Goal: Contribute content

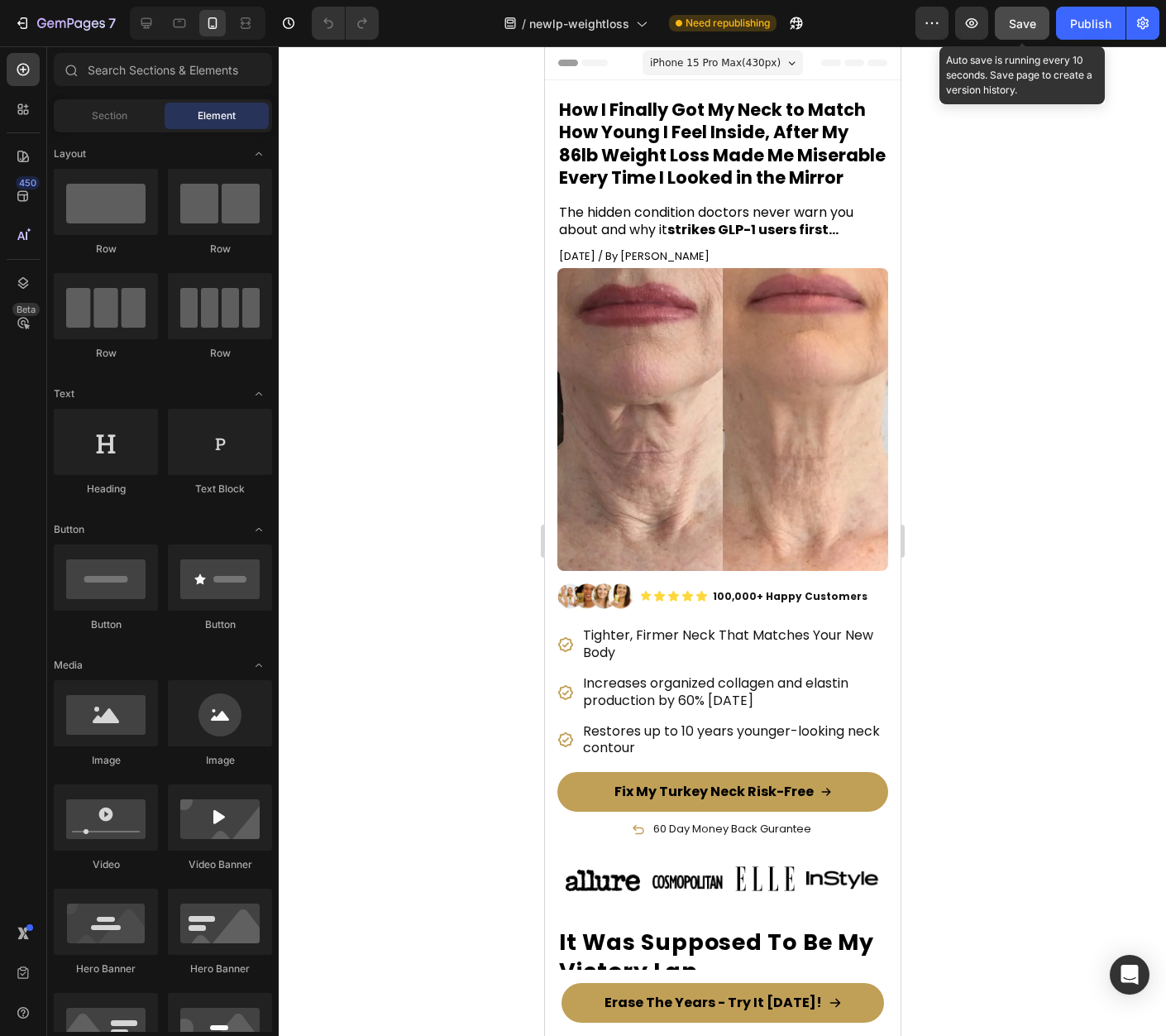
click at [1002, 28] on button "Save" at bounding box center [1022, 23] width 55 height 33
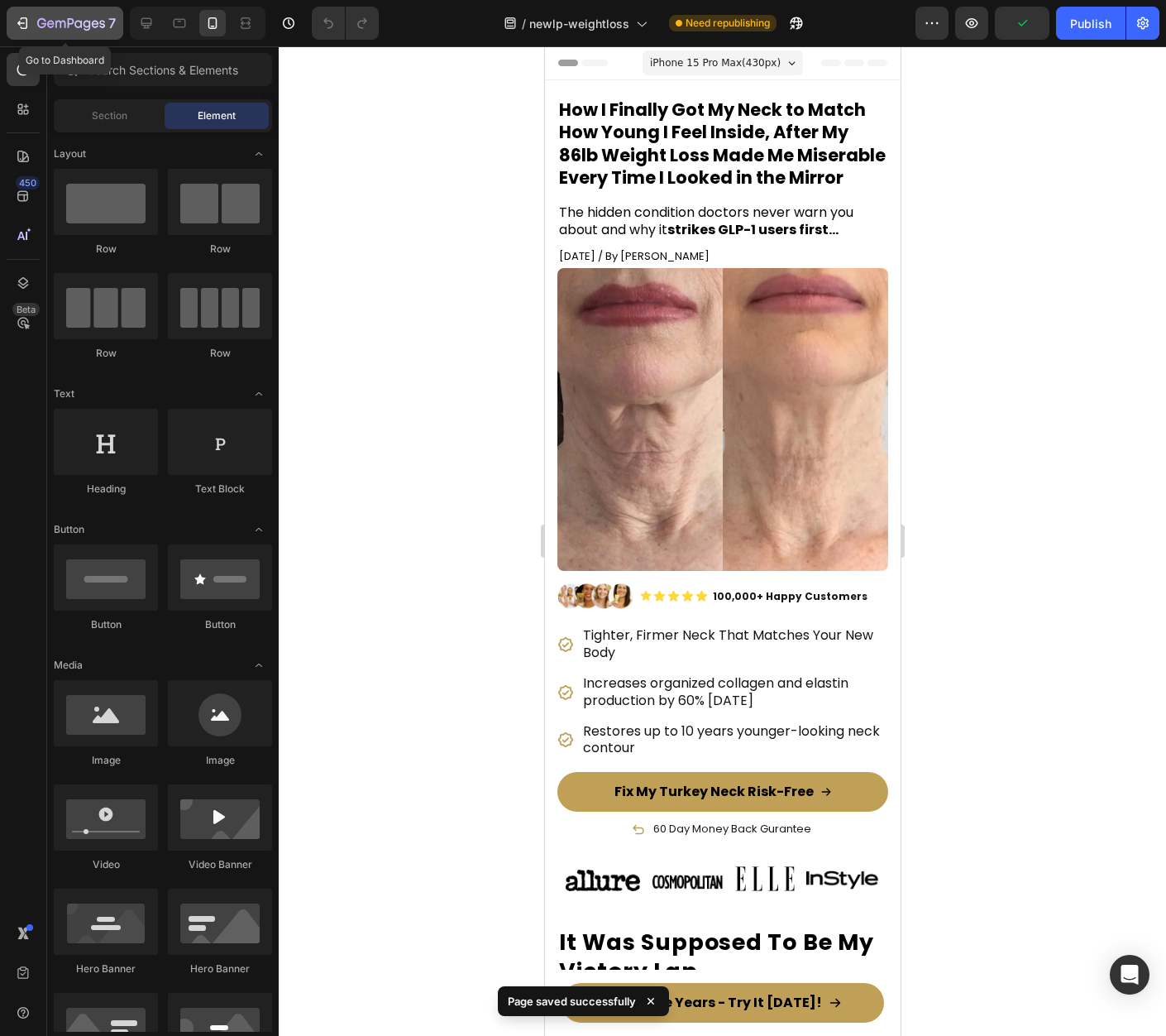
click at [95, 31] on icon "button" at bounding box center [71, 24] width 68 height 14
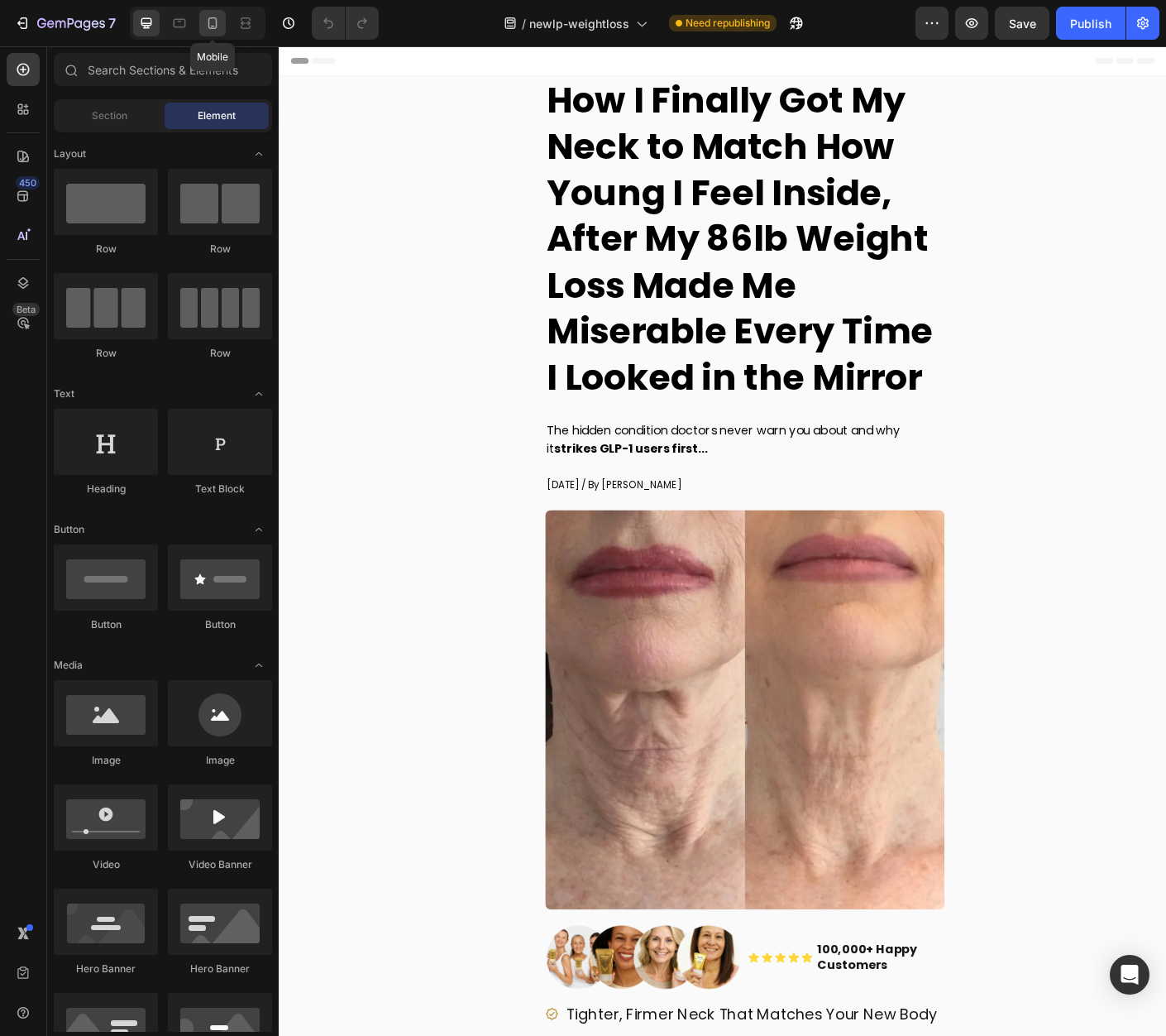
click at [217, 24] on icon at bounding box center [213, 23] width 9 height 12
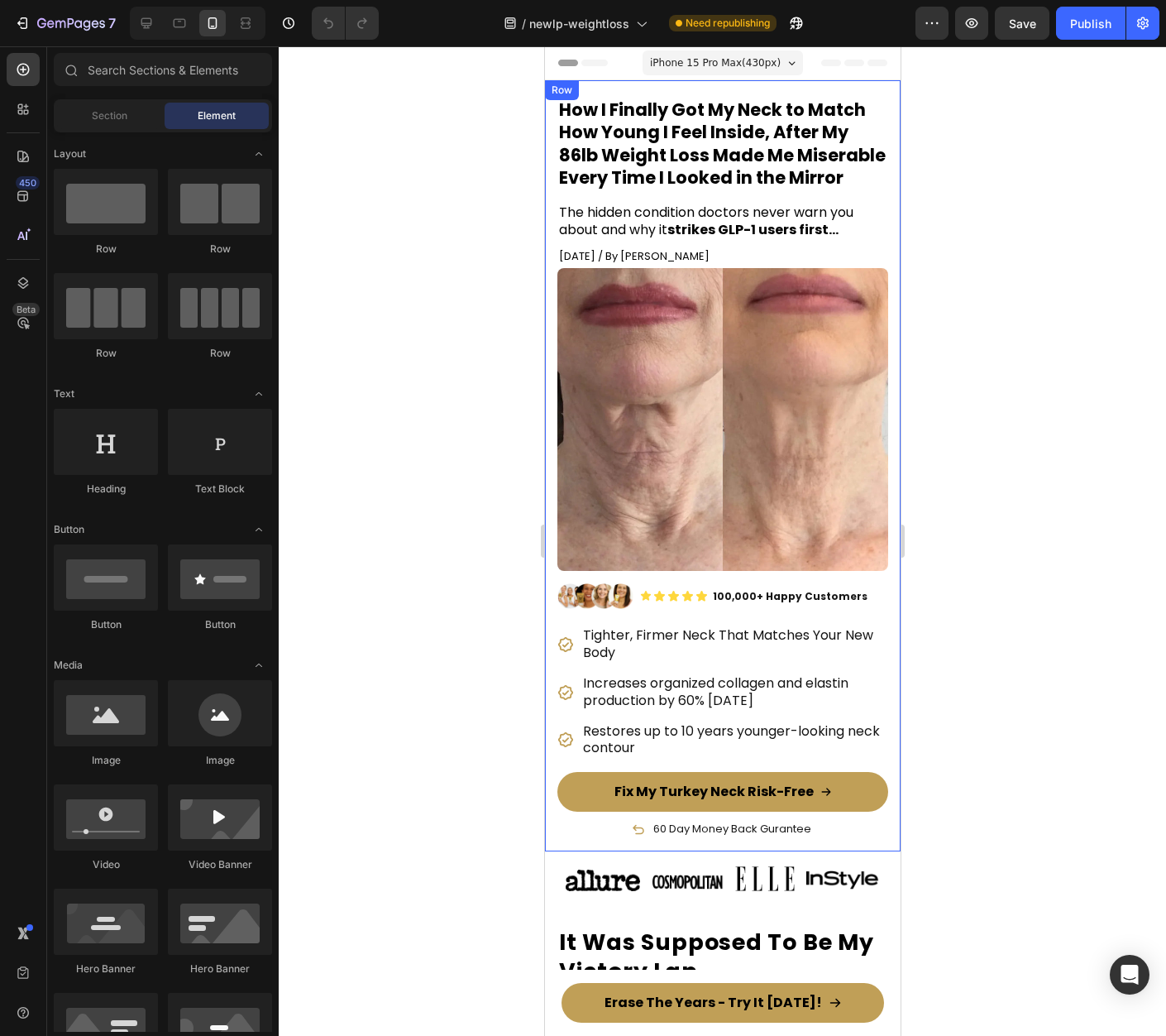
click at [1035, 190] on div at bounding box center [722, 541] width 888 height 989
click at [757, 239] on span "The hidden condition doctors never warn you about and why it strikes GLP-1 user…" at bounding box center [706, 221] width 294 height 37
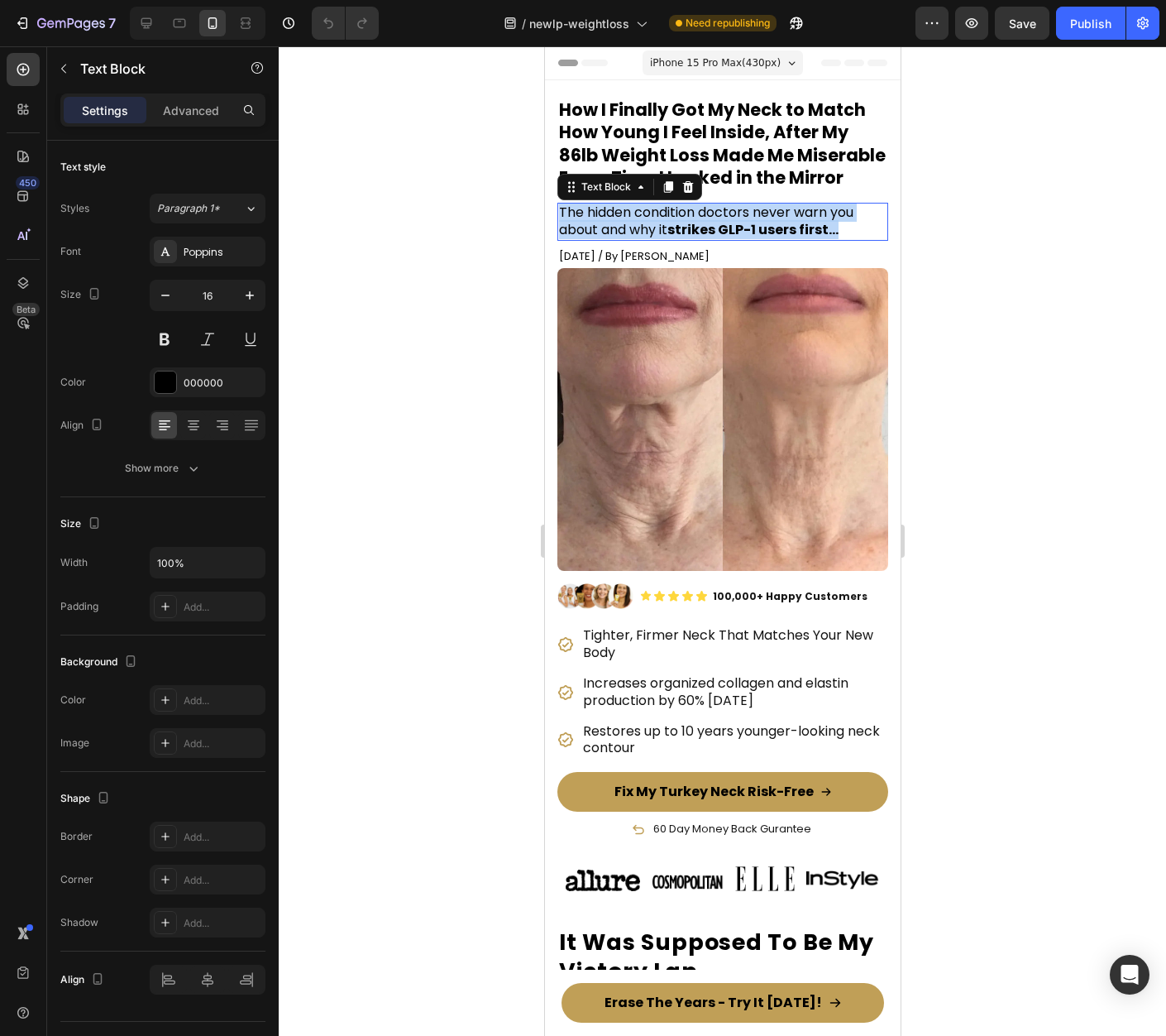
click at [757, 239] on span "The hidden condition doctors never warn you about and why it strikes GLP-1 user…" at bounding box center [706, 221] width 294 height 37
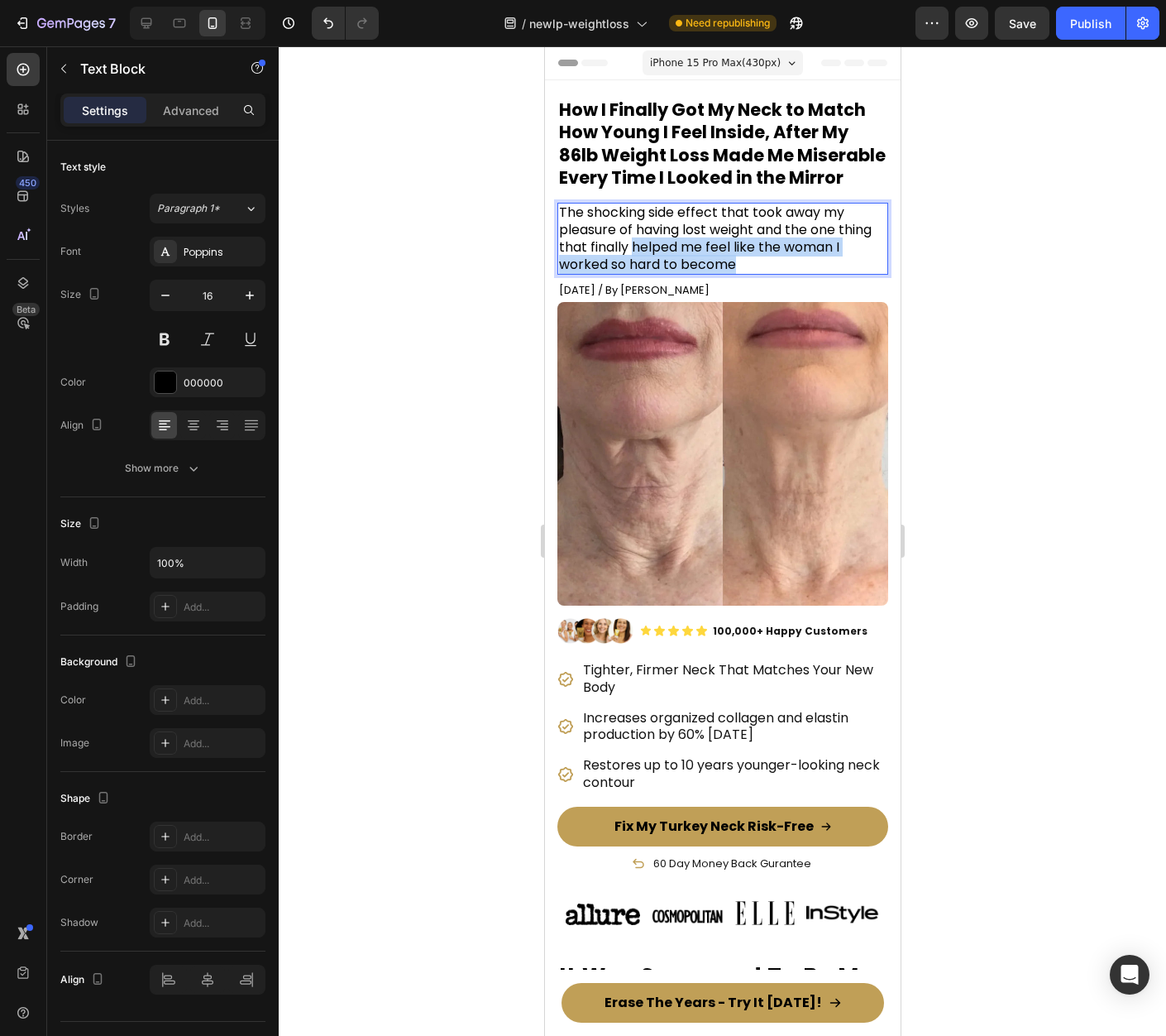
drag, startPoint x: 670, startPoint y: 268, endPoint x: 759, endPoint y: 283, distance: 90.3
click at [759, 273] on p "The shocking side effect that took away my pleasure of having lost weight and t…" at bounding box center [722, 239] width 327 height 69
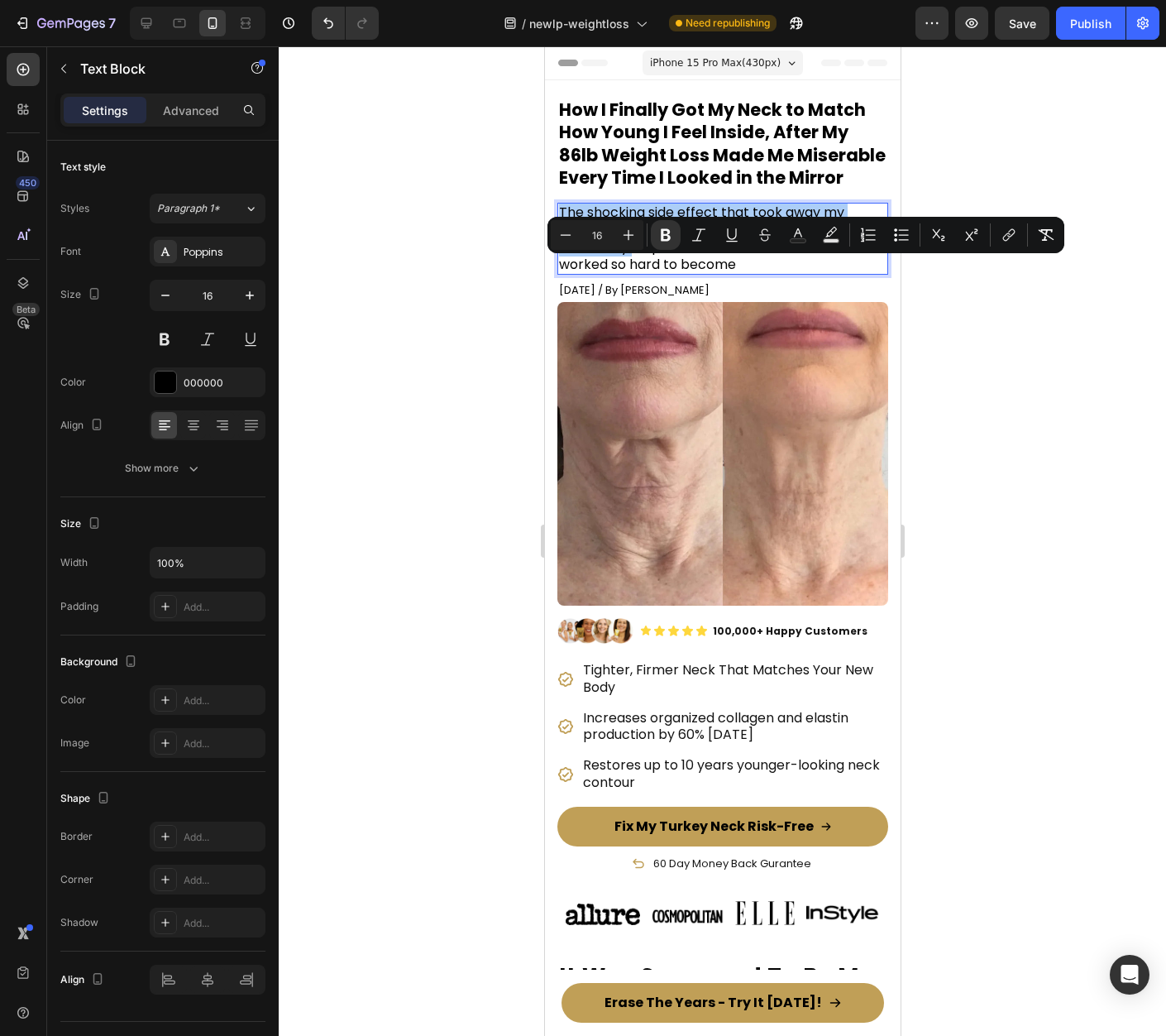
click at [1072, 433] on div at bounding box center [722, 541] width 888 height 989
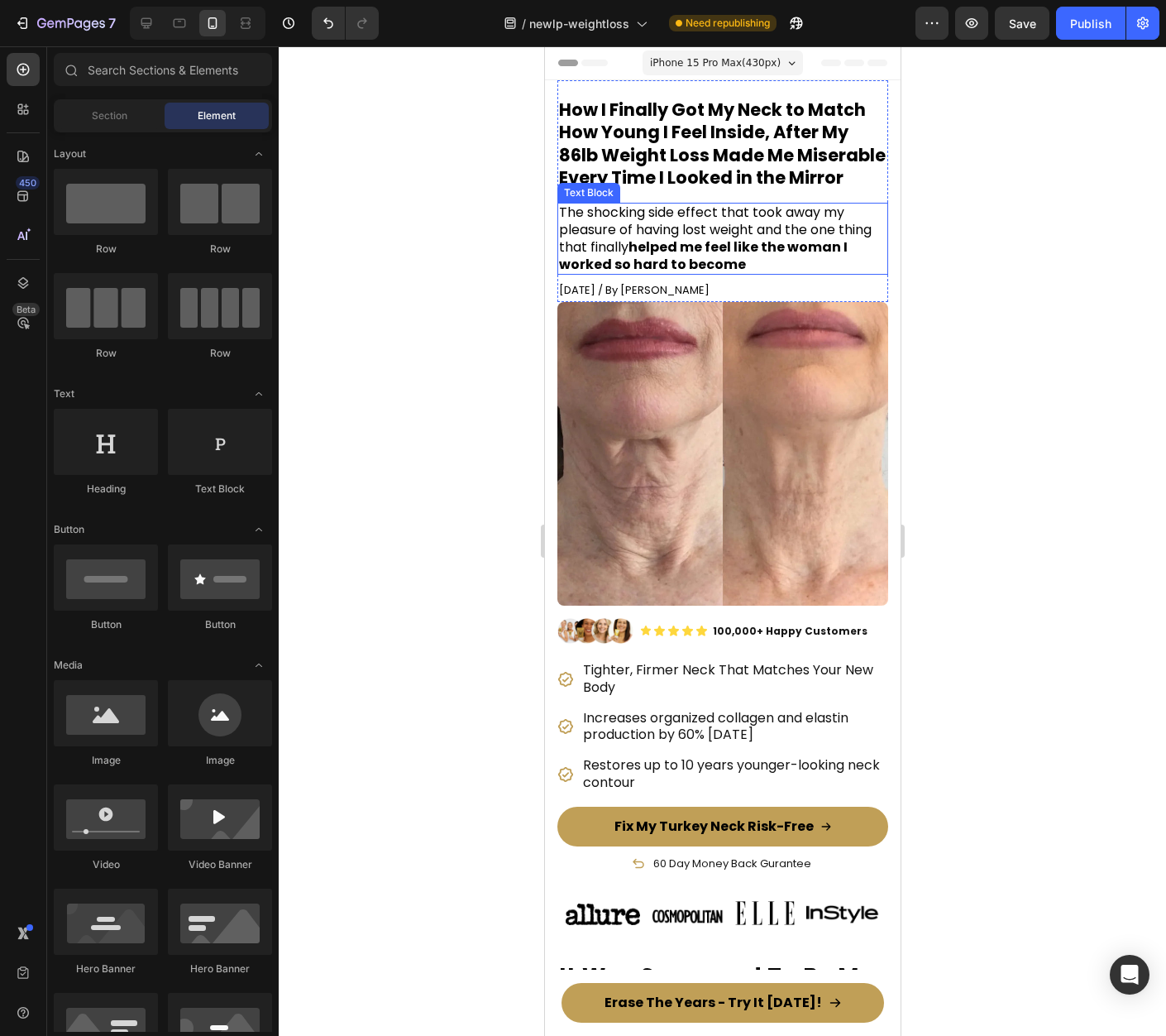
click at [802, 273] on p "The shocking side effect that took away my pleasure of having lost weight and t…" at bounding box center [722, 239] width 327 height 69
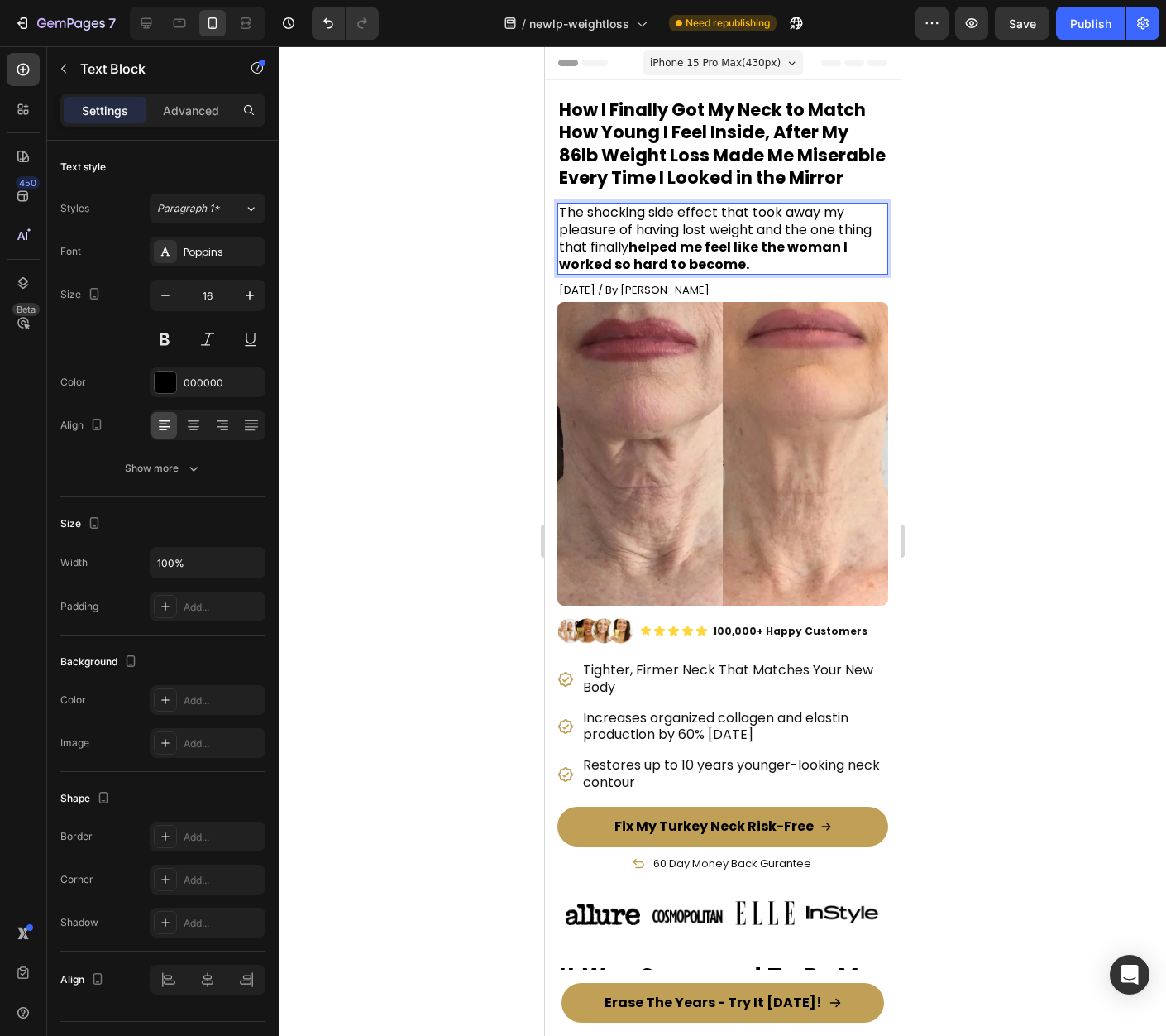
click at [1037, 329] on div at bounding box center [722, 541] width 888 height 989
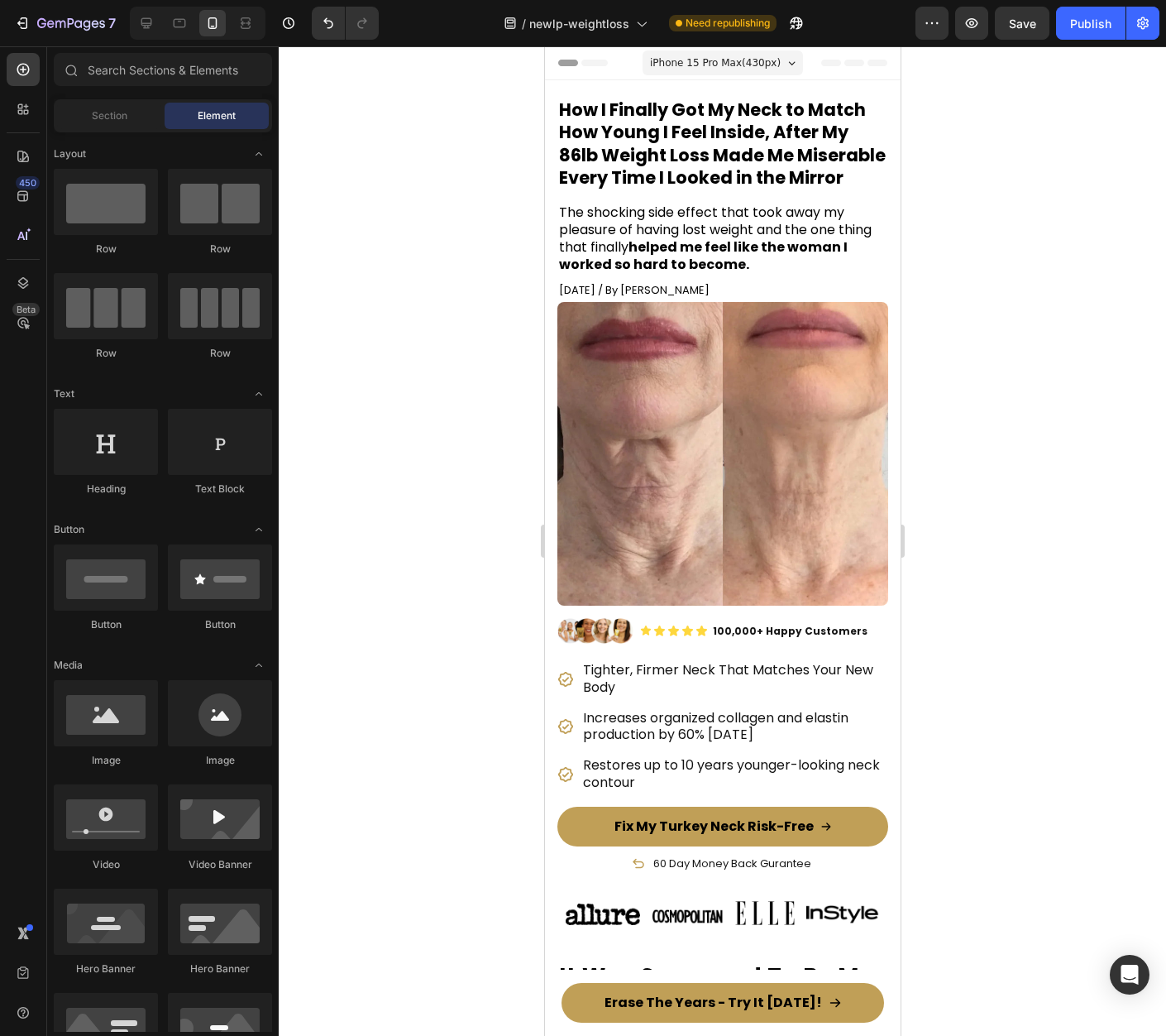
click at [1052, 328] on div at bounding box center [722, 541] width 888 height 989
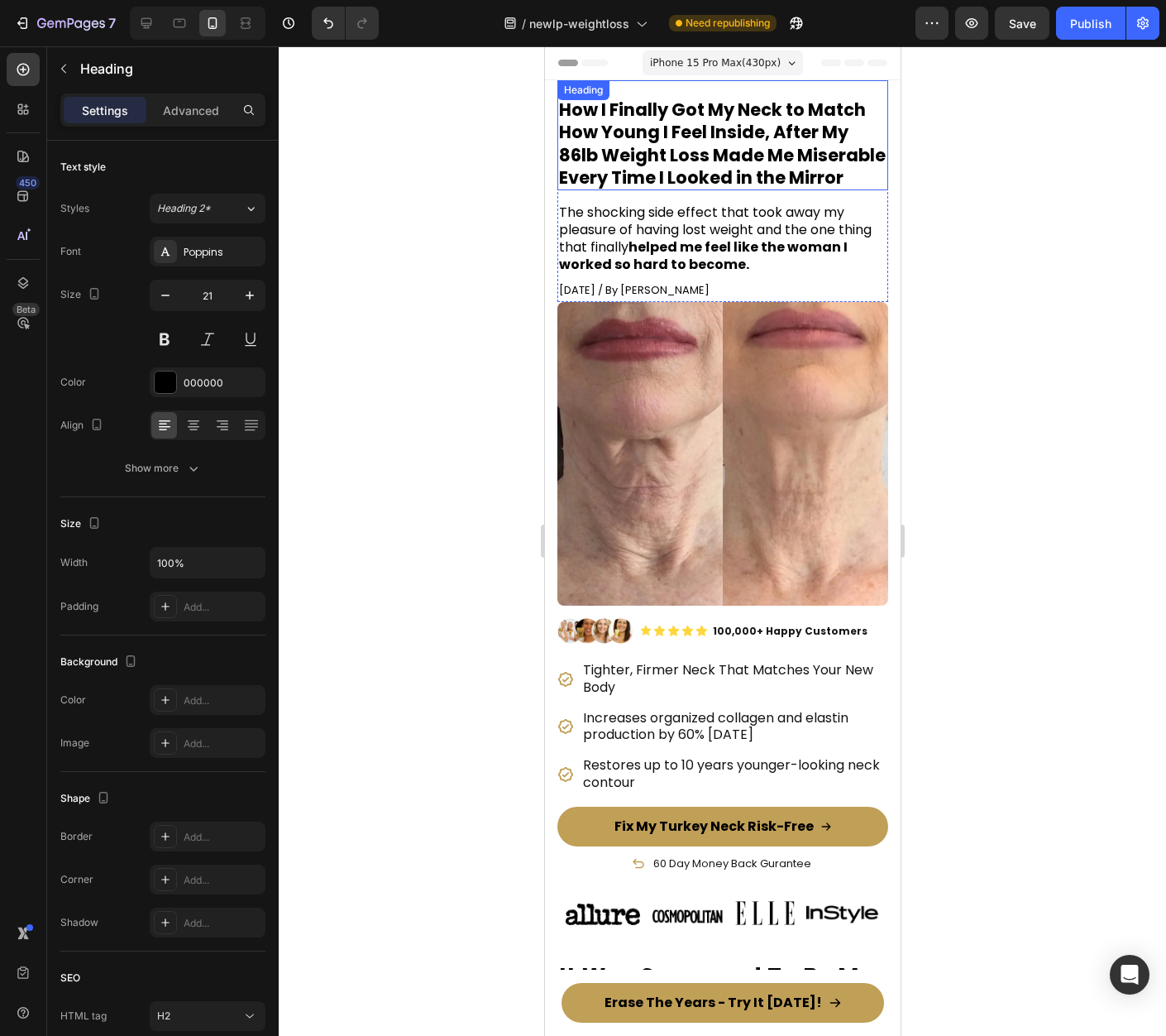
click at [679, 190] on h2 "How I Finally Got My Neck to Match How Young I Feel Inside, After My 86lb Weigh…" at bounding box center [722, 143] width 331 height 93
click at [1120, 300] on div at bounding box center [722, 541] width 888 height 989
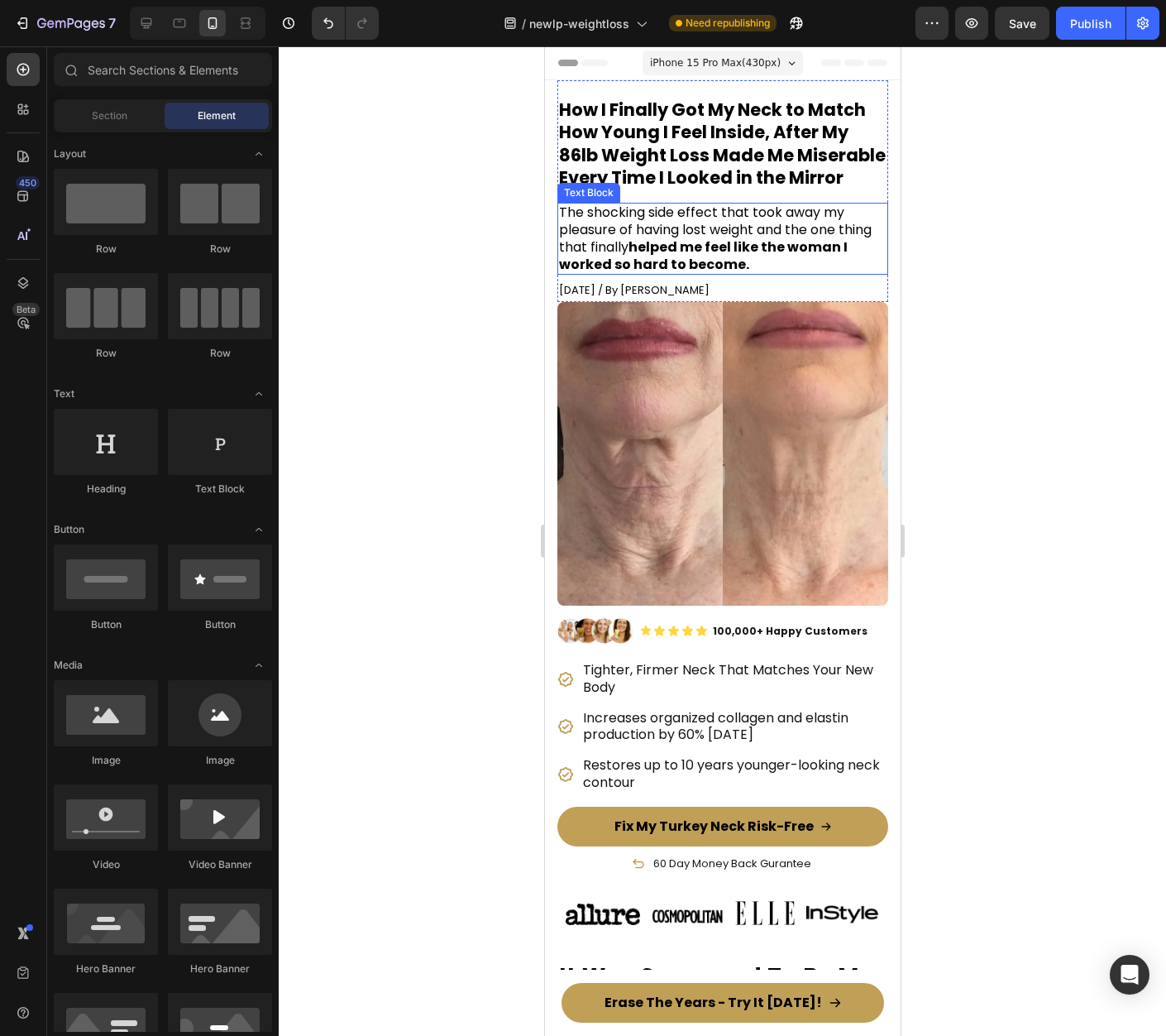
click at [737, 254] on span "The shocking side effect that took away my pleasure of having lost weight and t…" at bounding box center [715, 238] width 313 height 71
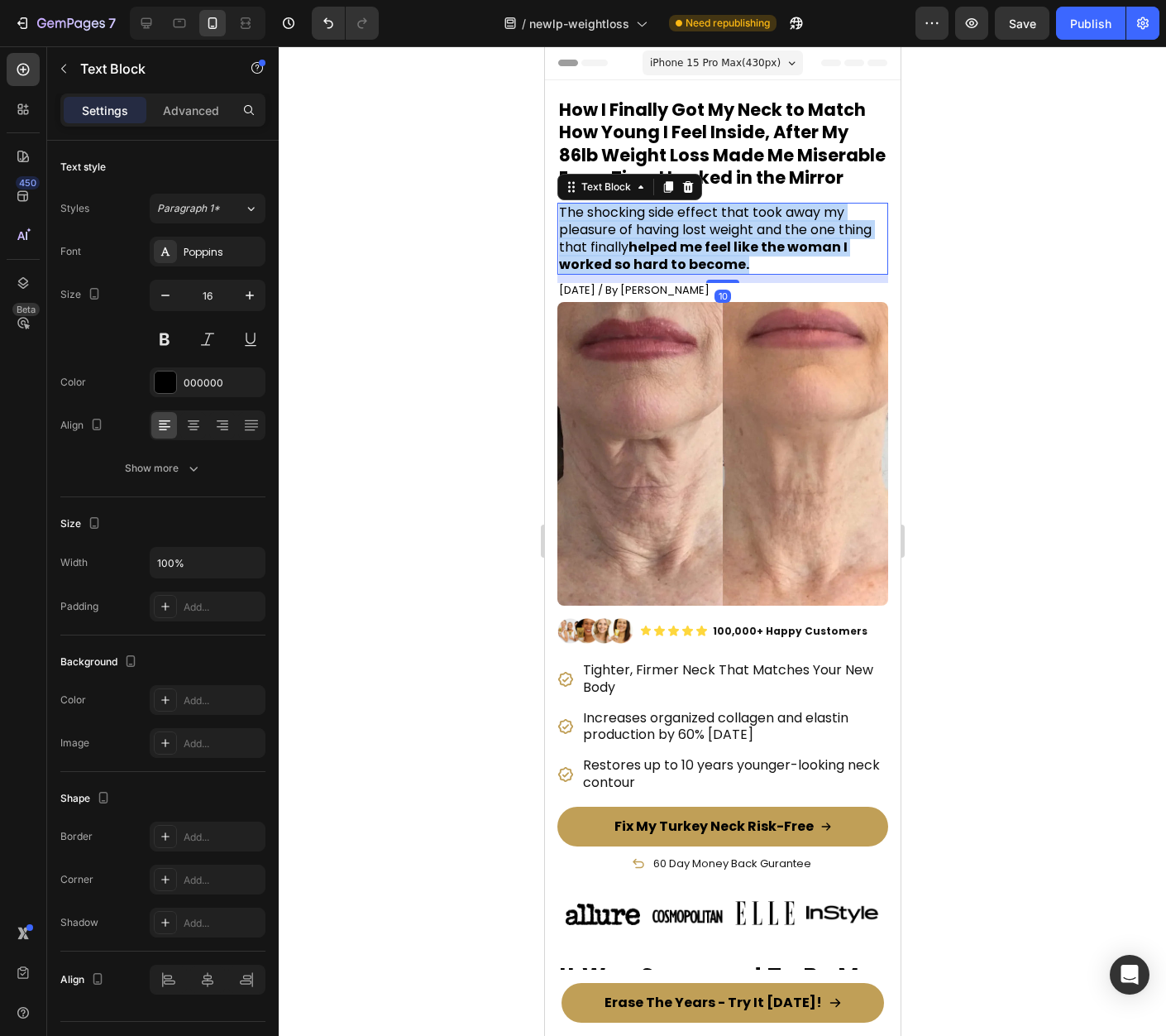
click at [737, 254] on span "The shocking side effect that took away my pleasure of having lost weight and t…" at bounding box center [715, 238] width 313 height 71
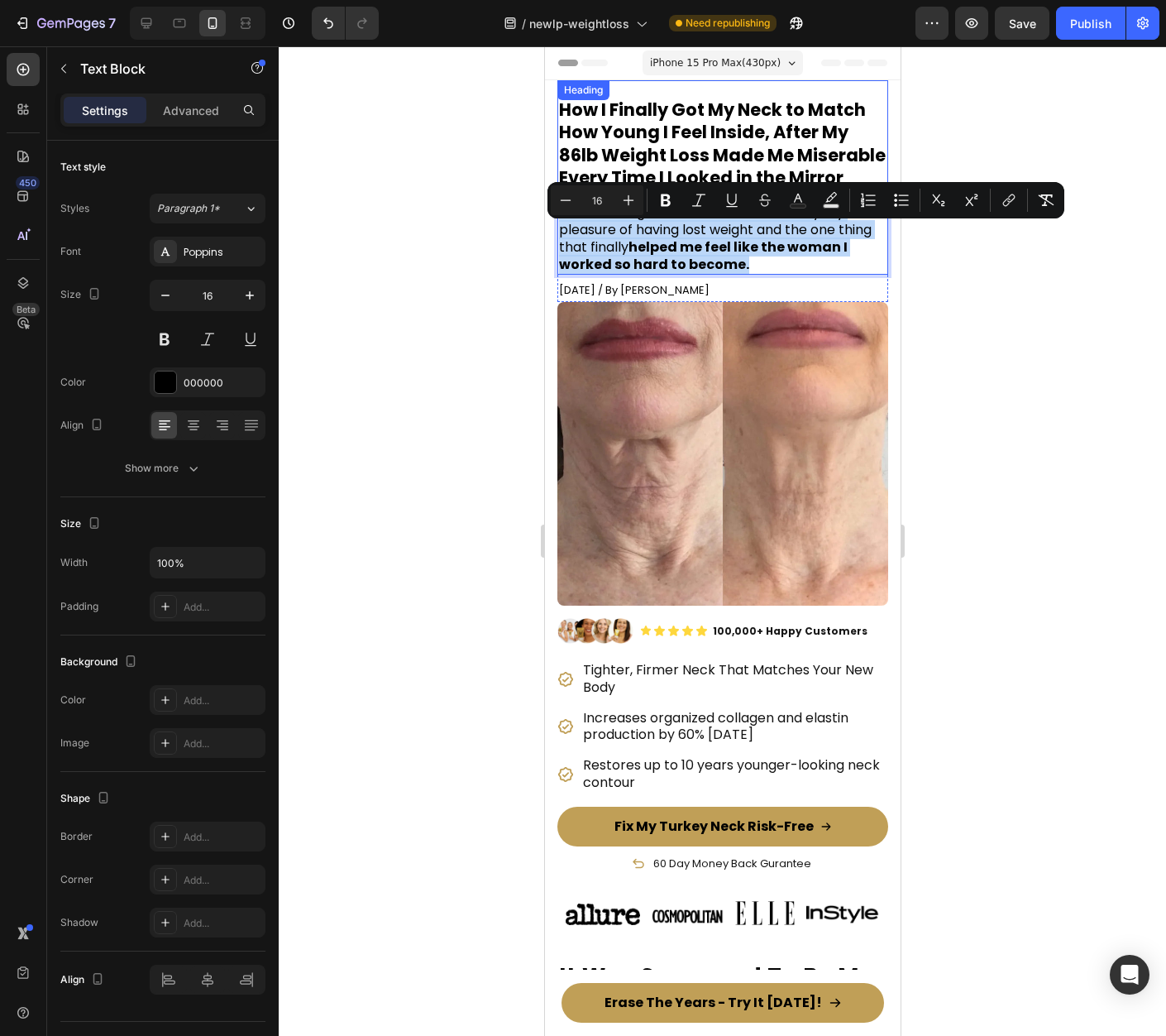
copy span "The shocking side effect that took away my pleasure of having lost weight and t…"
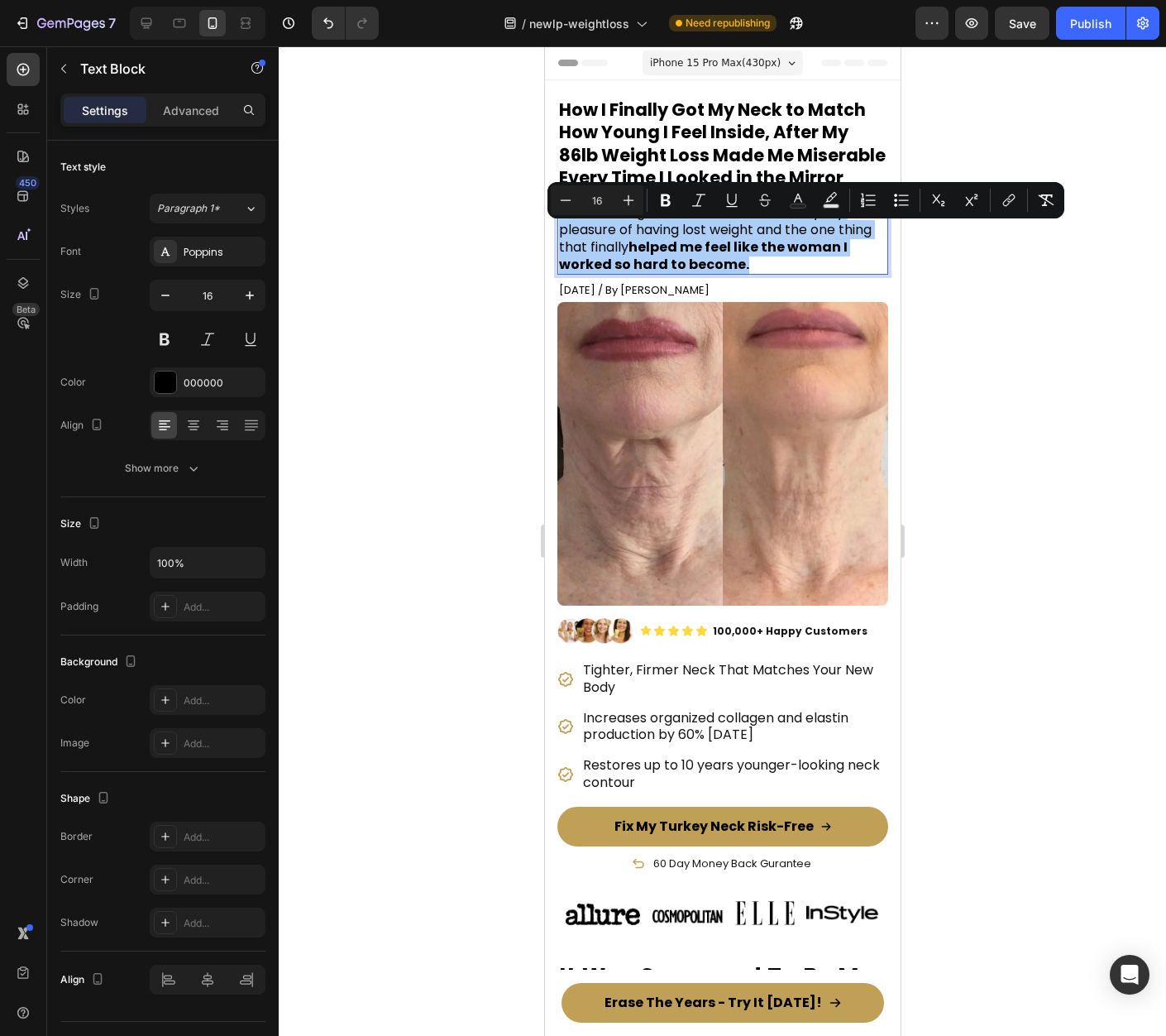
click at [987, 390] on div at bounding box center [722, 541] width 888 height 989
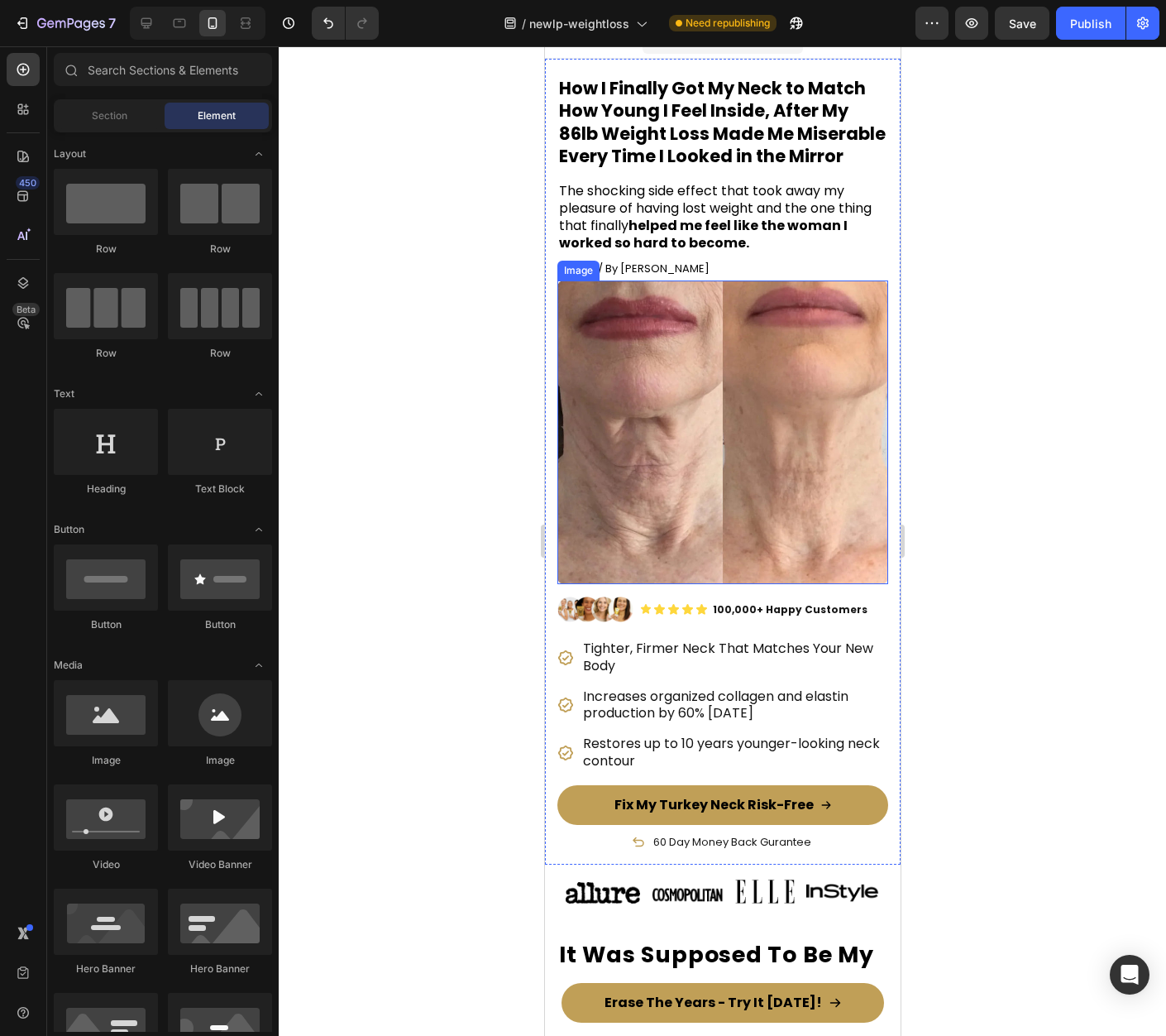
scroll to position [177, 0]
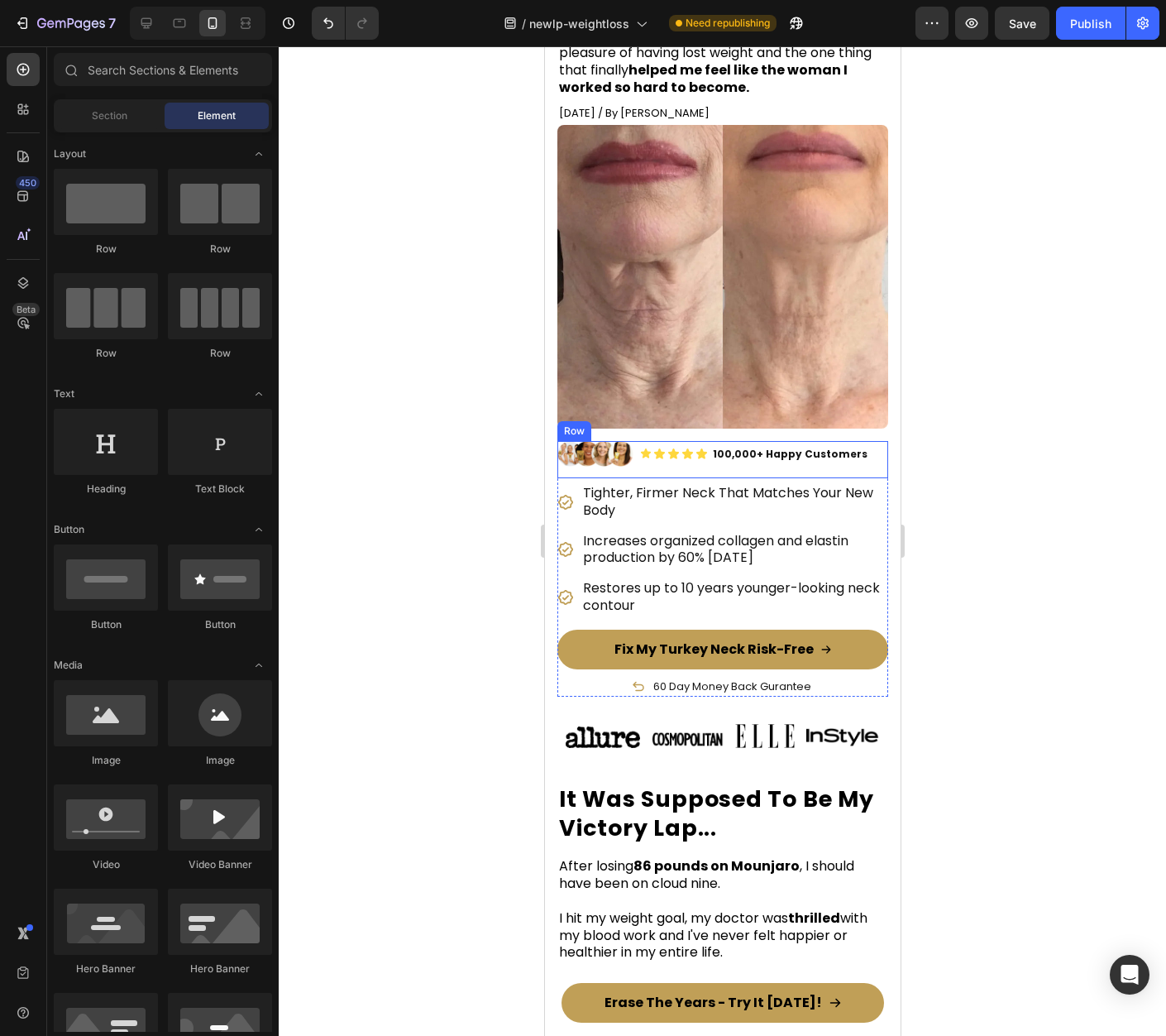
click at [872, 466] on div "Image Icon Icon Icon Icon Icon Icon List 100,000+ Happy Customers Text Block Ro…" at bounding box center [722, 458] width 331 height 37
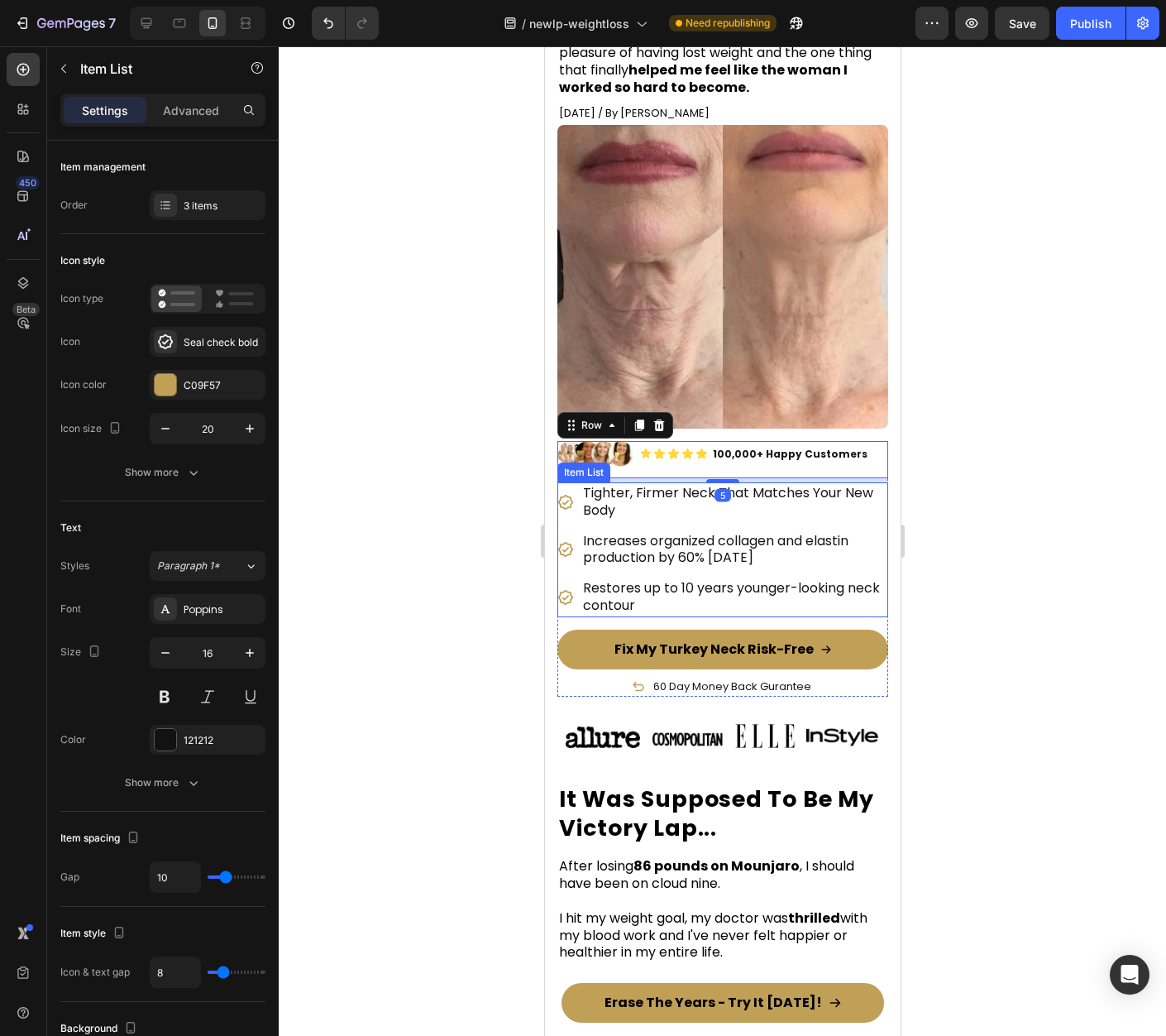
click at [865, 535] on div "Tighter, Firmer Neck That Matches Your New Body Increases organized collagen an…" at bounding box center [722, 550] width 331 height 135
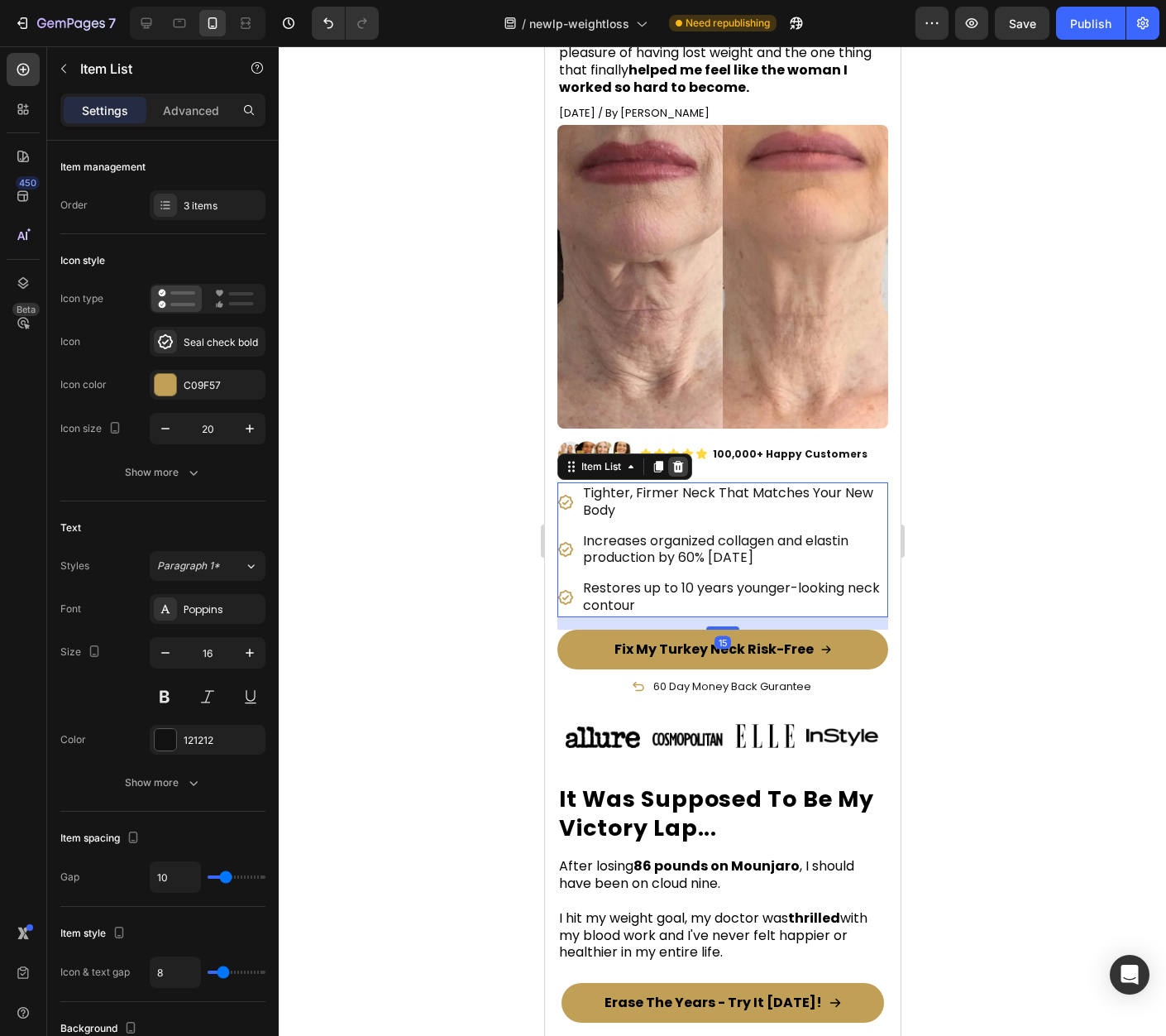
click at [675, 472] on icon at bounding box center [677, 466] width 11 height 12
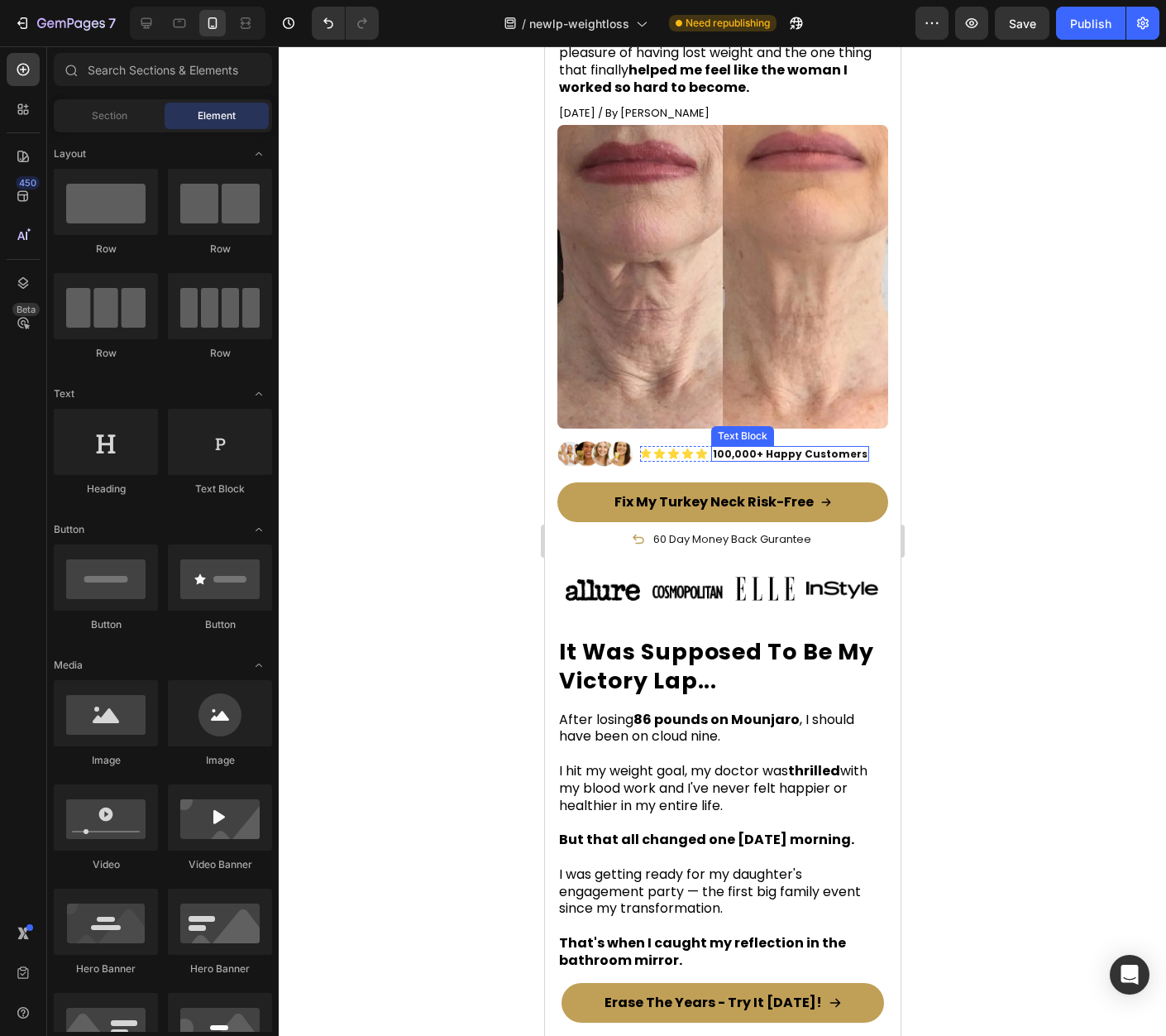
click at [797, 460] on strong "100,000+ Happy Customers" at bounding box center [789, 453] width 155 height 14
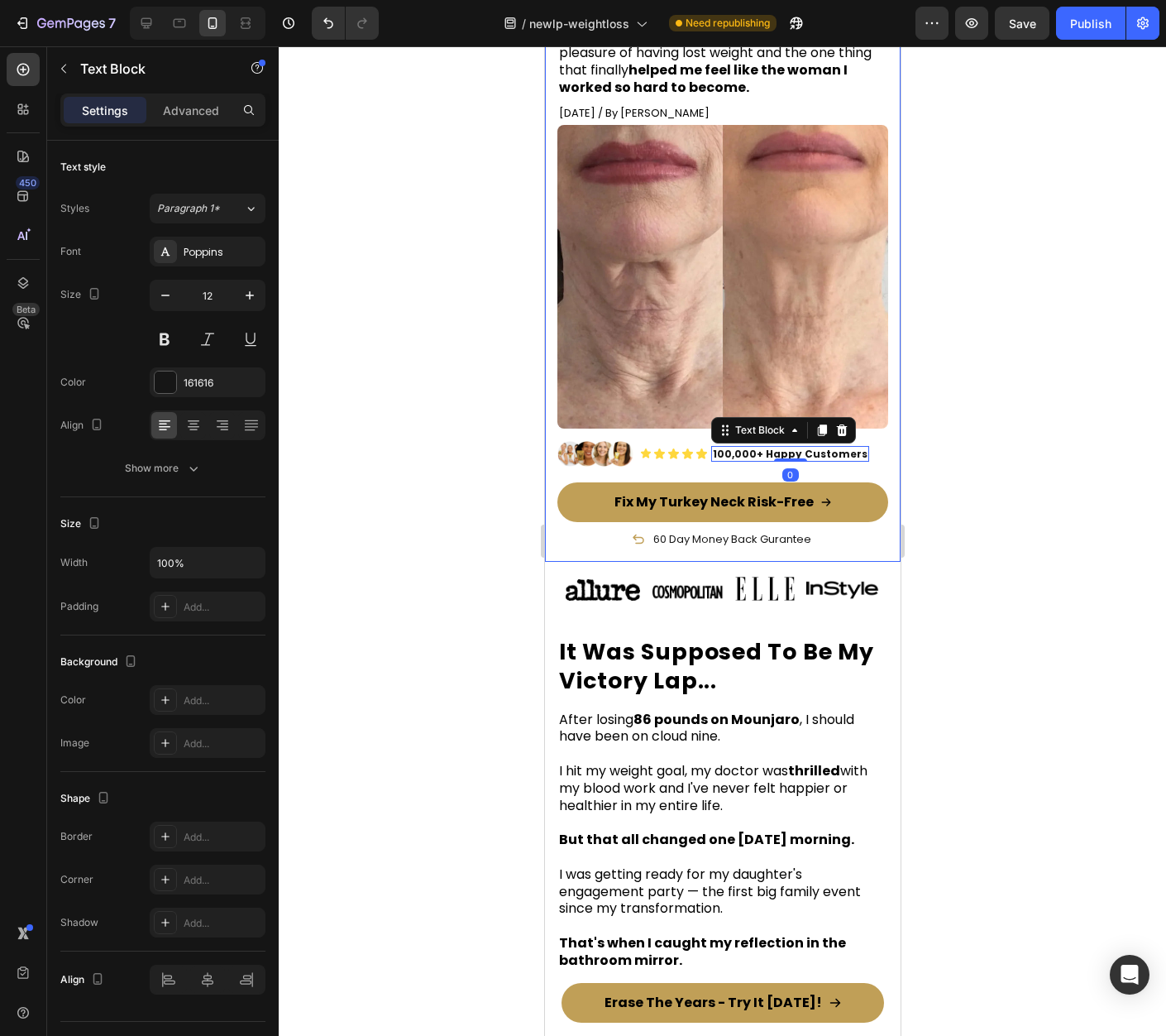
click at [886, 474] on div "⁠⁠⁠⁠⁠⁠⁠ How I Finally Got My Neck to Match How Young I Feel Inside, After My 86…" at bounding box center [722, 233] width 356 height 658
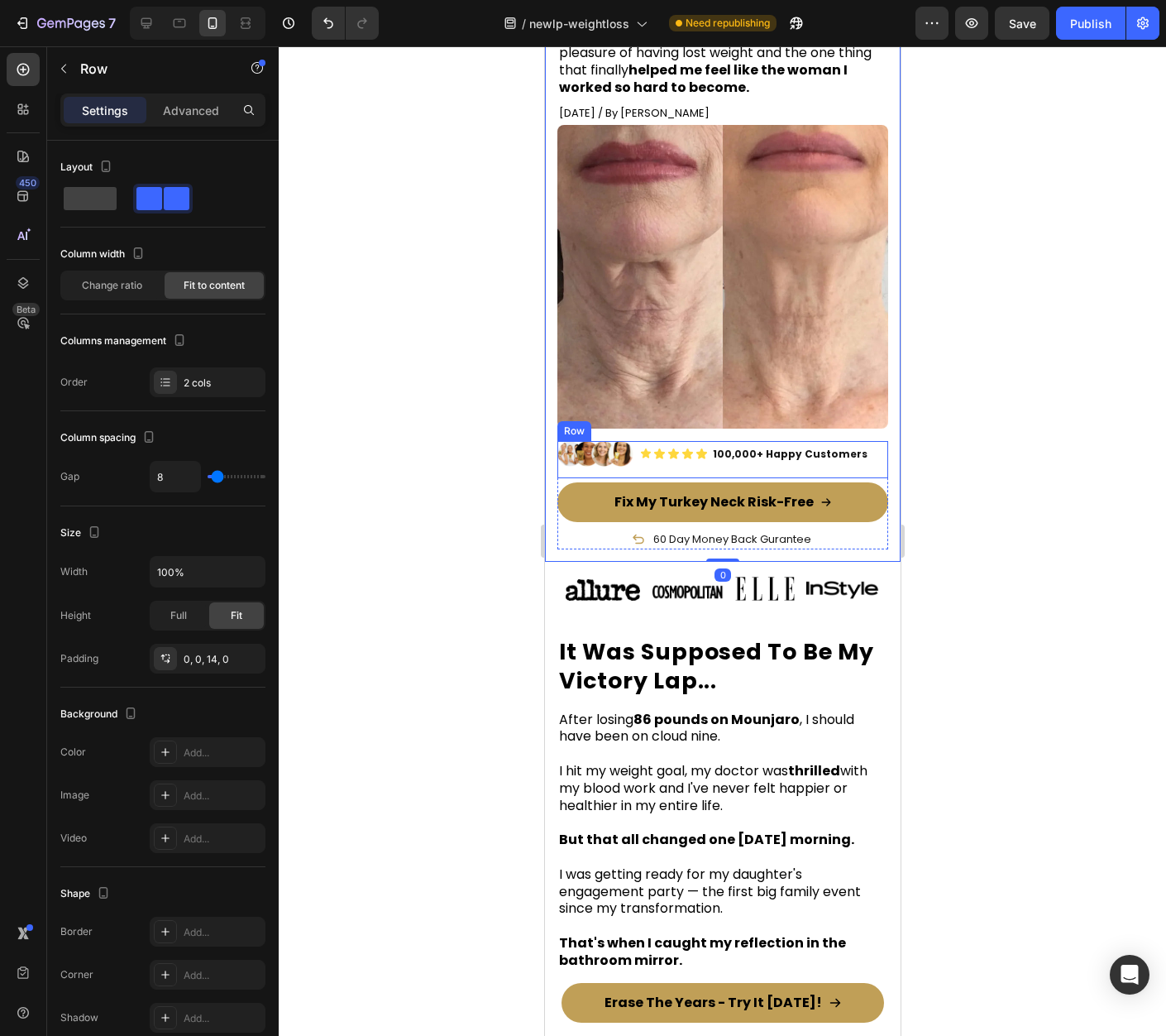
click at [843, 478] on div "Image Icon Icon Icon Icon Icon Icon List 100,000+ Happy Customers Text Block Ro…" at bounding box center [722, 458] width 331 height 37
click at [661, 431] on icon at bounding box center [658, 426] width 11 height 12
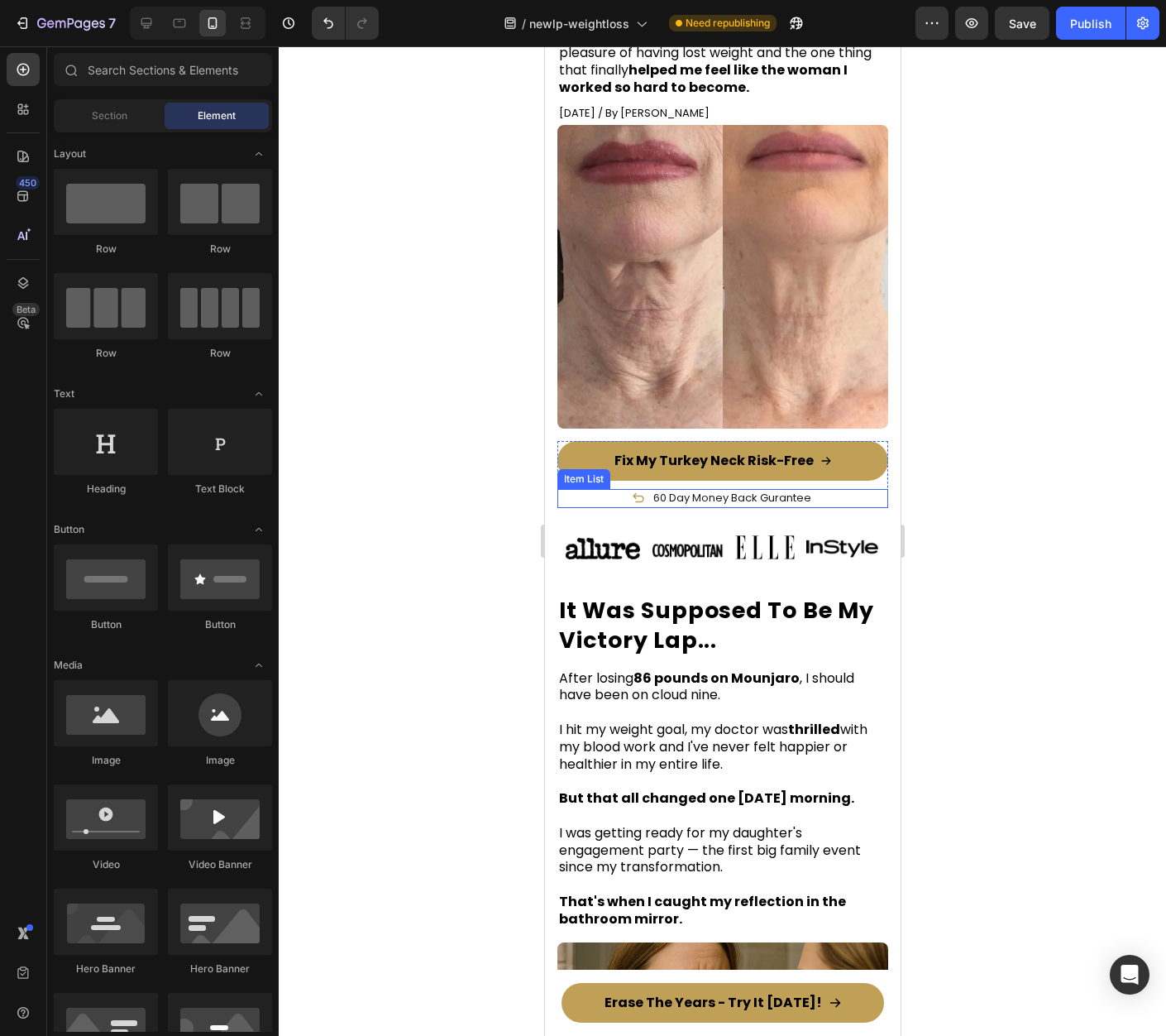
click at [841, 508] on div "60 Day Money Back Gurantee" at bounding box center [722, 498] width 331 height 19
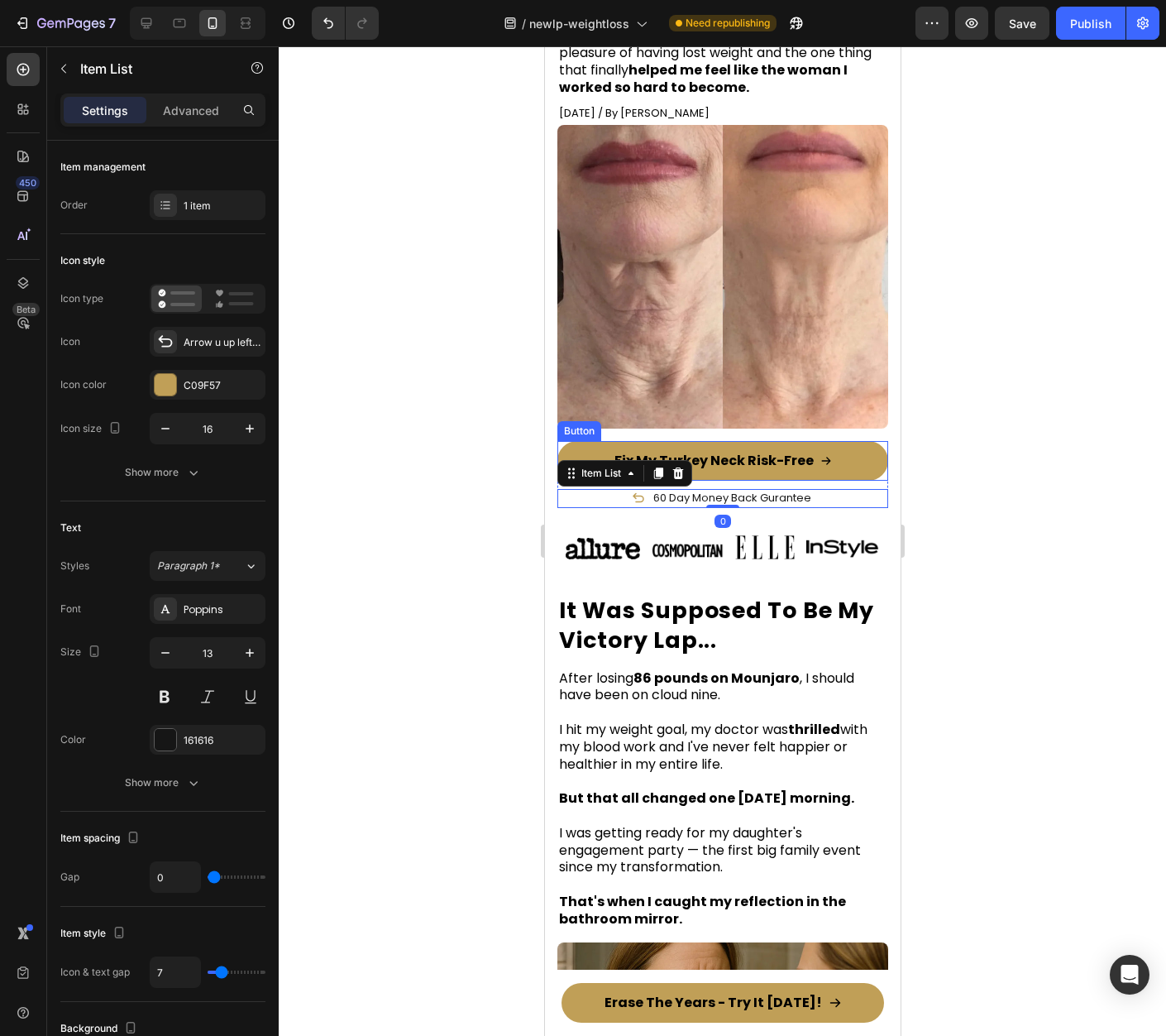
click at [873, 480] on div "Fix My Turkey Neck Risk-Free Button" at bounding box center [722, 460] width 331 height 40
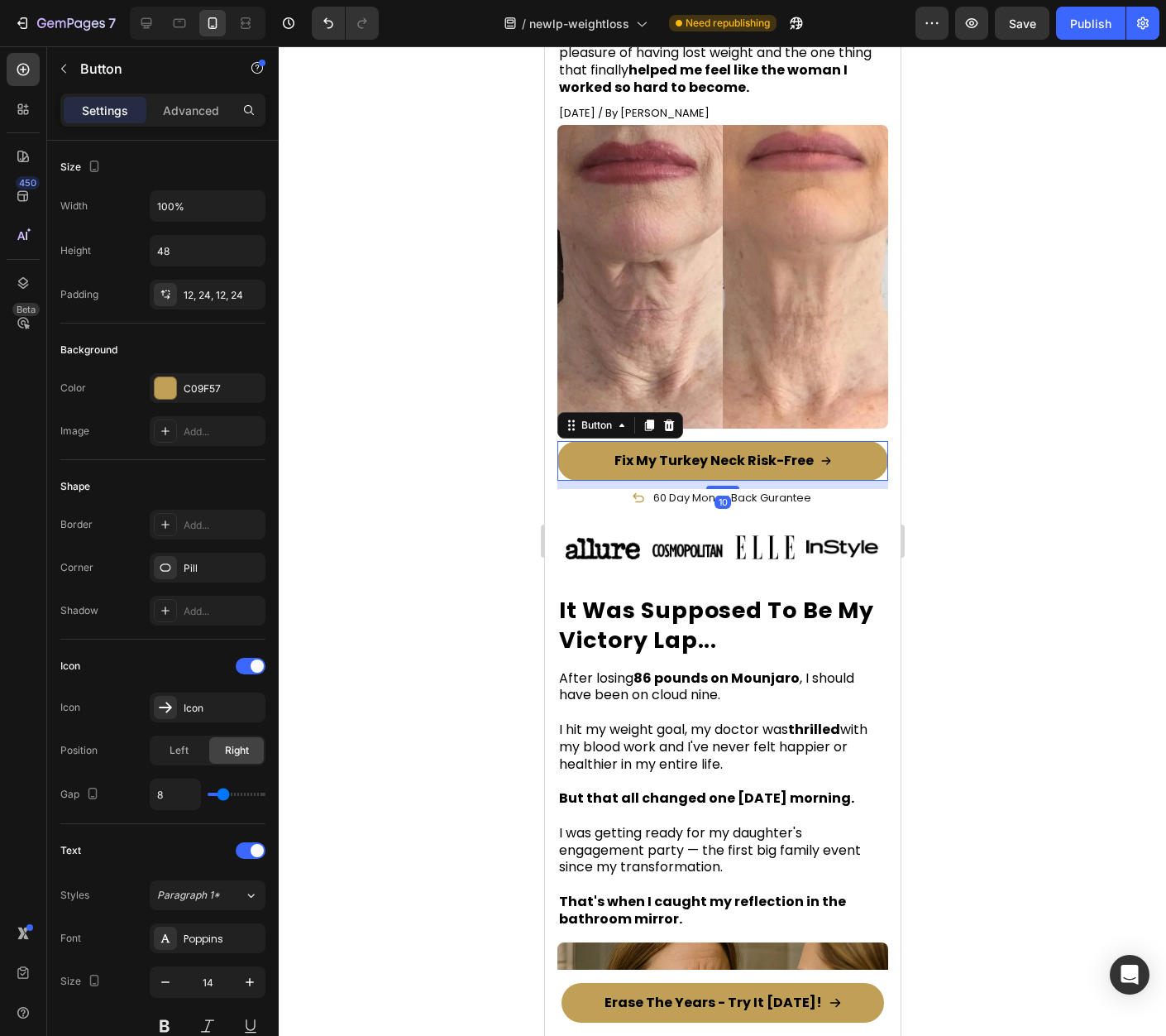
click at [669, 431] on icon at bounding box center [668, 426] width 11 height 12
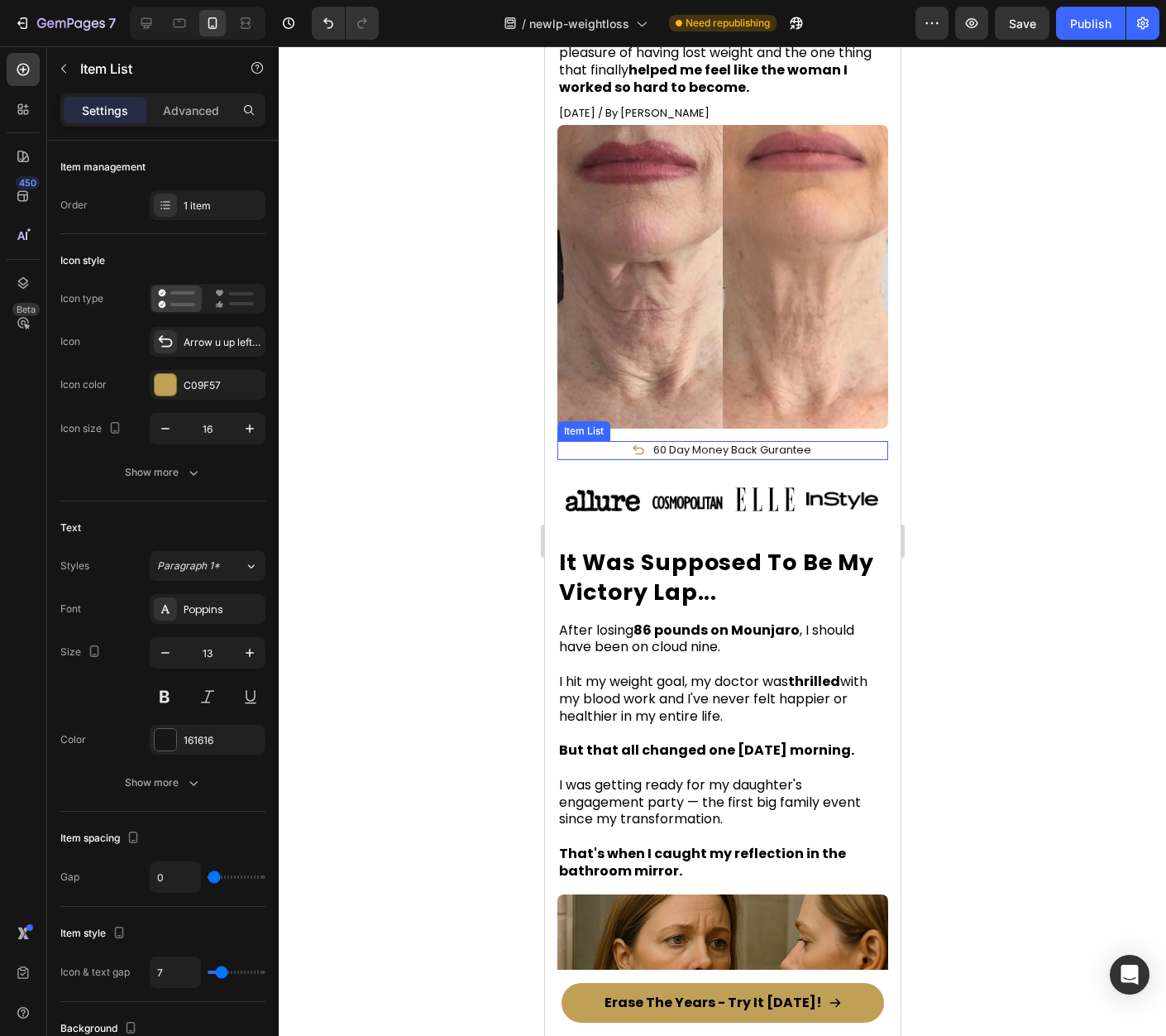
click at [817, 460] on div "60 Day Money Back Gurantee" at bounding box center [722, 449] width 331 height 19
click at [682, 432] on icon at bounding box center [677, 425] width 13 height 13
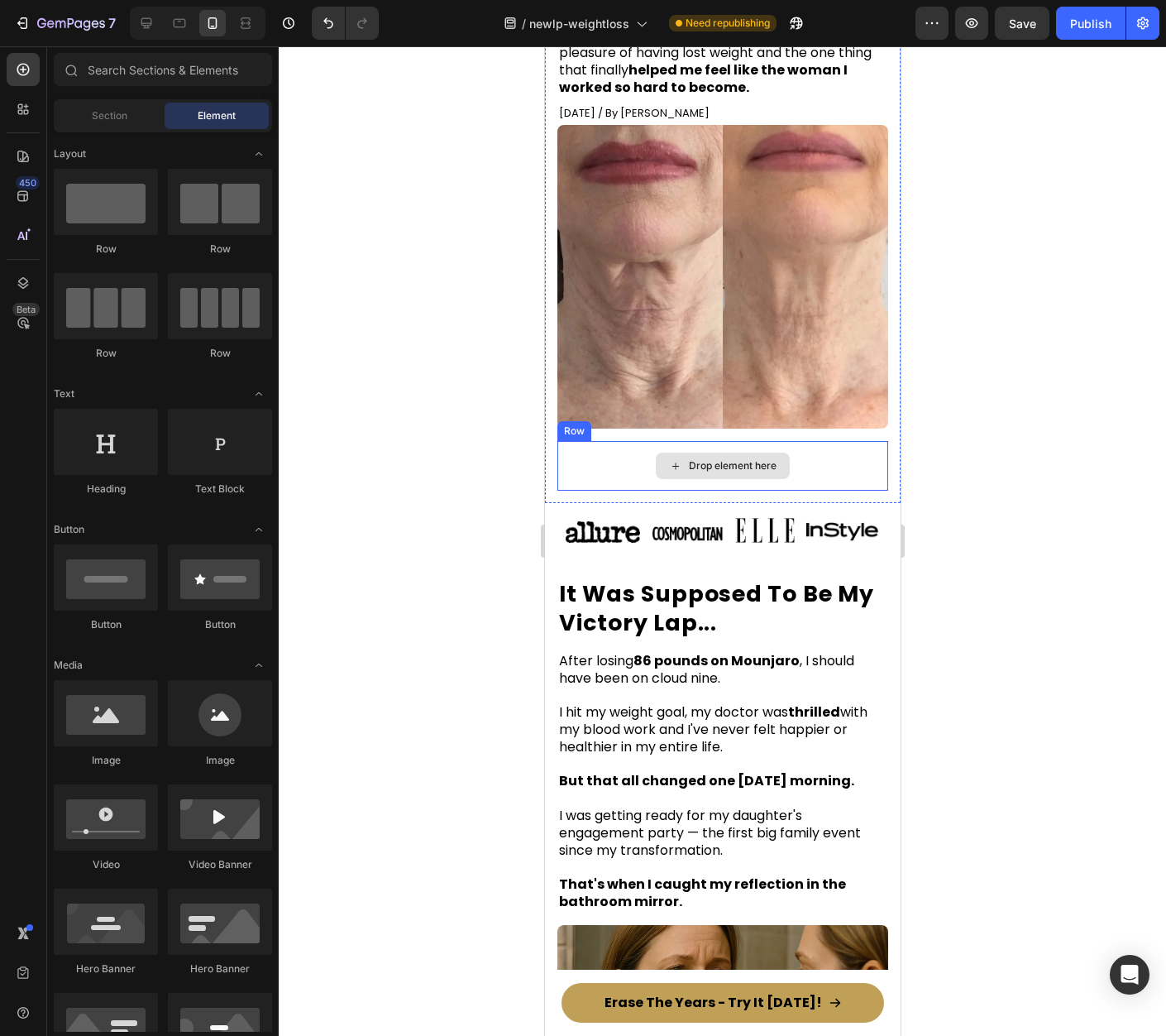
click at [803, 468] on div "Drop element here" at bounding box center [722, 465] width 331 height 50
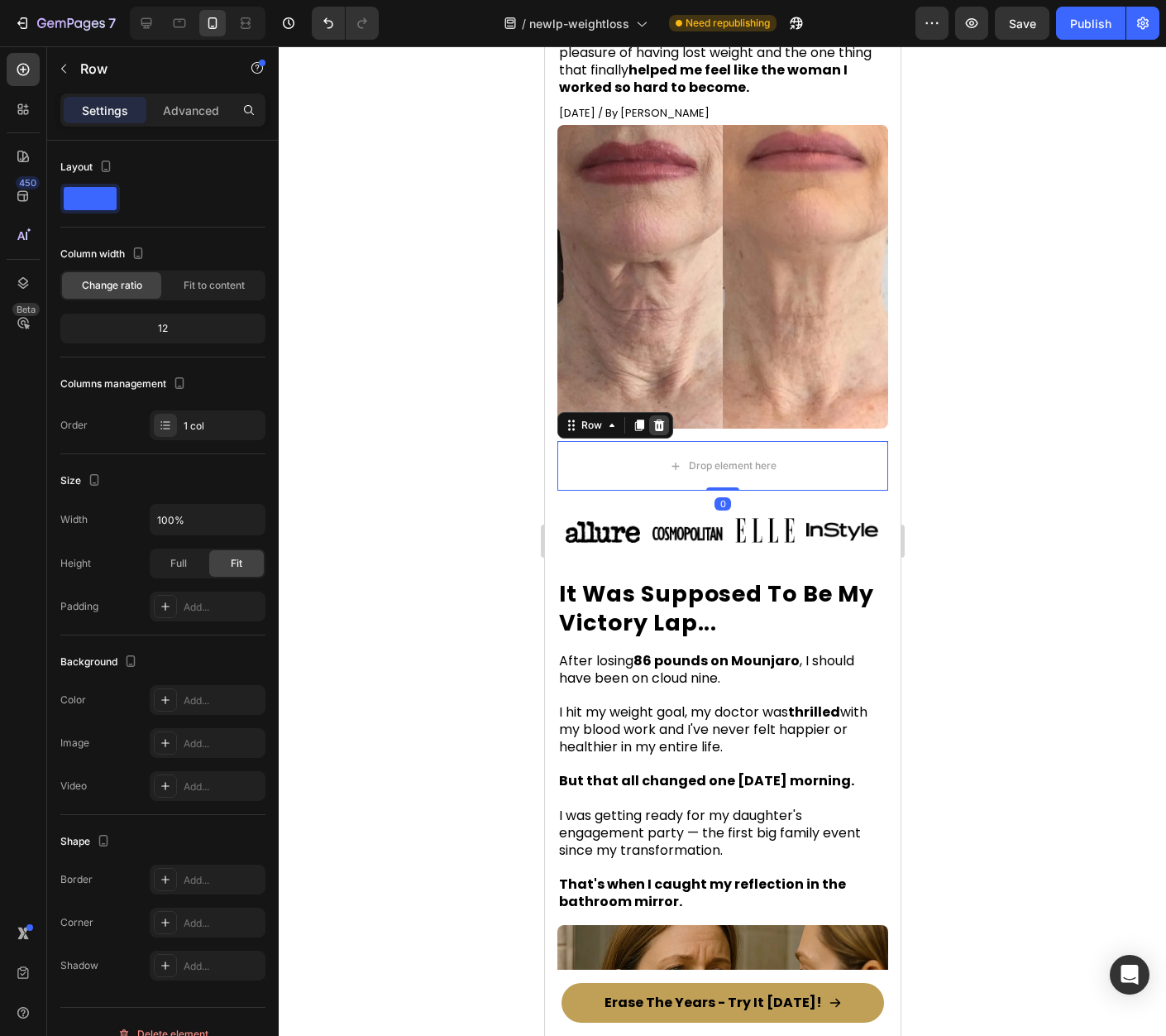
click at [654, 431] on icon at bounding box center [658, 426] width 11 height 12
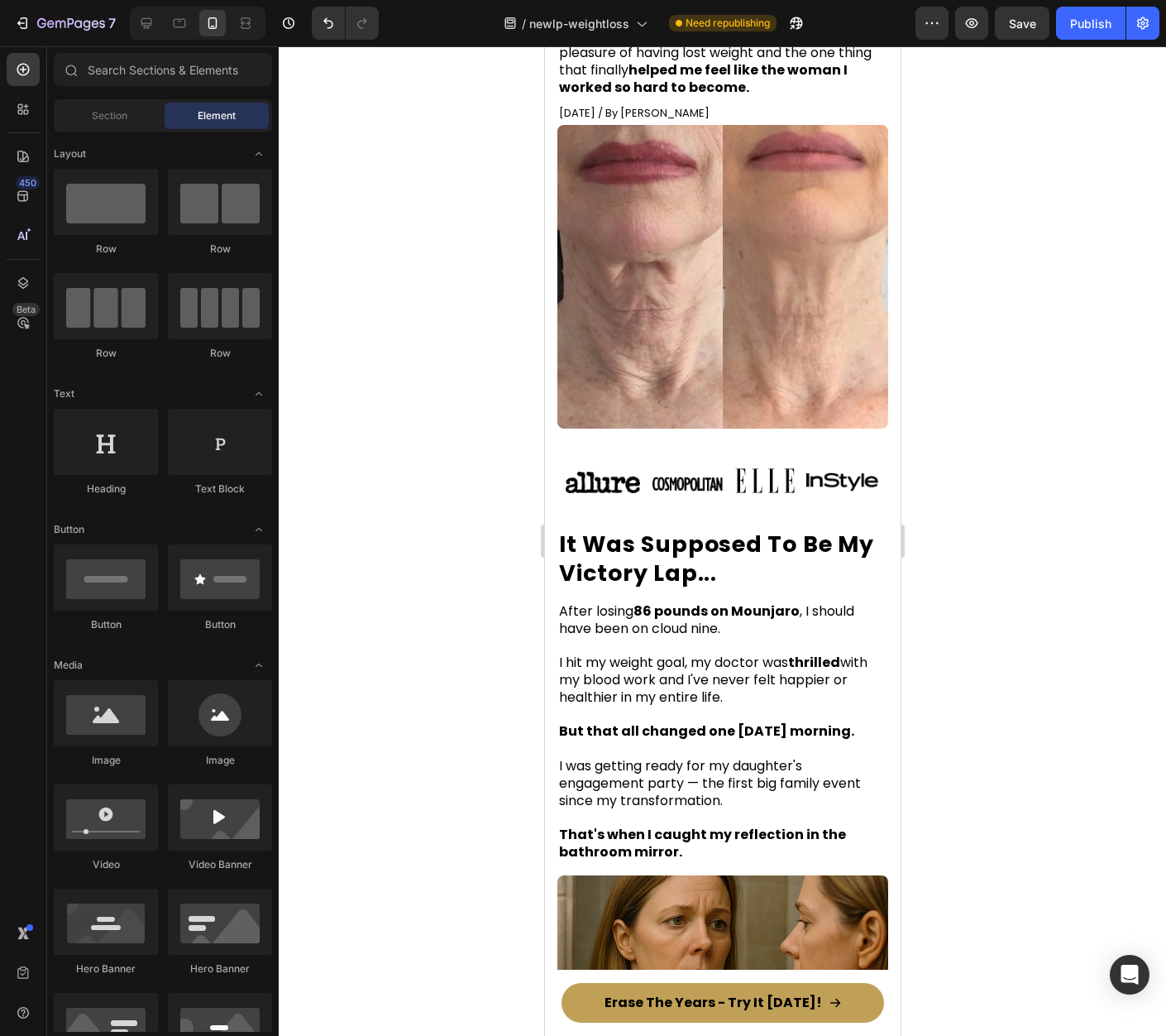
drag, startPoint x: 979, startPoint y: 451, endPoint x: 303, endPoint y: 389, distance: 678.8
click at [979, 451] on div at bounding box center [722, 541] width 888 height 989
click at [699, 507] on div "Image Image Image Image Row Section 3" at bounding box center [722, 482] width 356 height 58
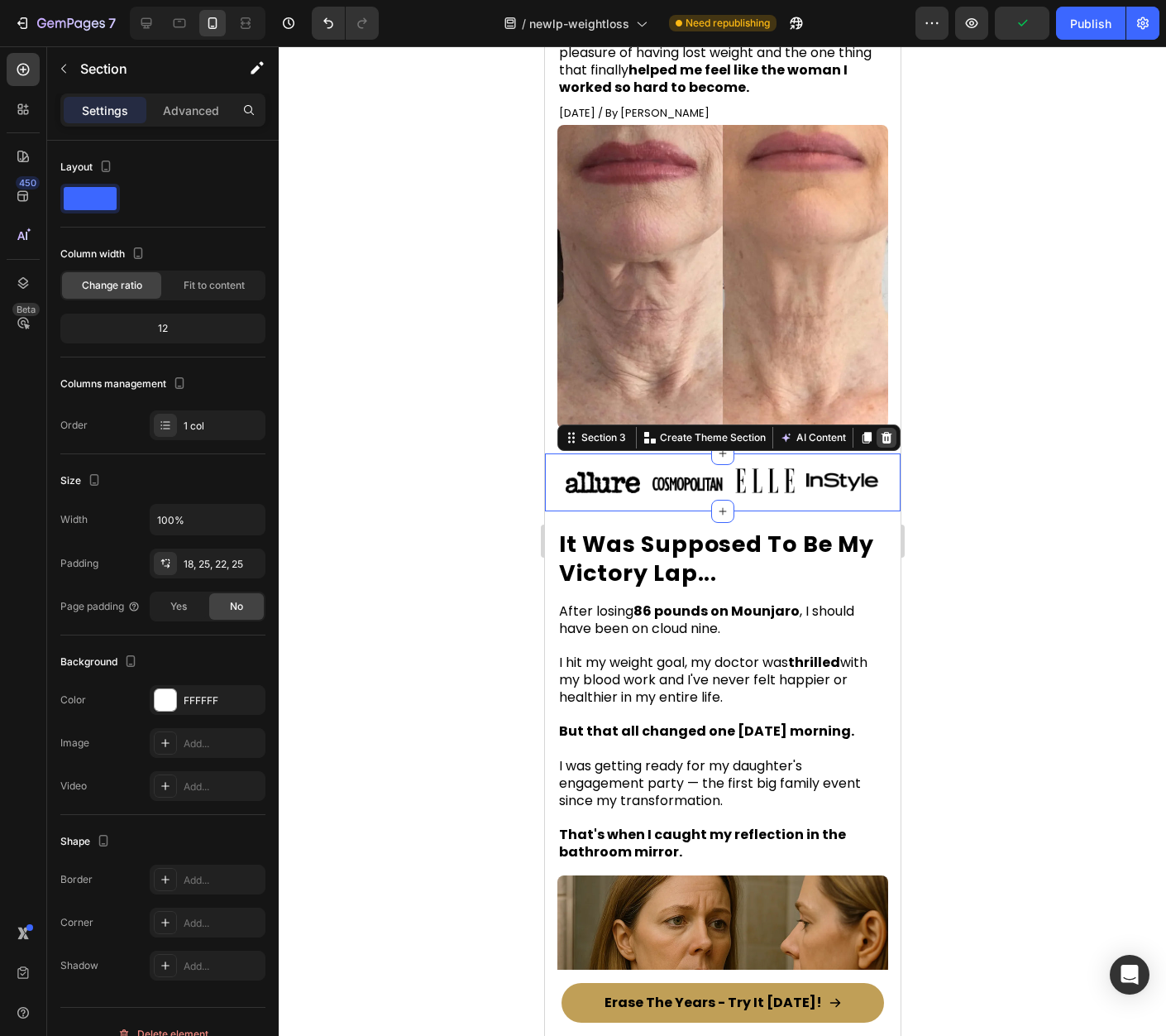
click at [879, 444] on icon at bounding box center [885, 436] width 13 height 13
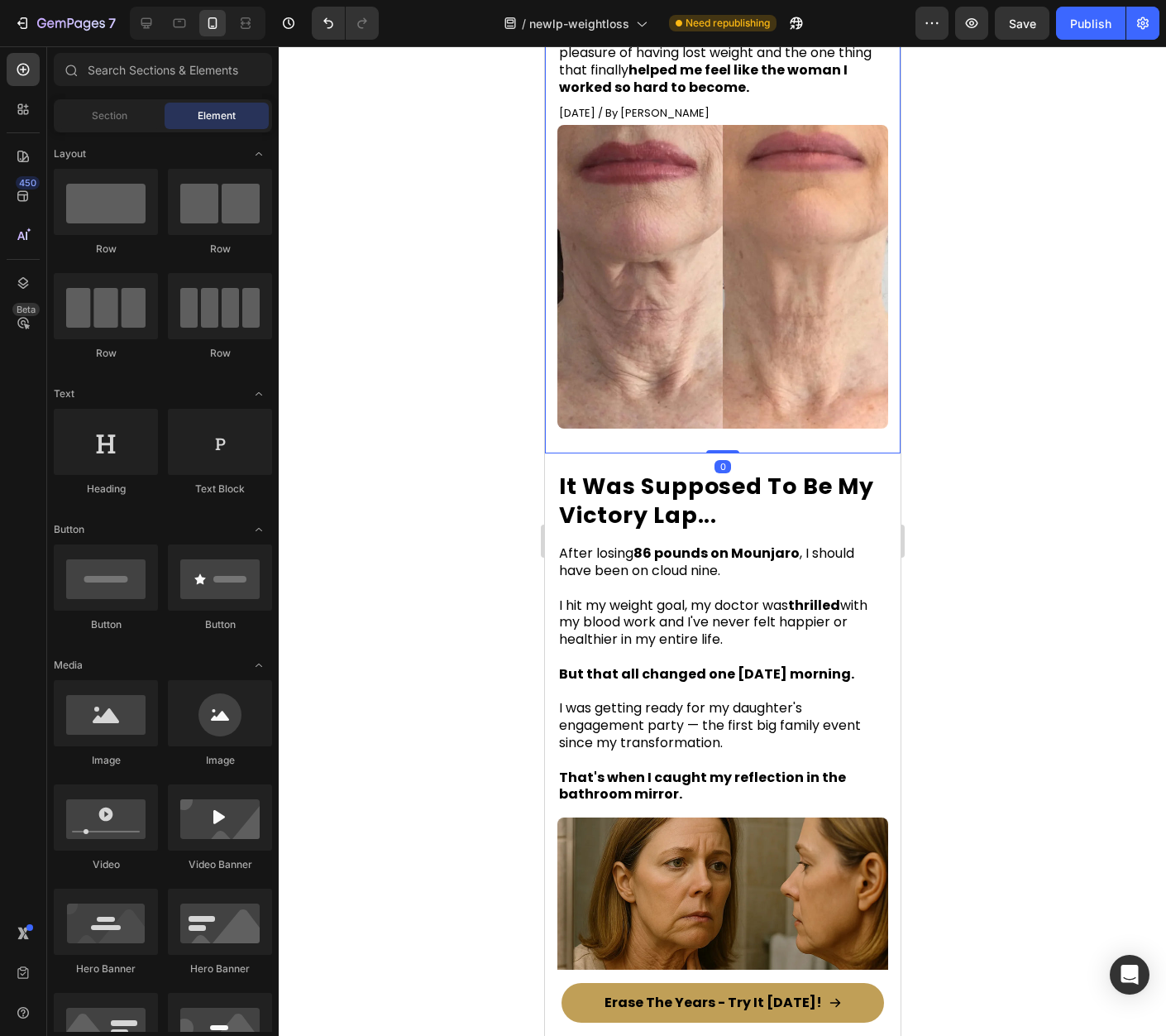
click at [729, 453] on div "⁠⁠⁠⁠⁠⁠⁠ How I Finally Got My Neck to Match How Young I Feel Inside, After My 86…" at bounding box center [722, 178] width 356 height 550
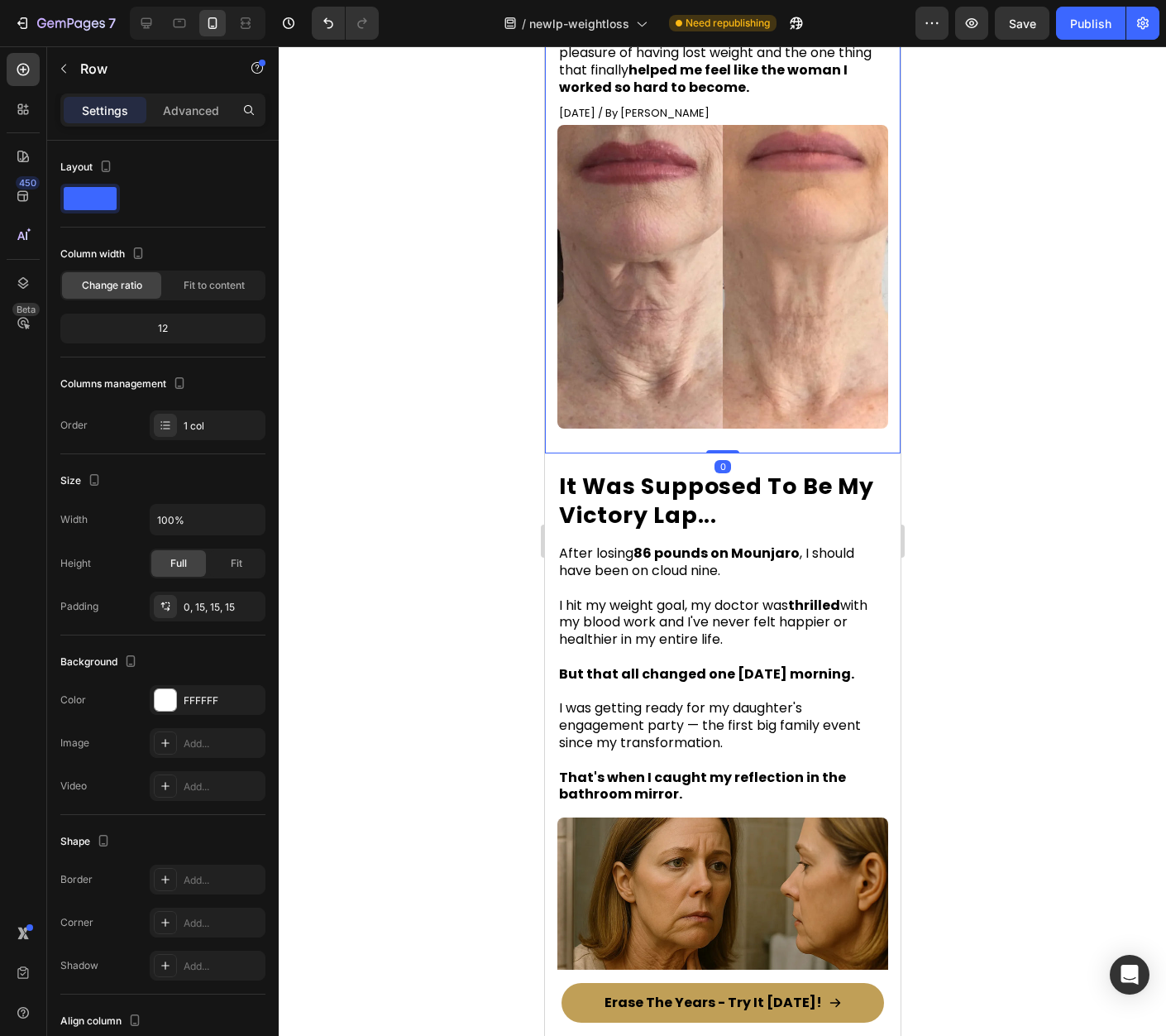
click at [995, 443] on div at bounding box center [722, 541] width 888 height 989
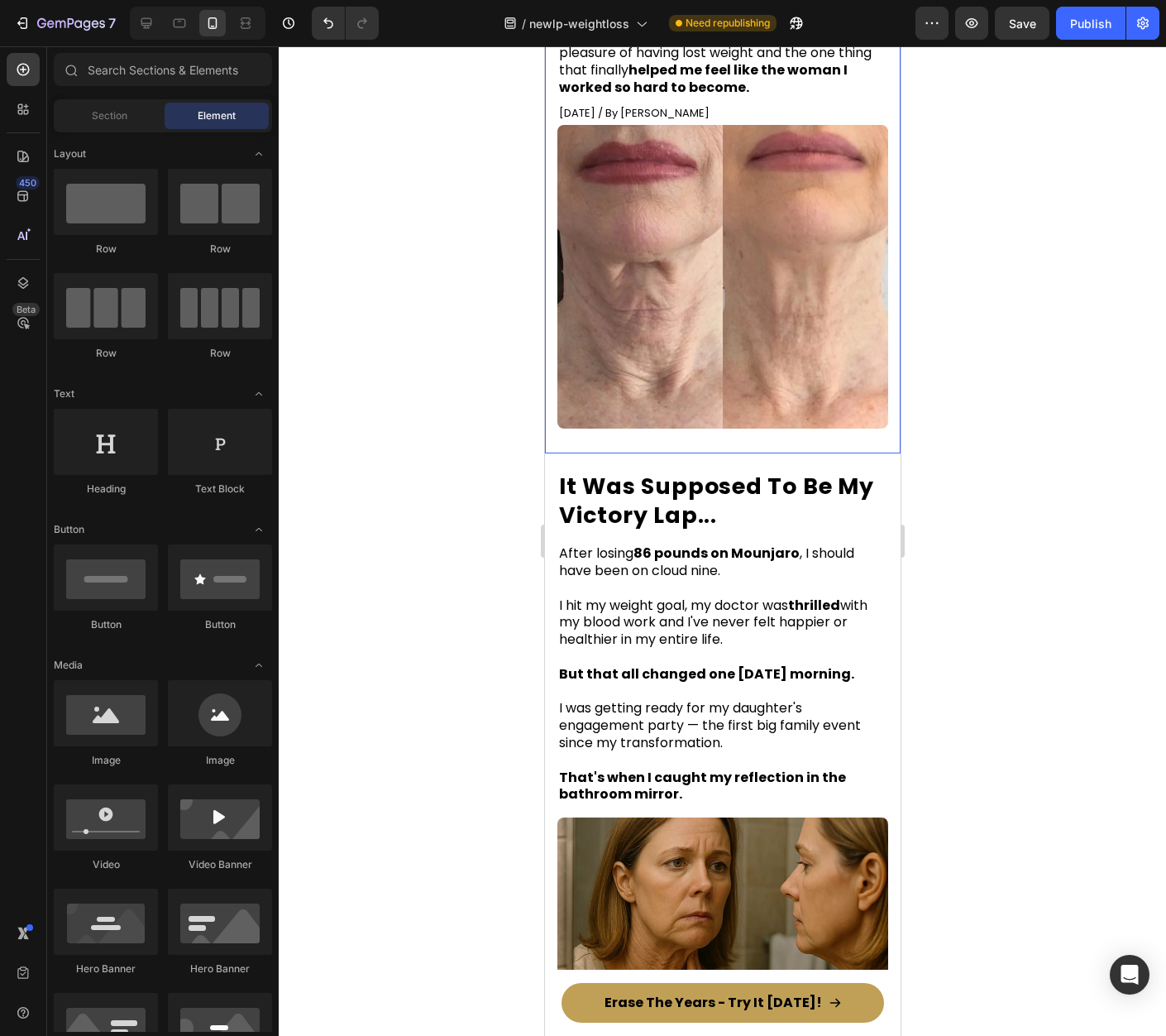
click at [800, 440] on div "⁠⁠⁠⁠⁠⁠⁠ How I Finally Got My Neck to Match How Young I Feel Inside, After My 86…" at bounding box center [722, 172] width 331 height 538
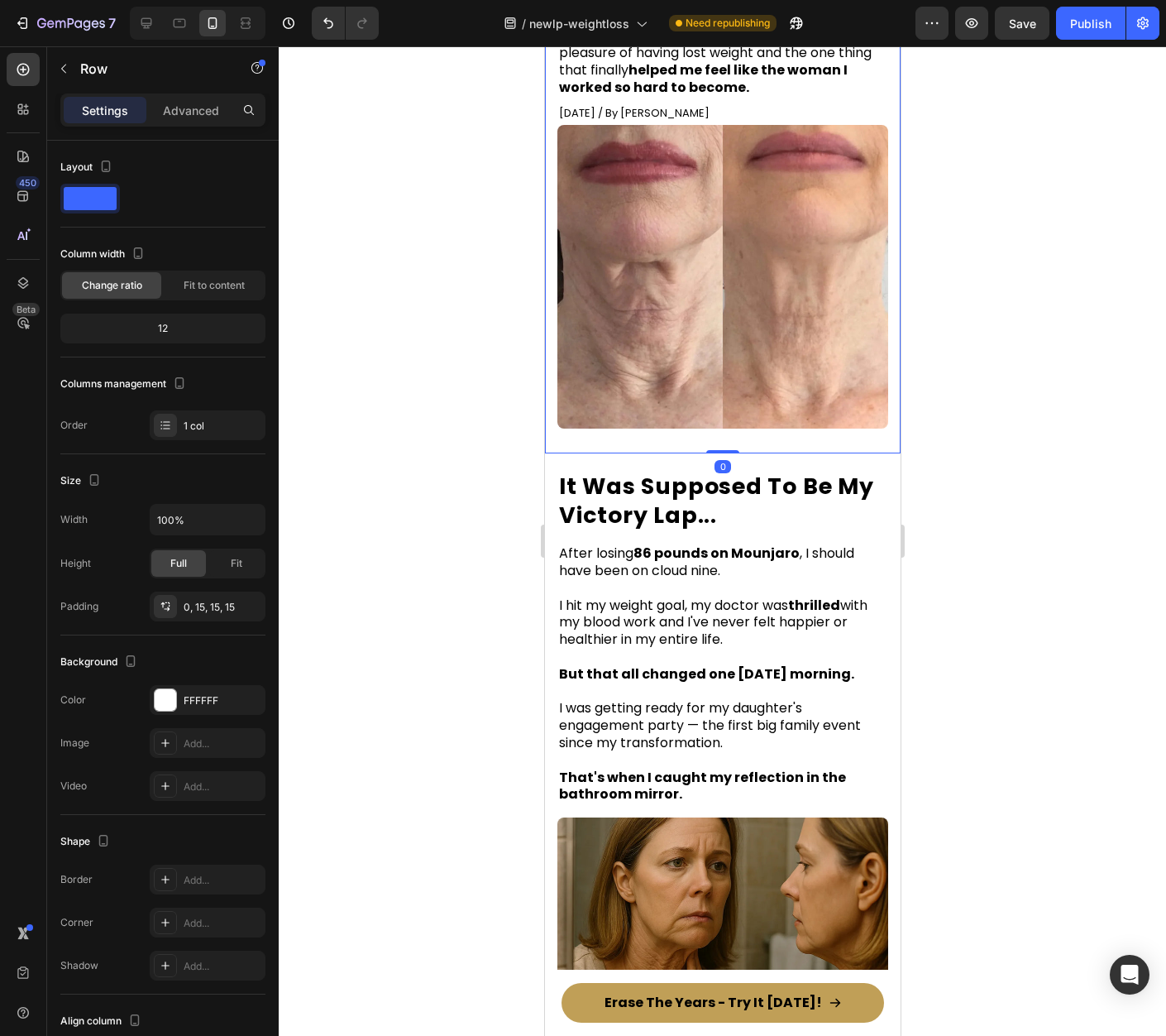
click at [221, 123] on div "Settings Advanced" at bounding box center [163, 109] width 205 height 33
click at [215, 112] on p "Advanced" at bounding box center [191, 109] width 57 height 17
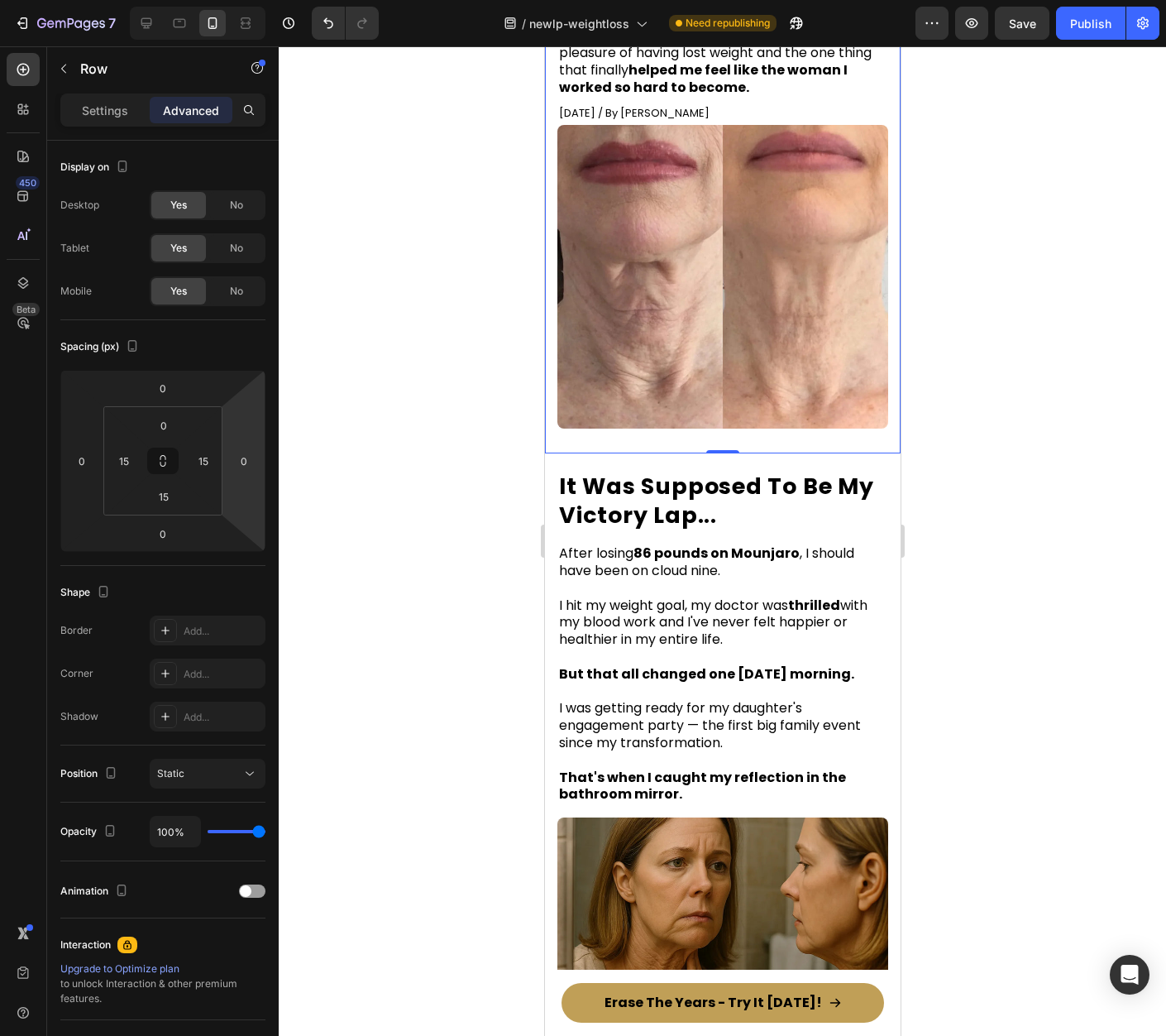
click at [1034, 384] on div at bounding box center [722, 541] width 888 height 989
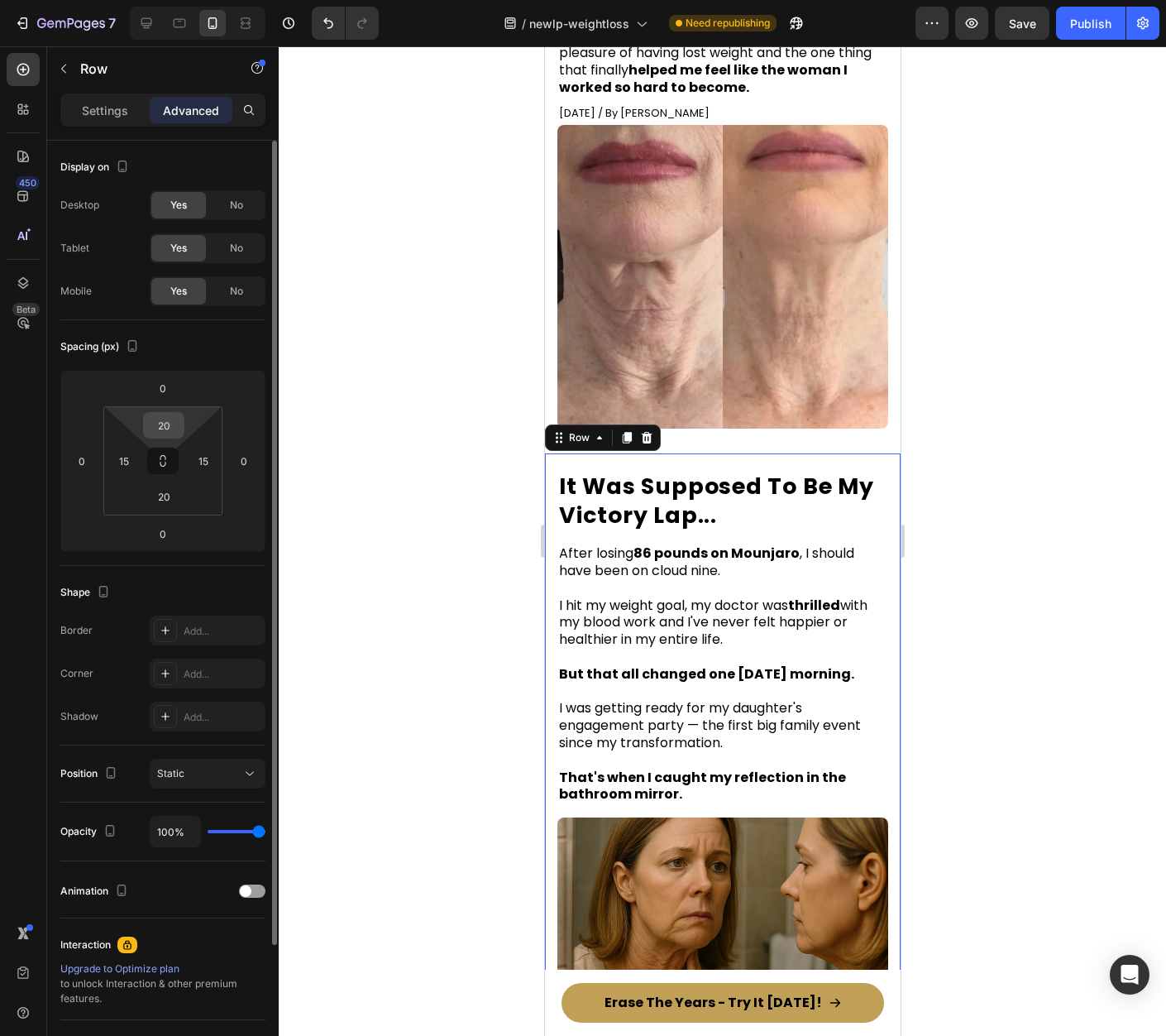
click at [167, 424] on input "20" at bounding box center [163, 425] width 33 height 25
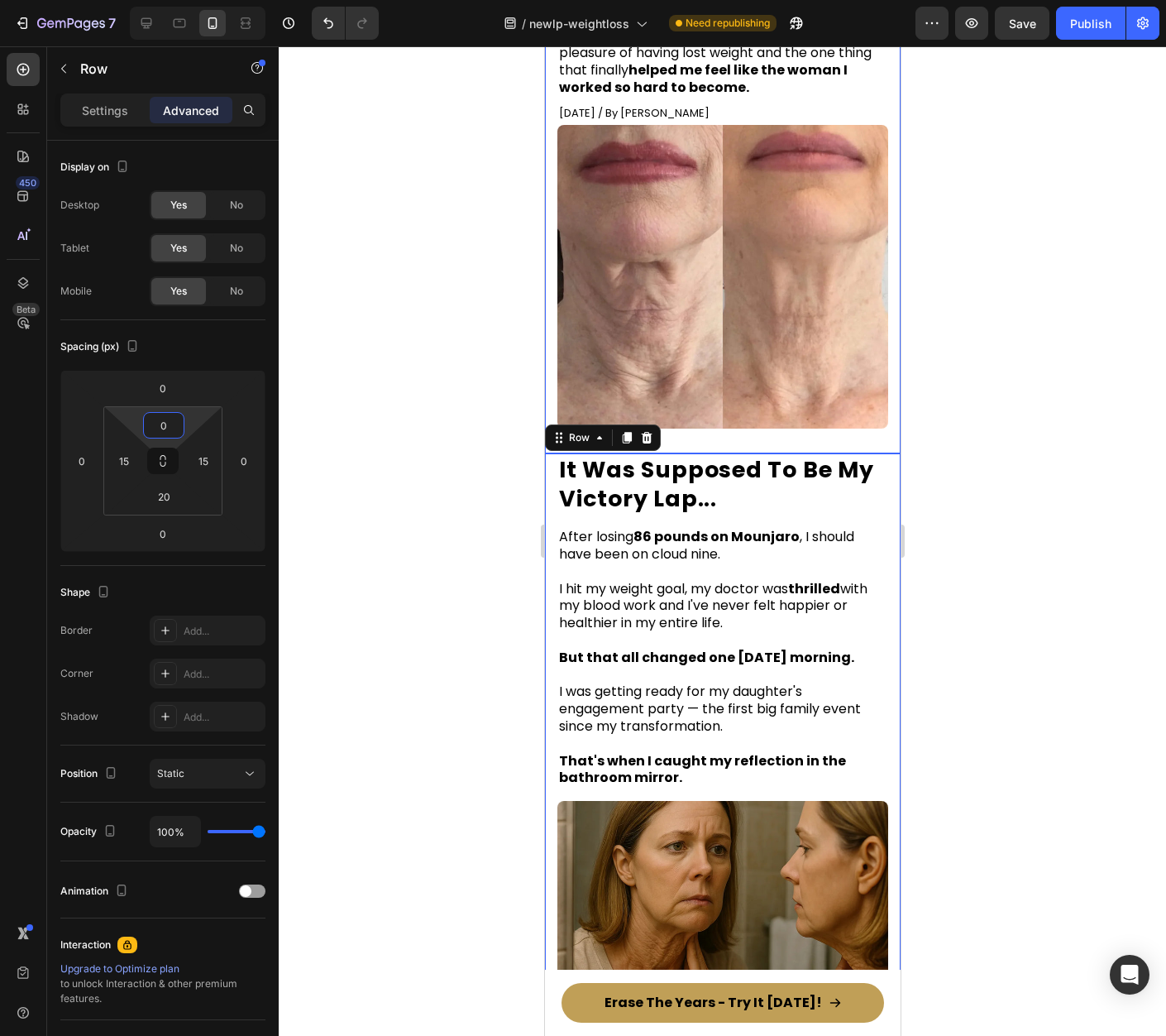
click at [1069, 469] on div at bounding box center [722, 541] width 888 height 989
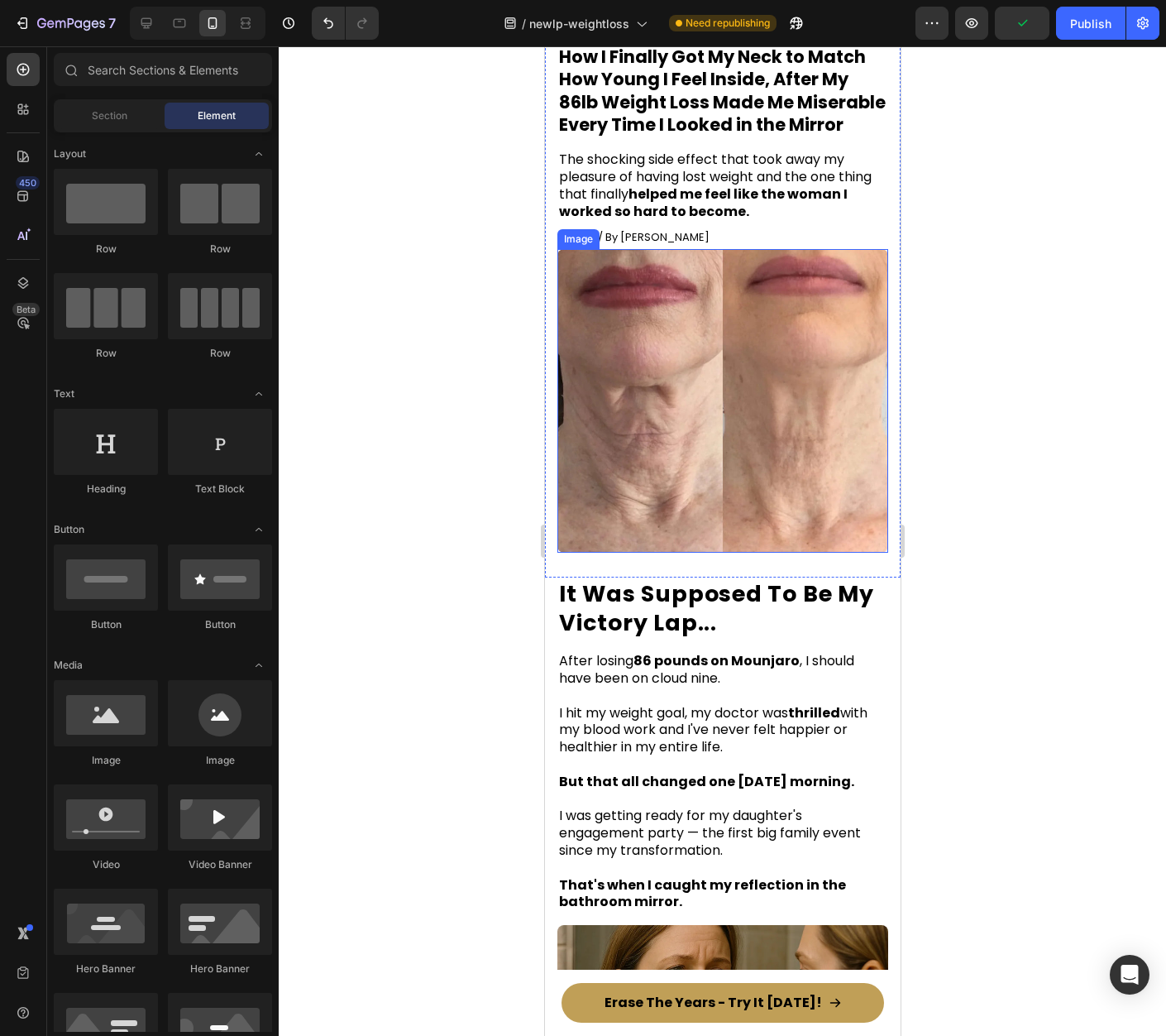
scroll to position [150, 0]
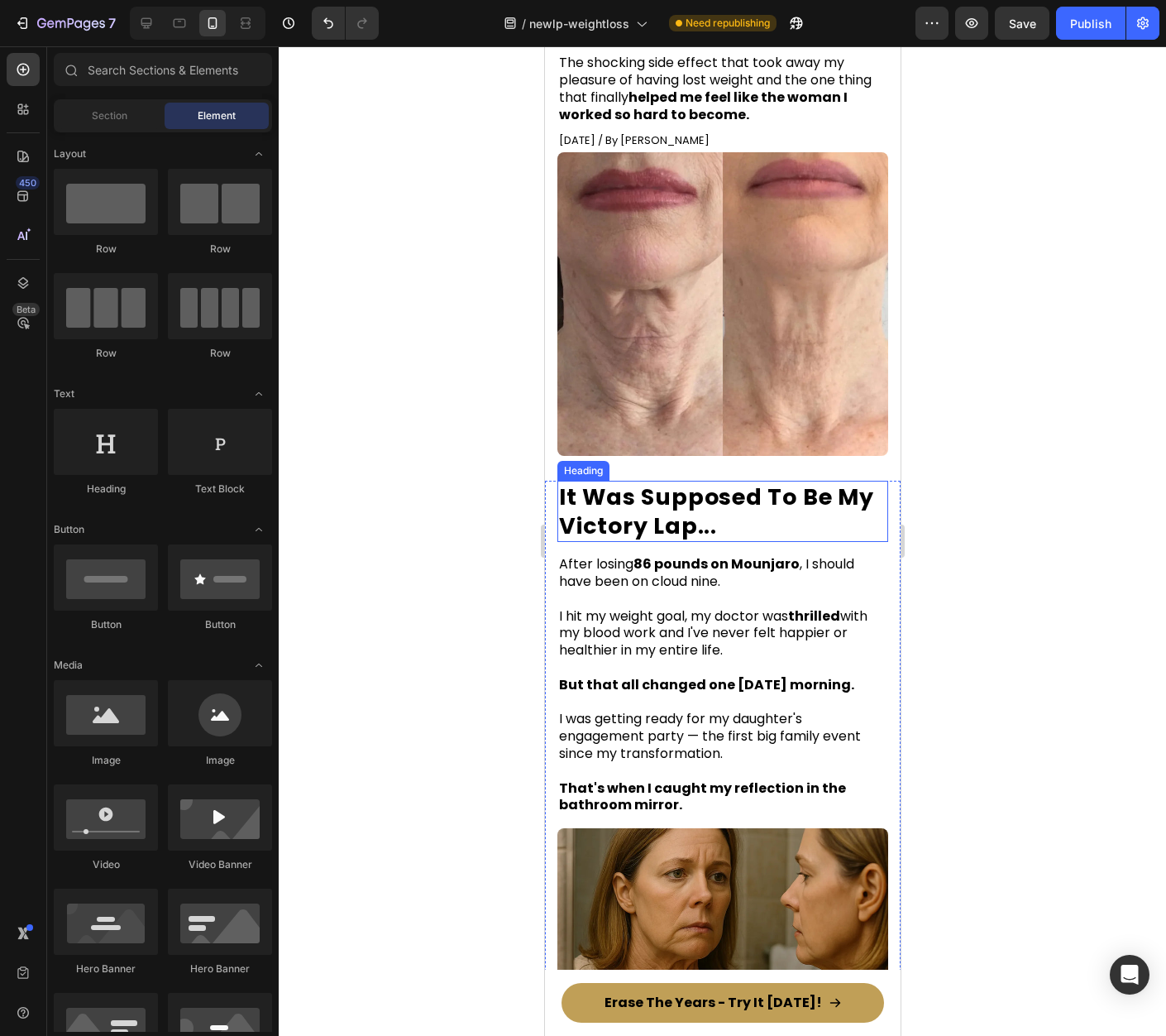
click at [712, 494] on h2 "It Was Supposed To Be My Victory Lap..." at bounding box center [722, 511] width 331 height 62
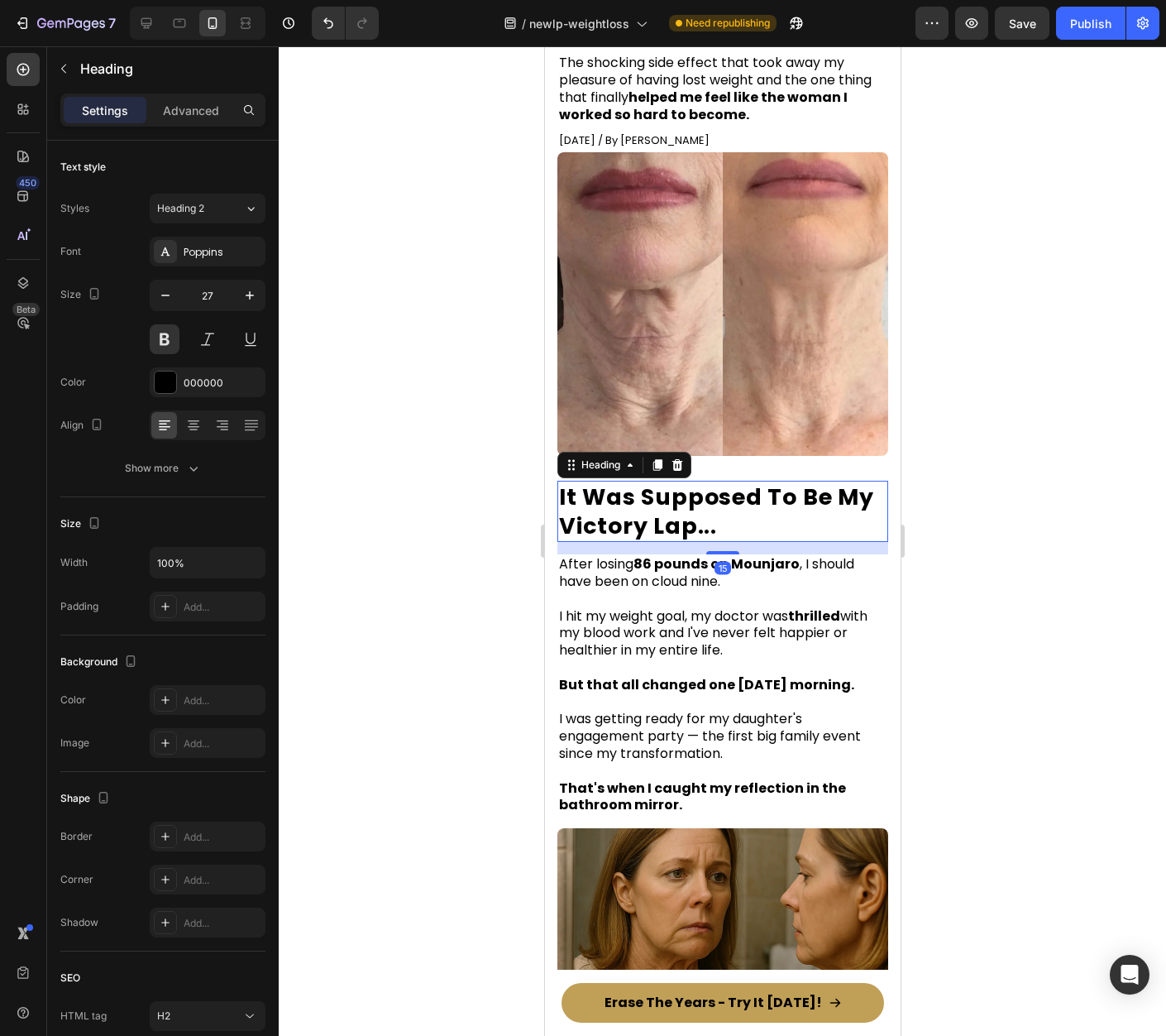
click at [678, 471] on icon at bounding box center [676, 464] width 13 height 13
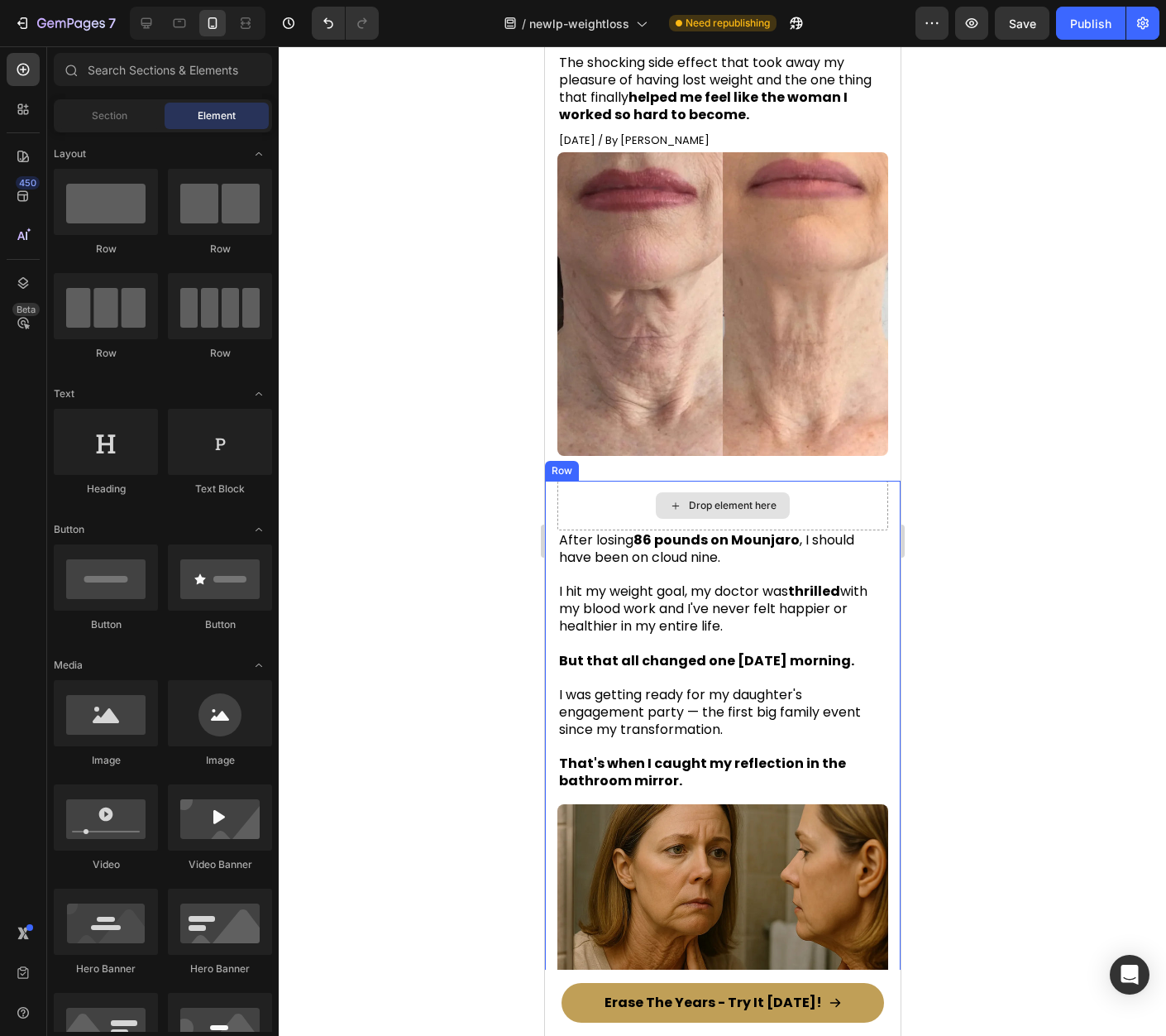
click at [837, 513] on div "Drop element here" at bounding box center [722, 505] width 331 height 50
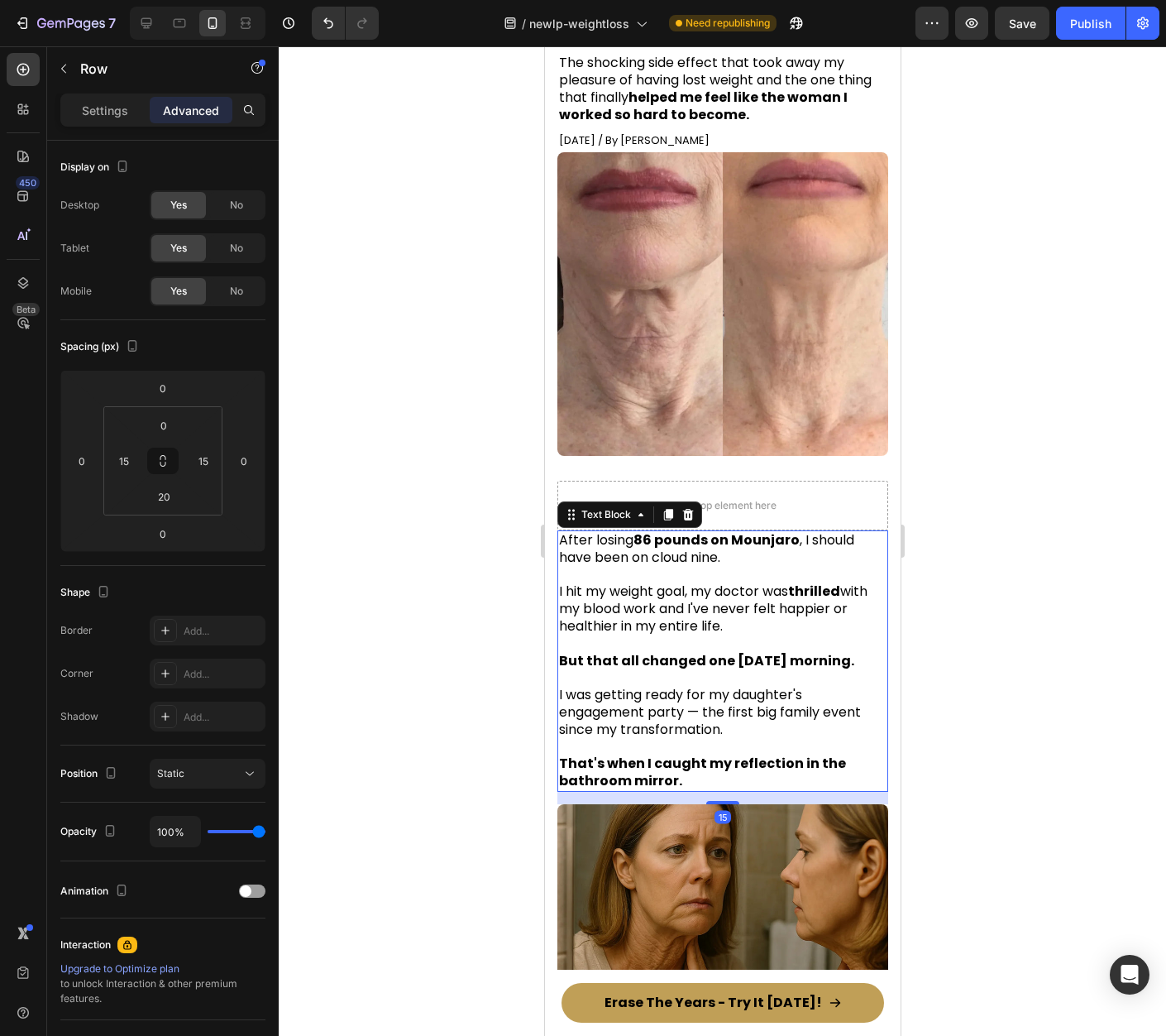
click at [750, 543] on strong "86 pounds on Mounjaro" at bounding box center [716, 539] width 166 height 19
click at [845, 515] on div "Drop element here" at bounding box center [722, 505] width 331 height 50
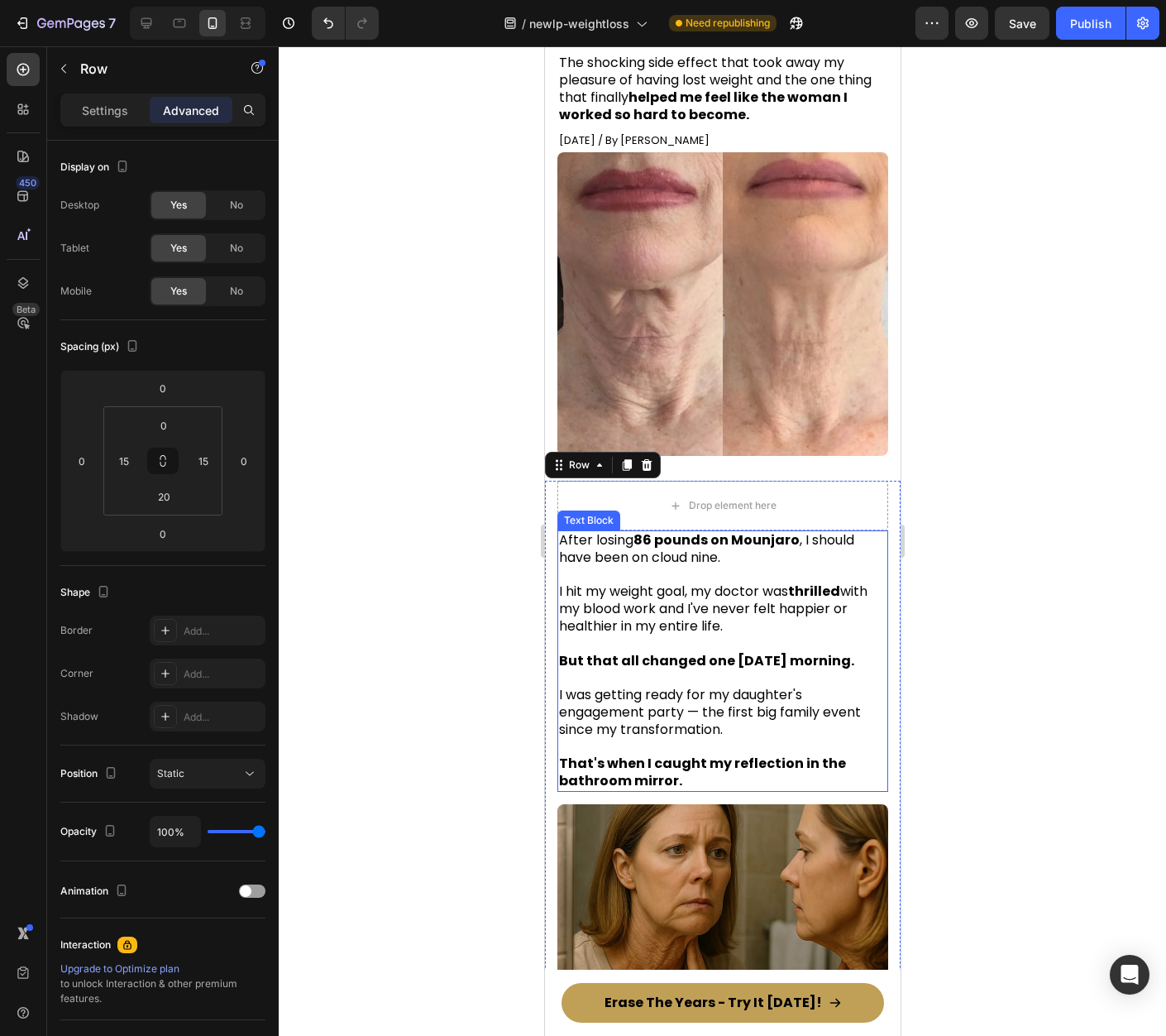
click at [748, 564] on p "After losing 86 pounds on Mounjaro , I should have been on cloud nine." at bounding box center [722, 549] width 327 height 35
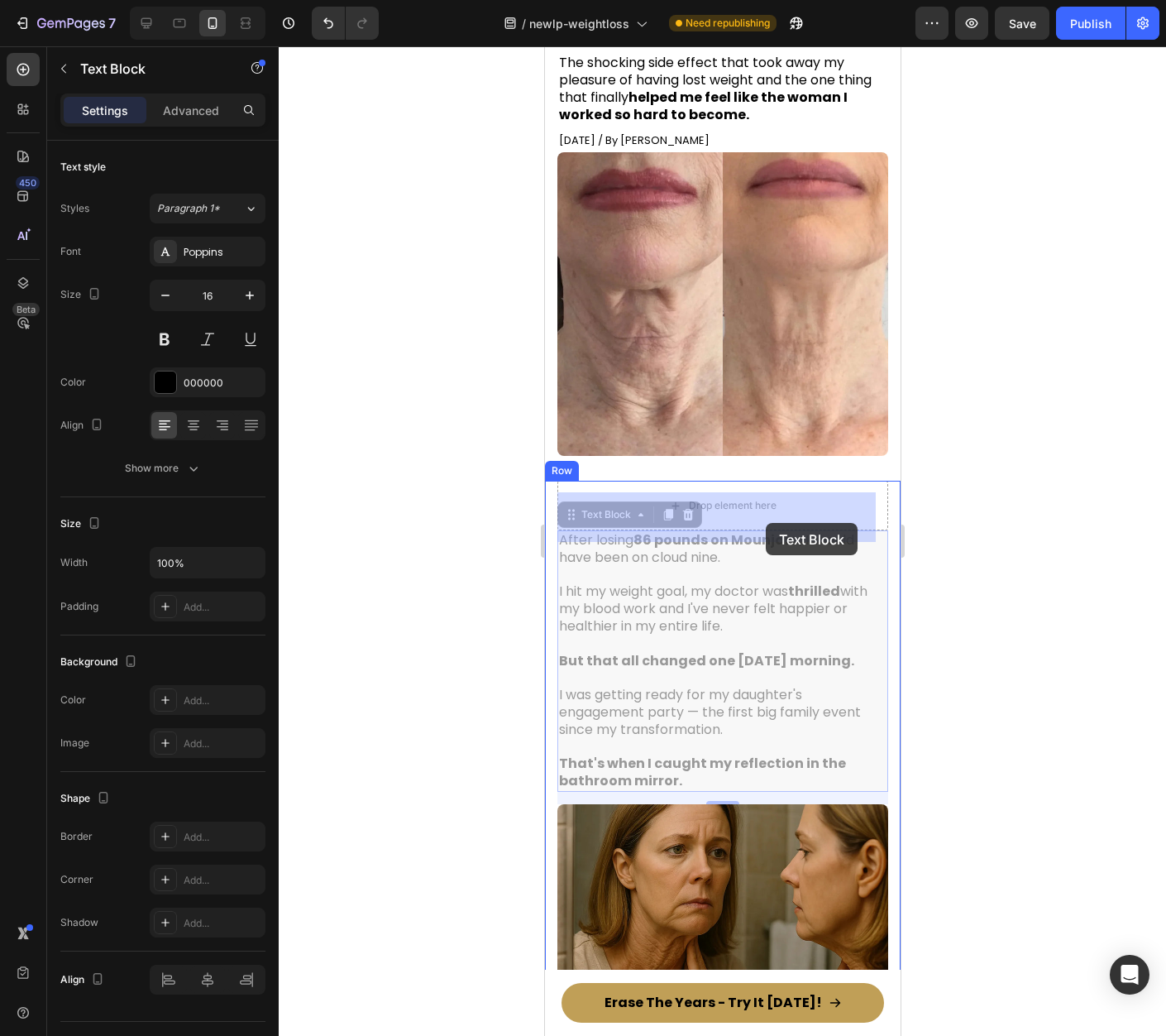
drag, startPoint x: 569, startPoint y: 527, endPoint x: 765, endPoint y: 524, distance: 196.0
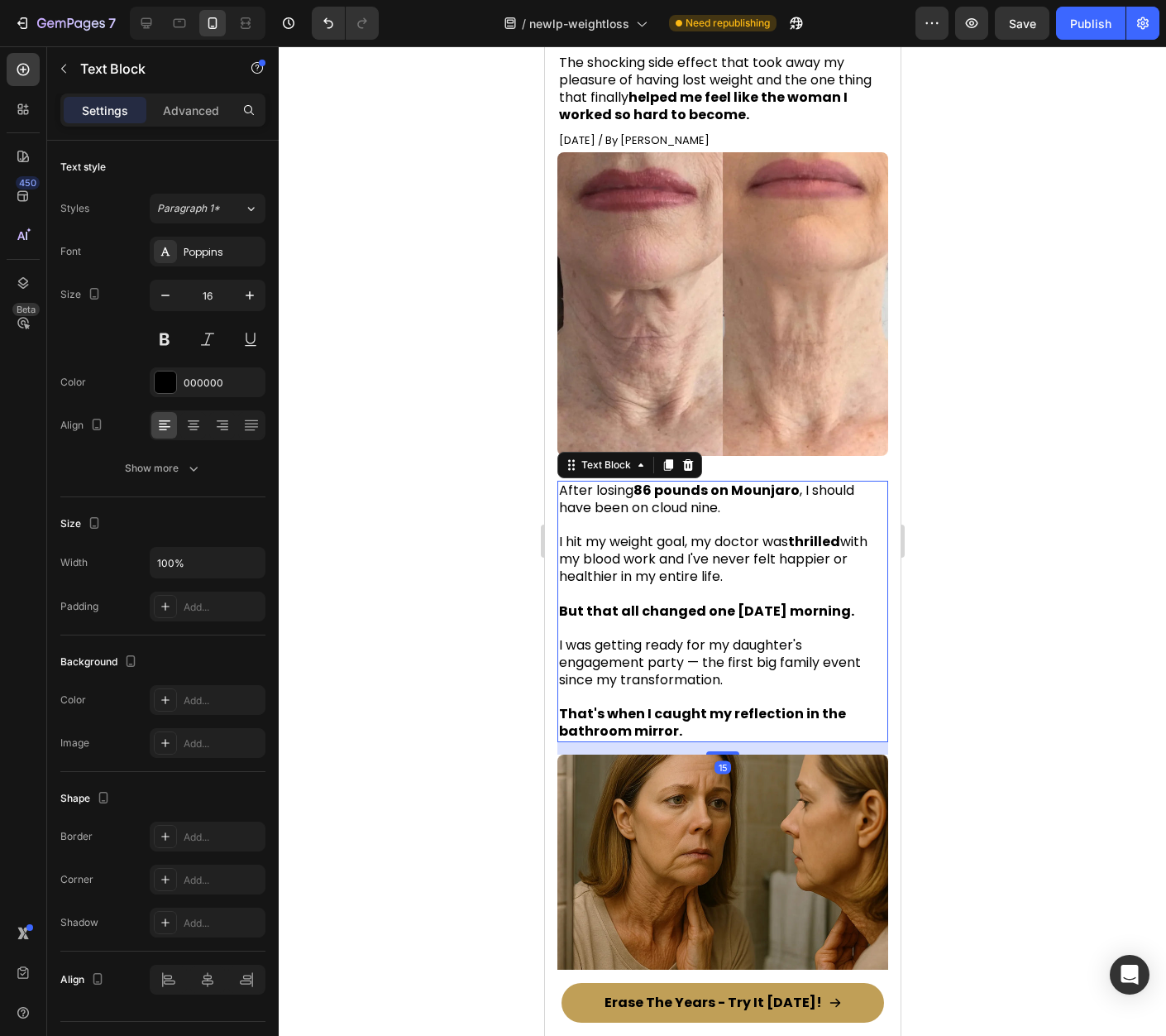
click at [982, 535] on div at bounding box center [722, 541] width 888 height 989
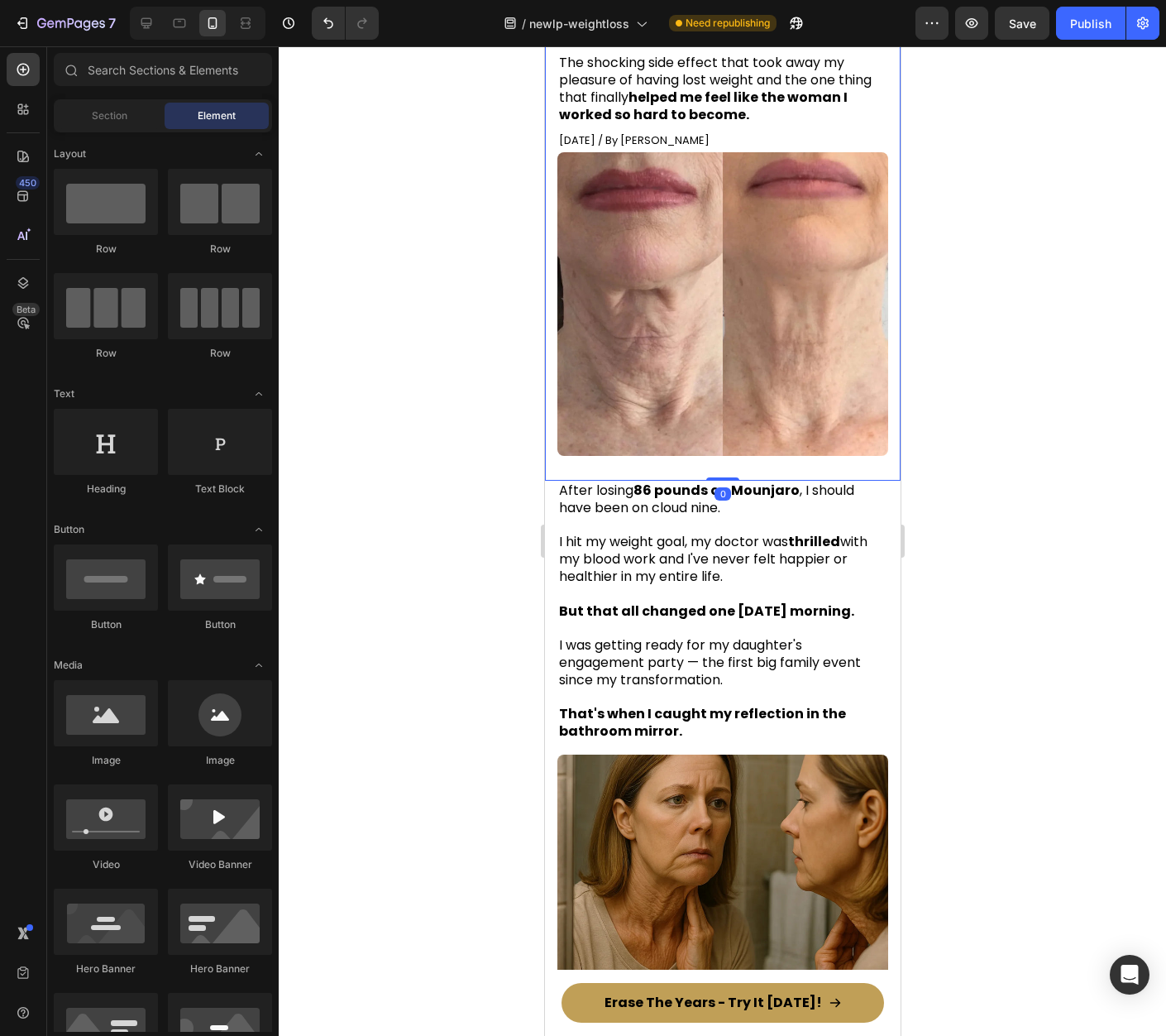
click at [763, 480] on div "⁠⁠⁠⁠⁠⁠⁠ How I Finally Got My Neck to Match How Young I Feel Inside, After My 86…" at bounding box center [722, 205] width 356 height 550
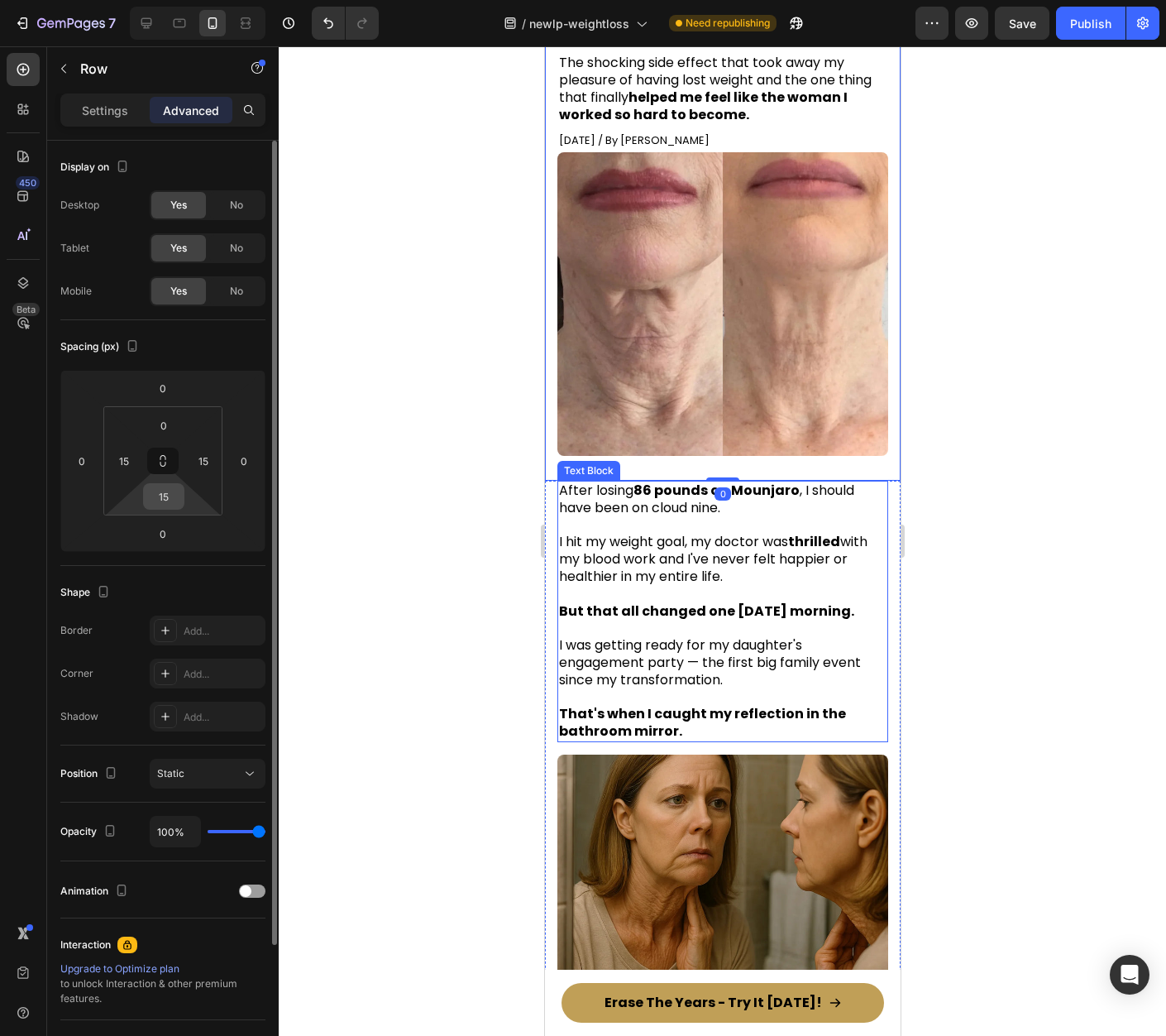
click at [180, 499] on input "15" at bounding box center [163, 496] width 33 height 25
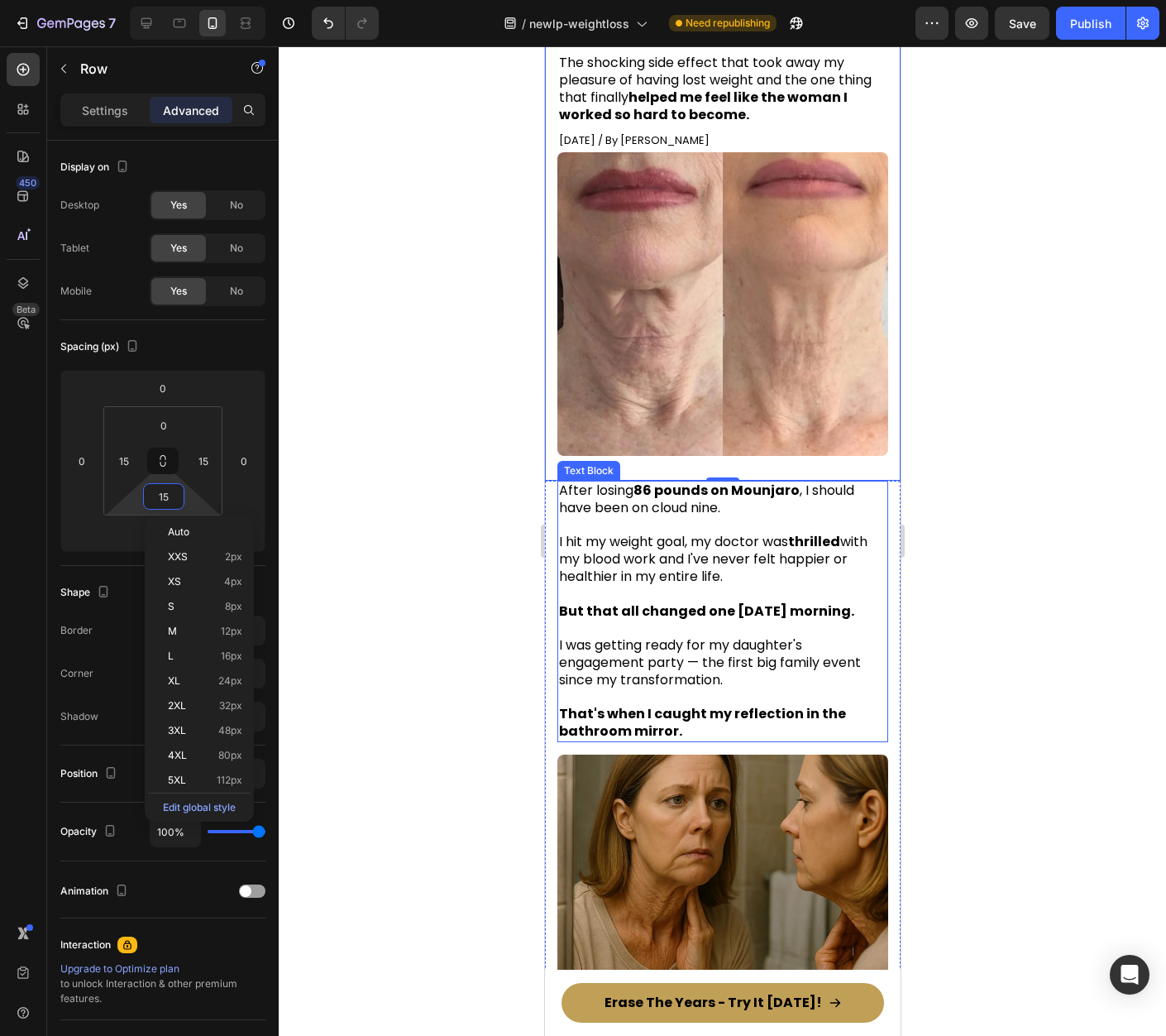
click at [1051, 484] on div at bounding box center [722, 541] width 888 height 989
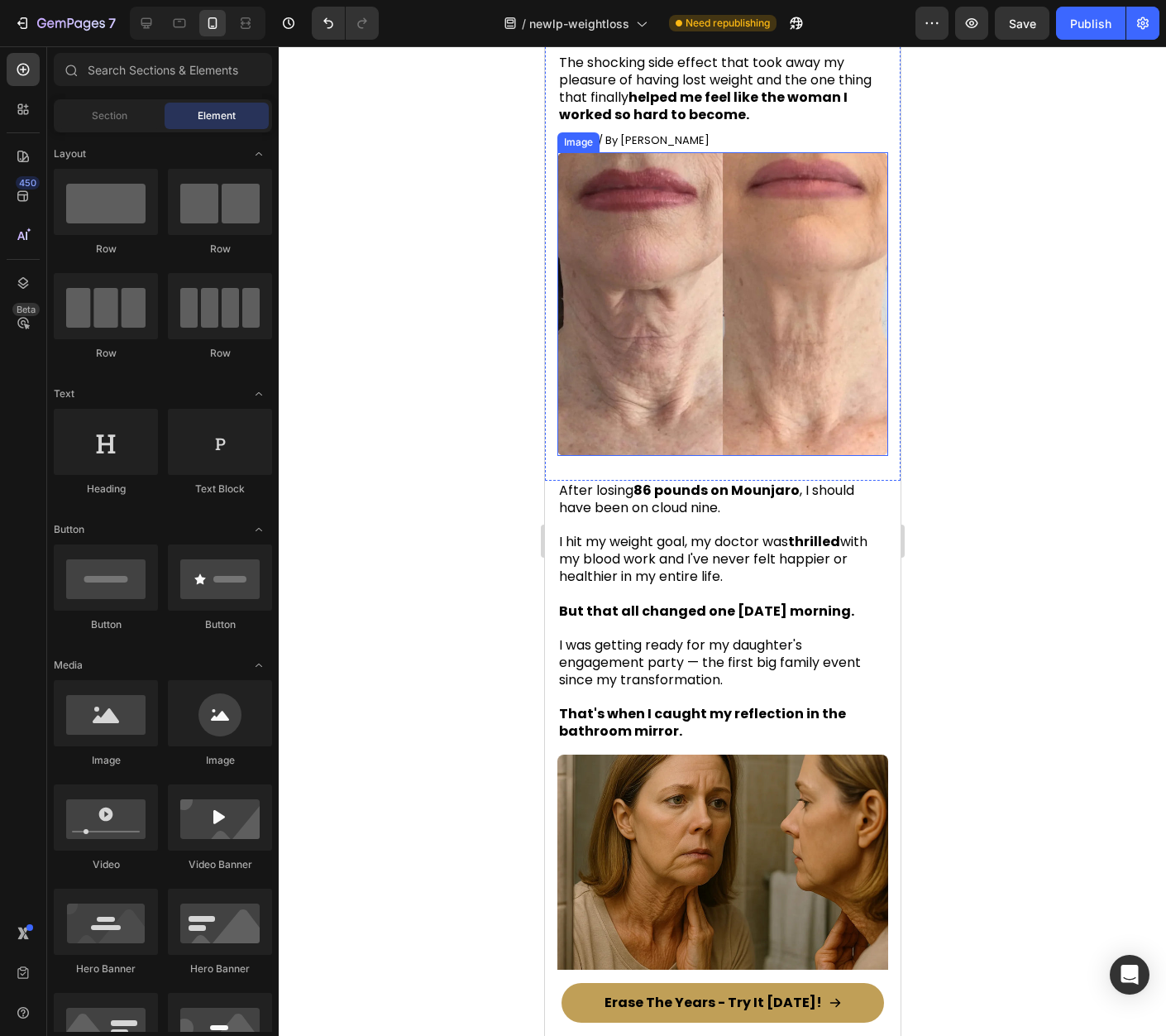
click at [760, 445] on img at bounding box center [722, 303] width 331 height 303
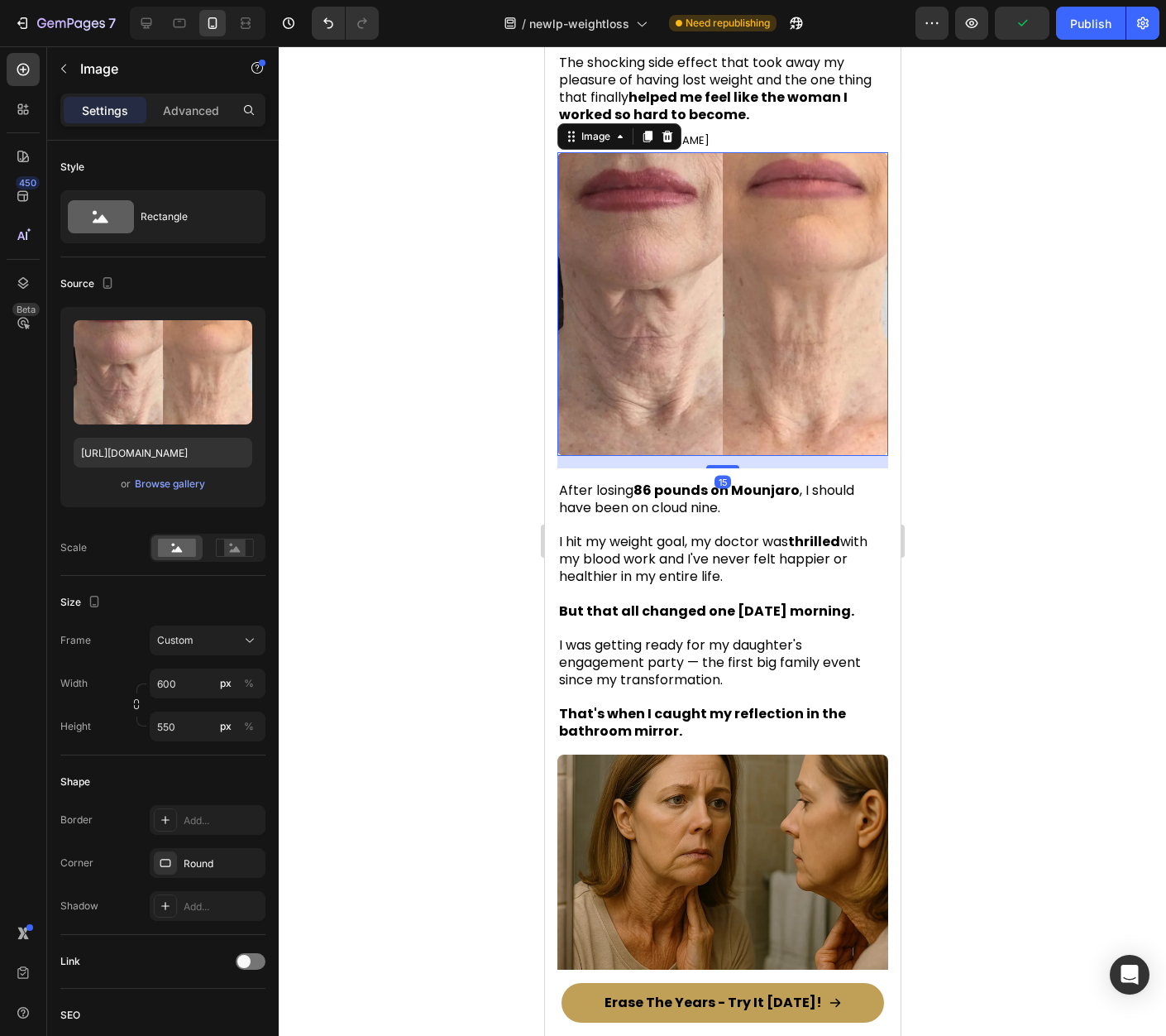
drag, startPoint x: 726, startPoint y: 454, endPoint x: 796, endPoint y: 403, distance: 86.6
click at [741, 418] on div "Image 15" at bounding box center [722, 303] width 331 height 303
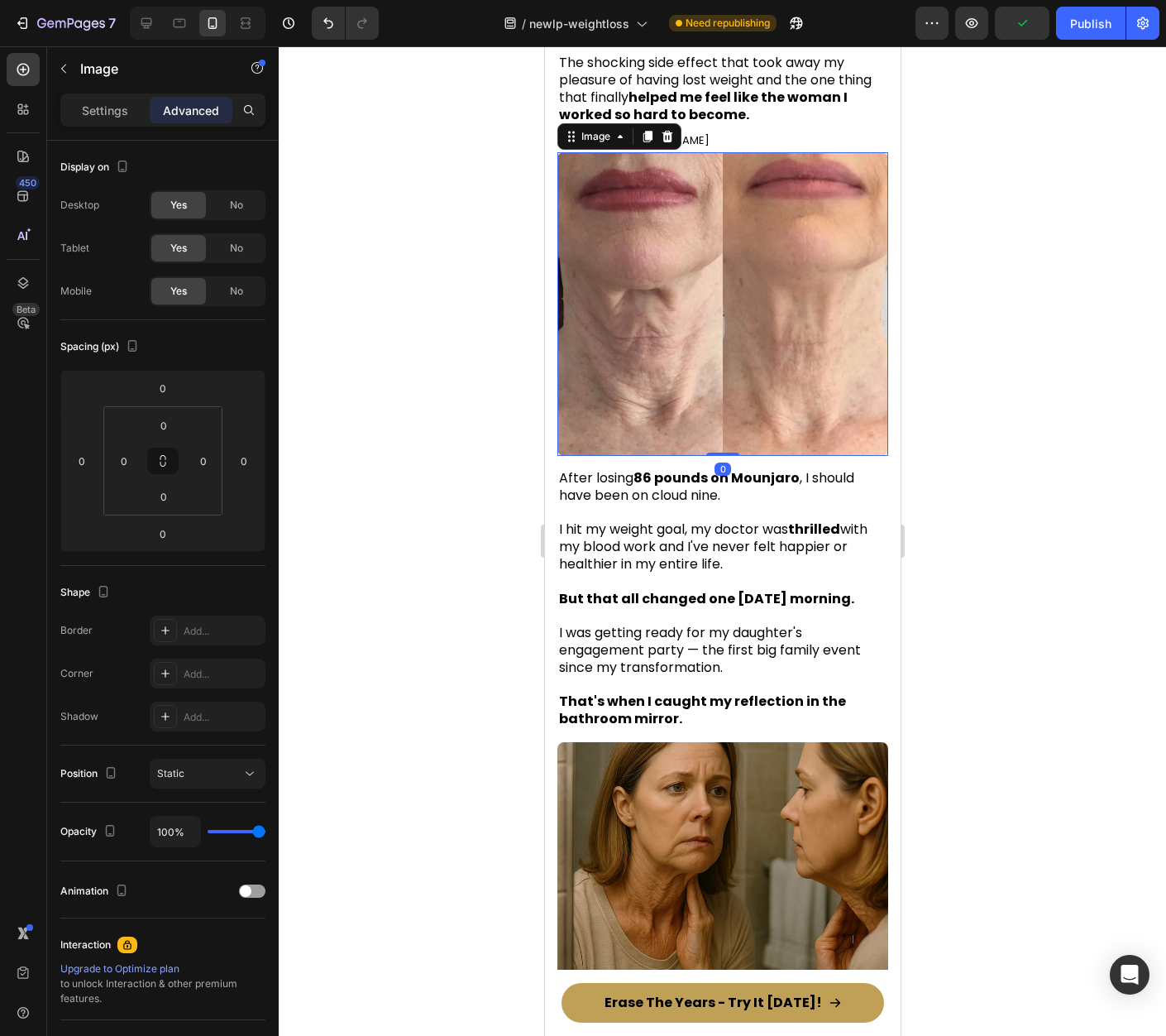
drag, startPoint x: 989, startPoint y: 407, endPoint x: 343, endPoint y: 361, distance: 647.6
click at [989, 407] on div at bounding box center [722, 541] width 888 height 989
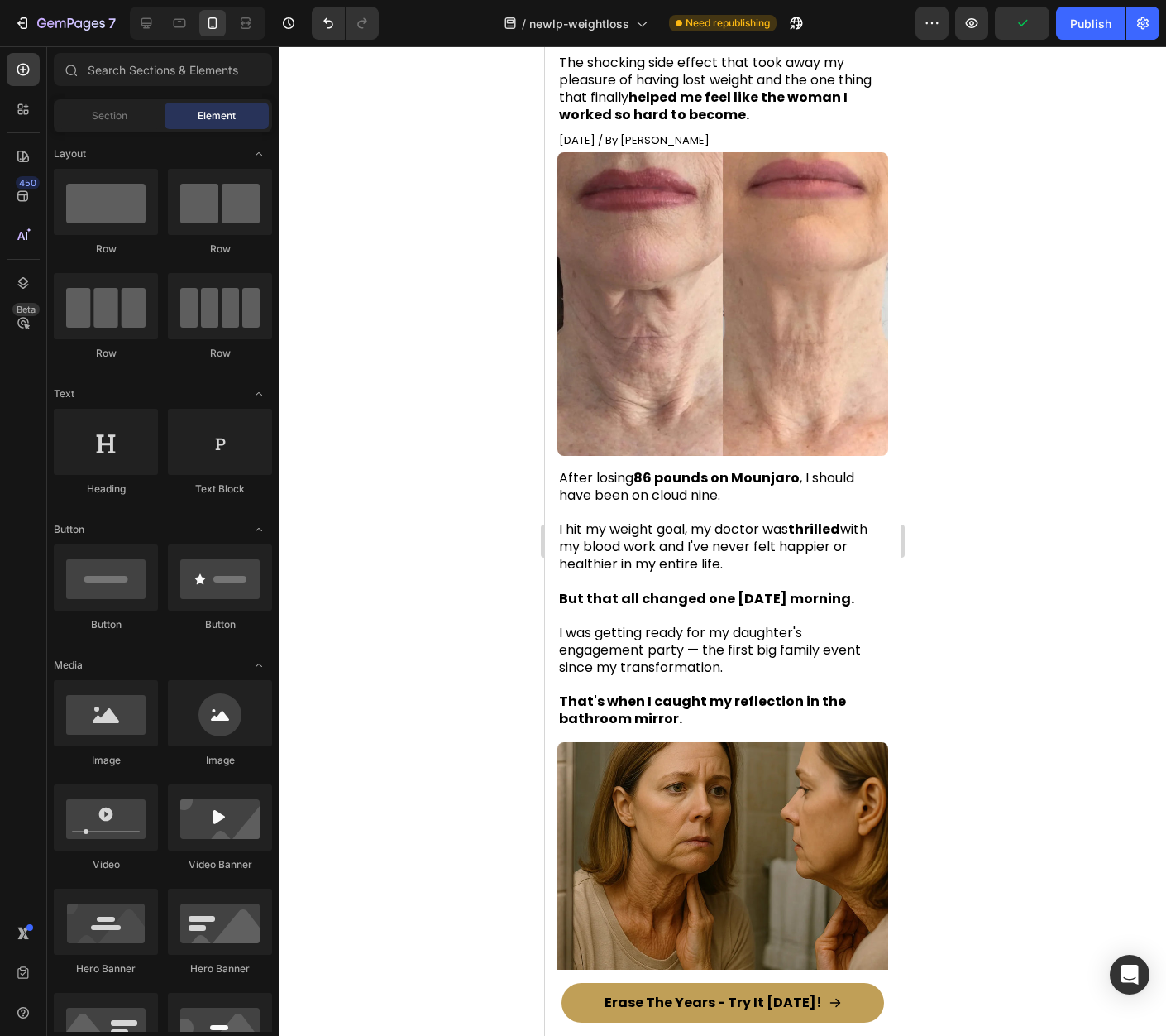
click at [1020, 457] on div at bounding box center [722, 541] width 888 height 989
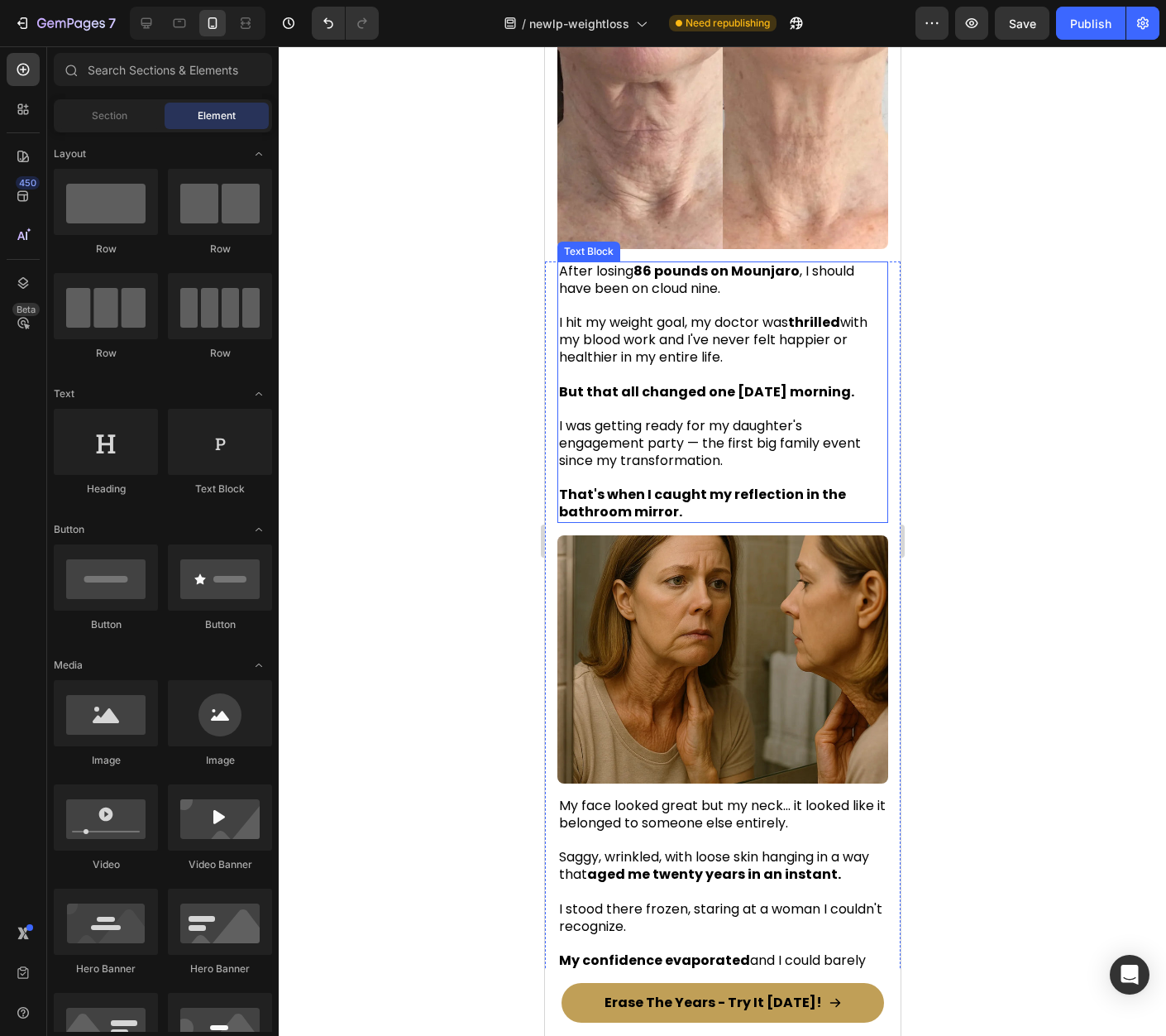
click at [720, 298] on span "After losing 86 pounds on Mounjaro , I should have been on cloud nine." at bounding box center [706, 279] width 295 height 37
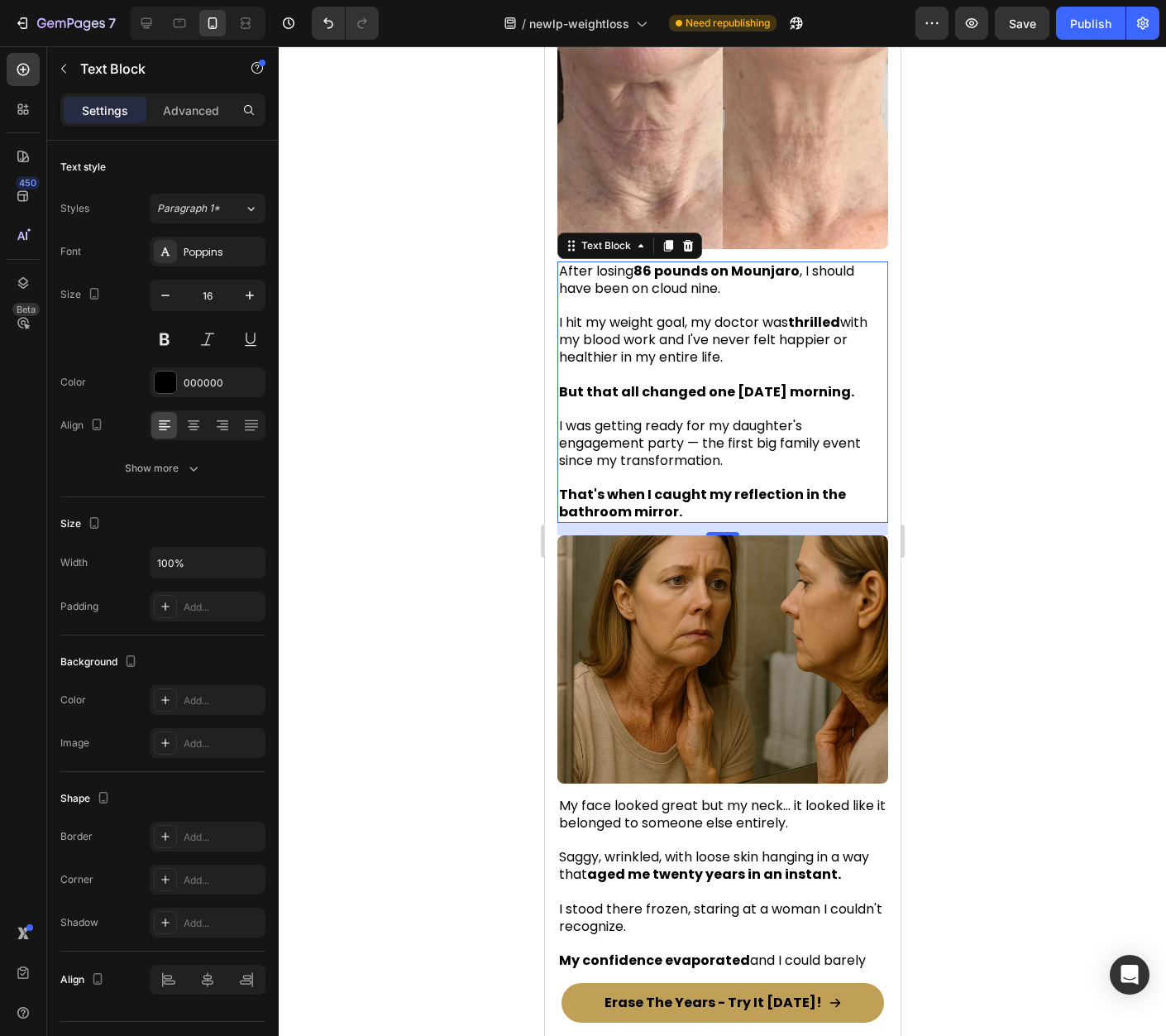
click at [720, 298] on span "After losing 86 pounds on Mounjaro , I should have been on cloud nine." at bounding box center [706, 279] width 295 height 37
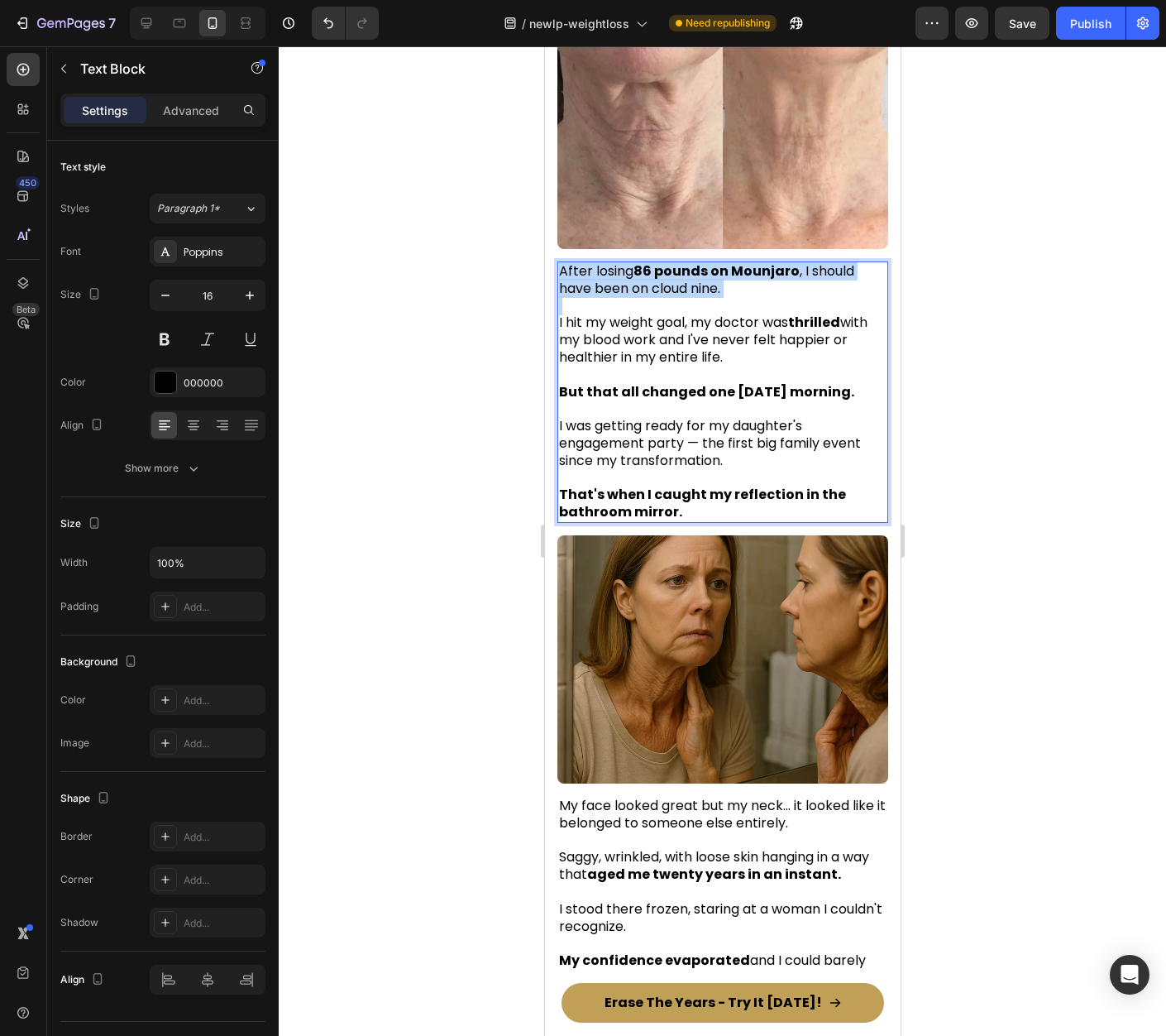
drag, startPoint x: 609, startPoint y: 299, endPoint x: 561, endPoint y: 284, distance: 50.3
click at [561, 284] on p "After losing 86 pounds on Mounjaro , I should have been on cloud nine." at bounding box center [722, 280] width 327 height 35
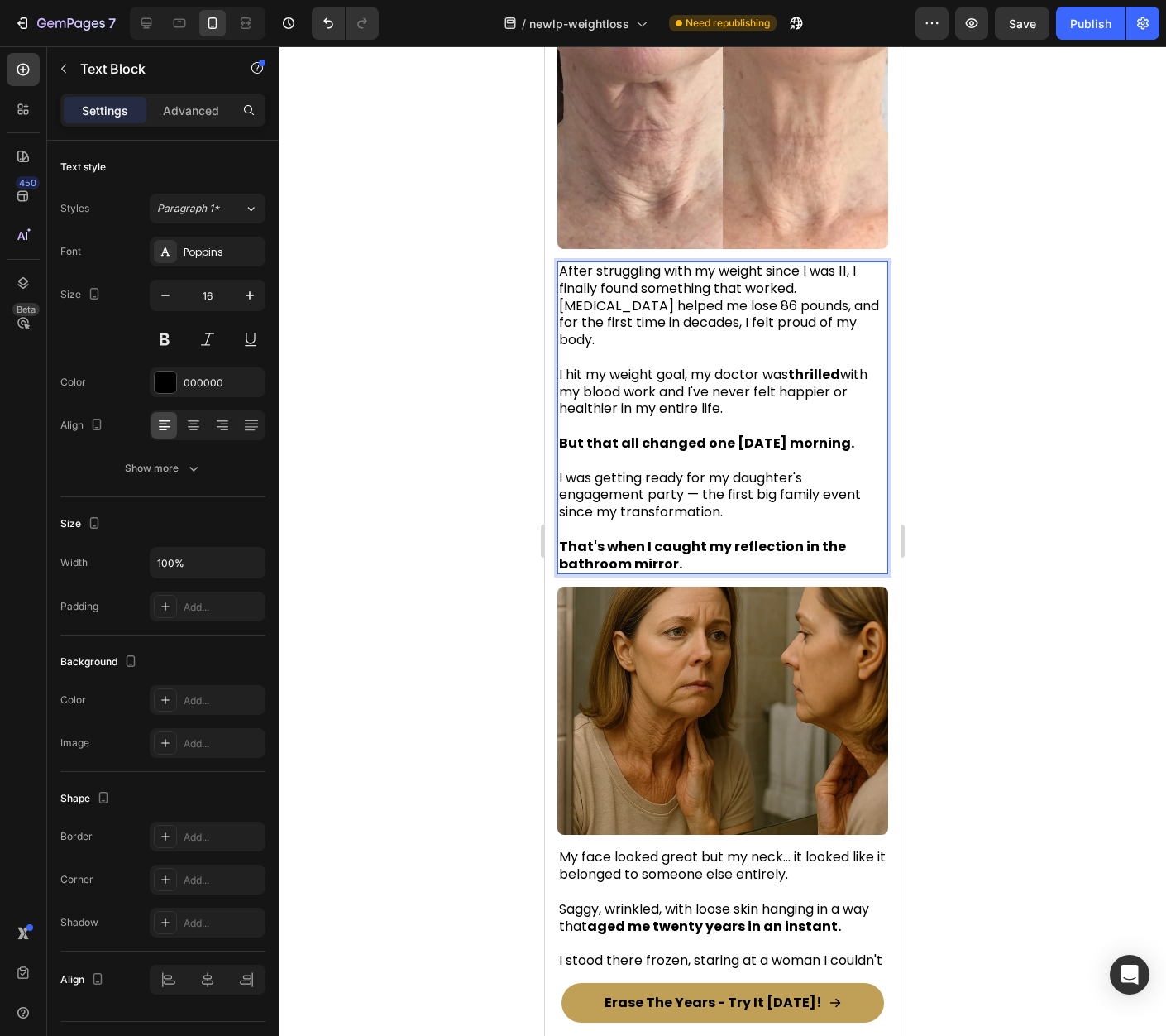
click at [803, 301] on span "After struggling with my weight since I was 11, I finally found something that …" at bounding box center [719, 305] width 320 height 87
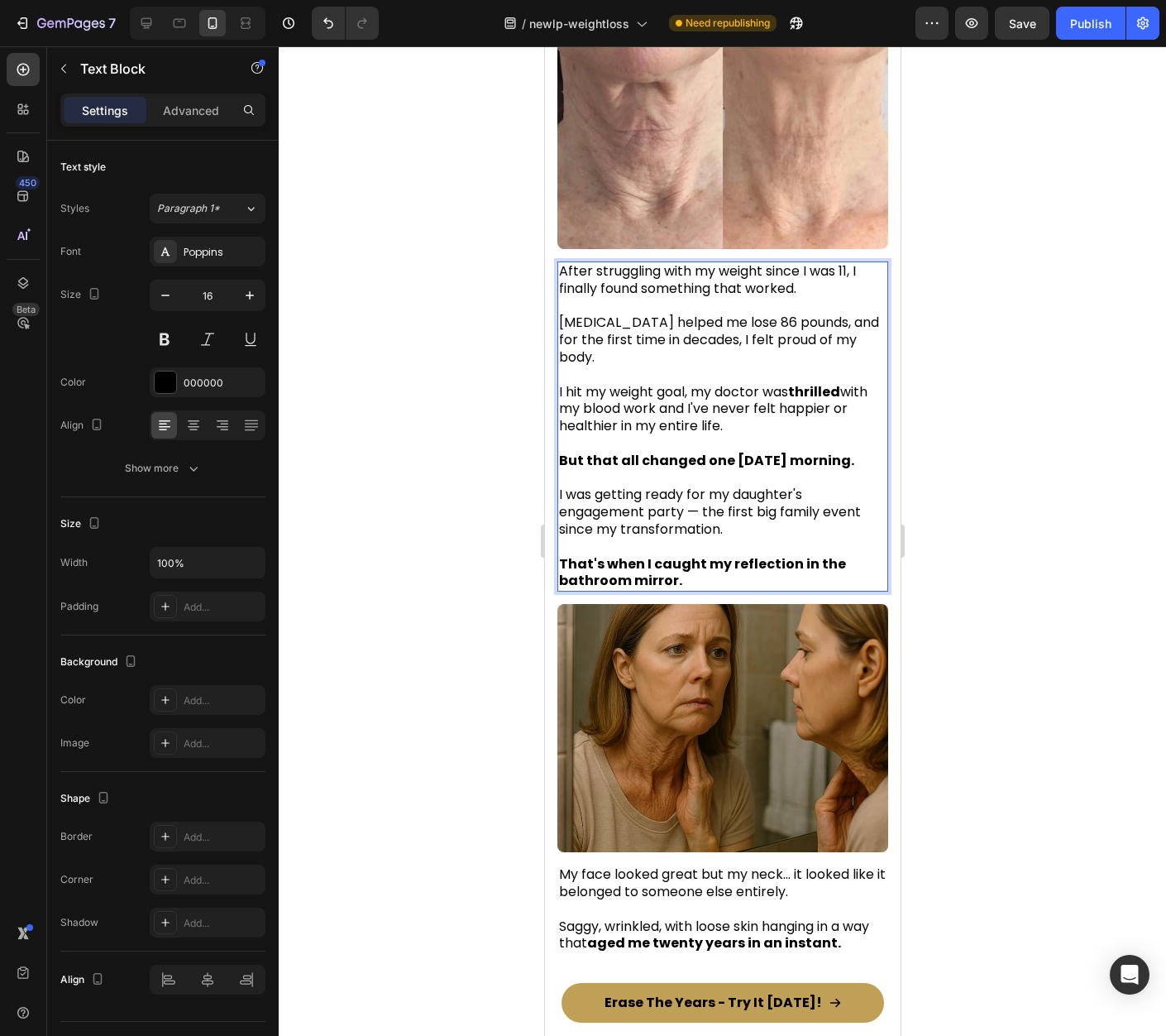
click at [598, 333] on span "Ozempic helped me lose 86 pounds, and for the first time in decades, I felt pro…" at bounding box center [719, 340] width 320 height 54
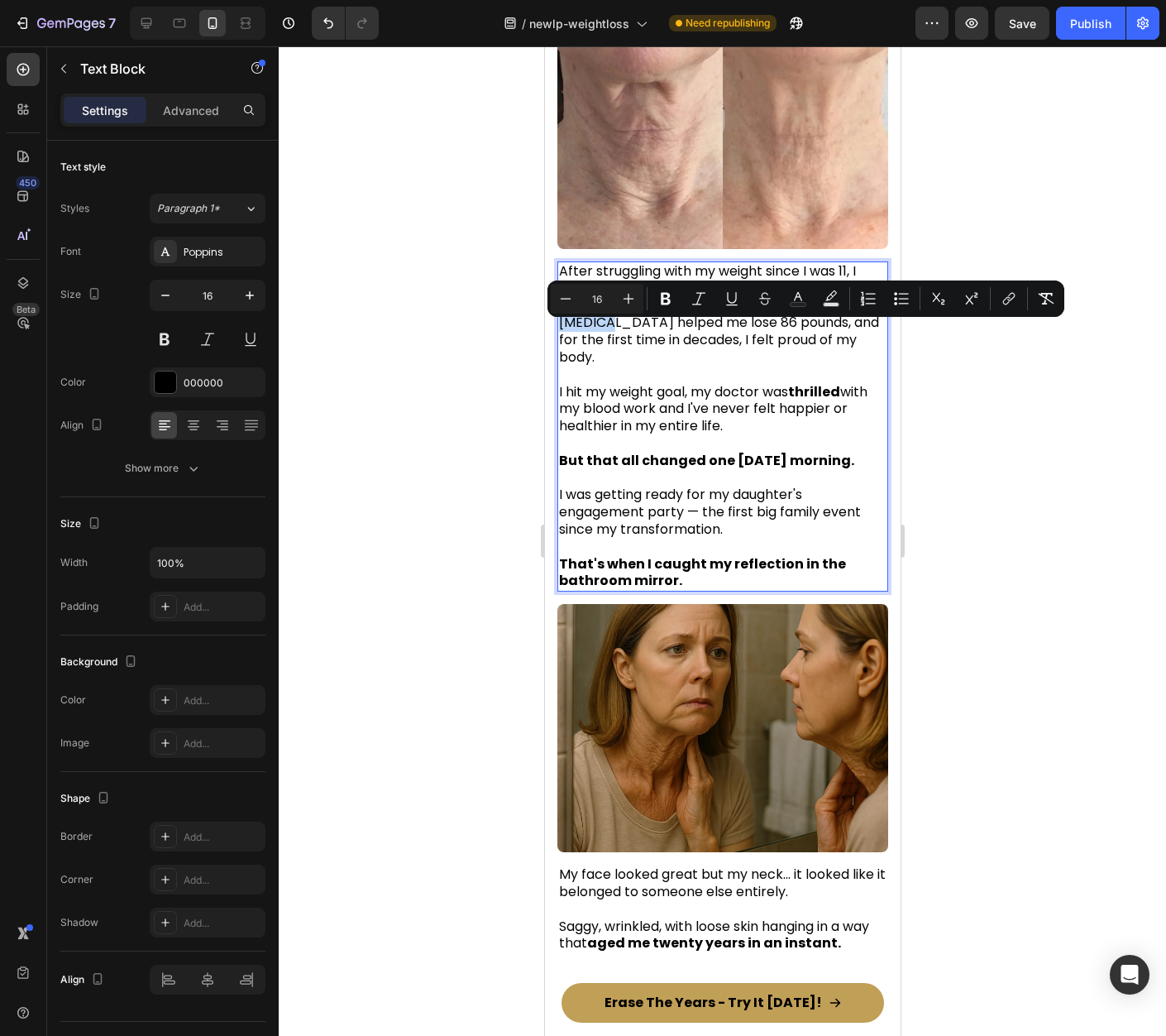
click at [589, 327] on span "Ozempic helped me lose 86 pounds, and for the first time in decades, I felt pro…" at bounding box center [719, 340] width 320 height 54
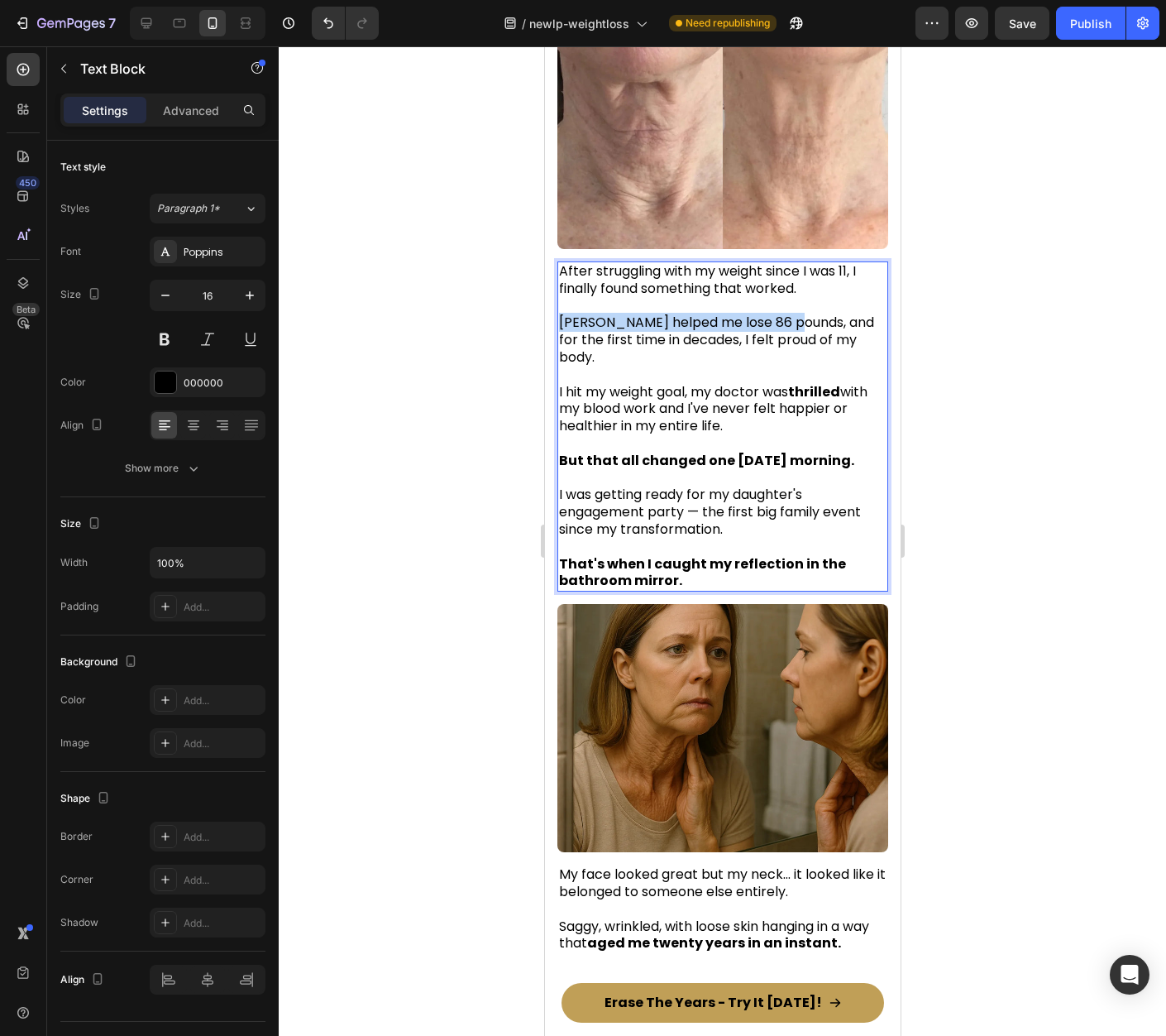
drag, startPoint x: 799, startPoint y: 336, endPoint x: 565, endPoint y: 338, distance: 234.0
click at [564, 339] on span "Mounjaro helped me lose 86 pounds, and for the first time in decades, I felt pr…" at bounding box center [716, 340] width 315 height 54
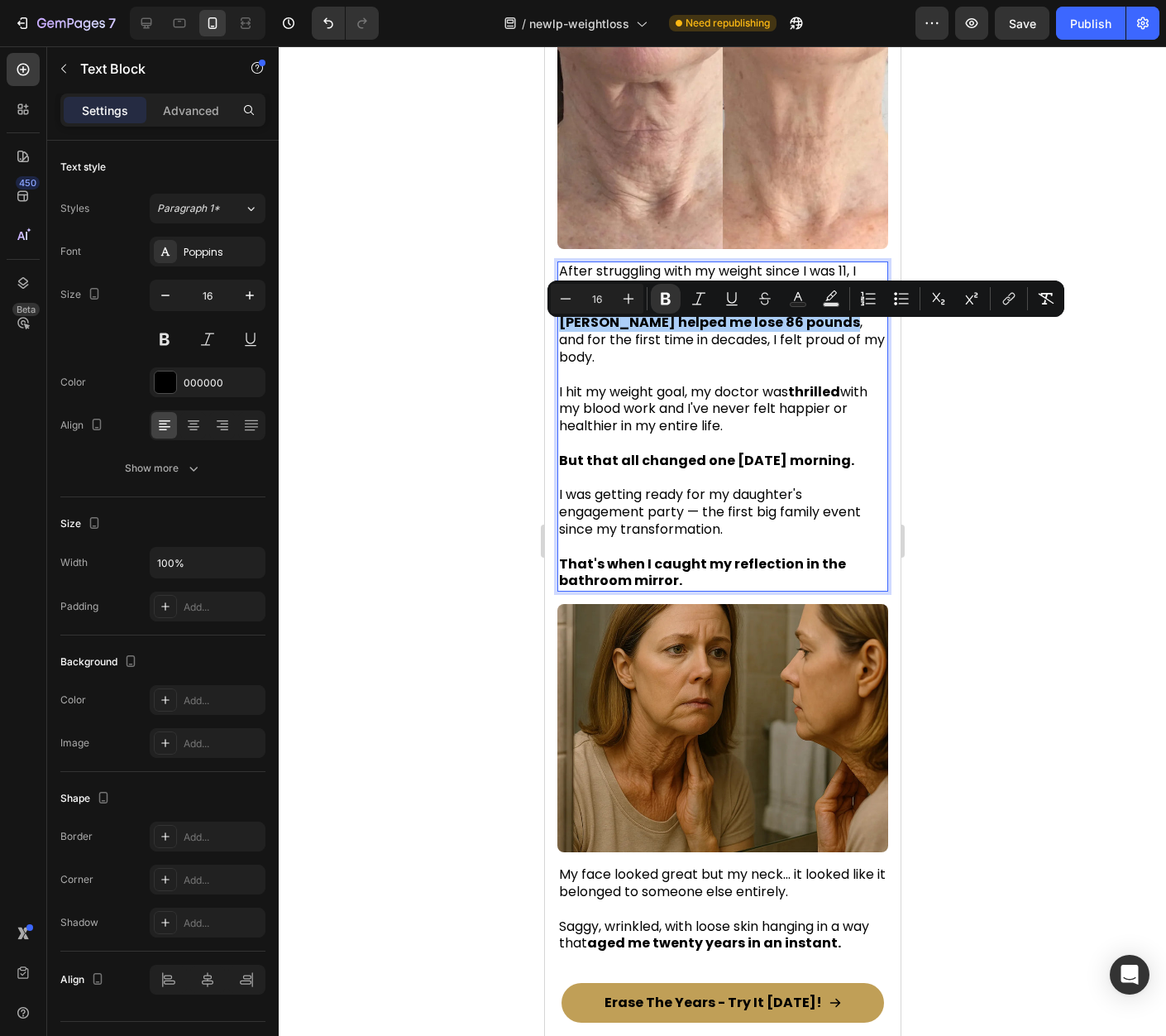
click at [1125, 425] on div at bounding box center [722, 541] width 888 height 989
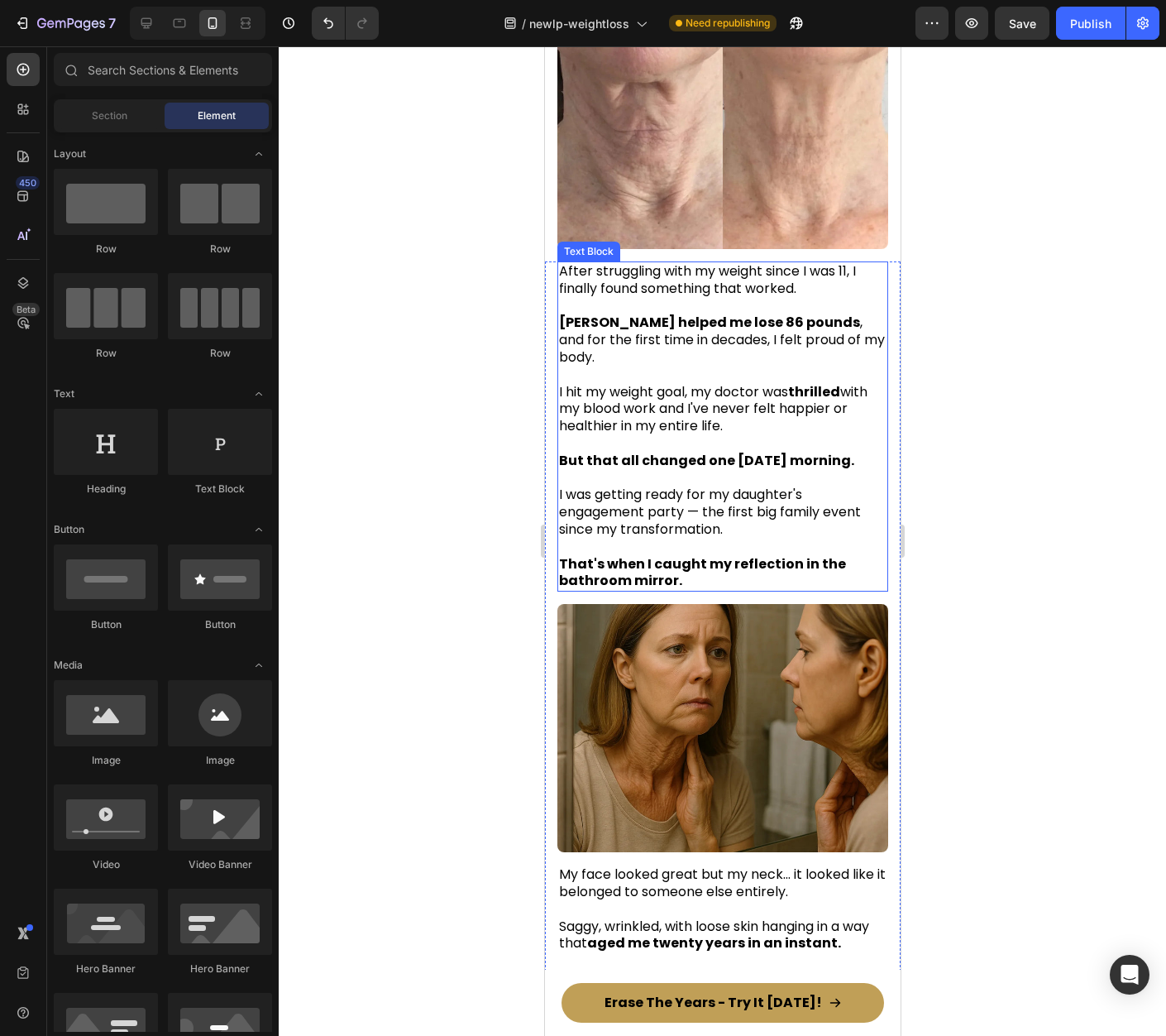
click at [779, 351] on span "Mounjaro helped me lose 86 pounds , and for the first time in decades, I felt p…" at bounding box center [722, 340] width 326 height 54
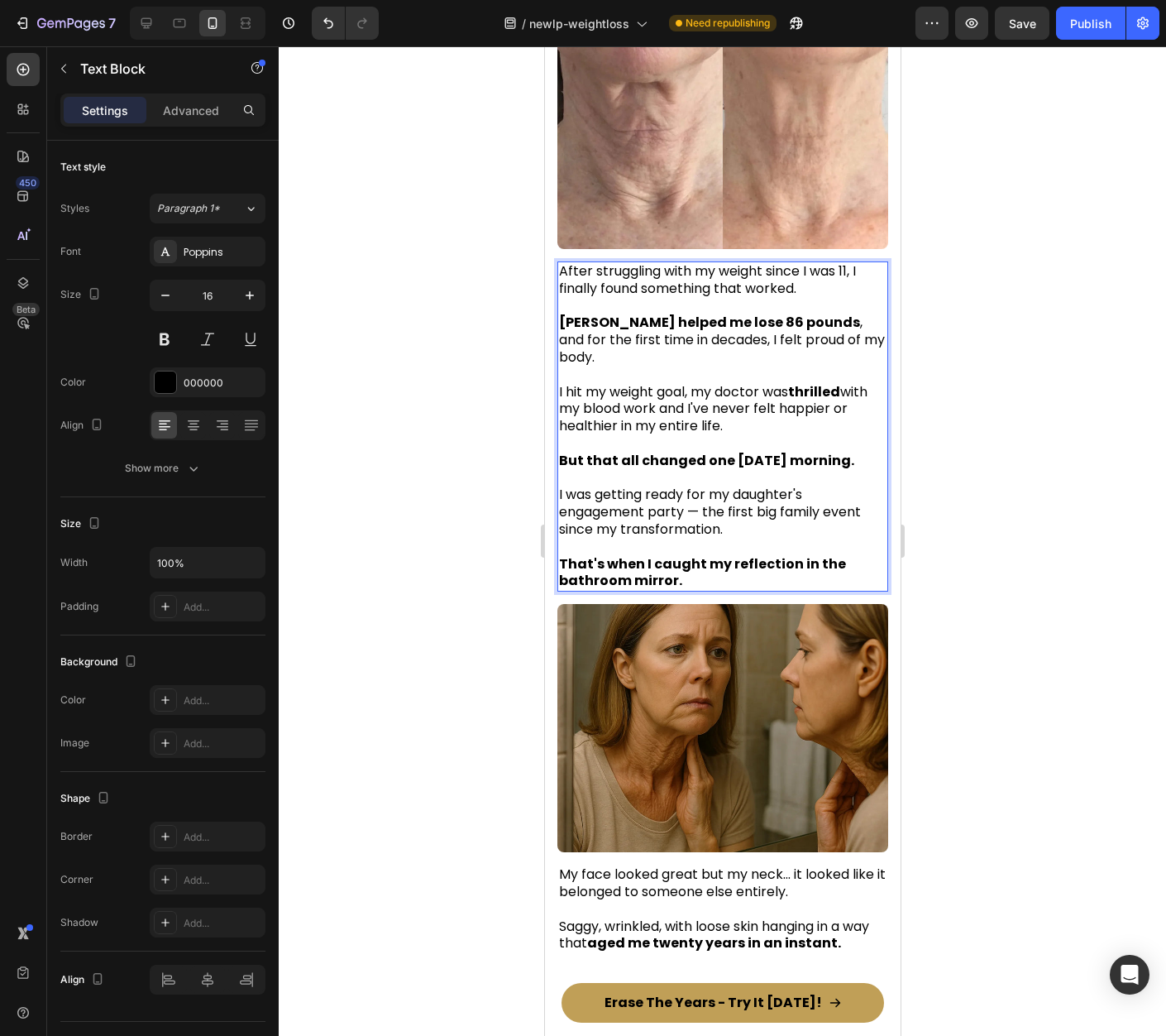
click at [778, 352] on span "Mounjaro helped me lose 86 pounds , and for the first time in decades, I felt p…" at bounding box center [722, 340] width 326 height 54
click at [802, 353] on span "Mounjaro helped me lose 86 pounds , and for the first time in decades, I felt g…" at bounding box center [720, 340] width 323 height 54
click at [1067, 412] on div at bounding box center [722, 541] width 888 height 989
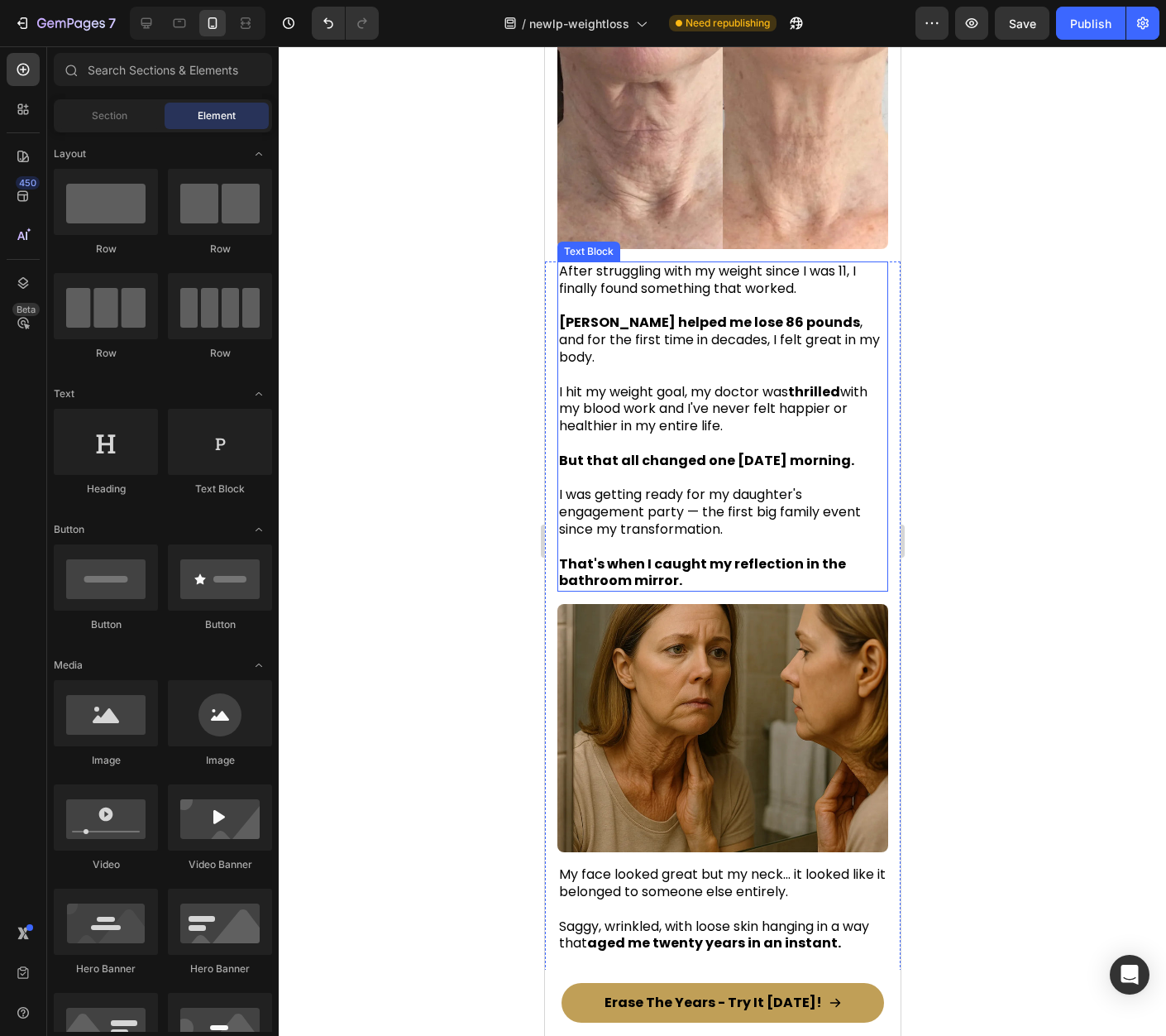
click at [797, 352] on span "Mounjaro helped me lose 86 pounds , and for the first time in decades, I felt g…" at bounding box center [719, 340] width 321 height 54
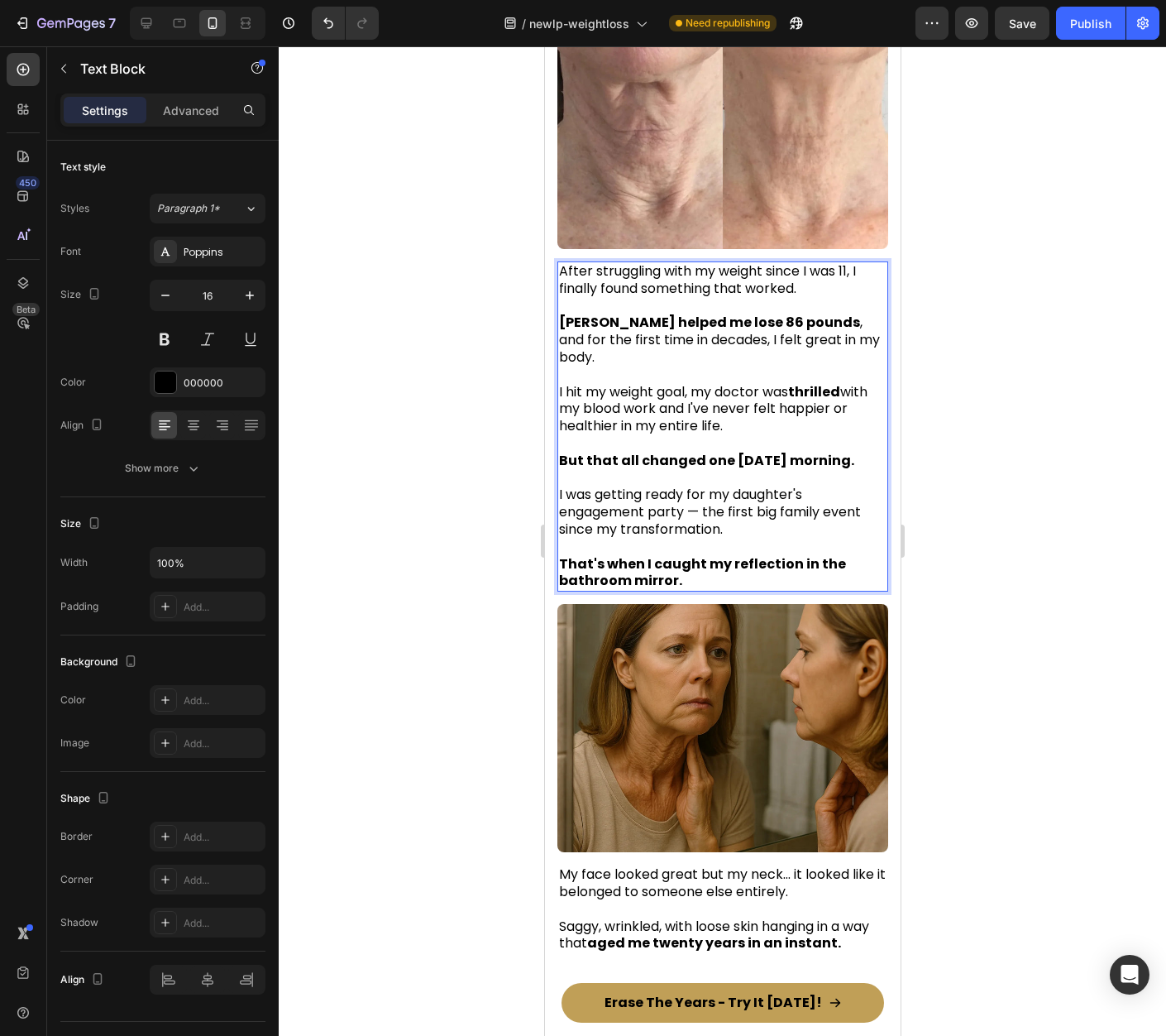
click at [932, 352] on div at bounding box center [722, 541] width 888 height 989
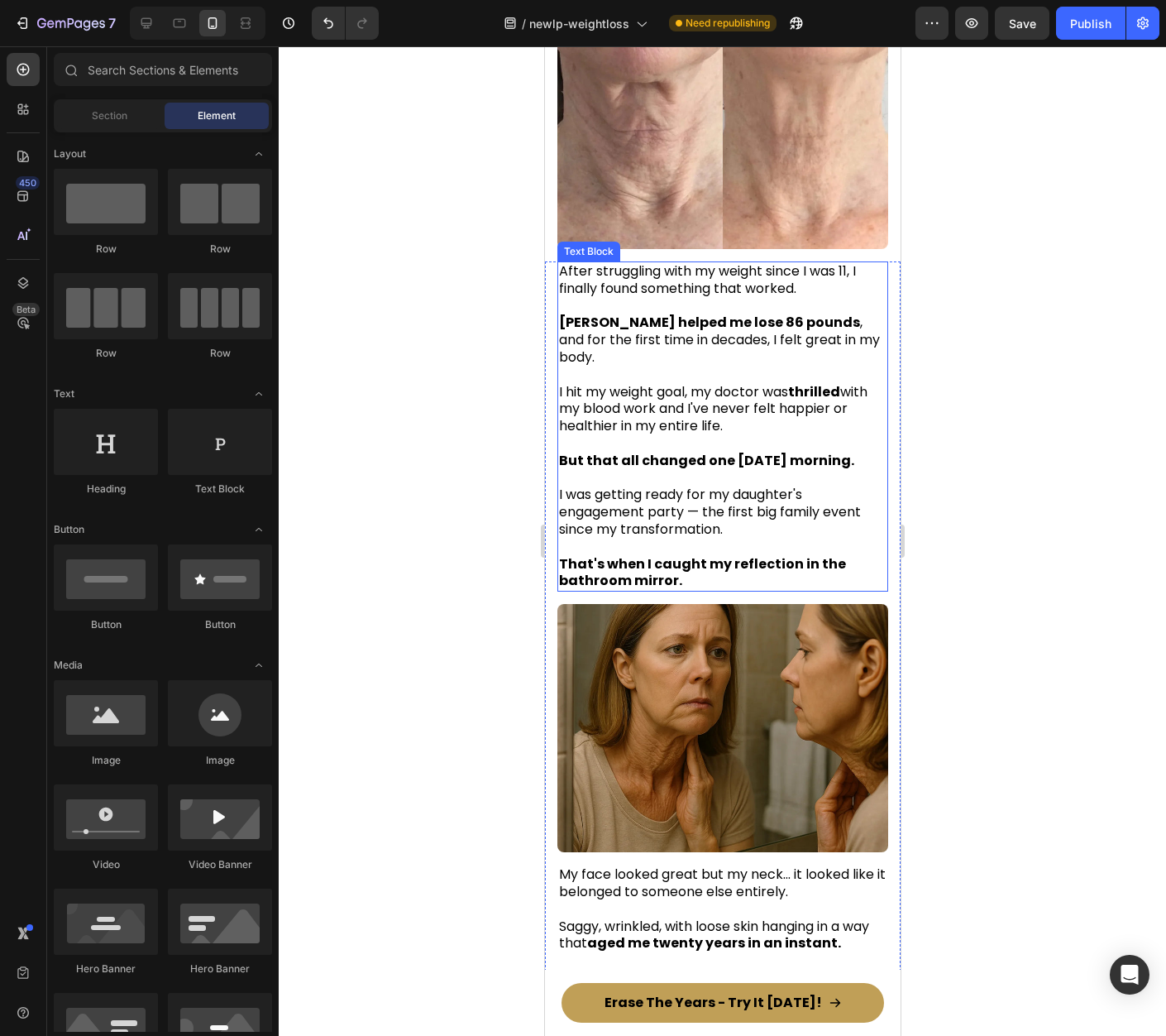
click at [786, 359] on span "Mounjaro helped me lose 86 pounds , and for the first time in decades, I felt g…" at bounding box center [719, 340] width 321 height 54
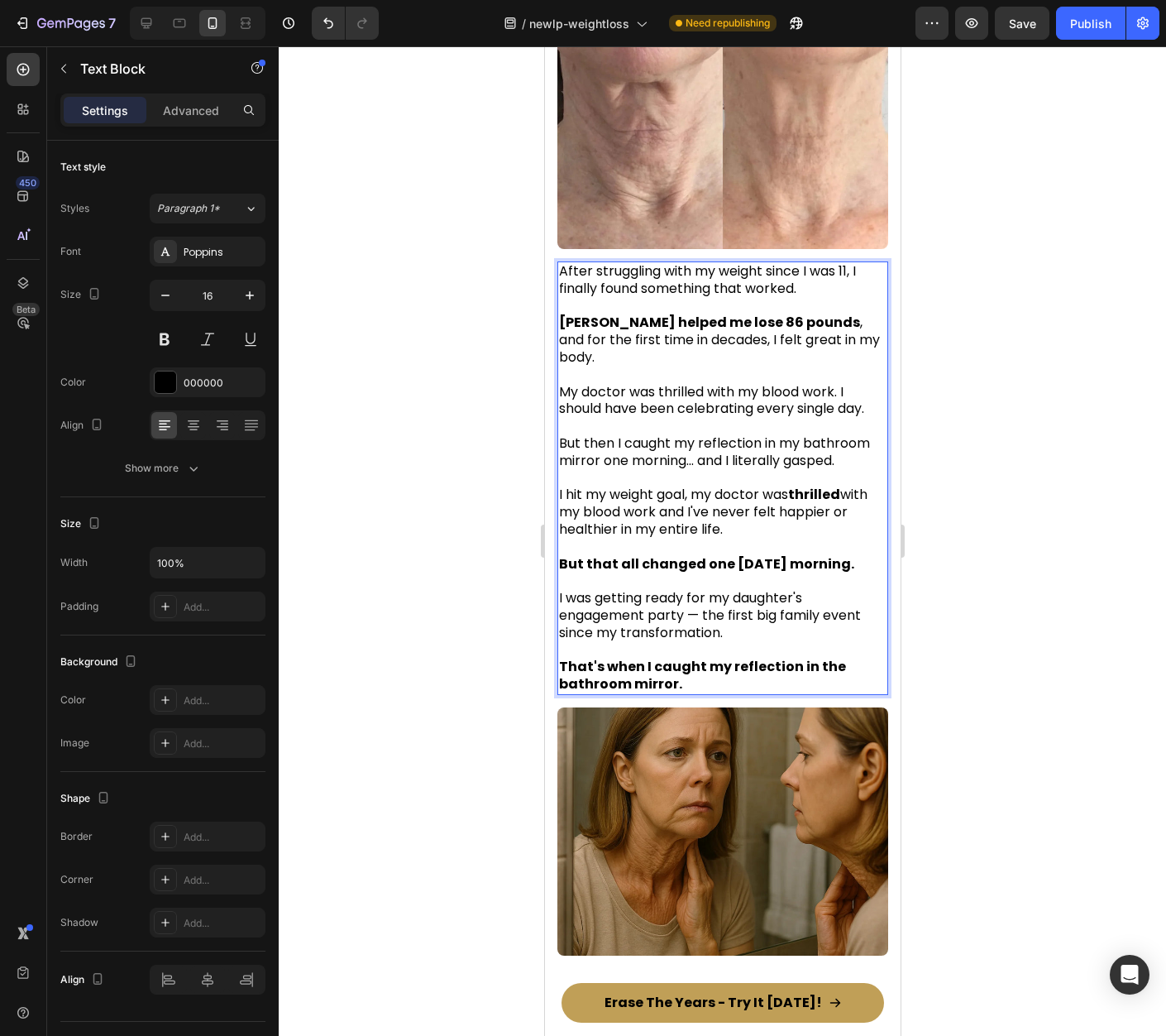
click at [1063, 438] on div at bounding box center [722, 541] width 888 height 989
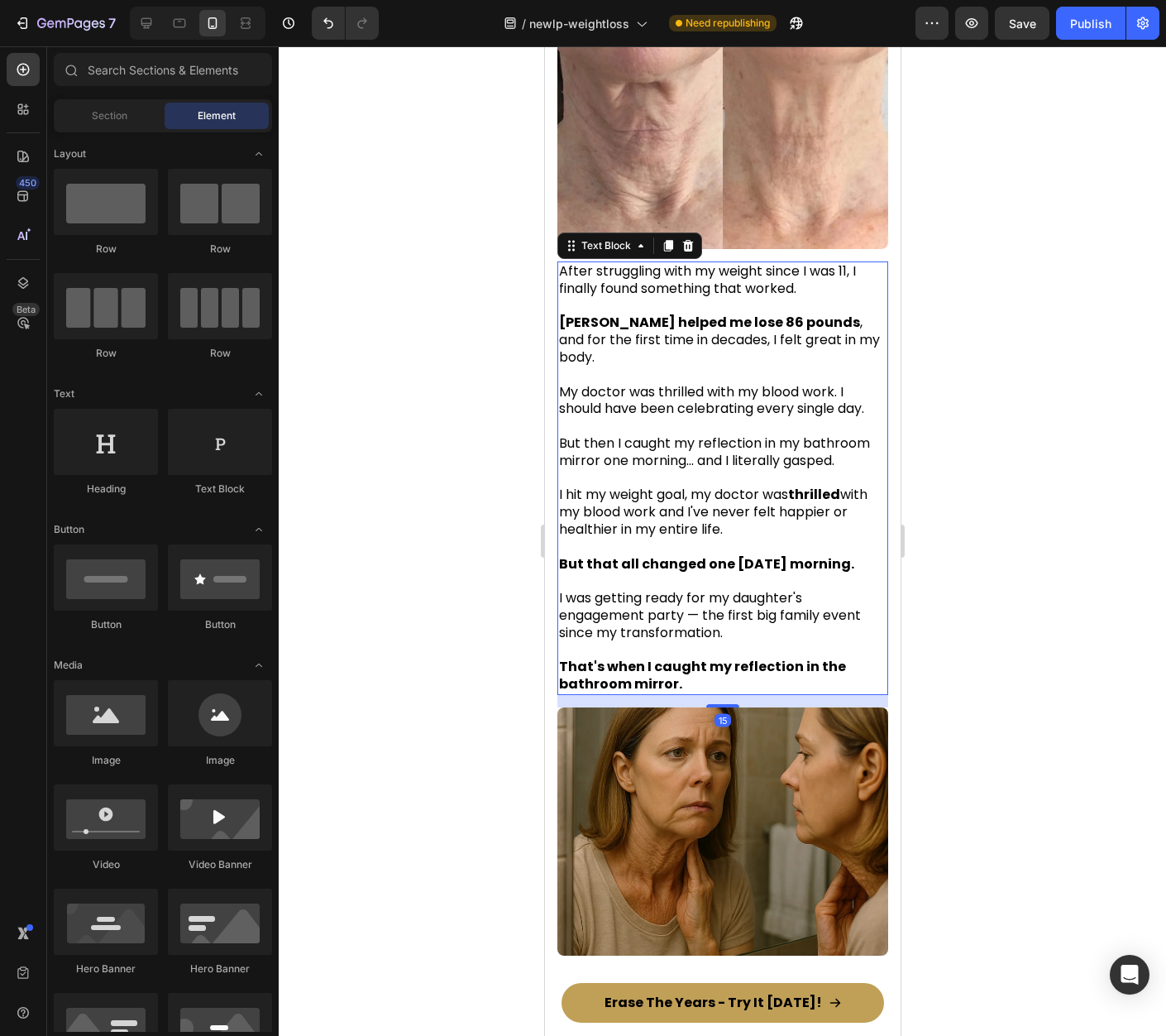
click at [841, 458] on p "But then I caught my reflection in my bathroom mirror one morning... and I lite…" at bounding box center [722, 452] width 327 height 35
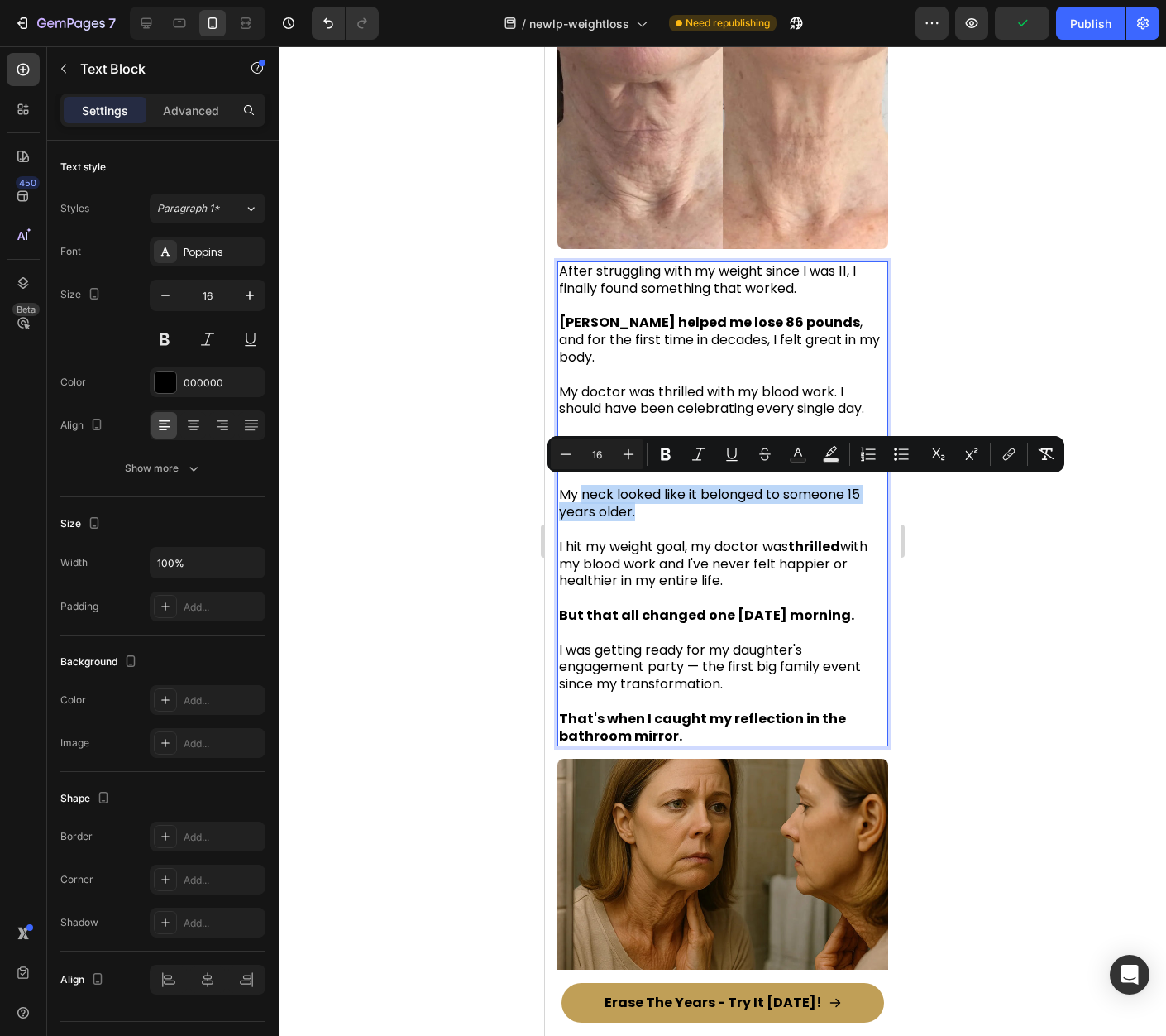
drag, startPoint x: 580, startPoint y: 488, endPoint x: 669, endPoint y: 507, distance: 91.0
click at [671, 507] on p "My neck looked like it belonged to someone 15 years older." at bounding box center [722, 503] width 327 height 35
click at [1069, 533] on div at bounding box center [722, 541] width 888 height 989
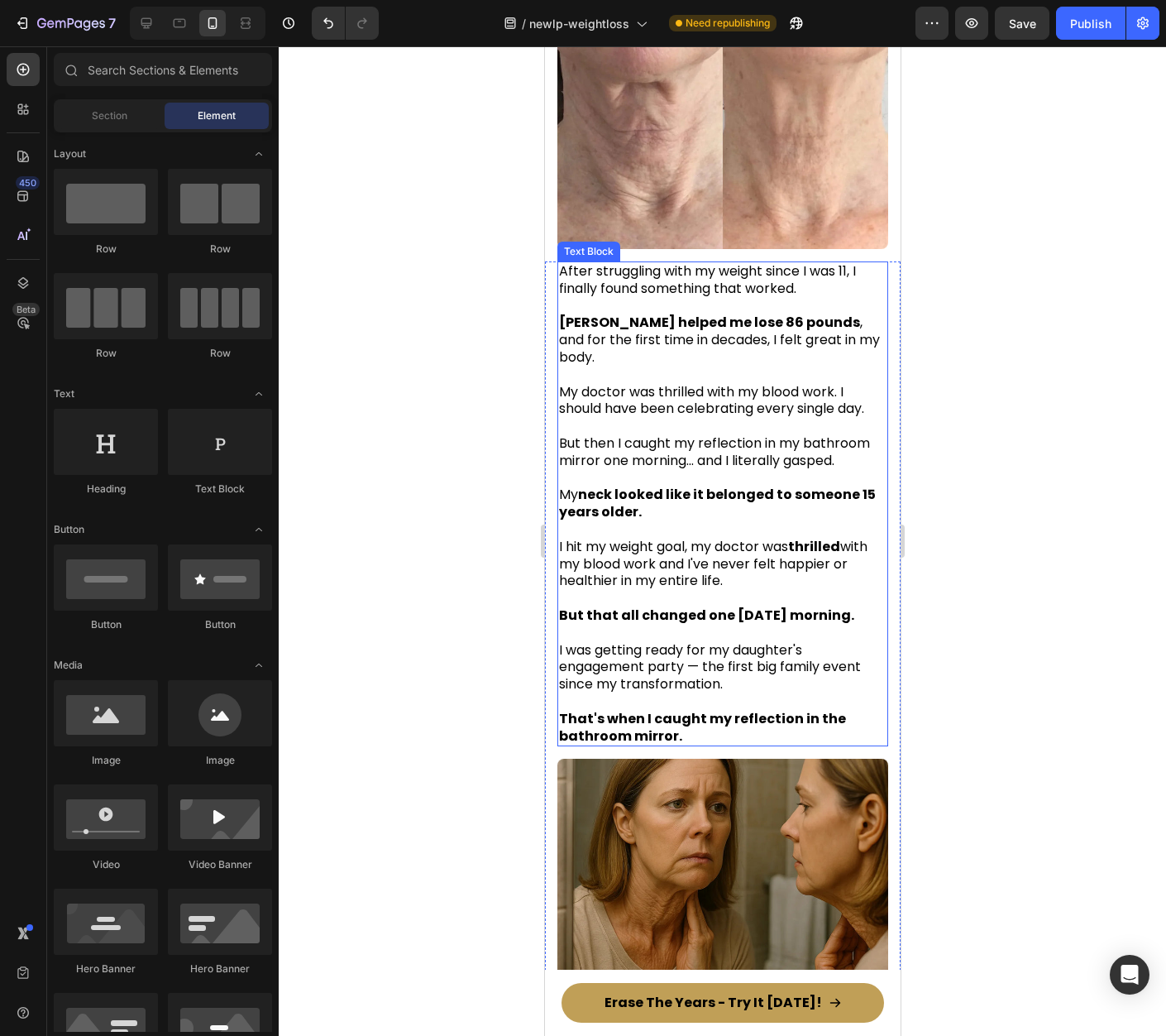
click at [645, 444] on span "But then I caught my reflection in my bathroom mirror one morning... and I lite…" at bounding box center [714, 451] width 311 height 37
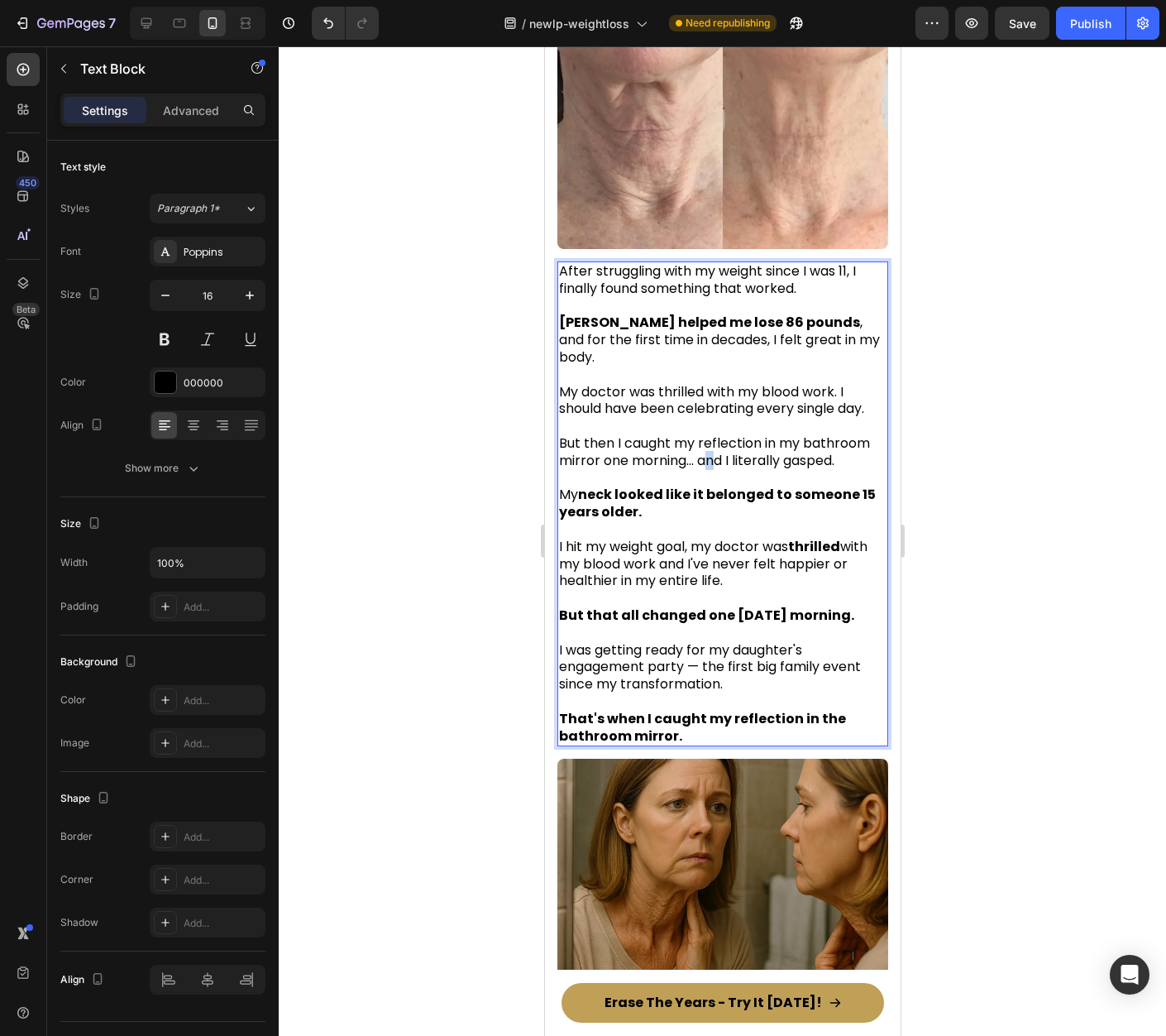
drag, startPoint x: 704, startPoint y: 456, endPoint x: 716, endPoint y: 456, distance: 12.0
click at [717, 456] on span "But then I caught my reflection in my bathroom mirror one morning... and I lite…" at bounding box center [714, 451] width 311 height 37
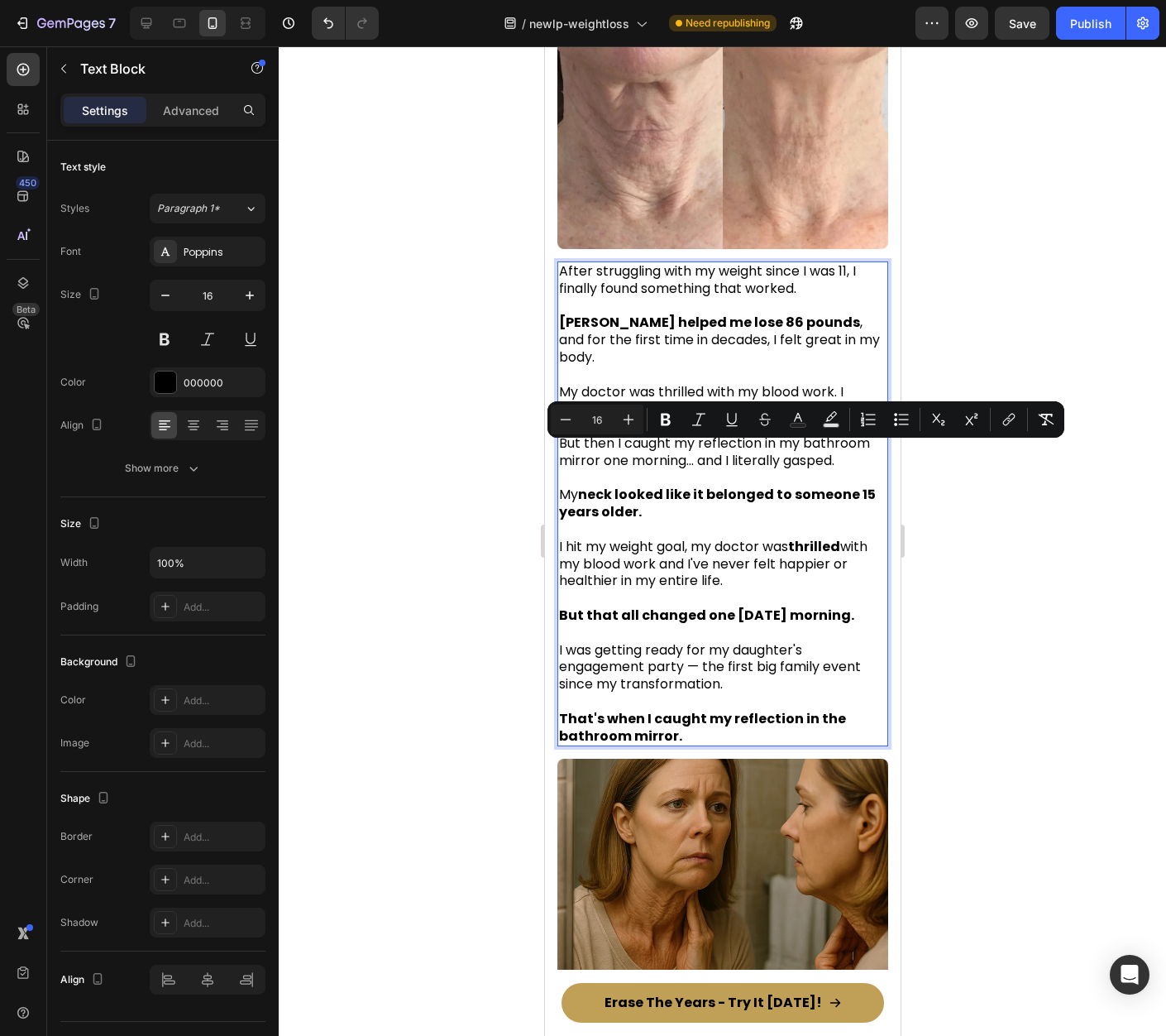
click at [707, 456] on span "But then I caught my reflection in my bathroom mirror one morning... and I lite…" at bounding box center [714, 451] width 311 height 37
drag, startPoint x: 700, startPoint y: 457, endPoint x: 842, endPoint y: 463, distance: 142.1
click at [842, 463] on div "After struggling with my weight since I was 11, I finally found something that …" at bounding box center [722, 504] width 331 height 485
type input "11"
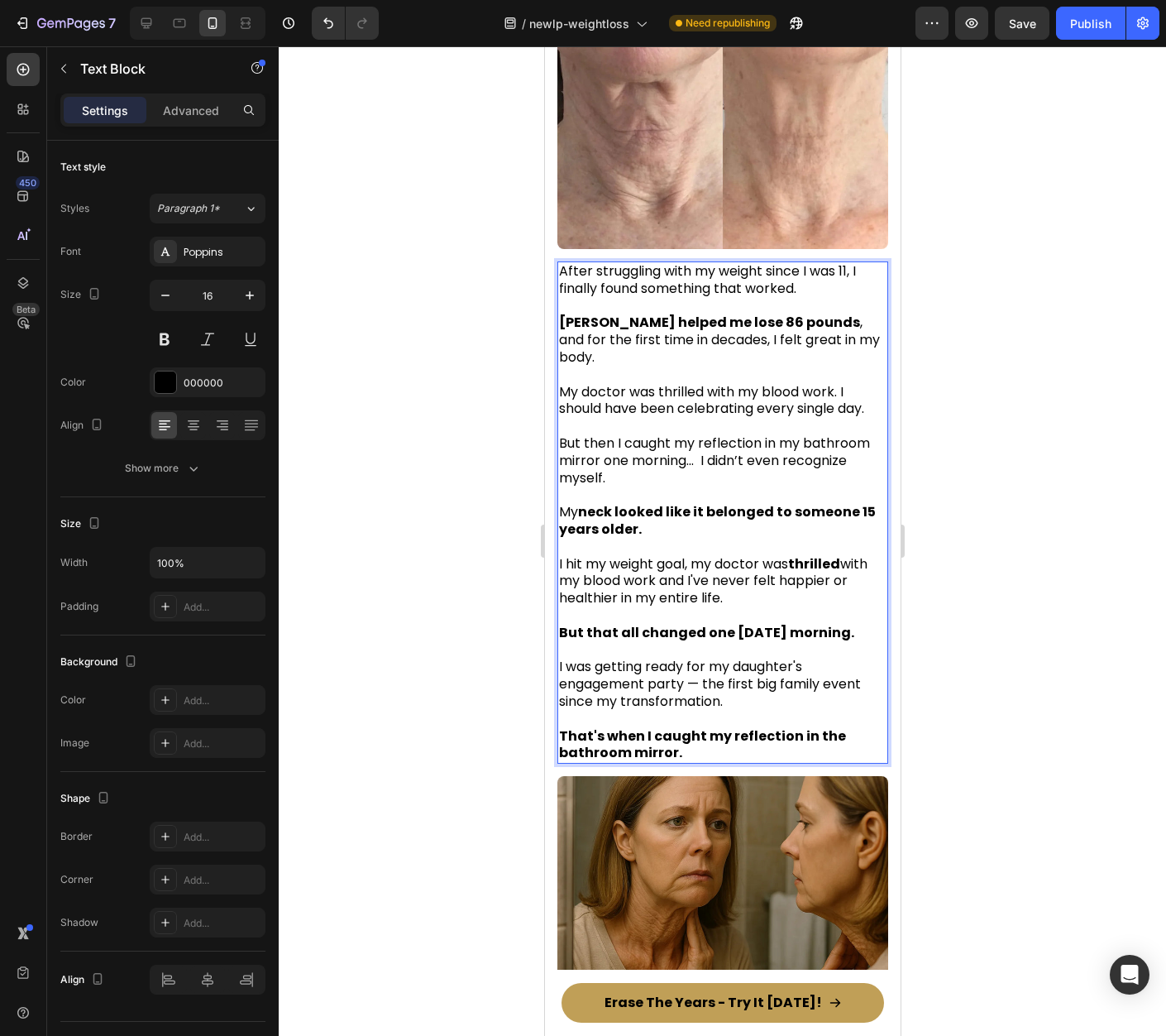
click at [1044, 434] on div at bounding box center [722, 541] width 888 height 989
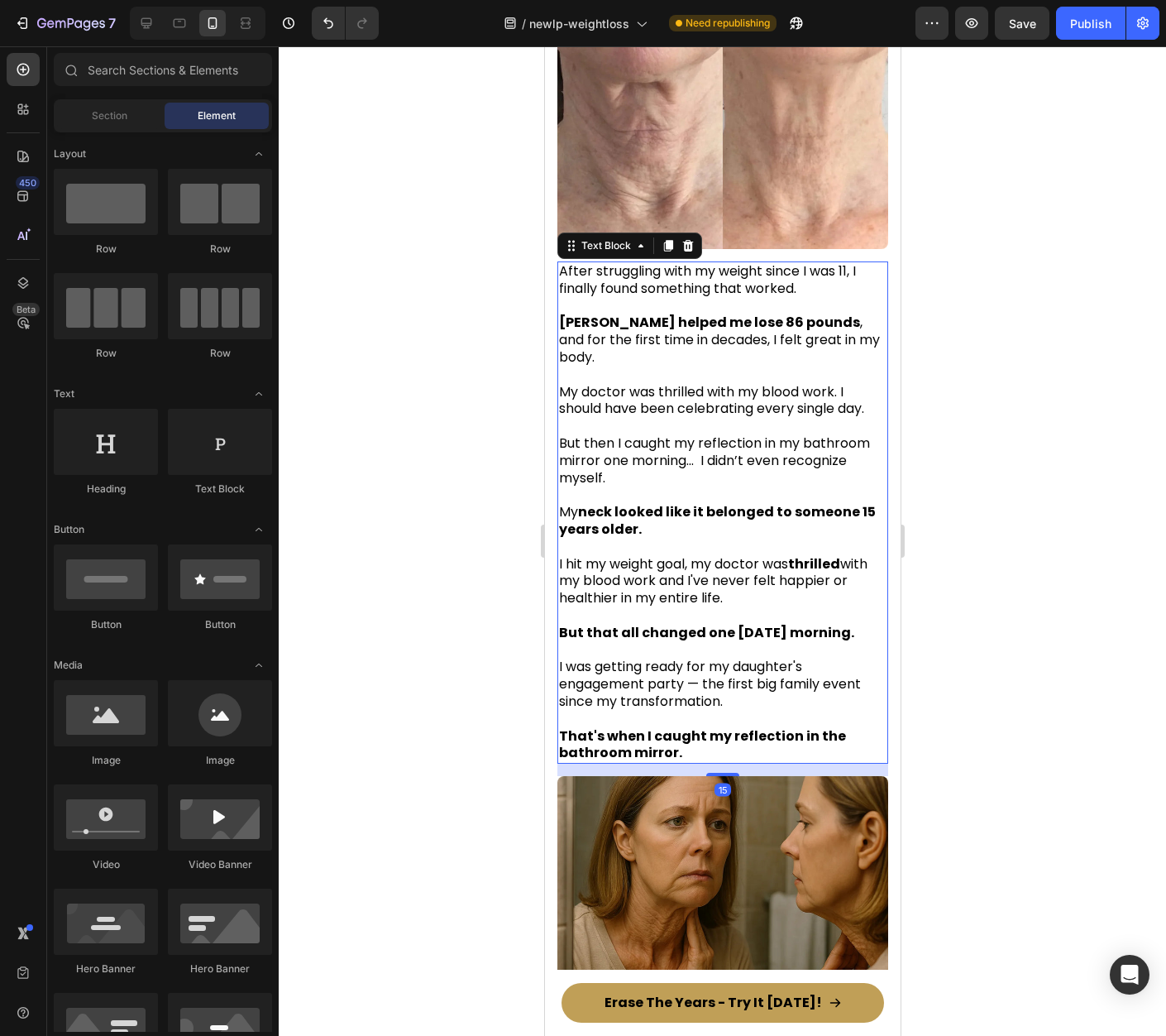
click at [775, 447] on span "But then I caught my reflection in my bathroom mirror one morning... I didn’t e…" at bounding box center [714, 460] width 311 height 54
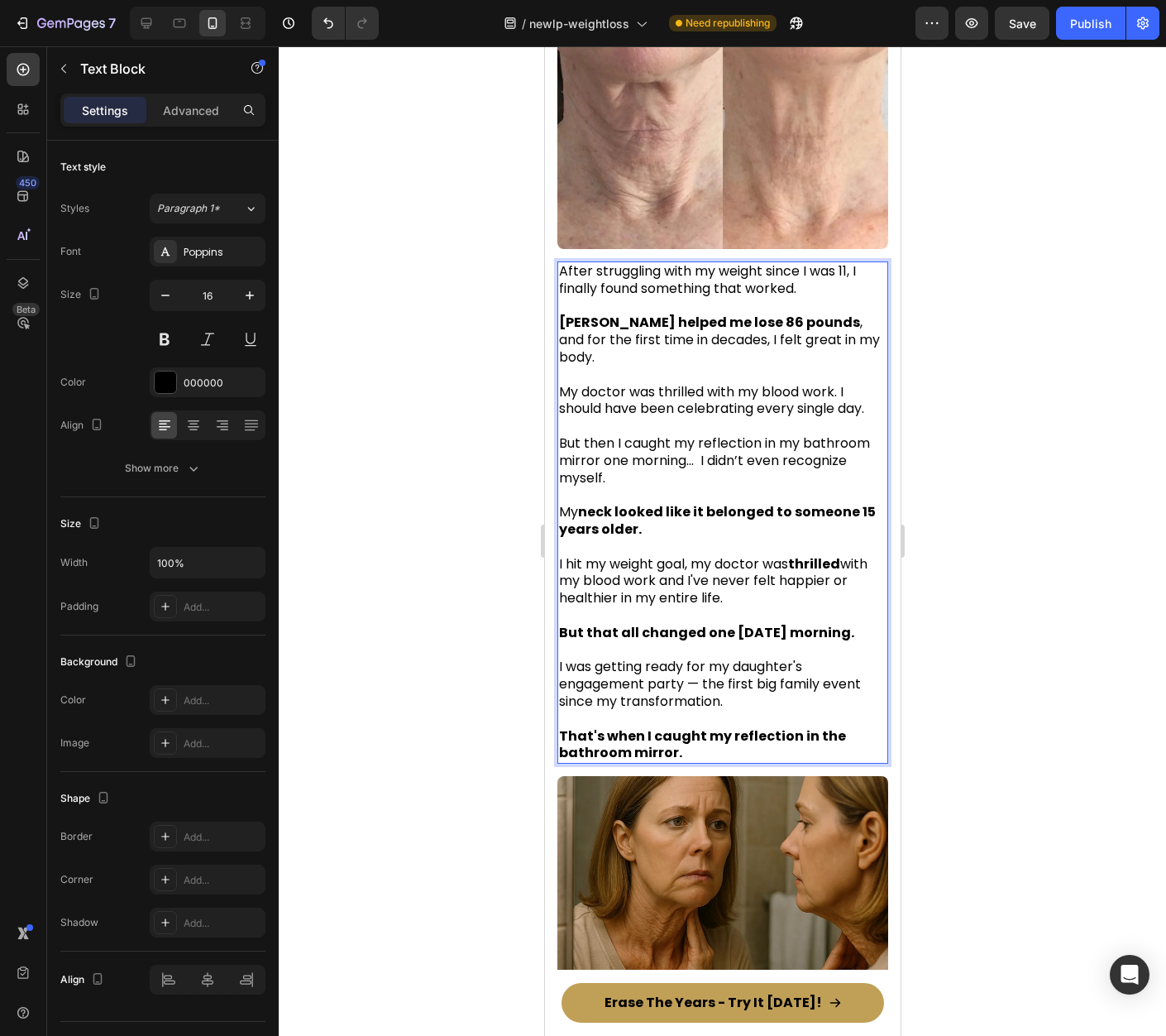
click at [703, 457] on span "But then I caught my reflection in my bathroom mirror one morning... I didn’t e…" at bounding box center [714, 460] width 311 height 54
click at [1013, 473] on div at bounding box center [722, 541] width 888 height 989
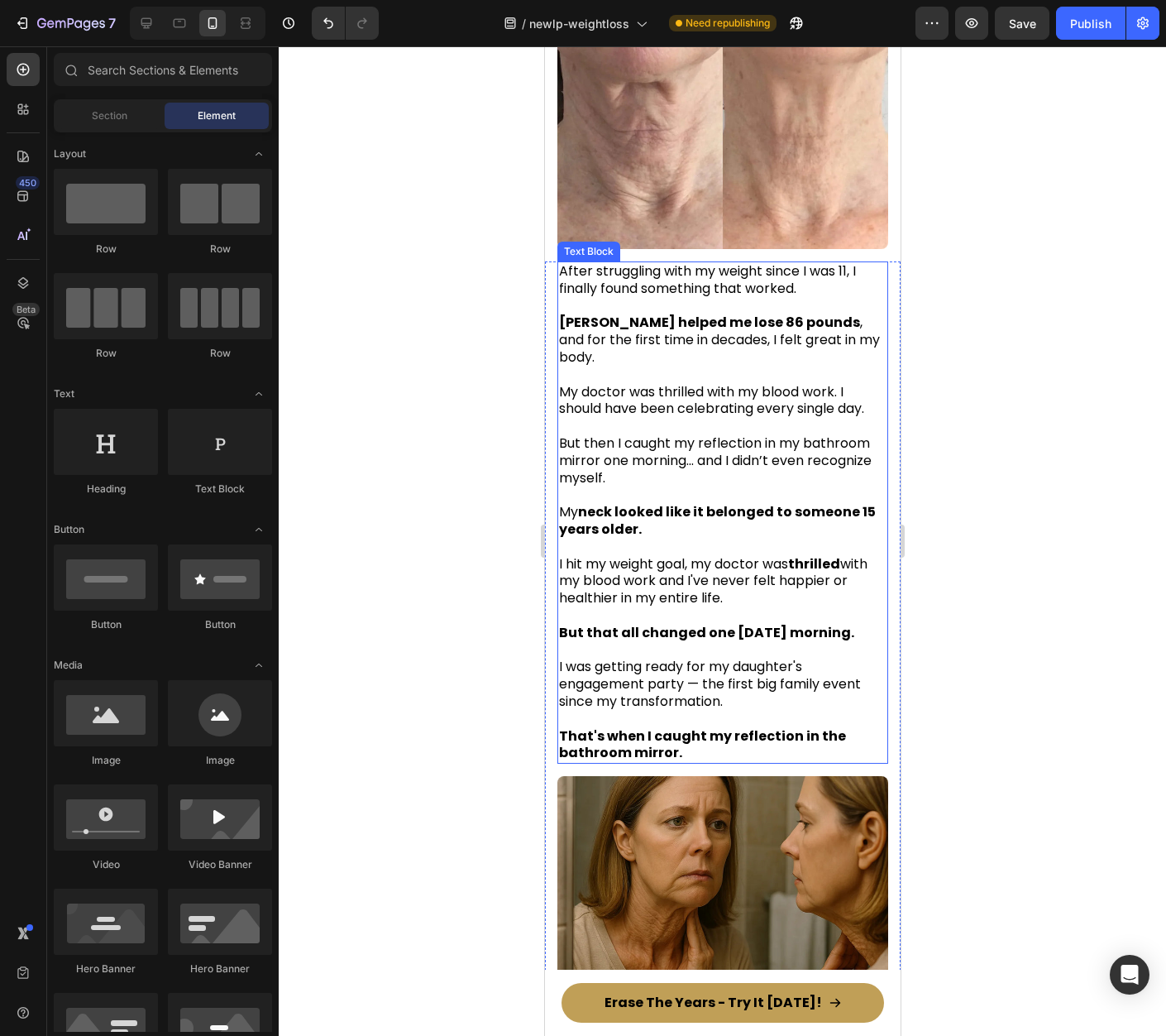
click at [714, 465] on p "But then I caught my reflection in my bathroom mirror one morning... and I didn…" at bounding box center [722, 461] width 327 height 52
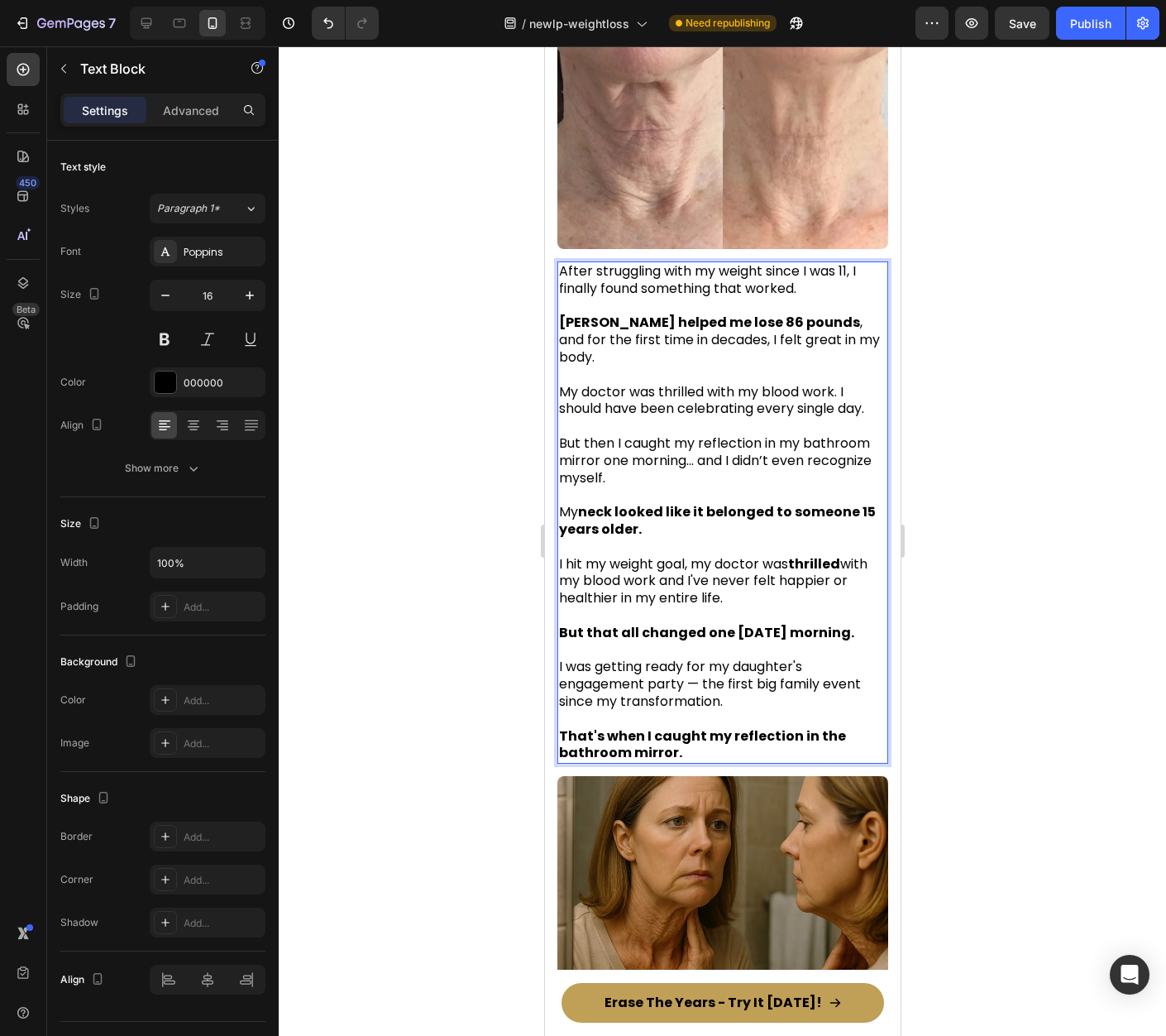
click at [670, 520] on p "My neck looked like it belonged to someone 15 years older." at bounding box center [722, 521] width 327 height 35
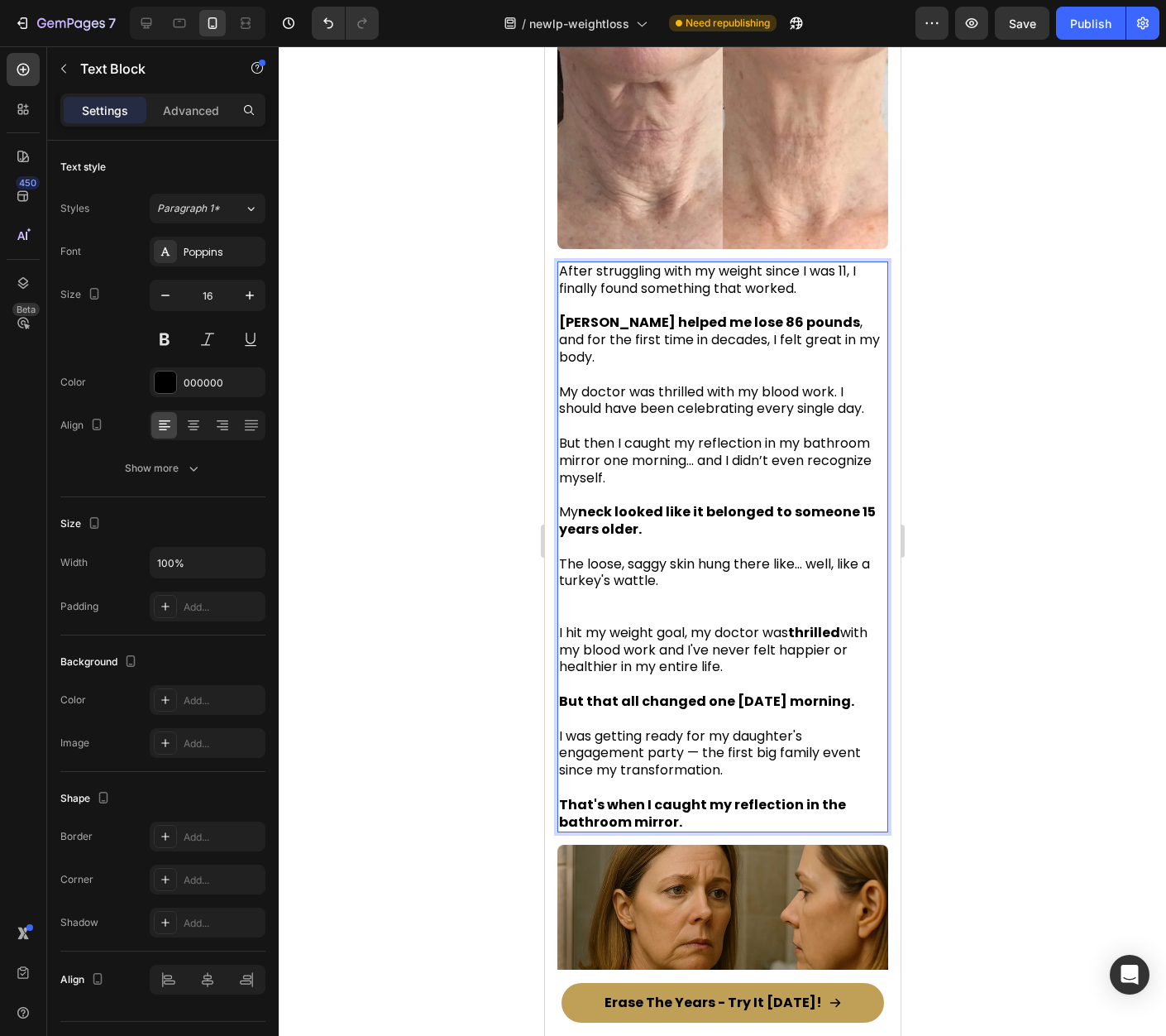
click at [587, 559] on p "The loose, saggy skin hung there like... well, like a turkey's wattle." at bounding box center [722, 573] width 327 height 35
click at [727, 574] on p "The loose, saggy skin hung there like... well, like a turkey's wattle." at bounding box center [722, 573] width 327 height 35
click at [817, 559] on p "The loose, saggy skin hung there like... well, like a turkey's wattle." at bounding box center [722, 573] width 327 height 35
click at [696, 580] on p "The loose, saggy skin hung there like... well, like a turkey's wattle." at bounding box center [722, 573] width 327 height 35
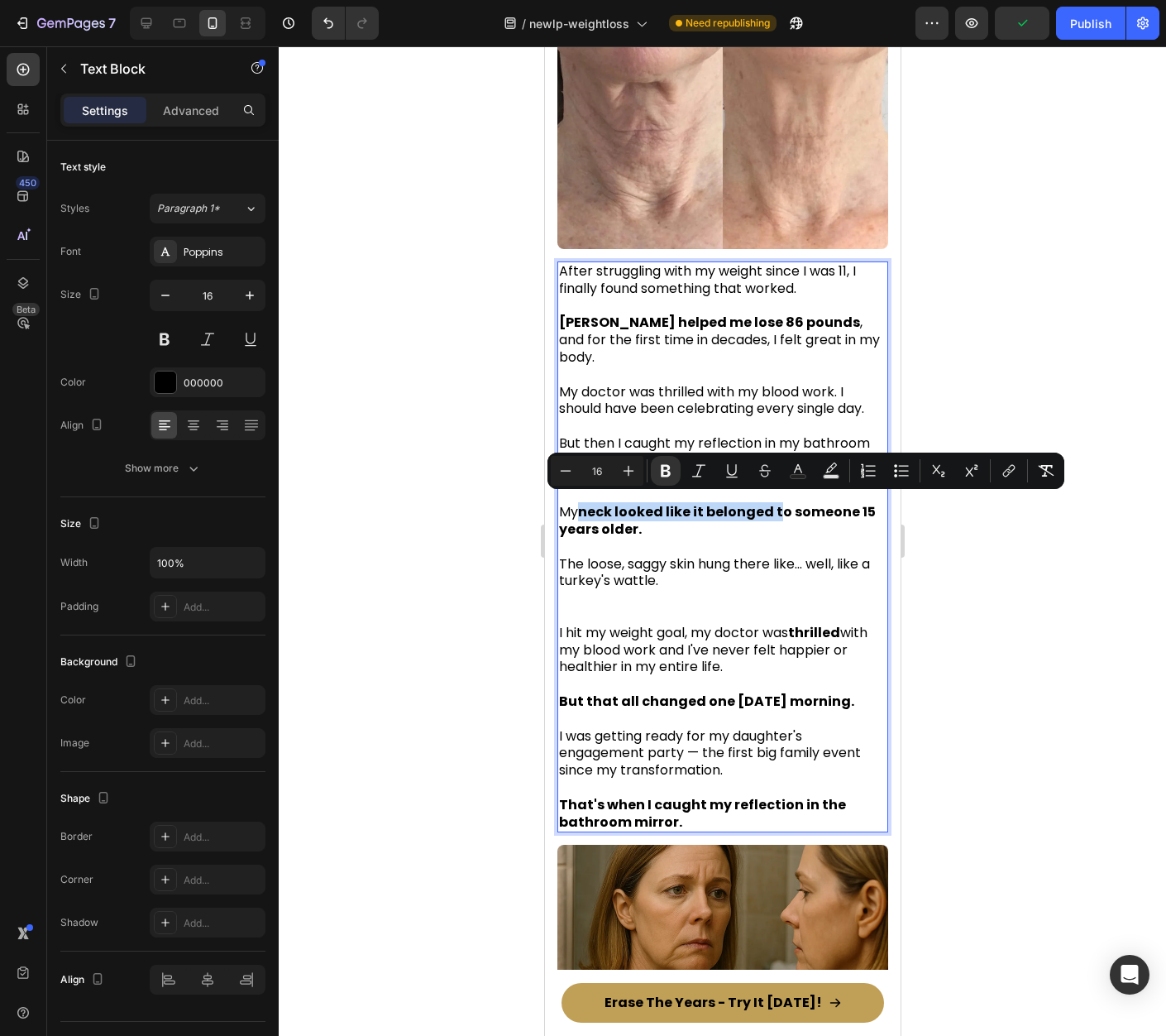
drag, startPoint x: 583, startPoint y: 507, endPoint x: 775, endPoint y: 510, distance: 192.0
click at [775, 510] on strong "neck looked like it belonged to someone 15 years older." at bounding box center [717, 520] width 317 height 37
click at [795, 540] on p "Rich Text Editor. Editing area: main" at bounding box center [722, 547] width 327 height 17
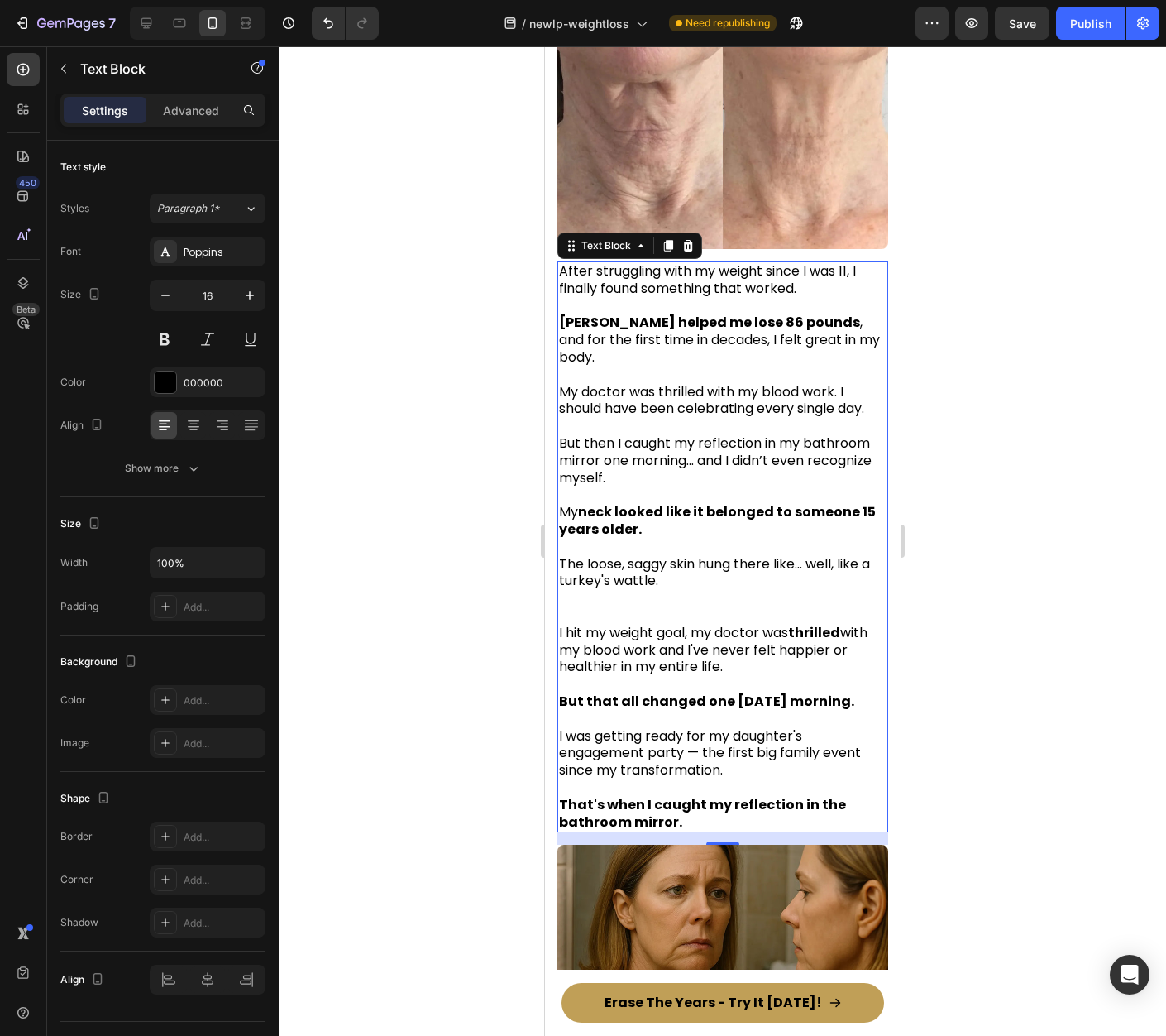
click at [985, 544] on div at bounding box center [722, 541] width 888 height 989
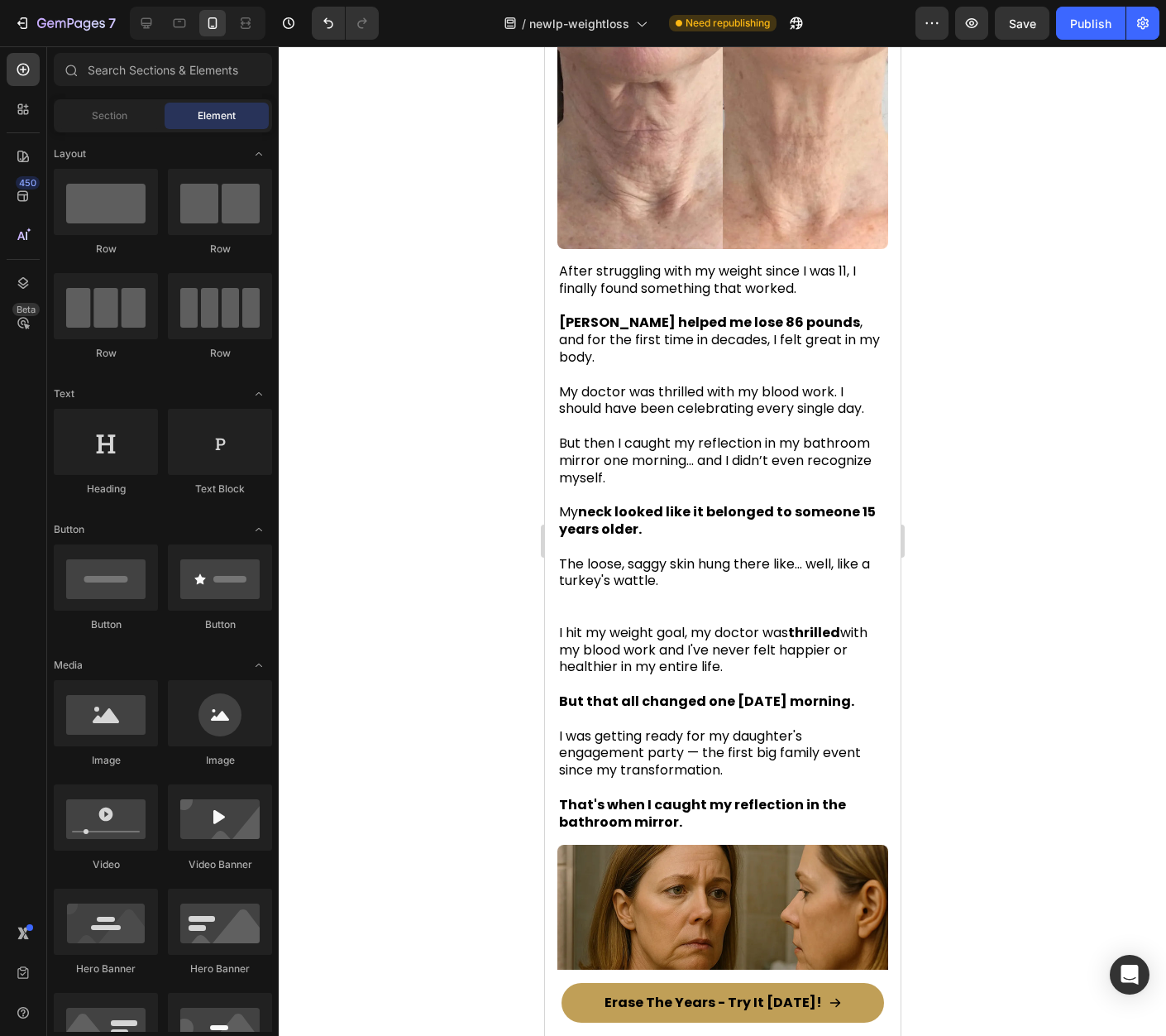
click at [677, 569] on p "The loose, saggy skin hung there like... well, like a turkey's wattle." at bounding box center [722, 573] width 327 height 35
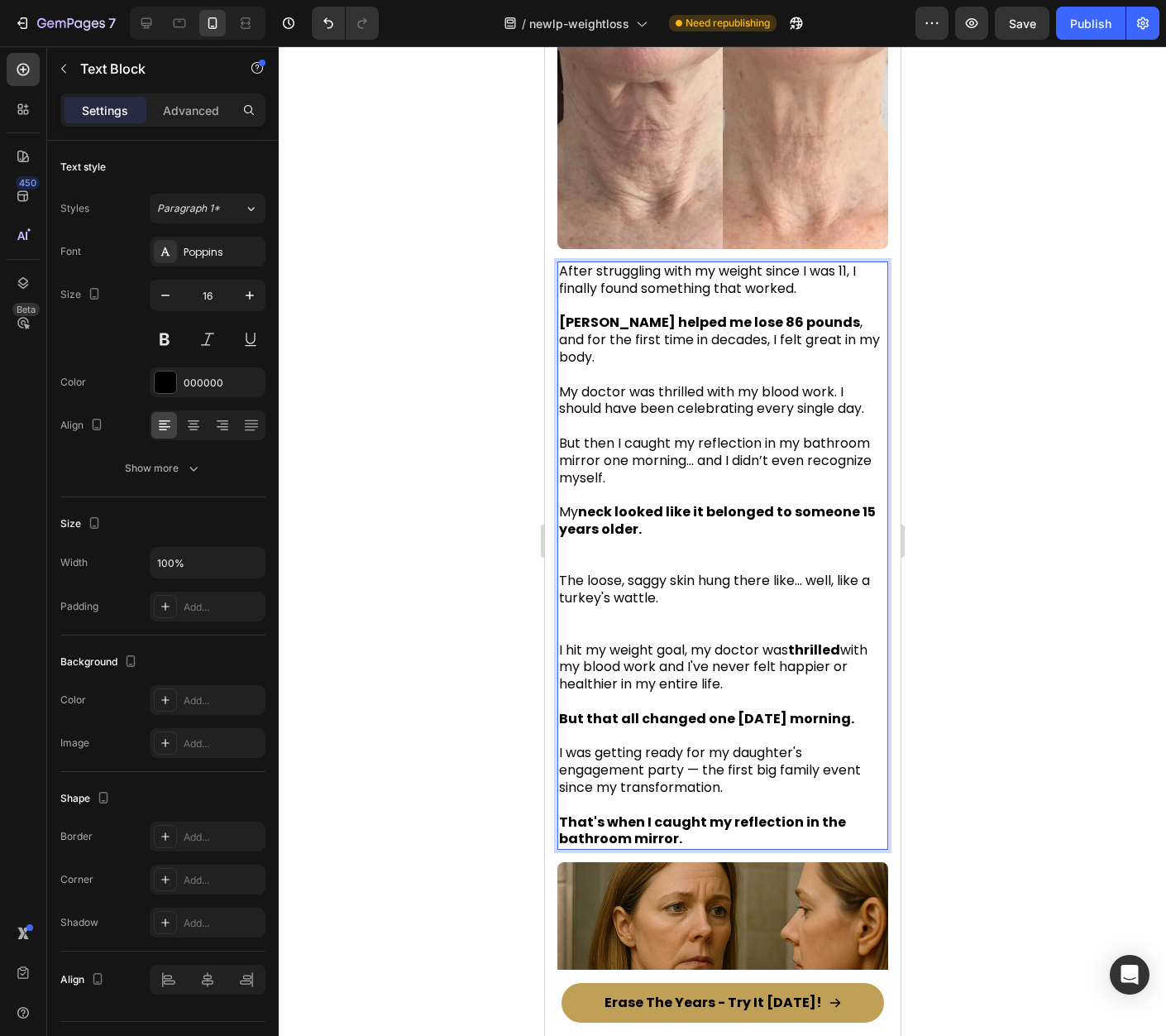
click at [690, 578] on p "The loose, saggy skin hung there like... well, like a turkey's wattle." at bounding box center [722, 590] width 327 height 35
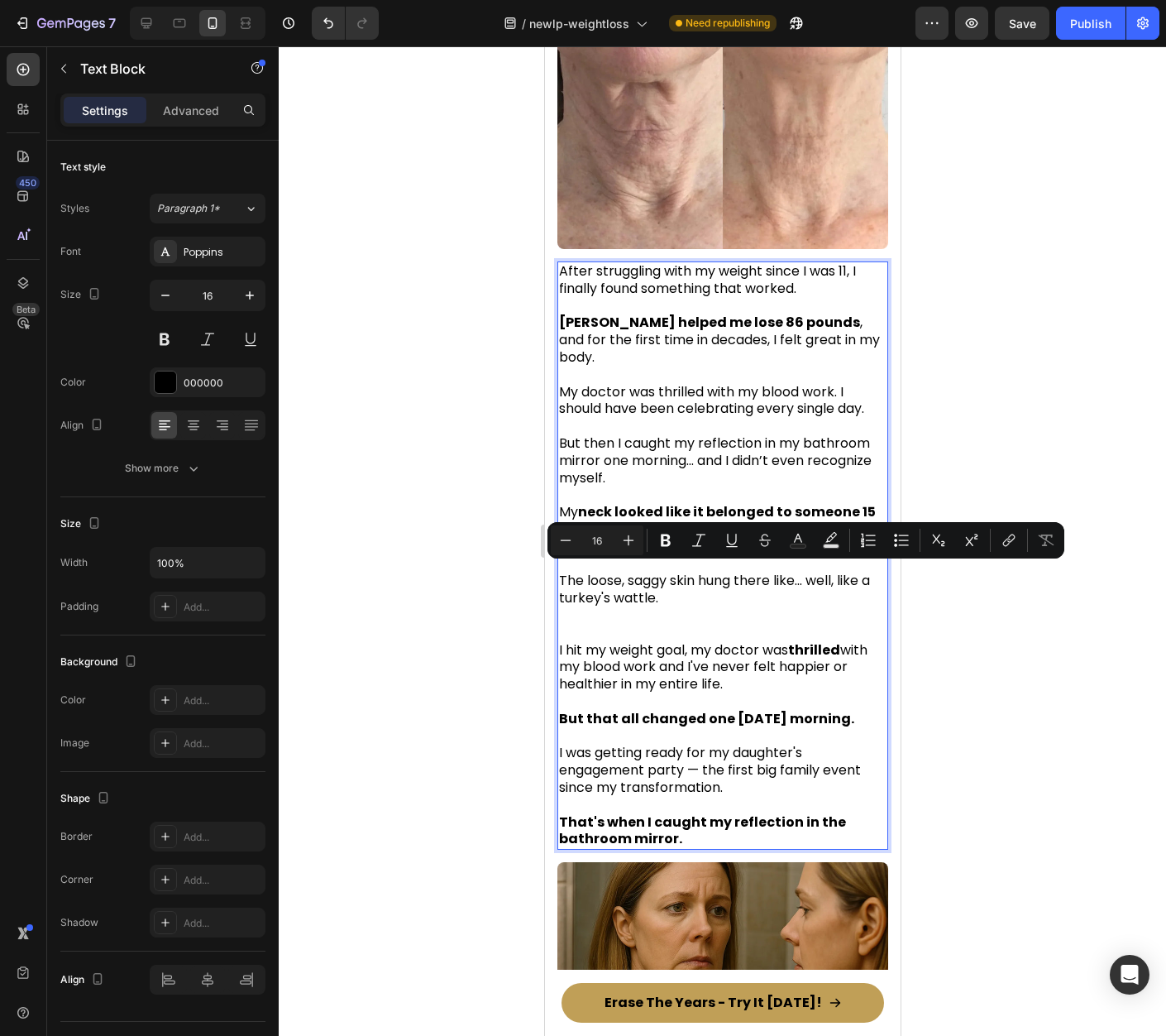
click at [714, 607] on p "Rich Text Editor. Editing area: main" at bounding box center [722, 615] width 327 height 17
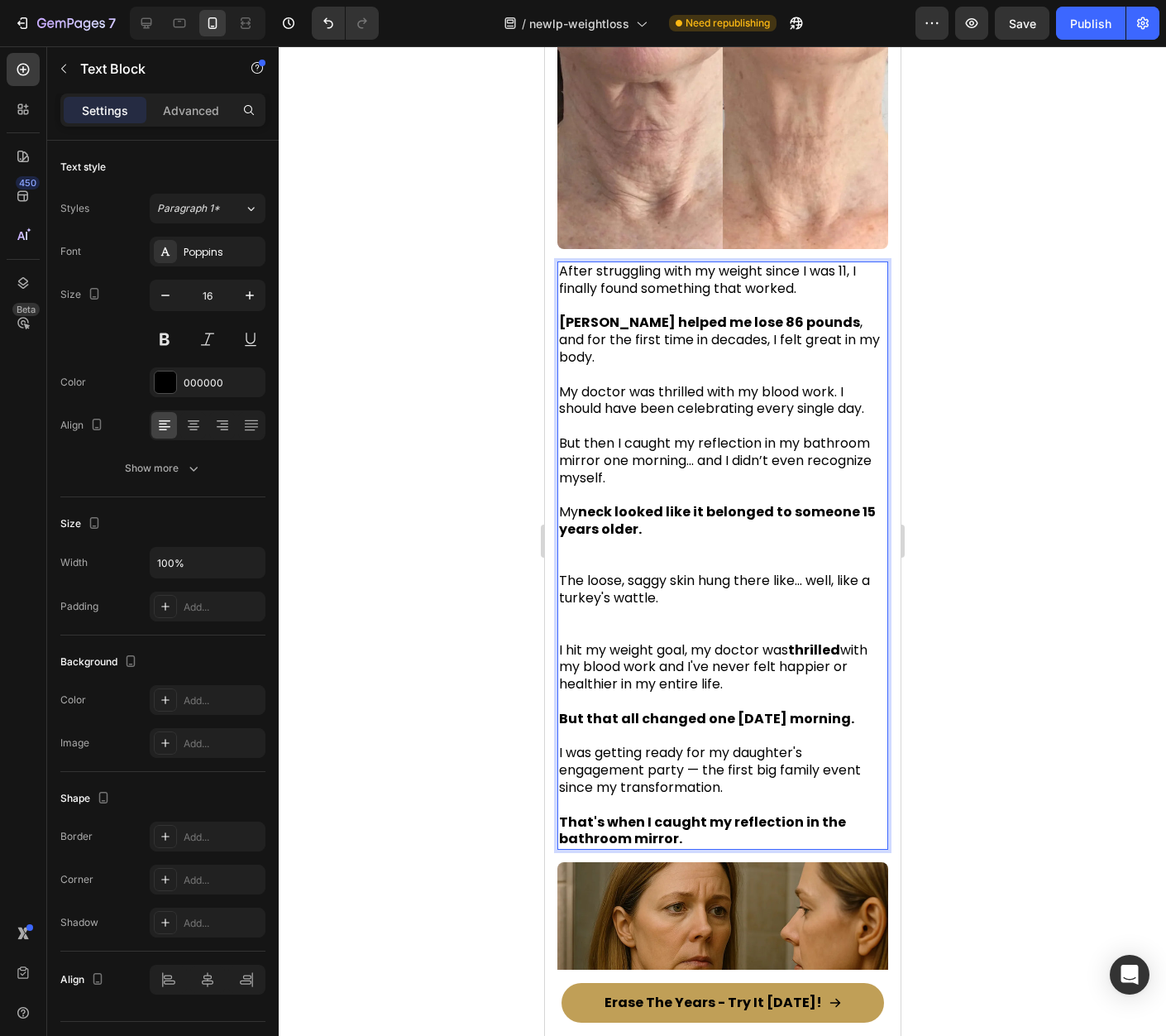
click at [610, 545] on p "Rich Text Editor. Editing area: main" at bounding box center [722, 556] width 327 height 35
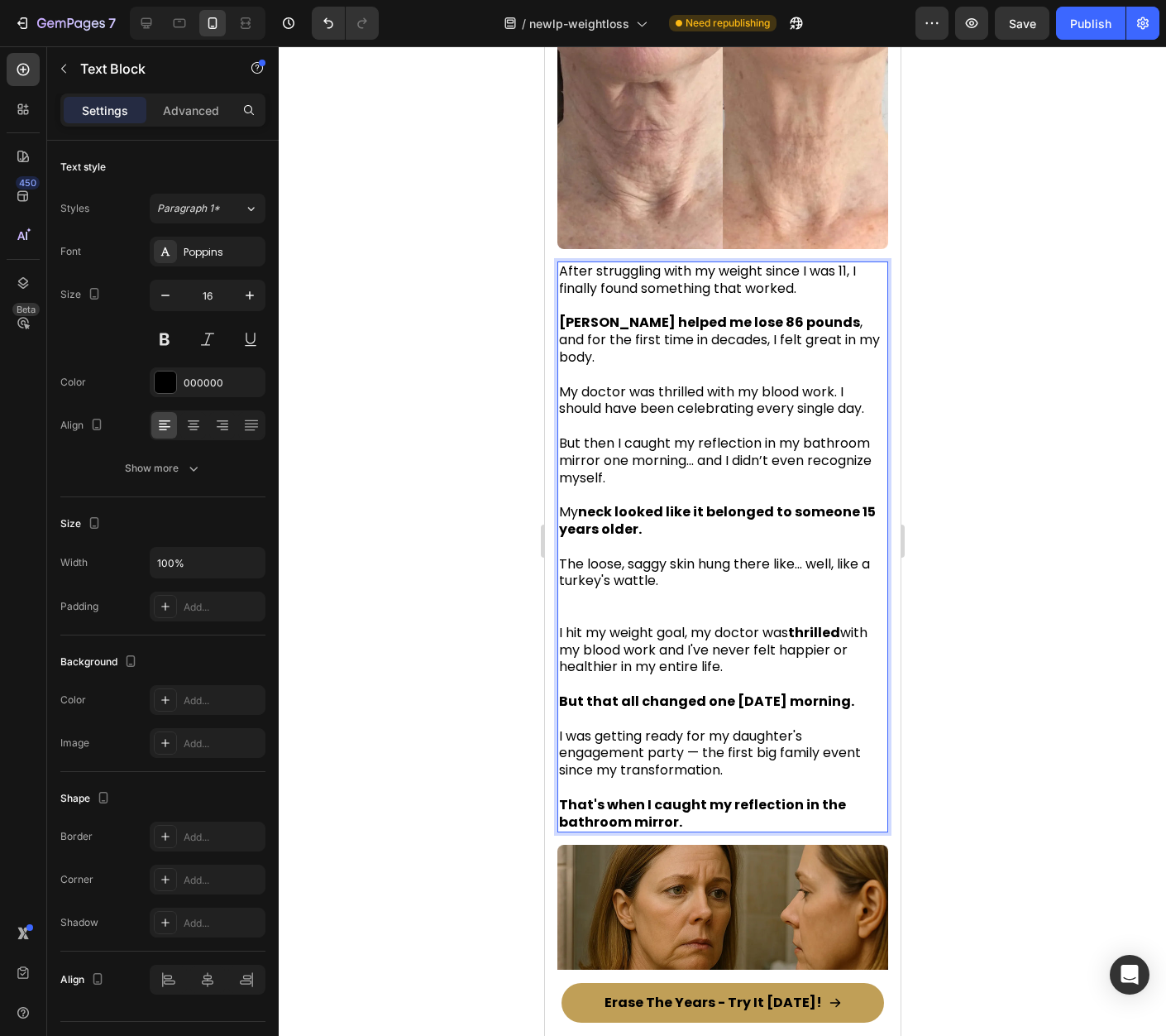
click at [697, 571] on p "The loose, saggy skin hung there like... well, like a turkey's wattle." at bounding box center [722, 573] width 327 height 35
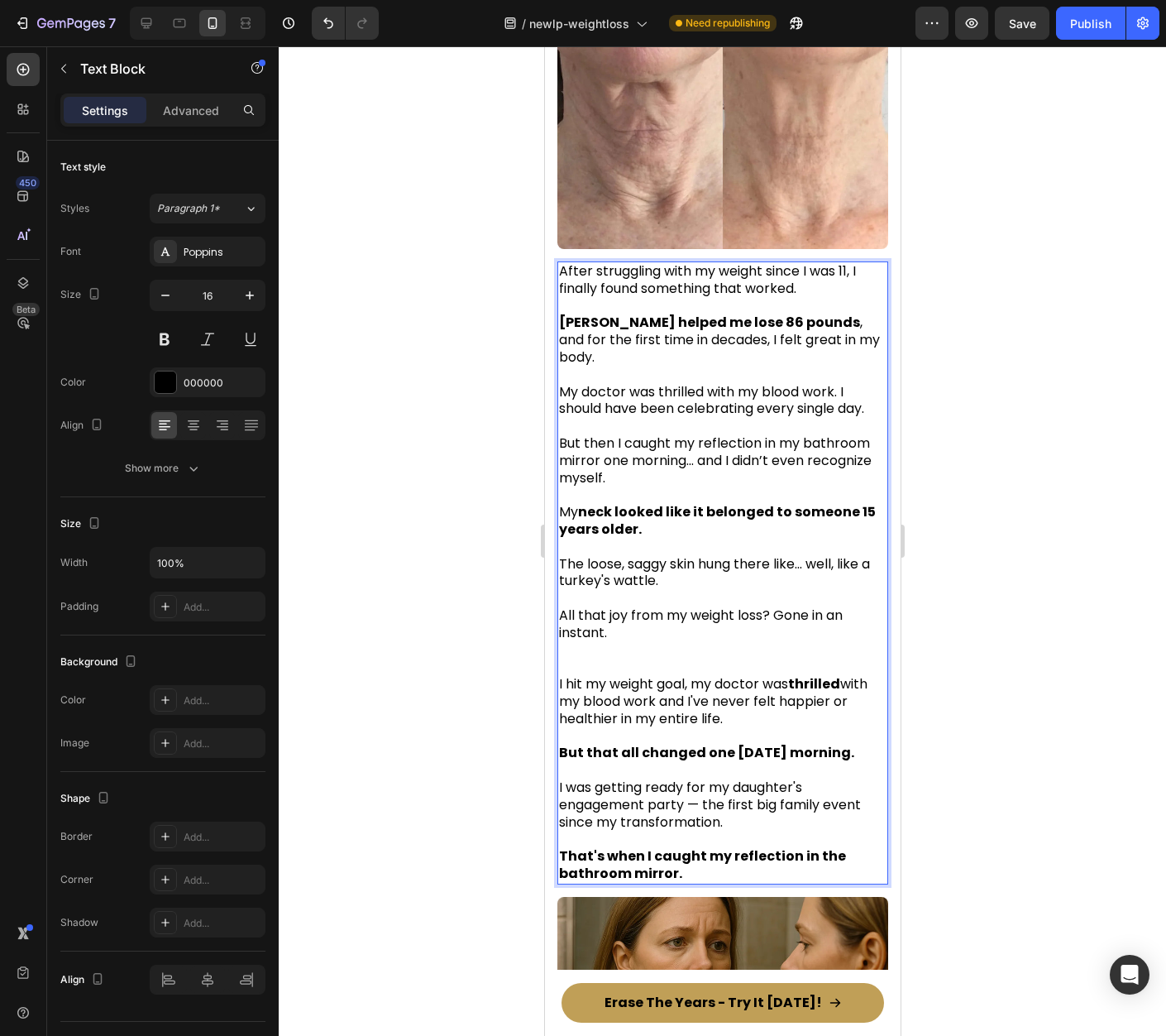
click at [961, 630] on div at bounding box center [722, 541] width 888 height 989
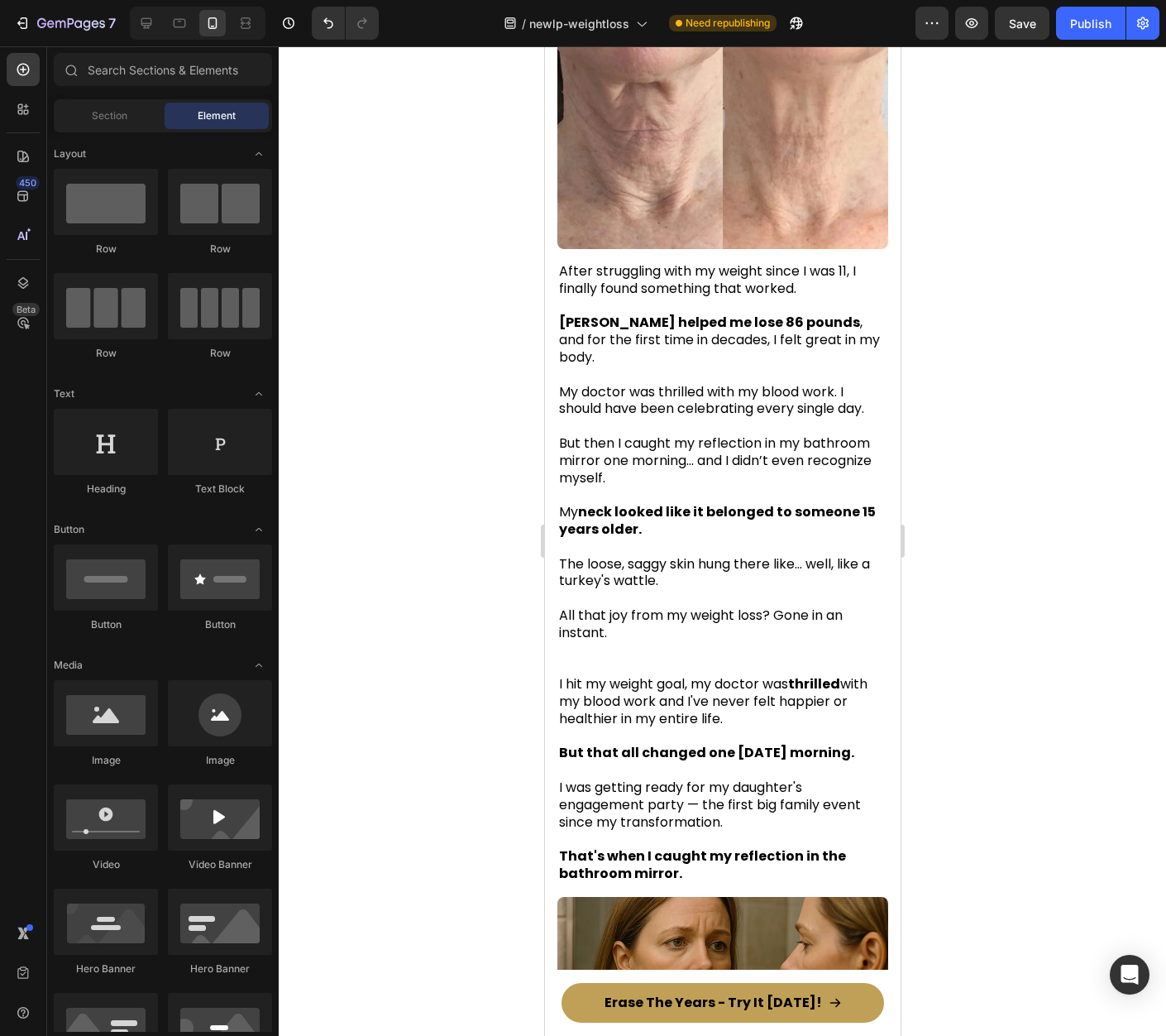
click at [645, 642] on p "Rich Text Editor. Editing area: main" at bounding box center [722, 650] width 327 height 17
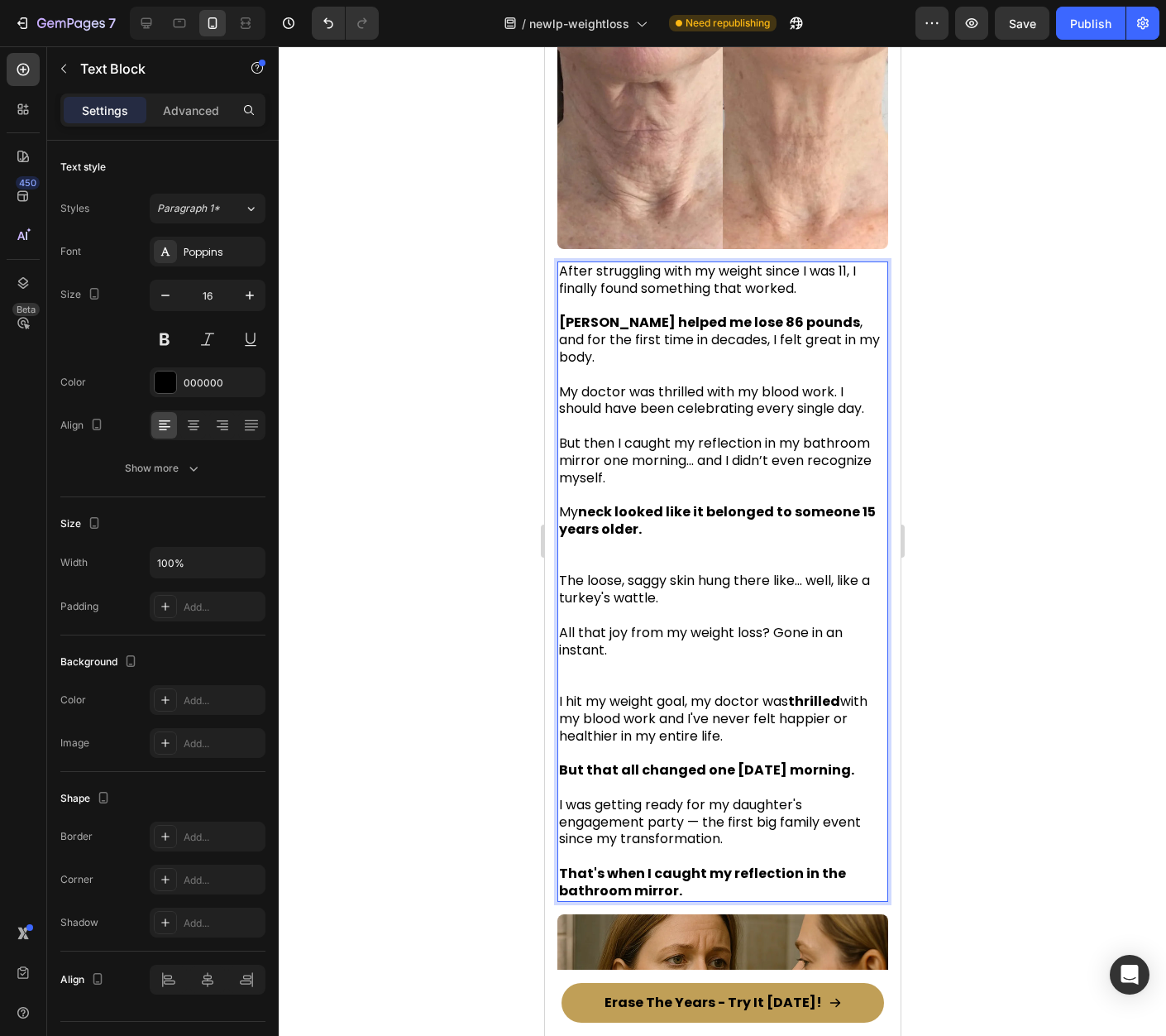
click at [620, 643] on p "All that joy from my weight loss? Gone in an instant." at bounding box center [722, 641] width 327 height 35
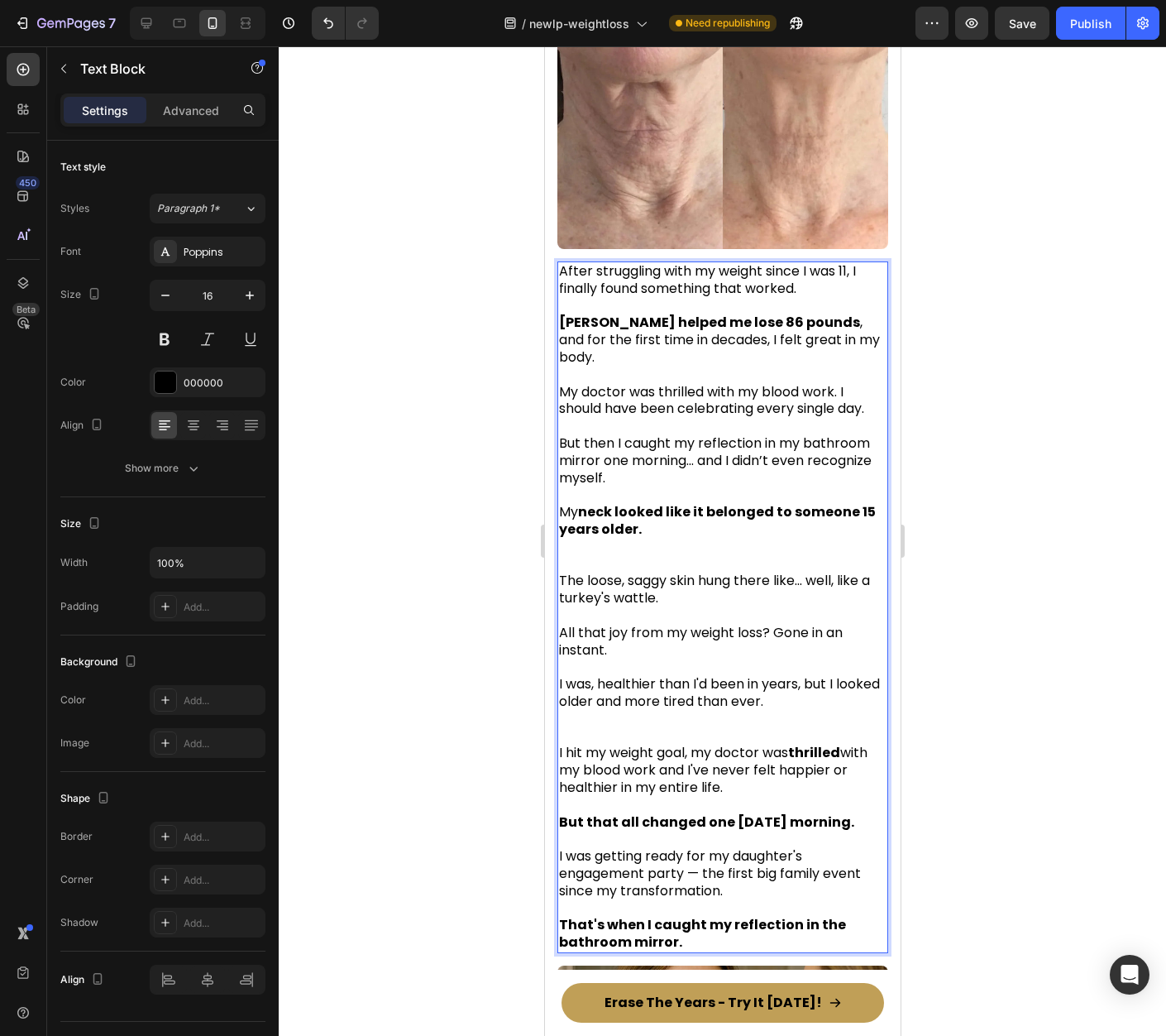
click at [747, 689] on p "I was, healthier than I'd been in years, but I looked older and more tired than…" at bounding box center [722, 693] width 327 height 35
drag, startPoint x: 825, startPoint y: 693, endPoint x: 613, endPoint y: 689, distance: 212.0
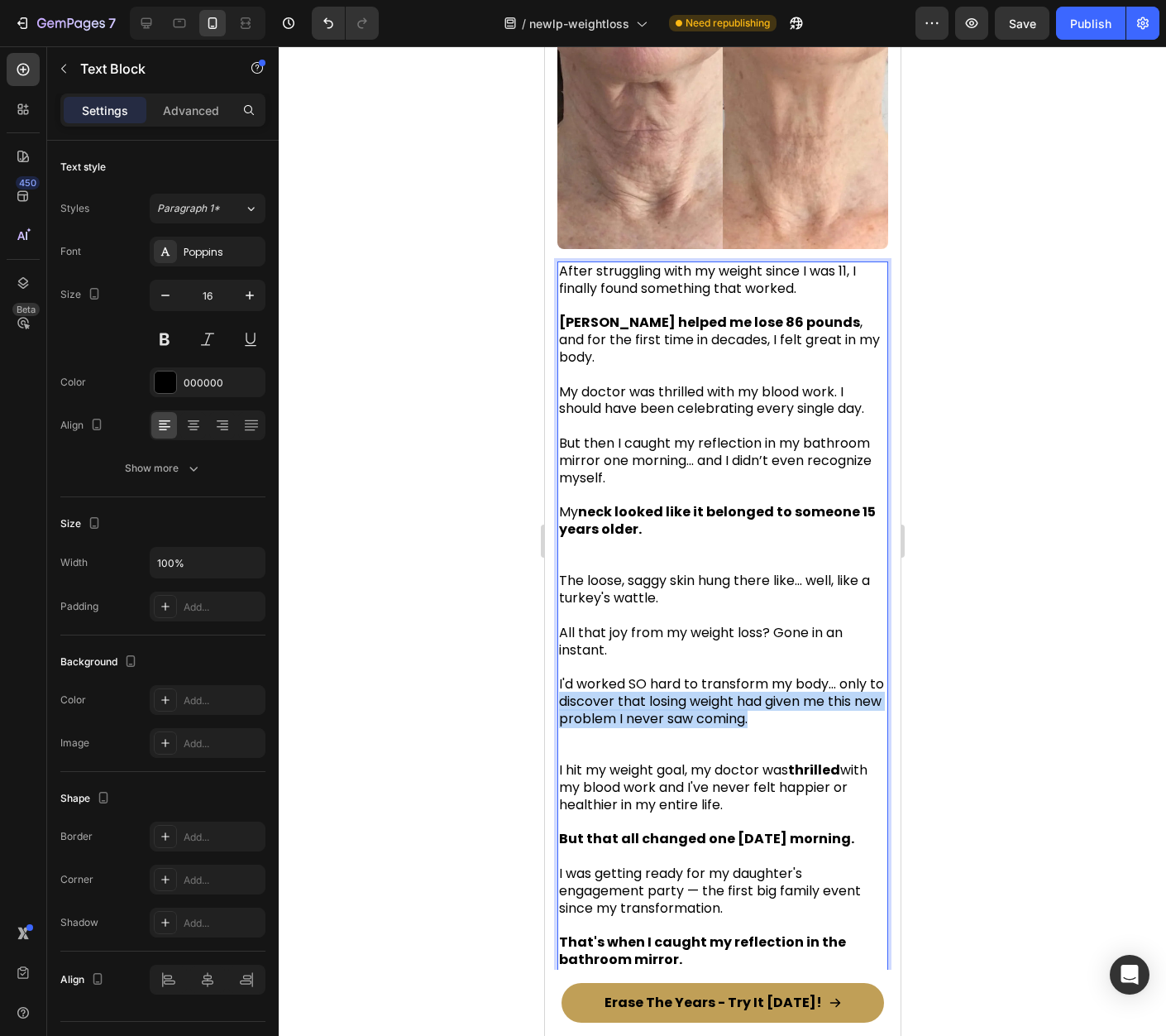
drag, startPoint x: 576, startPoint y: 697, endPoint x: 809, endPoint y: 712, distance: 233.5
click at [809, 712] on p "I'd worked SO hard to transform my body... only to discover that losing weight …" at bounding box center [722, 702] width 327 height 52
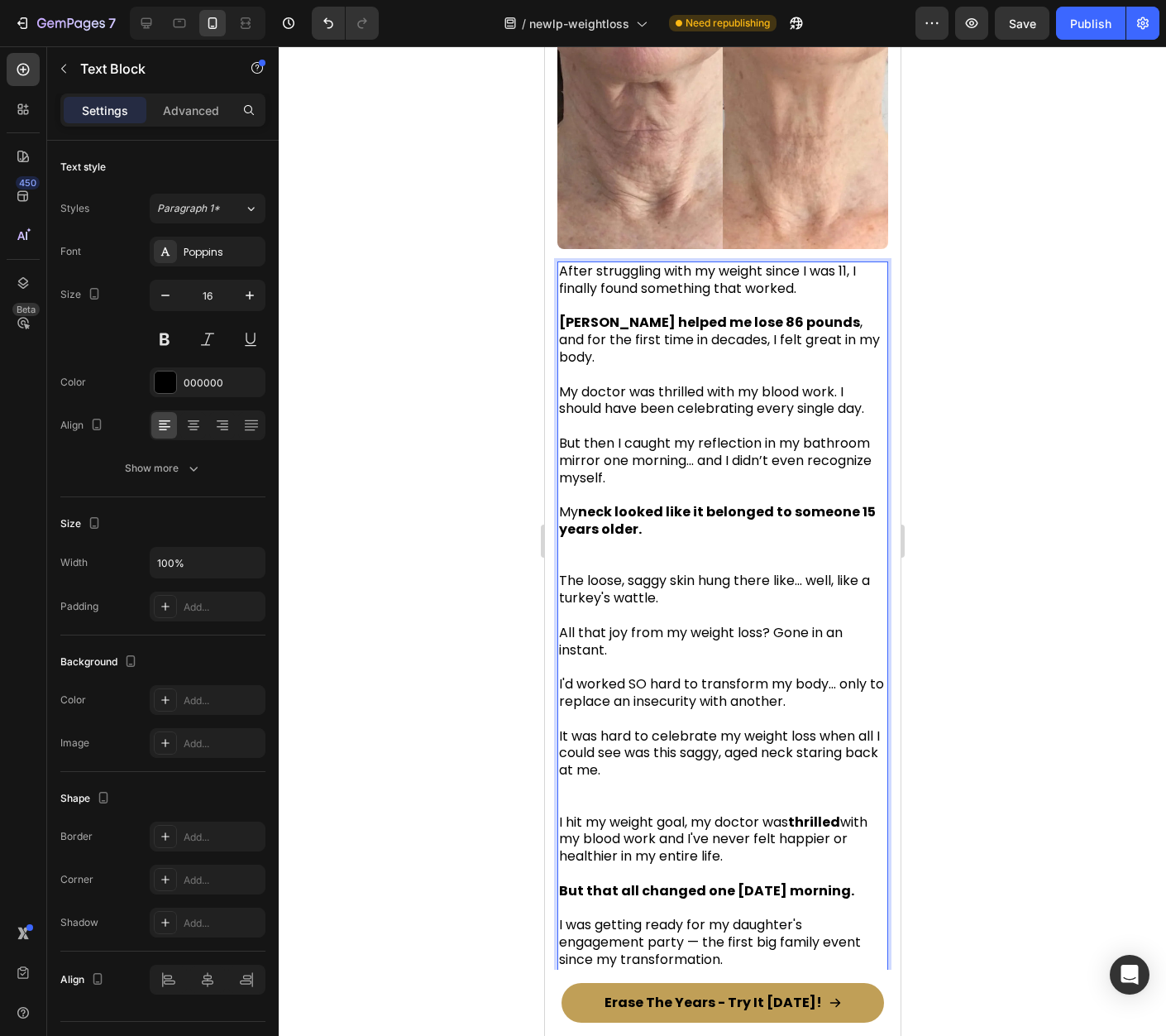
click at [781, 757] on p "It was hard to celebrate my weight loss when all I could see was this saggy, ag…" at bounding box center [722, 754] width 327 height 52
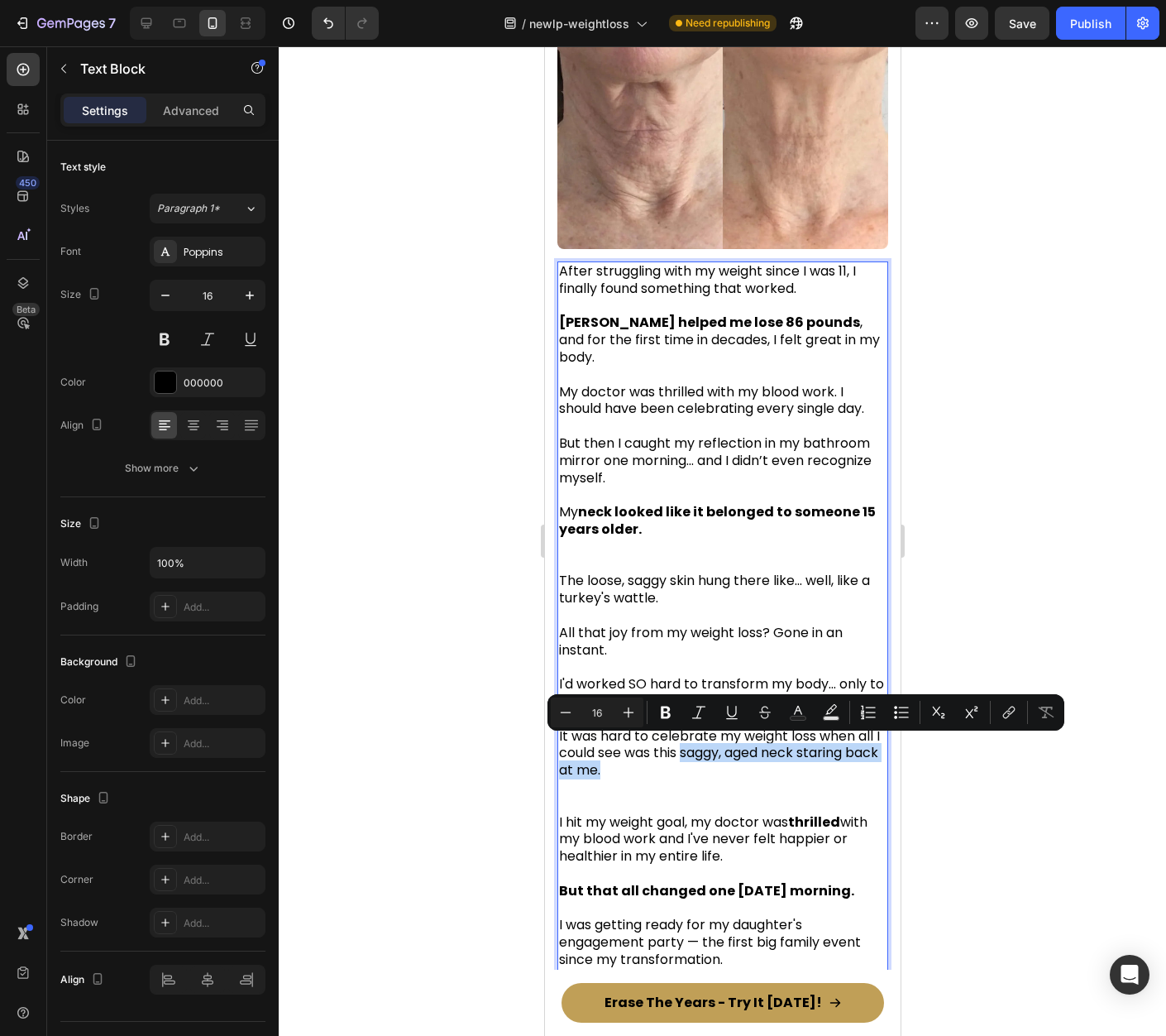
drag, startPoint x: 709, startPoint y: 746, endPoint x: 714, endPoint y: 758, distance: 13.0
click at [714, 759] on p "It was hard to celebrate my weight loss when all I could see was this saggy, ag…" at bounding box center [722, 754] width 327 height 52
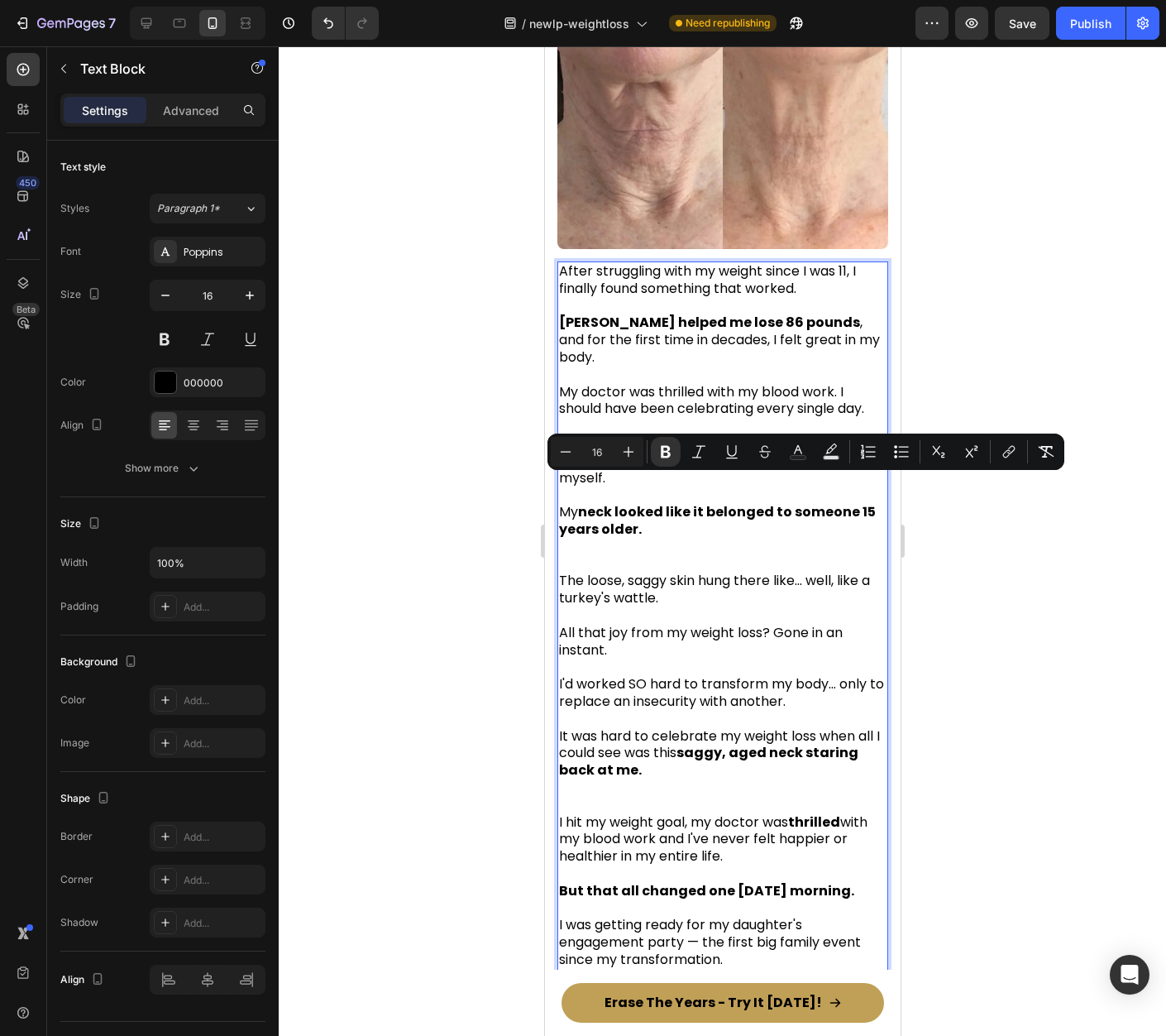
scroll to position [617, 0]
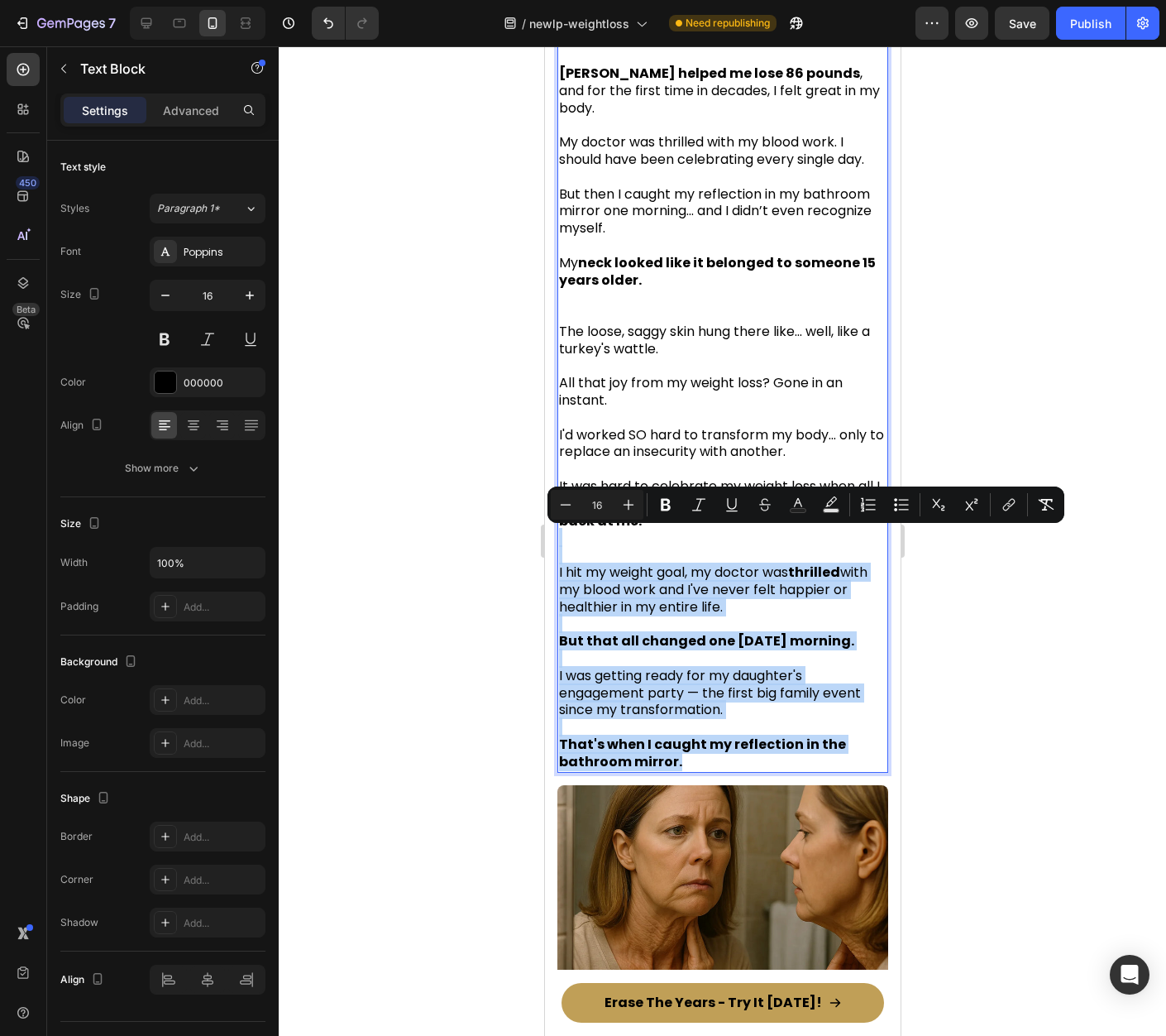
drag, startPoint x: 701, startPoint y: 748, endPoint x: 564, endPoint y: 518, distance: 267.7
click at [564, 518] on div "After struggling with my weight since I was 11, I finally found something that …" at bounding box center [722, 392] width 331 height 761
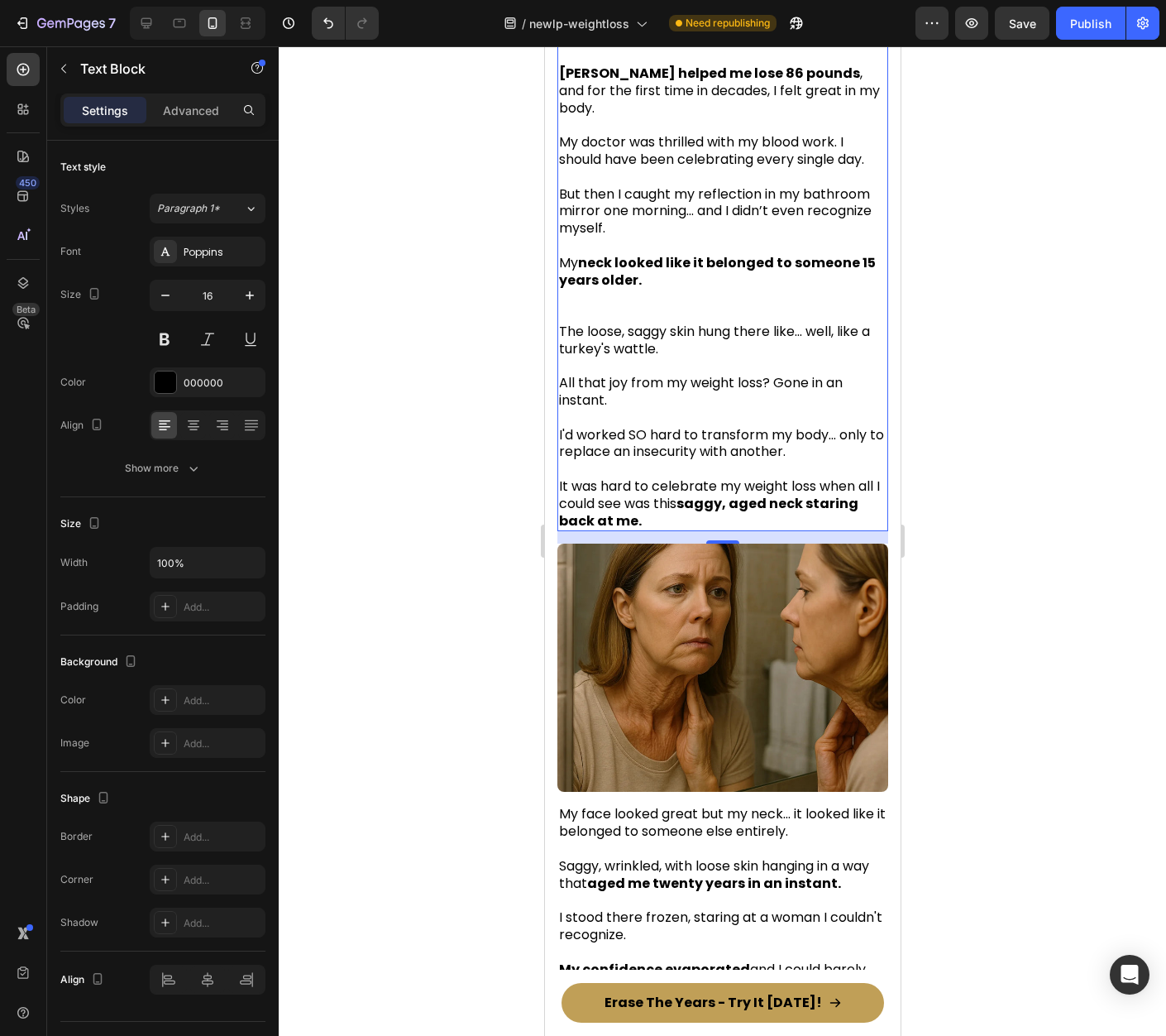
scroll to position [370, 0]
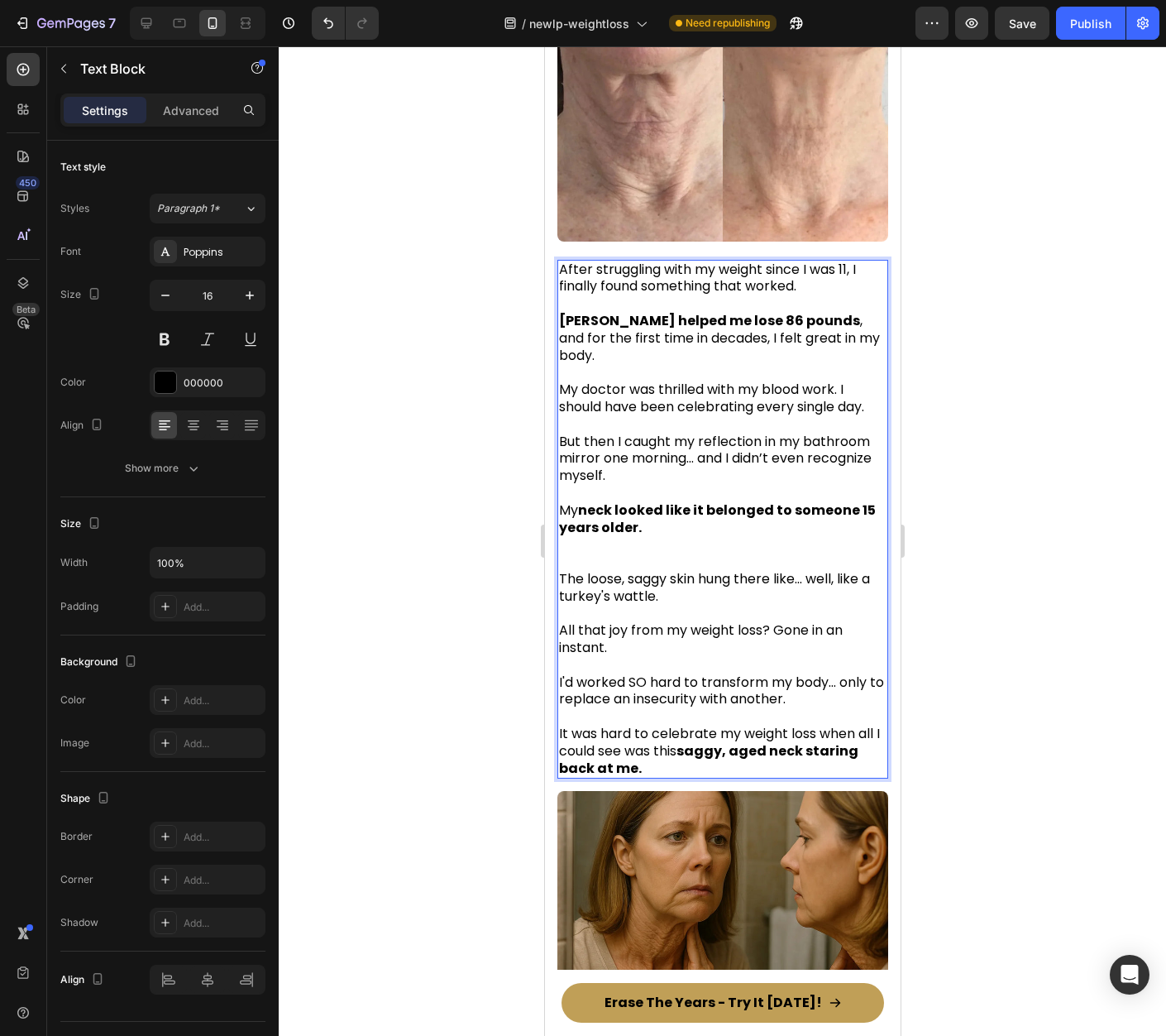
click at [779, 500] on strong "neck looked like it belonged to someone 15 years older." at bounding box center [717, 518] width 317 height 37
click at [780, 500] on strong "neck looked like it belonged to someone 15 years older." at bounding box center [717, 518] width 317 height 37
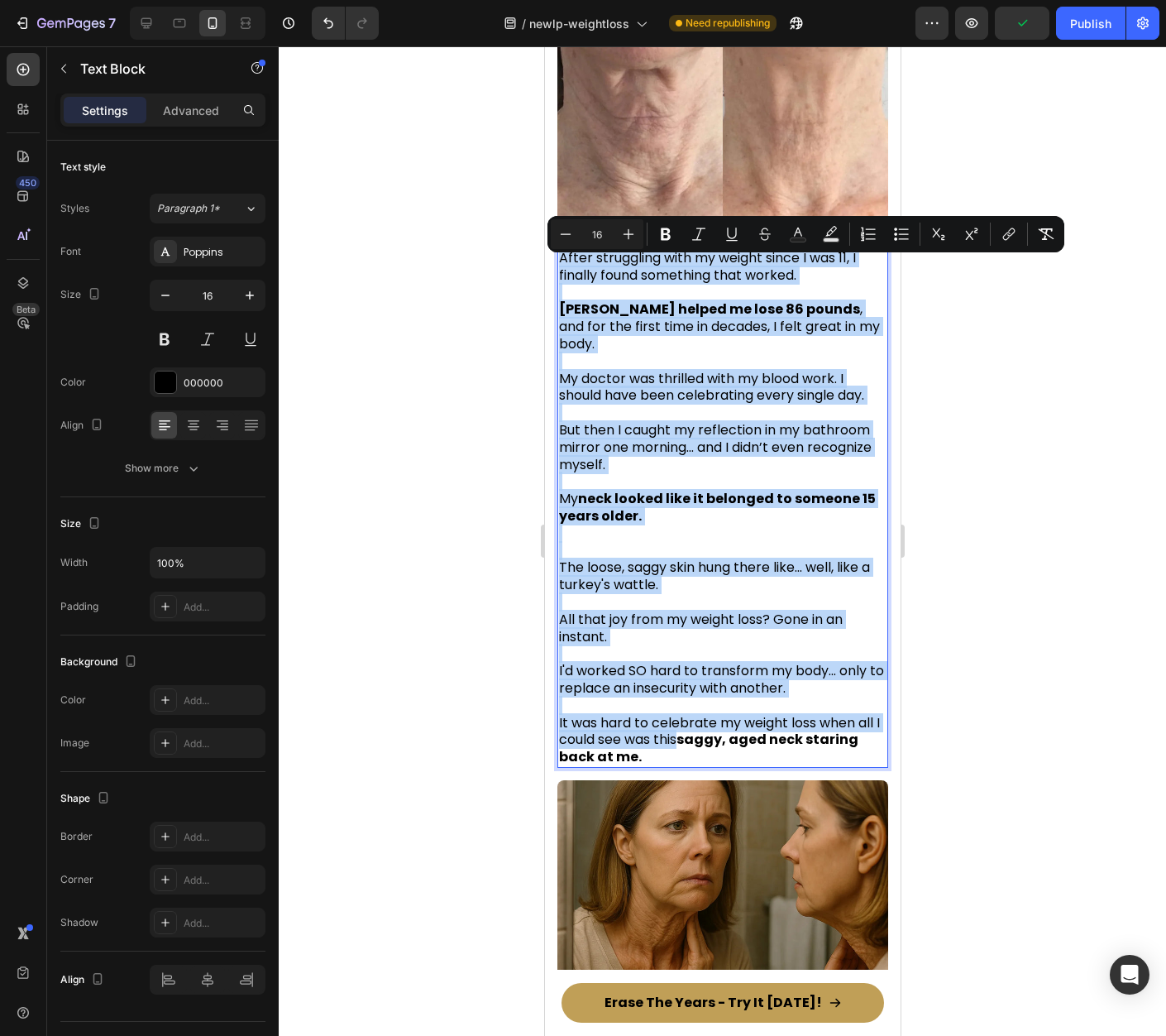
copy div "After struggling with my weight since I was 11, I finally found something that …"
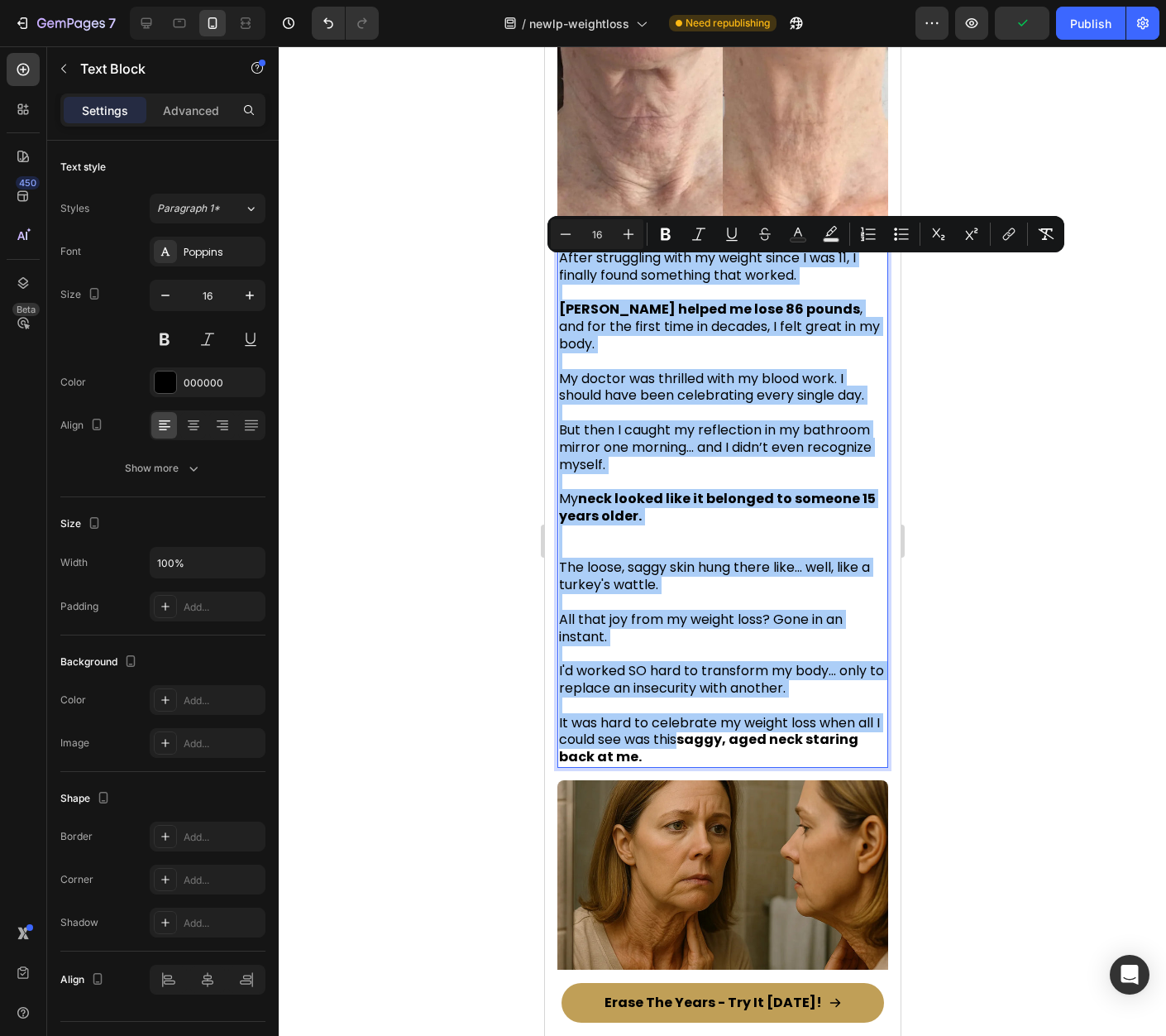
click at [1055, 499] on div at bounding box center [722, 541] width 888 height 989
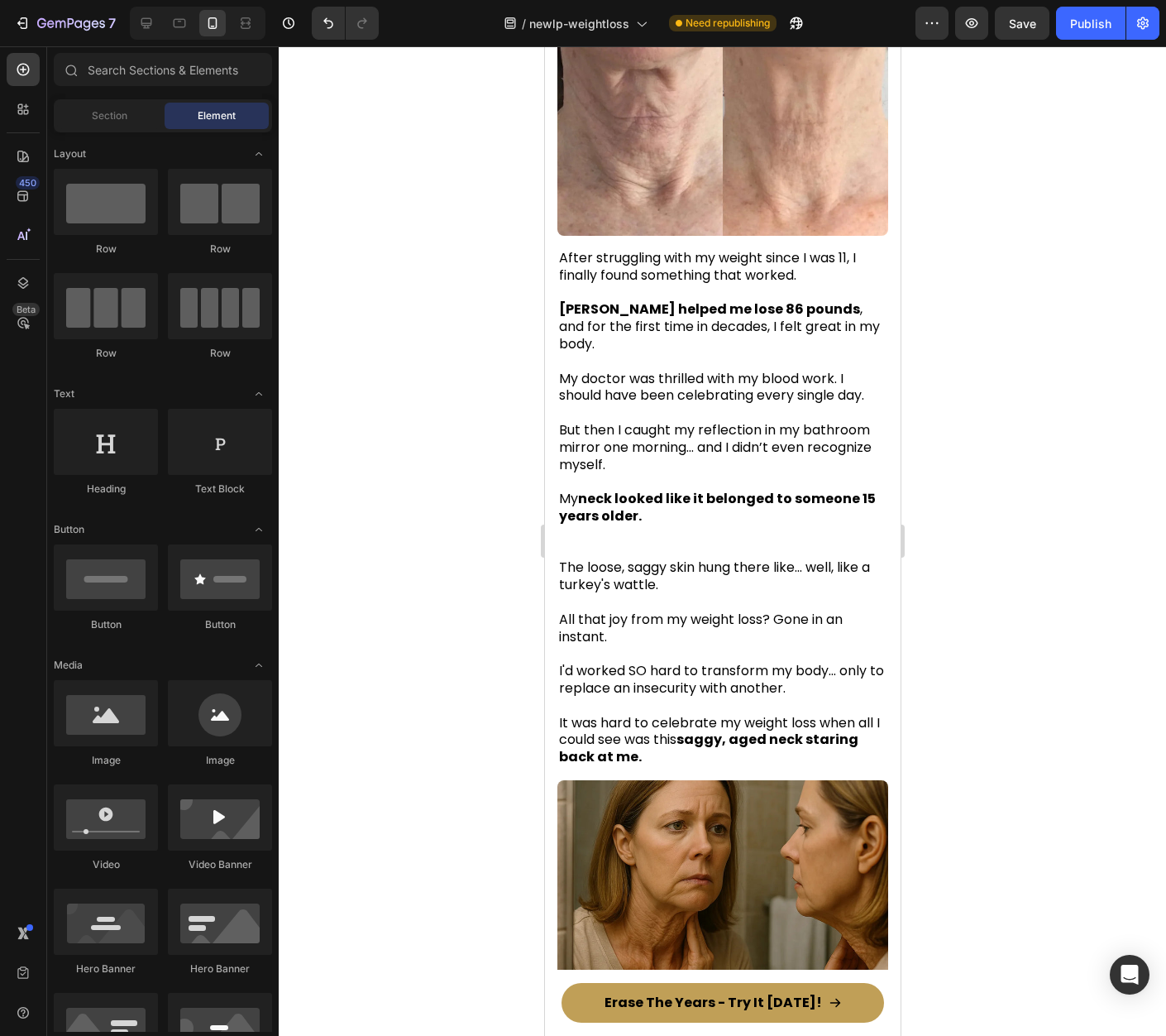
click at [729, 616] on p "All that joy from my weight loss? Gone in an instant." at bounding box center [722, 628] width 327 height 35
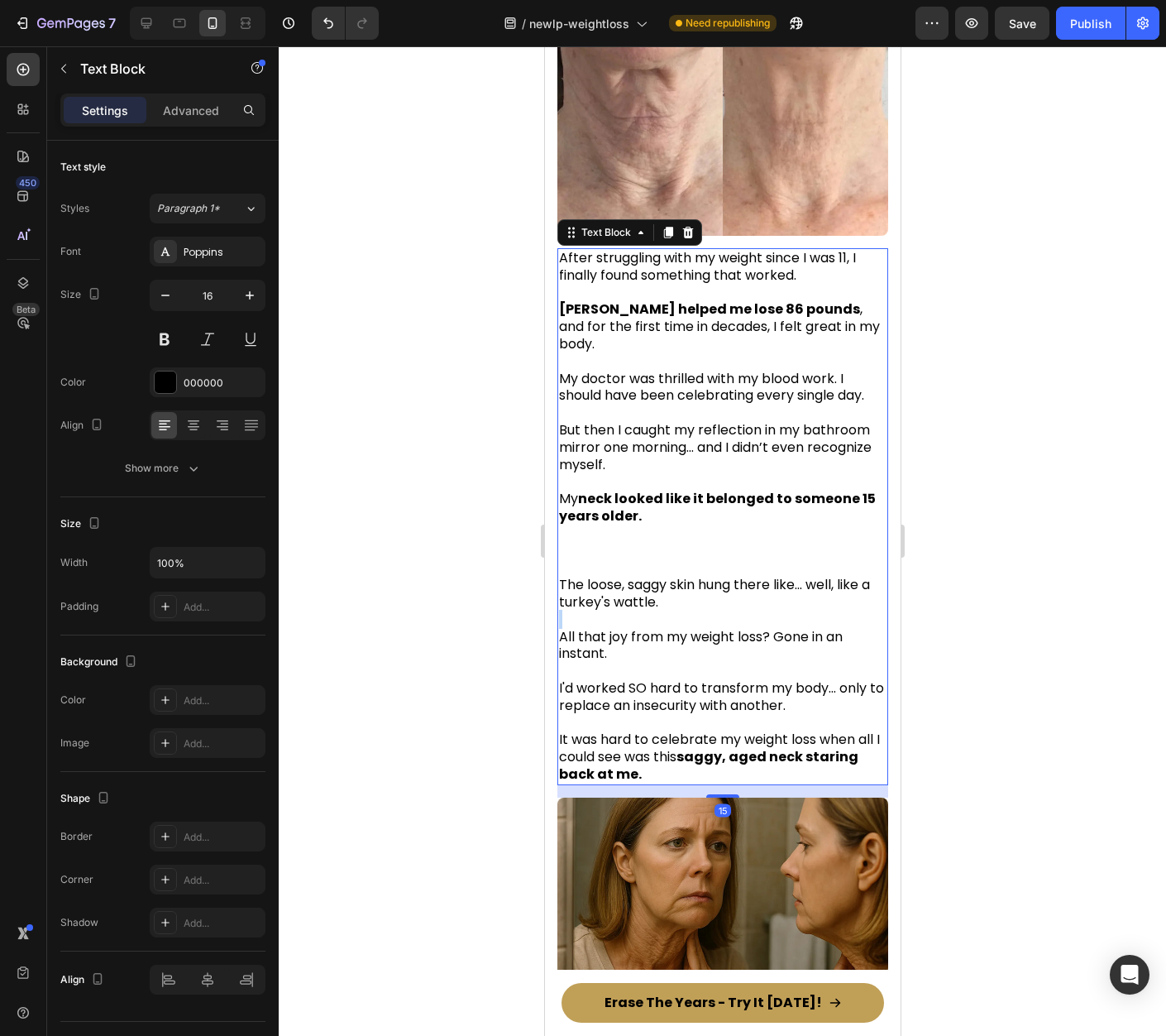
click at [729, 616] on p "Rich Text Editor. Editing area: main" at bounding box center [722, 619] width 327 height 17
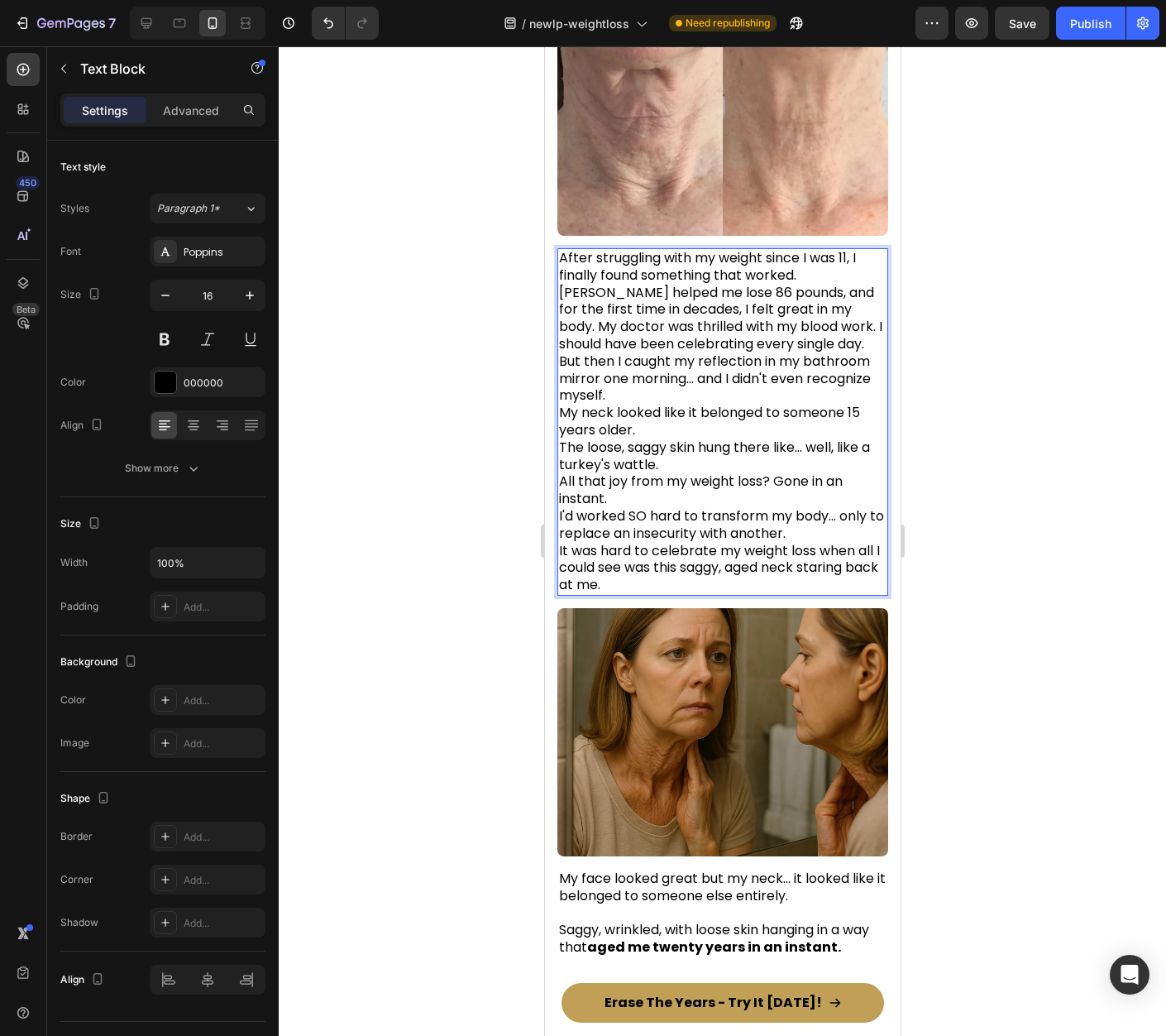
click at [665, 371] on span "But then I caught my reflection in my bathroom mirror one morning... and I didn…" at bounding box center [715, 379] width 312 height 54
click at [820, 283] on p "After struggling with my weight since I was 11, I finally found something that …" at bounding box center [722, 422] width 327 height 344
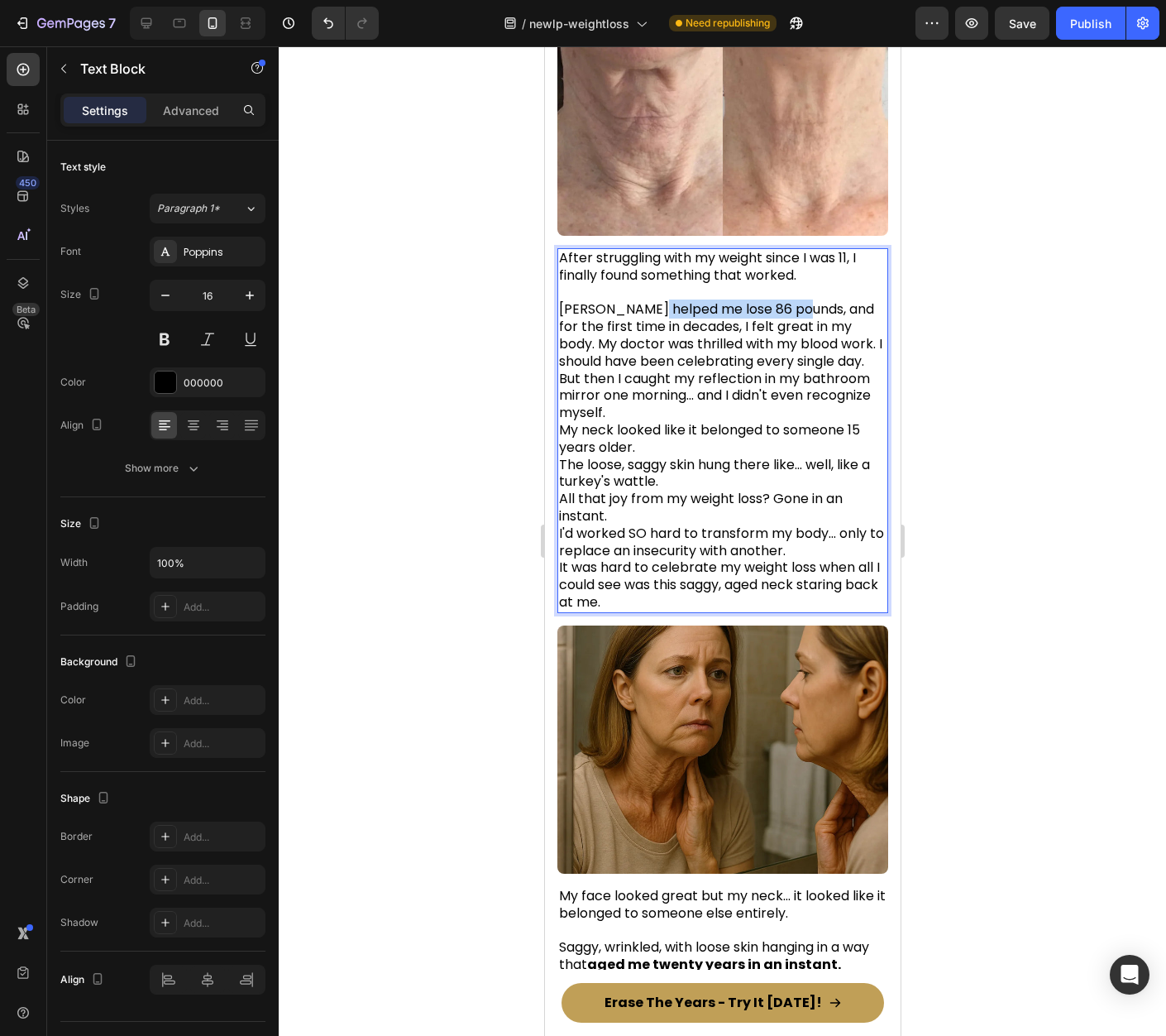
drag, startPoint x: 798, startPoint y: 323, endPoint x: 650, endPoint y: 317, distance: 148.1
click at [650, 317] on span "Mounjaro helped me lose 86 pounds, and for the first time in decades, I felt gr…" at bounding box center [720, 334] width 323 height 71
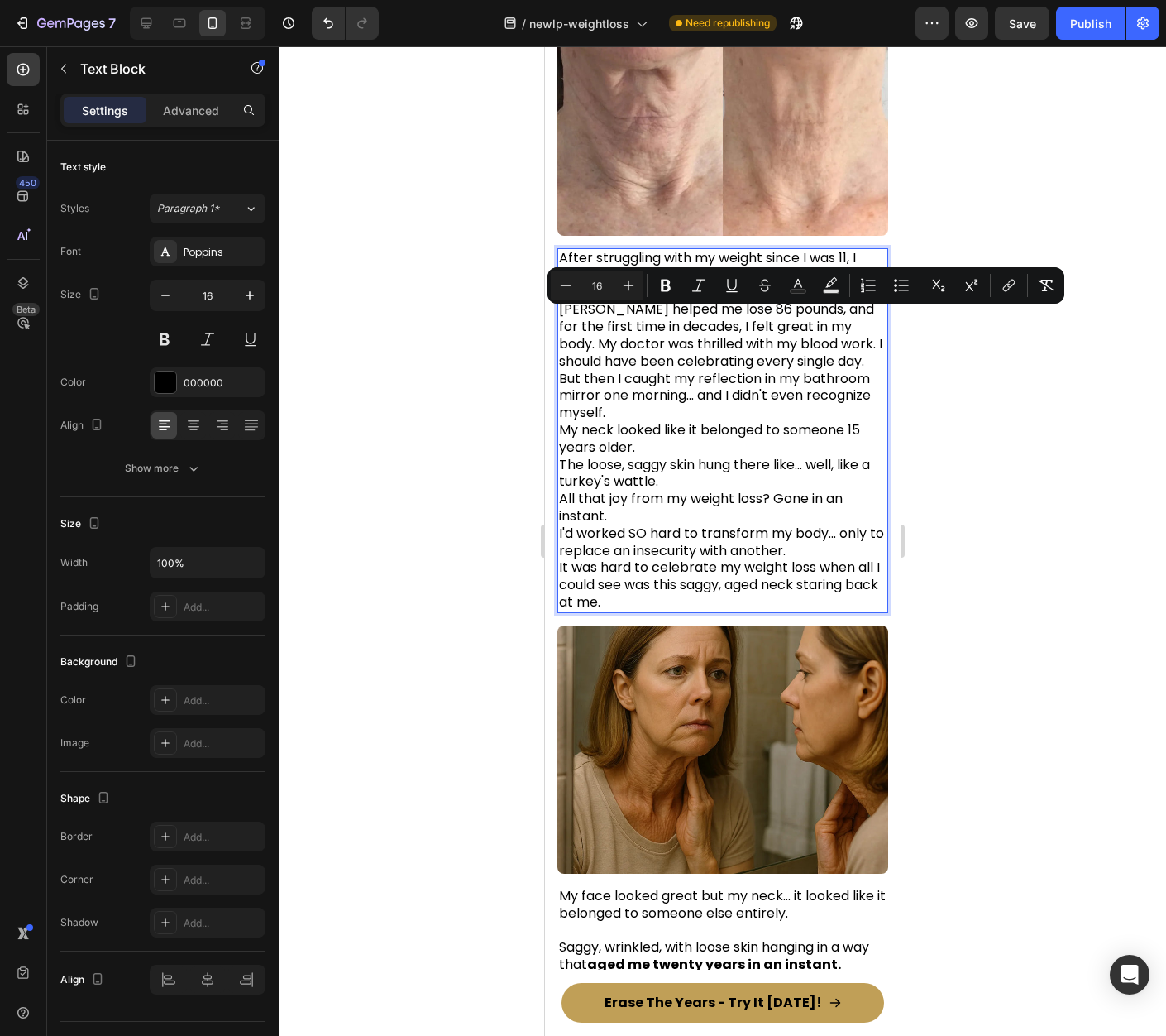
click at [588, 326] on span "Mounjaro helped me lose 86 pounds, and for the first time in decades, I felt gr…" at bounding box center [720, 334] width 323 height 71
drag, startPoint x: 798, startPoint y: 322, endPoint x: 559, endPoint y: 318, distance: 239.0
click at [554, 318] on div "After struggling with my weight since I was 11, I finally found something that …" at bounding box center [722, 910] width 356 height 1323
click at [781, 409] on span "But then I caught my reflection in my bathroom mirror one morning... and I didn…" at bounding box center [715, 396] width 312 height 54
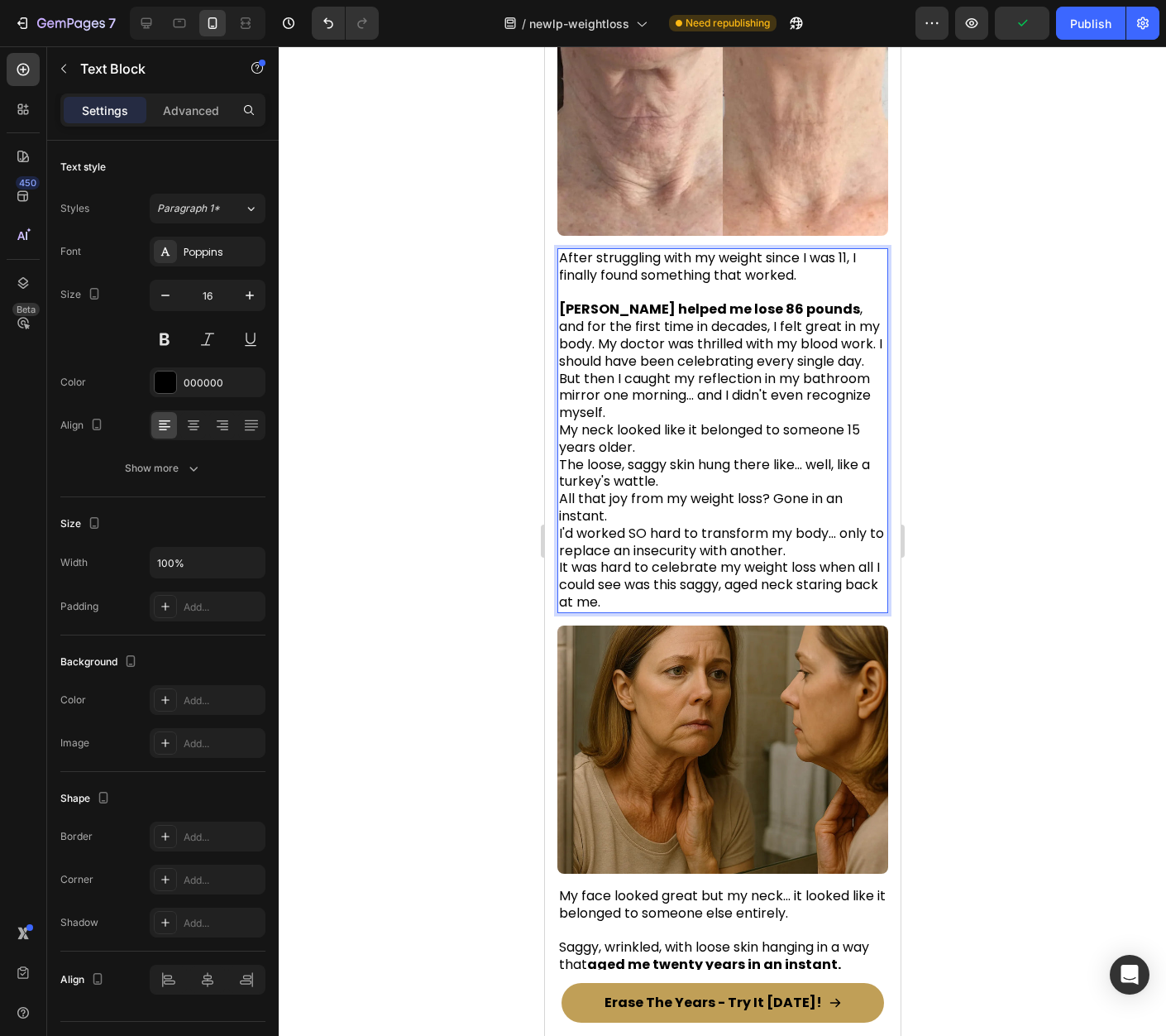
click at [618, 308] on p "Mounjaro helped me lose 86 pounds , and for the first time in decades, I felt g…" at bounding box center [722, 447] width 327 height 327
click at [873, 341] on p "⁠⁠⁠⁠⁠⁠⁠ Mounjaro helped me lose 86 pounds , and for the first time in decades, …" at bounding box center [722, 447] width 327 height 327
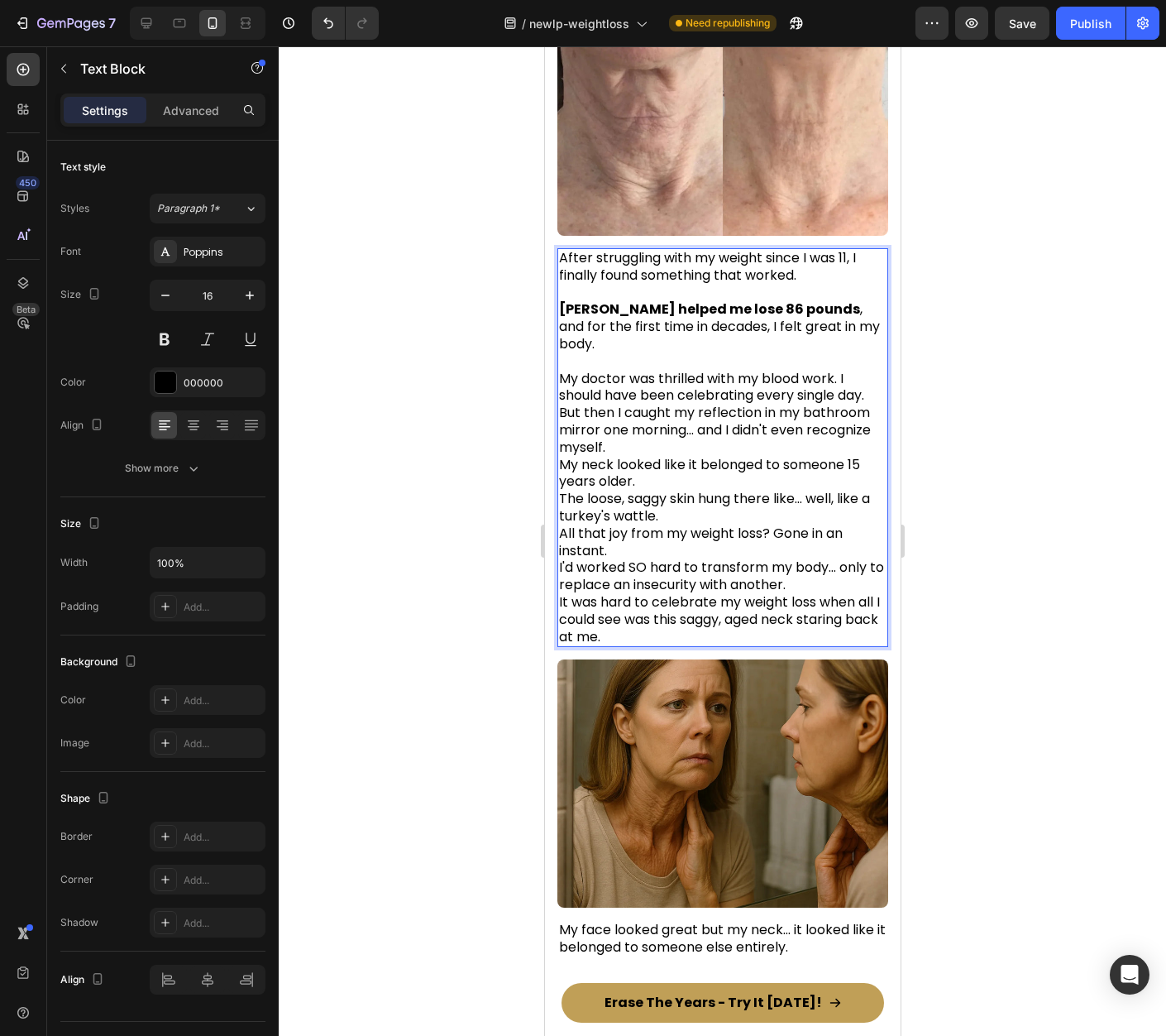
click at [1098, 407] on div at bounding box center [722, 541] width 888 height 989
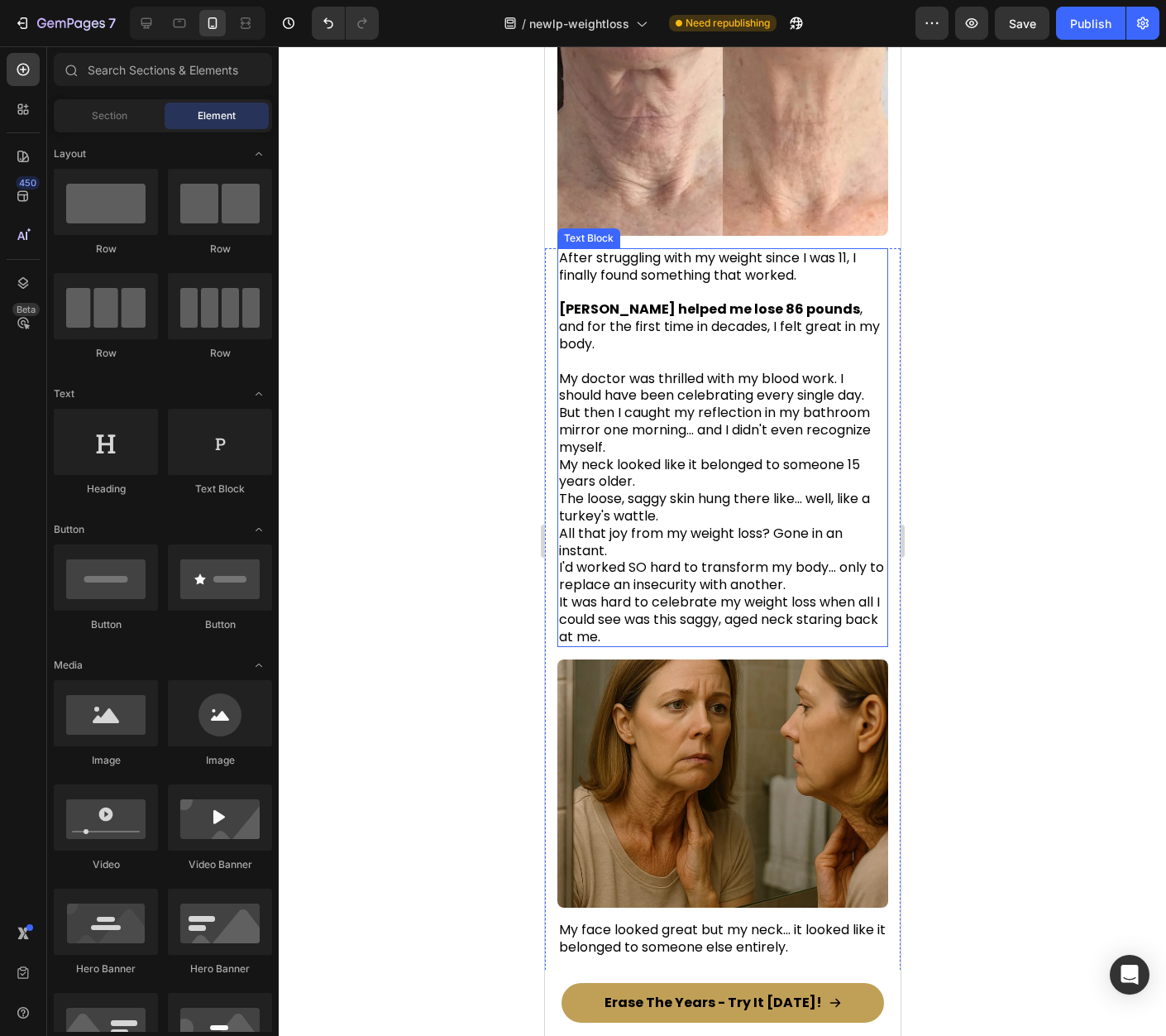
click at [841, 374] on span "My doctor was thrilled with my blood work. I should have been celebrating every…" at bounding box center [711, 387] width 305 height 37
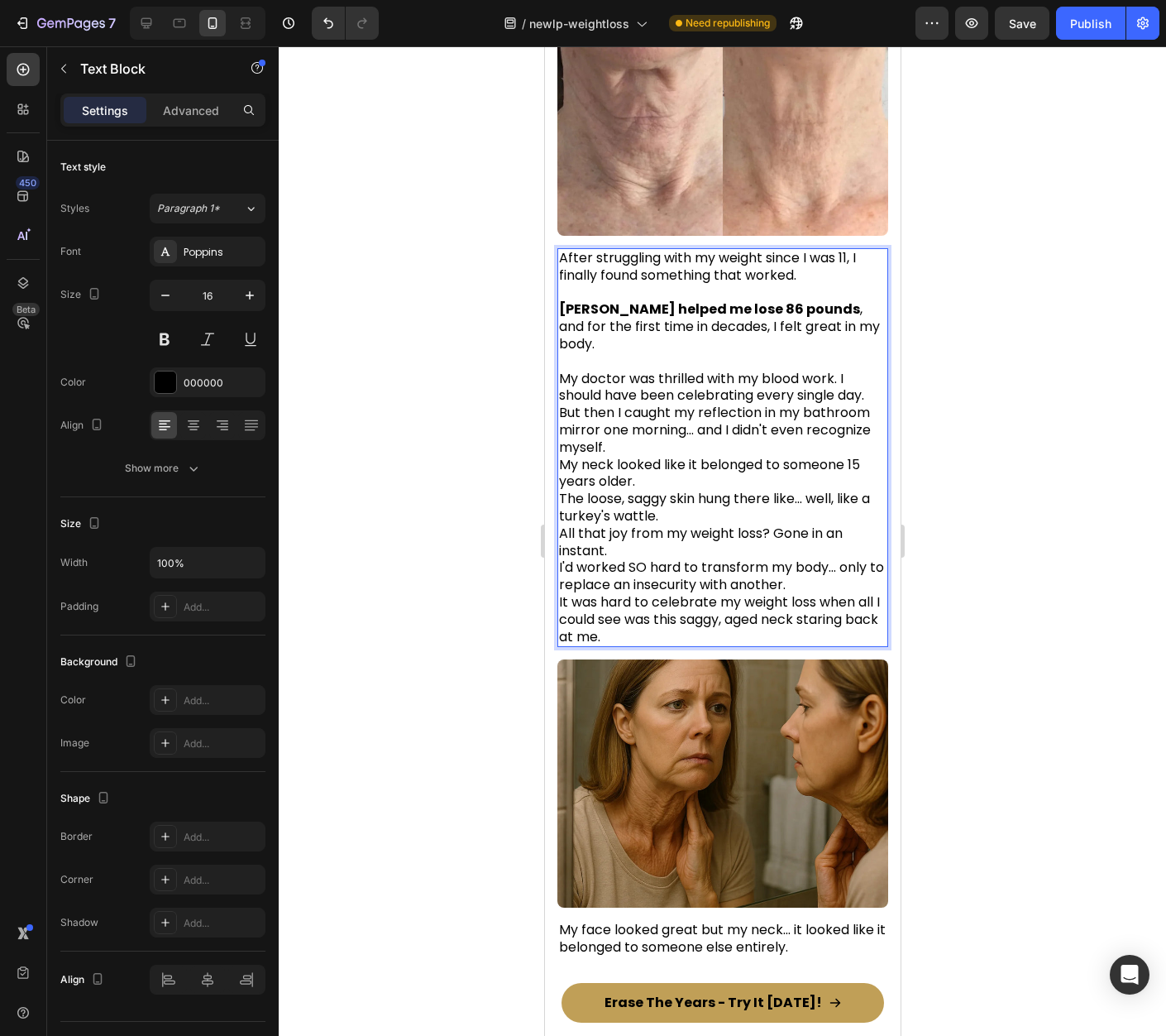
click at [840, 370] on span "My doctor was thrilled with my blood work. I should have been celebrating every…" at bounding box center [711, 387] width 305 height 37
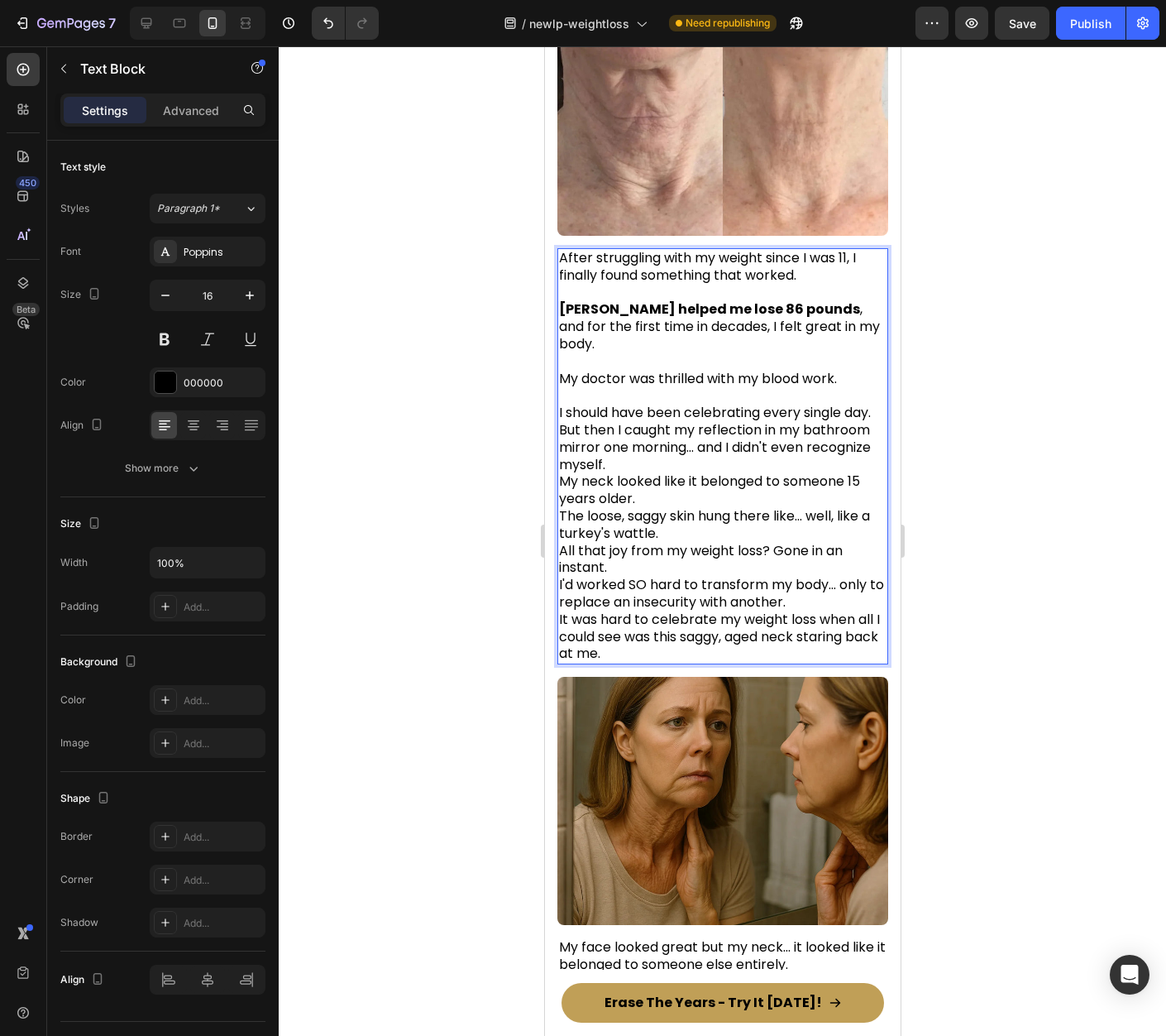
click at [990, 377] on div at bounding box center [722, 541] width 888 height 989
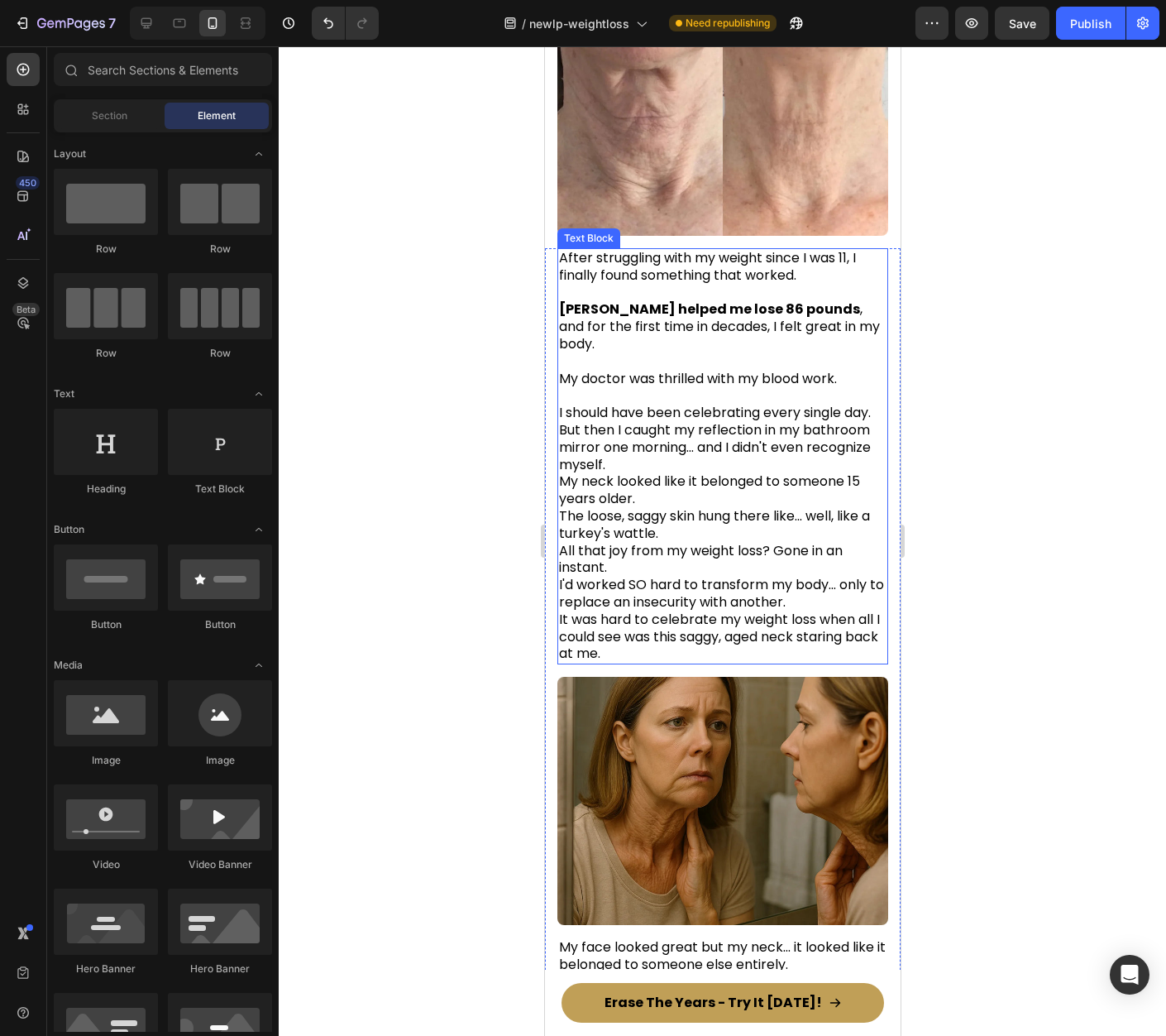
click at [662, 435] on span "But then I caught my reflection in my bathroom mirror one morning... and I didn…" at bounding box center [715, 447] width 312 height 54
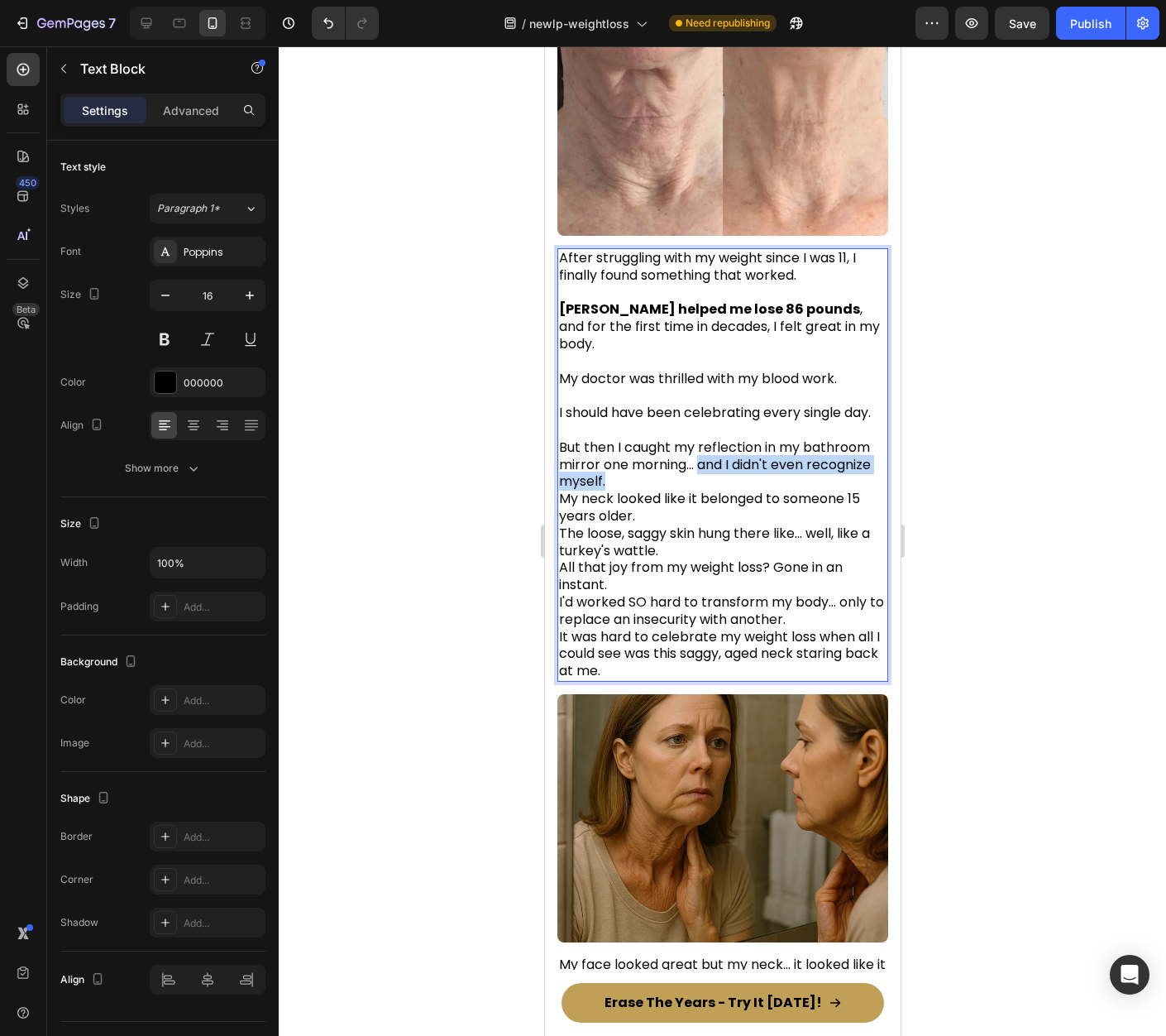
drag, startPoint x: 702, startPoint y: 477, endPoint x: 702, endPoint y: 486, distance: 9.0
click at [702, 486] on p "But then I caught my reflection in my bathroom mirror one morning... and I didn…" at bounding box center [722, 551] width 327 height 259
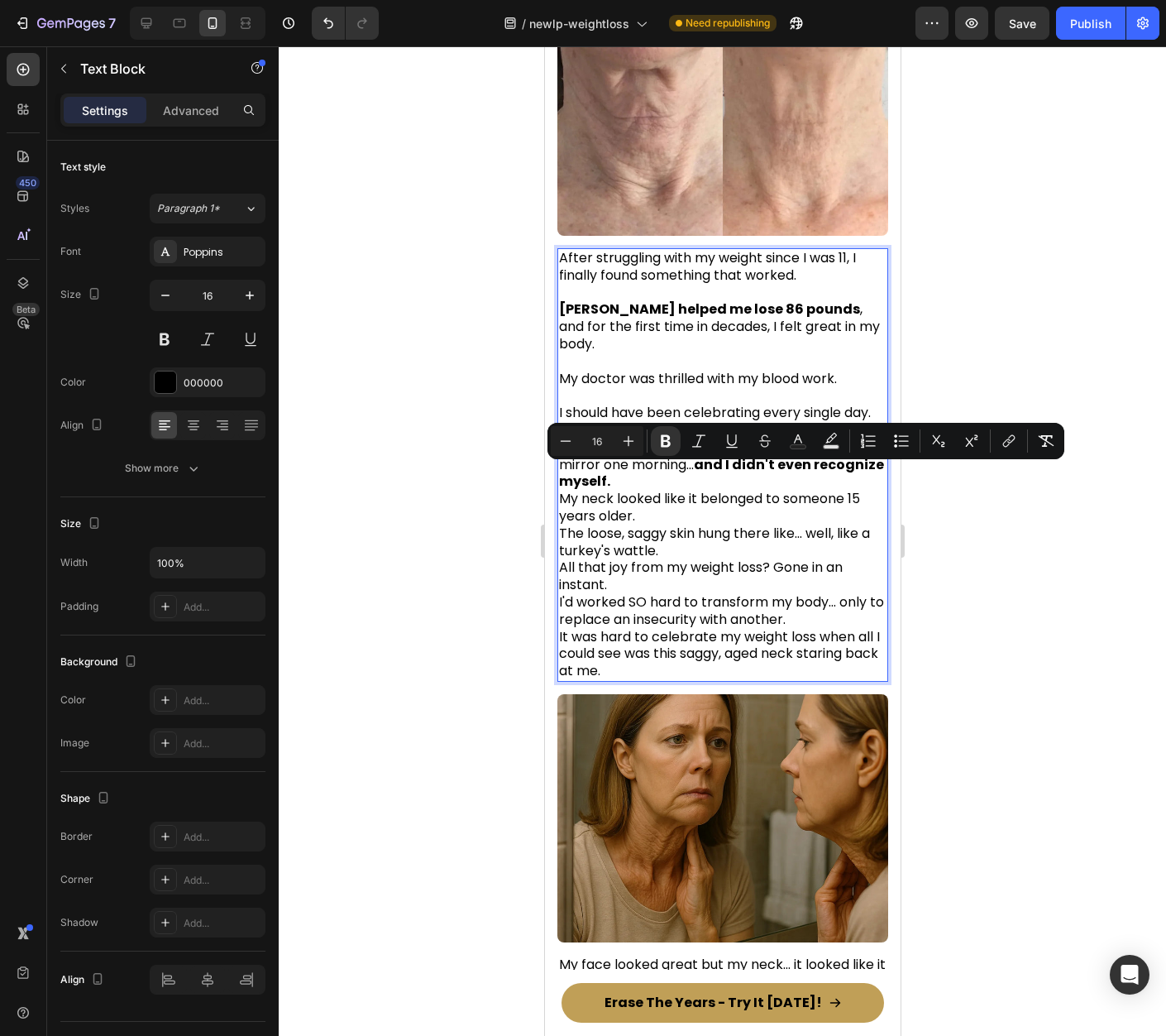
click at [719, 493] on p "But then I caught my reflection in my bathroom mirror one morning... and I didn…" at bounding box center [722, 551] width 327 height 259
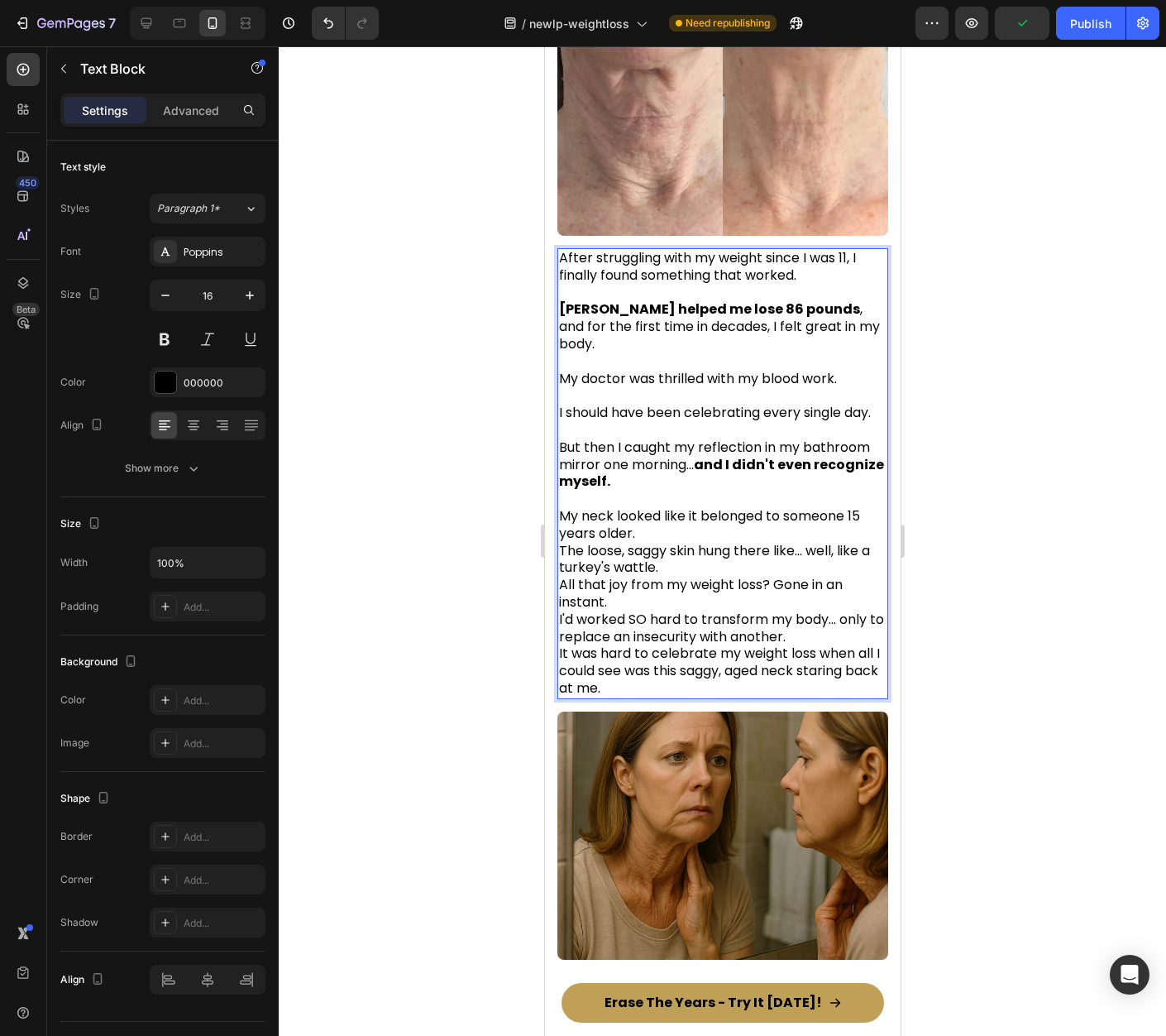
click at [680, 540] on p "⁠⁠⁠⁠⁠⁠⁠ My neck looked like it belonged to someone 15 years older. The loose, s…" at bounding box center [722, 594] width 327 height 207
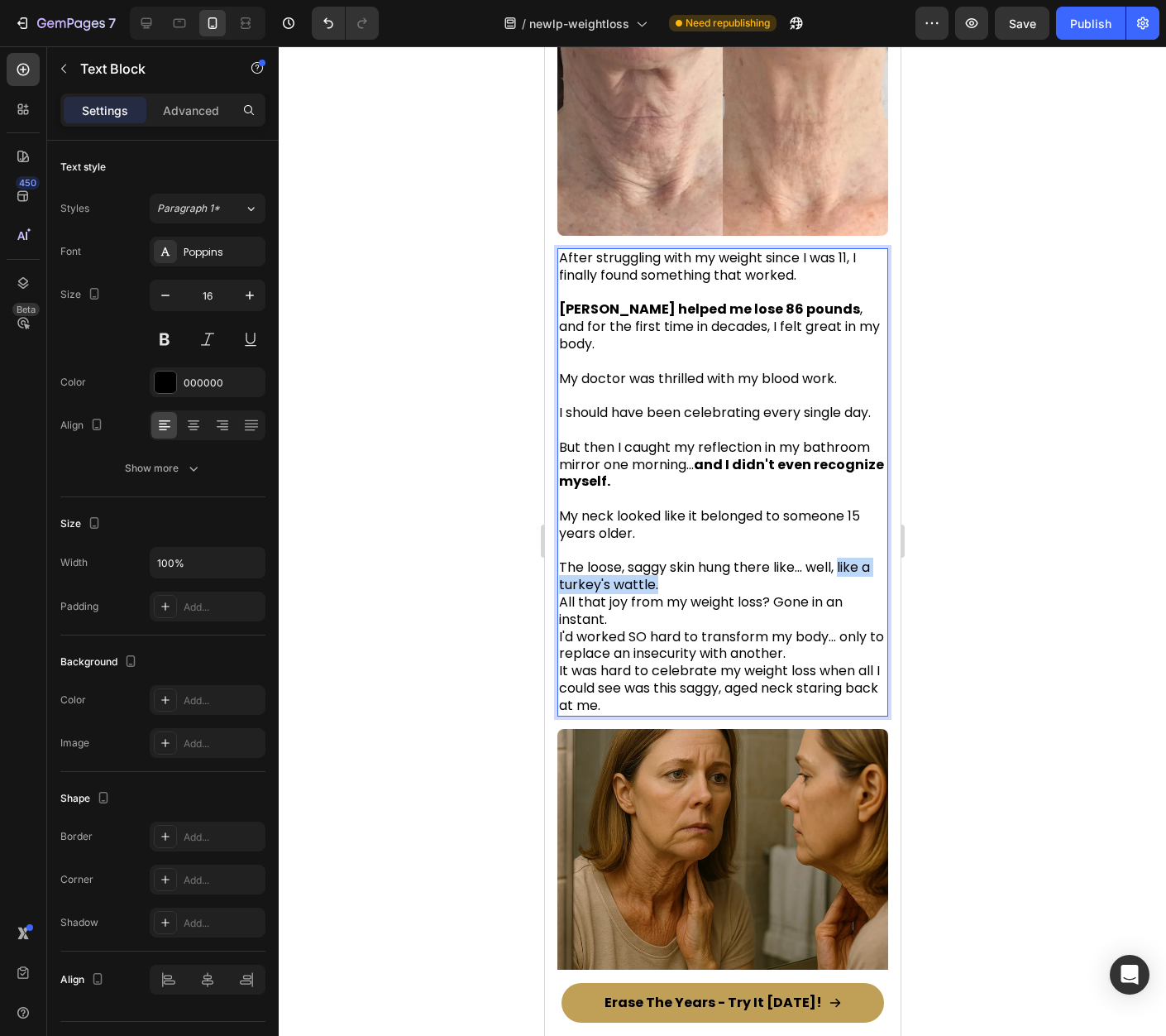
drag, startPoint x: 842, startPoint y: 579, endPoint x: 864, endPoint y: 593, distance: 26.1
click at [864, 593] on p "The loose, saggy skin hung there like... well, like a turkey's wattle. All that…" at bounding box center [722, 628] width 327 height 172
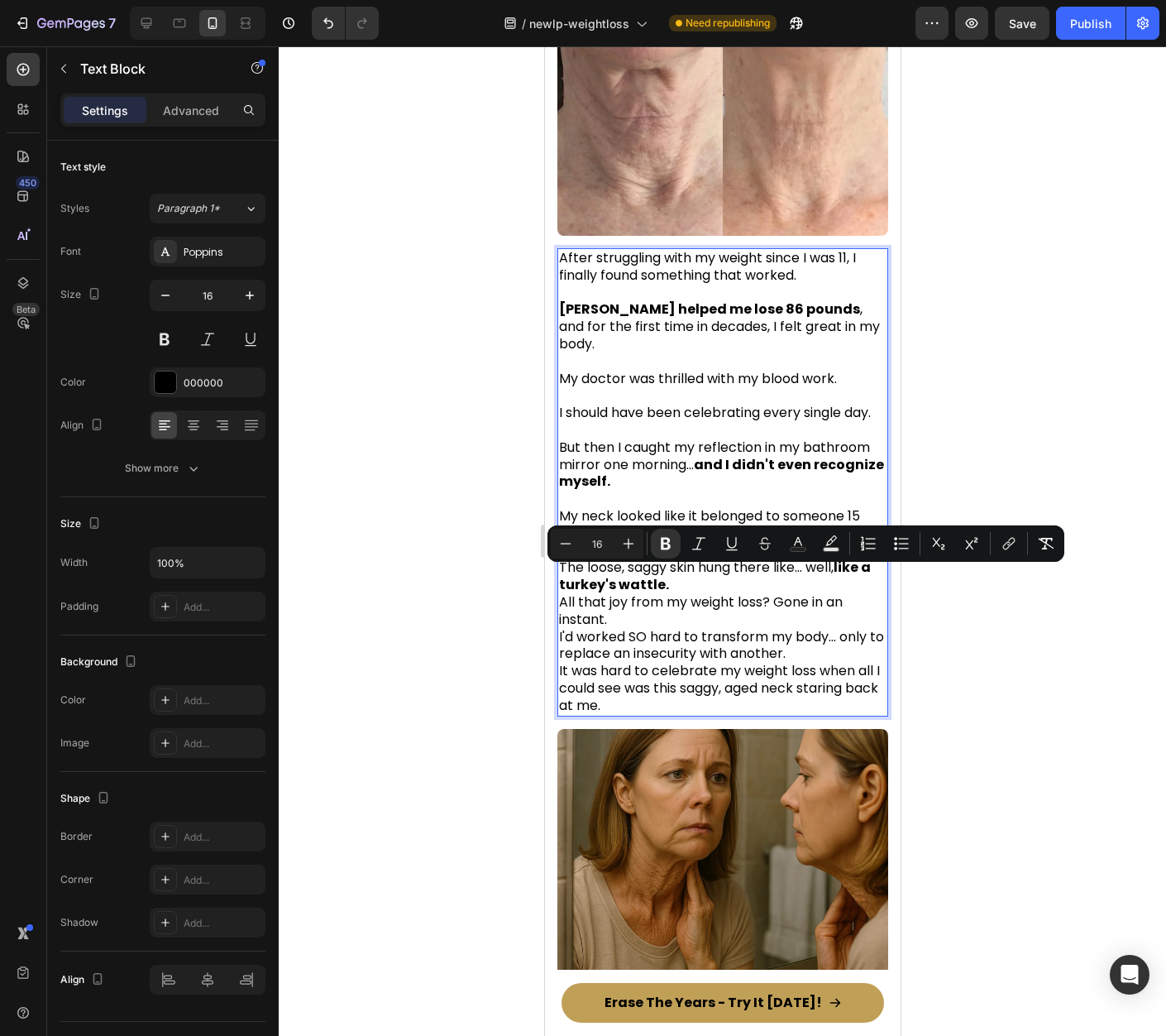
click at [705, 597] on p "The loose, saggy skin hung there like... well, like a turkey's wattle. All that…" at bounding box center [722, 628] width 327 height 172
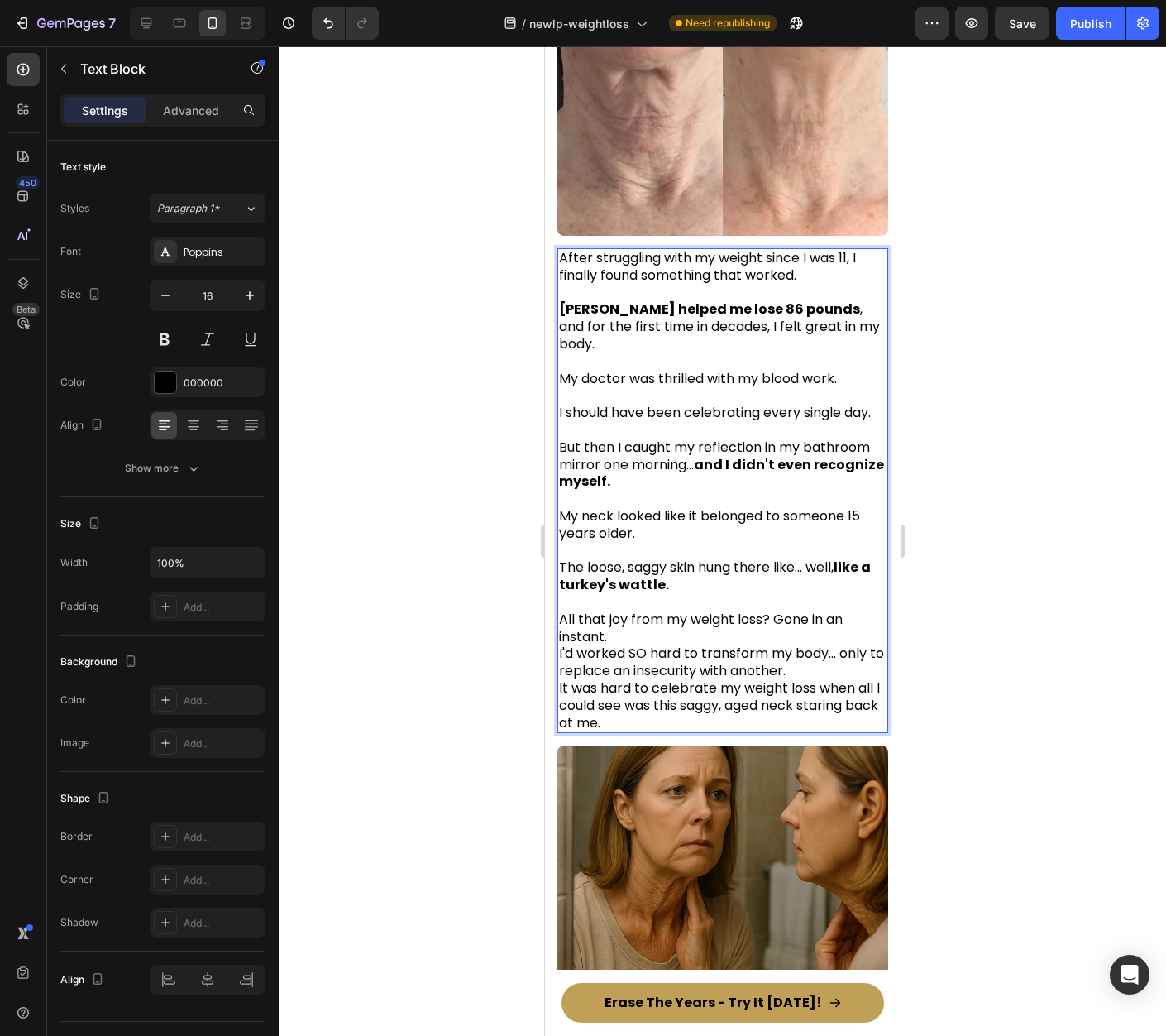
click at [638, 642] on p "⁠⁠⁠⁠⁠⁠⁠ All that joy from my weight loss? Gone in an instant. I'd worked SO har…" at bounding box center [722, 662] width 327 height 137
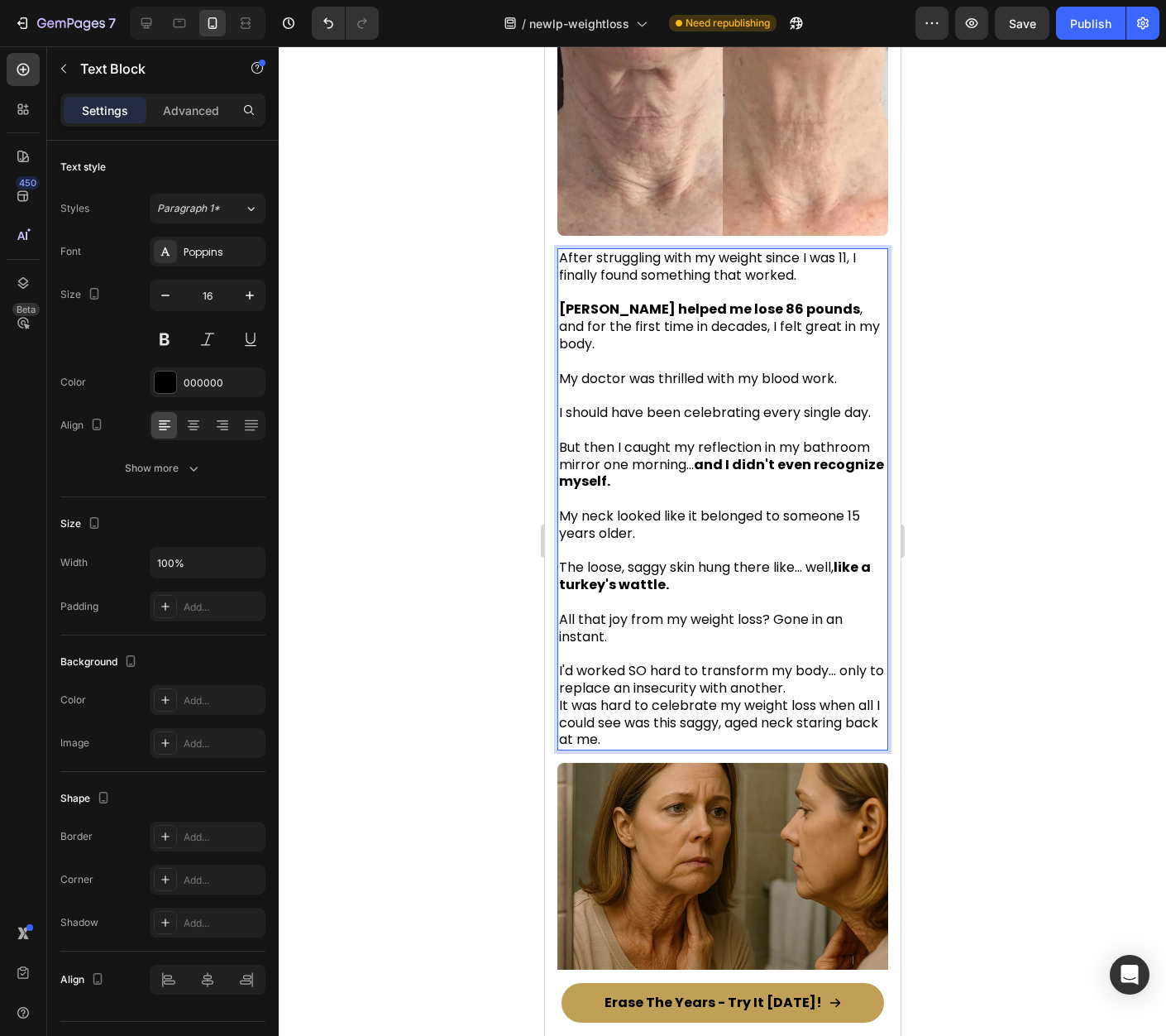
click at [805, 698] on p "⁠⁠⁠⁠⁠⁠⁠ I'd worked SO hard to transform my body... only to replace an insecurit…" at bounding box center [722, 697] width 327 height 103
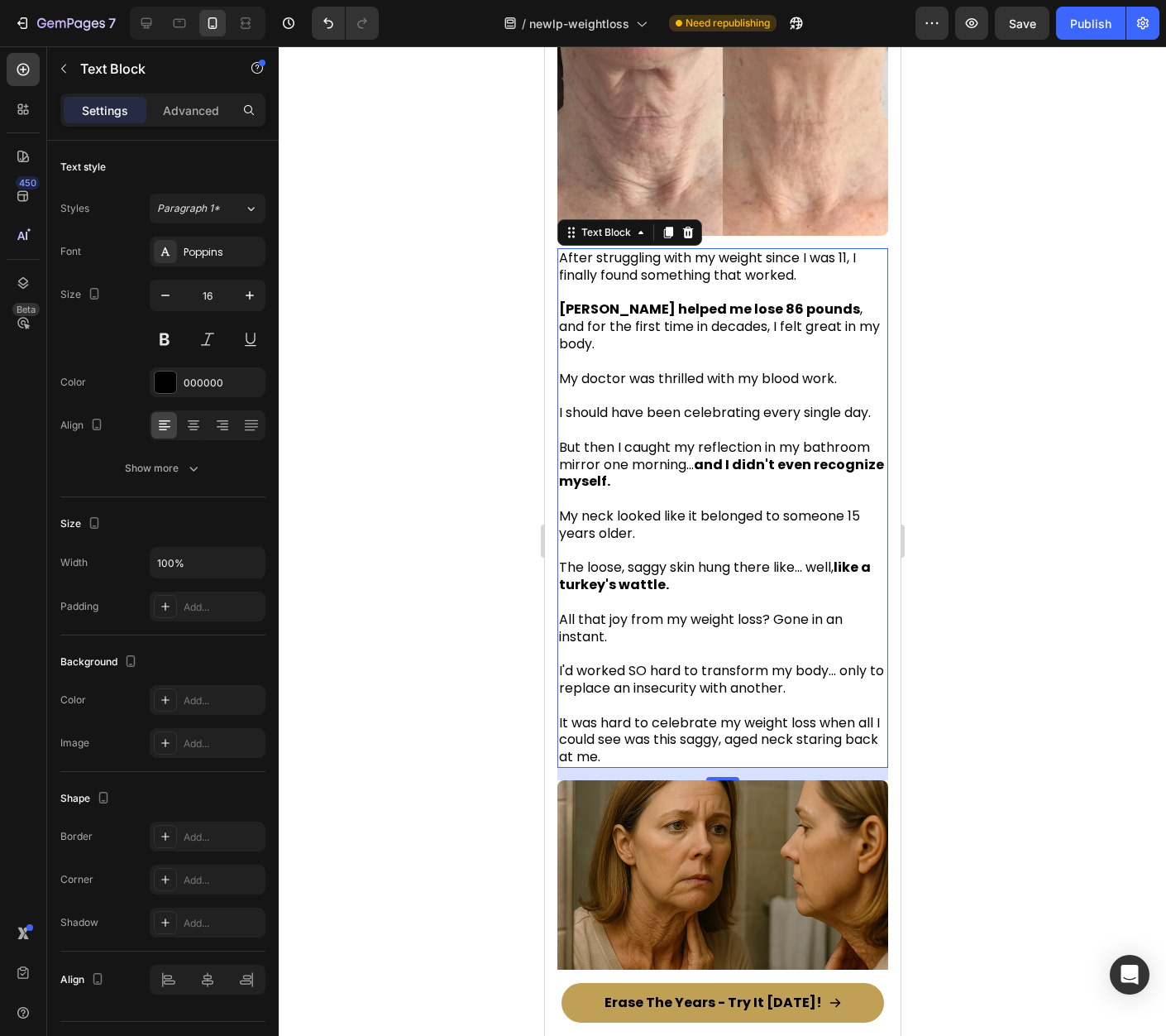
click at [1007, 735] on div at bounding box center [722, 541] width 888 height 989
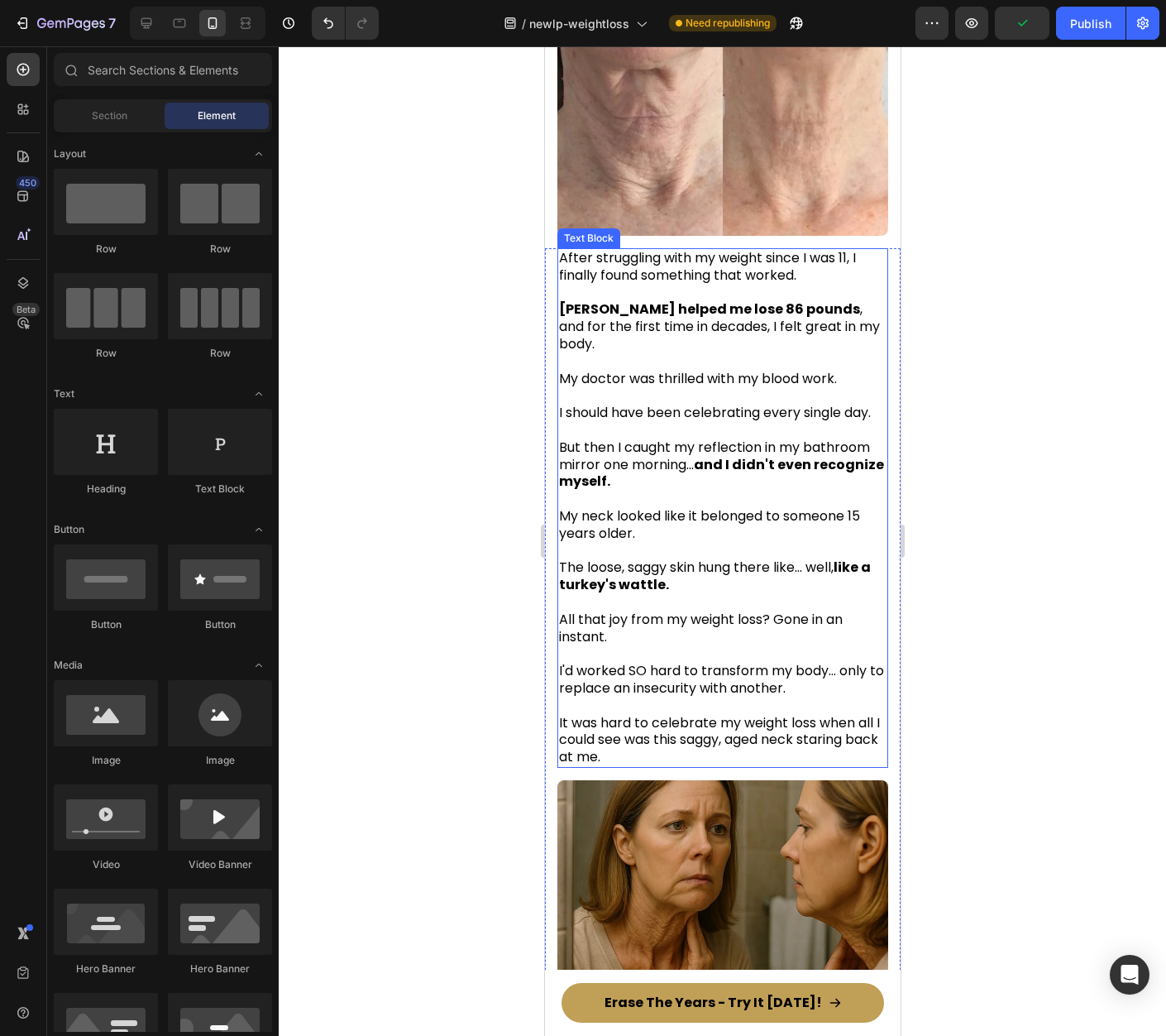
scroll to position [397, 0]
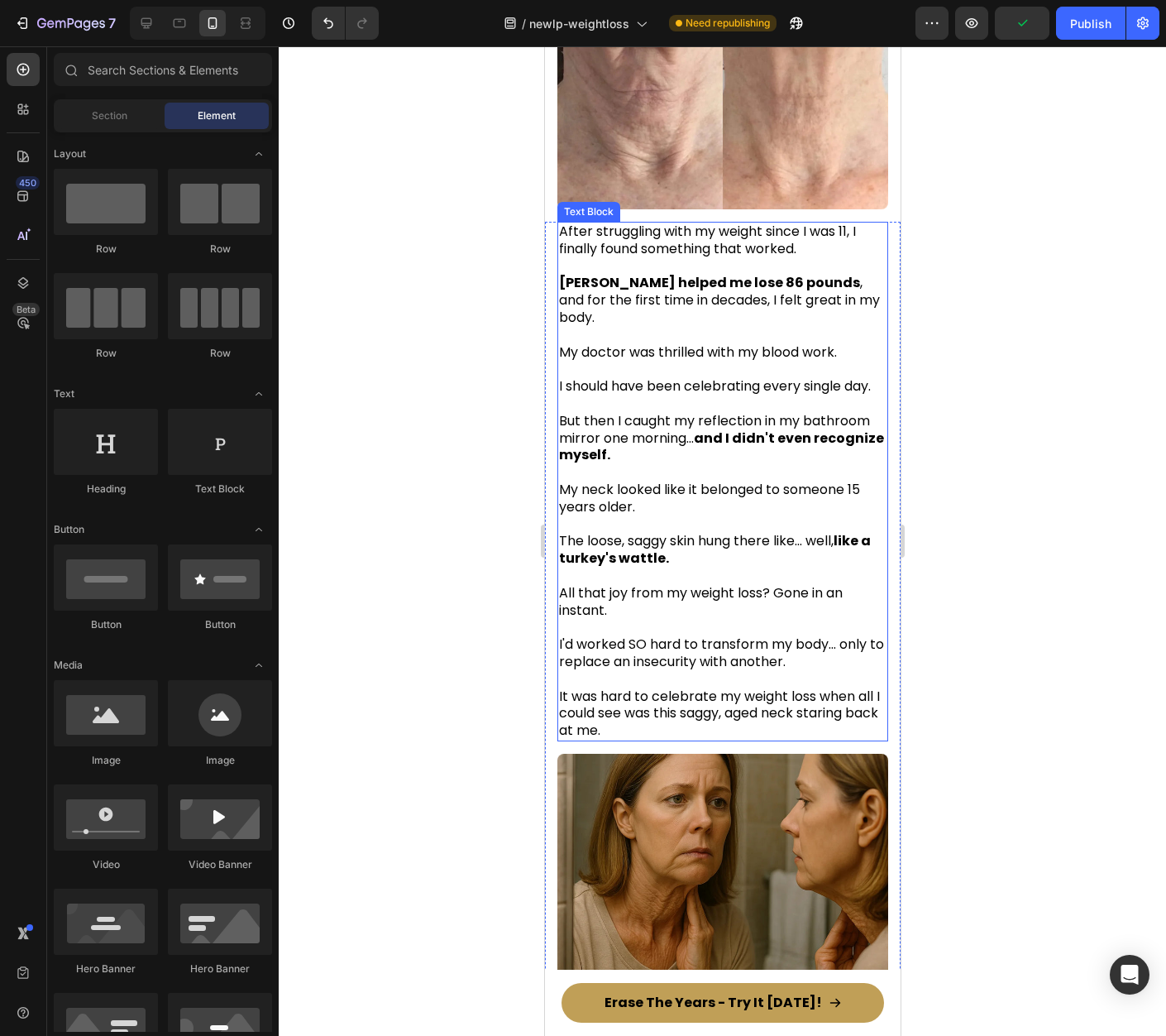
click at [708, 724] on span "It was hard to celebrate my weight loss when all I could see was this saggy, ag…" at bounding box center [719, 714] width 321 height 54
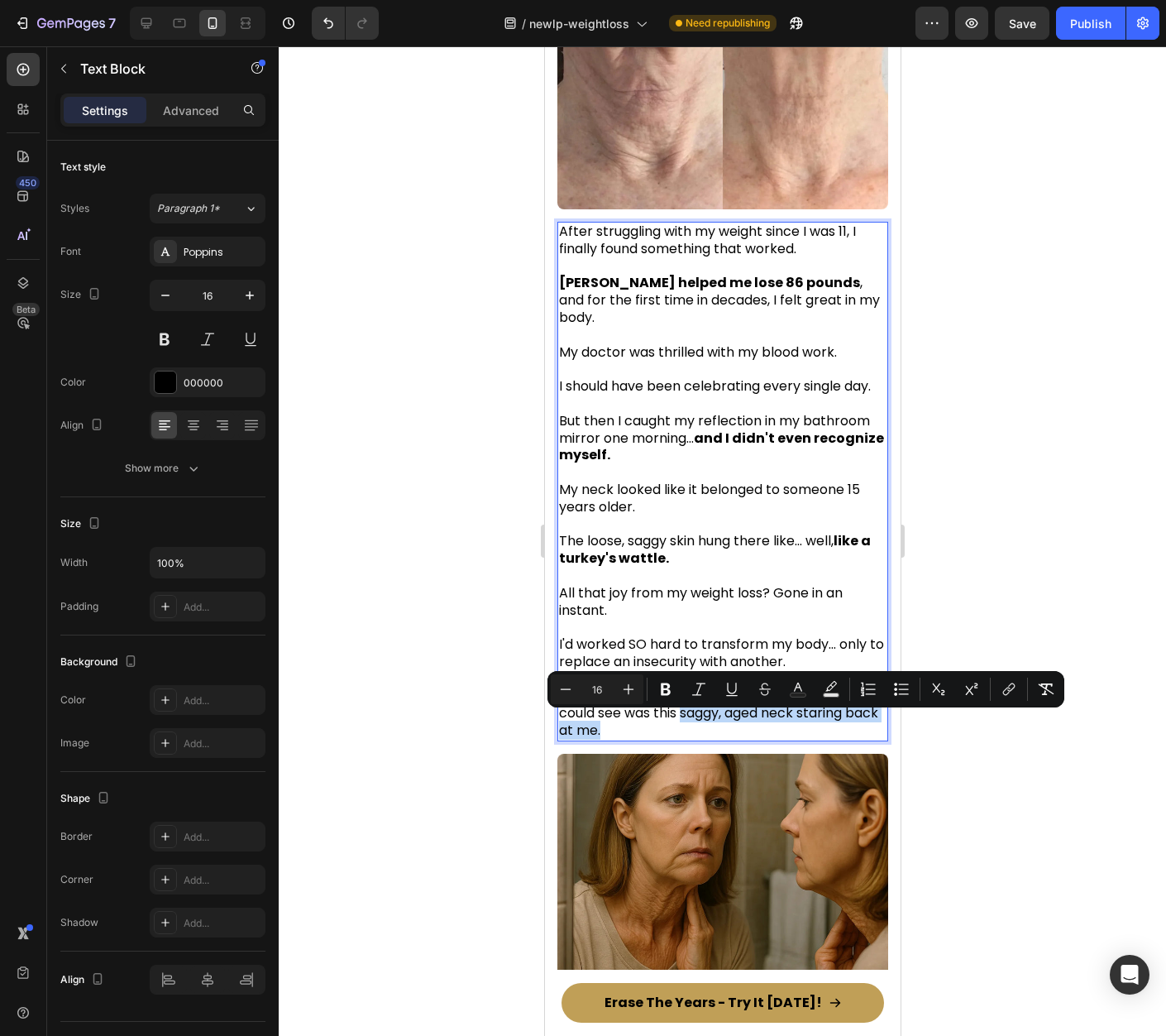
drag, startPoint x: 710, startPoint y: 728, endPoint x: 720, endPoint y: 735, distance: 12.2
drag, startPoint x: 1023, startPoint y: 755, endPoint x: 959, endPoint y: 741, distance: 65.5
click at [1023, 755] on div at bounding box center [722, 541] width 888 height 989
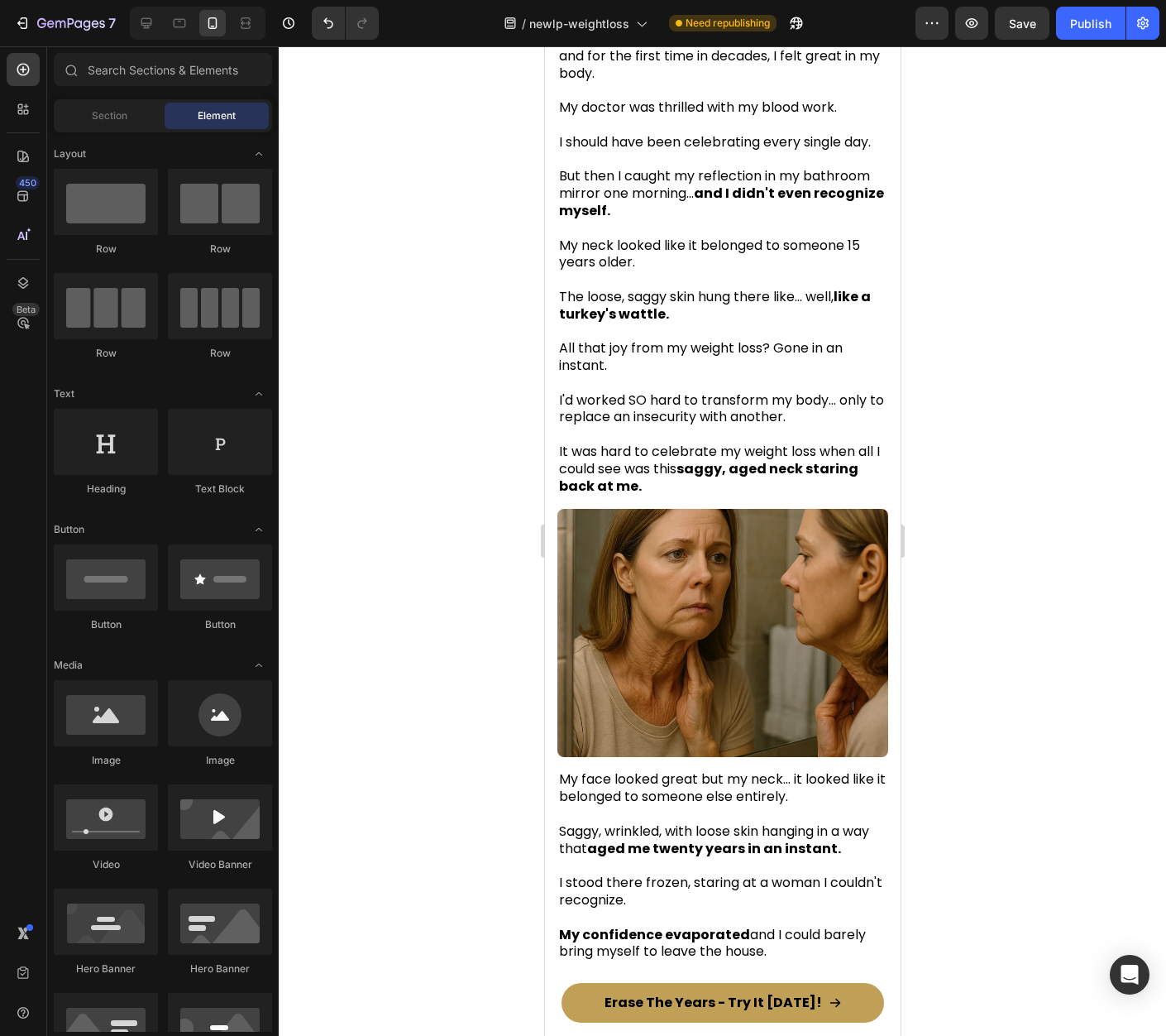
scroll to position [0, 0]
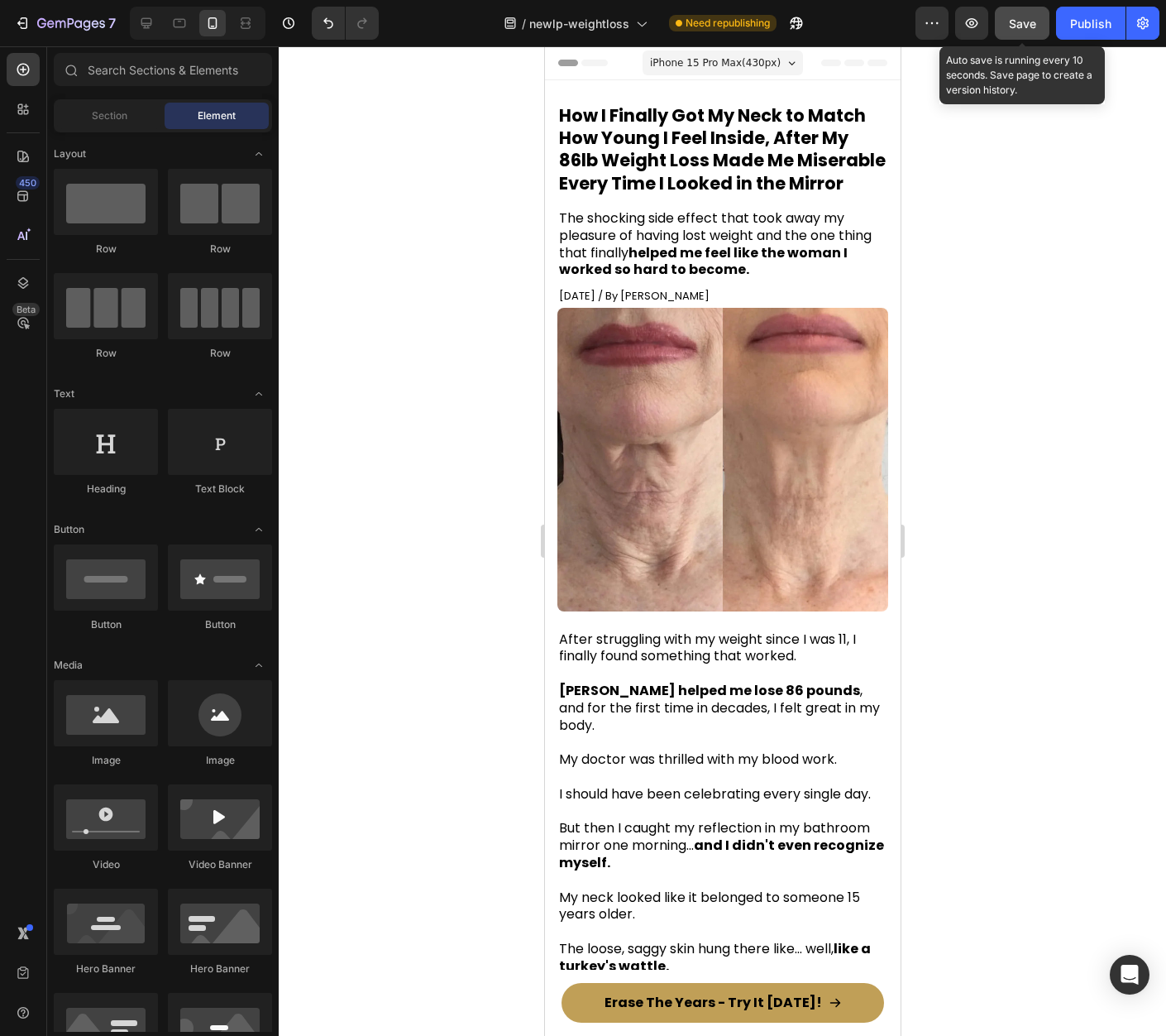
click at [1016, 31] on div "Save" at bounding box center [1022, 23] width 27 height 17
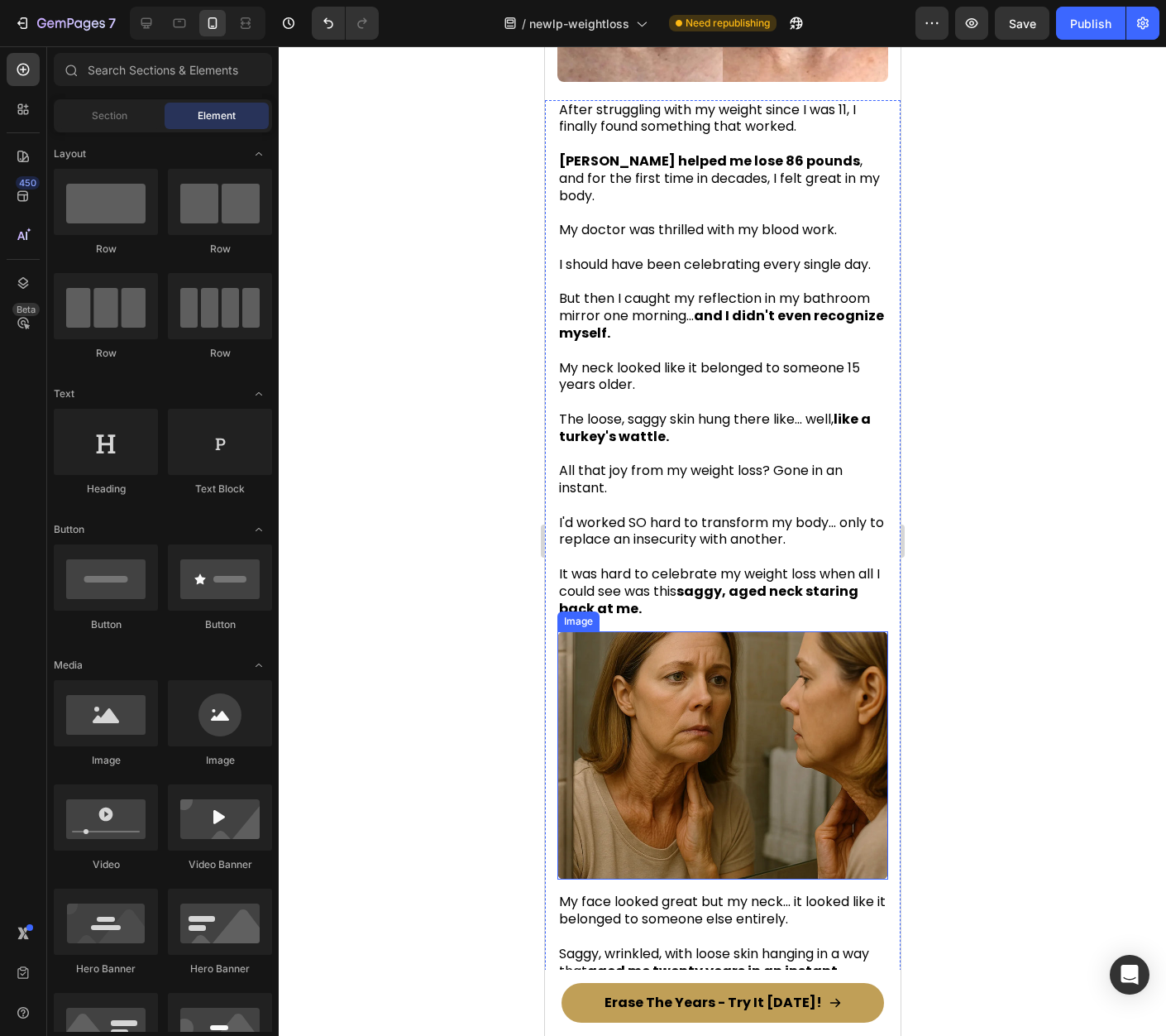
scroll to position [544, 0]
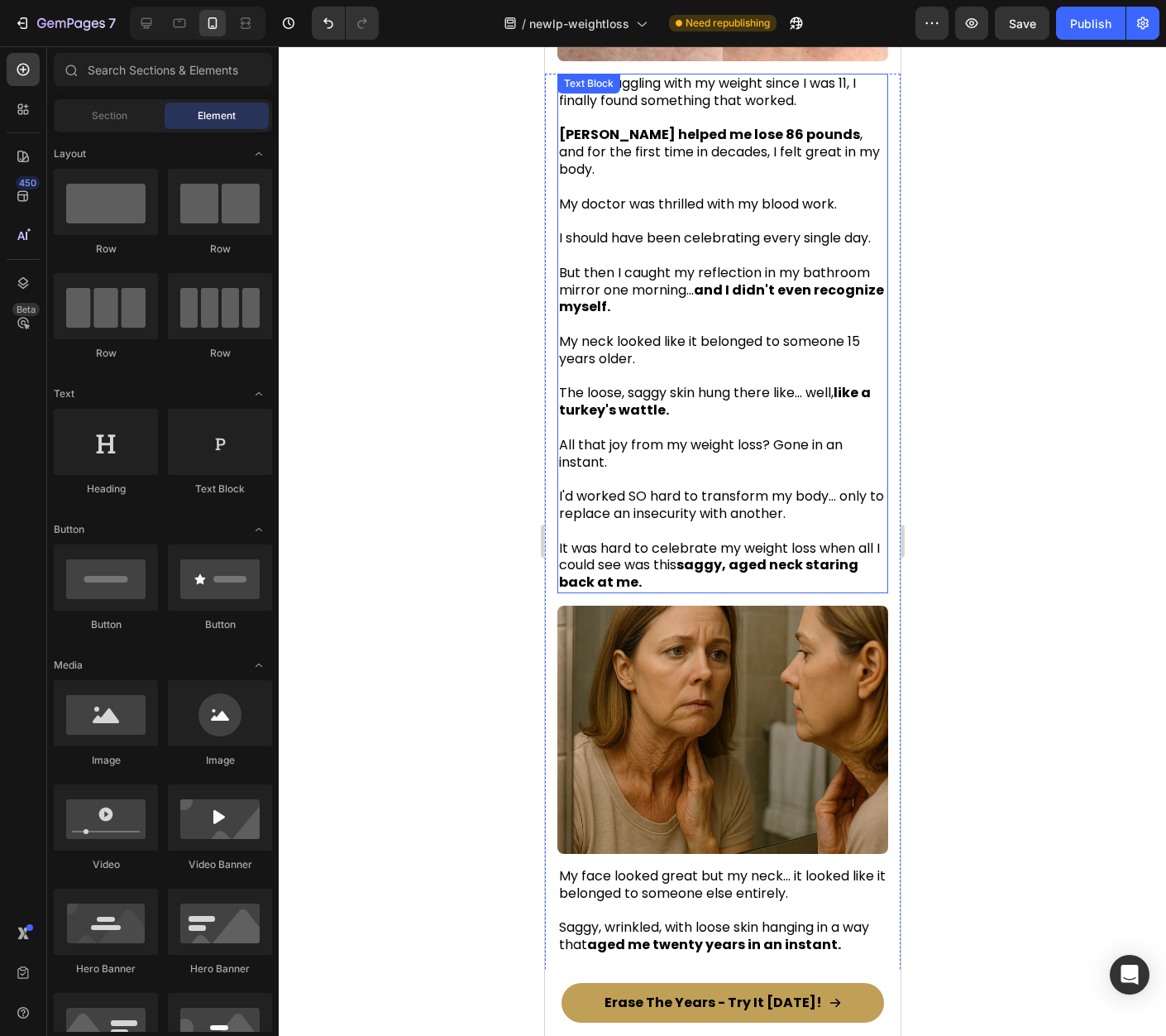
click at [726, 592] on p "It was hard to celebrate my weight loss when all I could see was this saggy, ag…" at bounding box center [722, 557] width 327 height 69
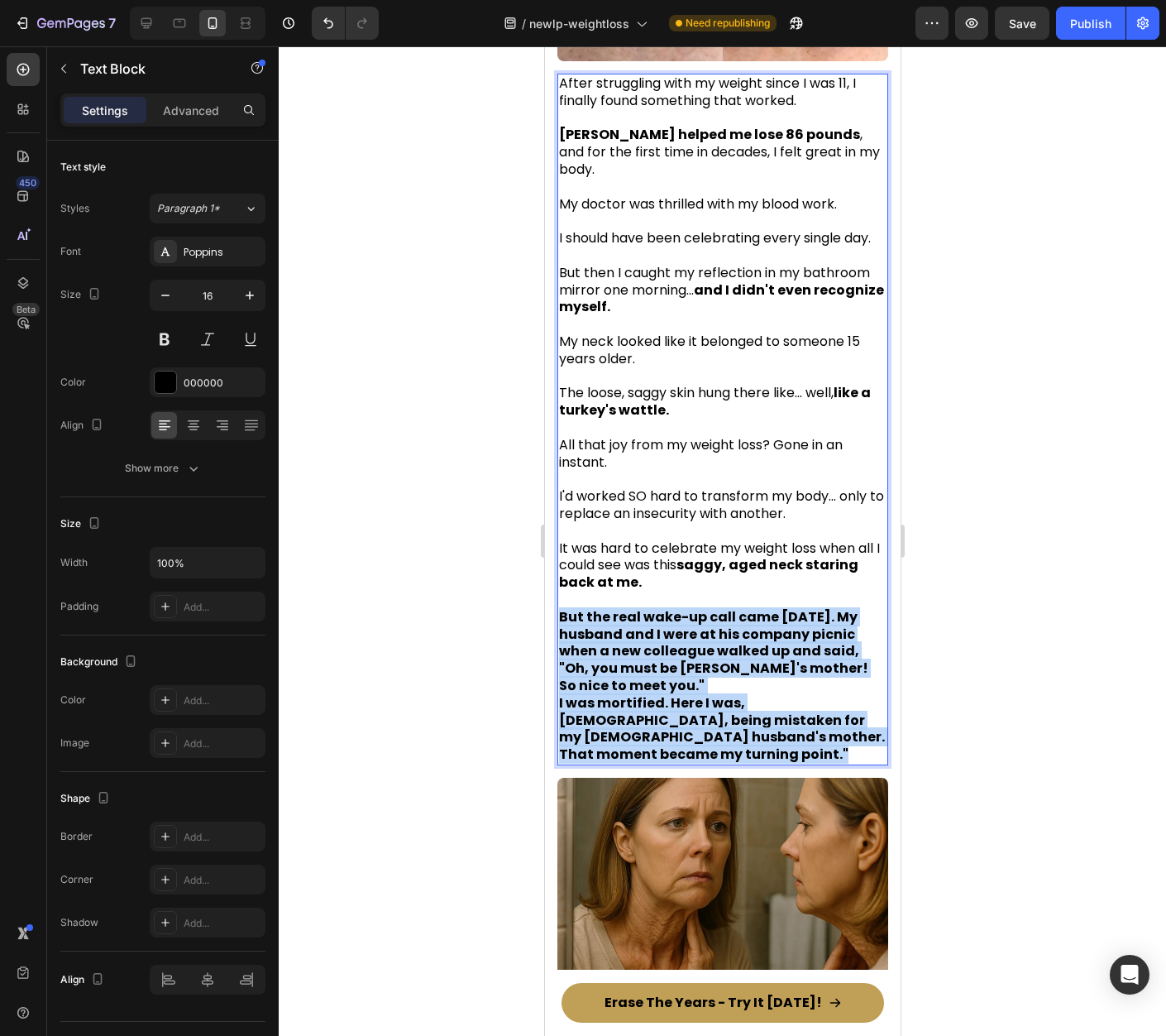
drag, startPoint x: 697, startPoint y: 728, endPoint x: 557, endPoint y: 631, distance: 170.3
click at [557, 631] on div "After struggling with my weight since I was 11, I finally found something that …" at bounding box center [722, 420] width 331 height 692
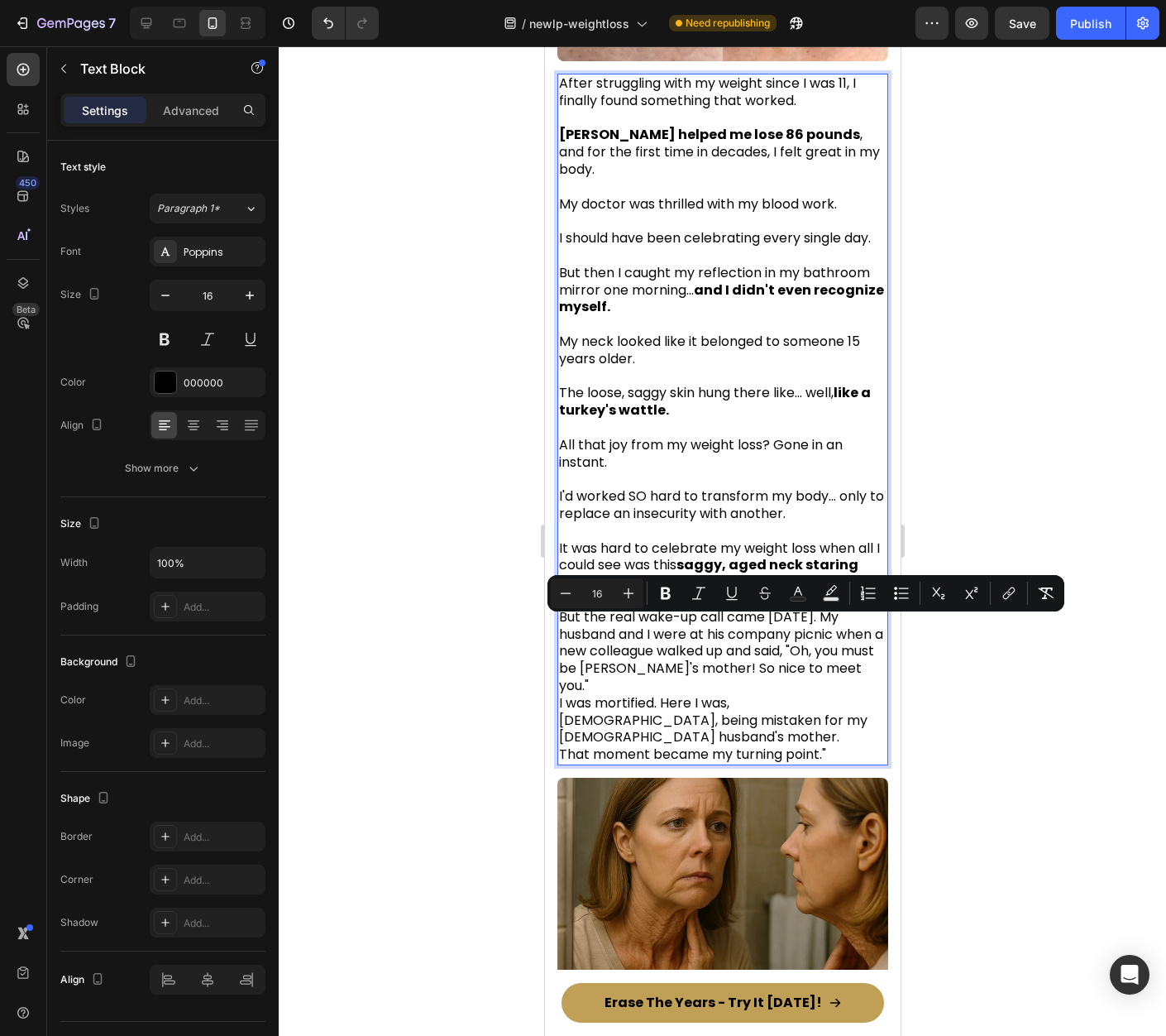
click at [967, 722] on div at bounding box center [722, 541] width 888 height 989
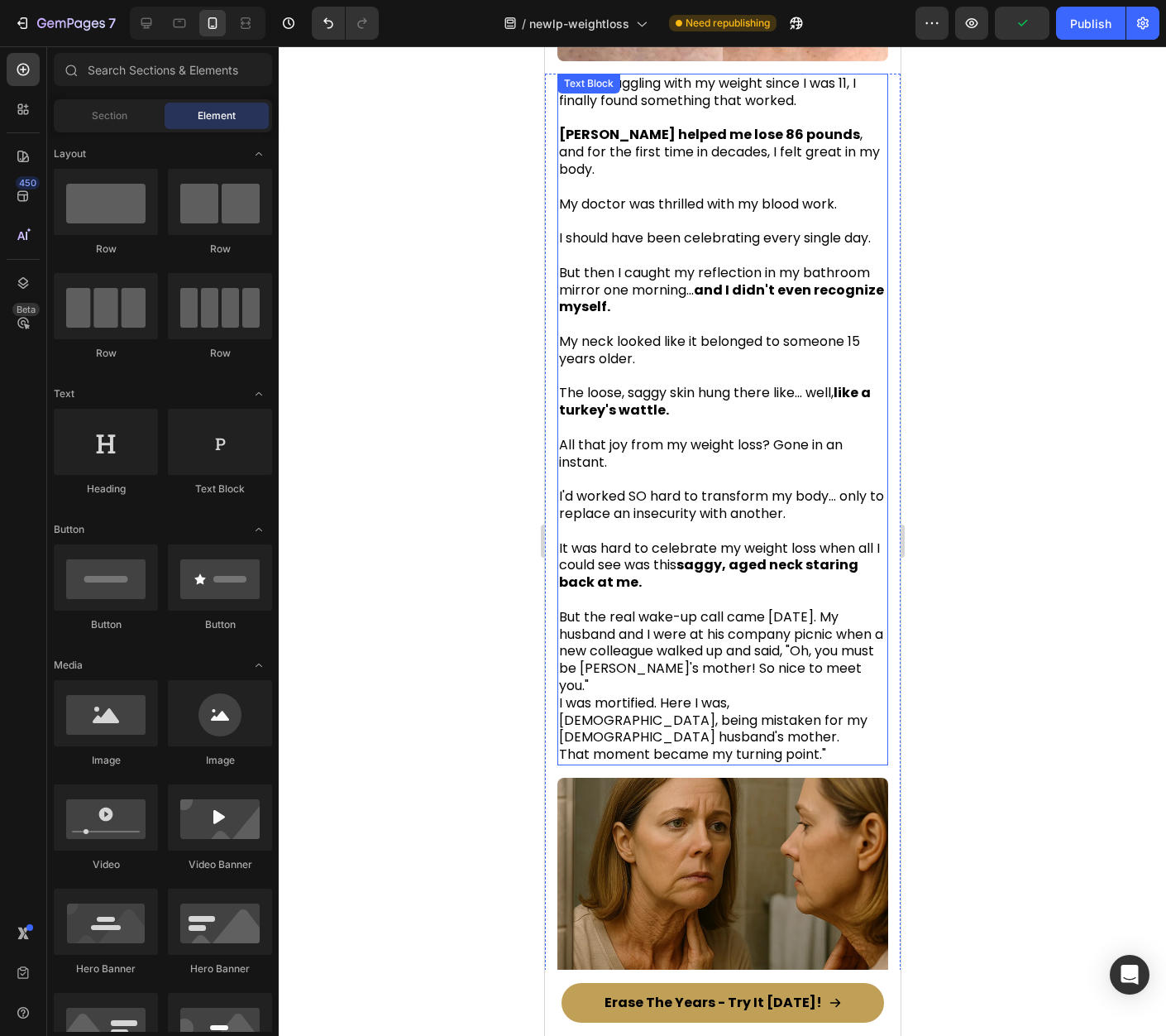
click at [664, 692] on p "But the real wake-up call came two weeks later. My husband and I were at his co…" at bounding box center [722, 686] width 327 height 155
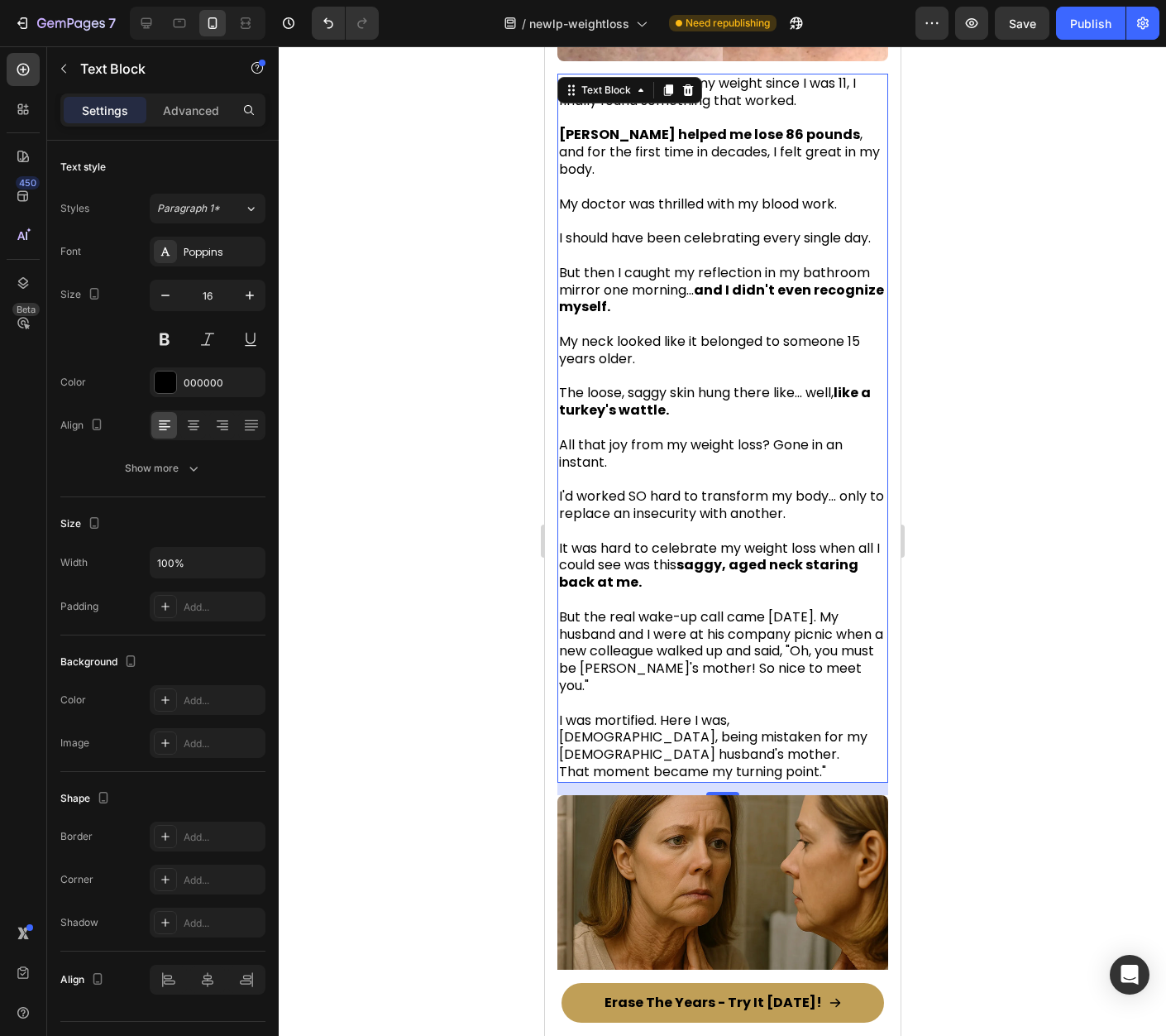
click at [1030, 741] on div at bounding box center [722, 541] width 888 height 989
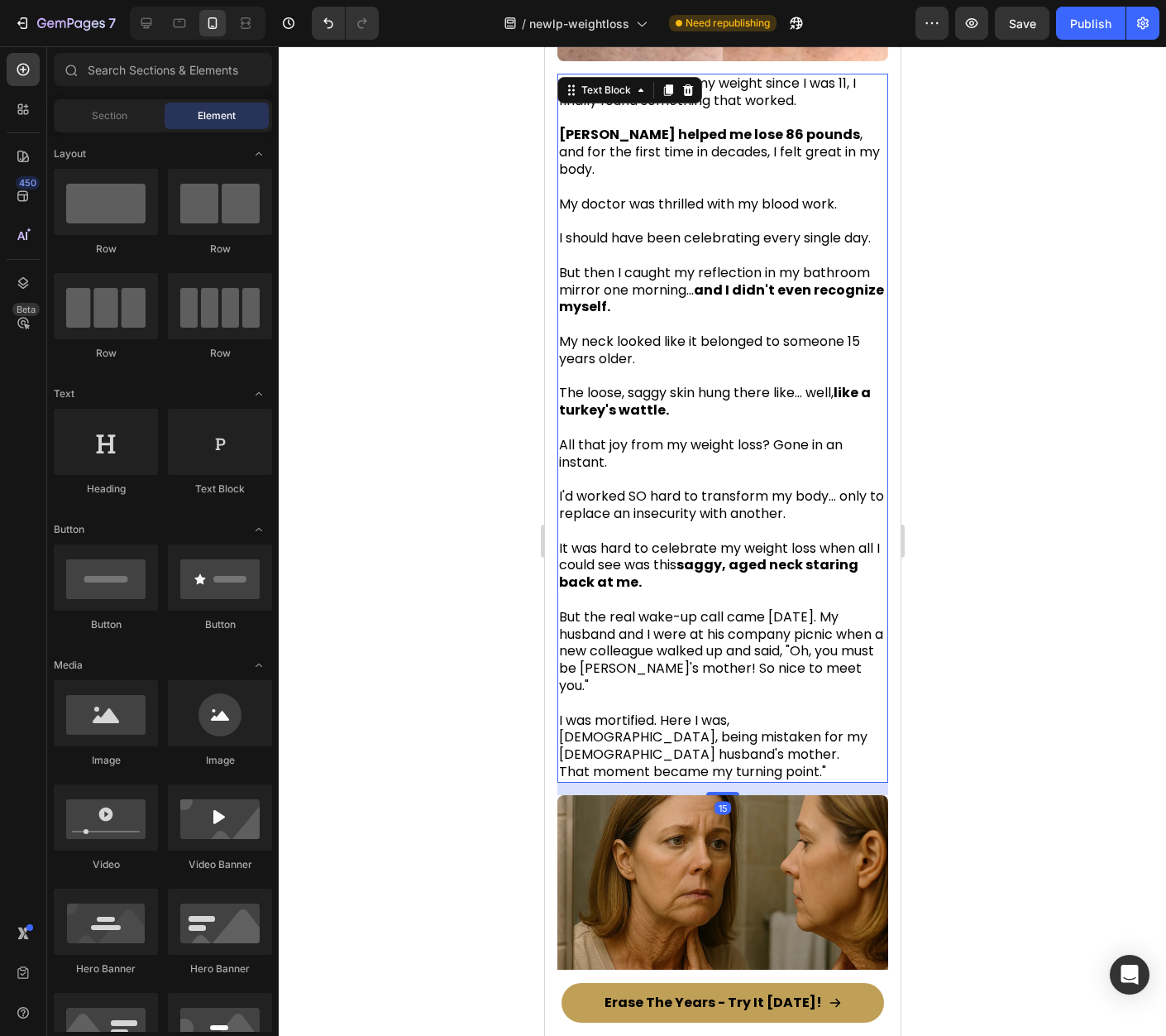
click at [646, 766] on p "⁠⁠⁠⁠⁠⁠⁠ I was mortified. Here I was, 52 years old, being mistaken for my 54-yea…" at bounding box center [722, 738] width 327 height 86
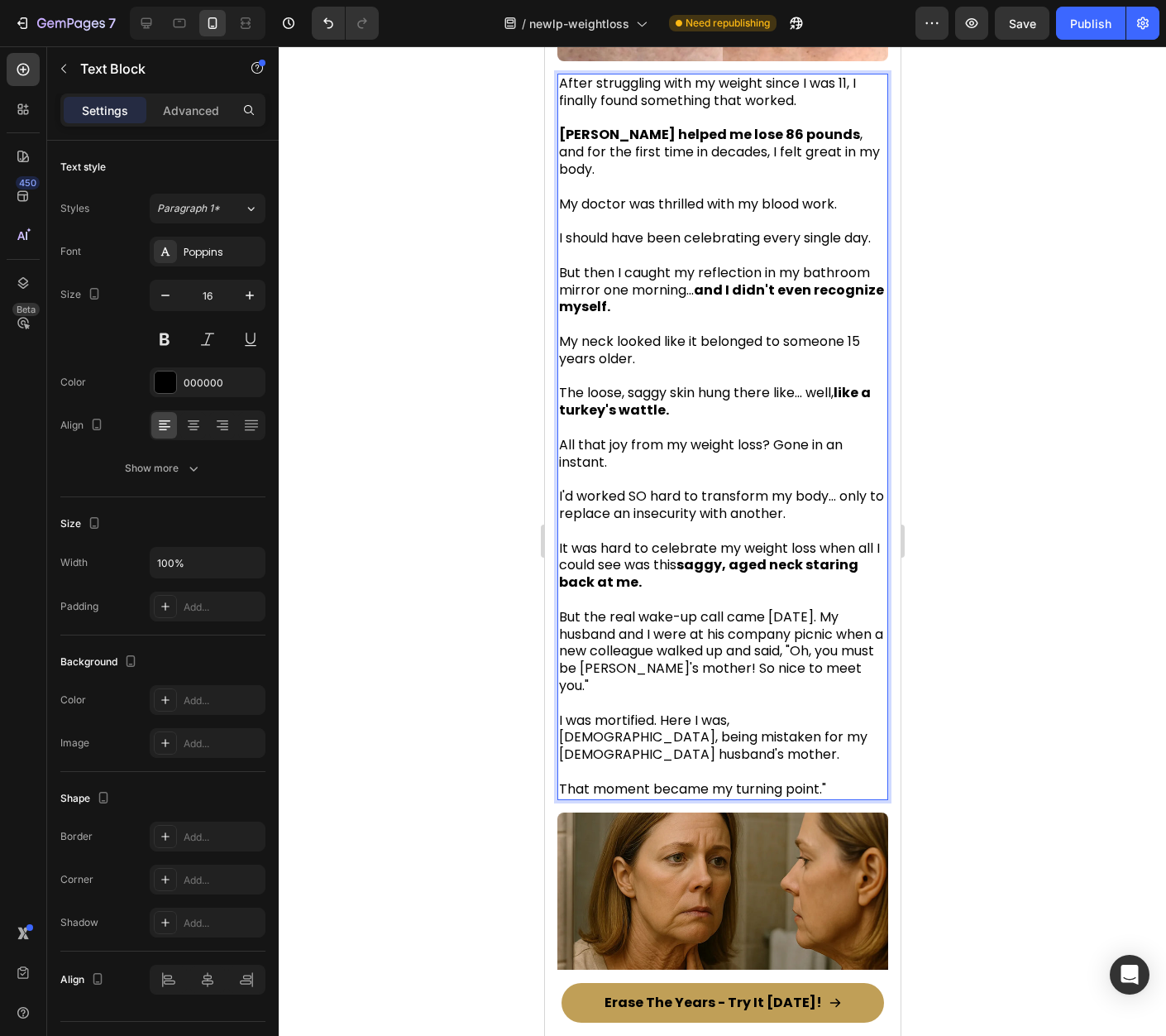
click at [665, 743] on span "I was mortified. Here I was, 52 years old, being mistaken for my 54-year-old hu…" at bounding box center [713, 738] width 308 height 54
click at [611, 732] on span "I was mortified. Here I was, 52 years old, being mistaken for my 54-year-old hu…" at bounding box center [713, 738] width 308 height 54
click at [613, 731] on span "I was mortified. Here I was, 52 years old, being mistaken for my 54-year-old hu…" at bounding box center [713, 738] width 308 height 54
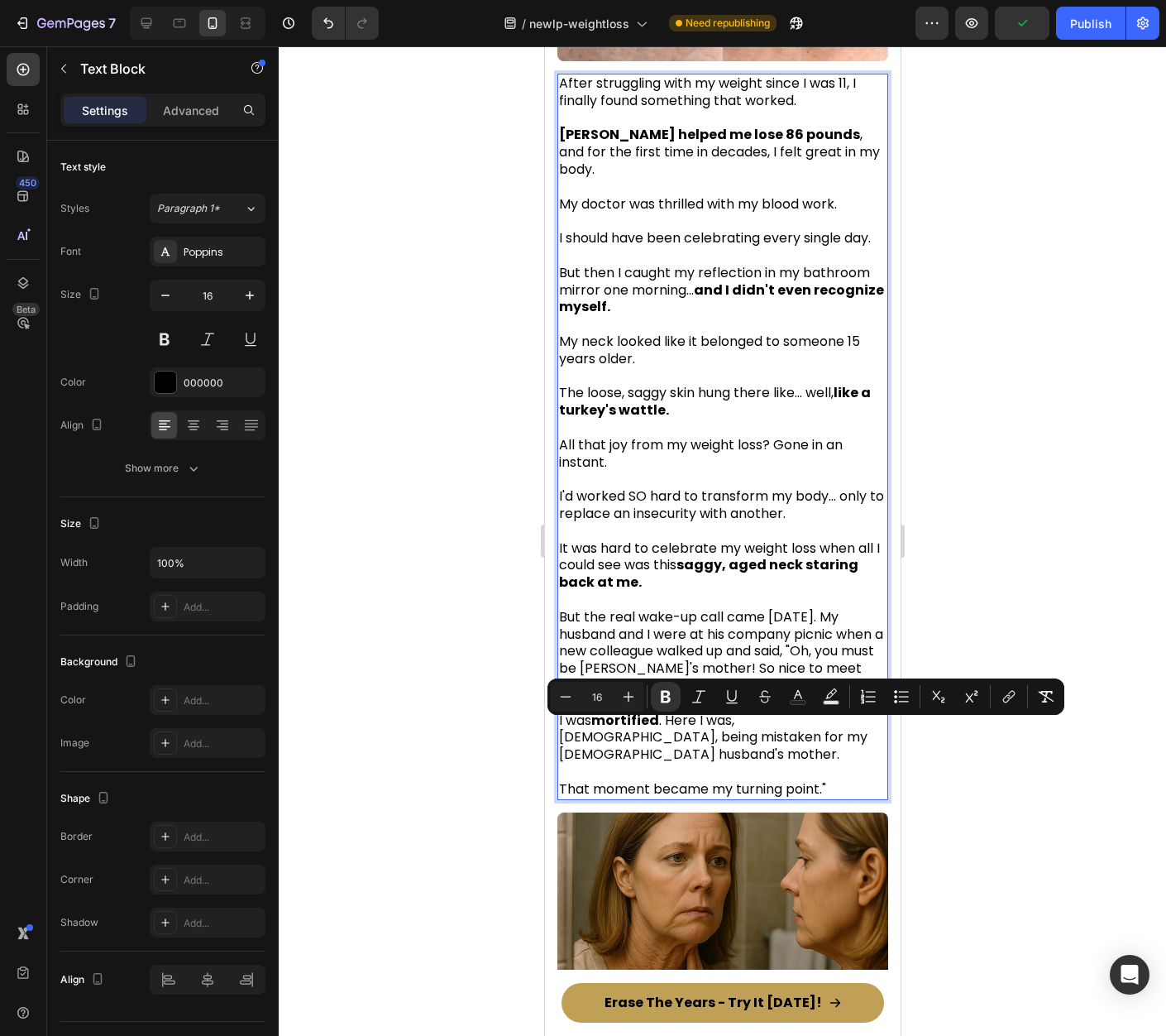
click at [955, 817] on div at bounding box center [722, 541] width 888 height 989
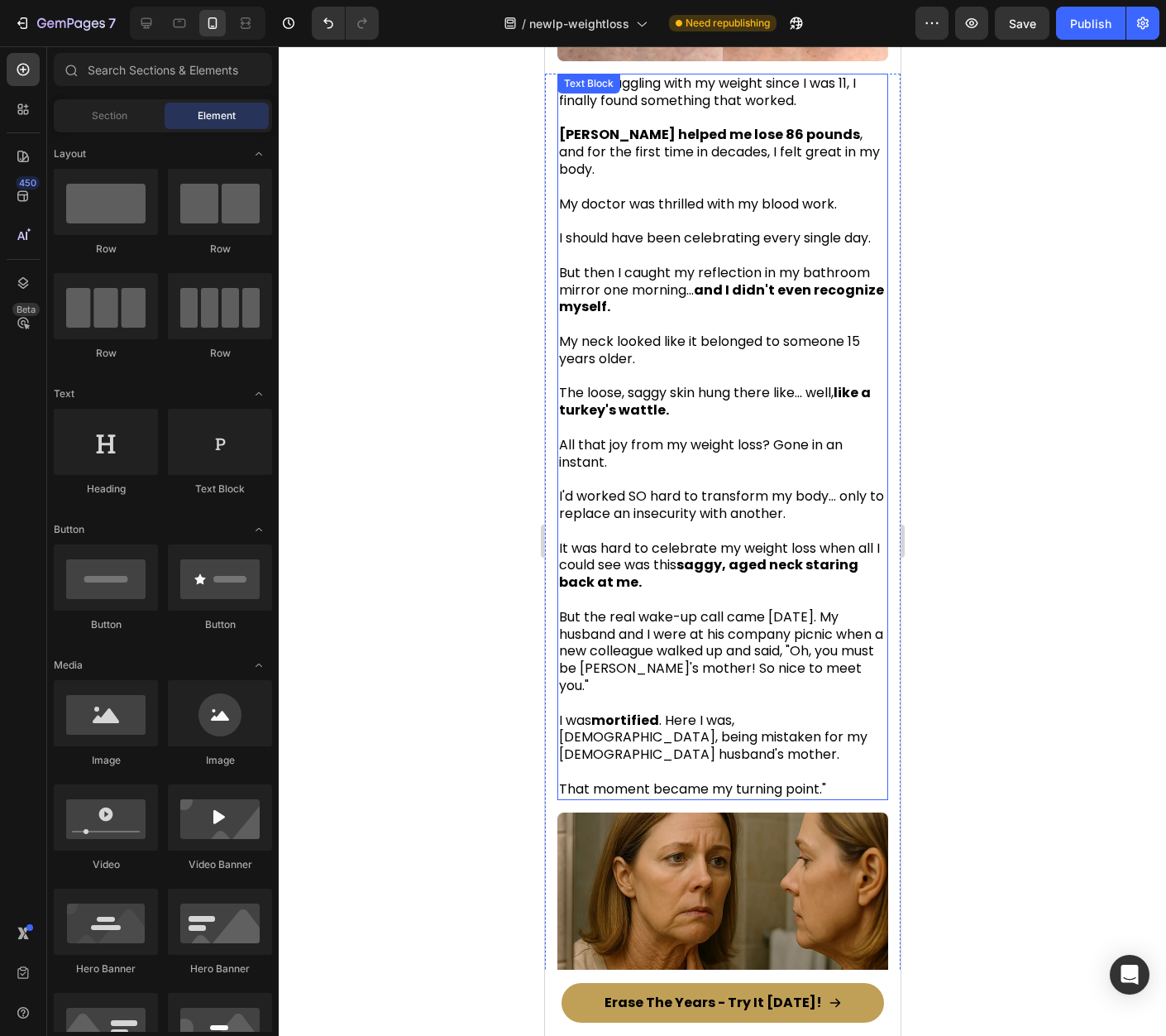
click at [787, 723] on span "I was mortified . Here I was, 52 years old, being mistaken for my 54-year-old h…" at bounding box center [713, 738] width 308 height 54
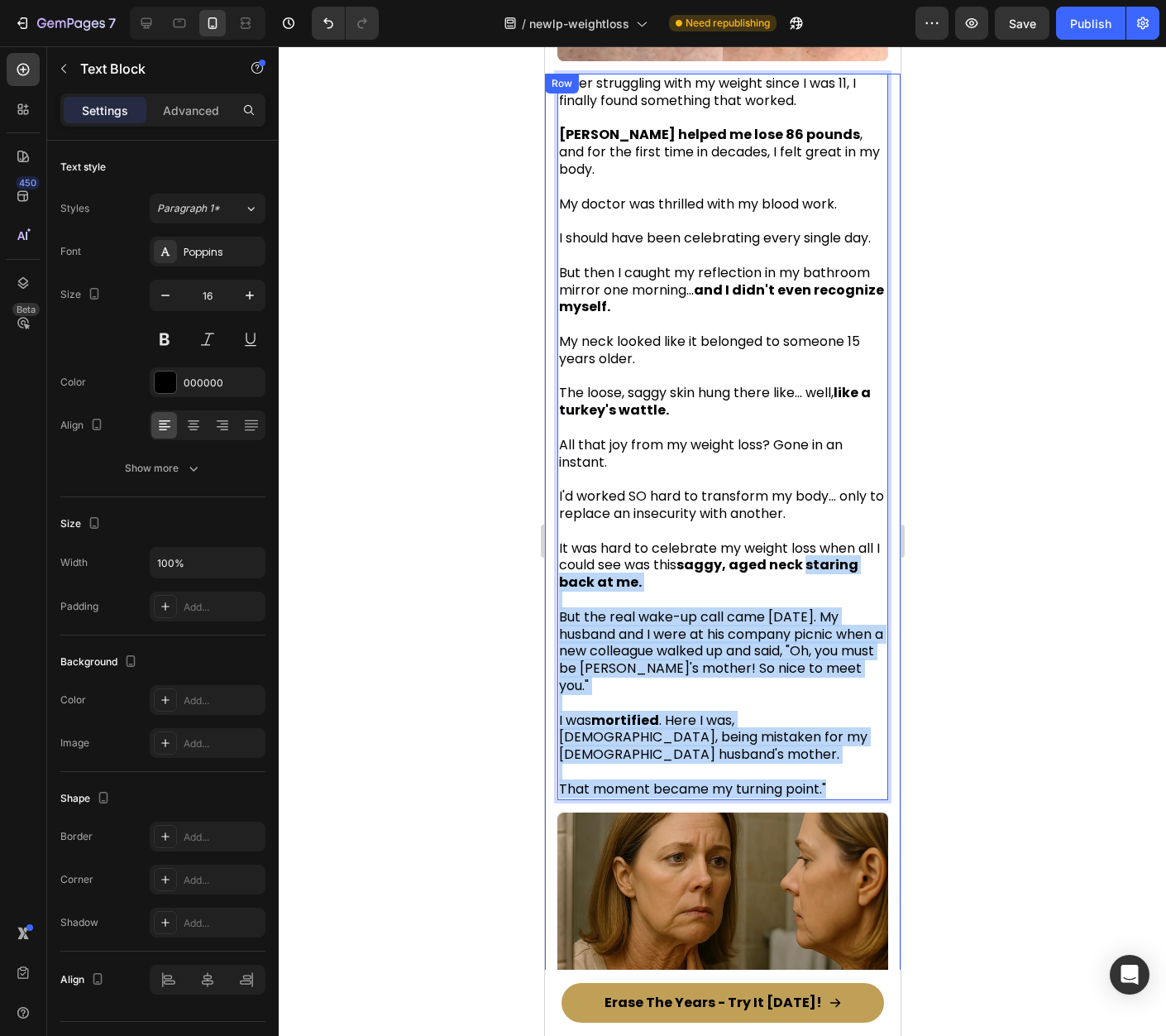
drag, startPoint x: 845, startPoint y: 800, endPoint x: 554, endPoint y: 598, distance: 354.2
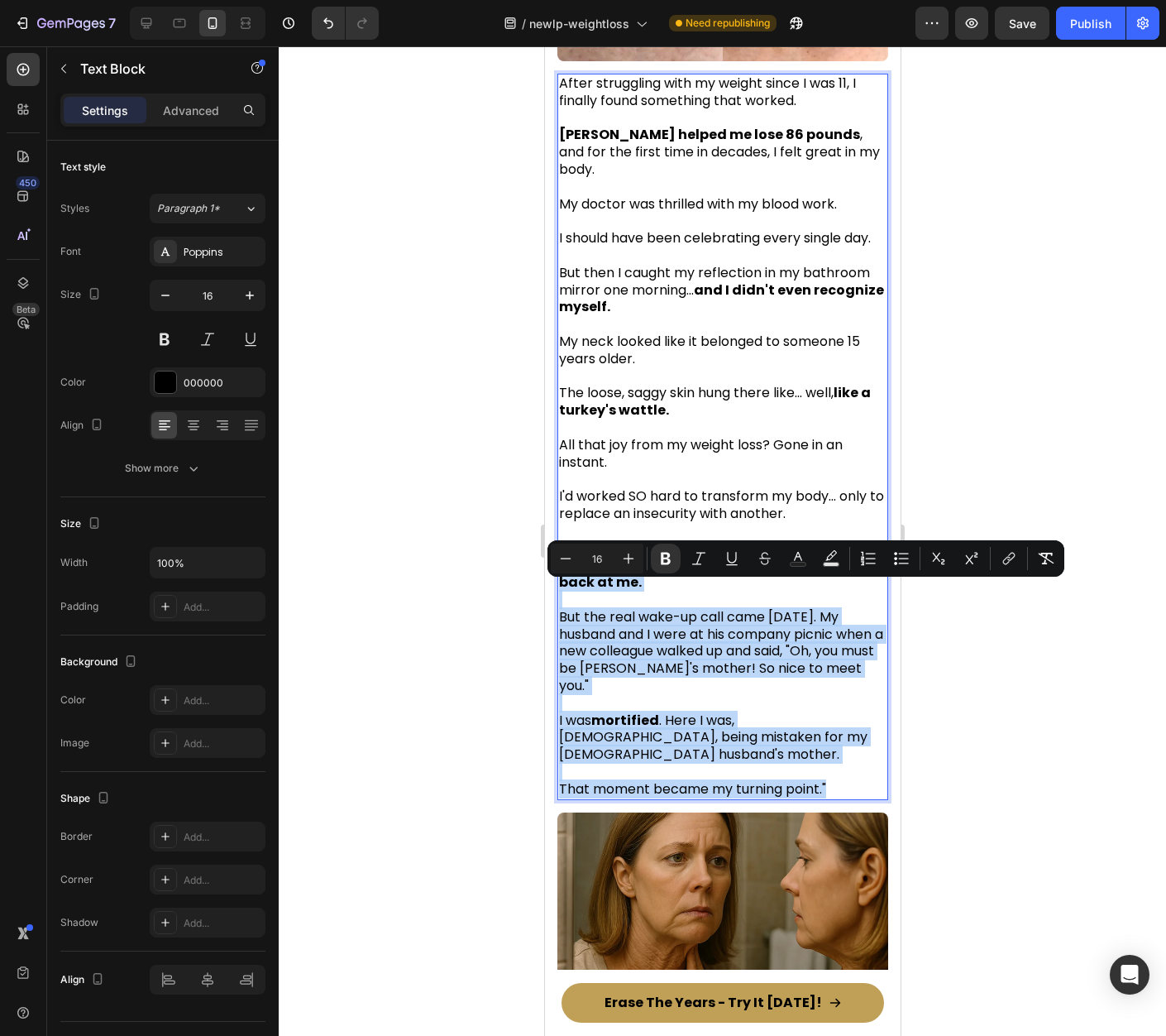
click at [847, 796] on p "That moment became my turning point."" at bounding box center [722, 780] width 327 height 35
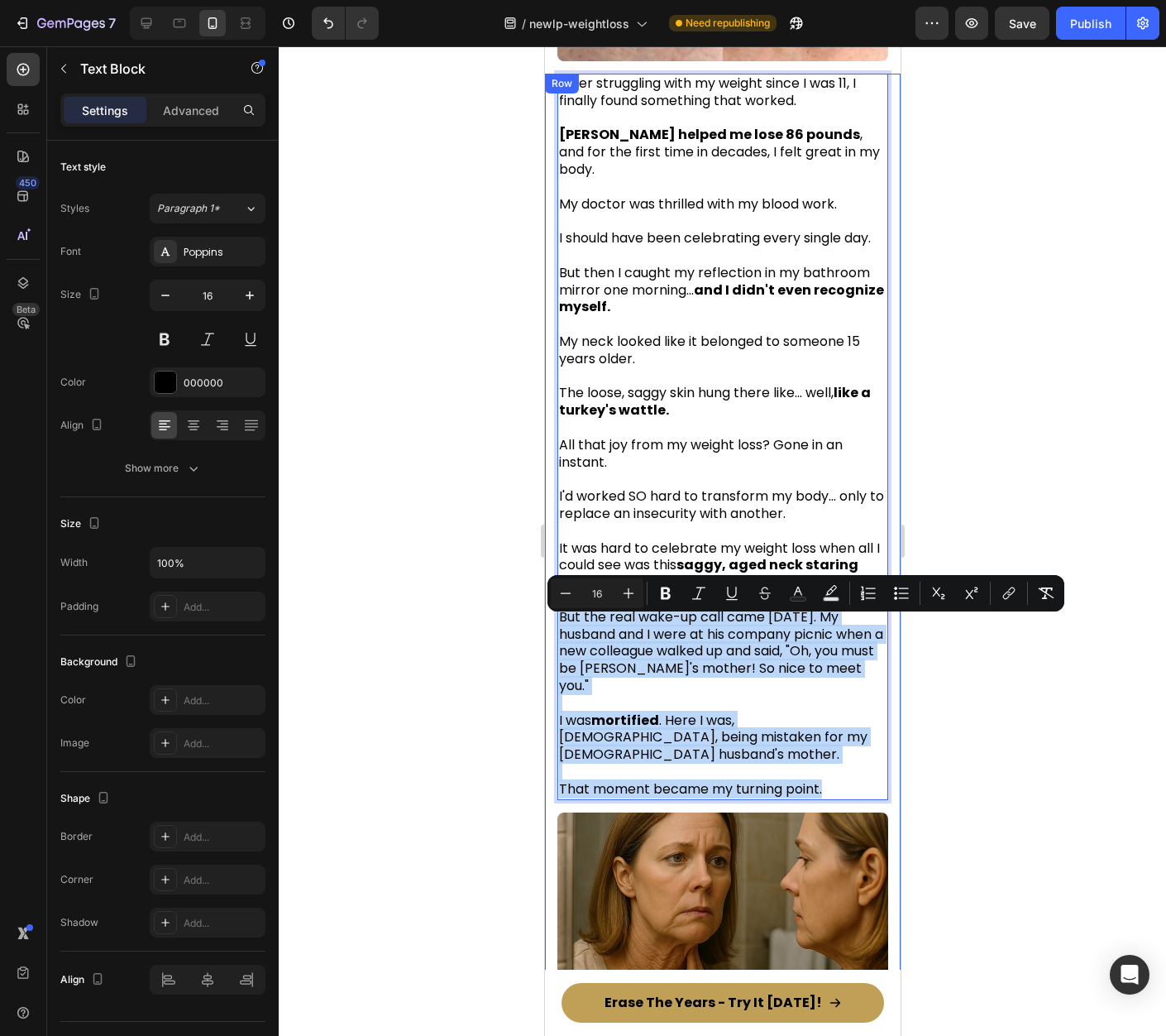
drag, startPoint x: 846, startPoint y: 797, endPoint x: 555, endPoint y: 620, distance: 340.6
click at [555, 620] on div "After struggling with my weight since I was 11, I finally found something that …" at bounding box center [722, 916] width 356 height 1685
copy div "But the real wake-up call came two weeks later. My husband and I were at his co…"
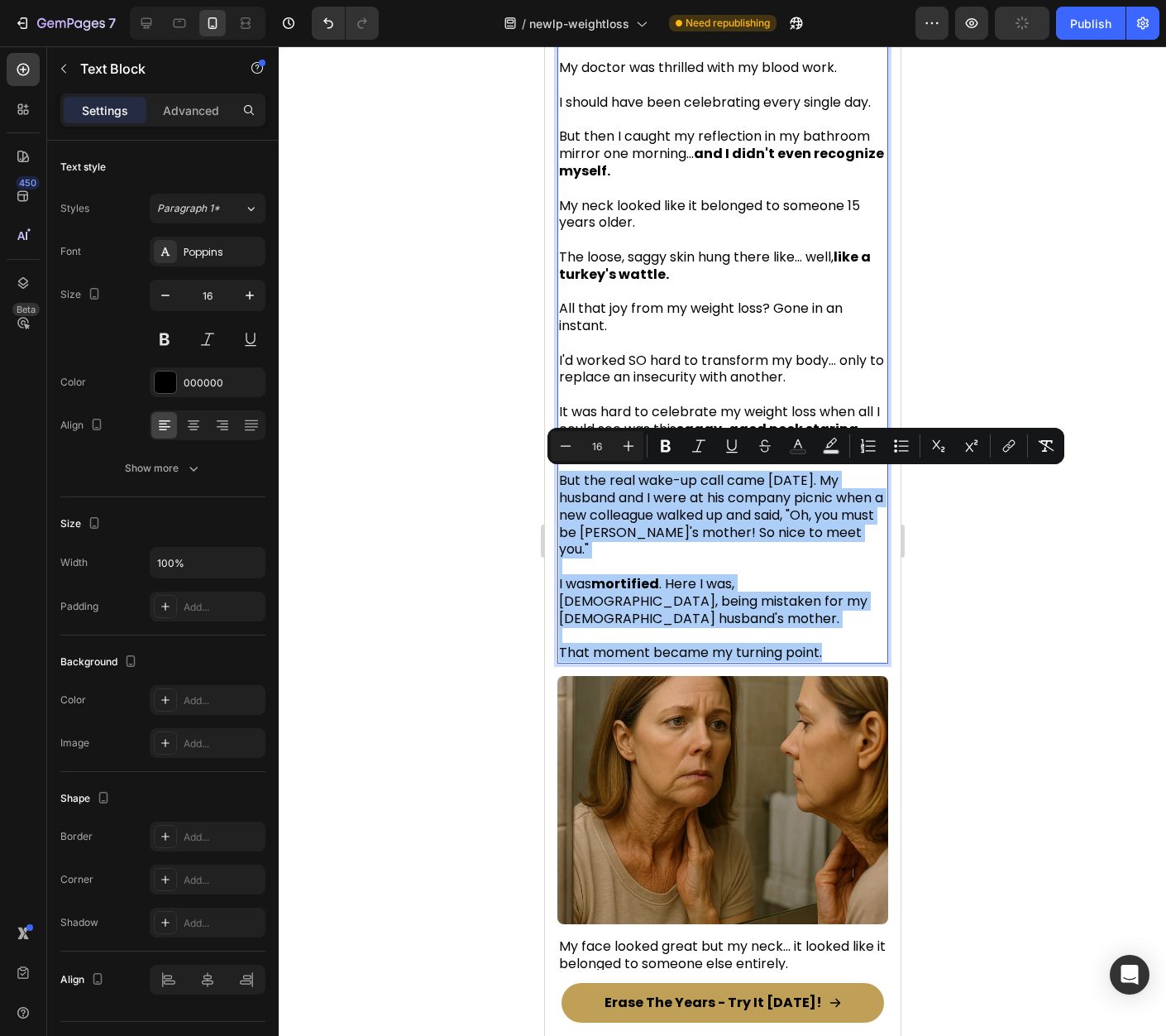
click at [1004, 613] on div at bounding box center [722, 541] width 888 height 989
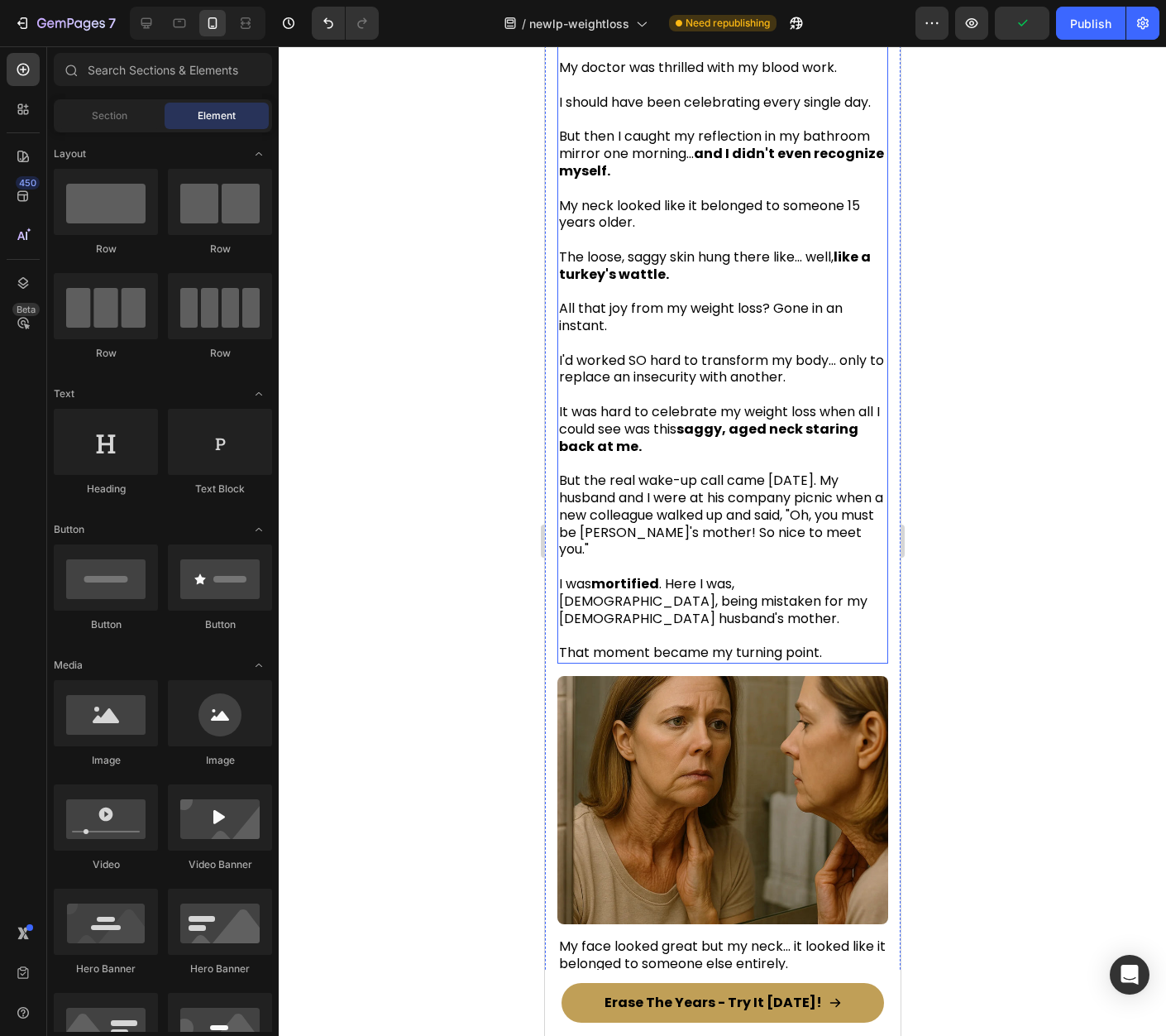
scroll to position [727, 0]
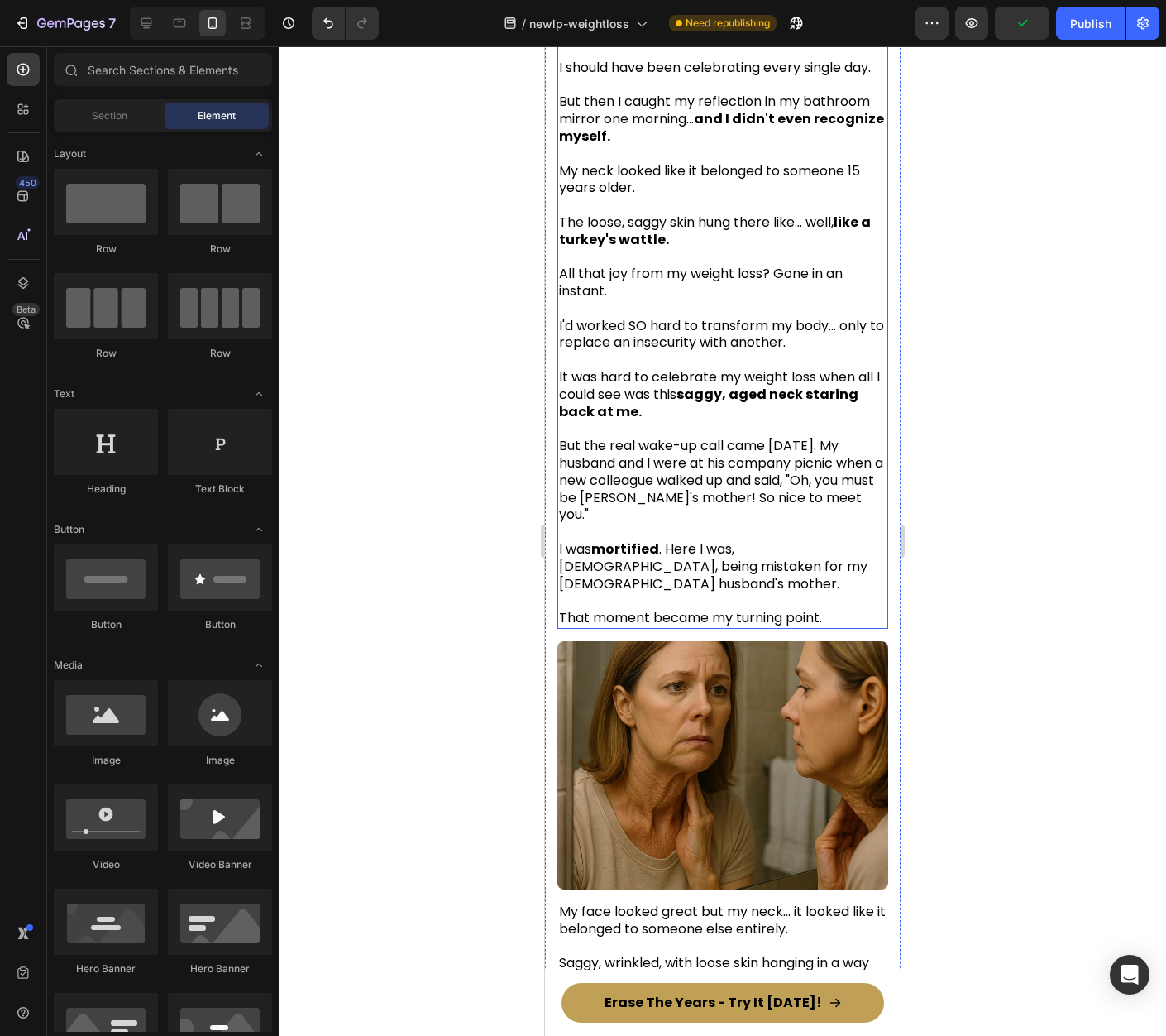
click at [835, 604] on p "That moment became my turning point." at bounding box center [722, 609] width 327 height 35
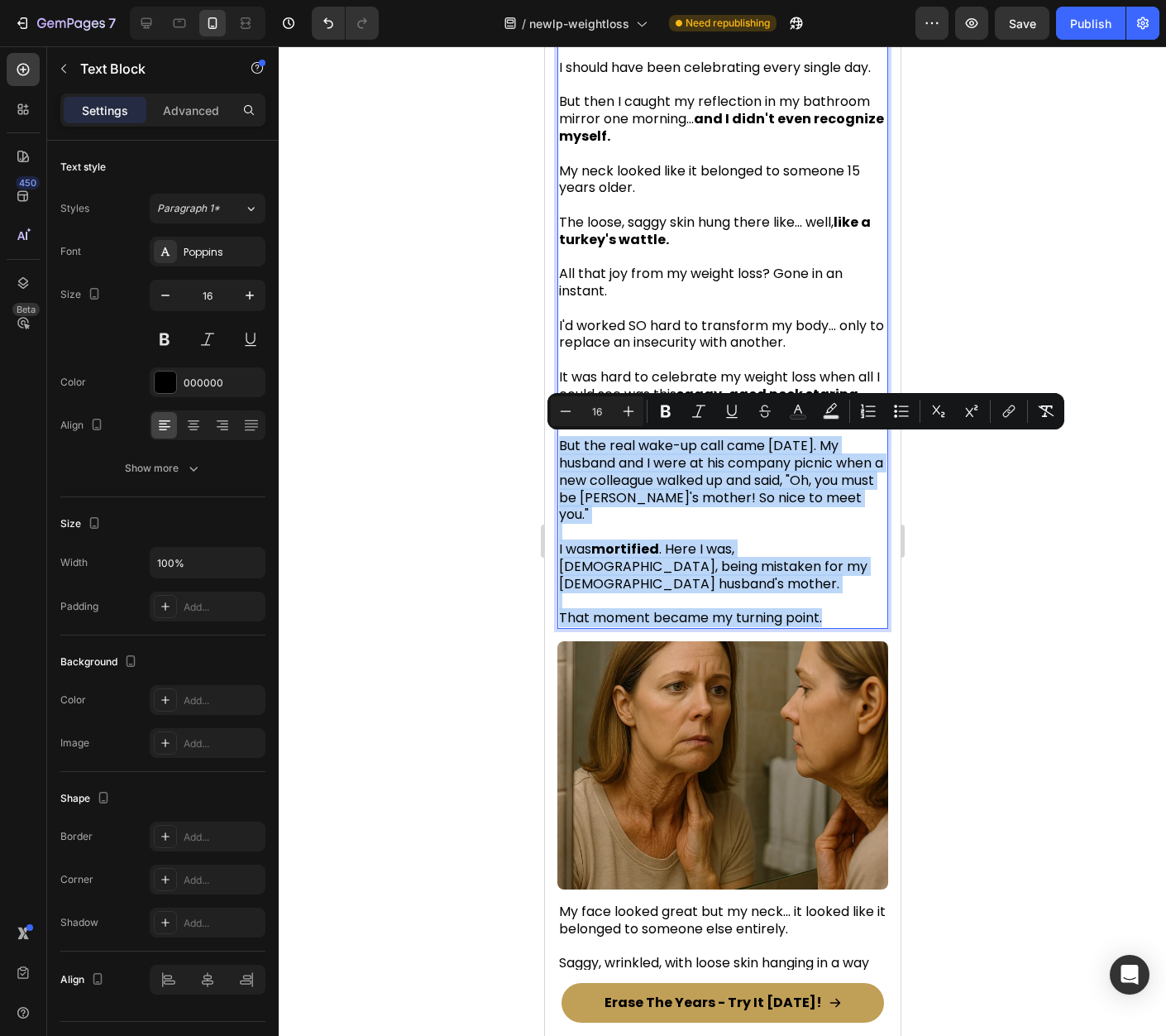
drag, startPoint x: 838, startPoint y: 618, endPoint x: 561, endPoint y: 440, distance: 329.3
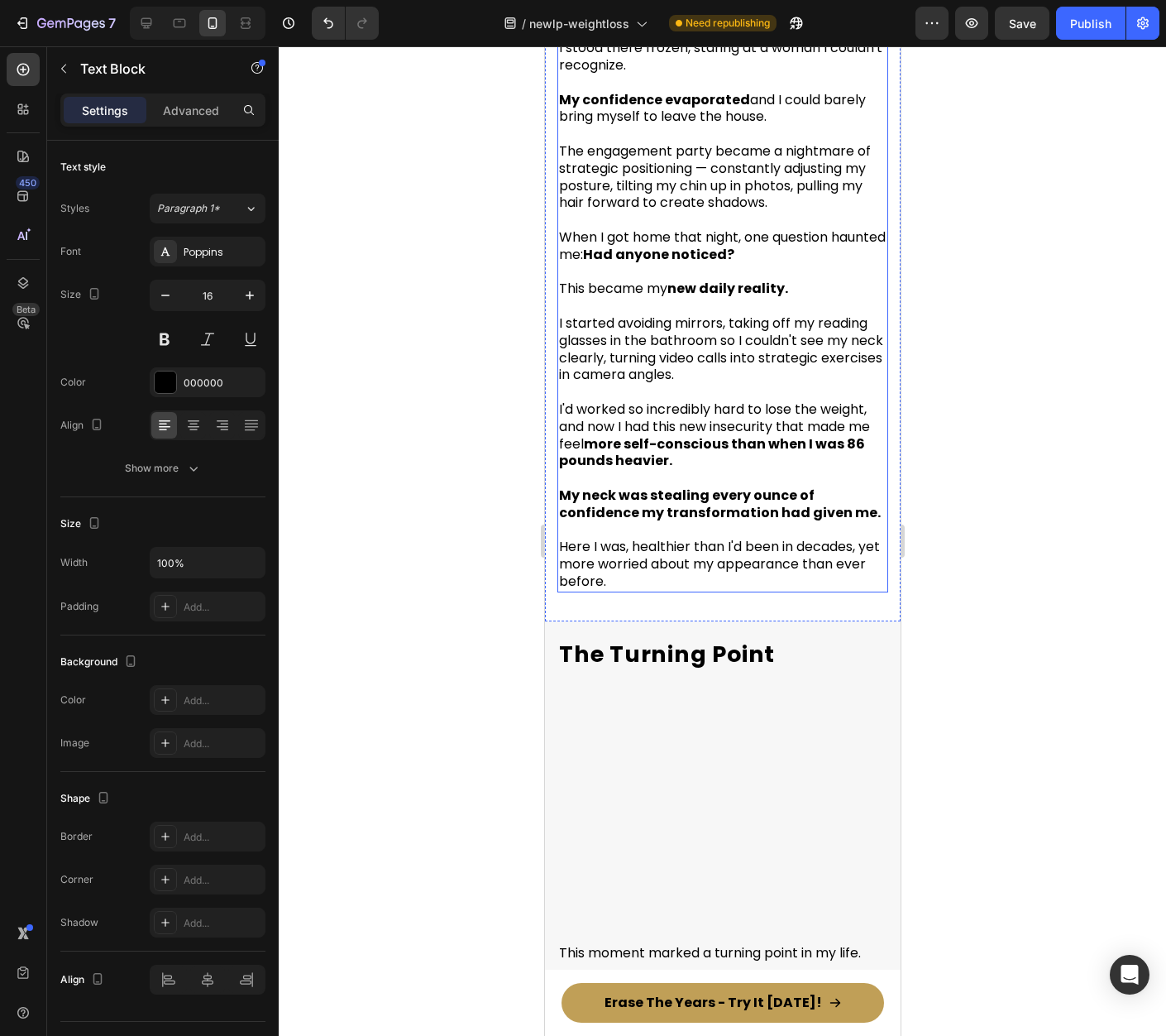
click at [727, 411] on span "I'd worked so incredibly hard to lose the weight, and now I had this new insecu…" at bounding box center [714, 434] width 311 height 71
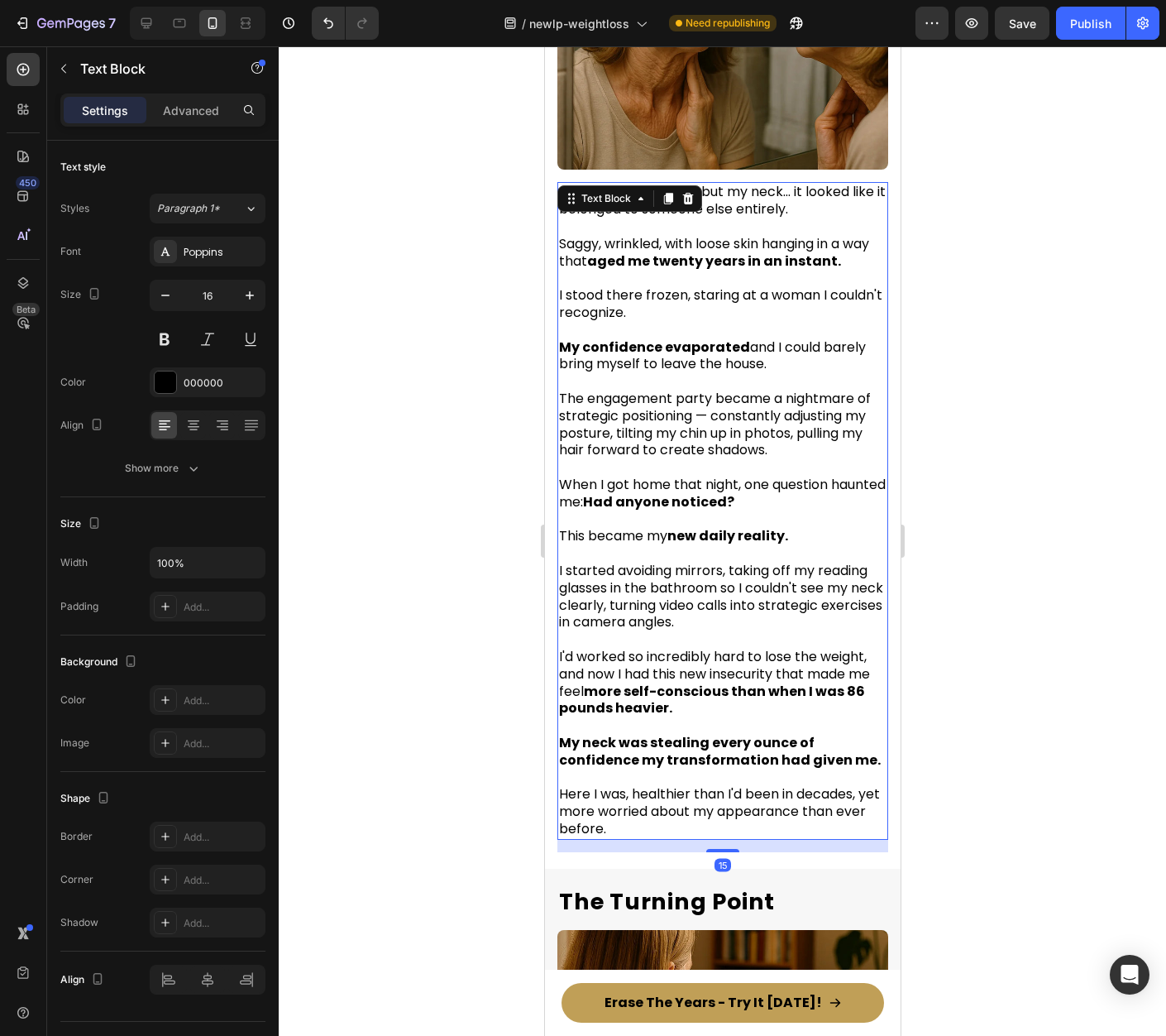
scroll to position [1209, 0]
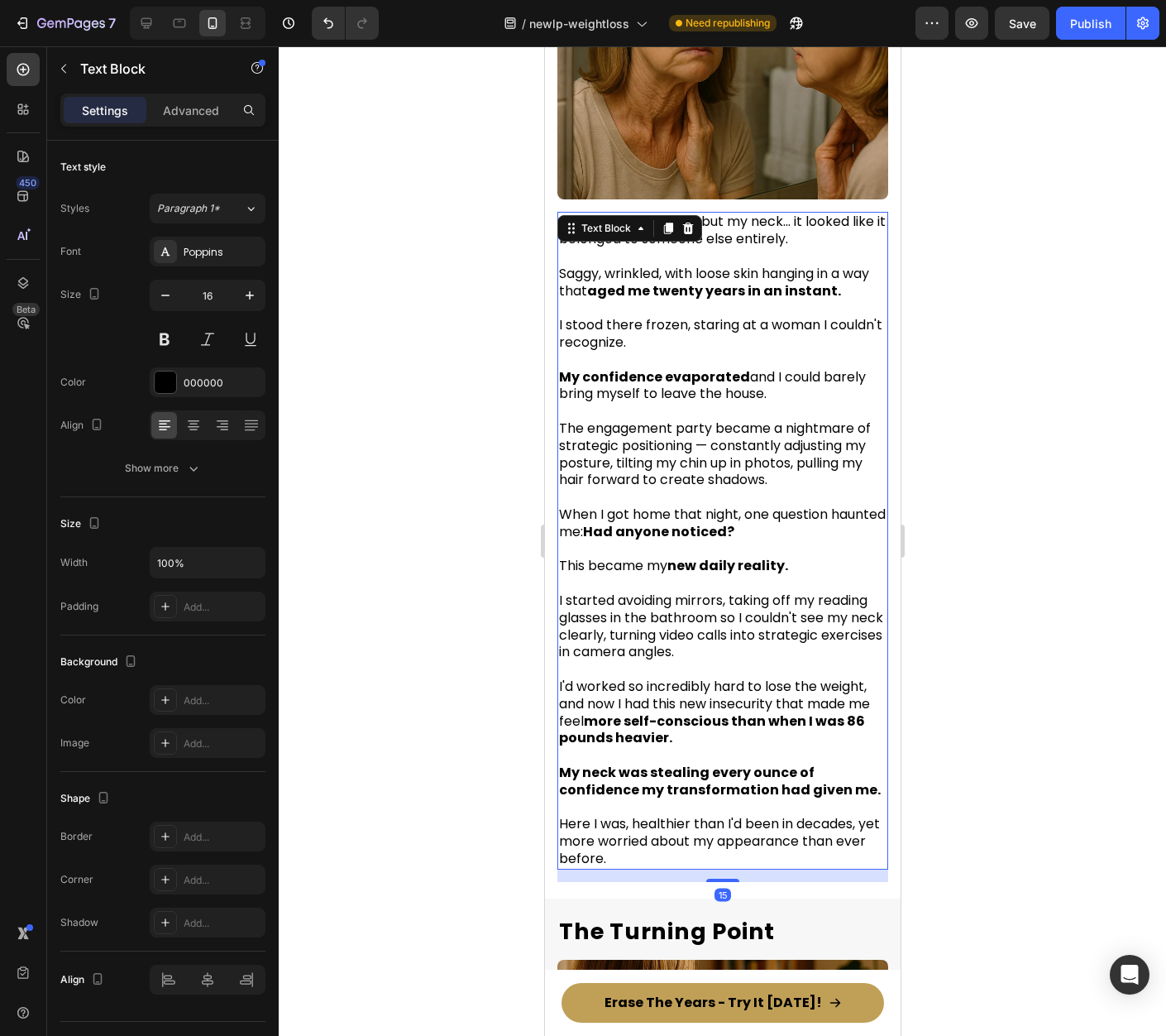
click at [687, 223] on icon at bounding box center [687, 229] width 11 height 12
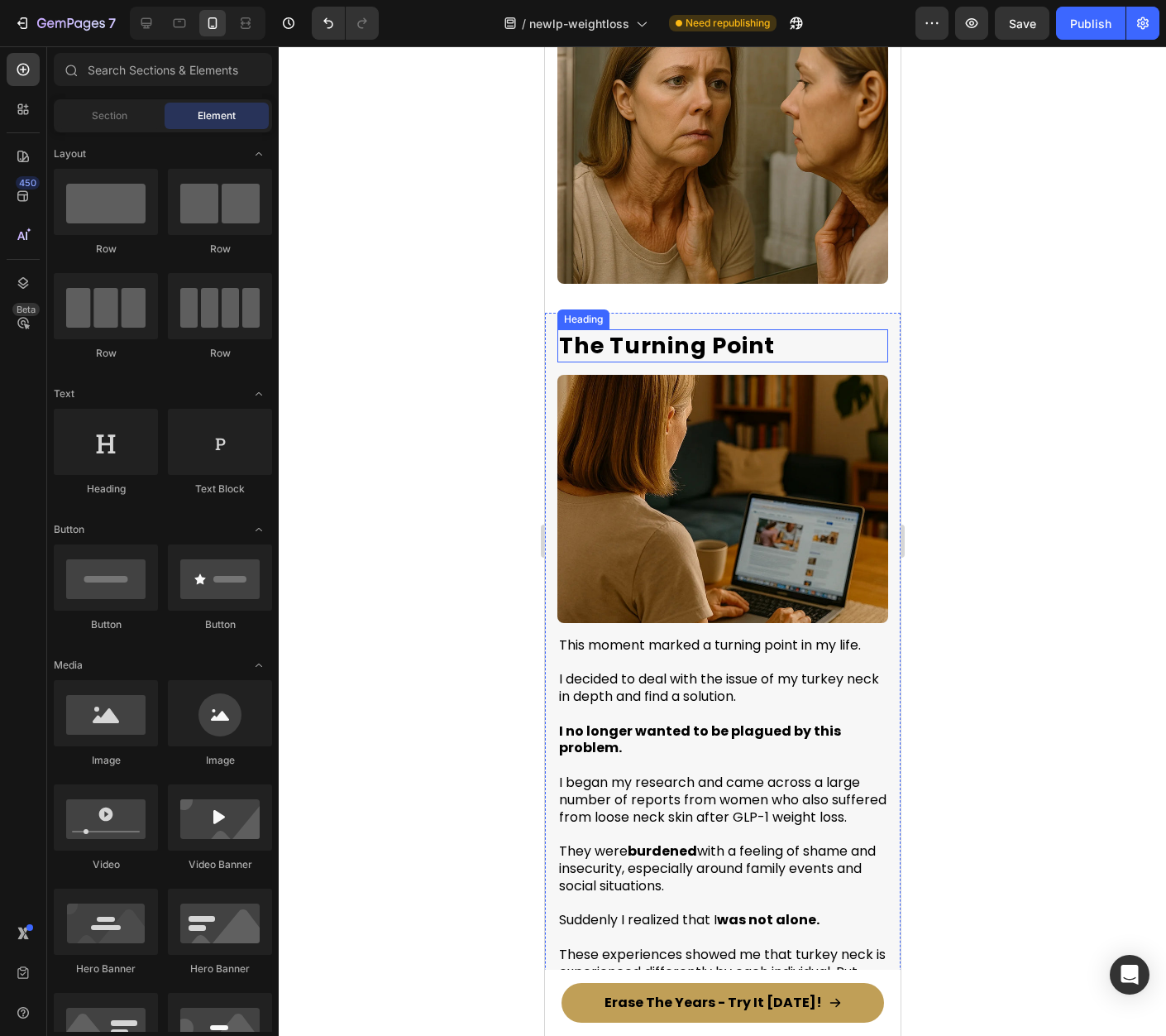
scroll to position [1169, 0]
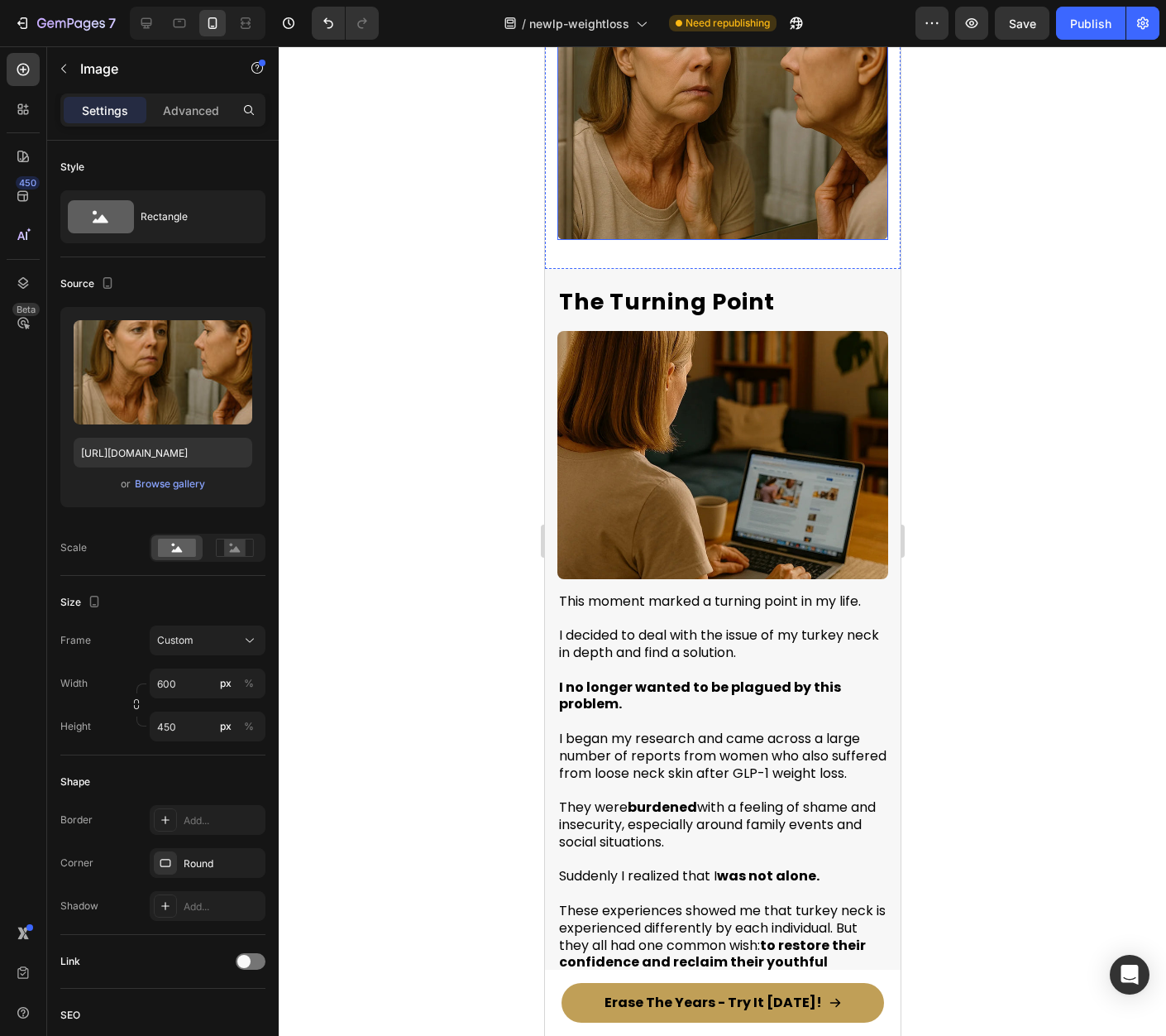
click at [768, 211] on img at bounding box center [722, 116] width 331 height 249
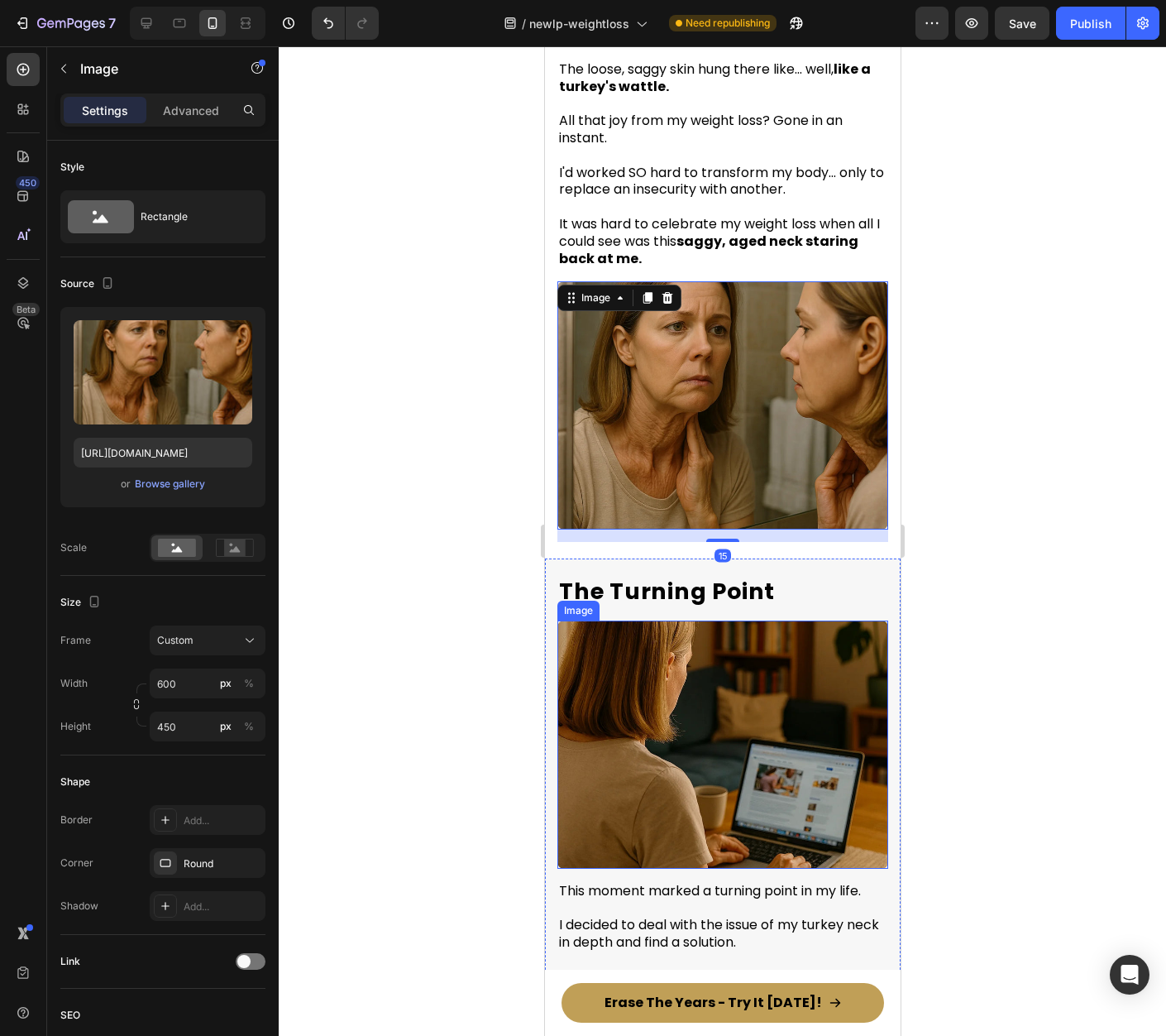
scroll to position [797, 0]
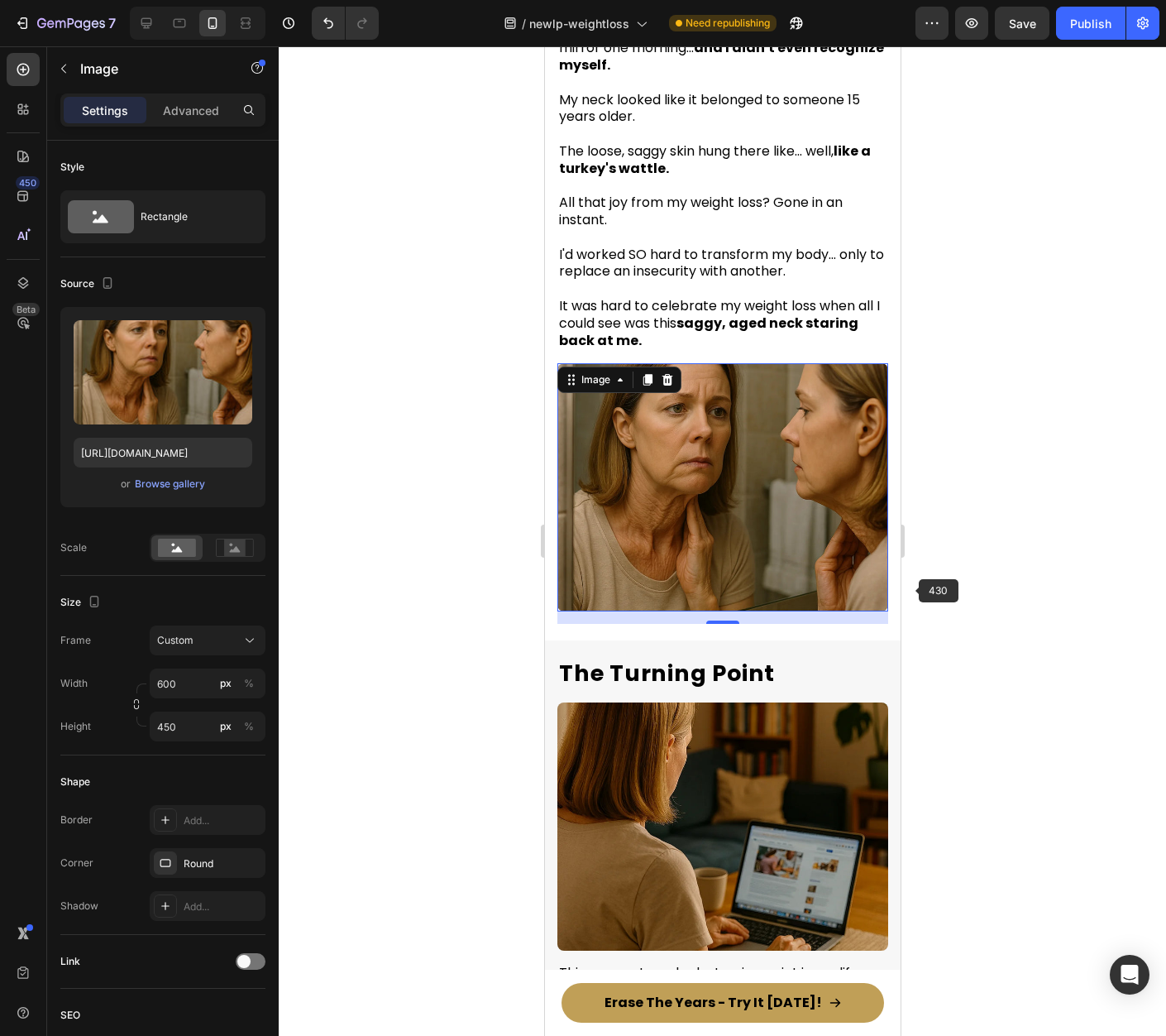
click at [1105, 572] on div at bounding box center [722, 541] width 888 height 989
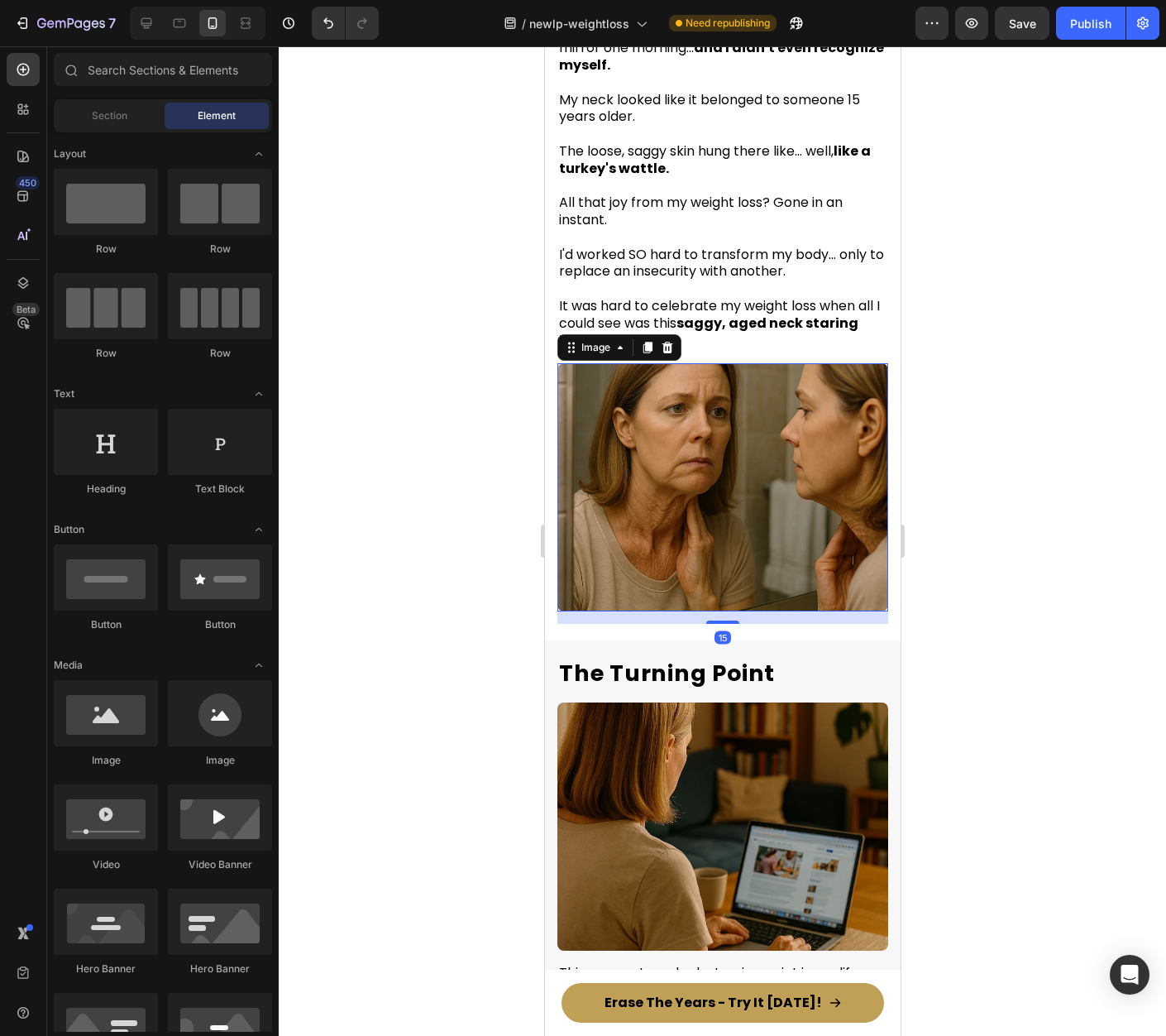
click at [789, 572] on img at bounding box center [722, 487] width 331 height 249
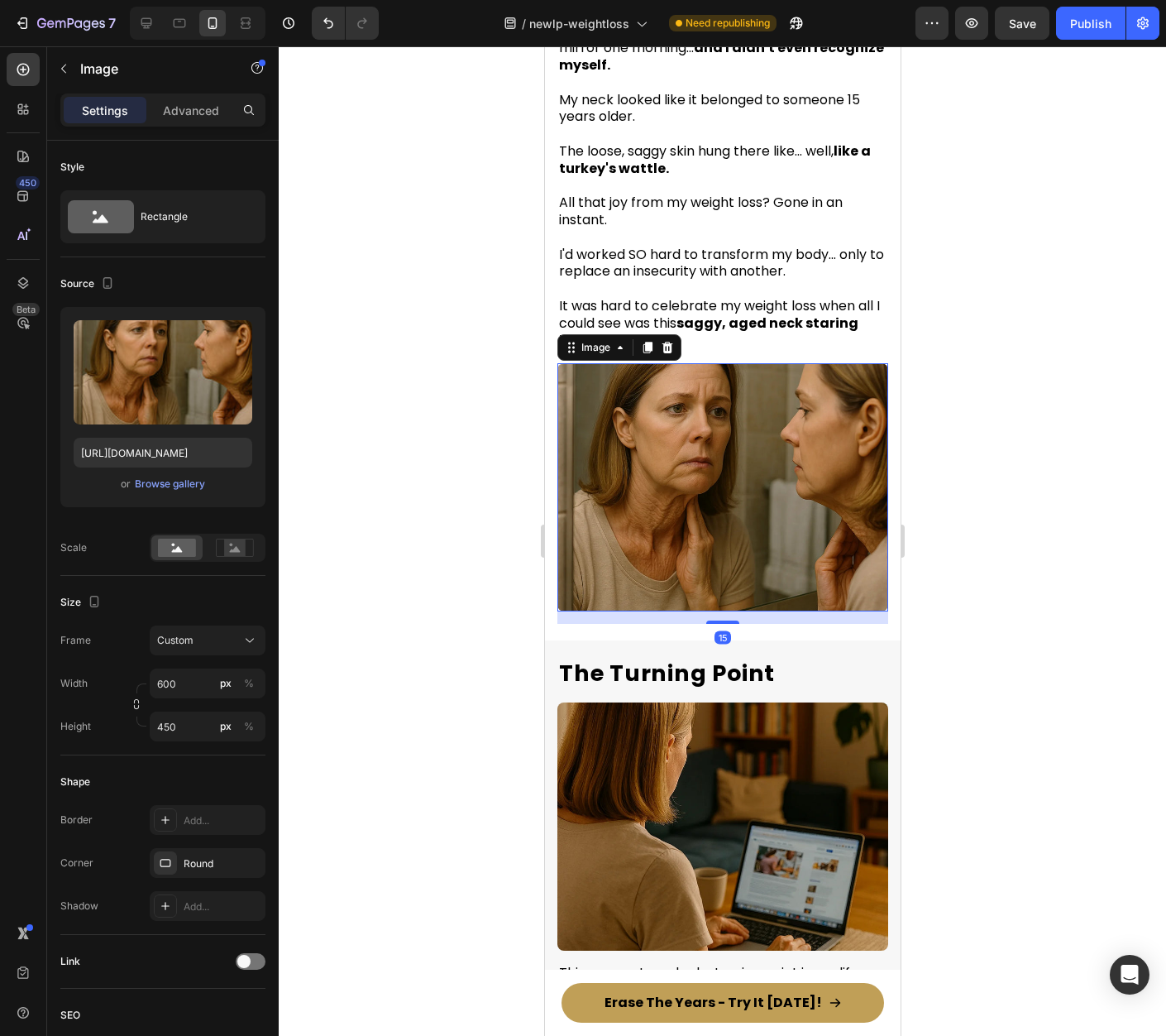
drag, startPoint x: 725, startPoint y: 613, endPoint x: 820, endPoint y: 520, distance: 132.9
click at [770, 545] on div "Image 15" at bounding box center [722, 487] width 331 height 249
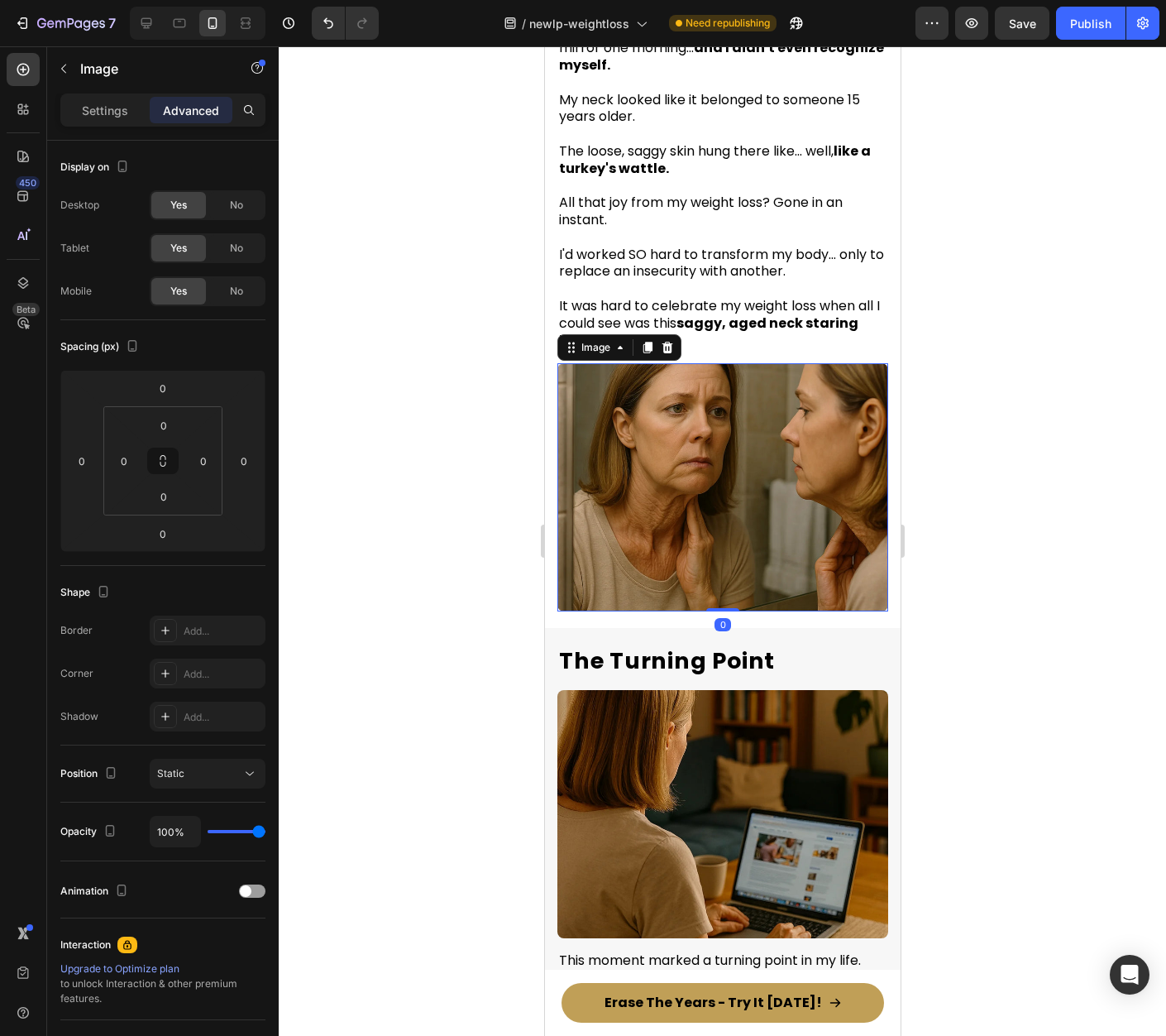
drag, startPoint x: 1009, startPoint y: 515, endPoint x: 338, endPoint y: 472, distance: 672.4
click at [1009, 515] on div at bounding box center [722, 541] width 888 height 989
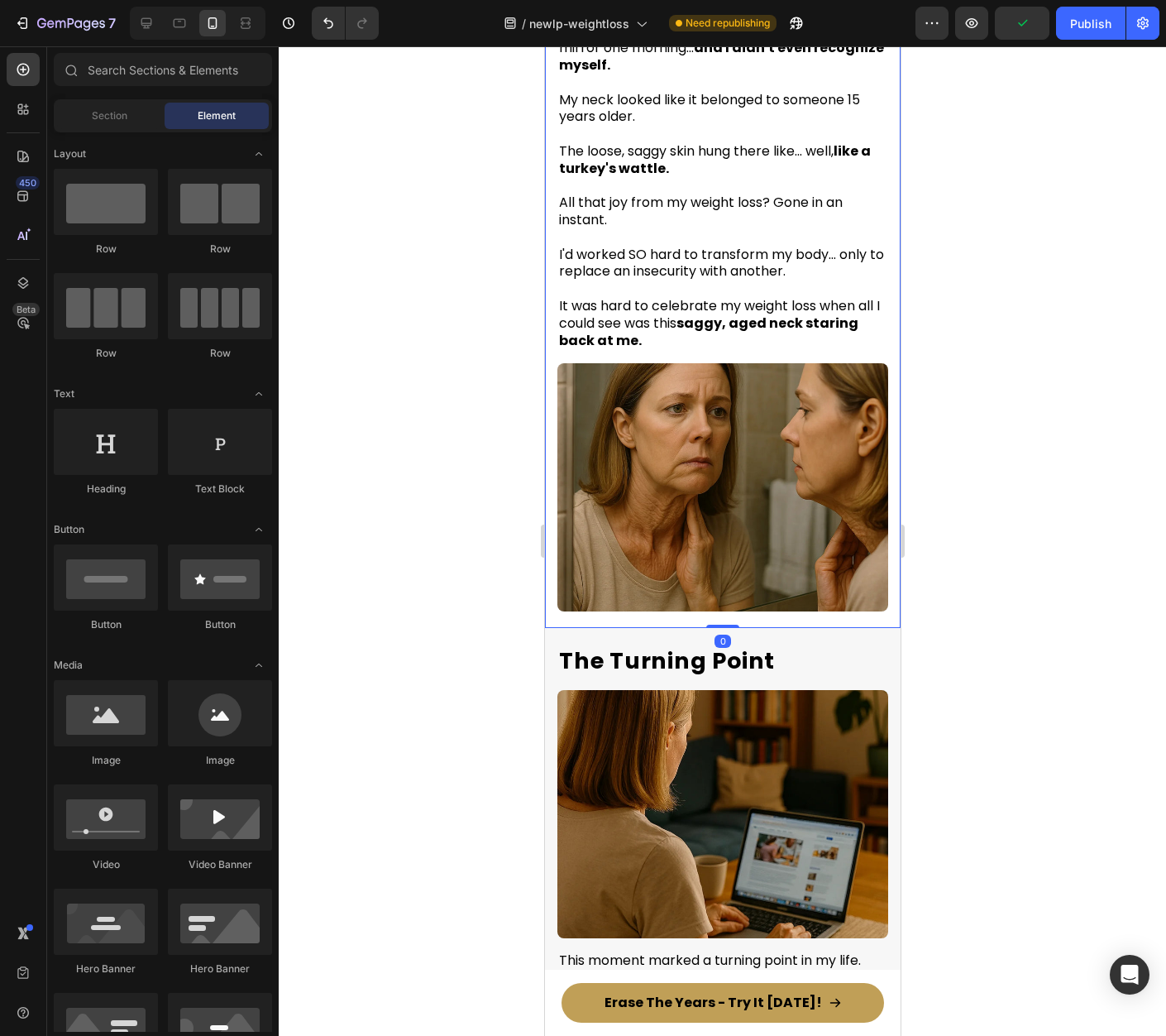
click at [768, 608] on div "After struggling with my weight since I was 11, I finally found something that …" at bounding box center [722, 230] width 356 height 796
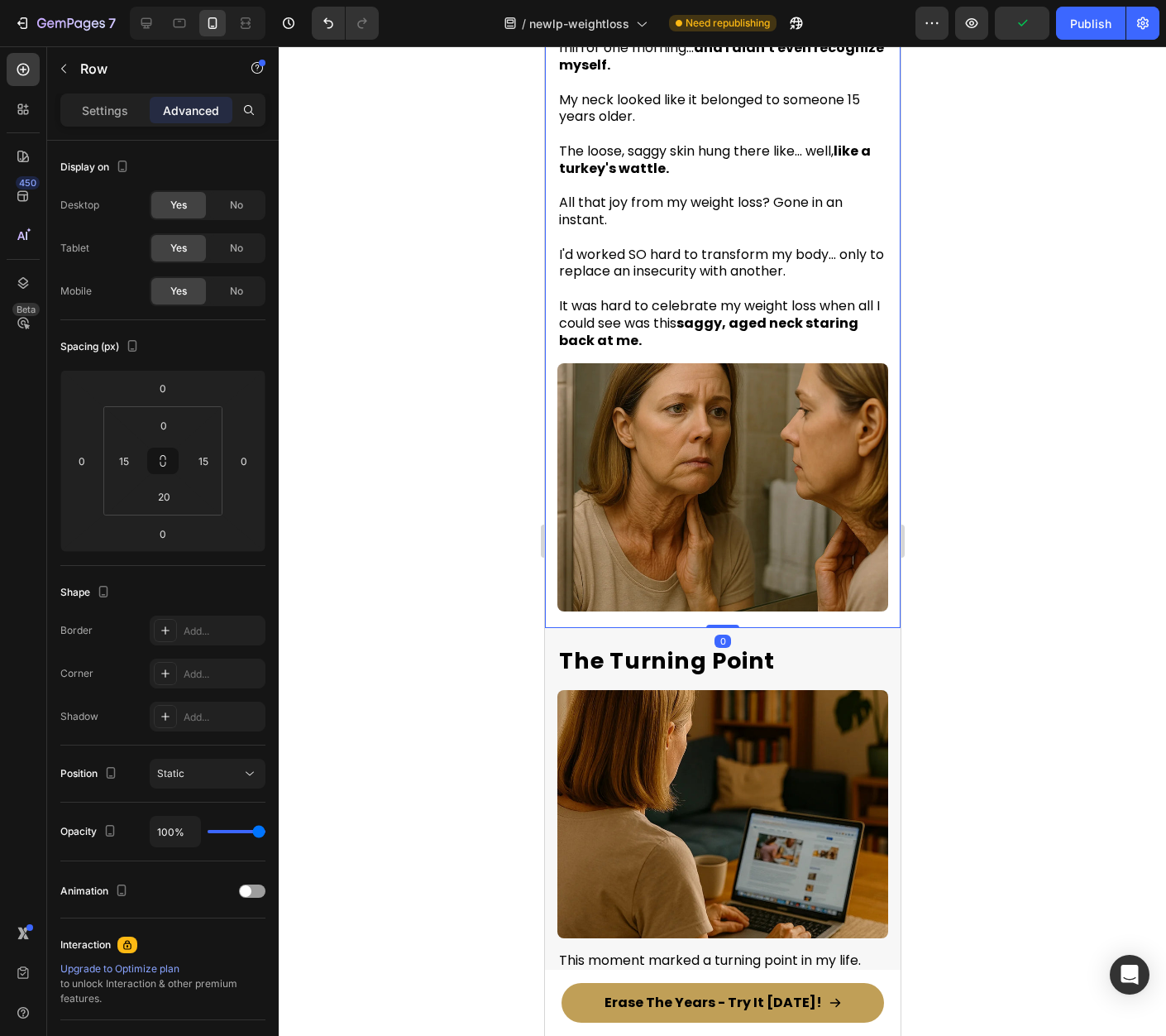
click at [992, 589] on div at bounding box center [722, 541] width 888 height 989
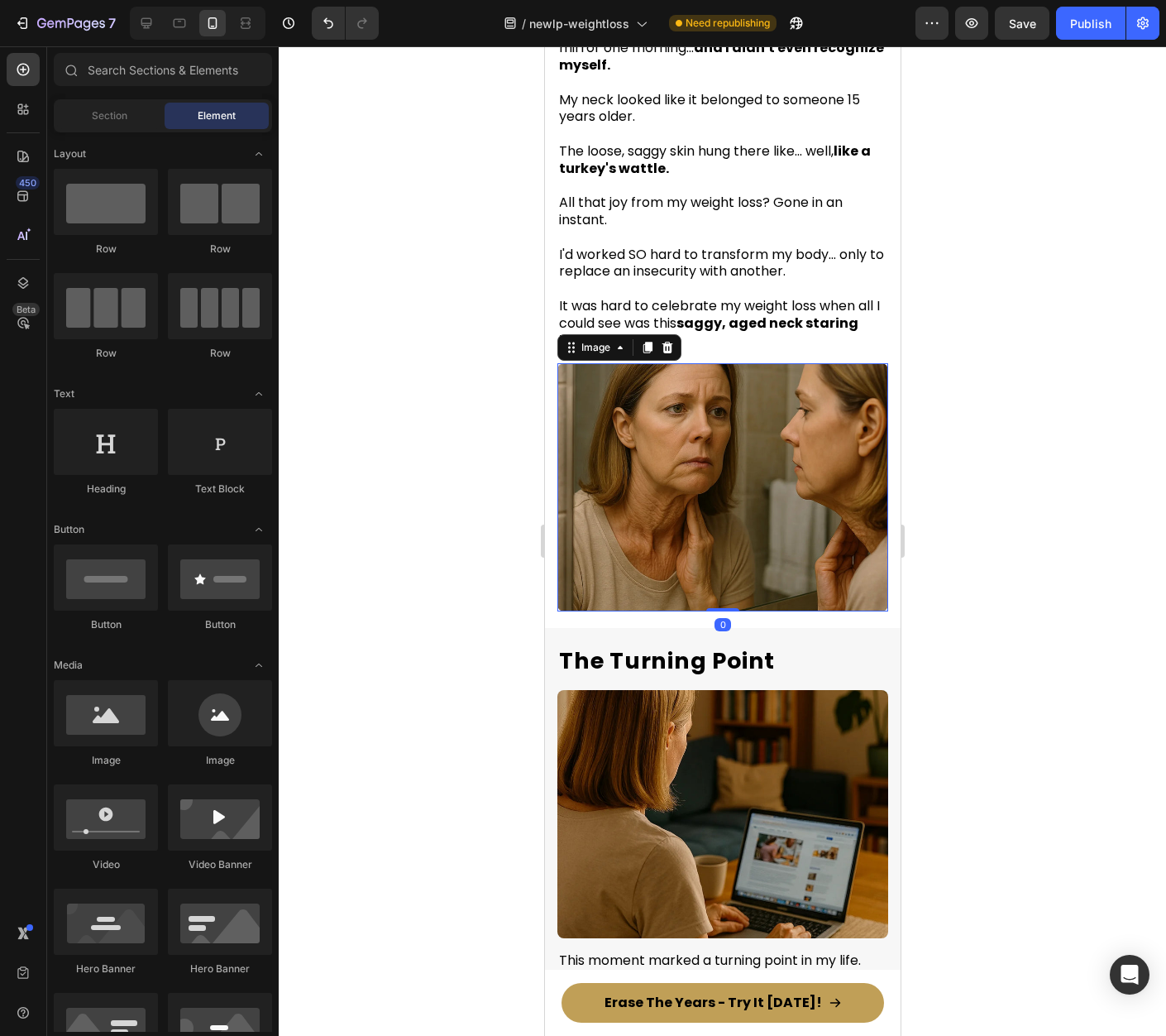
click at [732, 506] on img at bounding box center [722, 487] width 331 height 249
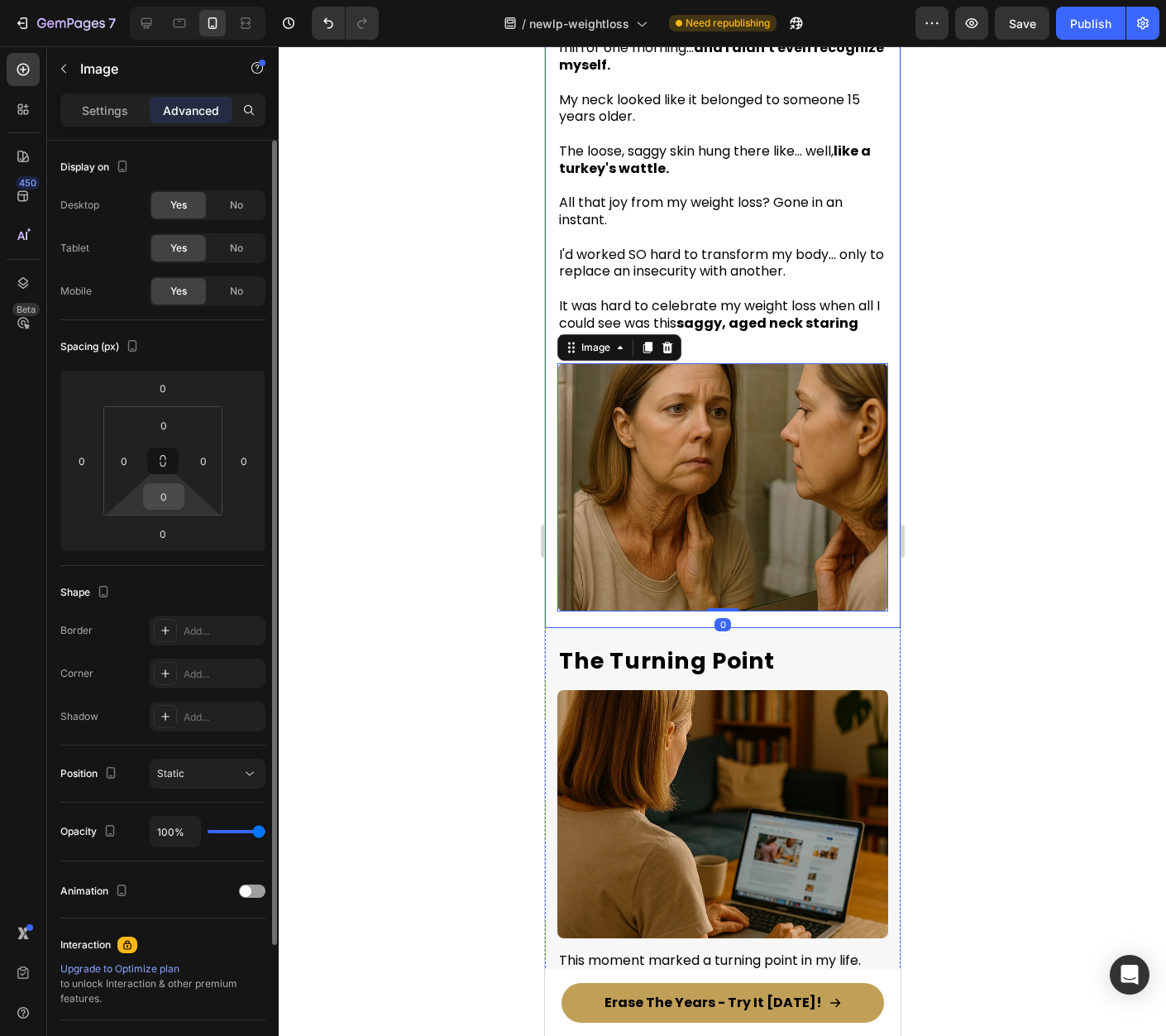
click at [175, 500] on input "0" at bounding box center [163, 496] width 33 height 25
type input "15"
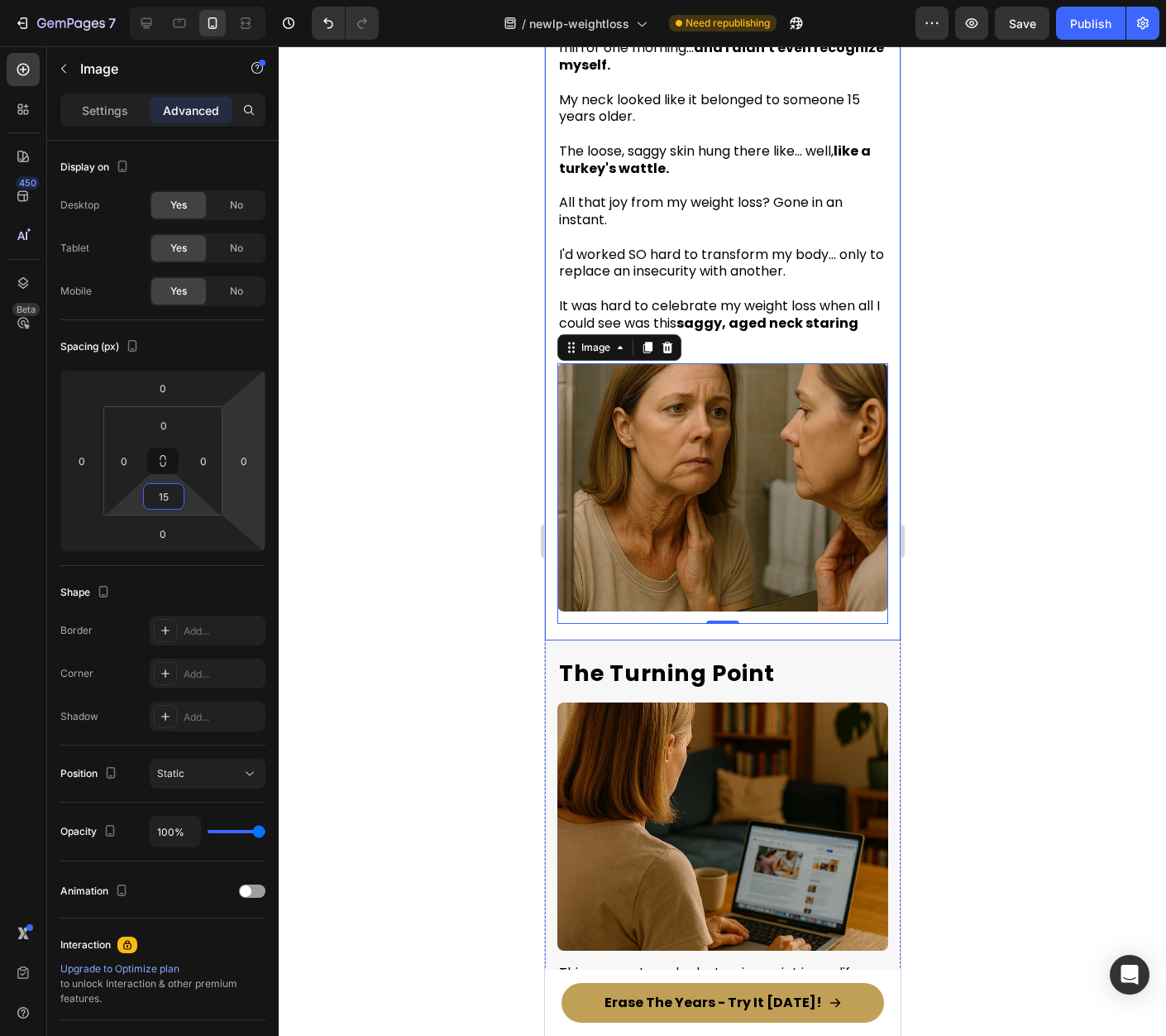
click at [957, 558] on div at bounding box center [722, 541] width 888 height 989
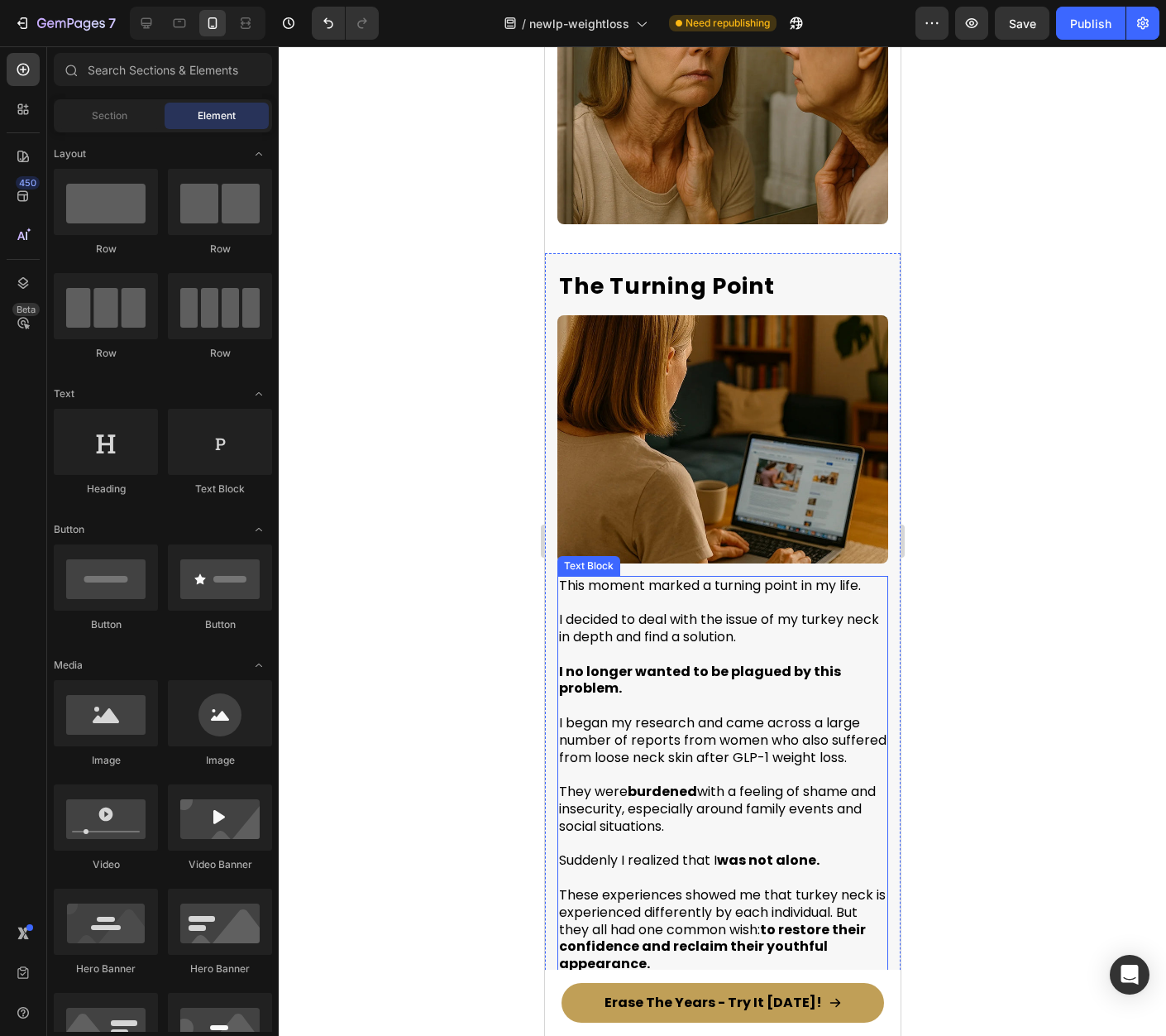
scroll to position [1252, 0]
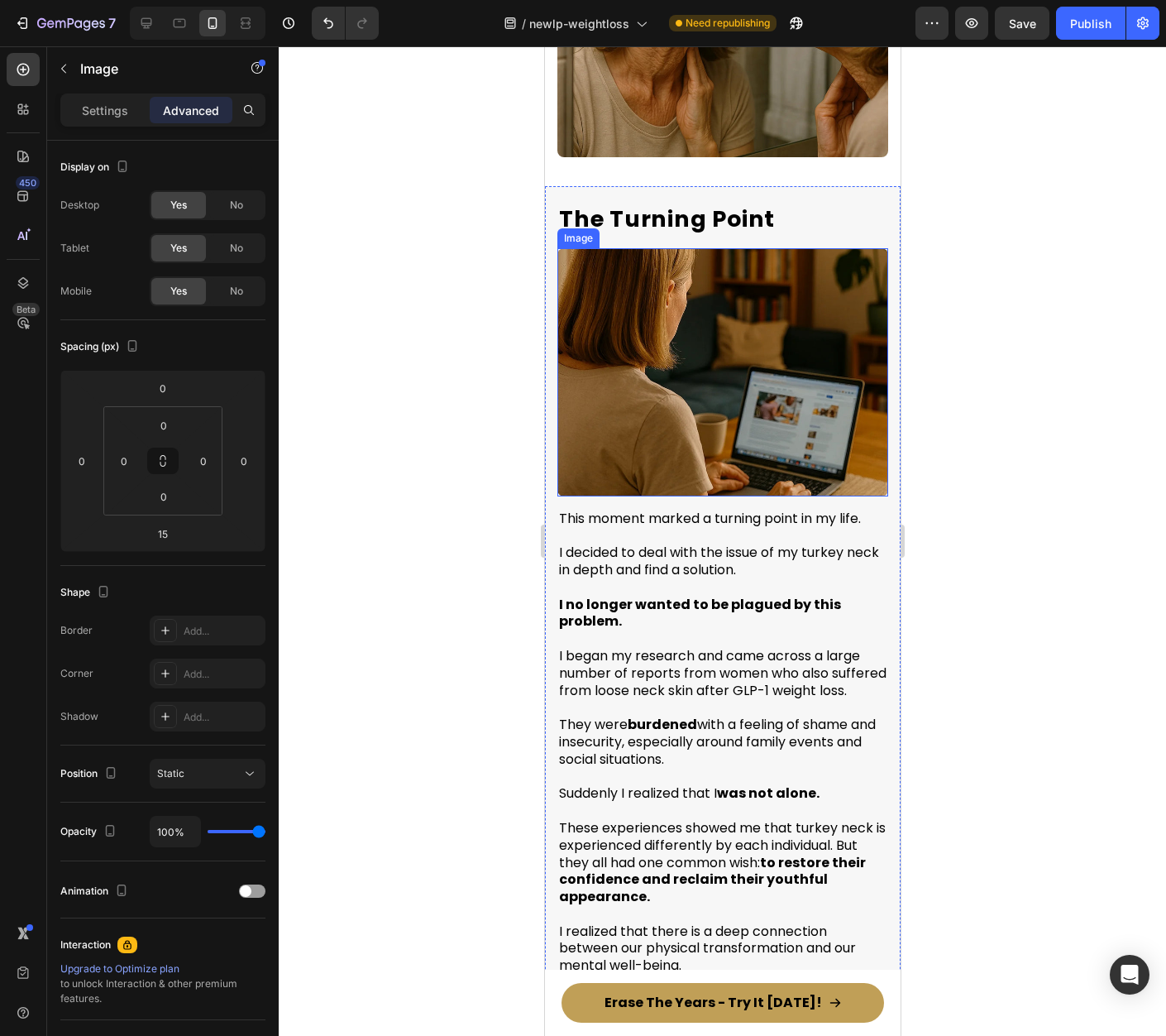
click at [711, 422] on img at bounding box center [722, 373] width 331 height 249
click at [943, 498] on div at bounding box center [722, 541] width 888 height 989
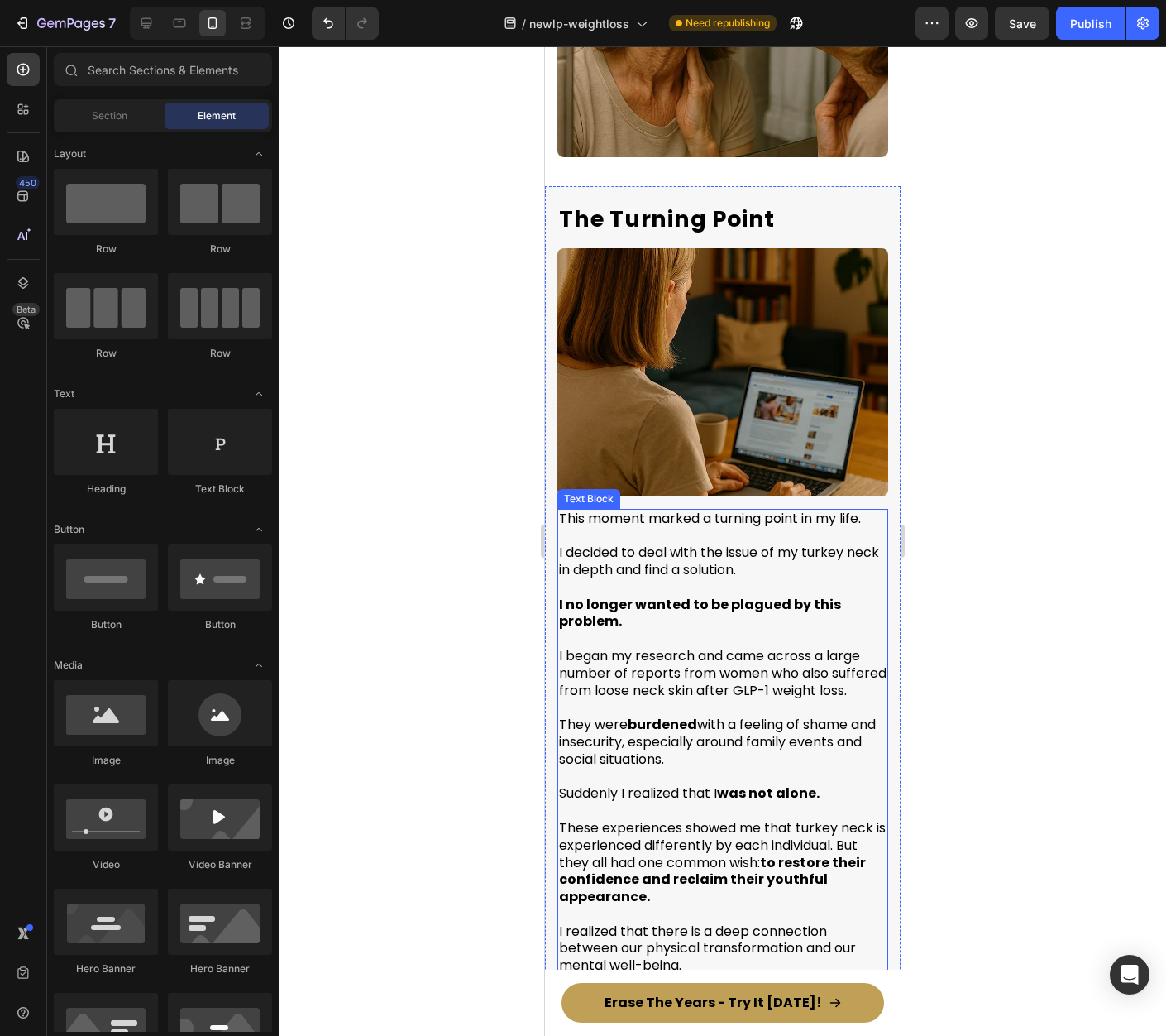
click at [690, 527] on p at bounding box center [722, 535] width 327 height 17
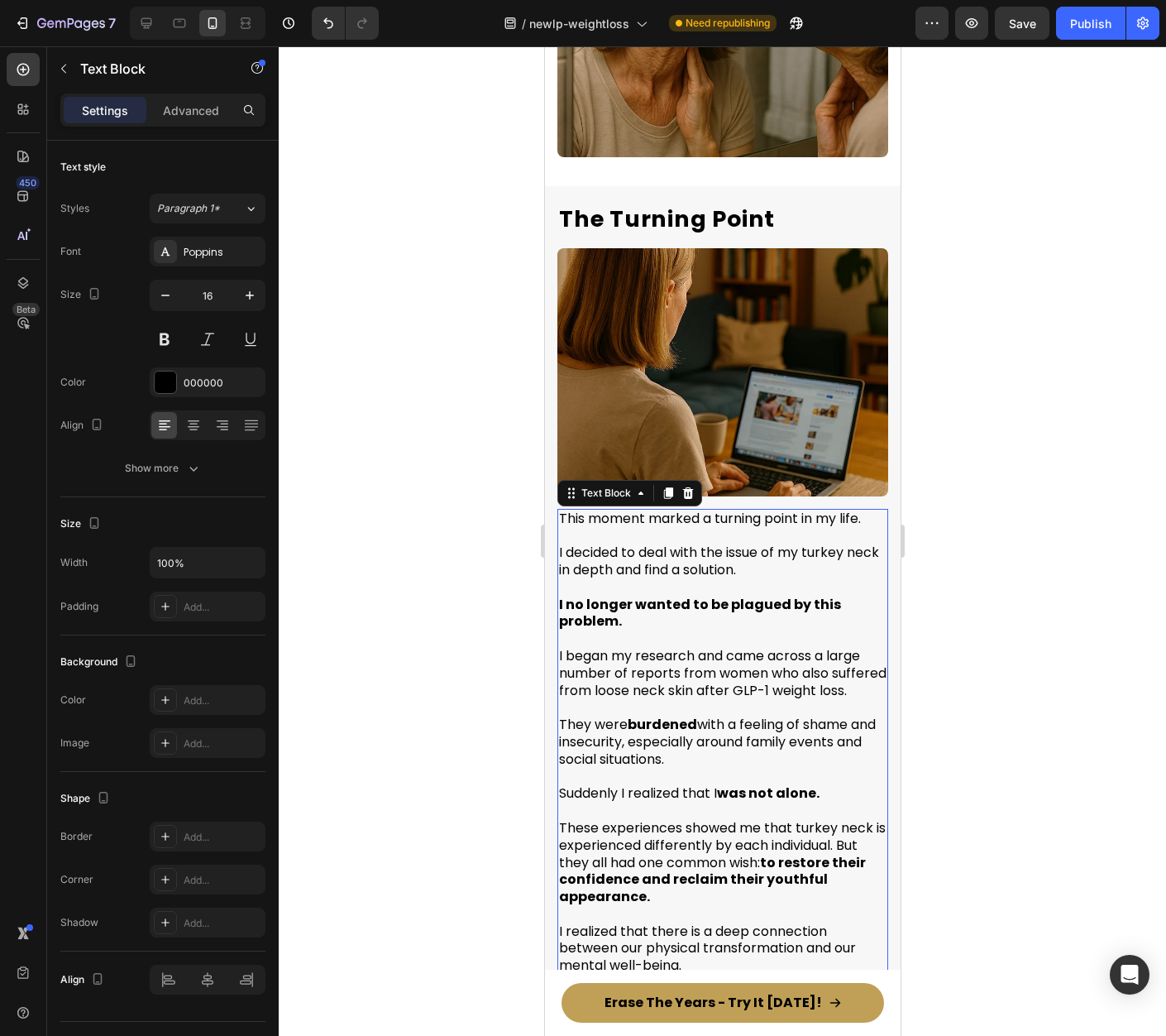
click at [690, 527] on p at bounding box center [722, 535] width 327 height 17
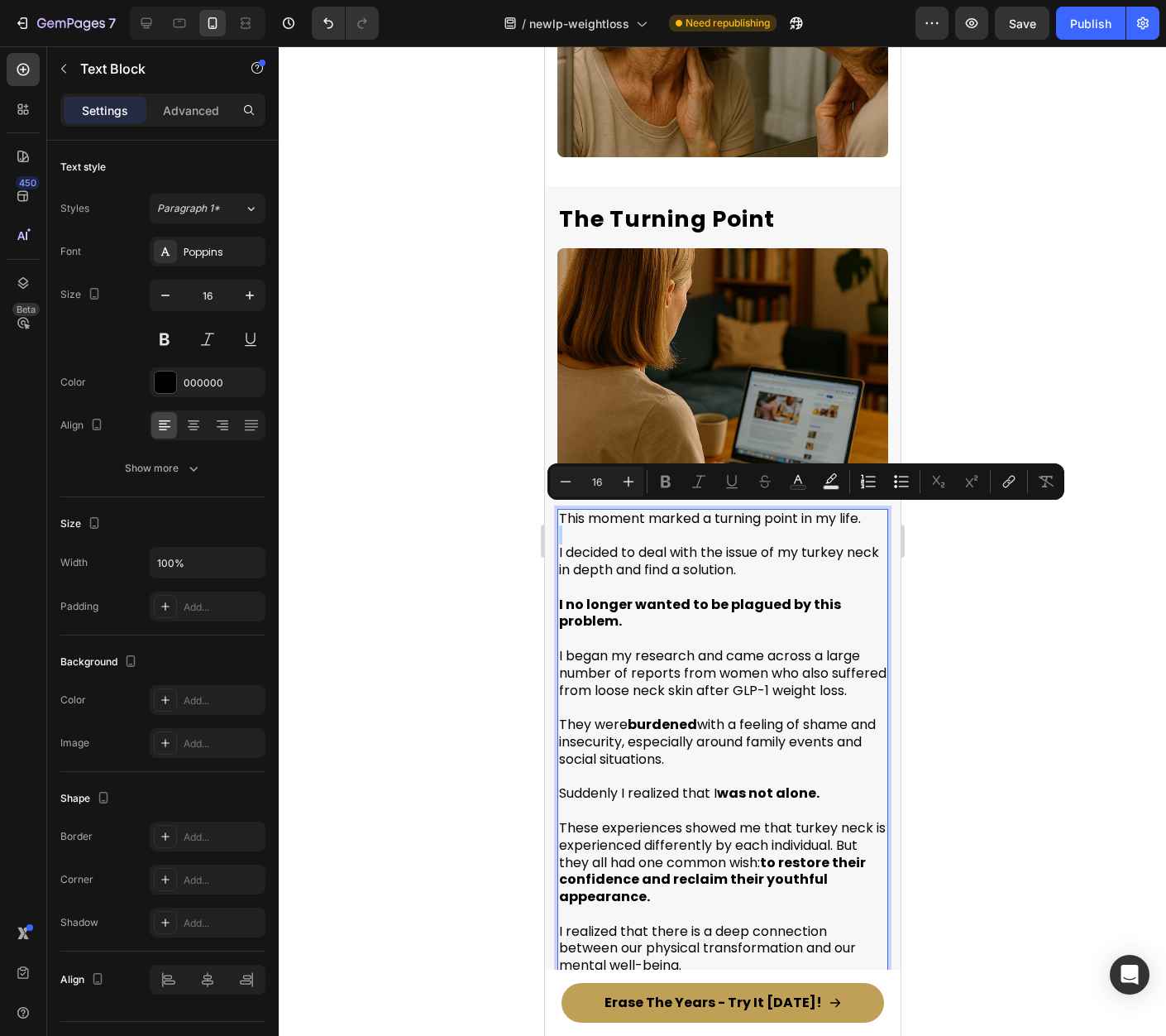
click at [690, 527] on p "Rich Text Editor. Editing area: main" at bounding box center [722, 535] width 327 height 17
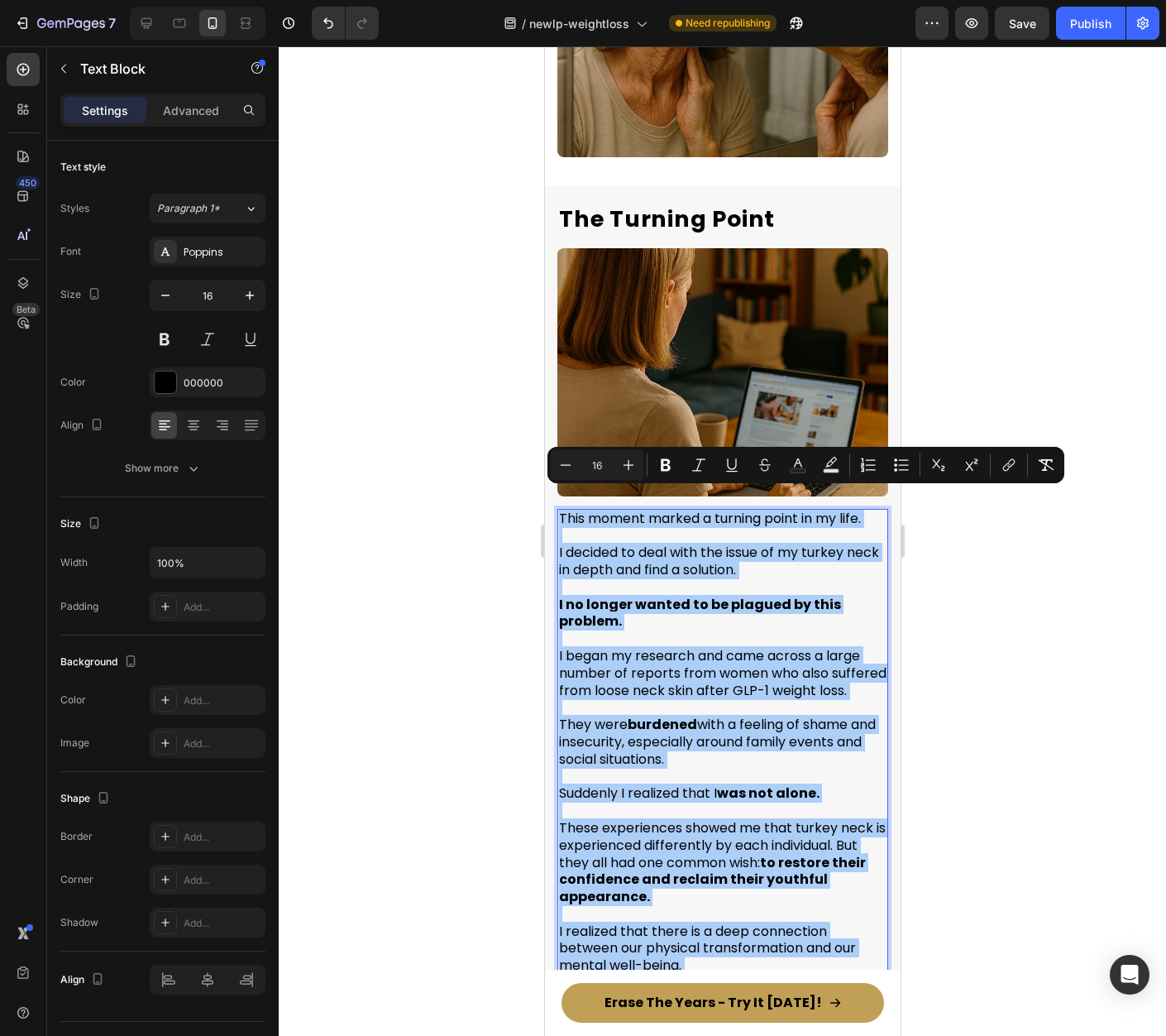
click at [954, 316] on div at bounding box center [722, 541] width 888 height 989
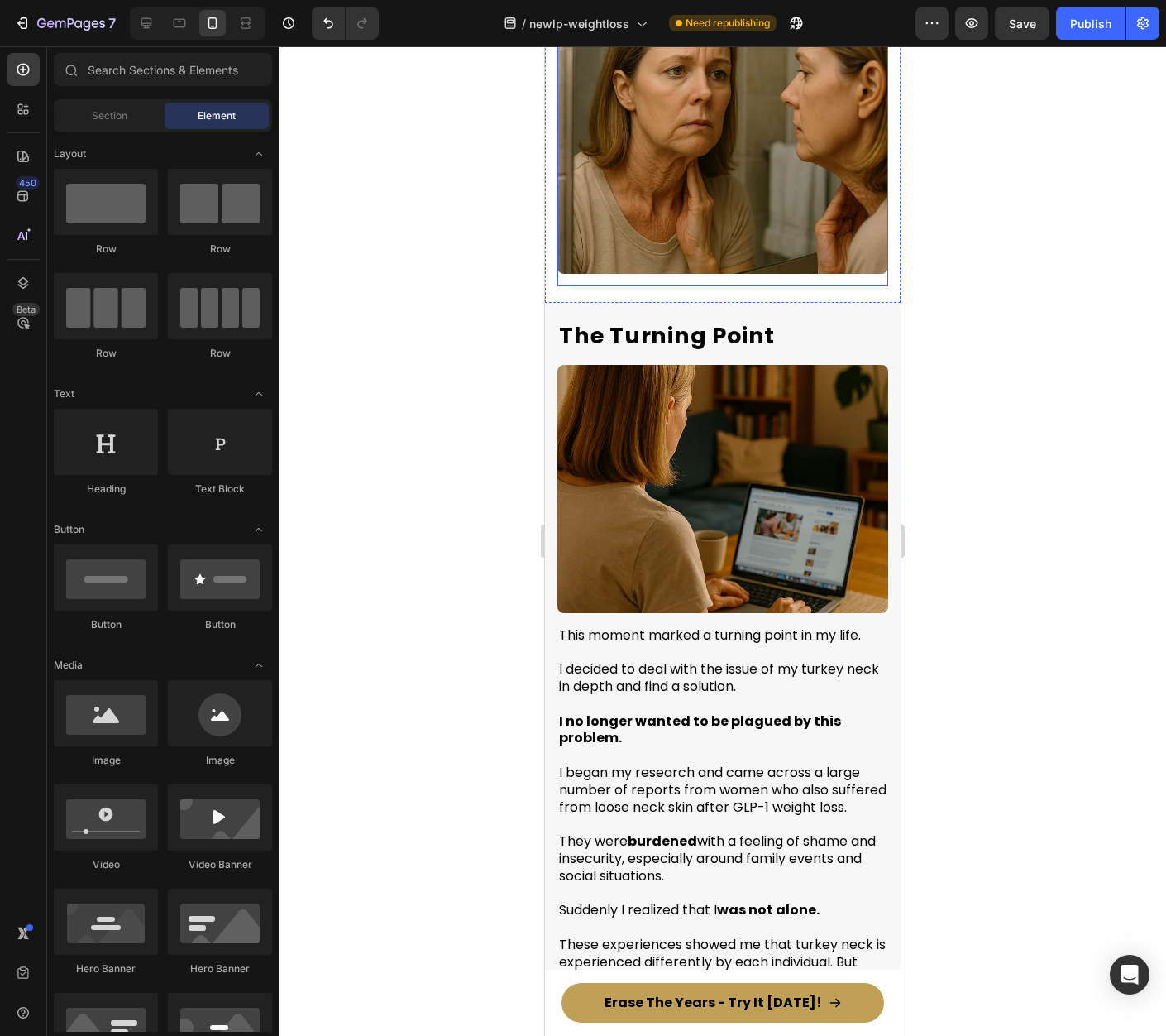
scroll to position [1153, 0]
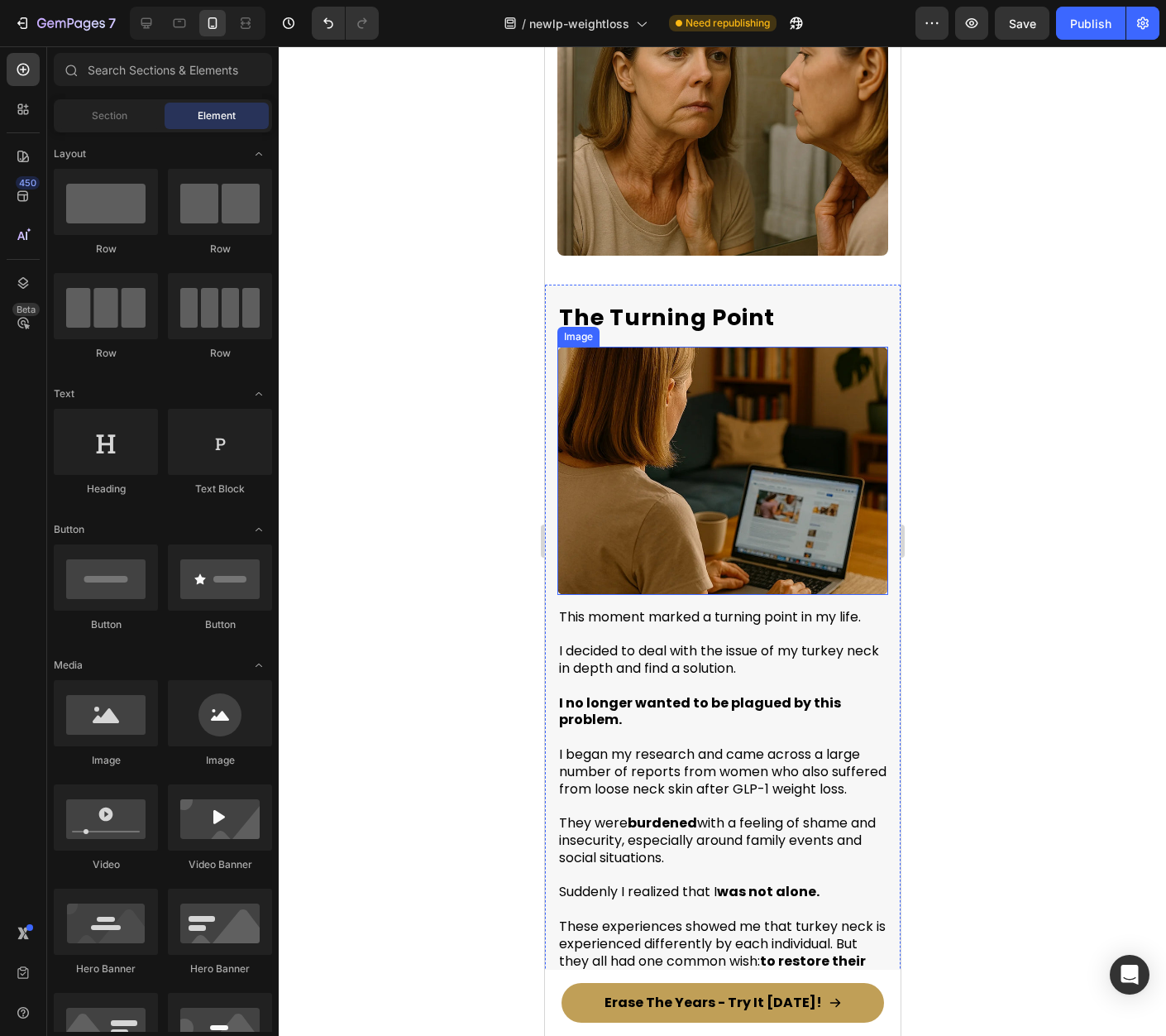
click at [711, 354] on img at bounding box center [722, 471] width 331 height 249
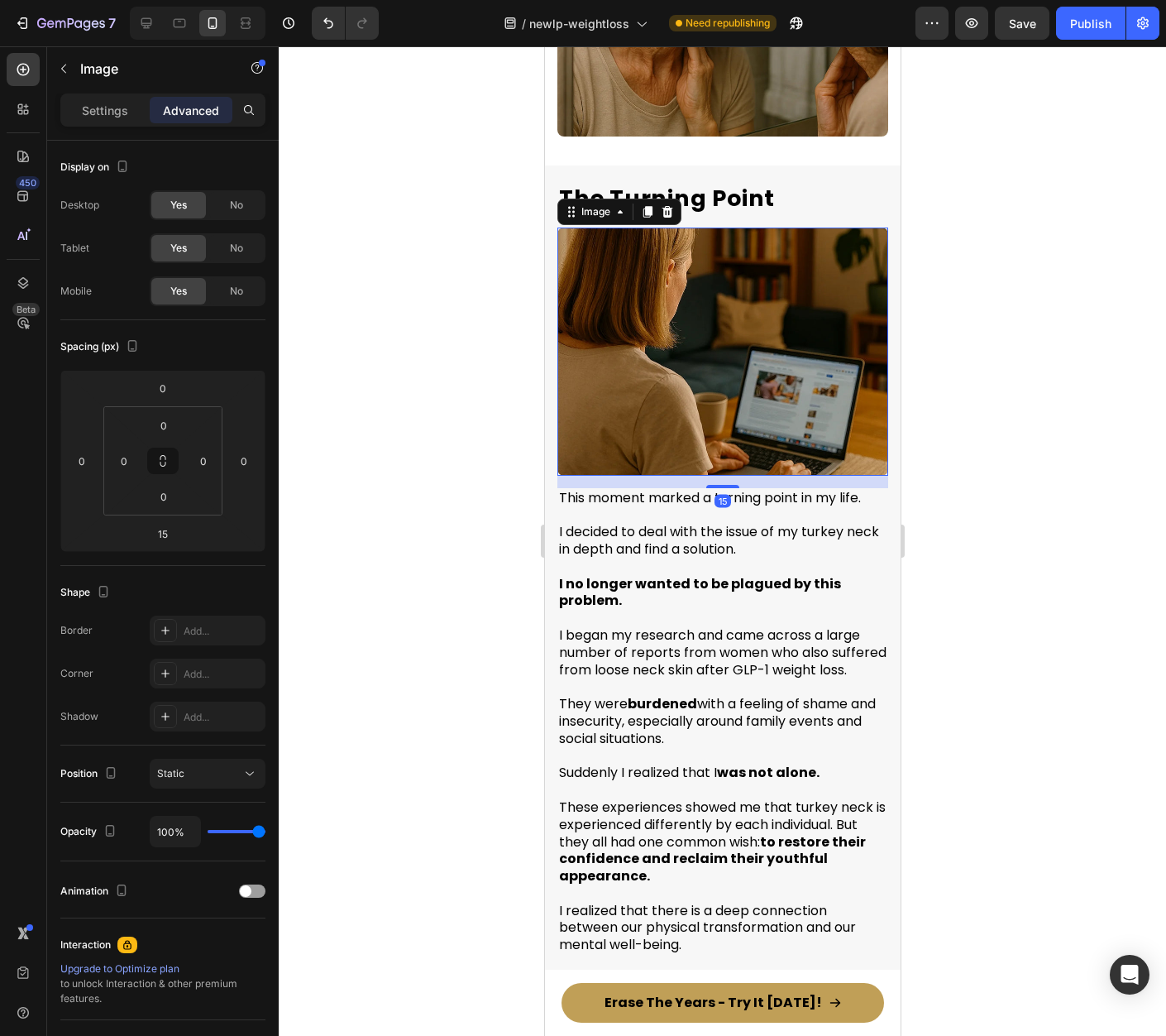
scroll to position [1362, 0]
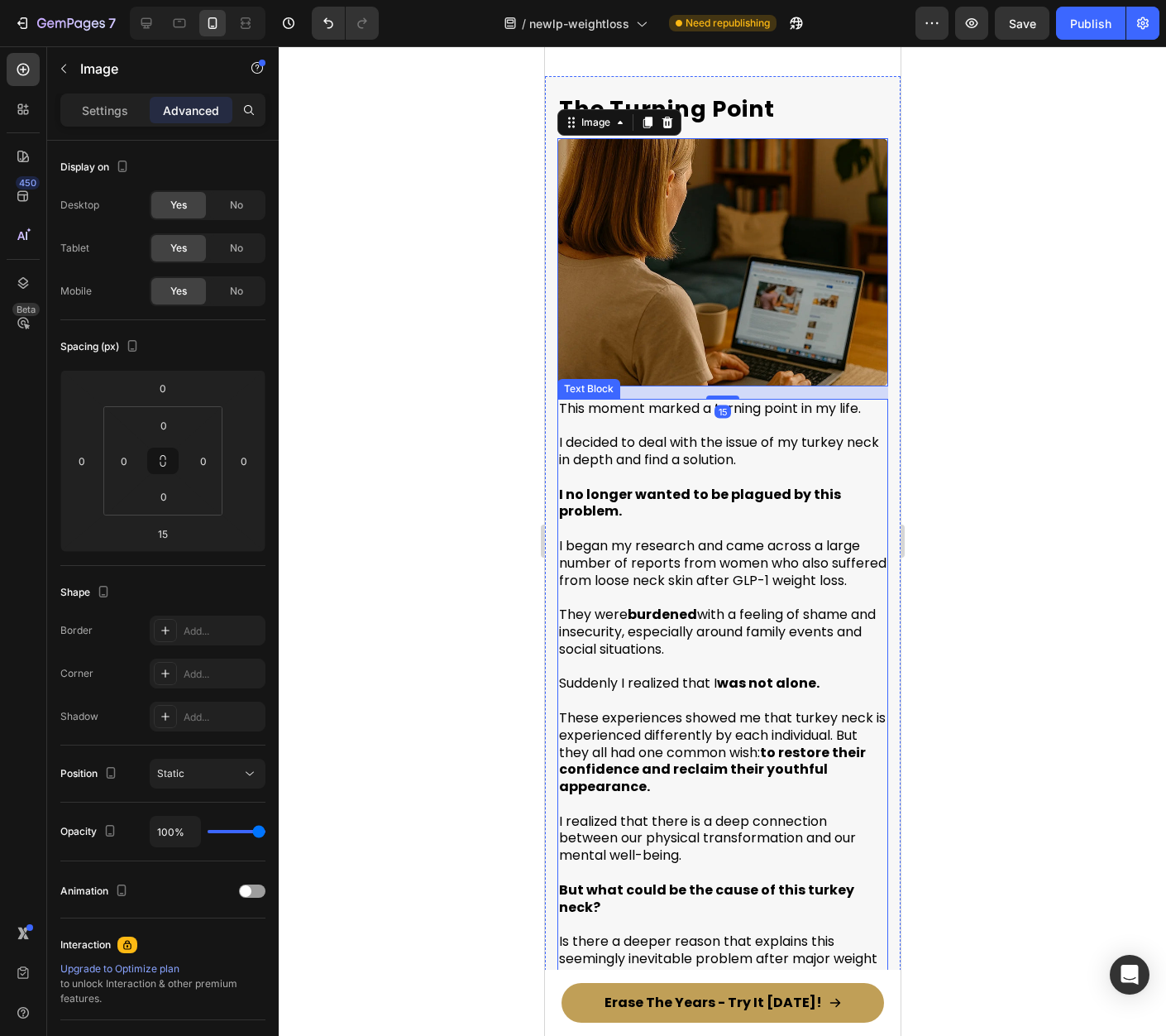
click at [710, 536] on span "I began my research and came across a large number of reports from women who al…" at bounding box center [722, 563] width 327 height 54
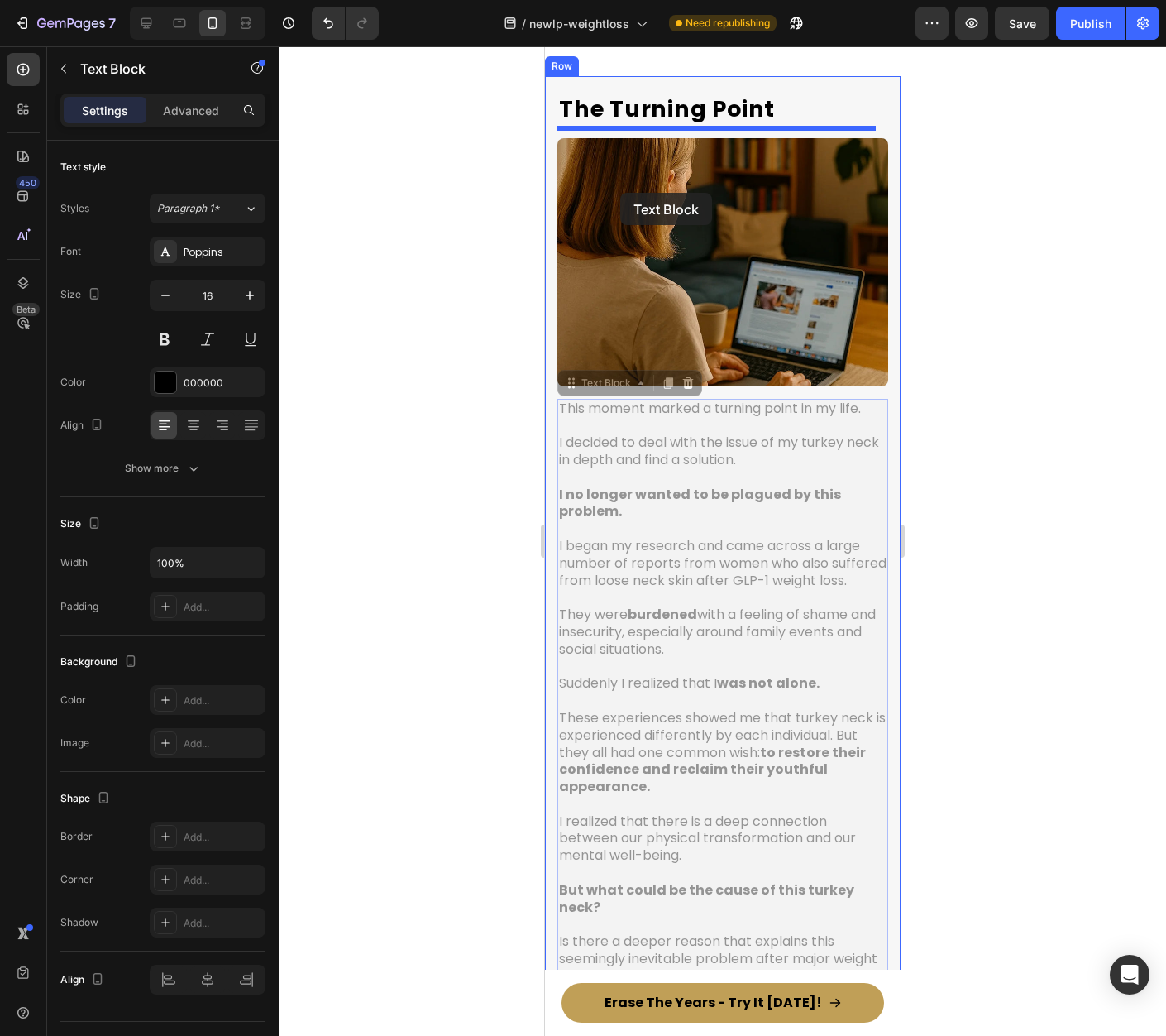
drag, startPoint x: 574, startPoint y: 368, endPoint x: 619, endPoint y: 193, distance: 180.7
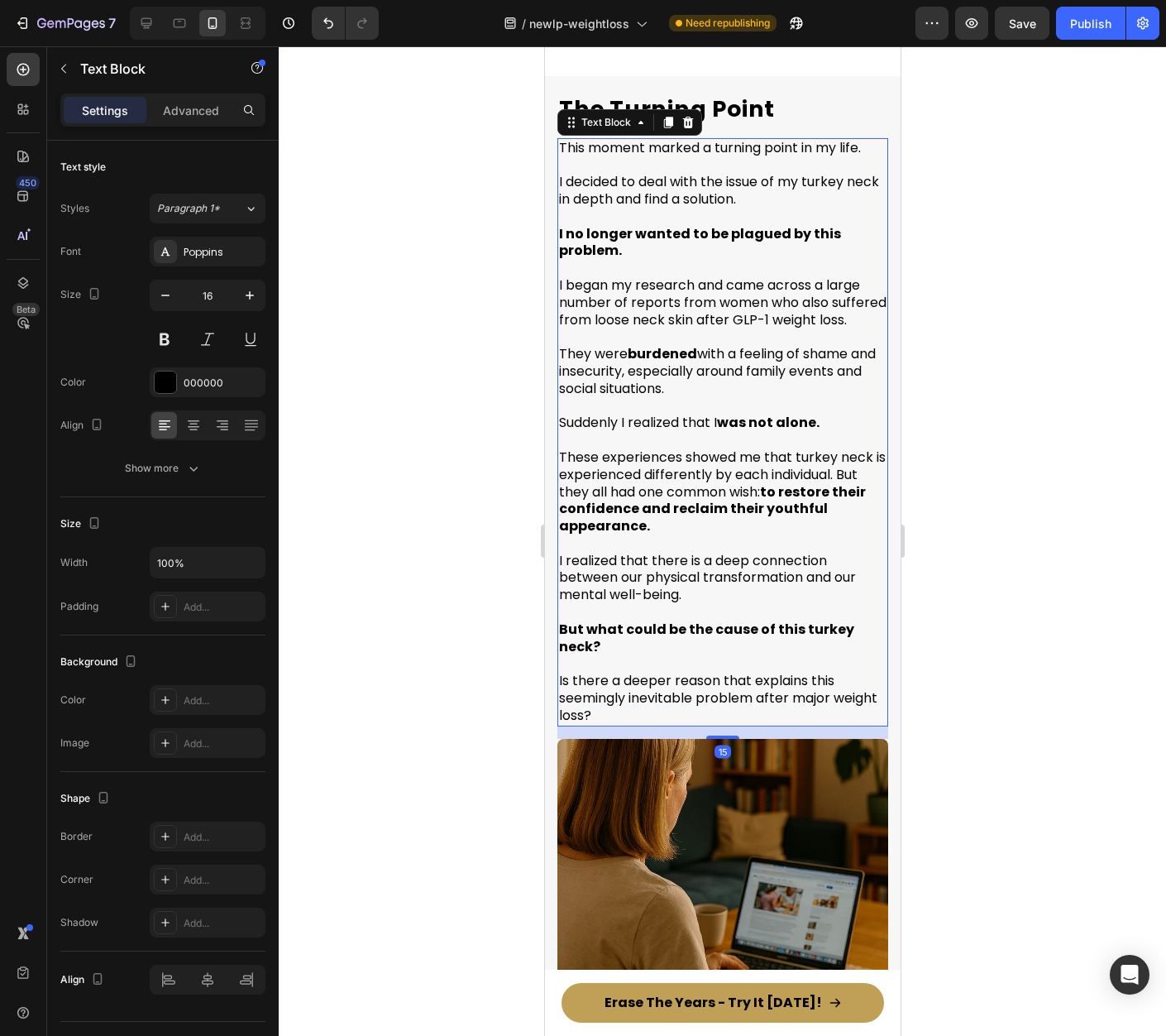
click at [1057, 243] on div at bounding box center [722, 541] width 888 height 989
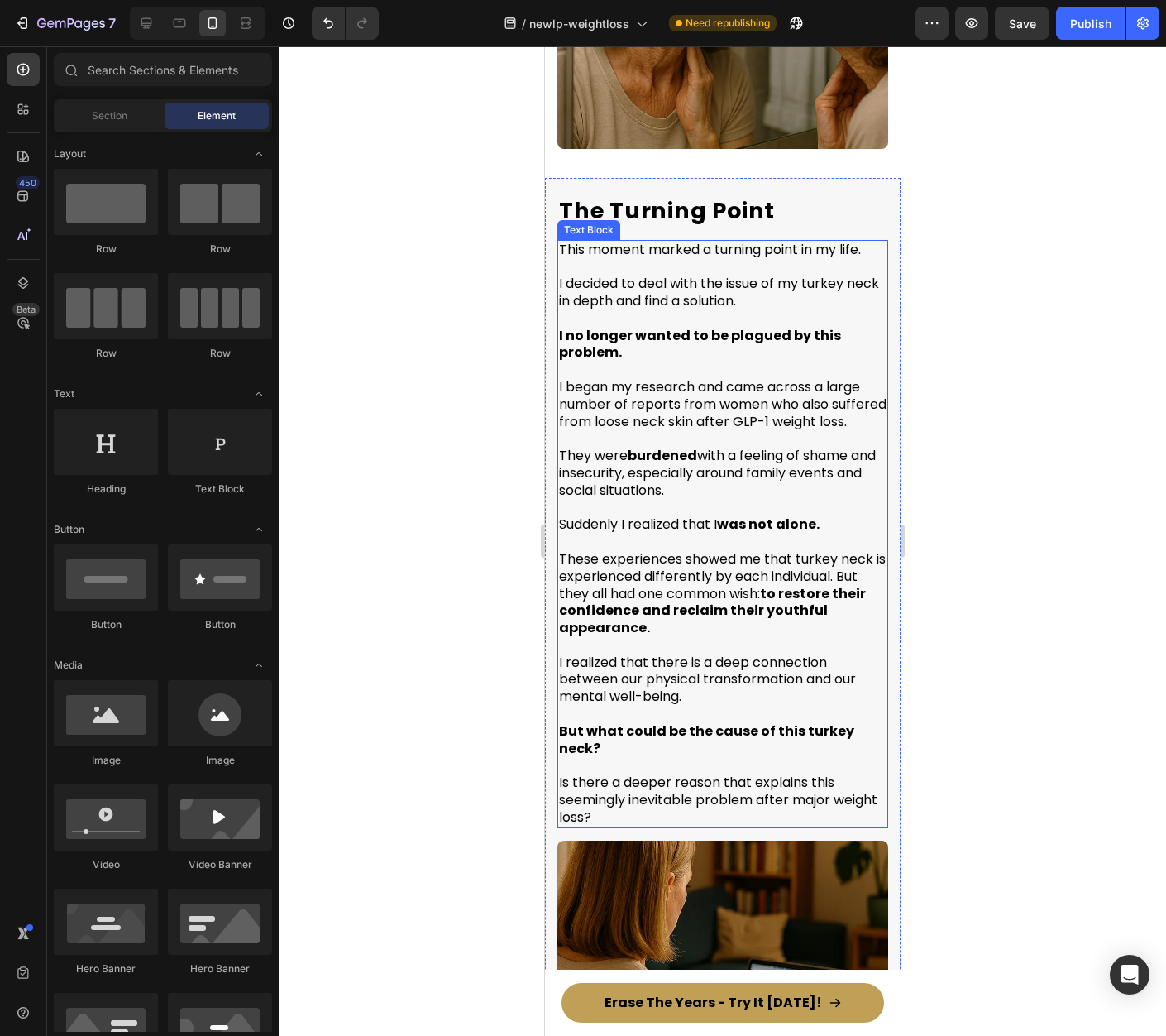
scroll to position [1021, 0]
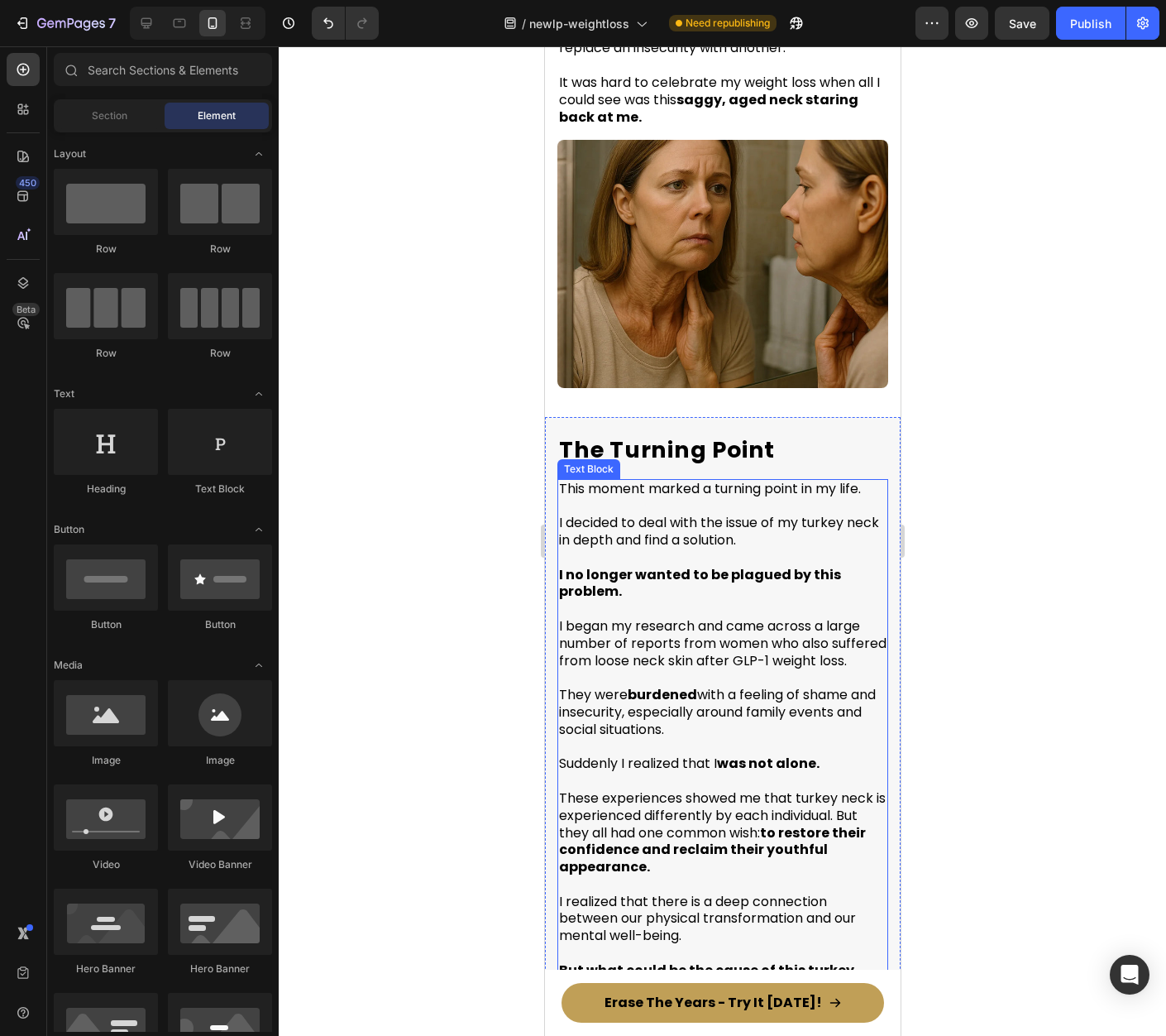
click at [667, 549] on p "I no longer wanted to be plagued by this problem." at bounding box center [722, 575] width 327 height 52
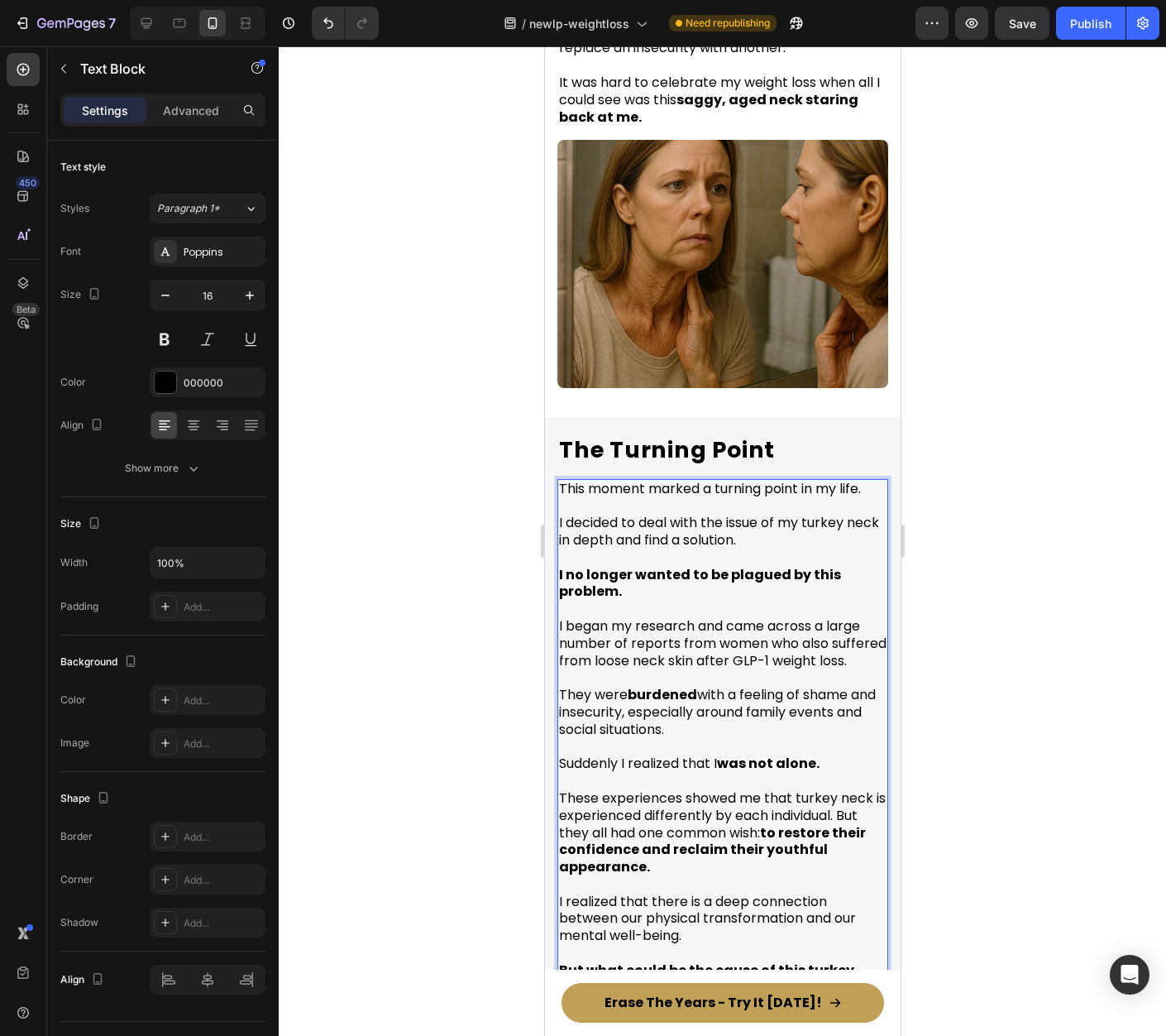
click at [667, 549] on p "I no longer wanted to be plagued by this problem." at bounding box center [722, 575] width 327 height 52
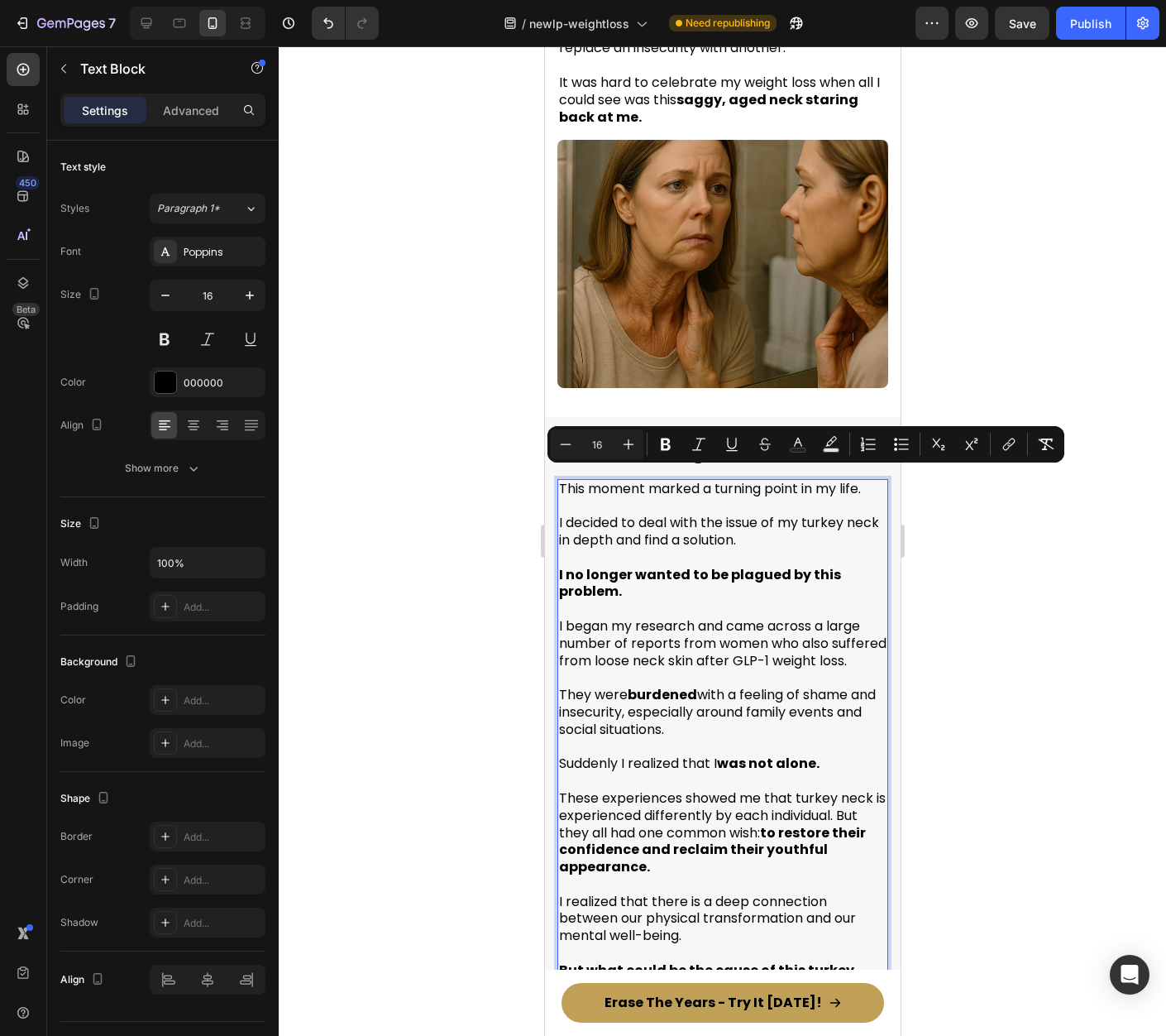
click at [999, 566] on div at bounding box center [722, 541] width 888 height 989
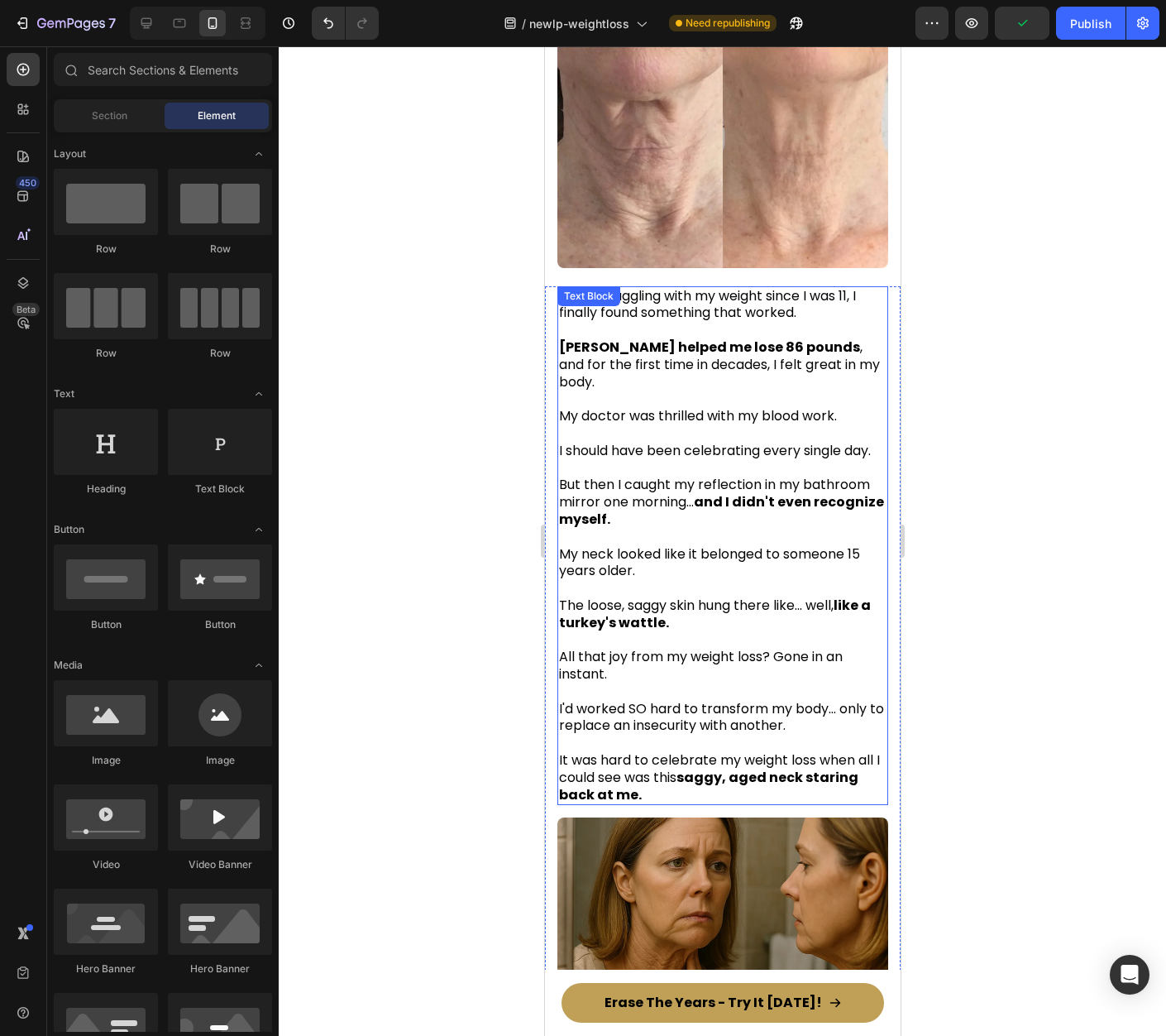
scroll to position [714, 0]
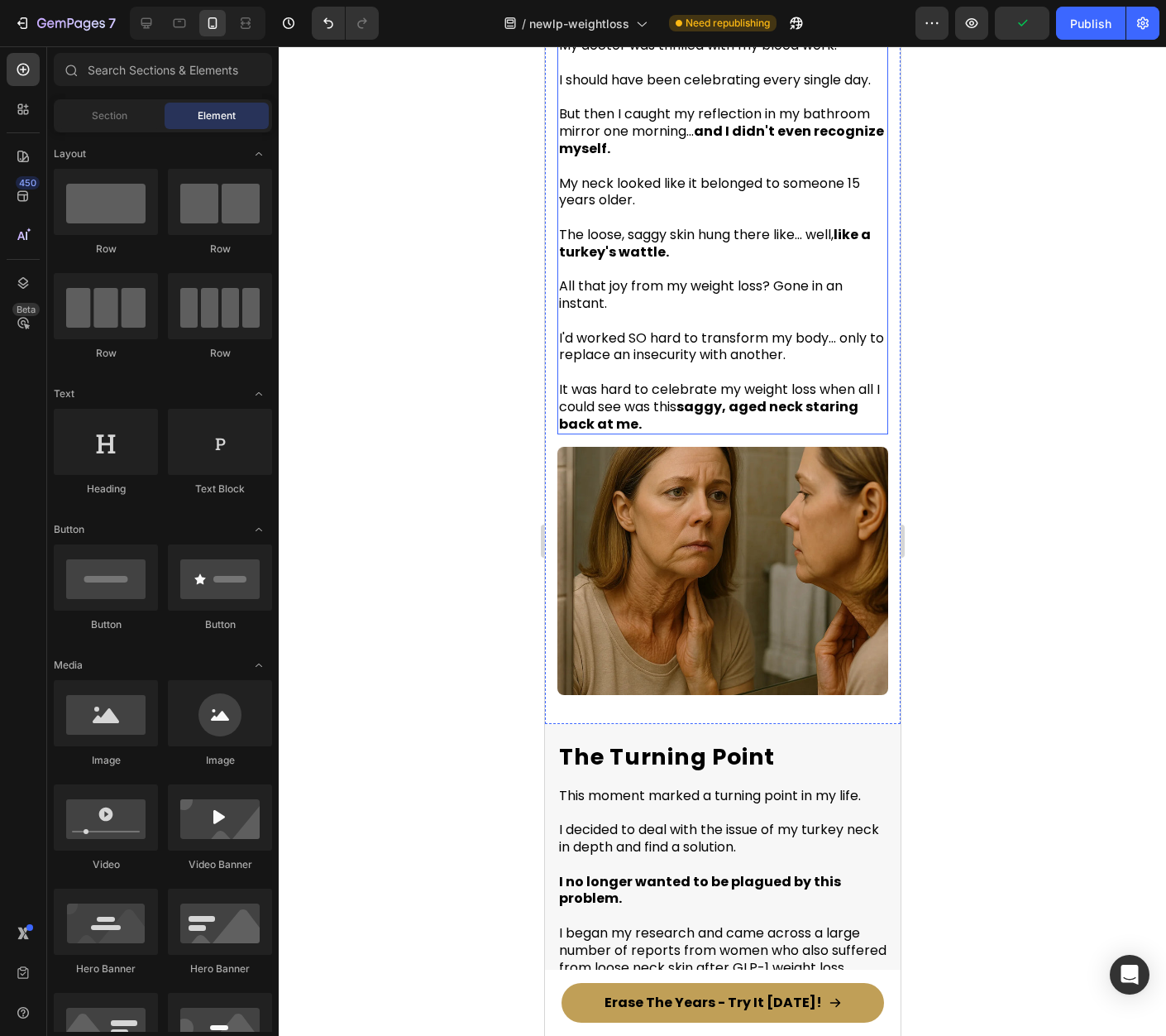
click at [736, 332] on span "I'd worked SO hard to transform my body... only to replace an insecurity with a…" at bounding box center [721, 346] width 325 height 37
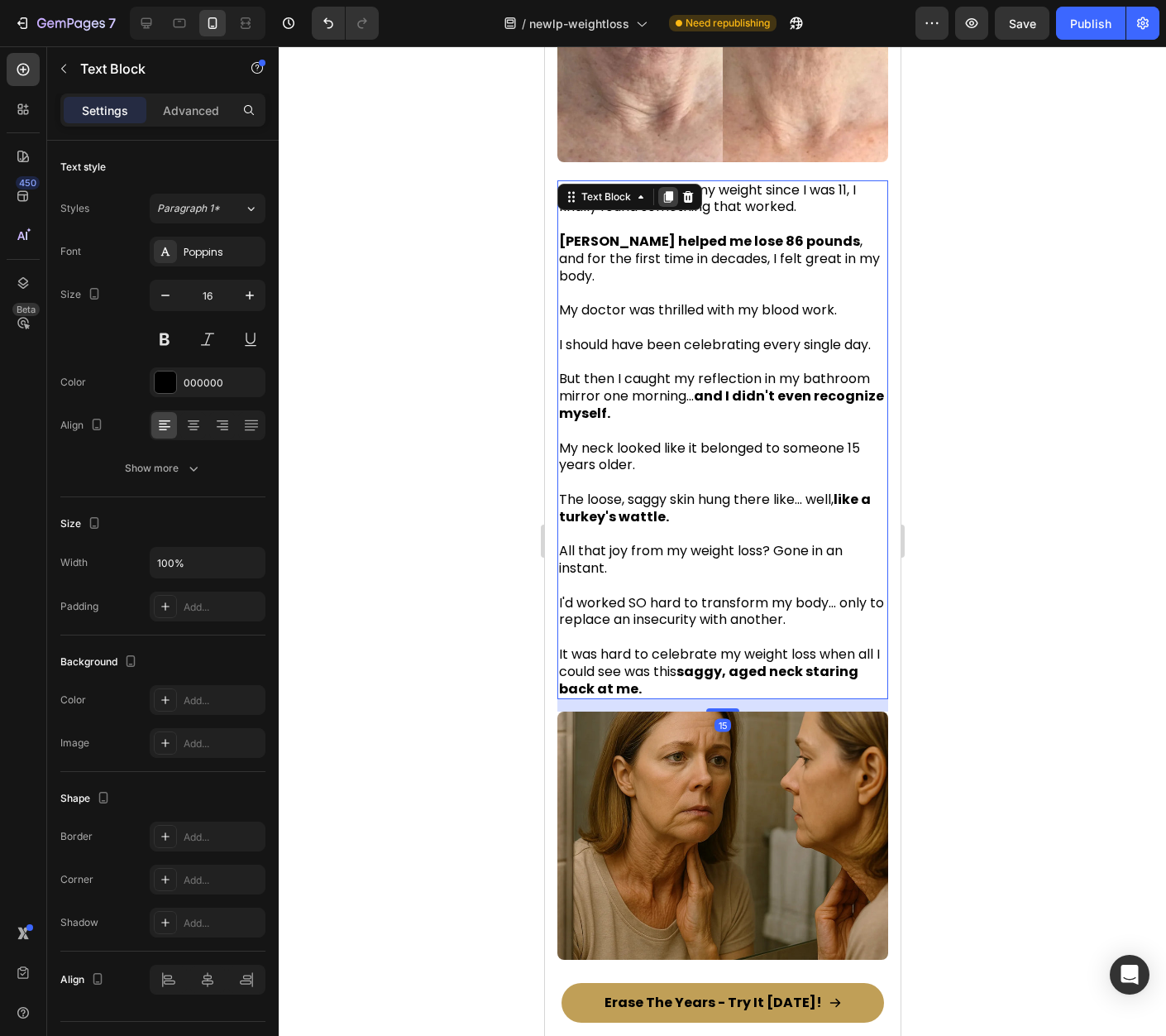
click at [667, 195] on icon at bounding box center [667, 197] width 9 height 12
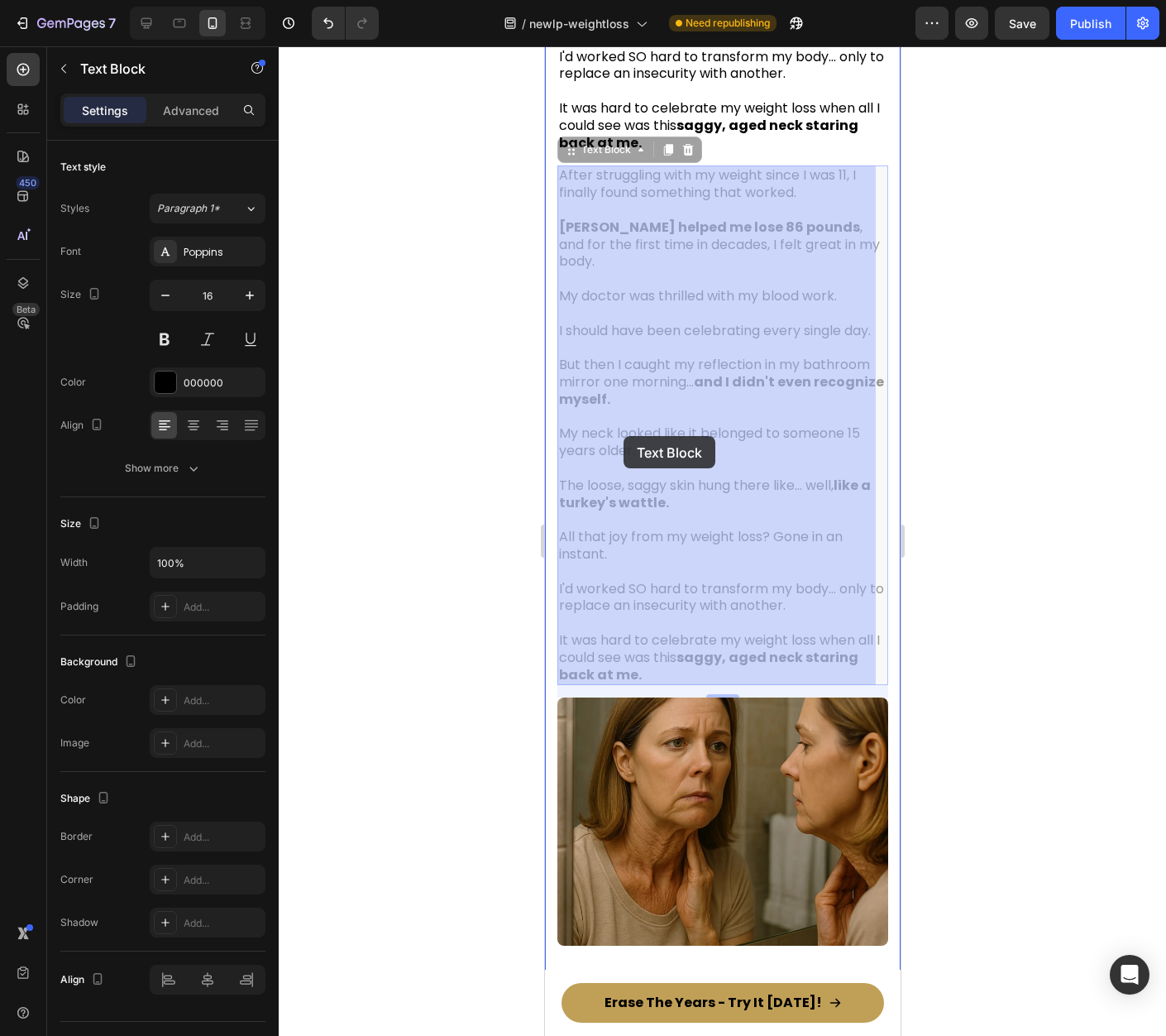
scroll to position [1327, 0]
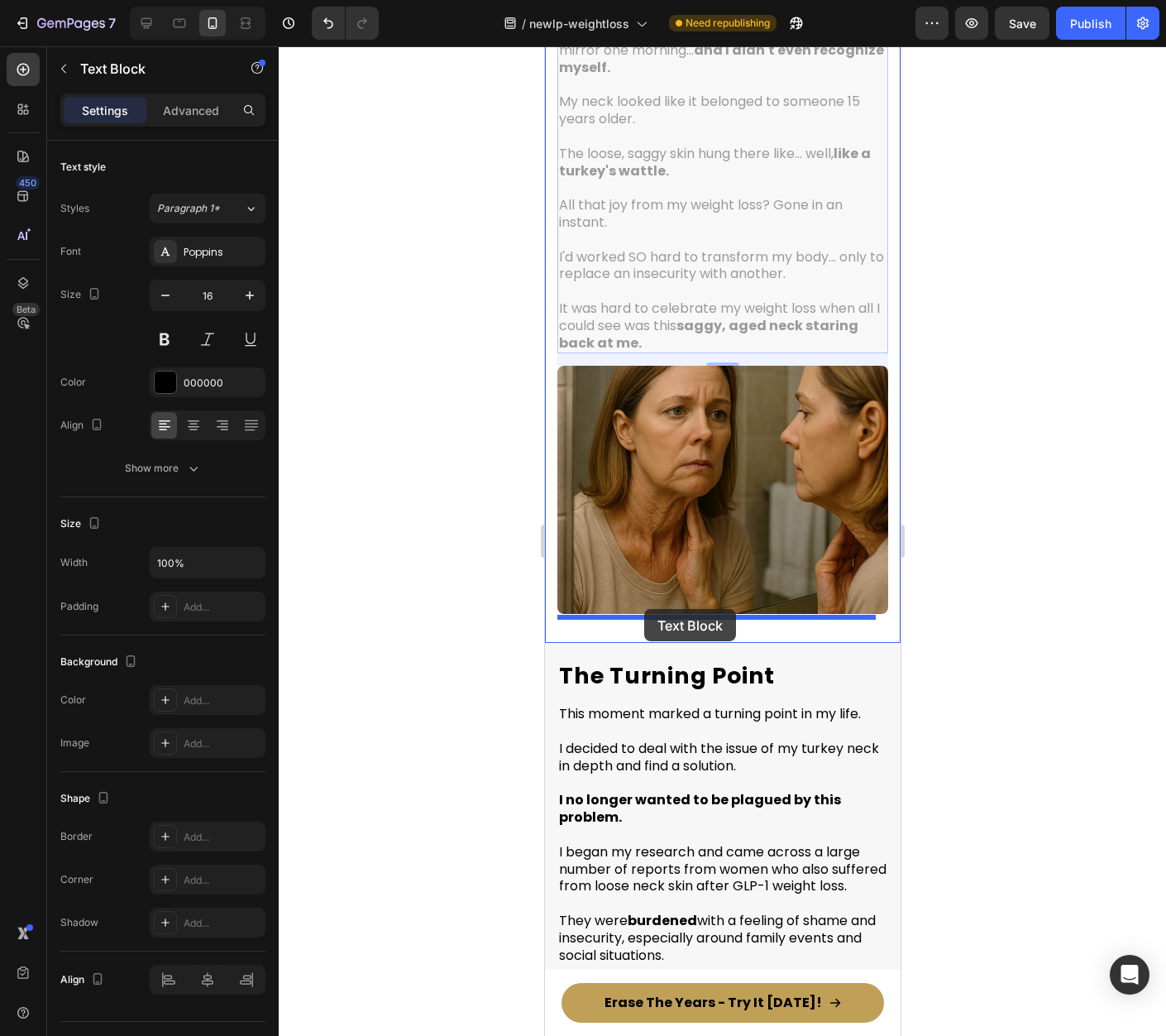
drag, startPoint x: 579, startPoint y: 155, endPoint x: 645, endPoint y: 606, distance: 455.8
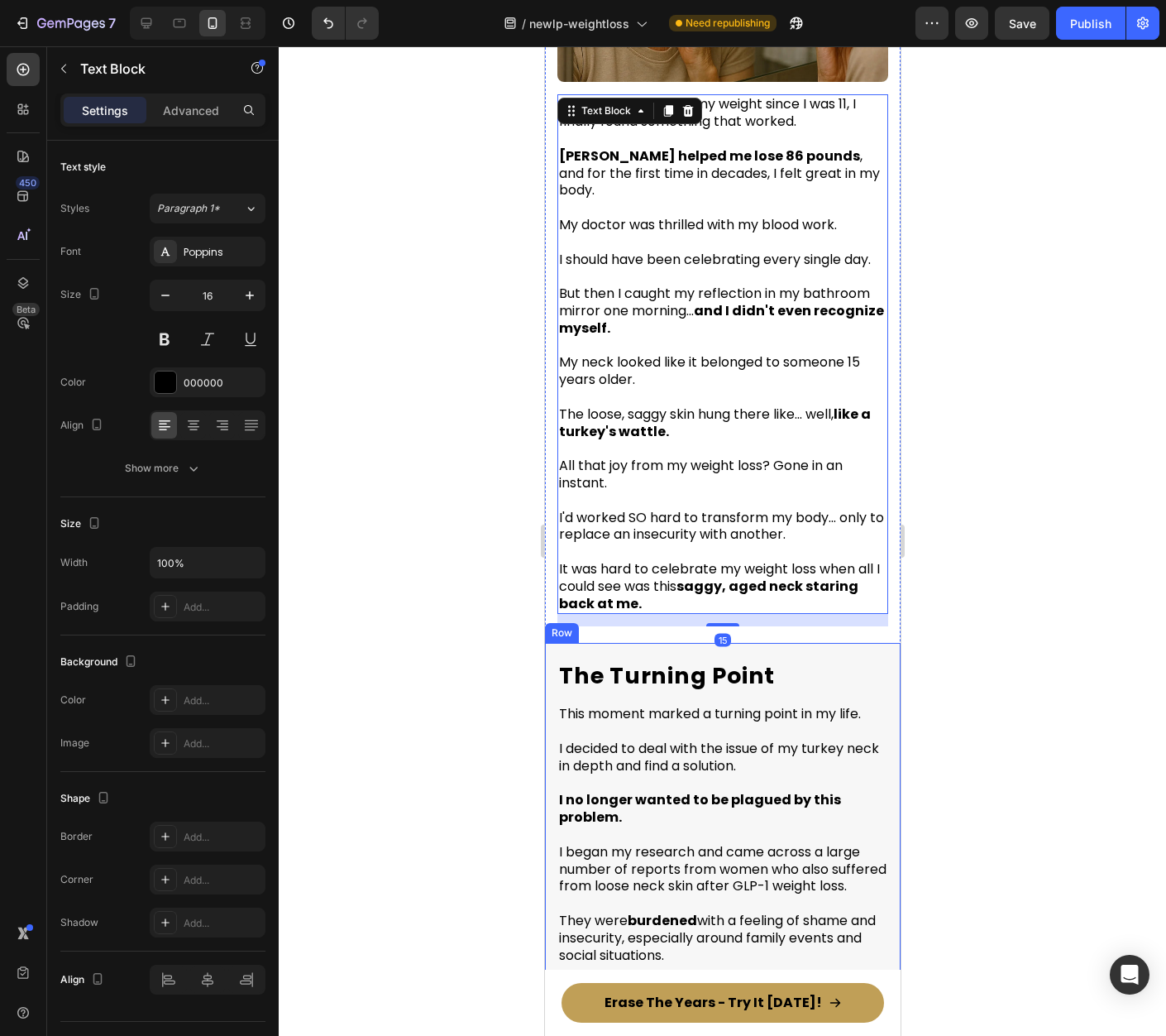
click at [676, 518] on span "I'd worked SO hard to transform my body... only to replace an insecurity with a…" at bounding box center [721, 526] width 325 height 37
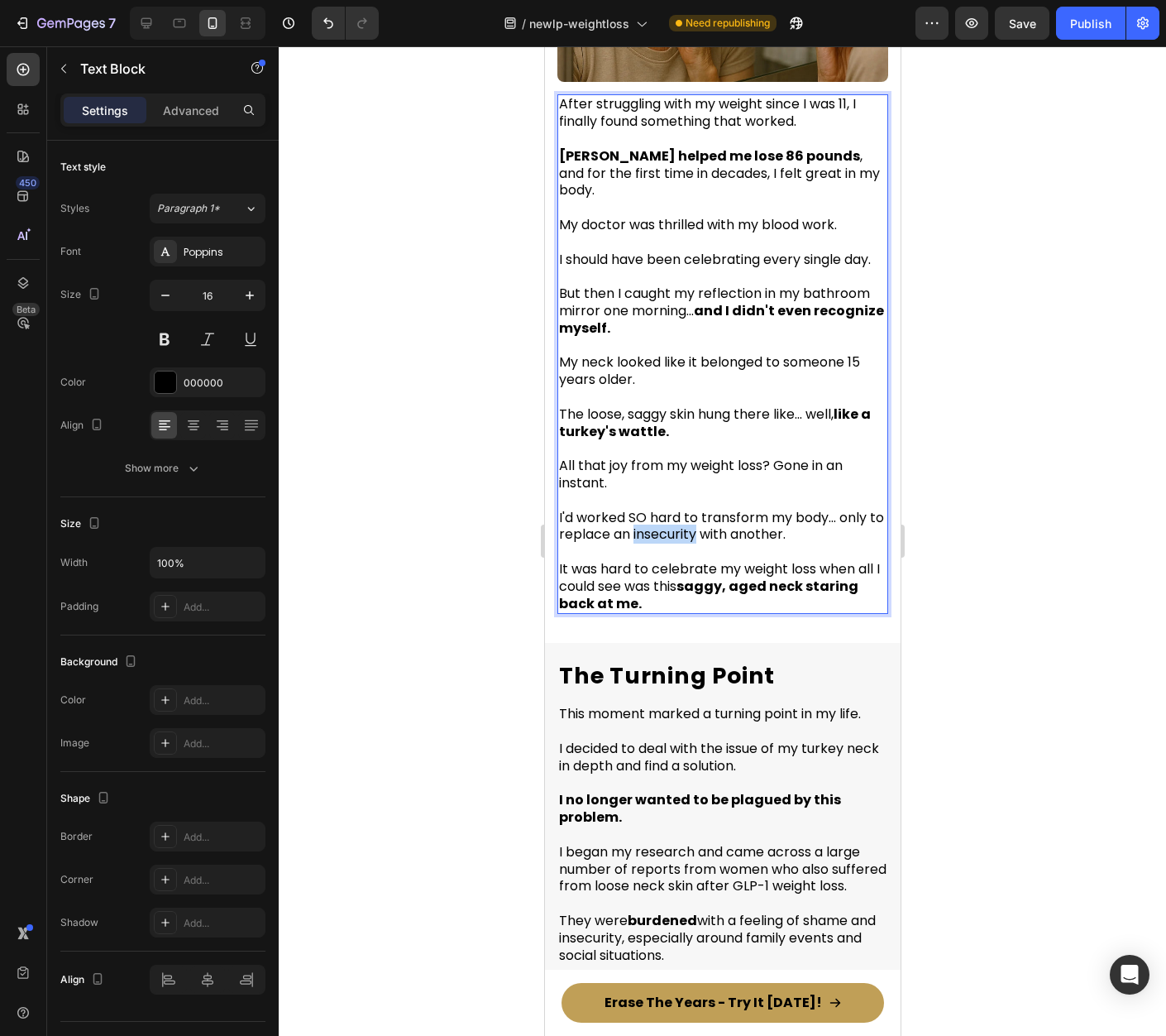
click at [676, 518] on span "I'd worked SO hard to transform my body... only to replace an insecurity with a…" at bounding box center [721, 526] width 325 height 37
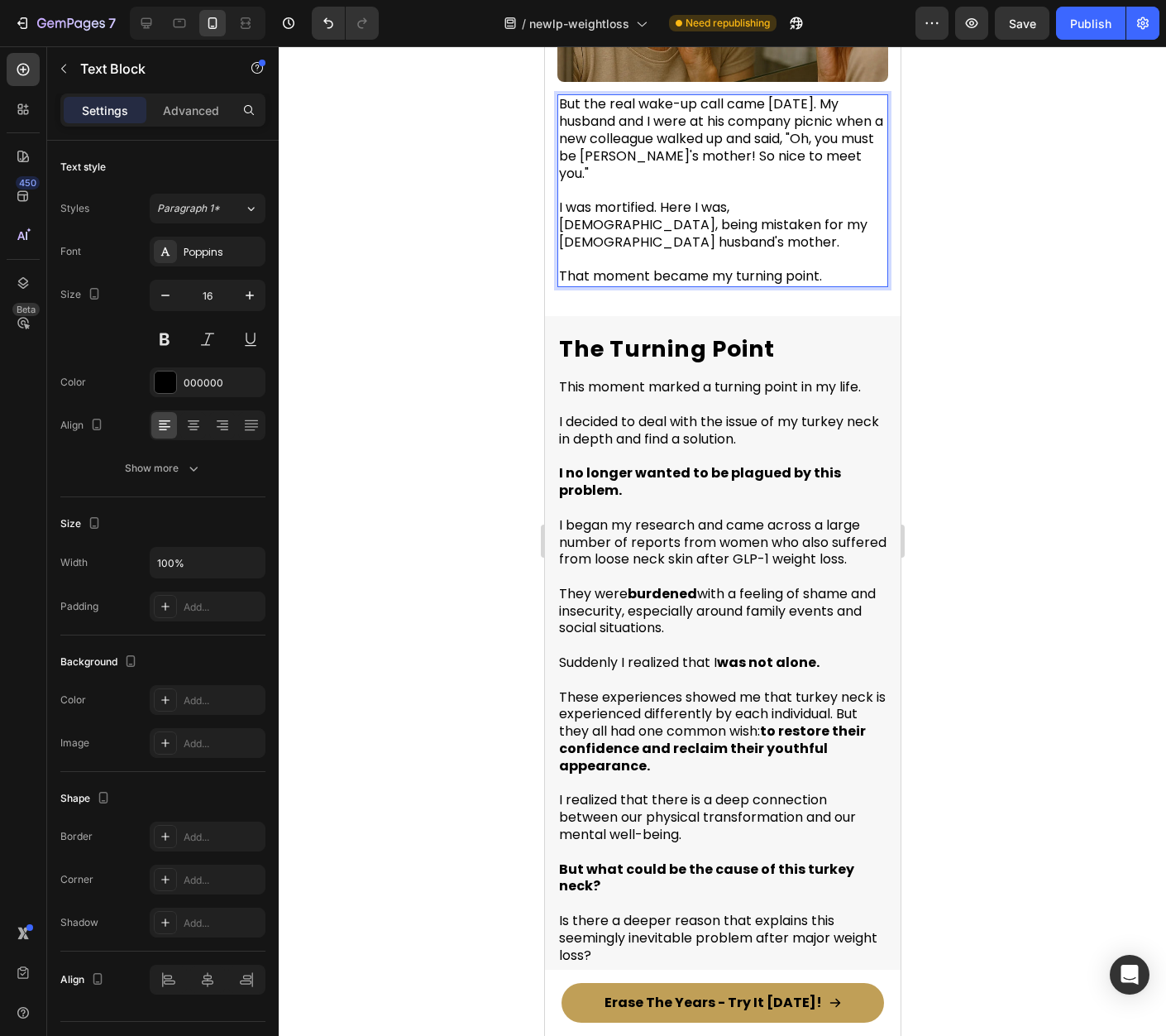
click at [972, 360] on div at bounding box center [722, 541] width 888 height 989
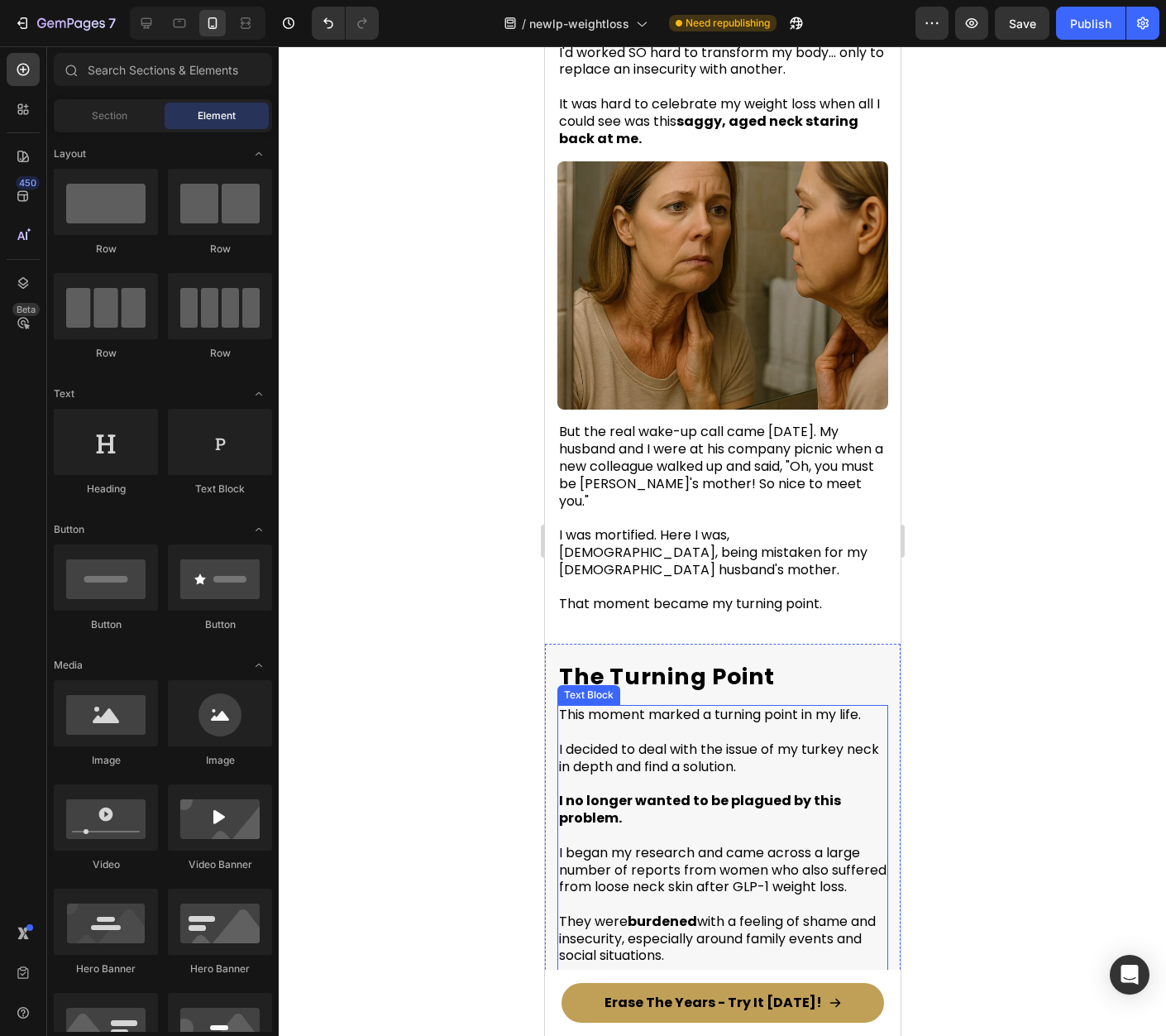
scroll to position [1006, 0]
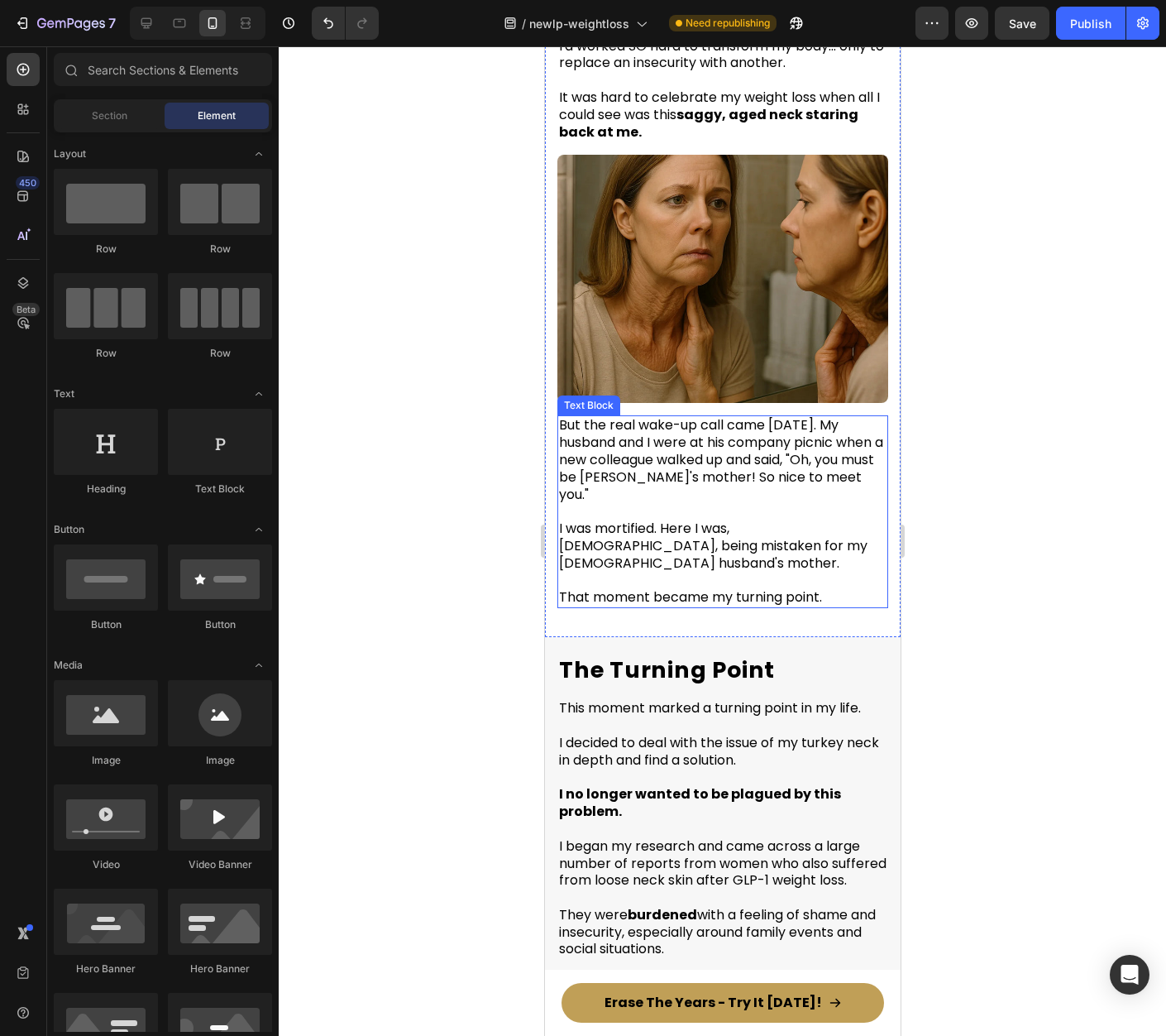
click at [689, 428] on p "But the real wake-up call came two weeks later. My husband and I were at his co…" at bounding box center [722, 459] width 327 height 86
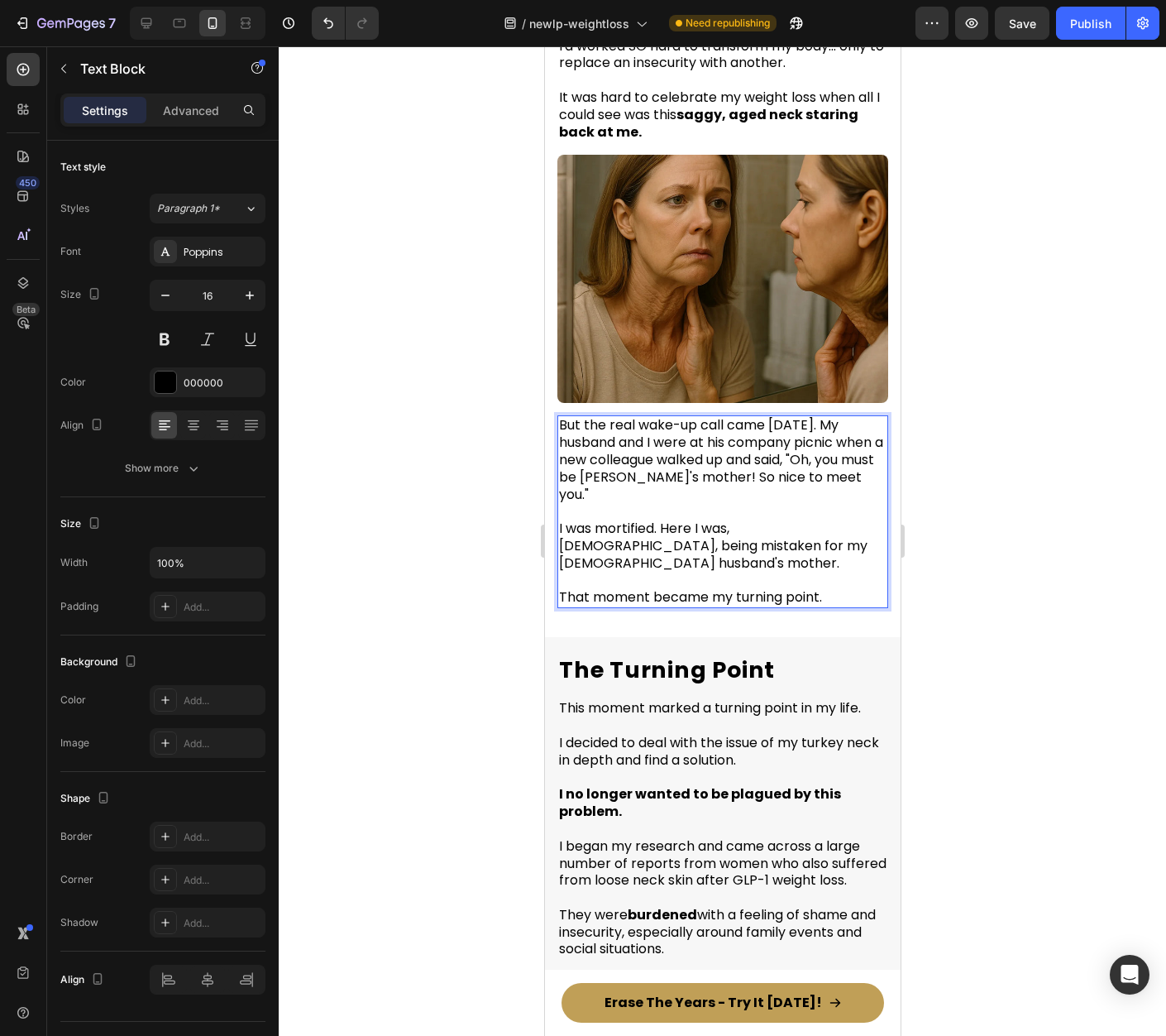
click at [597, 436] on p "But the real wake-up call came two weeks later. My husband and I were at his co…" at bounding box center [722, 459] width 327 height 86
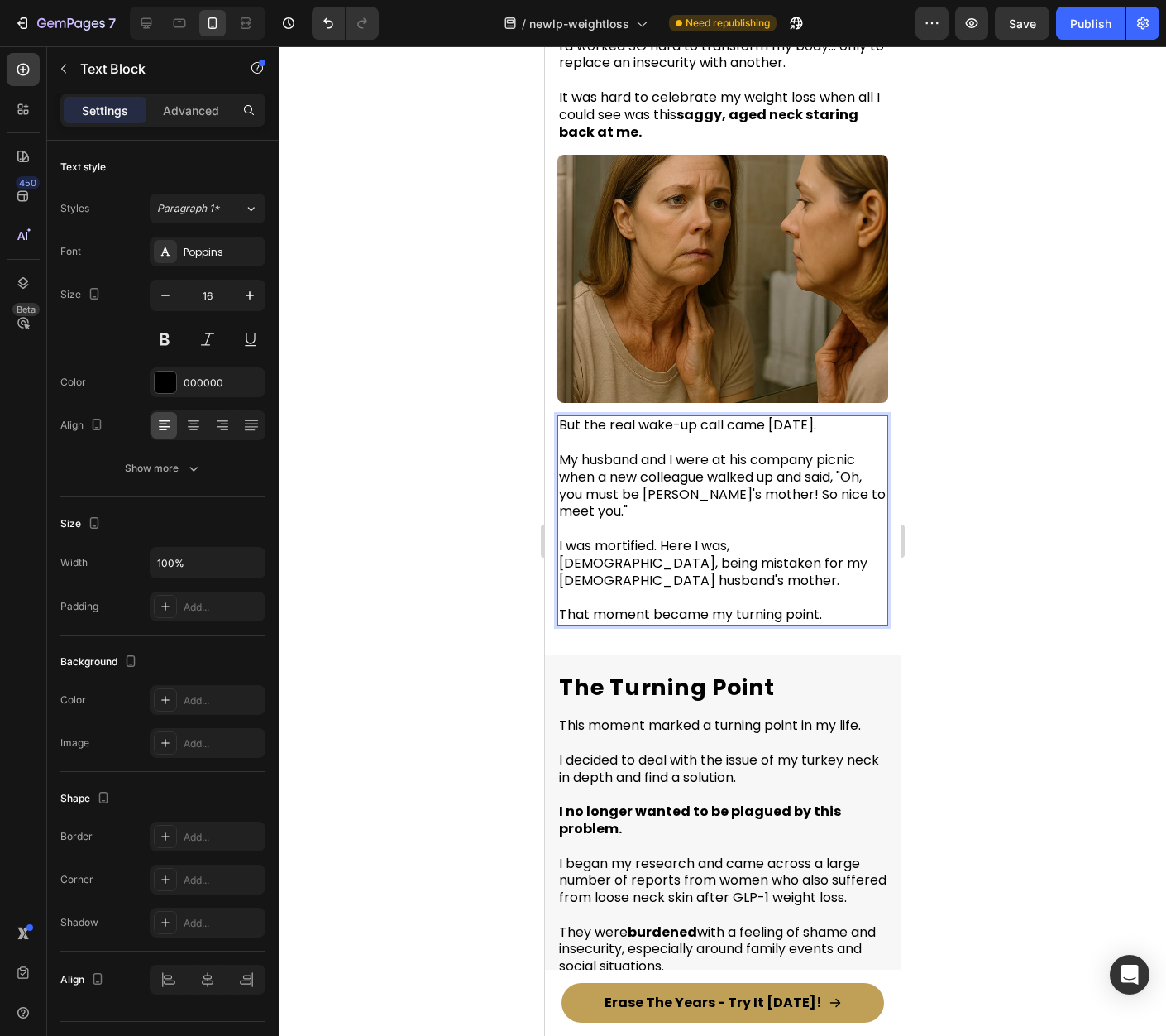
click at [962, 465] on div at bounding box center [722, 541] width 888 height 989
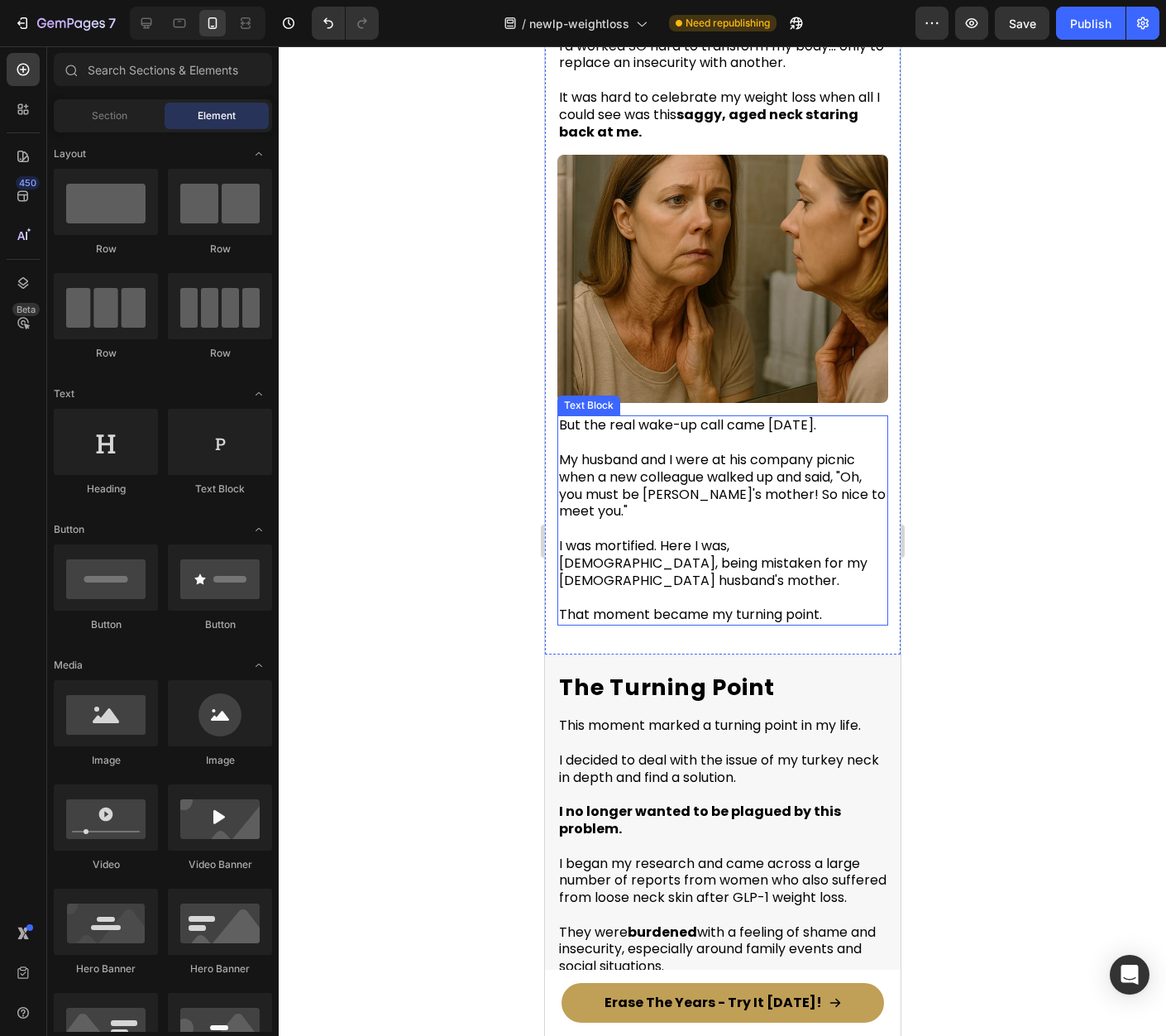
click at [850, 485] on p "My husband and I were at his company picnic when a new colleague walked up and …" at bounding box center [722, 485] width 327 height 69
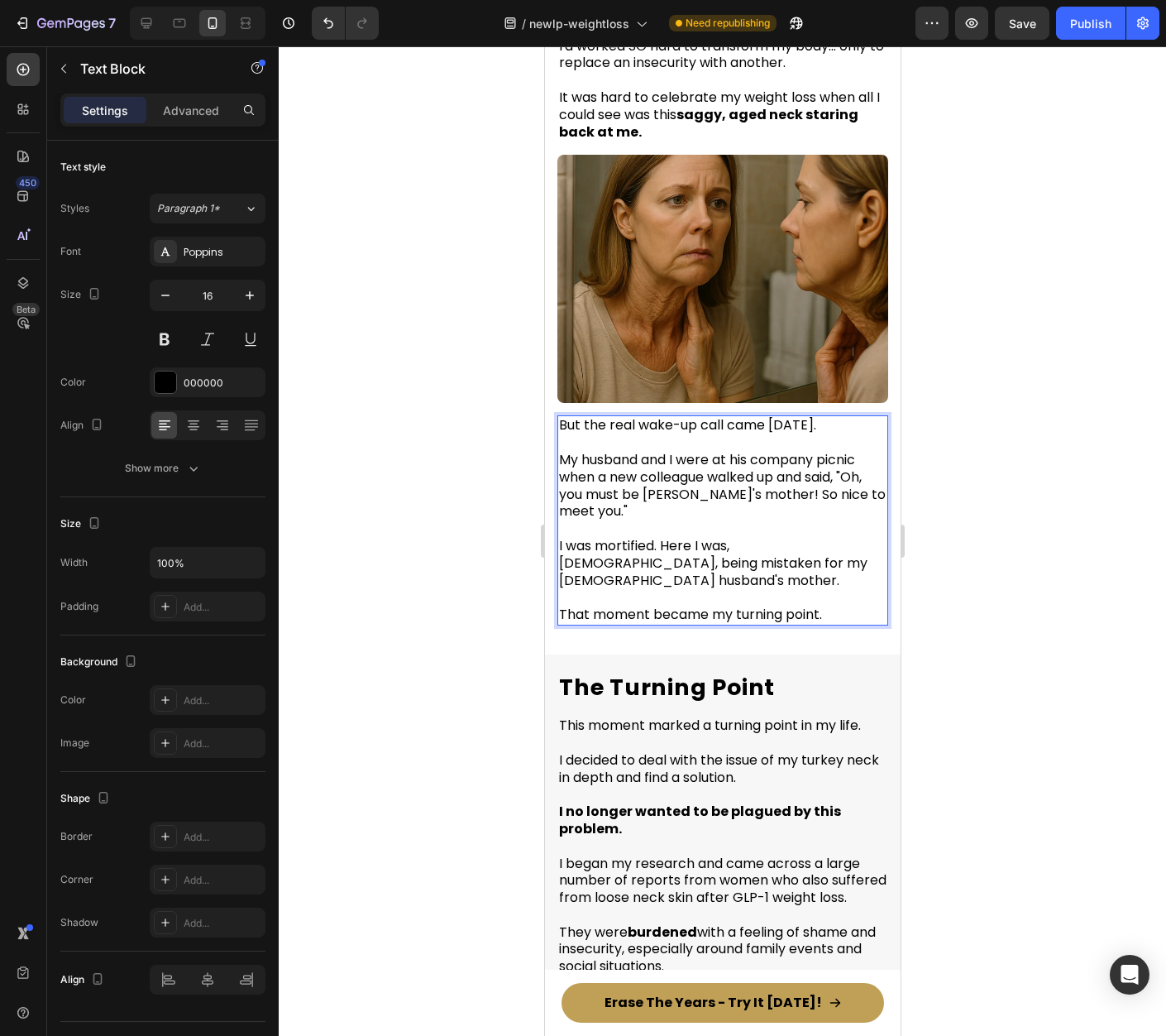
click at [816, 502] on p "My husband and I were at his company picnic when a new colleague walked up and …" at bounding box center [722, 485] width 327 height 69
click at [770, 508] on p "My husband and I were at his company picnic when a new colleague walked up and …" at bounding box center [722, 485] width 327 height 69
click at [756, 503] on p "My husband and I were at his company picnic when a new colleague walked up and …" at bounding box center [722, 485] width 327 height 69
click at [967, 525] on div at bounding box center [722, 541] width 888 height 989
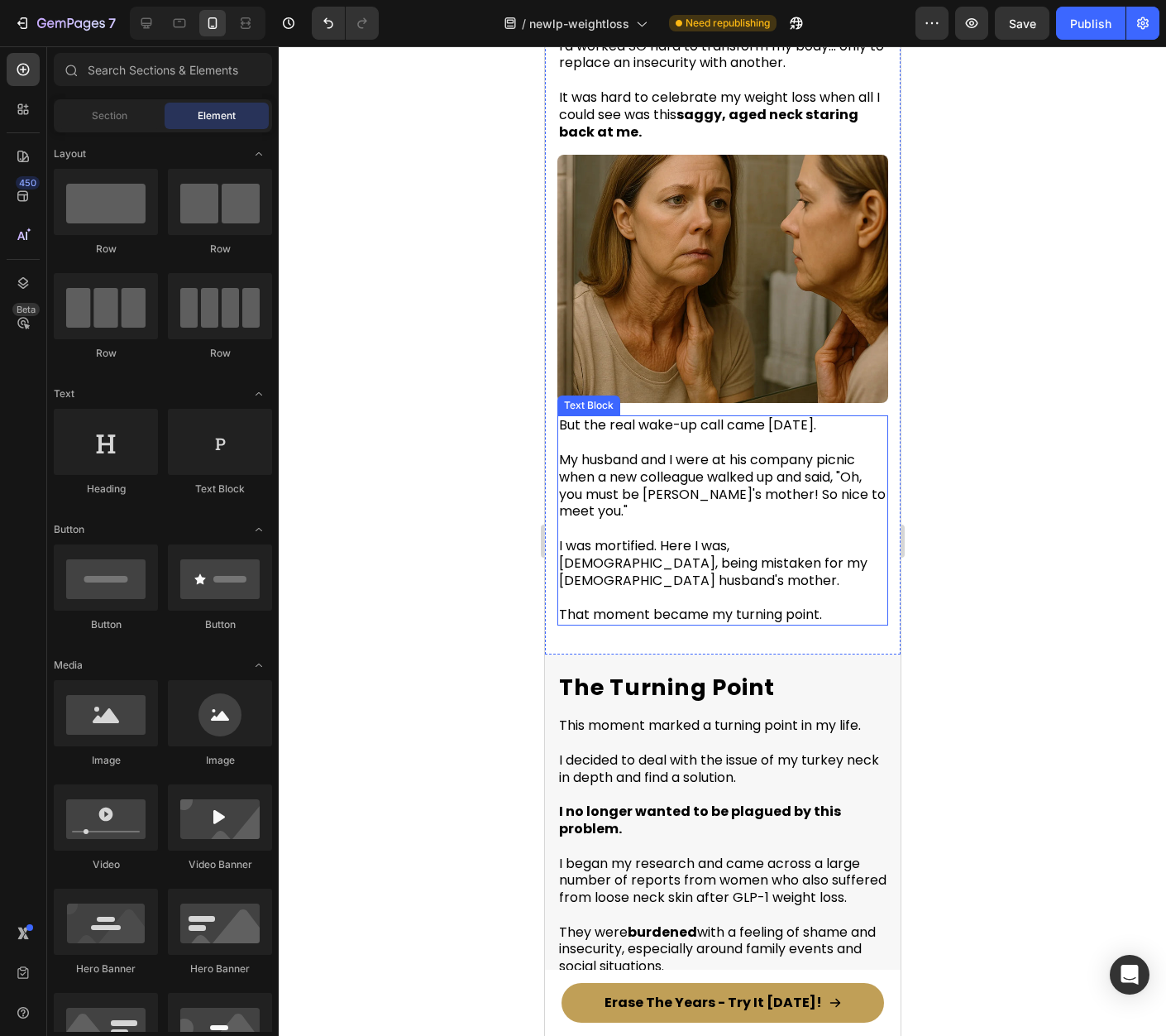
click at [680, 558] on p "I was mortified. Here I was, 52 years old, being mistaken for my 54-year-old hu…" at bounding box center [722, 554] width 327 height 69
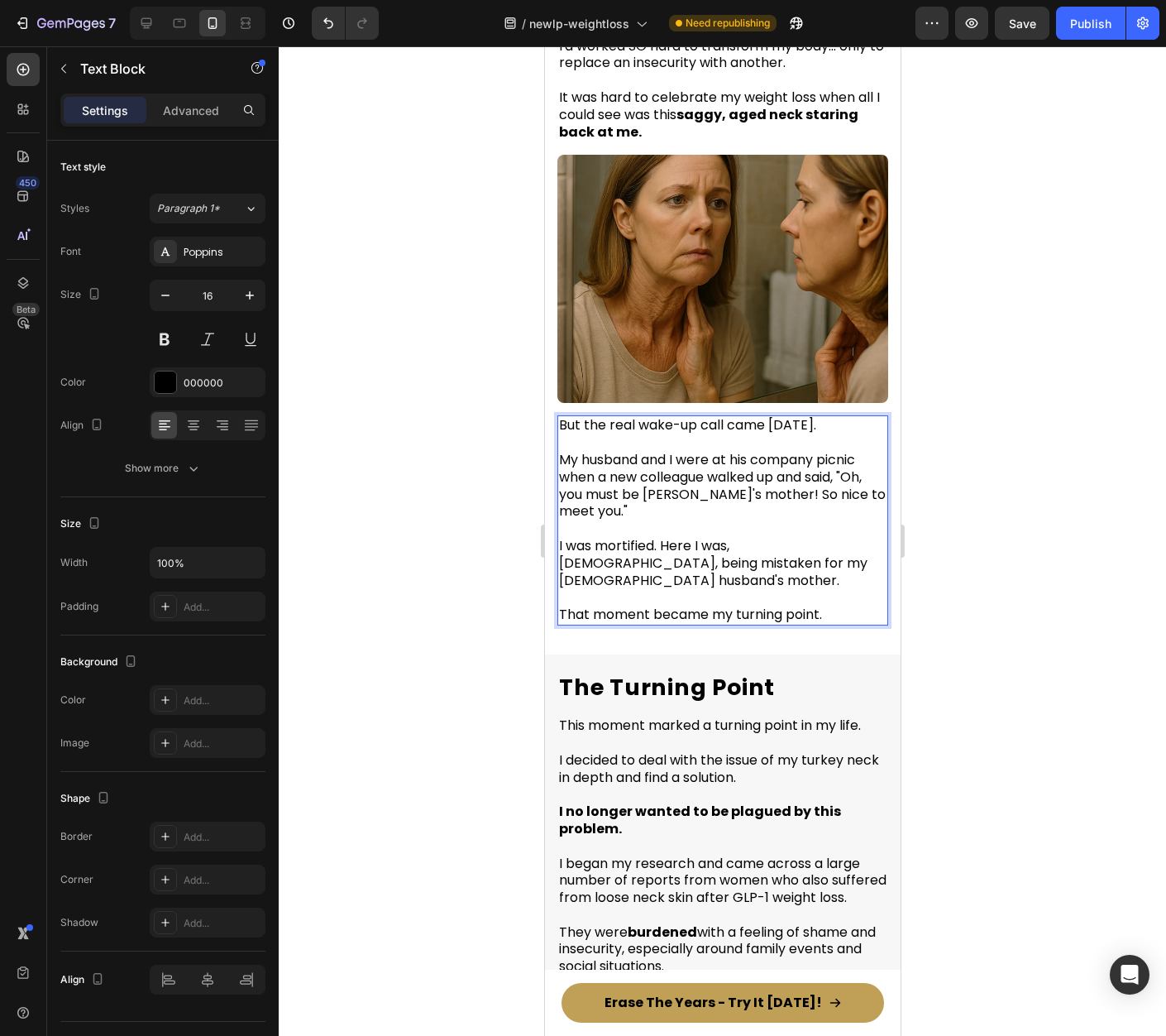
click at [664, 555] on p "I was mortified. Here I was, 52 years old, being mistaken for my 54-year-old hu…" at bounding box center [722, 554] width 327 height 69
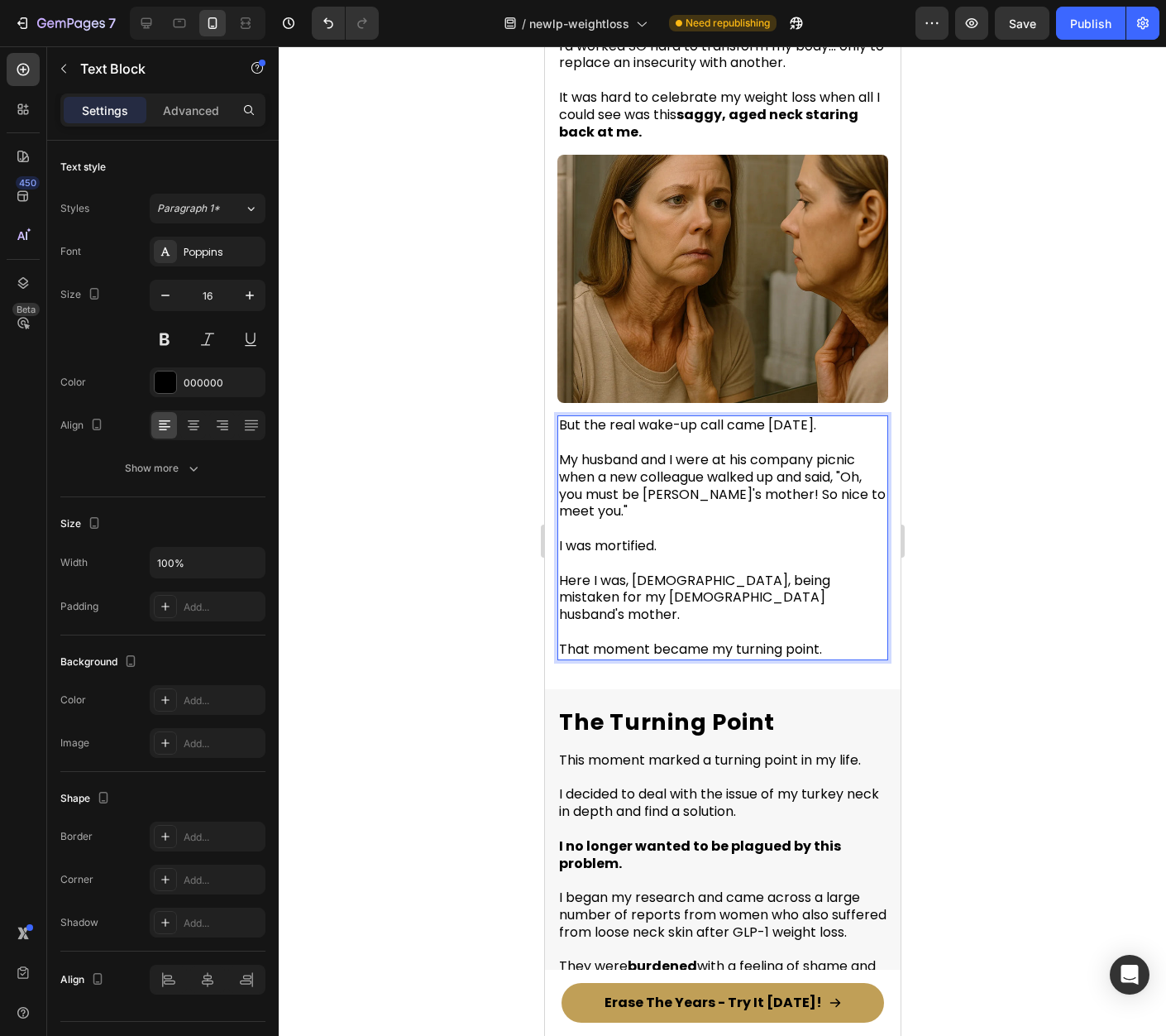
drag, startPoint x: 678, startPoint y: 558, endPoint x: 665, endPoint y: 556, distance: 13.2
click at [668, 555] on p "I was mortified." at bounding box center [722, 537] width 327 height 35
click at [621, 555] on p "I was mortified." at bounding box center [722, 537] width 327 height 35
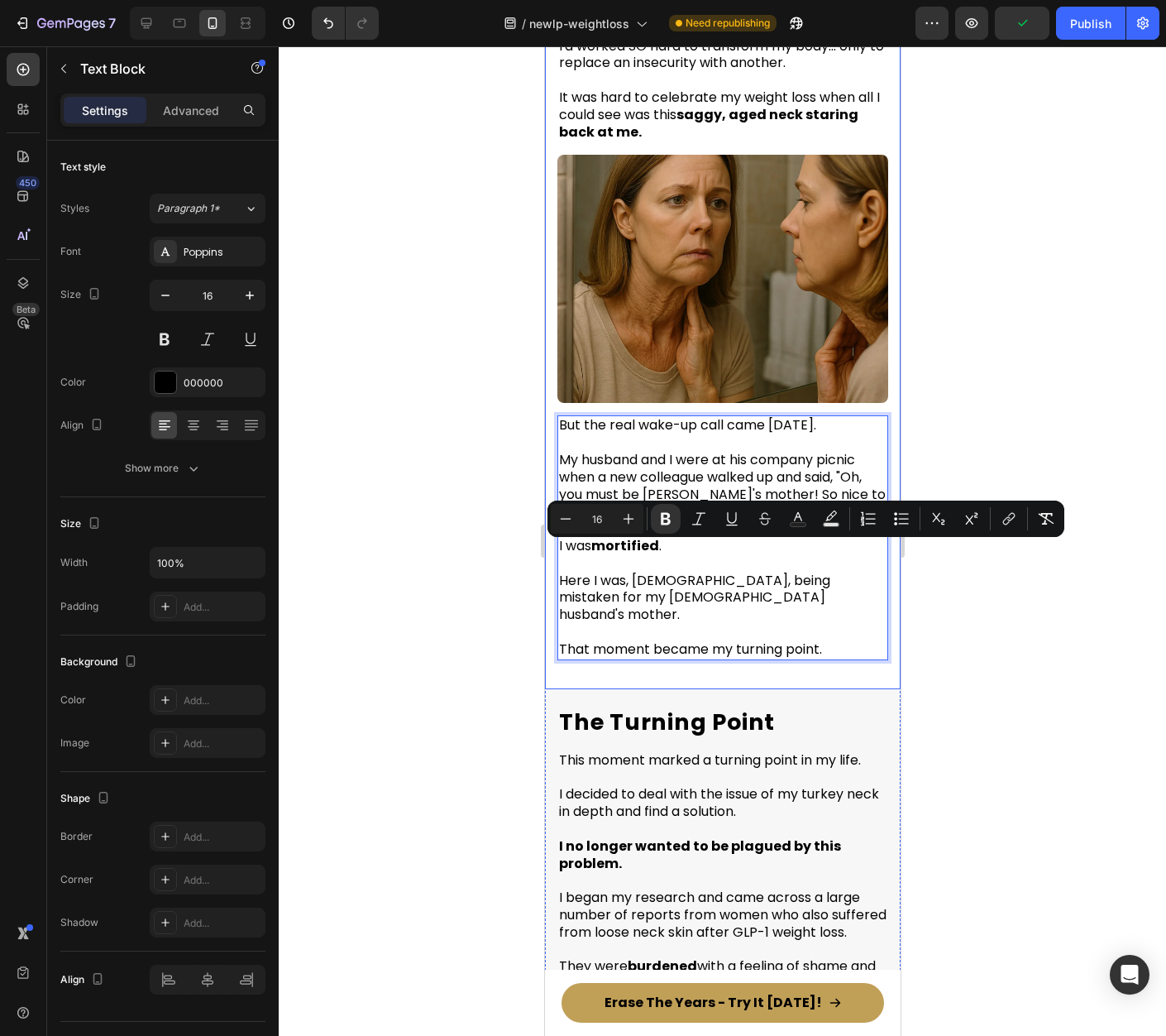
click at [997, 716] on div at bounding box center [722, 541] width 888 height 989
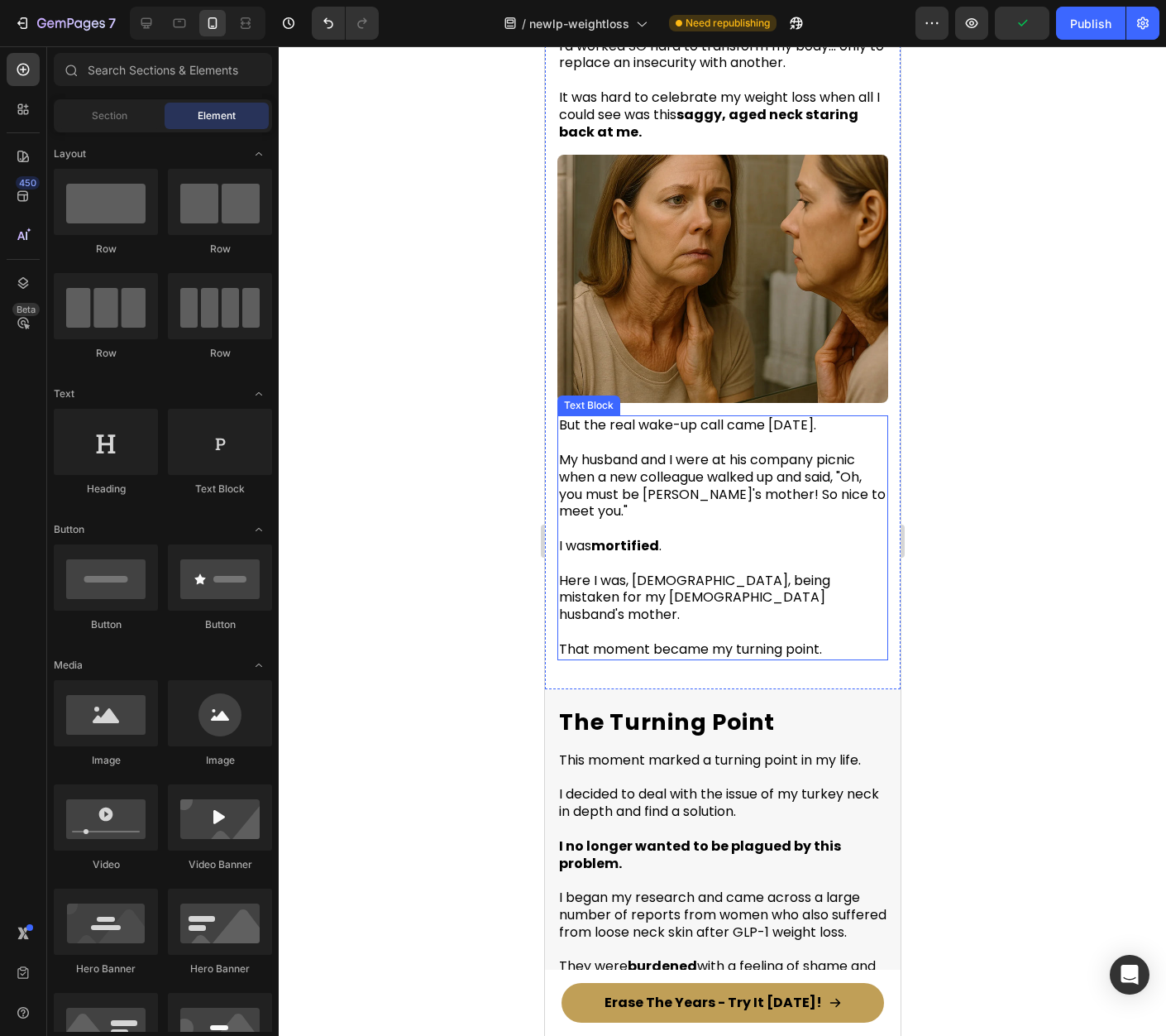
click at [711, 646] on p "That moment became my turning point." at bounding box center [722, 640] width 327 height 35
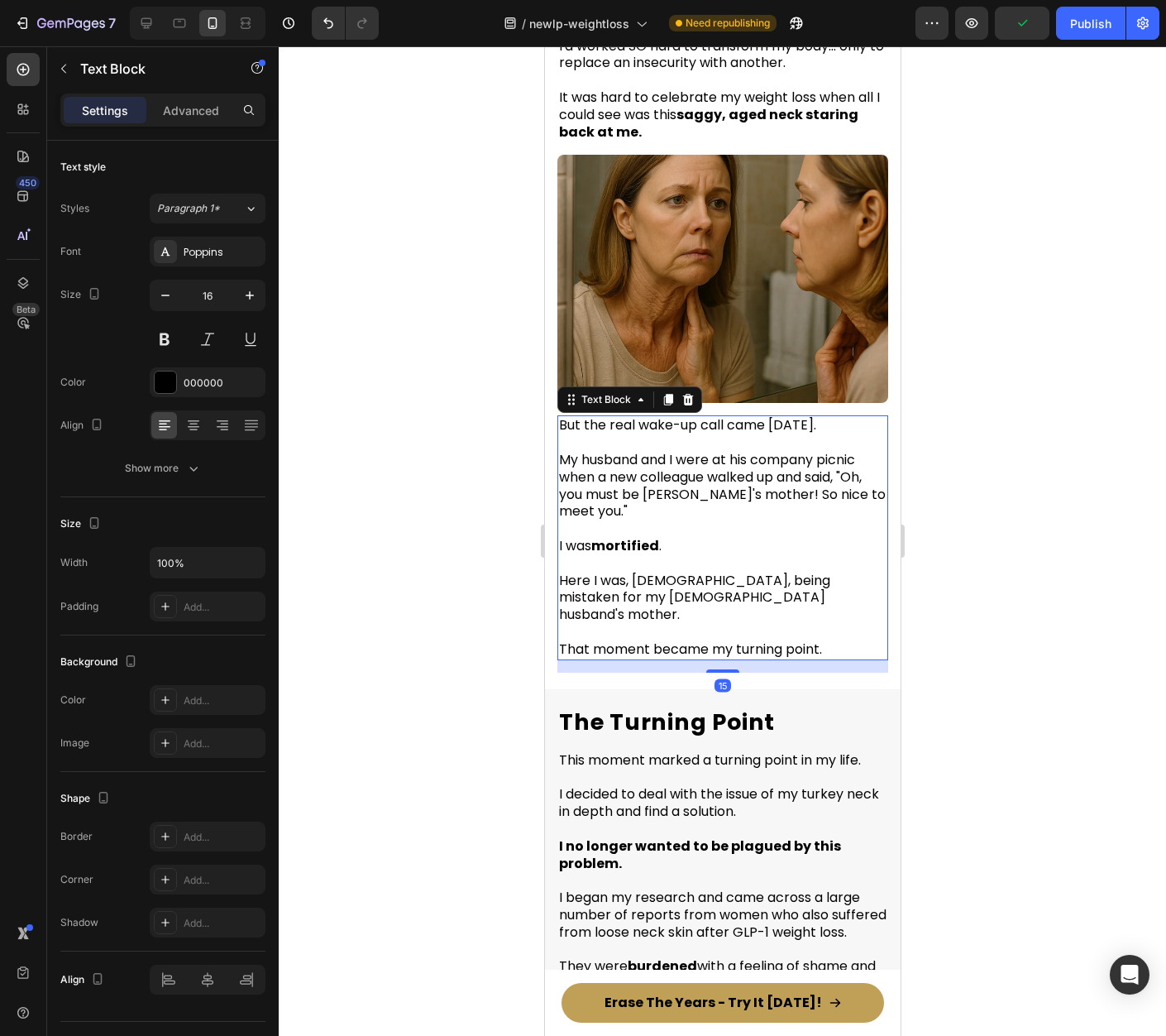
click at [967, 642] on div at bounding box center [722, 541] width 888 height 989
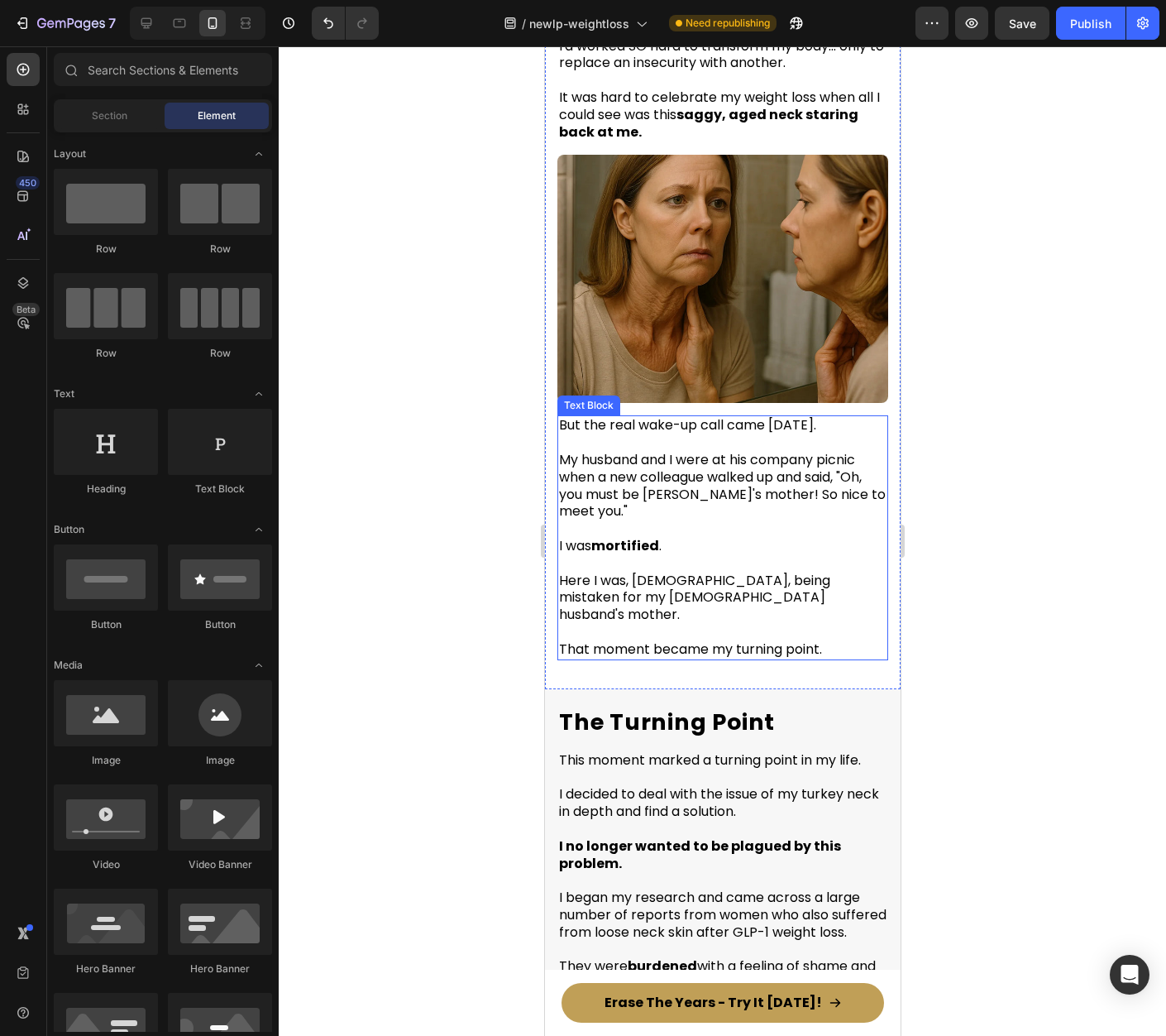
click at [853, 628] on p "That moment became my turning point." at bounding box center [722, 640] width 327 height 35
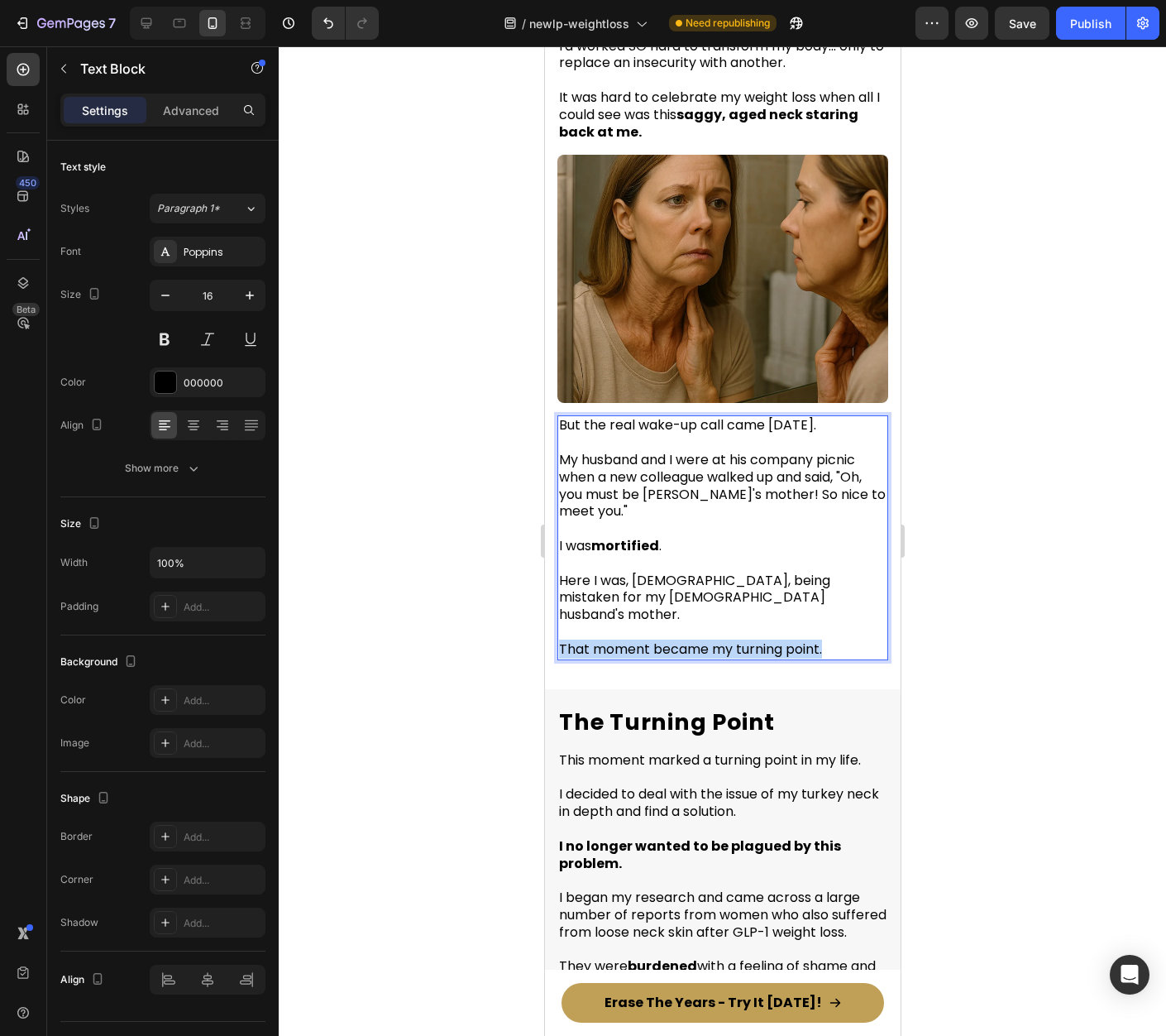
drag, startPoint x: 845, startPoint y: 639, endPoint x: 547, endPoint y: 642, distance: 298.0
click at [547, 642] on div "After struggling with my weight since I was 11, I finally found something that …" at bounding box center [722, 156] width 356 height 1066
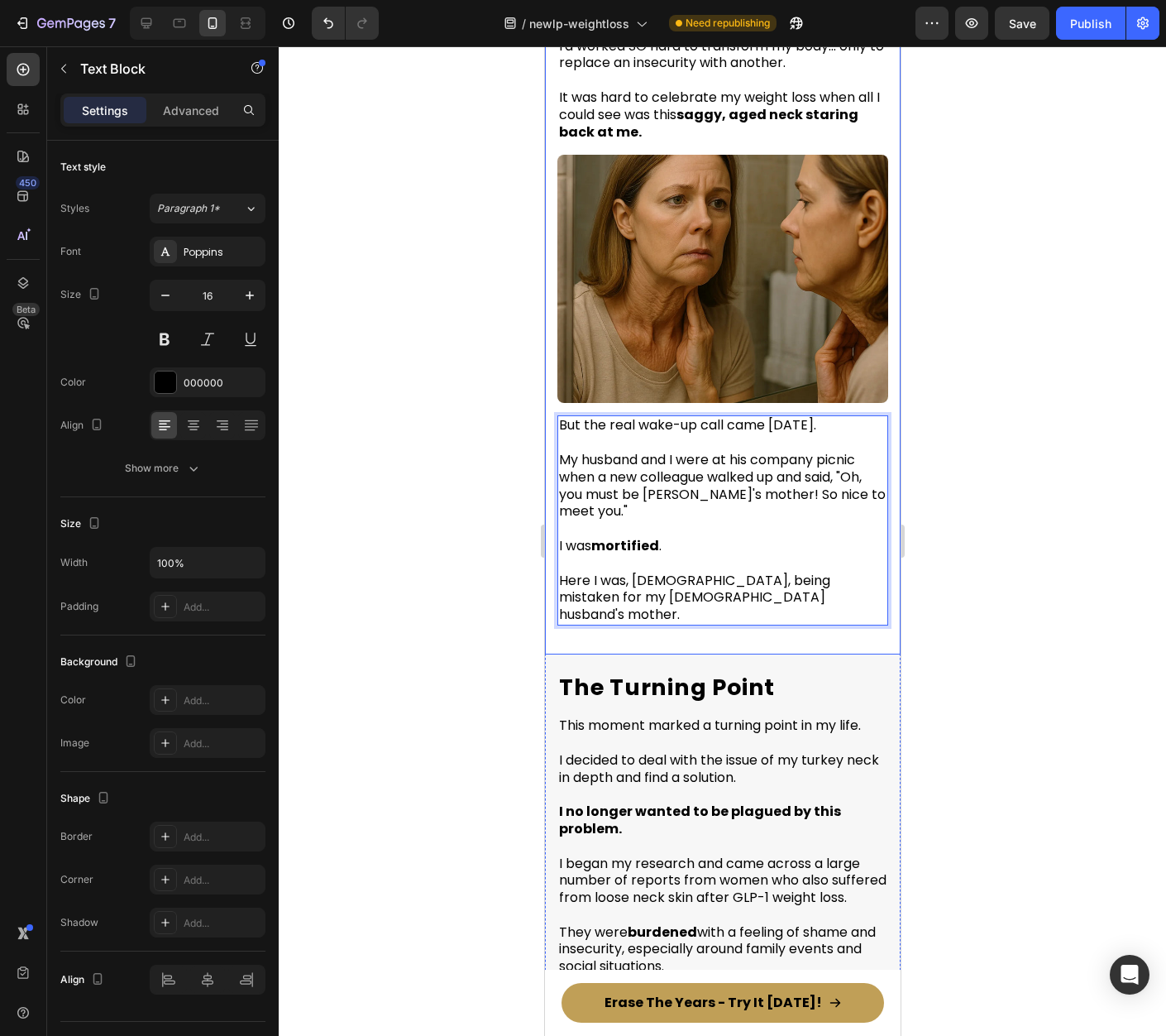
drag, startPoint x: 967, startPoint y: 600, endPoint x: 350, endPoint y: 568, distance: 617.8
click at [967, 600] on div at bounding box center [722, 541] width 888 height 989
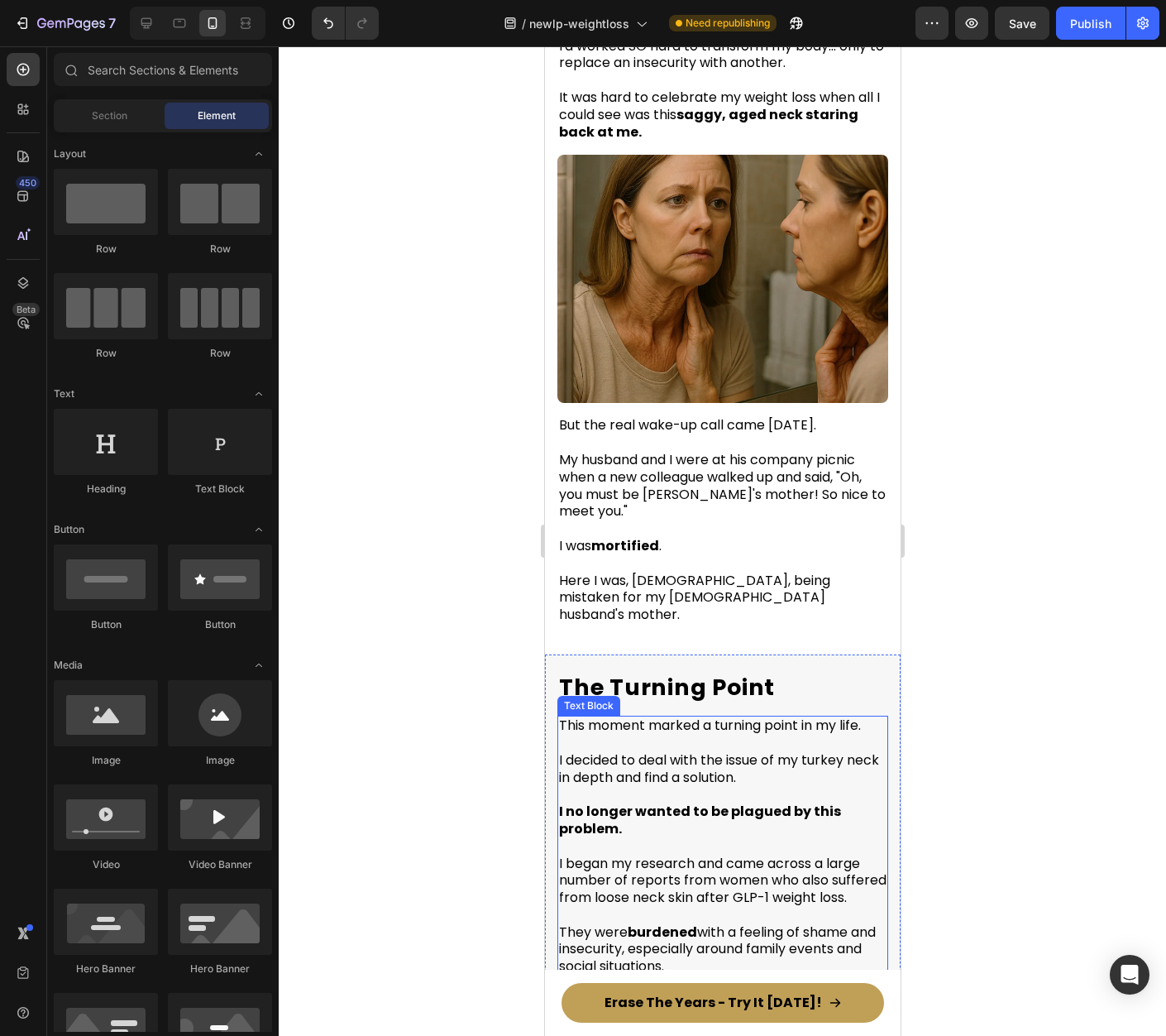
scroll to position [1254, 0]
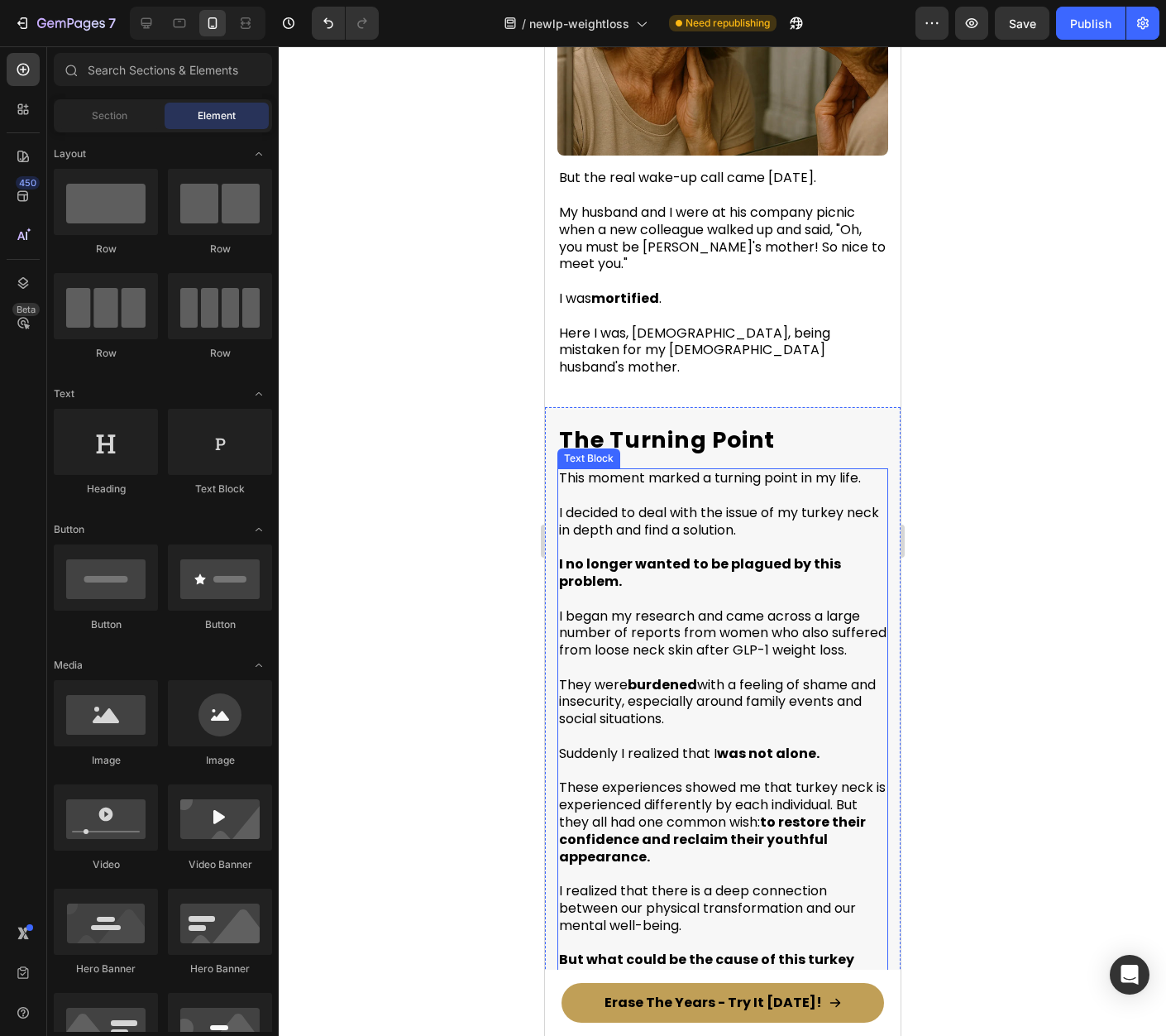
click at [752, 487] on p "Rich Text Editor. Editing area: main" at bounding box center [722, 495] width 327 height 17
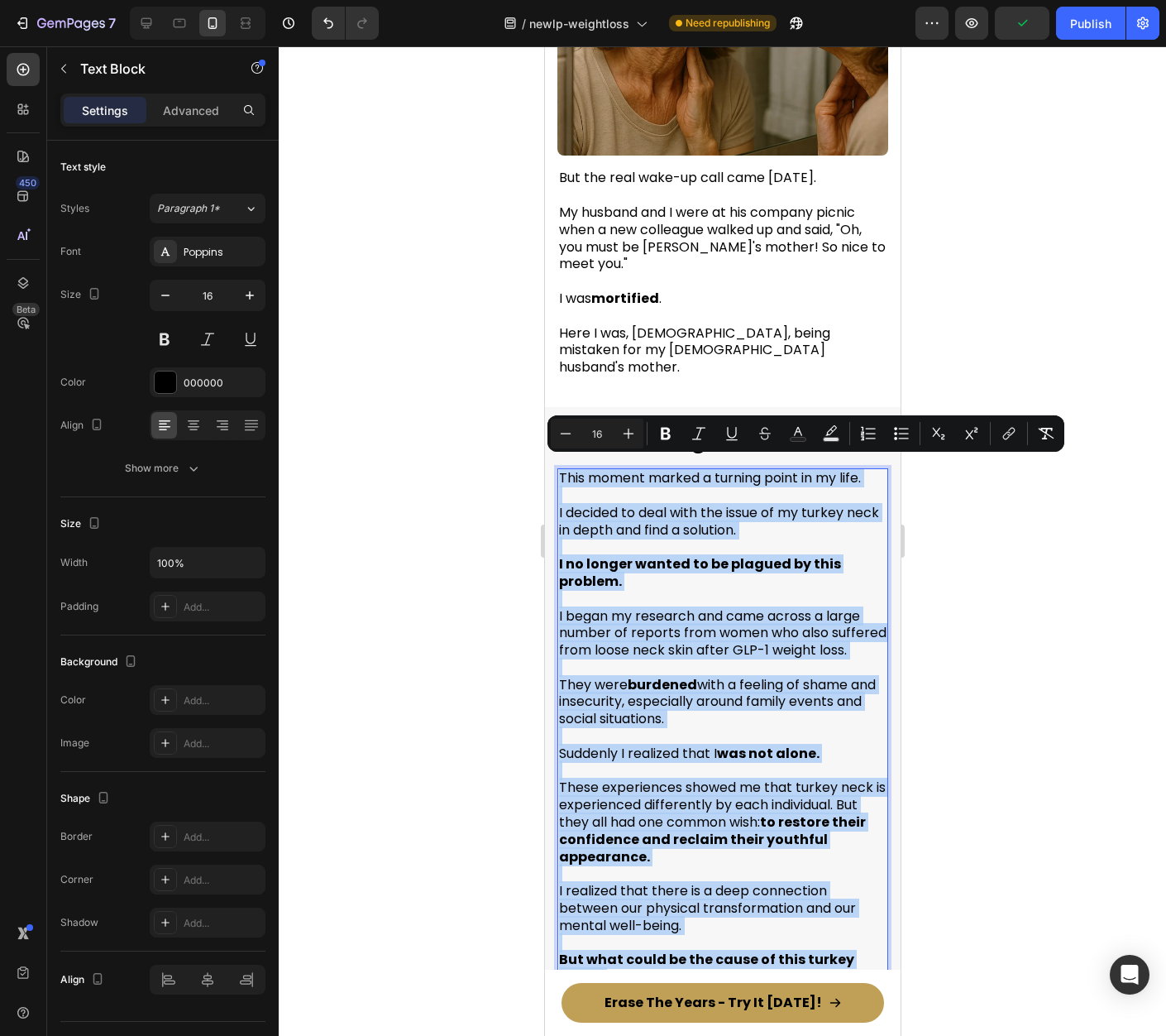
click at [785, 522] on p "I decided to deal with the issue of my turkey neck in depth and find a solution." at bounding box center [722, 522] width 327 height 35
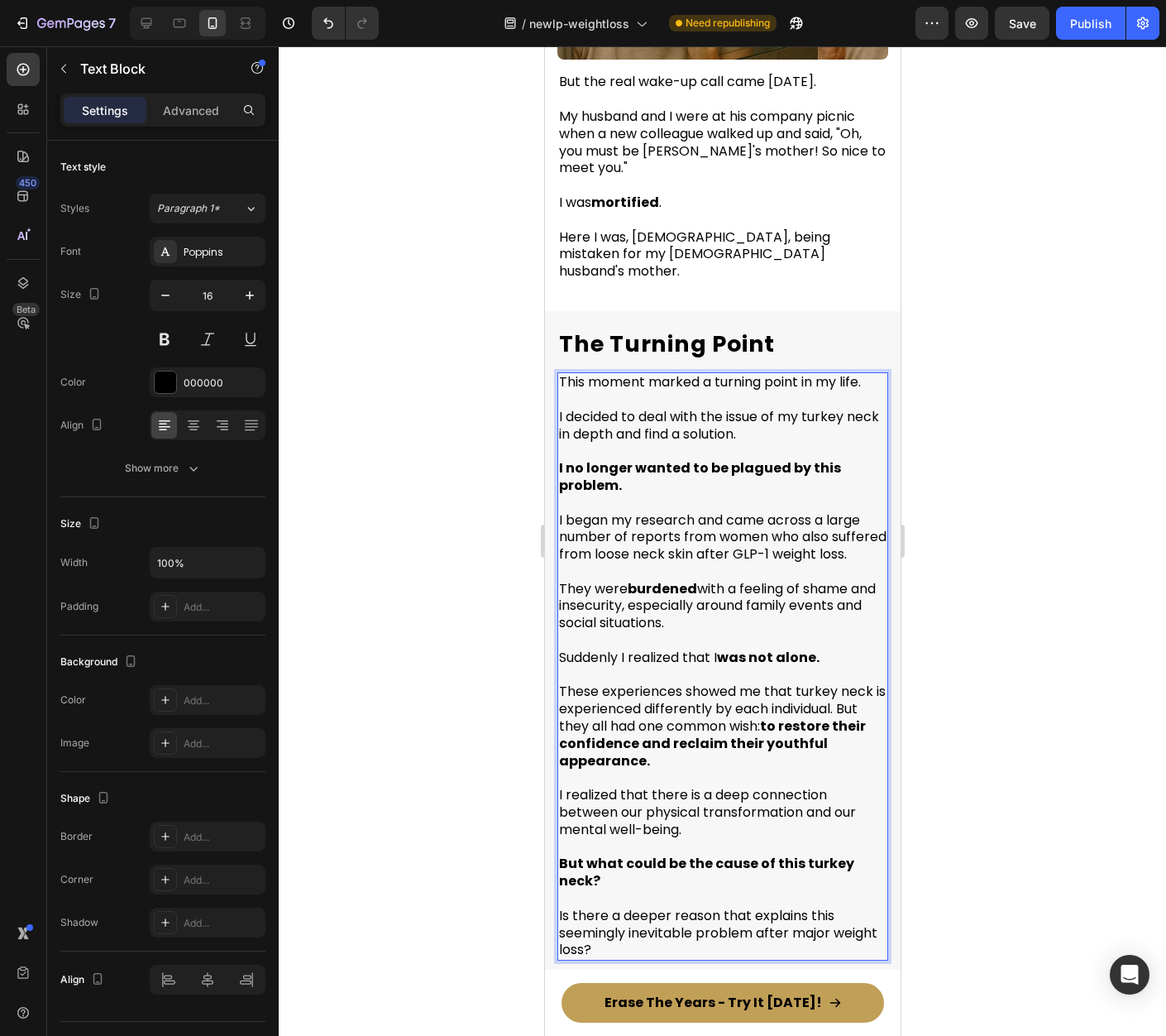
scroll to position [1512, 0]
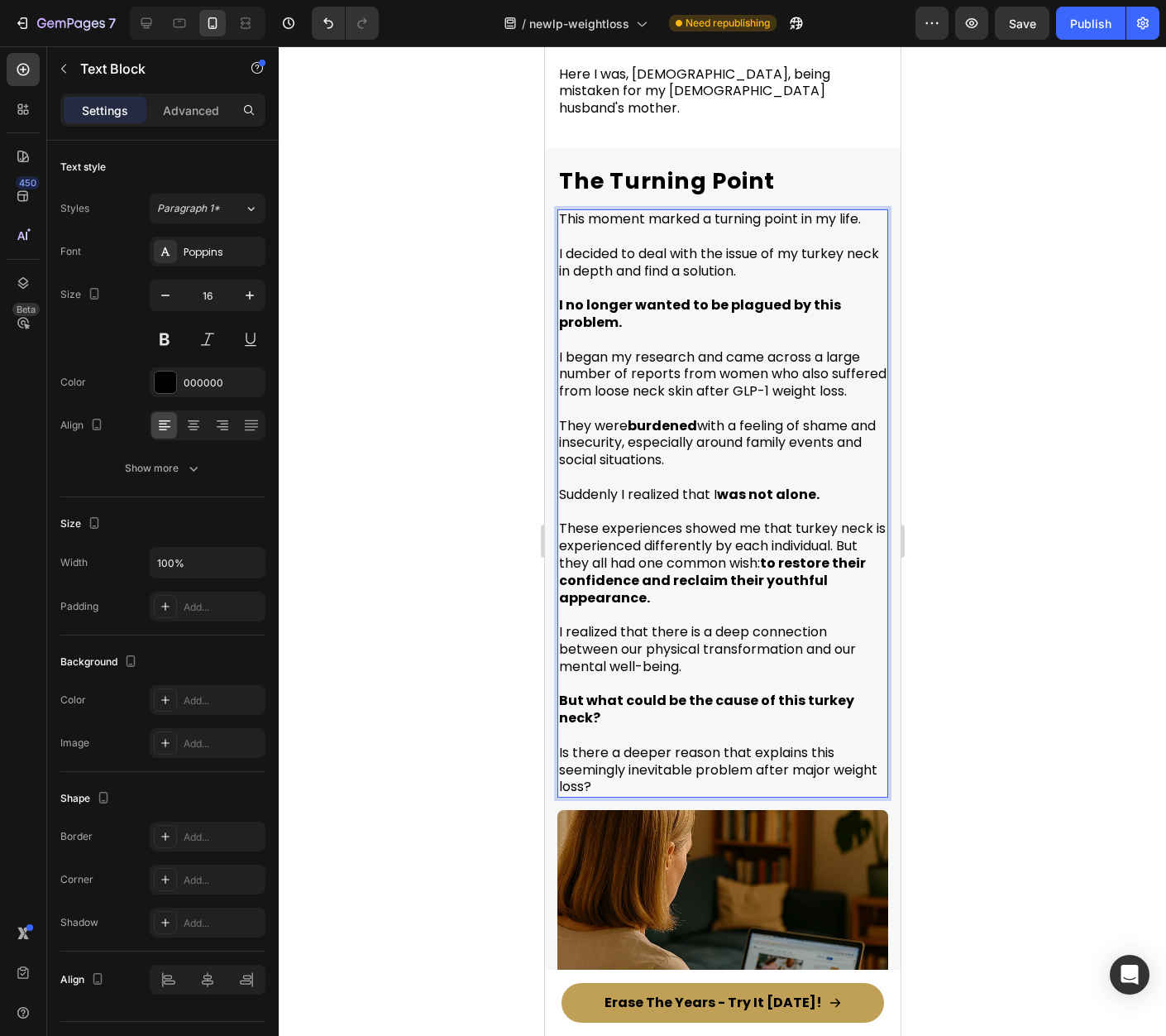
click at [1062, 575] on div at bounding box center [722, 541] width 888 height 989
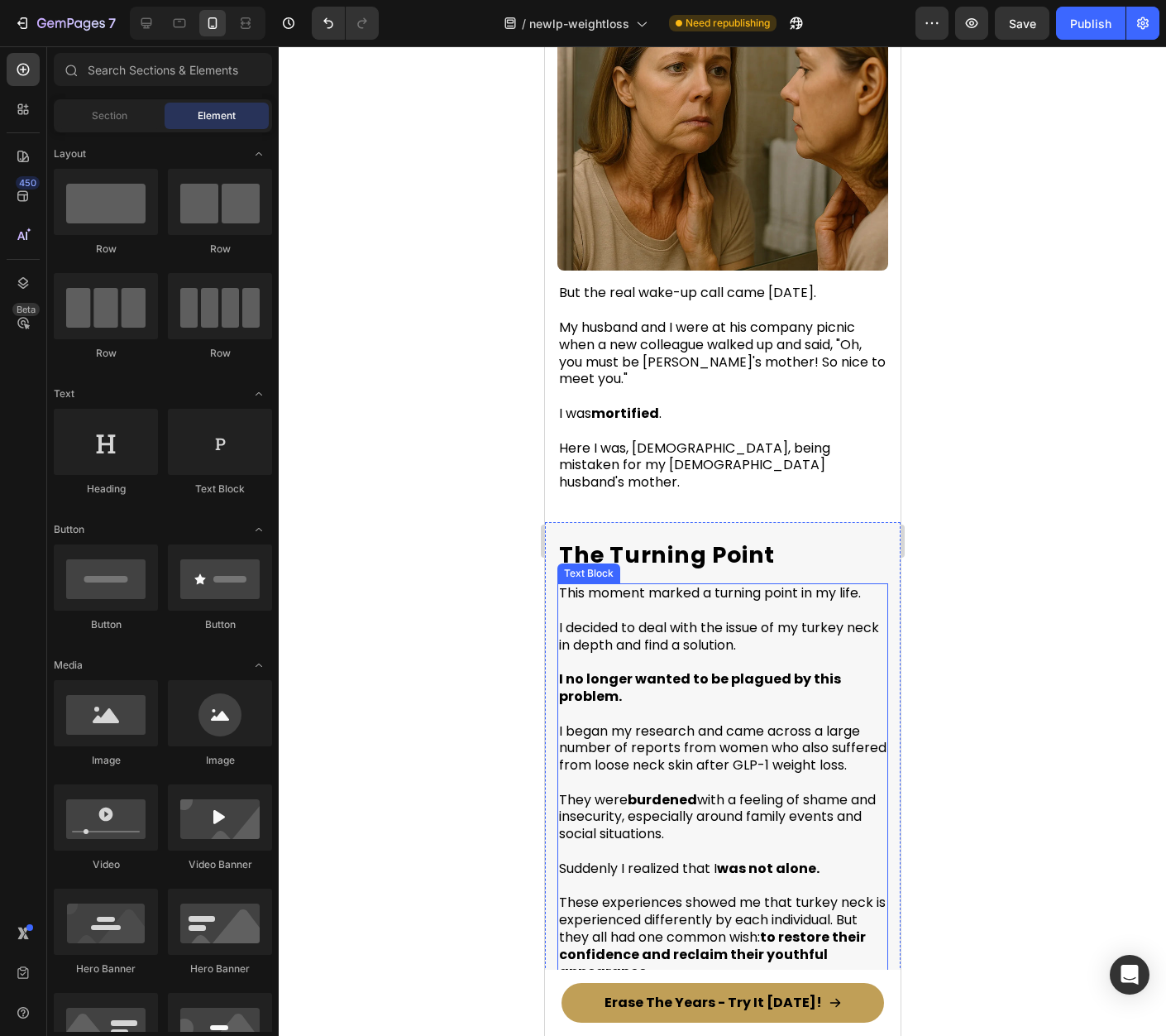
scroll to position [1167, 0]
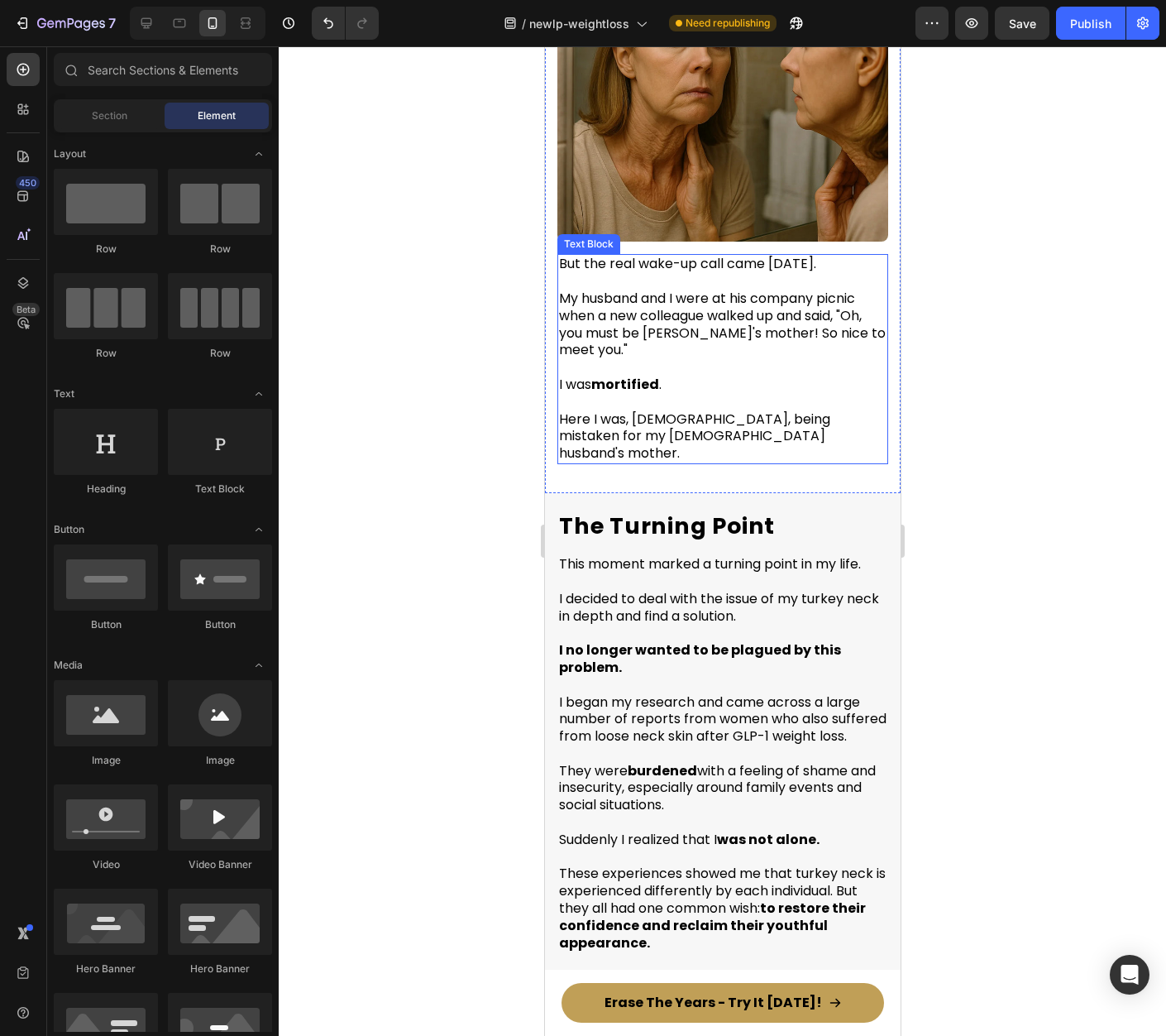
click at [769, 441] on p "Here I was, [DEMOGRAPHIC_DATA], being mistaken for my [DEMOGRAPHIC_DATA] husban…" at bounding box center [722, 437] width 327 height 52
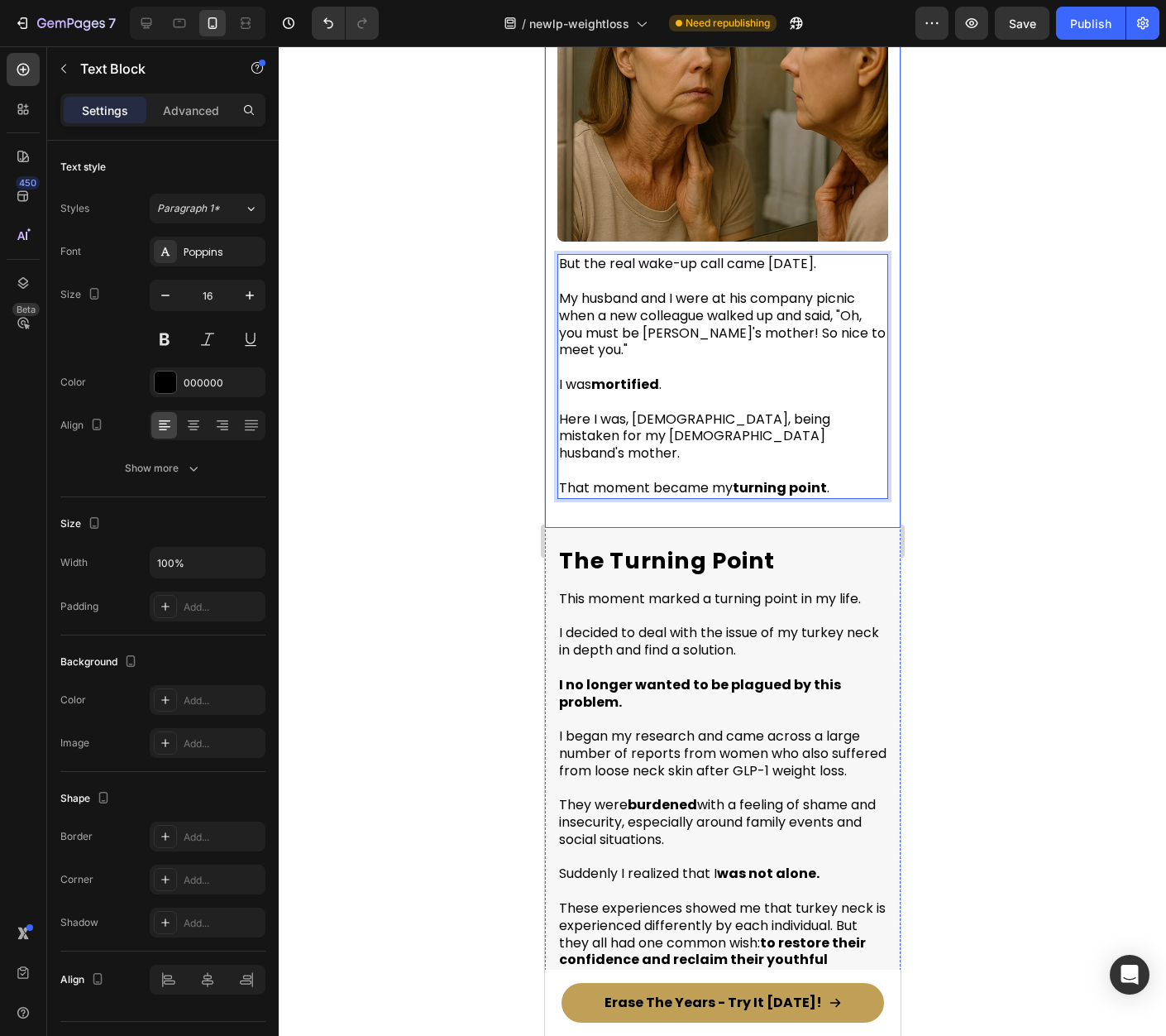
click at [997, 444] on div at bounding box center [722, 541] width 888 height 989
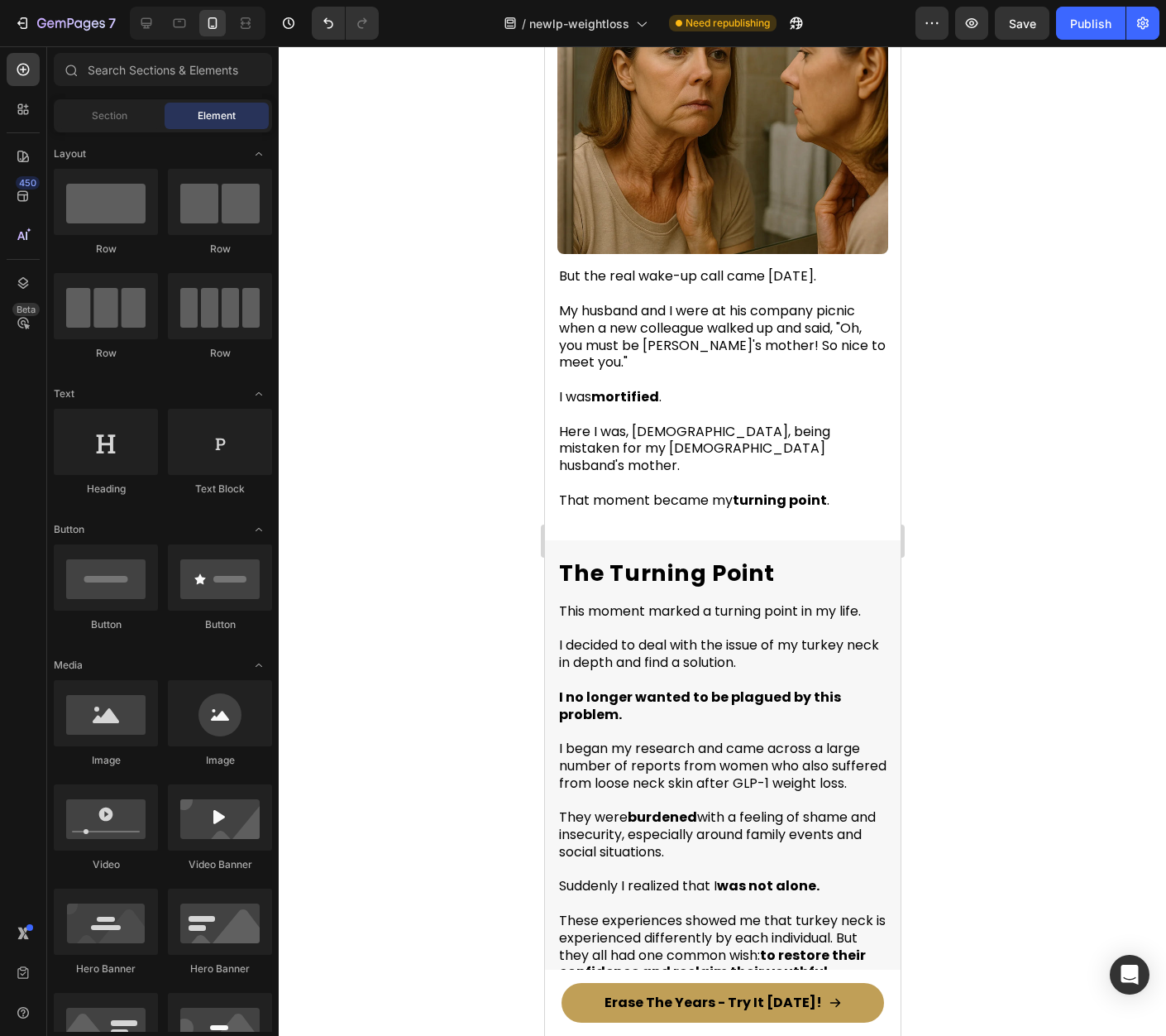
scroll to position [1170, 0]
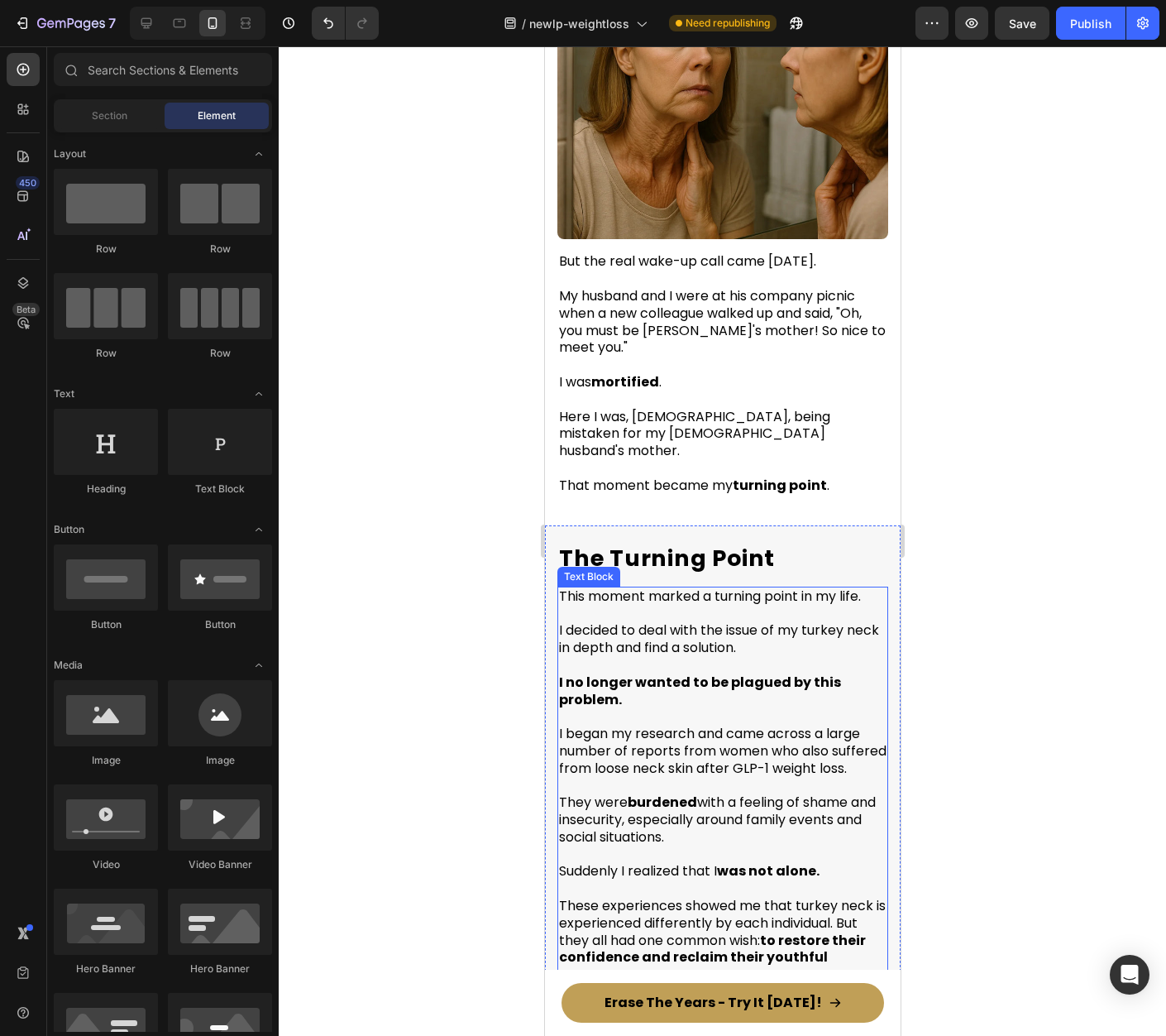
click at [656, 672] on strong "I no longer wanted to be plagued by this problem." at bounding box center [700, 690] width 282 height 37
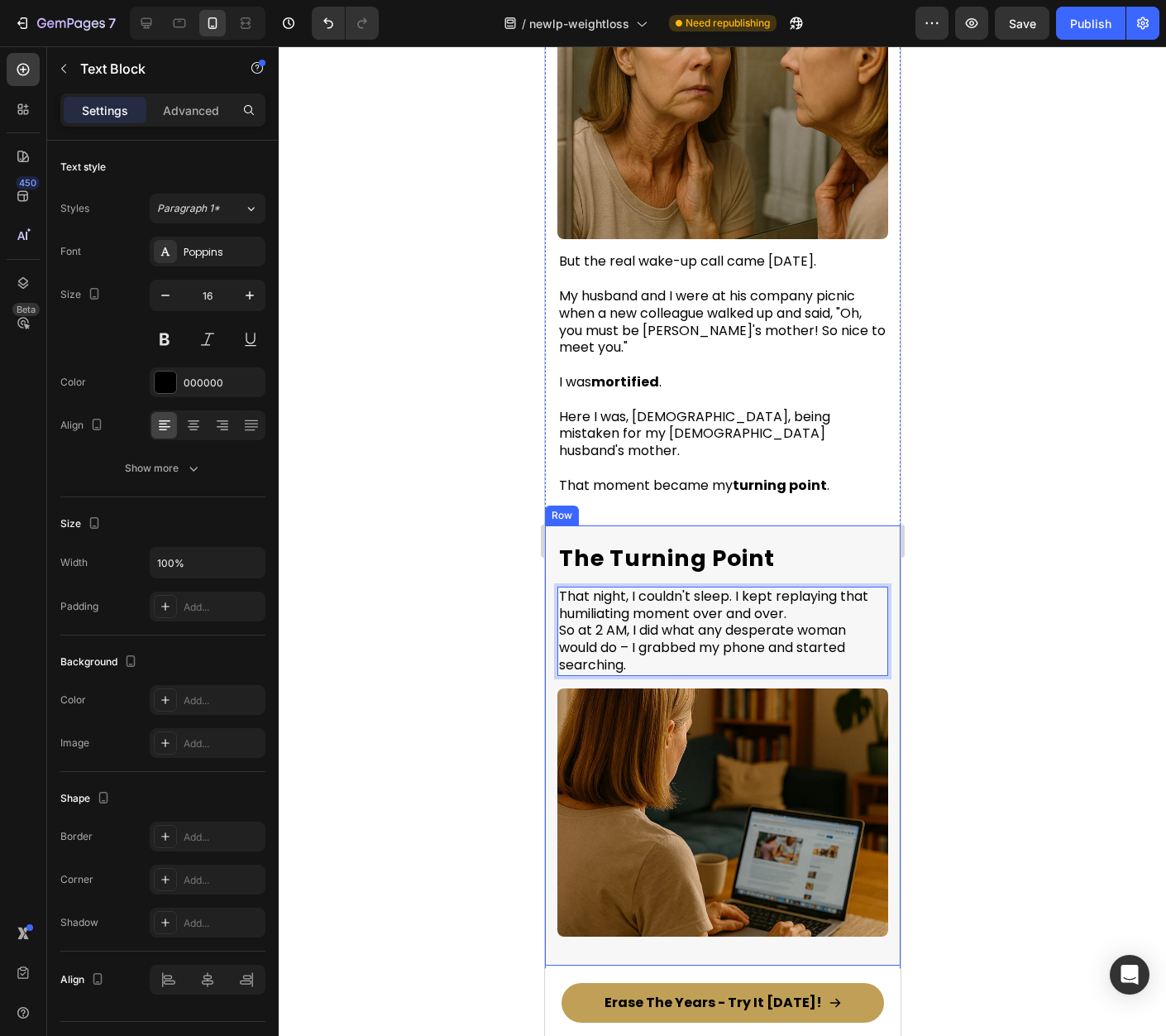
scroll to position [1324, 0]
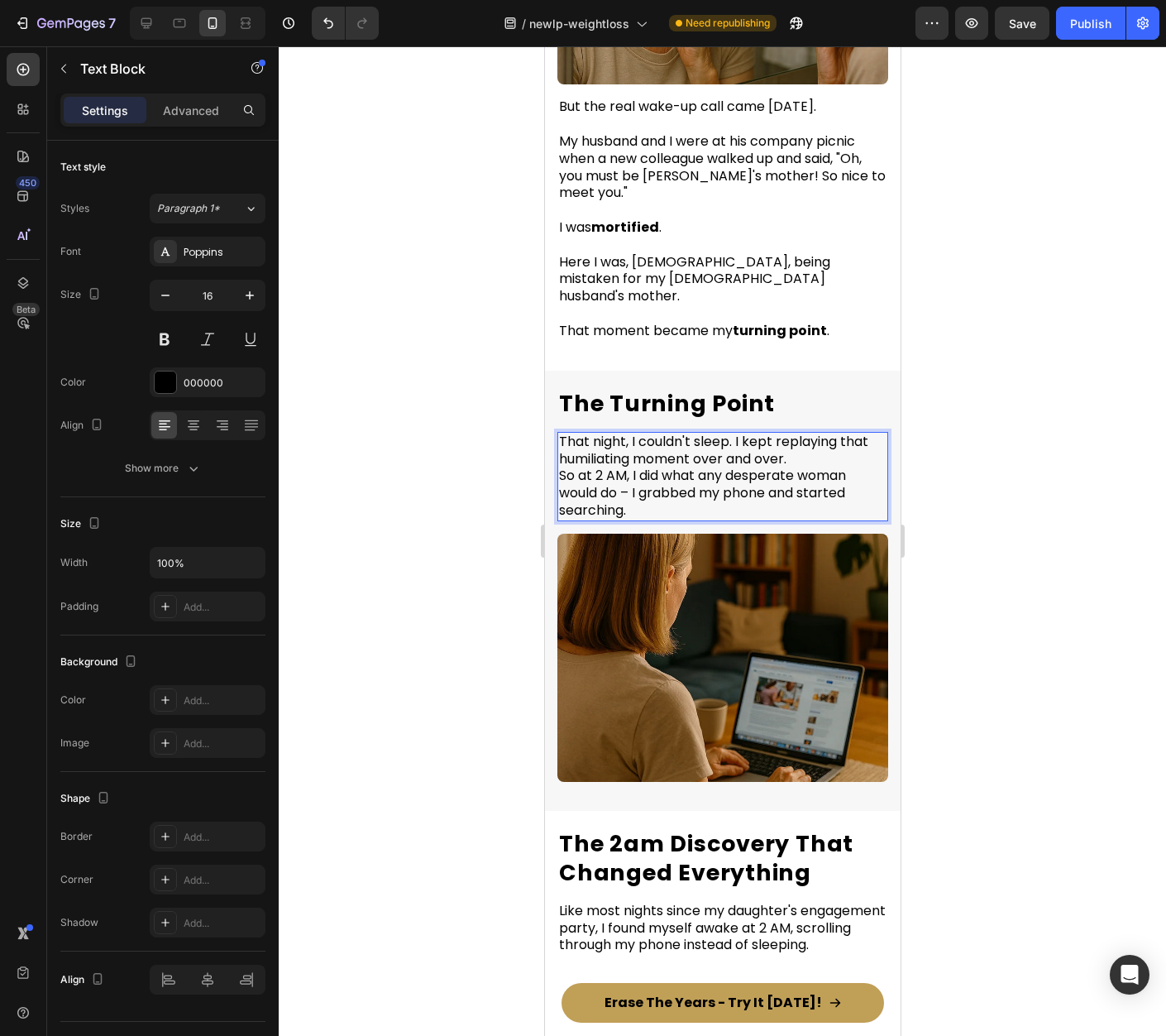
click at [817, 446] on p "That night, I couldn't sleep. I kept replaying that humiliating moment over and…" at bounding box center [722, 476] width 327 height 86
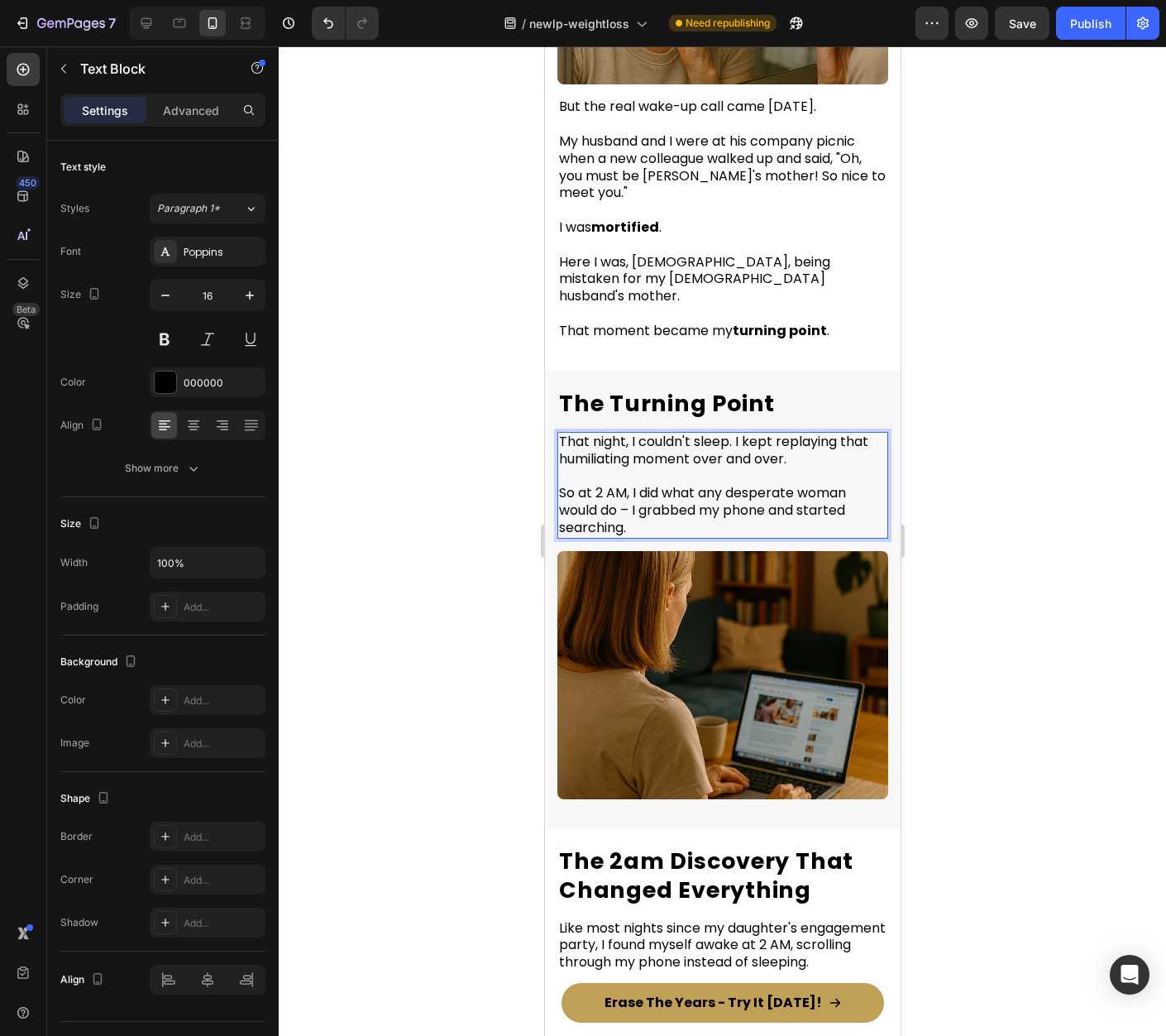
click at [767, 483] on span "So at 2 AM, I did what any desperate woman would do – I grabbed my phone and st…" at bounding box center [702, 510] width 287 height 54
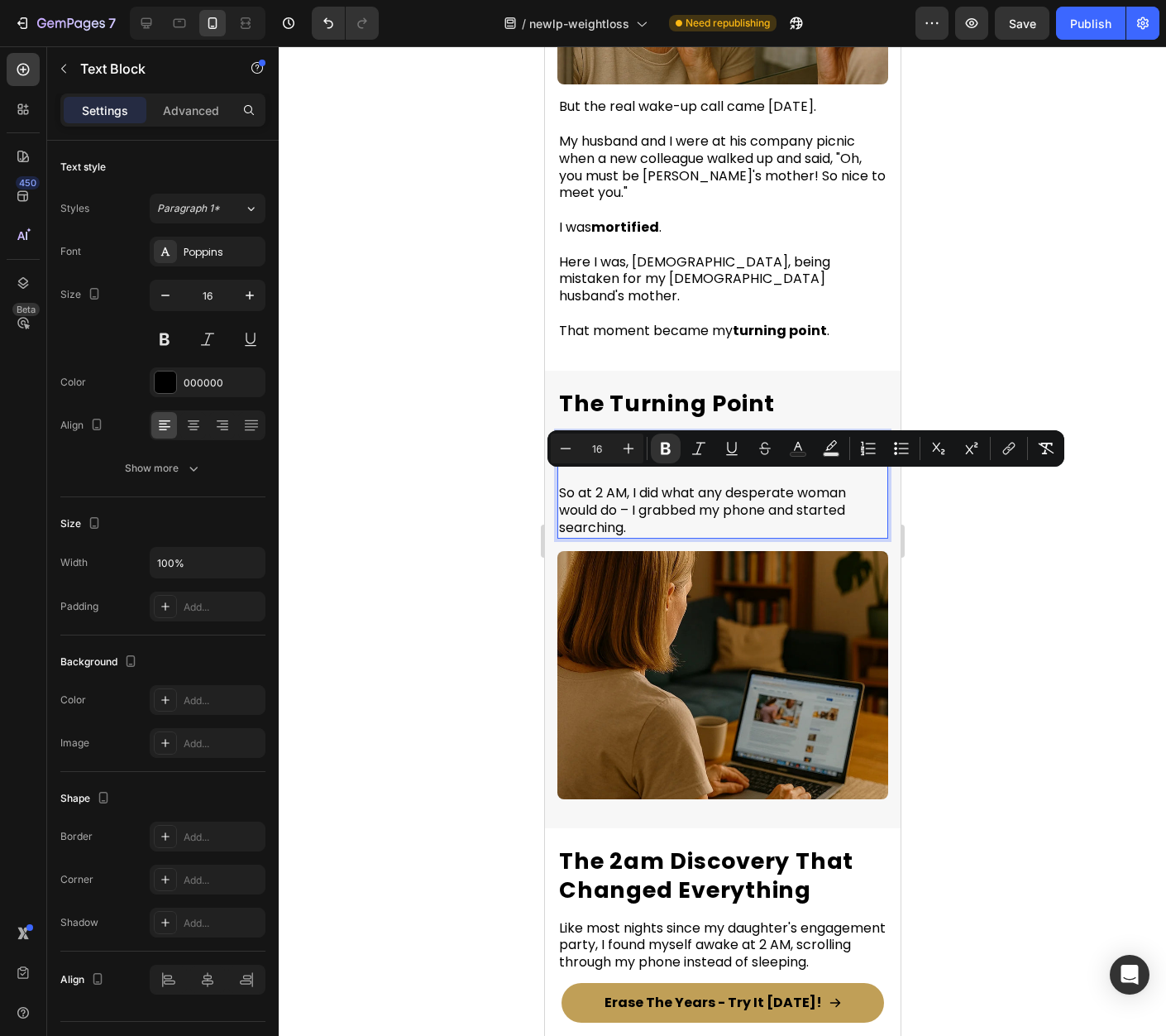
click at [970, 589] on div at bounding box center [722, 541] width 888 height 989
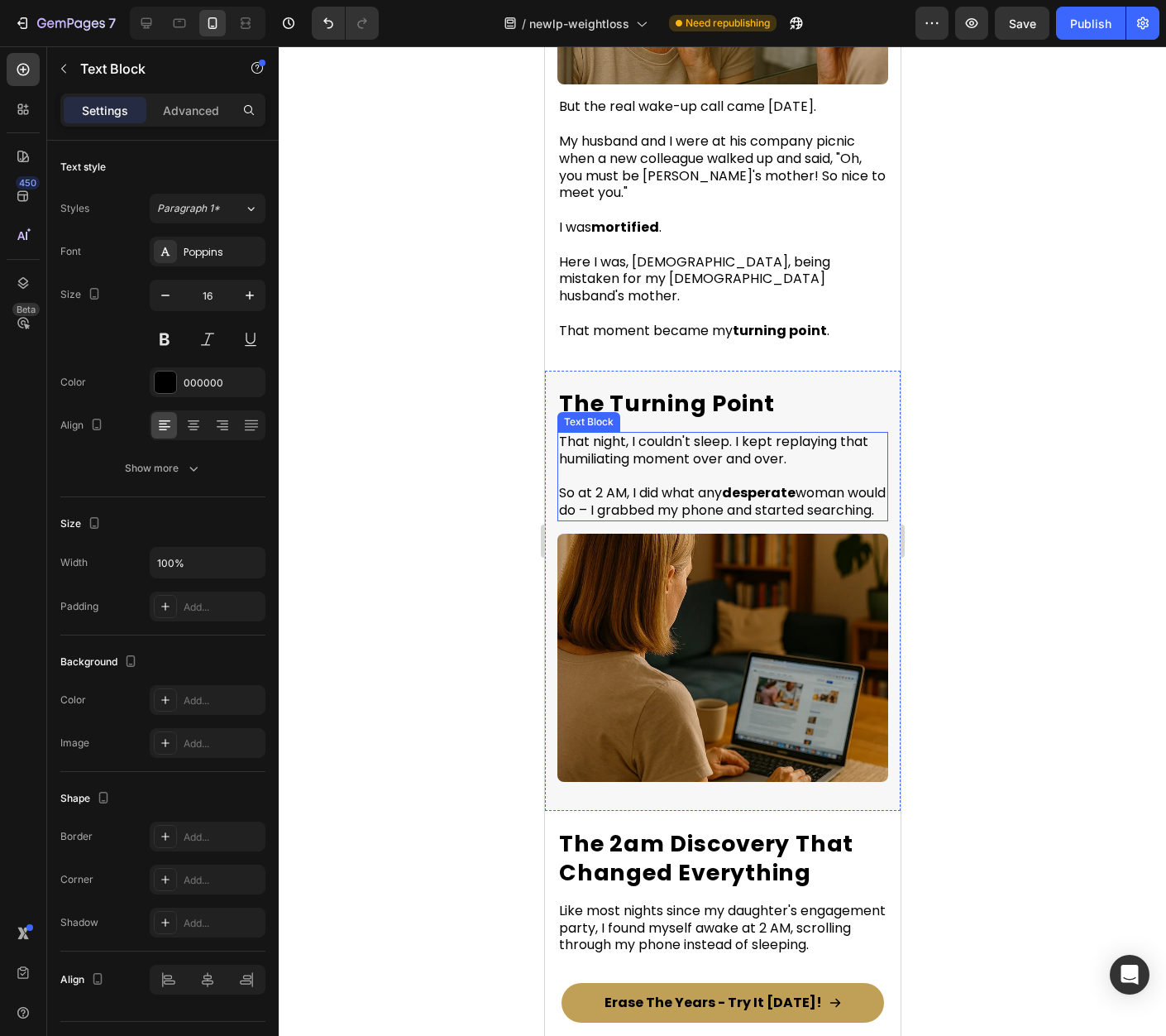
click at [640, 515] on p "So at 2 AM, I did what any desperate woman would do – I grabbed my phone and st…" at bounding box center [722, 493] width 327 height 52
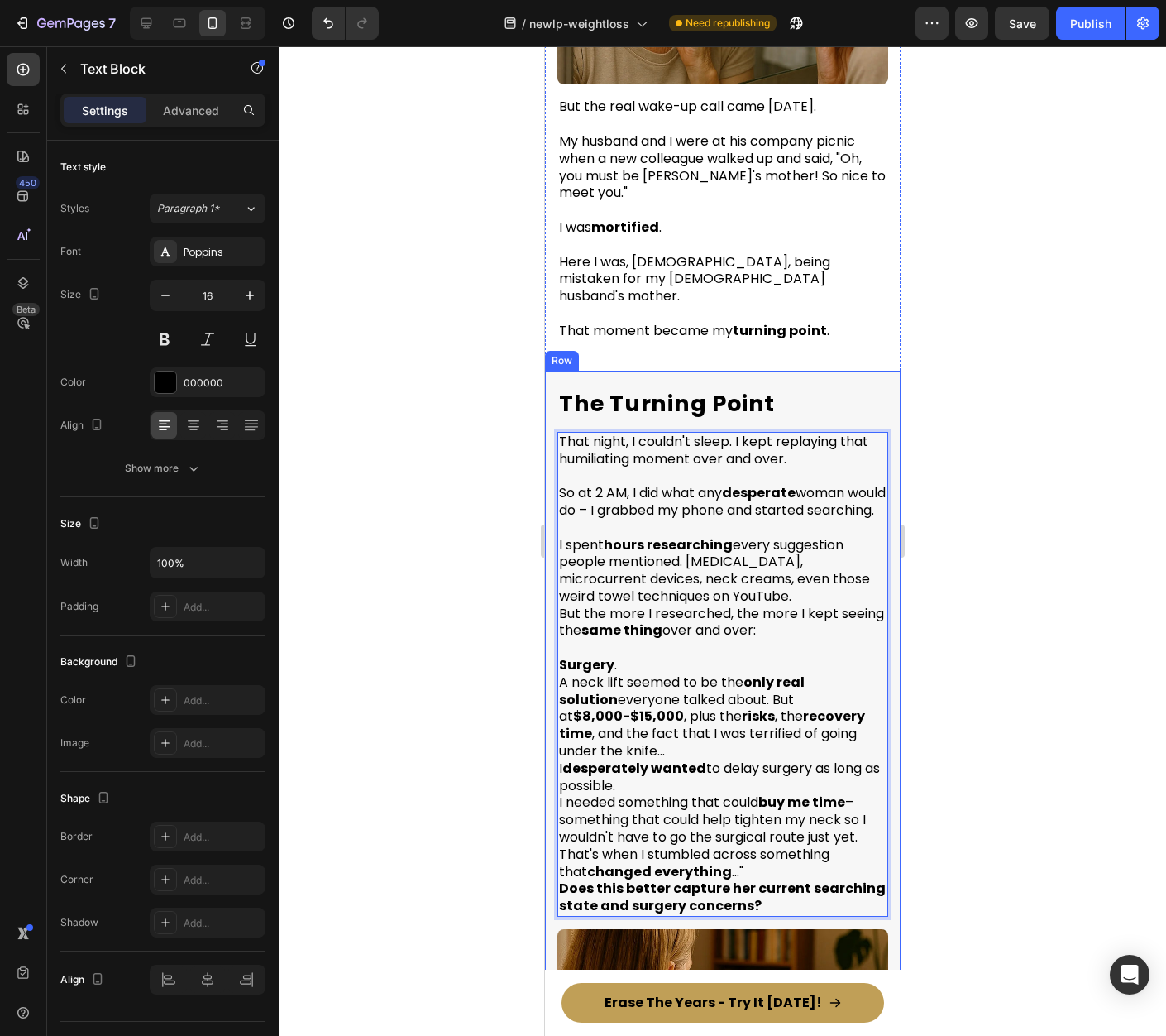
click at [682, 668] on p "Surgery ." at bounding box center [722, 665] width 327 height 17
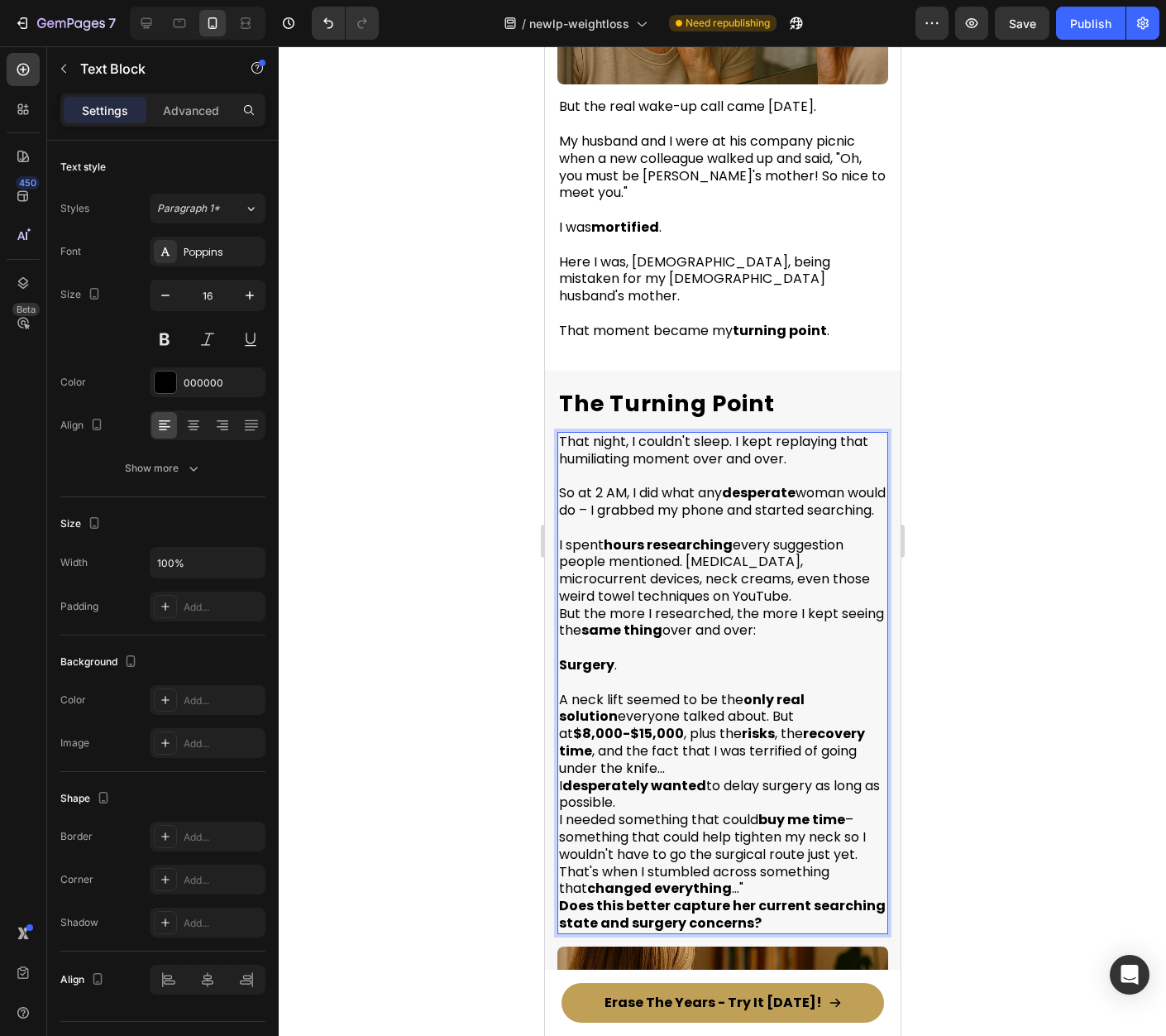
click at [1002, 626] on div at bounding box center [722, 541] width 888 height 989
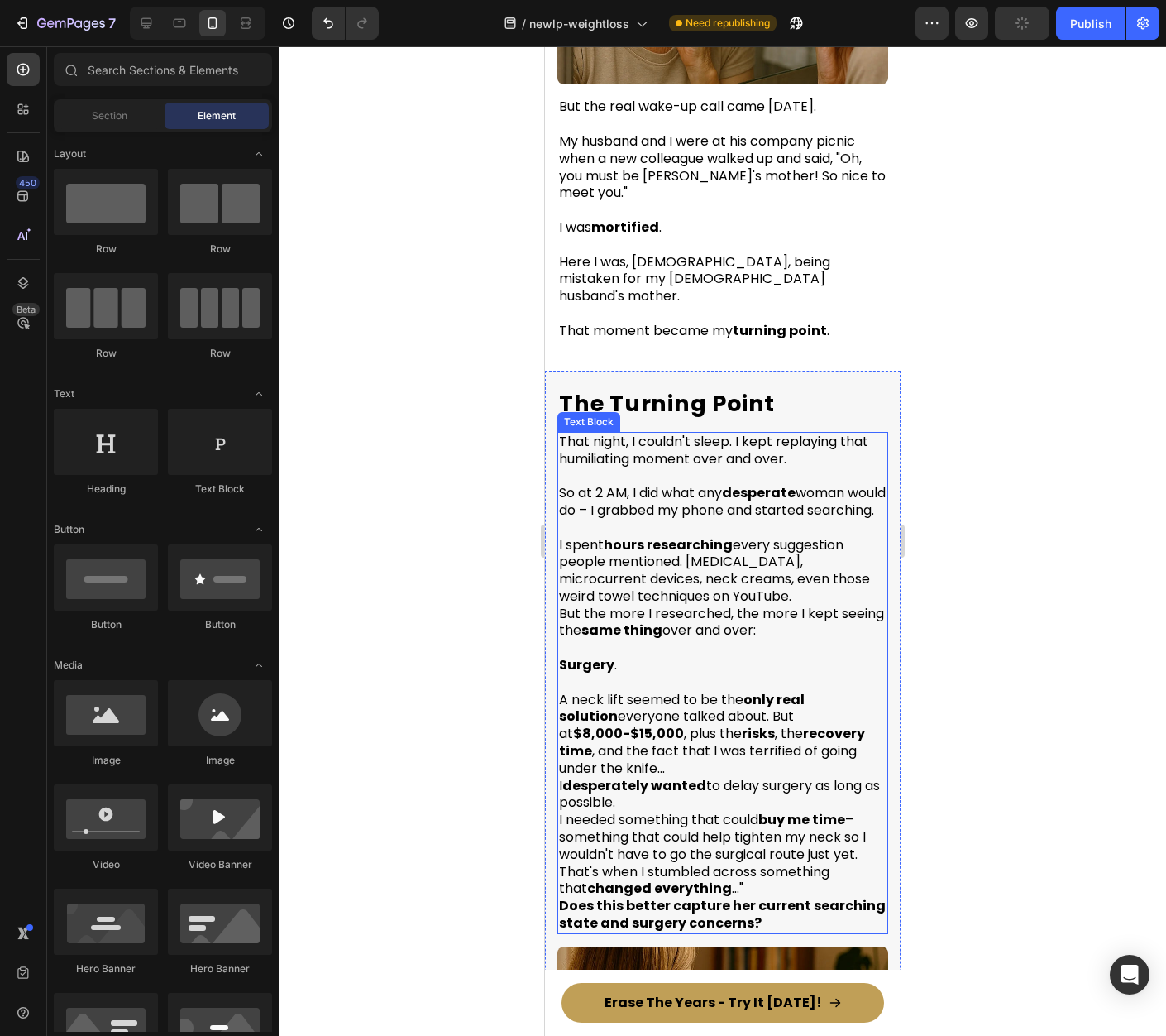
scroll to position [1468, 0]
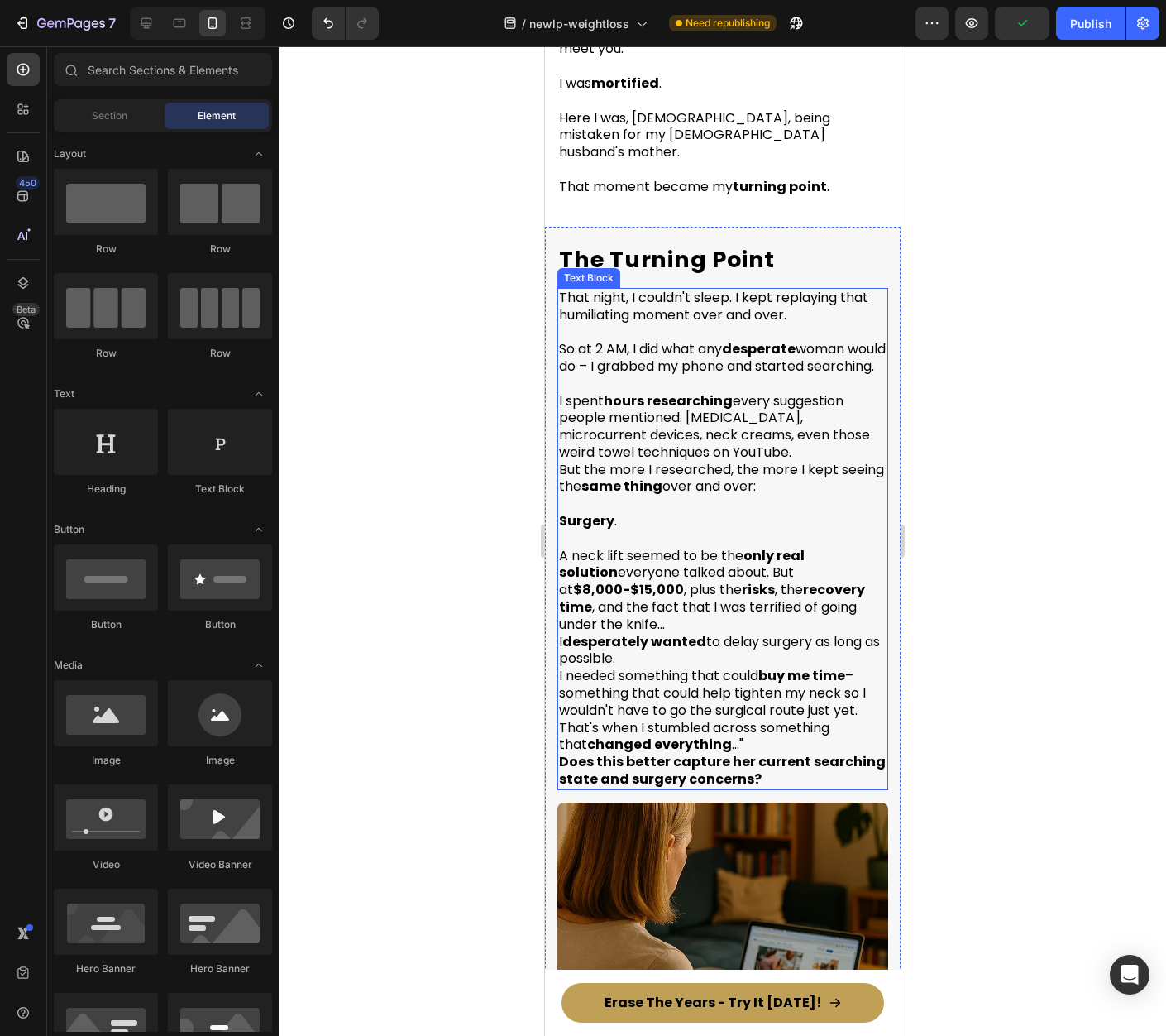
click at [665, 579] on p "A neck lift seemed to be the only real solution everyone talked about. But at $…" at bounding box center [722, 591] width 327 height 86
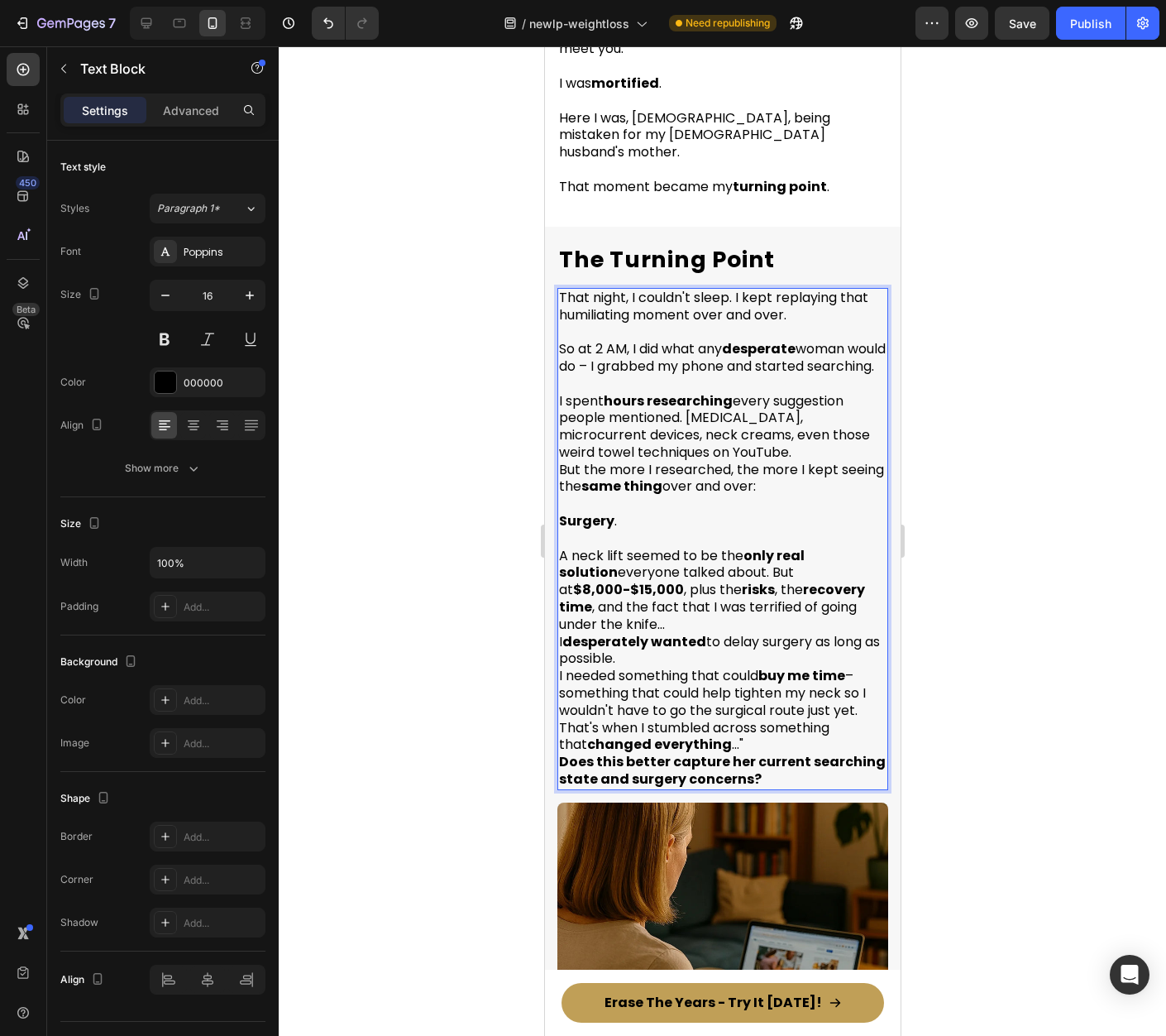
click at [709, 583] on p "A neck lift seemed to be the only real solution everyone talked about. But at $…" at bounding box center [722, 591] width 327 height 86
click at [717, 581] on p "A neck lift seemed to be the only real solution everyone talked about. But at $…" at bounding box center [722, 591] width 327 height 86
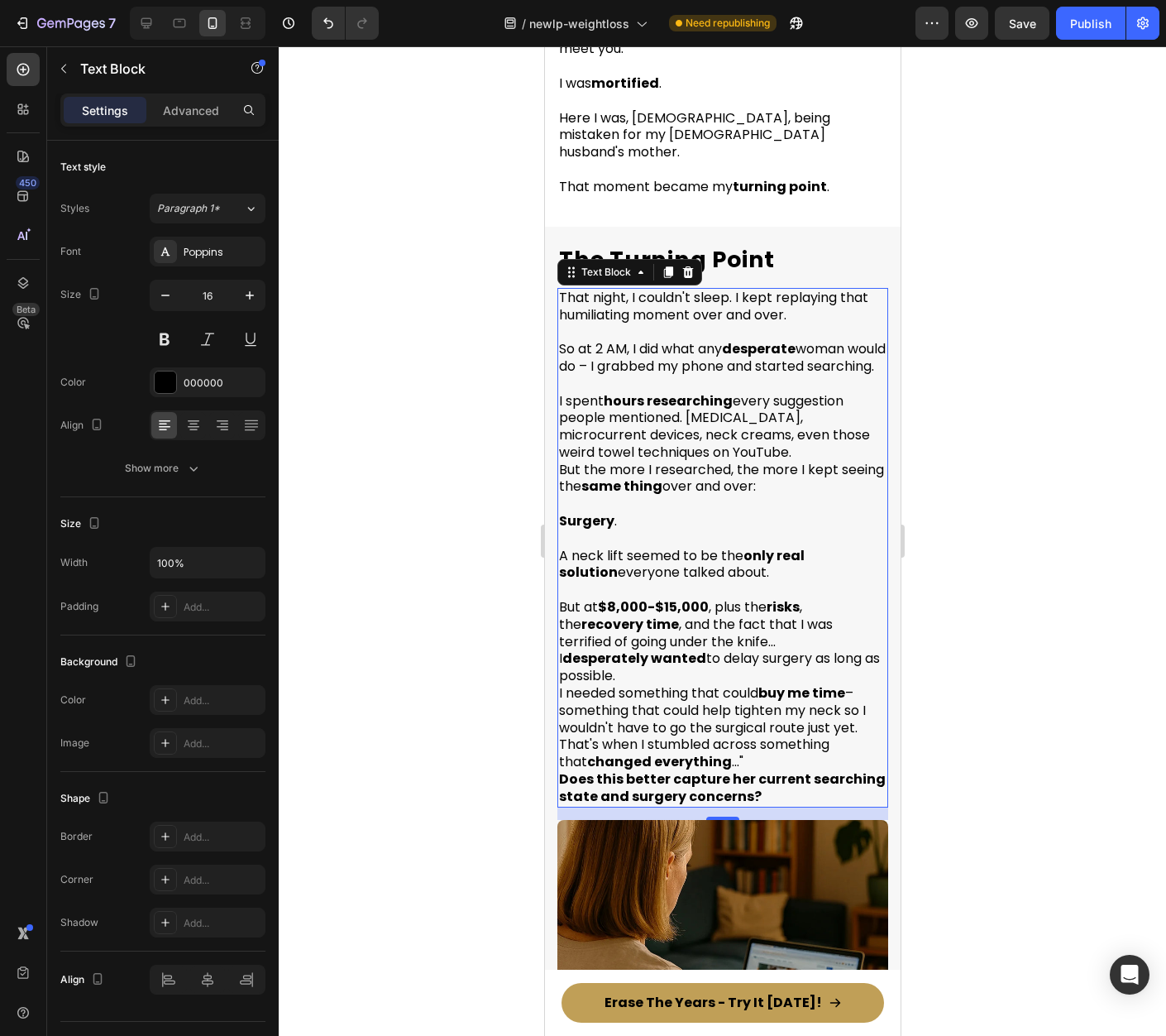
click at [923, 546] on div at bounding box center [722, 541] width 888 height 989
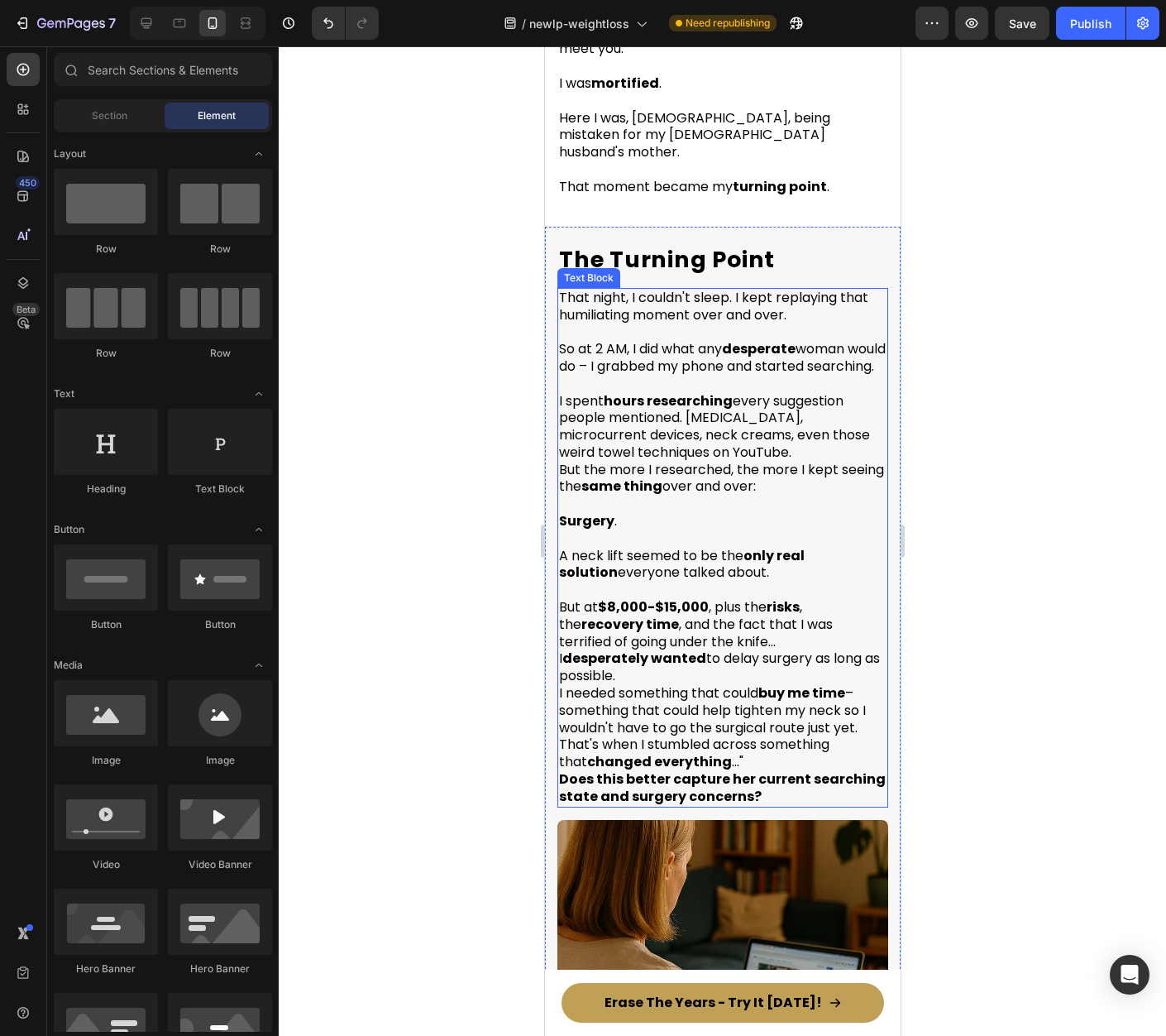
click at [731, 650] on p "But at $8,000-$15,000 , plus the risks , the recovery time , and the fact that …" at bounding box center [722, 624] width 327 height 52
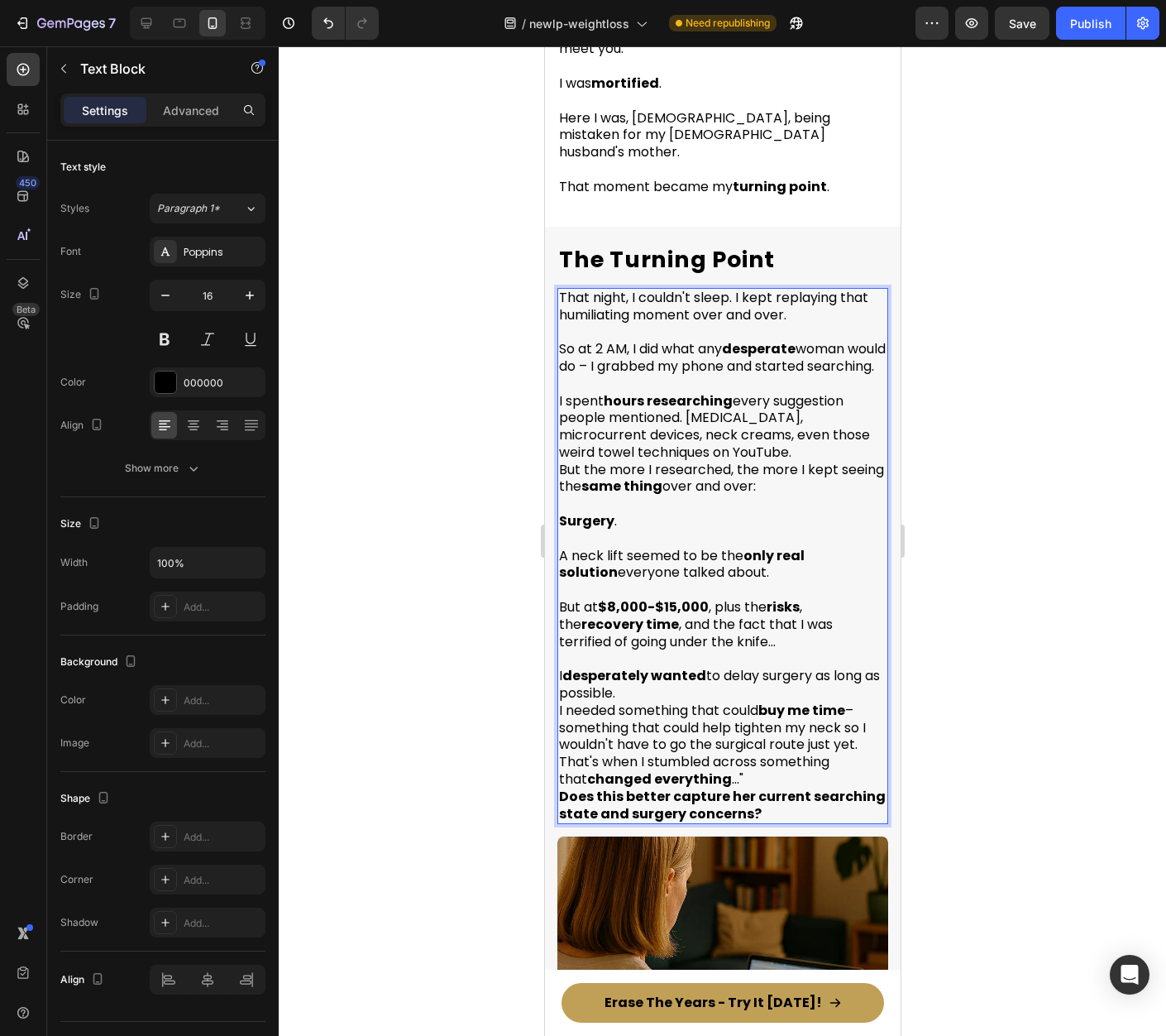
click at [665, 695] on p "I desperately wanted to delay surgery as long as possible." at bounding box center [722, 684] width 327 height 35
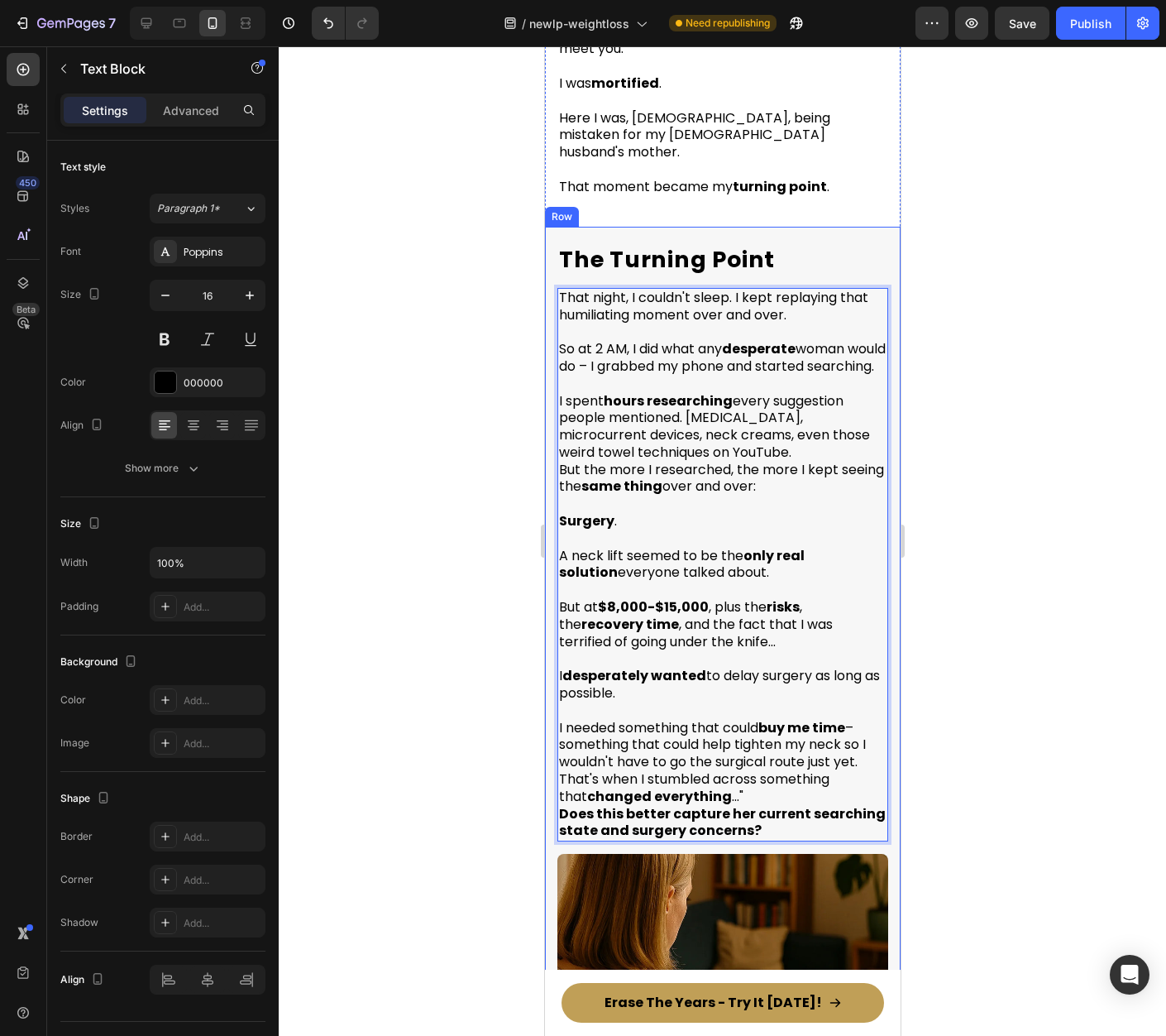
click at [937, 633] on div at bounding box center [722, 541] width 888 height 989
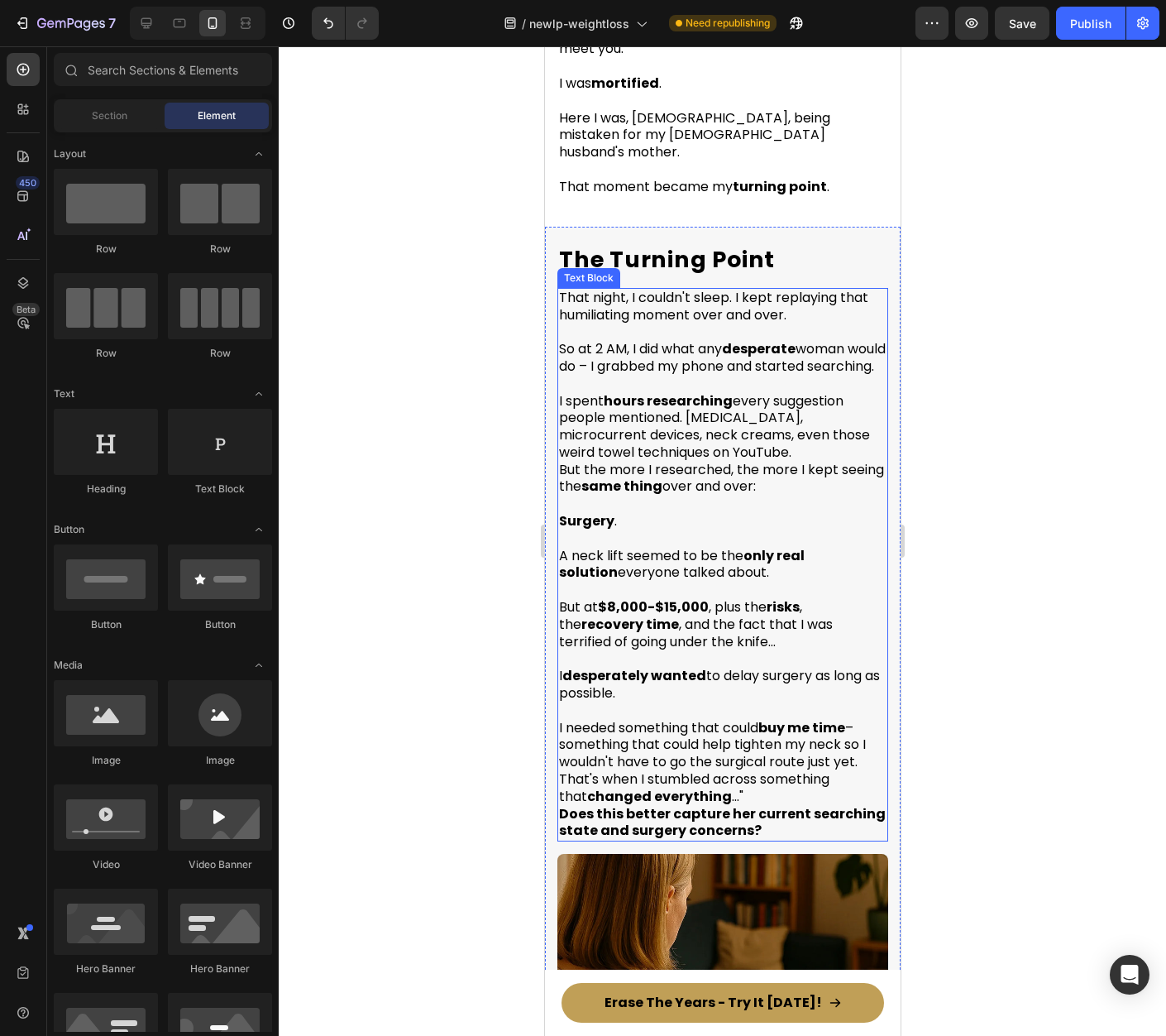
click at [865, 771] on p "I needed something that could buy me time – something that could help tighten m…" at bounding box center [722, 746] width 327 height 52
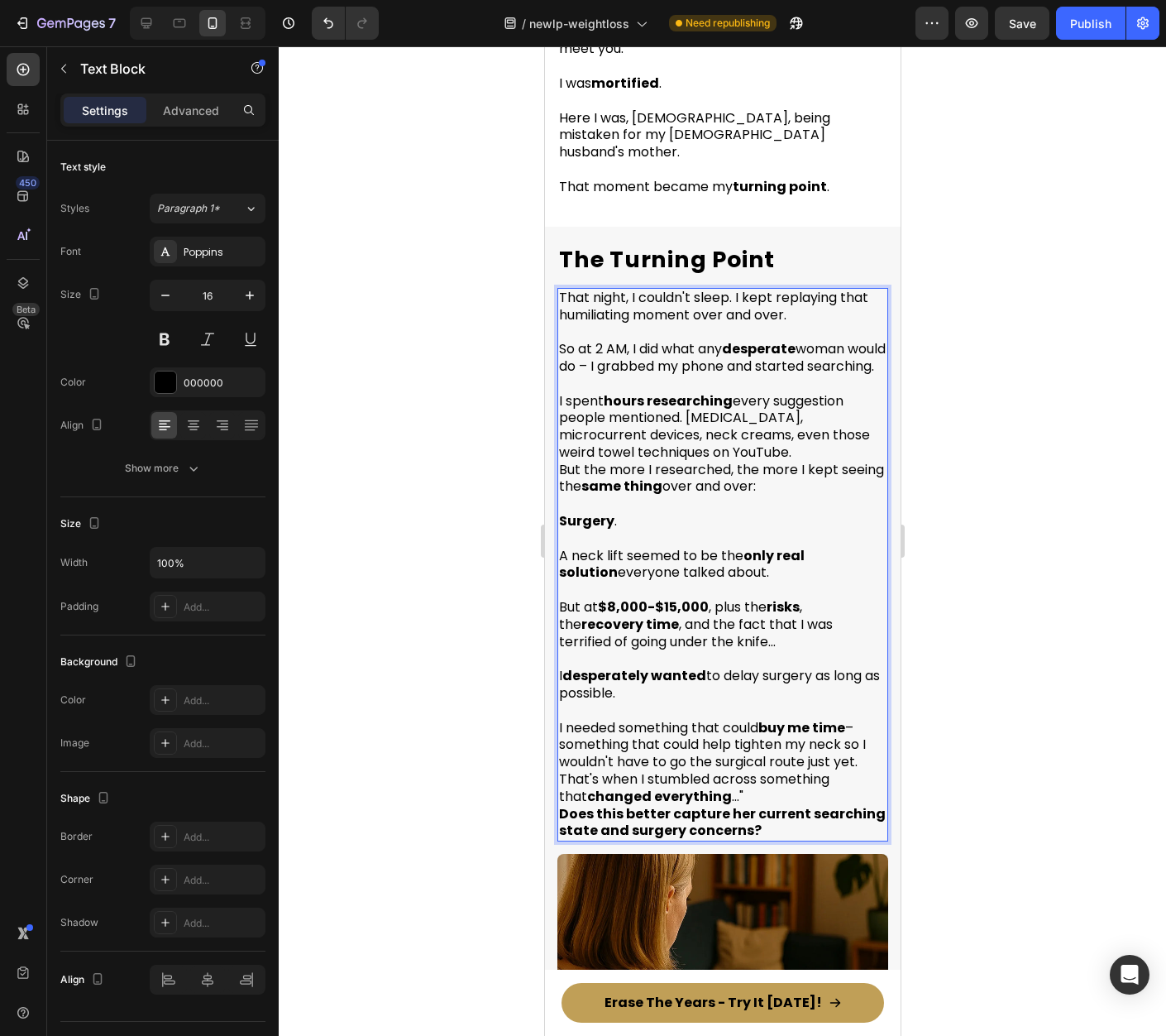
click at [863, 771] on p "I needed something that could buy me time – something that could help tighten m…" at bounding box center [722, 746] width 327 height 52
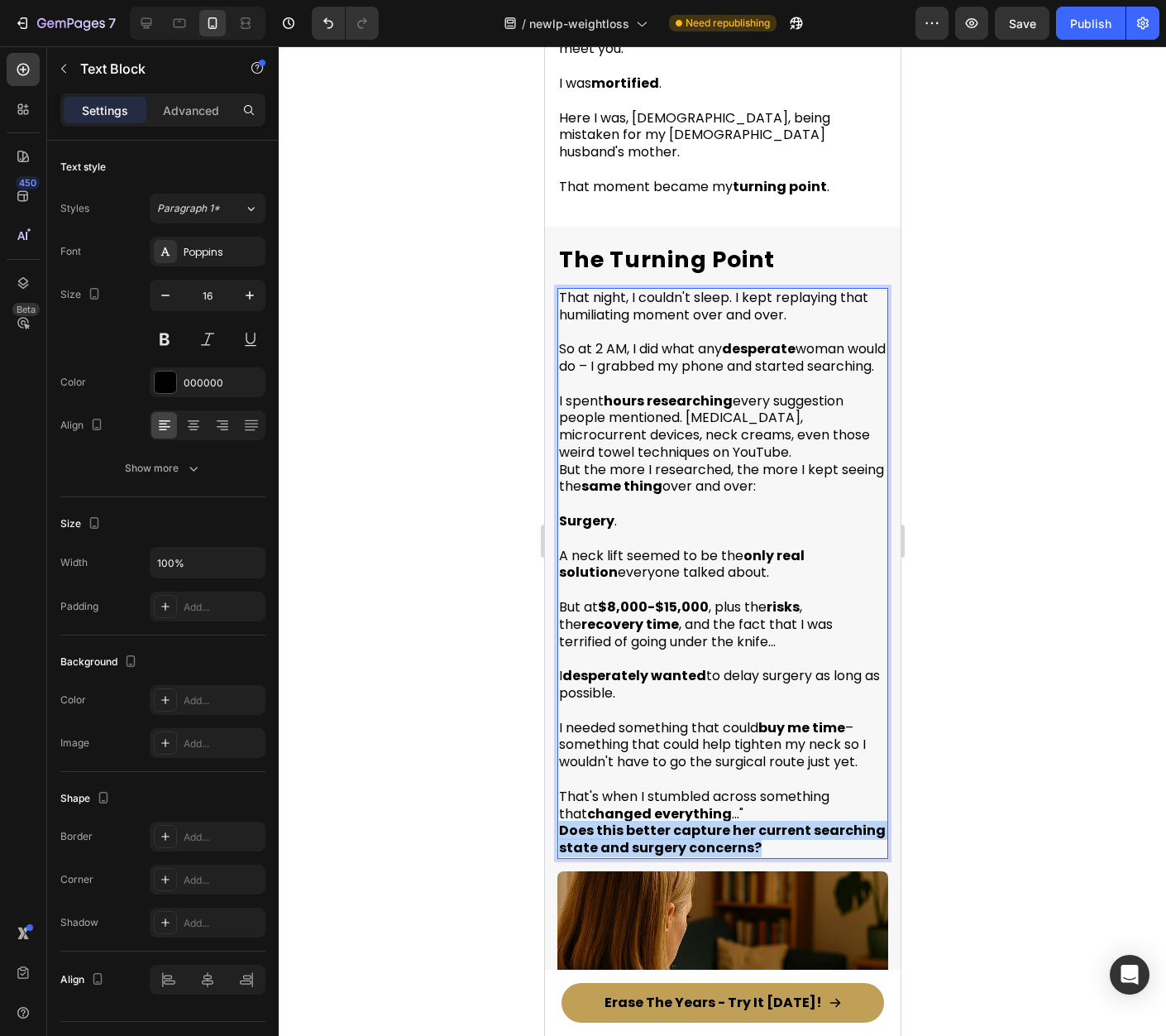
drag, startPoint x: 747, startPoint y: 855, endPoint x: 707, endPoint y: 817, distance: 55.2
click at [707, 817] on div "That night, I couldn't sleep. I kept replaying that humiliating moment over and…" at bounding box center [722, 574] width 331 height 571
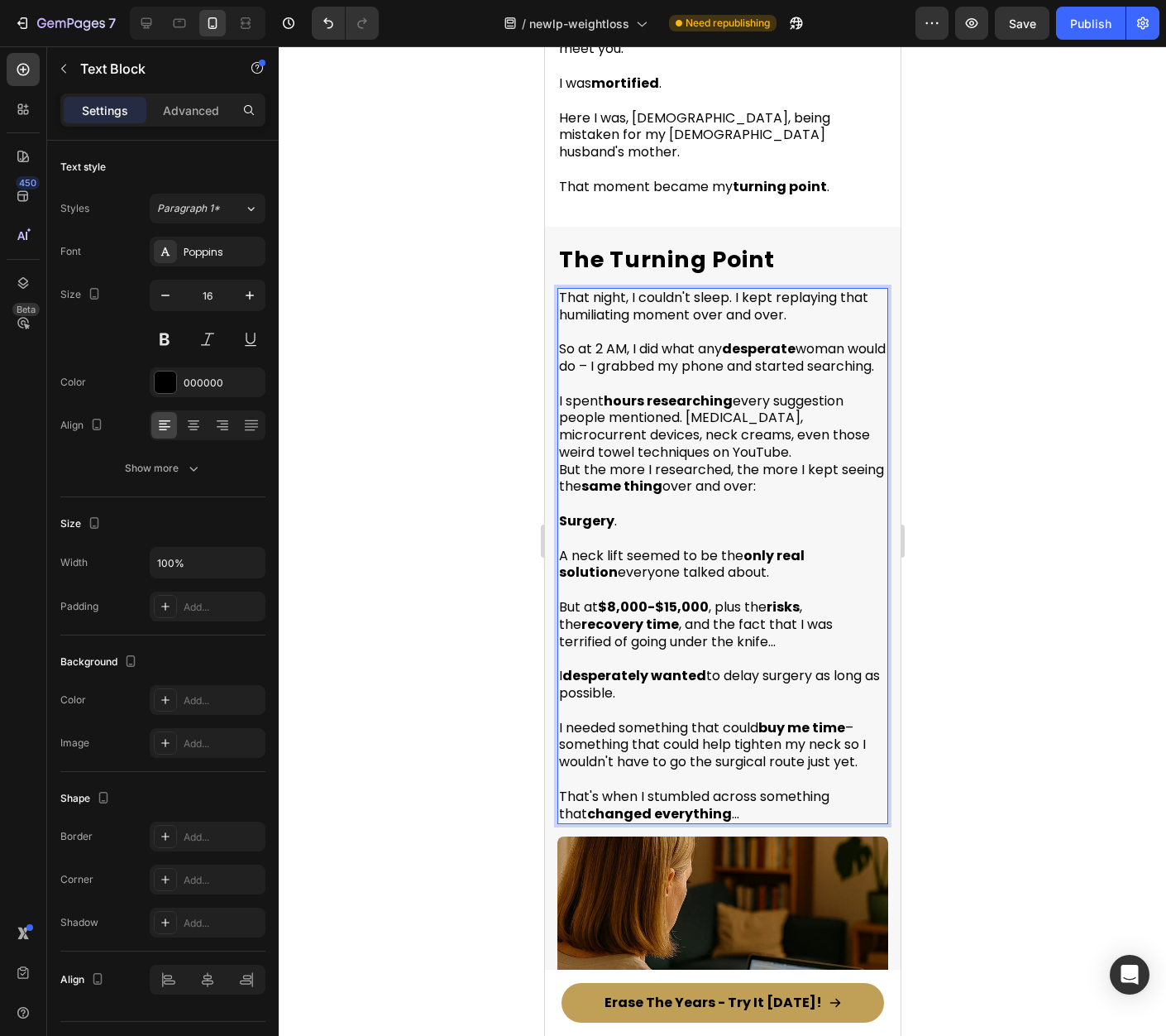
click at [999, 735] on div at bounding box center [722, 541] width 888 height 989
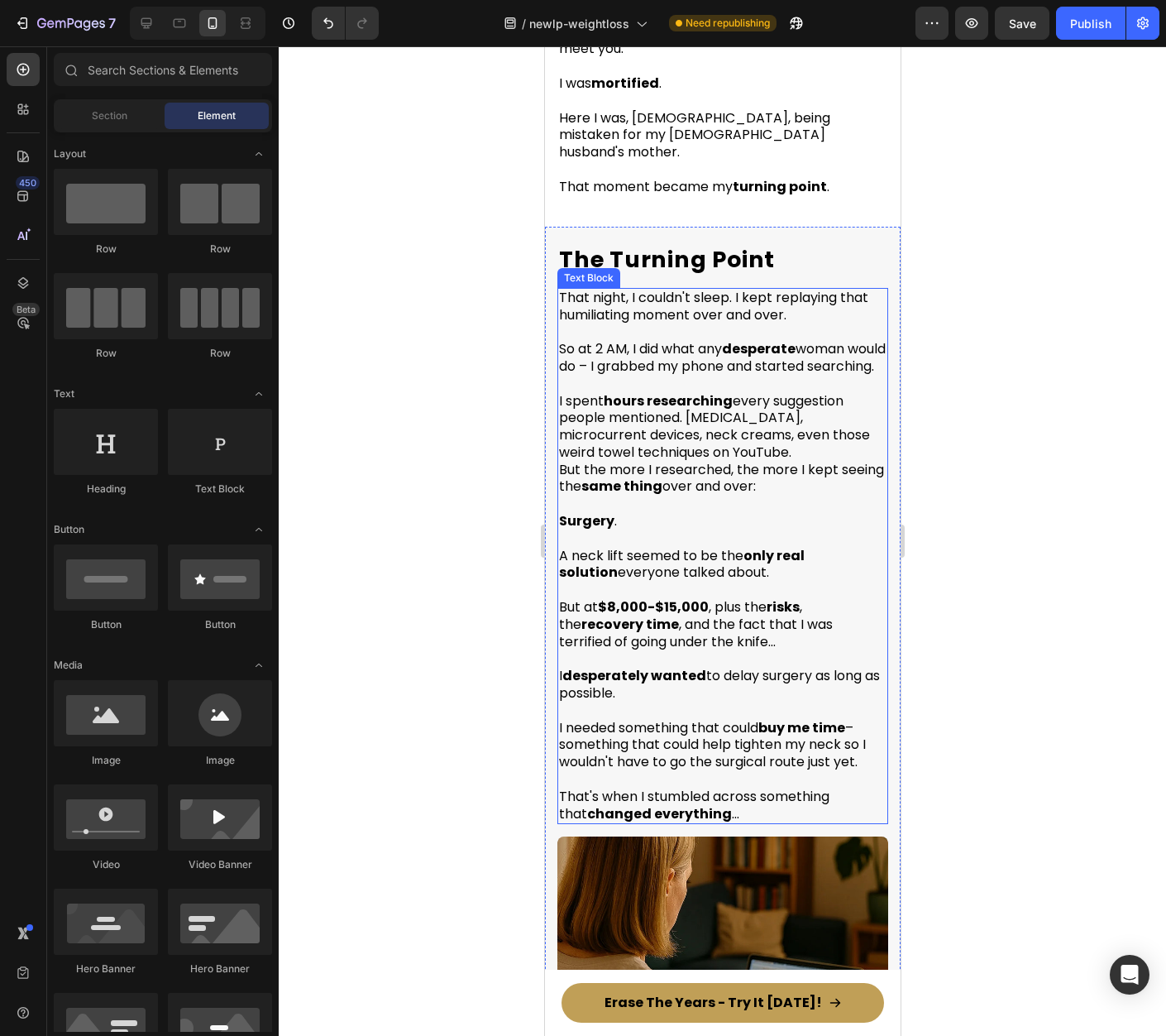
click at [662, 422] on p "I spent hours researching every suggestion people mentioned. Tretinoin, microcu…" at bounding box center [722, 427] width 327 height 69
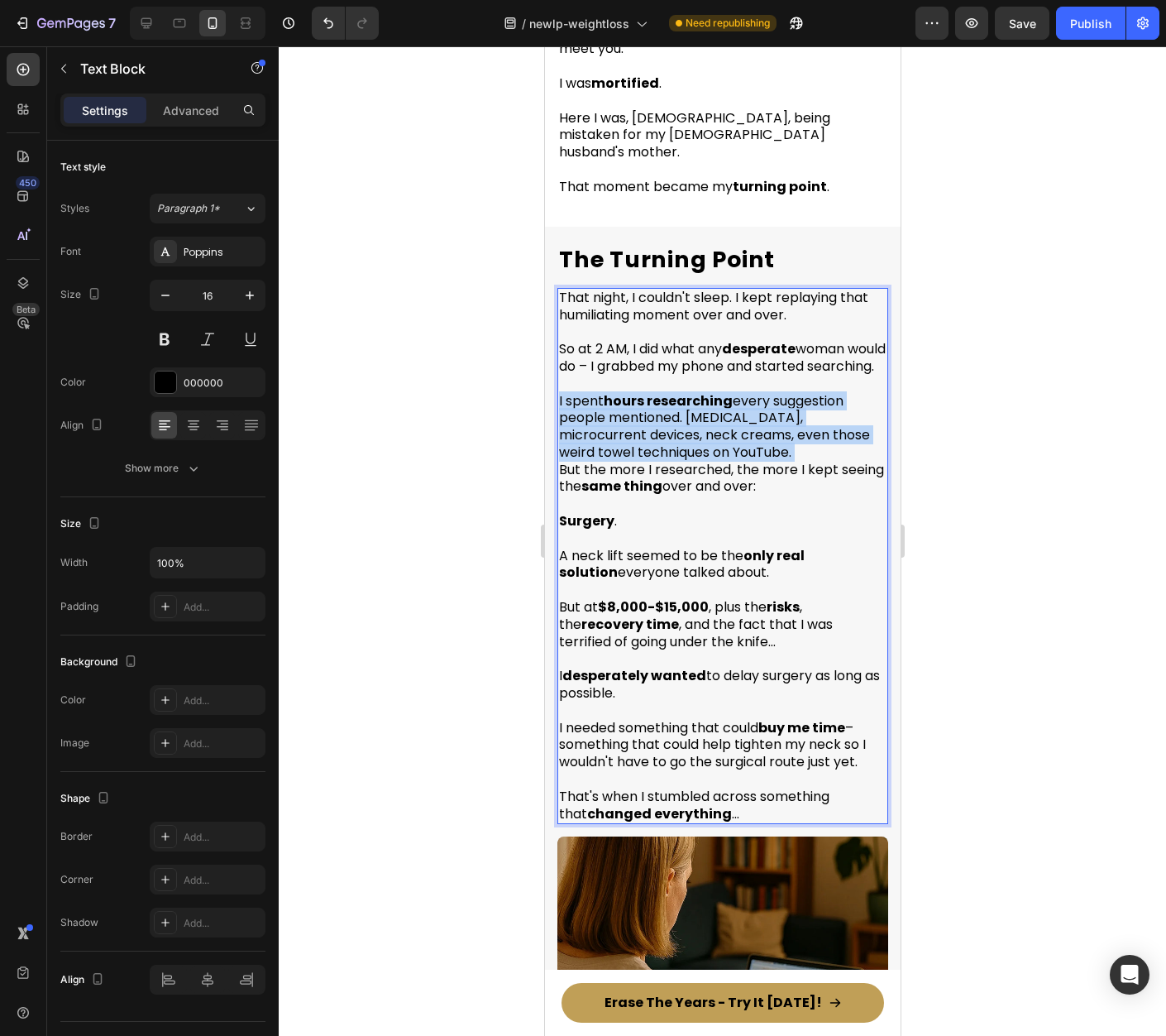
click at [662, 422] on p "I spent hours researching every suggestion people mentioned. Tretinoin, microcu…" at bounding box center [722, 427] width 327 height 69
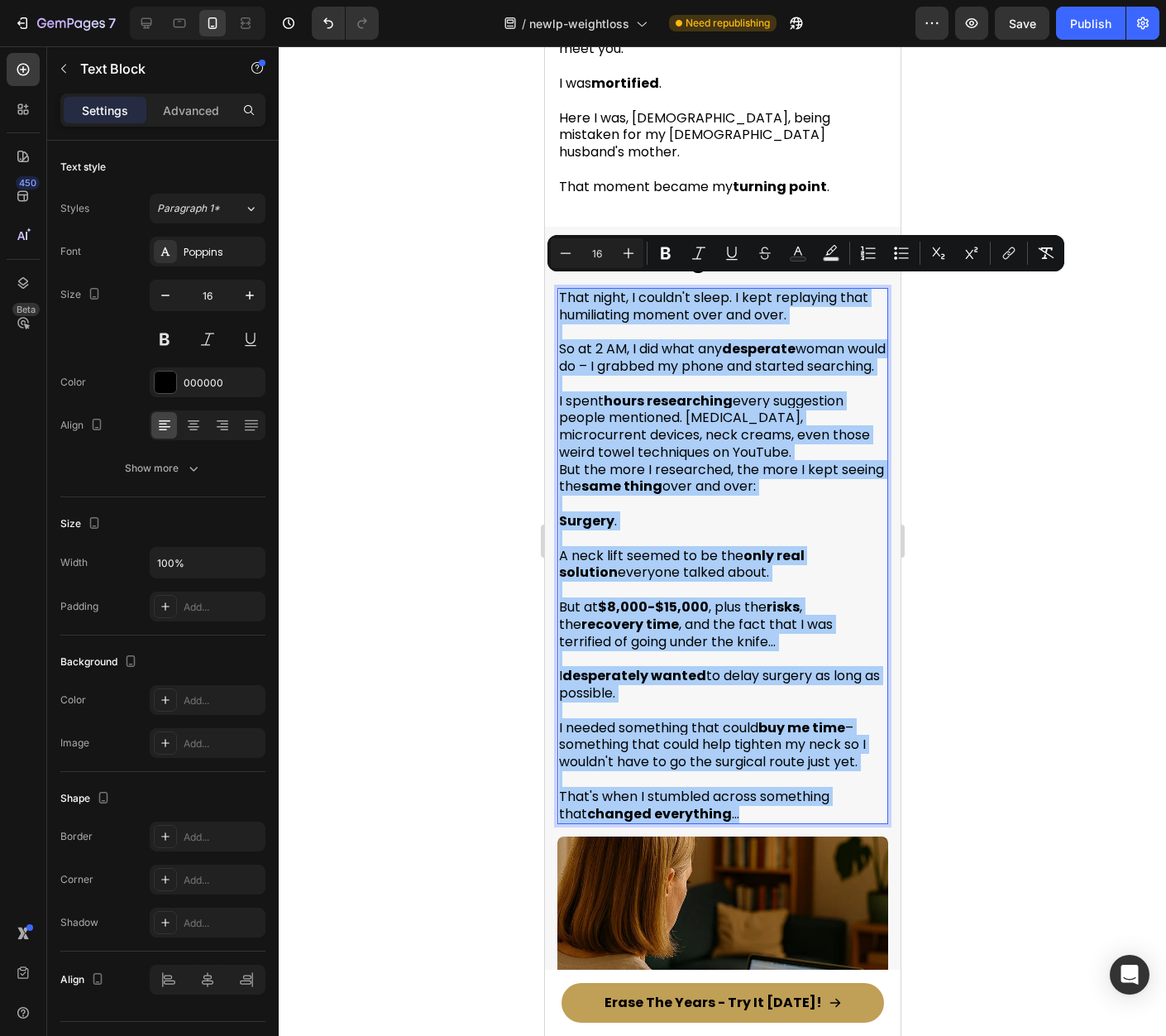
click at [920, 455] on div at bounding box center [722, 541] width 888 height 989
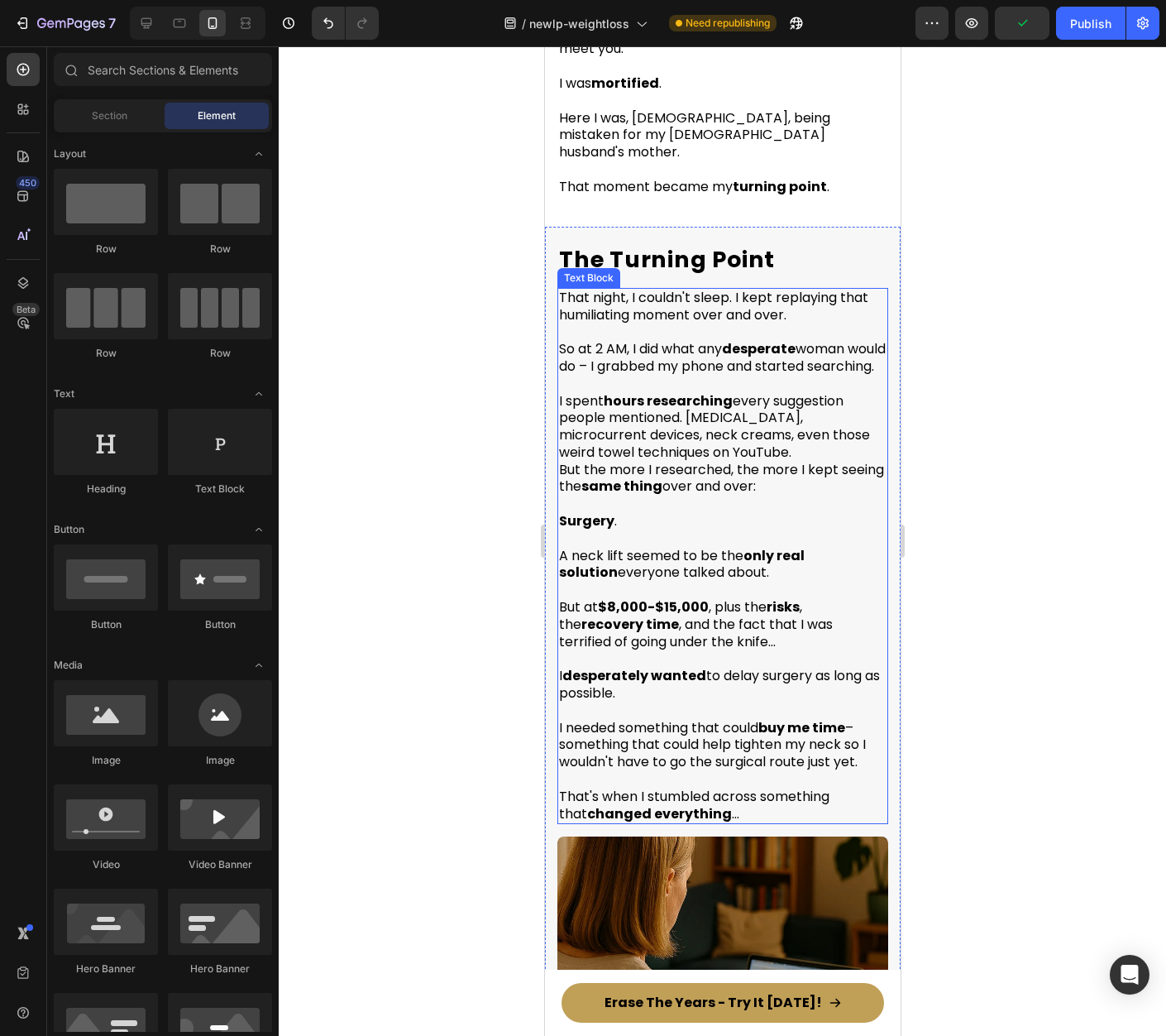
click at [759, 442] on p "I spent hours researching every suggestion people mentioned. Tretinoin, microcu…" at bounding box center [722, 427] width 327 height 69
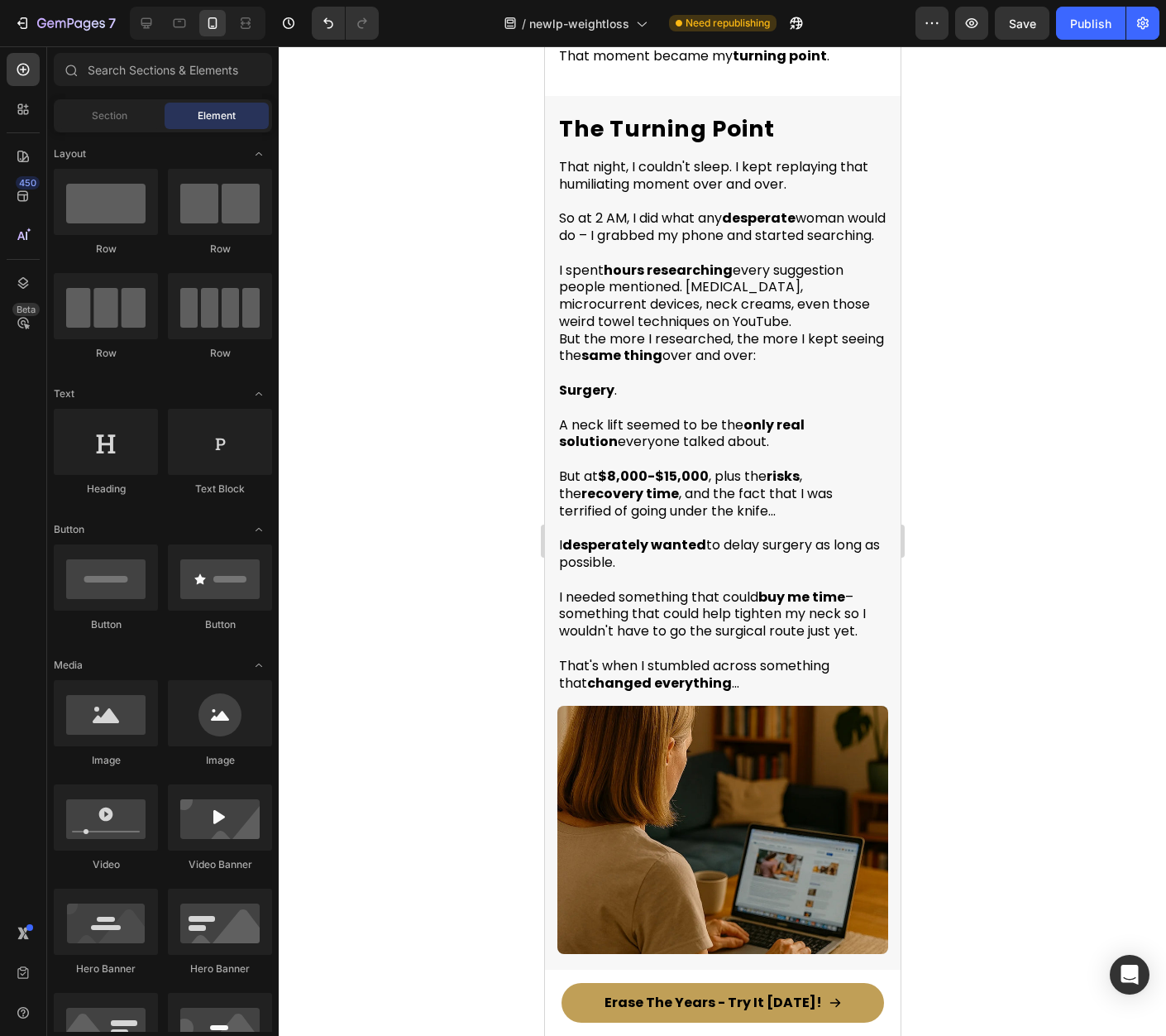
click at [1035, 409] on div at bounding box center [722, 541] width 888 height 989
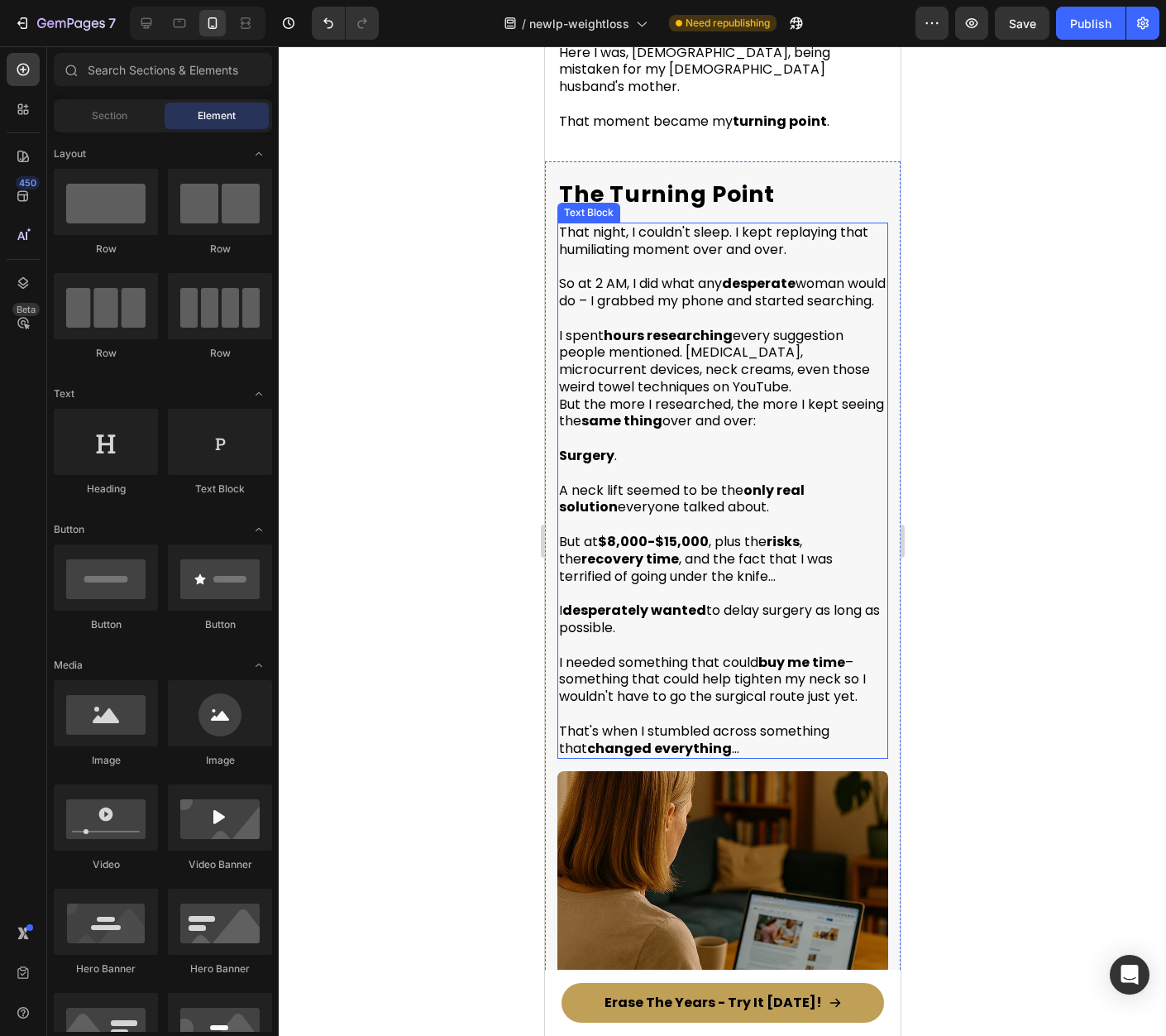
scroll to position [1507, 0]
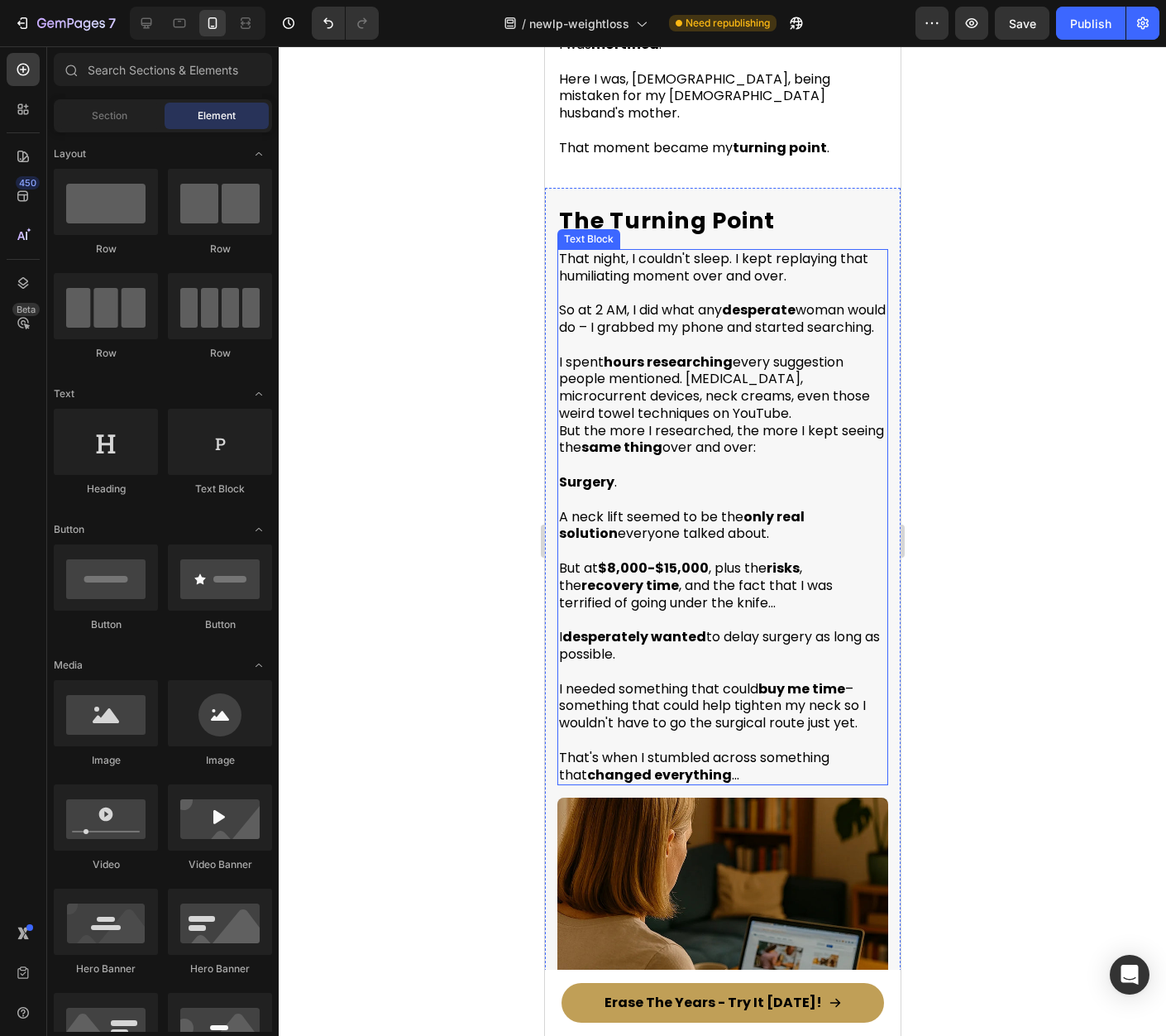
click at [780, 259] on span "That night, I couldn't sleep. I kept replaying that humiliating moment over and…" at bounding box center [713, 266] width 309 height 37
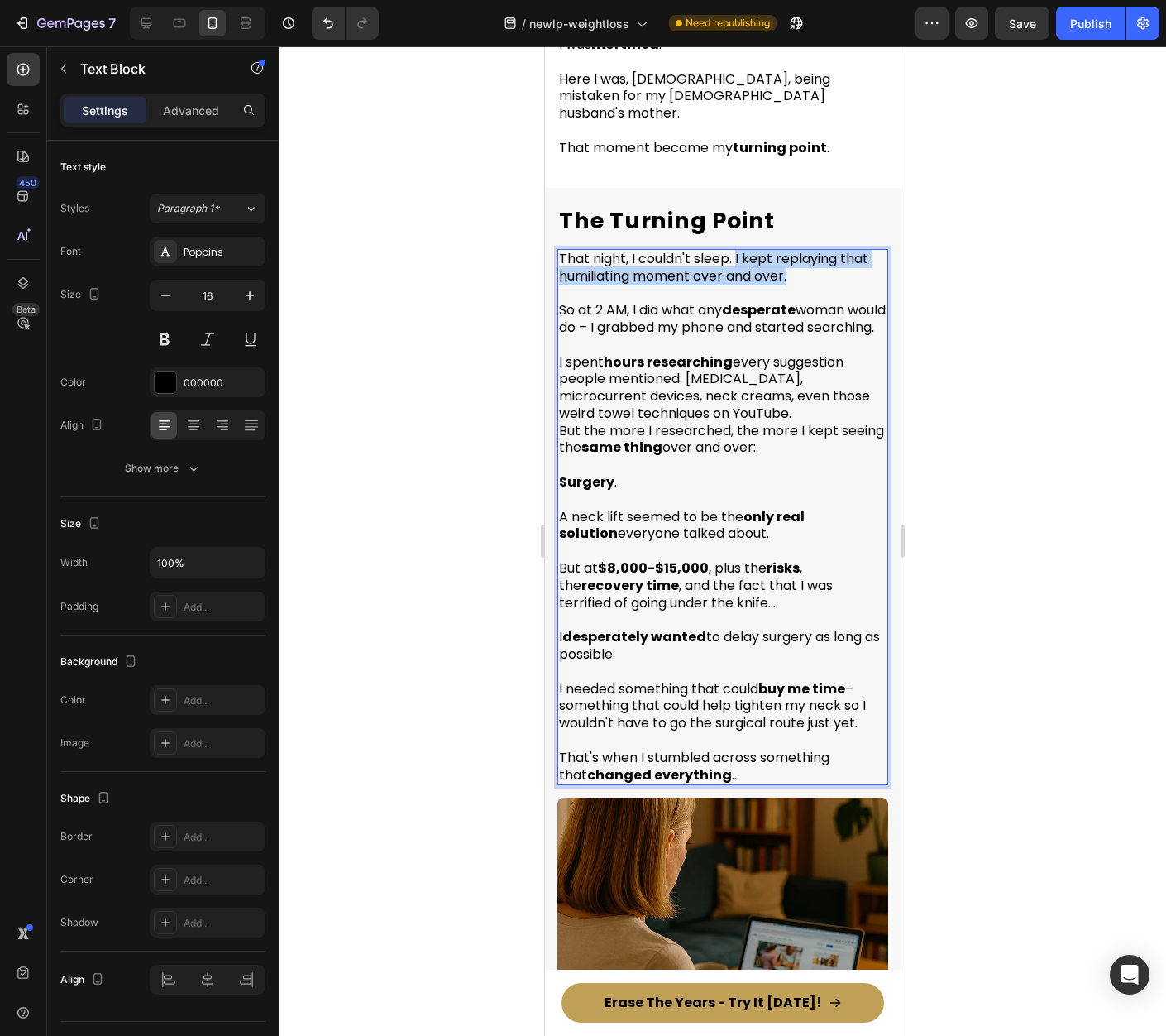
drag, startPoint x: 794, startPoint y: 268, endPoint x: 738, endPoint y: 249, distance: 59.1
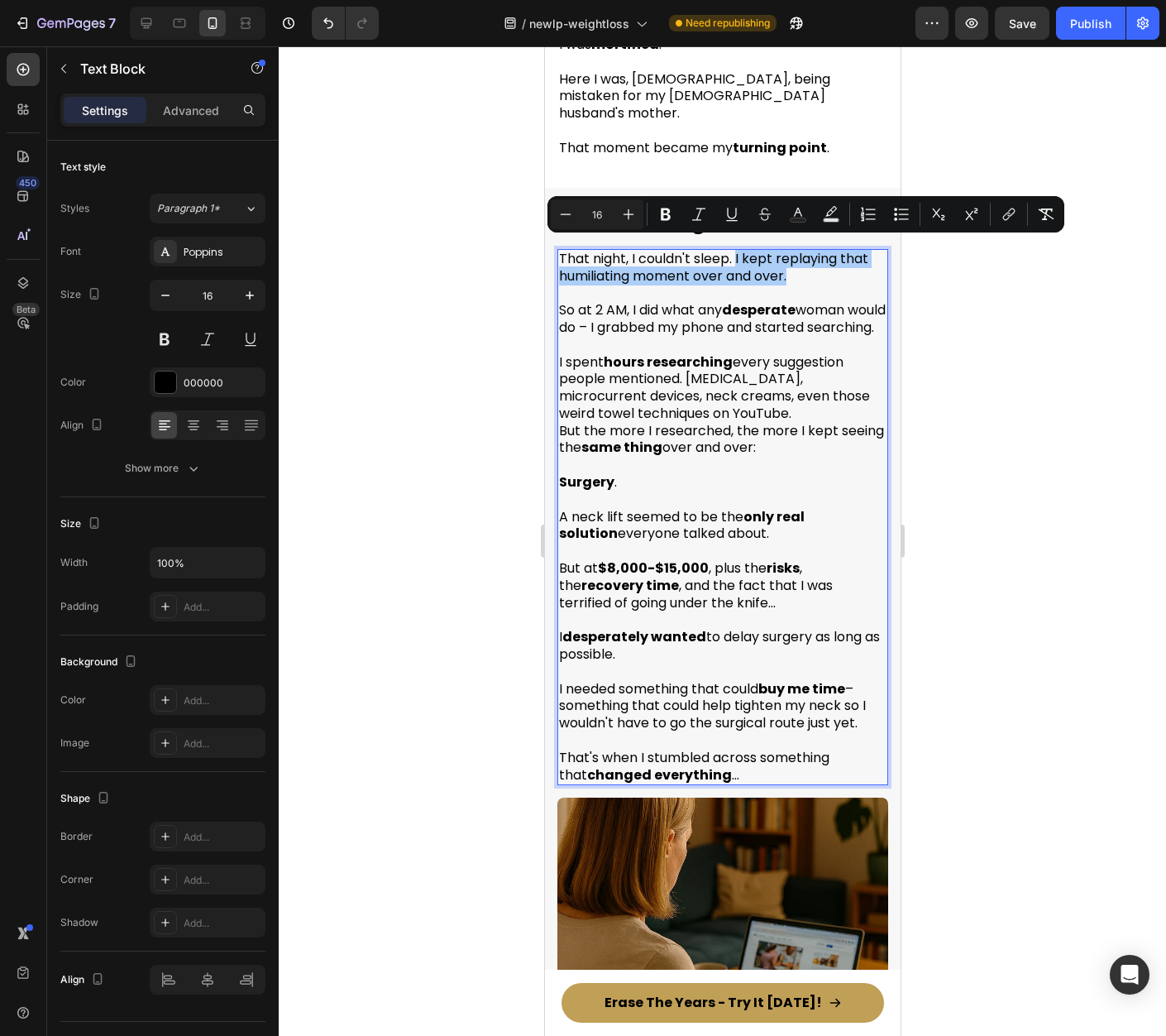
click at [950, 285] on div at bounding box center [722, 541] width 888 height 989
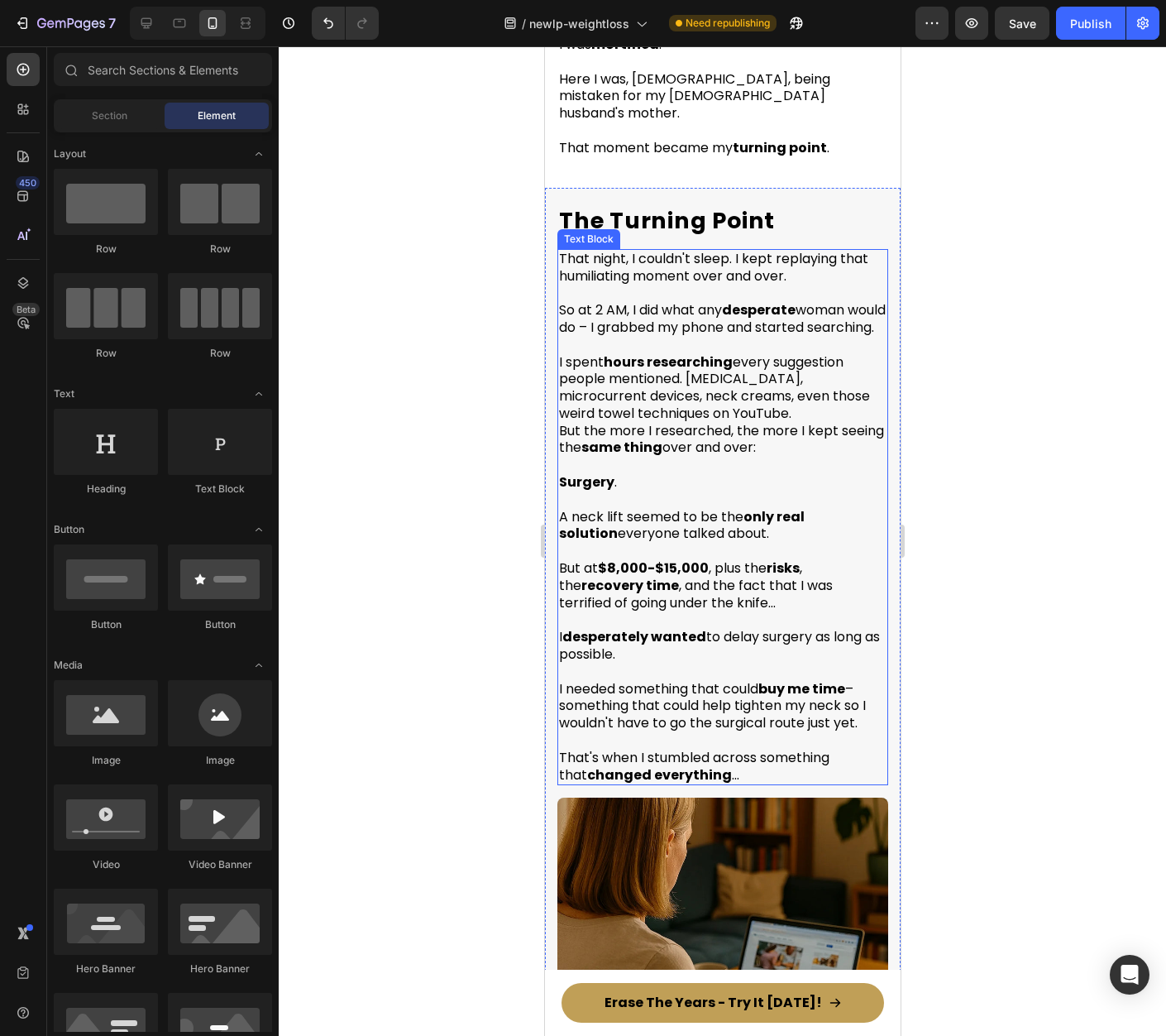
click at [684, 304] on span "So at 2 AM, I did what any desperate woman would do – I grabbed my phone and st…" at bounding box center [722, 318] width 327 height 37
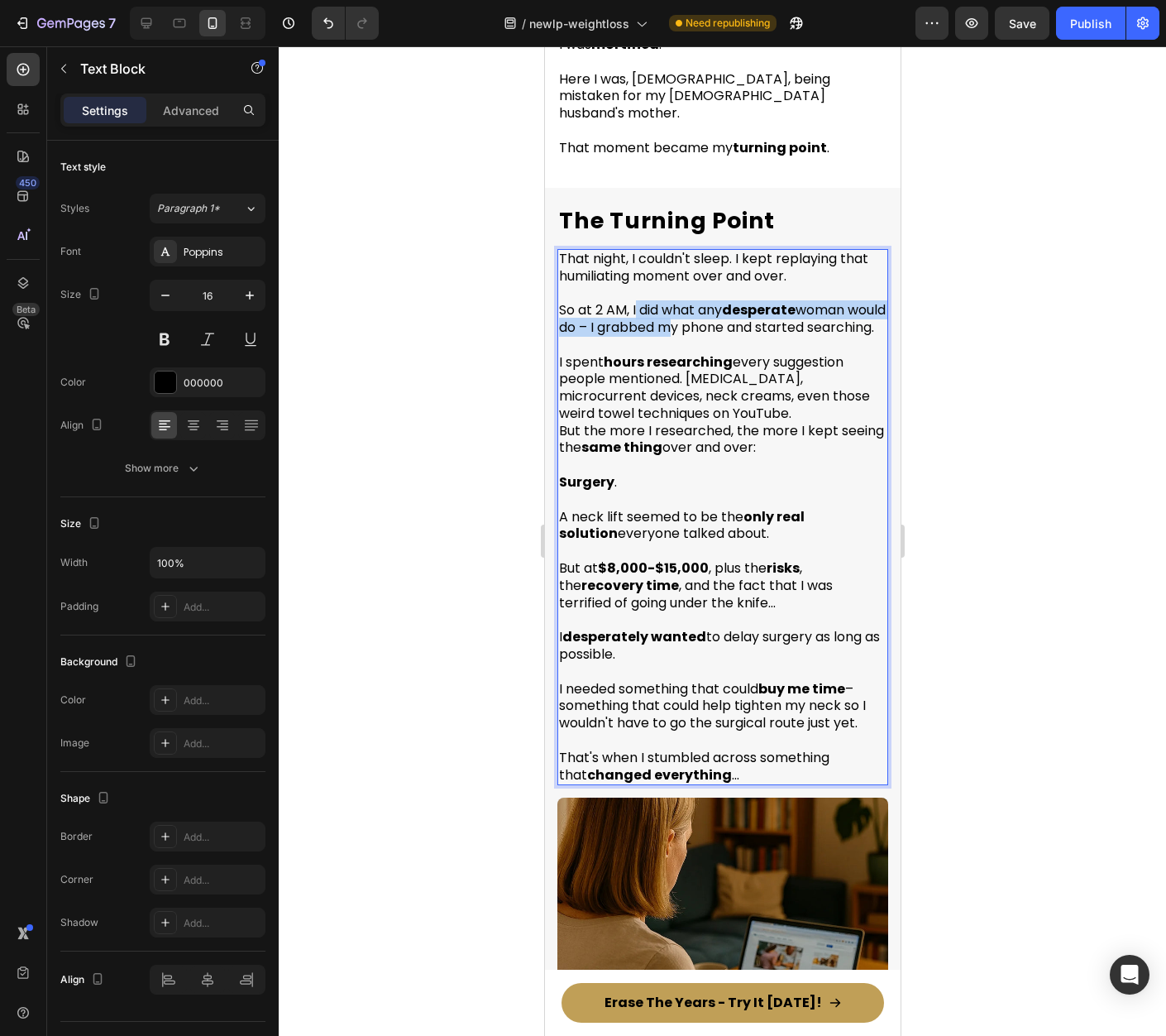
drag, startPoint x: 660, startPoint y: 304, endPoint x: 710, endPoint y: 318, distance: 51.9
click at [708, 316] on span "So at 2 AM, I did what any desperate woman would do – I grabbed my phone and st…" at bounding box center [722, 318] width 327 height 37
click at [711, 328] on p "So at 2 AM, I did what any desperate woman would do – I grabbed my phone and st…" at bounding box center [722, 310] width 327 height 52
drag, startPoint x: 712, startPoint y: 301, endPoint x: 799, endPoint y: 306, distance: 87.1
click at [782, 304] on span "So at 2 AM, I did what any desperate woman would do – I grabbed my phone and st…" at bounding box center [722, 318] width 327 height 37
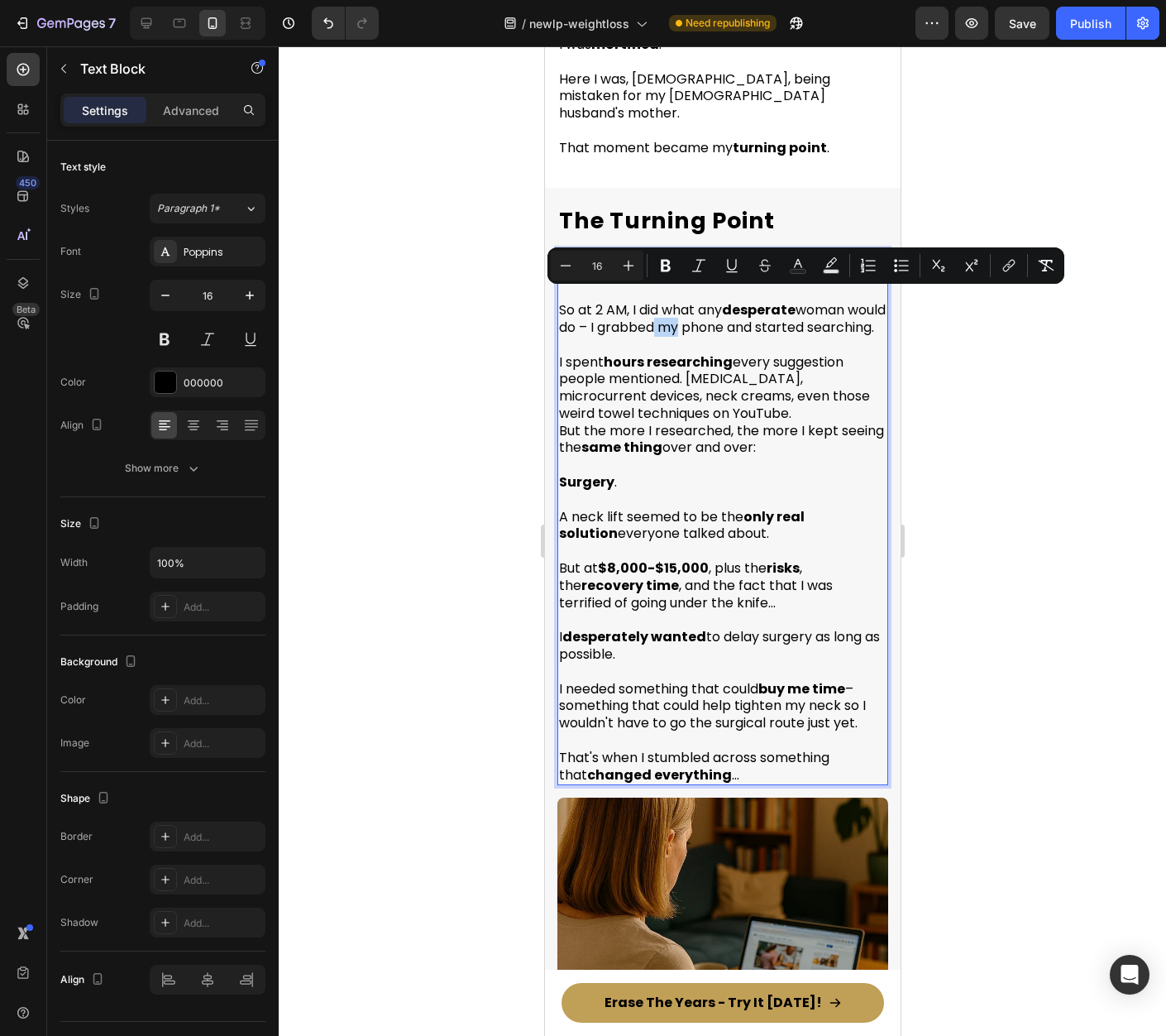
drag, startPoint x: 692, startPoint y: 319, endPoint x: 763, endPoint y: 323, distance: 71.1
click at [730, 321] on span "So at 2 AM, I did what any desperate woman would do – I grabbed my phone and st…" at bounding box center [722, 318] width 327 height 37
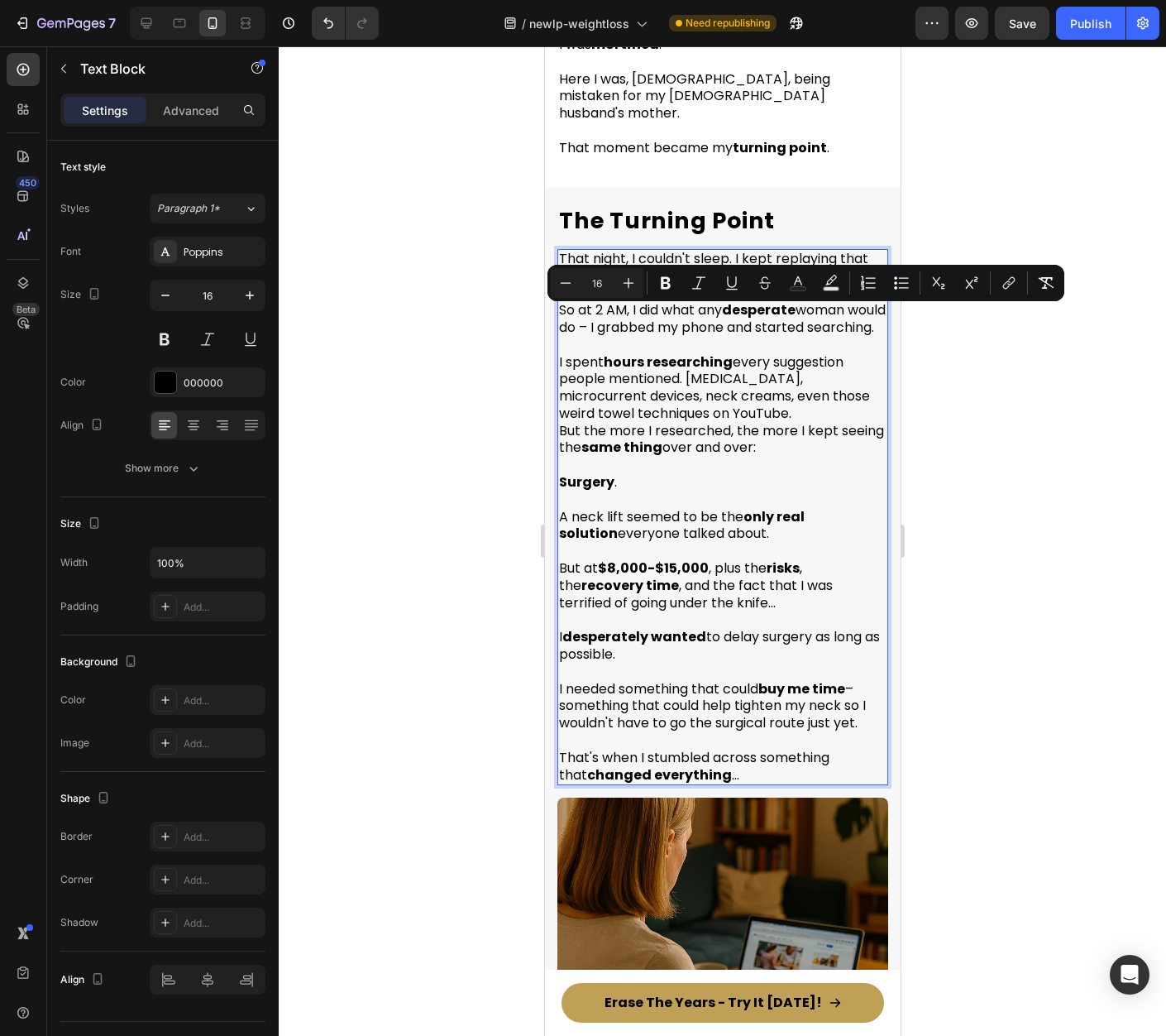
click at [676, 336] on p "So at 2 AM, I did what any desperate woman would do – I grabbed my phone and st…" at bounding box center [722, 310] width 327 height 52
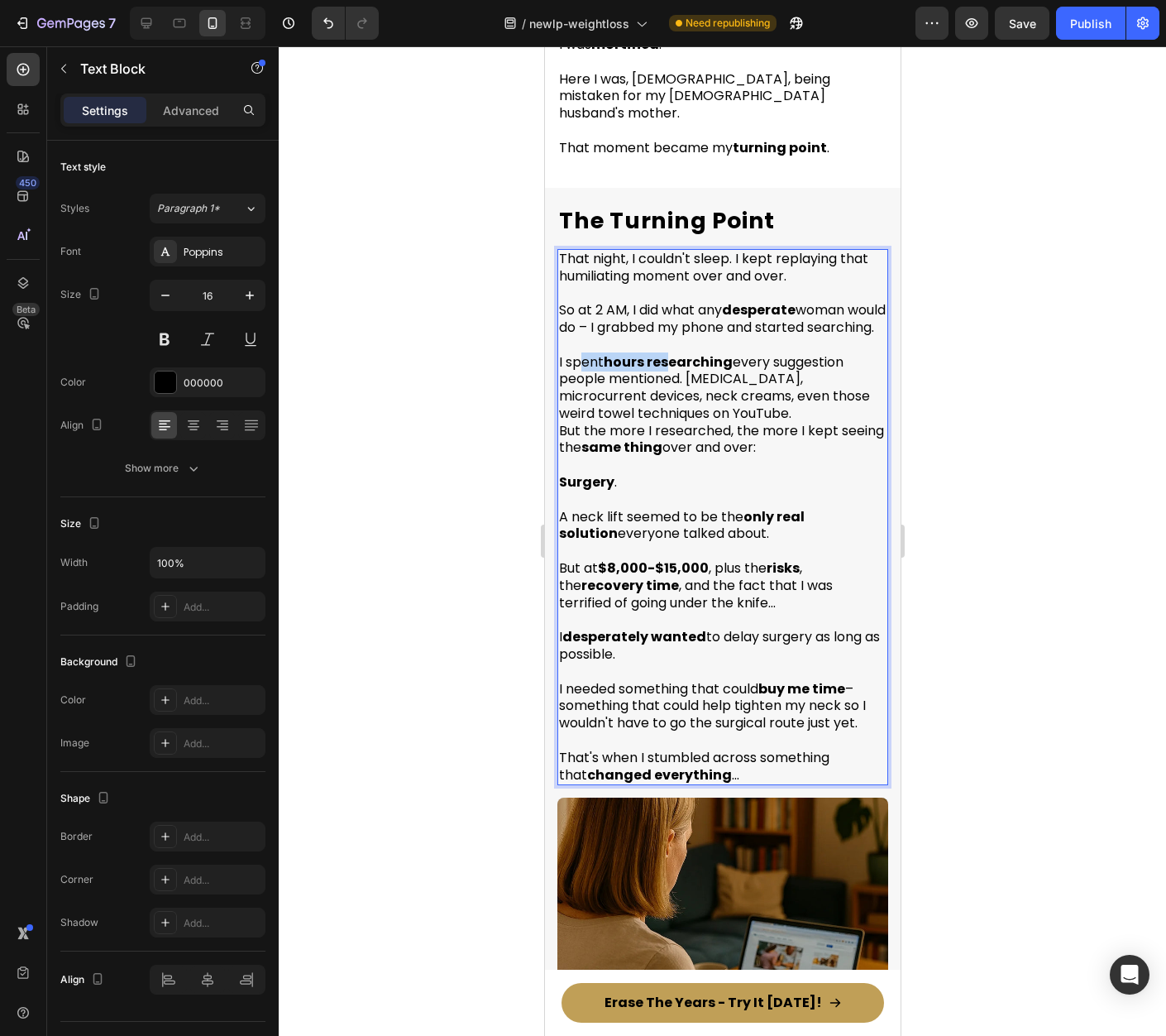
drag, startPoint x: 580, startPoint y: 369, endPoint x: 690, endPoint y: 367, distance: 110.0
click at [688, 367] on p "I spent hours researching every suggestion people mentioned. Tretinoin, microcu…" at bounding box center [722, 388] width 327 height 69
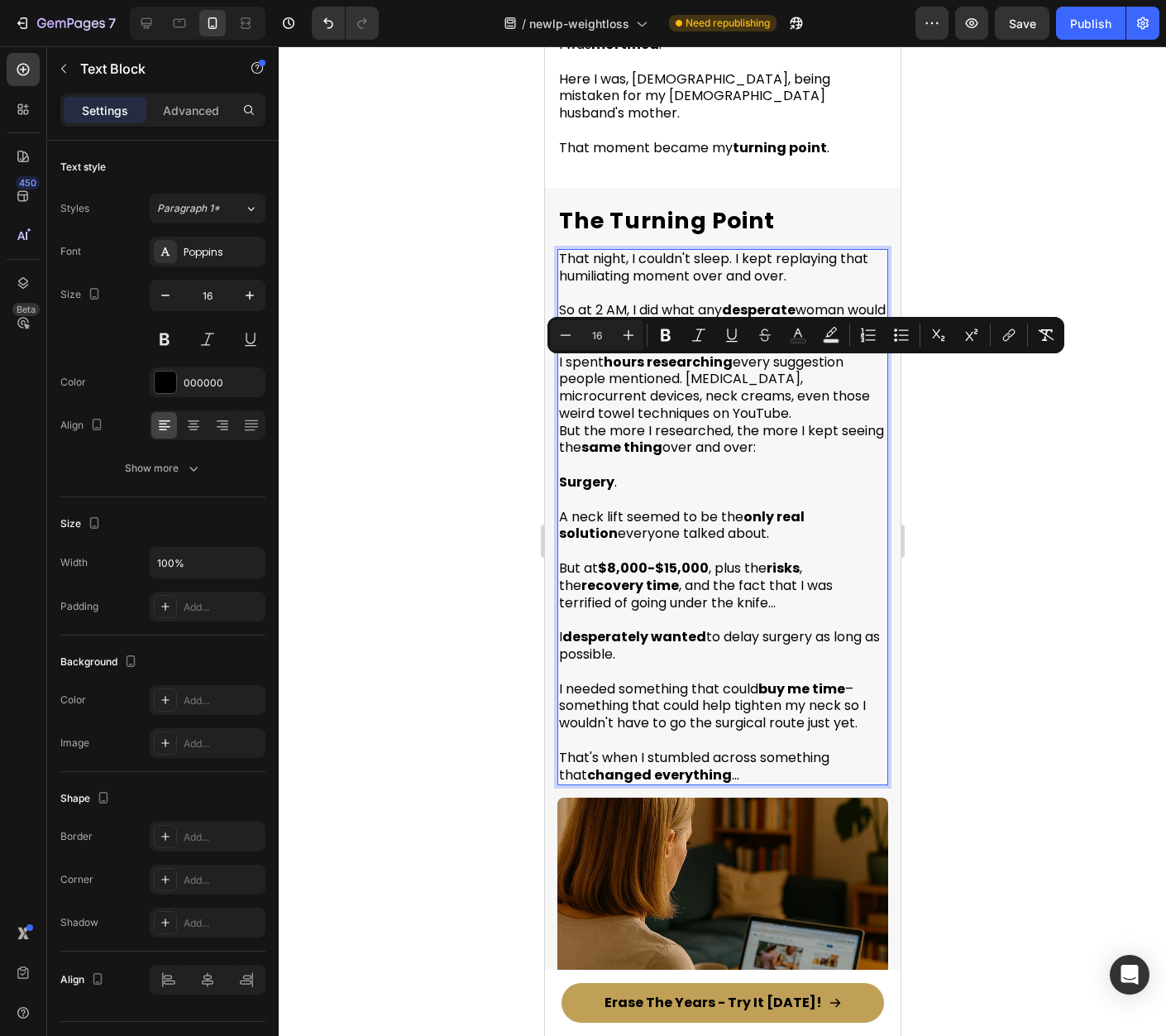
click at [767, 367] on p "I spent hours researching every suggestion people mentioned. Tretinoin, microcu…" at bounding box center [722, 388] width 327 height 69
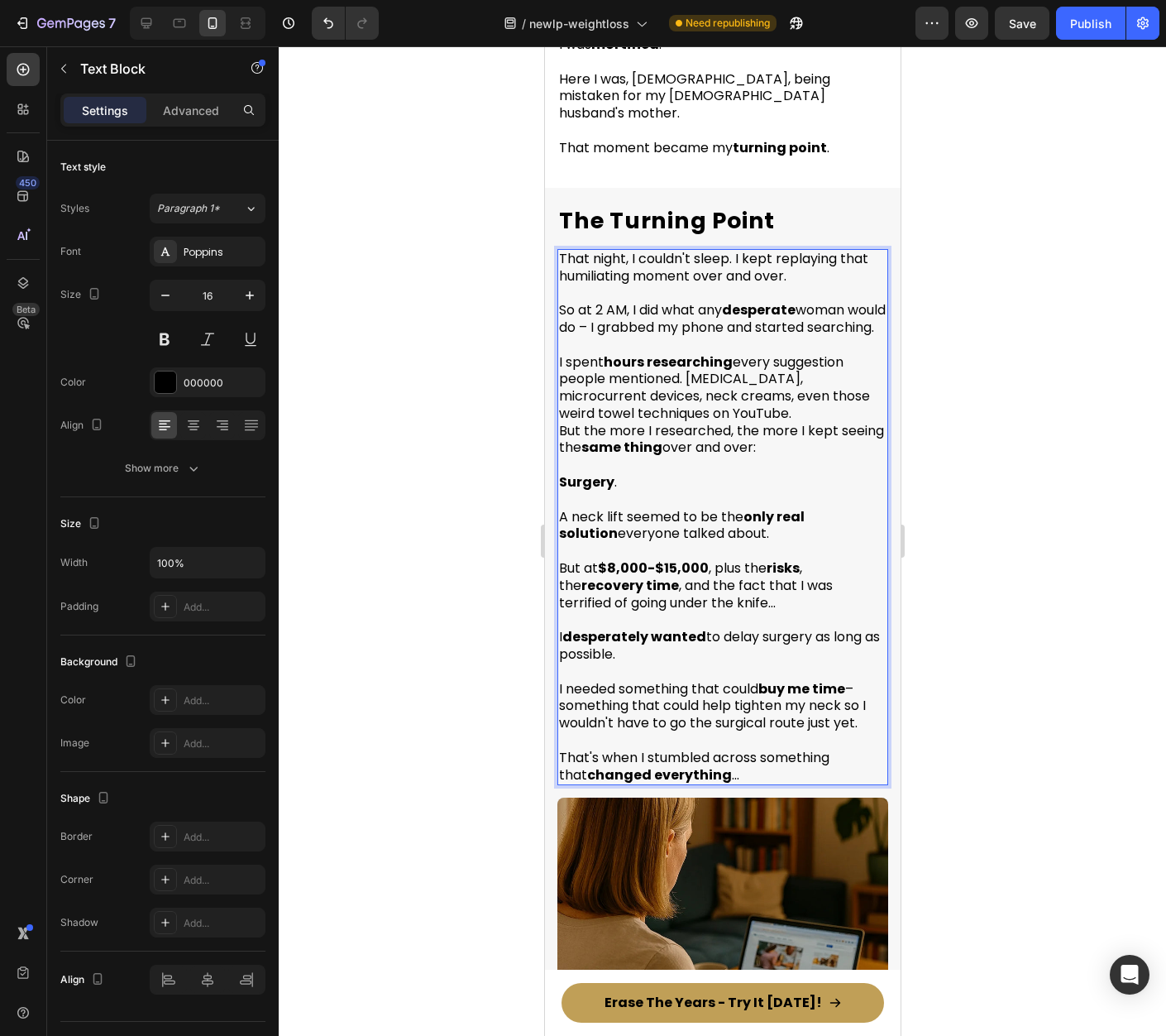
click at [661, 318] on span "So at 2 AM, I did what any desperate woman would do – I grabbed my phone and st…" at bounding box center [722, 318] width 327 height 37
click at [793, 323] on span "So at 2 AM, I did what any desperate woman would do – I grabbed my phone and st…" at bounding box center [722, 318] width 327 height 37
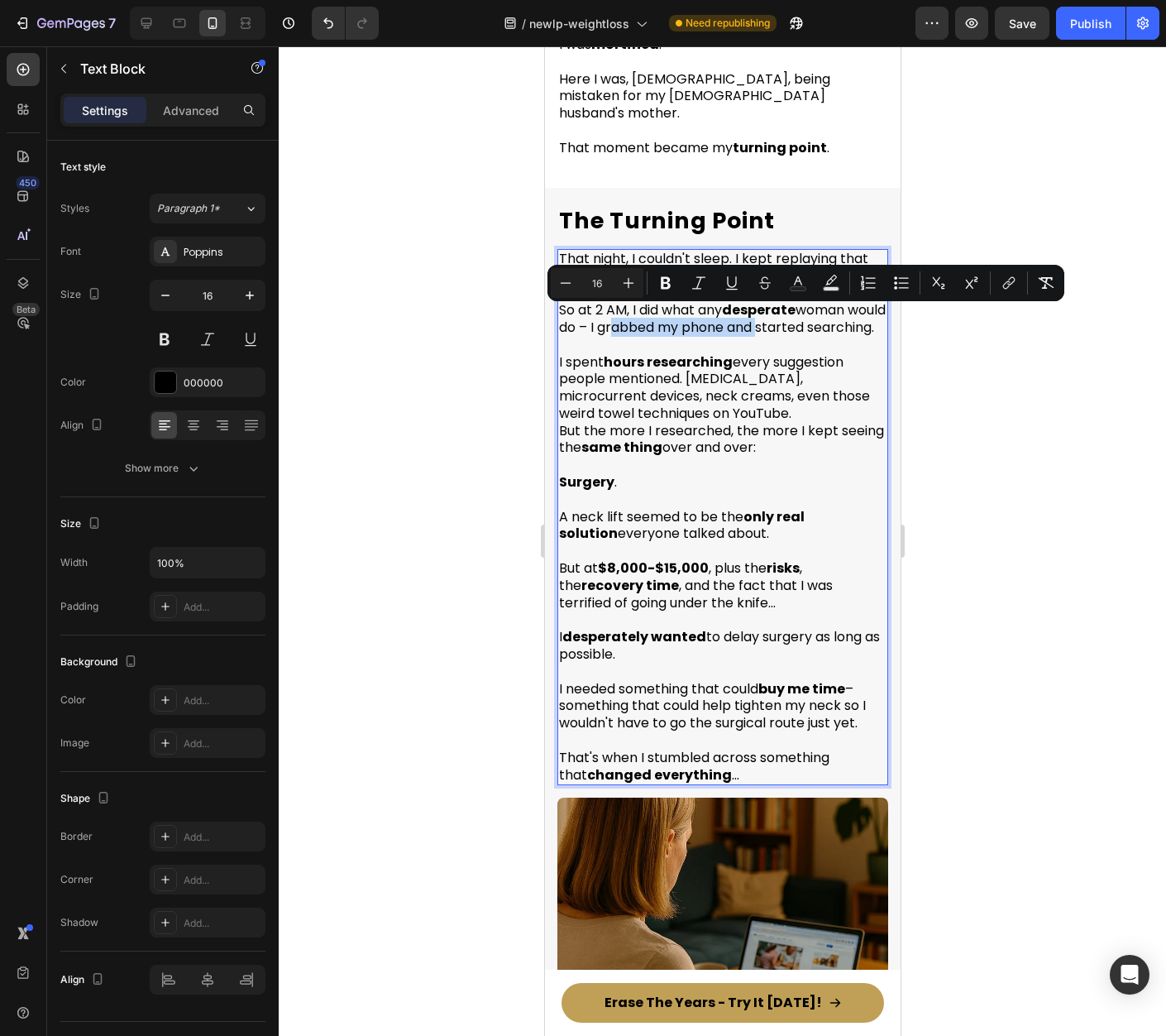
drag, startPoint x: 801, startPoint y: 317, endPoint x: 653, endPoint y: 320, distance: 148.0
click at [647, 317] on span "So at 2 AM, I did what any desperate woman would do – I grabbed my phone and st…" at bounding box center [722, 318] width 327 height 37
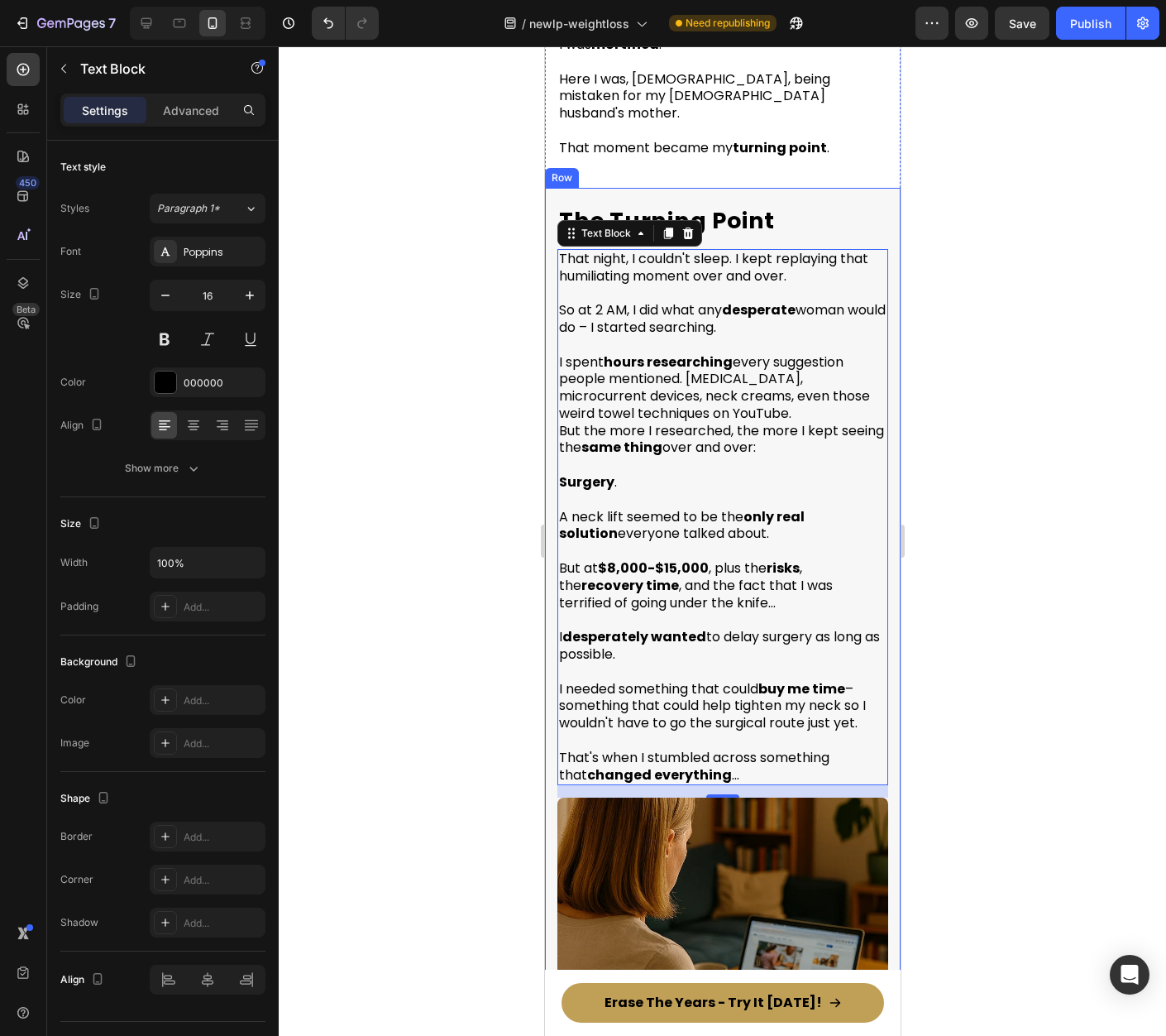
click at [943, 330] on div at bounding box center [722, 541] width 888 height 989
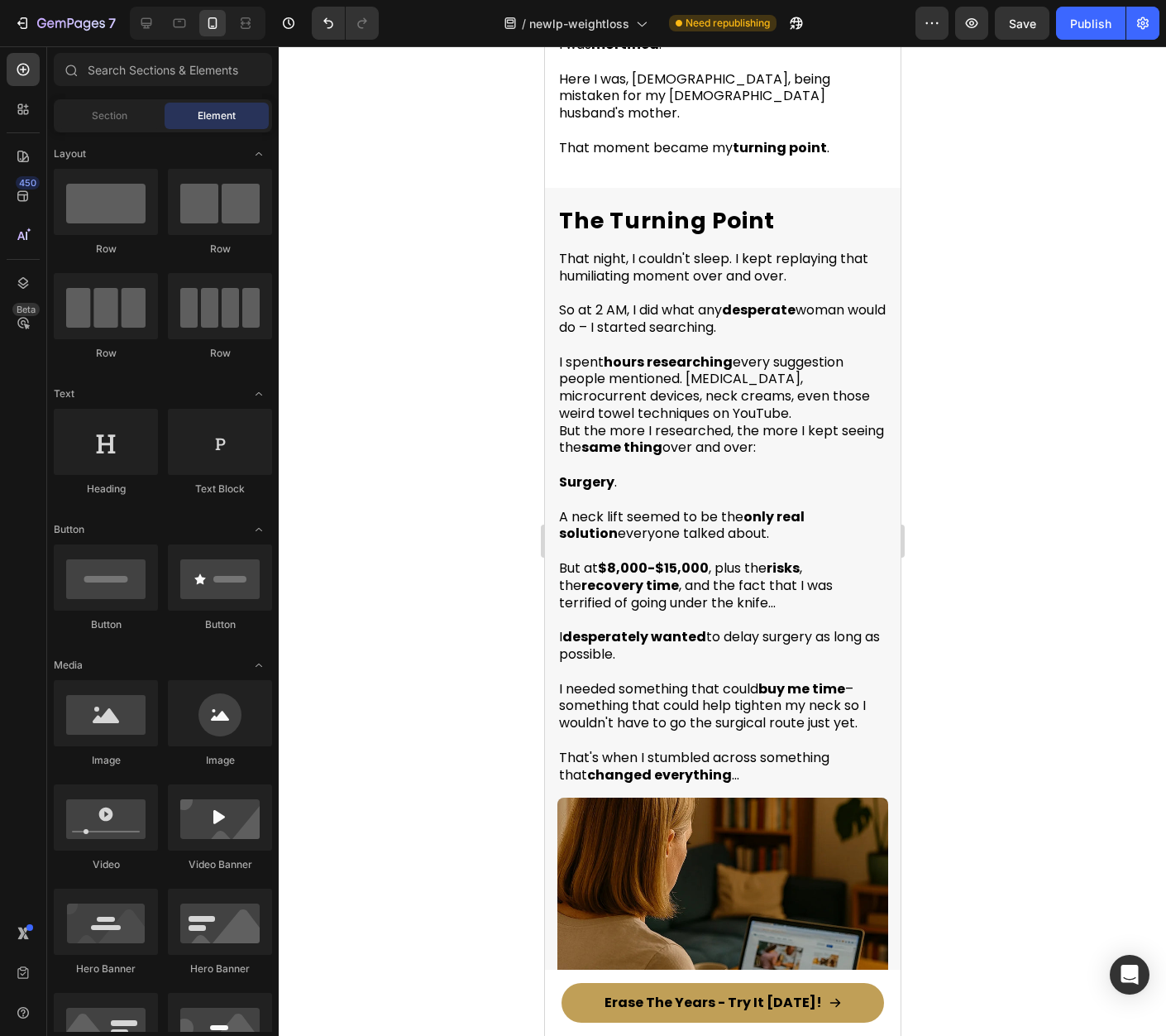
click at [992, 310] on div at bounding box center [722, 541] width 888 height 989
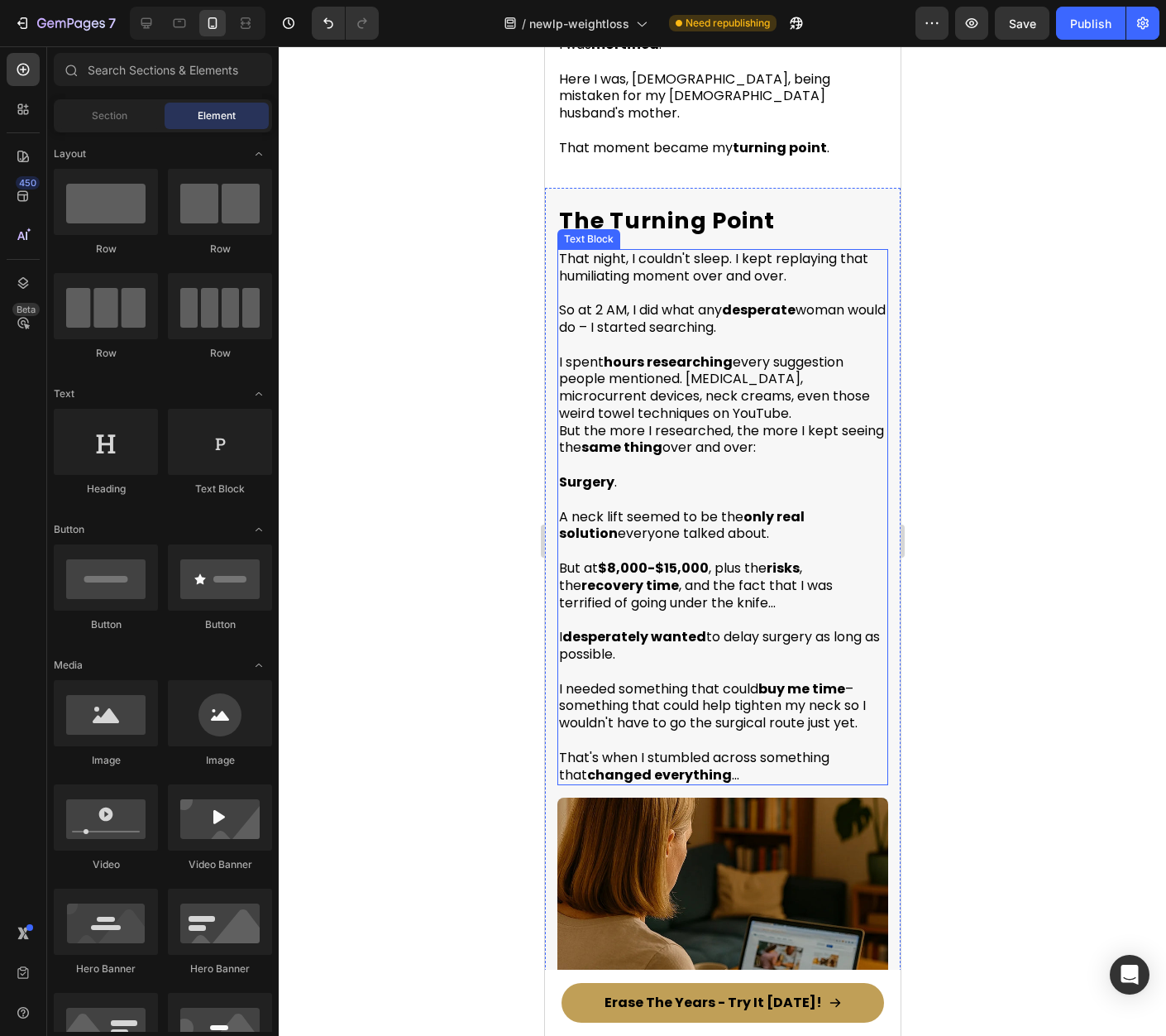
click at [757, 362] on p "I spent hours researching every suggestion people mentioned. Tretinoin, microcu…" at bounding box center [722, 388] width 327 height 69
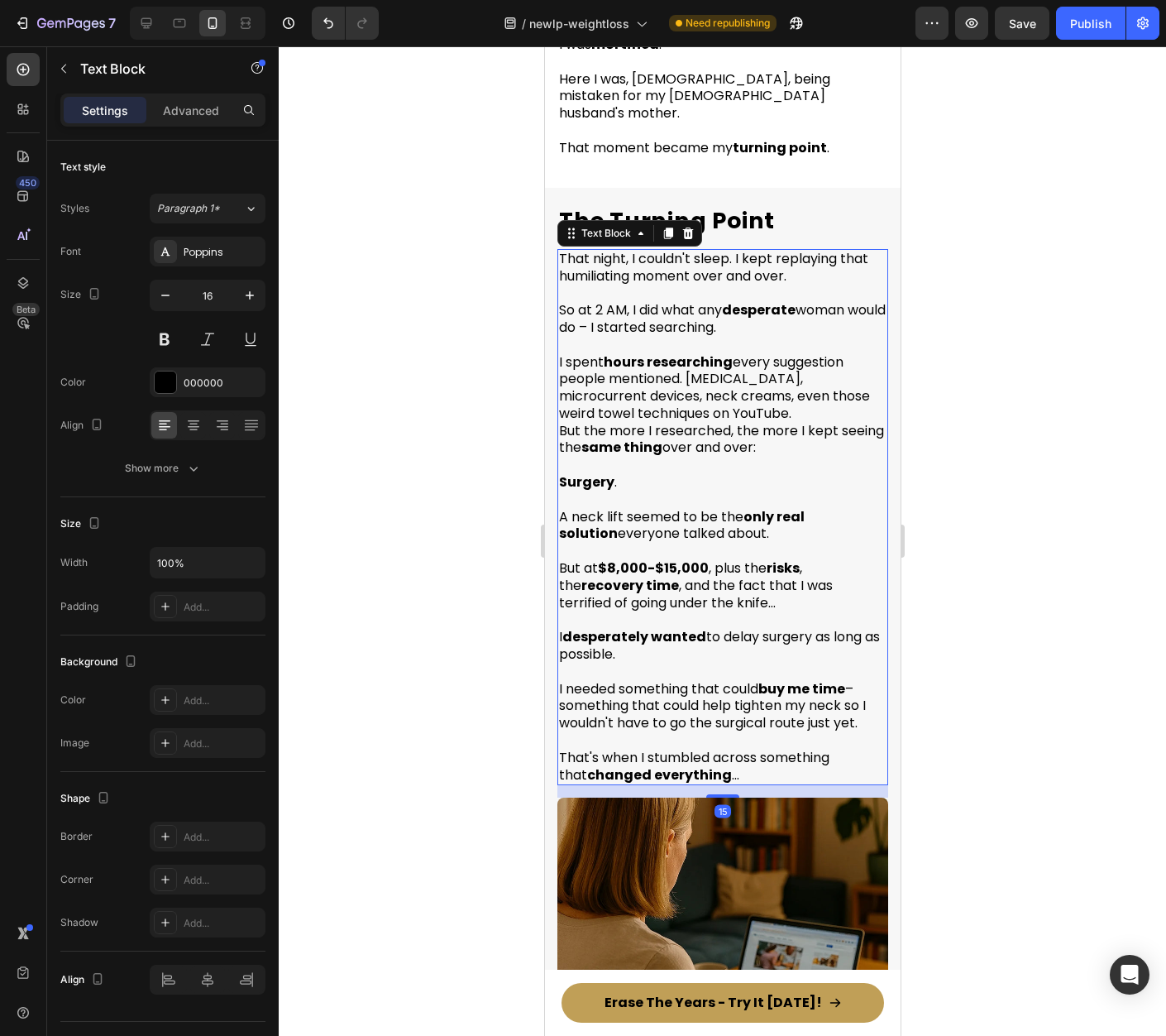
click at [1020, 360] on div at bounding box center [722, 541] width 888 height 989
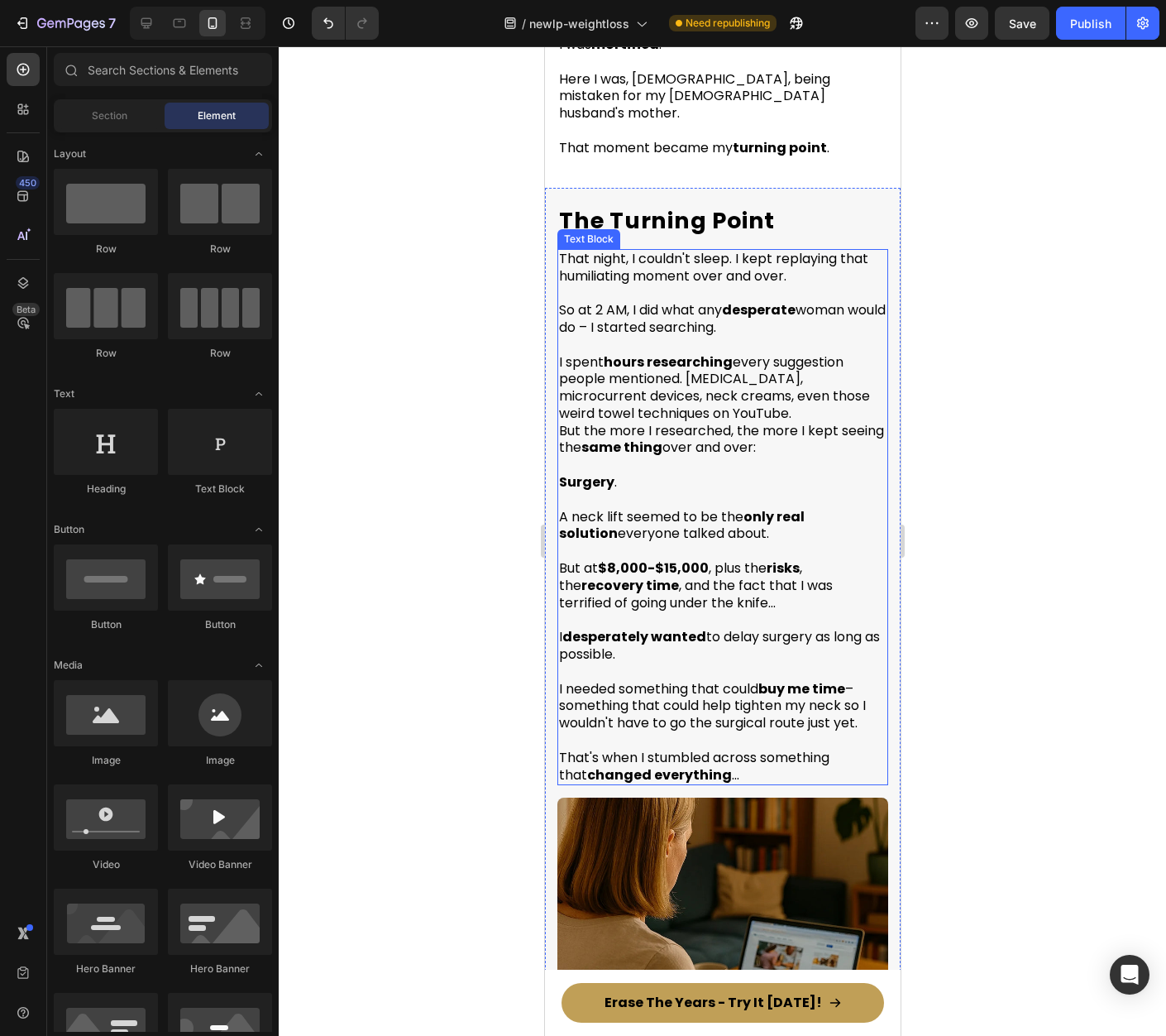
click at [735, 361] on p "I spent hours researching every suggestion people mentioned. Tretinoin, microcu…" at bounding box center [722, 388] width 327 height 69
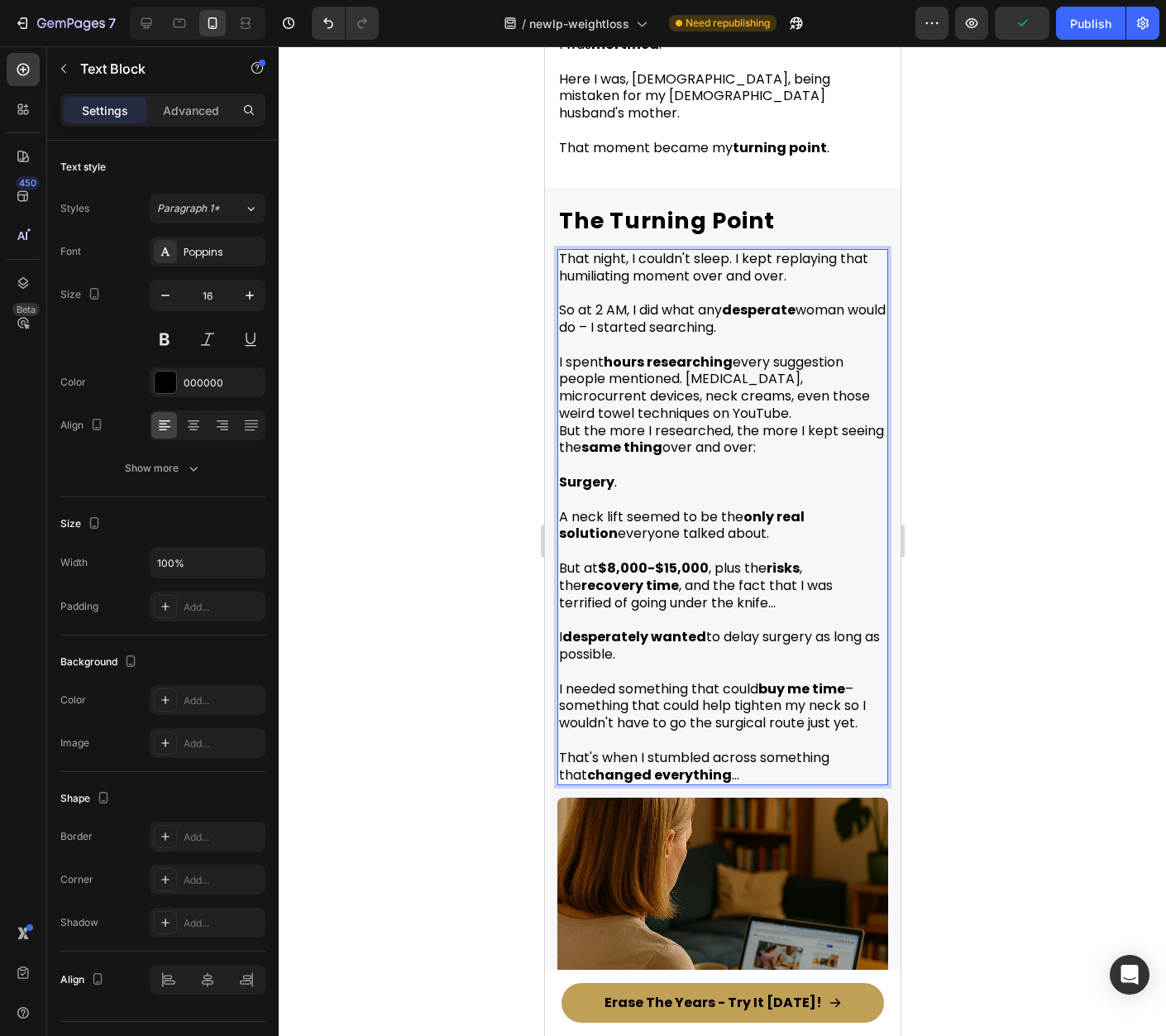
click at [693, 374] on p "I spent hours researching every suggestion people mentioned. Tretinoin, microcu…" at bounding box center [722, 388] width 327 height 69
click at [687, 371] on p "I spent hours researching every suggestion people mentioned. Tretinoin, microcu…" at bounding box center [722, 388] width 327 height 69
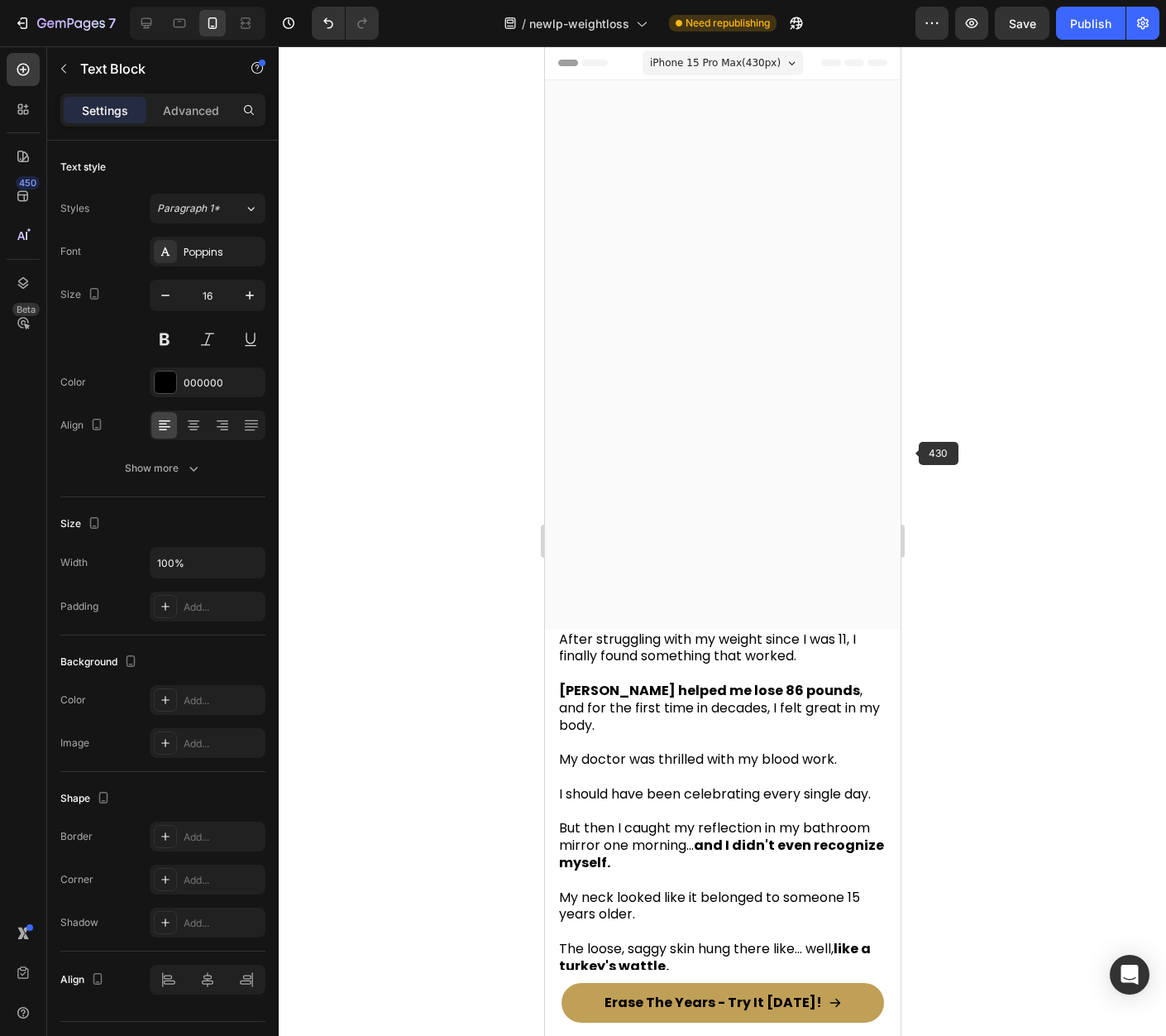
scroll to position [1507, 0]
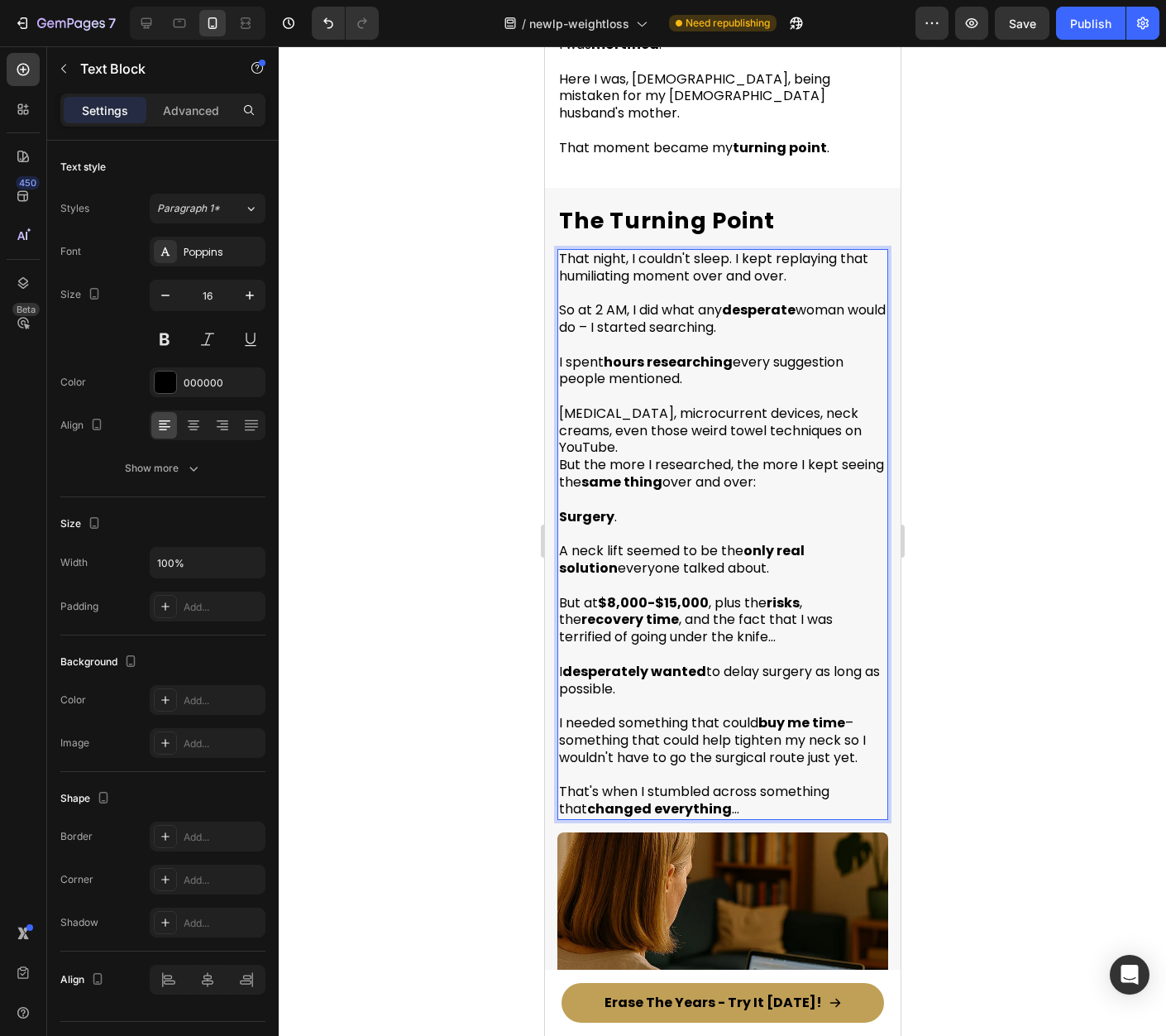
click at [633, 456] on p "But the more I researched, the more I kept seeing the same thing over and over:" at bounding box center [722, 473] width 327 height 35
drag, startPoint x: 855, startPoint y: 408, endPoint x: 869, endPoint y: 421, distance: 19.1
click at [869, 421] on p "Tretinoin, microcurrent devices, neck creams, even those weird towel techniques…" at bounding box center [722, 432] width 327 height 52
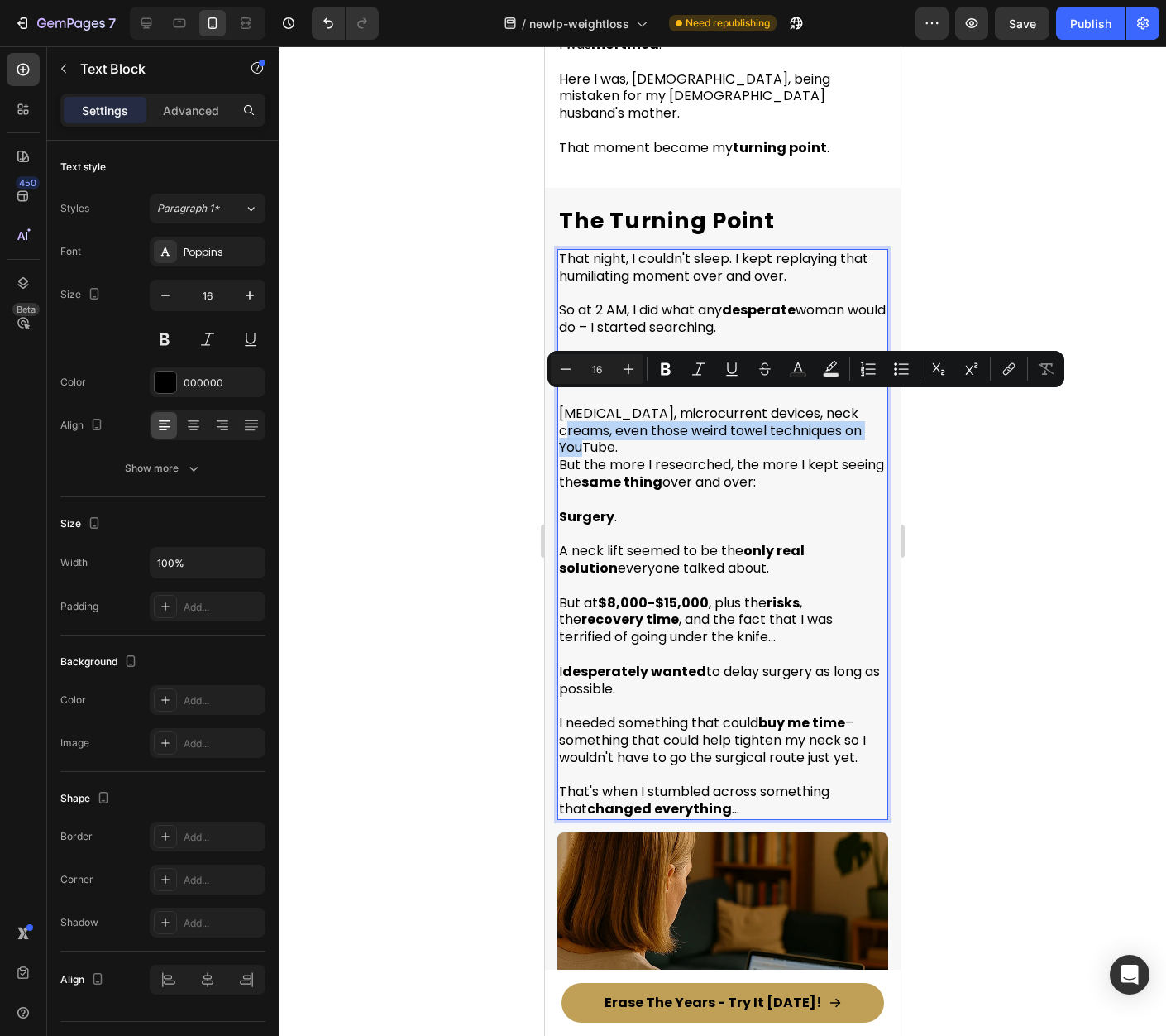
drag, startPoint x: 854, startPoint y: 405, endPoint x: 875, endPoint y: 425, distance: 29.0
click at [872, 422] on p "Tretinoin, microcurrent devices, neck creams, even those weird towel techniques…" at bounding box center [722, 432] width 327 height 52
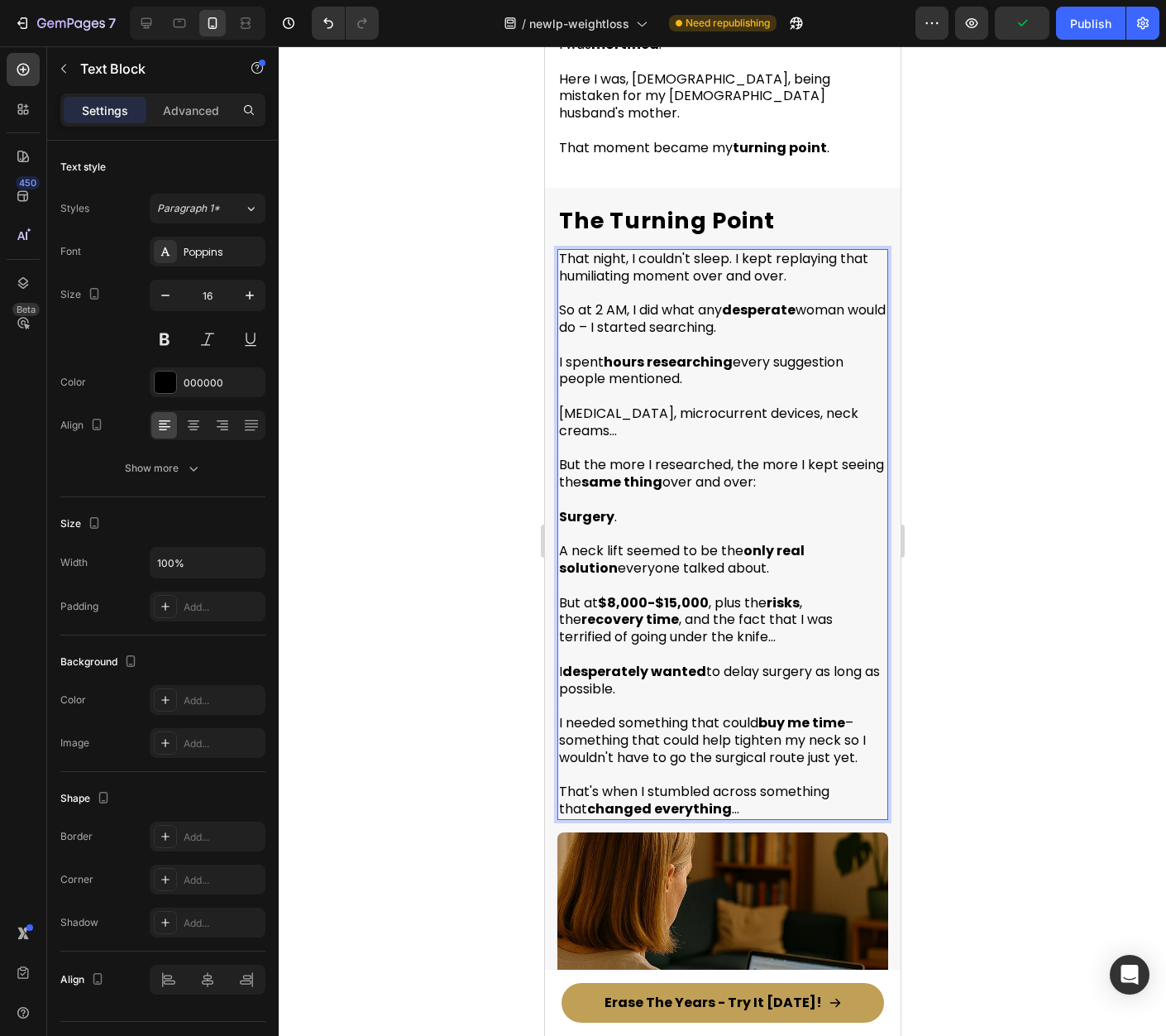
click at [980, 408] on div at bounding box center [722, 541] width 888 height 989
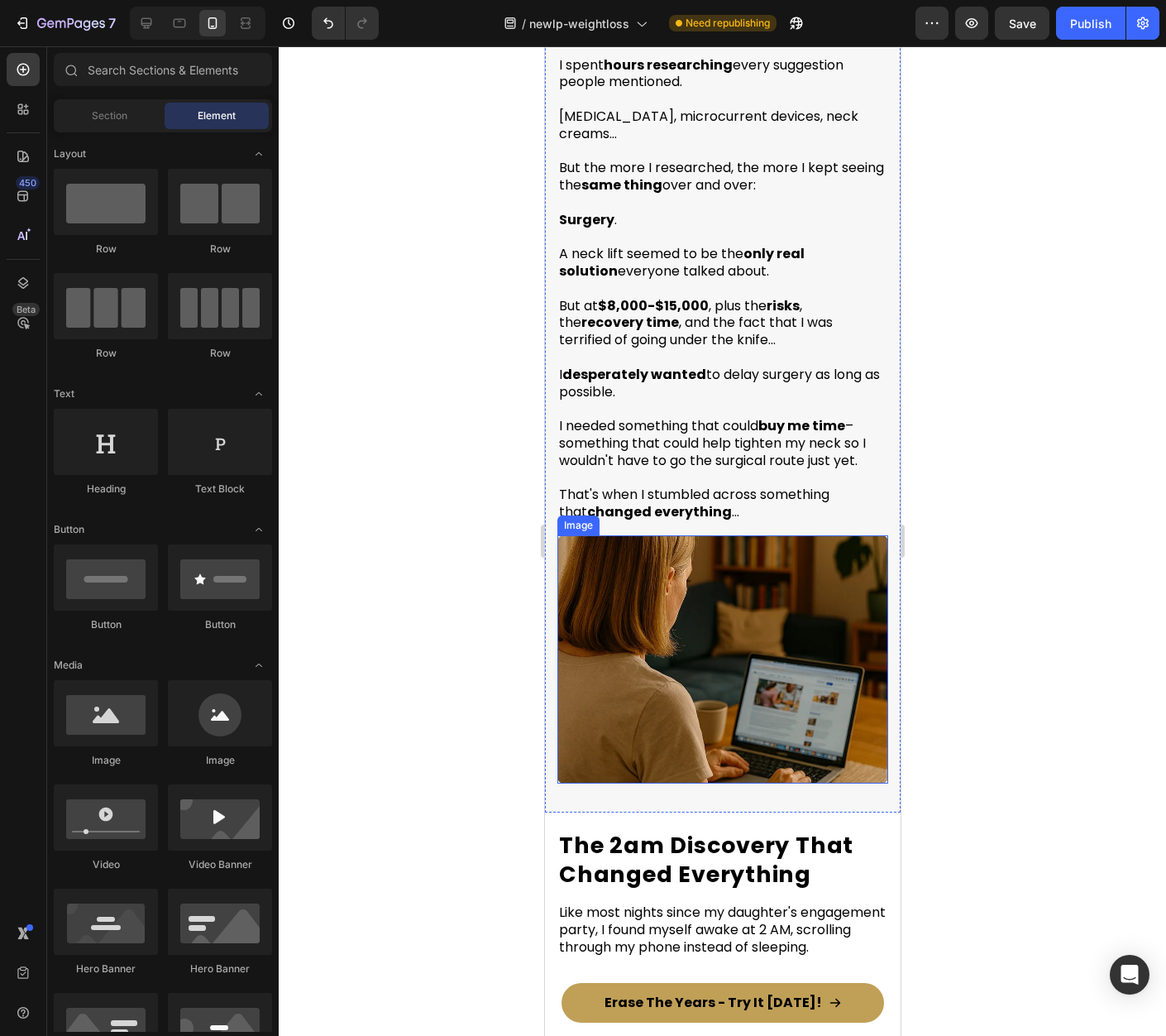
scroll to position [1856, 0]
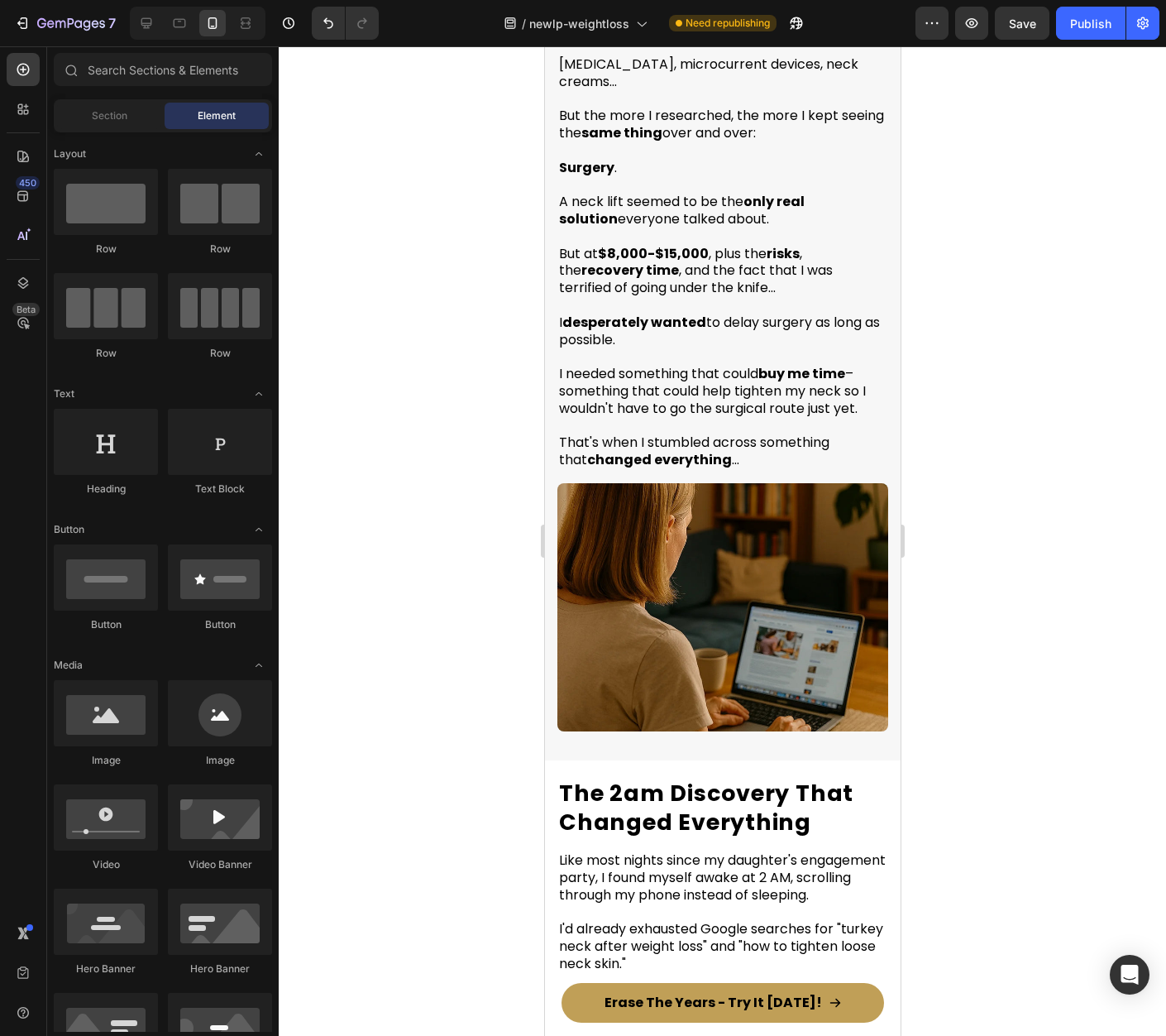
click at [943, 552] on div at bounding box center [722, 541] width 888 height 989
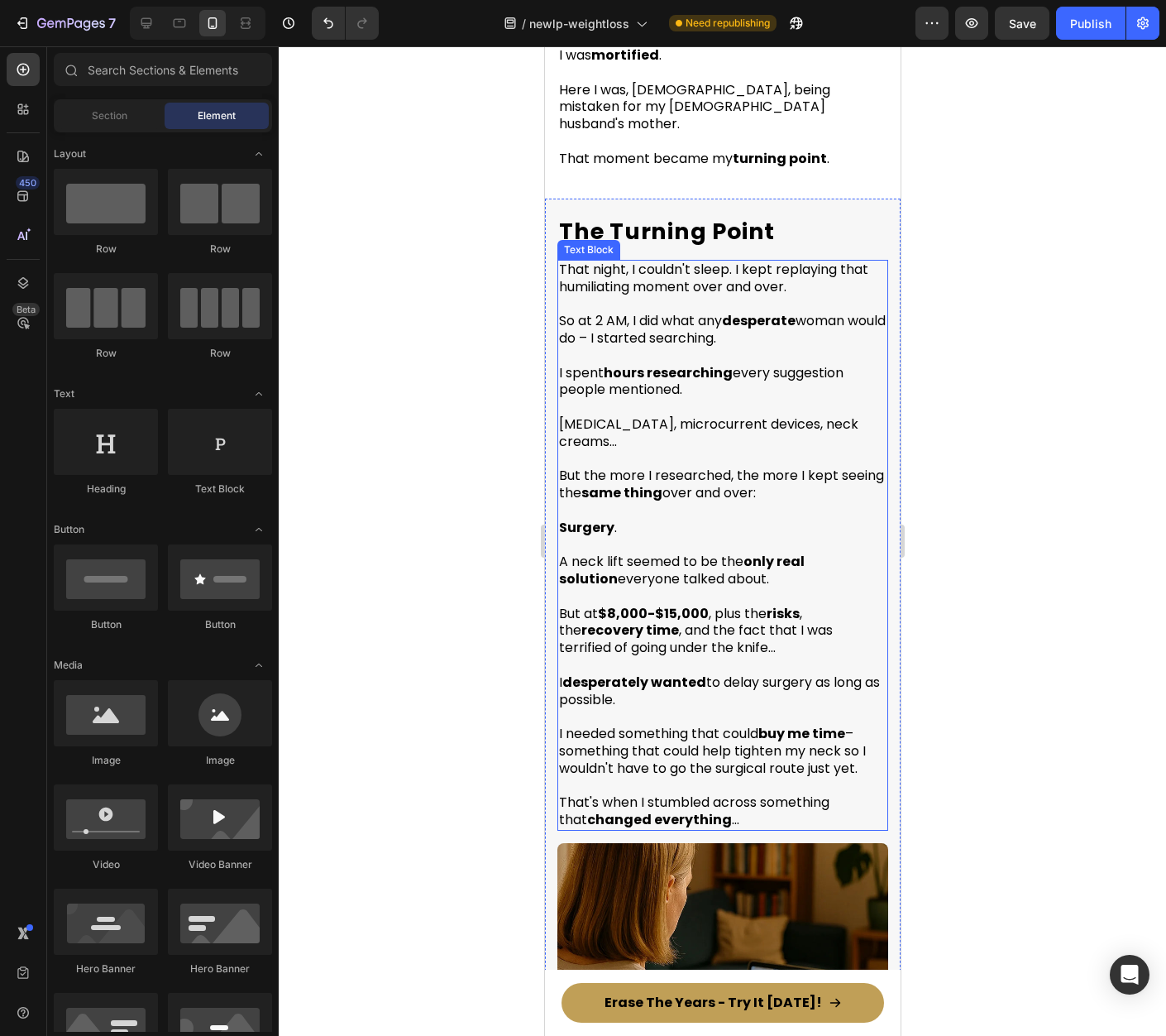
scroll to position [1494, 0]
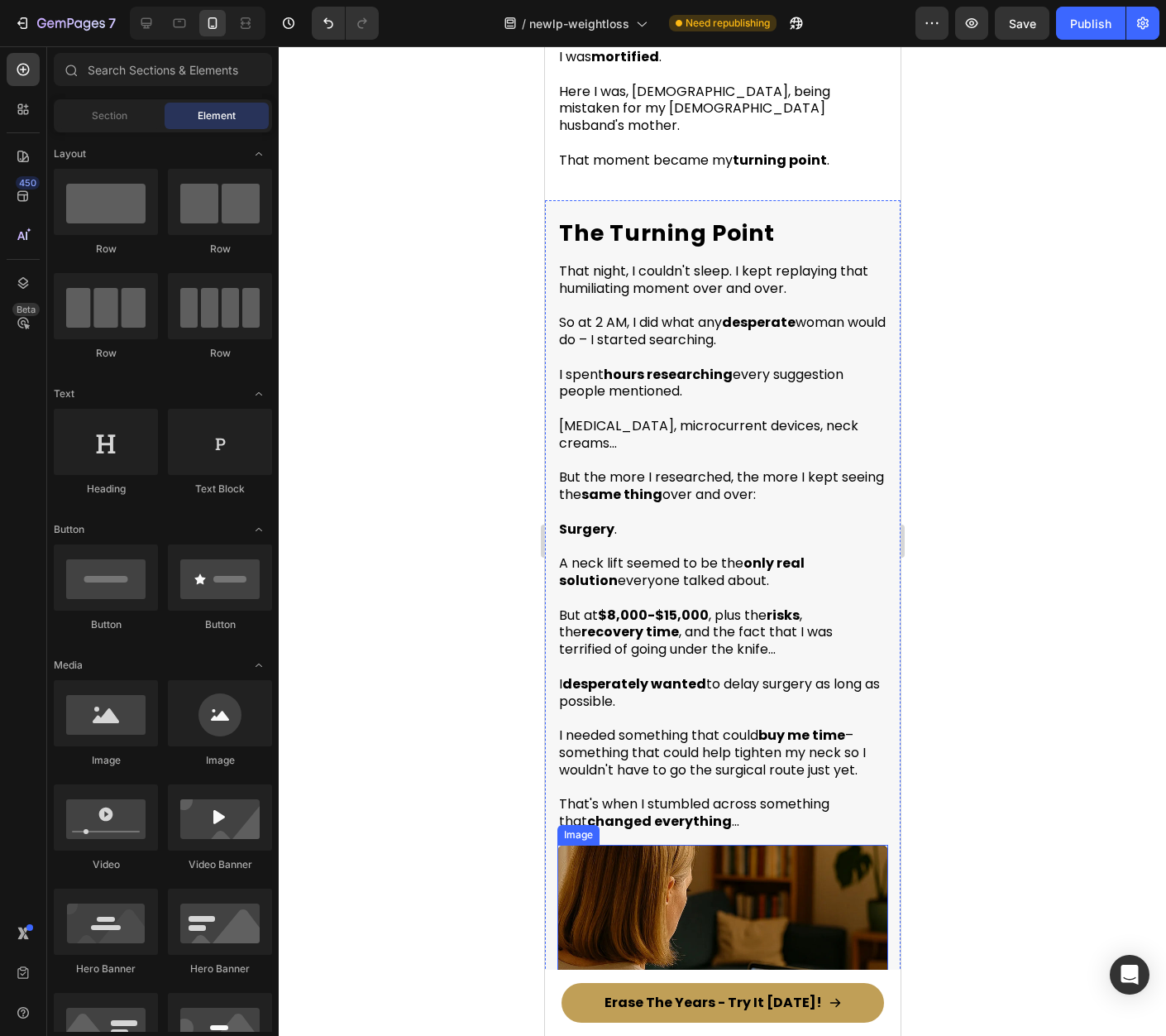
click at [735, 846] on img at bounding box center [722, 969] width 331 height 249
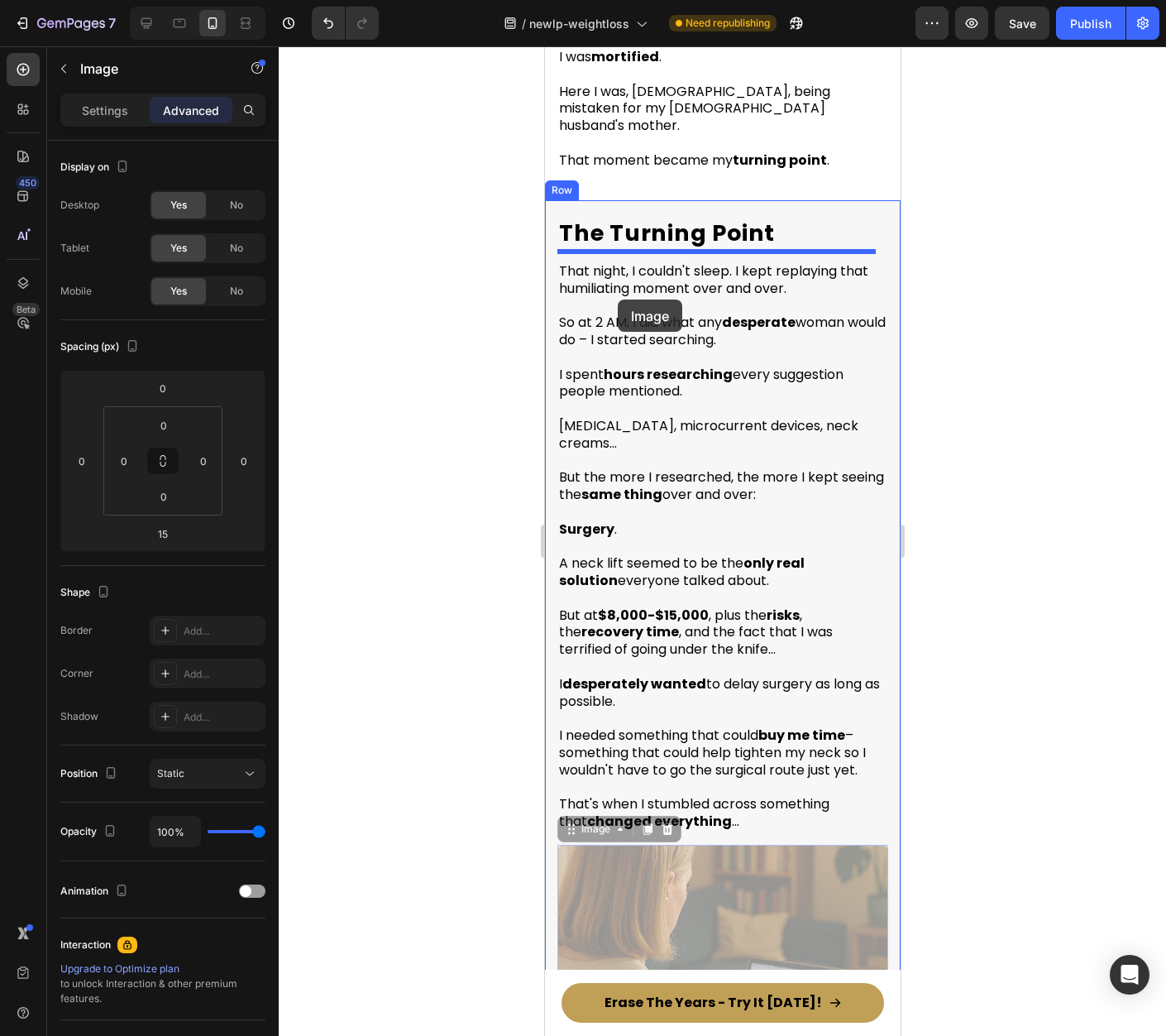
drag, startPoint x: 572, startPoint y: 805, endPoint x: 1509, endPoint y: 347, distance: 1042.9
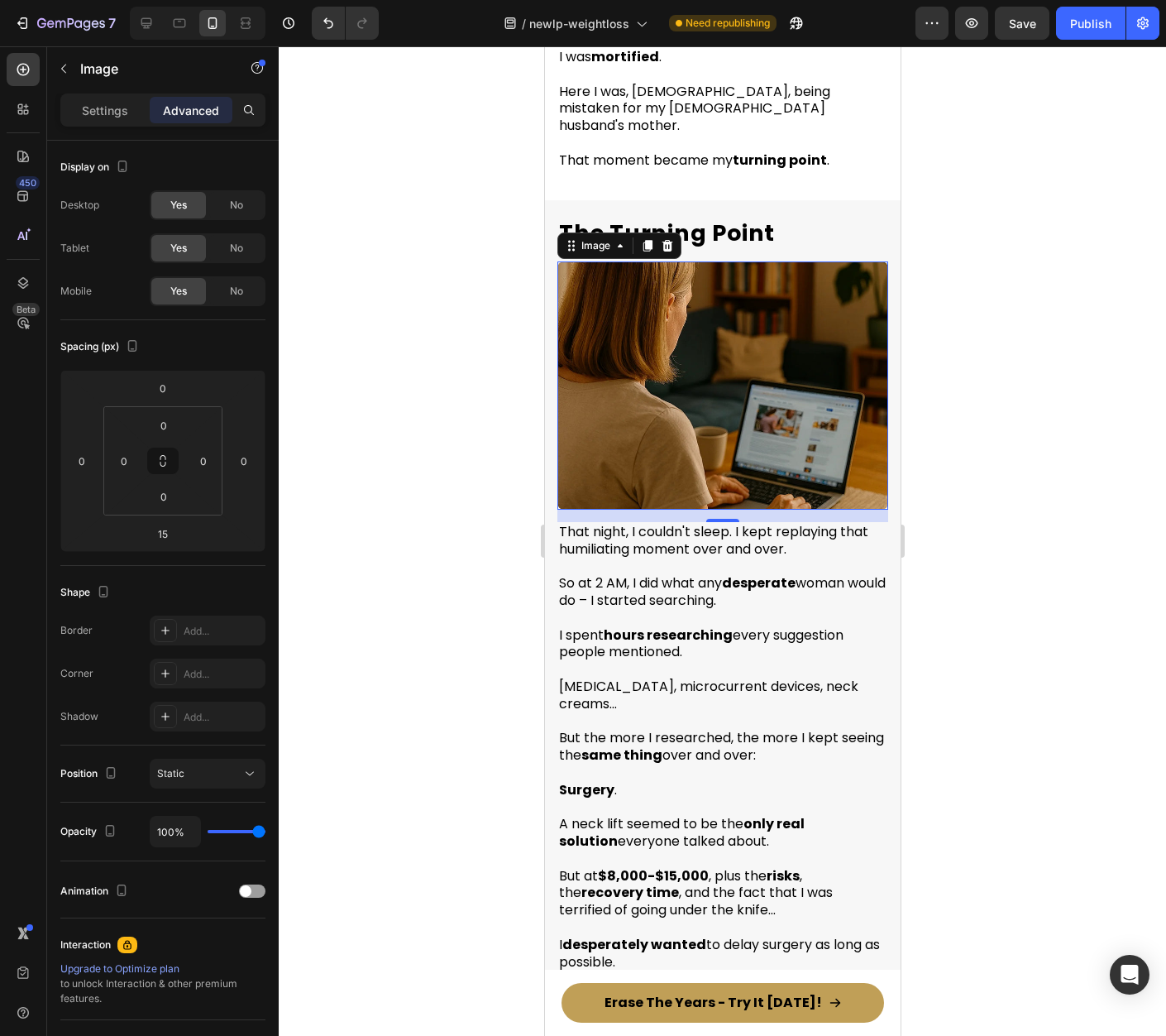
click at [1052, 306] on div at bounding box center [722, 541] width 888 height 989
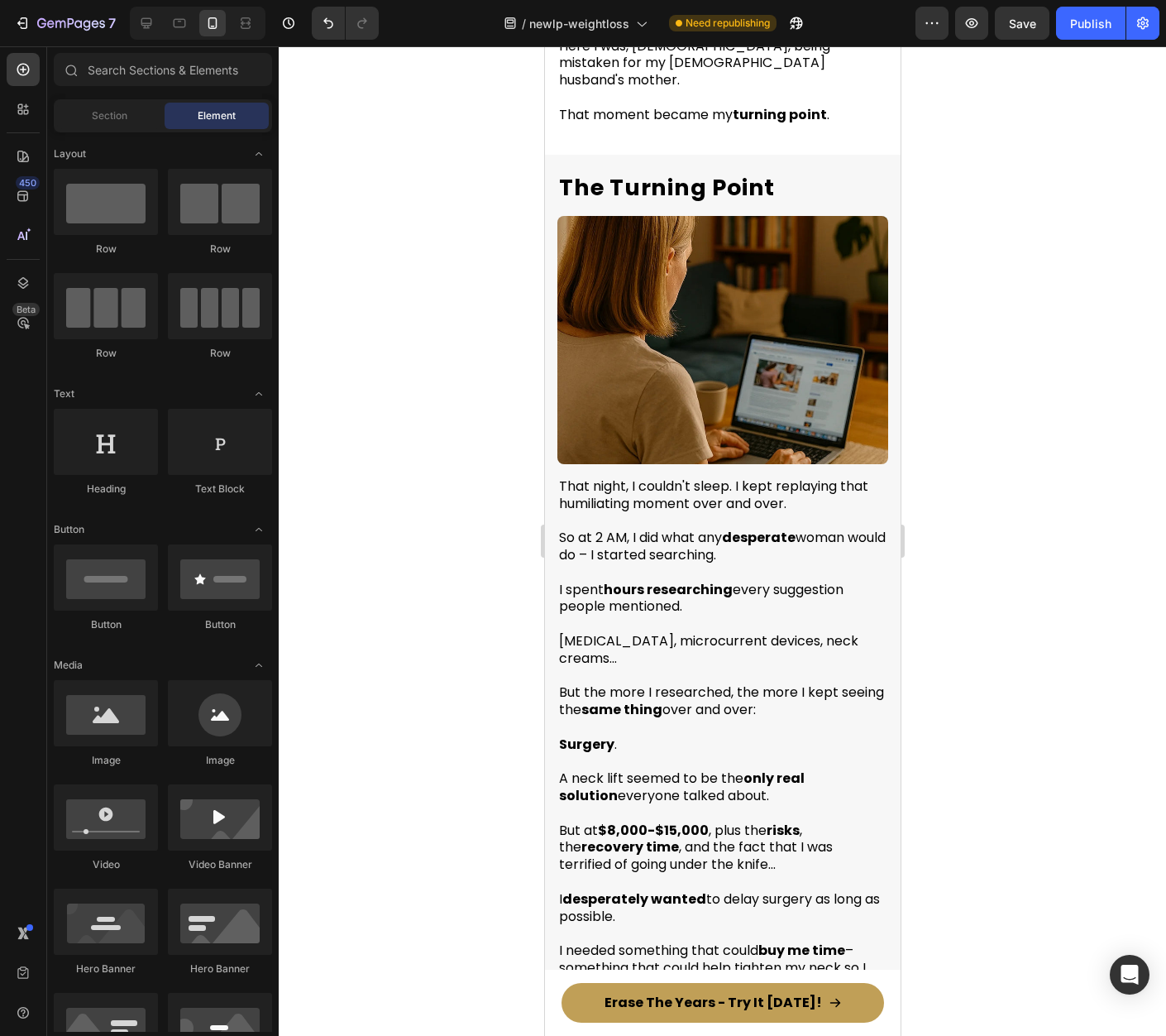
click at [1004, 504] on div at bounding box center [722, 541] width 888 height 989
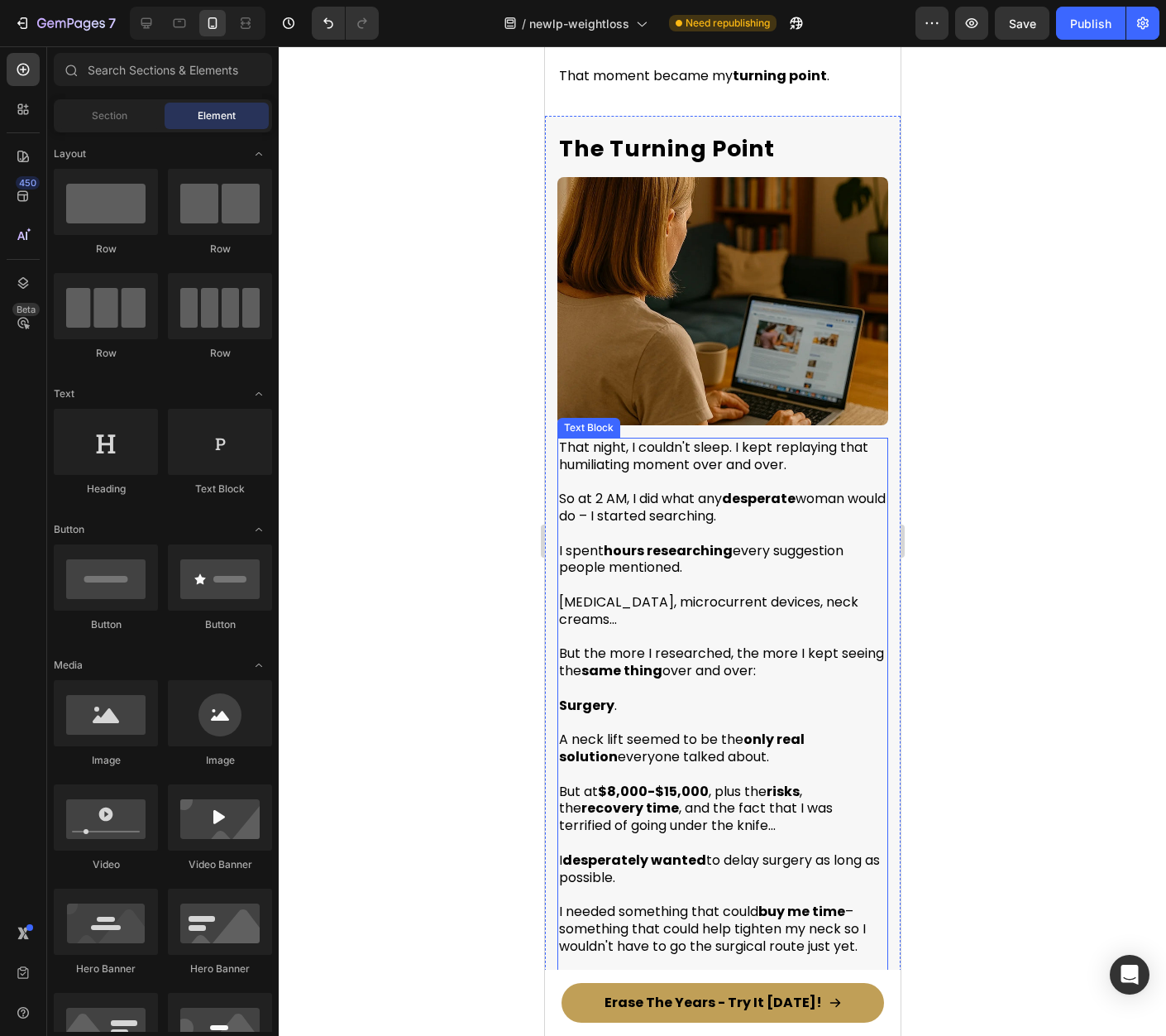
scroll to position [1601, 0]
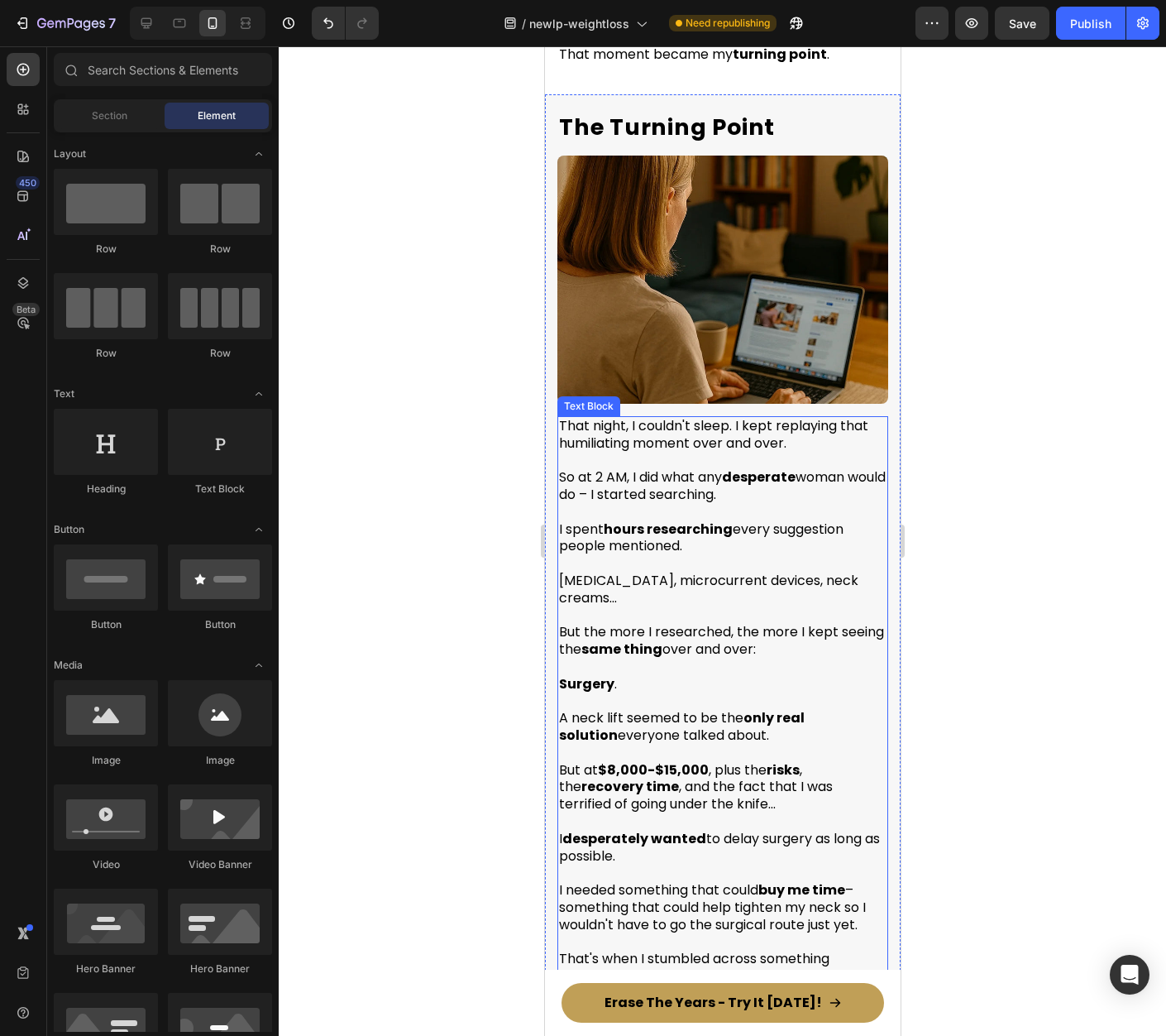
click at [702, 529] on p "I spent hours researching every suggestion people mentioned." at bounding box center [722, 538] width 327 height 35
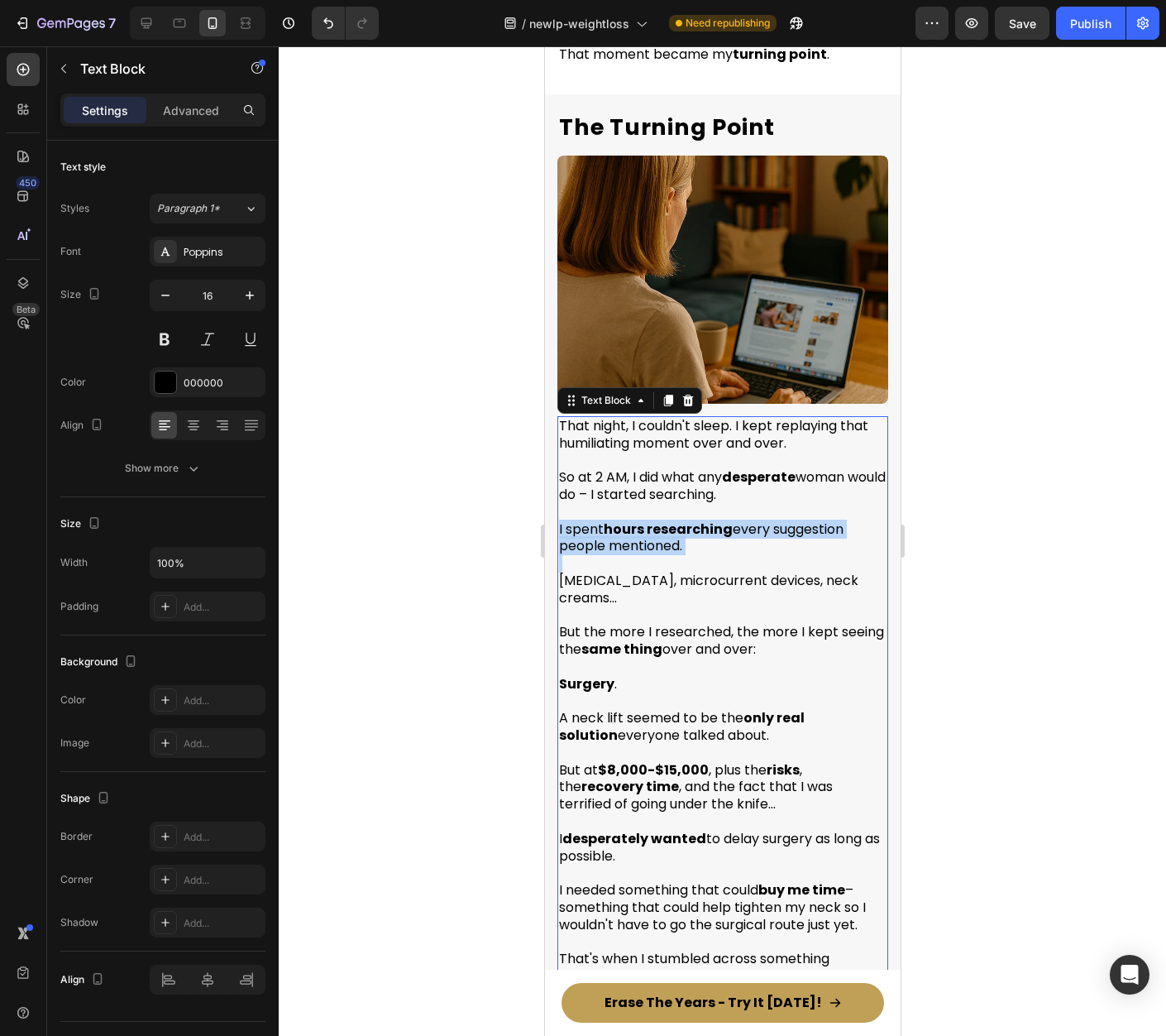
click at [702, 529] on p "I spent hours researching every suggestion people mentioned." at bounding box center [722, 538] width 327 height 35
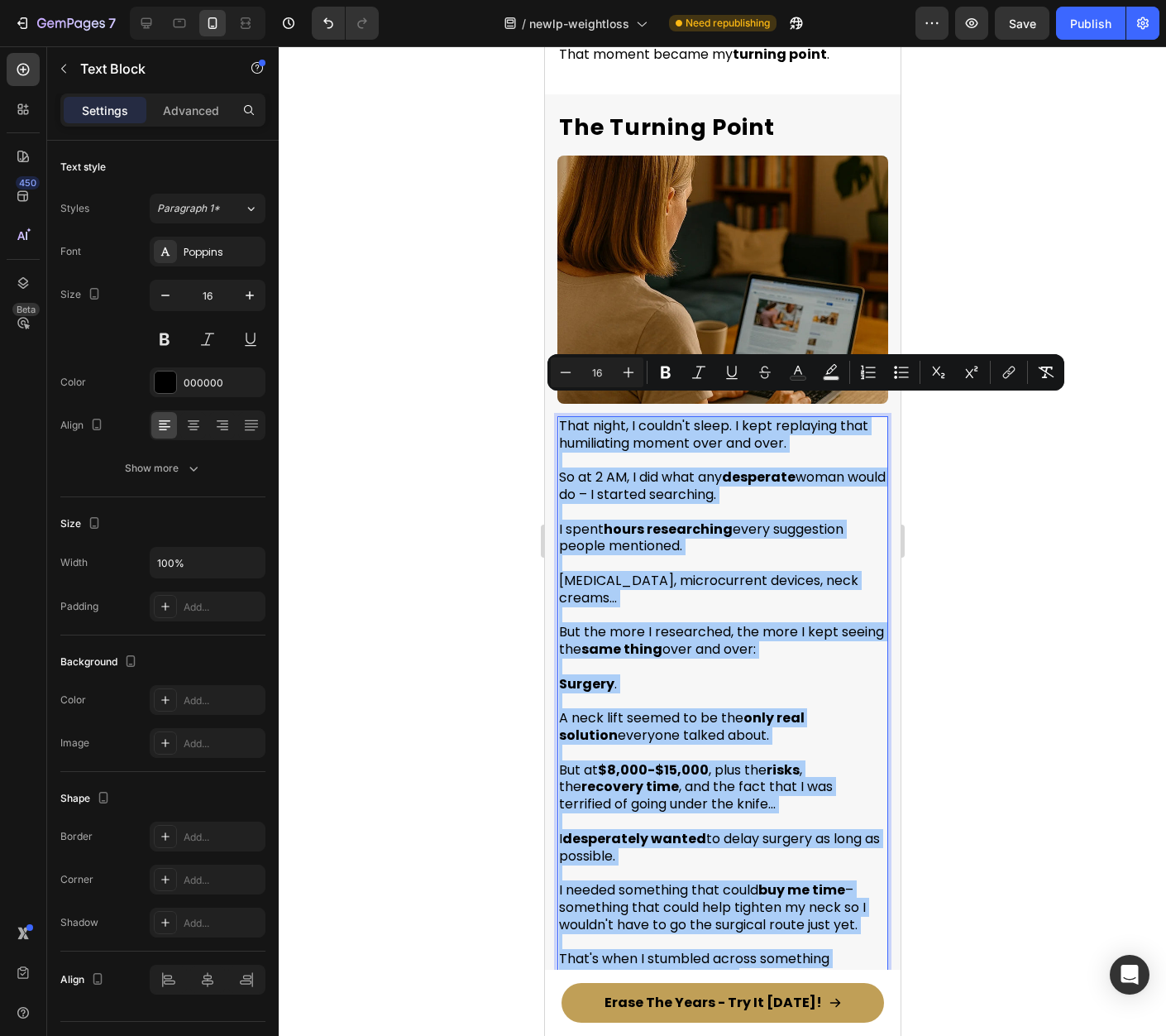
click at [1080, 749] on div at bounding box center [722, 541] width 888 height 989
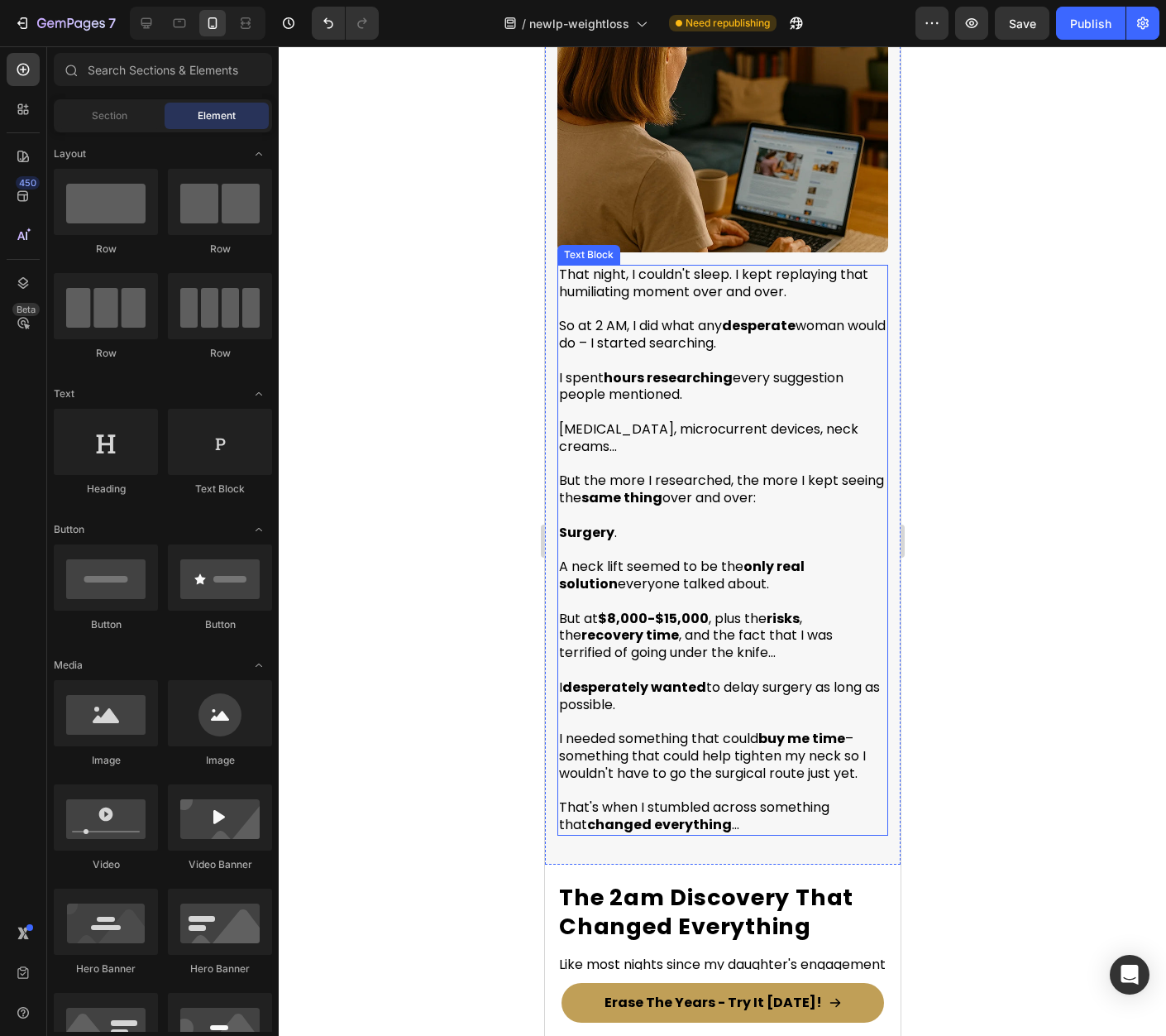
scroll to position [1731, 0]
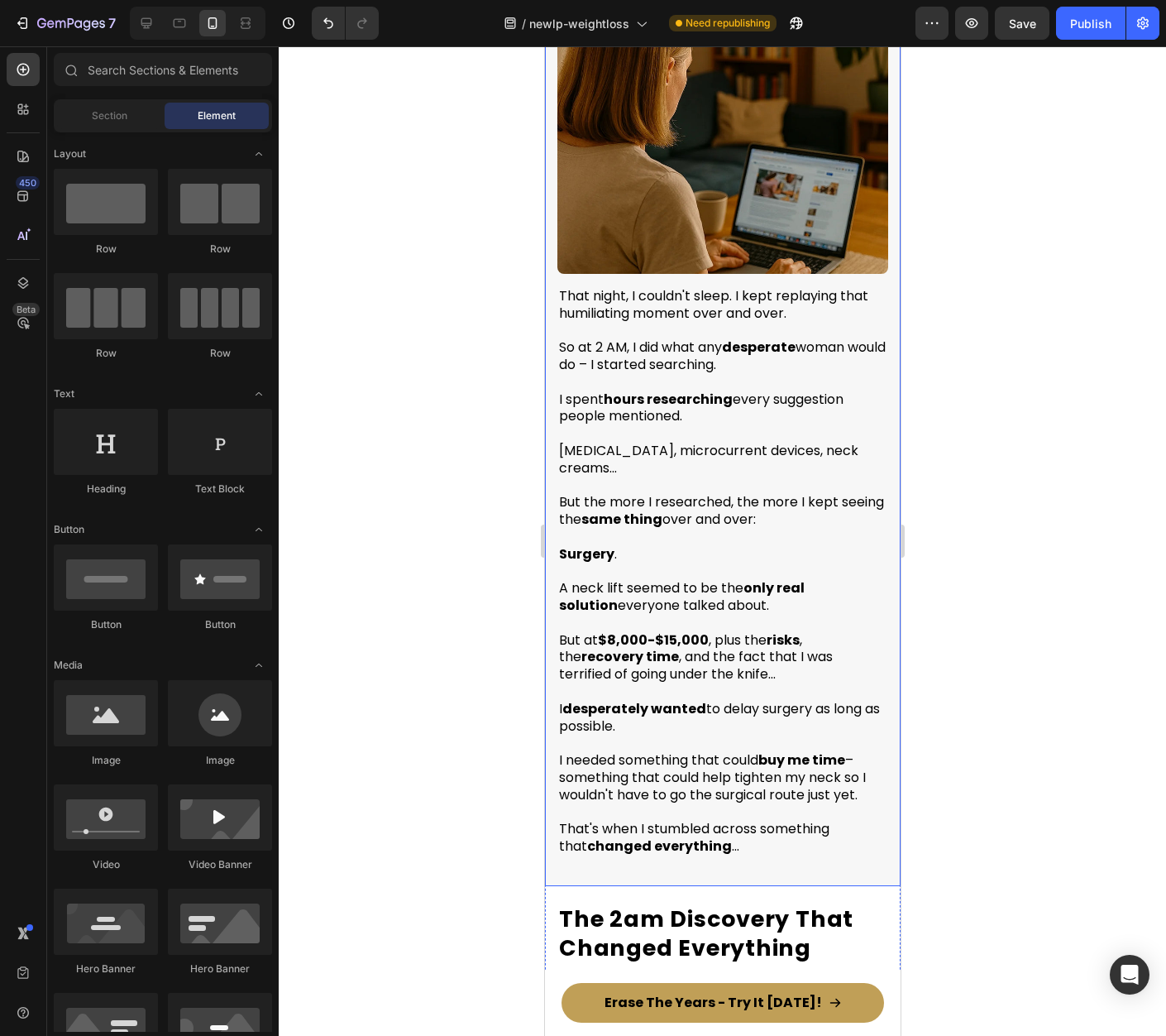
click at [735, 632] on p "But at $8,000-$15,000 , plus the risks , the recovery time , and the fact that …" at bounding box center [722, 658] width 327 height 52
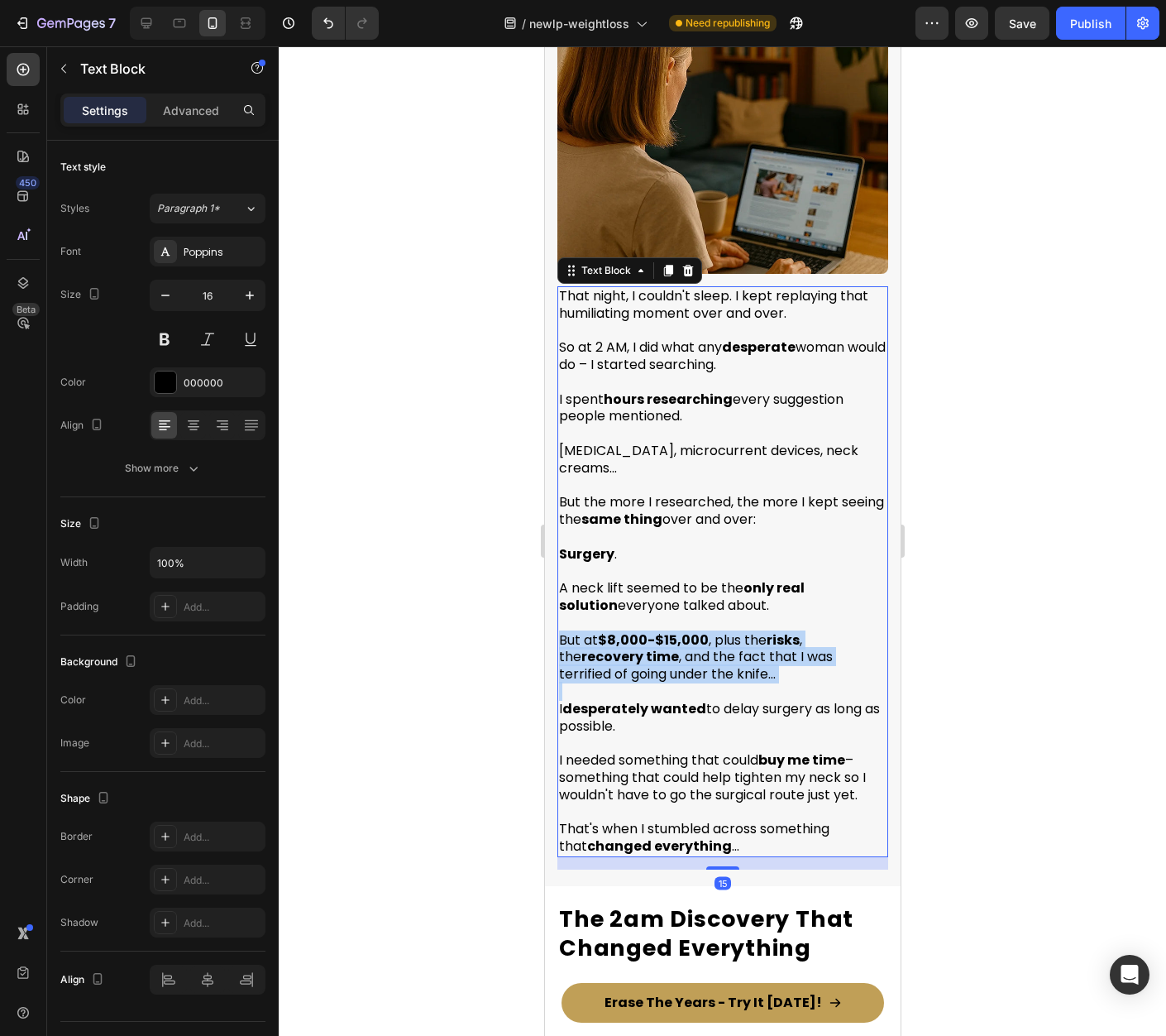
click at [735, 632] on p "But at $8,000-$15,000 , plus the risks , the recovery time , and the fact that …" at bounding box center [722, 658] width 327 height 52
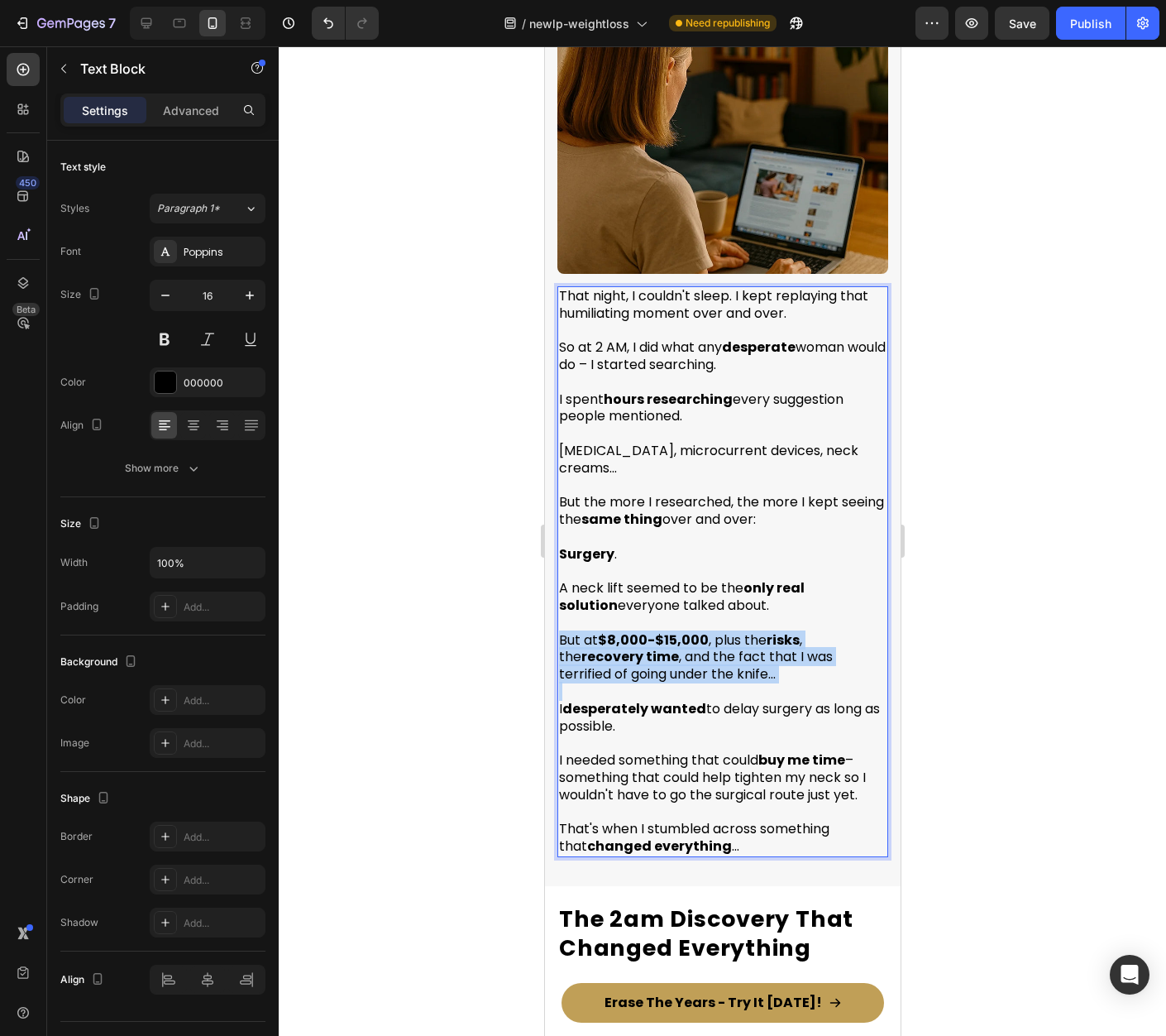
click at [735, 632] on p "But at $8,000-$15,000 , plus the risks , the recovery time , and the fact that …" at bounding box center [722, 658] width 327 height 52
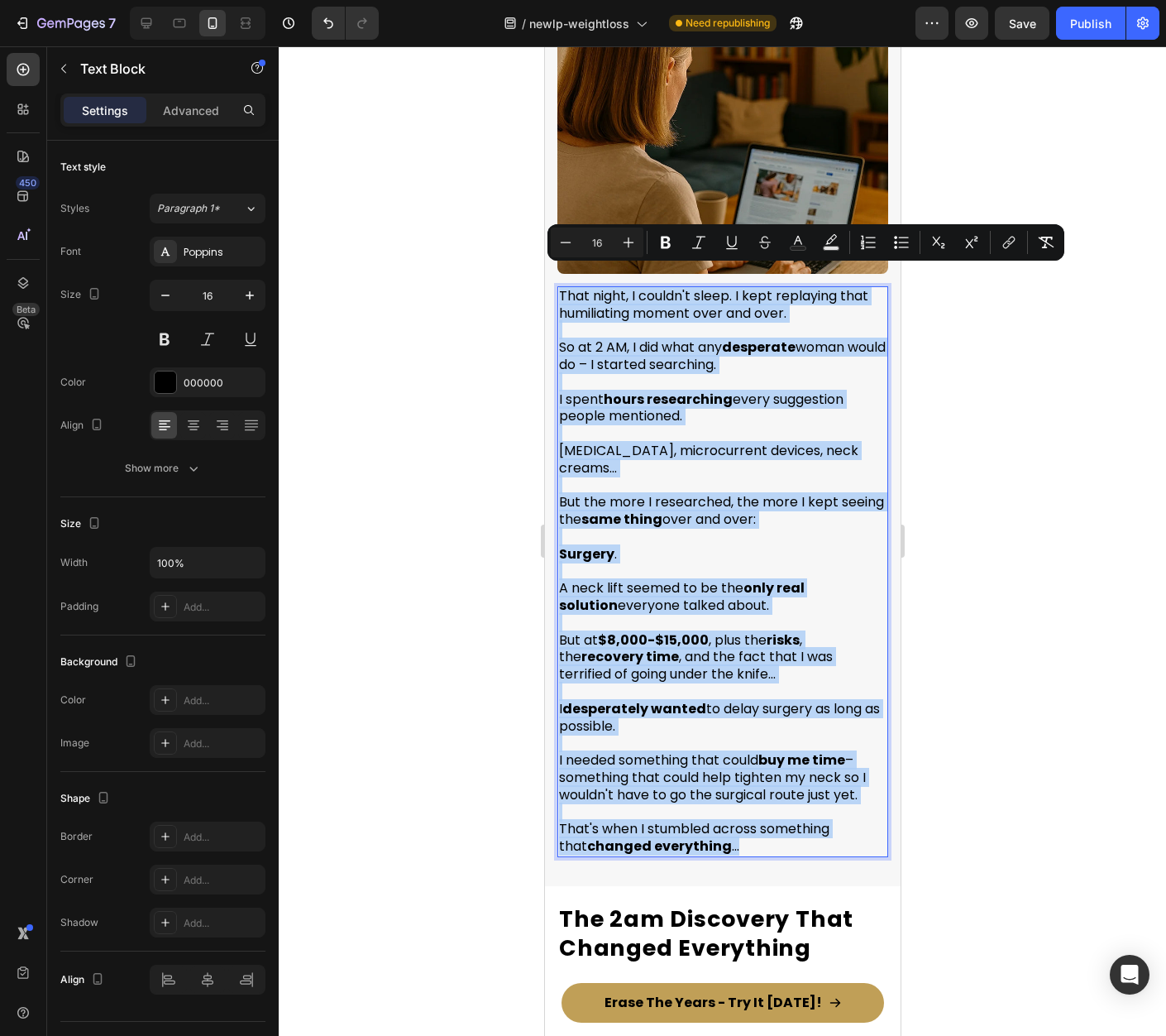
copy div "That night, I couldn't sleep. I kept replaying that humiliating moment over and…"
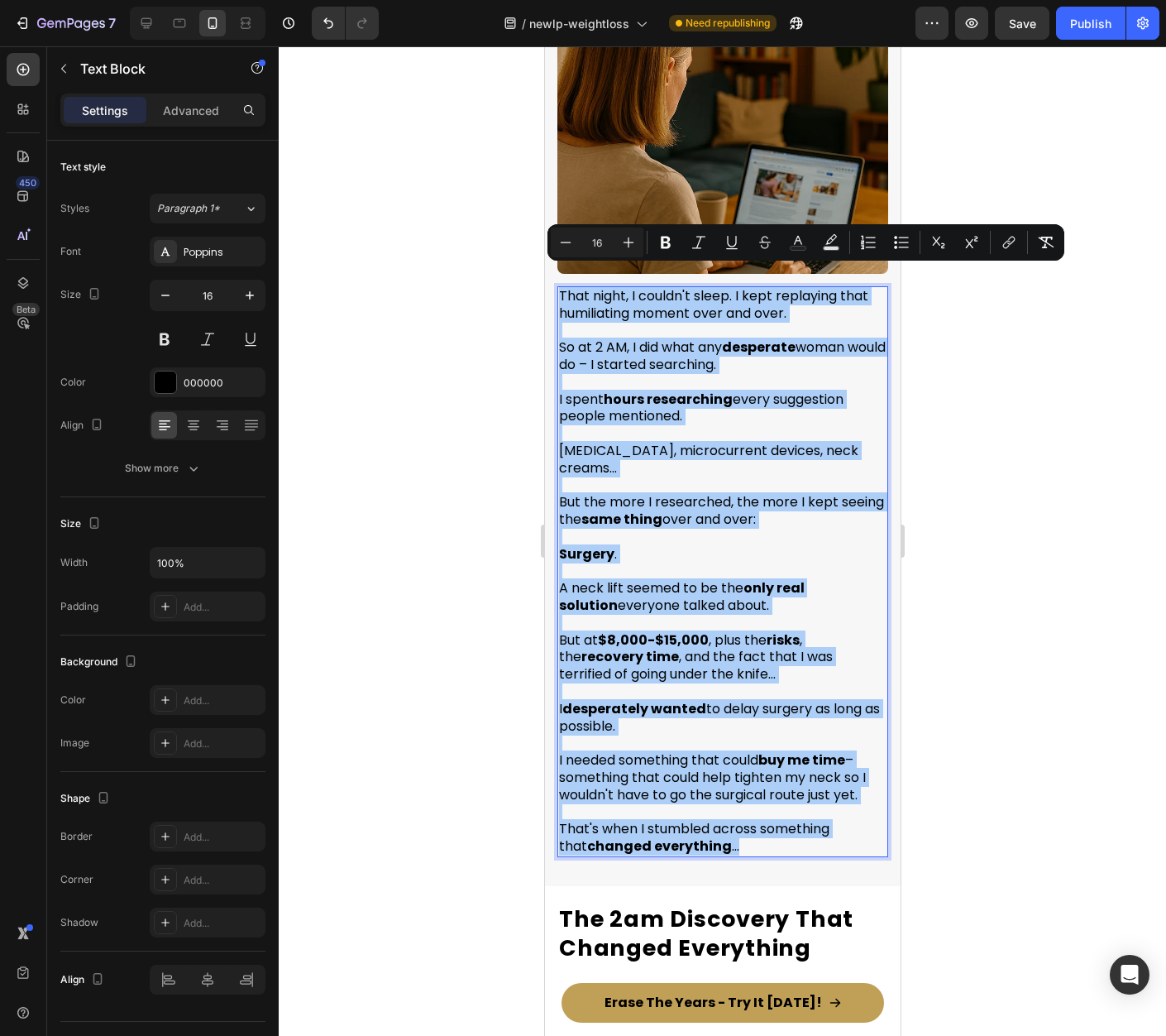
click at [982, 613] on div at bounding box center [722, 541] width 888 height 989
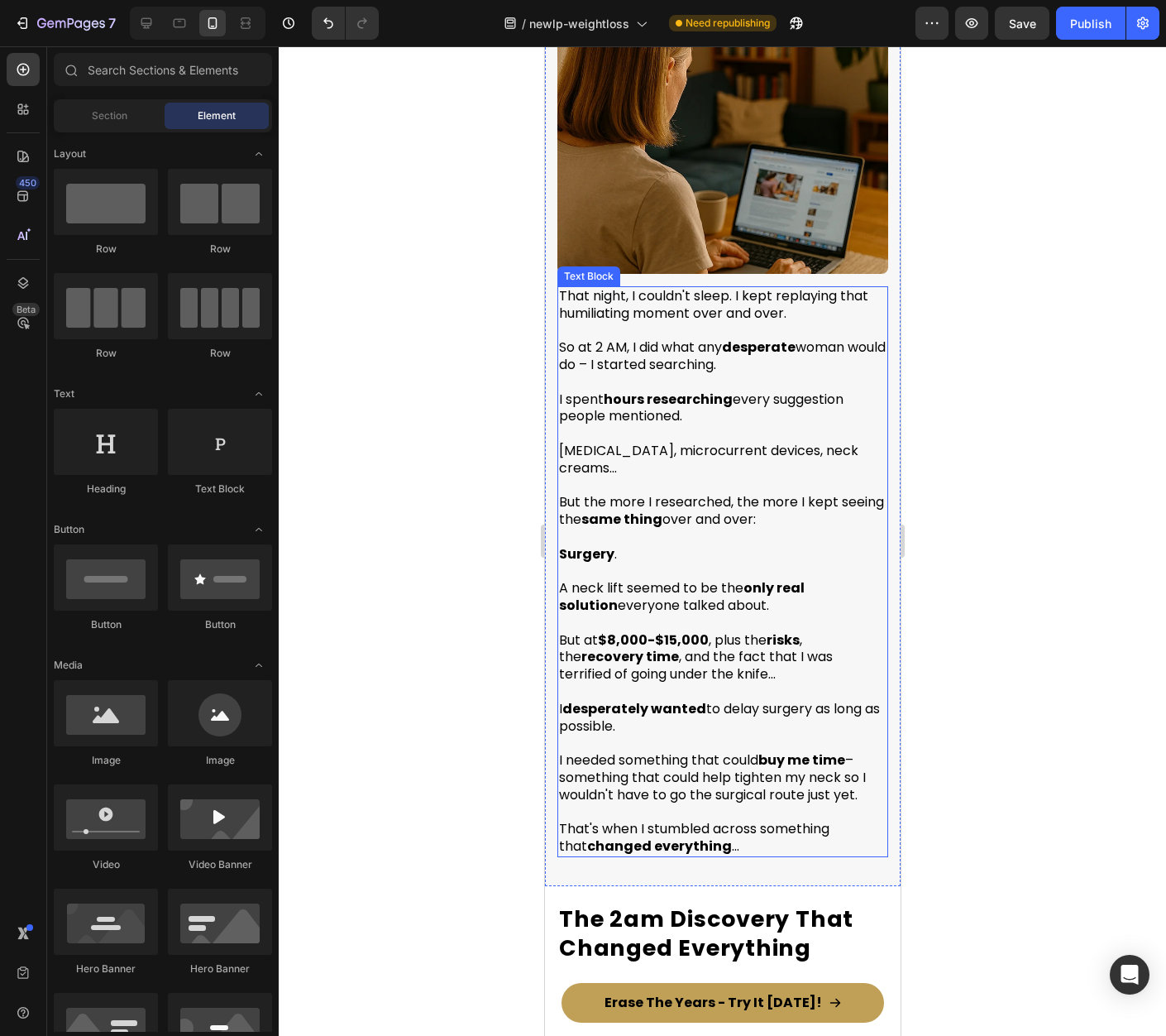
click at [813, 294] on p "That night, I couldn't sleep. I kept replaying that humiliating moment over and…" at bounding box center [722, 305] width 327 height 35
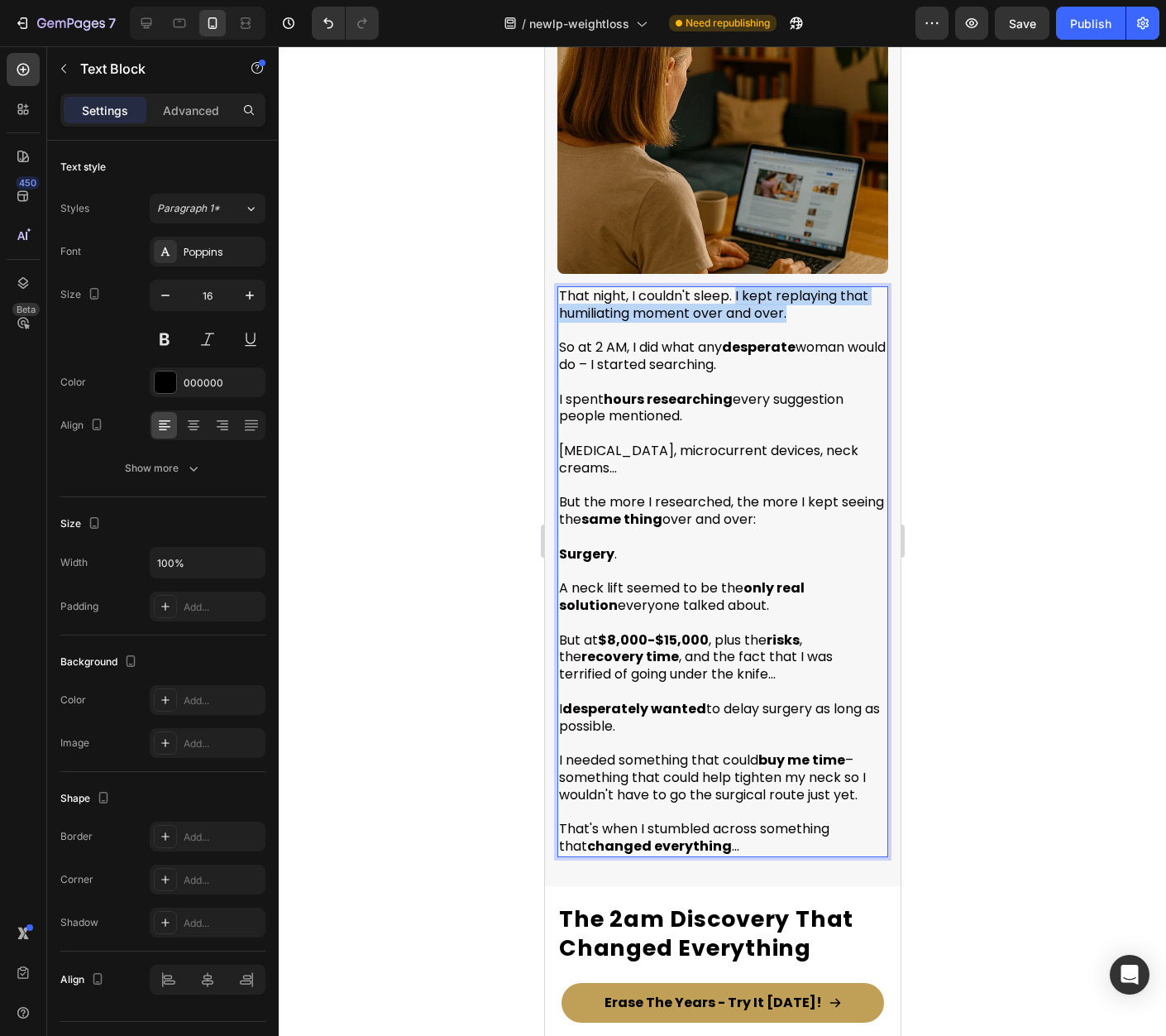
drag, startPoint x: 768, startPoint y: 293, endPoint x: 737, endPoint y: 275, distance: 35.8
click at [737, 288] on p "That night, I couldn't sleep. I kept replaying that humiliating moment over and…" at bounding box center [722, 305] width 327 height 35
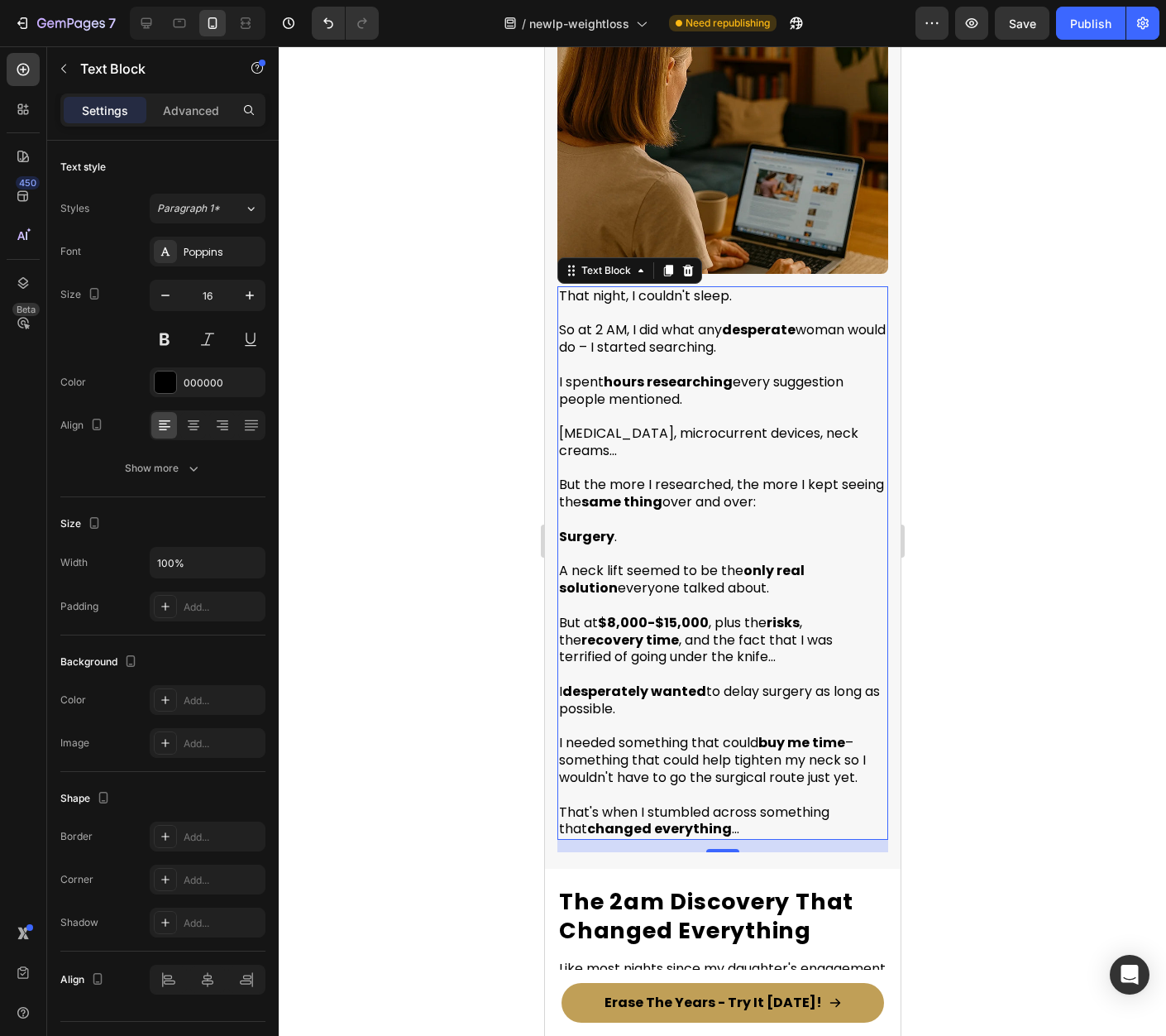
click at [999, 353] on div at bounding box center [722, 541] width 888 height 989
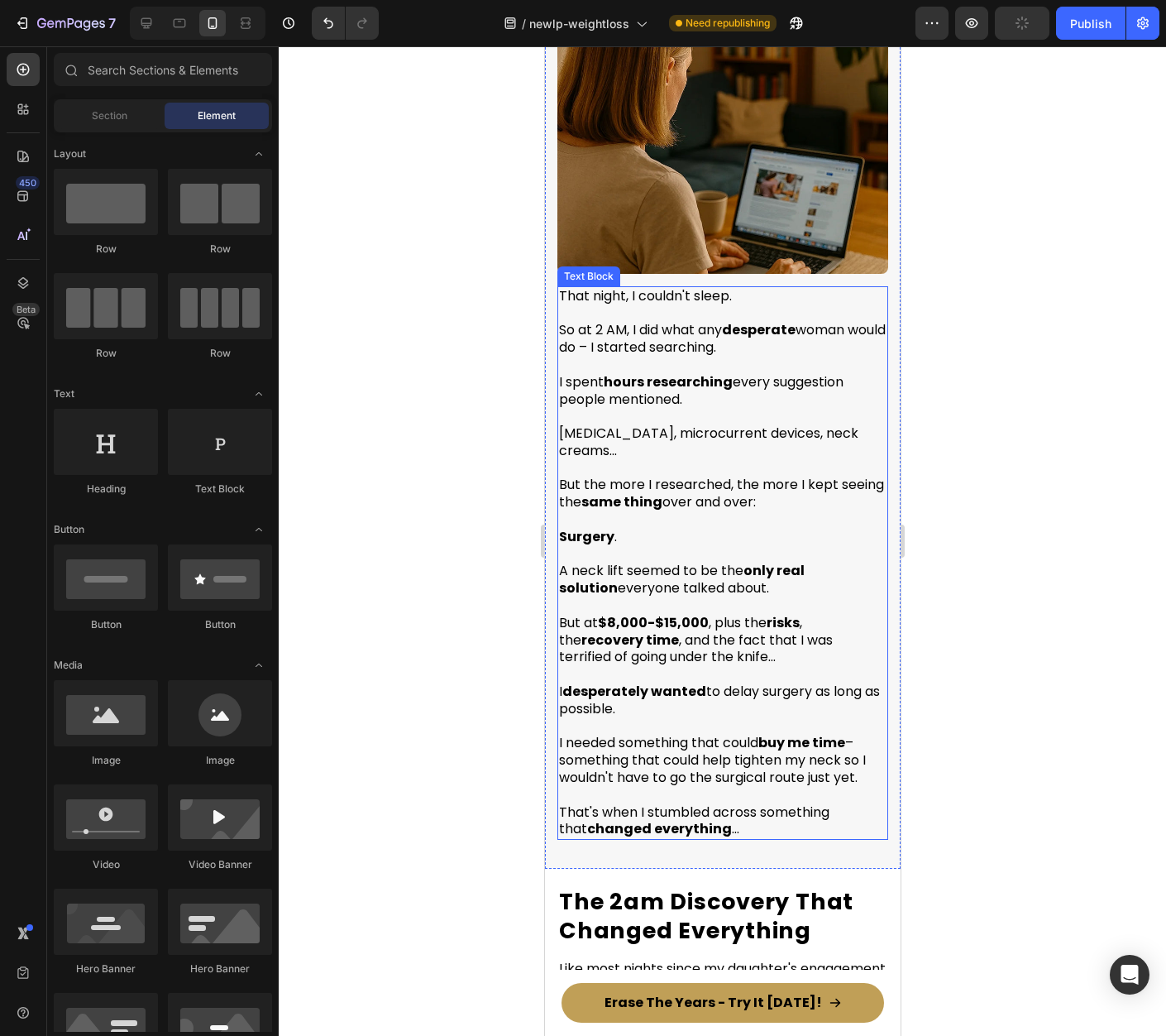
click at [669, 381] on p "I spent hours researching every suggestion people mentioned." at bounding box center [722, 391] width 327 height 35
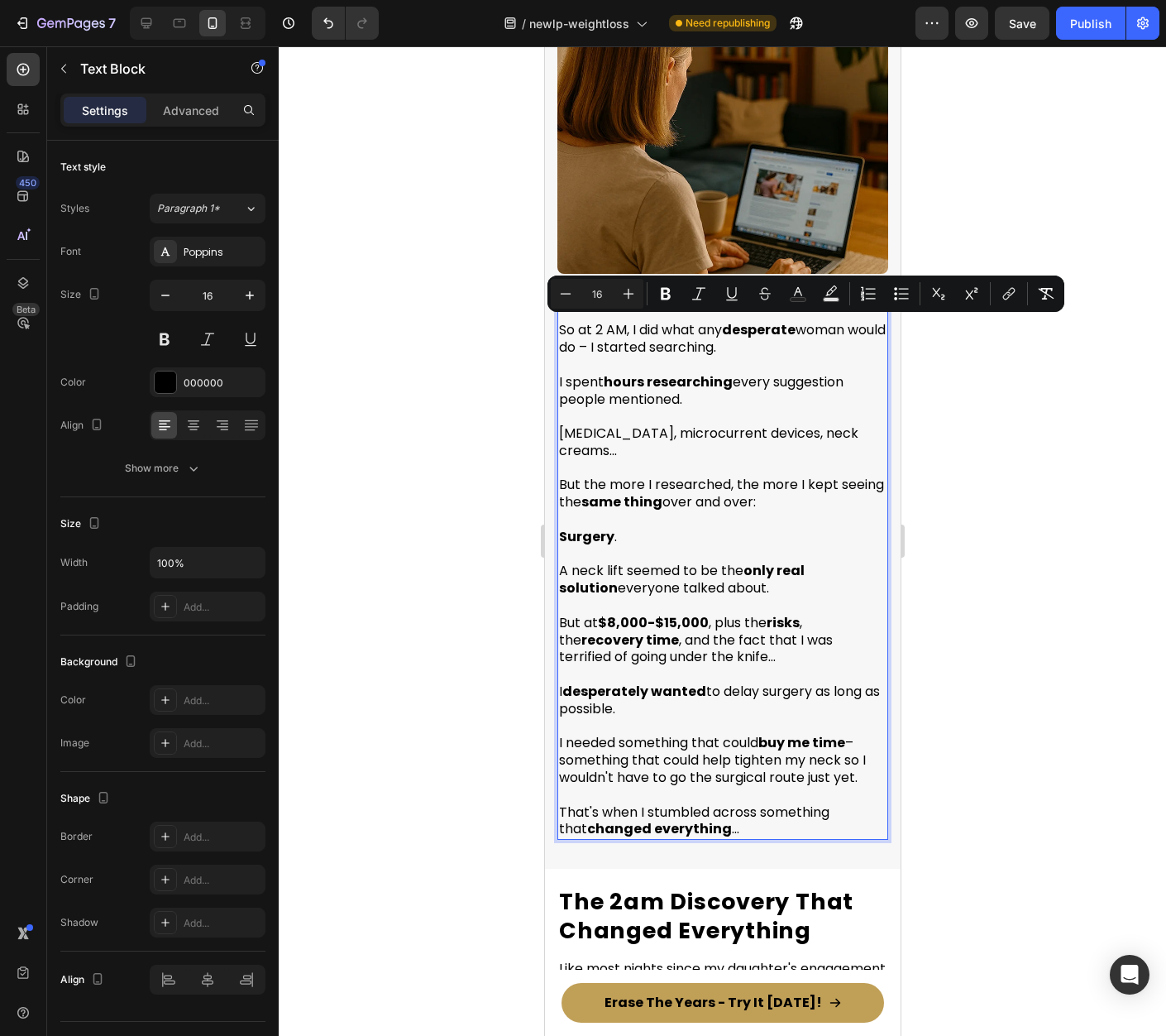
drag, startPoint x: 634, startPoint y: 331, endPoint x: 767, endPoint y: 337, distance: 133.1
click at [767, 337] on div "That night, I couldn't sleep. So at 2 AM, I did what any desperate woman would …" at bounding box center [722, 563] width 331 height 554
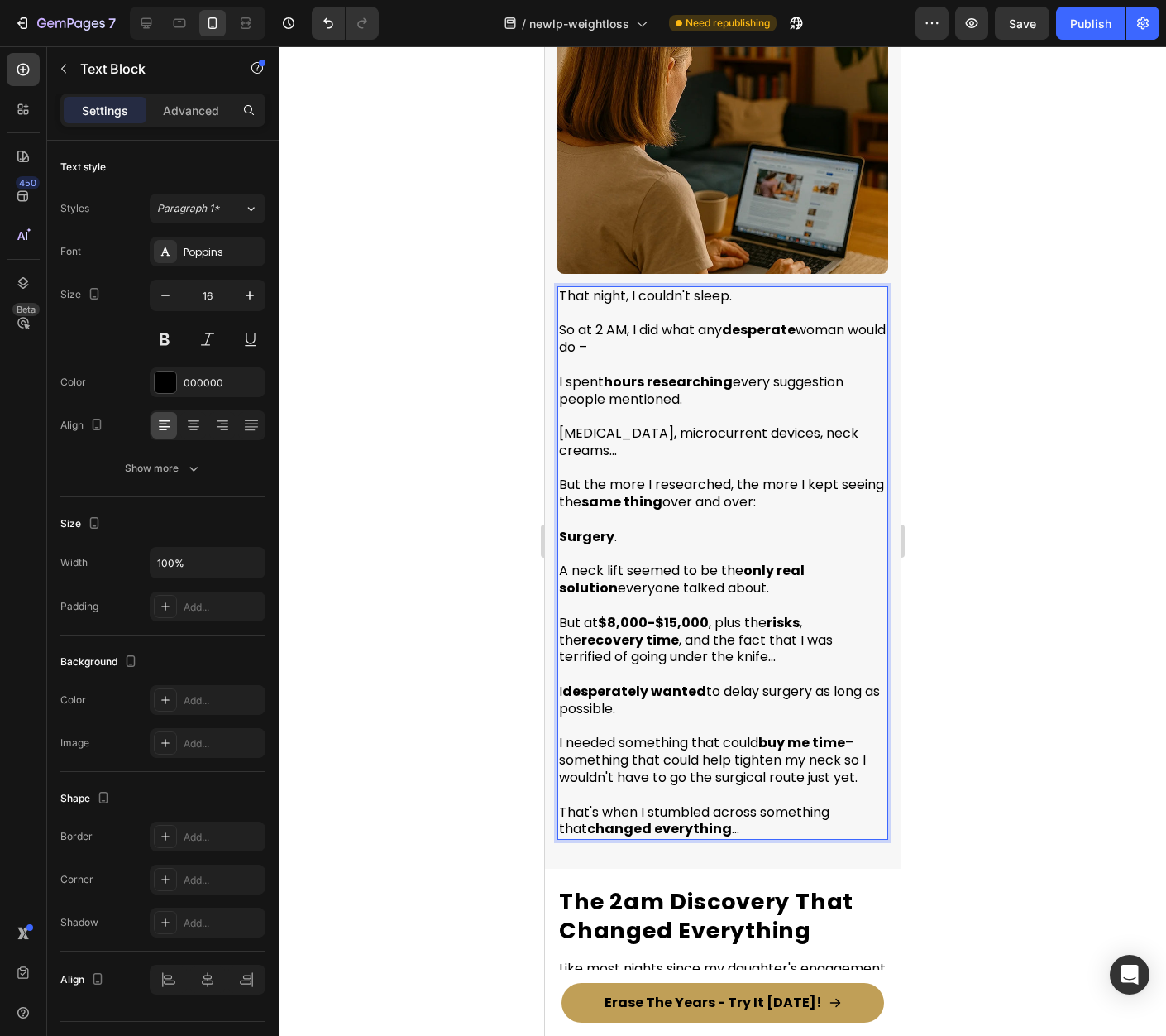
click at [562, 374] on p "I spent hours researching every suggestion people mentioned." at bounding box center [722, 391] width 327 height 35
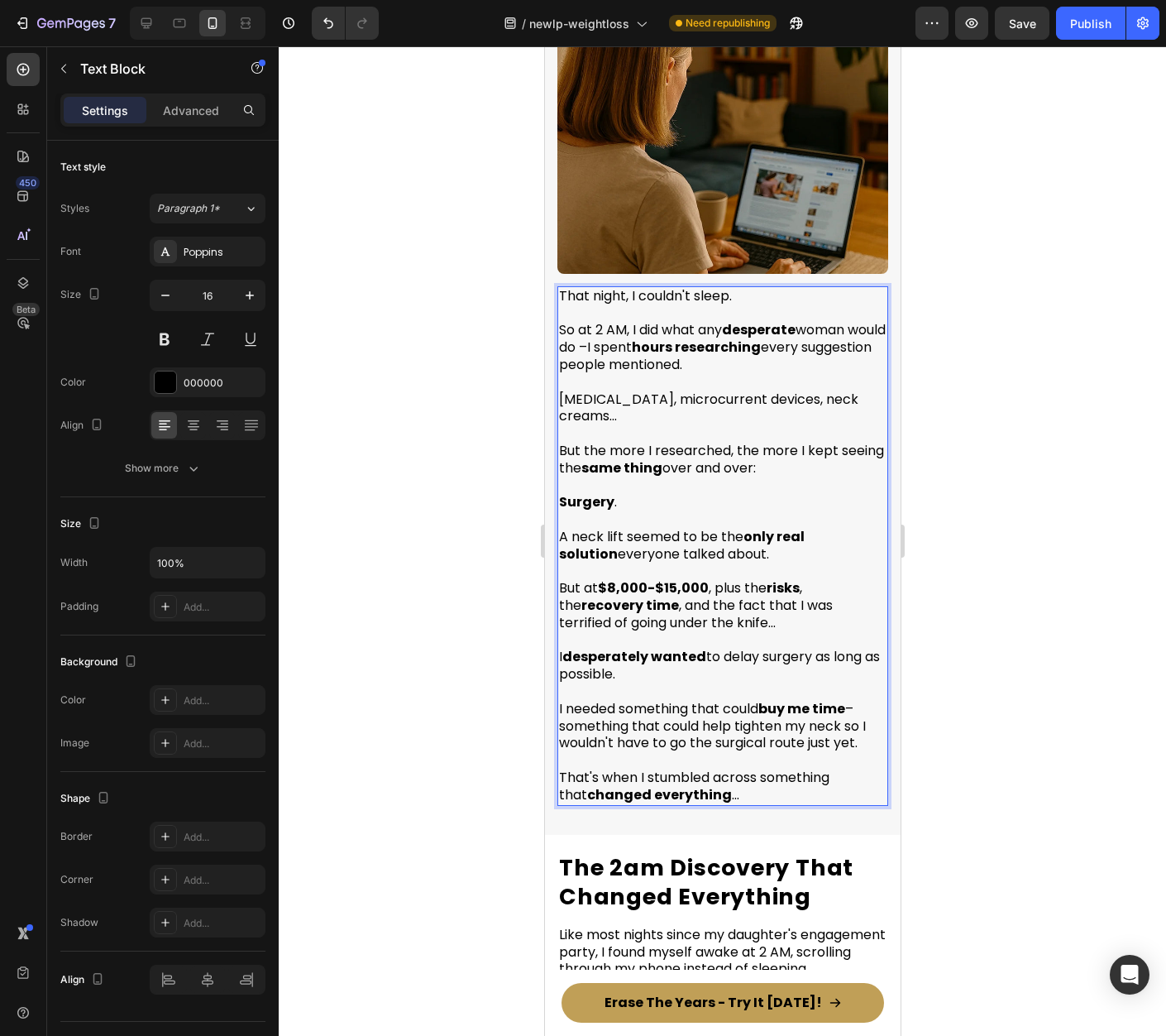
click at [813, 331] on p "So at 2 AM, I did what any desperate woman would do – I spent hours researching…" at bounding box center [722, 339] width 327 height 69
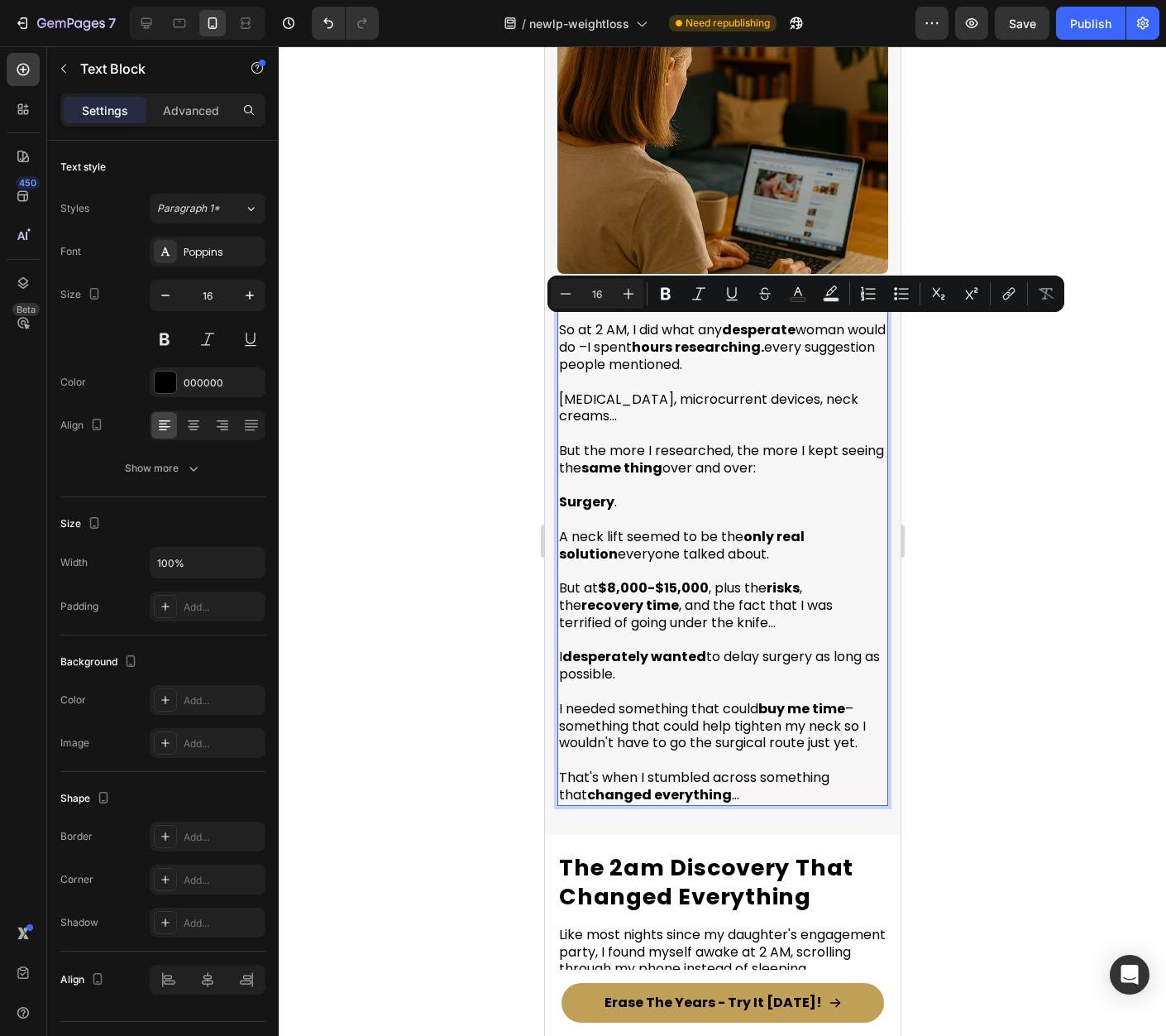
drag, startPoint x: 814, startPoint y: 327, endPoint x: 835, endPoint y: 342, distance: 25.8
click at [835, 342] on p "So at 2 AM, I did what any desperate woman would do – I spent hours researching…" at bounding box center [722, 339] width 327 height 69
click at [833, 343] on p "So at 2 AM, I did what any desperate woman would do – I spent hours researching…" at bounding box center [722, 339] width 327 height 69
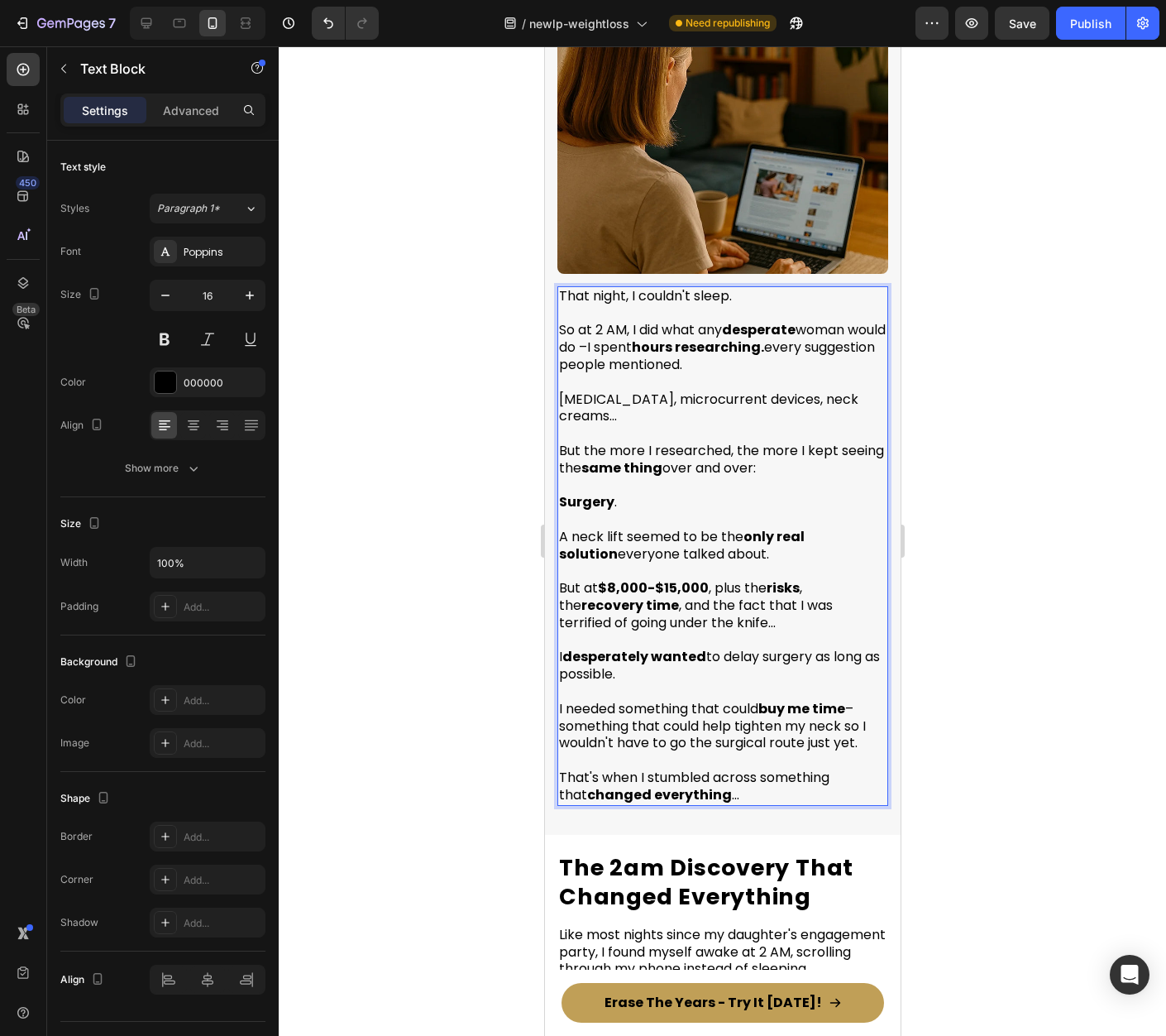
click at [815, 328] on p "So at 2 AM, I did what any desperate woman would do – I spent hours researching…" at bounding box center [722, 339] width 327 height 69
drag, startPoint x: 815, startPoint y: 328, endPoint x: 822, endPoint y: 341, distance: 14.8
click at [822, 341] on p "So at 2 AM, I did what any desperate woman would do – I spent hours researching…" at bounding box center [722, 339] width 327 height 69
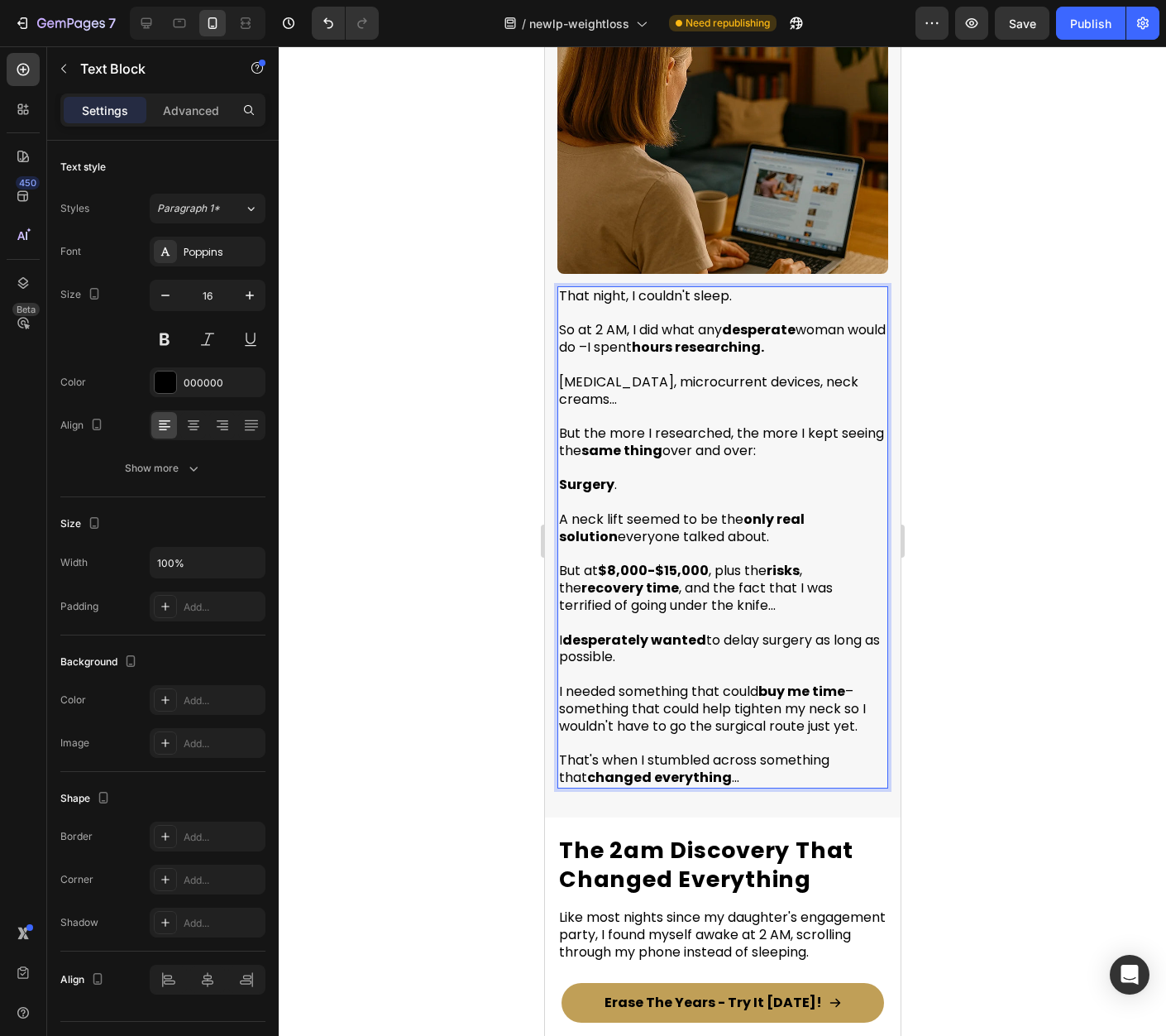
click at [768, 374] on p "Tretinoin, microcurrent devices, neck creams..." at bounding box center [722, 391] width 327 height 35
click at [600, 383] on p "Tretinoin, microcurrent devices, fillers, botox, morpheause, neck creams..." at bounding box center [722, 391] width 327 height 35
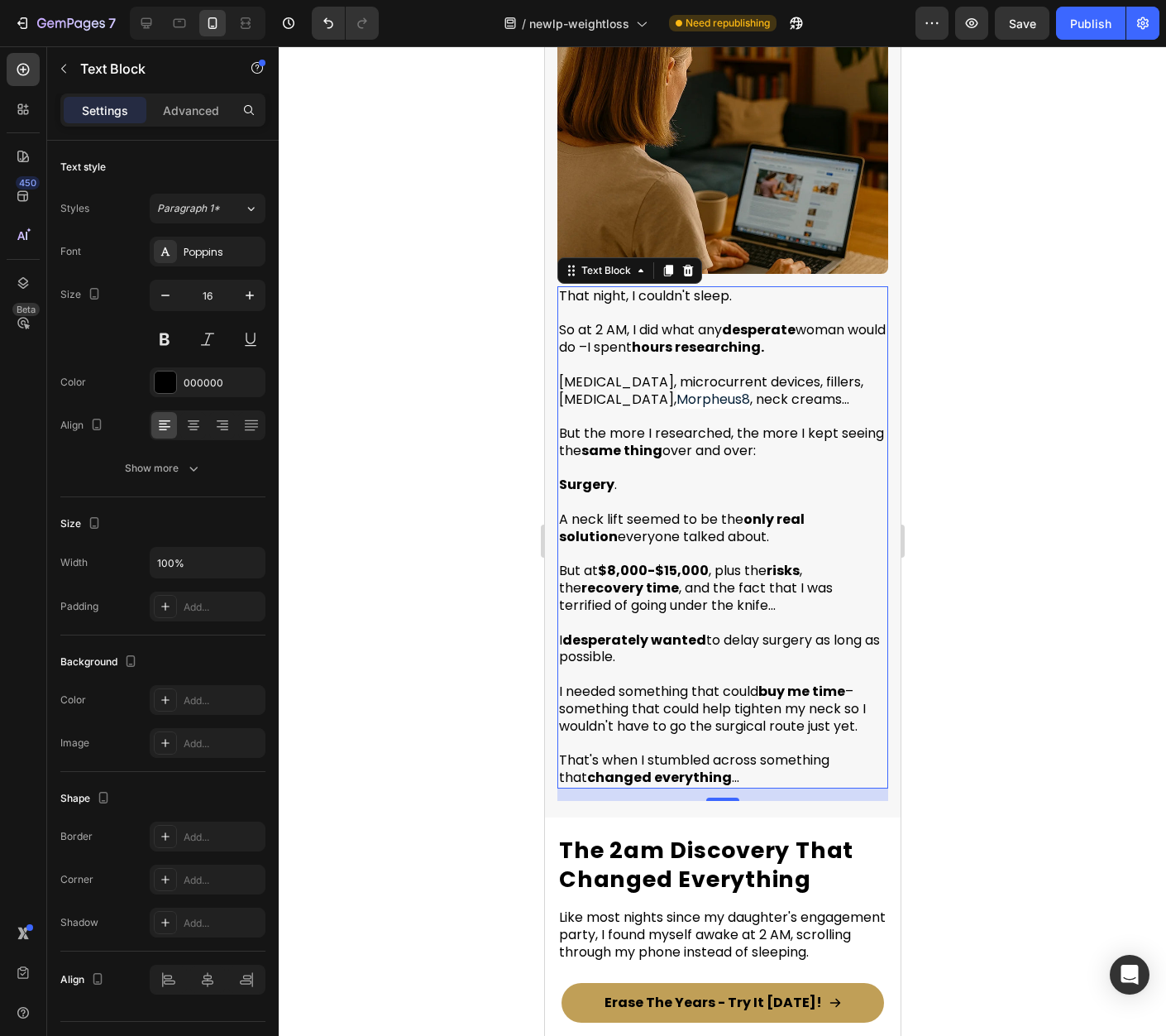
click at [963, 483] on div at bounding box center [722, 541] width 888 height 989
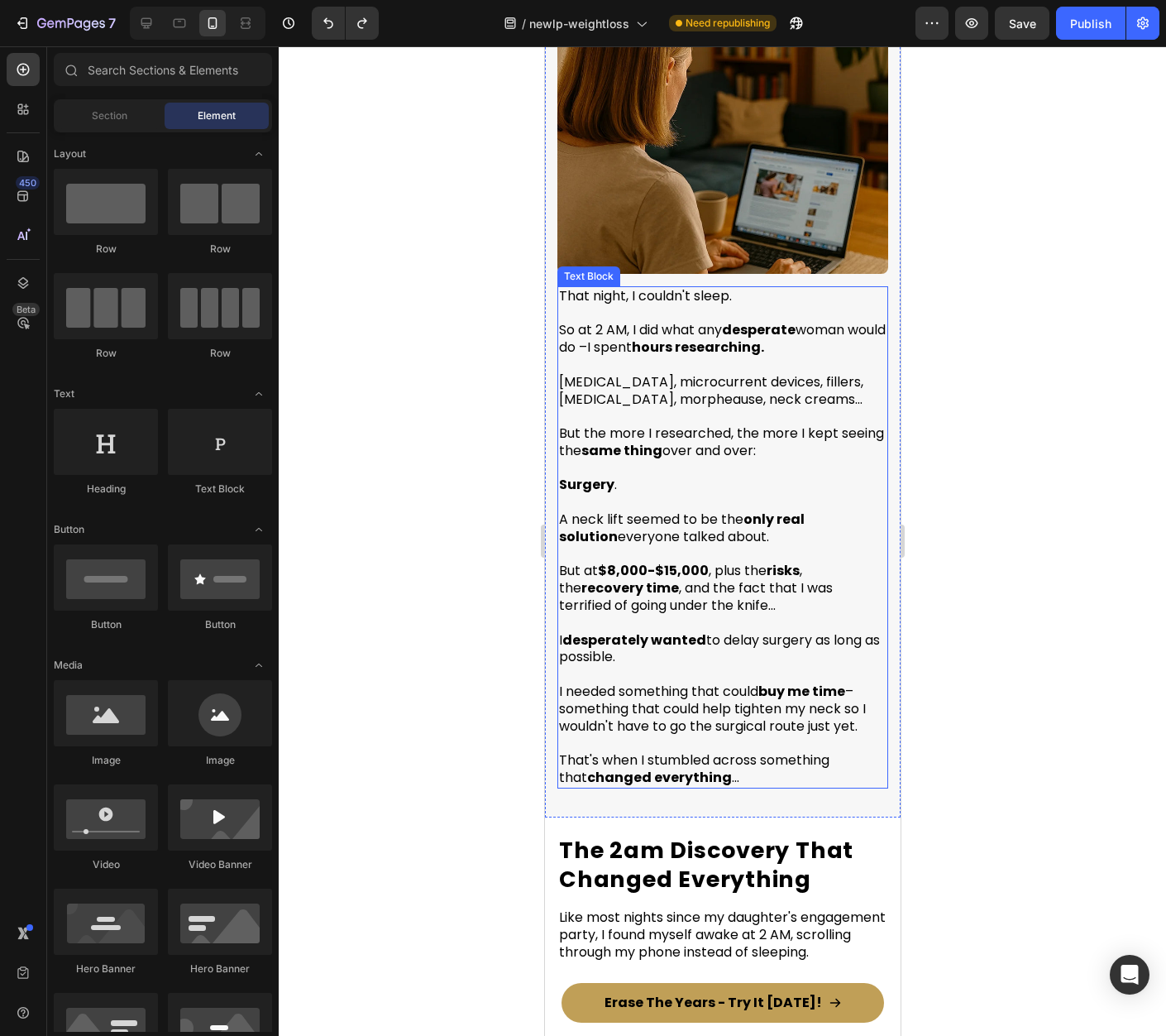
click at [601, 384] on p "Tretinoin, microcurrent devices, fillers, botox, morpheause, neck creams..." at bounding box center [722, 391] width 327 height 35
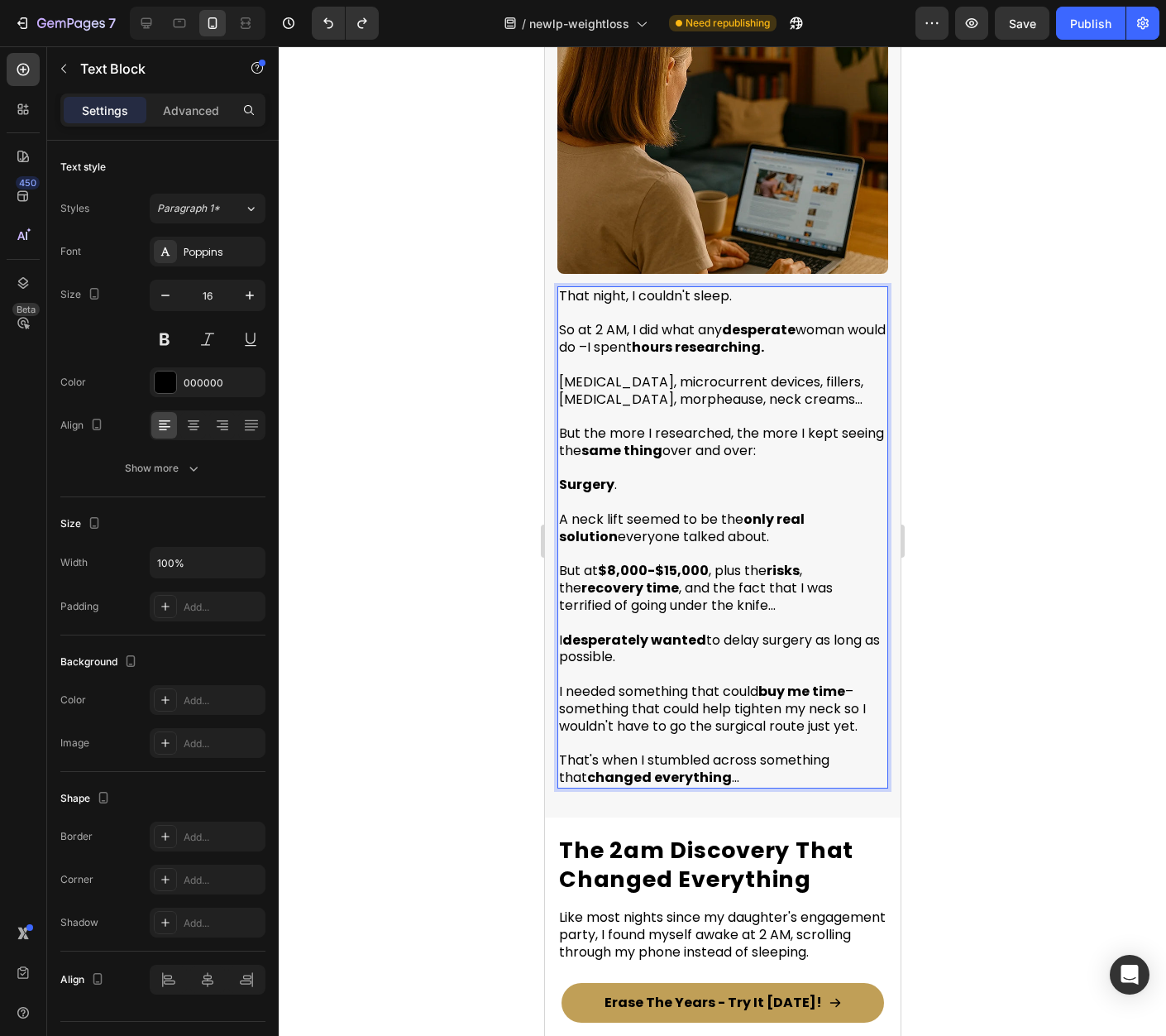
click at [607, 382] on p "Tretinoin, microcurrent devices, fillers, botox, morpheause, neck creams..." at bounding box center [722, 391] width 327 height 35
click at [980, 482] on div at bounding box center [722, 541] width 888 height 989
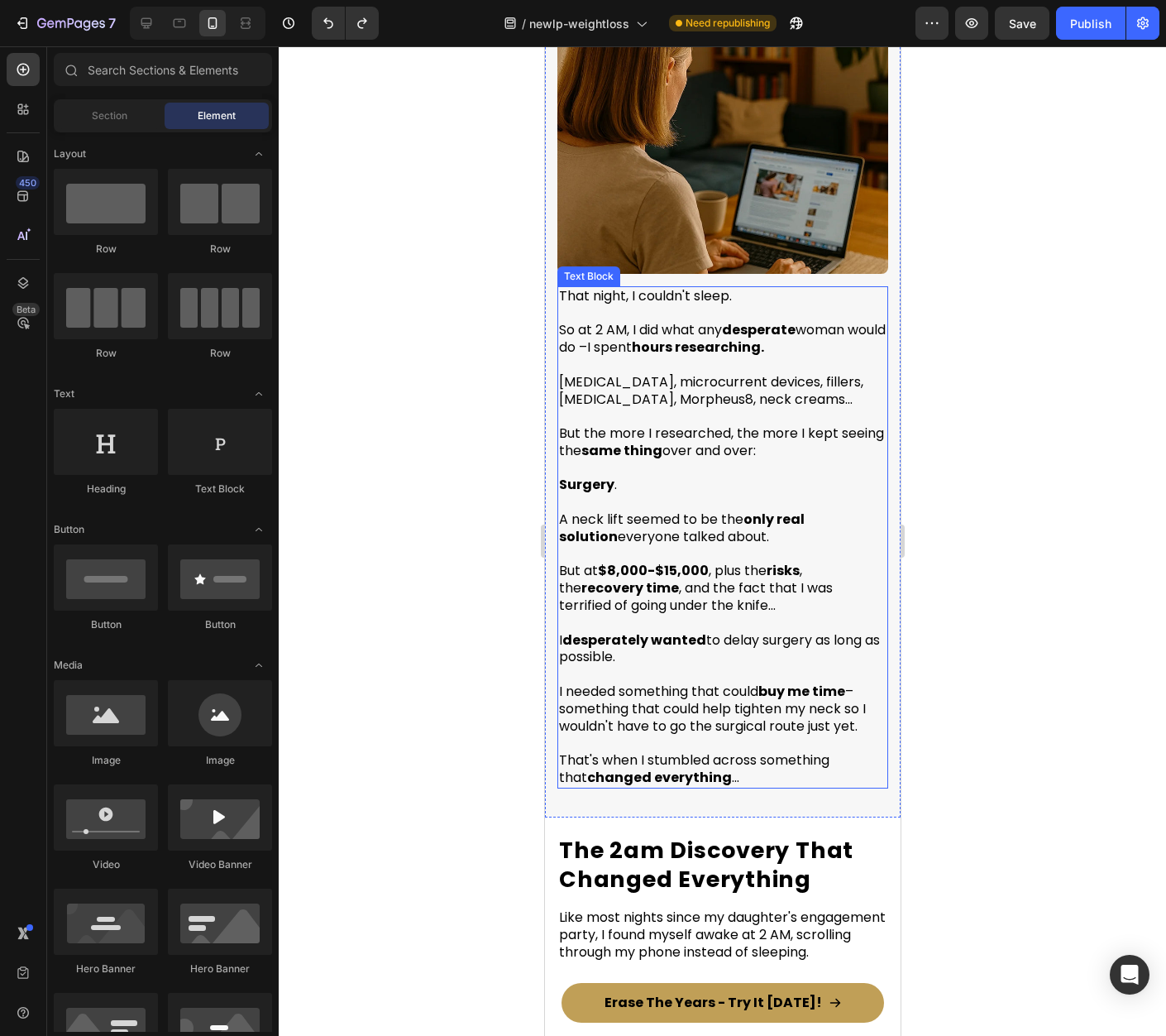
click at [627, 579] on strong "recovery time" at bounding box center [629, 588] width 97 height 19
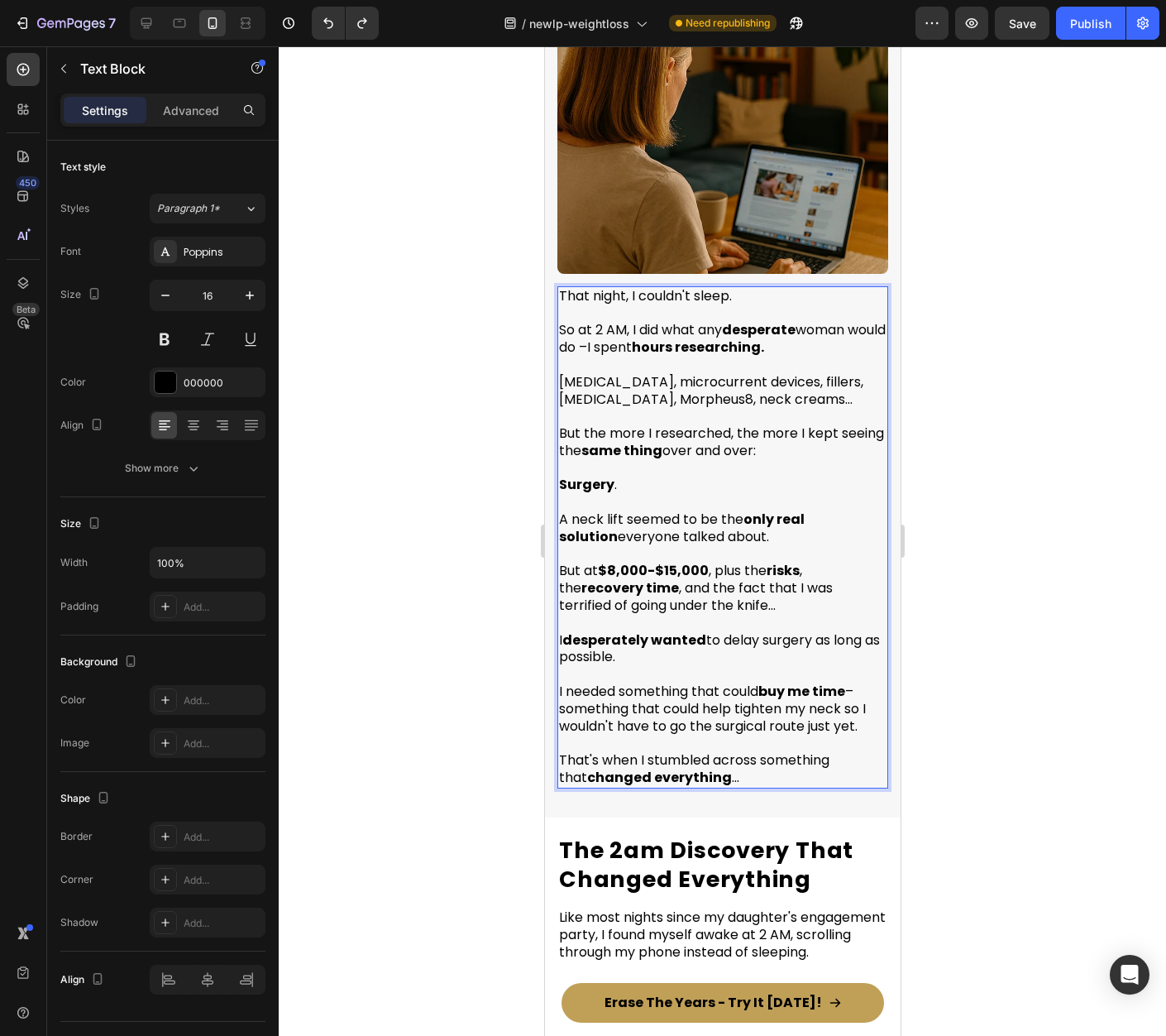
click at [618, 561] on strong "$8,000-$15,000" at bounding box center [652, 570] width 110 height 19
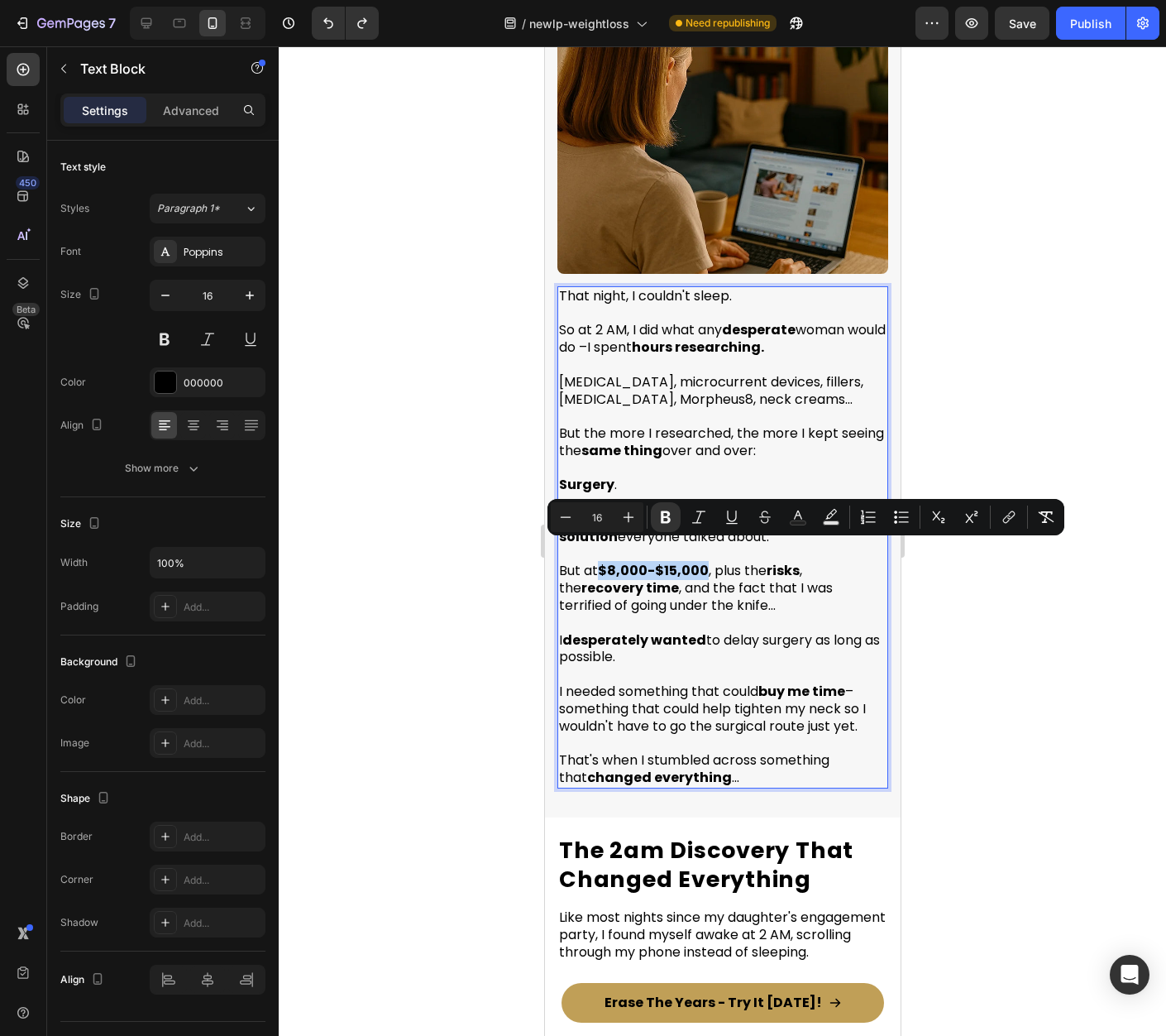
drag, startPoint x: 601, startPoint y: 555, endPoint x: 705, endPoint y: 552, distance: 104.0
click at [705, 561] on strong "$8,000-$15,000" at bounding box center [652, 570] width 110 height 19
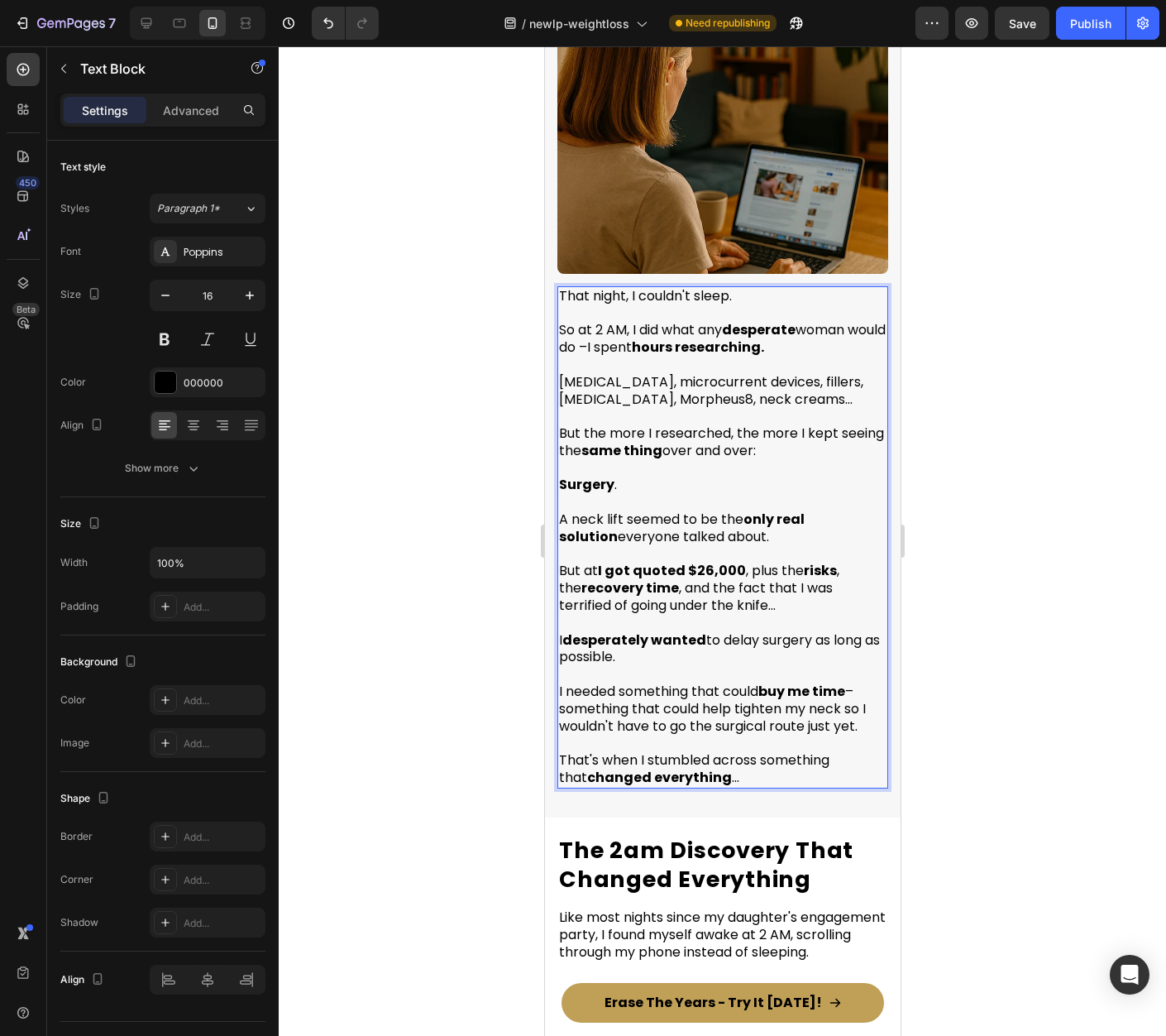
click at [929, 549] on div at bounding box center [722, 541] width 888 height 989
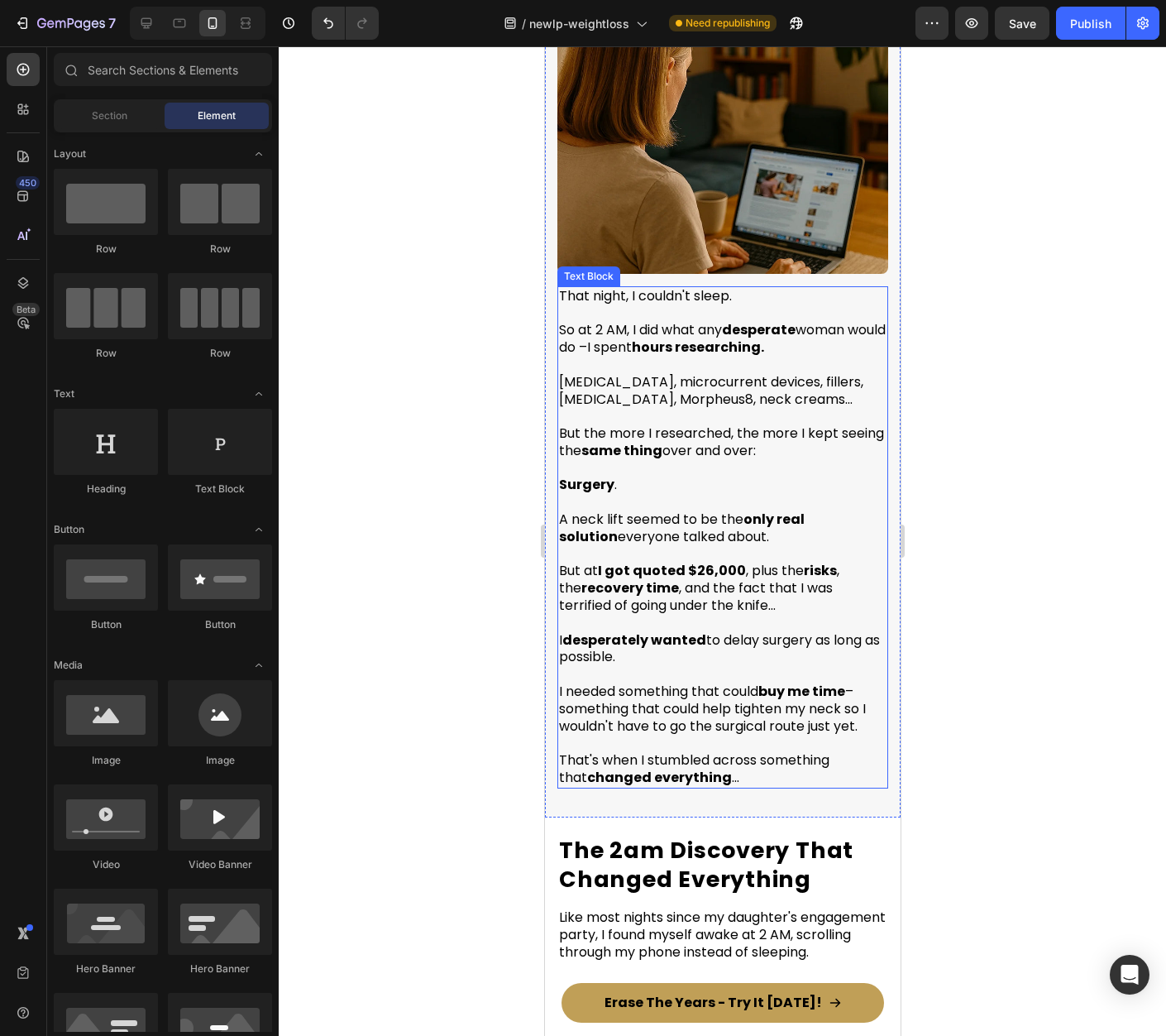
click at [777, 584] on p "But at I got quoted $26,000 , plus the risks , the recovery time , and the fact…" at bounding box center [722, 589] width 327 height 52
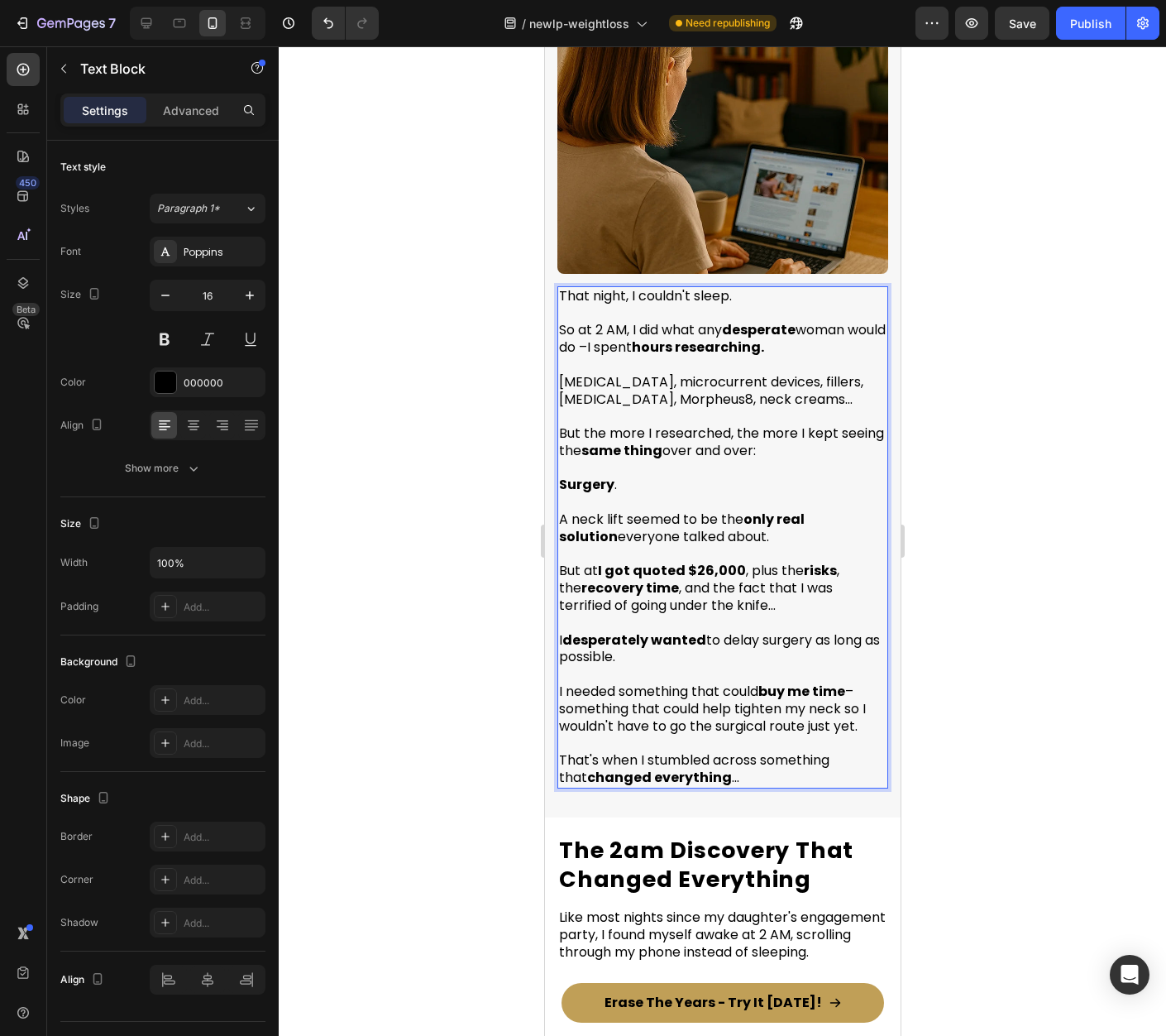
click at [725, 761] on p "That's when I stumbled across something that changed everything ..." at bounding box center [722, 769] width 327 height 35
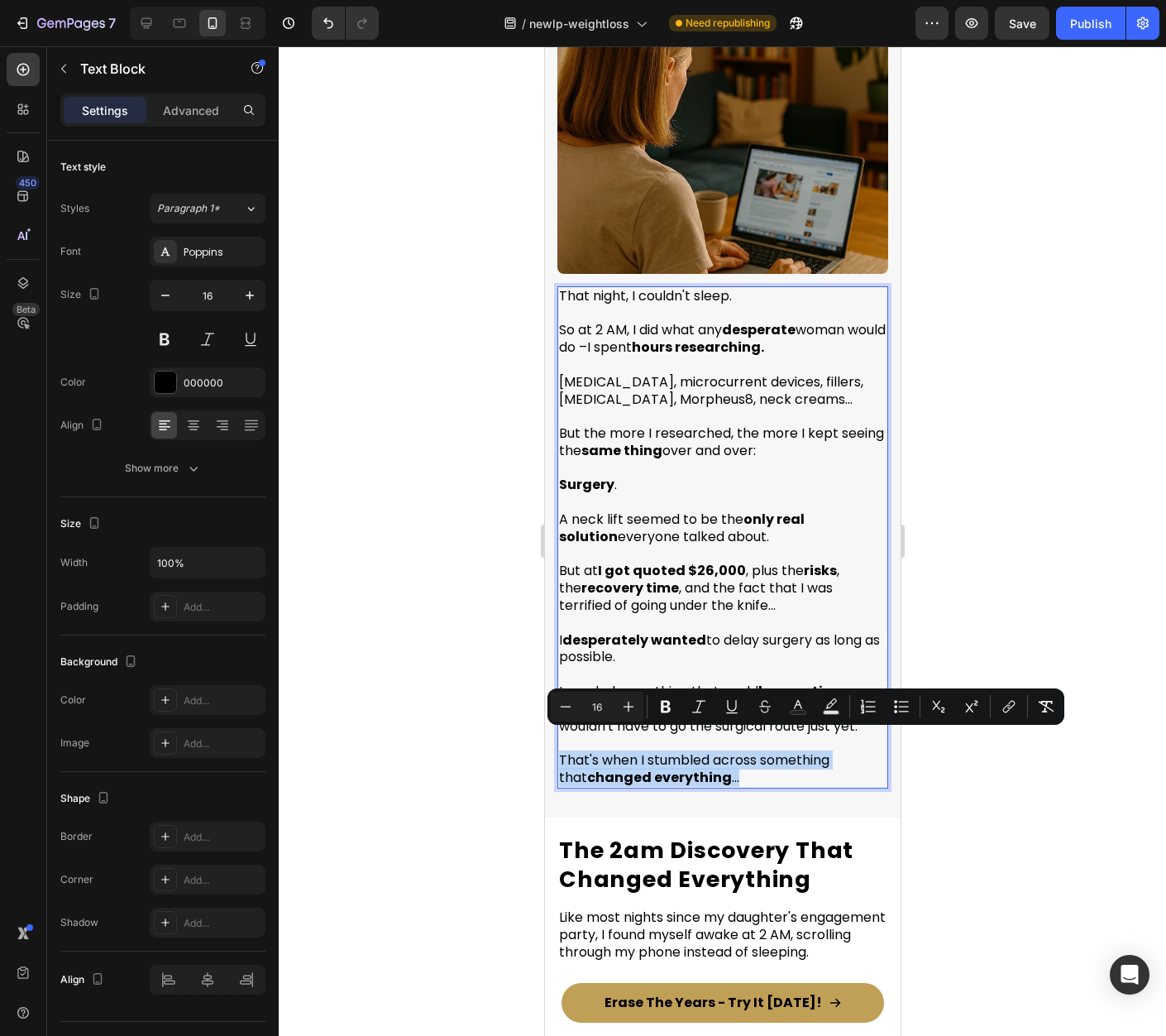
click at [725, 761] on p "That's when I stumbled across something that changed everything ..." at bounding box center [722, 769] width 327 height 35
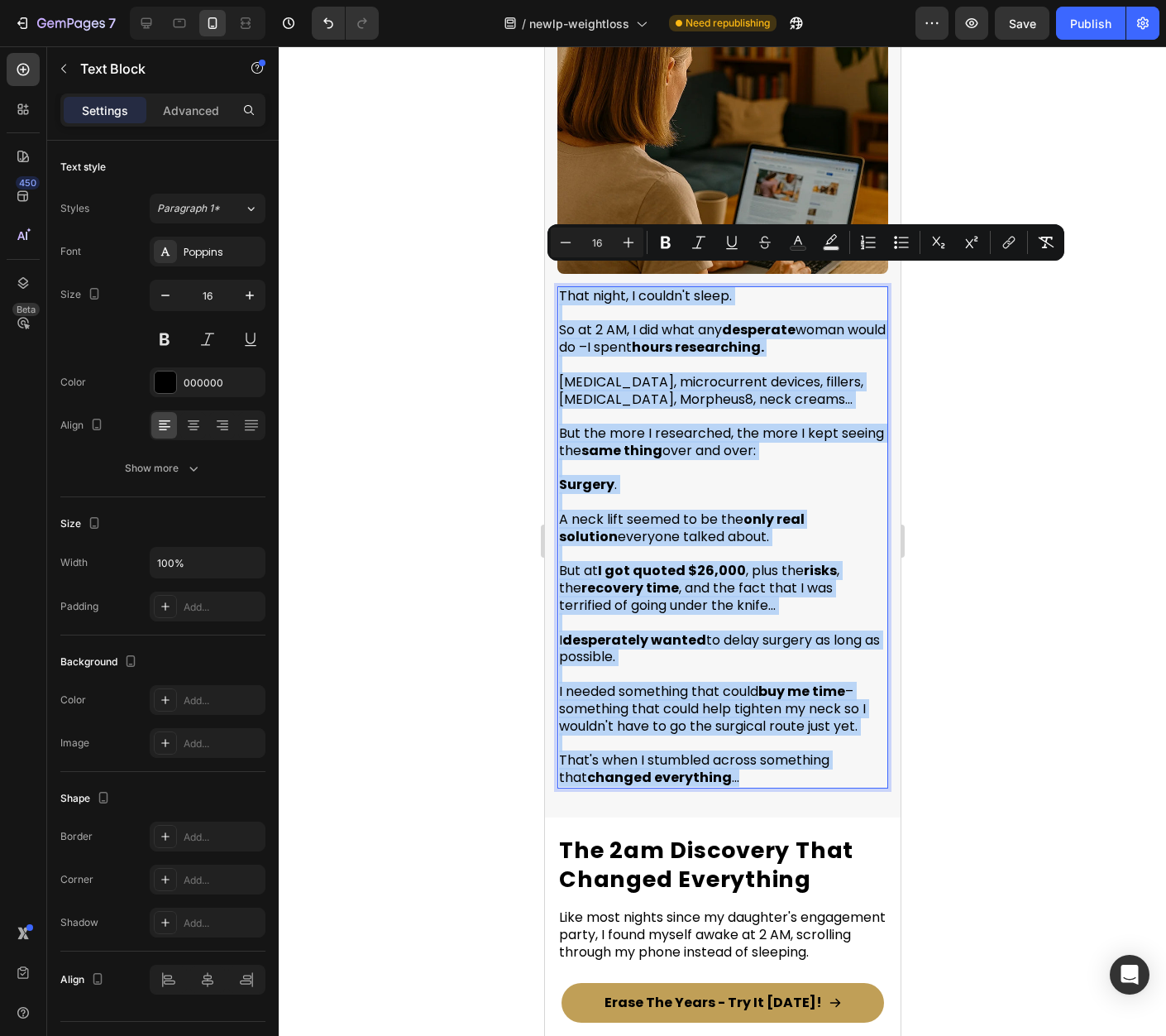
copy div "That night, I couldn't sleep. So at 2 AM, I did what any desperate woman would …"
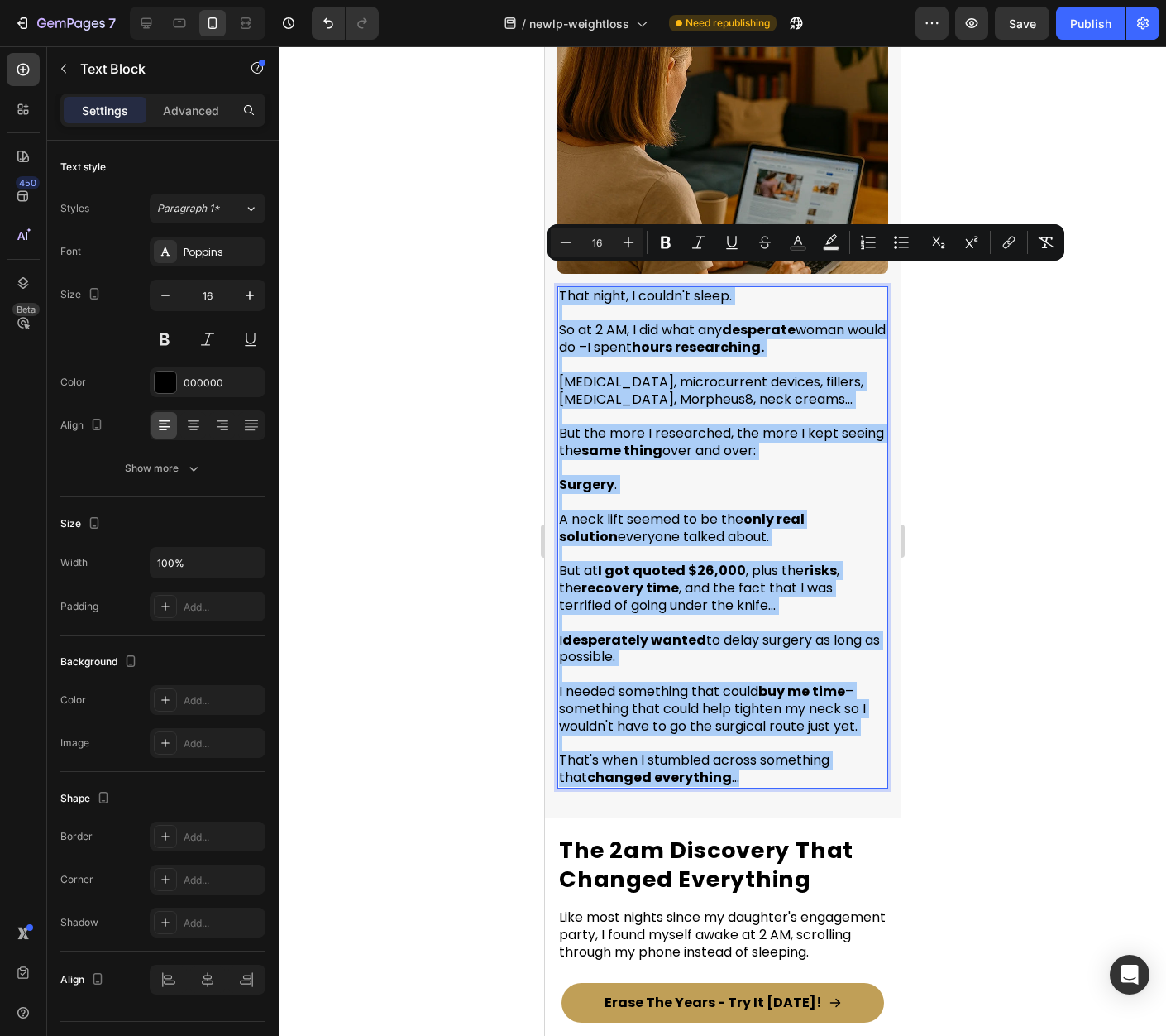
click at [1080, 479] on div at bounding box center [722, 541] width 888 height 989
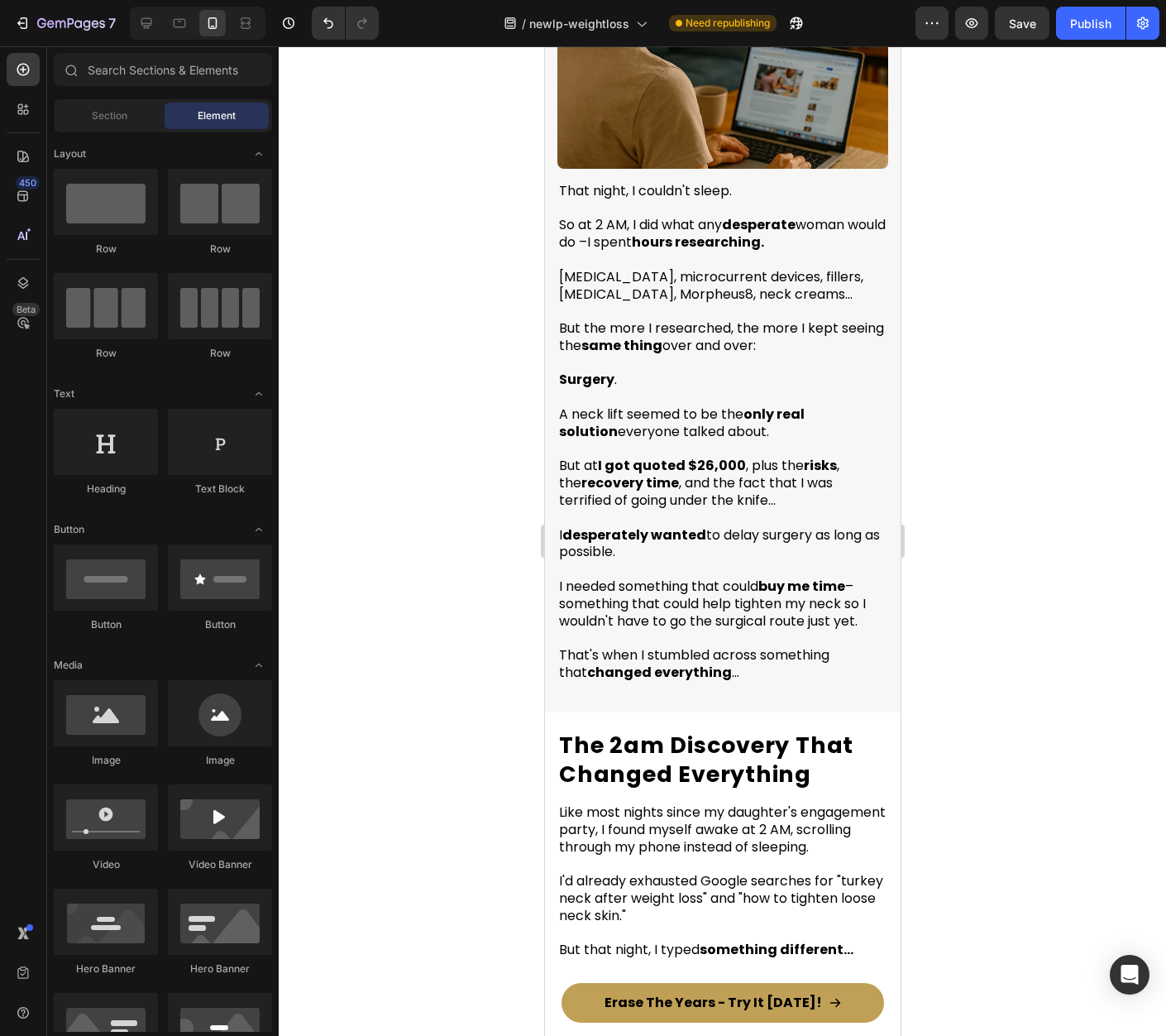
scroll to position [1870, 0]
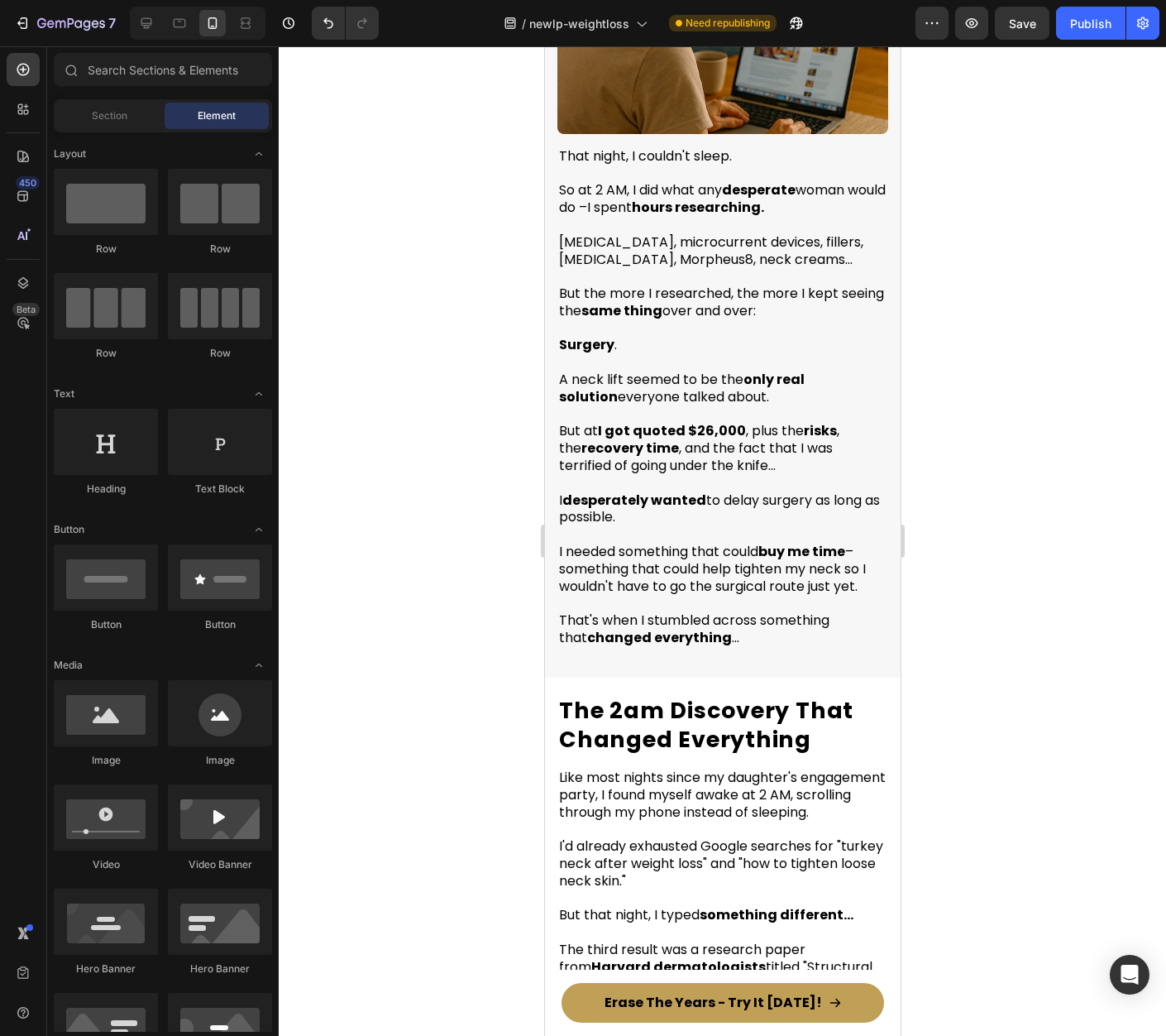
click at [687, 560] on p "I needed something that could buy me time – something that could help tighten m…" at bounding box center [722, 570] width 327 height 52
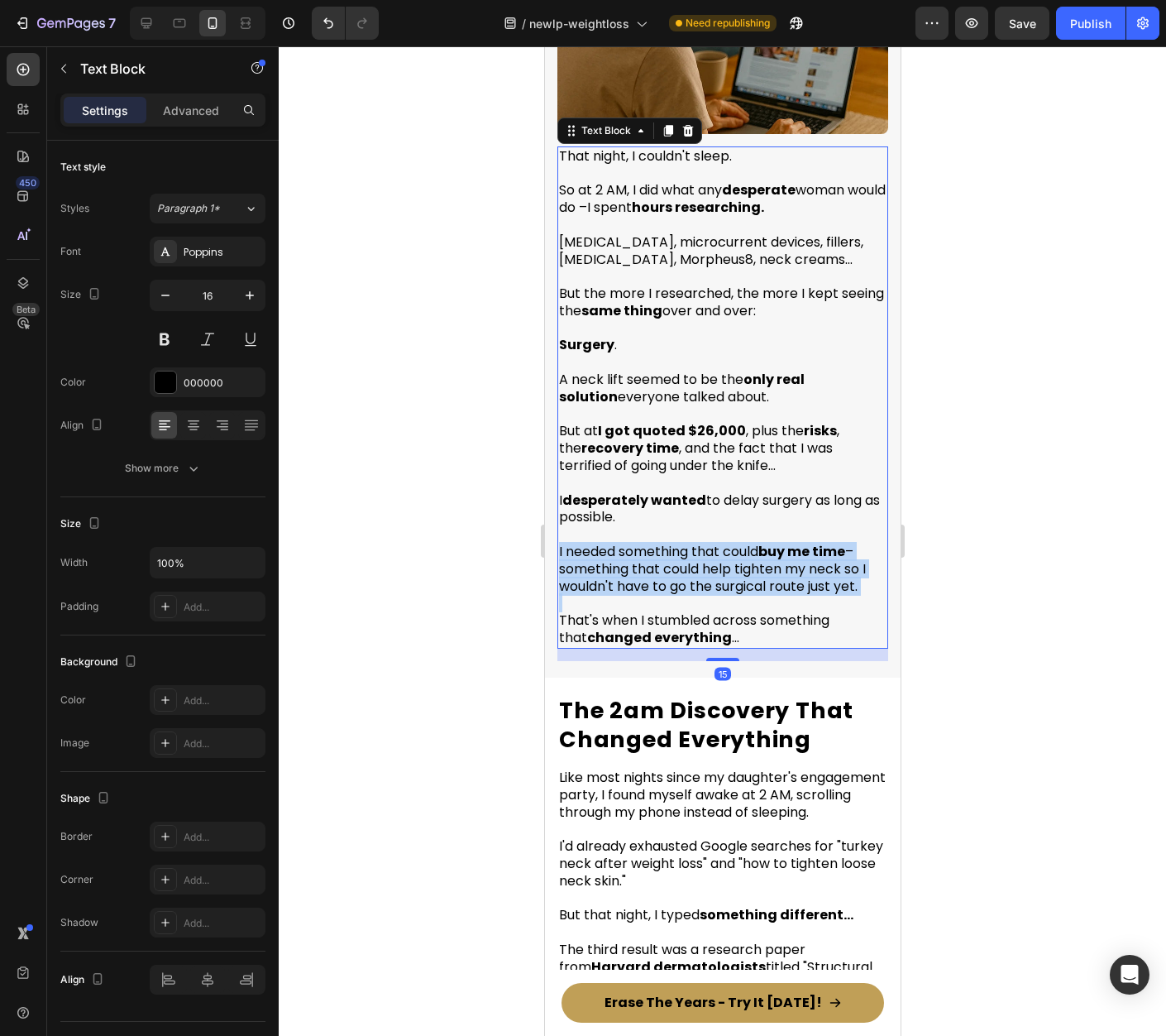
click at [687, 560] on p "I needed something that could buy me time – something that could help tighten m…" at bounding box center [722, 570] width 327 height 52
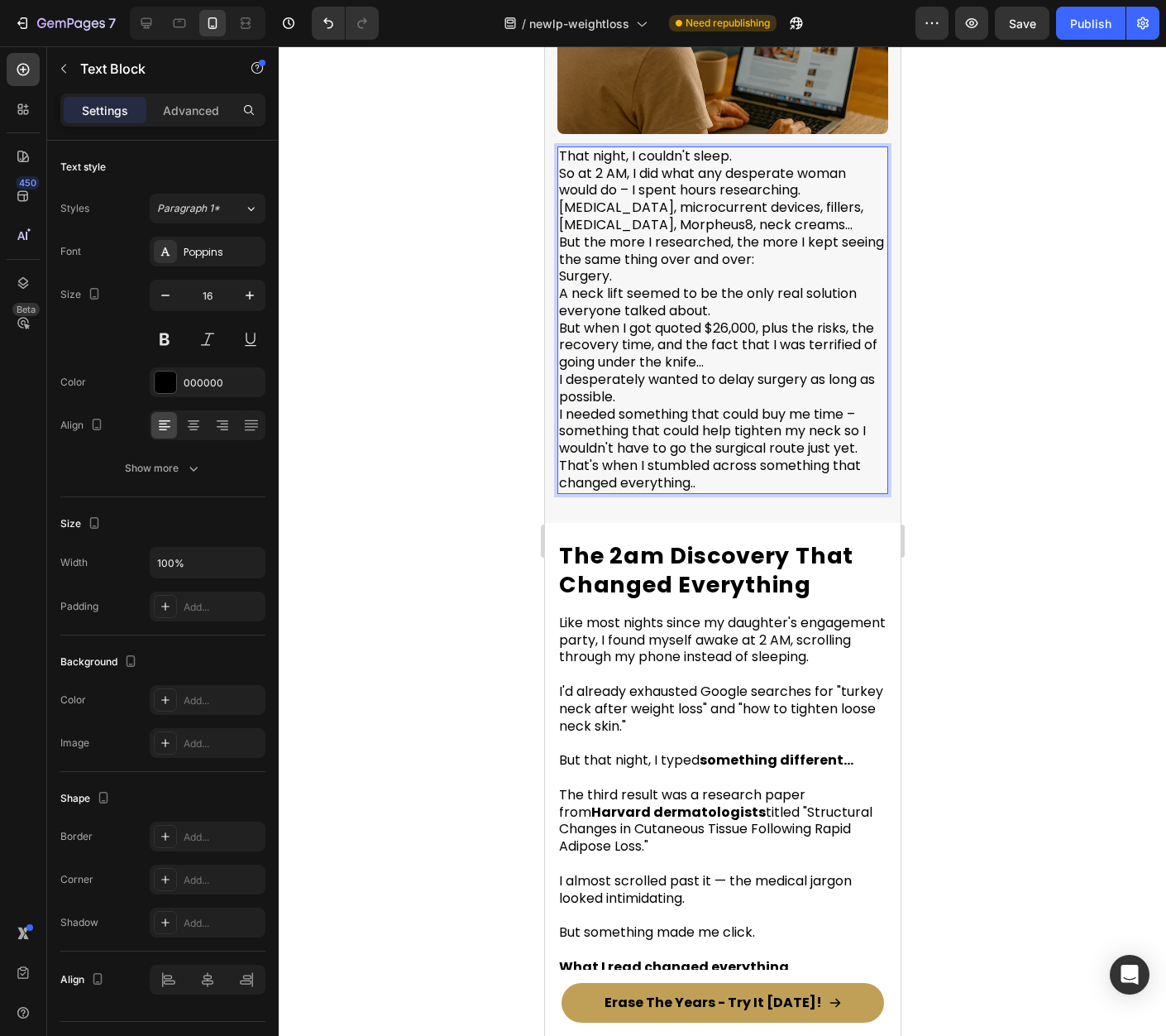
click at [741, 148] on p "That night, I couldn't sleep. So at 2 AM, I did what any desperate woman would …" at bounding box center [722, 320] width 327 height 344
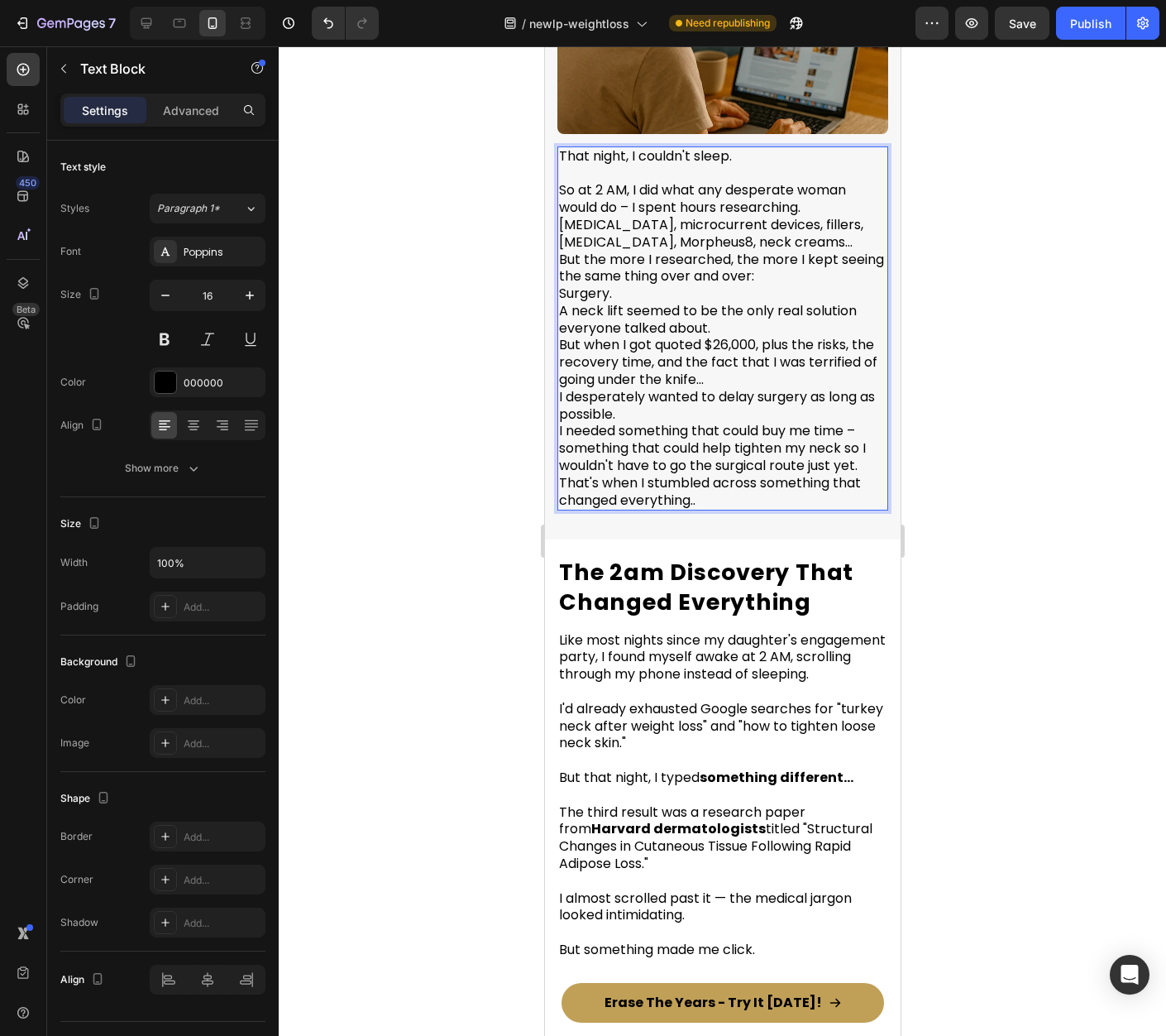
click at [820, 190] on p "⁠⁠⁠⁠⁠⁠⁠ So at 2 AM, I did what any desperate woman would do – I spent hours res…" at bounding box center [722, 337] width 327 height 344
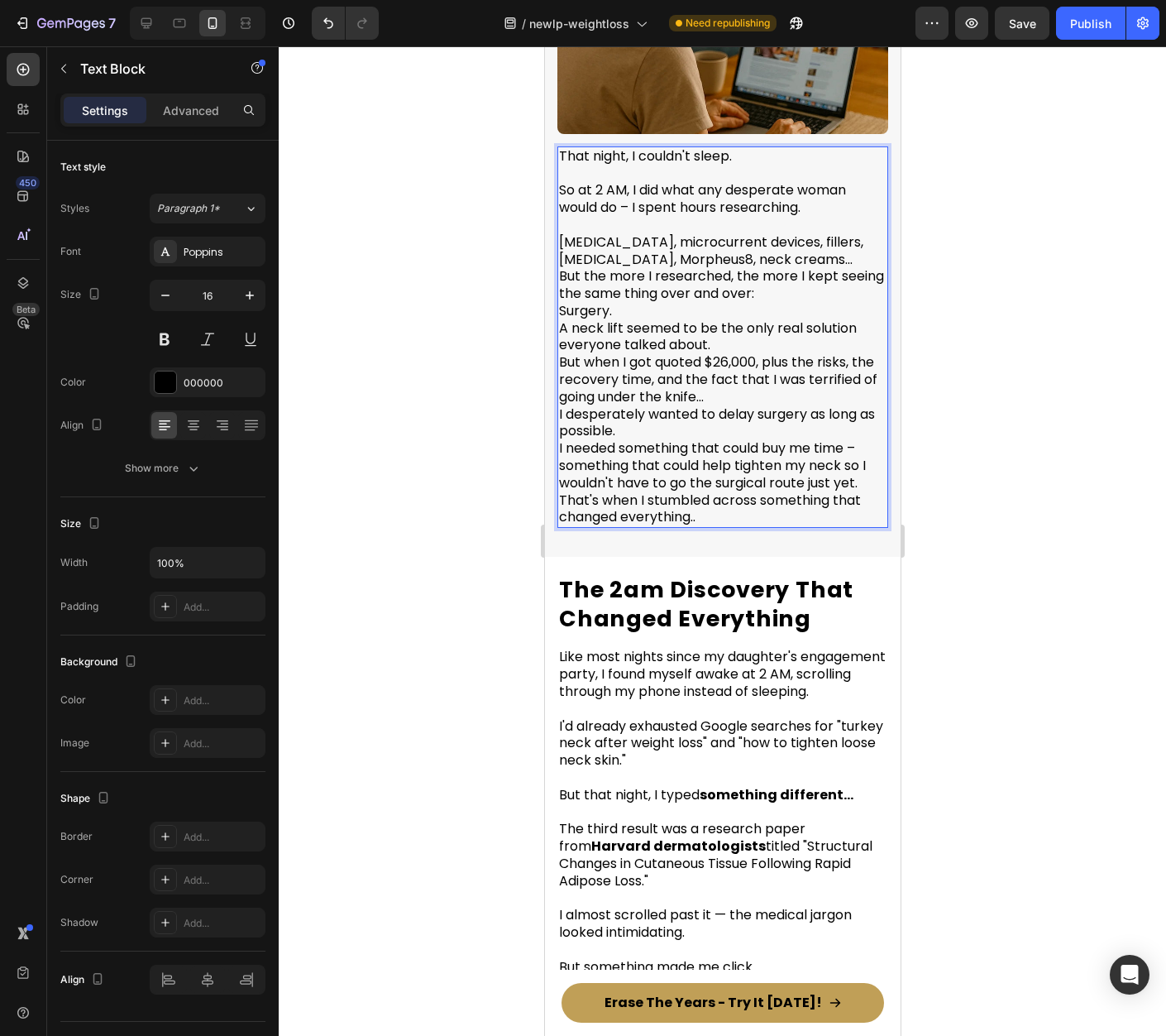
click at [762, 180] on span "So at 2 AM, I did what any desperate woman would do – I spent hours researching." at bounding box center [702, 198] width 287 height 37
click at [729, 196] on span "So at 2 AM, I did what any desperate woman would do – I spent hours researching." at bounding box center [722, 198] width 327 height 37
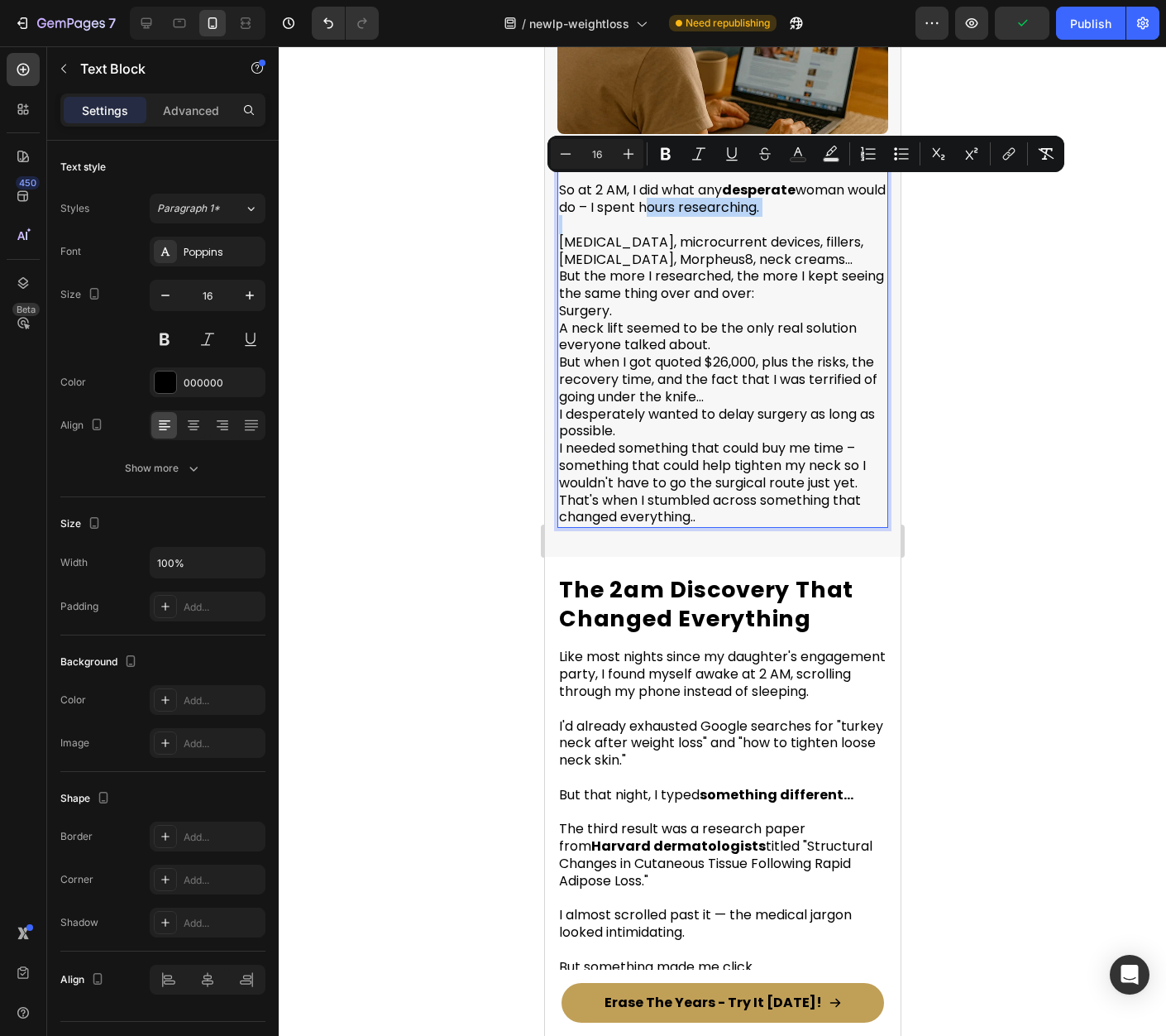
drag, startPoint x: 683, startPoint y: 189, endPoint x: 798, endPoint y: 199, distance: 115.4
click at [798, 199] on div "That night, I couldn't sleep. So at 2 AM, I did what any desperate woman would …" at bounding box center [722, 337] width 331 height 382
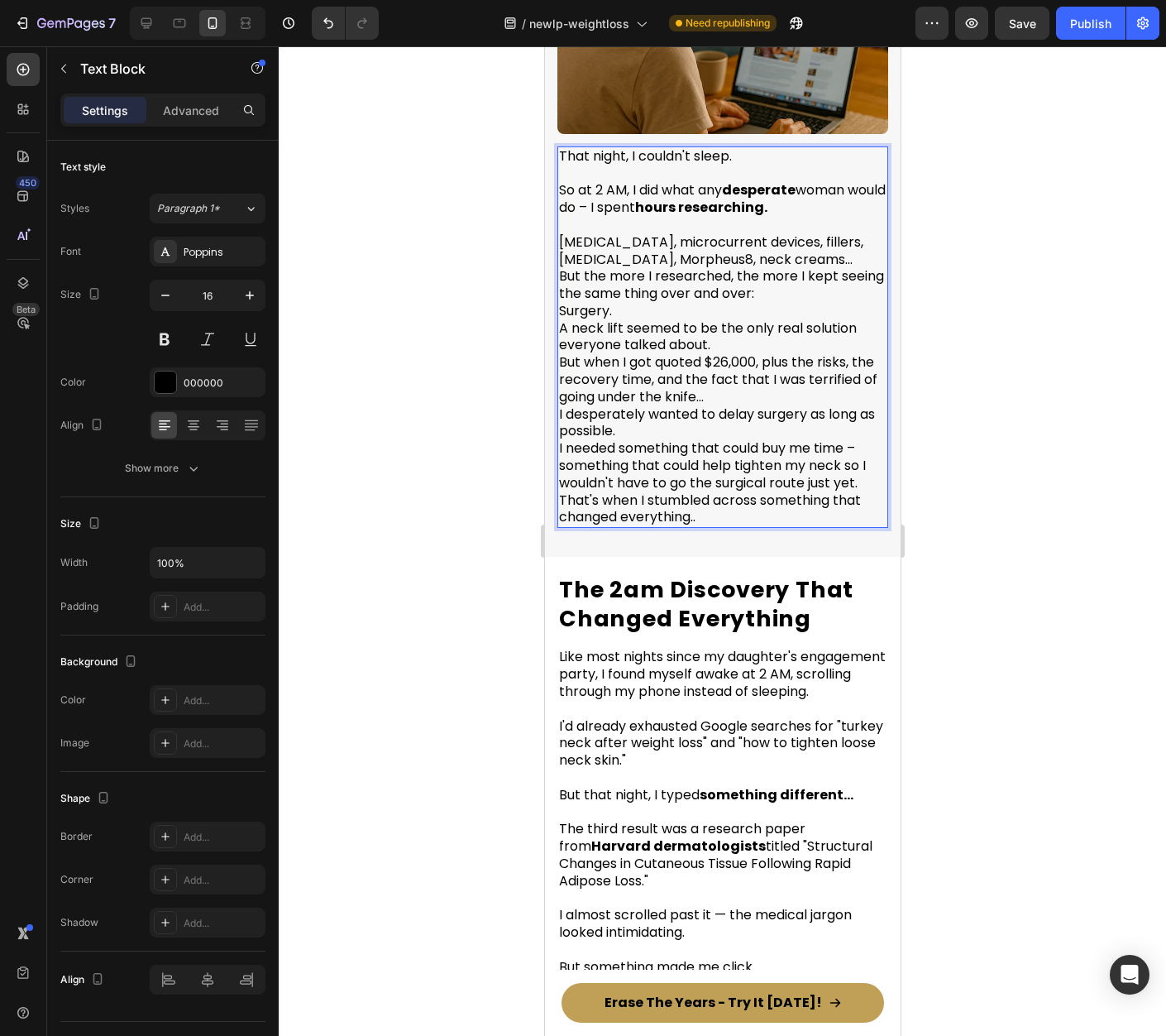
click at [757, 244] on p "Tretinoin, microcurrent devices, fillers, botox, Morpheus8, neck creams... But …" at bounding box center [722, 371] width 327 height 309
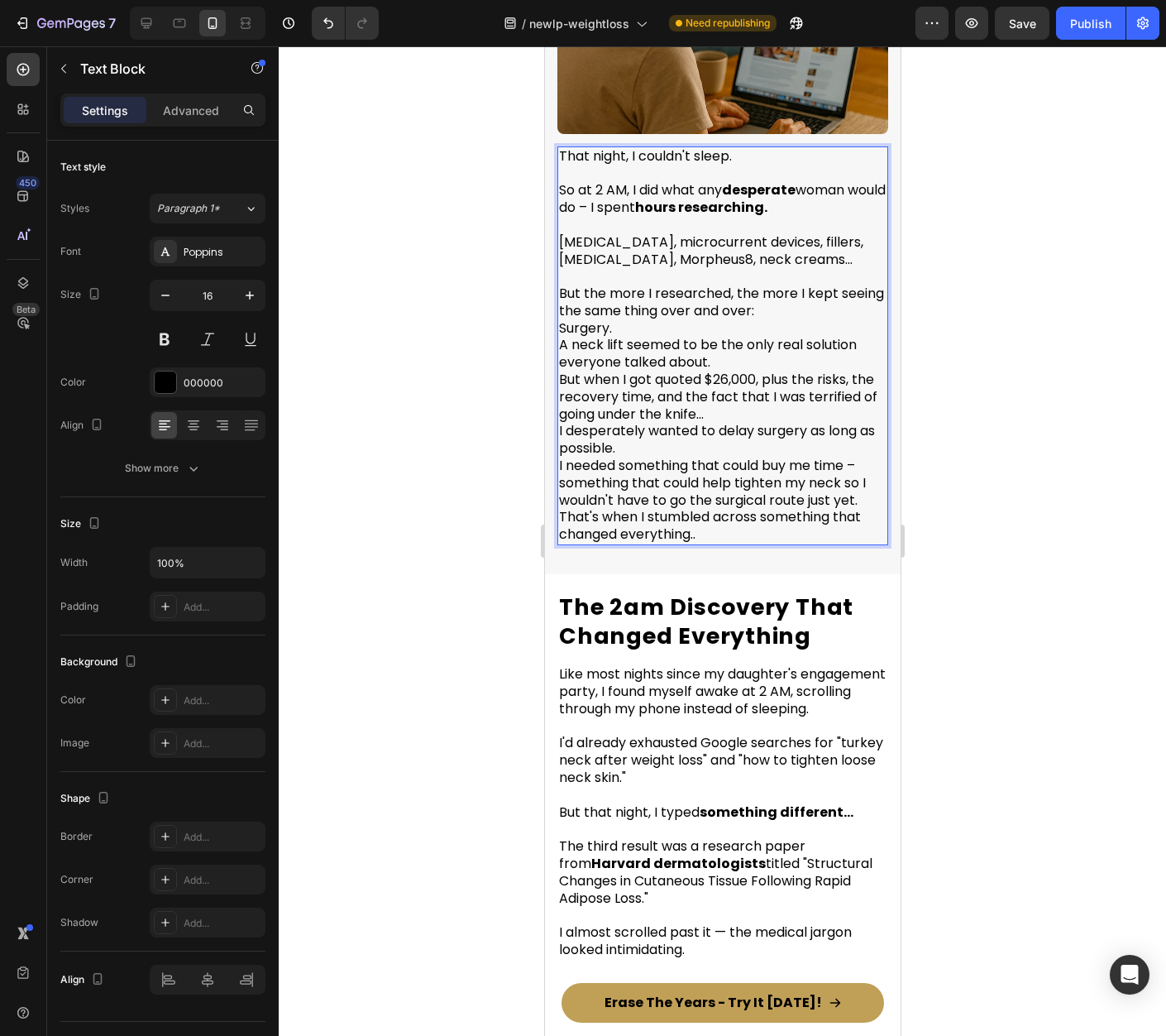
click at [656, 303] on p "⁠⁠⁠⁠⁠⁠⁠ But the more I researched, the more I kept seeing the same thing over a…" at bounding box center [722, 406] width 327 height 275
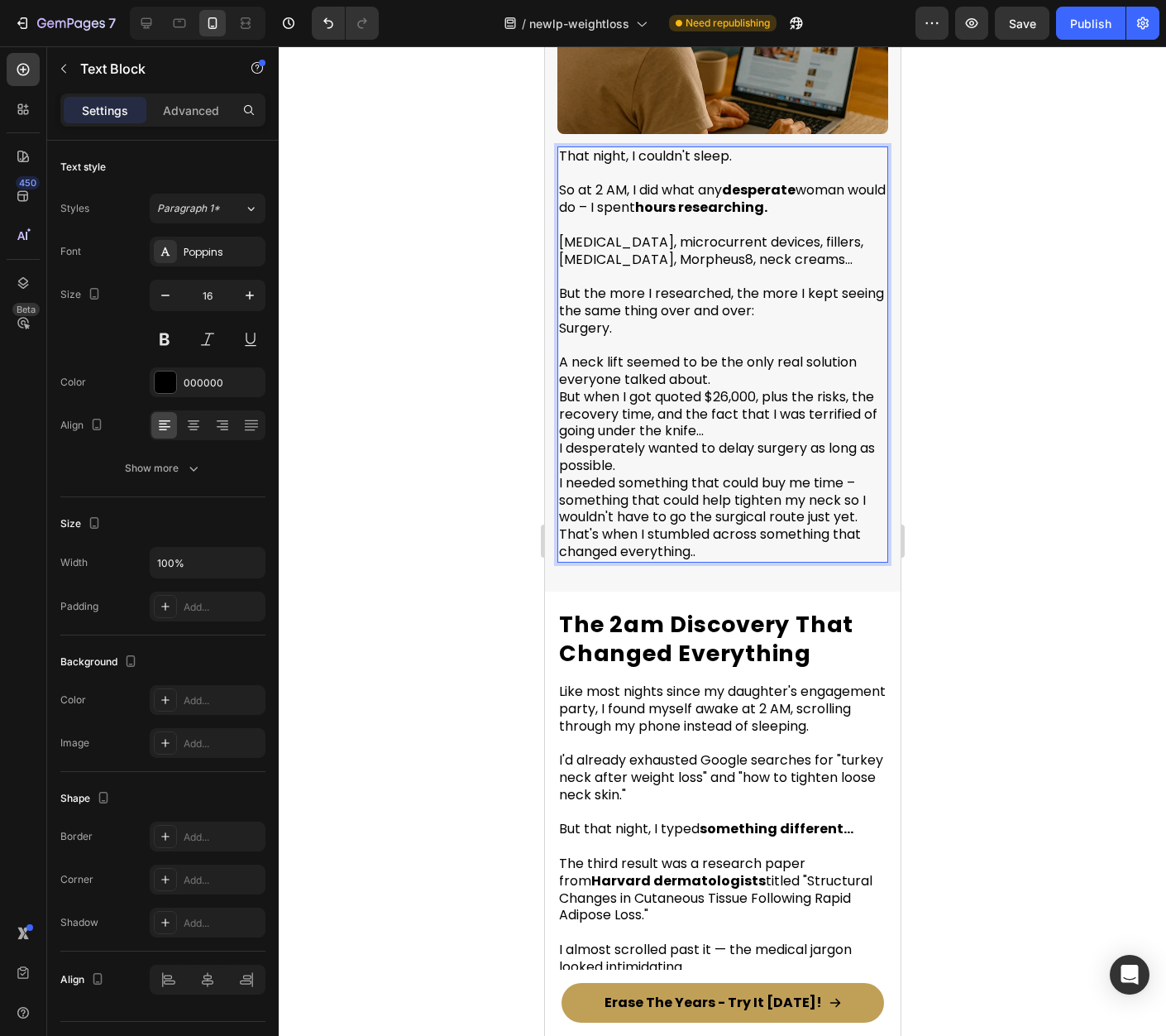
click at [822, 299] on p "But the more I researched, the more I kept seeing the same thing over and over:…" at bounding box center [722, 302] width 327 height 69
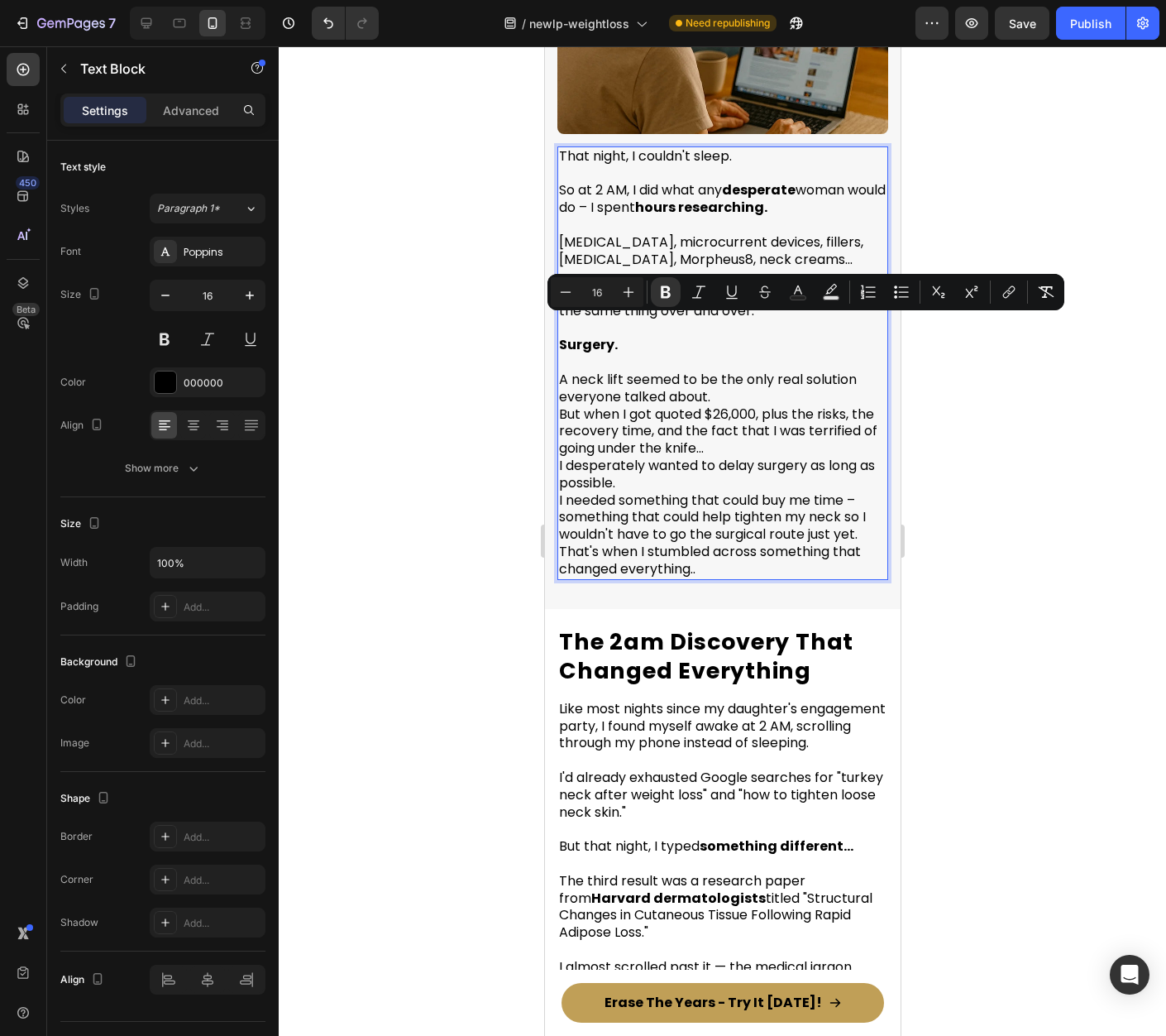
click at [782, 384] on p "A neck lift seemed to be the only real solution everyone talked about. But when…" at bounding box center [722, 465] width 327 height 224
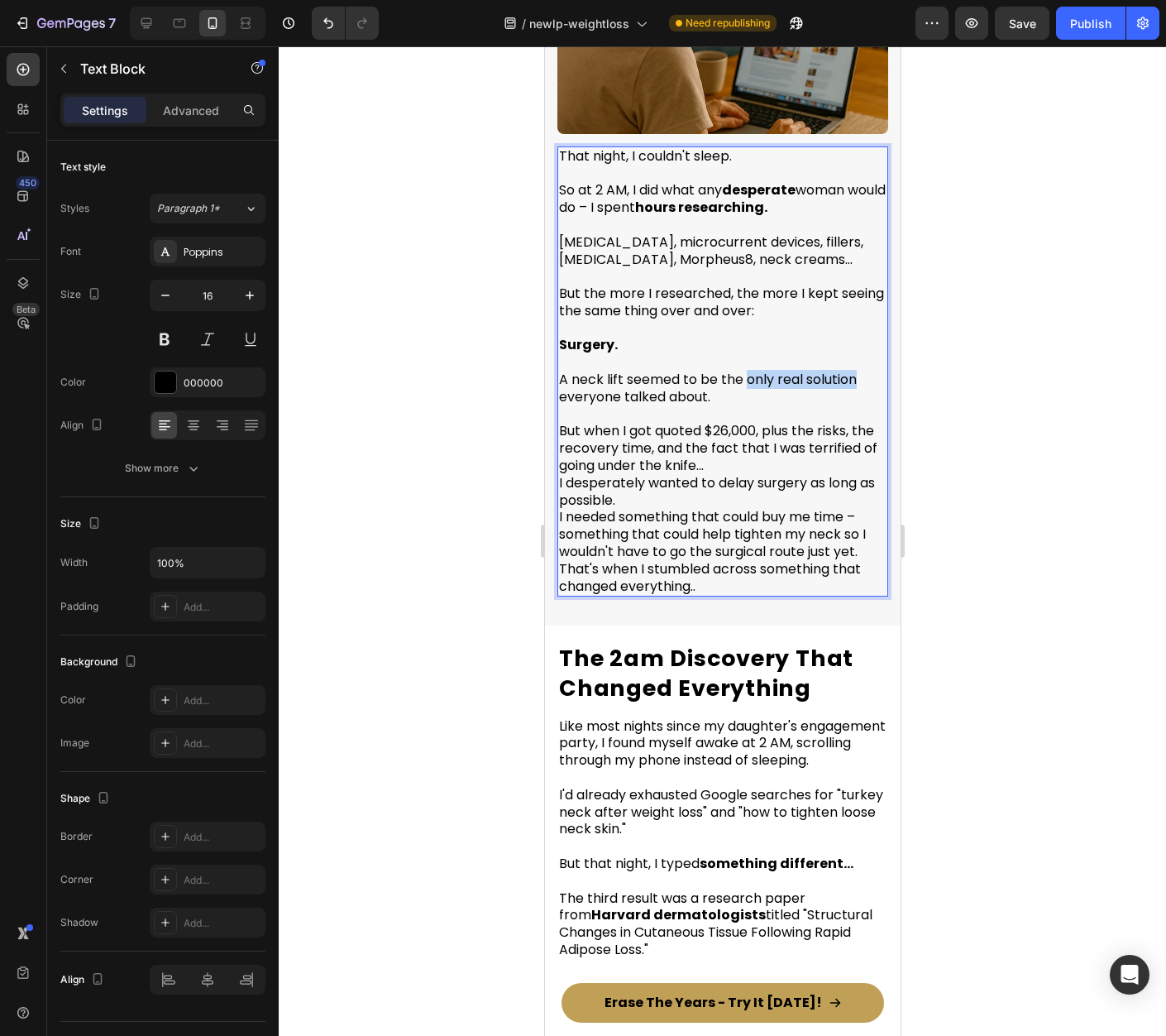
drag, startPoint x: 747, startPoint y: 363, endPoint x: 854, endPoint y: 366, distance: 107.0
click at [854, 370] on span "A neck lift seemed to be the only real solution everyone talked about." at bounding box center [708, 388] width 298 height 37
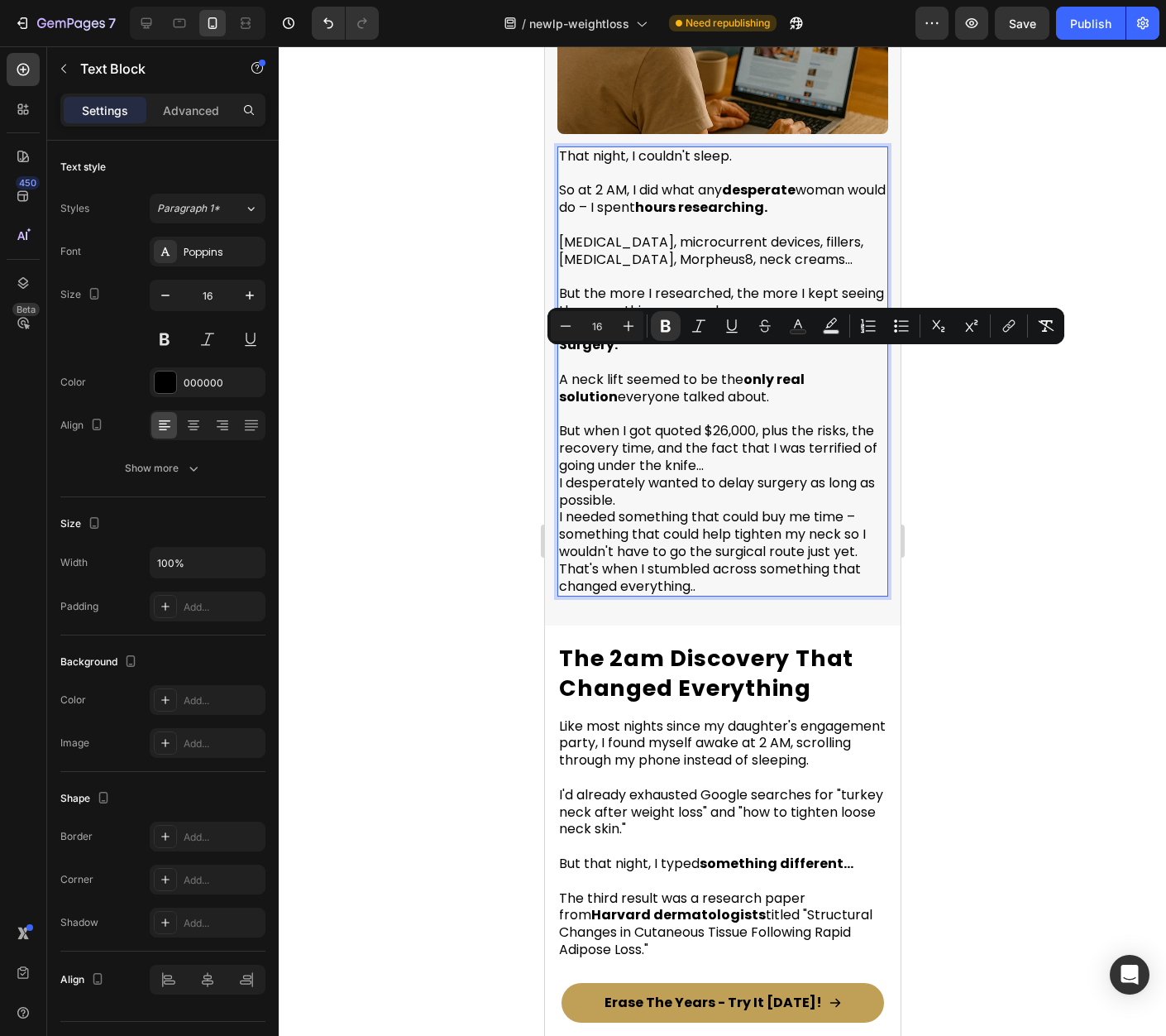
click at [726, 422] on span "But when I got quoted $26,000, plus the risks, the recovery time, and the fact …" at bounding box center [718, 448] width 318 height 54
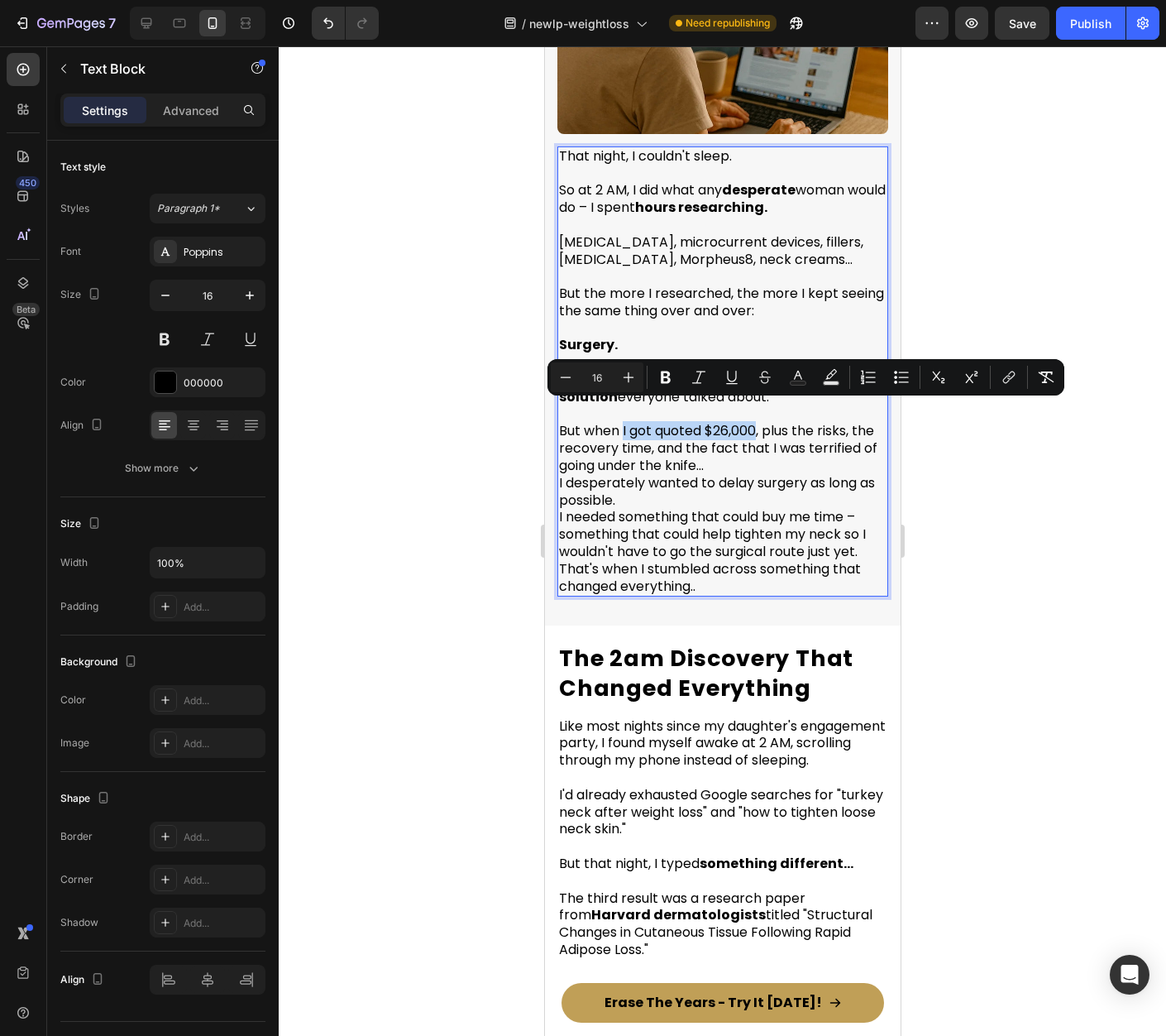
drag, startPoint x: 623, startPoint y: 413, endPoint x: 758, endPoint y: 416, distance: 135.0
click at [758, 422] on span "But when I got quoted $26,000, plus the risks, the recovery time, and the fact …" at bounding box center [718, 448] width 318 height 54
click at [805, 442] on p "But when I got quoted $26,000 , plus the risks, the recovery time, and the fact…" at bounding box center [722, 501] width 327 height 190
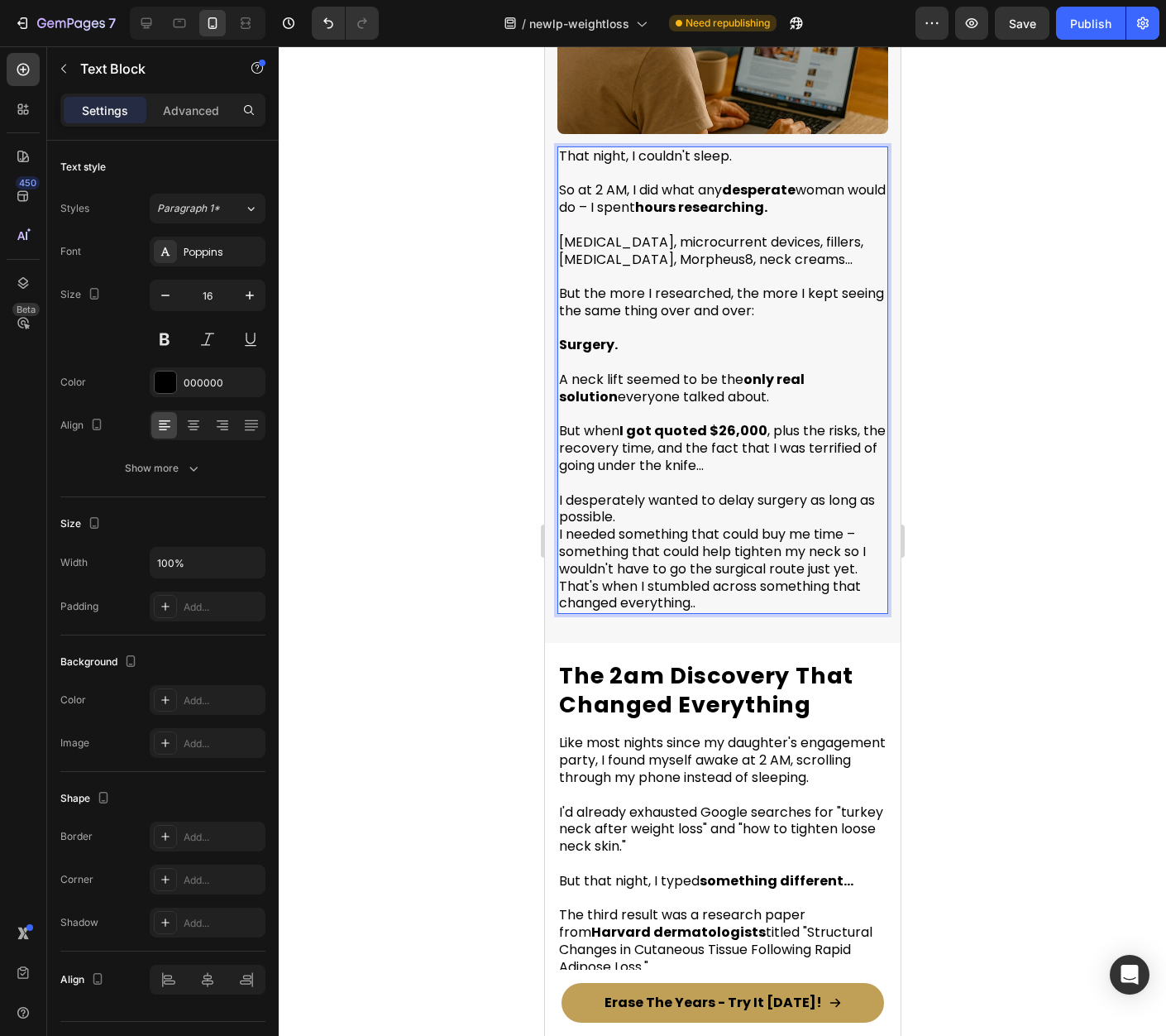
click at [654, 495] on p "⁠⁠⁠⁠⁠⁠⁠ I desperately wanted to delay surgery as long as possible. I needed som…" at bounding box center [722, 544] width 327 height 137
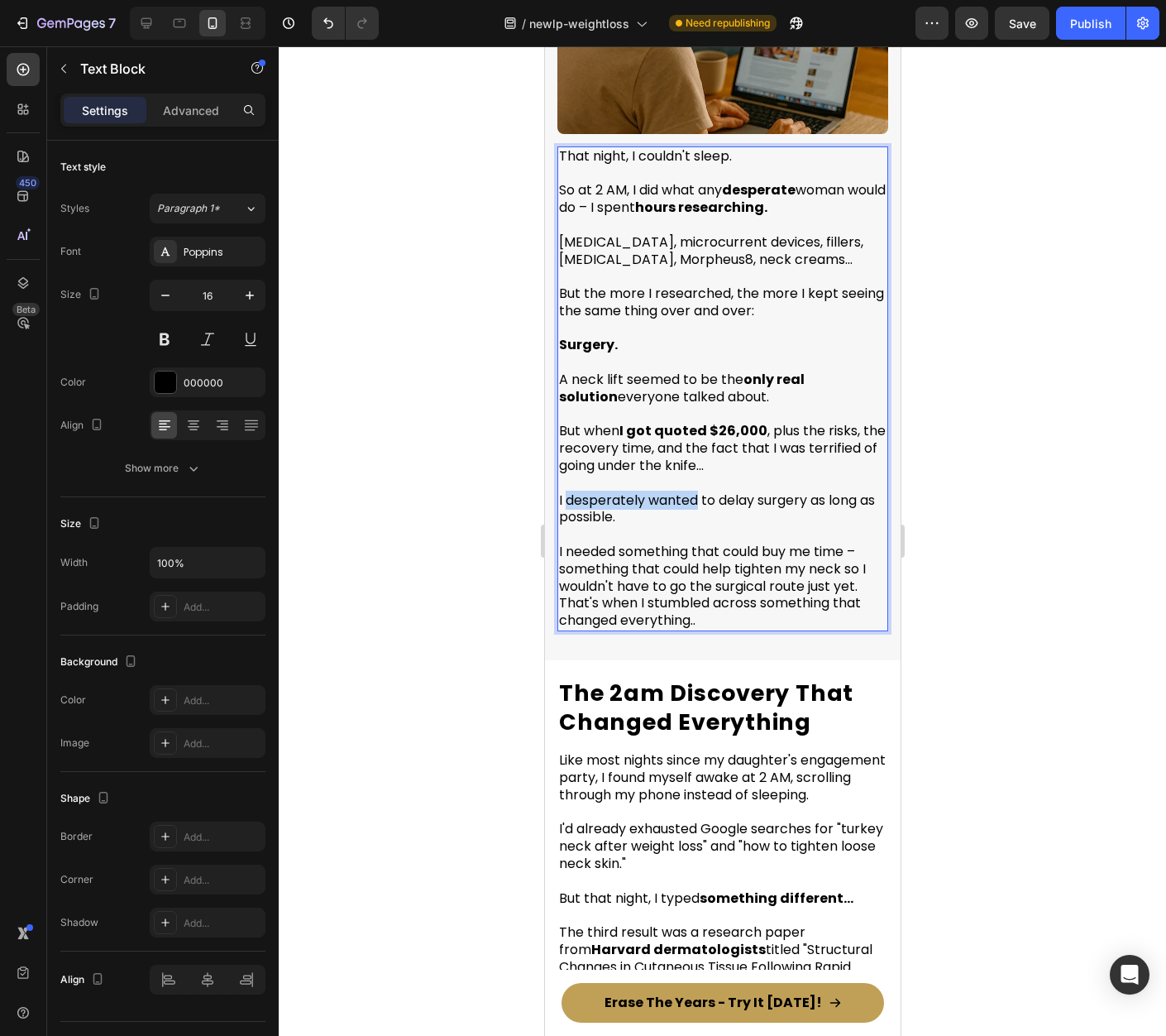
drag, startPoint x: 568, startPoint y: 482, endPoint x: 695, endPoint y: 484, distance: 127.0
click at [695, 490] on span "I desperately wanted to delay surgery as long as possible." at bounding box center [717, 508] width 316 height 37
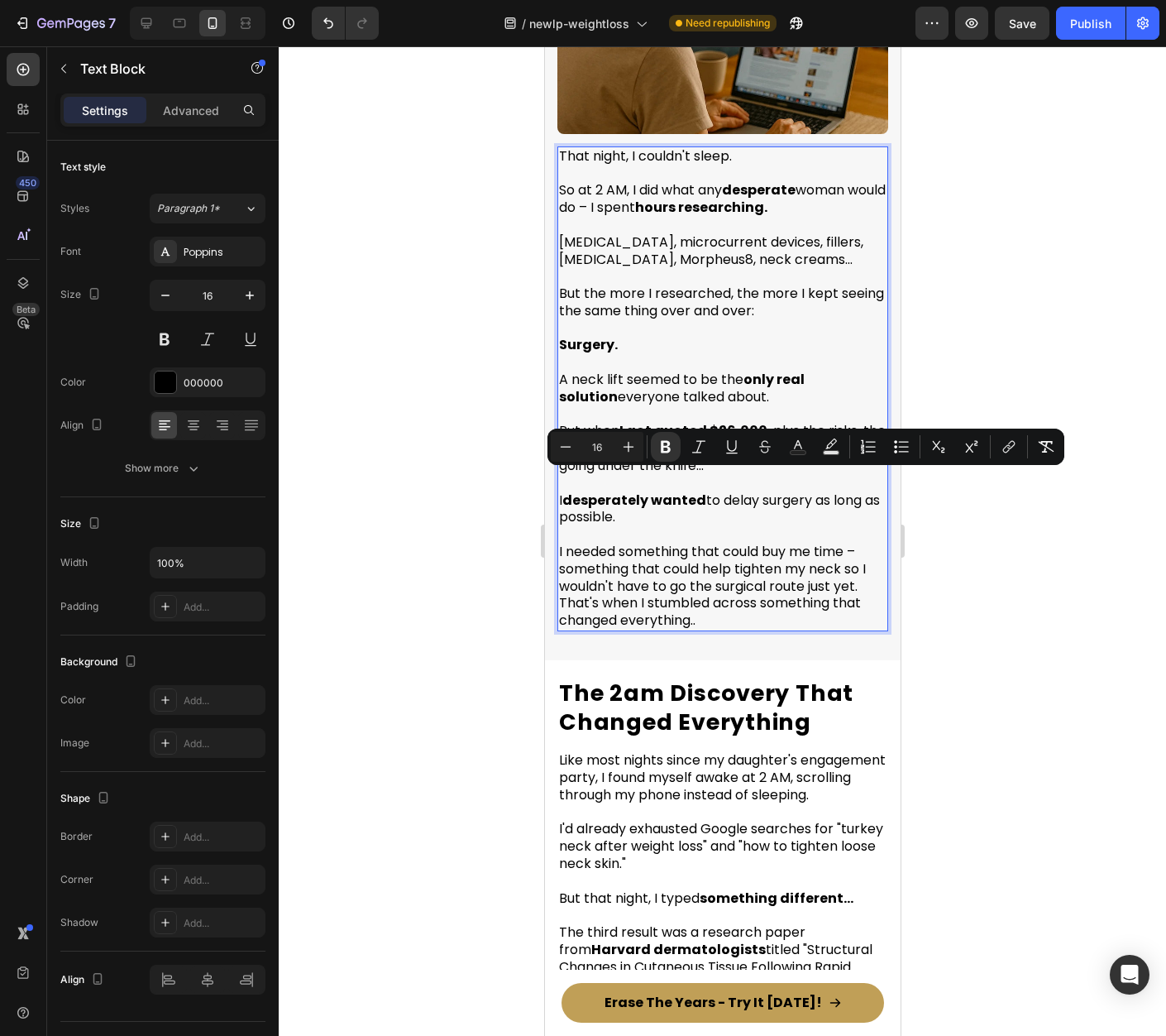
click at [813, 526] on p "I needed something that could buy me time – something that could help tighten m…" at bounding box center [722, 578] width 327 height 103
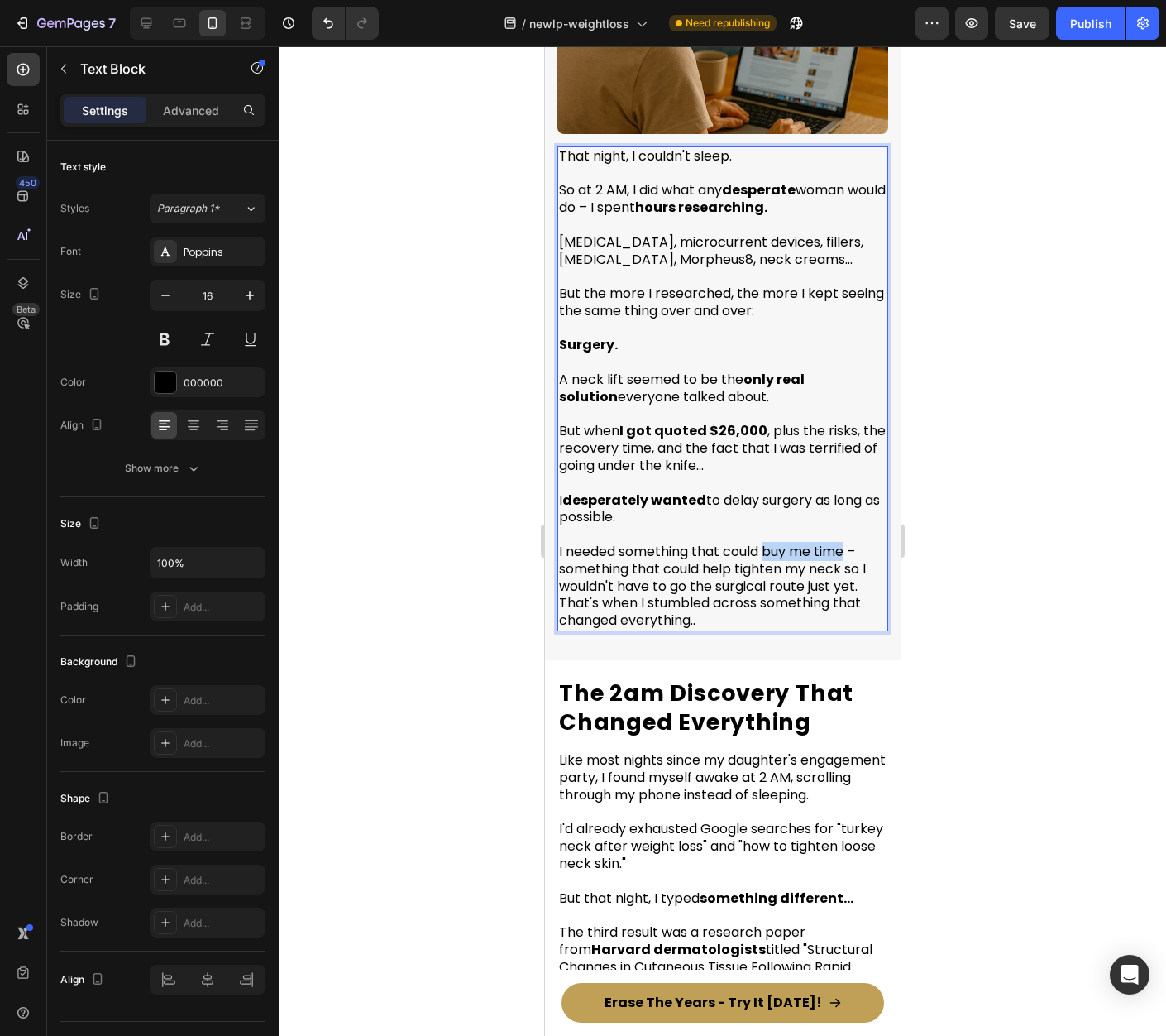
drag, startPoint x: 765, startPoint y: 534, endPoint x: 846, endPoint y: 538, distance: 81.1
click at [846, 542] on span "I needed something that could buy me time – something that could help tighten m…" at bounding box center [712, 569] width 307 height 54
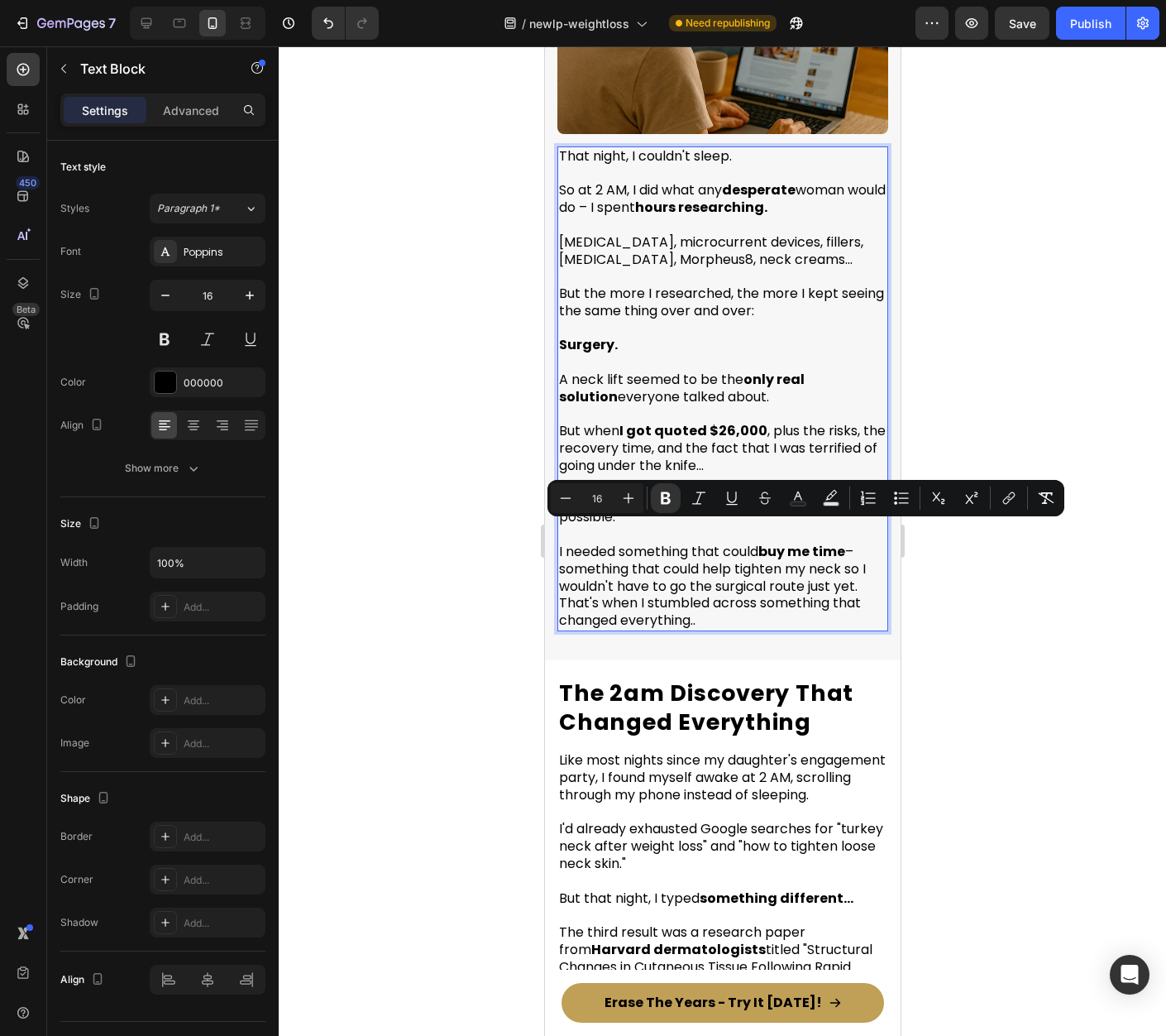
click at [823, 562] on span "I needed something that could buy me time – something that could help tighten m…" at bounding box center [712, 569] width 307 height 54
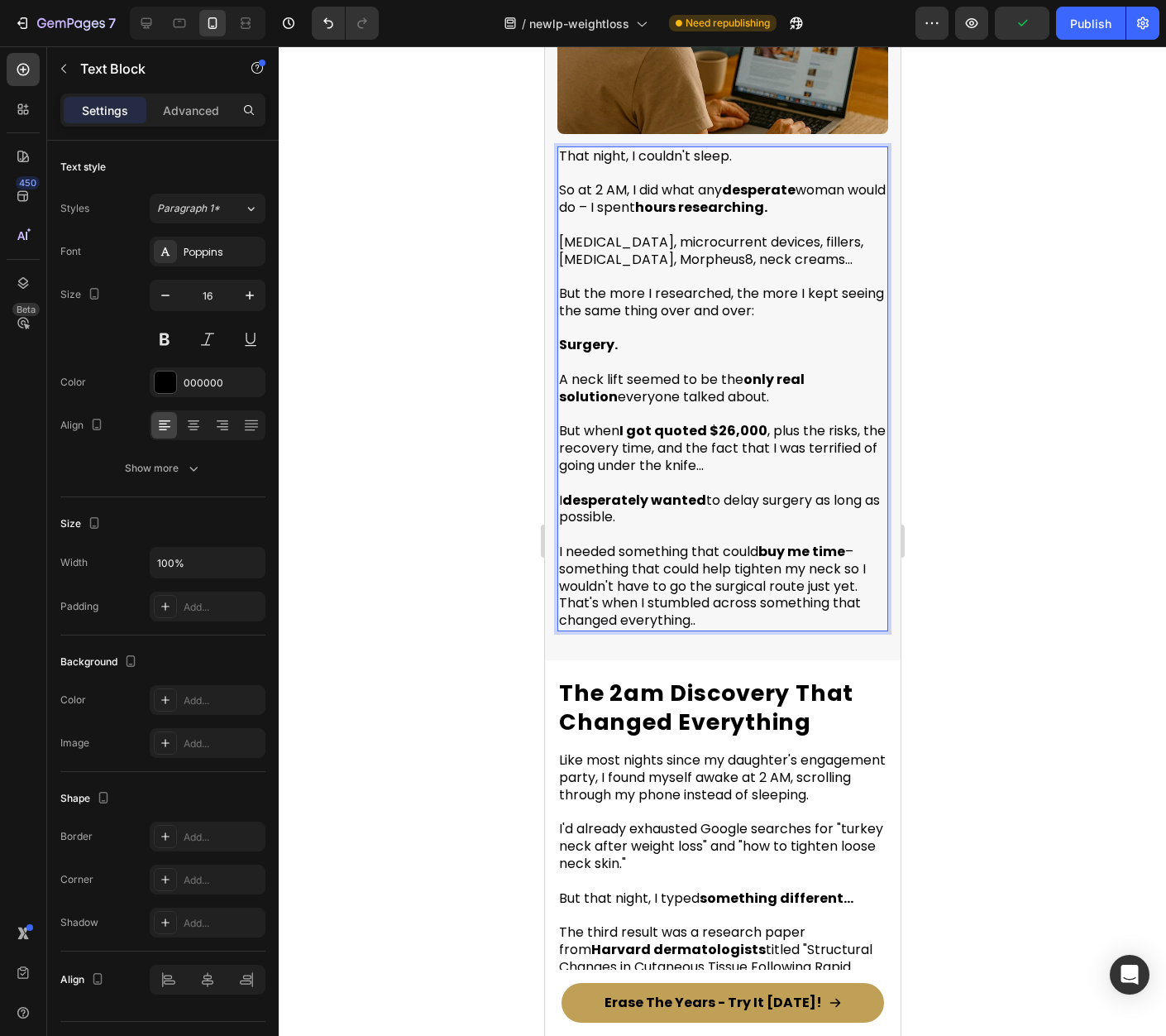
click at [864, 570] on p "I needed something that could buy me time – something that could help tighten m…" at bounding box center [722, 578] width 327 height 103
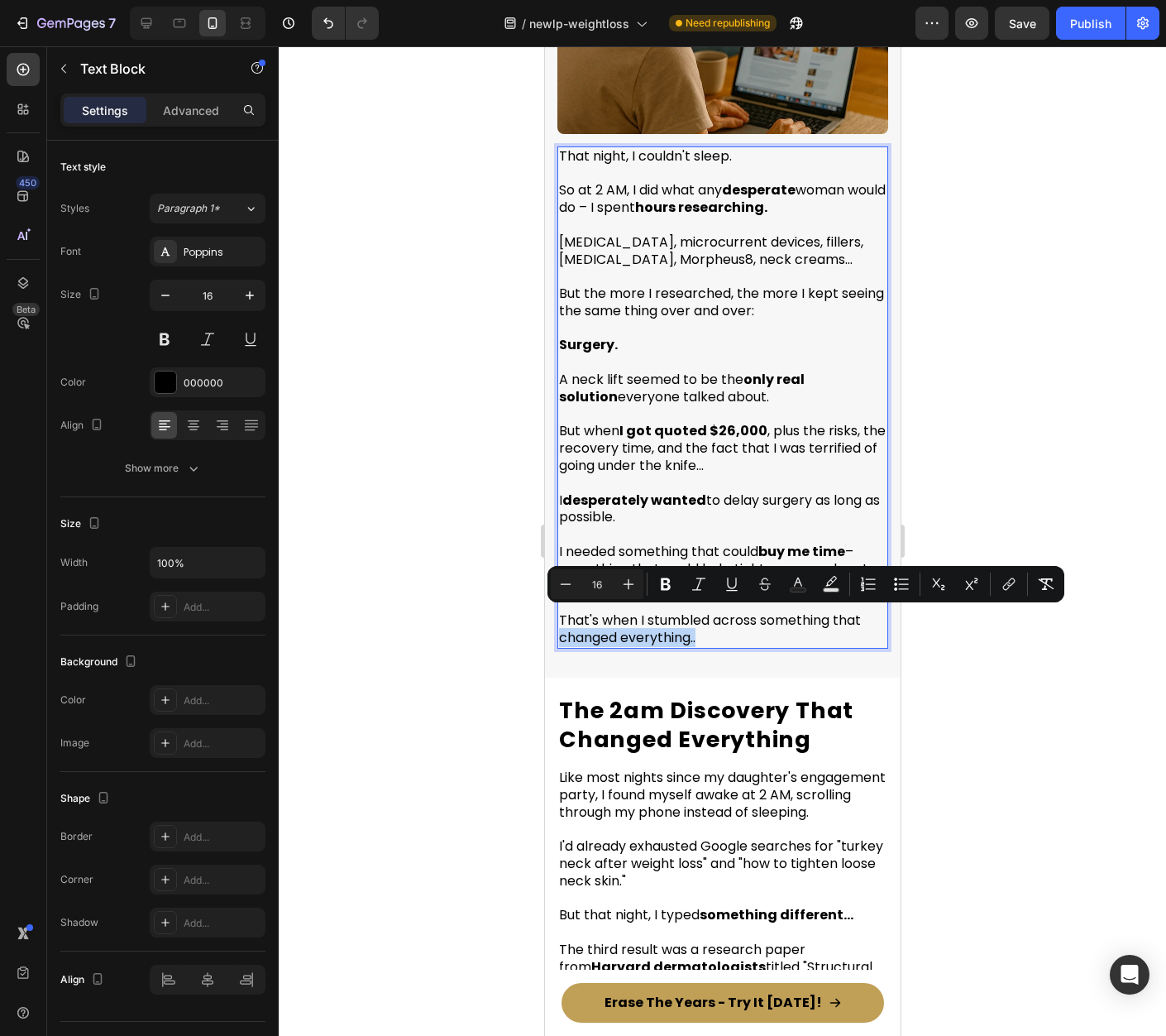
drag, startPoint x: 702, startPoint y: 620, endPoint x: 561, endPoint y: 625, distance: 141.1
click at [561, 625] on p "That's when I stumbled across something that changed everything.." at bounding box center [722, 620] width 327 height 52
click at [999, 668] on div at bounding box center [722, 541] width 888 height 989
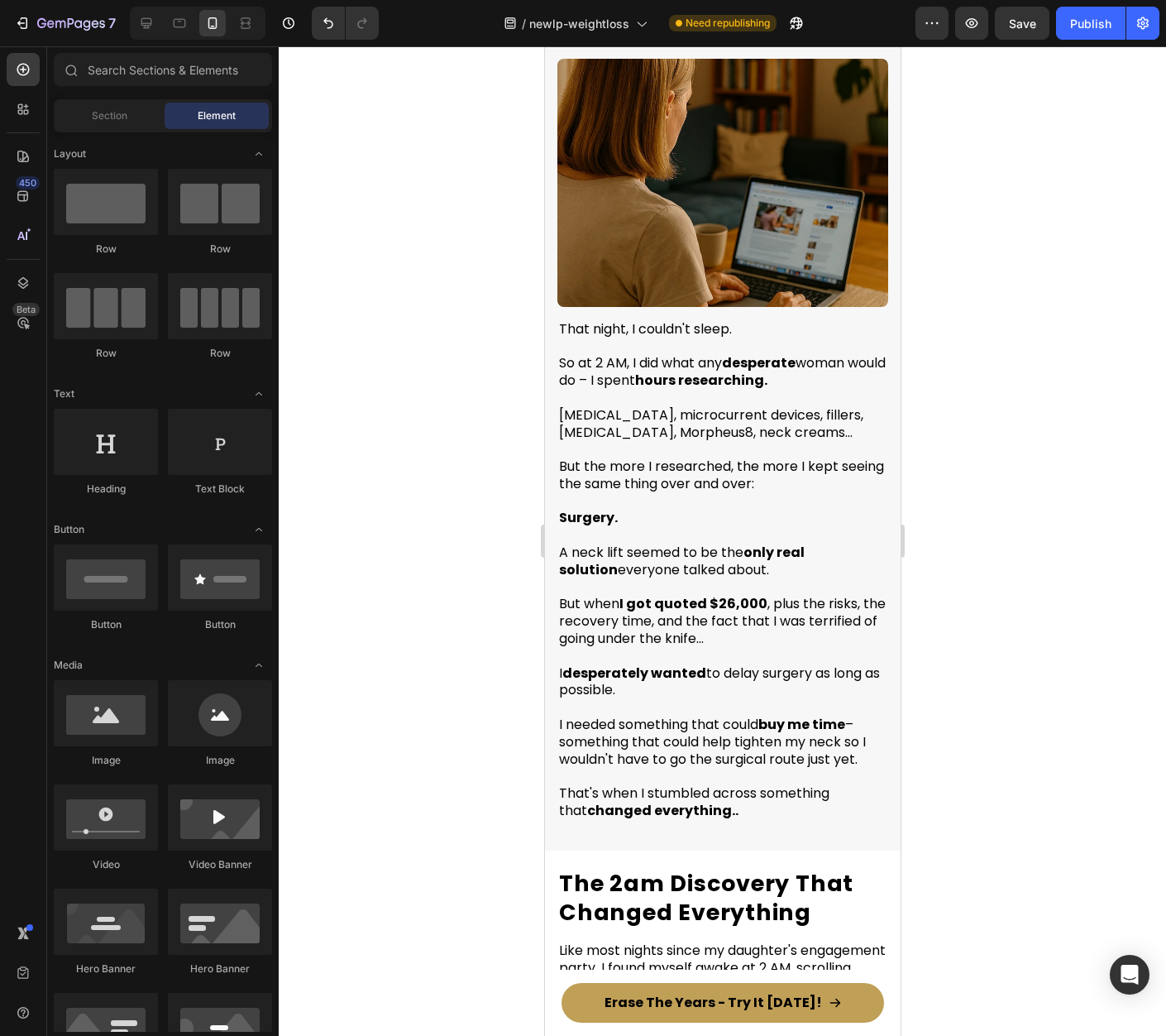
scroll to position [1513, 0]
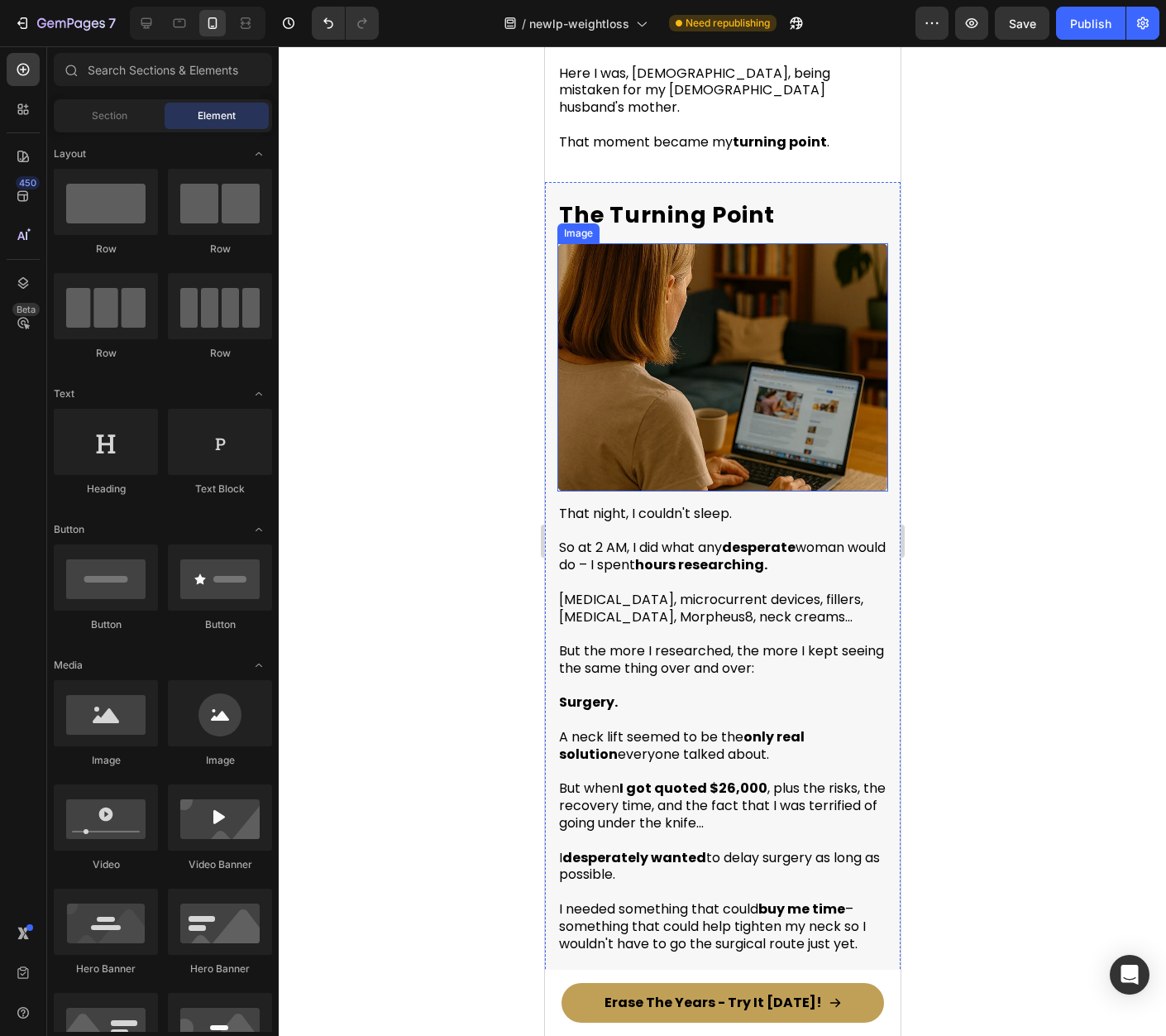
click at [642, 328] on img at bounding box center [722, 368] width 331 height 249
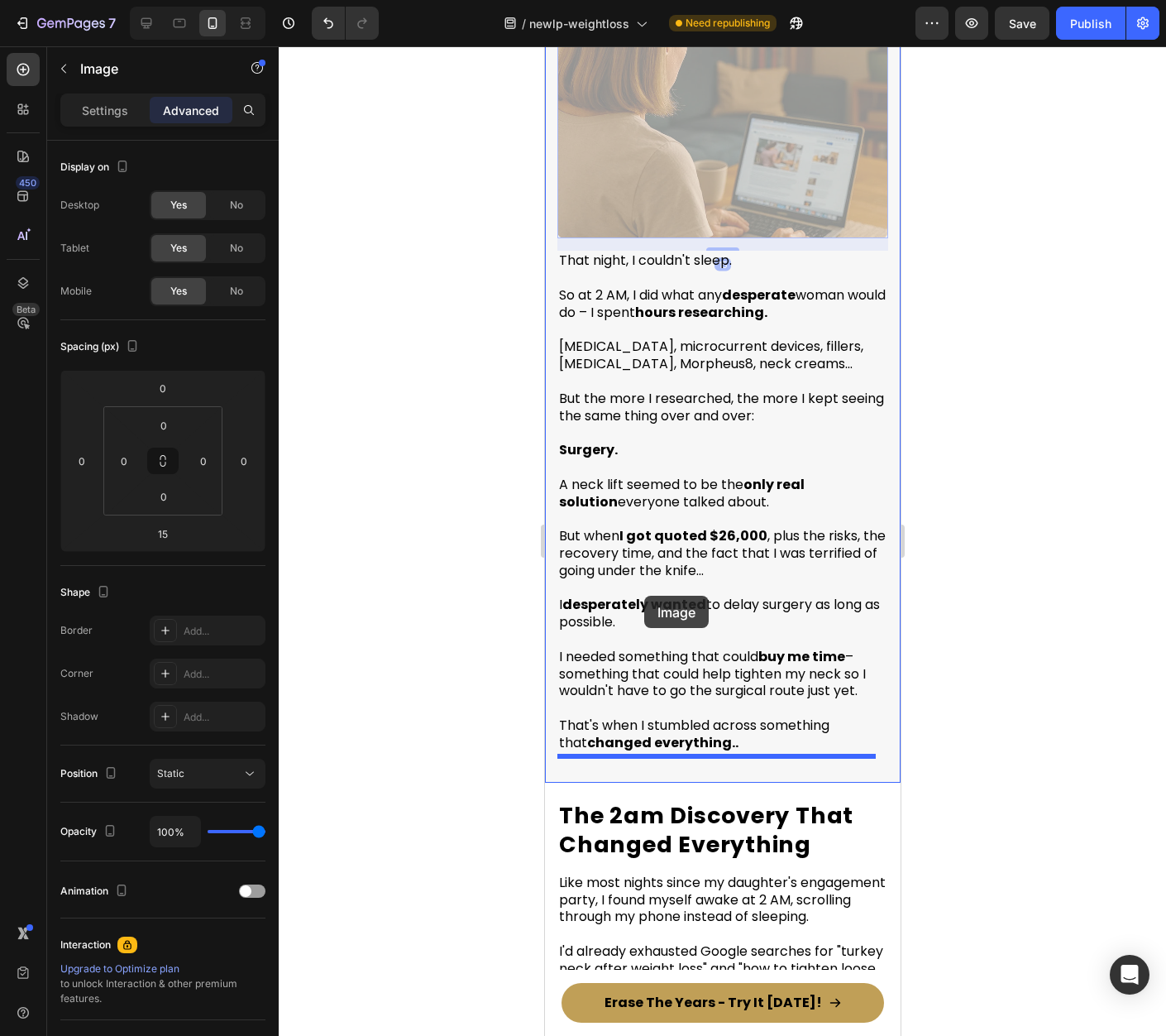
drag, startPoint x: 574, startPoint y: 218, endPoint x: 755, endPoint y: 588, distance: 411.9
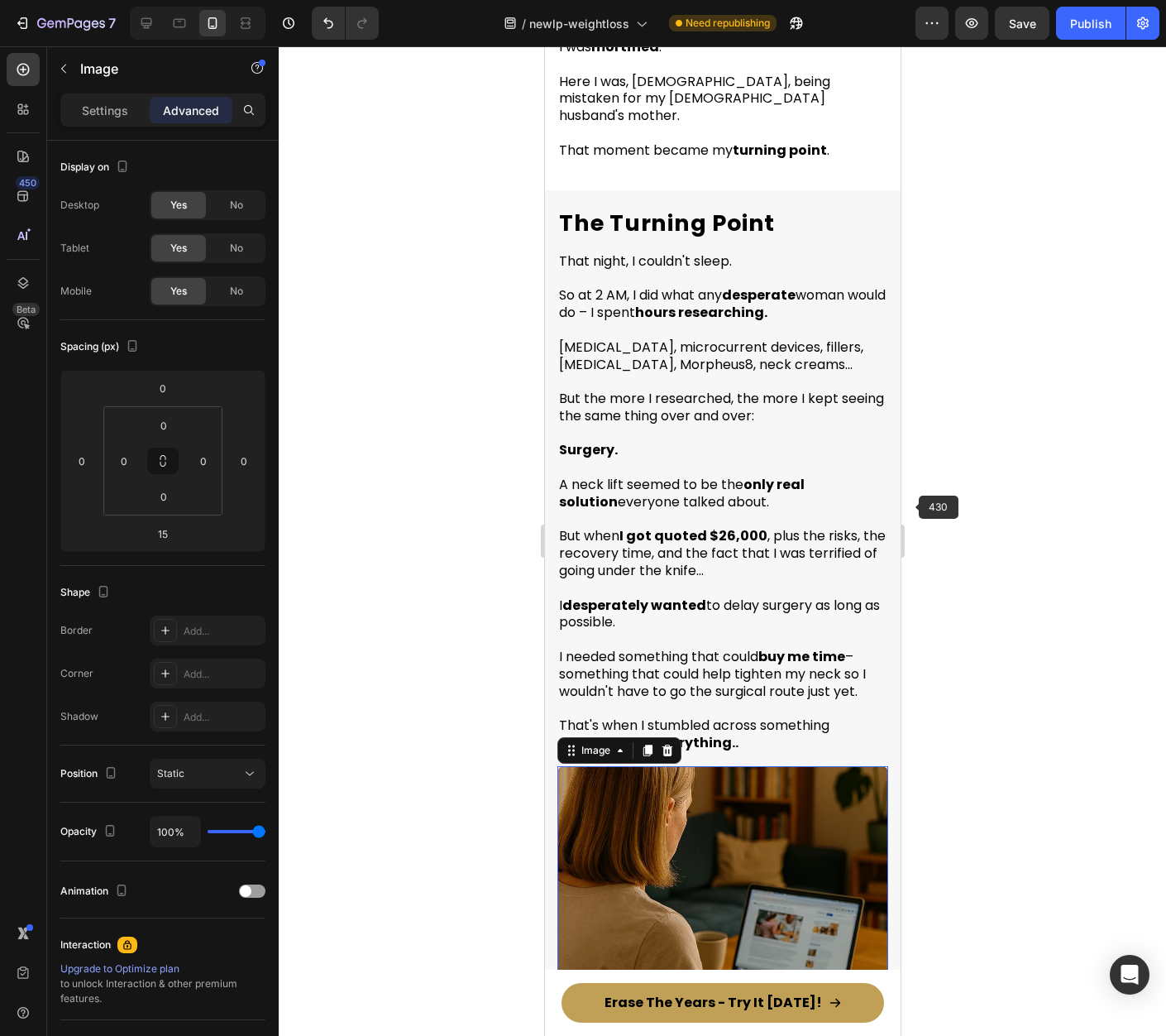
click at [954, 495] on div at bounding box center [722, 541] width 888 height 989
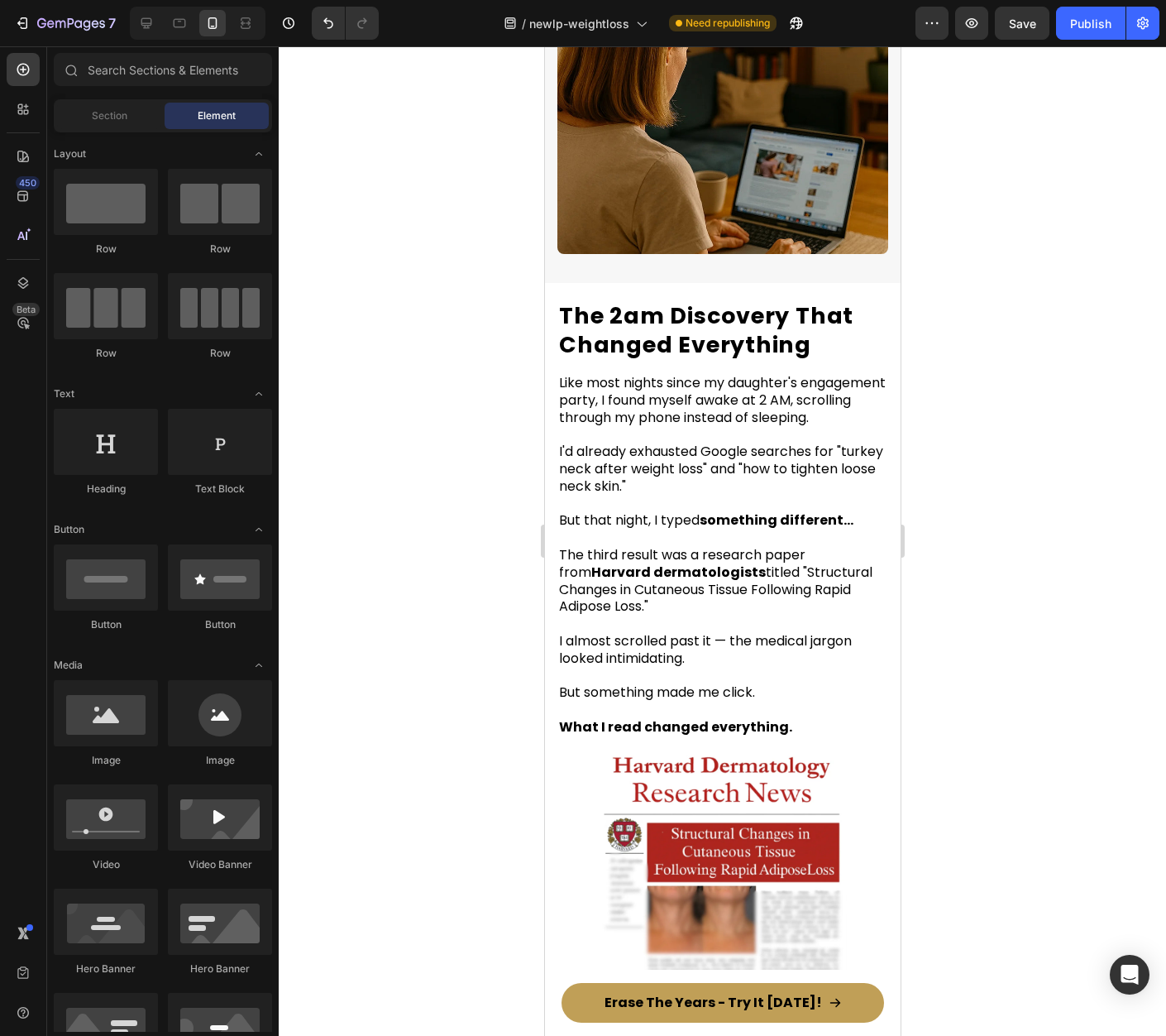
scroll to position [2220, 0]
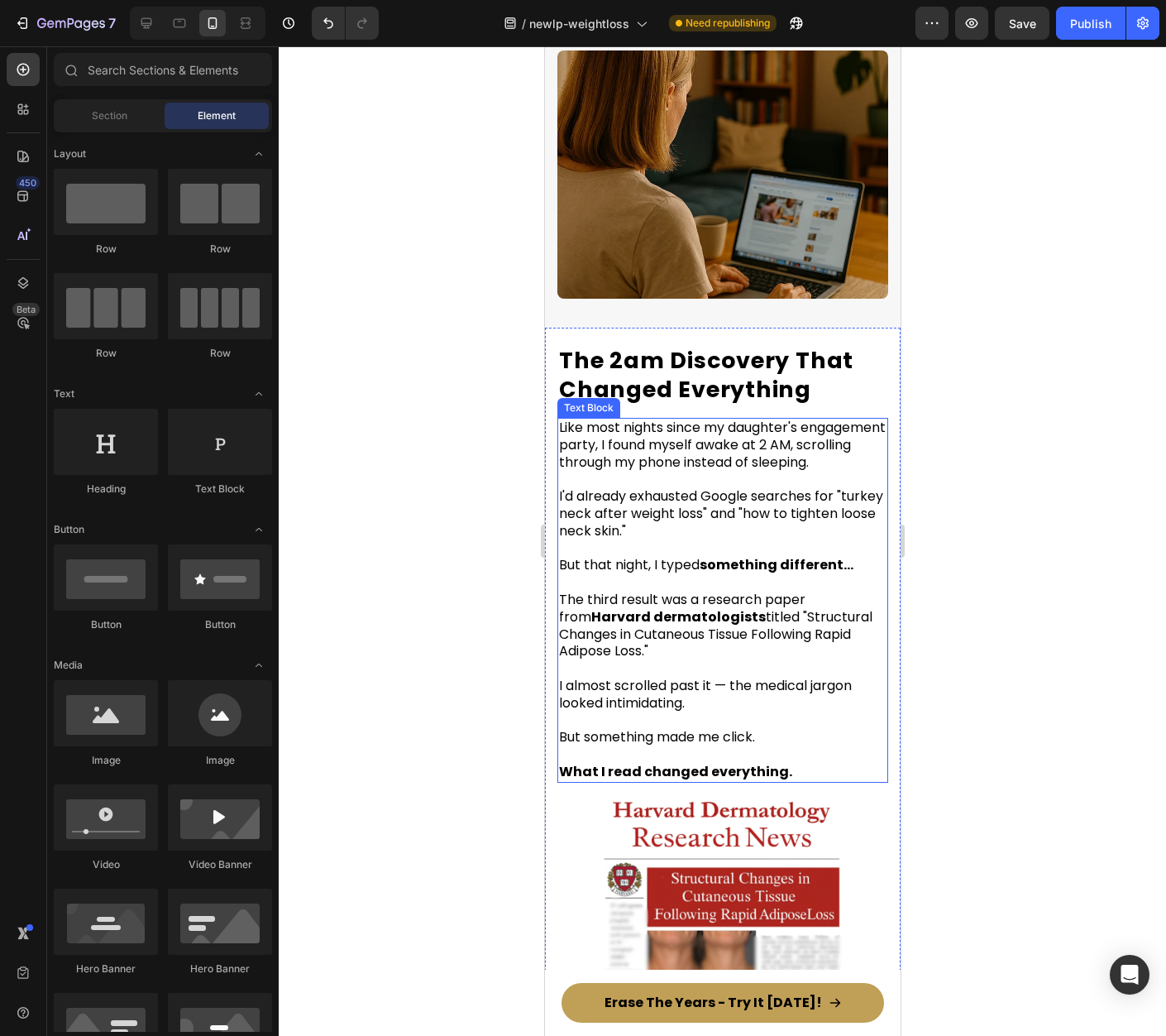
click at [688, 422] on span "Like most nights since my daughter's engagement party, I found myself awake at …" at bounding box center [722, 444] width 327 height 54
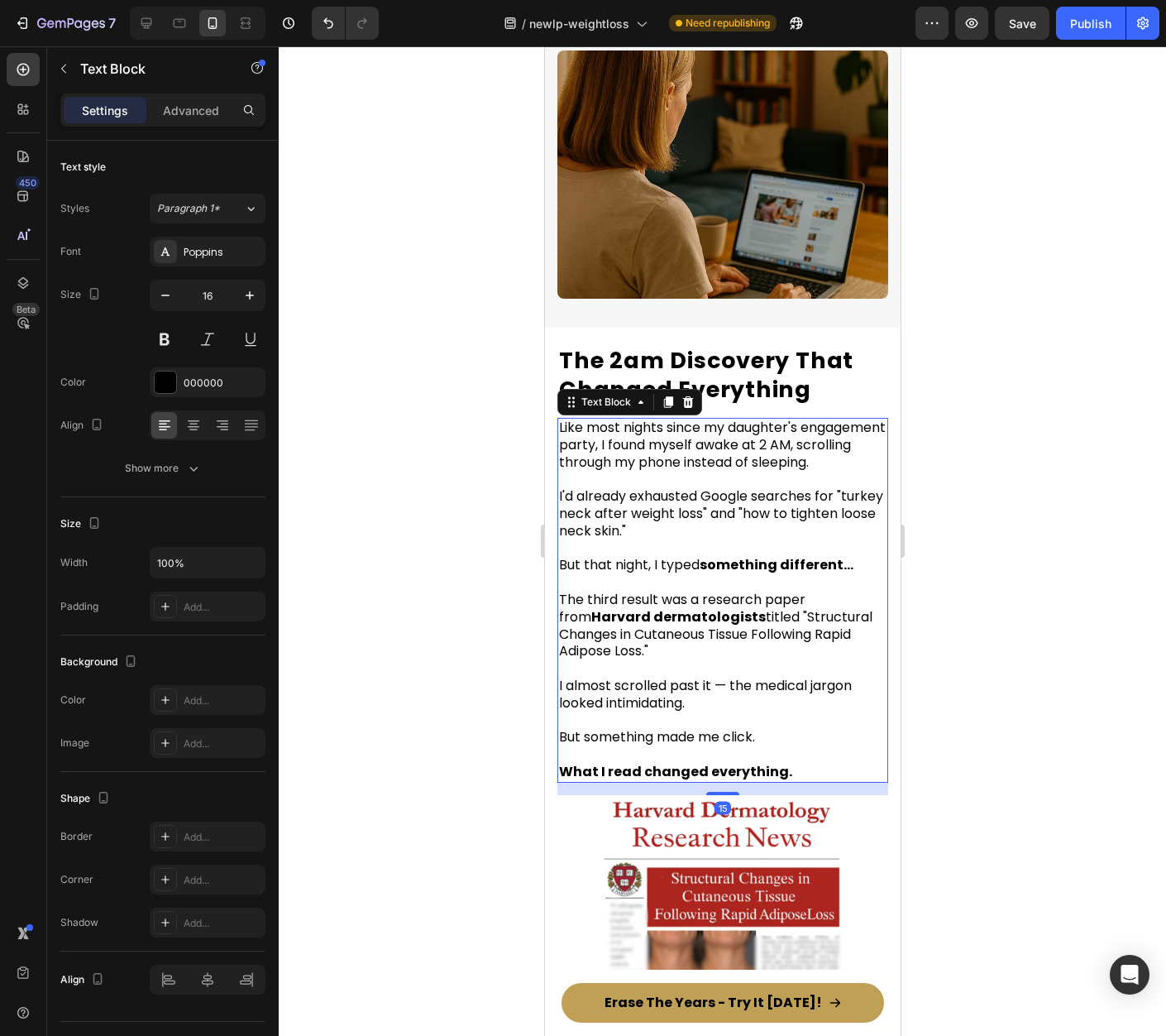
click at [688, 422] on span "Like most nights since my daughter's engagement party, I found myself awake at …" at bounding box center [722, 444] width 327 height 54
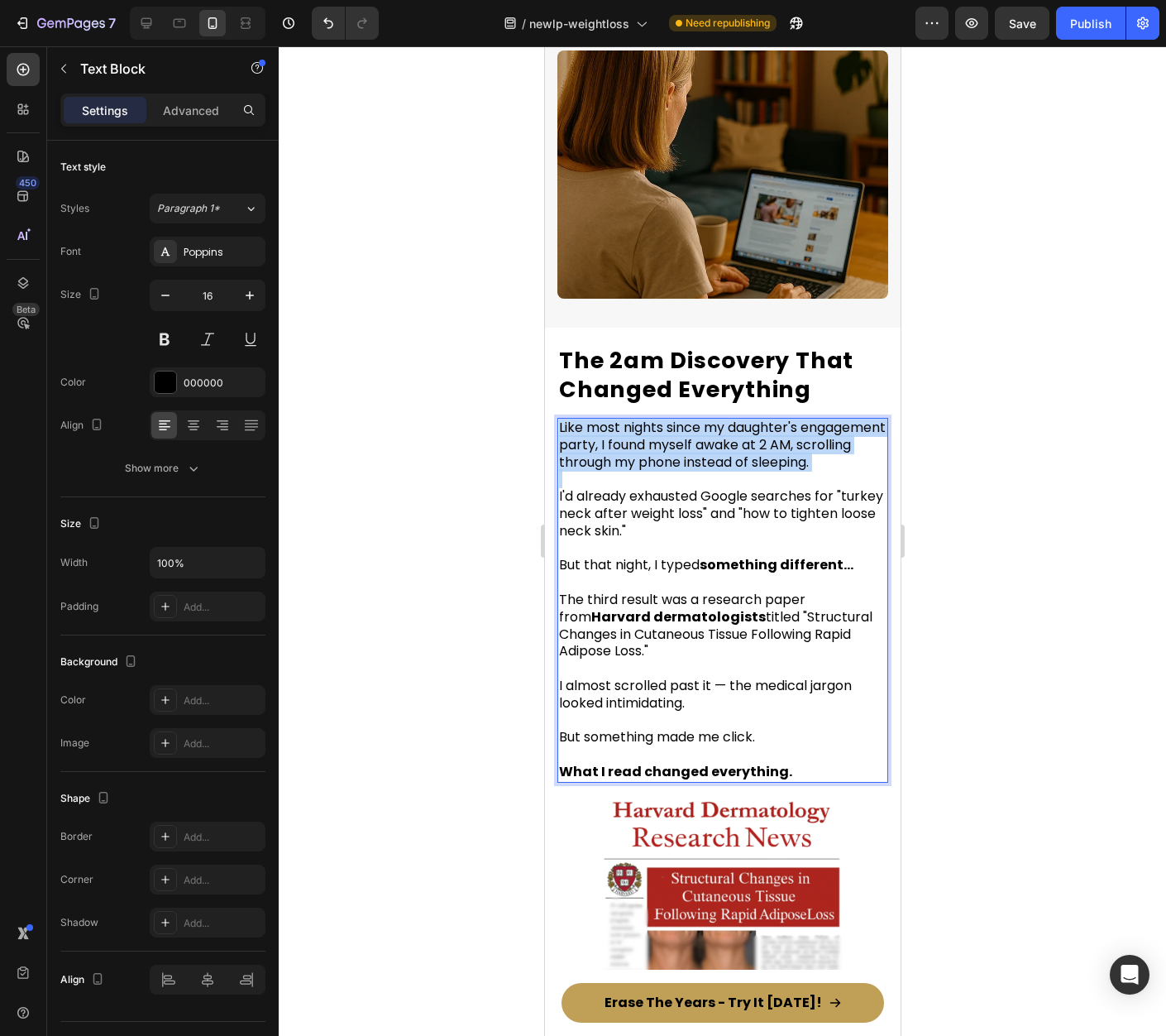
click at [688, 422] on span "Like most nights since my daughter's engagement party, I found myself awake at …" at bounding box center [722, 444] width 327 height 54
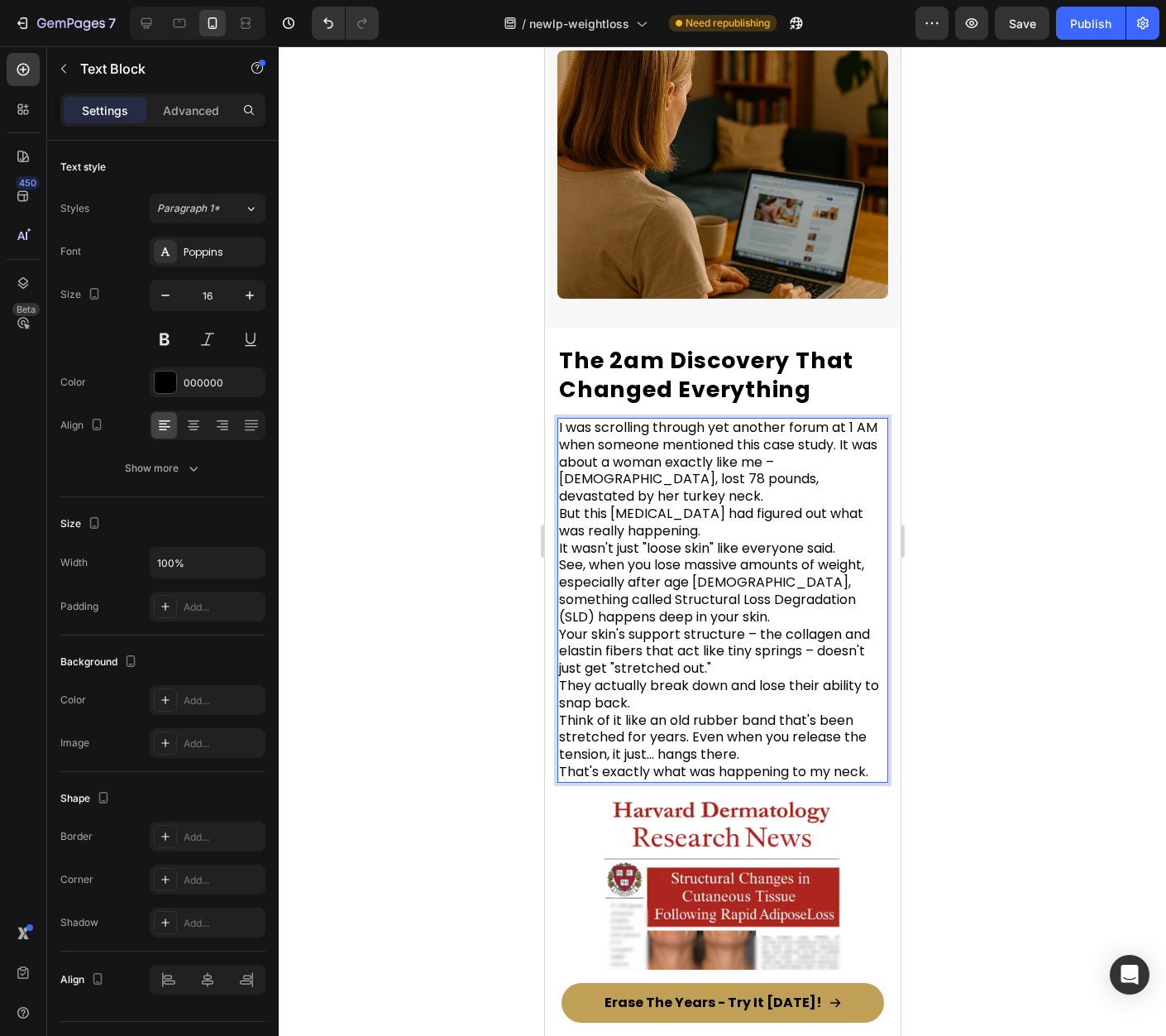
click at [869, 428] on p "I was scrolling through yet another forum at 1 AM when someone mentioned this c…" at bounding box center [722, 601] width 327 height 362
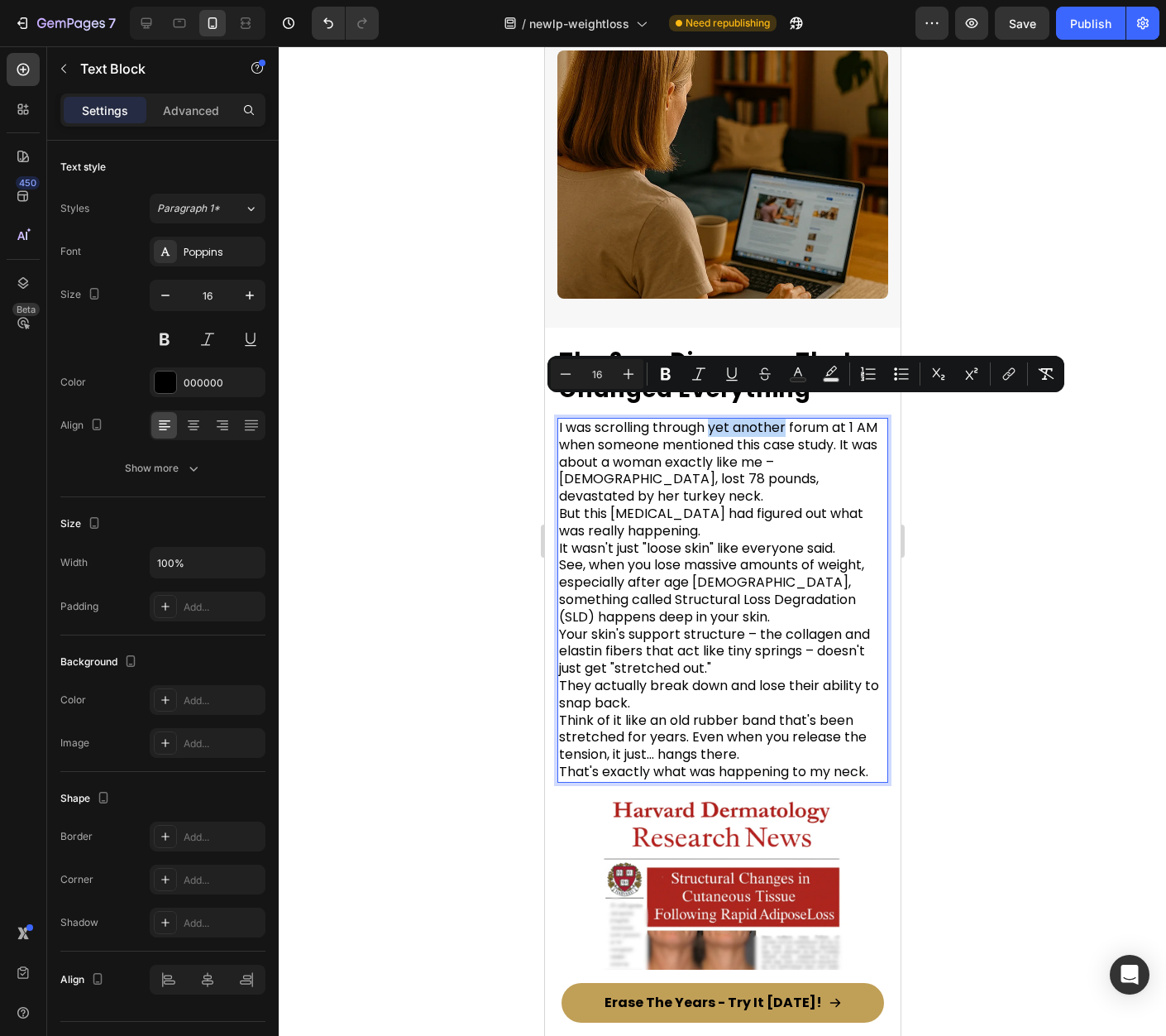
drag, startPoint x: 710, startPoint y: 410, endPoint x: 784, endPoint y: 412, distance: 74.0
click at [784, 418] on span "I was scrolling through yet another forum at 1 AM when someone mentioned this c…" at bounding box center [718, 461] width 318 height 87
click at [793, 418] on span "I was scrolling through yet another forum at 1 AM when someone mentioned this c…" at bounding box center [718, 461] width 318 height 87
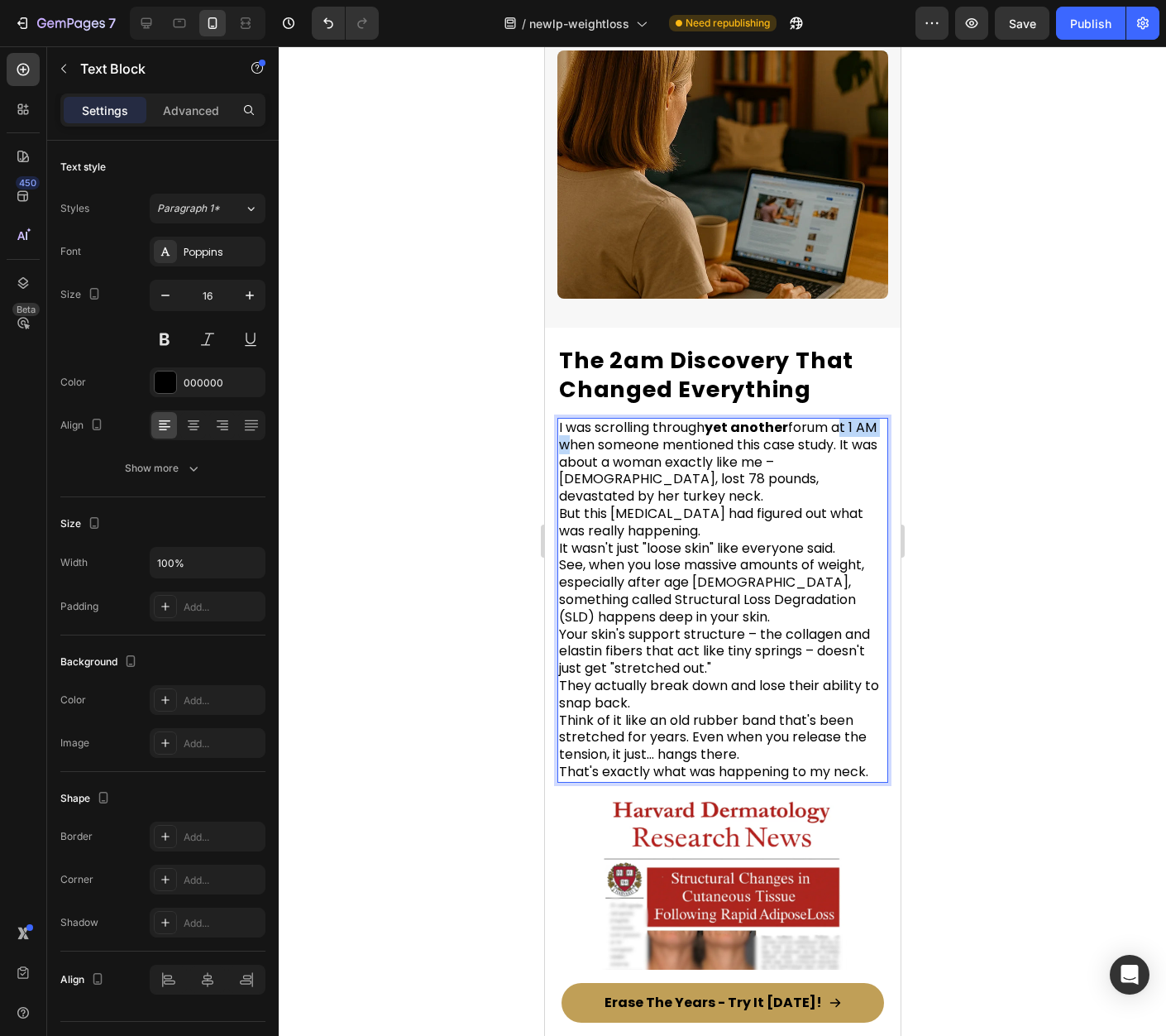
drag, startPoint x: 835, startPoint y: 411, endPoint x: 583, endPoint y: 432, distance: 252.9
click at [581, 432] on span "I was scrolling through yet another forum at 1 AM when someone mentioned this c…" at bounding box center [718, 461] width 318 height 87
click at [805, 427] on span "I was scrolling through yet another forum when someone mentioned this case stud…" at bounding box center [720, 461] width 322 height 87
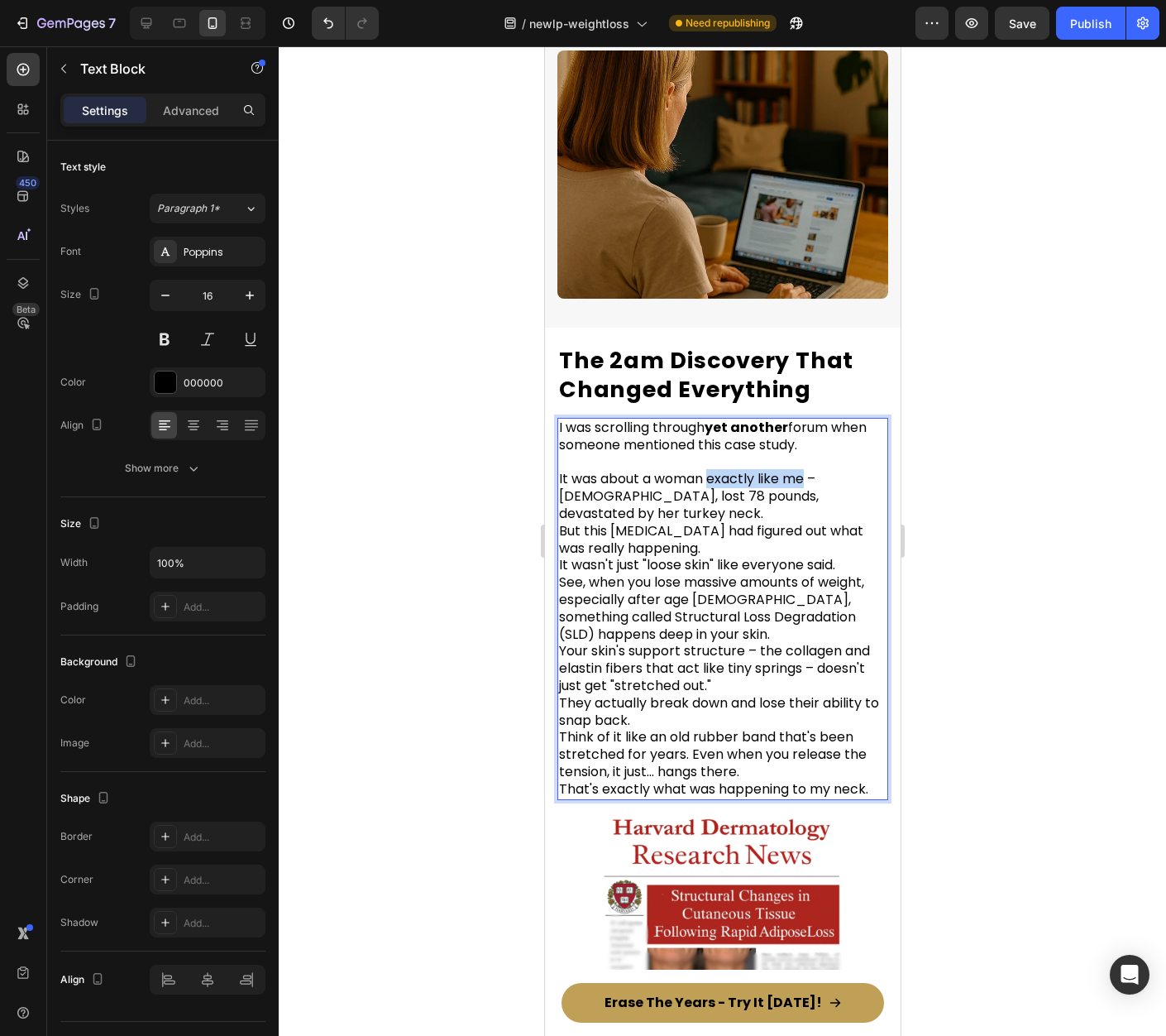
drag, startPoint x: 712, startPoint y: 461, endPoint x: 804, endPoint y: 467, distance: 92.2
click at [804, 469] on span "It was about a woman exactly like me – 51 years old, lost 78 pounds, devastated…" at bounding box center [688, 496] width 259 height 54
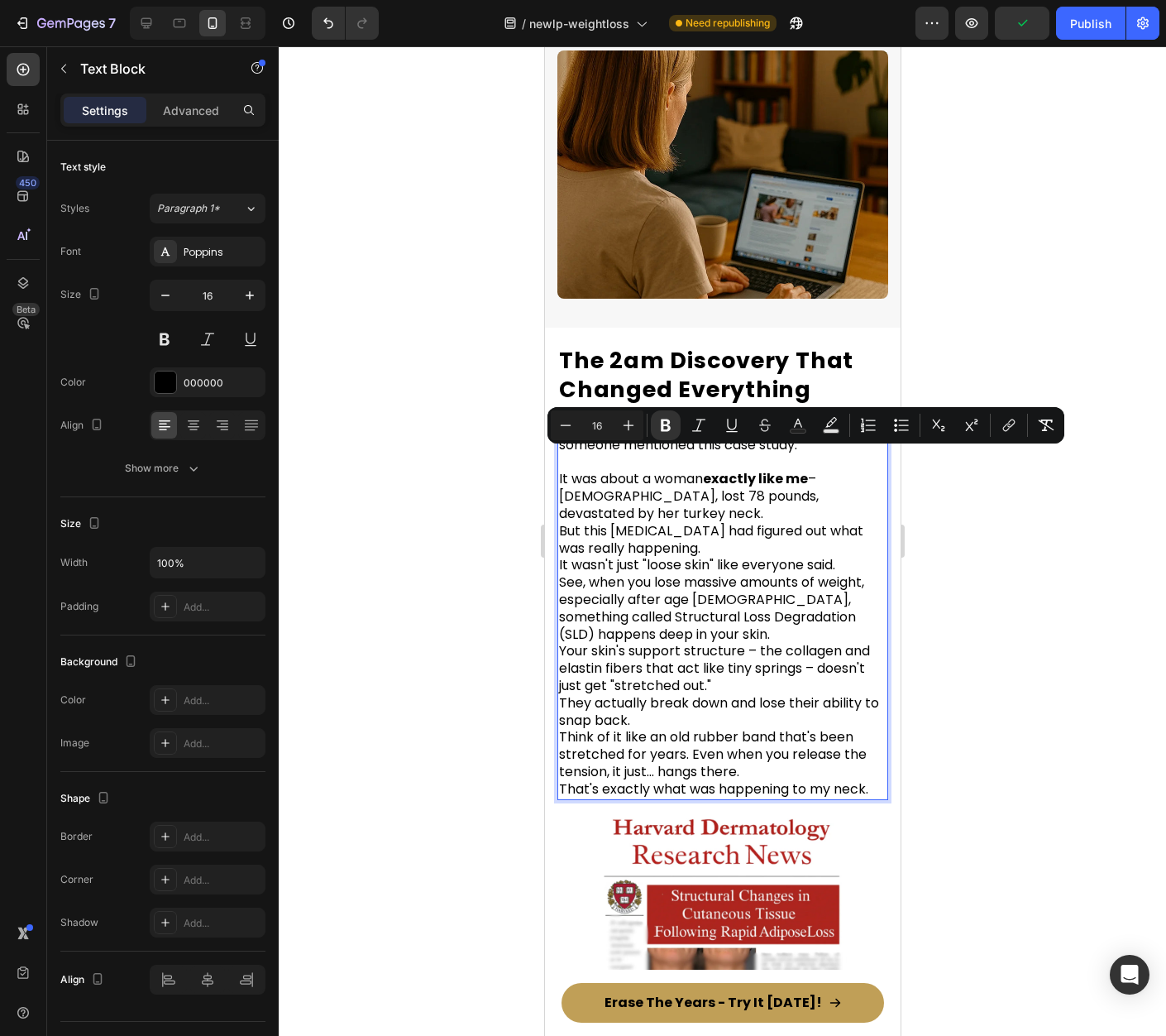
drag, startPoint x: 984, startPoint y: 532, endPoint x: 961, endPoint y: 525, distance: 24.0
click at [984, 532] on div at bounding box center [722, 541] width 888 height 989
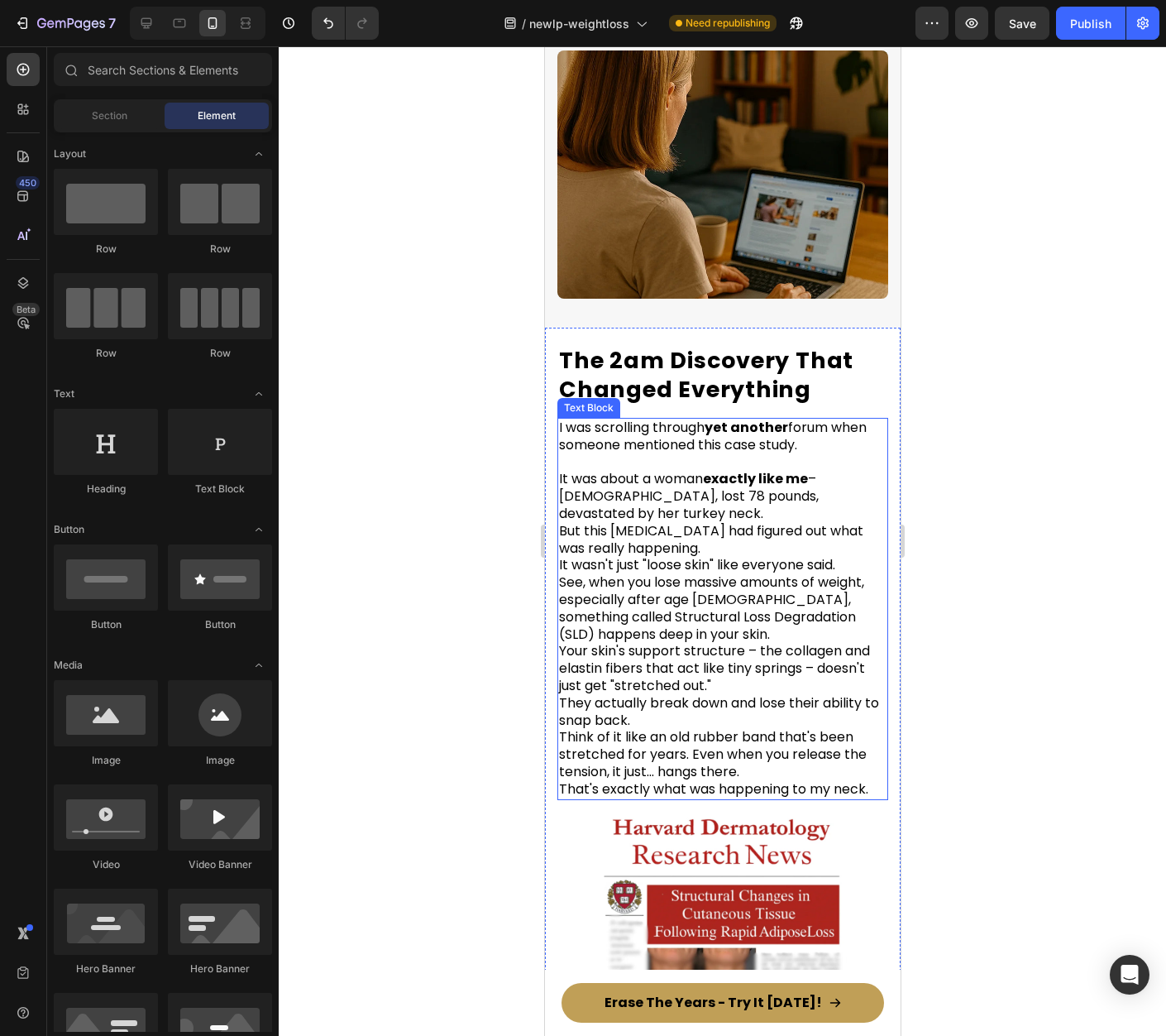
click at [818, 469] on span "It was about a woman exactly like me – 51 years old, lost 78 pounds, devastated…" at bounding box center [688, 496] width 259 height 54
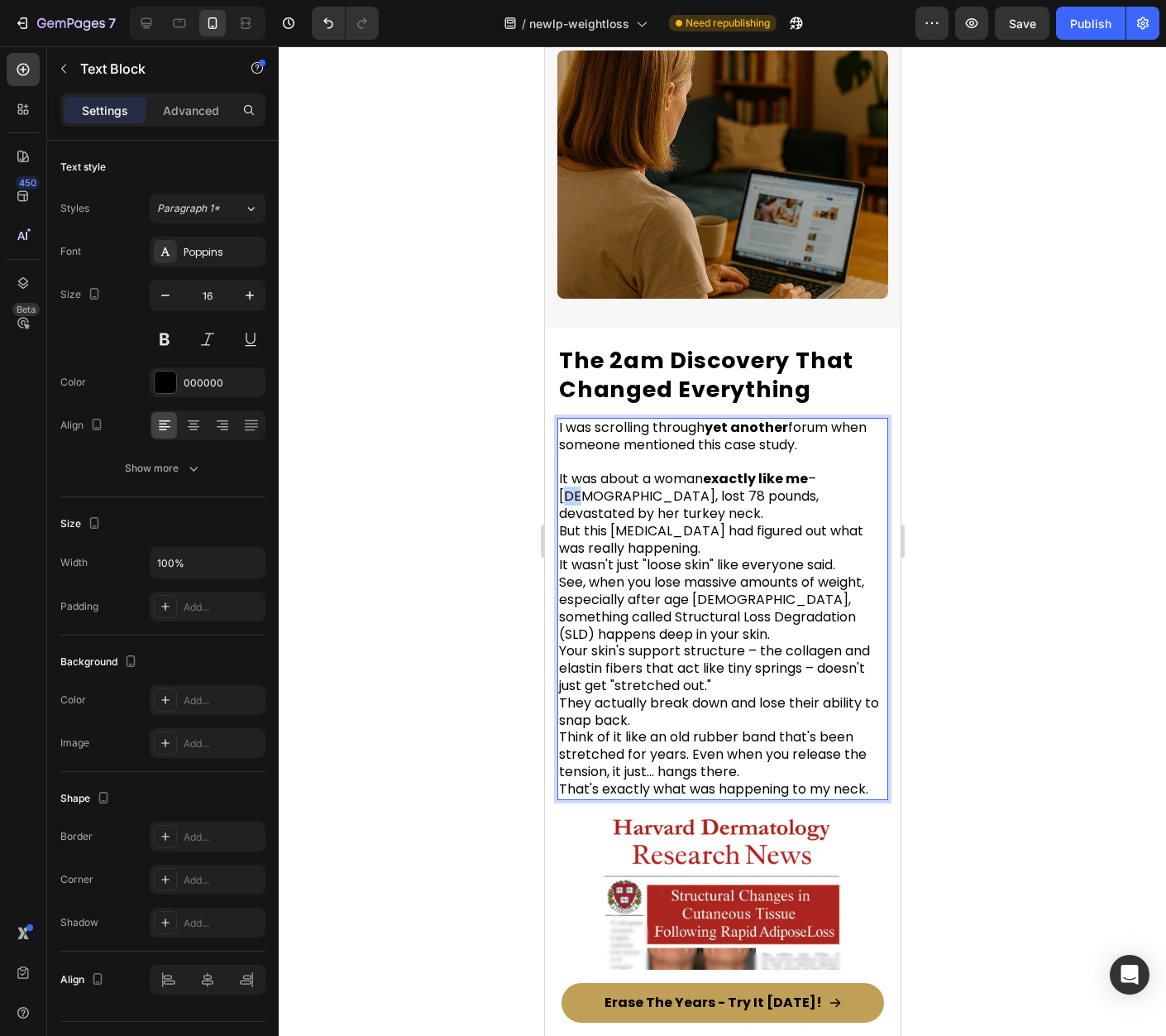
click at [818, 469] on span "It was about a woman exactly like me – 51 years old, lost 78 pounds, devastated…" at bounding box center [688, 496] width 259 height 54
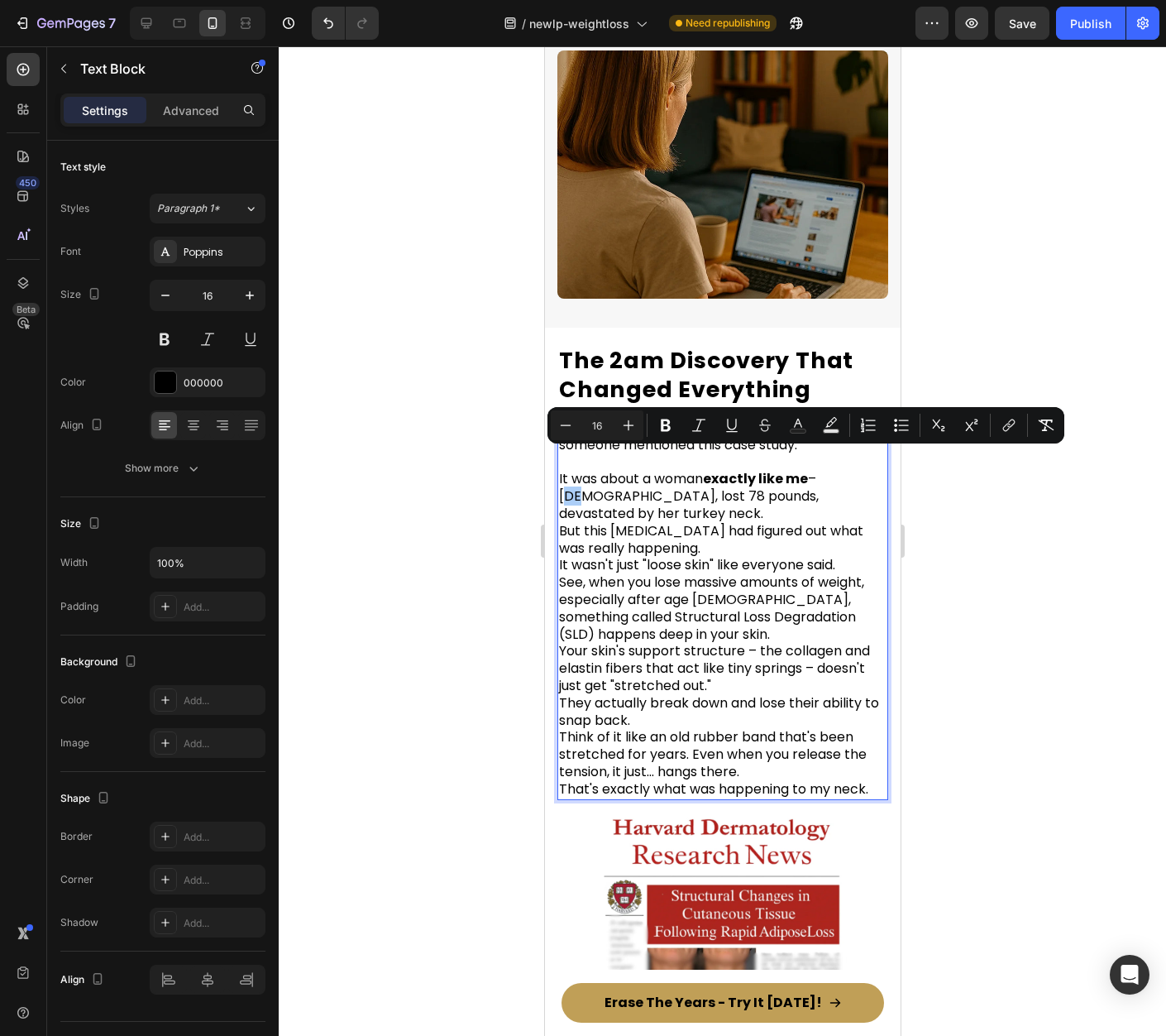
click at [990, 488] on div at bounding box center [722, 541] width 888 height 989
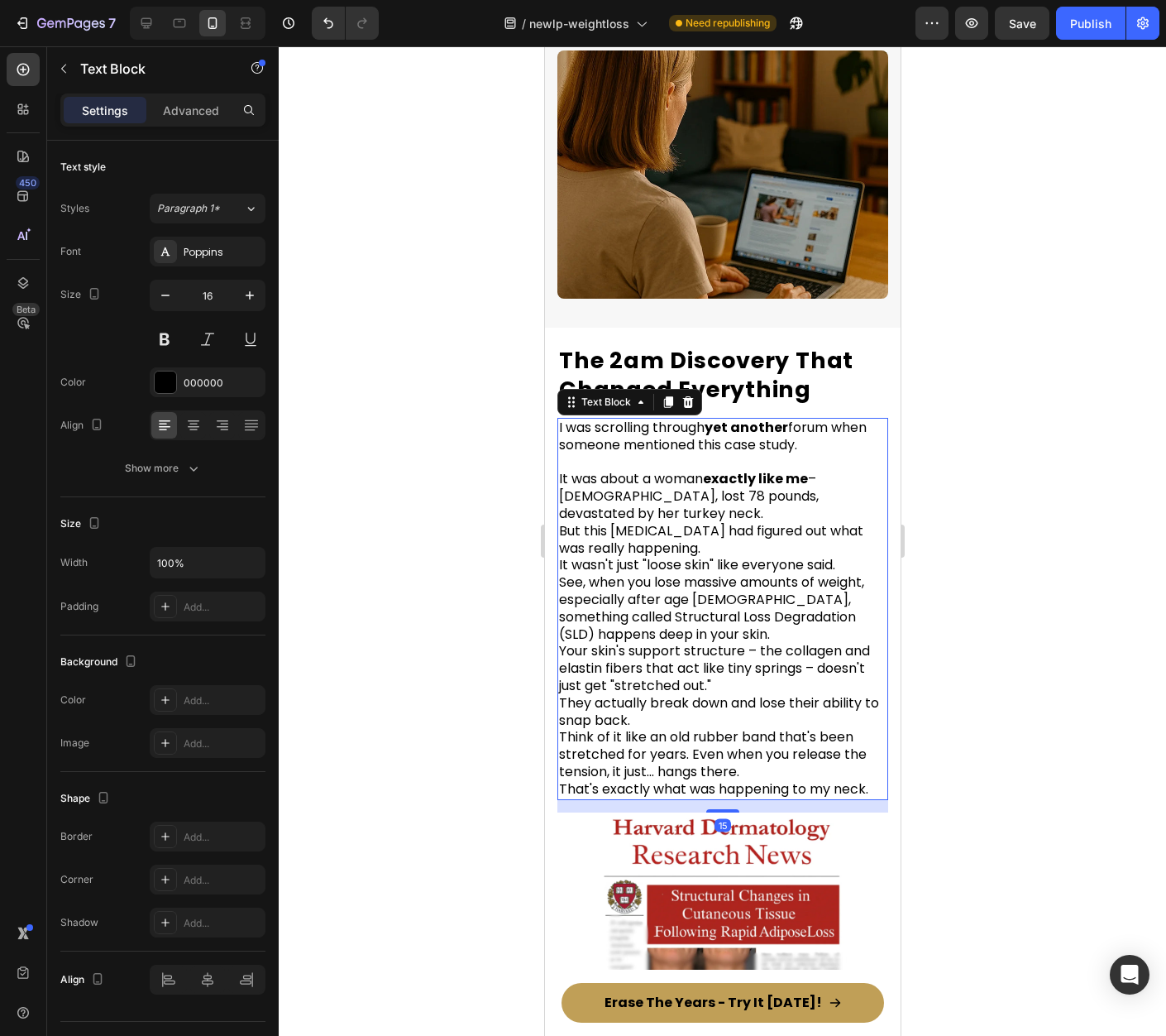
click at [727, 495] on p "It was about a woman exactly like me – 51 years old, lost 78 pounds, devastated…" at bounding box center [722, 633] width 327 height 327
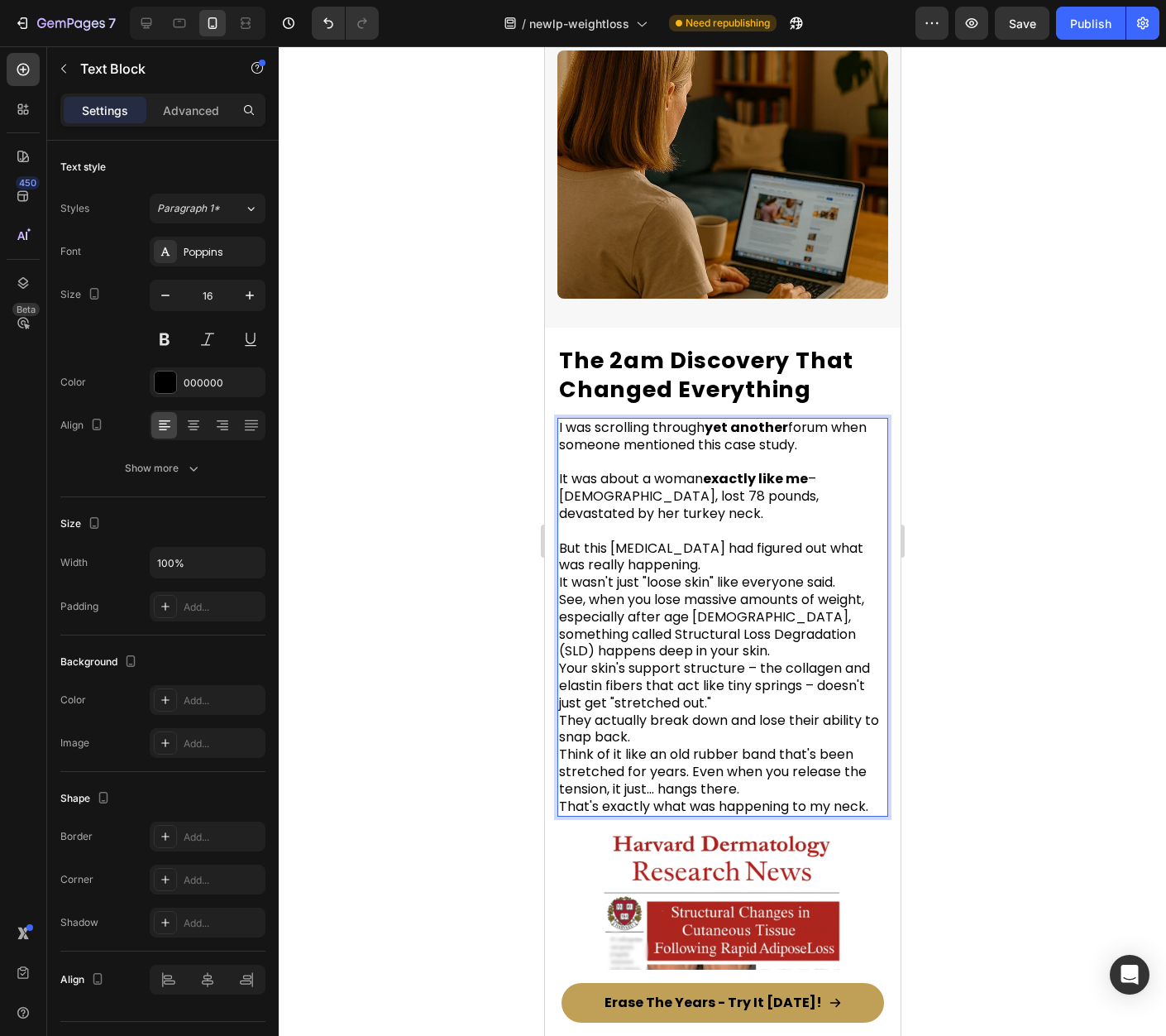
click at [704, 539] on span "But this dermatologist had figured out what was really happening." at bounding box center [711, 557] width 304 height 37
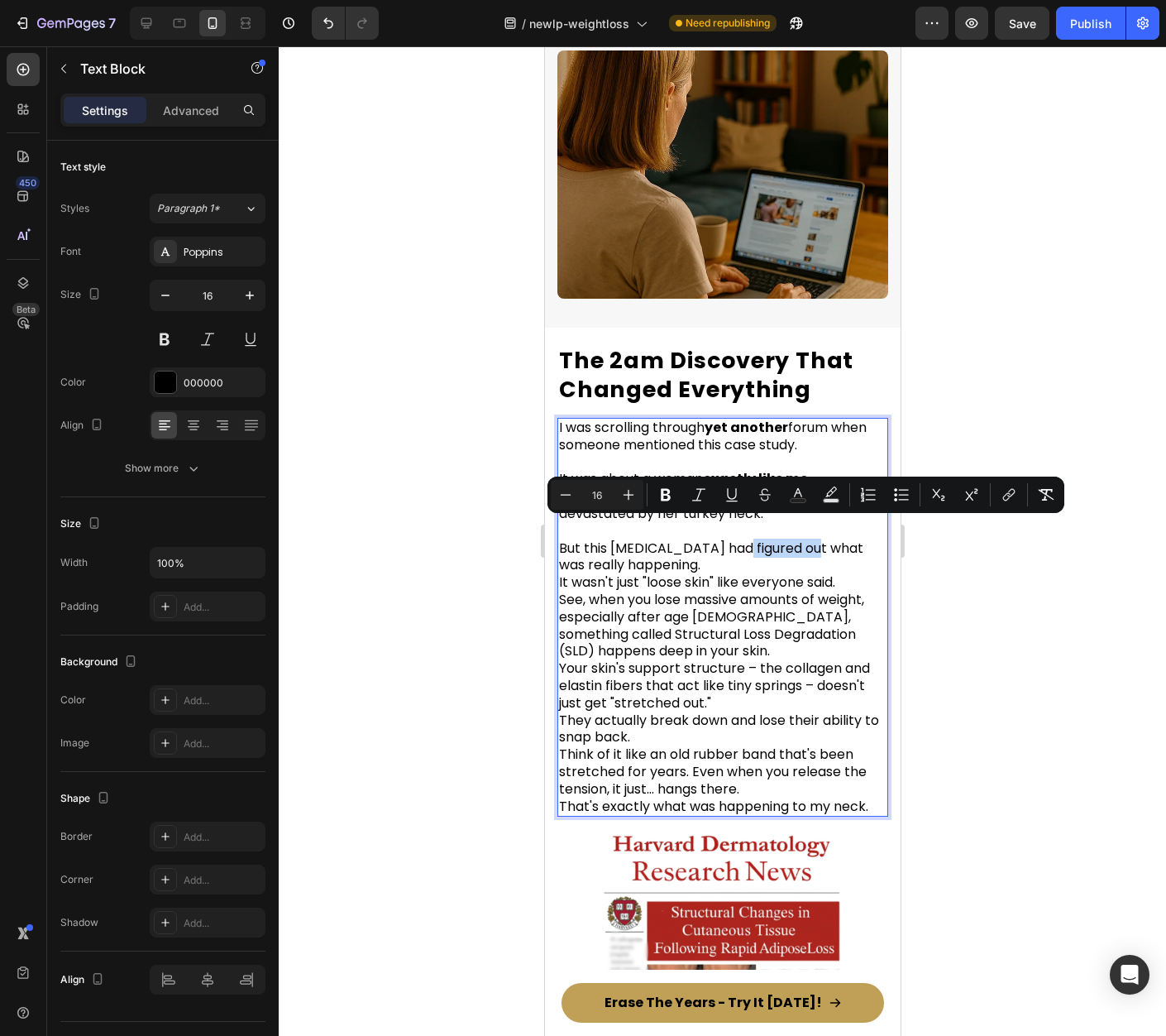
drag, startPoint x: 737, startPoint y: 530, endPoint x: 807, endPoint y: 532, distance: 70.0
click at [807, 539] on span "But this dermatologist had figured out what was really happening." at bounding box center [711, 557] width 304 height 37
click at [727, 551] on p "But this dermatologist had figured out what was really happening. It wasn't jus…" at bounding box center [722, 669] width 327 height 293
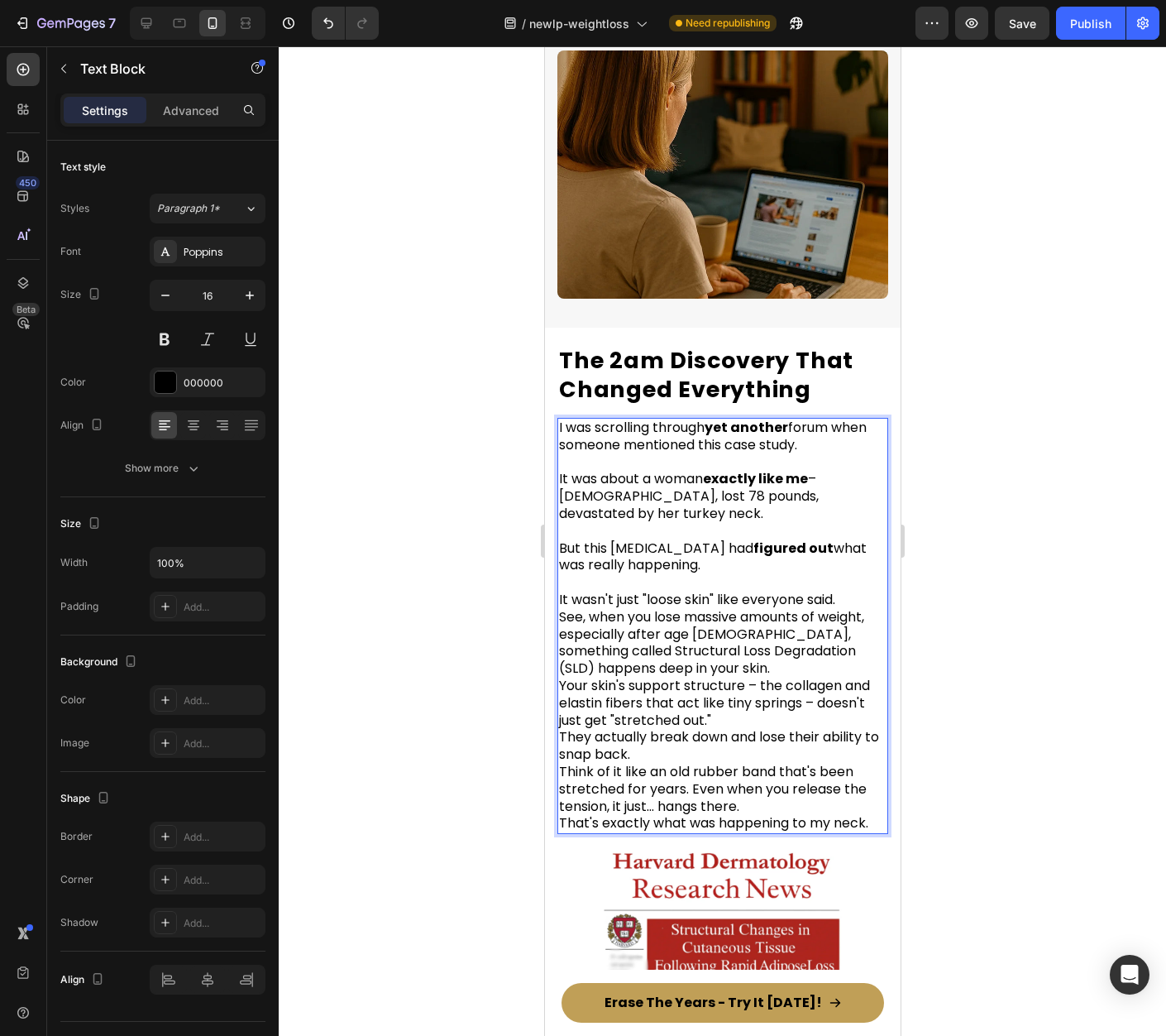
click at [1016, 556] on div at bounding box center [722, 541] width 888 height 989
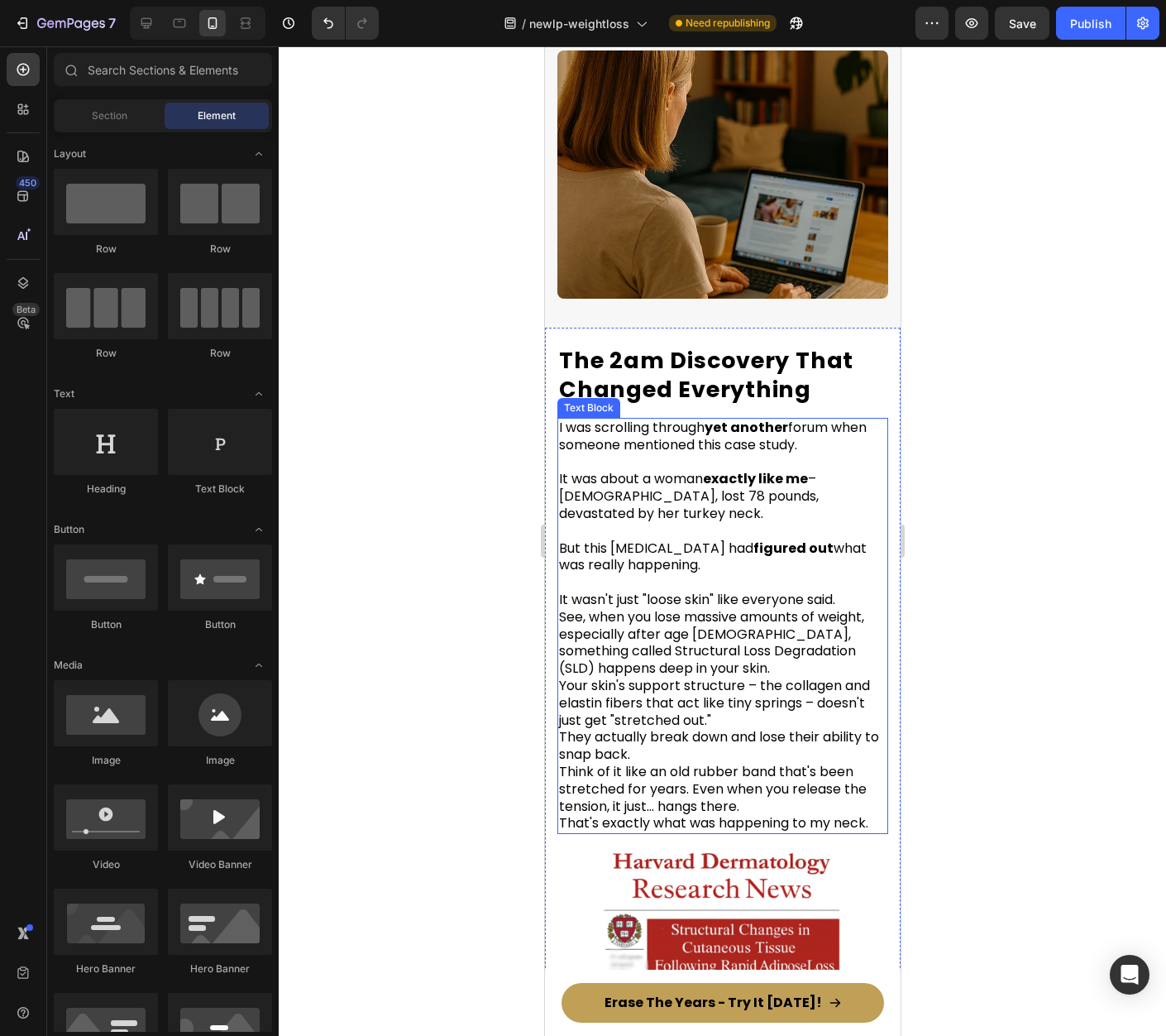
click at [857, 585] on p "⁠⁠⁠⁠⁠⁠⁠ It wasn't just "loose skin" like everyone said. See, when you lose mass…" at bounding box center [722, 703] width 327 height 259
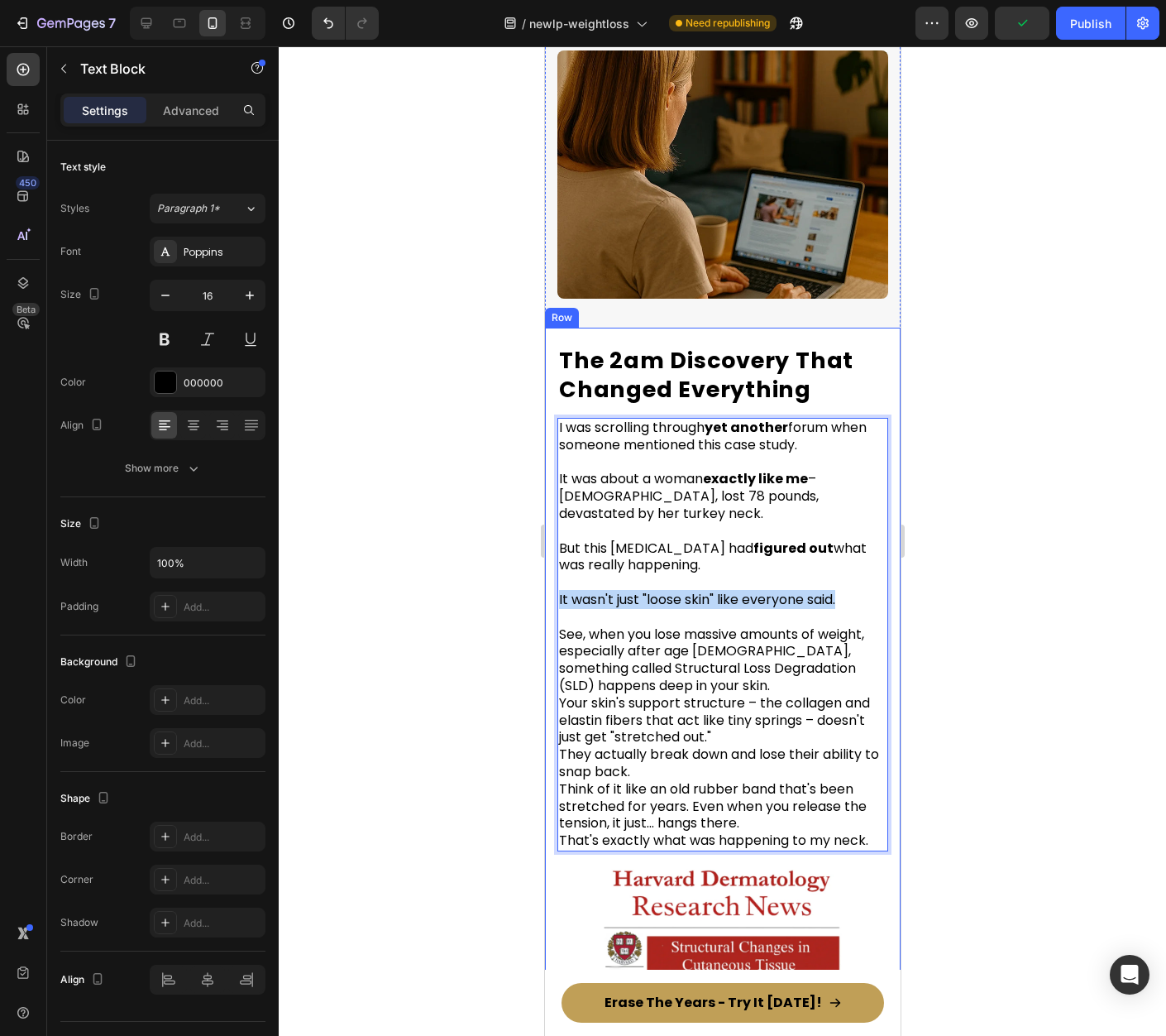
drag, startPoint x: 847, startPoint y: 583, endPoint x: 554, endPoint y: 584, distance: 293.0
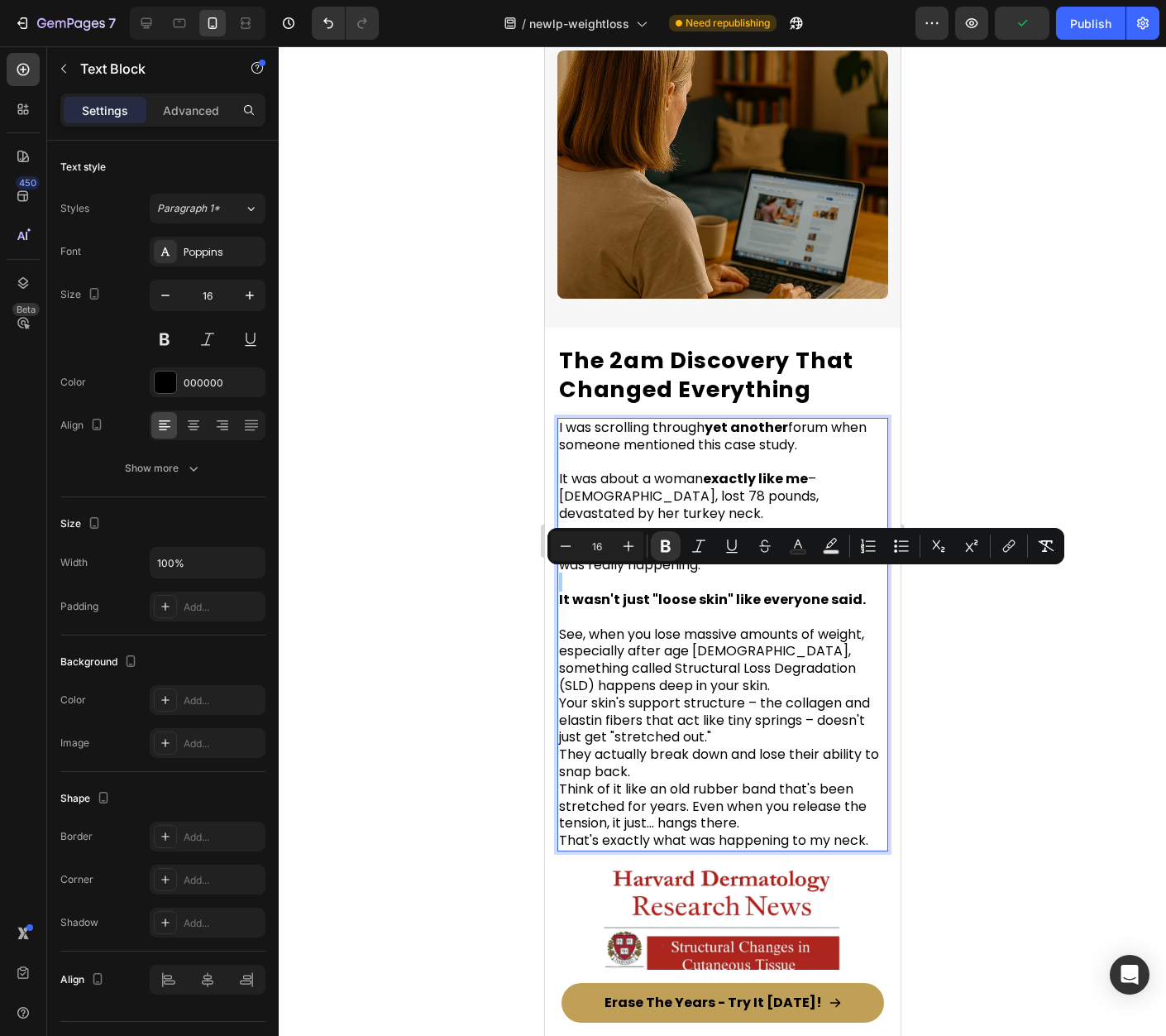
drag, startPoint x: 915, startPoint y: 681, endPoint x: 923, endPoint y: 682, distance: 8.1
click at [915, 682] on div at bounding box center [722, 541] width 888 height 989
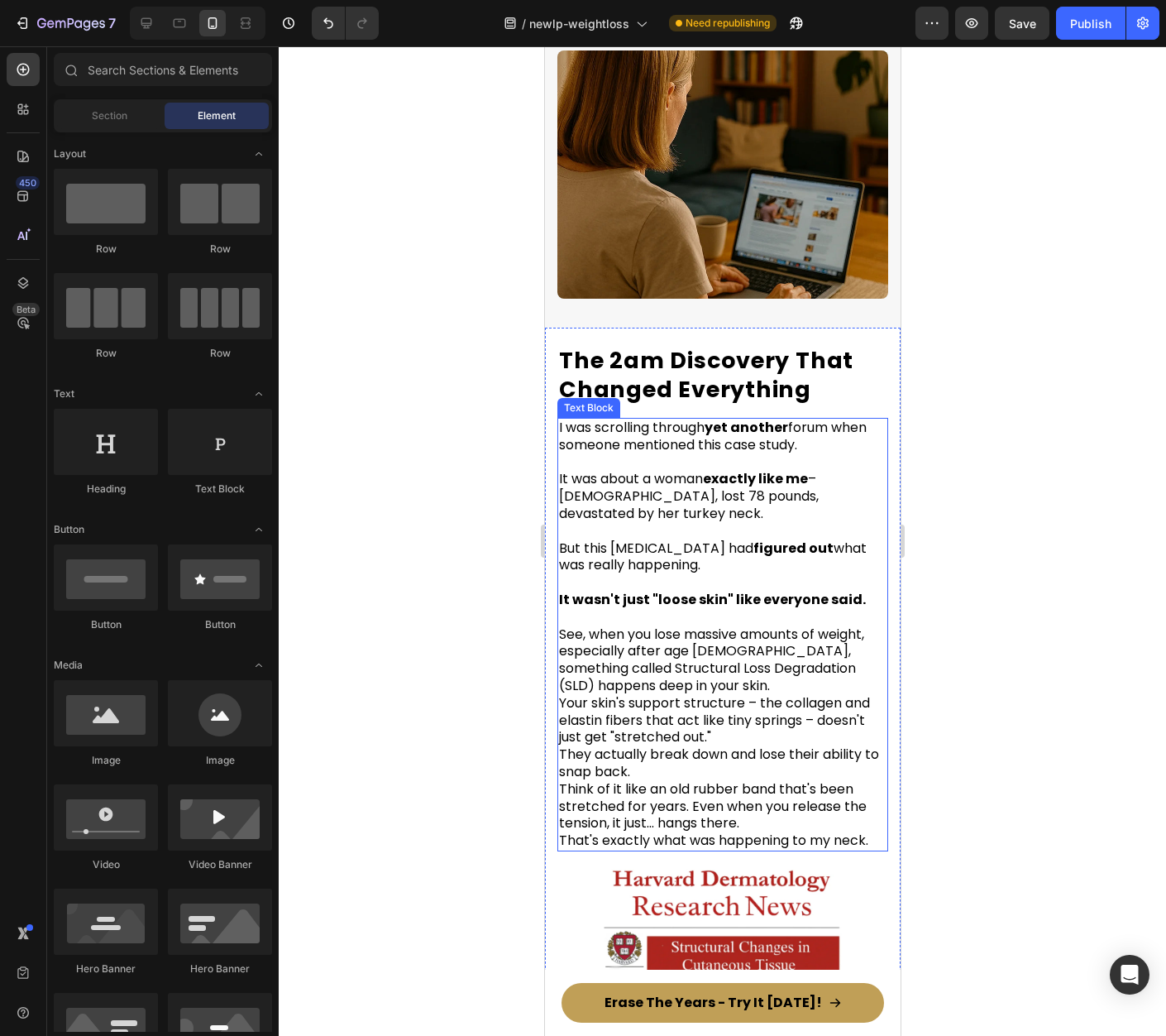
click at [733, 654] on span "See, when you lose massive amounts of weight, especially after age 40, somethin…" at bounding box center [711, 659] width 305 height 71
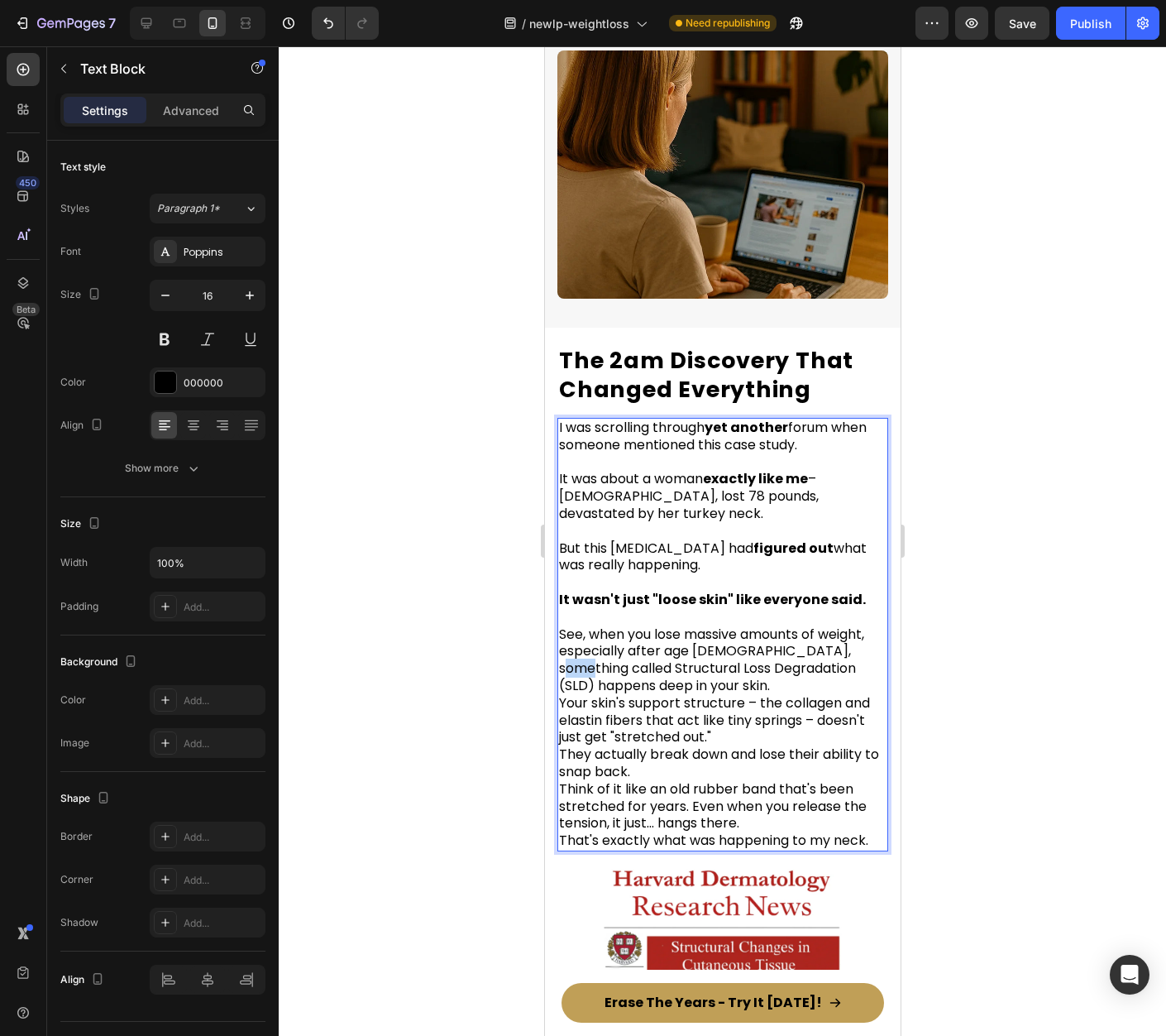
drag, startPoint x: 558, startPoint y: 652, endPoint x: 576, endPoint y: 652, distance: 18.0
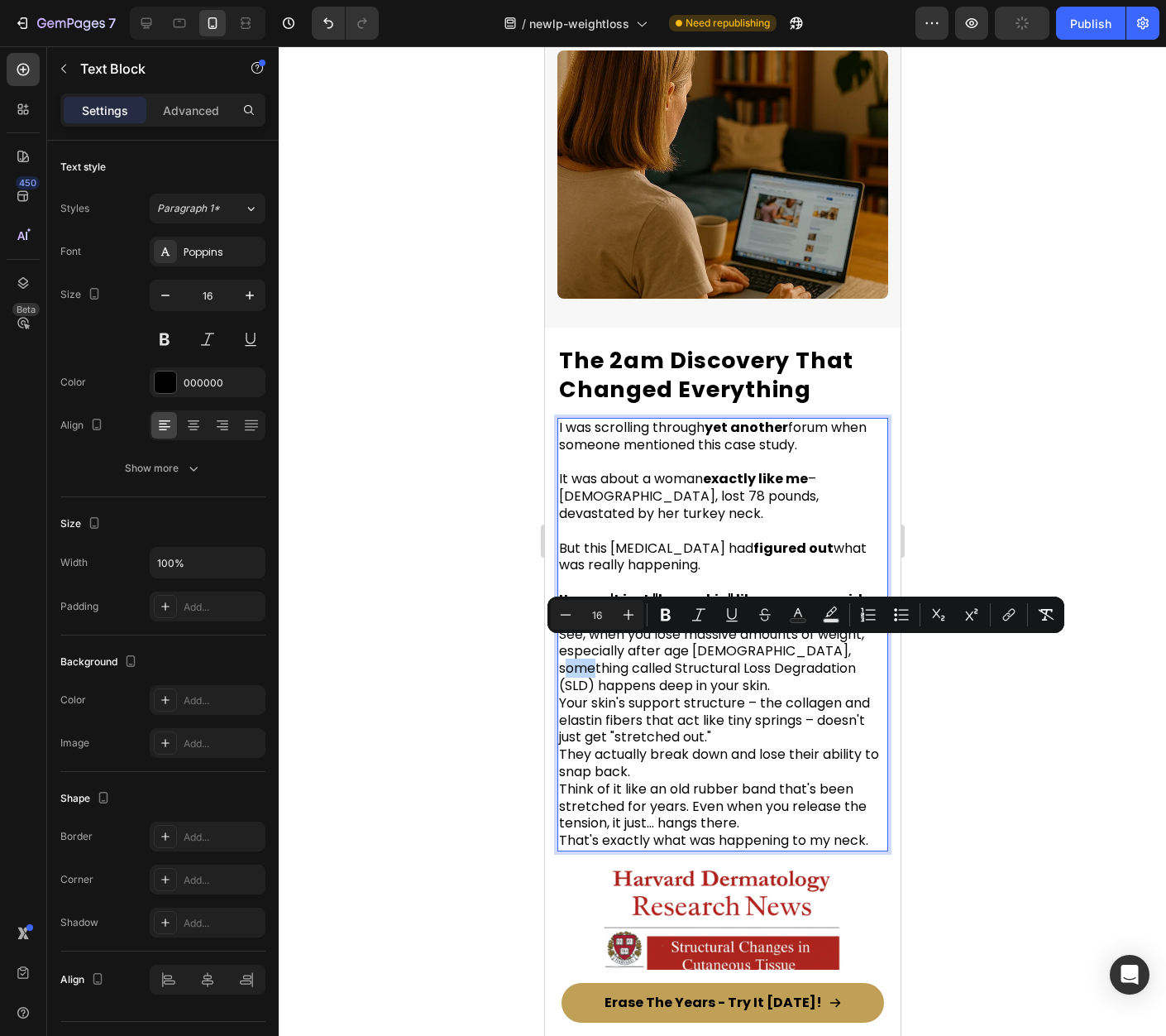
click at [573, 652] on span "See, when you lose massive amounts of weight, especially after age 40, somethin…" at bounding box center [711, 659] width 305 height 71
drag, startPoint x: 560, startPoint y: 652, endPoint x: 778, endPoint y: 656, distance: 218.0
click at [778, 656] on span "See, when you lose massive amounts of weight, especially after age 40, somethin…" at bounding box center [711, 659] width 305 height 71
click at [941, 698] on div at bounding box center [722, 541] width 888 height 989
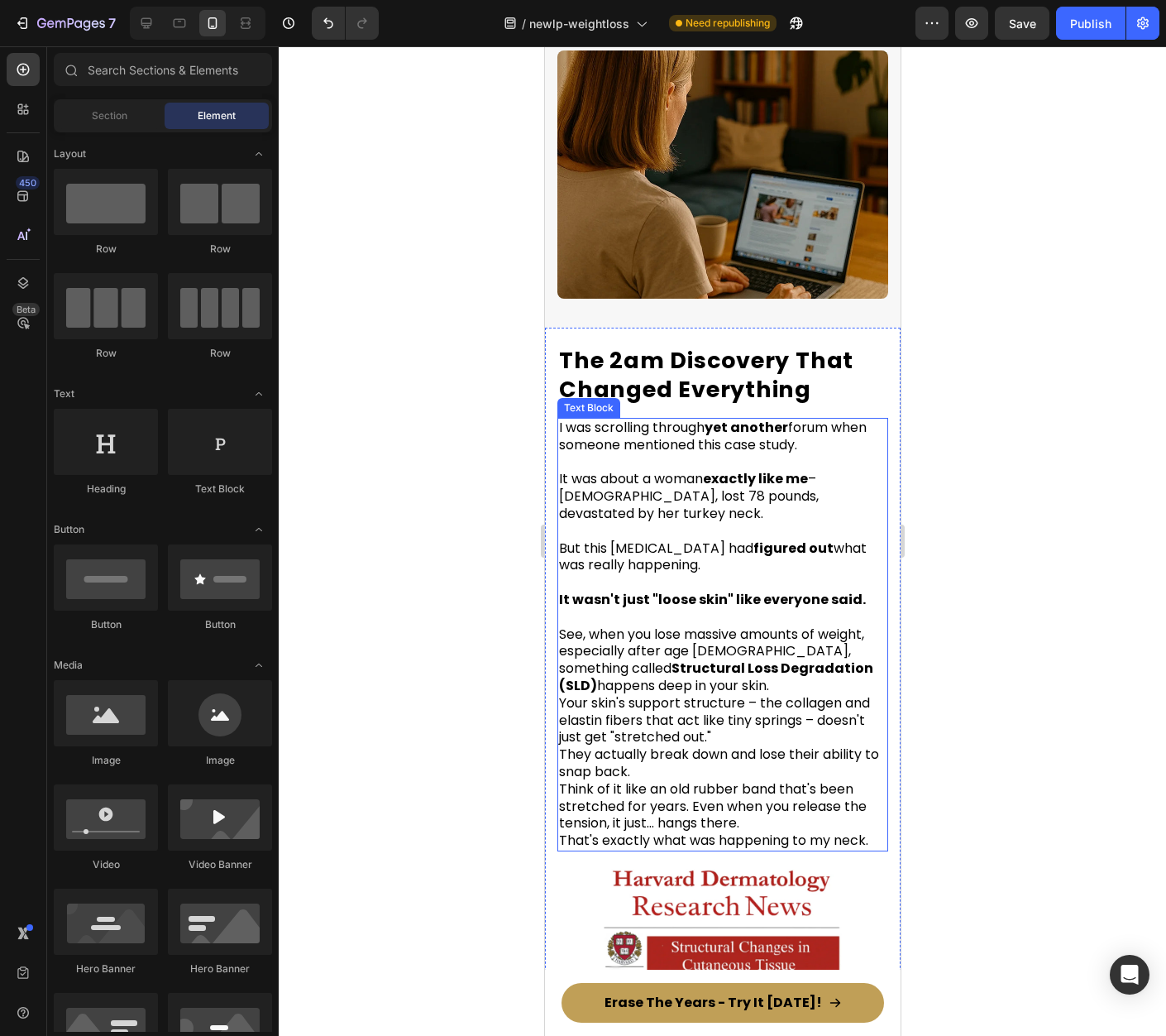
click at [708, 667] on p "See, when you lose massive amounts of weight, especially after age 40, somethin…" at bounding box center [722, 729] width 327 height 241
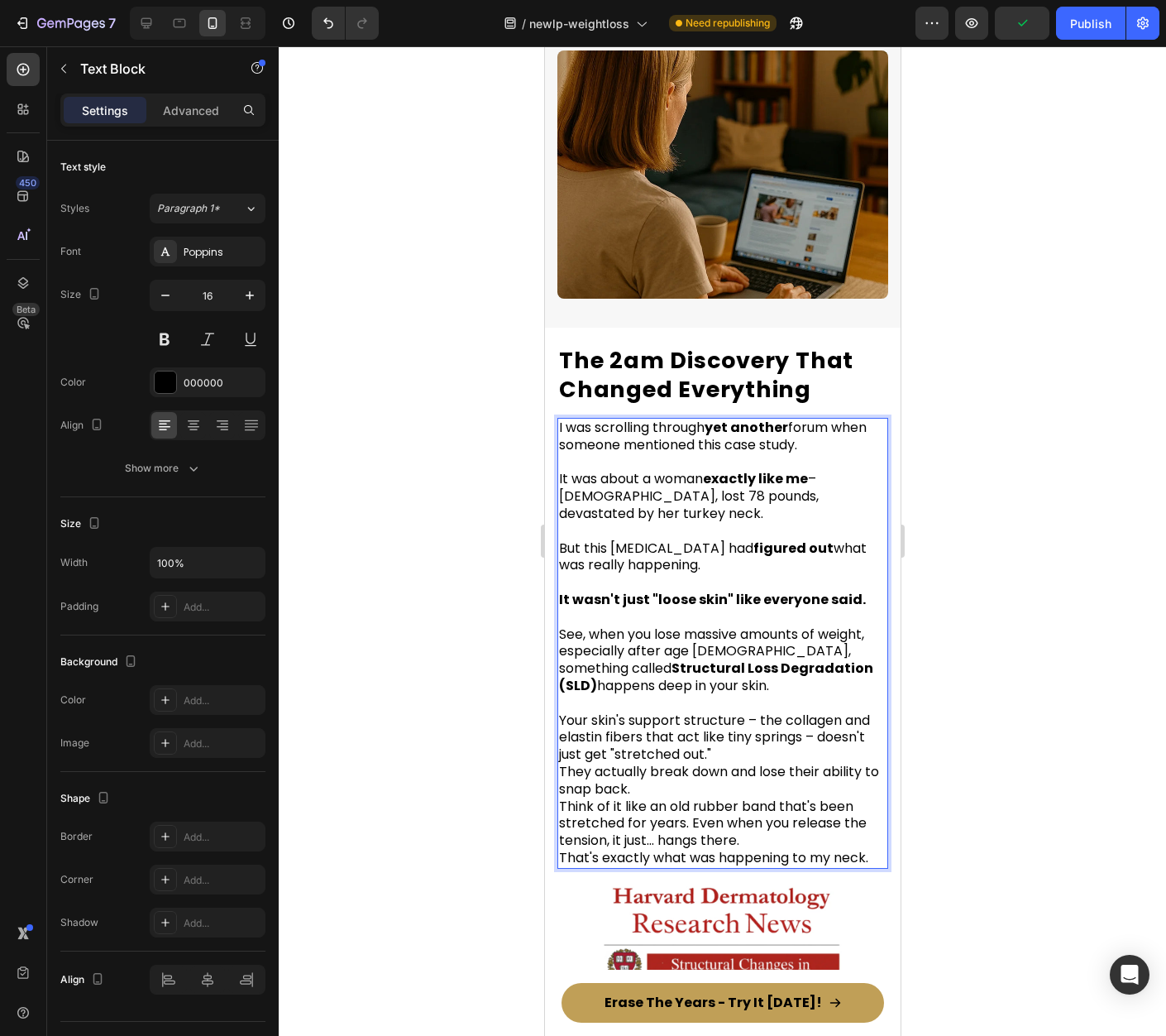
click at [714, 737] on p "⁠⁠⁠⁠⁠⁠⁠ Your skin's support structure – the collagen and elastin fibers that ac…" at bounding box center [722, 780] width 327 height 172
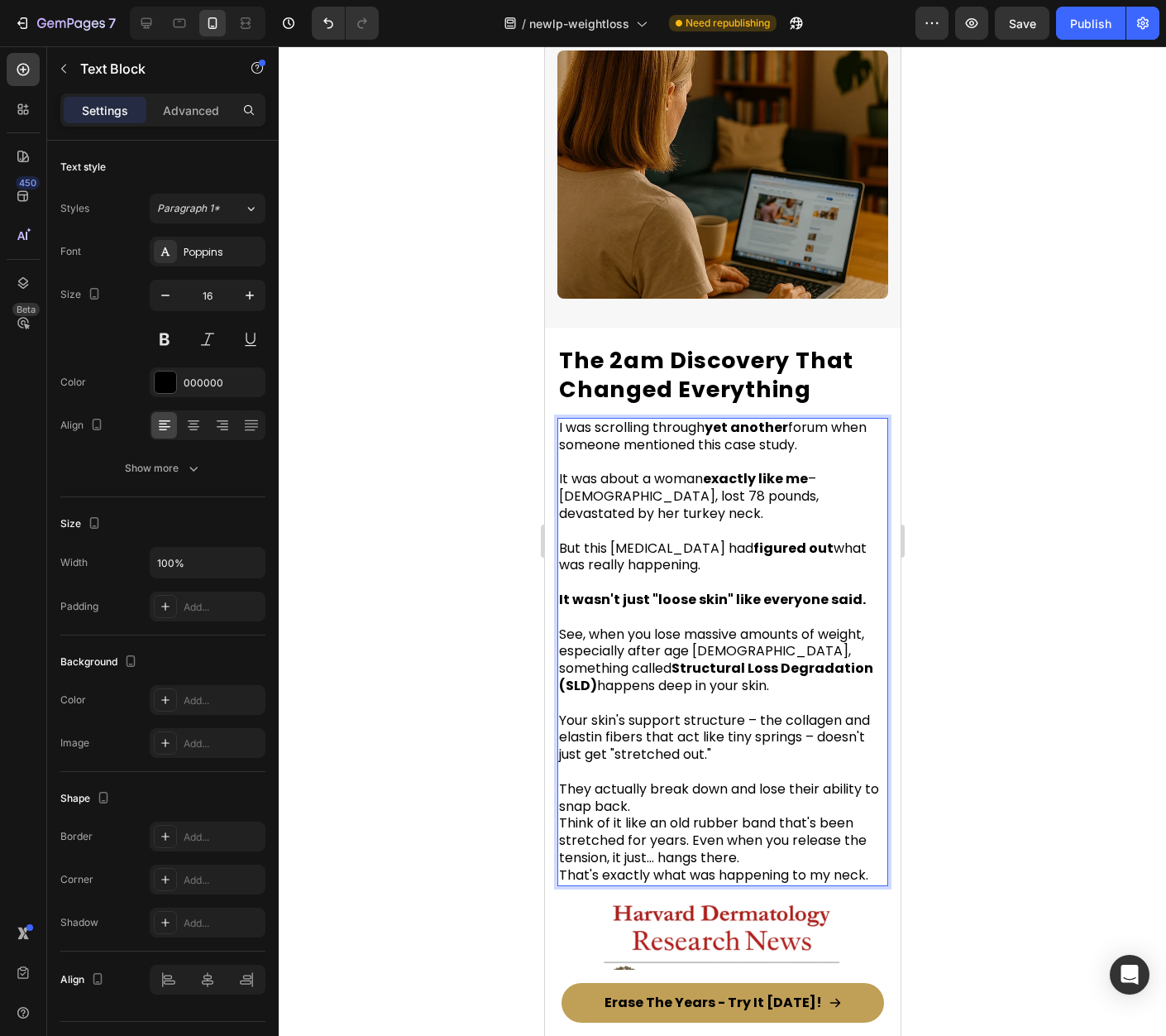
click at [998, 697] on div at bounding box center [722, 541] width 888 height 989
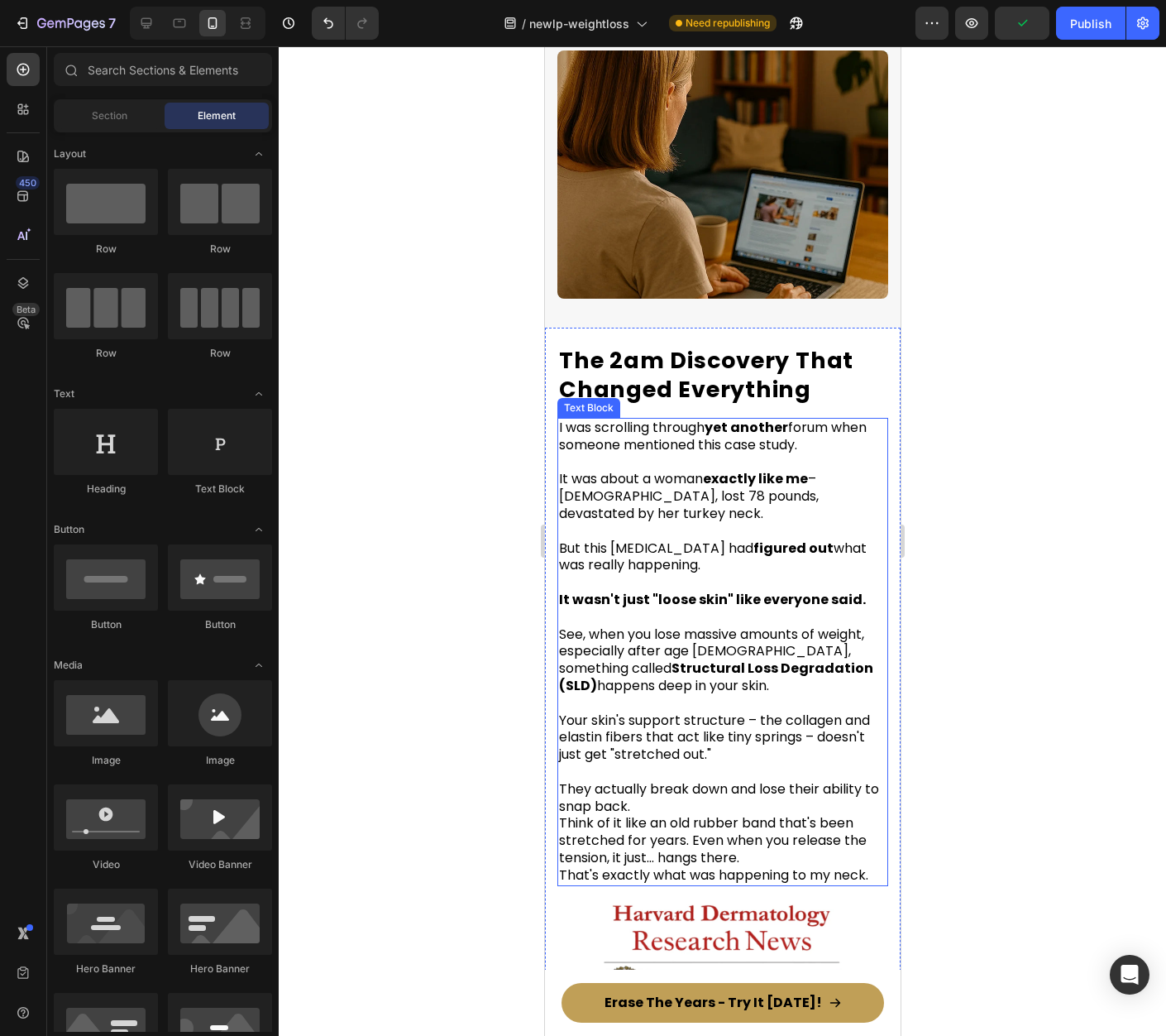
scroll to position [2361, 0]
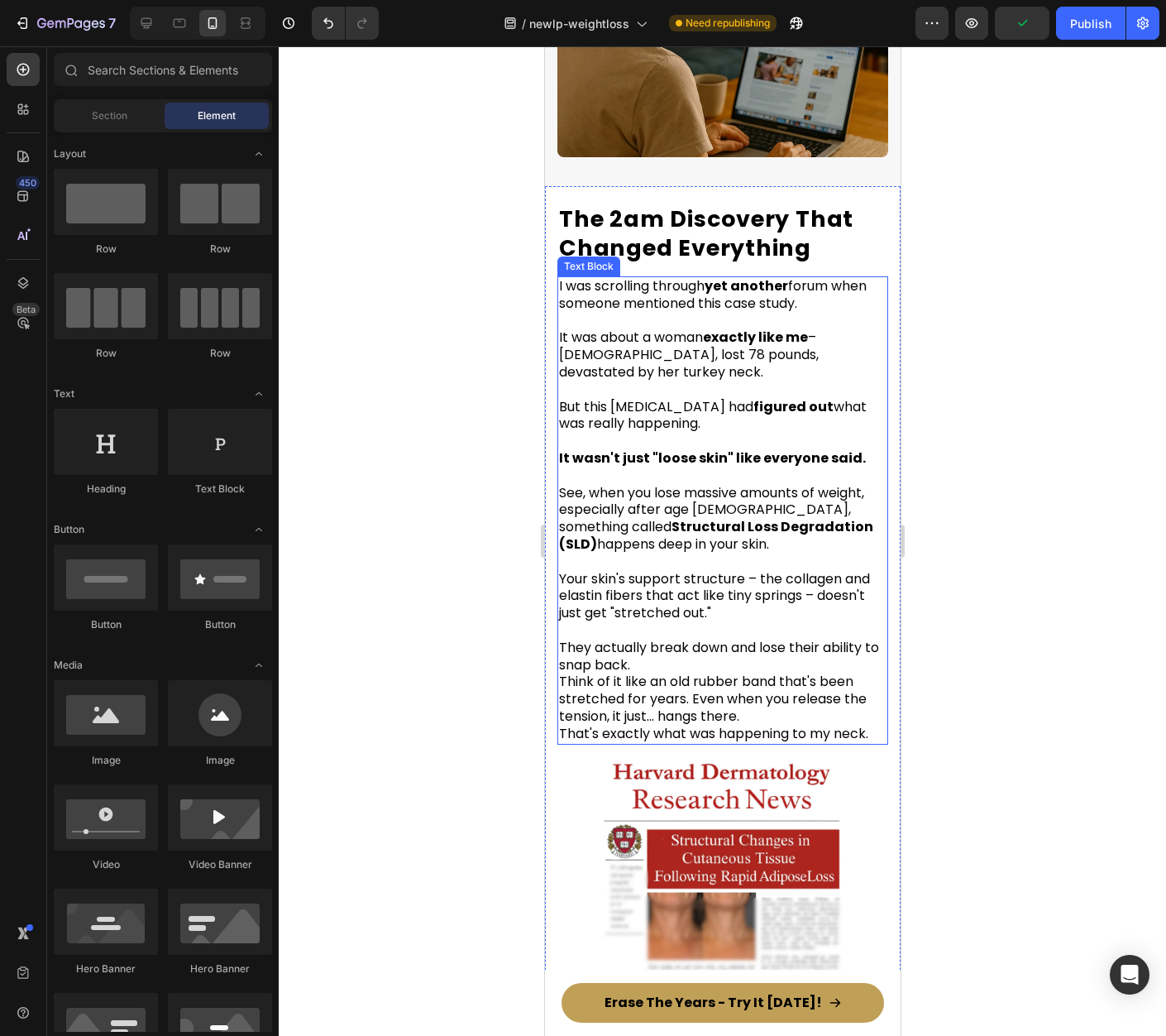
click at [666, 530] on span "See, when you lose massive amounts of weight, especially after age 40, somethin…" at bounding box center [716, 518] width 314 height 71
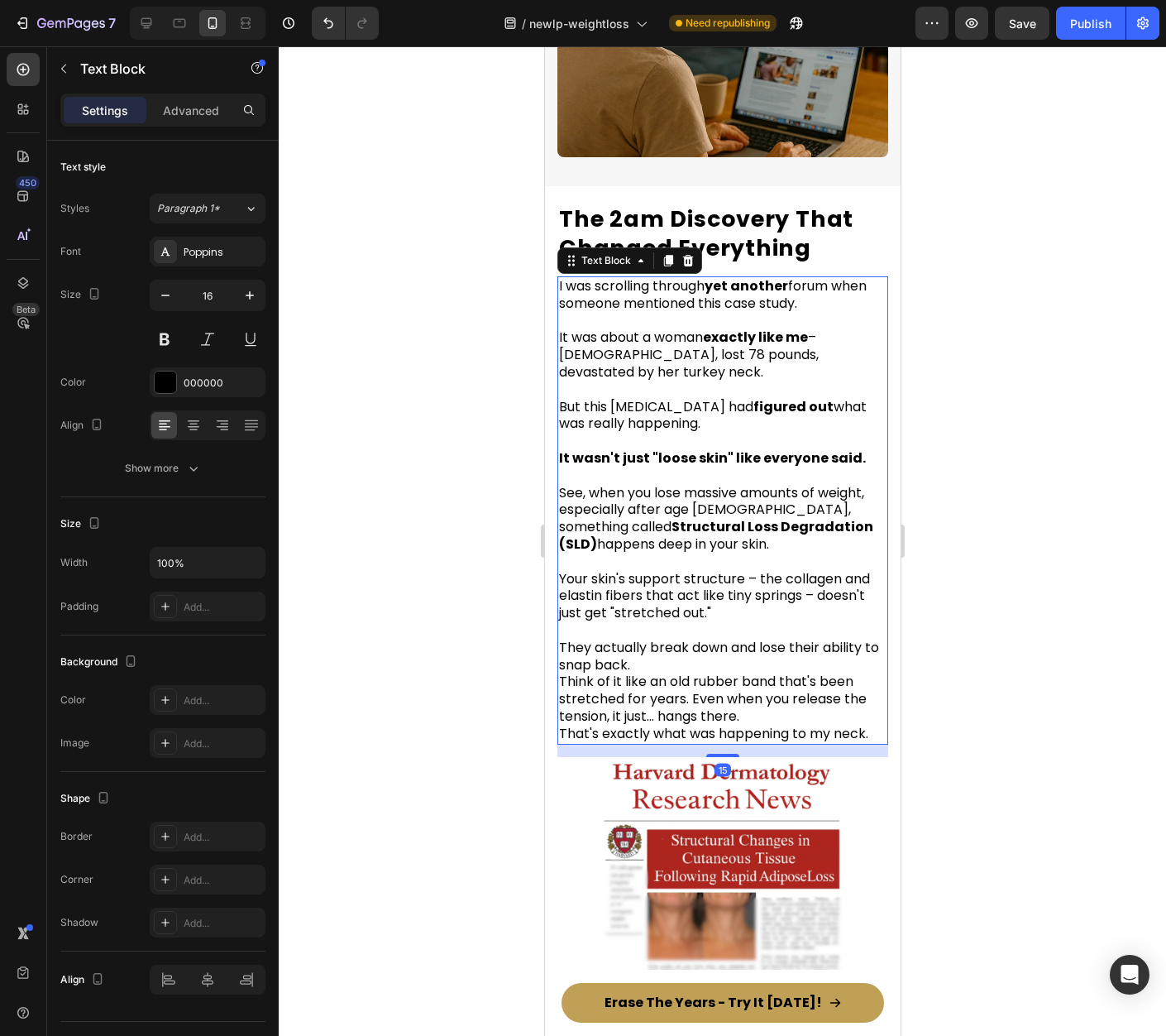
click at [1045, 485] on div at bounding box center [722, 541] width 888 height 989
click at [692, 483] on span "See, when you lose massive amounts of weight, especially after age 40, somethin…" at bounding box center [716, 518] width 314 height 71
click at [1007, 474] on div at bounding box center [722, 541] width 888 height 989
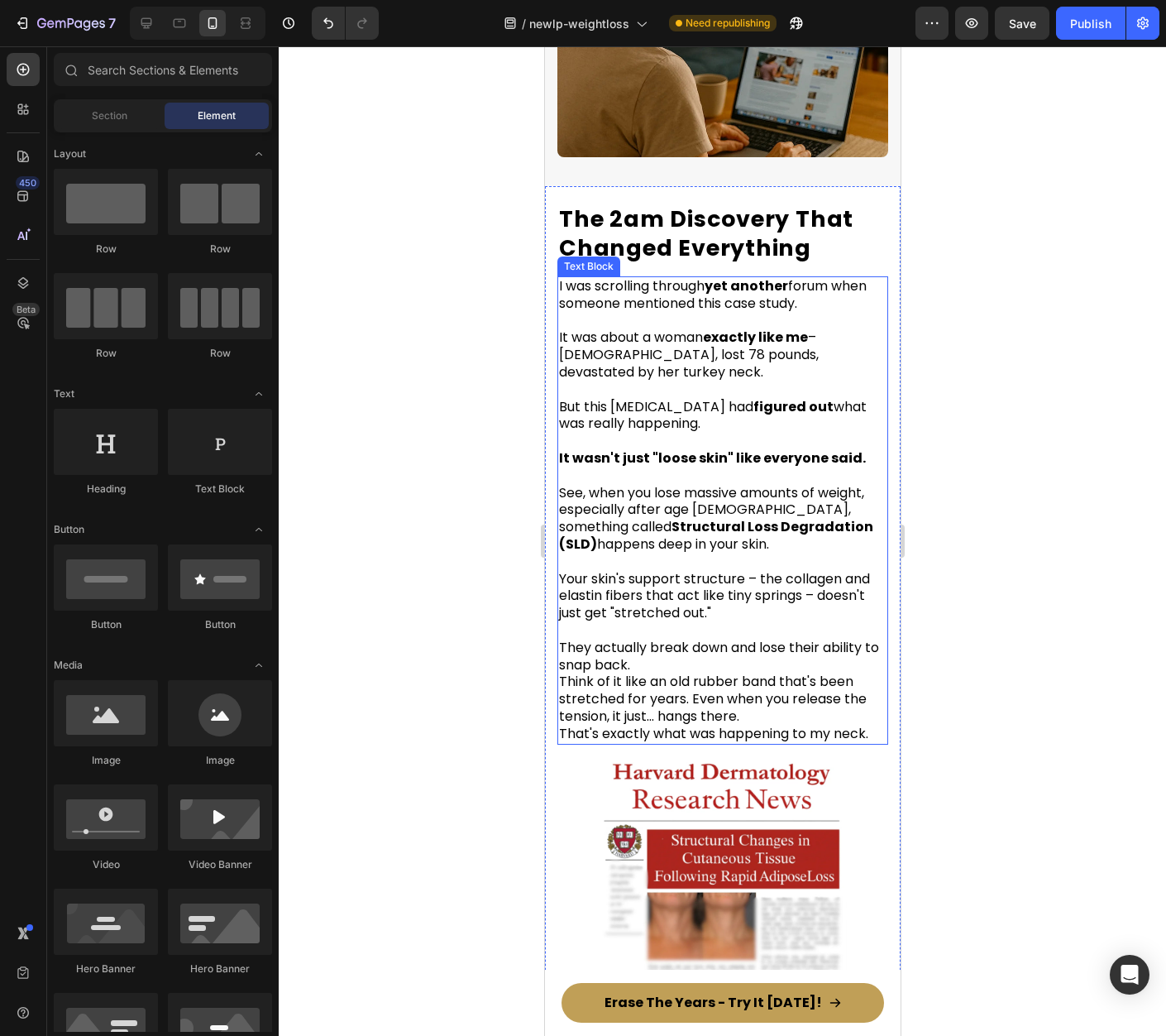
click at [647, 527] on span "See, when you lose massive amounts of weight, especially after age 40, somethin…" at bounding box center [716, 518] width 314 height 71
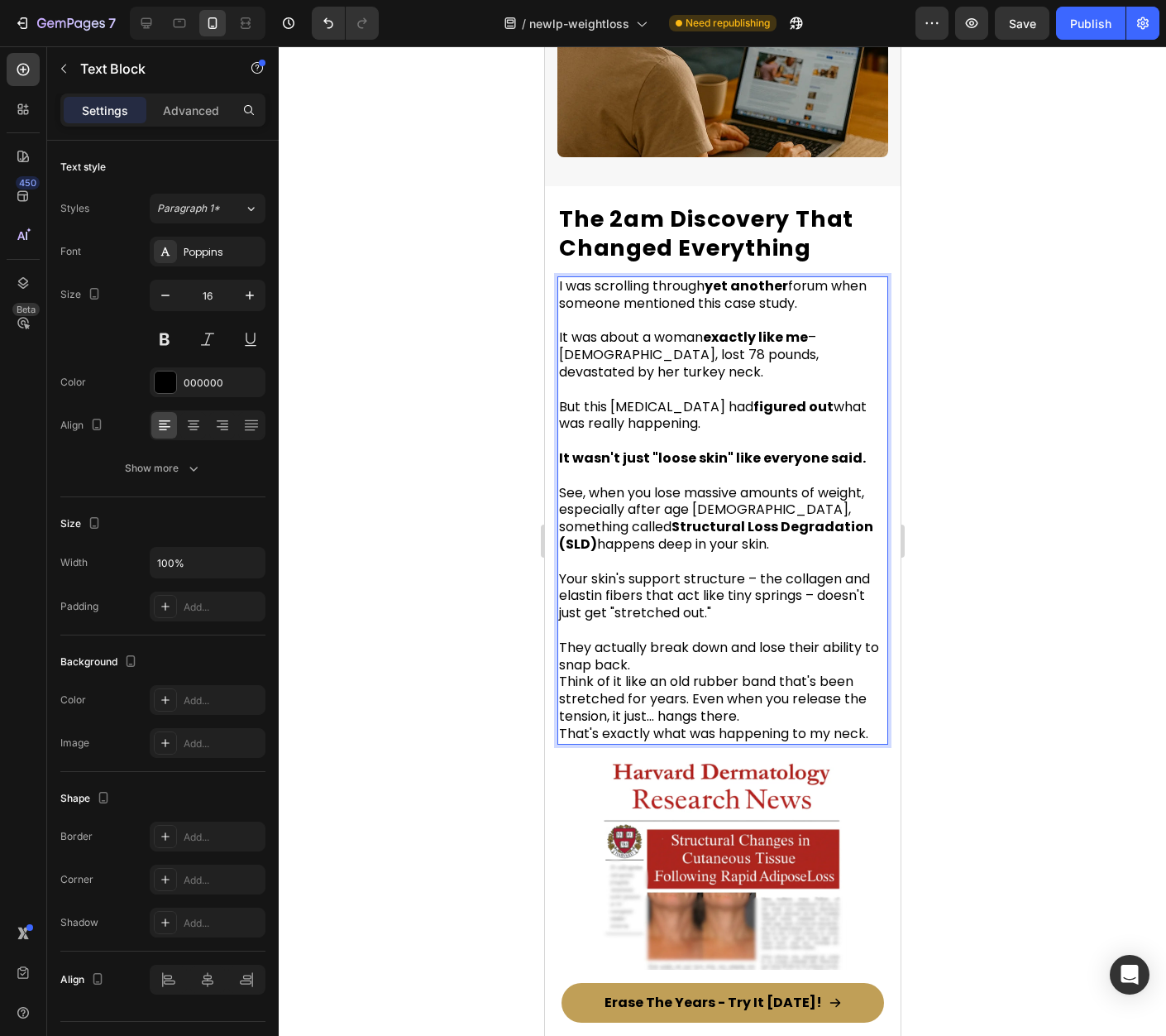
click at [644, 525] on span "See, when you lose massive amounts of weight, especially after age 40, somethin…" at bounding box center [716, 518] width 314 height 71
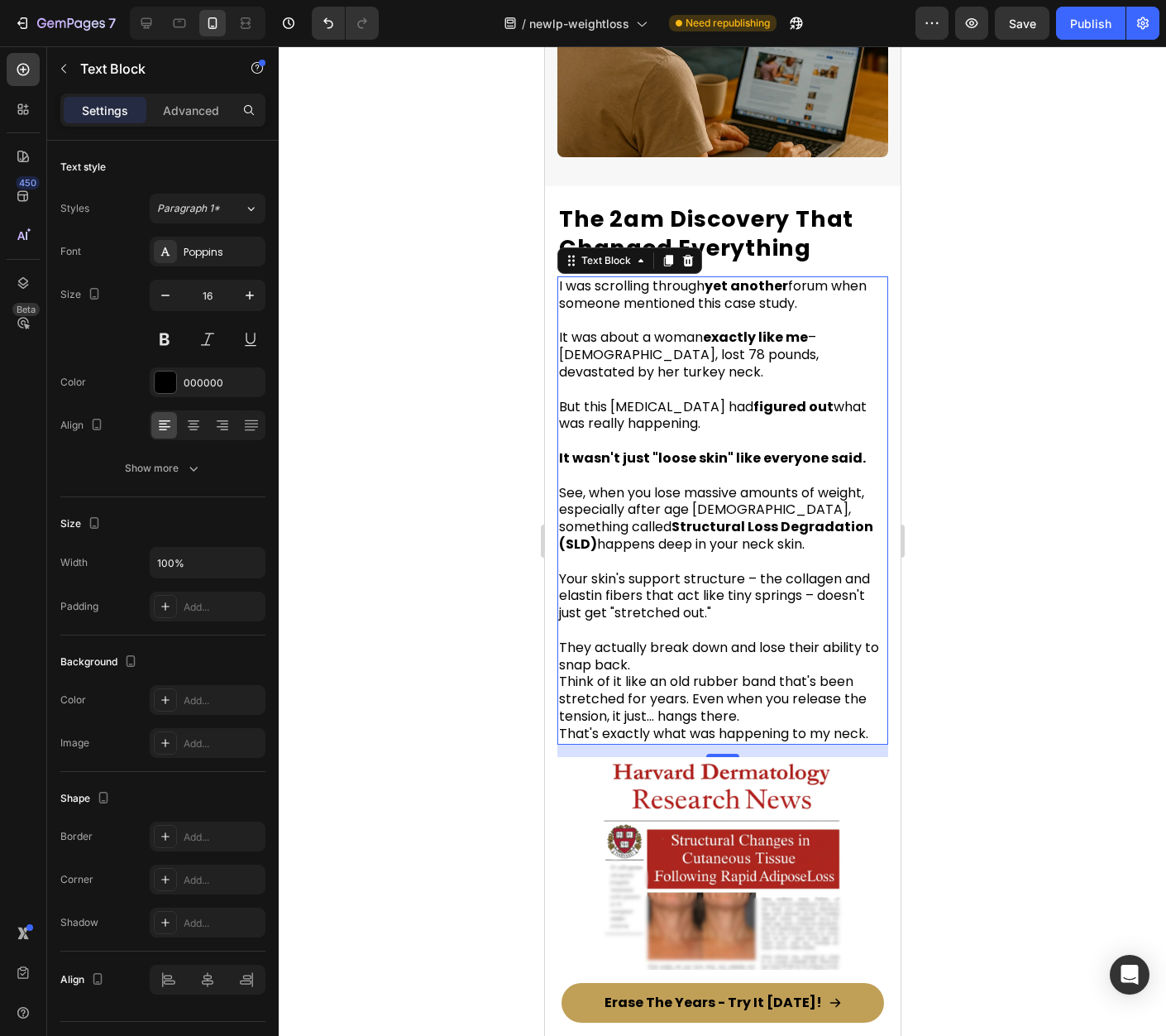
click at [1047, 516] on div at bounding box center [722, 541] width 888 height 989
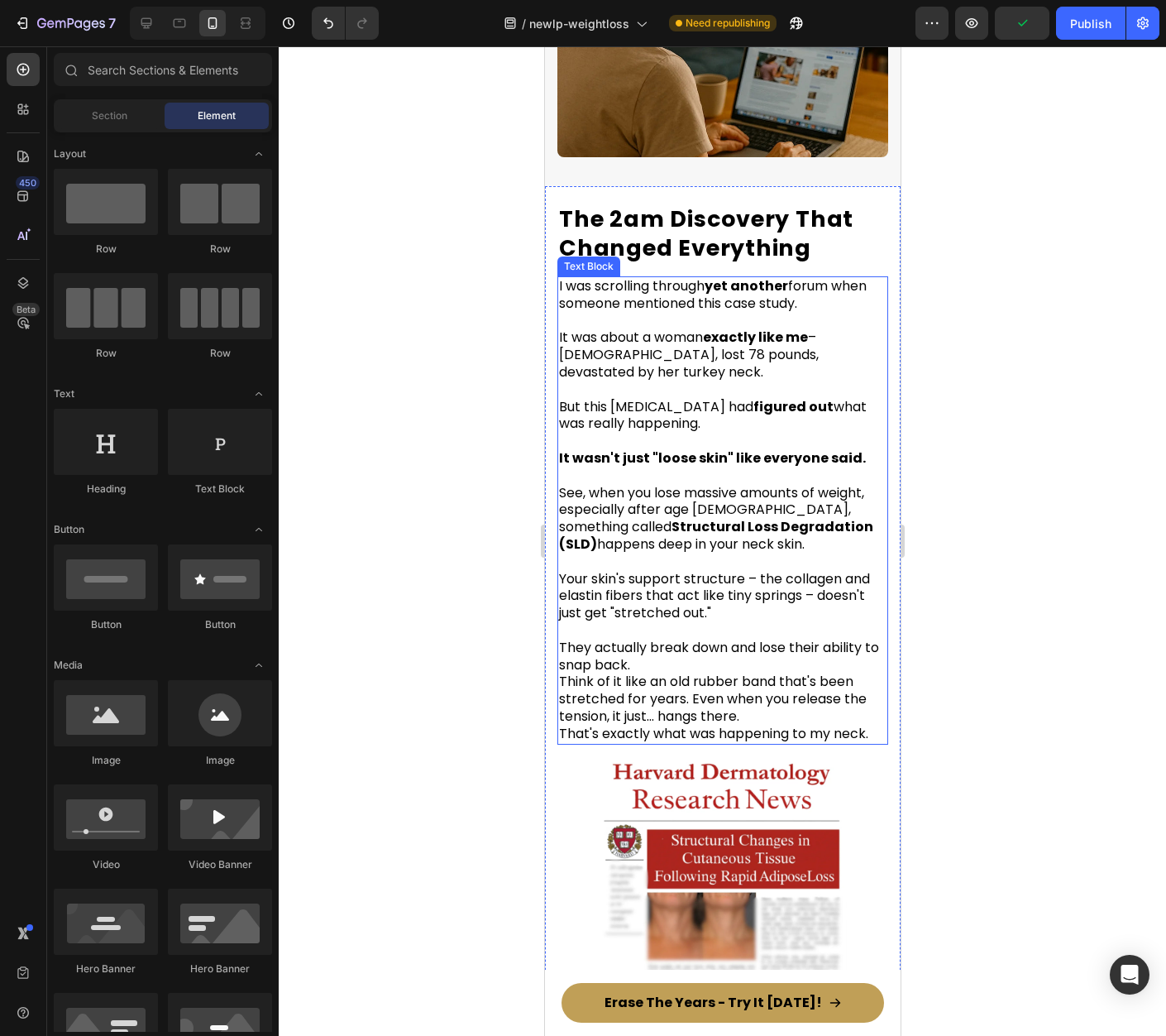
click at [690, 525] on span "See, when you lose massive amounts of weight, especially after age 40, somethin…" at bounding box center [716, 518] width 314 height 71
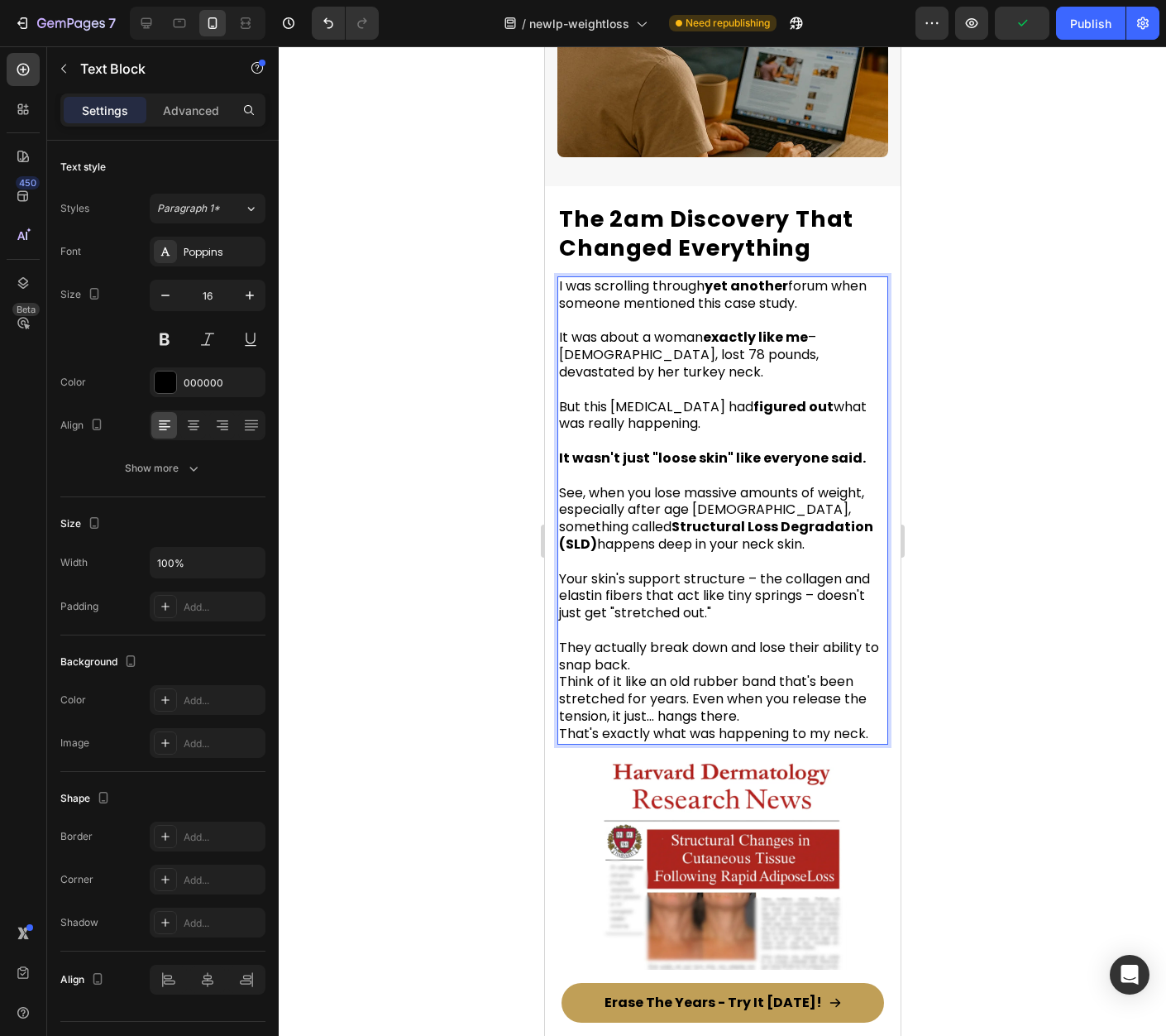
click at [666, 526] on span "See, when you lose massive amounts of weight, especially after age 40, somethin…" at bounding box center [716, 518] width 314 height 71
click at [592, 569] on span "Your skin's support structure – the collagen and elastin fibers that act like t…" at bounding box center [714, 596] width 311 height 54
click at [959, 608] on div at bounding box center [722, 541] width 888 height 989
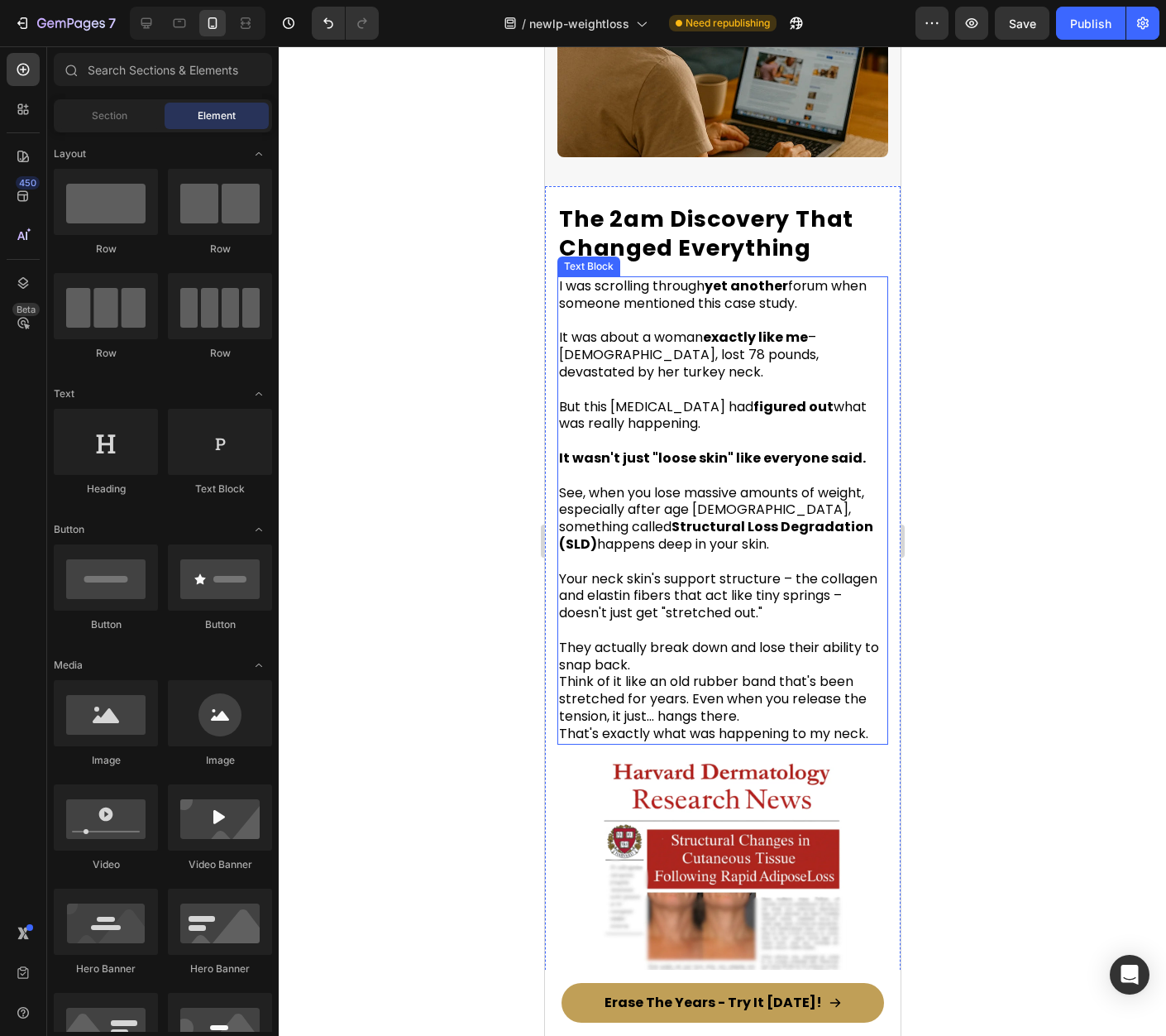
click at [620, 569] on span "Your neck skin's support structure – the collagen and elastin fibers that act l…" at bounding box center [718, 596] width 318 height 54
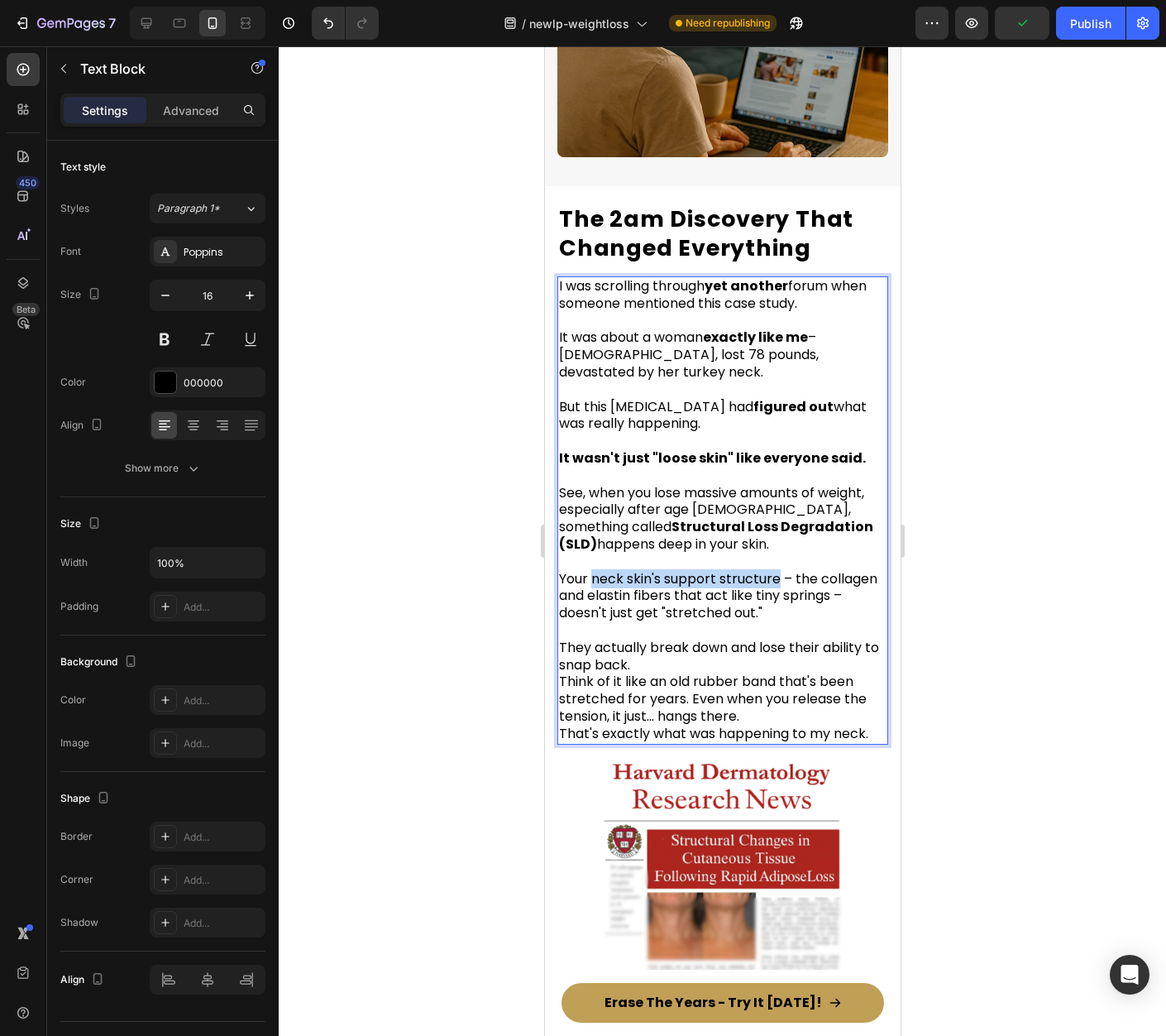
drag, startPoint x: 589, startPoint y: 561, endPoint x: 778, endPoint y: 565, distance: 189.0
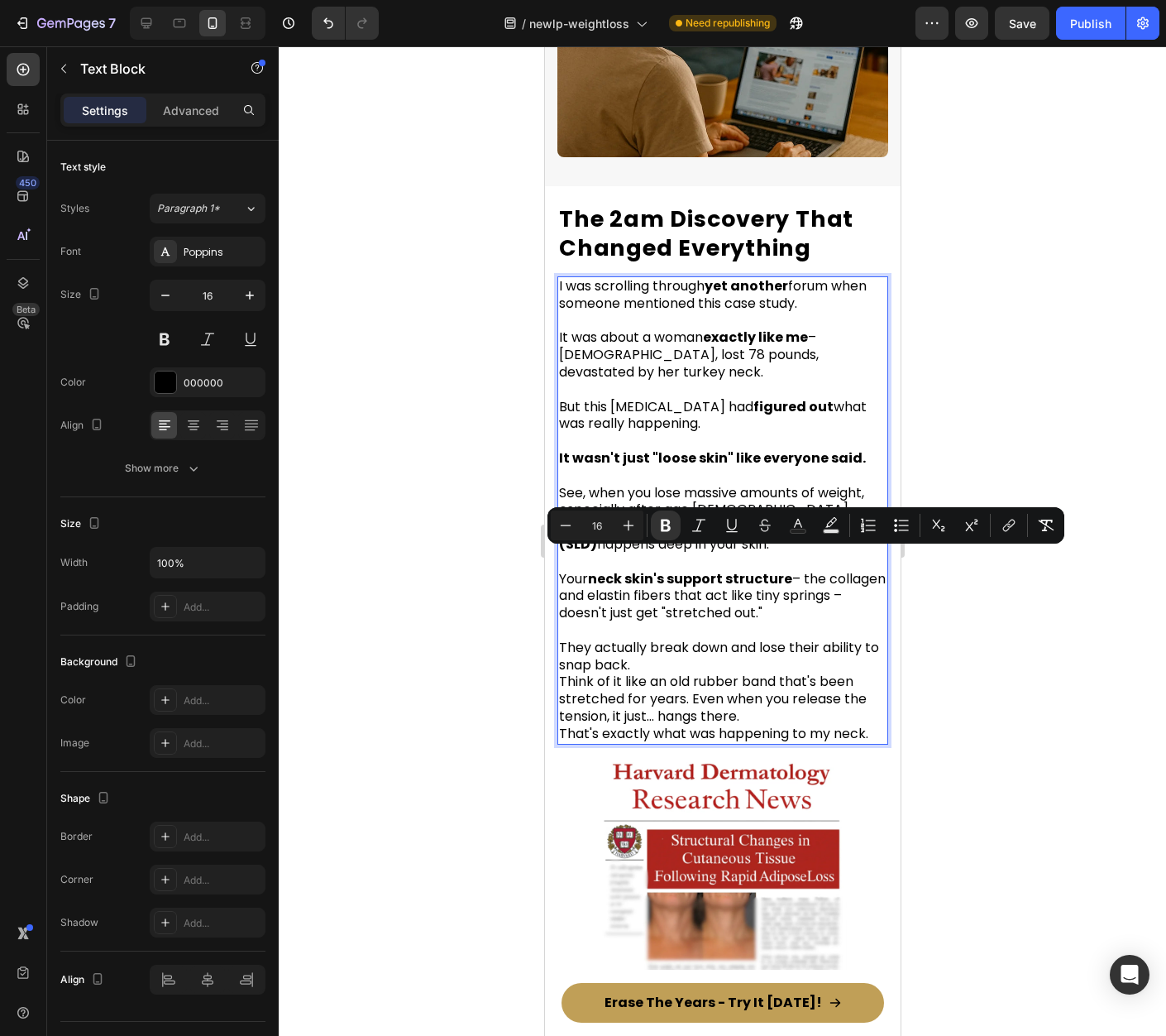
click at [979, 610] on div at bounding box center [722, 541] width 888 height 989
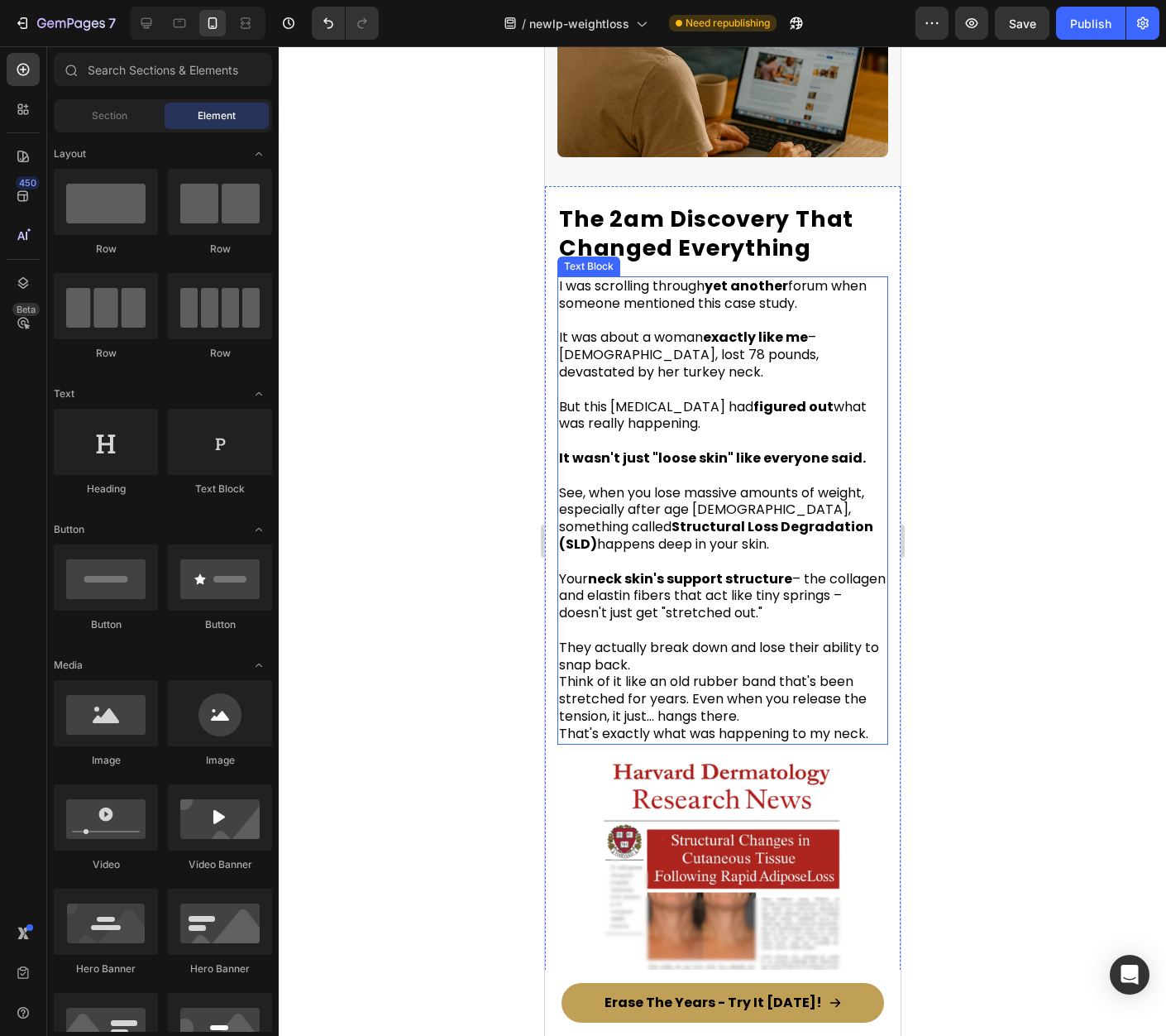
click at [692, 647] on p "They actually break down and lose their ability to snap back. Think of it like …" at bounding box center [722, 682] width 327 height 120
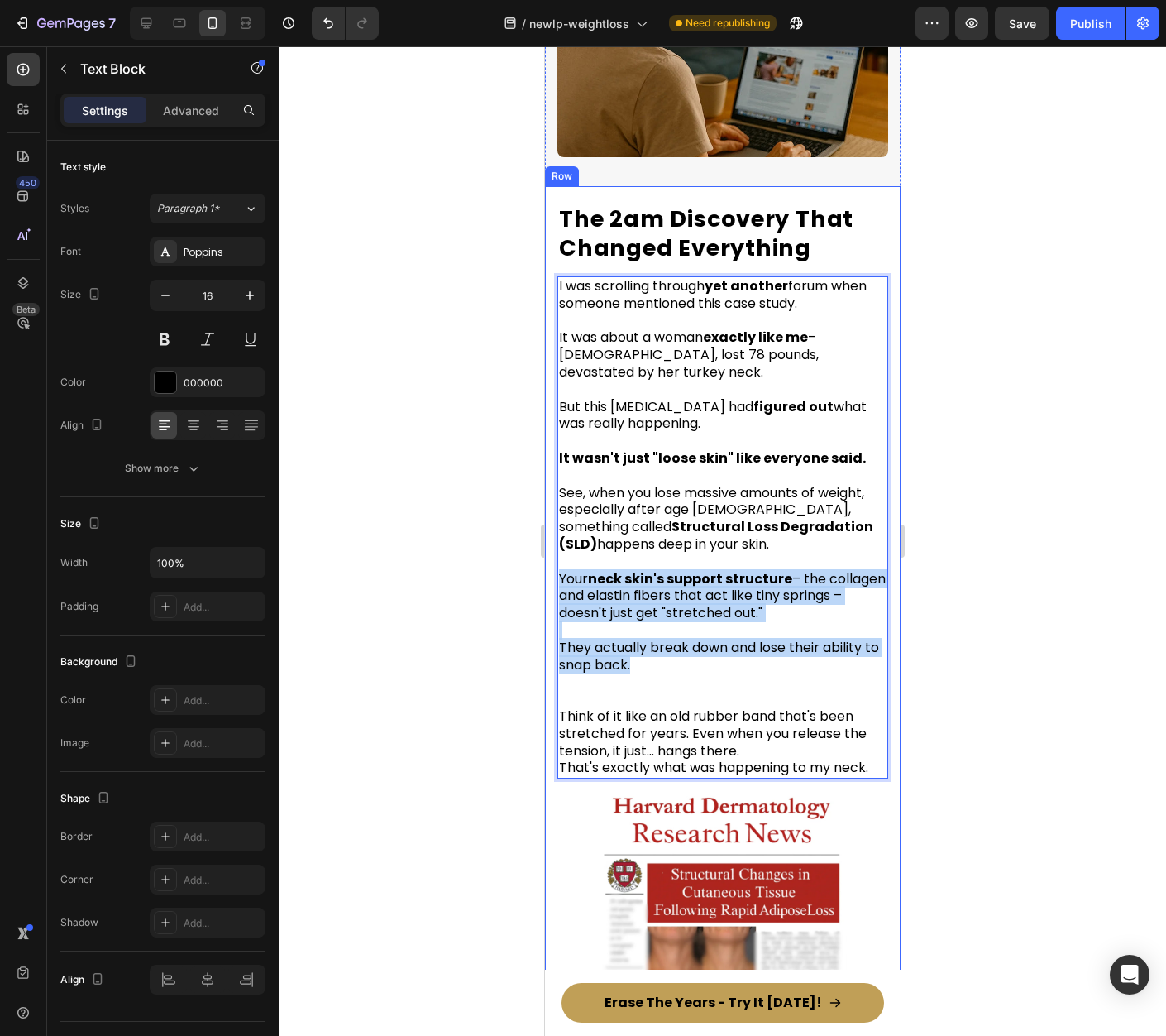
drag, startPoint x: 678, startPoint y: 648, endPoint x: 554, endPoint y: 561, distance: 151.5
click at [550, 561] on div "The 2am Discovery That Changed Everything Heading I was scrolling through yet a…" at bounding box center [722, 996] width 356 height 1621
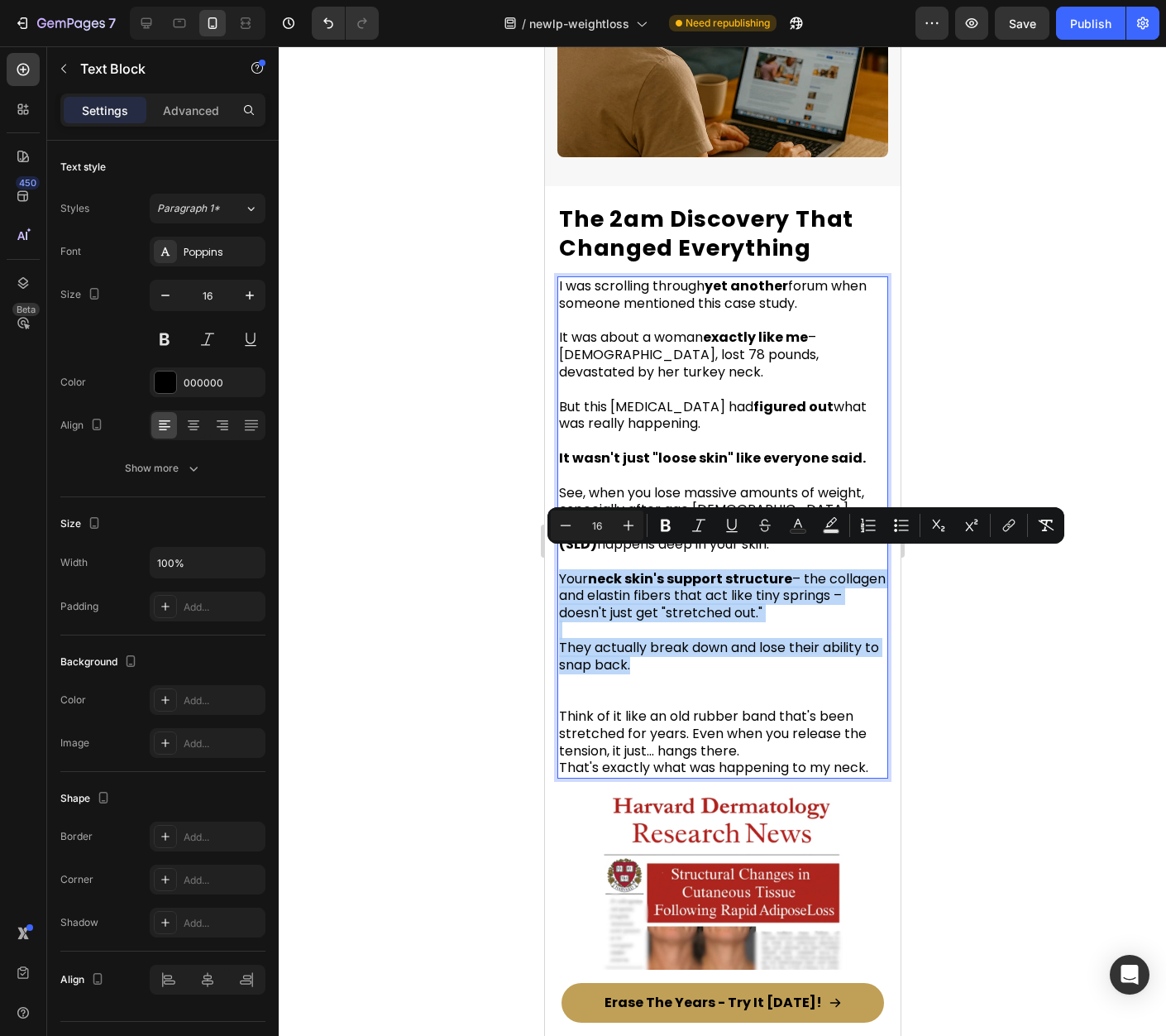
copy div "Your neck skin's support structure – the collagen and elastin fibers that act l…"
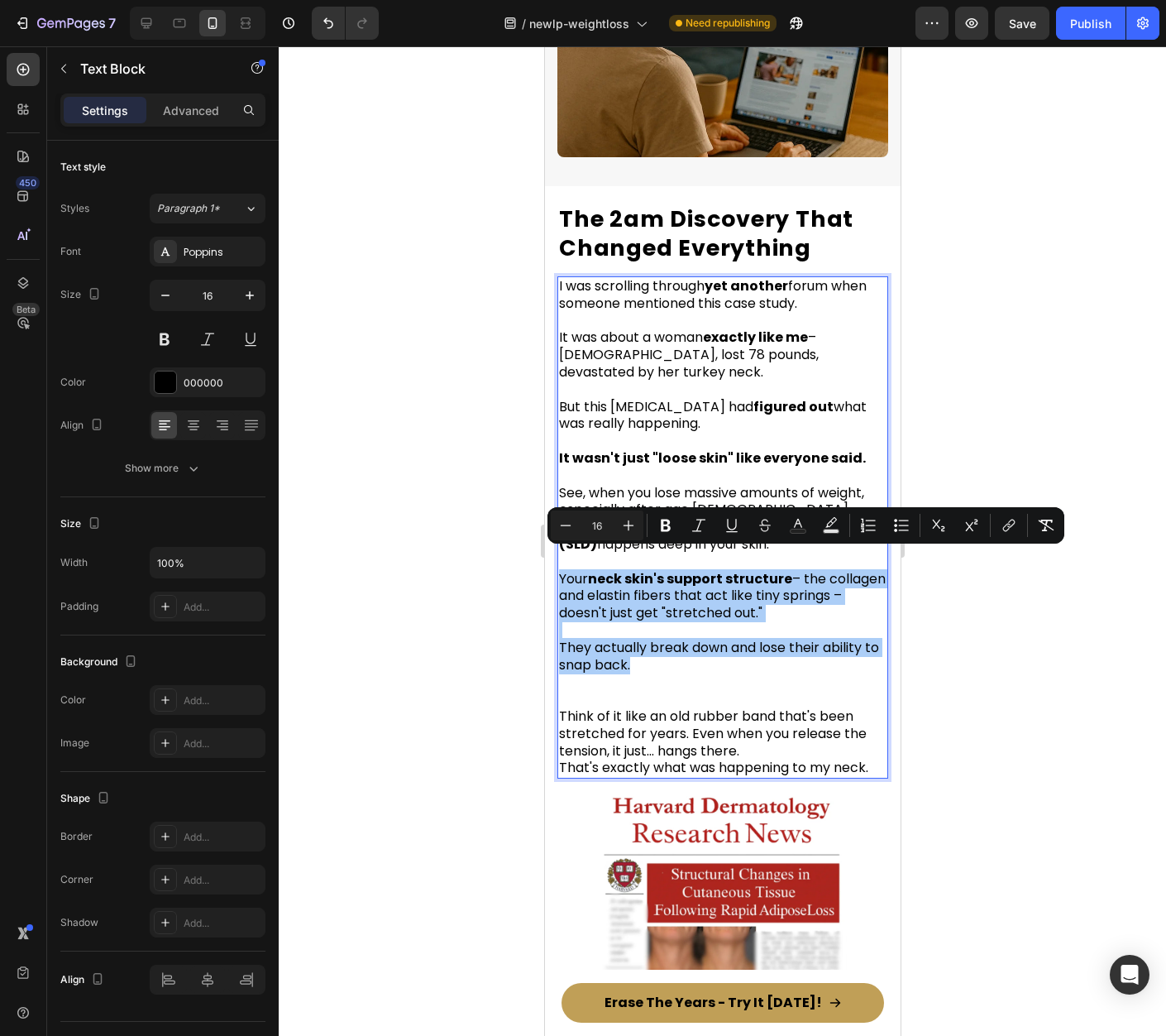
click at [1033, 616] on div at bounding box center [722, 541] width 888 height 989
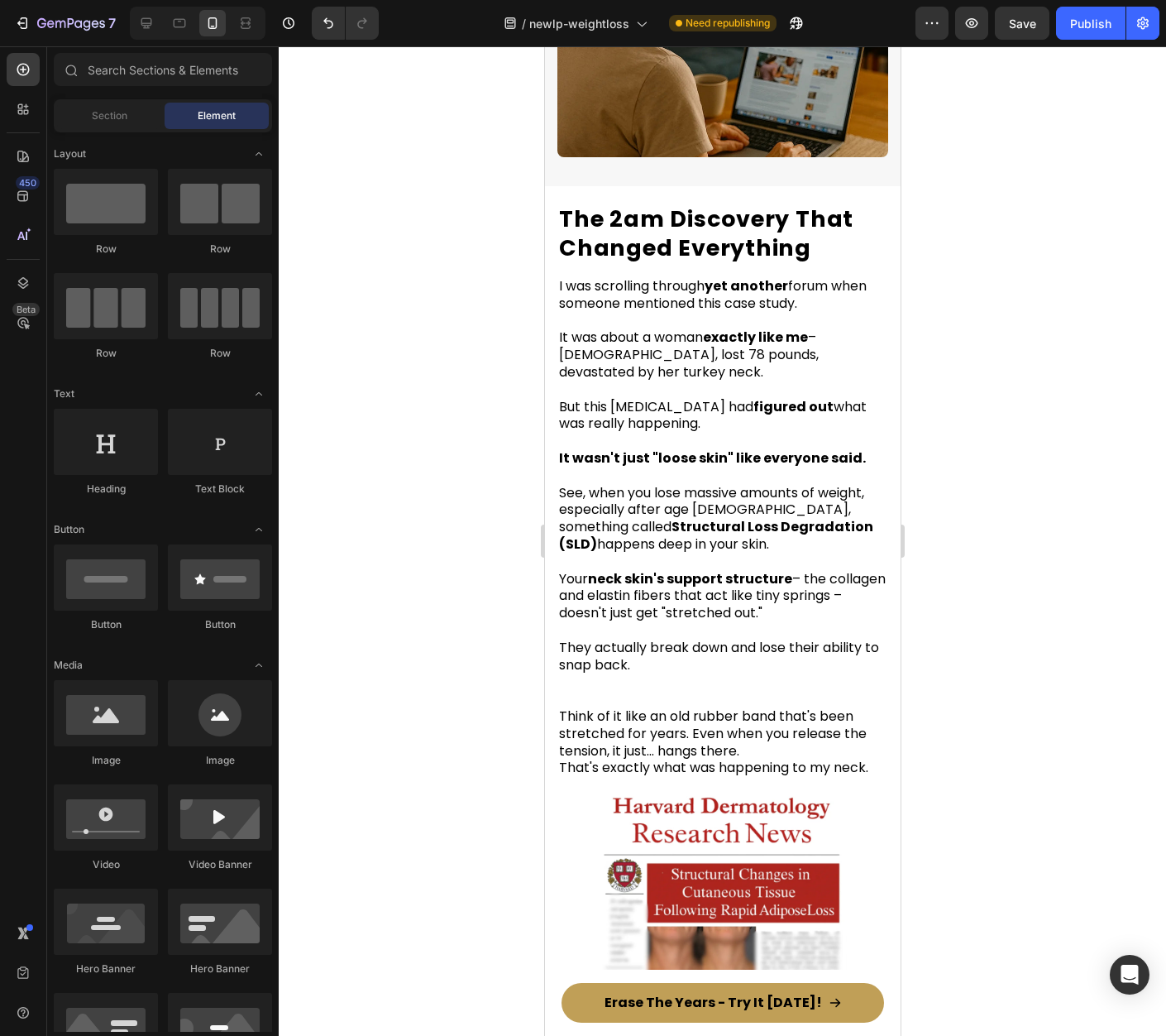
click at [682, 486] on span "See, when you lose massive amounts of weight, especially after age 40, somethin…" at bounding box center [716, 518] width 314 height 71
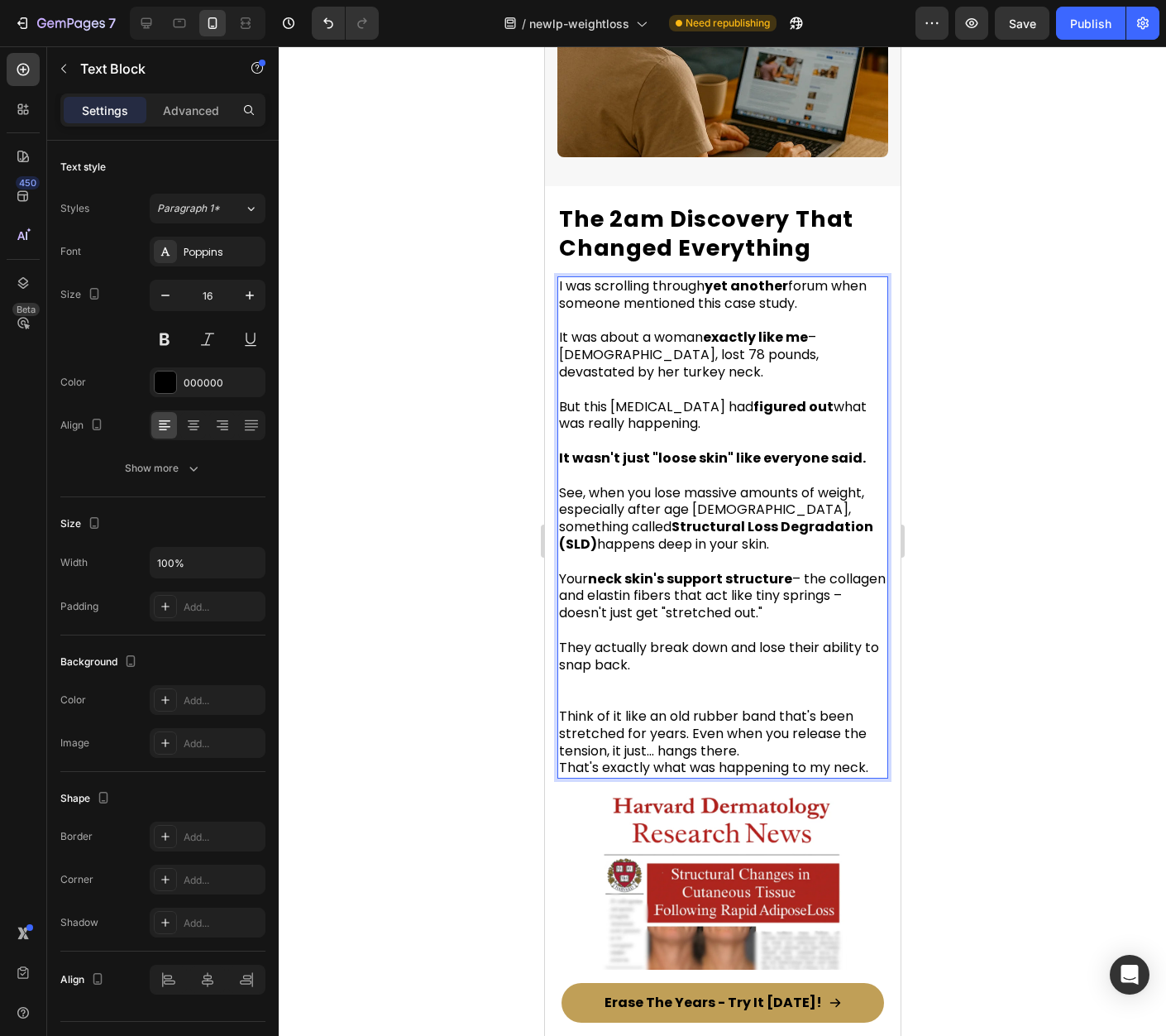
click at [687, 525] on p "See, when you lose massive amounts of weight, especially after age 40, somethin…" at bounding box center [722, 510] width 327 height 86
drag, startPoint x: 699, startPoint y: 591, endPoint x: 593, endPoint y: 563, distance: 109.6
click at [559, 559] on p "Your neck skin's support structure – the collagen and elastin fibers that act l…" at bounding box center [722, 588] width 327 height 69
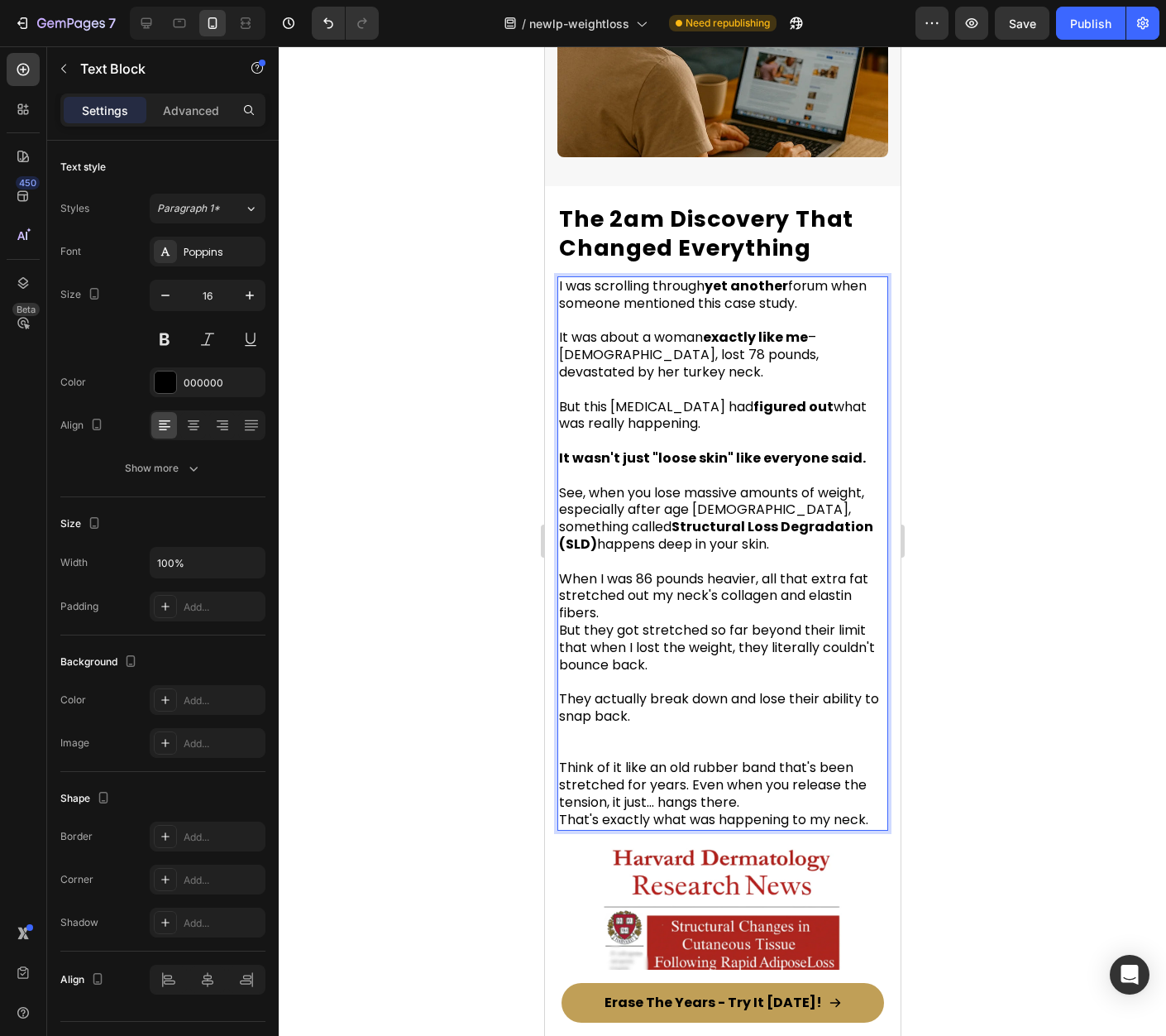
click at [607, 599] on p "When I was 86 pounds heavier, all that extra fat stretched out my neck's collag…" at bounding box center [722, 613] width 327 height 120
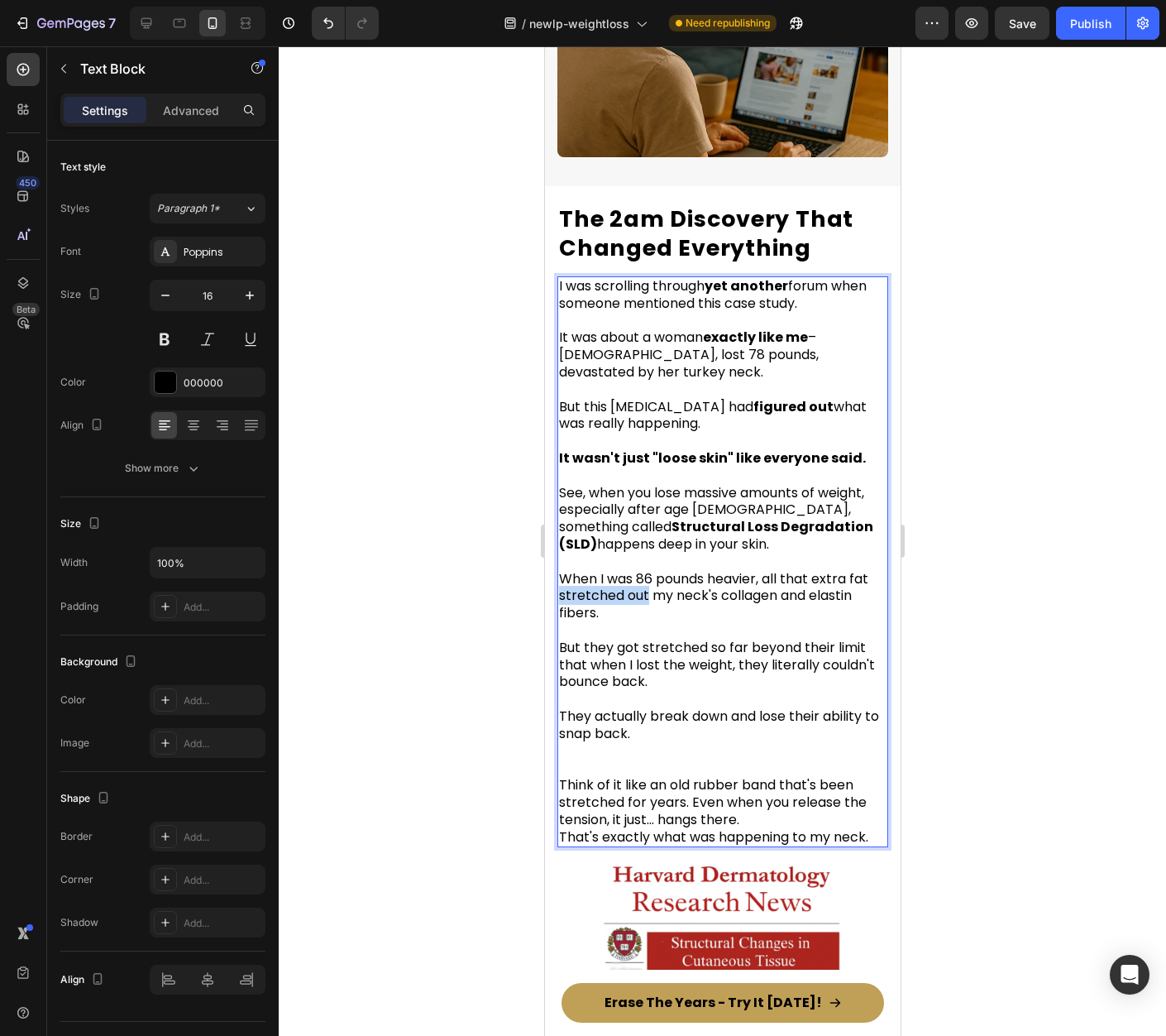
drag, startPoint x: 560, startPoint y: 579, endPoint x: 647, endPoint y: 579, distance: 87.0
click at [647, 579] on span "When I was 86 pounds heavier, all that extra fat stretched out my neck's collag…" at bounding box center [713, 596] width 309 height 54
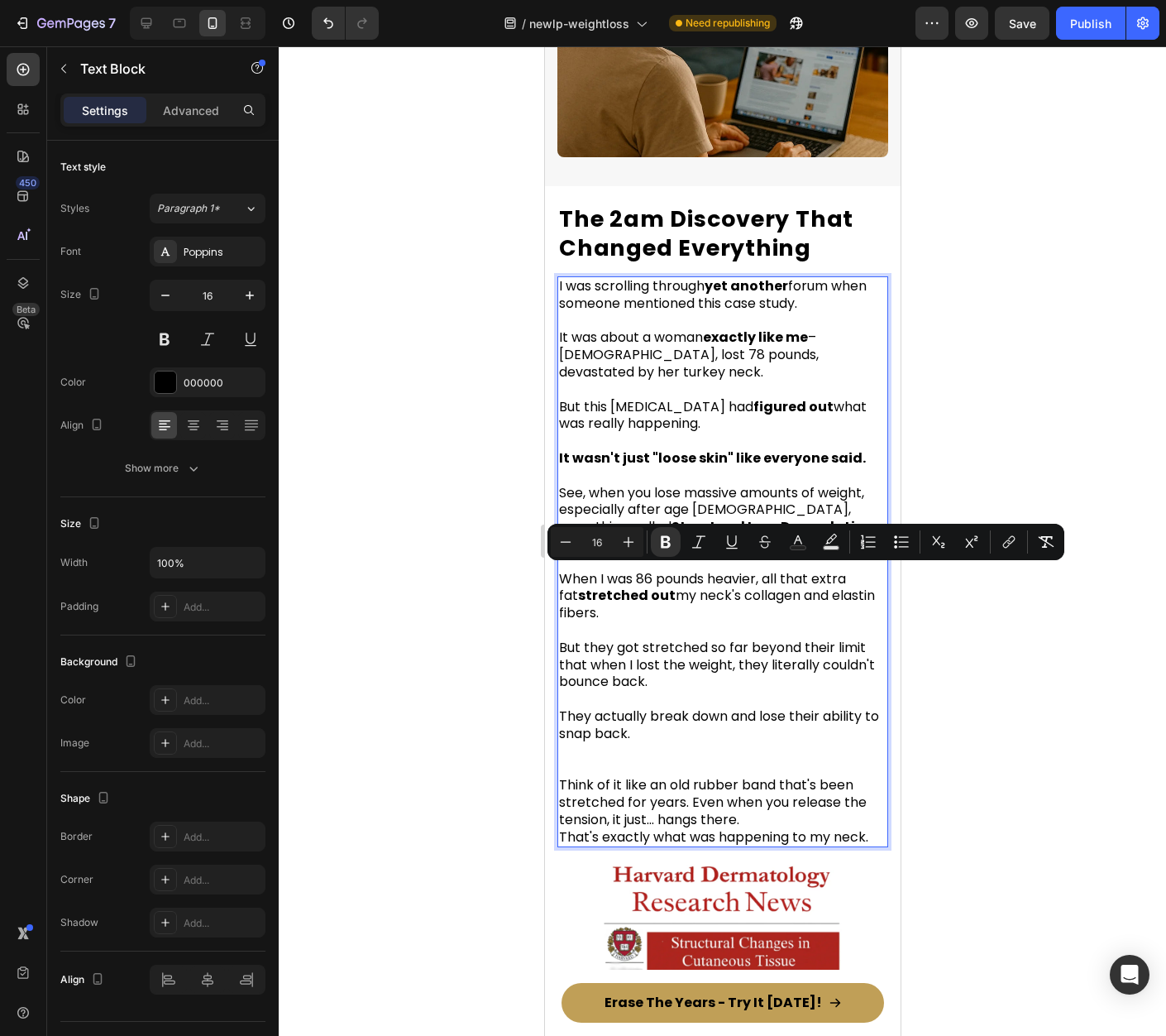
click at [741, 622] on p "But they got stretched so far beyond their limit that when I lost the weight, t…" at bounding box center [722, 656] width 327 height 69
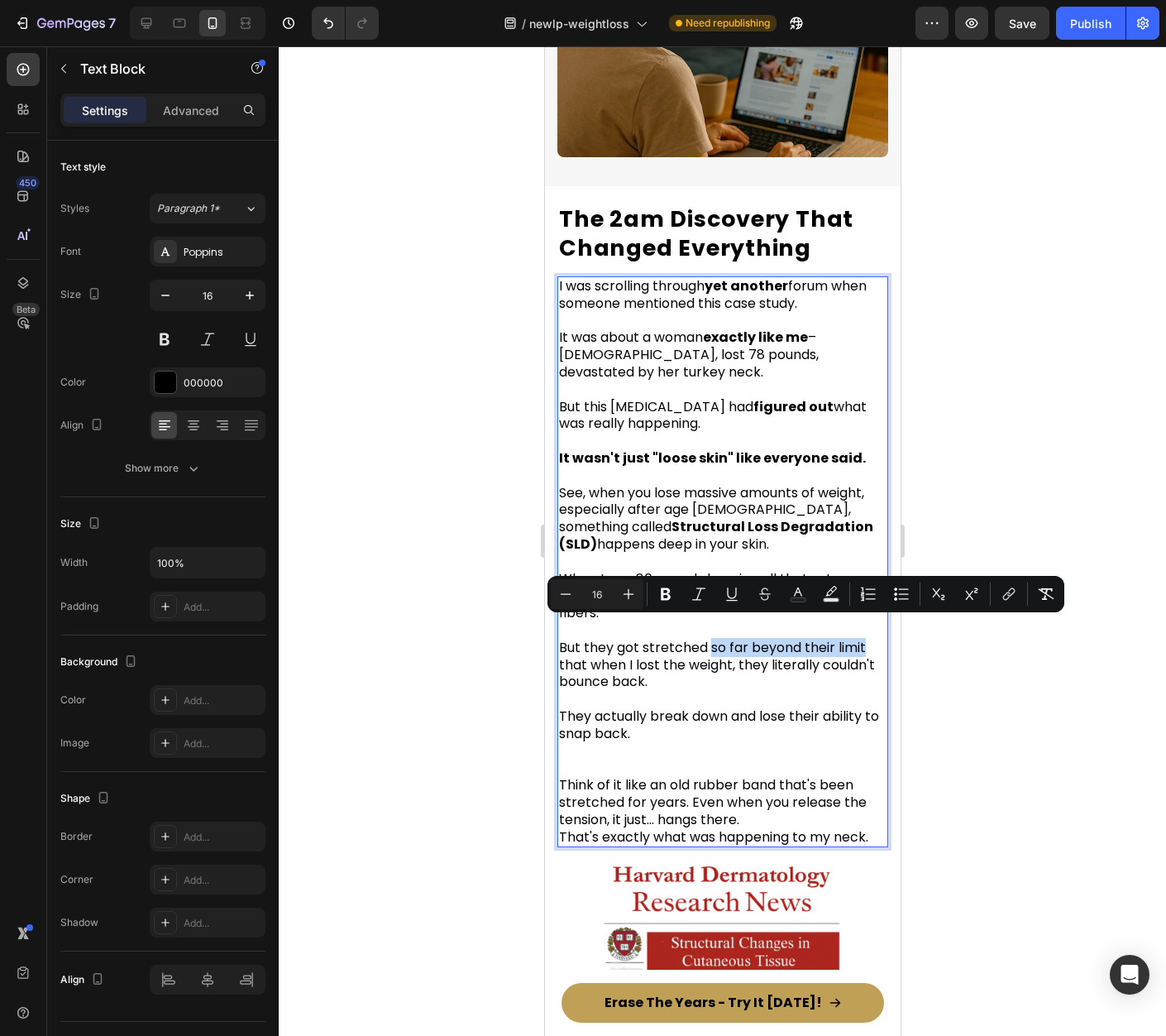
drag, startPoint x: 708, startPoint y: 630, endPoint x: 864, endPoint y: 632, distance: 156.0
click at [864, 638] on span "But they got stretched so far beyond their limit that when I lost the weight, t…" at bounding box center [717, 665] width 316 height 54
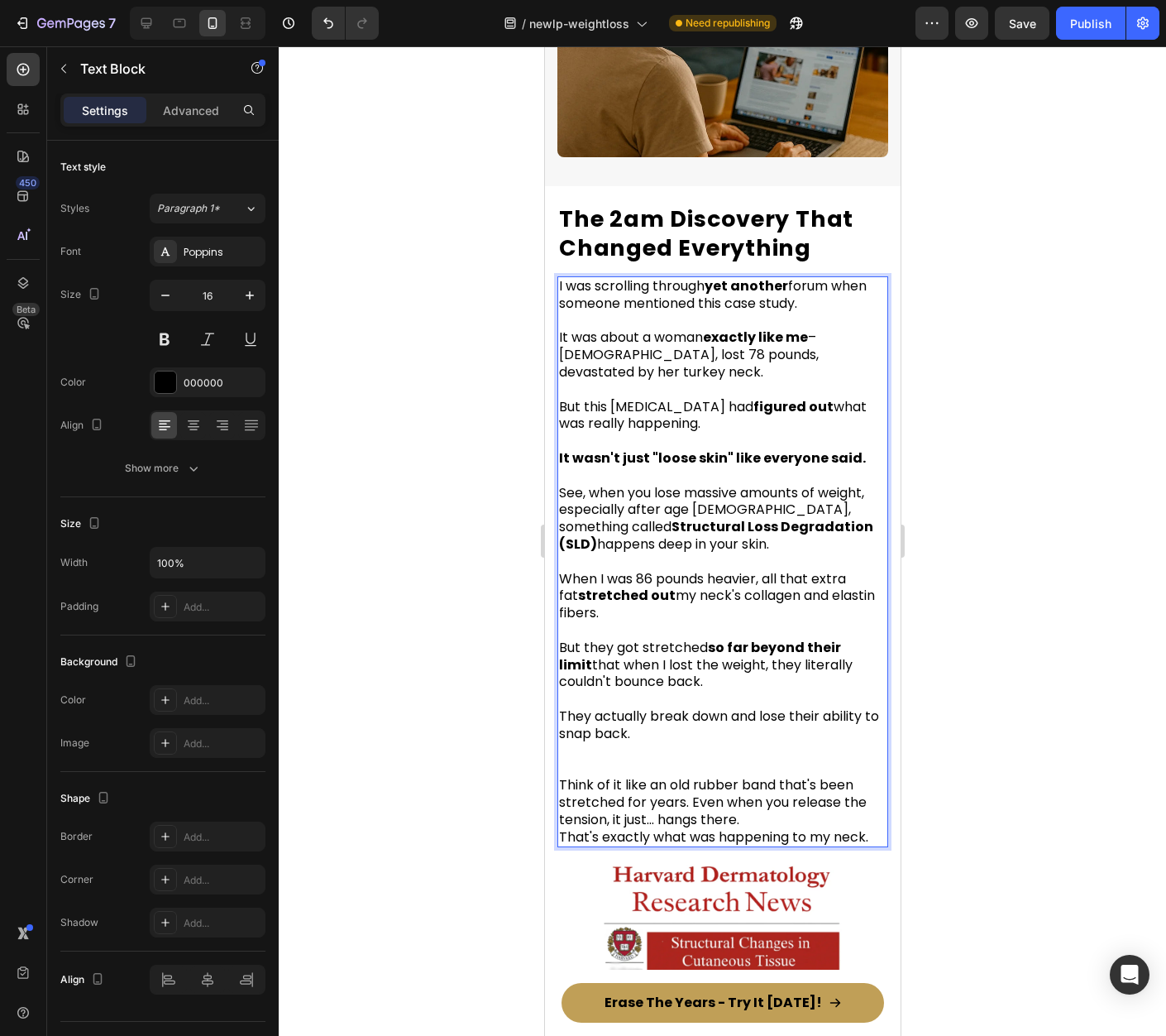
drag, startPoint x: 712, startPoint y: 664, endPoint x: 562, endPoint y: 663, distance: 150.0
click at [562, 663] on p "But they got stretched so far beyond their limit that when I lost the weight, t…" at bounding box center [722, 656] width 327 height 69
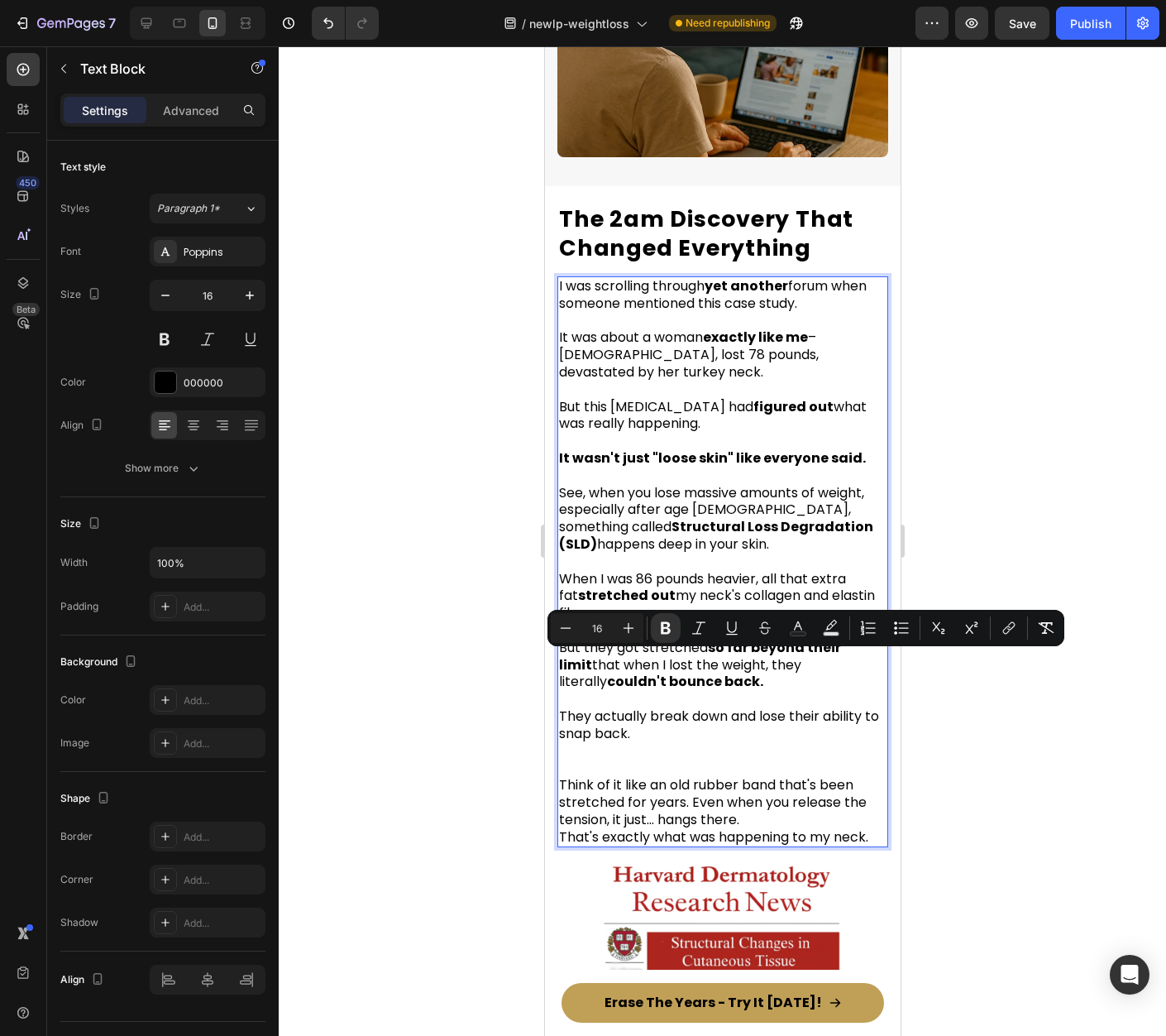
click at [1052, 743] on div at bounding box center [722, 541] width 888 height 989
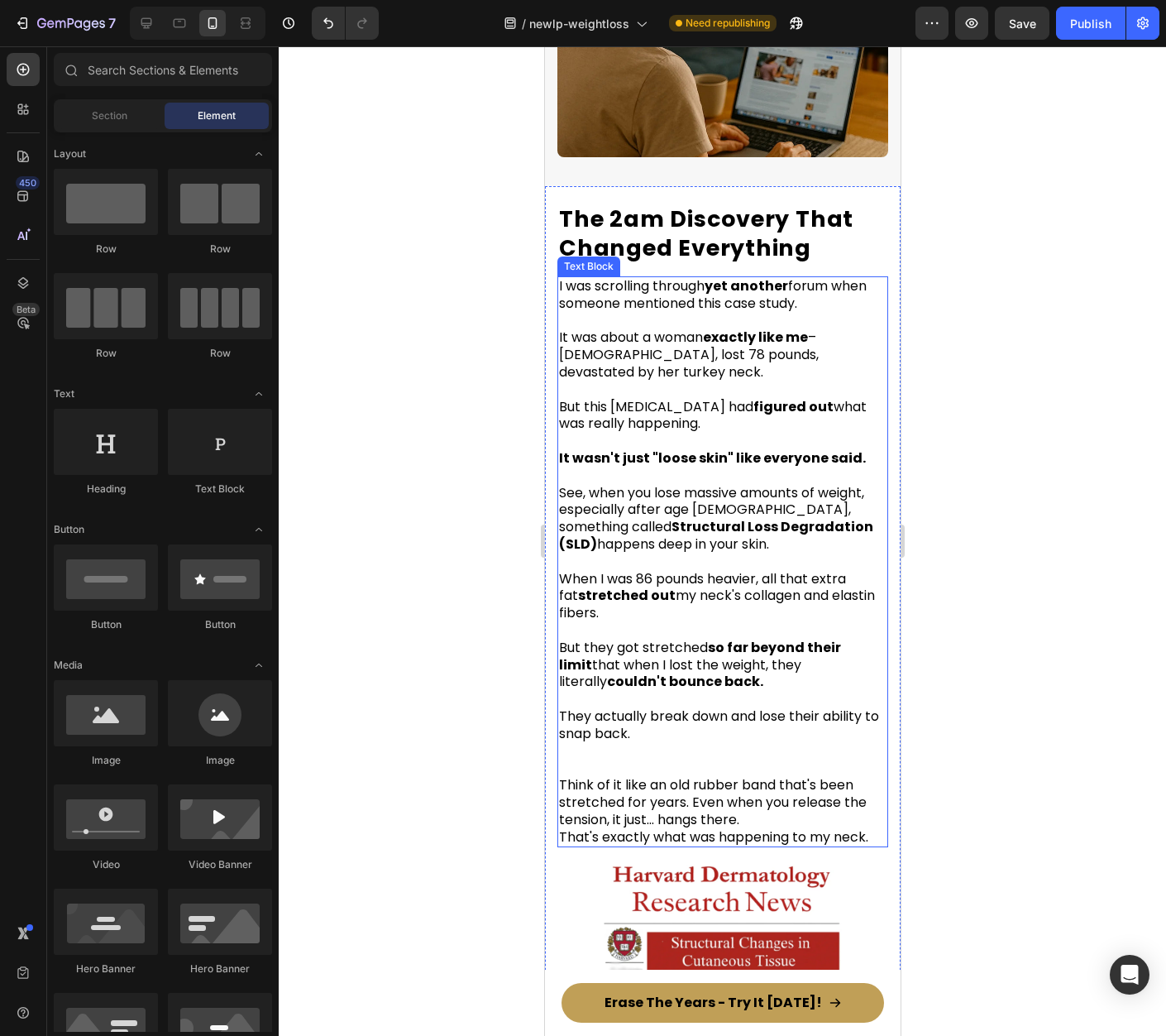
click at [778, 707] on span "They actually break down and lose their ability to snap back." at bounding box center [719, 725] width 320 height 37
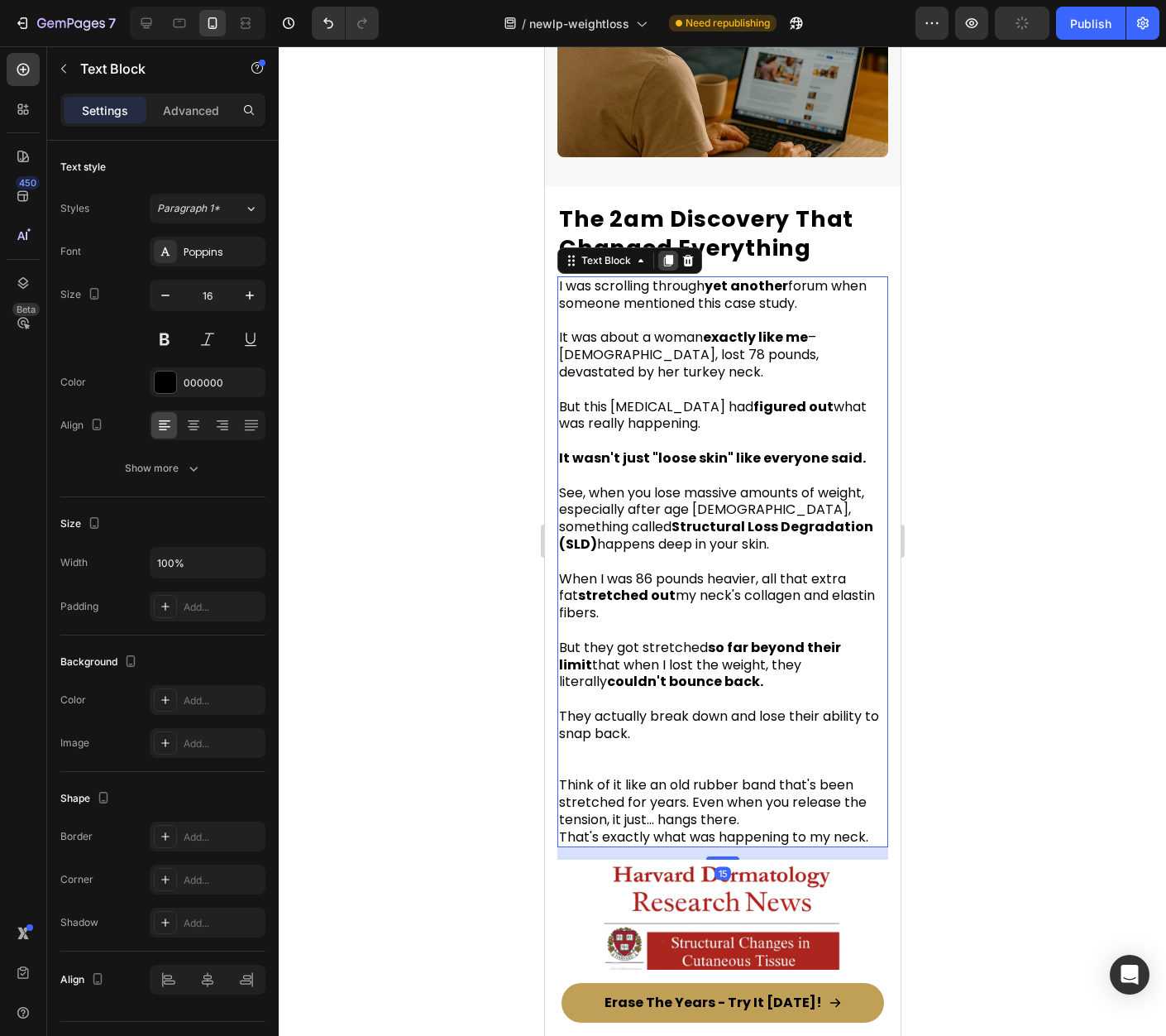
click at [666, 255] on icon at bounding box center [667, 260] width 9 height 12
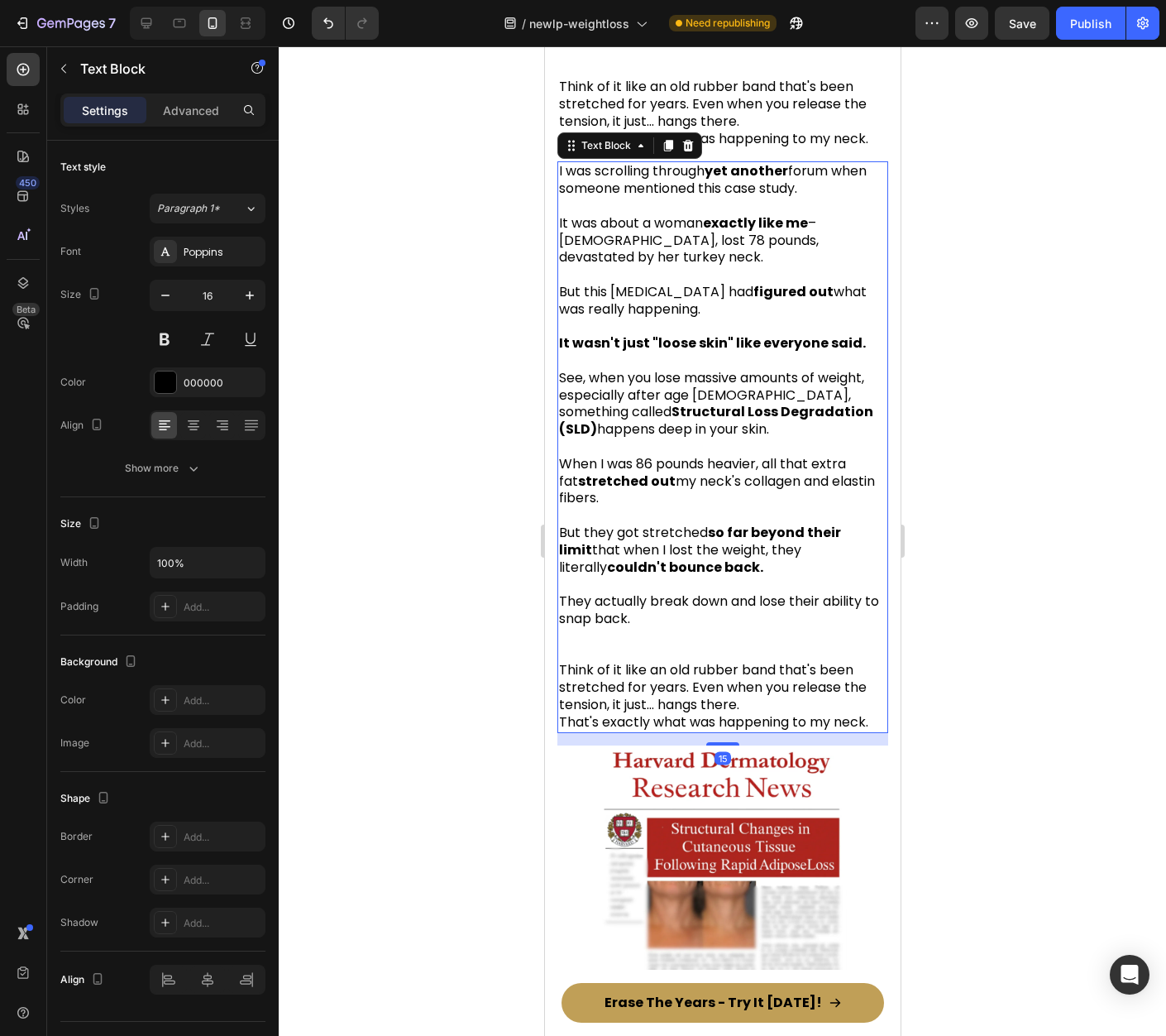
scroll to position [3157, 0]
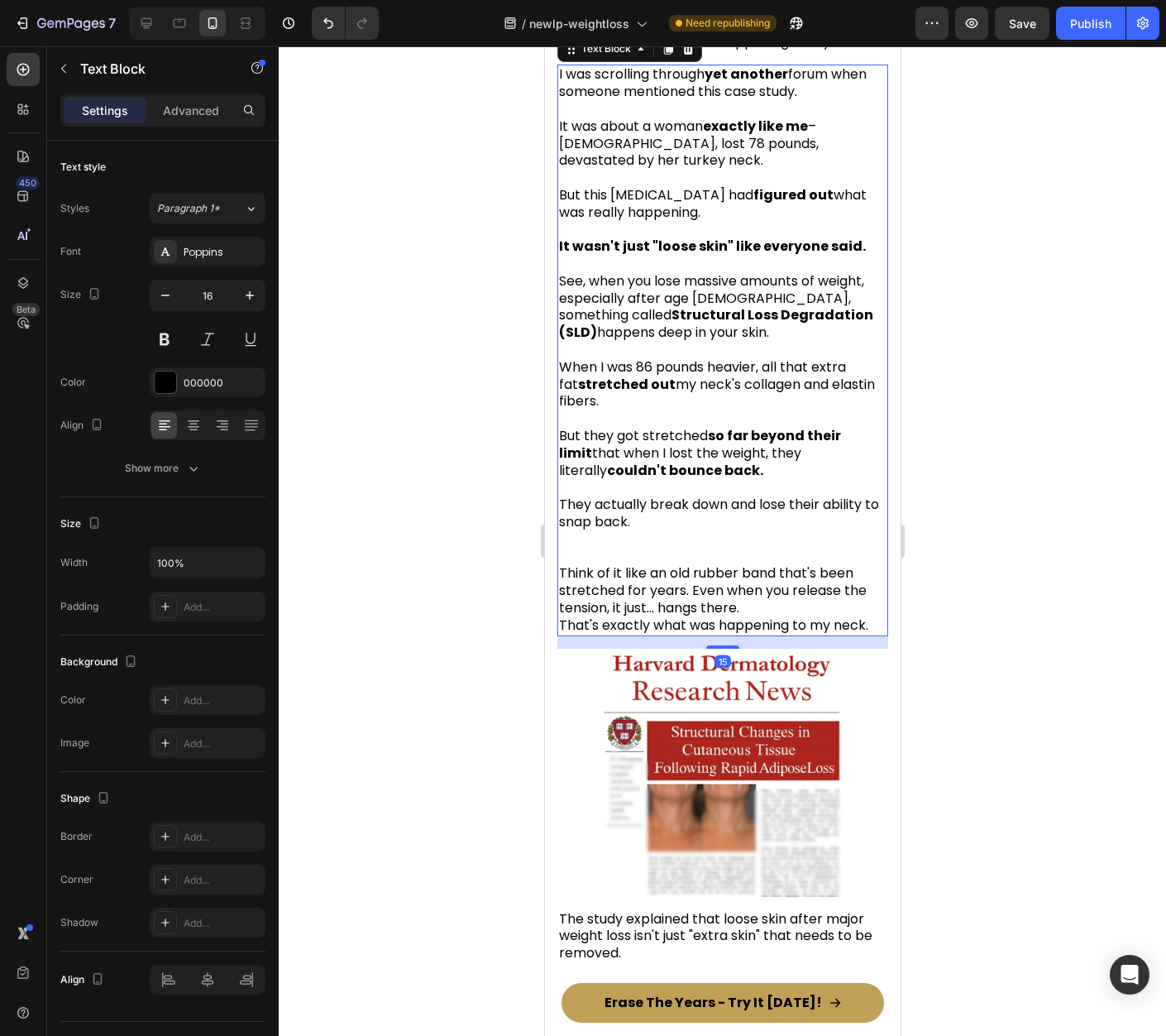
click at [716, 672] on img at bounding box center [722, 773] width 331 height 249
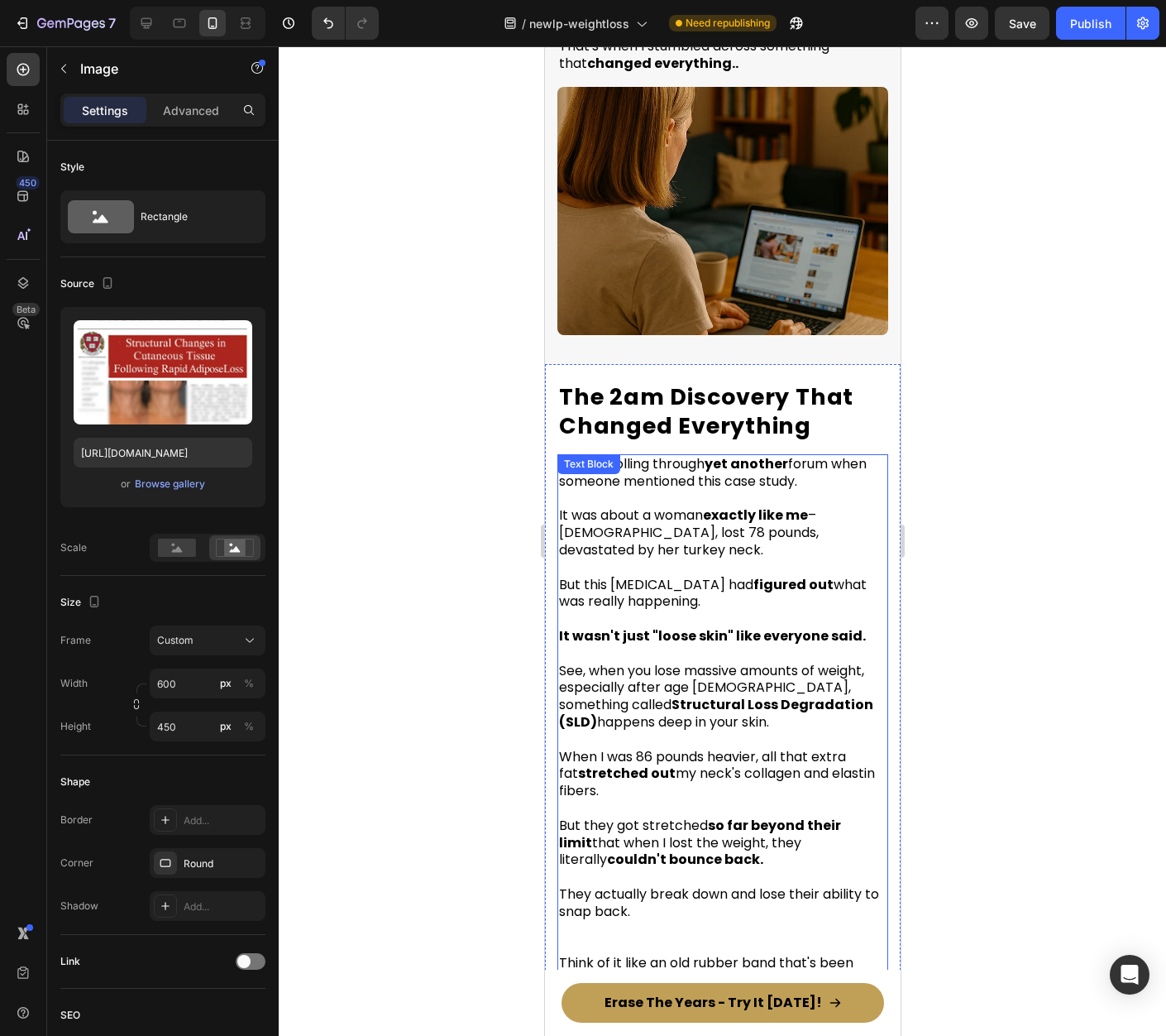
scroll to position [1975, 0]
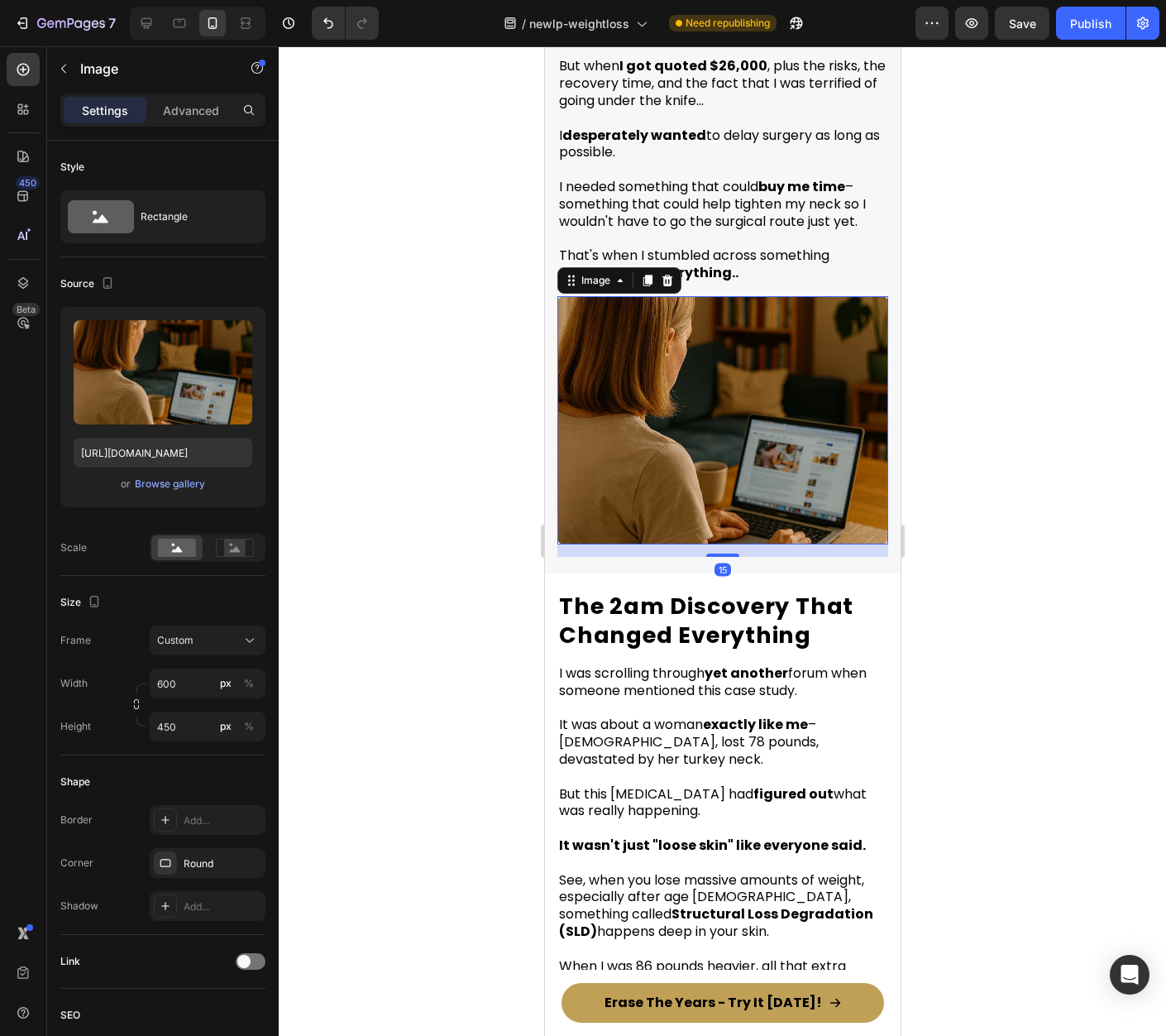
click at [716, 452] on img at bounding box center [722, 421] width 331 height 249
click at [642, 274] on icon at bounding box center [646, 280] width 9 height 12
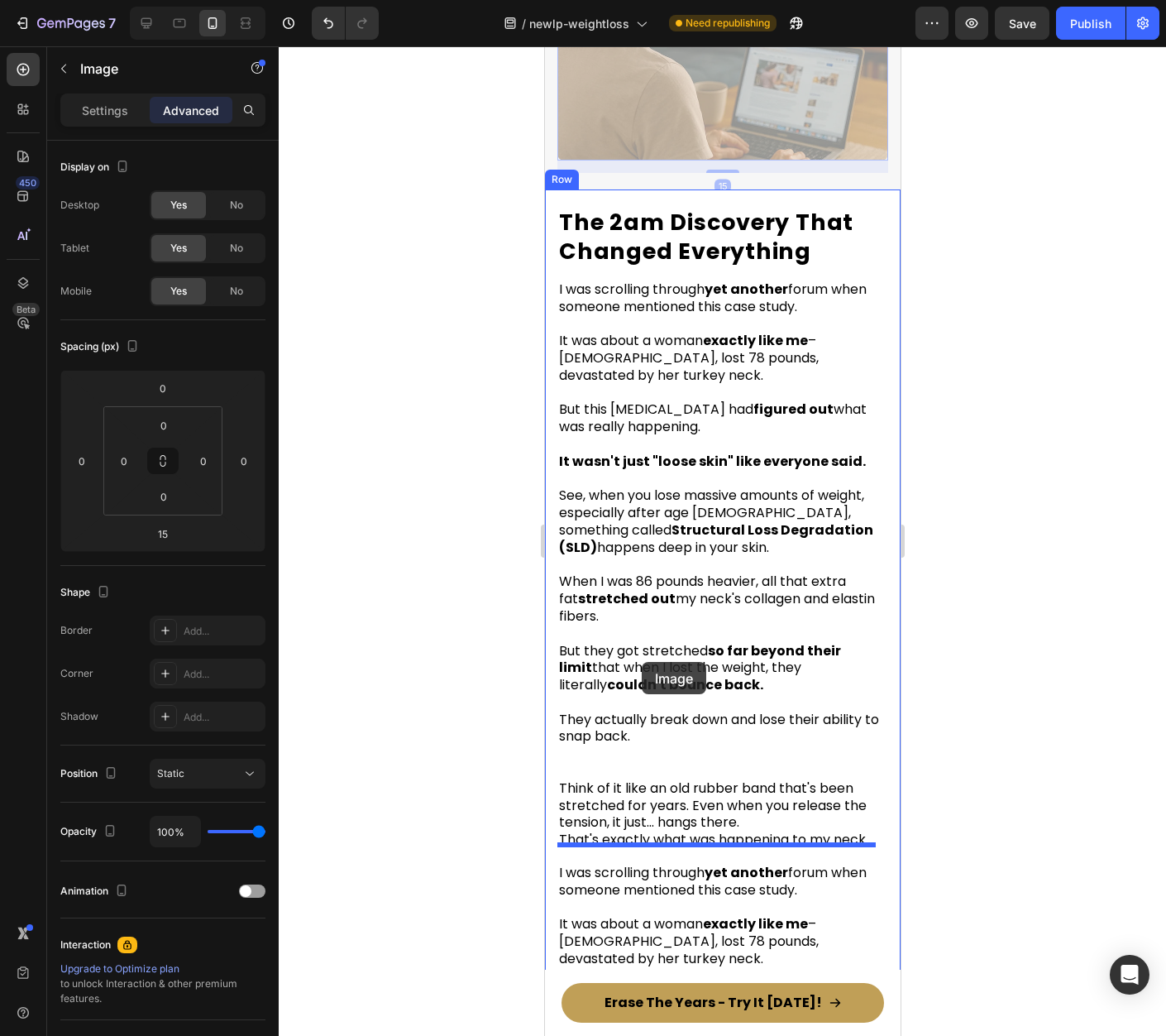
scroll to position [2625, 0]
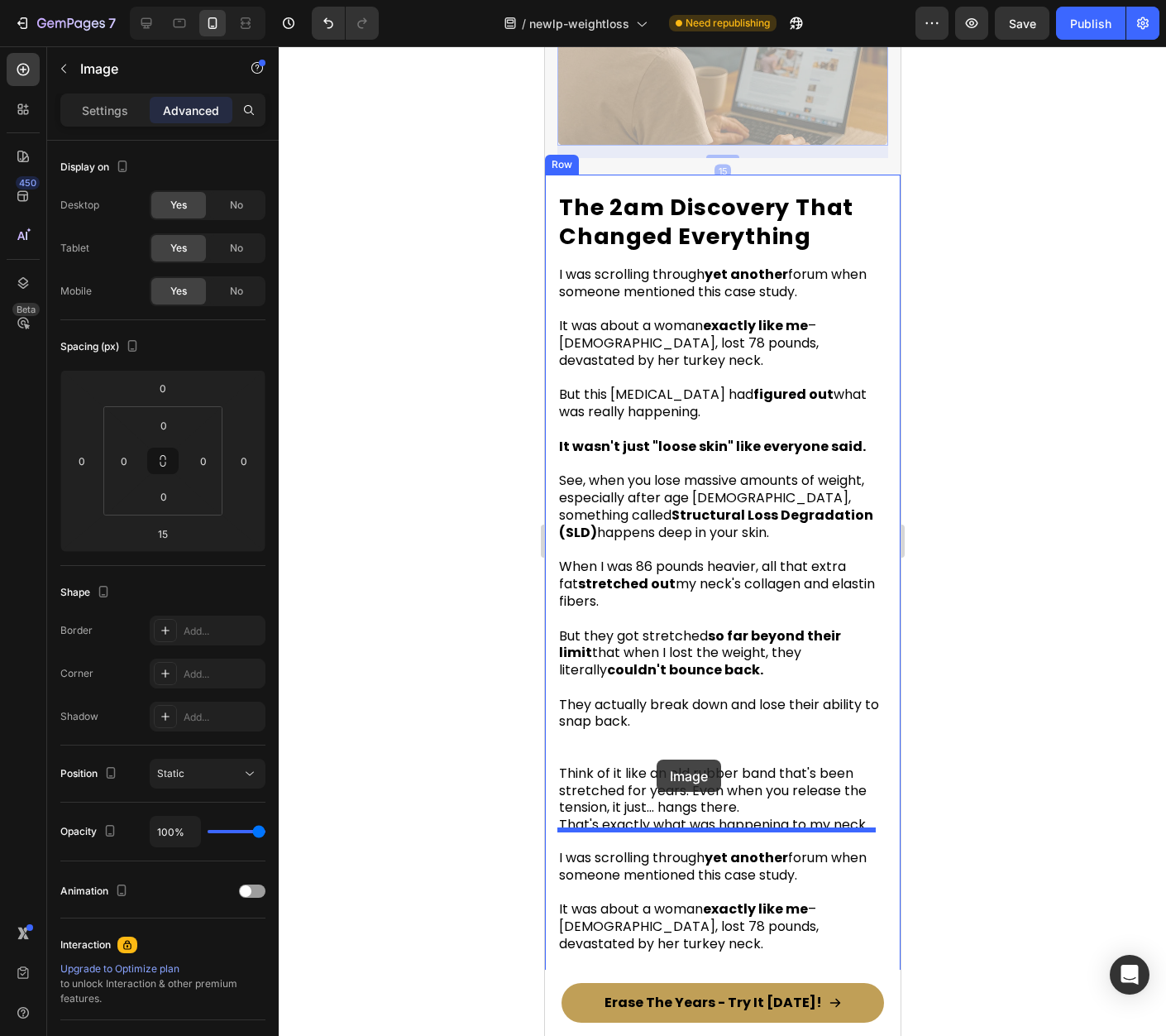
drag, startPoint x: 574, startPoint y: 517, endPoint x: 656, endPoint y: 765, distance: 261.2
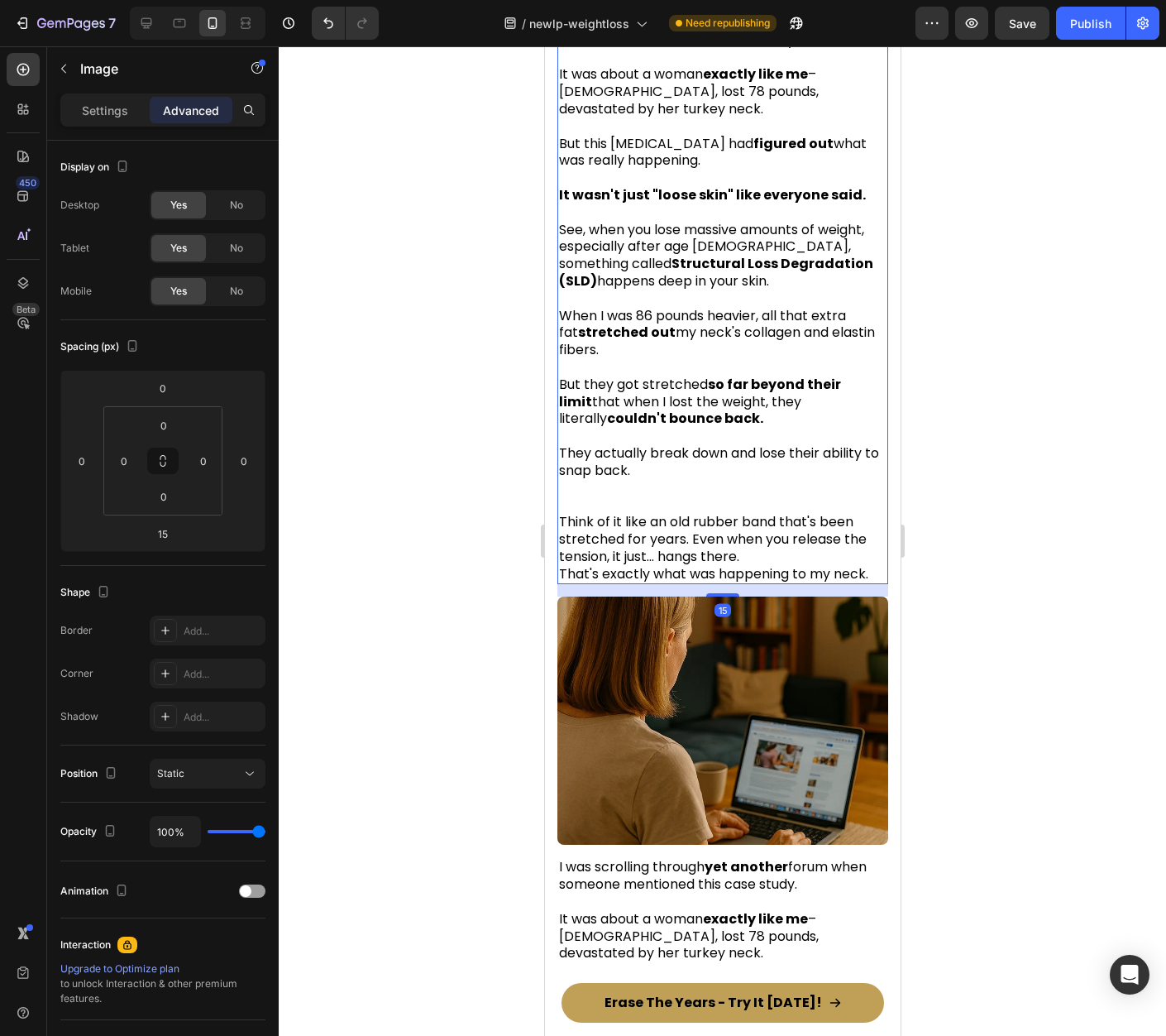
click at [740, 525] on span "Think of it like an old rubber band that's been stretched for years. Even when …" at bounding box center [713, 539] width 308 height 54
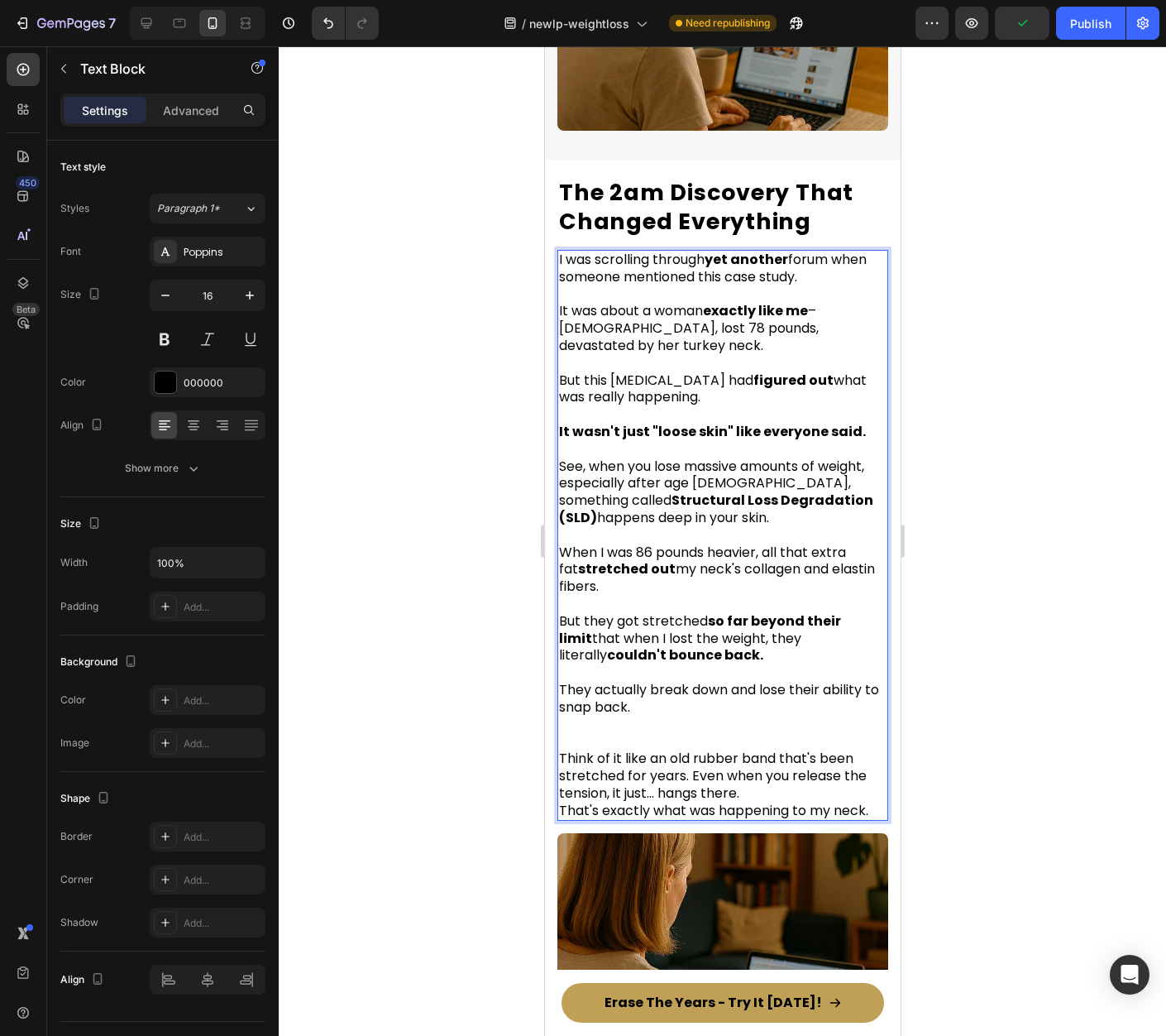
click at [814, 354] on p "It was about a woman exactly like me – 51 years old, lost 78 pounds, devastated…" at bounding box center [722, 329] width 327 height 52
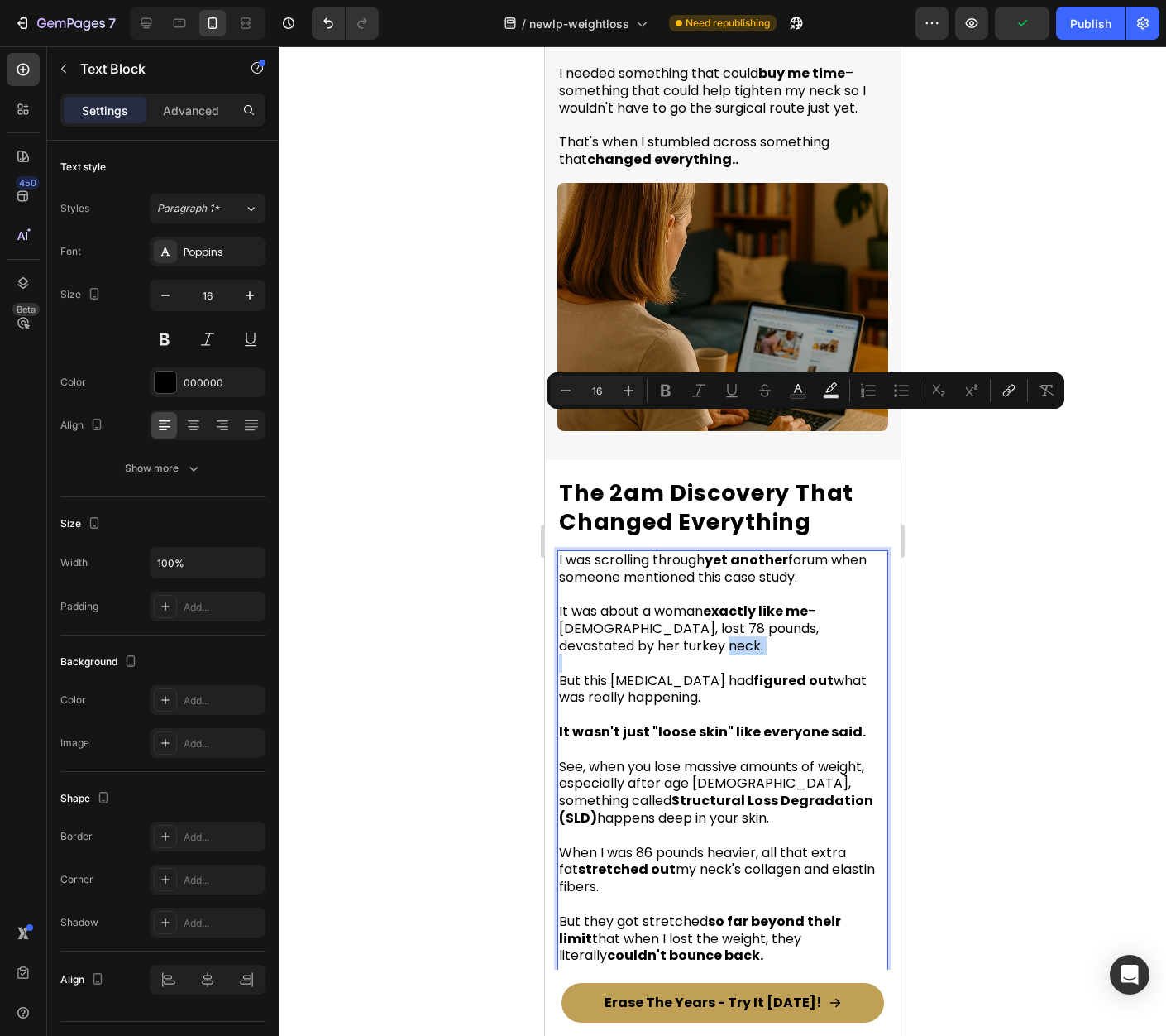
scroll to position [2485, 0]
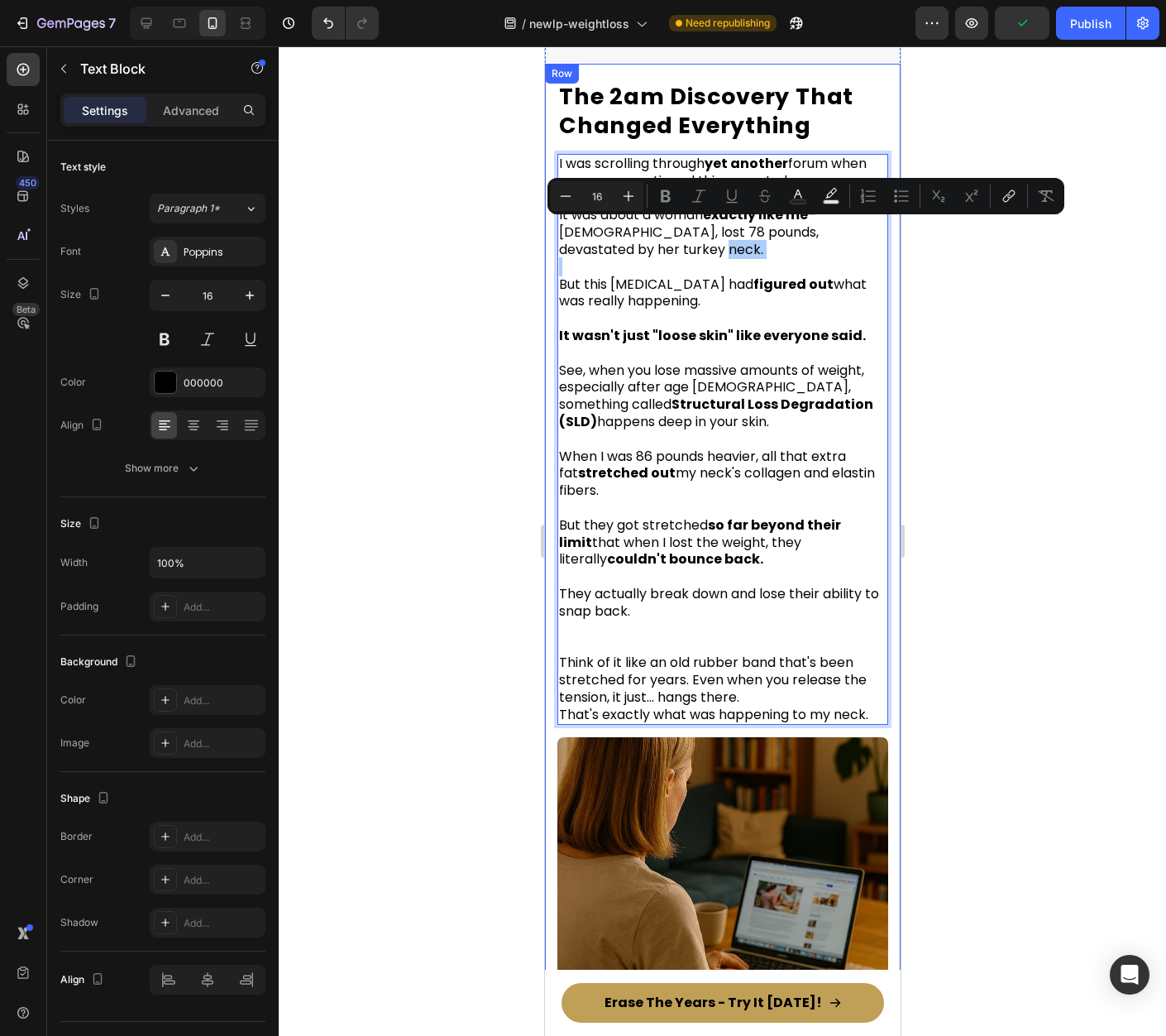
click at [981, 574] on div at bounding box center [722, 541] width 888 height 989
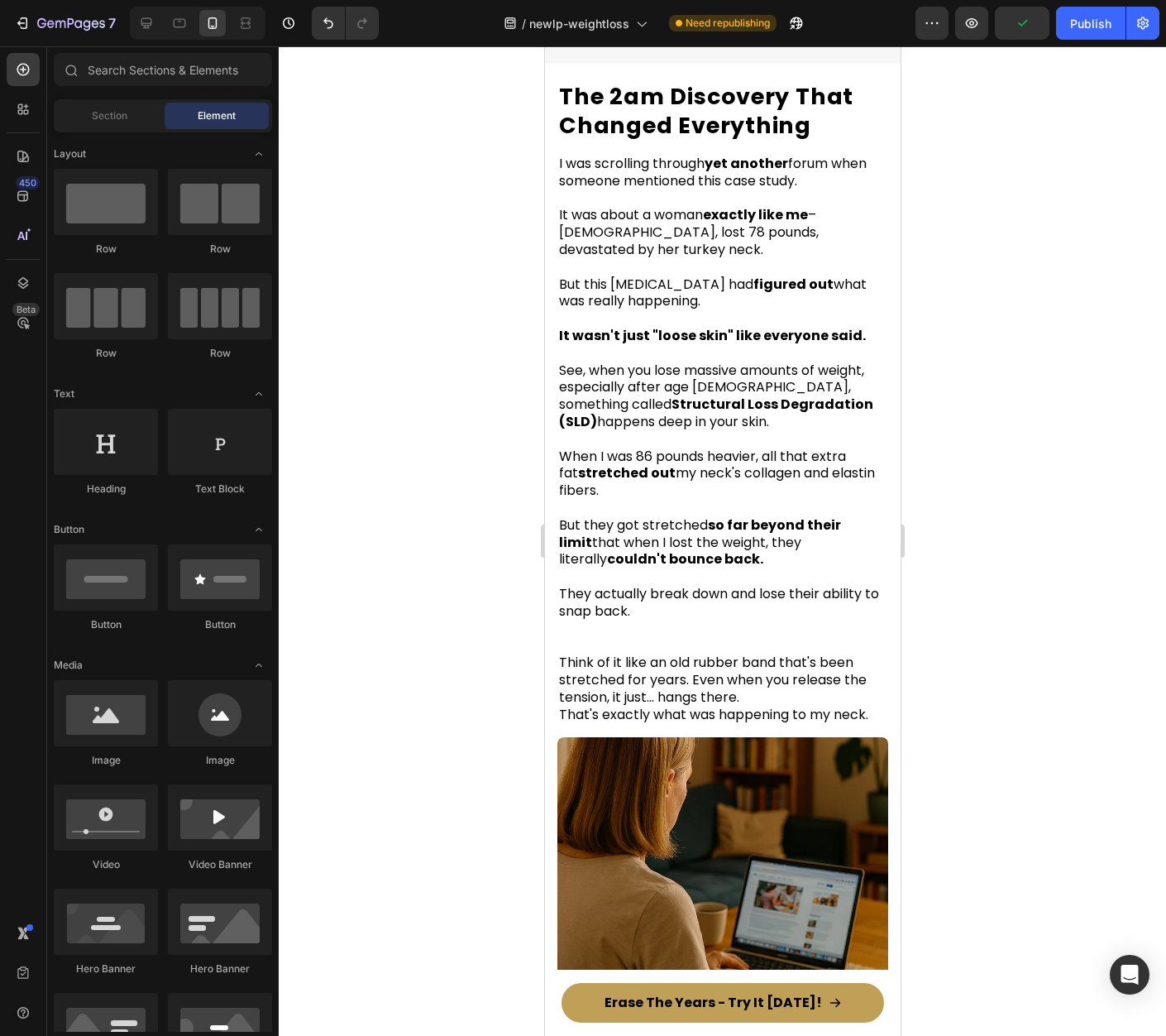
click at [665, 620] on p "Rich Text Editor. Editing area: main" at bounding box center [722, 628] width 327 height 17
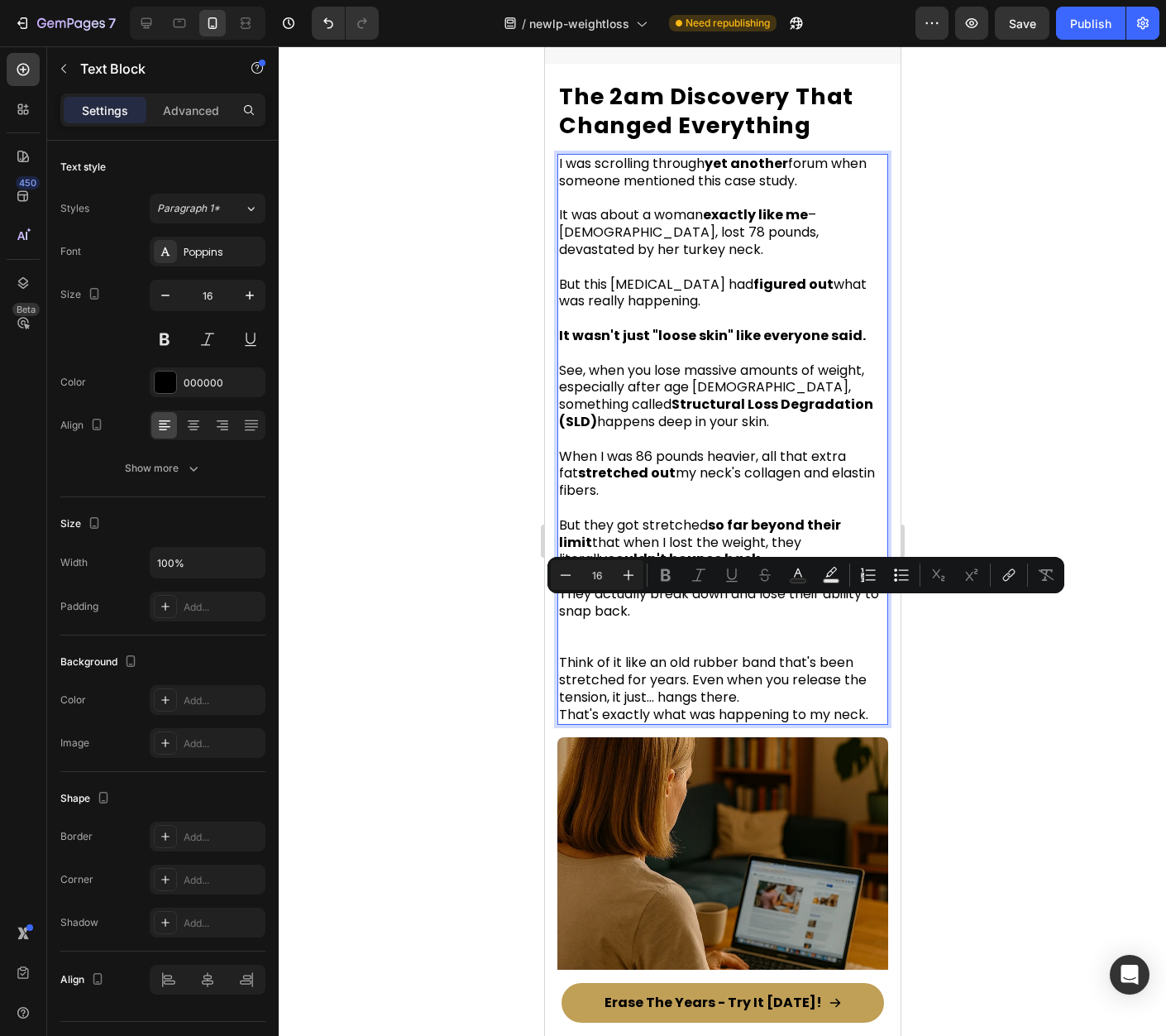
click at [574, 620] on p "Rich Text Editor. Editing area: main" at bounding box center [722, 628] width 327 height 17
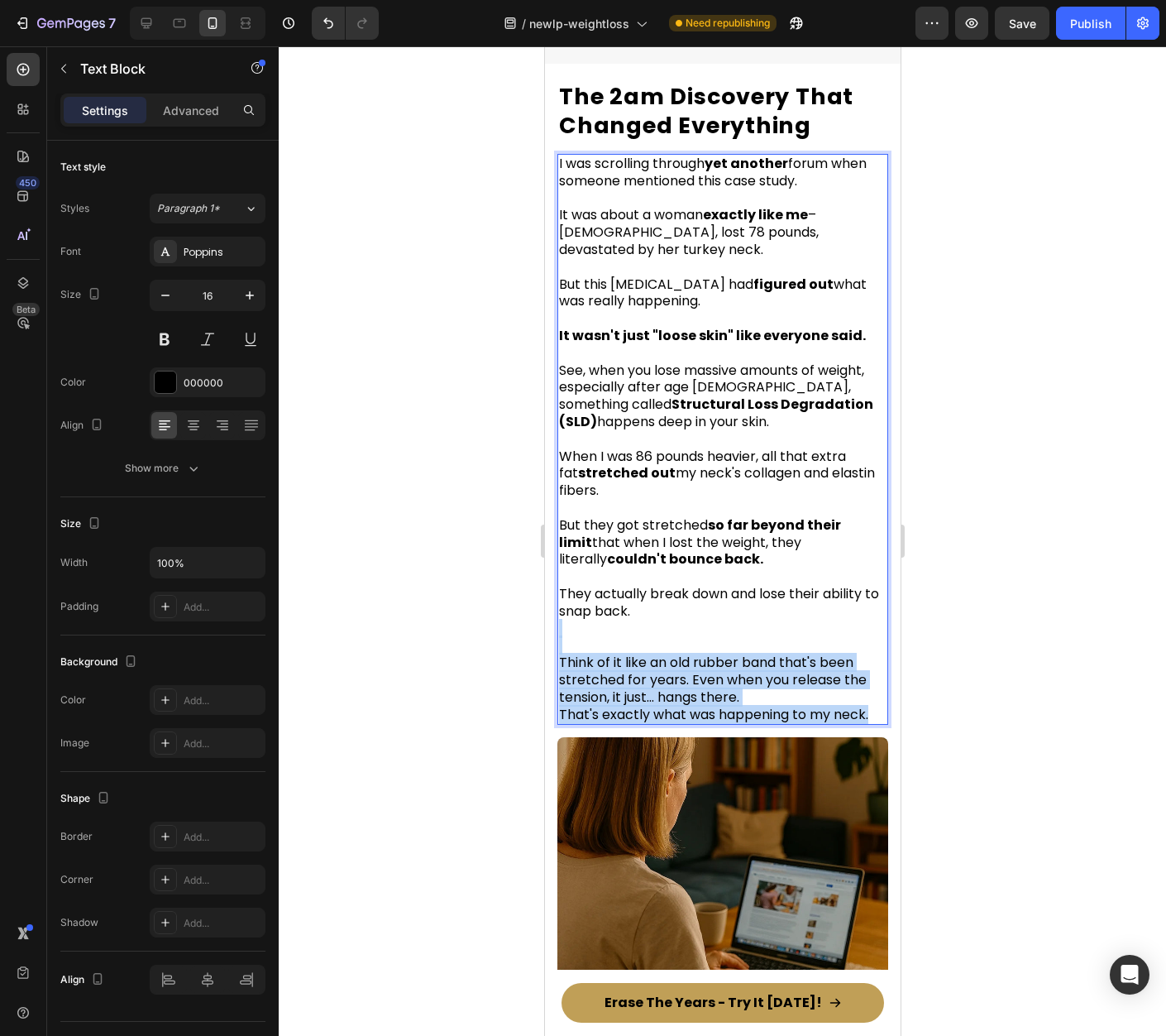
drag, startPoint x: 581, startPoint y: 612, endPoint x: 869, endPoint y: 697, distance: 300.3
click at [869, 697] on div "I was scrolling through yet another forum when someone mentioned this case stud…" at bounding box center [722, 439] width 331 height 571
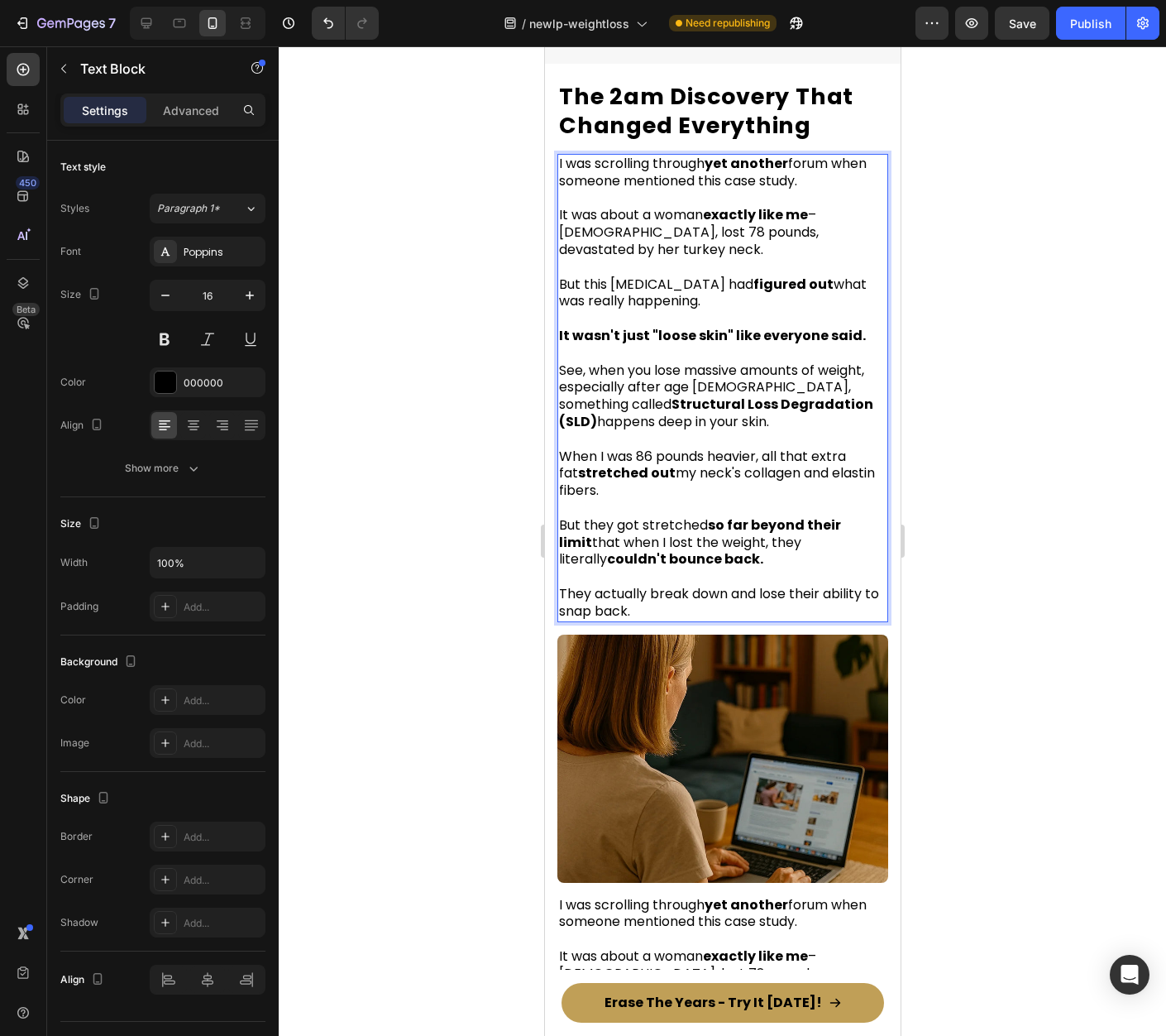
click at [981, 635] on div at bounding box center [722, 541] width 888 height 989
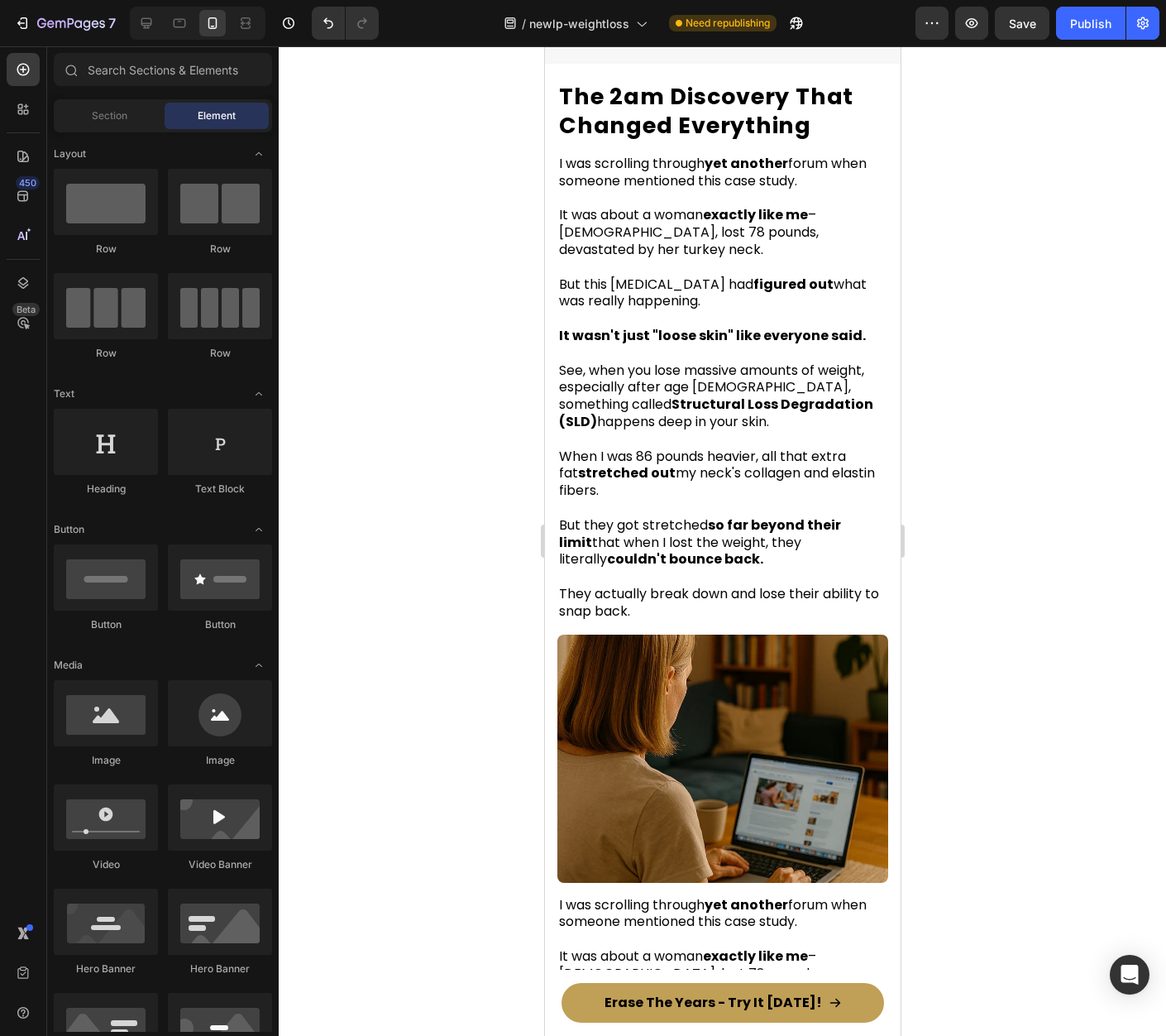
click at [702, 569] on p "They actually break down and lose their ability to snap back." at bounding box center [722, 595] width 327 height 52
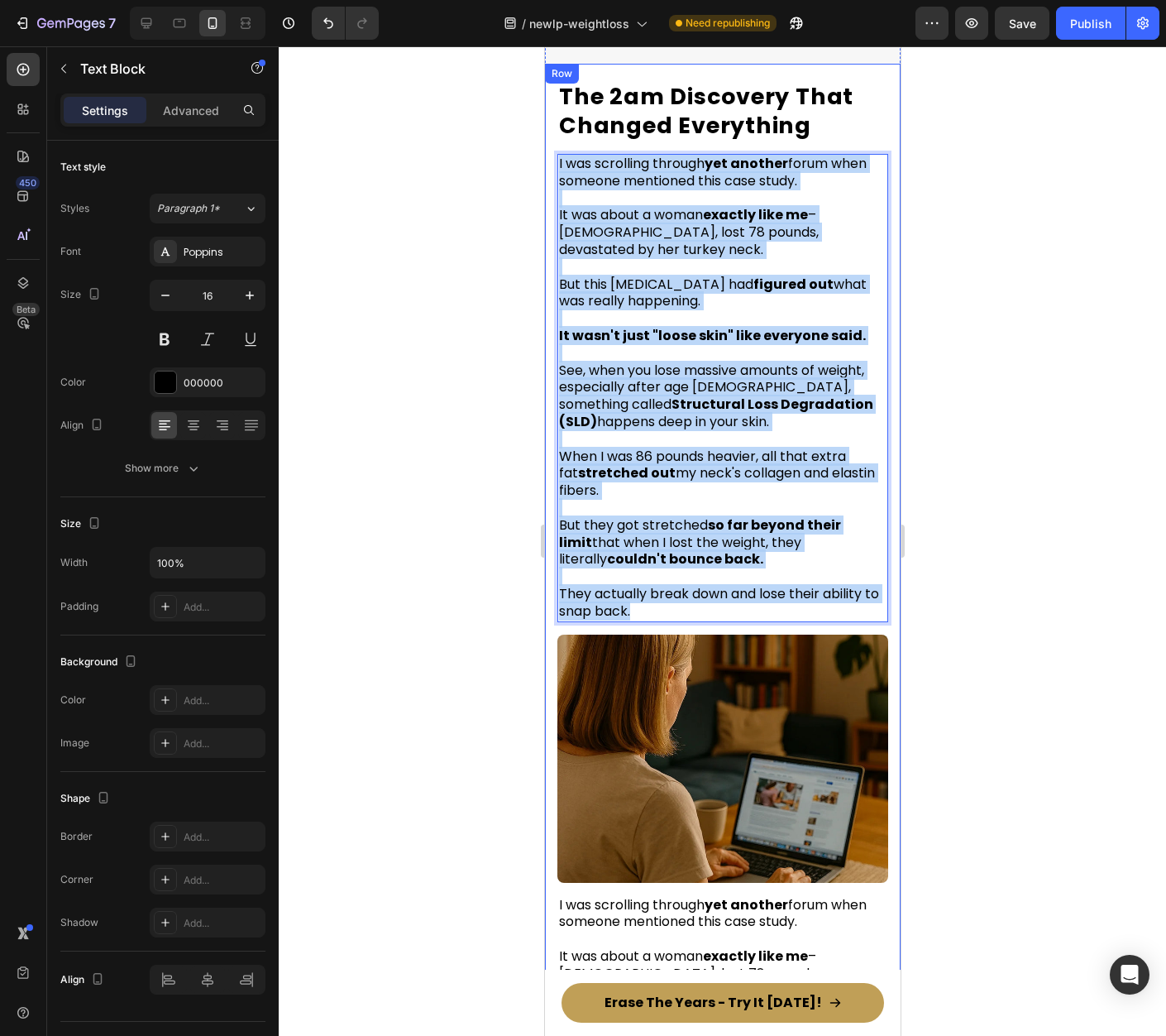
drag, startPoint x: 661, startPoint y: 591, endPoint x: 549, endPoint y: 140, distance: 464.7
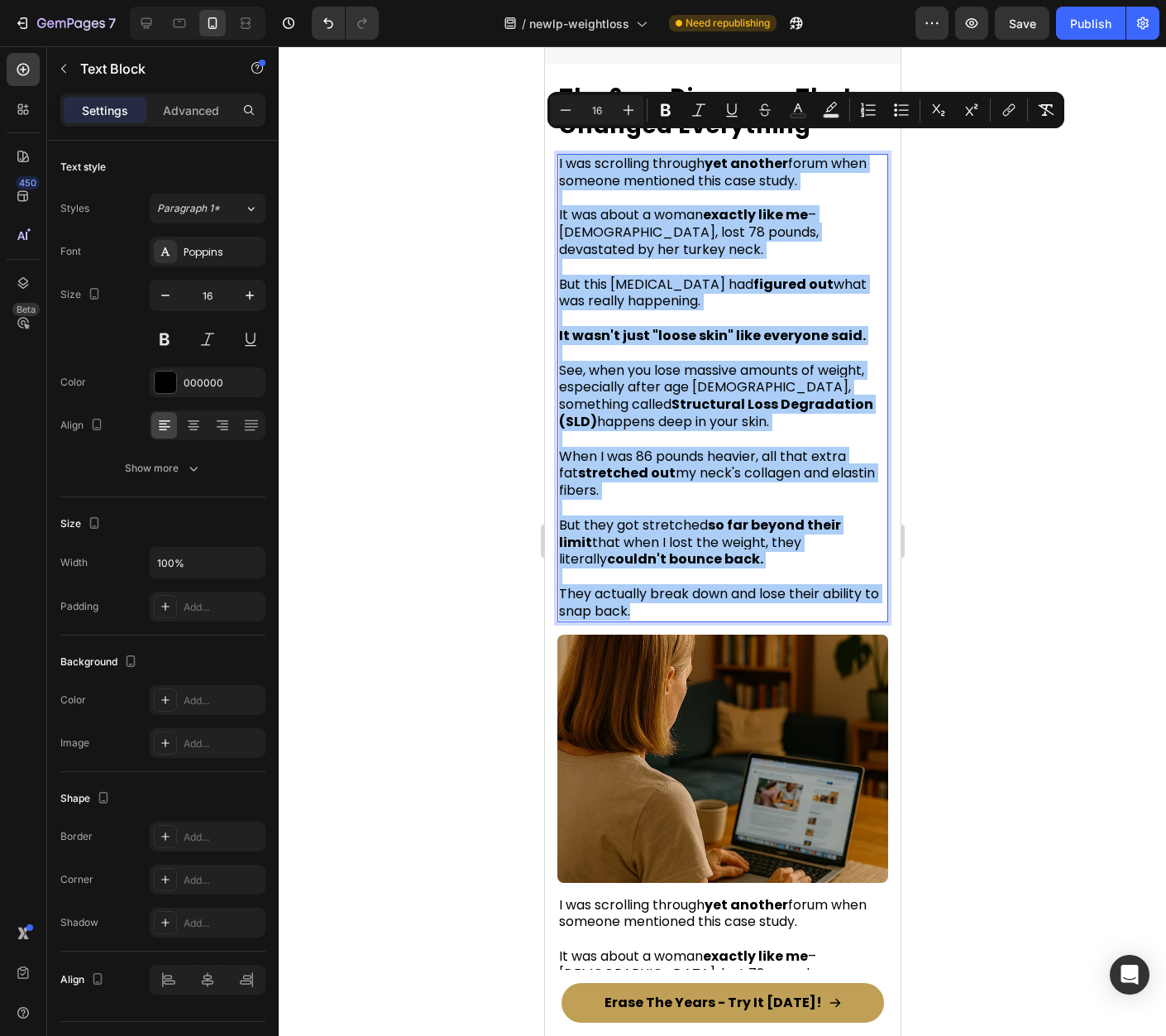
click at [1019, 495] on div at bounding box center [722, 541] width 888 height 989
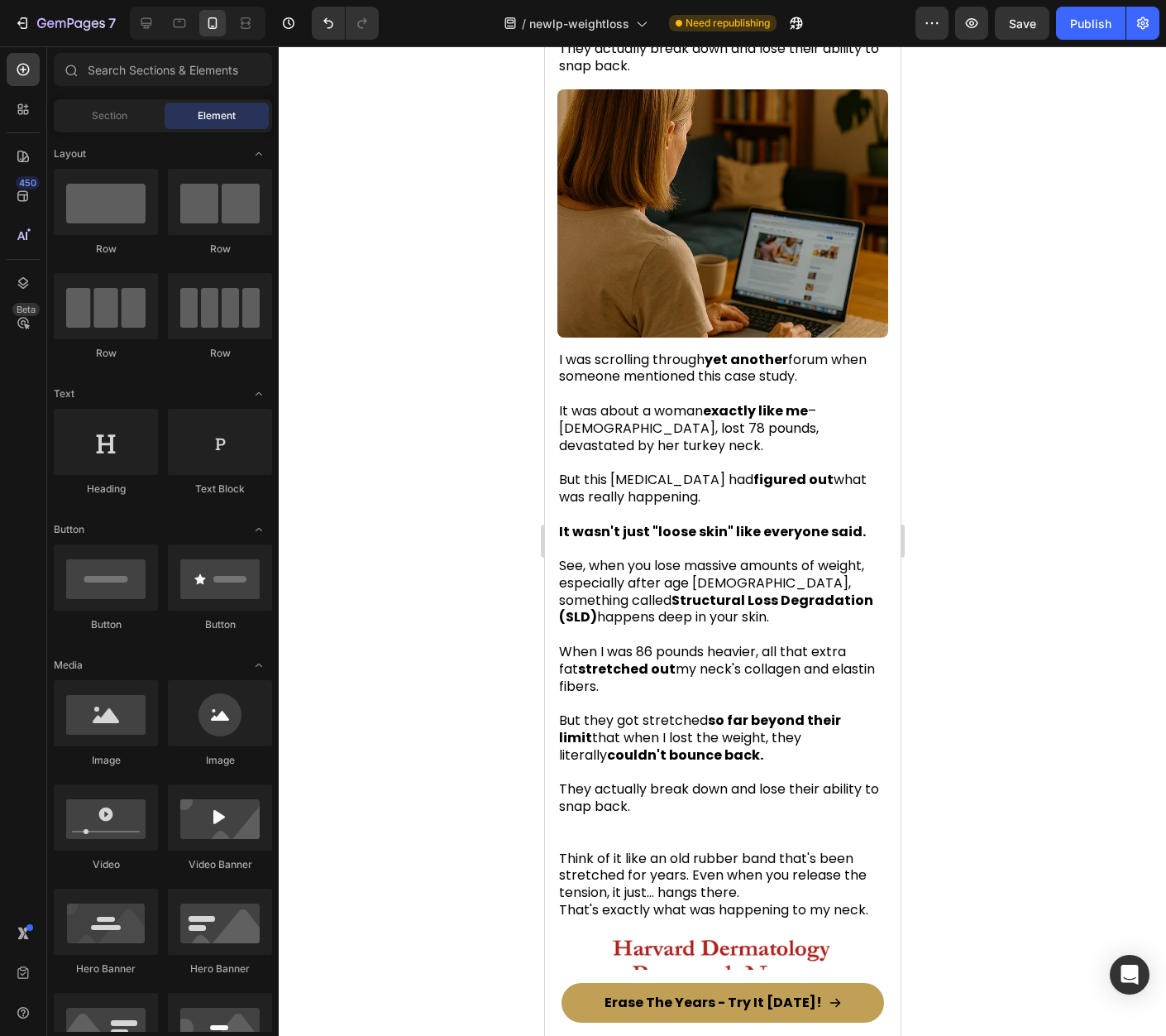
scroll to position [3016, 0]
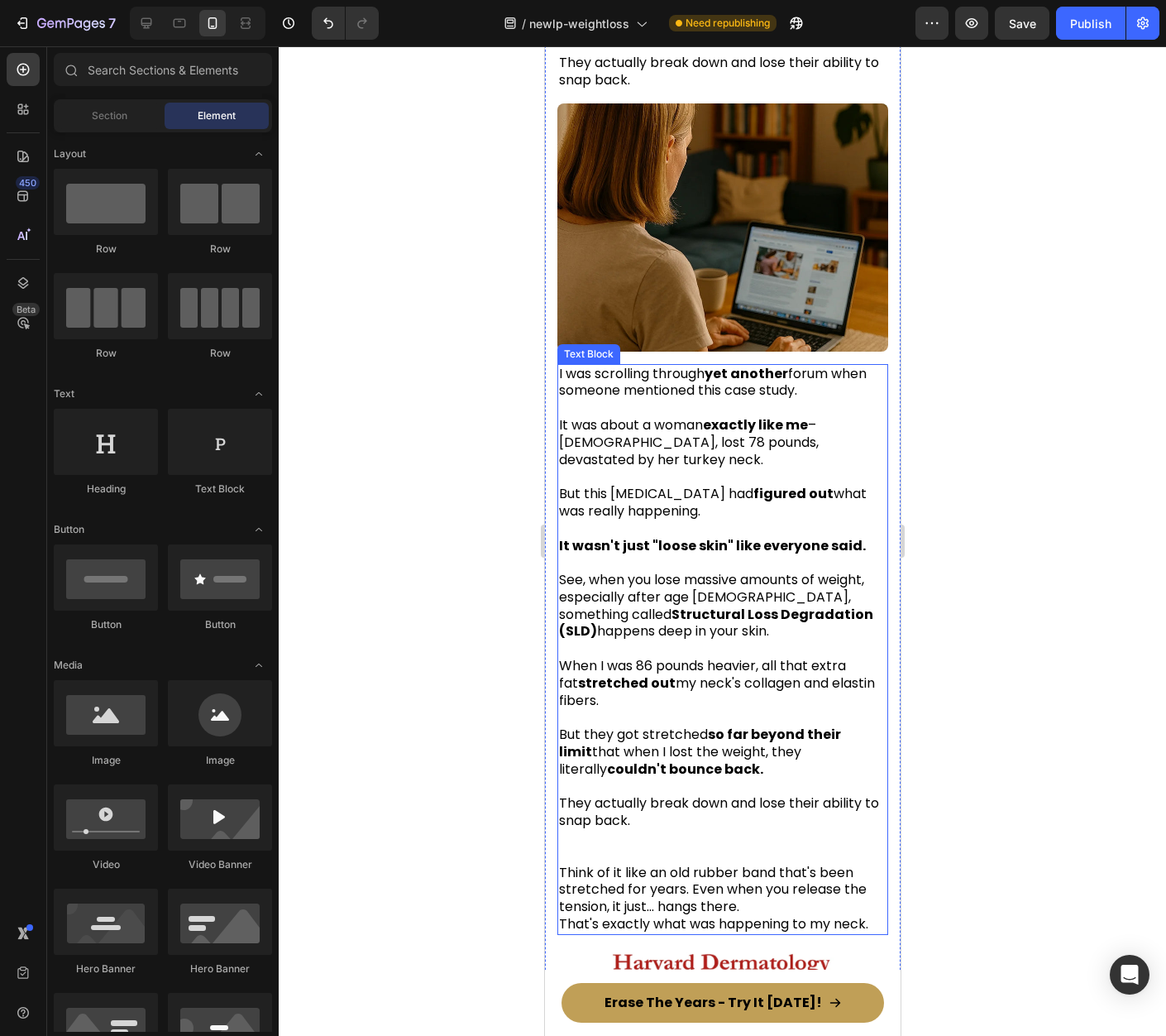
click at [730, 570] on span "See, when you lose massive amounts of weight, especially after age 40, somethin…" at bounding box center [716, 604] width 314 height 71
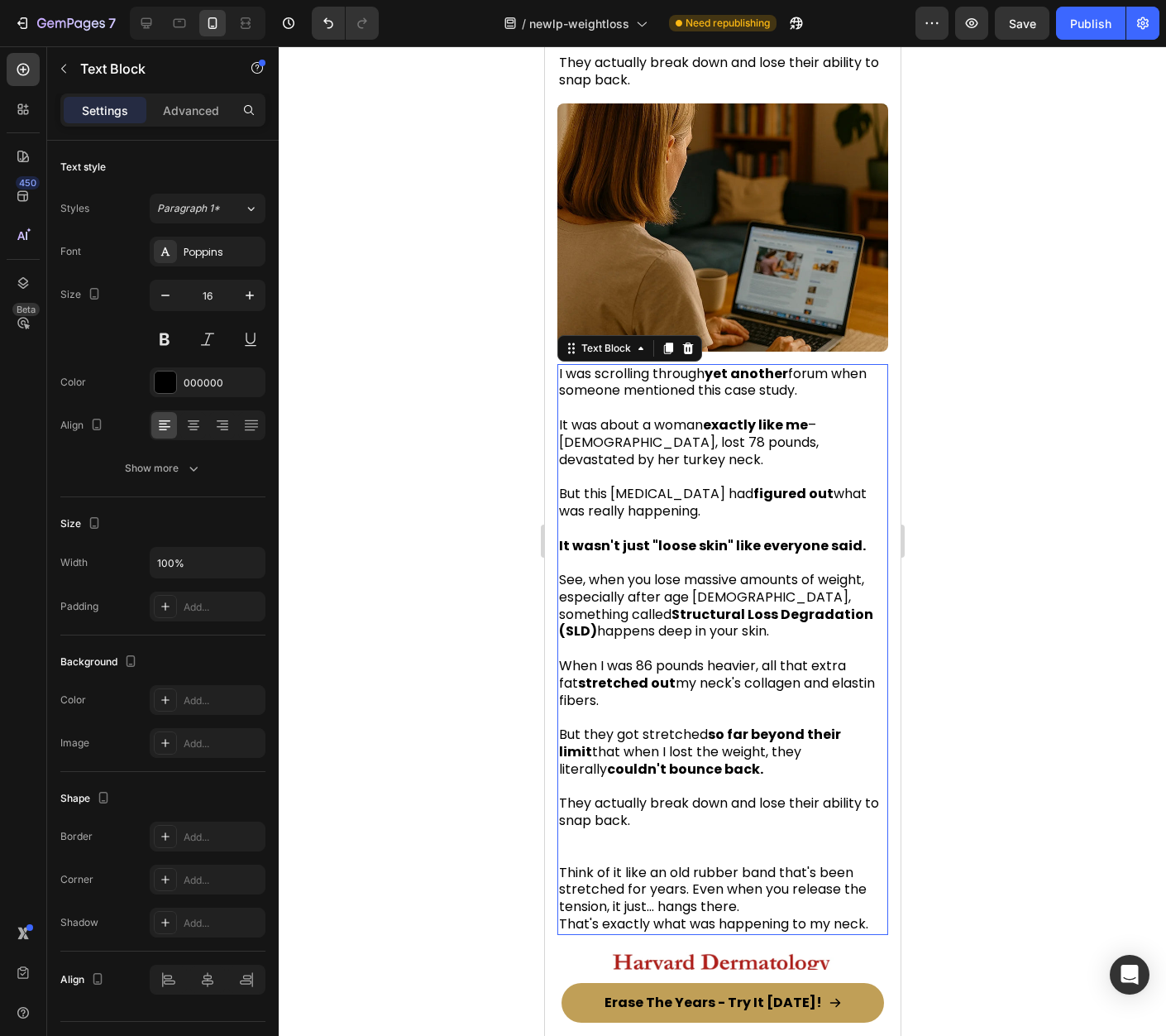
click at [730, 570] on span "See, when you lose massive amounts of weight, especially after age 40, somethin…" at bounding box center [716, 604] width 314 height 71
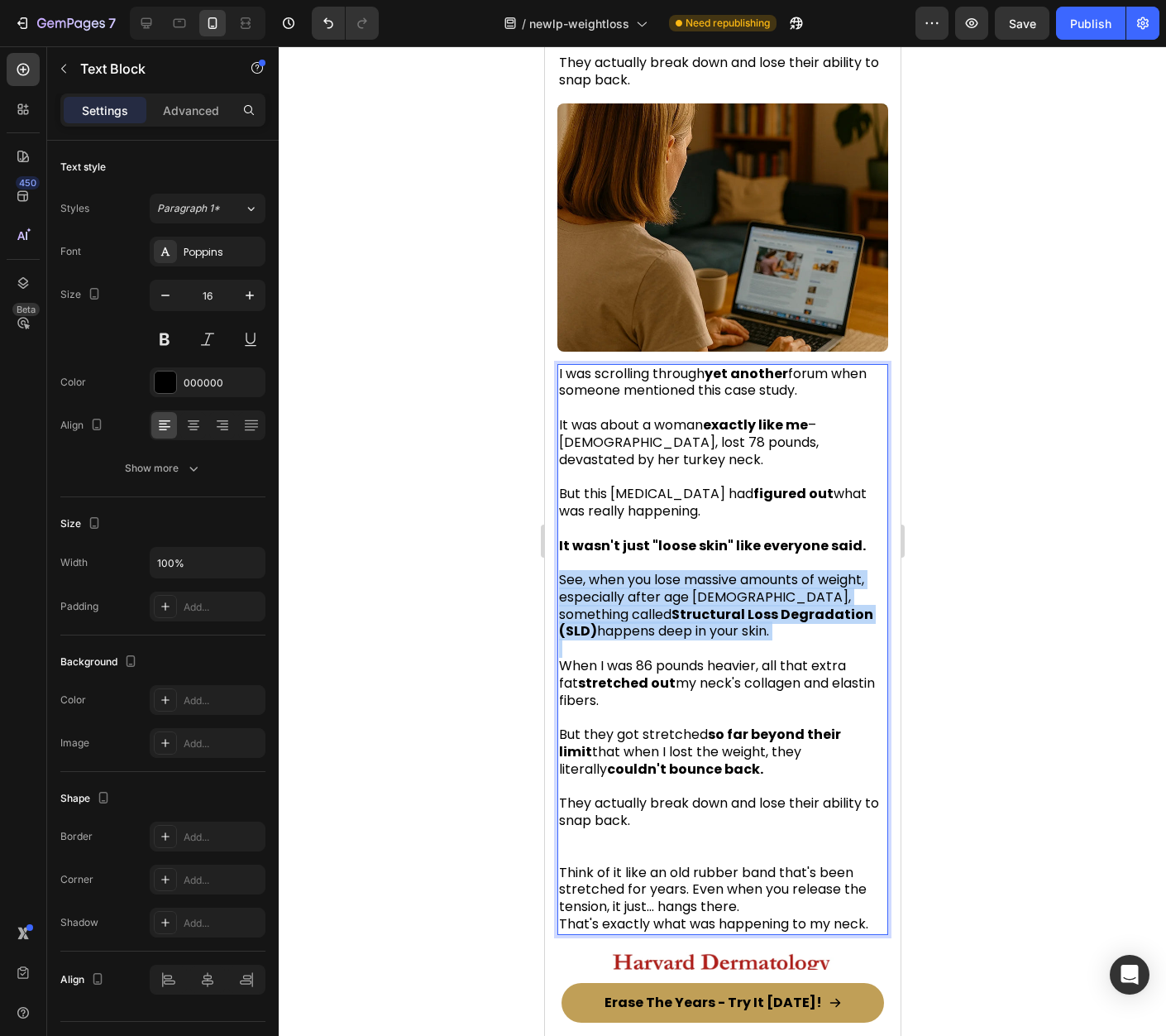
click at [730, 570] on span "See, when you lose massive amounts of weight, especially after age 40, somethin…" at bounding box center [716, 604] width 314 height 71
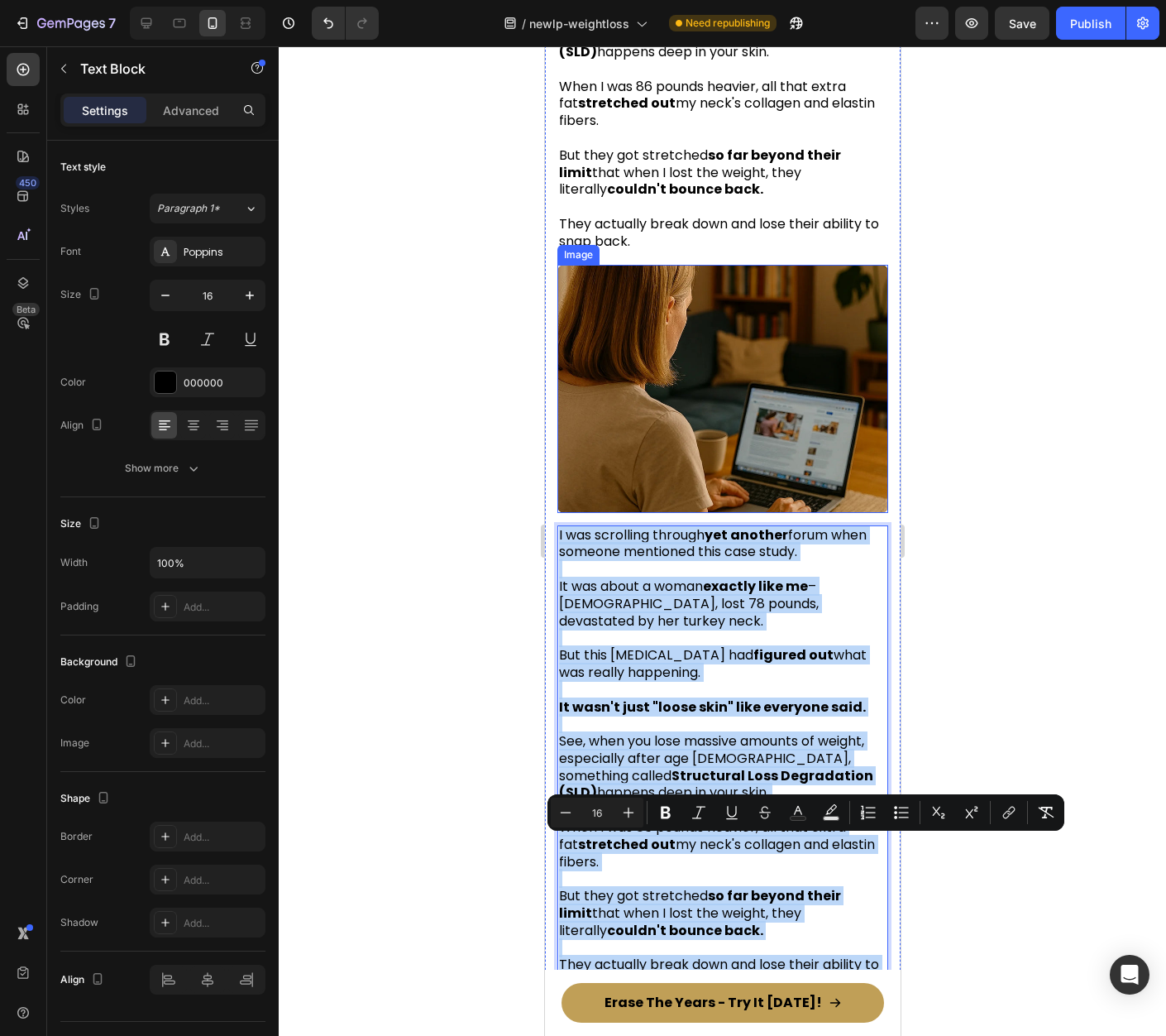
scroll to position [3078, 0]
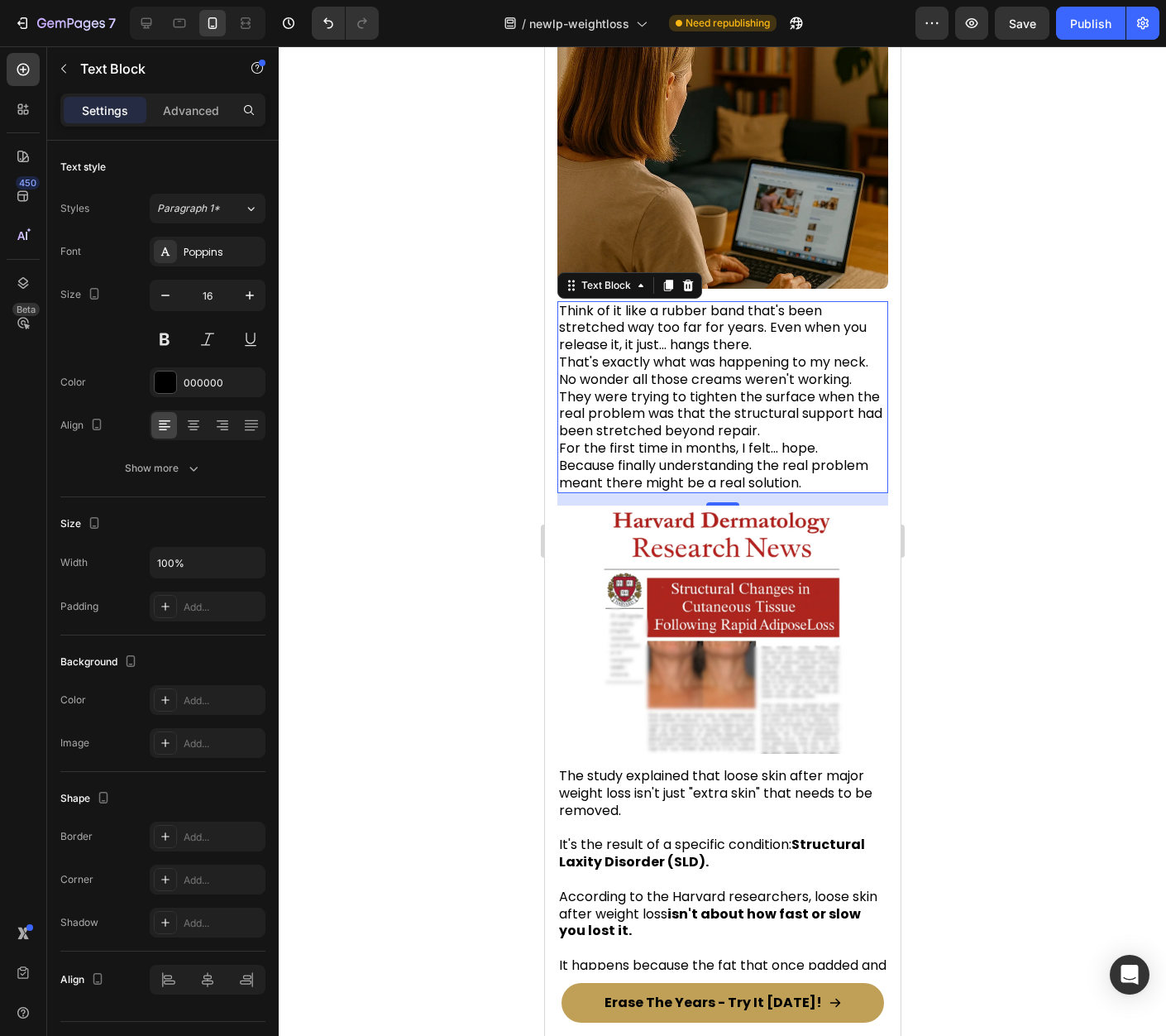
click at [1075, 475] on div at bounding box center [722, 541] width 888 height 989
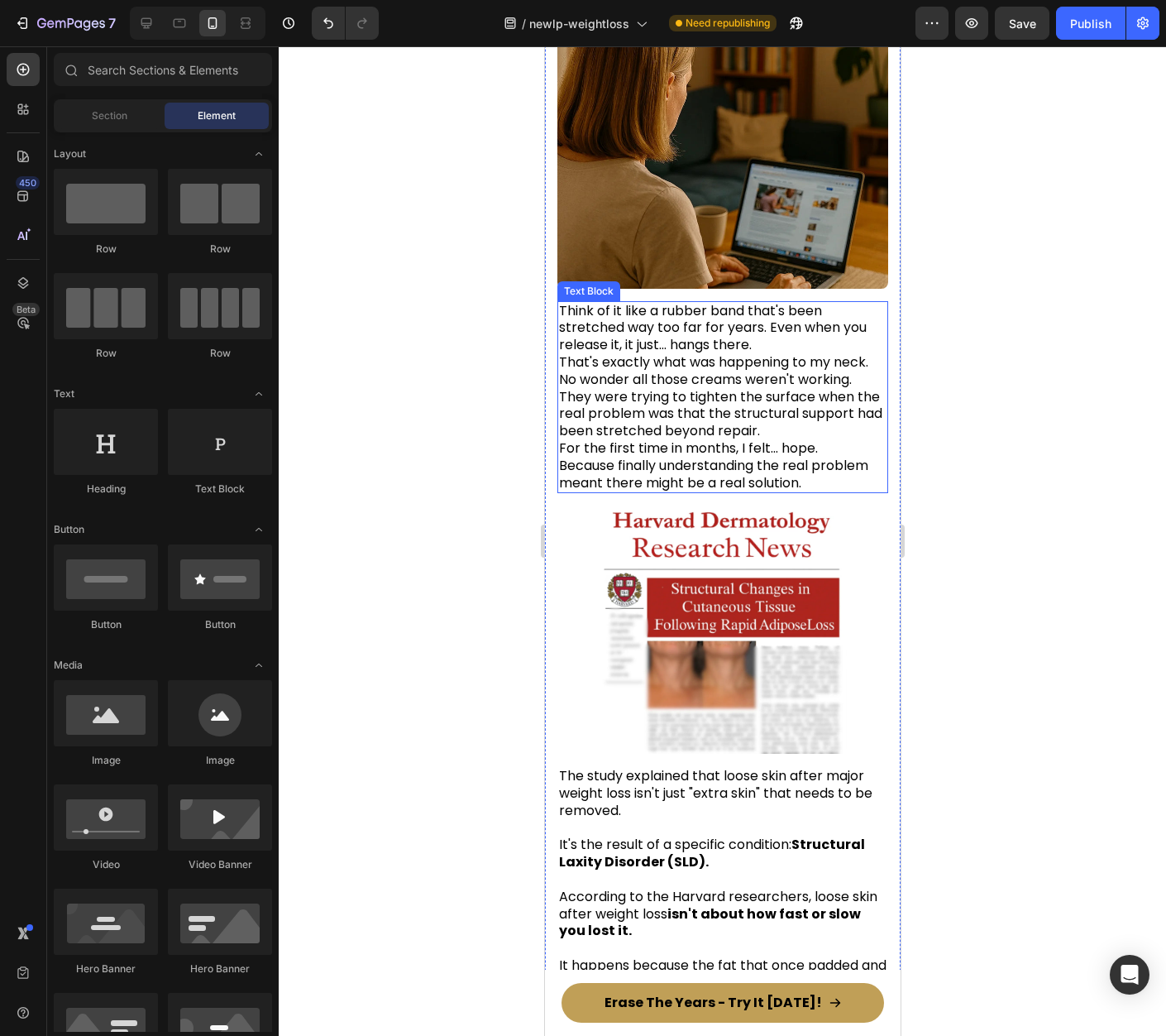
click at [758, 301] on span "Think of it like a rubber band that's been stretched way too far for years. Eve…" at bounding box center [713, 328] width 308 height 54
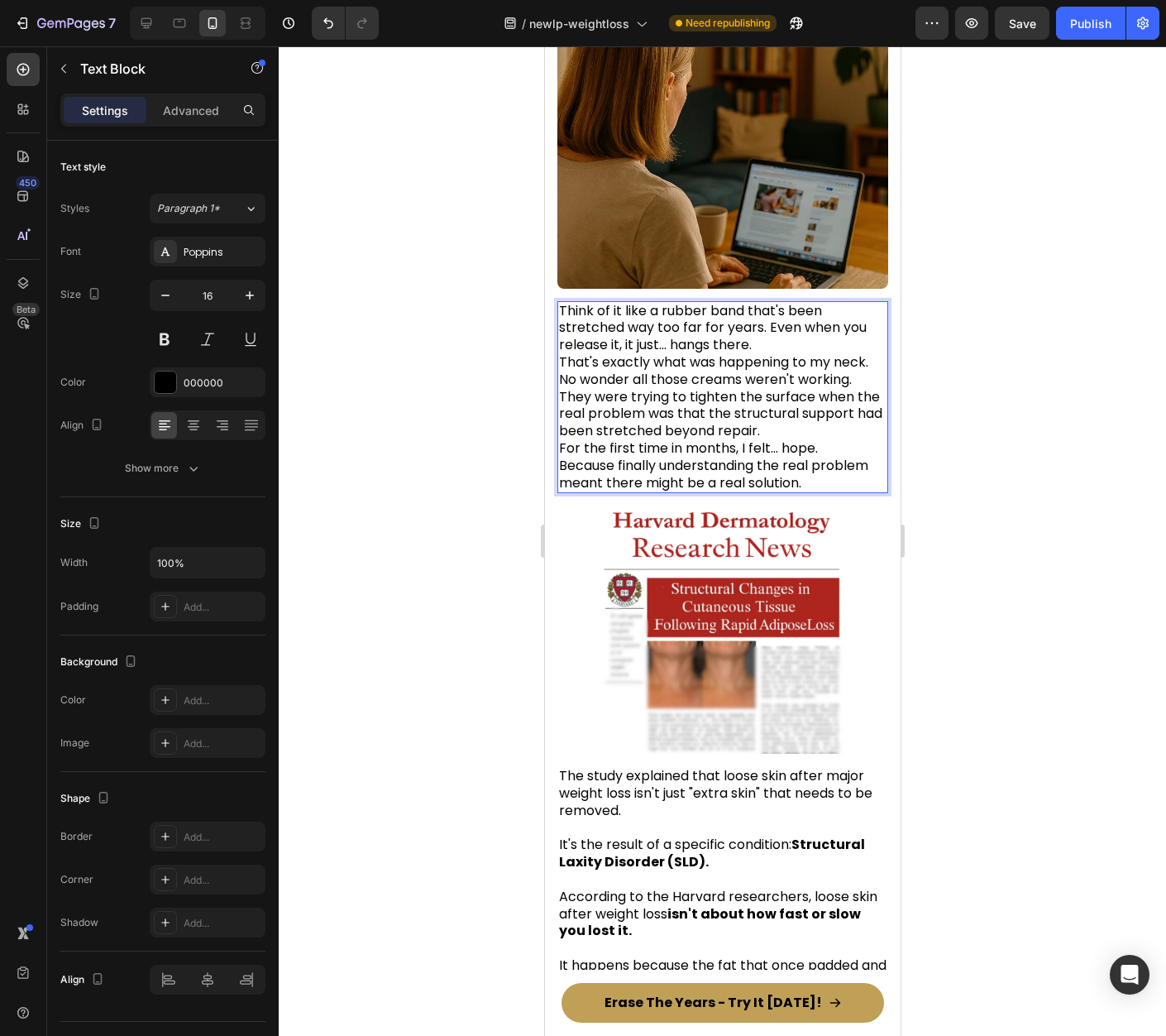
click at [766, 301] on span "Think of it like a rubber band that's been stretched way too far for years. Eve…" at bounding box center [713, 328] width 308 height 54
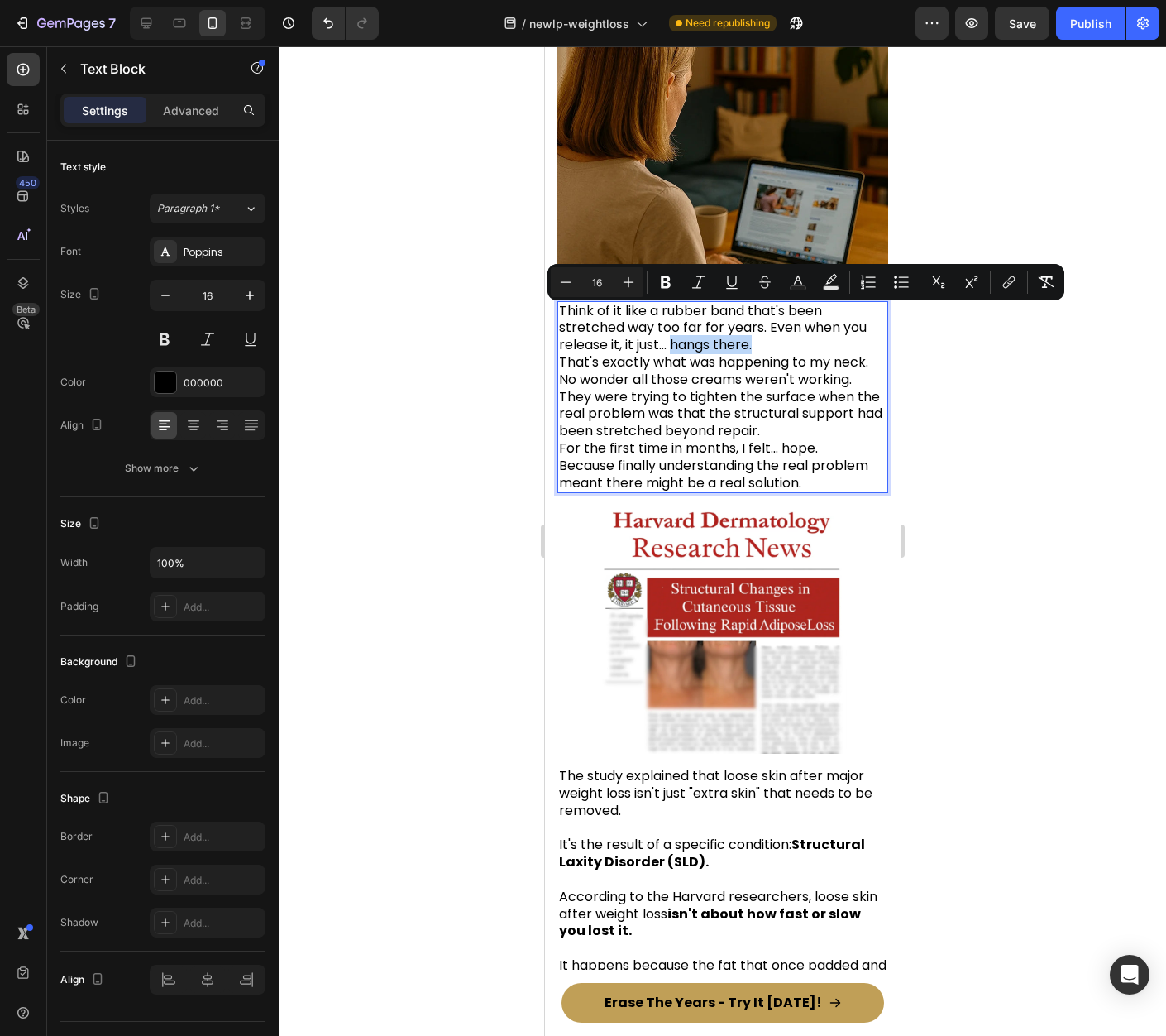
drag, startPoint x: 765, startPoint y: 316, endPoint x: 673, endPoint y: 317, distance: 92.0
click at [673, 317] on p "Think of it like a rubber band that's been stretched way too far for years. Eve…" at bounding box center [722, 398] width 327 height 190
click at [798, 321] on p "Think of it like a rubber band that's been stretched way too far for years. Eve…" at bounding box center [722, 398] width 327 height 190
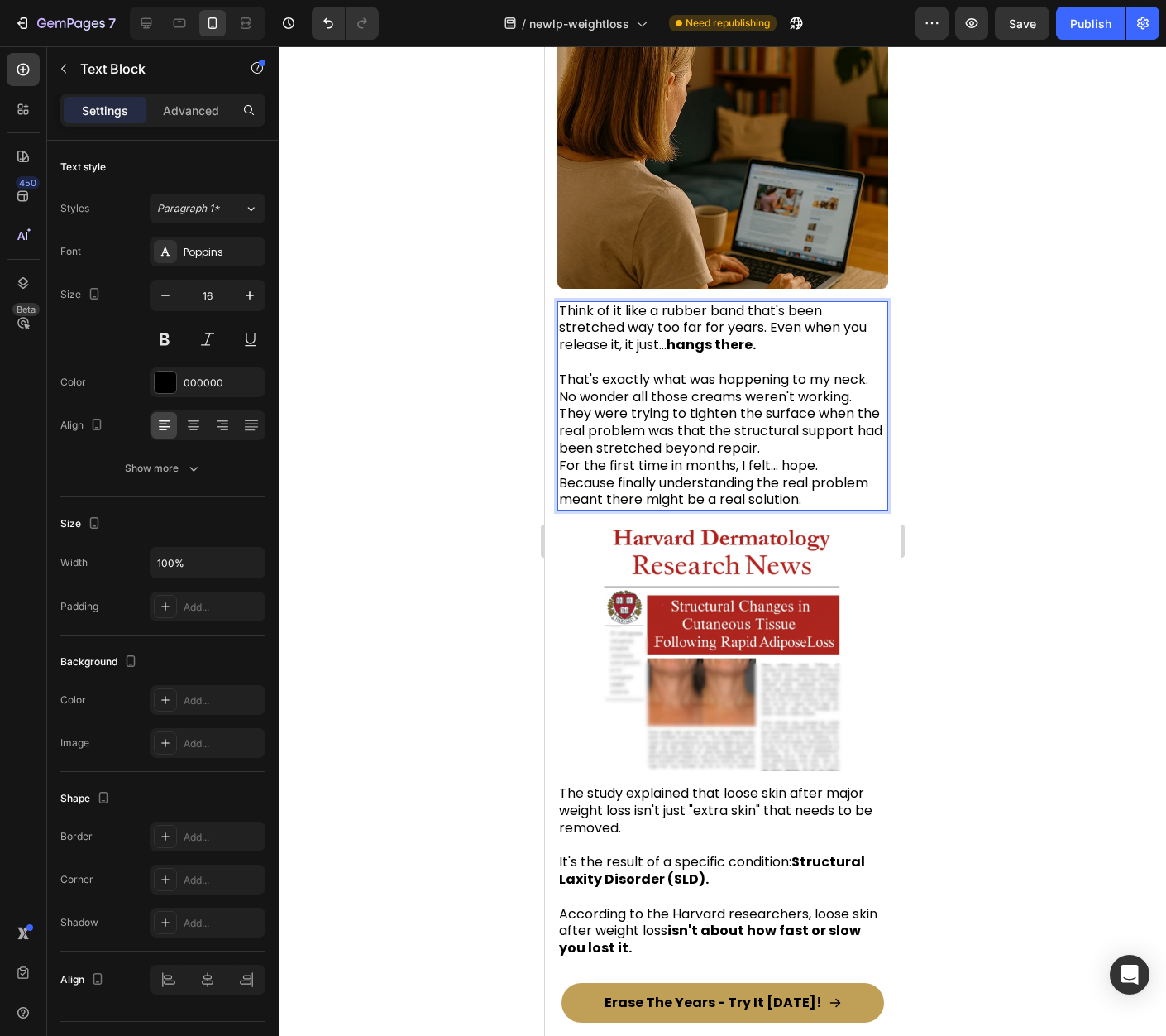
click at [870, 357] on p "⁠⁠⁠⁠⁠⁠⁠ That's exactly what was happening to my neck. No wonder all those cream…" at bounding box center [722, 432] width 327 height 155
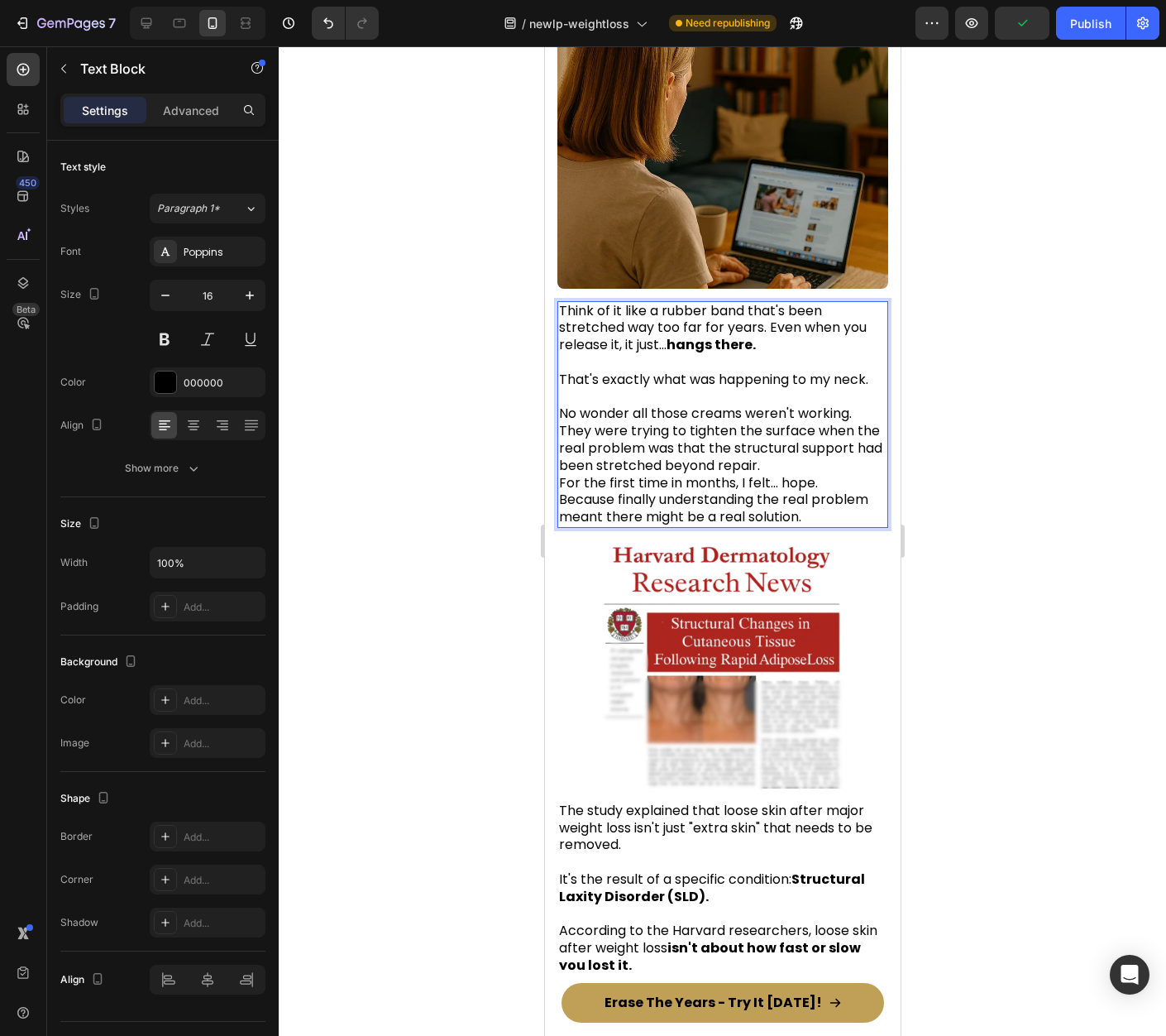
click at [857, 392] on p "⁠⁠⁠⁠⁠⁠⁠ No wonder all those creams weren't working. They were trying to tighten…" at bounding box center [722, 457] width 327 height 137
drag, startPoint x: 561, startPoint y: 386, endPoint x: 630, endPoint y: 388, distance: 69.0
click at [826, 425] on p "They were trying to tighten the surface when the real problem was that the stru…" at bounding box center [722, 474] width 327 height 103
click at [845, 440] on p "They were trying to tighten the surface when the real problem was that the stru…" at bounding box center [722, 474] width 327 height 103
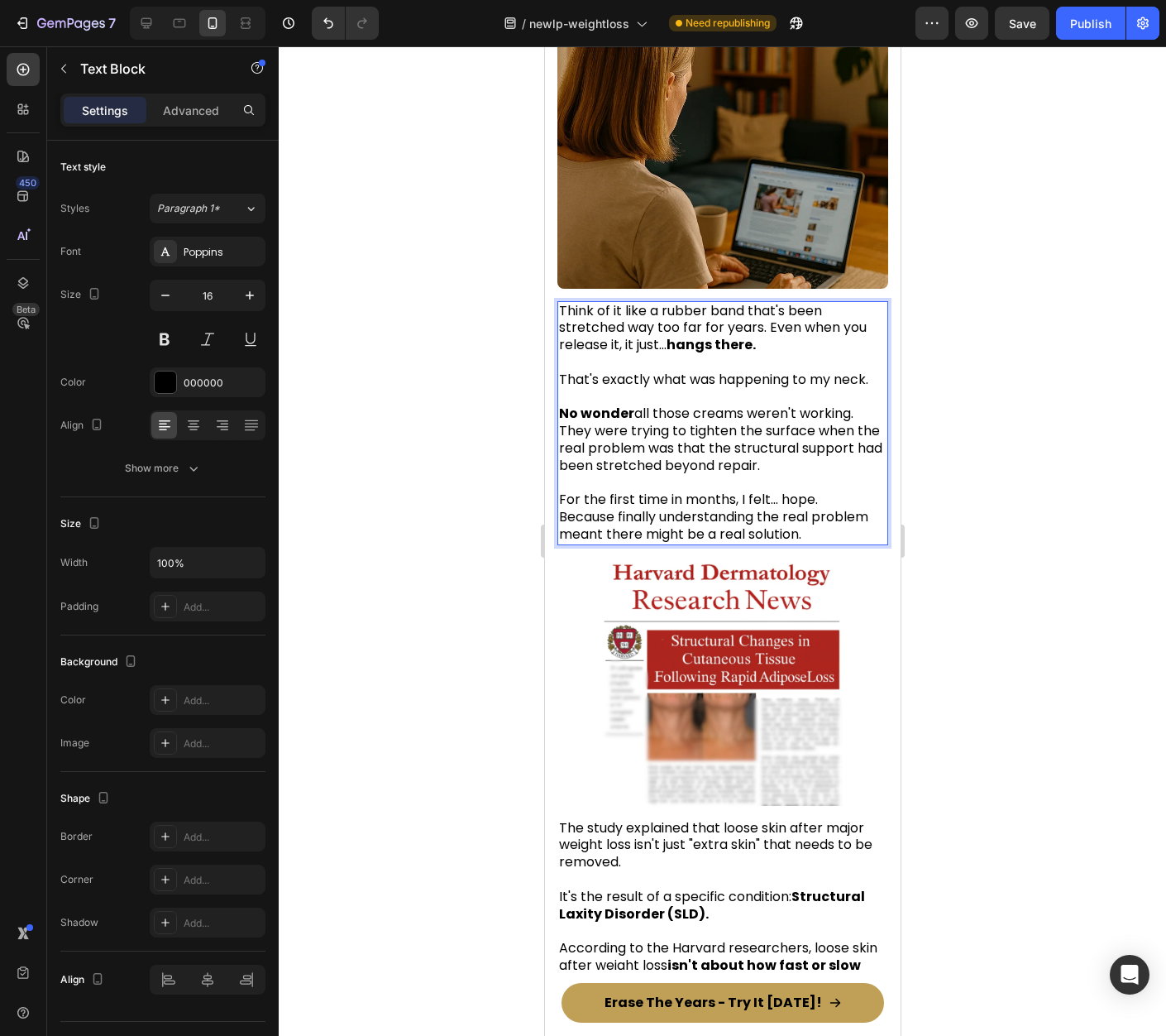
click at [738, 443] on span "They were trying to tighten the surface when the real problem was that the stru…" at bounding box center [720, 448] width 323 height 54
drag, startPoint x: 758, startPoint y: 420, endPoint x: 844, endPoint y: 436, distance: 87.5
click at [844, 436] on p "They were trying to tighten the surface when the real problem was that the stru…" at bounding box center [722, 448] width 327 height 52
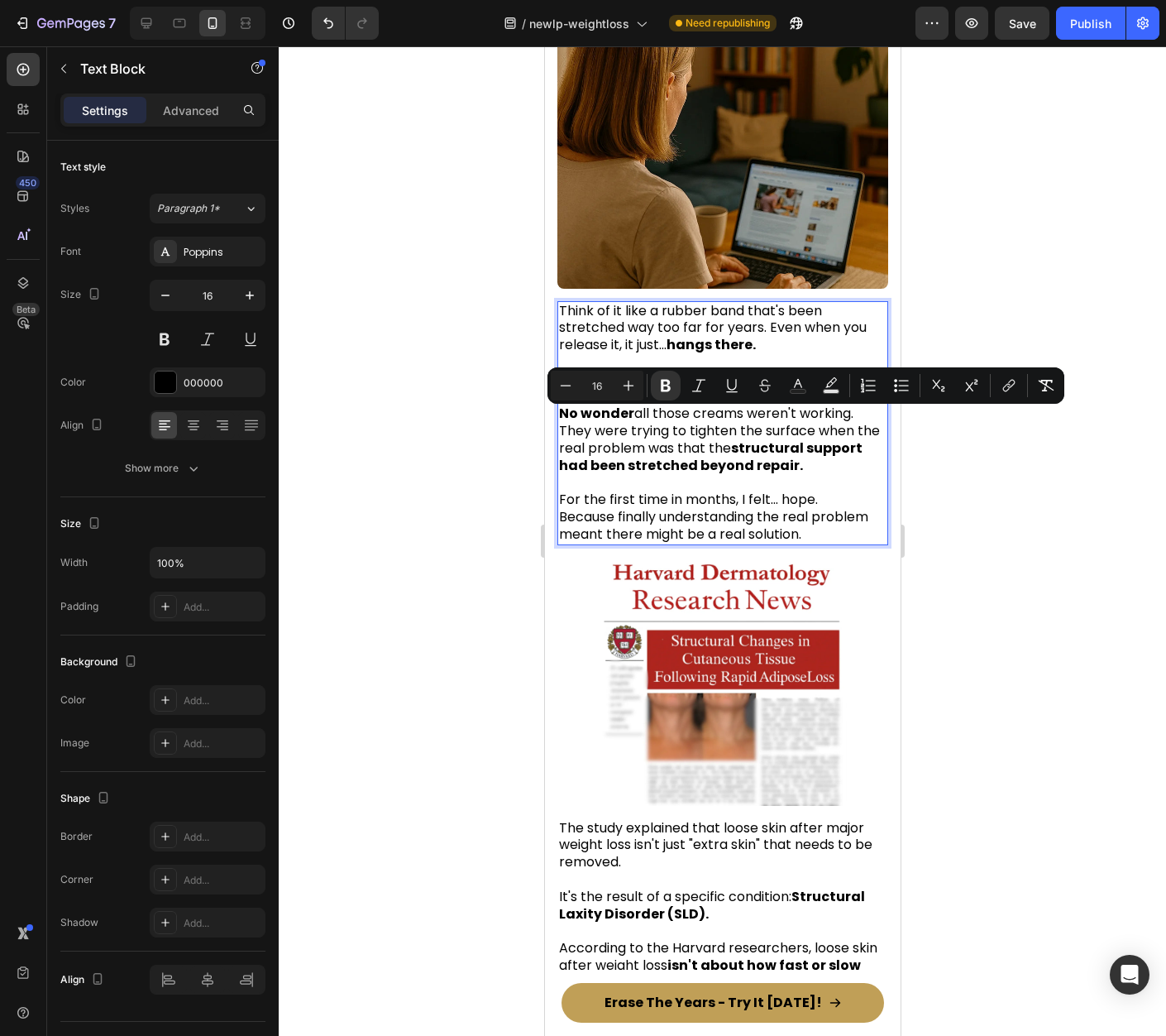
click at [1081, 569] on div at bounding box center [722, 541] width 888 height 989
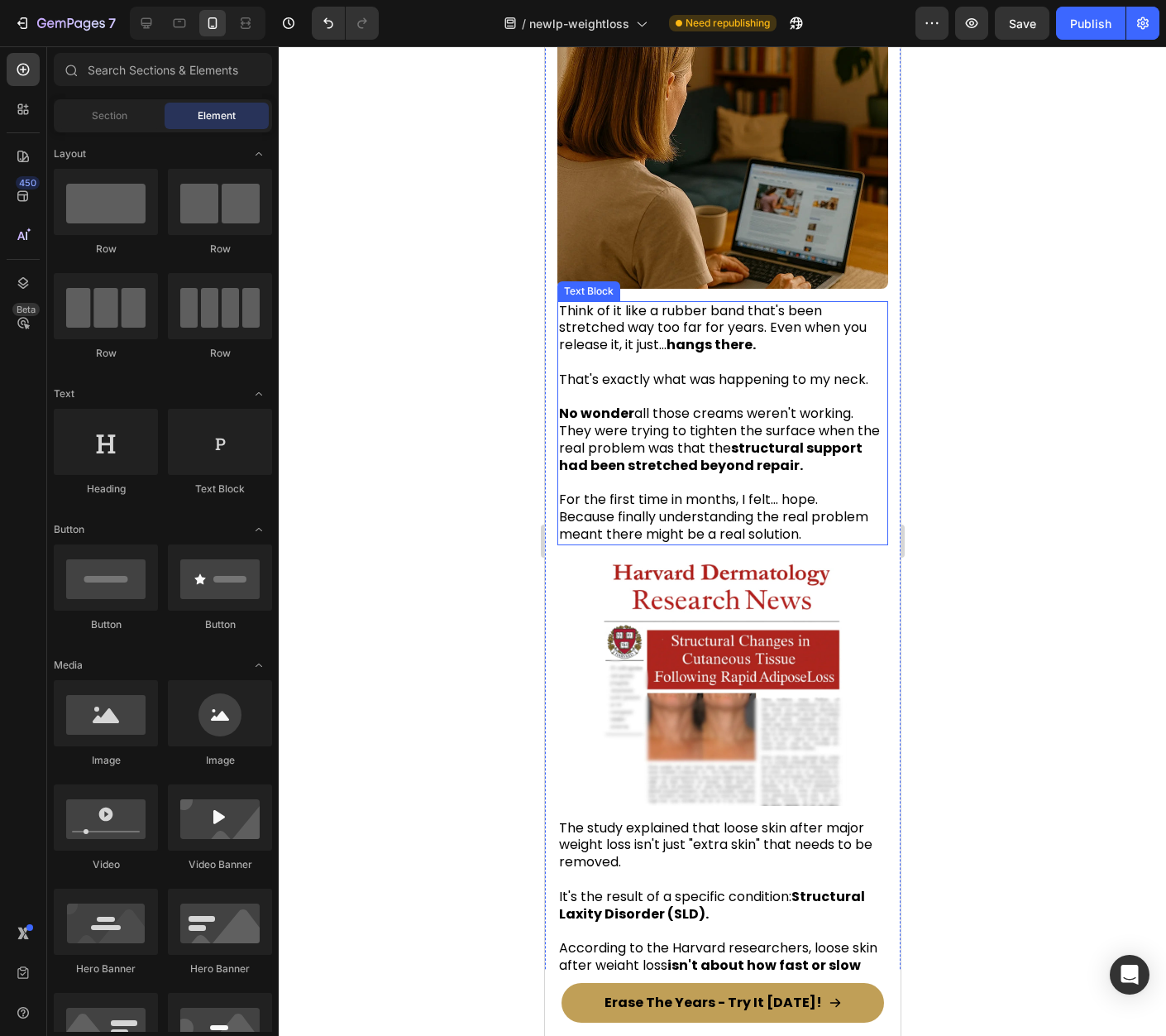
click at [831, 475] on p "For the first time in months, I felt... hope. Because finally understanding the…" at bounding box center [722, 509] width 327 height 69
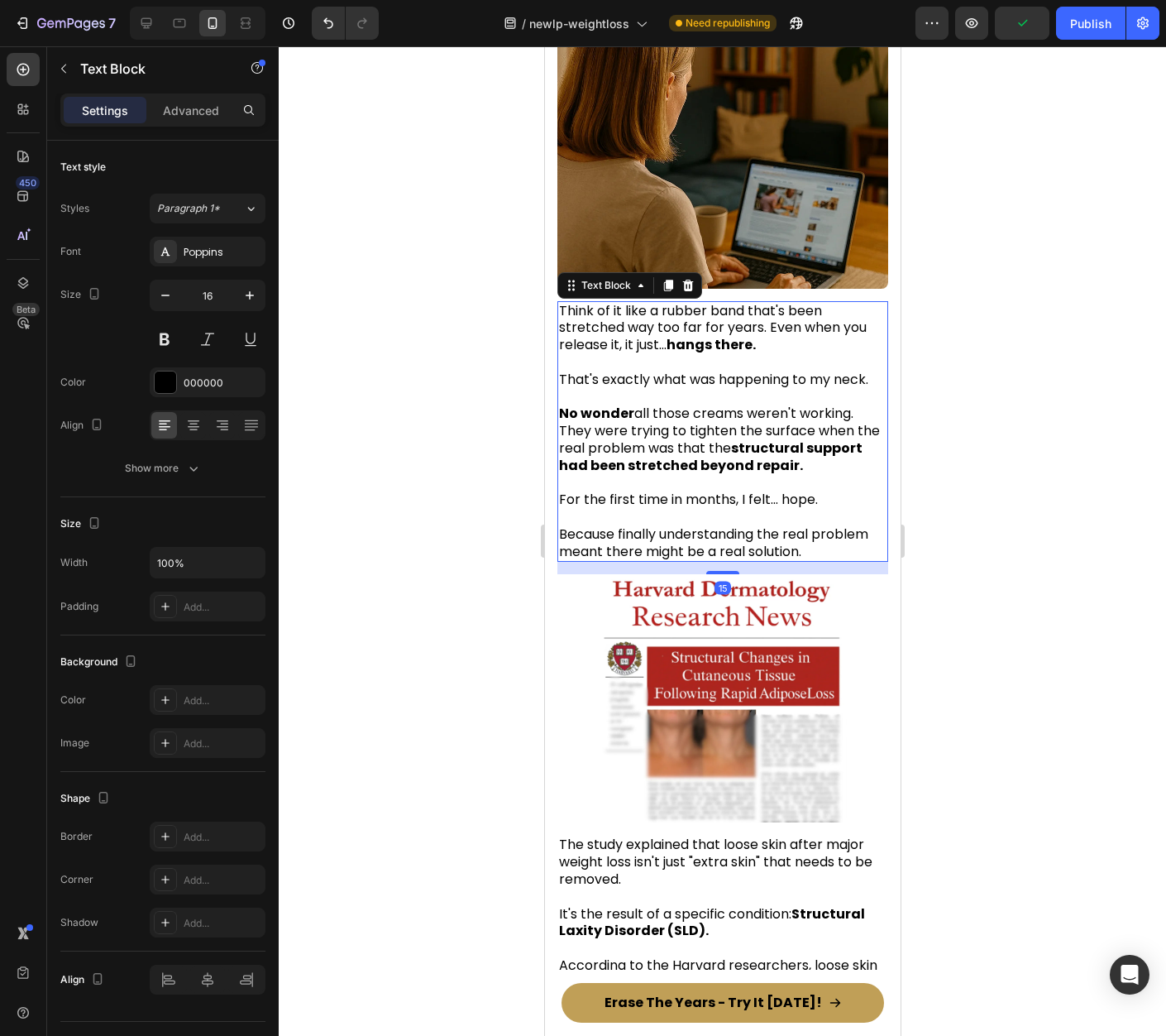
click at [989, 505] on div at bounding box center [722, 541] width 888 height 989
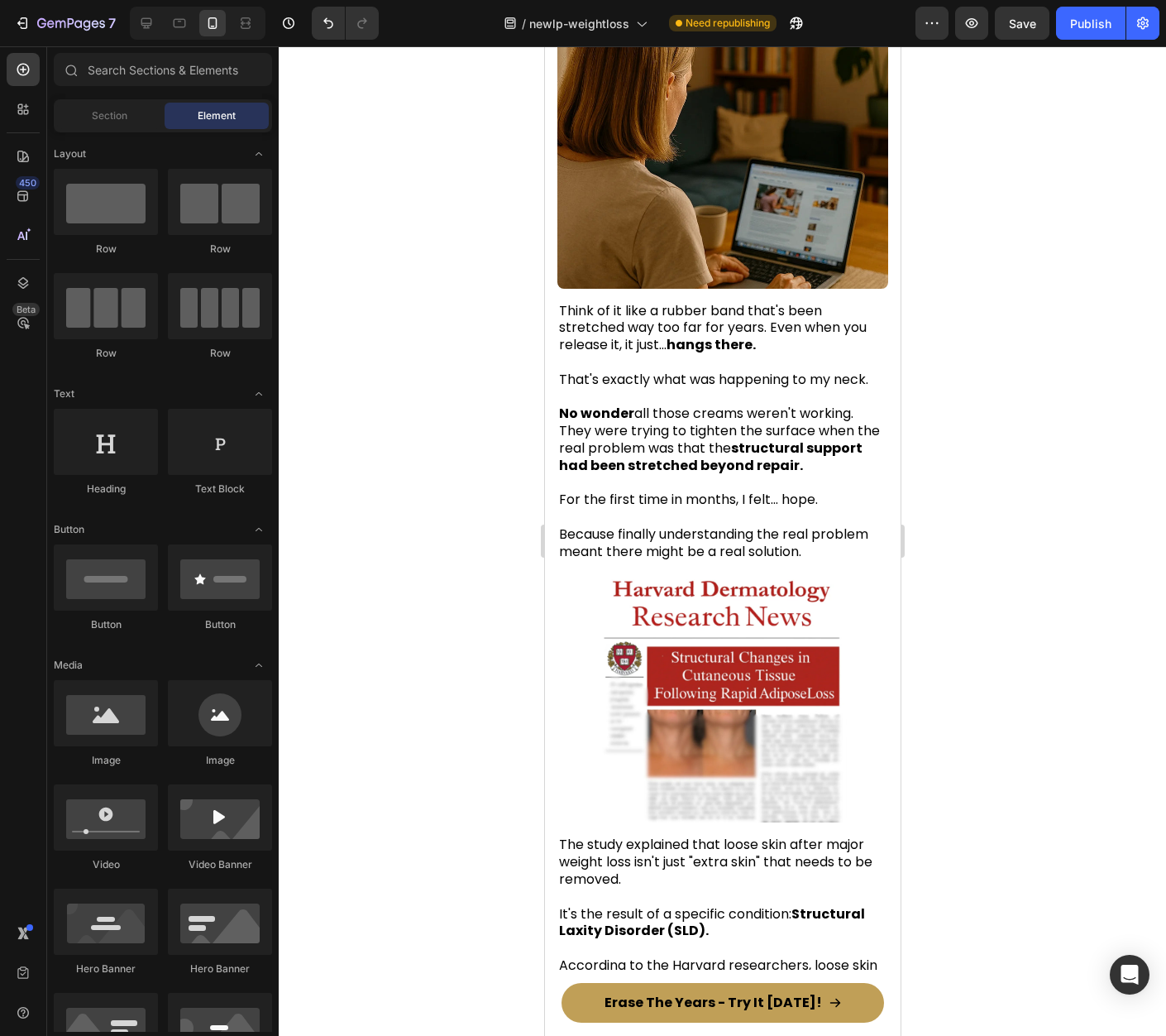
click at [767, 525] on span "Because finally understanding the real problem meant there might be a real solu…" at bounding box center [713, 543] width 309 height 37
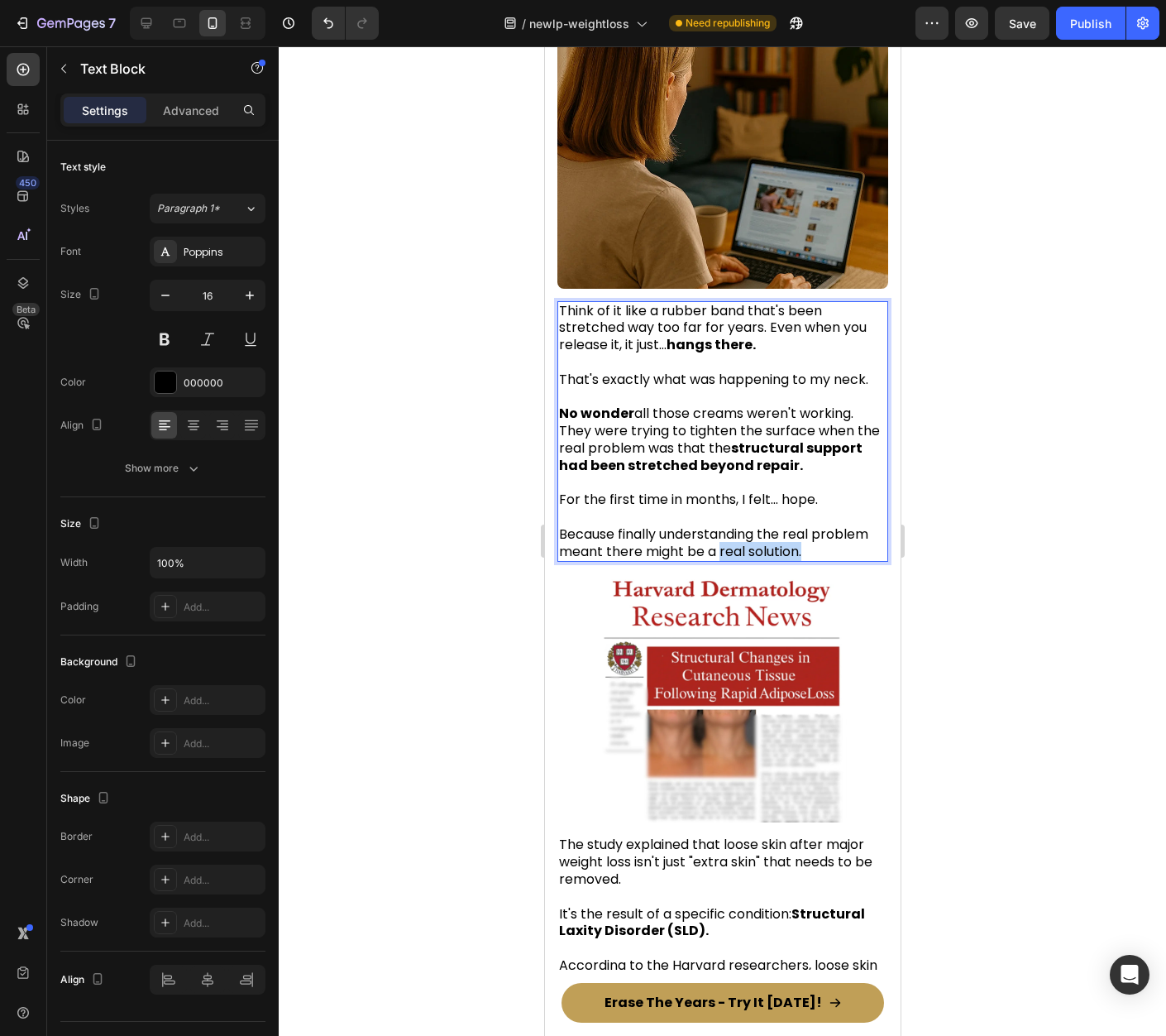
drag, startPoint x: 720, startPoint y: 525, endPoint x: 816, endPoint y: 526, distance: 96.0
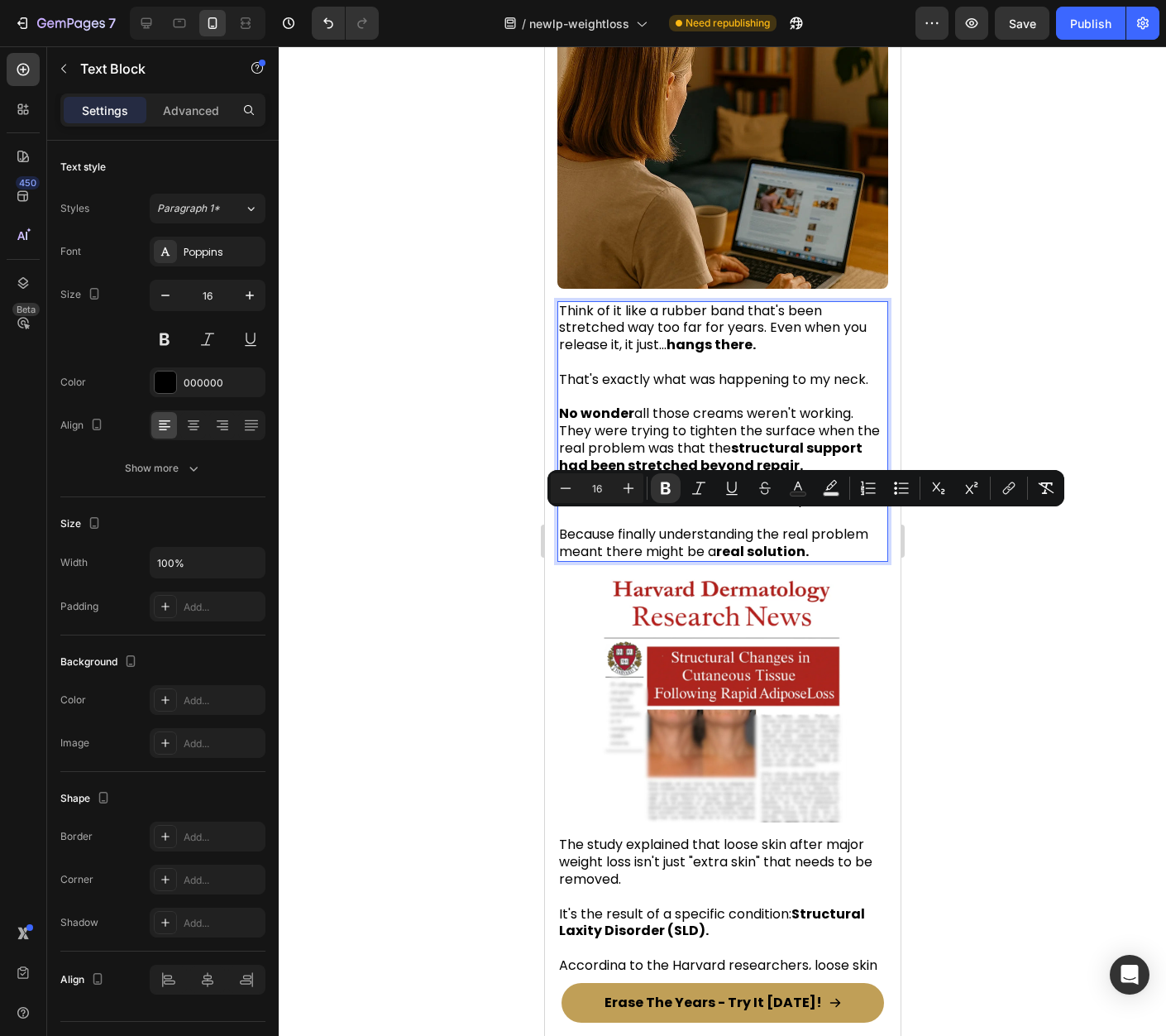
click at [1022, 672] on div at bounding box center [722, 541] width 888 height 989
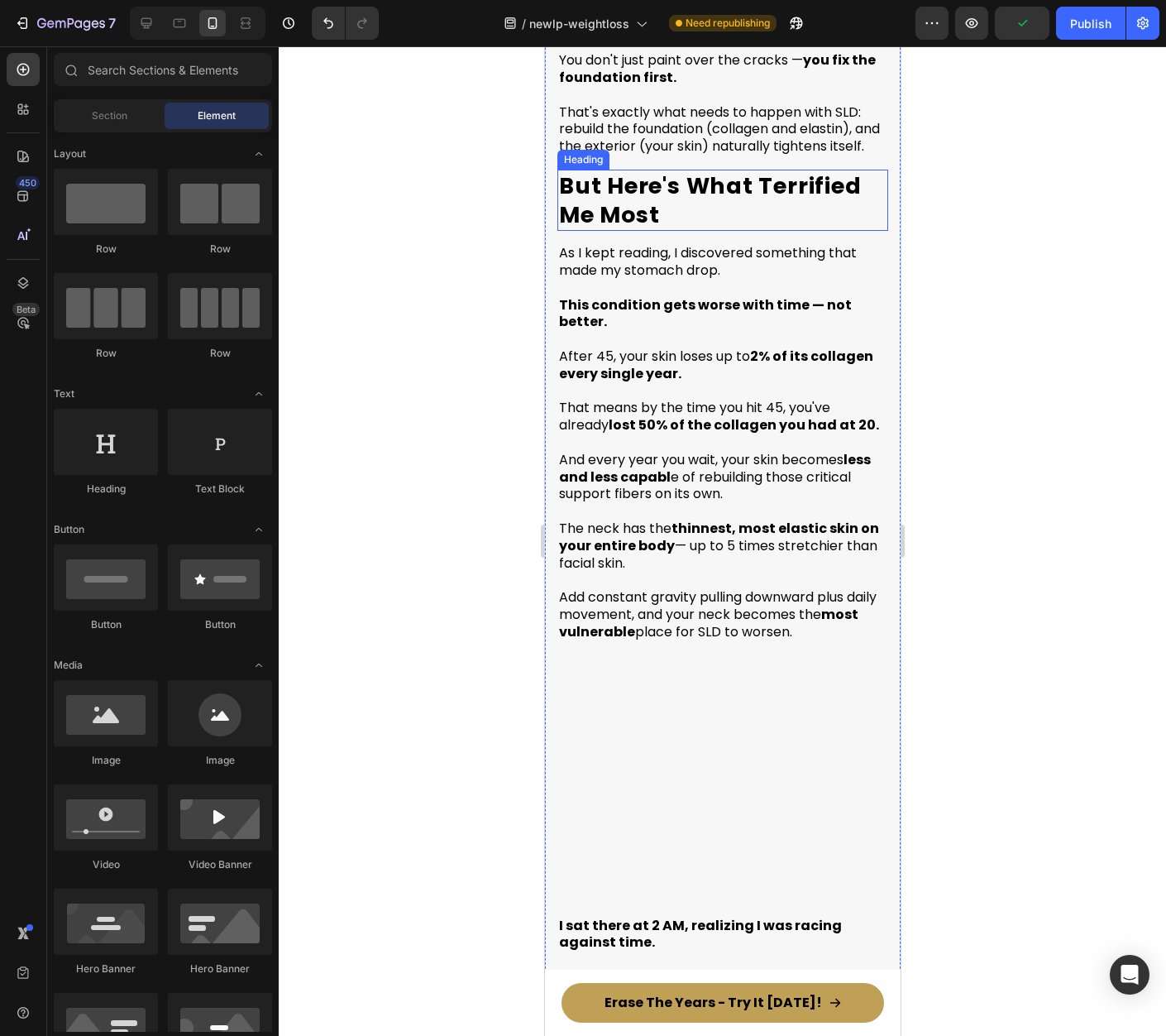
scroll to position [5310, 0]
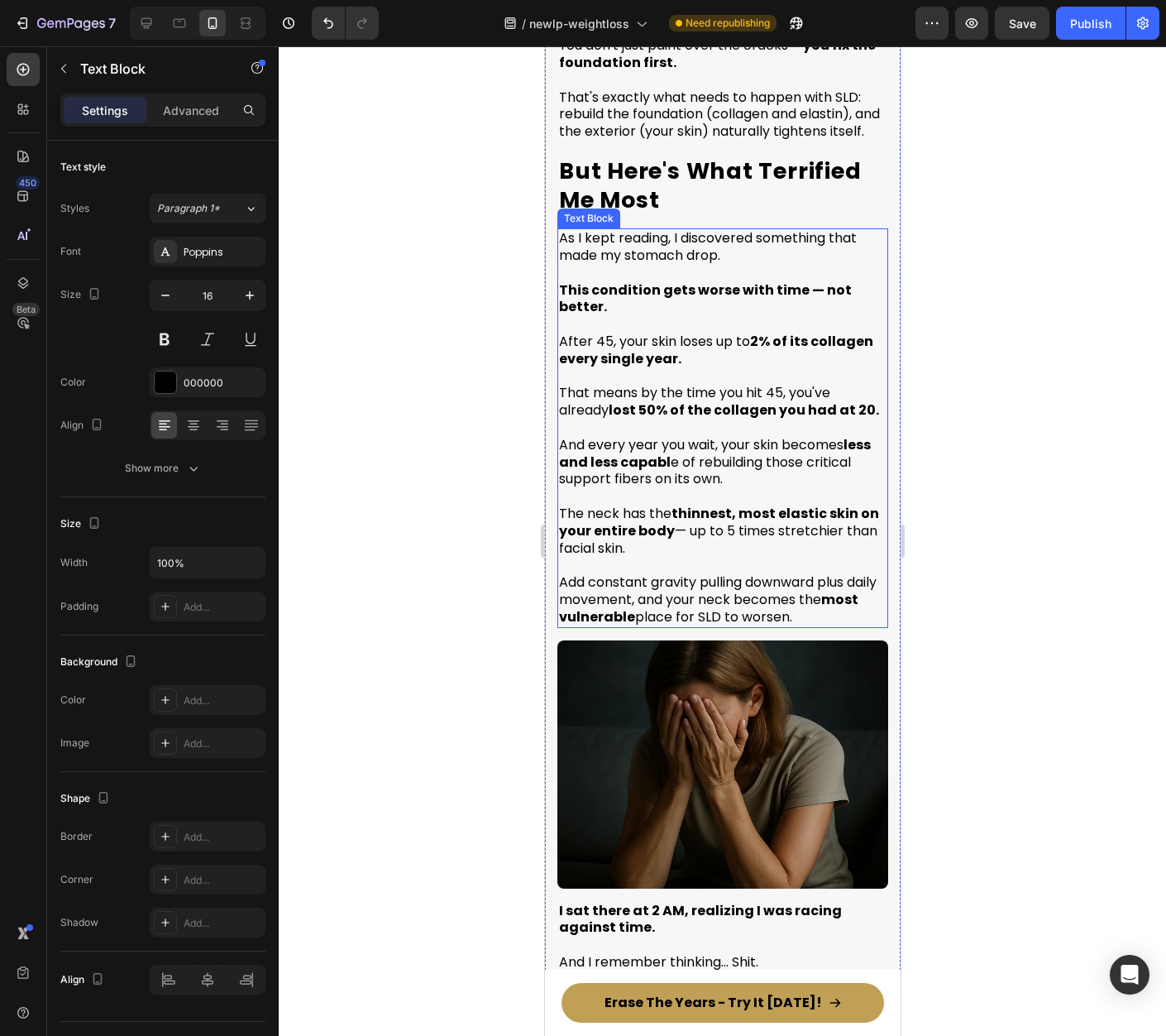
click at [701, 368] on p "After 45, your skin loses up to 2% of its collagen every single year." at bounding box center [722, 350] width 327 height 35
click at [941, 390] on div at bounding box center [722, 541] width 888 height 989
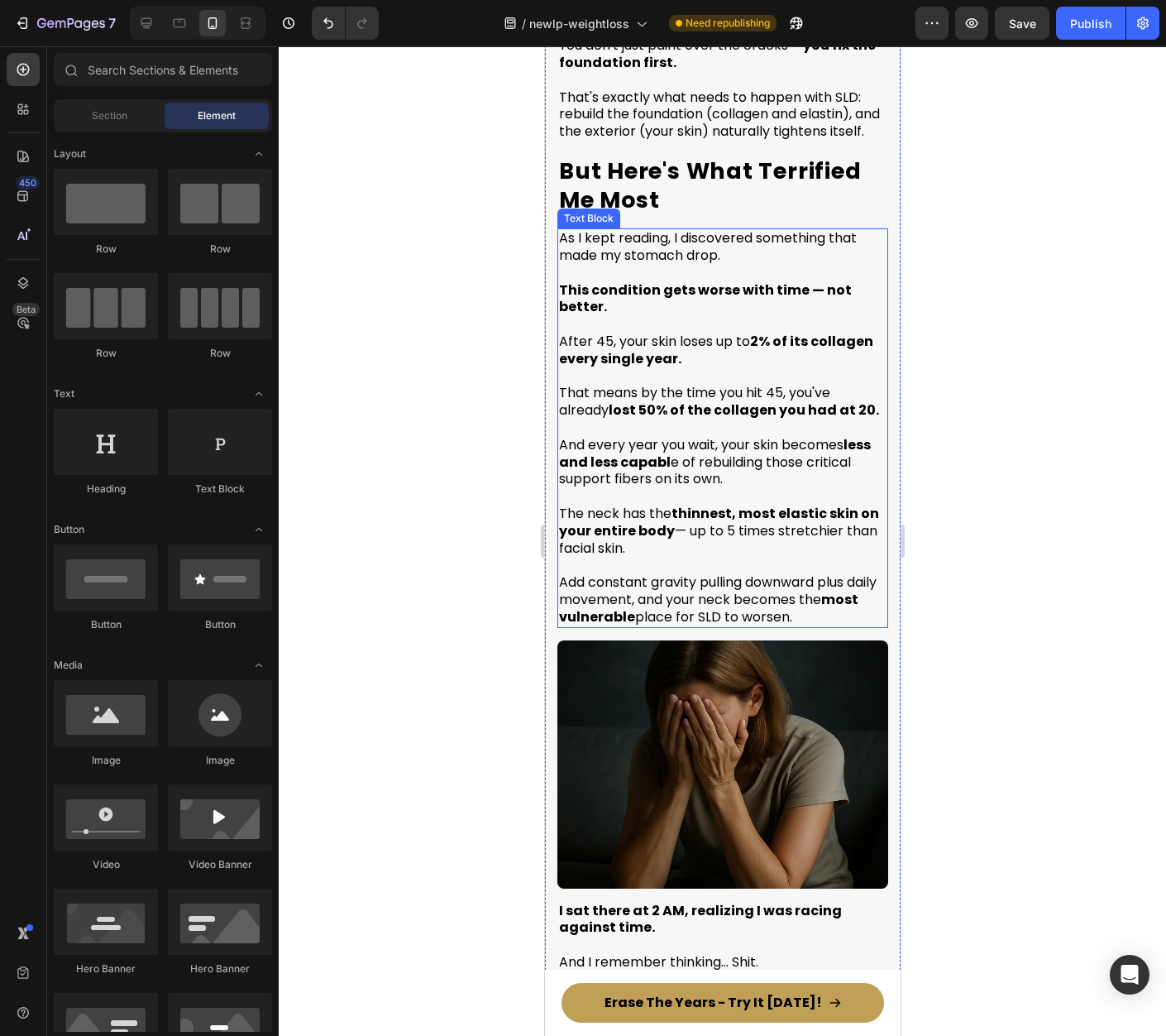
click at [793, 402] on p "That means by the time you hit 45, you've already lost 50% of the collagen you …" at bounding box center [722, 394] width 327 height 52
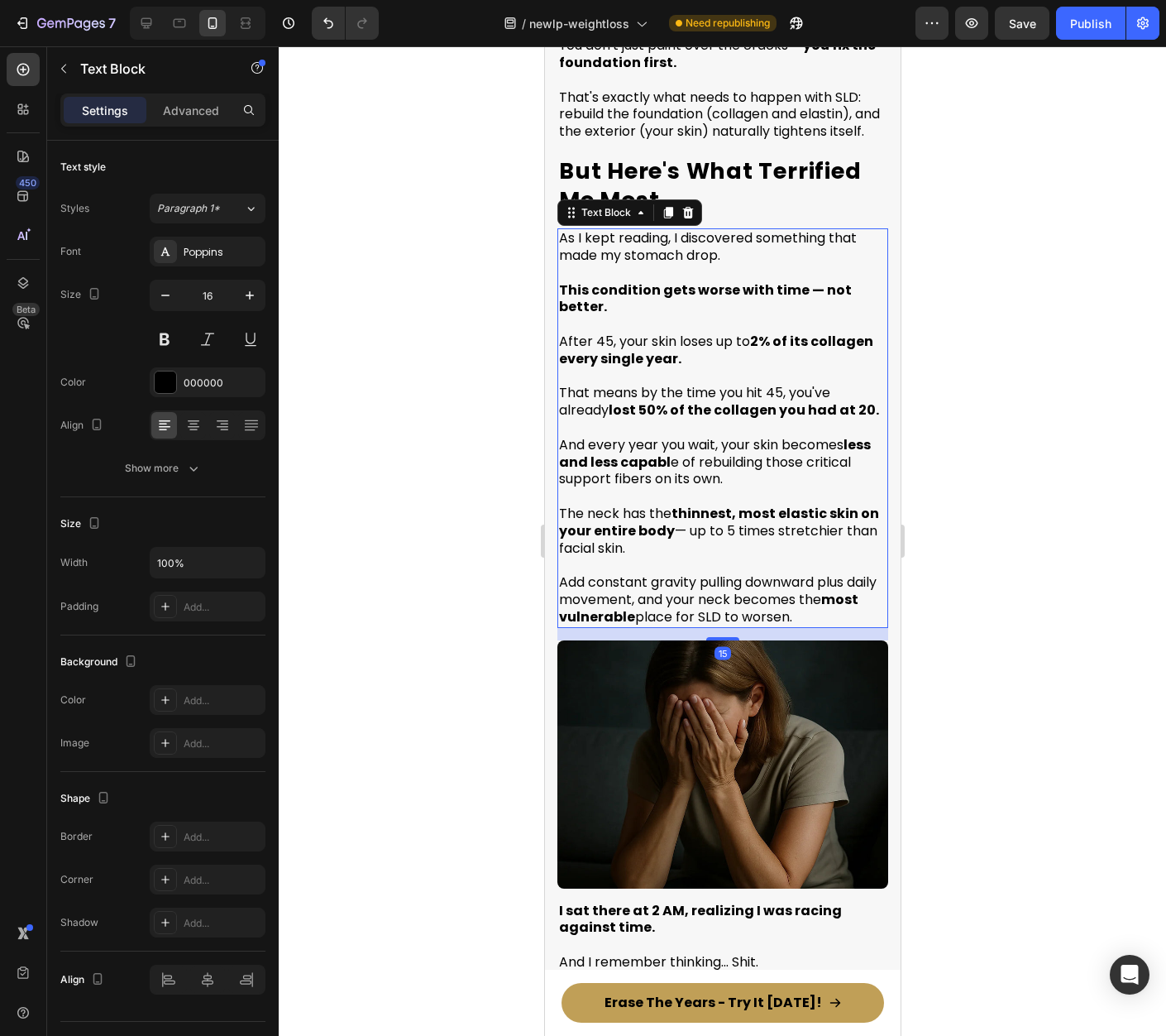
click at [1092, 382] on div at bounding box center [722, 541] width 888 height 989
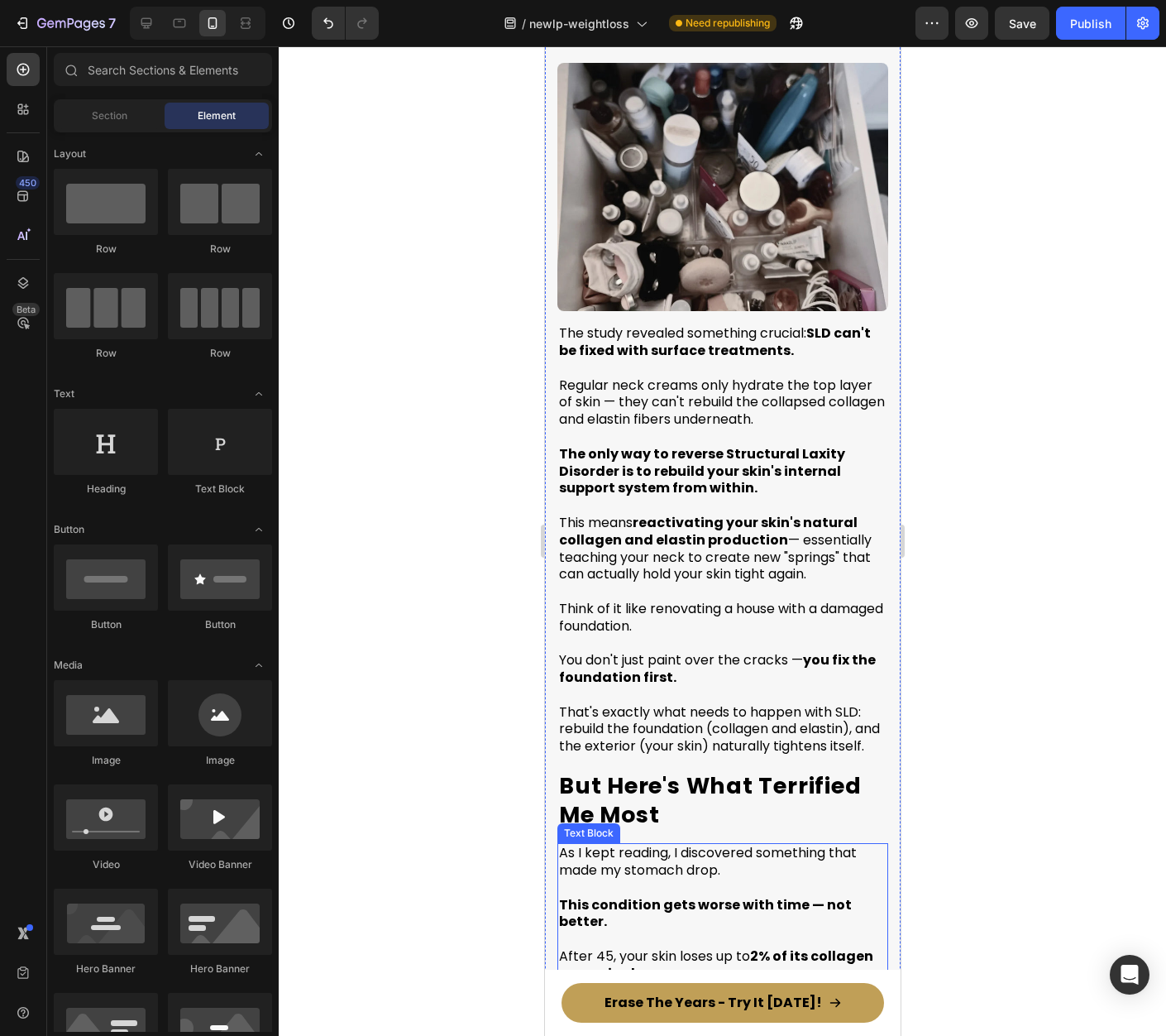
scroll to position [4673, 0]
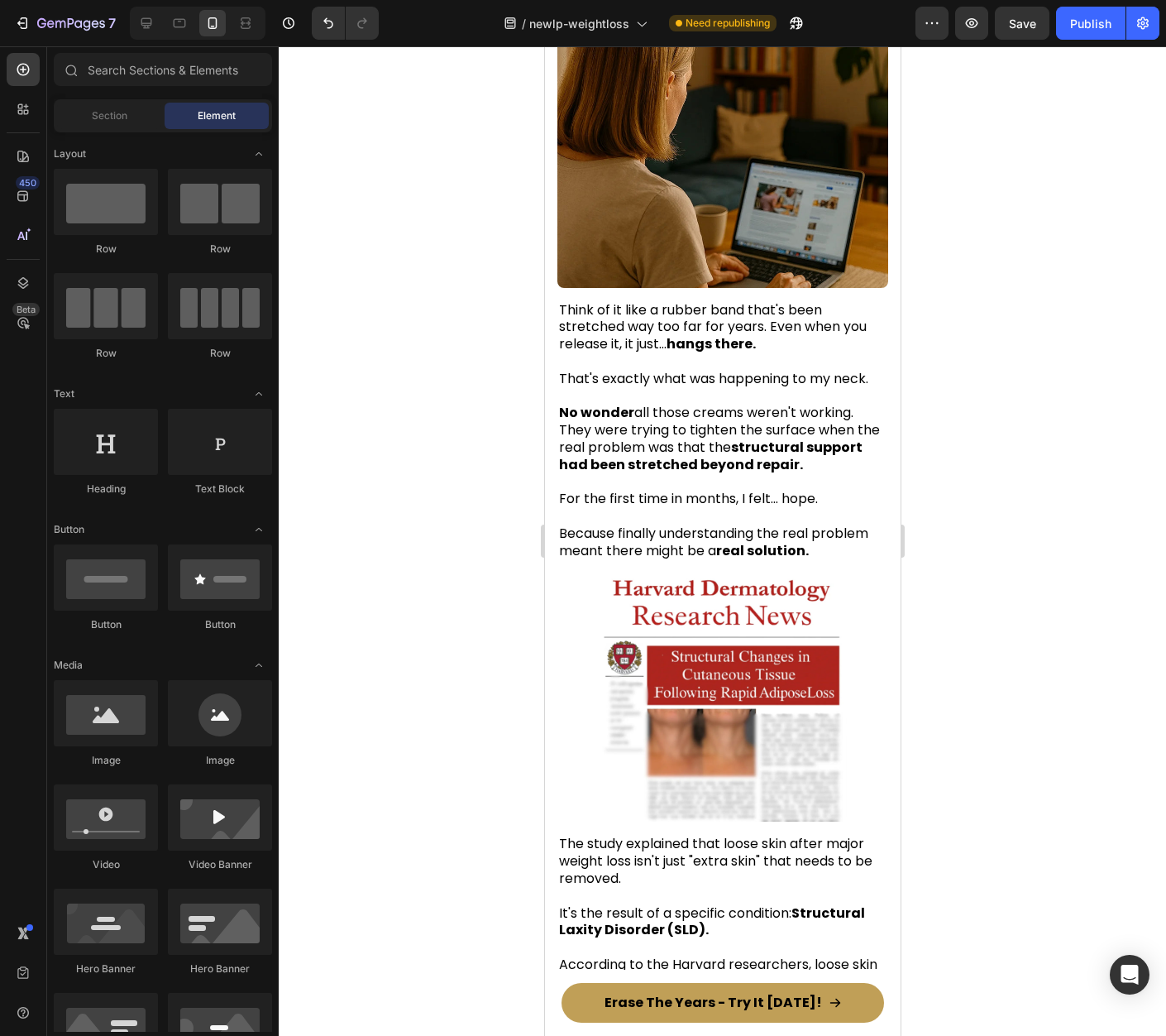
click at [996, 388] on div at bounding box center [722, 541] width 888 height 989
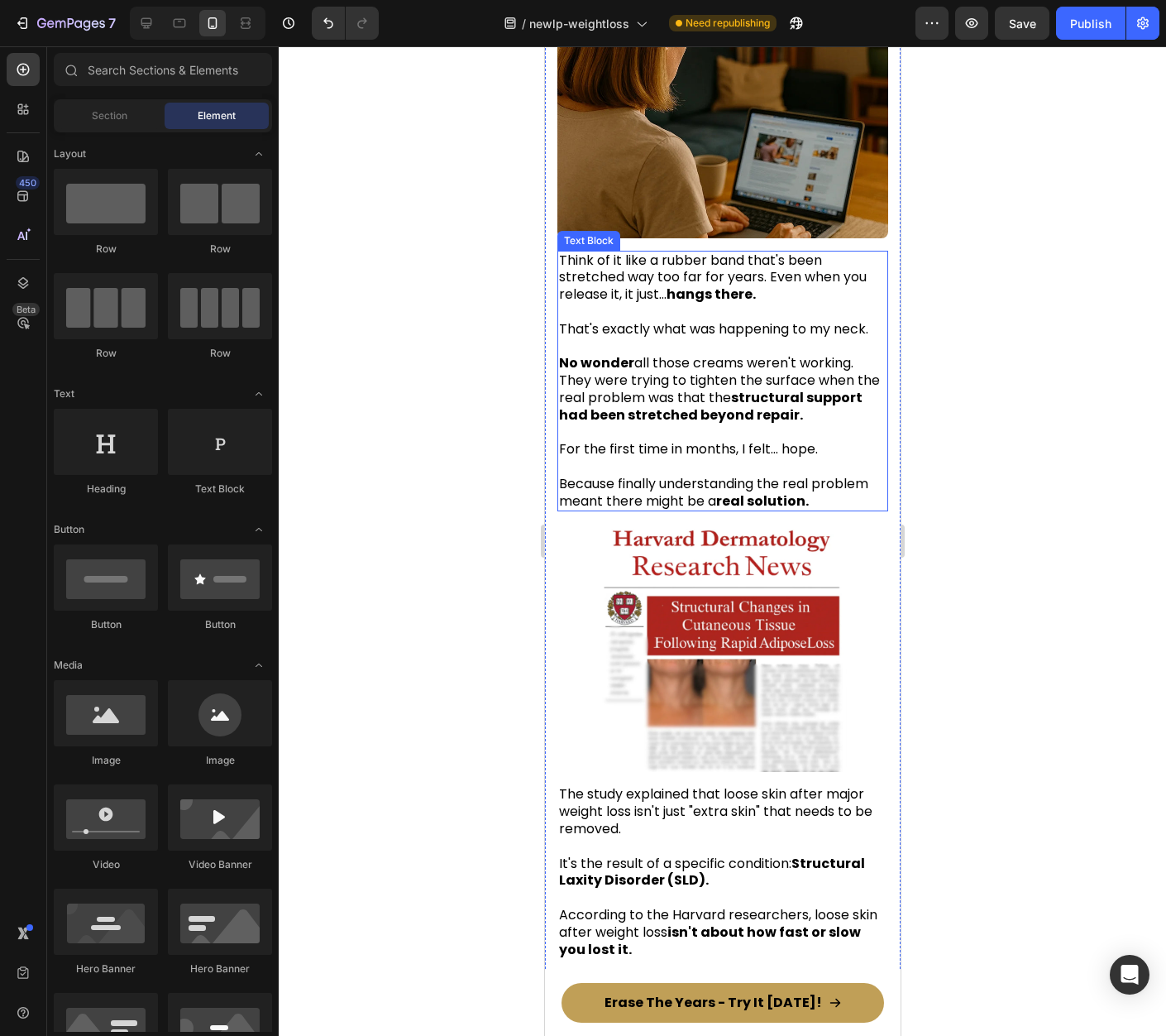
scroll to position [3300, 0]
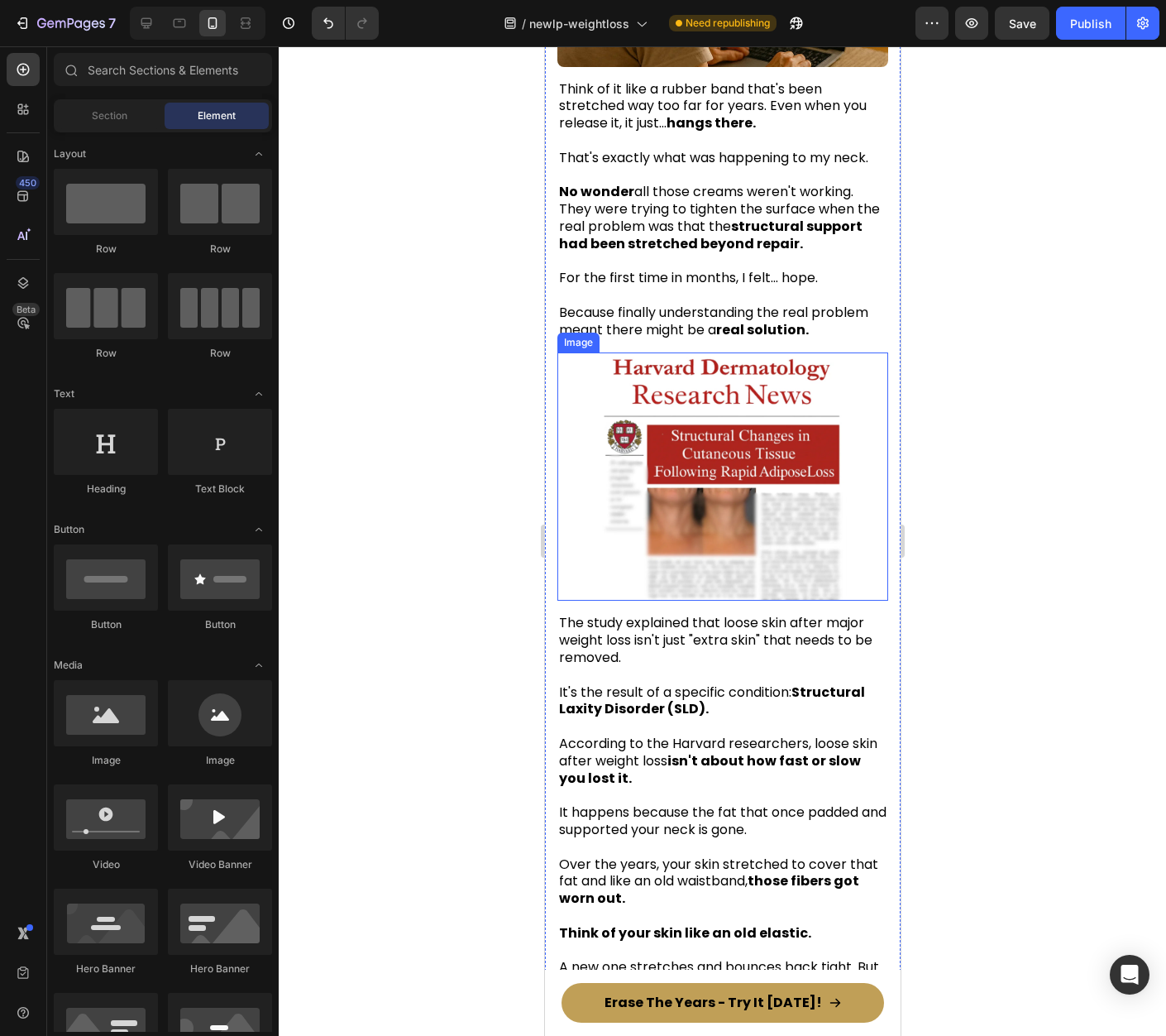
click at [718, 439] on img at bounding box center [722, 476] width 331 height 249
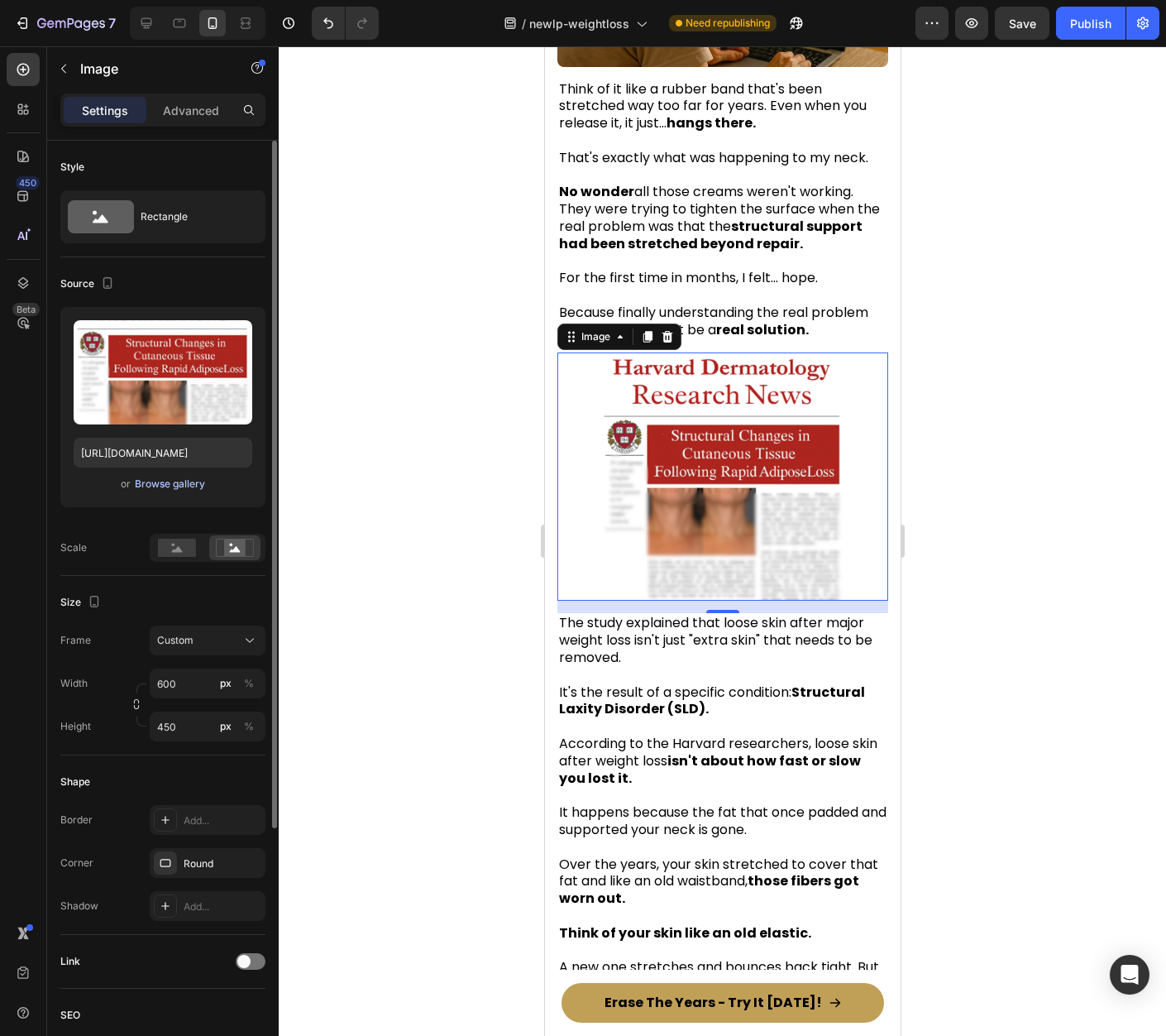
click at [180, 481] on div "Browse gallery" at bounding box center [170, 483] width 71 height 15
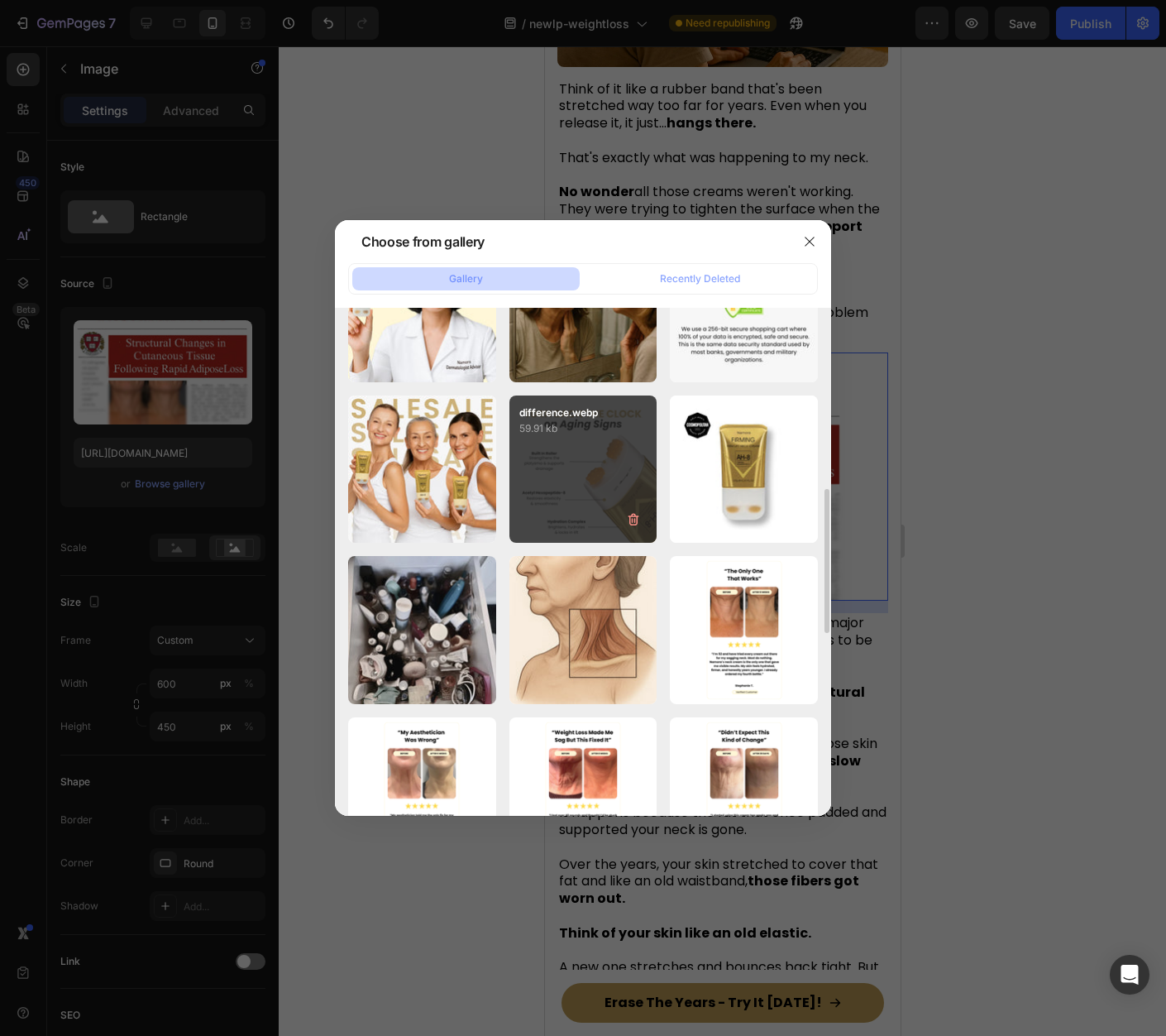
scroll to position [712, 0]
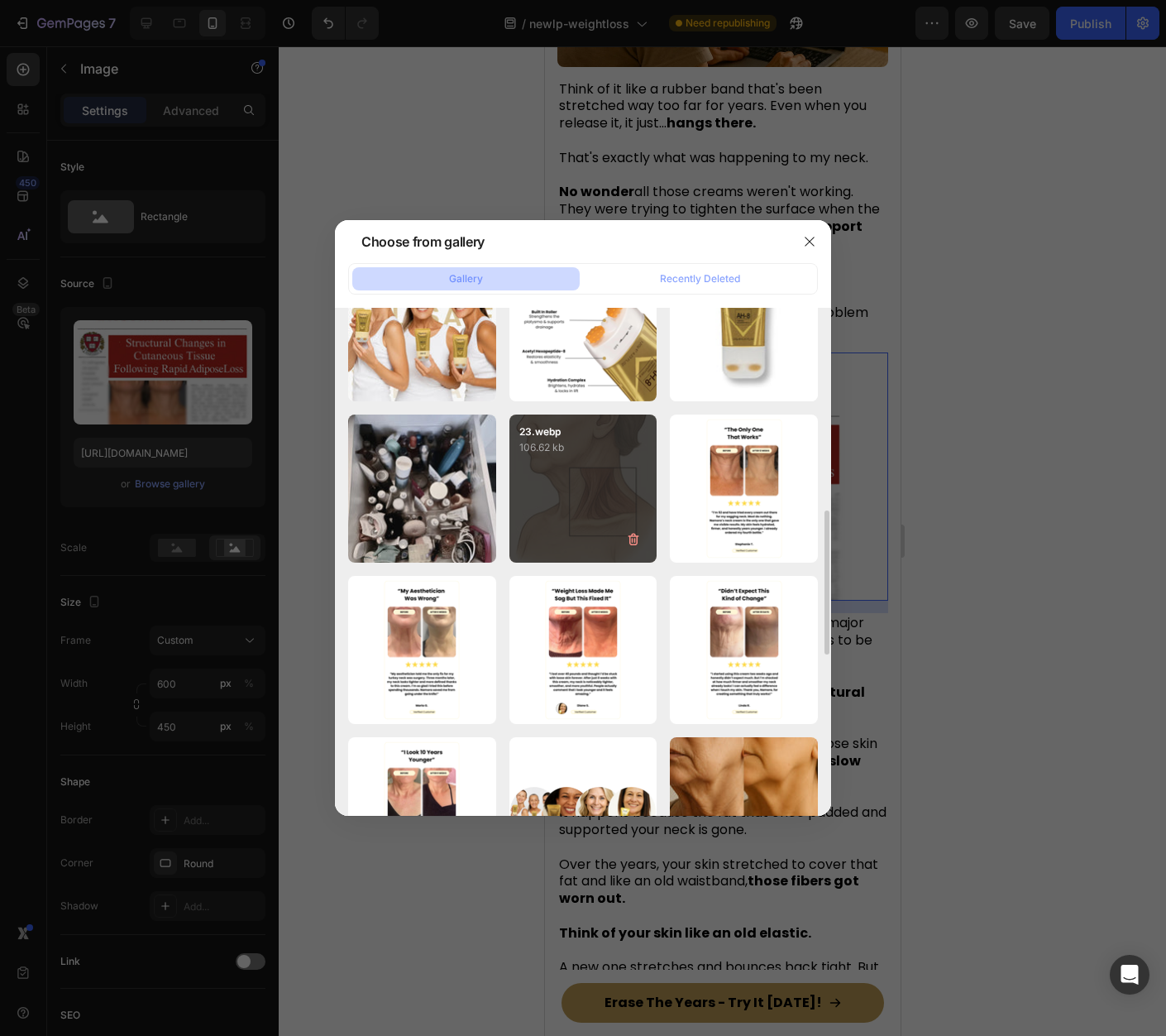
drag, startPoint x: 402, startPoint y: 495, endPoint x: 626, endPoint y: 451, distance: 228.3
click at [0, 0] on div "dd.webp 68.97 kb" at bounding box center [0, 0] width 0 height 0
type input "https://cdn.shopify.com/s/files/1/0666/2284/9107/files/gempages_584270670720926…"
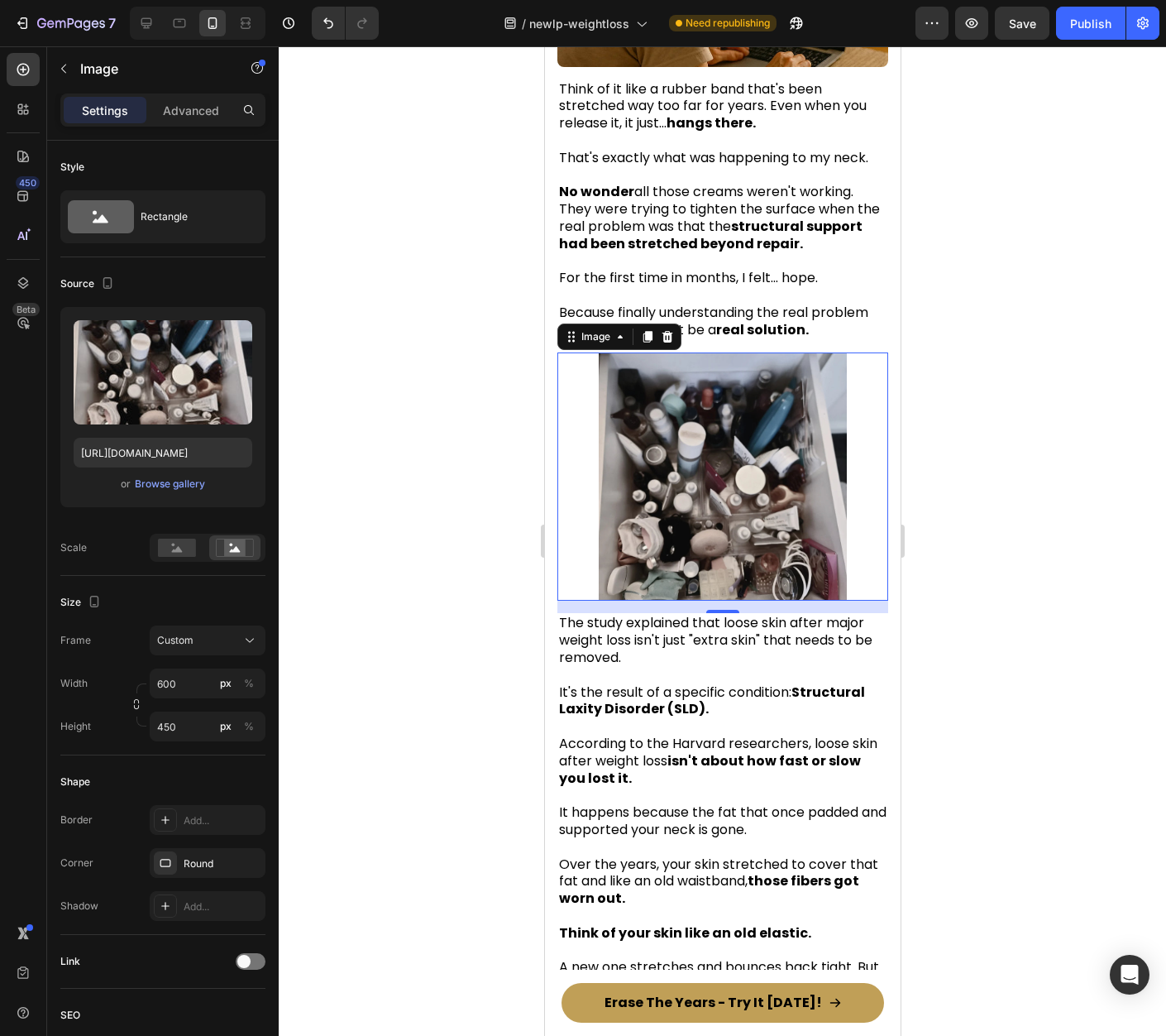
click at [1034, 422] on div at bounding box center [722, 541] width 888 height 989
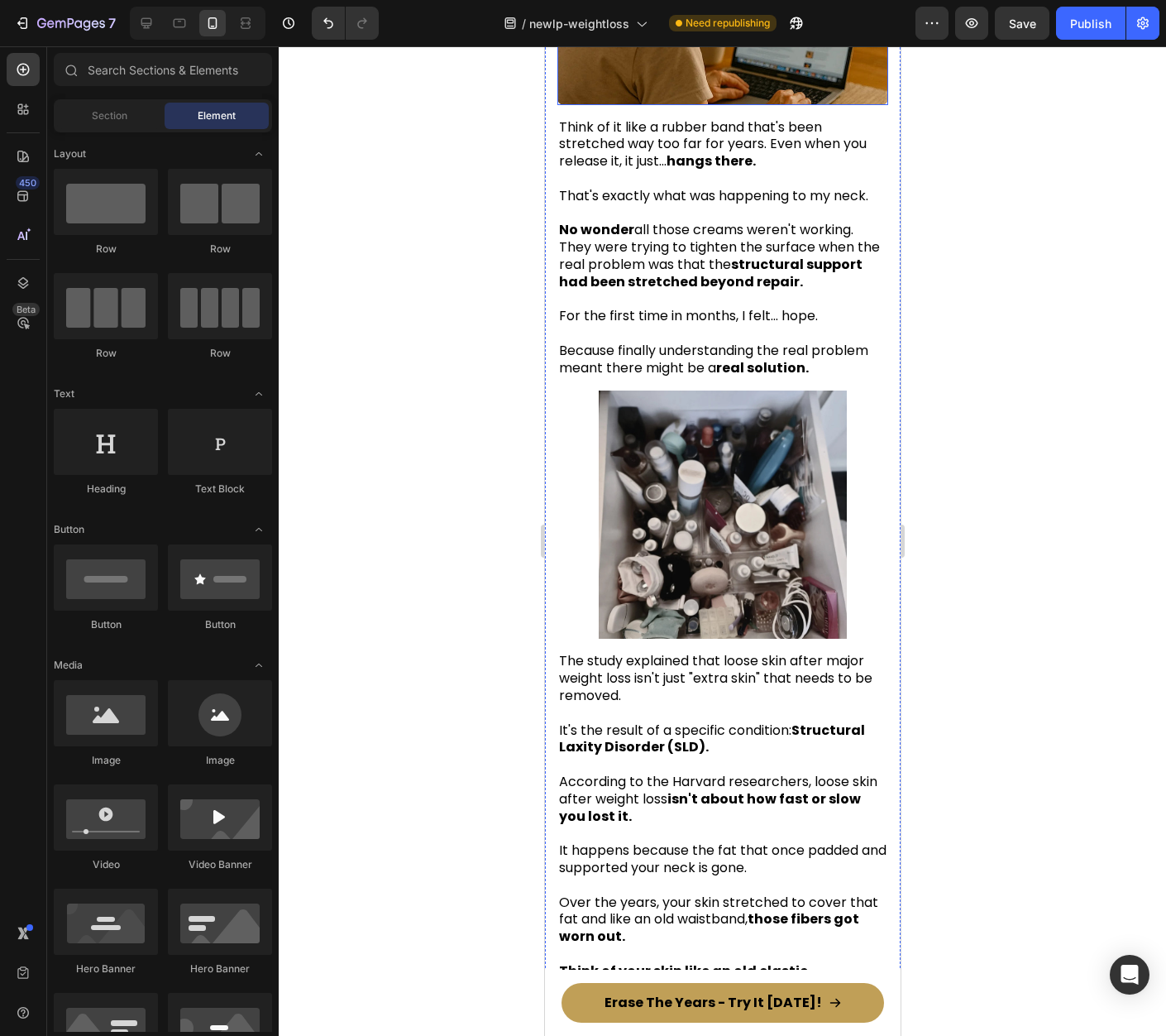
scroll to position [2776, 0]
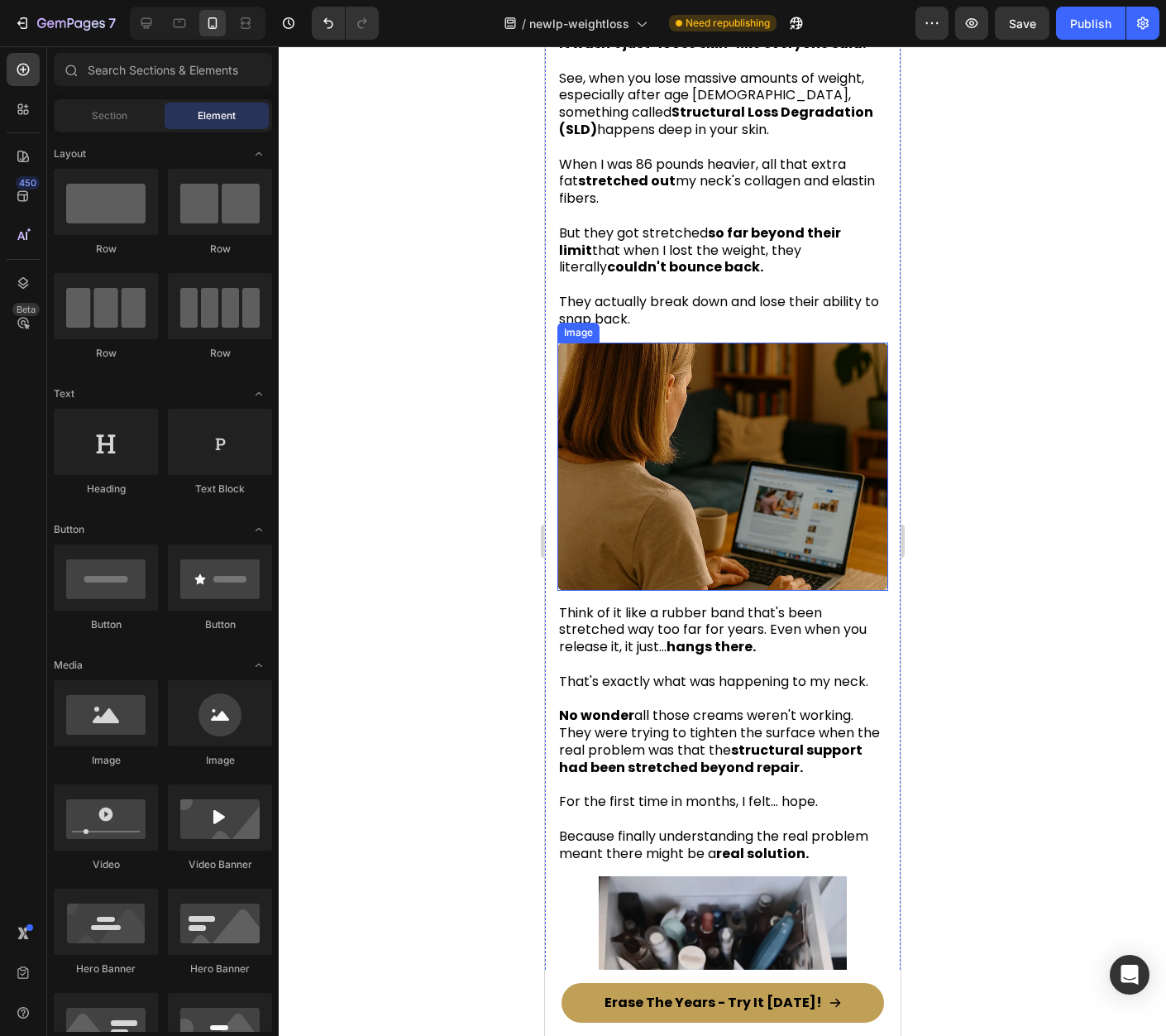
click at [743, 495] on img at bounding box center [722, 466] width 331 height 249
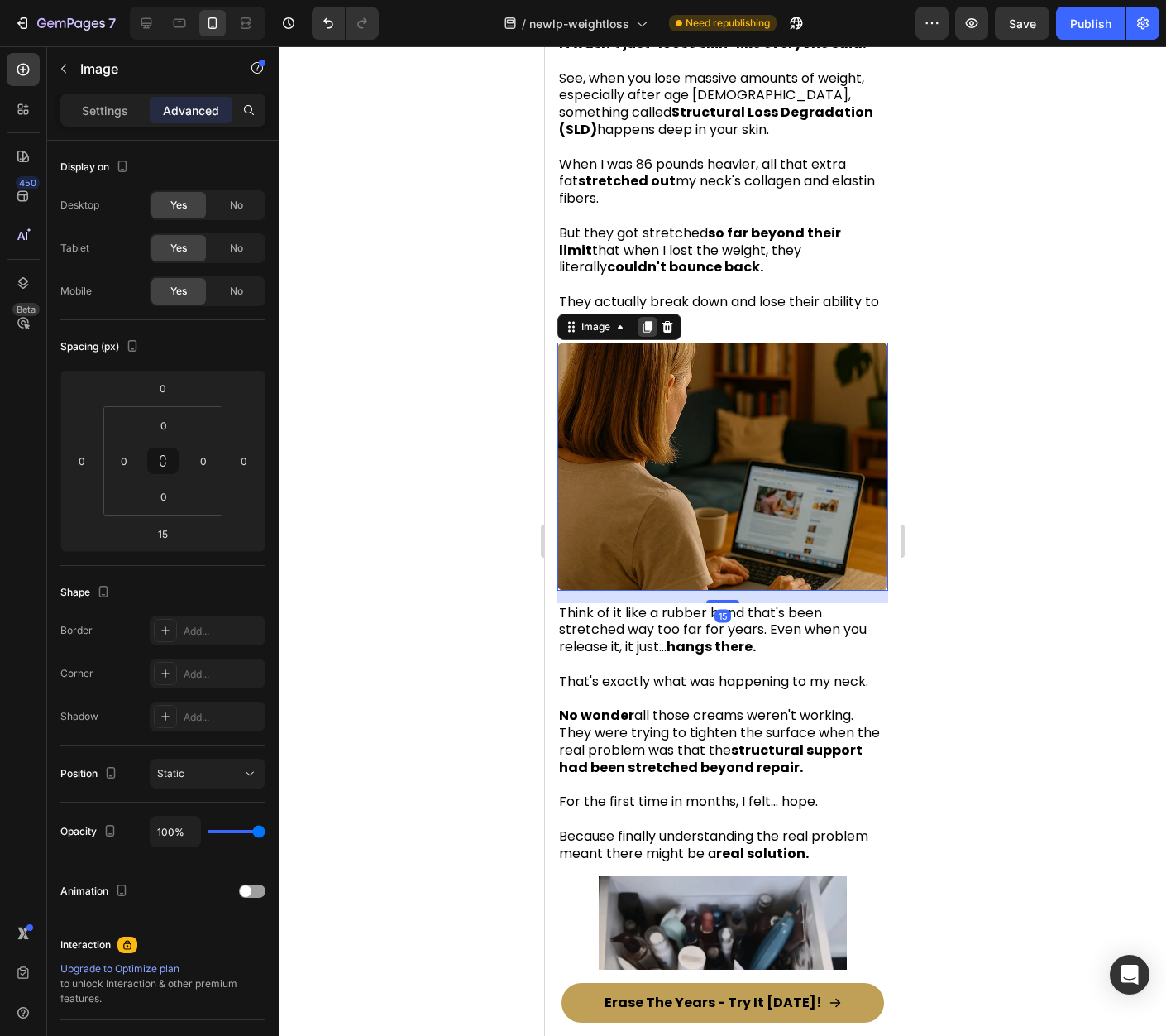
click at [646, 321] on icon at bounding box center [646, 327] width 9 height 12
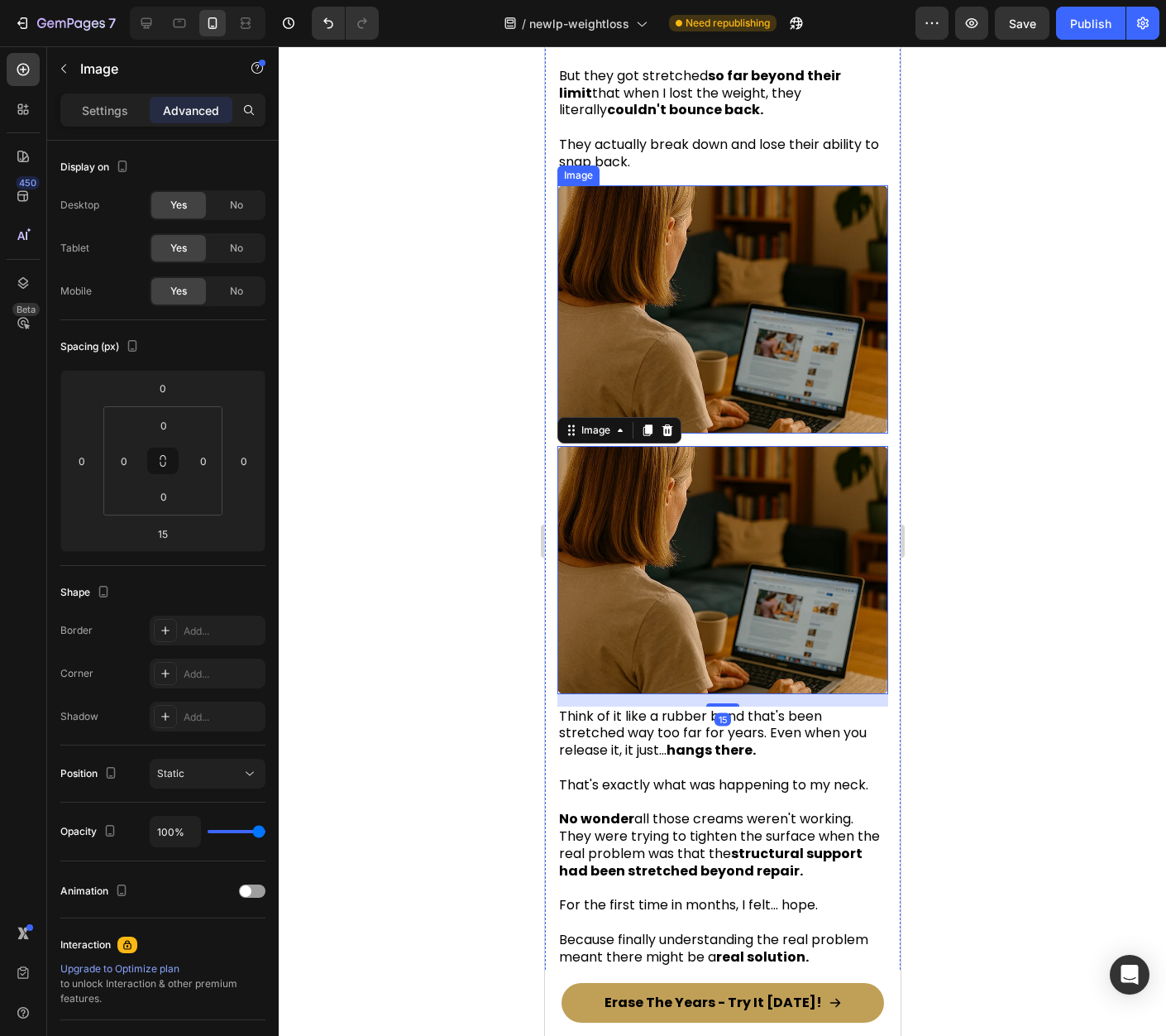
scroll to position [3030, 0]
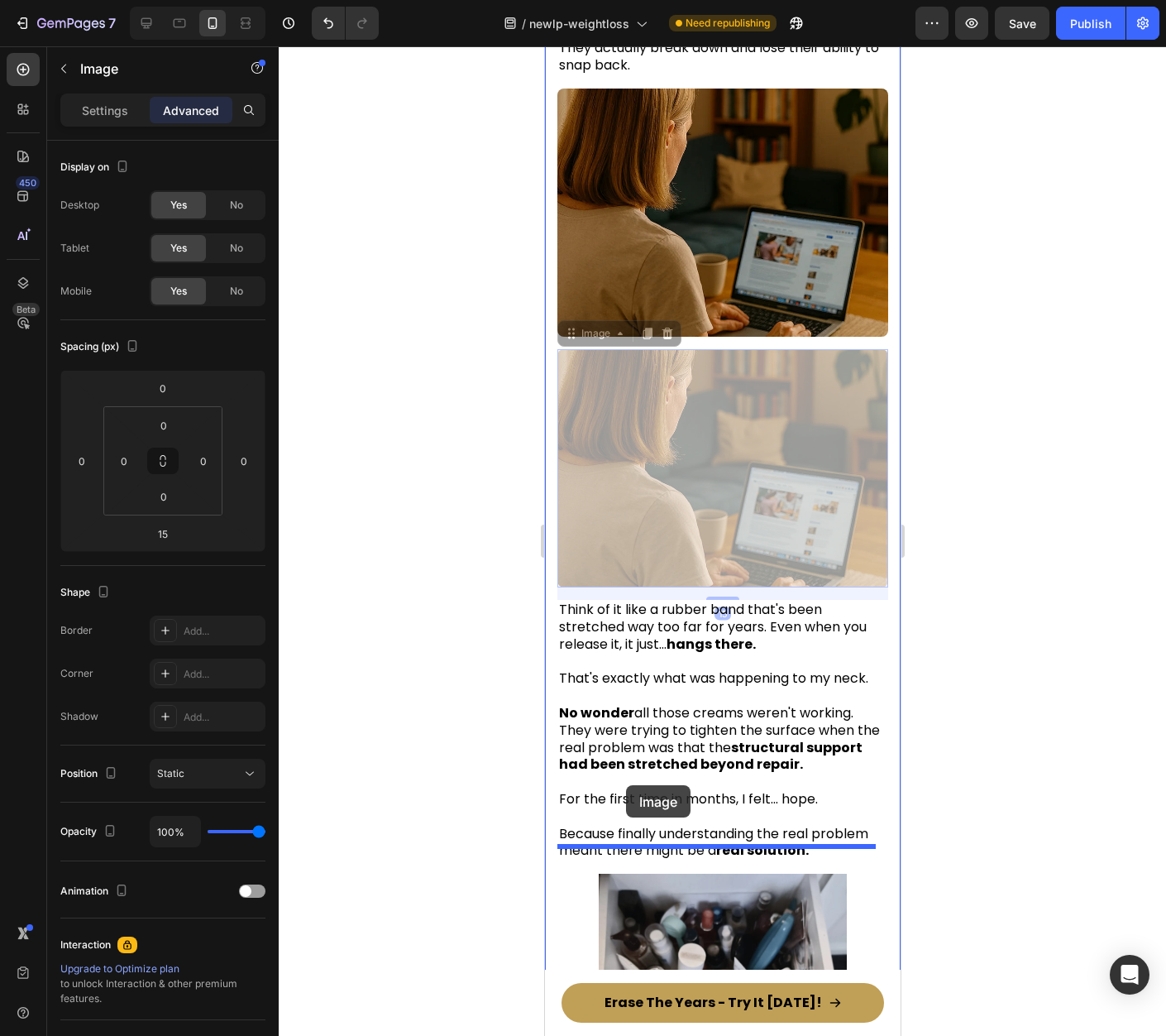
drag, startPoint x: 575, startPoint y: 298, endPoint x: 622, endPoint y: 810, distance: 514.2
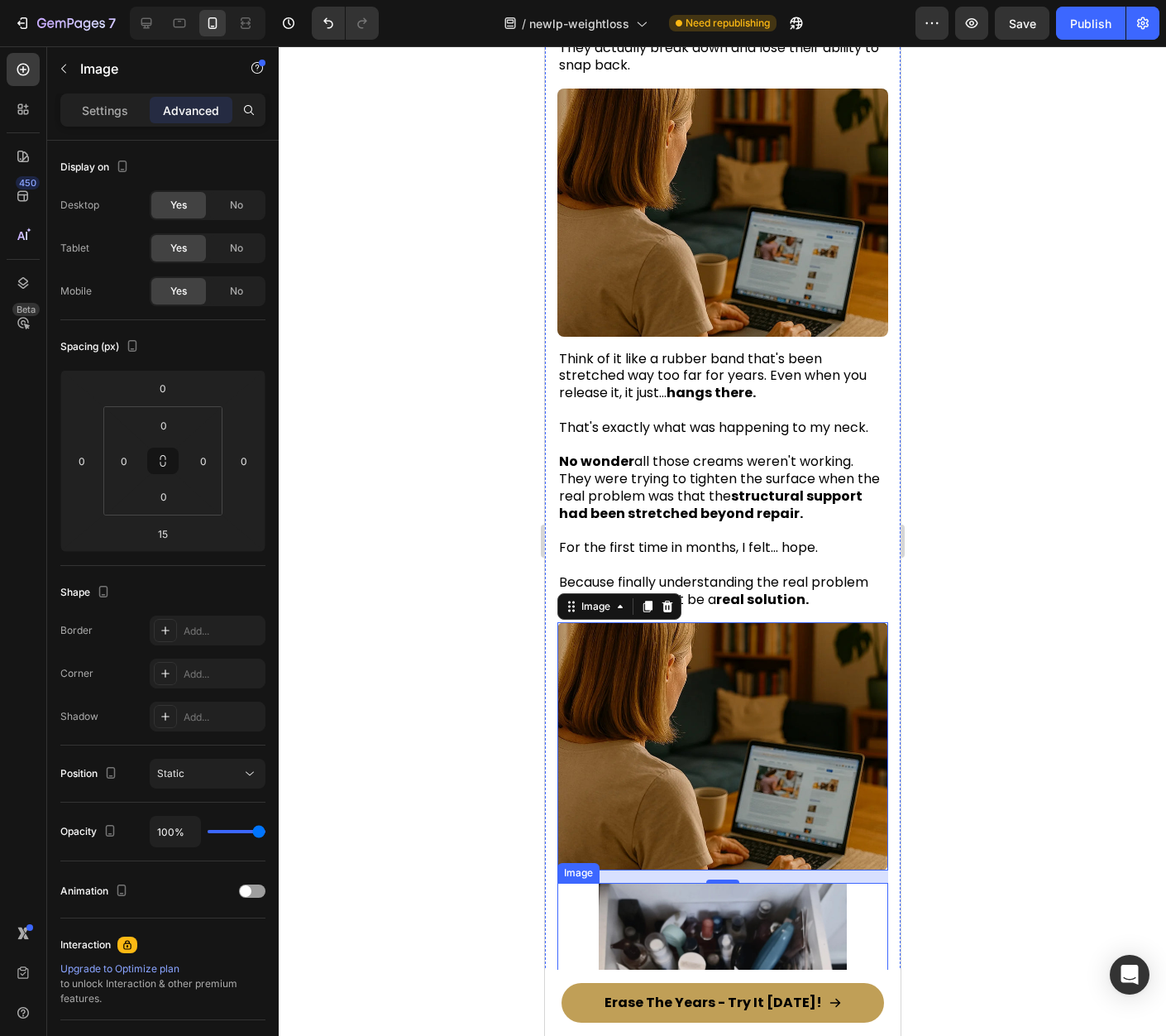
scroll to position [3417, 0]
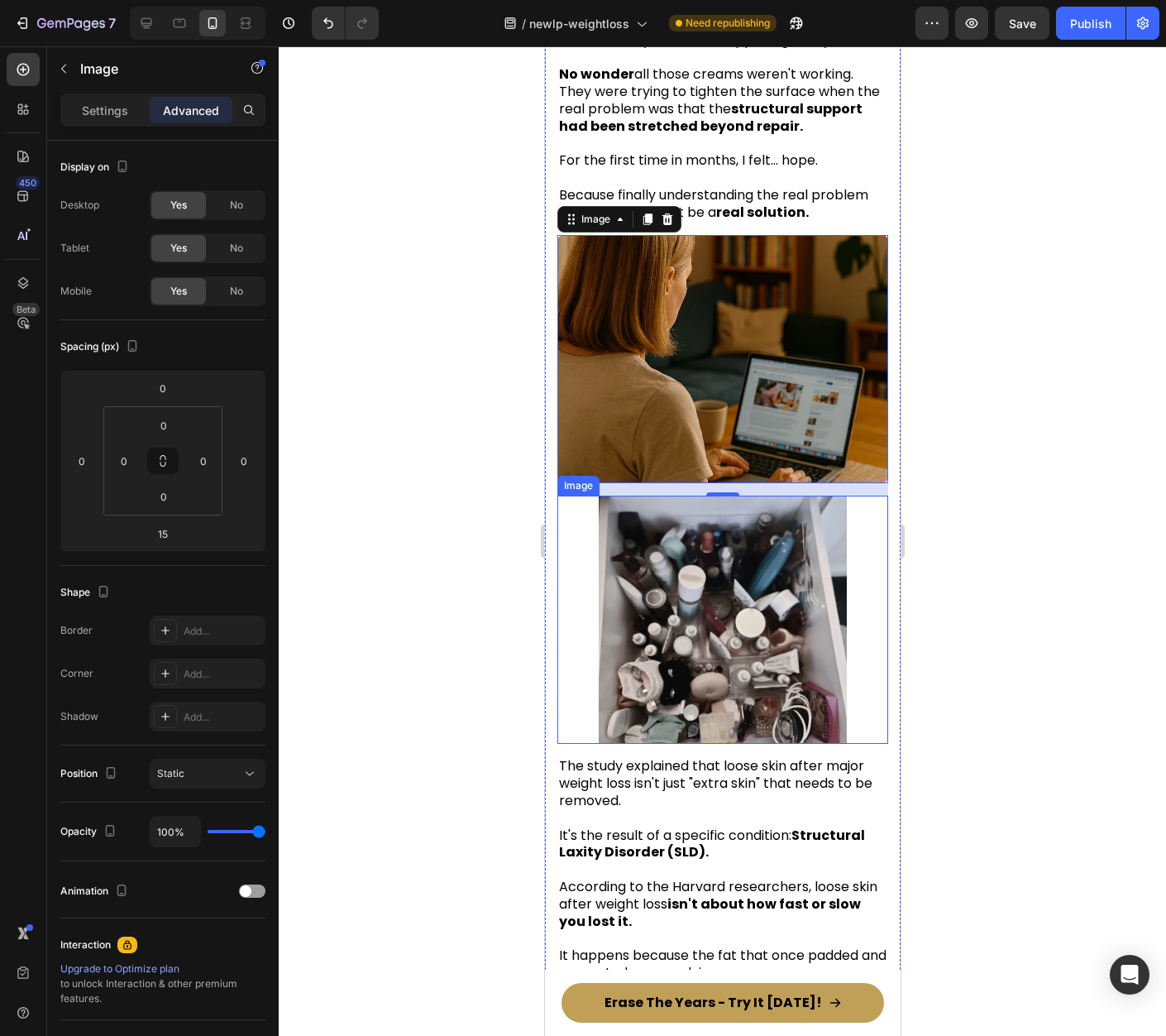
click at [744, 587] on img at bounding box center [722, 619] width 331 height 249
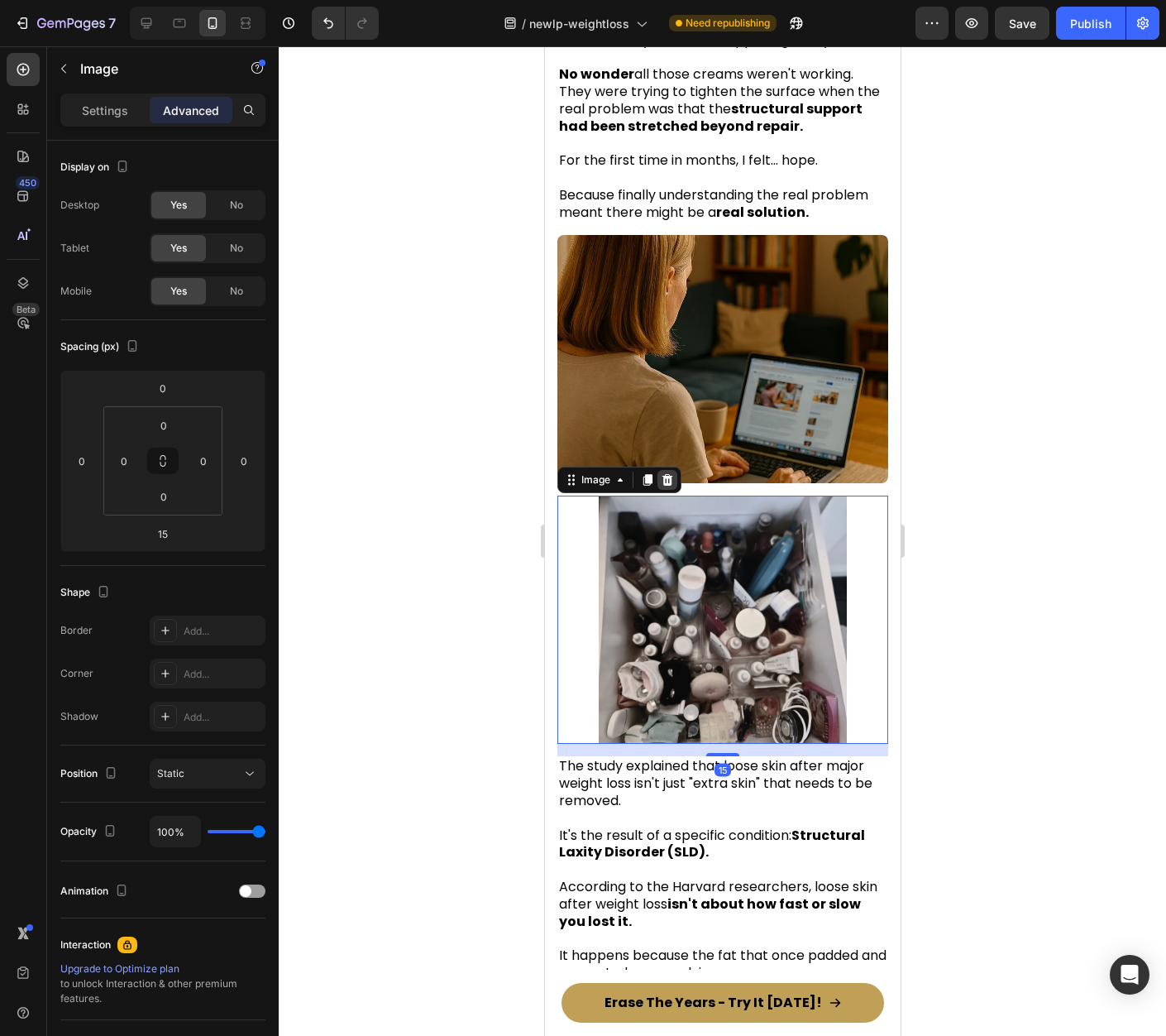
click at [668, 474] on icon at bounding box center [667, 480] width 11 height 12
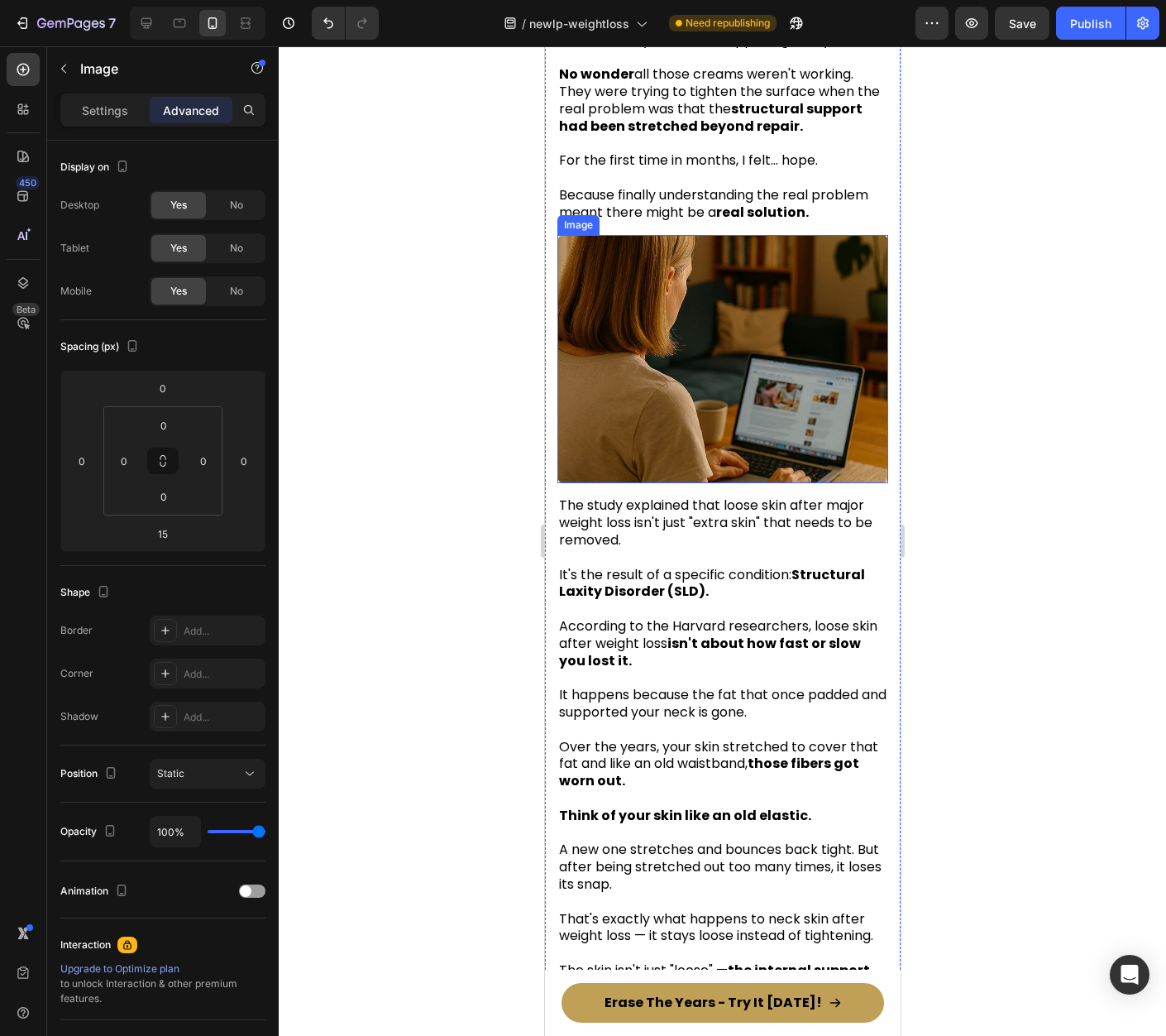
click at [707, 379] on img at bounding box center [722, 359] width 331 height 249
drag, startPoint x: 102, startPoint y: 102, endPoint x: 103, endPoint y: 115, distance: 13.0
click at [102, 102] on p "Settings" at bounding box center [104, 109] width 47 height 17
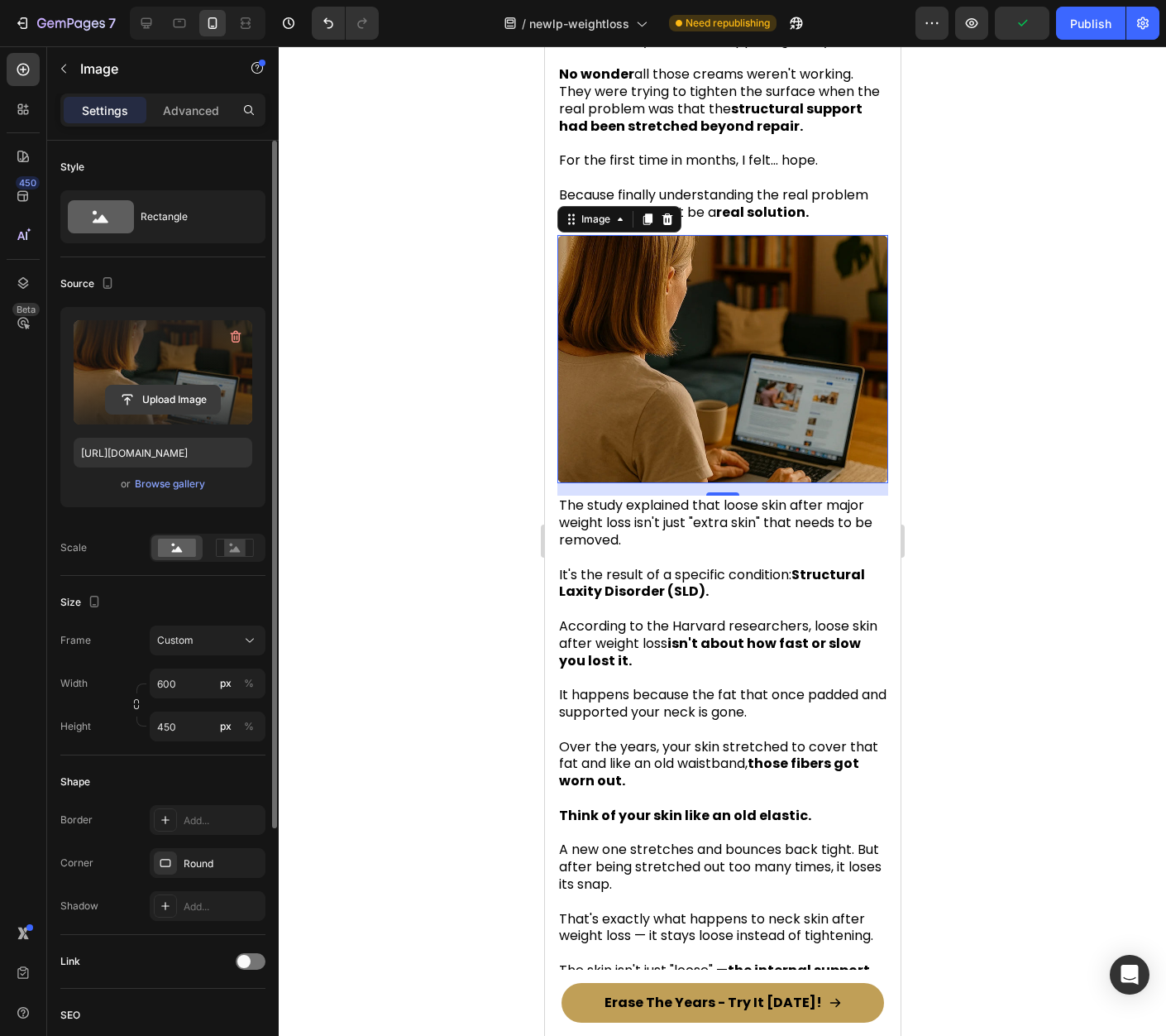
click at [180, 401] on input "file" at bounding box center [163, 400] width 114 height 28
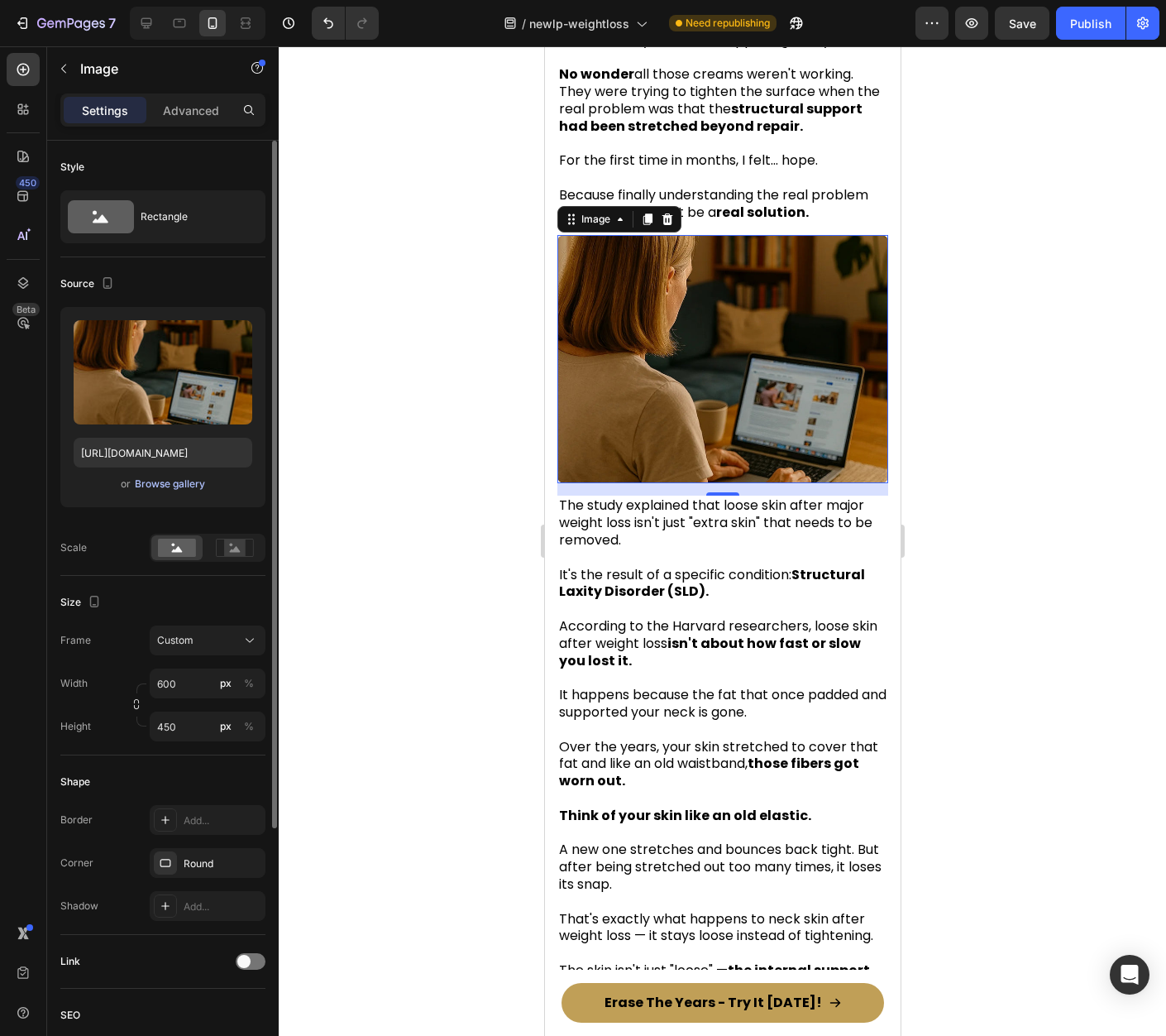
click at [177, 489] on div "Browse gallery" at bounding box center [170, 483] width 71 height 15
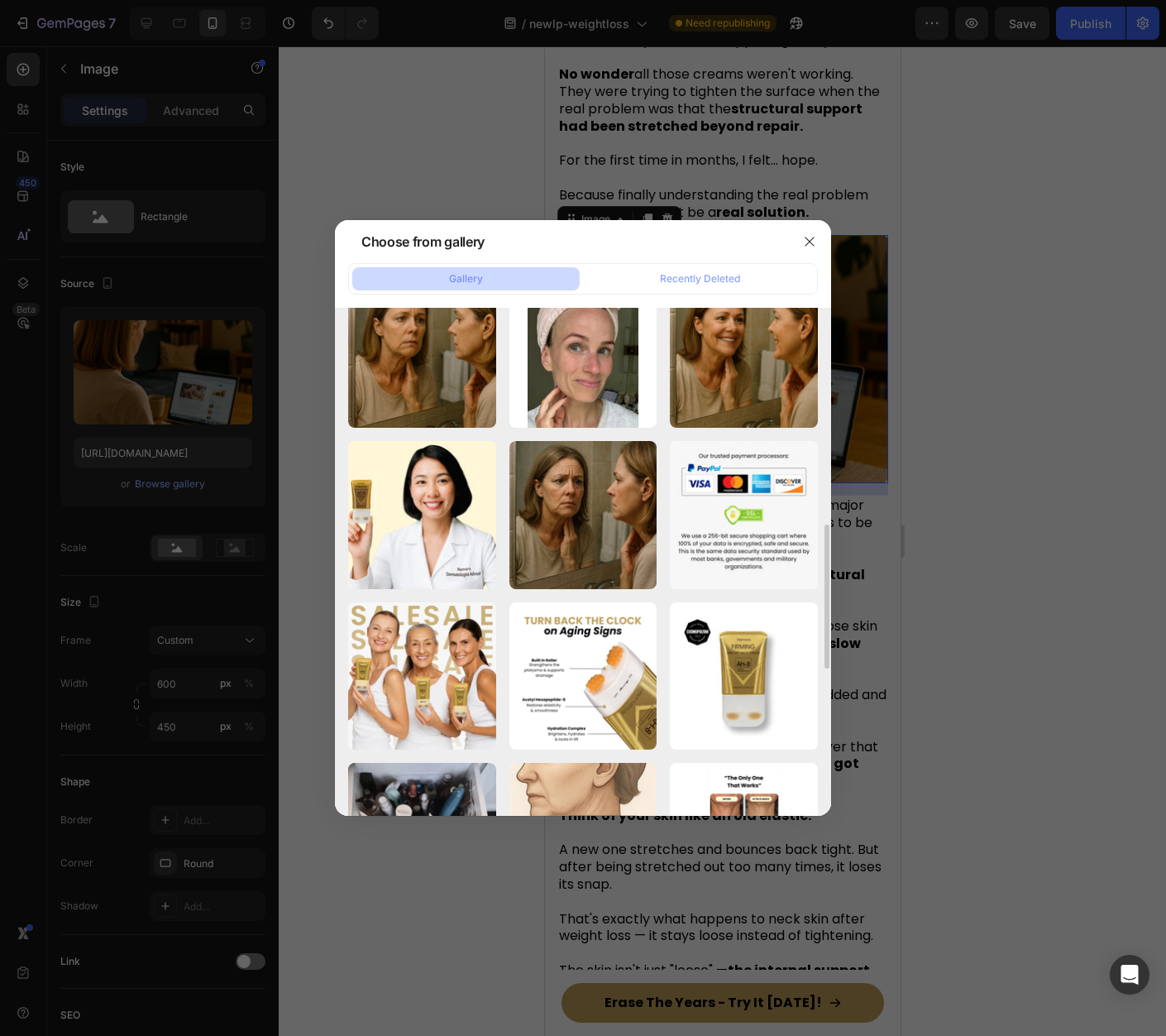
scroll to position [496, 0]
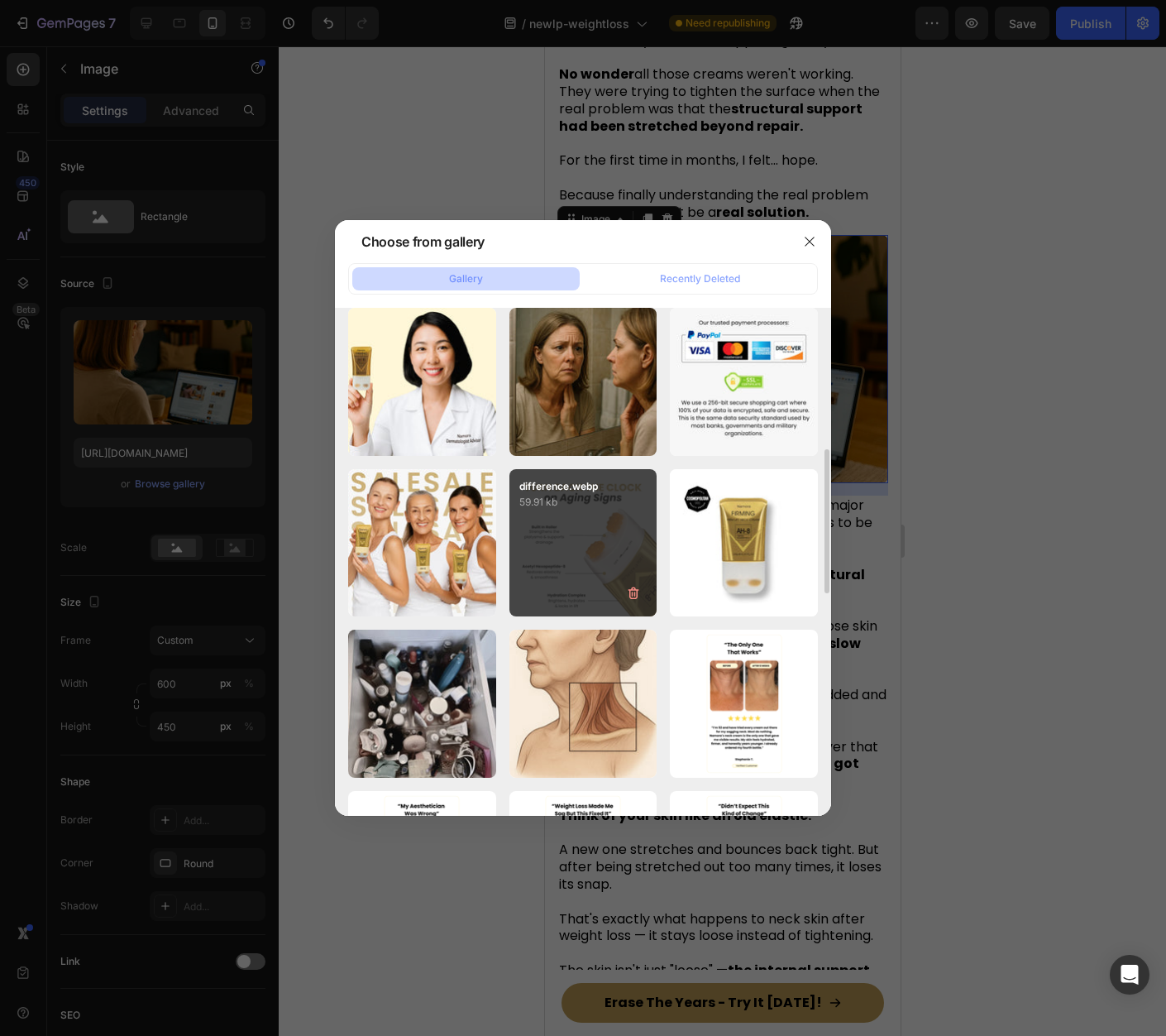
drag, startPoint x: 413, startPoint y: 671, endPoint x: 616, endPoint y: 564, distance: 229.5
click at [0, 0] on p "68.97 kb" at bounding box center [0, 0] width 0 height 0
type input "https://cdn.shopify.com/s/files/1/0666/2284/9107/files/gempages_584270670720926…"
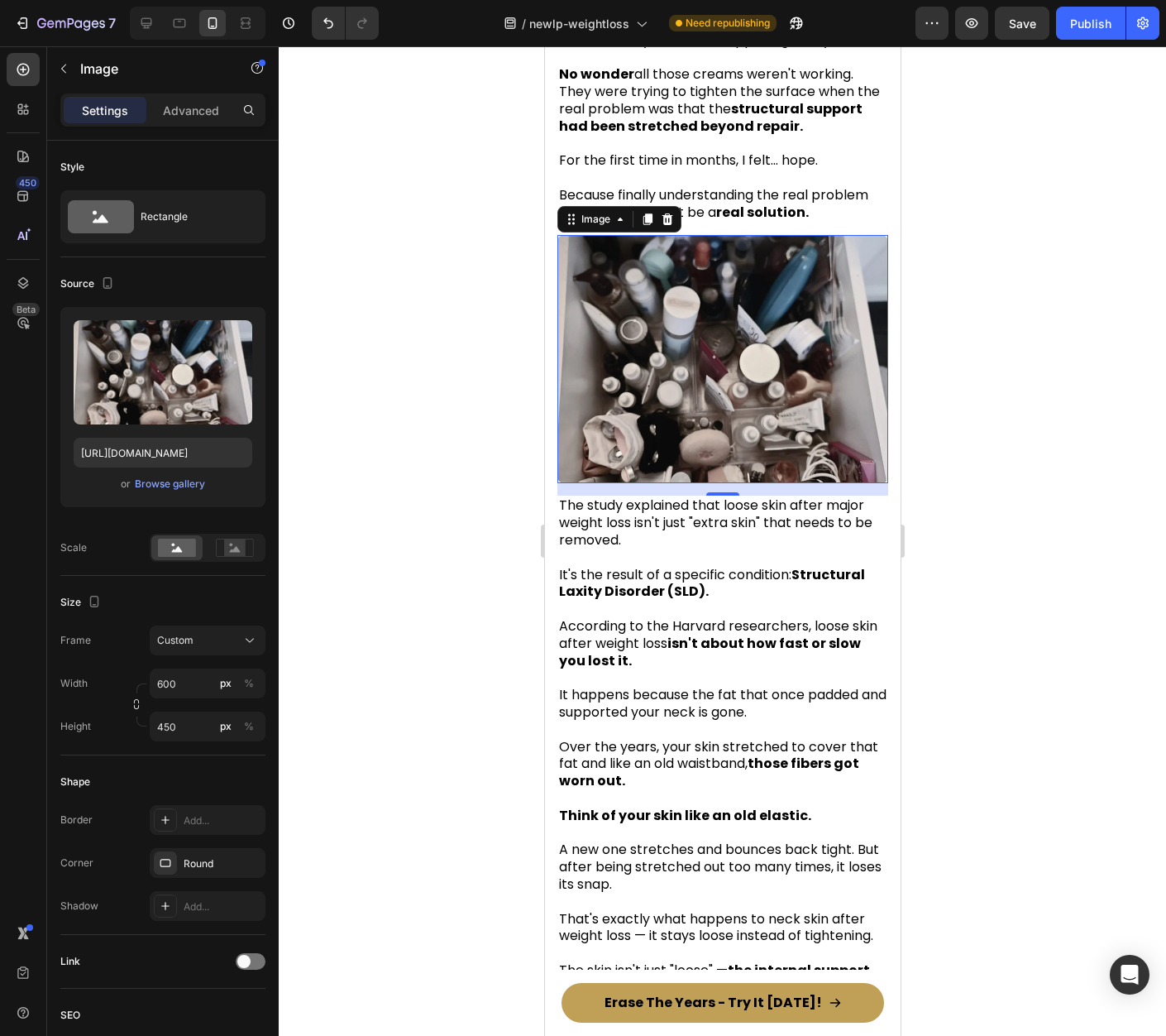
click at [1069, 364] on div at bounding box center [722, 541] width 888 height 989
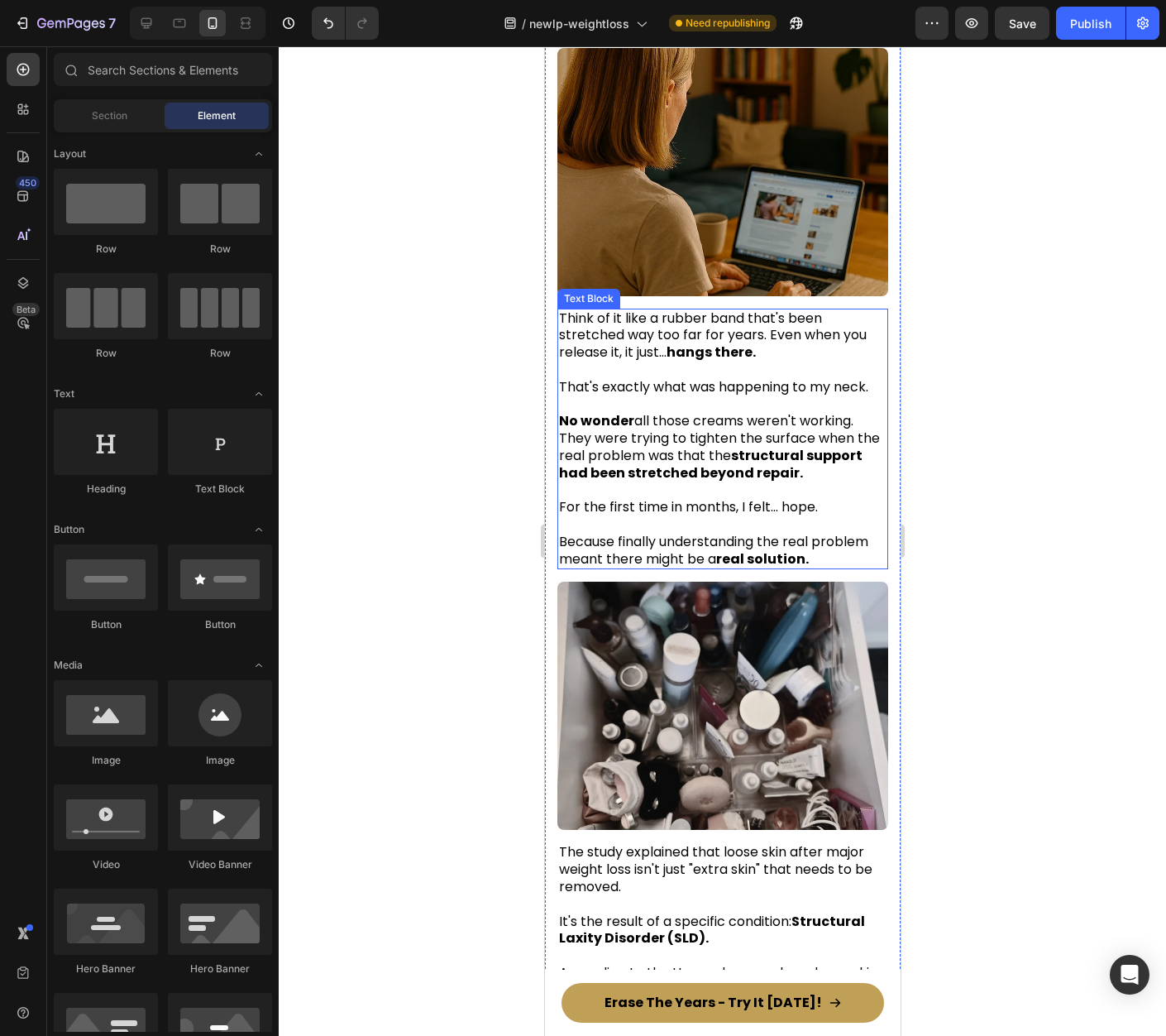
scroll to position [3056, 0]
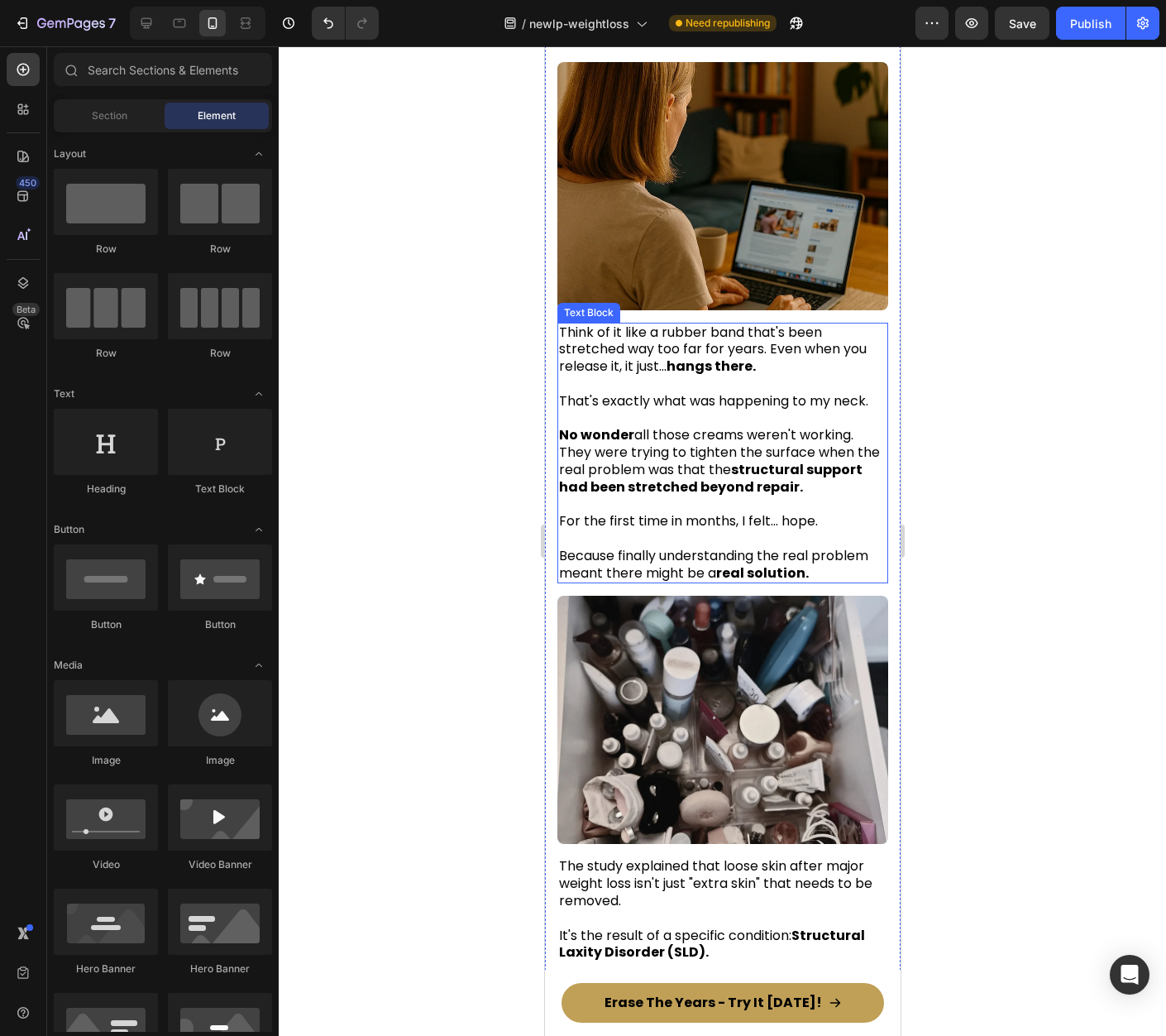
click at [618, 511] on span "For the first time in months, I felt... hope." at bounding box center [688, 520] width 258 height 19
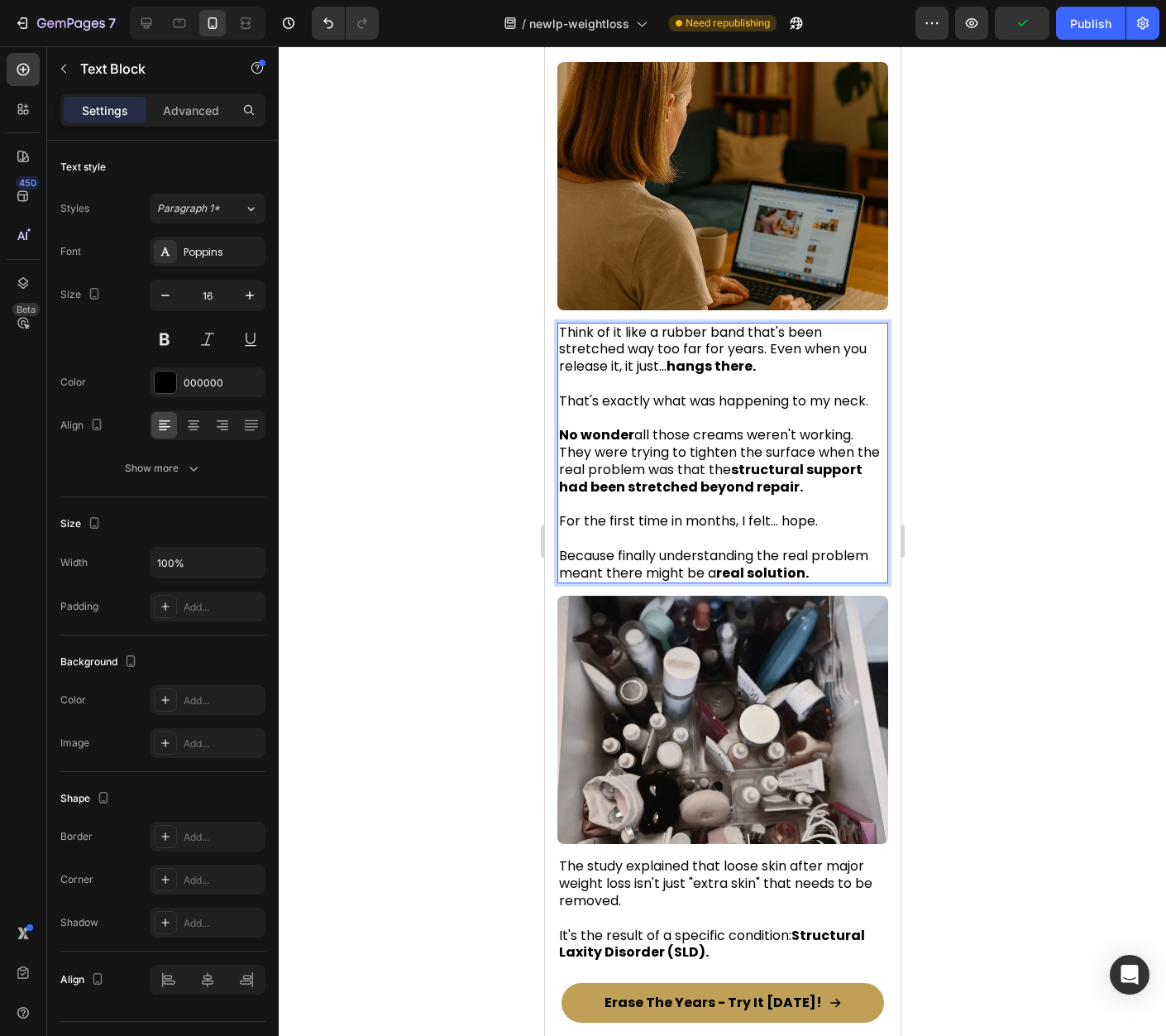
click at [851, 465] on p "They were trying to tighten the surface when the real problem was that the stru…" at bounding box center [722, 470] width 327 height 52
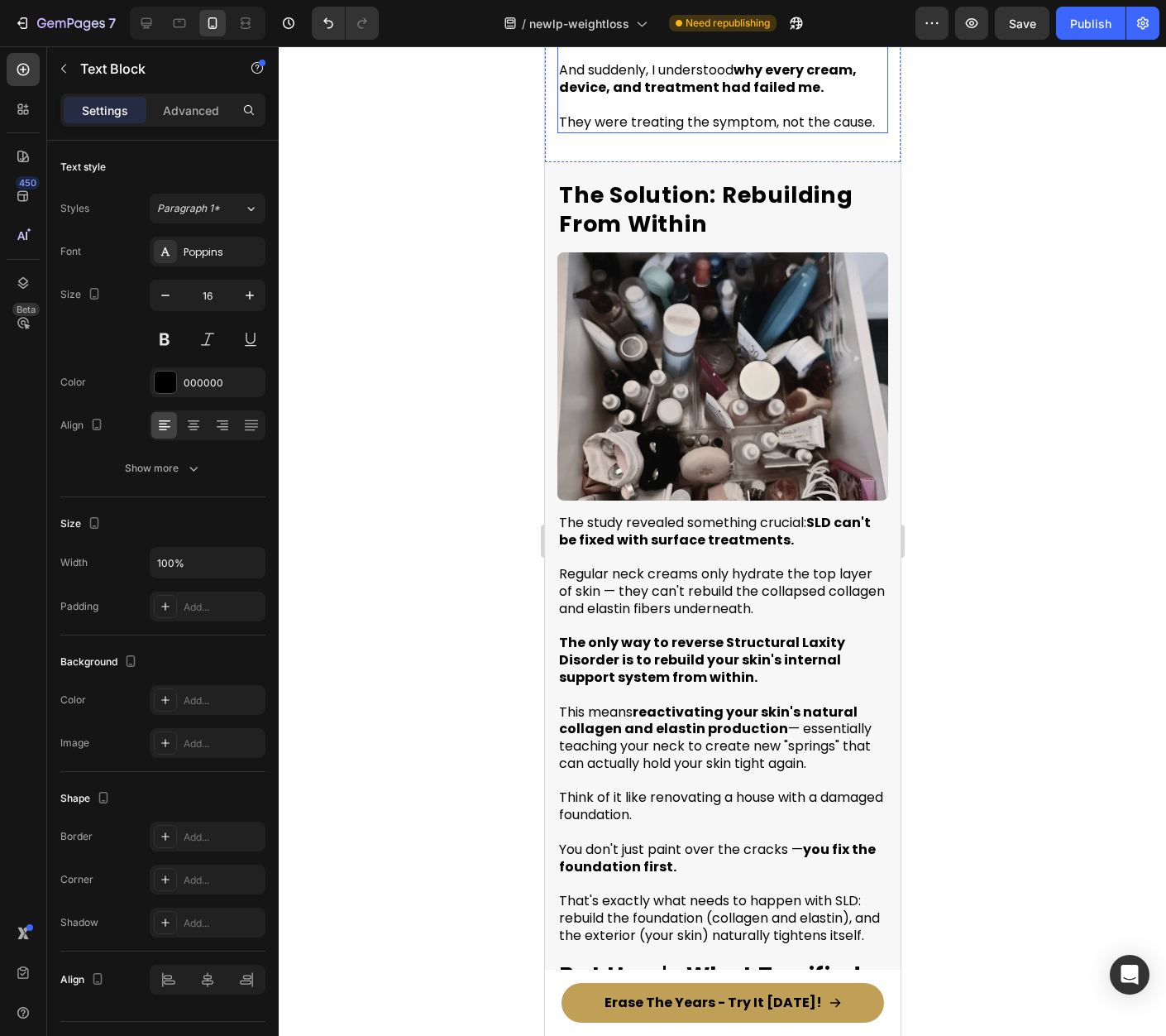
scroll to position [4705, 0]
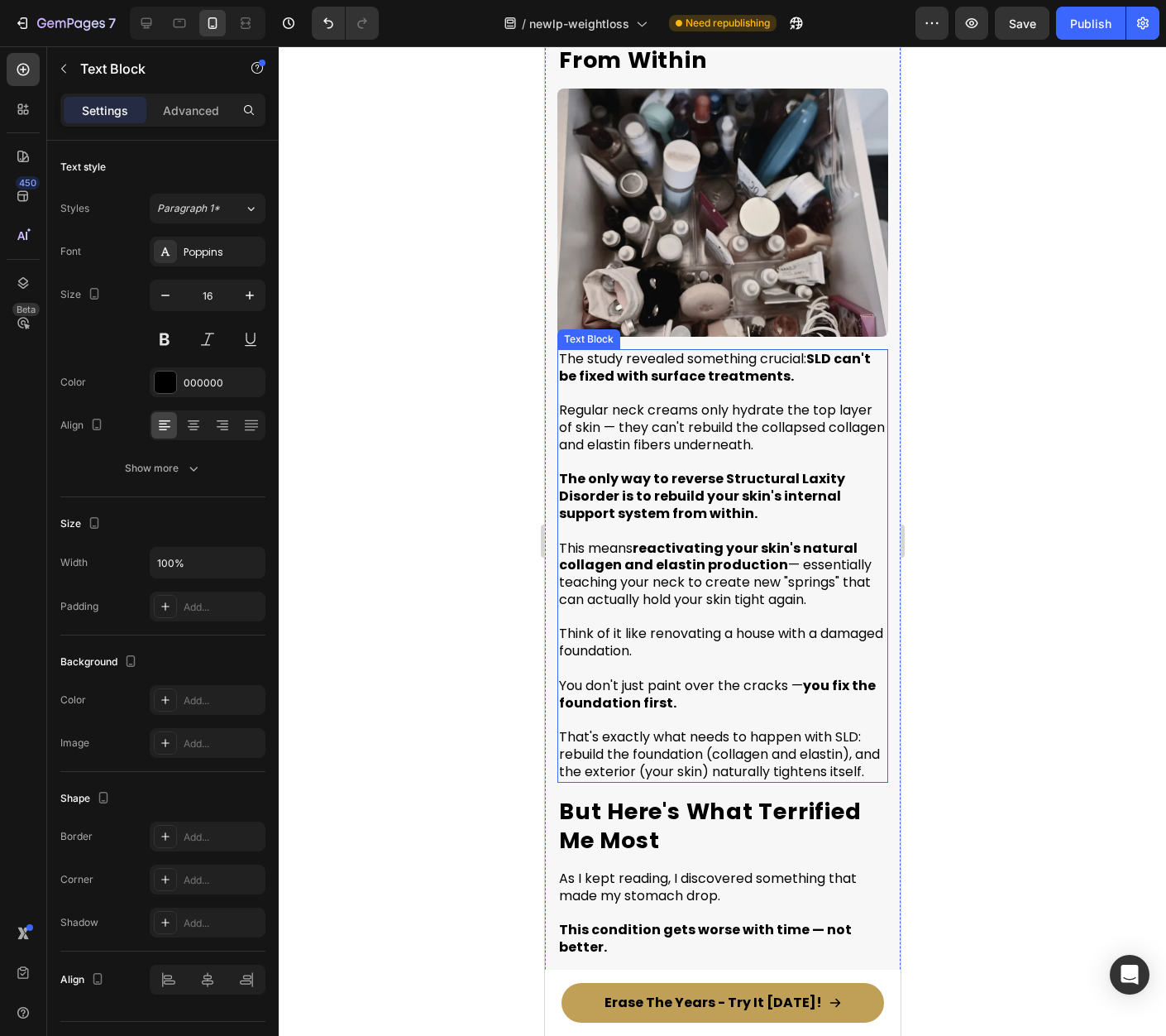
click at [724, 517] on strong "The only way to reverse Structural Laxity Disorder is to rebuild your skin's in…" at bounding box center [702, 496] width 286 height 54
click at [767, 465] on p "The only way to reverse Structural Laxity Disorder is to rebuild your skin's in…" at bounding box center [722, 488] width 327 height 69
click at [767, 465] on p "⁠⁠⁠⁠⁠⁠⁠ The only way to reverse Structural Laxity Disorder is to rebuild your s…" at bounding box center [722, 488] width 327 height 69
click at [767, 465] on p "The only way to reverse Structural Laxity Disorder is to rebuild your skin's in…" at bounding box center [722, 488] width 327 height 69
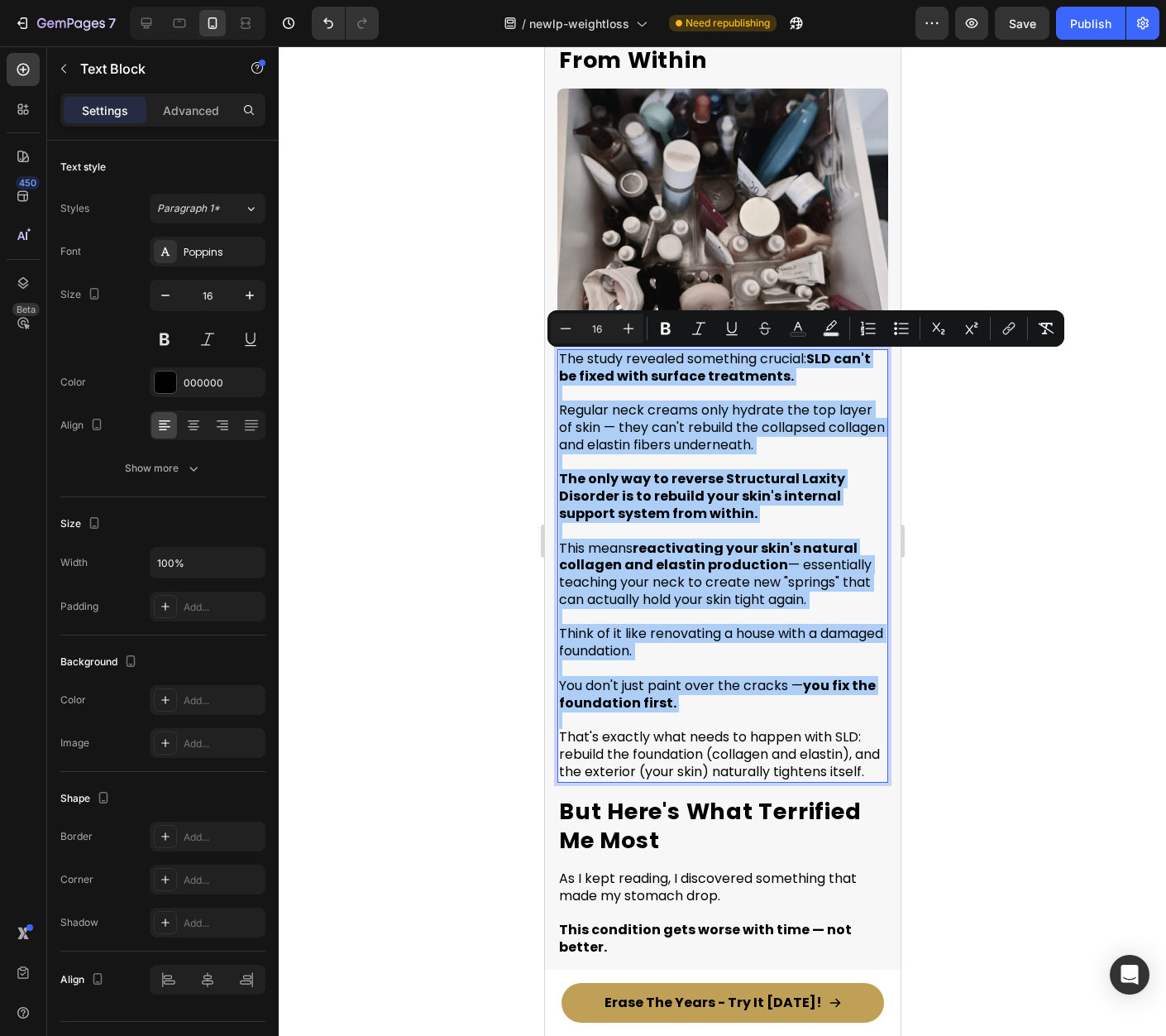
click at [1006, 450] on div at bounding box center [722, 541] width 888 height 989
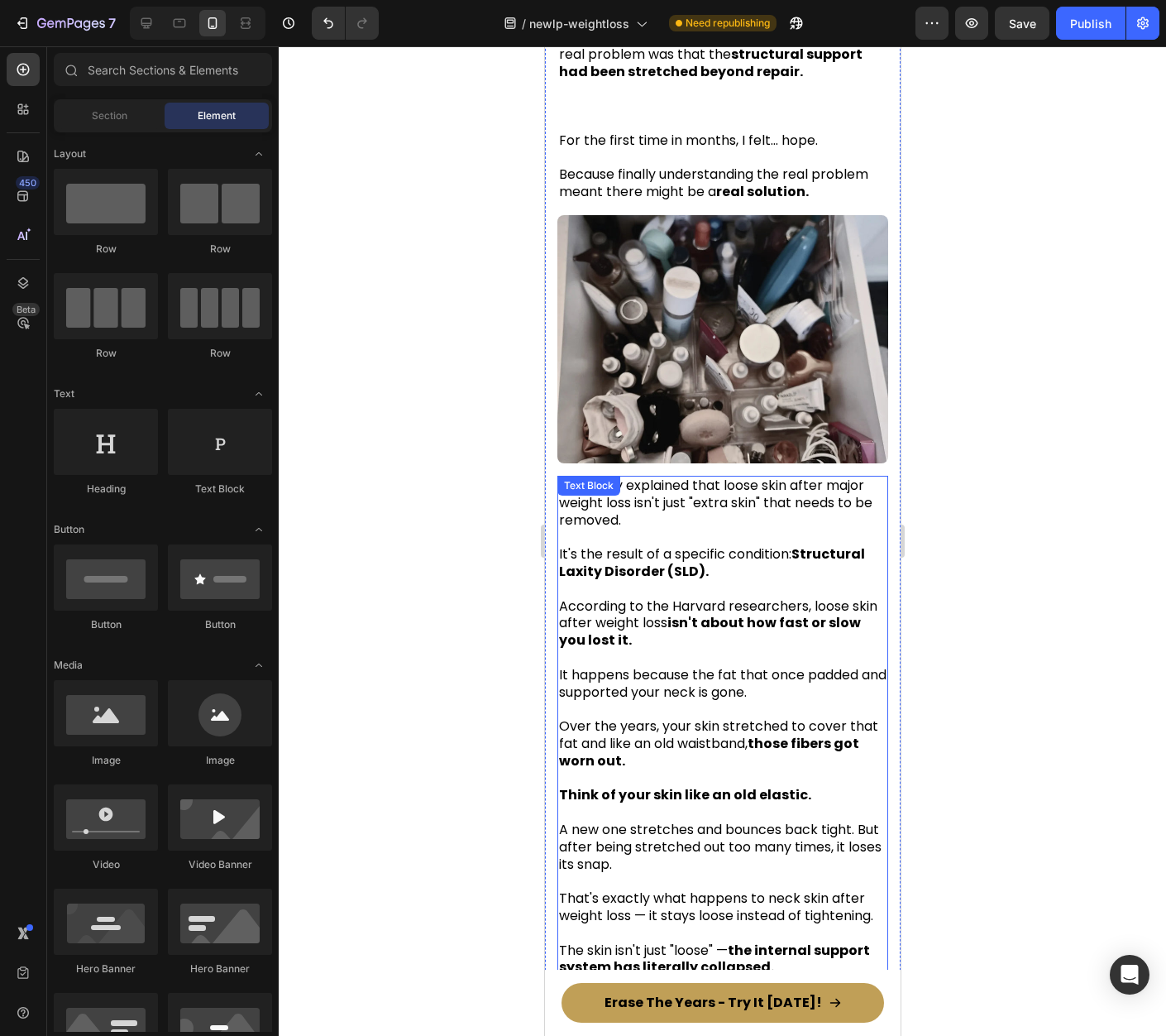
scroll to position [3026, 0]
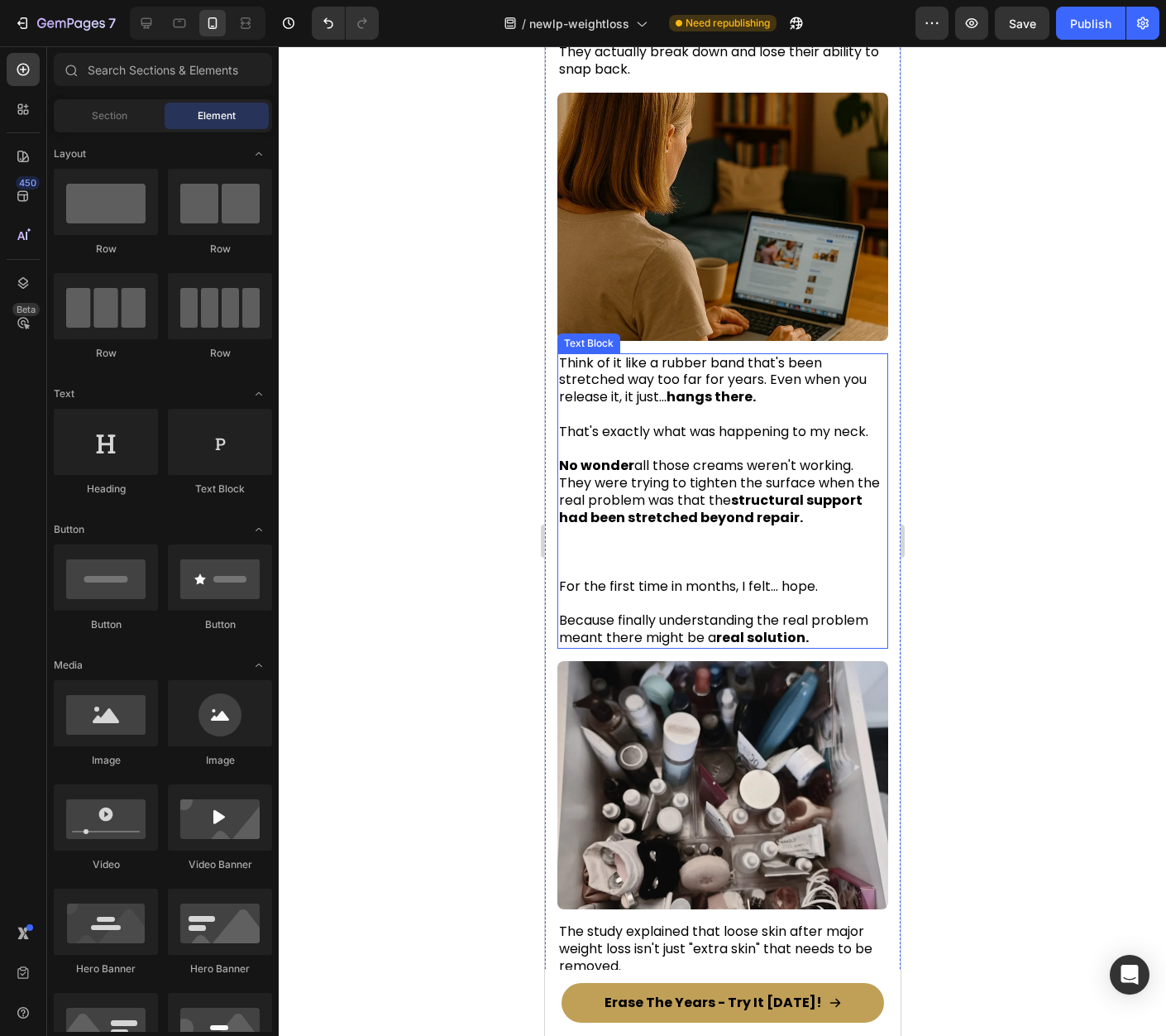
click at [638, 440] on p "No wonder all those creams weren't working." at bounding box center [722, 457] width 327 height 35
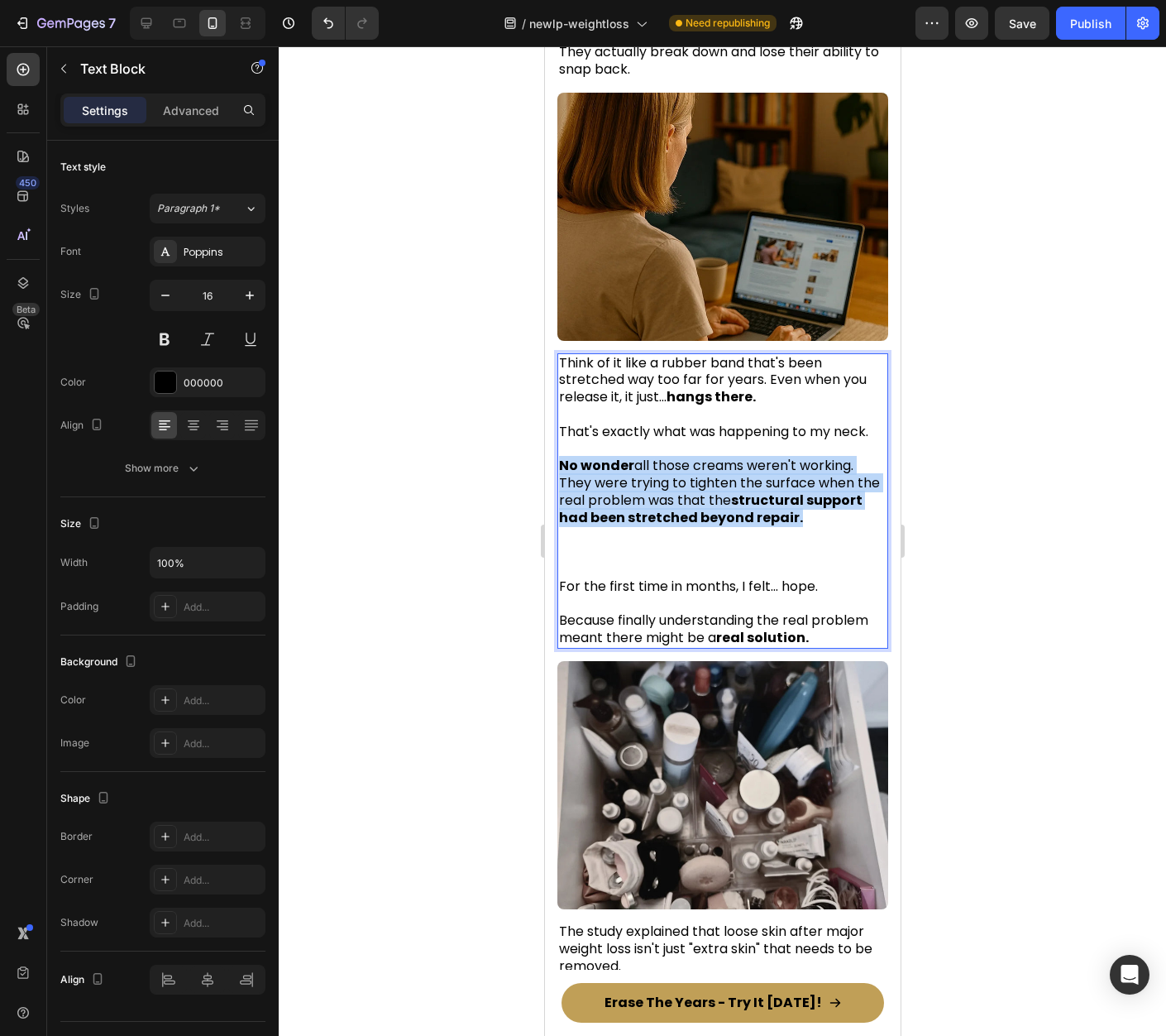
drag, startPoint x: 853, startPoint y: 492, endPoint x: 564, endPoint y: 435, distance: 294.6
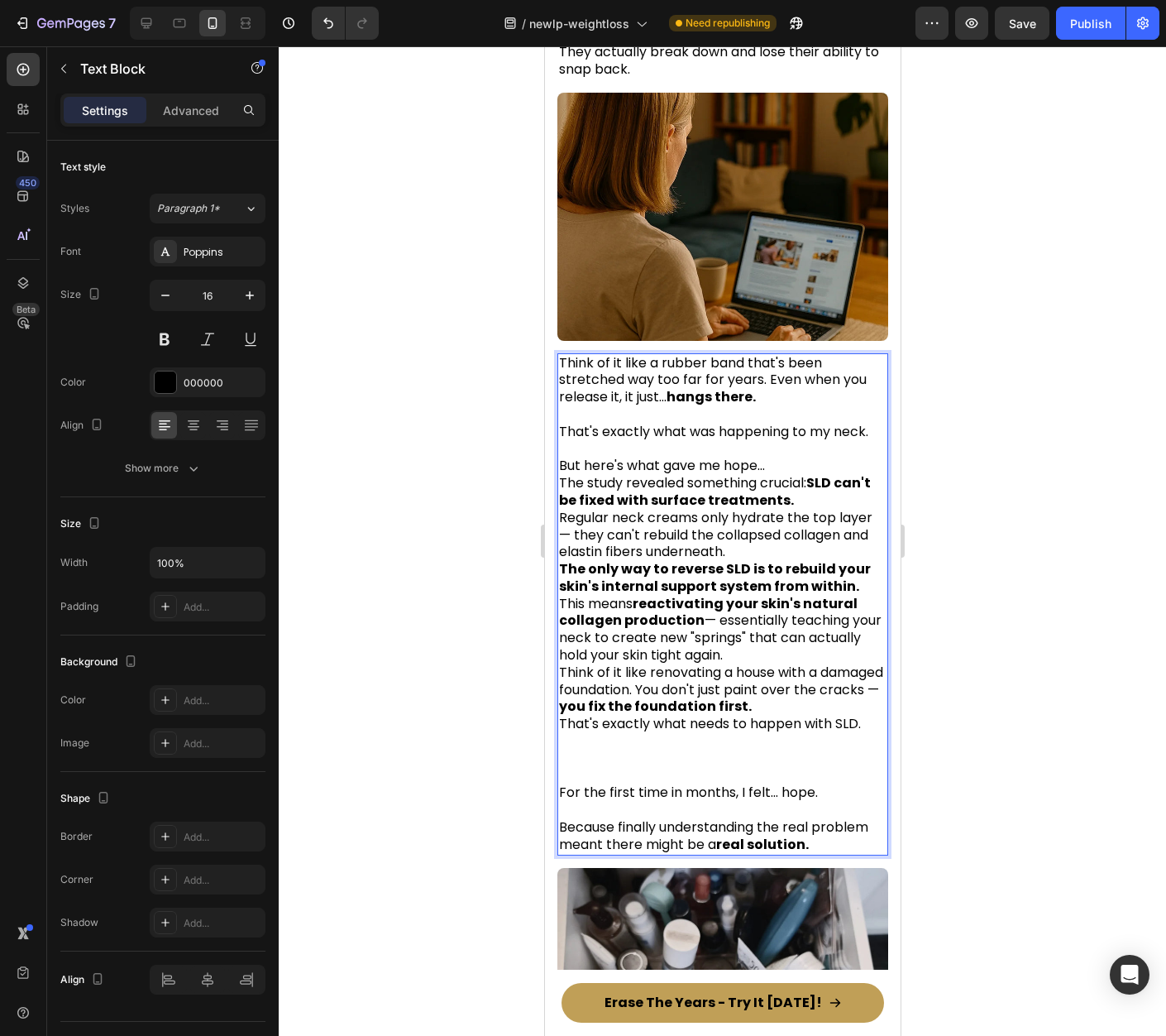
click at [820, 440] on p "But here's what gave me hope..." at bounding box center [722, 457] width 327 height 35
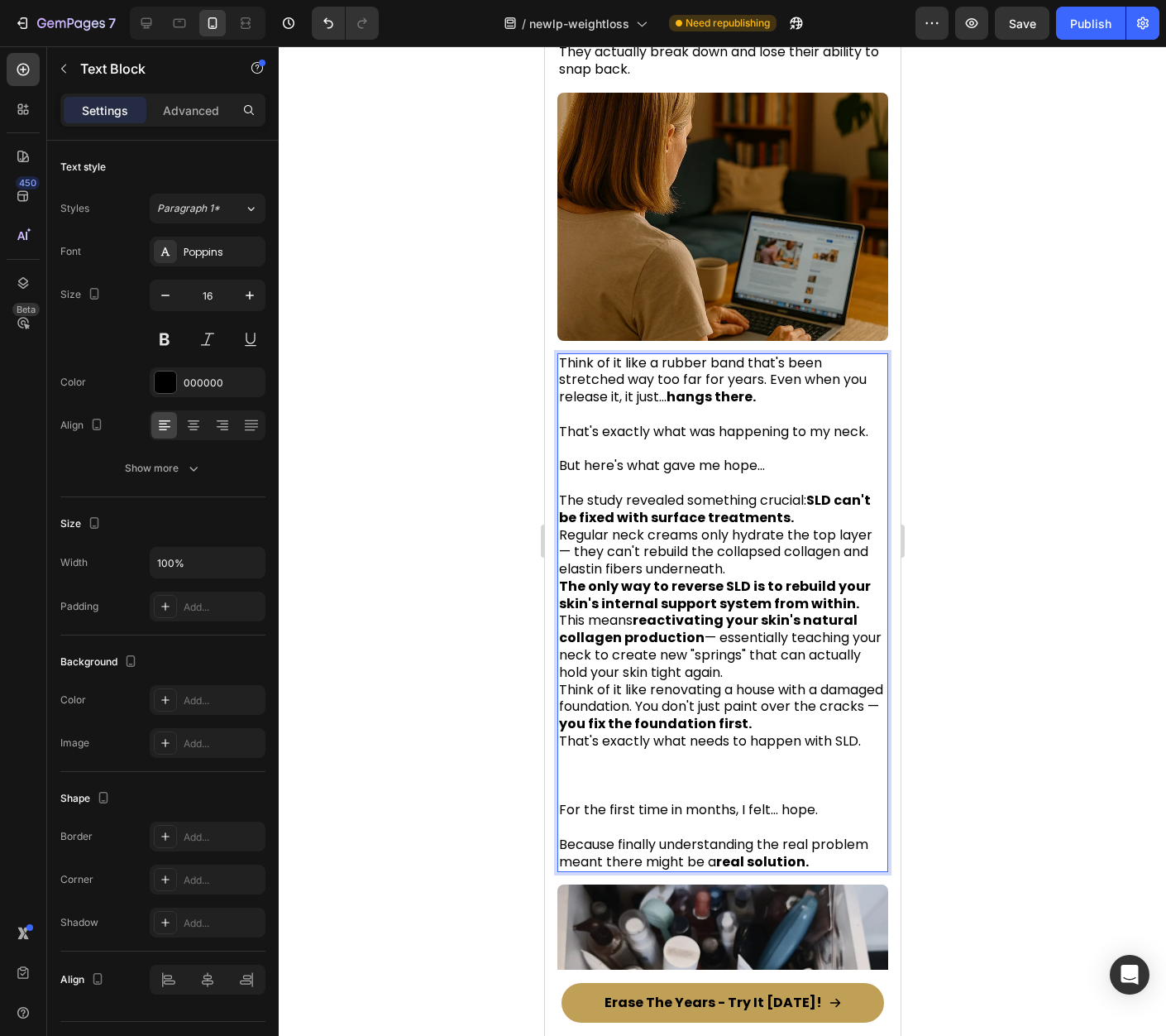
click at [833, 492] on p "The study revealed something crucial: SLD can't be fixed with surface treatment…" at bounding box center [722, 509] width 327 height 35
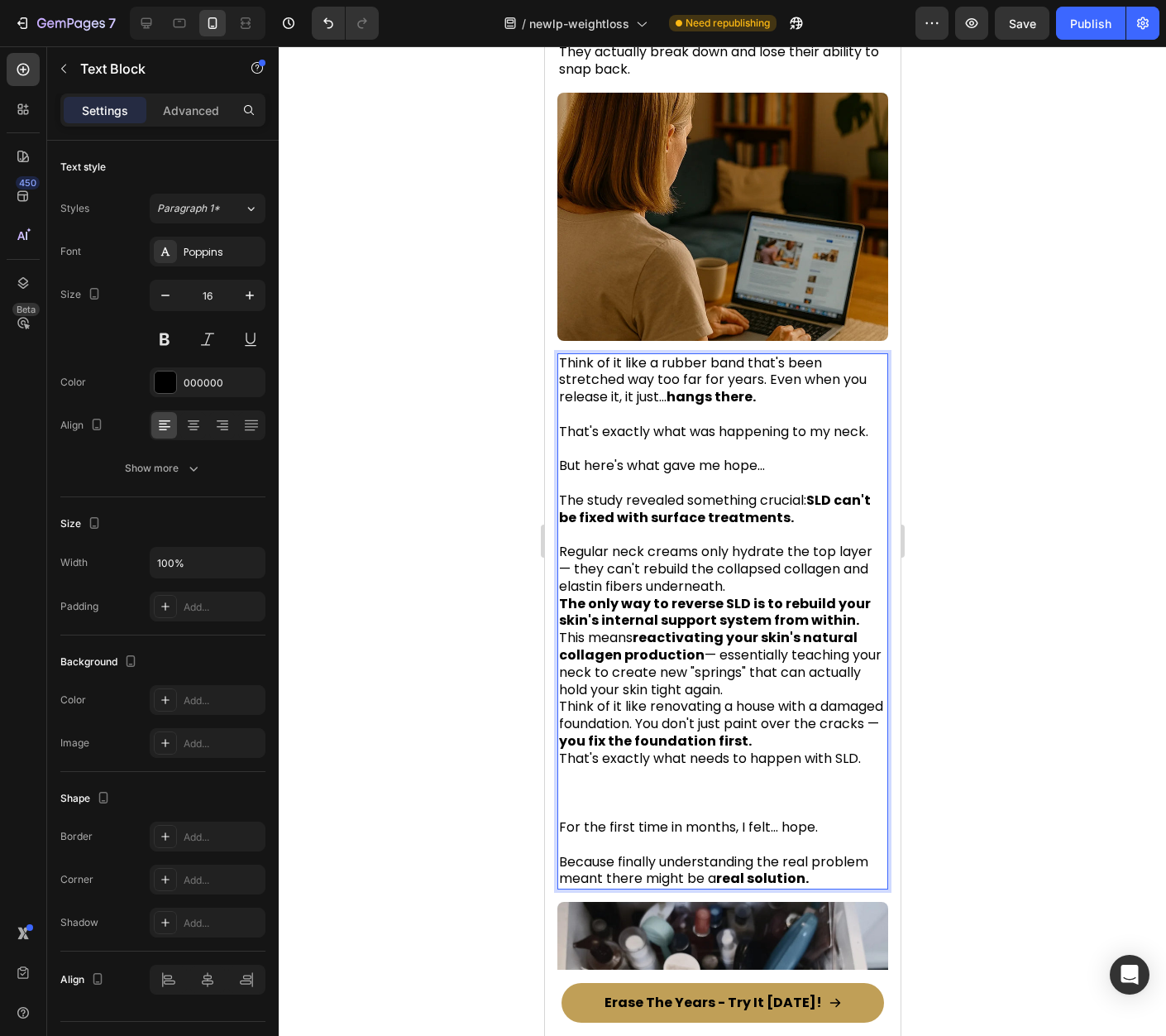
click at [1017, 490] on div at bounding box center [722, 541] width 888 height 989
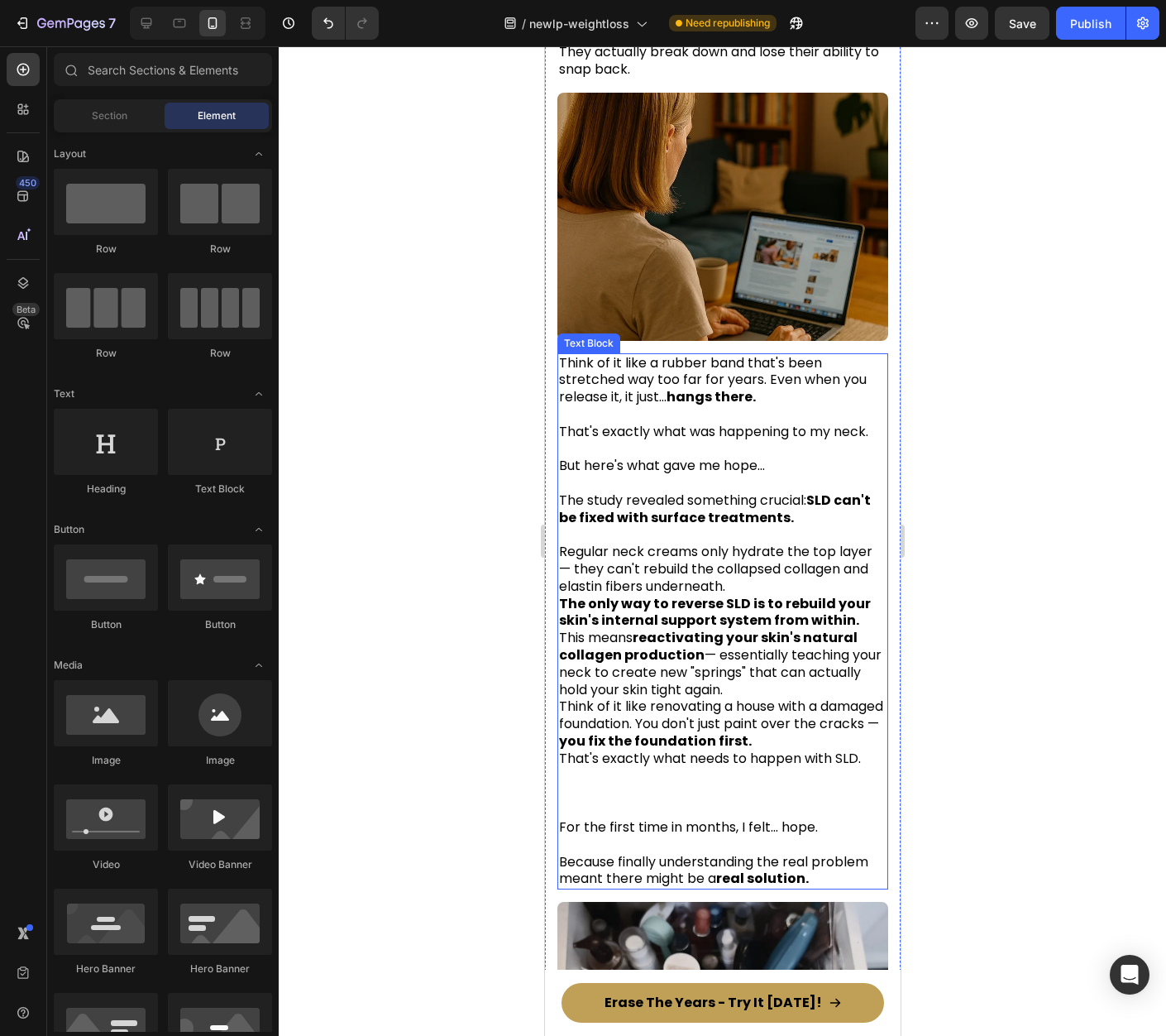
click at [752, 555] on p "Regular neck creams only hydrate the top layer — they can't rebuild the collaps…" at bounding box center [722, 570] width 327 height 52
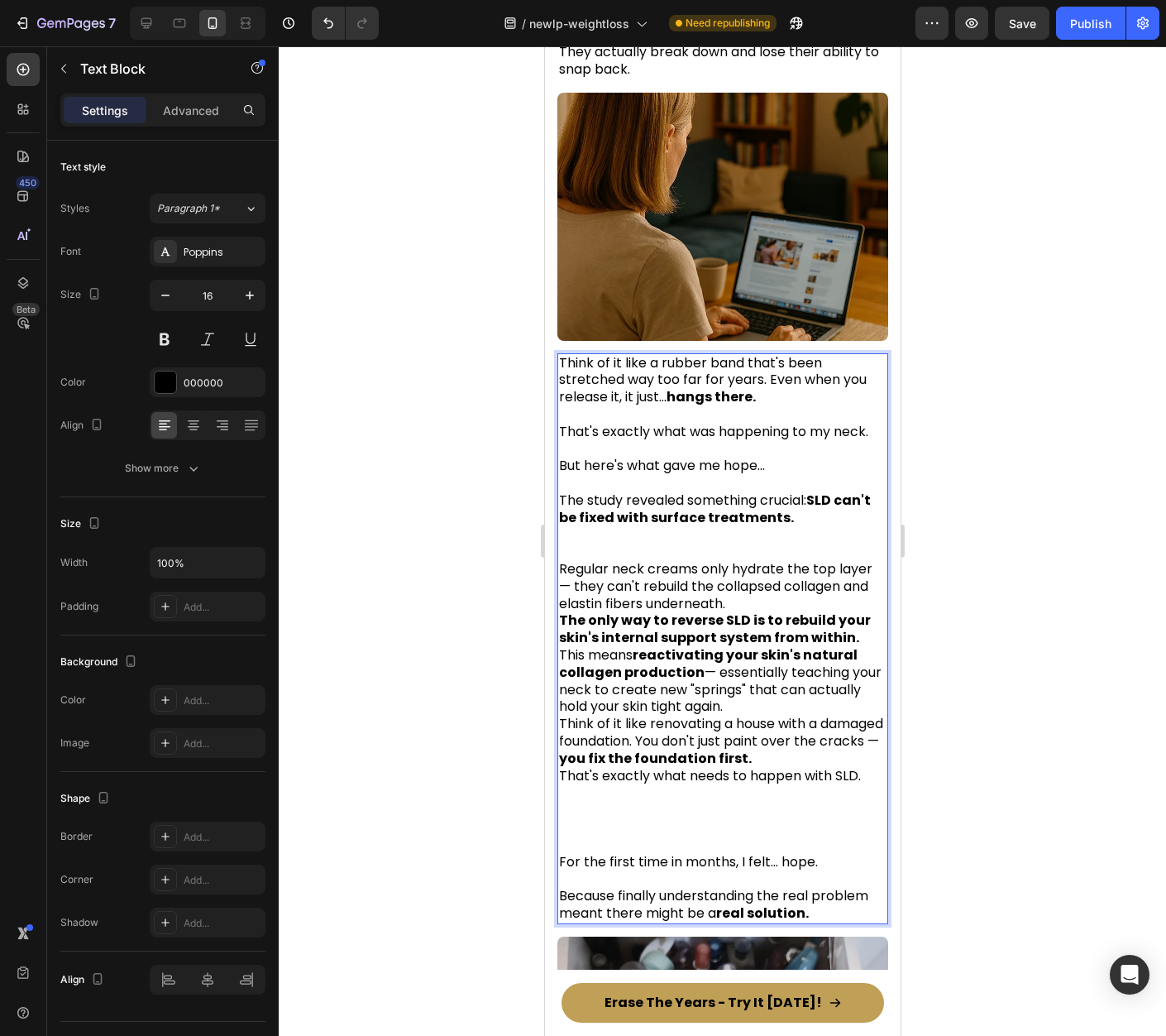
click at [973, 567] on div at bounding box center [722, 541] width 888 height 989
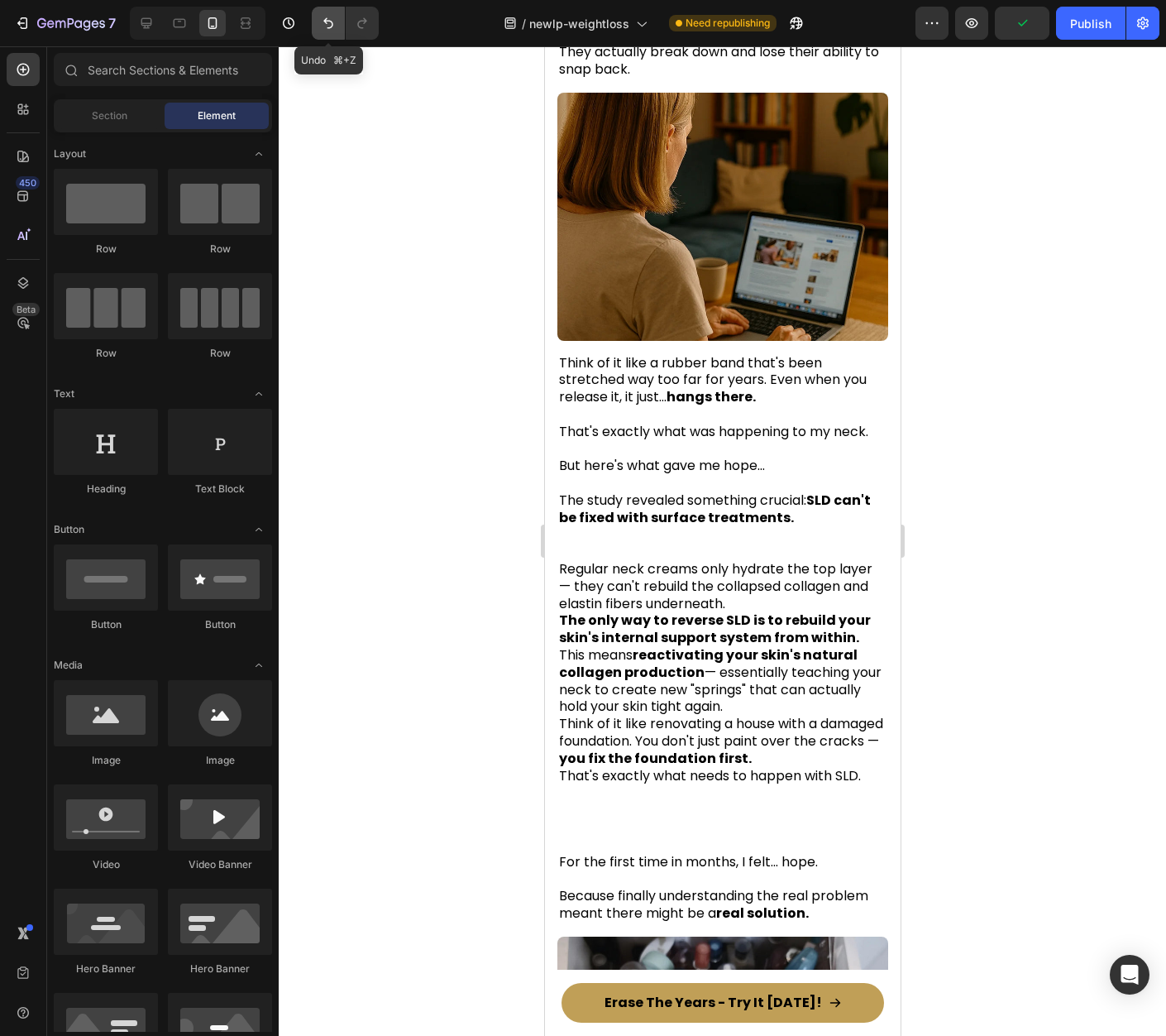
click at [332, 30] on icon "Undo/Redo" at bounding box center [328, 23] width 17 height 17
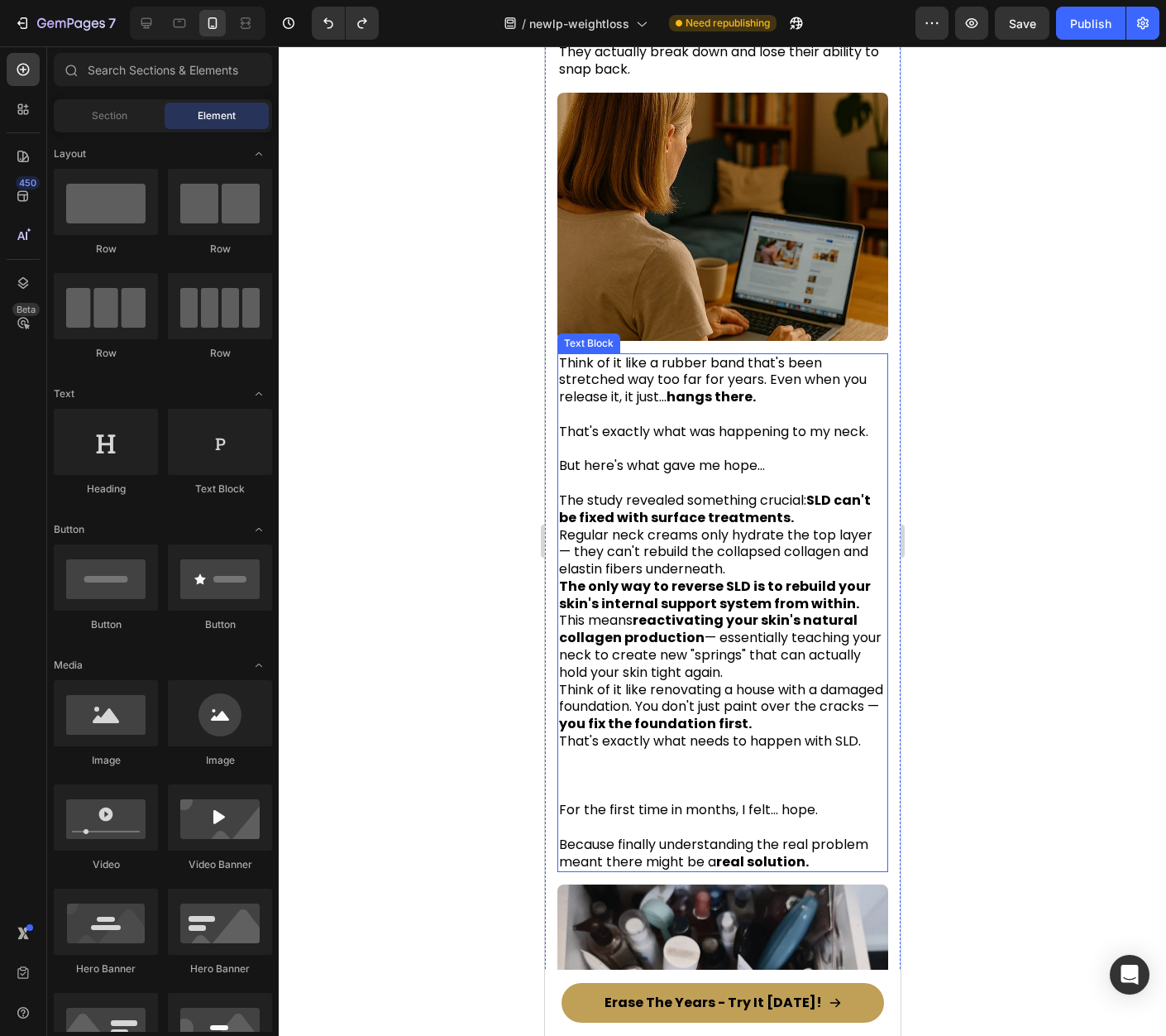
drag, startPoint x: 854, startPoint y: 502, endPoint x: 829, endPoint y: 491, distance: 27.3
click at [854, 527] on p "Regular neck creams only hydrate the top layer — they can't rebuild the collaps…" at bounding box center [722, 553] width 327 height 52
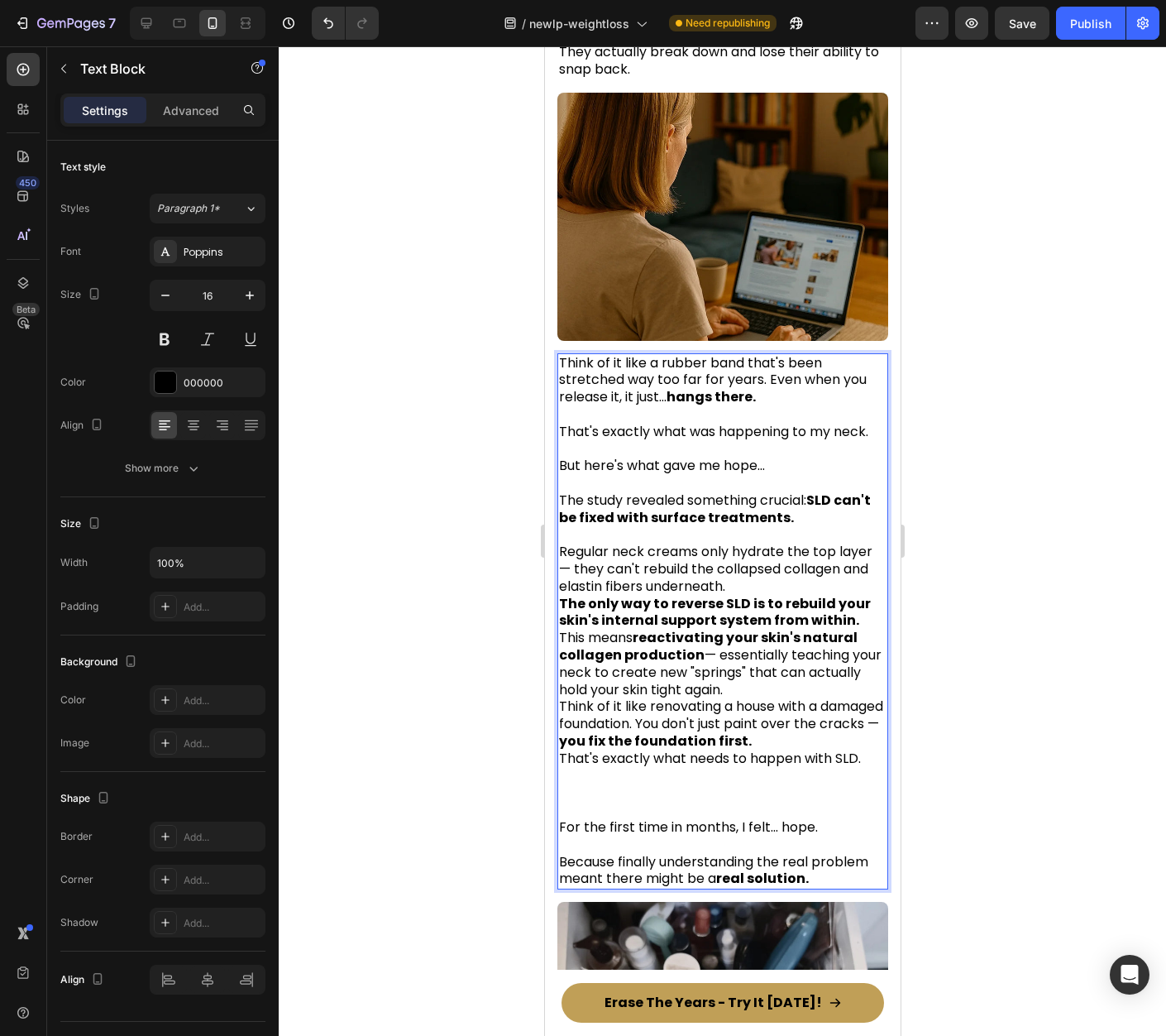
click at [747, 562] on p "Regular neck creams only hydrate the top layer — they can't rebuild the collaps…" at bounding box center [722, 570] width 327 height 52
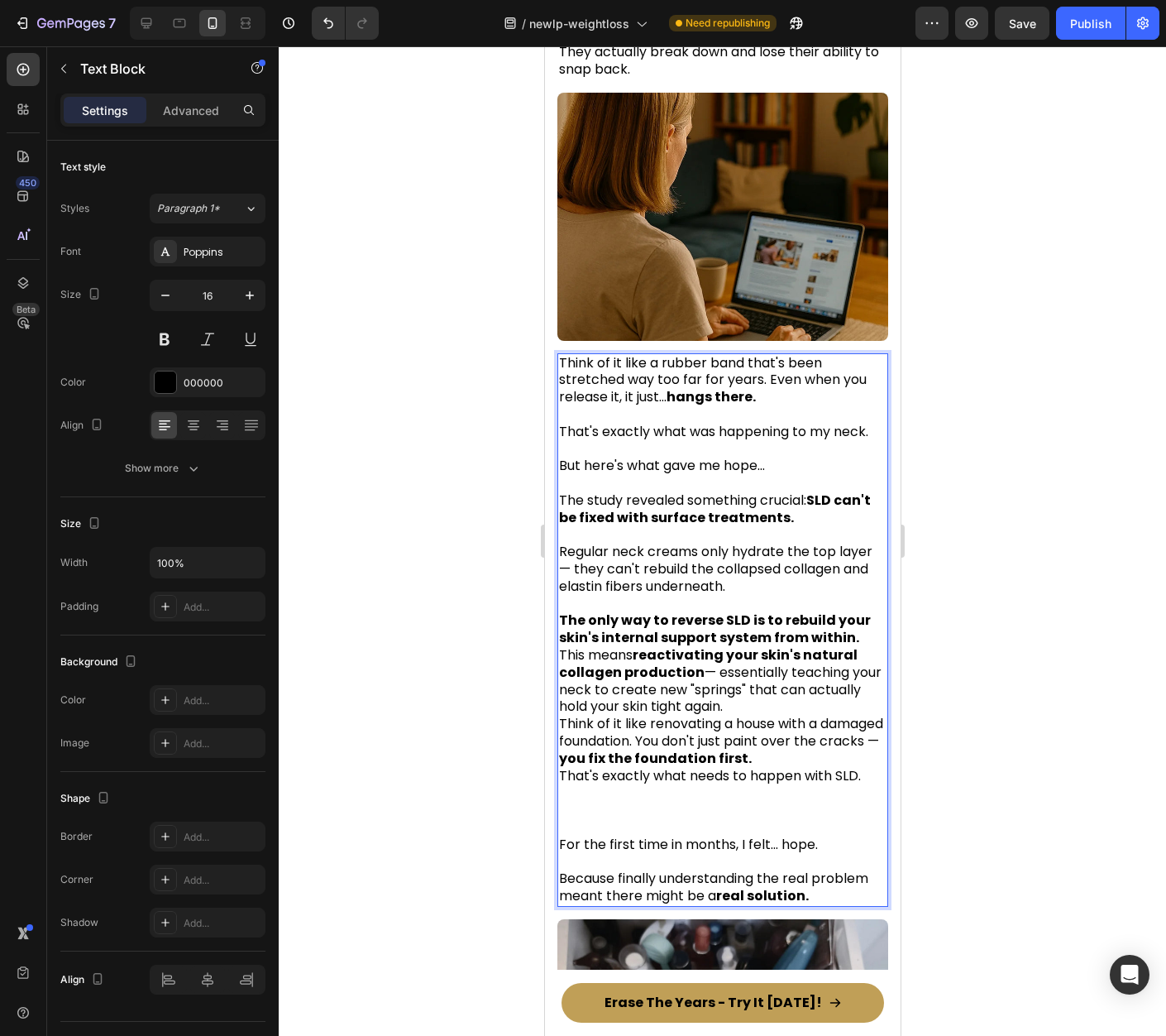
click at [987, 579] on div at bounding box center [722, 541] width 888 height 989
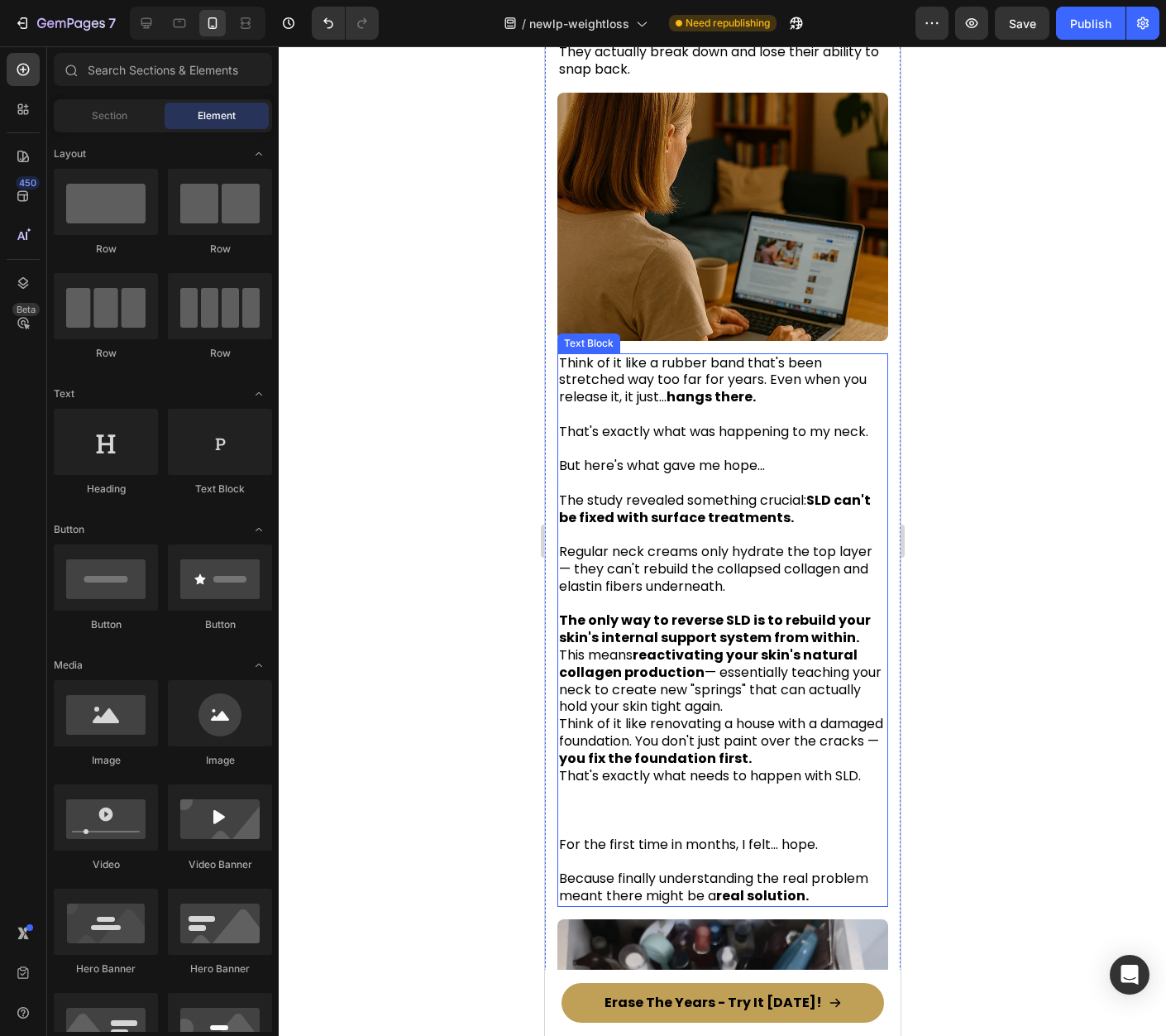
click at [856, 612] on p "The only way to reverse SLD is to rebuild your skin's internal support system f…" at bounding box center [722, 629] width 327 height 35
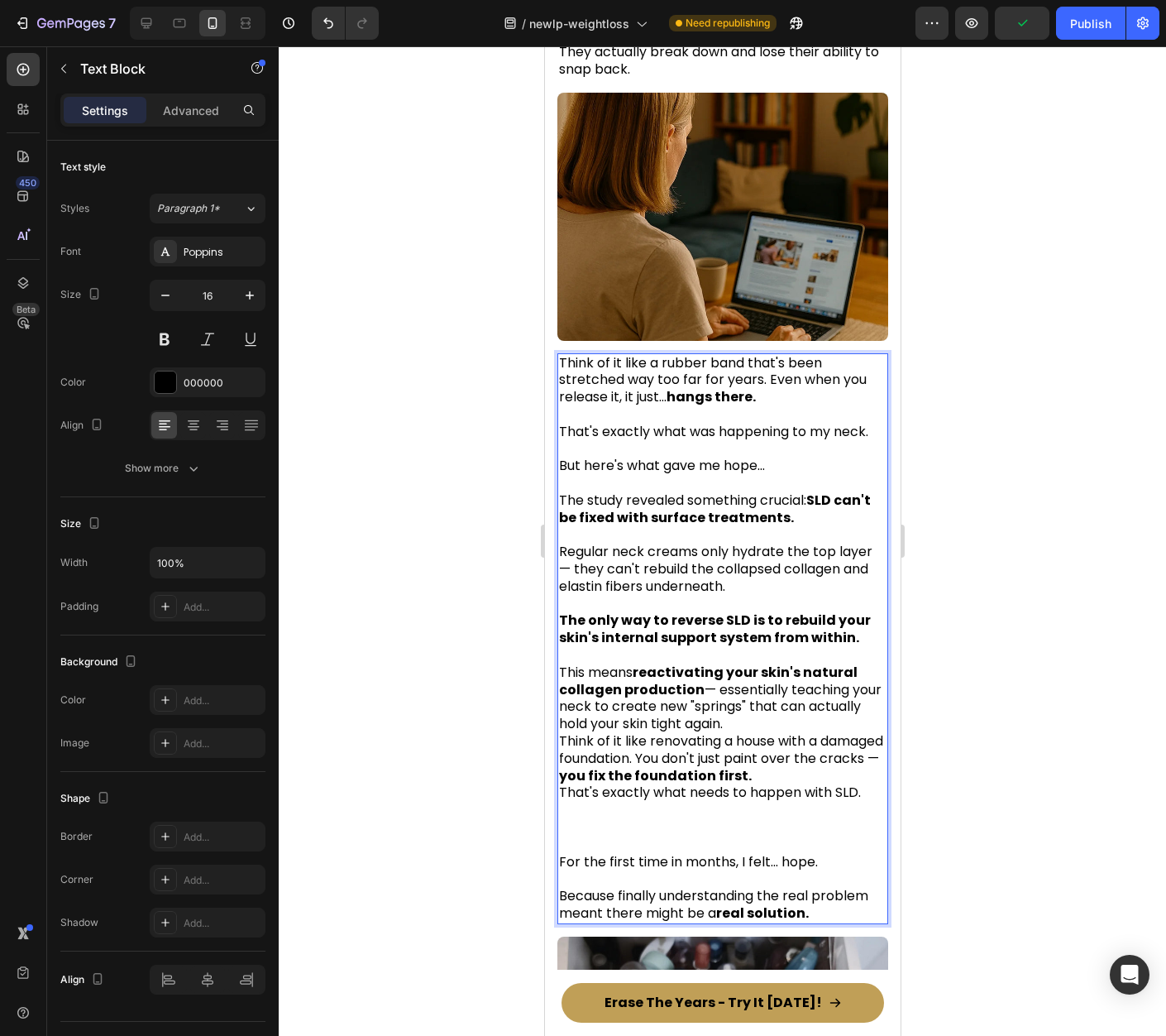
scroll to position [3051, 0]
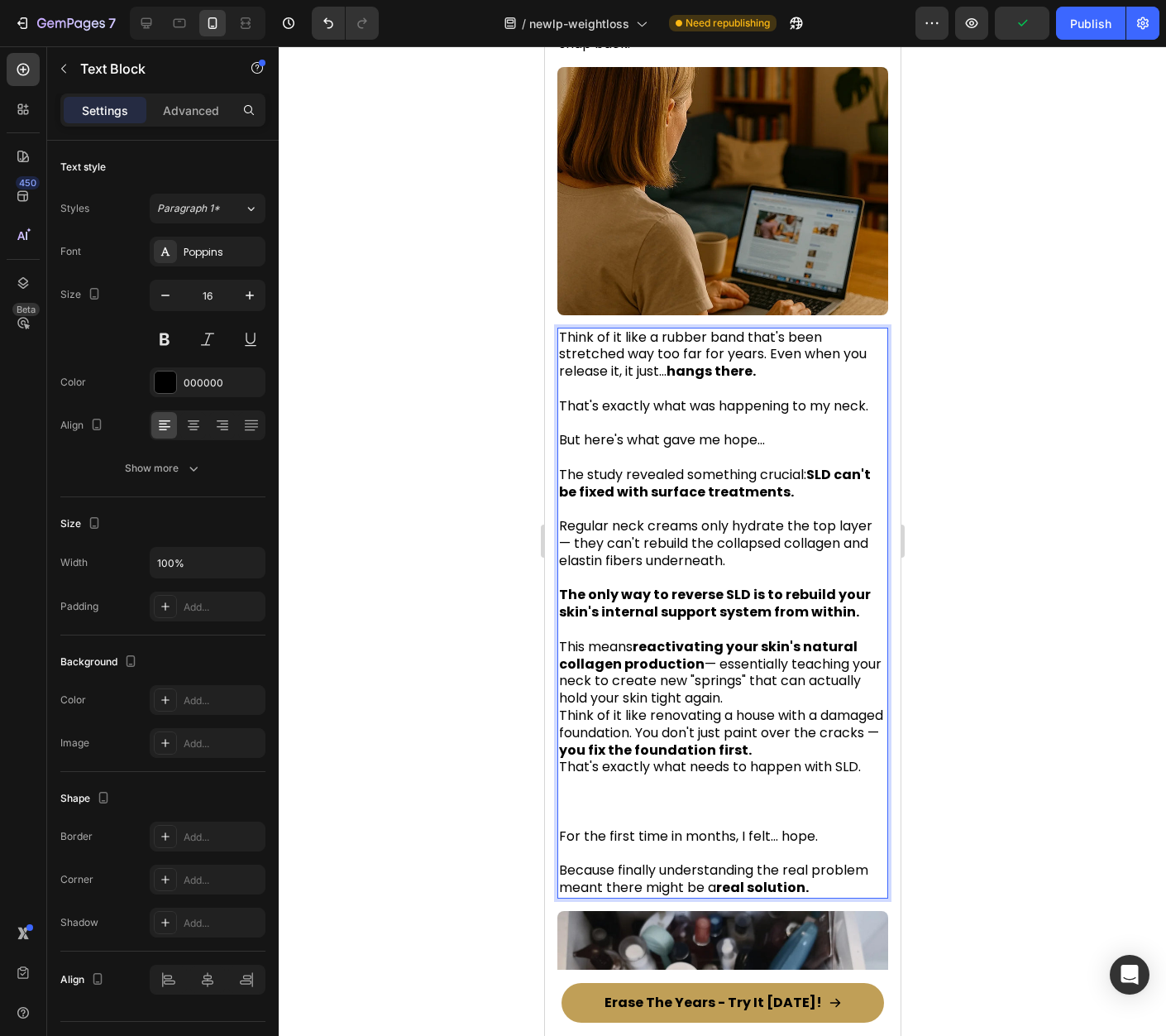
click at [816, 669] on p "This means reactivating your skin's natural collagen production — essentially t…" at bounding box center [722, 672] width 327 height 69
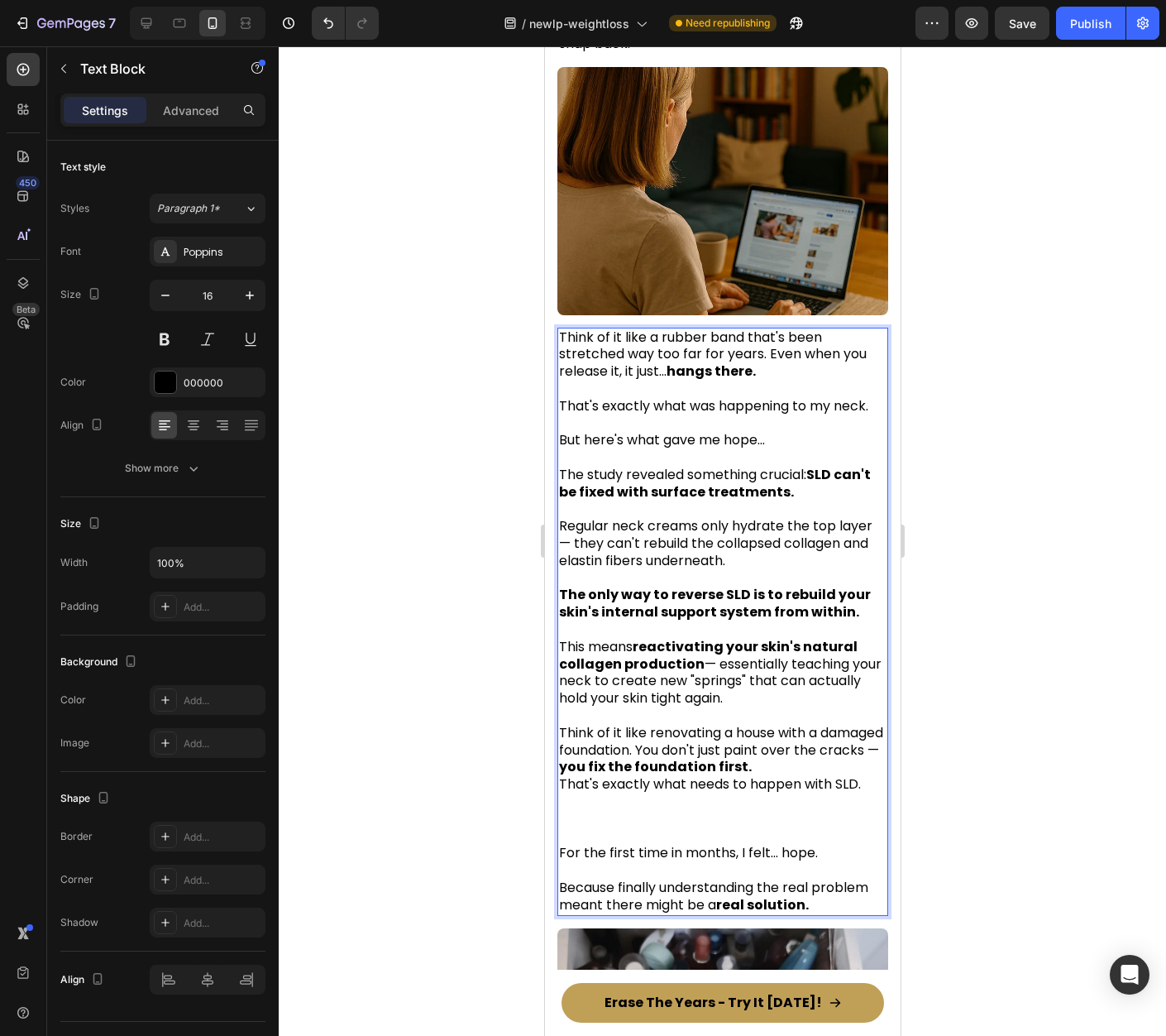
click at [955, 668] on div at bounding box center [722, 541] width 888 height 989
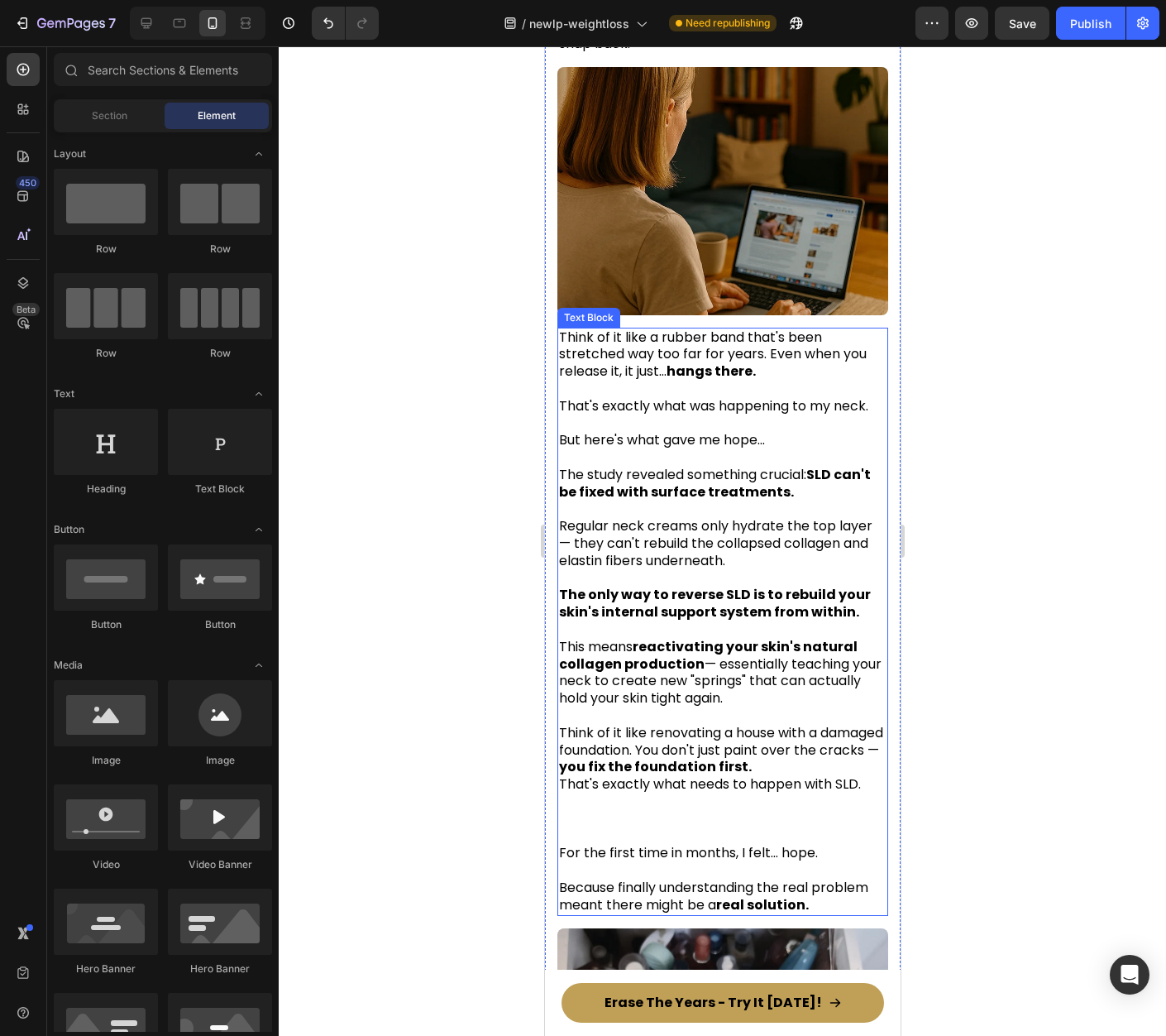
scroll to position [3083, 0]
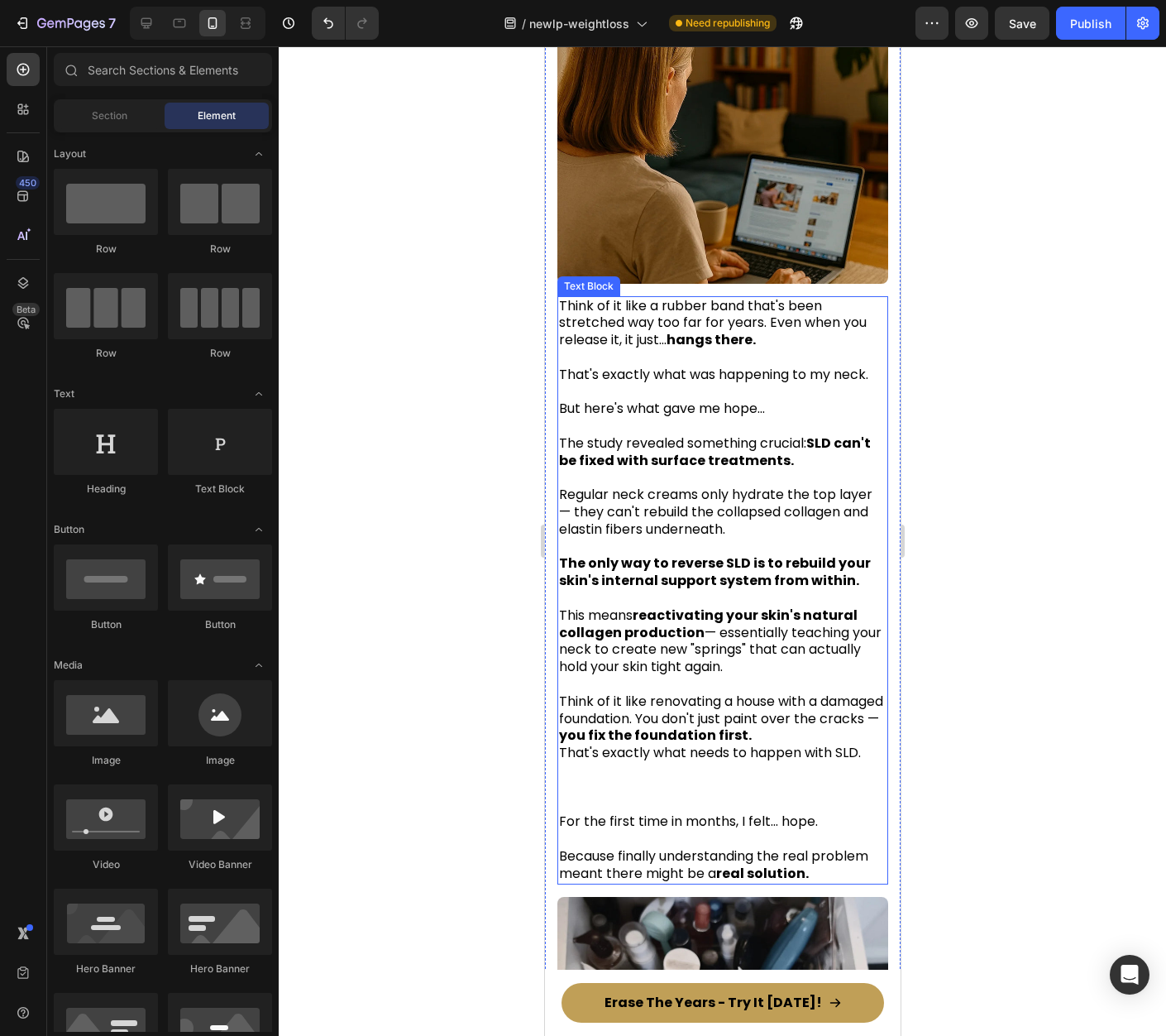
click at [863, 702] on p "Think of it like renovating a house with a damaged foundation. You don't just p…" at bounding box center [722, 719] width 327 height 52
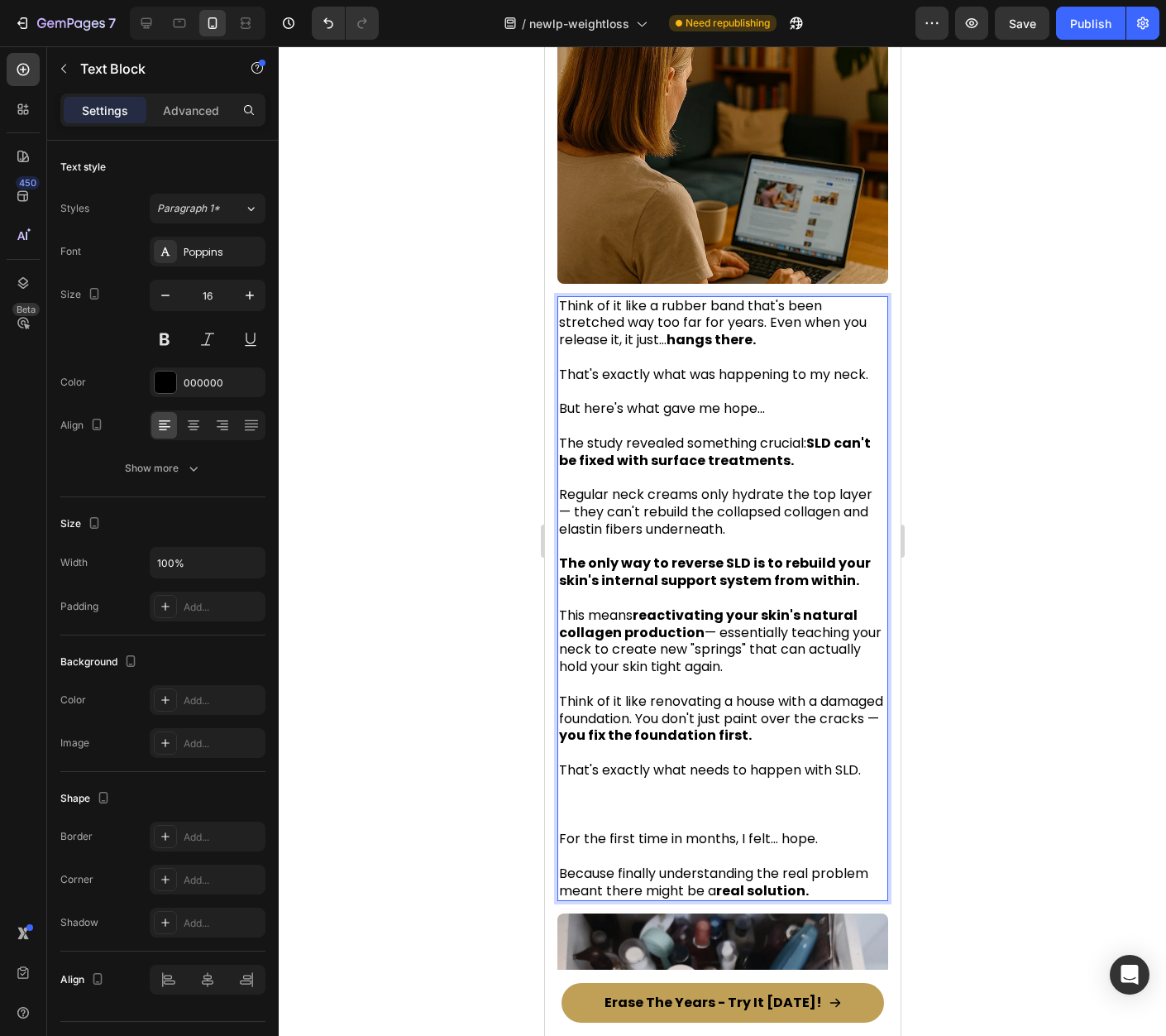
click at [712, 782] on p "That's exactly what needs to happen with SLD." at bounding box center [722, 787] width 327 height 52
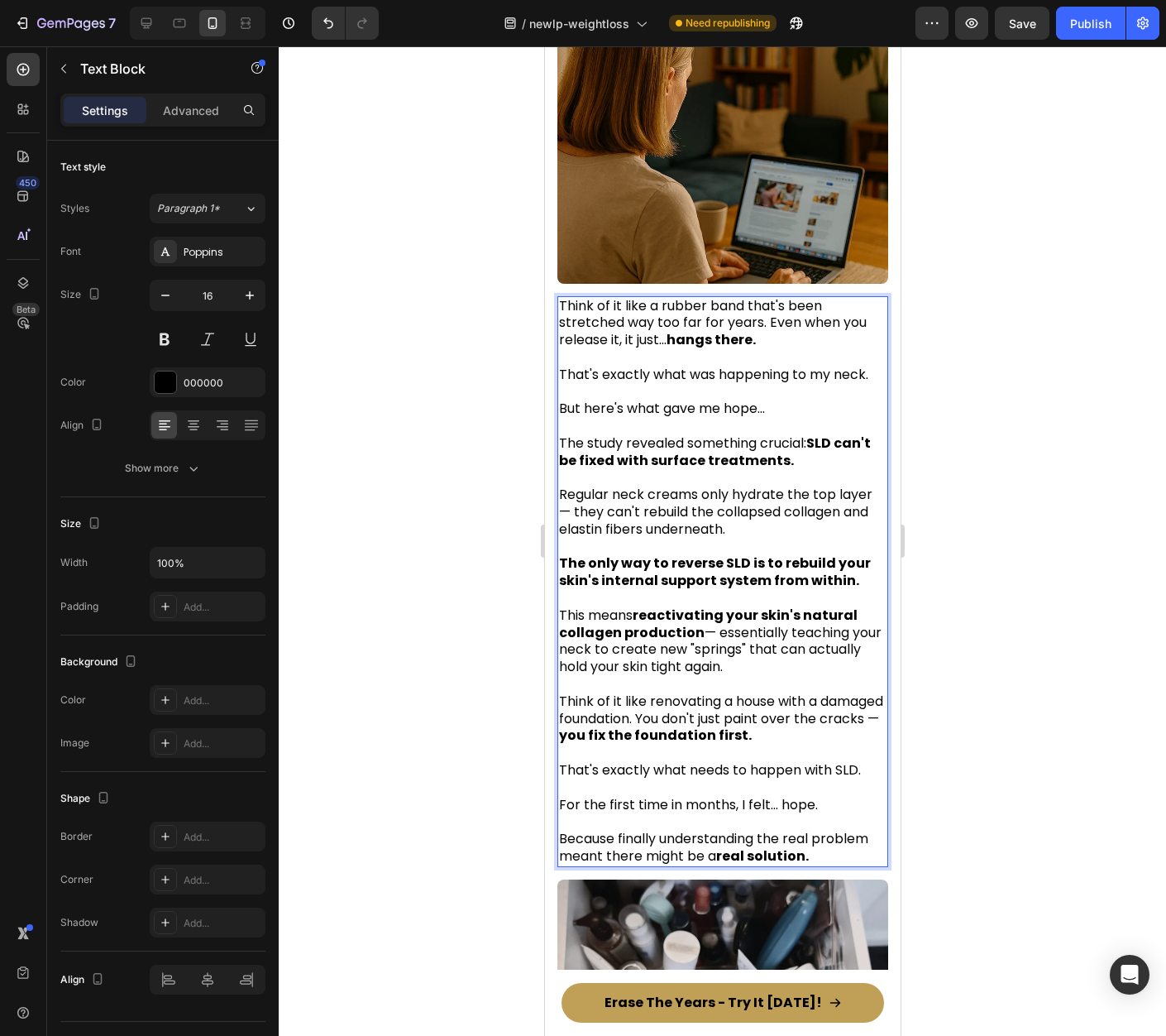
click at [948, 734] on div at bounding box center [722, 541] width 888 height 989
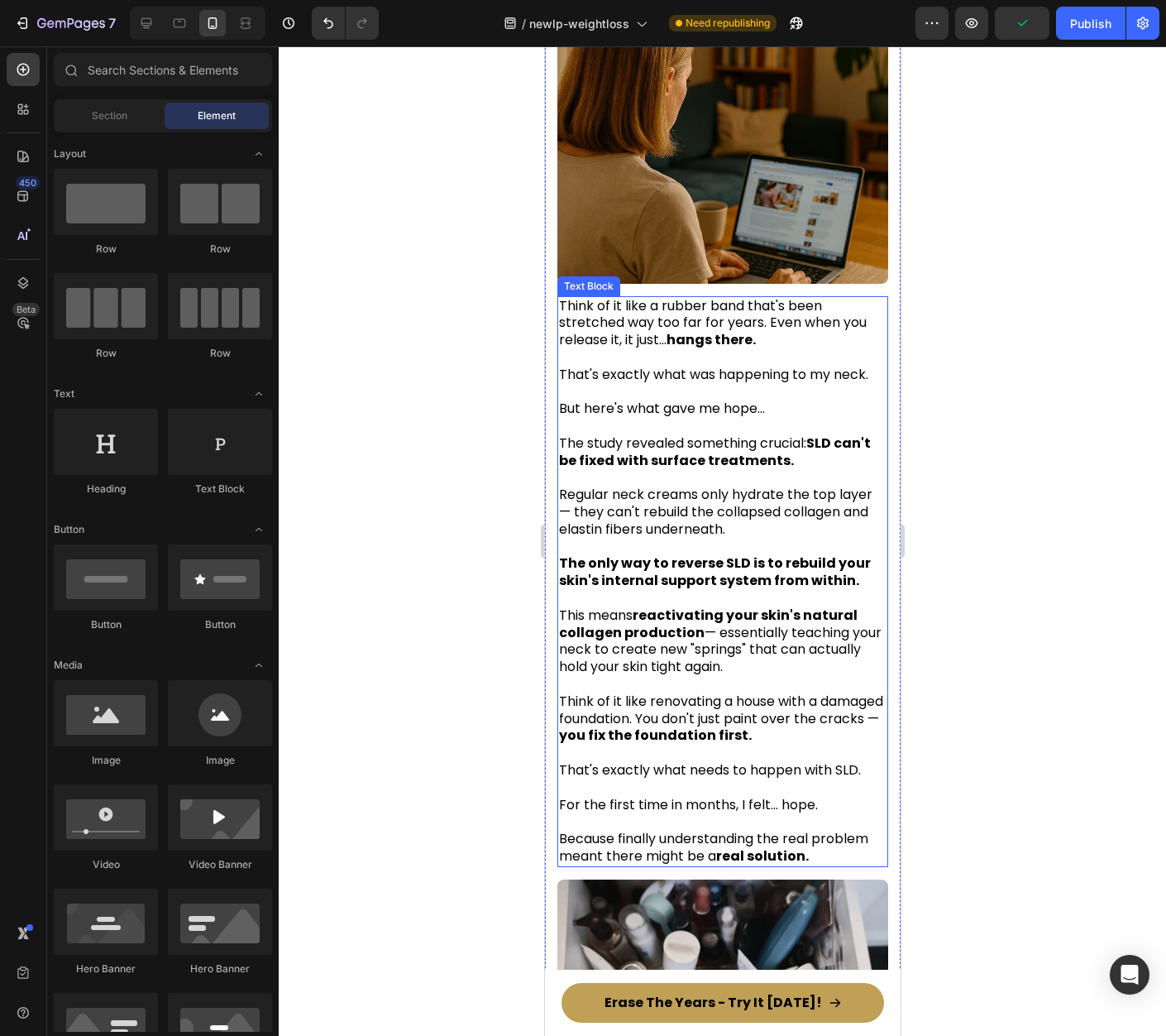
scroll to position [3130, 0]
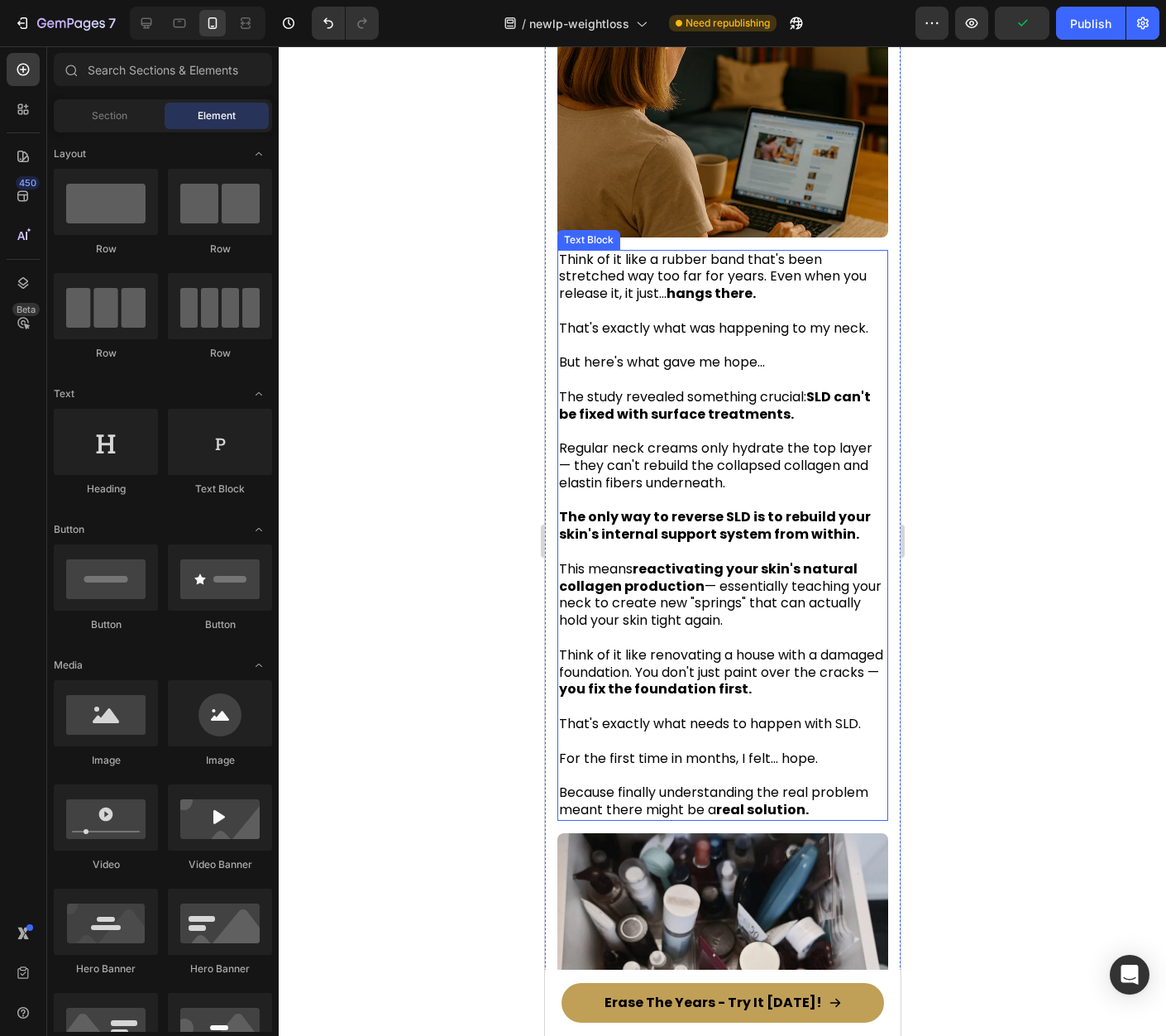
click at [824, 783] on p "Because finally understanding the real problem meant there might be a real solu…" at bounding box center [722, 792] width 327 height 52
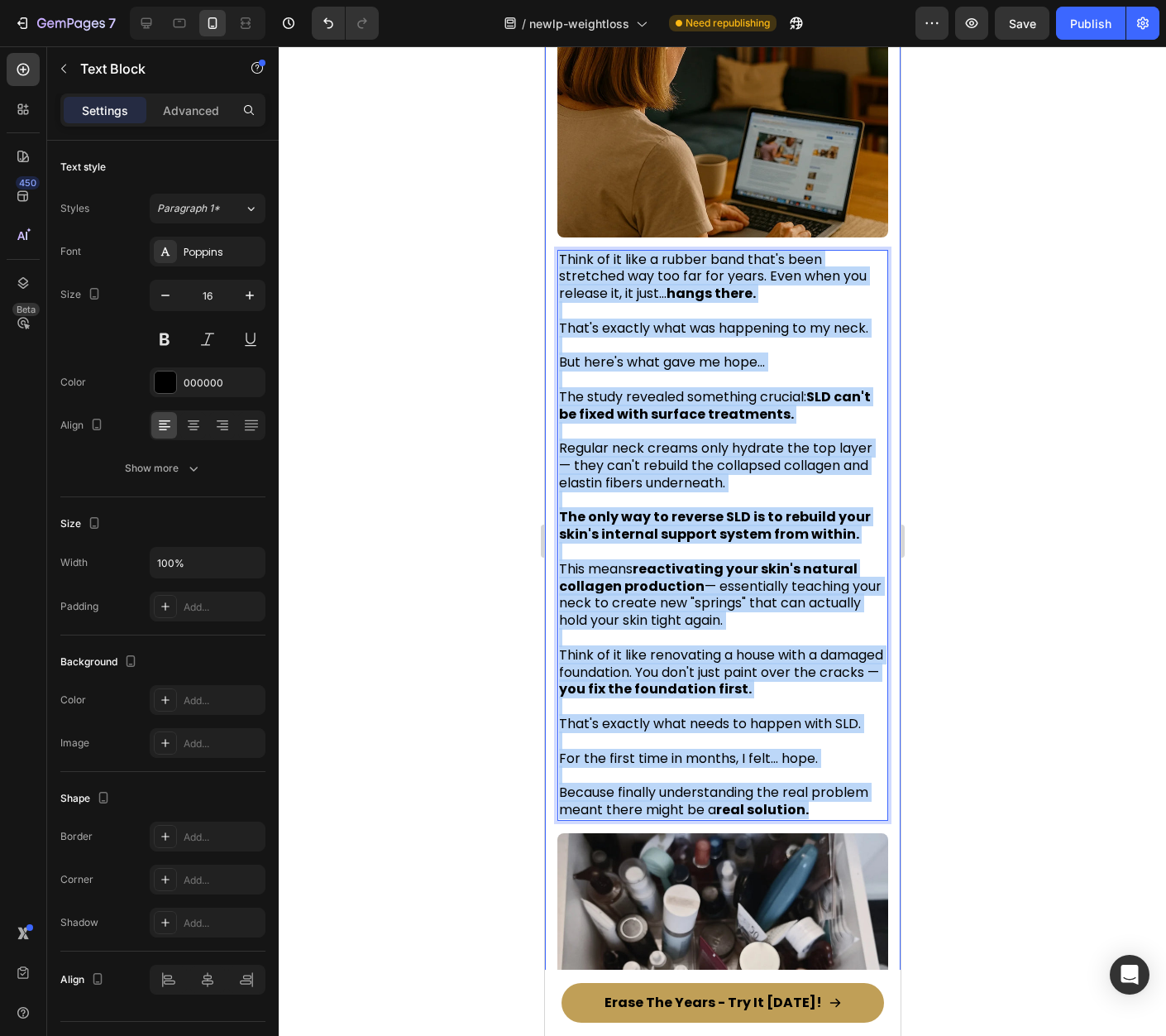
drag, startPoint x: 820, startPoint y: 779, endPoint x: 555, endPoint y: 235, distance: 605.1
click at [555, 235] on div "The 2am Discovery That Changed Everything Heading I was scrolling through yet a…" at bounding box center [722, 633] width 356 height 2430
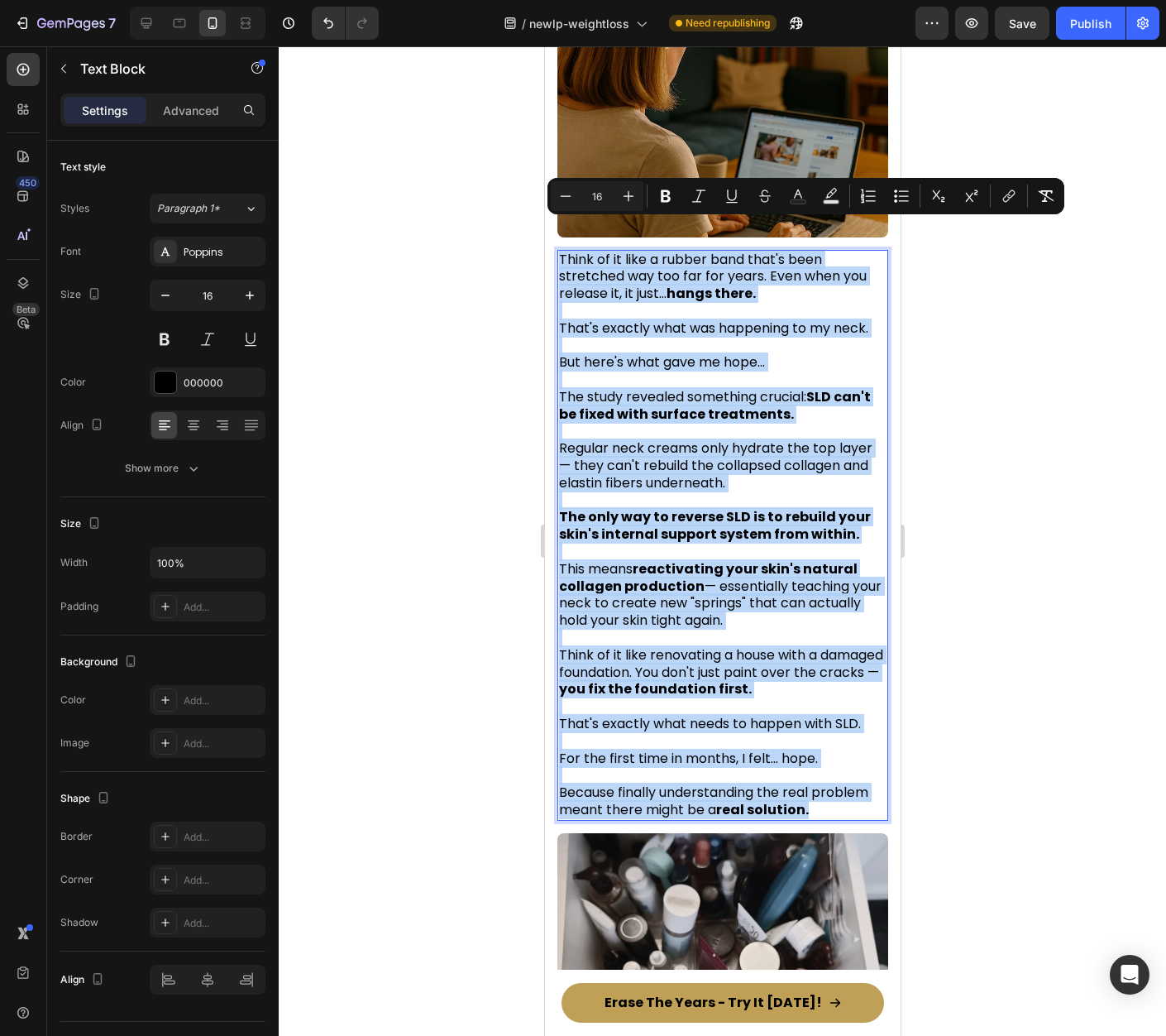
copy div "Think of it like a rubber band that's been stretched way too far for years. Eve…"
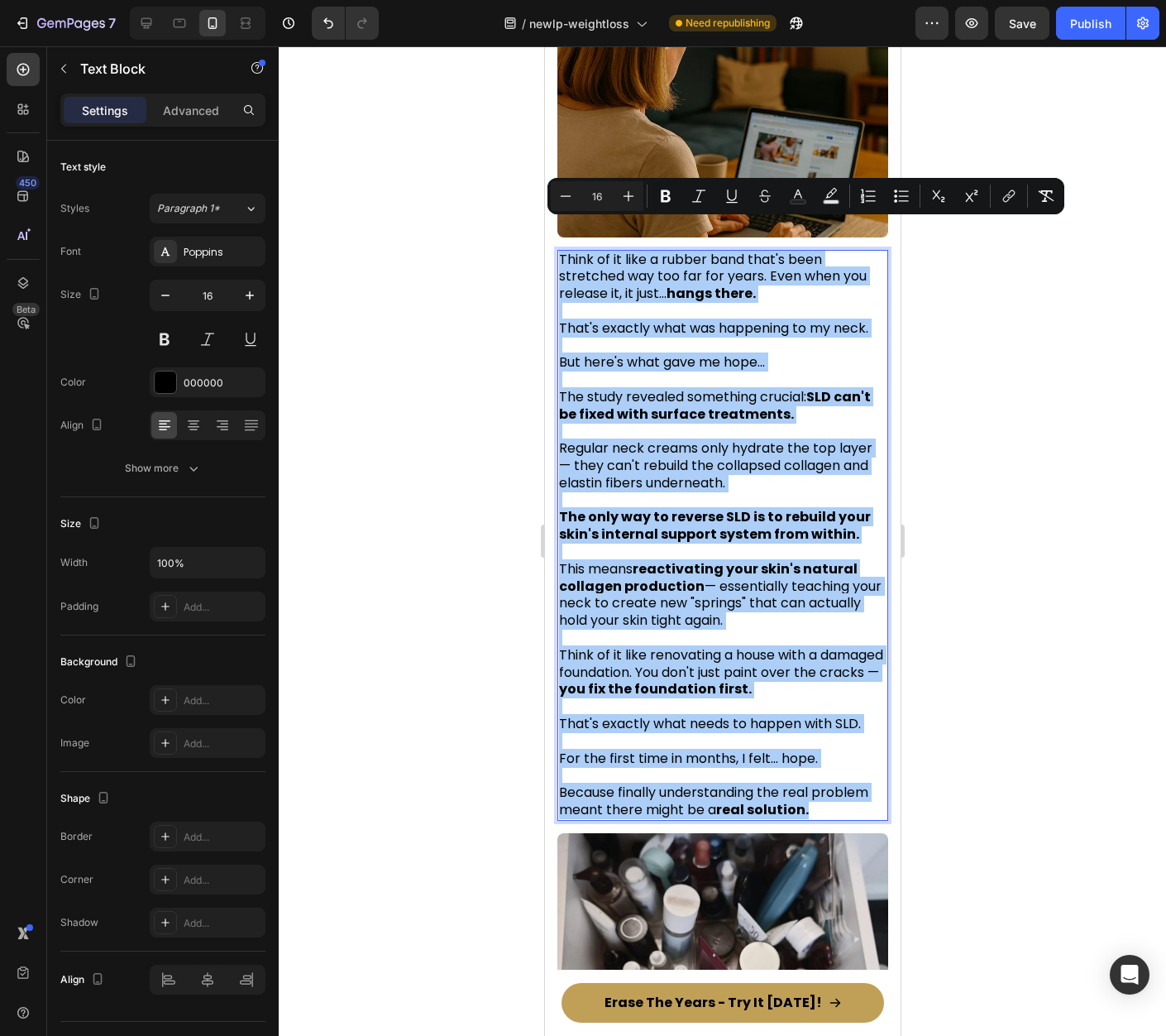
click at [978, 392] on div at bounding box center [722, 541] width 888 height 989
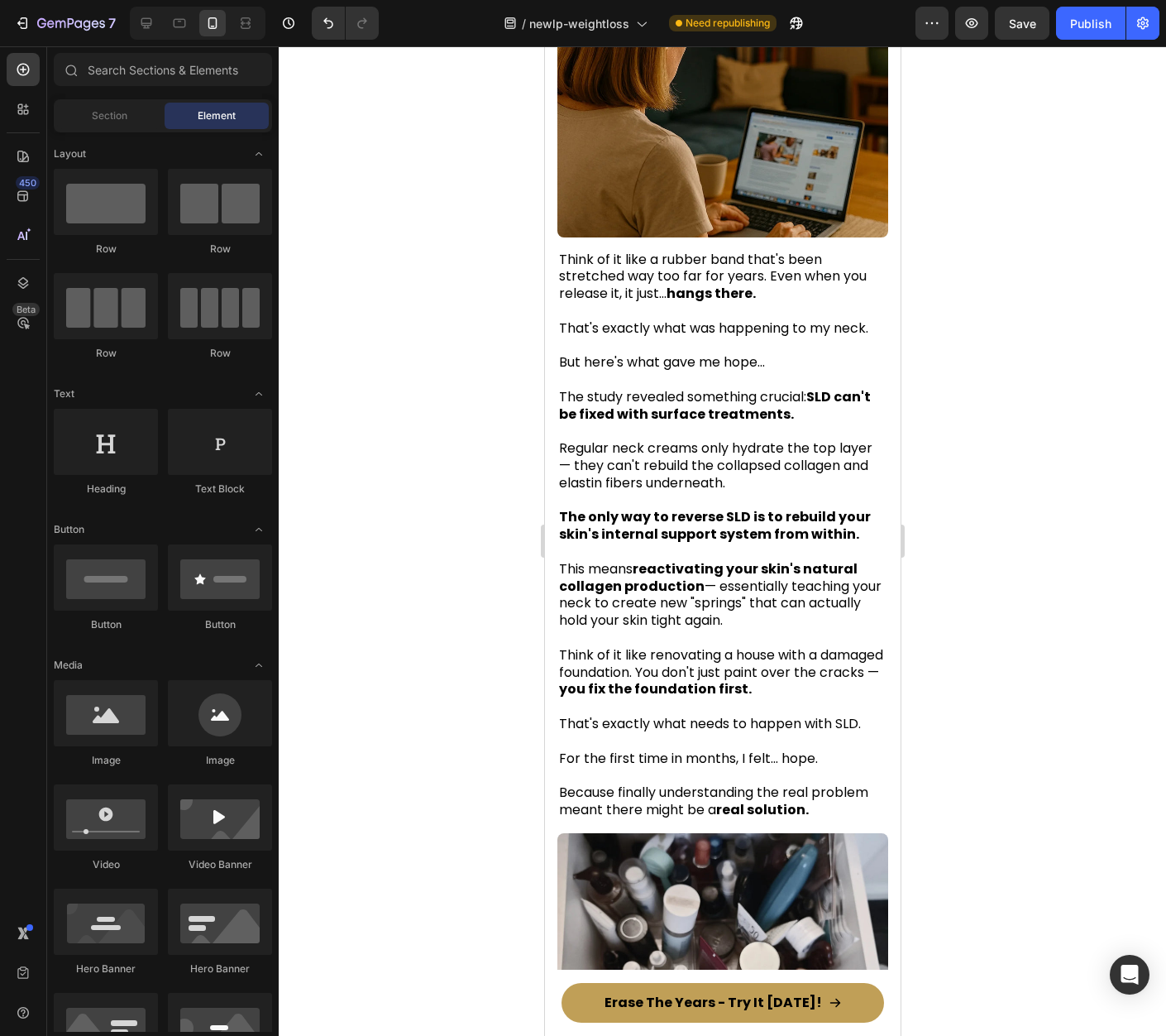
click at [680, 559] on strong "reactivating your skin's natural collagen production" at bounding box center [708, 577] width 298 height 37
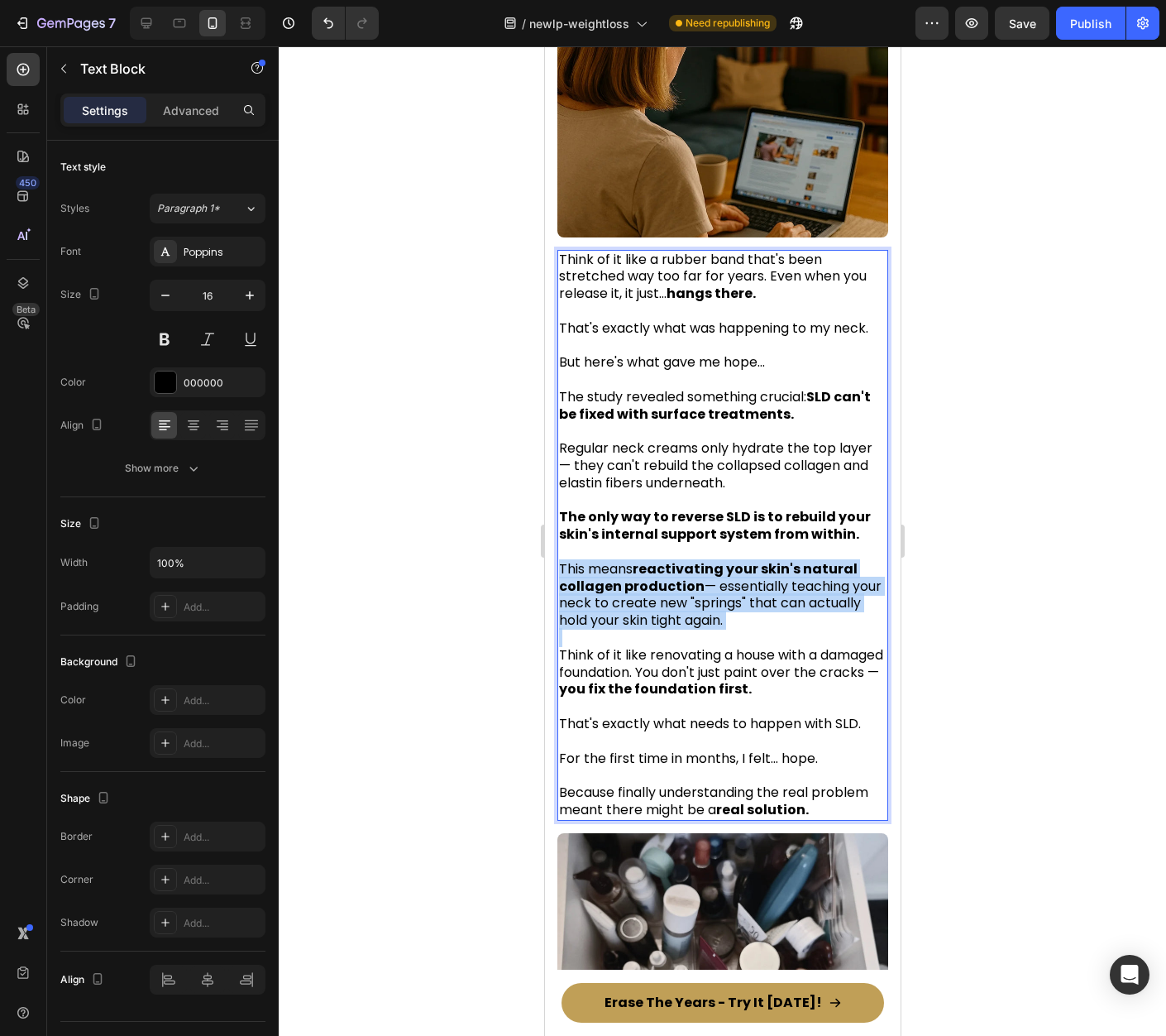
click at [680, 559] on strong "reactivating your skin's natural collagen production" at bounding box center [708, 577] width 298 height 37
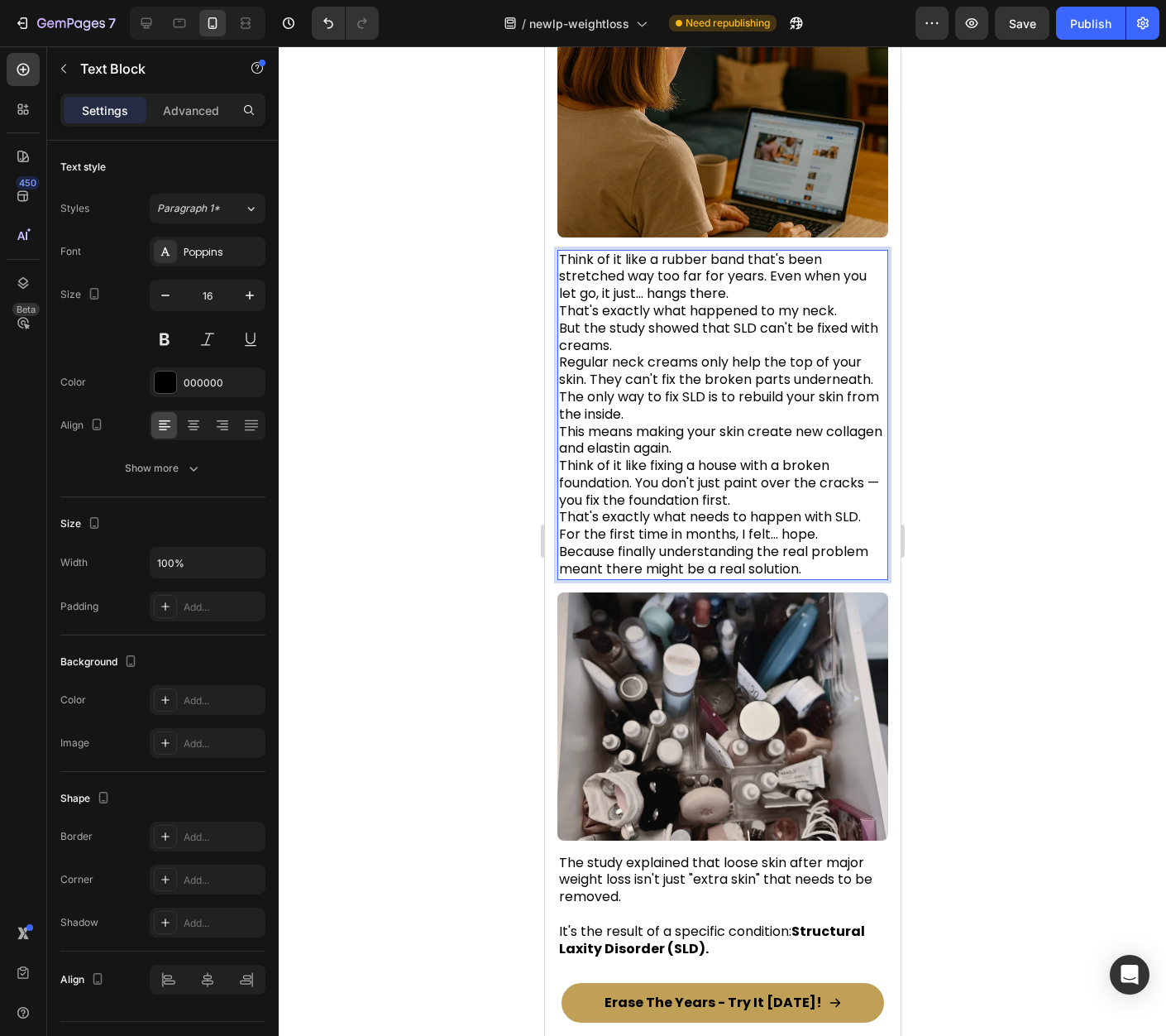
click at [756, 267] on p "Think of it like a rubber band that's been stretched way too far for years. Eve…" at bounding box center [722, 415] width 327 height 327
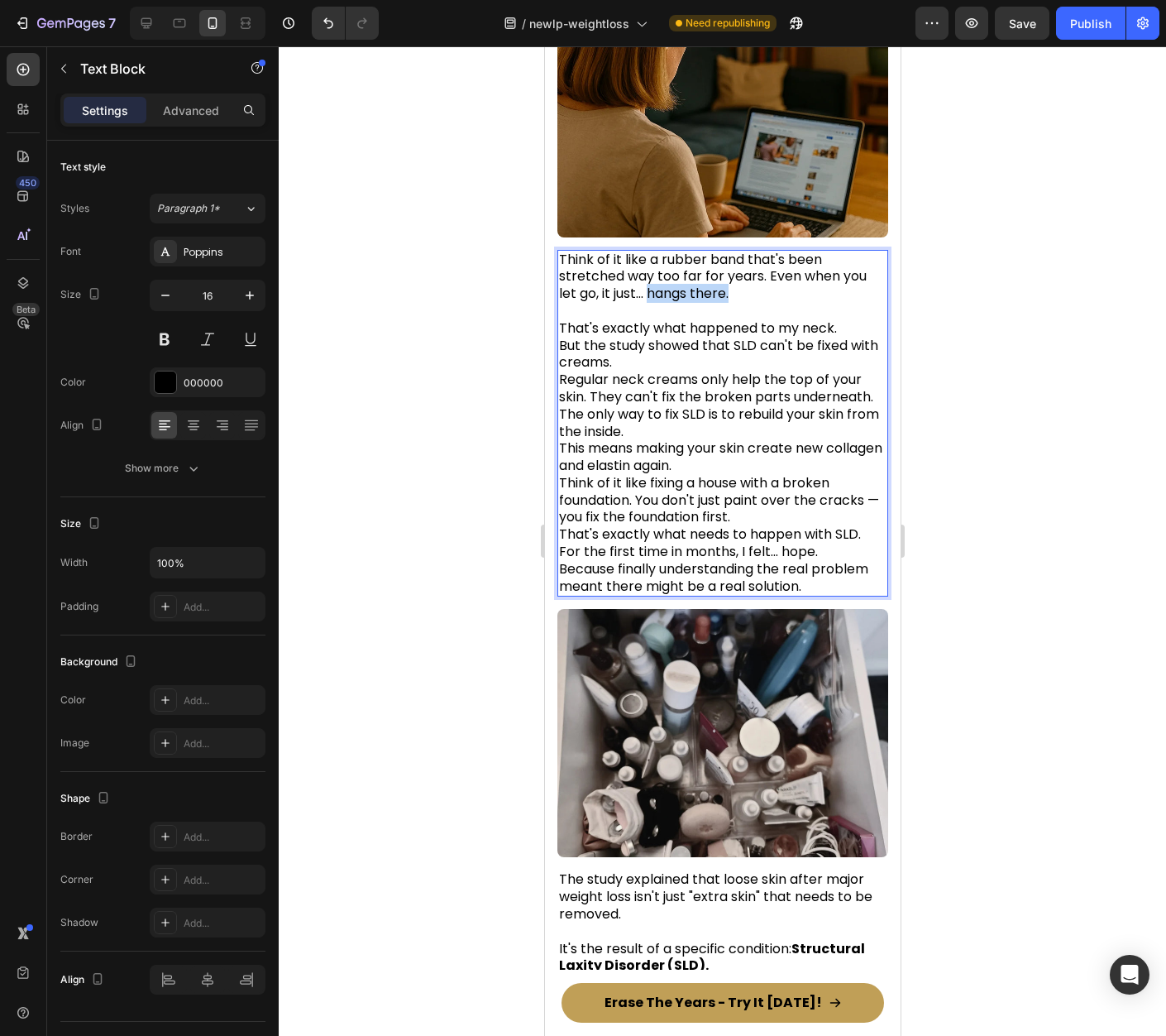
drag, startPoint x: 681, startPoint y: 266, endPoint x: 651, endPoint y: 265, distance: 30.0
click at [651, 265] on p "Think of it like a rubber band that's been stretched way too far for years. Eve…" at bounding box center [722, 277] width 327 height 52
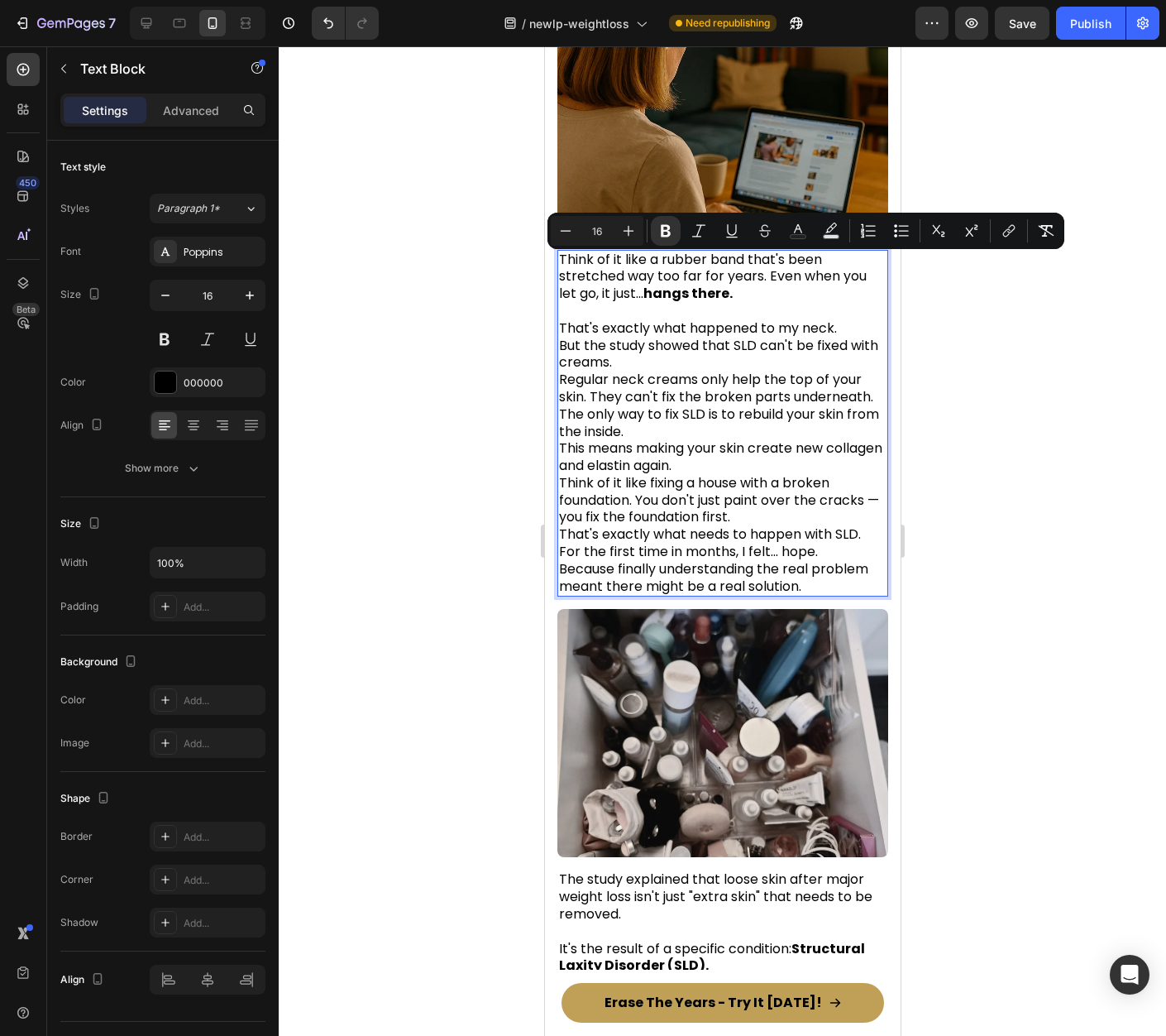
click at [700, 336] on span "But the study showed that SLD can't be fixed with creams." at bounding box center [718, 354] width 319 height 37
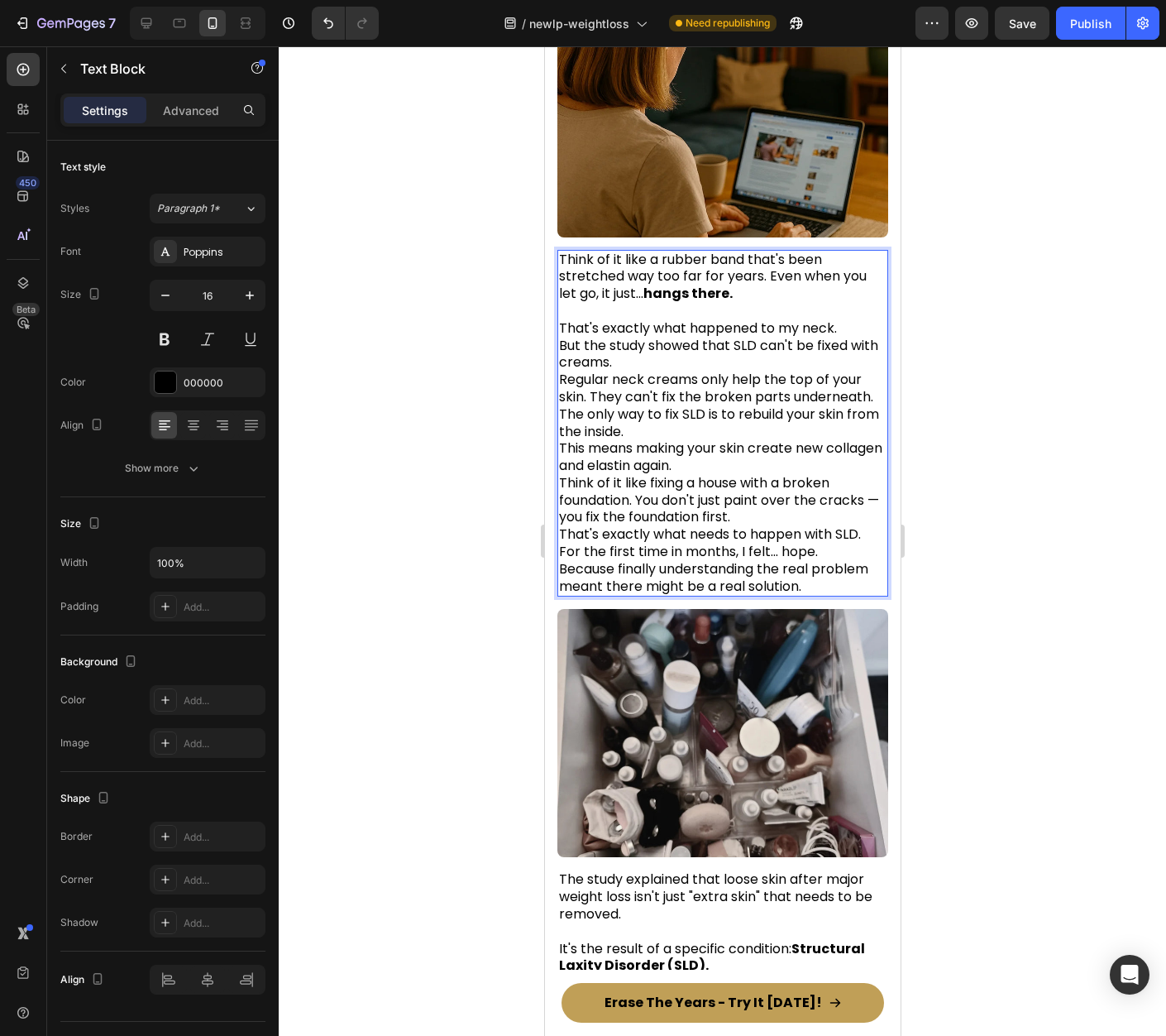
click at [702, 332] on p "That's exactly what happened to my neck. But the study showed that SLD can't be…" at bounding box center [722, 449] width 327 height 293
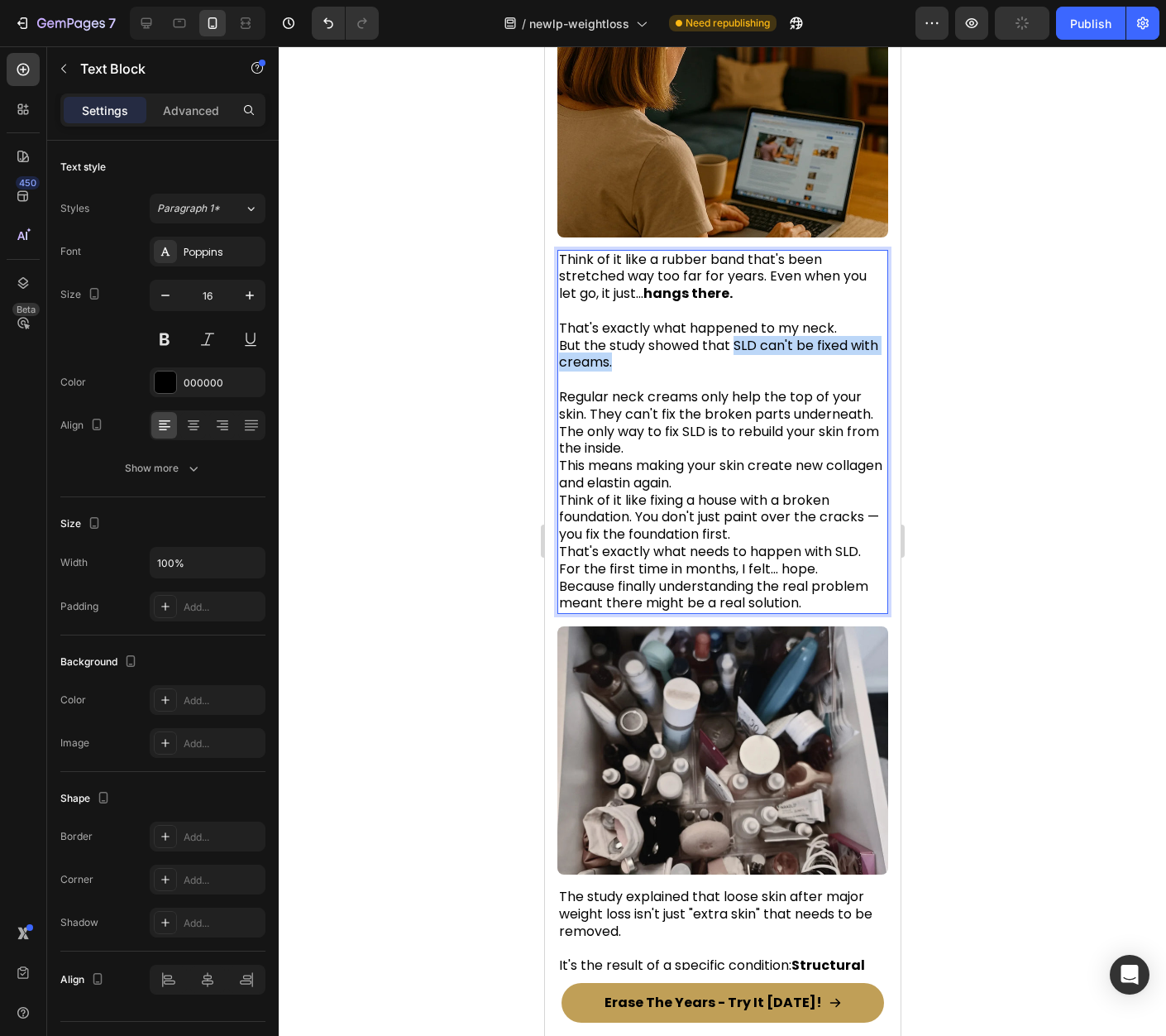
drag, startPoint x: 738, startPoint y: 317, endPoint x: 748, endPoint y: 329, distance: 15.6
click at [748, 329] on p "That's exactly what happened to my neck. But the study showed that SLD can't be…" at bounding box center [722, 337] width 327 height 69
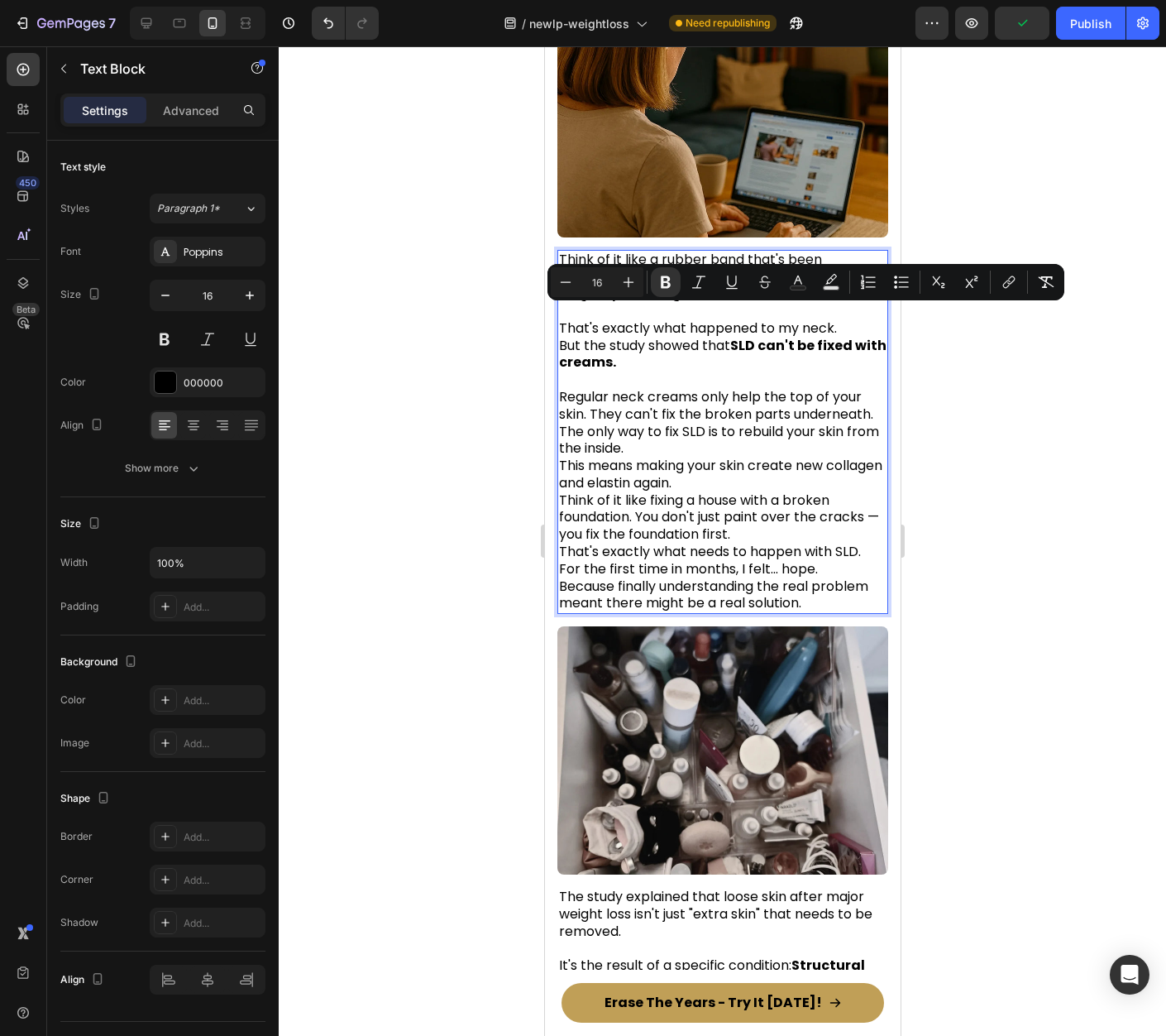
click at [692, 420] on p "Regular neck creams only help the top of your skin. They can't fix the broken p…" at bounding box center [722, 492] width 327 height 241
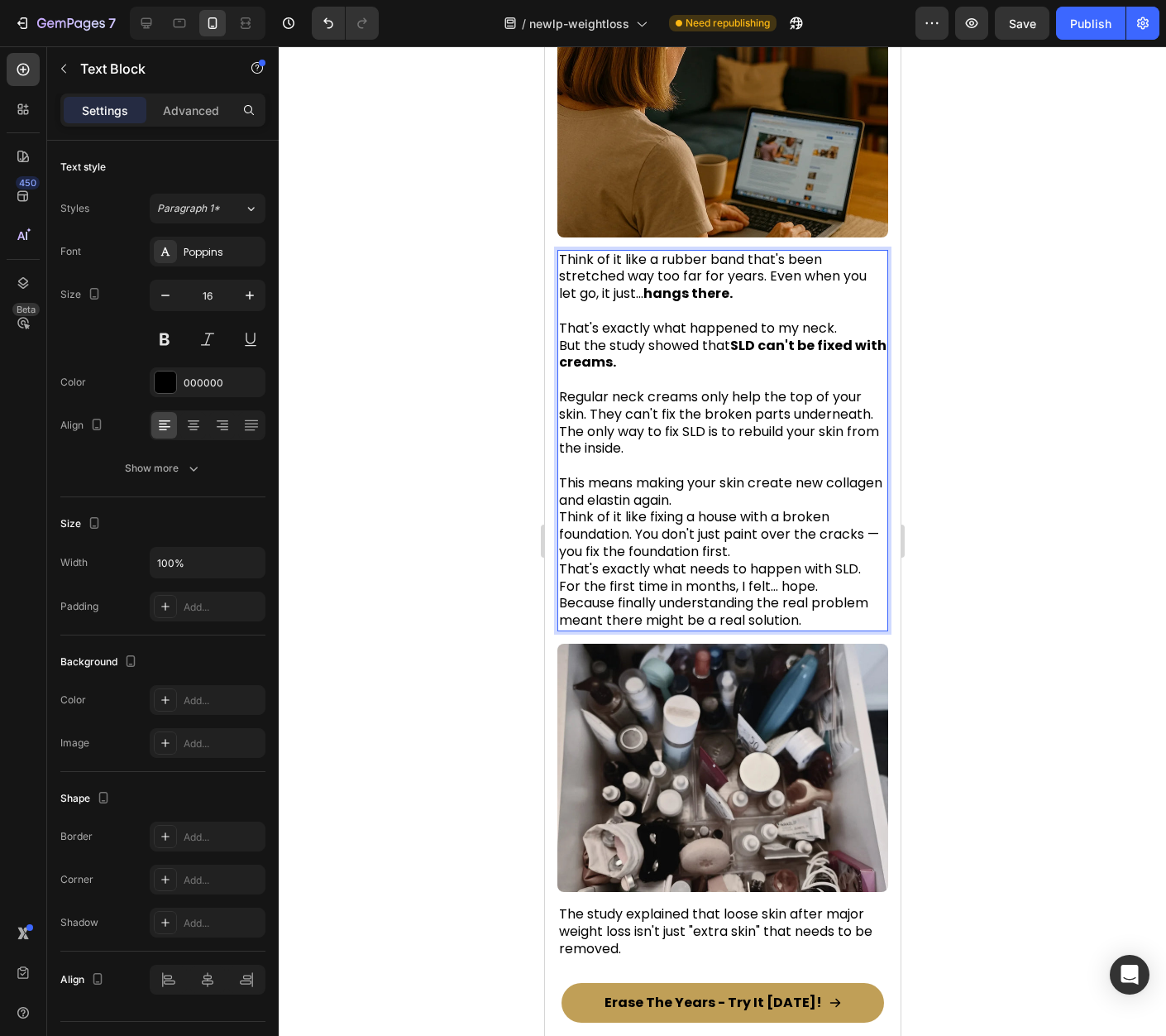
click at [768, 475] on p "⁠⁠⁠⁠⁠⁠⁠ This means making your skin create new collagen and elastin again. Thin…" at bounding box center [722, 543] width 327 height 172
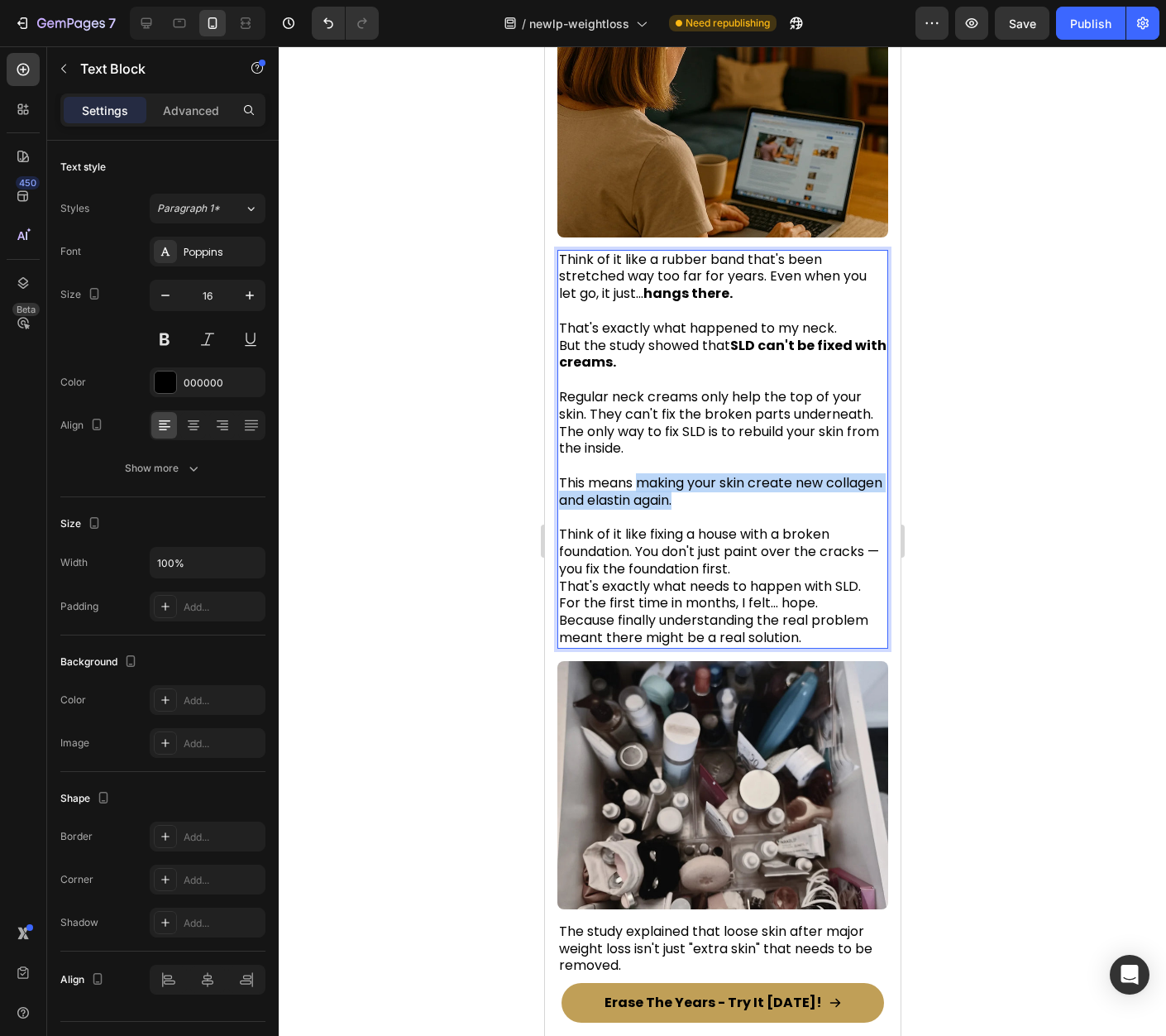
drag, startPoint x: 673, startPoint y: 460, endPoint x: 764, endPoint y: 477, distance: 92.6
click at [764, 477] on p "This means making your skin create new collagen and elastin again." at bounding box center [722, 483] width 327 height 52
click at [775, 536] on p "Think of it like fixing a house with a broken foundation. You don't just paint …" at bounding box center [722, 578] width 327 height 137
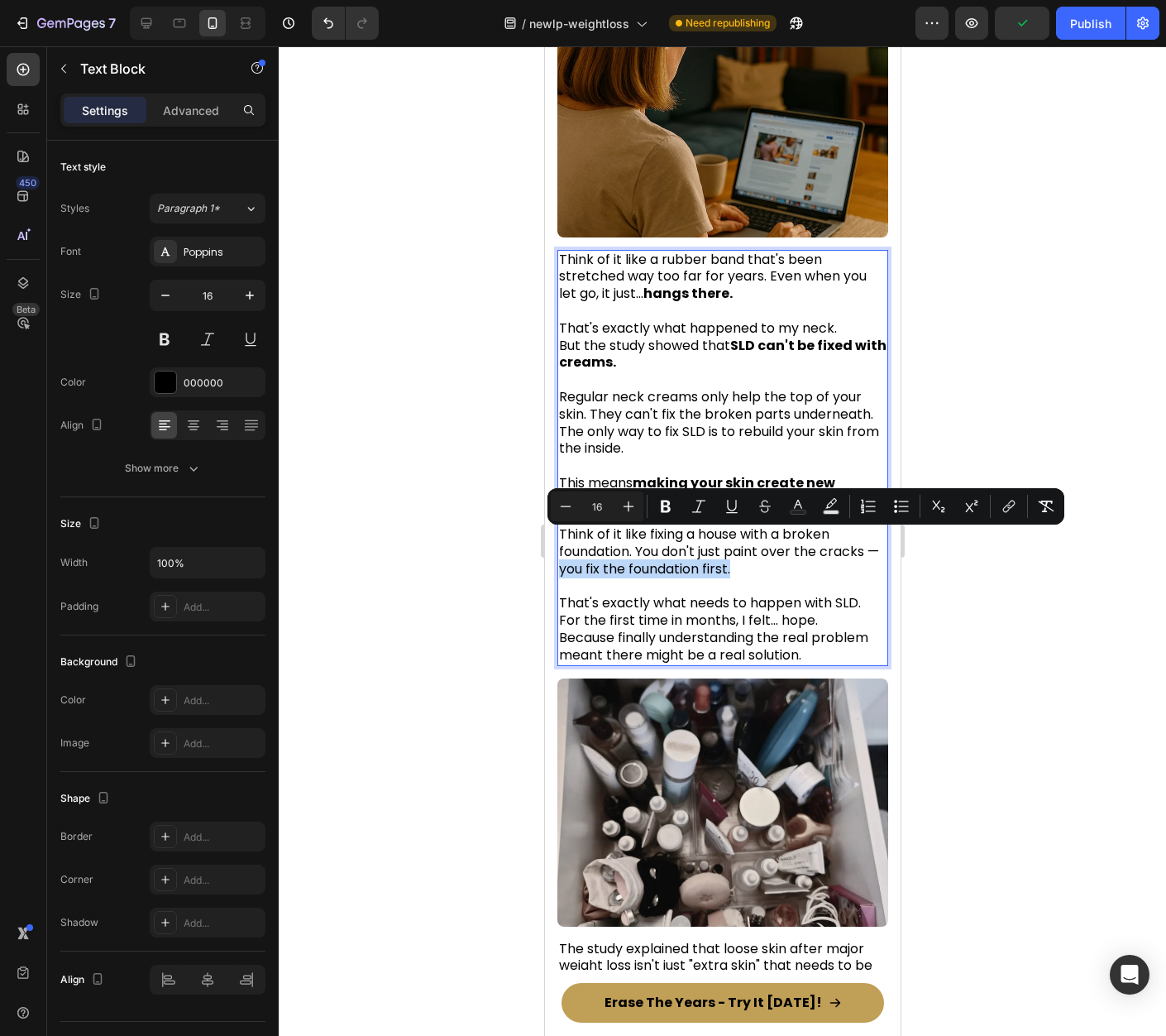
drag, startPoint x: 667, startPoint y: 544, endPoint x: 566, endPoint y: 544, distance: 101.0
click at [566, 544] on p "Think of it like fixing a house with a broken foundation. You don't just paint …" at bounding box center [722, 543] width 327 height 69
click at [843, 596] on p "That's exactly what needs to happen with SLD. For the first time in months, I f…" at bounding box center [722, 621] width 327 height 86
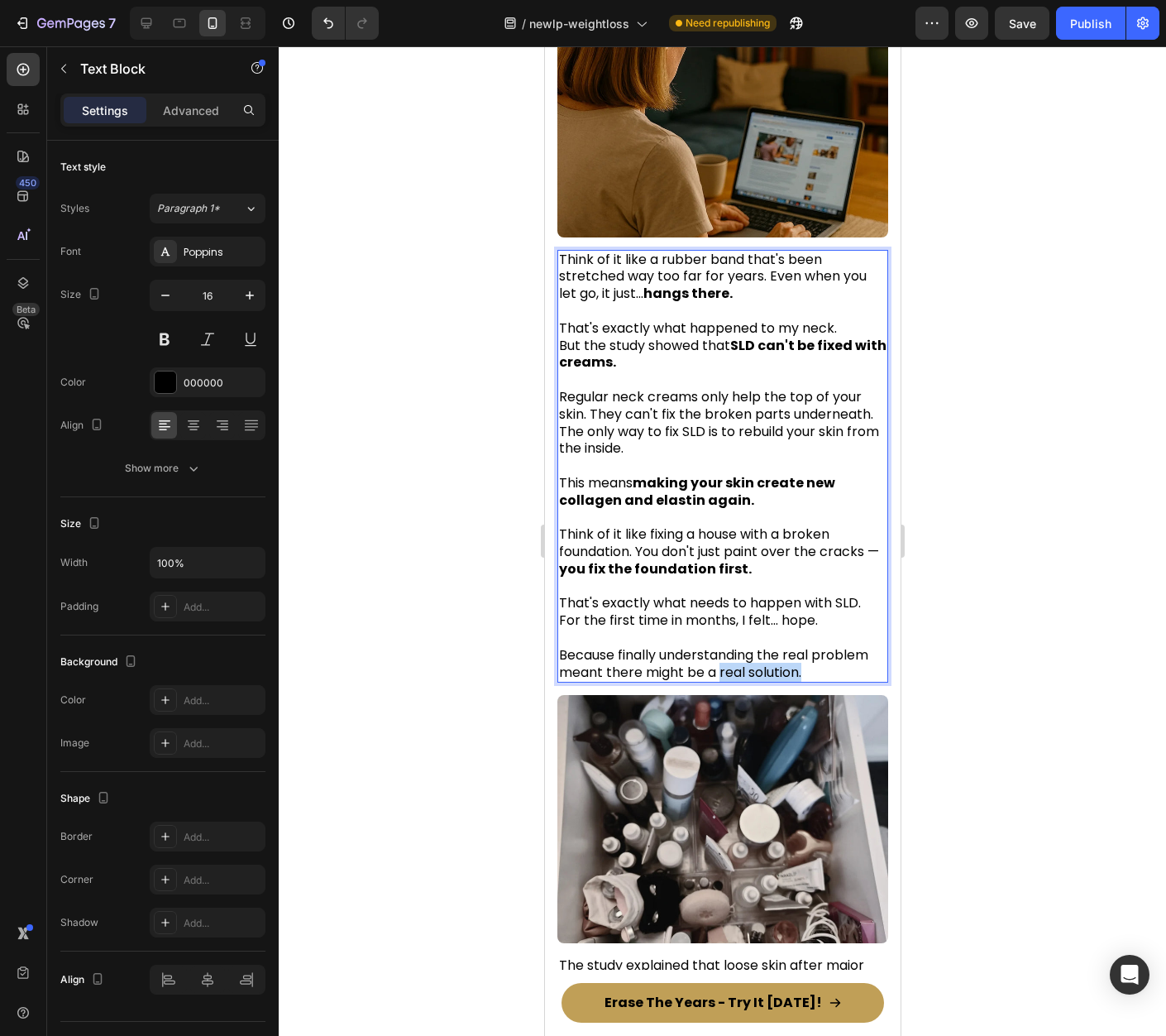
drag, startPoint x: 809, startPoint y: 645, endPoint x: 722, endPoint y: 646, distance: 87.0
click at [722, 646] on p "Because finally understanding the real problem meant there might be a real solu…" at bounding box center [722, 655] width 327 height 52
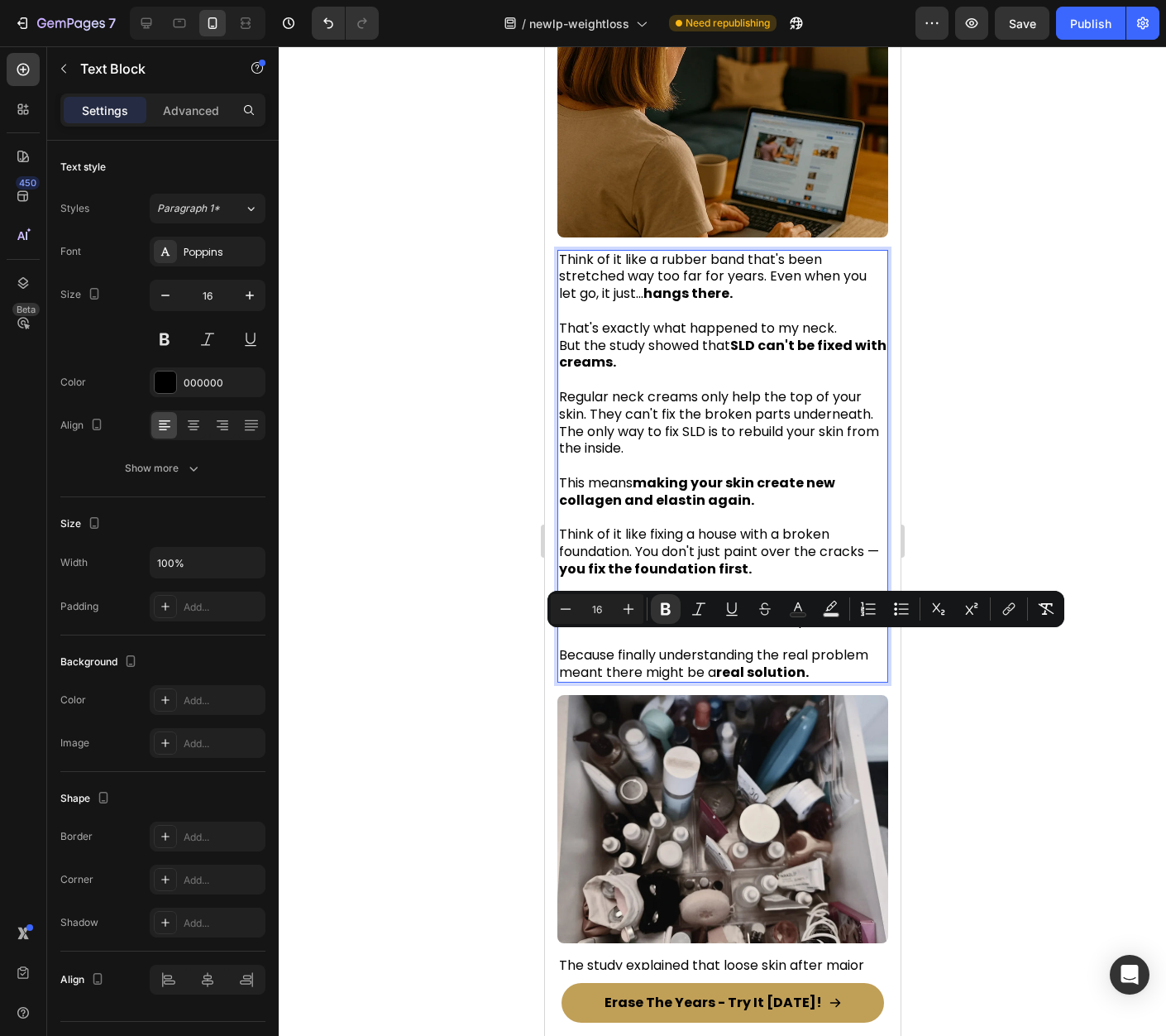
click at [992, 701] on div at bounding box center [722, 541] width 888 height 989
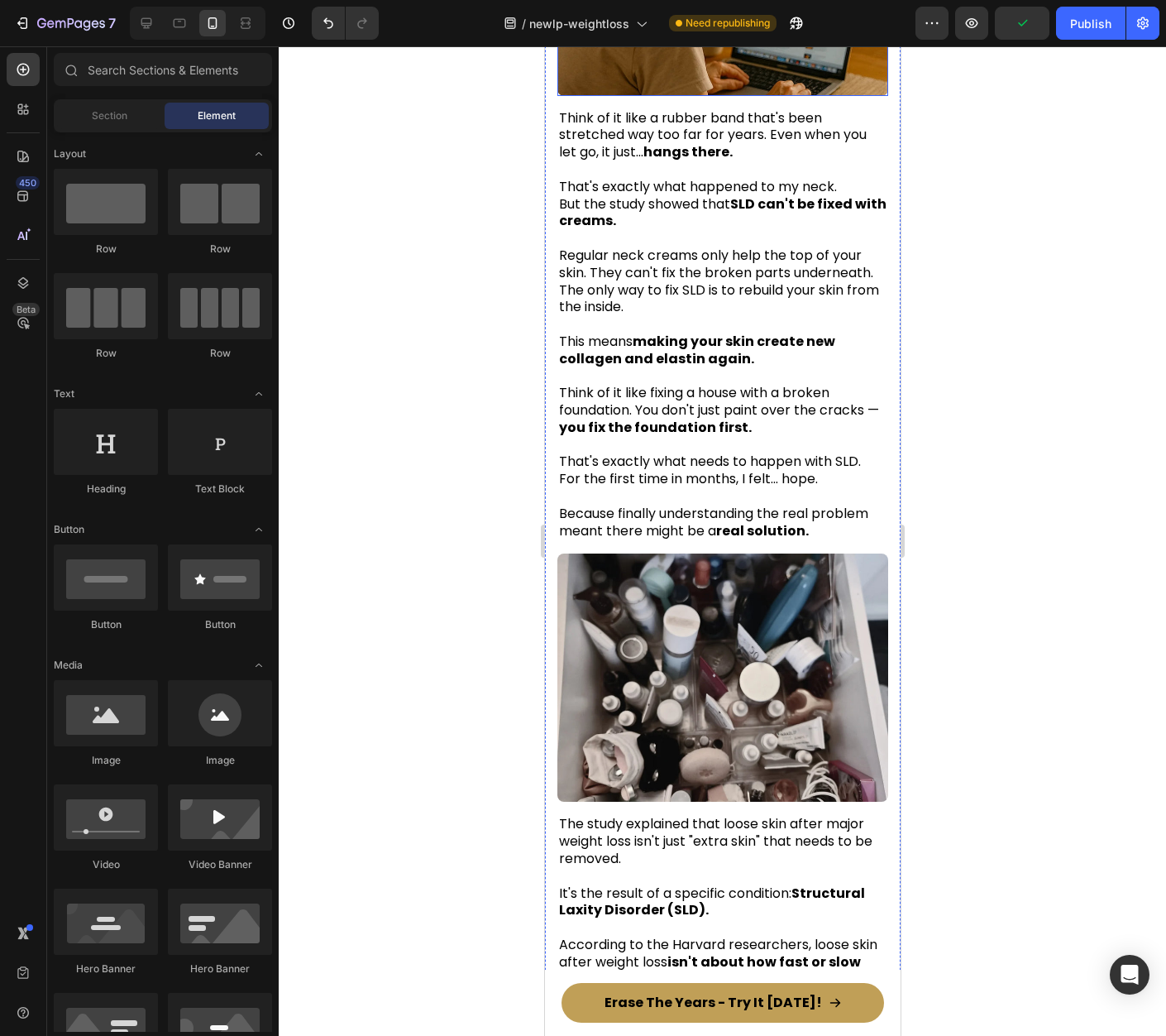
scroll to position [3375, 0]
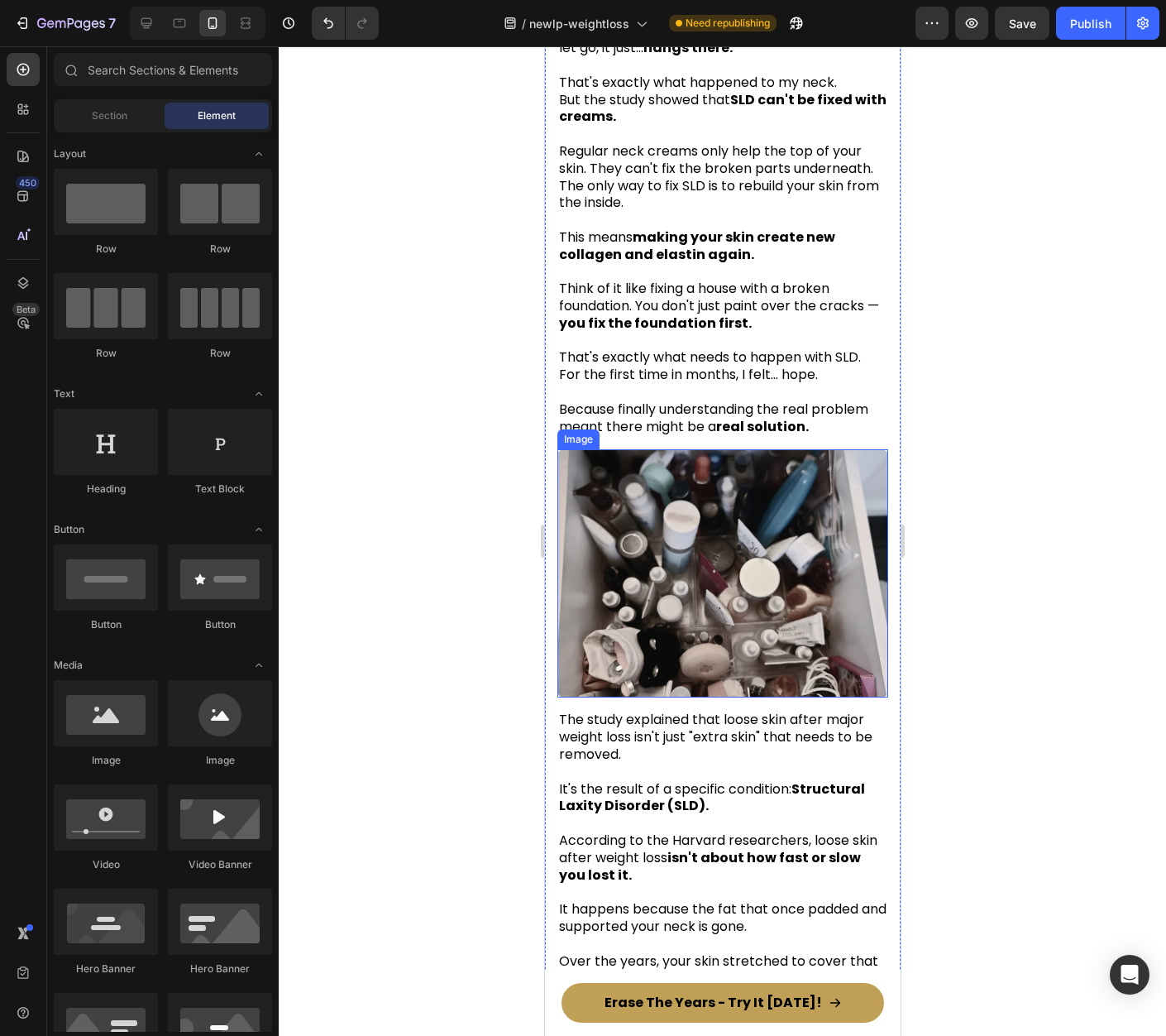
click at [734, 519] on img at bounding box center [722, 574] width 331 height 249
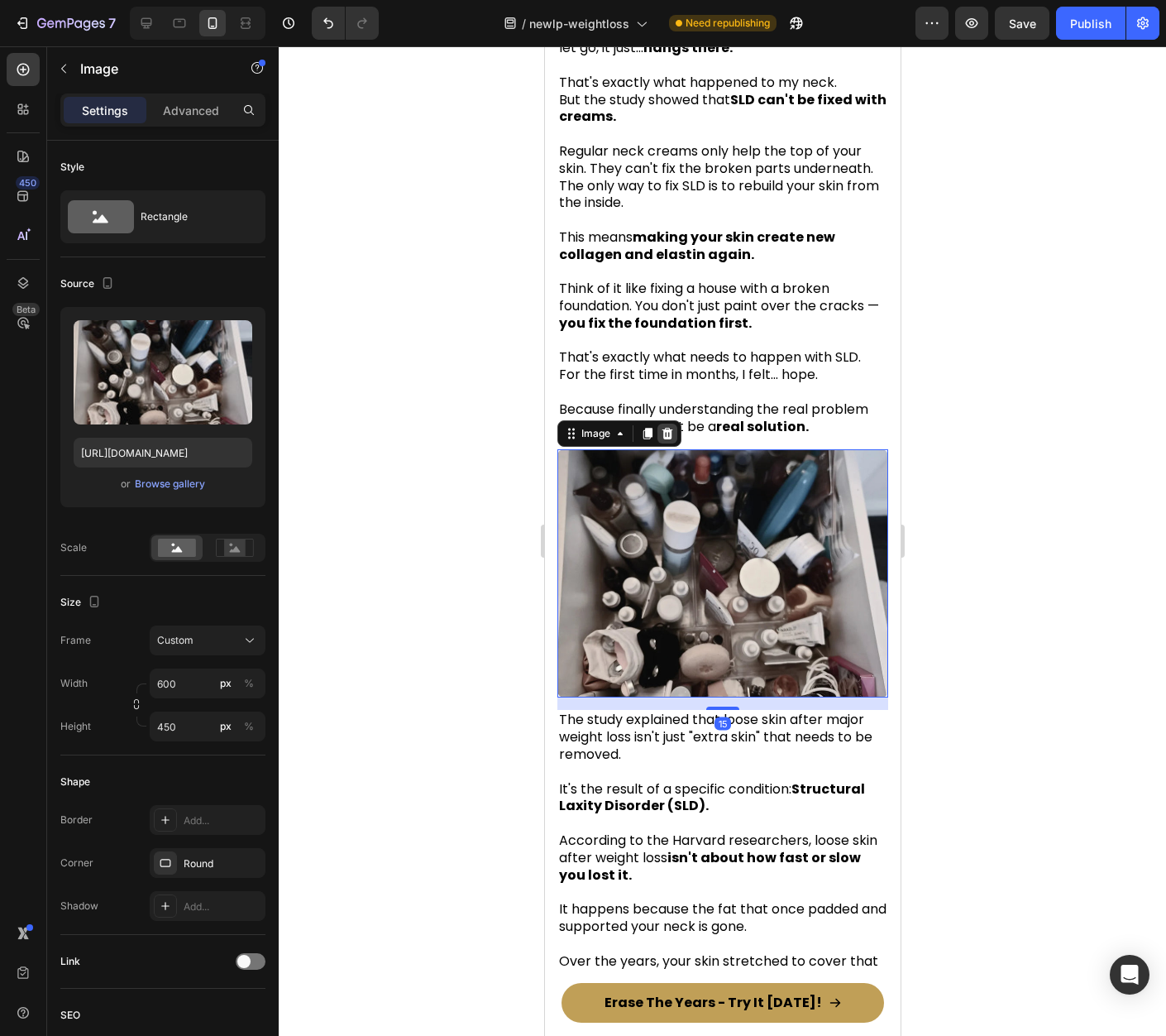
click at [670, 428] on icon at bounding box center [667, 433] width 11 height 12
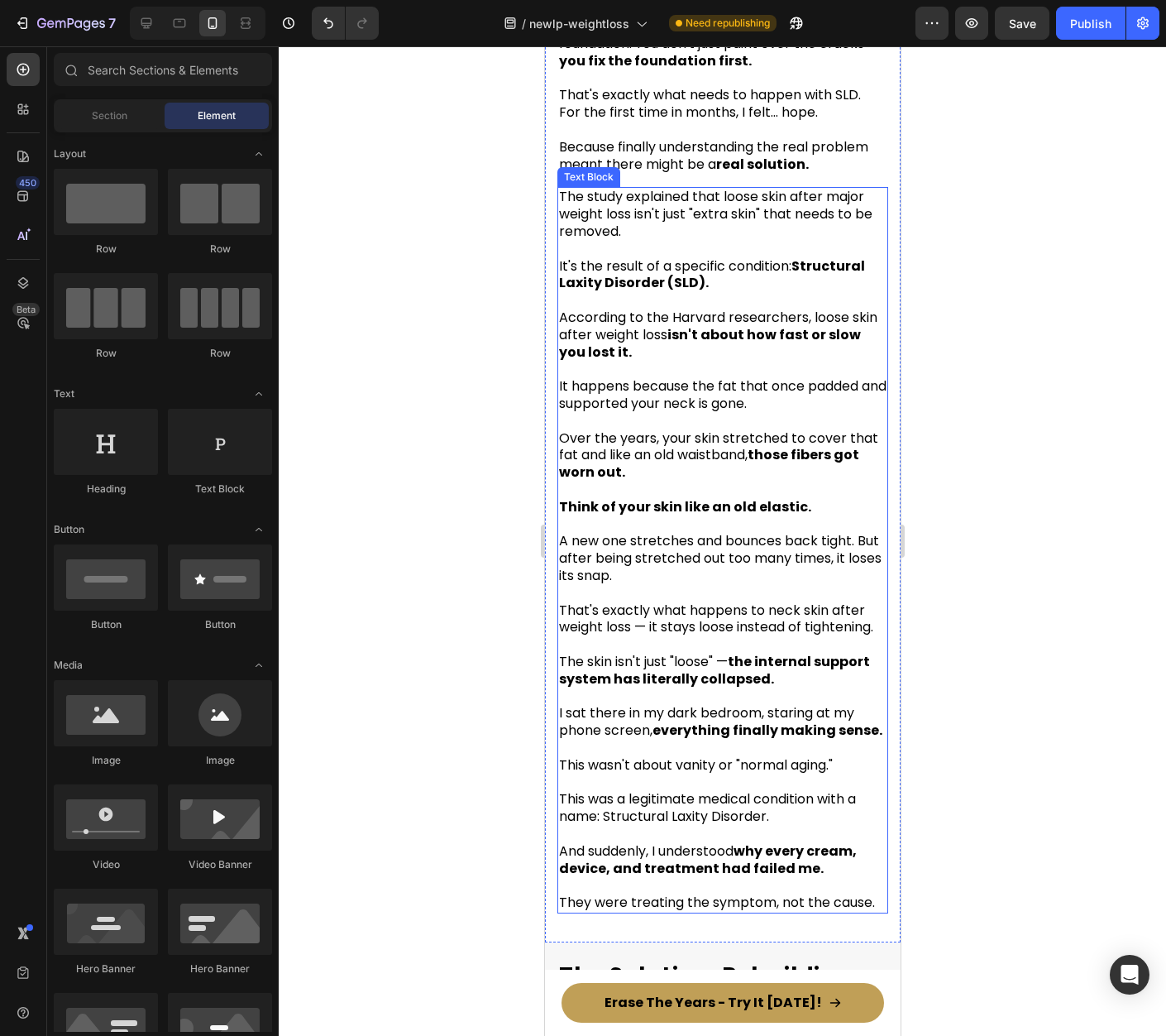
scroll to position [3660, 0]
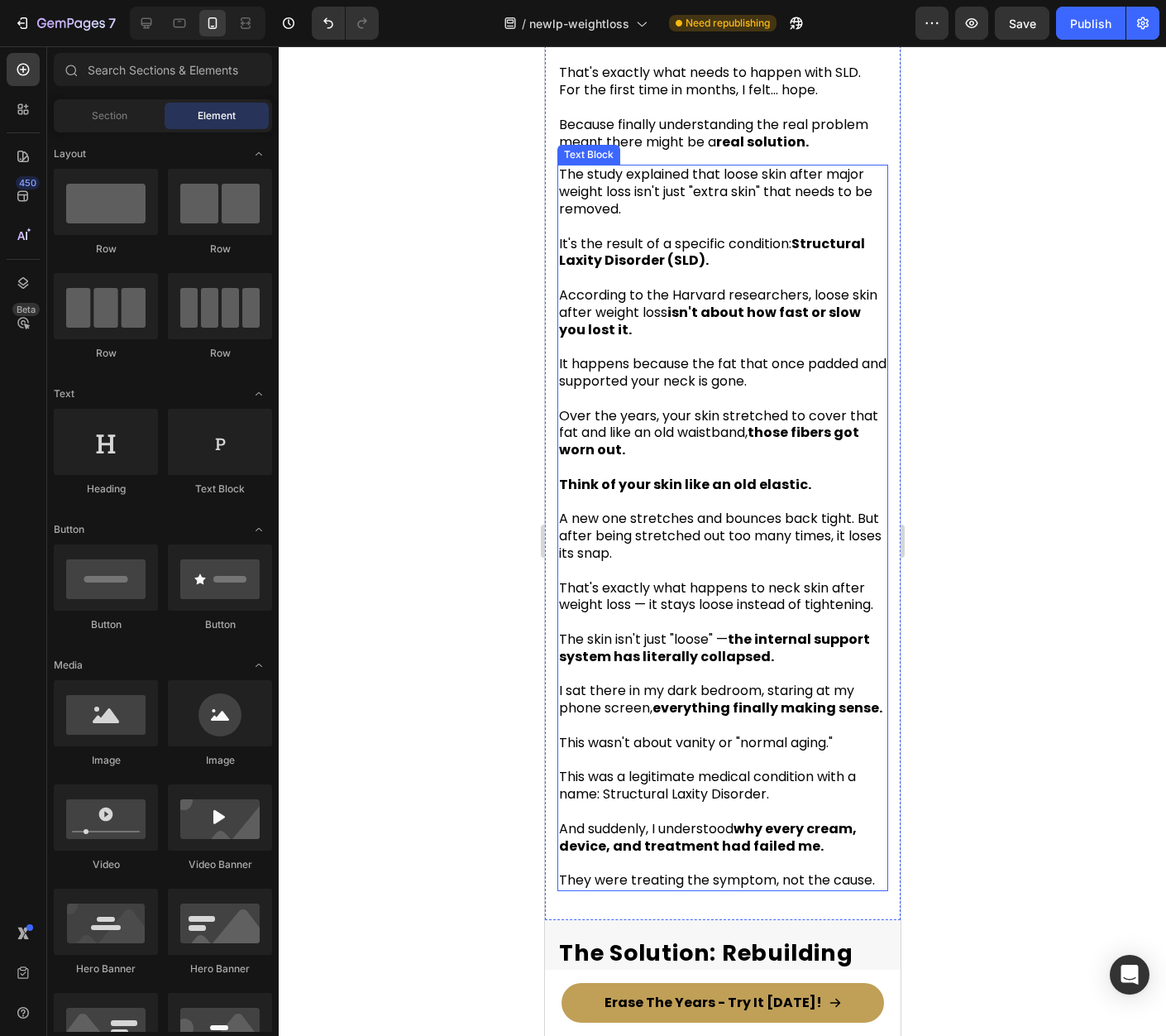
click at [750, 459] on p "Think of your skin like an old elastic." at bounding box center [722, 476] width 327 height 35
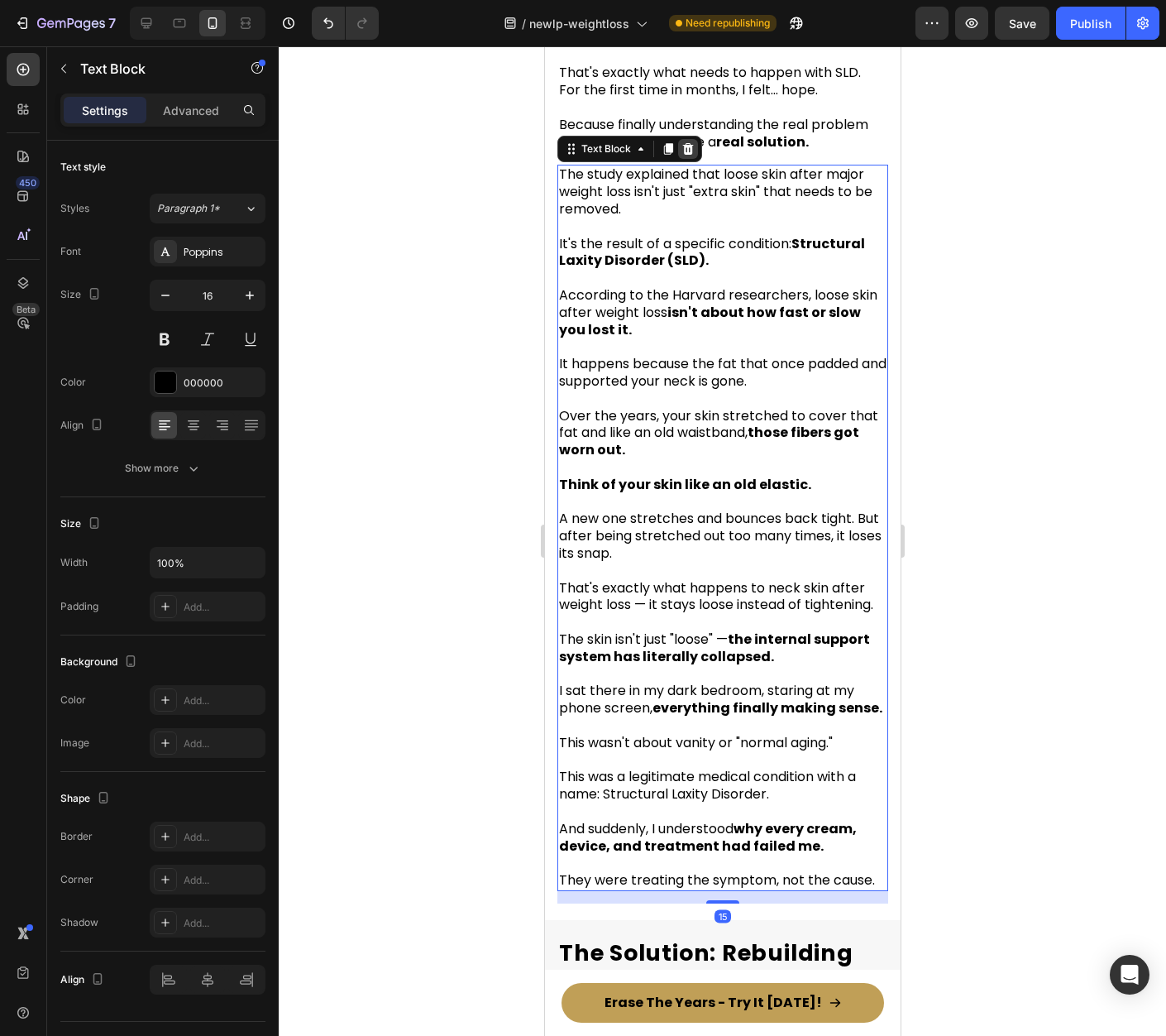
click at [690, 143] on icon at bounding box center [687, 149] width 11 height 12
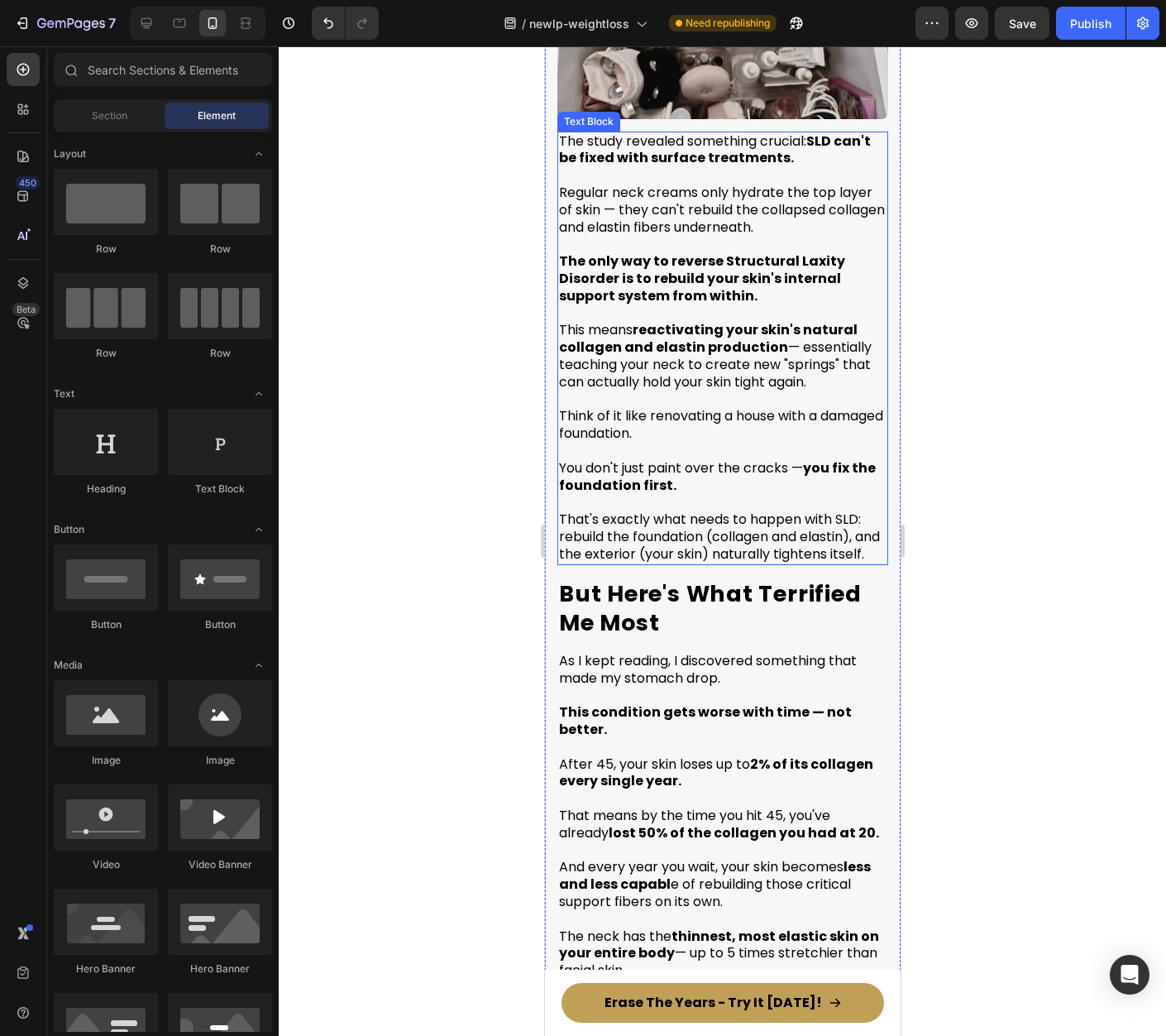
scroll to position [4120, 0]
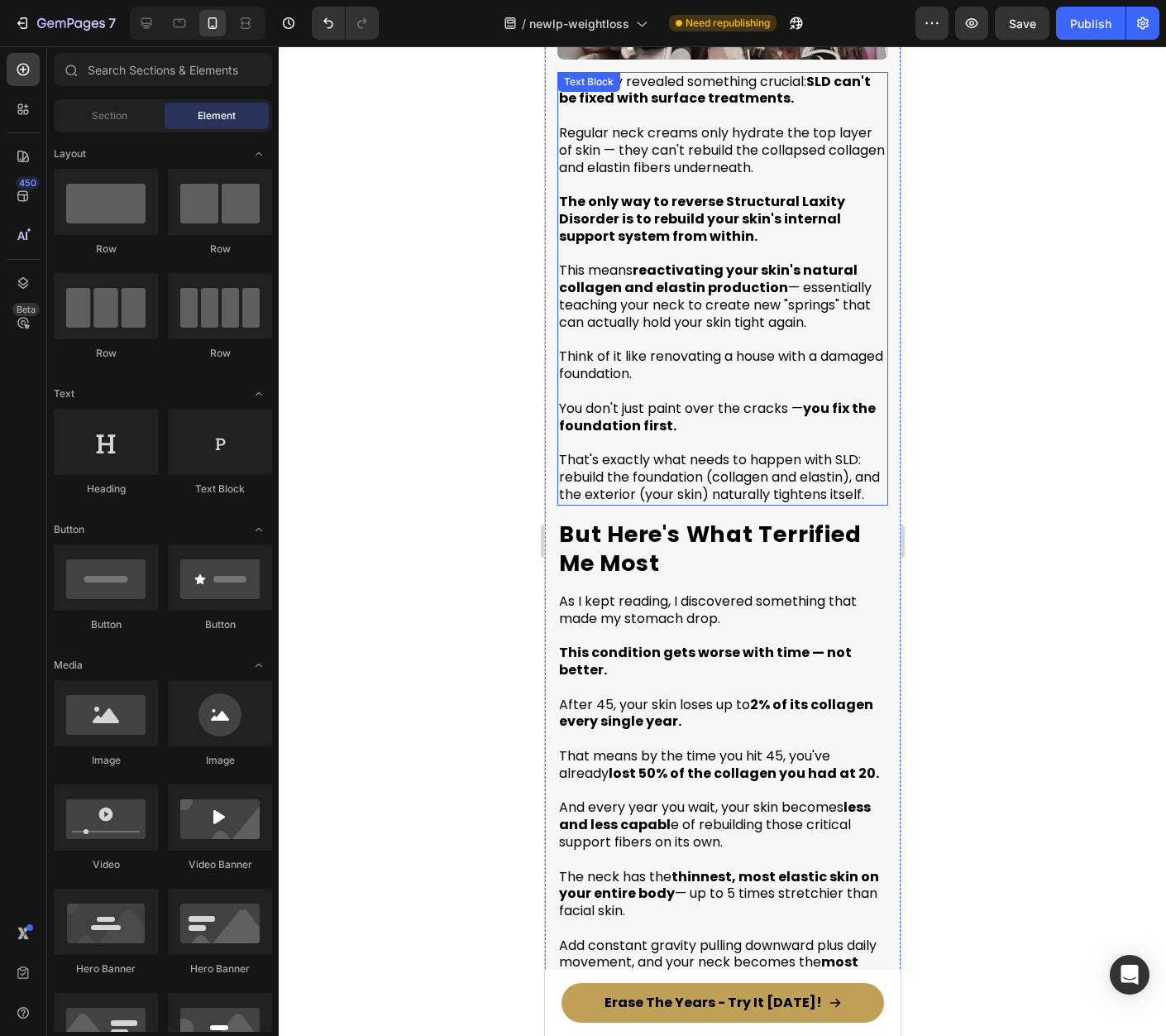
click at [829, 396] on p "You don't just paint over the cracks — you fix the foundation first." at bounding box center [722, 409] width 327 height 52
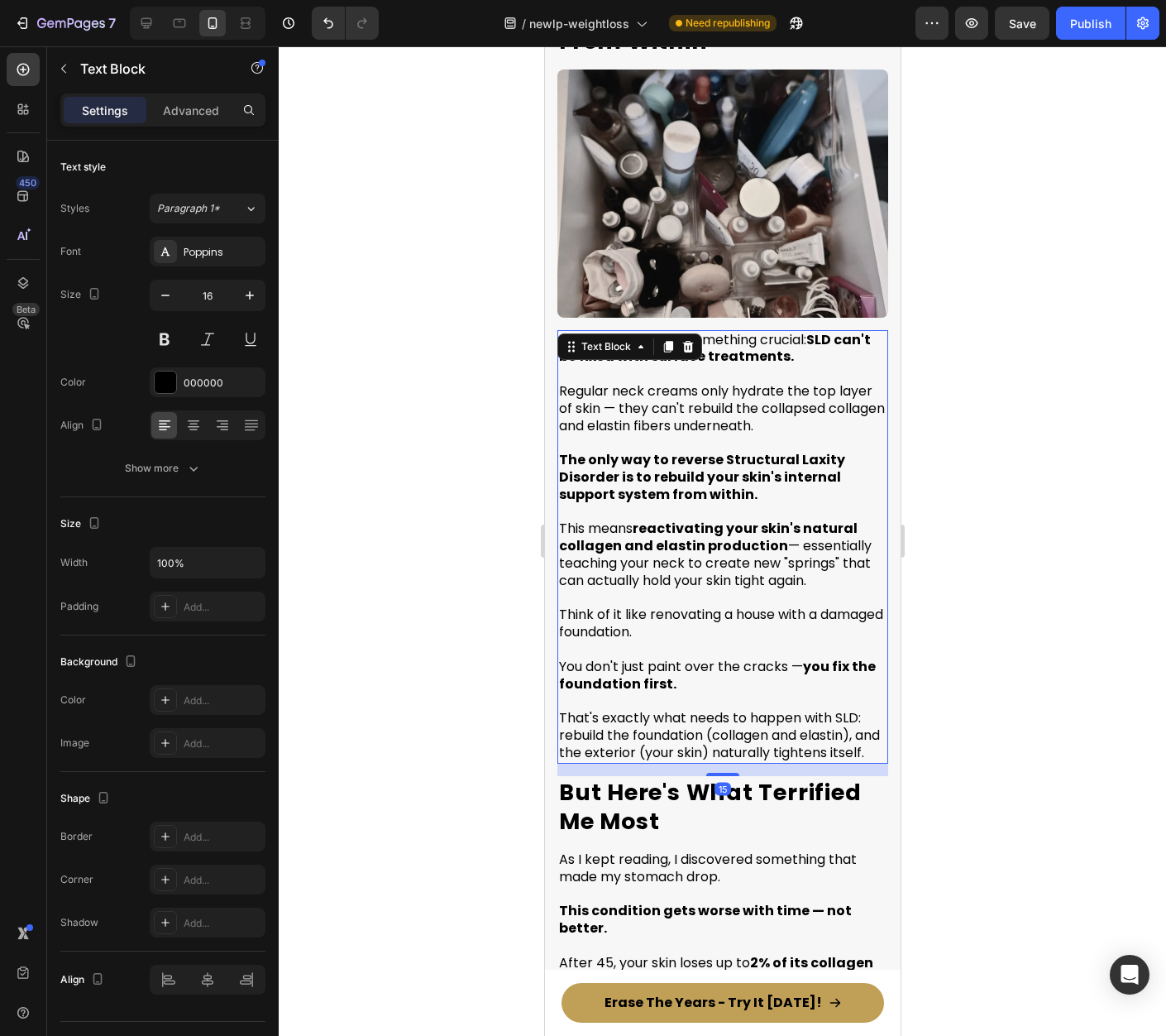
scroll to position [3833, 0]
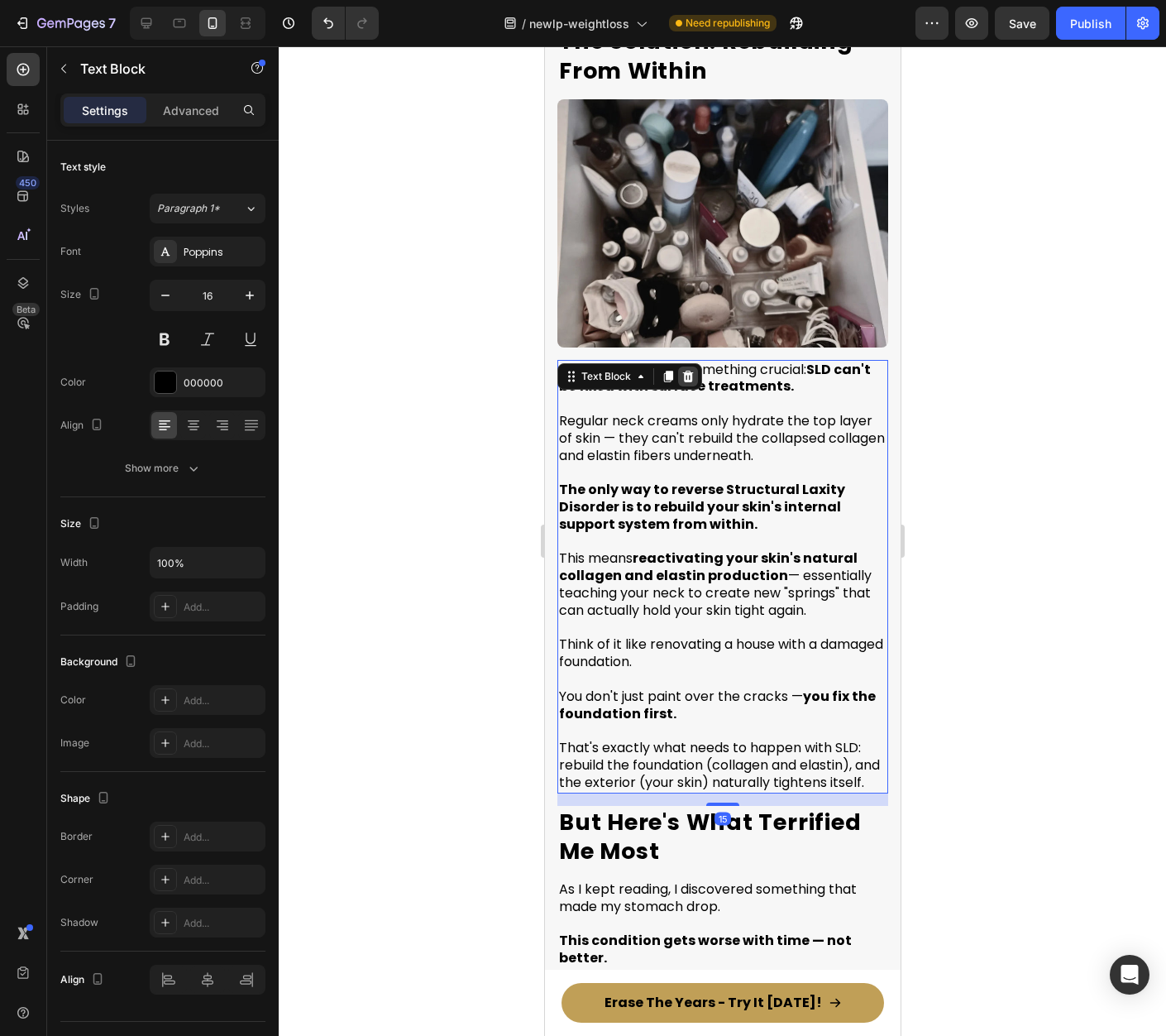
click at [687, 370] on icon at bounding box center [687, 376] width 13 height 13
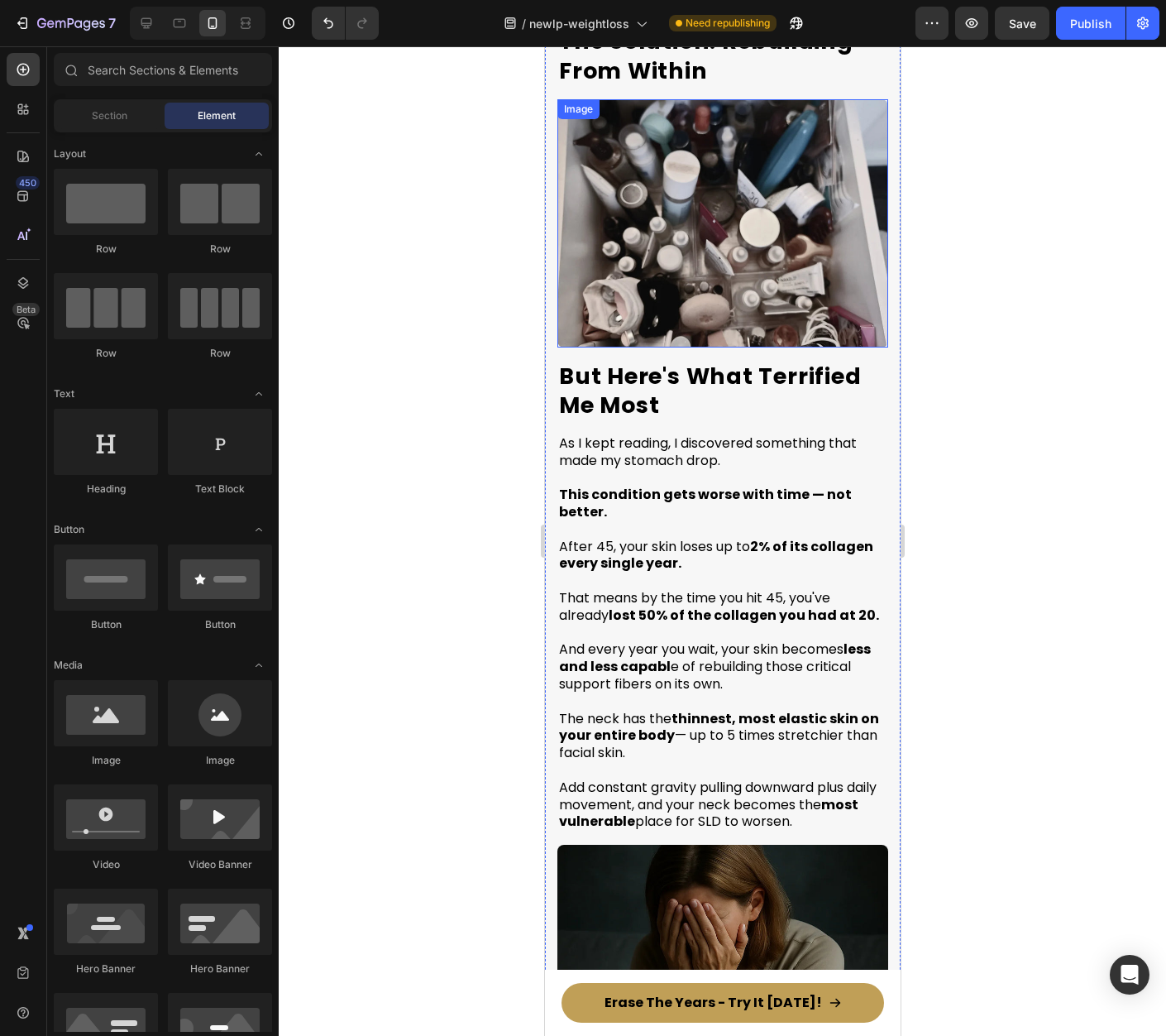
click at [726, 258] on img at bounding box center [722, 224] width 331 height 249
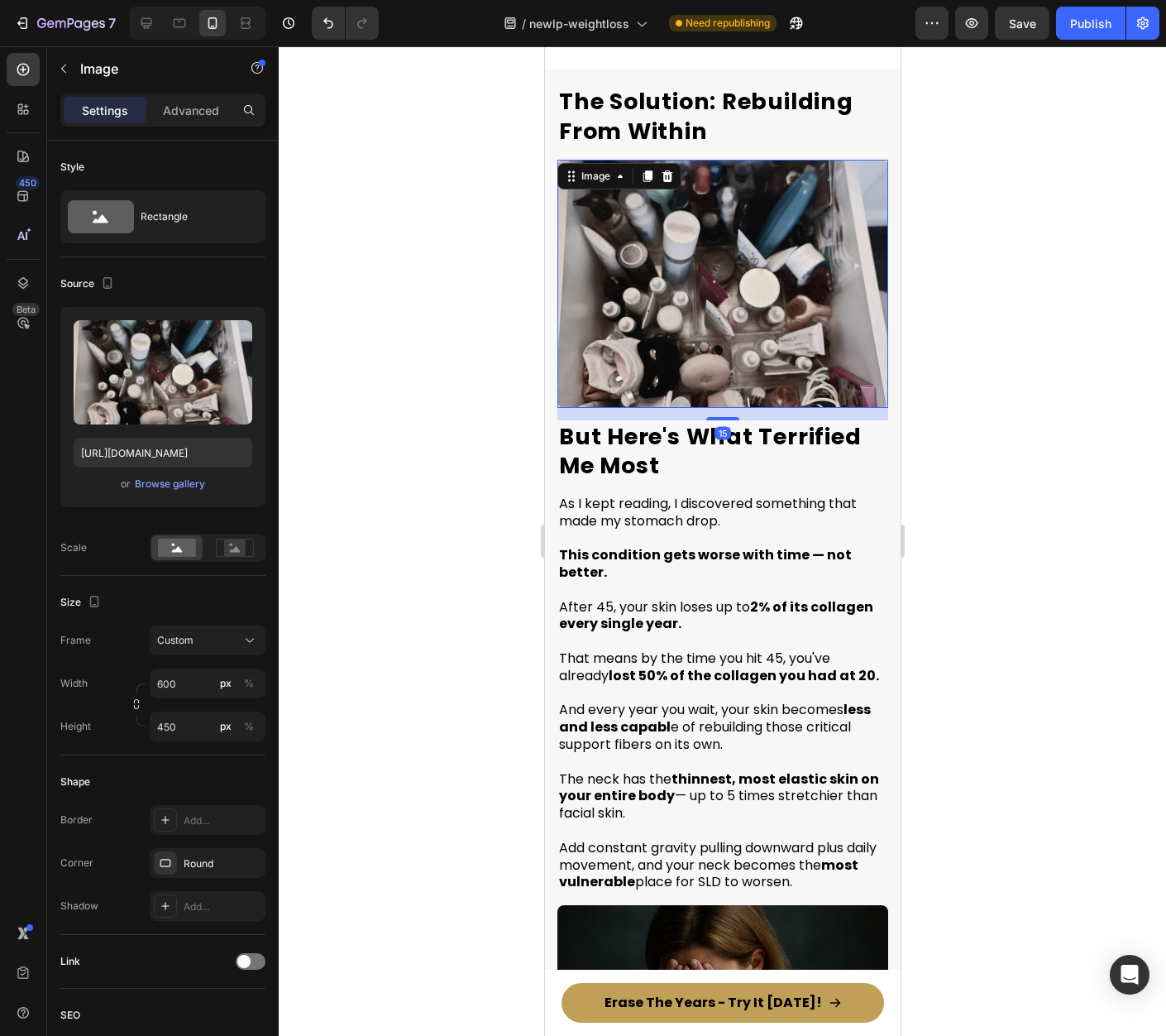
scroll to position [3698, 0]
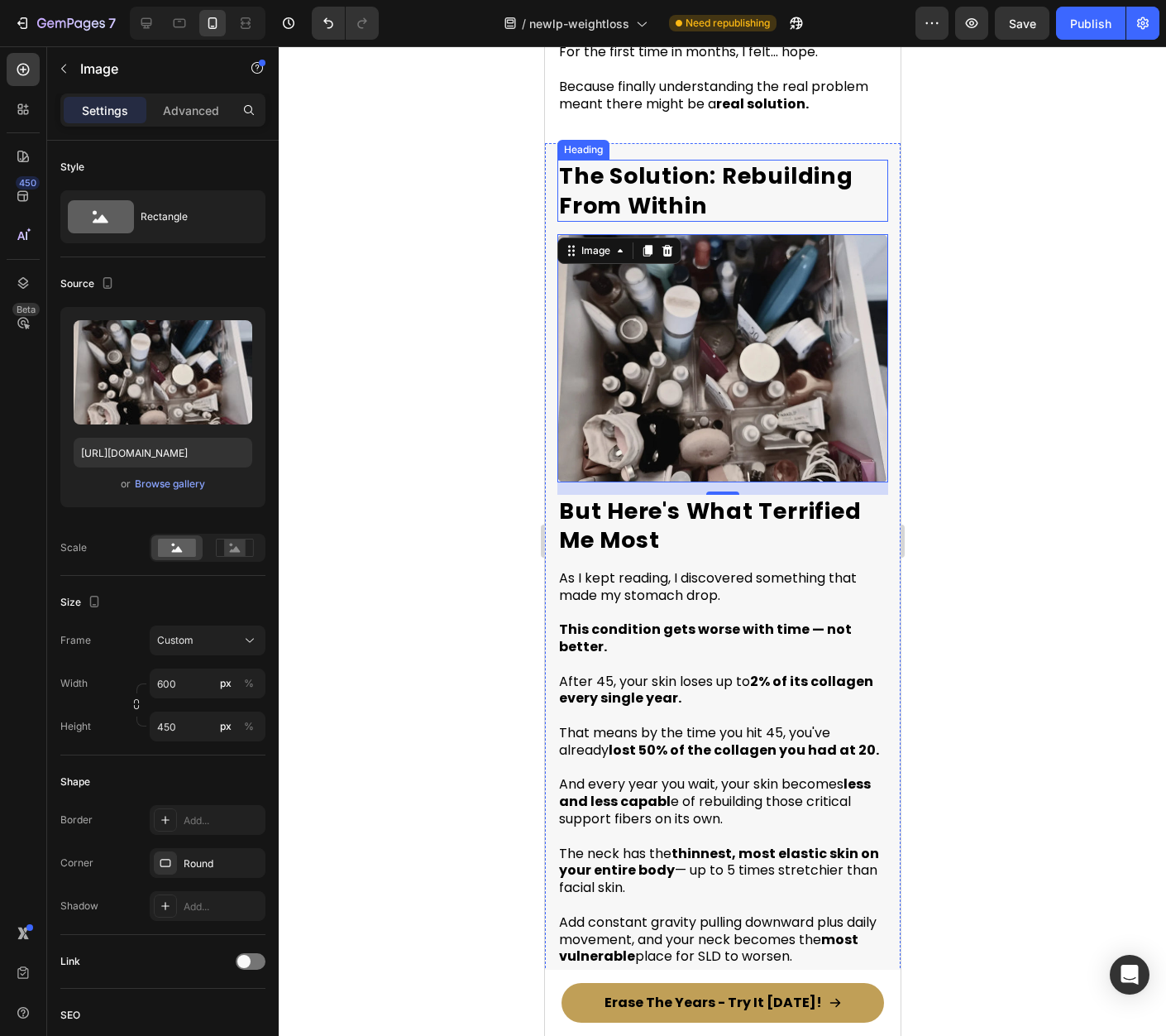
click at [692, 160] on h2 "The Solution: Rebuilding From Within" at bounding box center [722, 191] width 331 height 62
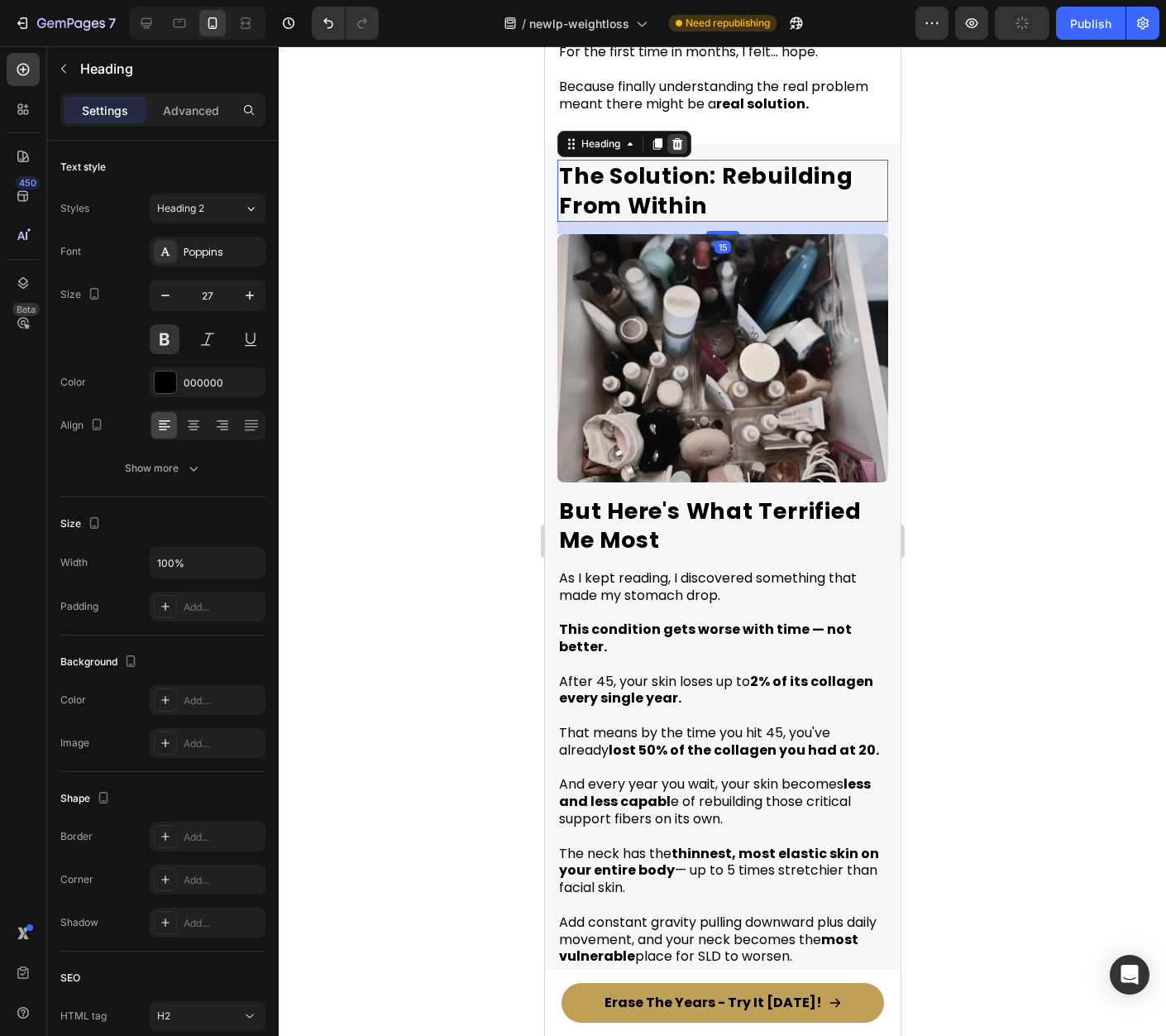
click at [679, 138] on icon at bounding box center [677, 144] width 11 height 12
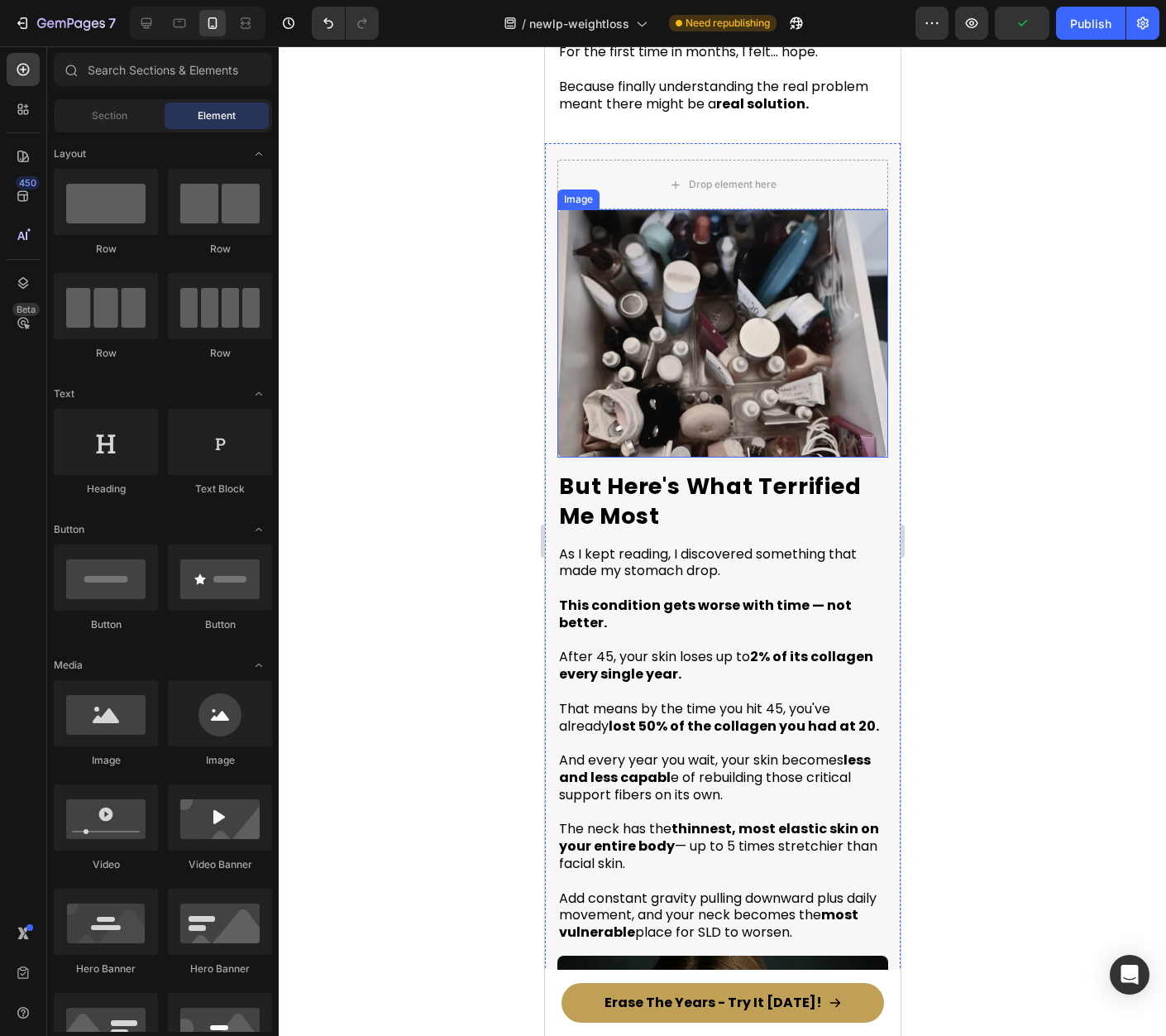
click at [702, 210] on img at bounding box center [722, 334] width 331 height 249
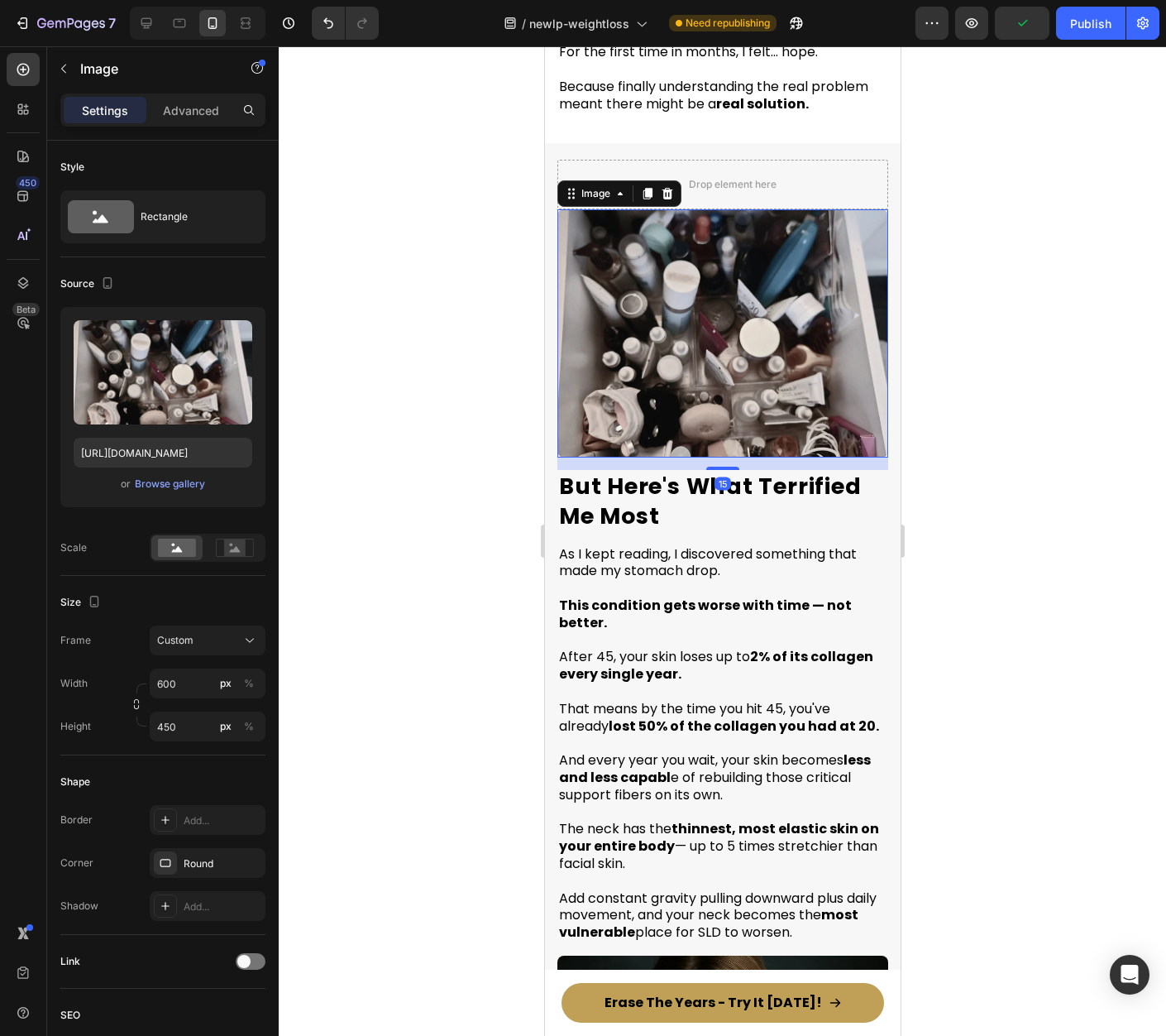
click at [668, 188] on icon at bounding box center [667, 194] width 11 height 12
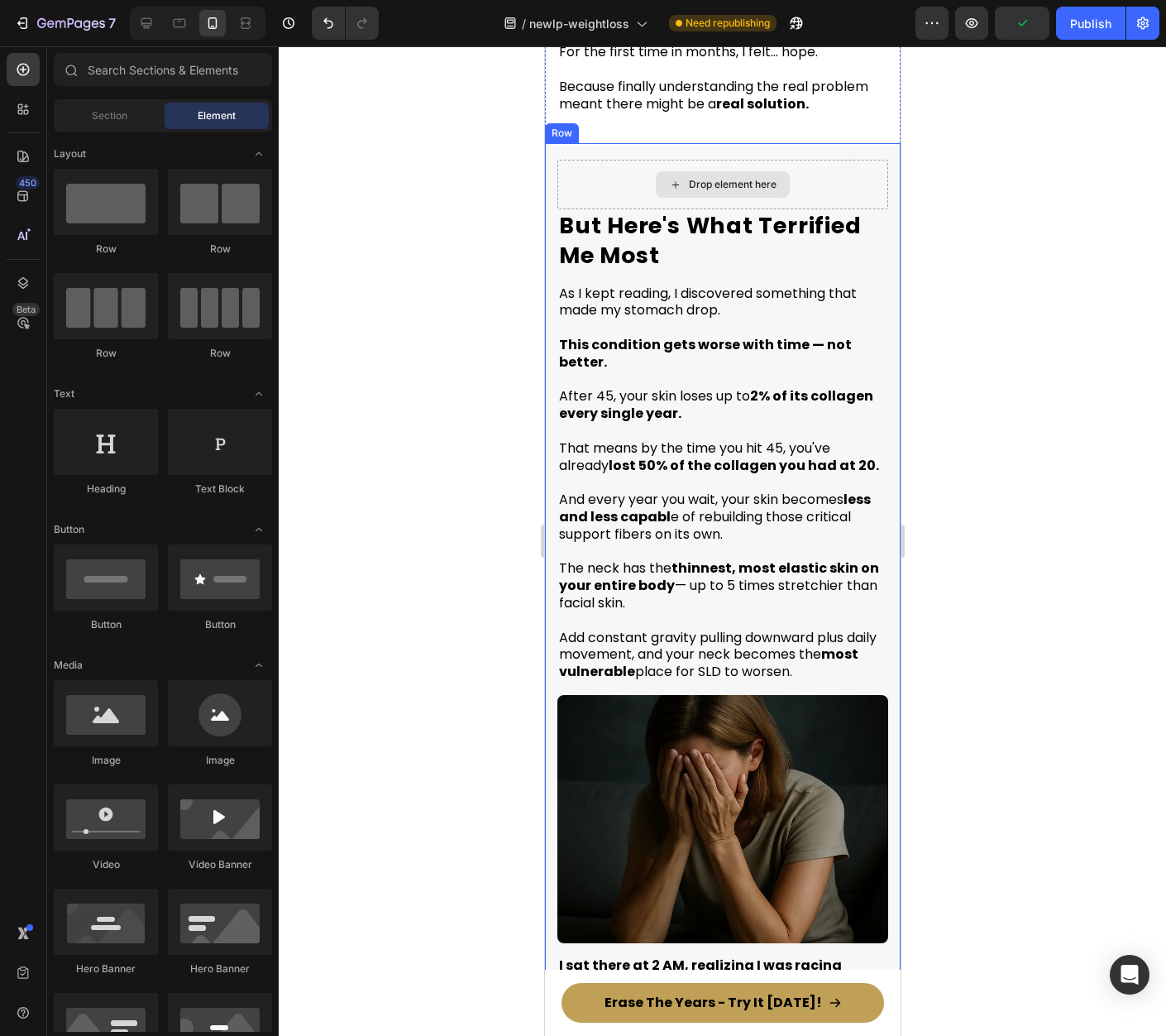
click at [703, 178] on div "Drop element here" at bounding box center [732, 184] width 87 height 13
click at [616, 218] on h2 "But Here's What Terrified Me Most" at bounding box center [722, 241] width 331 height 62
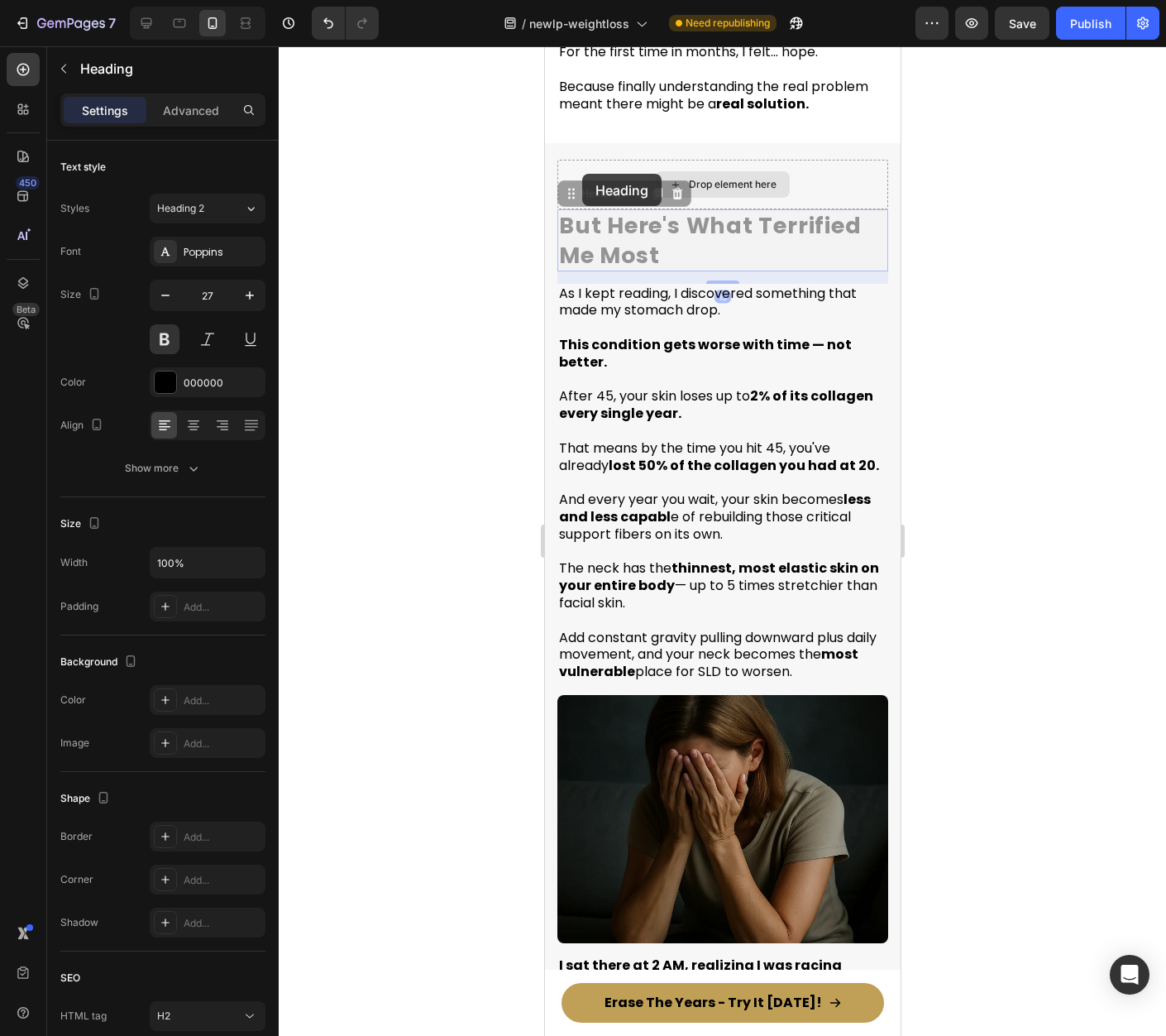
drag, startPoint x: 582, startPoint y: 174, endPoint x: 702, endPoint y: 157, distance: 121.2
click at [702, 157] on div "Drop element here But Here's What Terrified Me Most Heading 15 But Here's What …" at bounding box center [722, 840] width 356 height 1395
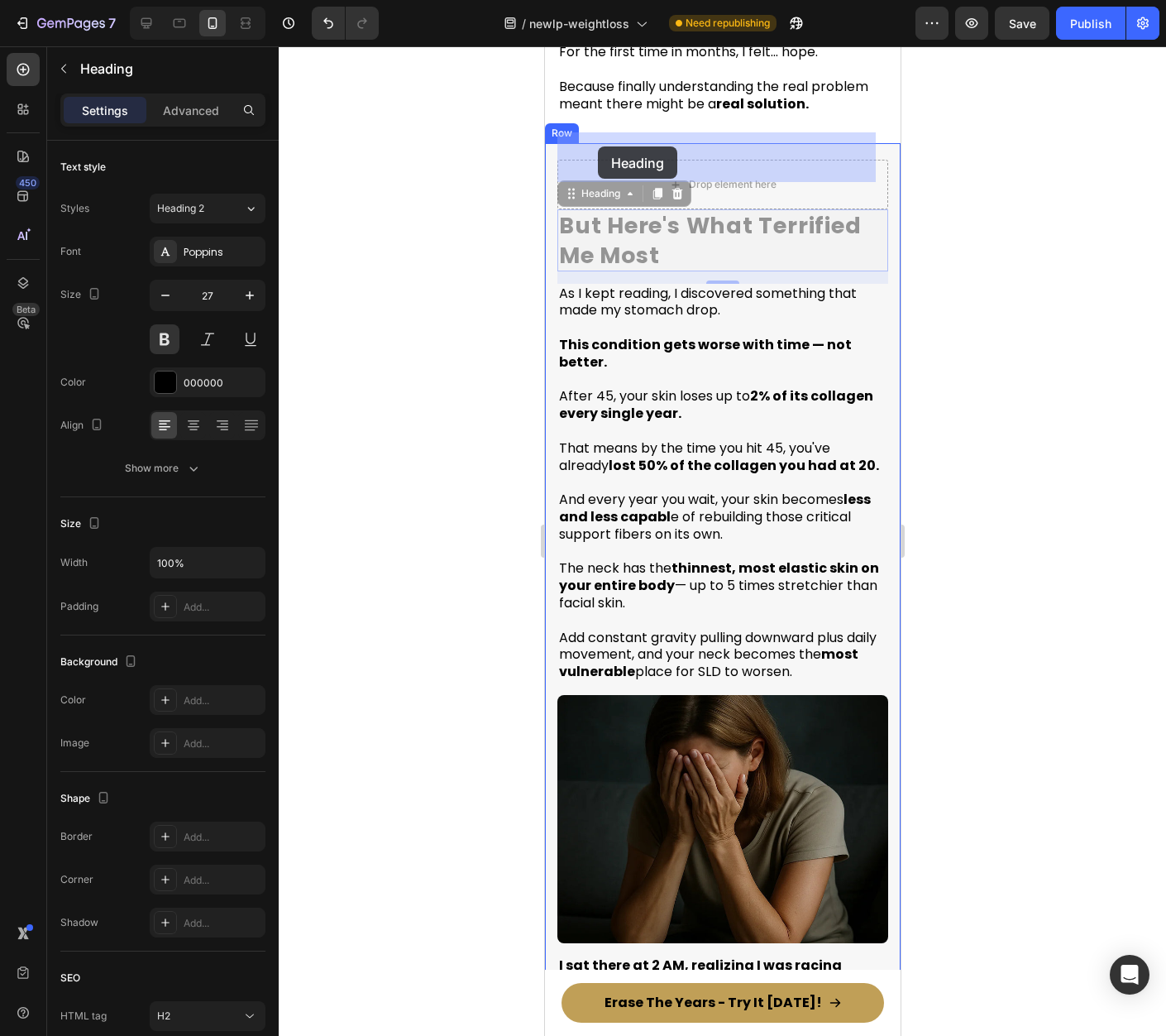
drag, startPoint x: 591, startPoint y: 167, endPoint x: 597, endPoint y: 151, distance: 17.1
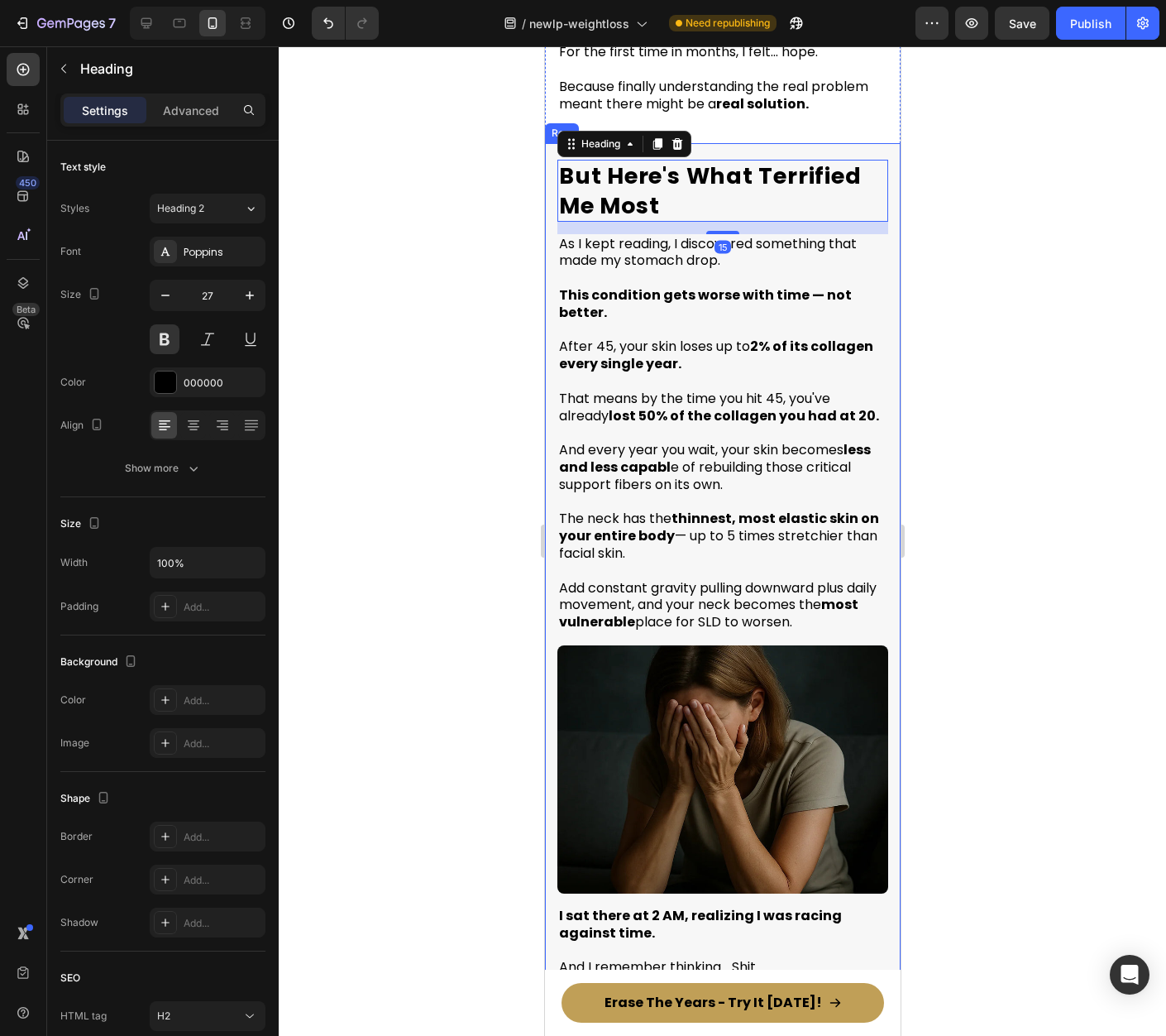
click at [953, 198] on div at bounding box center [722, 541] width 888 height 989
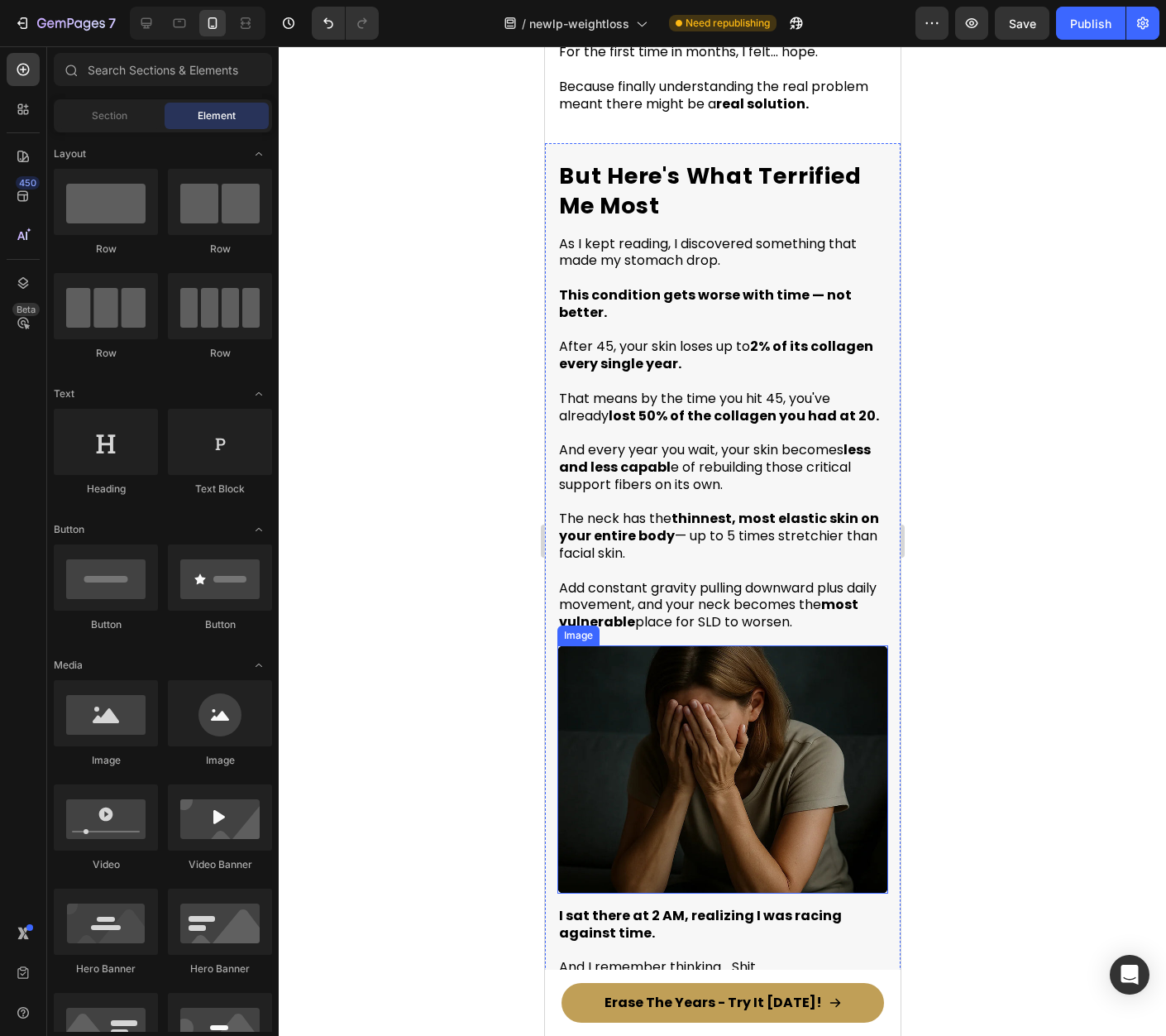
click at [690, 716] on img at bounding box center [722, 770] width 331 height 249
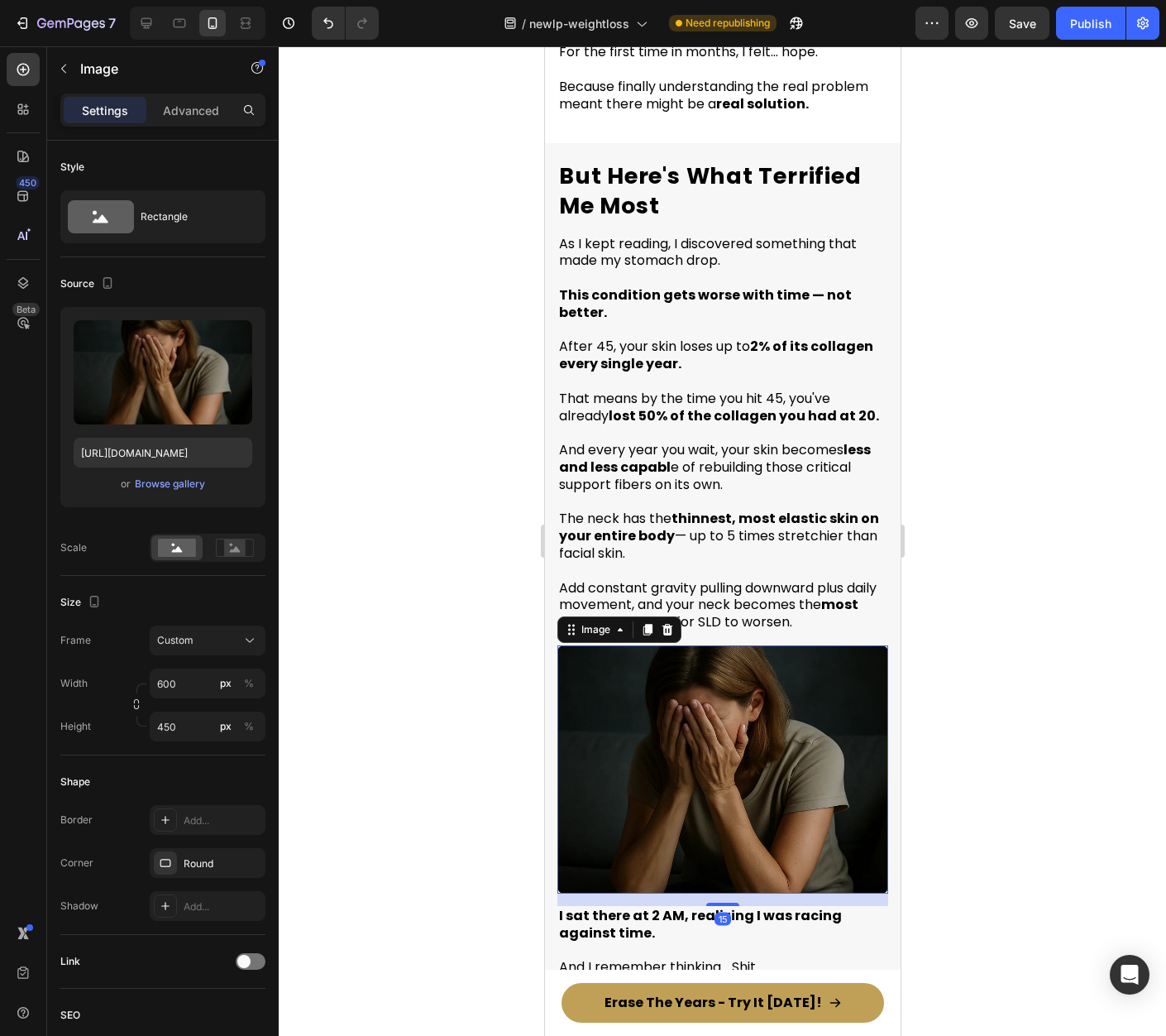
drag, startPoint x: 996, startPoint y: 661, endPoint x: 946, endPoint y: 608, distance: 72.9
click at [996, 660] on div at bounding box center [722, 541] width 888 height 989
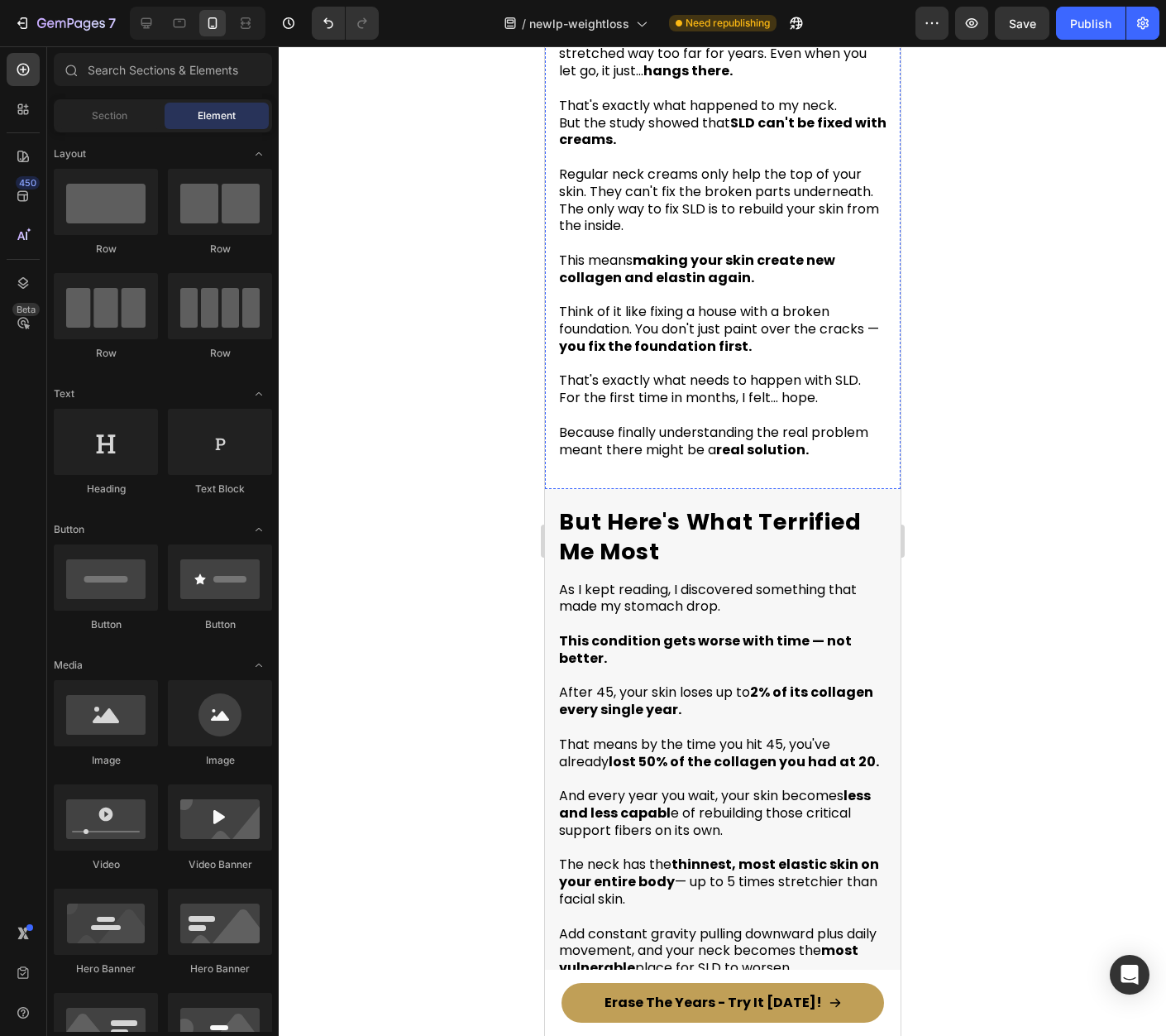
scroll to position [3487, 0]
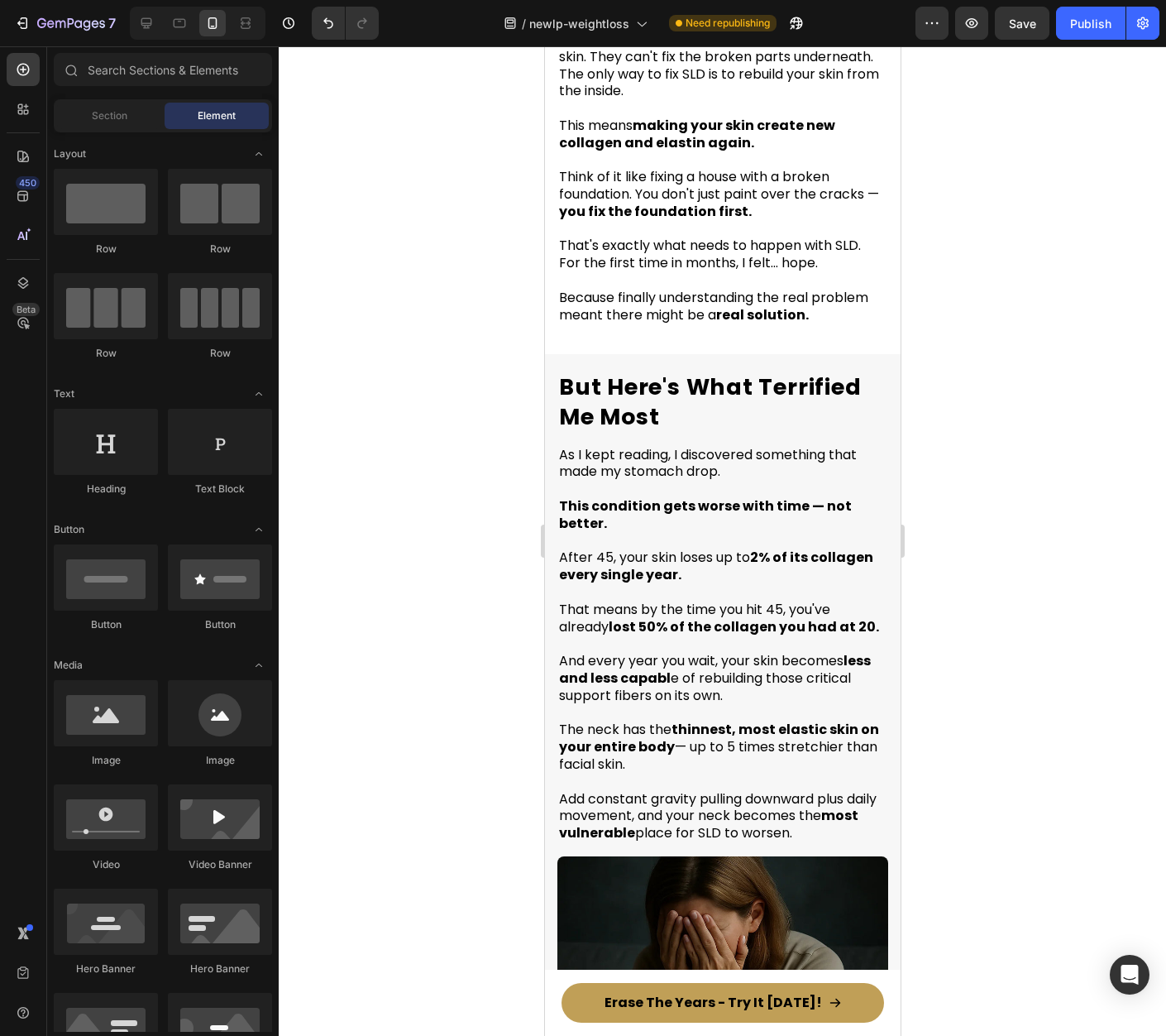
click at [712, 554] on p "After 45, your skin loses up to 2% of its collagen every single year." at bounding box center [722, 566] width 327 height 35
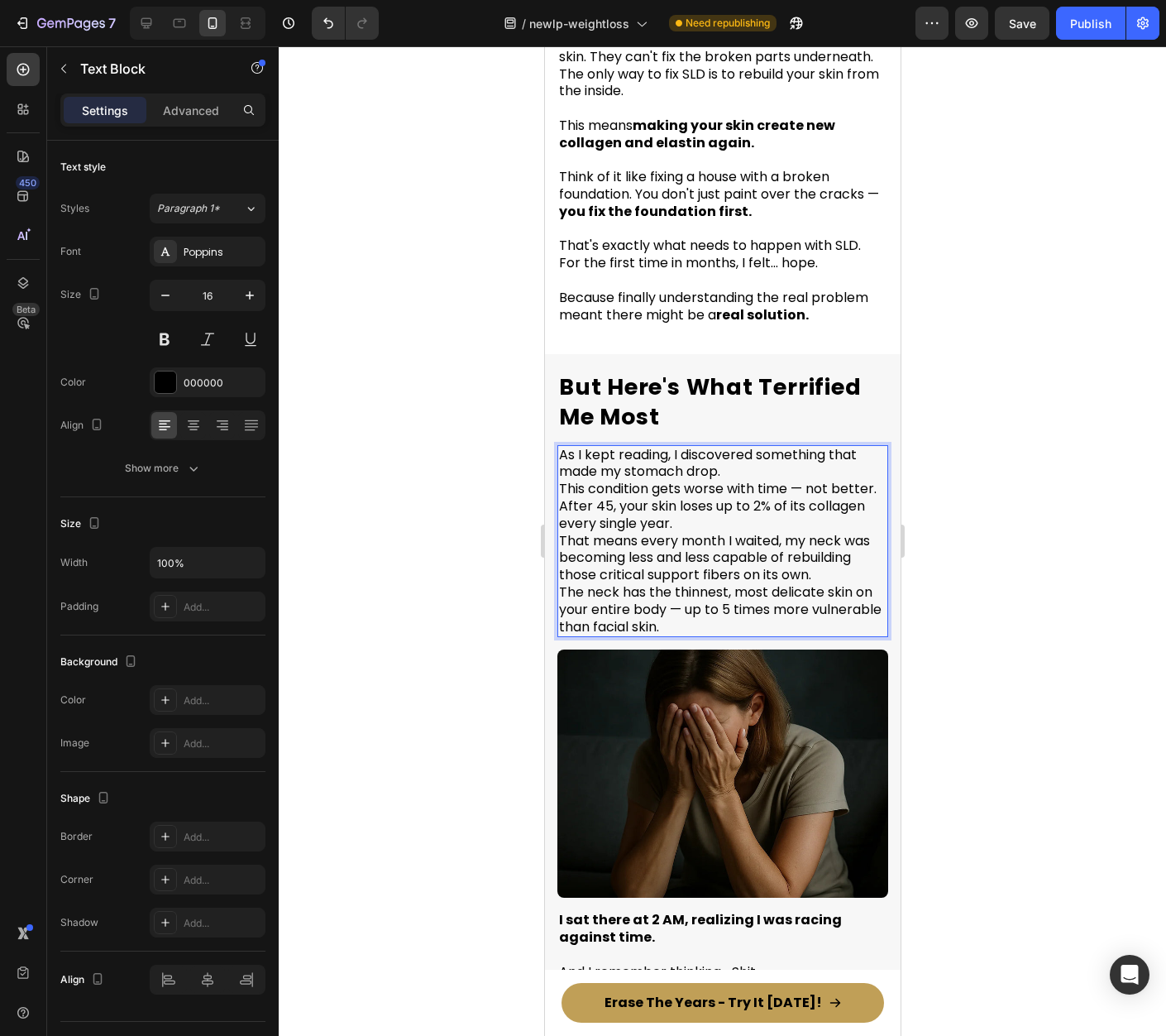
click at [733, 446] on p "As I kept reading, I discovered something that made my stomach drop. This condi…" at bounding box center [722, 541] width 327 height 190
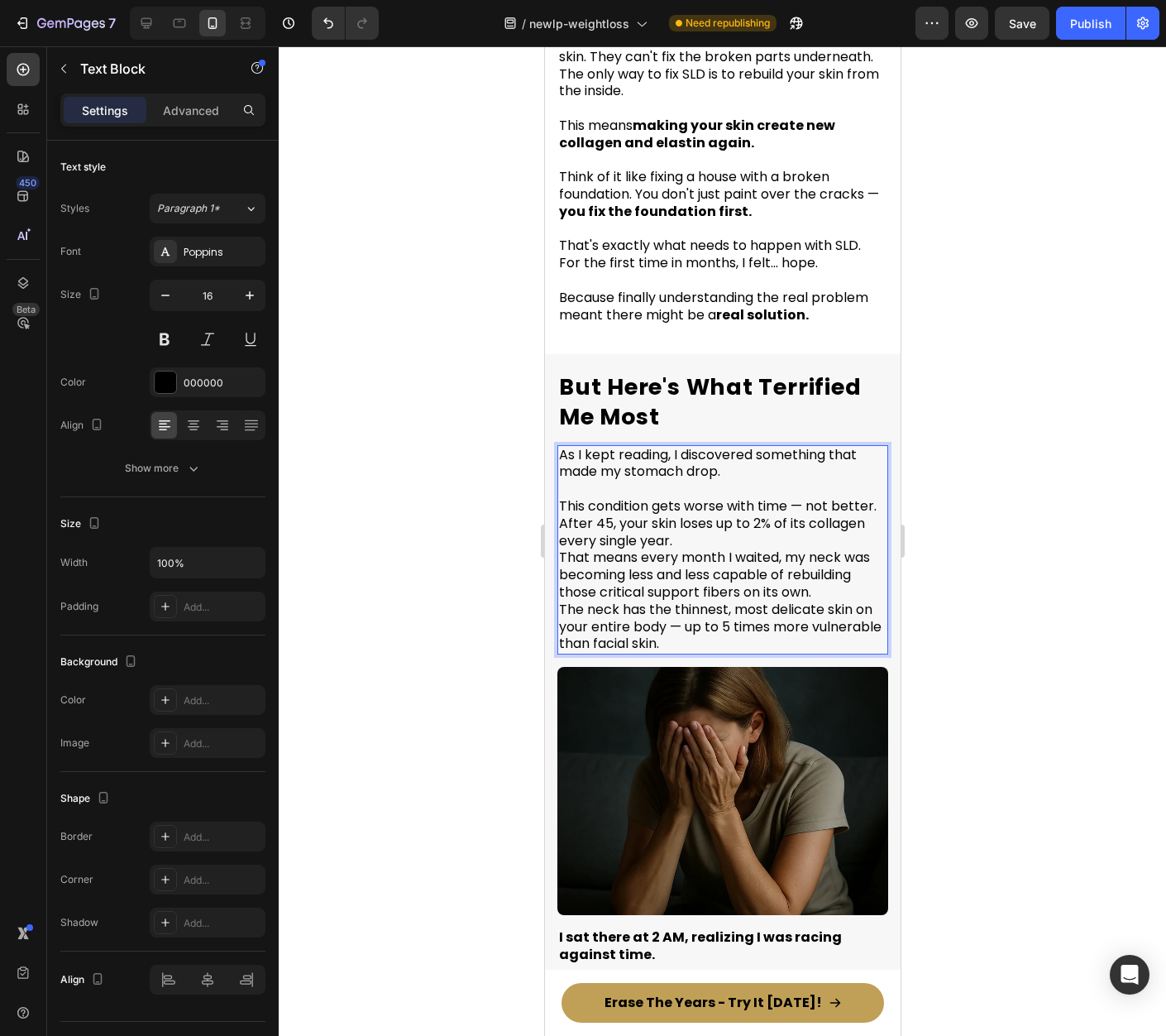
click at [653, 497] on p "⁠⁠⁠⁠⁠⁠⁠ This condition gets worse with time — not better. After 45, your skin l…" at bounding box center [722, 566] width 327 height 172
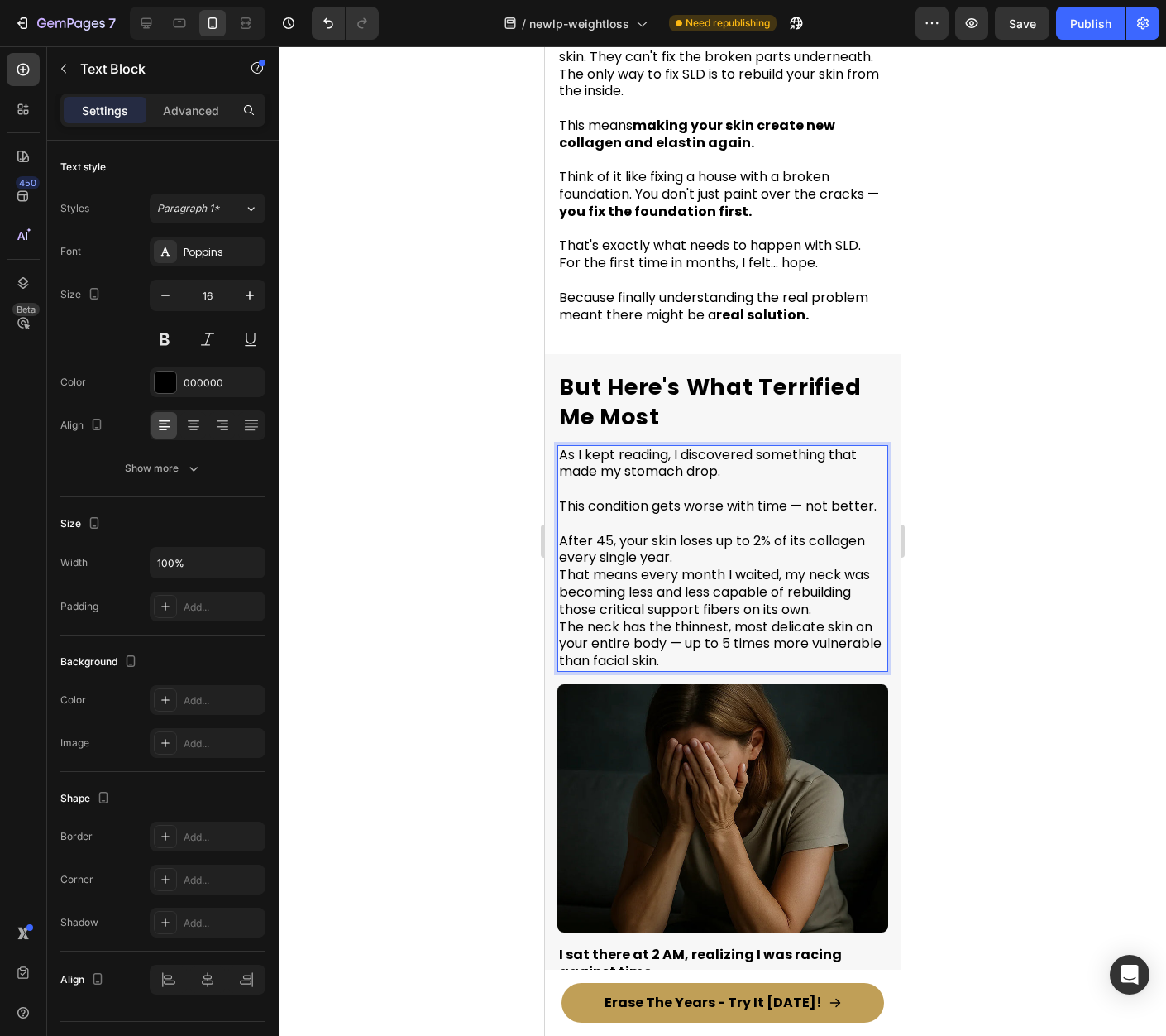
click at [676, 493] on p "This condition gets worse with time — not better." at bounding box center [722, 497] width 327 height 35
drag, startPoint x: 583, startPoint y: 487, endPoint x: 551, endPoint y: 478, distance: 33.2
click at [551, 478] on div "But Here's What Terrified Me Most Heading As I kept reading, I discovered somet…" at bounding box center [722, 941] width 356 height 1173
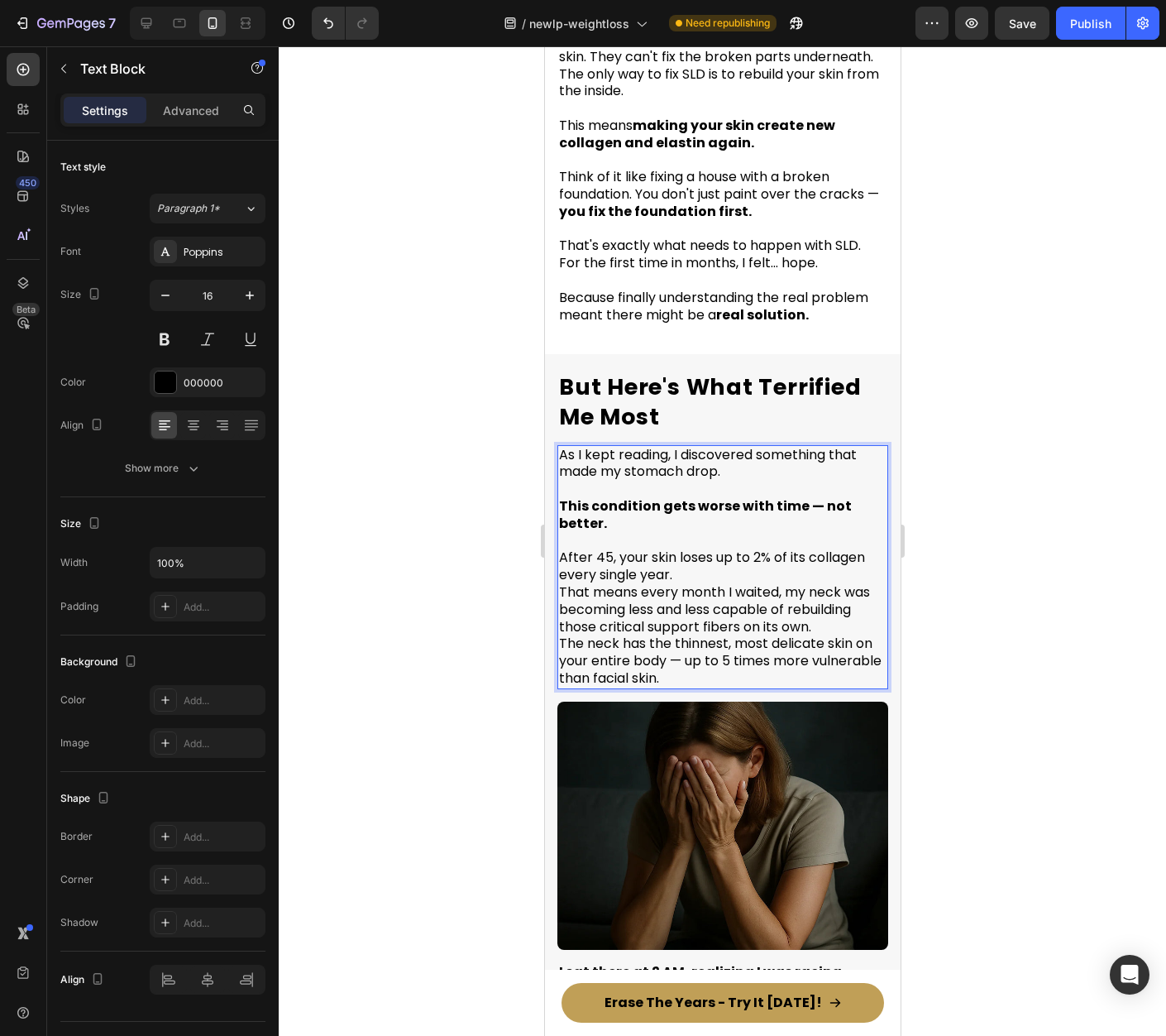
click at [729, 583] on span "That means every month I waited, my neck was becoming less and less capable of …" at bounding box center [714, 609] width 311 height 54
click at [707, 541] on p "After 45, your skin loses up to 2% of its collagen every single year. That mean…" at bounding box center [722, 610] width 327 height 155
click at [760, 548] on span "After 45, your skin loses up to 2% of its collagen every single year." at bounding box center [712, 566] width 306 height 37
drag, startPoint x: 762, startPoint y: 531, endPoint x: 752, endPoint y: 540, distance: 13.5
click at [752, 540] on p "After 45, your skin loses up to 2% of its collagen every single year. That mean…" at bounding box center [722, 610] width 327 height 155
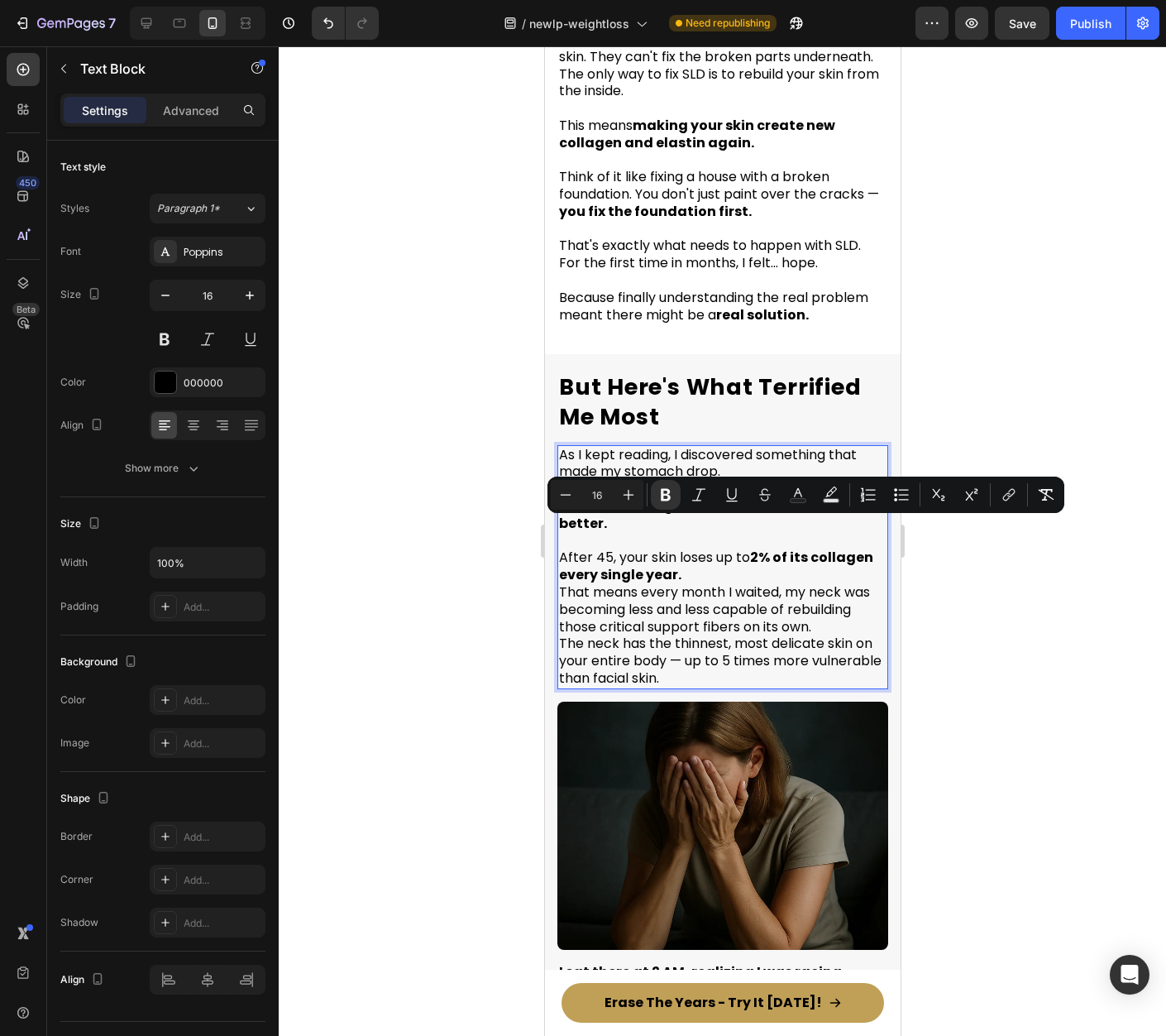
click at [722, 551] on p "After 45, your skin loses up to 2% of its collagen every single year. That mean…" at bounding box center [722, 610] width 327 height 155
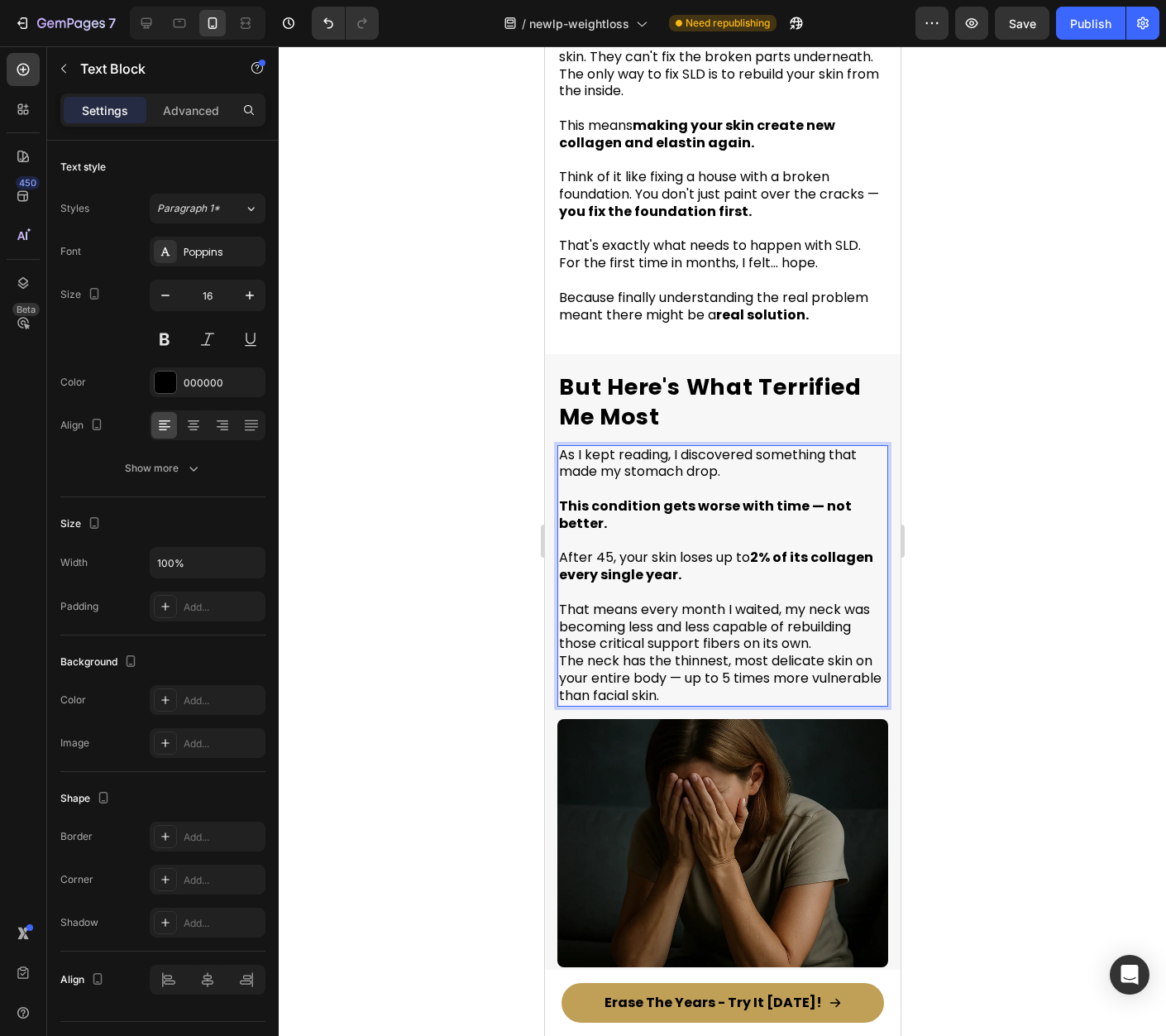
click at [818, 618] on p "⁠⁠⁠⁠⁠⁠⁠ That means every month I waited, my neck was becoming less and less cap…" at bounding box center [722, 643] width 327 height 120
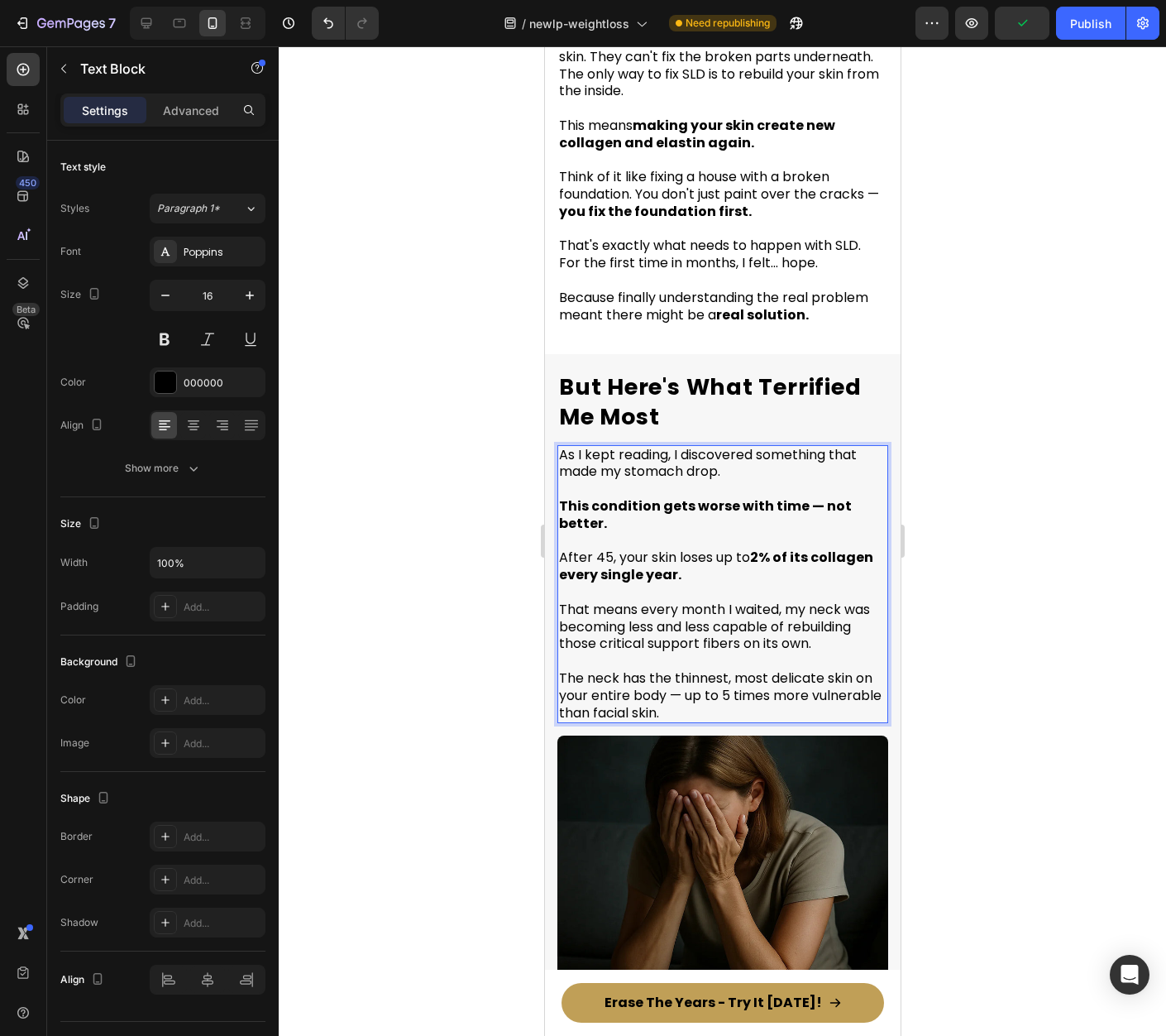
click at [1036, 612] on div at bounding box center [722, 541] width 888 height 989
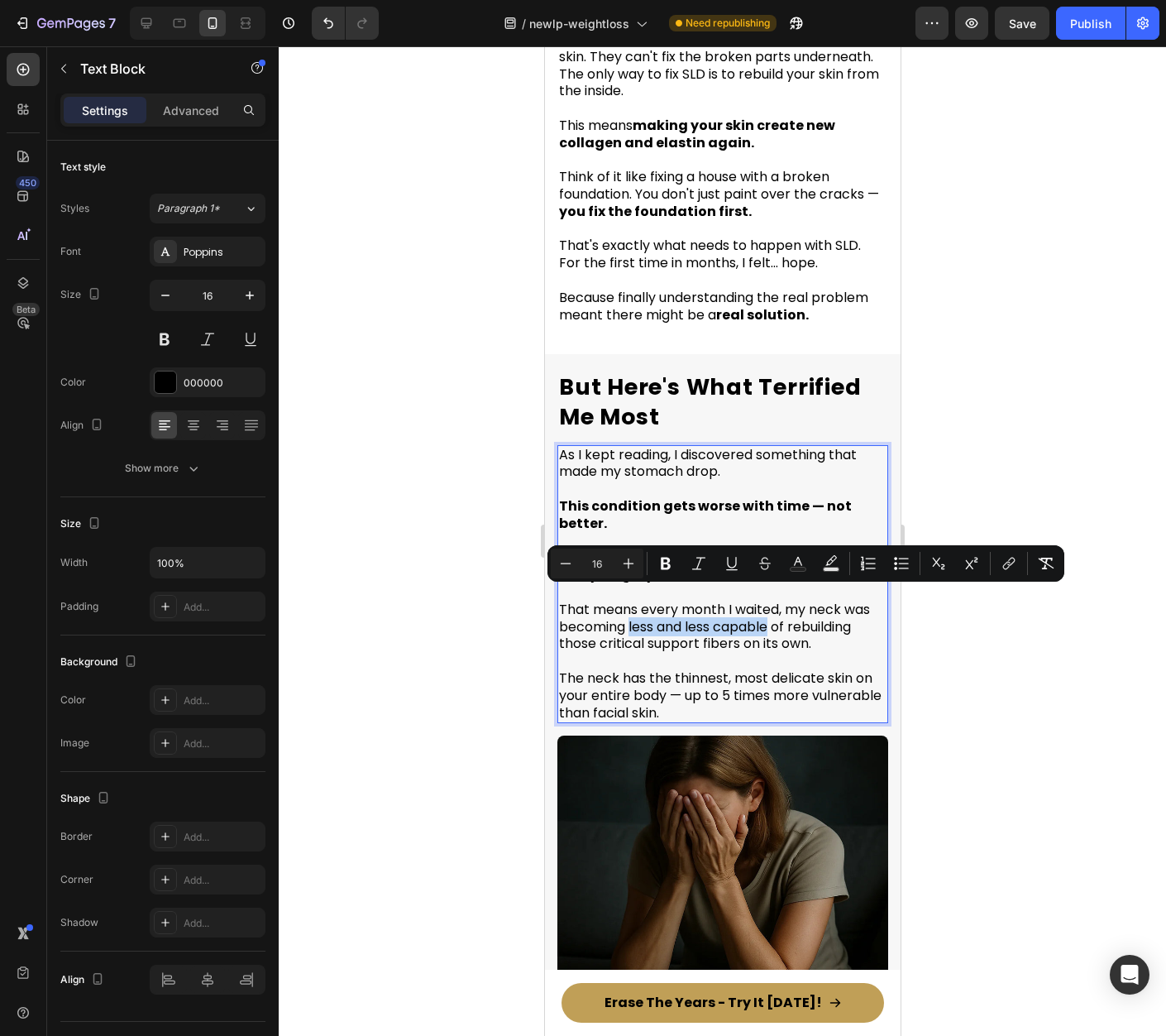
drag, startPoint x: 630, startPoint y: 602, endPoint x: 771, endPoint y: 602, distance: 141.0
click at [771, 602] on span "That means every month I waited, my neck was becoming less and less capable of …" at bounding box center [714, 626] width 311 height 54
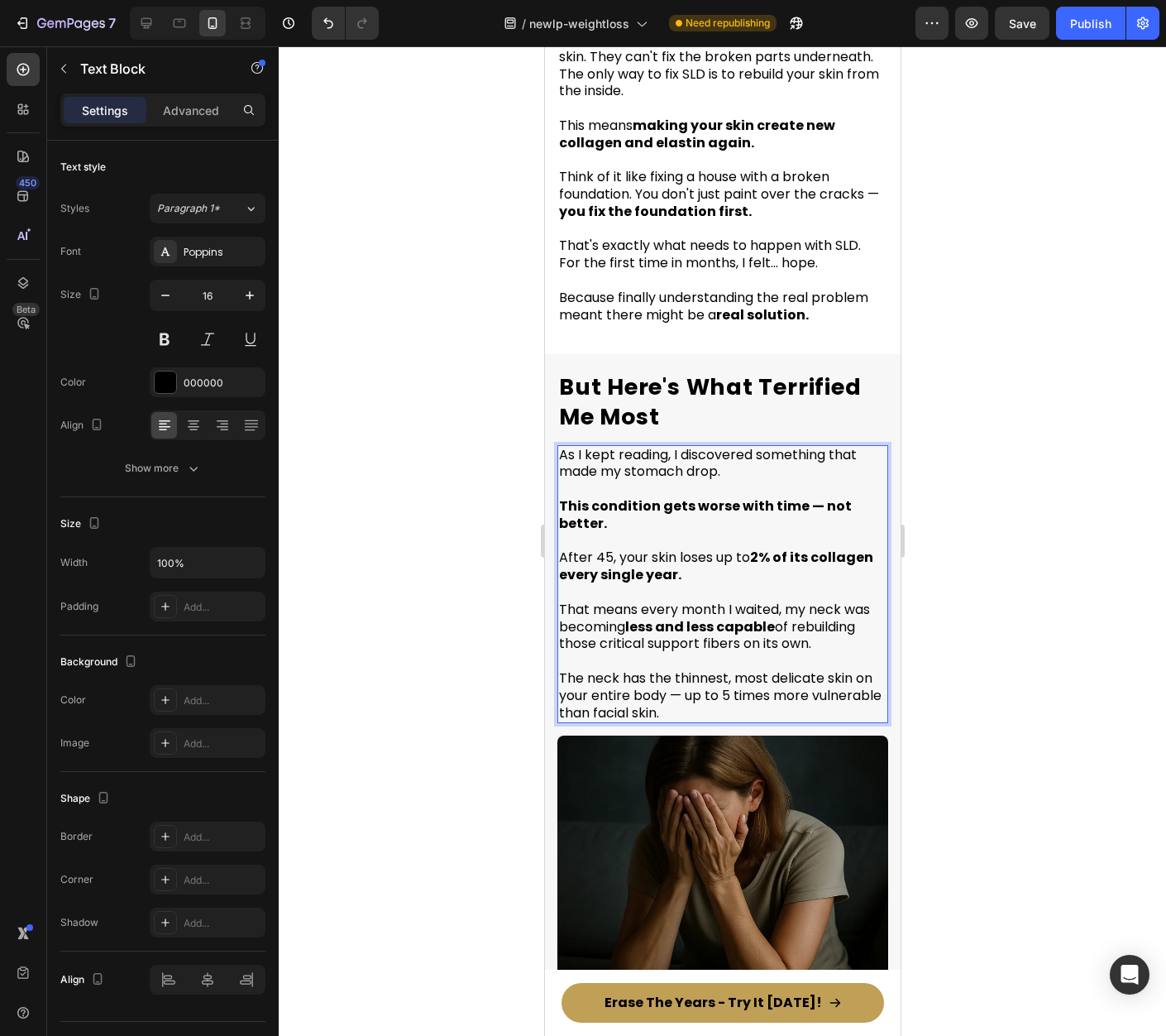
click at [694, 668] on span "The neck has the thinnest, most delicate skin on your entire body — up to 5 tim…" at bounding box center [720, 695] width 322 height 54
drag, startPoint x: 674, startPoint y: 651, endPoint x: 852, endPoint y: 652, distance: 178.0
click at [852, 668] on span "The neck has the thinnest, most delicate skin on your entire body — up to 5 tim…" at bounding box center [720, 695] width 322 height 54
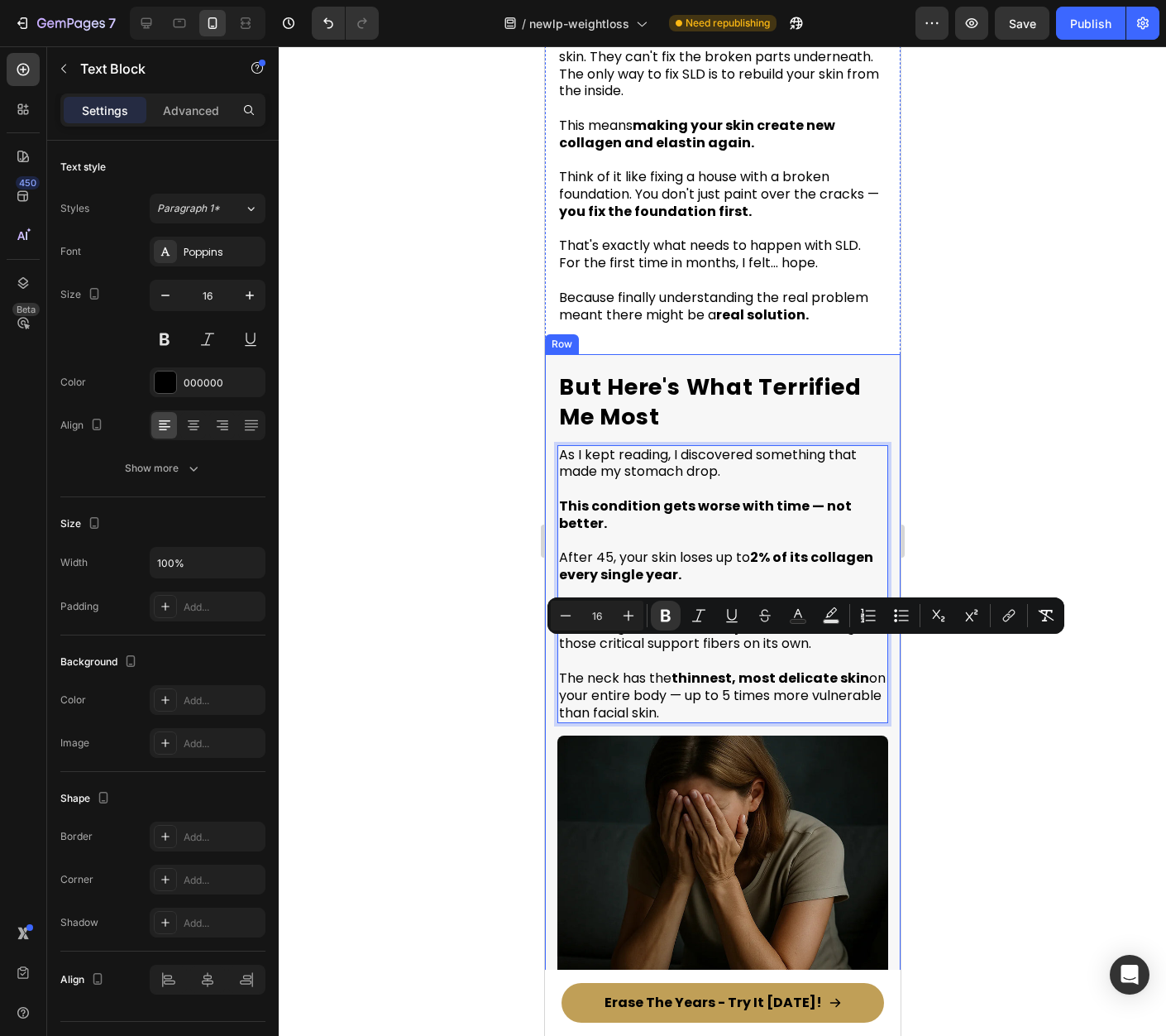
drag, startPoint x: 1051, startPoint y: 743, endPoint x: 987, endPoint y: 742, distance: 64.0
click at [1051, 743] on div at bounding box center [722, 541] width 888 height 989
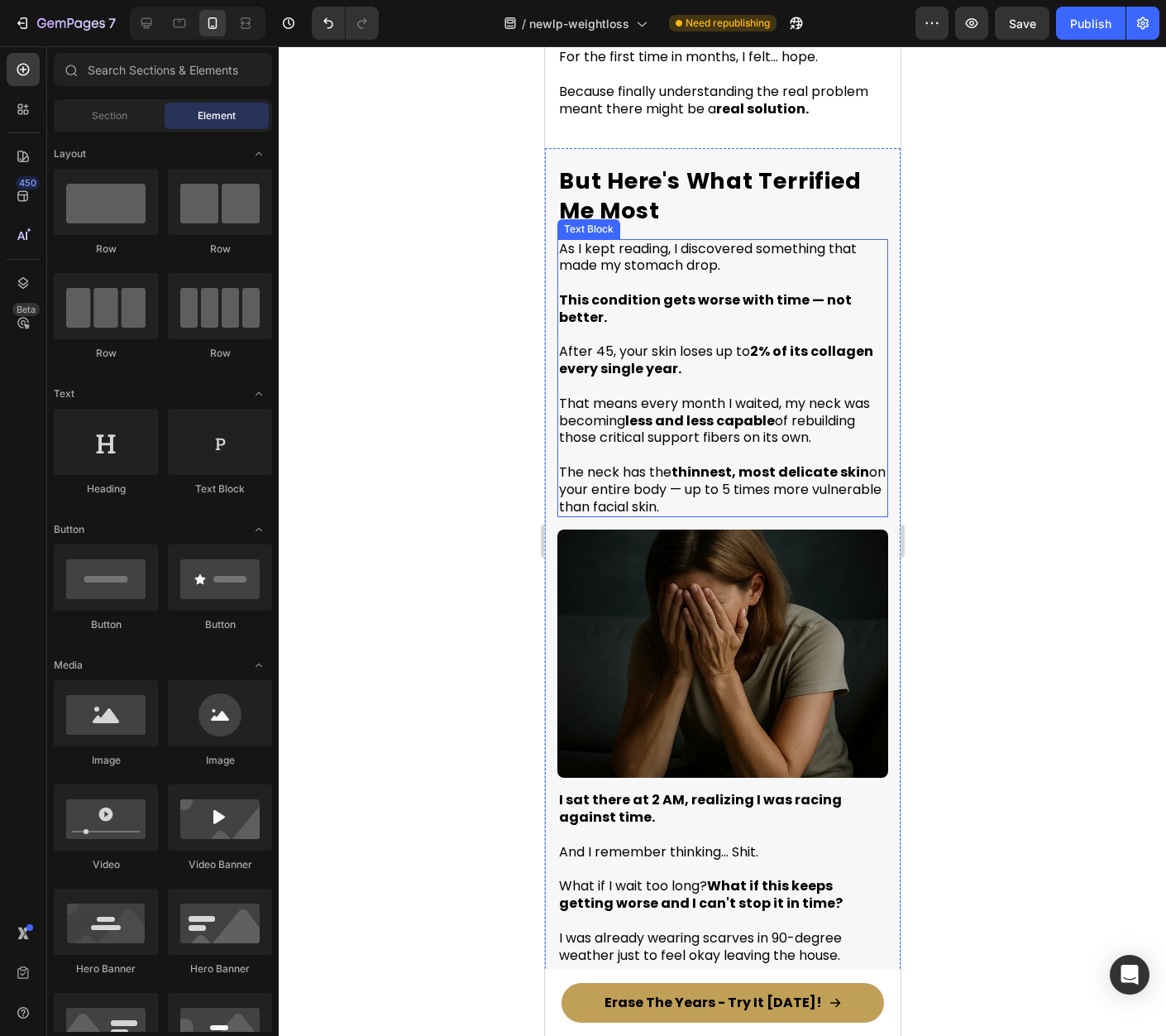
scroll to position [3880, 0]
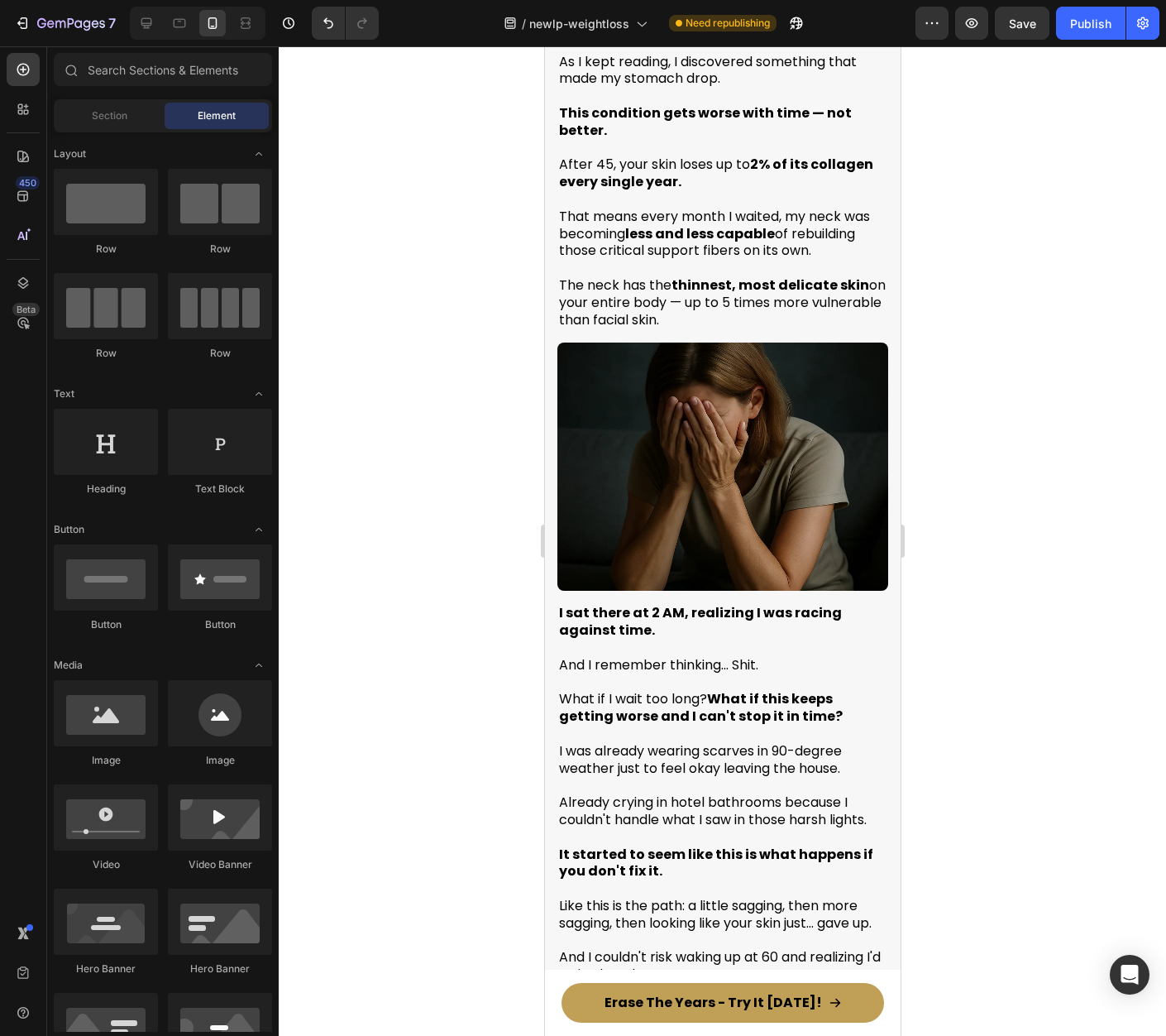
click at [659, 674] on p at bounding box center [722, 682] width 327 height 17
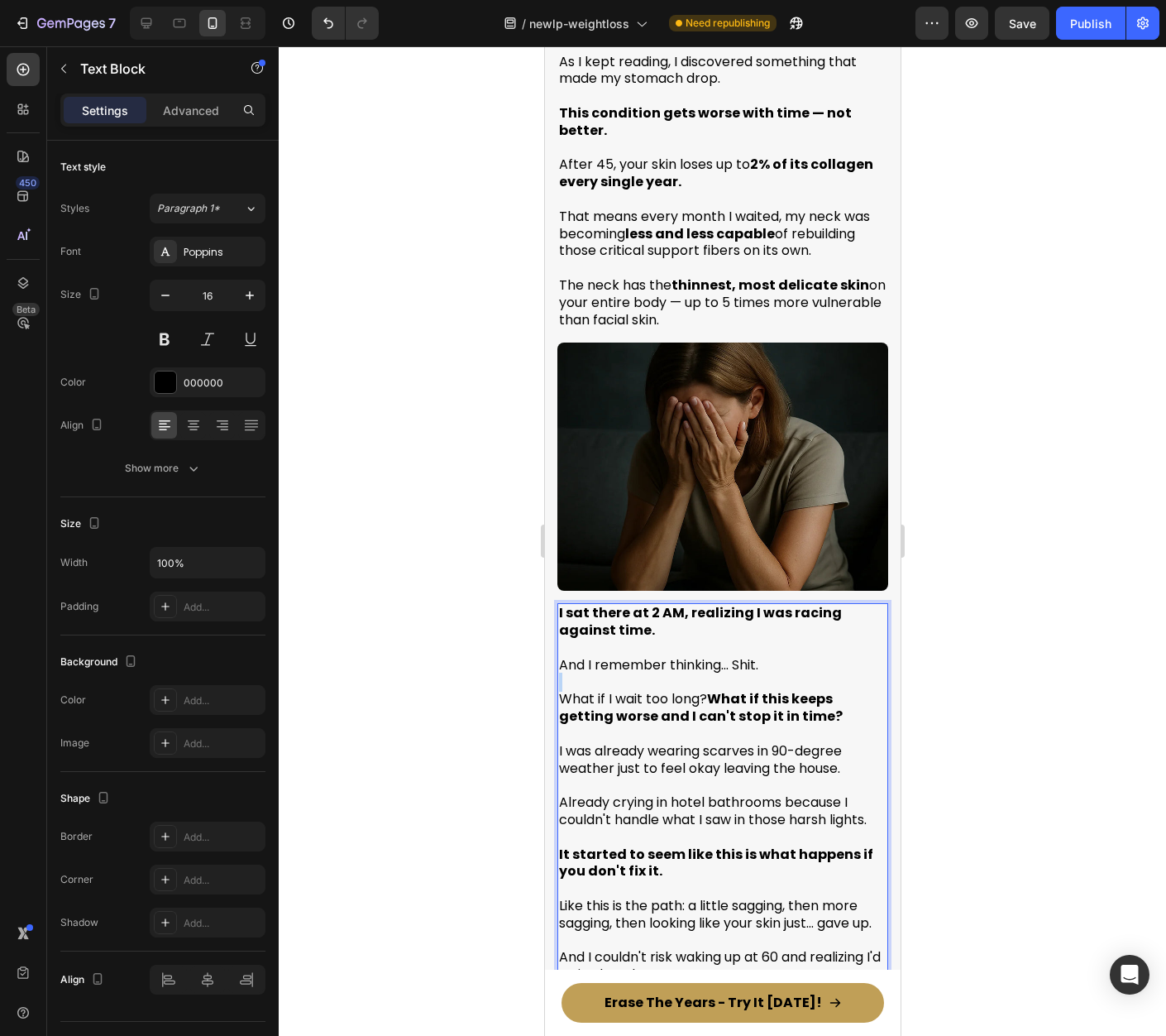
click at [659, 674] on p "Rich Text Editor. Editing area: main" at bounding box center [722, 682] width 327 height 17
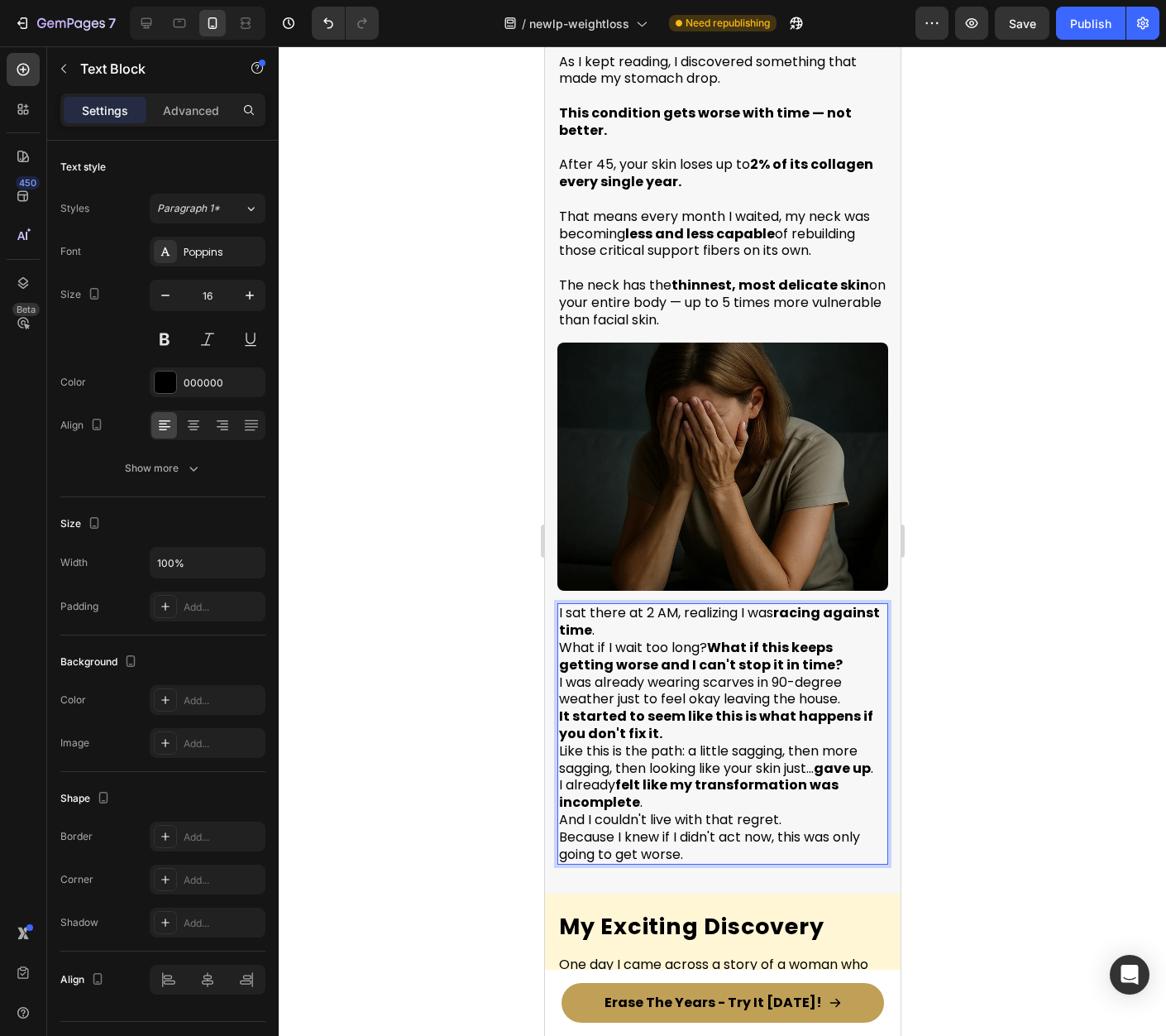
scroll to position [3933, 0]
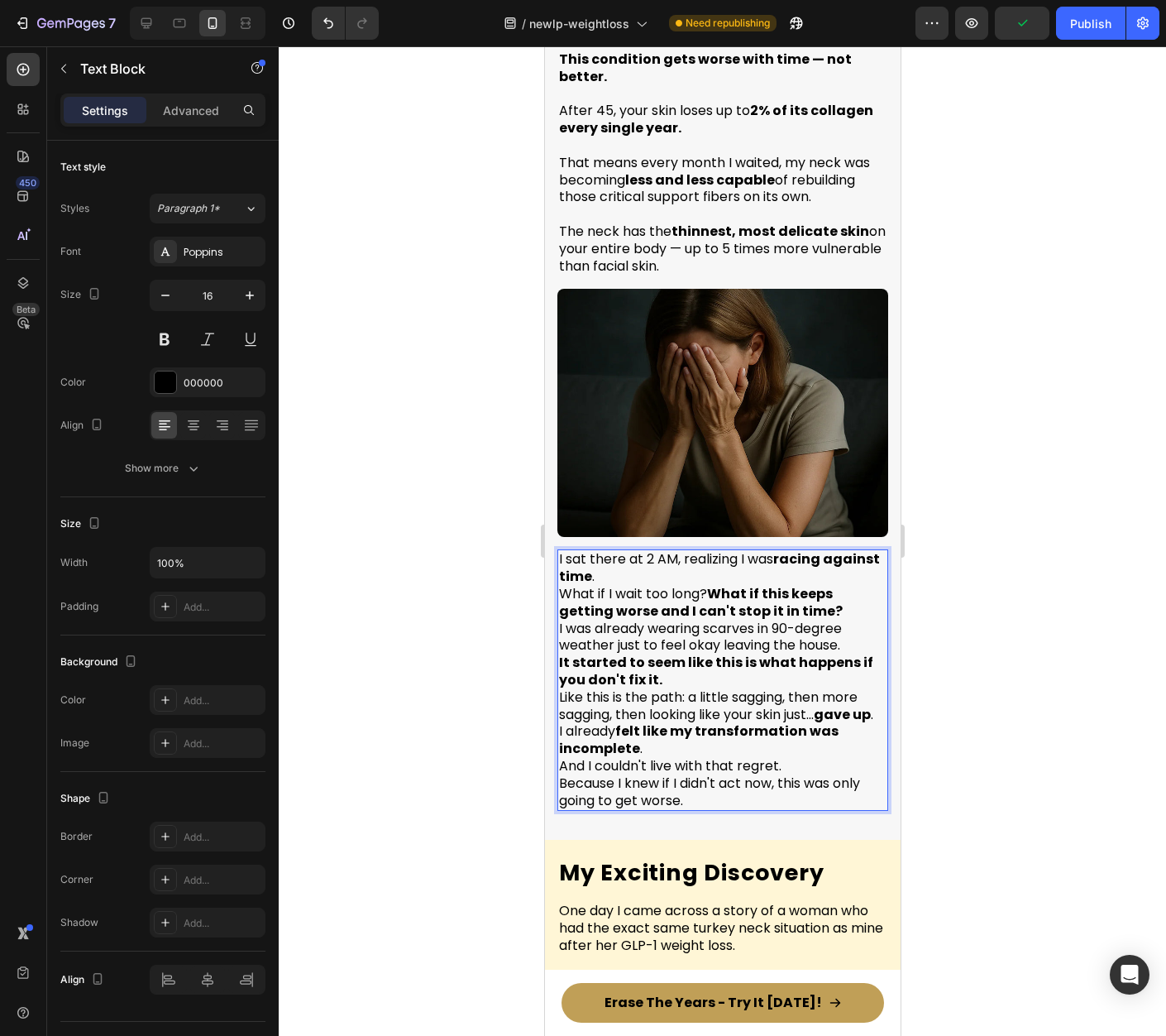
click at [678, 551] on p "I sat there at 2 AM, realizing I was racing against time ." at bounding box center [722, 568] width 327 height 35
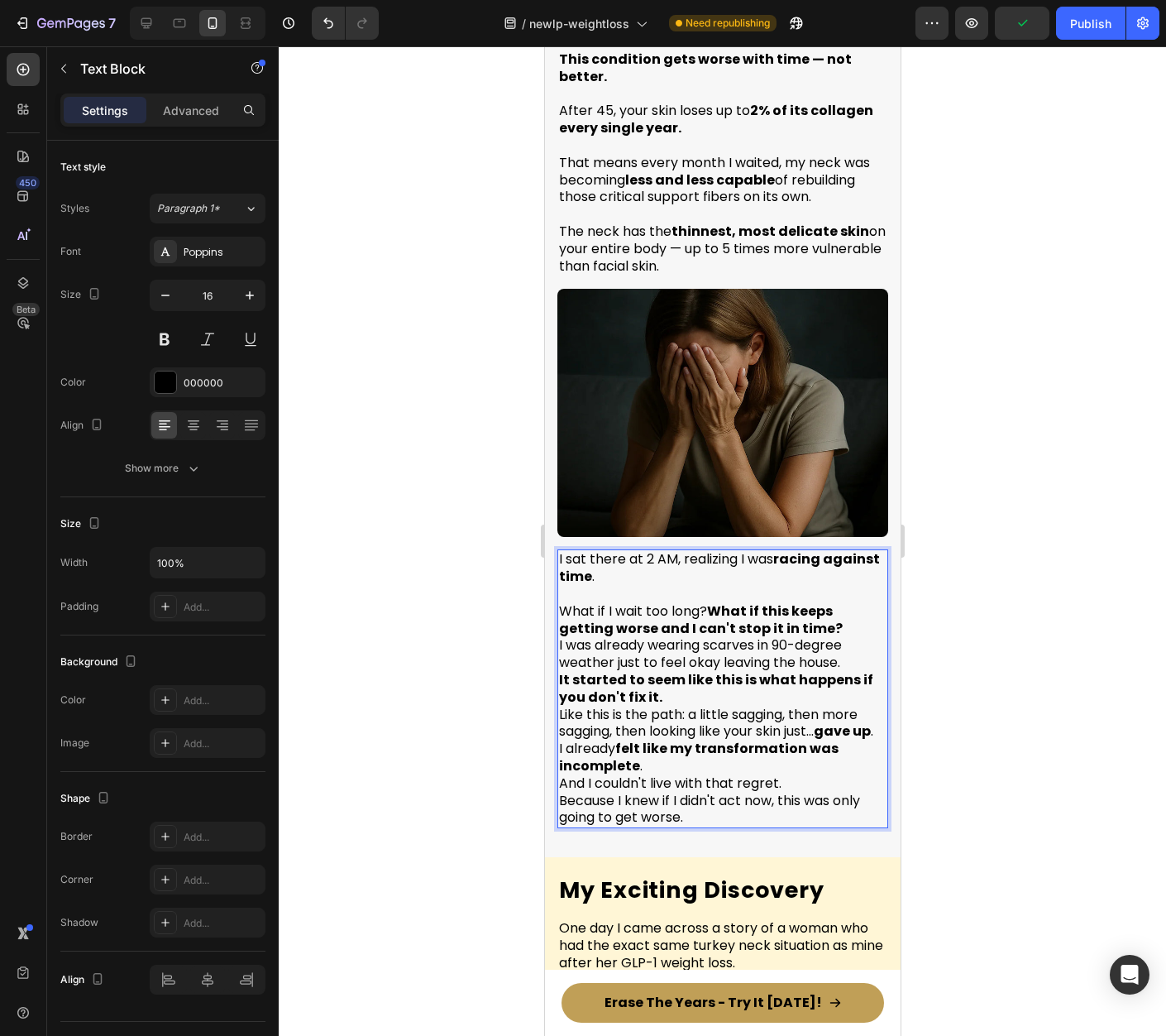
click at [835, 604] on p "What if I wait too long? What if this keeps getting worse and I can't stop it i…" at bounding box center [722, 620] width 327 height 35
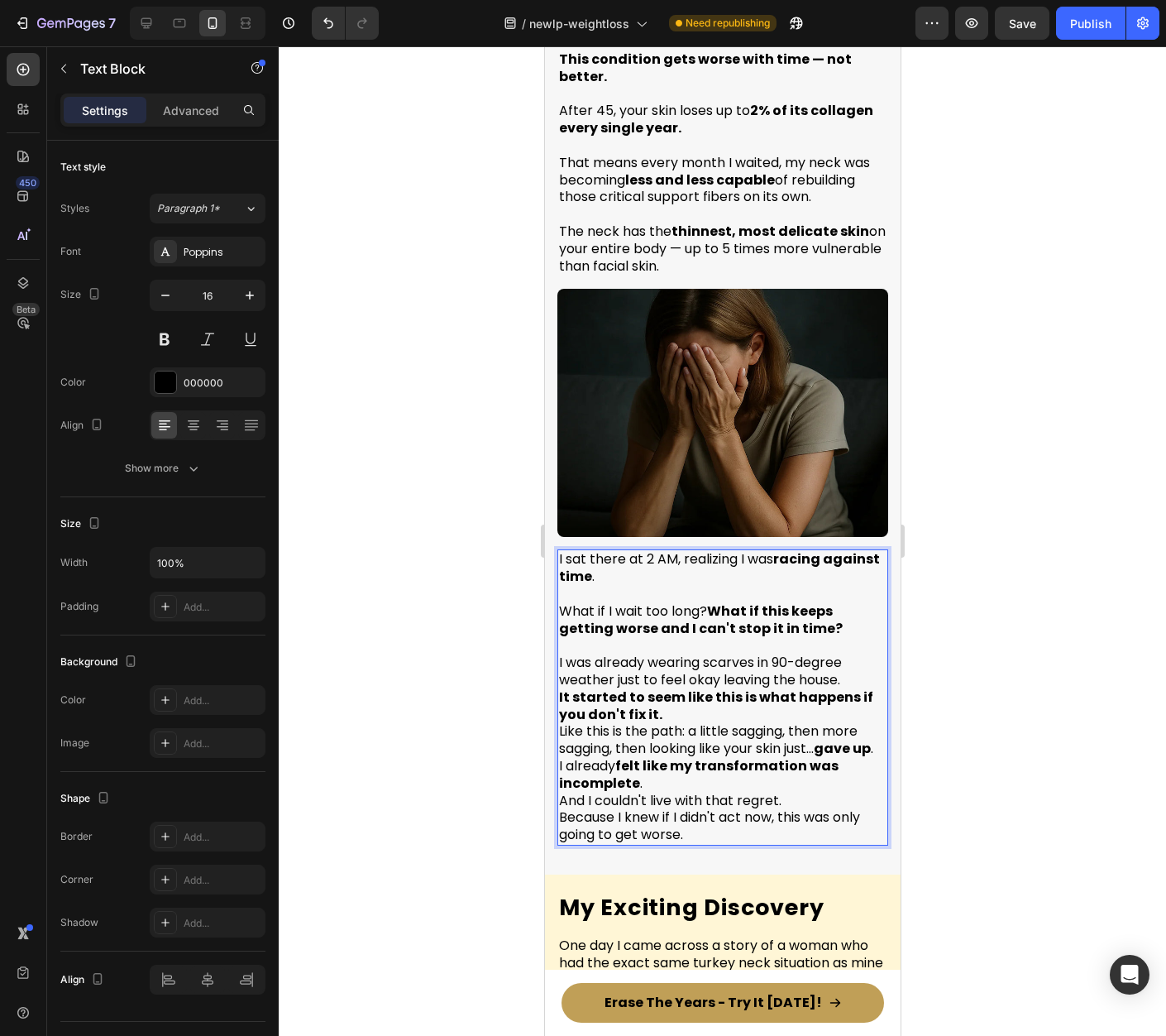
click at [846, 654] on p "I was already wearing scarves in 90-degree weather just to feel okay leaving th…" at bounding box center [722, 671] width 327 height 35
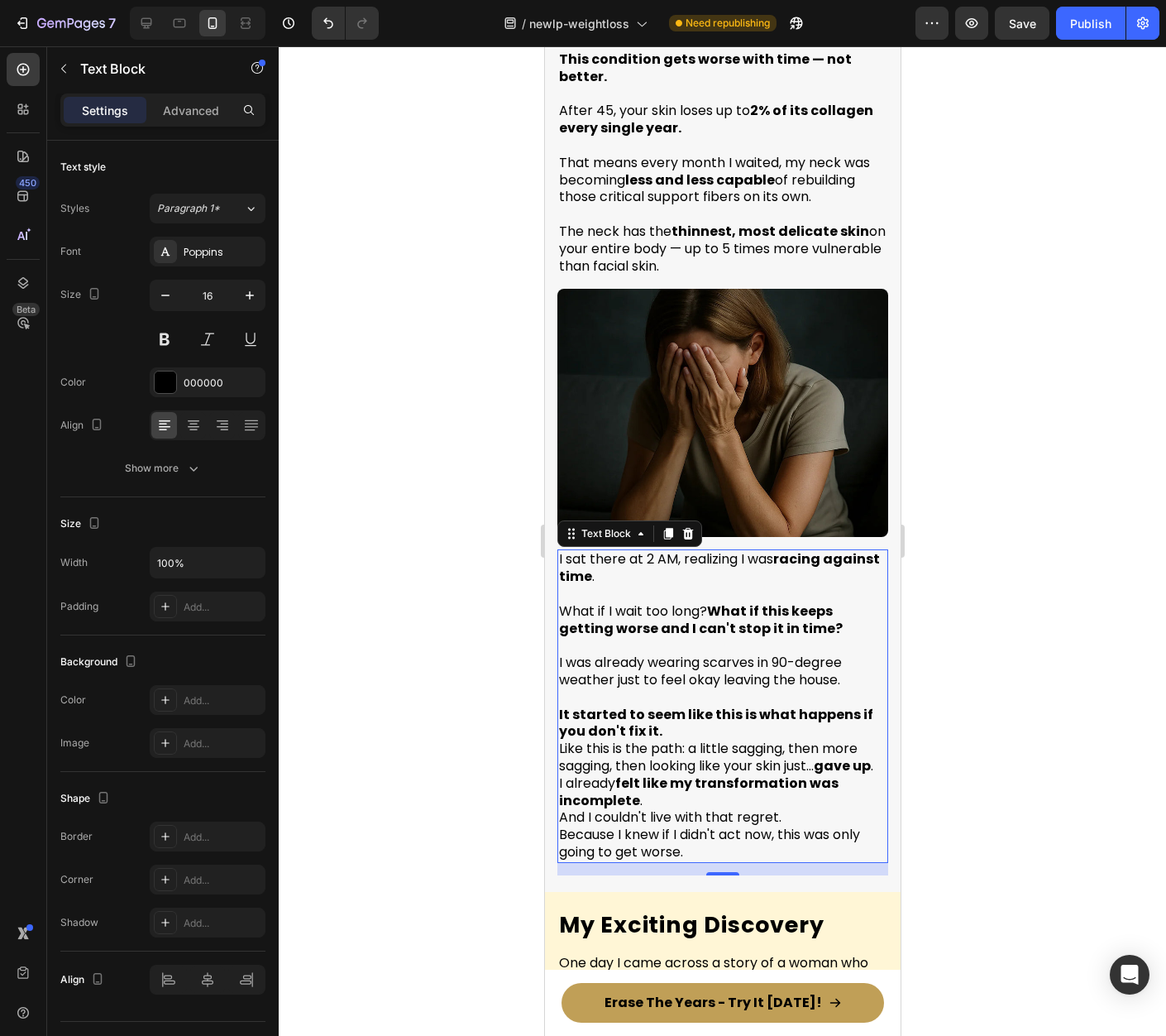
click at [973, 691] on div at bounding box center [722, 541] width 888 height 989
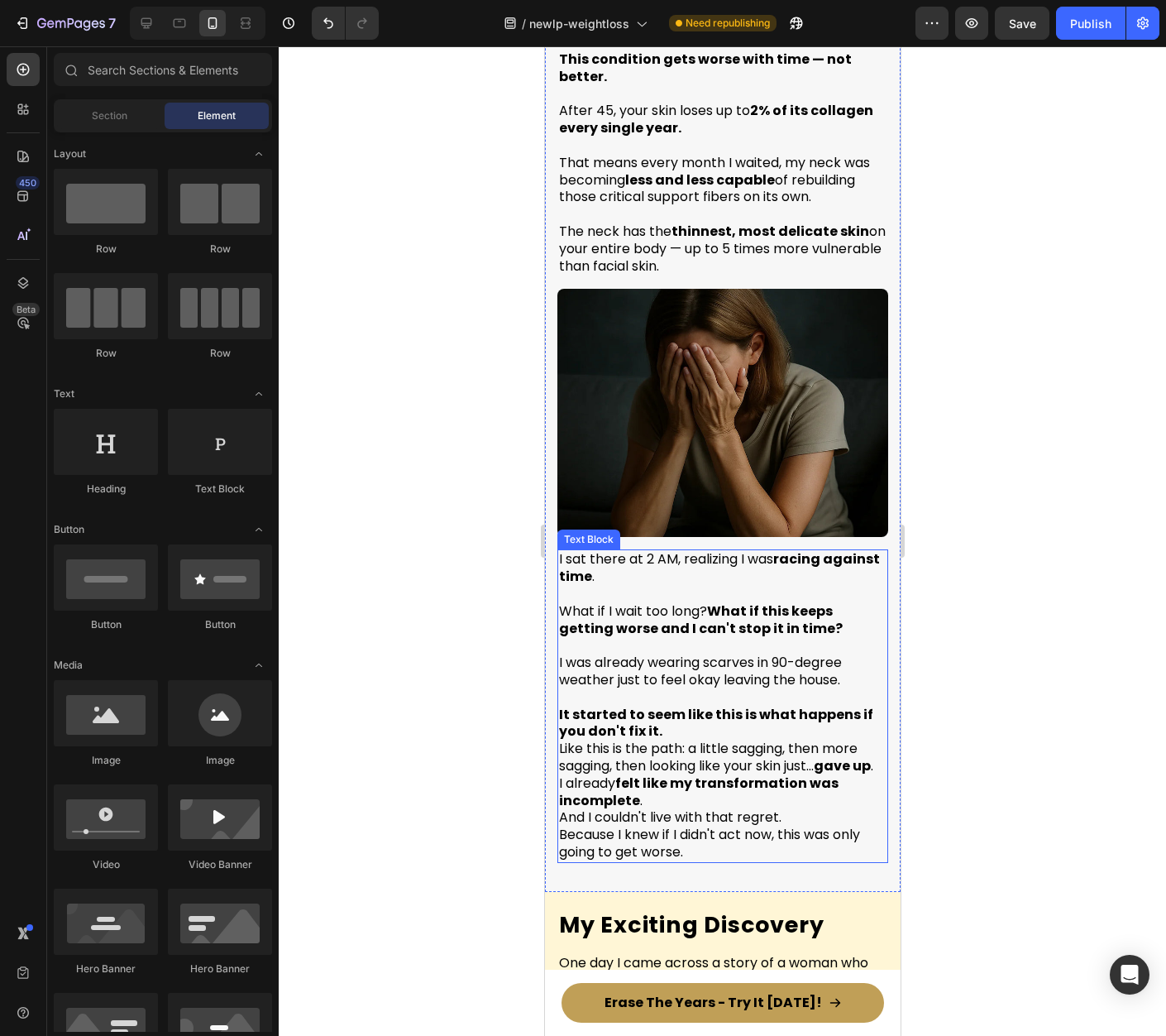
click at [652, 705] on strong "It started to seem like this is what happens if you don't fix it." at bounding box center [716, 723] width 314 height 37
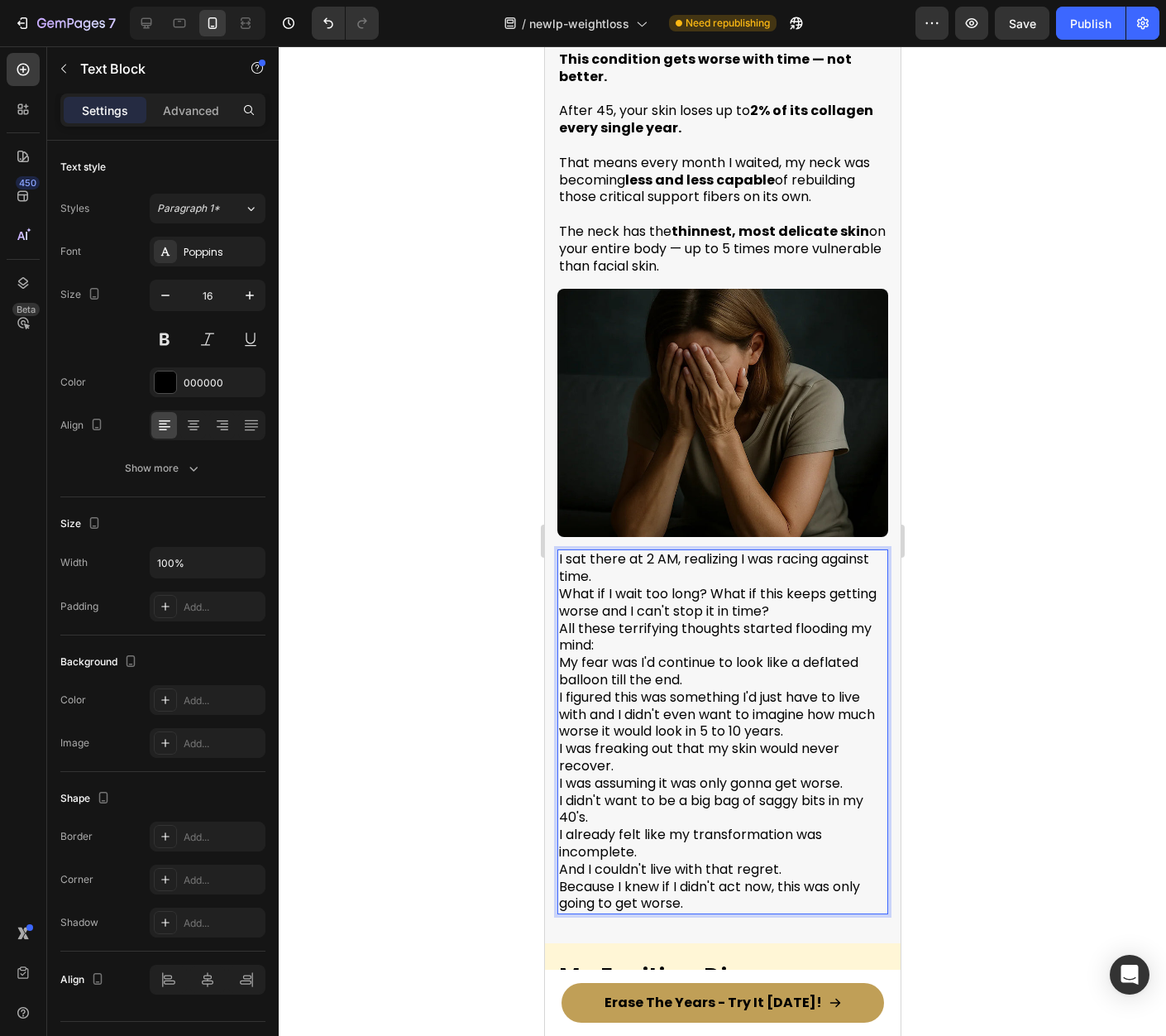
click at [667, 551] on p "I sat there at 2 AM, realizing I was racing against time. What if I wait too lo…" at bounding box center [722, 732] width 327 height 362
drag, startPoint x: 779, startPoint y: 523, endPoint x: 785, endPoint y: 530, distance: 9.2
click at [785, 551] on p "I sat there at 2 AM, realizing I was racing against time. What if I wait too lo…" at bounding box center [722, 732] width 327 height 362
click at [705, 591] on p "I sat there at 2 AM, realizing I was racing against time. What if I wait too lo…" at bounding box center [722, 732] width 327 height 362
click at [655, 551] on p "I sat there at 2 AM, realizing I was racing against time. What if I wait too lo…" at bounding box center [722, 732] width 327 height 362
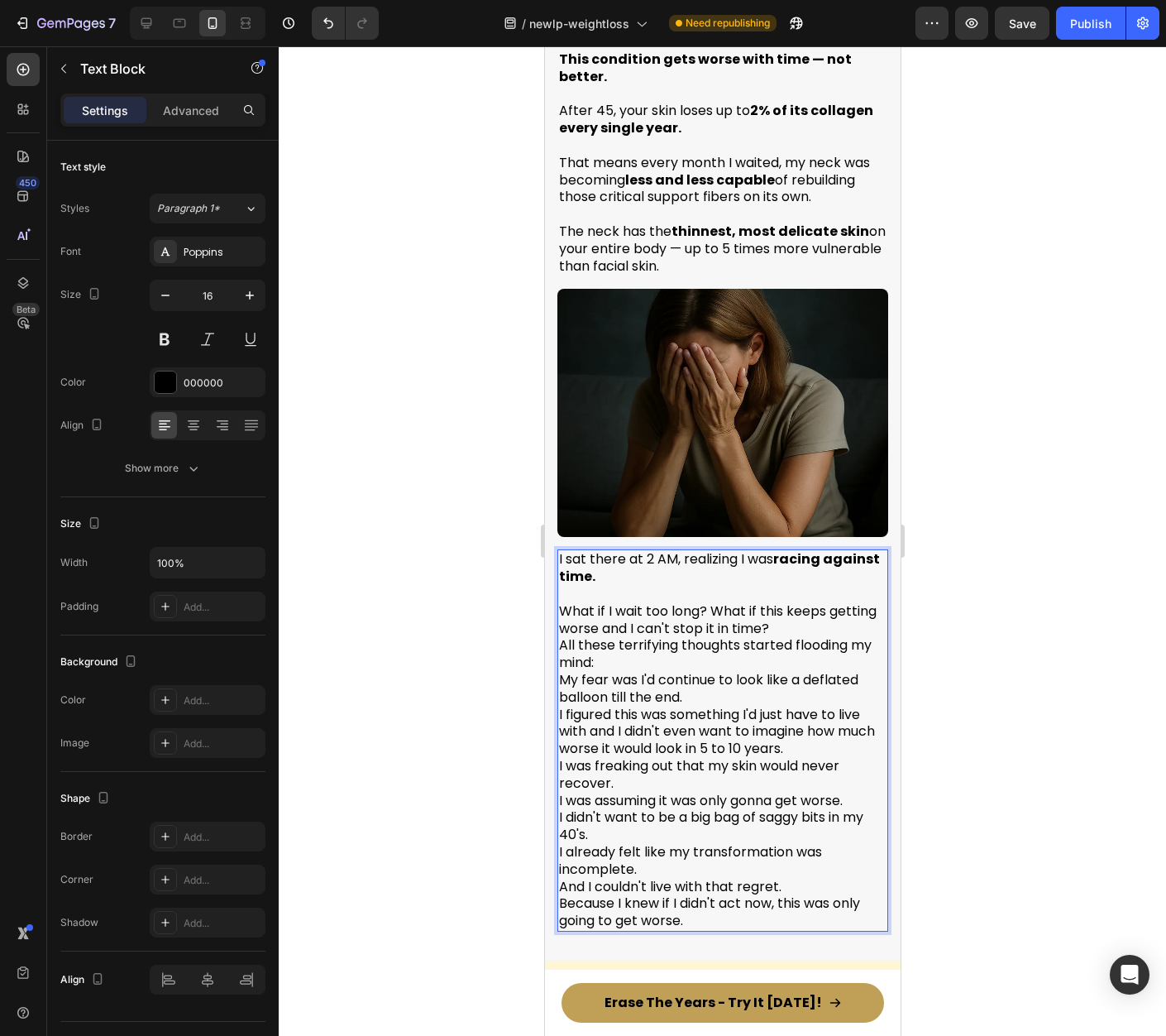
click at [743, 586] on p "⁠⁠⁠⁠⁠⁠⁠ What if I wait too long? What if this keeps getting worse and I can't s…" at bounding box center [722, 758] width 327 height 344
click at [835, 587] on p "What if I wait too long? What if this keeps getting worse and I can't stop it i…" at bounding box center [722, 758] width 327 height 344
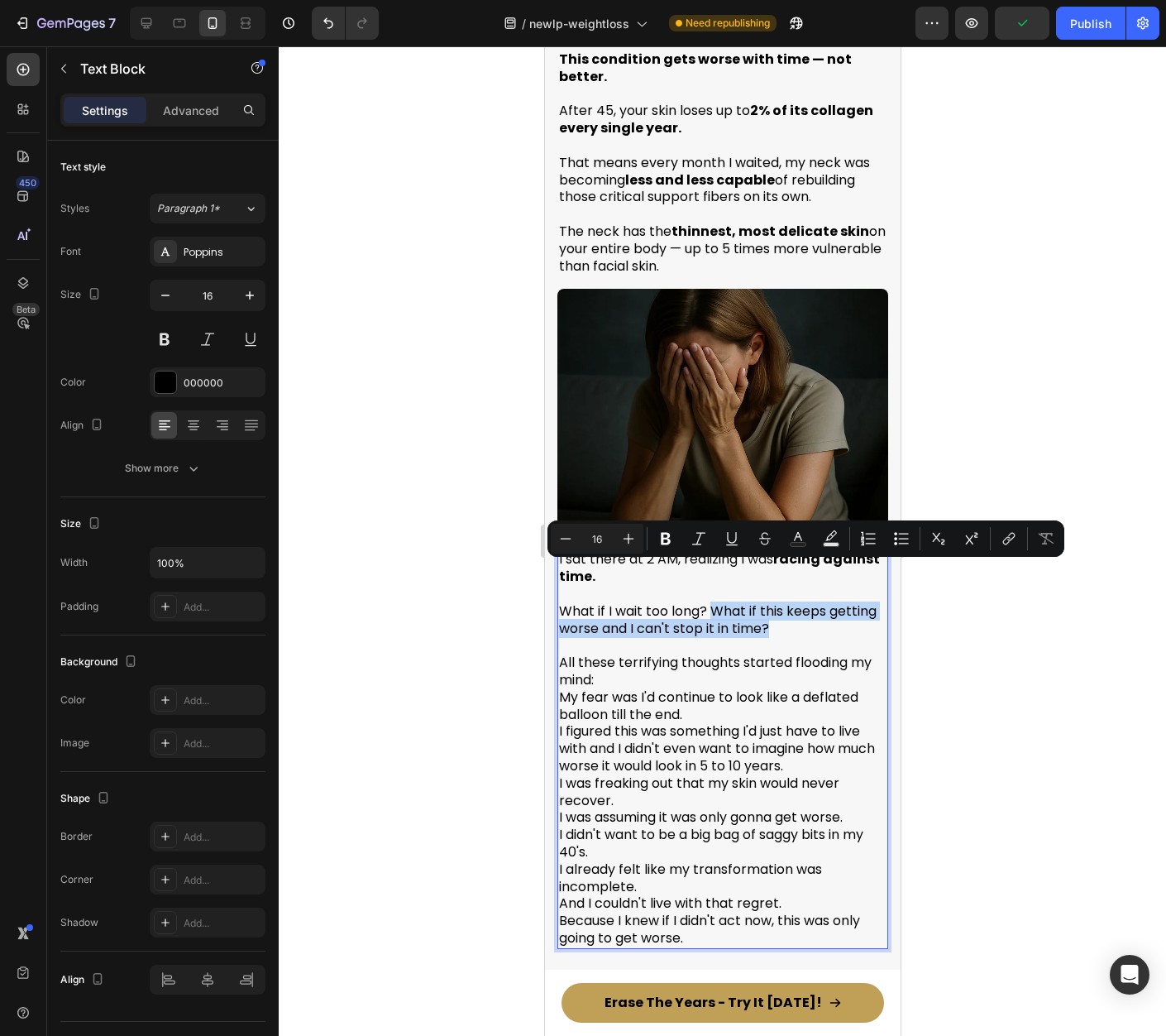
drag, startPoint x: 712, startPoint y: 574, endPoint x: 827, endPoint y: 587, distance: 115.7
click at [827, 587] on p "What if I wait too long? What if this keeps getting worse and I can't stop it i…" at bounding box center [722, 611] width 327 height 52
click at [731, 639] on p "All these terrifying thoughts started flooding my mind: My fear was I'd continu…" at bounding box center [722, 791] width 327 height 309
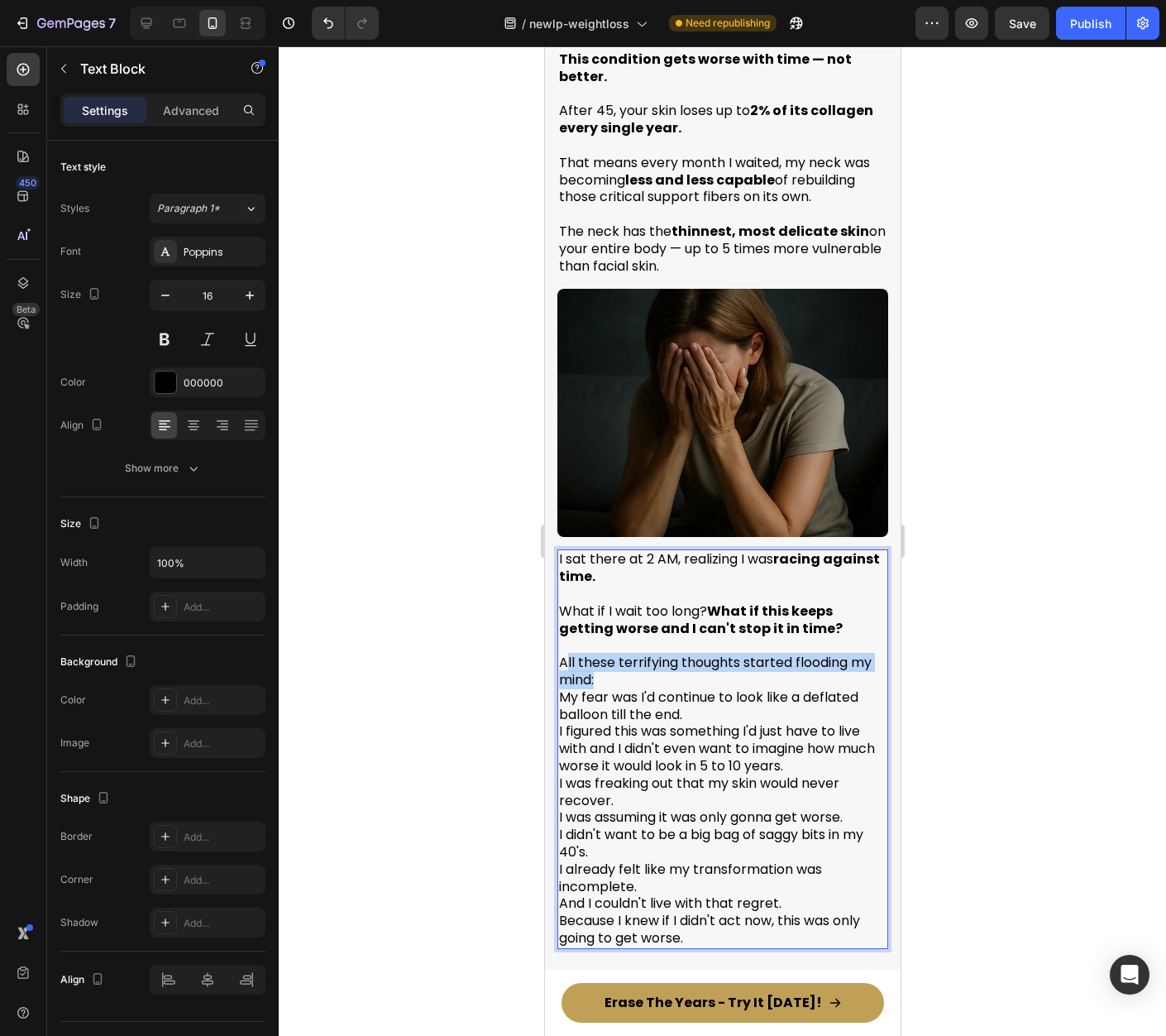
drag, startPoint x: 598, startPoint y: 642, endPoint x: 564, endPoint y: 628, distance: 36.8
click at [564, 637] on p "All these terrifying thoughts started flooding my mind: My fear was I'd continu…" at bounding box center [722, 791] width 327 height 309
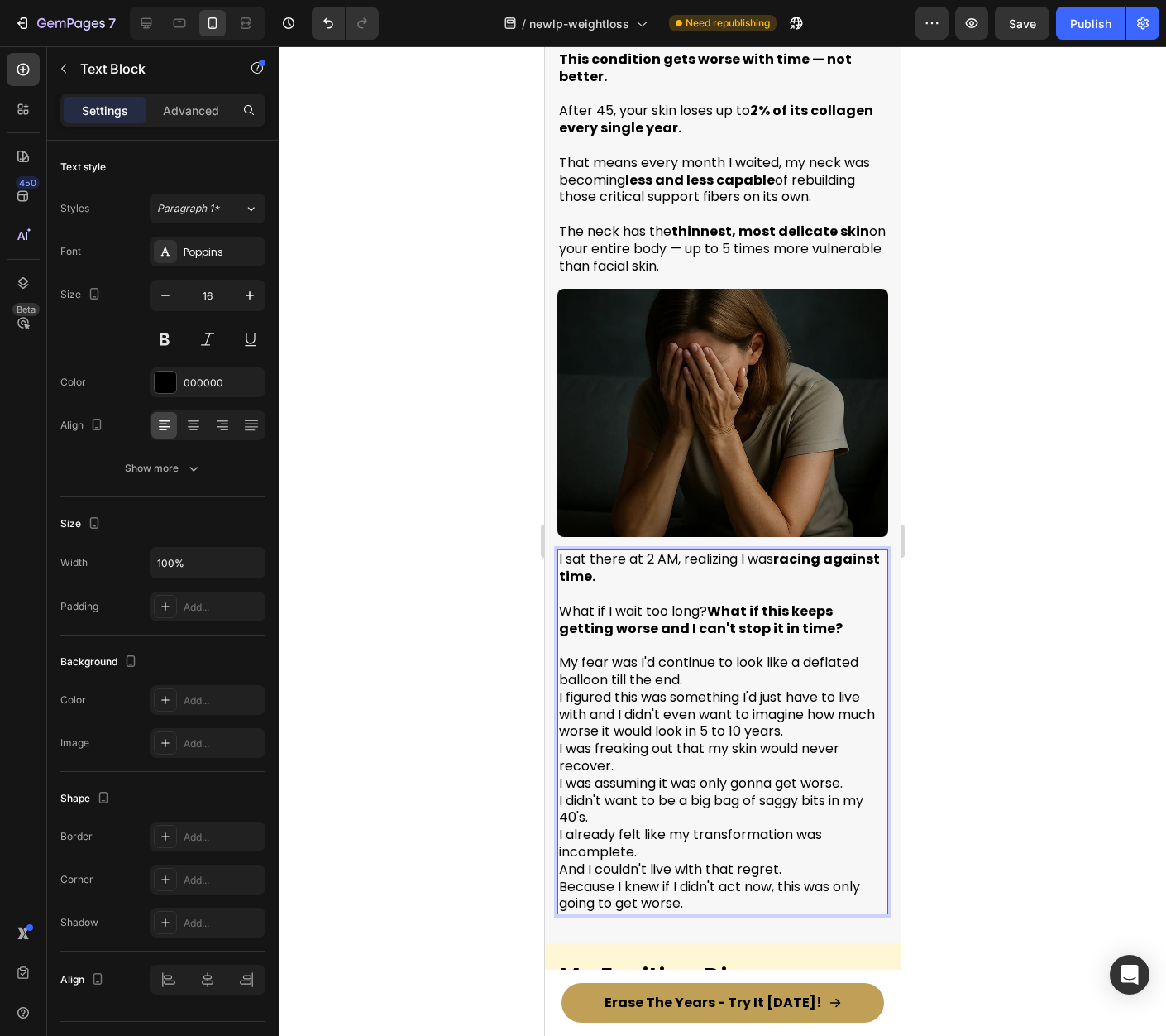
click at [709, 642] on p "⁠⁠⁠⁠⁠⁠⁠ My fear was I'd continue to look like a deflated balloon till the end. …" at bounding box center [722, 775] width 327 height 275
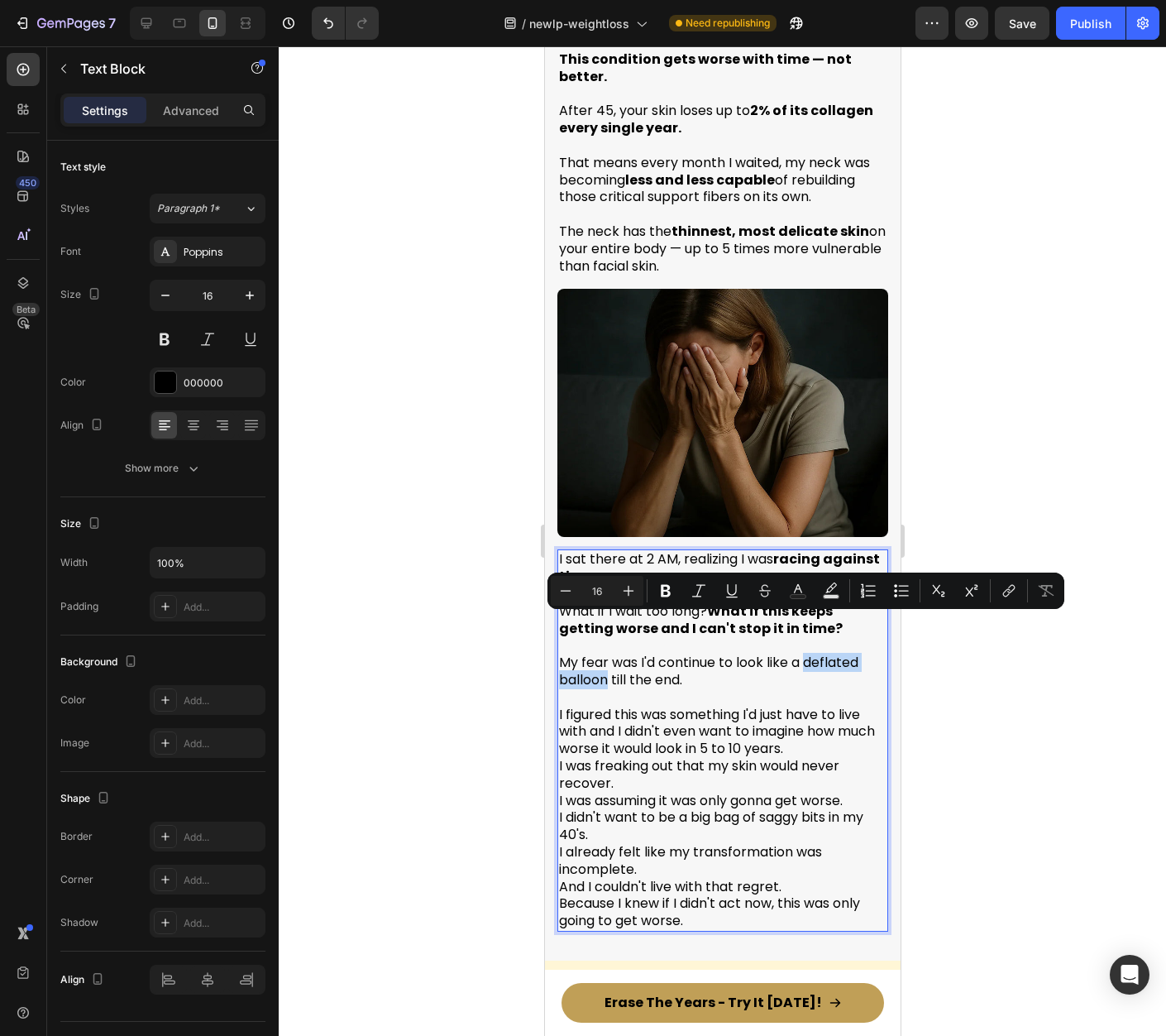
drag, startPoint x: 805, startPoint y: 625, endPoint x: 608, endPoint y: 644, distance: 197.9
click at [608, 644] on p "My fear was I'd continue to look like a deflated balloon till the end." at bounding box center [722, 663] width 327 height 52
click at [1057, 692] on div at bounding box center [722, 541] width 888 height 989
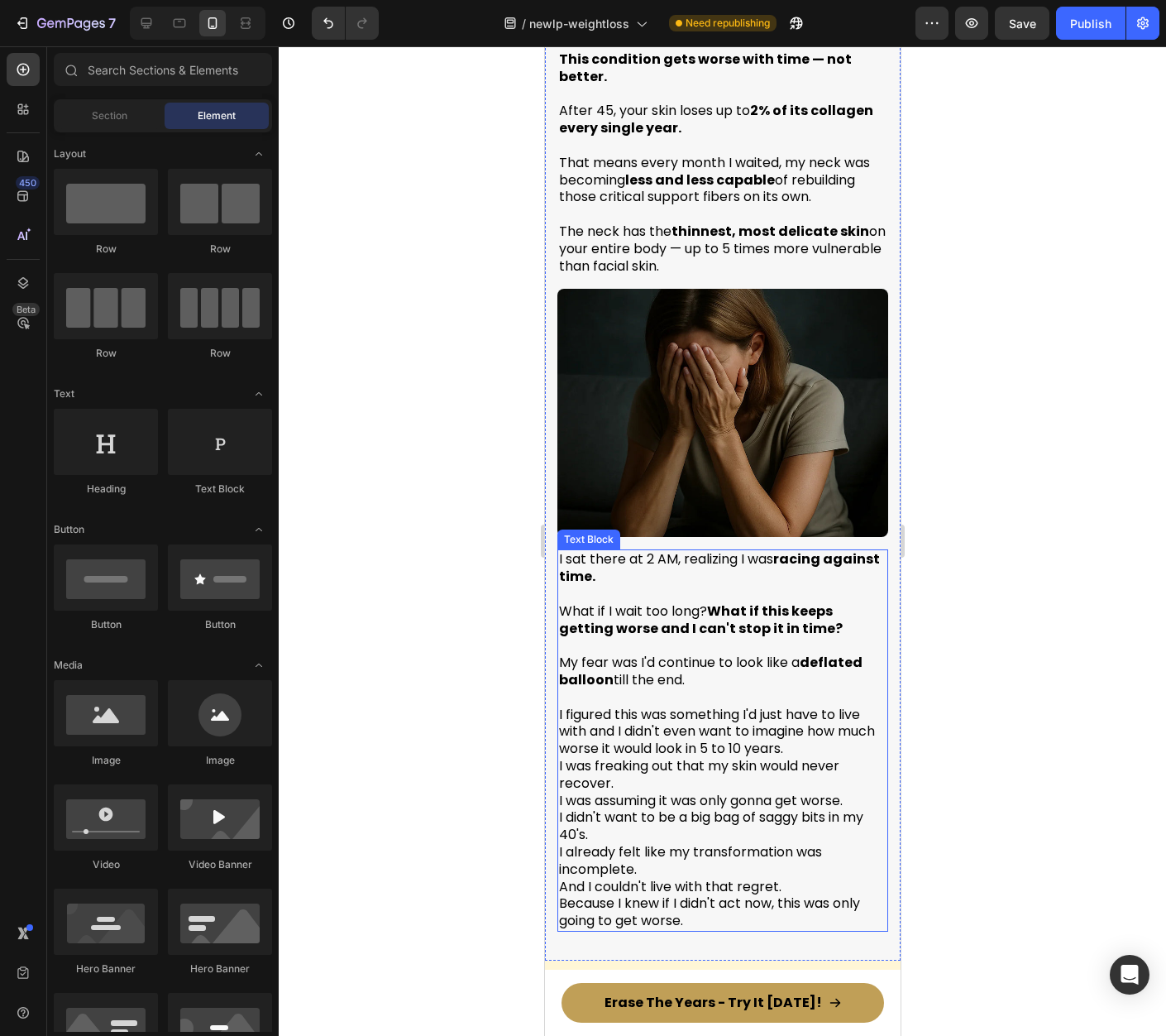
click at [712, 602] on strong "What if this keeps getting worse and I can't stop it in time?" at bounding box center [700, 619] width 283 height 37
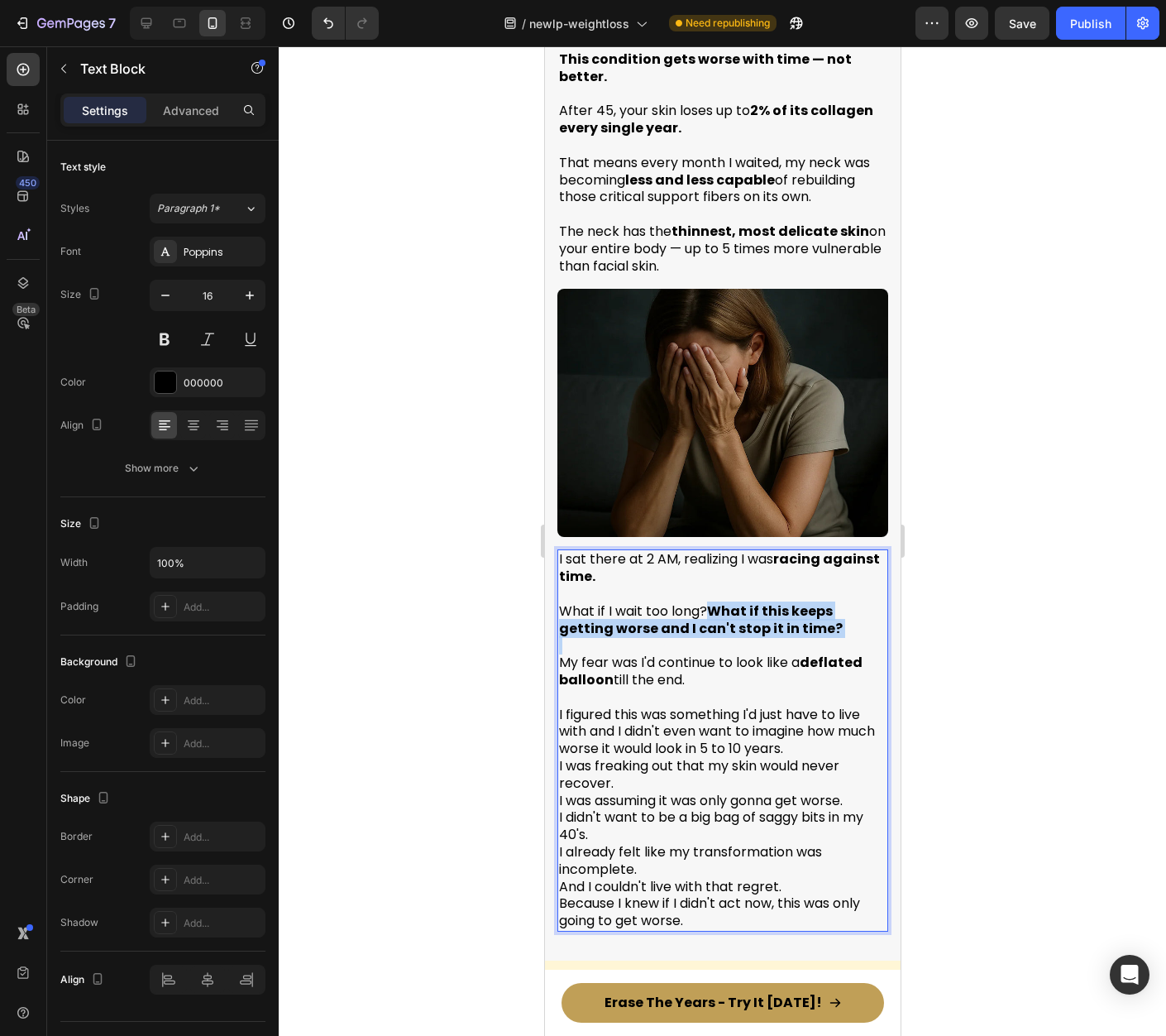
drag, startPoint x: 710, startPoint y: 572, endPoint x: 844, endPoint y: 603, distance: 137.5
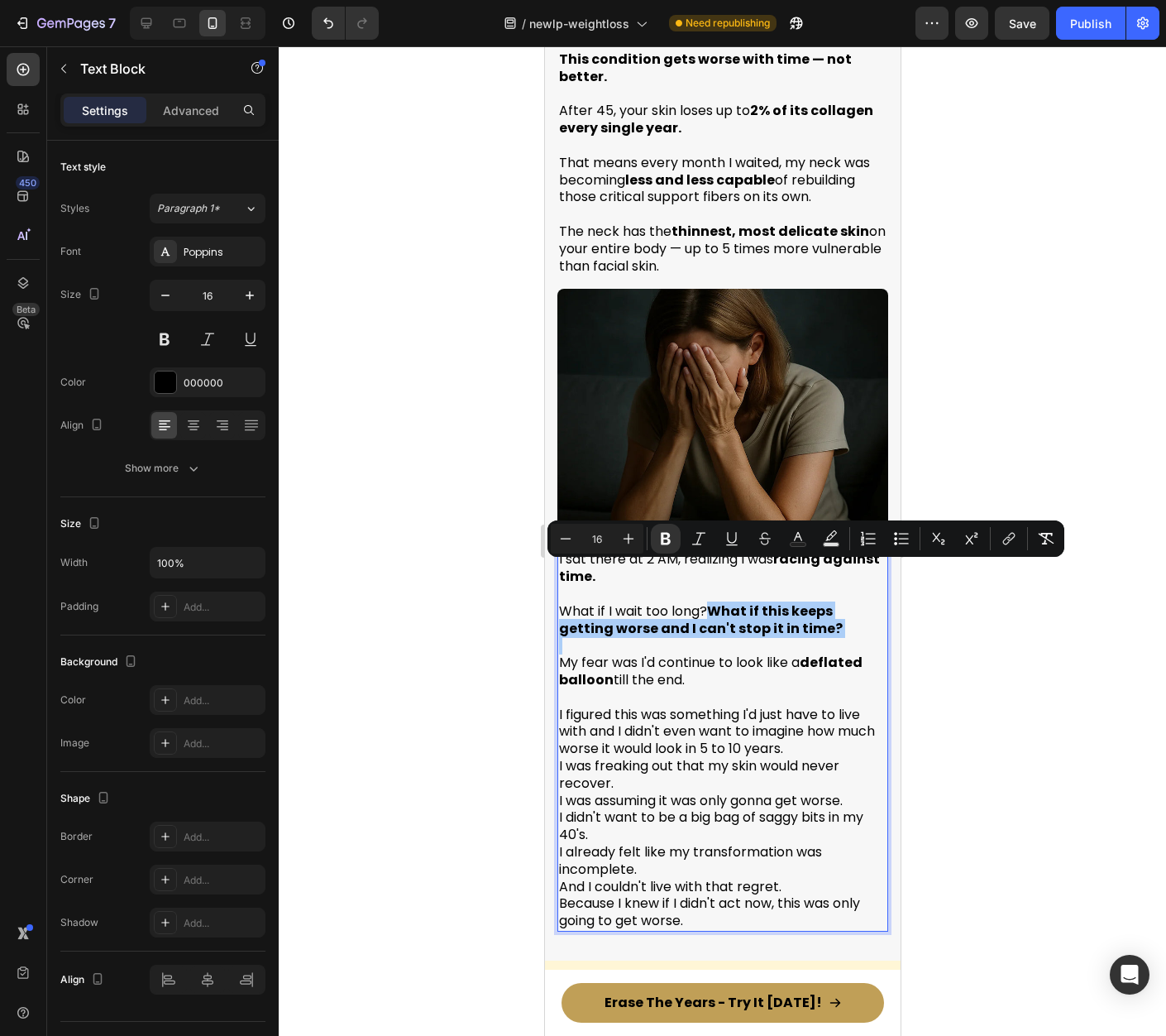
click at [977, 609] on div at bounding box center [722, 541] width 888 height 989
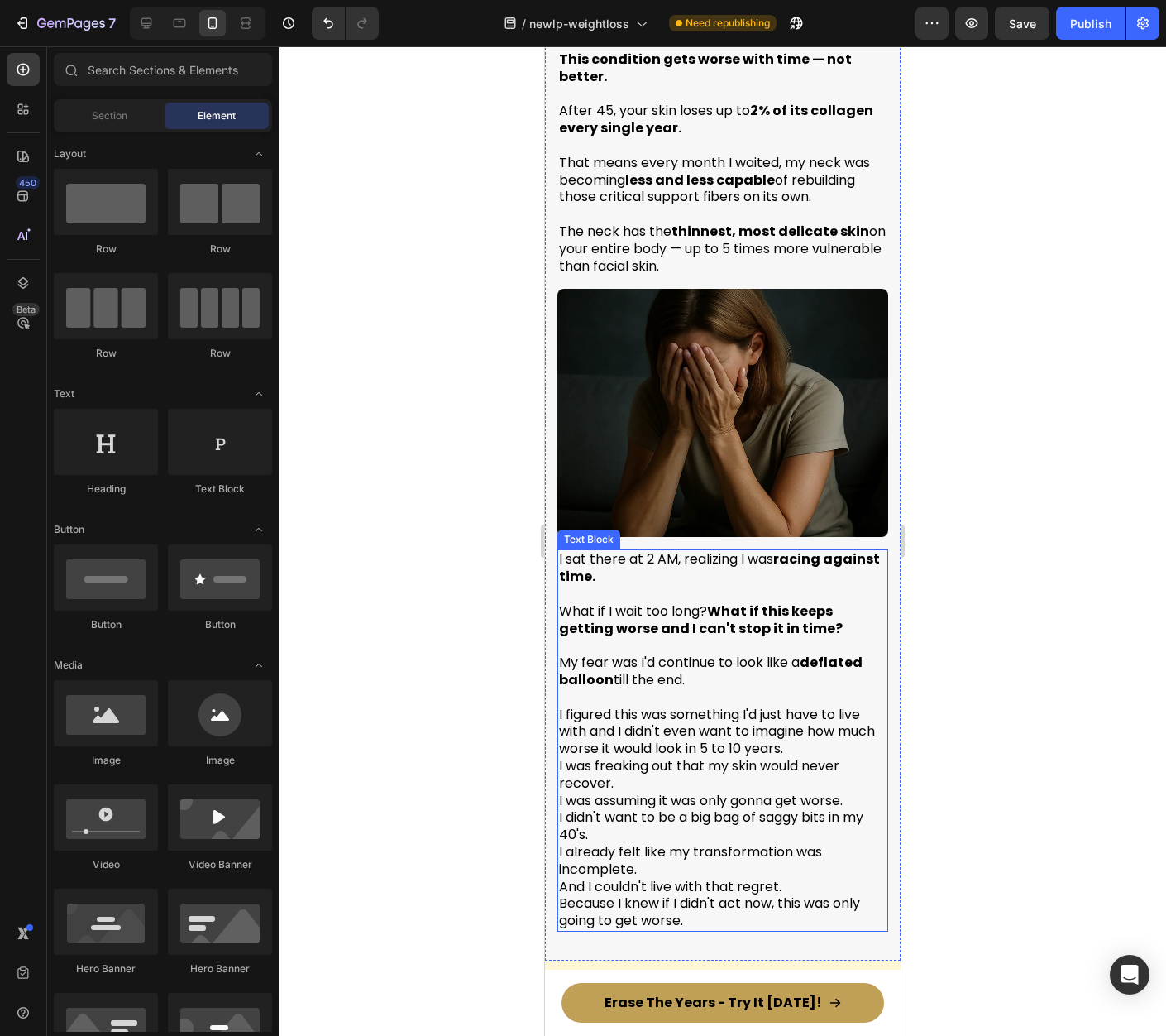
scroll to position [3958, 0]
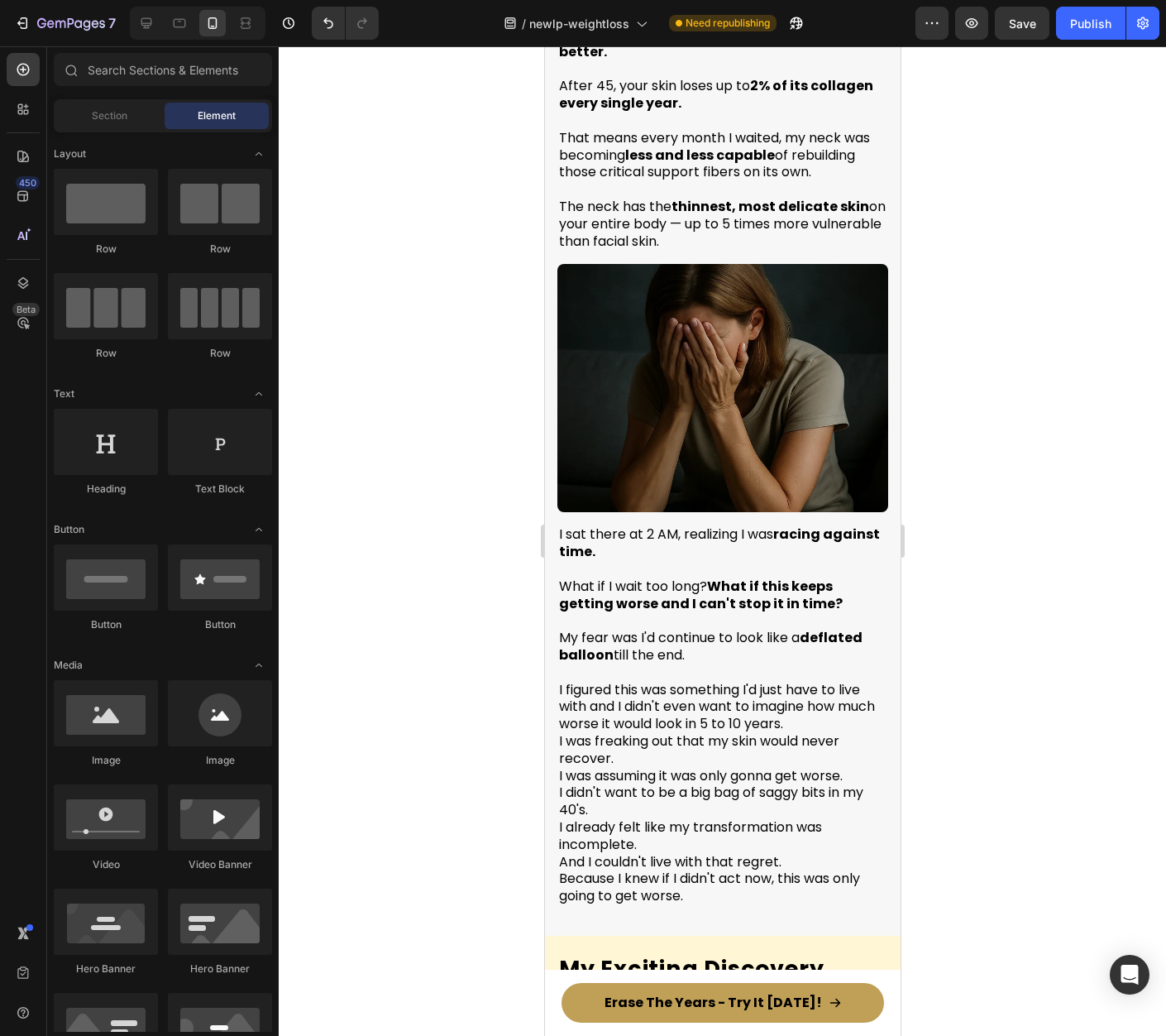
click at [813, 666] on p "I figured this was something I'd just have to live with and I didn't even want …" at bounding box center [722, 784] width 327 height 241
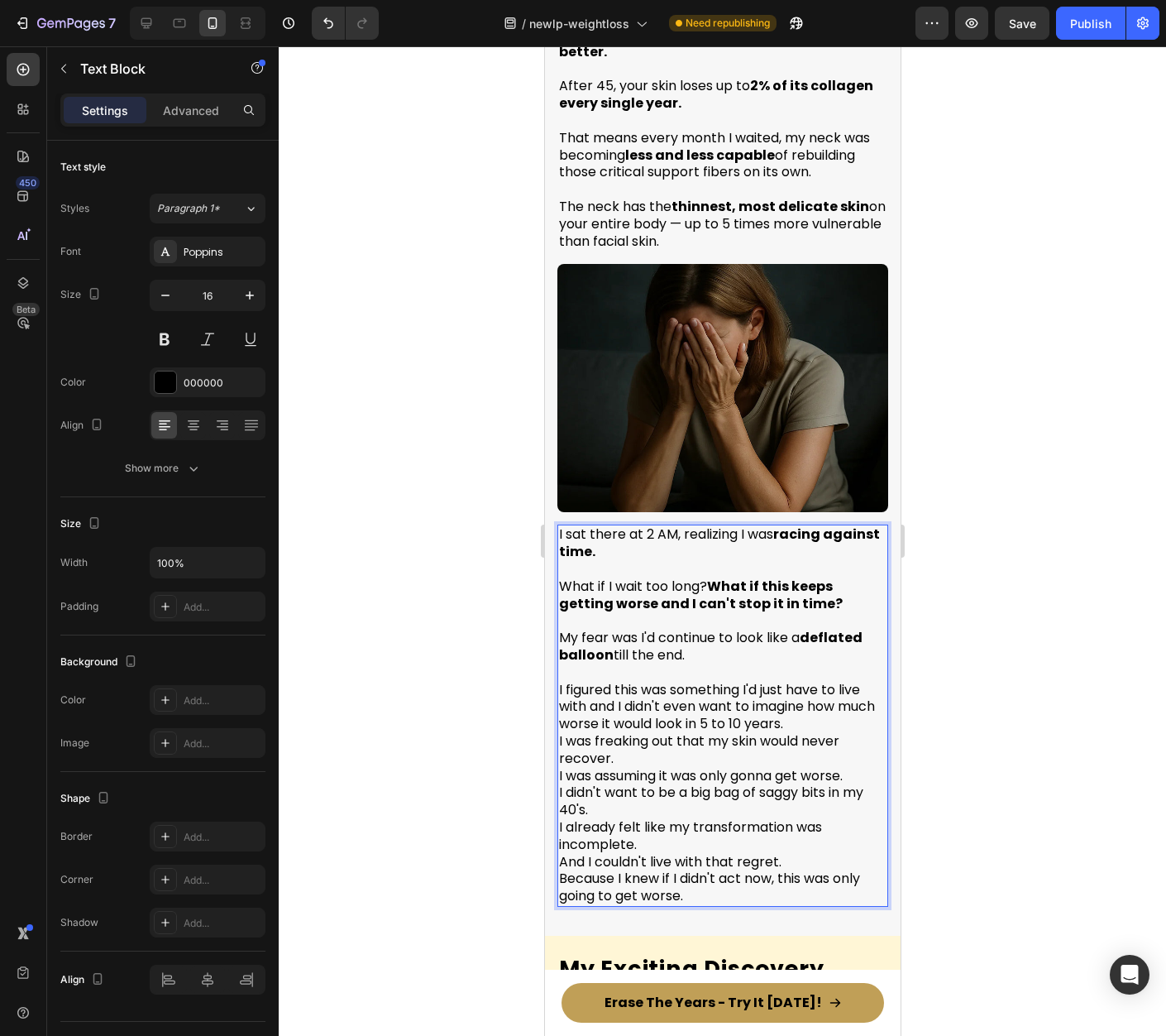
click at [832, 688] on p "I figured this was something I'd just have to live with and I didn't even want …" at bounding box center [722, 784] width 327 height 241
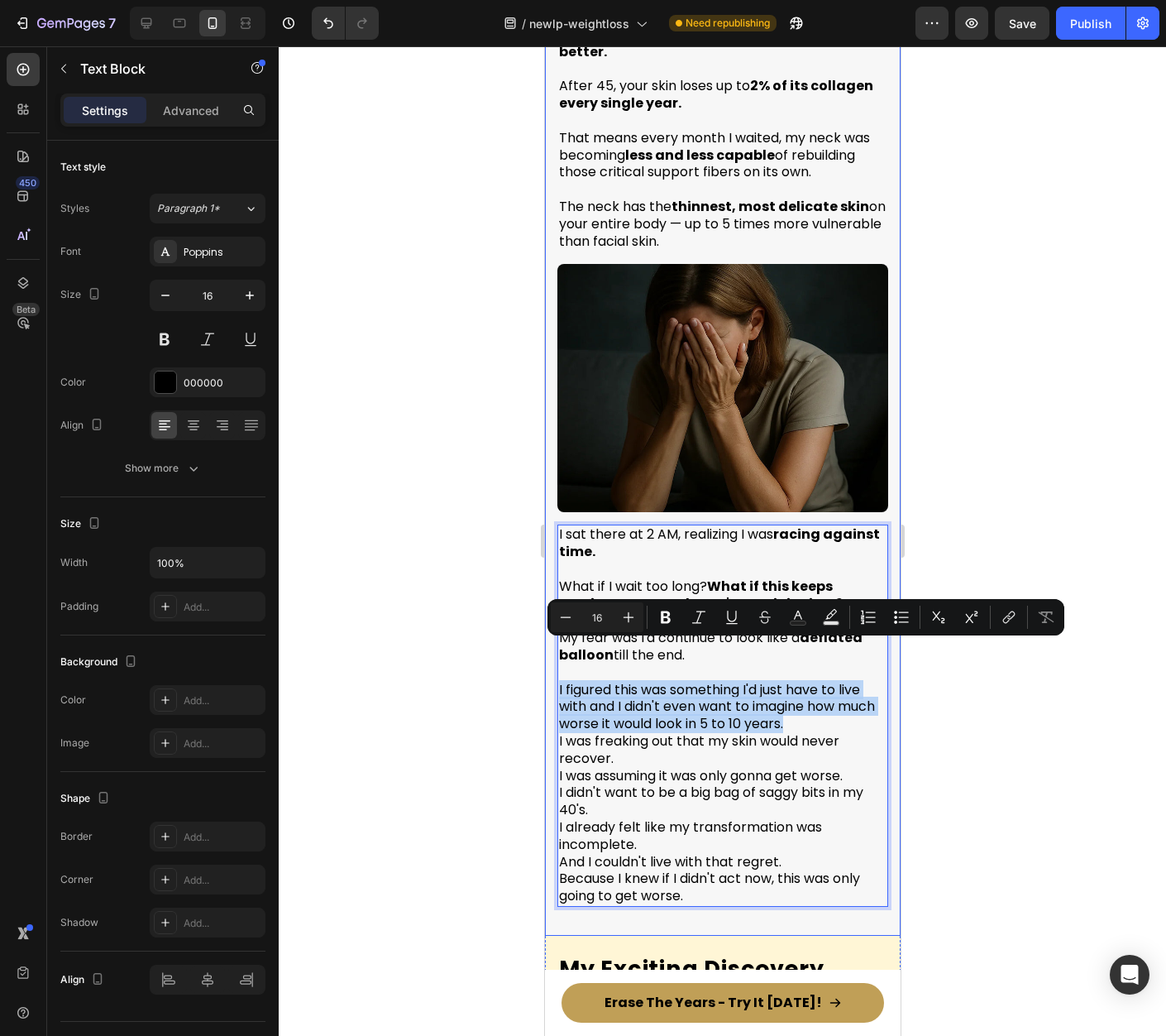
drag, startPoint x: 762, startPoint y: 689, endPoint x: 551, endPoint y: 659, distance: 213.1
click at [551, 659] on div "But Here's What Terrified Me Most Heading As I kept reading, I discovered somet…" at bounding box center [722, 409] width 356 height 1052
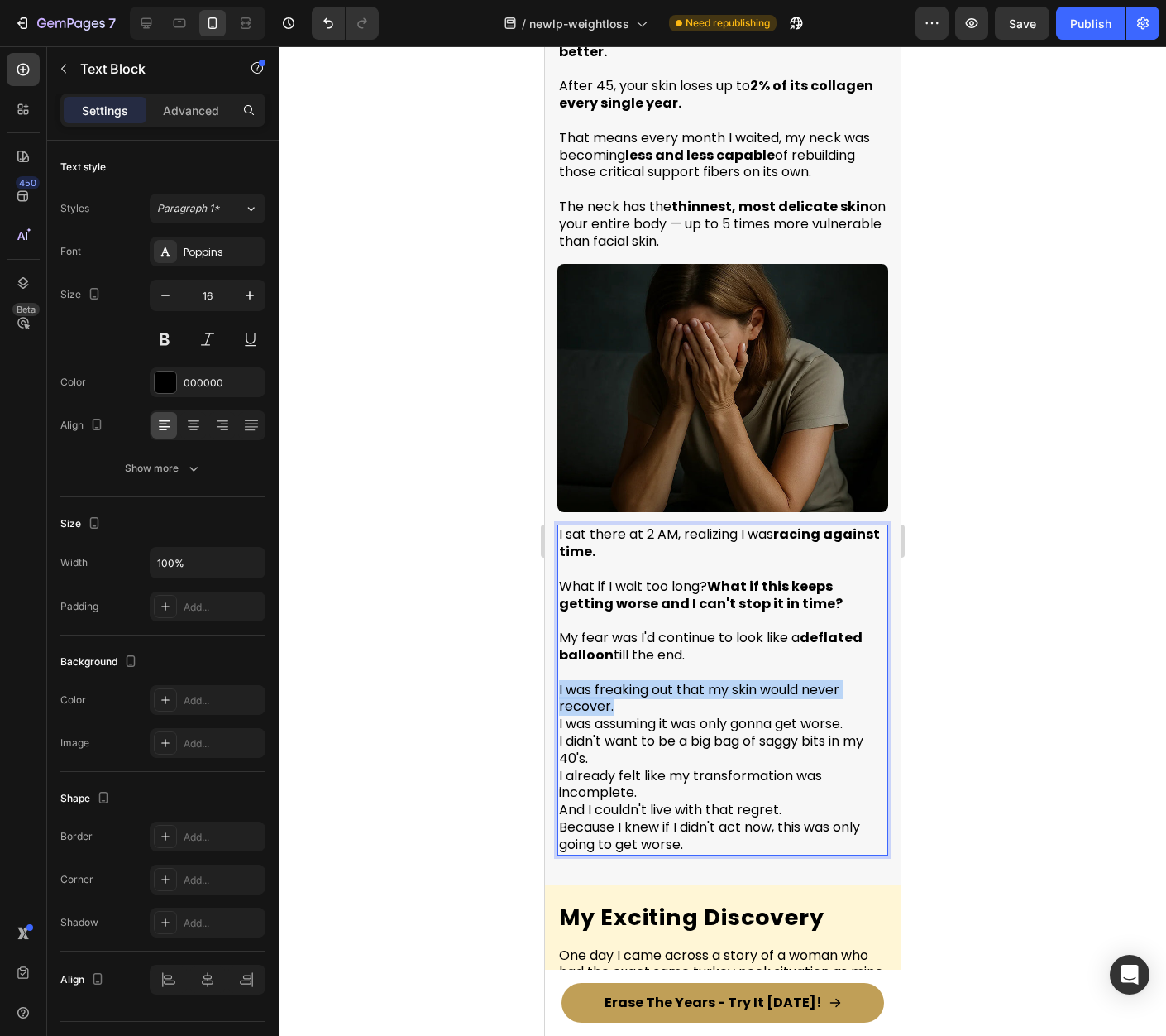
drag, startPoint x: 634, startPoint y: 667, endPoint x: 537, endPoint y: 647, distance: 99.0
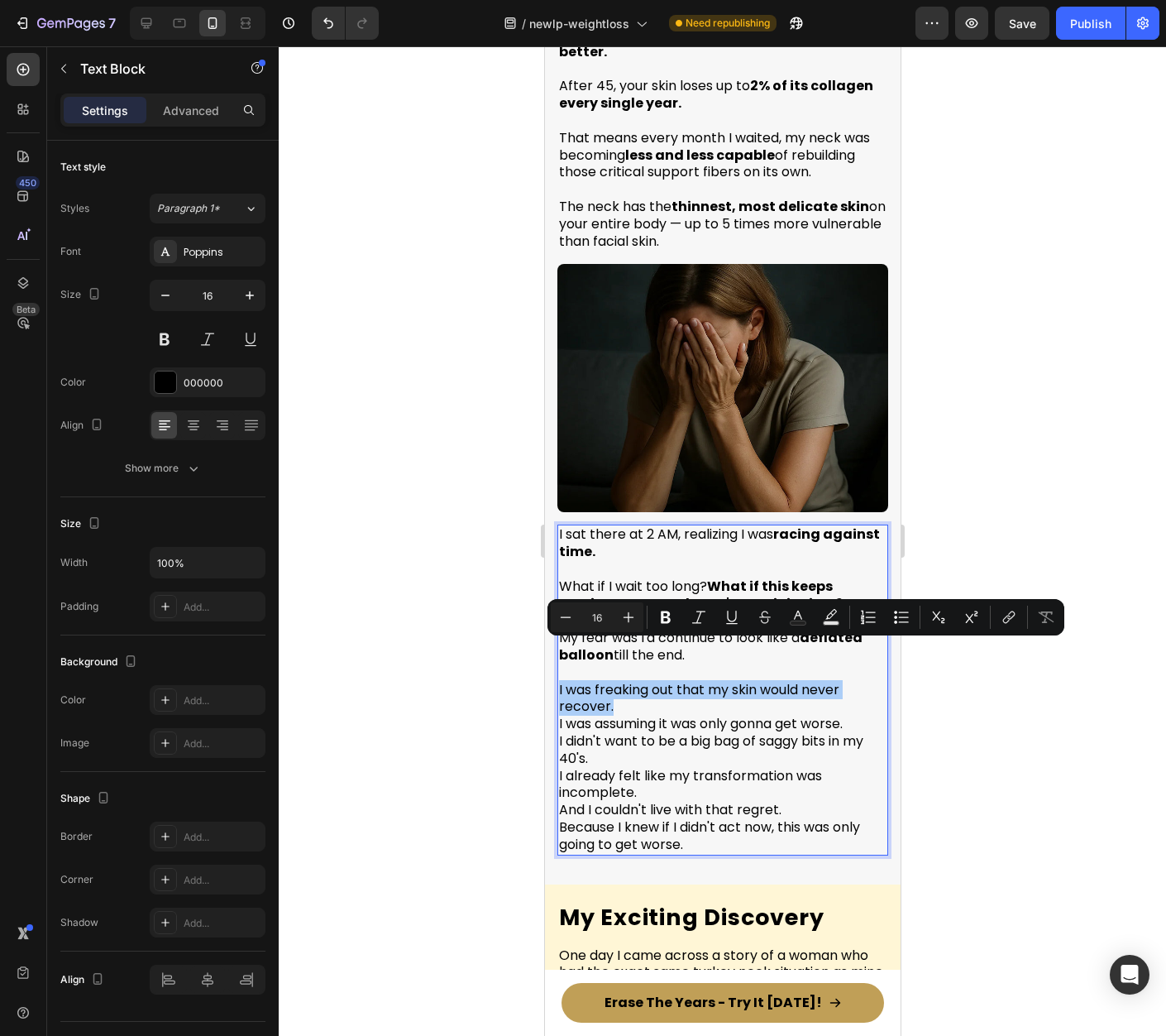
click at [972, 703] on div at bounding box center [722, 541] width 888 height 989
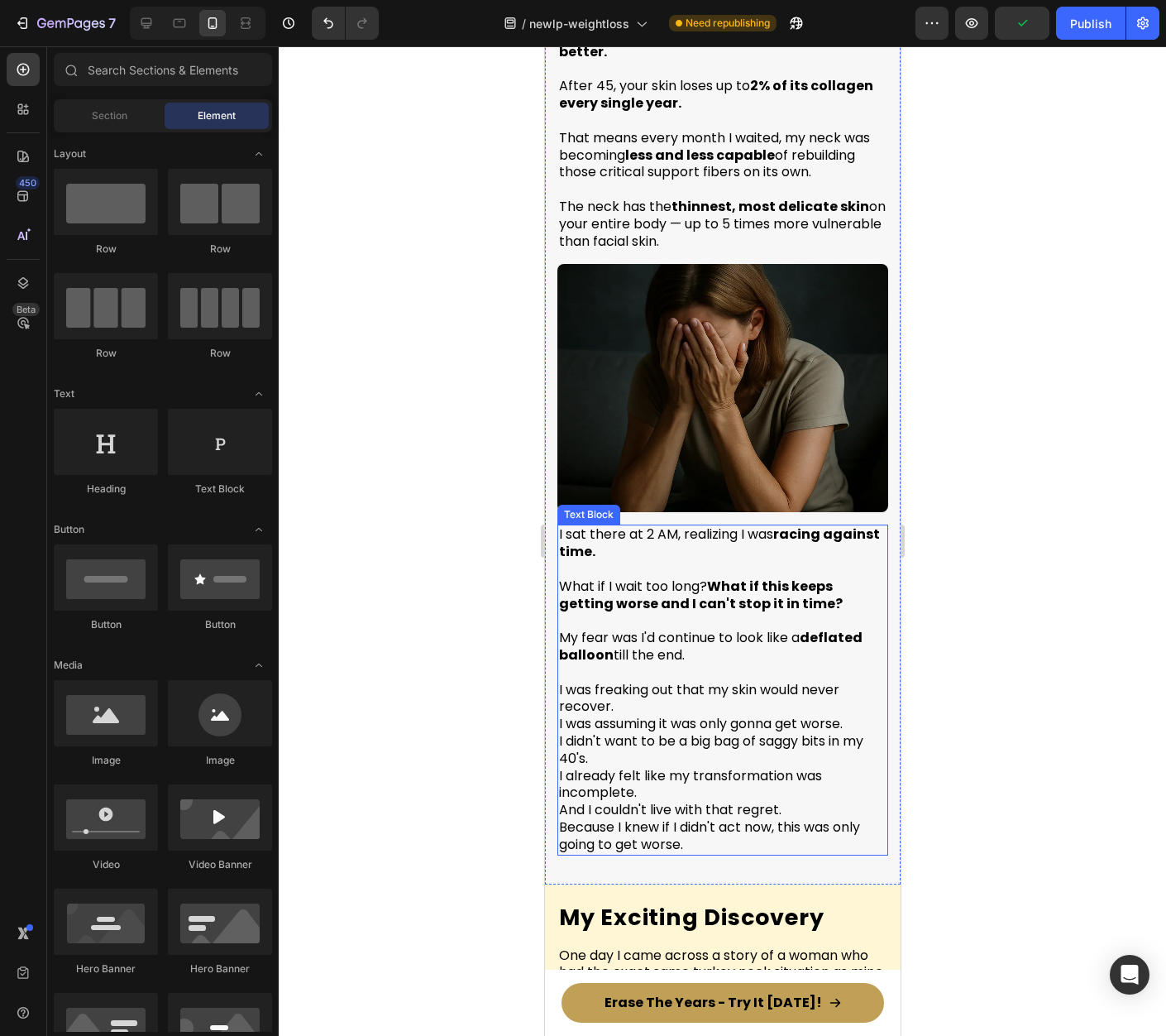
click at [600, 666] on p "I was freaking out that my skin would never recover. I was assuming it was only…" at bounding box center [722, 759] width 327 height 190
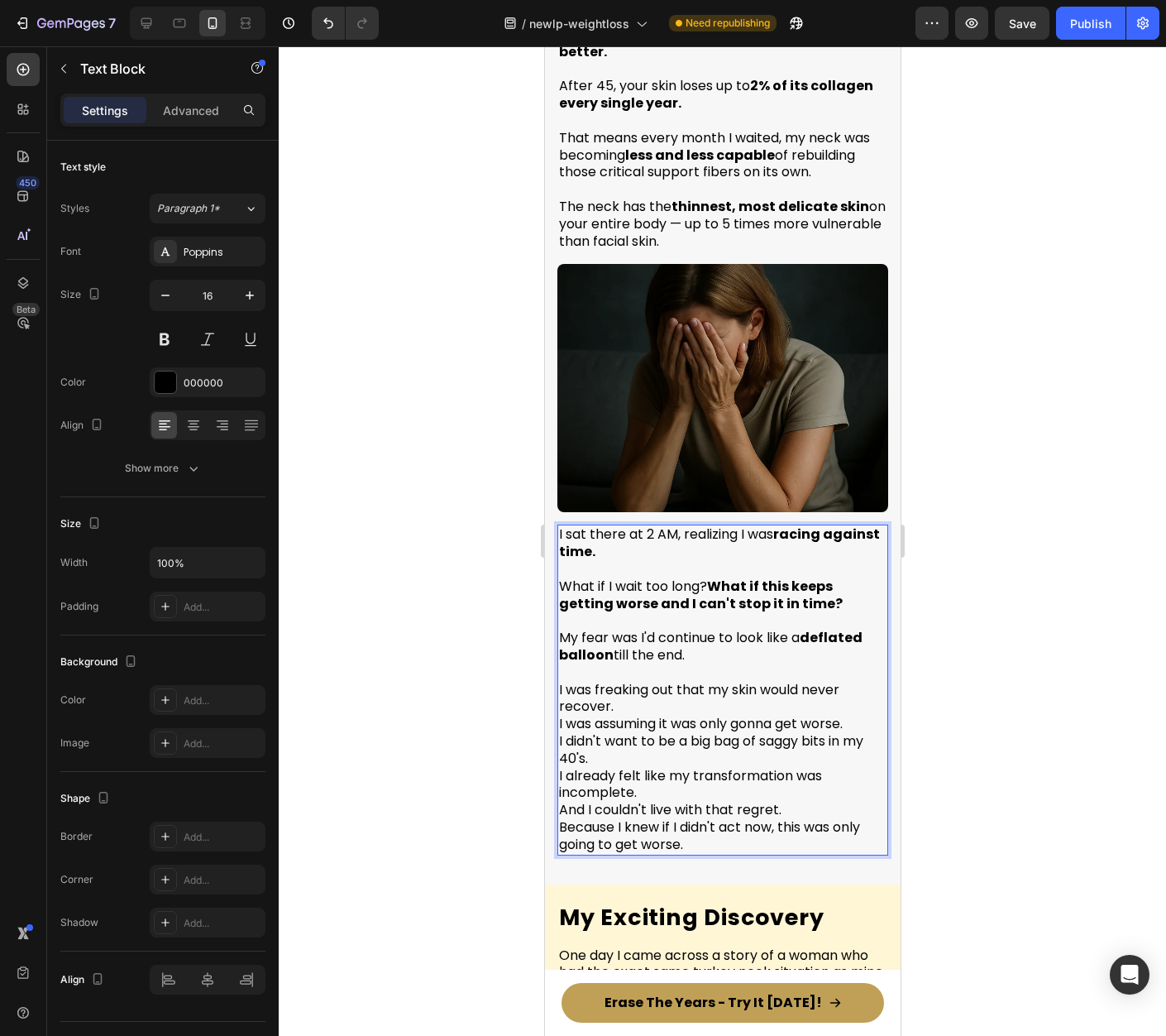
drag, startPoint x: 583, startPoint y: 686, endPoint x: 798, endPoint y: 689, distance: 215.0
drag, startPoint x: 578, startPoint y: 705, endPoint x: 756, endPoint y: 706, distance: 178.0
click at [750, 707] on p "I was freaking out that my skin would never recover. I was assuming it was only…" at bounding box center [722, 759] width 327 height 190
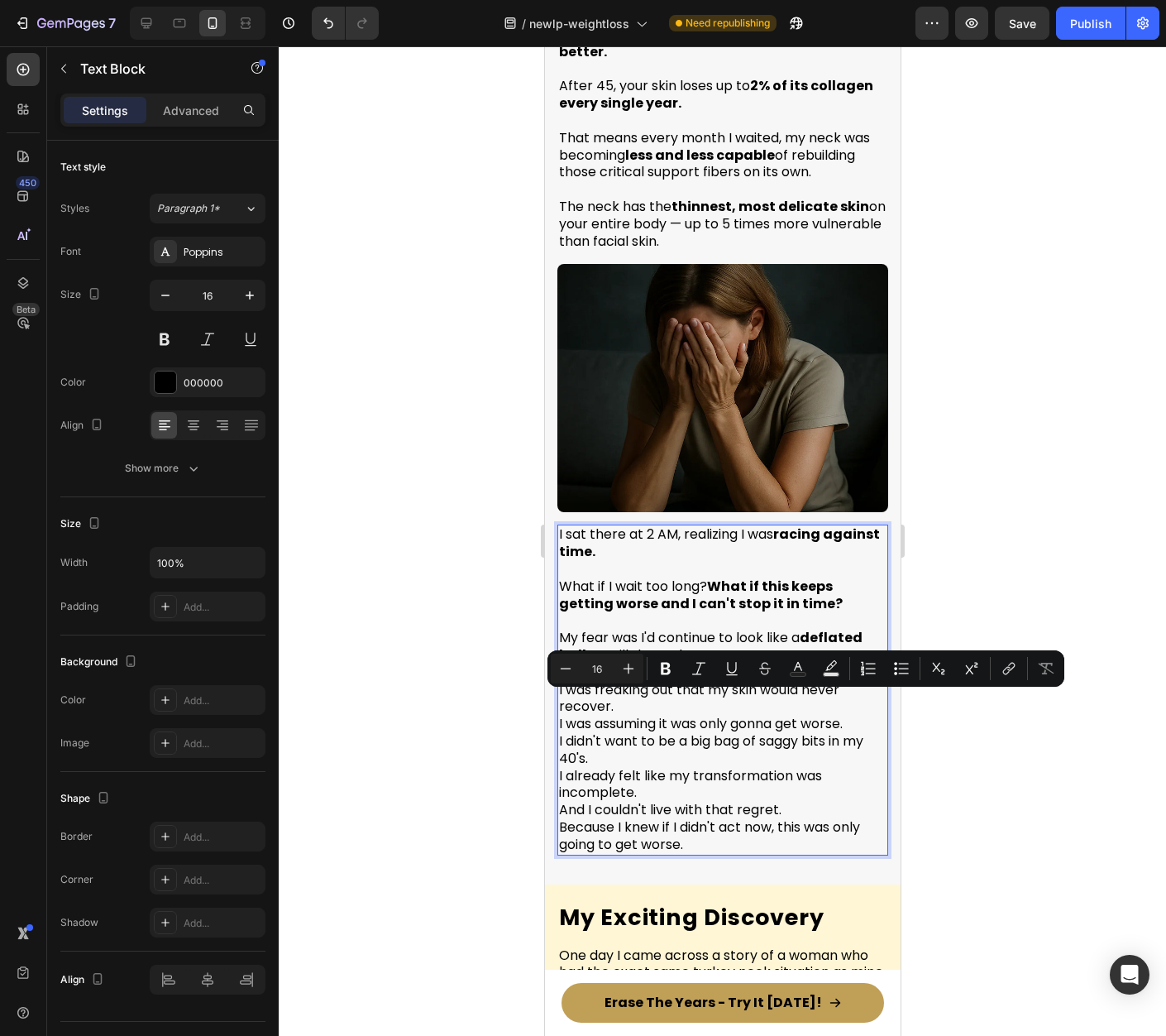
click at [821, 705] on p "I was freaking out that my skin would never recover. I was assuming it was only…" at bounding box center [722, 759] width 327 height 190
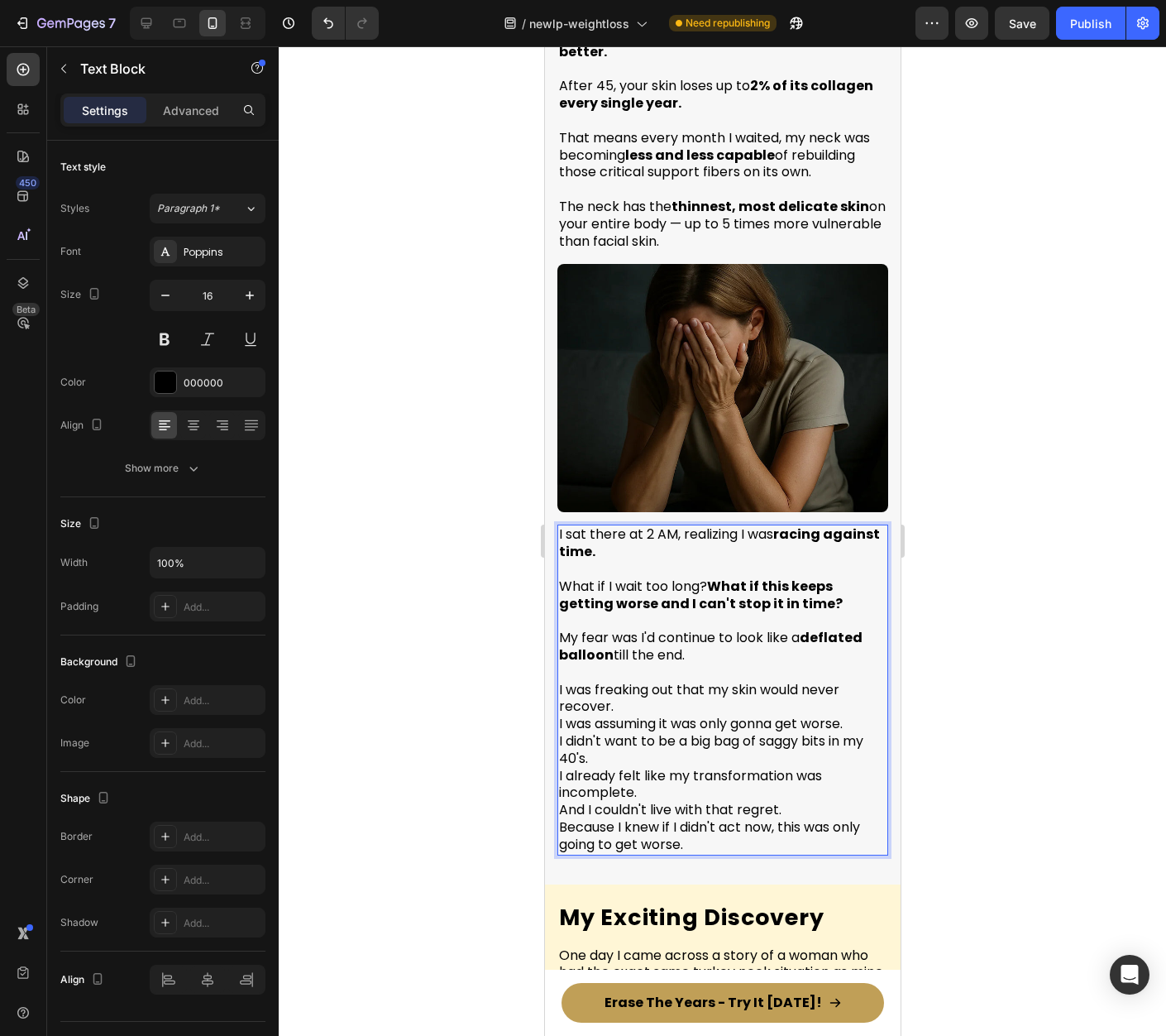
click at [633, 728] on p "I was freaking out that my skin would never recover. I was assuming it was only…" at bounding box center [722, 759] width 327 height 190
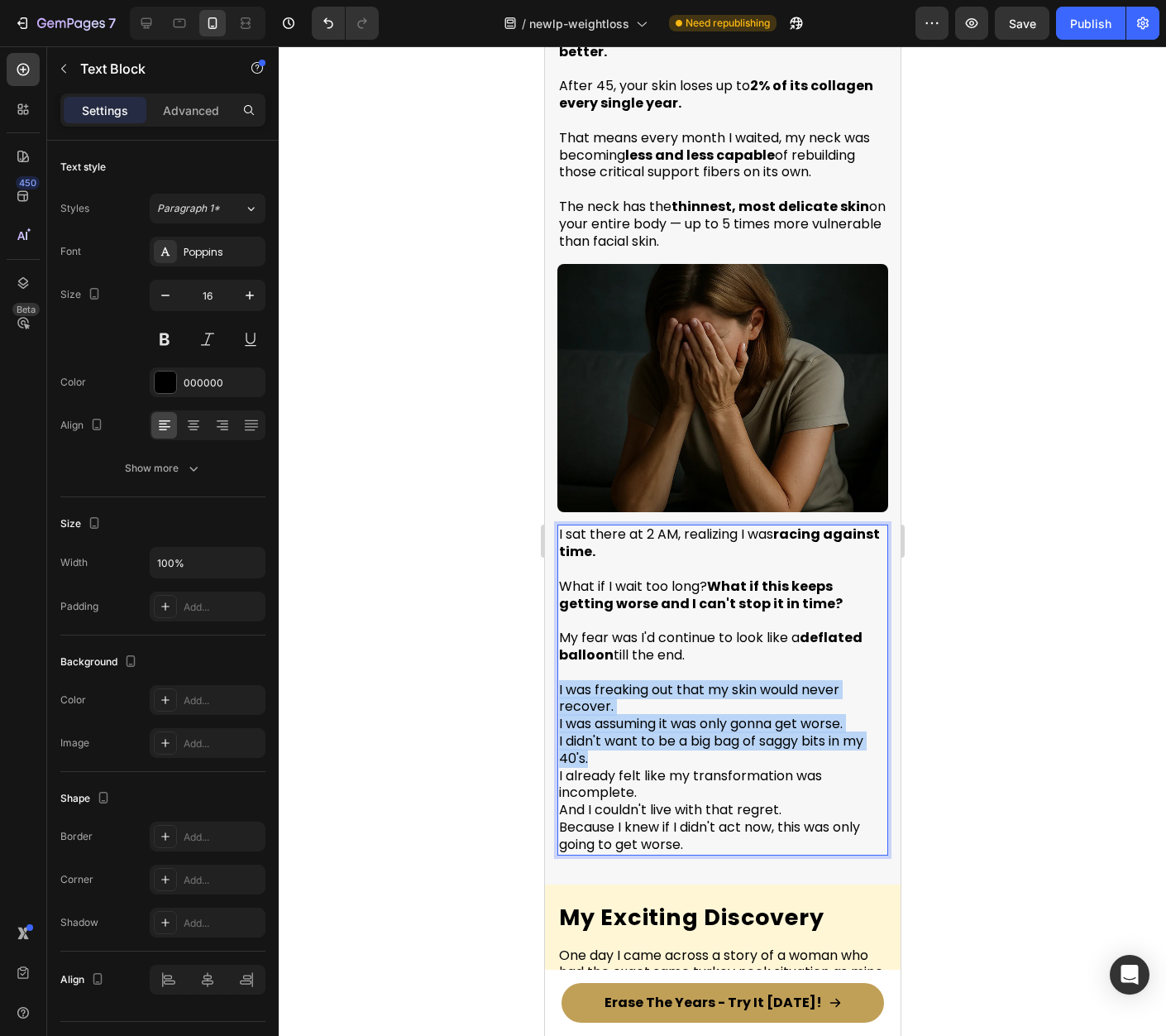
drag, startPoint x: 580, startPoint y: 703, endPoint x: 574, endPoint y: 662, distance: 41.4
click at [555, 646] on div "But Here's What Terrified Me Most Heading As I kept reading, I discovered somet…" at bounding box center [722, 383] width 356 height 1001
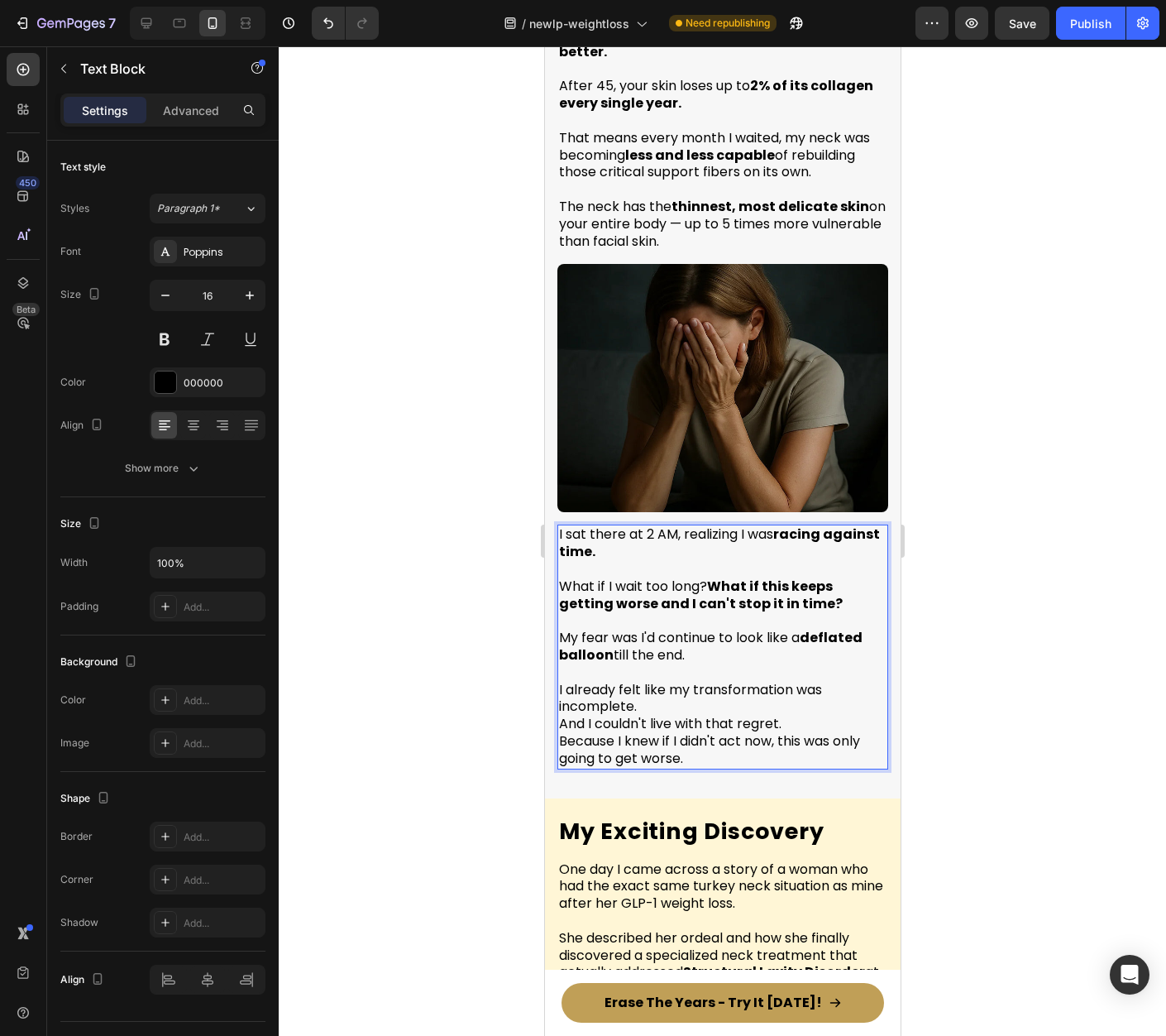
click at [672, 670] on p "⁠⁠⁠⁠⁠⁠⁠ I already felt like my transformation was incomplete. And I couldn't li…" at bounding box center [722, 716] width 327 height 103
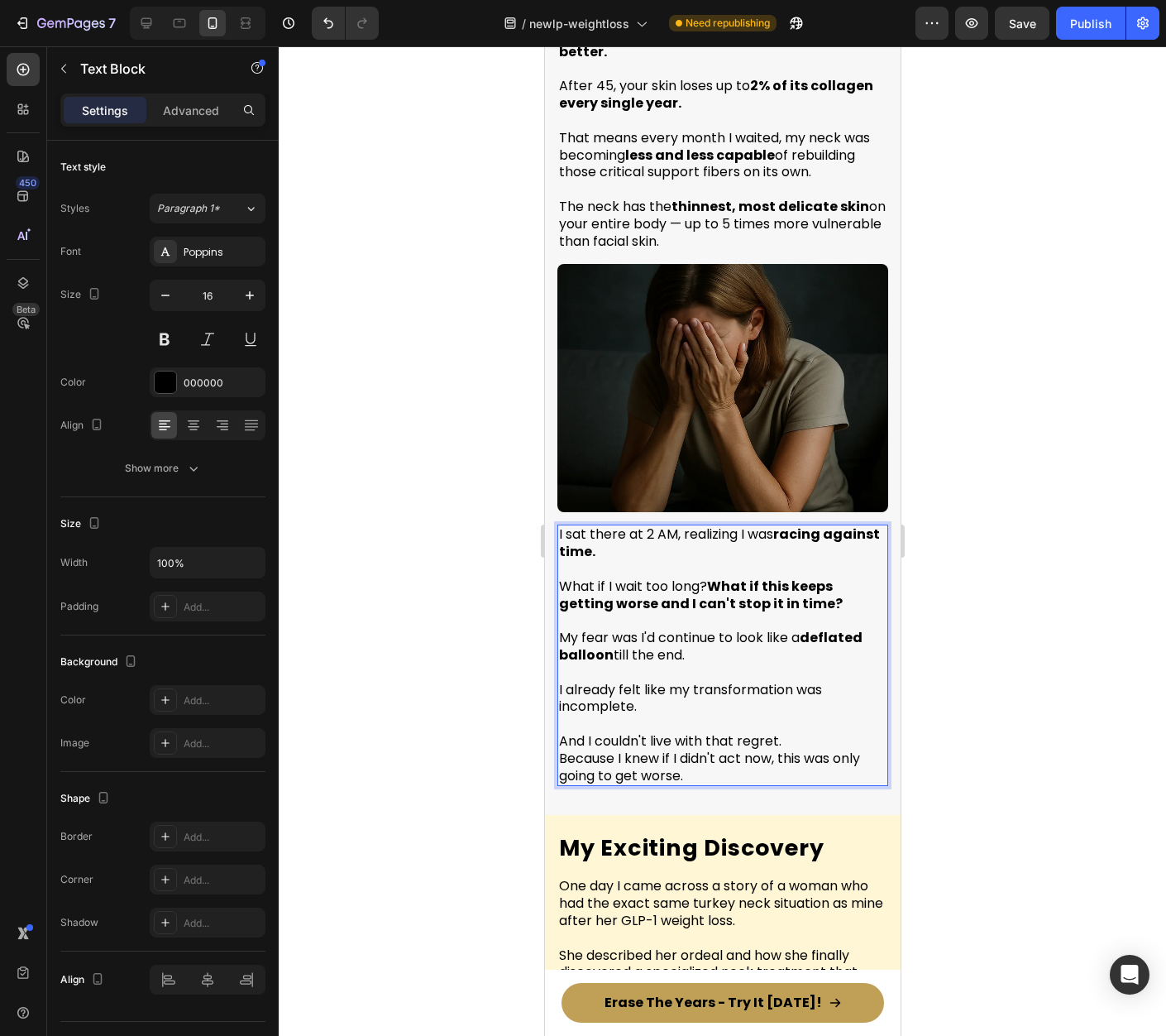
click at [805, 716] on p "⁠⁠⁠⁠⁠⁠⁠ And I couldn't live with that regret. Because I knew if I didn't act no…" at bounding box center [722, 750] width 327 height 69
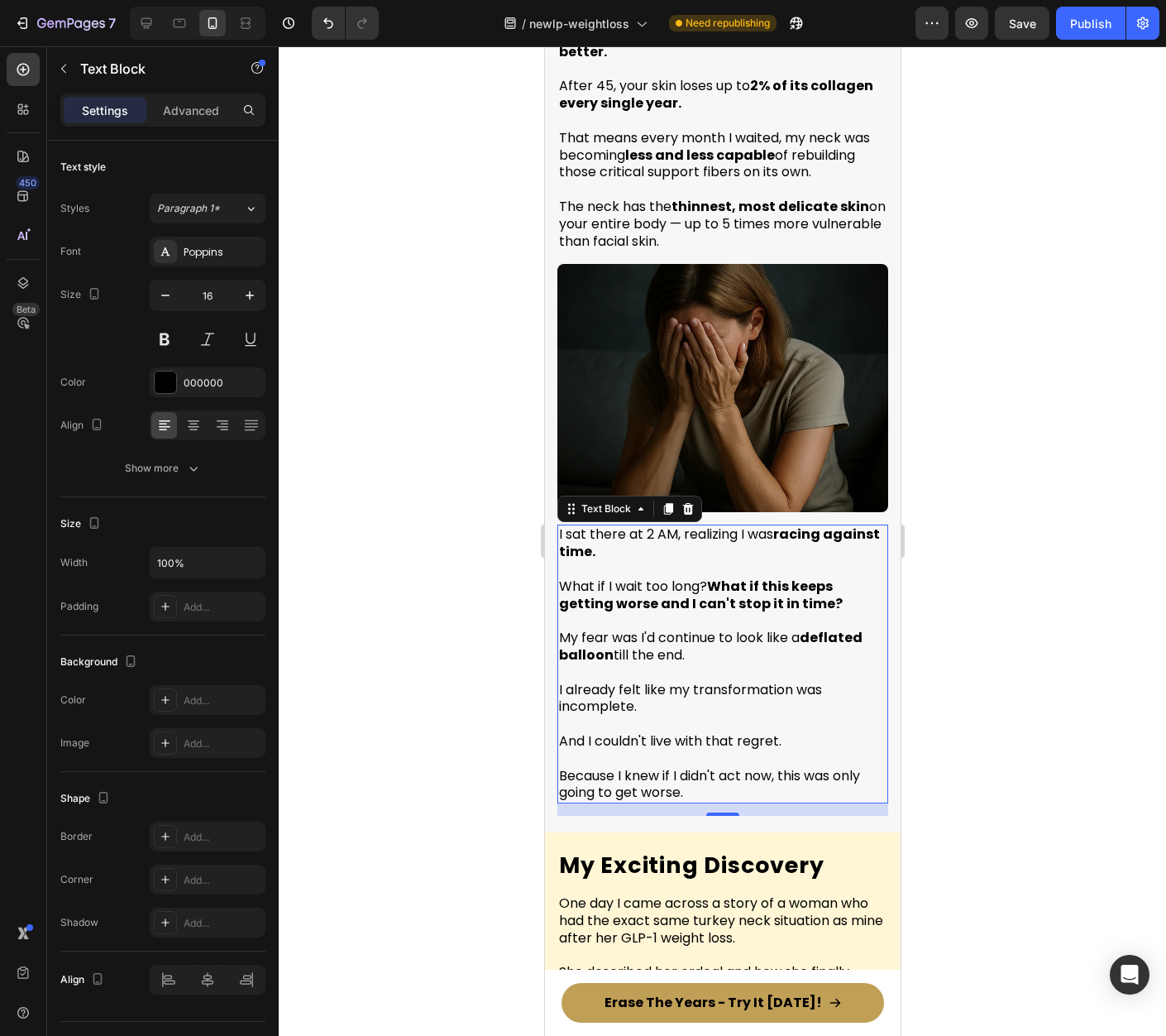
click at [958, 725] on div at bounding box center [722, 541] width 888 height 989
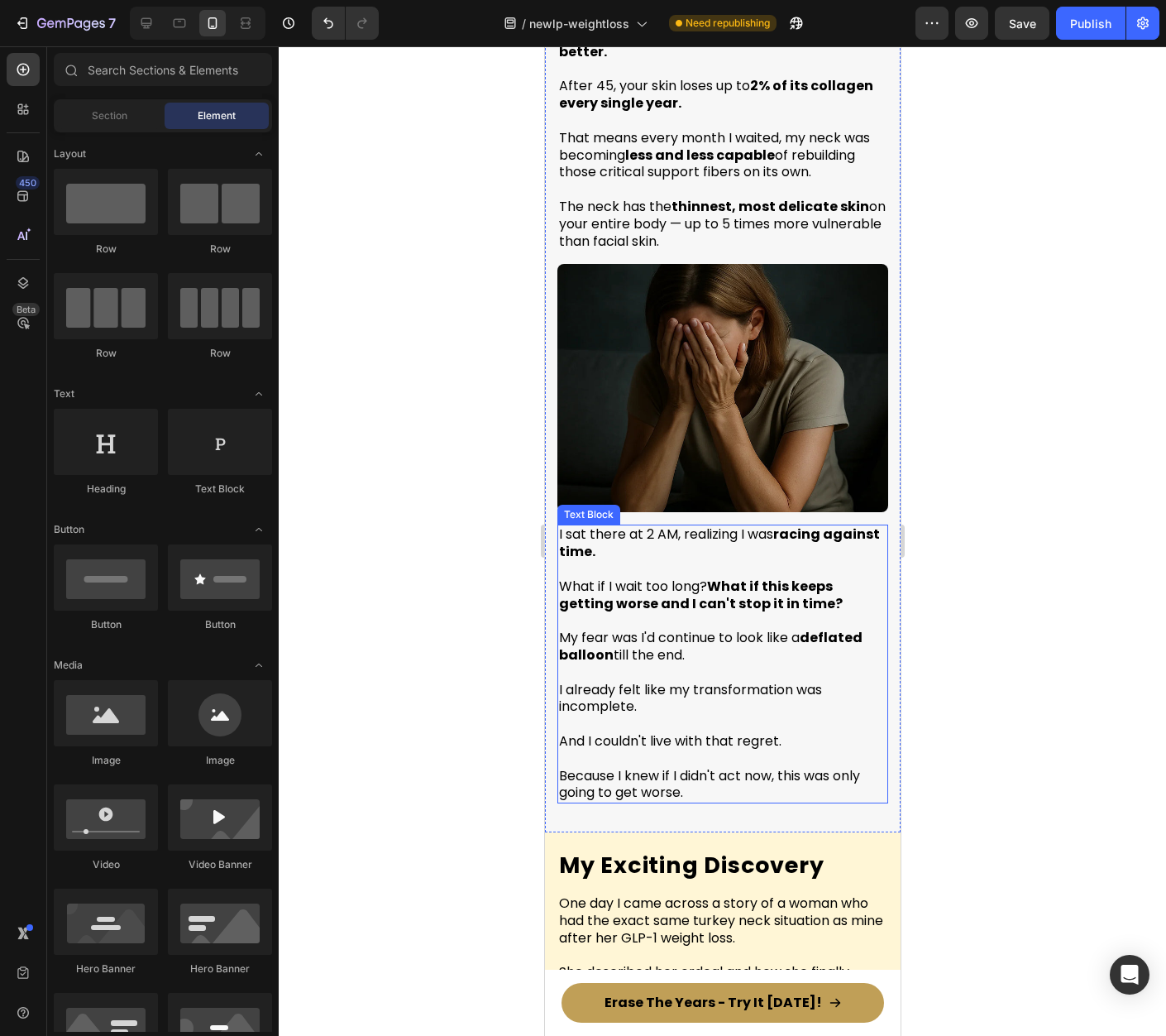
click at [802, 751] on p "⁠⁠⁠⁠⁠⁠⁠ Because I knew if I didn't act now, this was only going to get worse." at bounding box center [722, 777] width 327 height 52
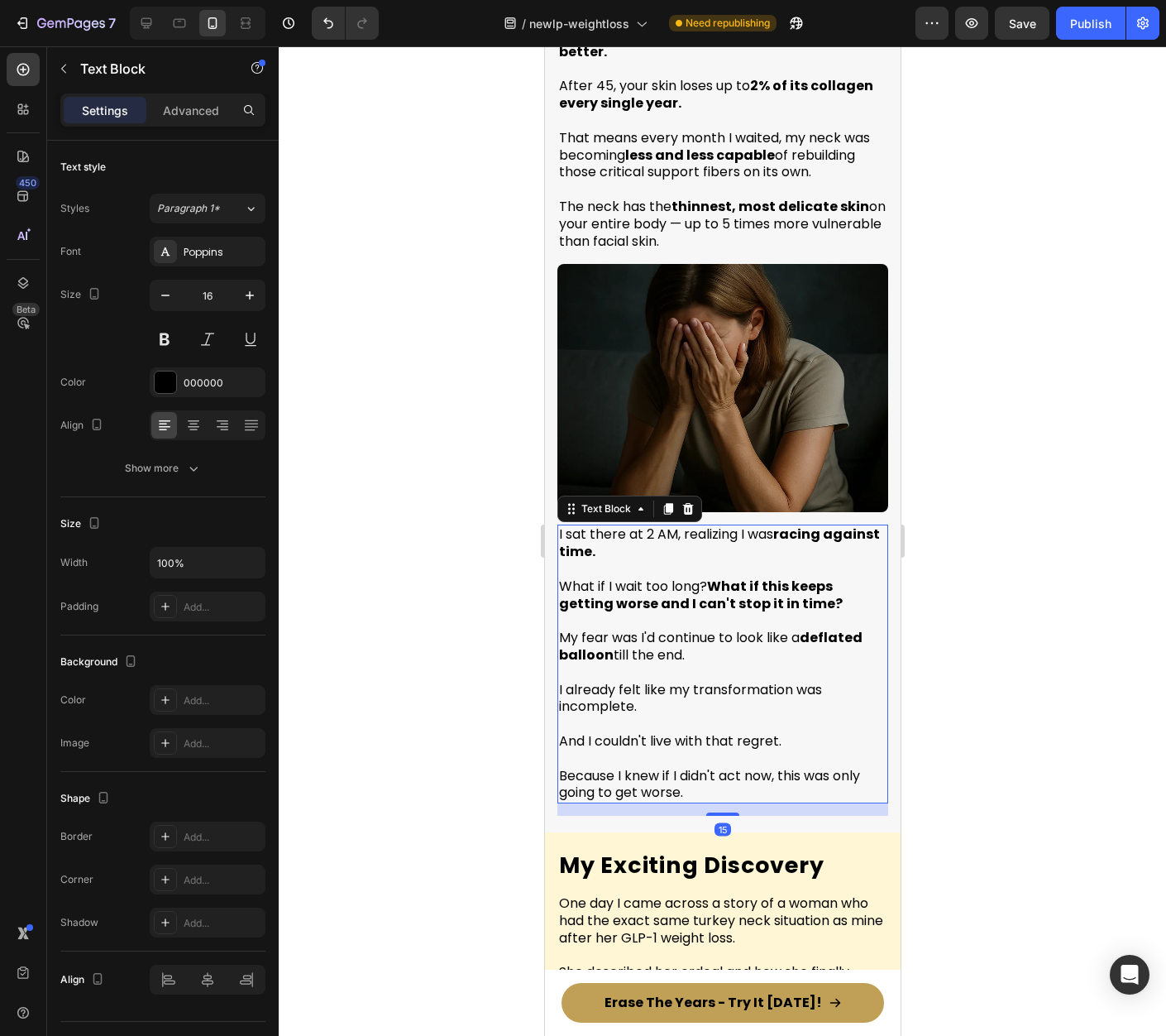
click at [978, 732] on div at bounding box center [722, 541] width 888 height 989
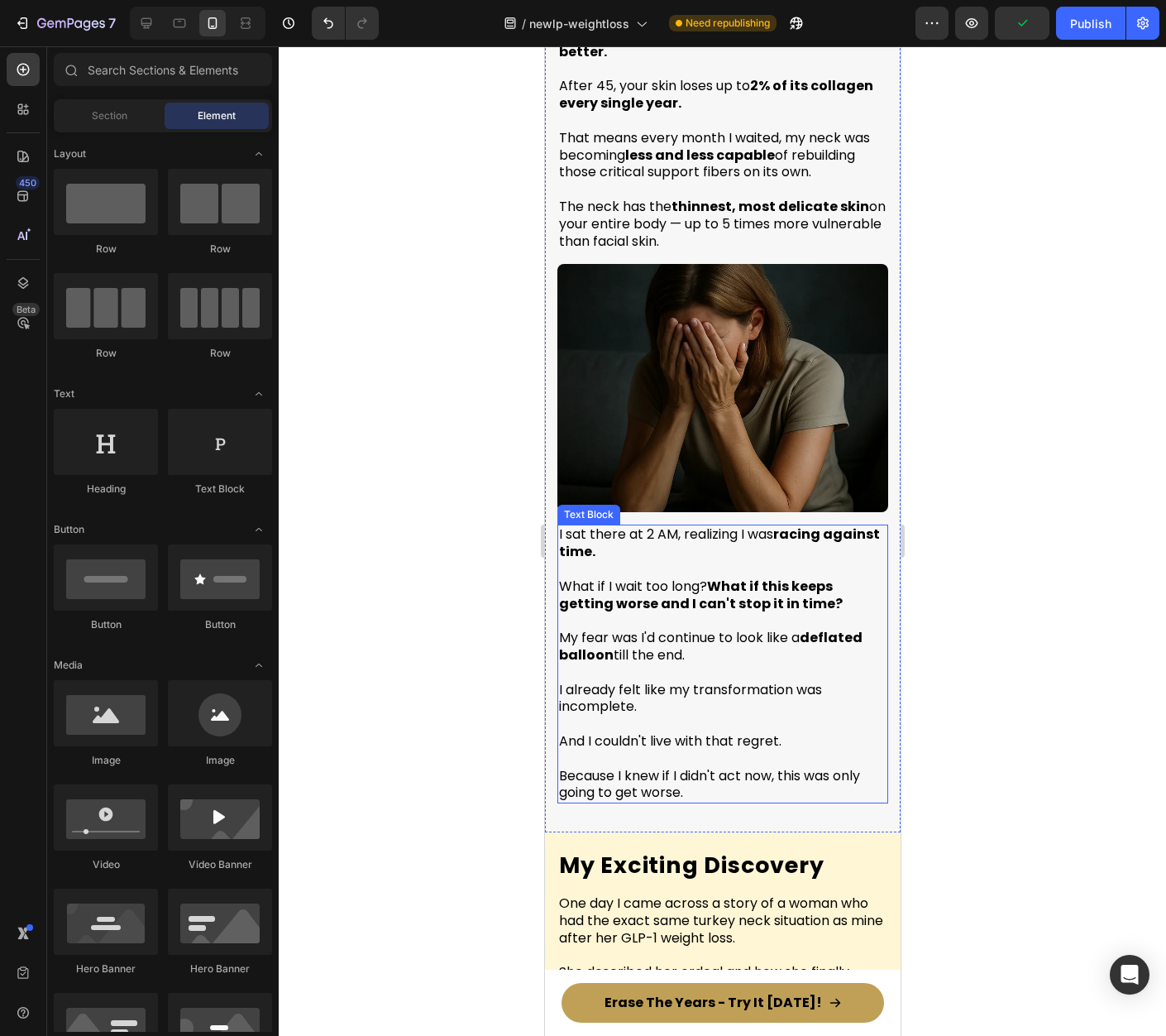
click at [662, 757] on p "⁠⁠⁠⁠⁠⁠⁠ Because I knew if I didn't act now, this was only going to get worse." at bounding box center [722, 777] width 327 height 52
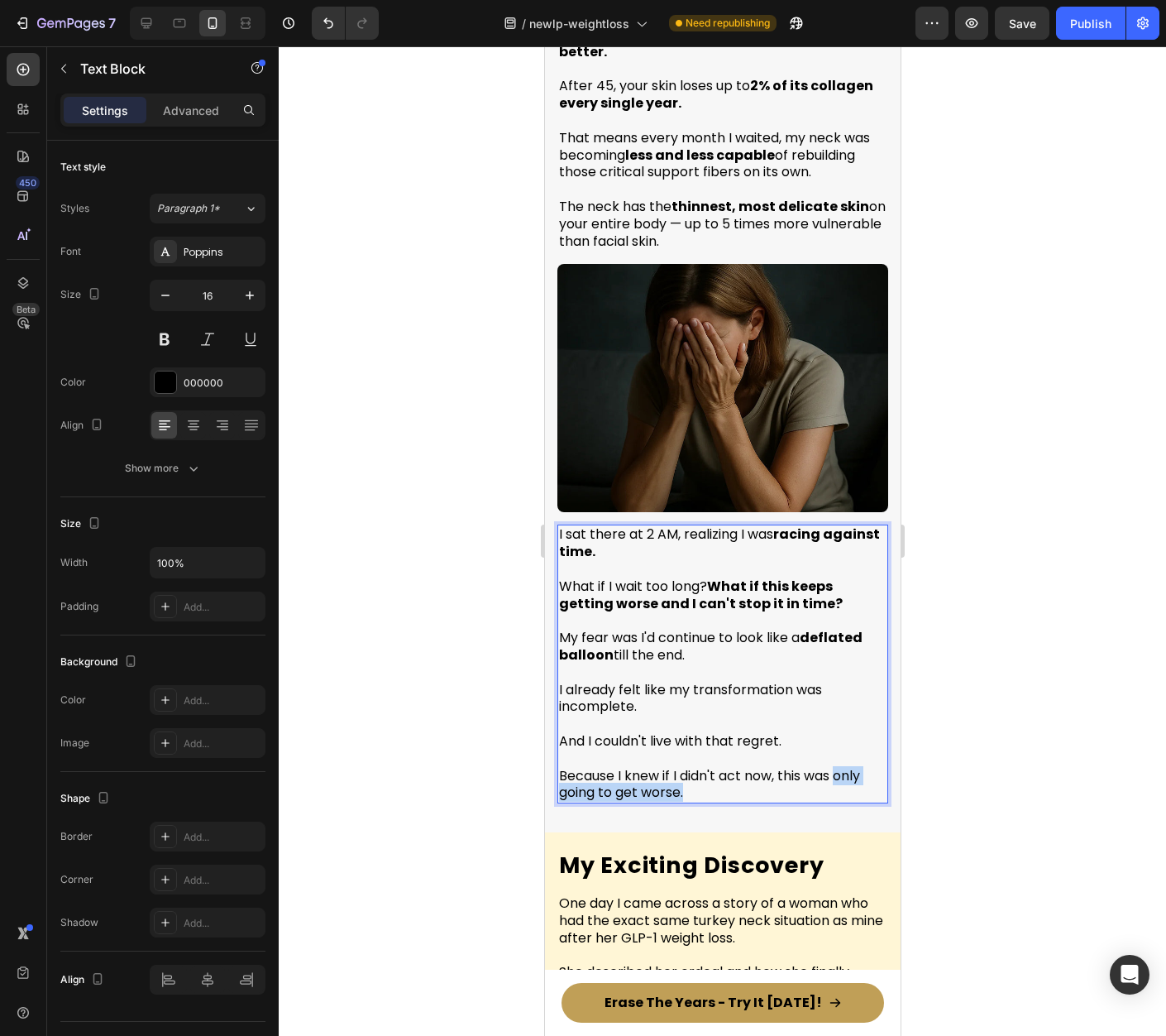
drag, startPoint x: 838, startPoint y: 739, endPoint x: 864, endPoint y: 747, distance: 27.2
click at [857, 751] on p "Because I knew if I didn't act now, this was only going to get worse." at bounding box center [722, 777] width 327 height 52
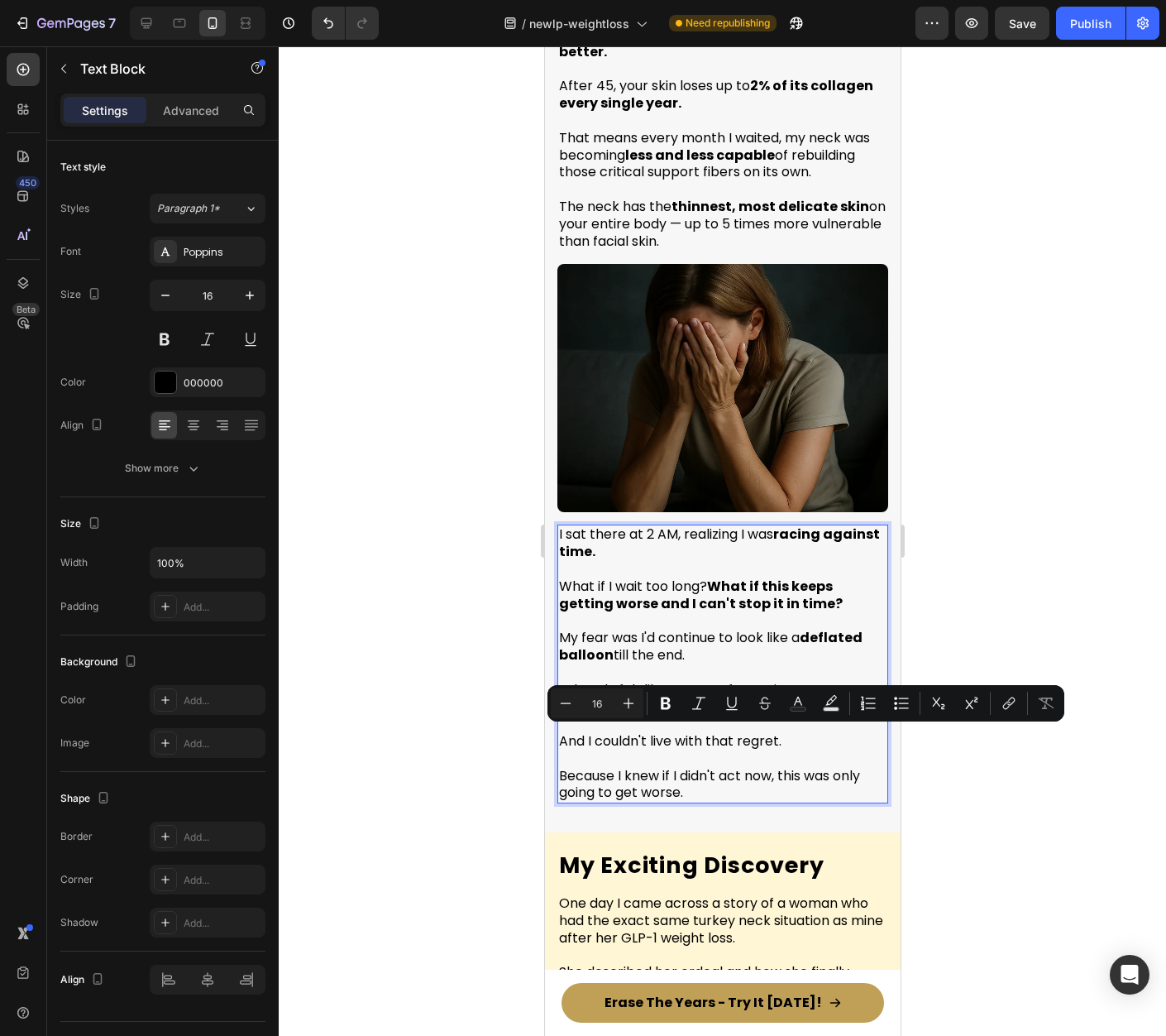
click at [1063, 795] on div at bounding box center [722, 541] width 888 height 989
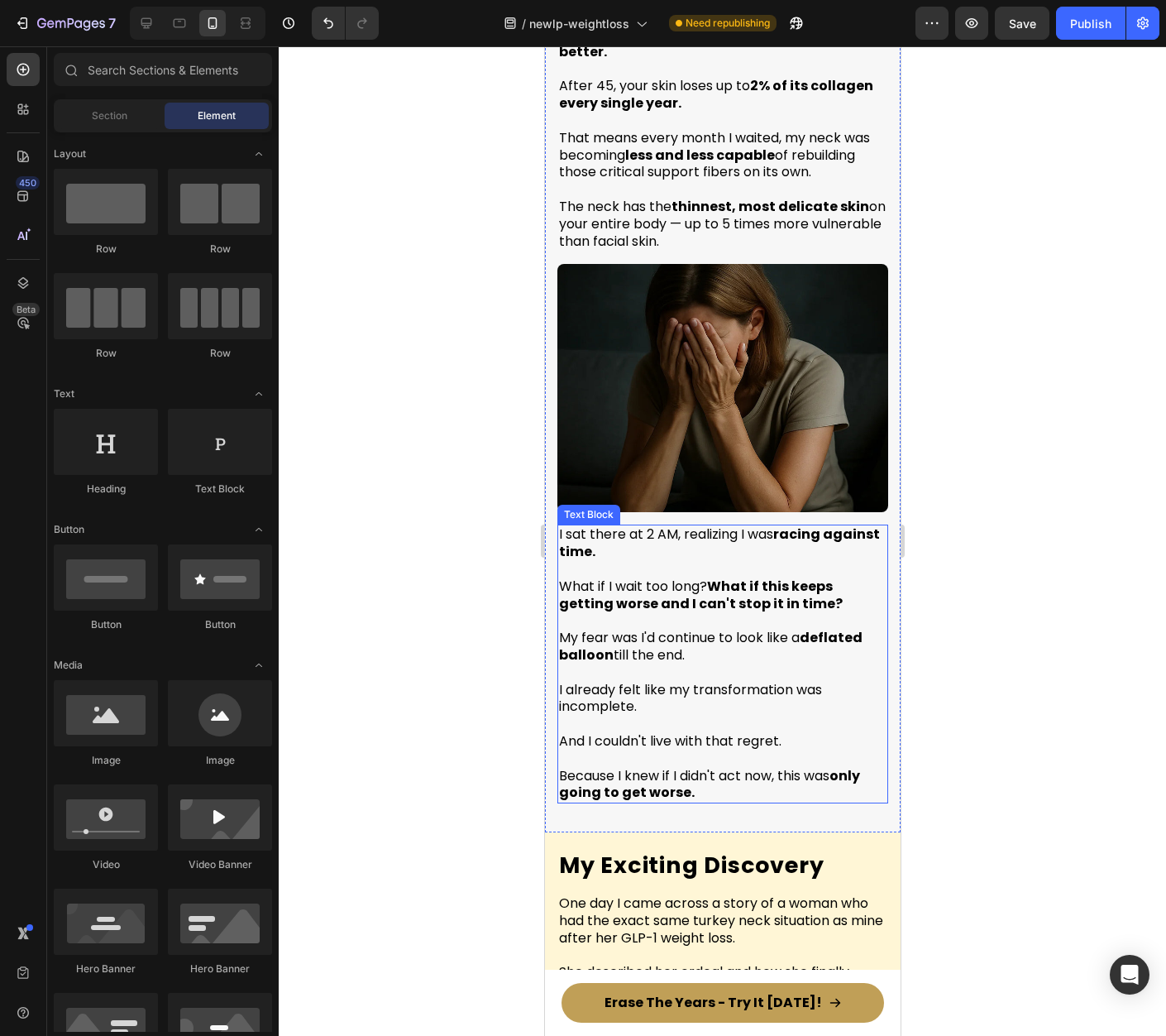
click at [737, 672] on p "I already felt like my transformation was incomplete." at bounding box center [722, 690] width 327 height 52
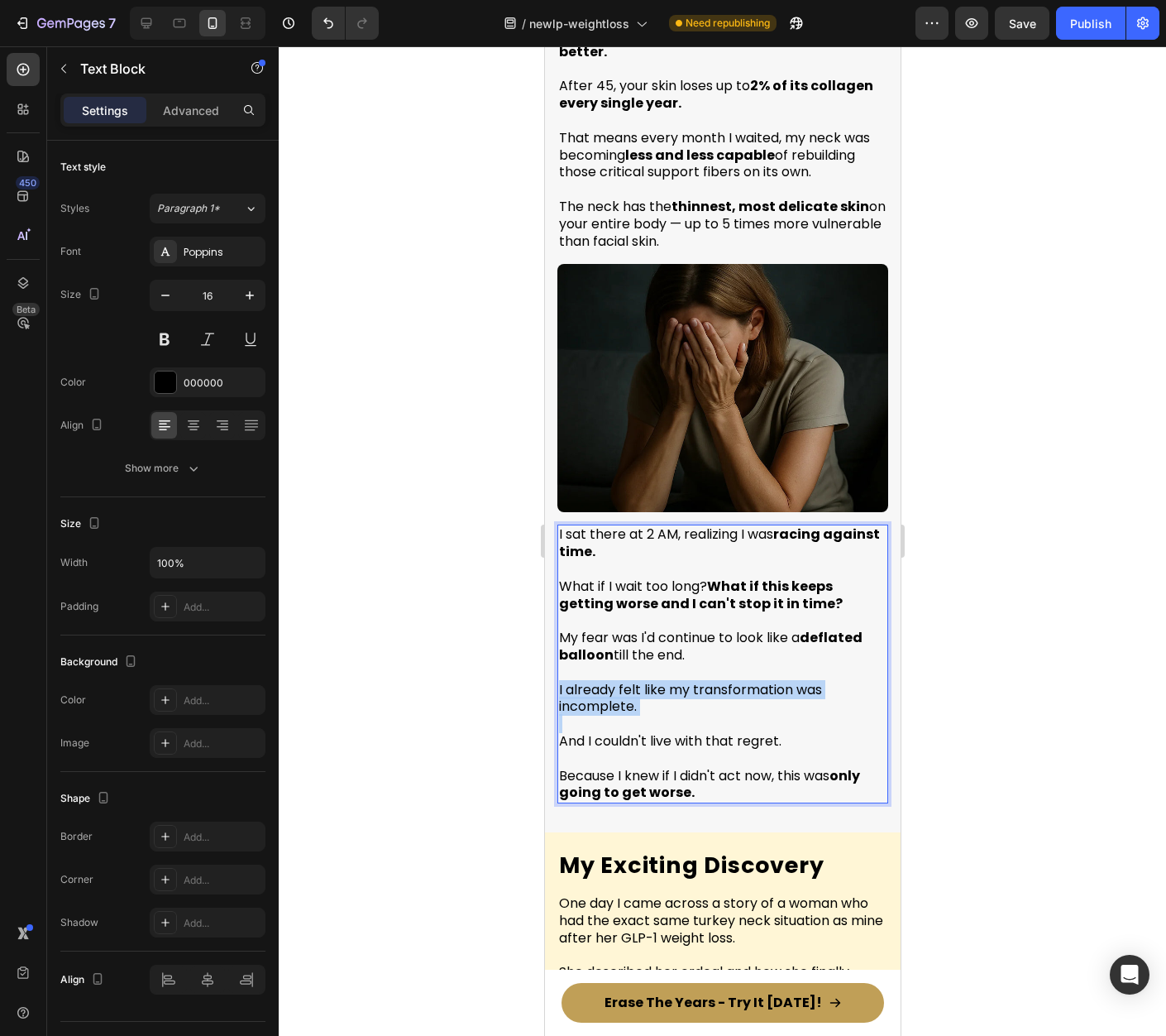
click at [737, 672] on p "I already felt like my transformation was incomplete." at bounding box center [722, 690] width 327 height 52
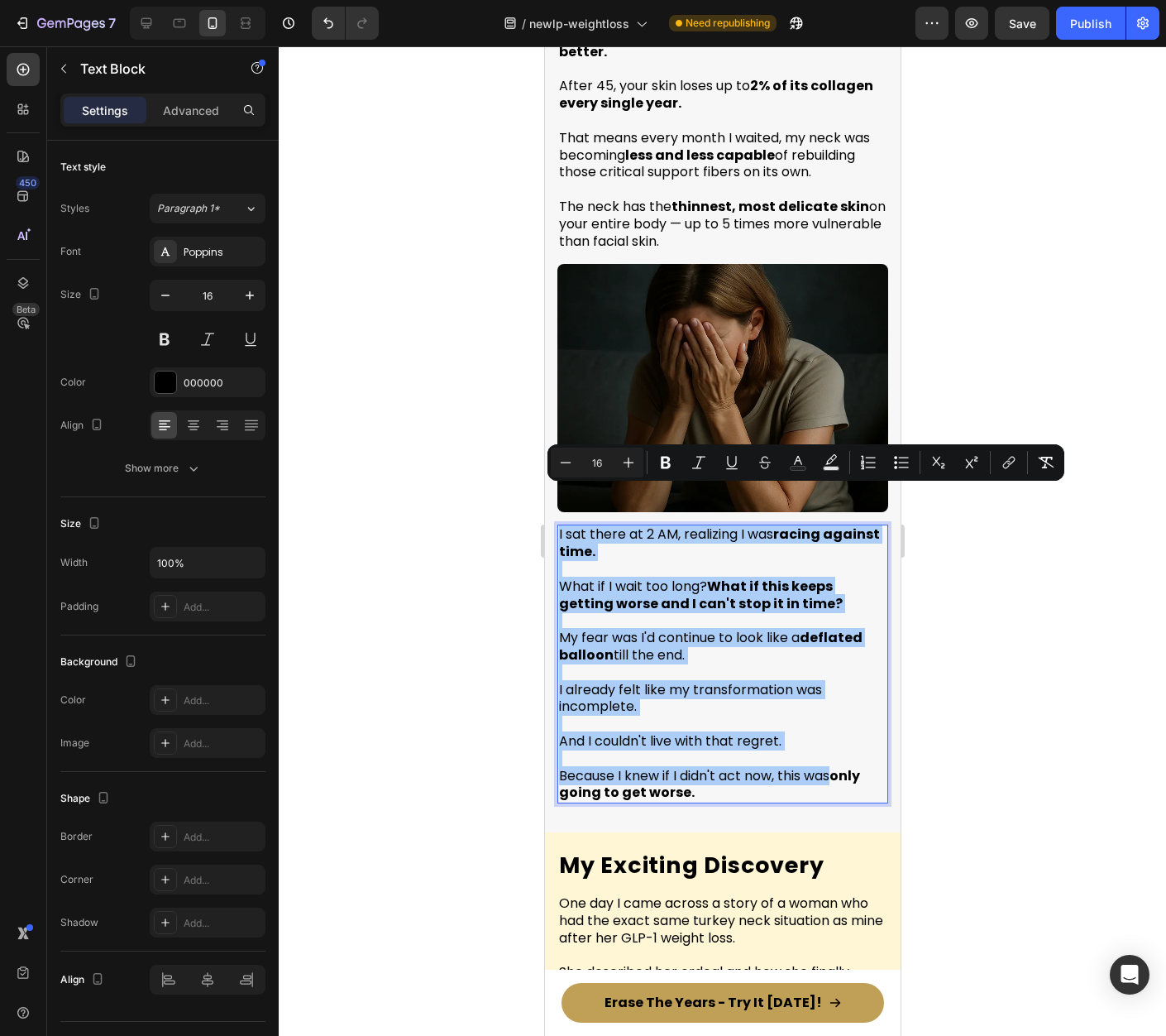
click at [993, 626] on div at bounding box center [722, 541] width 888 height 989
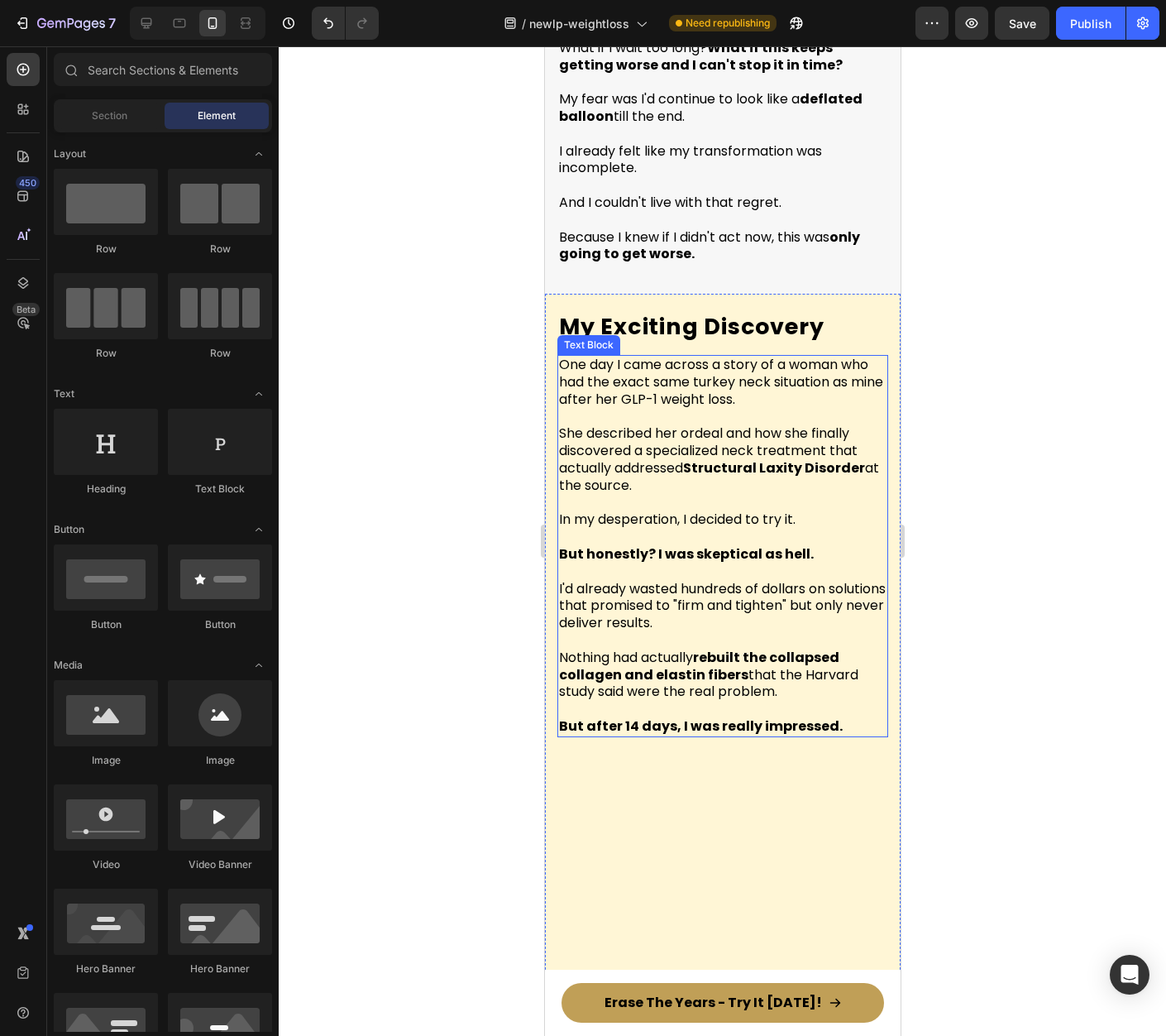
scroll to position [4533, 0]
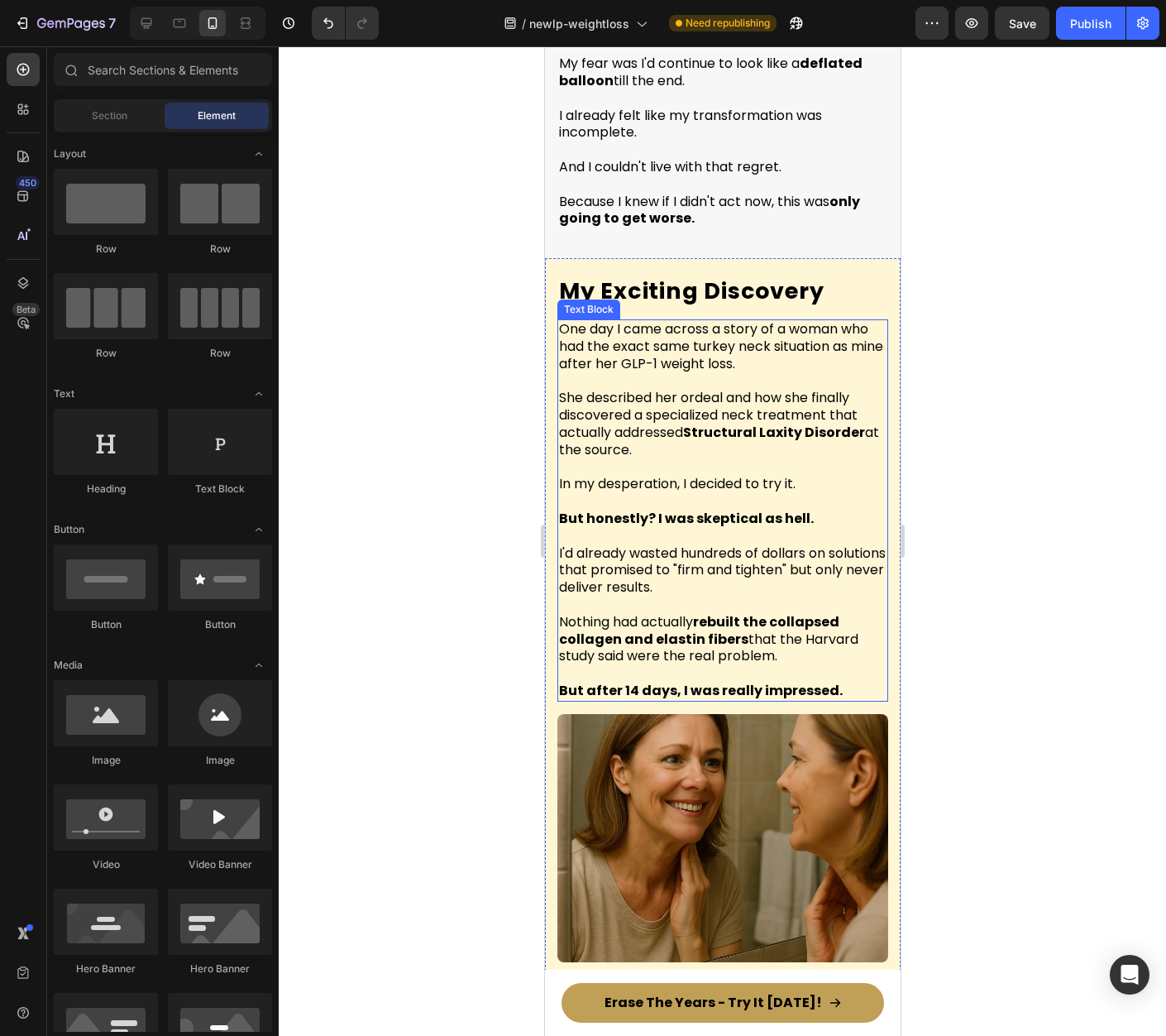
click at [939, 636] on div at bounding box center [722, 541] width 888 height 989
click at [1061, 573] on div at bounding box center [722, 541] width 888 height 989
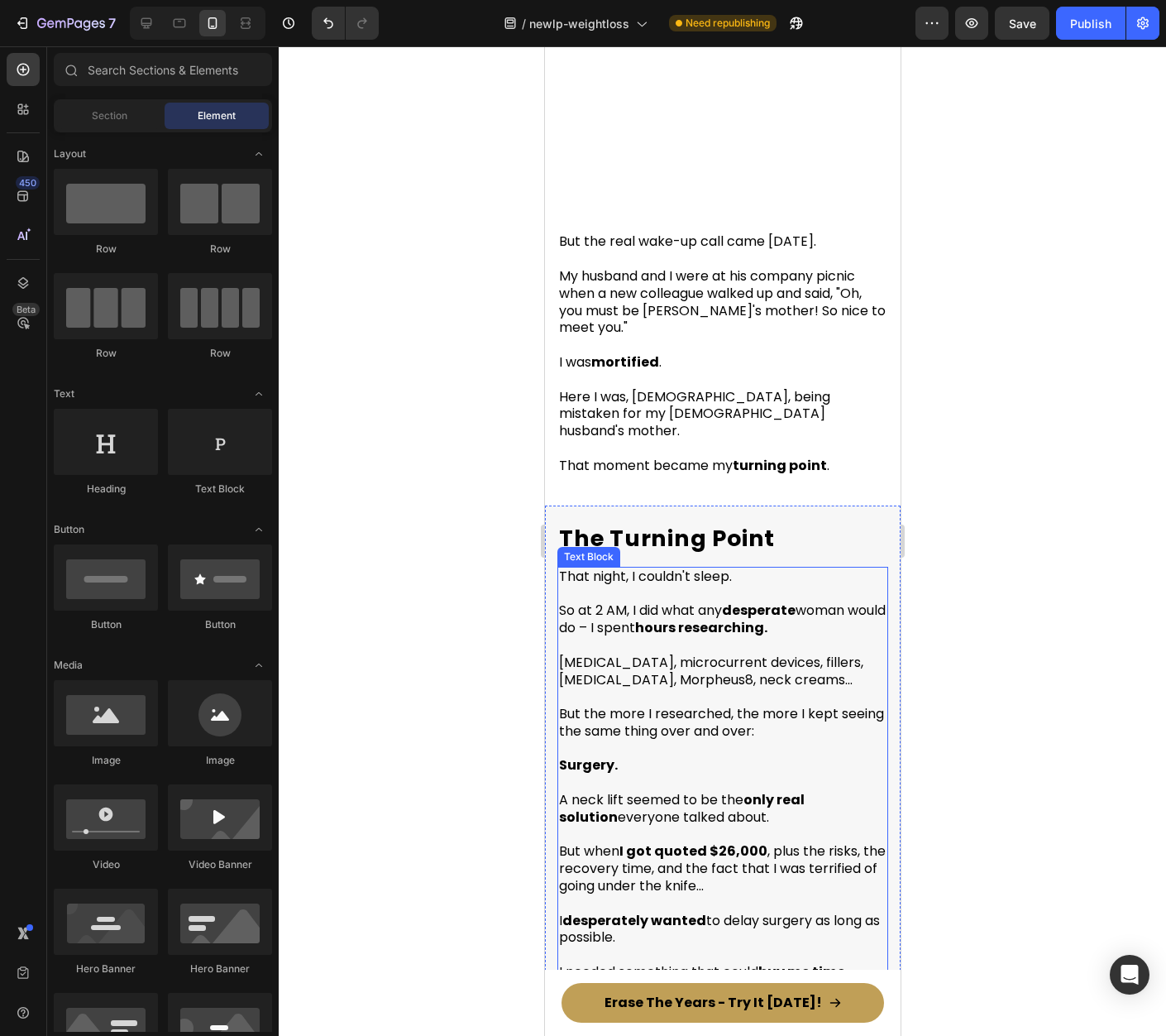
scroll to position [1145, 0]
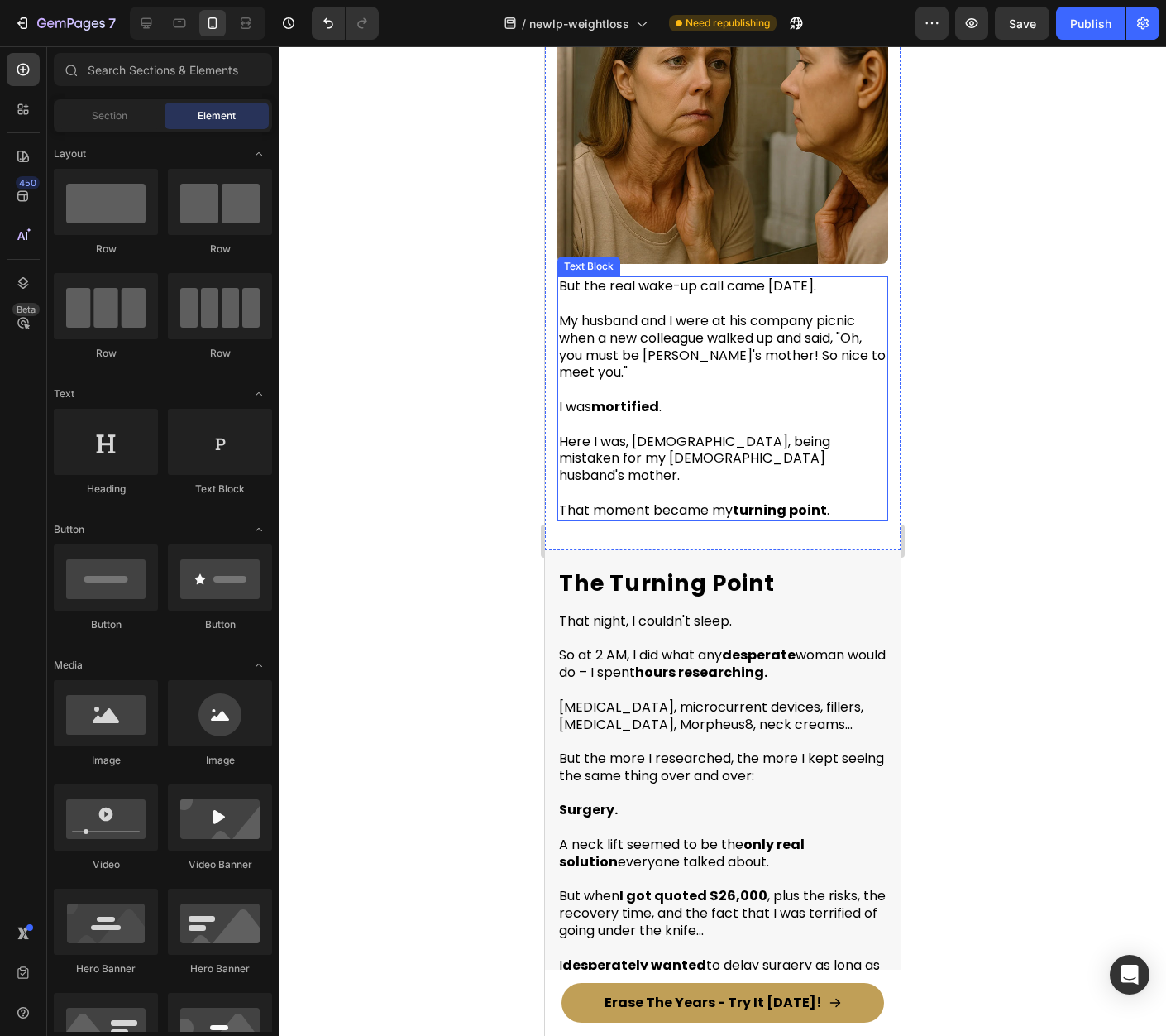
click at [831, 501] on p "Here I was, 52 years old, being mistaken for my 54-year-old husband's mother. T…" at bounding box center [722, 476] width 327 height 86
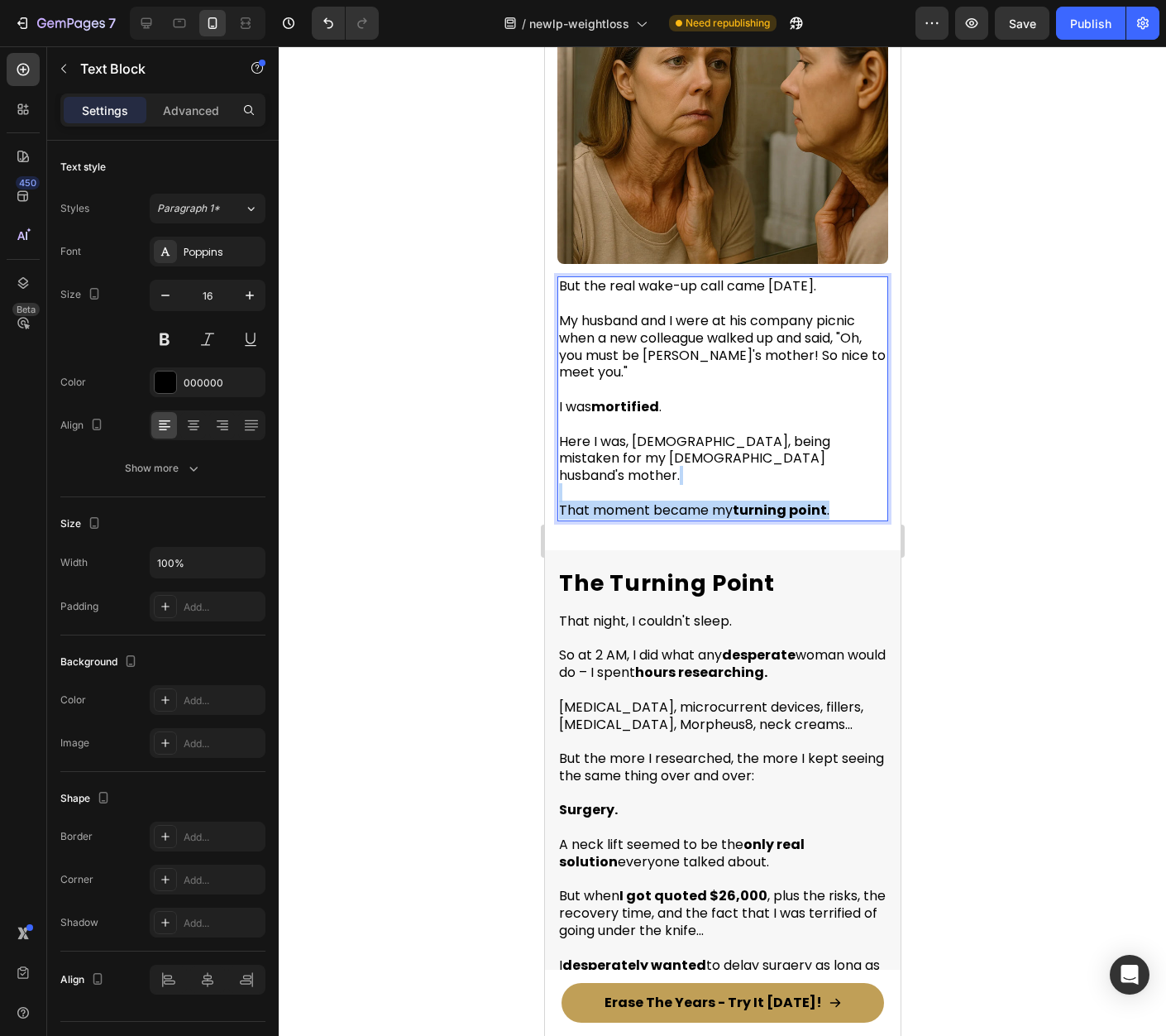
drag, startPoint x: 840, startPoint y: 500, endPoint x: 1085, endPoint y: 531, distance: 247.0
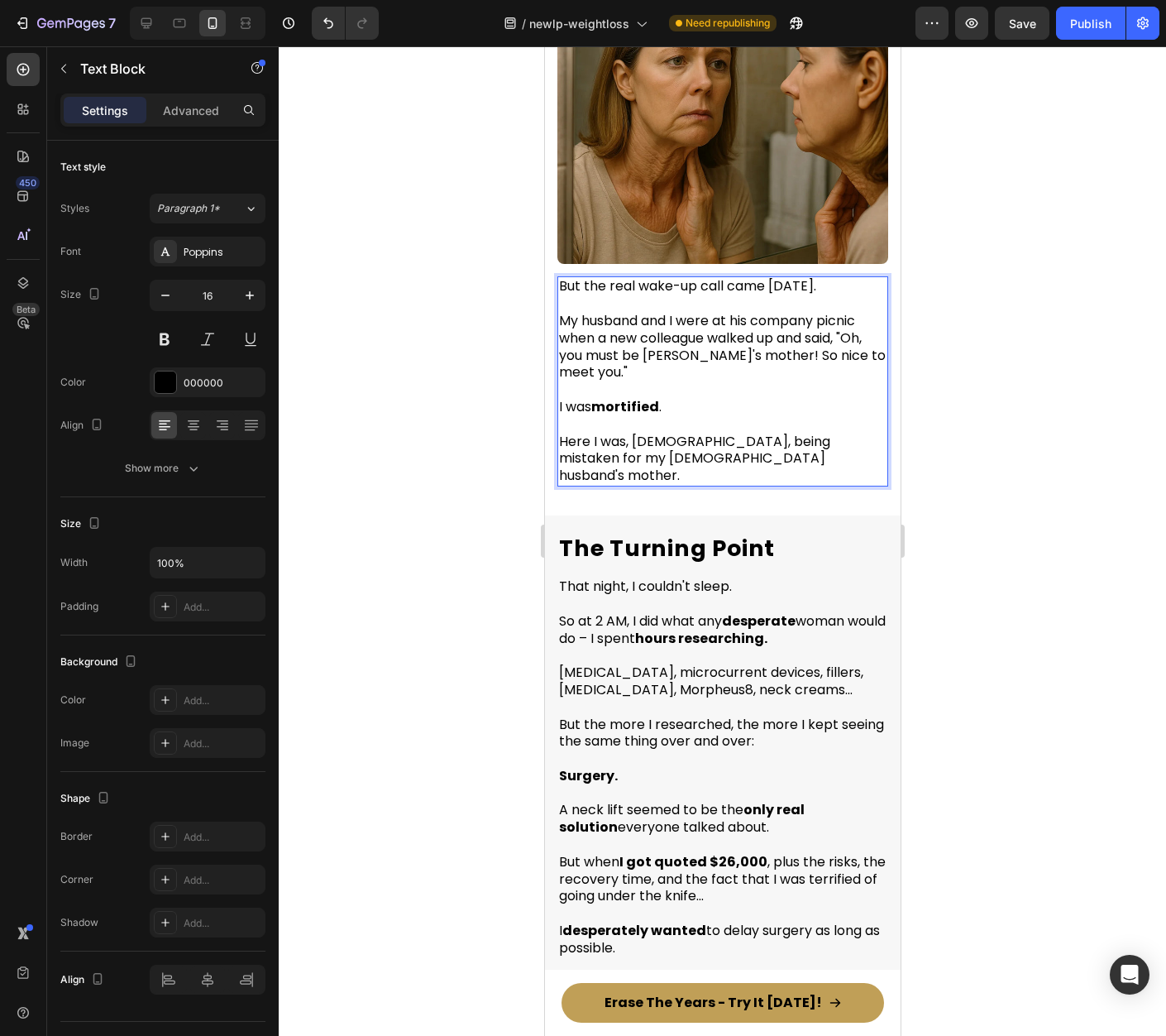
click at [933, 462] on div at bounding box center [722, 541] width 888 height 989
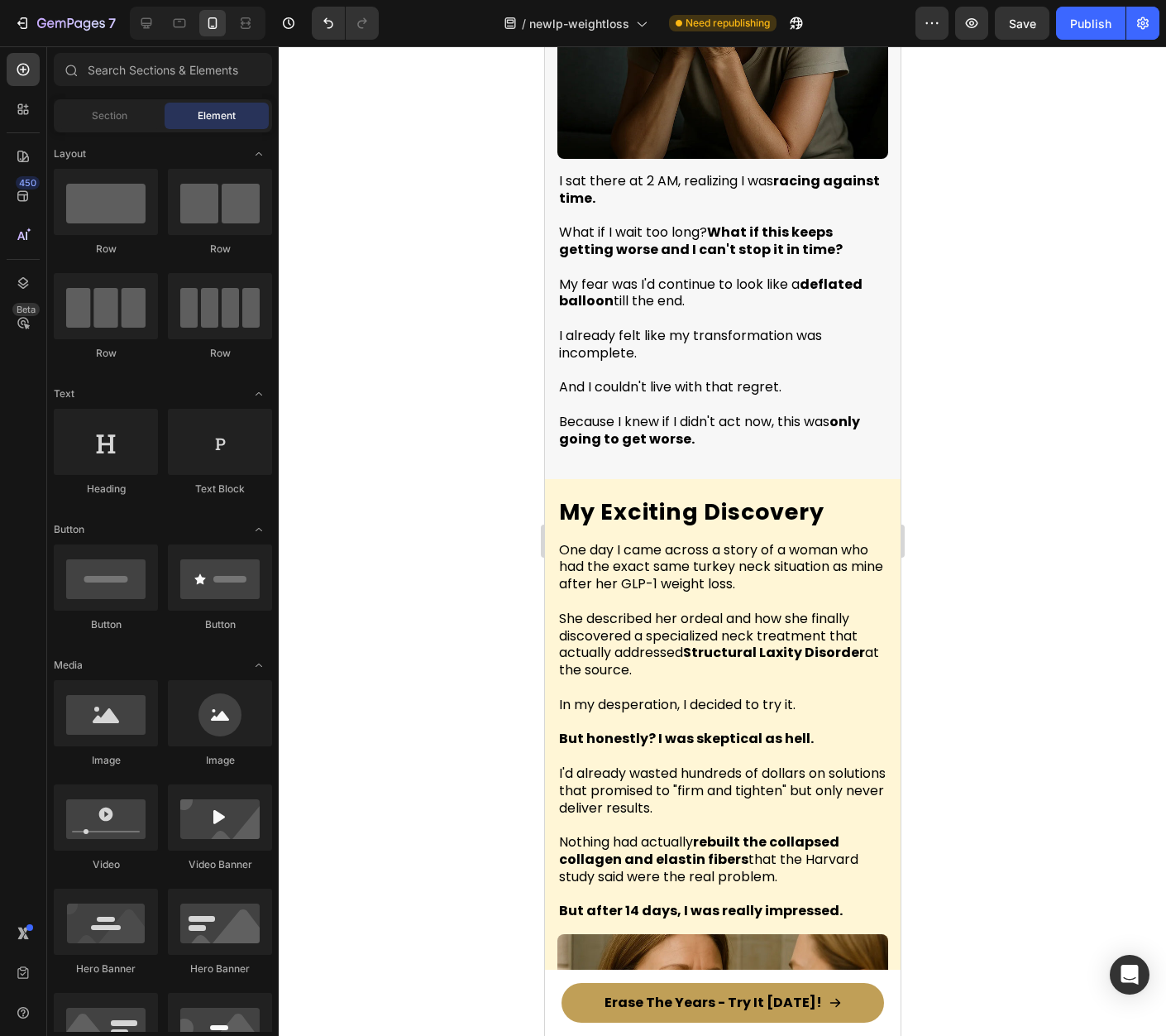
scroll to position [4263, 0]
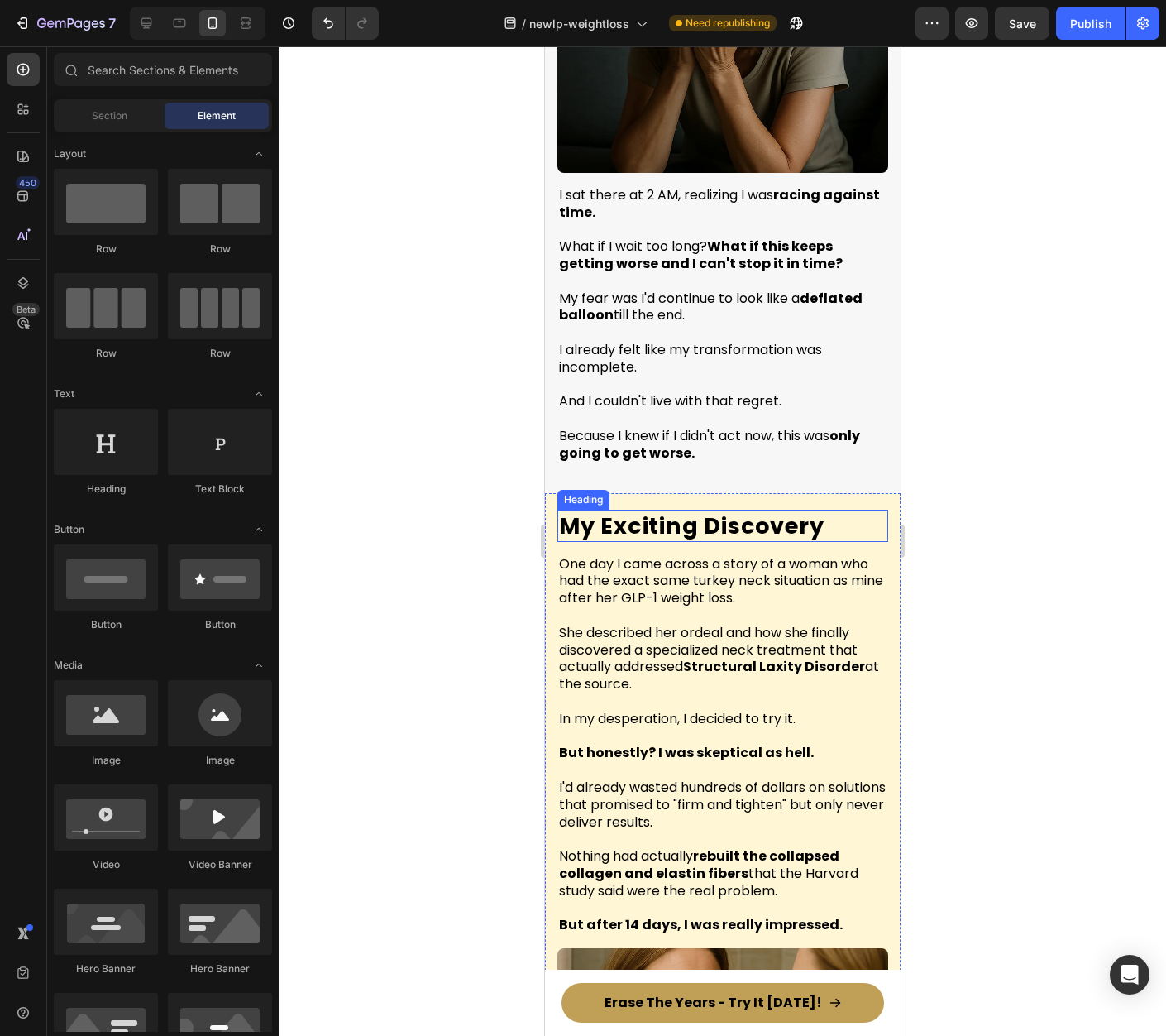
click at [690, 510] on h2 "My Exciting Discovery" at bounding box center [722, 526] width 331 height 32
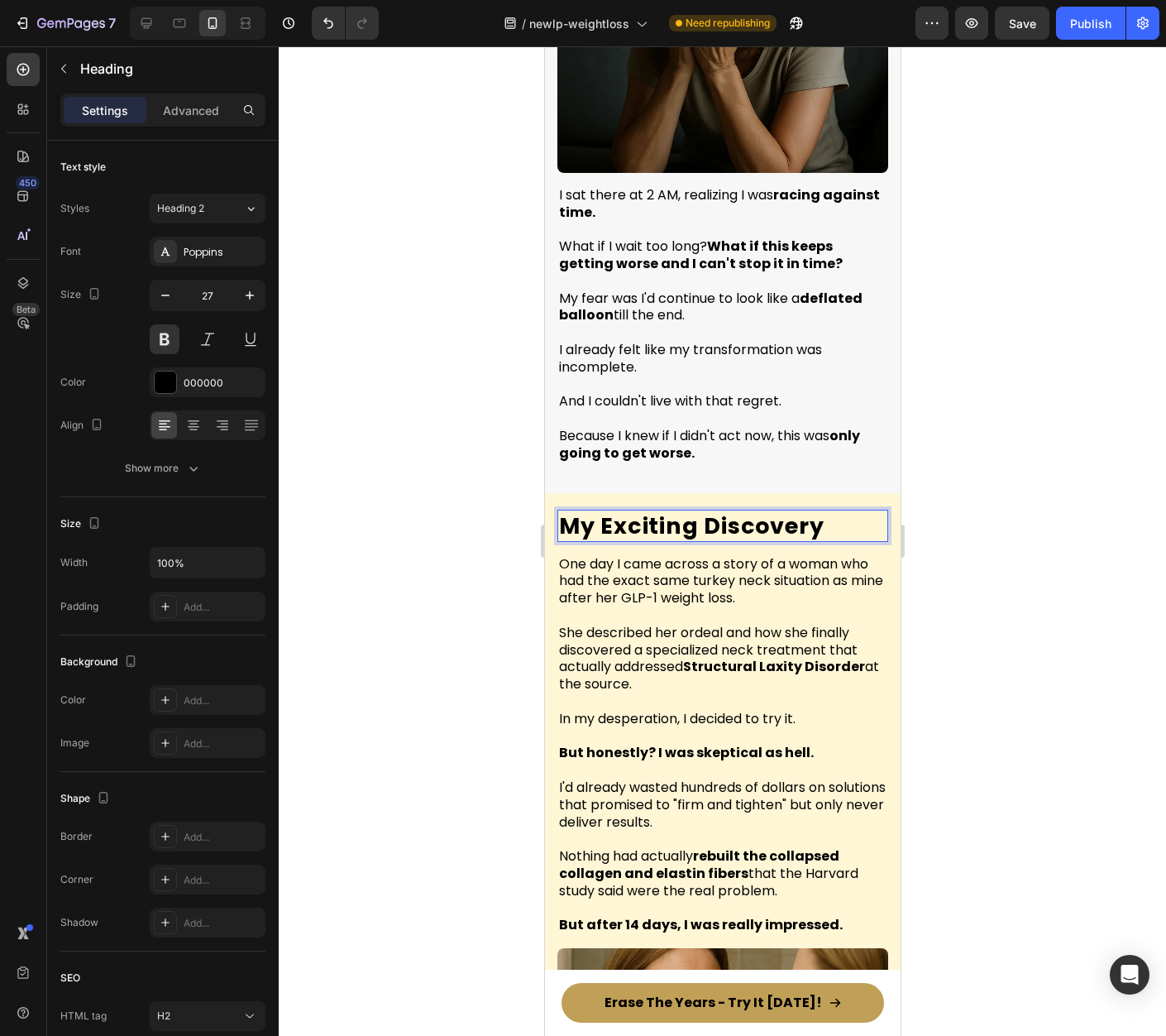
click at [690, 510] on h2 "My Exciting Discovery" at bounding box center [722, 526] width 331 height 32
click at [690, 511] on p "My Exciting Discovery" at bounding box center [722, 525] width 327 height 29
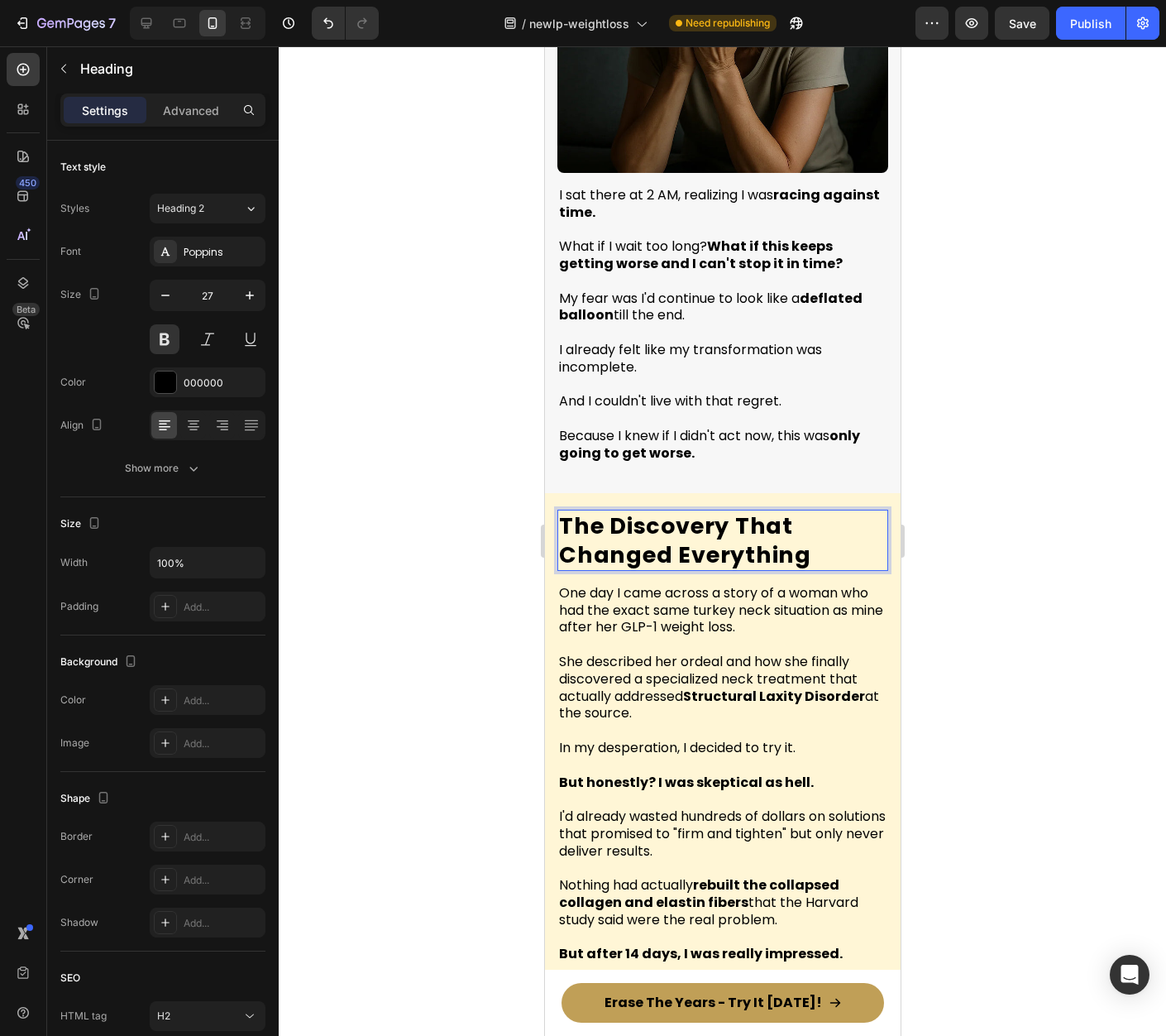
click at [964, 623] on div at bounding box center [722, 541] width 888 height 989
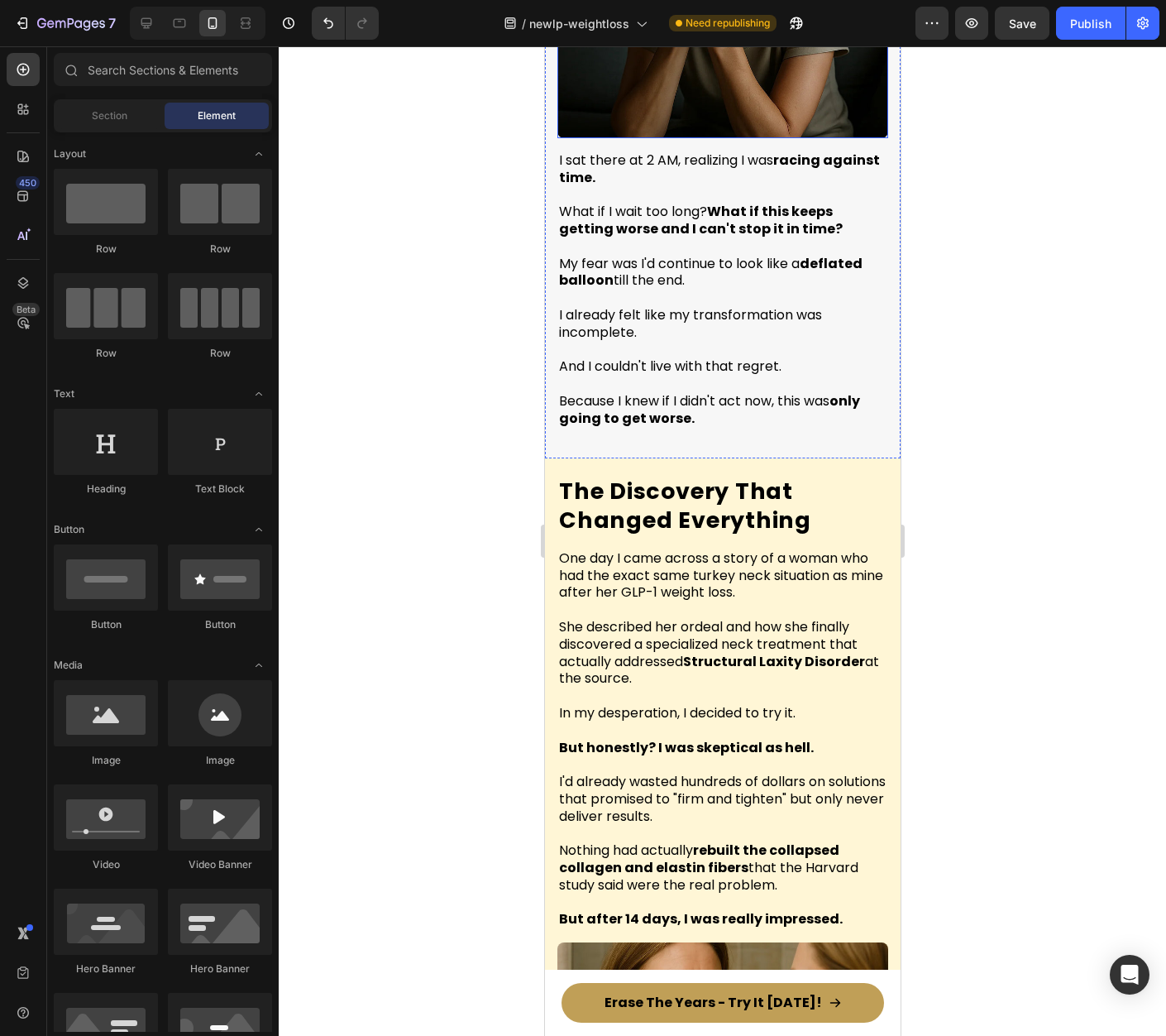
scroll to position [4343, 0]
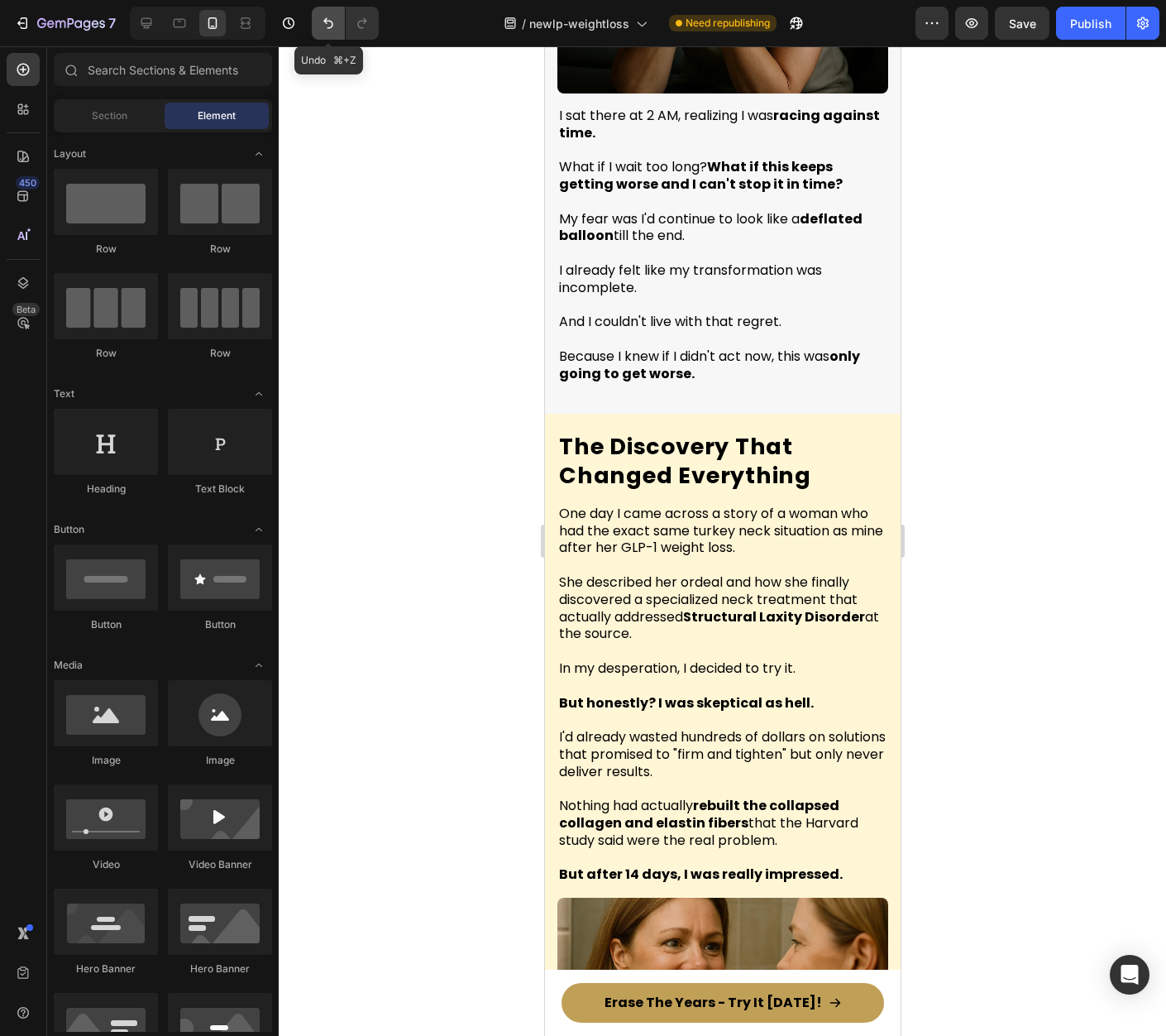
click at [331, 27] on icon "Undo/Redo" at bounding box center [328, 23] width 10 height 11
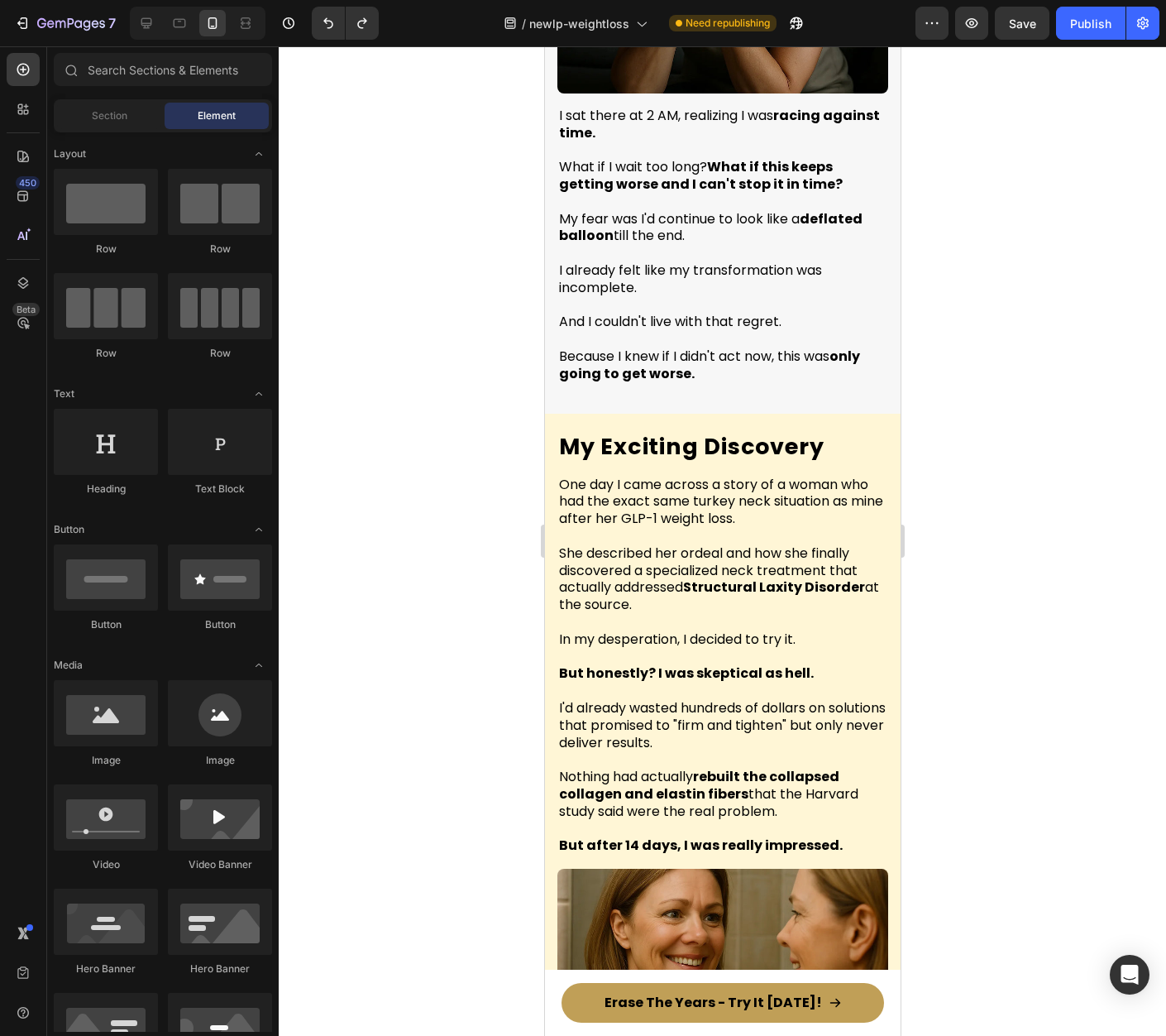
click at [1006, 419] on div at bounding box center [722, 541] width 888 height 989
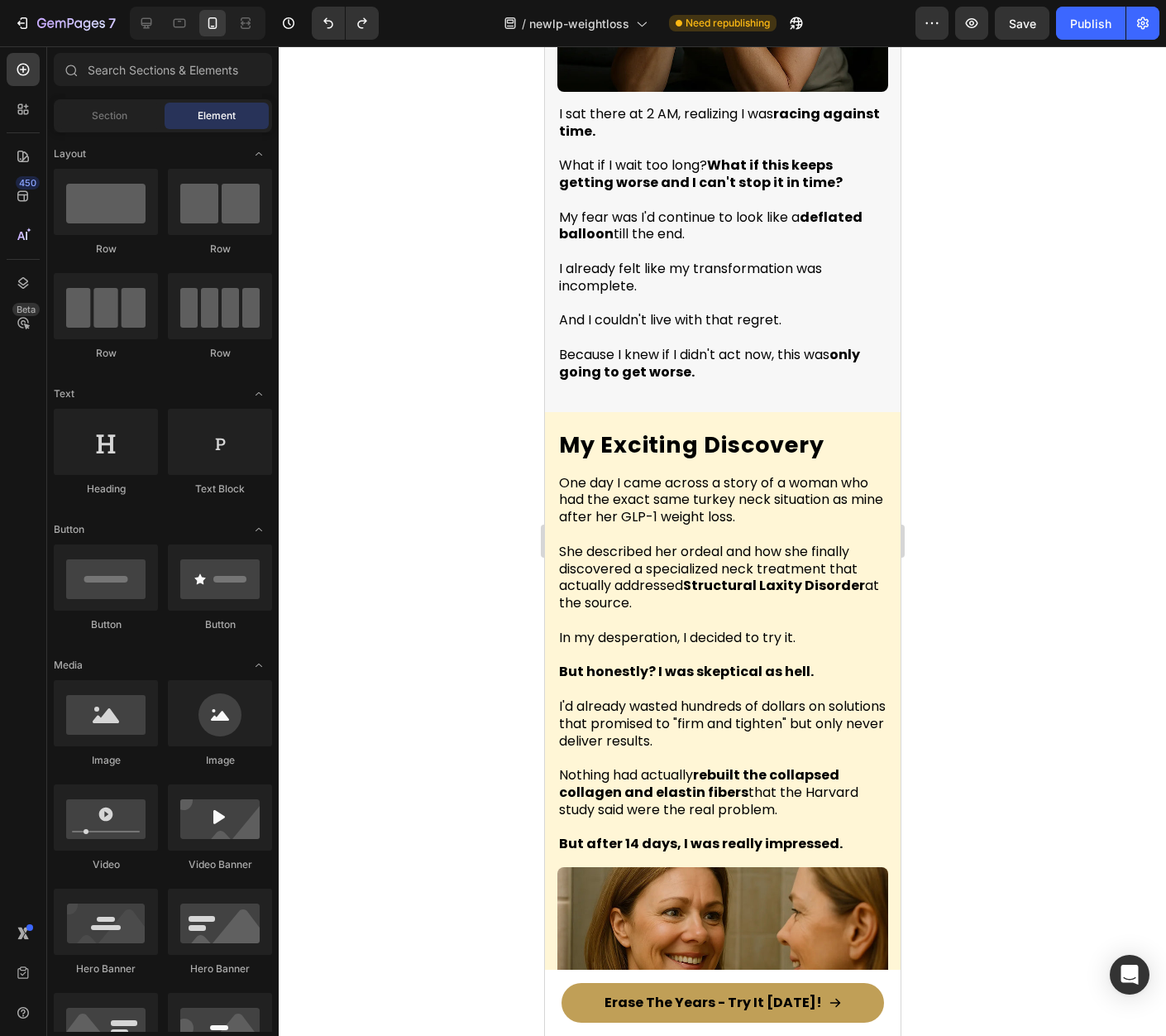
click at [682, 429] on h2 "My Exciting Discovery" at bounding box center [722, 444] width 331 height 32
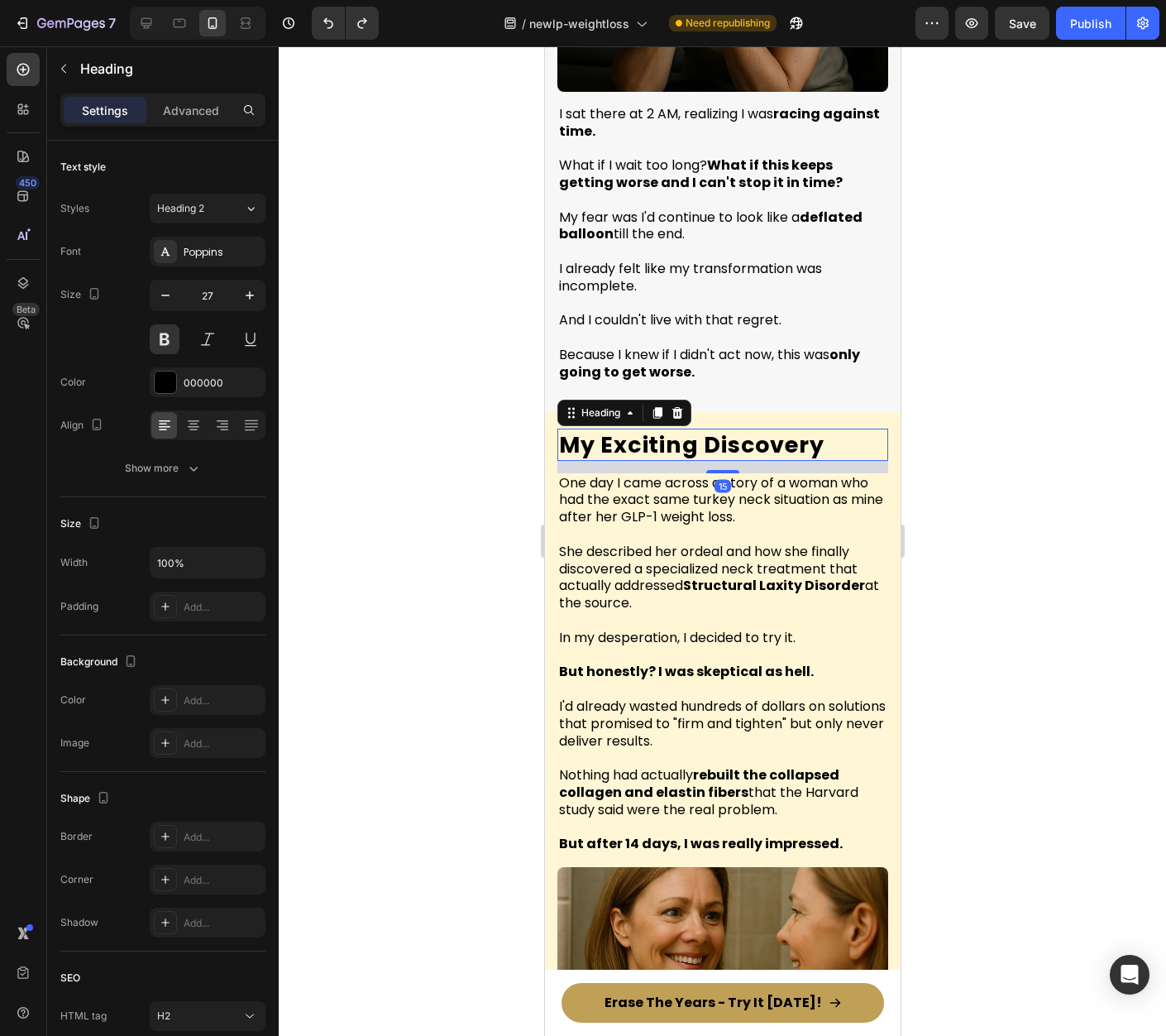
click at [682, 431] on p "My Exciting Discovery" at bounding box center [722, 444] width 327 height 29
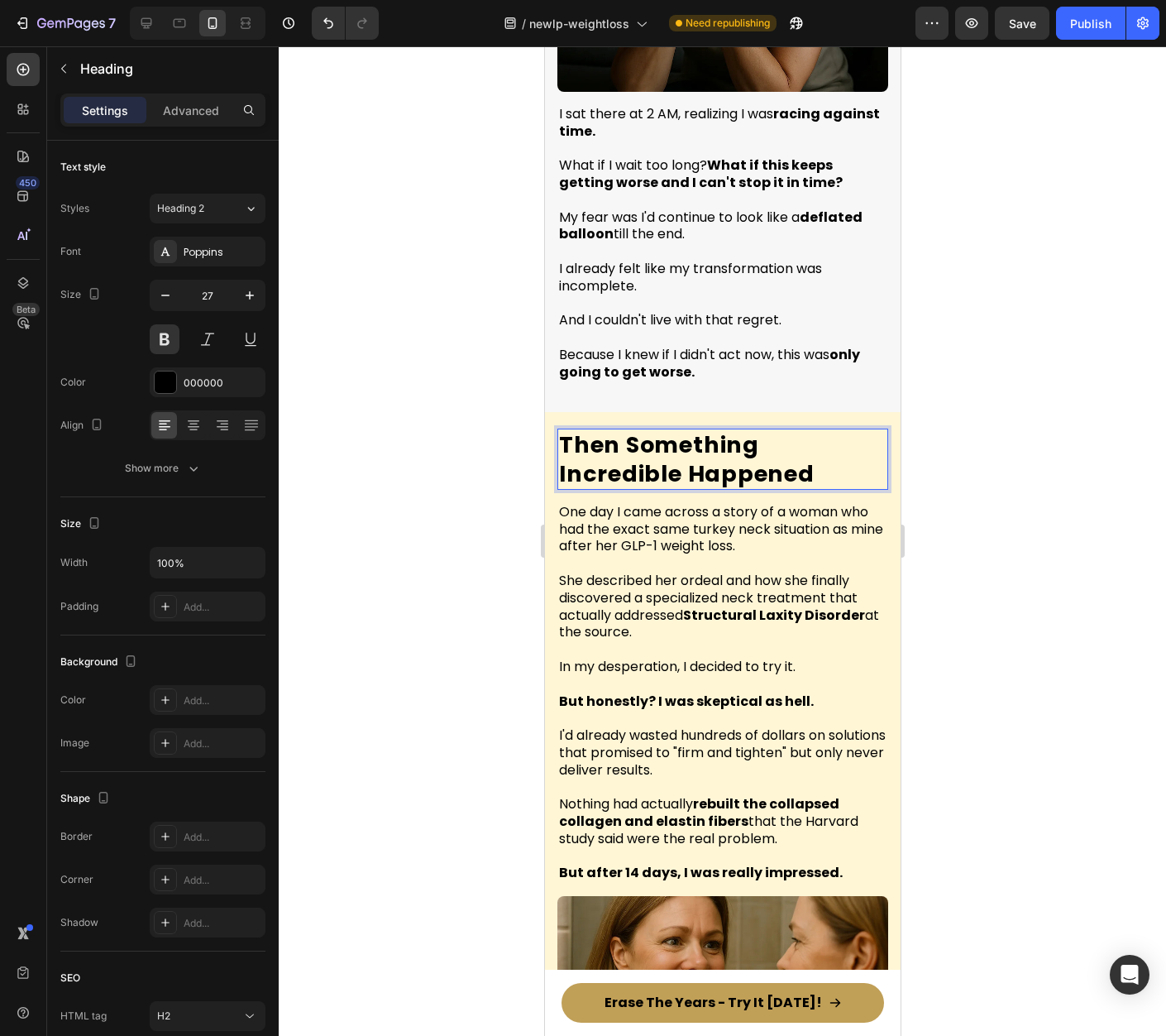
click at [1002, 551] on div at bounding box center [722, 541] width 888 height 989
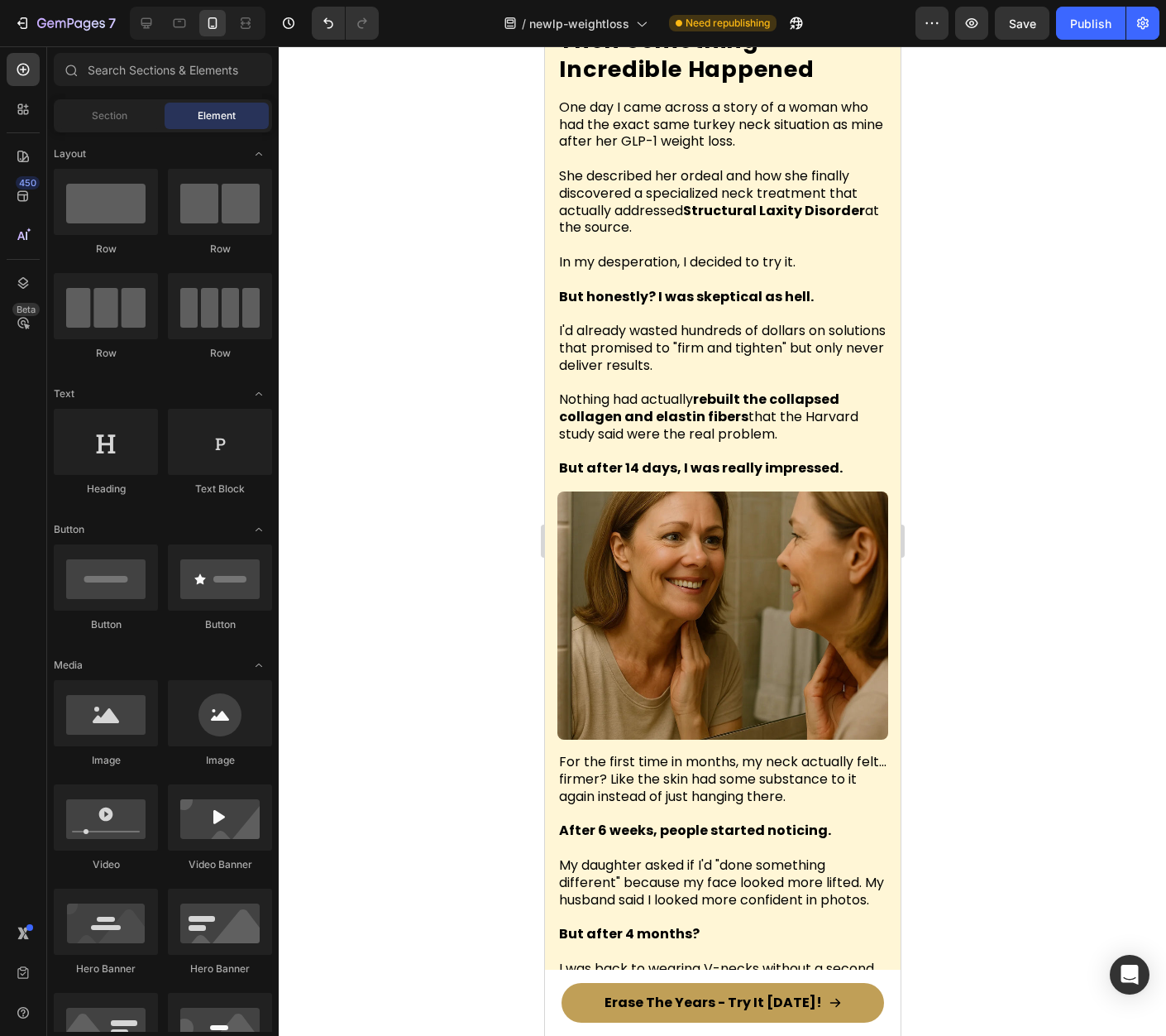
scroll to position [4785, 0]
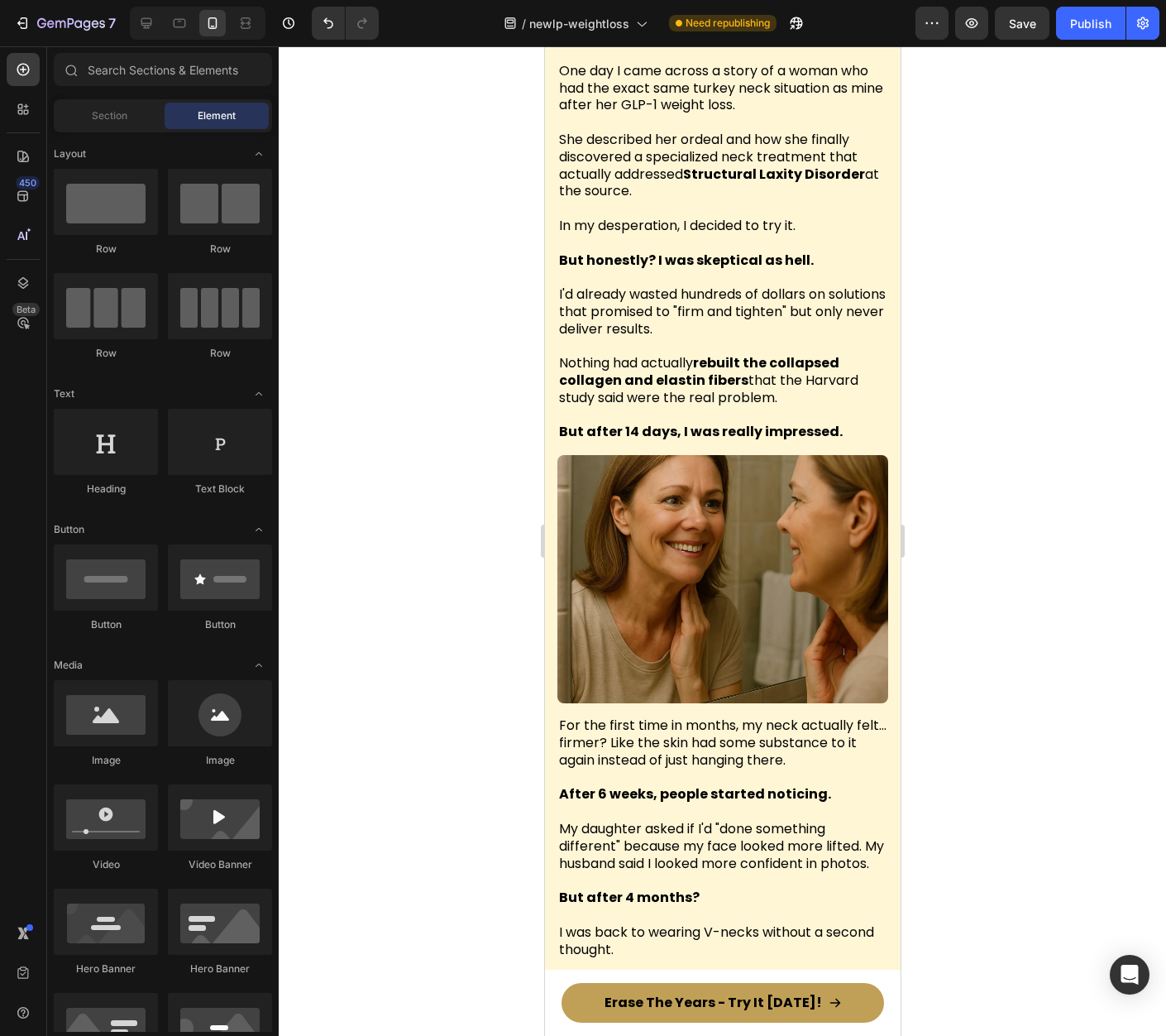
click at [688, 284] on span "I'd already wasted hundreds of dollars on solutions that promised to "firm and …" at bounding box center [722, 311] width 327 height 54
click at [689, 284] on span "I'd already wasted hundreds of dollars on solutions that promised to "firm and …" at bounding box center [722, 311] width 327 height 54
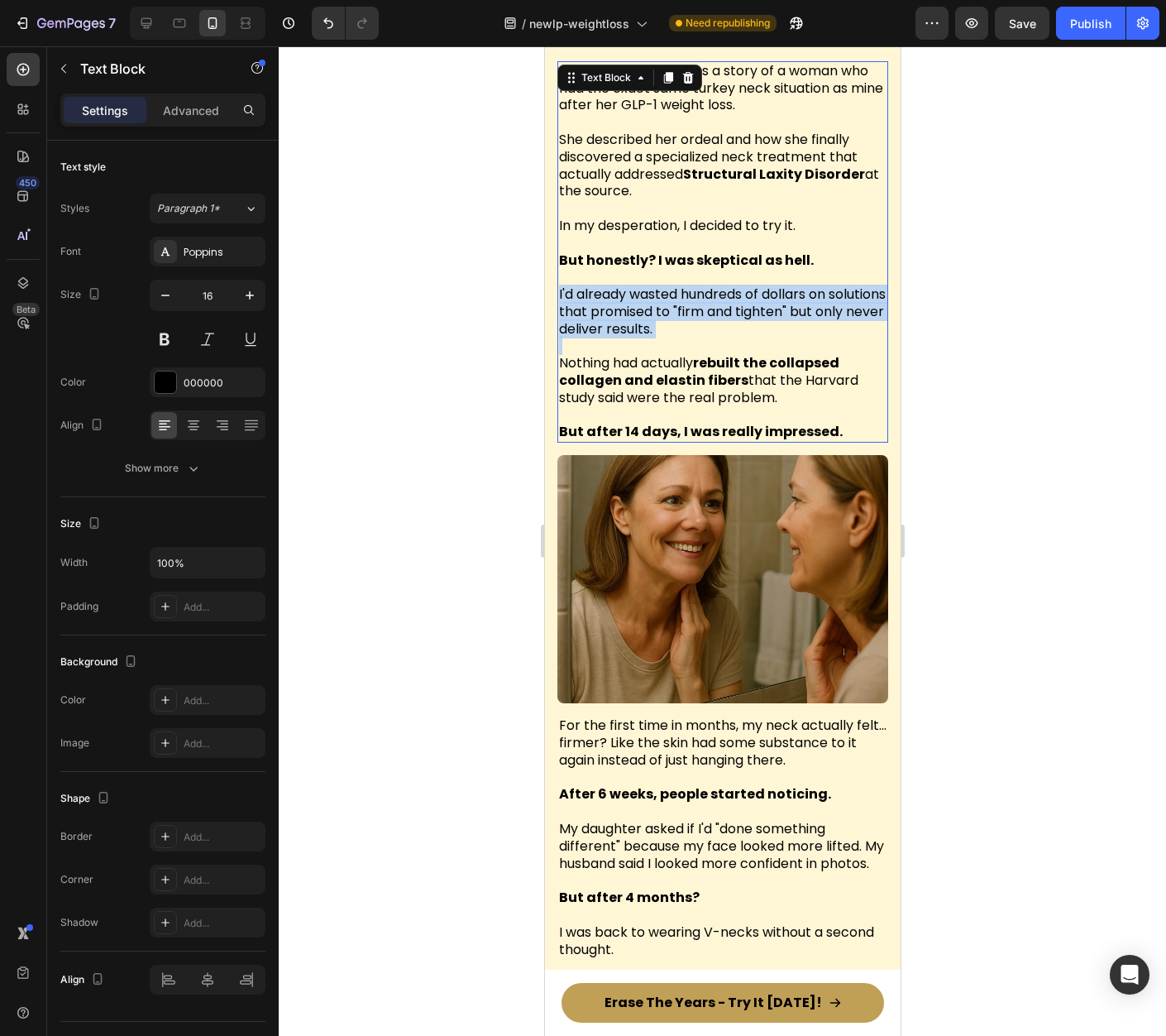
click at [689, 284] on span "I'd already wasted hundreds of dollars on solutions that promised to "firm and …" at bounding box center [722, 311] width 327 height 54
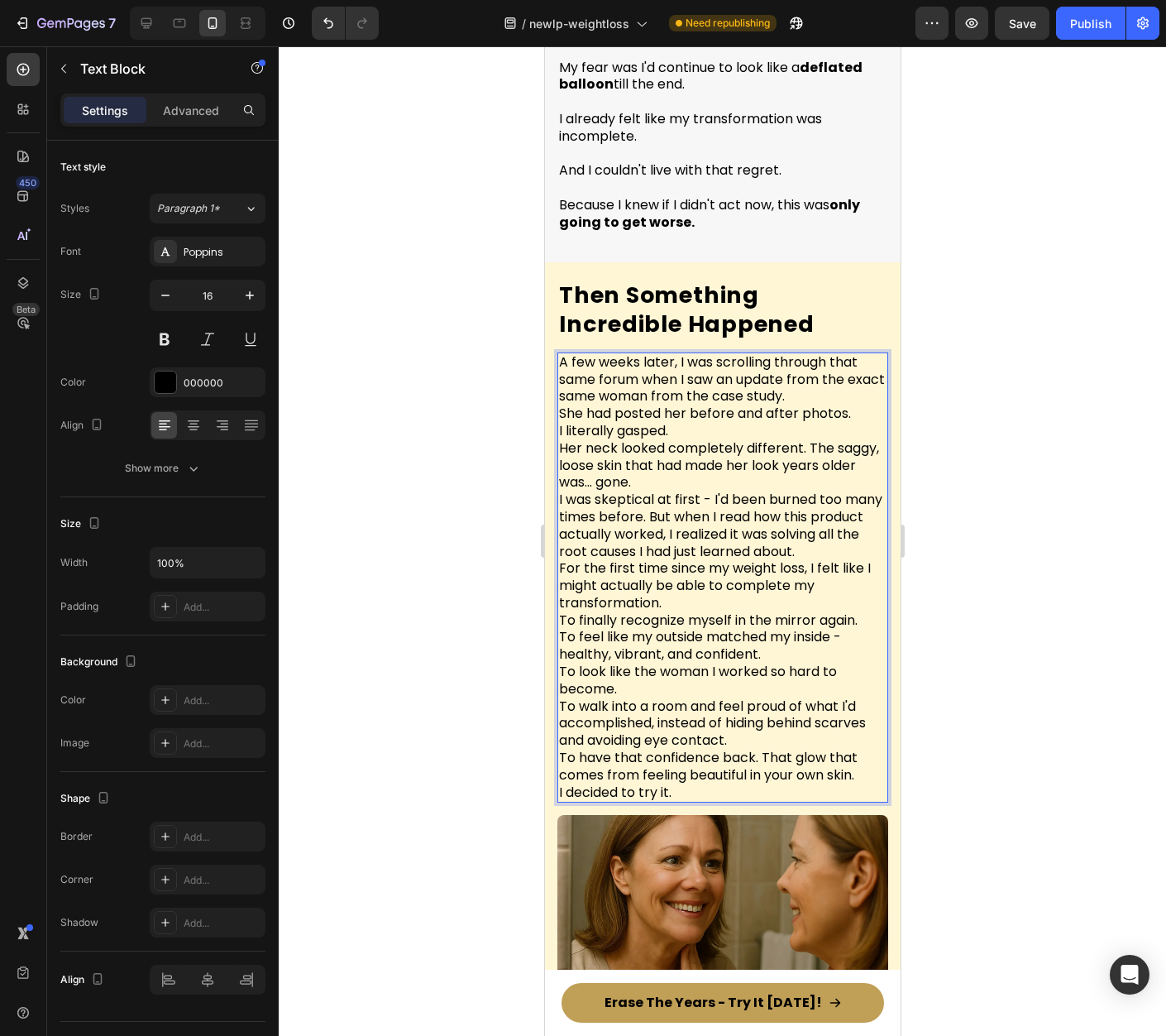
scroll to position [4398, 0]
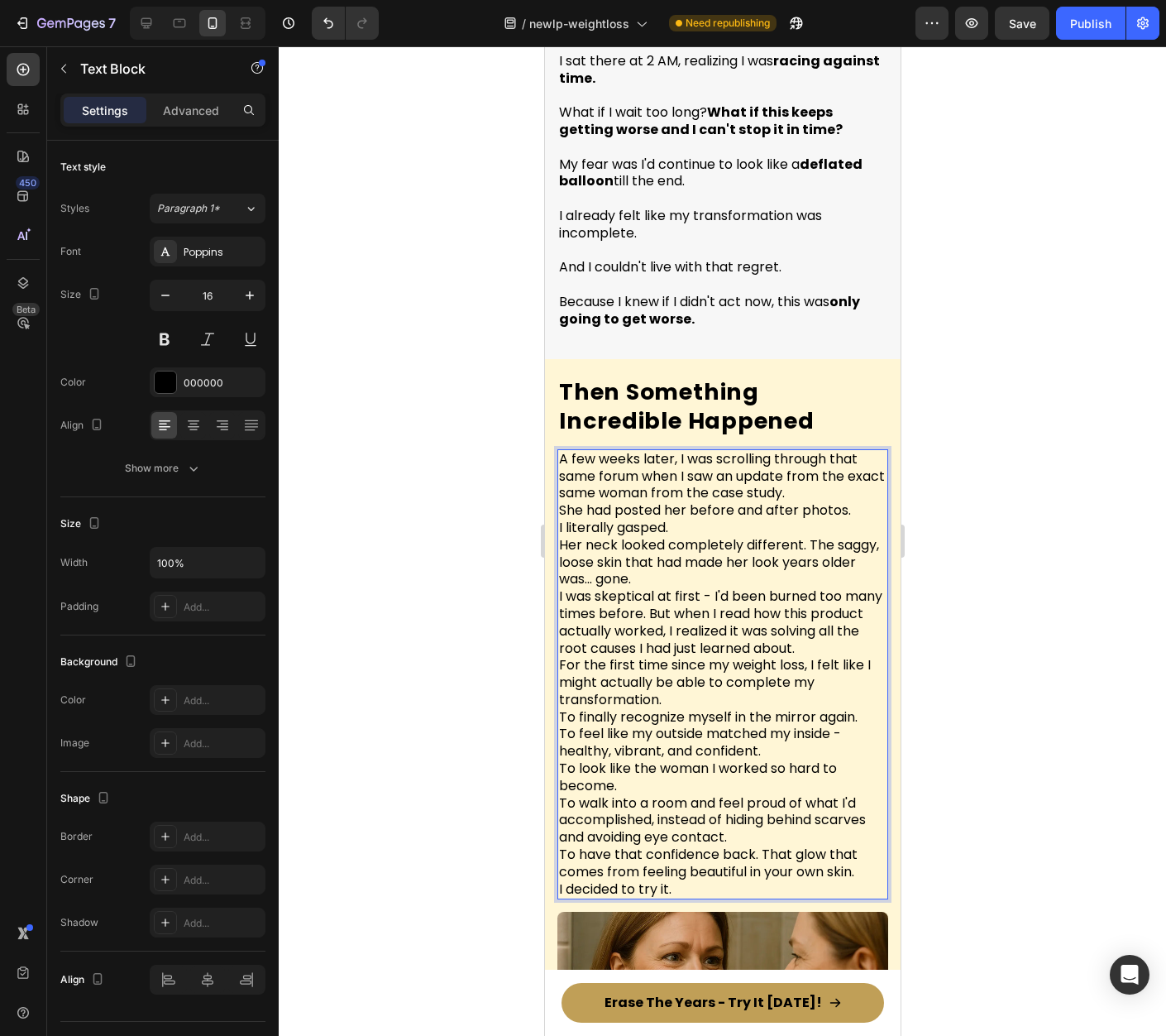
click at [677, 535] on span "Her neck looked completely different. The saggy, loose skin that had made her l…" at bounding box center [719, 562] width 320 height 54
click at [679, 535] on span "Her neck looked completely different. The saggy, loose skin that had made her l…" at bounding box center [719, 562] width 320 height 54
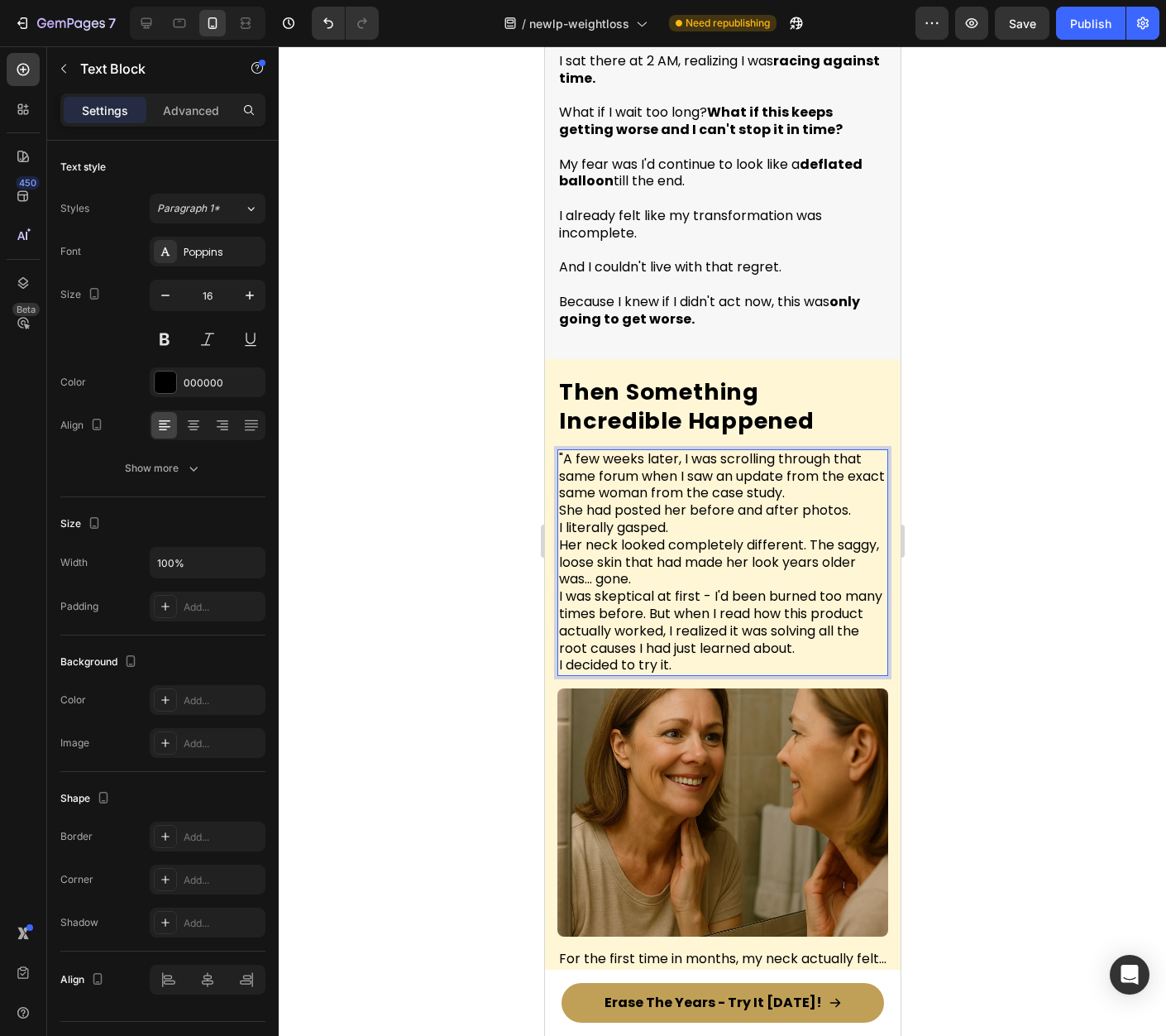
click at [1007, 561] on div at bounding box center [722, 541] width 888 height 989
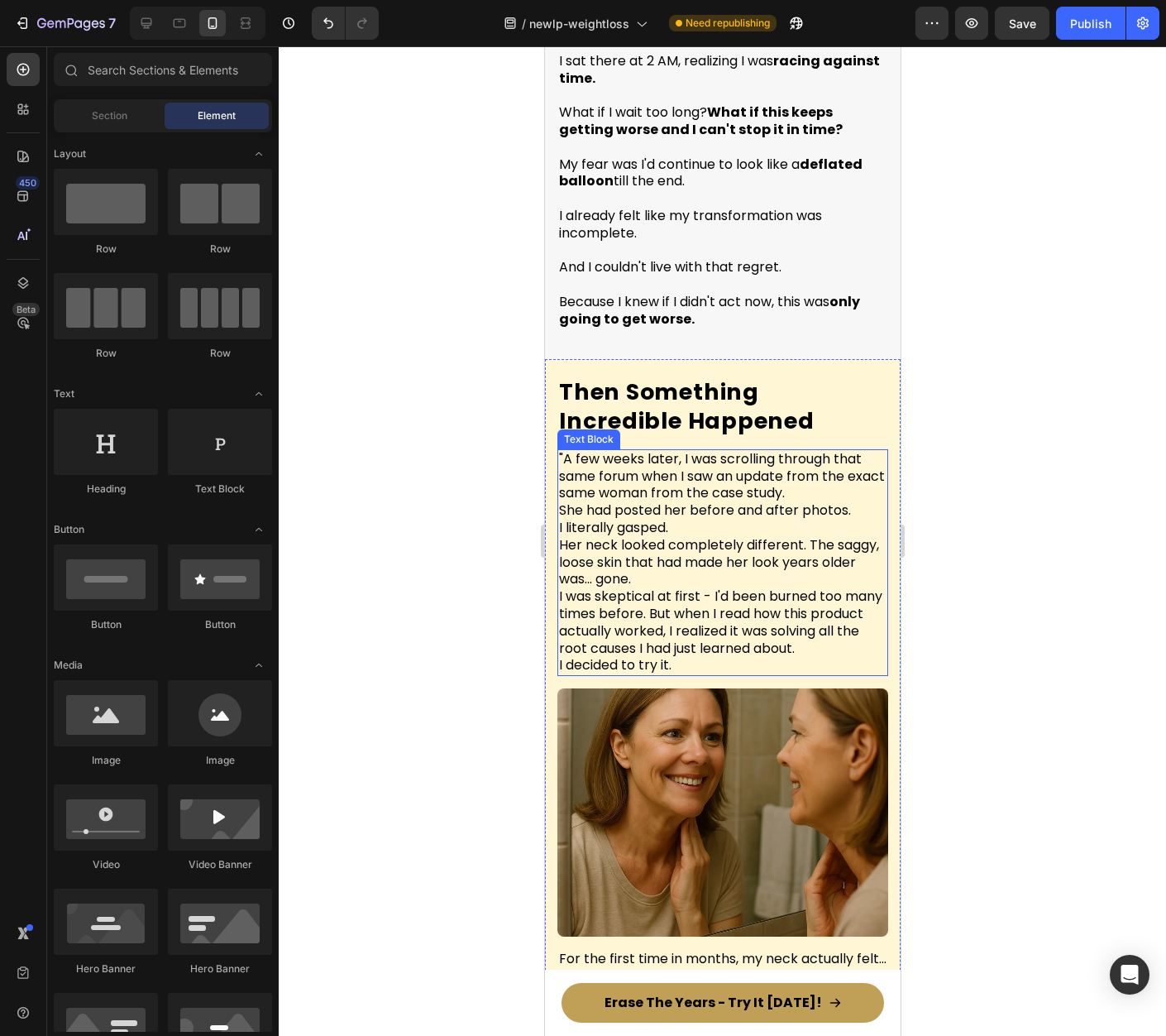
click at [561, 449] on span ""A few weeks later, I was scrolling through that same forum when I saw an updat…" at bounding box center [722, 476] width 326 height 54
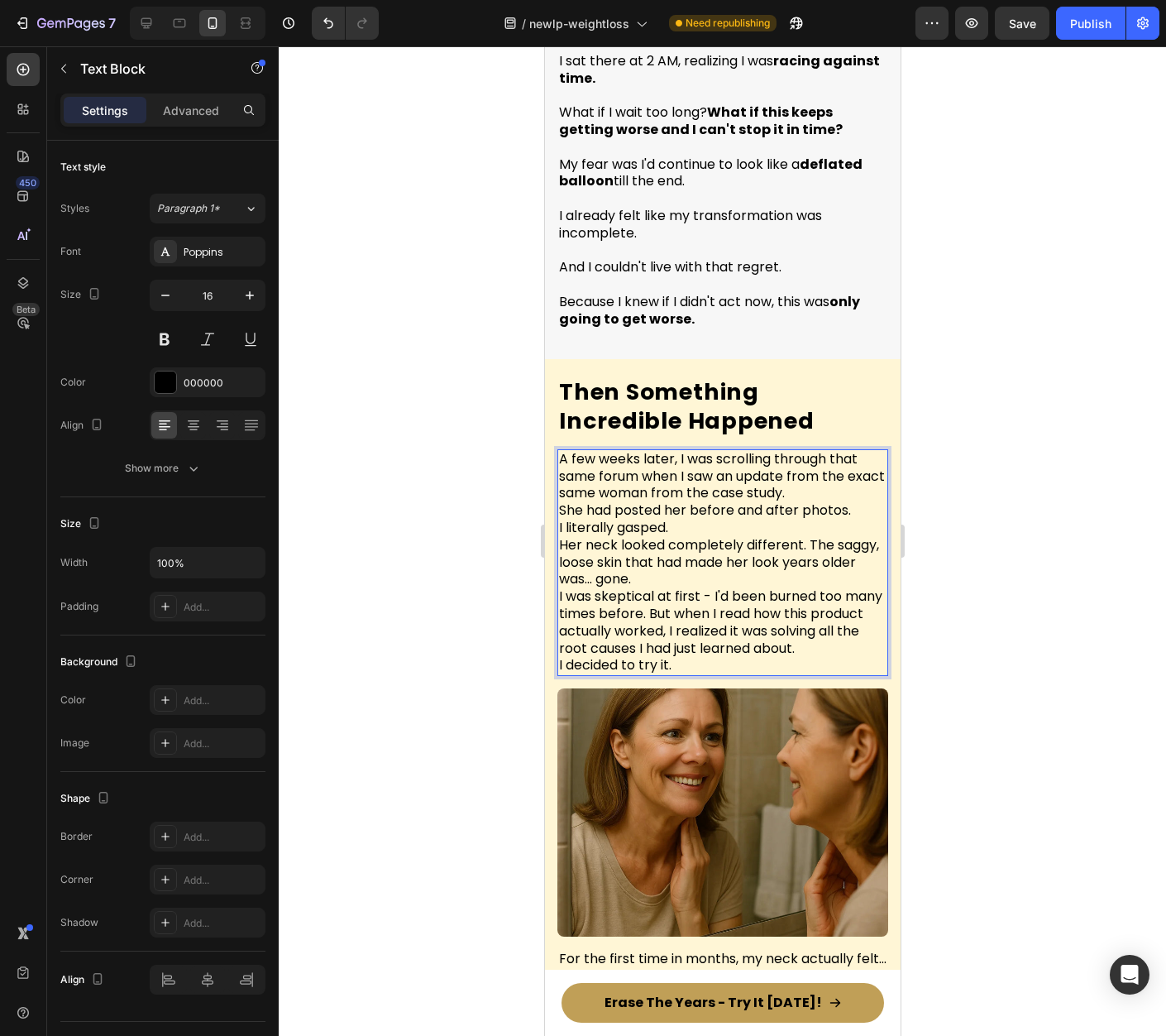
click at [831, 454] on p "A few weeks later, I was scrolling through that same forum when I saw an update…" at bounding box center [722, 562] width 327 height 224
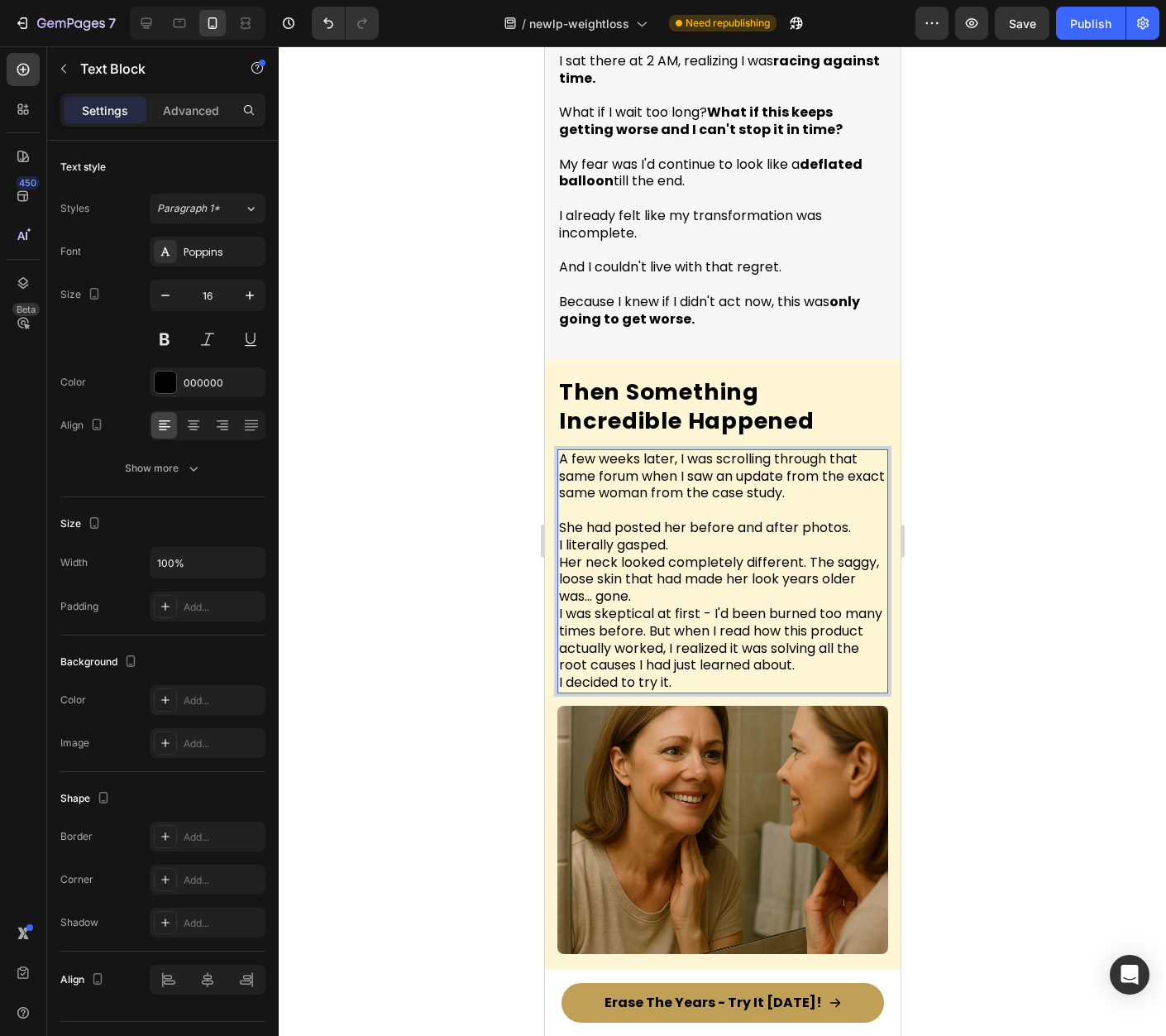
click at [1050, 453] on div at bounding box center [722, 541] width 888 height 989
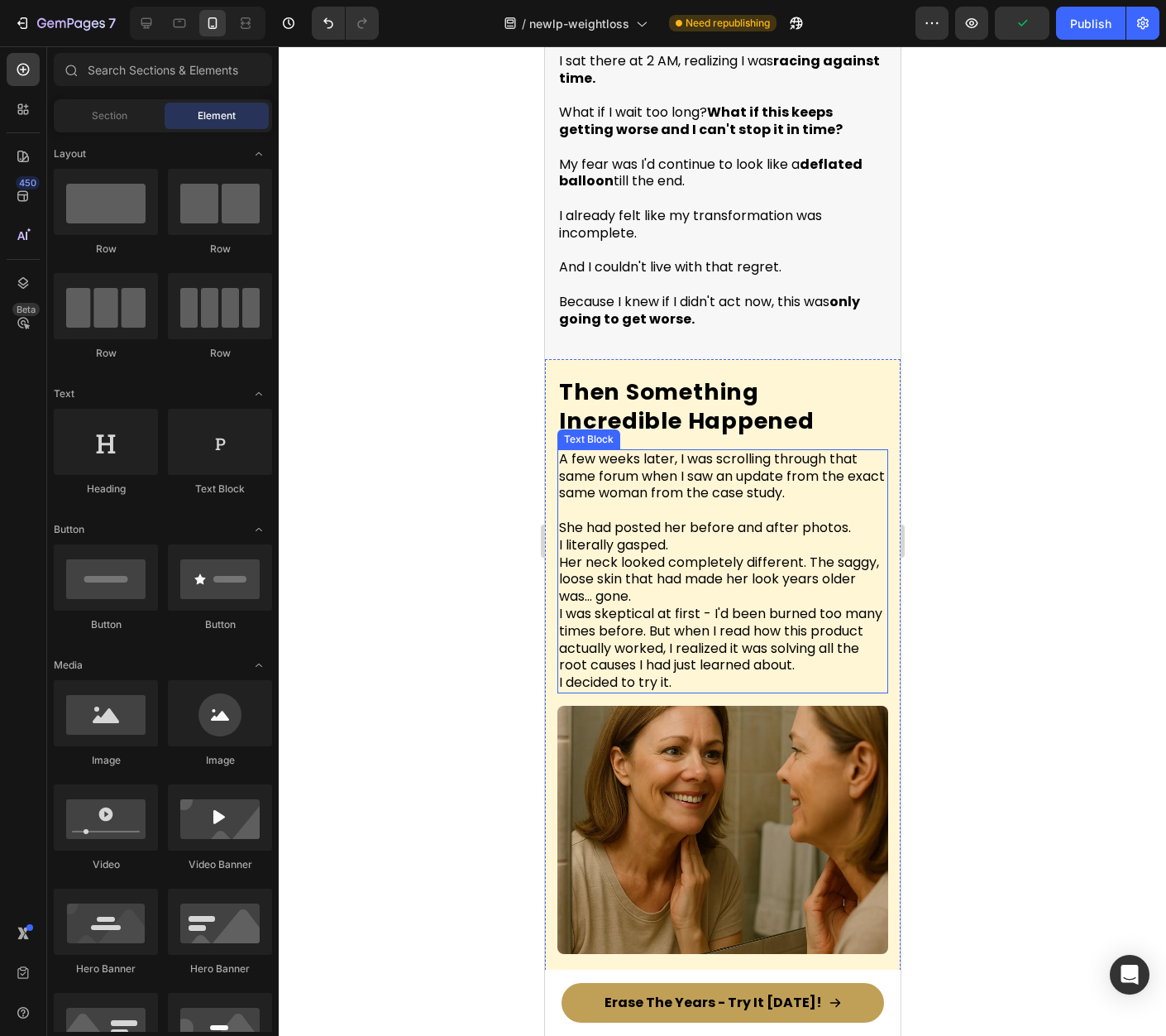
click at [591, 460] on span "A few weeks later, I was scrolling through that same forum when I saw an update…" at bounding box center [722, 476] width 326 height 54
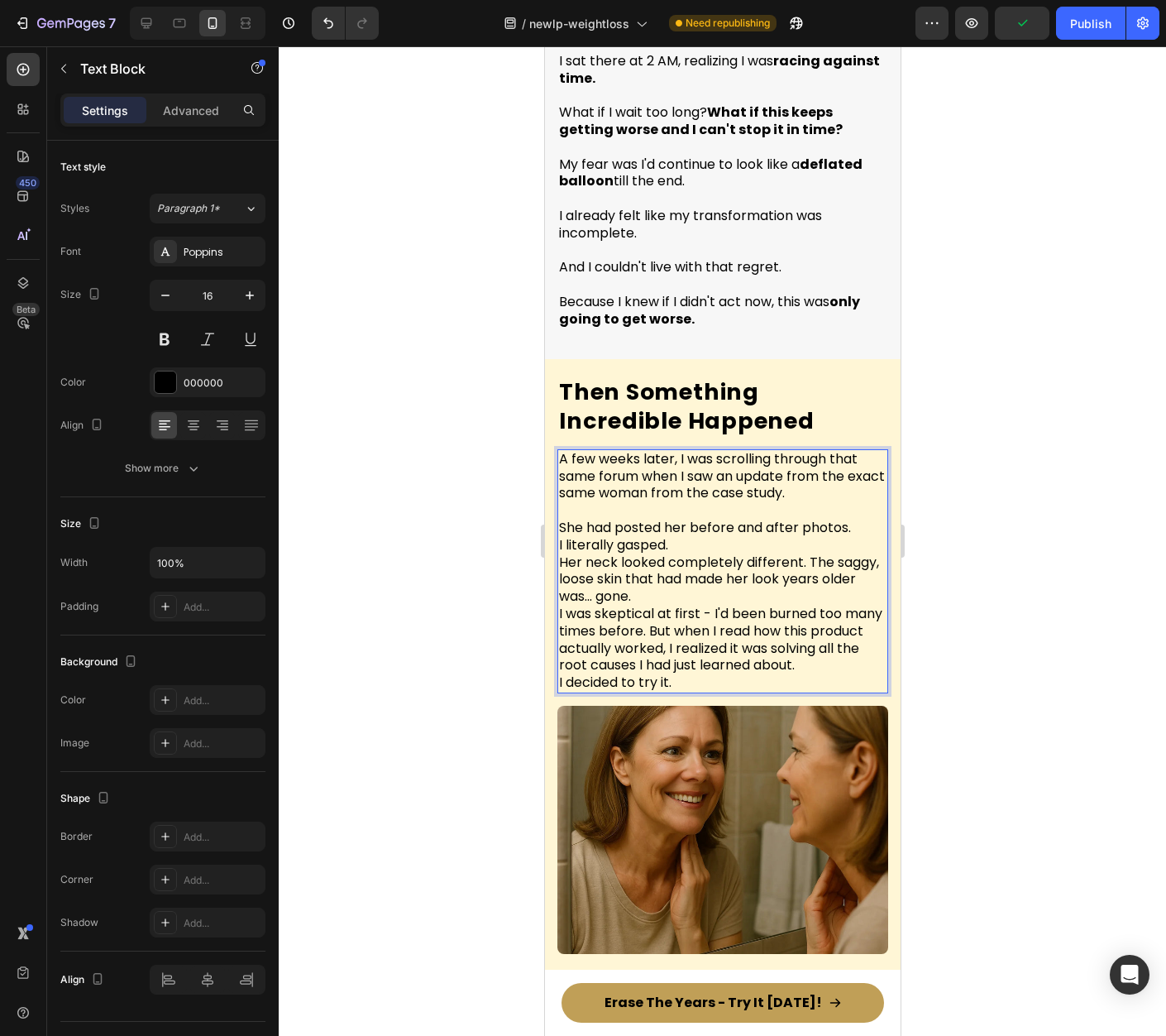
drag, startPoint x: 562, startPoint y: 459, endPoint x: 621, endPoint y: 456, distance: 59.1
click at [557, 458] on div "Then Something Incredible Happened Heading A few weeks later, I was scrolling t…" at bounding box center [722, 911] width 356 height 1105
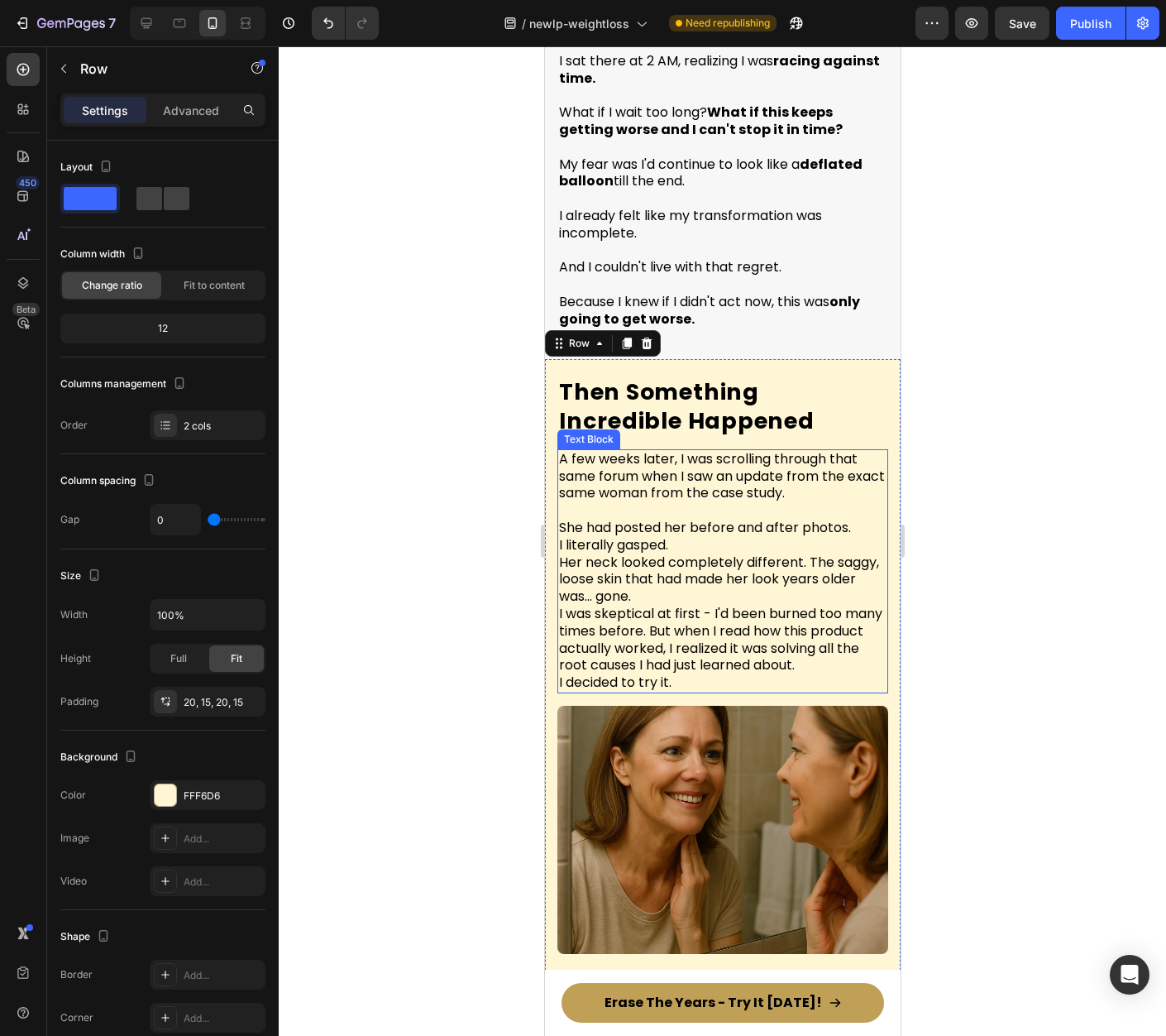
click at [559, 458] on span "A few weeks later, I was scrolling through that same forum when I saw an update…" at bounding box center [722, 476] width 326 height 54
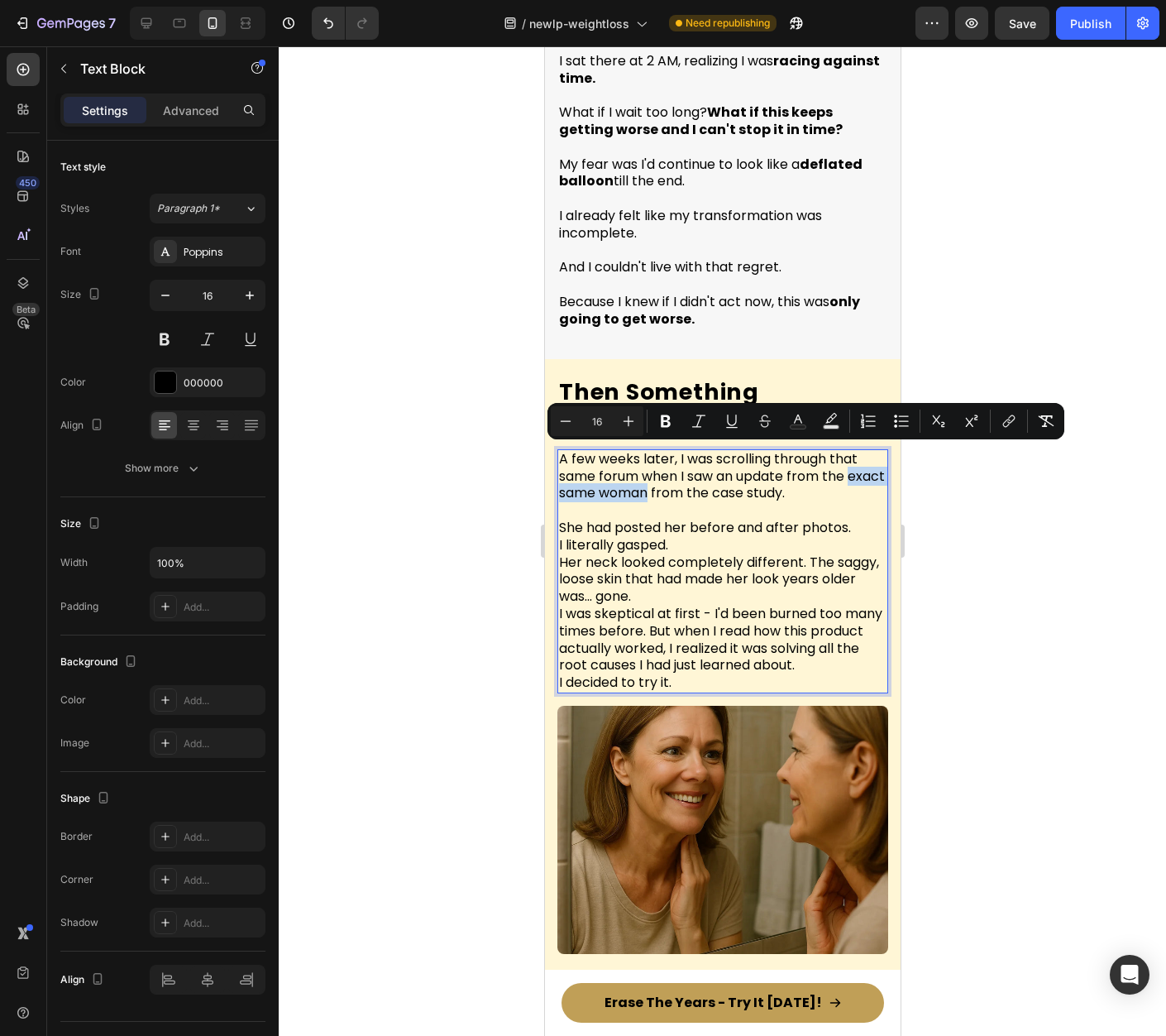
drag, startPoint x: 561, startPoint y: 458, endPoint x: 688, endPoint y: 459, distance: 127.0
click at [688, 459] on span "A few weeks later, I was scrolling through that same forum when I saw an update…" at bounding box center [722, 476] width 326 height 54
click at [990, 553] on div at bounding box center [722, 541] width 888 height 989
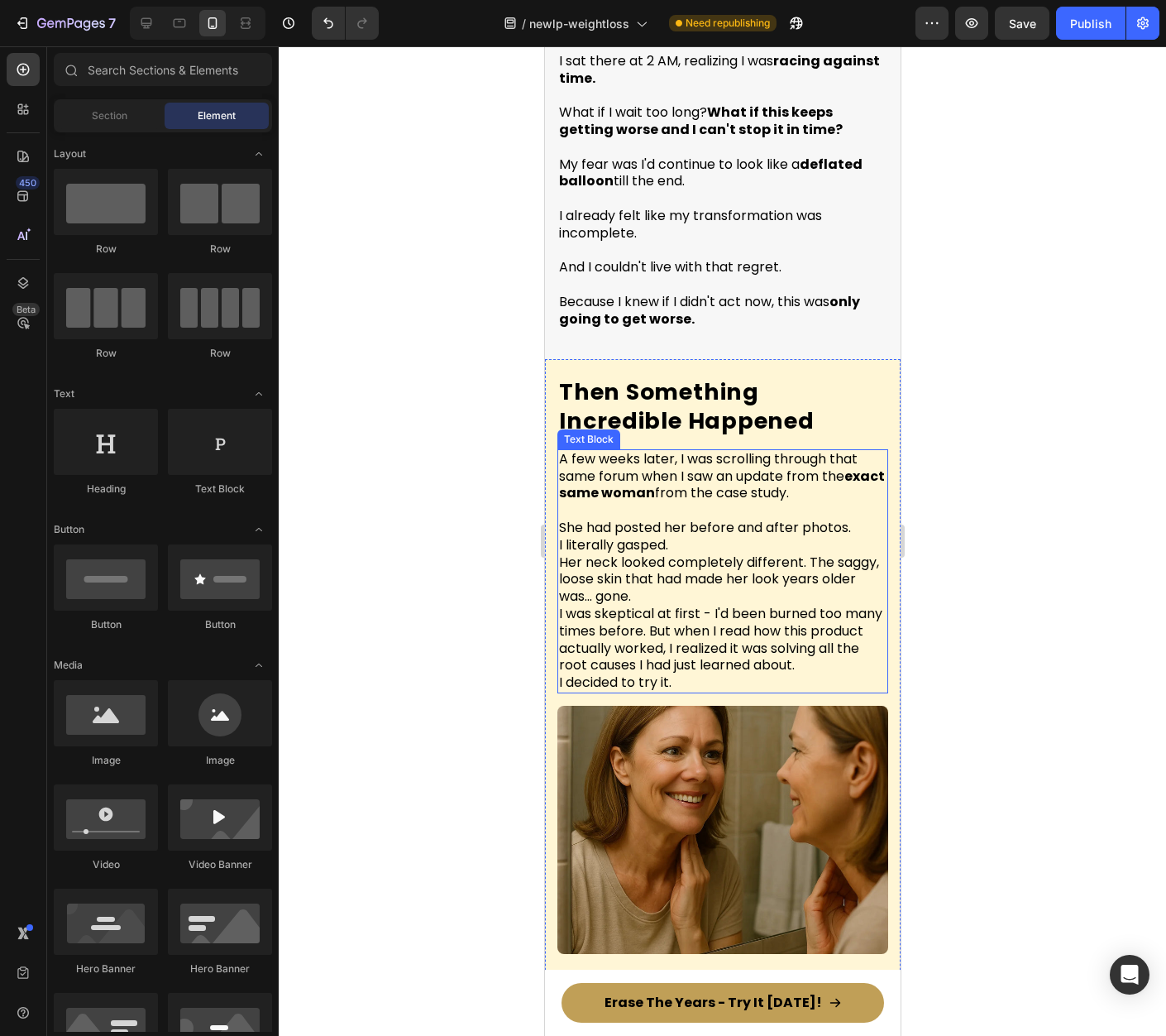
click at [709, 464] on span "A few weeks later, I was scrolling through that same forum when I saw an update…" at bounding box center [722, 476] width 326 height 54
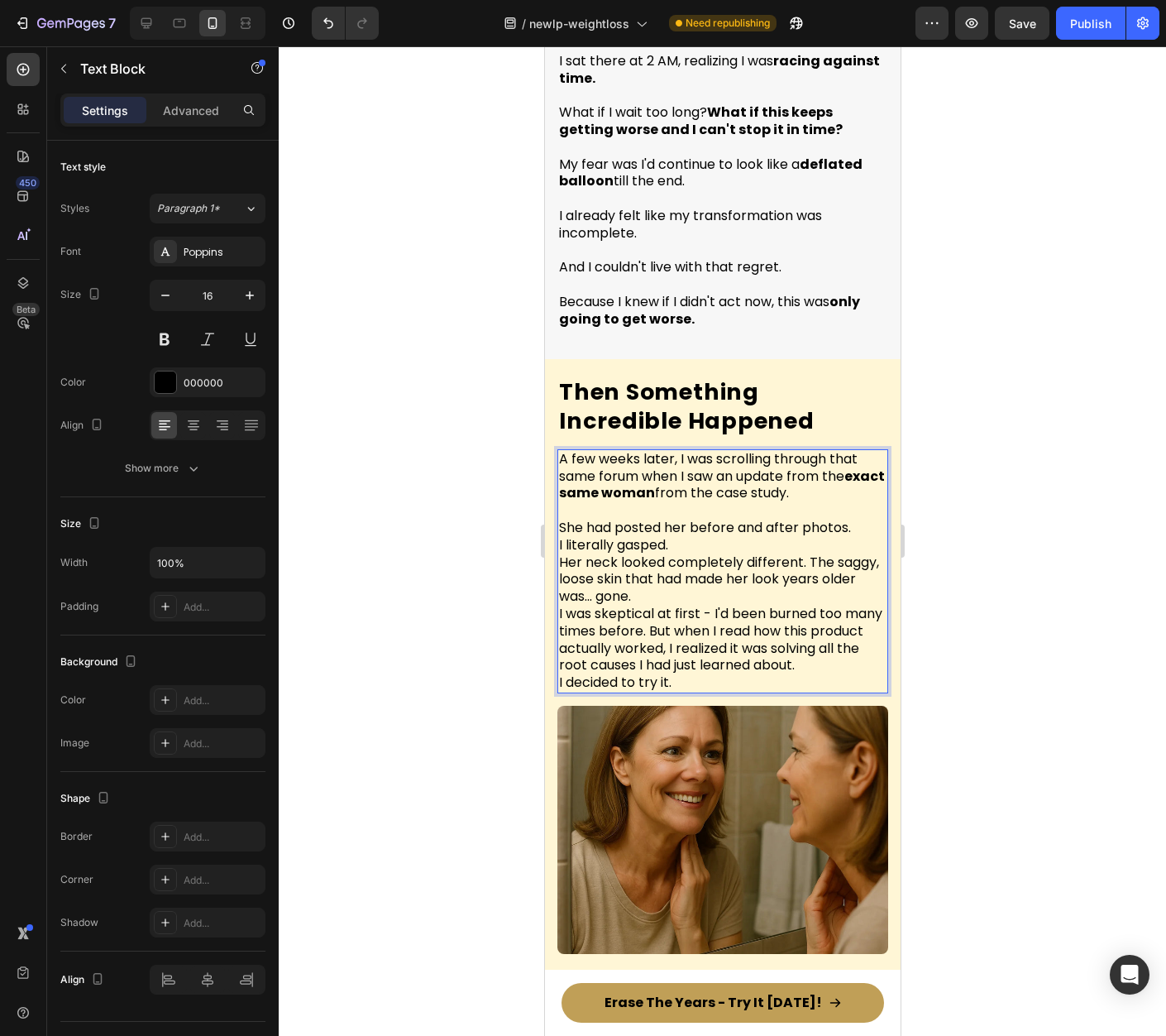
click at [731, 449] on span "A few weeks later, I was scrolling through that same forum when I saw an update…" at bounding box center [722, 476] width 326 height 54
click at [809, 449] on span "A few weeks later, I was scrolling through that same forum when I saw a new pos…" at bounding box center [716, 476] width 315 height 54
drag, startPoint x: 697, startPoint y: 456, endPoint x: 847, endPoint y: 459, distance: 150.0
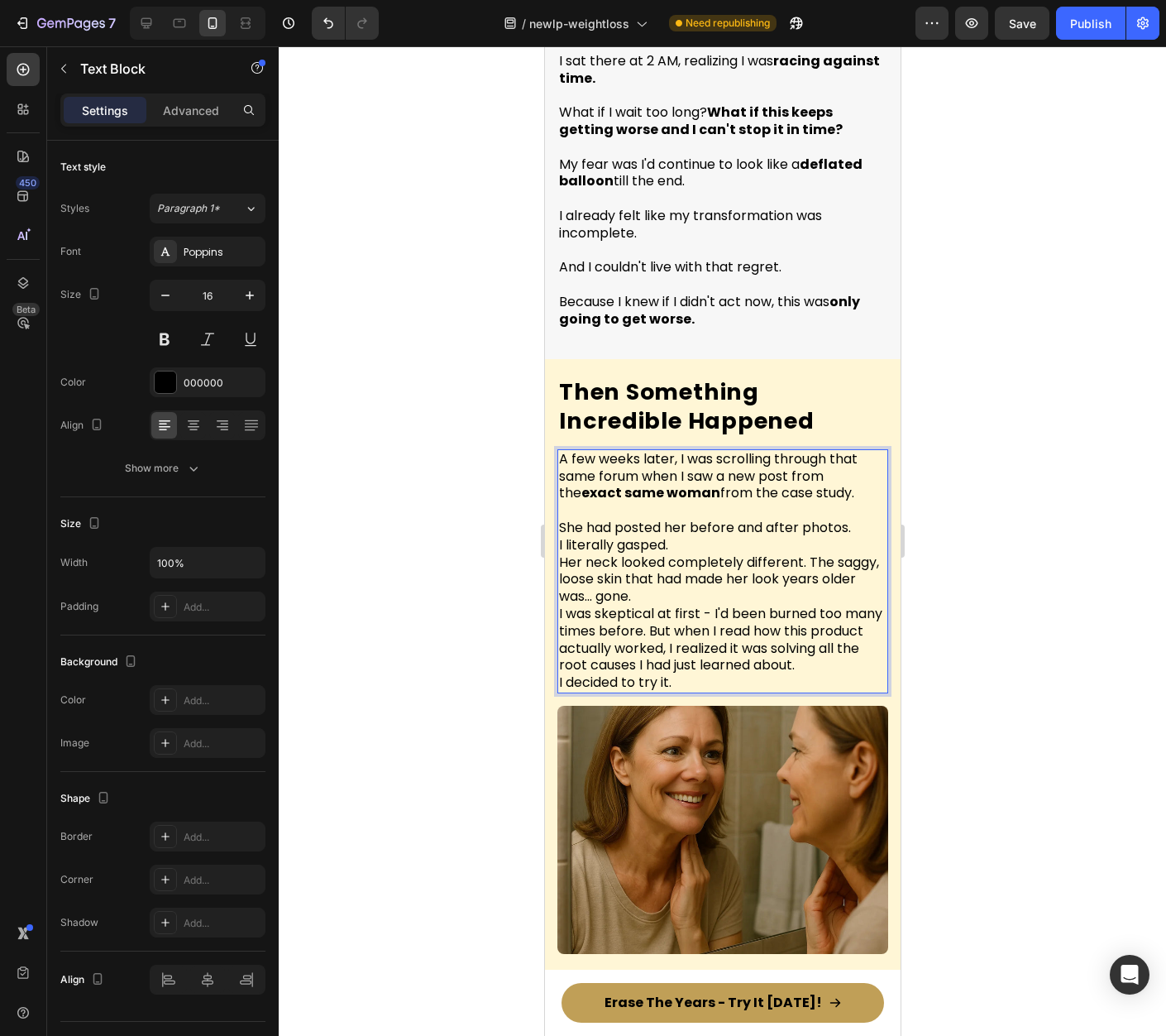
click at [847, 459] on p "A few weeks later, I was scrolling through that same forum when I saw a new pos…" at bounding box center [722, 476] width 327 height 52
click at [677, 502] on p "She had posted her before and after photos. I literally gasped. Her neck looked…" at bounding box center [722, 597] width 327 height 190
click at [857, 502] on p "She had posted her before and after photos. I literally gasped. Her neck looked…" at bounding box center [722, 597] width 327 height 190
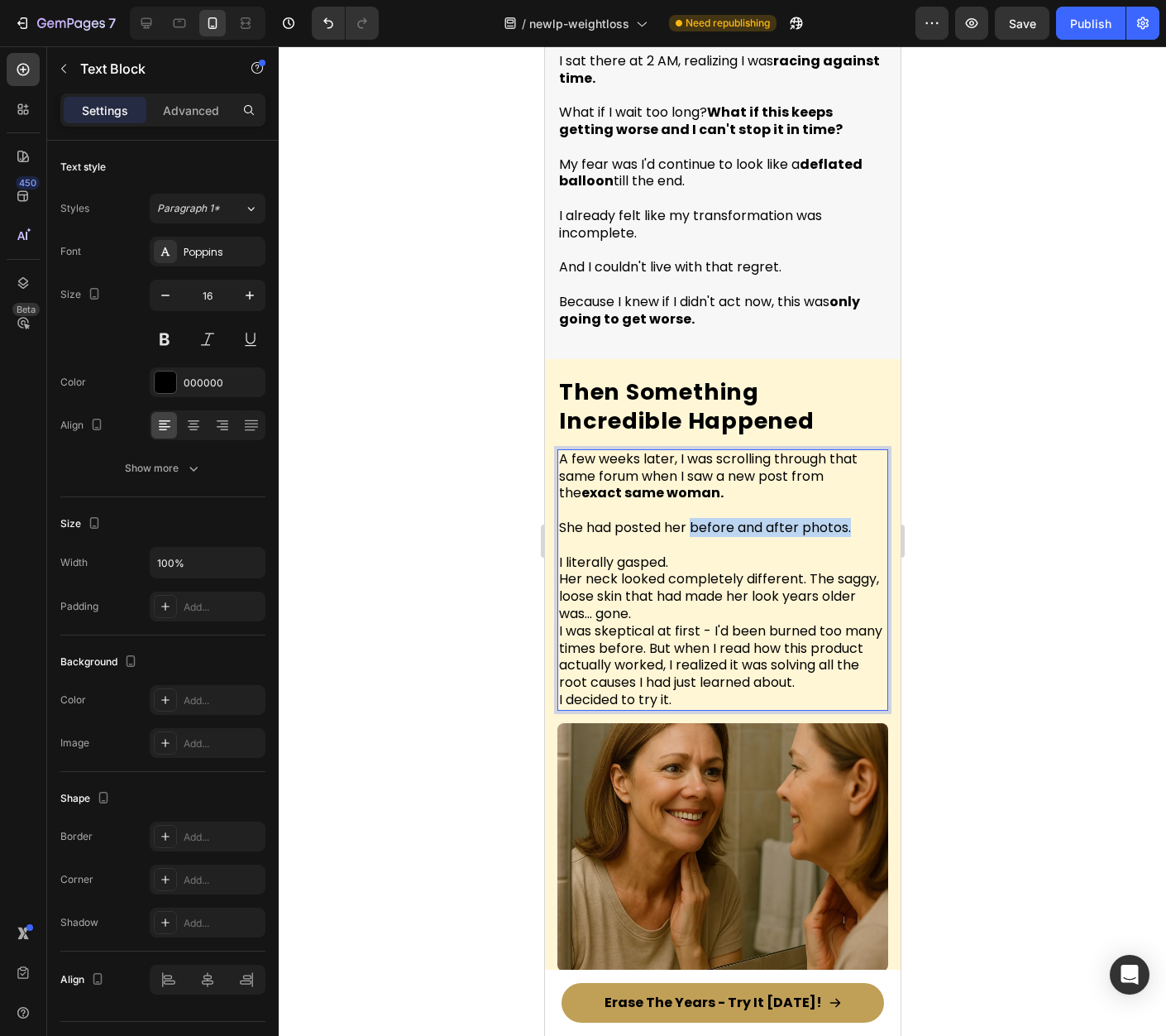
drag, startPoint x: 694, startPoint y: 490, endPoint x: 868, endPoint y: 490, distance: 174.0
click at [868, 502] on p "She had posted her before and after photos." at bounding box center [722, 519] width 327 height 35
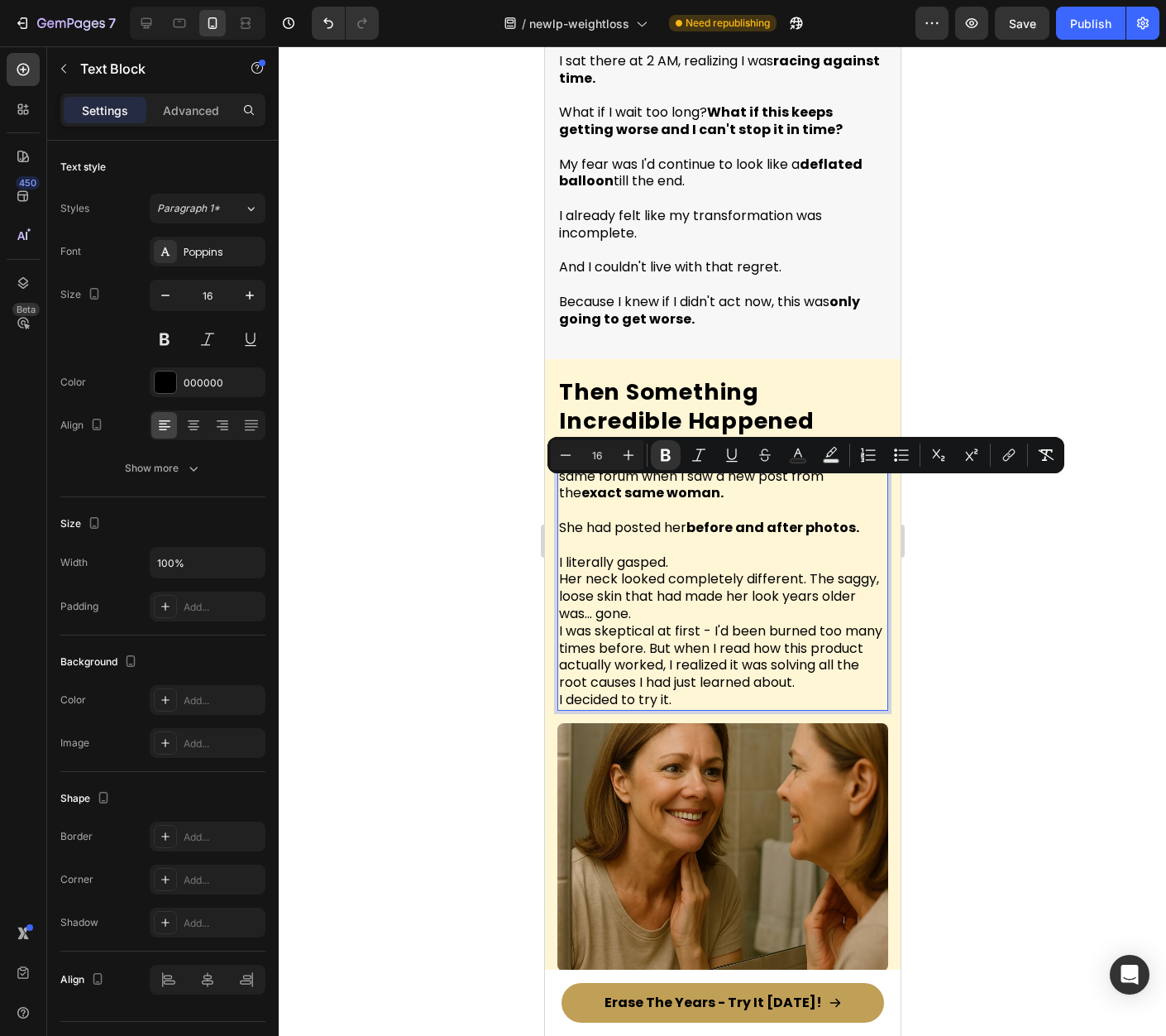
click at [707, 537] on p "I literally gasped. Her neck looked completely different. The saggy, loose skin…" at bounding box center [722, 622] width 327 height 172
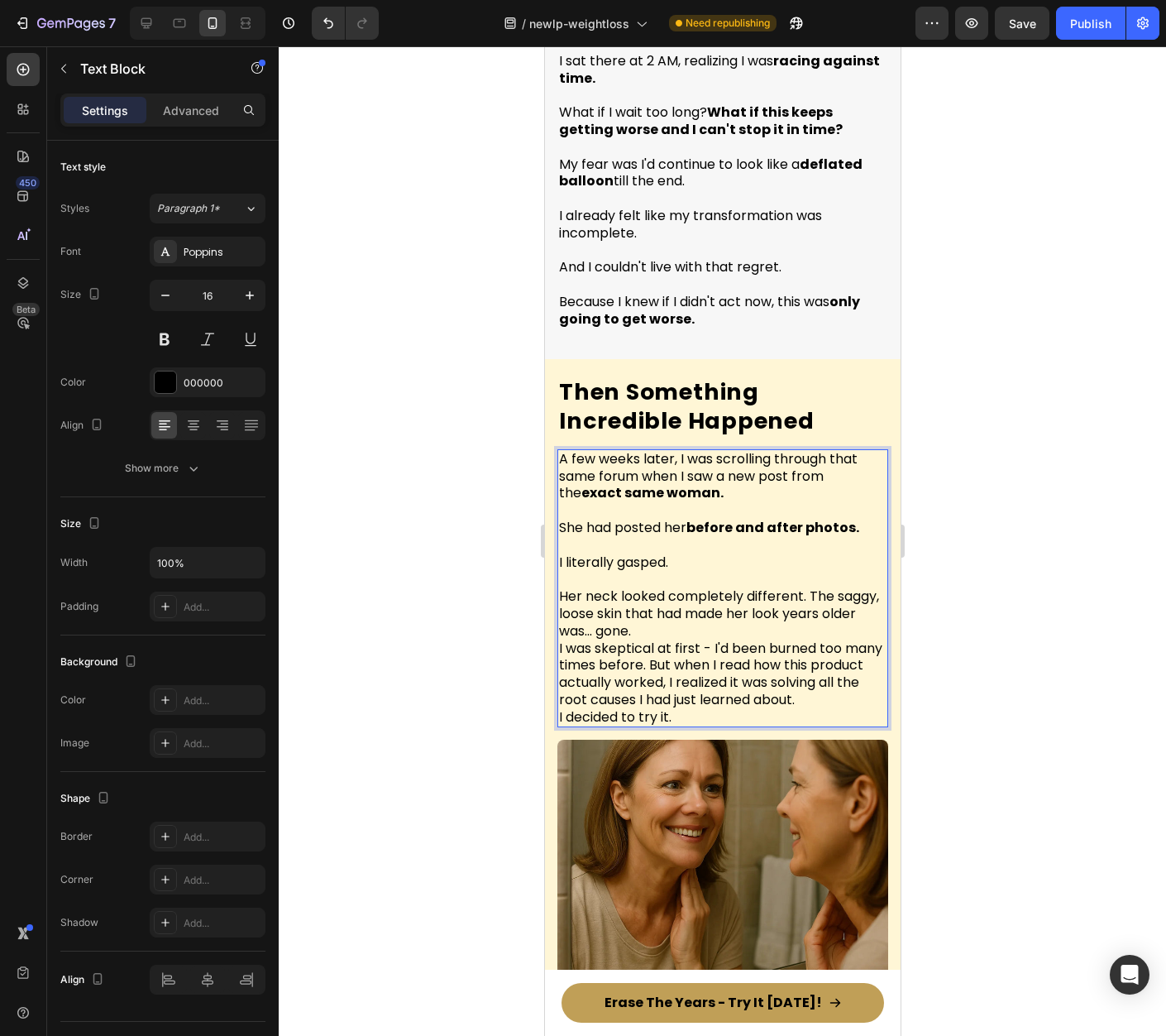
click at [642, 553] on span "I literally gasped." at bounding box center [613, 562] width 109 height 19
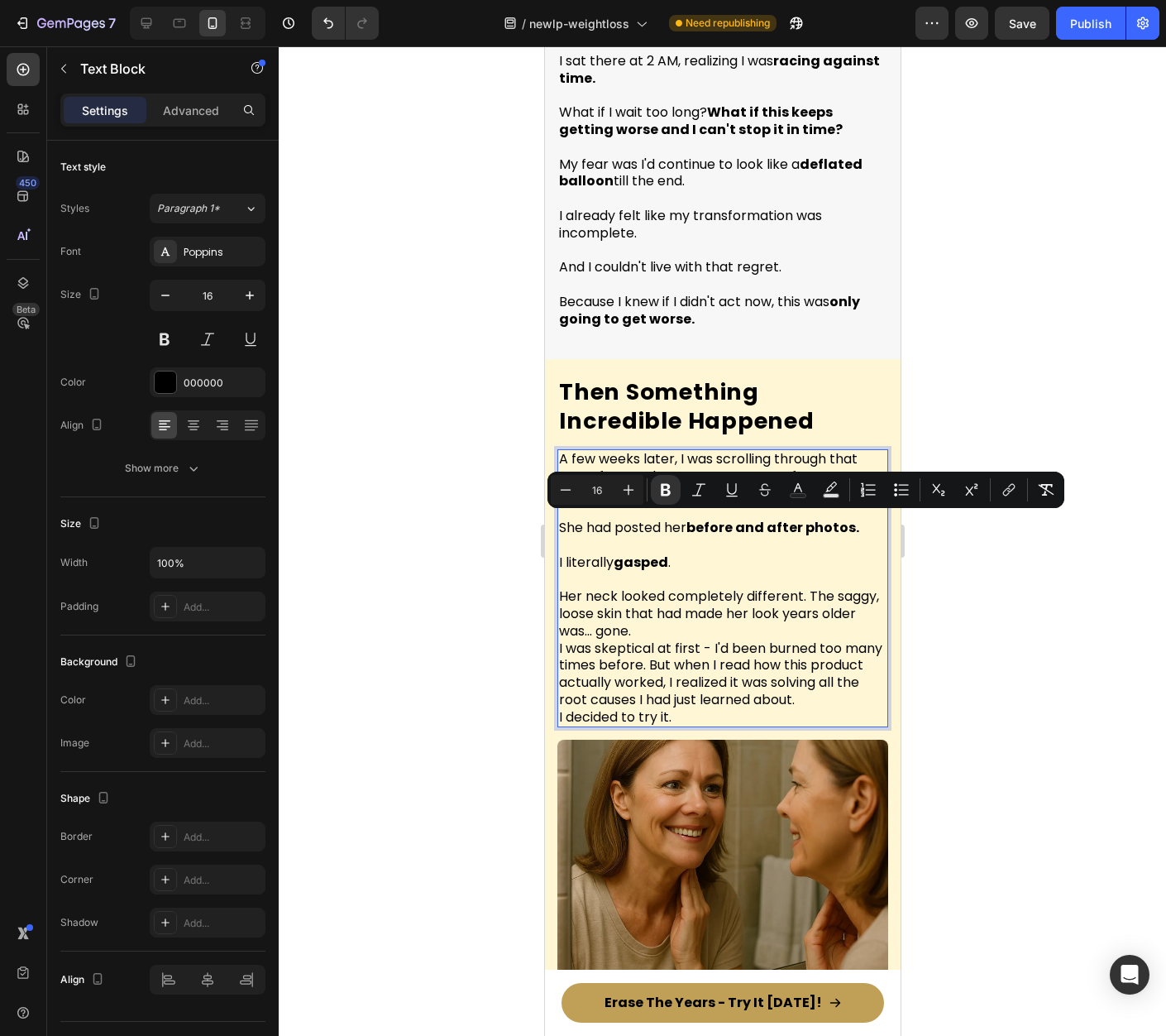
click at [1040, 585] on div at bounding box center [722, 541] width 888 height 989
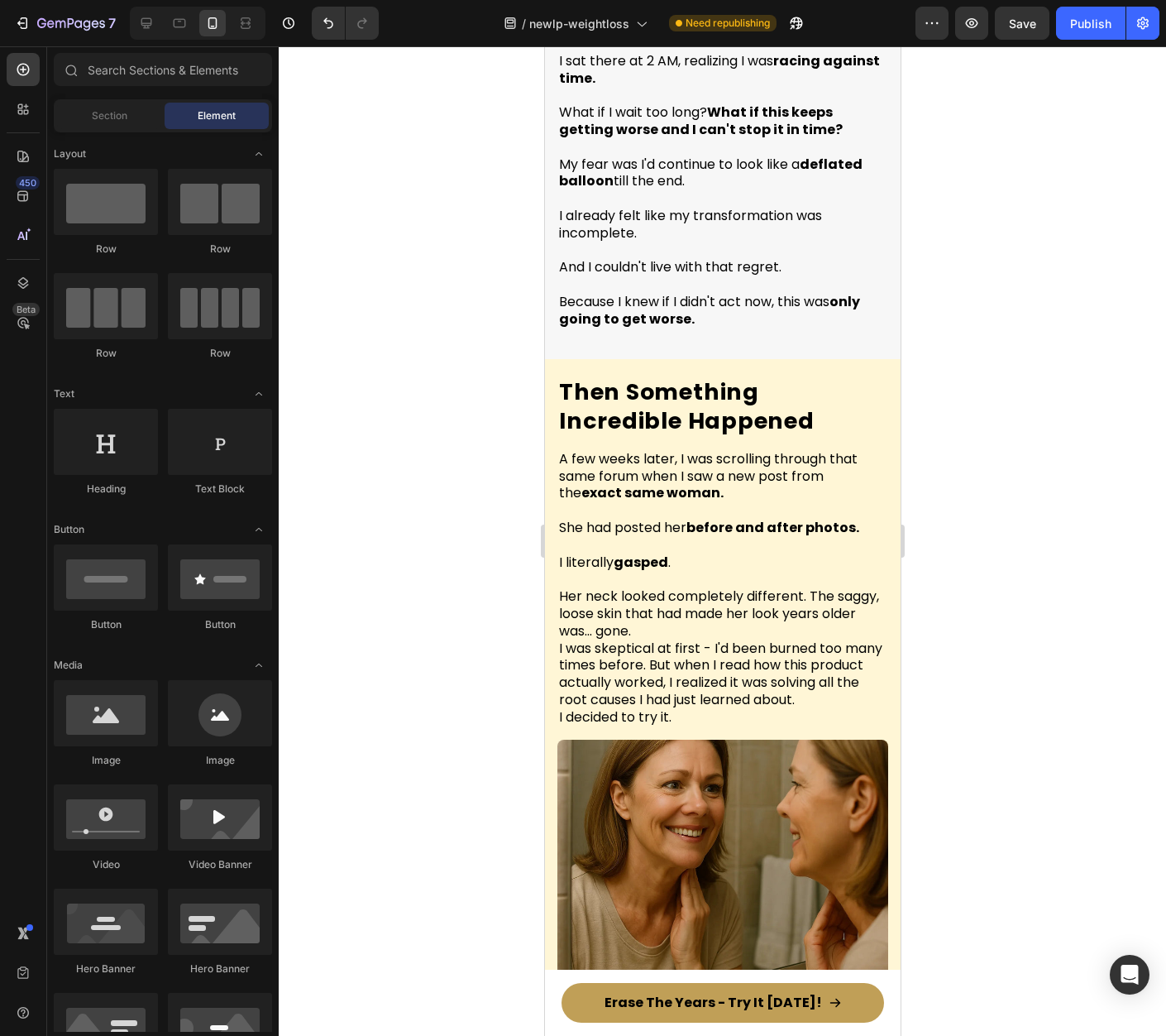
click at [820, 587] on p "Her neck looked completely different. The saggy, loose skin that had made her l…" at bounding box center [722, 648] width 327 height 155
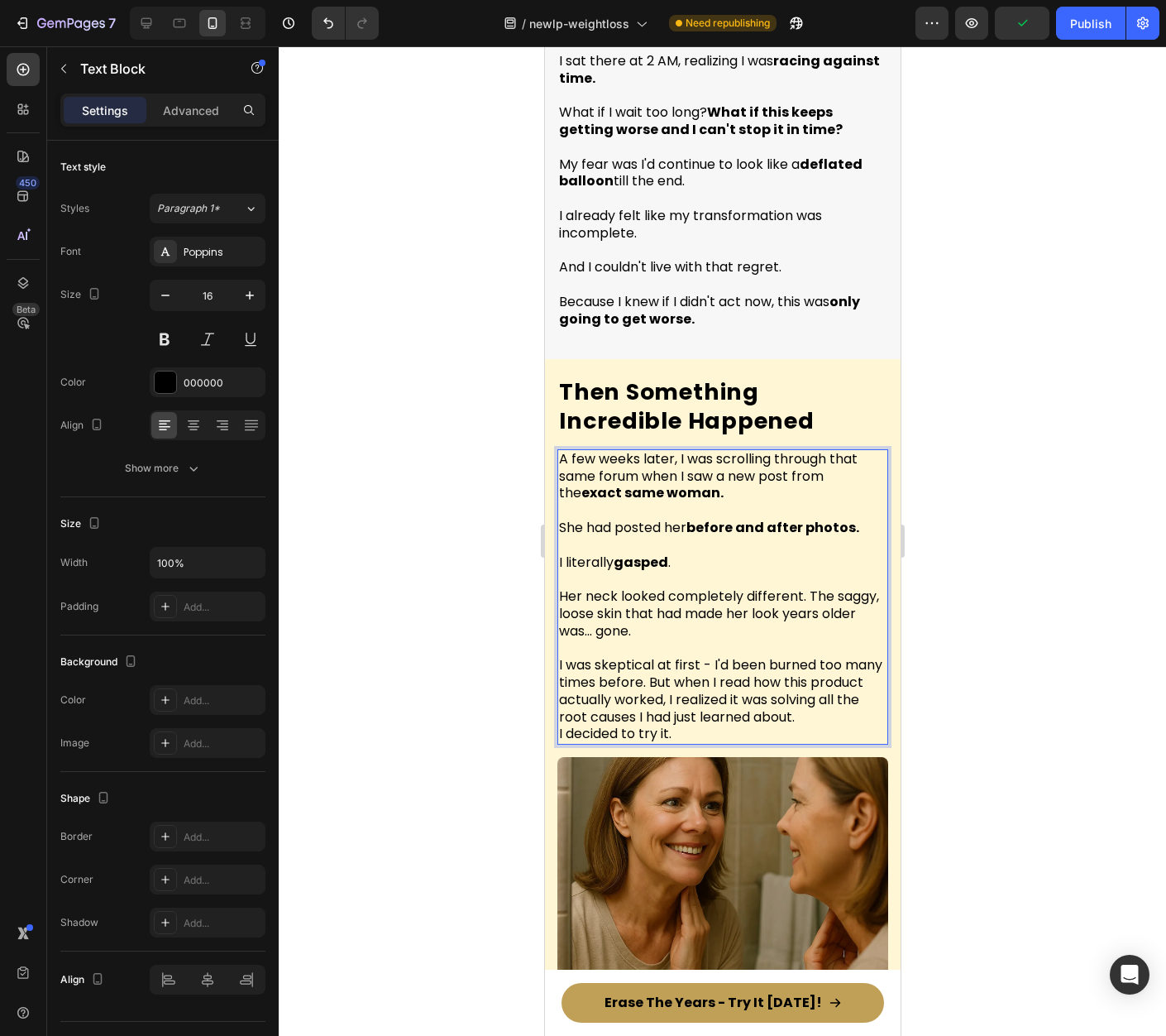
click at [626, 587] on span "Her neck looked completely different. The saggy, loose skin that had made her l…" at bounding box center [719, 613] width 320 height 54
drag, startPoint x: 668, startPoint y: 561, endPoint x: 803, endPoint y: 564, distance: 135.0
click at [803, 587] on span "Her neck looked completely different. The saggy, loose skin that had made her l…" at bounding box center [719, 613] width 320 height 54
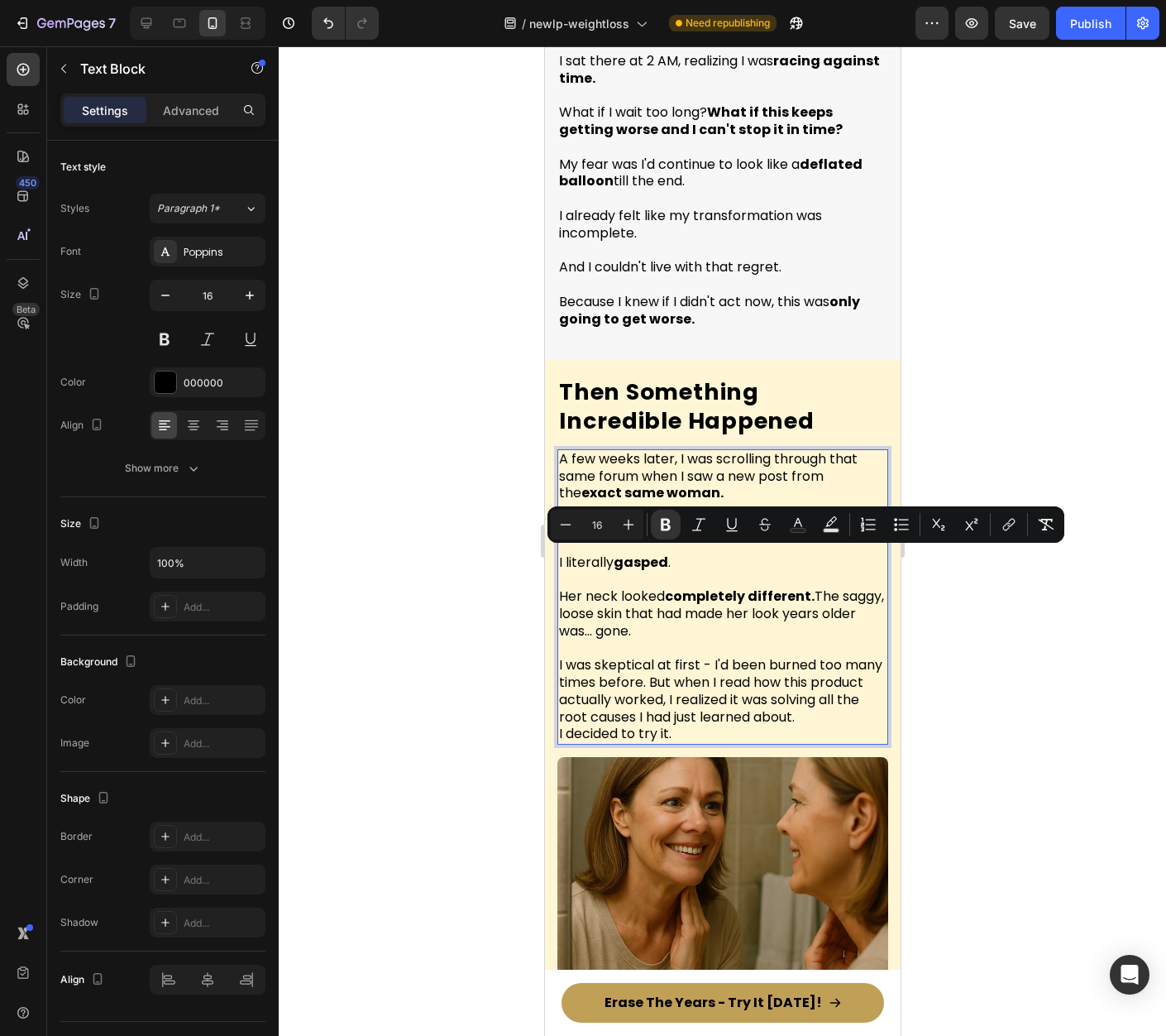
click at [1021, 676] on div at bounding box center [722, 541] width 888 height 989
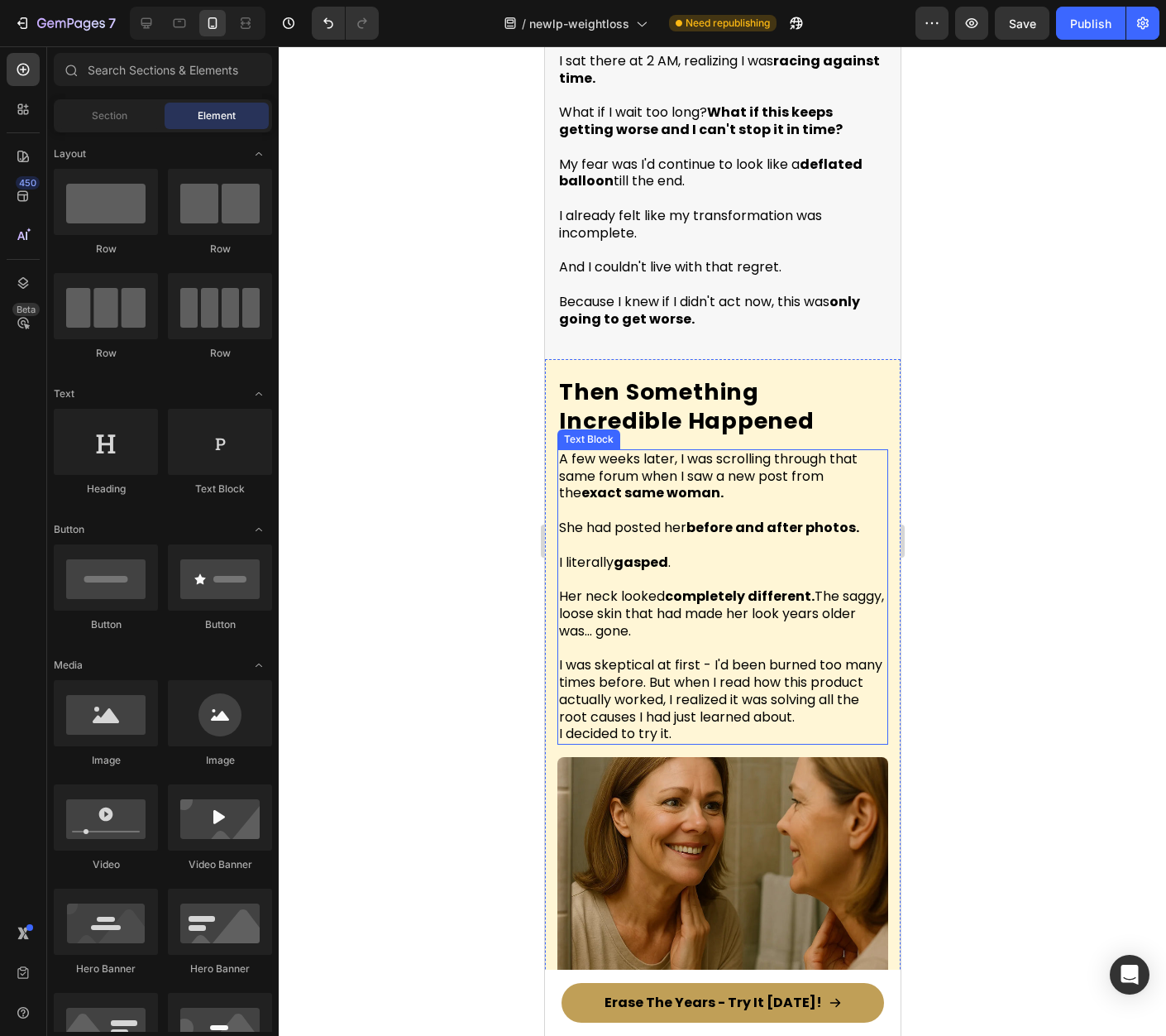
click at [651, 640] on p "I was skeptical at first - I'd been burned too many times before. But when I re…" at bounding box center [722, 692] width 327 height 103
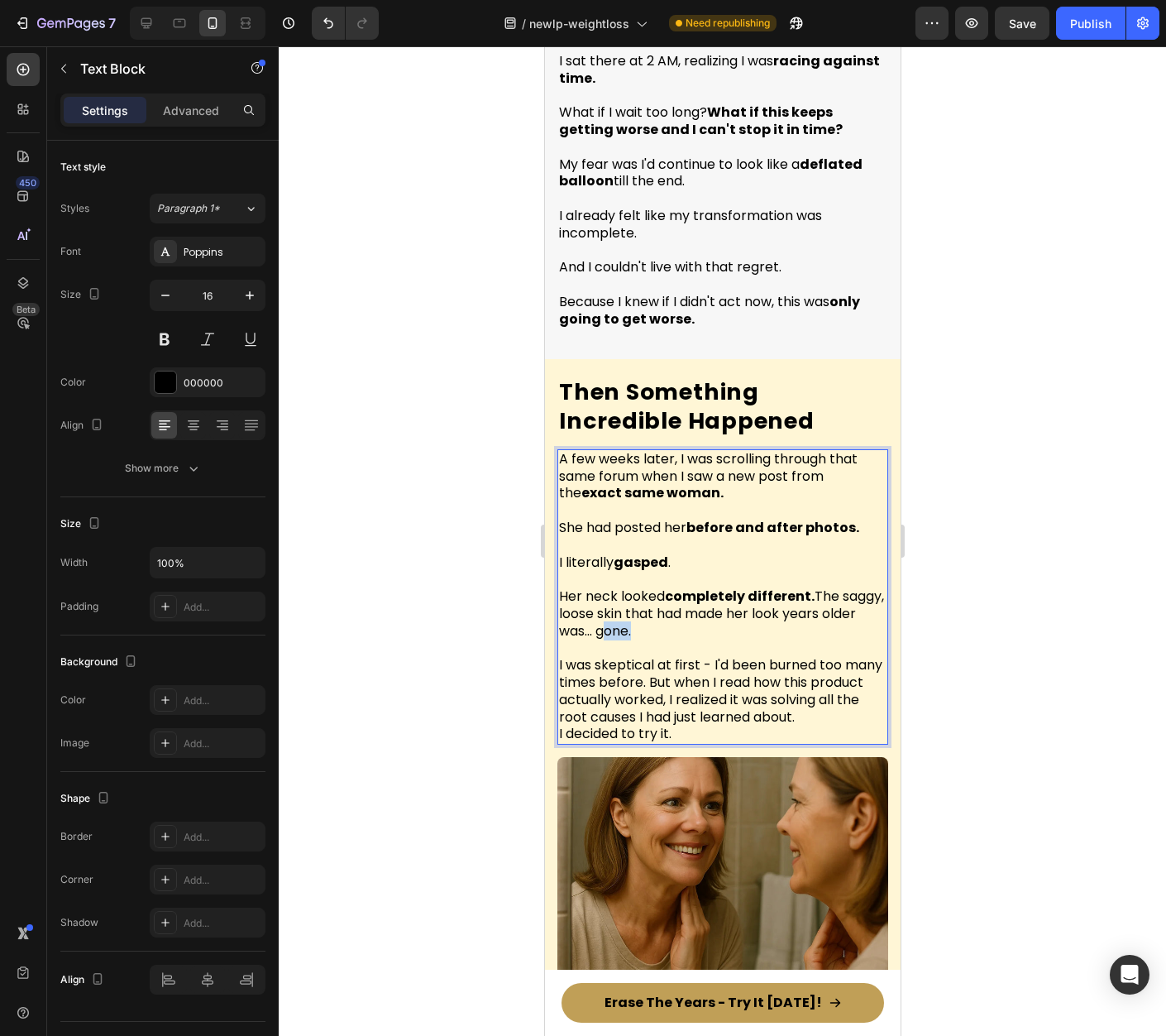
click at [649, 600] on span "Her neck looked completely different. The saggy, loose skin that had made her l…" at bounding box center [721, 613] width 325 height 54
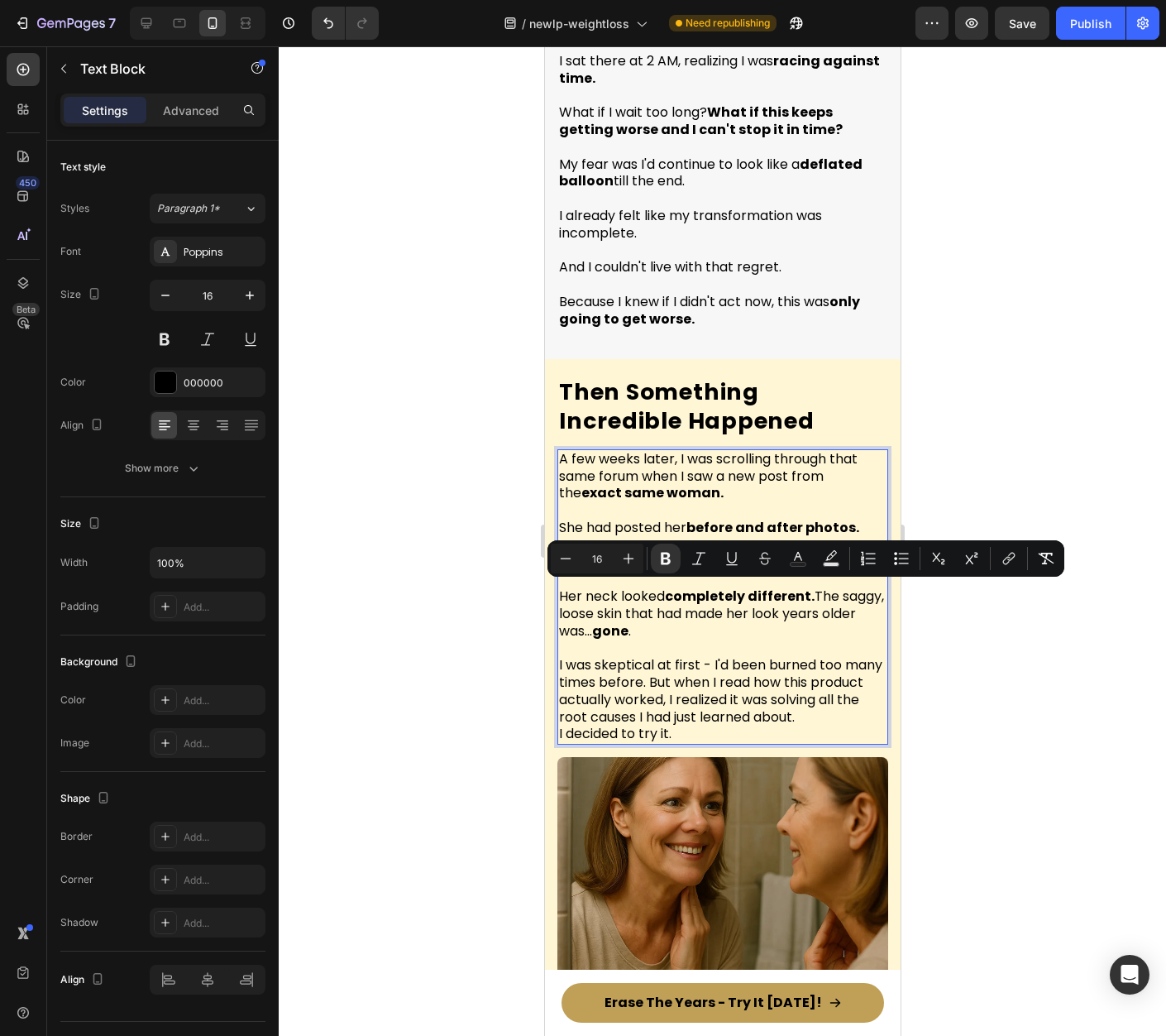
click at [1012, 677] on div at bounding box center [722, 541] width 888 height 989
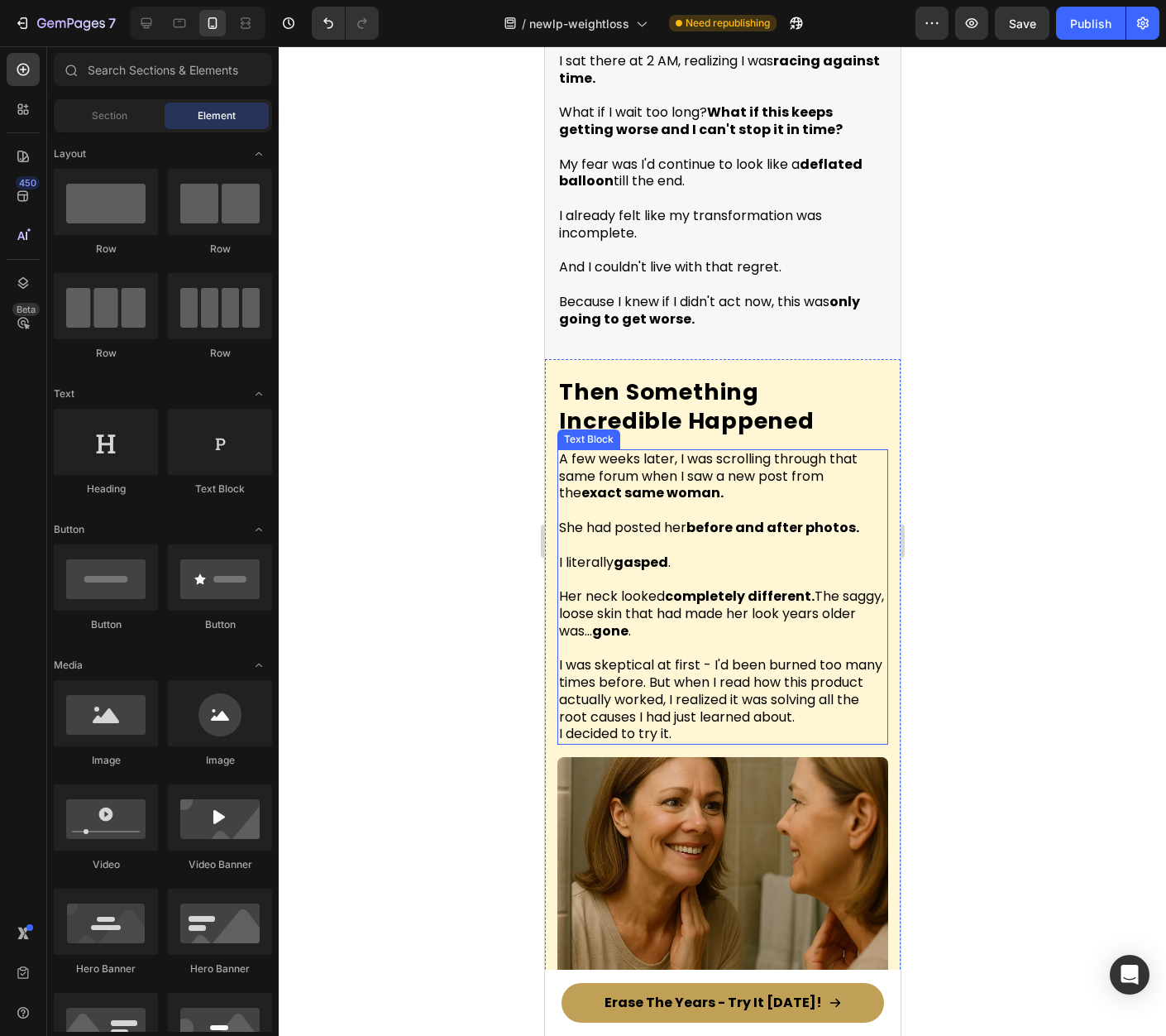
click at [638, 655] on span "I was skeptical at first - I'd been burned too many times before. But when I re…" at bounding box center [720, 690] width 323 height 71
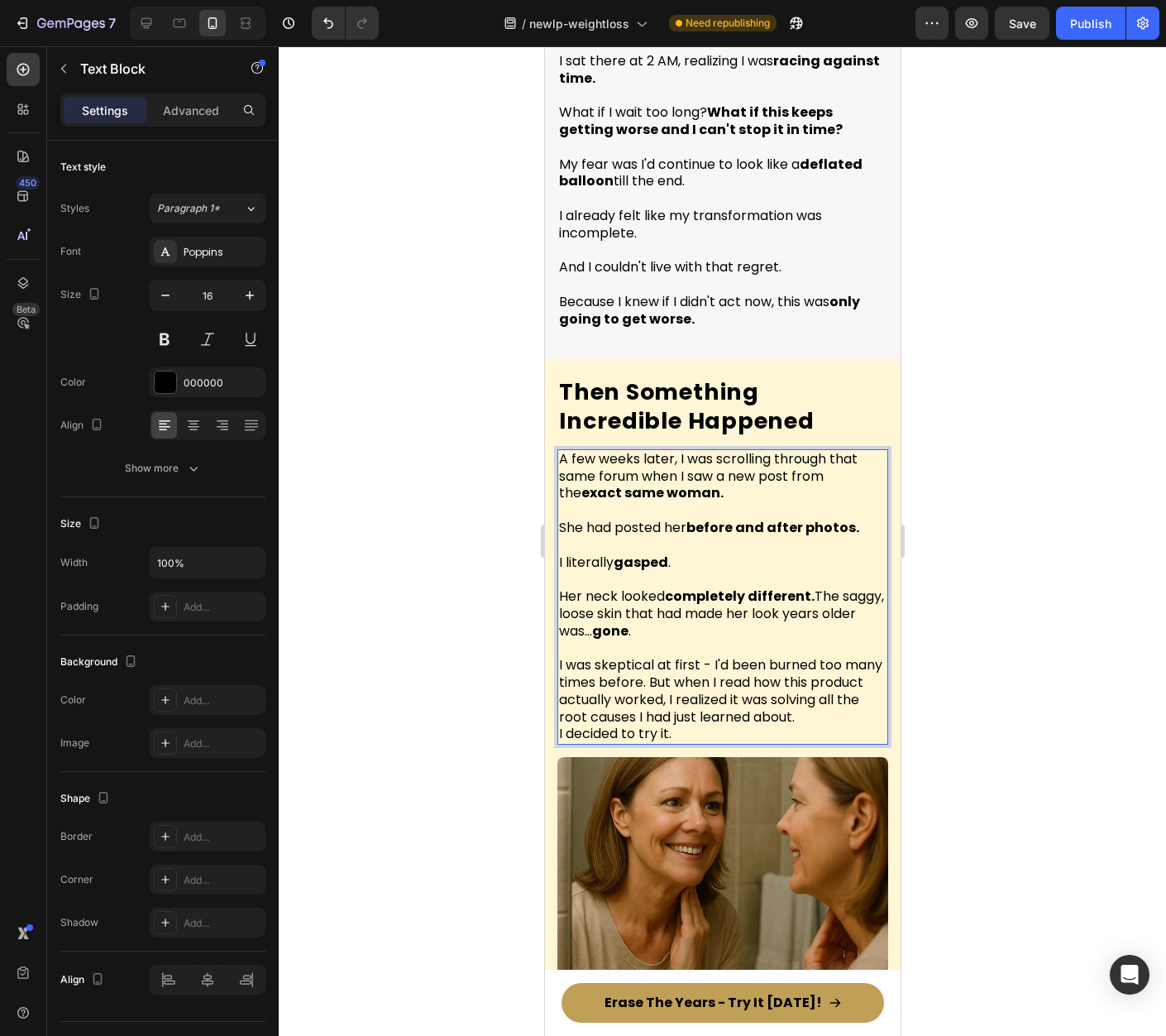
click at [633, 655] on span "I was skeptical at first - I'd been burned too many times before. But when I re…" at bounding box center [720, 690] width 323 height 71
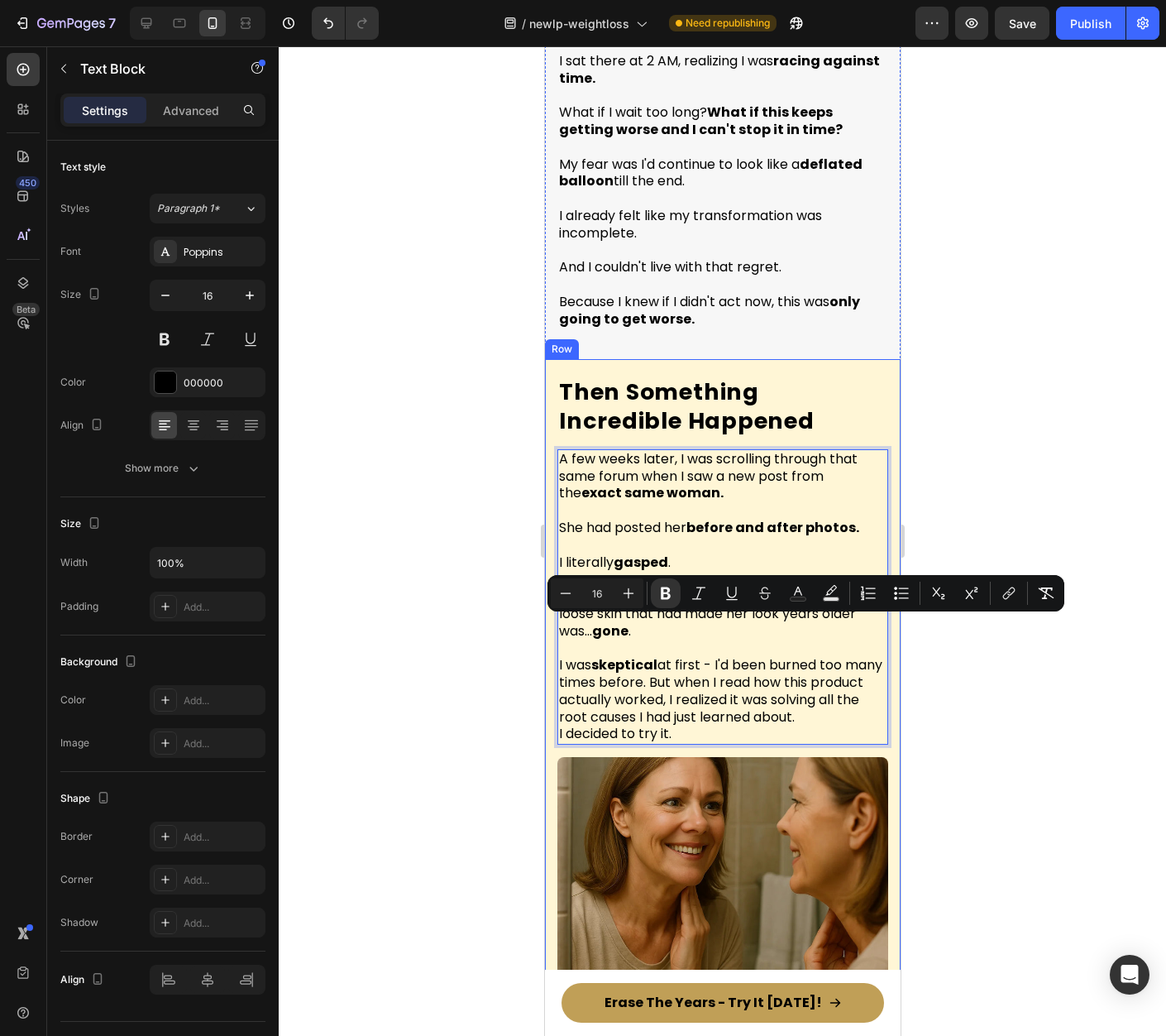
click at [1002, 676] on div at bounding box center [722, 541] width 888 height 989
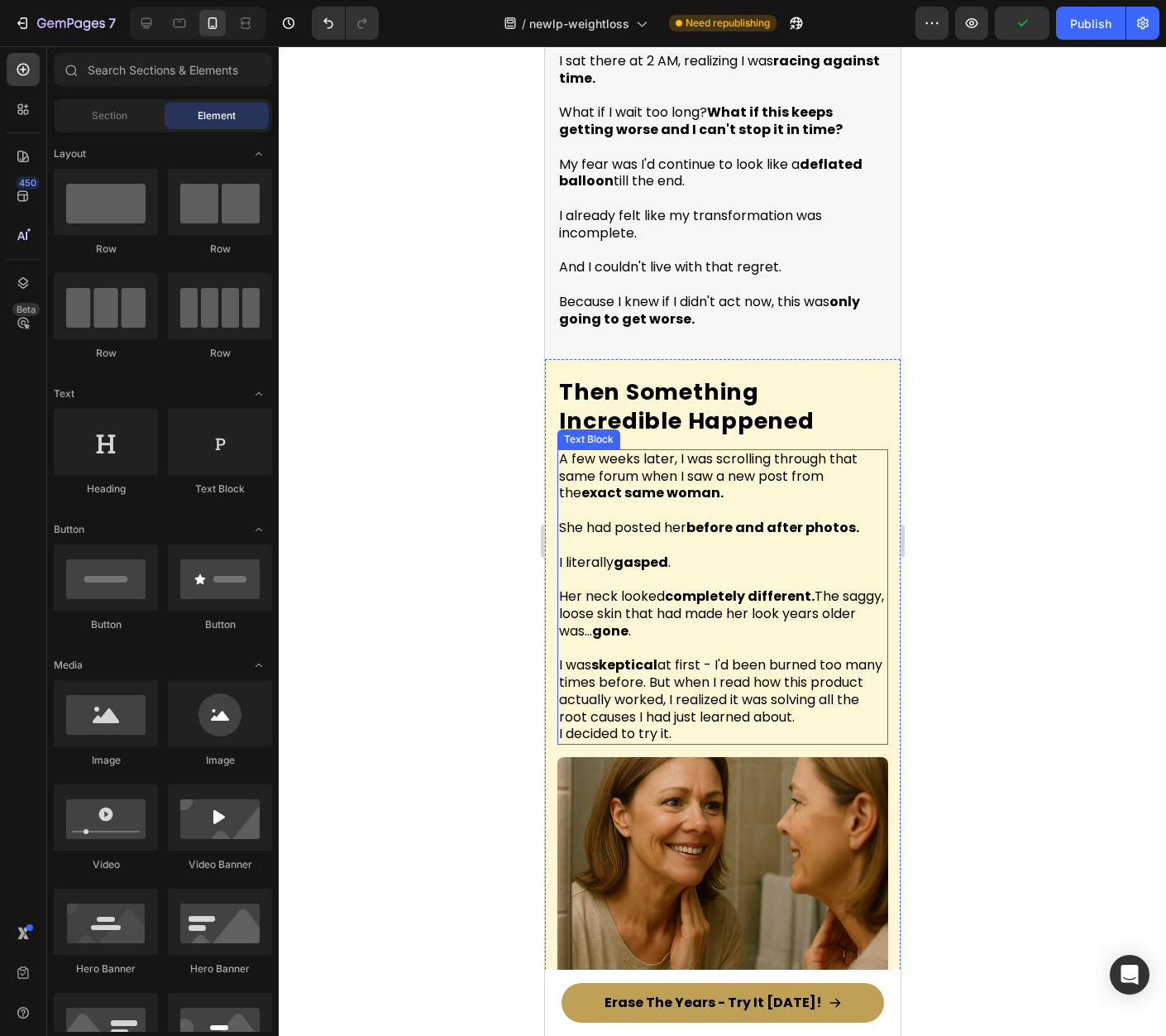
click at [694, 655] on span "I was skeptical at first - I'd been burned too many times before. But when I re…" at bounding box center [720, 690] width 323 height 71
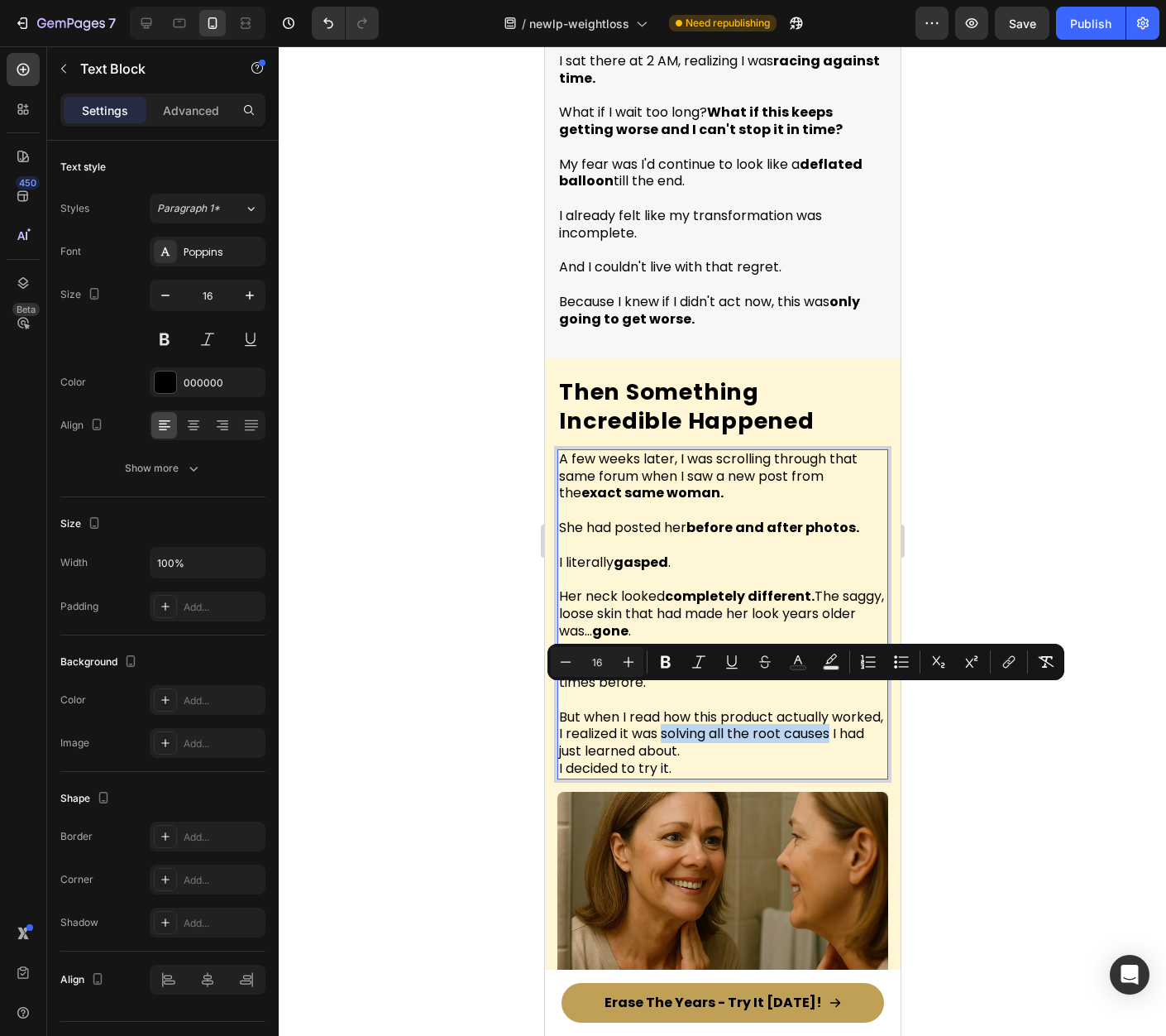
drag, startPoint x: 719, startPoint y: 701, endPoint x: 604, endPoint y: 717, distance: 116.1
click at [604, 717] on span "But when I read how this product actually worked, I realized it was solving all…" at bounding box center [721, 734] width 324 height 54
drag, startPoint x: 760, startPoint y: 717, endPoint x: 799, endPoint y: 715, distance: 39.1
click at [770, 716] on span "But when I read how this product actually worked, I realized it was solving all…" at bounding box center [721, 734] width 324 height 54
click at [799, 715] on p "But when I read how this product actually worked, I realized it was solving all…" at bounding box center [722, 743] width 327 height 69
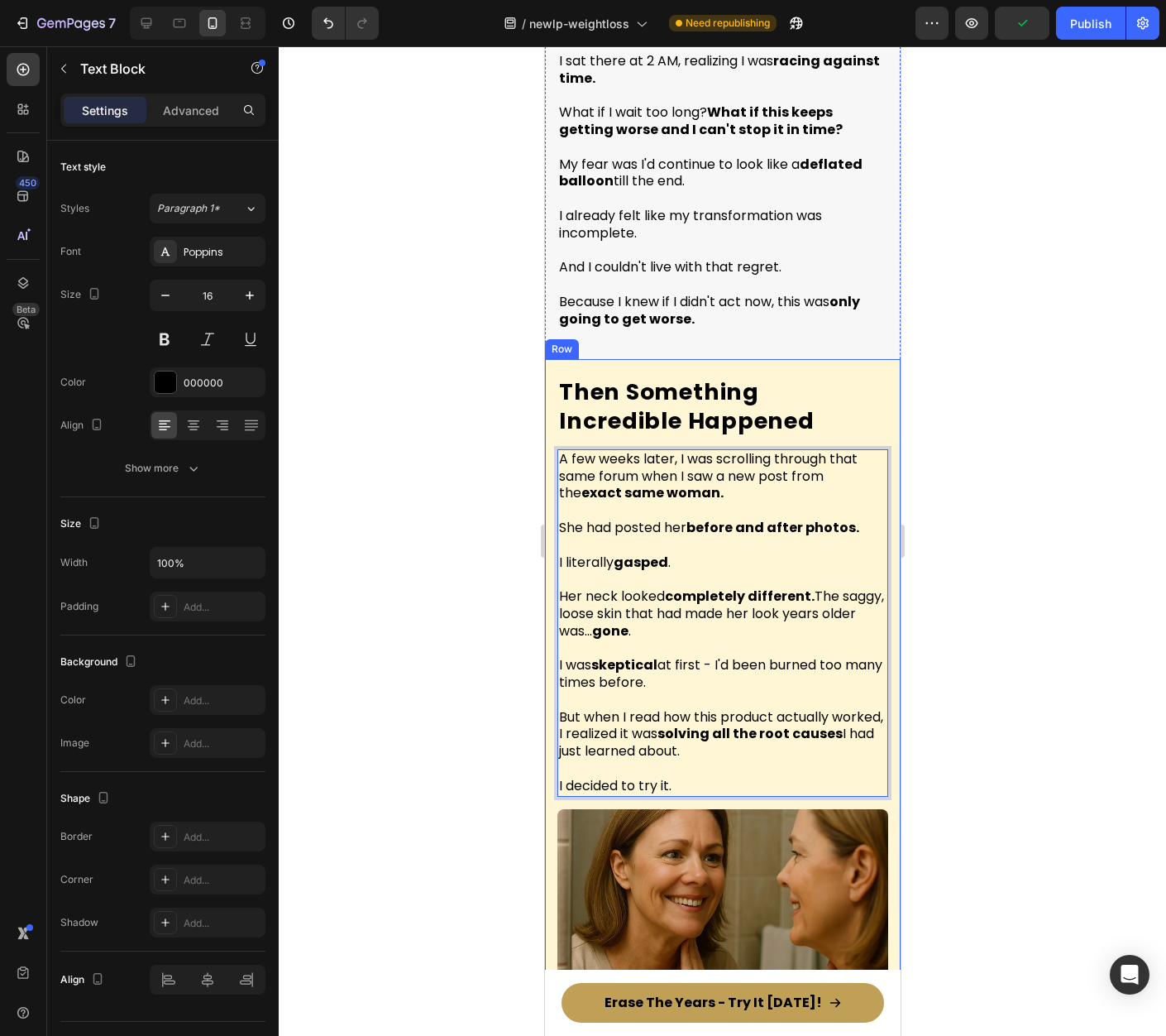
click at [1000, 676] on div at bounding box center [722, 541] width 888 height 989
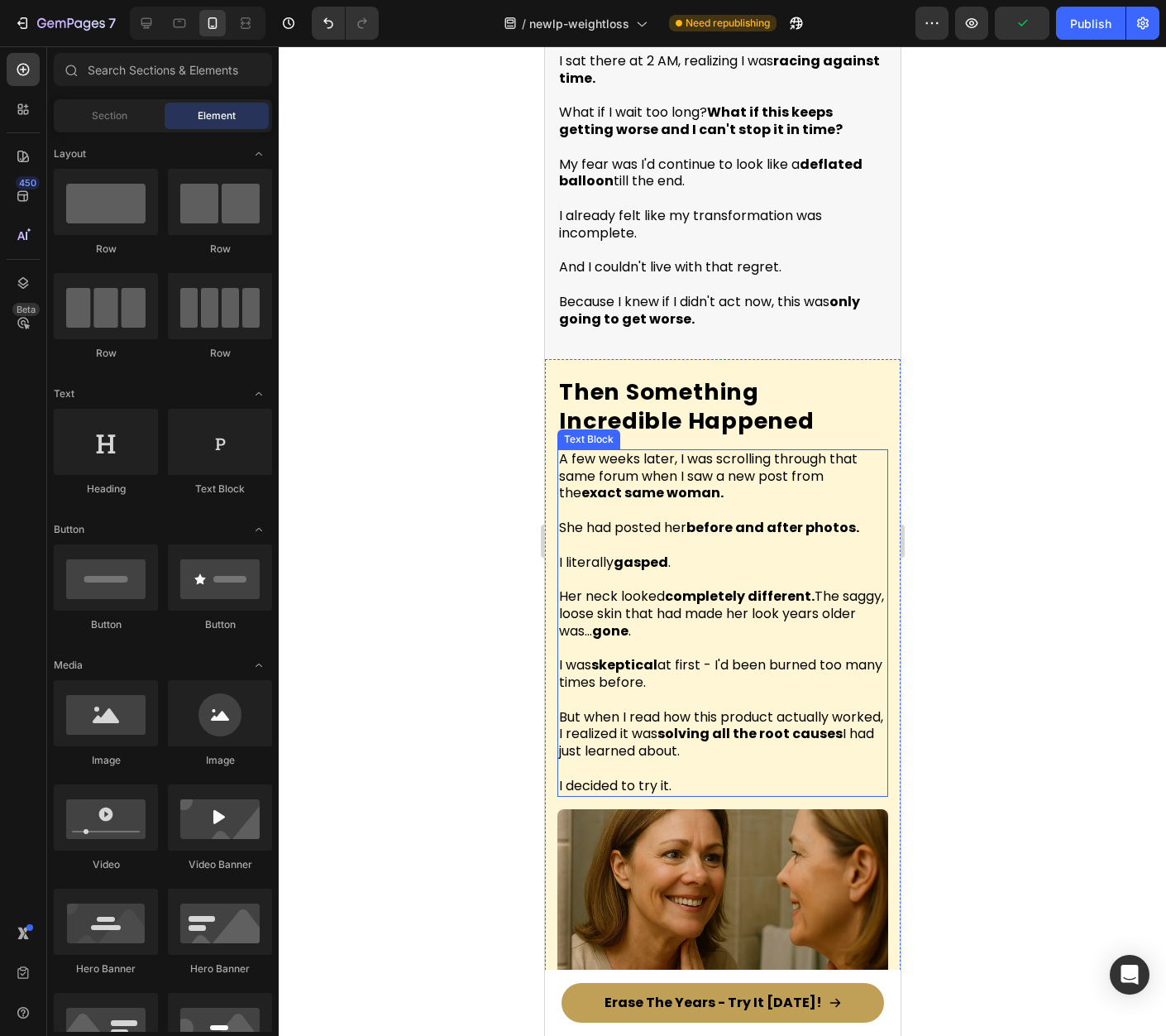
click at [753, 587] on span "Her neck looked completely different. The saggy, loose skin that had made her l…" at bounding box center [721, 613] width 325 height 54
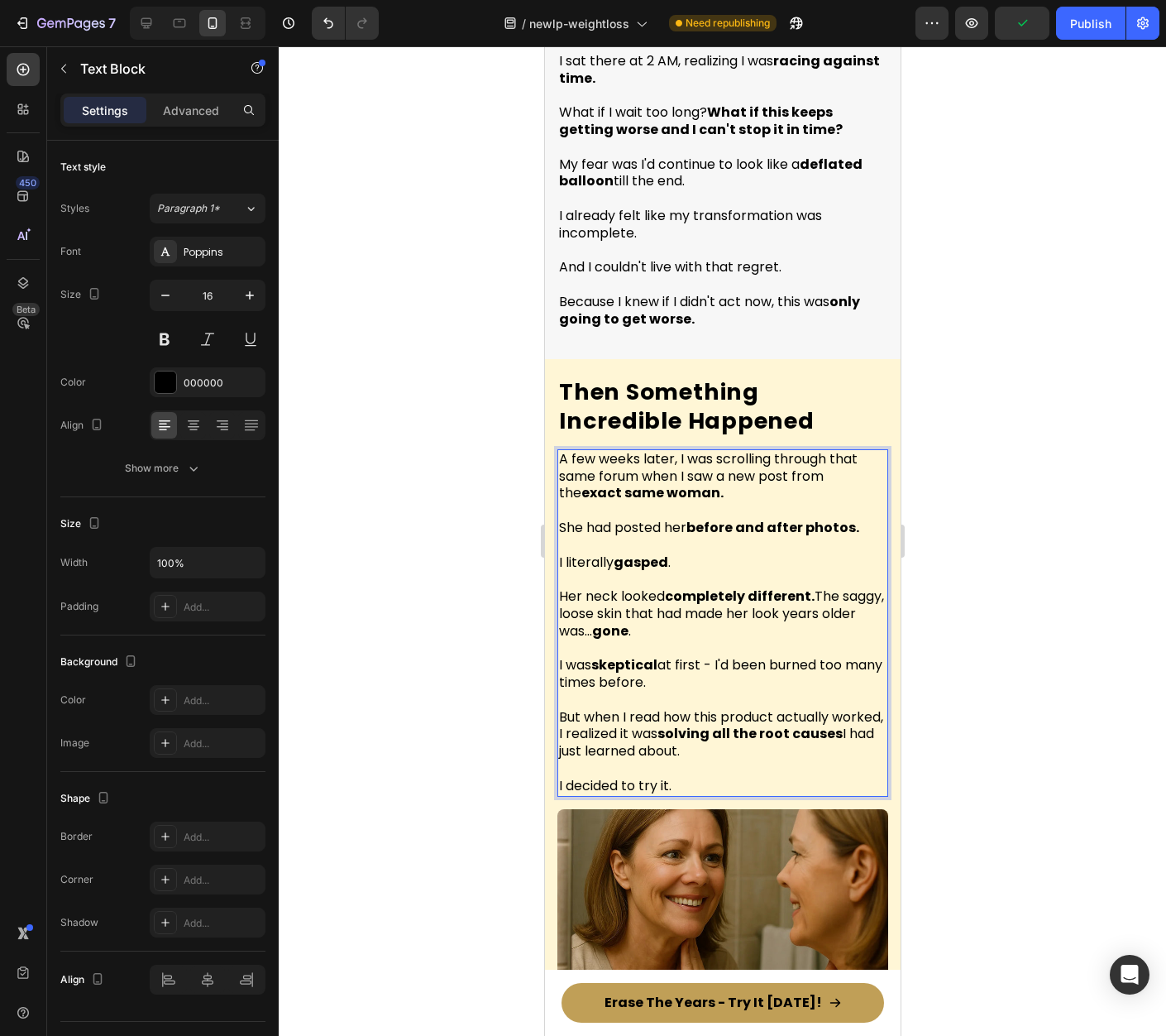
click at [753, 587] on span "Her neck looked completely different. The saggy, loose skin that had made her l…" at bounding box center [721, 613] width 325 height 54
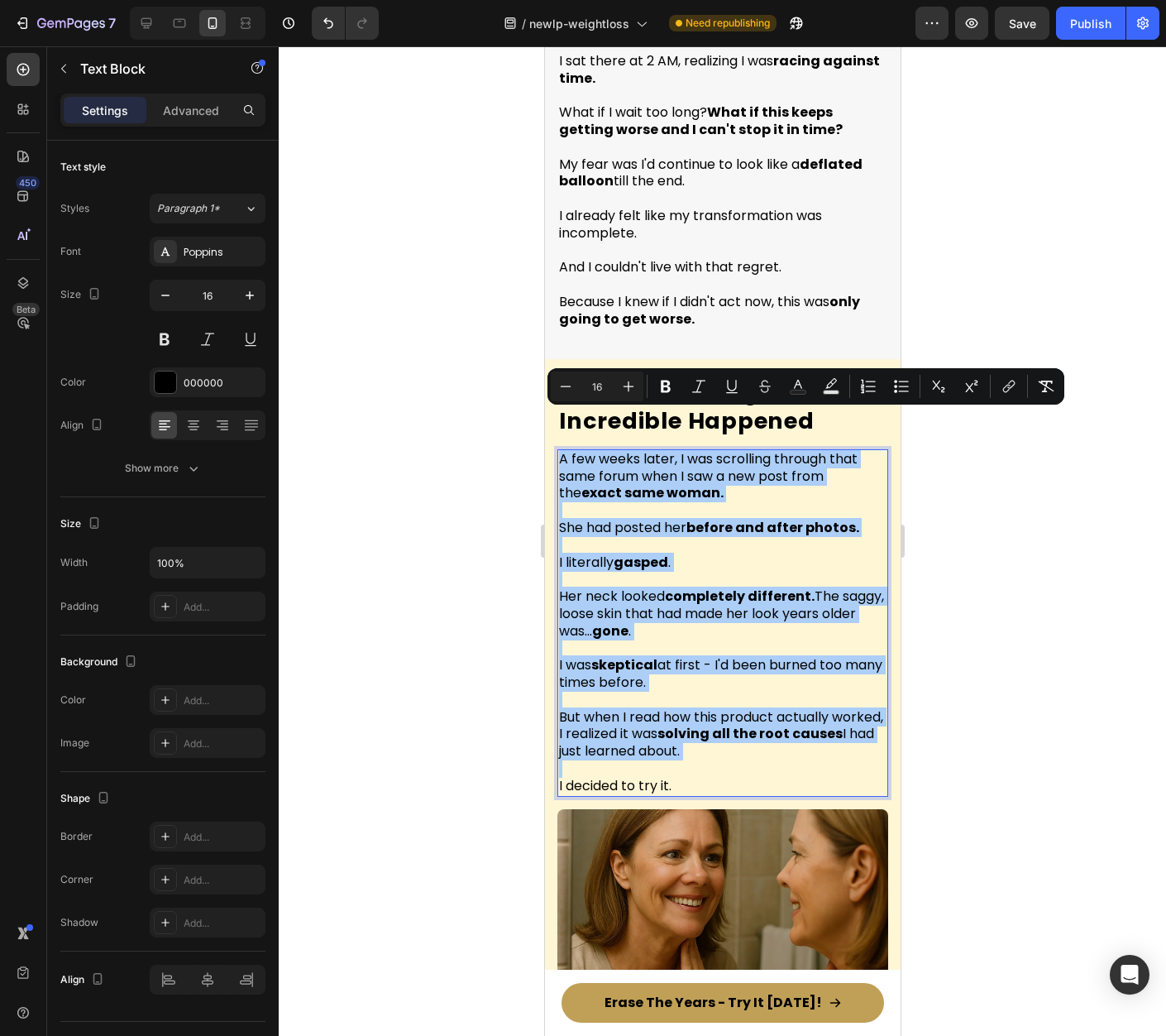
click at [992, 735] on div at bounding box center [722, 541] width 888 height 989
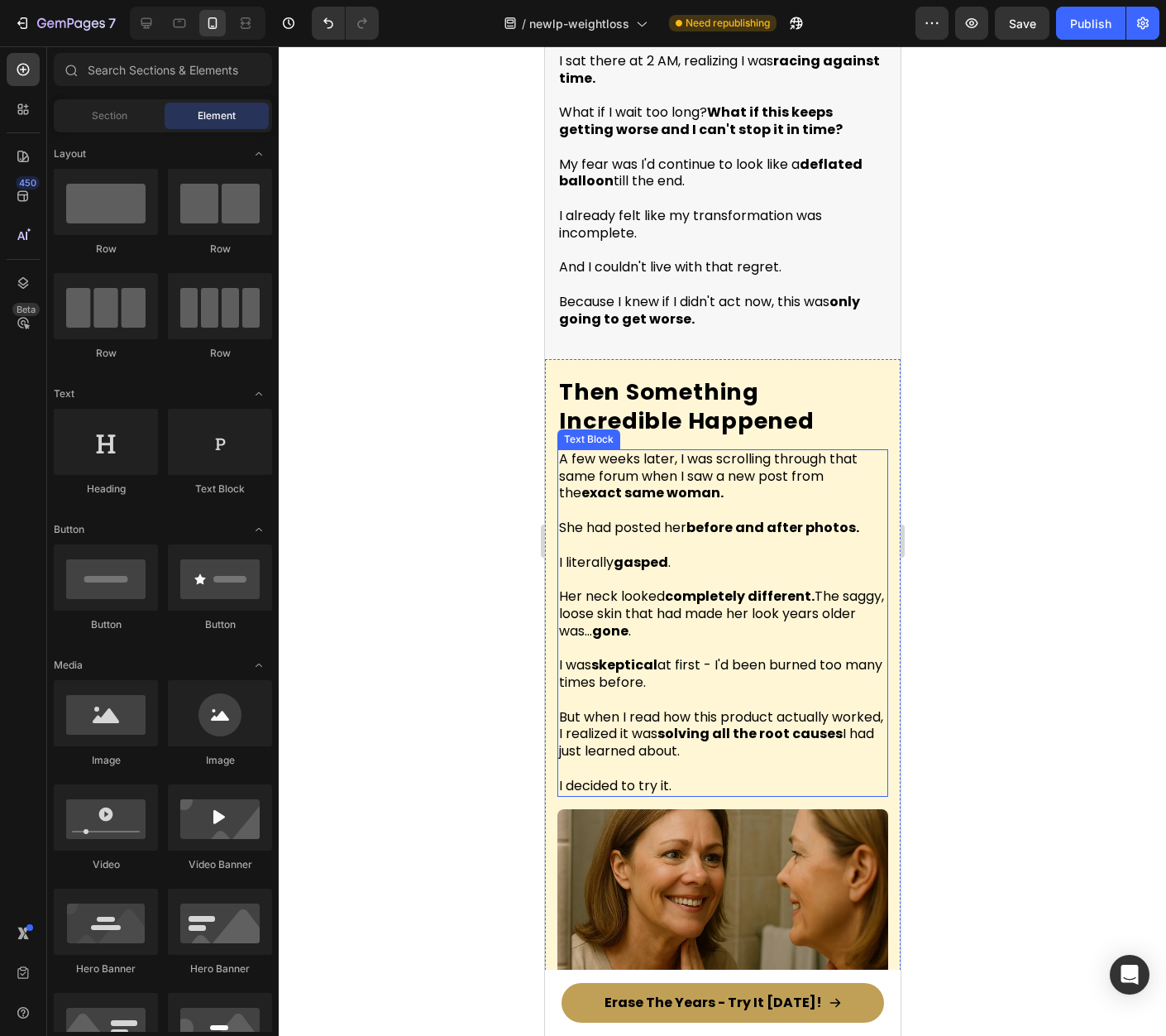
click at [617, 707] on span "But when I read how this product actually worked, I realized it was solving all…" at bounding box center [721, 734] width 324 height 54
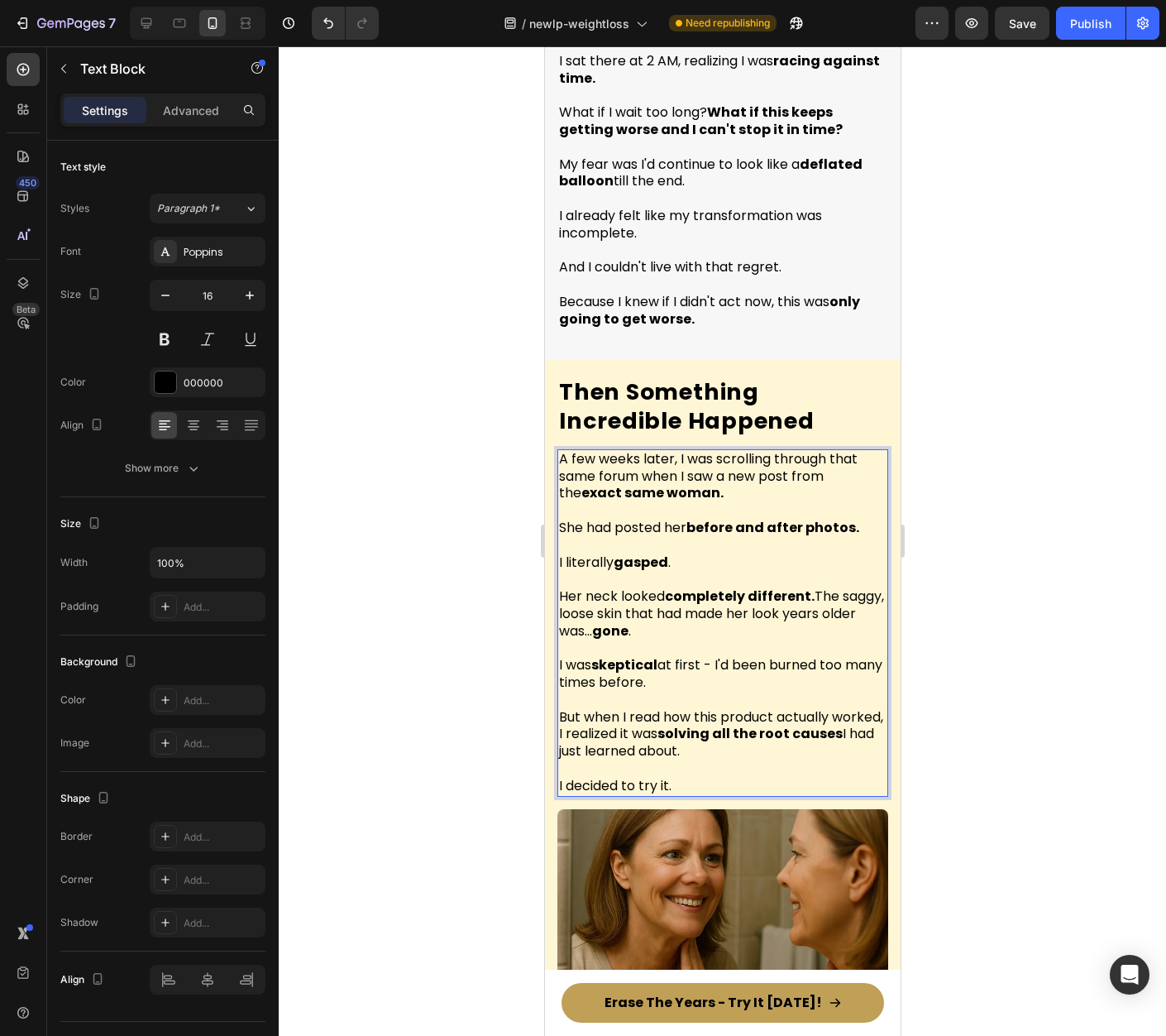
click at [613, 707] on span "But when I read how this product actually worked, I realized it was solving all…" at bounding box center [721, 734] width 324 height 54
click at [932, 665] on div at bounding box center [722, 541] width 888 height 989
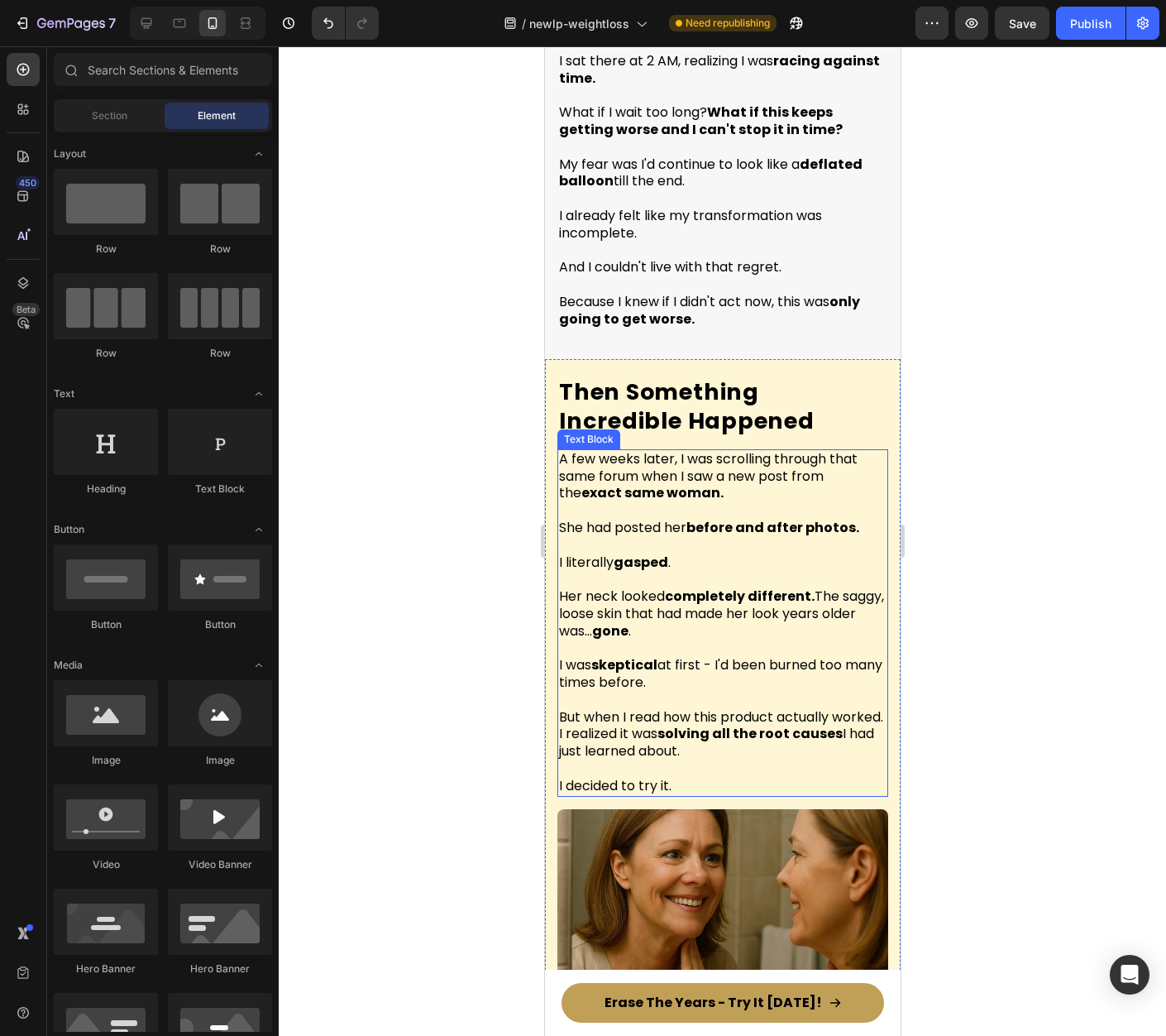
click at [682, 716] on span "But when I read how this product actually worked. I realized it was solving all…" at bounding box center [721, 734] width 324 height 54
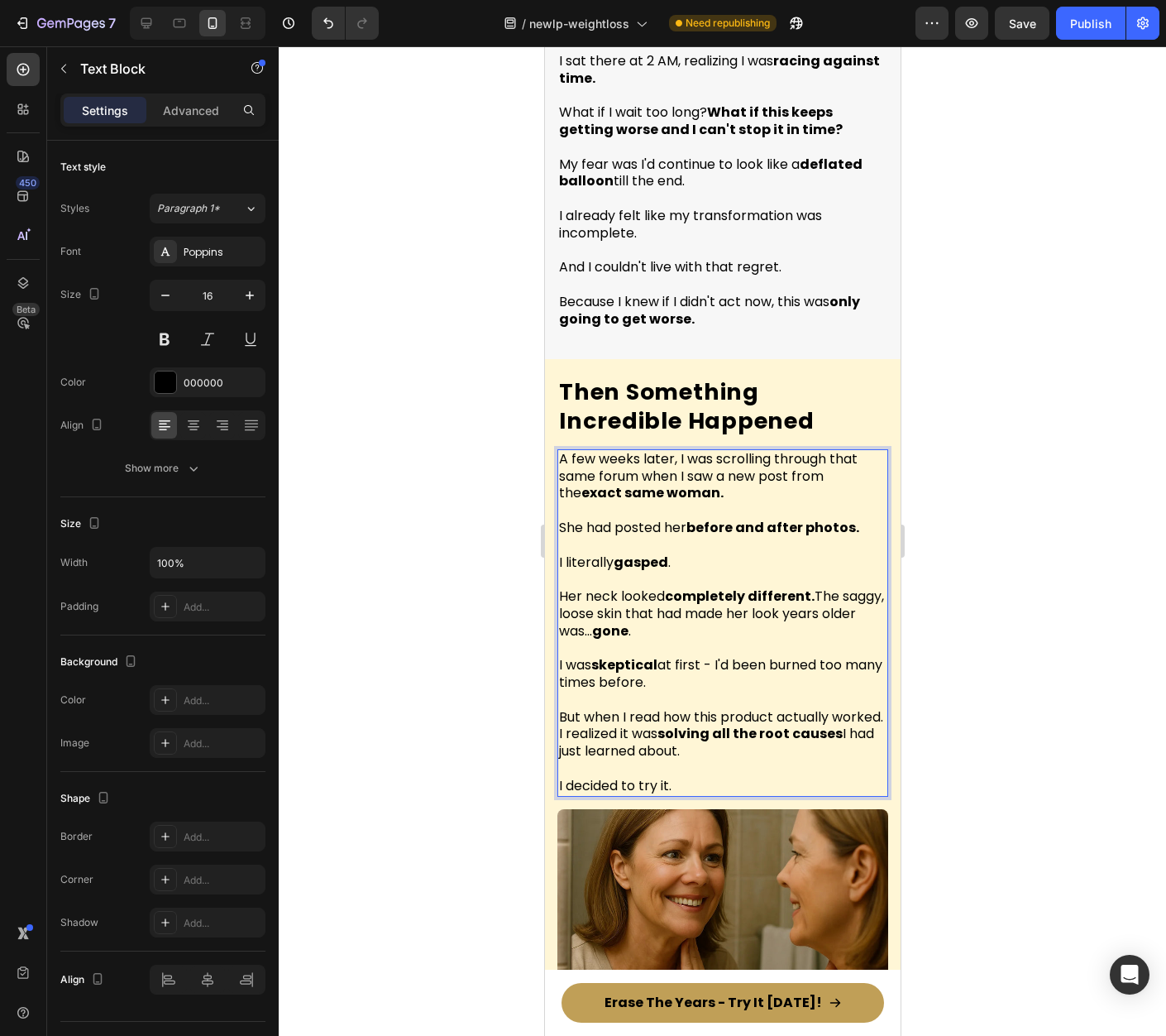
click at [712, 707] on span "But when I read how this product actually worked. I realized it was solving all…" at bounding box center [721, 734] width 324 height 54
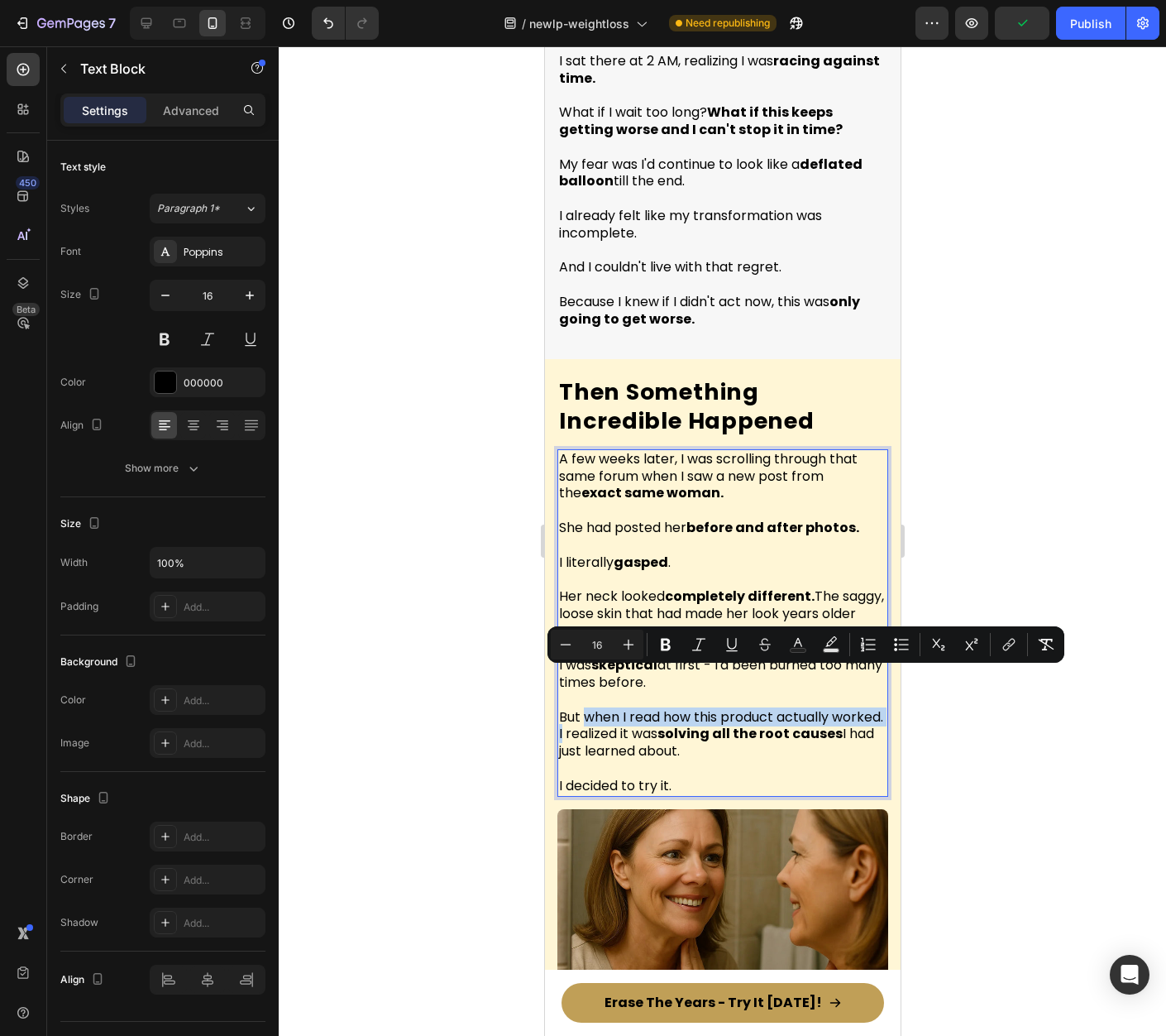
drag, startPoint x: 614, startPoint y: 698, endPoint x: 588, endPoint y: 682, distance: 30.5
click at [588, 707] on span "But when I read how this product actually worked. I realized it was solving all…" at bounding box center [721, 734] width 324 height 54
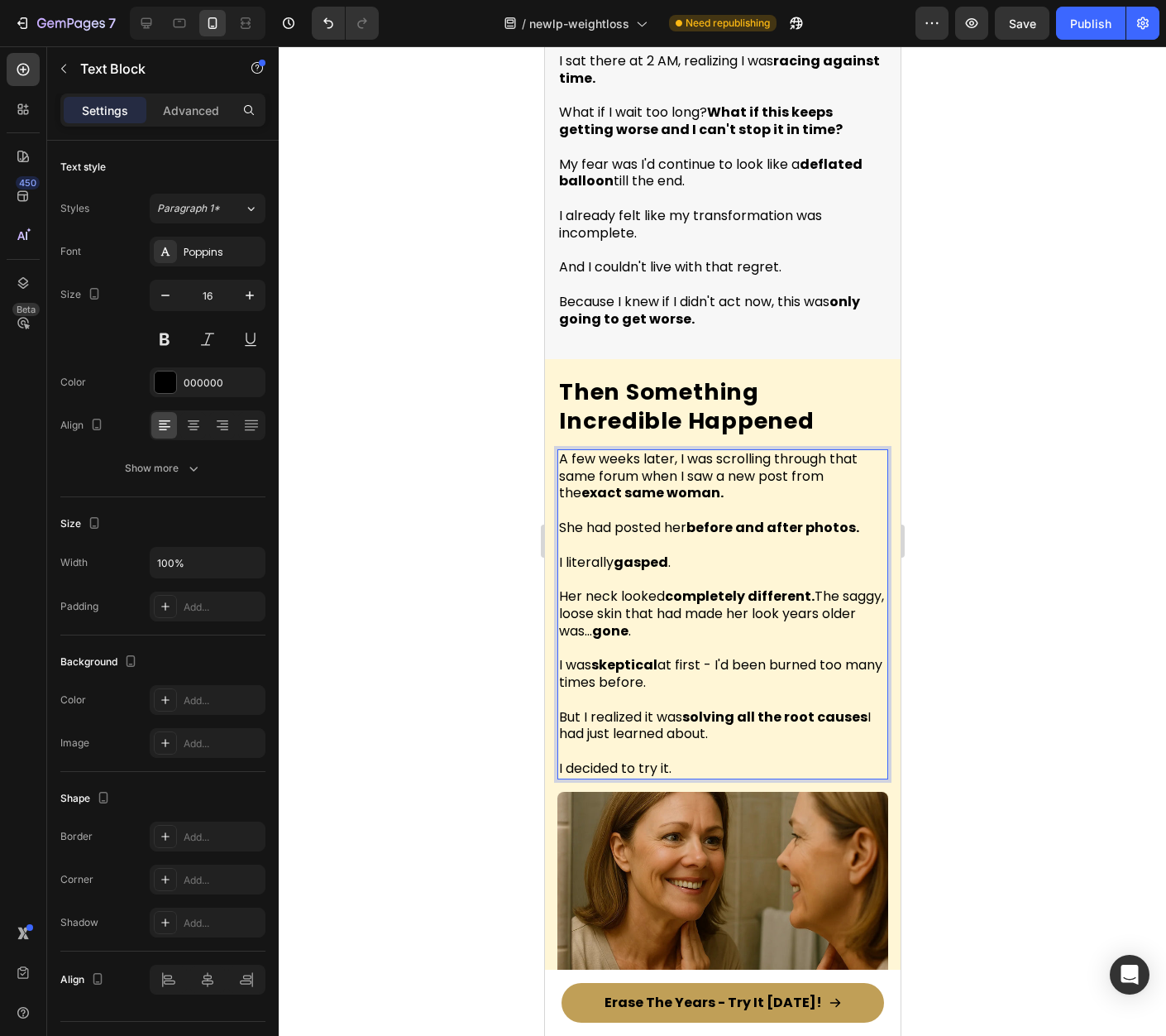
click at [644, 707] on span "But I realized it was solving all the root causes I had just learned about." at bounding box center [715, 725] width 312 height 37
click at [1007, 654] on div at bounding box center [722, 541] width 888 height 989
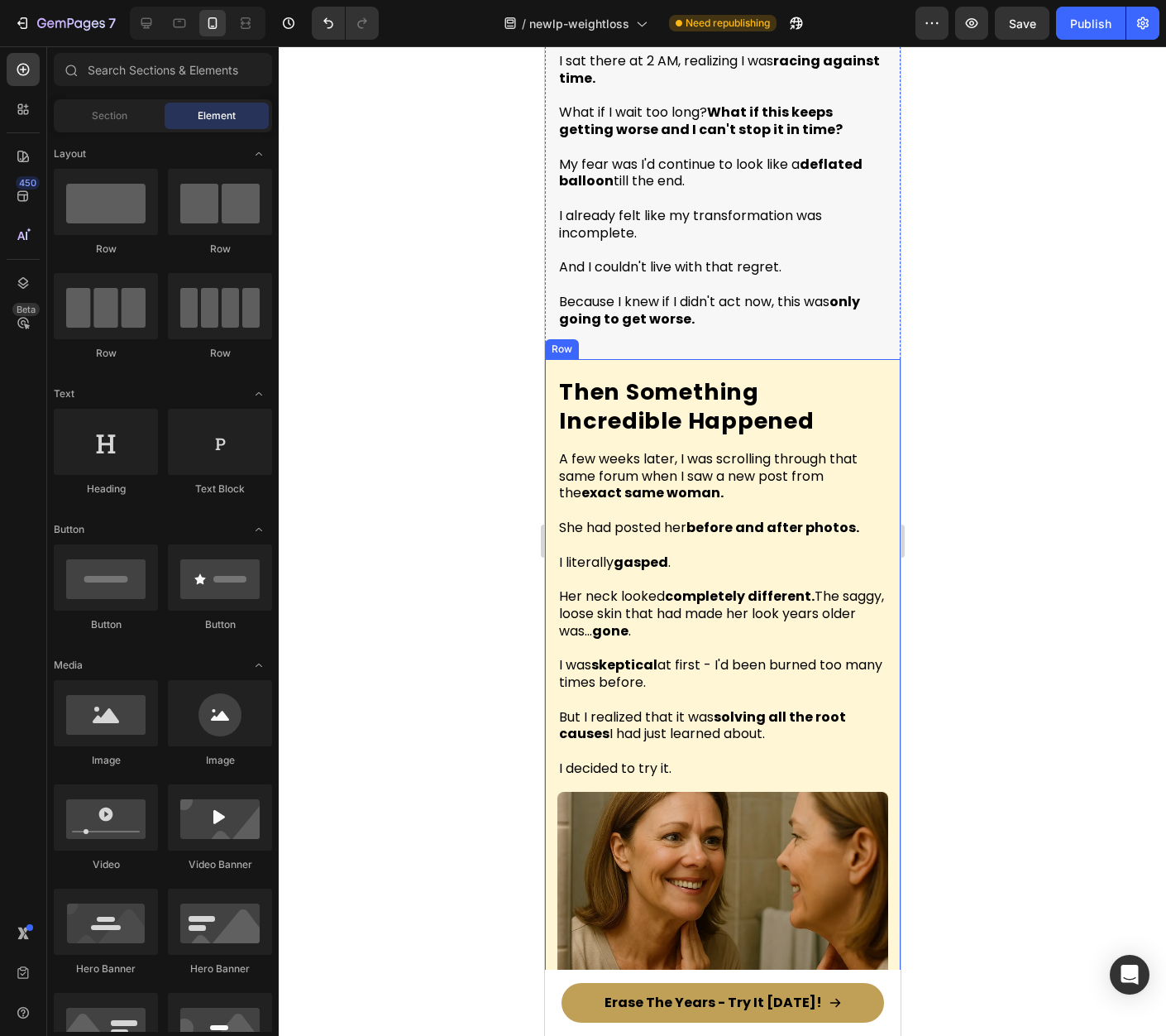
click at [587, 743] on div "A few weeks later, I was scrolling through that same forum when I saw a new pos…" at bounding box center [722, 991] width 331 height 1084
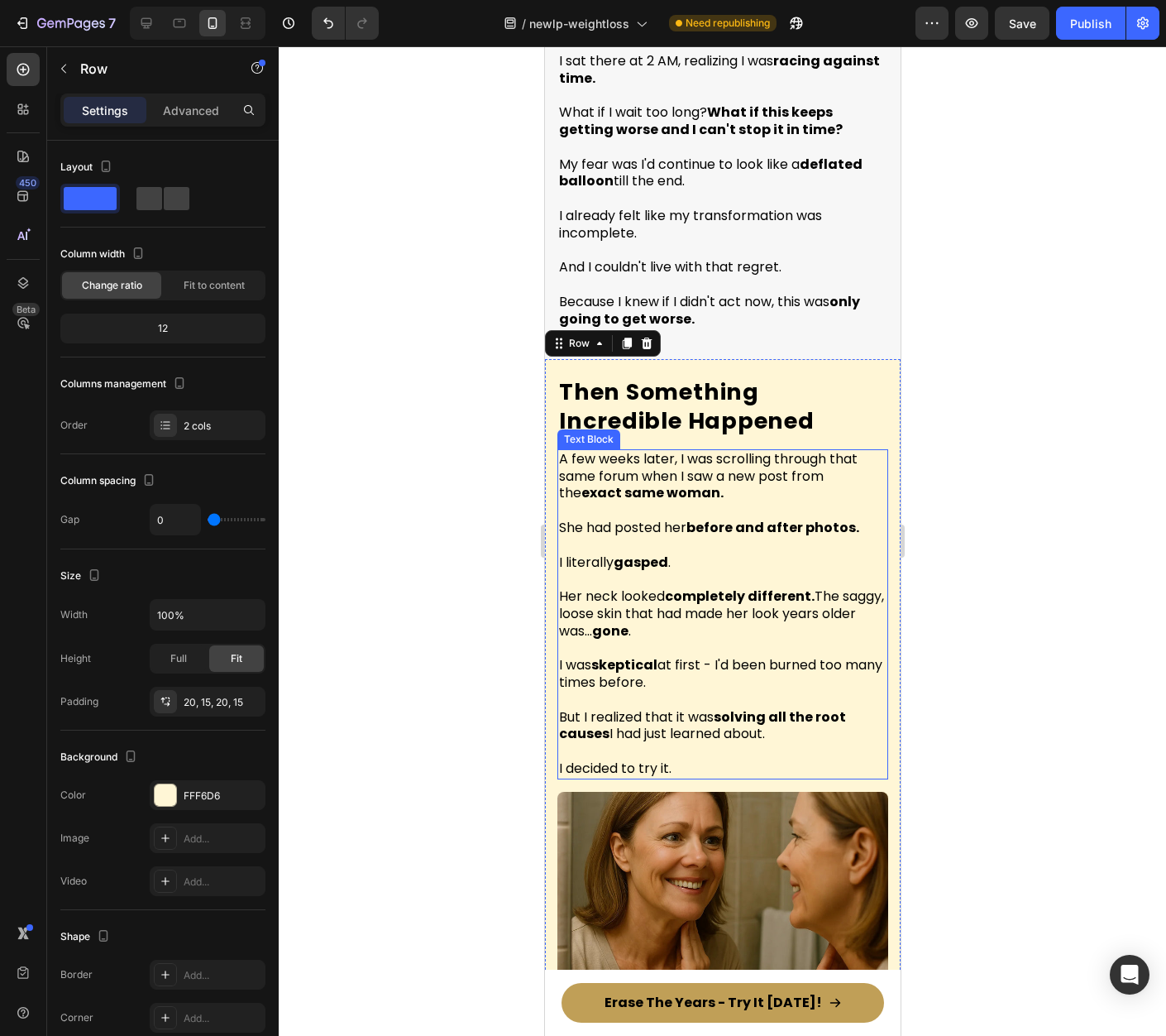
click at [580, 759] on span "I decided to try it." at bounding box center [614, 768] width 112 height 19
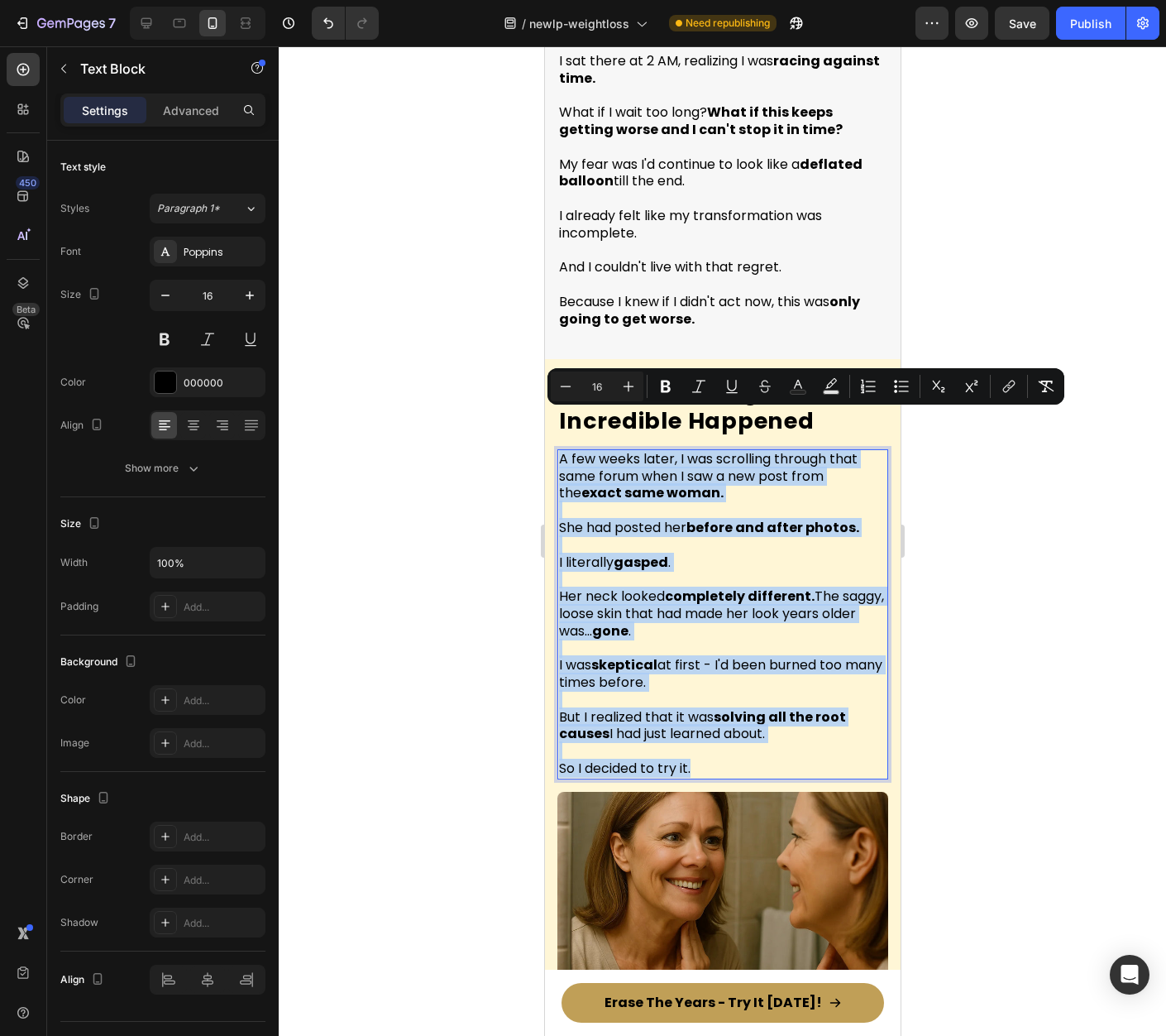
drag, startPoint x: 622, startPoint y: 704, endPoint x: 555, endPoint y: 419, distance: 292.8
click at [555, 419] on div "Then Something Incredible Happened Heading A few weeks later, I was scrolling t…" at bounding box center [722, 953] width 356 height 1190
copy div "A few weeks later, I was scrolling through that same forum when I saw a new pos…"
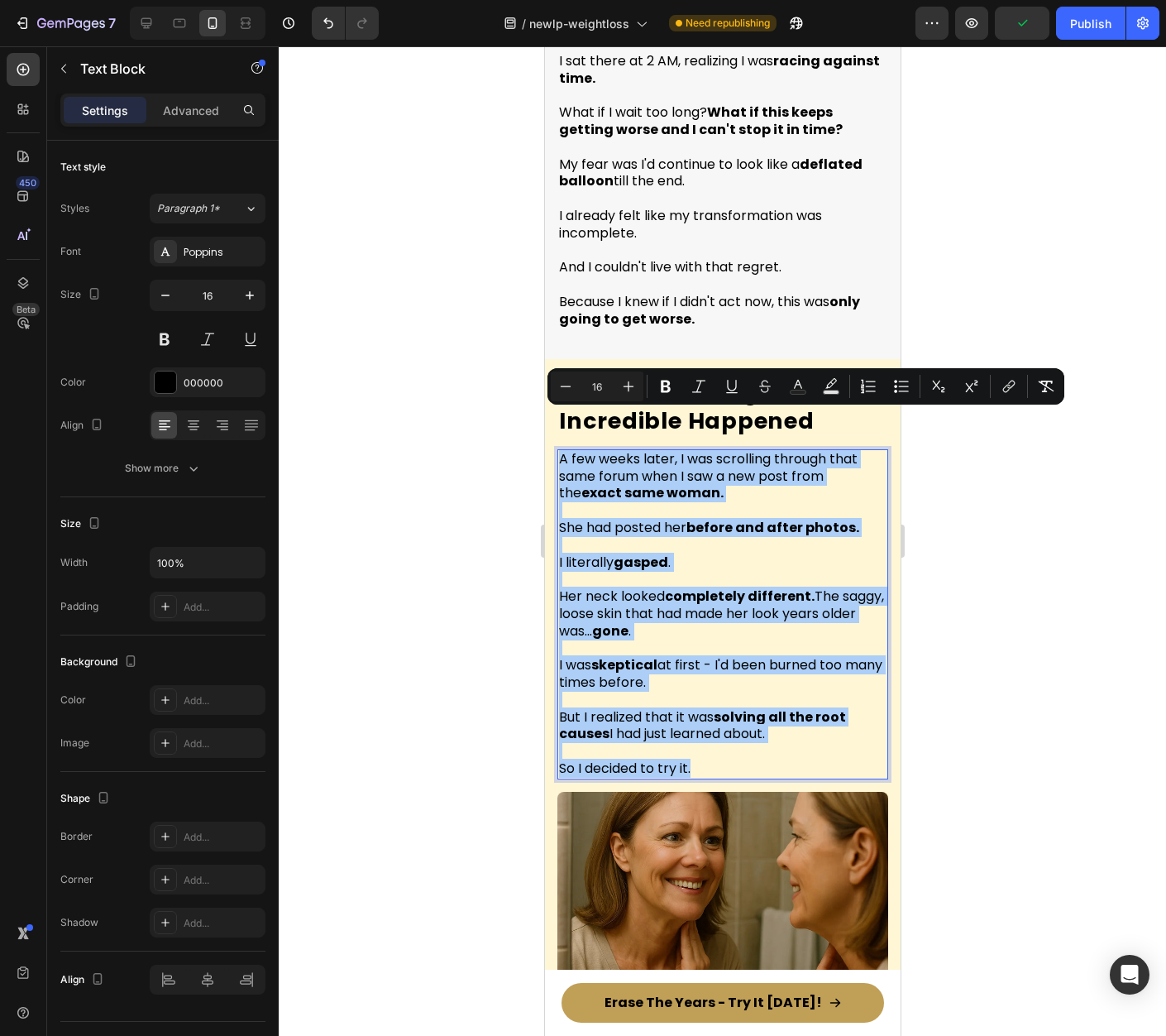
click at [1069, 655] on div at bounding box center [722, 541] width 888 height 989
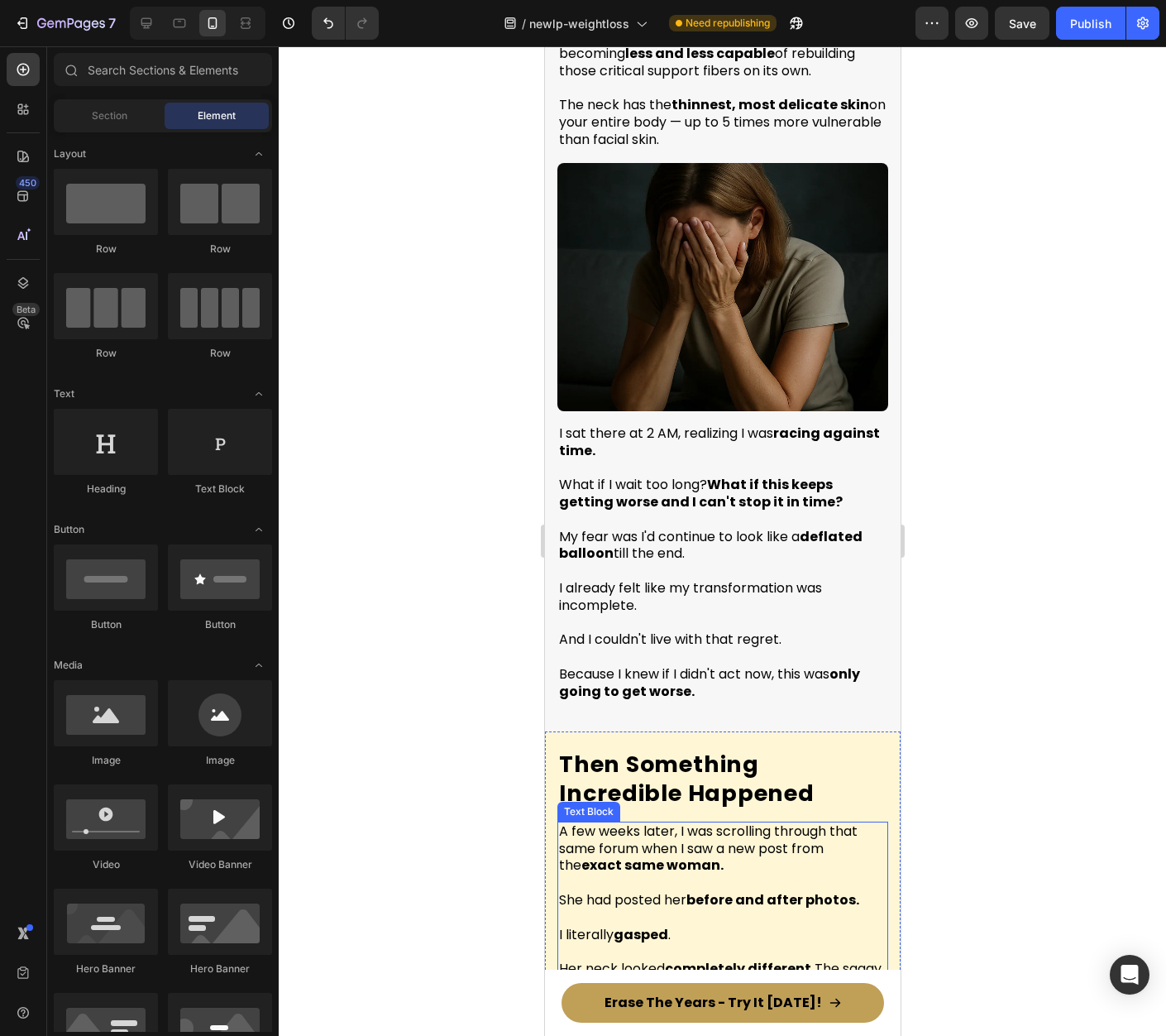
scroll to position [4529, 0]
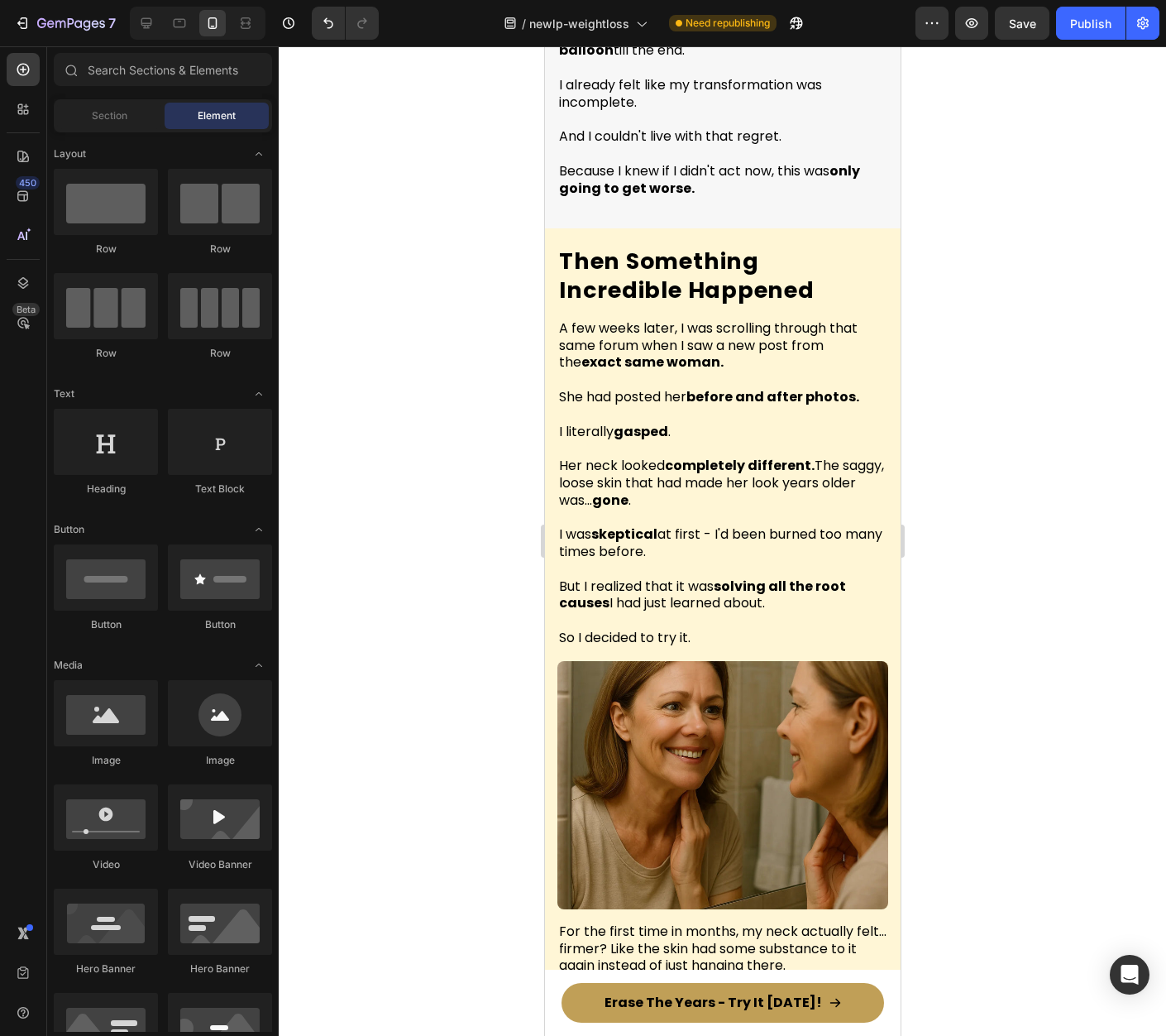
click at [1047, 513] on div at bounding box center [722, 541] width 888 height 989
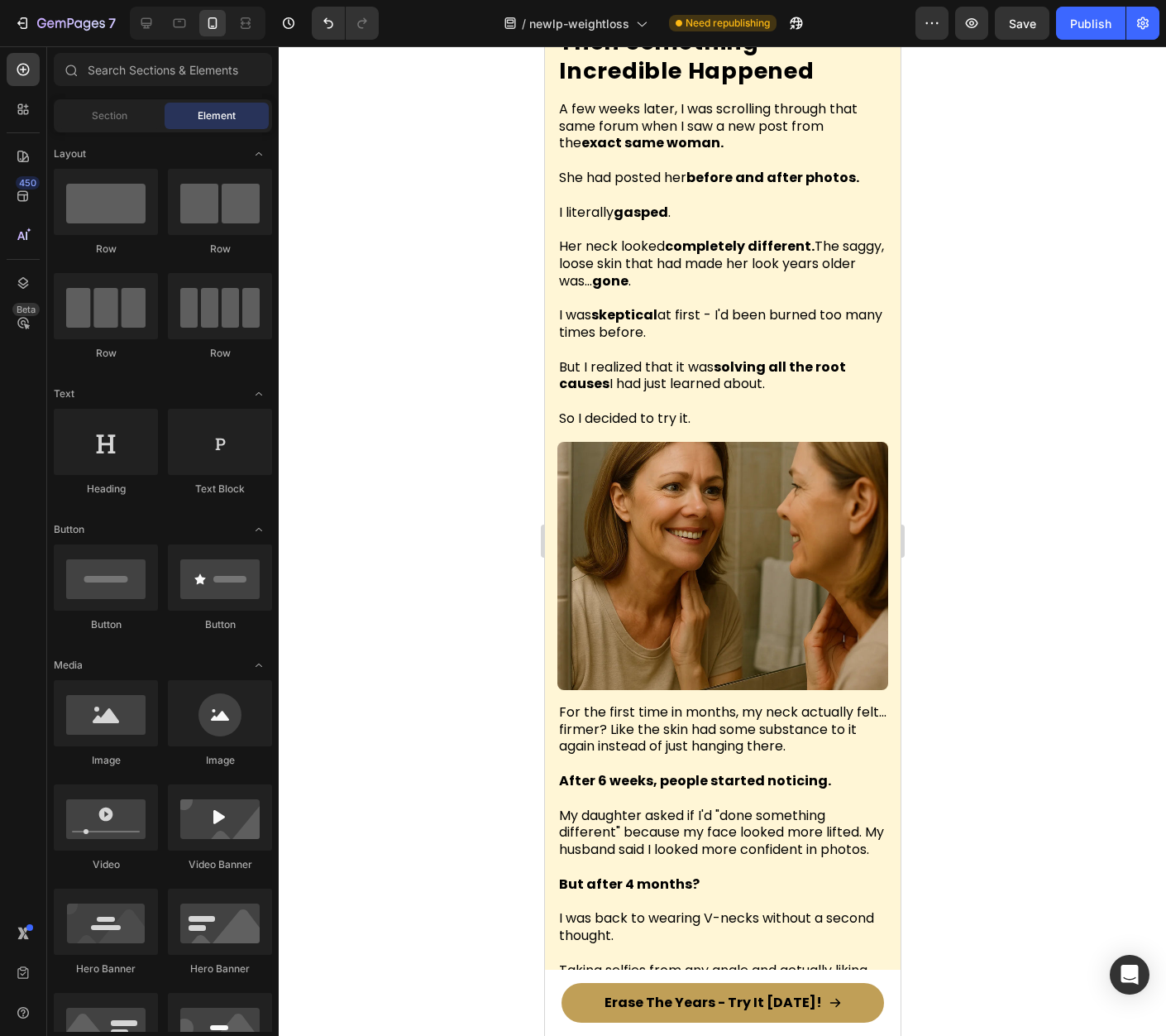
scroll to position [4748, 0]
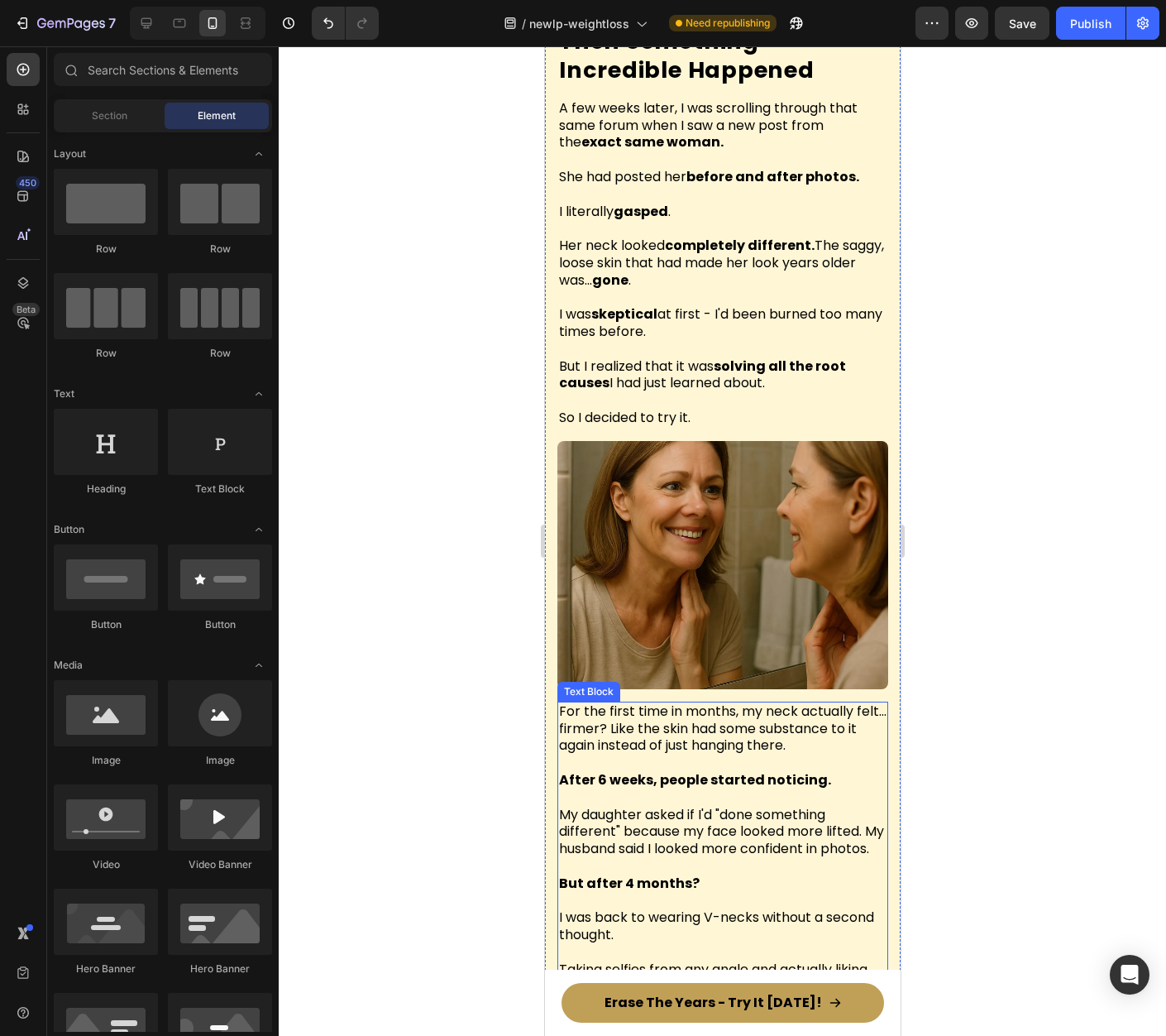
click at [646, 702] on span "For the first time in months, my neck actually felt... firmer? Like the skin ha…" at bounding box center [722, 729] width 327 height 54
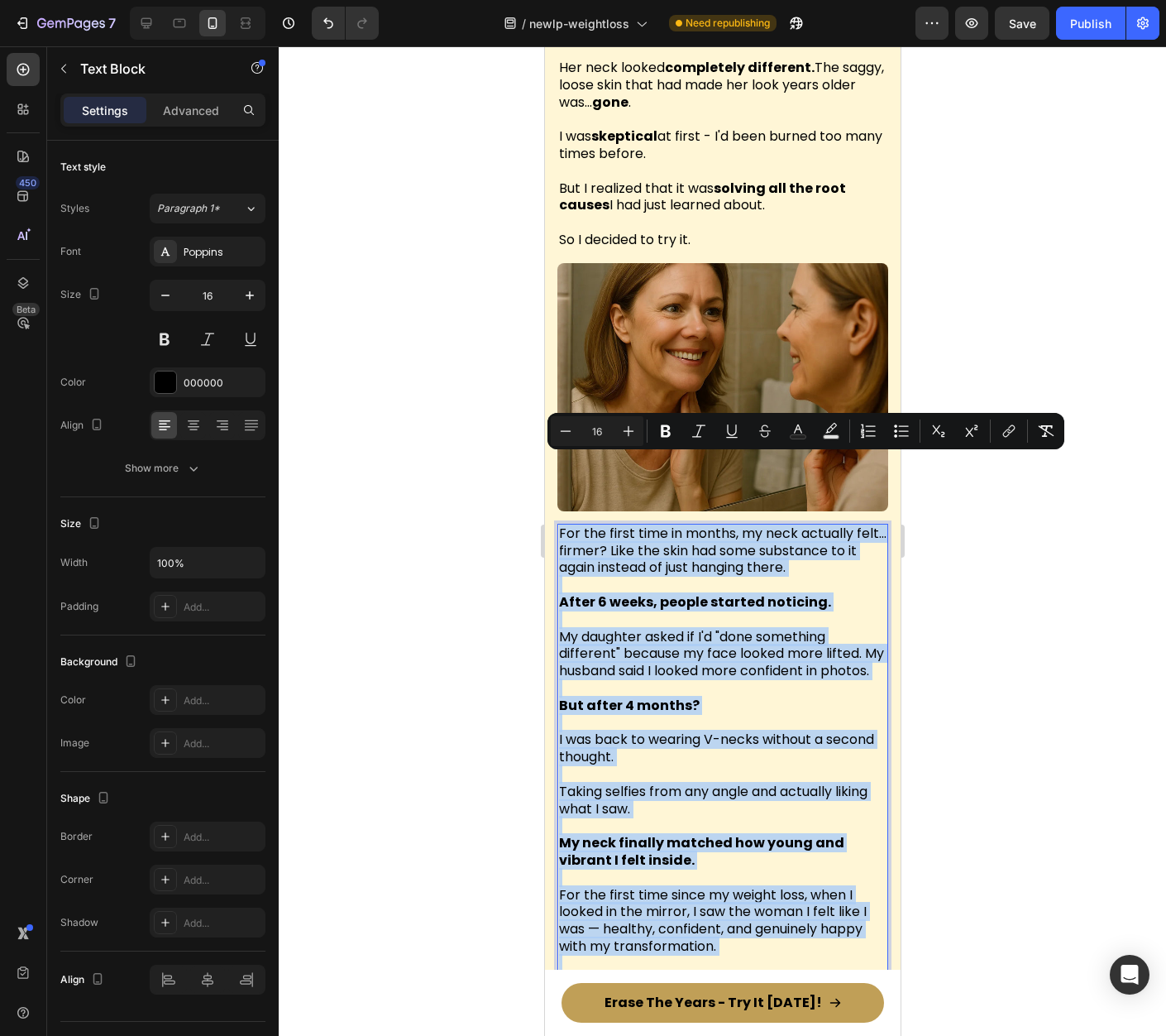
scroll to position [5074, 0]
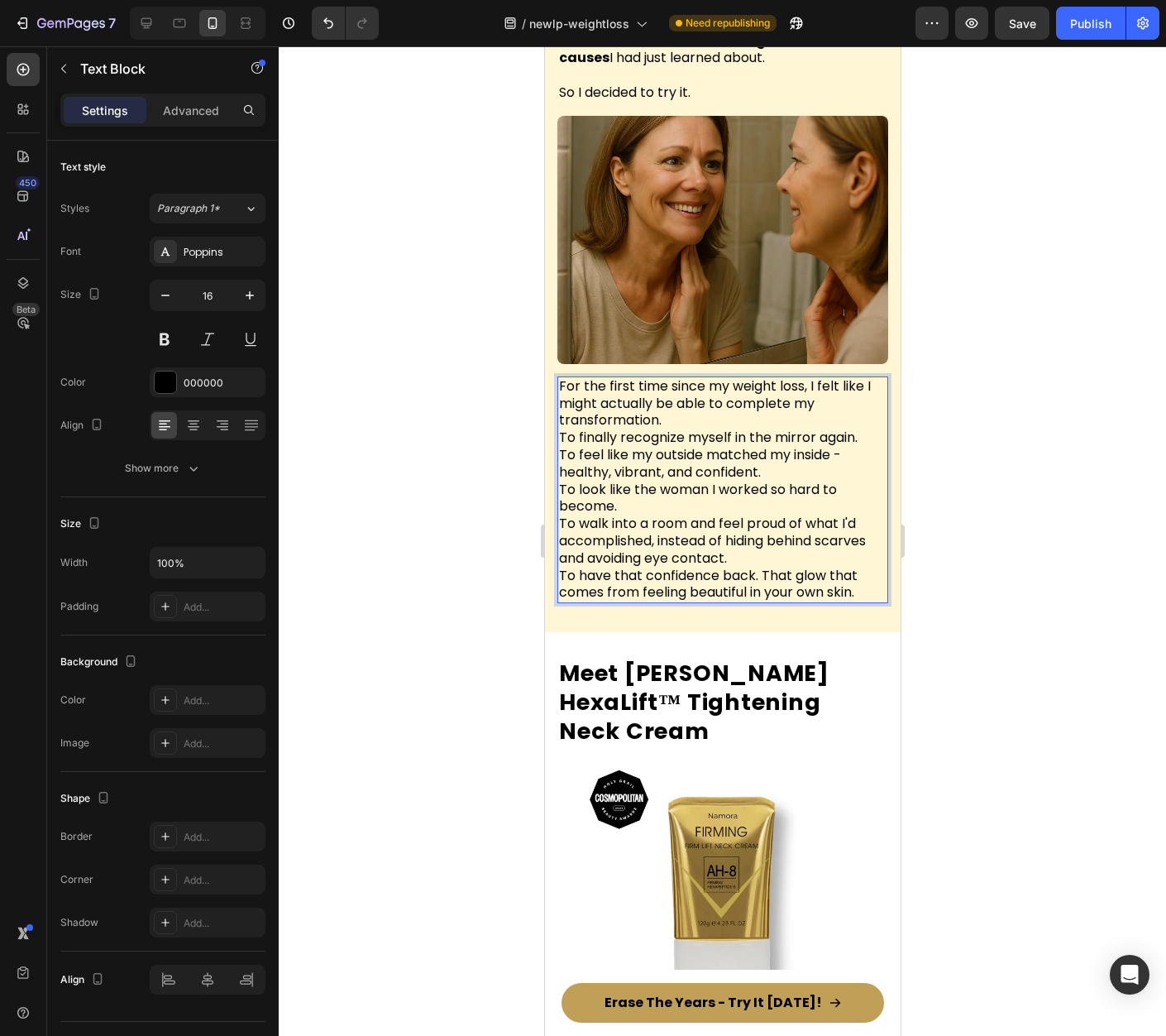
click at [693, 378] on p "For the first time since my weight loss, I felt like I might actually be able t…" at bounding box center [722, 489] width 327 height 224
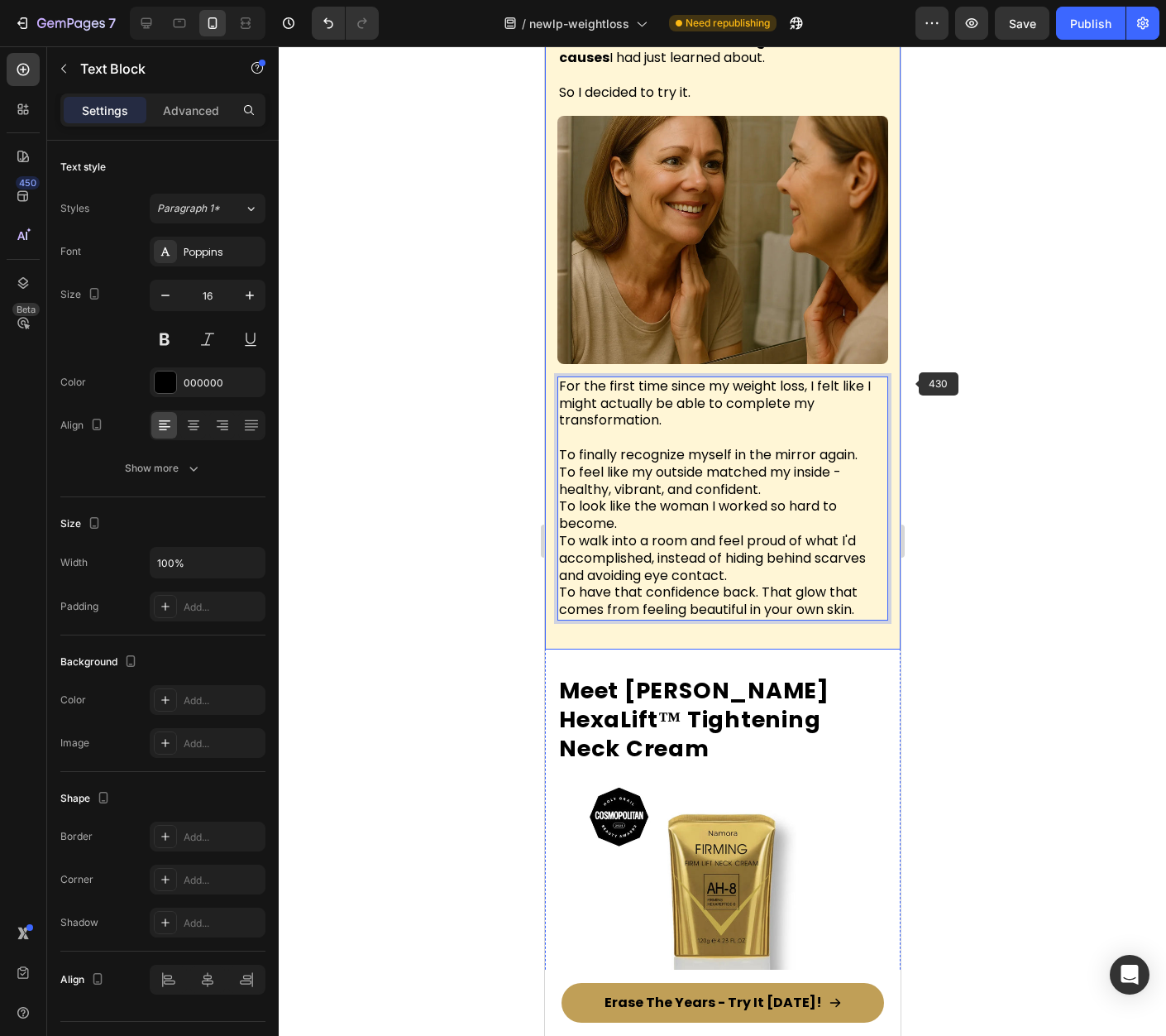
click at [1152, 404] on div at bounding box center [722, 541] width 888 height 989
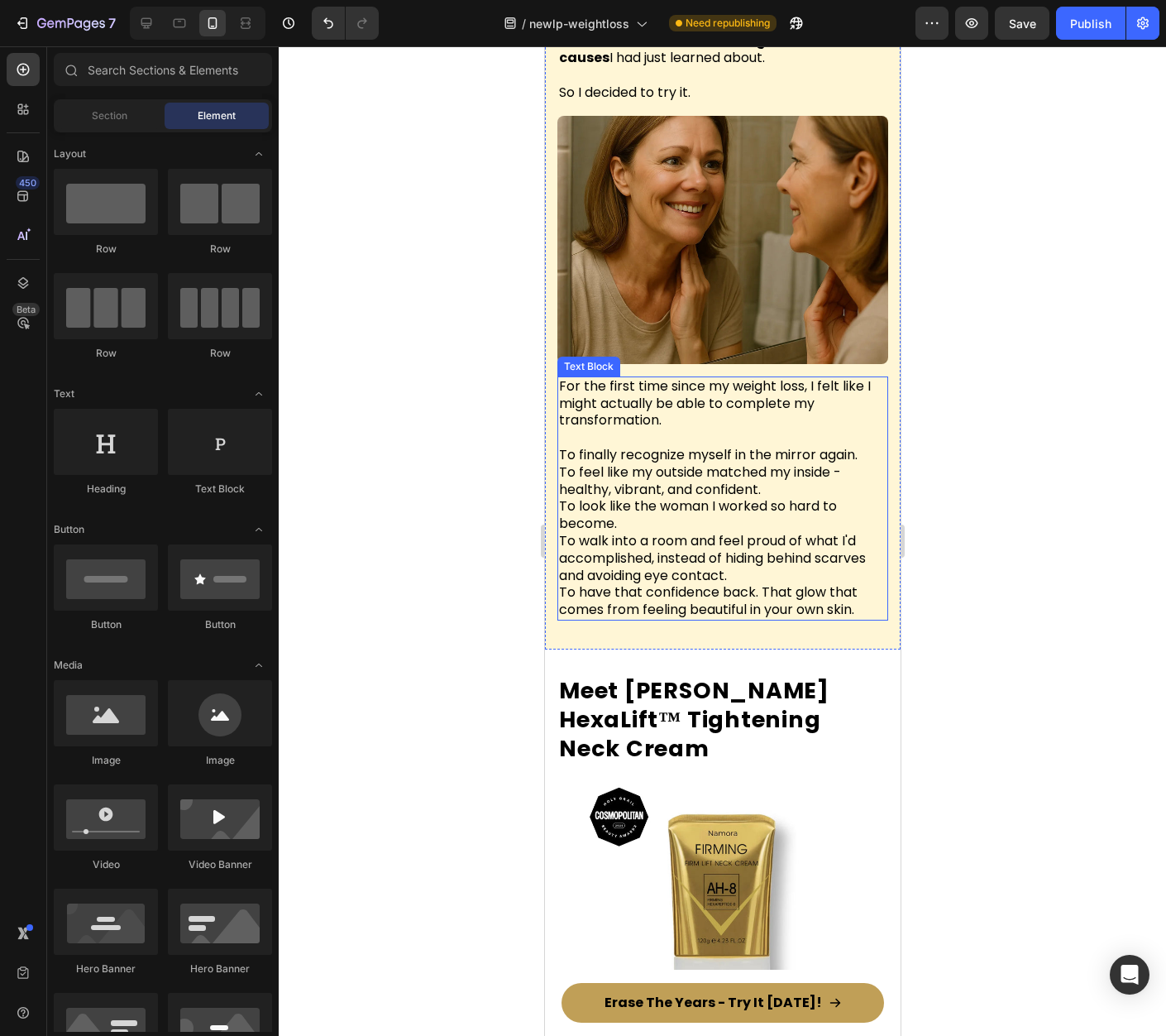
click at [727, 377] on span "For the first time since my weight loss, I felt like I might actually be able t…" at bounding box center [715, 404] width 312 height 54
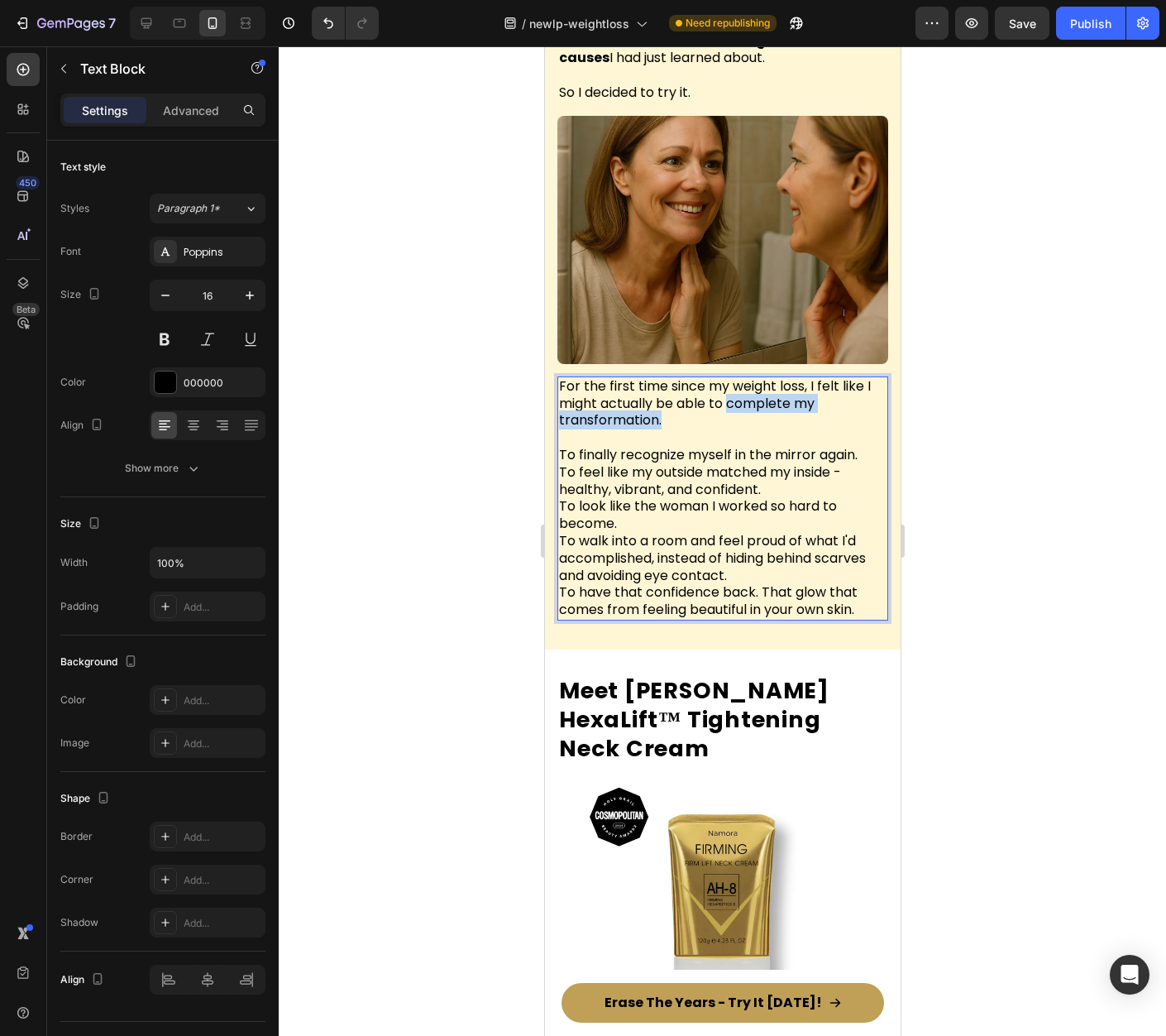
drag, startPoint x: 730, startPoint y: 358, endPoint x: 738, endPoint y: 371, distance: 15.3
click at [739, 378] on p "For the first time since my weight loss, I felt like I might actually be able t…" at bounding box center [722, 404] width 327 height 52
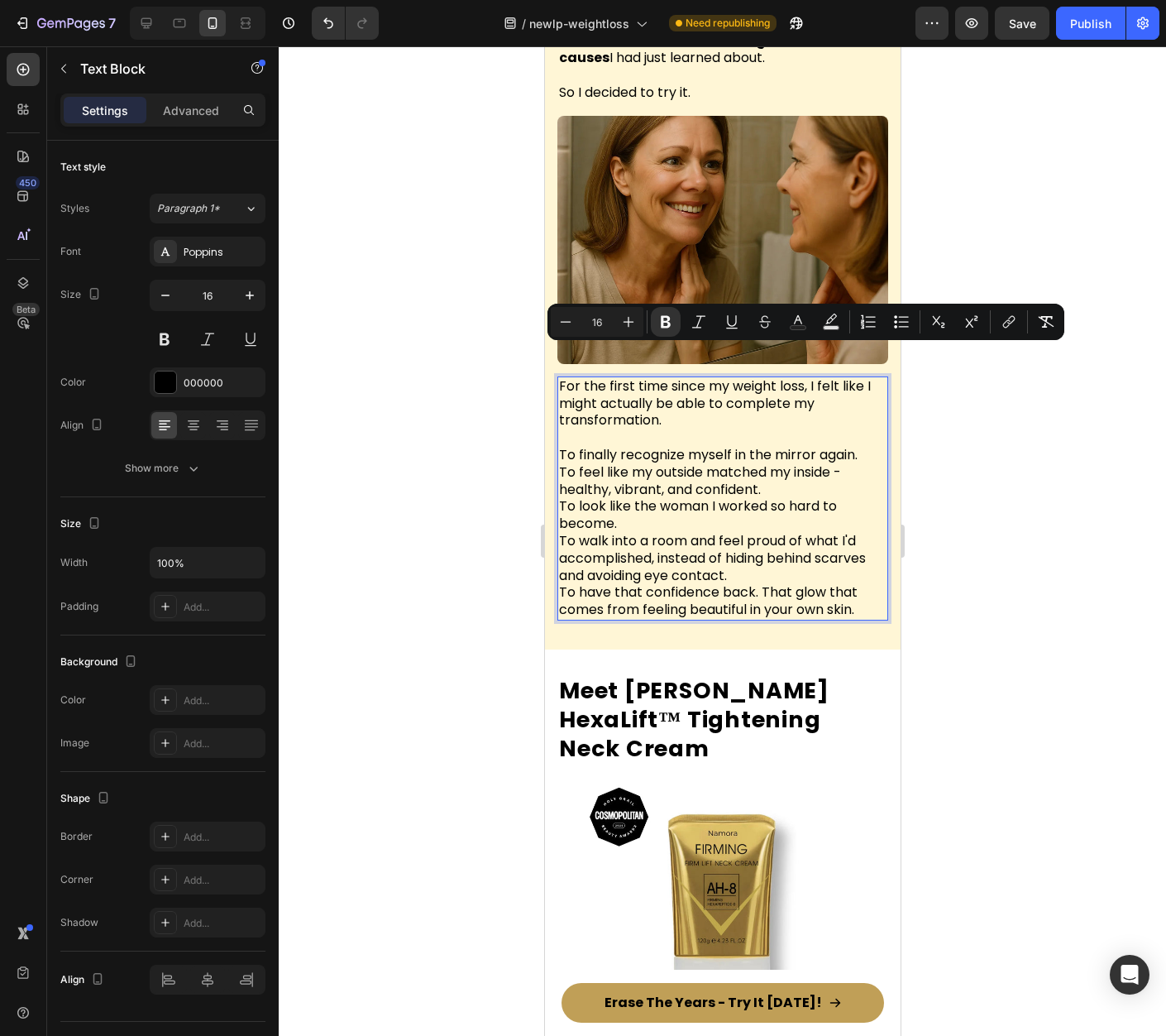
click at [1064, 591] on div at bounding box center [722, 541] width 888 height 989
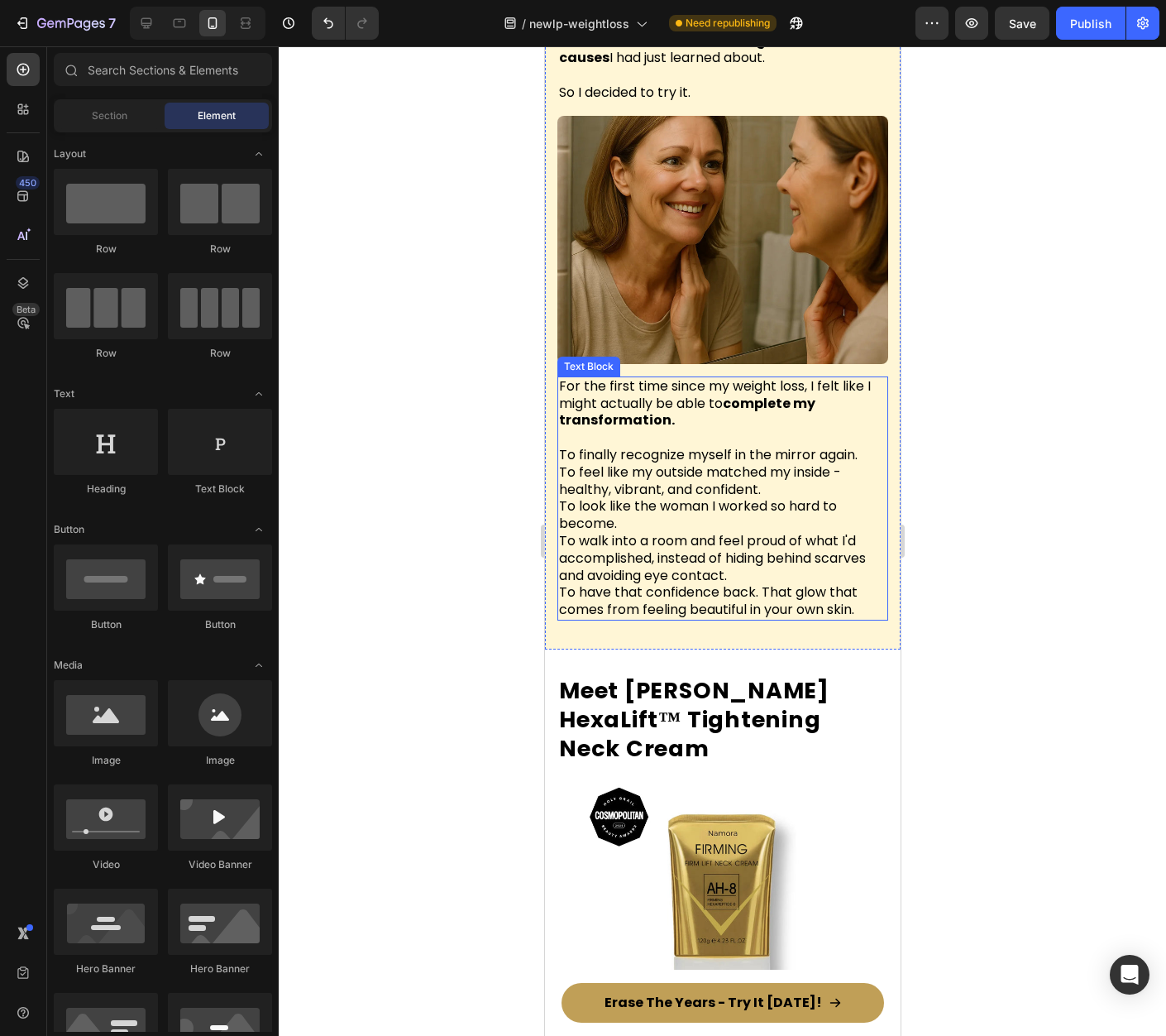
click at [785, 440] on p "To finally recognize myself in the mirror again. To feel like my outside matche…" at bounding box center [722, 524] width 327 height 190
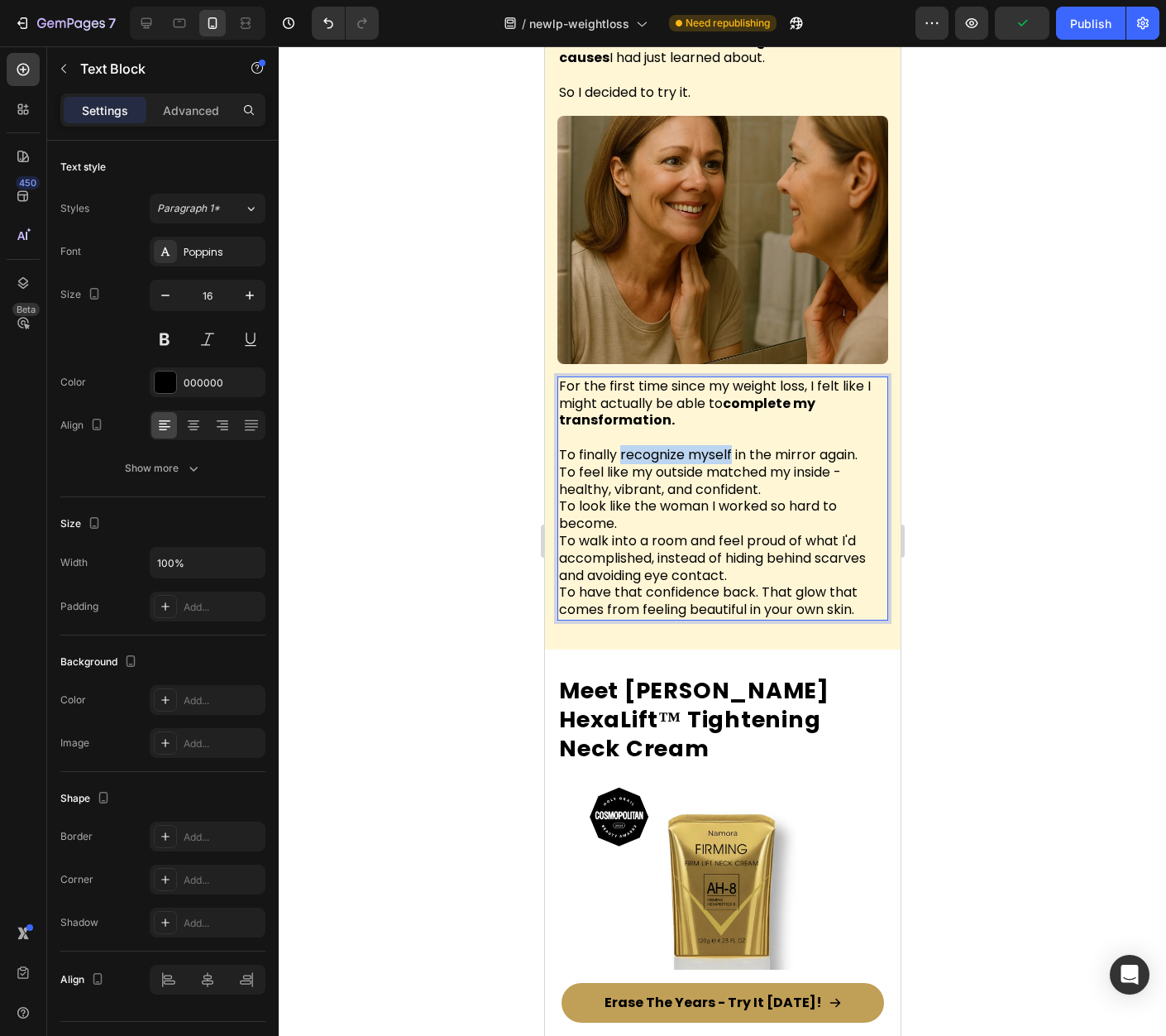
drag, startPoint x: 620, startPoint y: 410, endPoint x: 731, endPoint y: 411, distance: 111.0
click at [731, 445] on span "To finally recognize myself in the mirror again." at bounding box center [708, 454] width 298 height 19
click at [854, 504] on p "To finally recognize myself in the mirror again. To feel like my outside matche…" at bounding box center [722, 524] width 327 height 190
click at [1016, 493] on div at bounding box center [722, 541] width 888 height 989
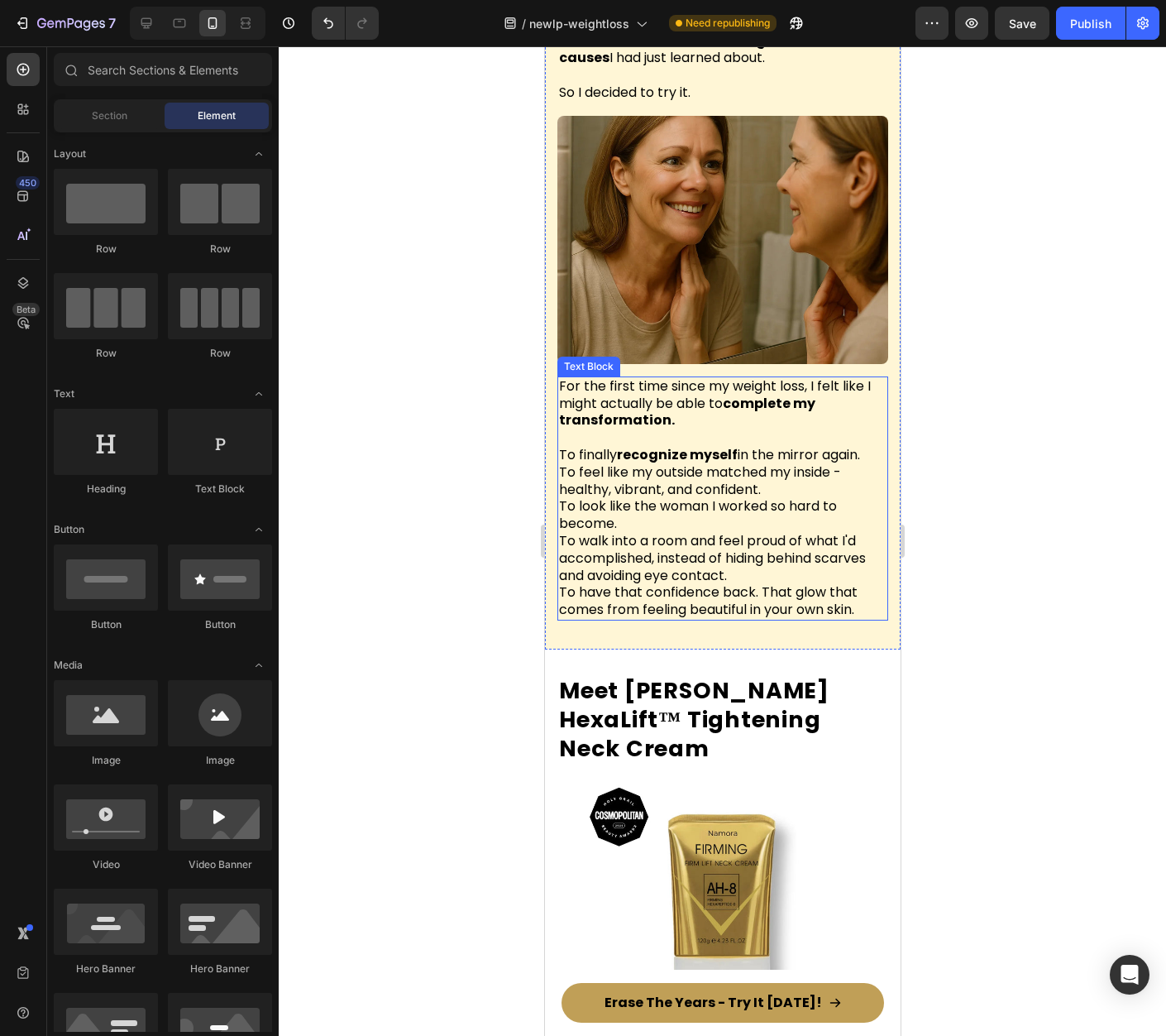
click at [809, 446] on p "To finally recognize myself in the mirror again. To feel like my outside matche…" at bounding box center [722, 524] width 327 height 190
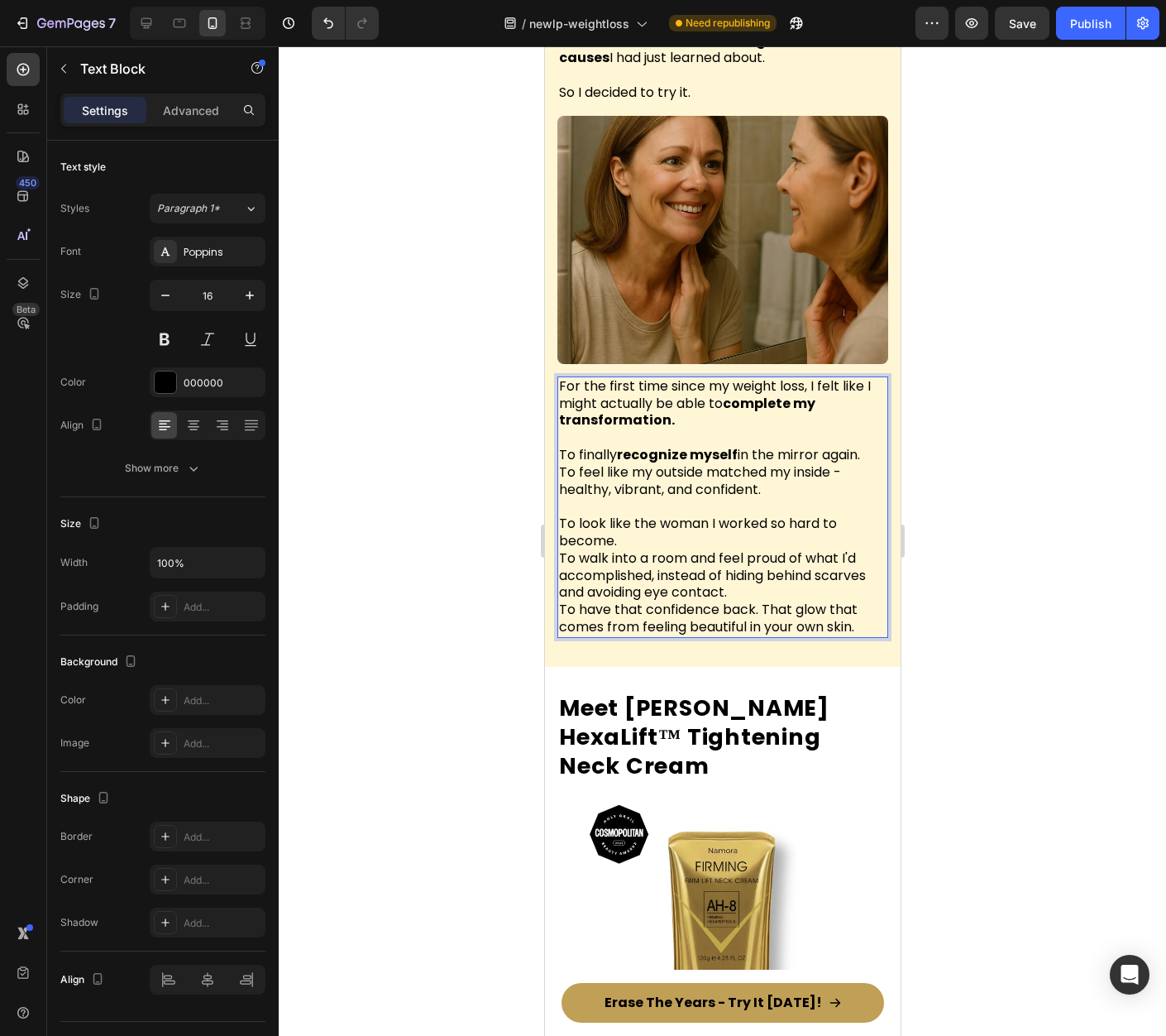
click at [565, 462] on span "To feel like my outside matched my inside - healthy, vibrant, and confident." at bounding box center [700, 480] width 282 height 37
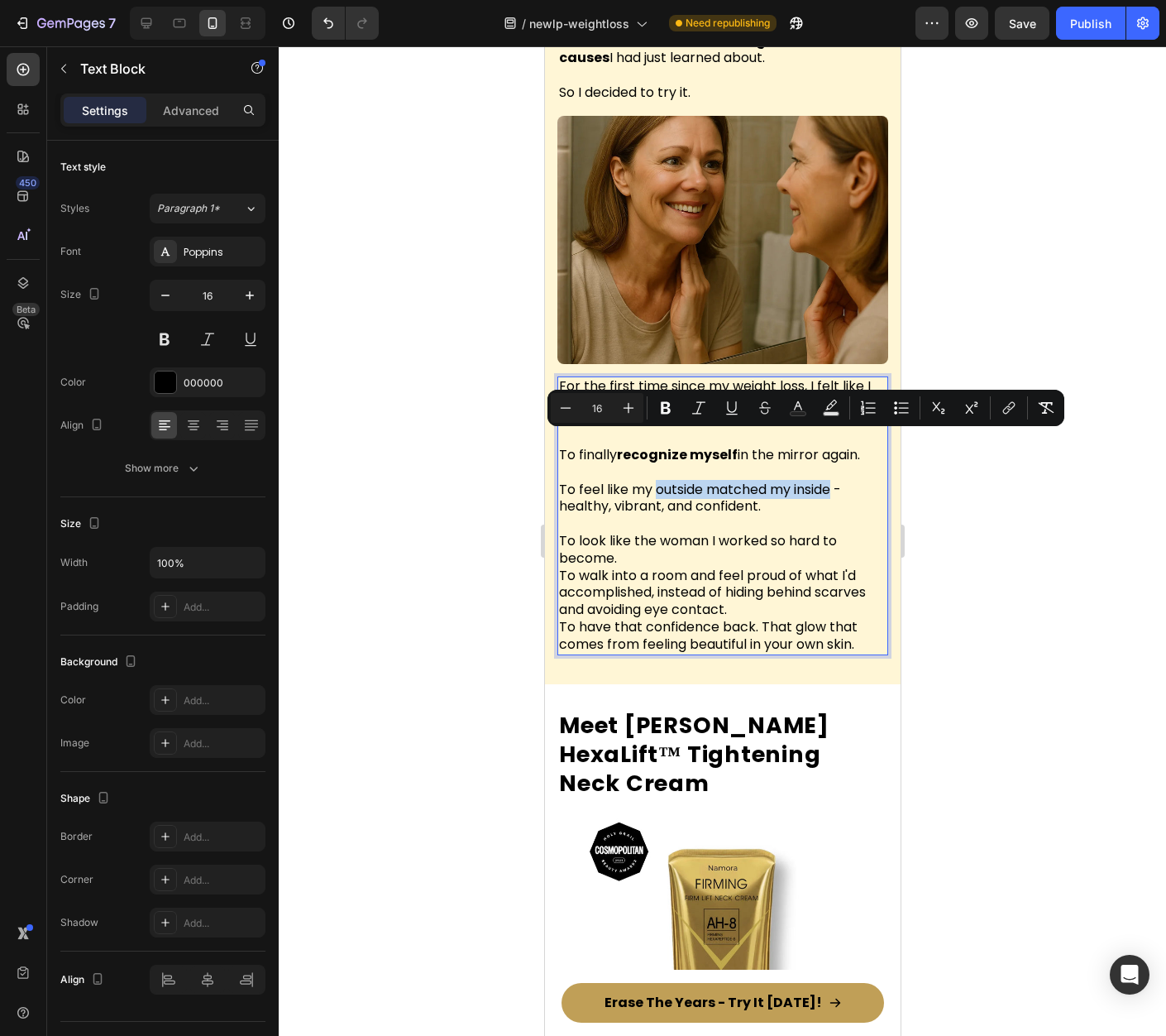
drag, startPoint x: 656, startPoint y: 443, endPoint x: 834, endPoint y: 446, distance: 178.0
click at [834, 480] on span "To feel like my outside matched my inside - healthy, vibrant, and confident." at bounding box center [700, 498] width 282 height 37
click at [672, 566] on span "To walk into a room and feel proud of what I'd accomplished, instead of hiding …" at bounding box center [712, 593] width 307 height 54
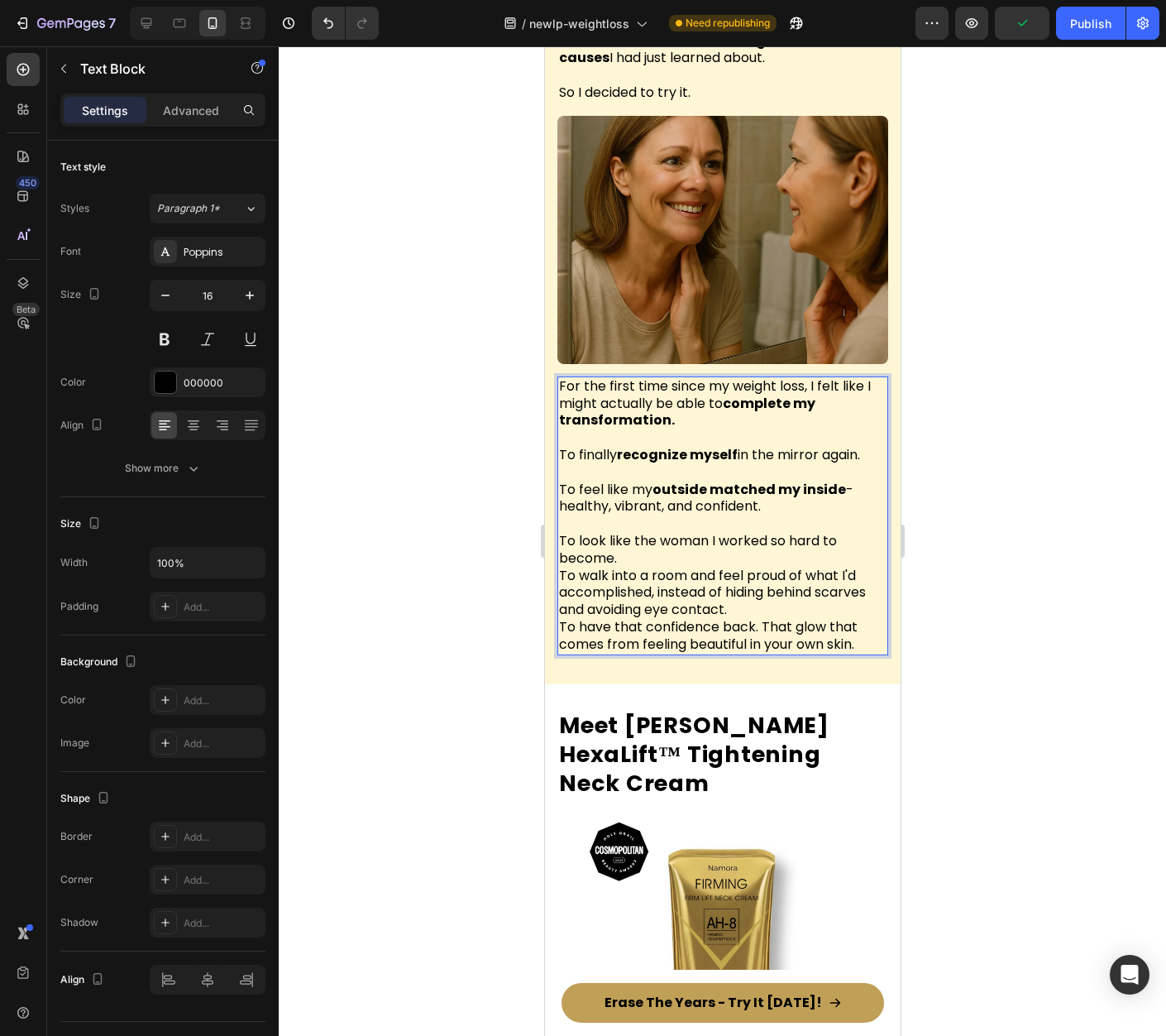
click at [651, 515] on p "To look like the woman I worked so hard to become. To walk into a room and feel…" at bounding box center [722, 584] width 327 height 137
drag, startPoint x: 579, startPoint y: 494, endPoint x: 624, endPoint y: 511, distance: 48.1
click at [624, 515] on p "To look like the woman I worked so hard to become. To walk into a room and feel…" at bounding box center [722, 584] width 327 height 137
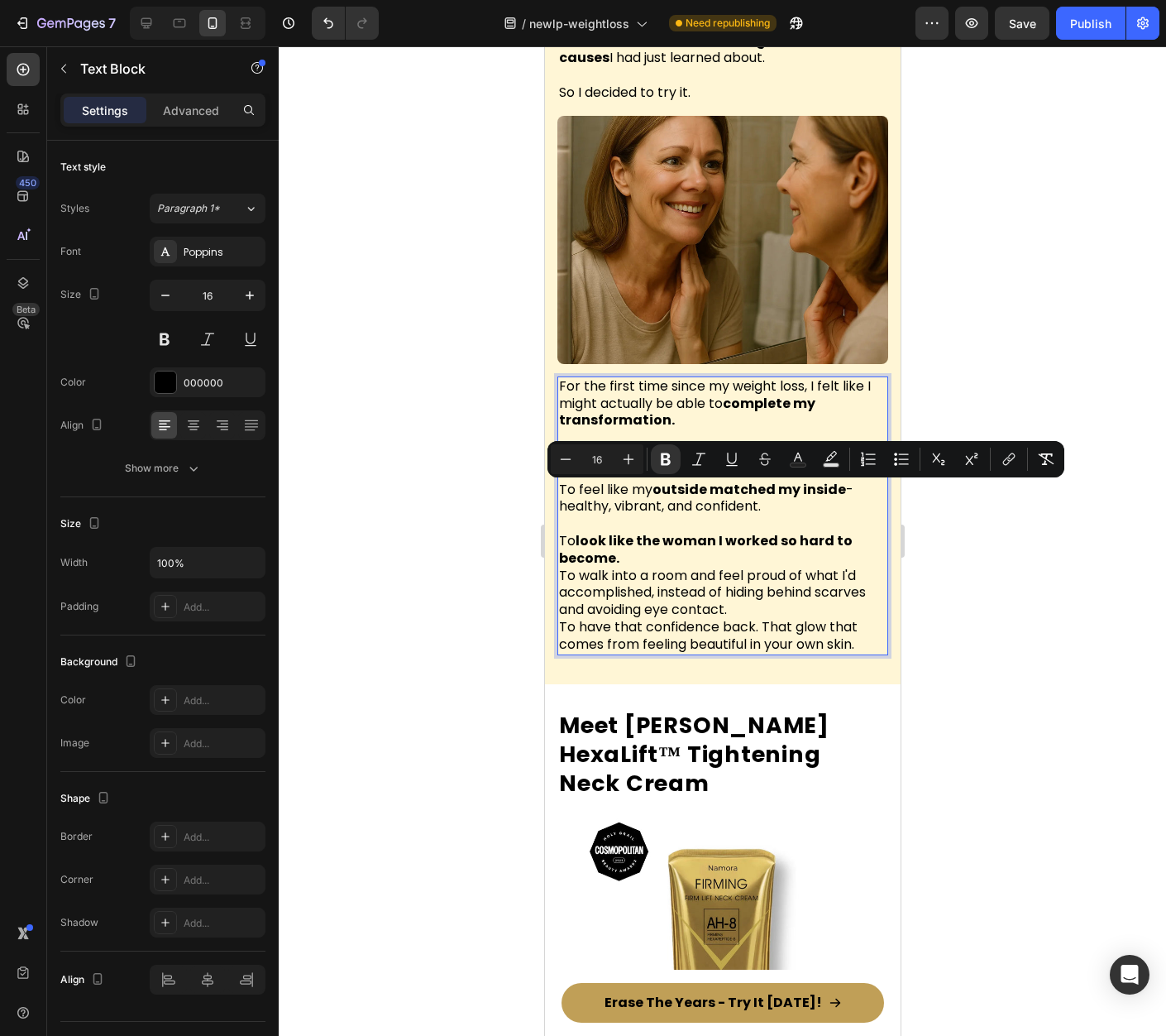
click at [648, 515] on p "To look like the woman I worked so hard to become. To walk into a room and feel…" at bounding box center [722, 584] width 327 height 137
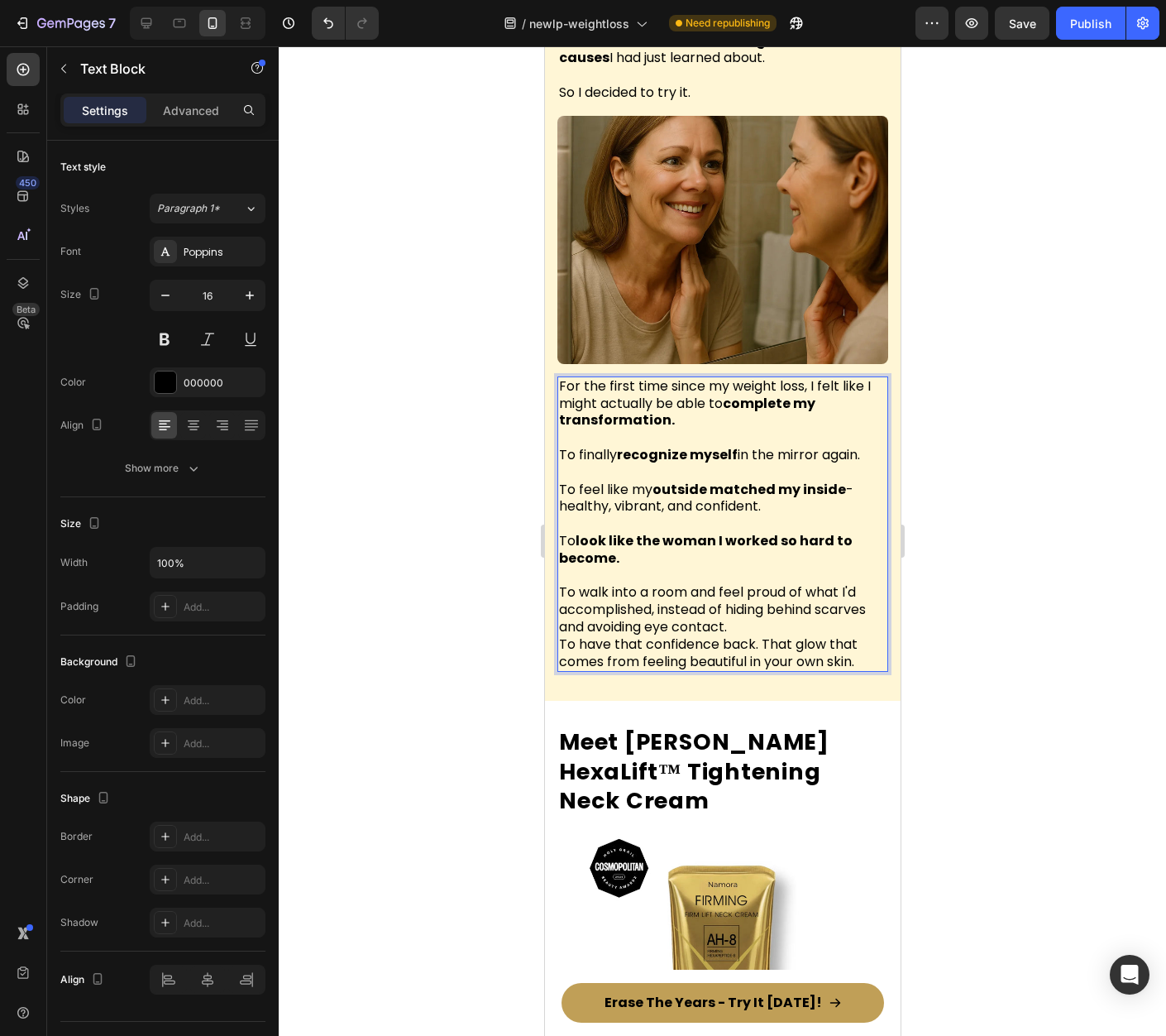
click at [807, 582] on p "⁠⁠⁠⁠⁠⁠⁠ To walk into a room and feel proud of what I'd accomplished, instead of…" at bounding box center [722, 619] width 327 height 103
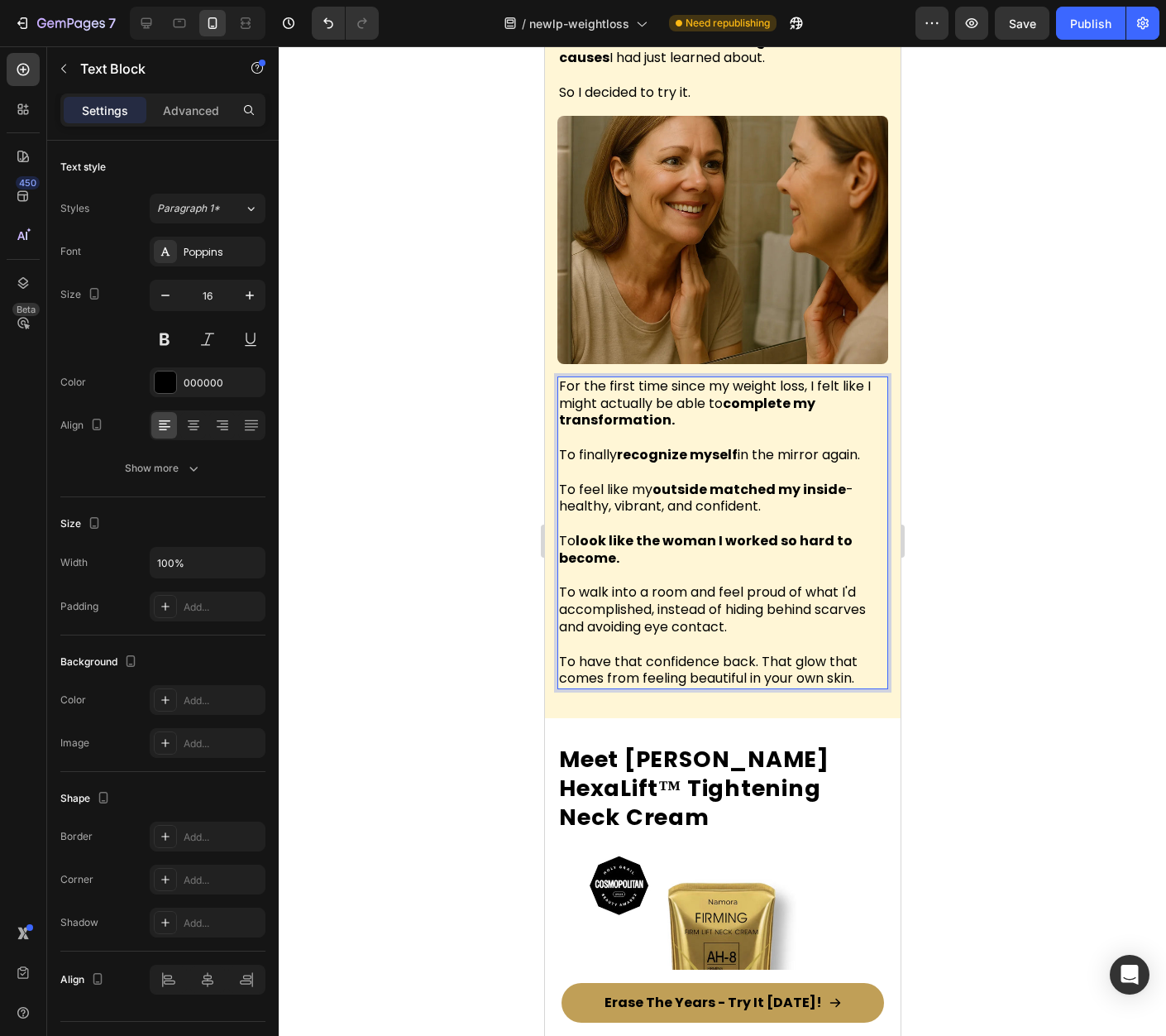
click at [753, 583] on span "To walk into a room and feel proud of what I'd accomplished, instead of hiding …" at bounding box center [712, 609] width 307 height 54
click at [754, 583] on span "To walk into a room and feel proud of what I'd accomplished, instead of hiding …" at bounding box center [712, 609] width 307 height 54
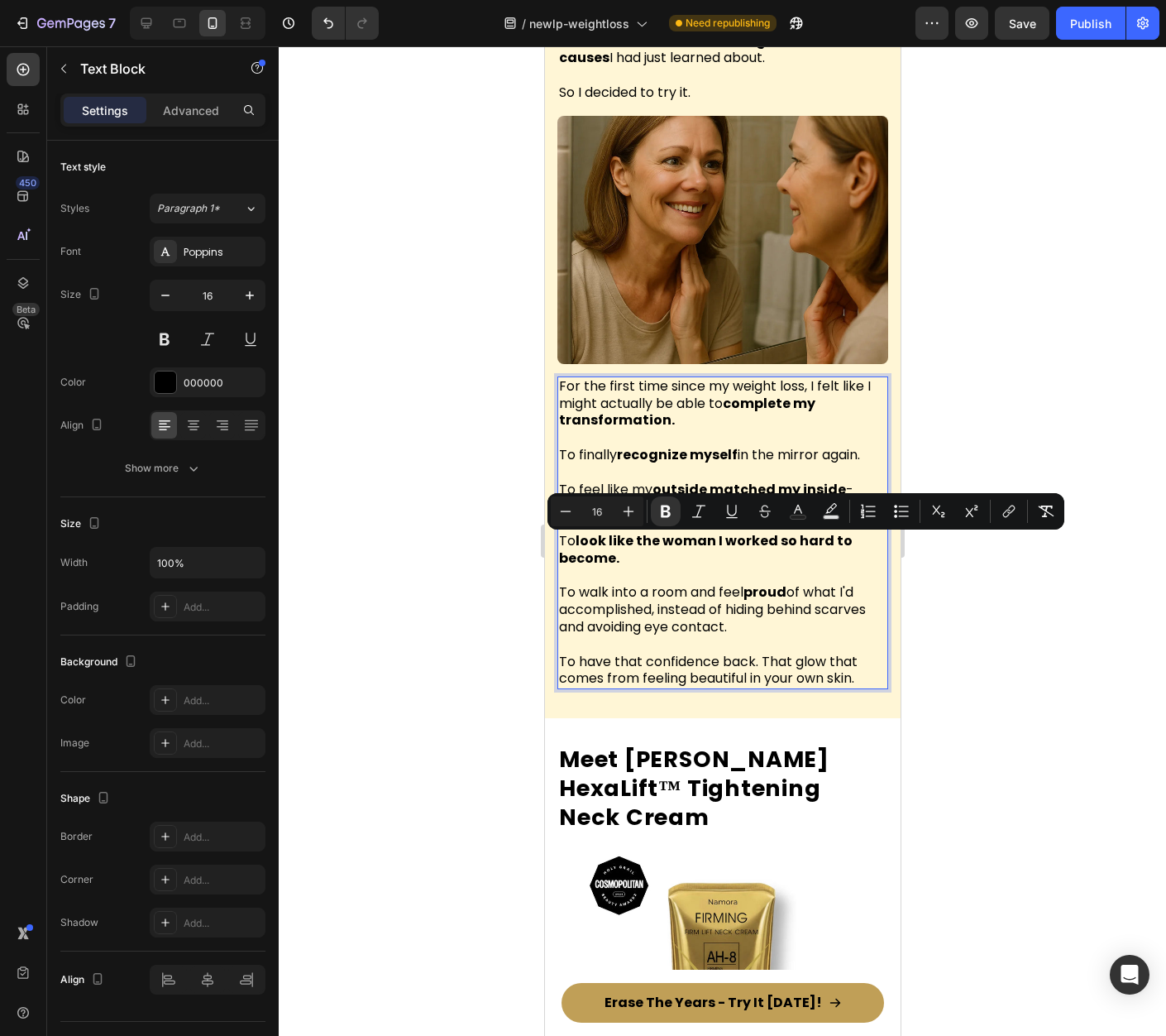
click at [805, 579] on p "To walk into a room and feel proud of what I'd accomplished, instead of hiding …" at bounding box center [722, 602] width 327 height 69
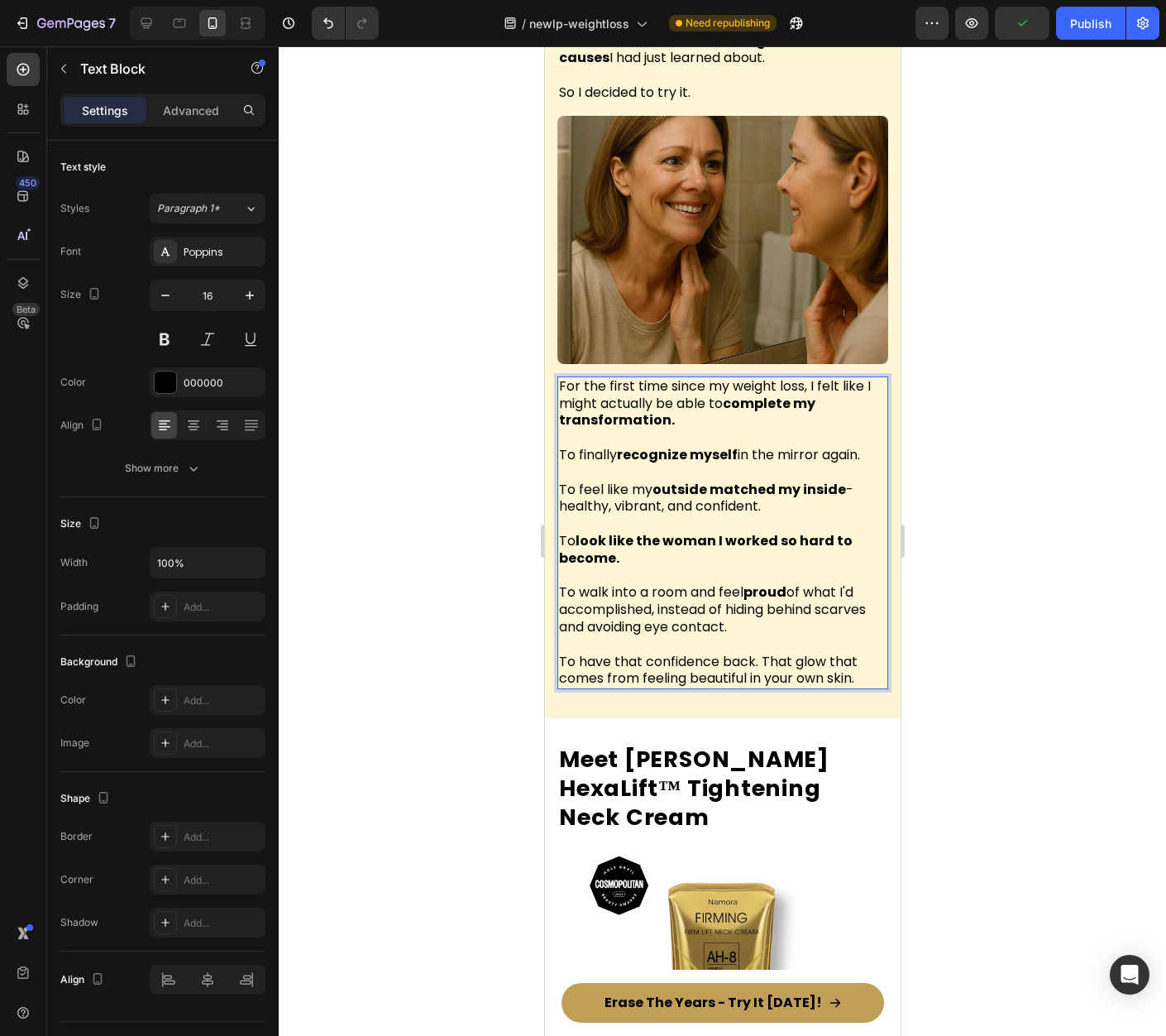
click at [686, 652] on span "To have that confidence back. That glow that comes from feeling beautiful in yo…" at bounding box center [708, 670] width 298 height 37
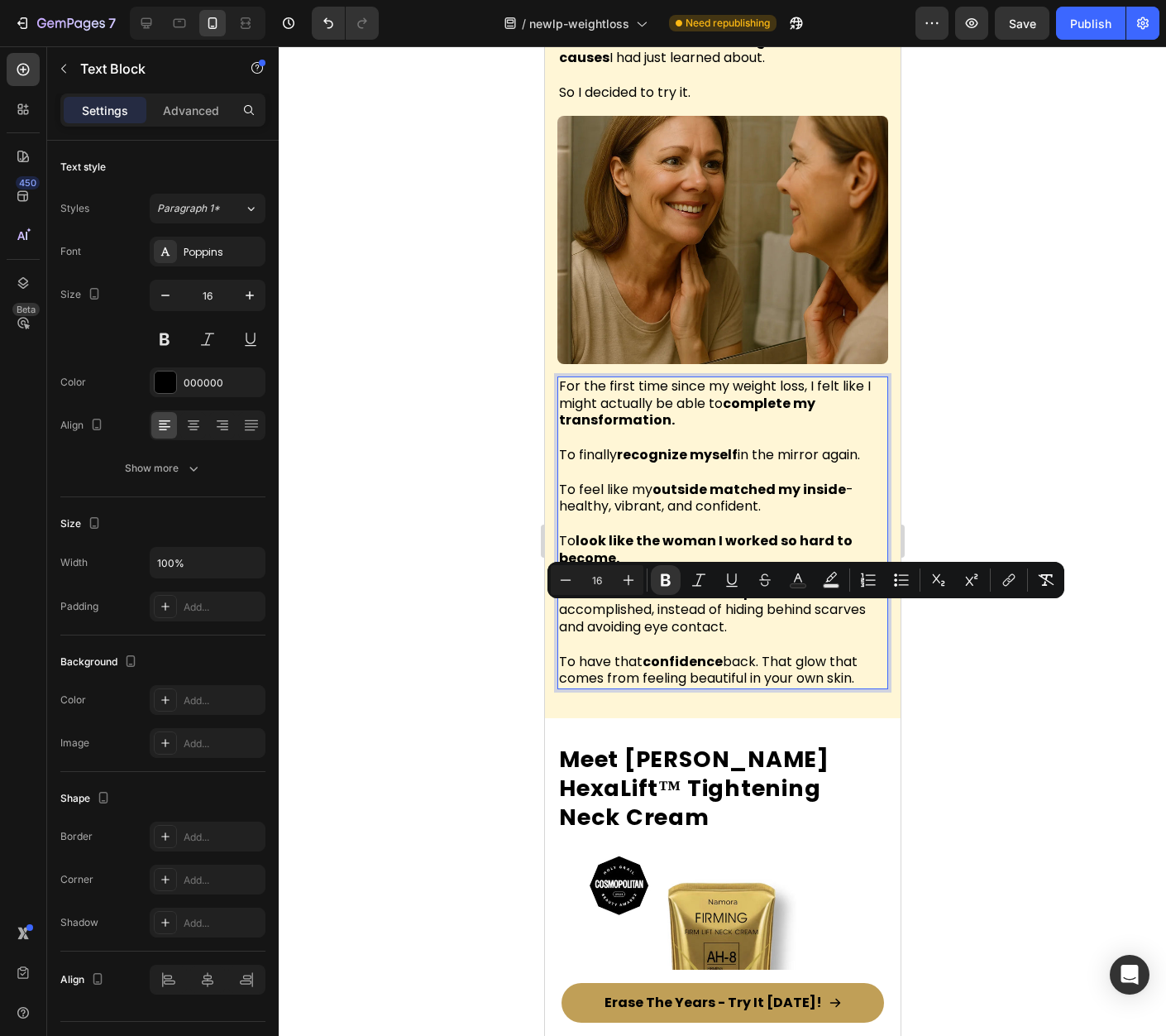
click at [800, 652] on span "To have that confidence back. That glow that comes from feeling beautiful in yo…" at bounding box center [708, 670] width 298 height 37
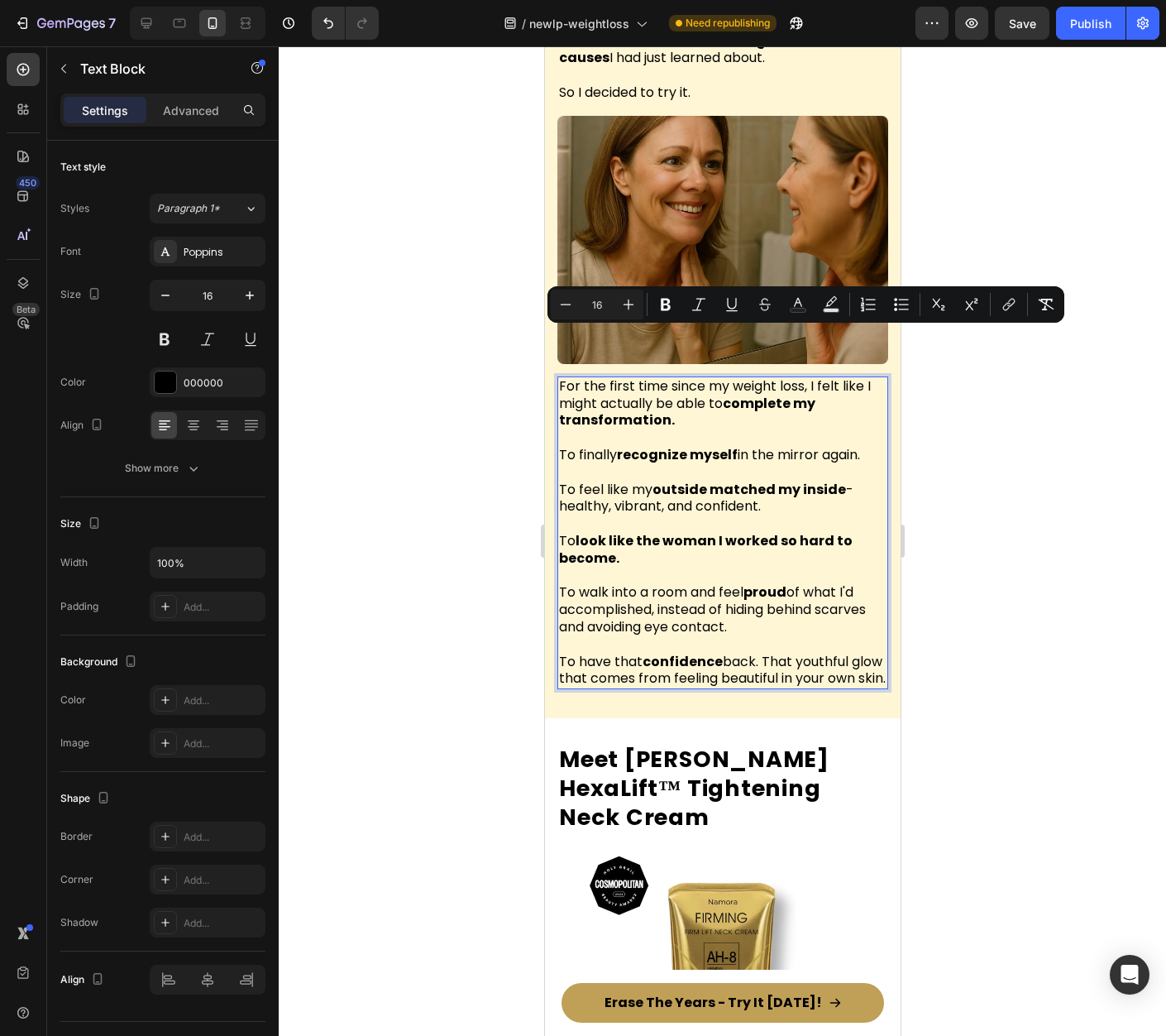
drag, startPoint x: 647, startPoint y: 647, endPoint x: 559, endPoint y: 342, distance: 317.4
click at [559, 377] on div "For the first time since my weight loss, I felt like I might actually be able t…" at bounding box center [722, 533] width 331 height 313
copy div "For the first time since my weight loss, I felt like I might actually be able t…"
click at [921, 556] on div at bounding box center [722, 541] width 888 height 989
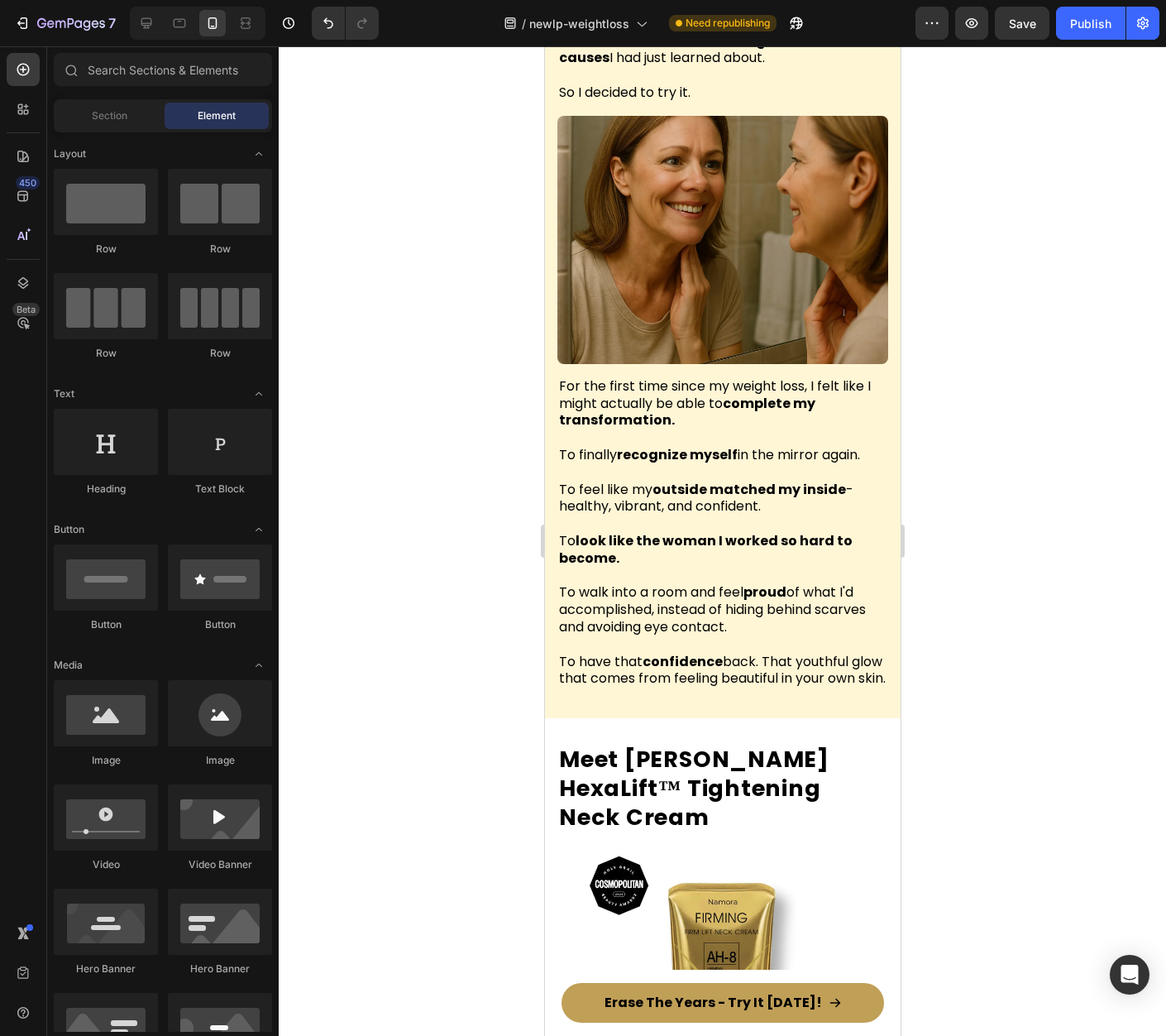
click at [717, 583] on span "To walk into a room and feel proud of what I'd accomplished, instead of hiding …" at bounding box center [712, 609] width 307 height 54
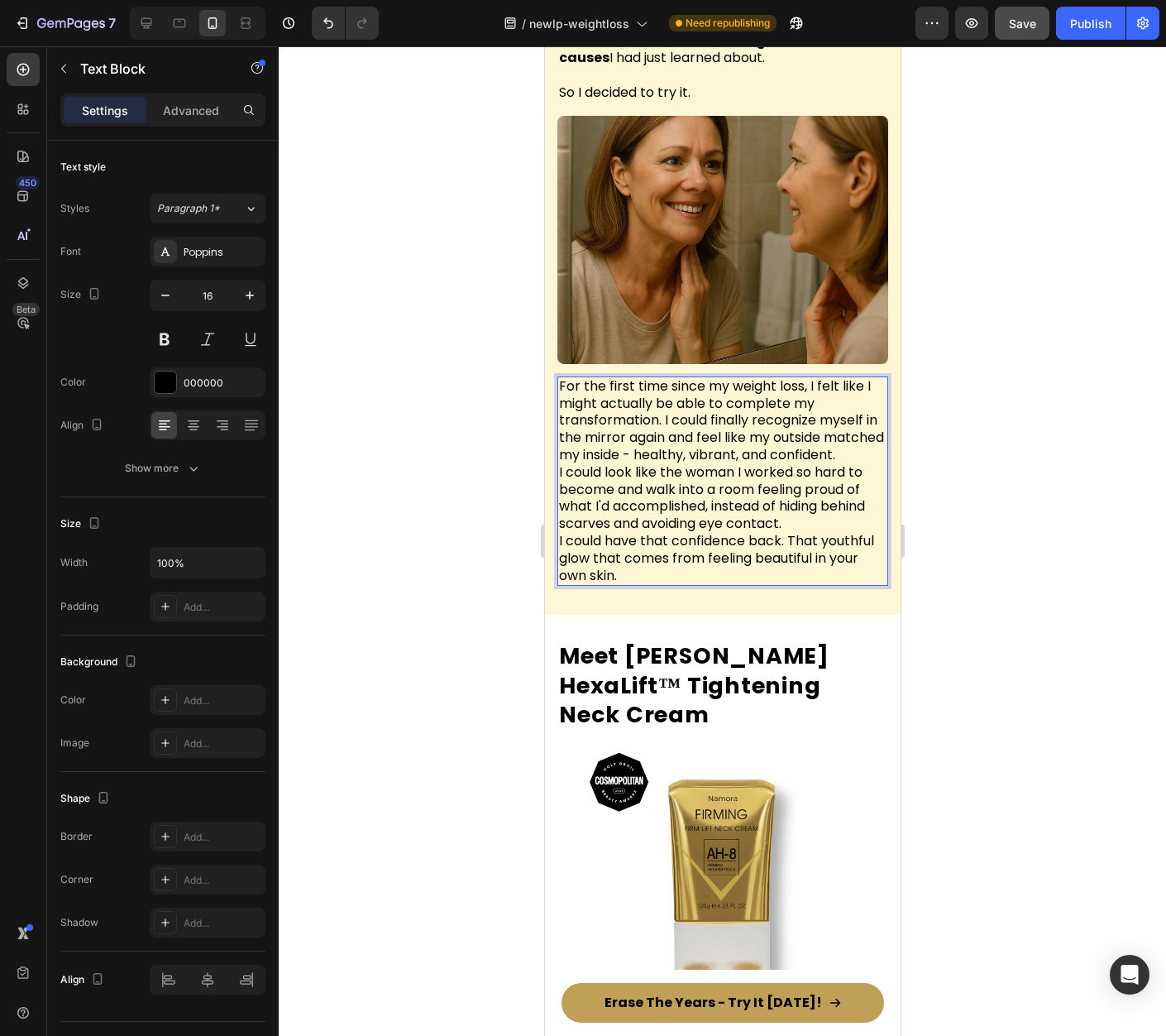
click at [1021, 27] on span "Save" at bounding box center [1022, 24] width 27 height 14
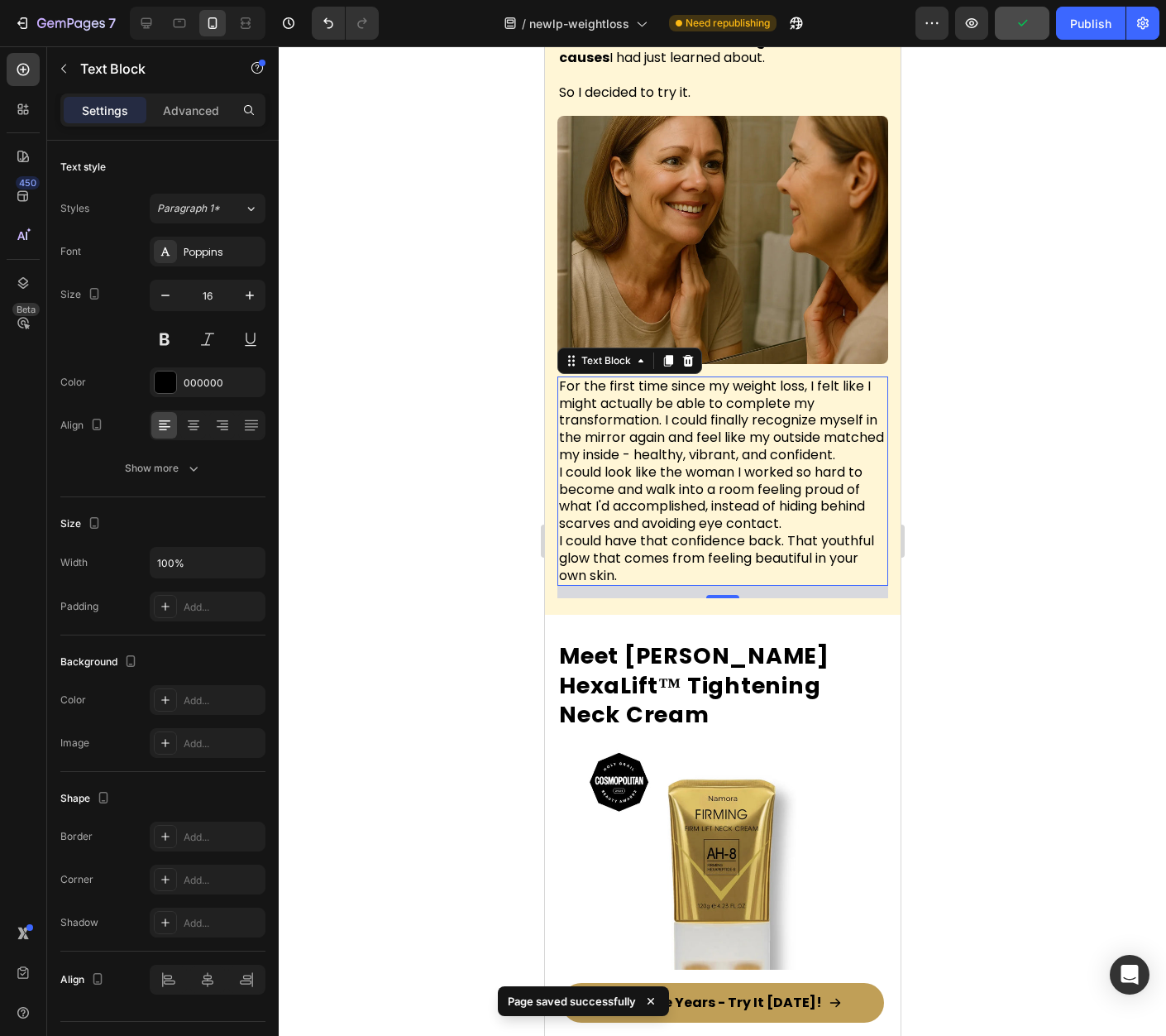
click at [1037, 403] on div at bounding box center [722, 541] width 888 height 989
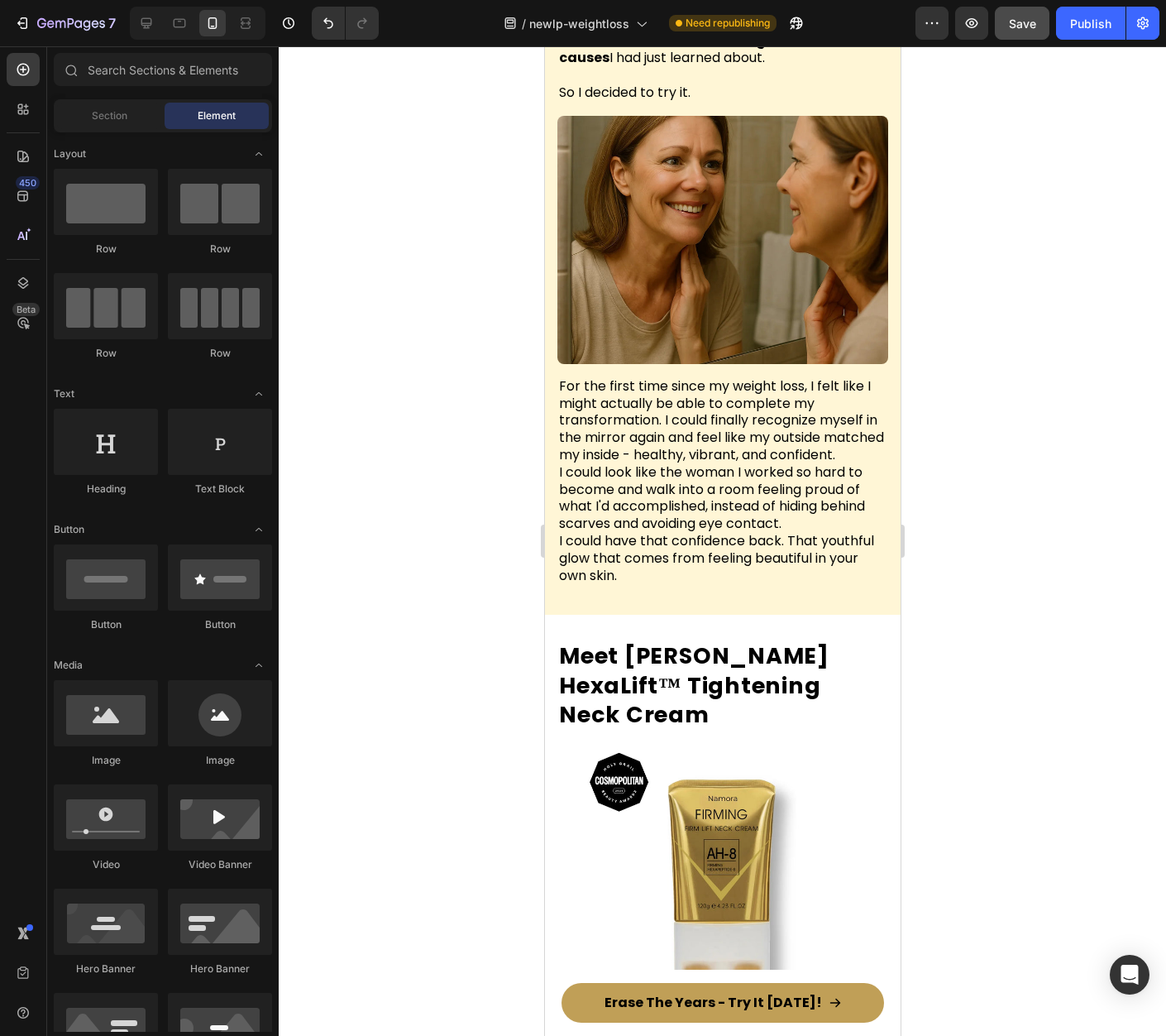
click at [675, 427] on p "For the first time since my weight loss, I felt like I might actually be able t…" at bounding box center [722, 481] width 327 height 207
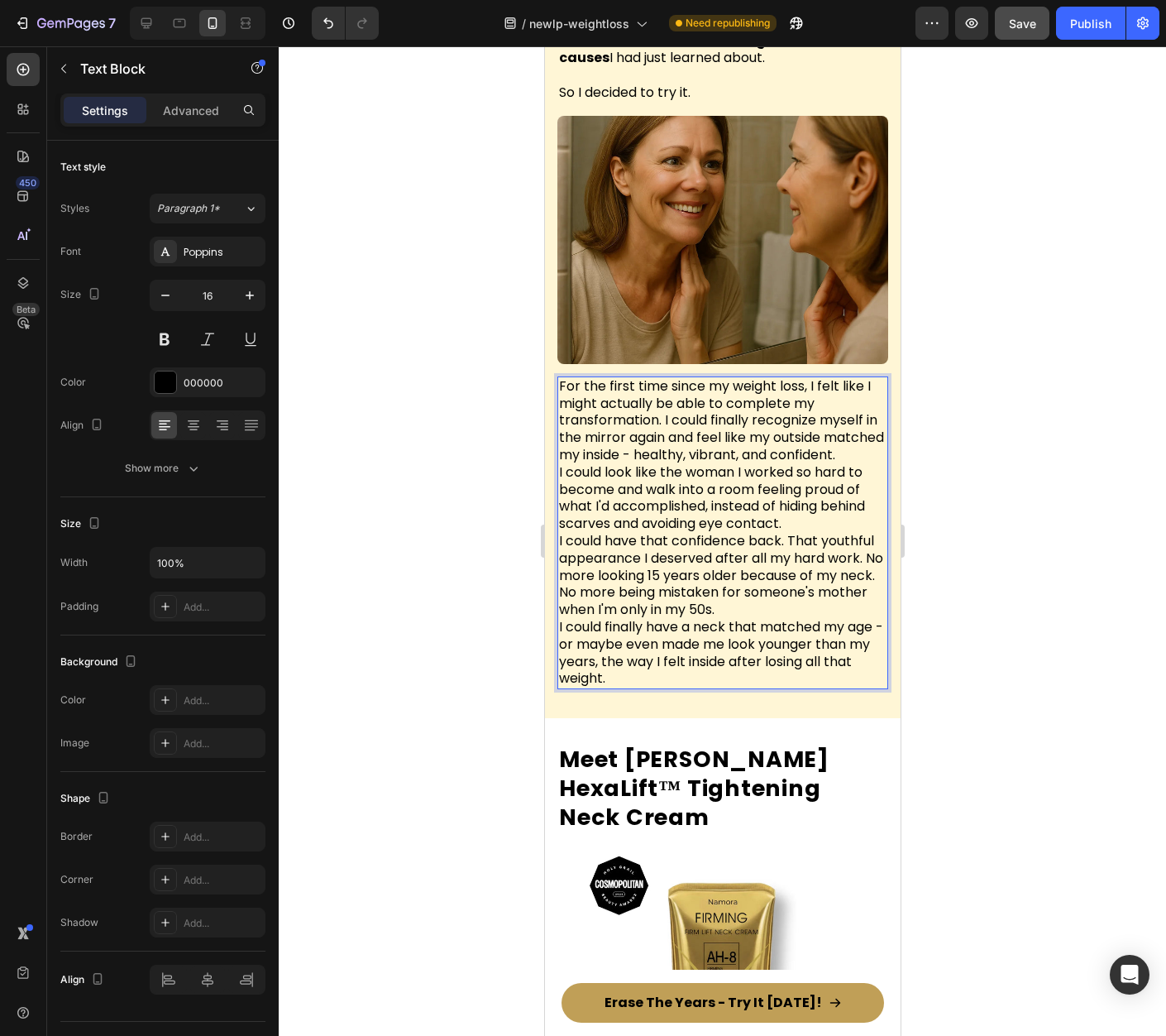
click at [666, 377] on span "For the first time since my weight loss, I felt like I might actually be able t…" at bounding box center [721, 421] width 325 height 87
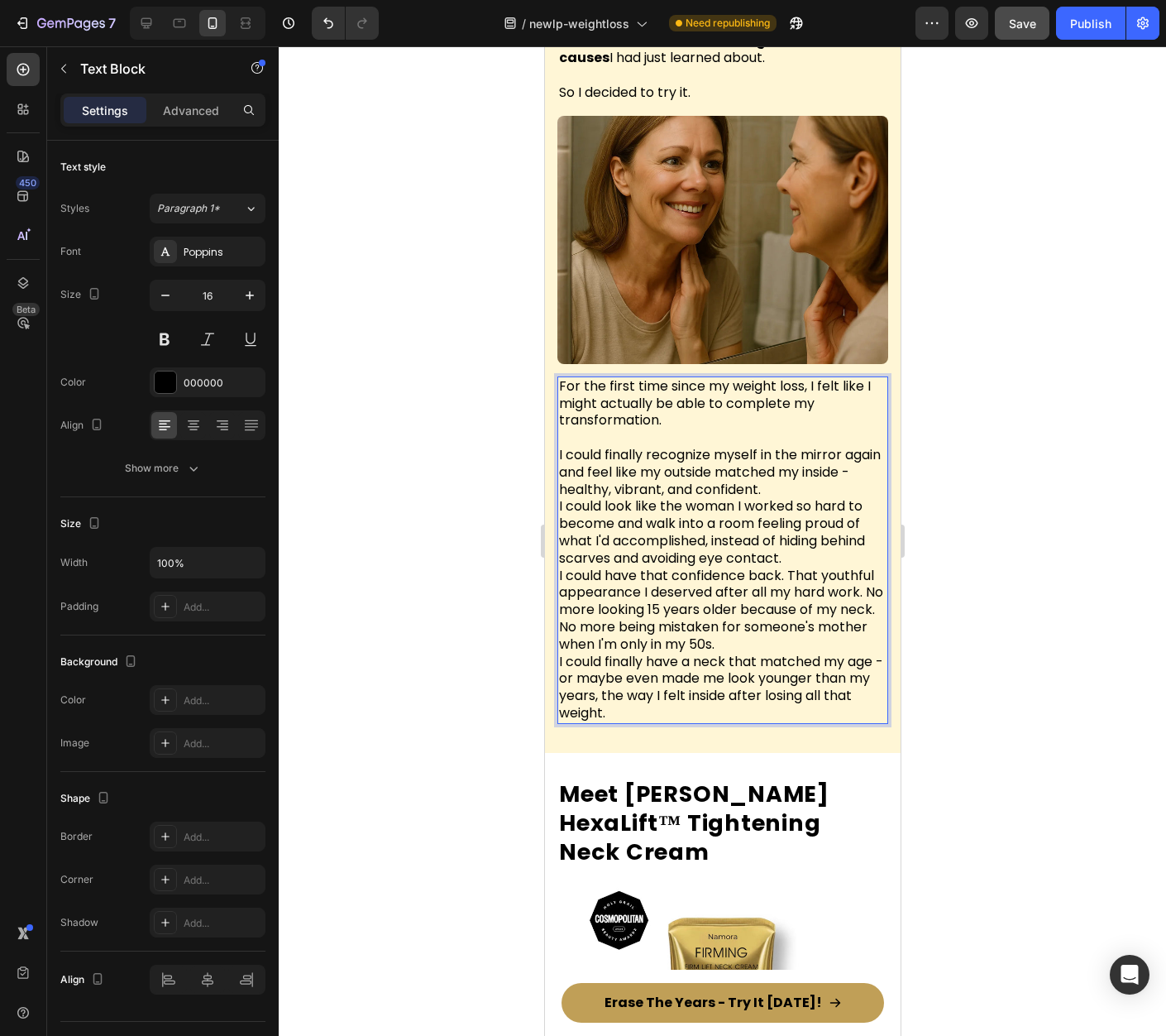
drag, startPoint x: 728, startPoint y: 358, endPoint x: 733, endPoint y: 369, distance: 12.1
click at [733, 378] on p "For the first time since my weight loss, I felt like I might actually be able t…" at bounding box center [722, 404] width 327 height 52
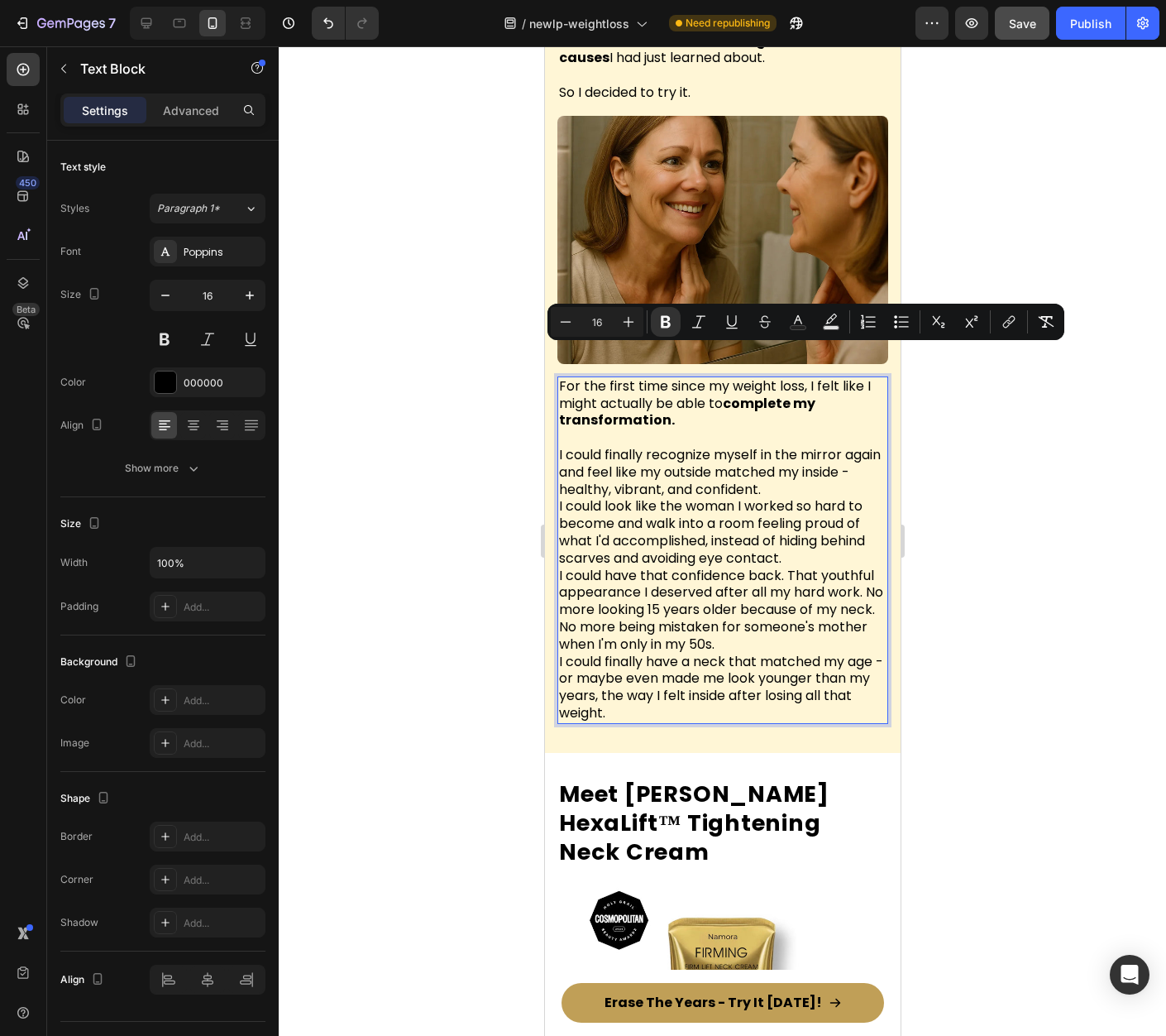
click at [1000, 435] on div at bounding box center [722, 541] width 888 height 989
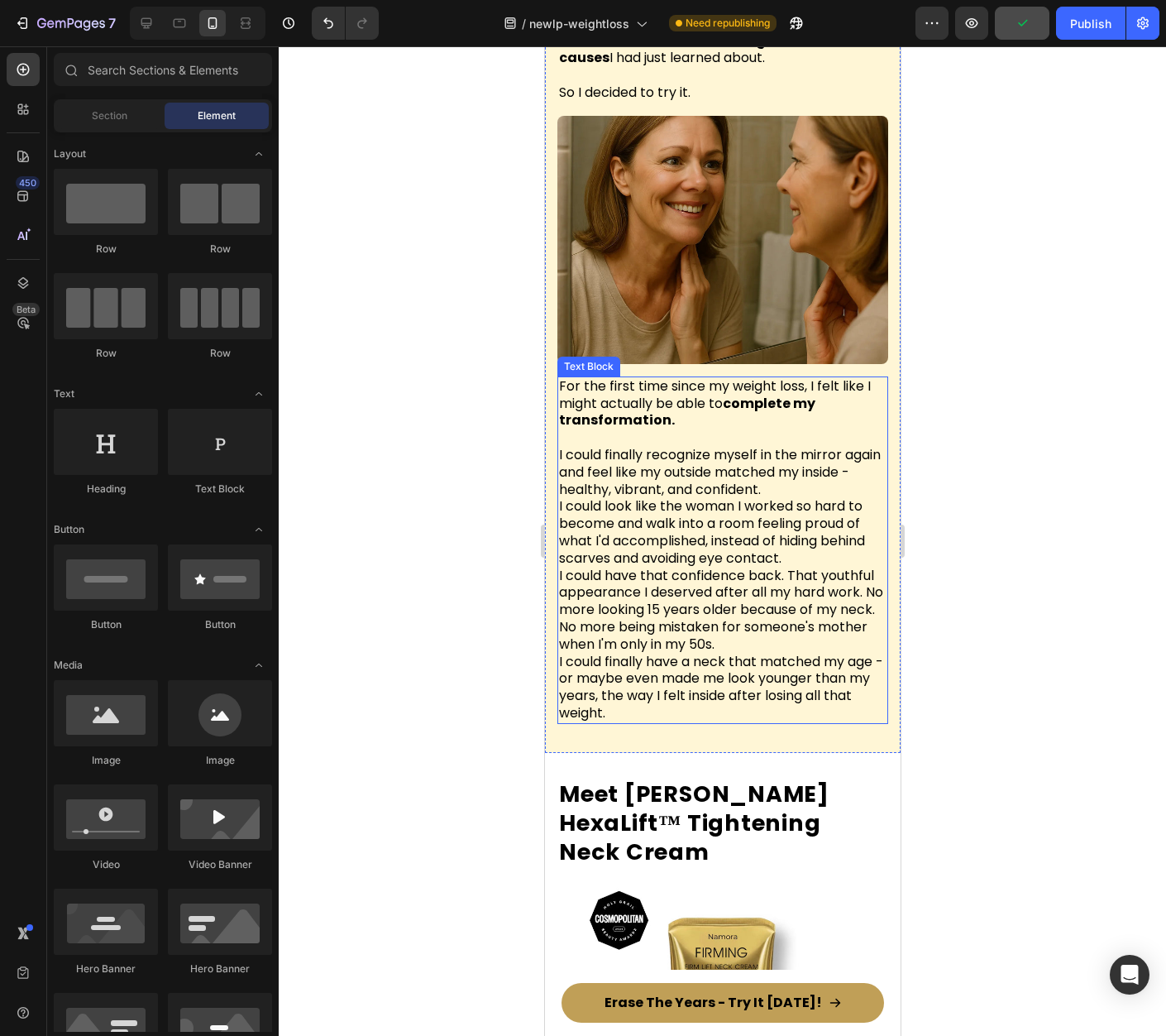
click at [692, 445] on span "I could finally recognize myself in the mirror again and feel like my outside m…" at bounding box center [720, 472] width 322 height 54
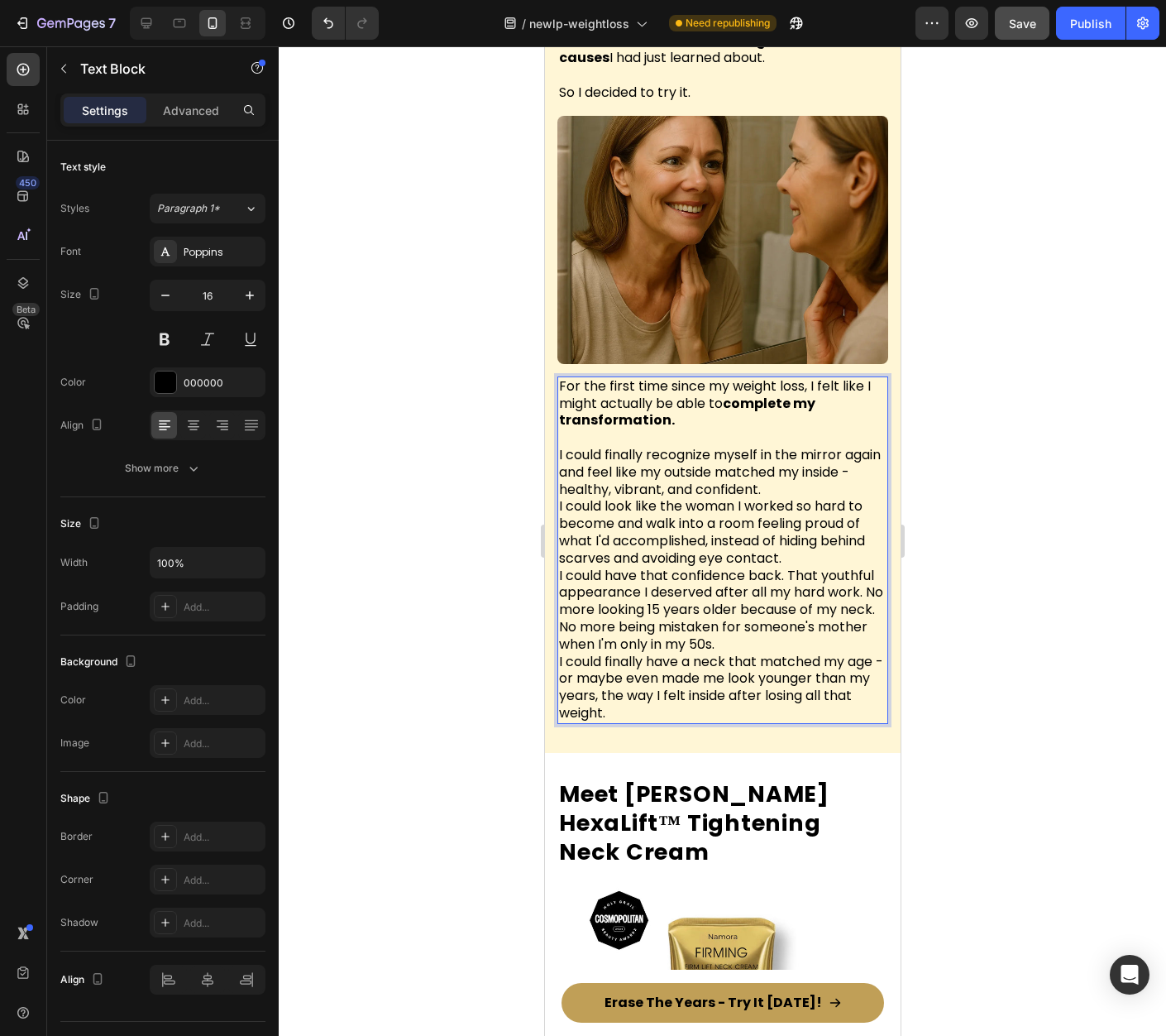
drag, startPoint x: 649, startPoint y: 412, endPoint x: 700, endPoint y: 410, distance: 51.0
drag, startPoint x: 649, startPoint y: 410, endPoint x: 757, endPoint y: 410, distance: 108.0
click at [757, 445] on span "I could finally recognize myself in the mirror again and feel like my outside m…" at bounding box center [720, 472] width 322 height 54
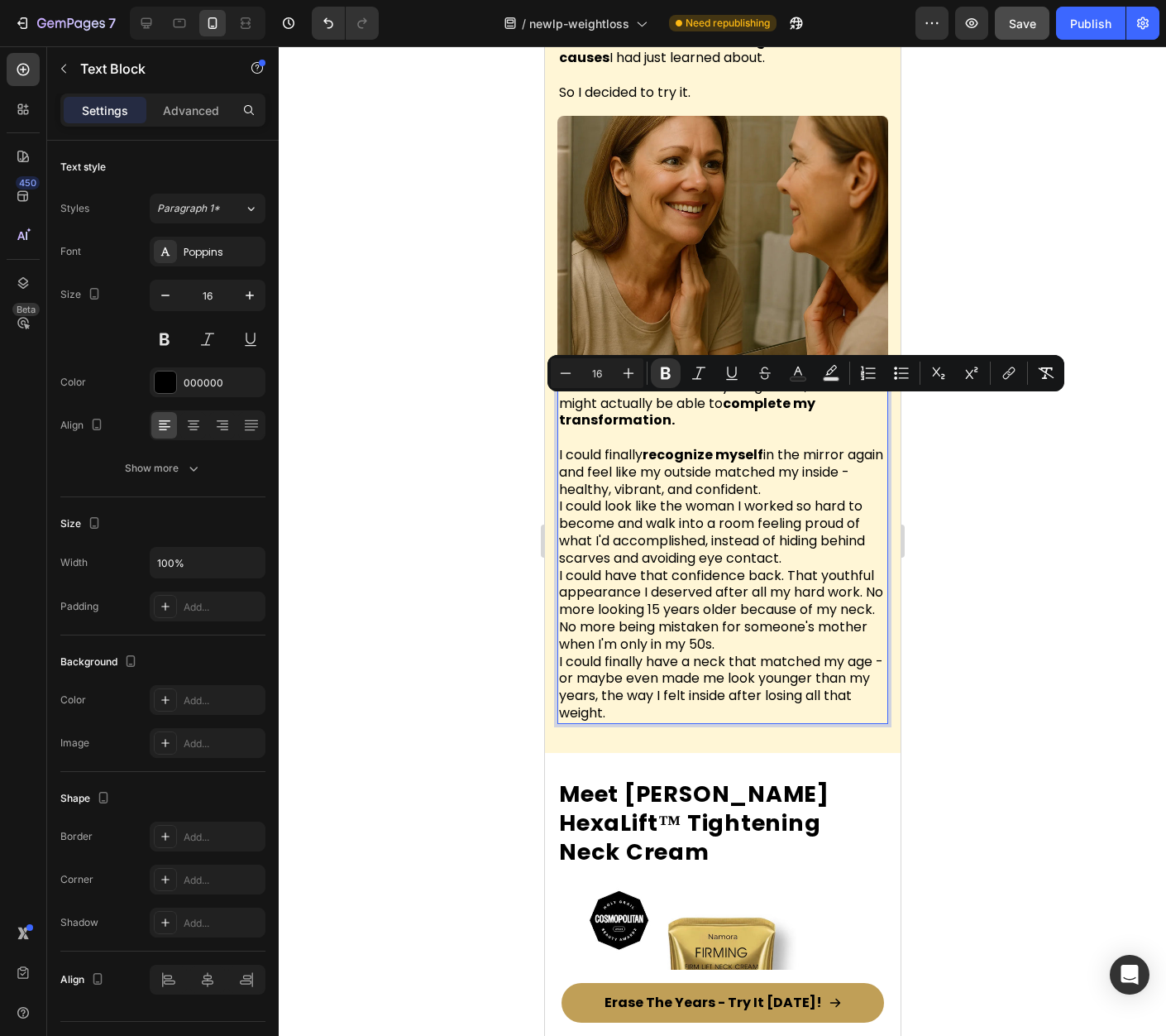
click at [757, 445] on span "I could finally recognize myself in the mirror again and feel like my outside m…" at bounding box center [721, 472] width 324 height 54
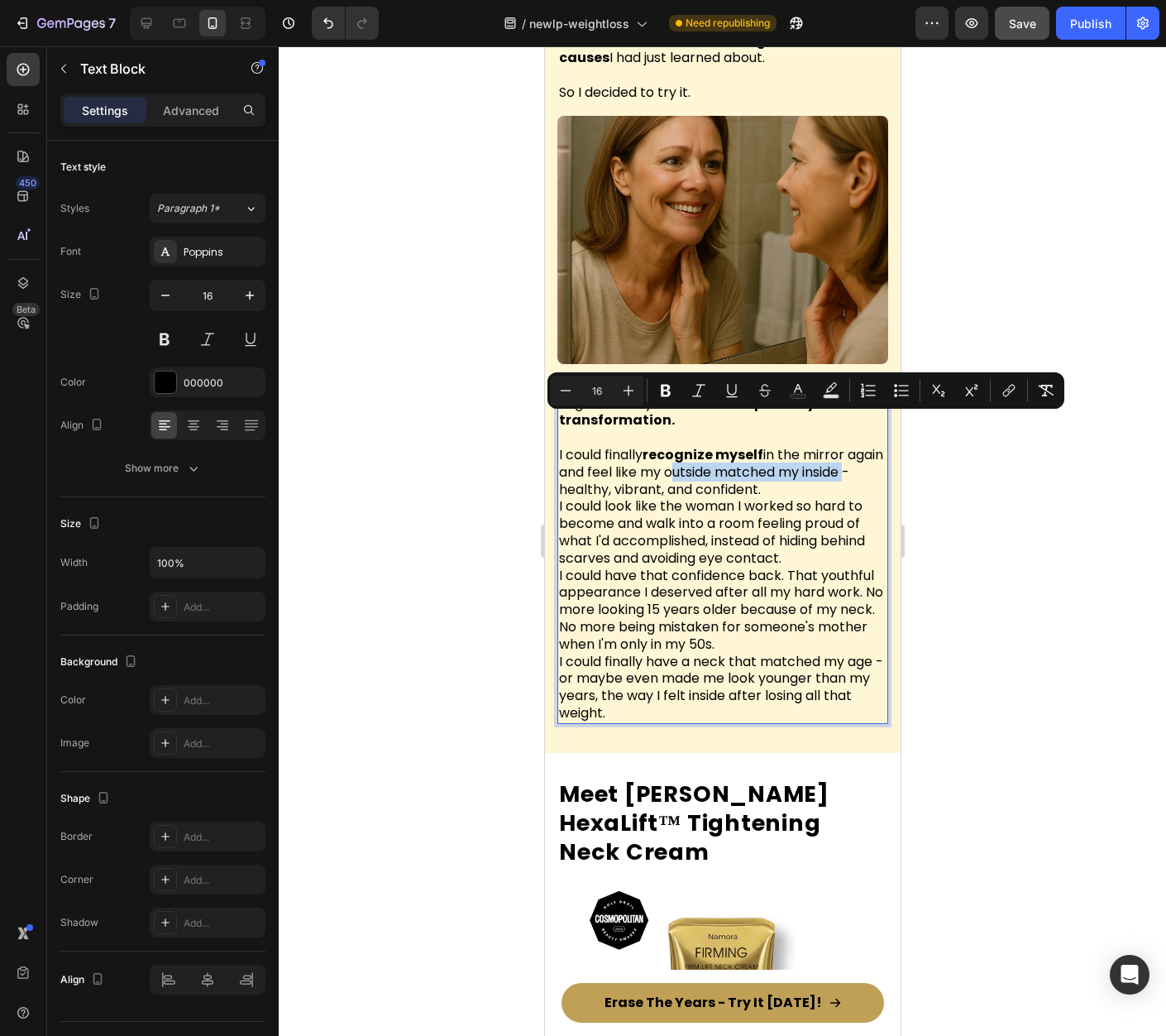
drag, startPoint x: 708, startPoint y: 426, endPoint x: 596, endPoint y: 446, distance: 113.8
click at [596, 446] on span "I could finally recognize myself in the mirror again and feel like my outside m…" at bounding box center [721, 472] width 324 height 54
click at [829, 446] on p "I could finally recognize myself in the mirror again and feel like my outside m…" at bounding box center [722, 584] width 327 height 275
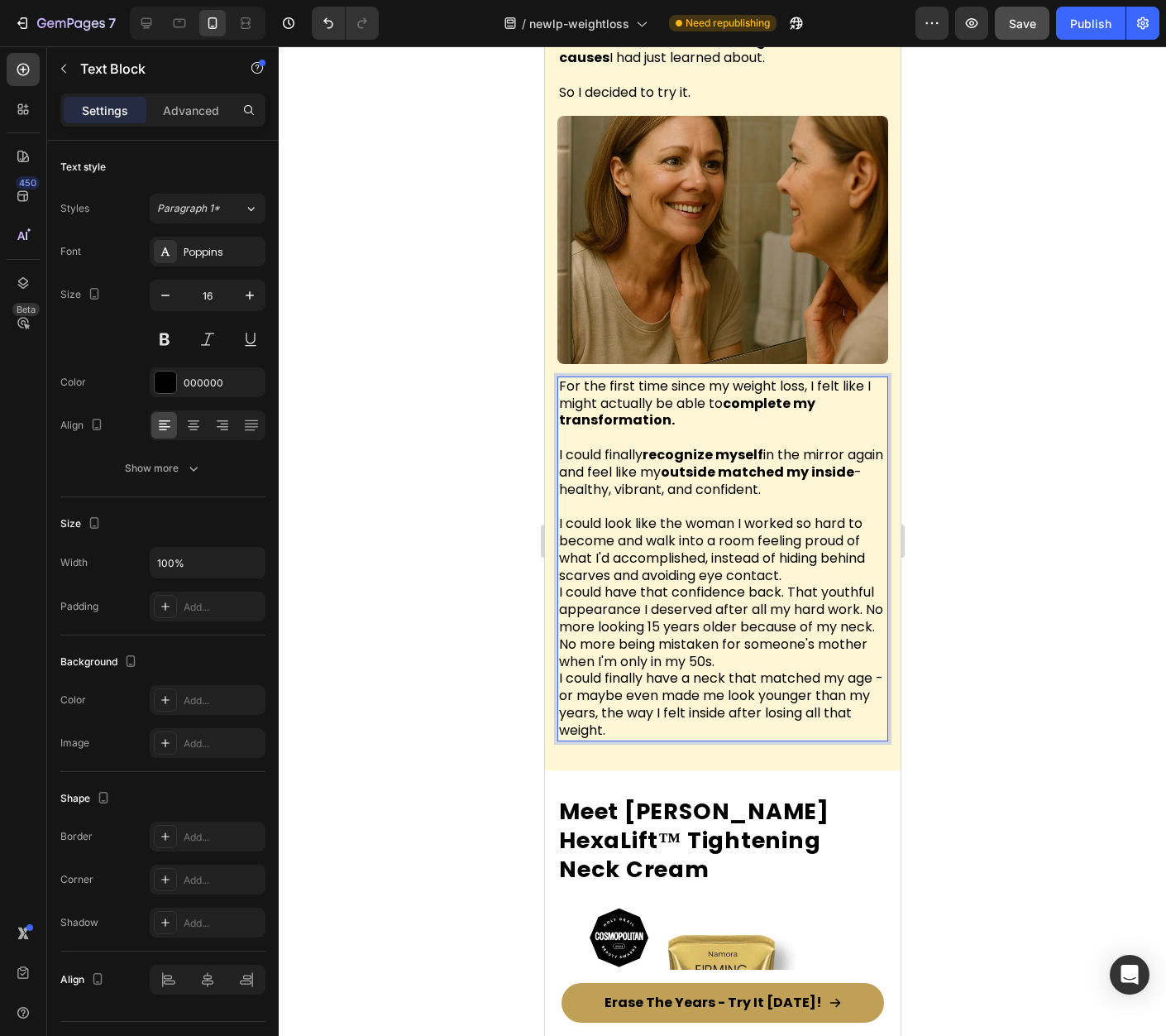
click at [1046, 445] on div at bounding box center [722, 541] width 888 height 989
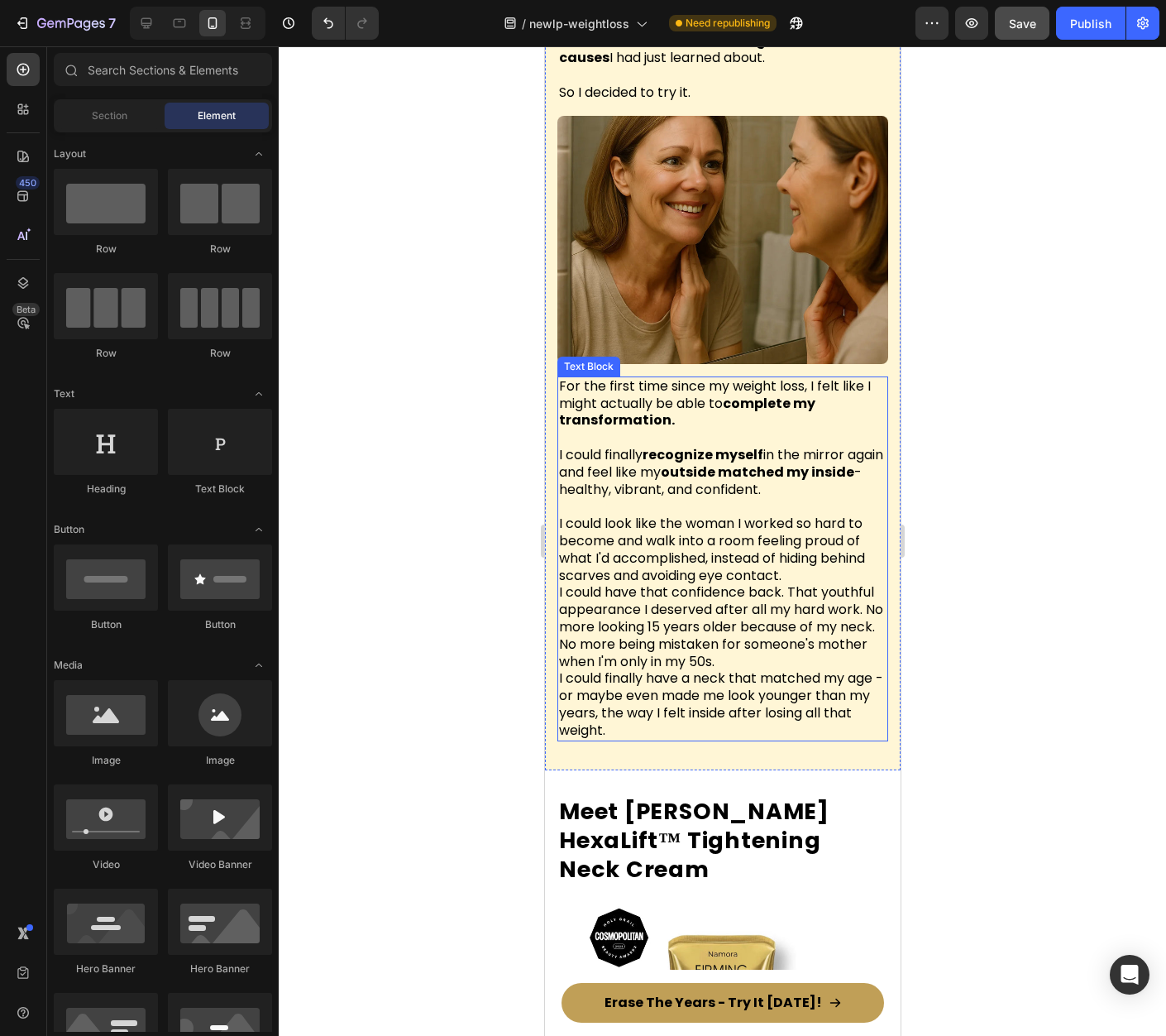
click at [719, 514] on span "I could look like the woman I worked so hard to become and walk into a room fee…" at bounding box center [712, 549] width 306 height 71
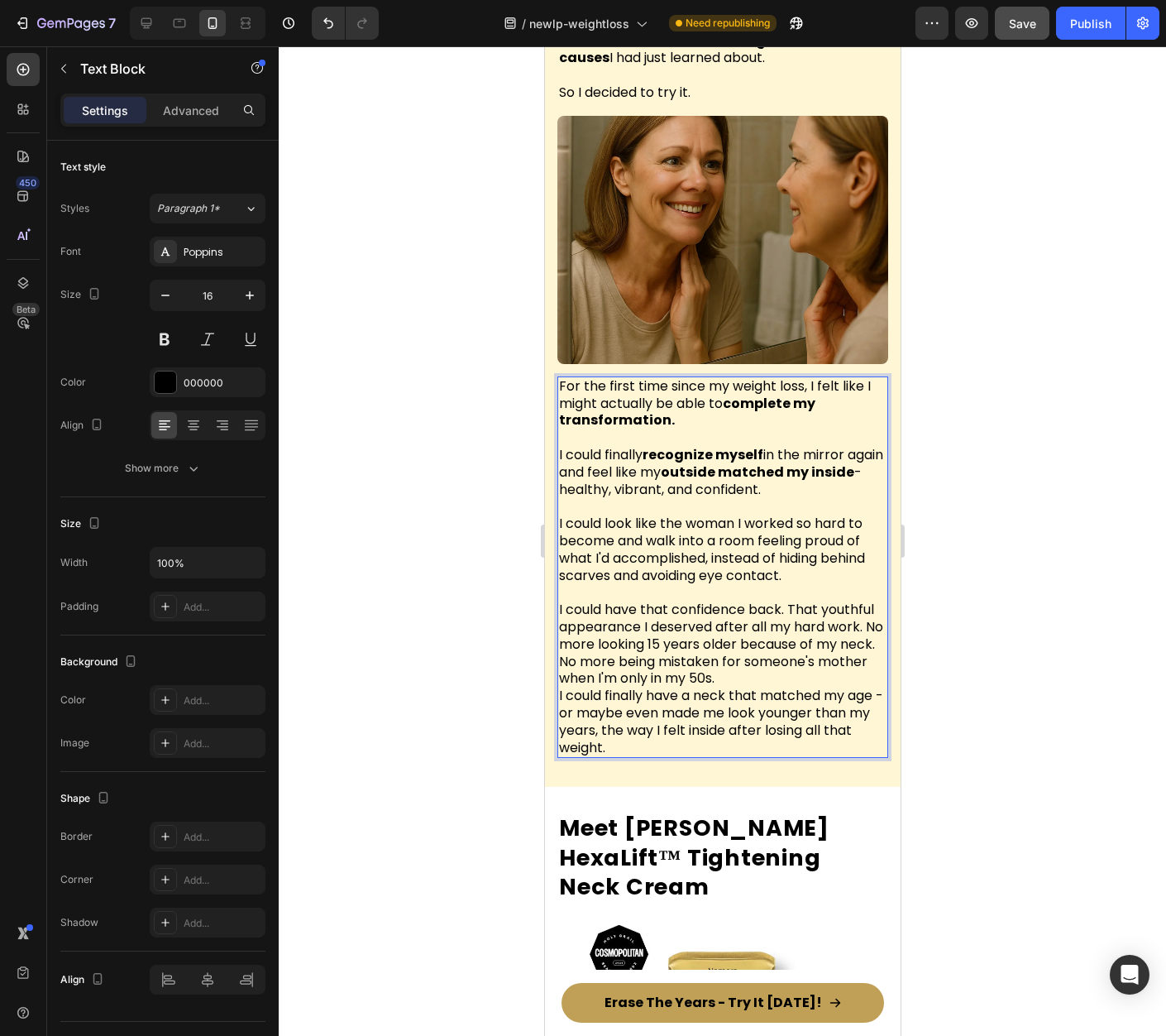
click at [663, 445] on span "I could finally recognize myself in the mirror again and feel like my outside m…" at bounding box center [721, 472] width 324 height 54
drag, startPoint x: 606, startPoint y: 479, endPoint x: 612, endPoint y: 497, distance: 19.0
click at [611, 514] on span "I could look like the woman I worked so hard to become and walk into a room fee…" at bounding box center [712, 549] width 306 height 71
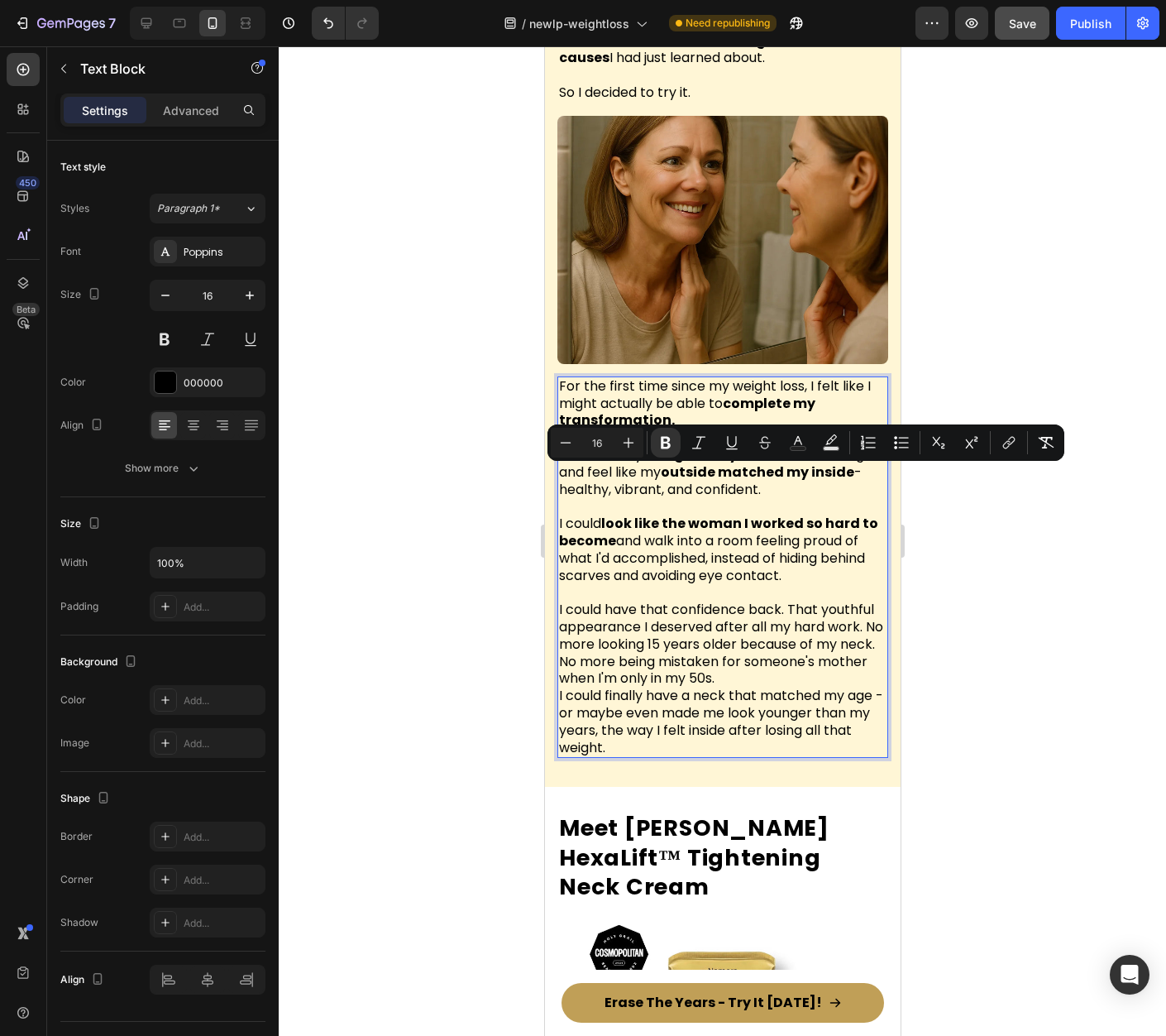
click at [962, 580] on div at bounding box center [722, 541] width 888 height 989
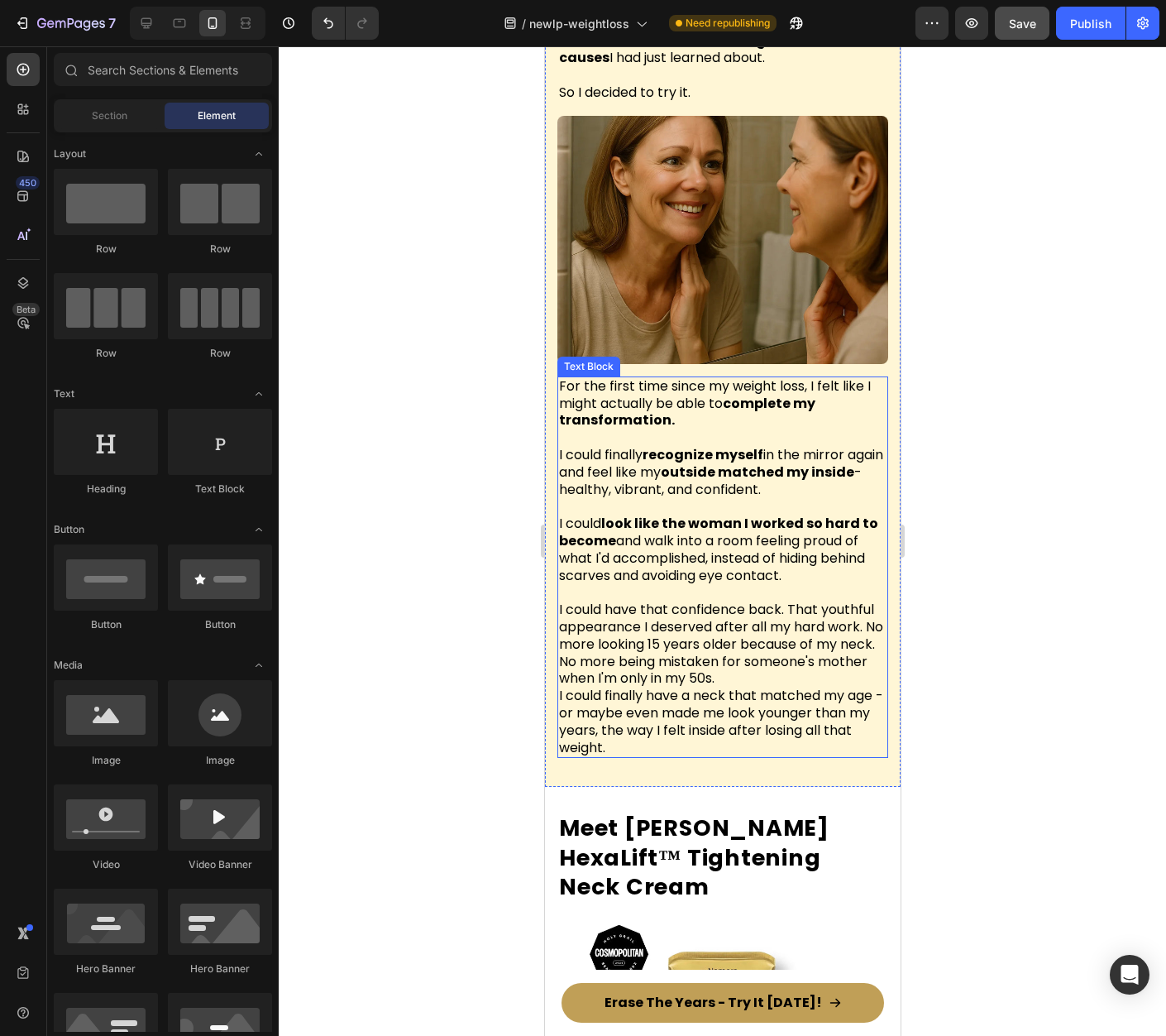
click at [647, 514] on span "I could look like the woman I worked so hard to become and walk into a room fee…" at bounding box center [718, 549] width 319 height 71
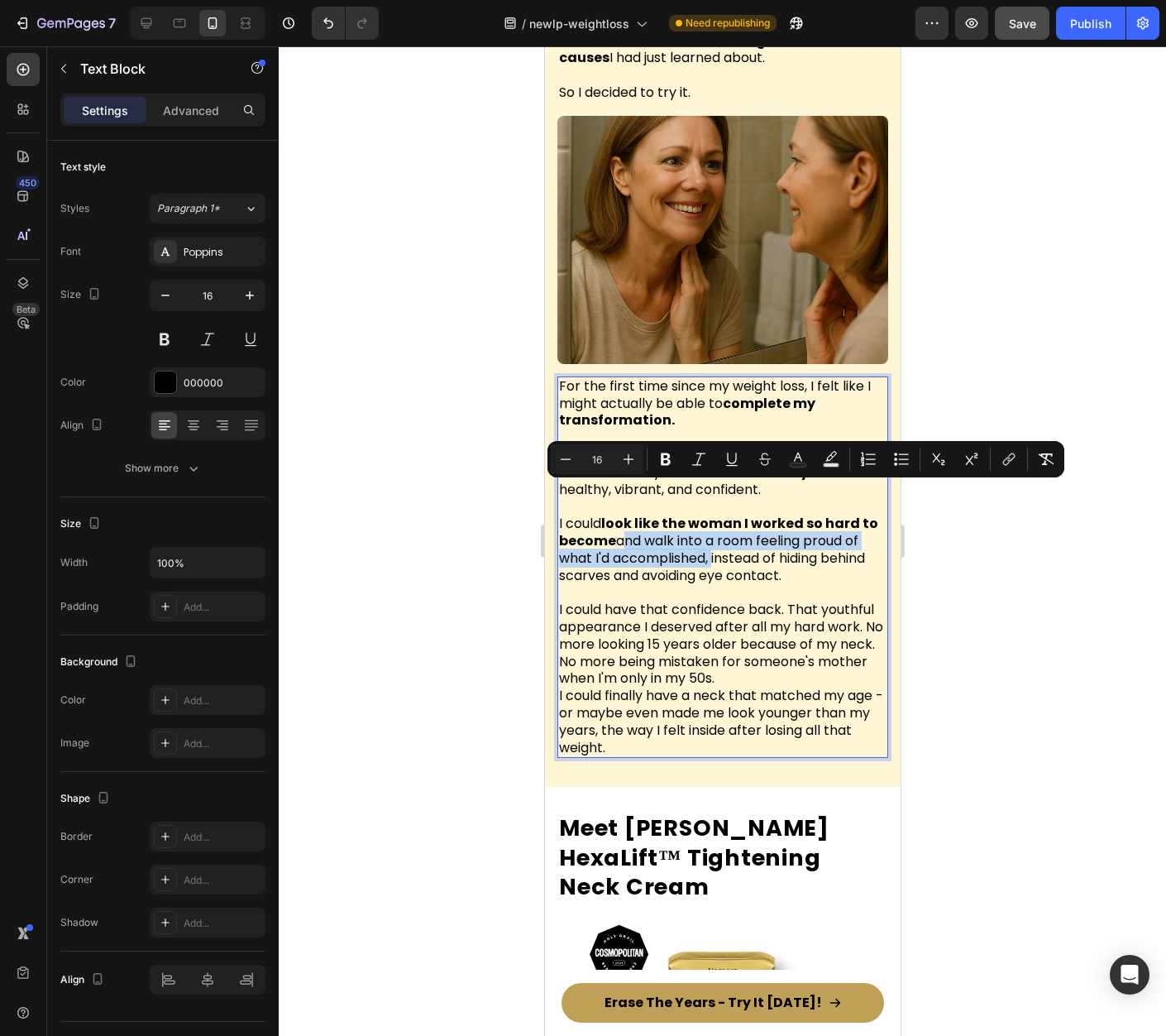
drag, startPoint x: 619, startPoint y: 496, endPoint x: 712, endPoint y: 513, distance: 94.5
click at [712, 514] on span "I could look like the woman I worked so hard to become and walk into a room fee…" at bounding box center [718, 549] width 319 height 71
click at [686, 514] on span "I could look like the woman I worked so hard to become and walk into a room fee…" at bounding box center [718, 549] width 319 height 71
drag, startPoint x: 647, startPoint y: 495, endPoint x: 759, endPoint y: 498, distance: 112.0
click at [759, 514] on span "I could look like the woman I worked so hard to become and walk into a room fee…" at bounding box center [718, 549] width 319 height 71
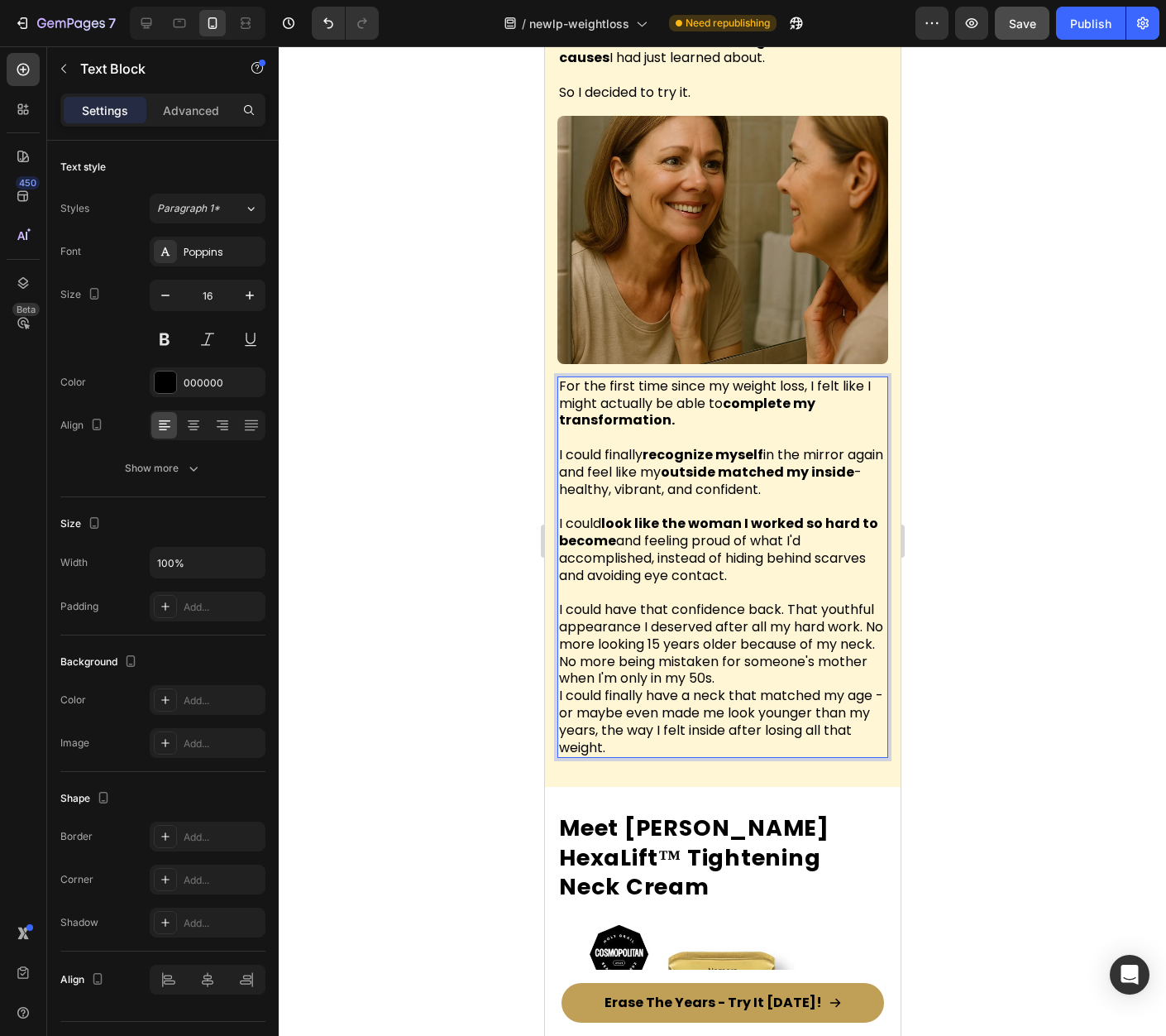
drag, startPoint x: 652, startPoint y: 515, endPoint x: 792, endPoint y: 532, distance: 141.0
click at [790, 532] on p "I could look like the woman I worked so hard to become and feeling proud of wha…" at bounding box center [722, 541] width 327 height 86
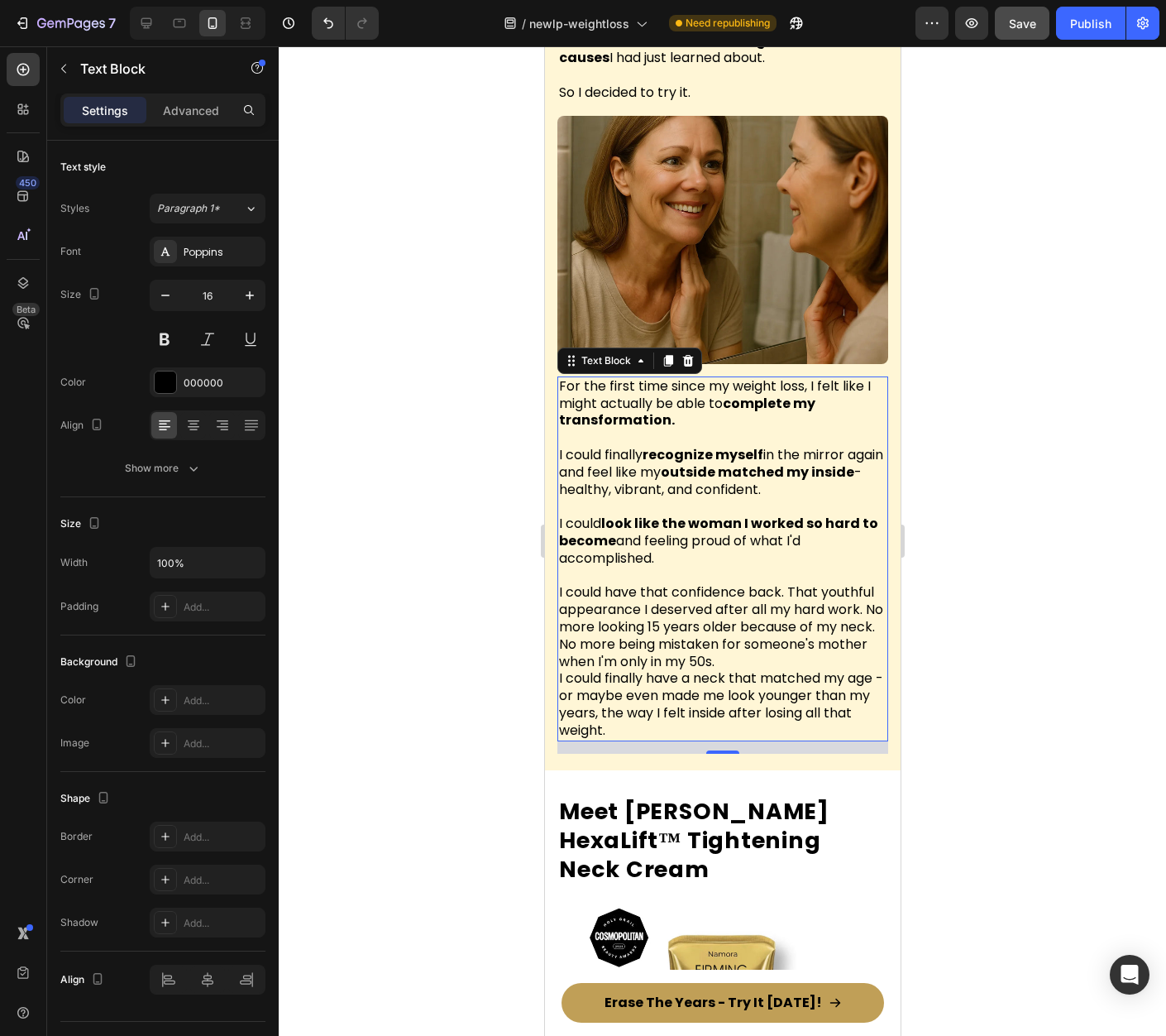
click at [1076, 495] on div at bounding box center [722, 541] width 888 height 989
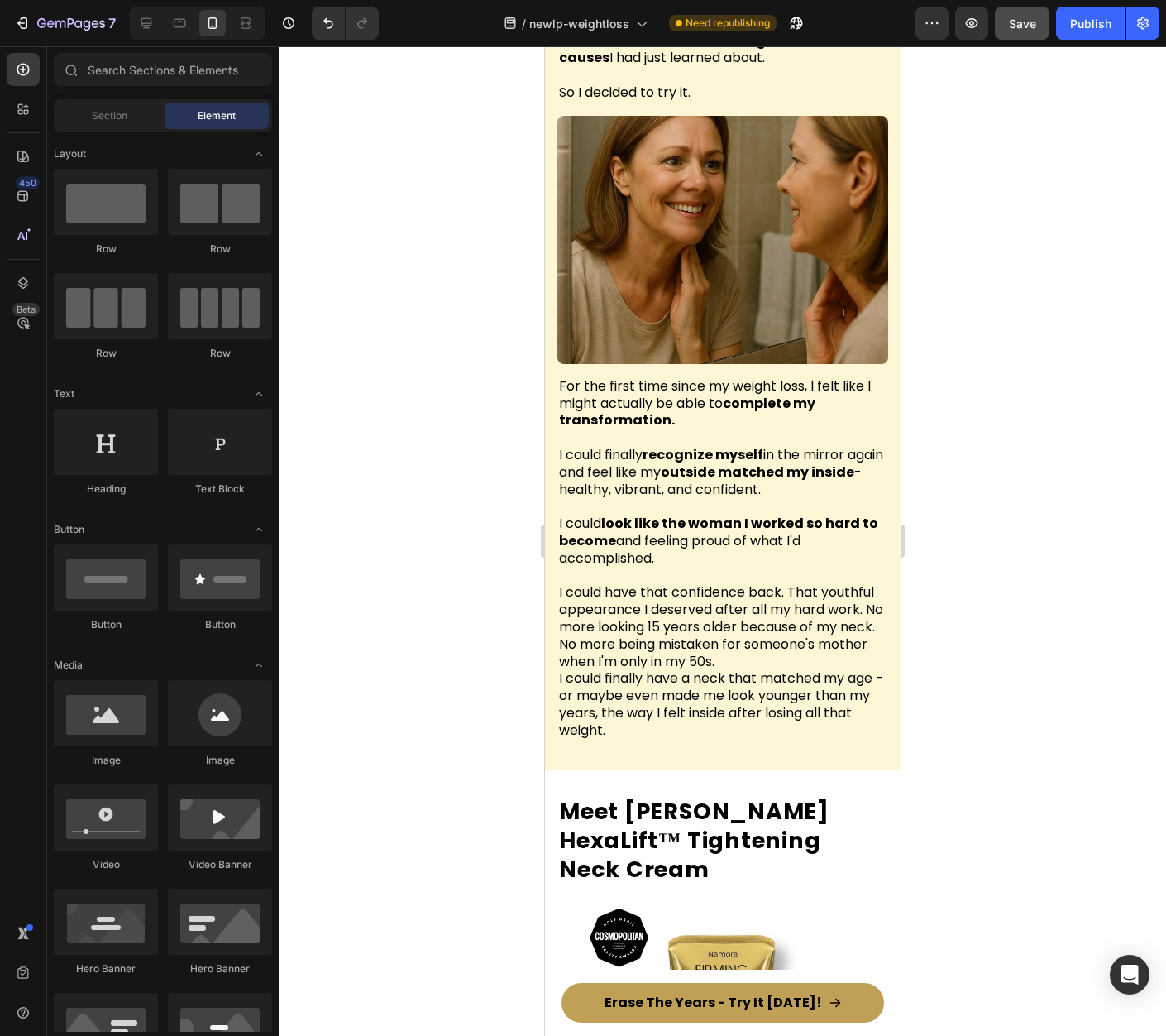
click at [653, 514] on span "I could look like the woman I worked so hard to become and feeling proud of wha…" at bounding box center [718, 541] width 319 height 54
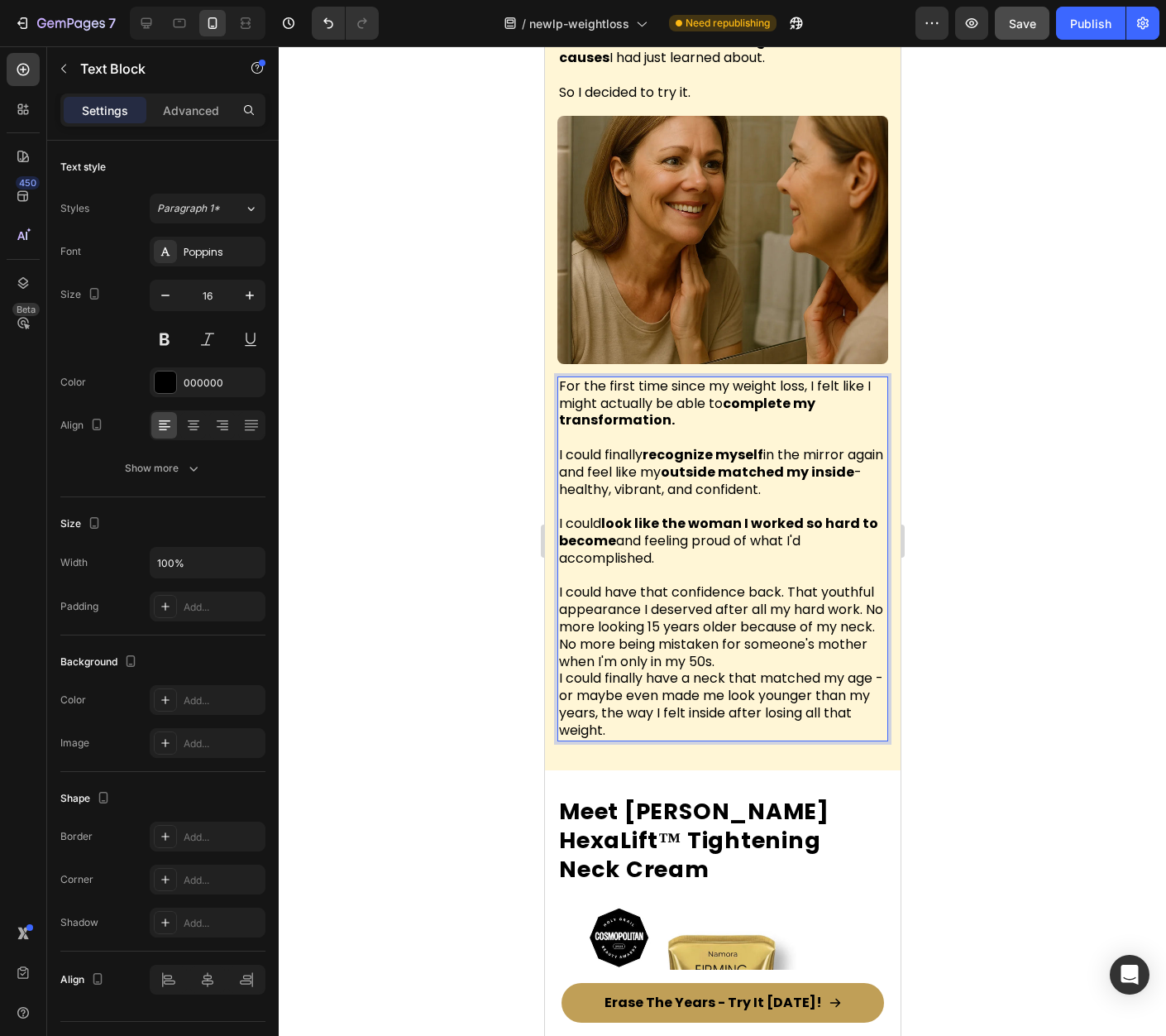
click at [695, 568] on p "I could have that confidence back. That youthful appearance I deserved after al…" at bounding box center [722, 653] width 327 height 172
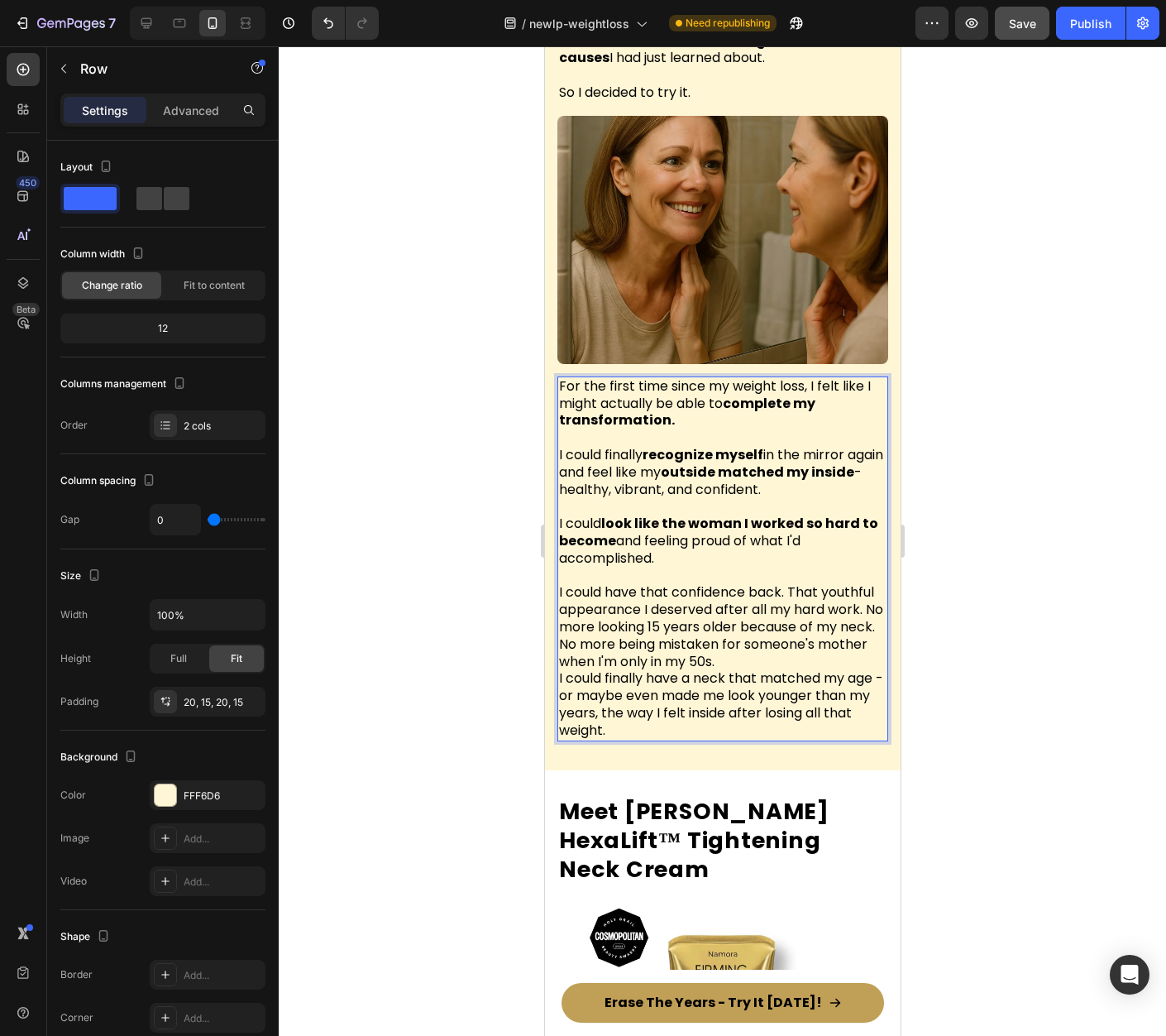
click at [555, 516] on div "Then Something Incredible Happened Heading A few weeks later, I was scrolling t…" at bounding box center [722, 226] width 356 height 1087
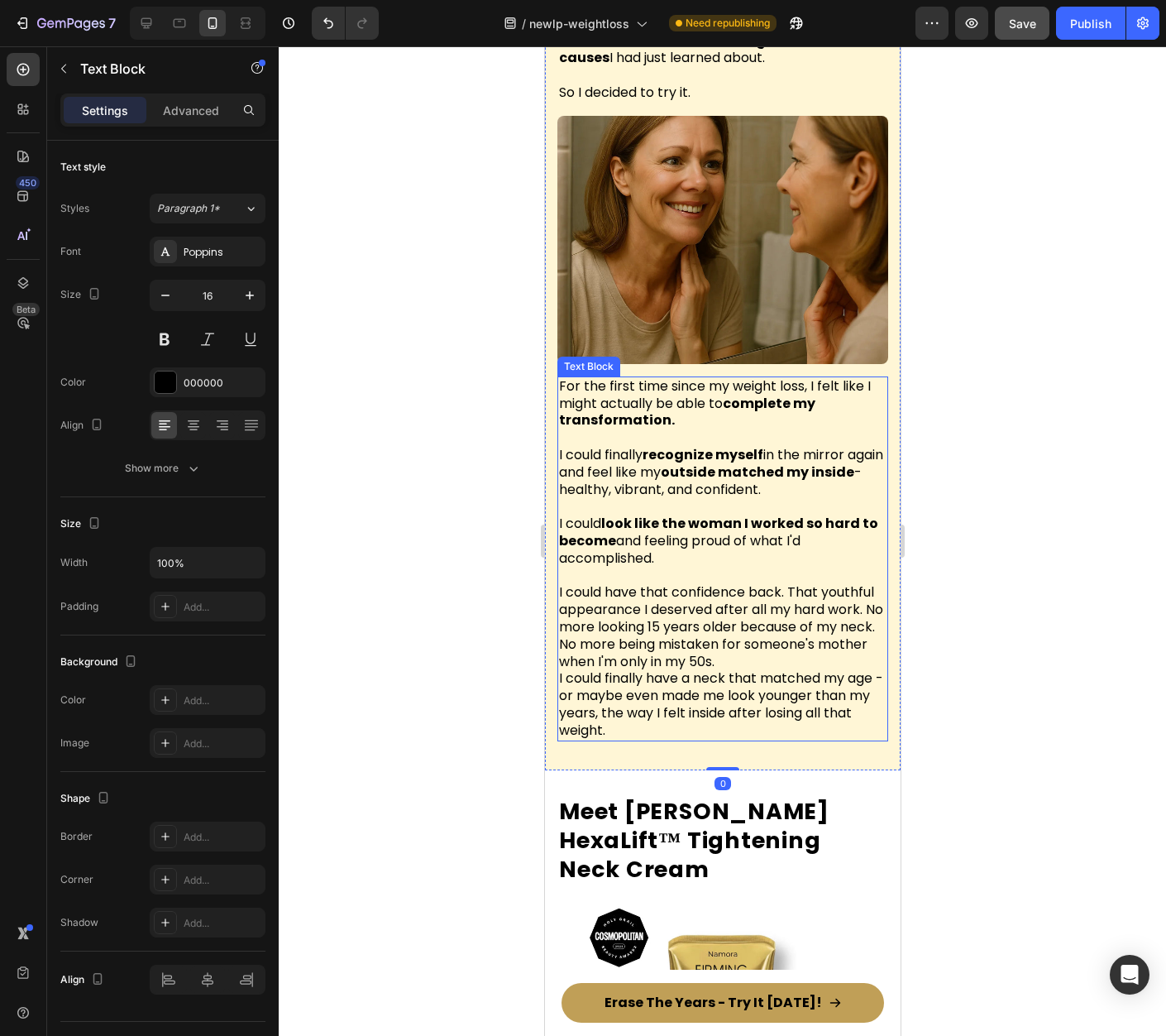
click at [563, 516] on span "I could look like the woman I worked so hard to become and feeling proud of wha…" at bounding box center [718, 541] width 319 height 54
click at [557, 513] on div "For the first time since my weight loss, I felt like I might actually be able t…" at bounding box center [722, 559] width 331 height 365
click at [563, 515] on span "I could look like the woman I worked so hard to become and feeling proud of wha…" at bounding box center [718, 541] width 319 height 54
click at [1011, 515] on div at bounding box center [722, 541] width 888 height 989
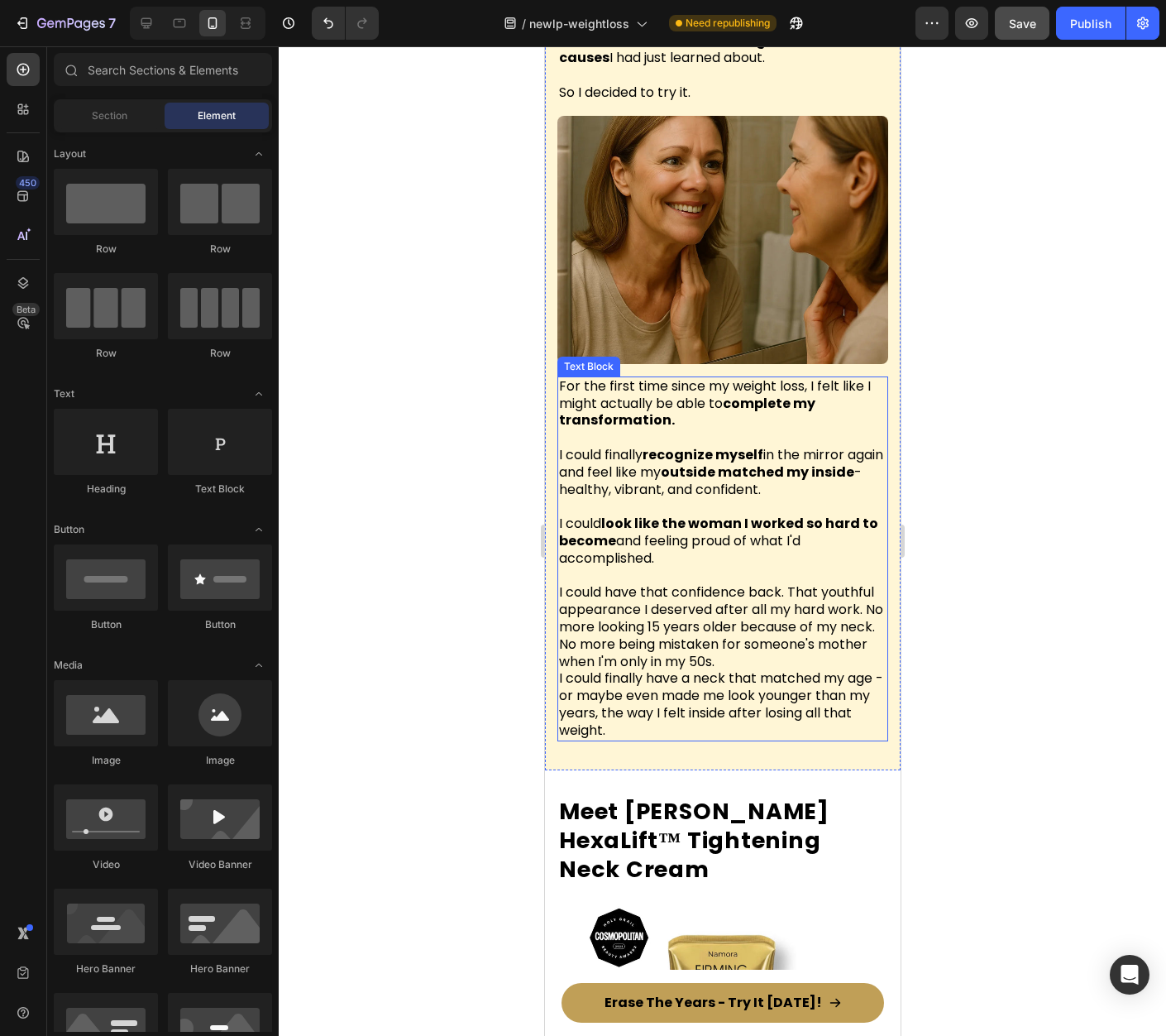
click at [622, 568] on p "I could have that confidence back. That youthful appearance I deserved after al…" at bounding box center [722, 653] width 327 height 172
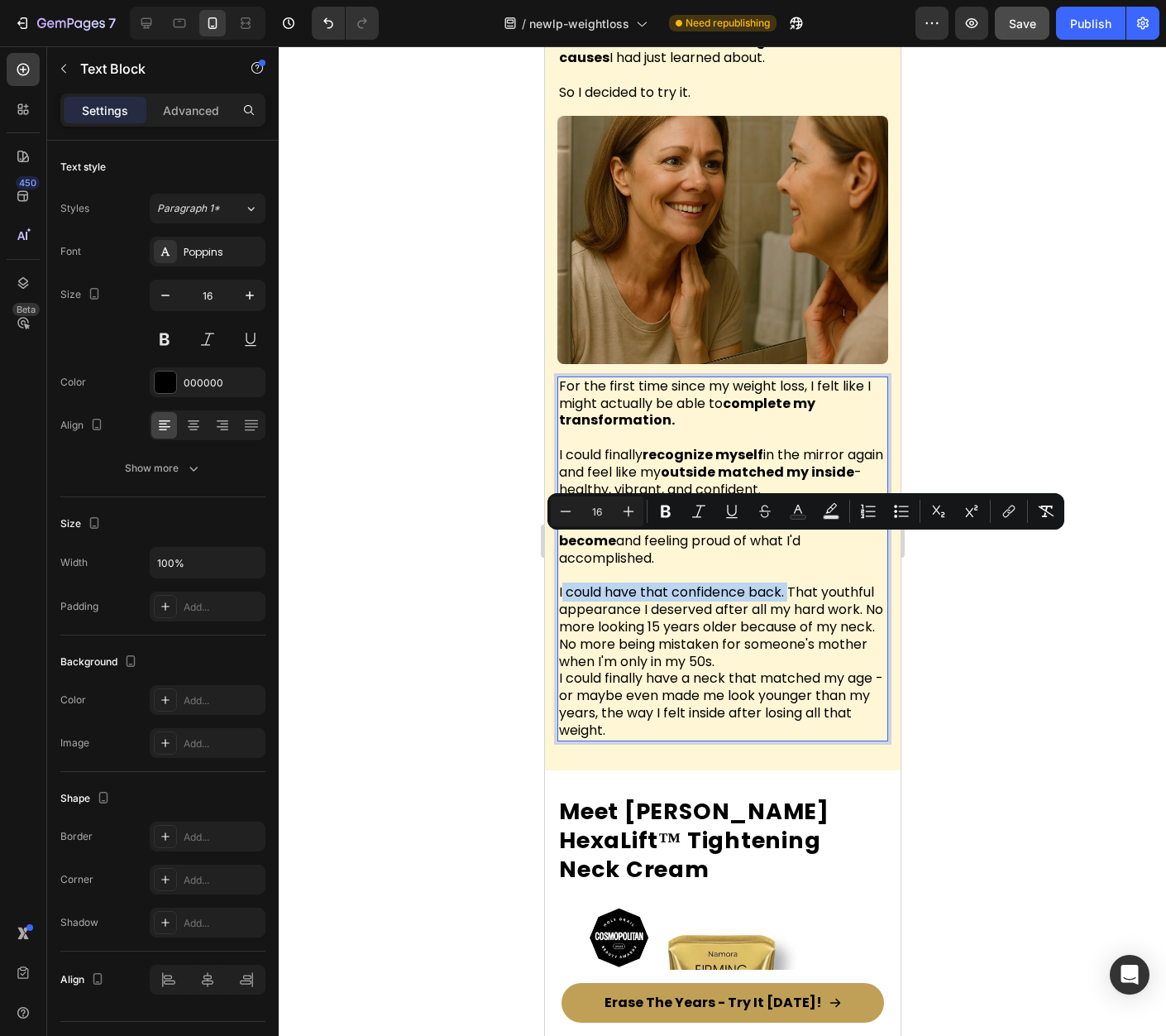
drag, startPoint x: 789, startPoint y: 549, endPoint x: 561, endPoint y: 552, distance: 228.0
click at [561, 583] on span "I could have that confidence back. That youthful appearance I deserved after al…" at bounding box center [721, 626] width 324 height 87
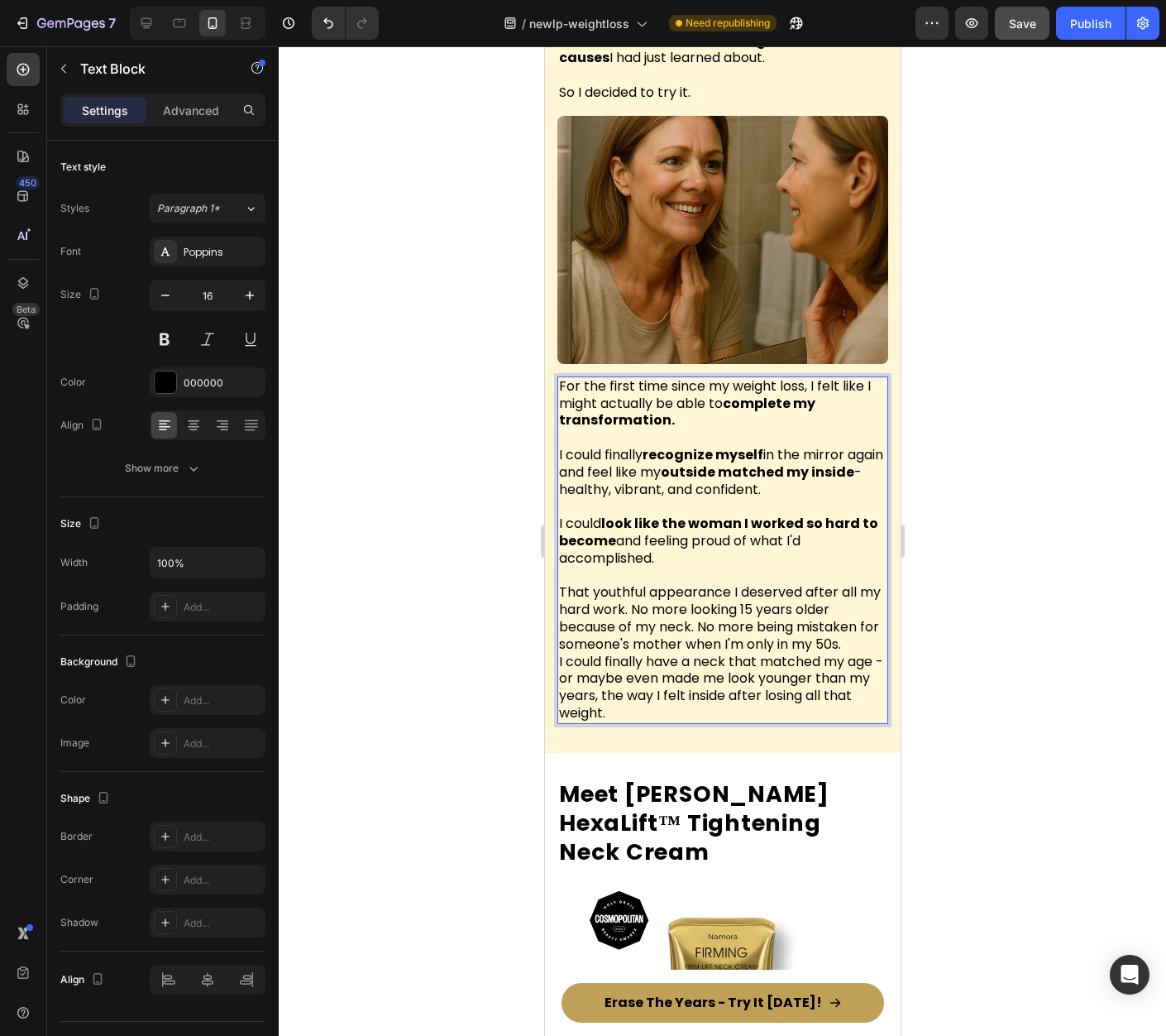
click at [657, 583] on span "That youthful appearance I deserved after all my hard work. No more looking 15 …" at bounding box center [720, 617] width 322 height 71
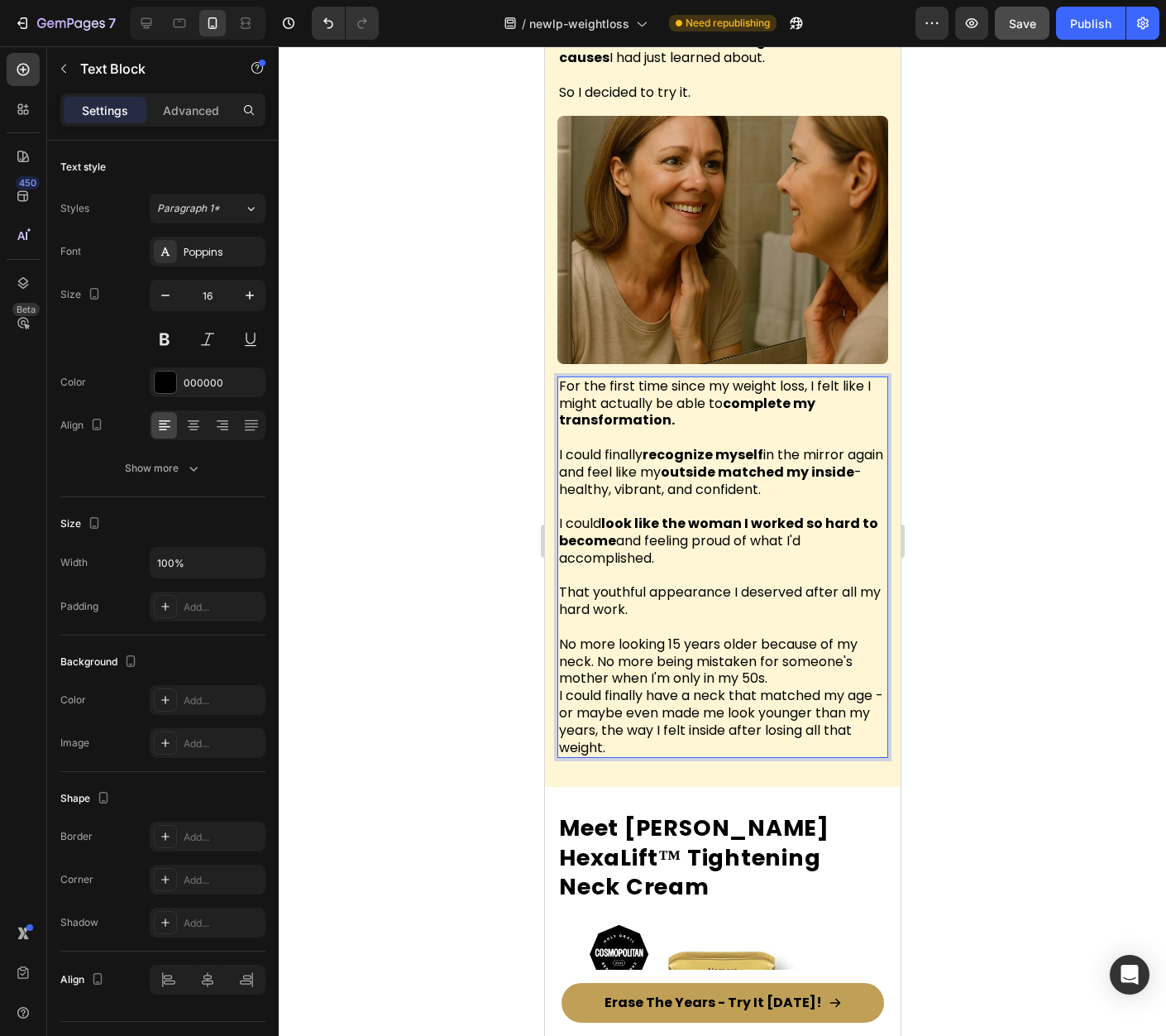
click at [594, 583] on span "That youthful appearance I deserved after all my hard work." at bounding box center [720, 601] width 322 height 37
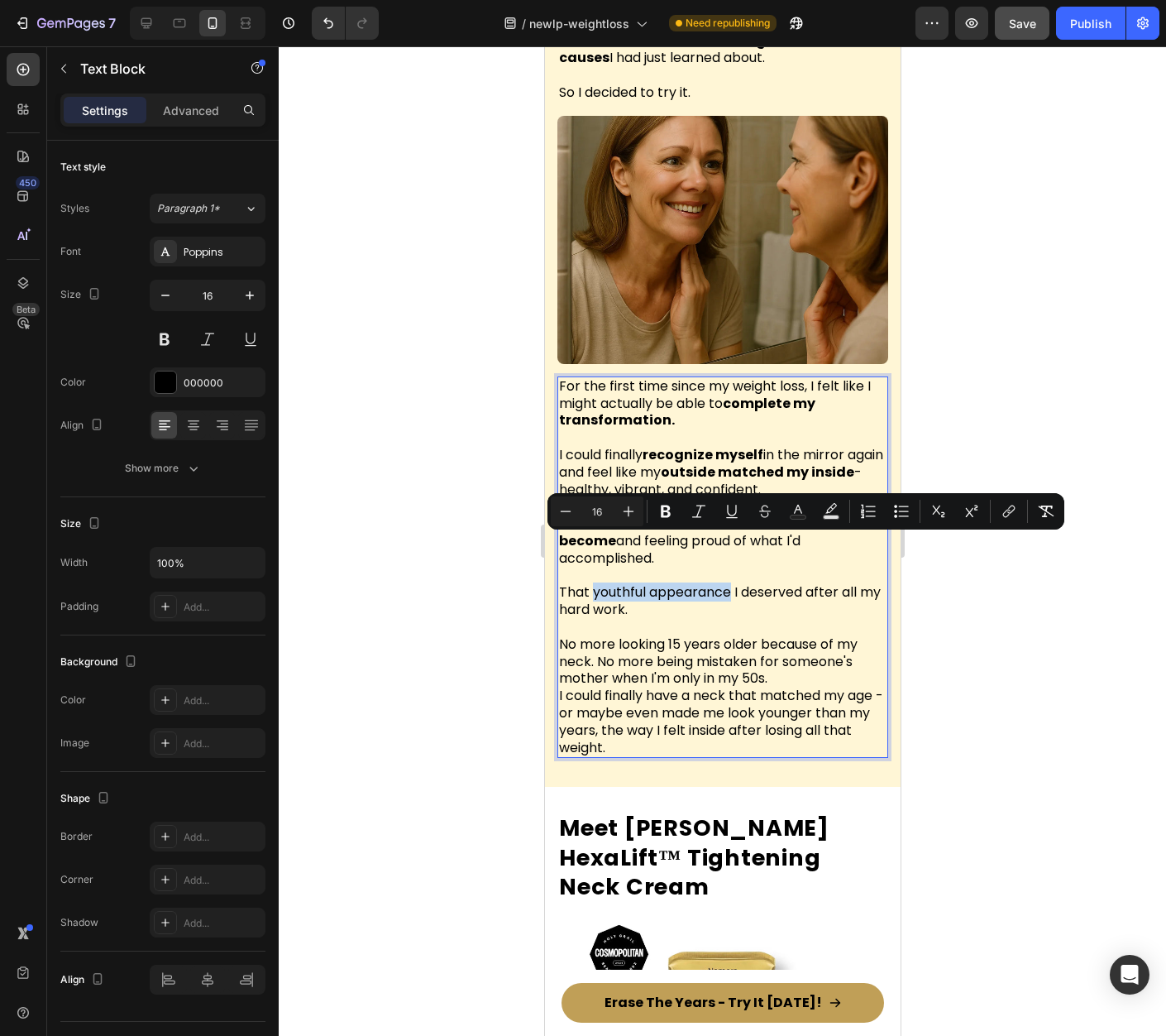
drag, startPoint x: 591, startPoint y: 547, endPoint x: 731, endPoint y: 549, distance: 140.0
click at [731, 583] on span "That youthful appearance I deserved after all my hard work." at bounding box center [720, 601] width 322 height 37
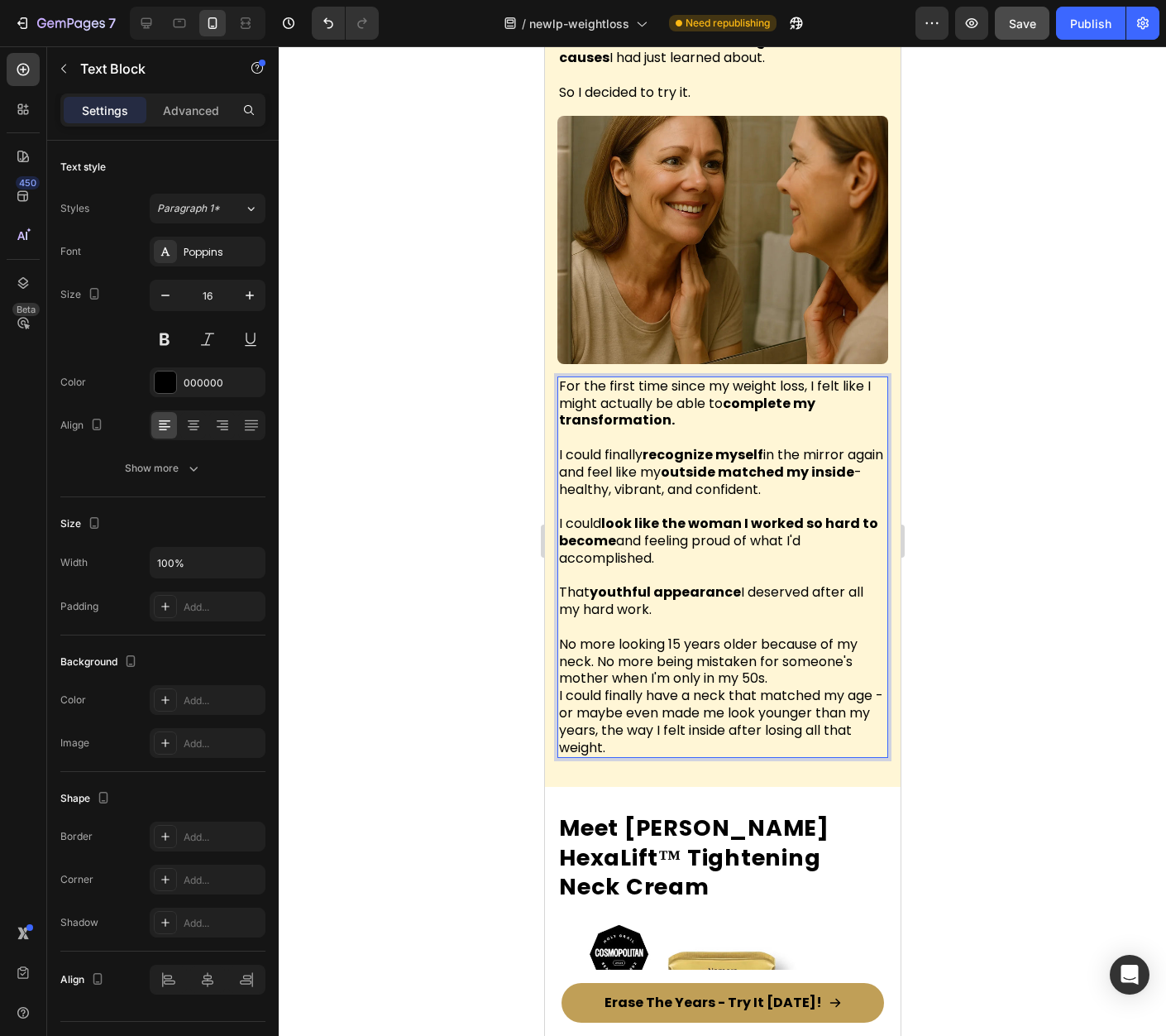
click at [696, 634] on span "No more looking 15 years older because of my neck. No more being mistaken for s…" at bounding box center [708, 661] width 298 height 54
click at [783, 636] on p "No more looking 15 years older because of my neck. No more being mistaken for s…" at bounding box center [722, 696] width 327 height 120
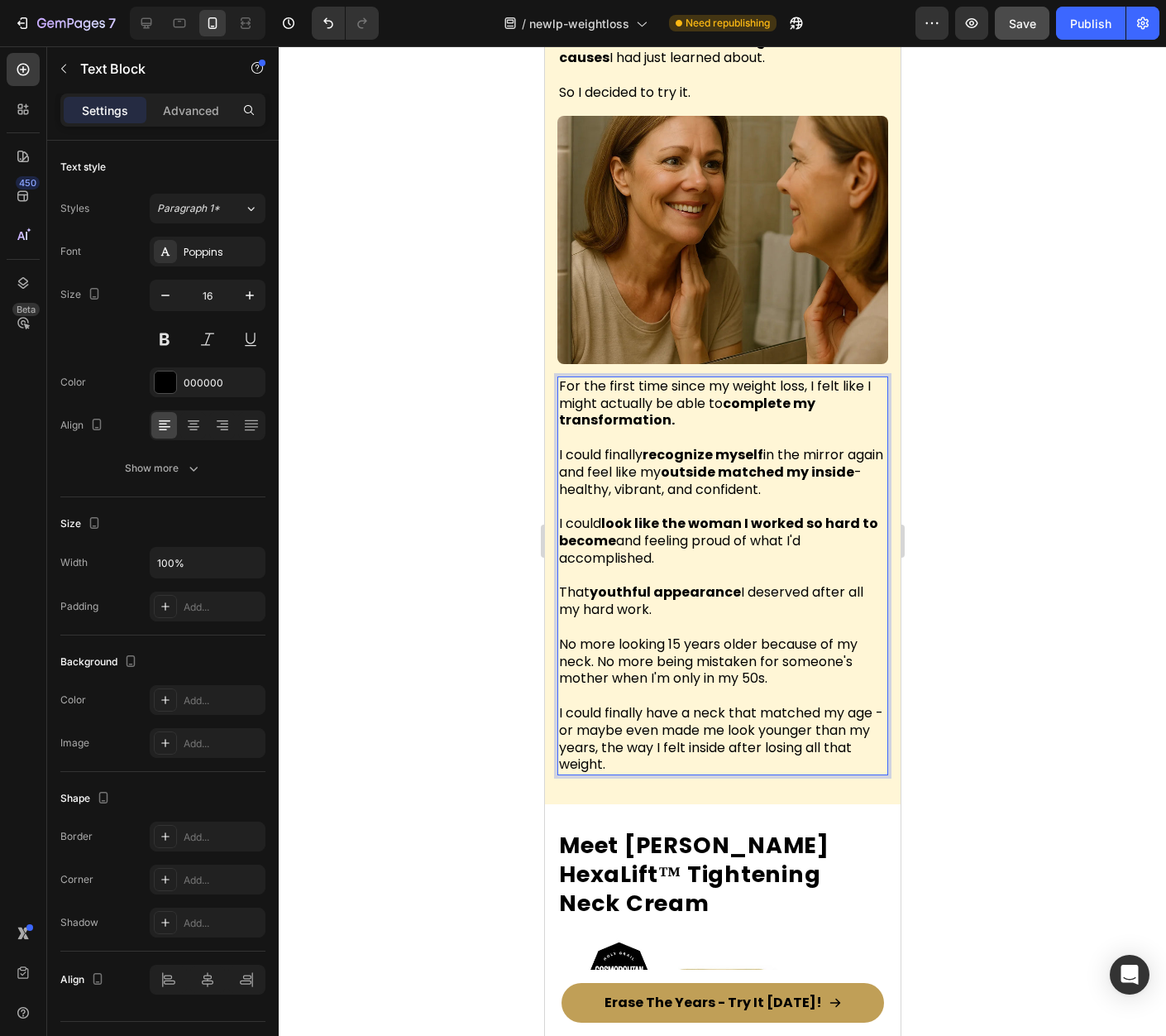
click at [998, 584] on div at bounding box center [722, 541] width 888 height 989
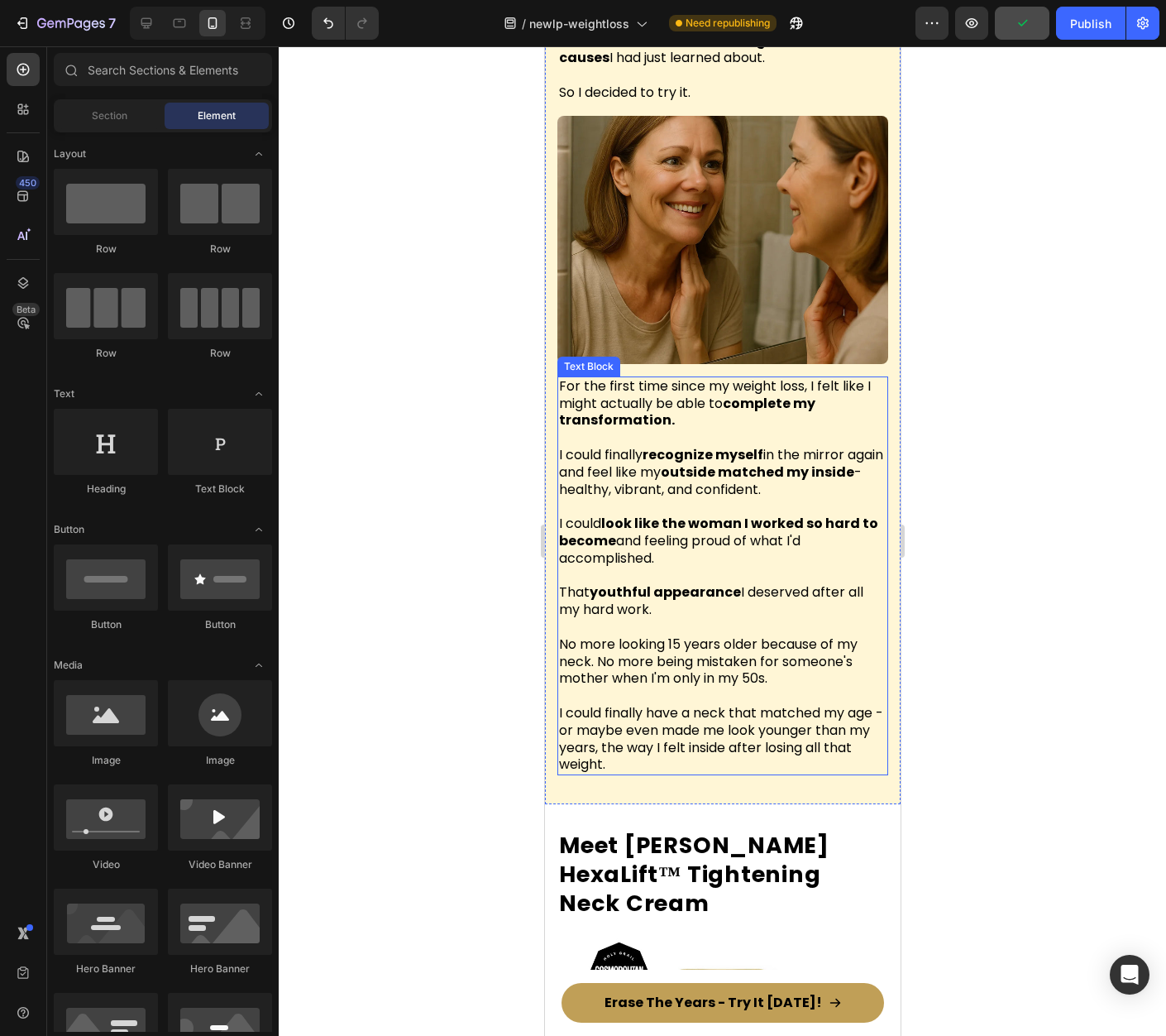
click at [638, 634] on span "No more looking 15 years older because of my neck. No more being mistaken for s…" at bounding box center [708, 661] width 298 height 54
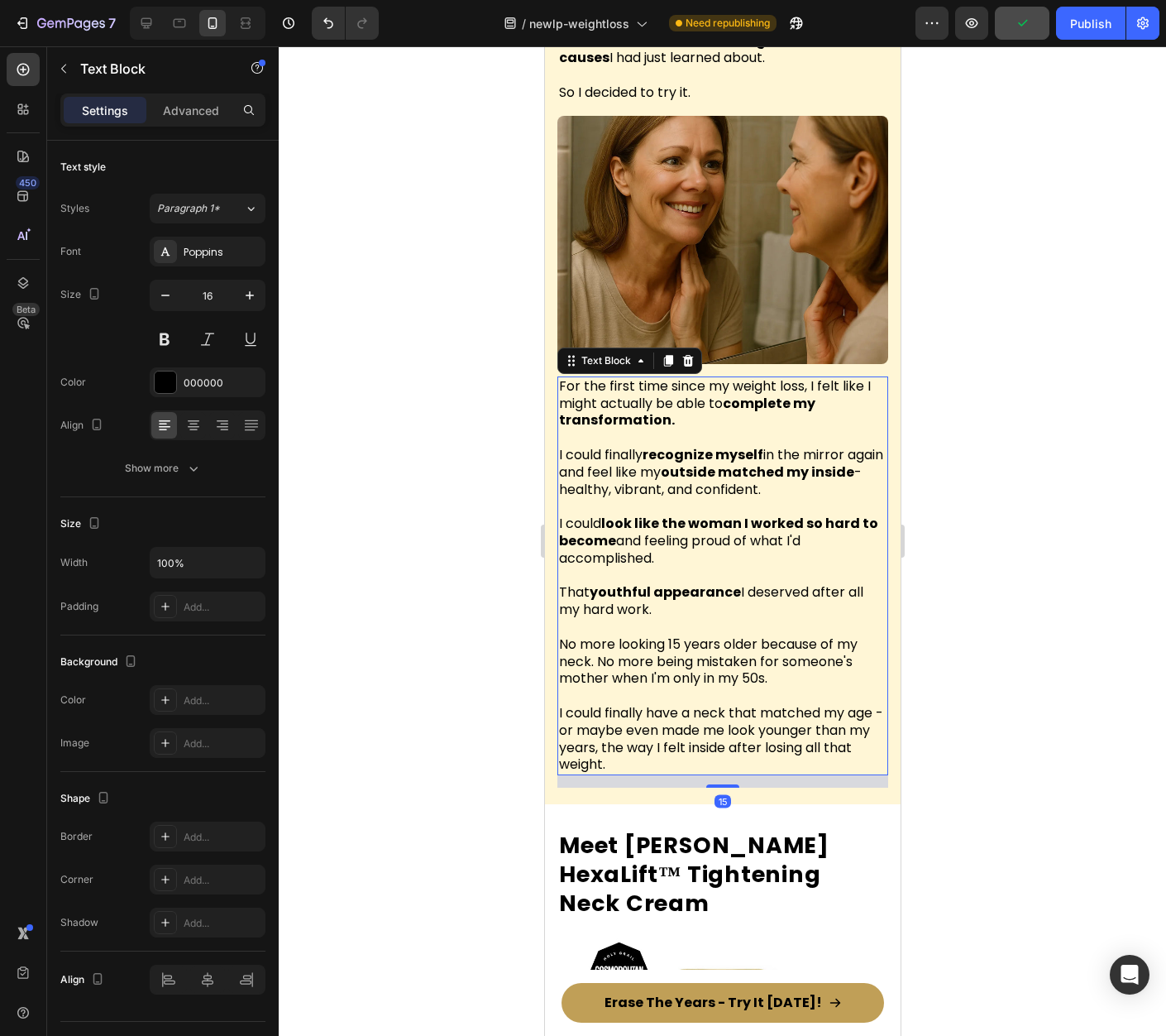
click at [1005, 602] on div at bounding box center [722, 541] width 888 height 989
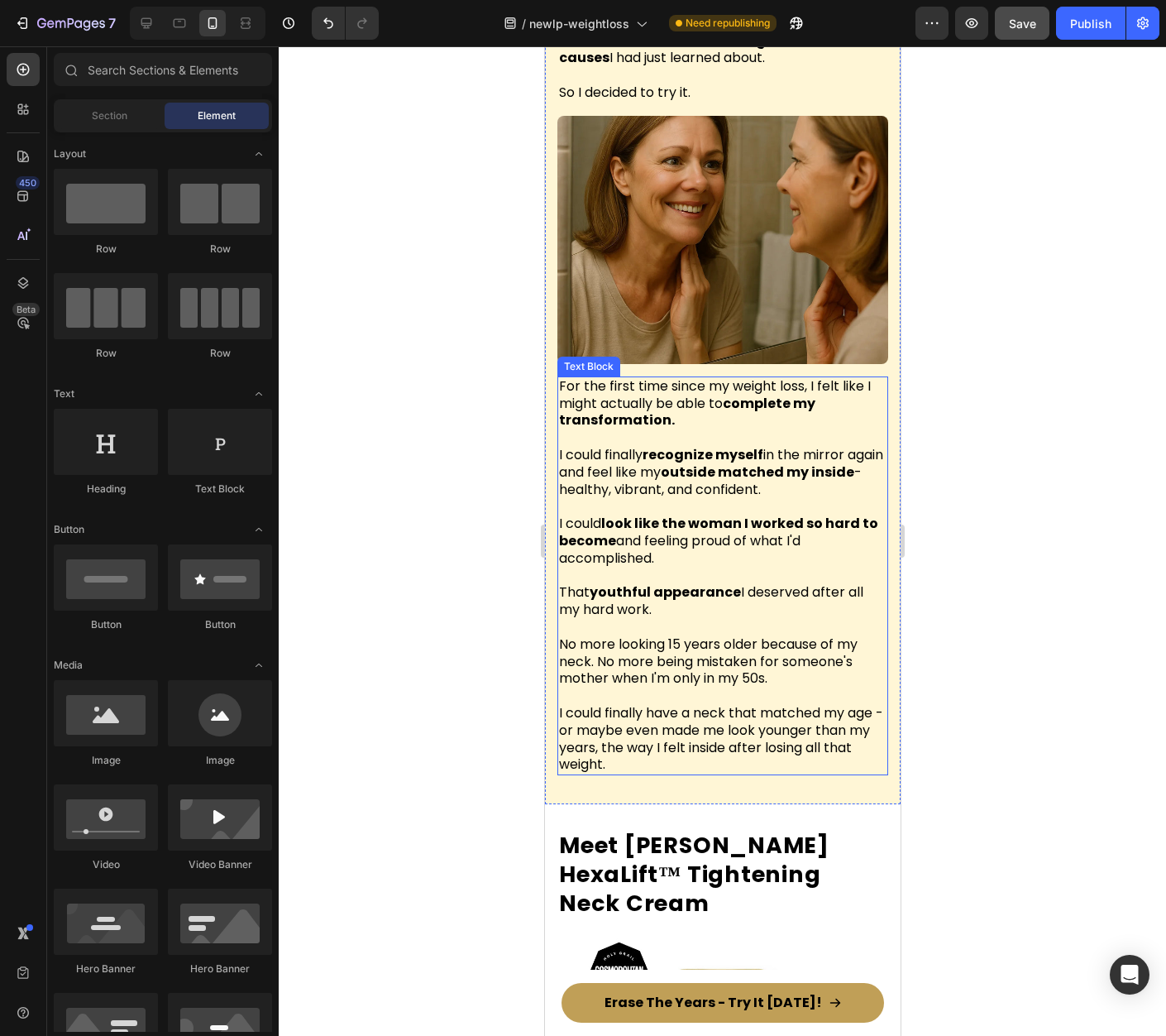
click at [818, 634] on span "No more looking 15 years older because of my neck. No more being mistaken for s…" at bounding box center [708, 661] width 298 height 54
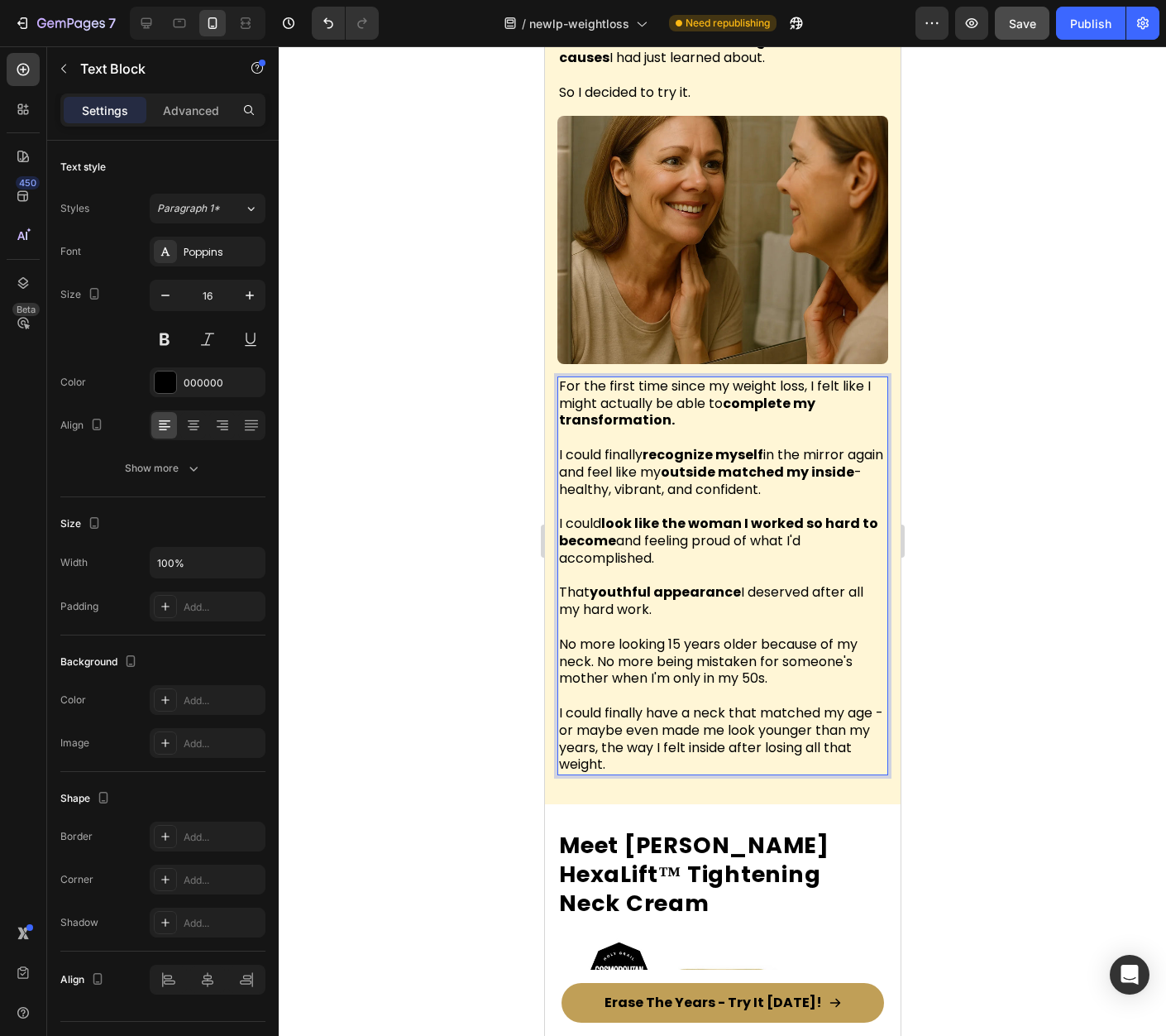
click at [599, 634] on span "No more looking 15 years older because of my neck. No more being mistaken for s…" at bounding box center [708, 661] width 298 height 54
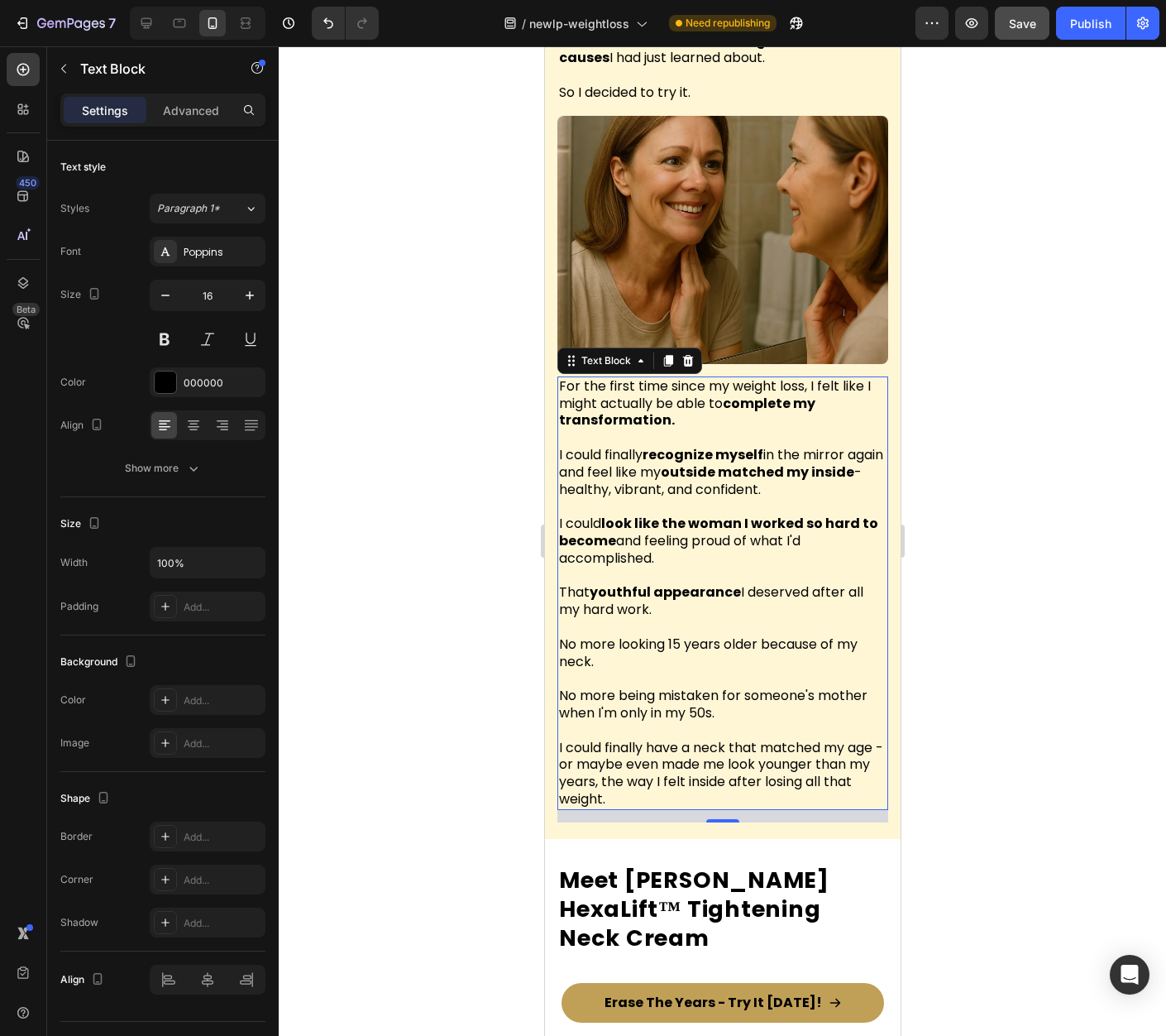
click at [980, 628] on div at bounding box center [722, 541] width 888 height 989
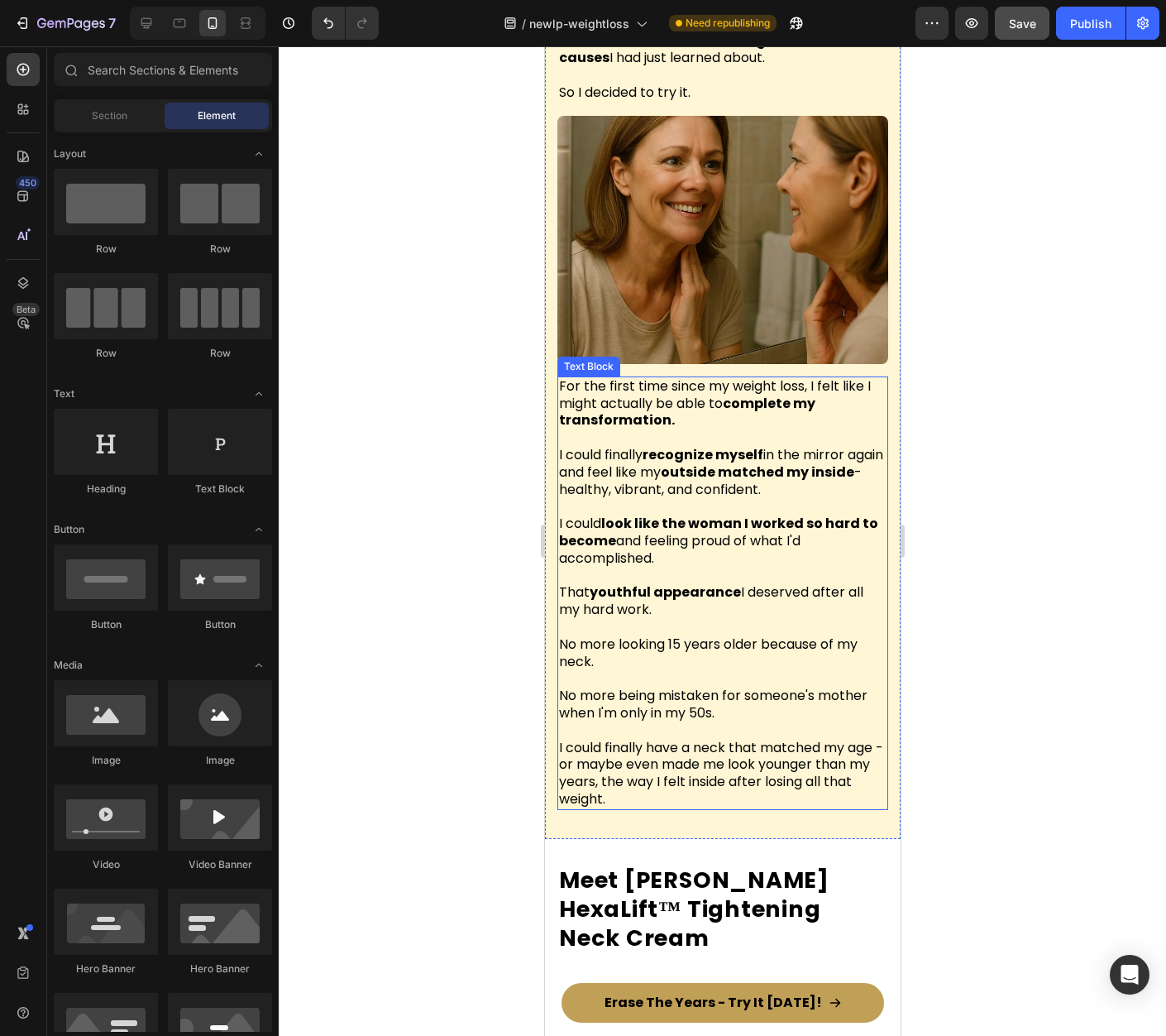
click at [770, 738] on span "I could finally have a neck that matched my age - or maybe even made me look yo…" at bounding box center [721, 773] width 324 height 71
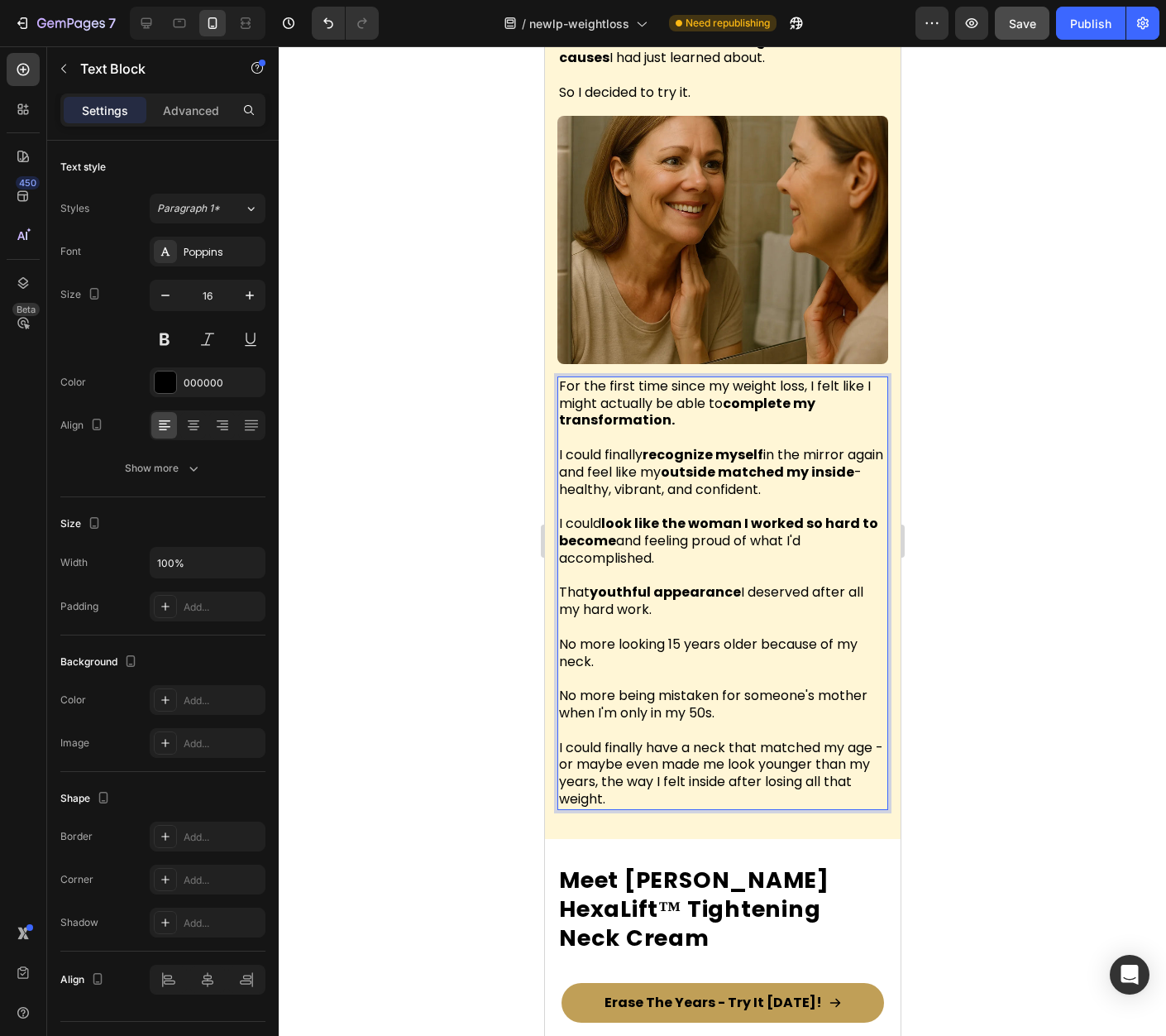
click at [779, 738] on span "I could finally have a neck that matched my age - or maybe even made me look yo…" at bounding box center [721, 773] width 324 height 71
drag, startPoint x: 764, startPoint y: 702, endPoint x: 583, endPoint y: 723, distance: 182.2
click at [582, 738] on span "I could finally have a neck that matched my age - or maybe even made me look yo…" at bounding box center [721, 773] width 324 height 71
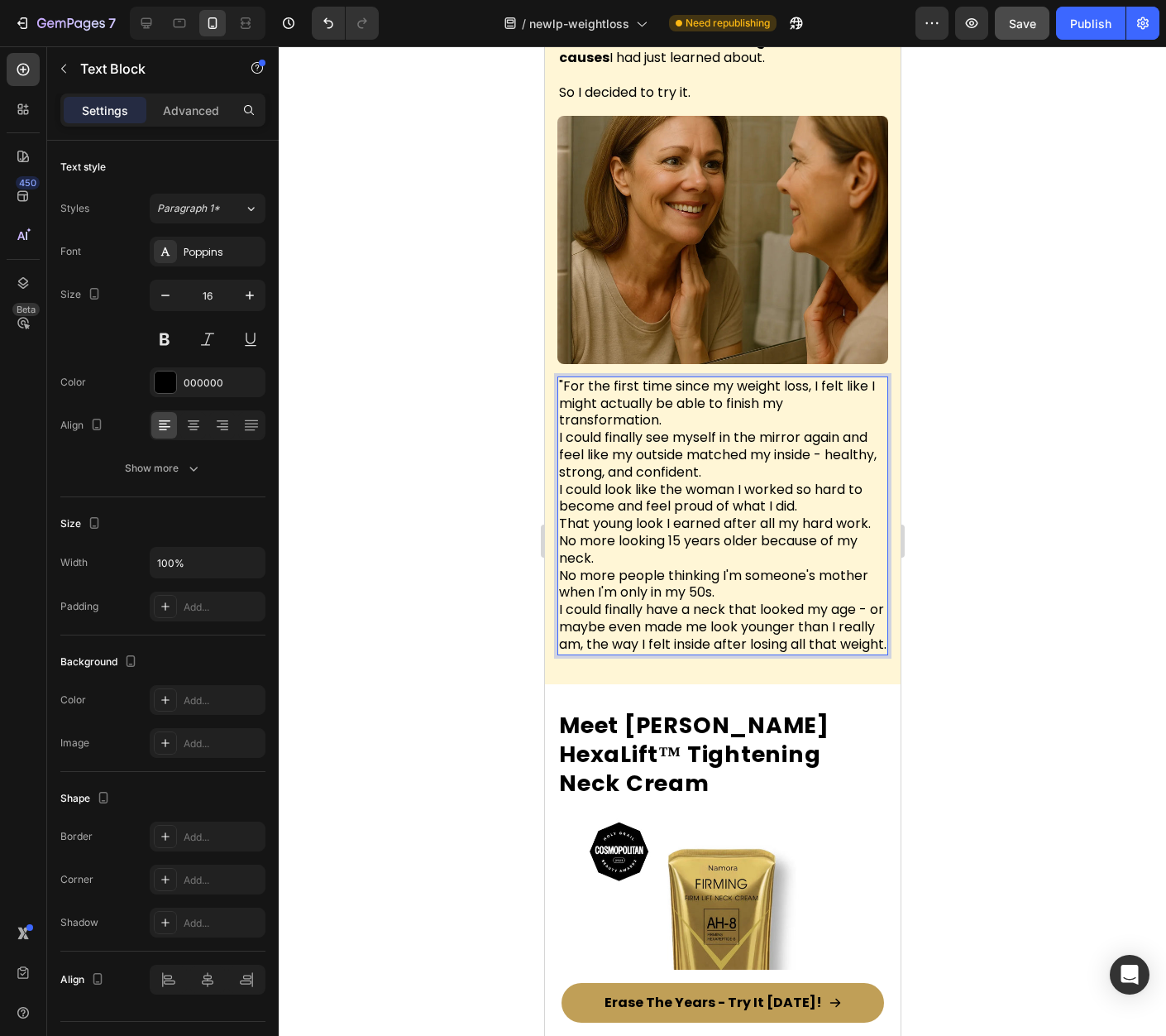
click at [685, 378] on p ""For the first time since my weight loss, I felt like I might actually be able …" at bounding box center [722, 515] width 327 height 275
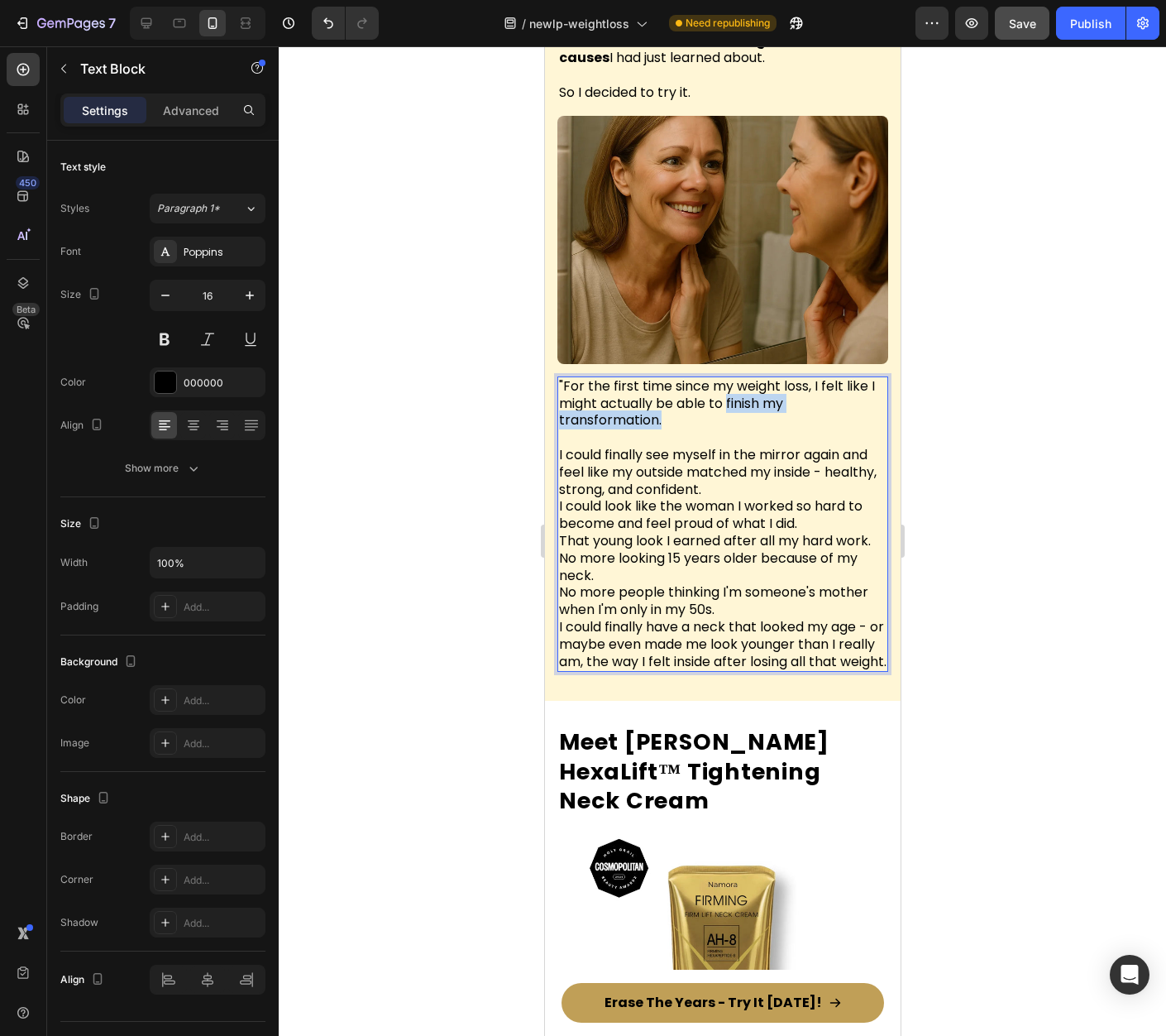
drag, startPoint x: 736, startPoint y: 354, endPoint x: 744, endPoint y: 368, distance: 16.1
click at [744, 378] on p ""For the first time since my weight loss, I felt like I might actually be able …" at bounding box center [722, 404] width 327 height 52
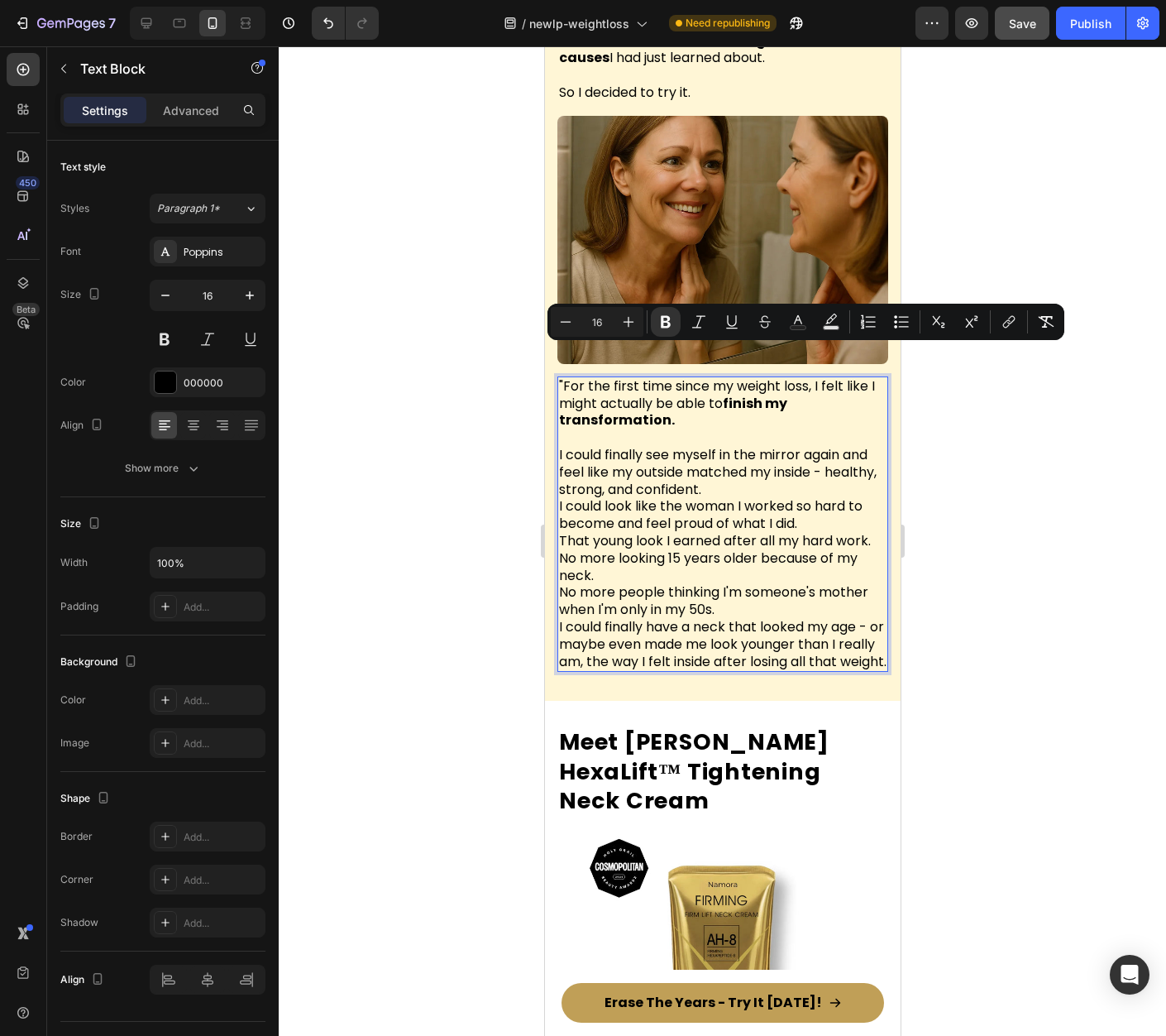
click at [796, 496] on span "I could look like the woman I worked so hard to become and feel proud of what I…" at bounding box center [710, 514] width 303 height 37
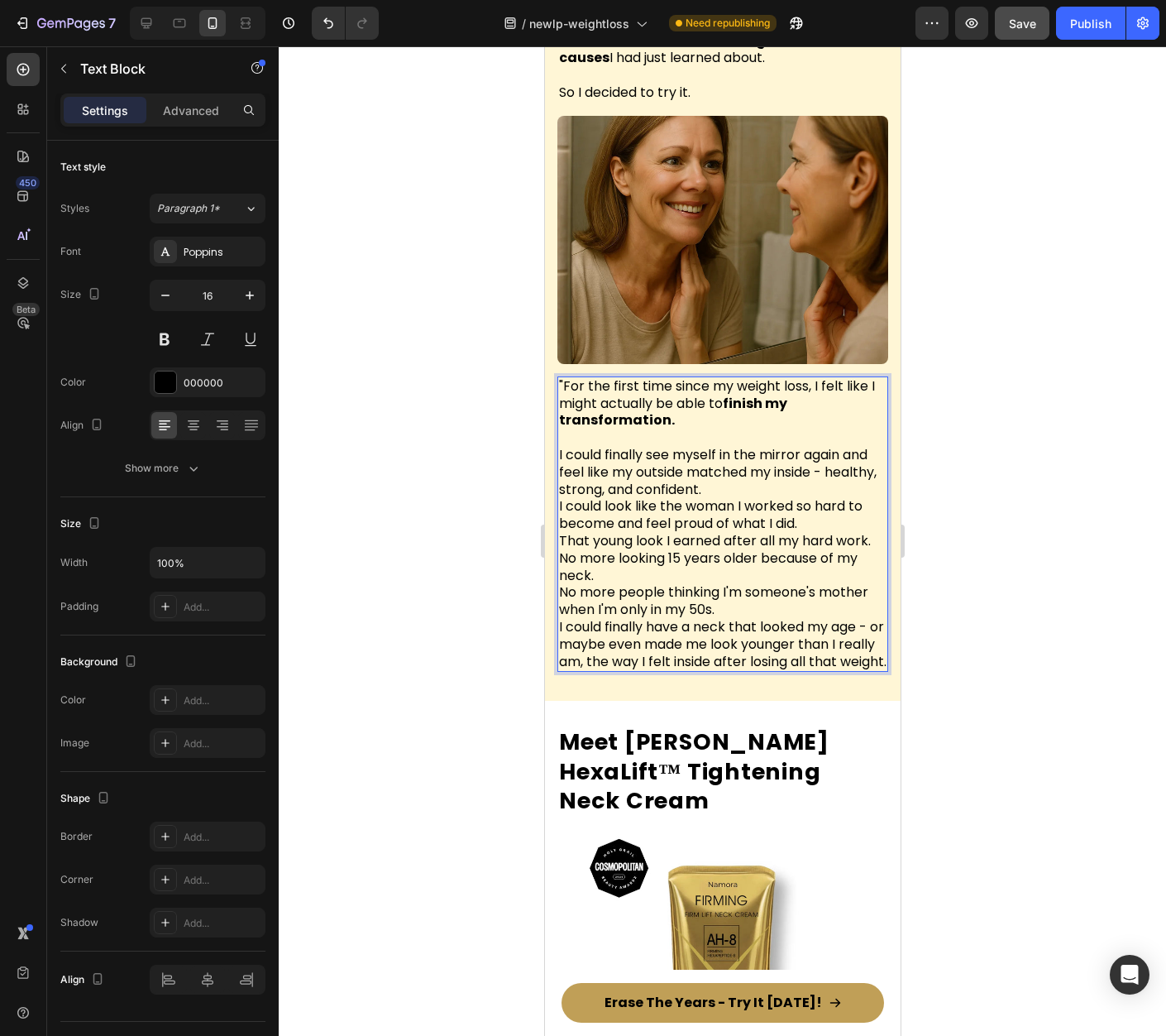
click at [759, 440] on p "I could finally see myself in the mirror again and feel like my outside matched…" at bounding box center [722, 550] width 327 height 241
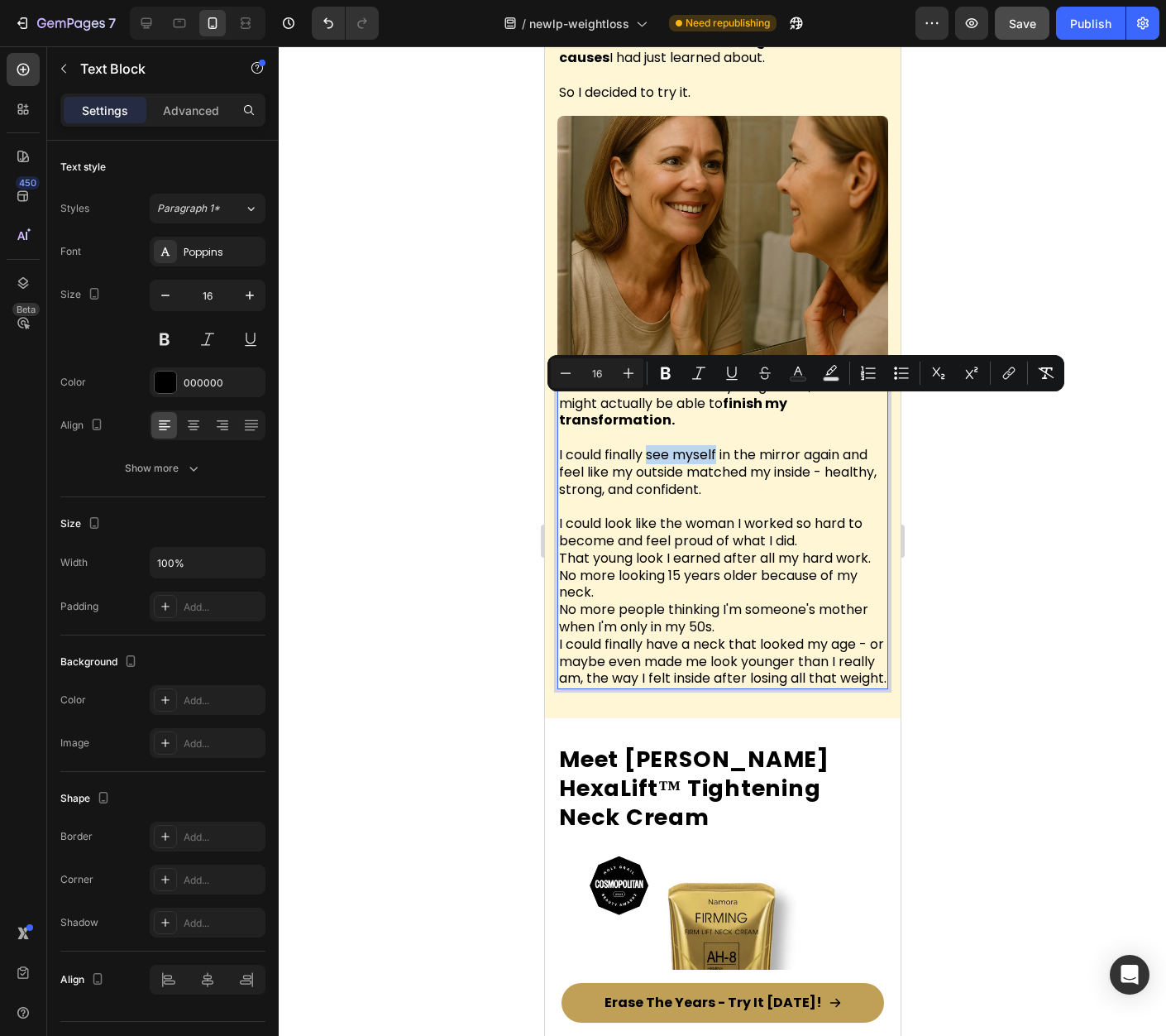
drag, startPoint x: 656, startPoint y: 410, endPoint x: 719, endPoint y: 412, distance: 63.0
click at [719, 445] on span "I could finally see myself in the mirror again and feel like my outside matched…" at bounding box center [718, 472] width 318 height 54
click at [755, 445] on span "I could finally see myself in the mirror again and feel like my outside matched…" at bounding box center [718, 472] width 318 height 54
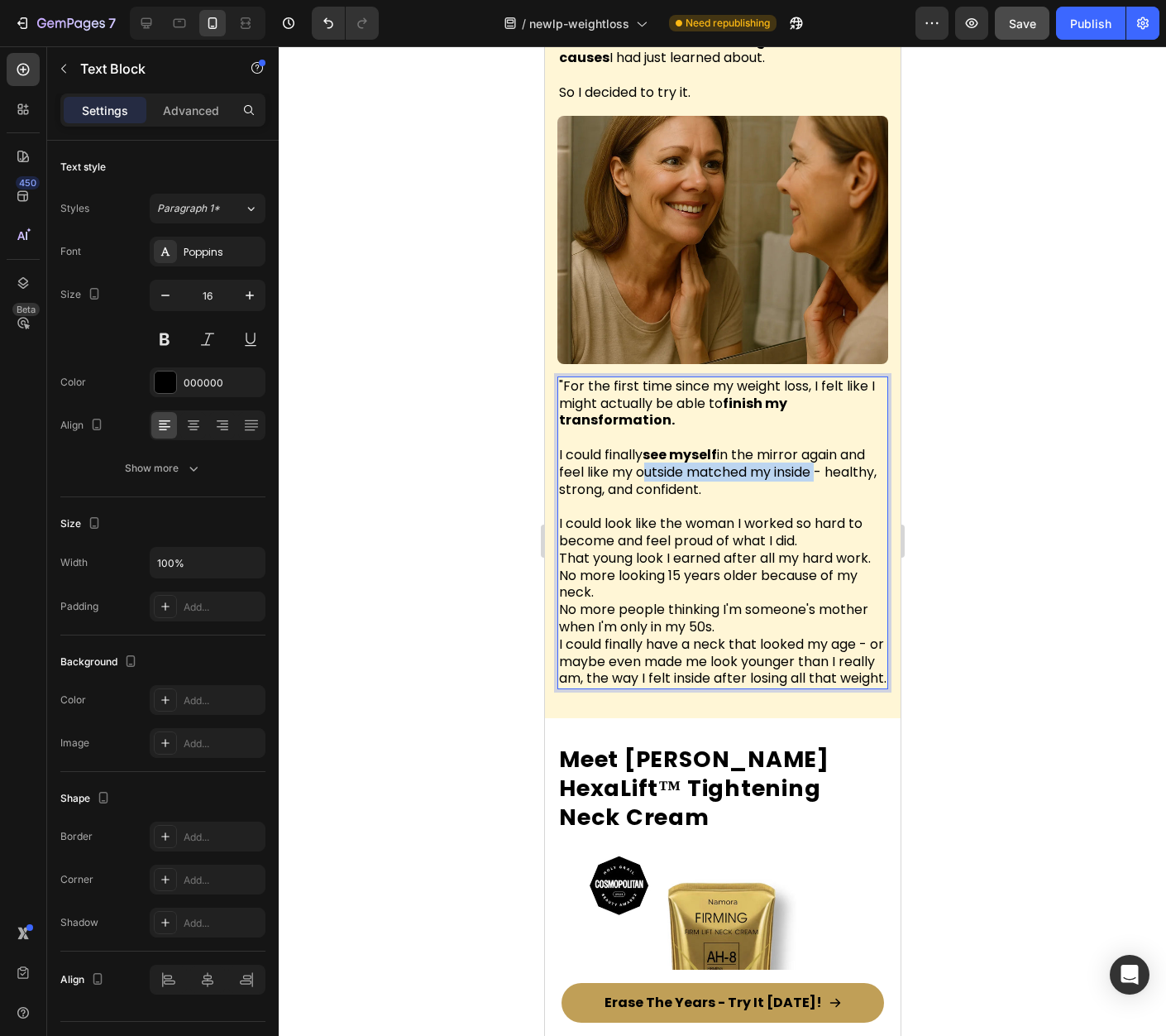
drag, startPoint x: 667, startPoint y: 425, endPoint x: 845, endPoint y: 430, distance: 178.1
click at [844, 445] on span "I could finally see myself in the mirror again and feel like my outside matched…" at bounding box center [718, 472] width 318 height 54
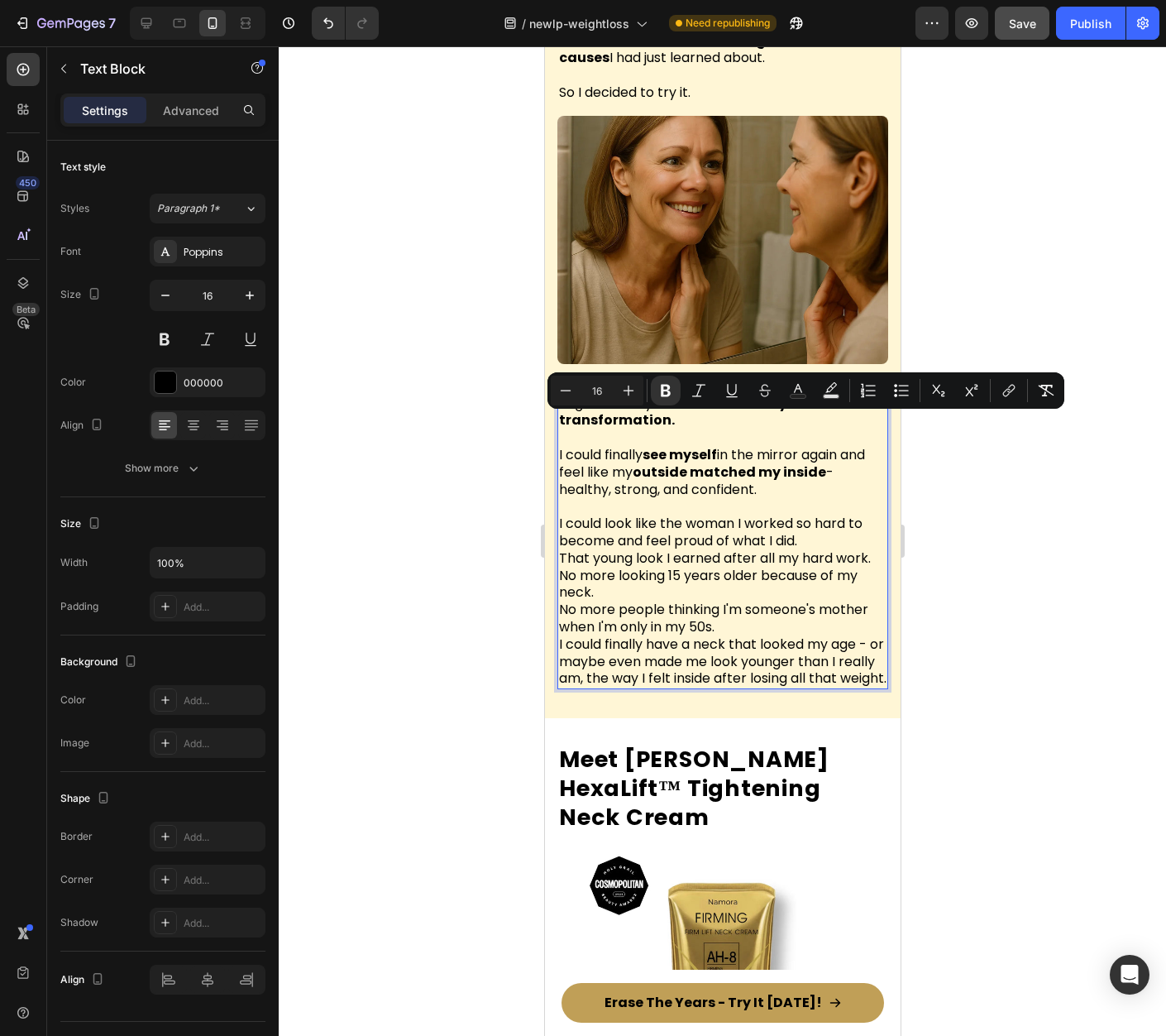
click at [648, 514] on span "I could look like the woman I worked so hard to become and feel proud of what I…" at bounding box center [710, 532] width 303 height 37
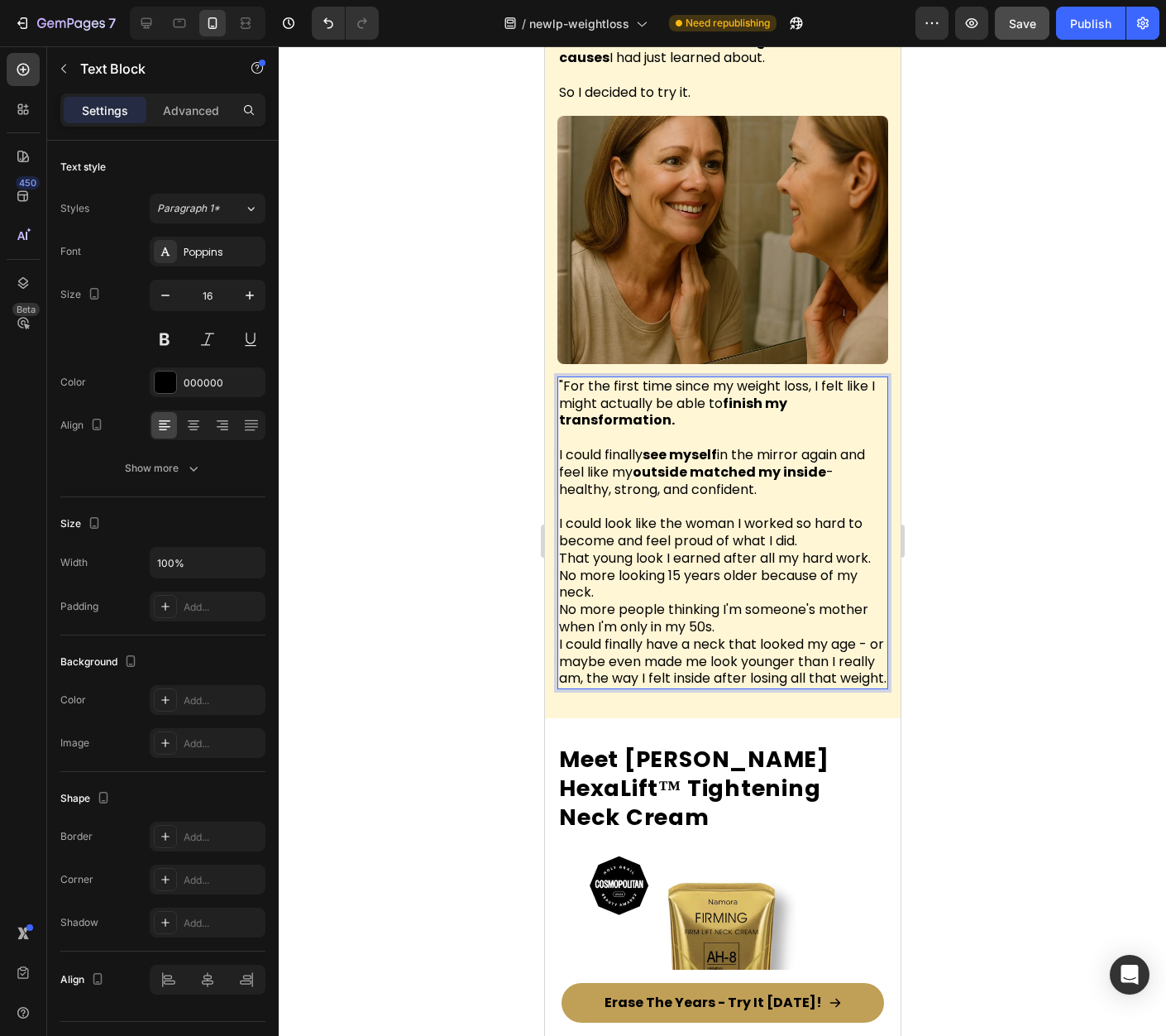
click at [804, 498] on p "I could look like the woman I worked so hard to become and feel proud of what I…" at bounding box center [722, 593] width 327 height 190
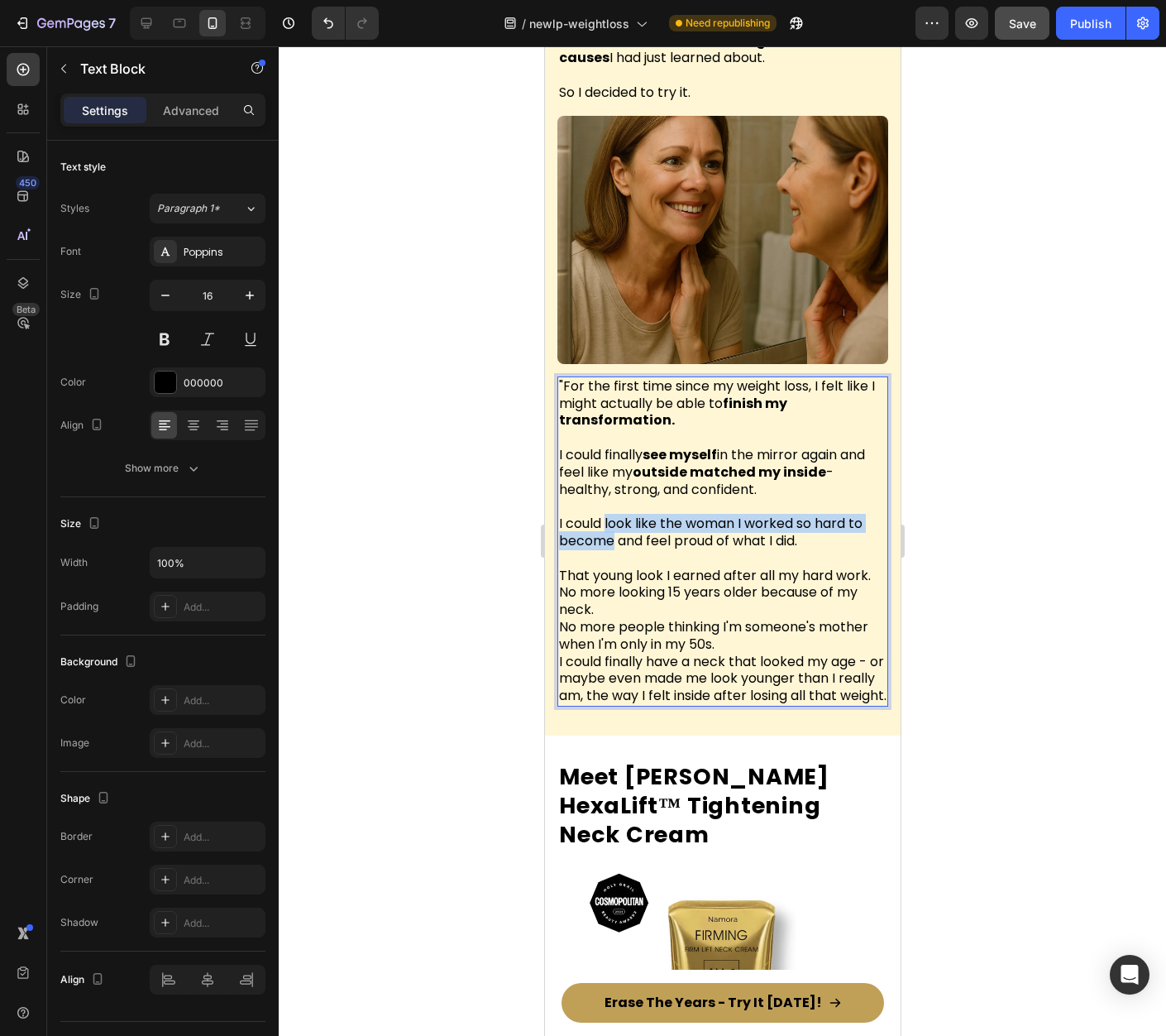
drag, startPoint x: 607, startPoint y: 479, endPoint x: 611, endPoint y: 495, distance: 16.5
click at [611, 514] on span "I could look like the woman I worked so hard to become and feel proud of what I…" at bounding box center [710, 532] width 303 height 37
click at [668, 583] on span "No more looking 15 years older because of my neck." at bounding box center [708, 601] width 298 height 37
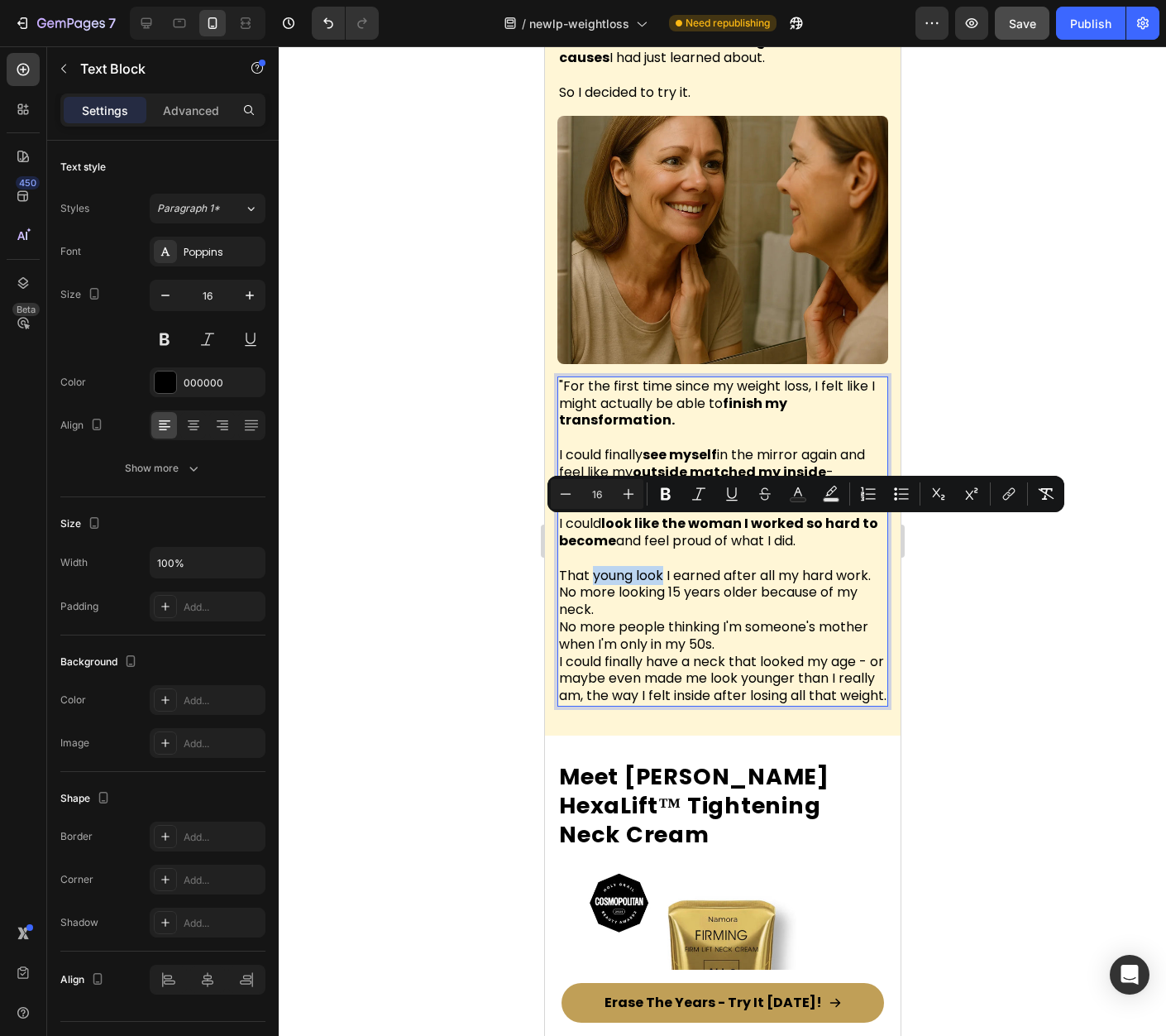
drag, startPoint x: 592, startPoint y: 528, endPoint x: 663, endPoint y: 530, distance: 71.0
click at [663, 566] on span "That young look I earned after all my hard work." at bounding box center [715, 575] width 312 height 19
click at [616, 583] on span "No more looking 15 years older because of my neck." at bounding box center [708, 601] width 298 height 37
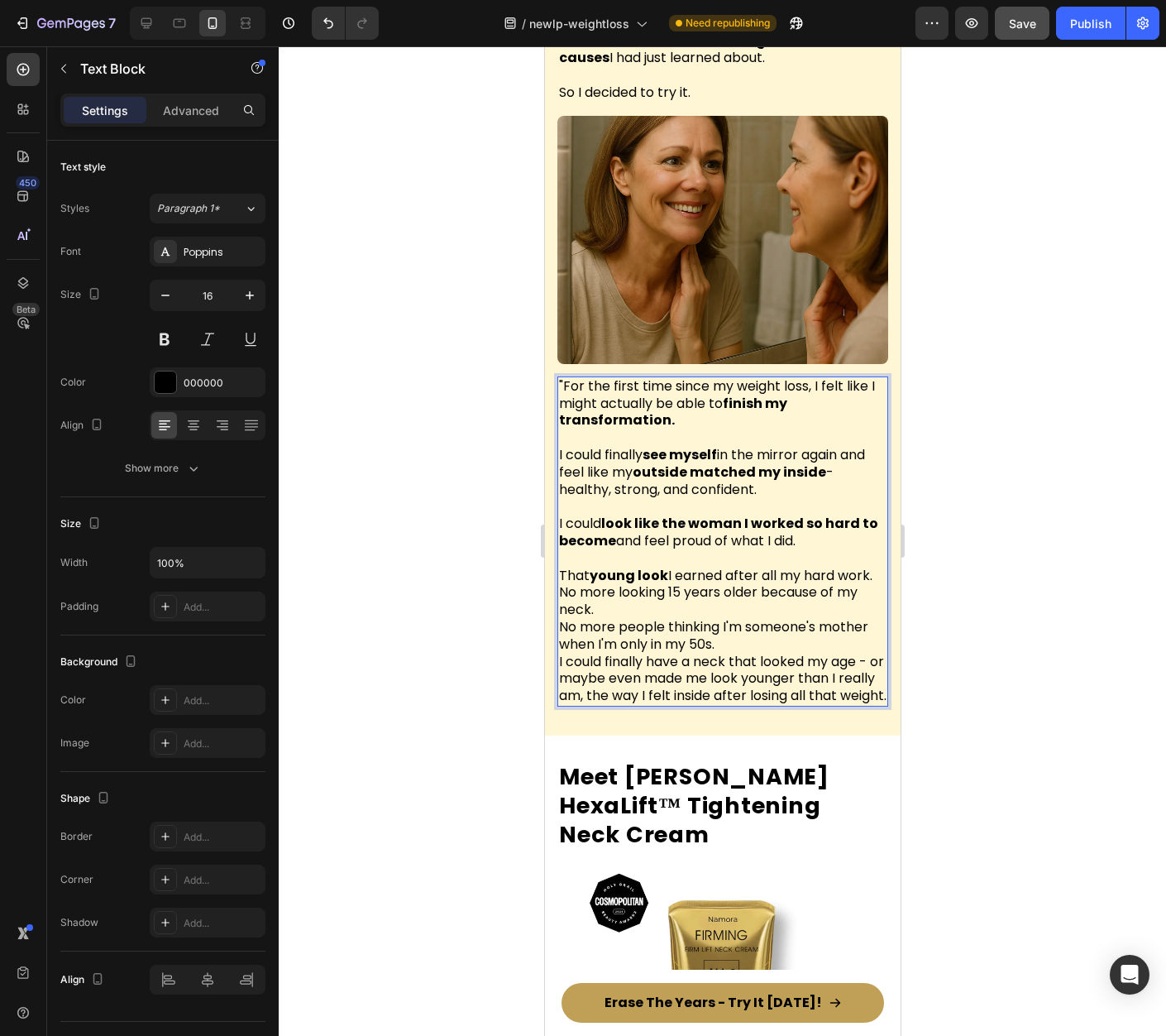
click at [616, 552] on p "That young look I earned after all my hard work. No more looking 15 years older…" at bounding box center [722, 627] width 327 height 155
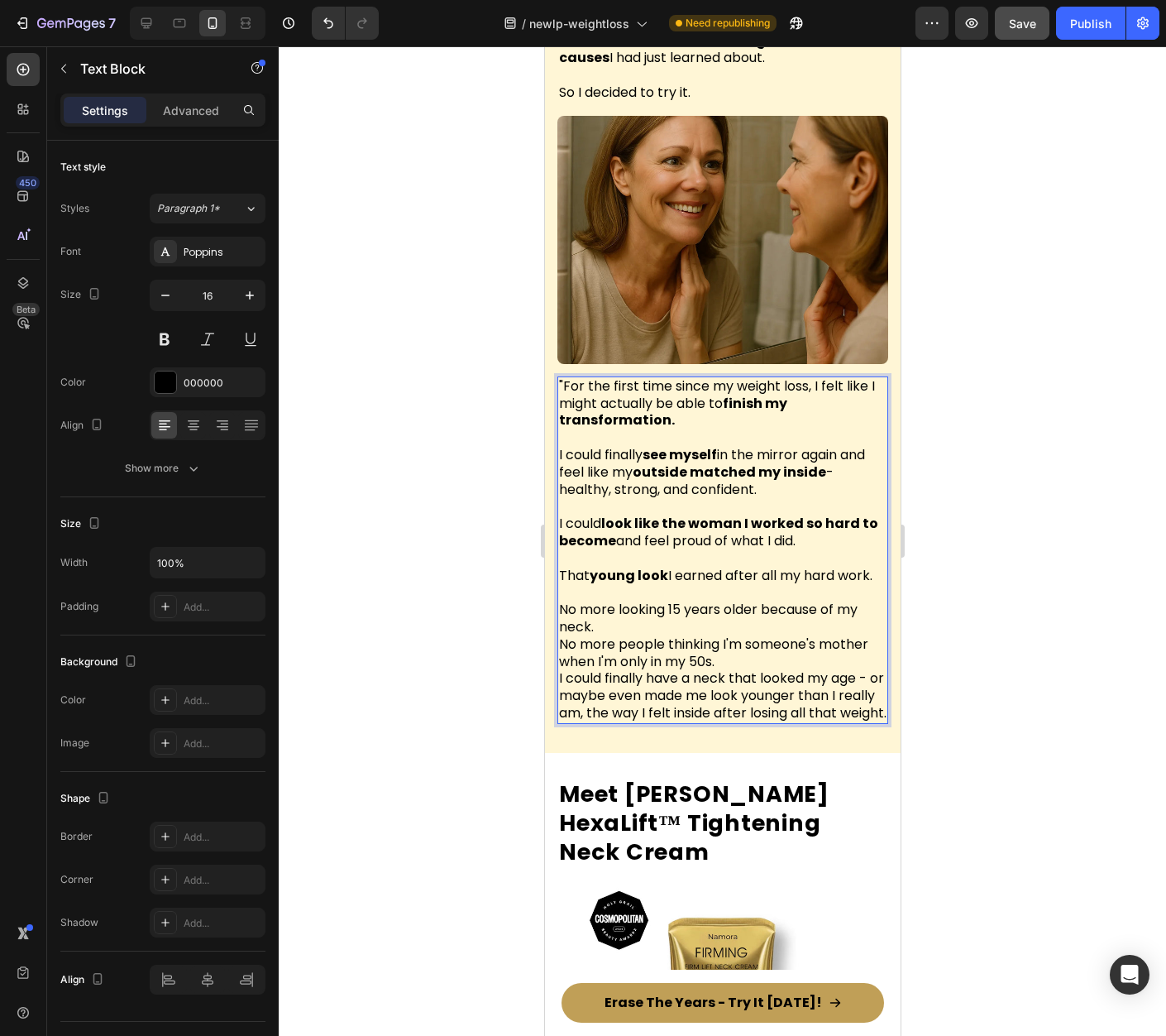
click at [637, 591] on p "⁠⁠⁠⁠⁠⁠⁠ No more looking 15 years older because of my neck. No more people think…" at bounding box center [722, 652] width 327 height 137
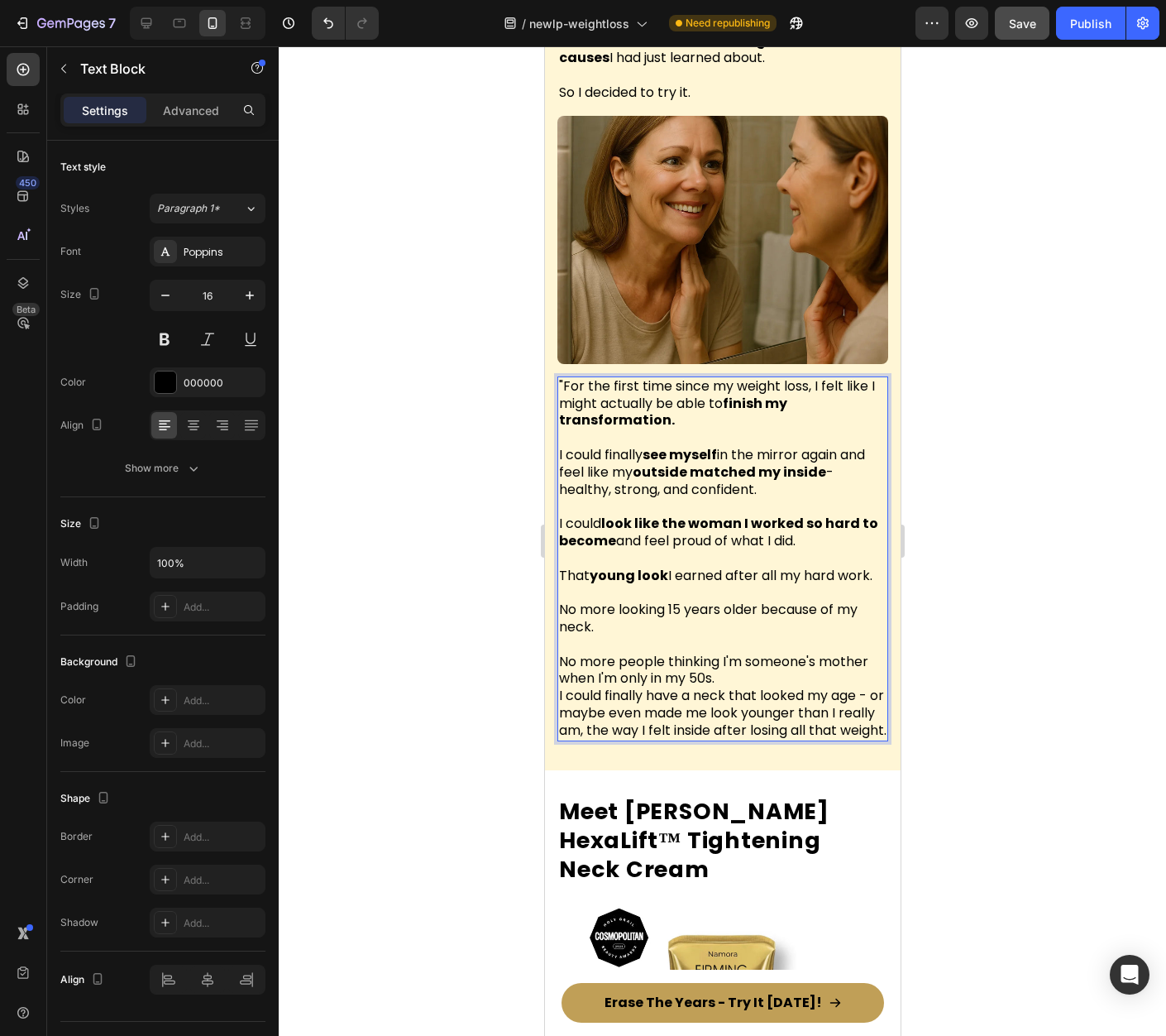
click at [732, 651] on p "No more people thinking I'm someone's mother when I'm only in my 50s. I could f…" at bounding box center [722, 688] width 327 height 103
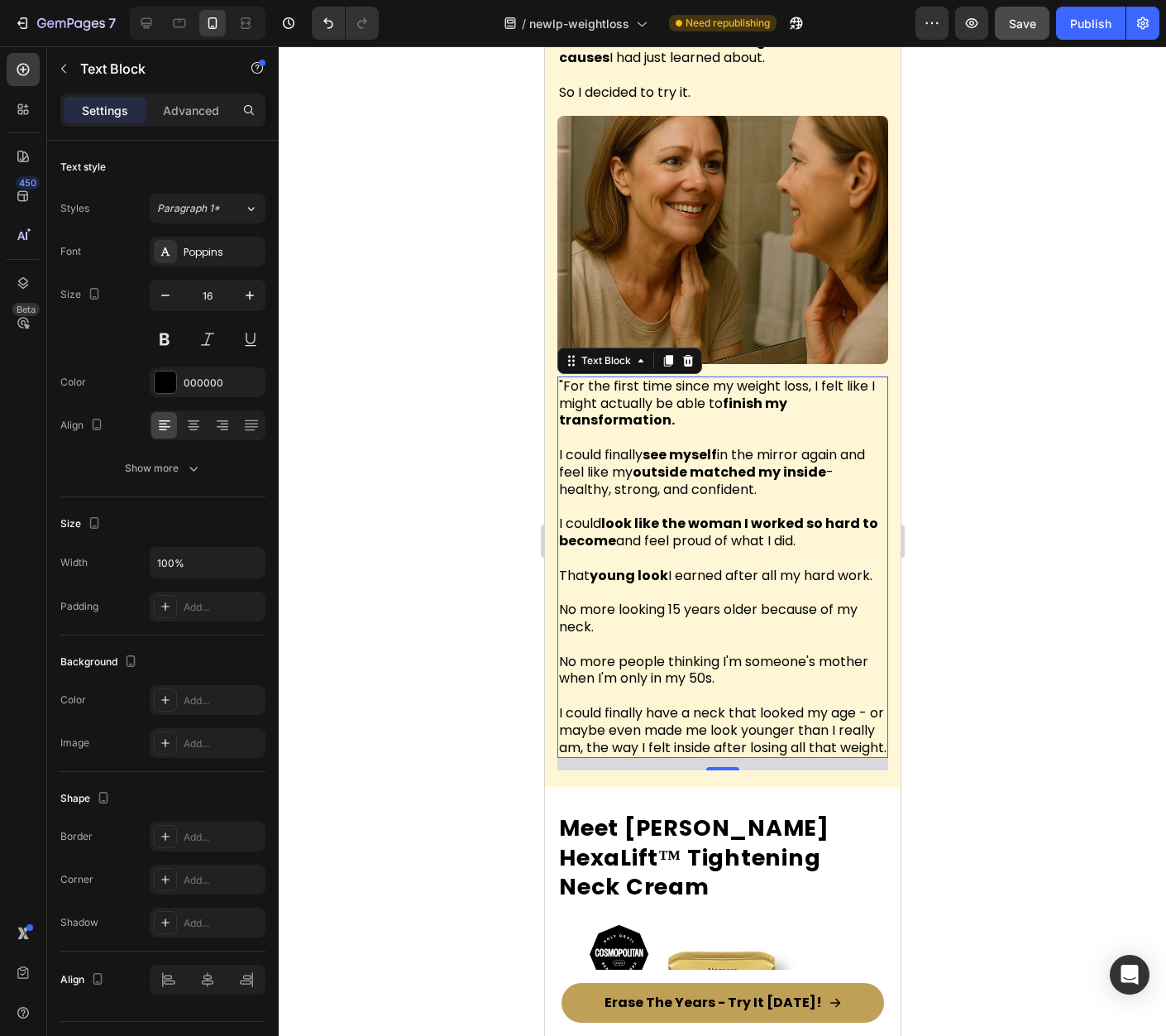
click at [670, 720] on span "I could finally have a neck that looked my age - or maybe even made me look you…" at bounding box center [722, 730] width 327 height 54
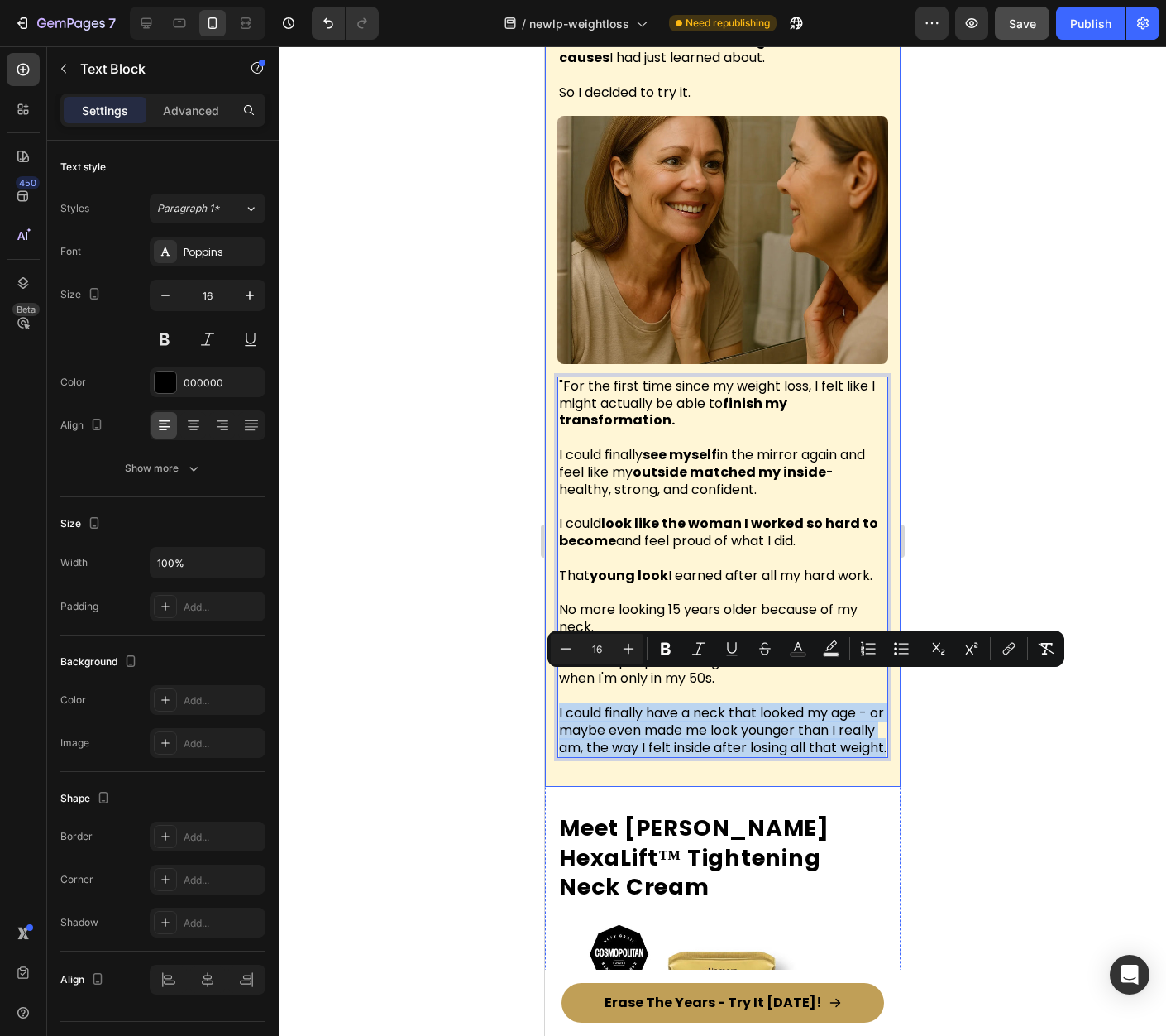
drag, startPoint x: 662, startPoint y: 733, endPoint x: 547, endPoint y: 680, distance: 126.6
click at [547, 680] on div "Then Something Incredible Happened Heading A few weeks later, I was scrolling t…" at bounding box center [722, 235] width 356 height 1105
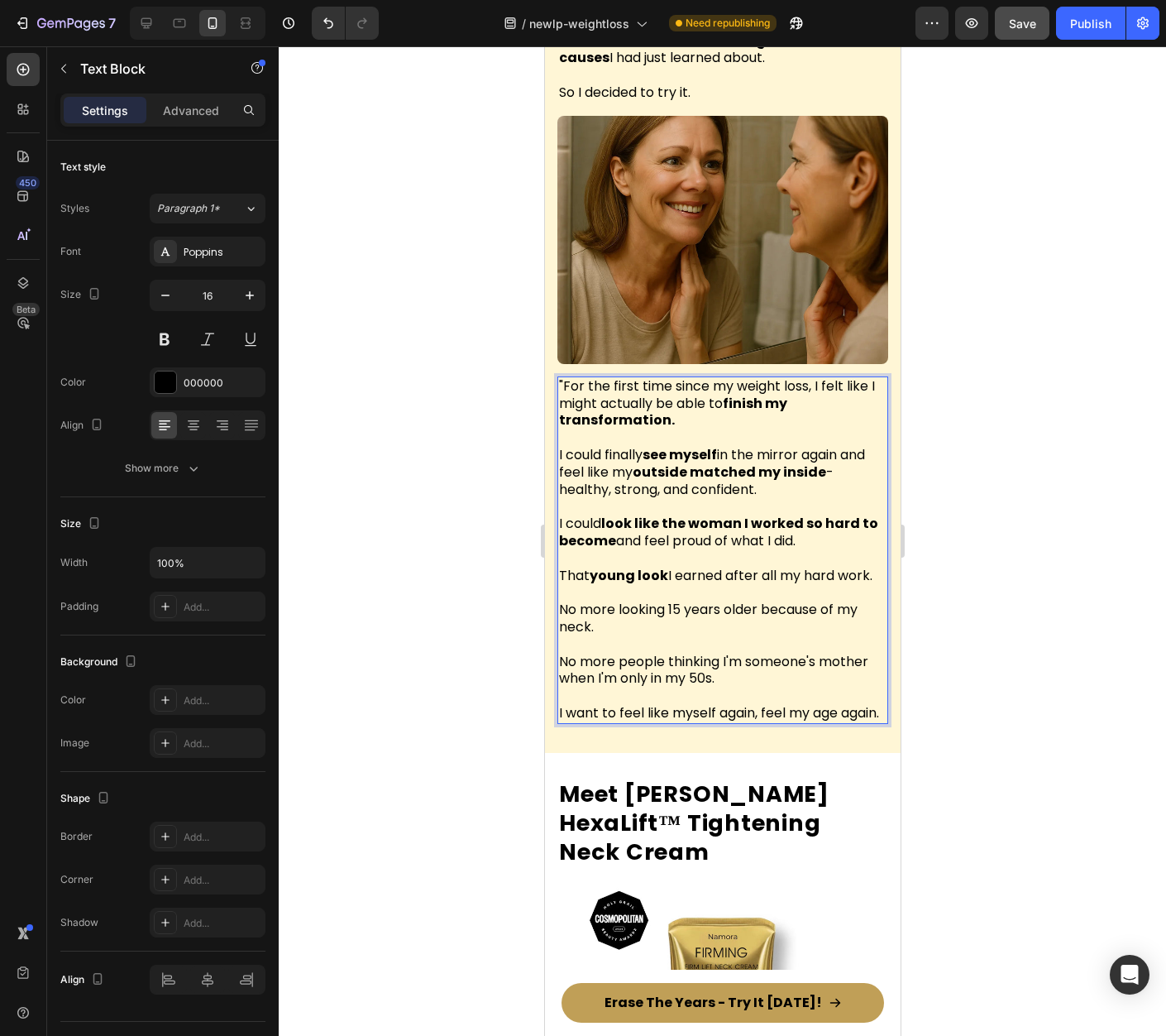
click at [586, 703] on span "I want to feel like myself again, feel my age again." at bounding box center [719, 712] width 320 height 19
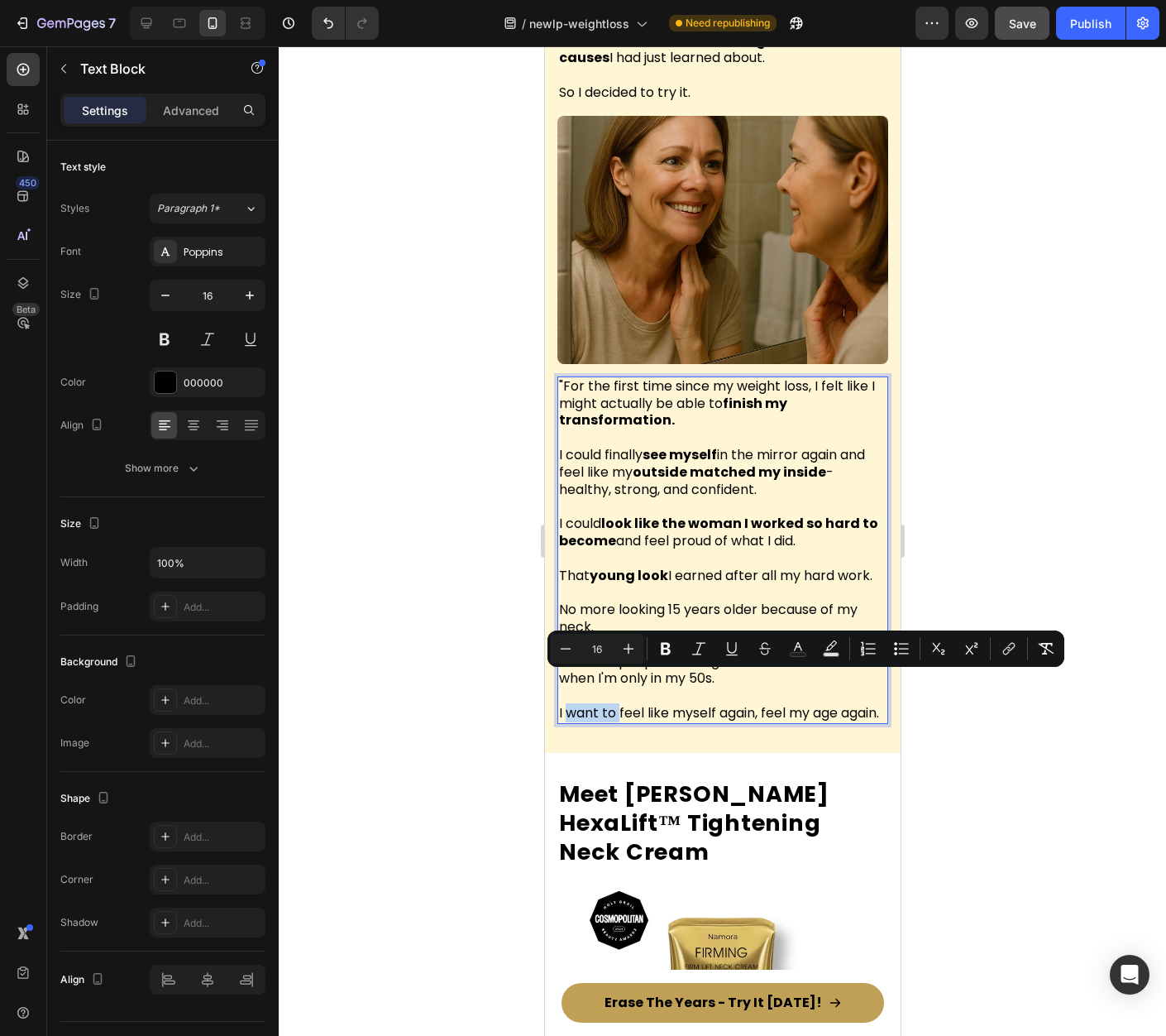
drag, startPoint x: 617, startPoint y: 683, endPoint x: 566, endPoint y: 686, distance: 51.1
click at [566, 703] on span "I want to feel like myself again, feel my age again." at bounding box center [719, 712] width 320 height 19
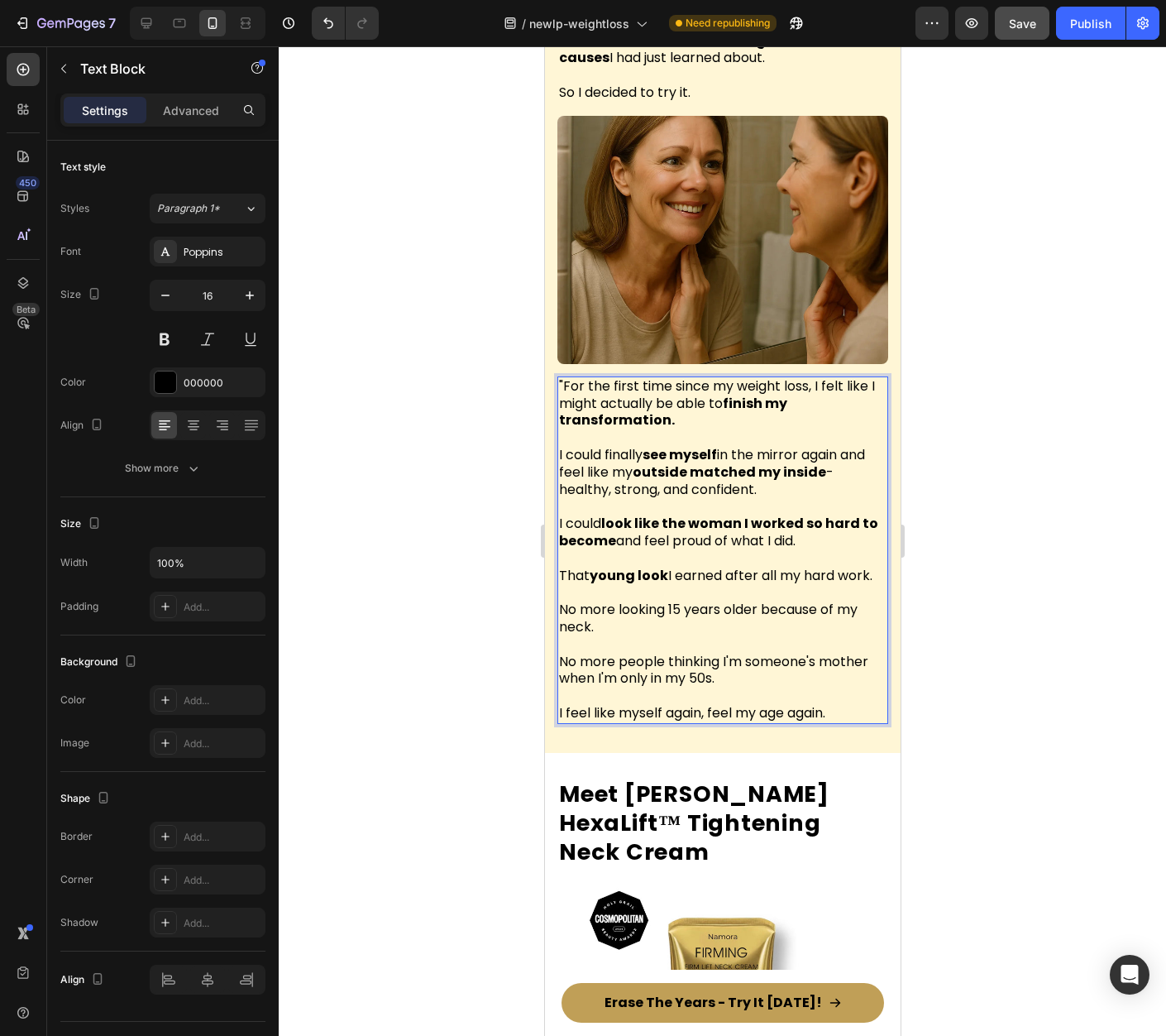
click at [590, 703] on span "I feel like myself again, feel my age again." at bounding box center [692, 712] width 266 height 19
click at [721, 703] on span "I felt like myself again, feel my age again." at bounding box center [690, 712] width 263 height 19
click at [850, 687] on p "I felt like myself again, like my age again." at bounding box center [722, 704] width 327 height 35
drag, startPoint x: 708, startPoint y: 691, endPoint x: 556, endPoint y: 687, distance: 152.1
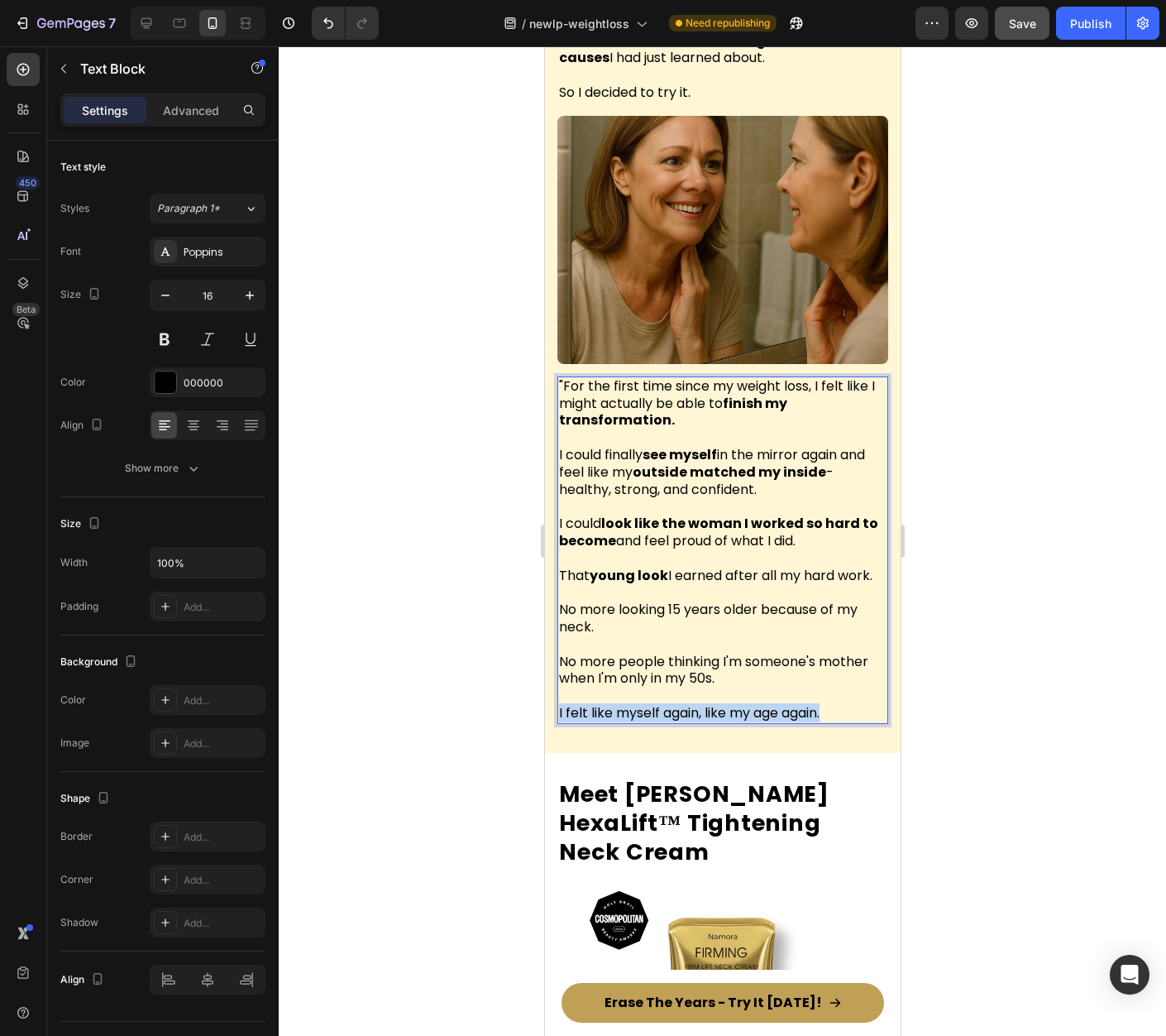
click at [557, 688] on div ""For the first time since my weight loss, I felt like I might actually be able …" at bounding box center [722, 550] width 331 height 347
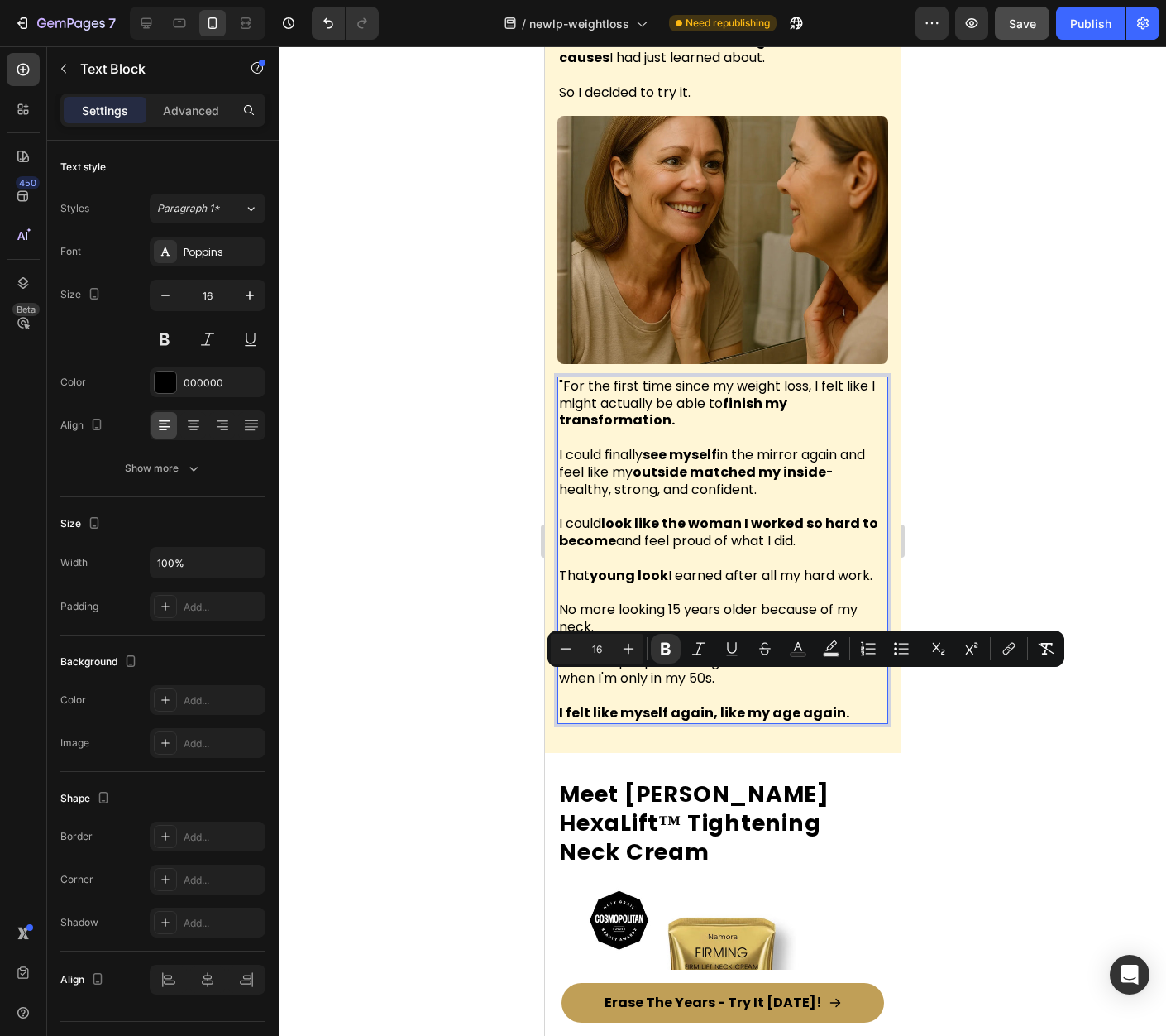
click at [844, 687] on p "I felt like myself again, like my age again." at bounding box center [722, 704] width 327 height 35
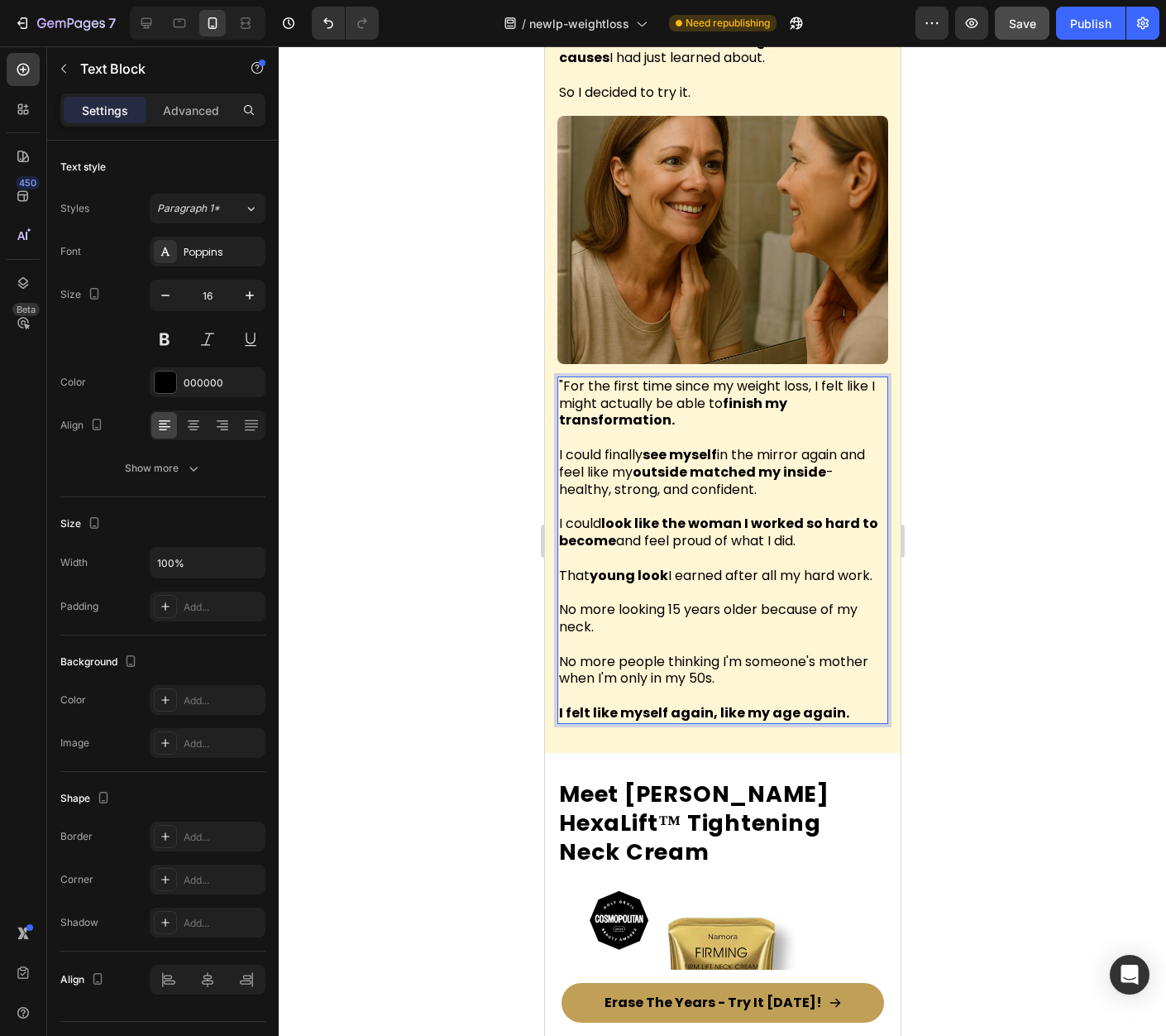
click at [844, 687] on p "I felt like myself again, like my age again." at bounding box center [722, 704] width 327 height 35
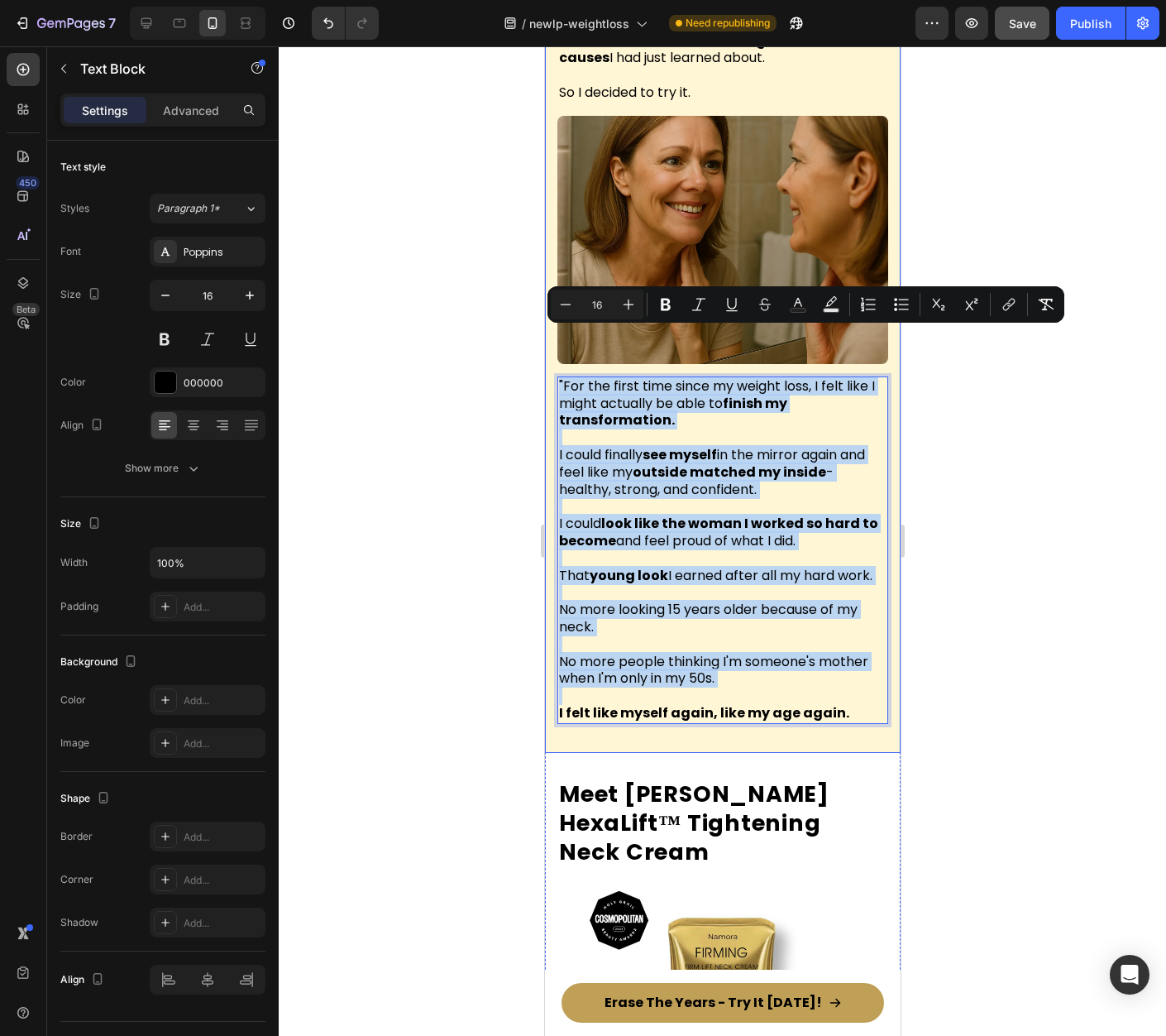
copy div ""For the first time since my weight loss, I felt like I might actually be able …"
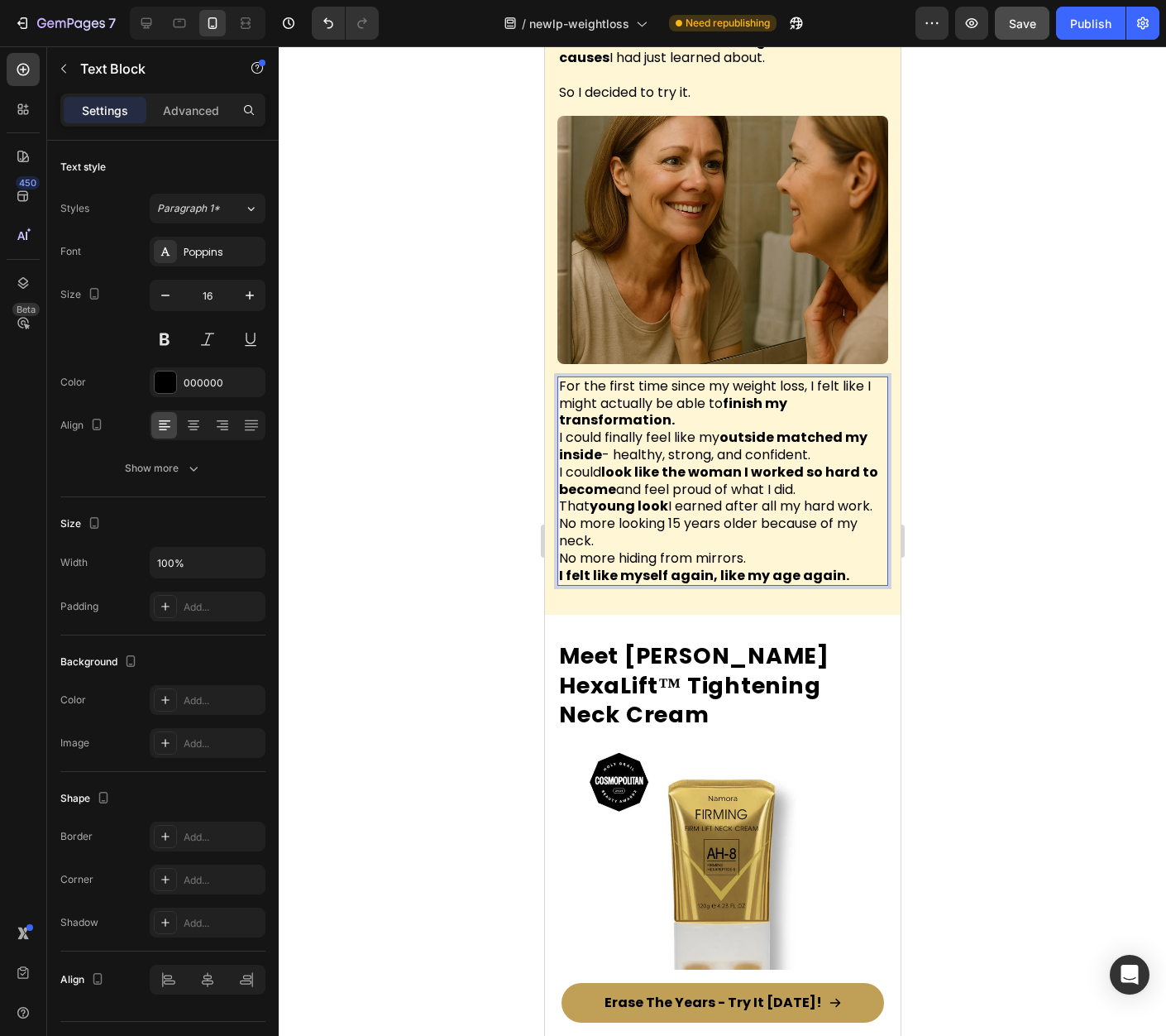
click at [699, 378] on p "For the first time since my weight loss, I felt like I might actually be able t…" at bounding box center [722, 404] width 327 height 52
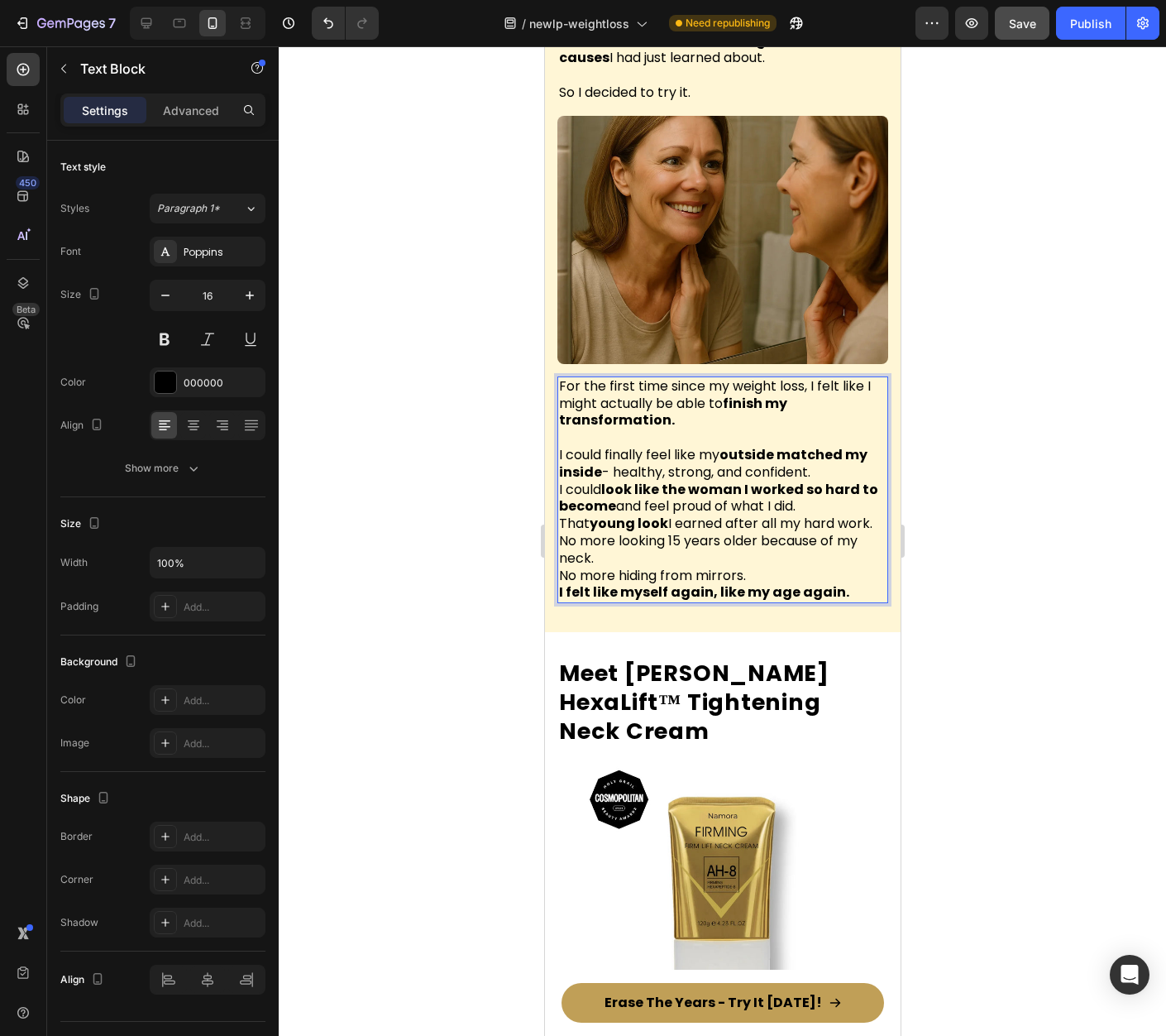
click at [819, 446] on p "I could finally feel like my outside matched my inside - healthy, strong, and c…" at bounding box center [722, 463] width 327 height 35
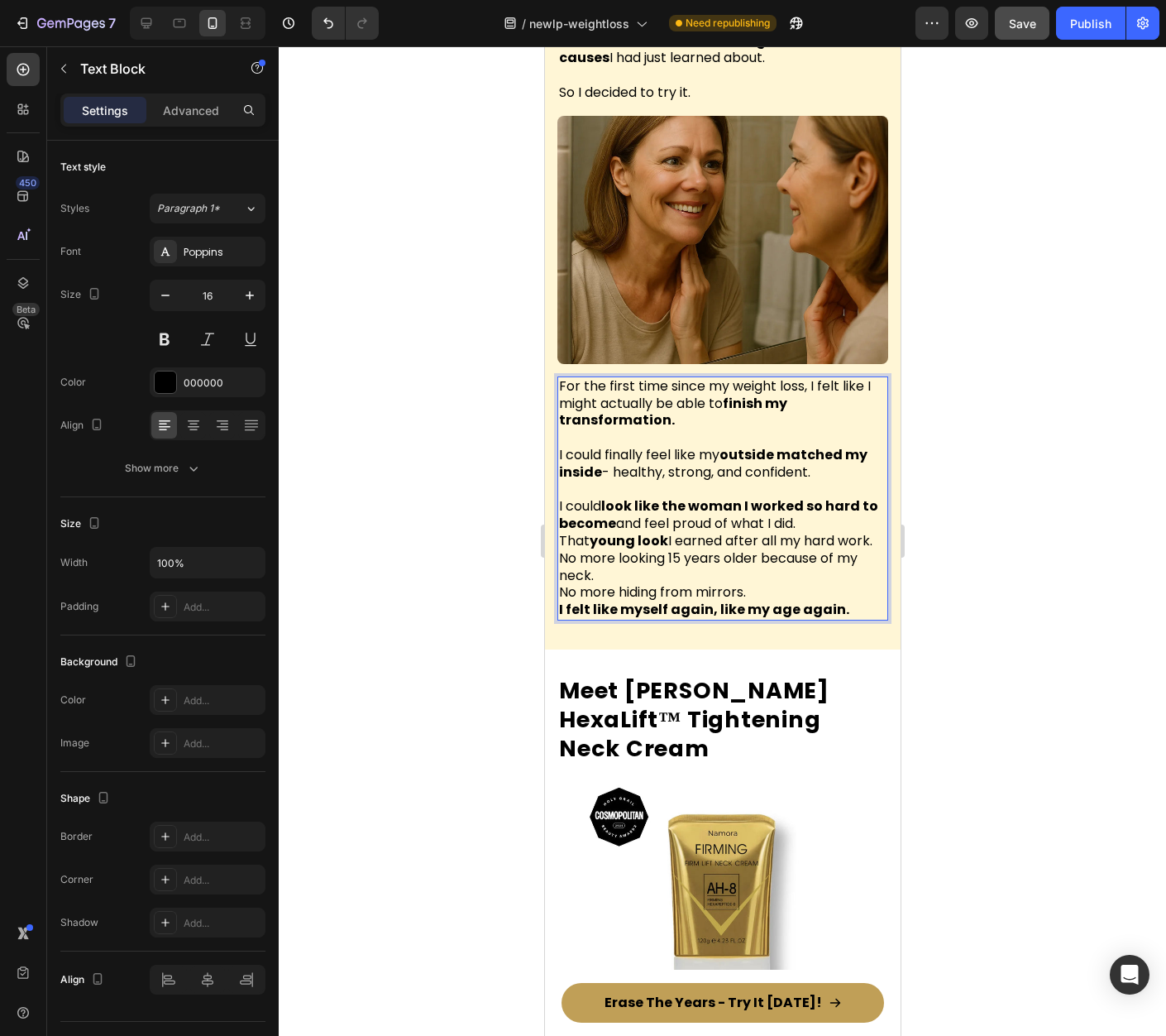
click at [818, 498] on p "I could look like the woman I worked so hard to become and feel proud of what I…" at bounding box center [722, 515] width 327 height 35
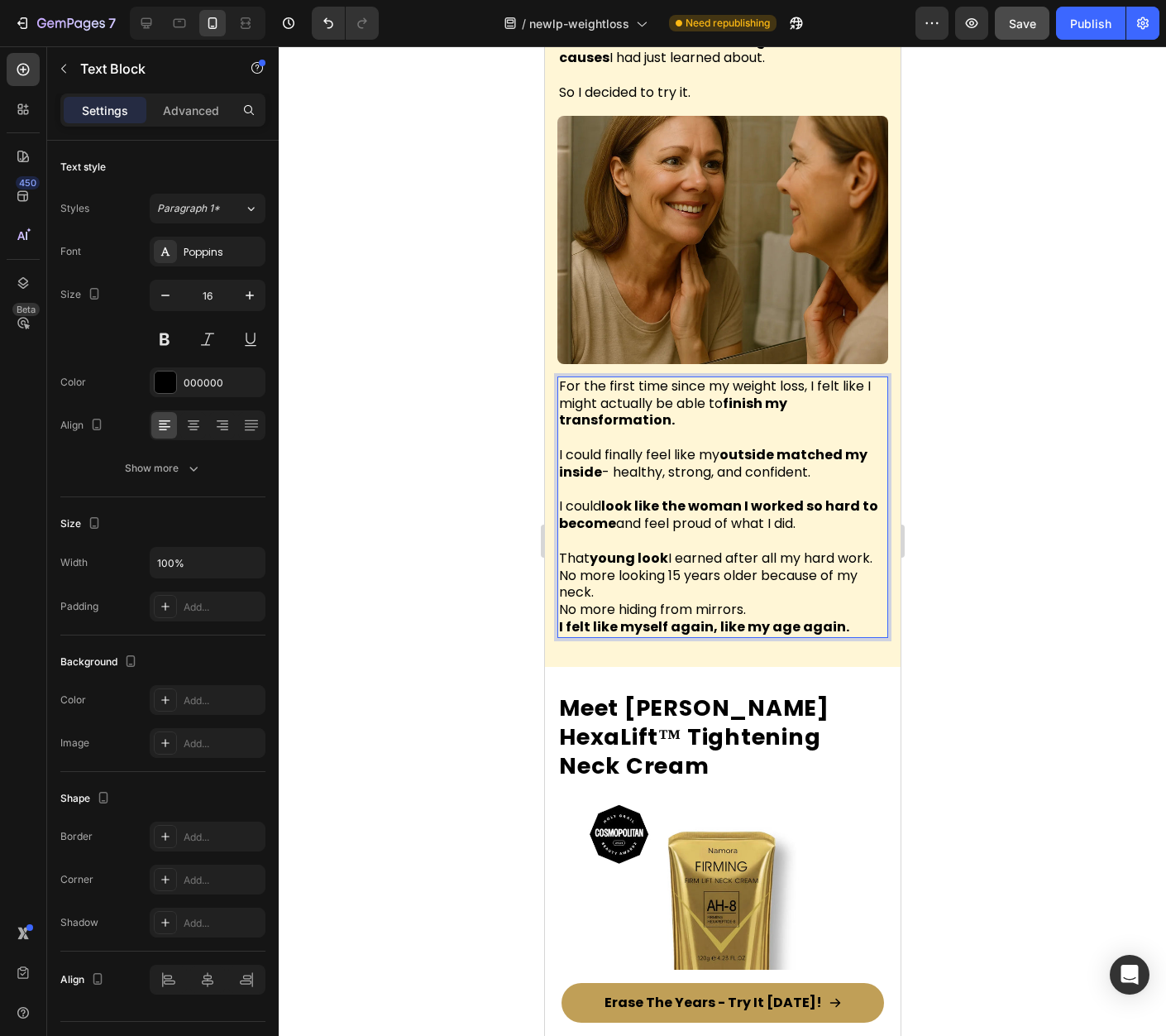
click at [620, 550] on p "That young look I earned after all my hard work." at bounding box center [722, 558] width 327 height 17
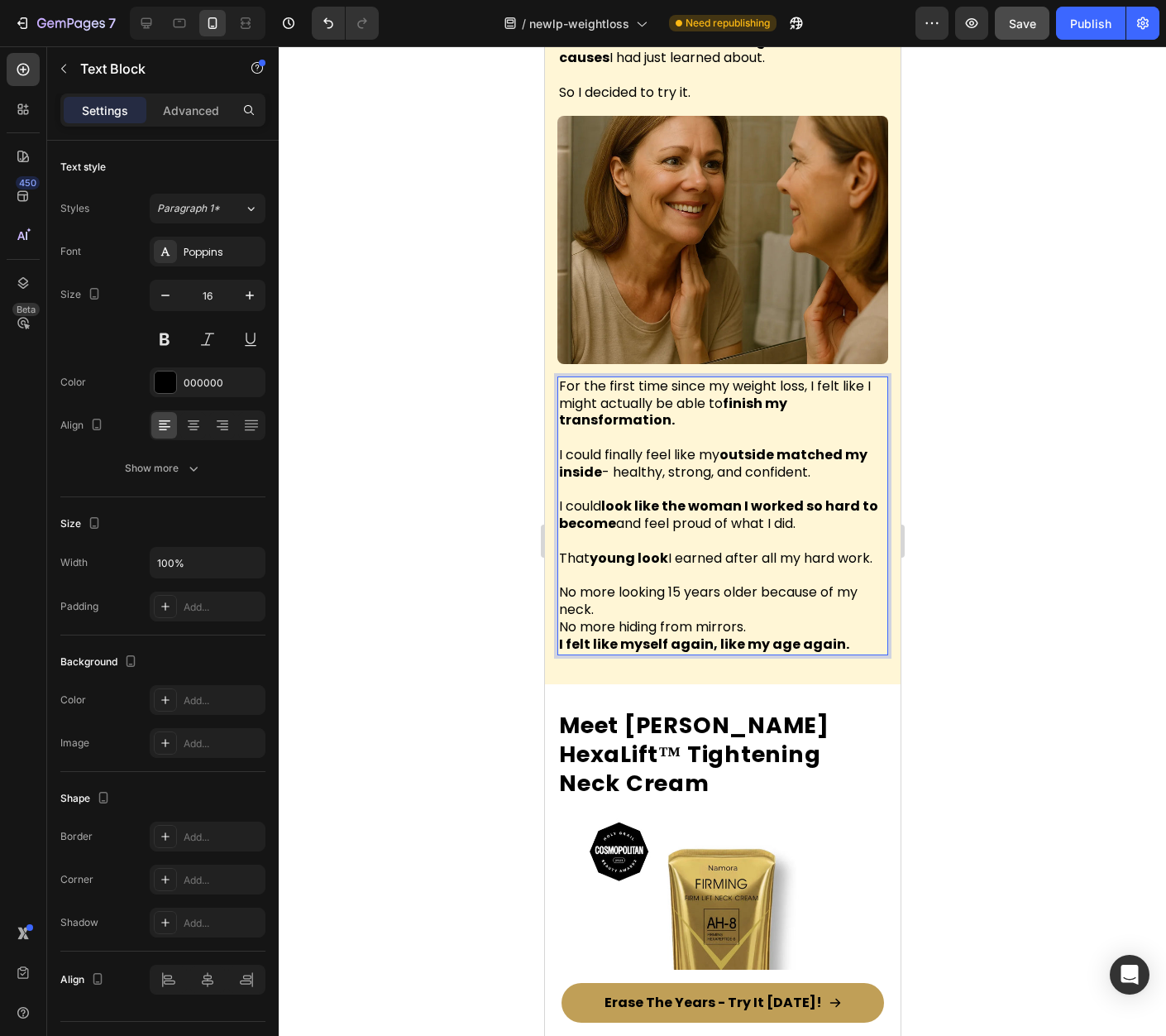
click at [612, 584] on p "No more looking 15 years older because of my neck." at bounding box center [722, 601] width 327 height 35
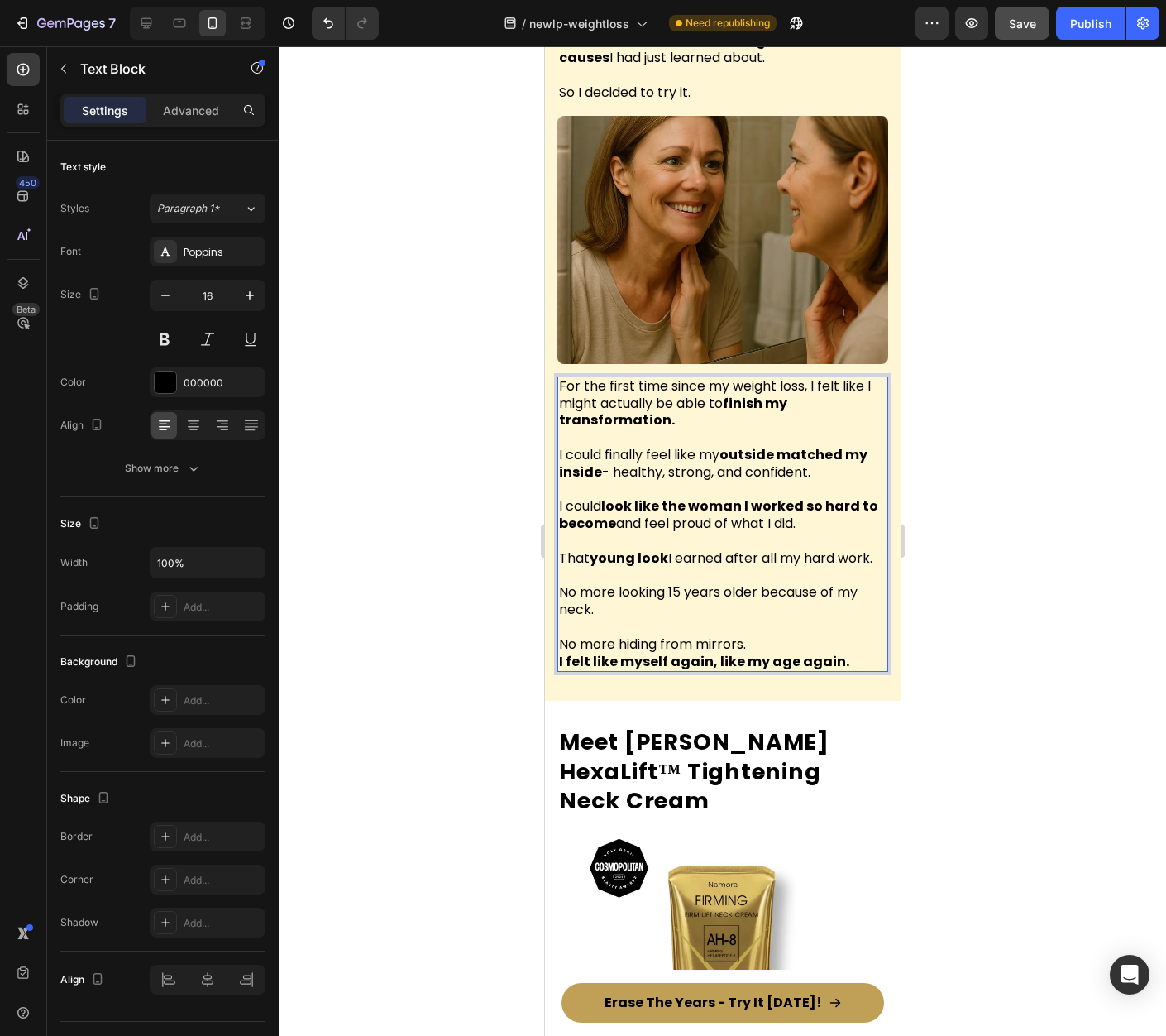
drag, startPoint x: 758, startPoint y: 612, endPoint x: 767, endPoint y: 612, distance: 9.0
click at [758, 636] on p "No more hiding from mirrors." at bounding box center [722, 644] width 327 height 17
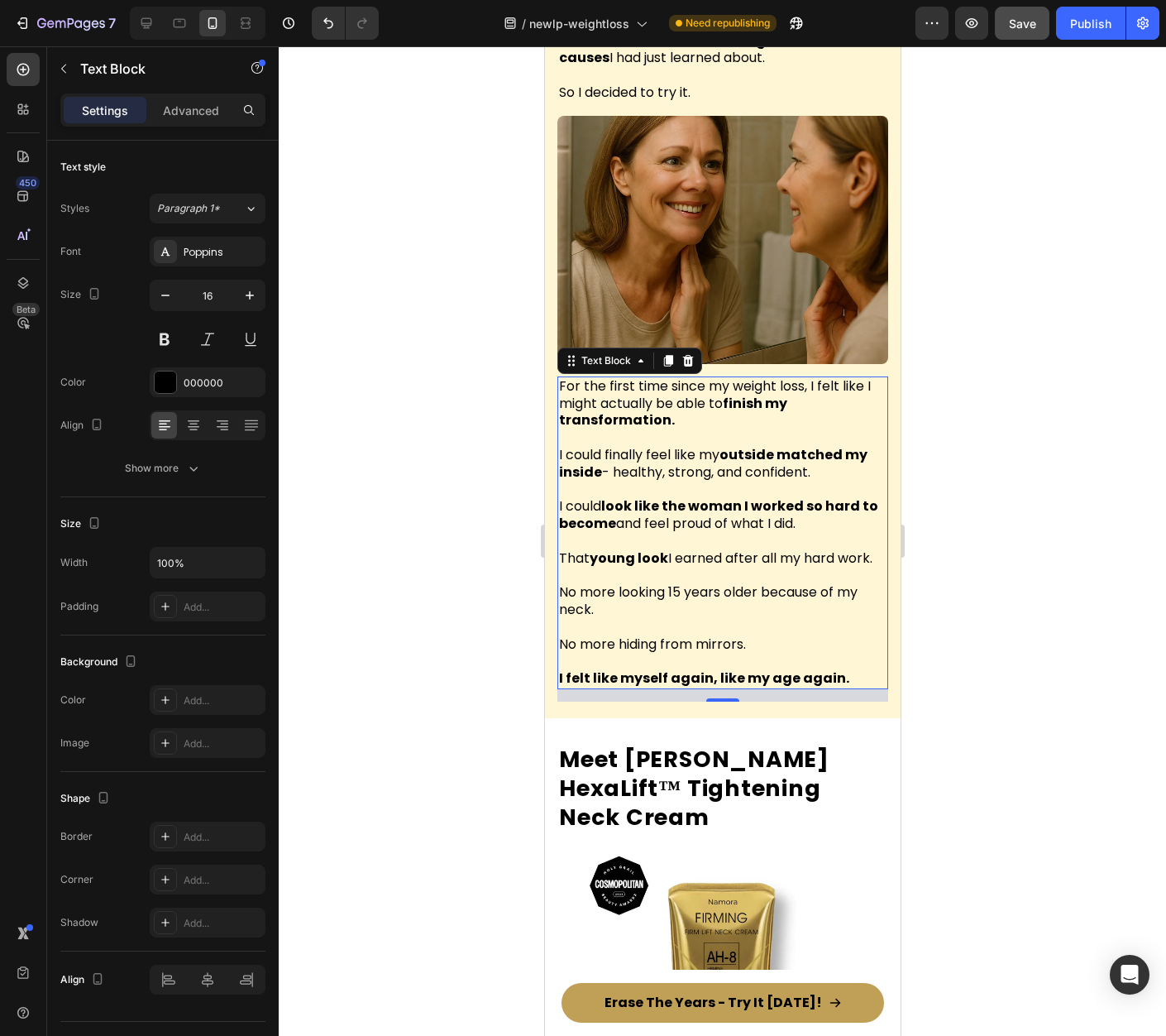
click at [1003, 594] on div at bounding box center [722, 541] width 888 height 989
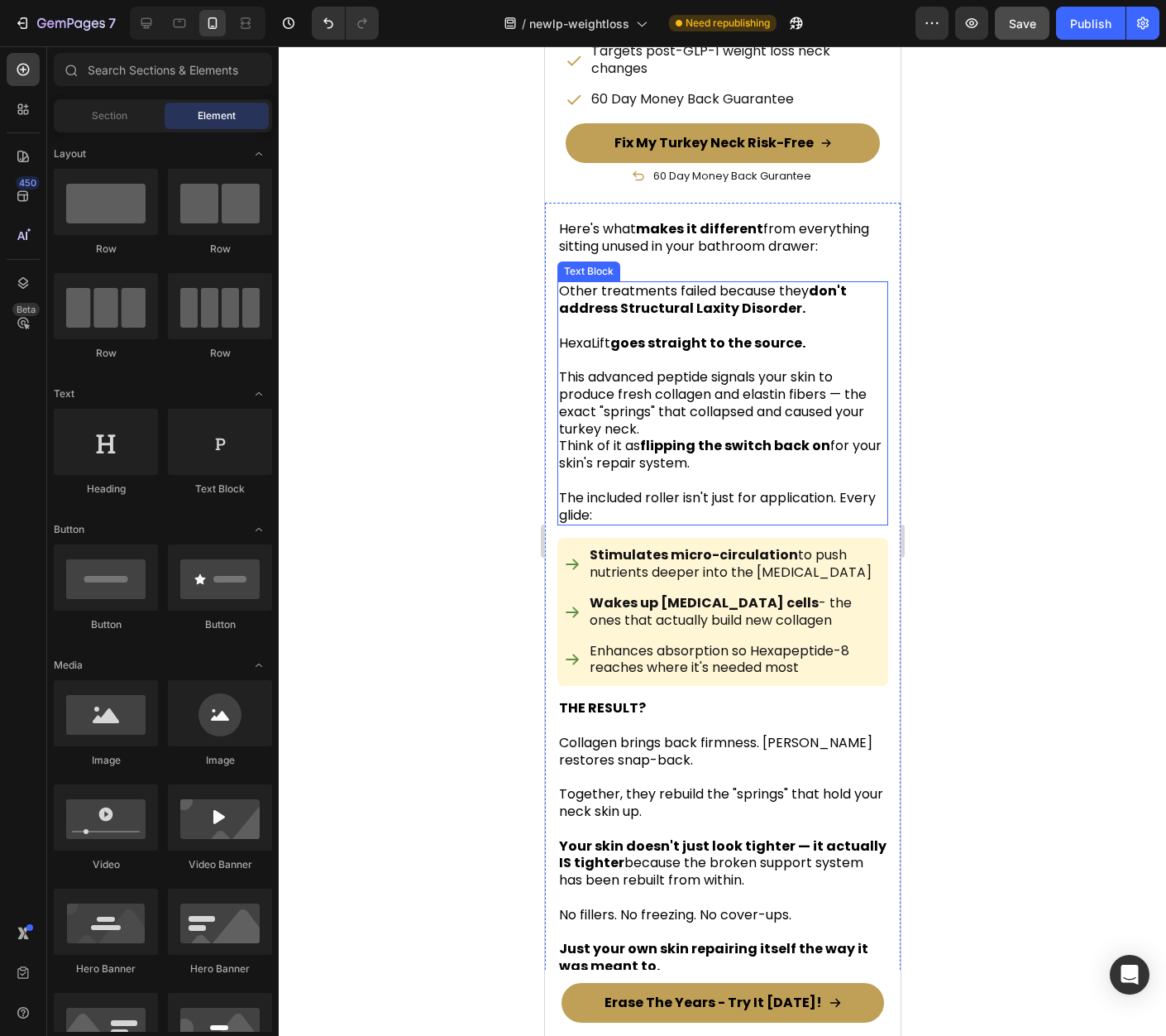
scroll to position [6383, 0]
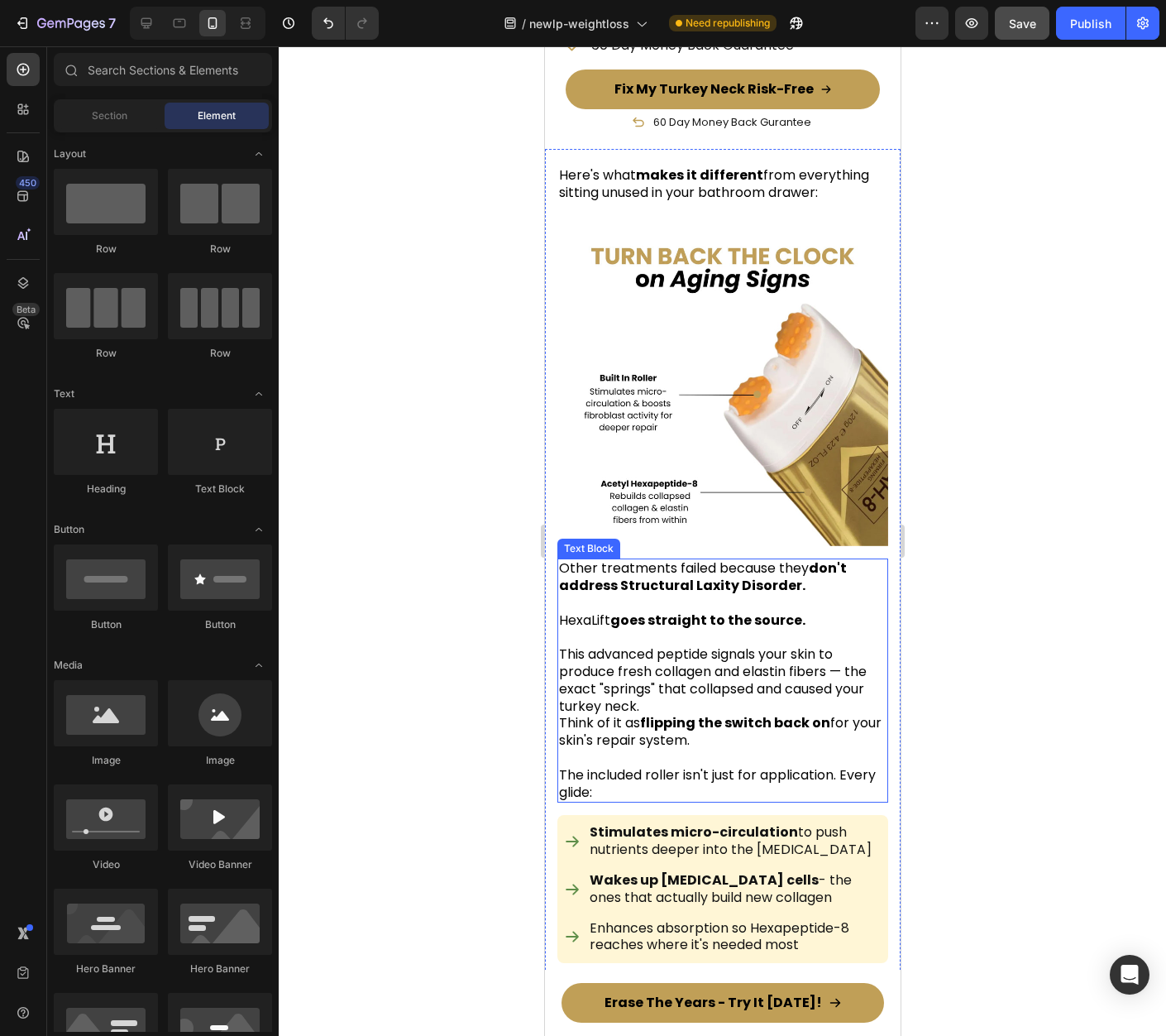
click at [671, 646] on p "This advanced peptide signals your skin to produce fresh collagen and elastin f…" at bounding box center [722, 698] width 327 height 103
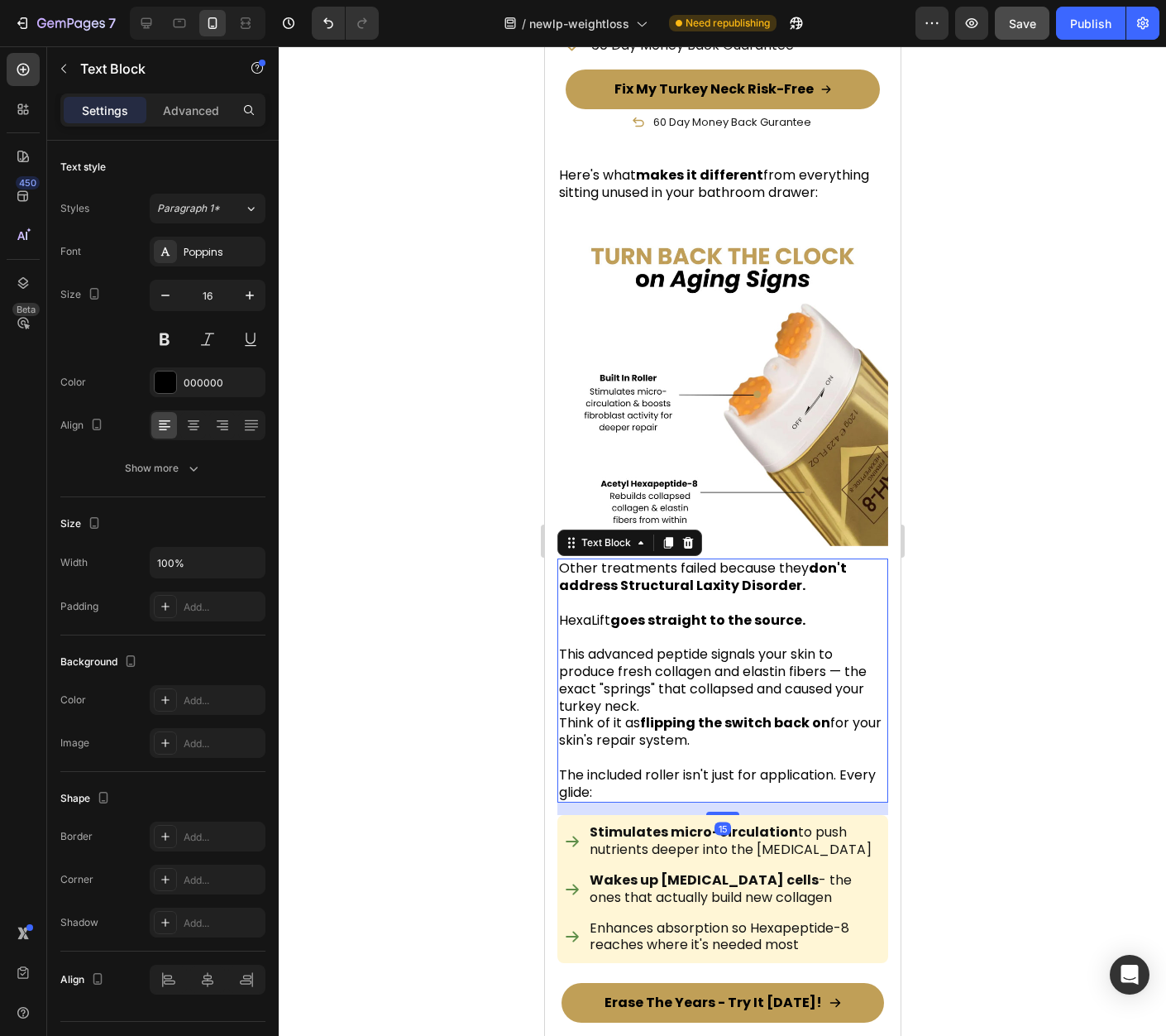
click at [694, 646] on p "This advanced peptide signals your skin to produce fresh collagen and elastin f…" at bounding box center [722, 698] width 327 height 103
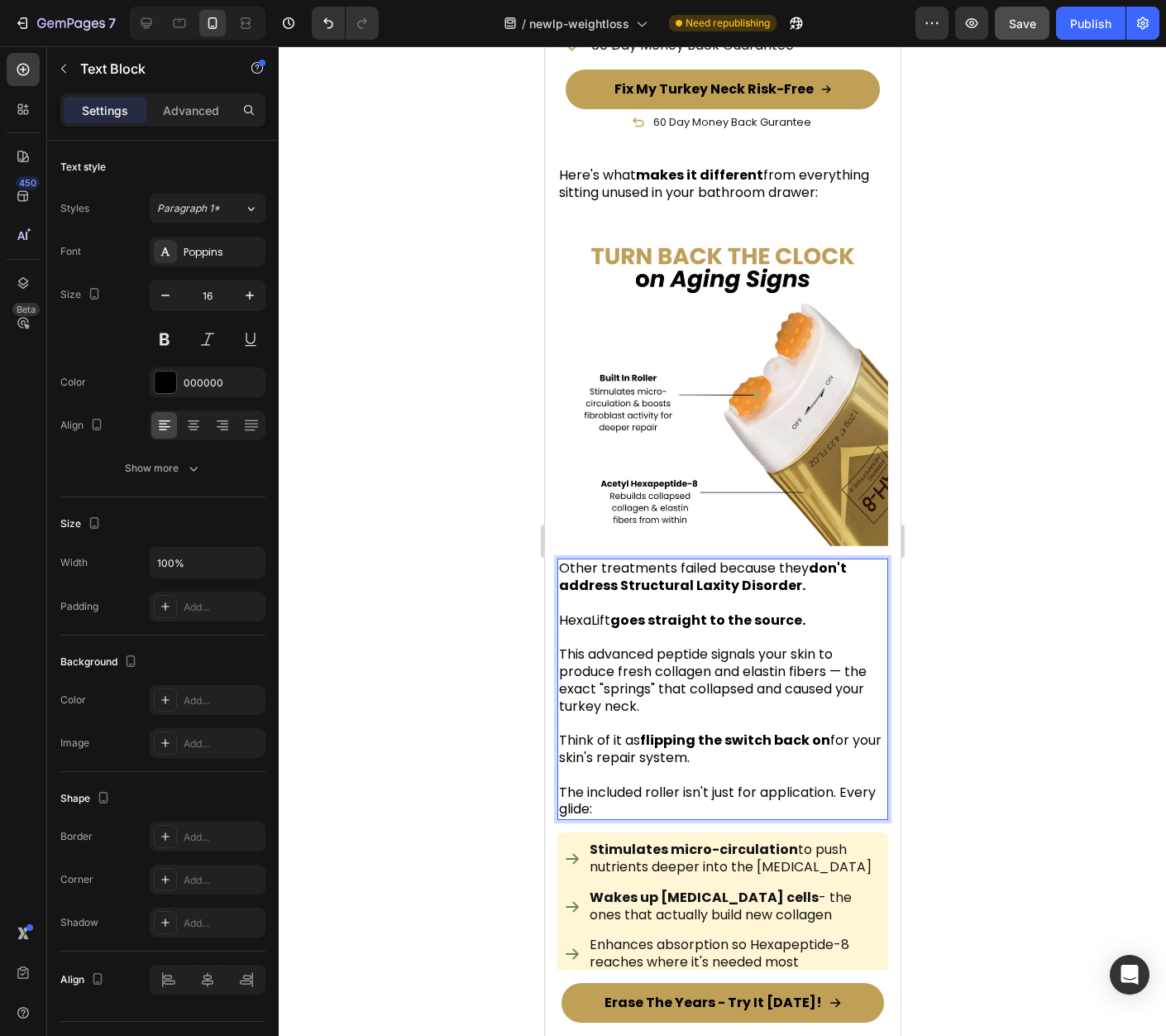
click at [960, 687] on div at bounding box center [722, 541] width 888 height 989
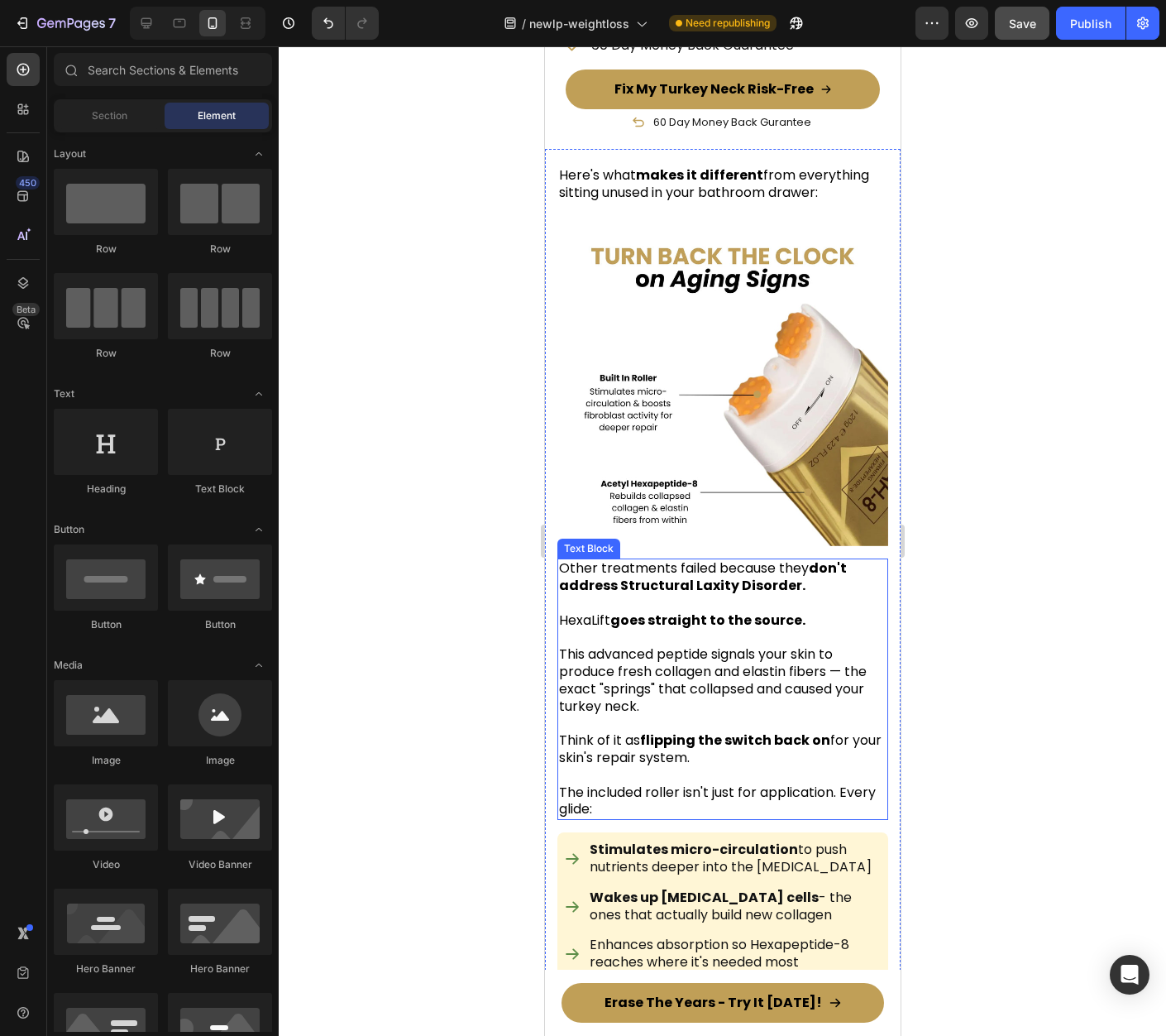
click at [834, 784] on p "The included roller isn't just for application. Every glide:" at bounding box center [722, 801] width 327 height 35
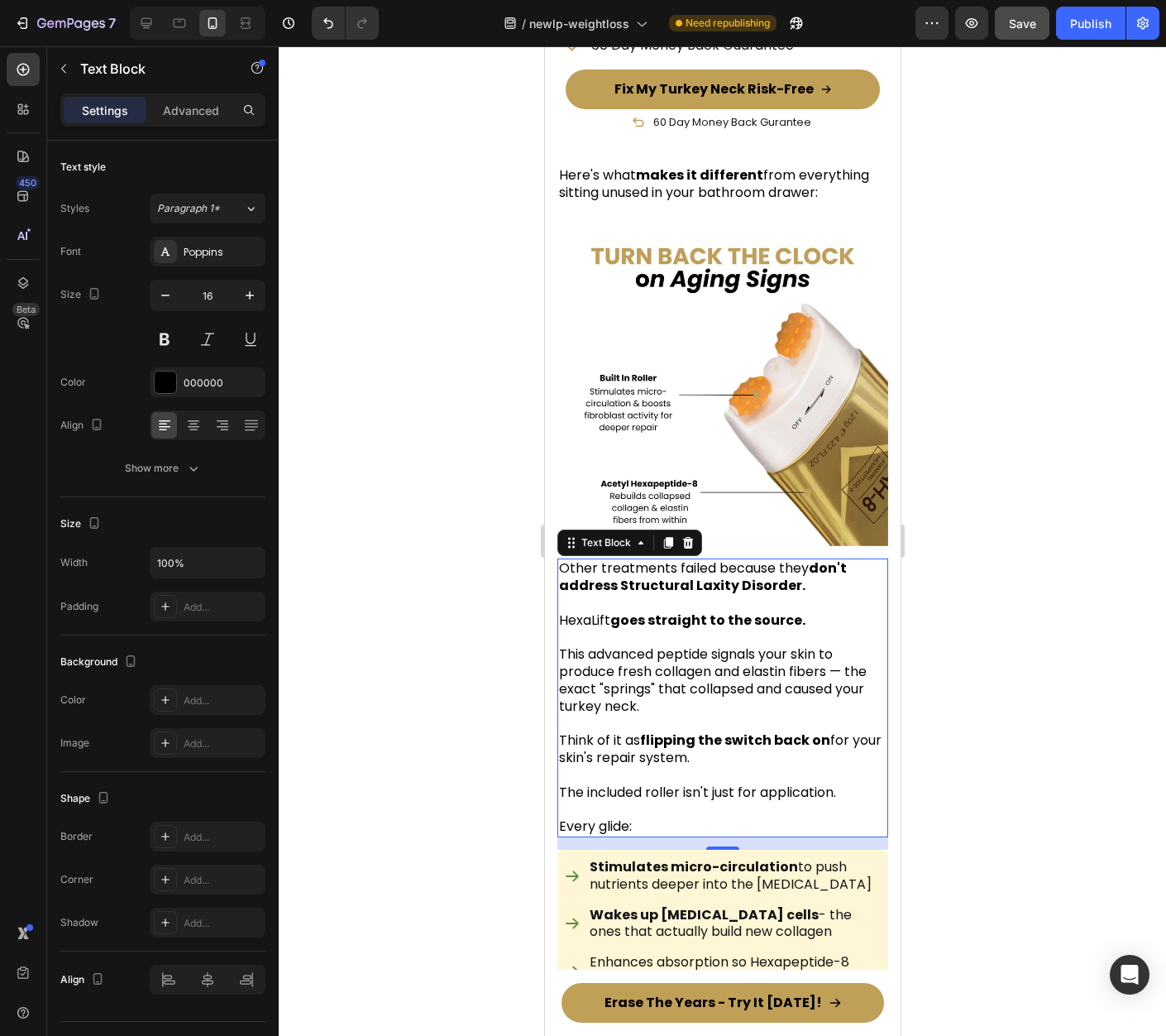
click at [1066, 622] on div at bounding box center [722, 541] width 888 height 989
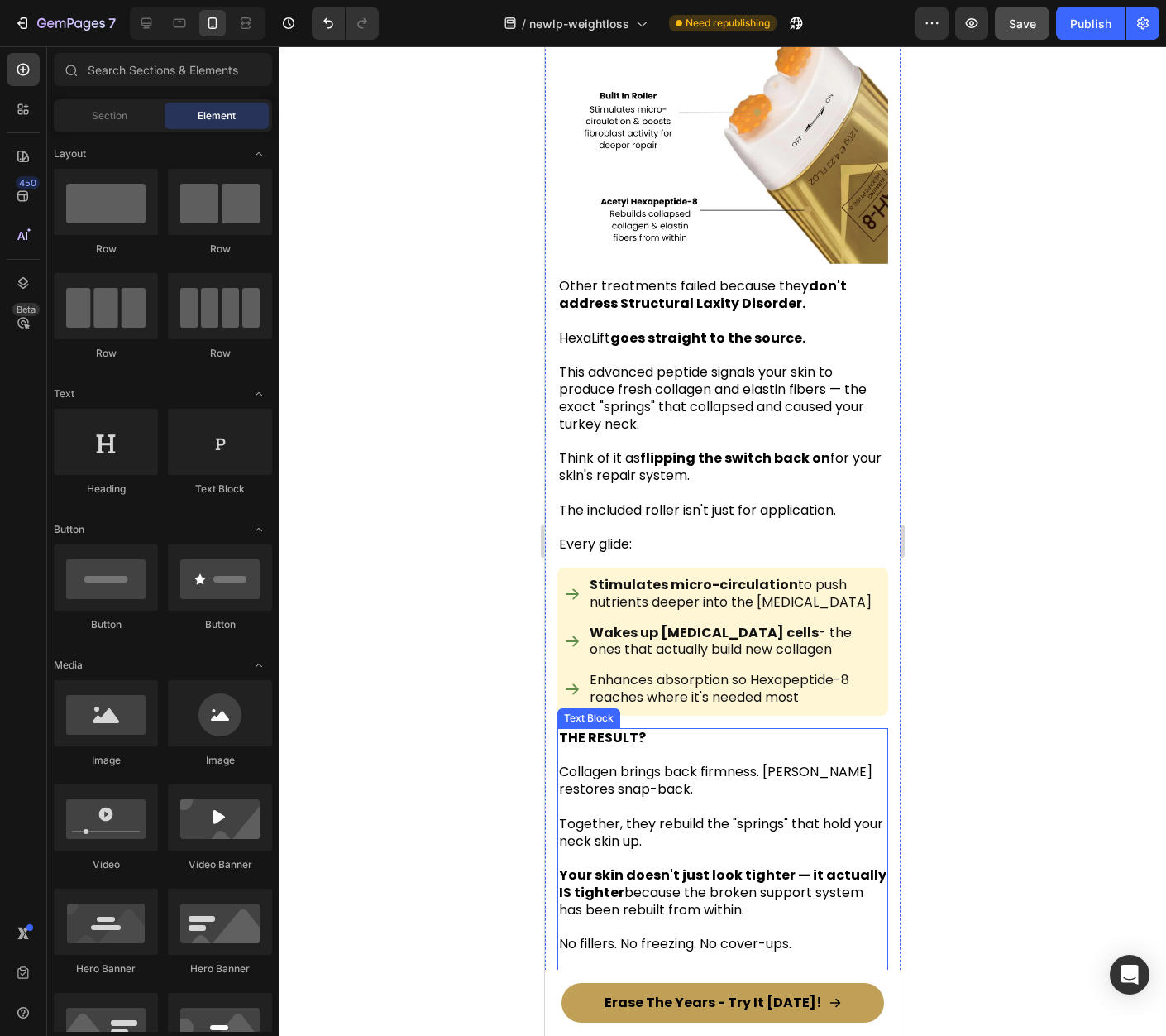
scroll to position [6682, 0]
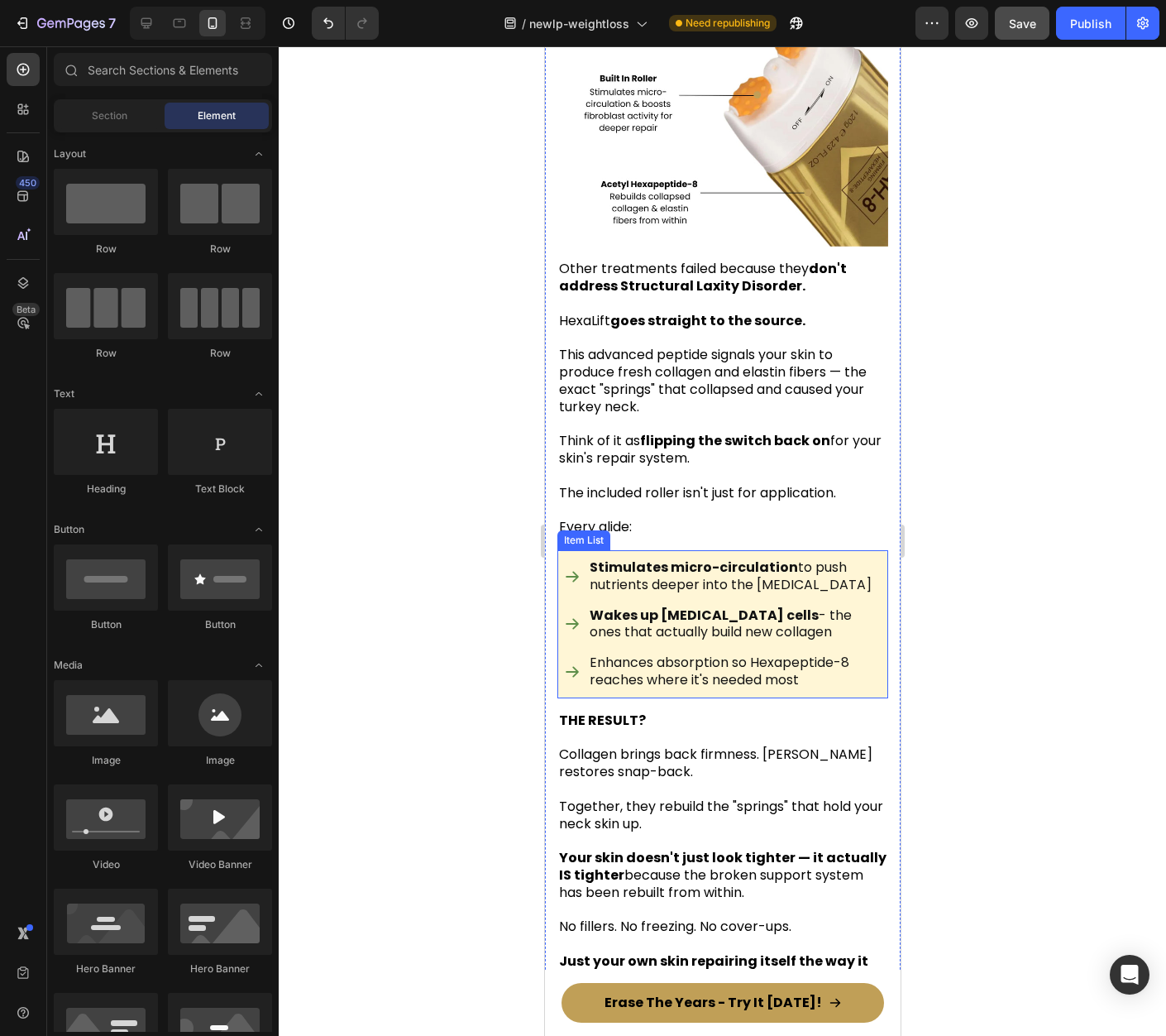
click at [664, 654] on p "Enhances absorption so Hexapeptide-8 reaches where it's needed most" at bounding box center [733, 671] width 289 height 35
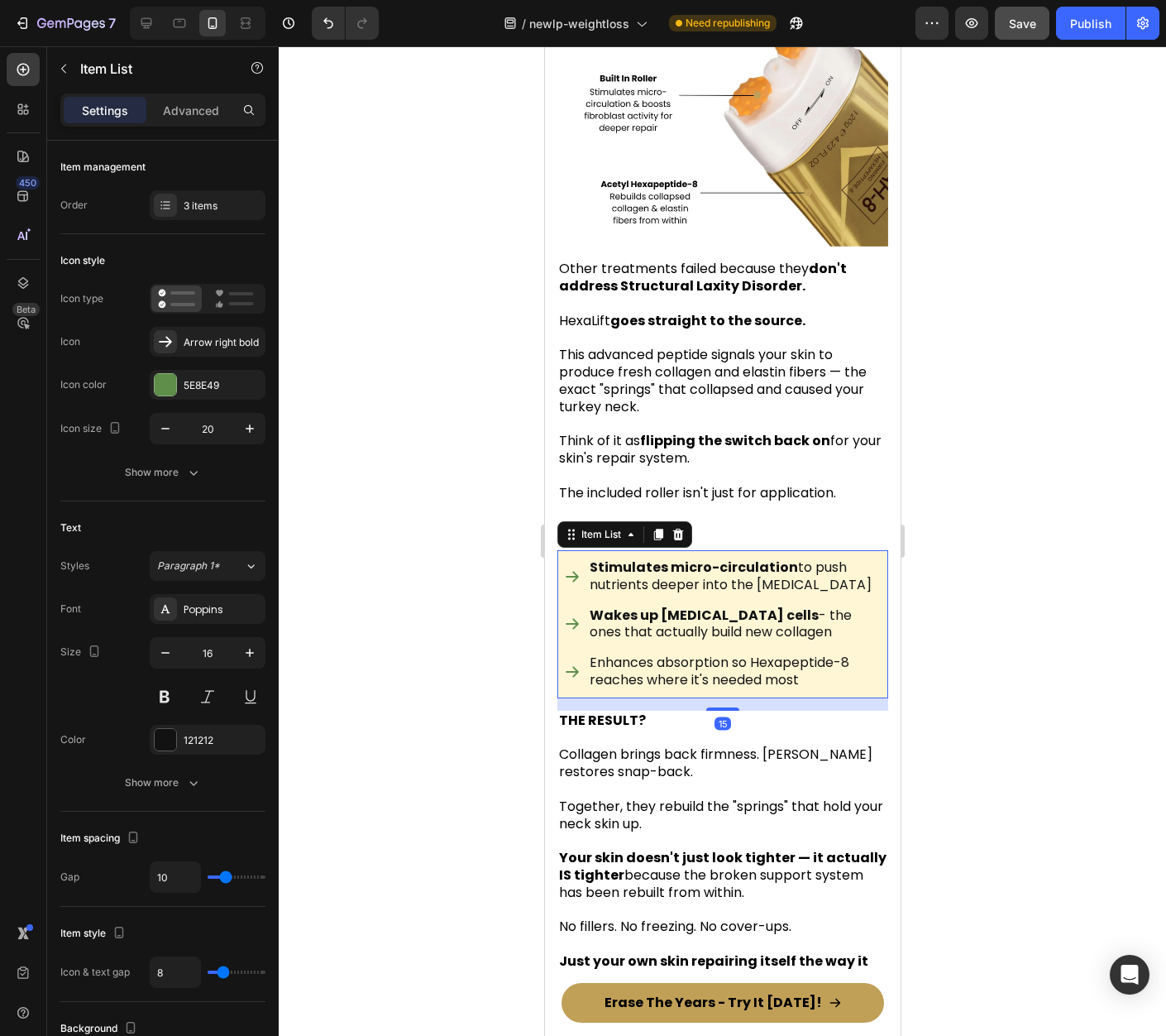
click at [703, 654] on p "Enhances absorption so Hexapeptide-8 reaches where it's needed most" at bounding box center [733, 671] width 289 height 35
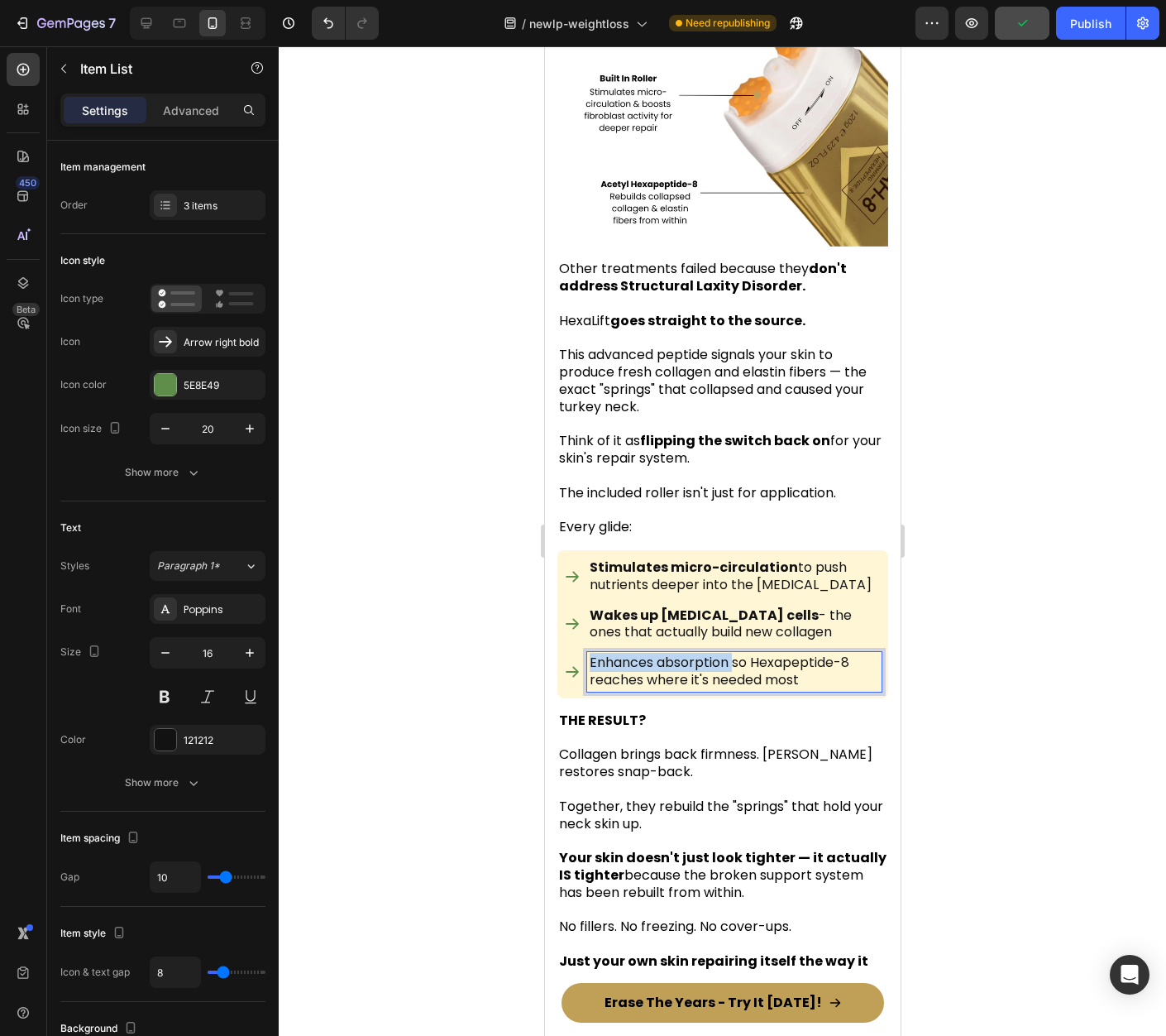
drag, startPoint x: 731, startPoint y: 582, endPoint x: 613, endPoint y: 582, distance: 118.0
click at [586, 652] on div "Enhances absorption so Hexapeptide-8 reaches where it's needed most" at bounding box center [734, 672] width 294 height 40
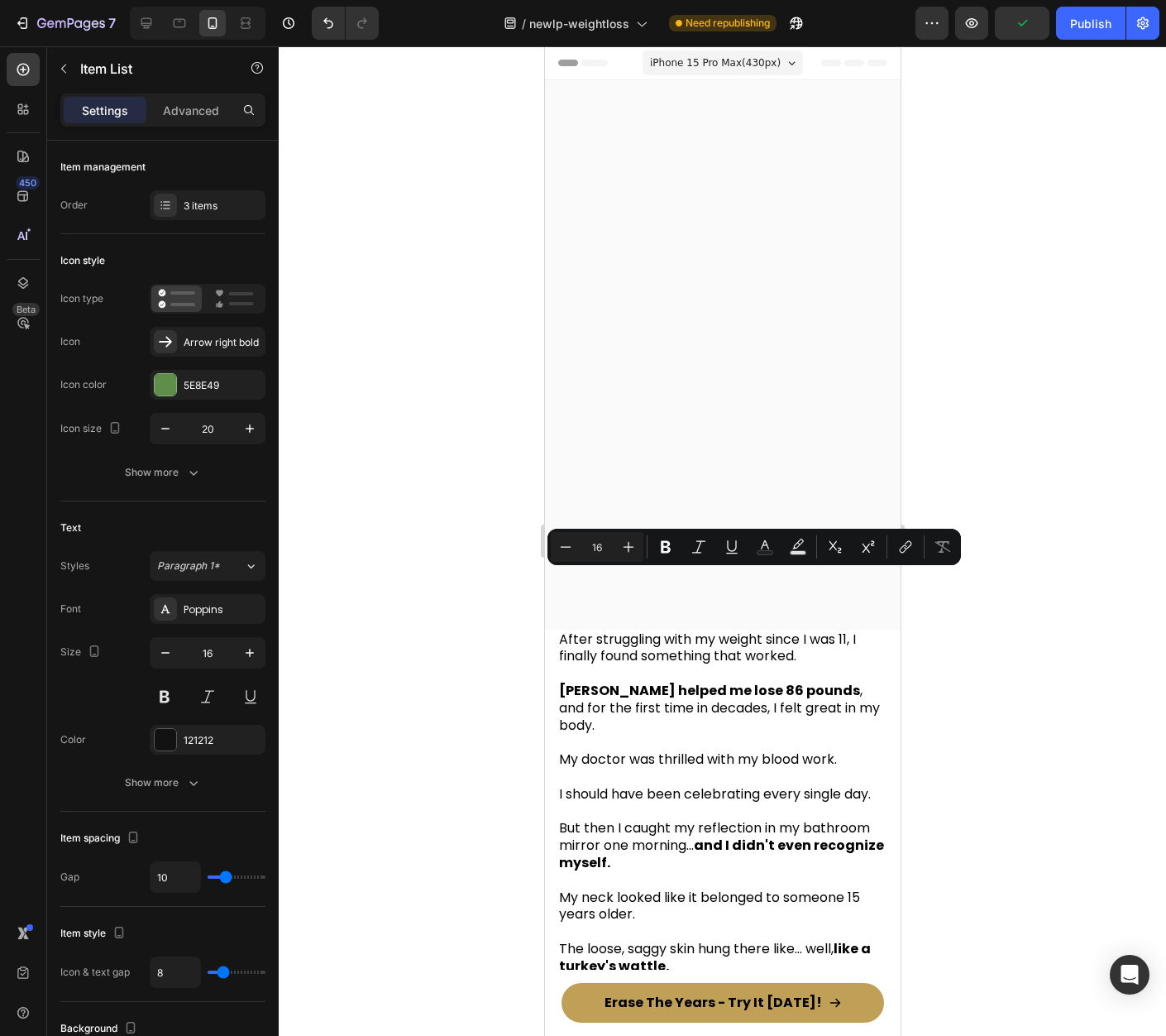
scroll to position [6682, 0]
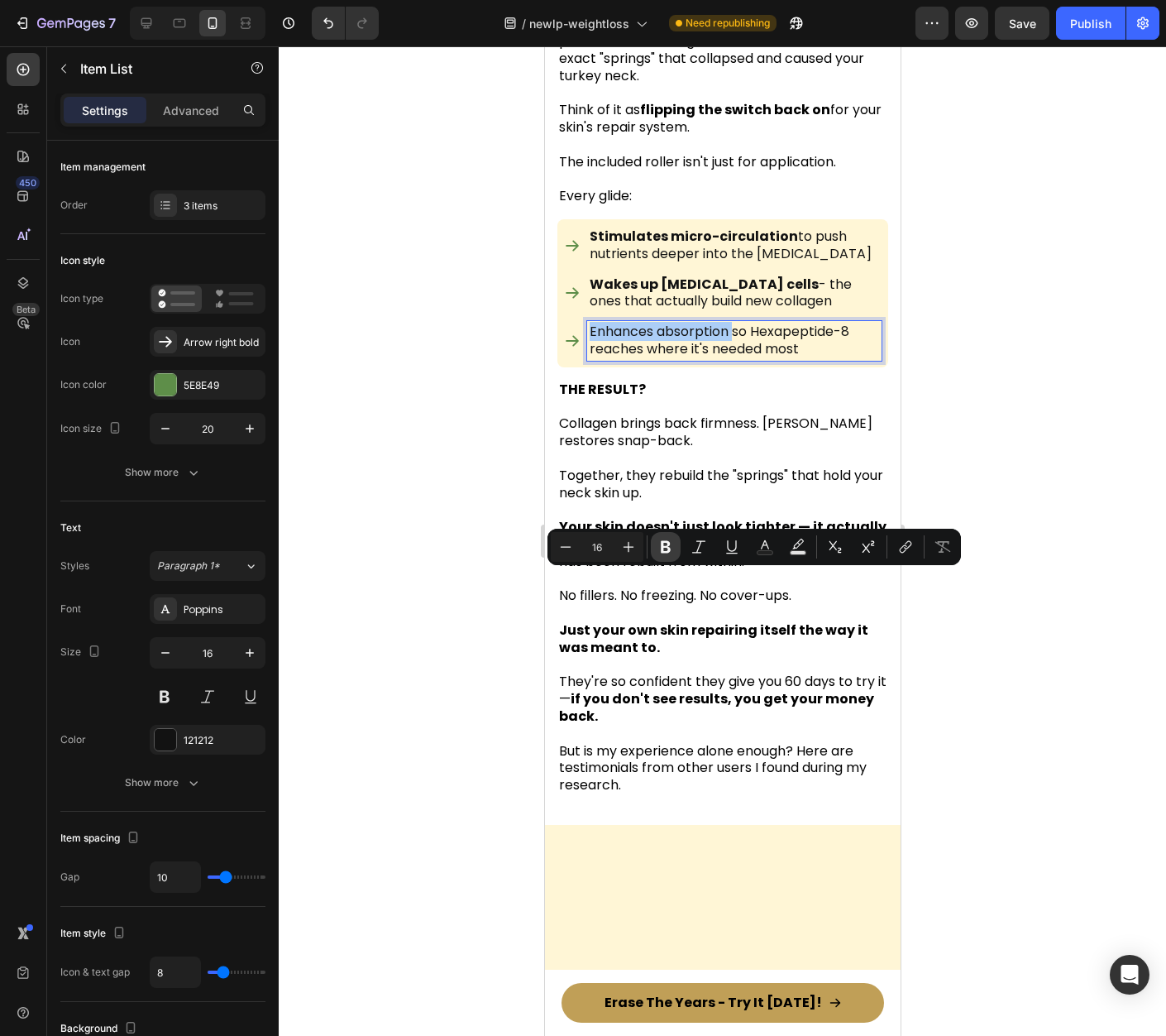
click at [664, 546] on icon "Editor contextual toolbar" at bounding box center [666, 547] width 10 height 12
click at [945, 601] on div at bounding box center [722, 541] width 888 height 989
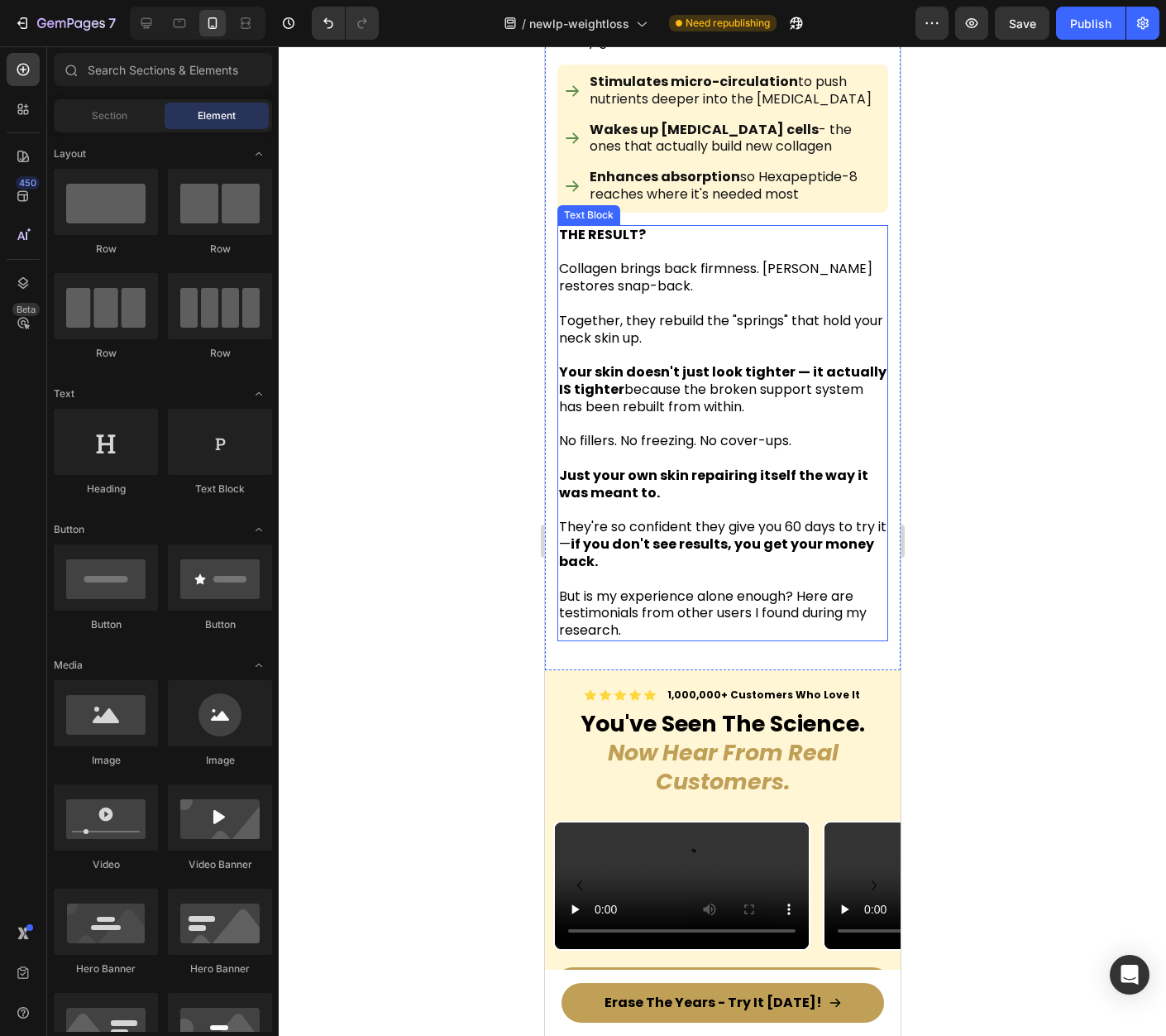
scroll to position [6864, 0]
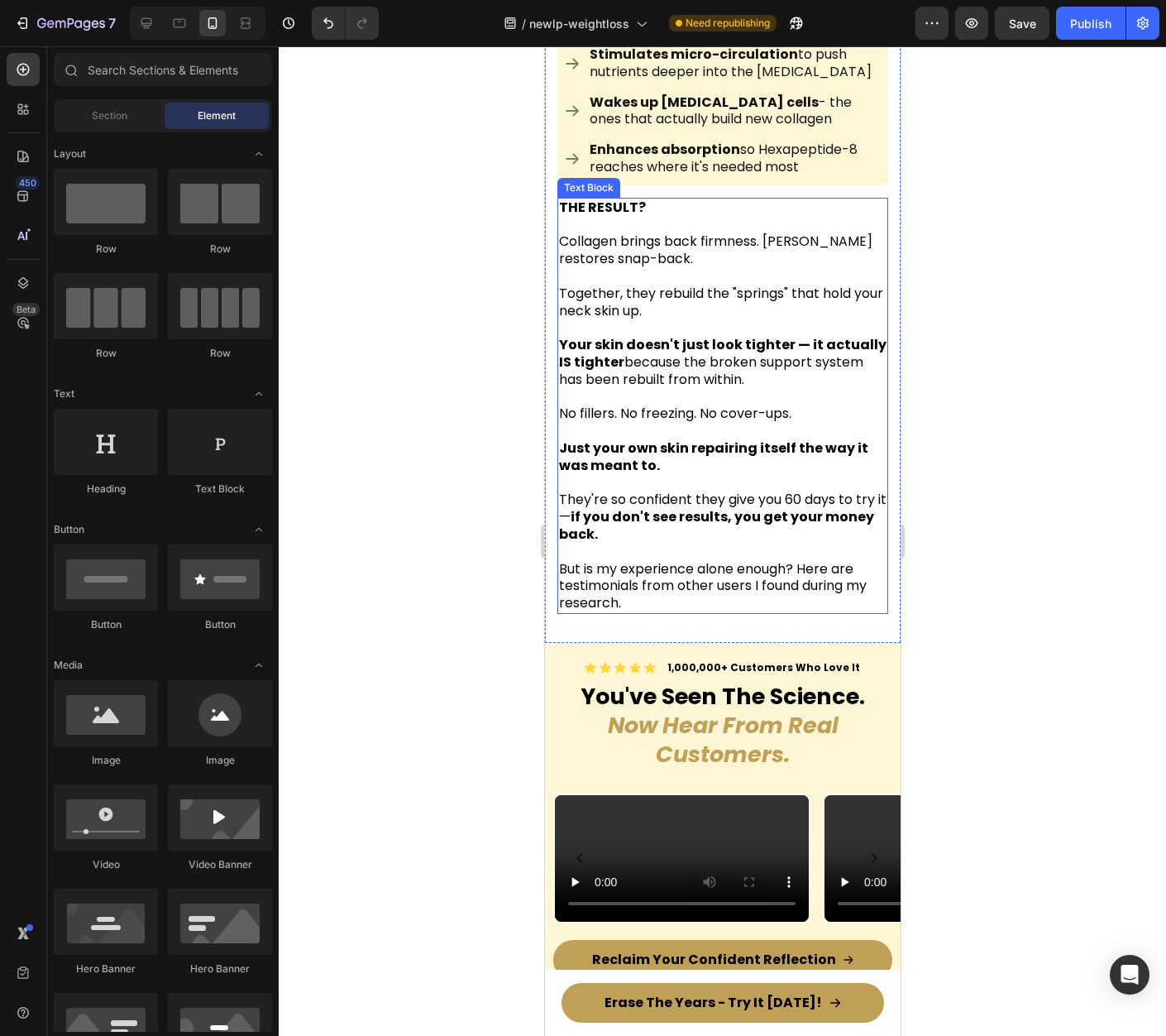
click at [640, 268] on p "Collagen brings back firmness. Elastin restores snap-back." at bounding box center [722, 243] width 327 height 52
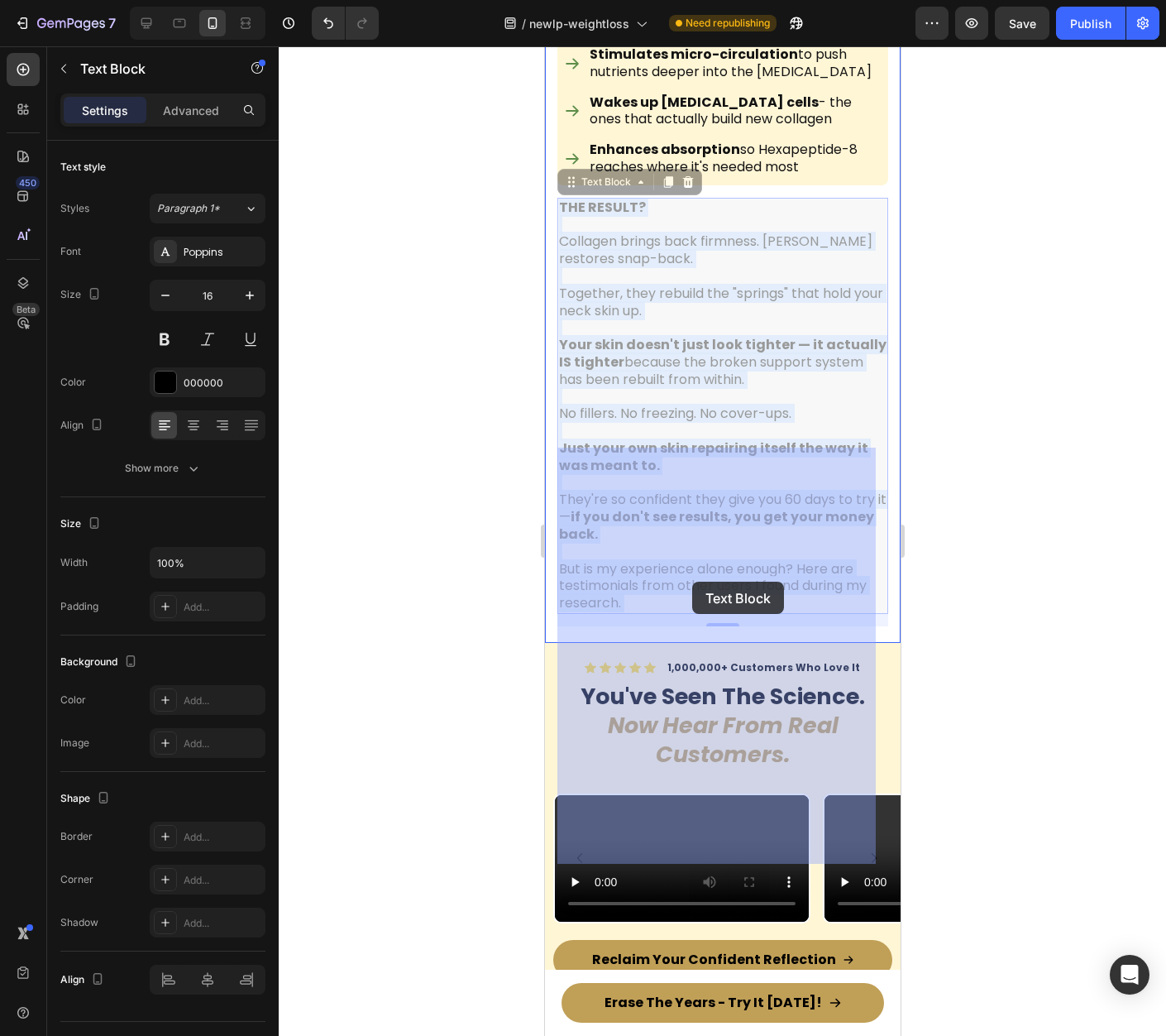
drag, startPoint x: 579, startPoint y: 493, endPoint x: 696, endPoint y: 579, distance: 145.2
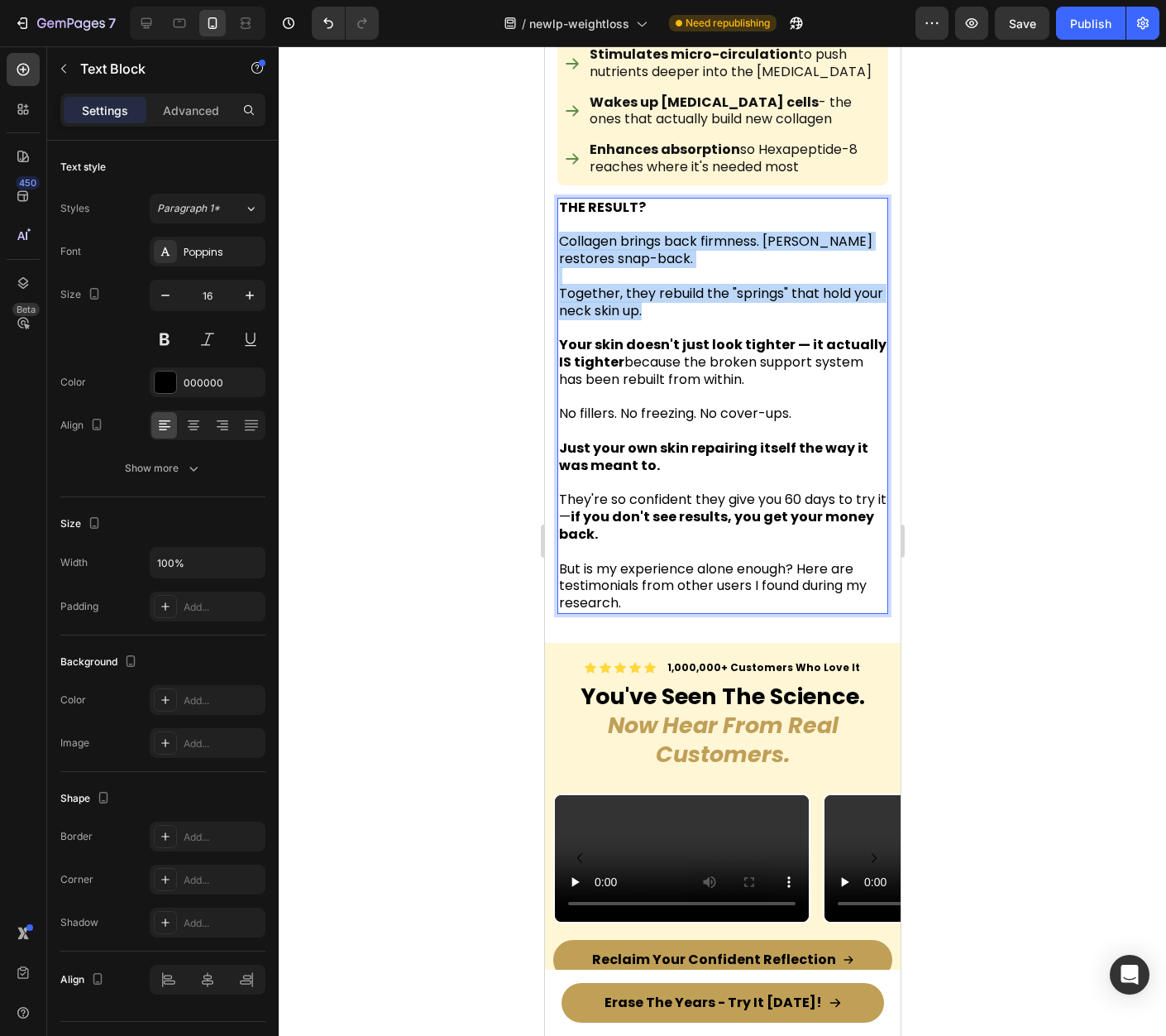
drag, startPoint x: 593, startPoint y: 534, endPoint x: 536, endPoint y: 491, distance: 71.4
click at [544, 491] on html "iPhone 15 Pro Max ( 430 px) iPhone 13 Mini iPhone 13 Pro iPhone 11 Pro Max iPho…" at bounding box center [722, 810] width 356 height 15259
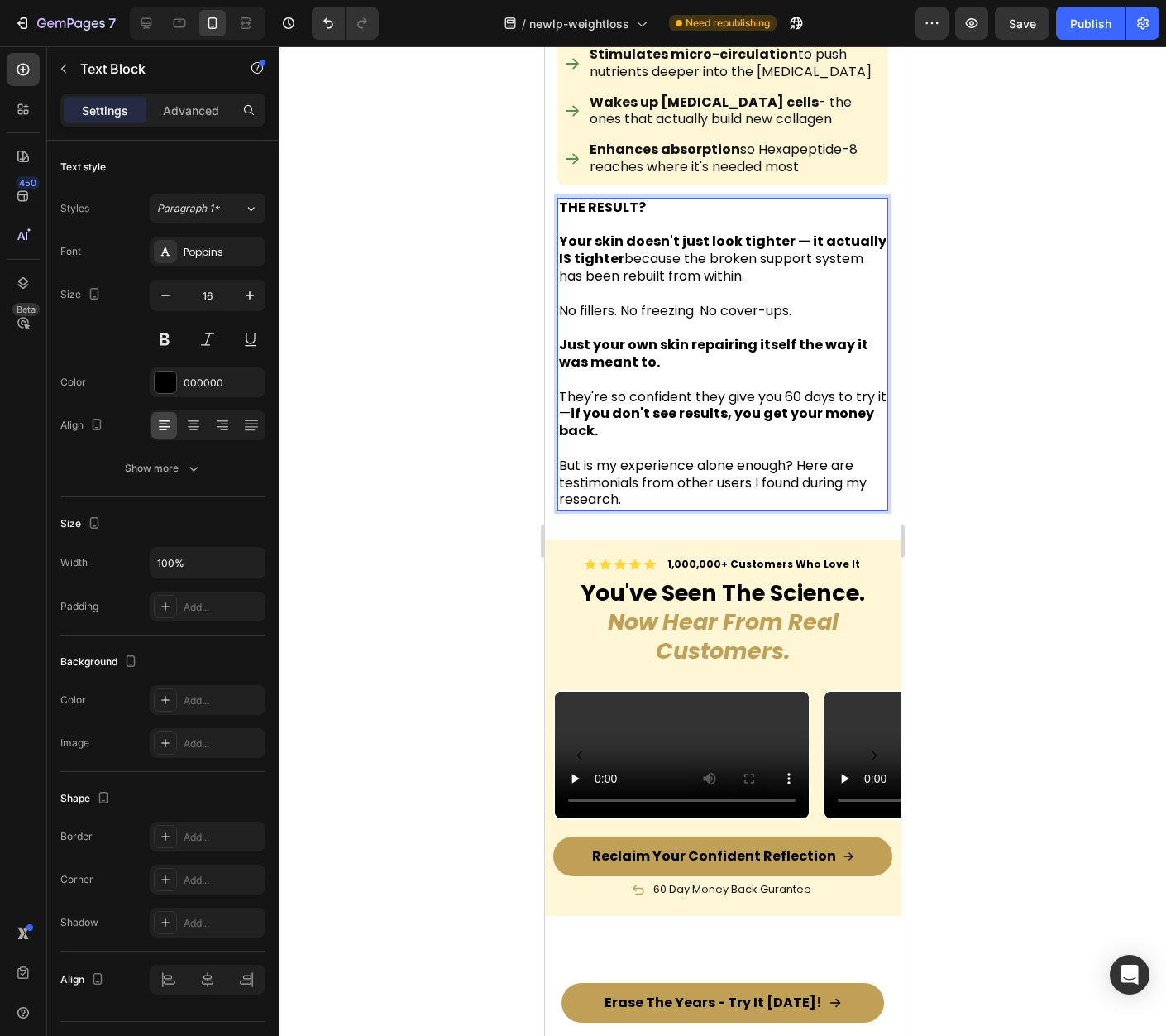
click at [992, 546] on div at bounding box center [722, 541] width 888 height 989
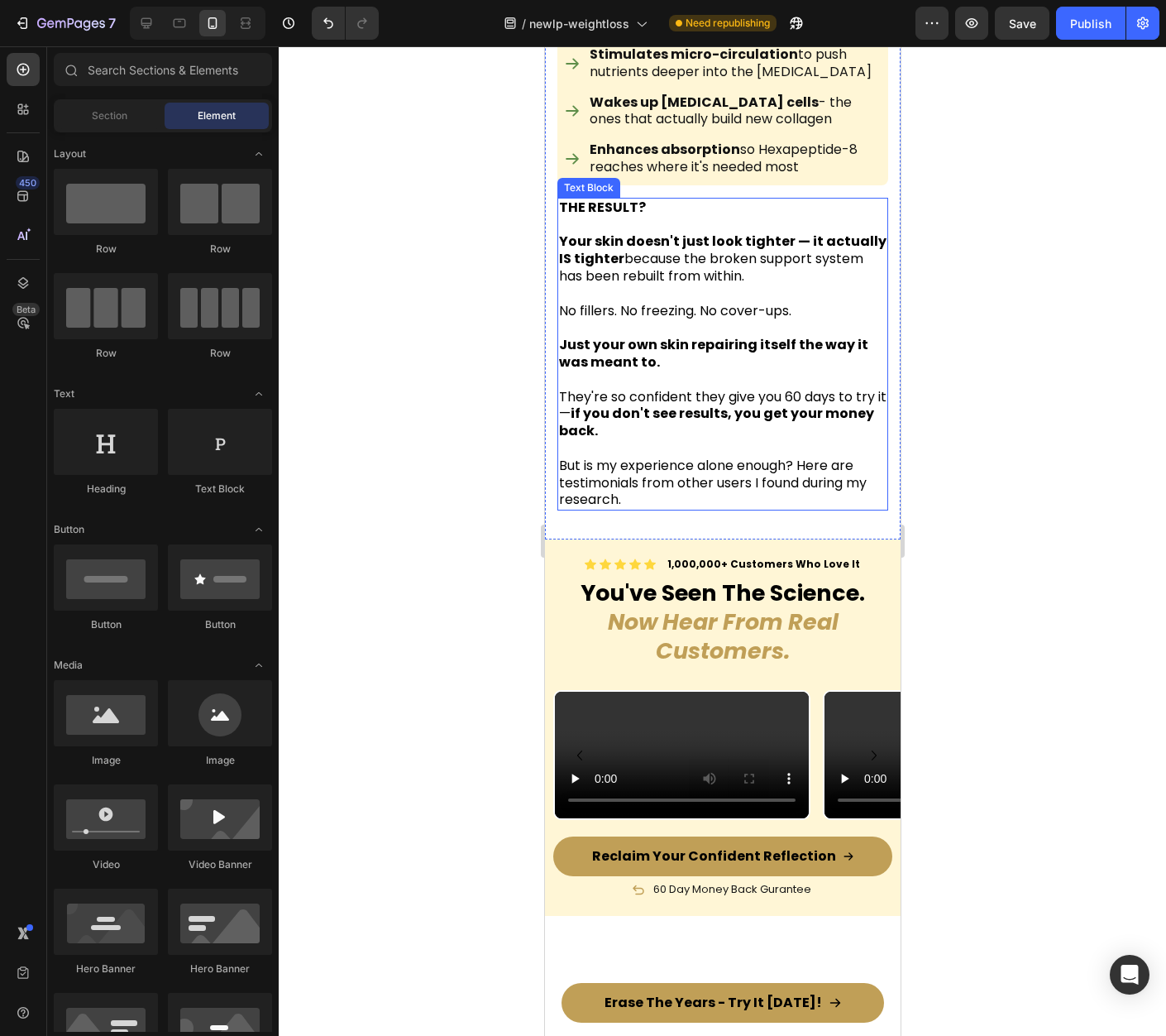
click at [788, 320] on p "No fillers. No freezing. No cover-ups." at bounding box center [722, 302] width 327 height 35
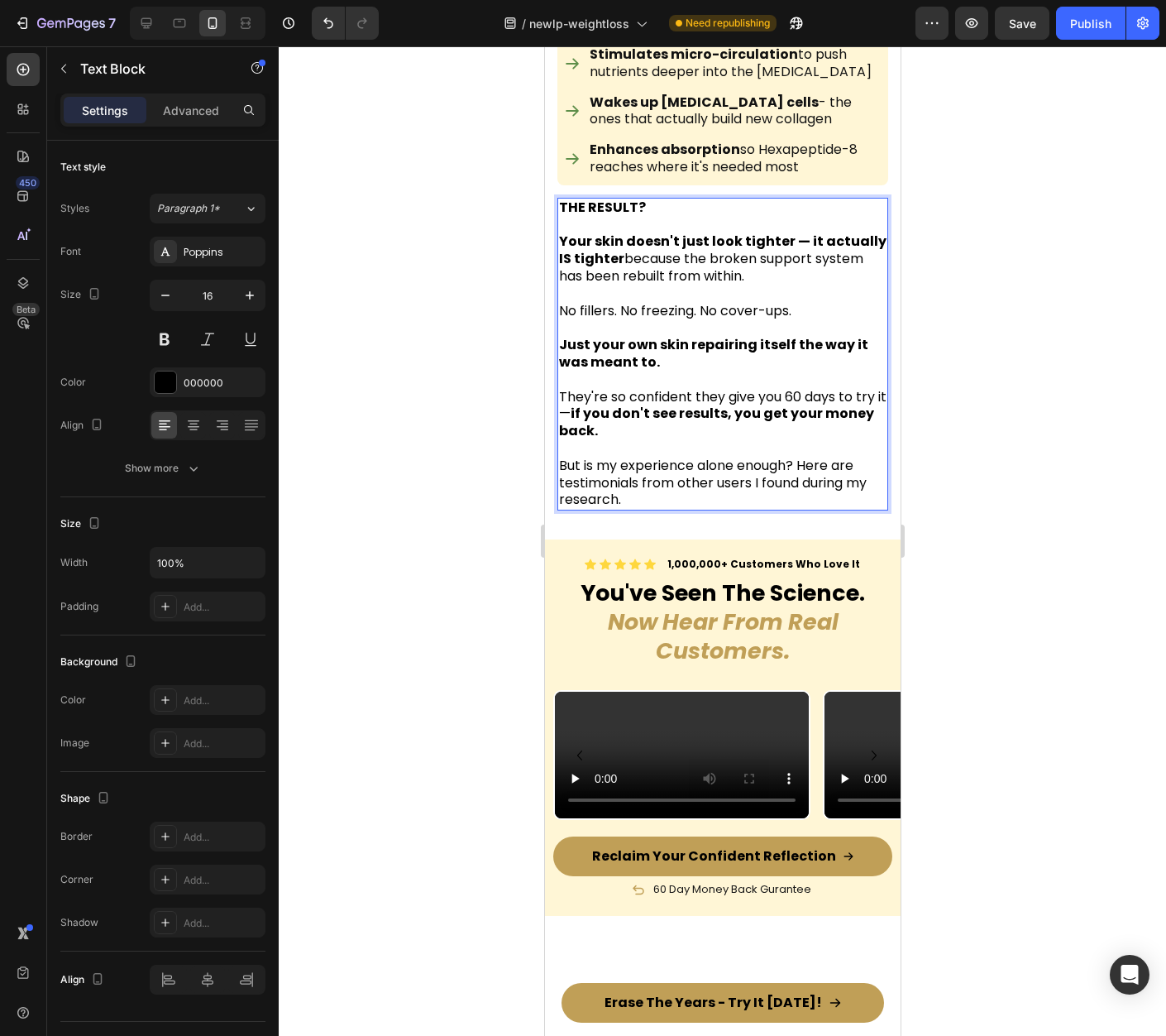
click at [807, 320] on p "No fillers. No freezing. No cover-ups." at bounding box center [722, 302] width 327 height 35
drag, startPoint x: 805, startPoint y: 561, endPoint x: 560, endPoint y: 567, distance: 245.1
click at [560, 320] on p "No fillers. No freezing. No cover-ups." at bounding box center [722, 302] width 327 height 35
click at [709, 372] on strong "Just your own skin repairing itself the way it was meant to." at bounding box center [713, 353] width 309 height 37
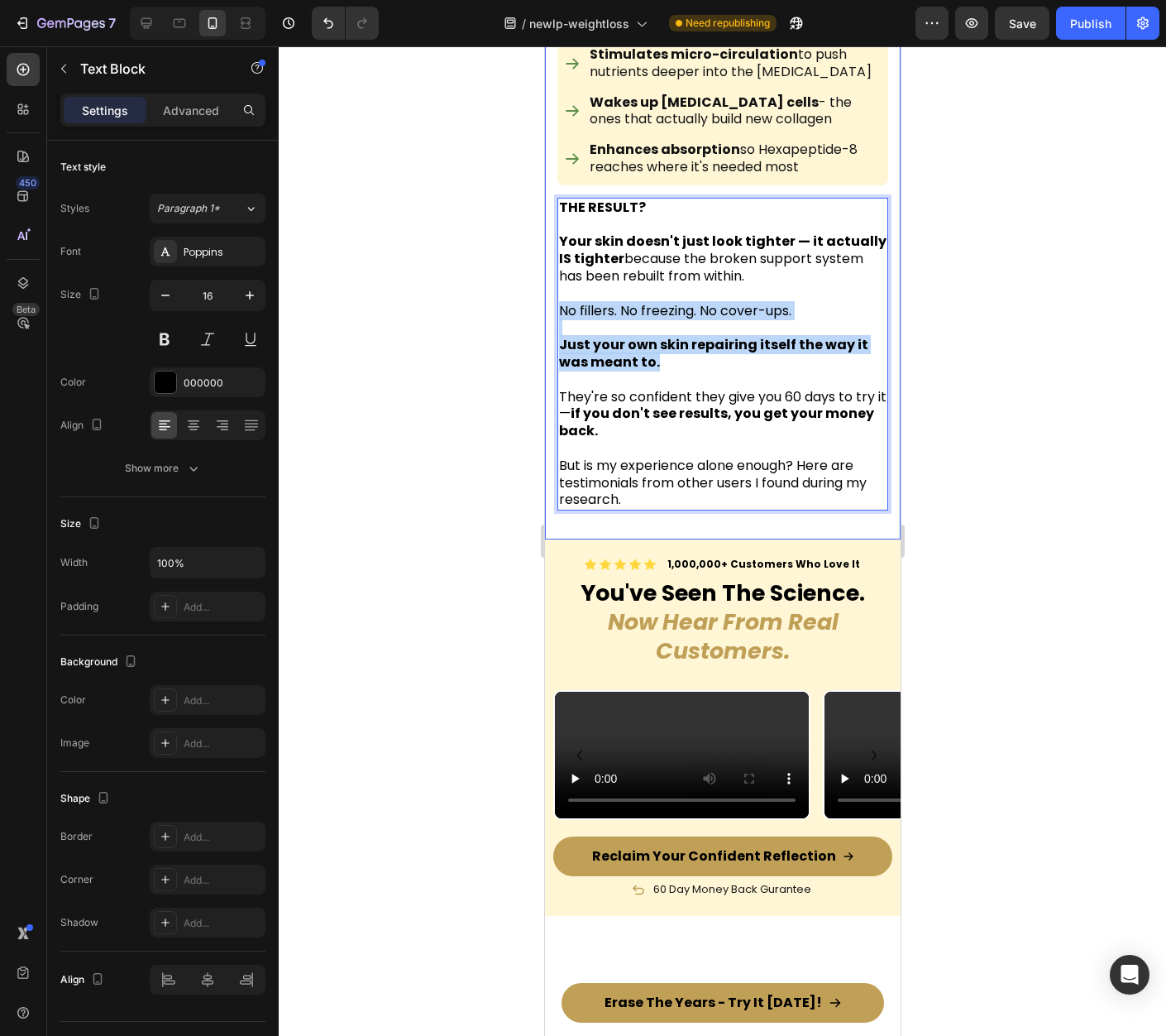
drag, startPoint x: 666, startPoint y: 618, endPoint x: 548, endPoint y: 555, distance: 133.8
click at [547, 539] on div "Here's what makes it different from everything sitting unused in your bathroom …" at bounding box center [722, 103] width 356 height 872
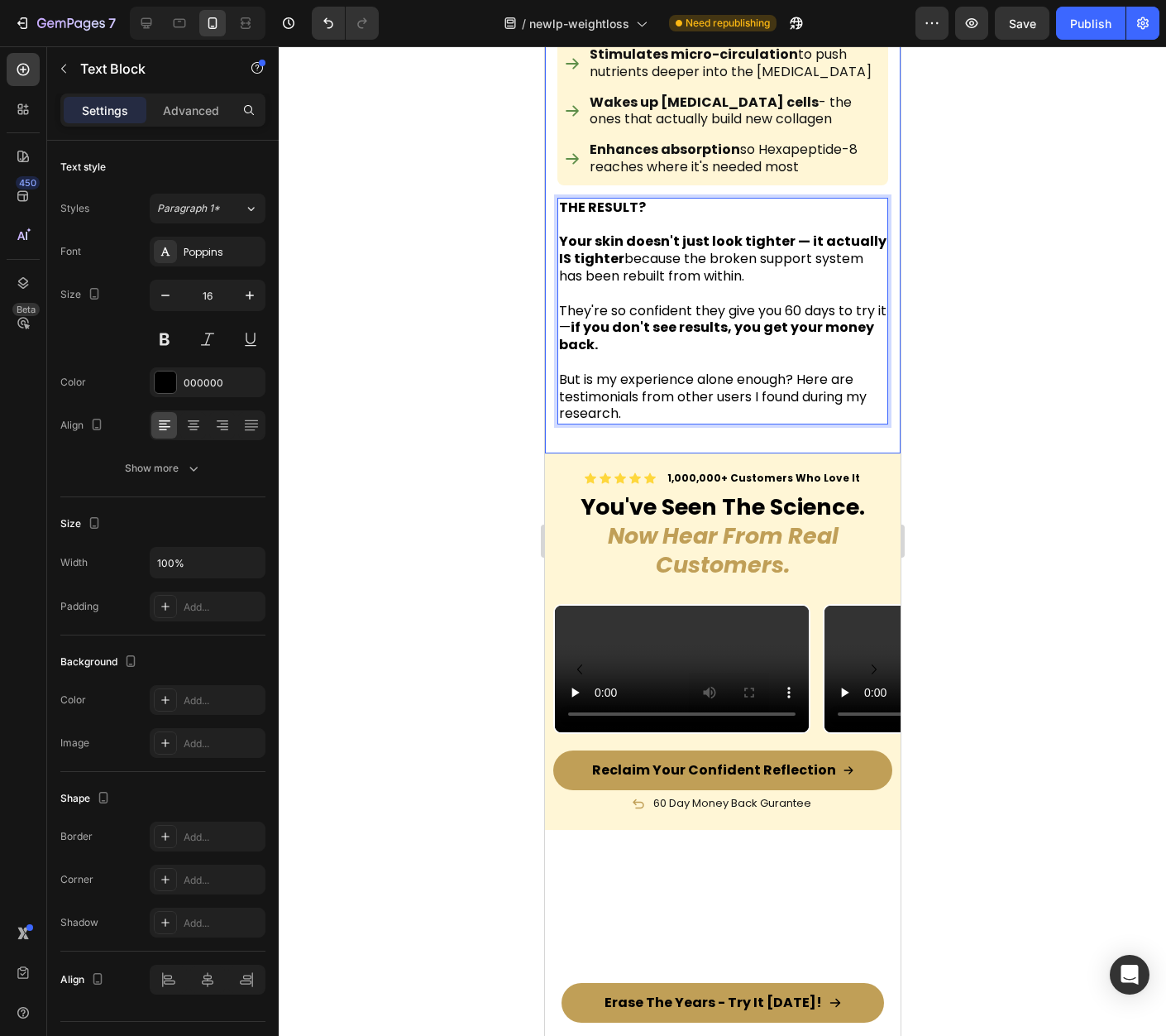
click at [1029, 553] on div at bounding box center [722, 541] width 888 height 989
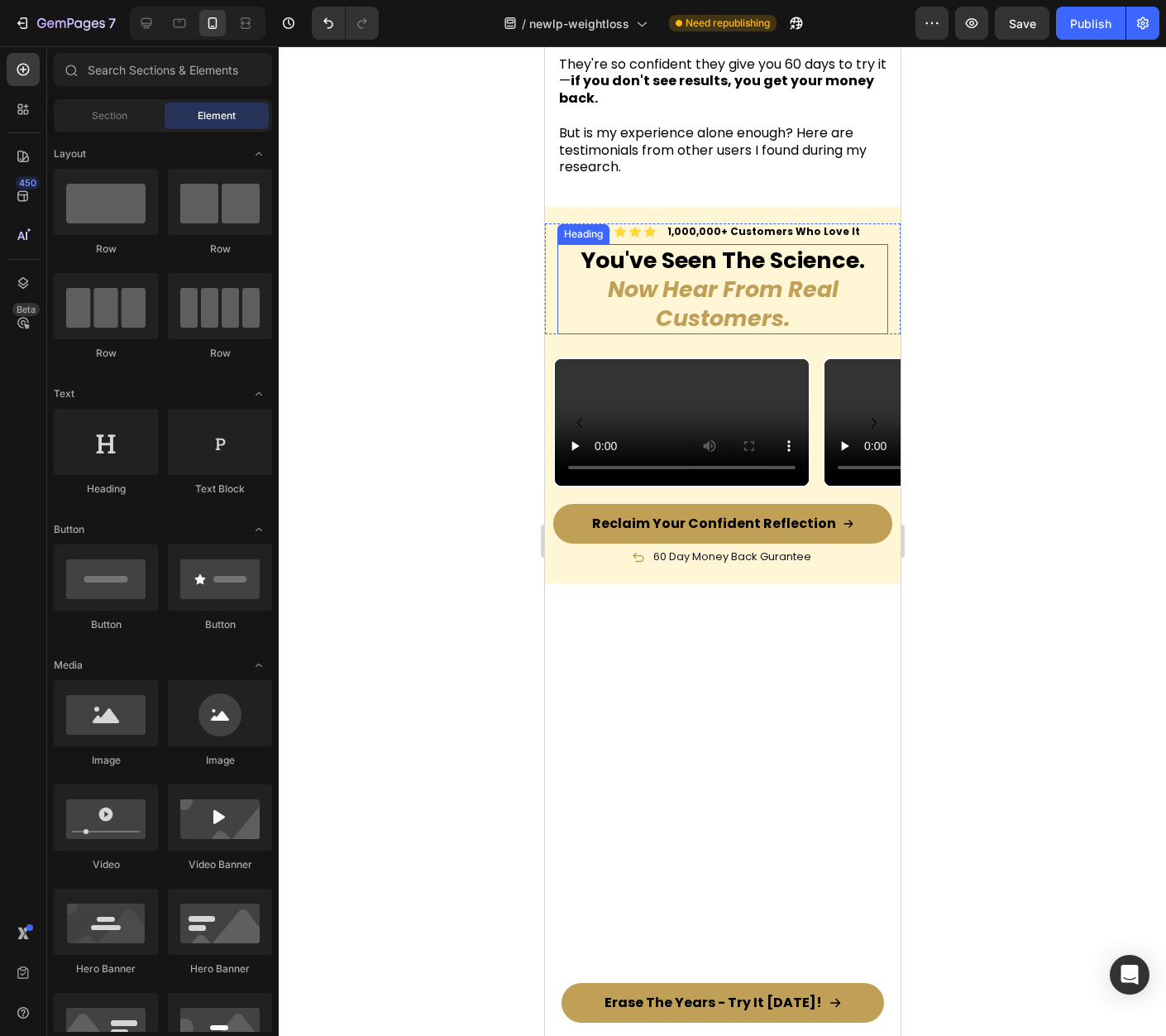
scroll to position [7222, 0]
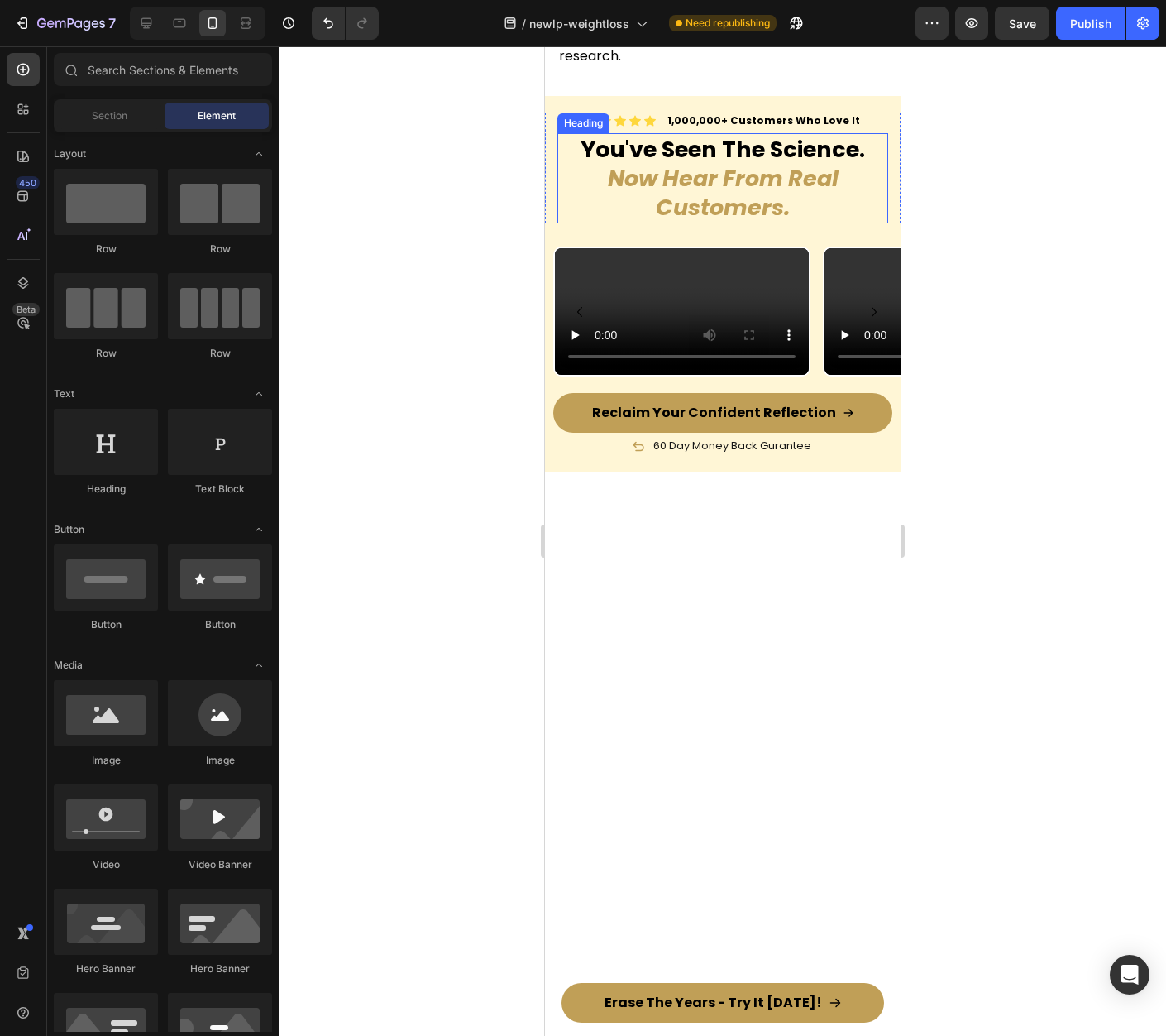
click at [672, 165] on strong "You've Seen The Science." at bounding box center [722, 149] width 284 height 31
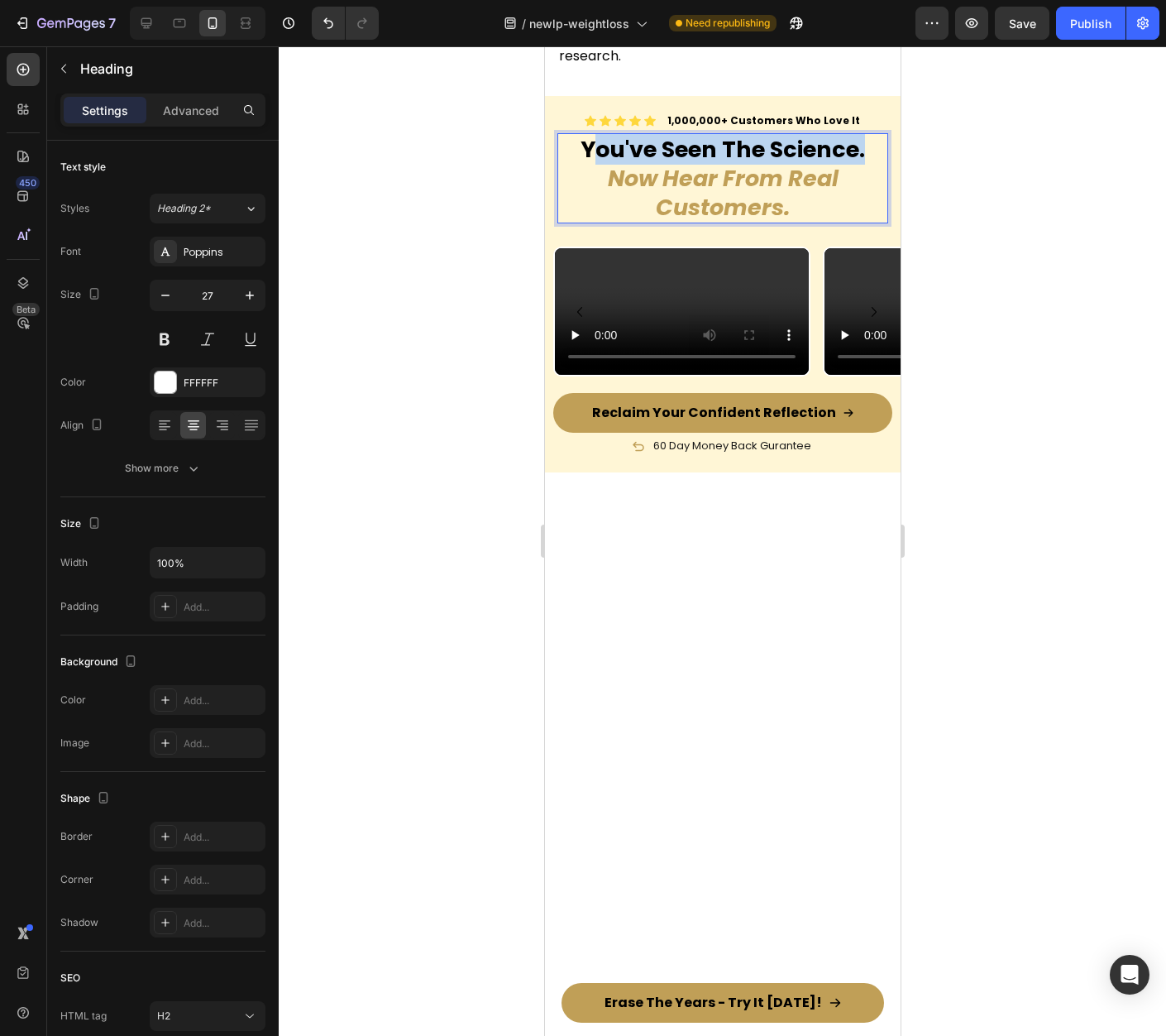
drag, startPoint x: 858, startPoint y: 405, endPoint x: 584, endPoint y: 405, distance: 274.0
click at [585, 165] on strong "You've Seen The Science." at bounding box center [722, 149] width 284 height 31
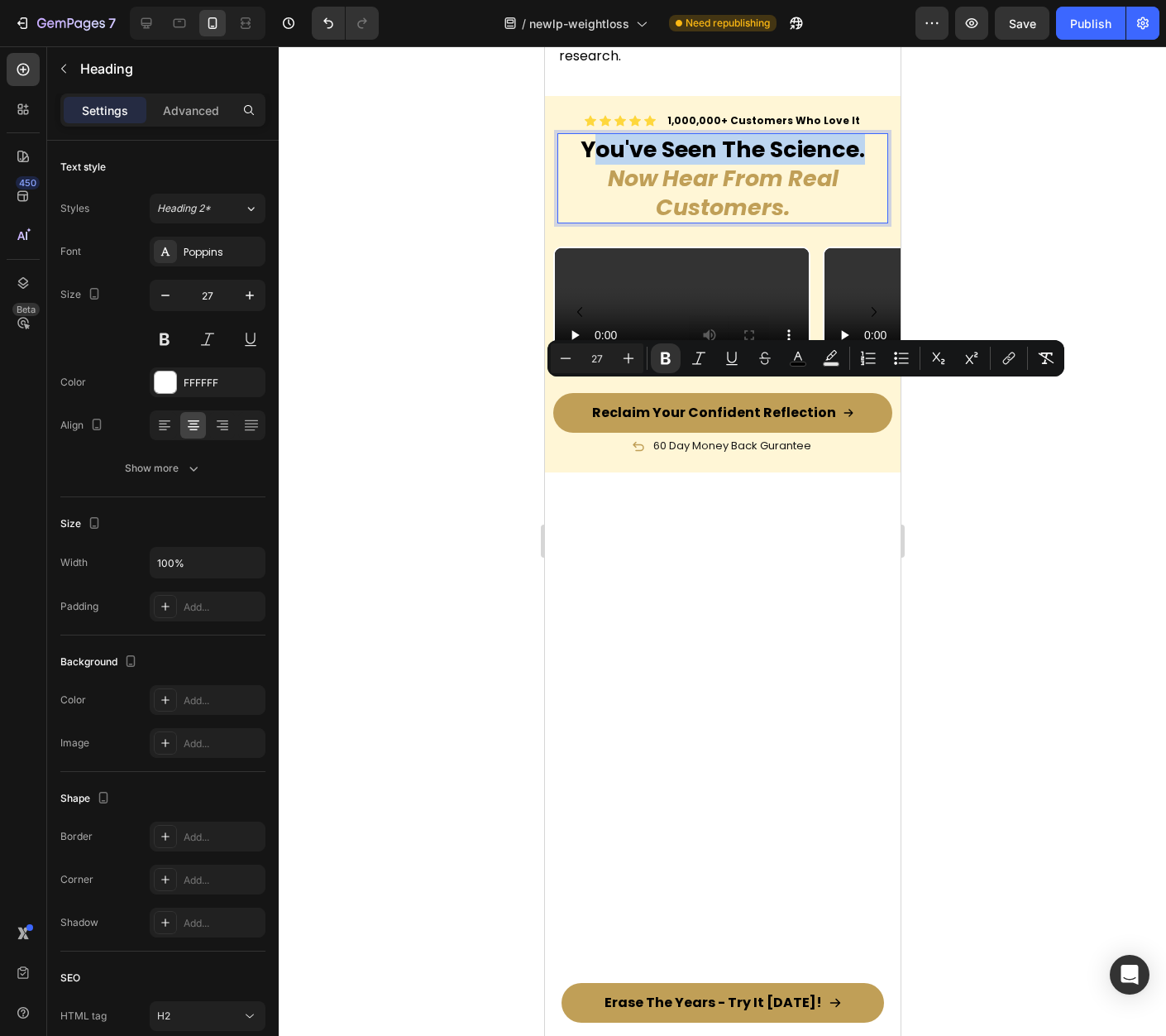
click at [844, 165] on strong "You've Seen The Science." at bounding box center [722, 149] width 284 height 31
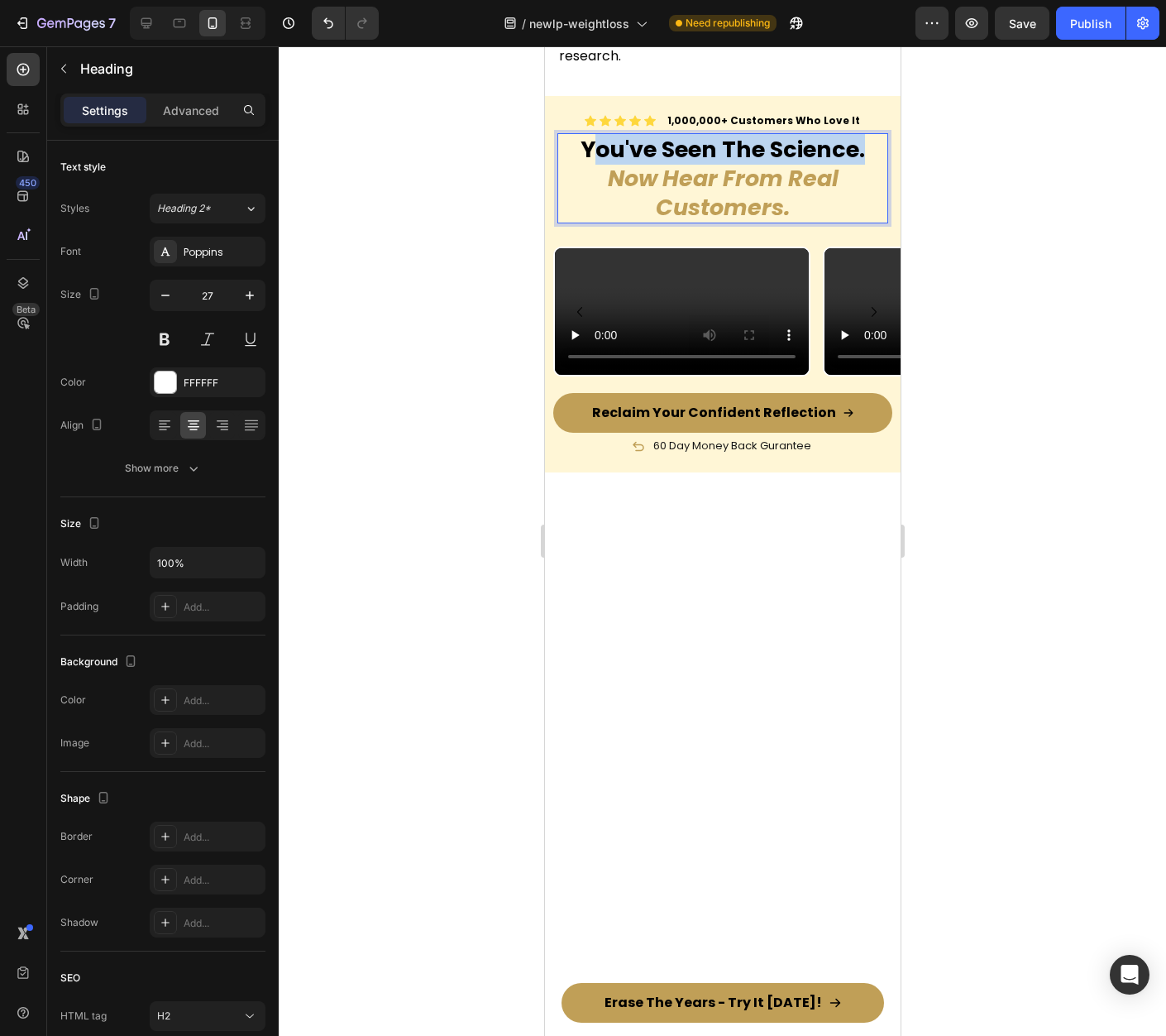
drag, startPoint x: 859, startPoint y: 402, endPoint x: 570, endPoint y: 404, distance: 289.0
click at [564, 222] on p "You've Seen The Science. Now Hear From Real Customers." at bounding box center [722, 178] width 327 height 86
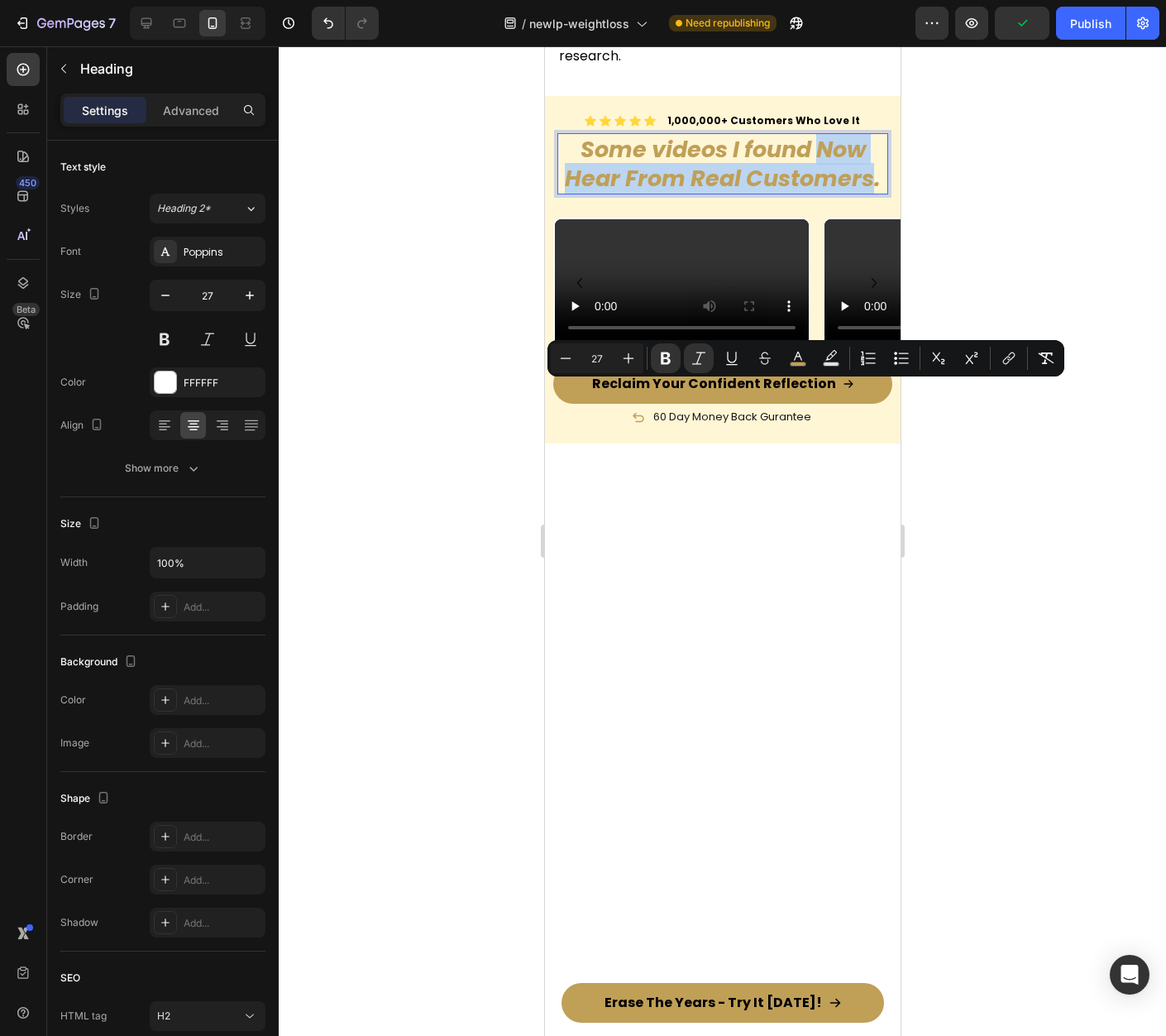
drag, startPoint x: 811, startPoint y: 402, endPoint x: 869, endPoint y: 428, distance: 63.6
click at [869, 194] on strong "Some videos I found Now Hear From Real Customers." at bounding box center [722, 164] width 316 height 60
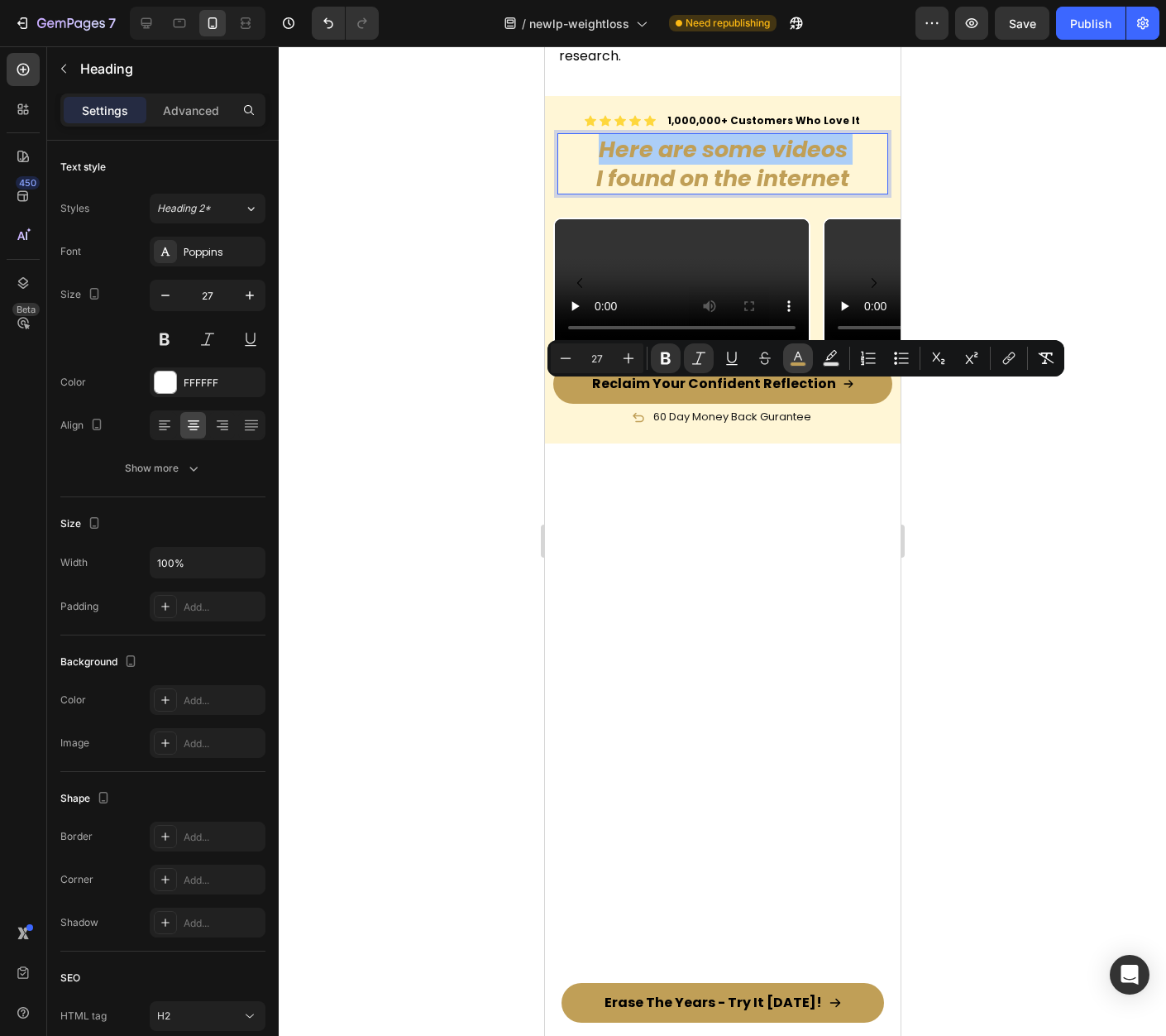
click at [805, 367] on button "color" at bounding box center [798, 358] width 30 height 30
type input "C09F57"
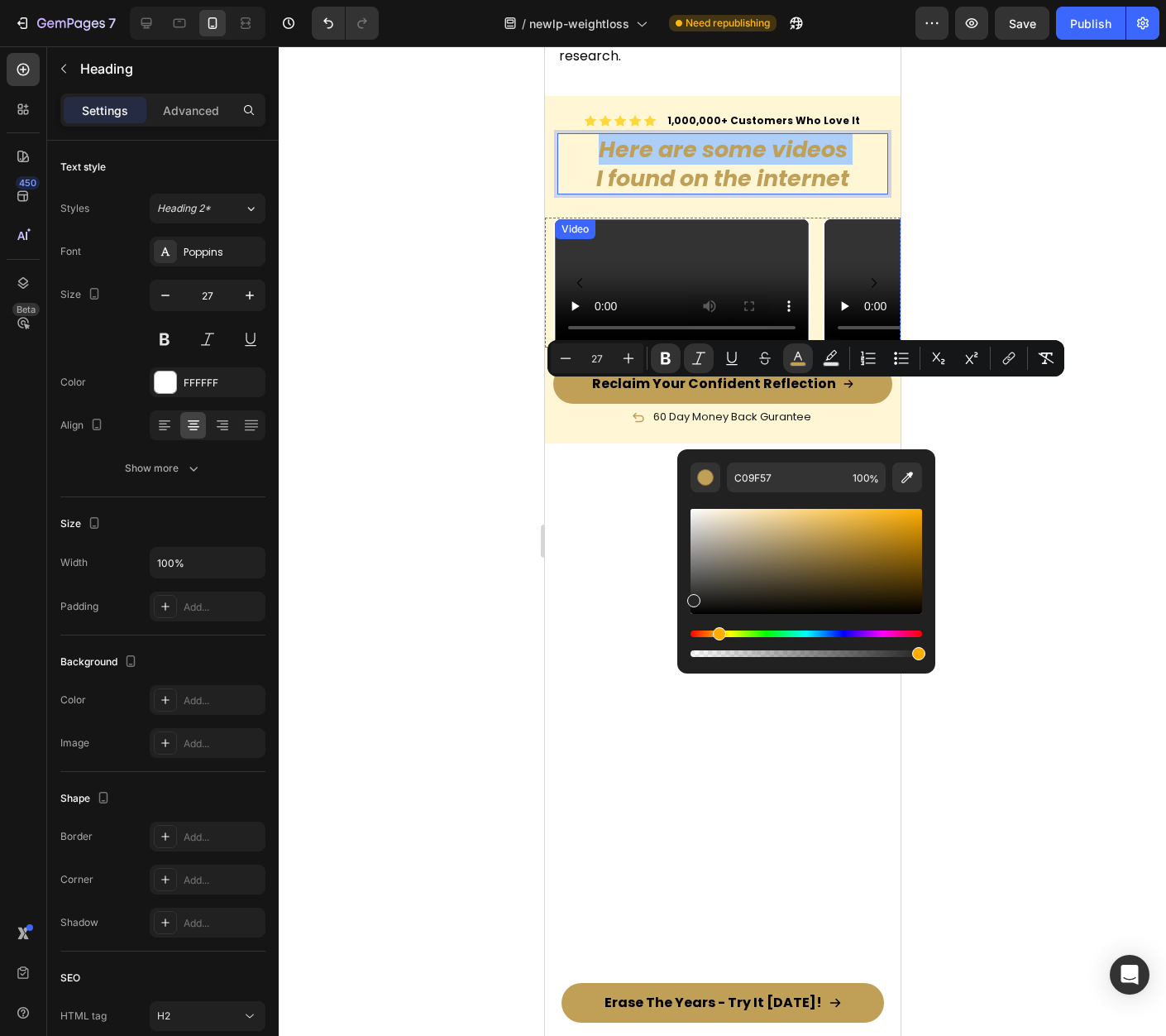
drag, startPoint x: 1231, startPoint y: 643, endPoint x: 631, endPoint y: 696, distance: 602.3
type input "191919"
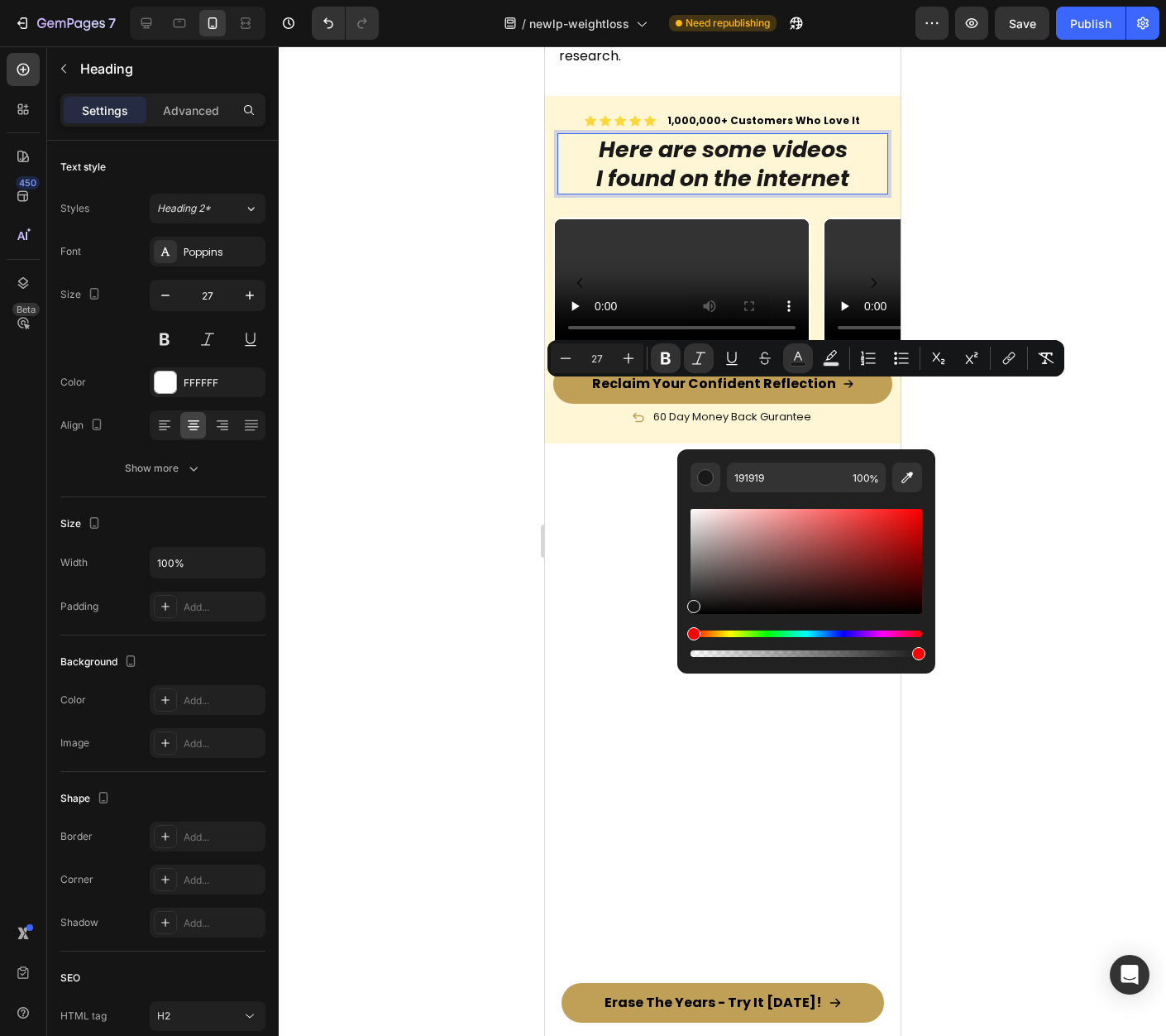
click at [1034, 505] on div at bounding box center [722, 541] width 888 height 989
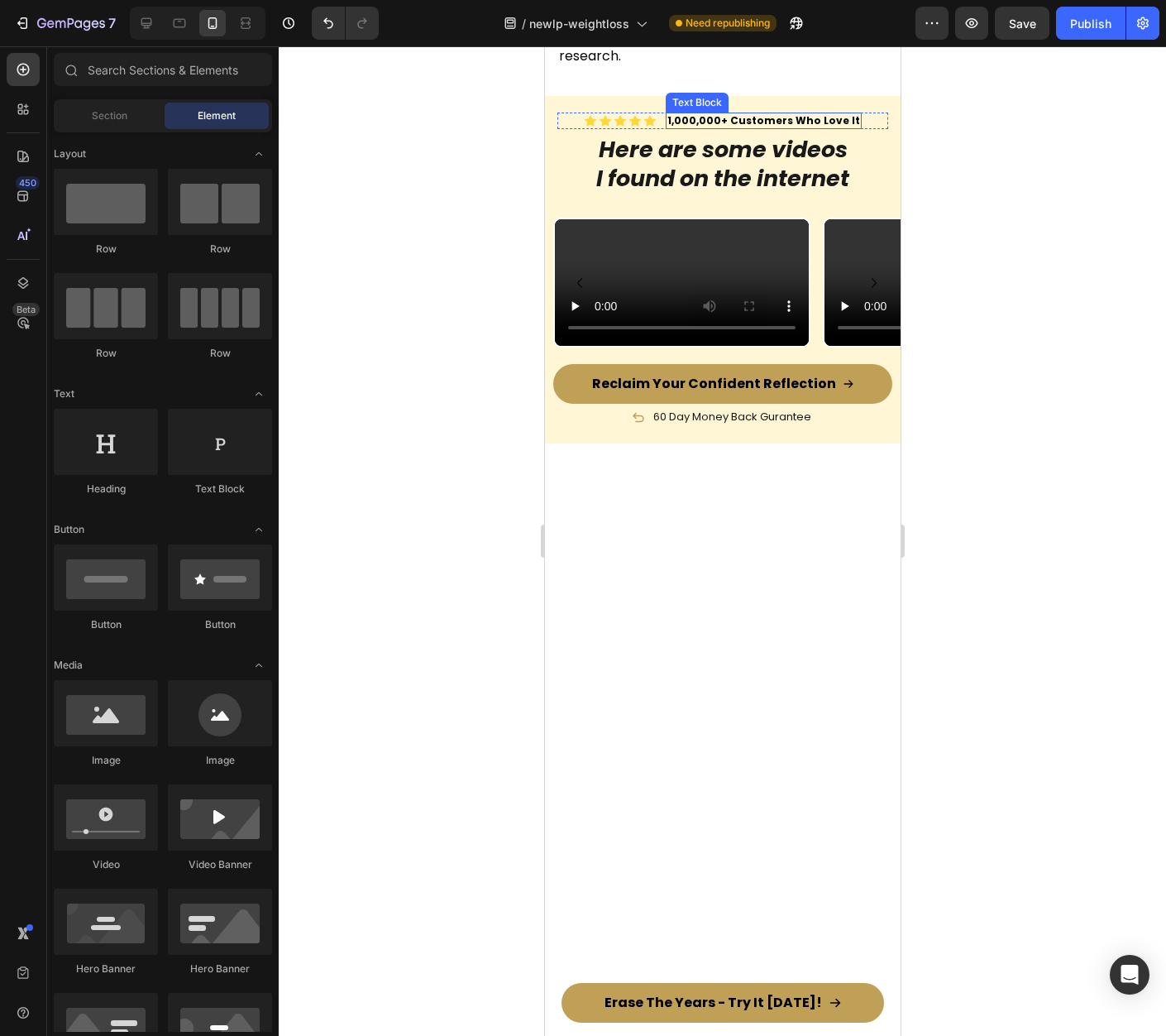
click at [678, 127] on strong "1,000,000+ Customers Who Love It" at bounding box center [763, 120] width 193 height 14
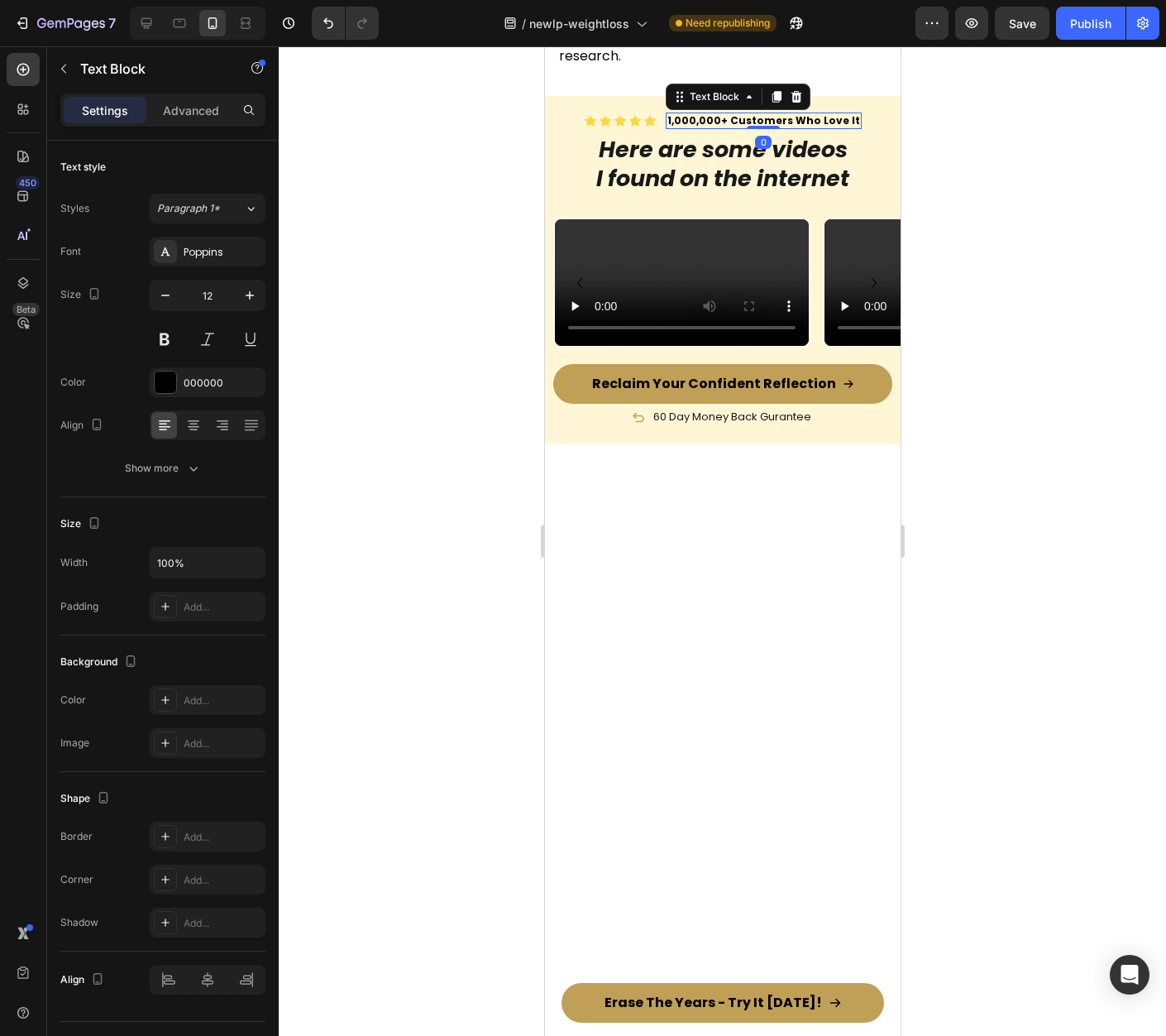
click at [678, 127] on strong "1,000,000+ Customers Who Love It" at bounding box center [763, 120] width 193 height 14
click at [679, 127] on strong "1,000,000+ Customers Who Love It" at bounding box center [763, 120] width 193 height 14
click at [948, 377] on div at bounding box center [722, 541] width 888 height 989
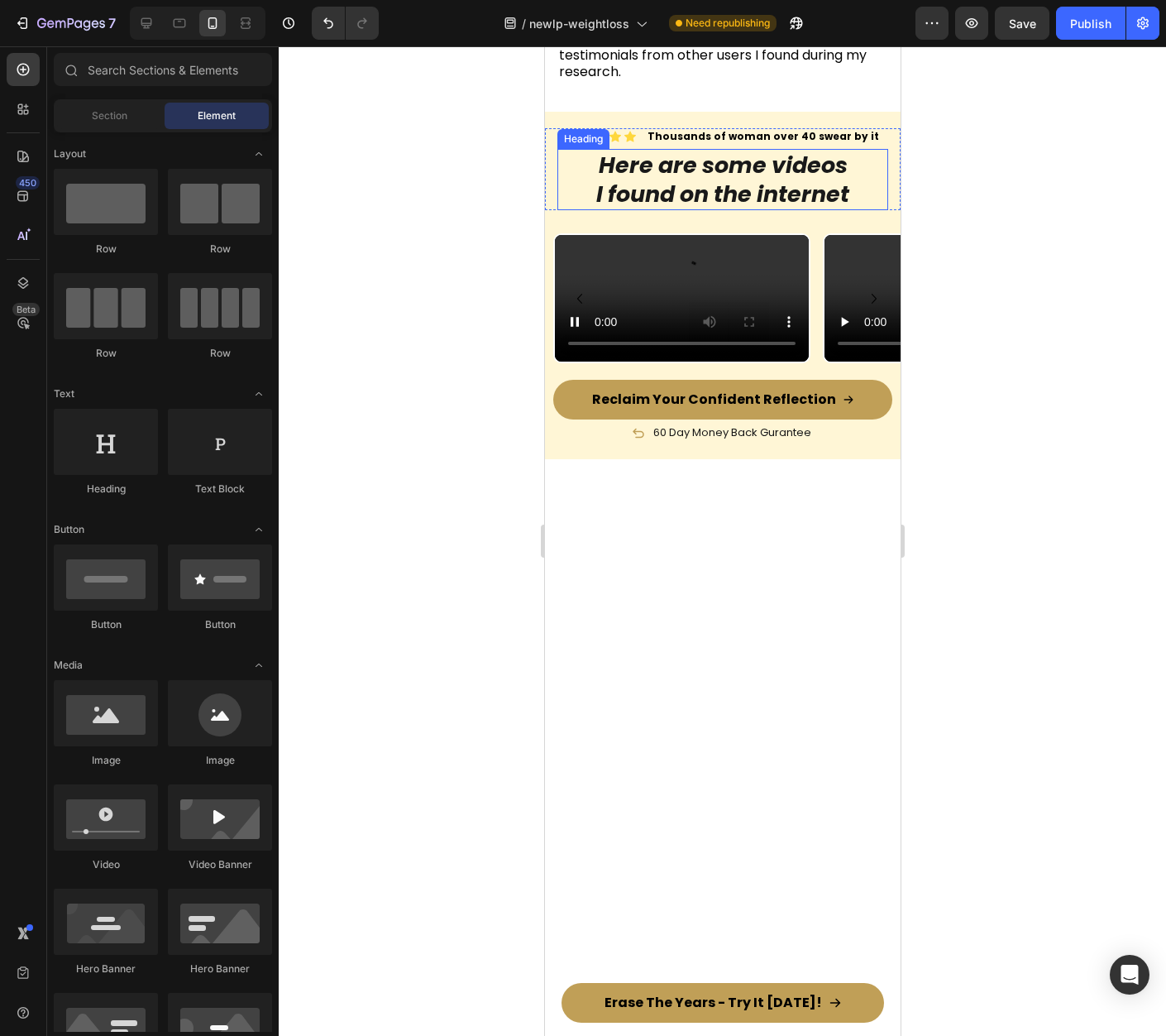
scroll to position [7378, 0]
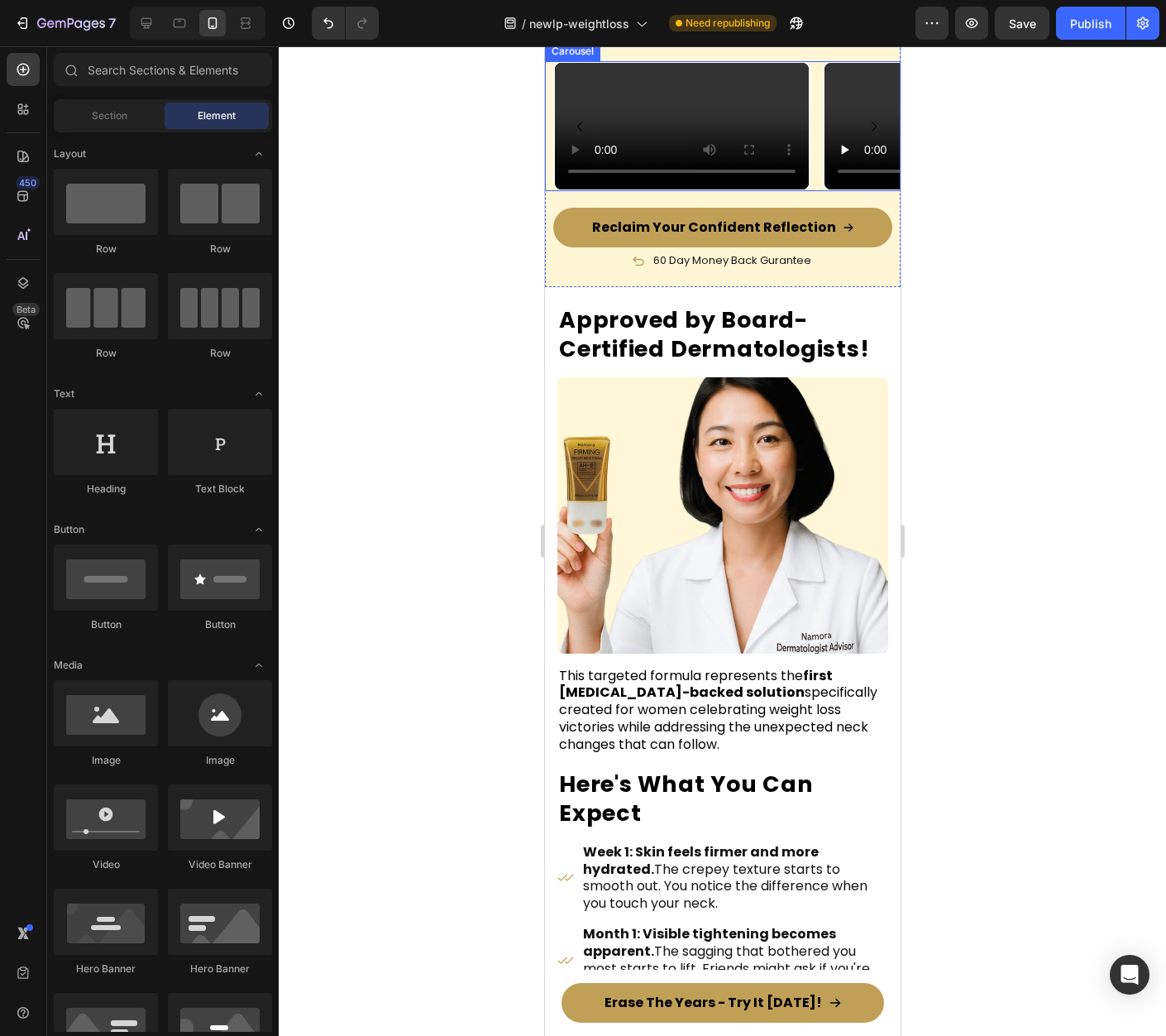
click at [864, 136] on icon "Carousel Next Arrow" at bounding box center [874, 126] width 20 height 20
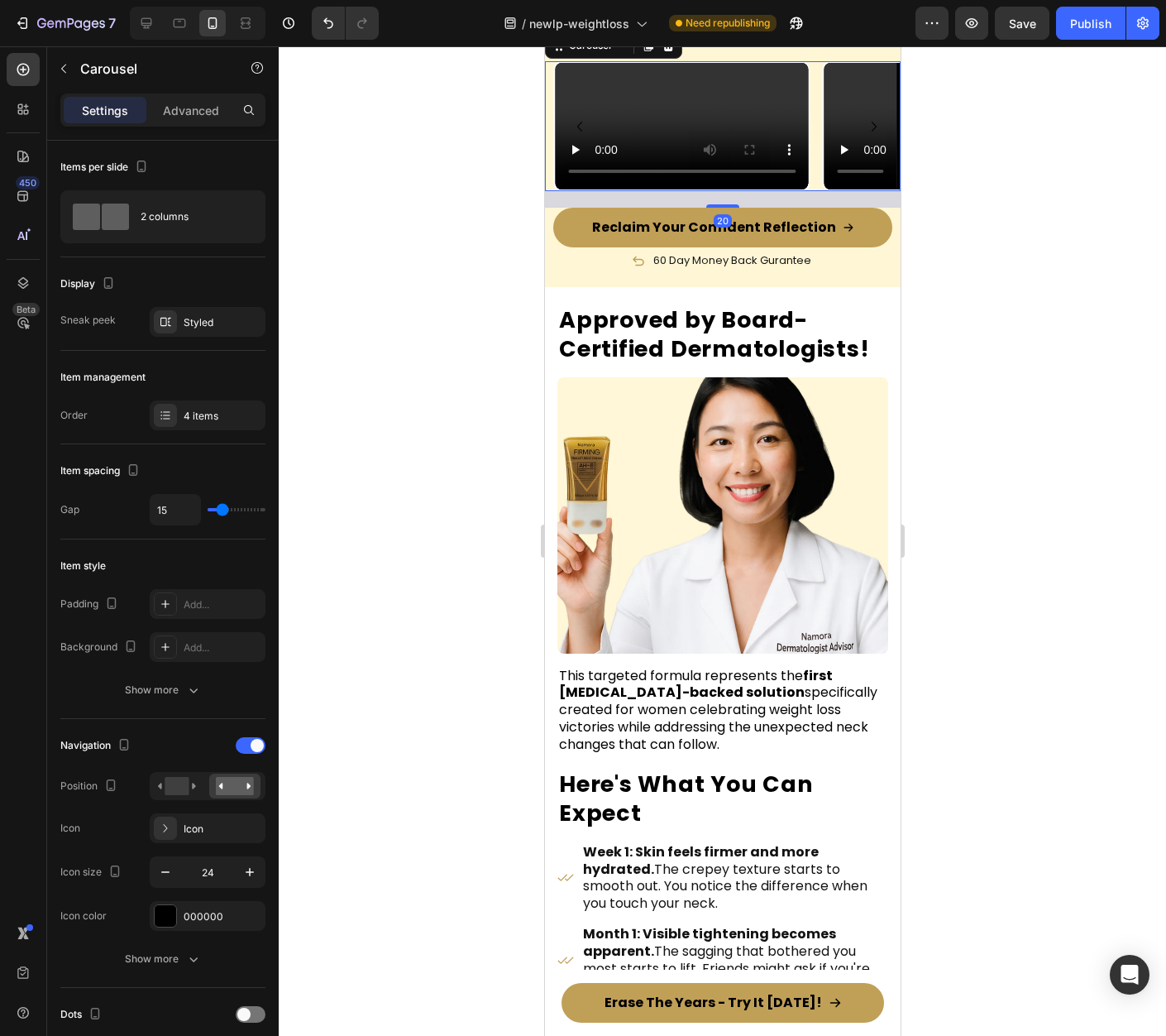
click at [733, 37] on strong "I found on the internet" at bounding box center [722, 22] width 253 height 31
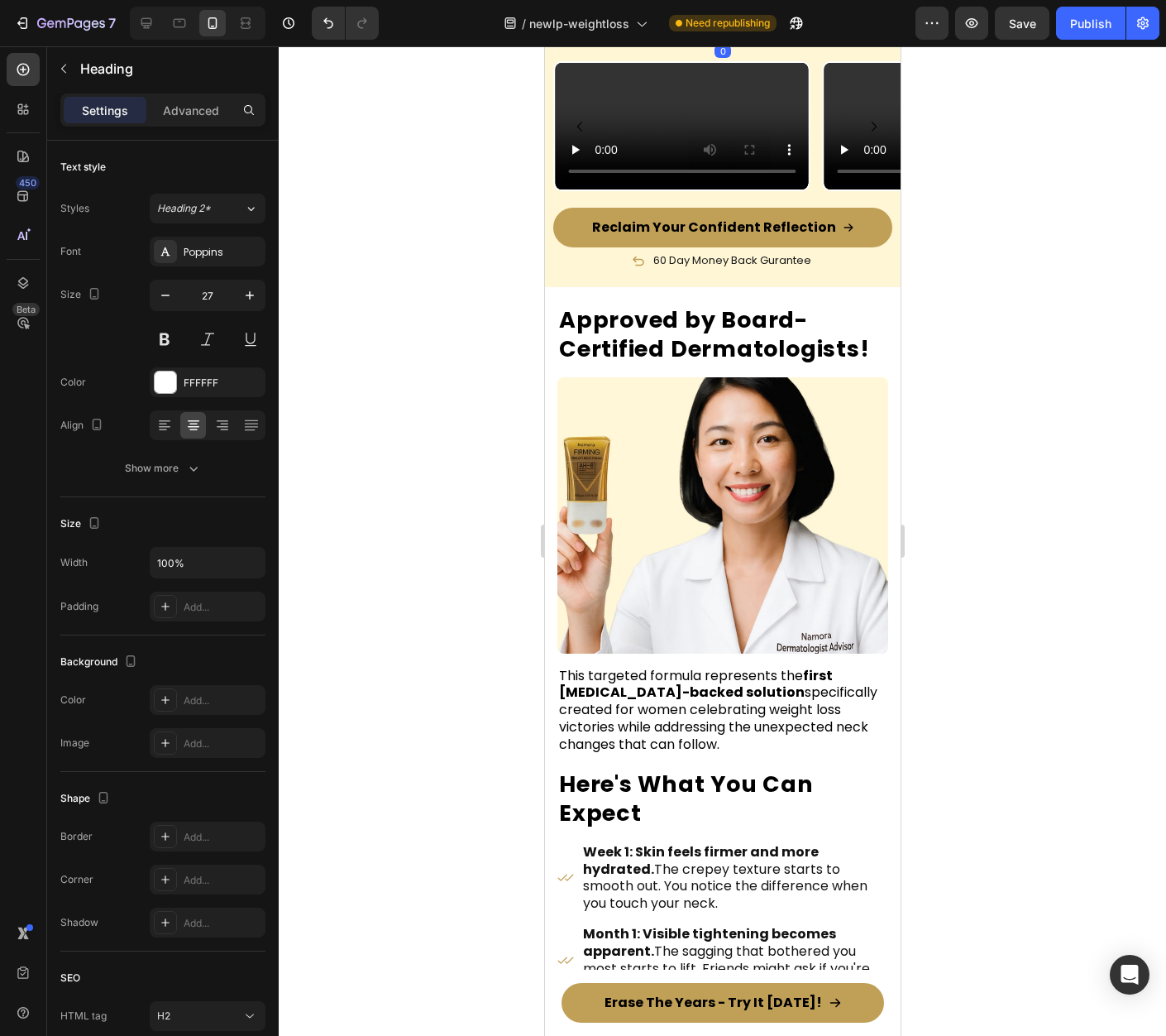
click at [733, 37] on strong "I found on the internet" at bounding box center [722, 22] width 253 height 31
click at [702, 37] on strong "I found on the internet" at bounding box center [722, 22] width 253 height 31
drag, startPoint x: 983, startPoint y: 311, endPoint x: 318, endPoint y: 246, distance: 668.2
click at [983, 311] on div at bounding box center [722, 541] width 888 height 989
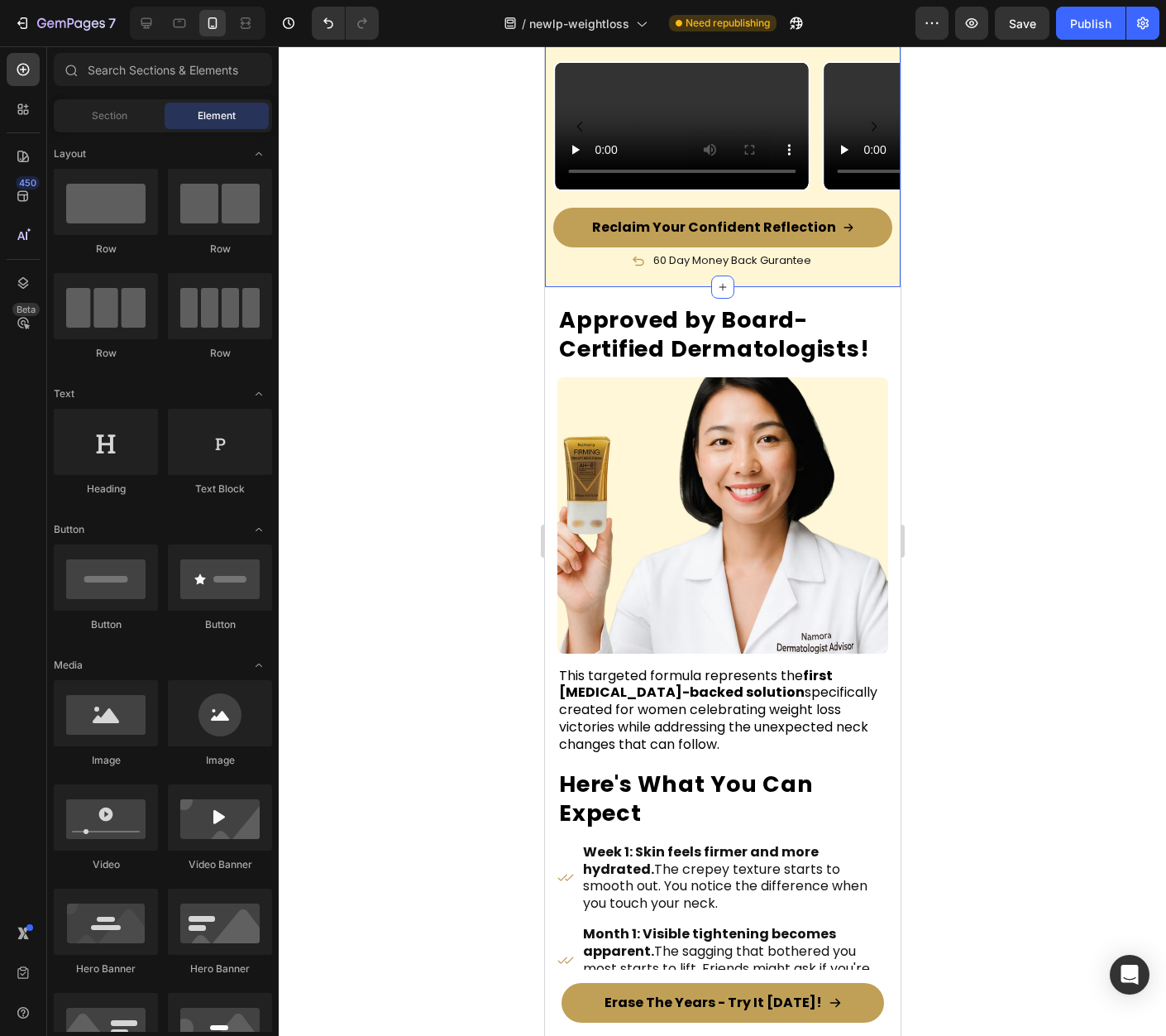
click at [1026, 357] on div at bounding box center [722, 541] width 888 height 989
click at [830, 37] on strong "Here are some videos I found on the internet." at bounding box center [723, 8] width 260 height 60
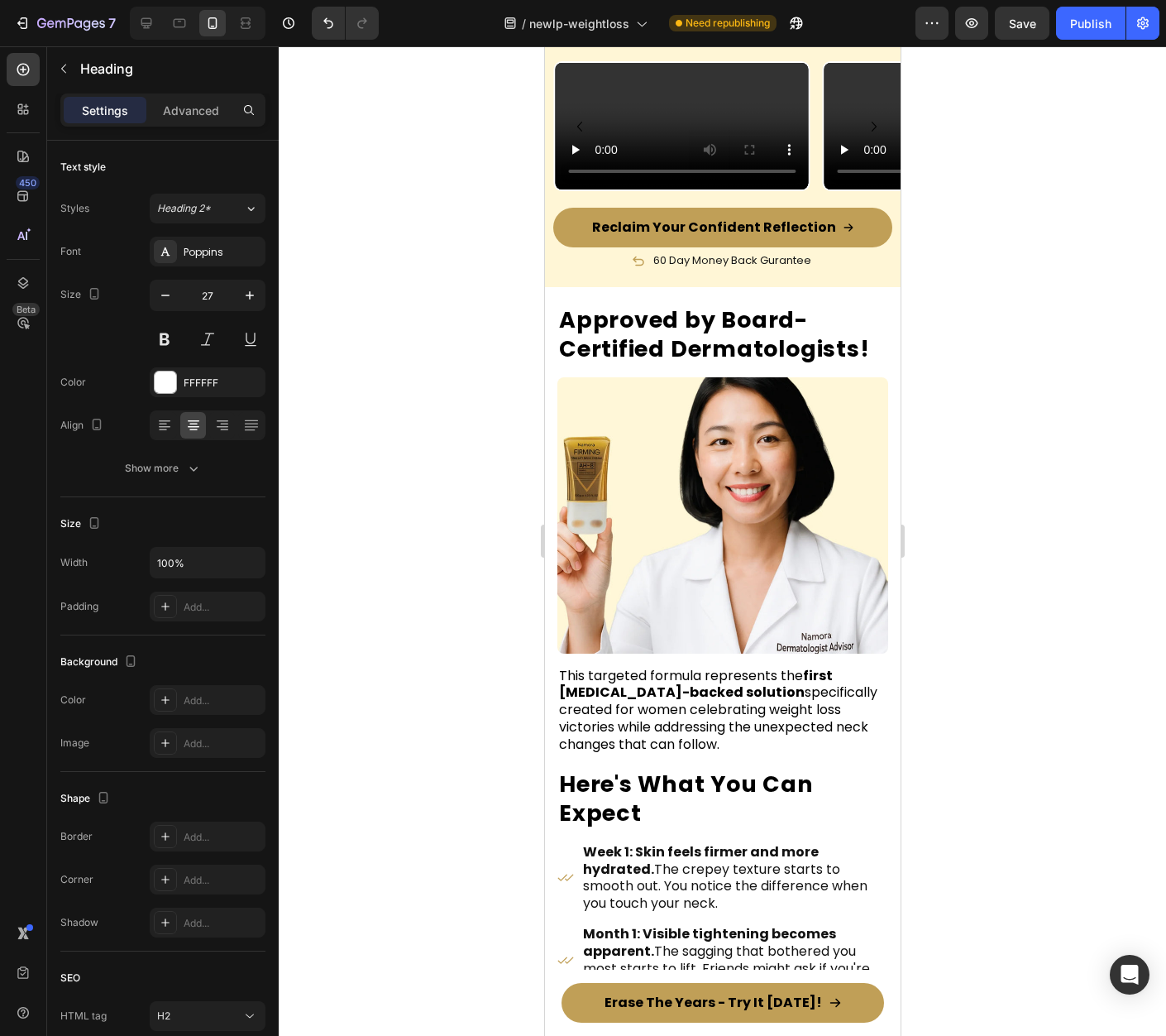
click at [1031, 325] on div at bounding box center [722, 541] width 888 height 989
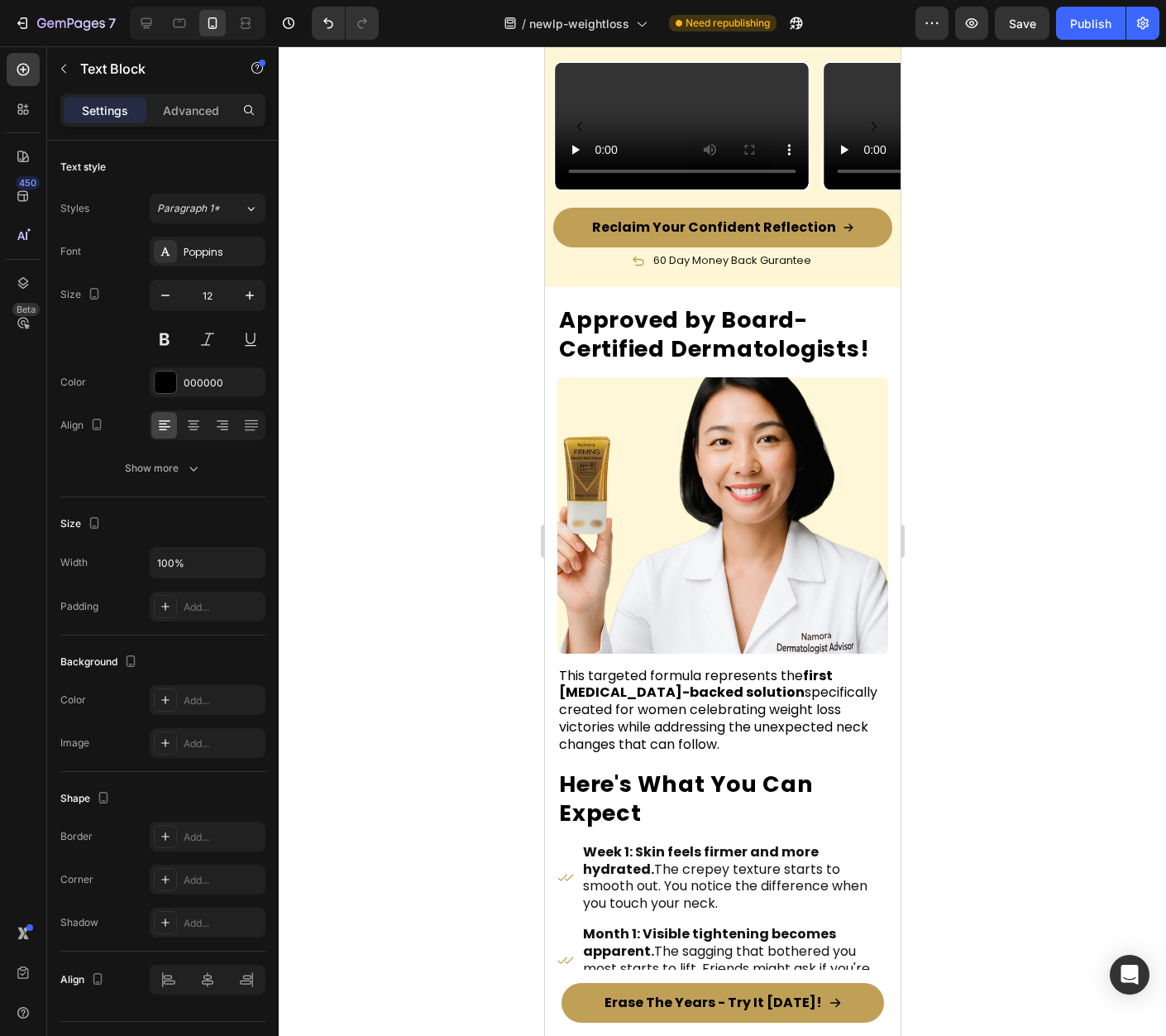
click at [997, 242] on div at bounding box center [722, 541] width 888 height 989
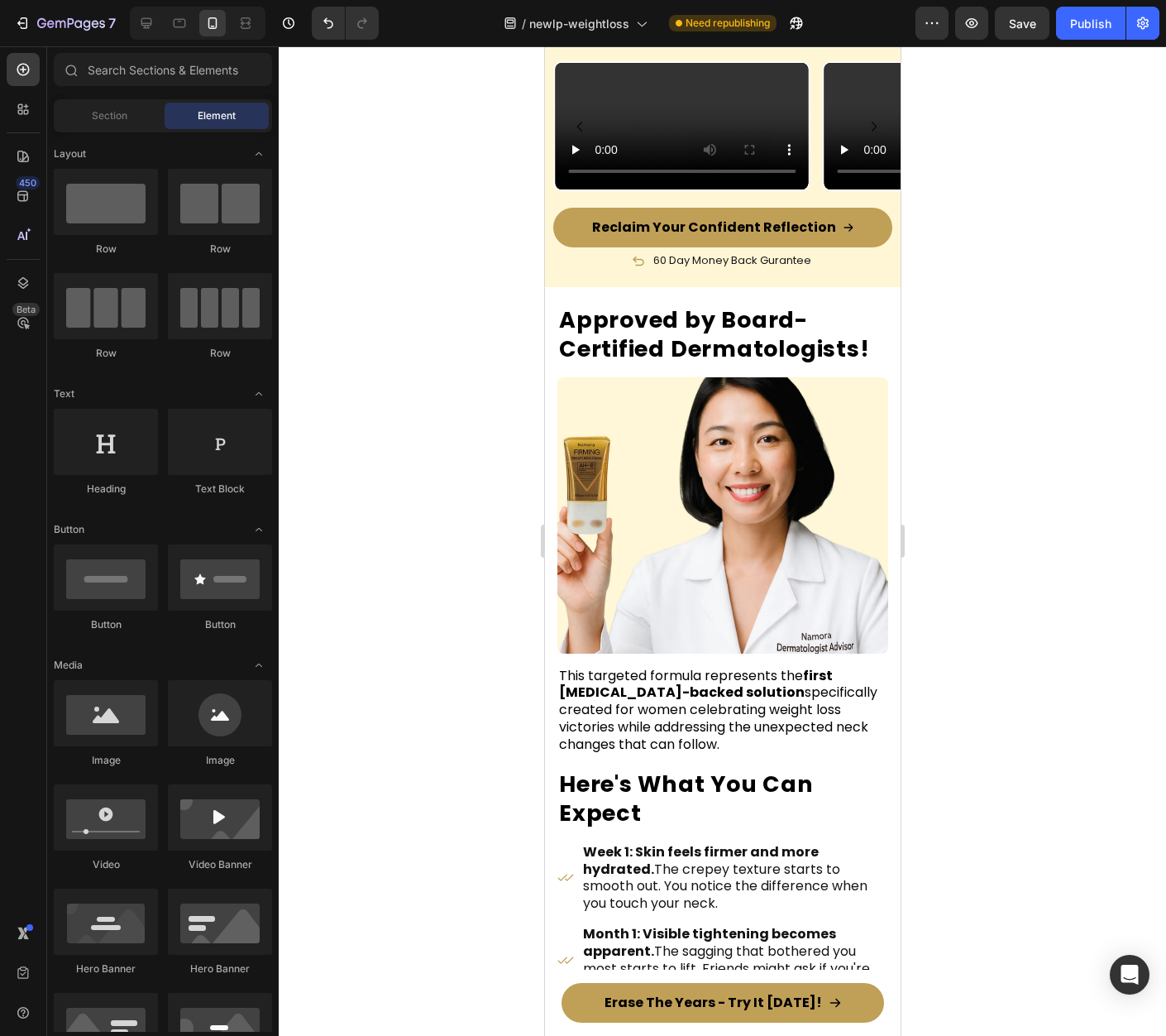
scroll to position [7516, 0]
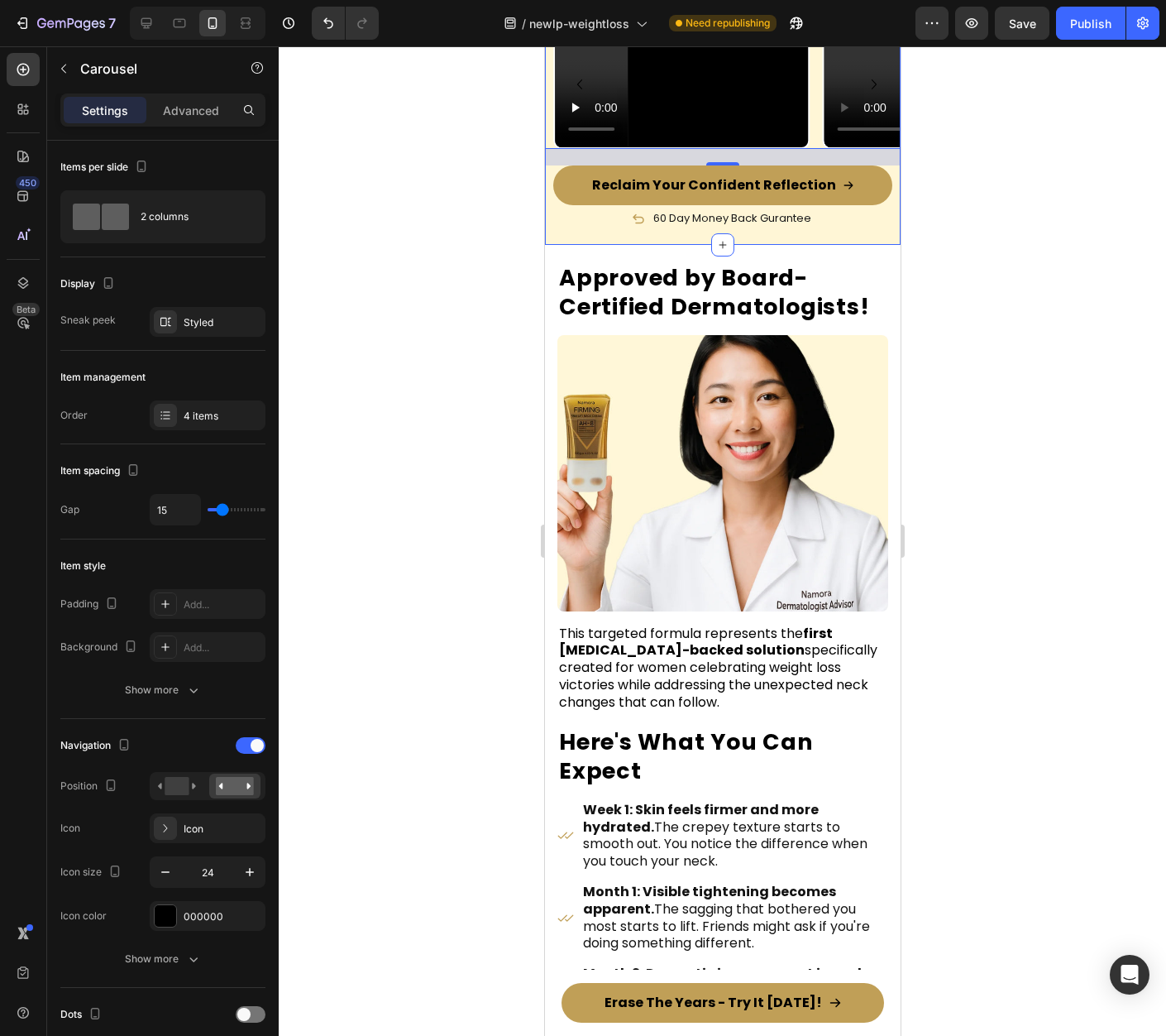
scroll to position [7679, 0]
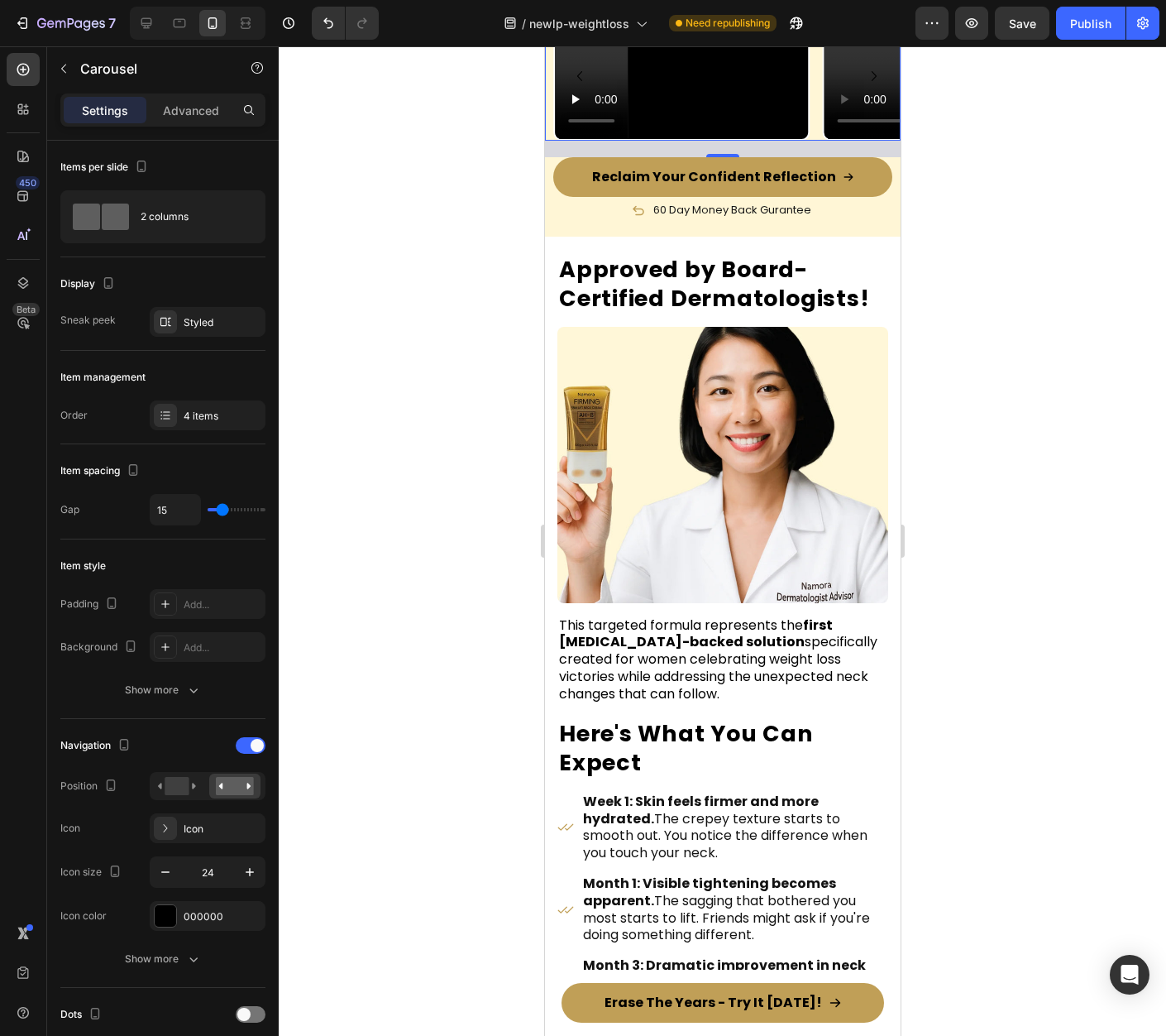
click at [1020, 492] on div at bounding box center [722, 541] width 888 height 989
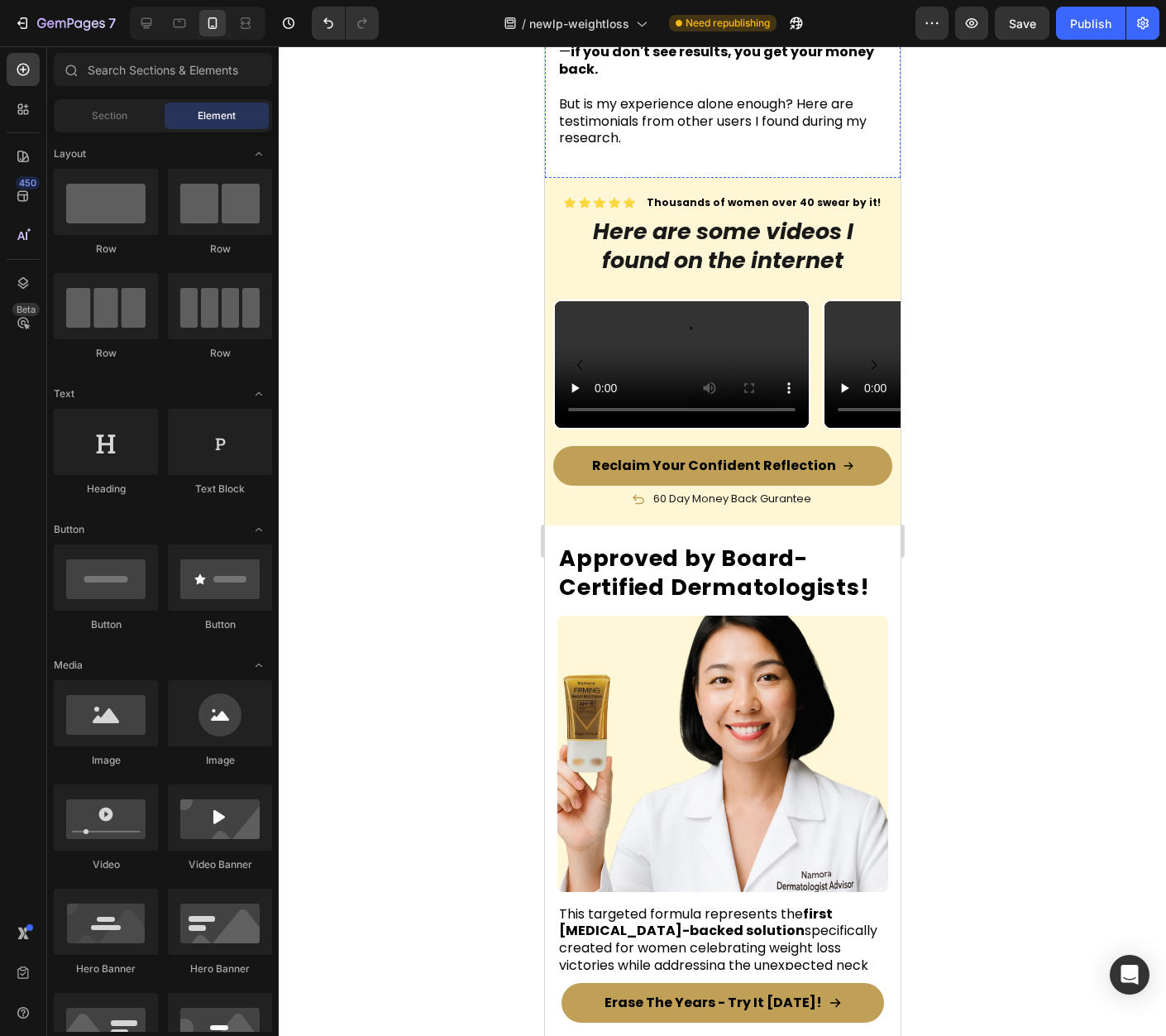
scroll to position [7465, 0]
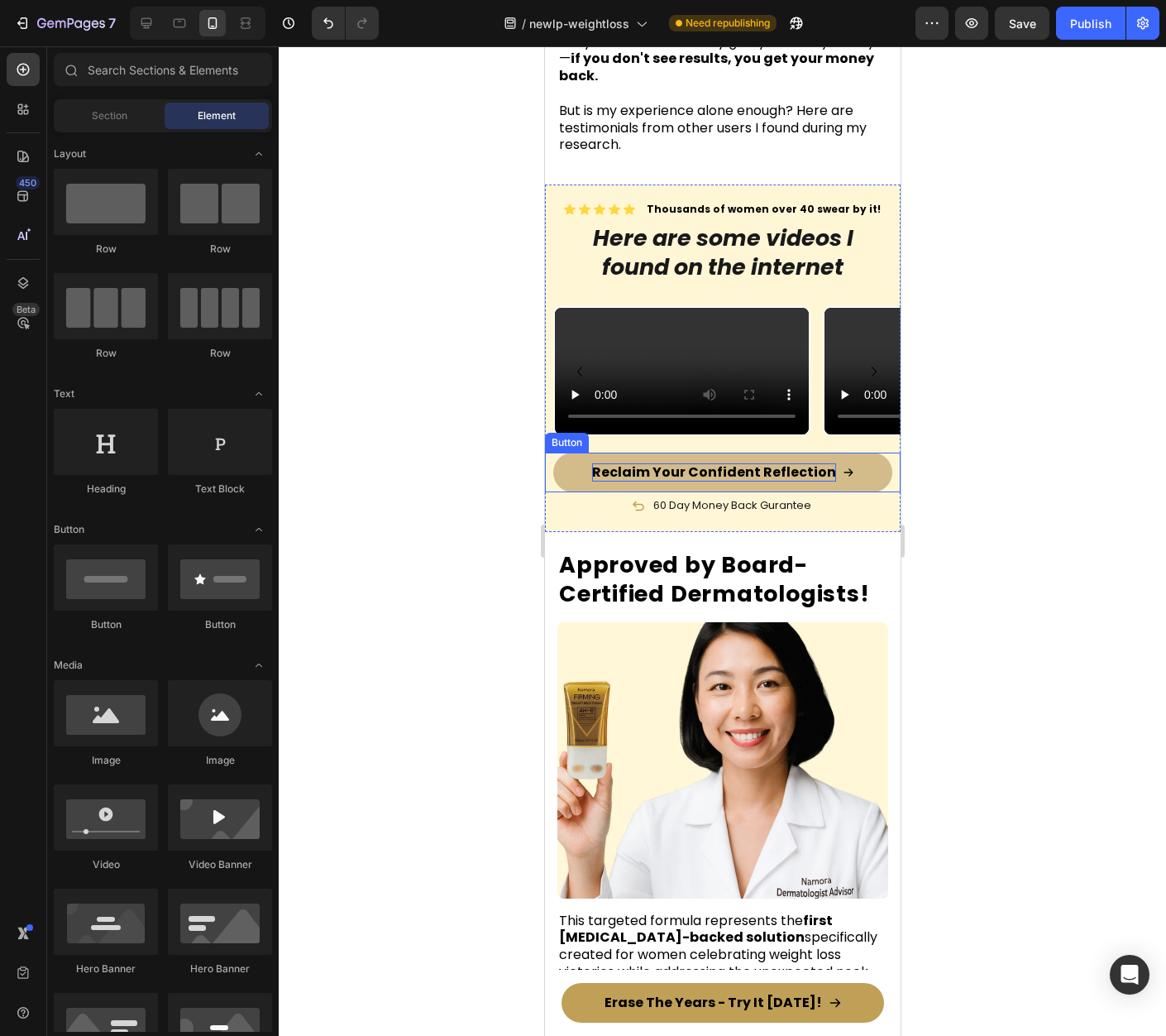
click at [737, 481] on span "Reclaim Your Confident Reflection" at bounding box center [713, 471] width 244 height 19
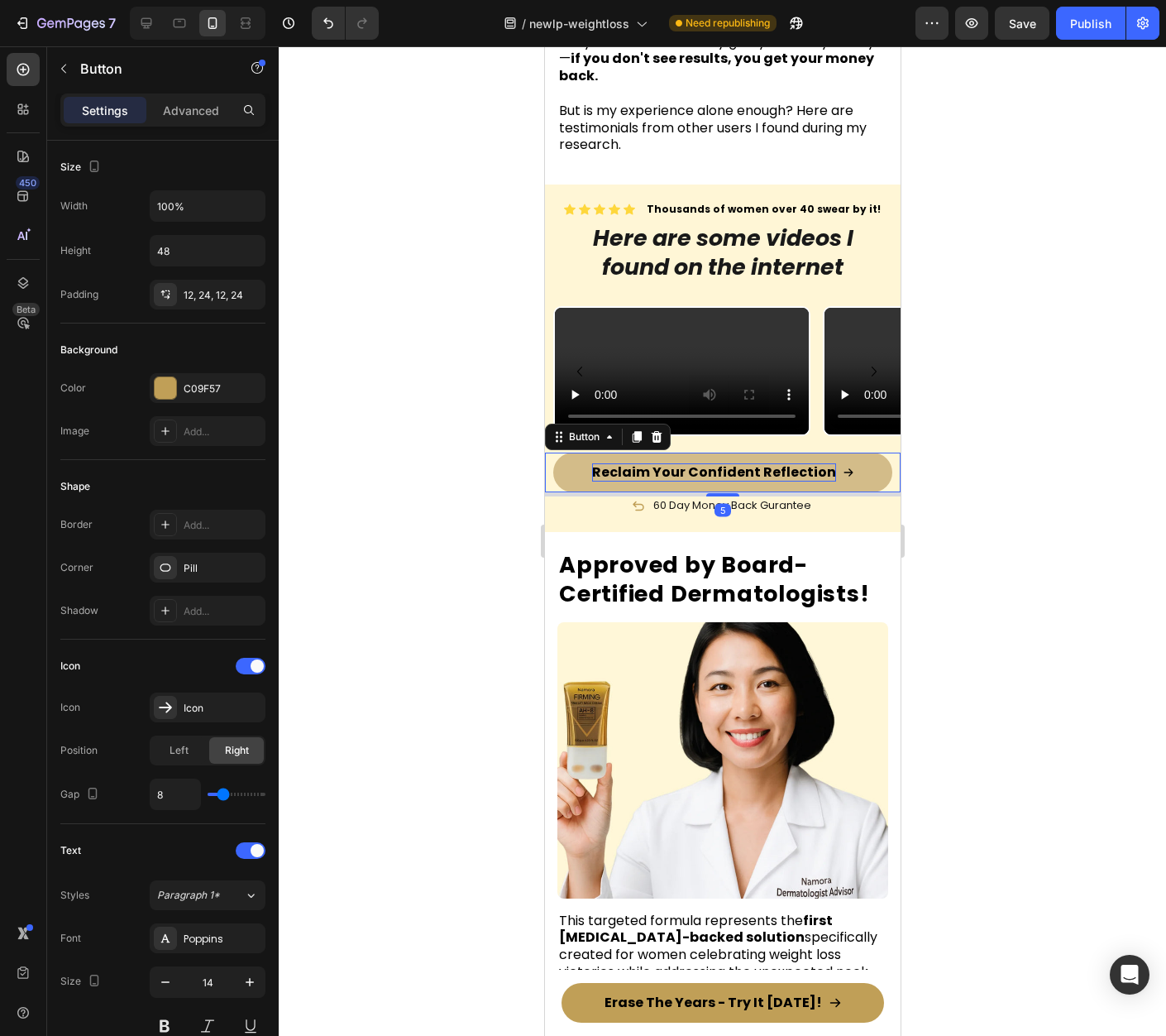
click at [737, 481] on span "Reclaim Your Confident Reflection" at bounding box center [713, 471] width 244 height 19
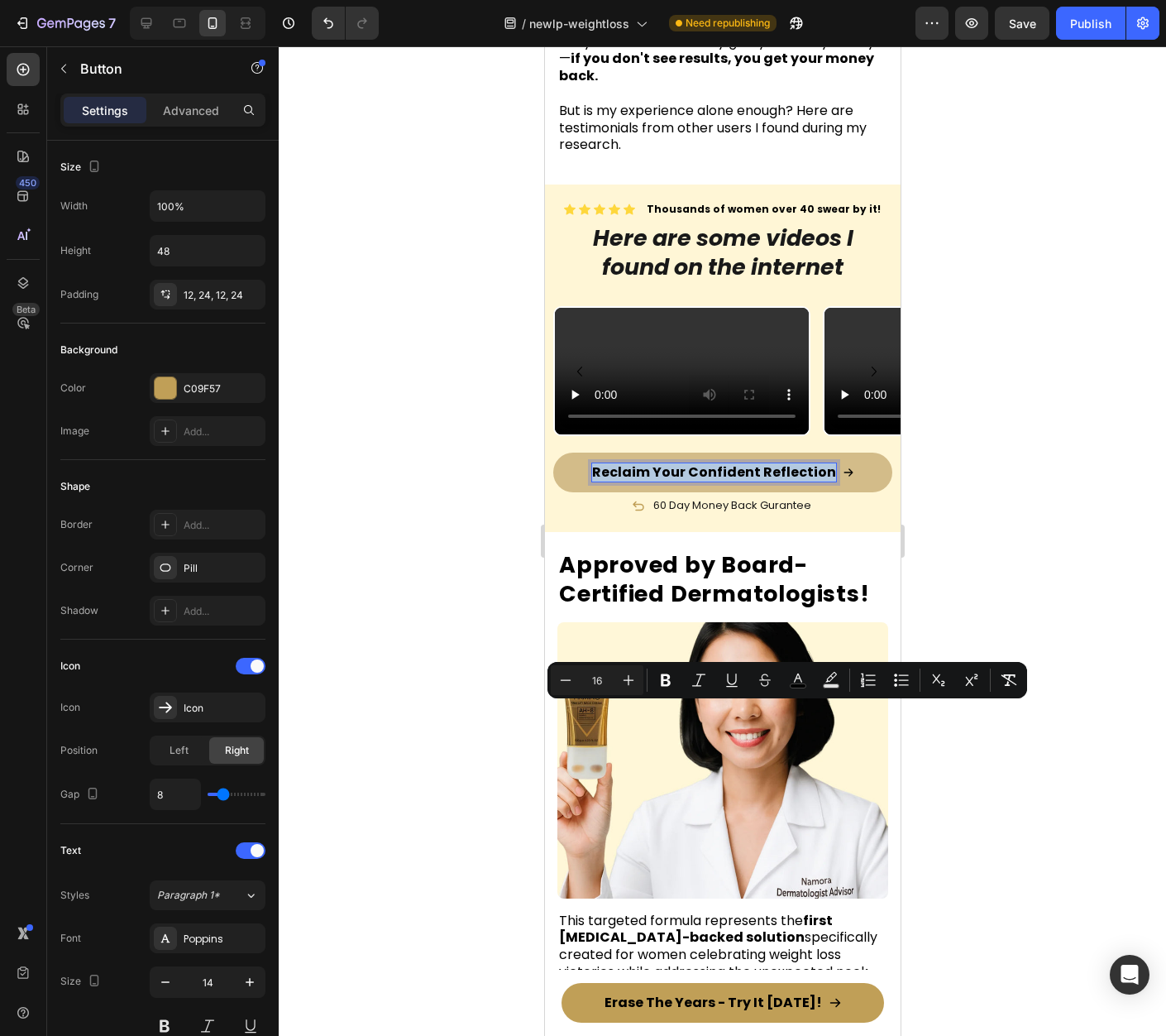
click at [732, 481] on span "Reclaim Your Confident Reflection" at bounding box center [713, 471] width 244 height 19
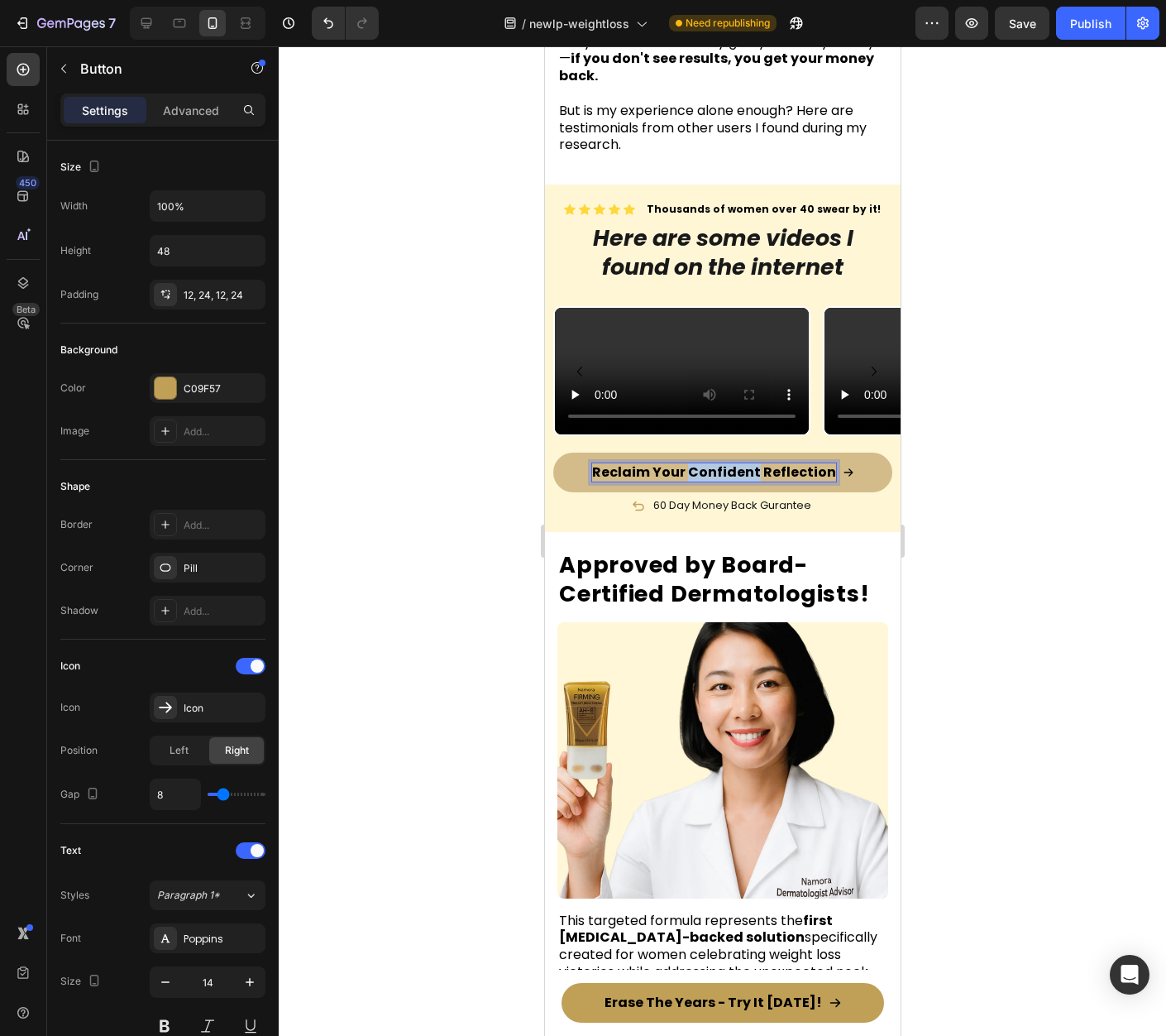
click at [732, 481] on span "Reclaim Your Confident Reflection" at bounding box center [713, 471] width 244 height 19
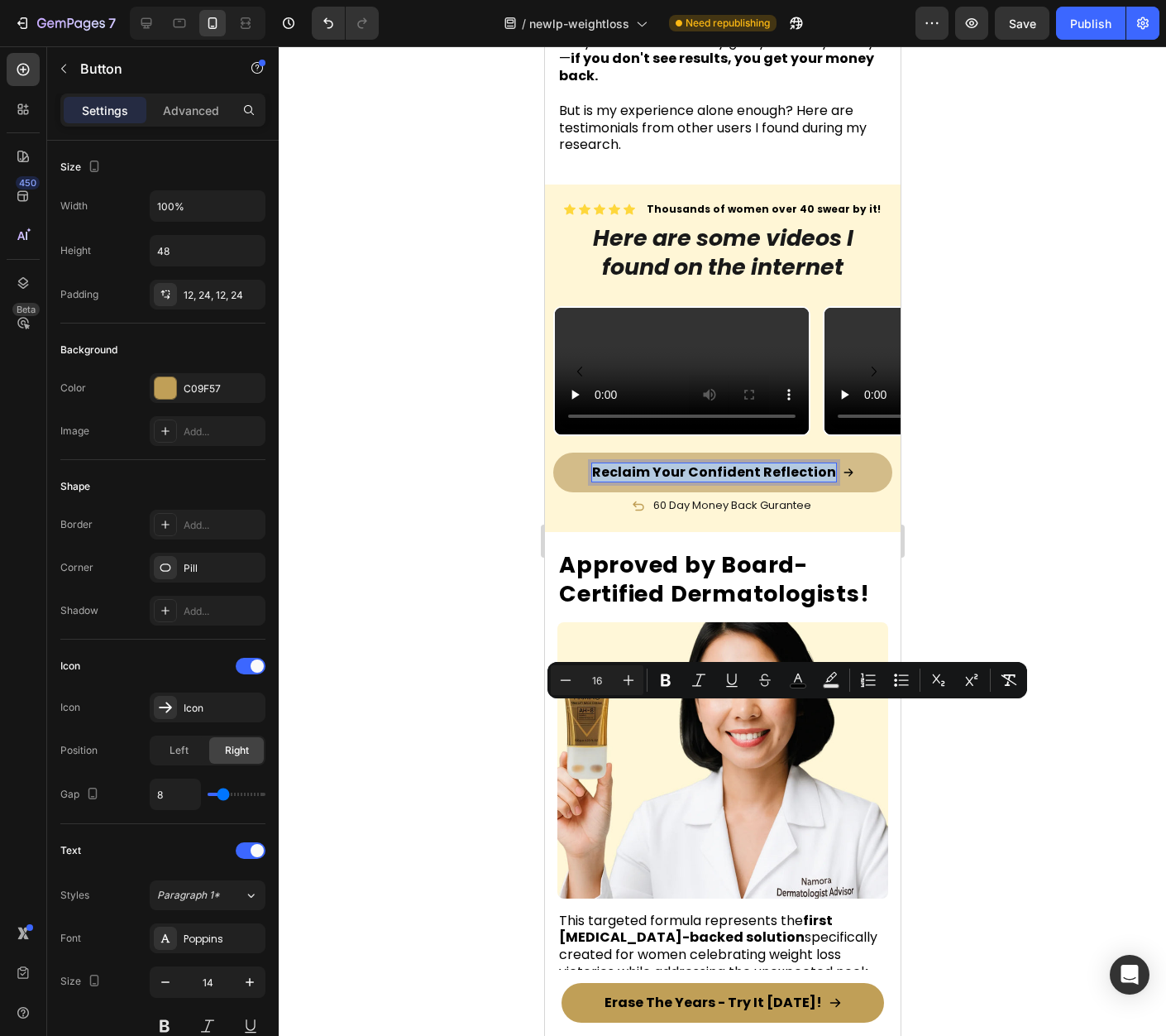
click at [749, 481] on span "Reclaim Your Confident Reflection" at bounding box center [713, 471] width 244 height 19
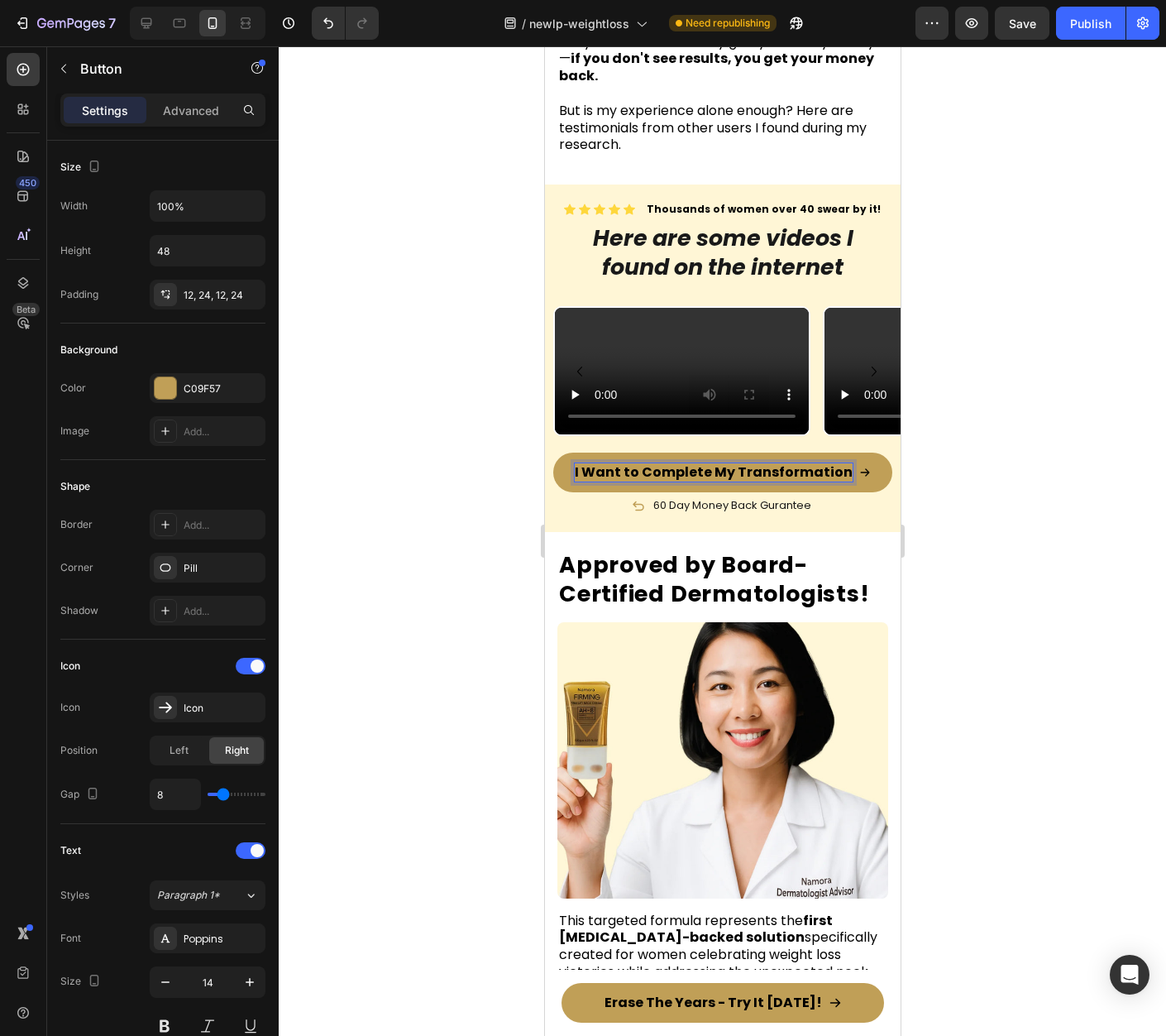
click at [1012, 754] on div at bounding box center [722, 541] width 888 height 989
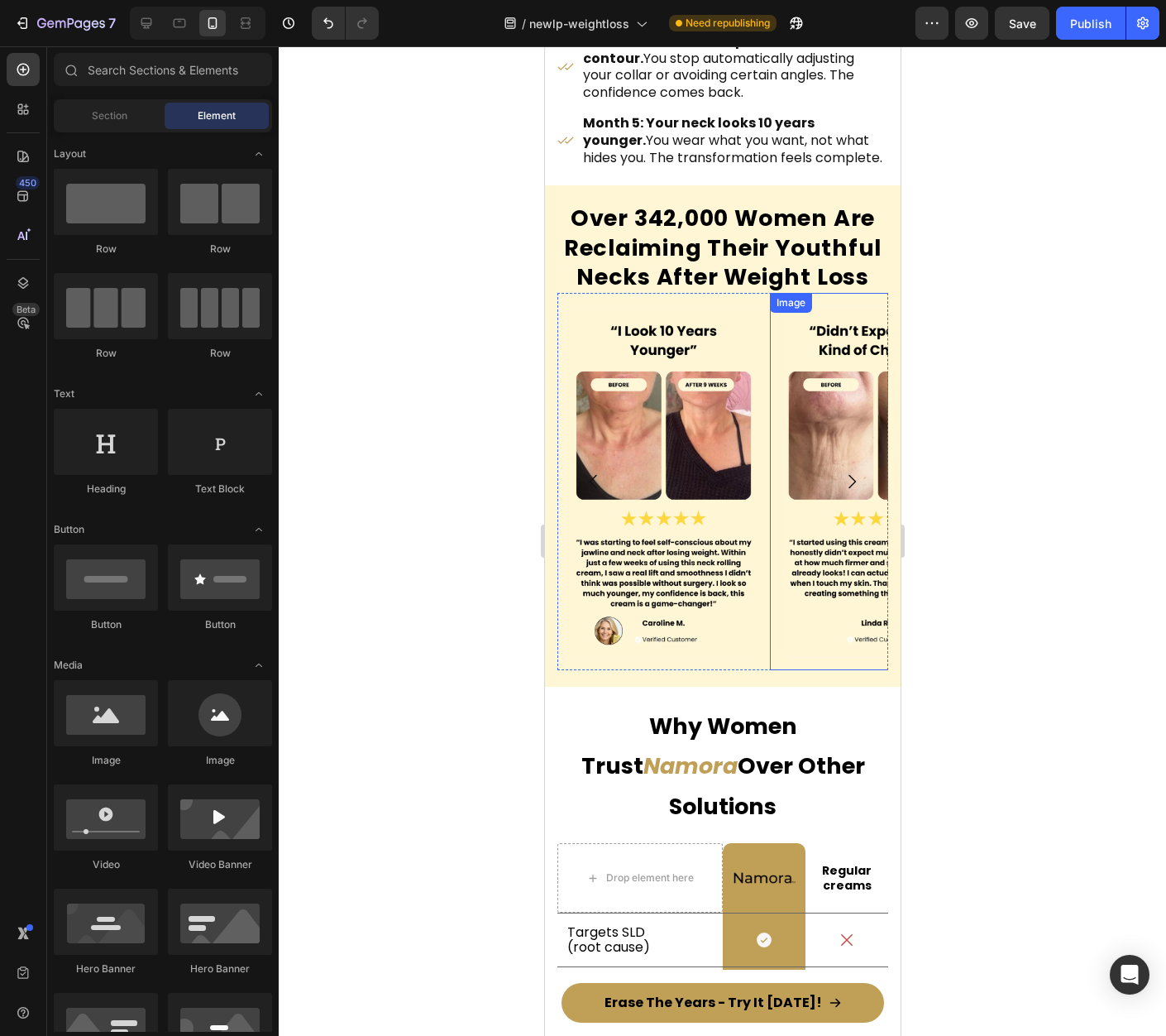
scroll to position [8880, 0]
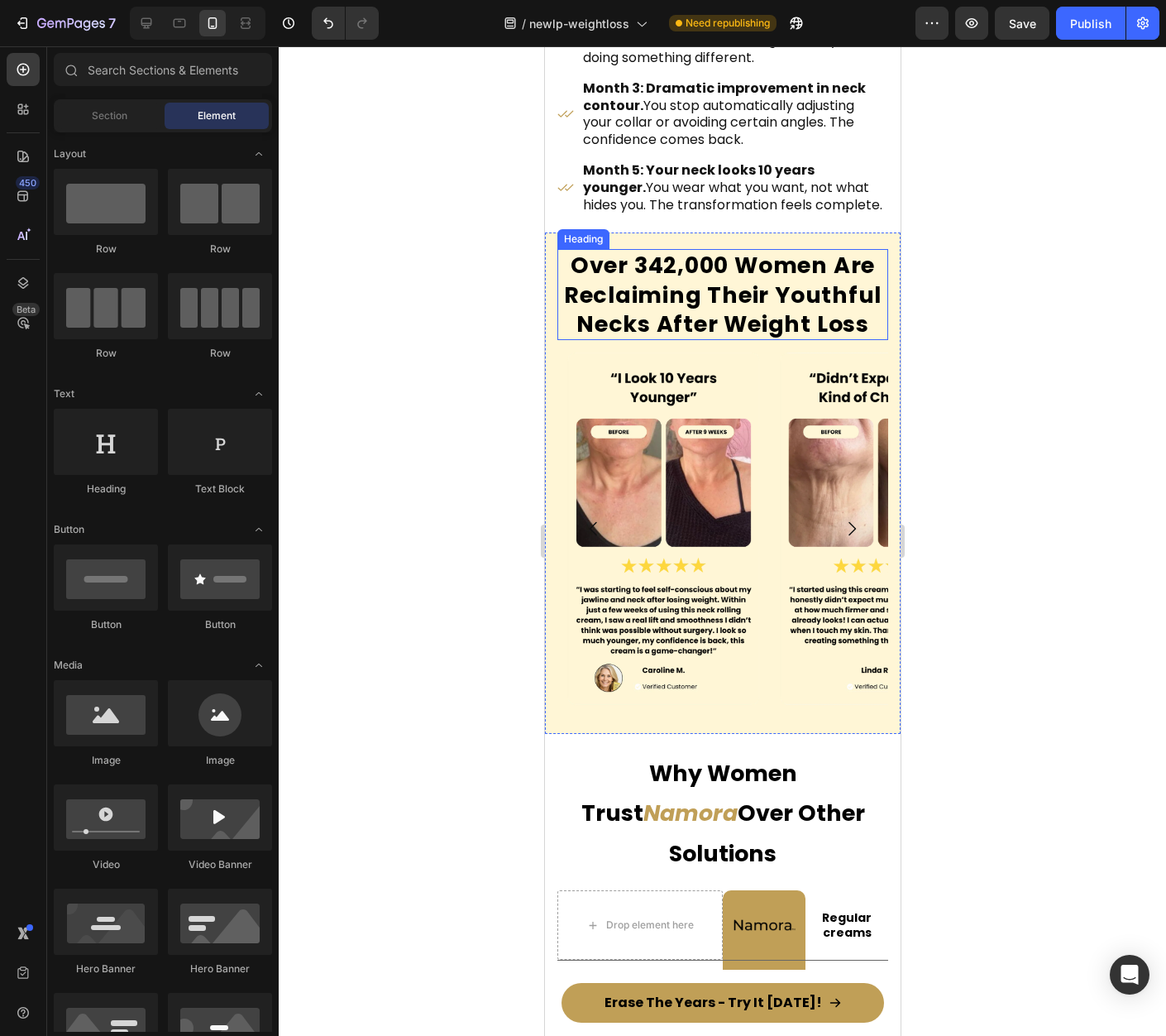
click at [761, 316] on strong "Over 342,000 Women Are Reclaiming Their Youthful Necks After Weight Loss" at bounding box center [723, 293] width 318 height 88
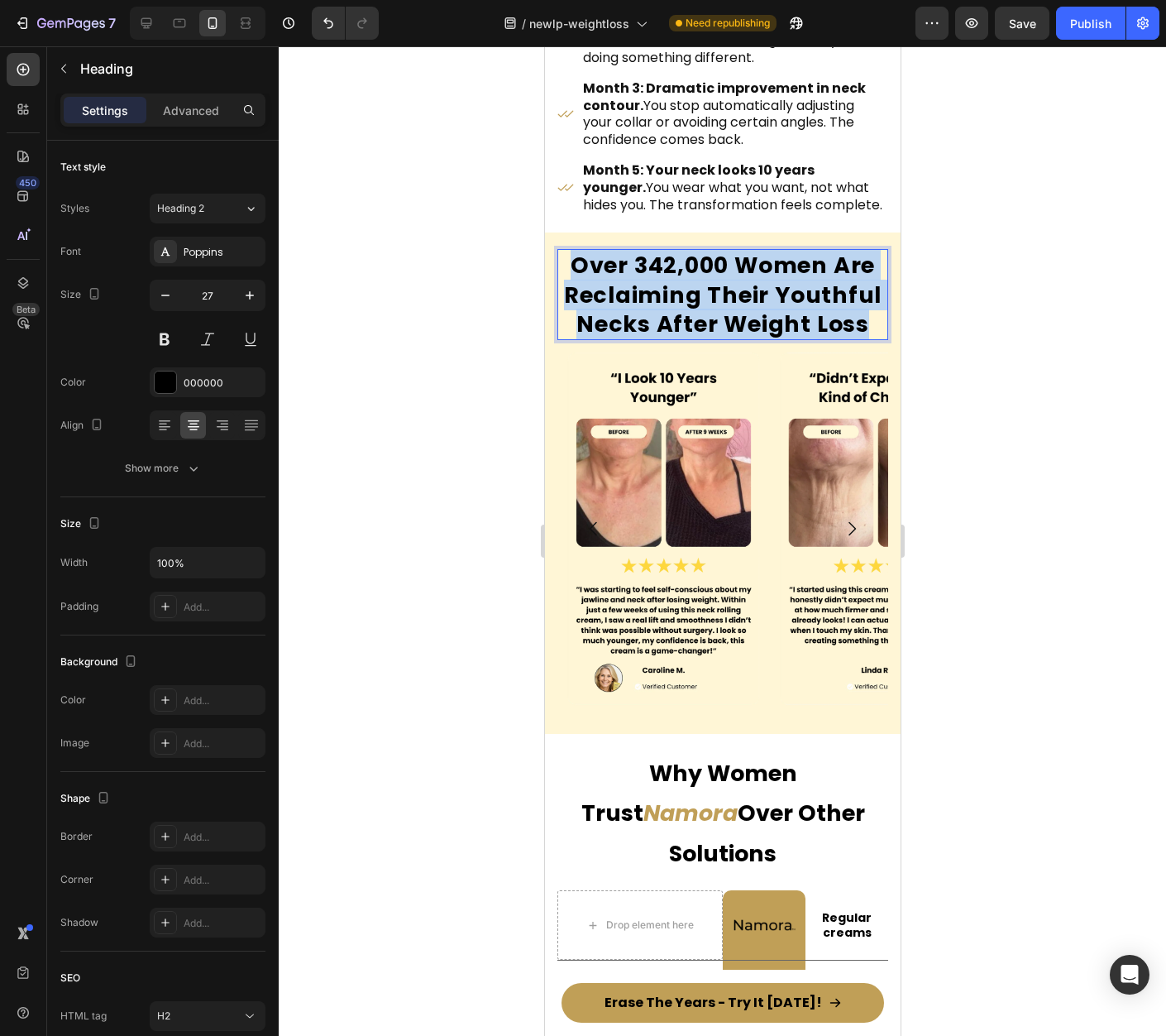
click at [761, 316] on strong "Over 342,000 Women Are Reclaiming Their Youthful Necks After Weight Loss" at bounding box center [723, 293] width 318 height 88
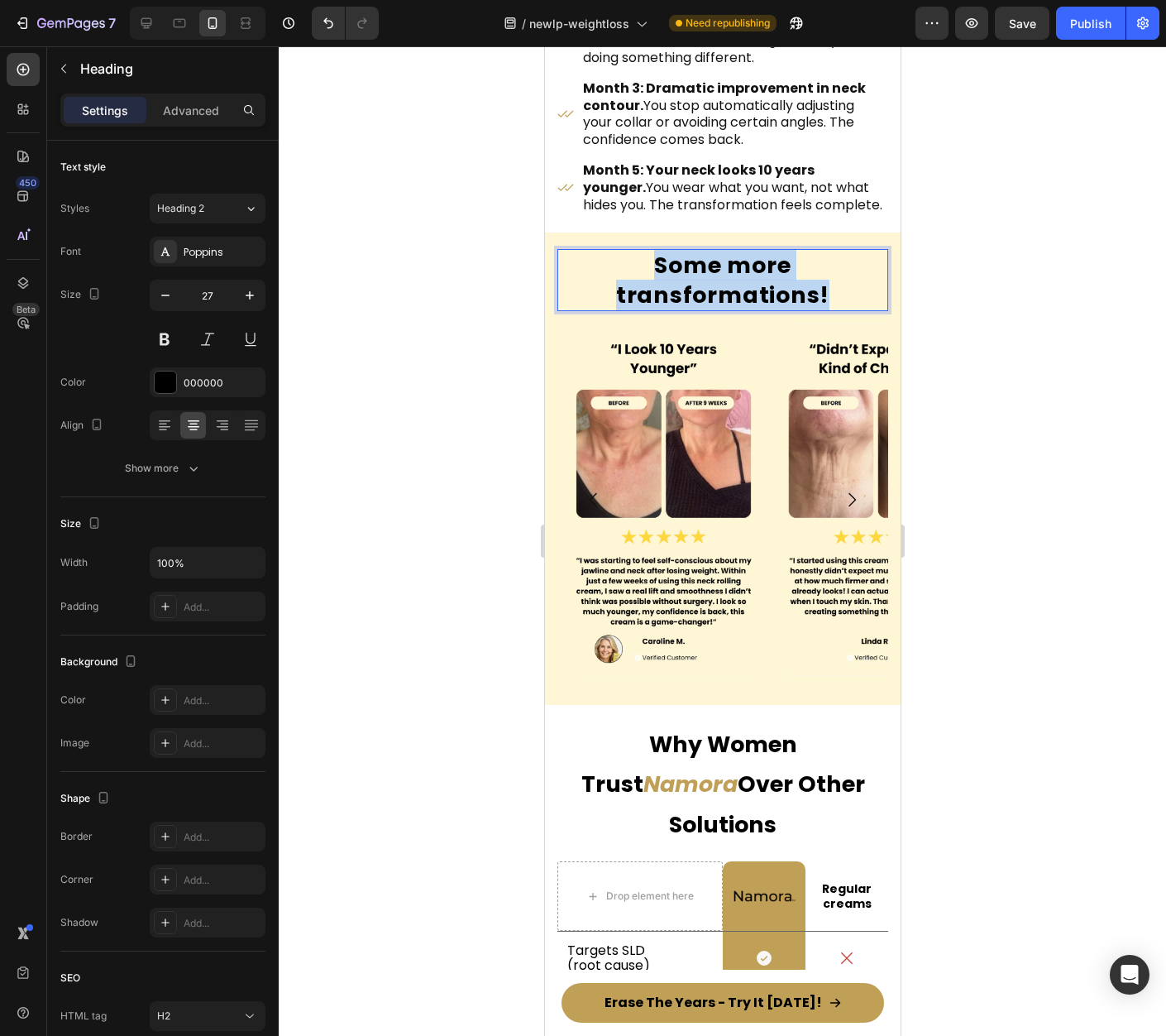
drag, startPoint x: 819, startPoint y: 299, endPoint x: 560, endPoint y: 268, distance: 260.8
click at [560, 268] on p "Some more transformations!" at bounding box center [722, 279] width 327 height 58
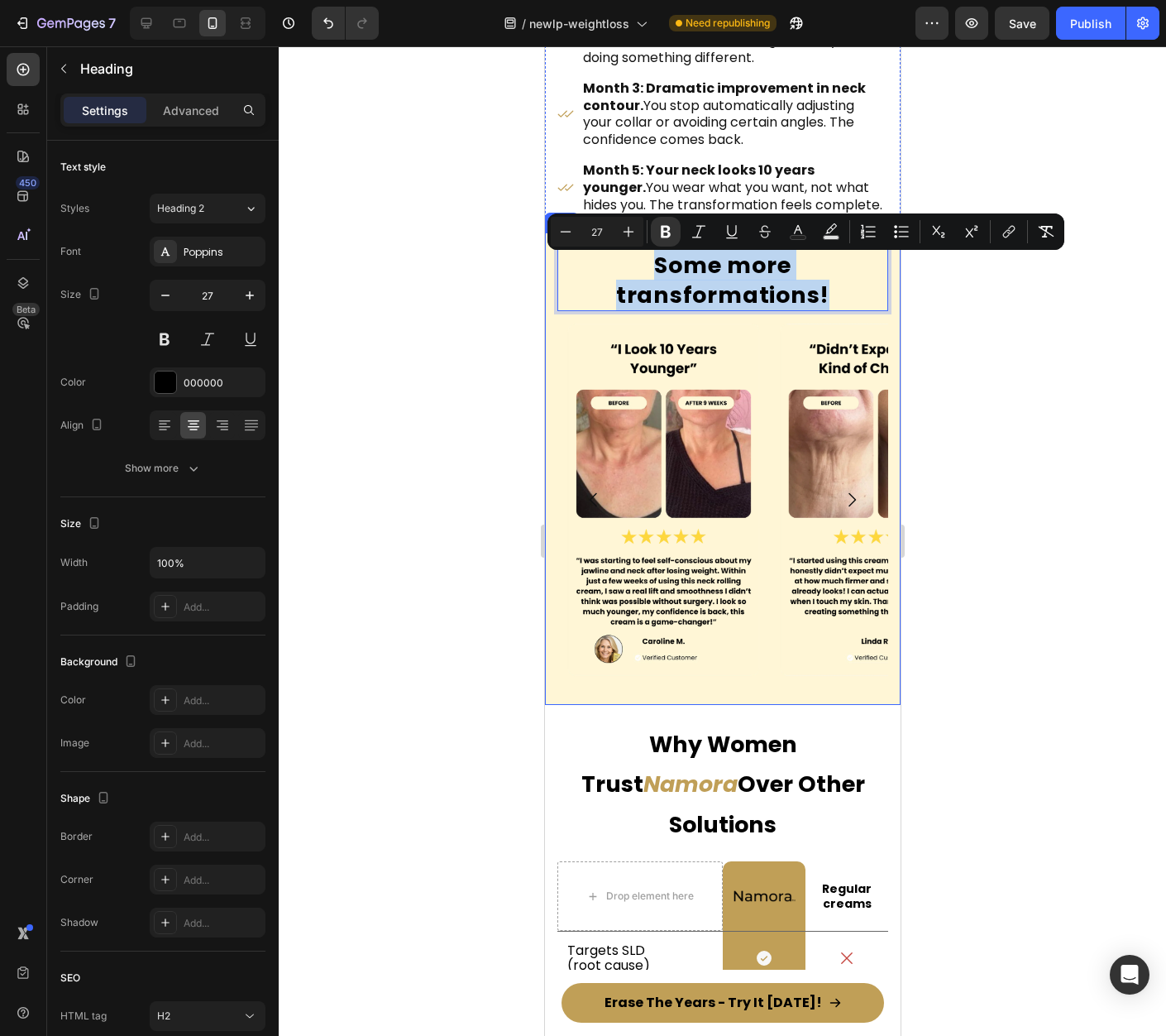
copy strong "Some more transformations!"
click at [827, 307] on p "Some more transformations!" at bounding box center [722, 279] width 327 height 58
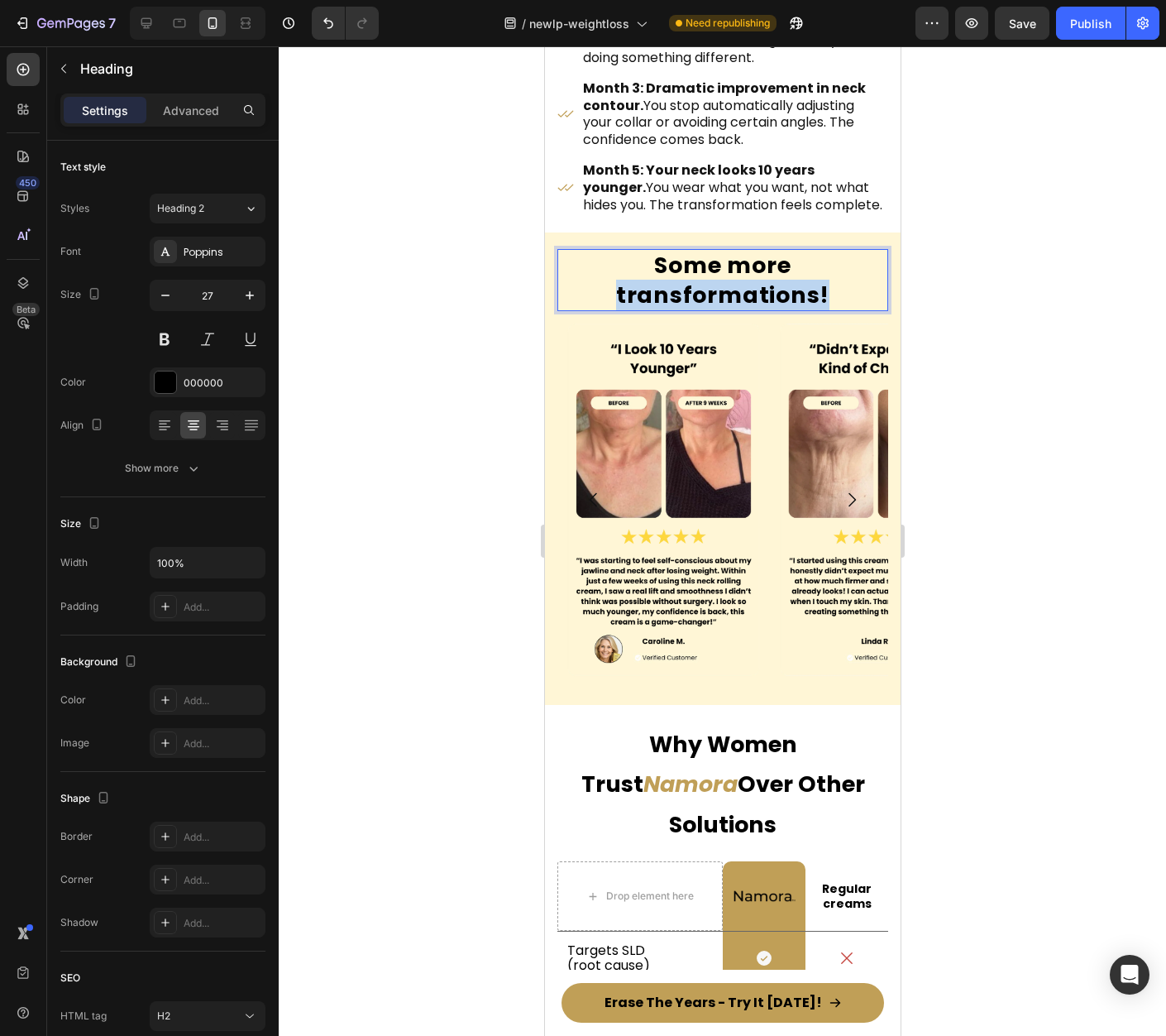
drag, startPoint x: 823, startPoint y: 303, endPoint x: 614, endPoint y: 288, distance: 209.5
click at [614, 288] on p "Some more transformations!" at bounding box center [722, 279] width 327 height 58
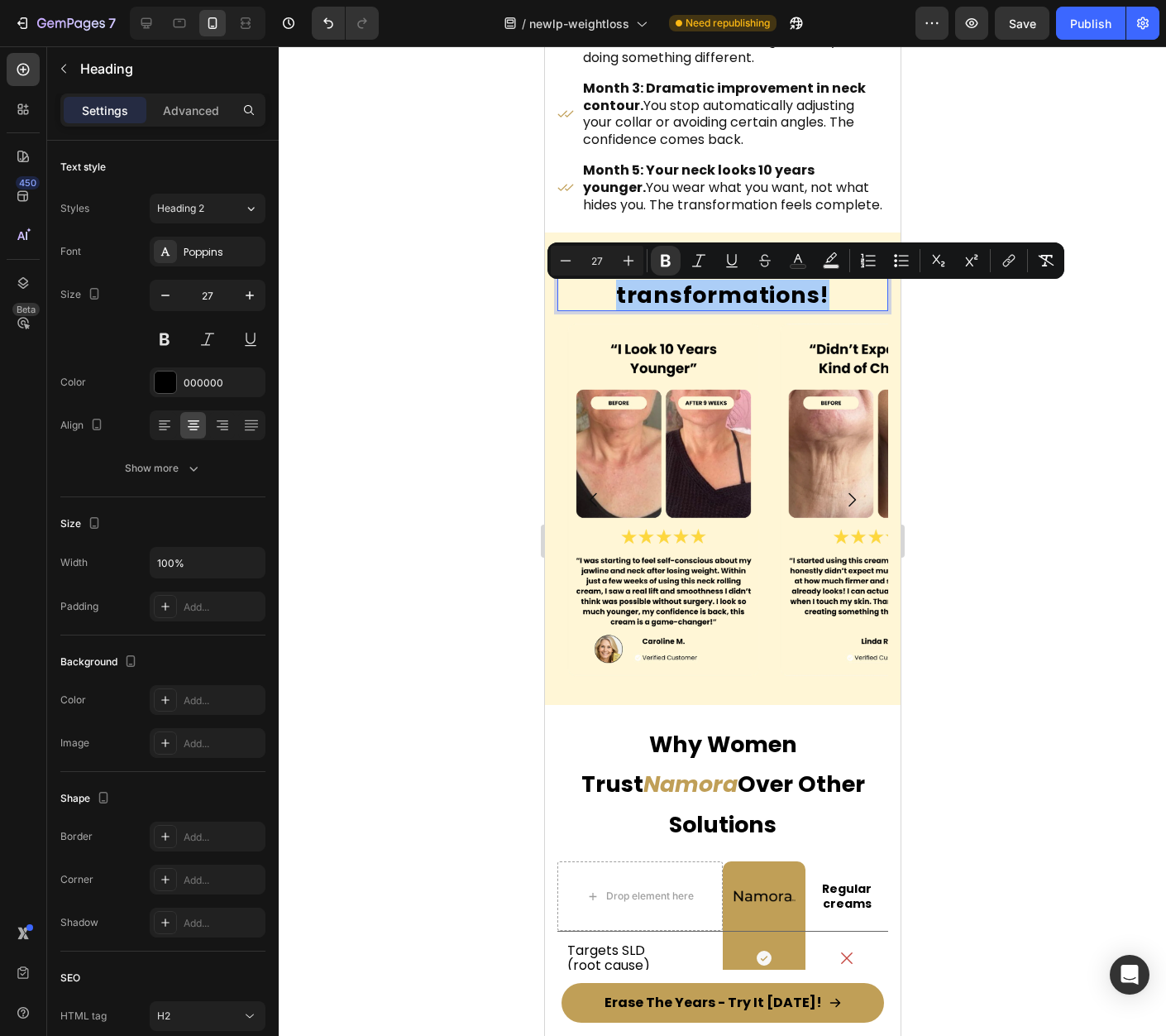
click at [1121, 451] on div at bounding box center [722, 541] width 888 height 989
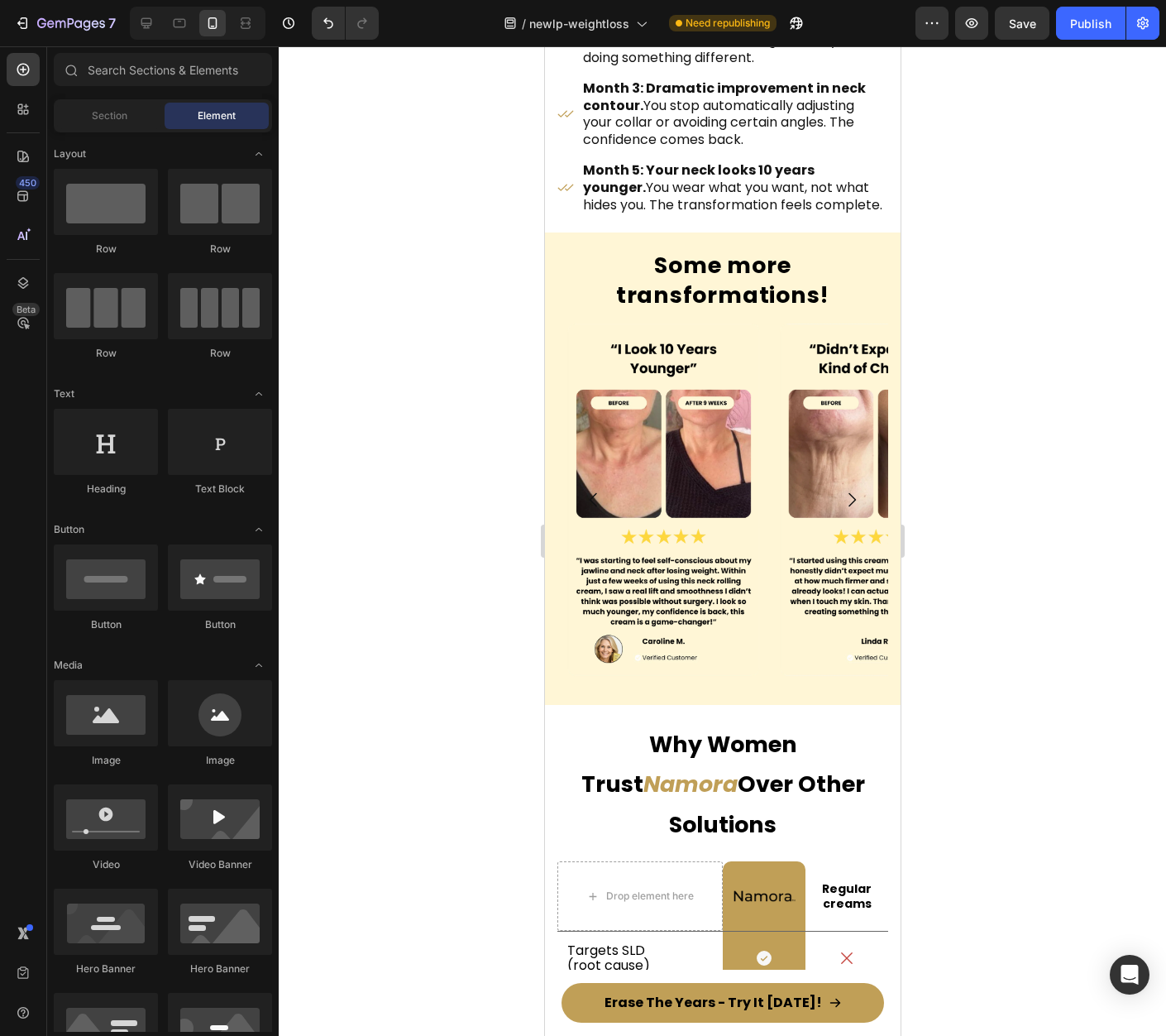
click at [748, 309] on strong "Some more transformations!" at bounding box center [722, 279] width 214 height 60
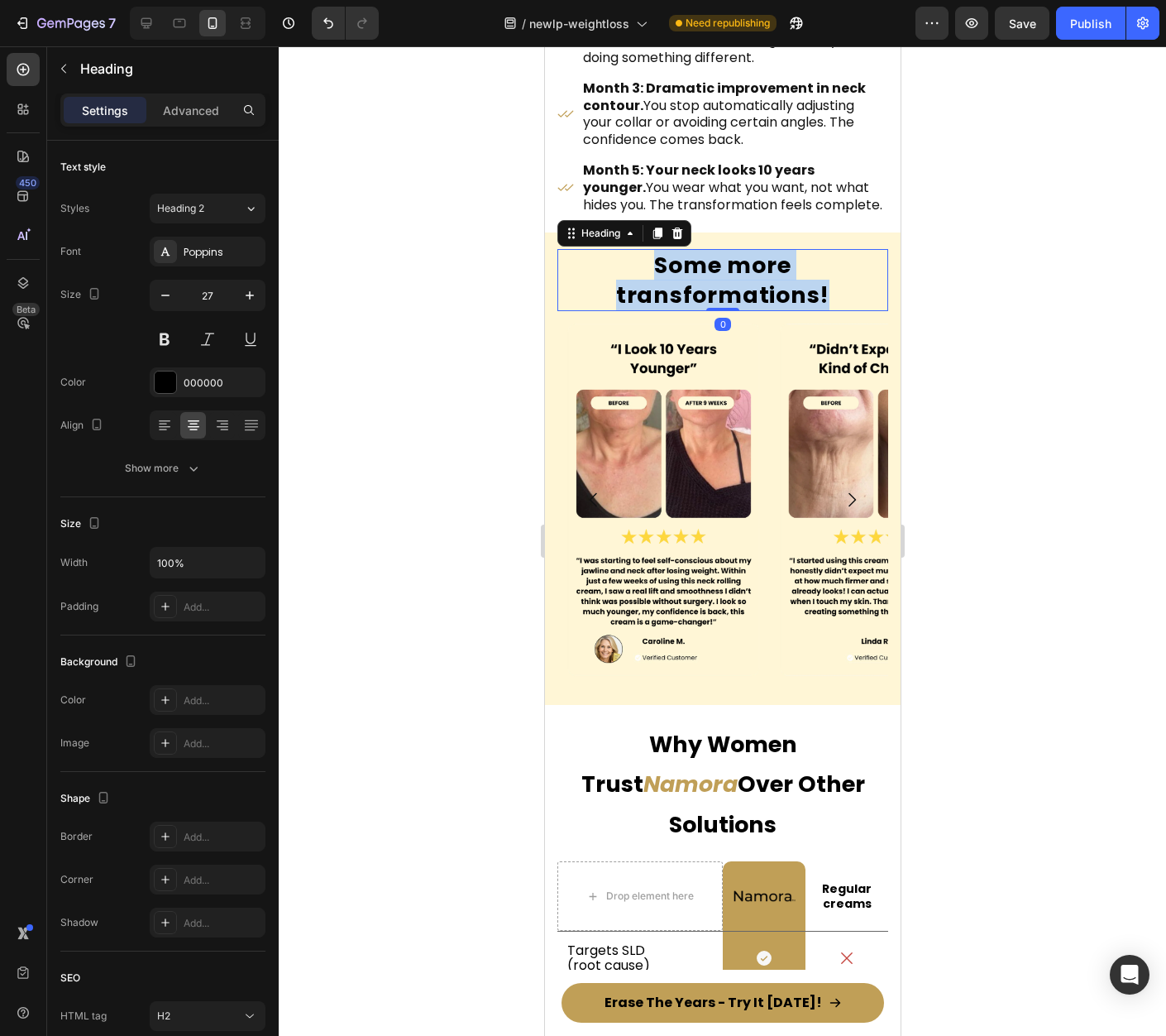
click at [748, 309] on strong "Some more transformations!" at bounding box center [722, 279] width 214 height 60
click at [1024, 406] on div at bounding box center [722, 541] width 888 height 989
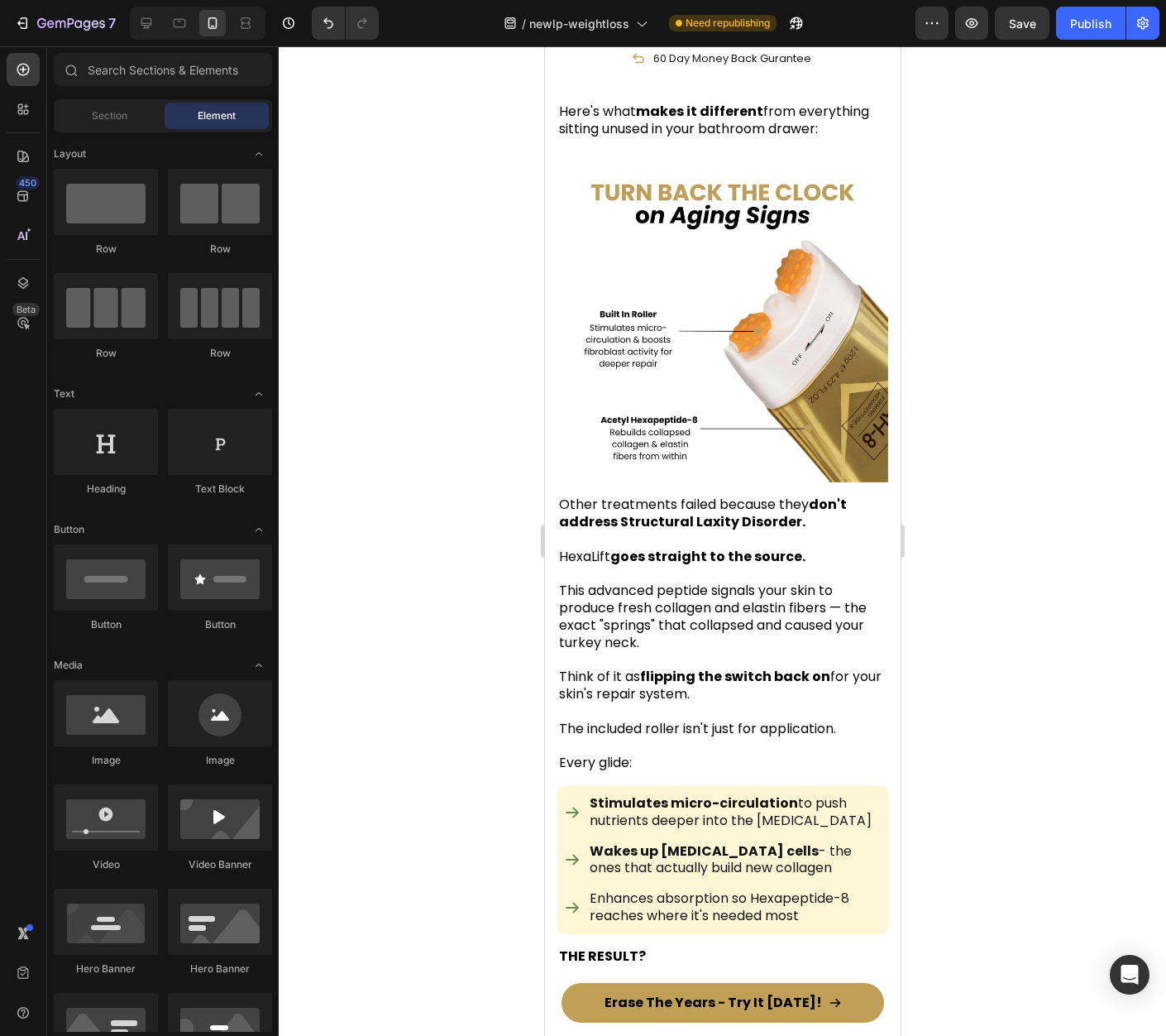
scroll to position [6454, 0]
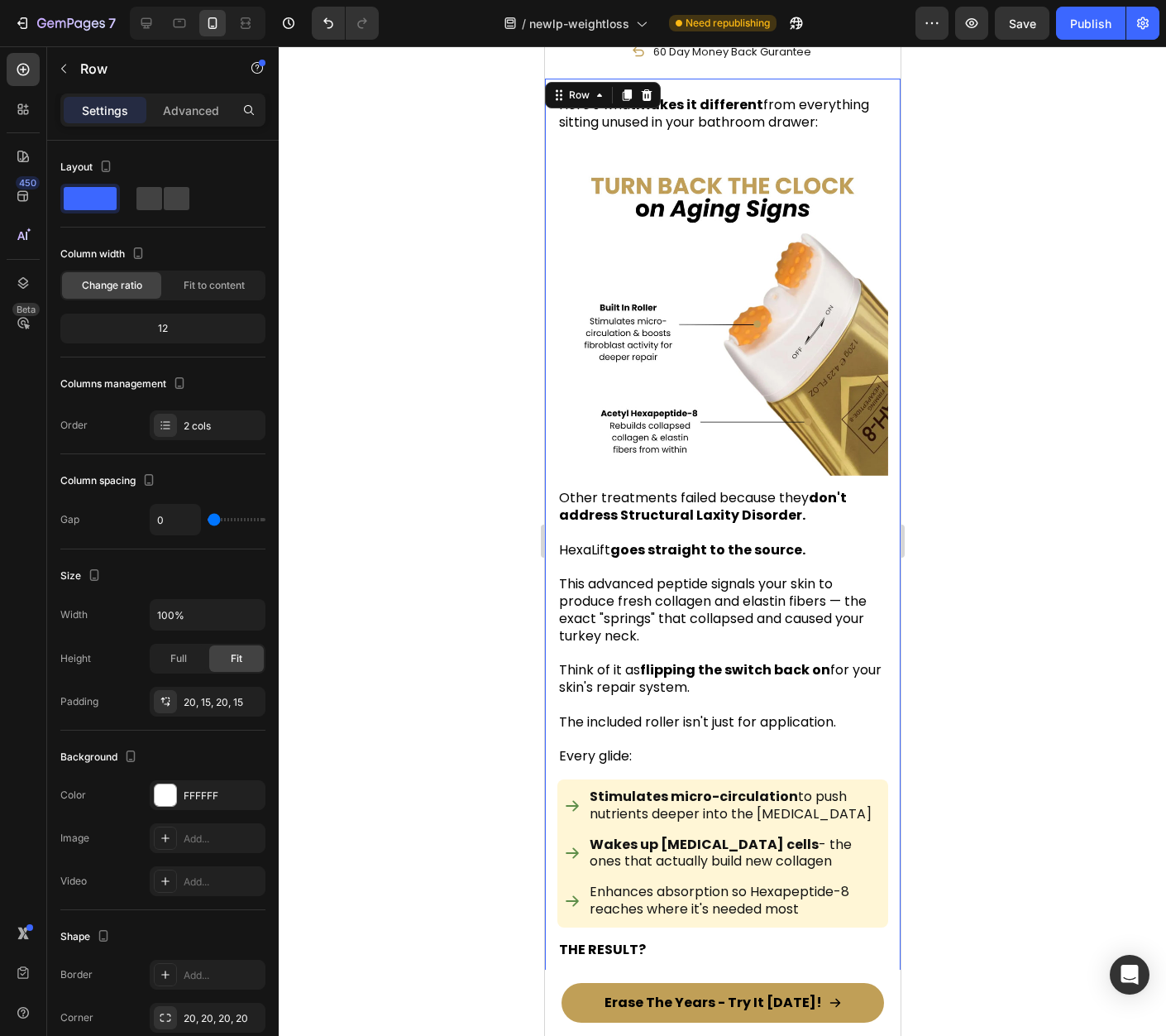
click at [882, 480] on div "Here's what makes it different from everything sitting unused in your bathroom …" at bounding box center [722, 636] width 356 height 1117
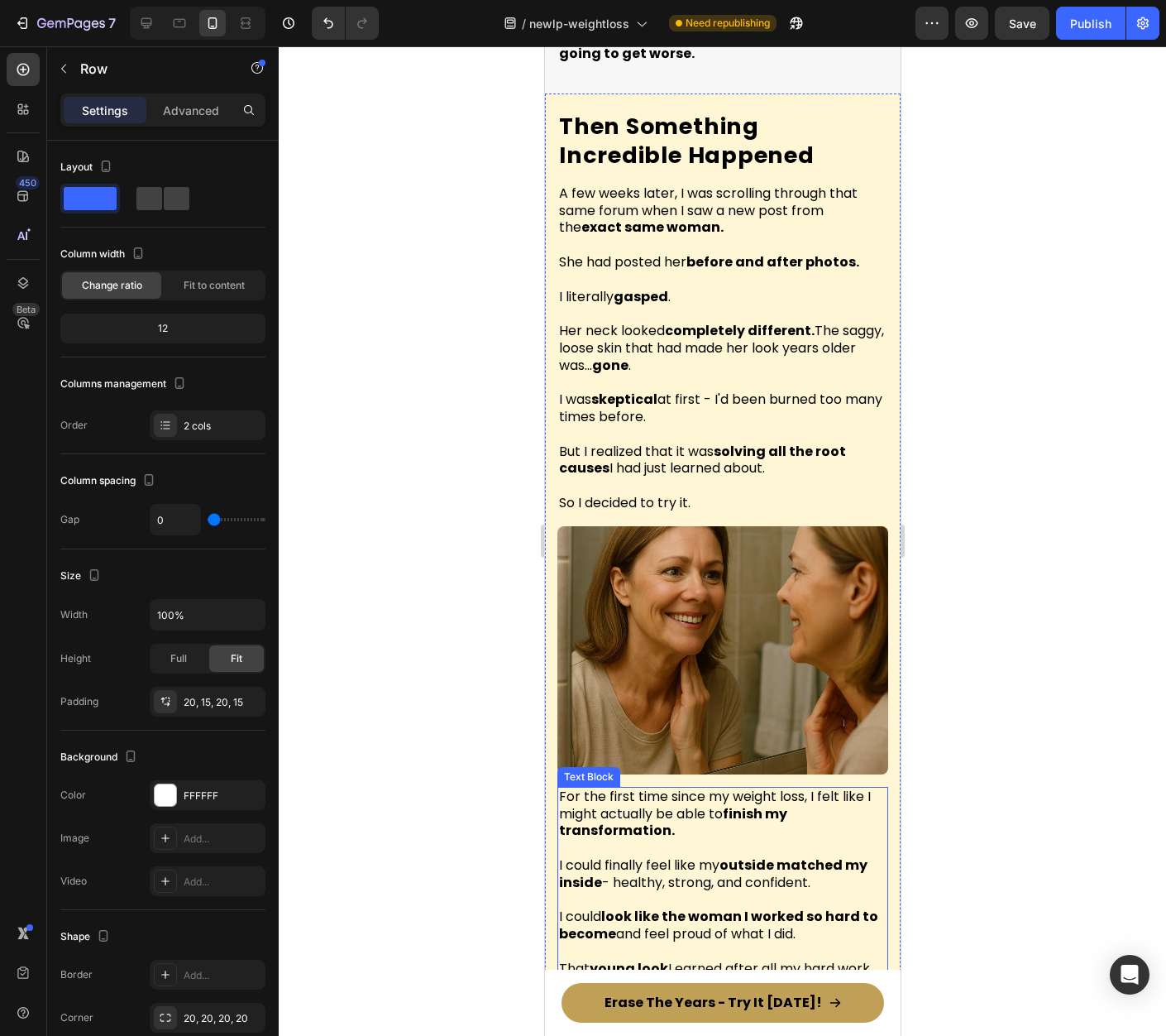
scroll to position [4648, 0]
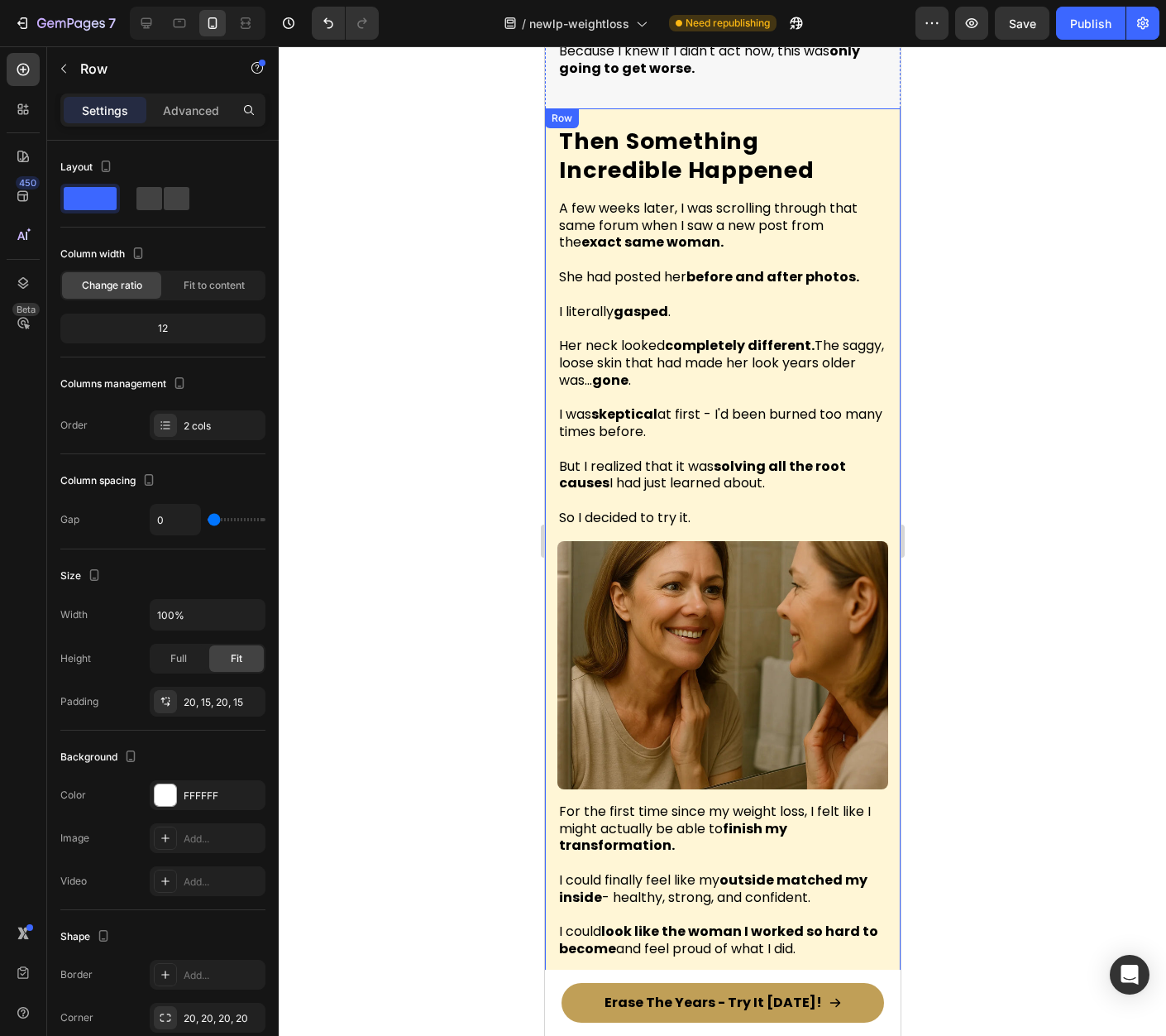
click at [878, 356] on div "Then Something Incredible Happened Heading A few weeks later, I was scrolling t…" at bounding box center [722, 626] width 356 height 1036
click at [624, 119] on icon at bounding box center [626, 125] width 9 height 12
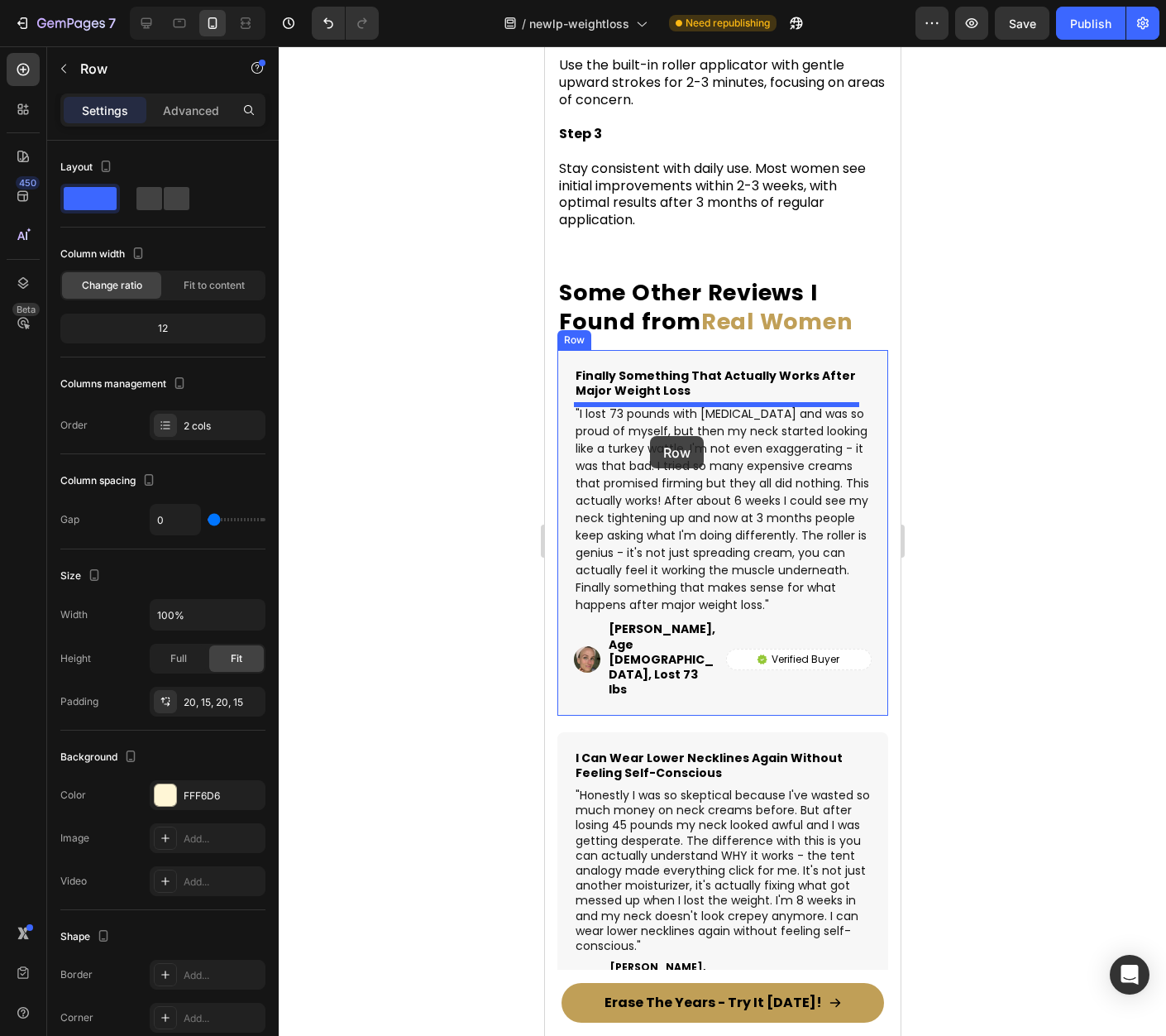
scroll to position [11393, 0]
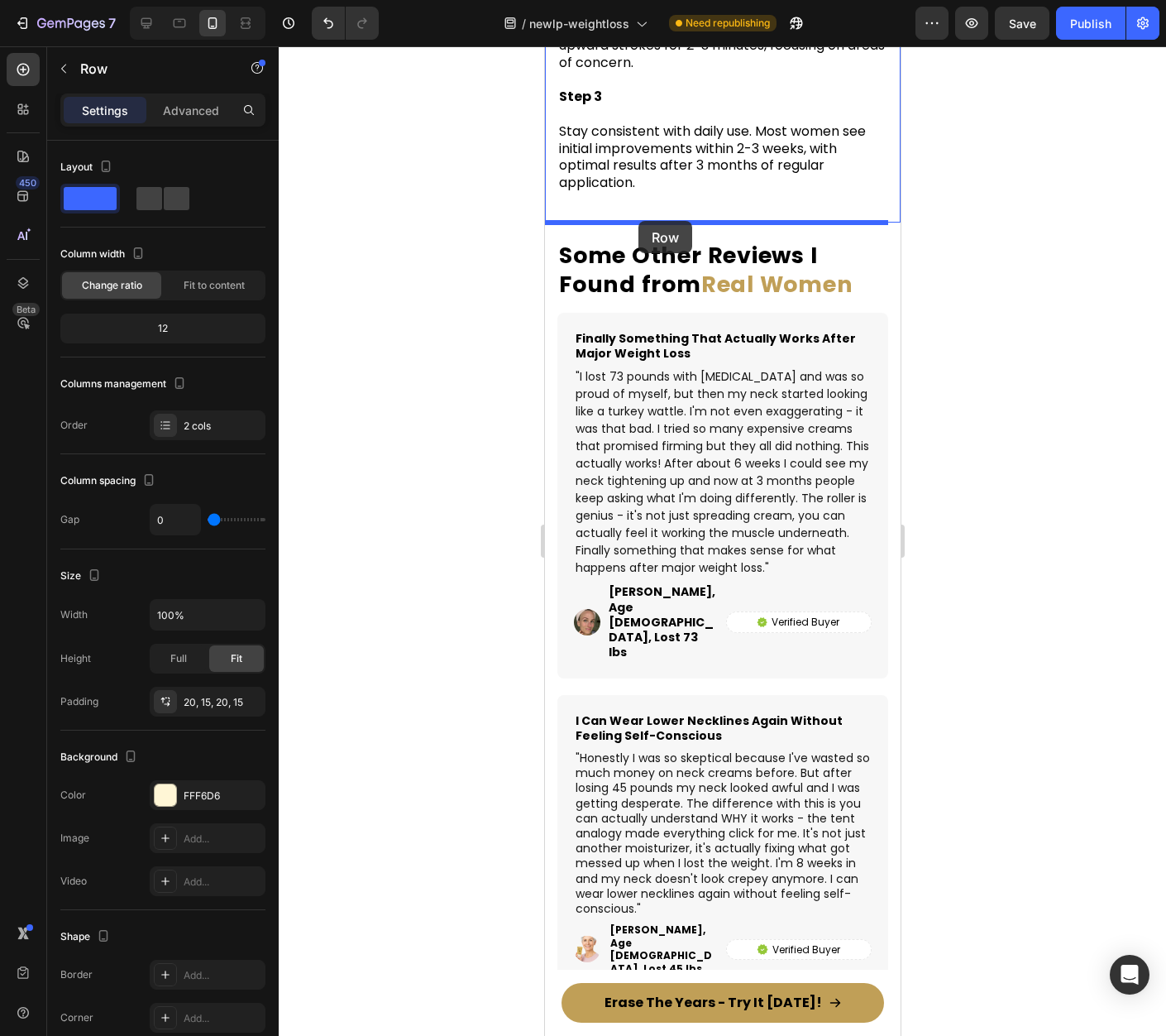
drag, startPoint x: 563, startPoint y: 95, endPoint x: 638, endPoint y: 221, distance: 146.6
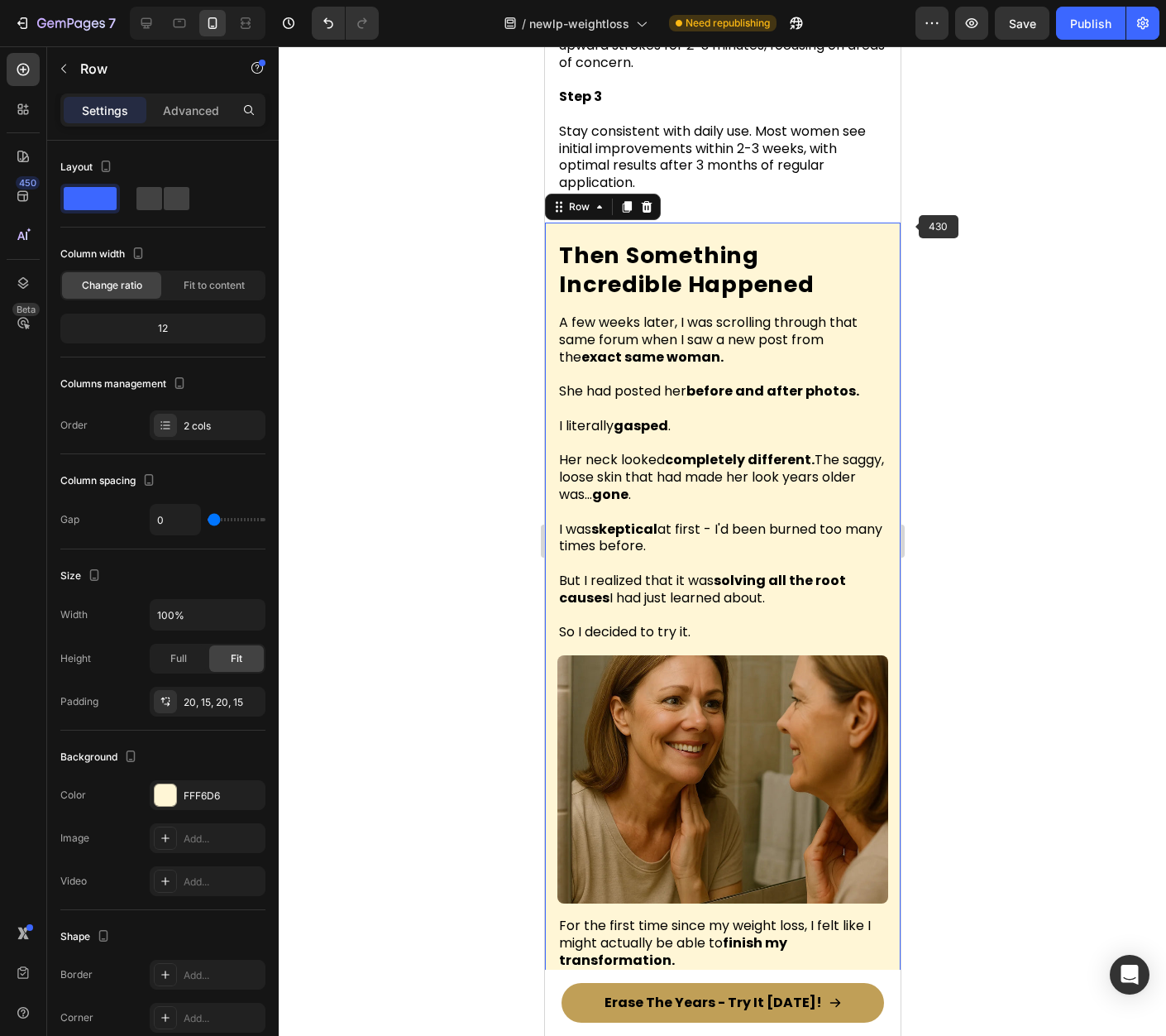
click at [937, 231] on div at bounding box center [722, 541] width 888 height 989
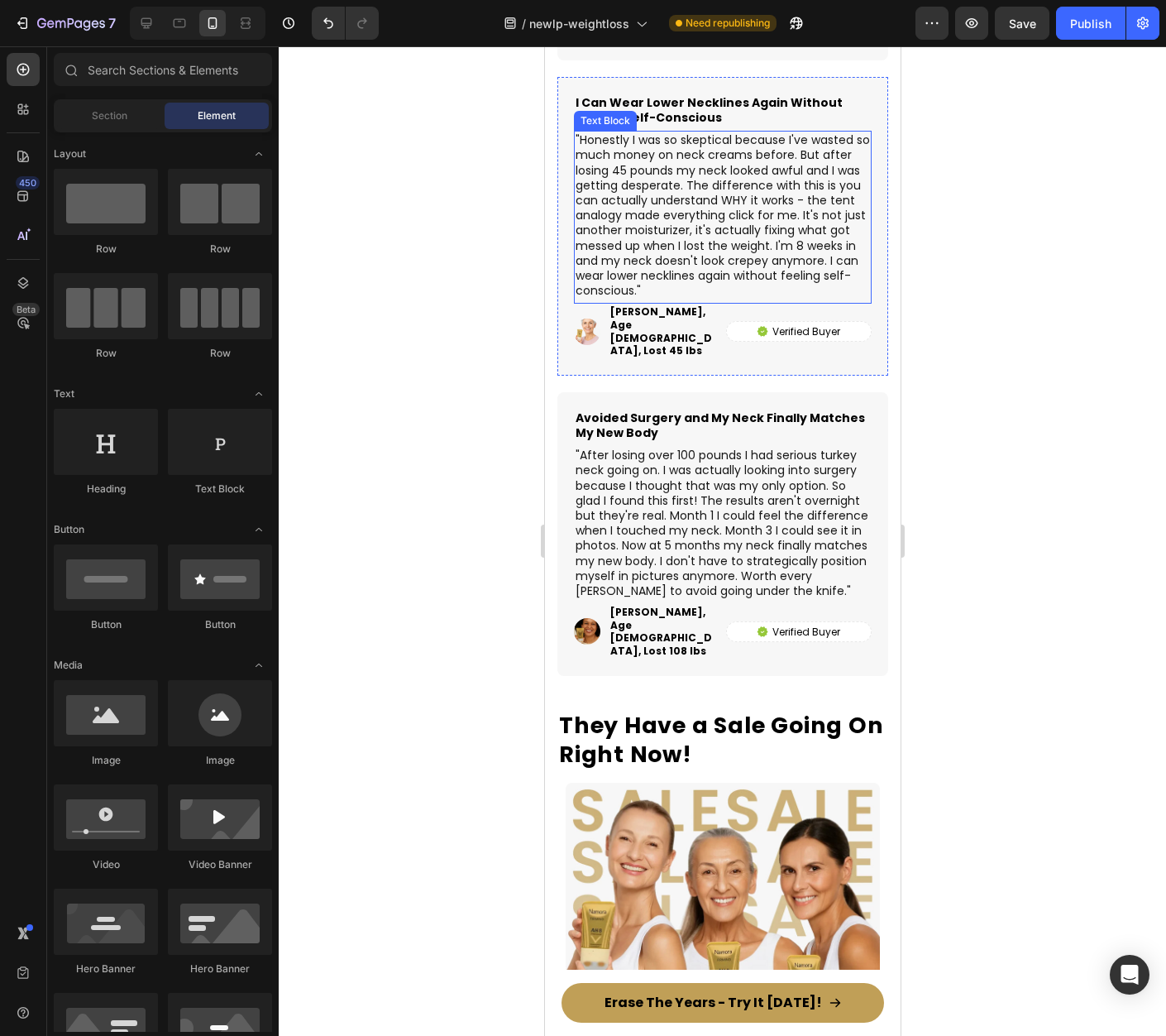
scroll to position [13417, 0]
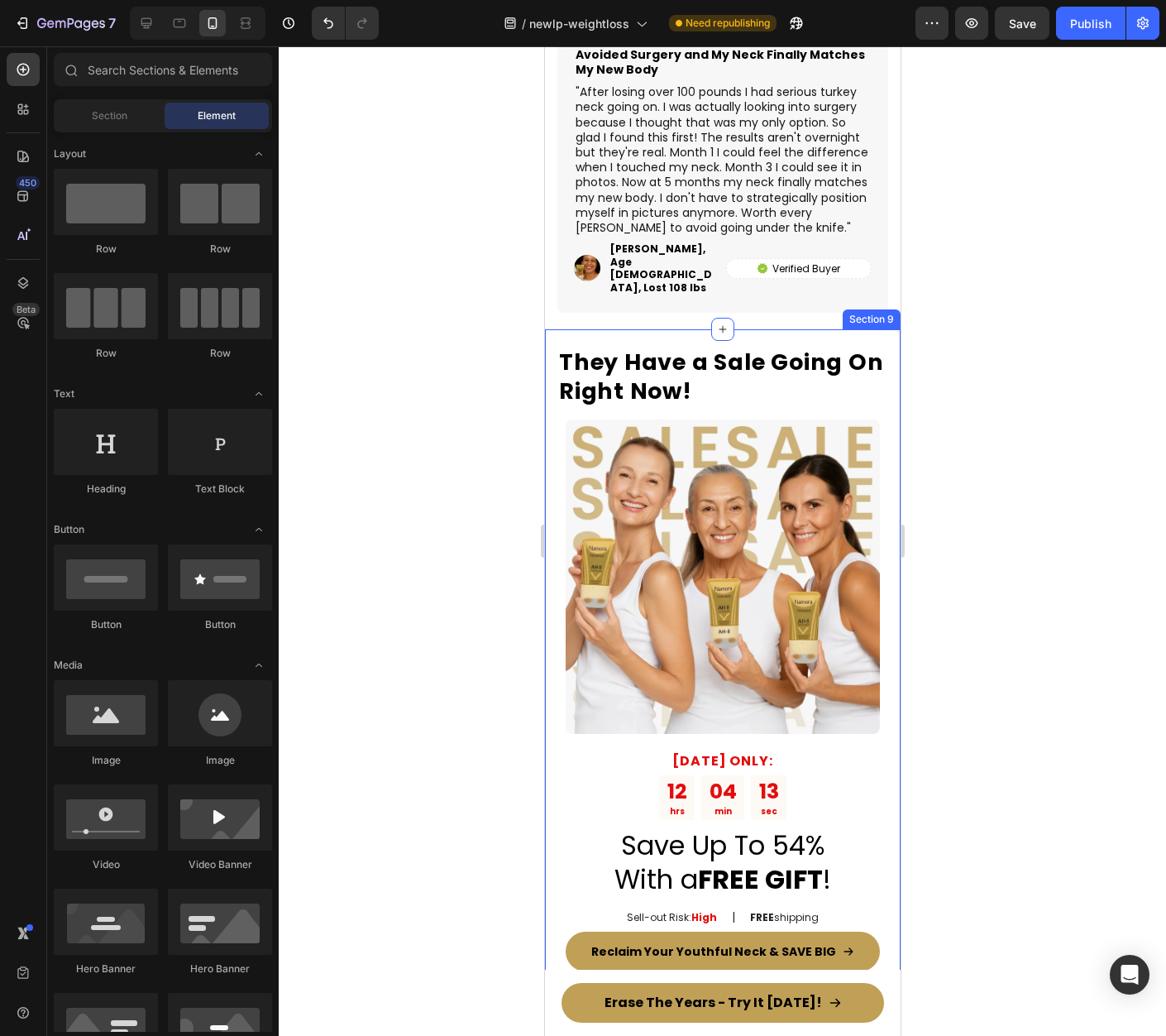
click at [882, 791] on div "They Have a Sale Going On Right Now! Heading Image TODAY ONLY: Text Block 12 hr…" at bounding box center [722, 670] width 356 height 682
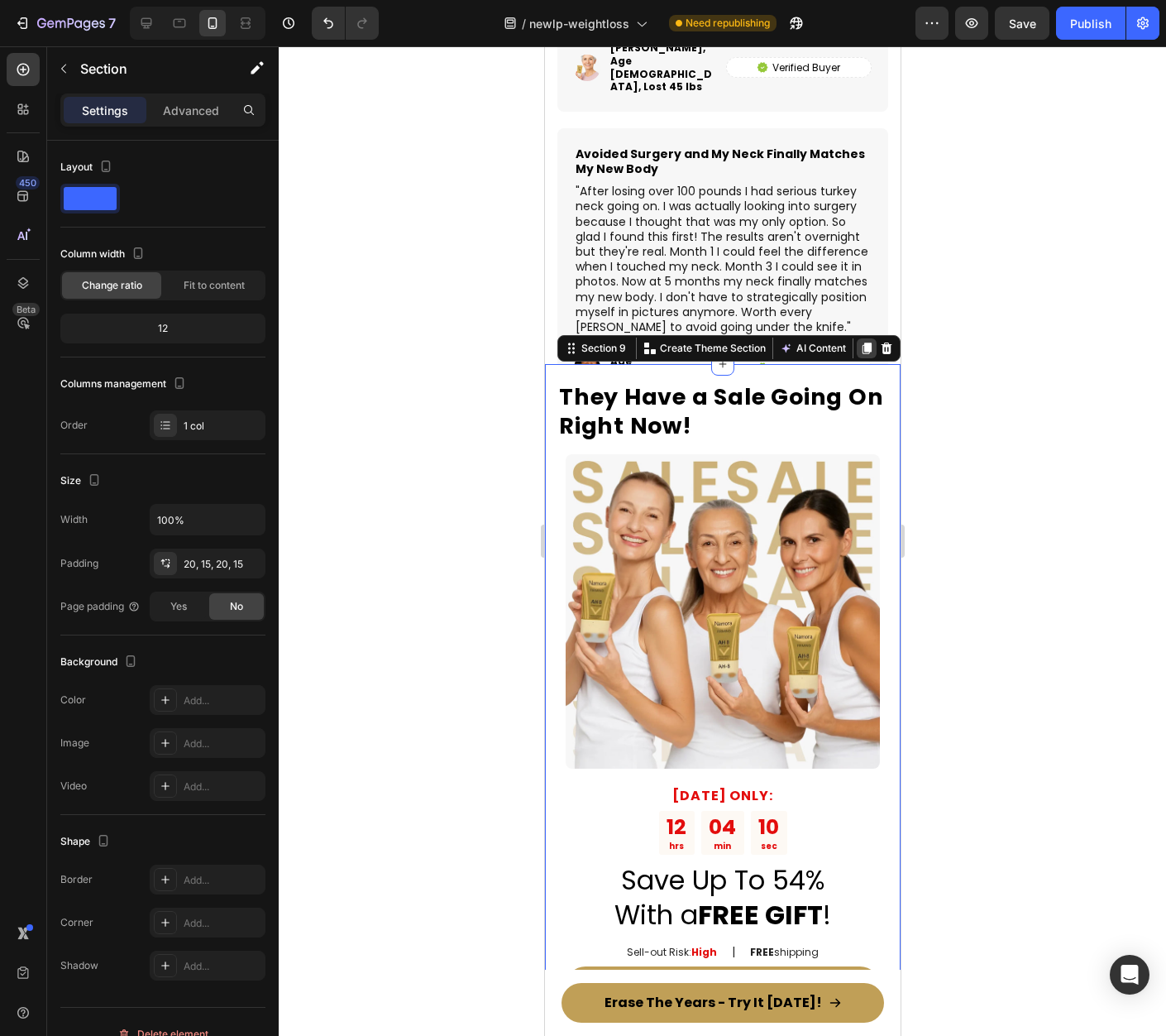
click at [859, 353] on icon at bounding box center [865, 348] width 13 height 13
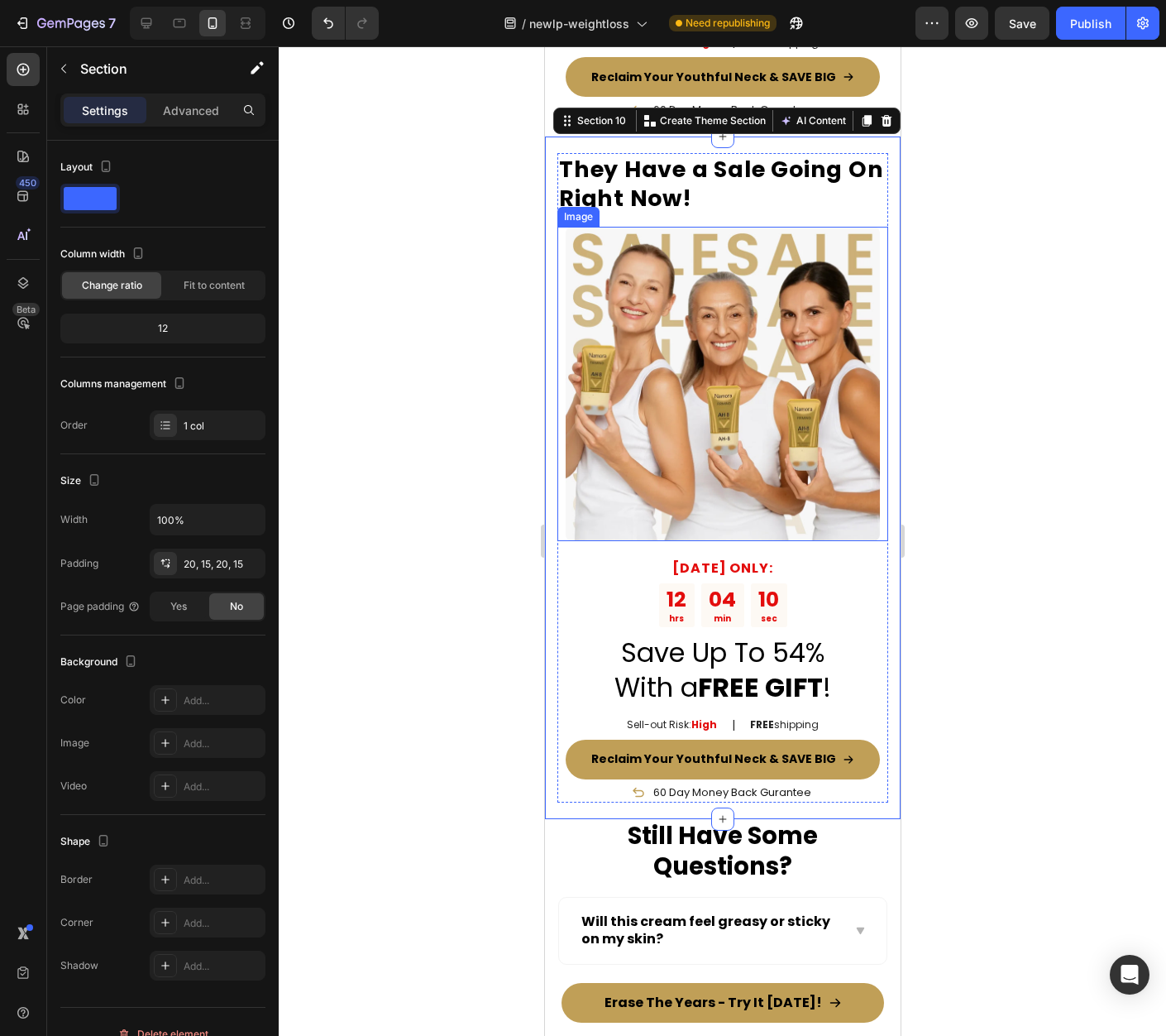
scroll to position [14246, 0]
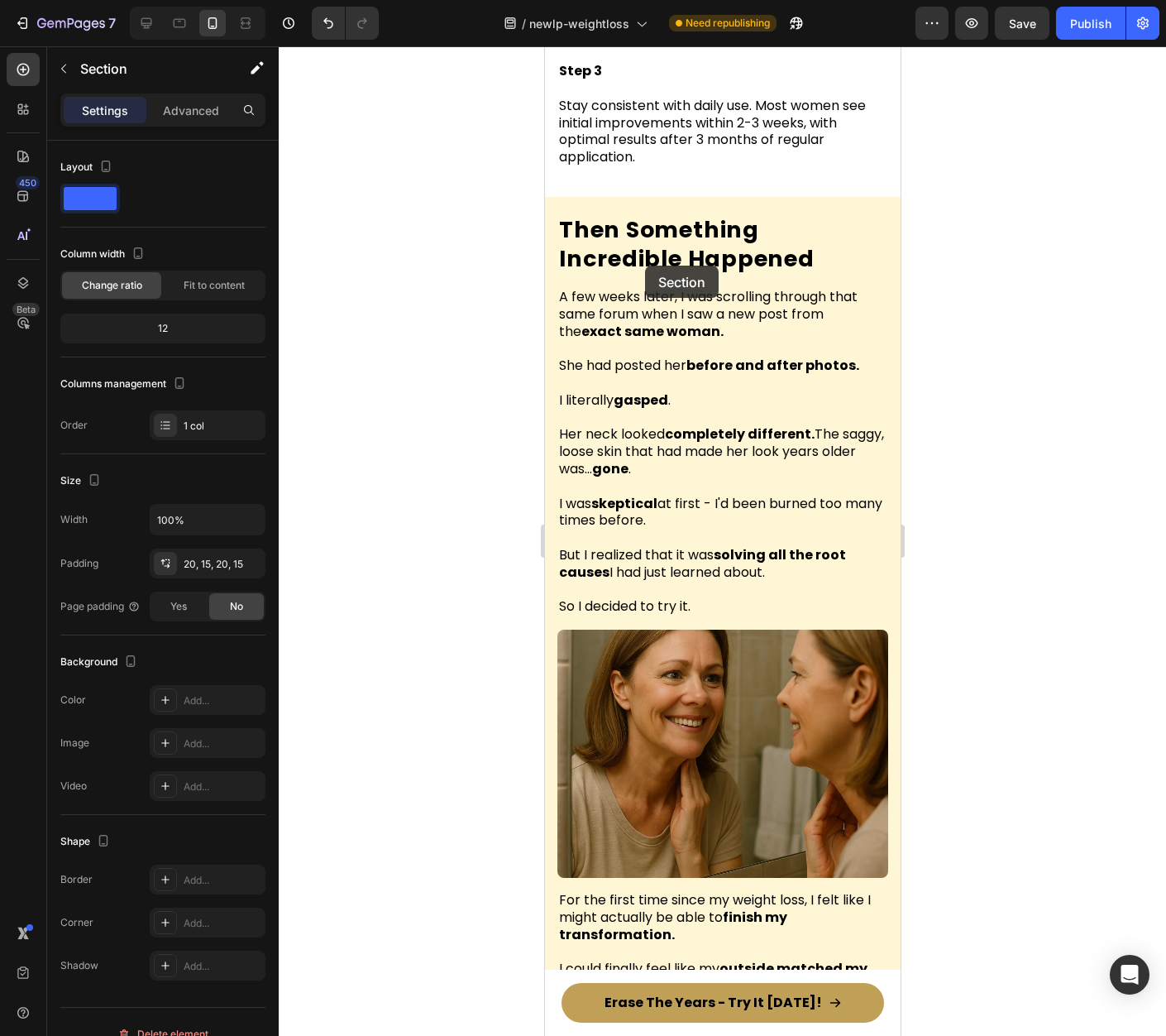
drag, startPoint x: 577, startPoint y: 94, endPoint x: 644, endPoint y: 267, distance: 185.5
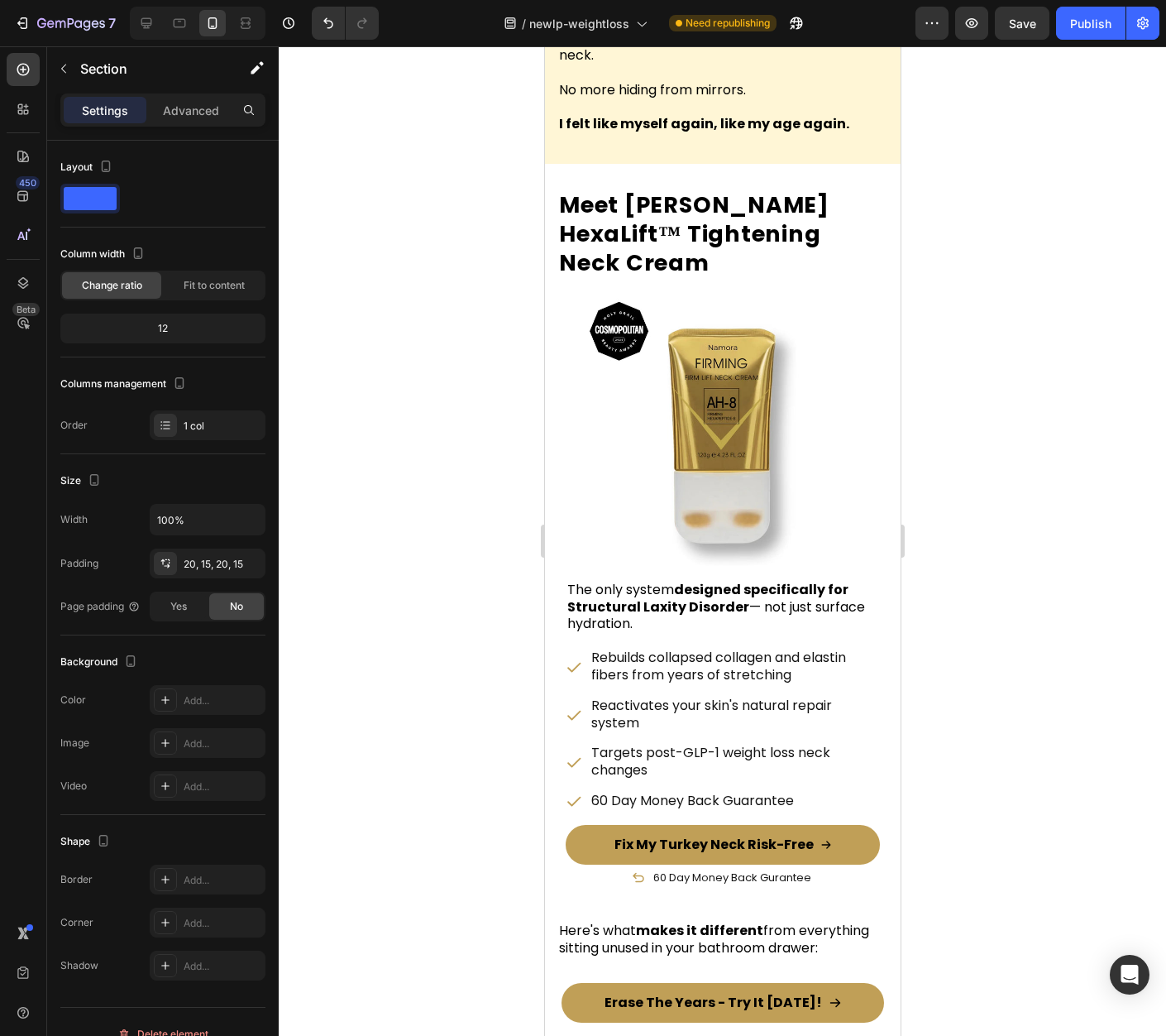
scroll to position [5701, 0]
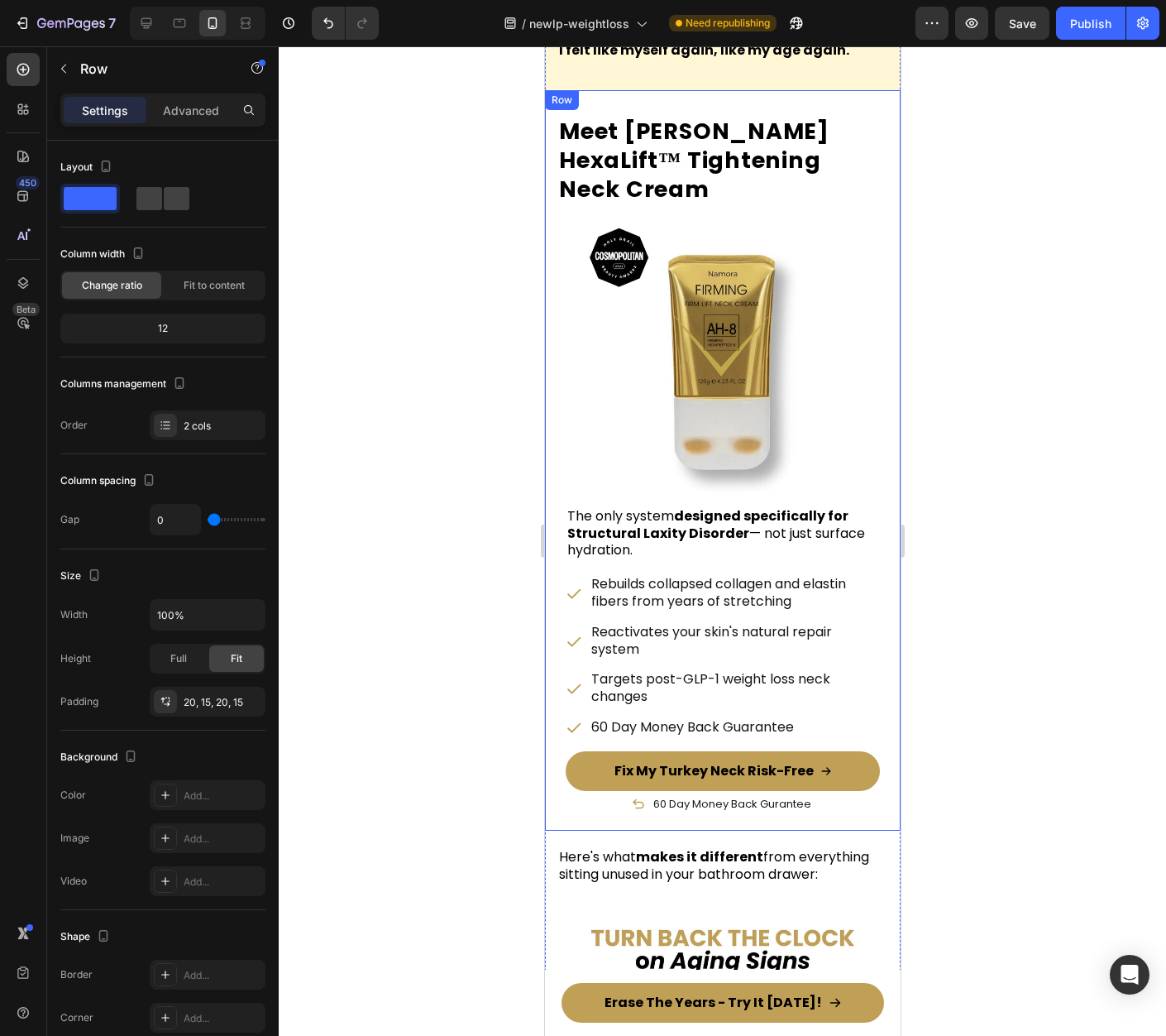
click at [878, 412] on div "Meet Namora HexaLift™ Tightening Neck Cream Heading Image The only system desig…" at bounding box center [722, 460] width 356 height 740
click at [629, 101] on icon at bounding box center [626, 107] width 9 height 12
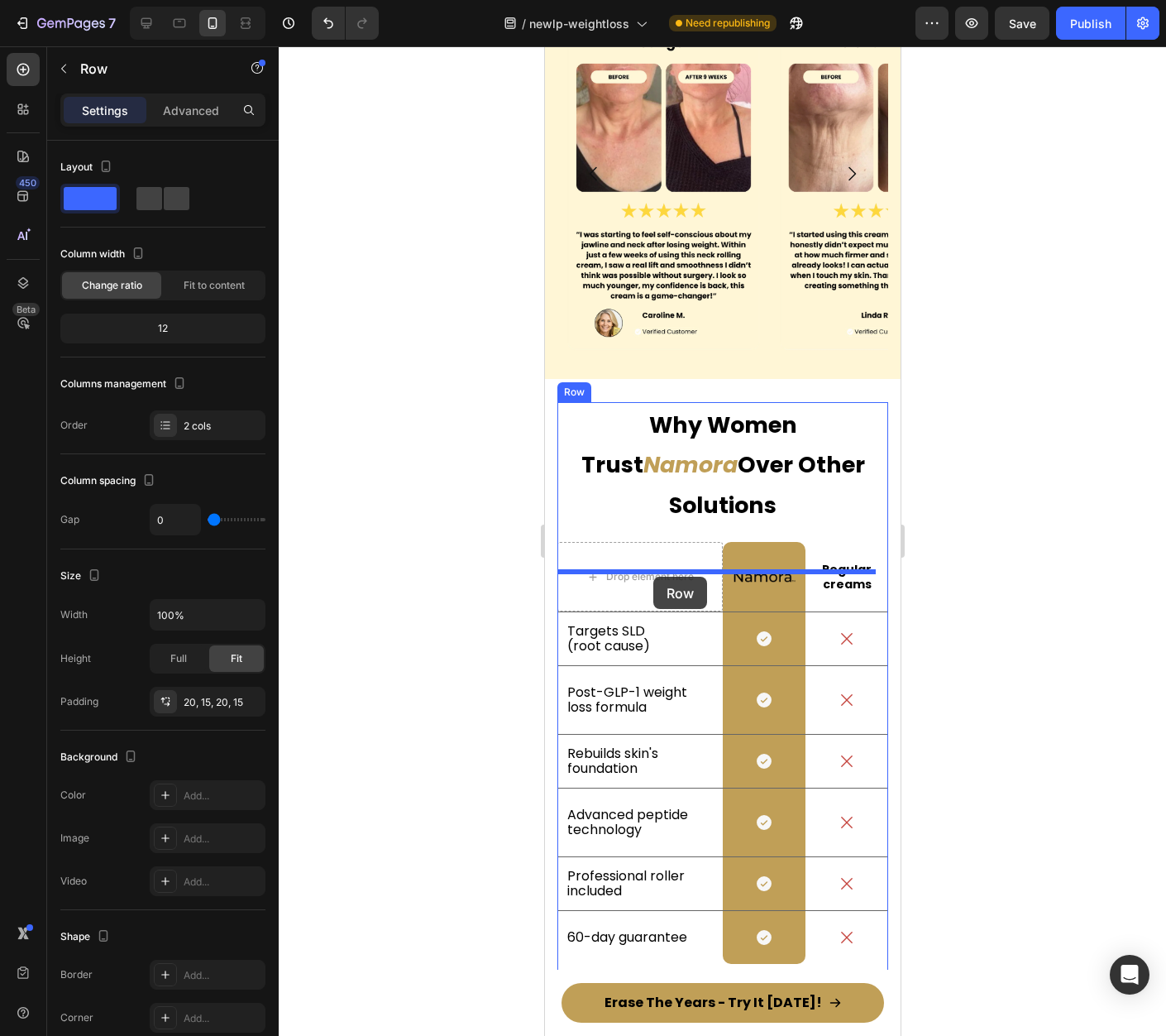
scroll to position [10458, 0]
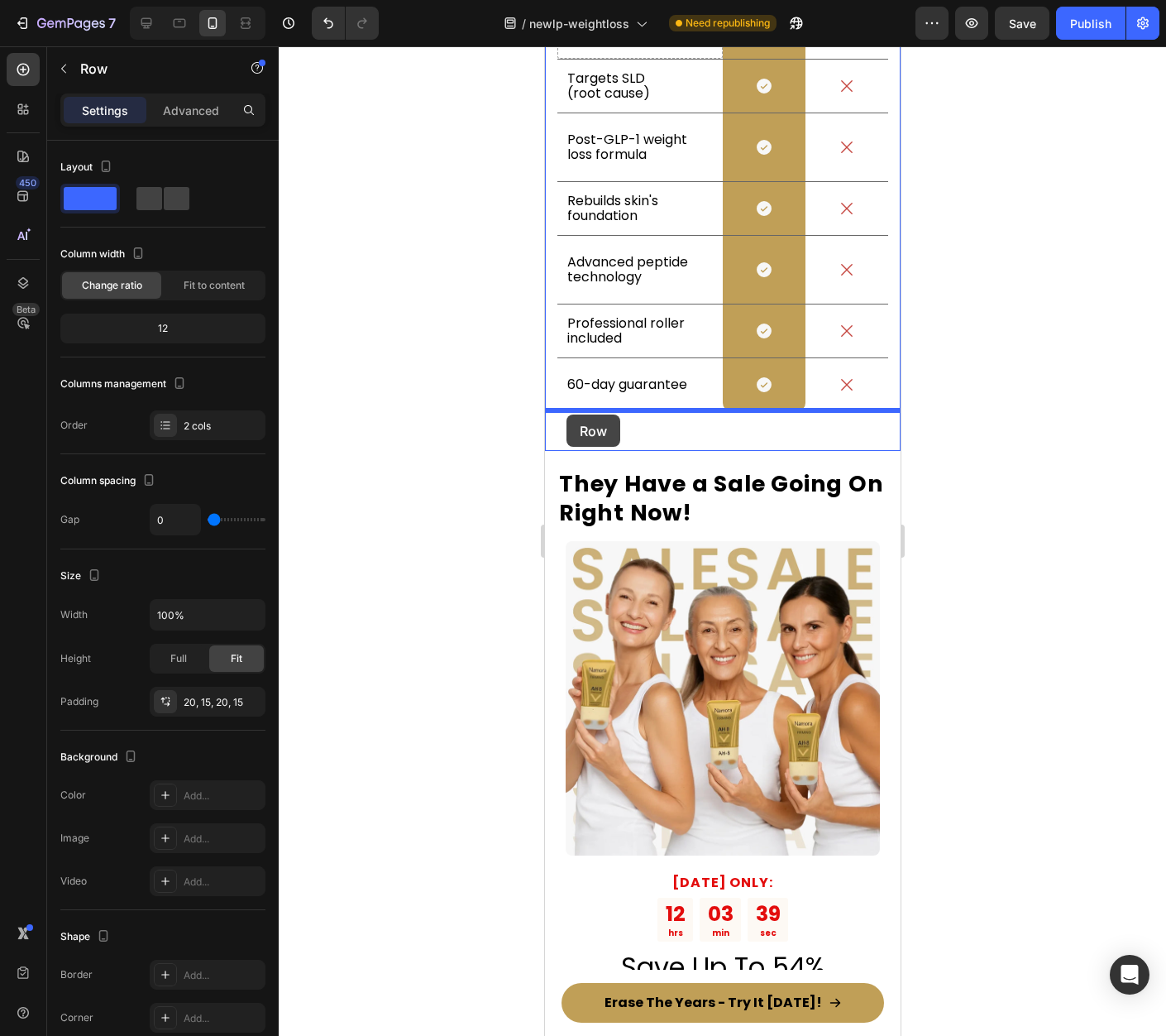
drag, startPoint x: 564, startPoint y: 91, endPoint x: 566, endPoint y: 415, distance: 324.0
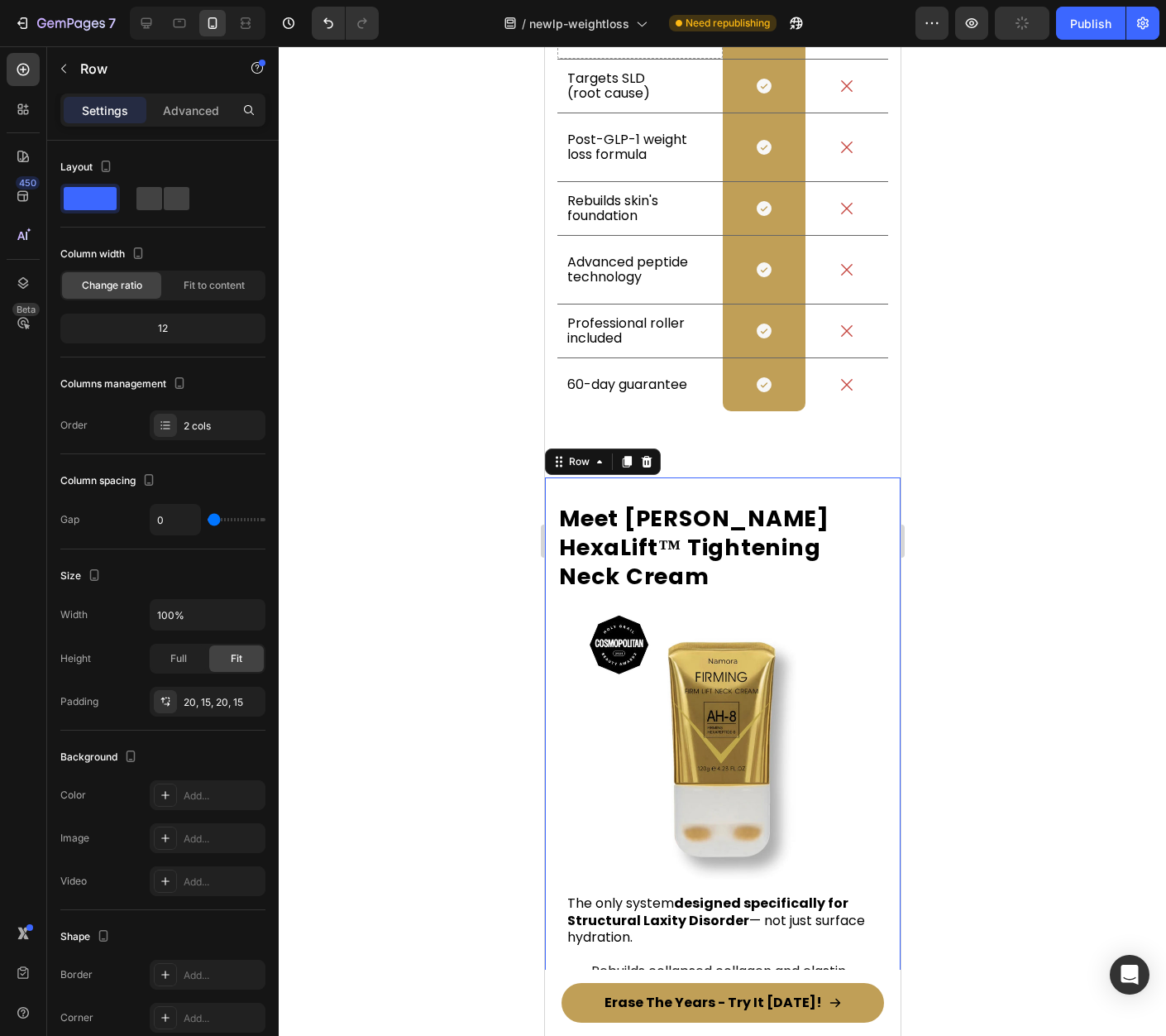
click at [1034, 439] on div at bounding box center [722, 541] width 888 height 989
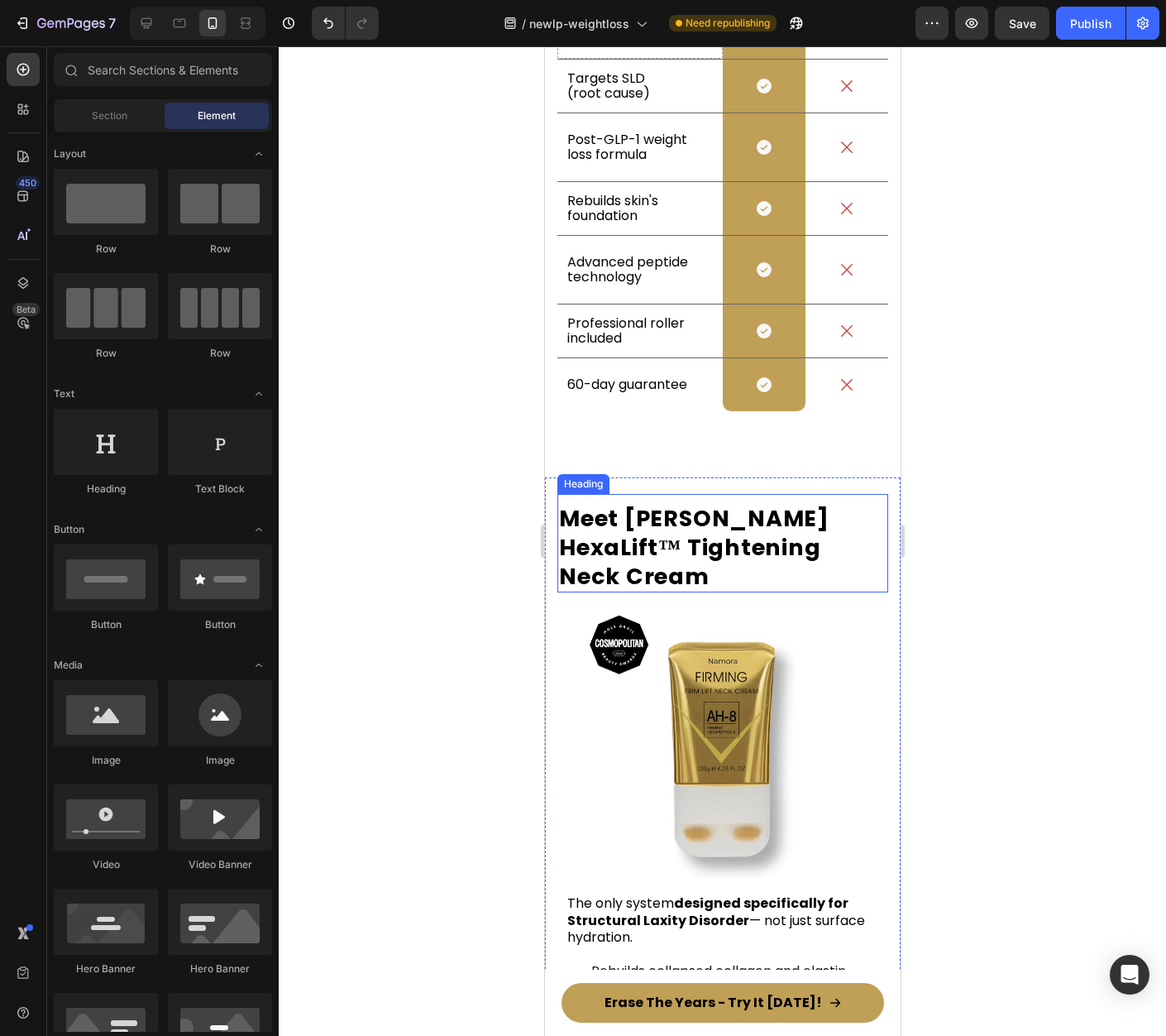
click at [739, 502] on h2 "Meet [PERSON_NAME] HexaLift™ Tightening Neck Cream" at bounding box center [722, 547] width 331 height 90
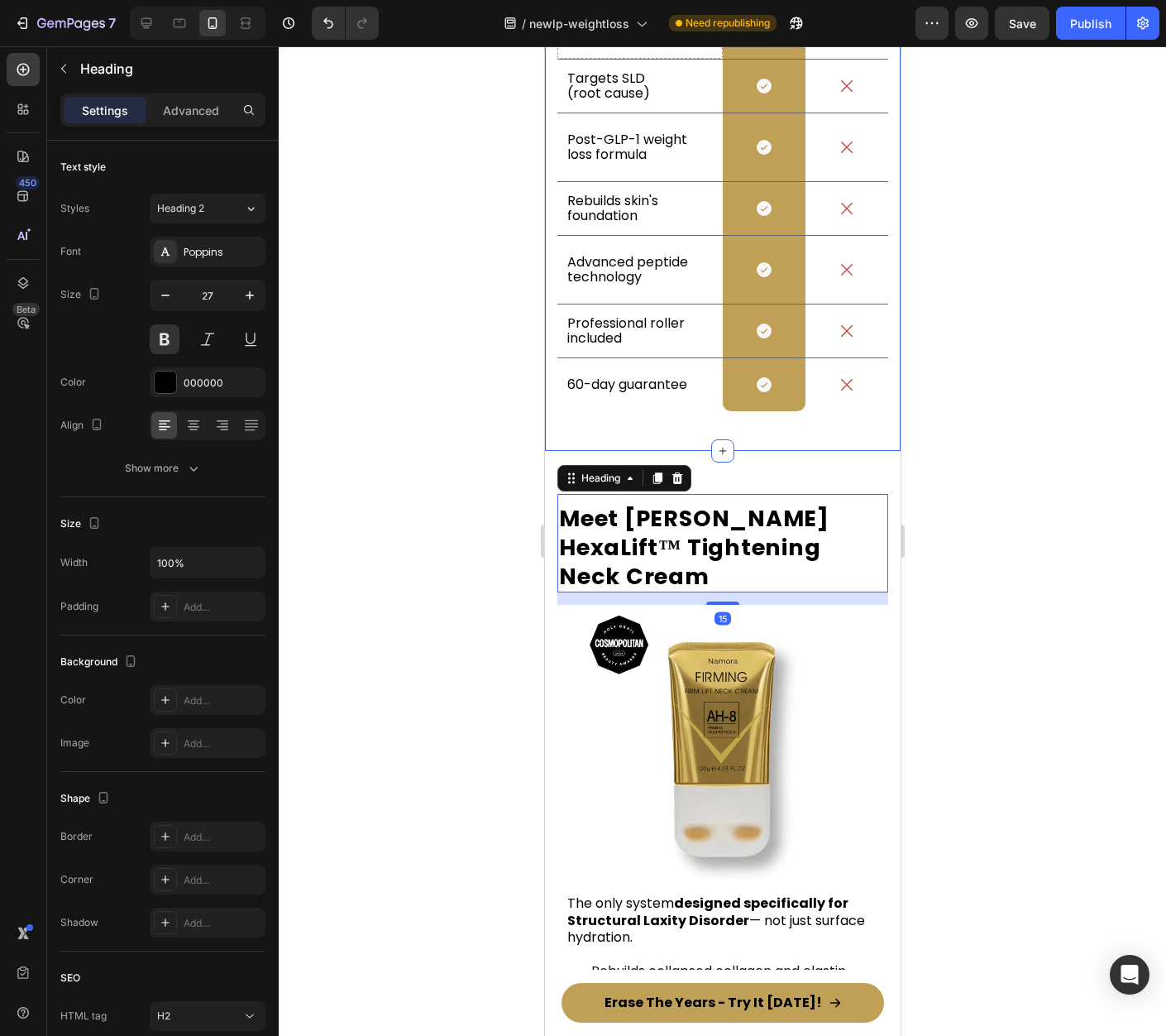
click at [750, 405] on div "Why Women Trust Namora Over Other Solutions Heading Drop element here Image Row…" at bounding box center [722, 142] width 356 height 618
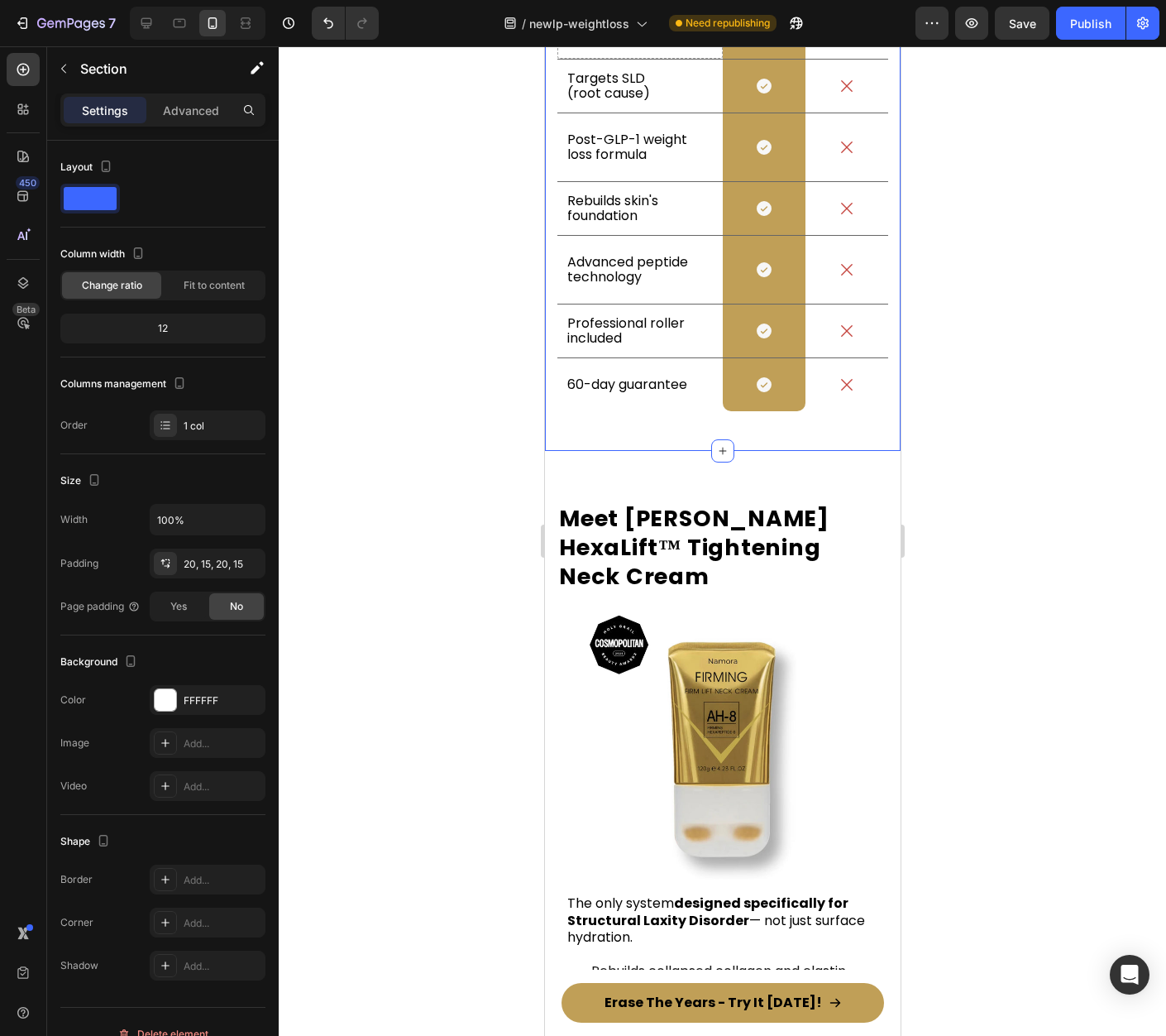
click at [788, 392] on div "Why Women Trust Namora Over Other Solutions Heading Drop element here Image Row…" at bounding box center [722, 142] width 331 height 585
click at [221, 116] on div "Advanced" at bounding box center [191, 109] width 83 height 27
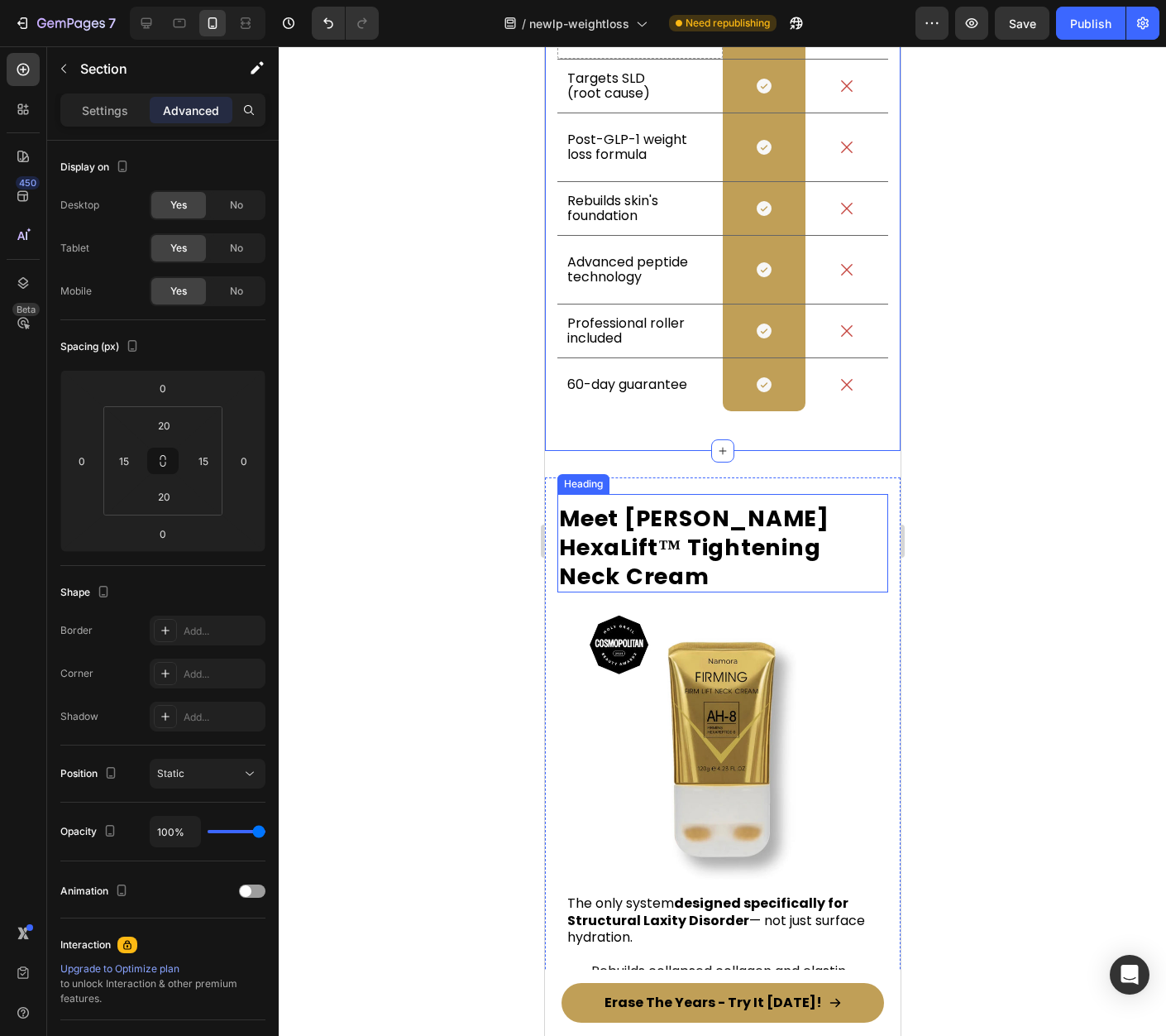
click at [770, 502] on h2 "Meet [PERSON_NAME] HexaLift™ Tightening Neck Cream" at bounding box center [722, 547] width 331 height 90
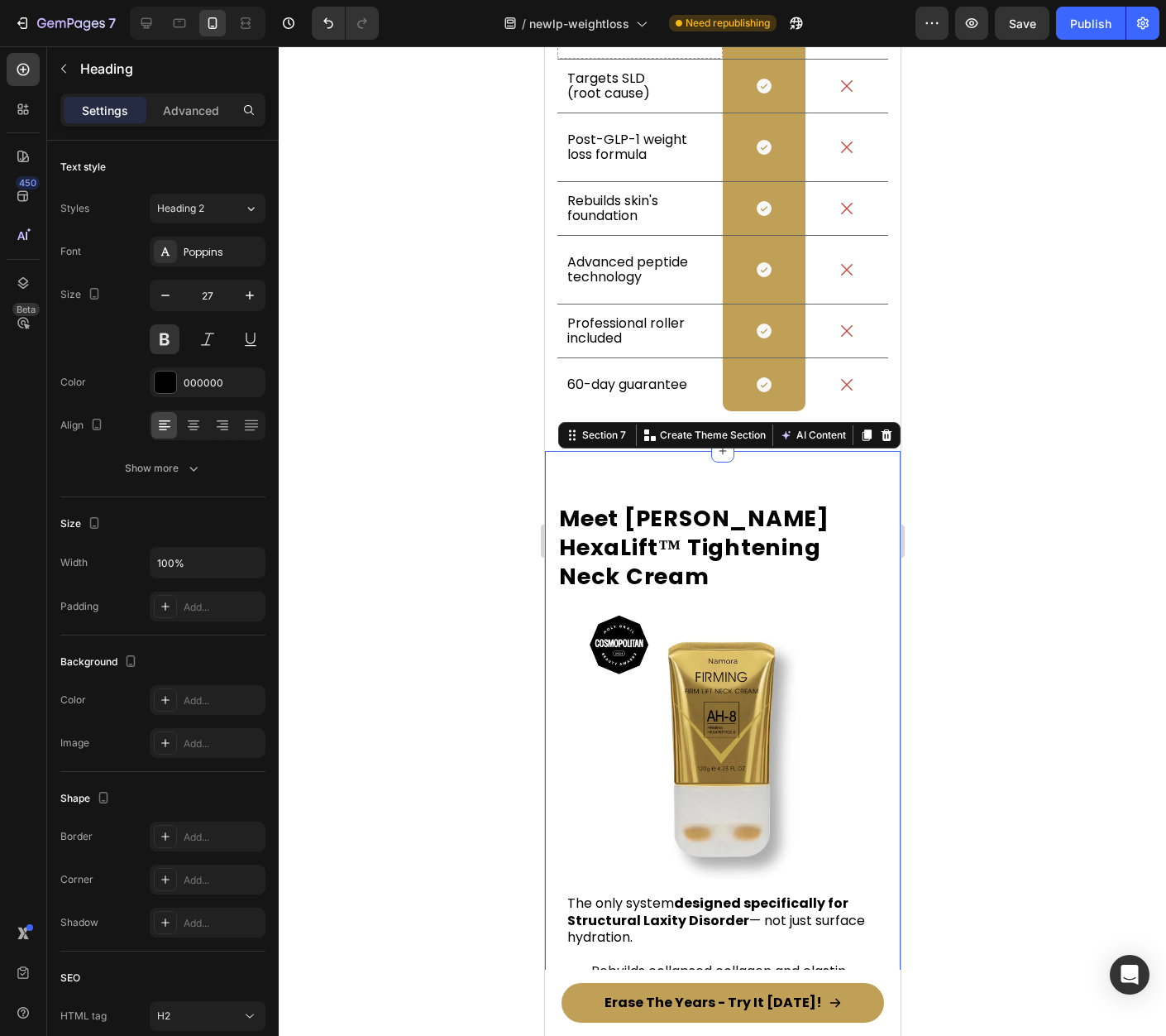
click at [804, 450] on div "Meet Namora HexaLift™ Tightening Neck Cream Heading Image The only system desig…" at bounding box center [722, 846] width 356 height 792
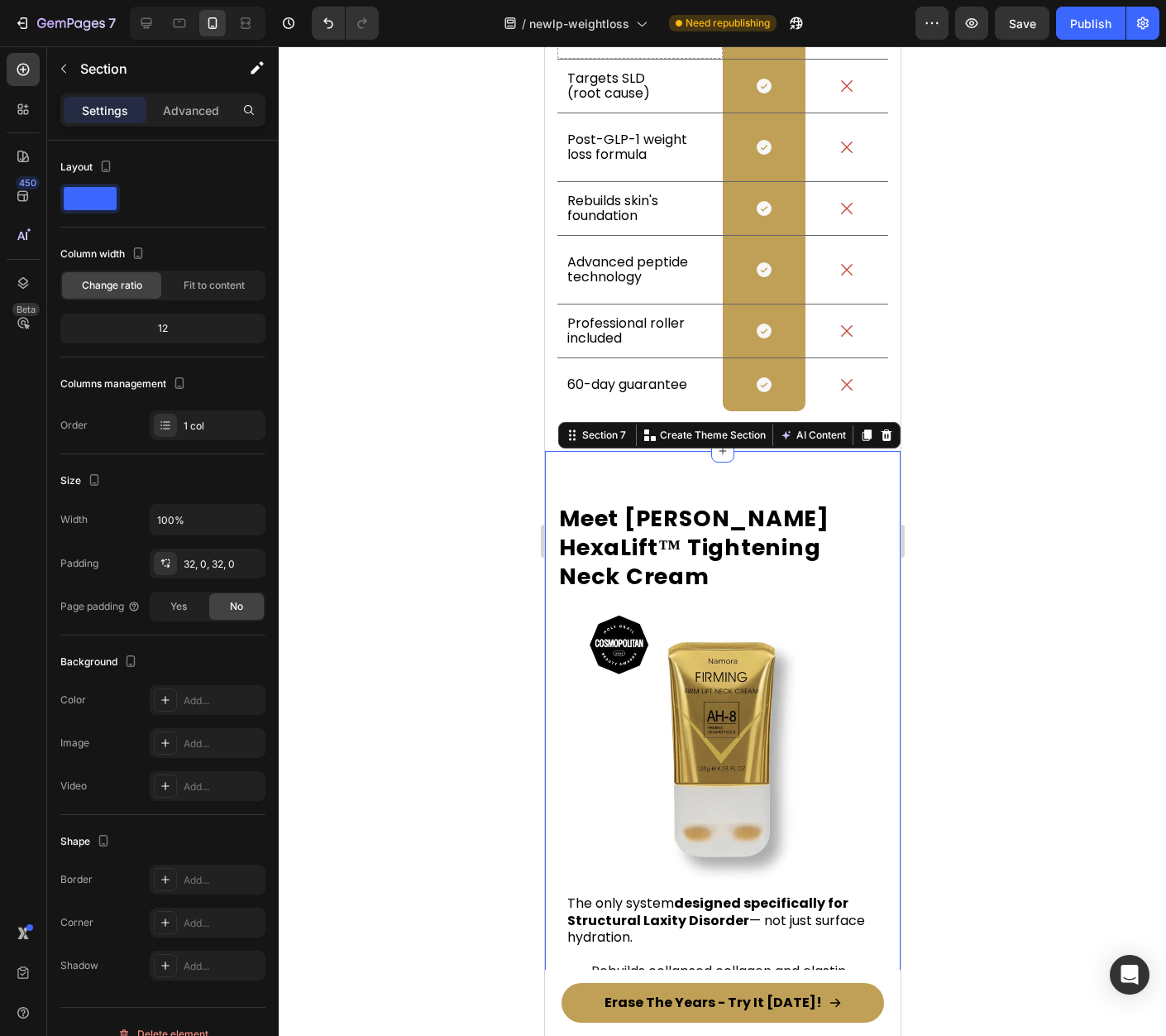
click at [962, 428] on div at bounding box center [722, 541] width 888 height 989
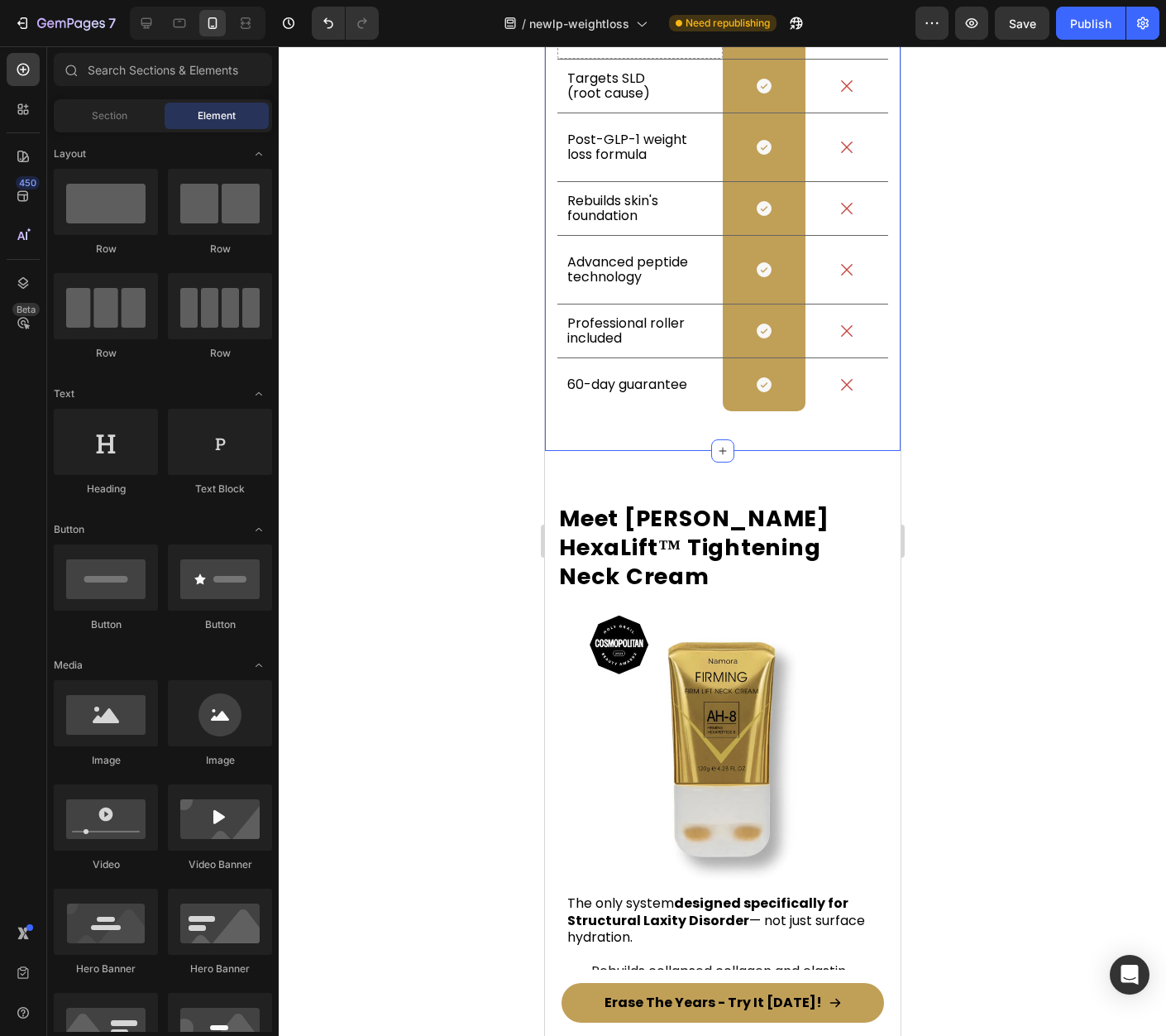
click at [838, 392] on div "Why Women Trust Namora Over Other Solutions Heading Drop element here Image Row…" at bounding box center [722, 142] width 331 height 585
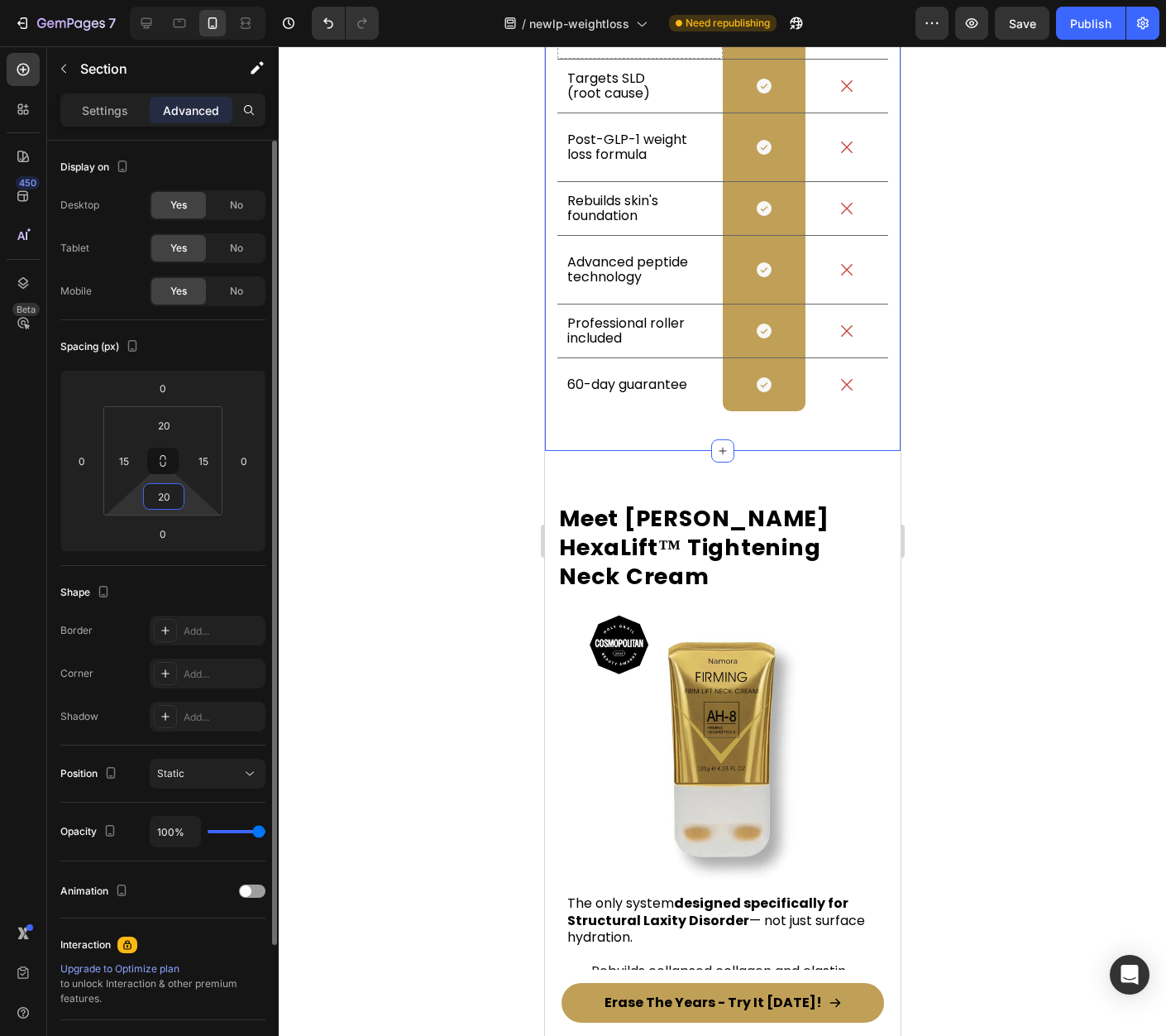
click at [165, 491] on input "20" at bounding box center [163, 496] width 33 height 25
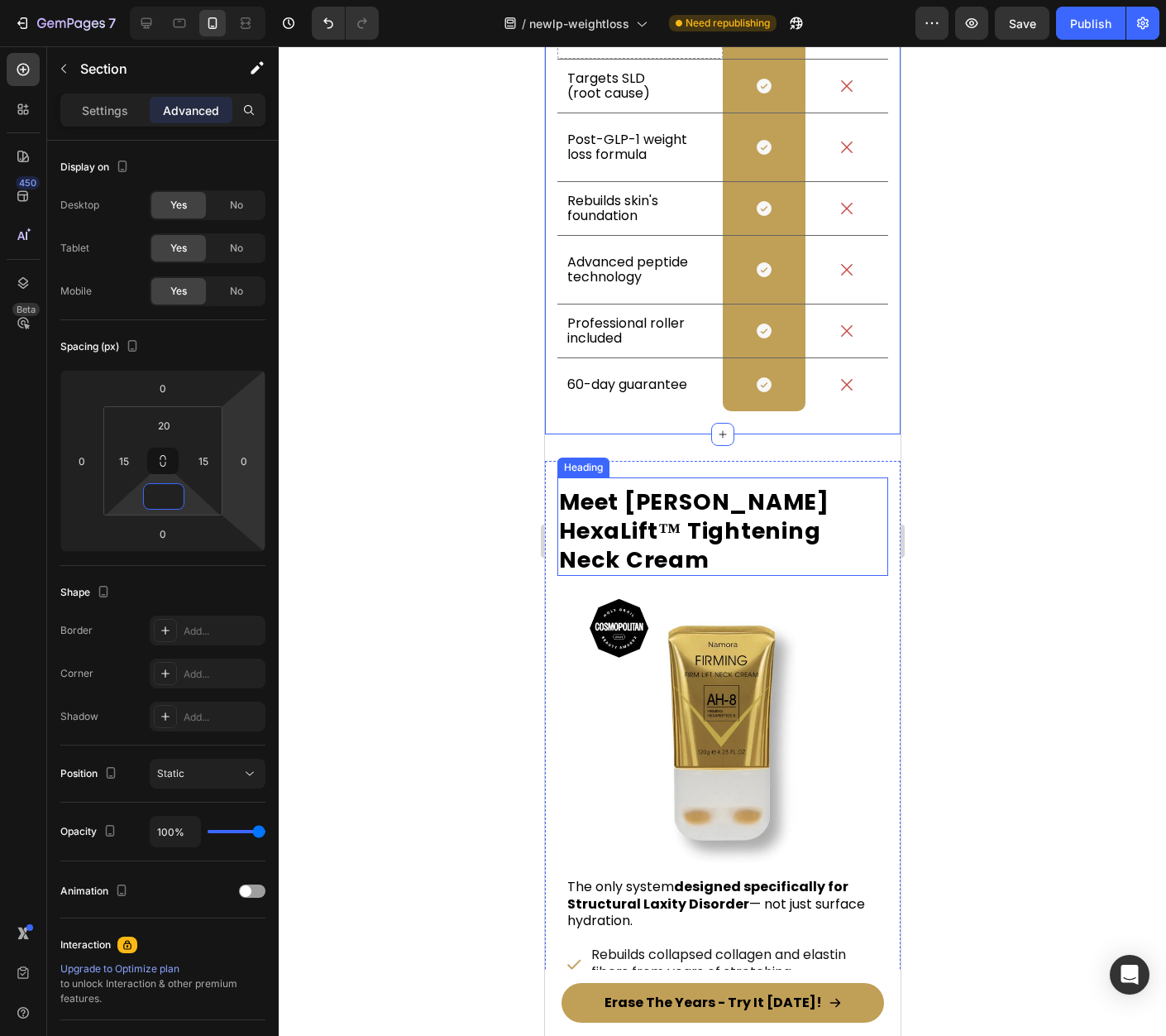
drag, startPoint x: 814, startPoint y: 440, endPoint x: 831, endPoint y: 432, distance: 18.8
click at [814, 477] on div "Meet Namora HexaLift™ Tightening Neck Cream Heading" at bounding box center [722, 526] width 331 height 98
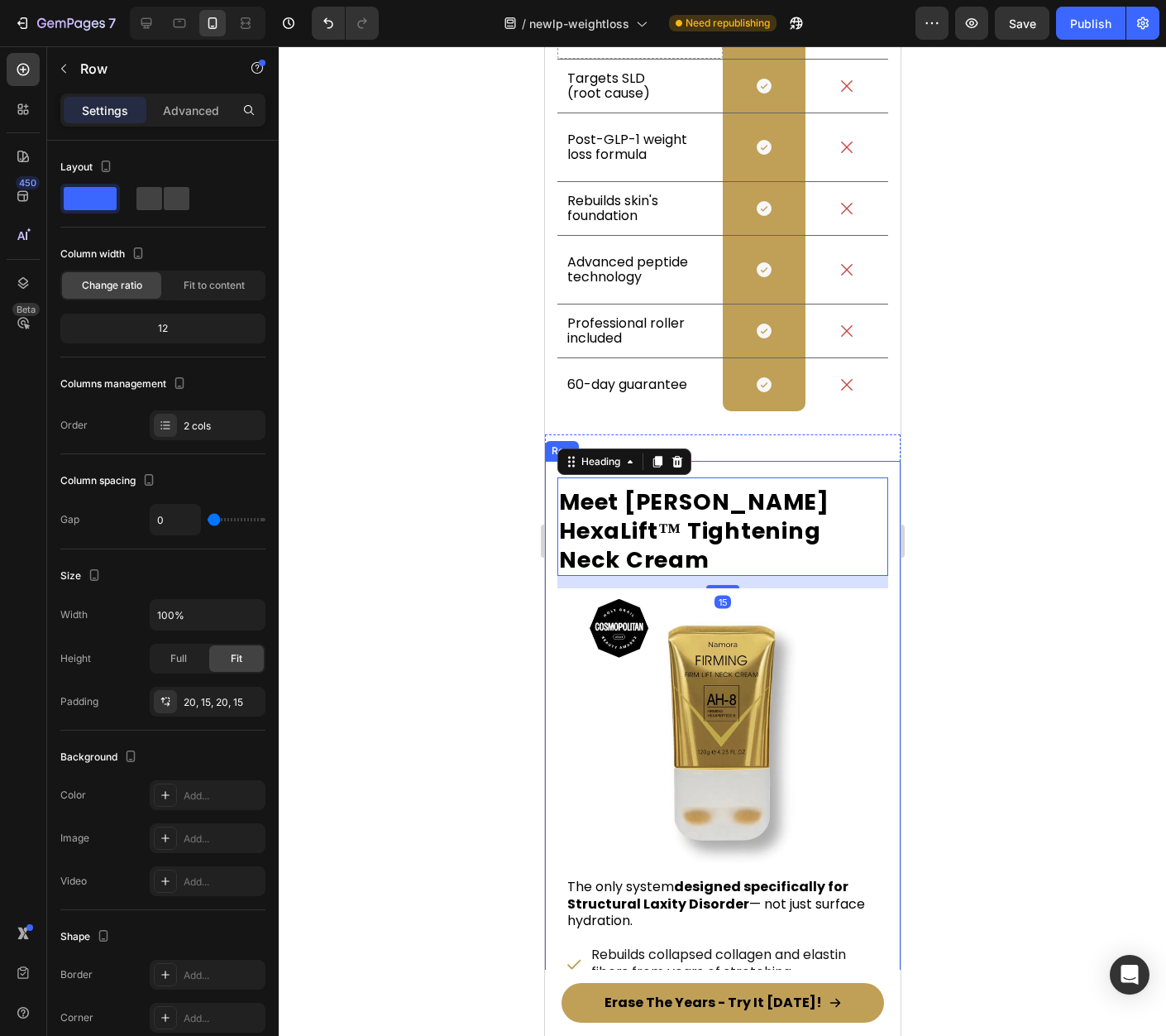
click at [835, 460] on div "Meet Namora HexaLift™ Tightening Neck Cream Heading 15 Image The only system de…" at bounding box center [722, 830] width 356 height 740
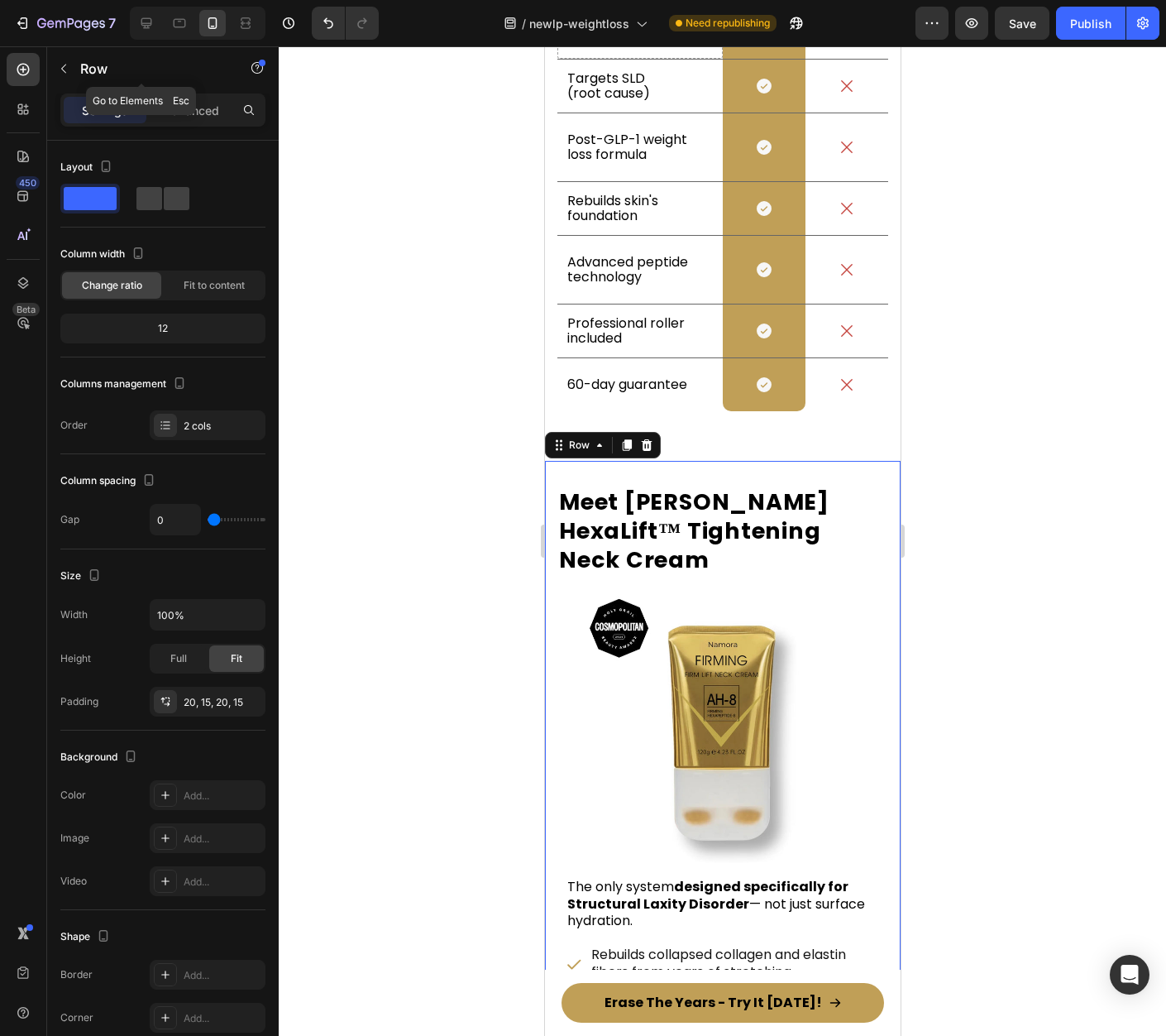
click at [196, 90] on div "Row" at bounding box center [141, 70] width 189 height 47
click at [210, 115] on p "Advanced" at bounding box center [191, 109] width 57 height 17
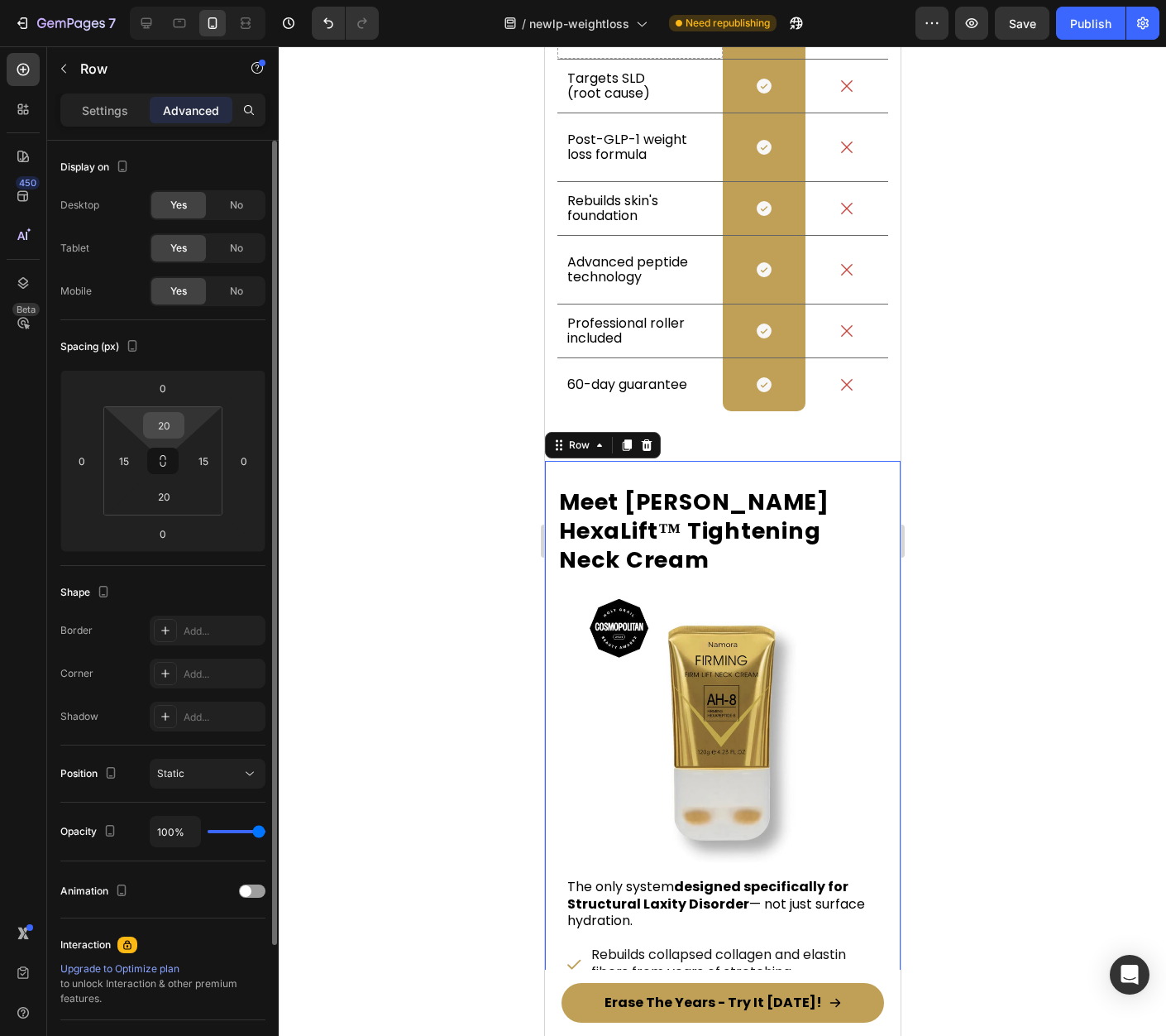
click at [167, 420] on input "20" at bounding box center [163, 425] width 33 height 25
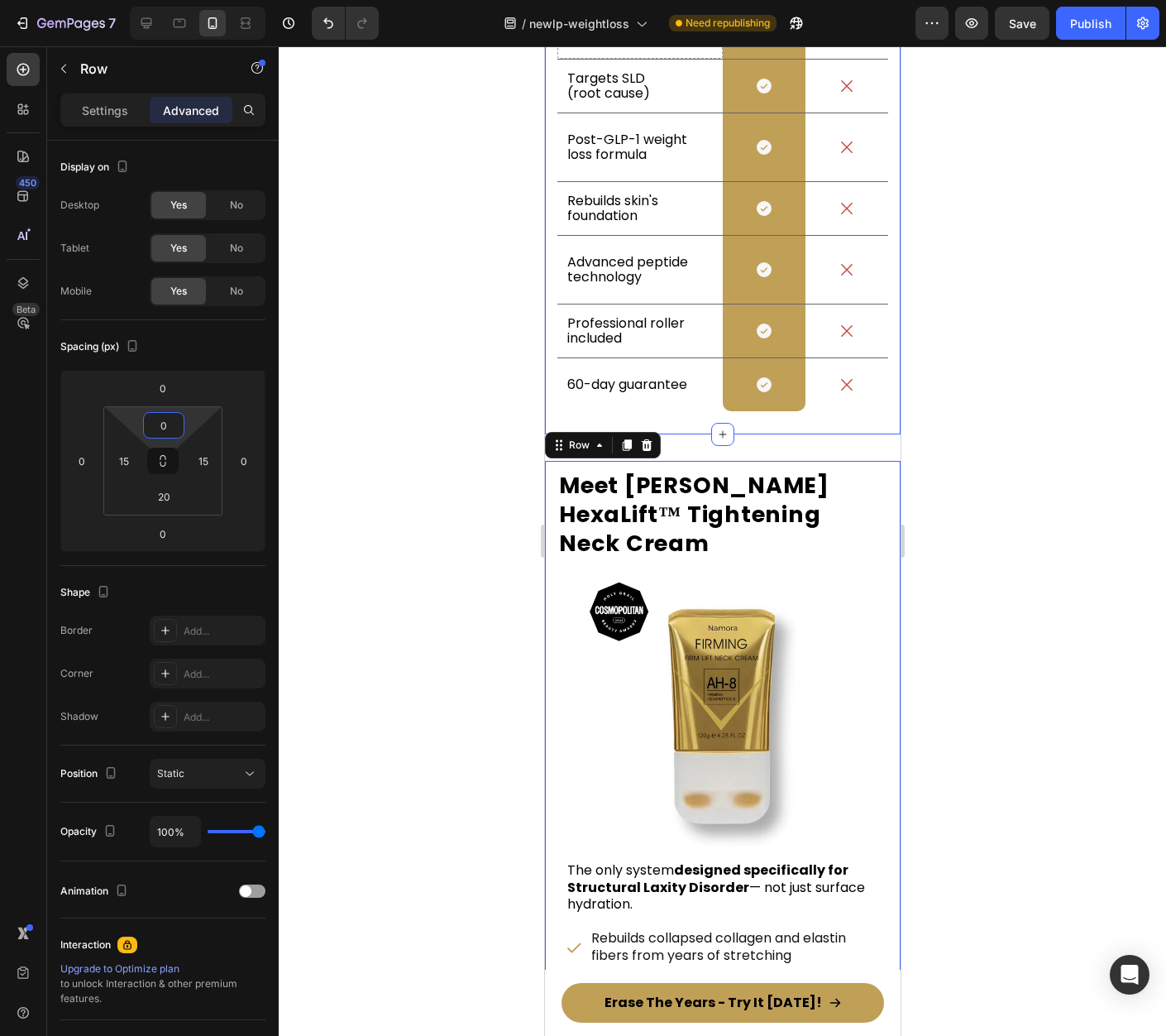
click at [1012, 340] on div at bounding box center [722, 541] width 888 height 989
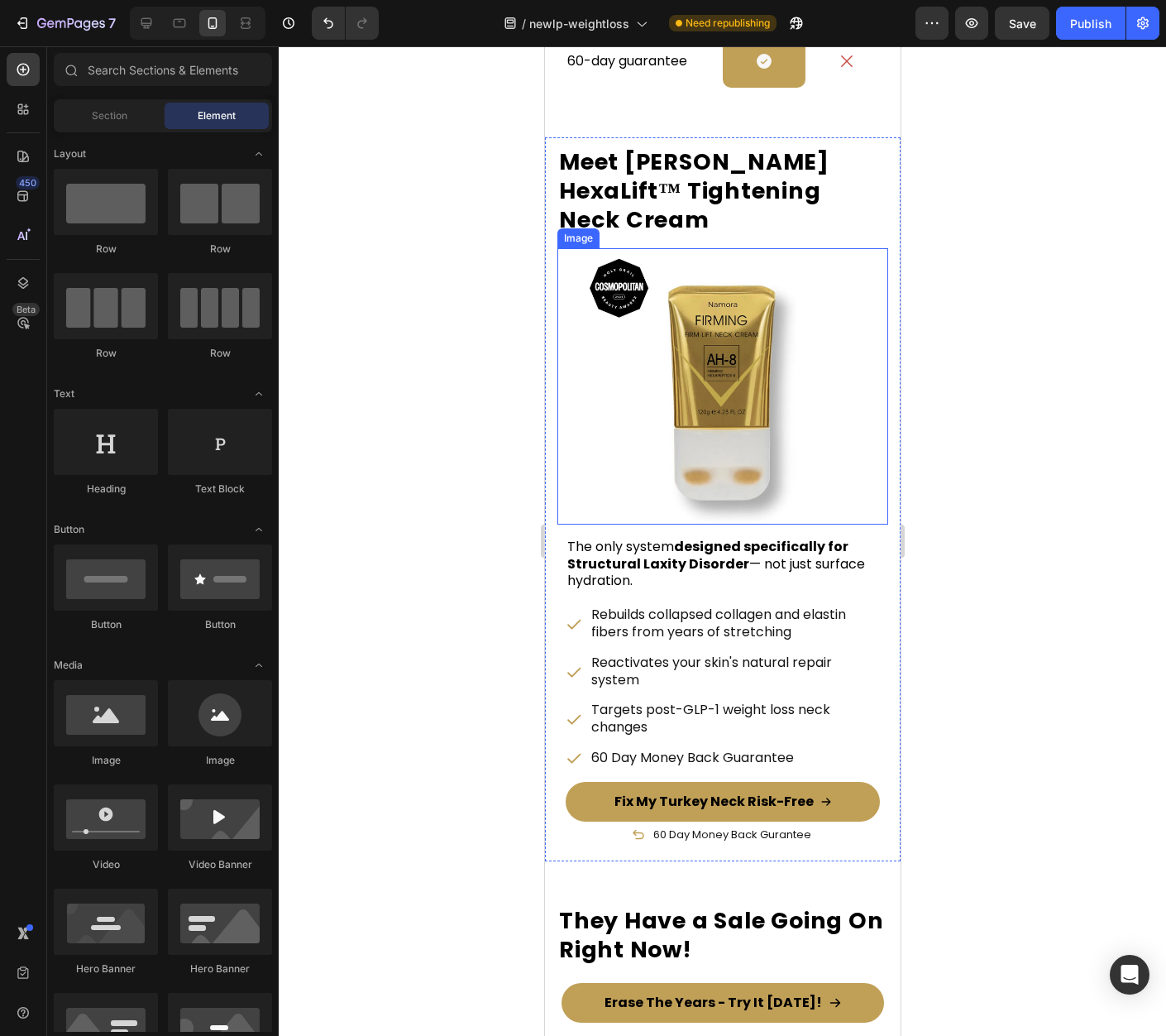
scroll to position [10850, 0]
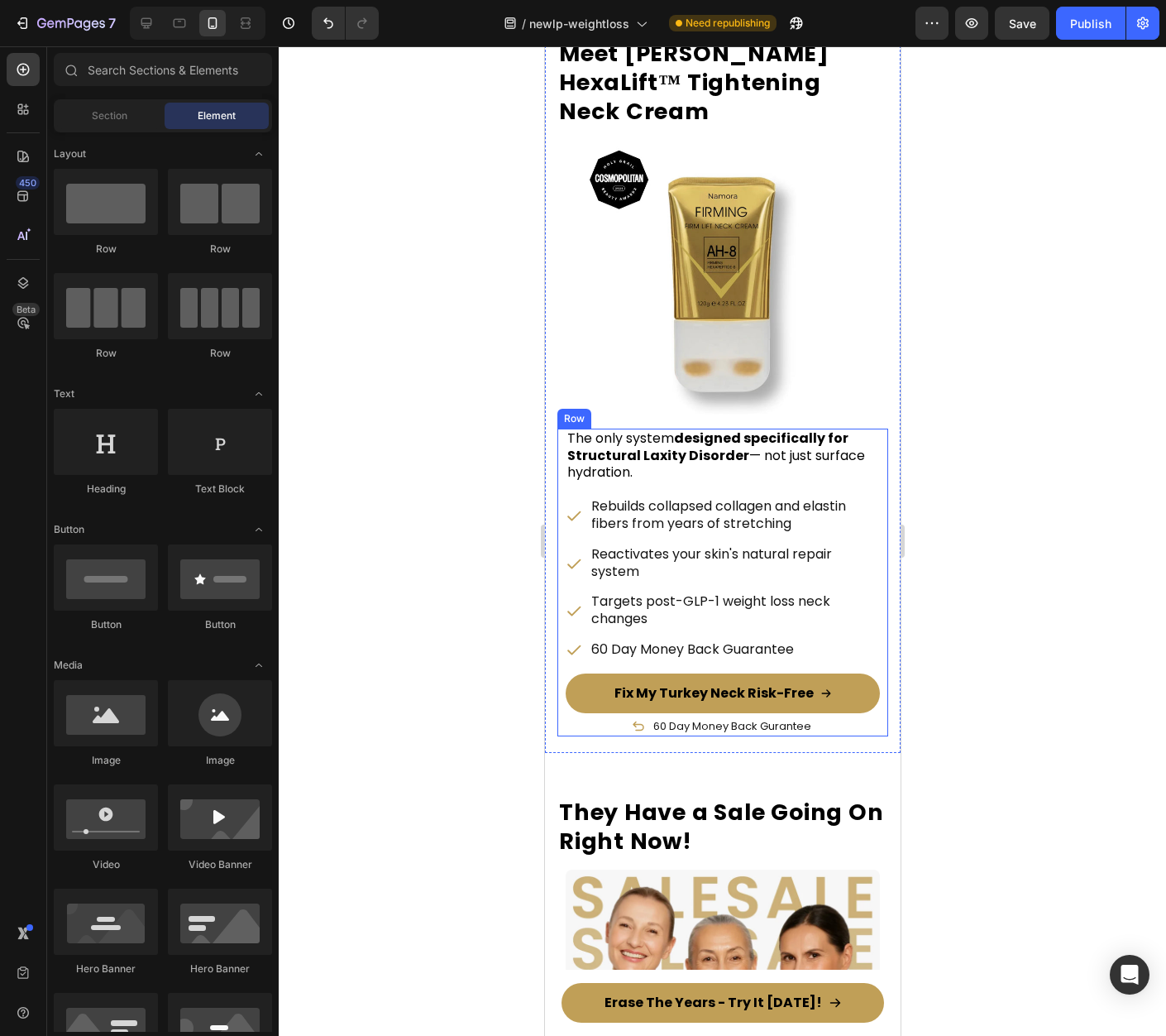
click at [868, 429] on div "The only system designed specifically for Structural Laxity Disorder — not just…" at bounding box center [722, 583] width 331 height 308
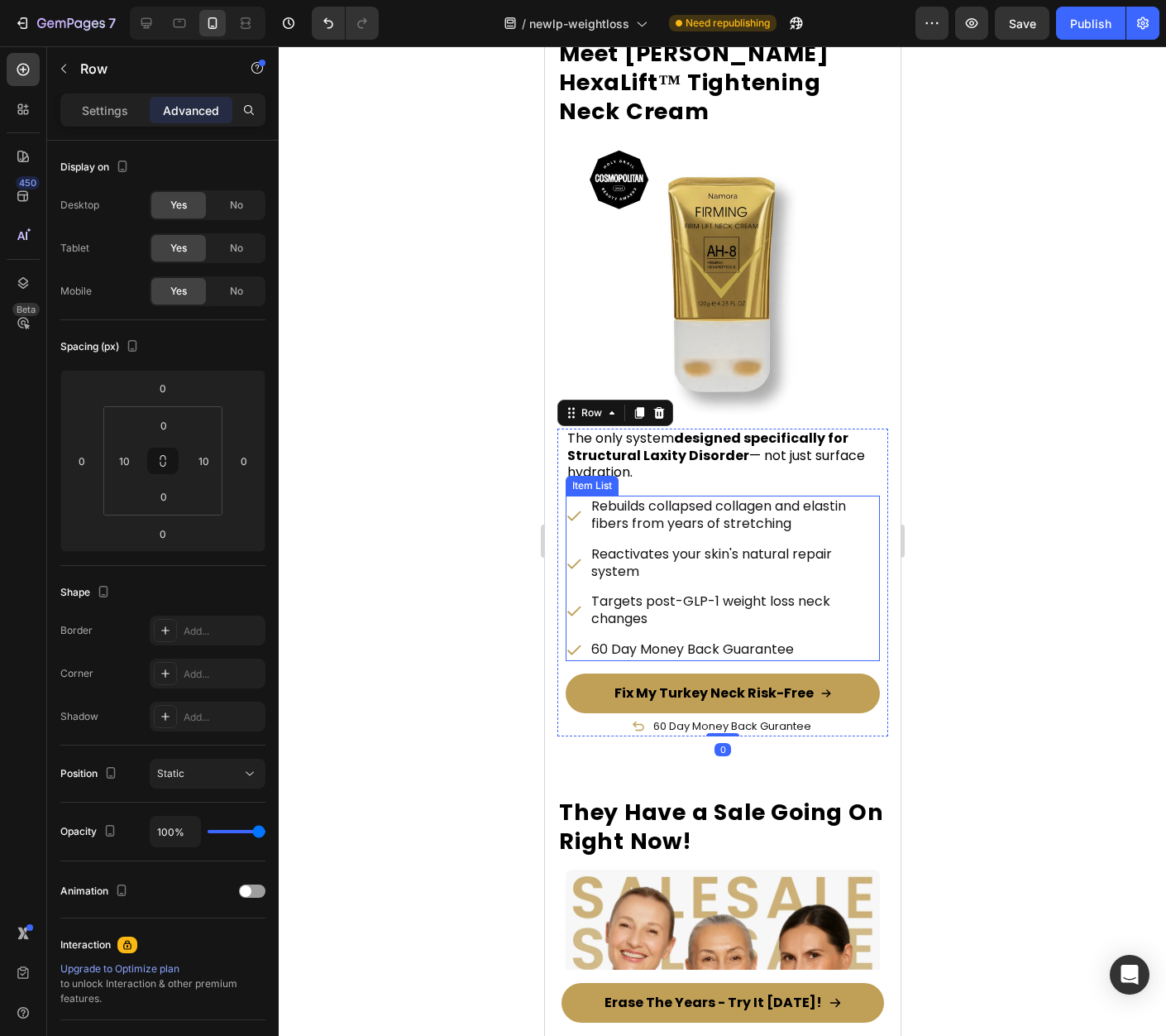
click at [577, 591] on div "Targets post-GLP-1 weight loss neck changes" at bounding box center [722, 610] width 314 height 40
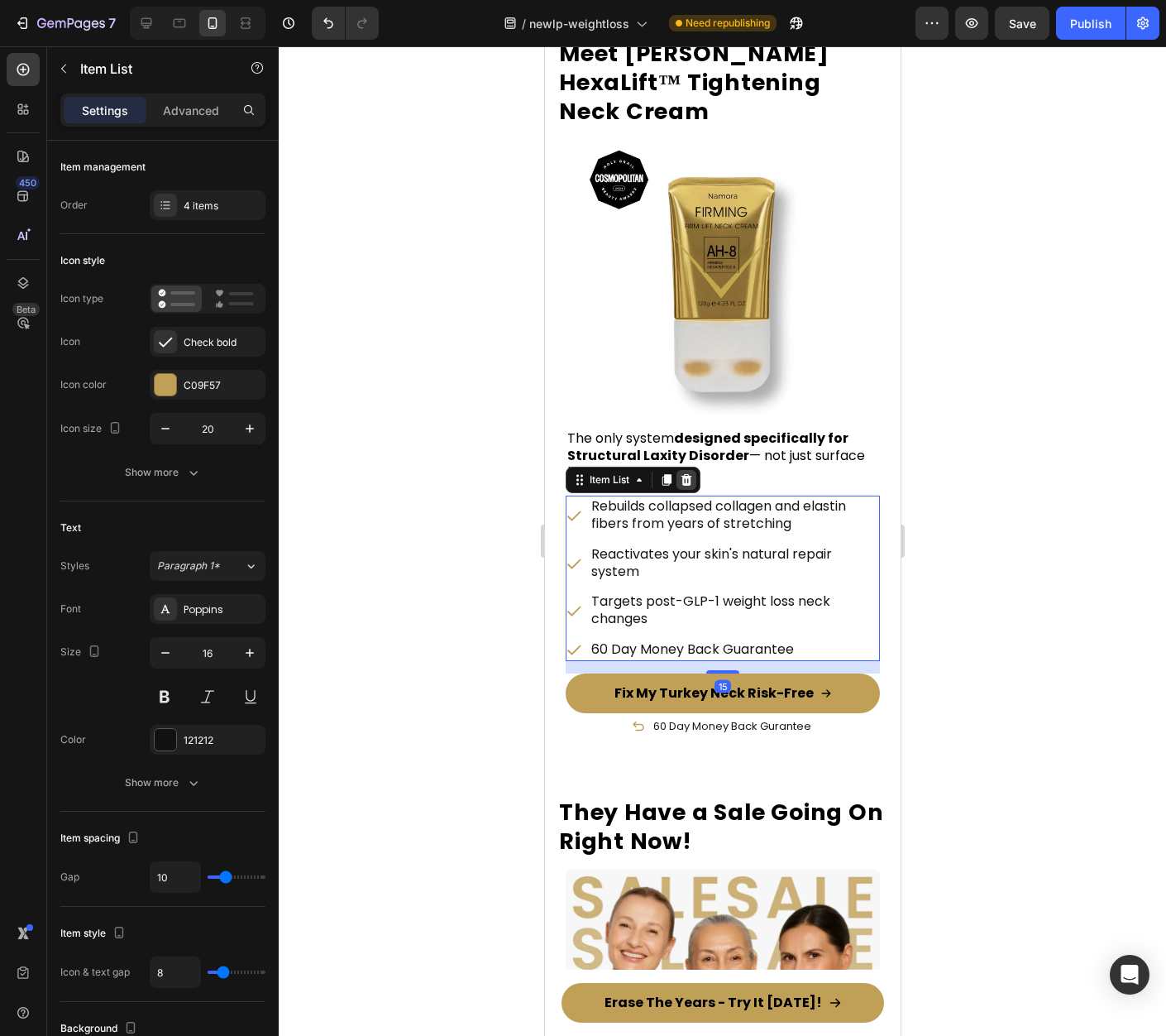
click at [689, 474] on icon at bounding box center [686, 480] width 11 height 12
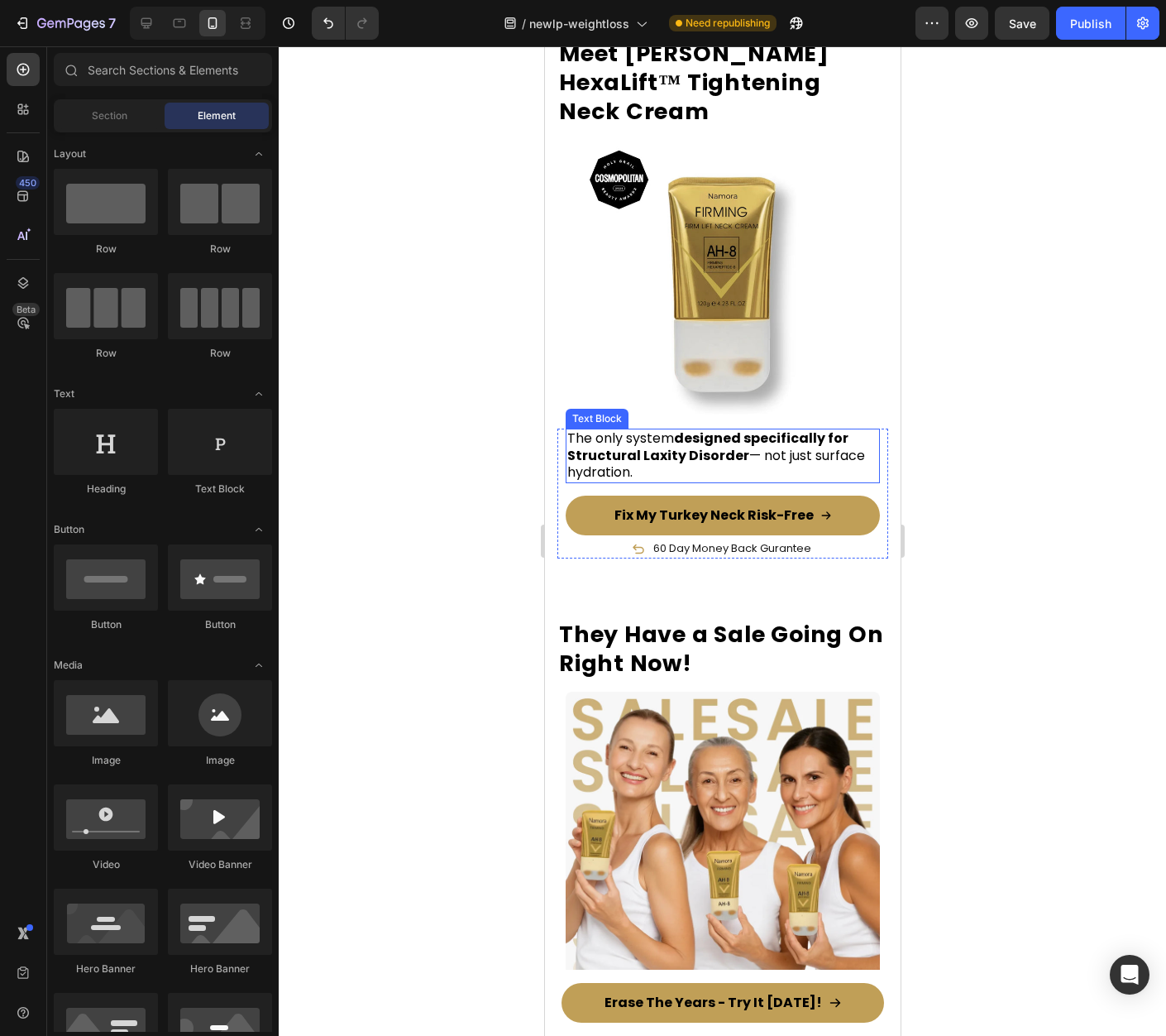
click at [746, 431] on p "The only system designed specifically for Structural Laxity Disorder — not just…" at bounding box center [722, 456] width 311 height 52
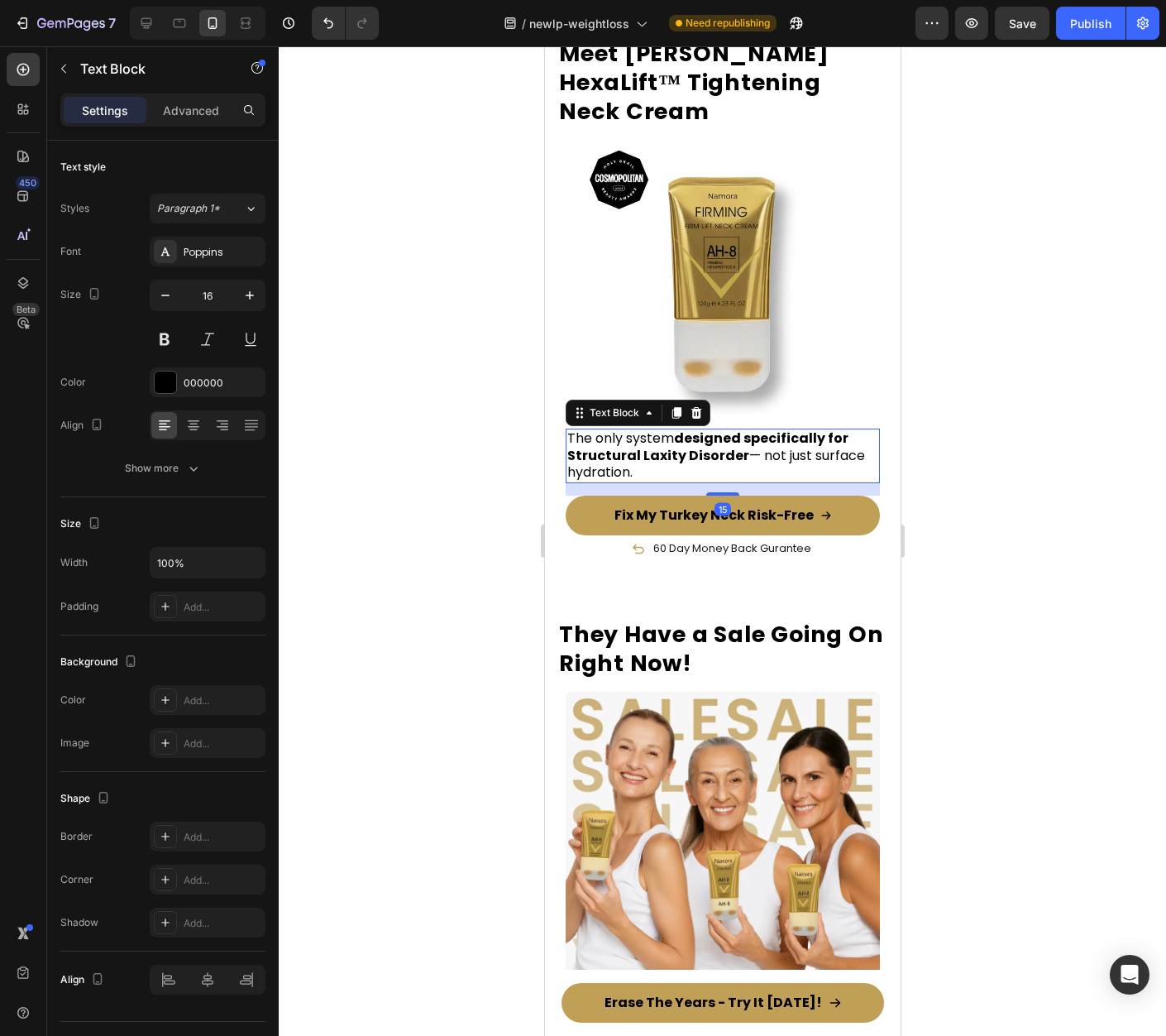
drag, startPoint x: 697, startPoint y: 369, endPoint x: 785, endPoint y: 380, distance: 88.7
click at [697, 407] on icon at bounding box center [696, 413] width 11 height 12
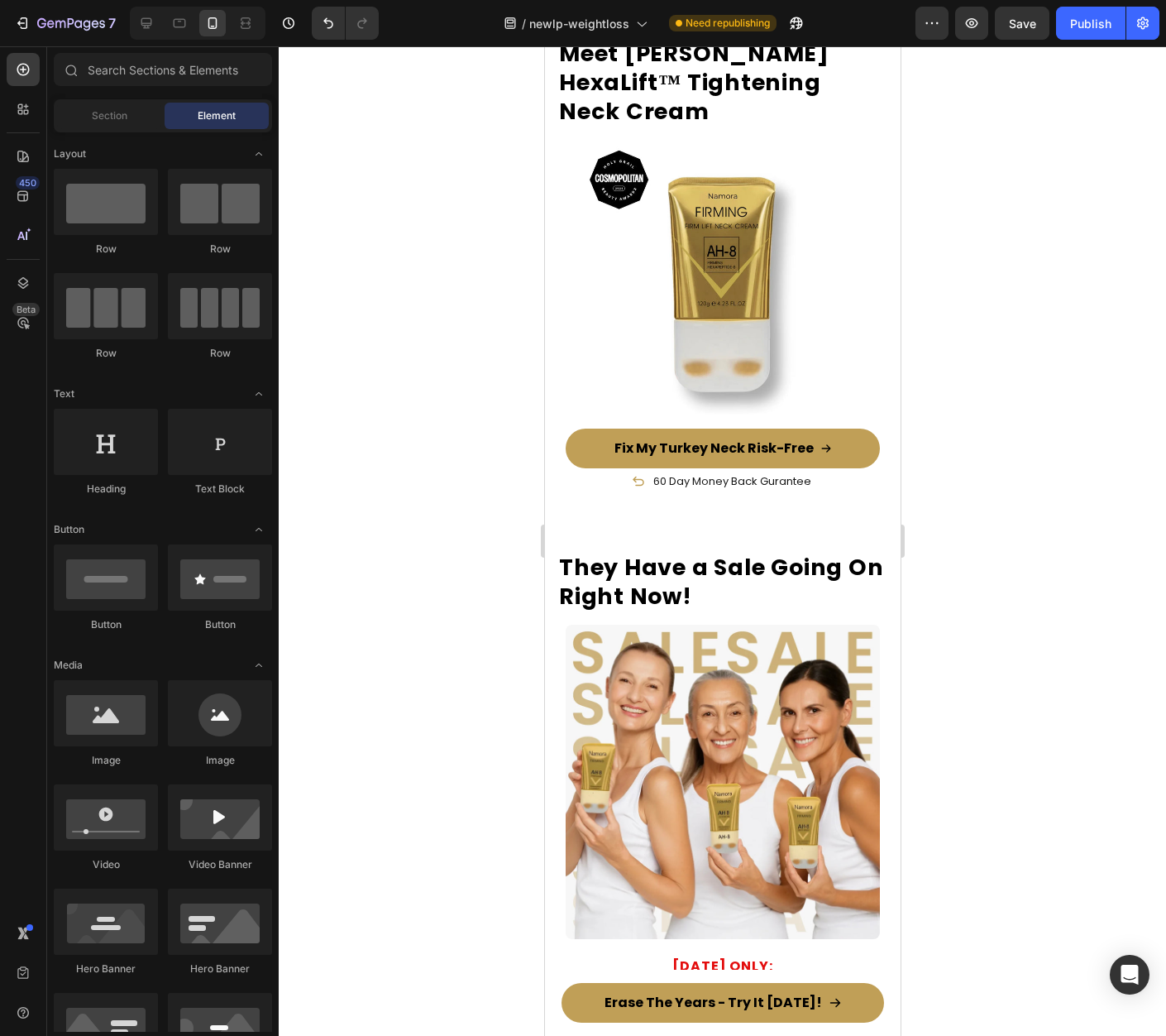
click at [968, 399] on div at bounding box center [722, 541] width 888 height 989
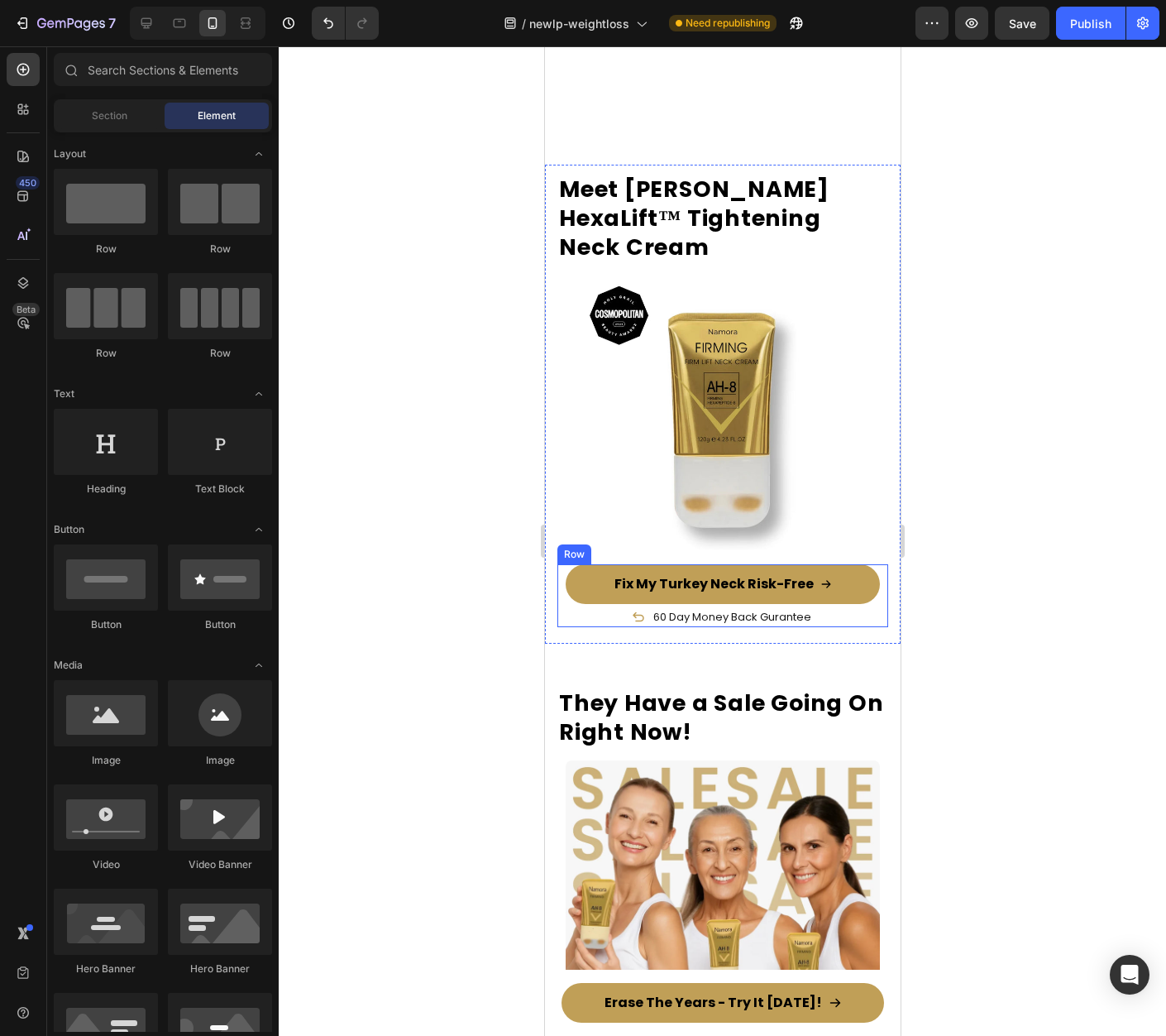
scroll to position [10603, 0]
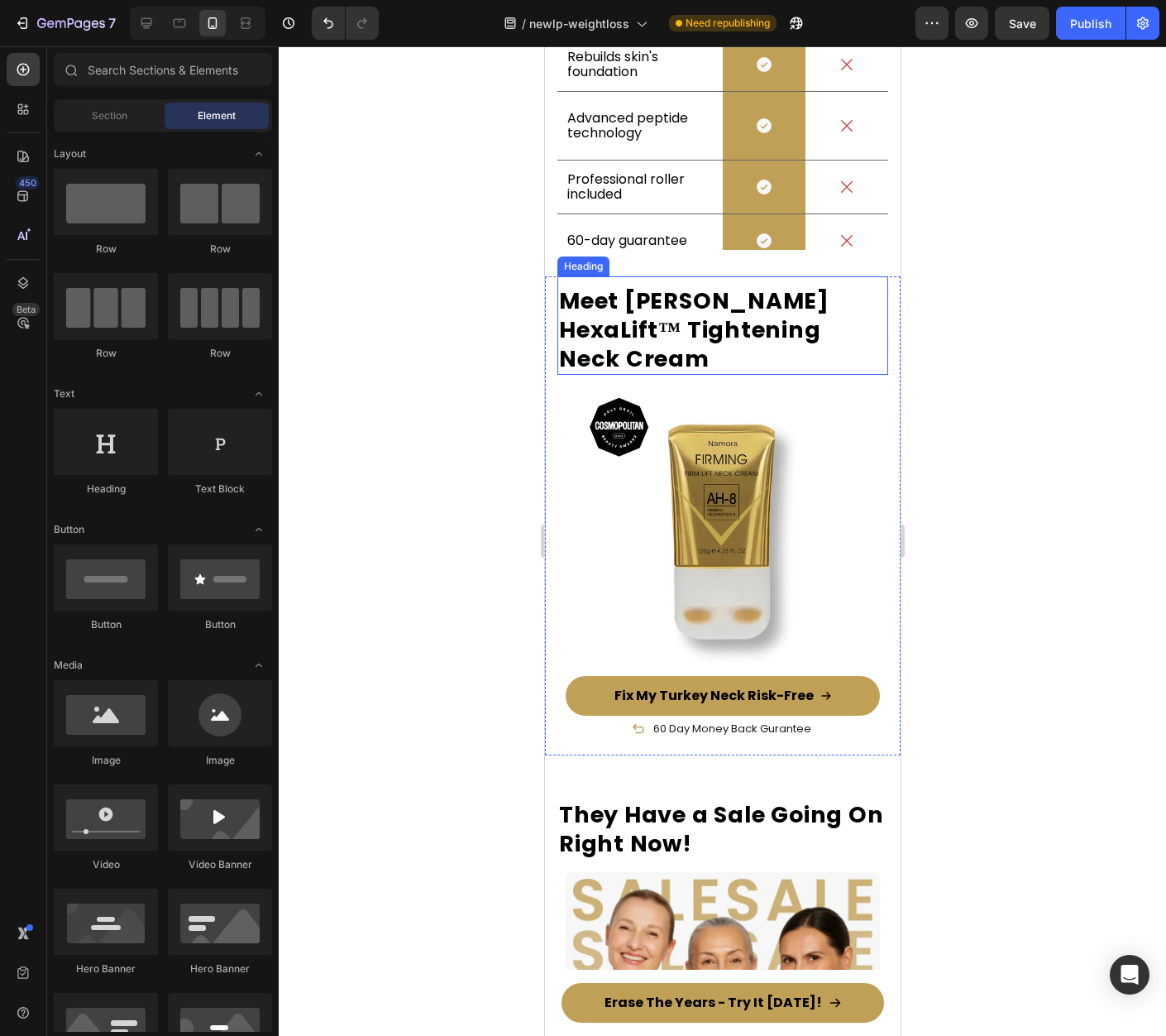
click at [760, 327] on h2 "Meet [PERSON_NAME] HexaLift™ Tightening Neck Cream" at bounding box center [722, 329] width 331 height 90
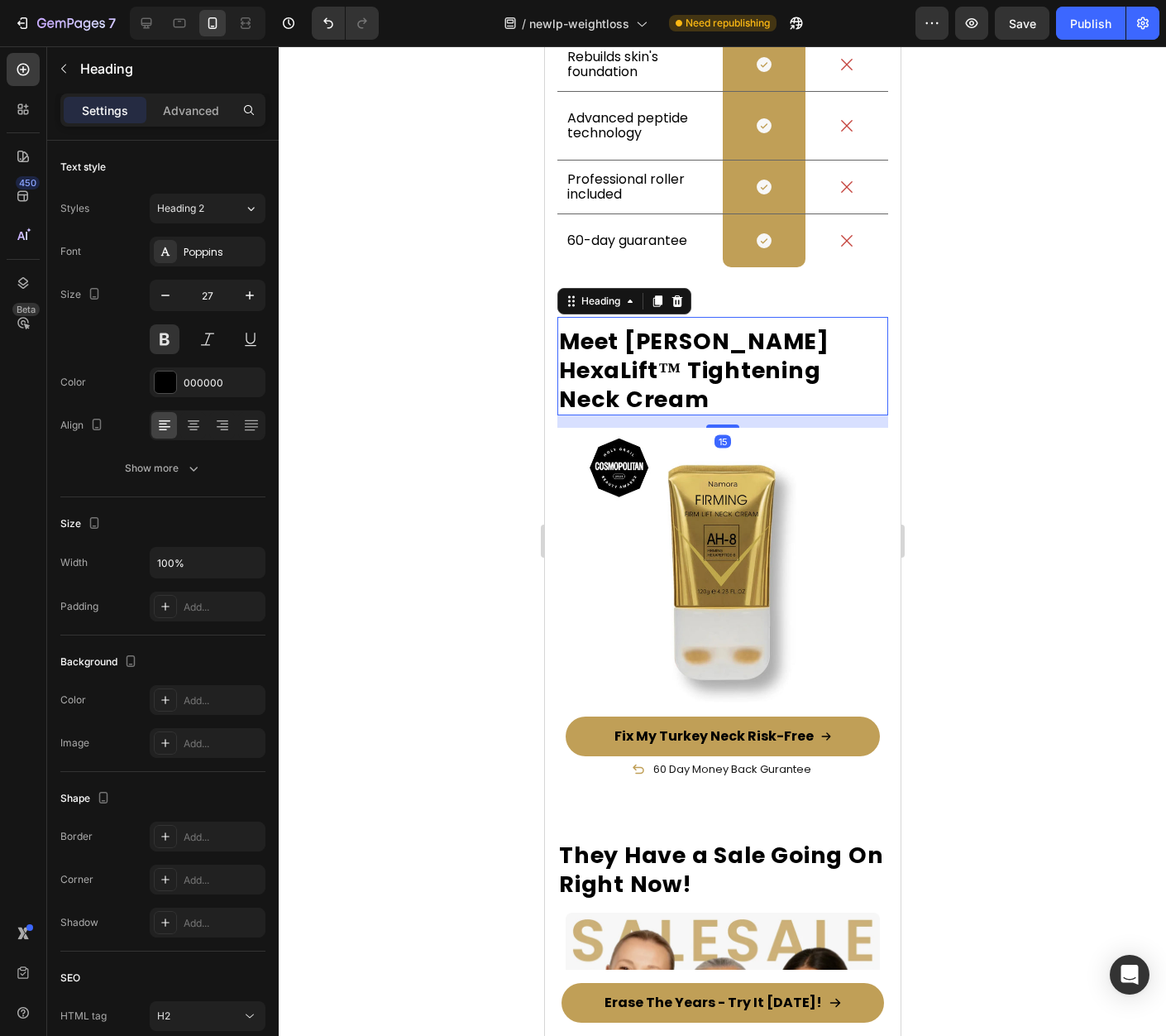
click at [681, 295] on icon at bounding box center [677, 301] width 11 height 12
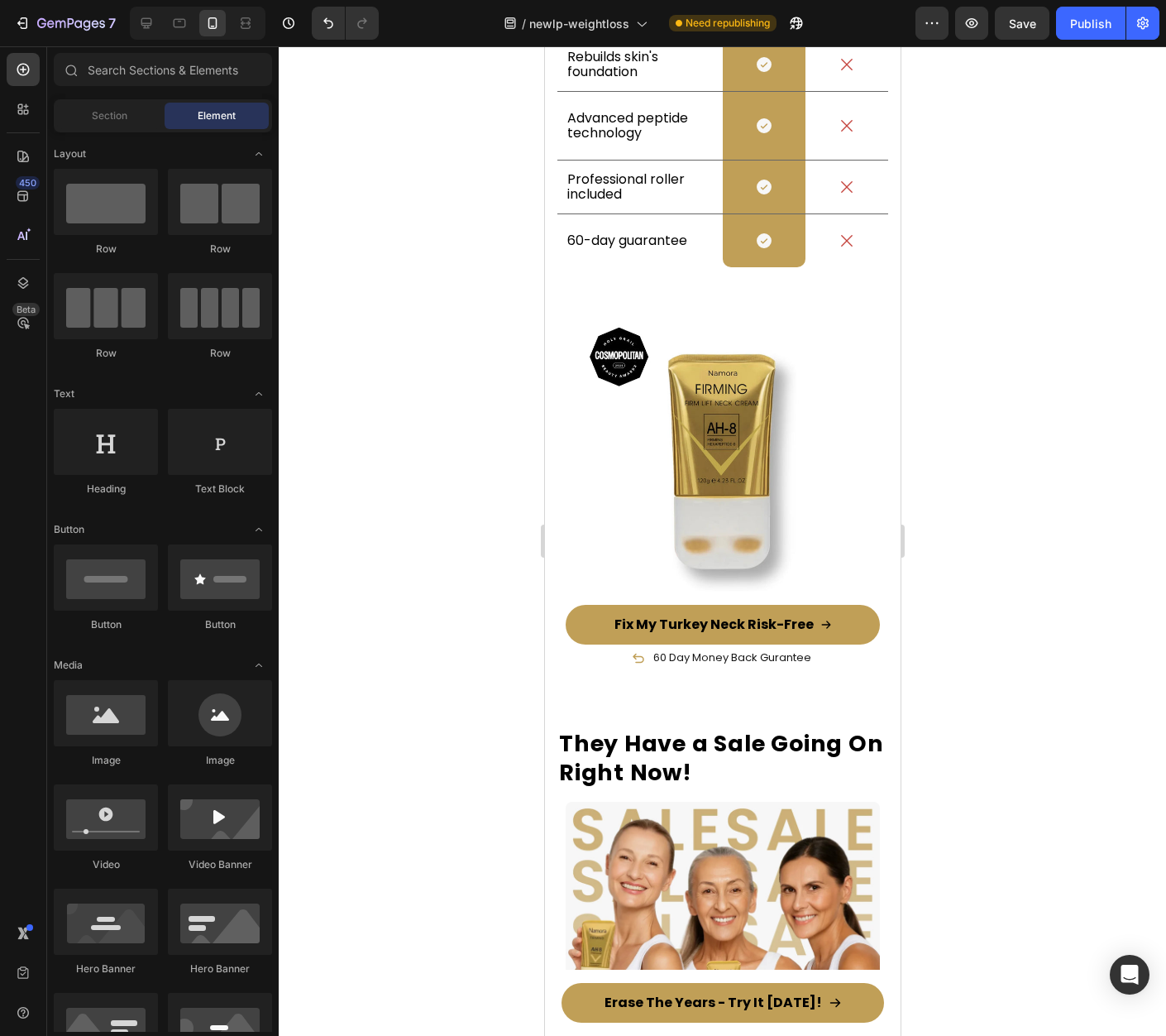
click at [991, 376] on div at bounding box center [722, 541] width 888 height 989
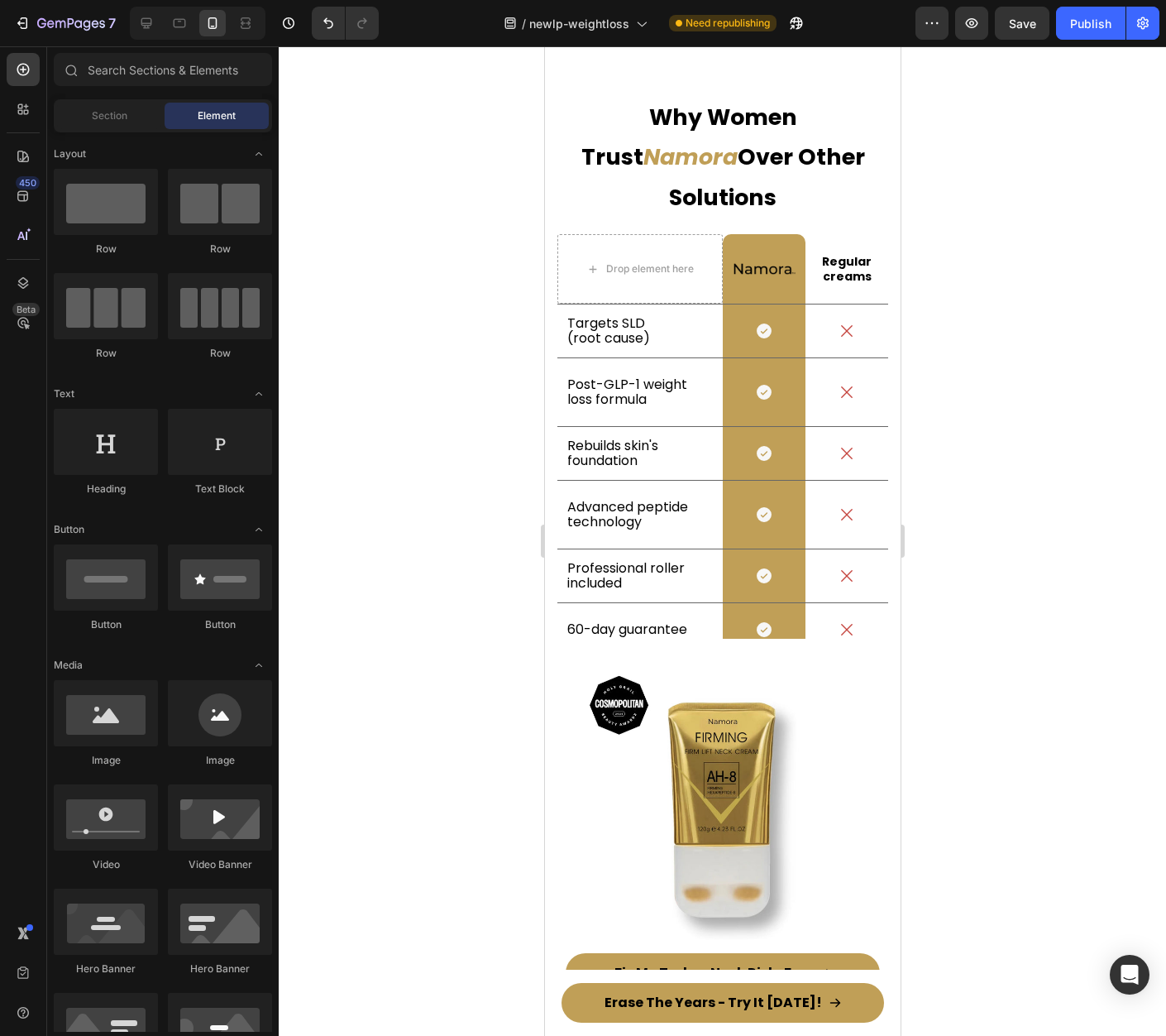
scroll to position [10480, 0]
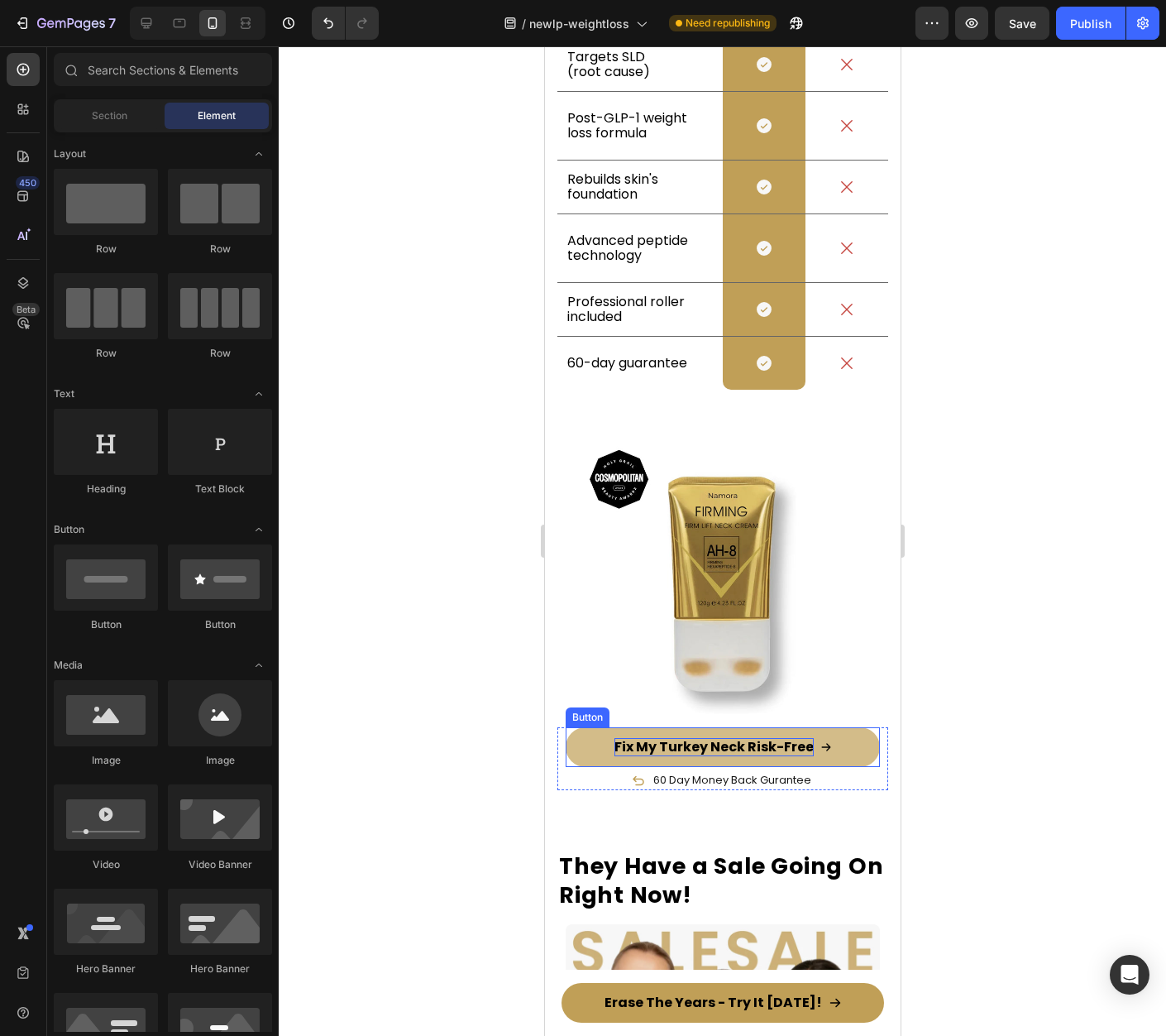
click at [696, 737] on span "Fix My Turkey Neck Risk-Free" at bounding box center [713, 746] width 200 height 19
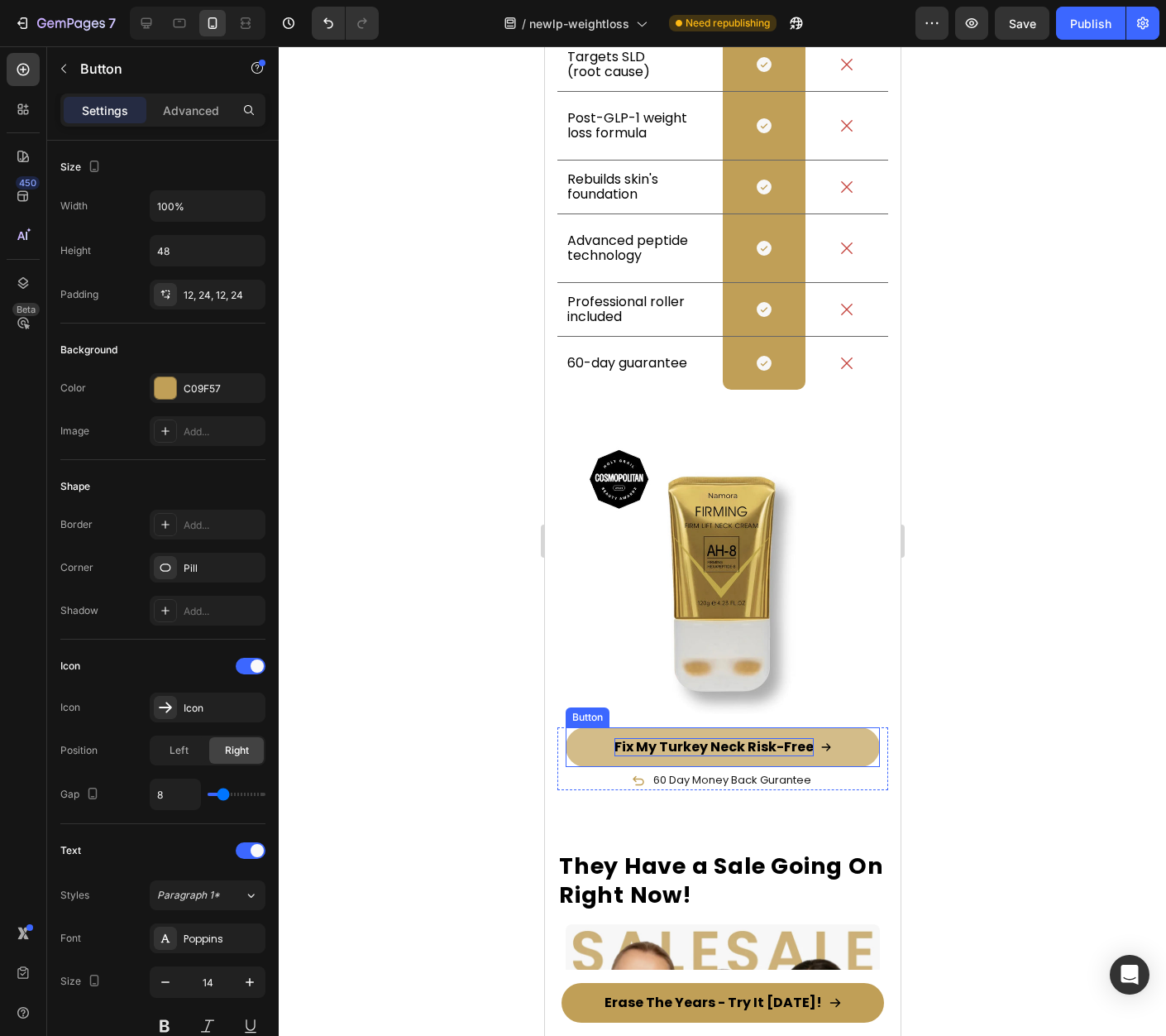
click at [696, 737] on span "Fix My Turkey Neck Risk-Free" at bounding box center [713, 746] width 200 height 19
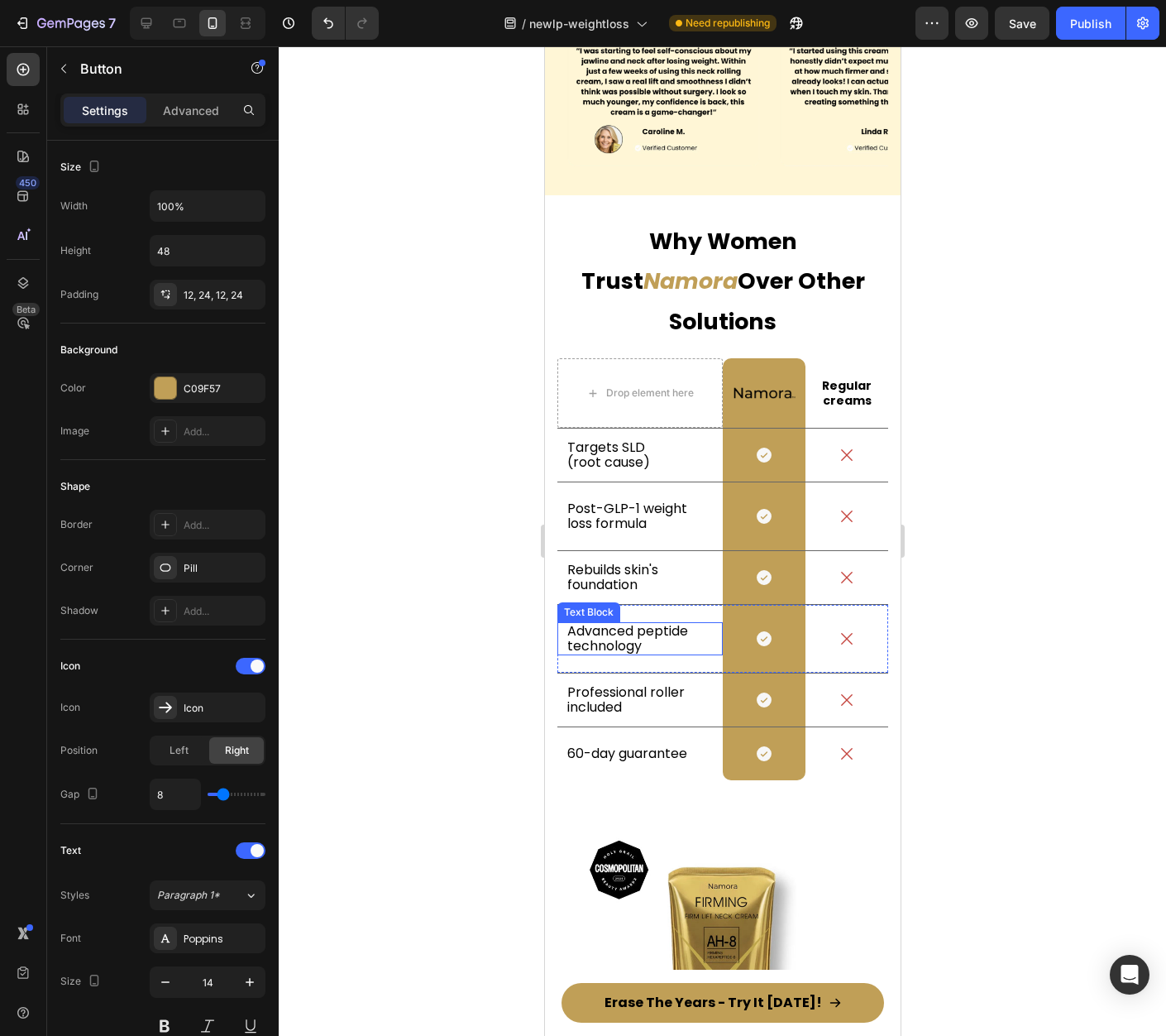
scroll to position [10793, 0]
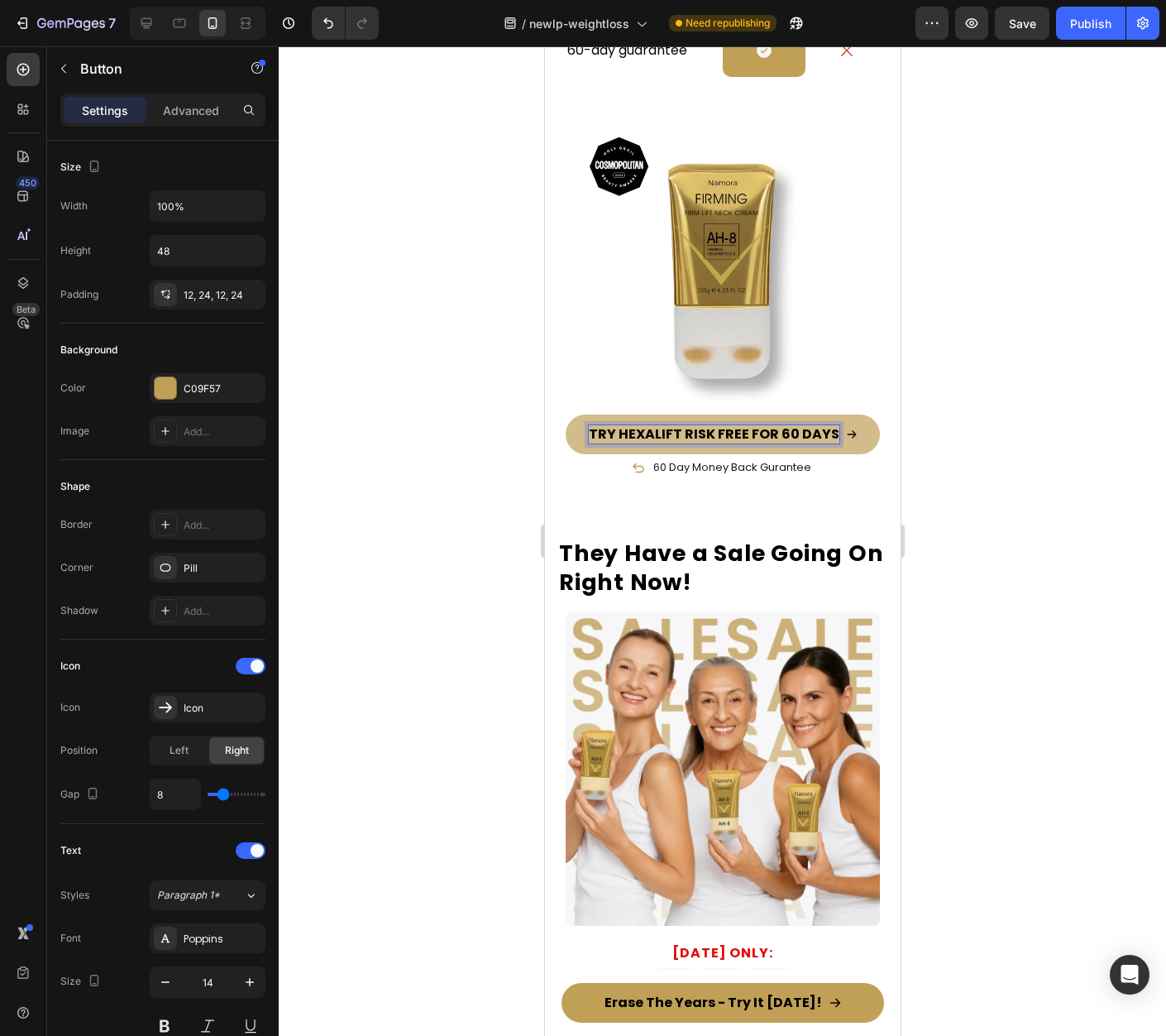
drag, startPoint x: 1034, startPoint y: 539, endPoint x: 1005, endPoint y: 530, distance: 30.4
click at [1034, 539] on div at bounding box center [722, 541] width 888 height 989
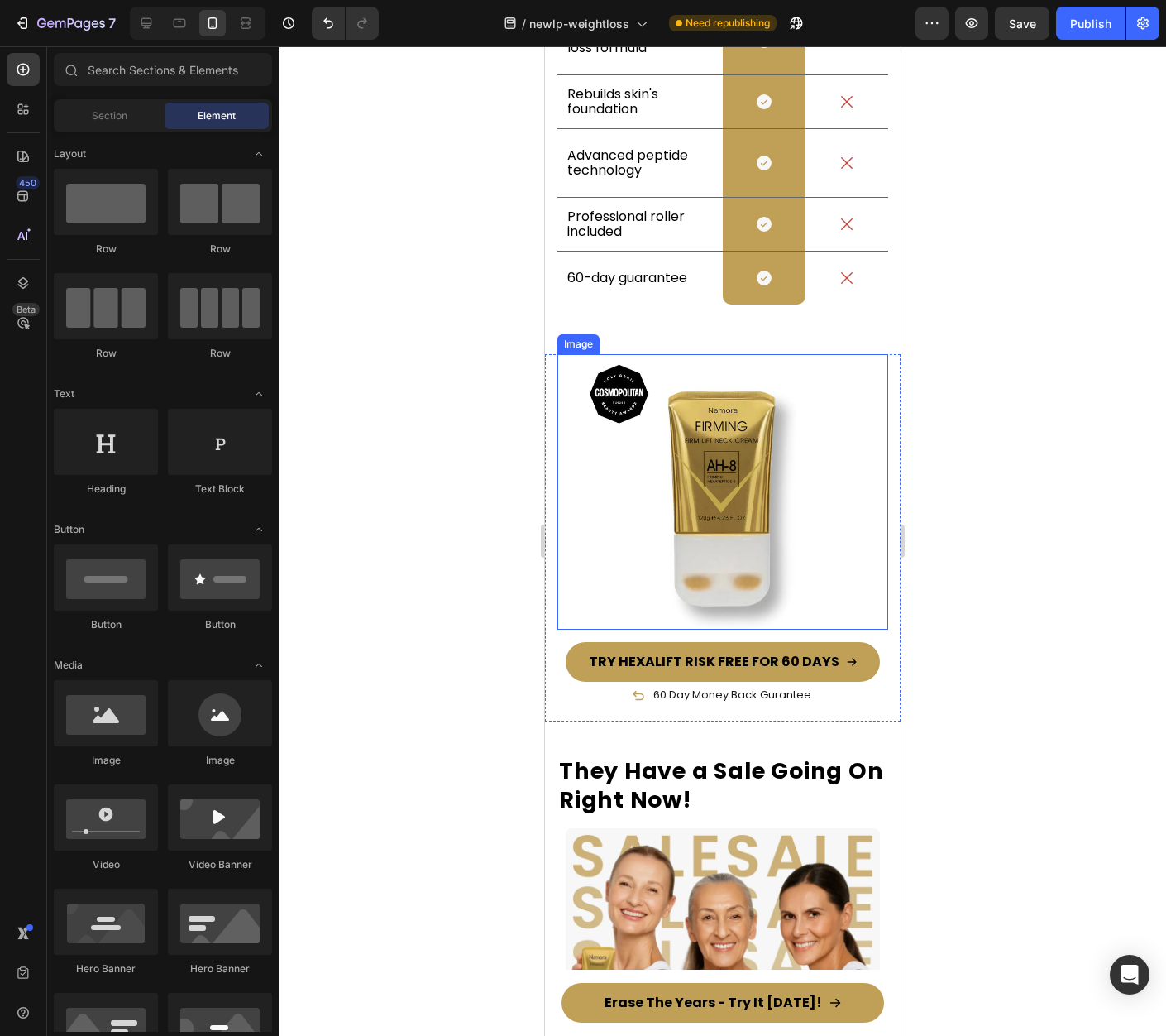
scroll to position [10813, 0]
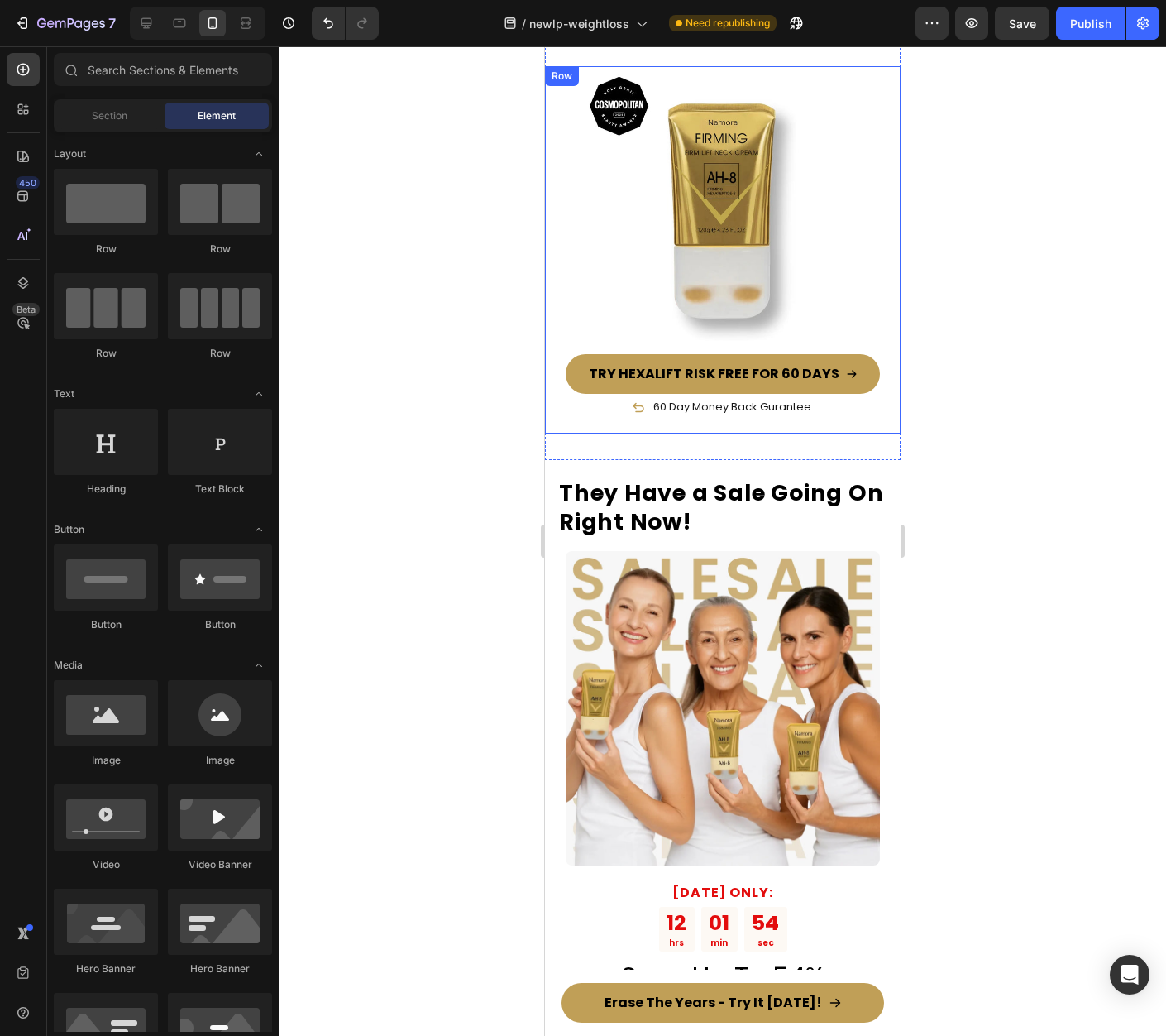
click at [879, 360] on div "Image TRY HEXALIFT RISK FREE FOR 60 DAYS Button 60 Day Money Back Gurantee Item…" at bounding box center [722, 250] width 356 height 367
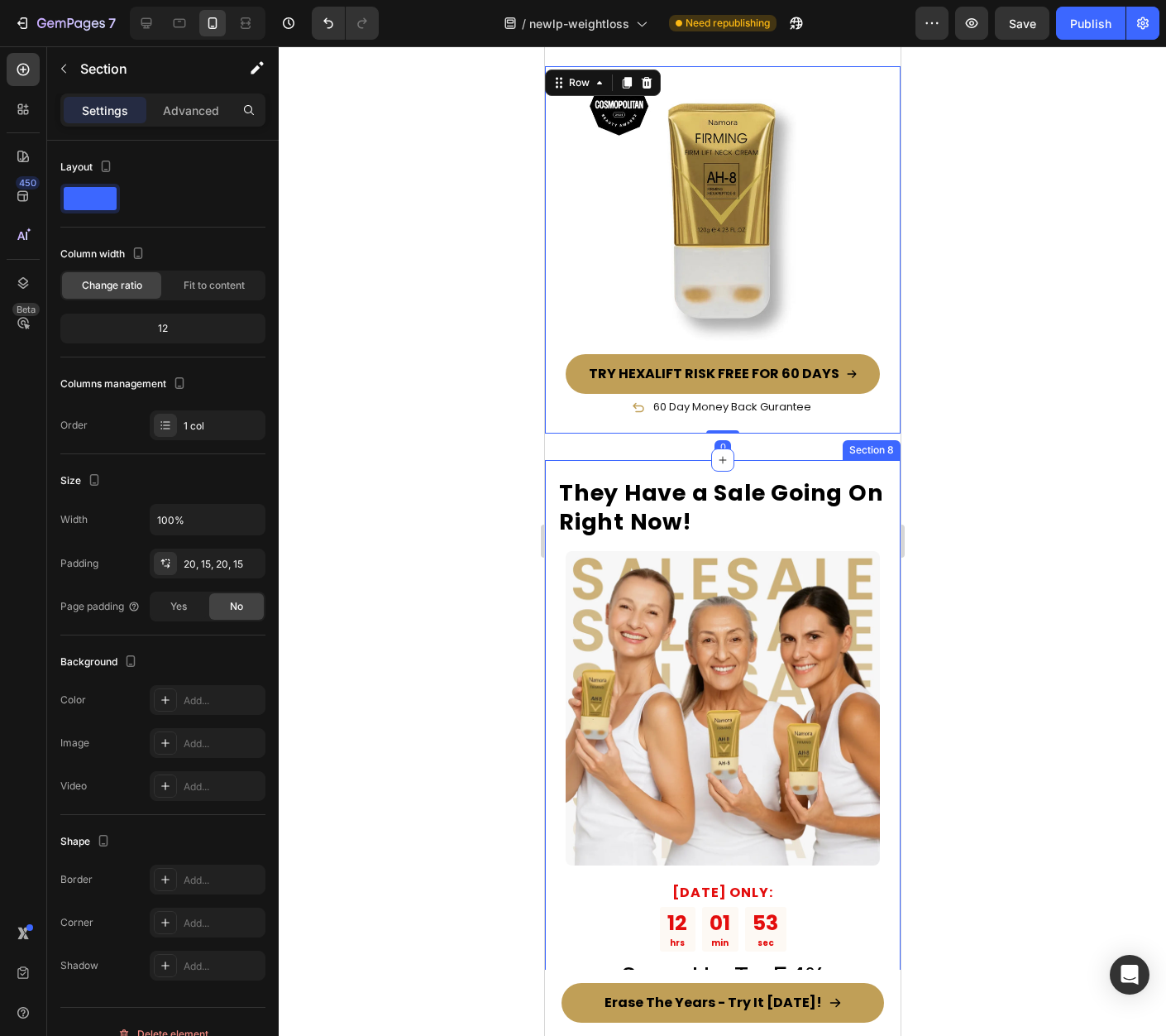
click at [882, 483] on div "They Have a Sale Going On Right Now! Heading Image TODAY ONLY: Text Block 12 hr…" at bounding box center [722, 801] width 356 height 682
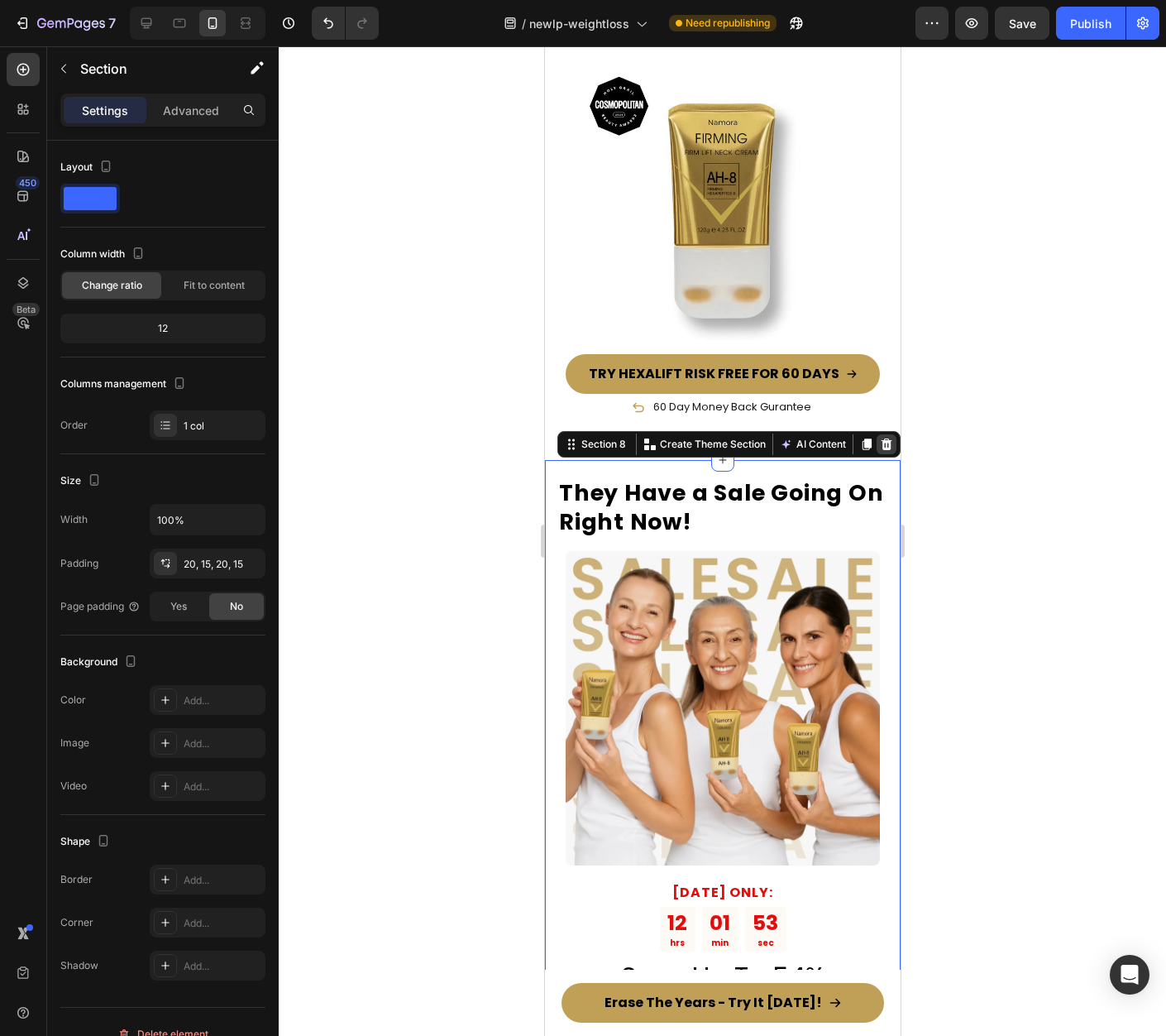
click at [879, 437] on icon at bounding box center [885, 443] width 13 height 13
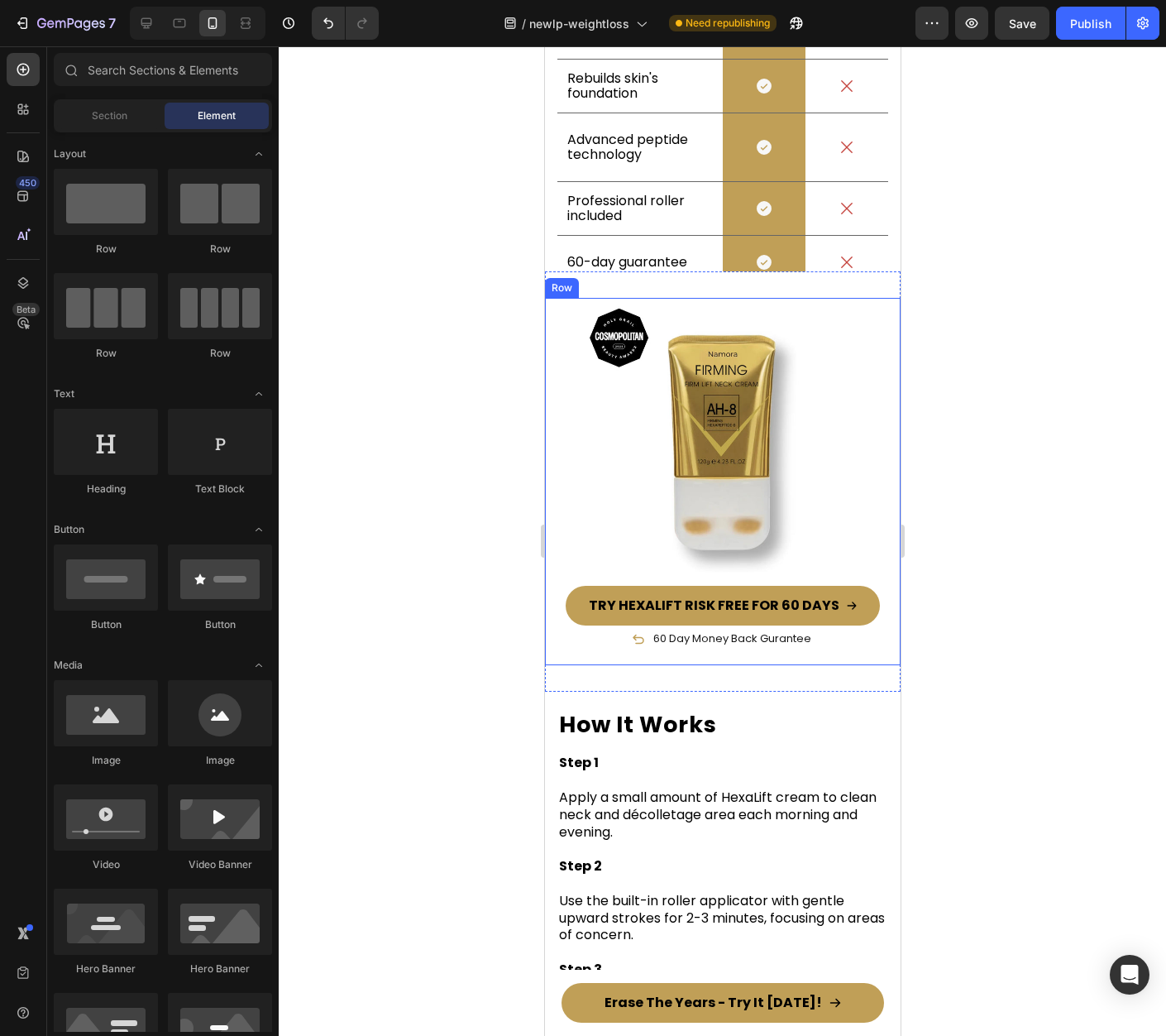
scroll to position [10556, 0]
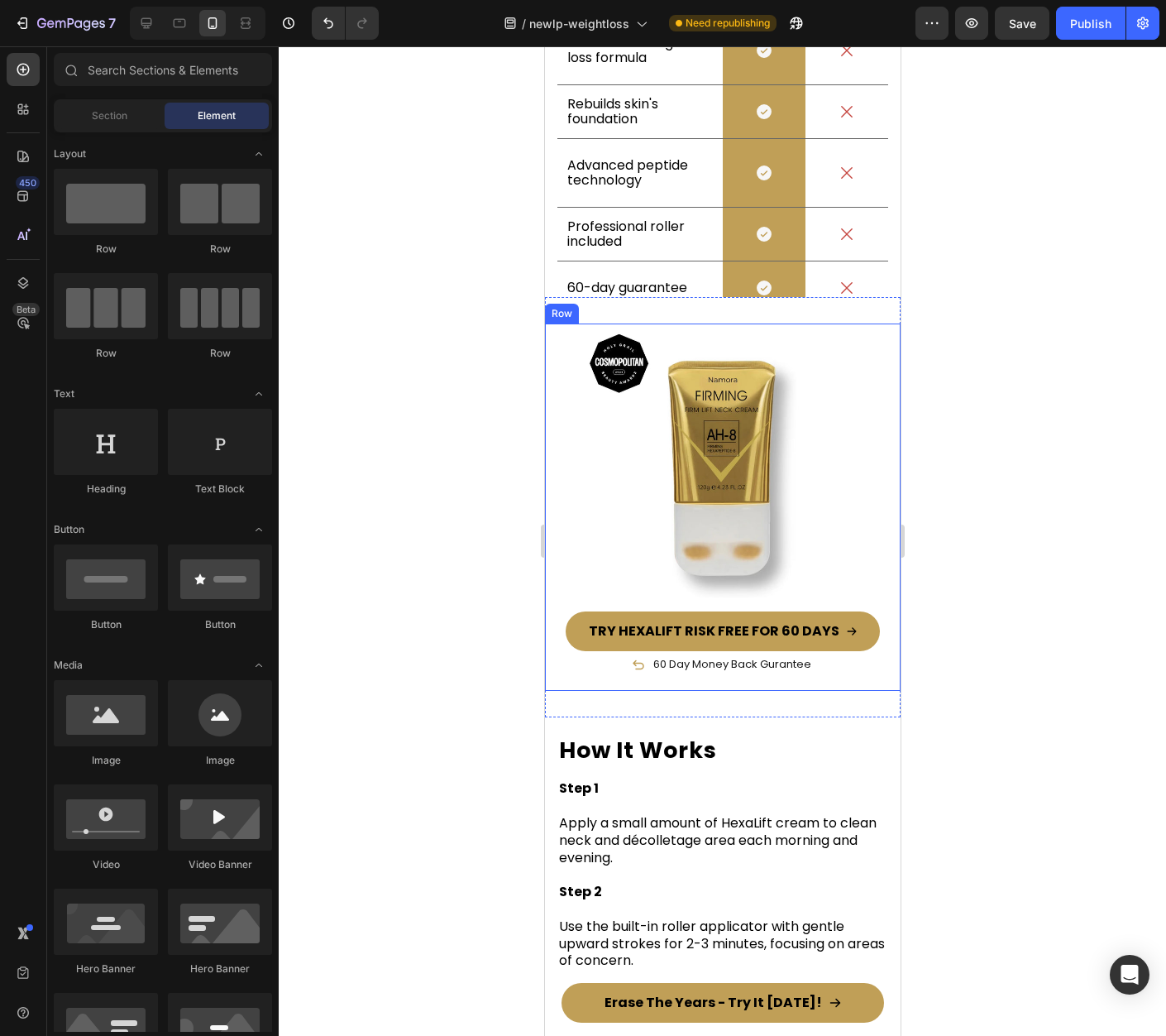
click at [882, 384] on div "Image TRY HEXALIFT RISK FREE FOR 60 DAYS Button 60 Day Money Back Gurantee Item…" at bounding box center [722, 506] width 356 height 367
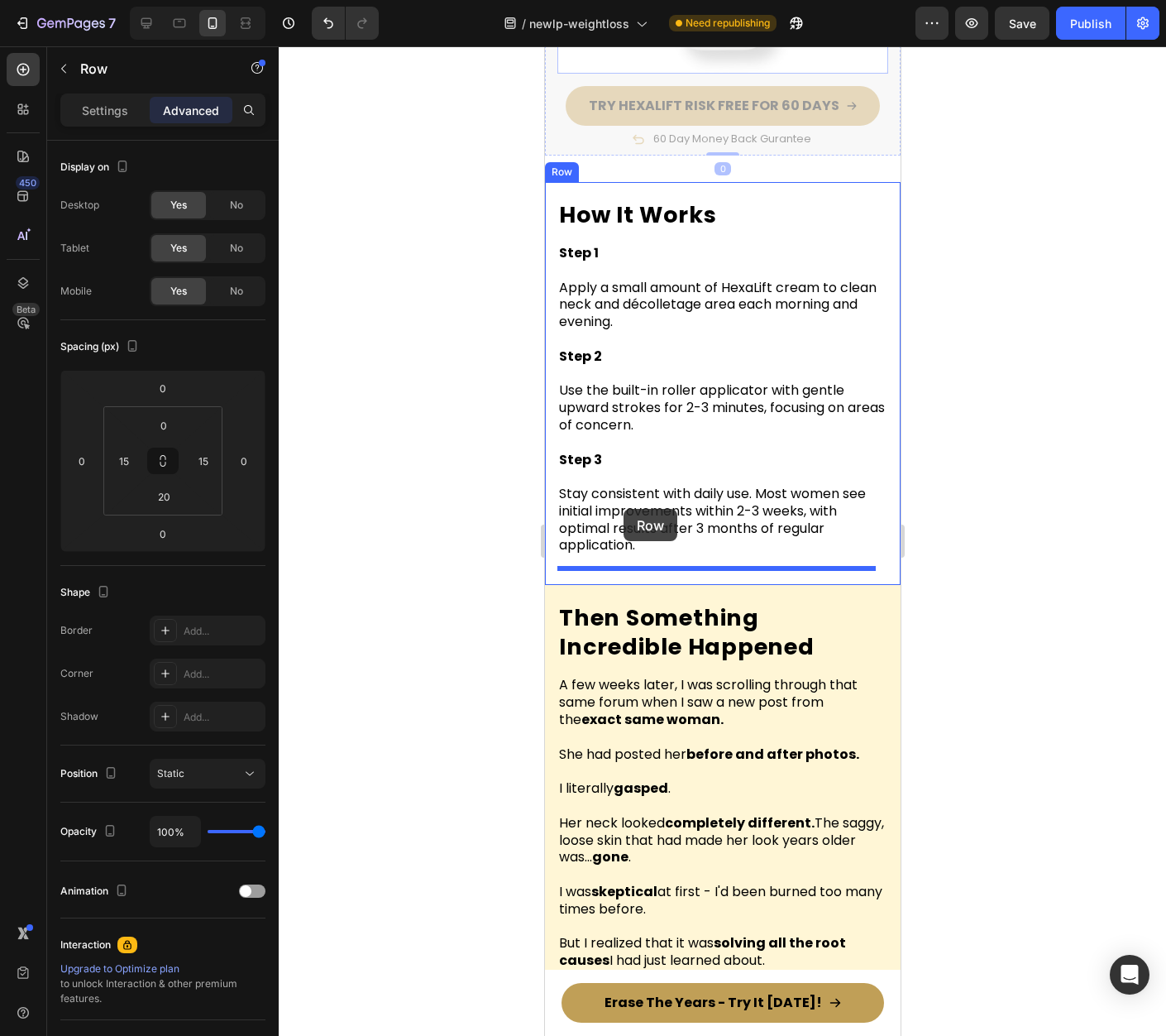
scroll to position [11084, 0]
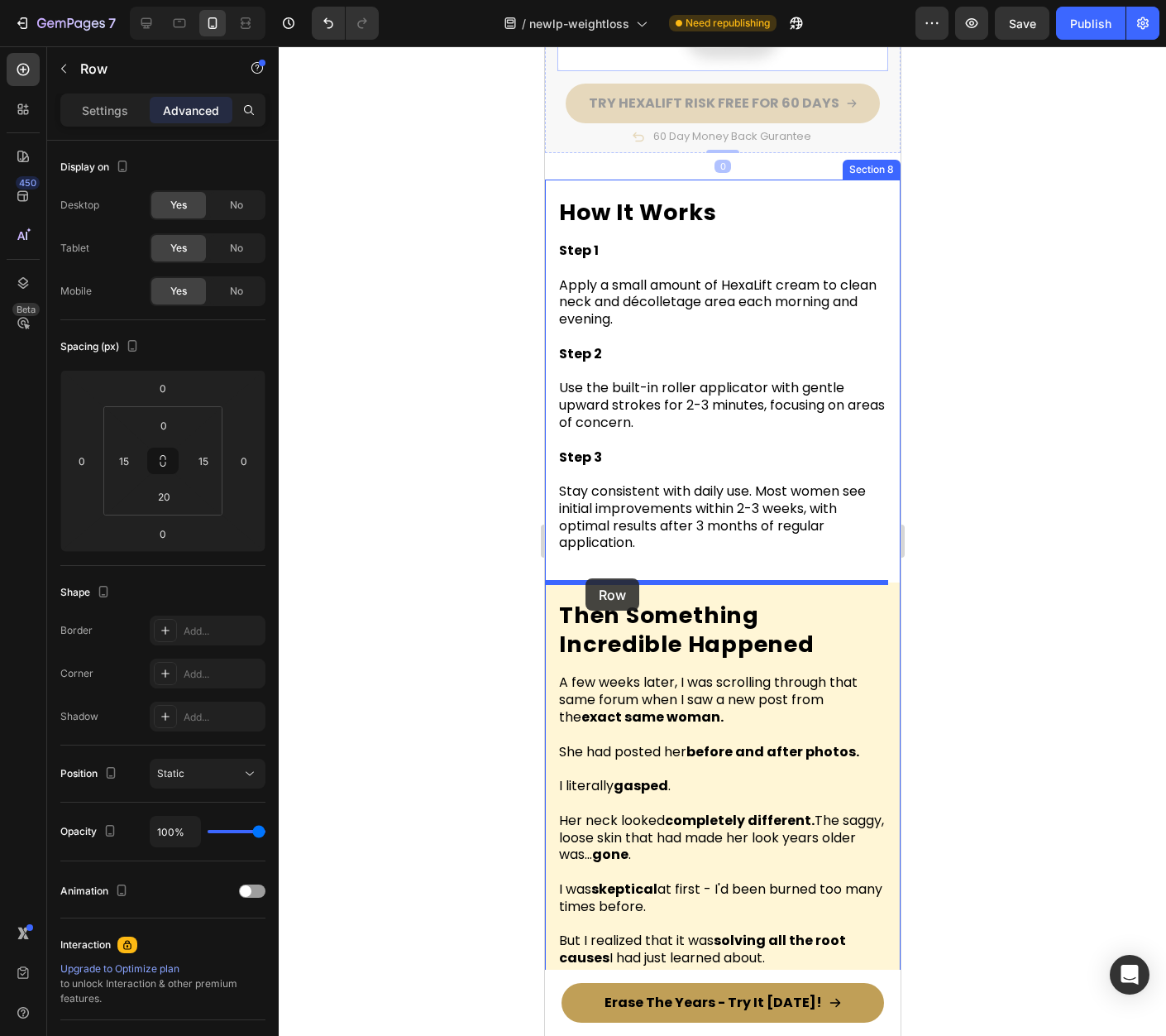
drag, startPoint x: 575, startPoint y: 325, endPoint x: 584, endPoint y: 579, distance: 254.2
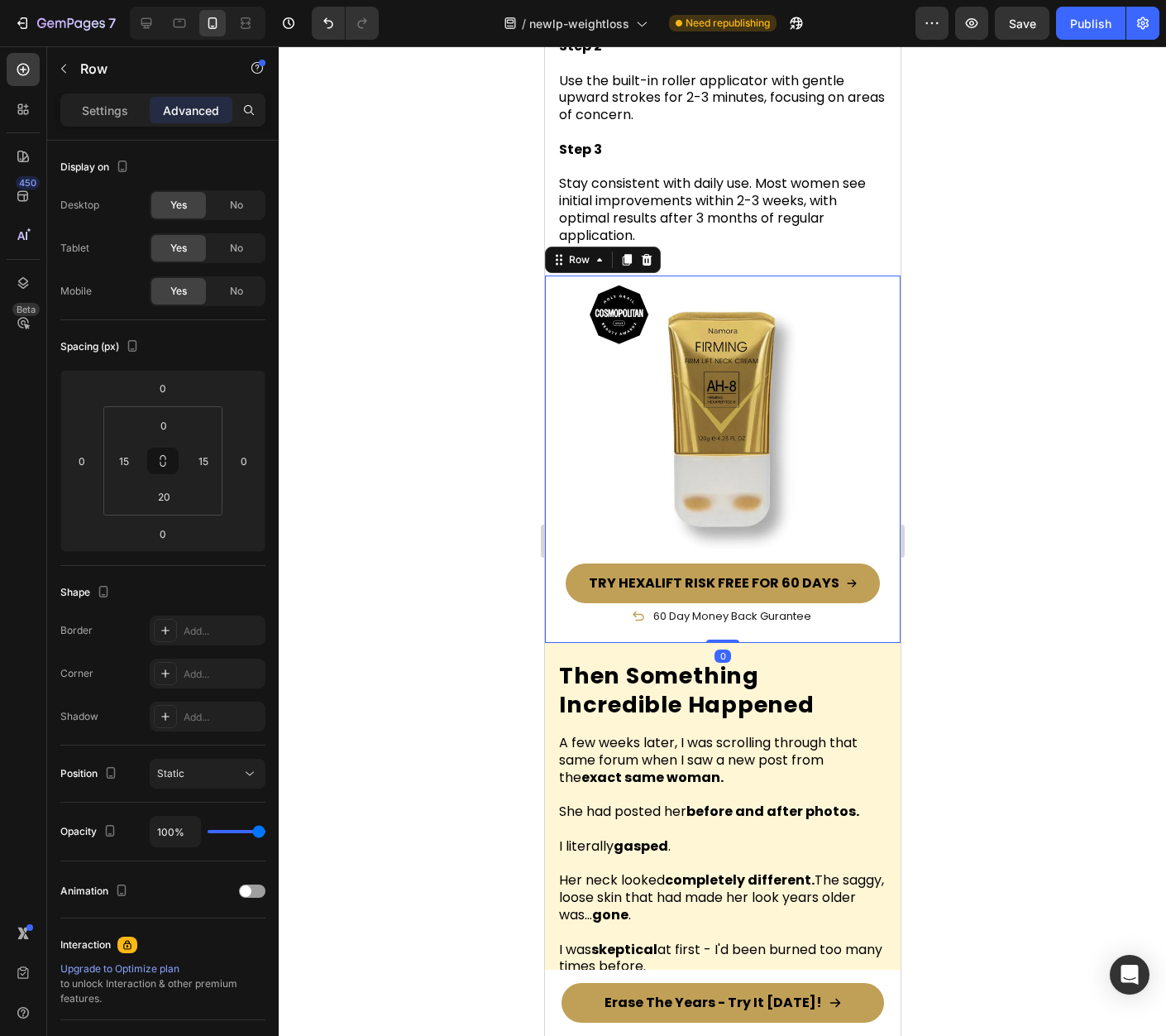
click at [979, 480] on div at bounding box center [722, 541] width 888 height 989
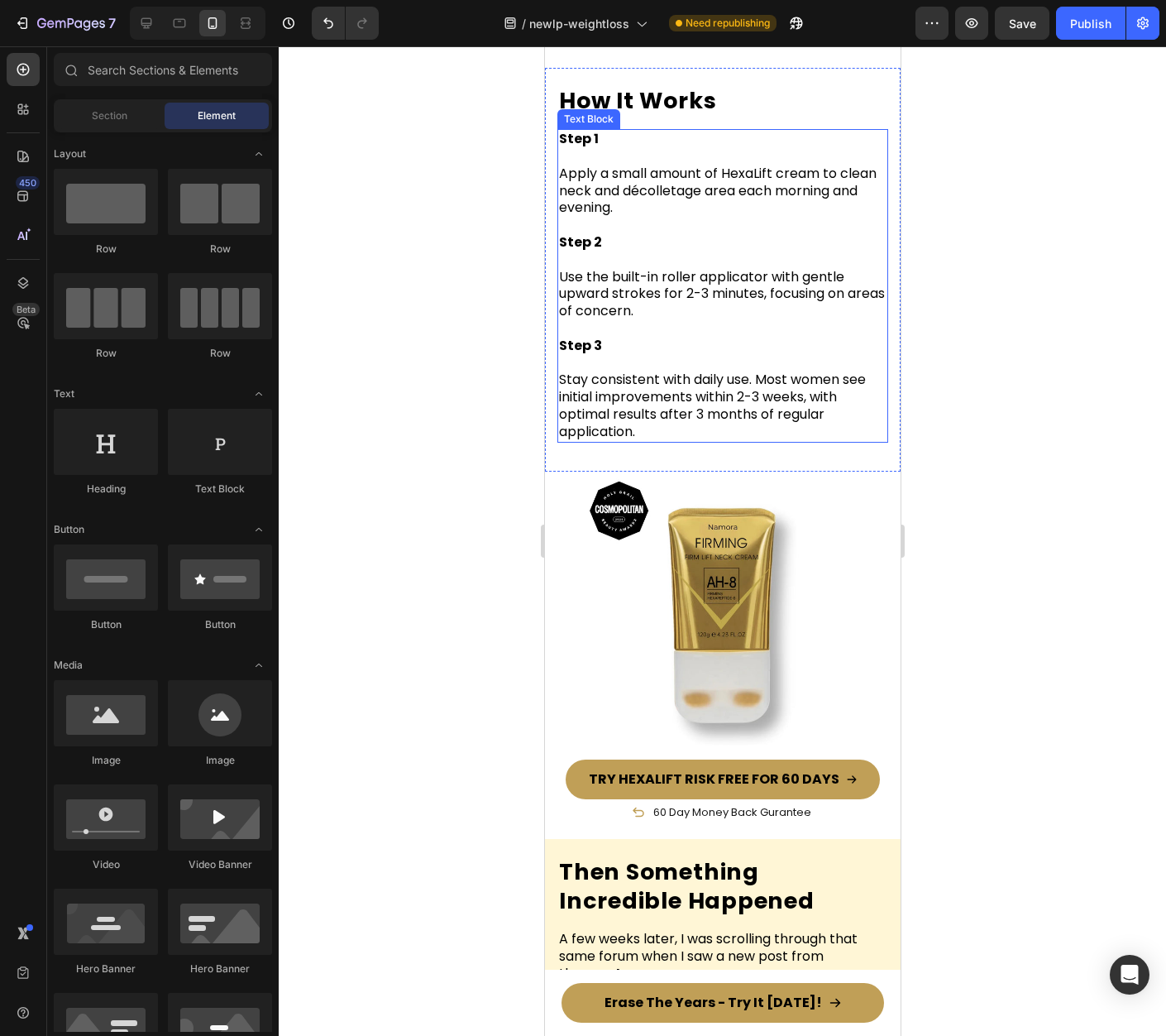
scroll to position [10642, 0]
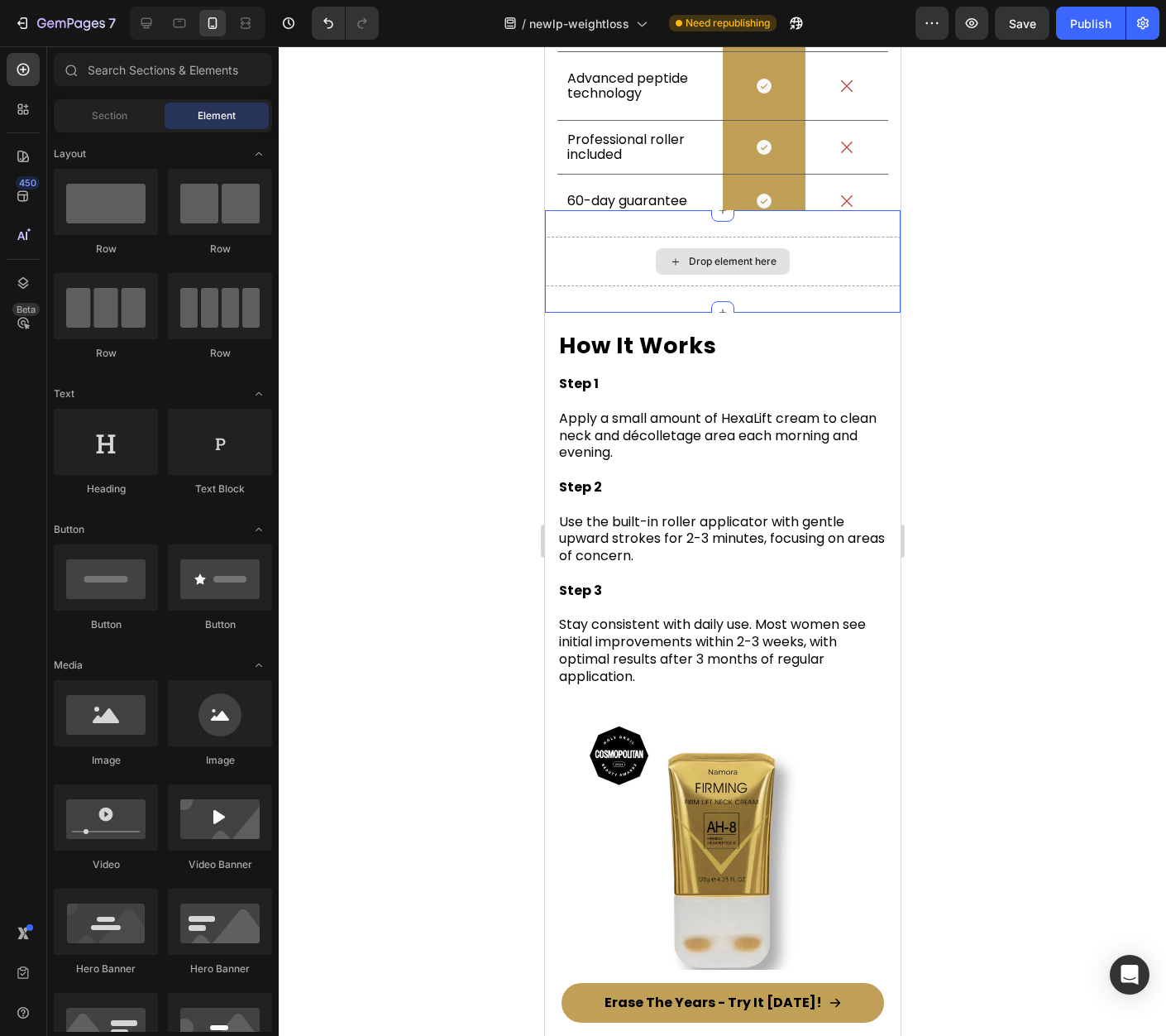
click at [778, 261] on div "Drop element here" at bounding box center [722, 261] width 134 height 27
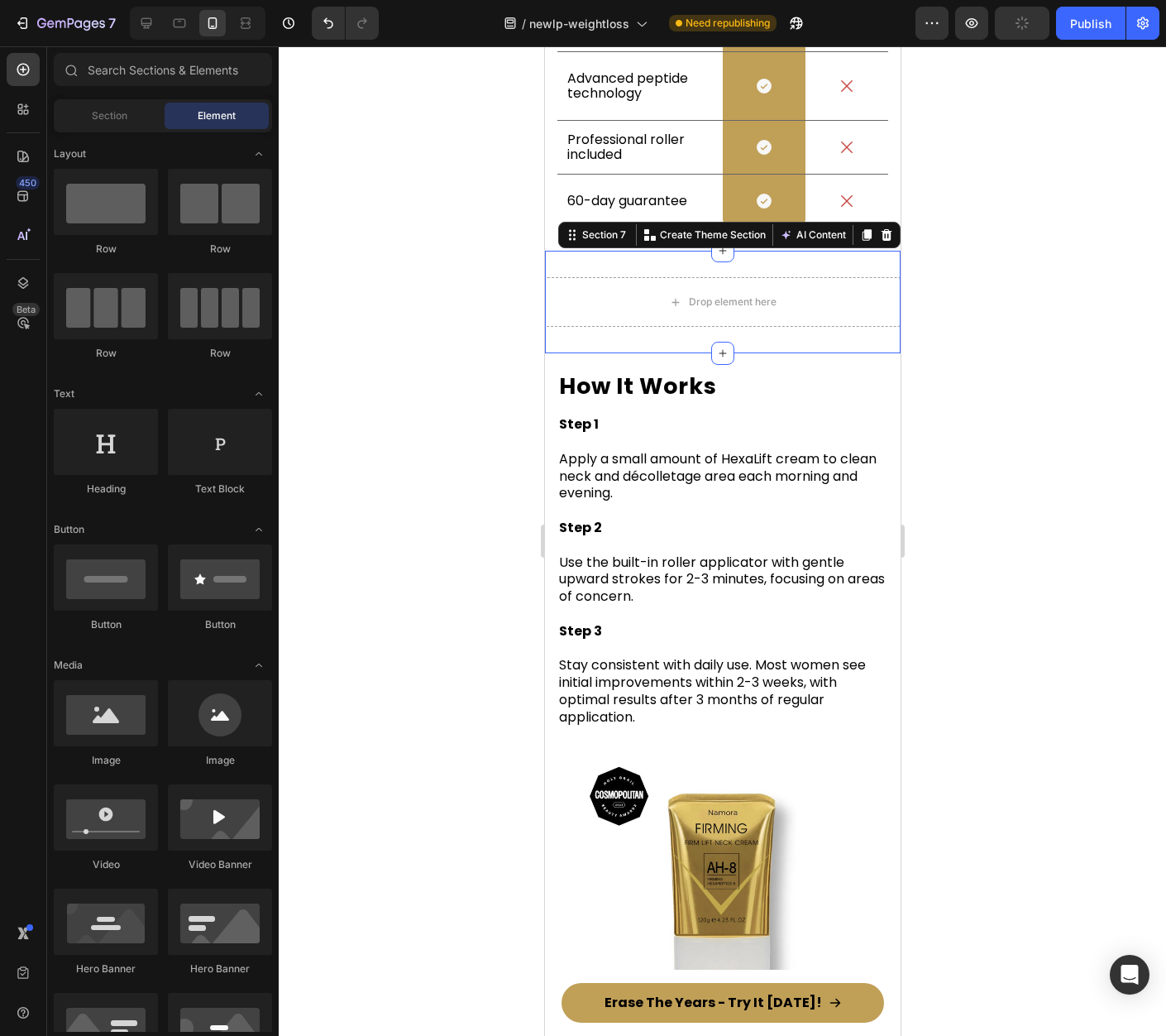
click at [769, 251] on div "Drop element here Section 7 You can create reusable sections Create Theme Secti…" at bounding box center [722, 301] width 356 height 102
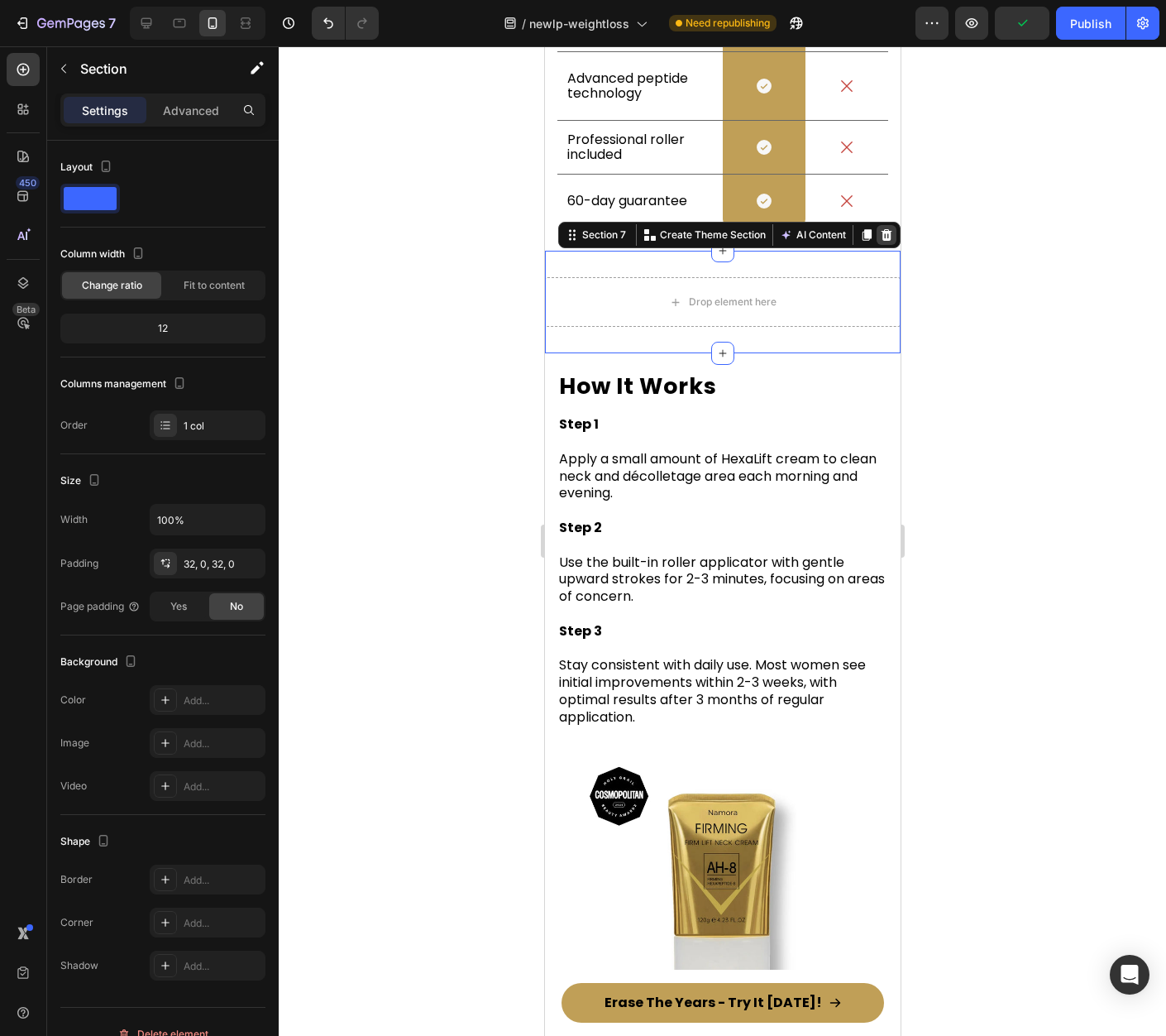
drag, startPoint x: 870, startPoint y: 196, endPoint x: 1513, endPoint y: 265, distance: 646.7
click at [881, 229] on icon at bounding box center [886, 235] width 11 height 12
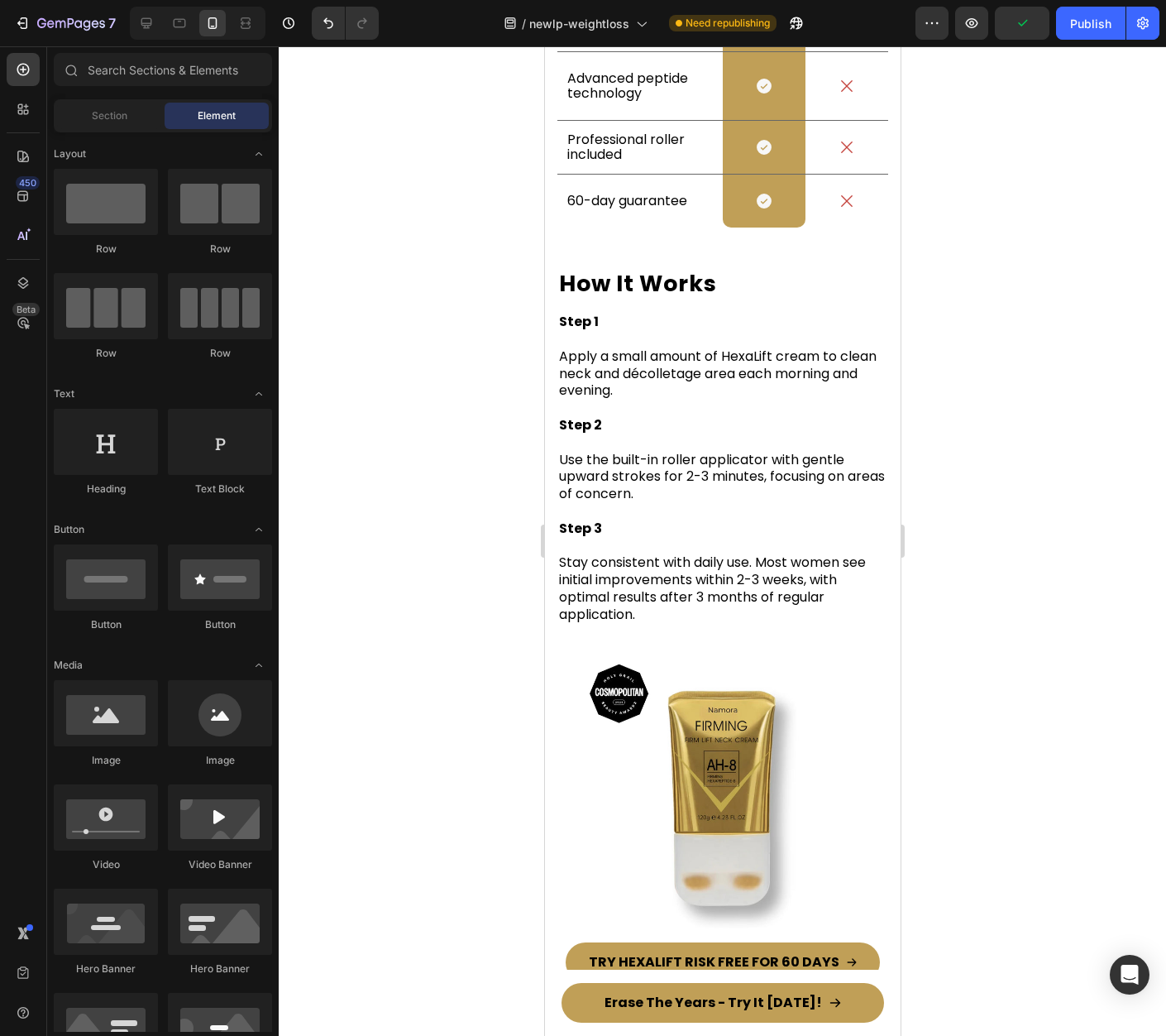
click at [997, 226] on div at bounding box center [722, 541] width 888 height 989
click at [775, 251] on div "How It Works Heading Step 1 Apply a small amount of HexaLift cream to clean nec…" at bounding box center [722, 451] width 356 height 403
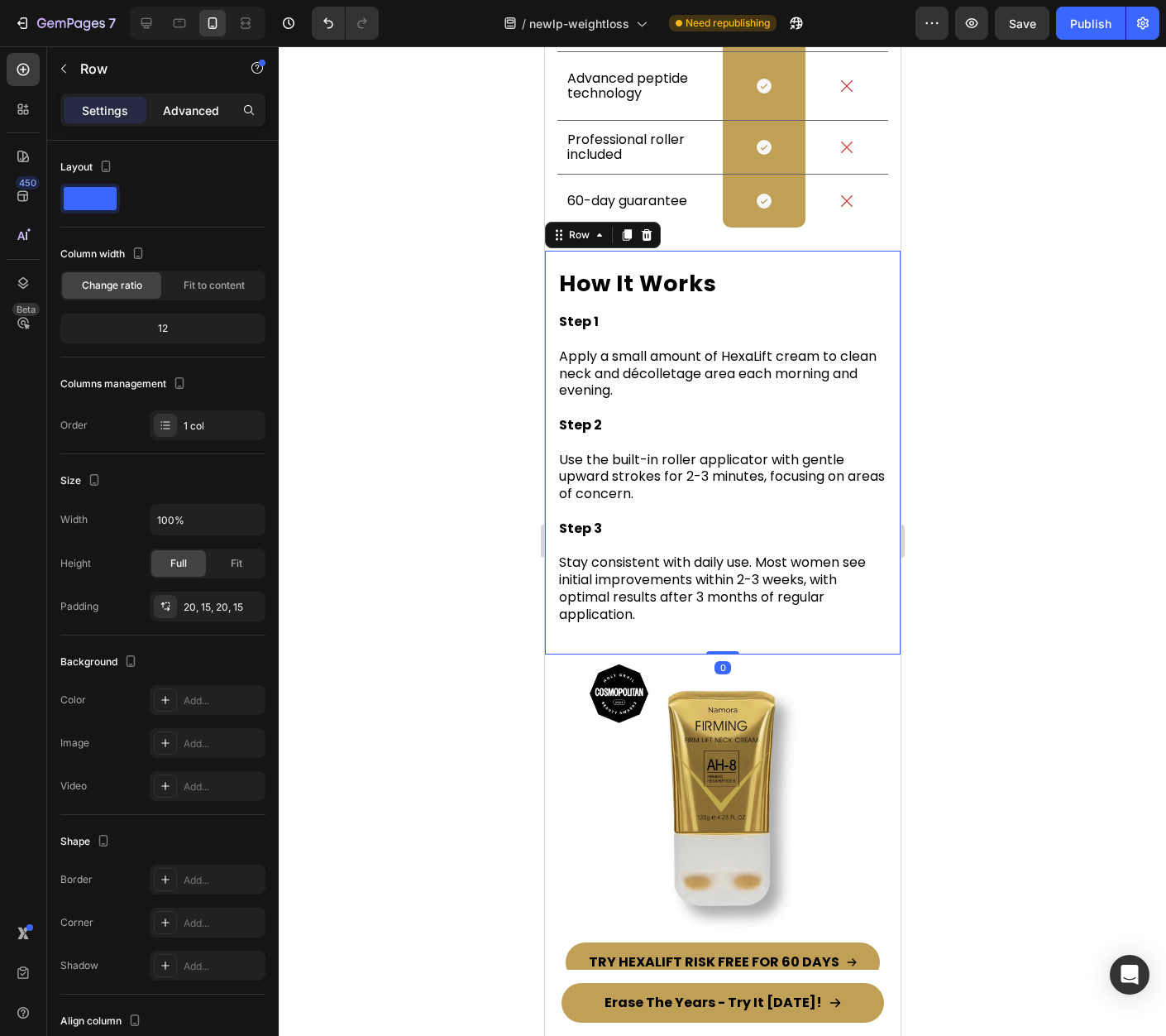
click at [167, 117] on p "Advanced" at bounding box center [191, 109] width 57 height 17
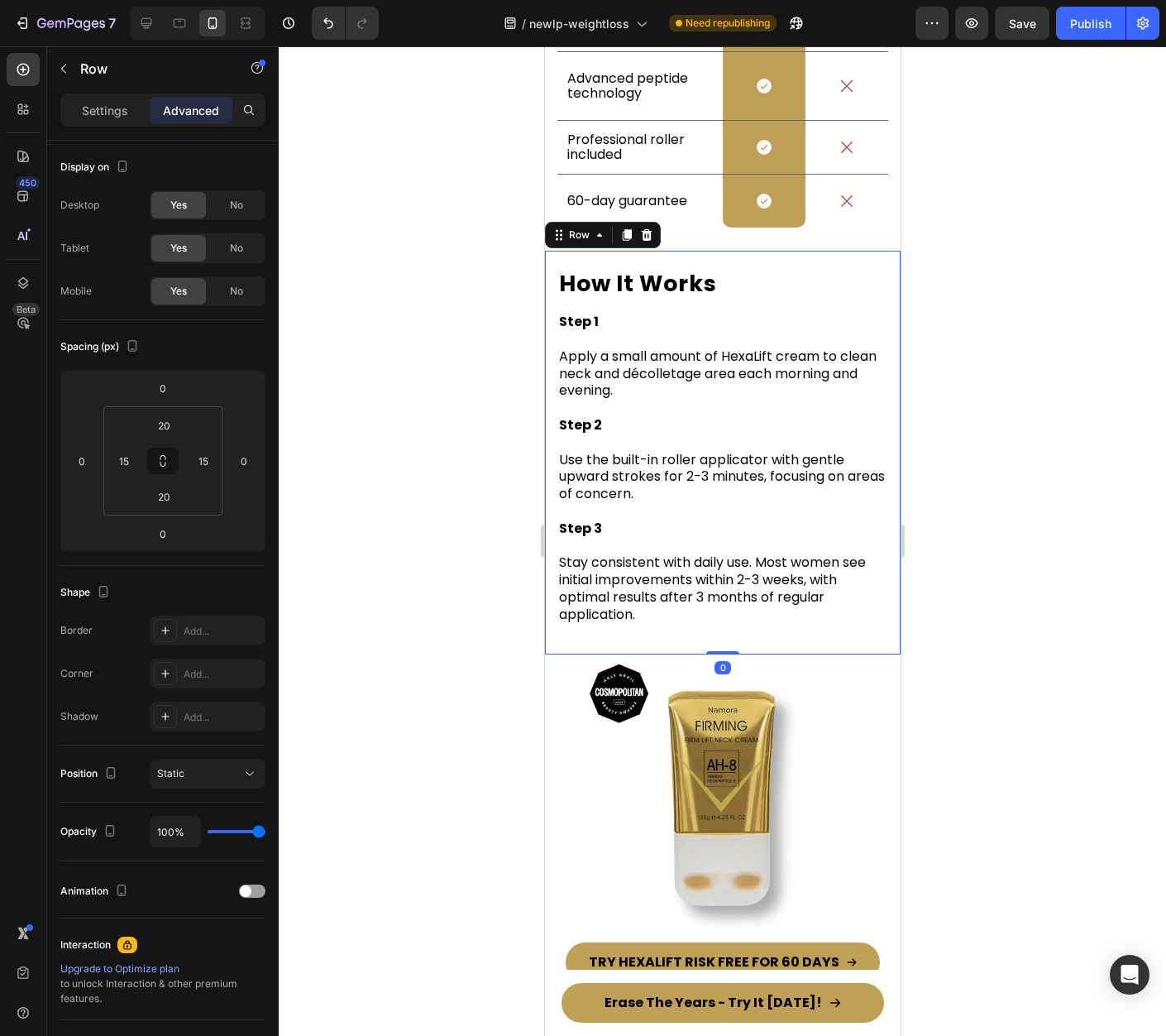
click at [1011, 356] on div at bounding box center [722, 541] width 888 height 989
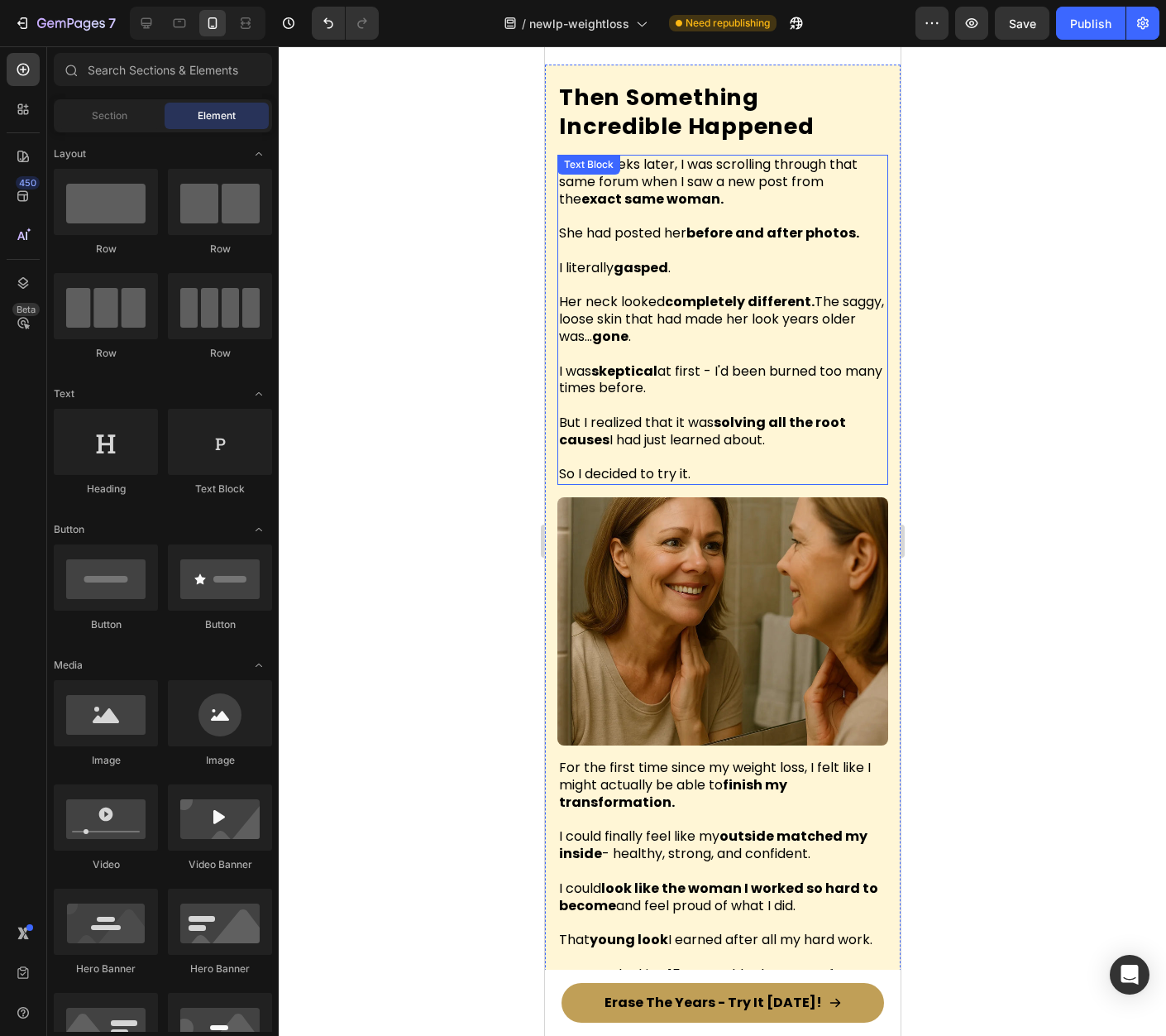
scroll to position [11492, 0]
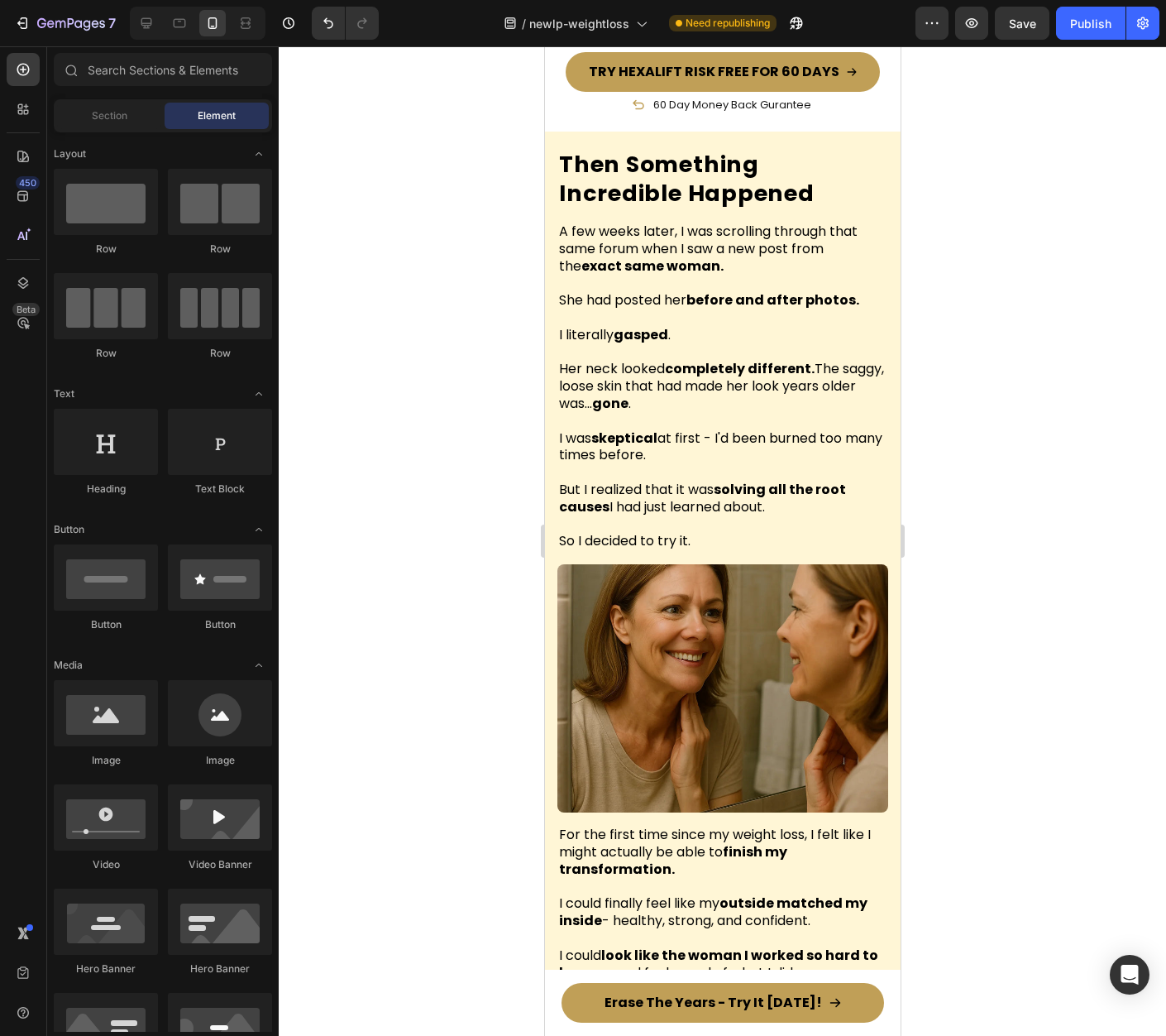
click at [693, 167] on h2 "Then Something Incredible Happened" at bounding box center [722, 179] width 331 height 62
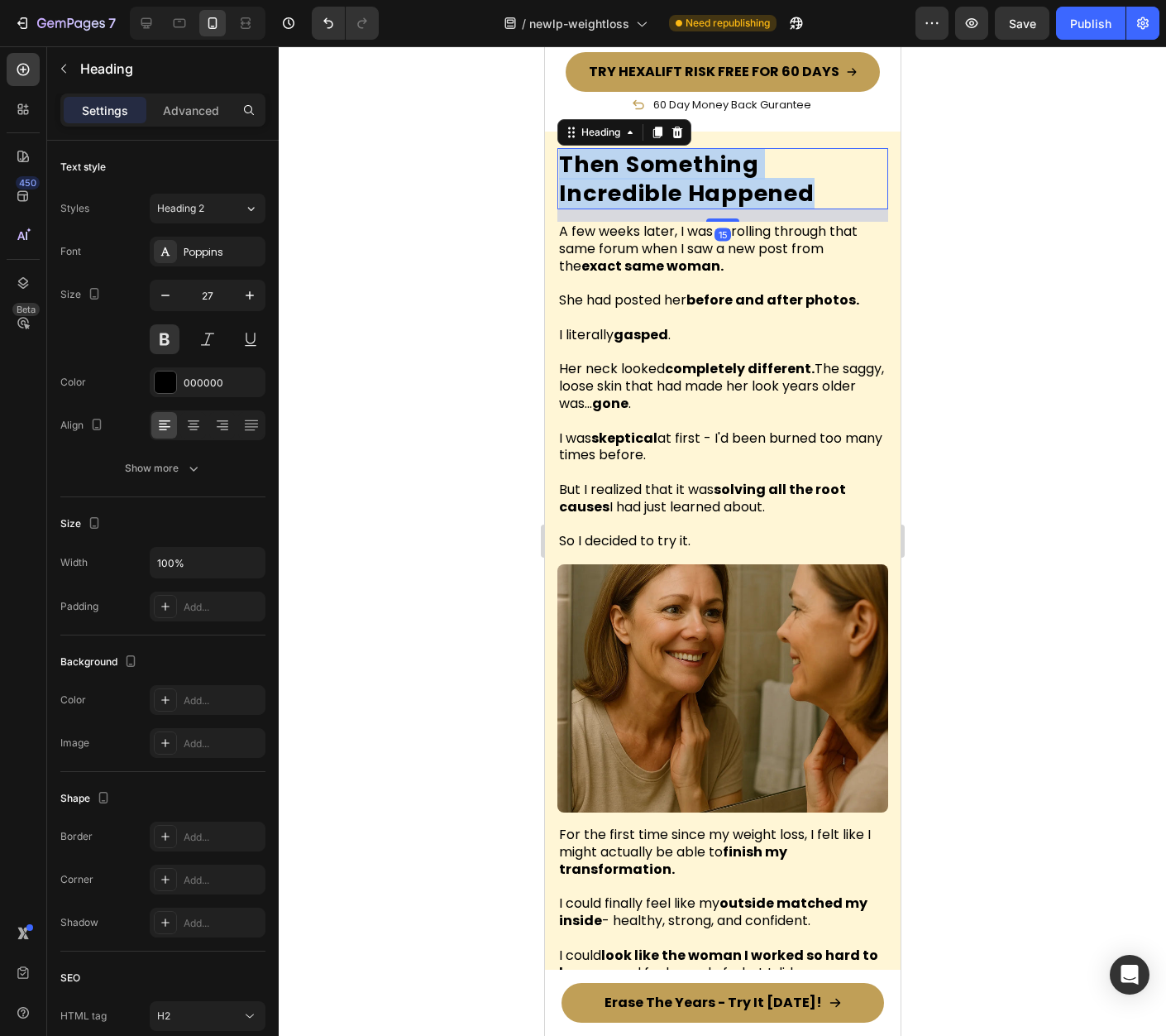
click at [693, 167] on p "Then Something Incredible Happened" at bounding box center [722, 179] width 327 height 58
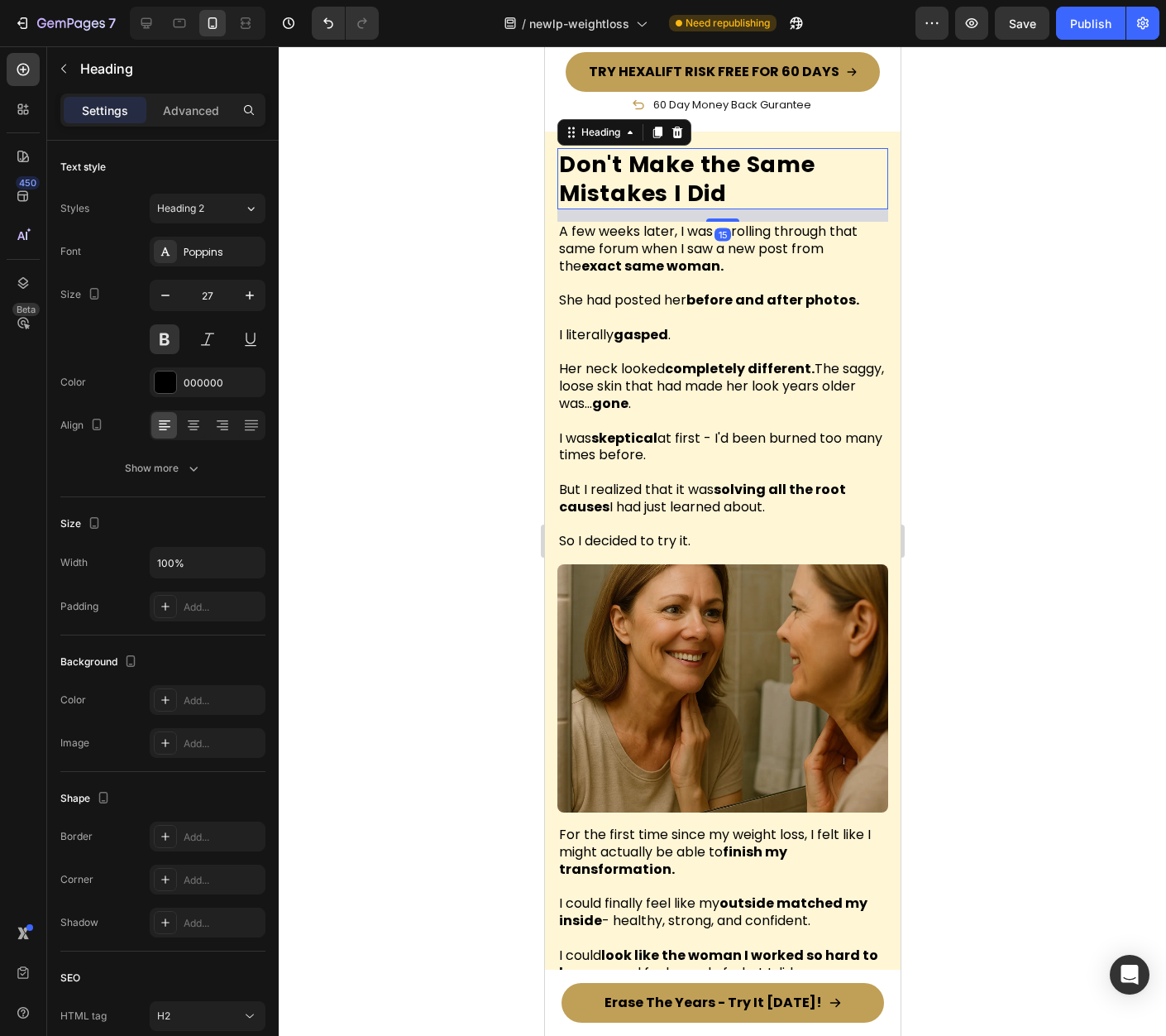
click at [1027, 293] on div at bounding box center [722, 541] width 888 height 989
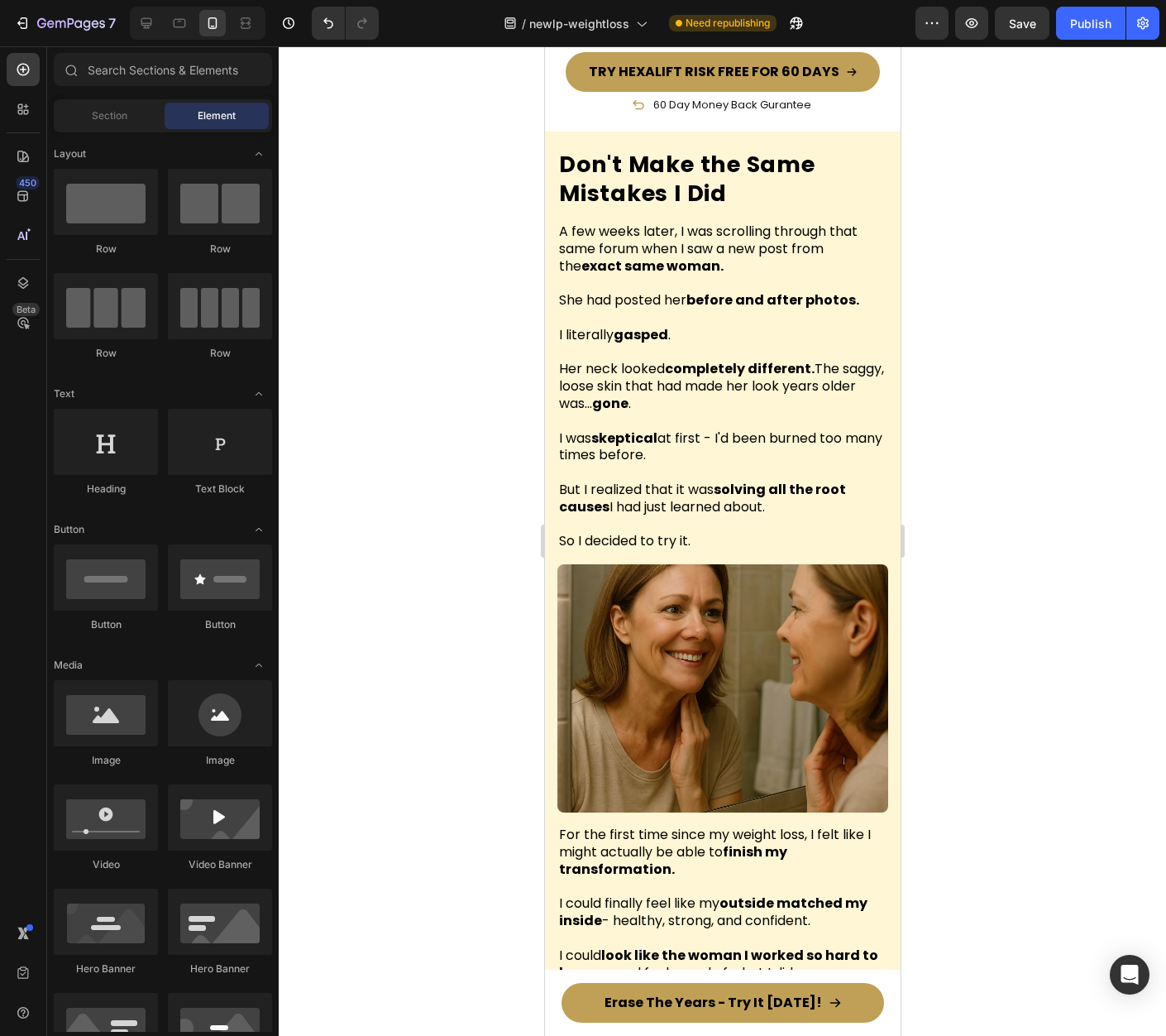
click at [697, 363] on strong "completely different." at bounding box center [739, 368] width 150 height 19
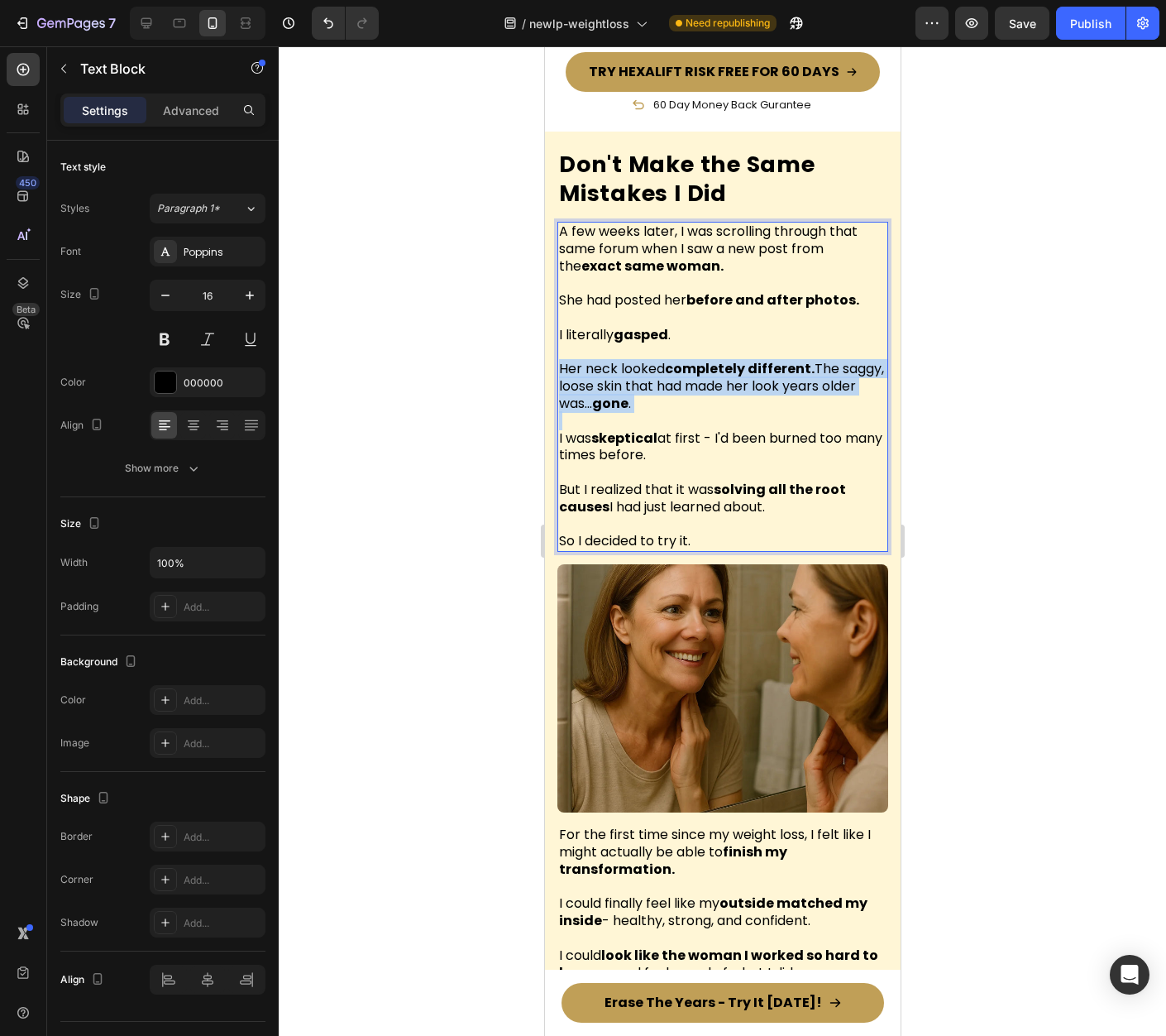
click at [697, 363] on strong "completely different." at bounding box center [739, 368] width 150 height 19
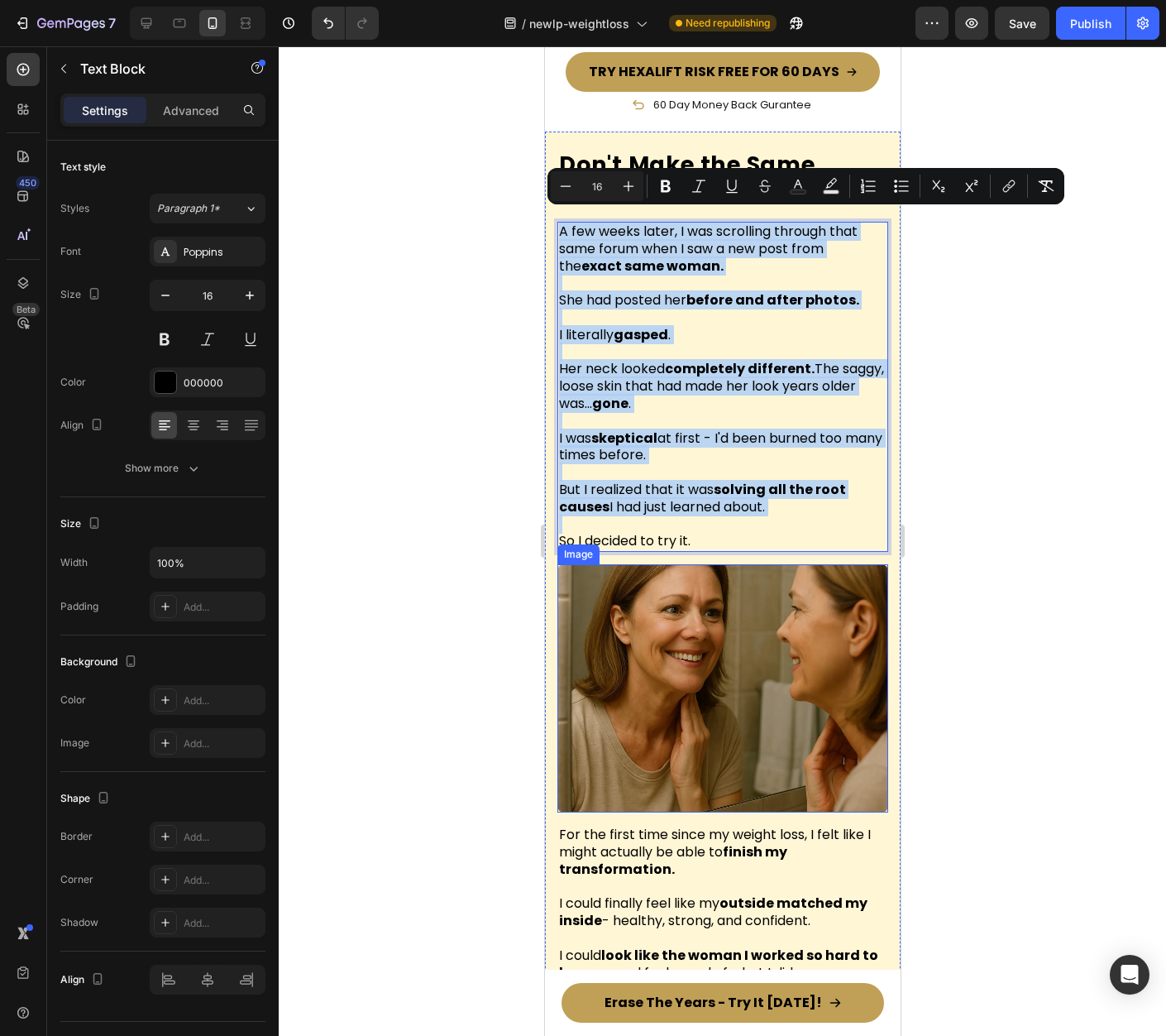
click at [765, 659] on img at bounding box center [722, 688] width 331 height 249
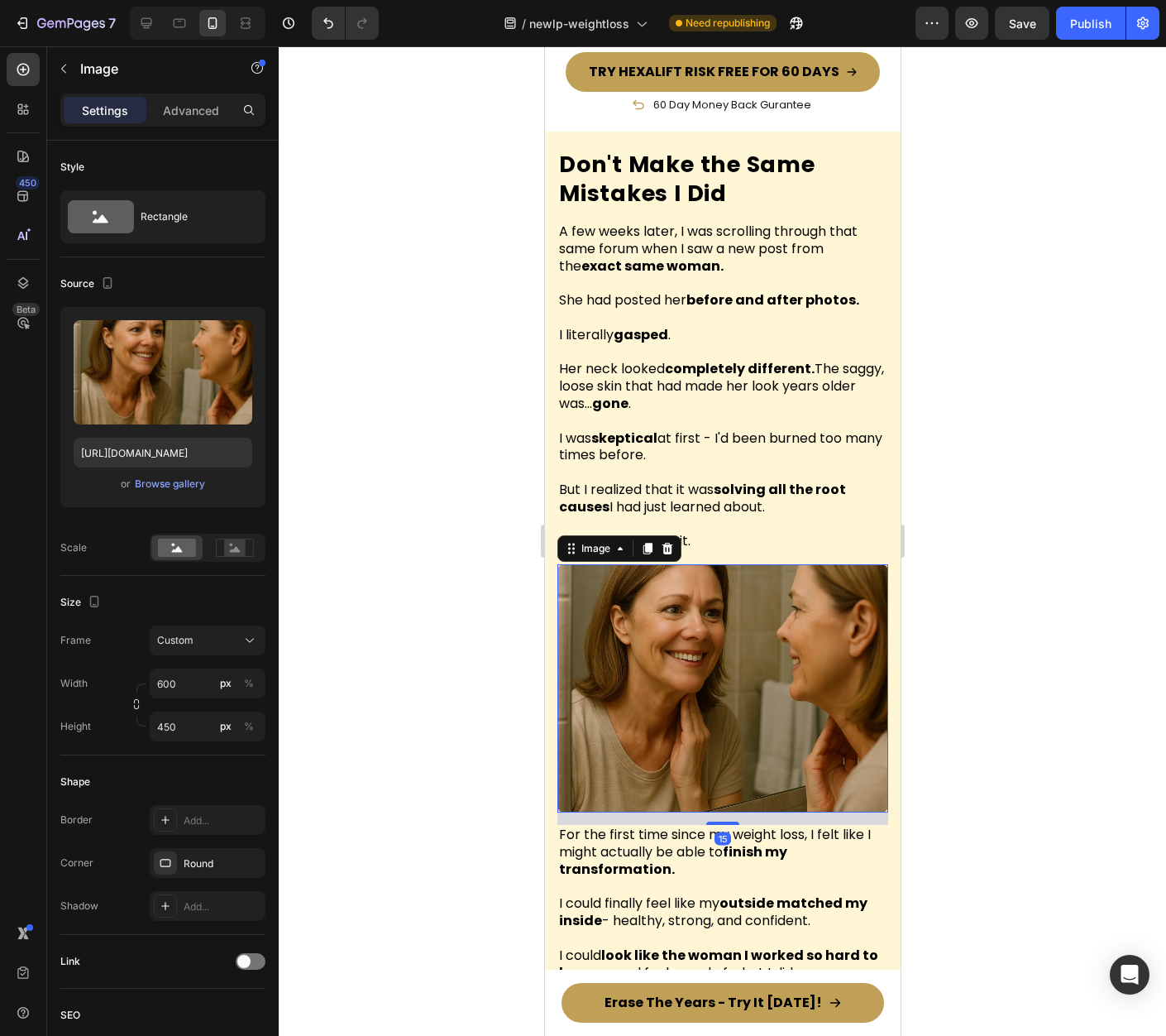
click at [667, 542] on icon at bounding box center [666, 548] width 13 height 13
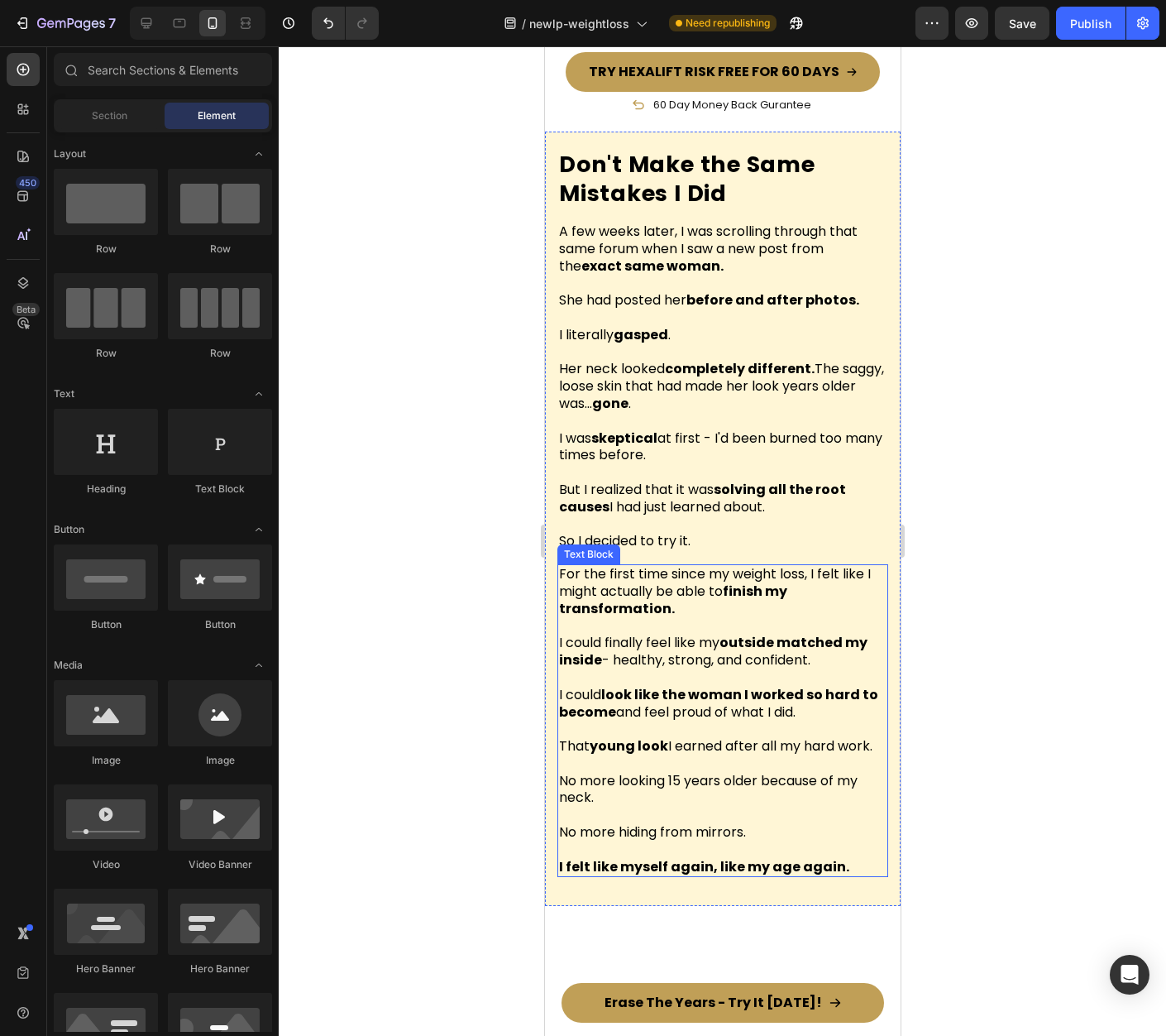
click at [730, 633] on strong "outside matched my inside" at bounding box center [713, 651] width 308 height 37
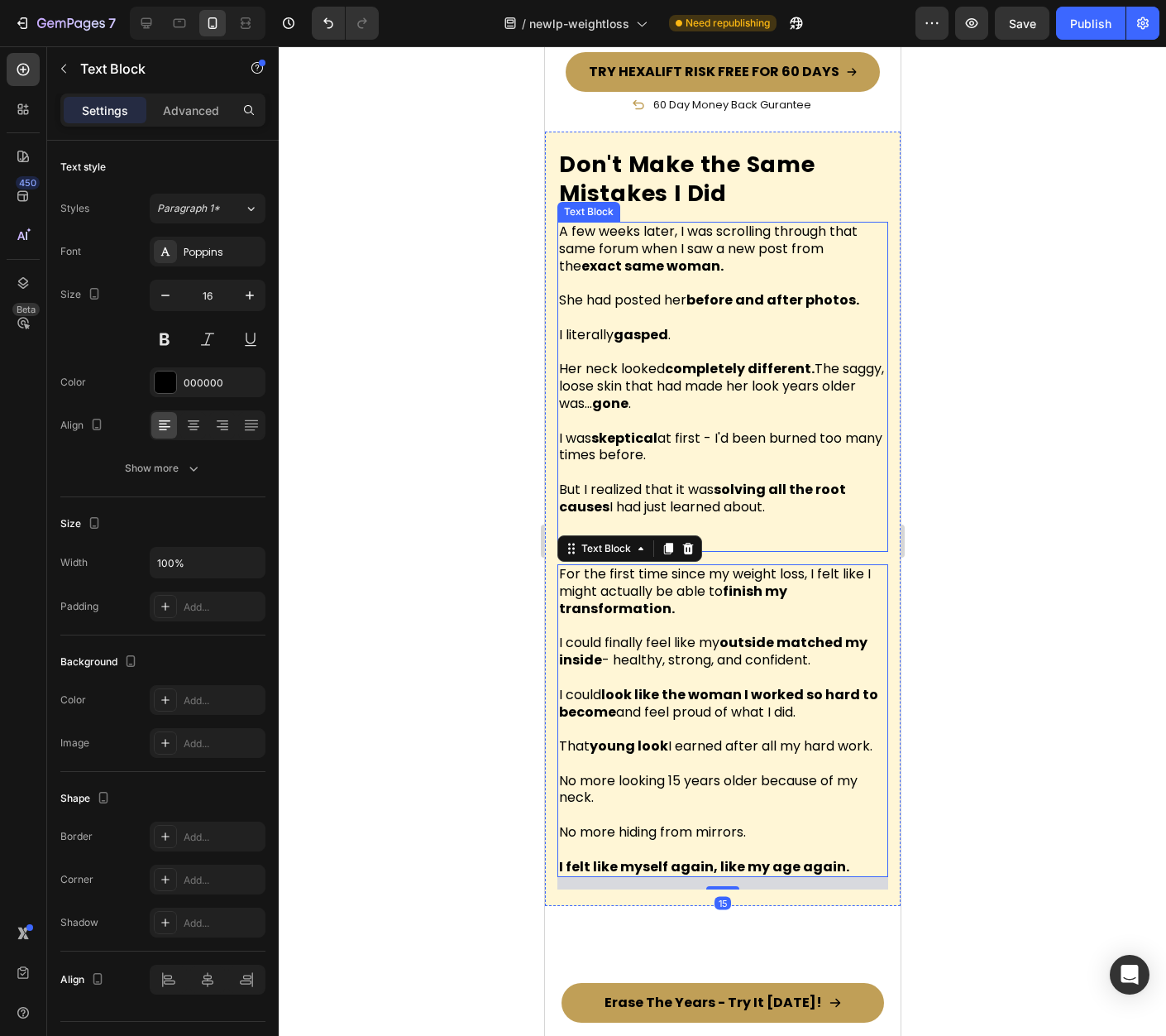
click at [728, 387] on p "Her neck looked completely different. The saggy, loose skin that had made her l…" at bounding box center [722, 378] width 327 height 69
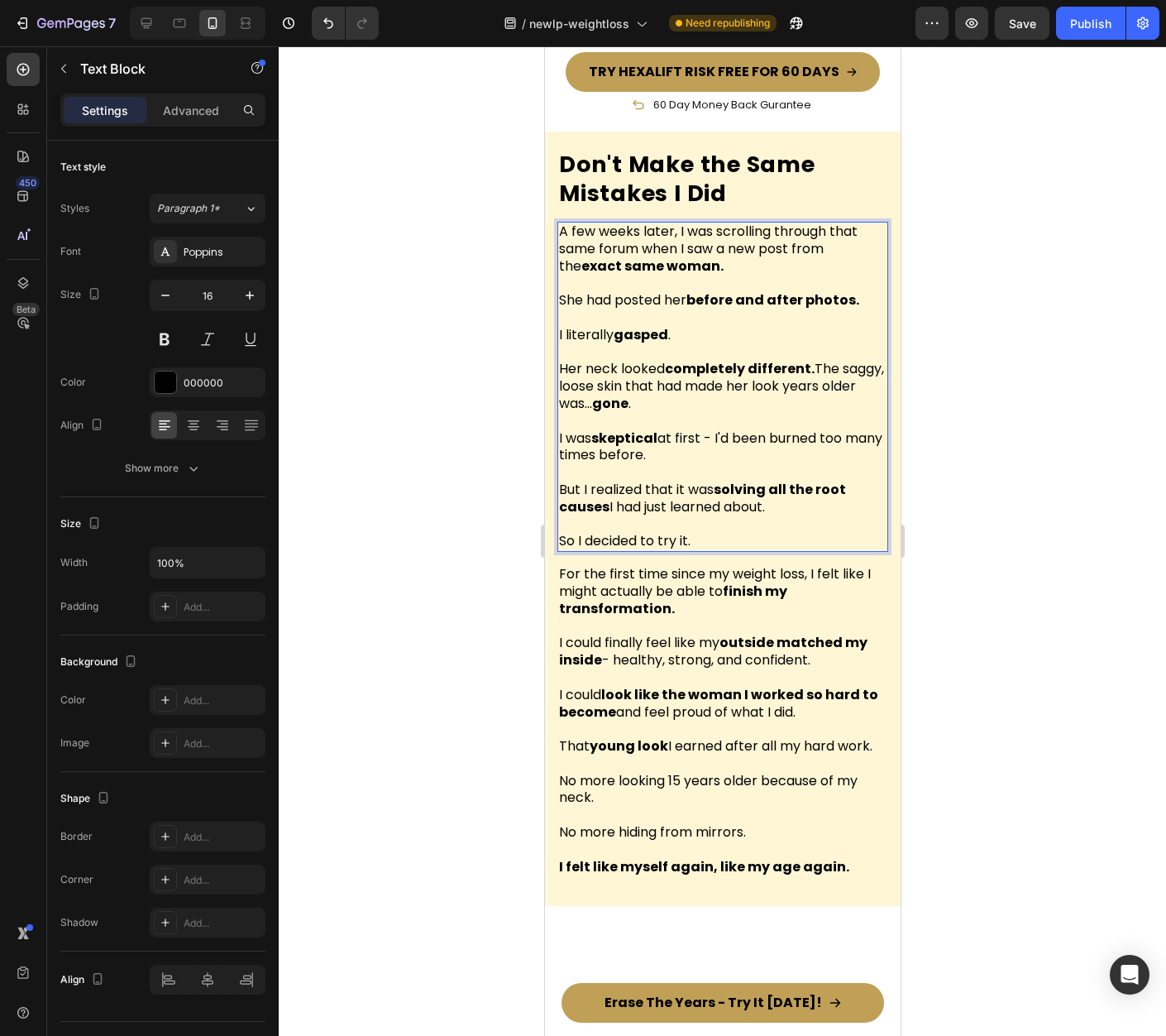
click at [728, 387] on p "Her neck looked completely different. The saggy, loose skin that had made her l…" at bounding box center [722, 378] width 327 height 69
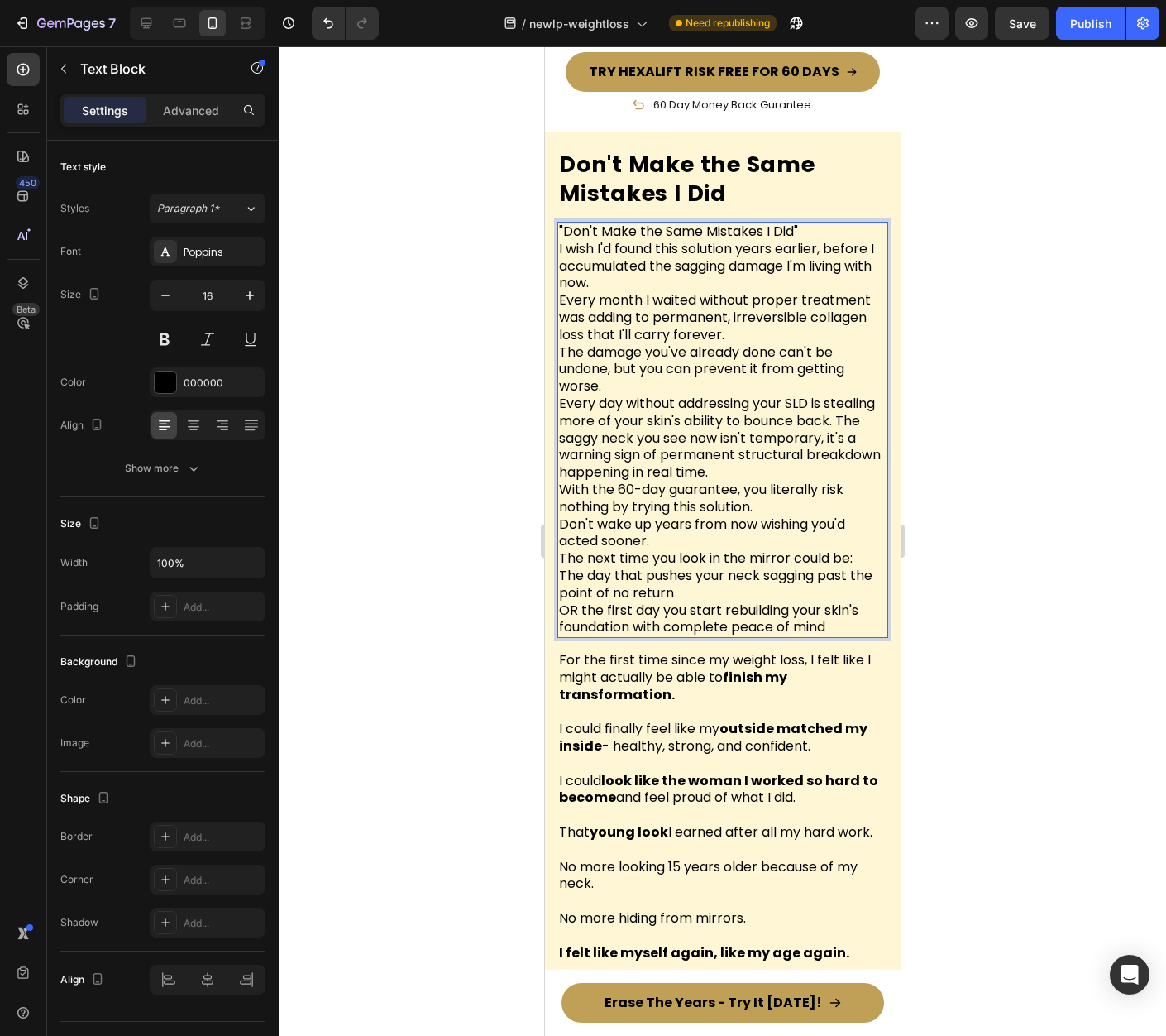
click at [813, 224] on p ""Don't Make the Same Mistakes I Did" I wish I'd found this solution years earli…" at bounding box center [722, 396] width 327 height 344
drag, startPoint x: 810, startPoint y: 219, endPoint x: 660, endPoint y: 238, distance: 151.2
click at [564, 224] on p ""Don't Make the Same Mistakes I Did" I wish I'd found this solution years earli…" at bounding box center [722, 396] width 327 height 344
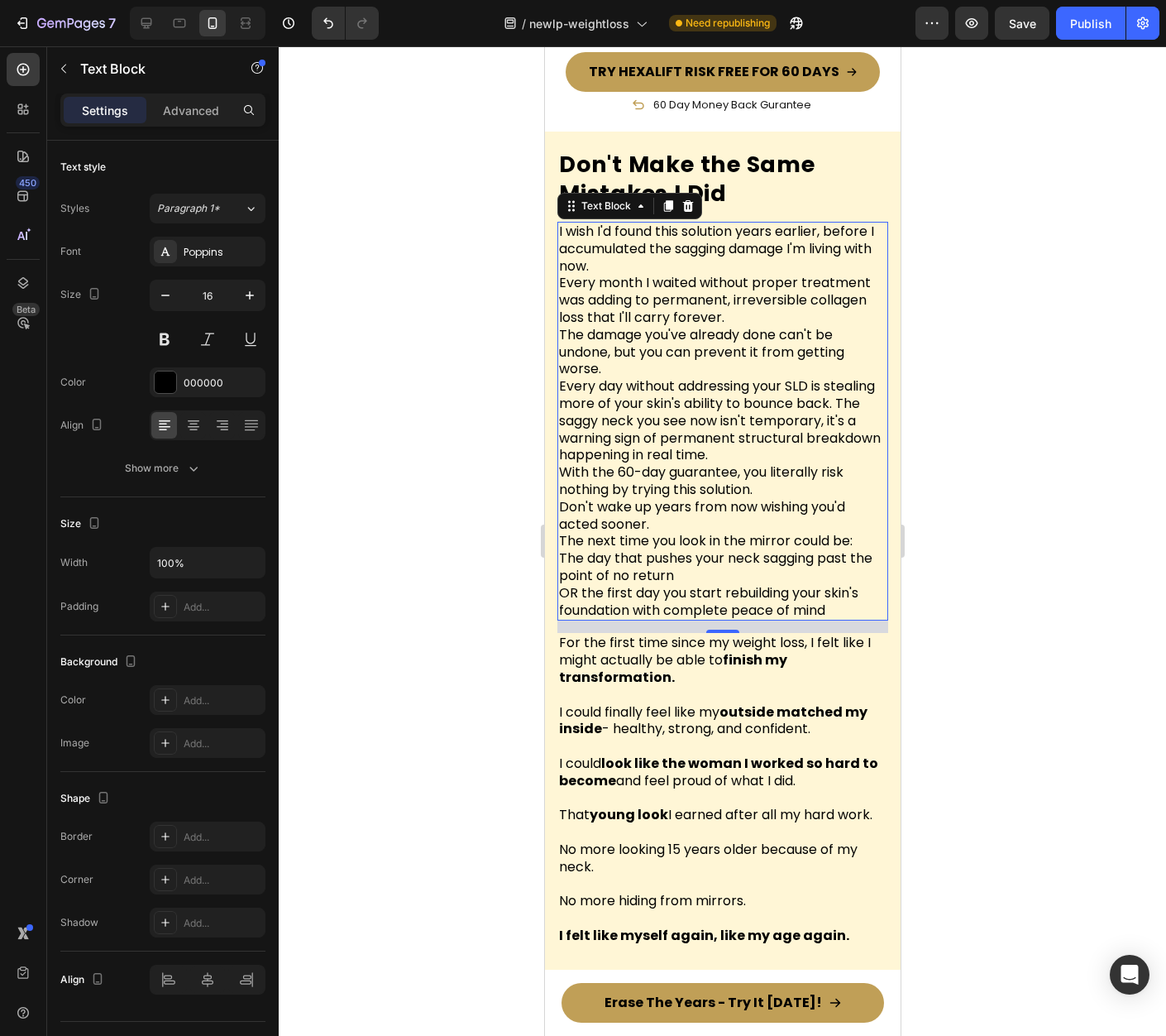
click at [1157, 360] on div at bounding box center [722, 541] width 888 height 989
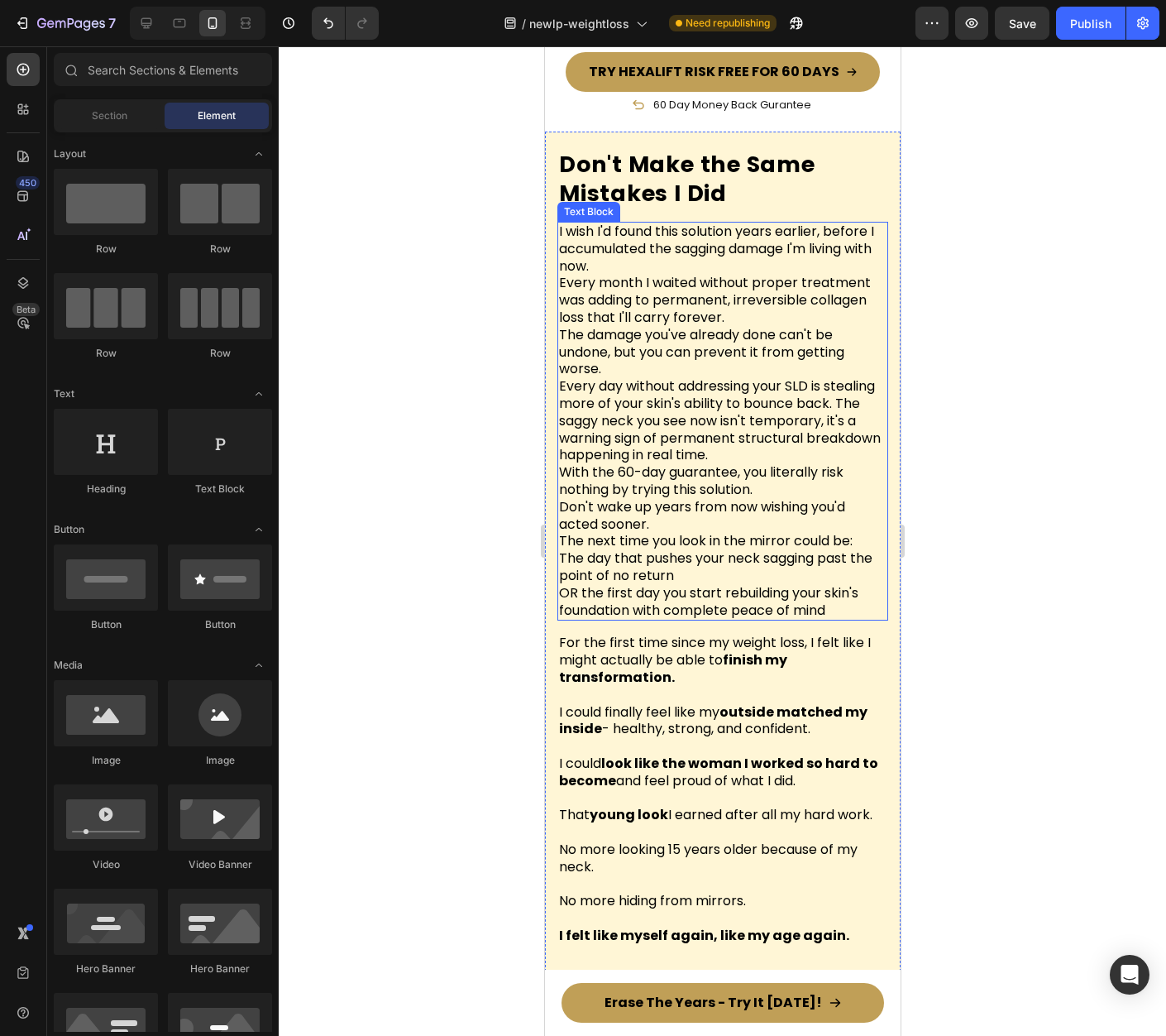
click at [628, 224] on p "I wish I'd found this solution years earlier, before I accumulated the sagging …" at bounding box center [722, 387] width 327 height 327
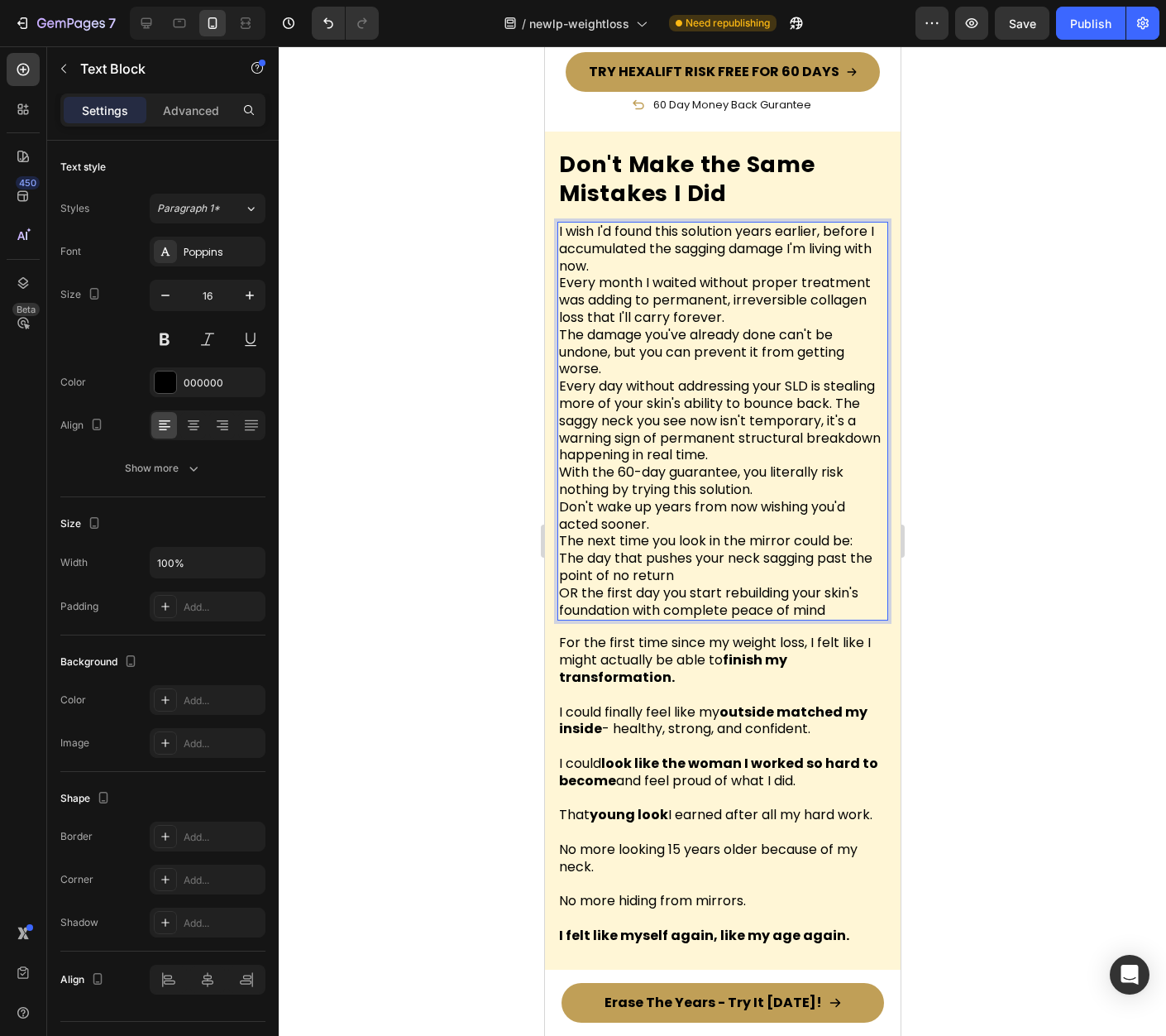
drag, startPoint x: 559, startPoint y: 221, endPoint x: 768, endPoint y: 224, distance: 209.0
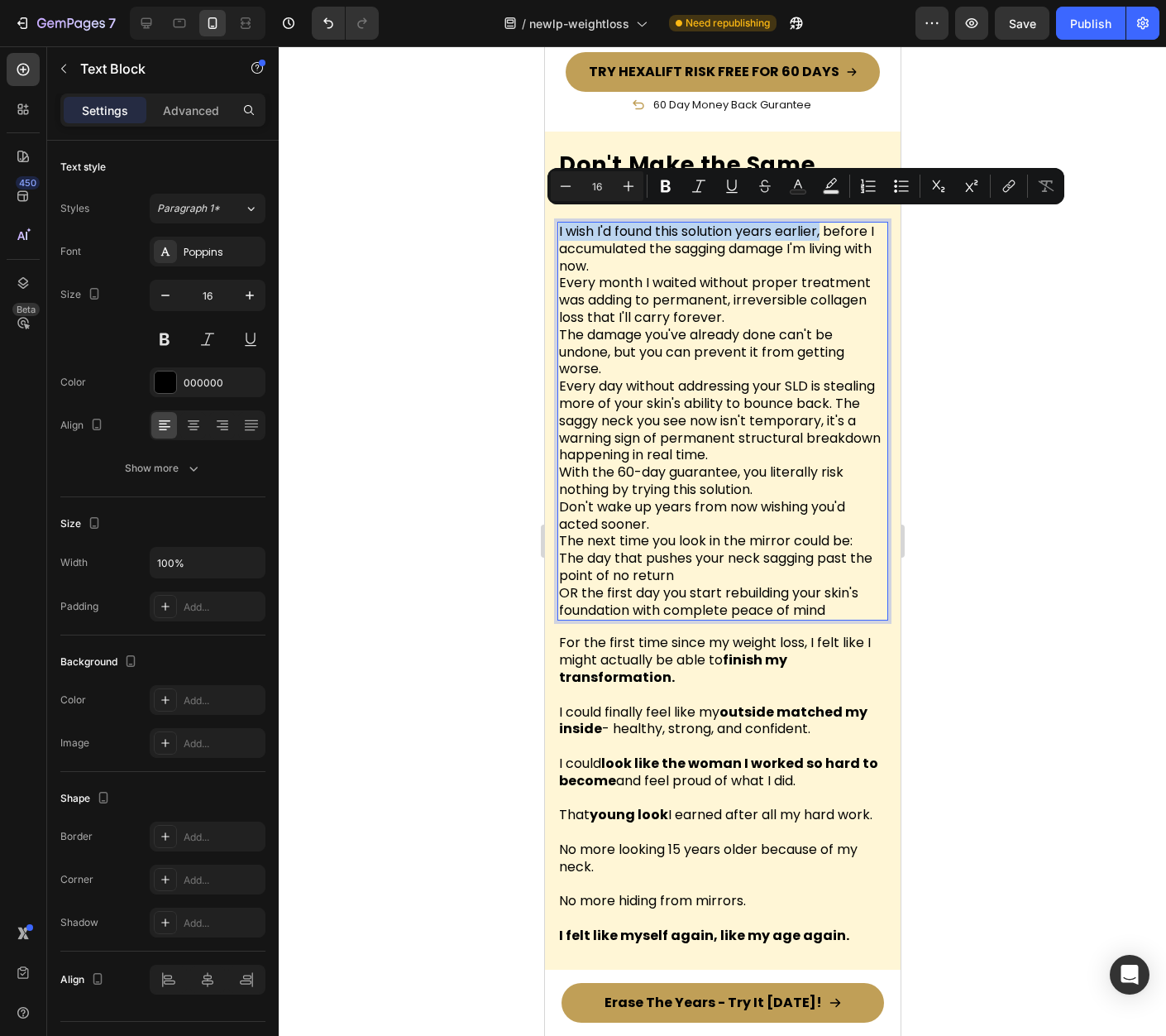
drag, startPoint x: 824, startPoint y: 222, endPoint x: 559, endPoint y: 224, distance: 265.0
click at [559, 224] on p "I wish I'd found this solution years earlier, before I accumulated the sagging …" at bounding box center [722, 387] width 327 height 327
click at [687, 265] on p "I wish I'd found this solution years earlier, before I accumulated the sagging …" at bounding box center [722, 387] width 327 height 327
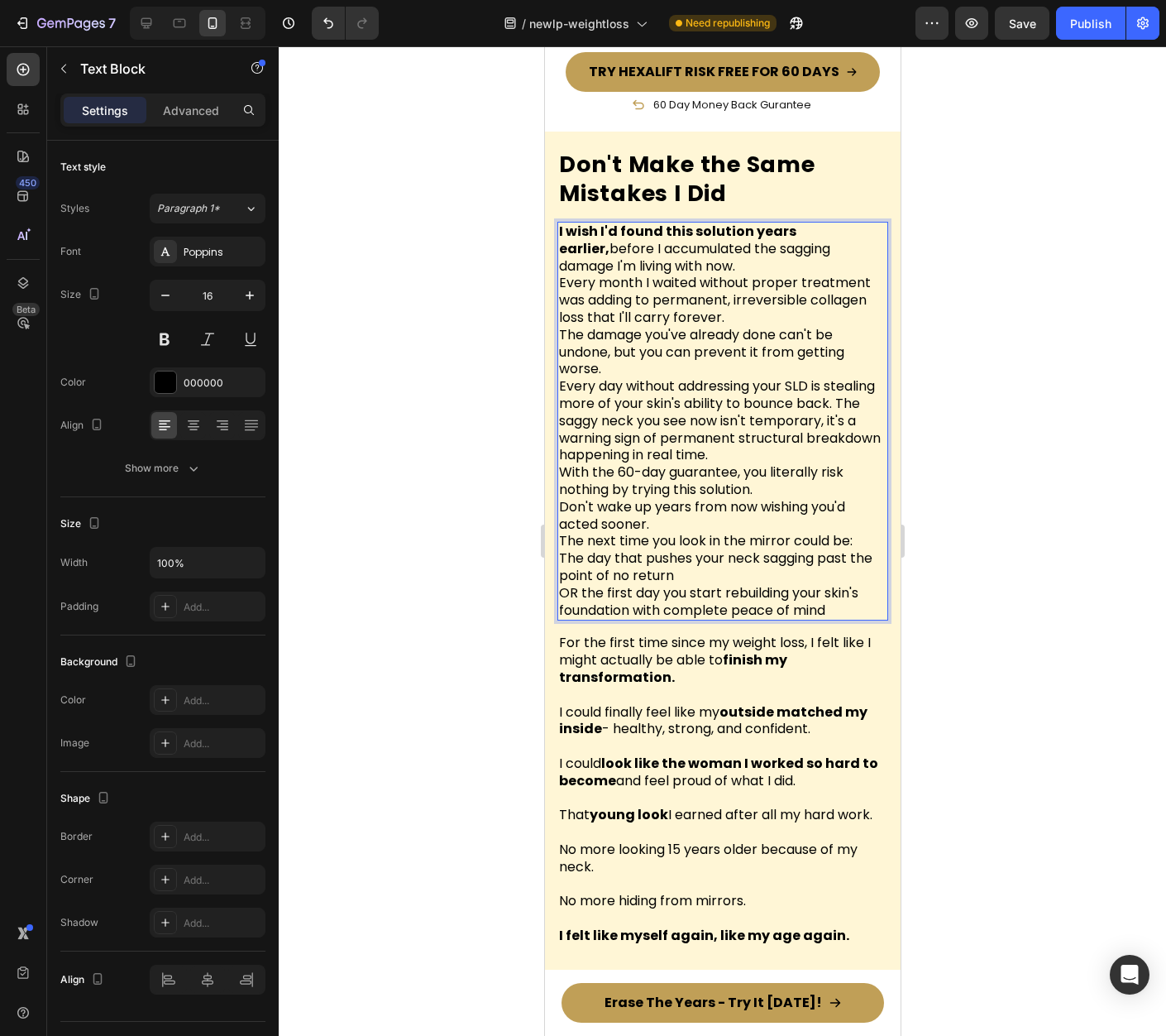
click at [683, 253] on p "I wish I'd found this solution years earlier, before I accumulated the sagging …" at bounding box center [722, 387] width 327 height 327
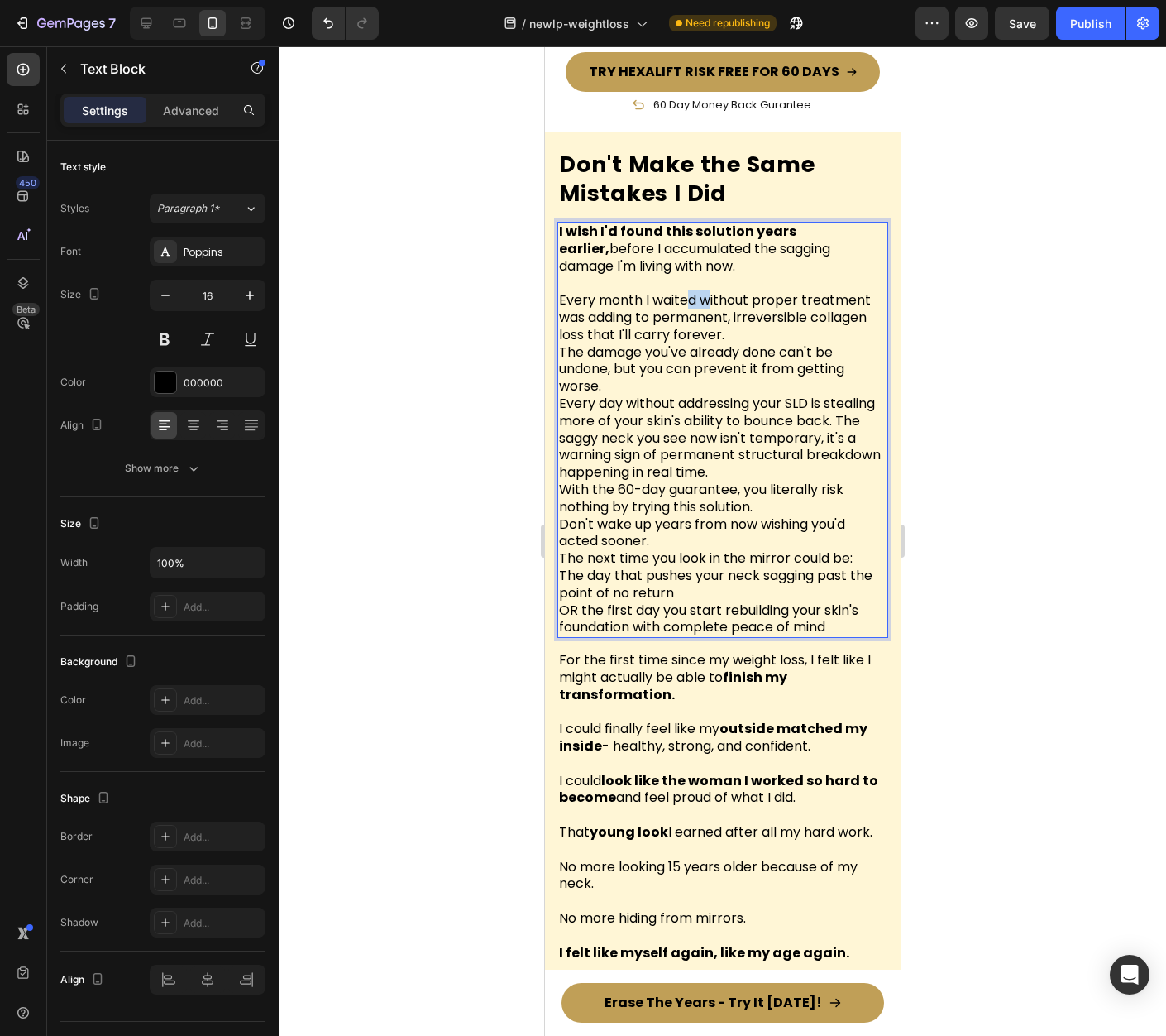
drag, startPoint x: 711, startPoint y: 291, endPoint x: 728, endPoint y: 293, distance: 17.1
click at [712, 291] on p "⁠⁠⁠⁠⁠⁠⁠ Every month I waited without proper treatment was adding to permanent, …" at bounding box center [722, 421] width 327 height 293
click at [812, 301] on p "Every month I waited without proper treatment was adding to permanent, irrevers…" at bounding box center [722, 421] width 327 height 293
click at [789, 294] on p "Every month I waited without proper treatment was adding to permanent, irrevers…" at bounding box center [722, 421] width 327 height 293
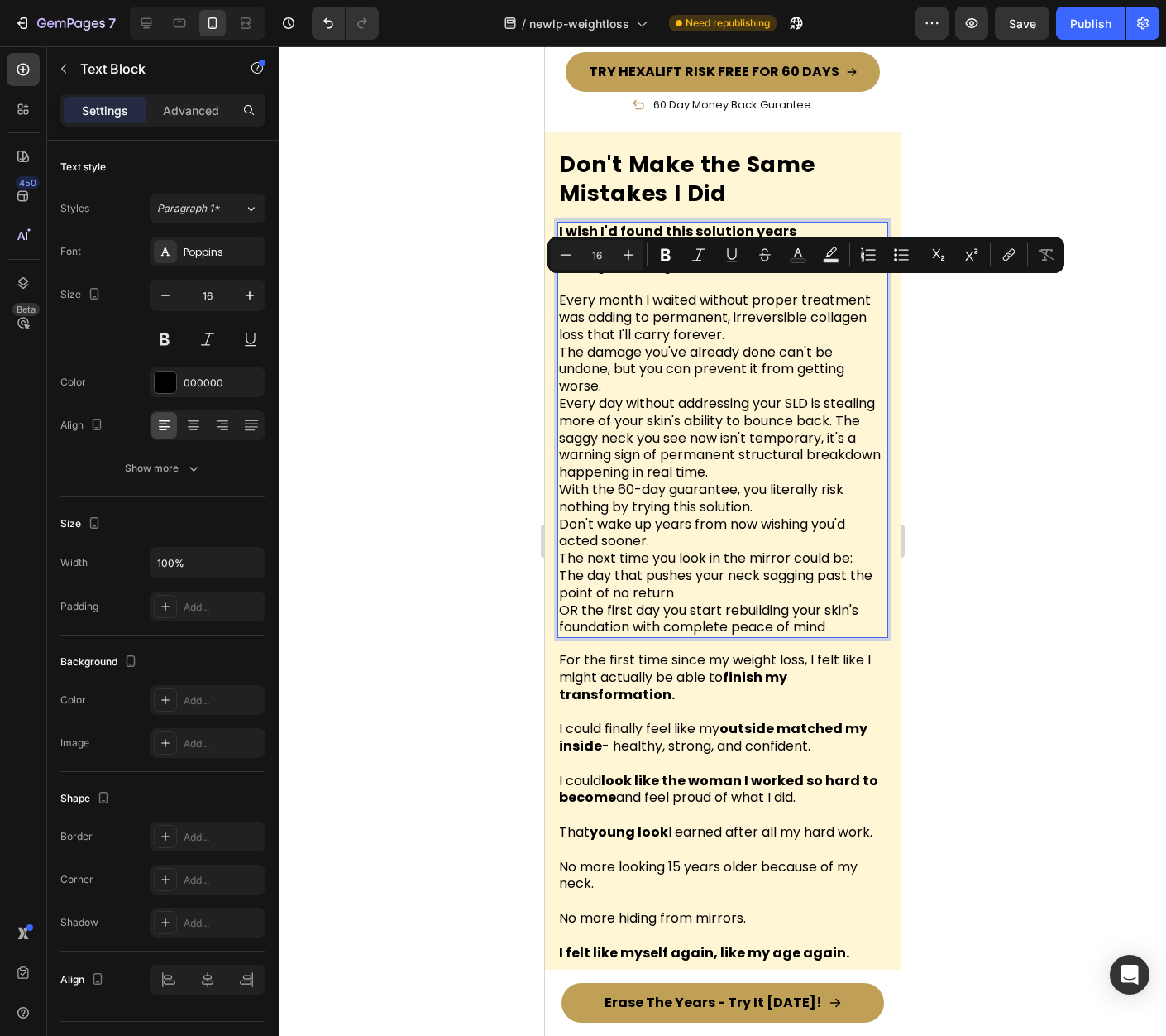
click at [815, 307] on p "Every month I waited without proper treatment was adding to permanent, irrevers…" at bounding box center [722, 421] width 327 height 293
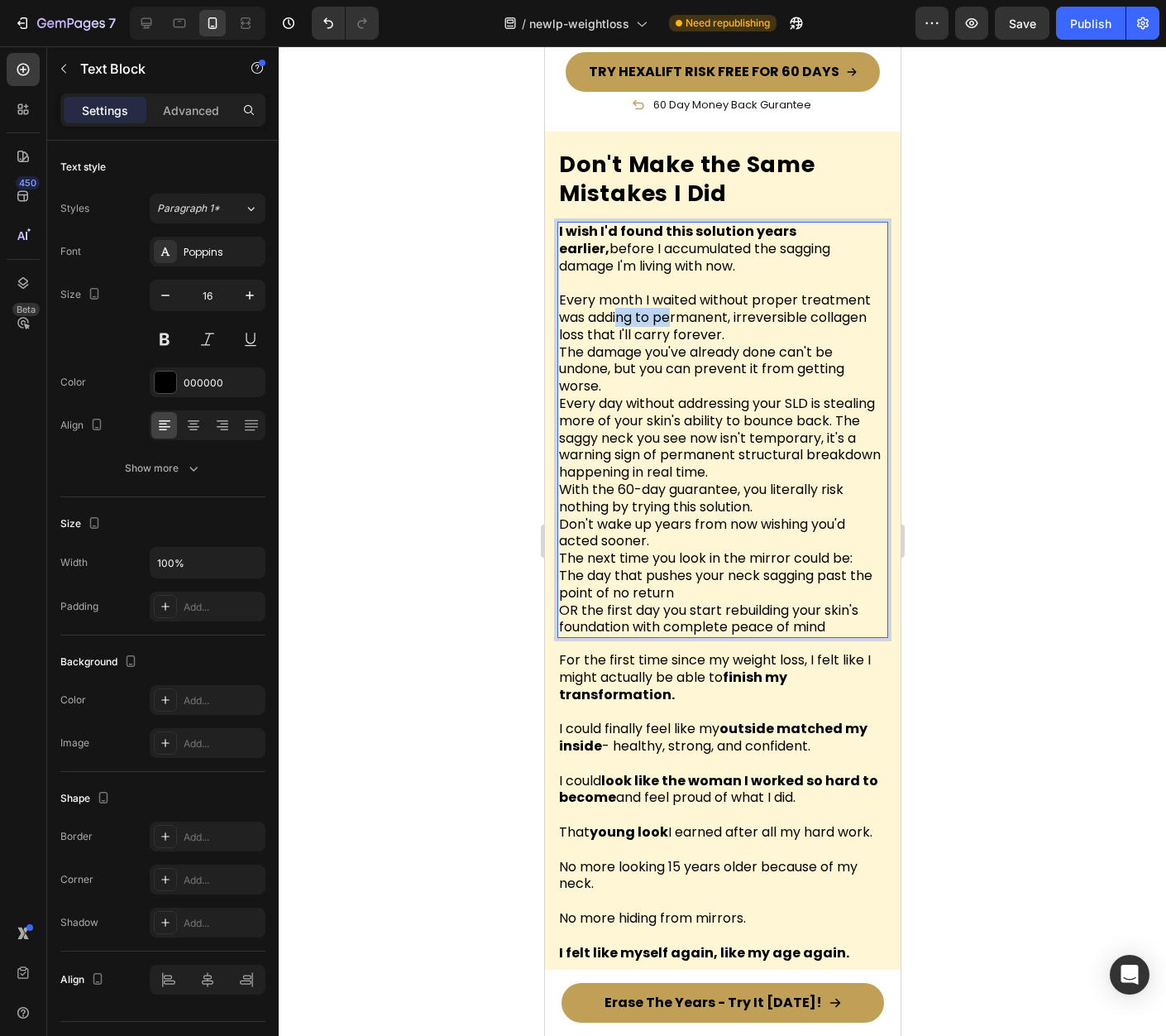
drag, startPoint x: 619, startPoint y: 309, endPoint x: 691, endPoint y: 310, distance: 72.0
click at [681, 309] on p "Every month I waited without proper treatment was adding to permanent, irrevers…" at bounding box center [722, 421] width 327 height 293
click at [769, 320] on p "Every month I waited without proper treatment was adding to permanent, irrevers…" at bounding box center [722, 421] width 327 height 293
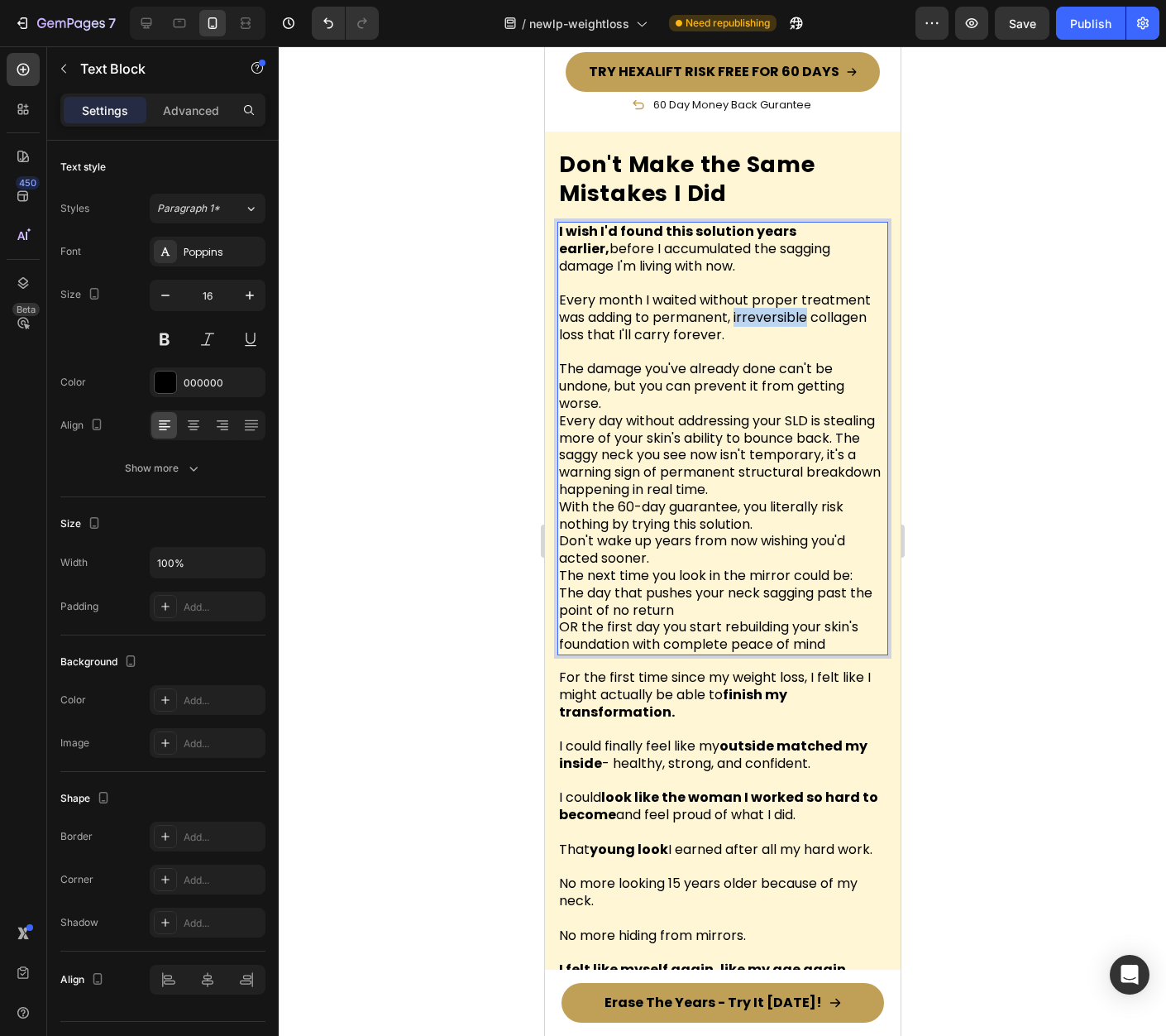
drag, startPoint x: 737, startPoint y: 307, endPoint x: 810, endPoint y: 308, distance: 73.0
click at [810, 308] on p "Every month I waited without proper treatment was adding to permanent, irrevers…" at bounding box center [722, 308] width 327 height 69
click at [642, 393] on p "The damage you've already done can't be undone, but you can prevent it from get…" at bounding box center [722, 464] width 327 height 241
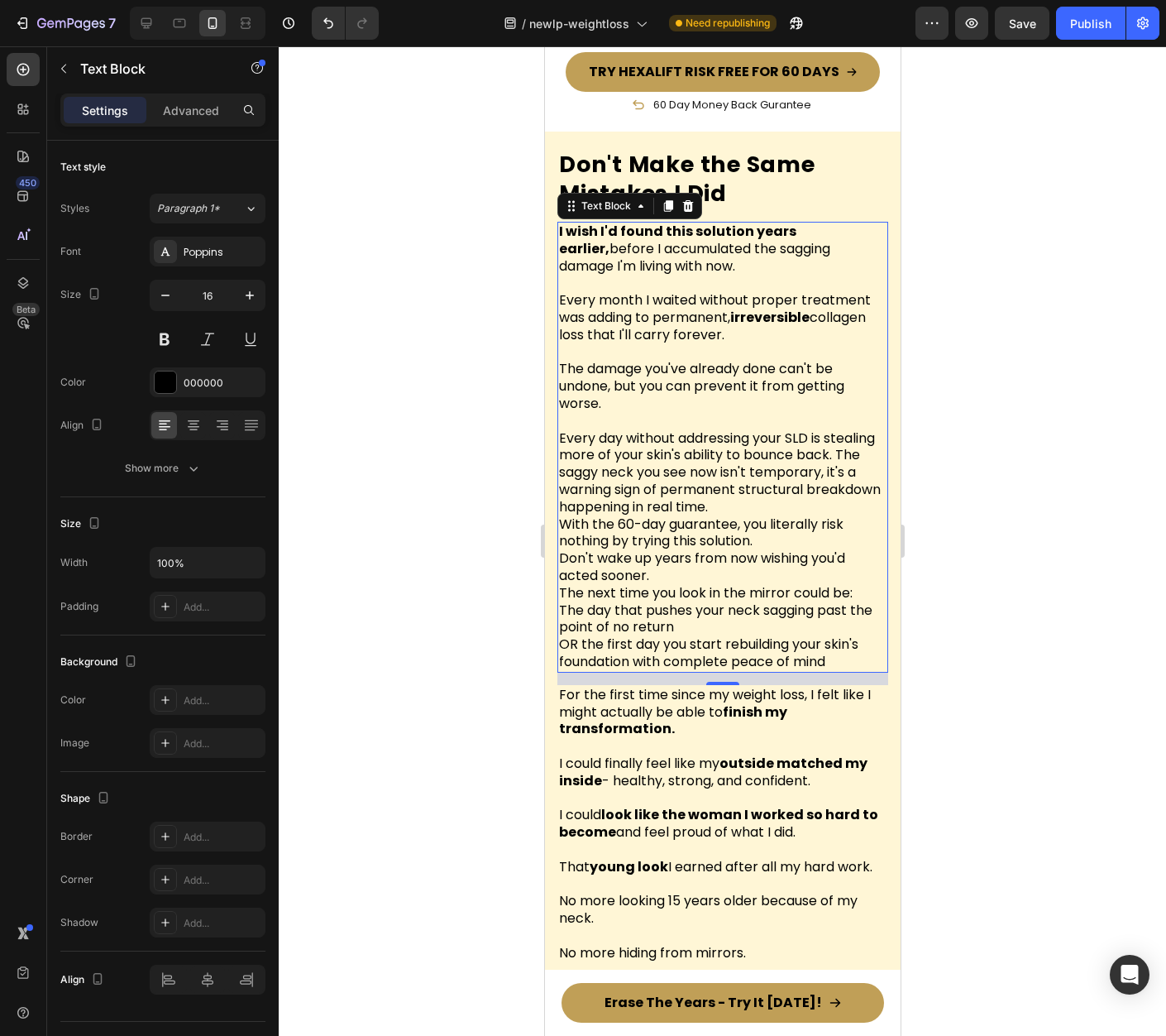
click at [679, 493] on p "⁠⁠⁠⁠⁠⁠⁠ Every day without addressing your SLD is stealing more of your skin's a…" at bounding box center [722, 507] width 327 height 190
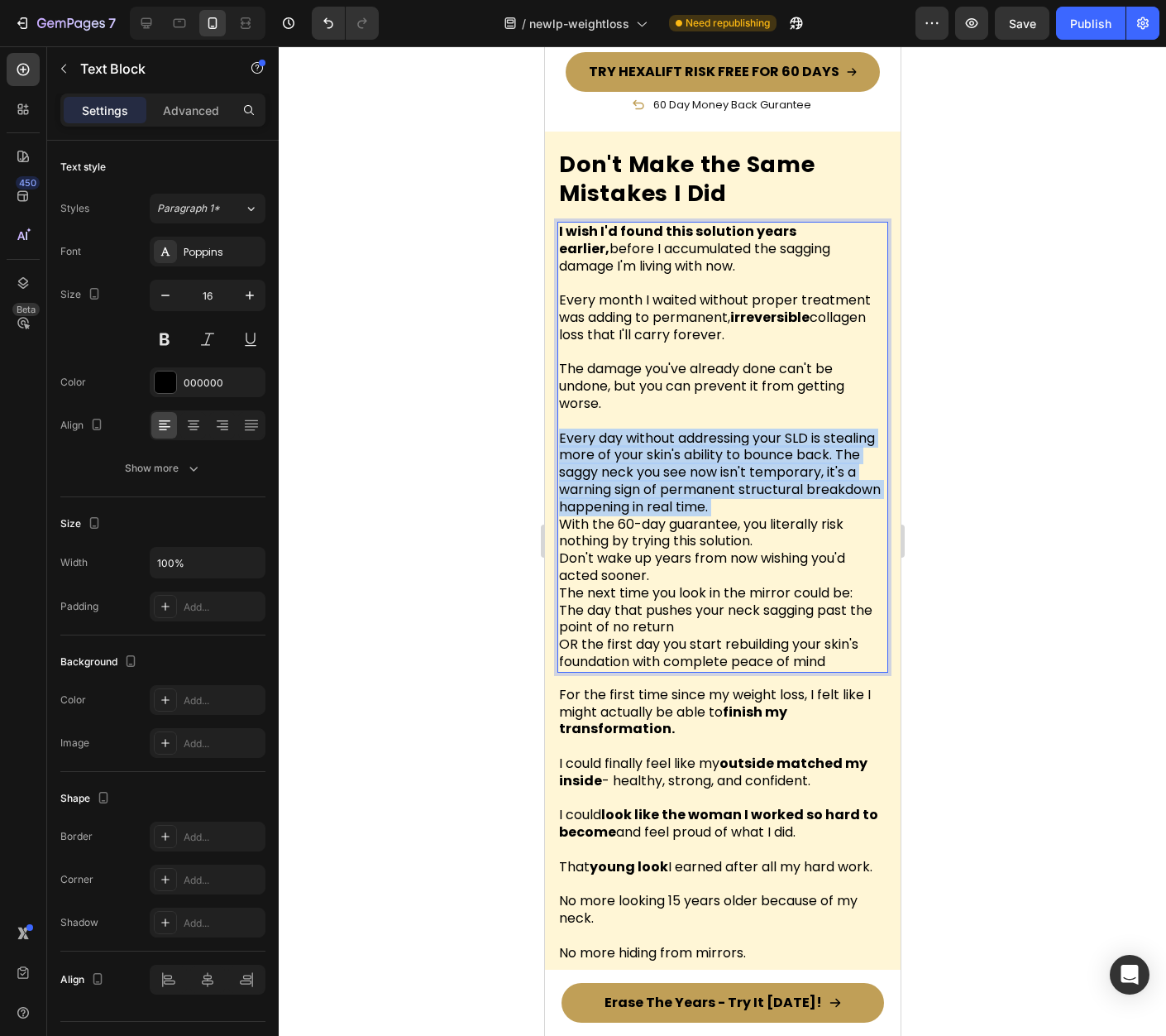
click at [679, 493] on p "Every day without addressing your SLD is stealing more of your skin's ability t…" at bounding box center [722, 507] width 327 height 190
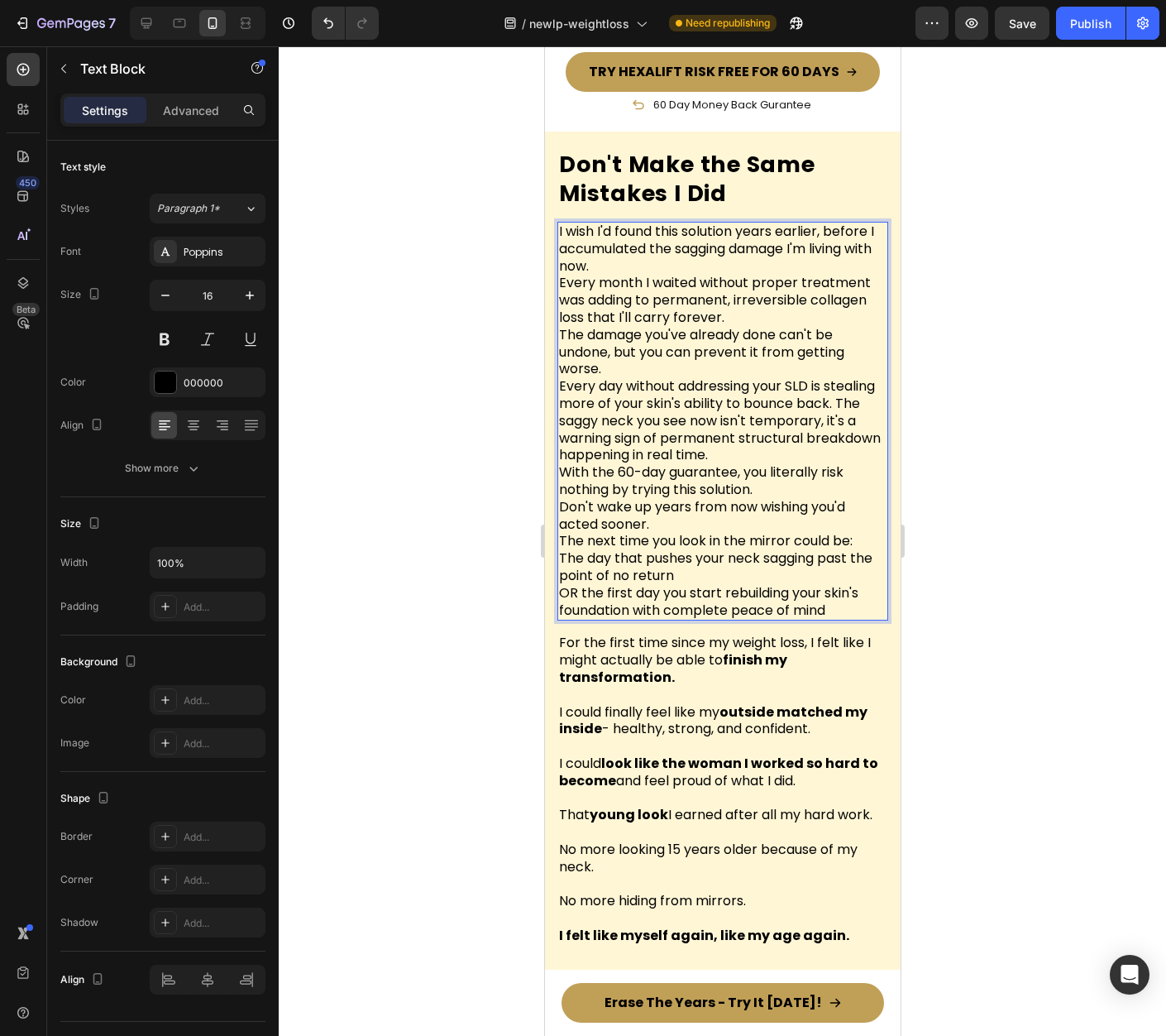
click at [659, 245] on p "I wish I'd found this solution years earlier, before I accumulated the sagging …" at bounding box center [722, 387] width 327 height 327
click at [658, 248] on p "I wish I'd found this solution years earlier, before I accumulated the sagging …" at bounding box center [722, 387] width 327 height 327
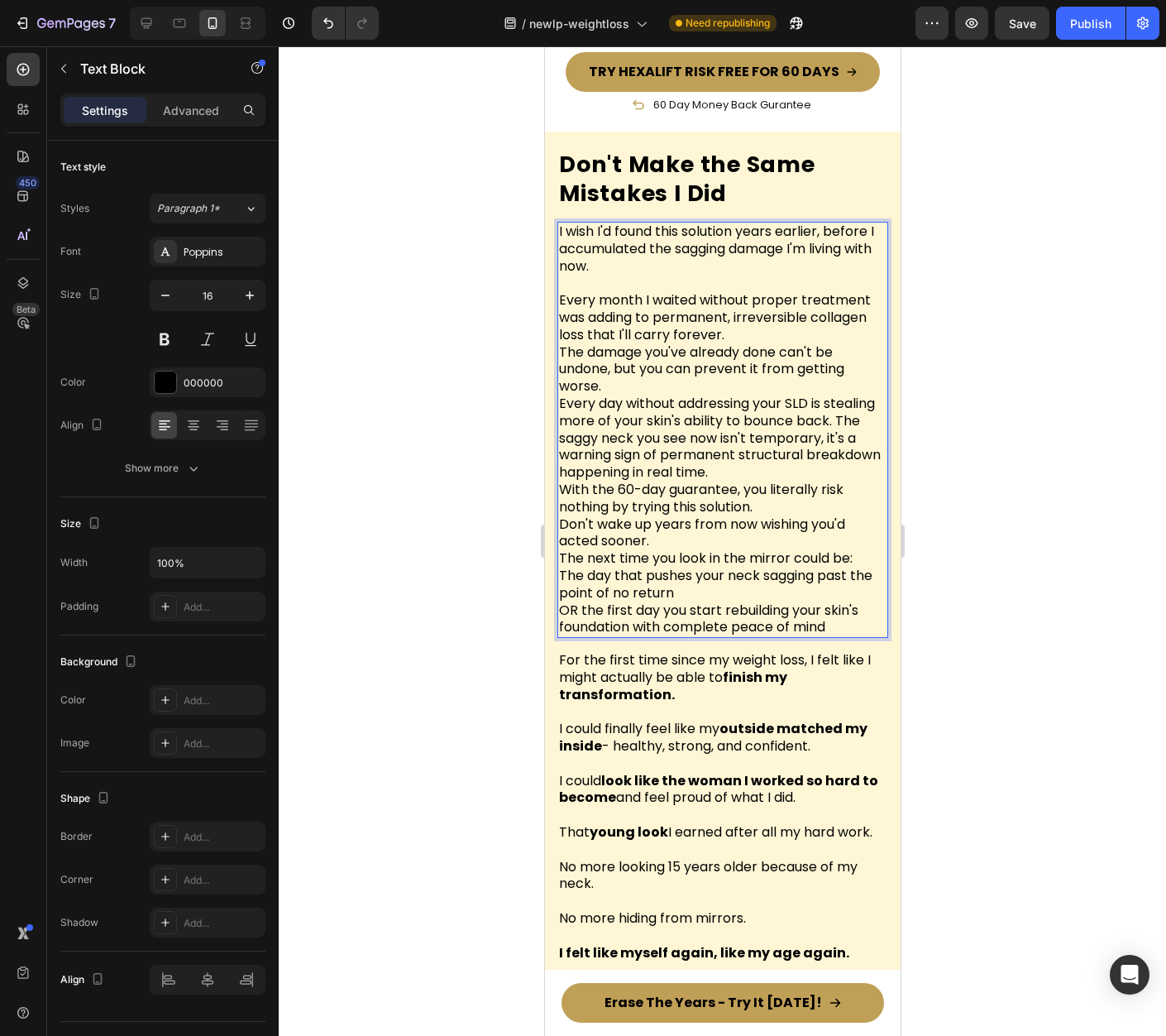
click at [1027, 303] on div at bounding box center [722, 541] width 888 height 989
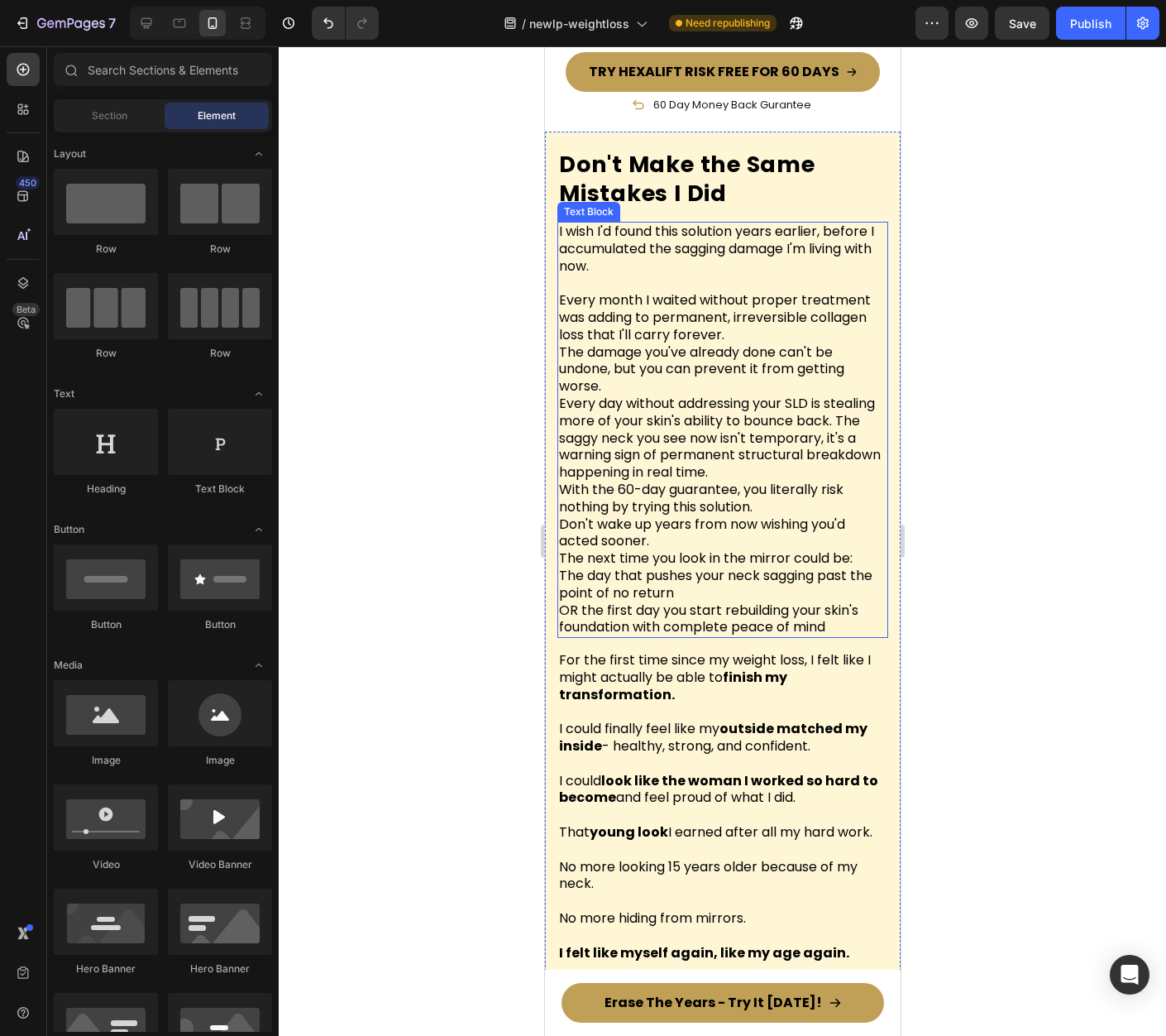
click at [805, 248] on p "I wish I'd found this solution years earlier, before I accumulated the sagging …" at bounding box center [722, 250] width 327 height 52
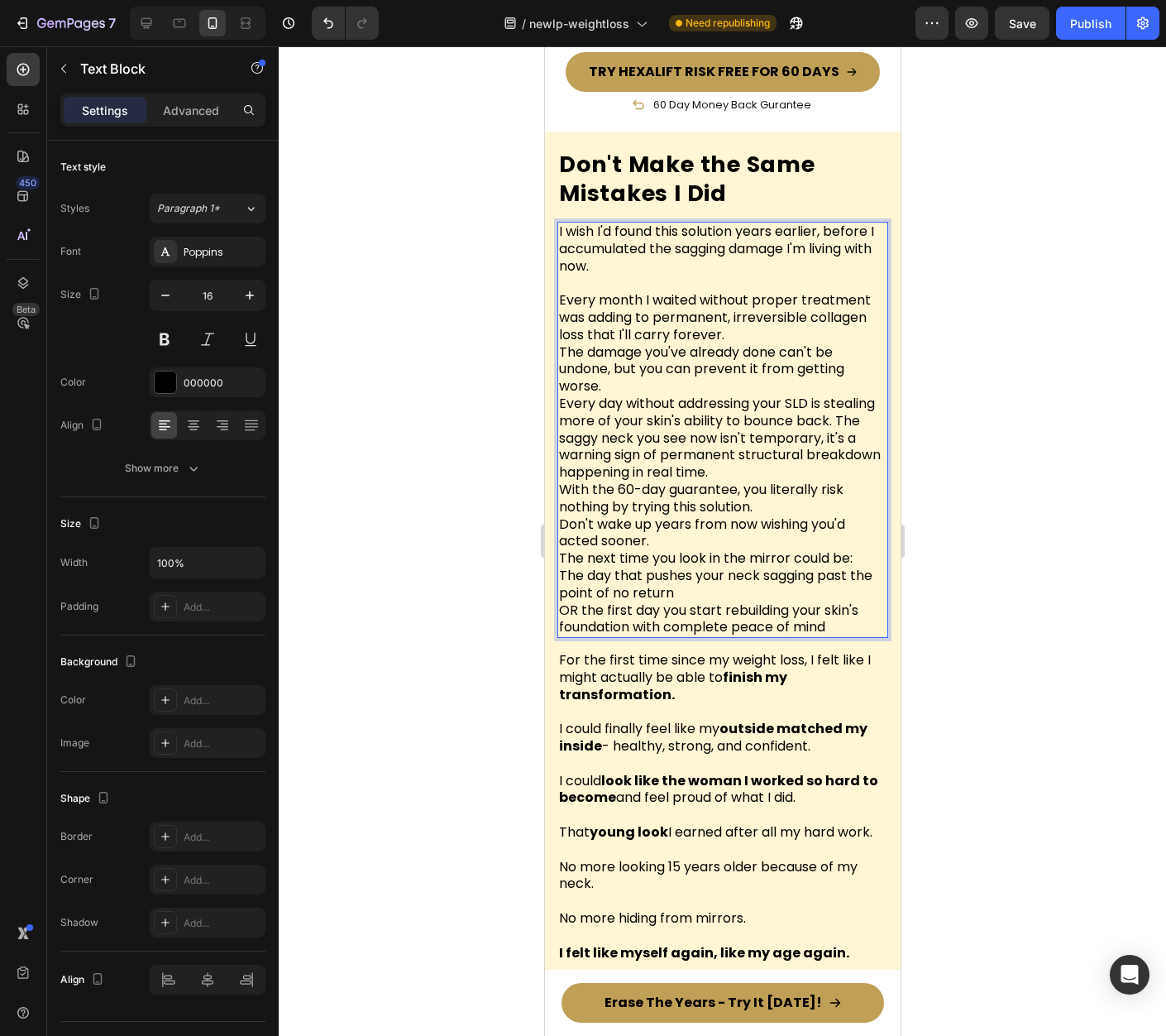
drag, startPoint x: 743, startPoint y: 223, endPoint x: 781, endPoint y: 224, distance: 38.0
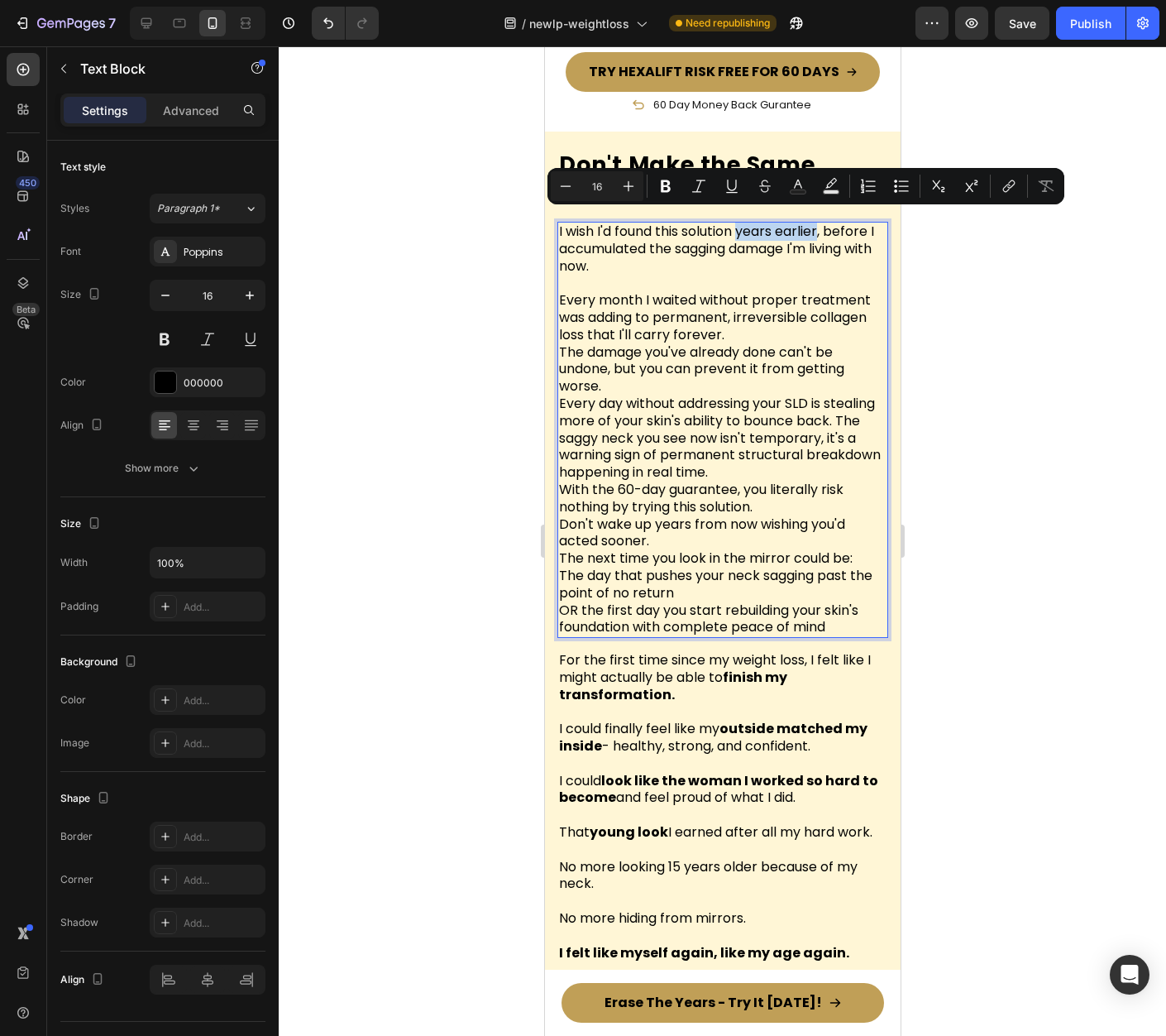
drag, startPoint x: 742, startPoint y: 224, endPoint x: 820, endPoint y: 226, distance: 78.0
click at [820, 226] on p "I wish I'd found this solution years earlier, before I accumulated the sagging …" at bounding box center [722, 250] width 327 height 52
click at [682, 256] on p "I wish I'd found this solution years earlier , before I accumulated the sagging…" at bounding box center [722, 250] width 327 height 52
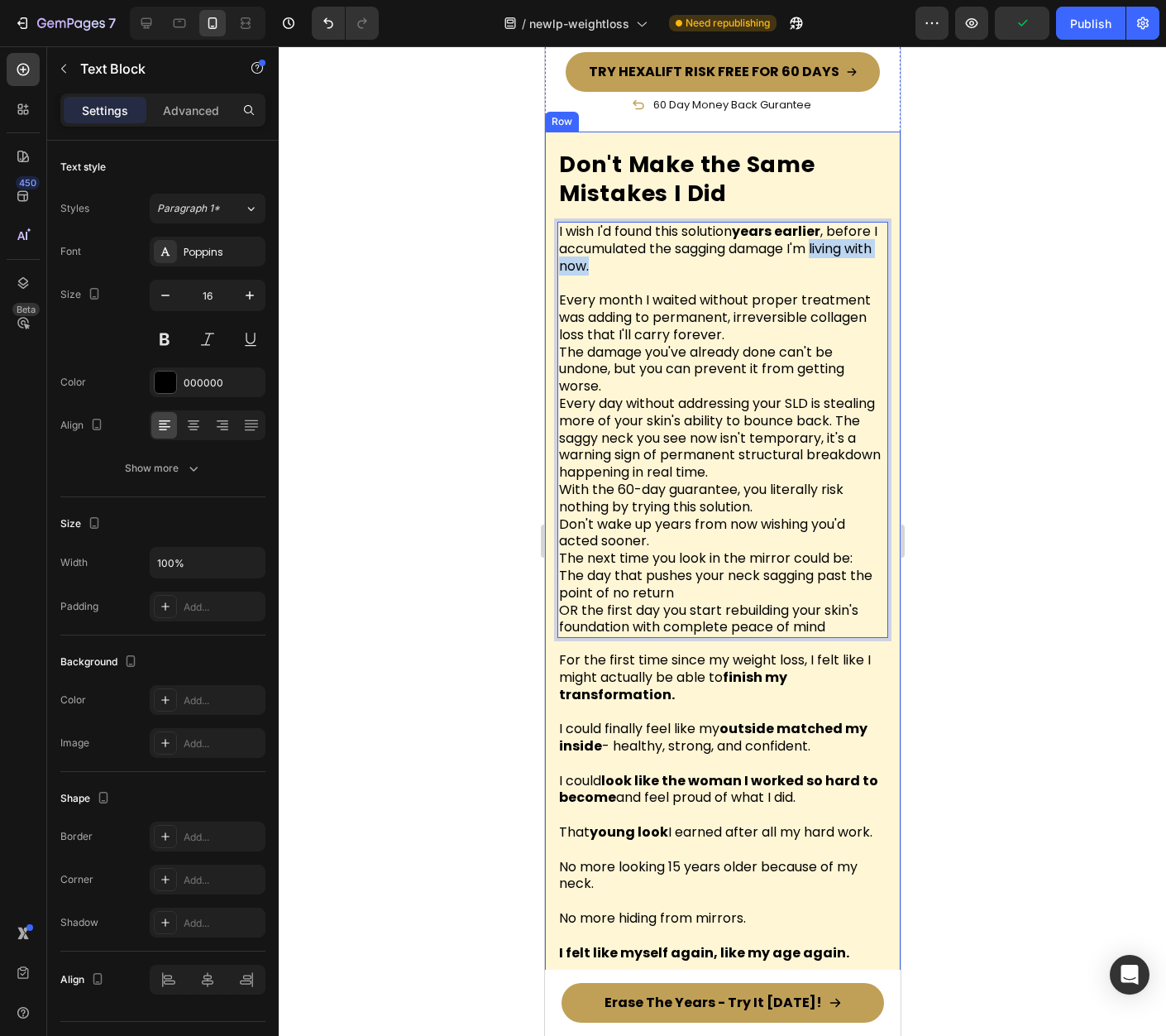
drag, startPoint x: 673, startPoint y: 254, endPoint x: 588, endPoint y: 259, distance: 85.1
click at [550, 254] on div "Don't Make the Same Mistakes I Did Heading I wish I'd found this solution years…" at bounding box center [722, 562] width 356 height 861
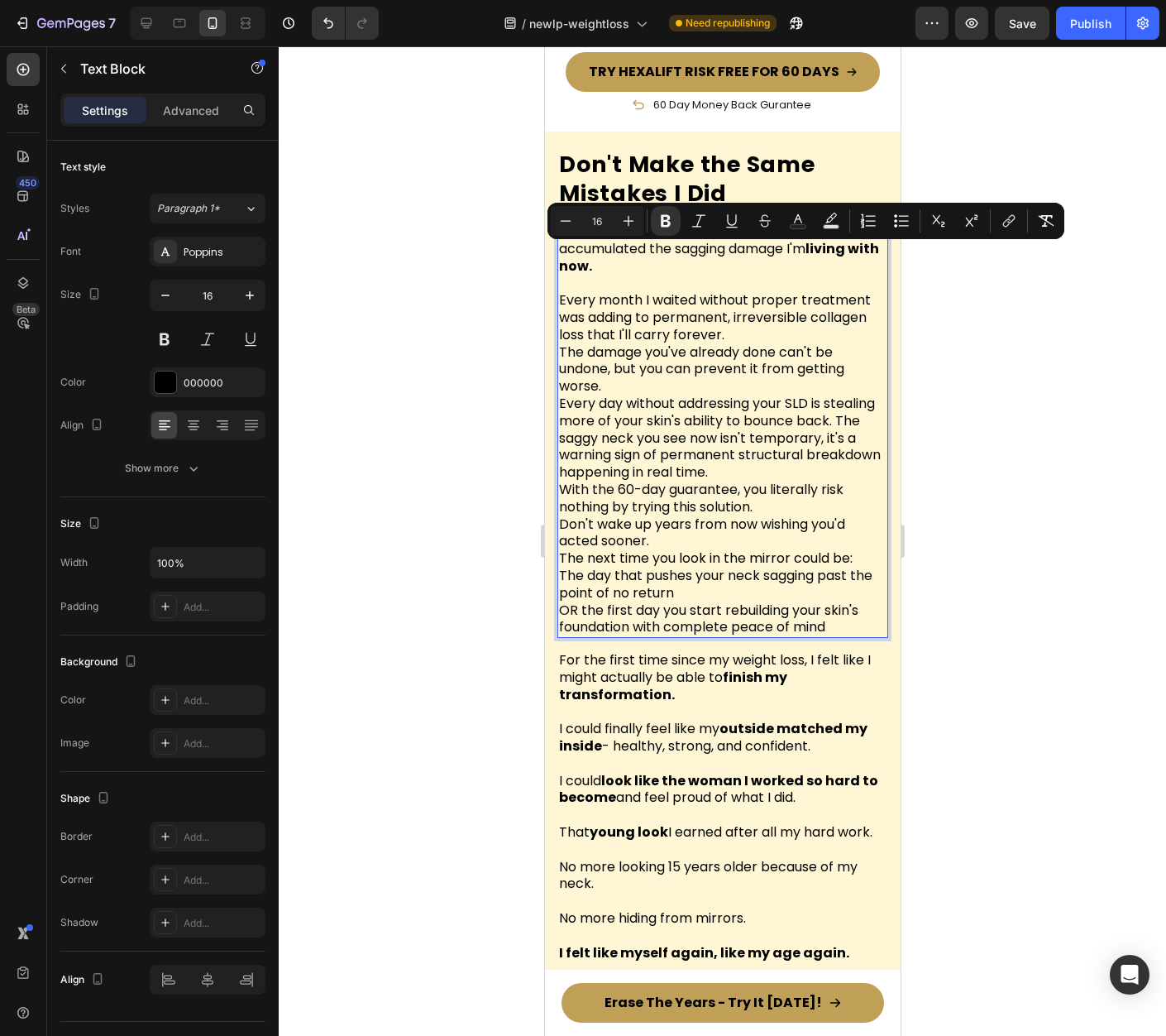
click at [815, 311] on p "Every month I waited without proper treatment was adding to permanent, irrevers…" at bounding box center [722, 421] width 327 height 293
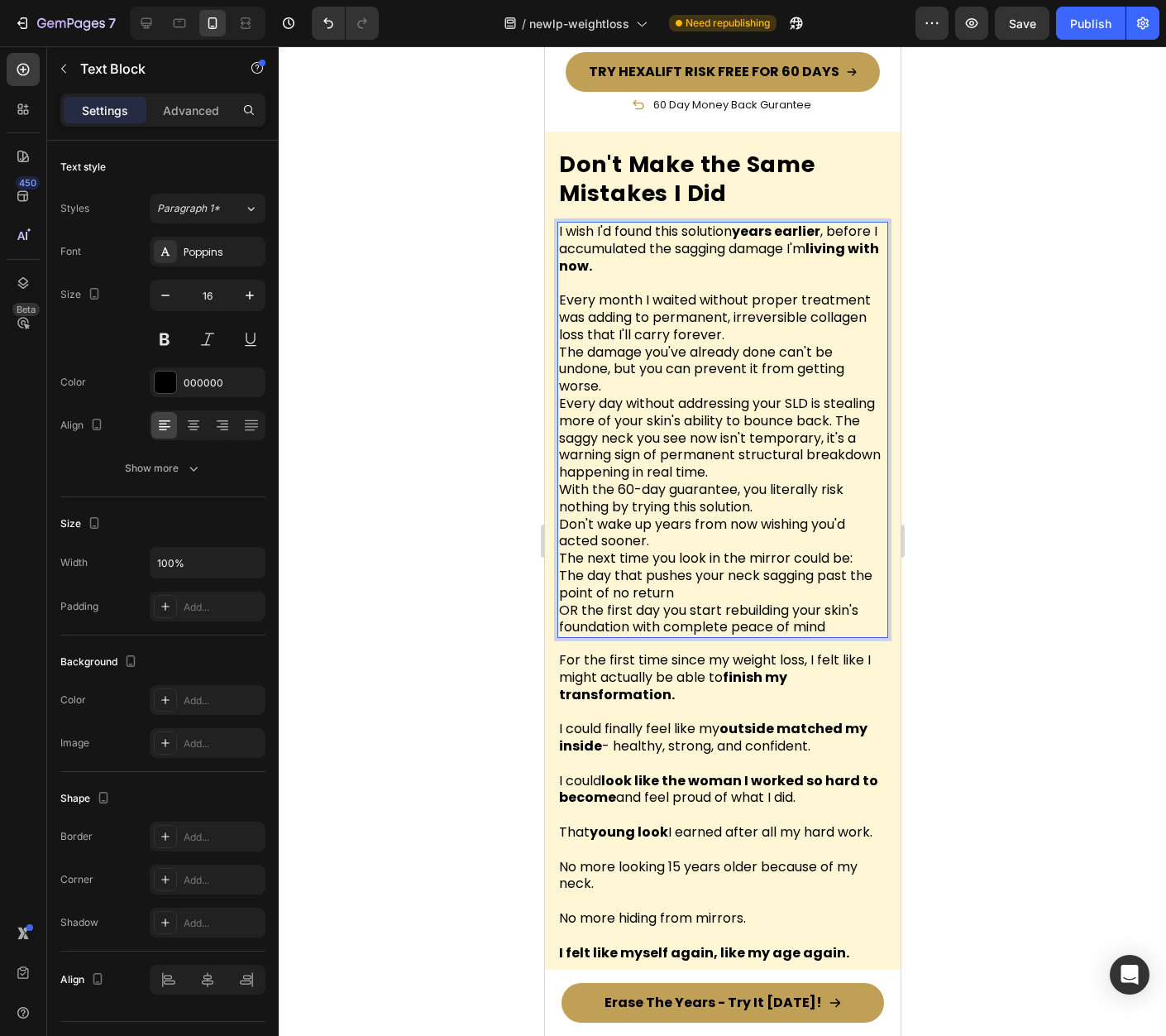
click at [741, 322] on p "Every month I waited without proper treatment was adding to permanent, irrevers…" at bounding box center [722, 421] width 327 height 293
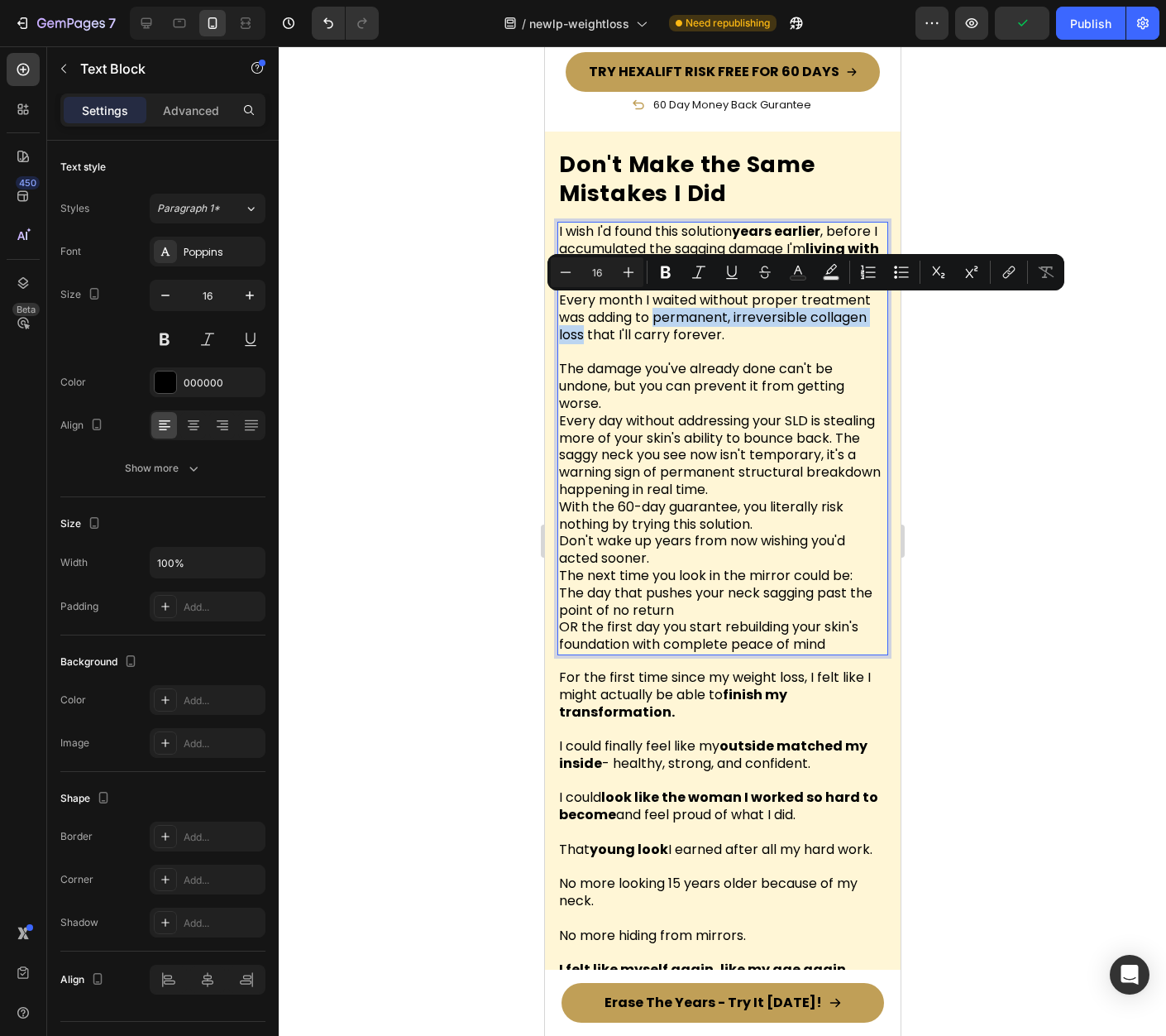
drag, startPoint x: 657, startPoint y: 307, endPoint x: 583, endPoint y: 328, distance: 76.9
click at [583, 328] on p "Every month I waited without proper treatment was adding to permanent, irrevers…" at bounding box center [722, 308] width 327 height 69
click at [759, 321] on p "Every month I waited without proper treatment was adding to permanent, irrevers…" at bounding box center [722, 308] width 327 height 69
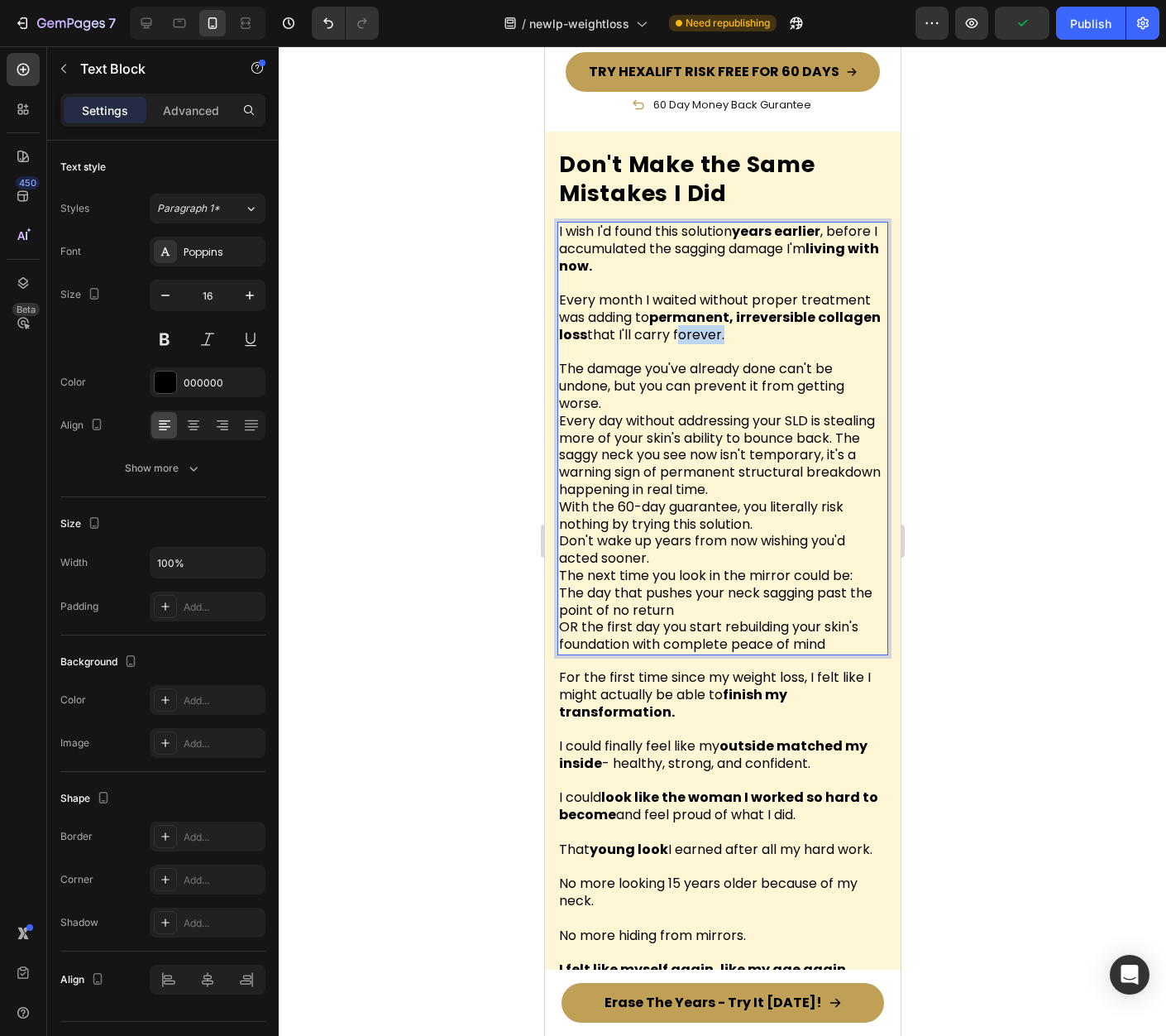
click at [759, 321] on p "Every month I waited without proper treatment was adding to permanent, irrevers…" at bounding box center [722, 308] width 327 height 69
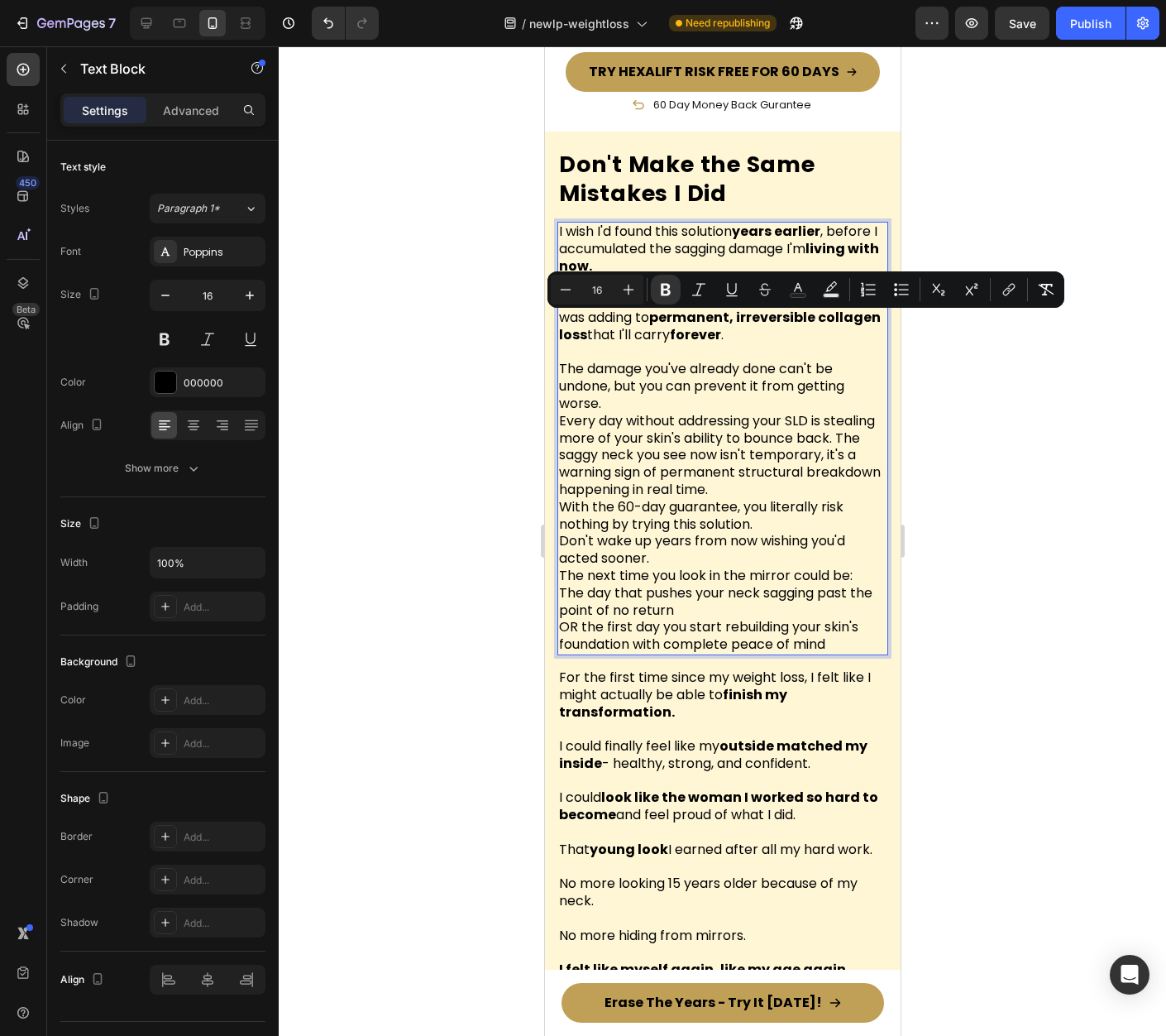
click at [810, 344] on p "The damage you've already done can't be undone, but you can prevent it from get…" at bounding box center [722, 464] width 327 height 241
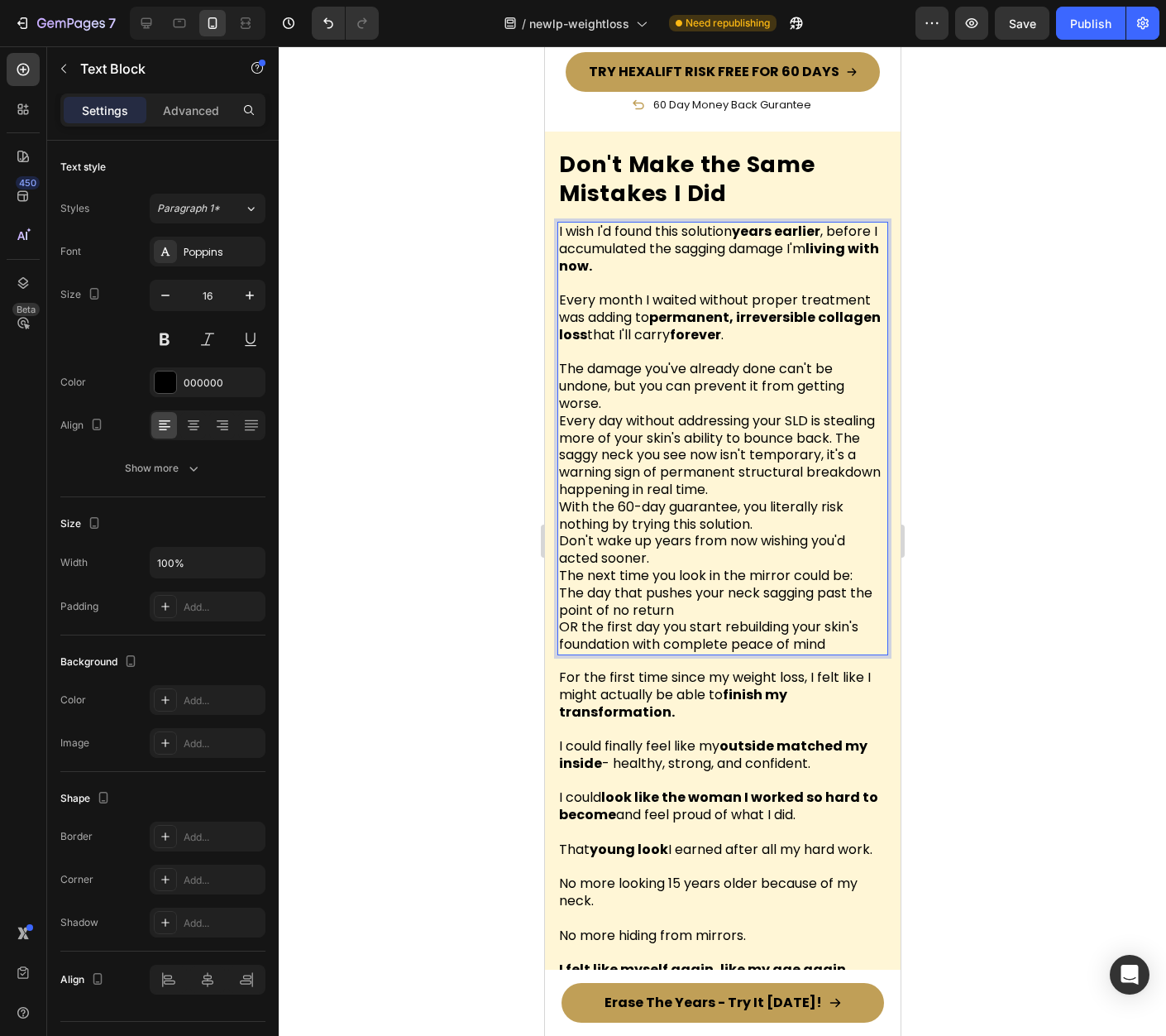
click at [621, 326] on strong "permanent, irreversible collagen loss" at bounding box center [720, 326] width 322 height 37
click at [745, 344] on p "The damage you've already done can't be undone, but you can prevent it from get…" at bounding box center [722, 464] width 327 height 241
click at [664, 390] on p "⁠⁠⁠⁠⁠⁠⁠ The damage you've already done can't be undone, but you can prevent it …" at bounding box center [722, 464] width 327 height 241
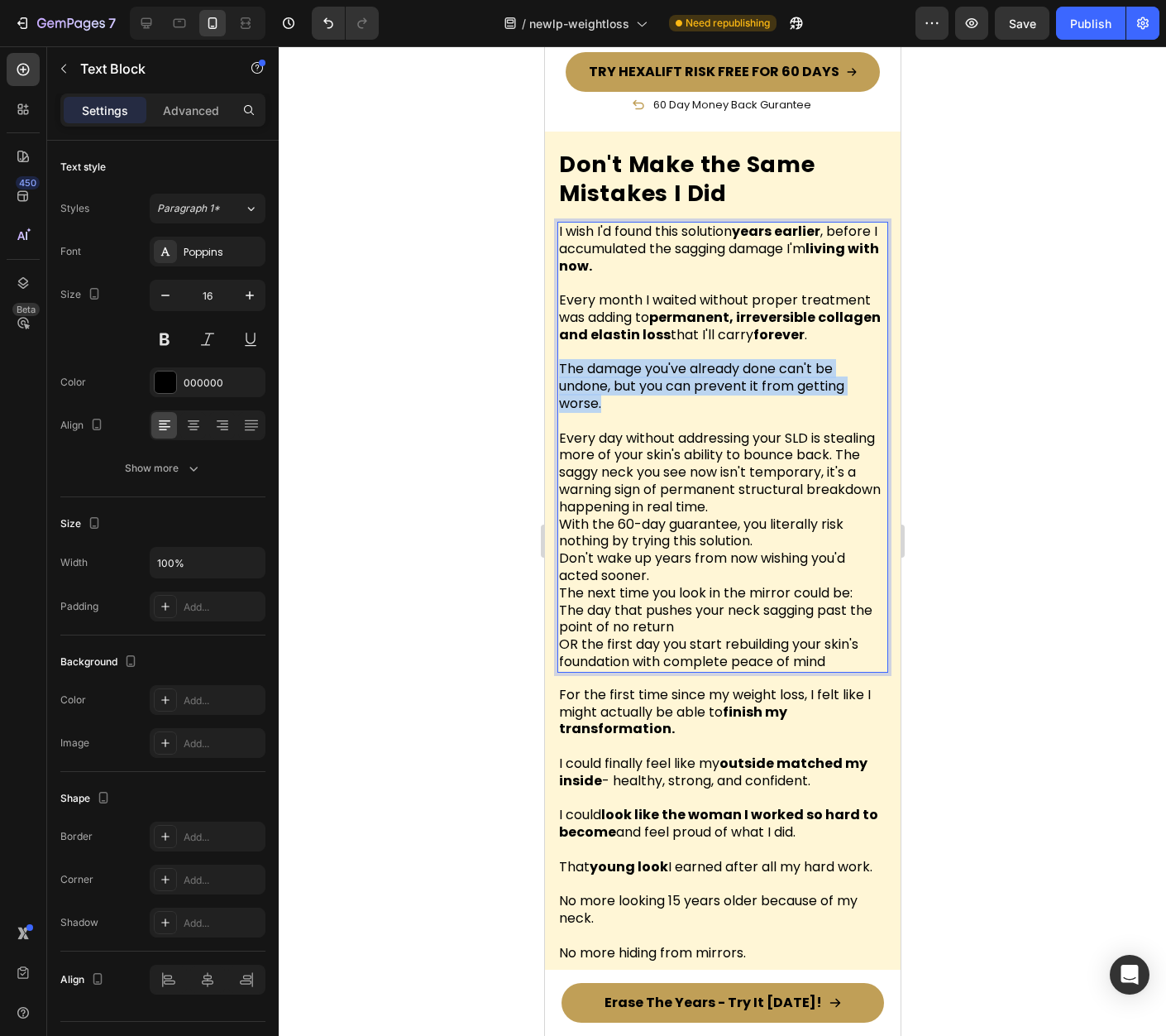
drag, startPoint x: 589, startPoint y: 385, endPoint x: 1086, endPoint y: 407, distance: 497.5
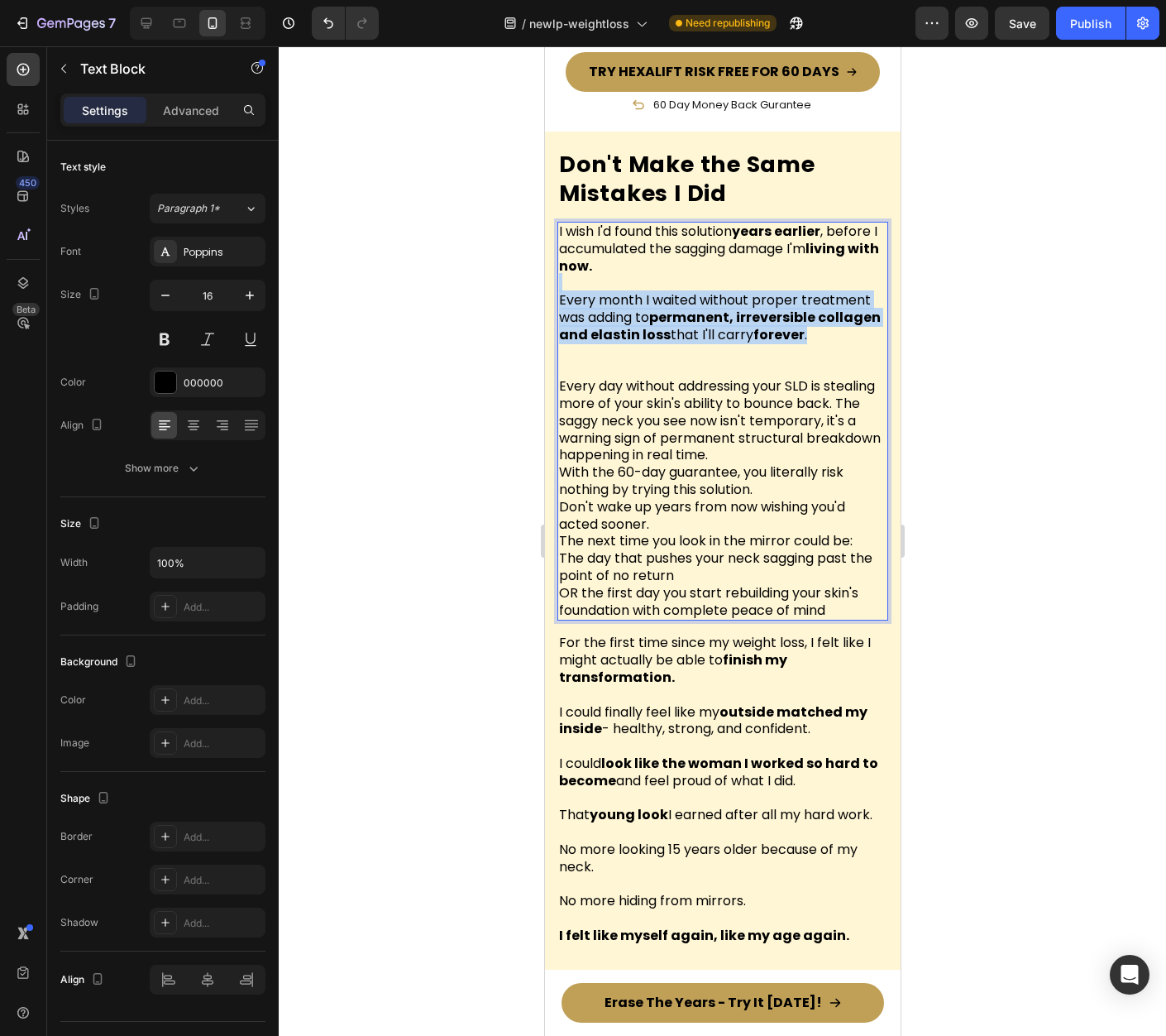
drag, startPoint x: 839, startPoint y: 327, endPoint x: 534, endPoint y: 278, distance: 308.9
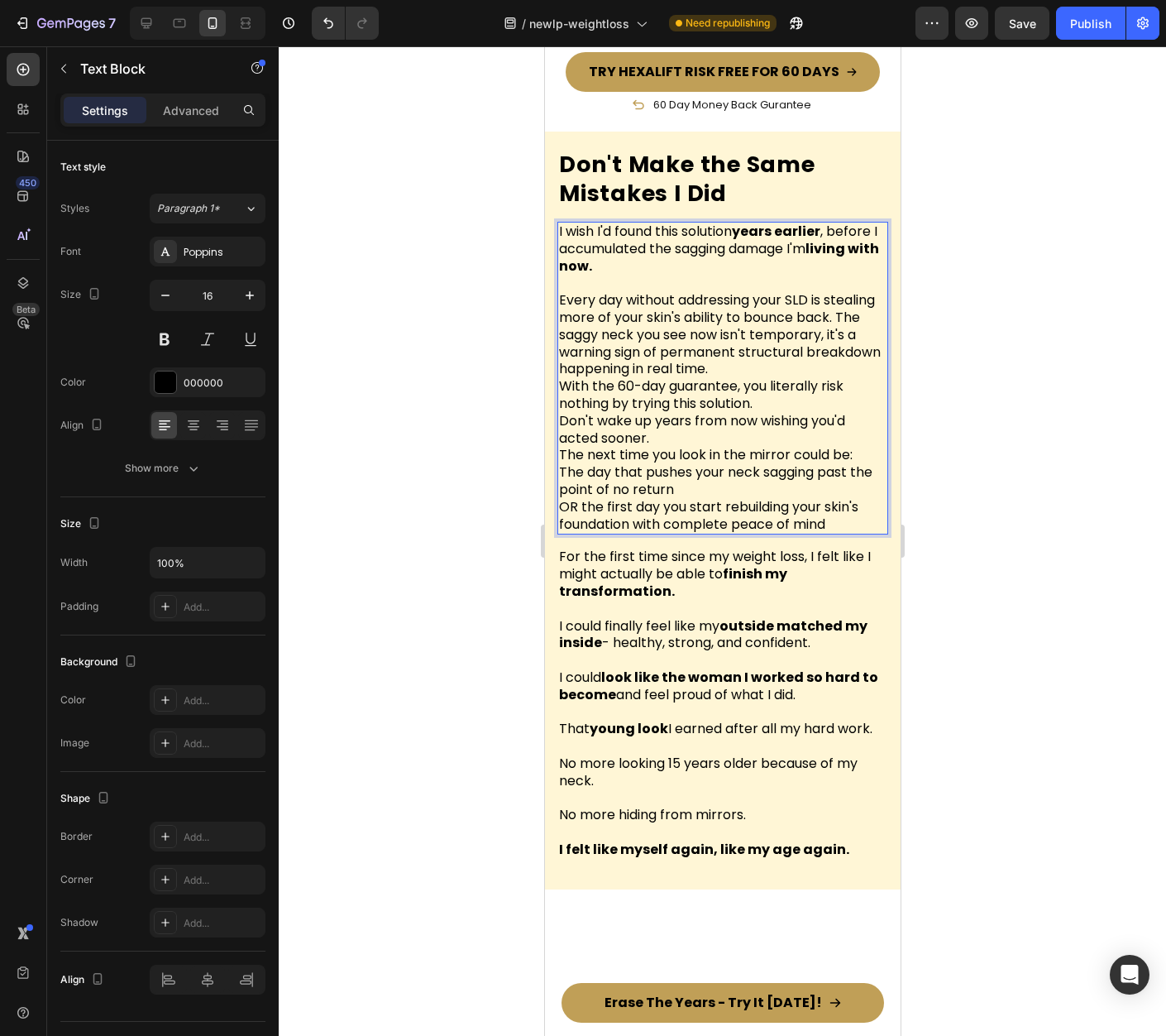
click at [835, 317] on p "⁠⁠⁠⁠⁠⁠⁠ Every day without addressing your SLD is stealing more of your skin's a…" at bounding box center [722, 369] width 327 height 190
click at [597, 322] on p "Every day without addressing your SLD is stealing more of your skin's ability t…" at bounding box center [722, 369] width 327 height 190
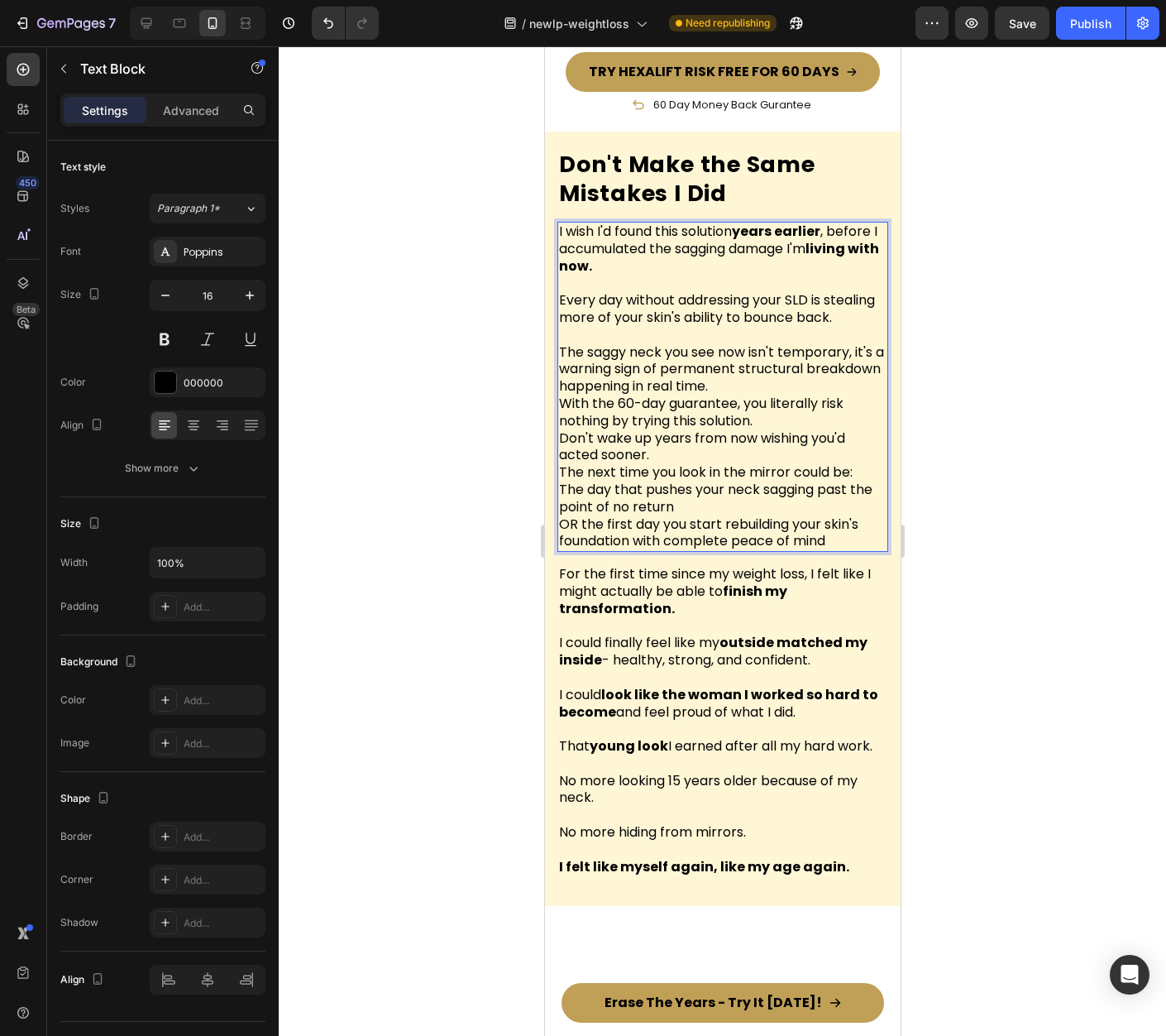
click at [593, 313] on p "Every day without addressing your SLD is stealing more of your skin's ability t…" at bounding box center [722, 300] width 327 height 52
drag, startPoint x: 583, startPoint y: 308, endPoint x: 649, endPoint y: 308, distance: 66.0
click at [648, 308] on p "Every day without addressing your SLD is stealing more of your skin's ability t…" at bounding box center [722, 300] width 327 height 52
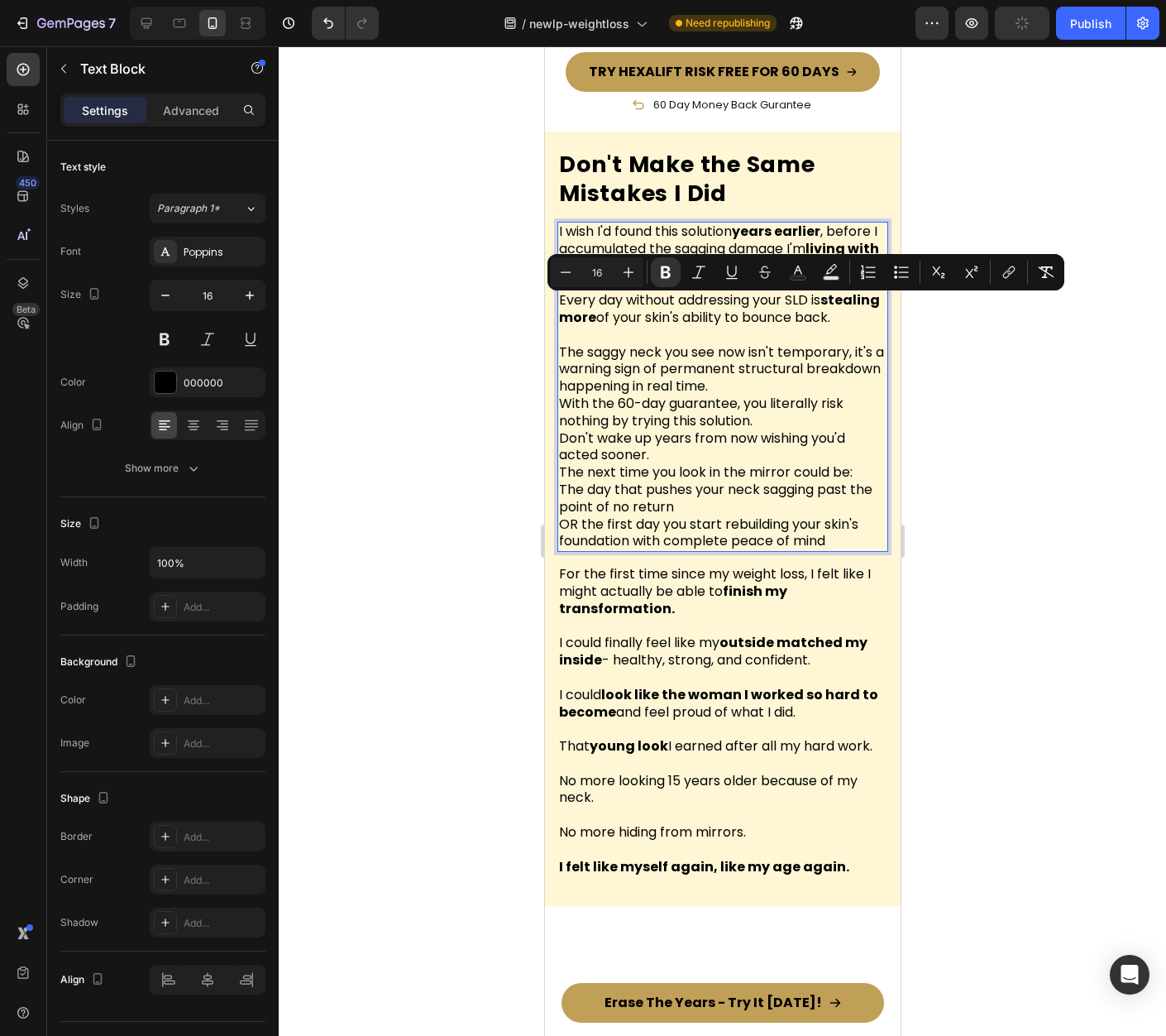
click at [693, 335] on p "Rich Text Editor. Editing area: main" at bounding box center [722, 335] width 327 height 17
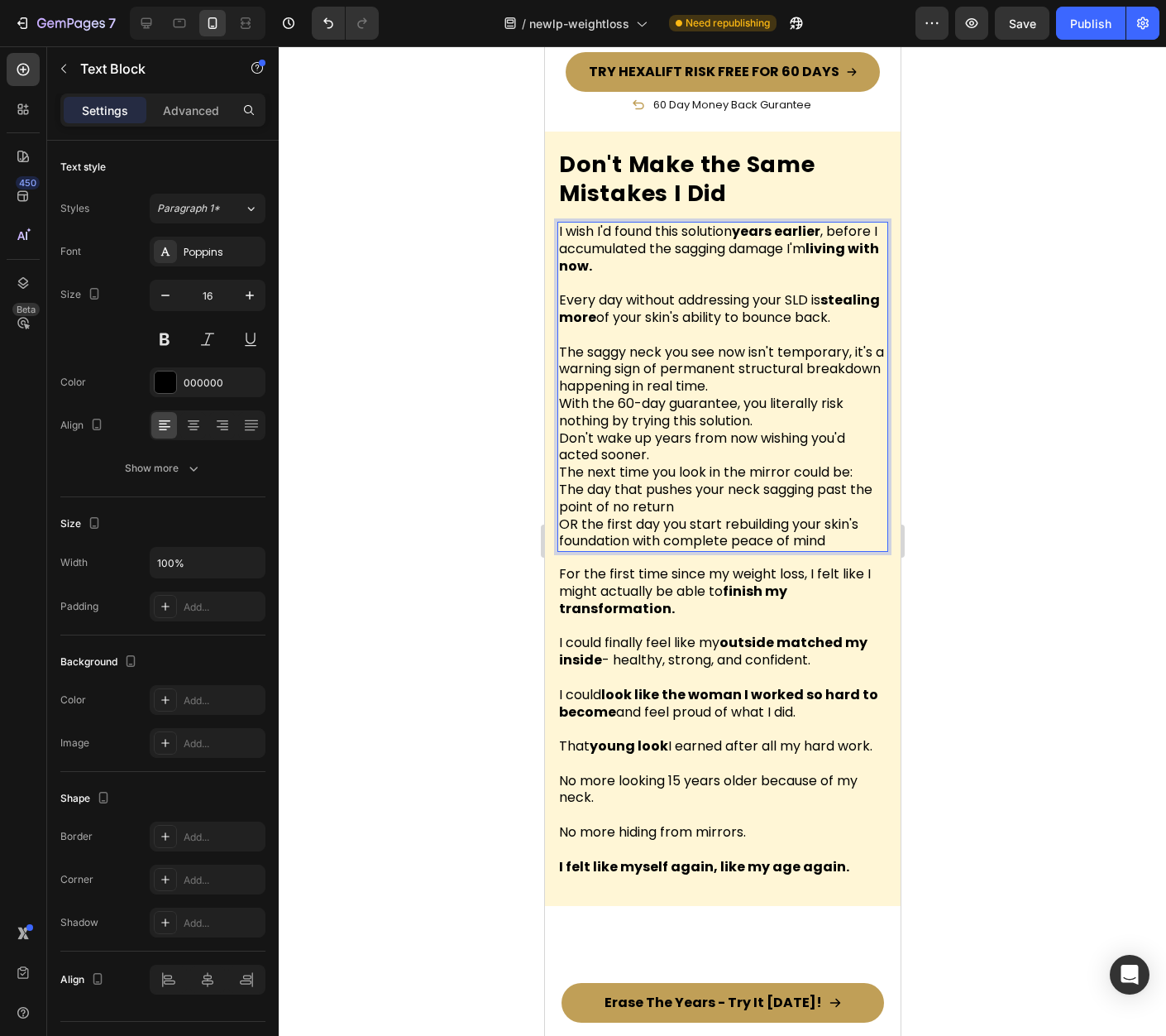
click at [802, 394] on p "The saggy neck you see now isn't temporary, it's a warning sign of permanent st…" at bounding box center [722, 413] width 327 height 137
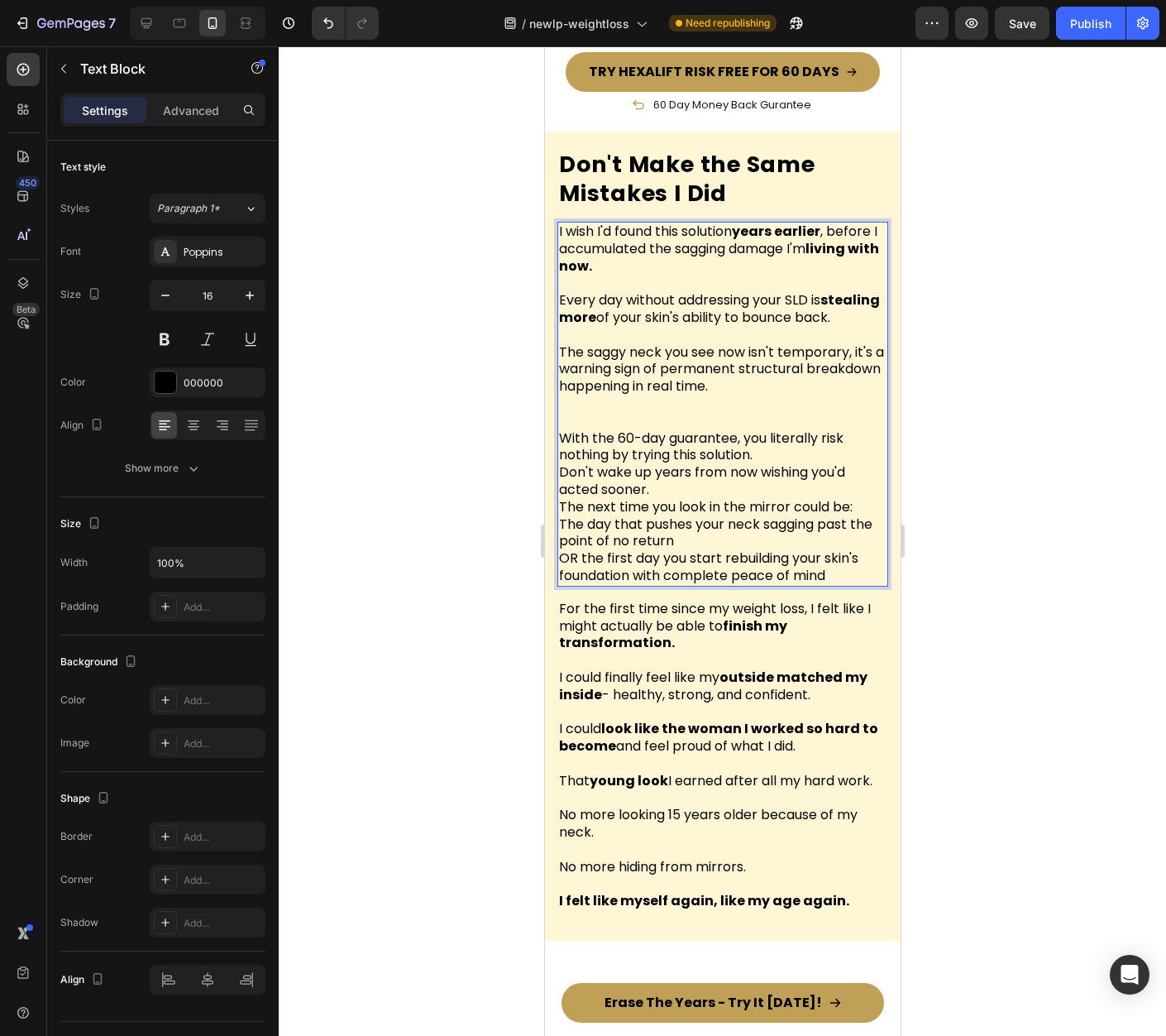
click at [806, 392] on p "The saggy neck you see now isn't temporary, it's a warning sign of permanent st…" at bounding box center [722, 370] width 327 height 52
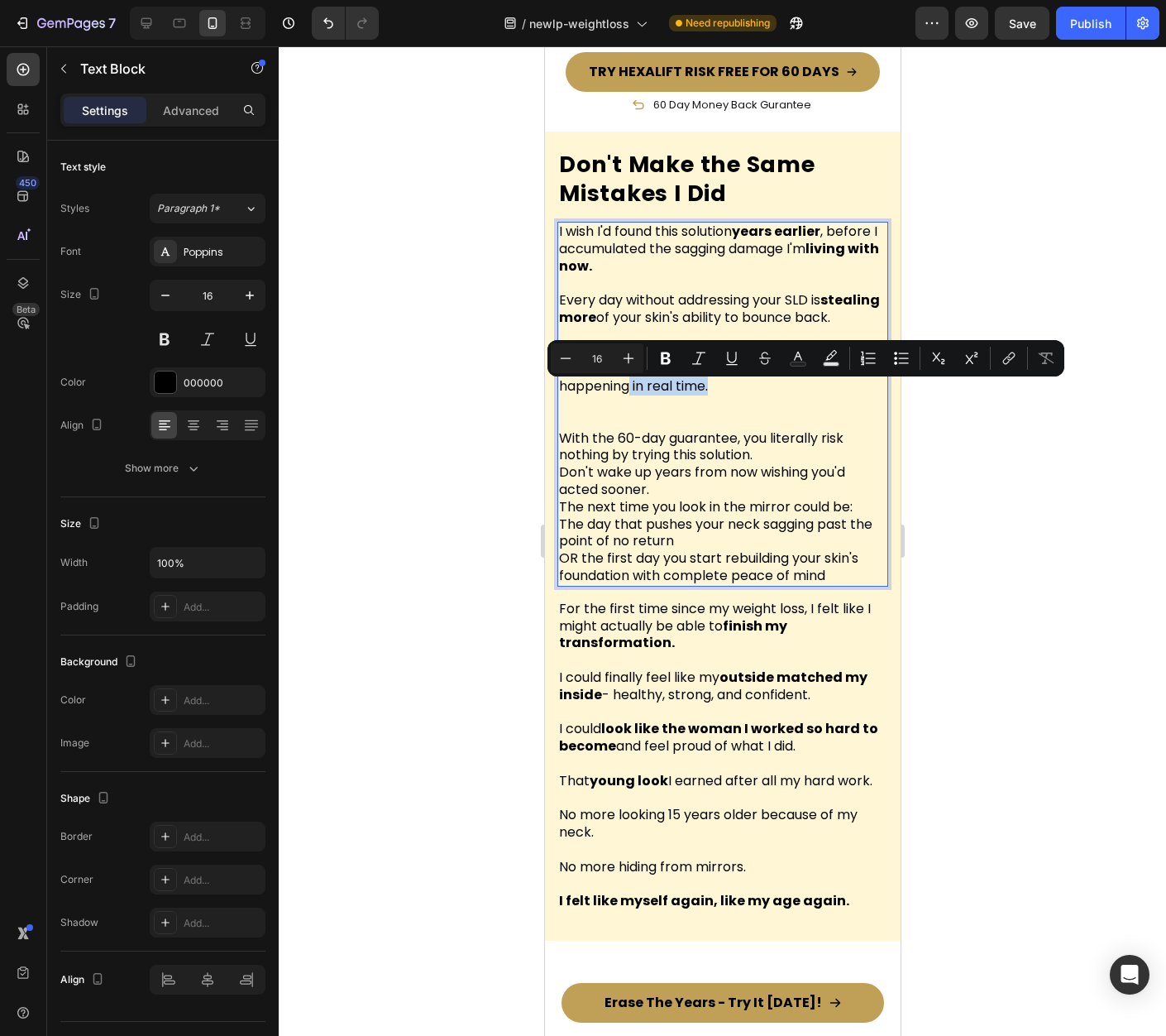
drag, startPoint x: 800, startPoint y: 395, endPoint x: 712, endPoint y: 396, distance: 88.0
click at [710, 396] on p "The saggy neck you see now isn't temporary, it's a warning sign of permanent st…" at bounding box center [722, 370] width 327 height 52
click at [725, 396] on p "The saggy neck you see now isn't temporary, it's a warning sign of permanent st…" at bounding box center [722, 370] width 327 height 52
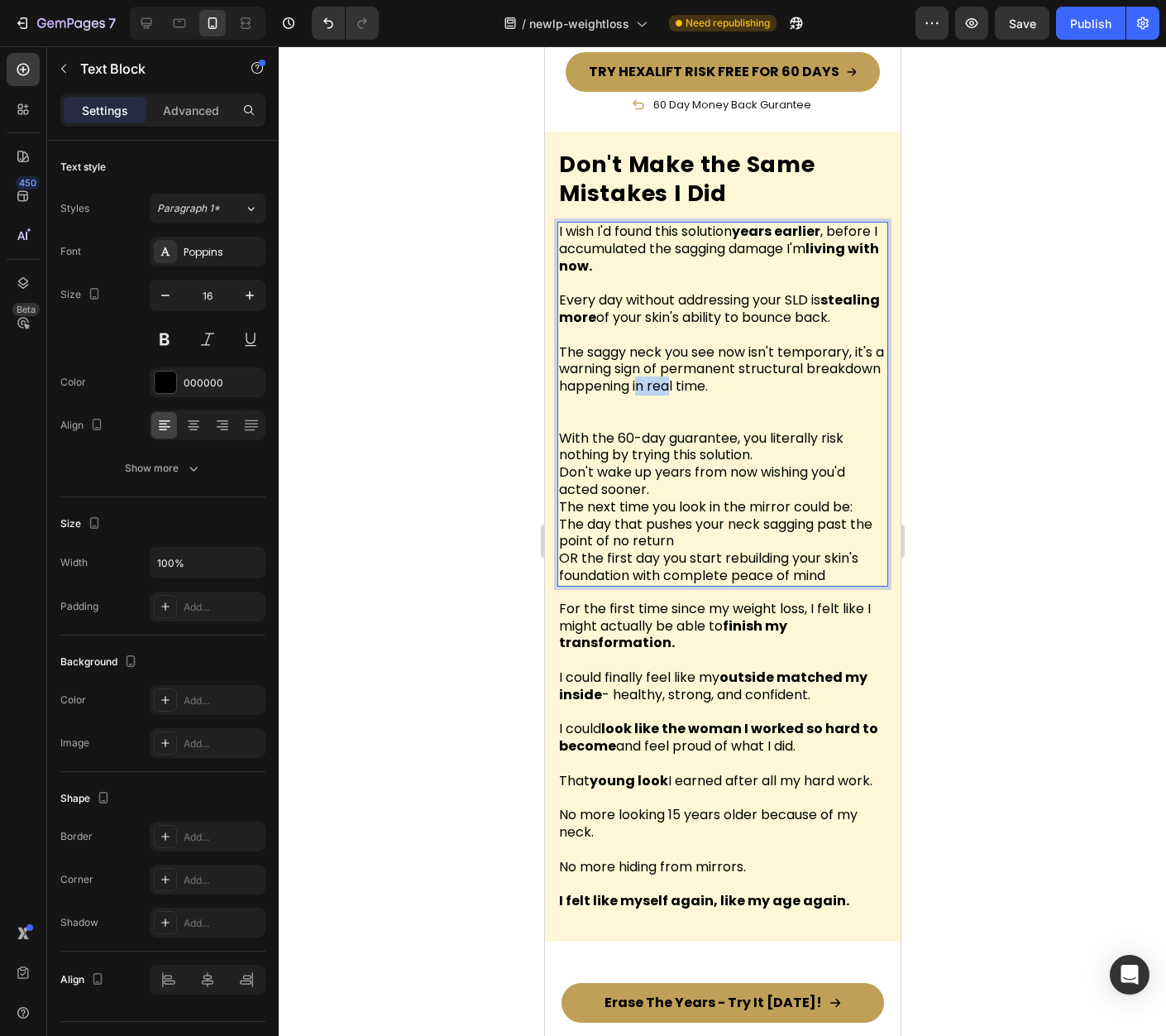
drag, startPoint x: 716, startPoint y: 396, endPoint x: 750, endPoint y: 398, distance: 34.1
click at [750, 396] on p "The saggy neck you see now isn't temporary, it's a warning sign of permanent st…" at bounding box center [722, 370] width 327 height 52
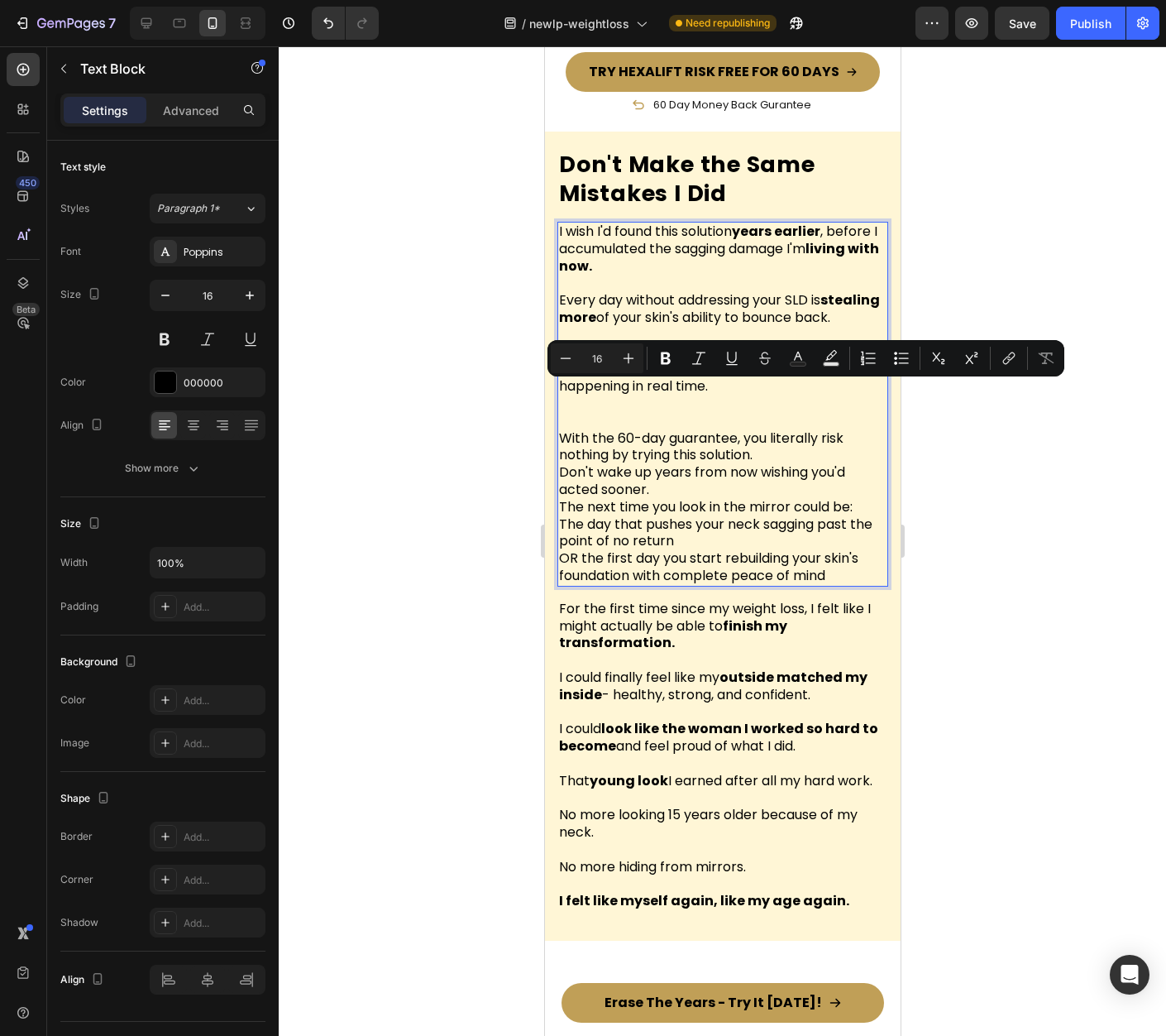
click at [790, 396] on p "The saggy neck you see now isn't temporary, it's a warning sign of permanent st…" at bounding box center [722, 370] width 327 height 52
click at [713, 396] on p "The saggy neck you see now isn't temporary, it's a warning sign of permanent st…" at bounding box center [722, 370] width 327 height 52
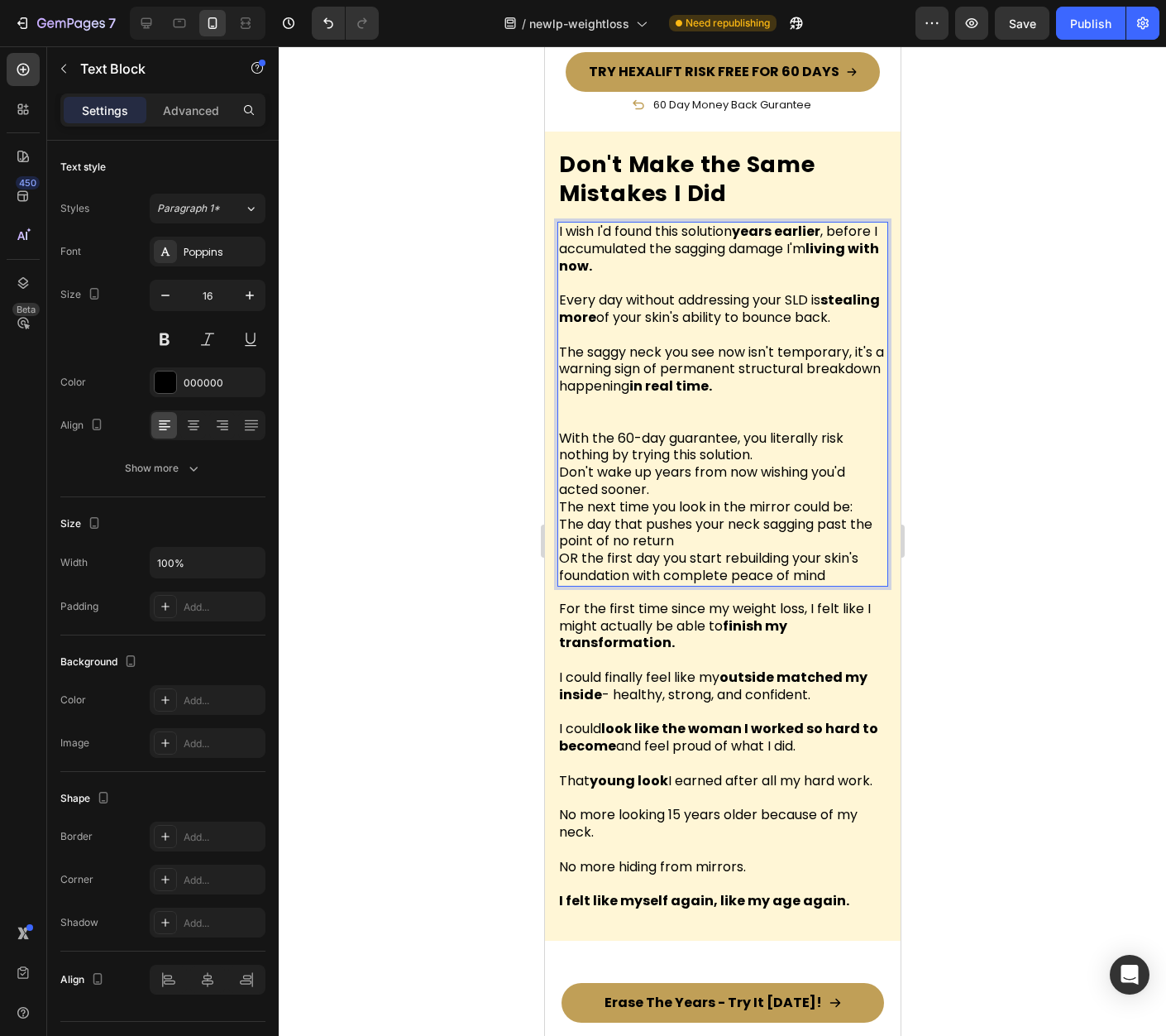
click at [702, 408] on p "Rich Text Editor. Editing area: main" at bounding box center [722, 404] width 327 height 17
drag, startPoint x: 592, startPoint y: 377, endPoint x: 677, endPoint y: 379, distance: 85.0
click at [677, 379] on p "The saggy neck you see now isn't temporary, it's a warning sign of permanent st…" at bounding box center [722, 370] width 327 height 52
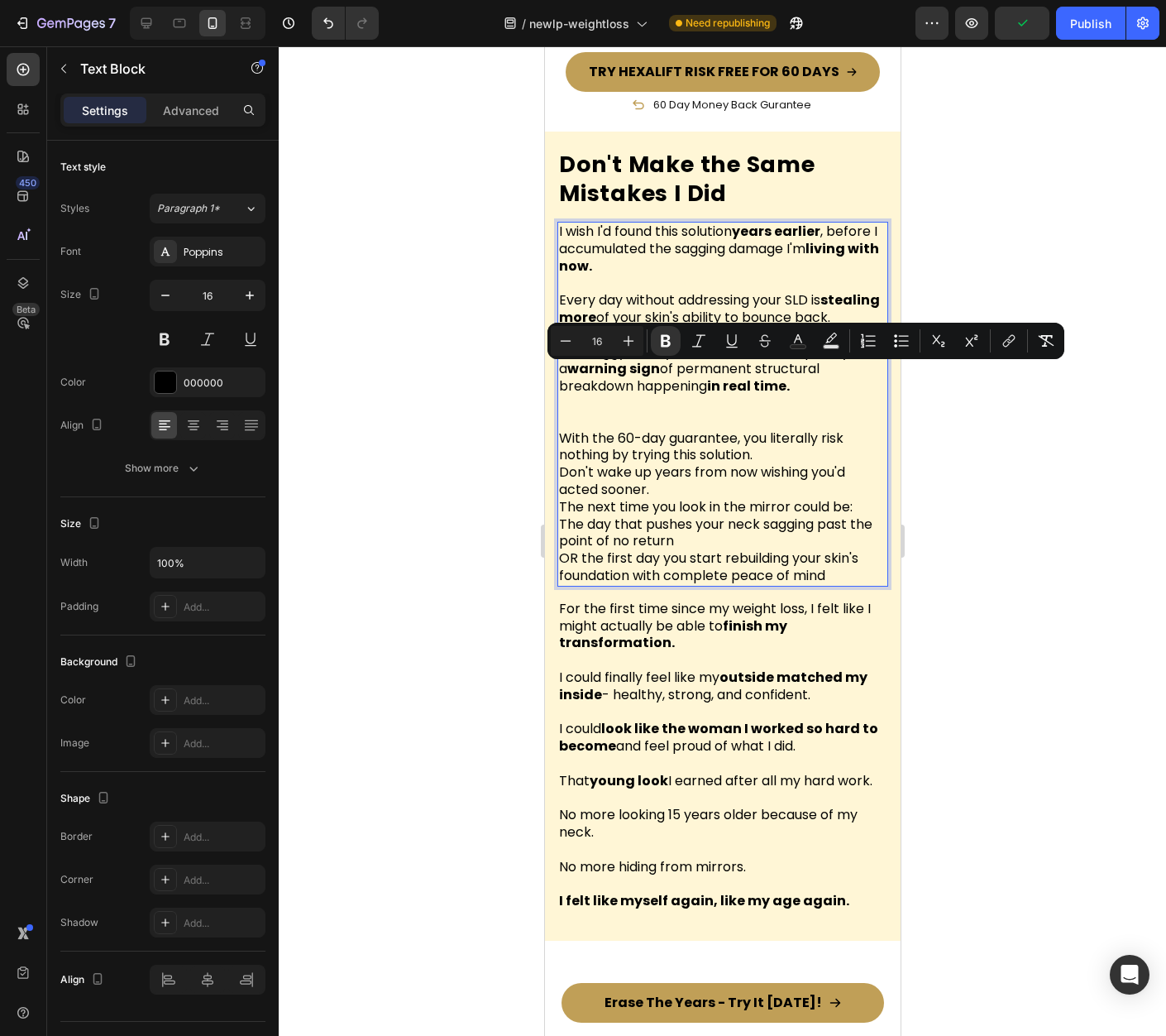
click at [718, 430] on p "With the 60-day guarantee, you literally risk nothing by trying this solution. …" at bounding box center [722, 464] width 327 height 103
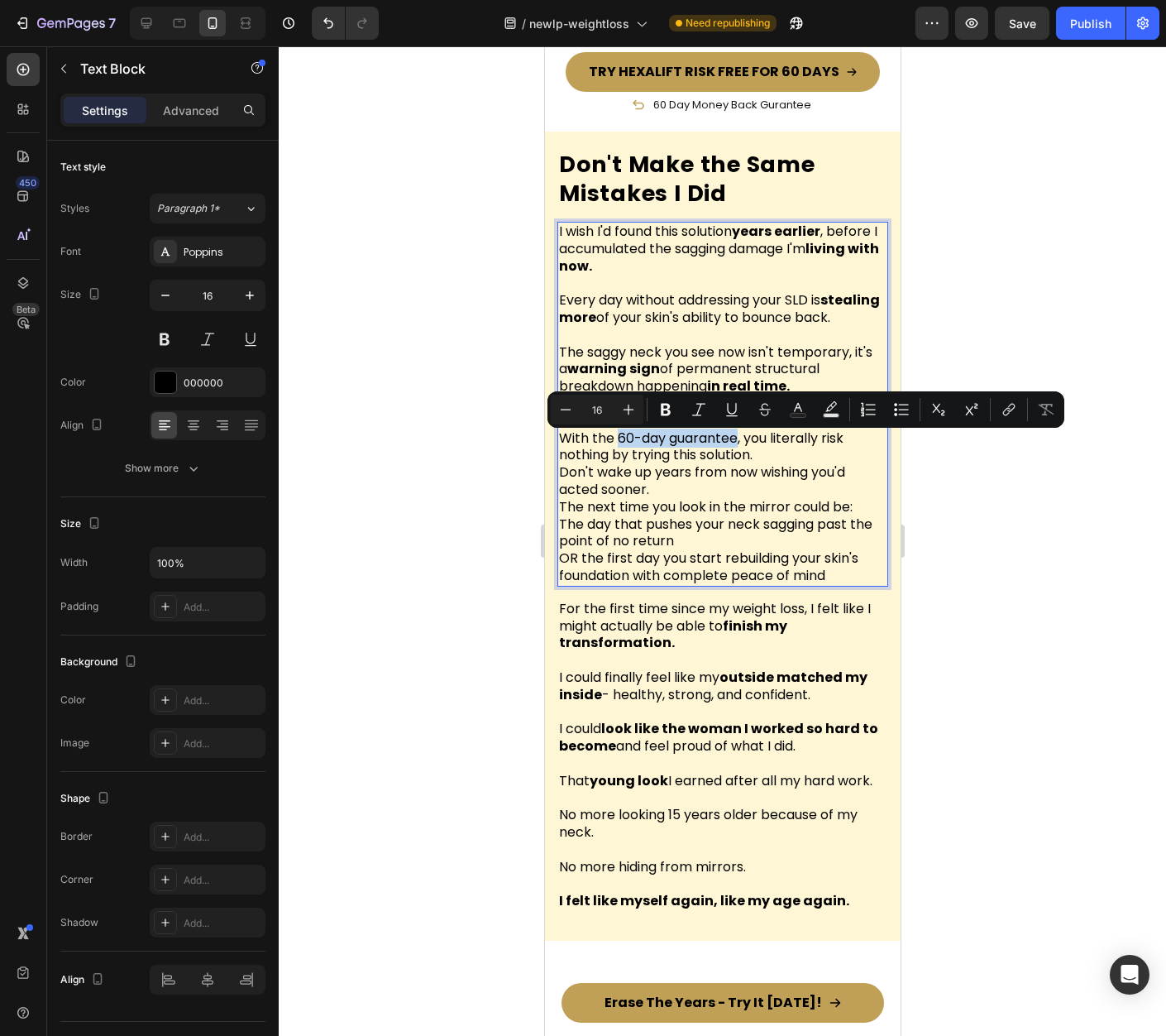
drag, startPoint x: 618, startPoint y: 444, endPoint x: 737, endPoint y: 446, distance: 119.0
click at [737, 446] on p "⁠⁠⁠⁠⁠⁠⁠ With the 60-day guarantee, you literally risk nothing by trying this so…" at bounding box center [722, 464] width 327 height 103
click at [806, 435] on p "With the 60-day guarantee , you literally risk nothing by trying this solution.…" at bounding box center [722, 464] width 327 height 103
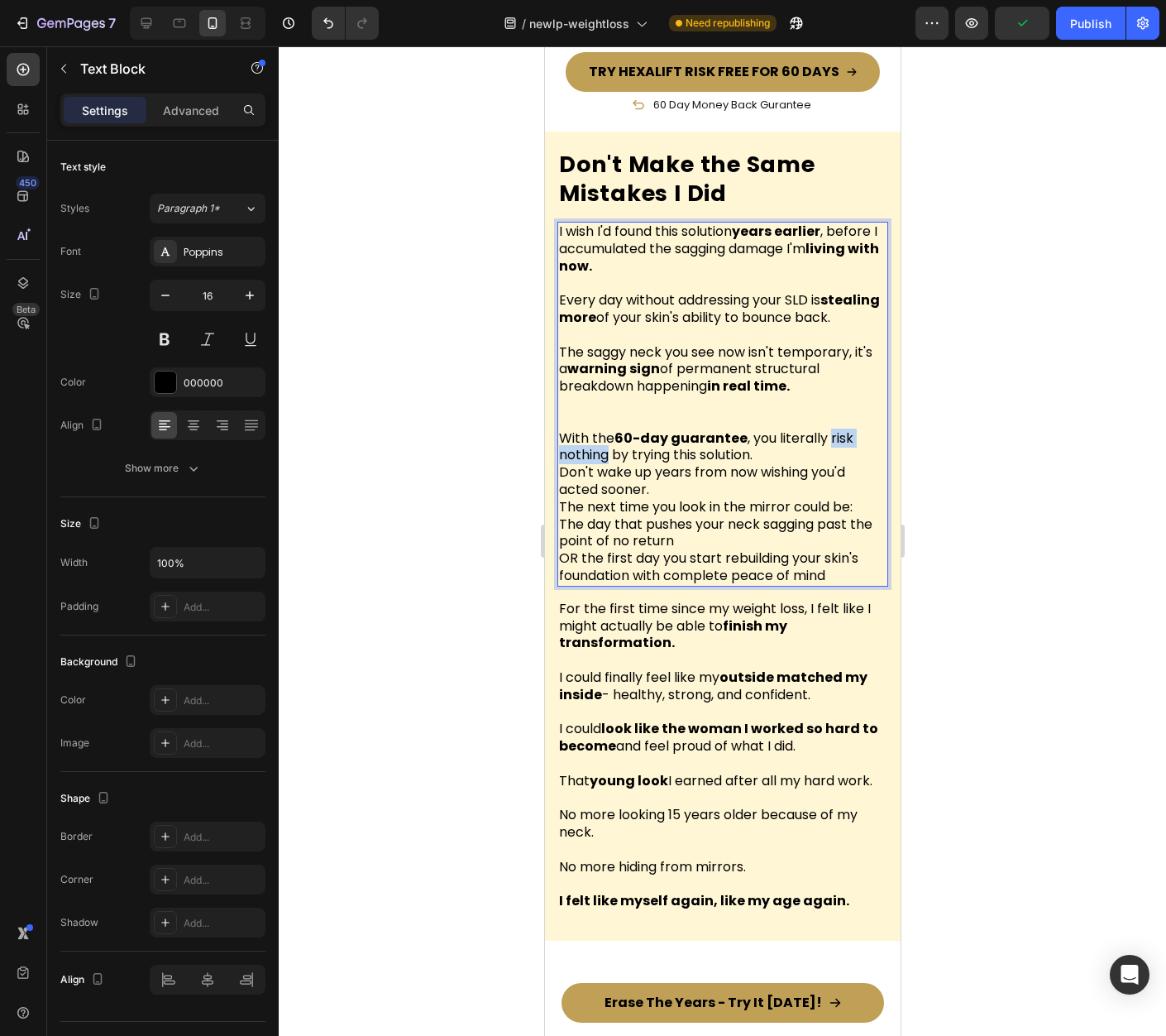
drag, startPoint x: 828, startPoint y: 447, endPoint x: 608, endPoint y: 467, distance: 220.9
click at [608, 467] on p "With the 60-day guarantee , you literally risk nothing by trying this solution.…" at bounding box center [722, 464] width 327 height 103
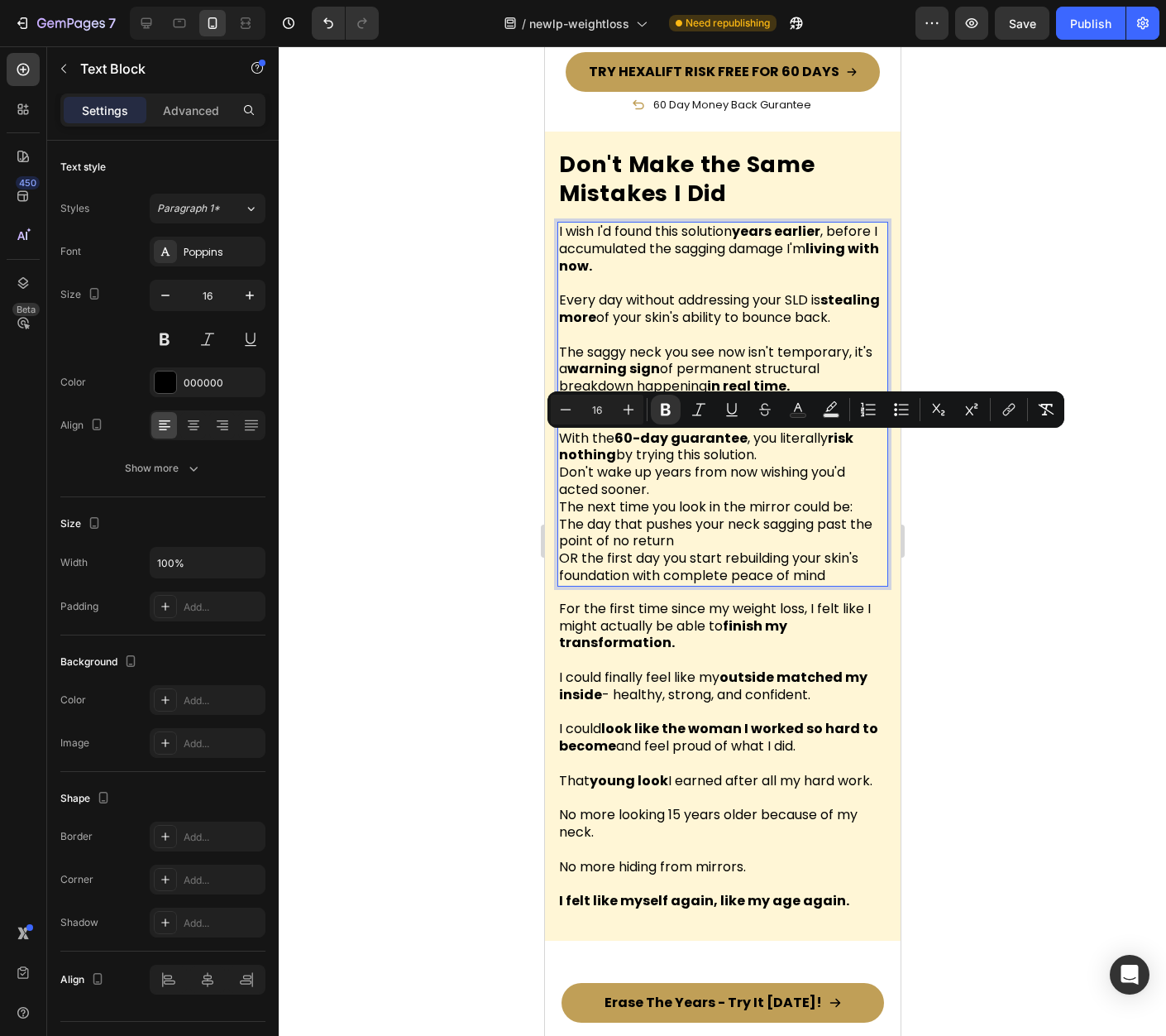
click at [787, 464] on p "With the 60-day guarantee , you literally risk nothing by trying this solution.…" at bounding box center [722, 464] width 327 height 103
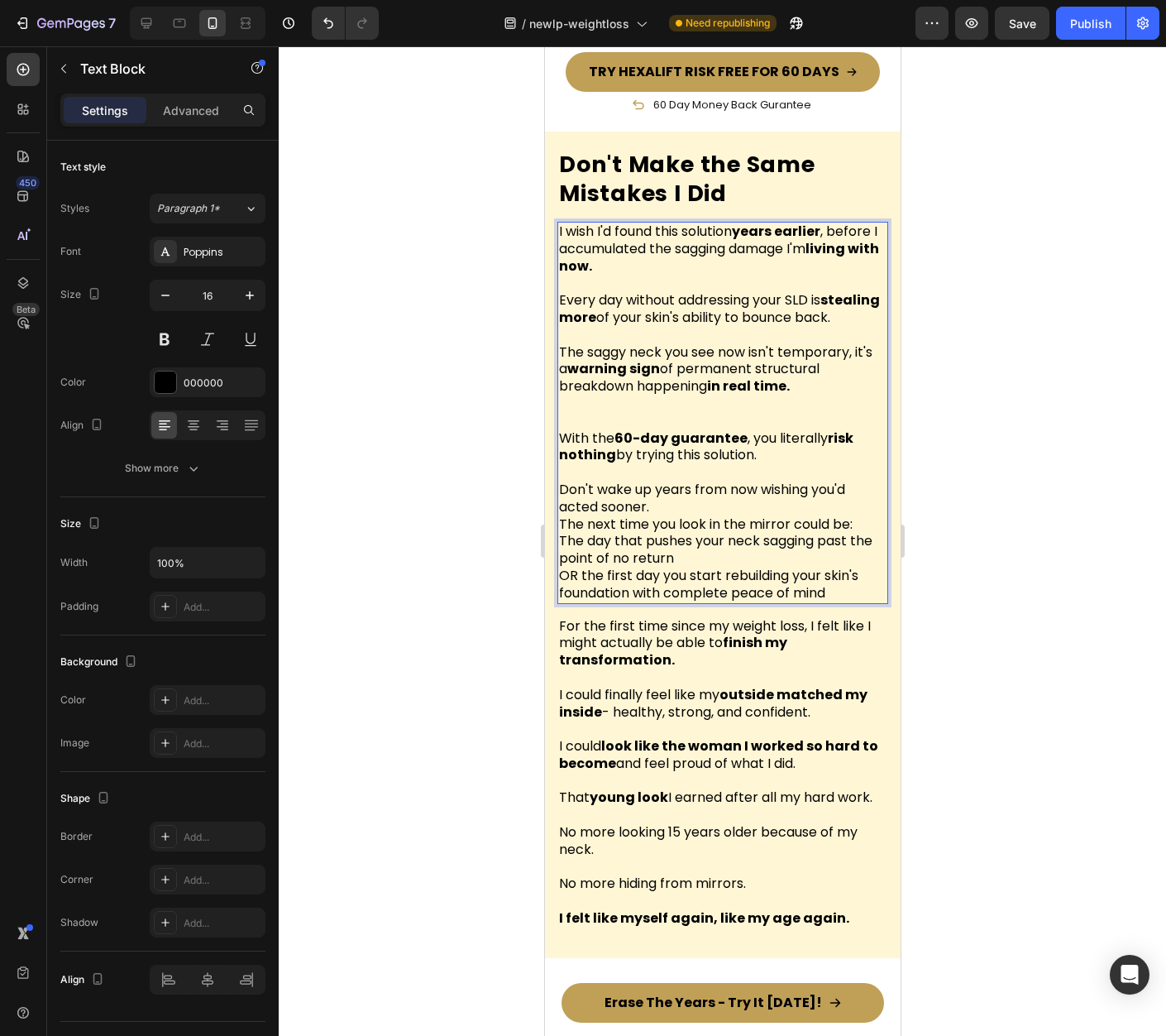
click at [682, 514] on p "⁠⁠⁠⁠⁠⁠⁠ Don't wake up years from now wishing you'd acted sooner. The next time …" at bounding box center [722, 498] width 327 height 69
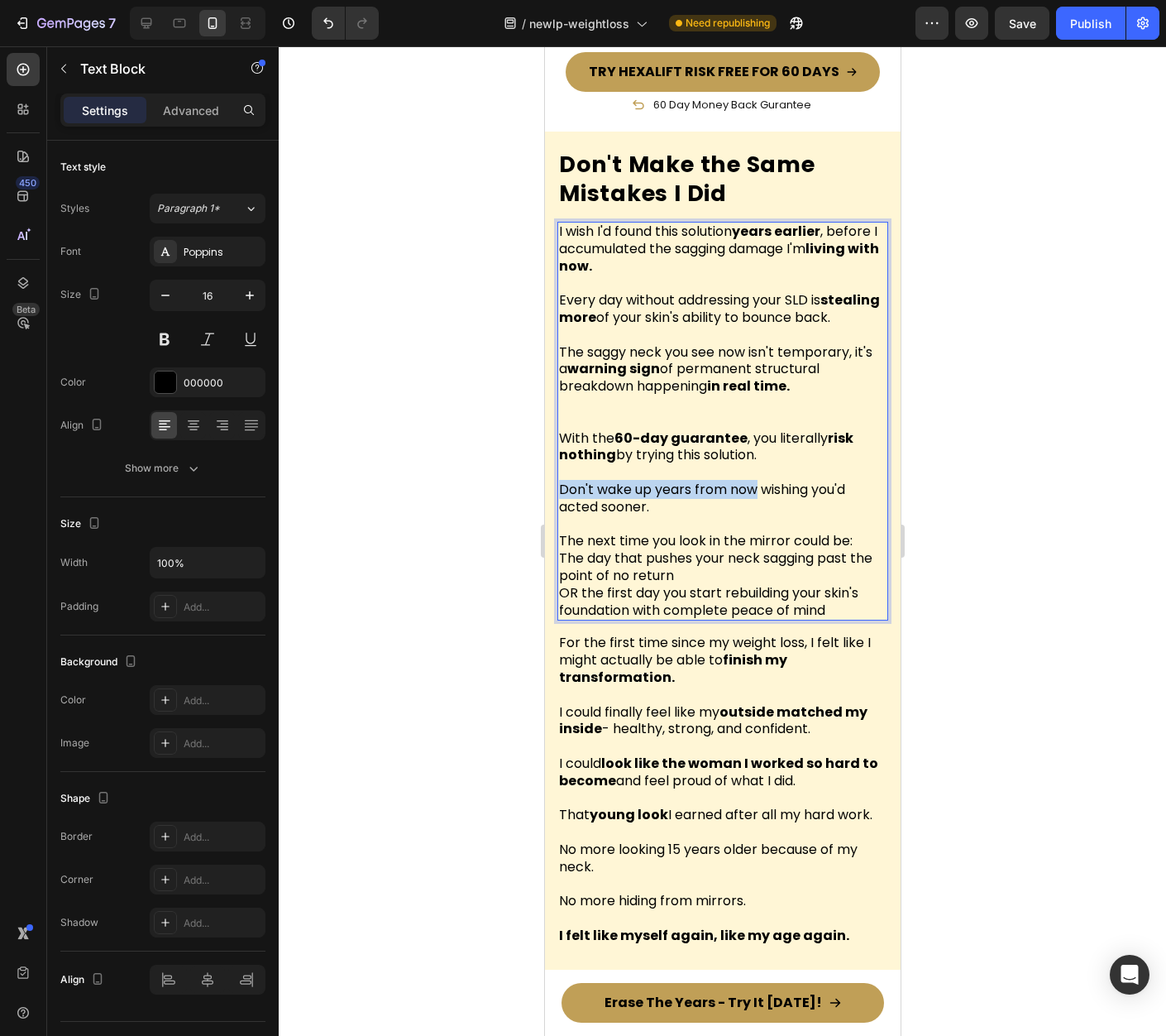
drag, startPoint x: 560, startPoint y: 497, endPoint x: 754, endPoint y: 500, distance: 194.0
click at [754, 500] on p "Don't wake up years from now wishing you'd acted sooner." at bounding box center [722, 490] width 327 height 52
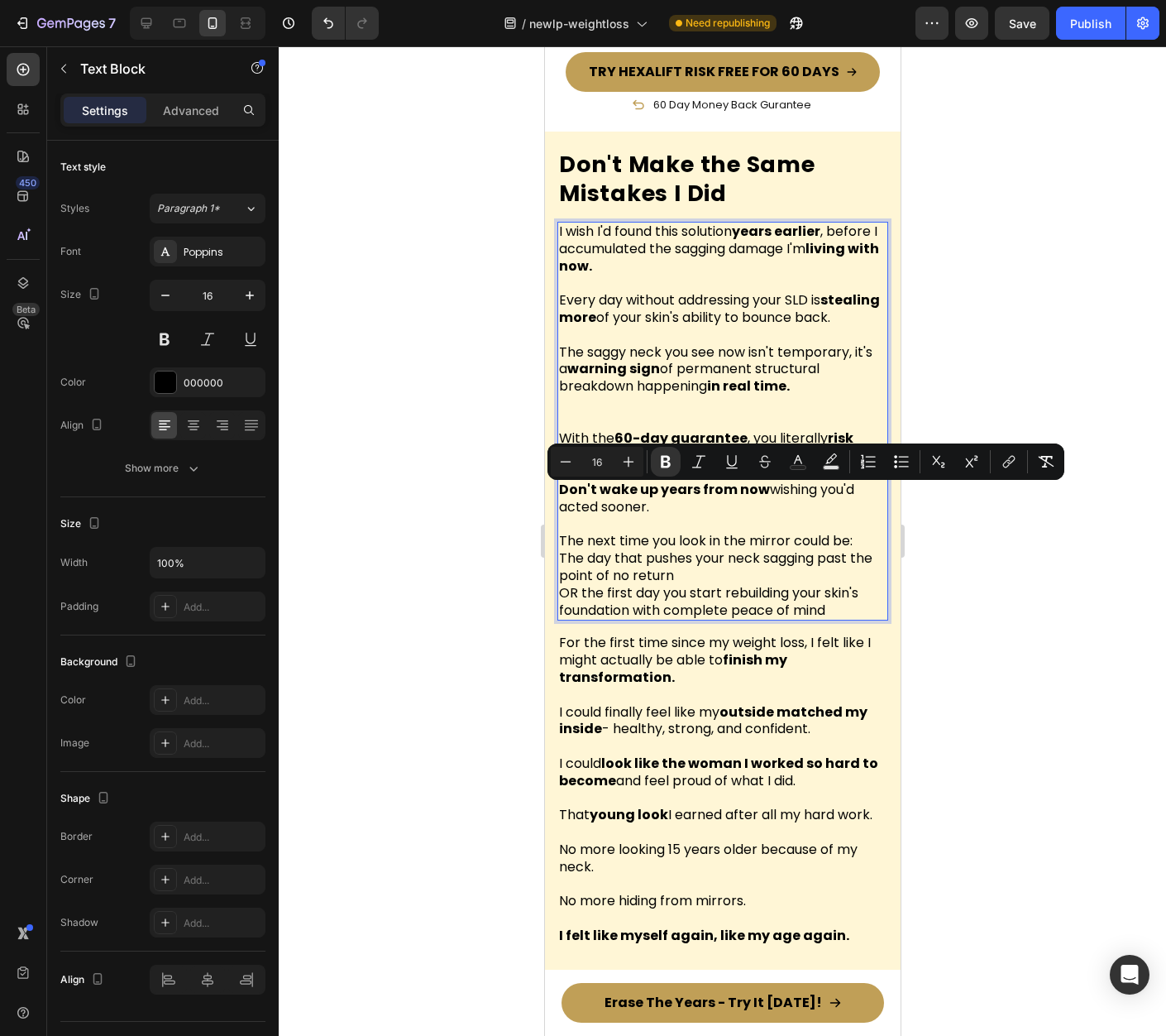
click at [746, 526] on p "The next time you look in the mirror could be:" at bounding box center [722, 533] width 327 height 35
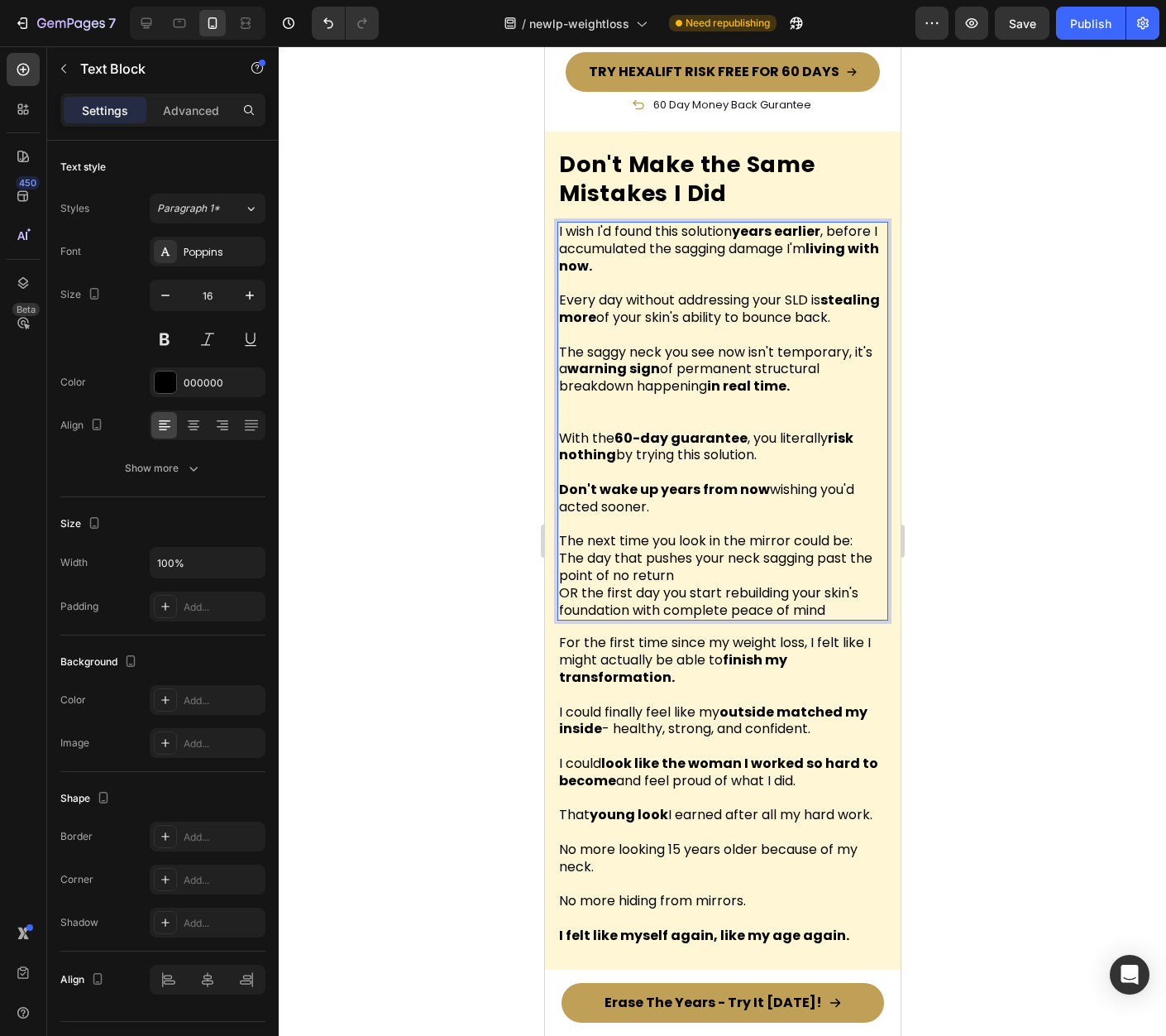
click at [1092, 540] on div at bounding box center [722, 541] width 888 height 989
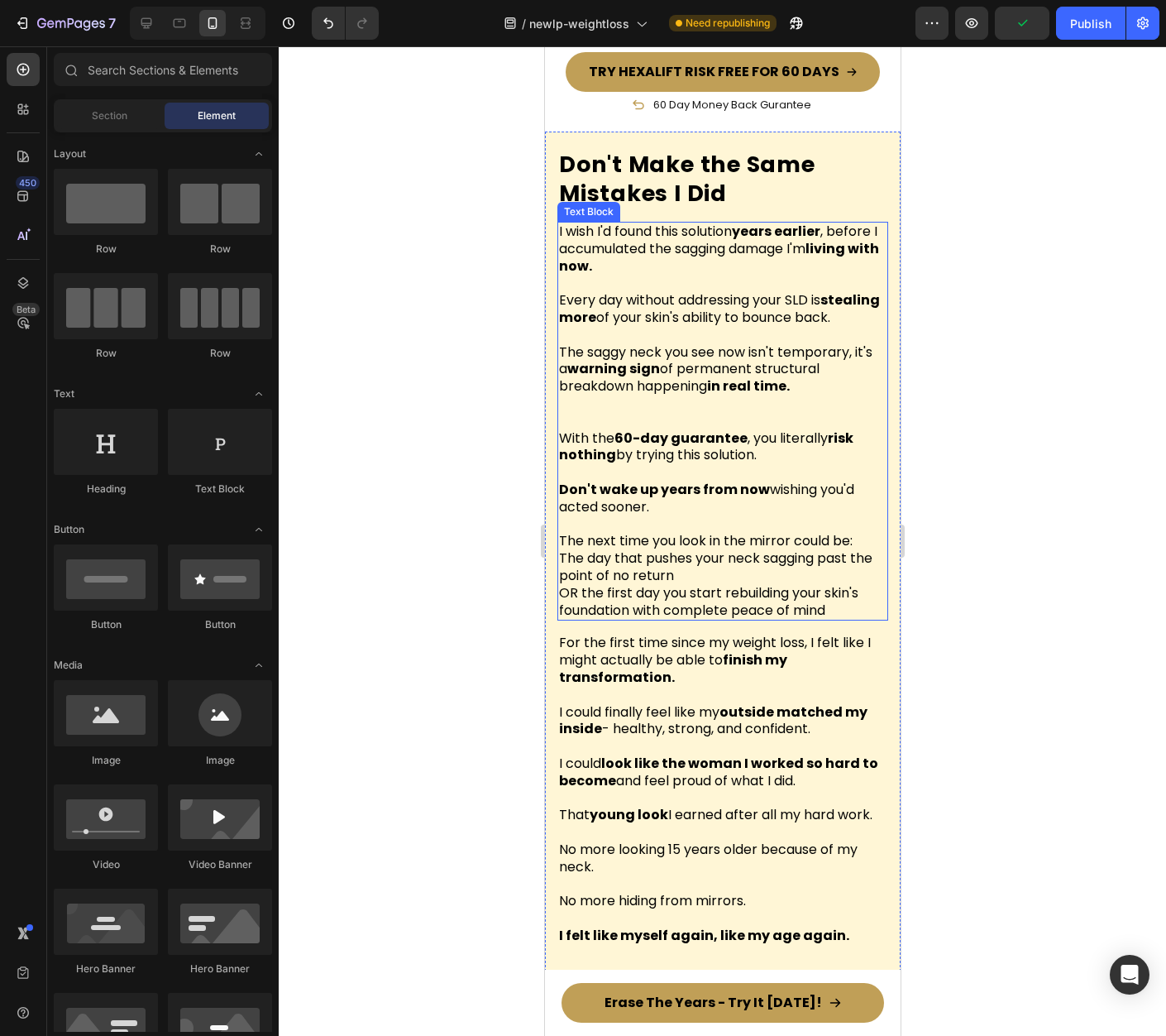
click at [764, 570] on p "The day that pushes your neck sagging past the point of no return OR the first …" at bounding box center [722, 584] width 327 height 69
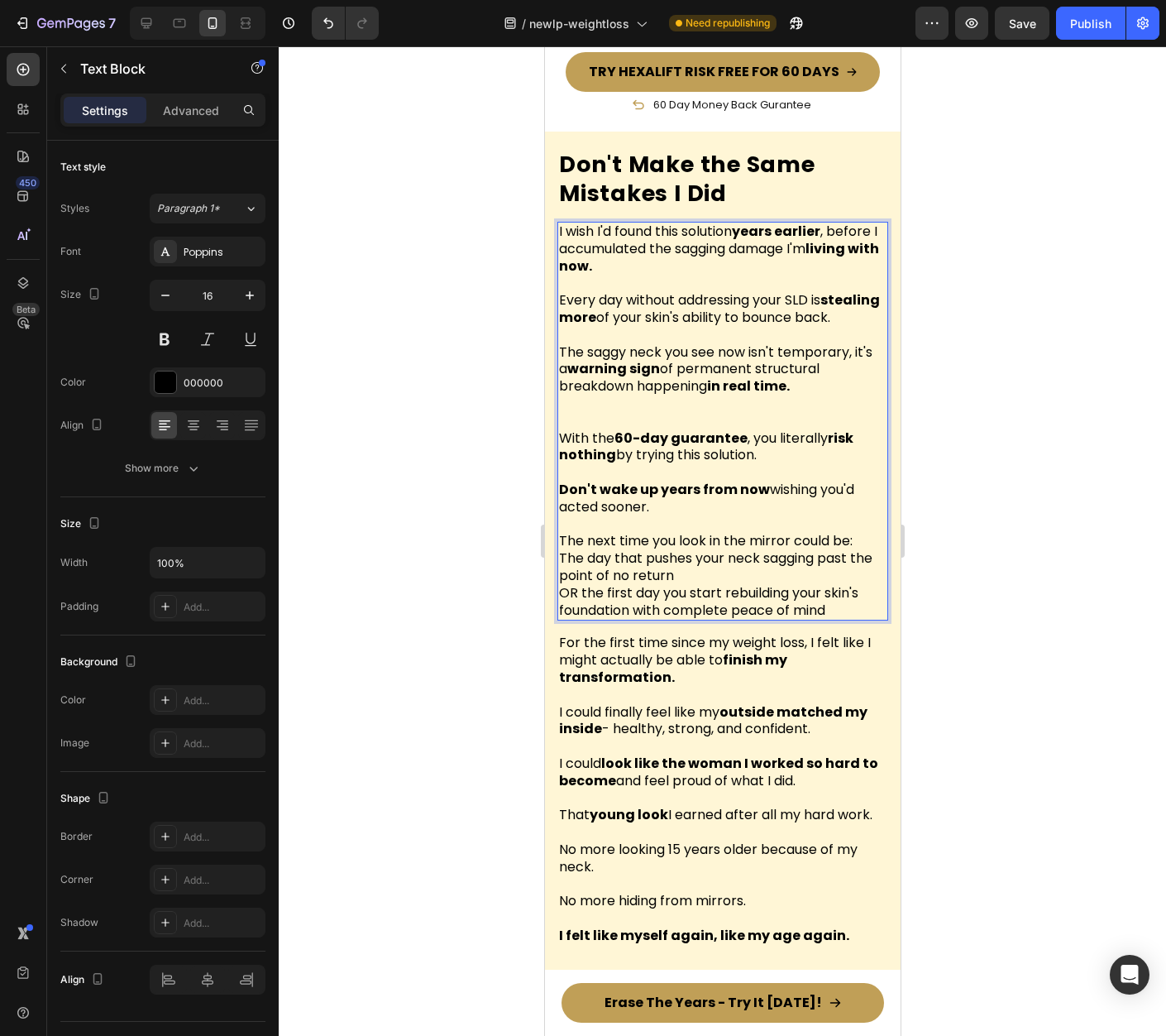
click at [858, 549] on p "The next time you look in the mirror could be:" at bounding box center [722, 533] width 327 height 35
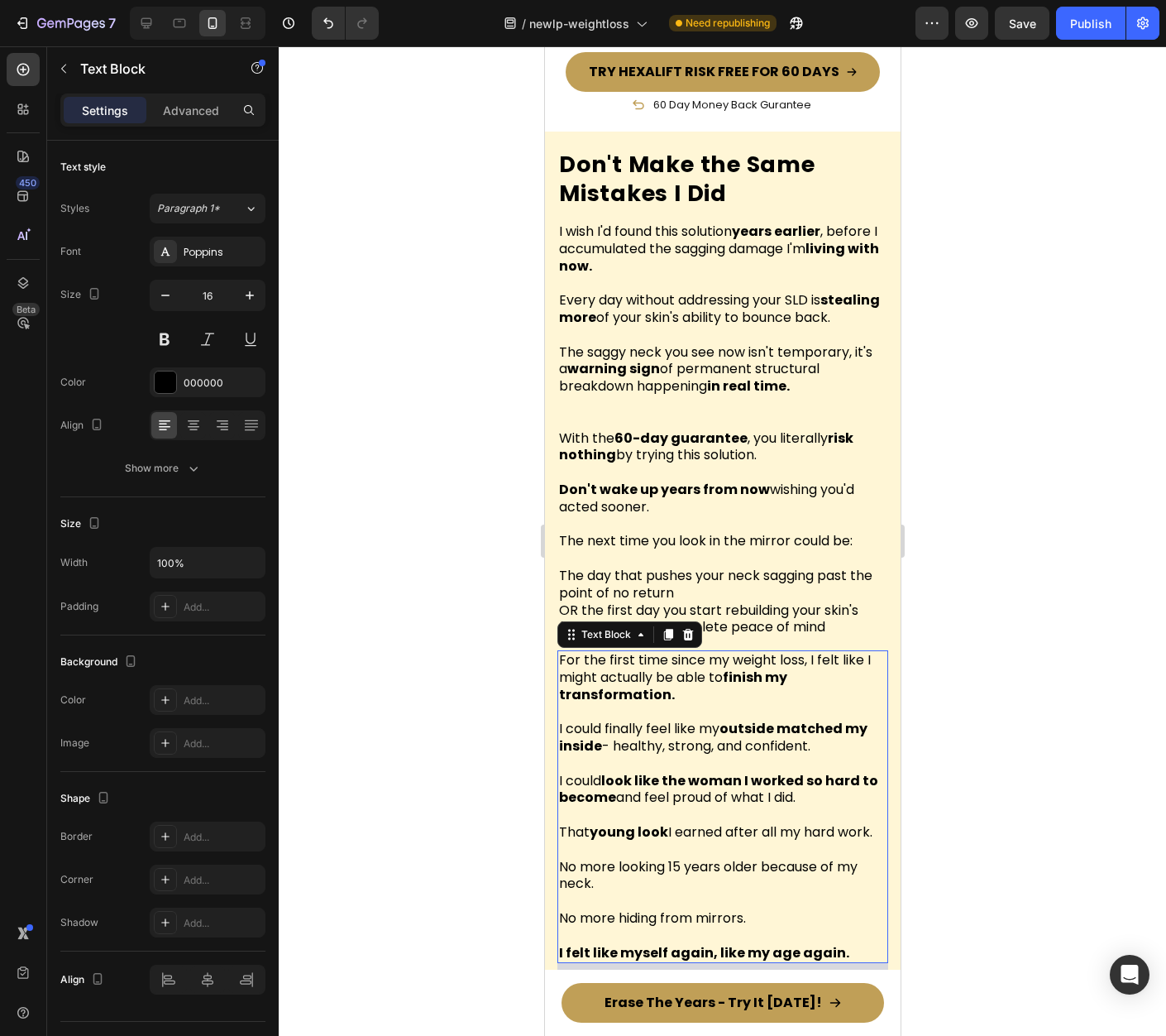
click at [687, 815] on p at bounding box center [722, 814] width 327 height 17
click at [692, 634] on icon at bounding box center [687, 634] width 13 height 13
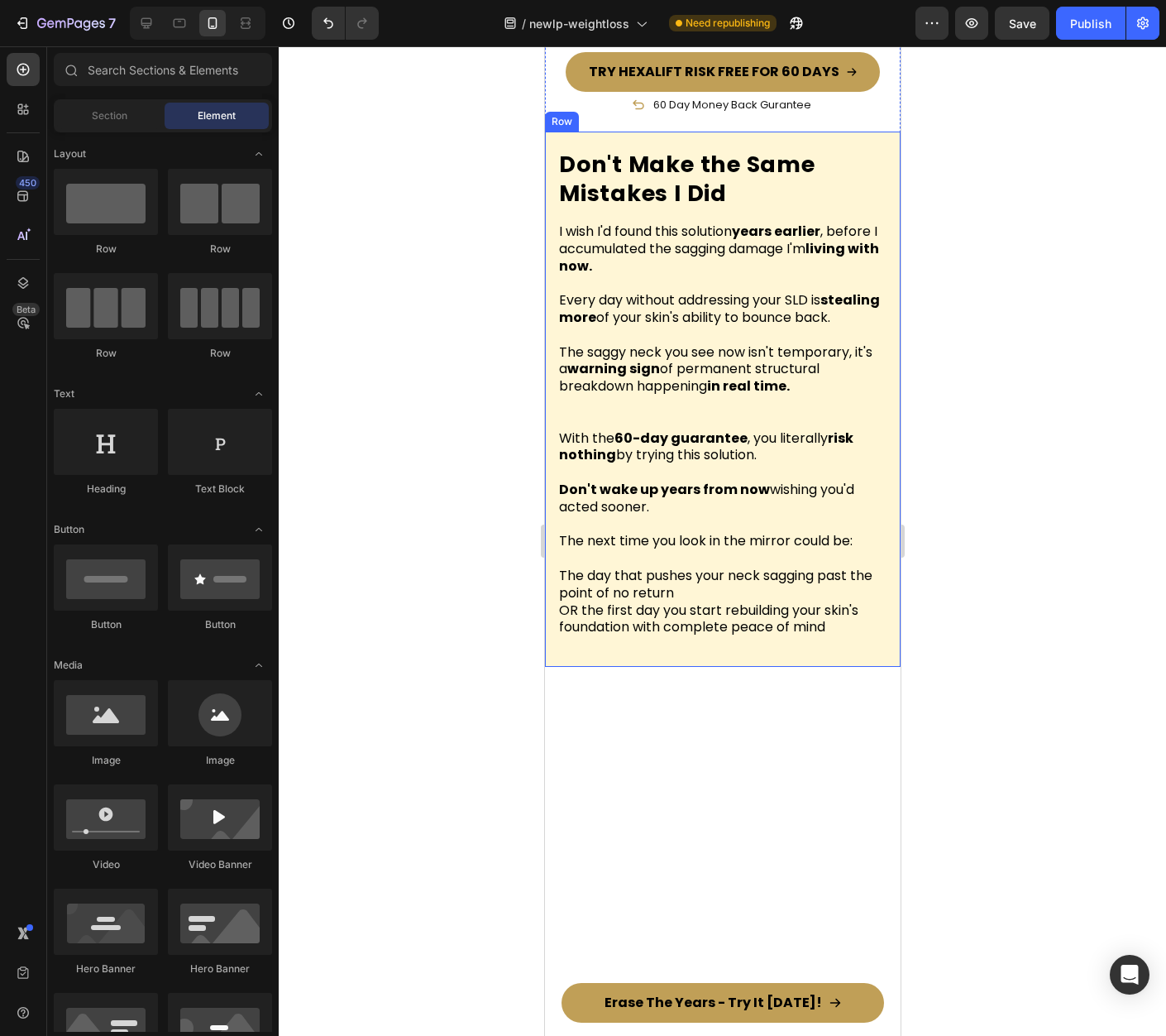
click at [1036, 576] on div at bounding box center [722, 541] width 888 height 989
click at [1014, 568] on div at bounding box center [722, 541] width 888 height 989
click at [739, 604] on p "The day that pushes your neck sagging past the point of no return OR the first …" at bounding box center [722, 602] width 327 height 69
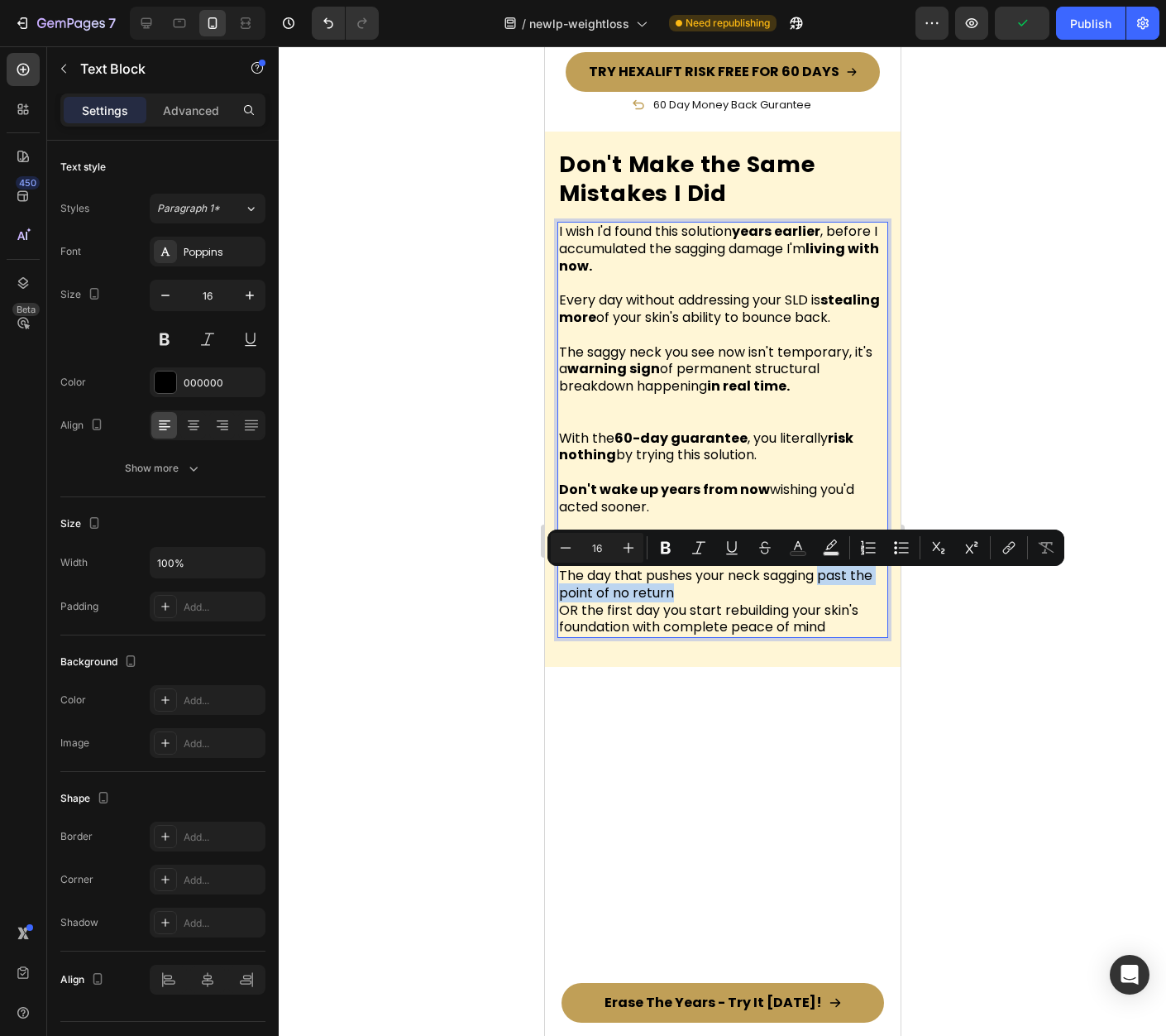
drag, startPoint x: 707, startPoint y: 602, endPoint x: 825, endPoint y: 587, distance: 118.9
click at [825, 587] on p "The day that pushes your neck sagging past the point of no return OR the first …" at bounding box center [722, 602] width 327 height 69
click at [712, 624] on p "The day that pushes your neck sagging past the point of no return OR the first …" at bounding box center [722, 602] width 327 height 69
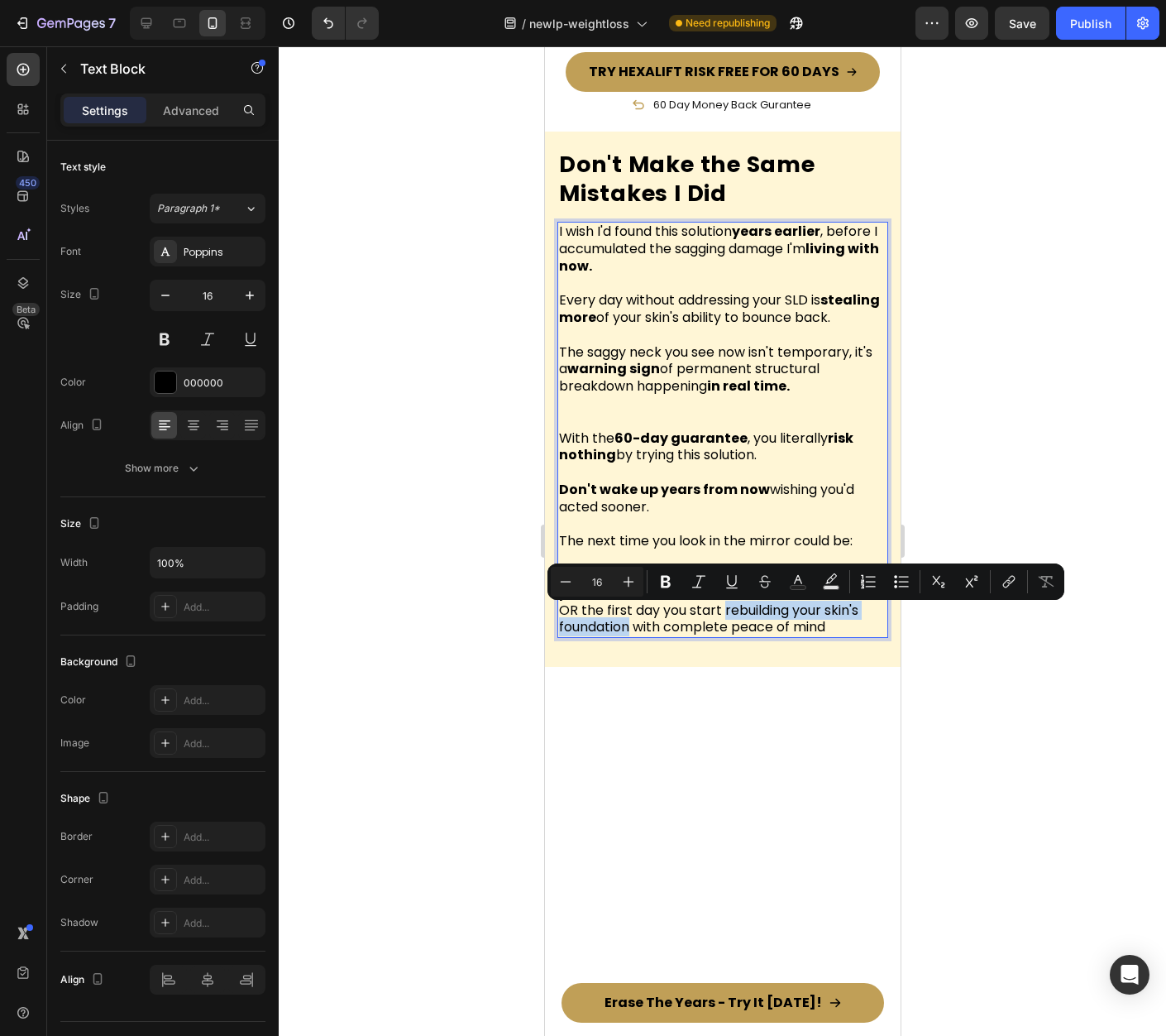
drag, startPoint x: 724, startPoint y: 616, endPoint x: 631, endPoint y: 633, distance: 94.5
click at [631, 633] on p "The day that pushes your neck sagging past the point of no return OR the first …" at bounding box center [722, 602] width 327 height 69
click at [767, 636] on p "The day that pushes your neck sagging past the point of no return OR the first …" at bounding box center [722, 602] width 327 height 69
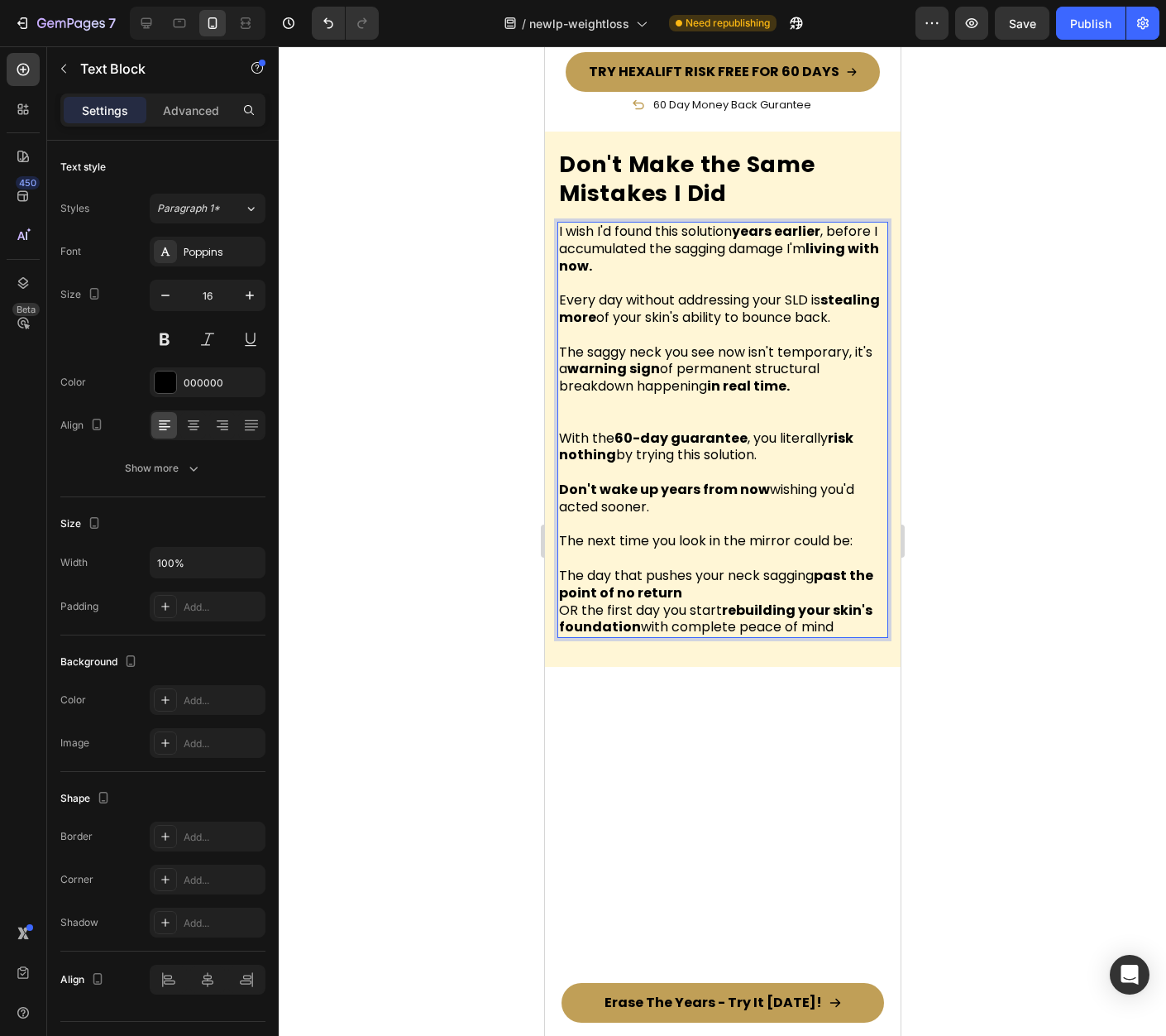
drag, startPoint x: 735, startPoint y: 636, endPoint x: 832, endPoint y: 634, distance: 97.0
click at [832, 634] on p "The day that pushes your neck sagging past the point of no return OR the first …" at bounding box center [722, 602] width 327 height 69
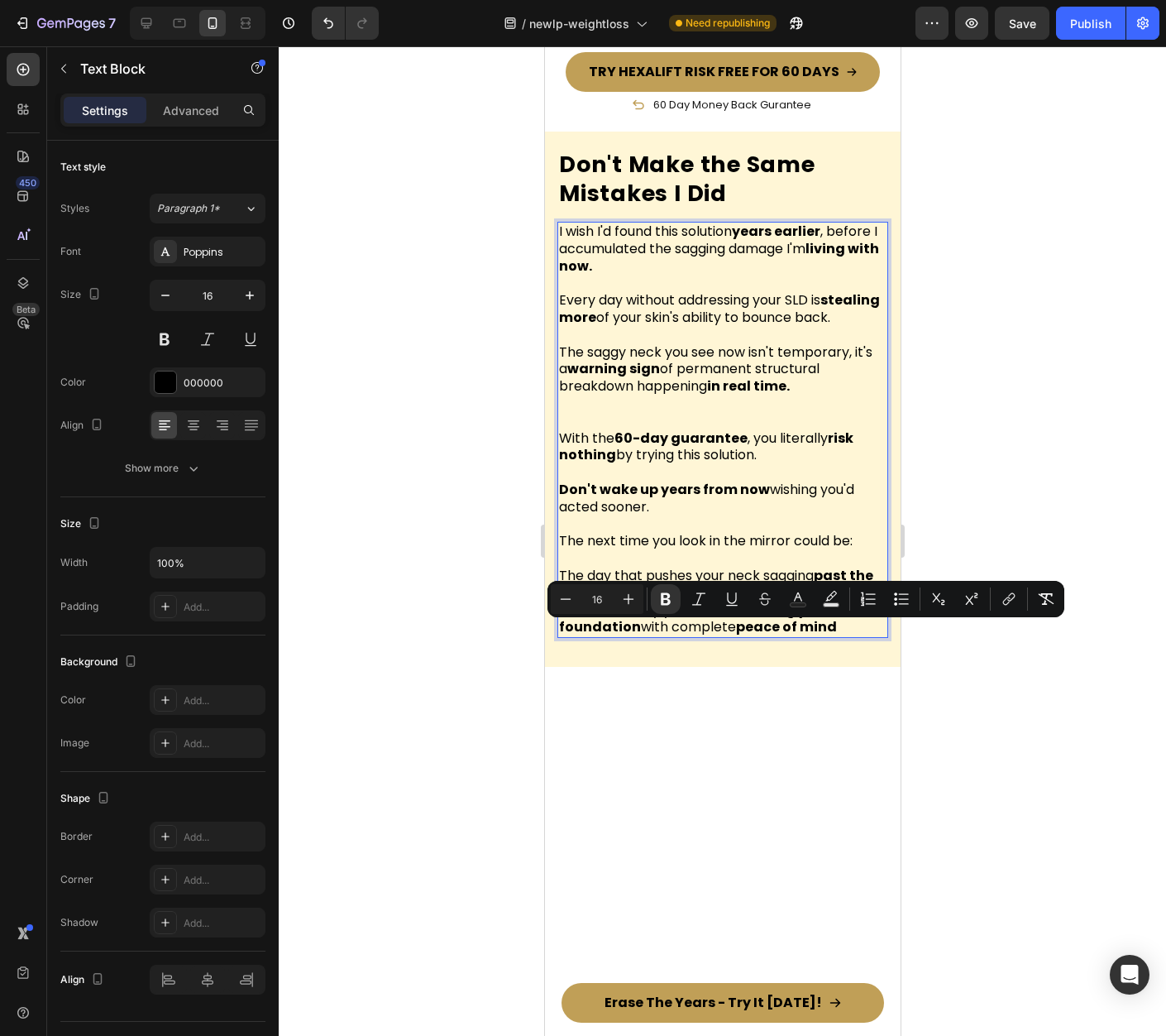
click at [842, 636] on p "The day that pushes your neck sagging past the point of no return OR the first …" at bounding box center [722, 602] width 327 height 69
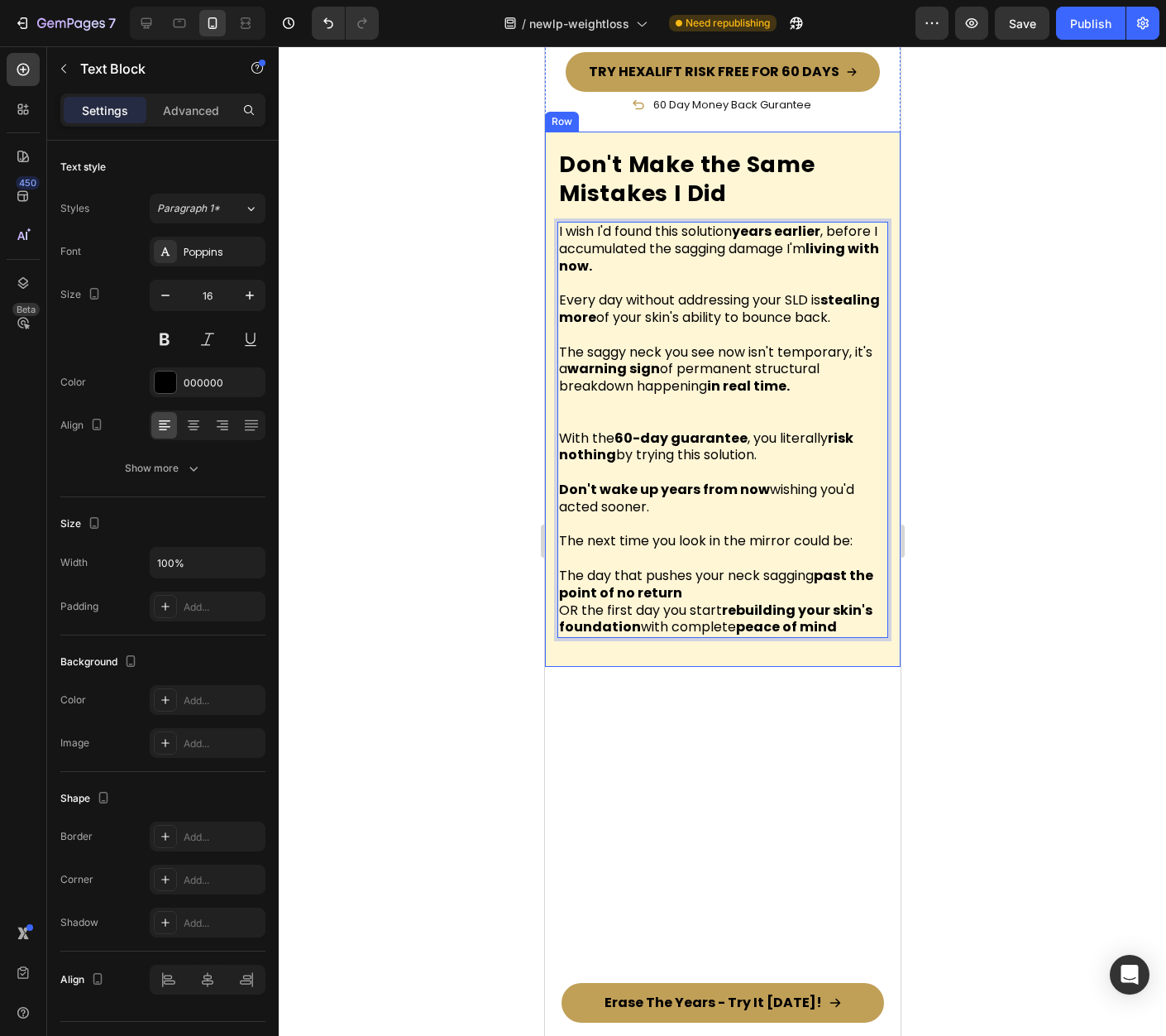
click at [994, 641] on div at bounding box center [722, 541] width 888 height 989
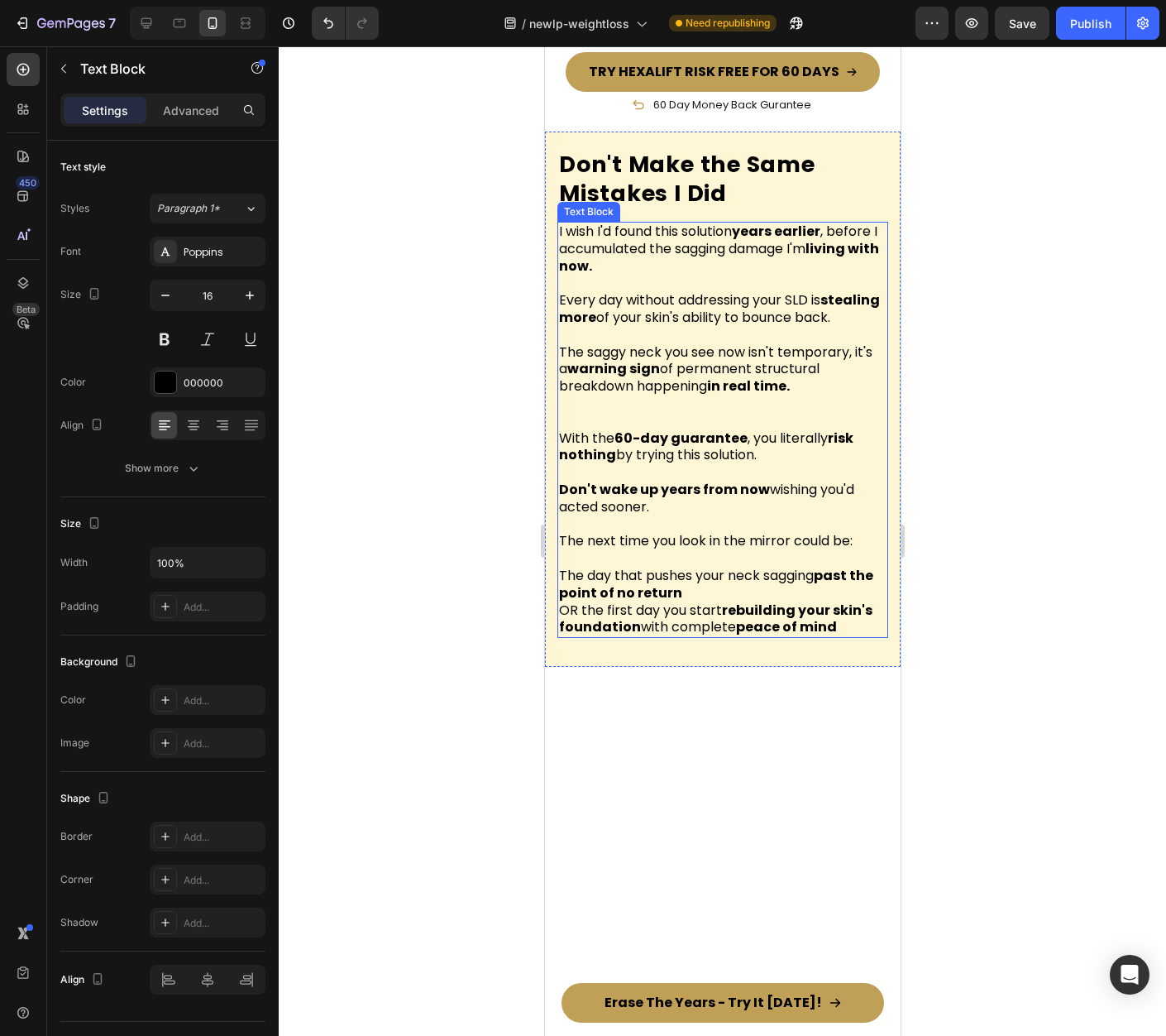
click at [706, 606] on p "The day that pushes your neck sagging past the point of no return OR the first …" at bounding box center [722, 602] width 327 height 69
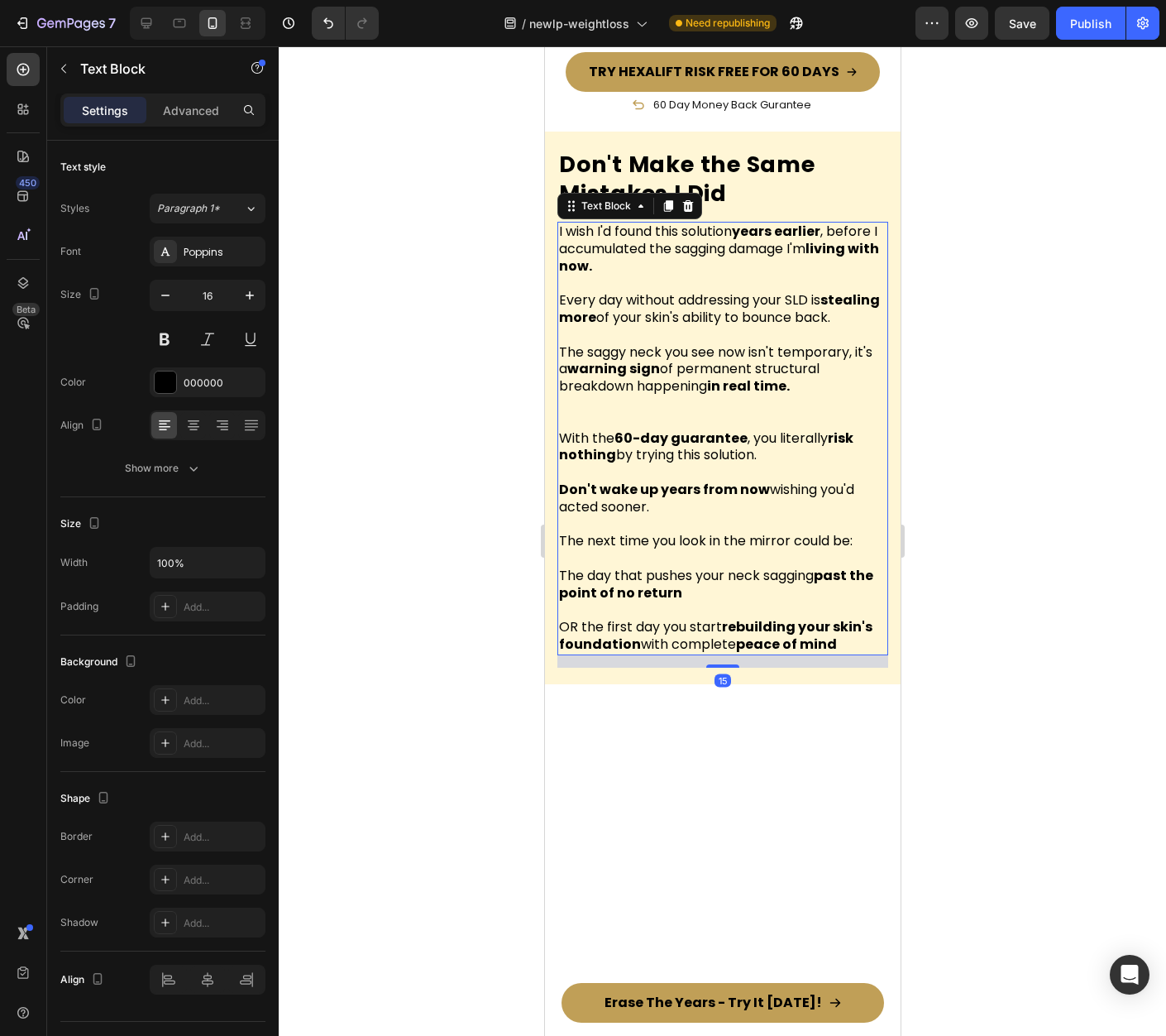
click at [990, 575] on div at bounding box center [722, 541] width 888 height 989
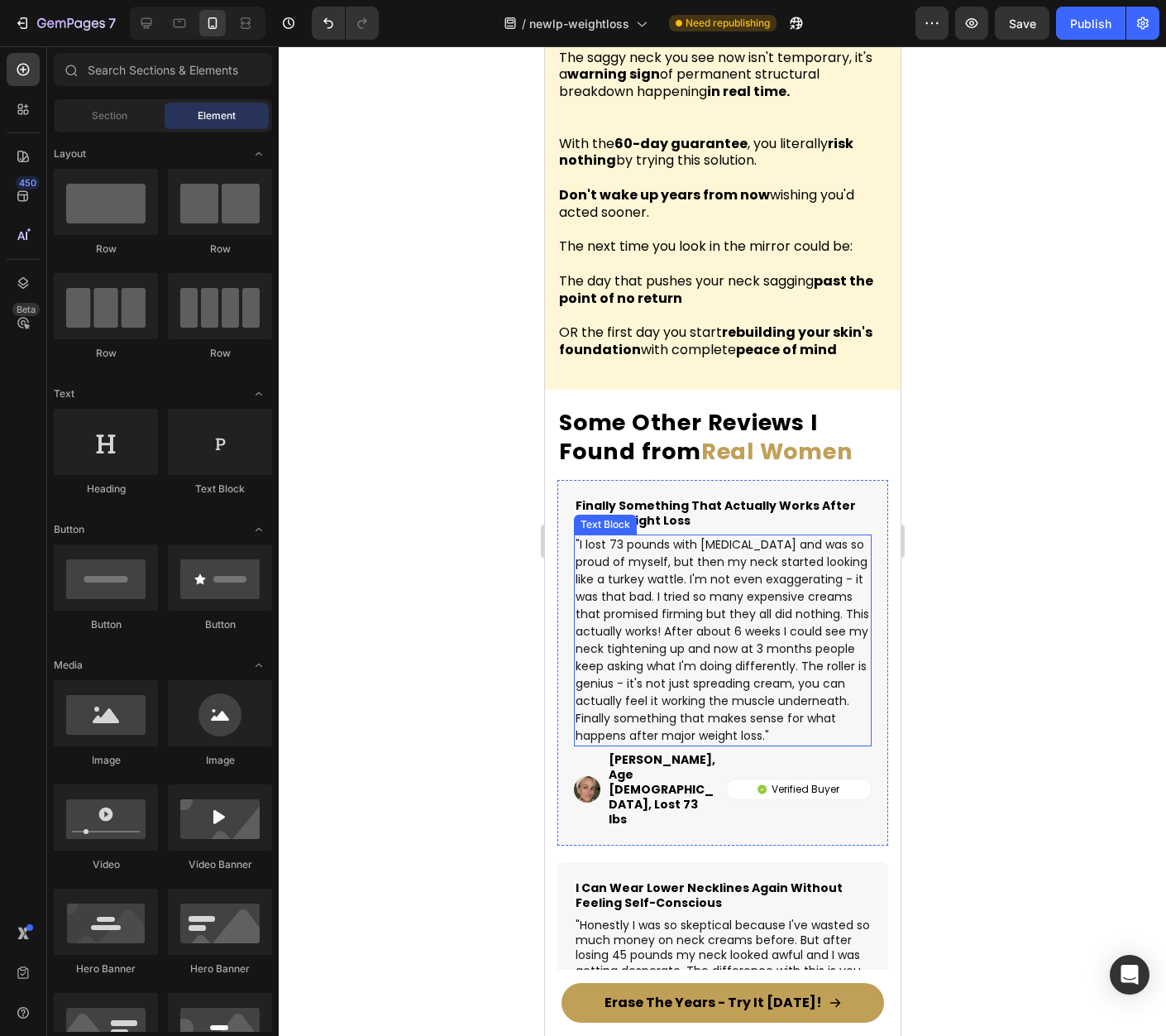
scroll to position [11749, 0]
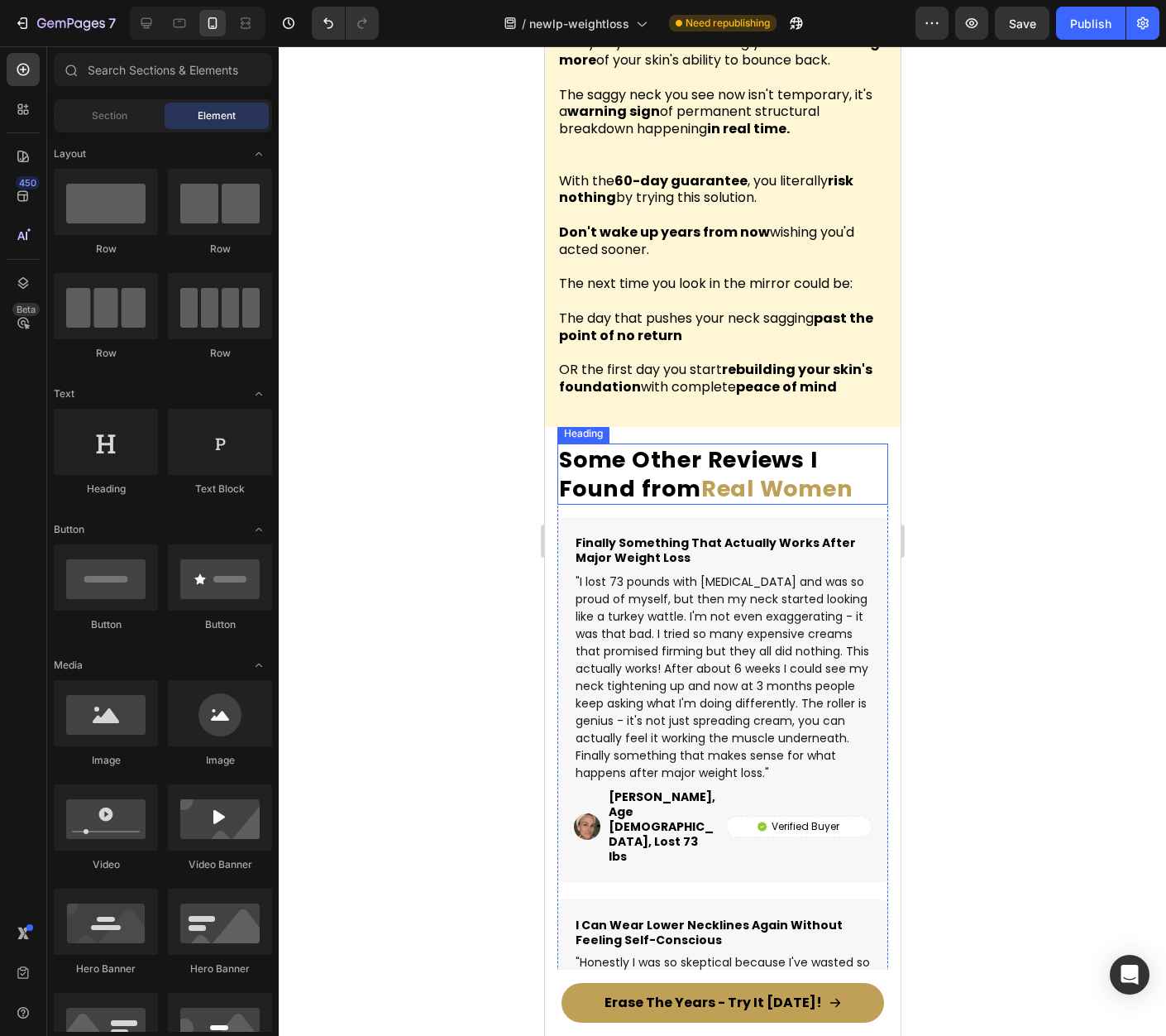
click at [752, 504] on span "Real Women" at bounding box center [776, 488] width 152 height 31
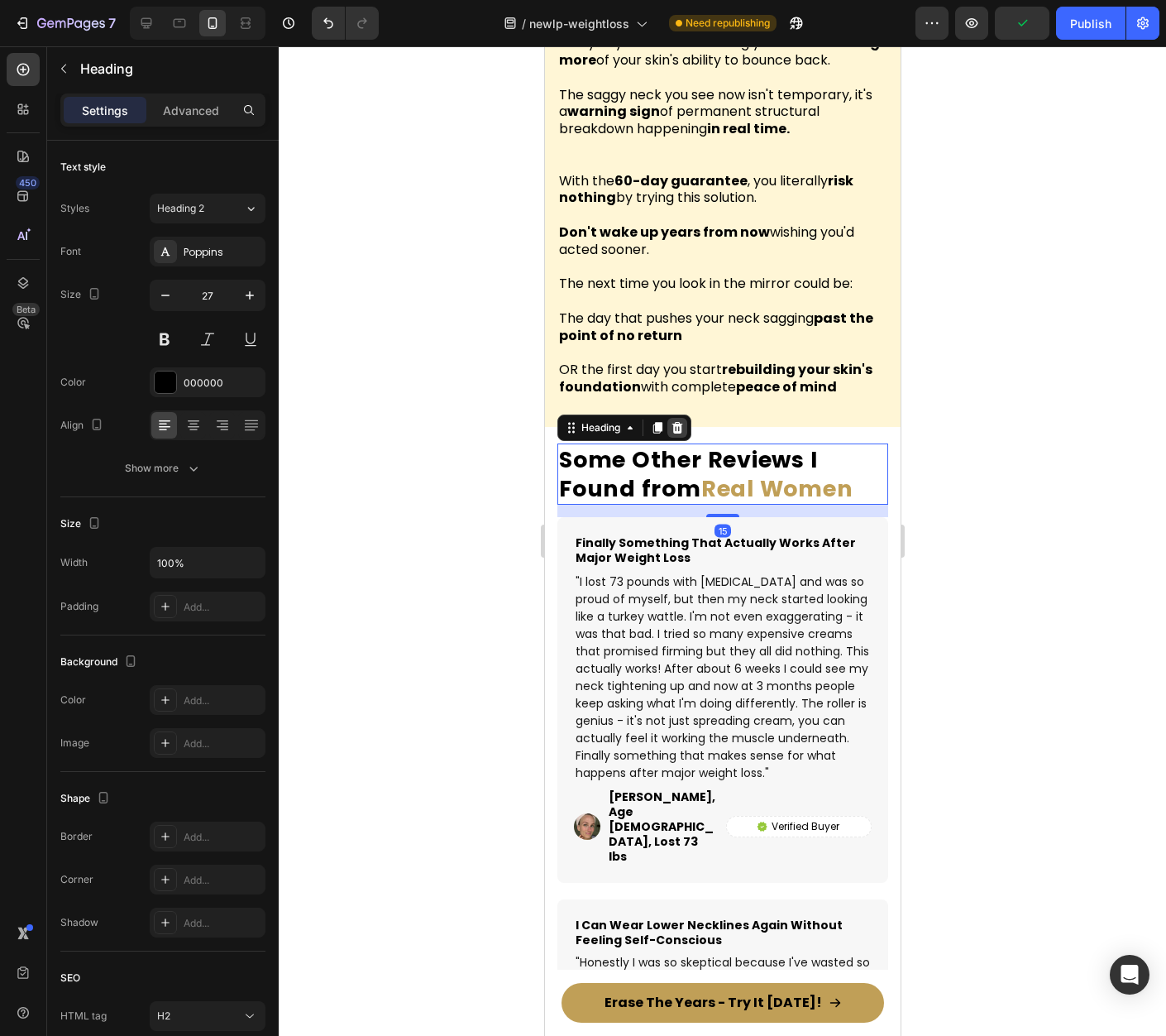
click at [675, 432] on icon at bounding box center [677, 428] width 11 height 12
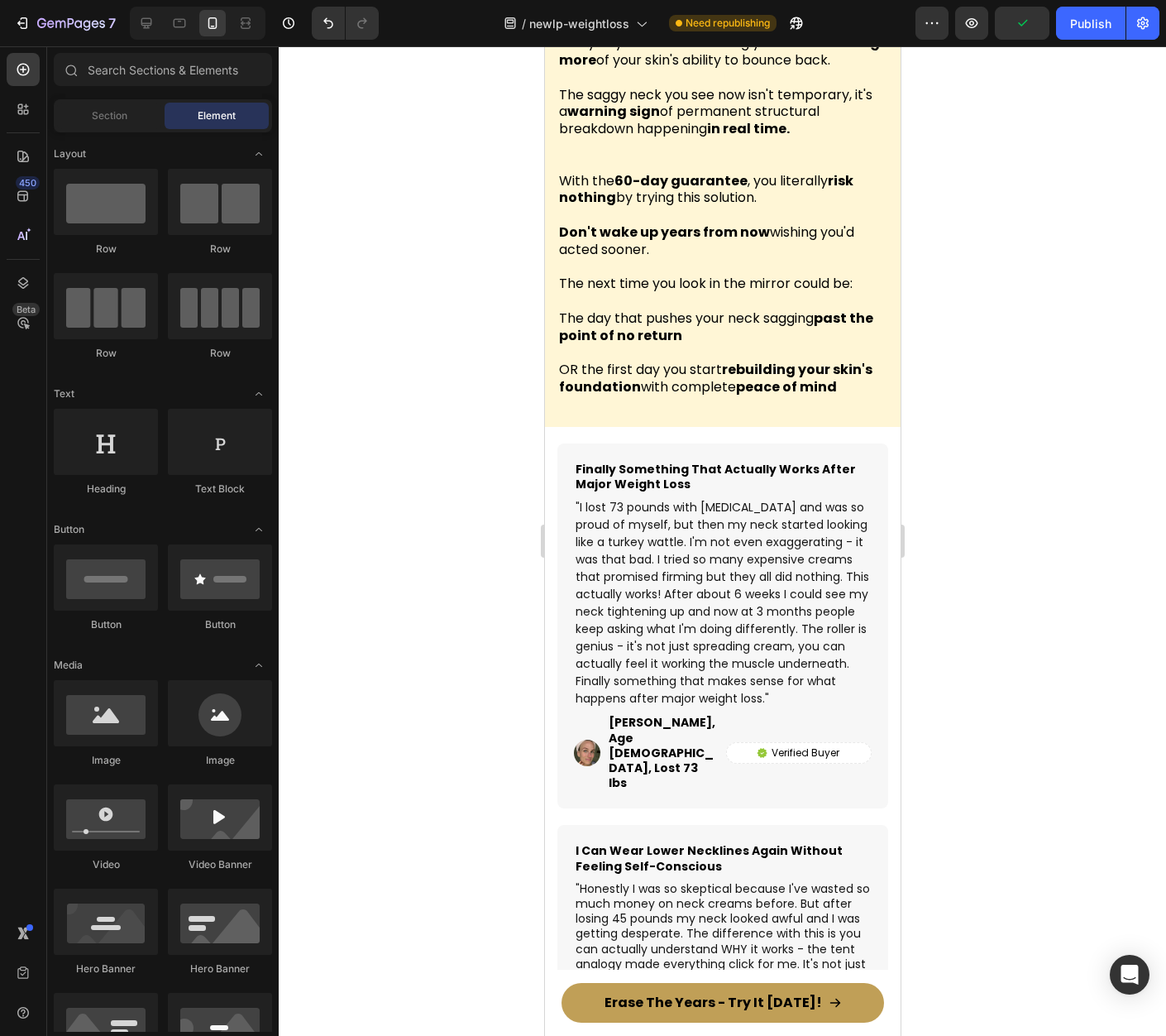
click at [1042, 435] on div at bounding box center [722, 541] width 888 height 989
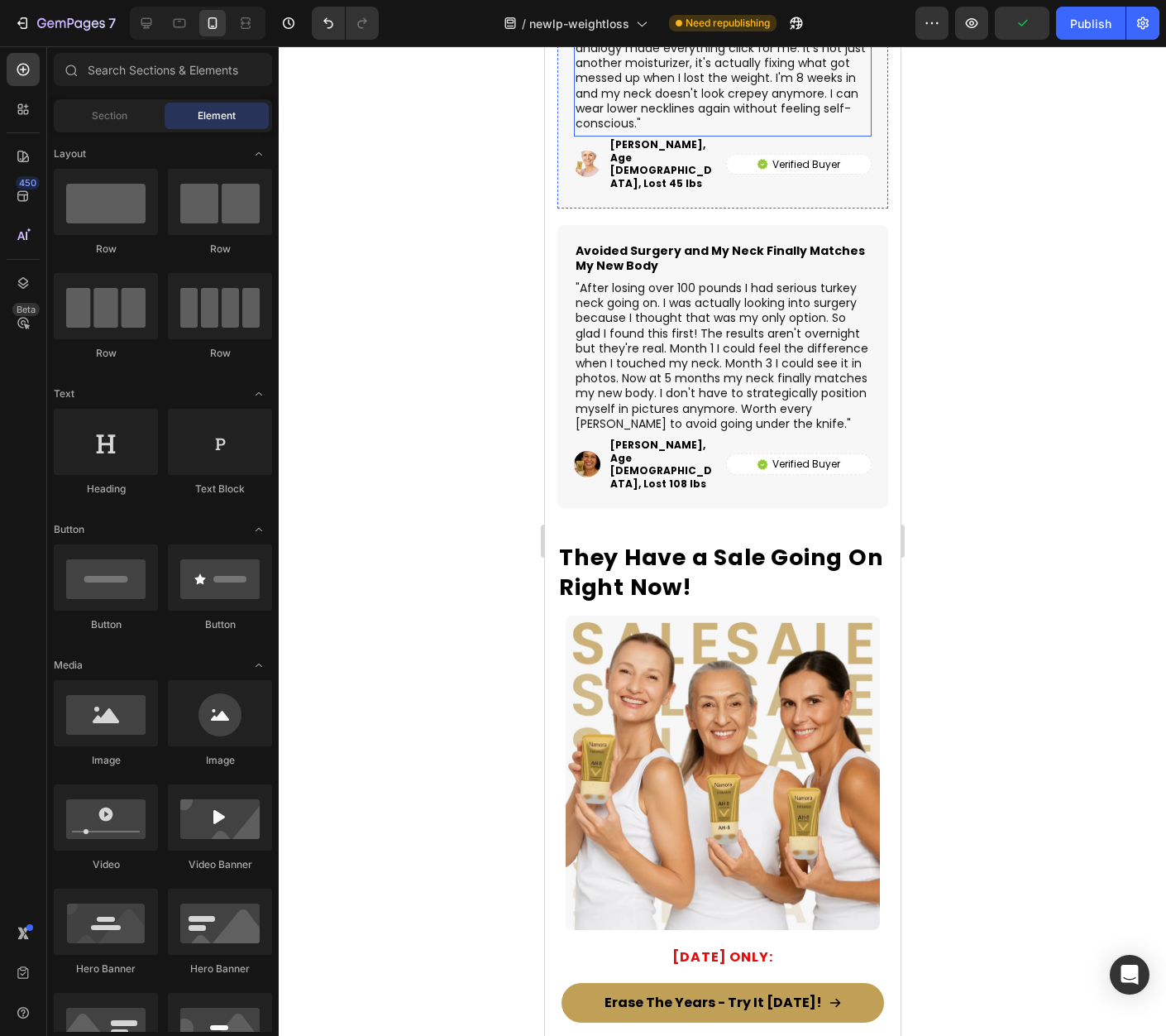
scroll to position [12946, 0]
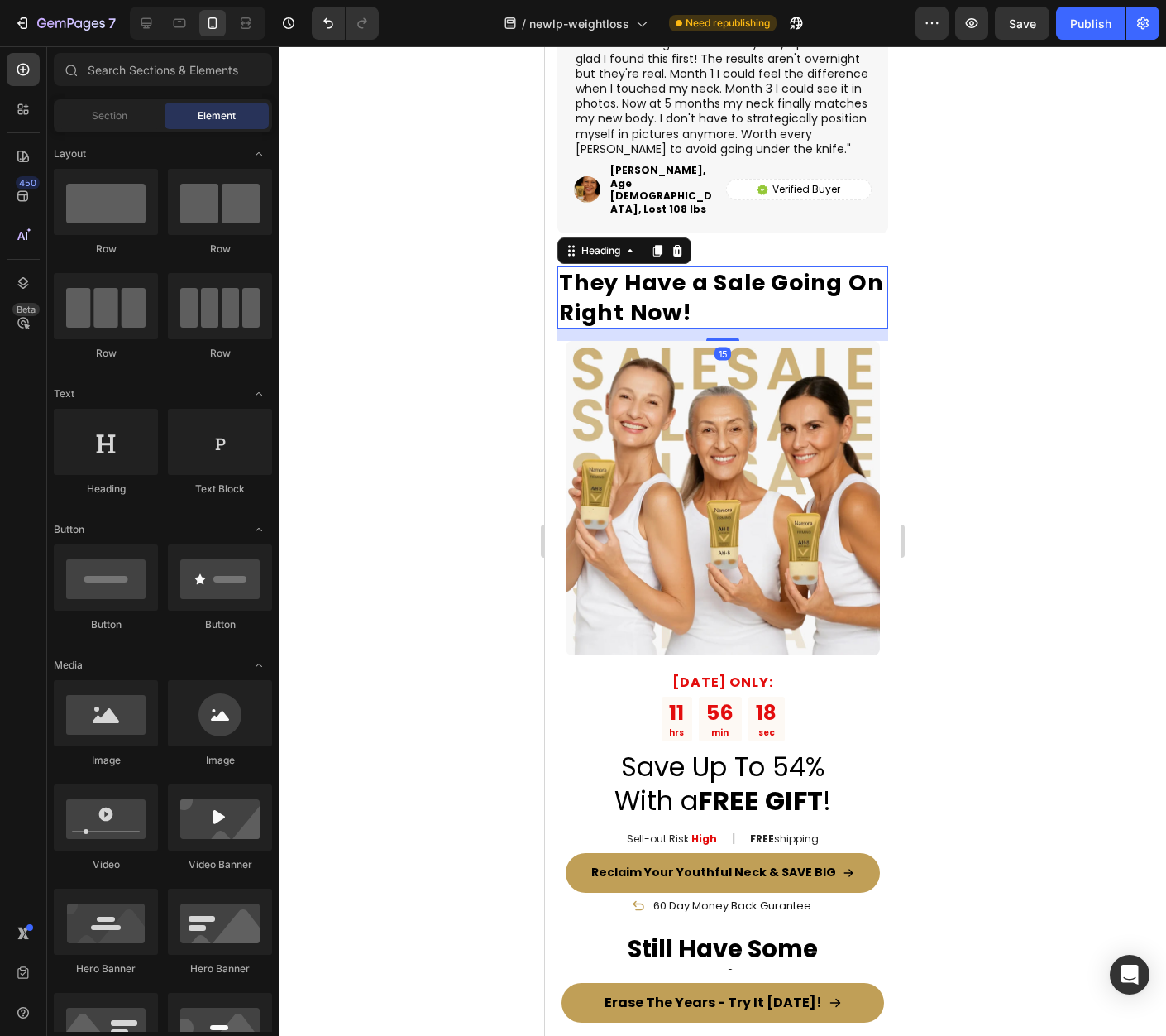
click at [699, 266] on h2 "They Have a Sale Going On Right Now!" at bounding box center [722, 297] width 331 height 62
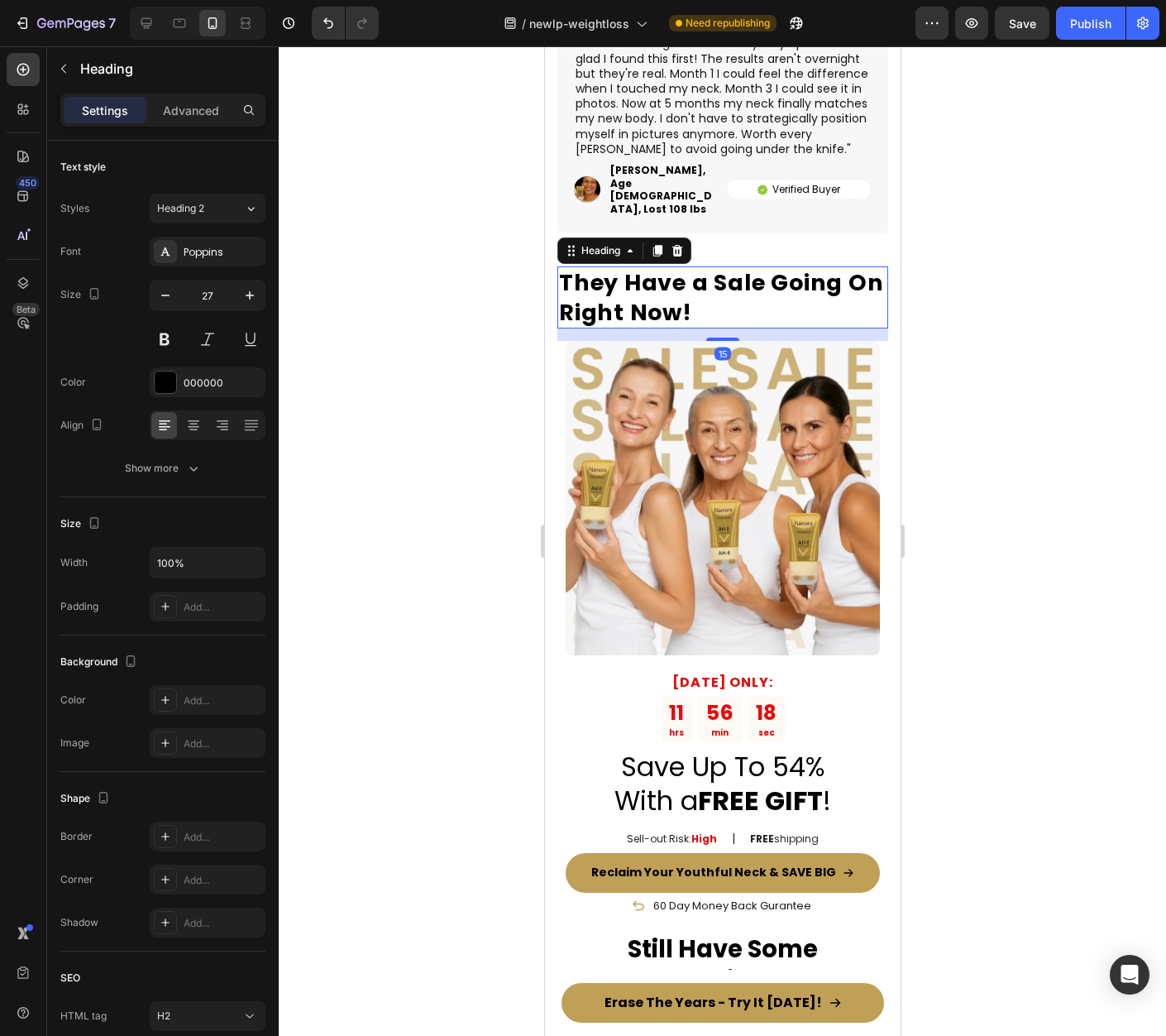
click at [699, 266] on h2 "They Have a Sale Going On Right Now!" at bounding box center [722, 297] width 331 height 62
click at [699, 268] on p "They Have a Sale Going On Right Now!" at bounding box center [722, 297] width 327 height 58
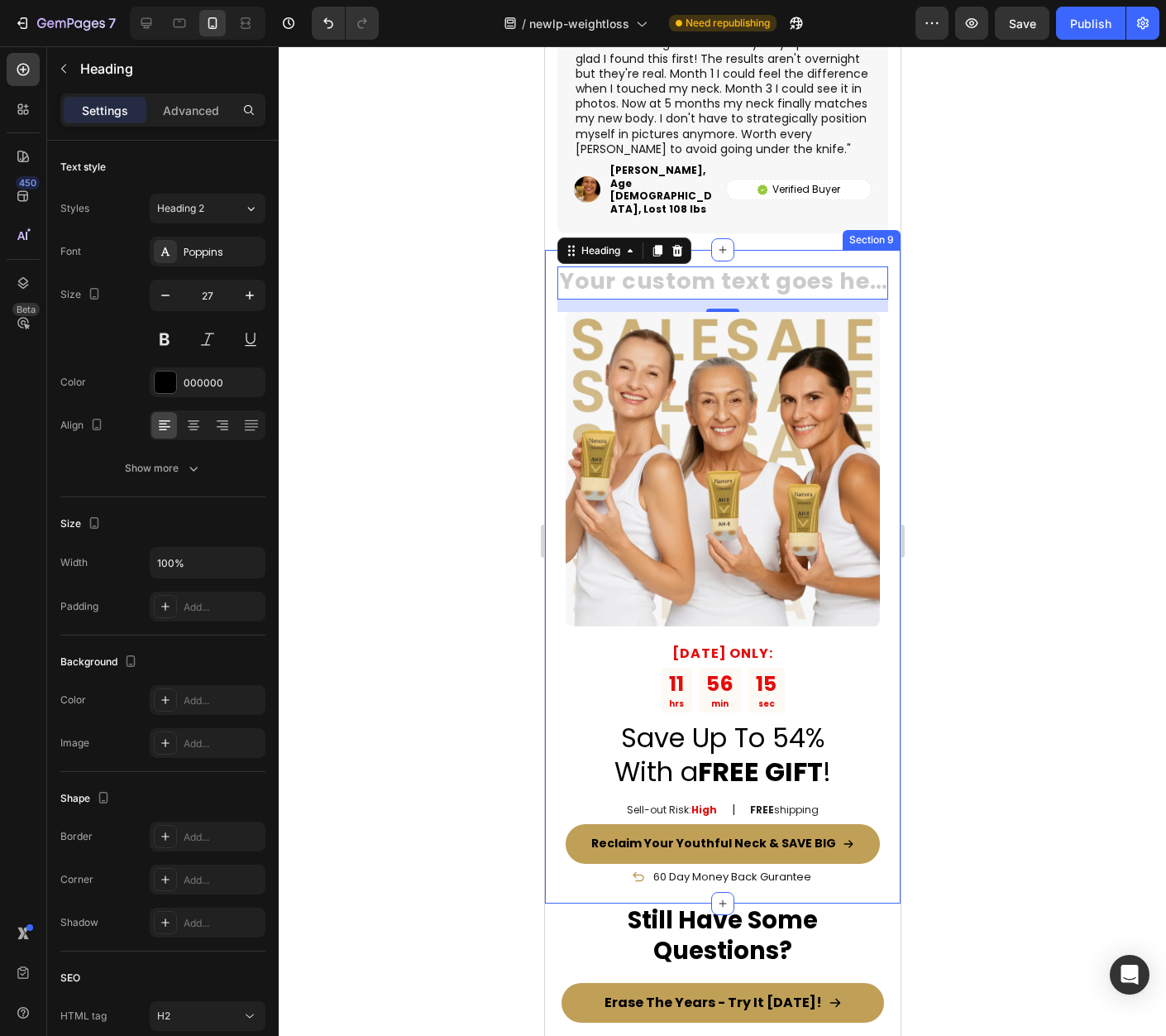
click at [981, 247] on div at bounding box center [722, 541] width 888 height 989
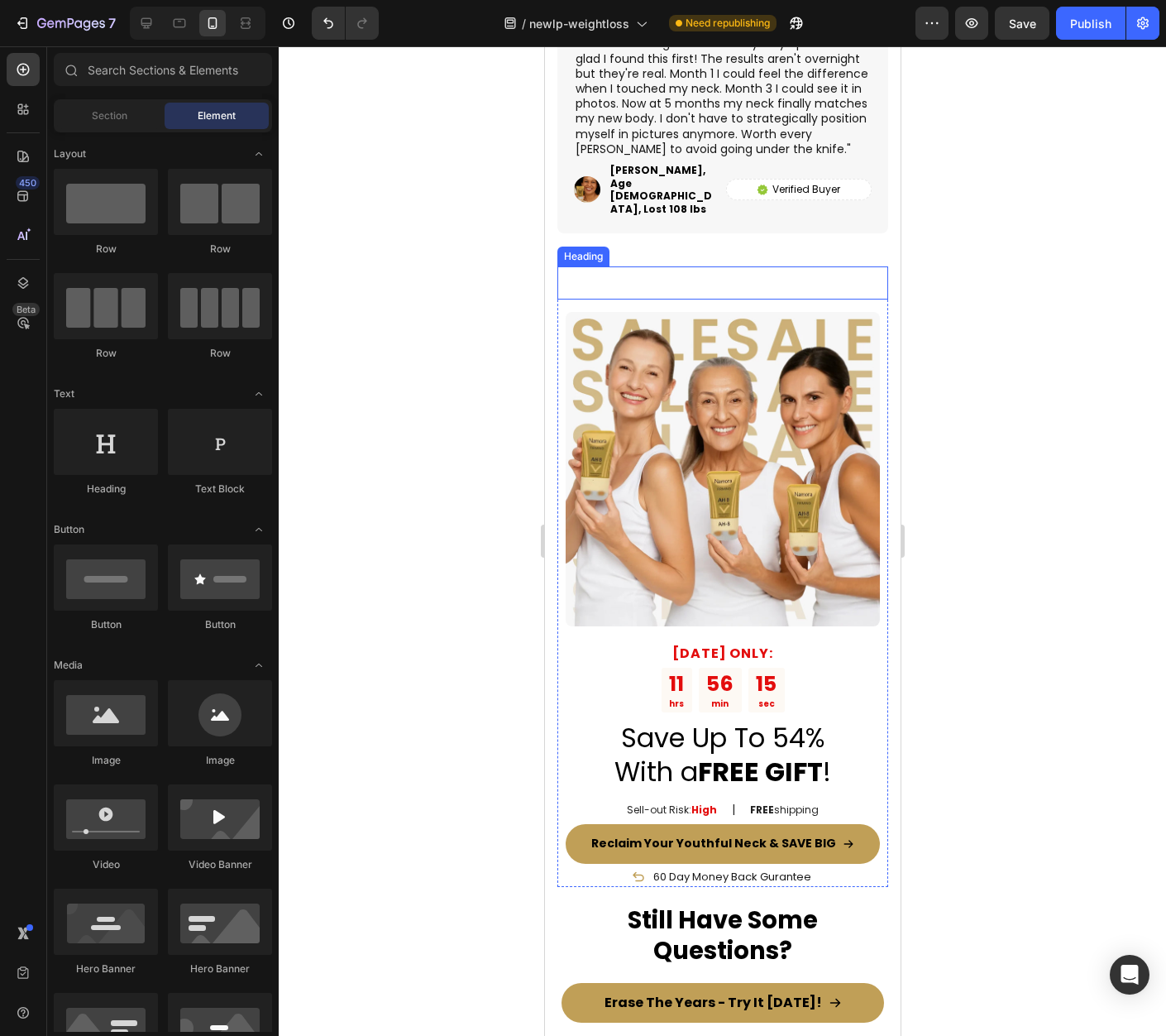
click at [764, 268] on p "Rich Text Editor. Editing area: main" at bounding box center [722, 282] width 327 height 29
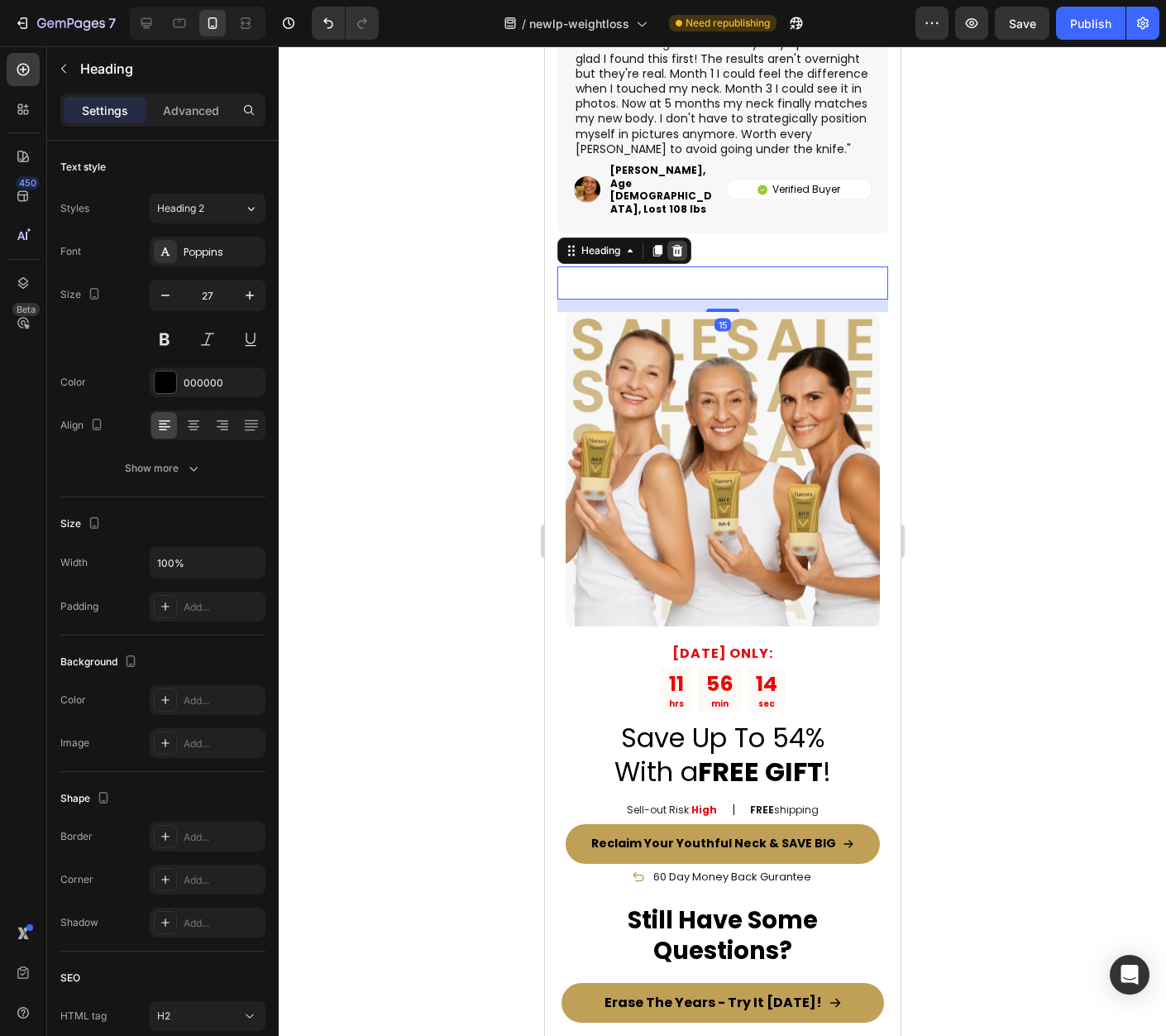
click at [673, 245] on icon at bounding box center [677, 251] width 11 height 12
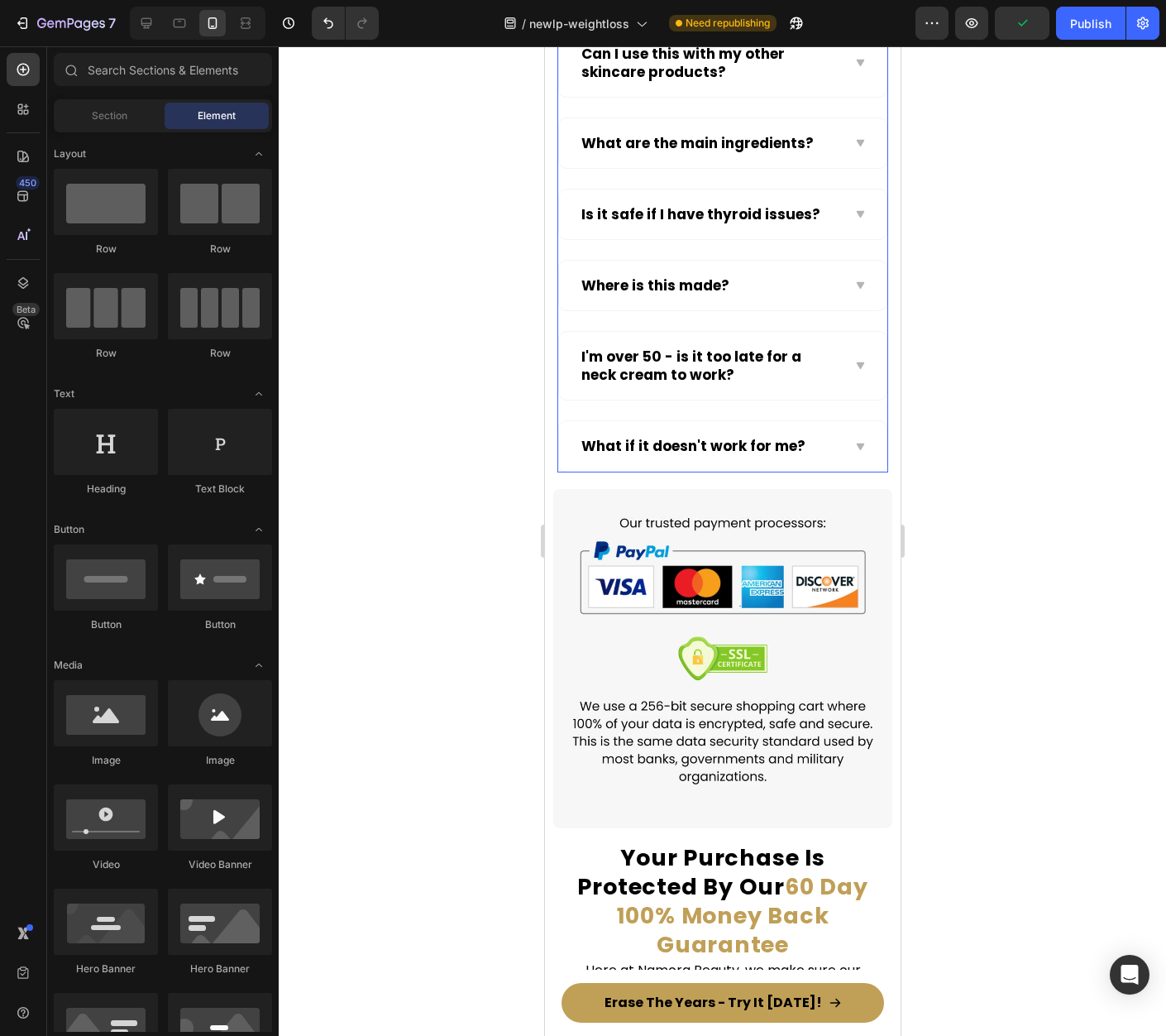
scroll to position [14975, 0]
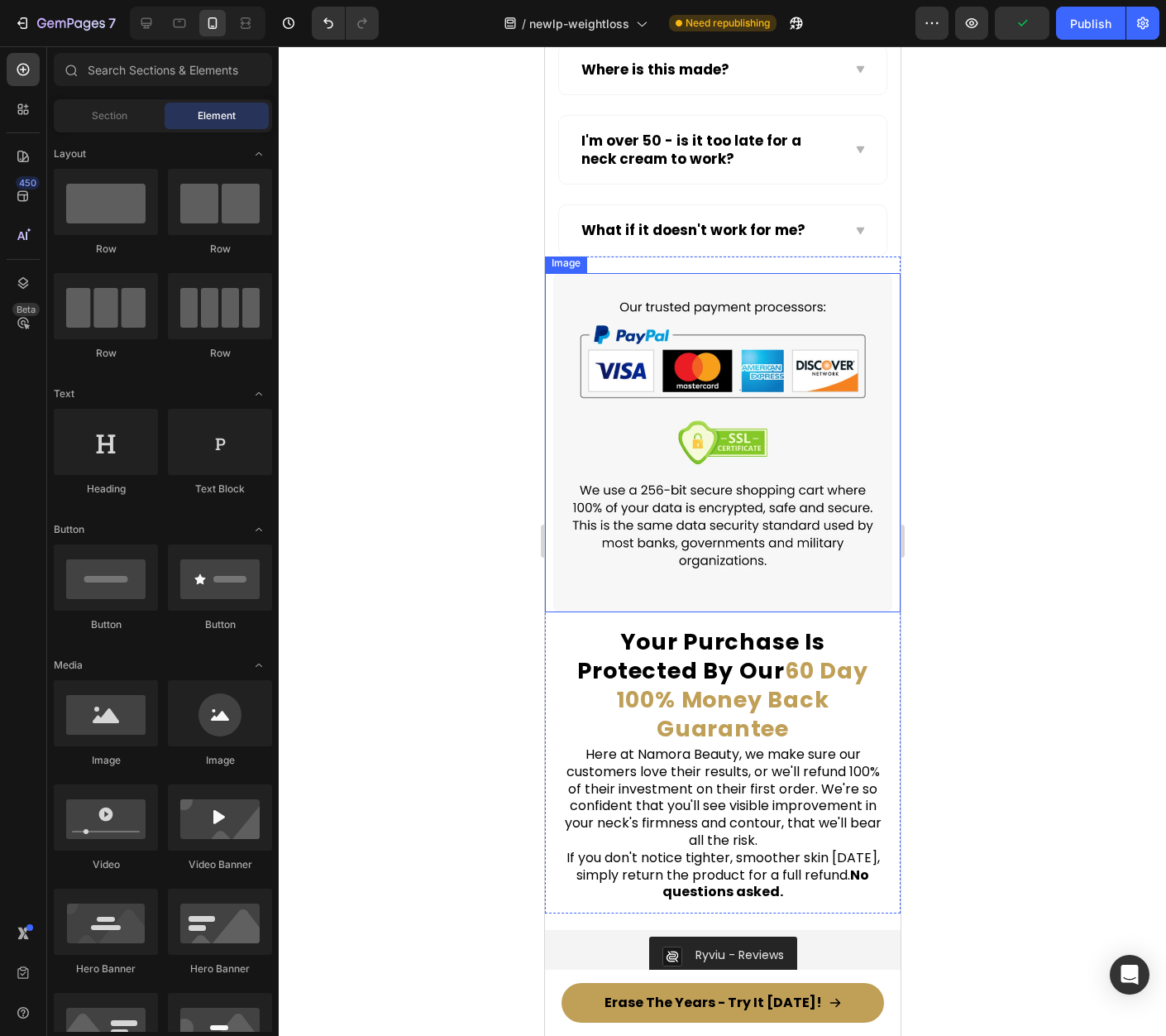
click at [802, 480] on img at bounding box center [722, 442] width 339 height 339
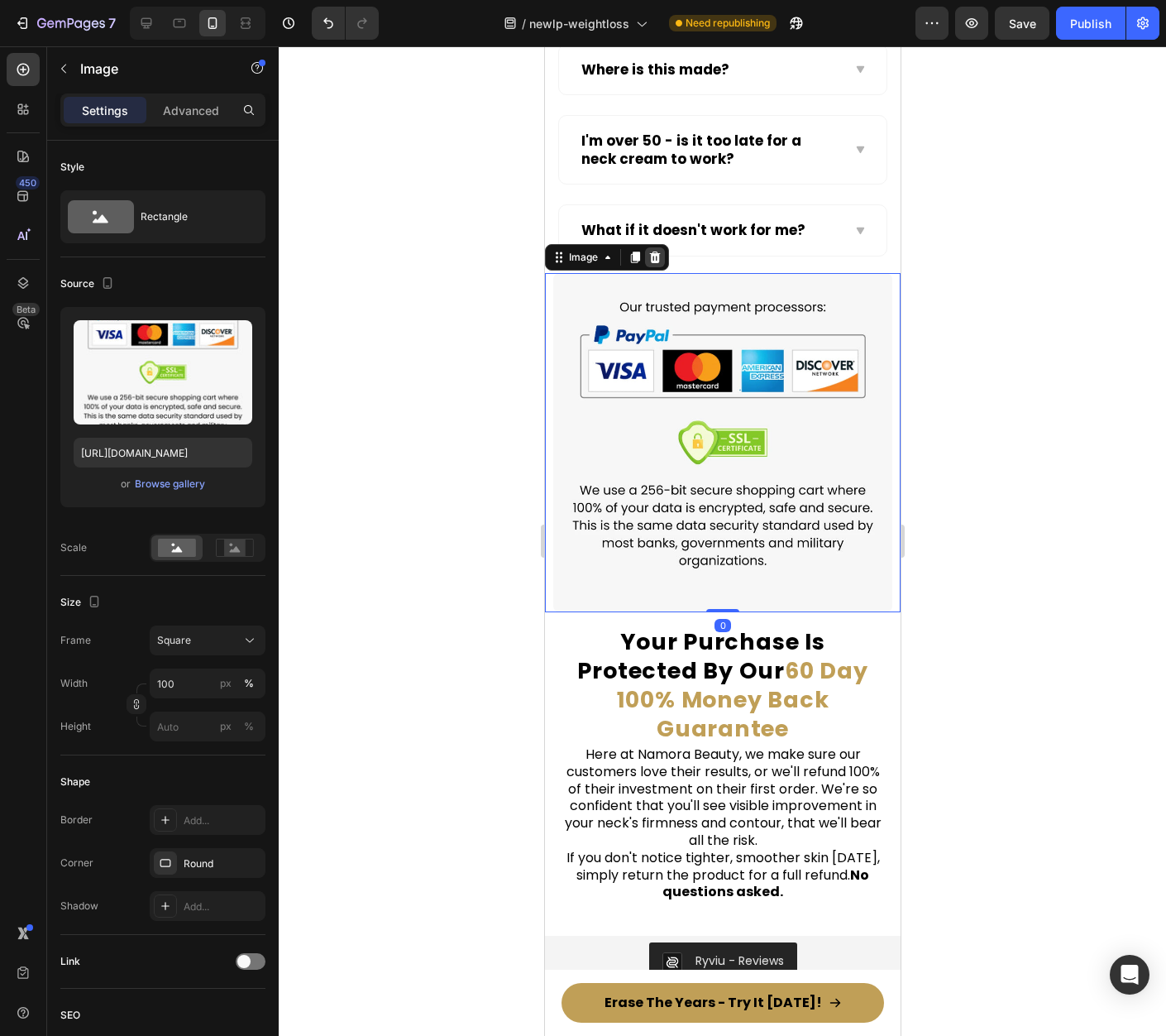
click at [655, 257] on icon at bounding box center [653, 257] width 13 height 13
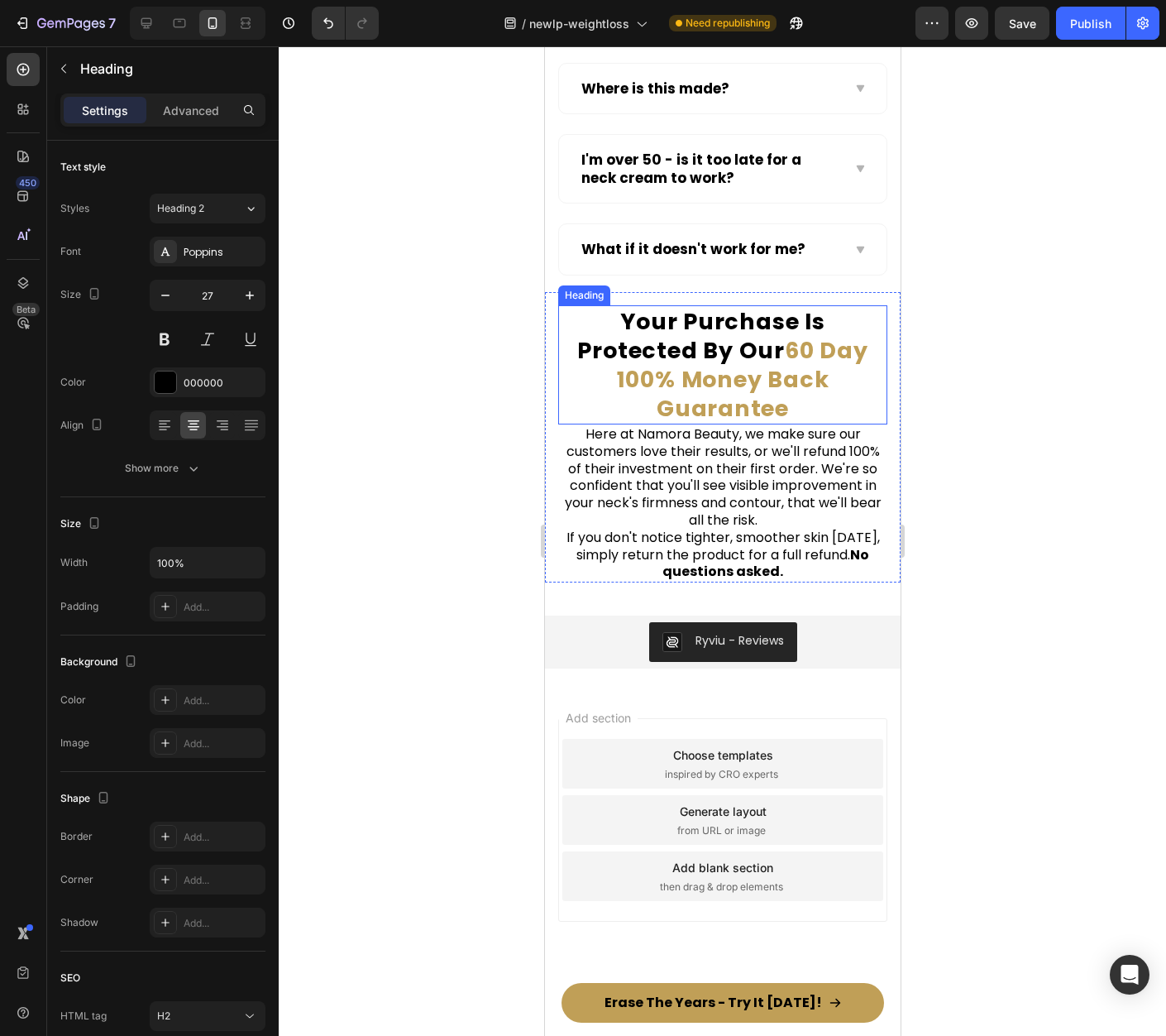
click at [756, 402] on span "60 Day 100% Money Back Guarantee" at bounding box center [742, 379] width 251 height 88
click at [882, 510] on div "Your Purchase Is Protected By Our 60 Day 100% Money Back Guarantee Heading 0 He…" at bounding box center [722, 437] width 356 height 291
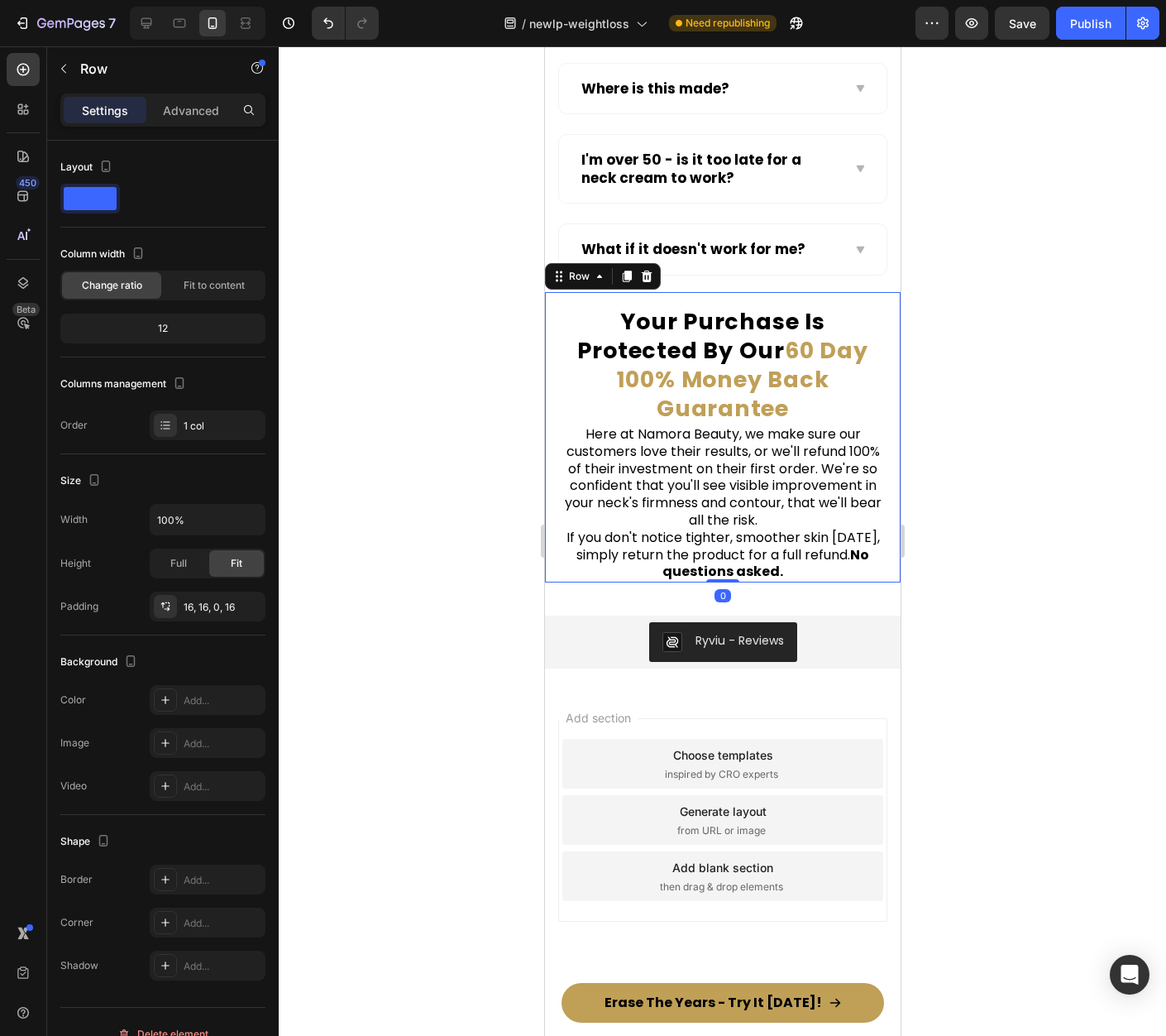
click at [640, 271] on icon at bounding box center [645, 275] width 13 height 13
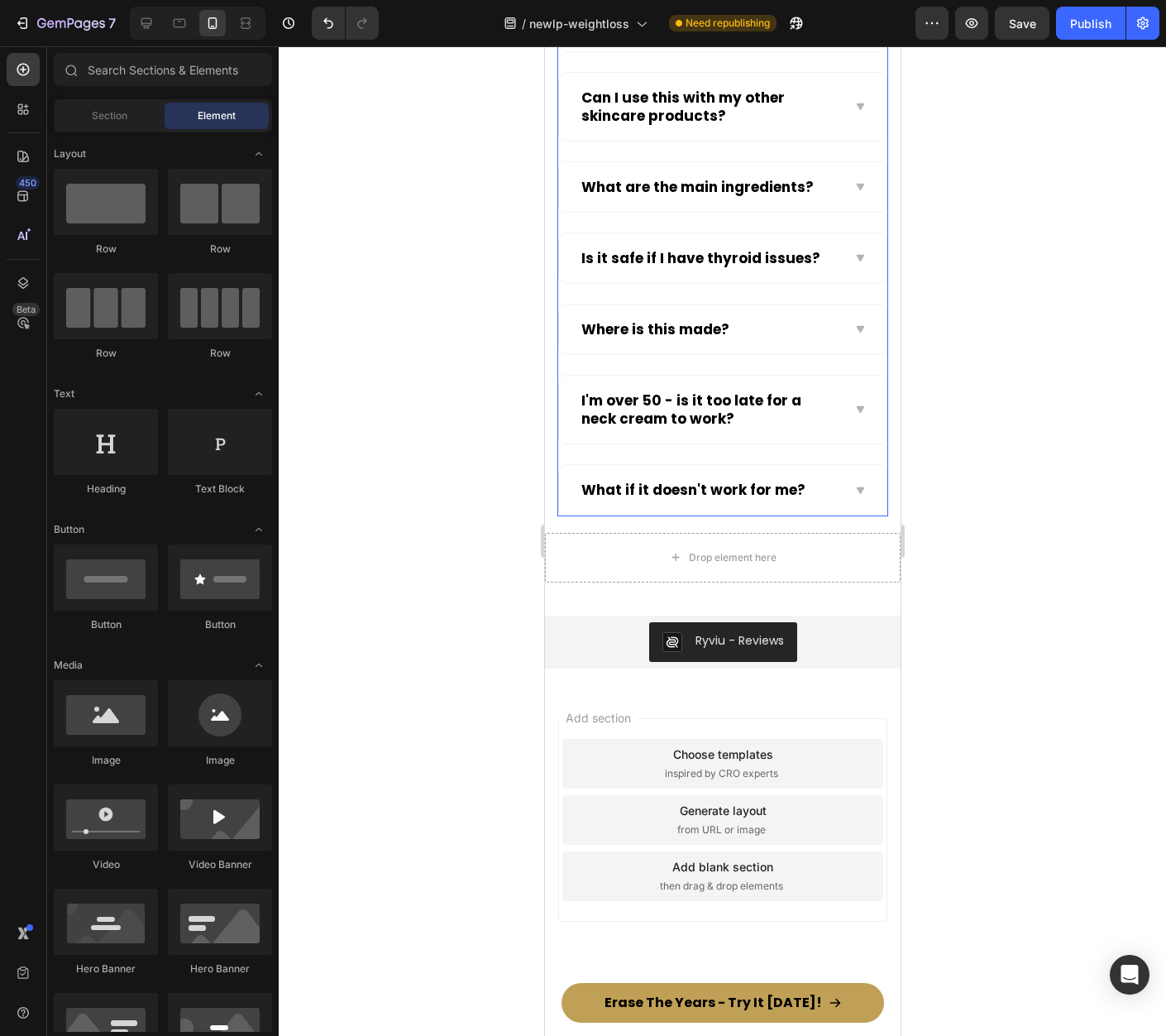
scroll to position [14715, 0]
click at [798, 558] on div "Drop element here" at bounding box center [722, 558] width 356 height 50
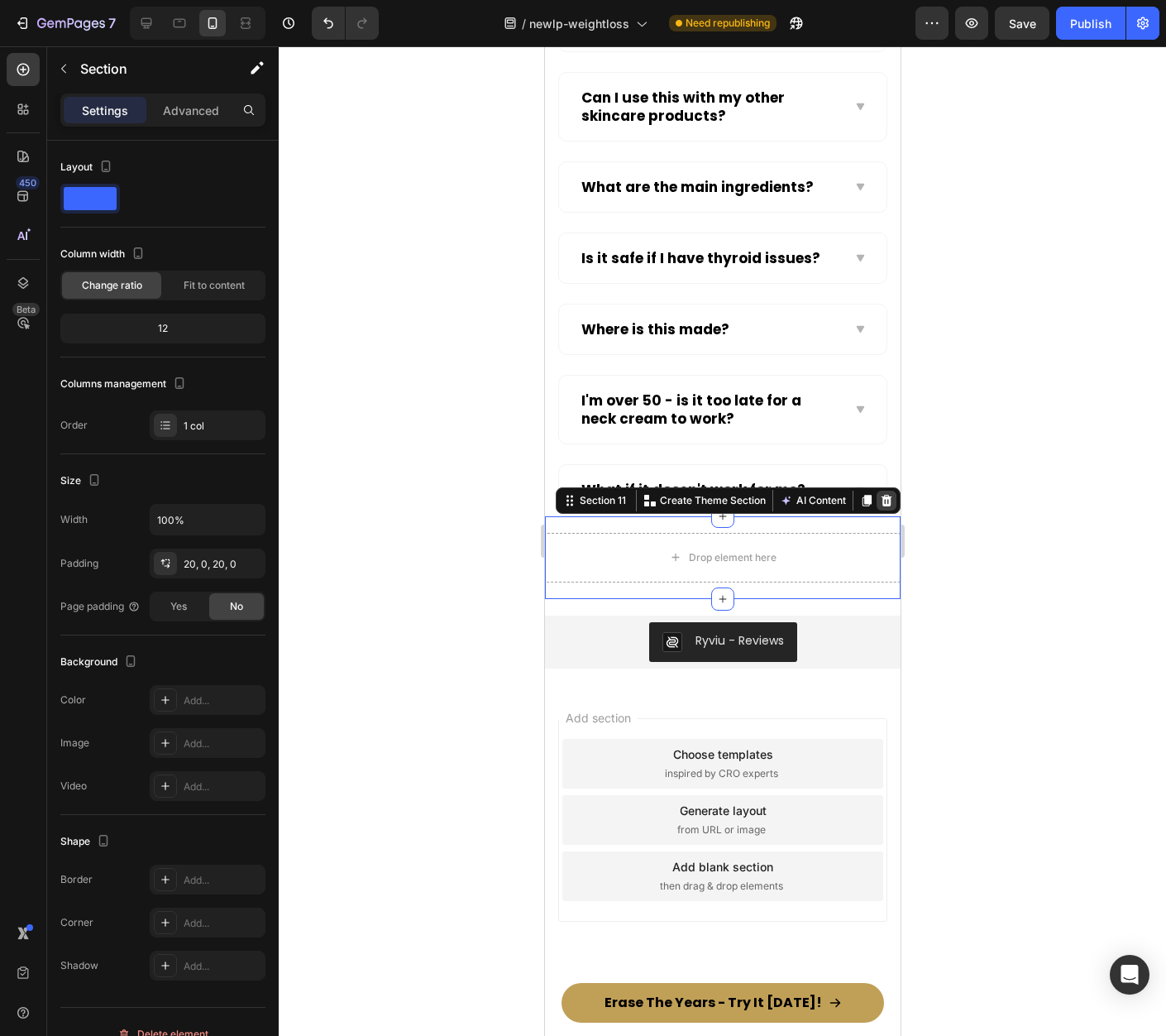
click at [882, 497] on div at bounding box center [886, 500] width 20 height 20
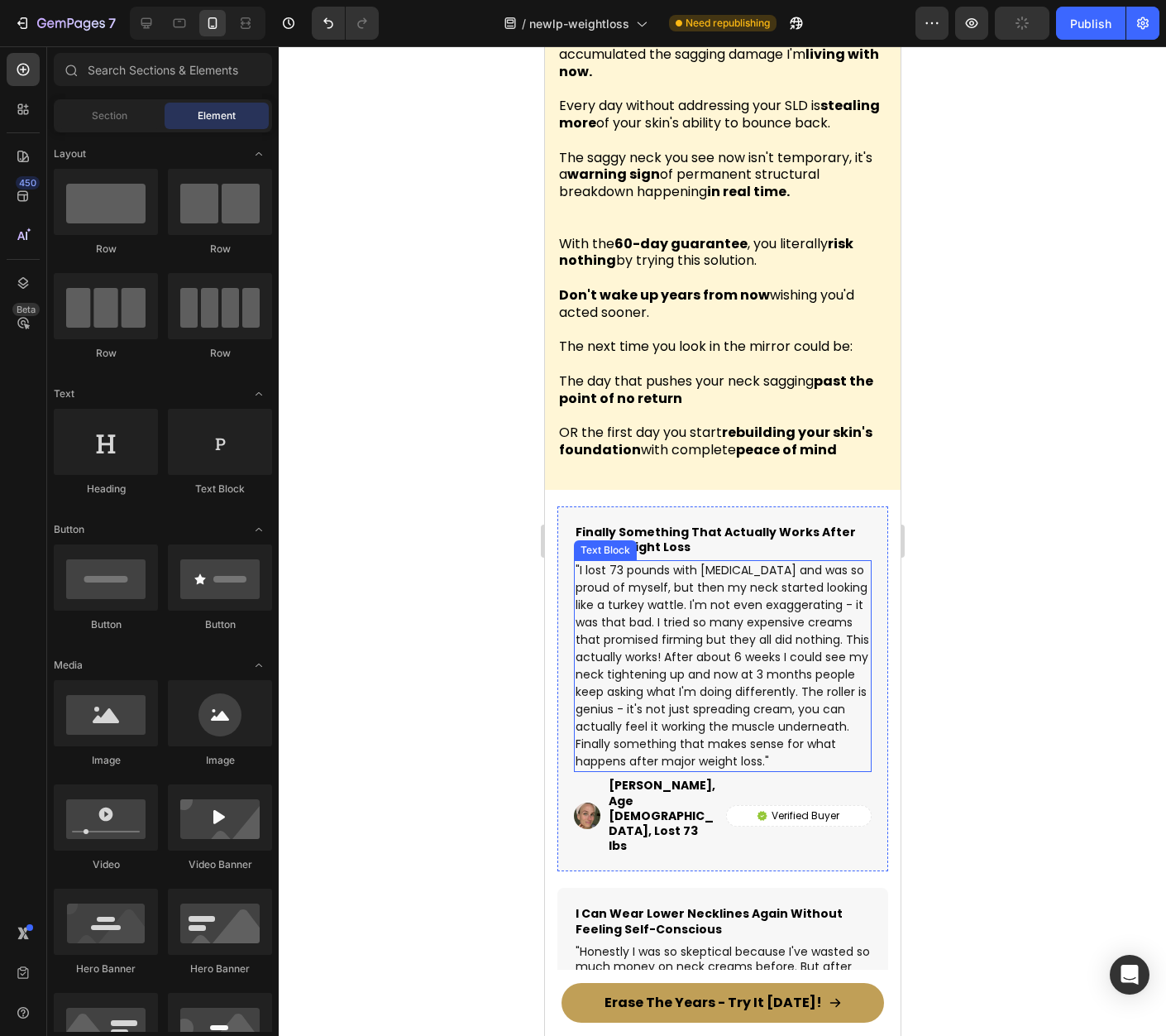
scroll to position [11562, 0]
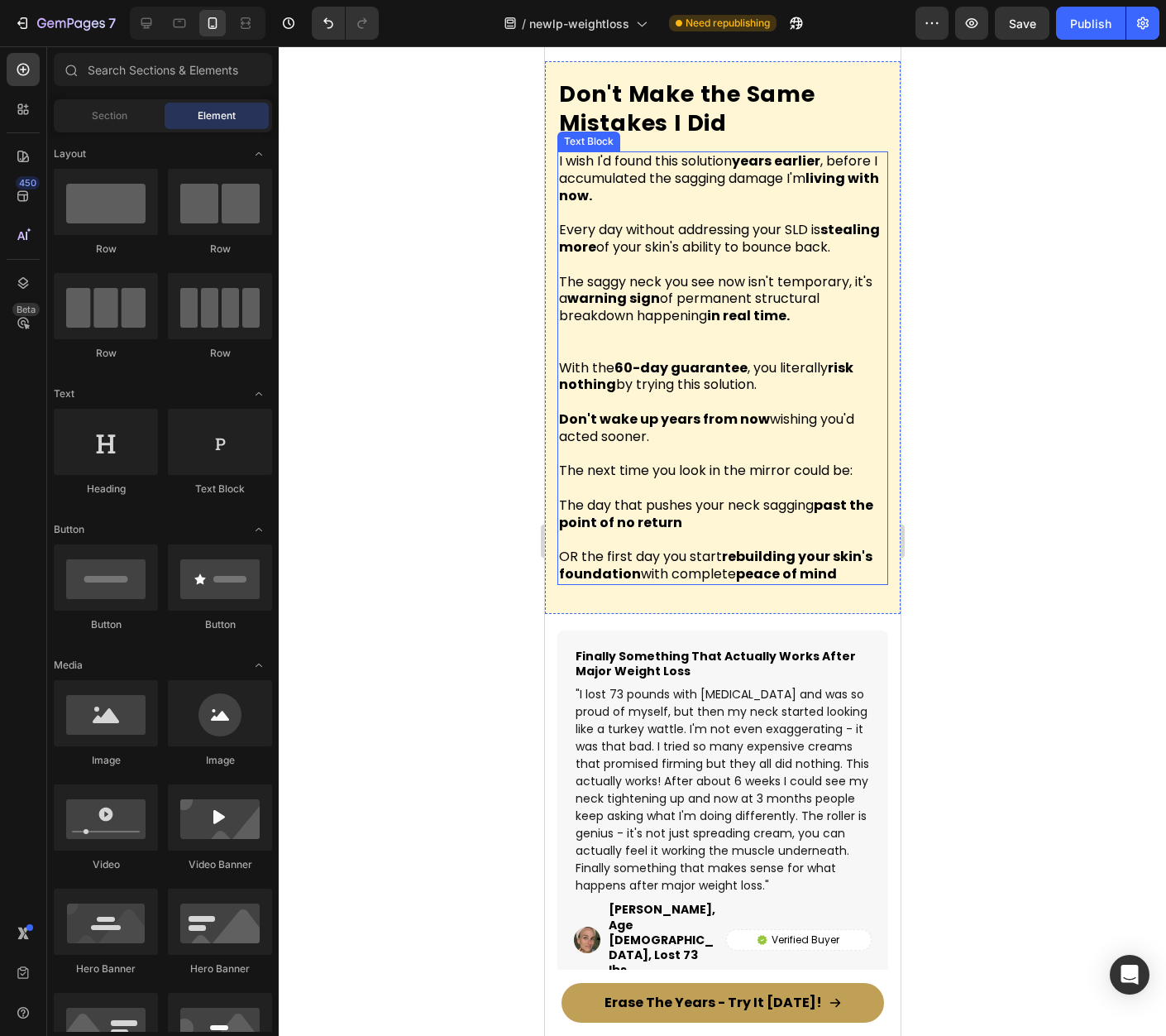
click at [749, 495] on p at bounding box center [722, 488] width 327 height 17
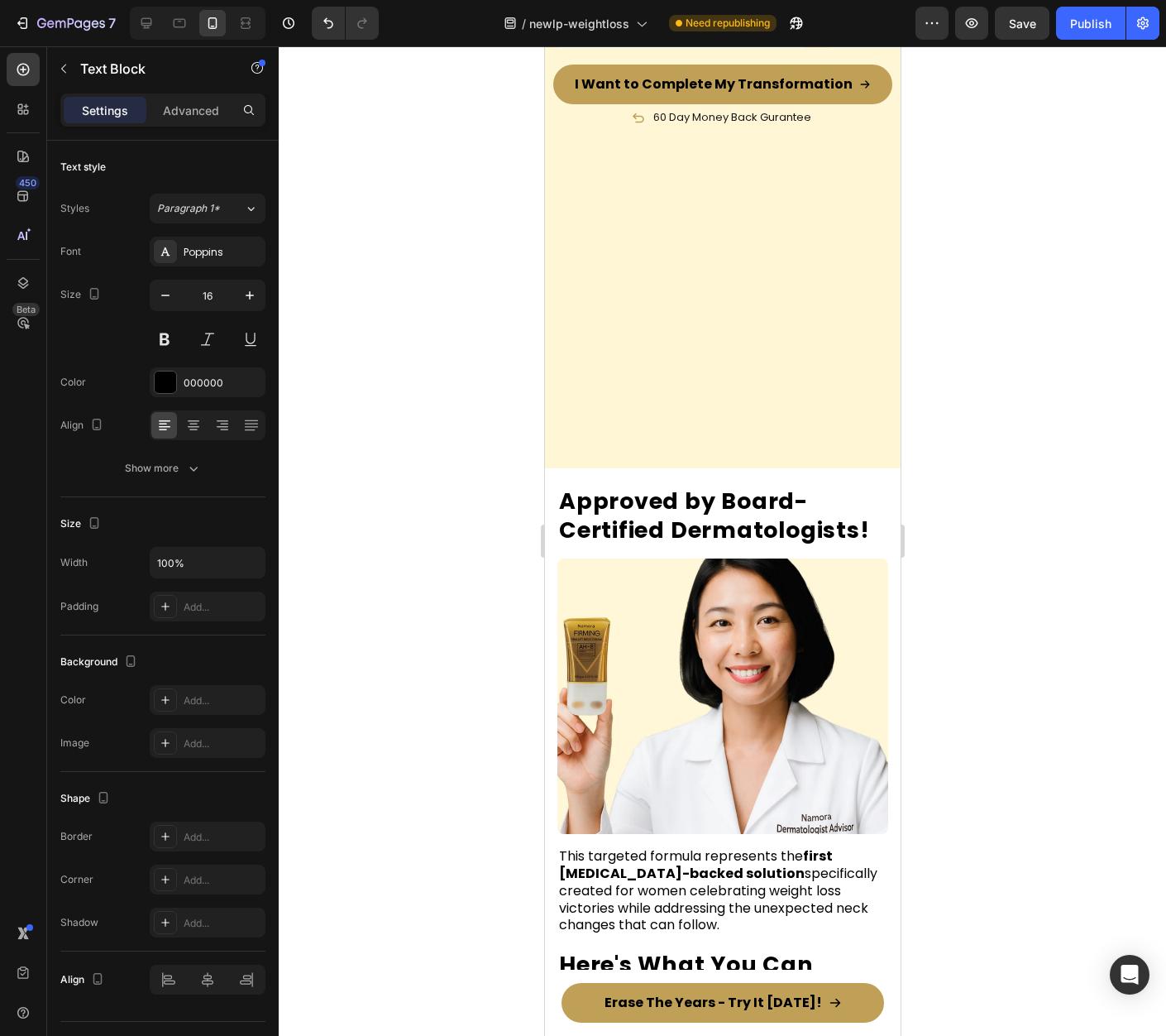
scroll to position [8952, 0]
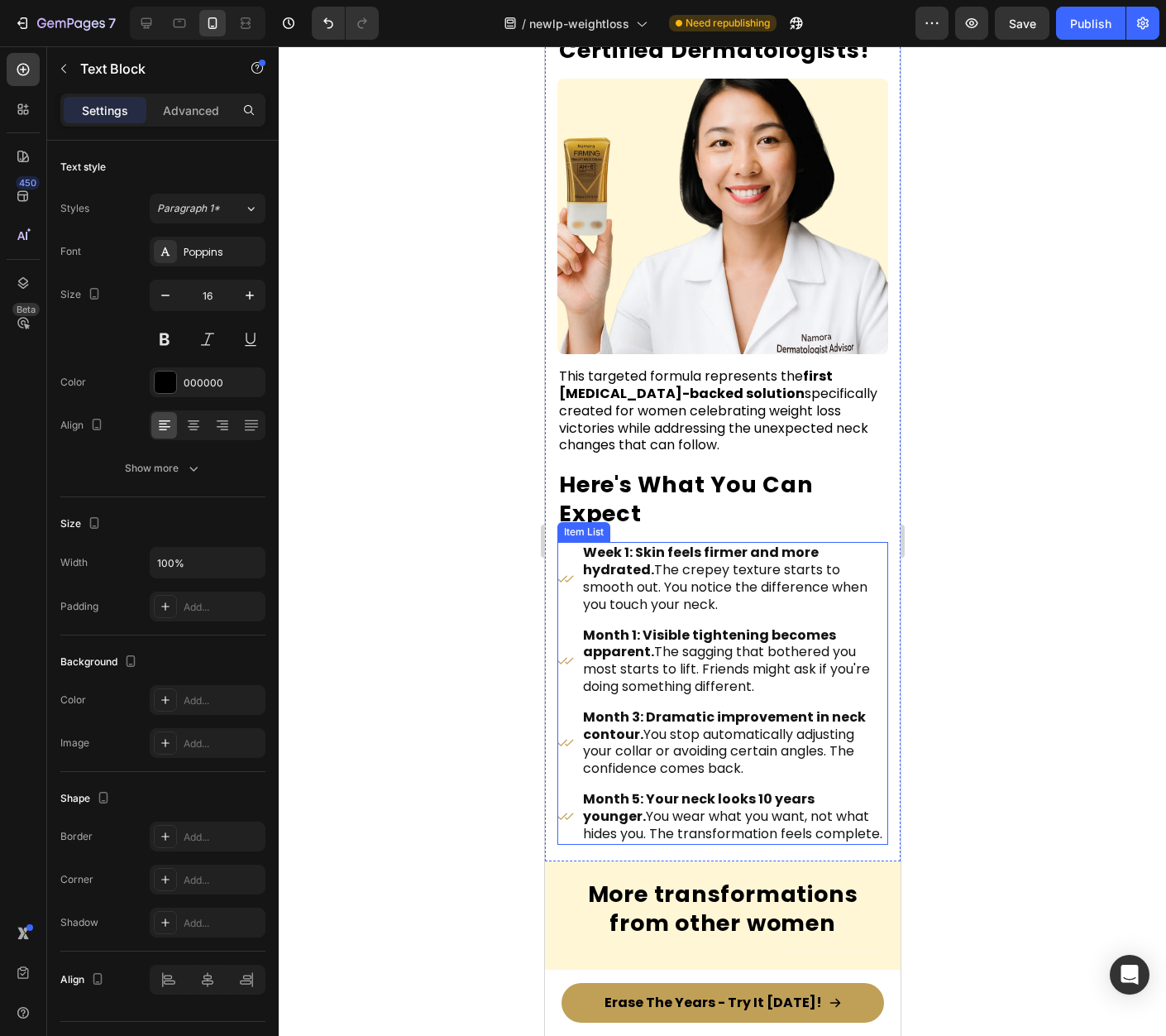
click at [867, 610] on div "Week 1: Skin feels firmer and more hydrated. The crepey texture starts to smoot…" at bounding box center [722, 693] width 331 height 303
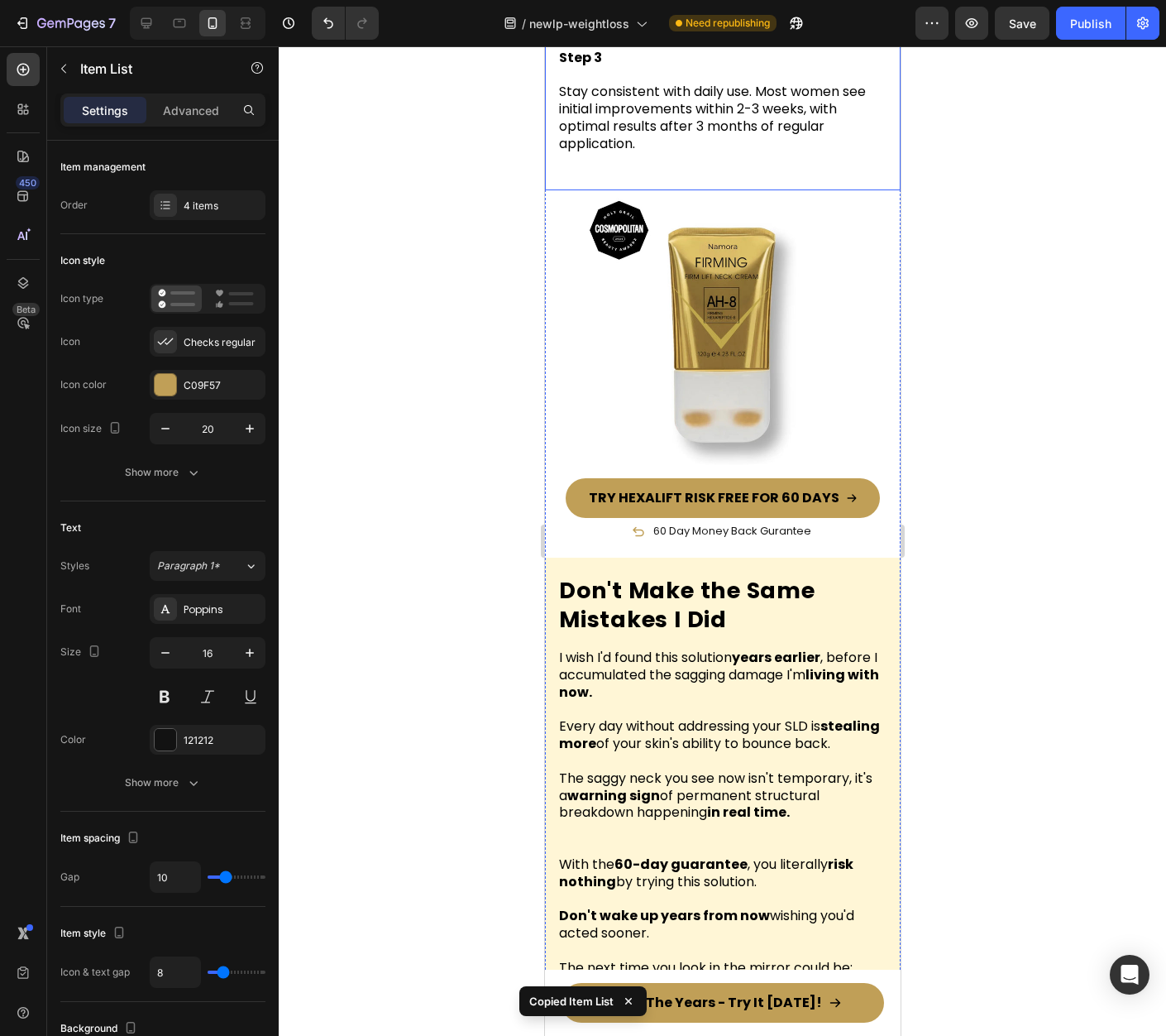
scroll to position [11600, 0]
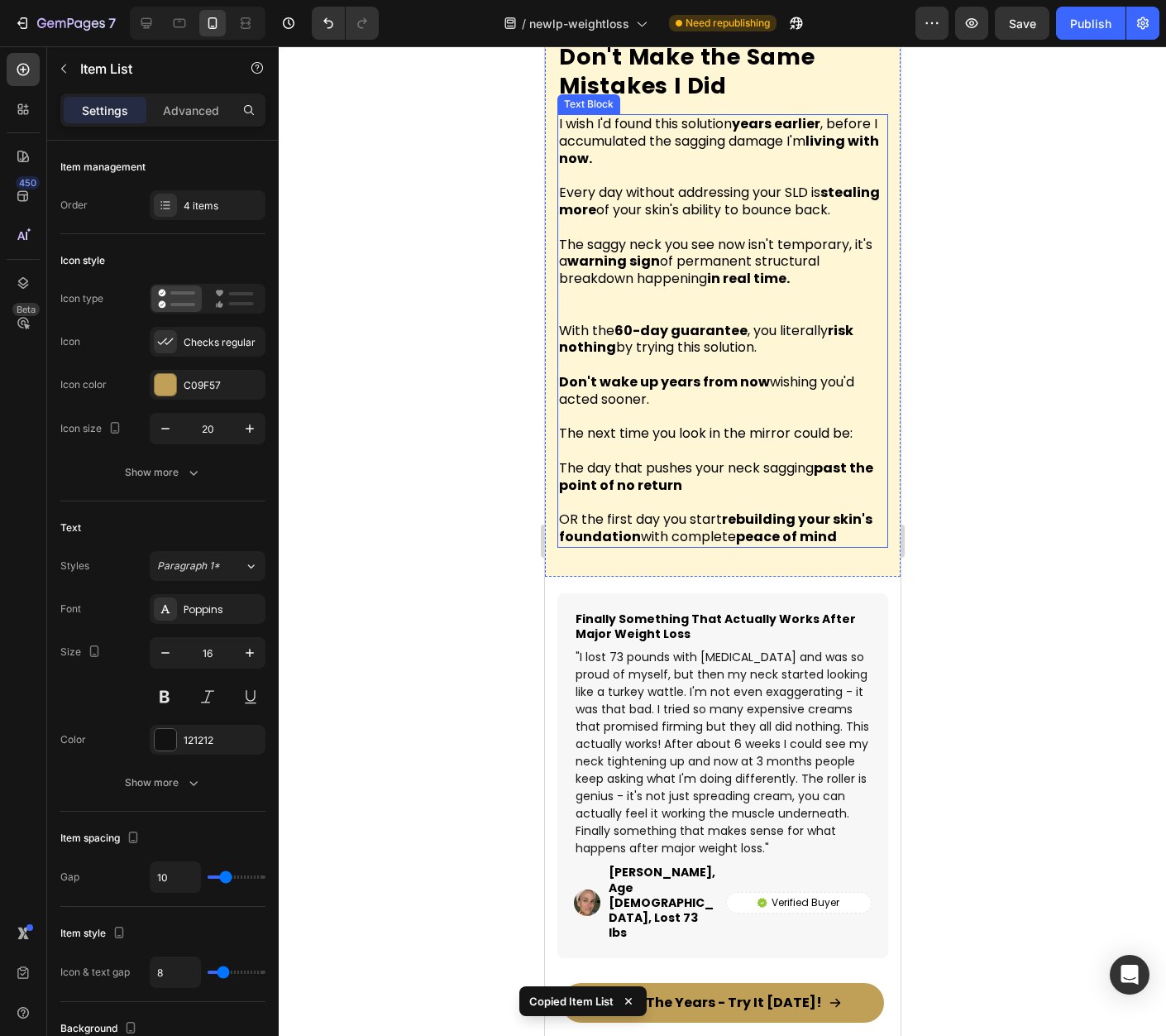
click at [771, 546] on strong "peace of mind" at bounding box center [786, 536] width 101 height 19
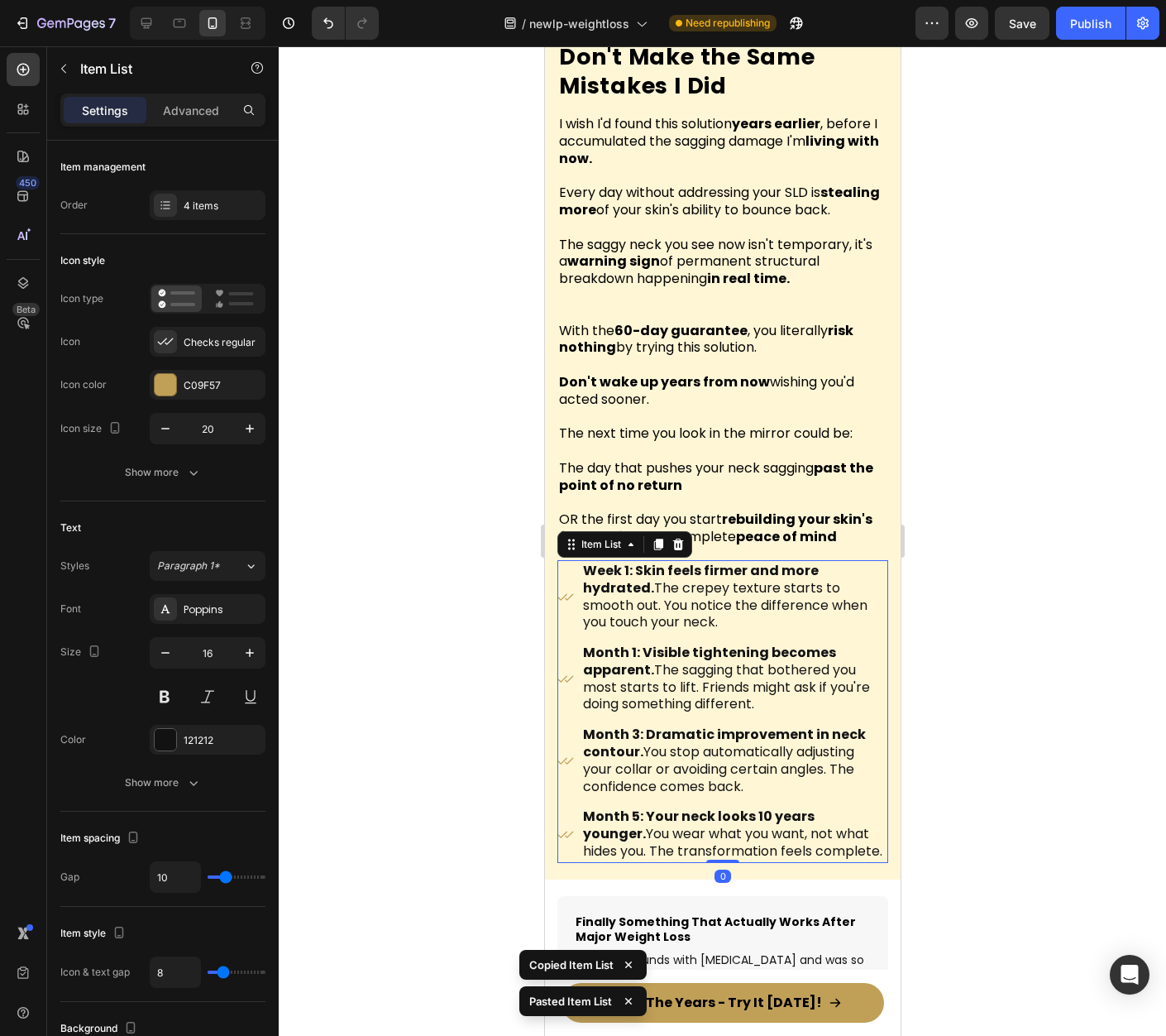
click at [1020, 539] on div at bounding box center [722, 541] width 888 height 989
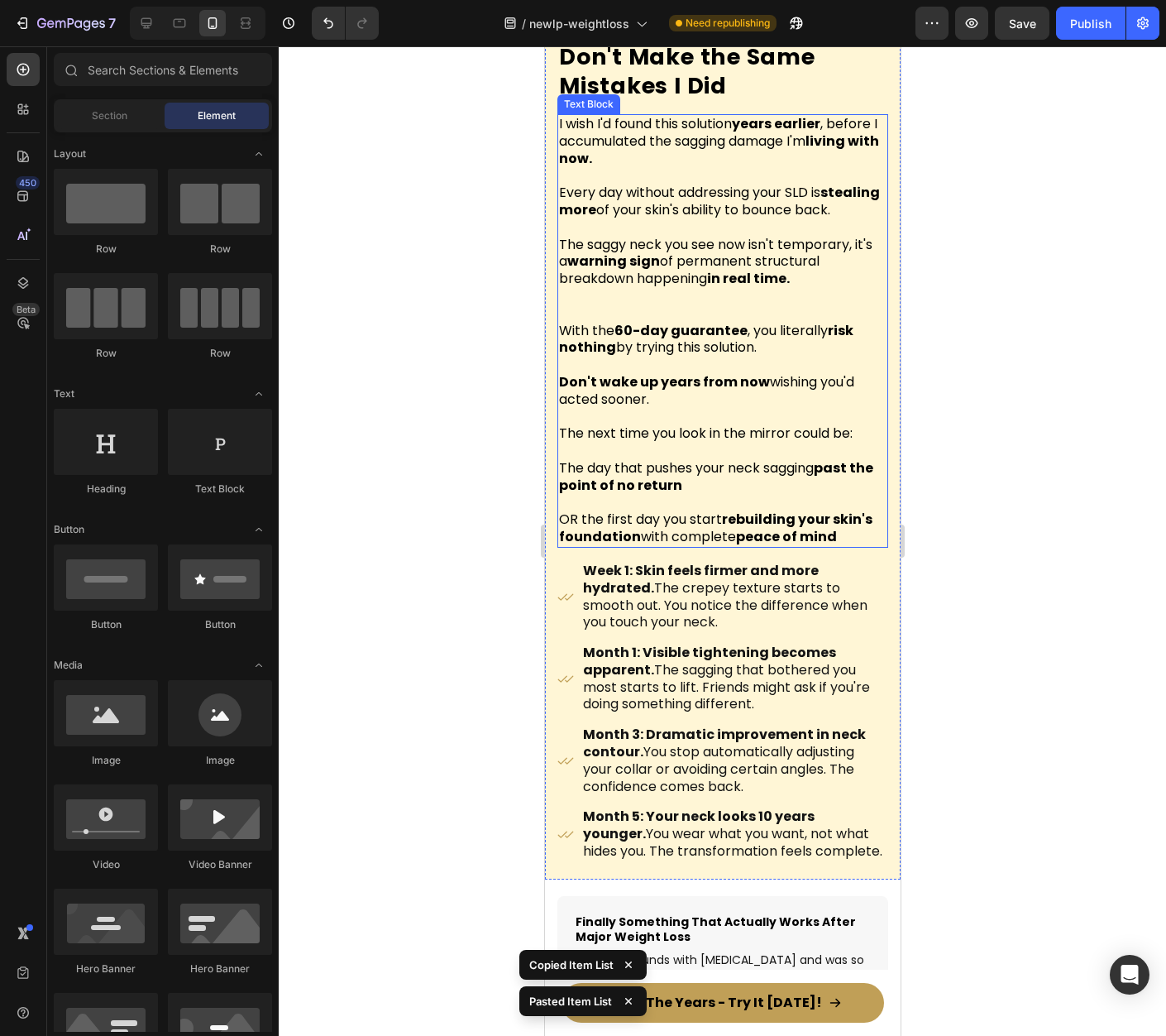
click at [814, 541] on strong "peace of mind" at bounding box center [786, 536] width 101 height 19
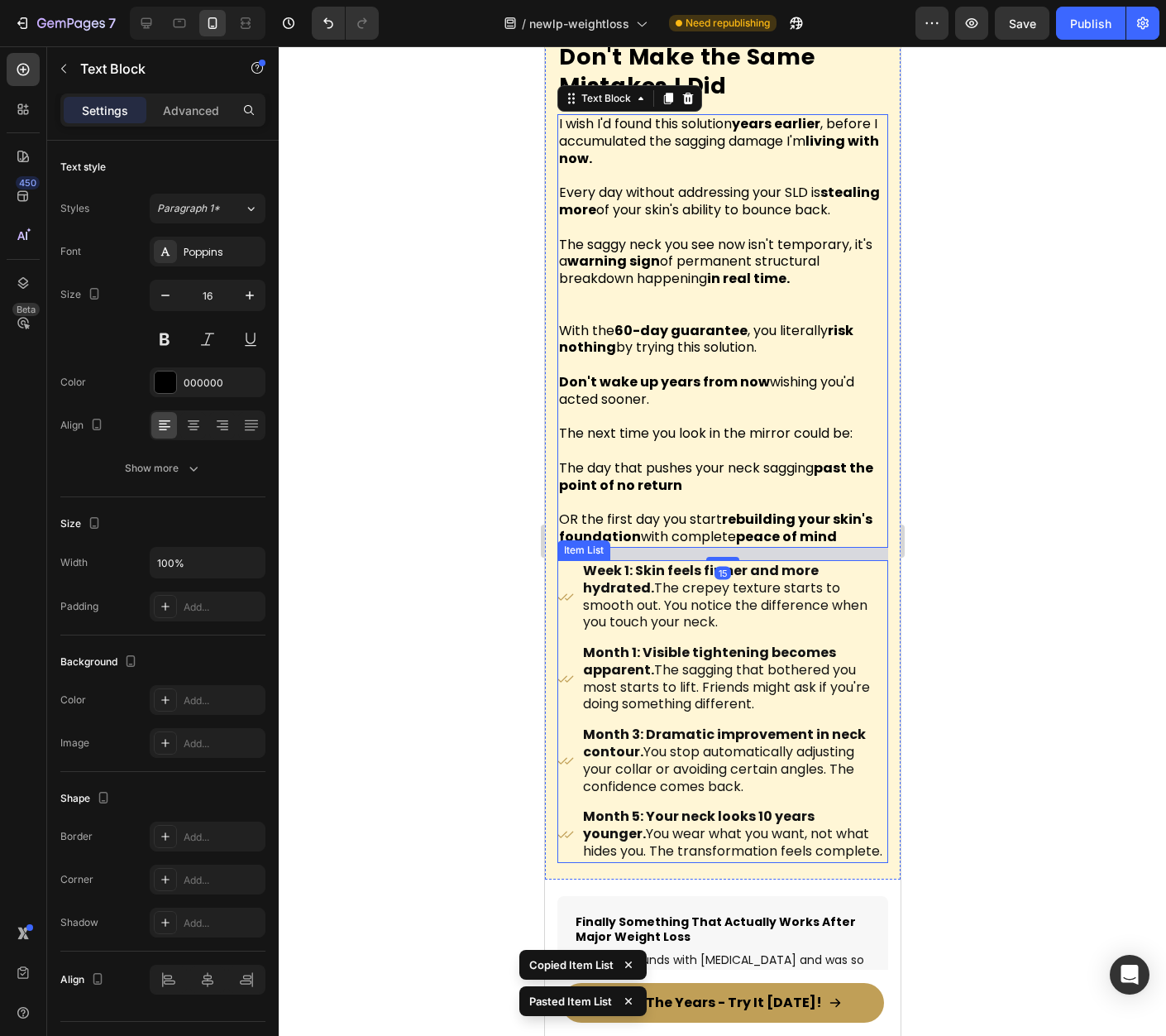
click at [760, 604] on p "Week 1: Skin feels firmer and more hydrated. The crepey texture starts to smoot…" at bounding box center [734, 597] width 303 height 69
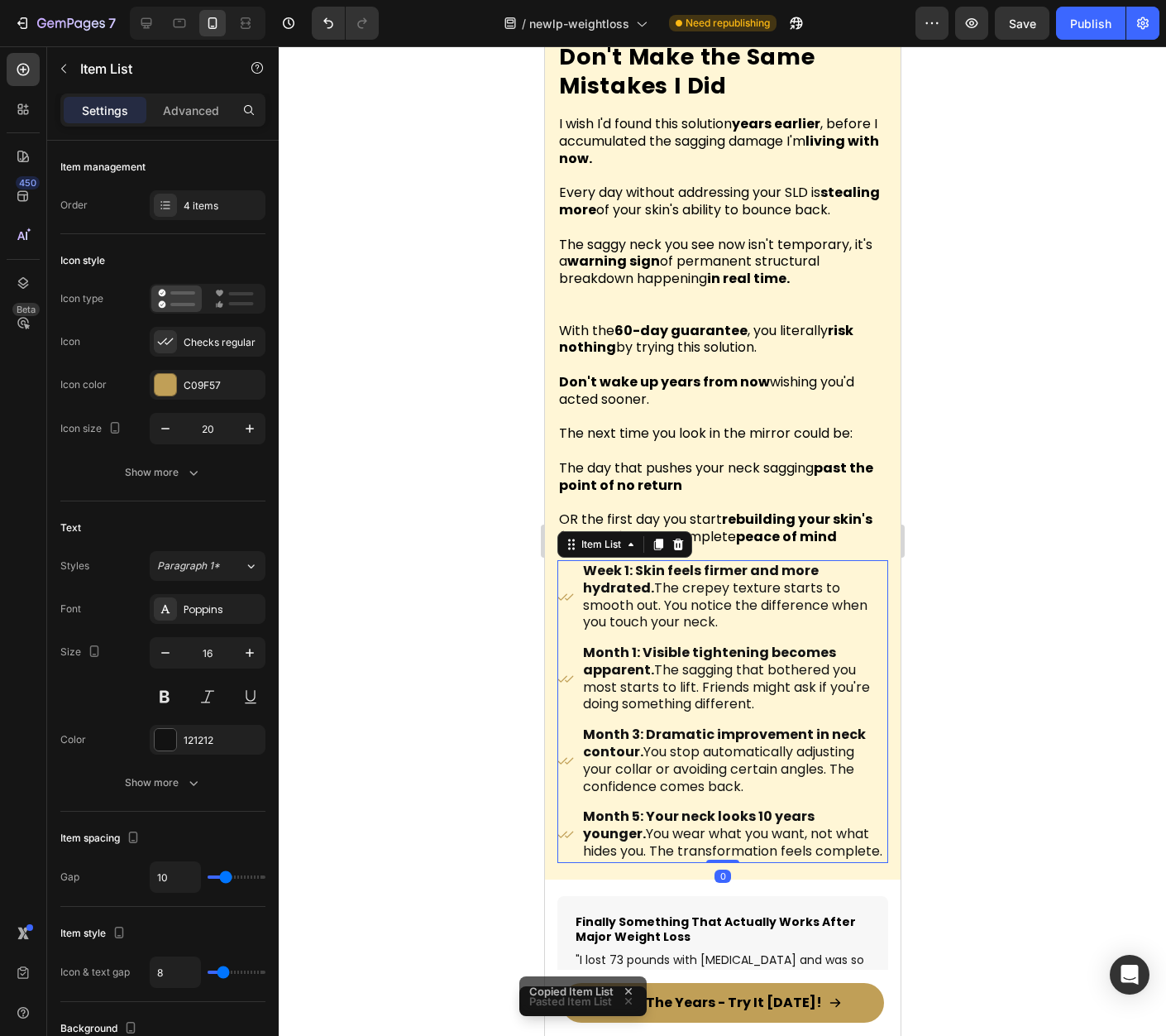
click at [782, 538] on strong "peace of mind" at bounding box center [786, 536] width 101 height 19
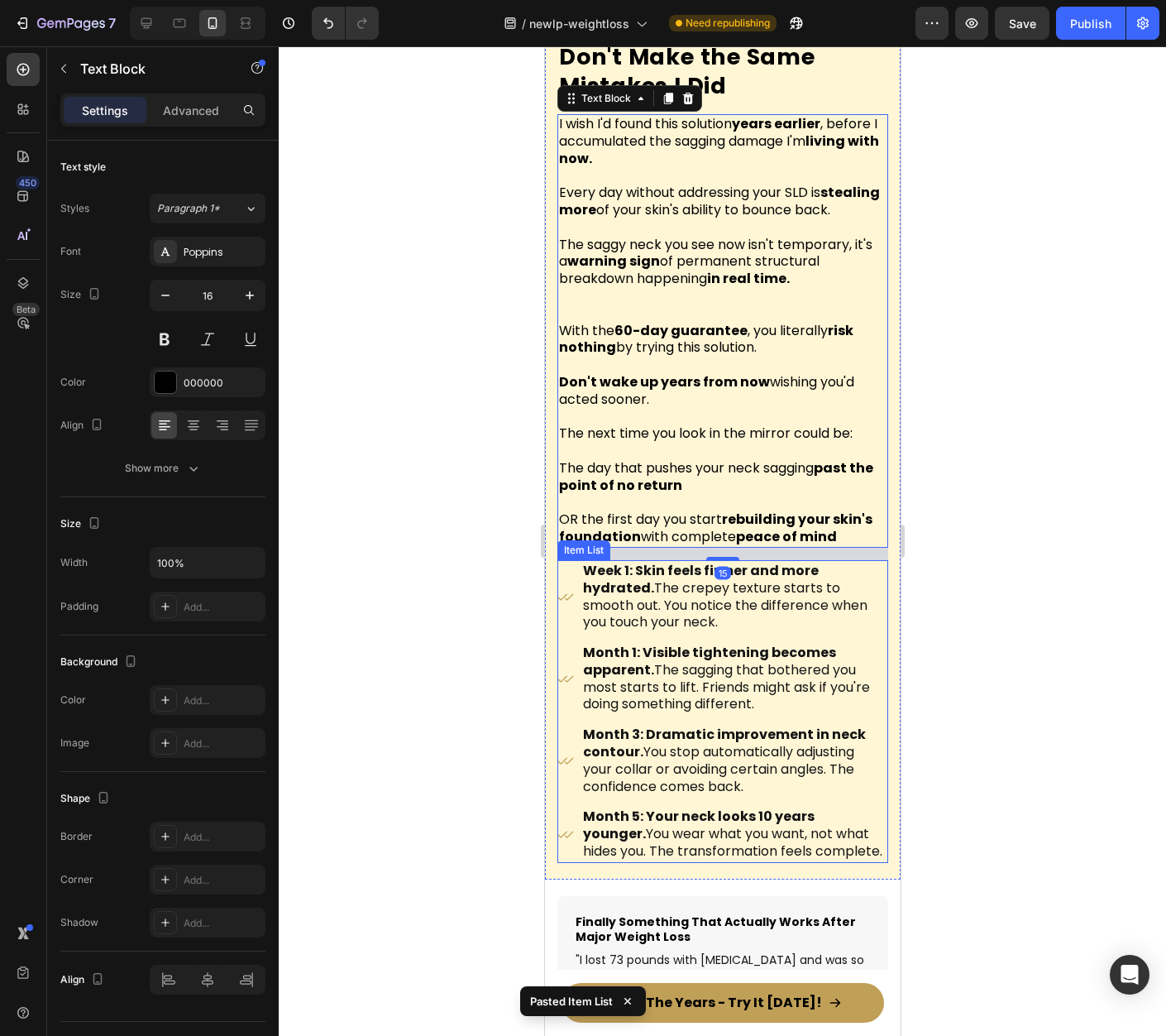
click at [709, 601] on p "Week 1: Skin feels firmer and more hydrated. The crepey texture starts to smoot…" at bounding box center [734, 597] width 303 height 69
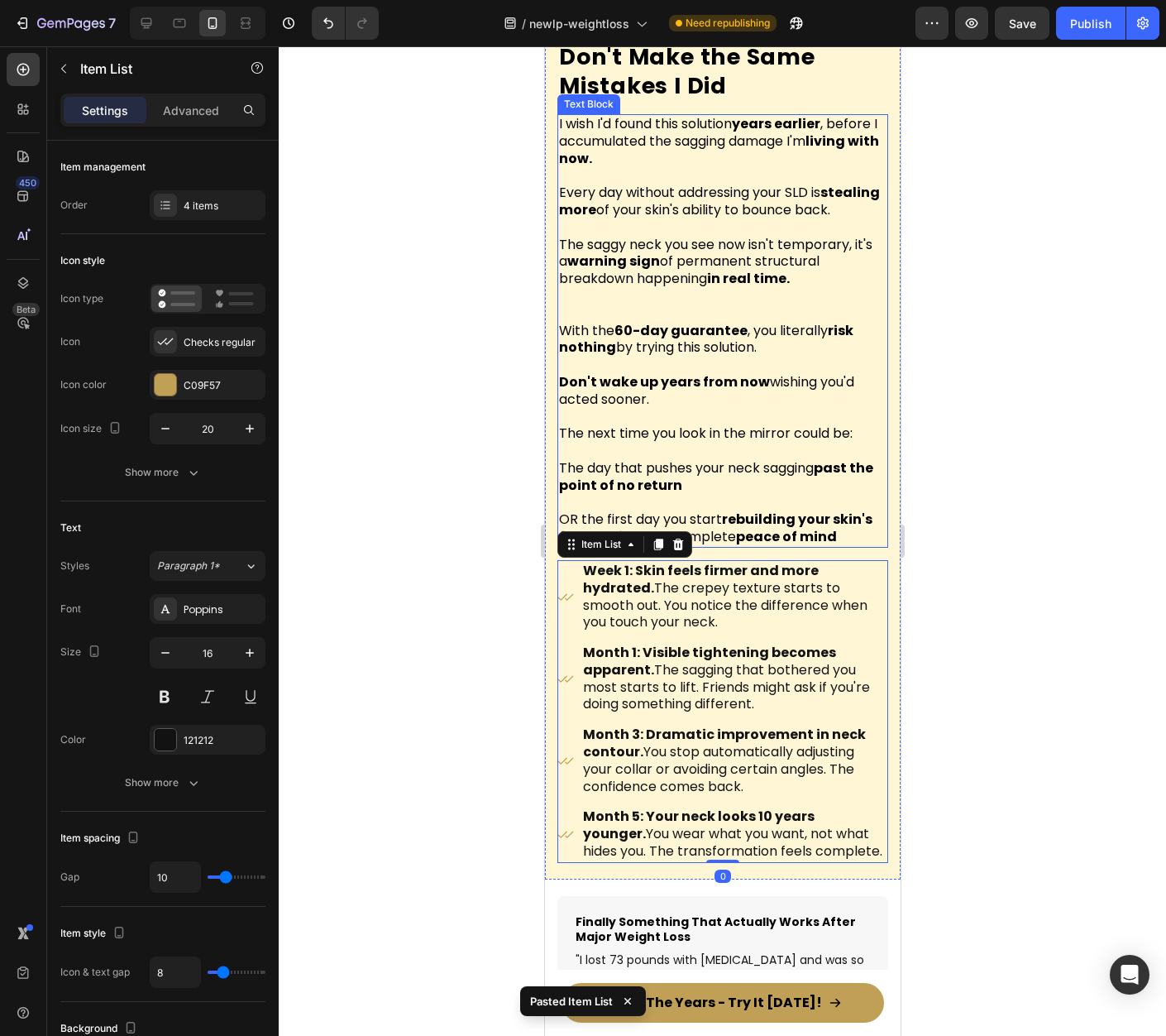
click at [670, 478] on p "The day that pushes your neck sagging past the point of no return" at bounding box center [722, 477] width 327 height 35
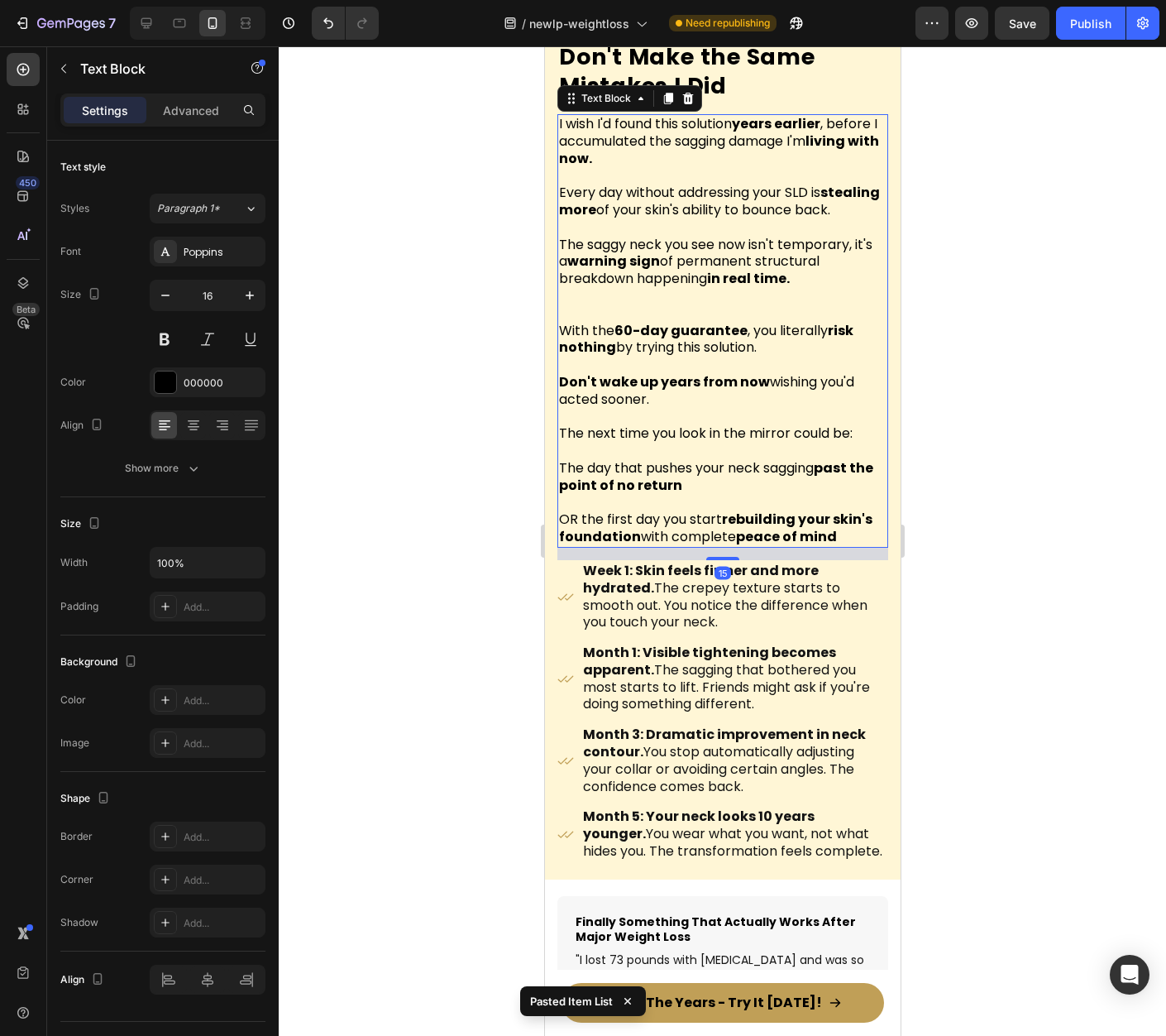
click at [772, 440] on p "The next time you look in the mirror could be:" at bounding box center [722, 426] width 327 height 35
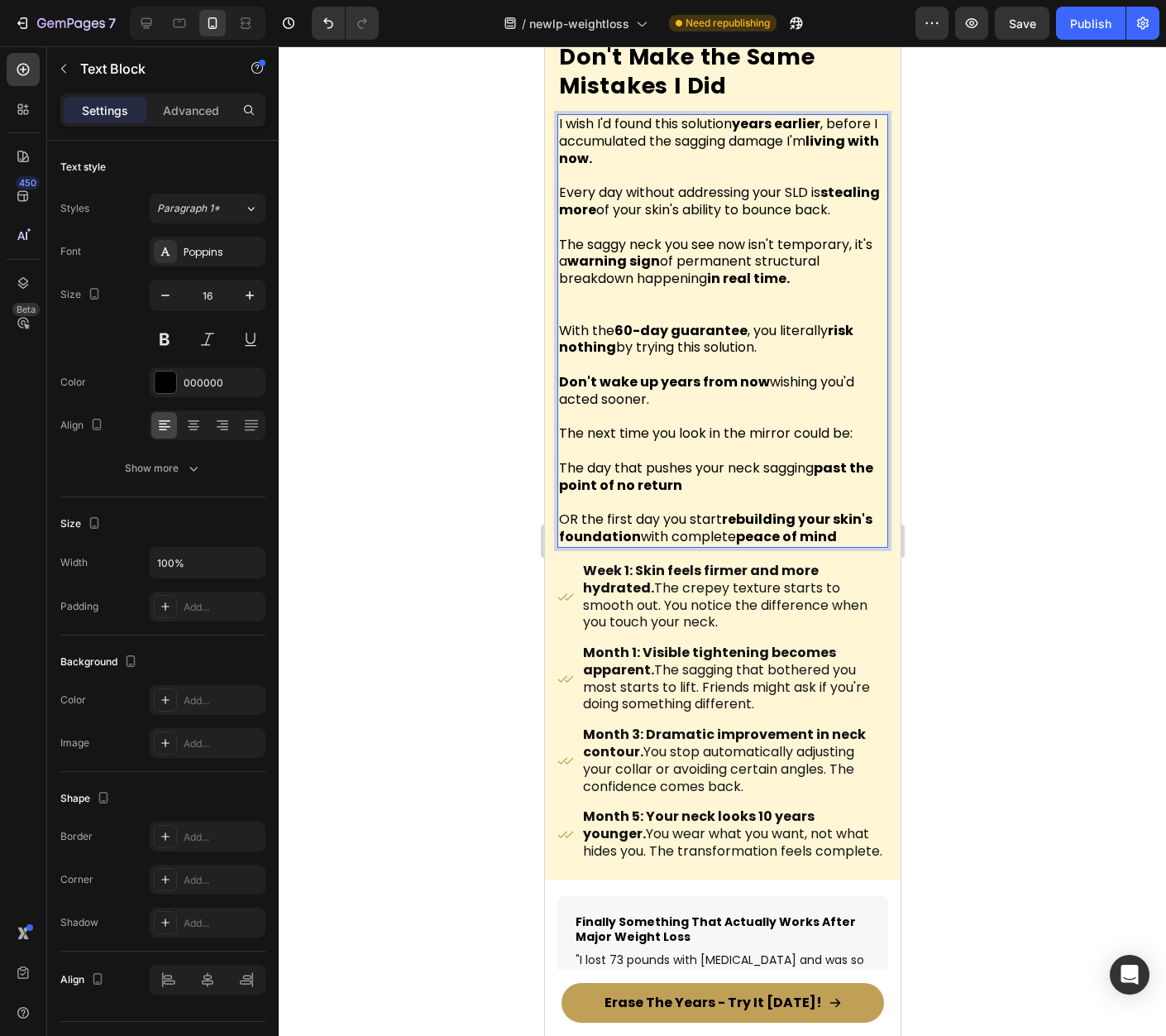
click at [666, 484] on strong "past the point of no return" at bounding box center [716, 476] width 314 height 37
click at [549, 481] on div "Don't Make the Same Mistakes I Did Heading I wish I'd found this solution years…" at bounding box center [722, 451] width 356 height 855
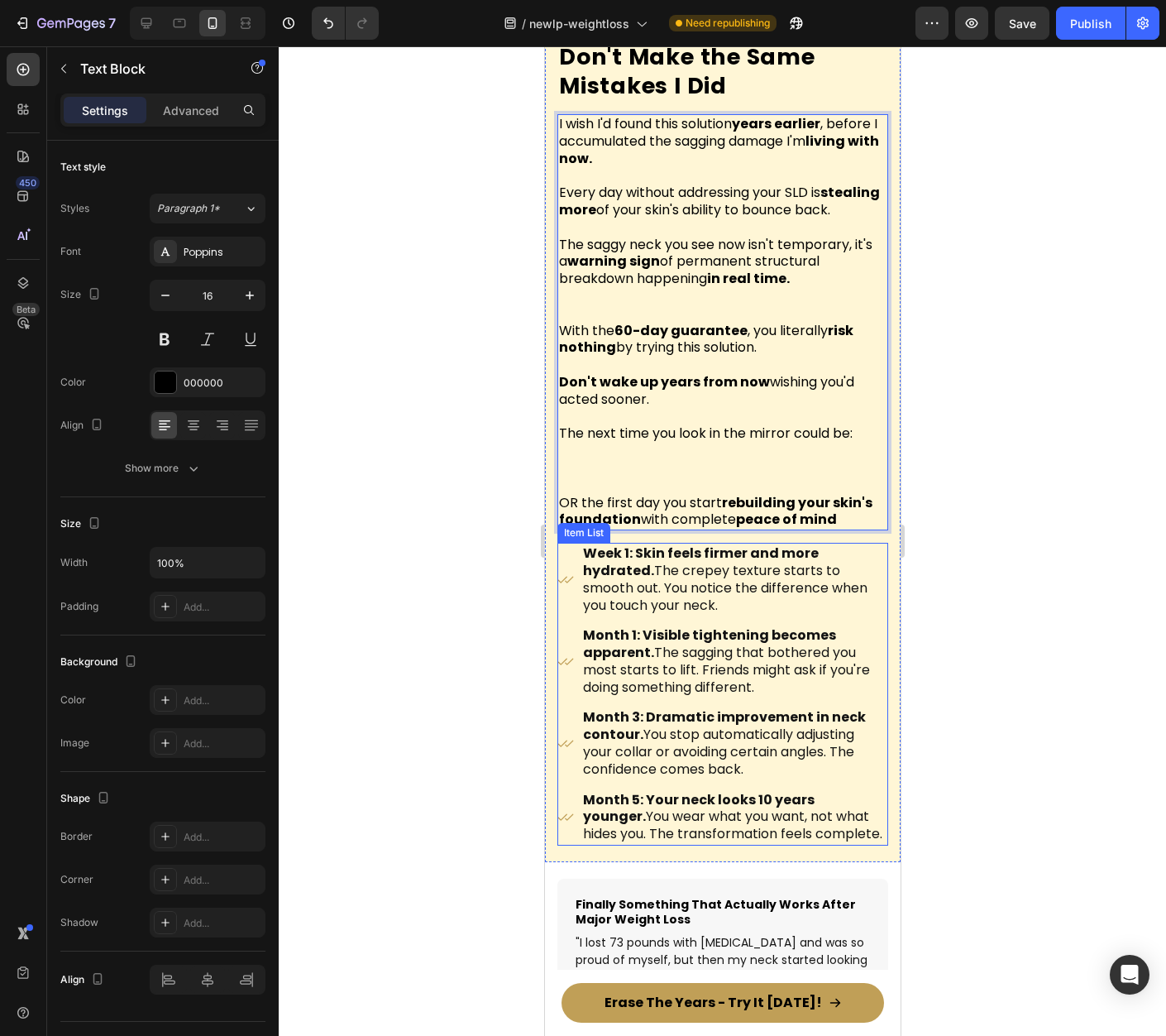
click at [707, 584] on p "Week 1: Skin feels firmer and more hydrated. The crepey texture starts to smoot…" at bounding box center [734, 579] width 303 height 69
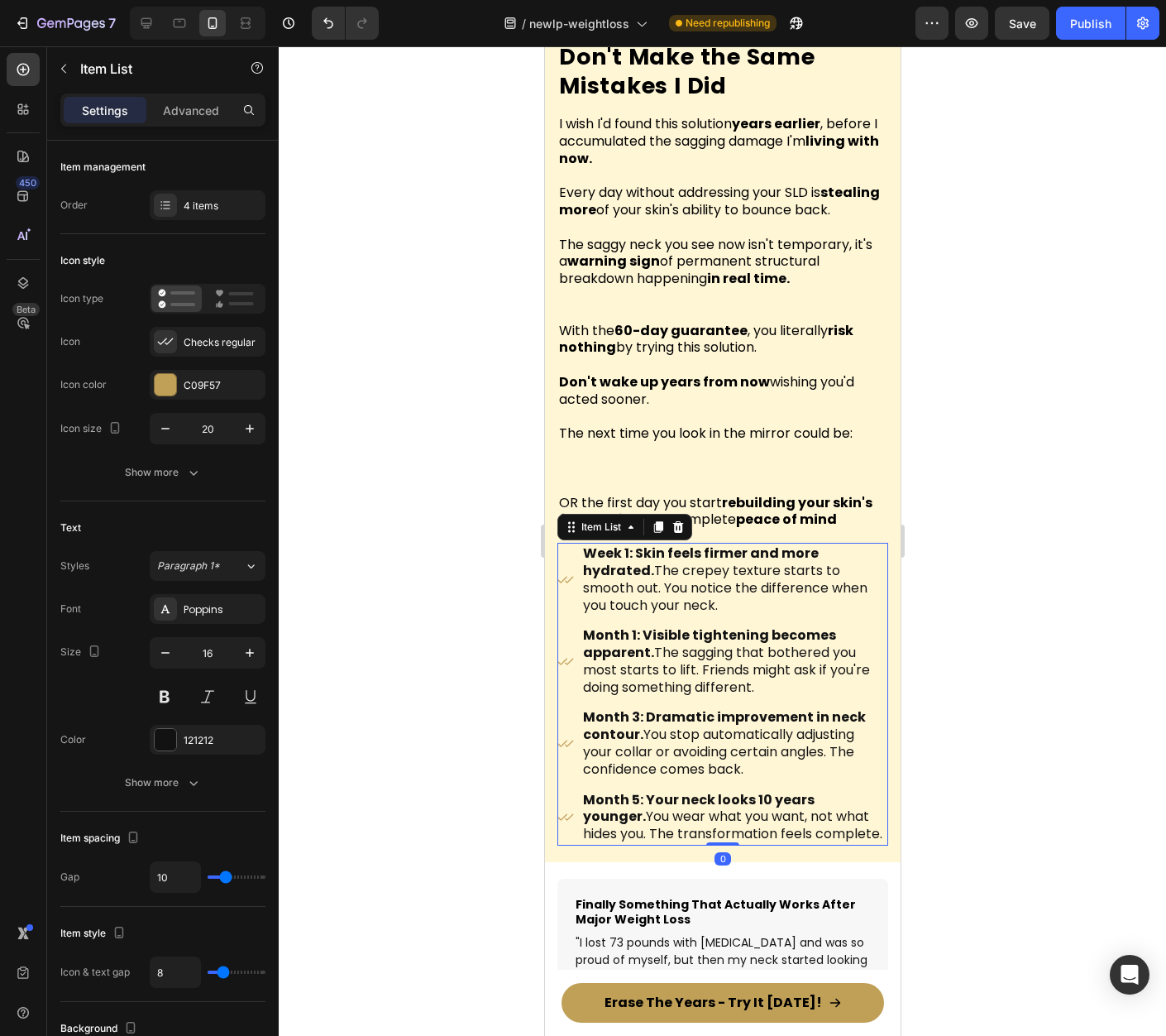
click at [707, 584] on p "Week 1: Skin feels firmer and more hydrated. The crepey texture starts to smoot…" at bounding box center [734, 579] width 303 height 69
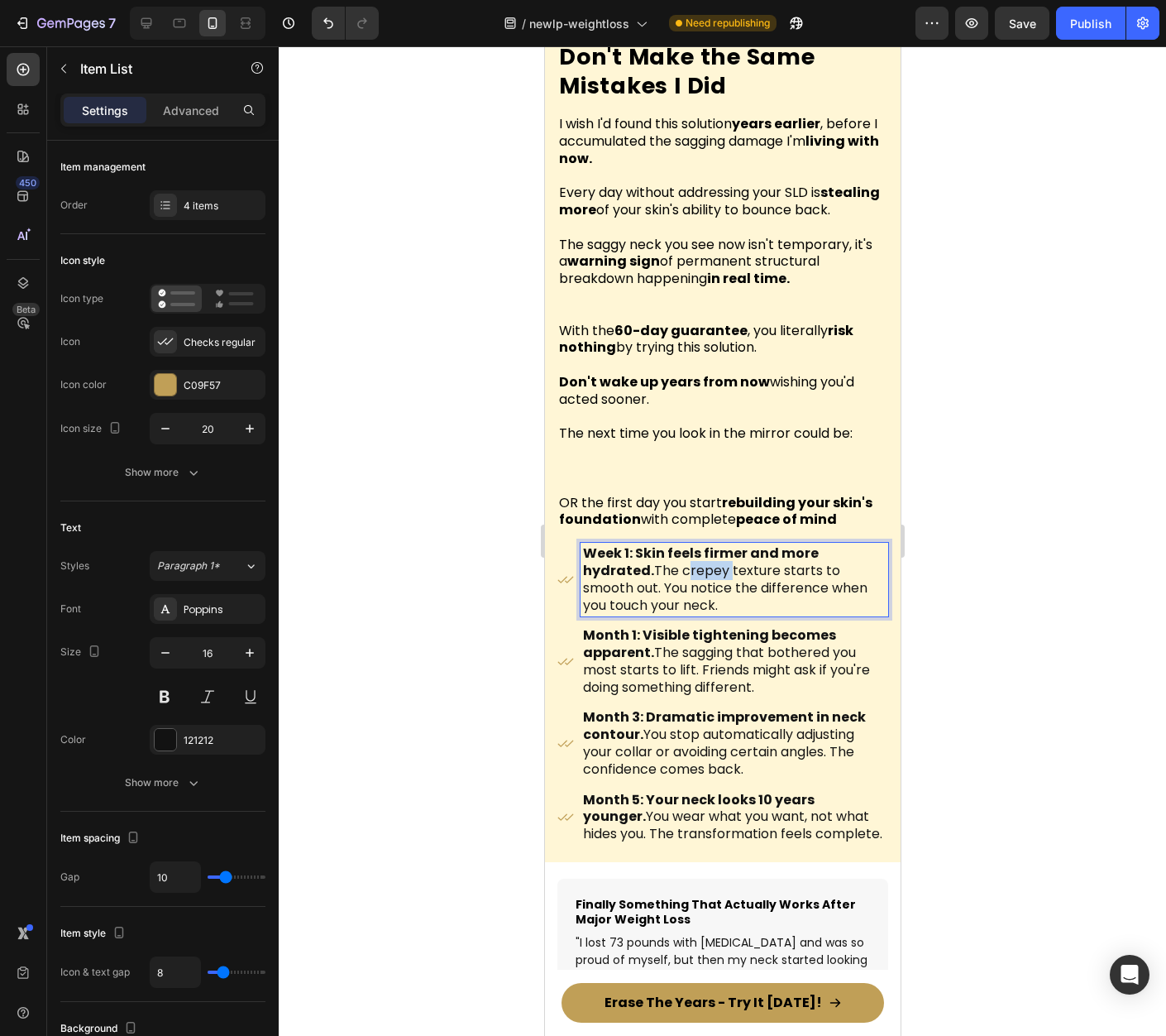
click at [707, 584] on p "Week 1: Skin feels firmer and more hydrated. The crepey texture starts to smoot…" at bounding box center [734, 579] width 303 height 69
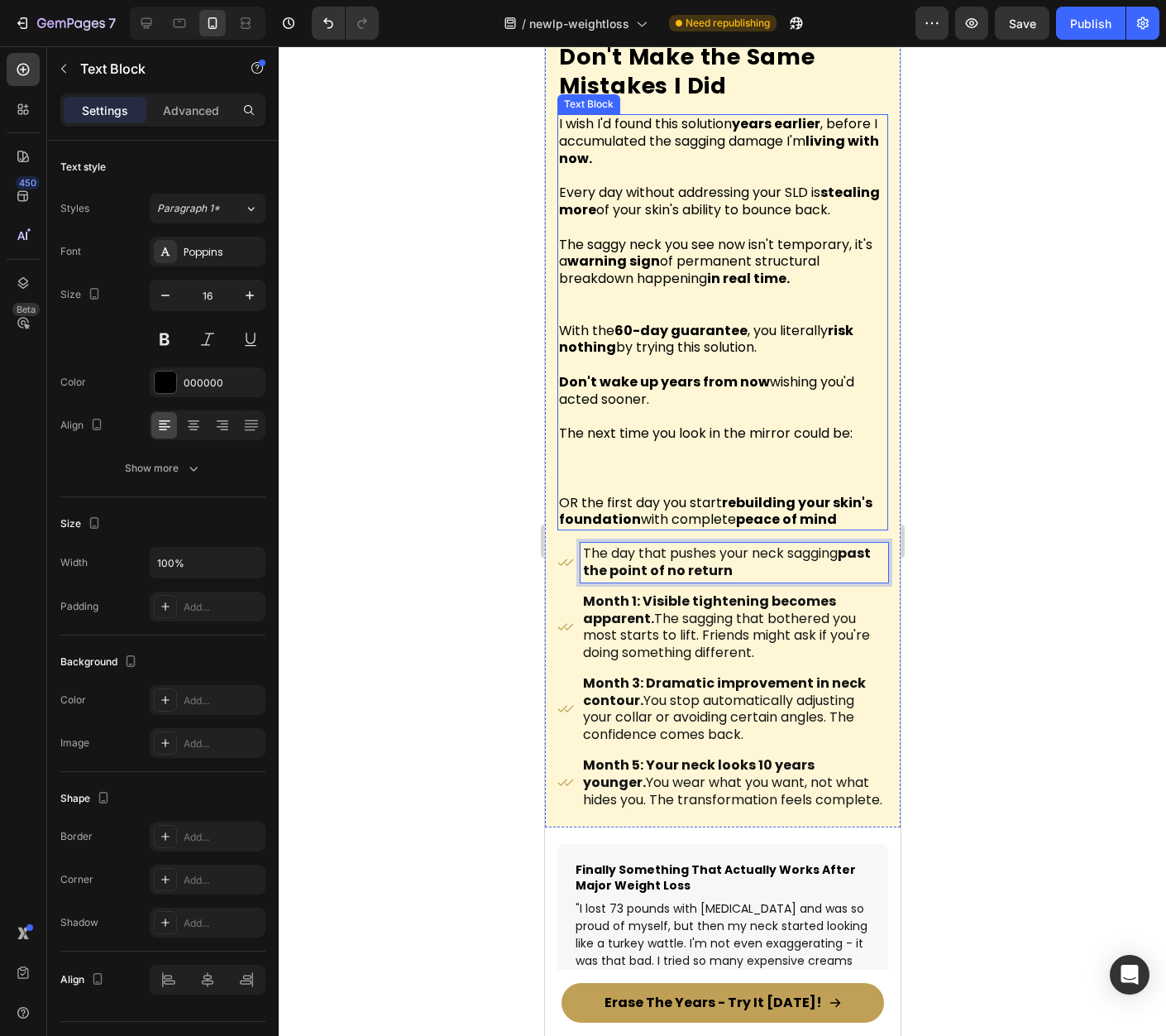
click at [760, 522] on strong "peace of mind" at bounding box center [786, 519] width 101 height 19
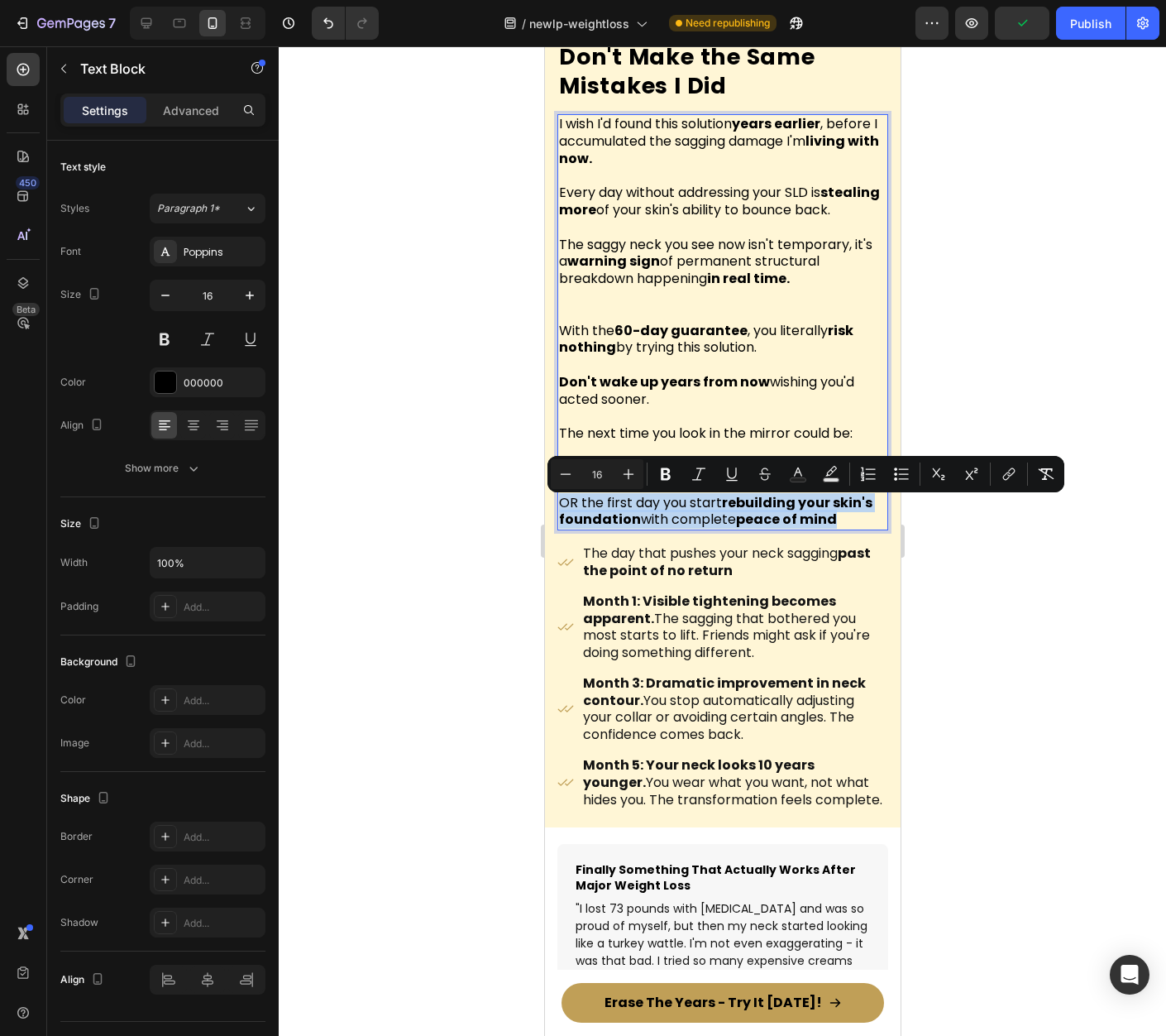
drag, startPoint x: 832, startPoint y: 523, endPoint x: 530, endPoint y: 515, distance: 302.1
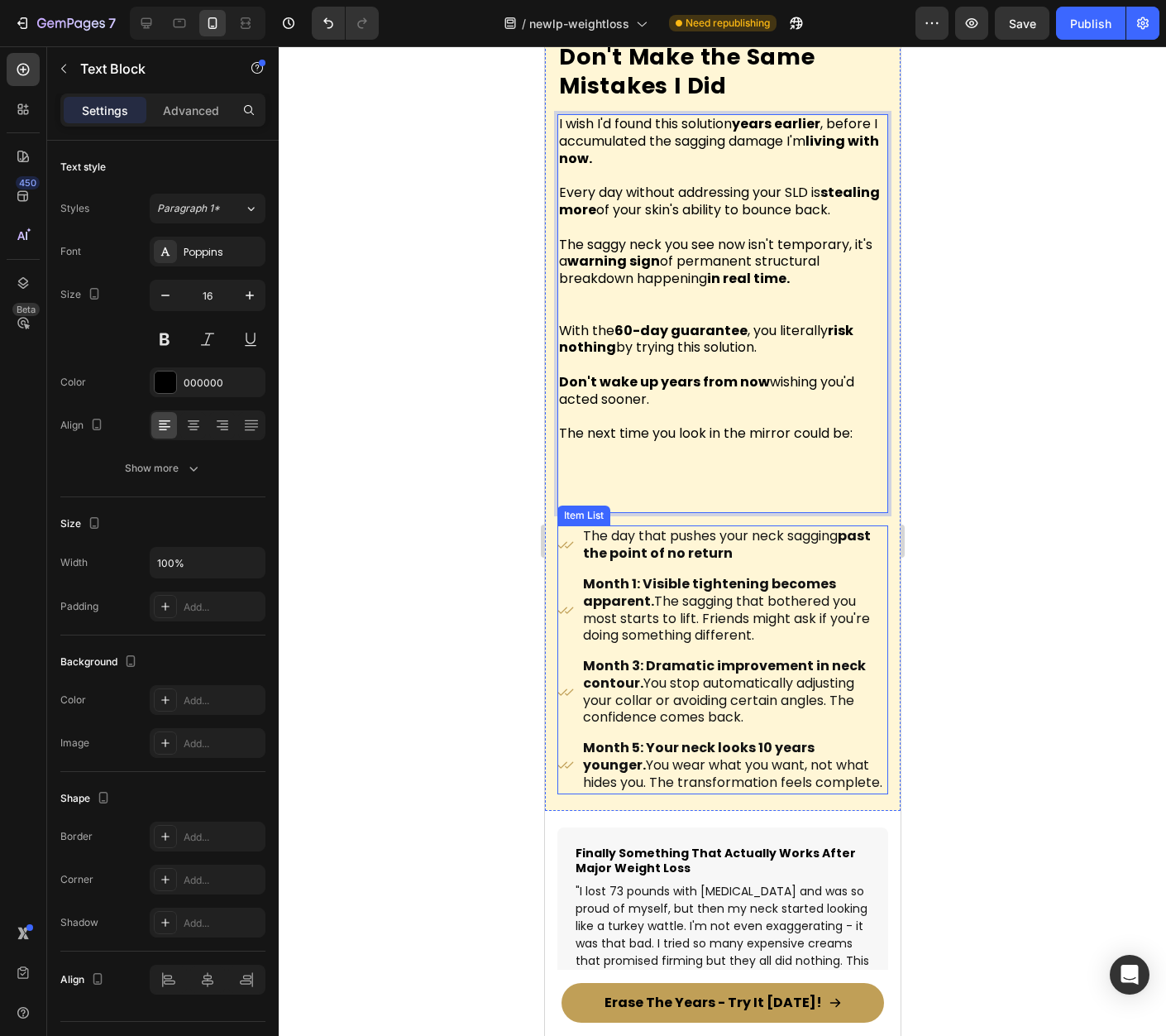
click at [677, 593] on strong "Month 1: Visible tightening becomes apparent." at bounding box center [709, 592] width 253 height 37
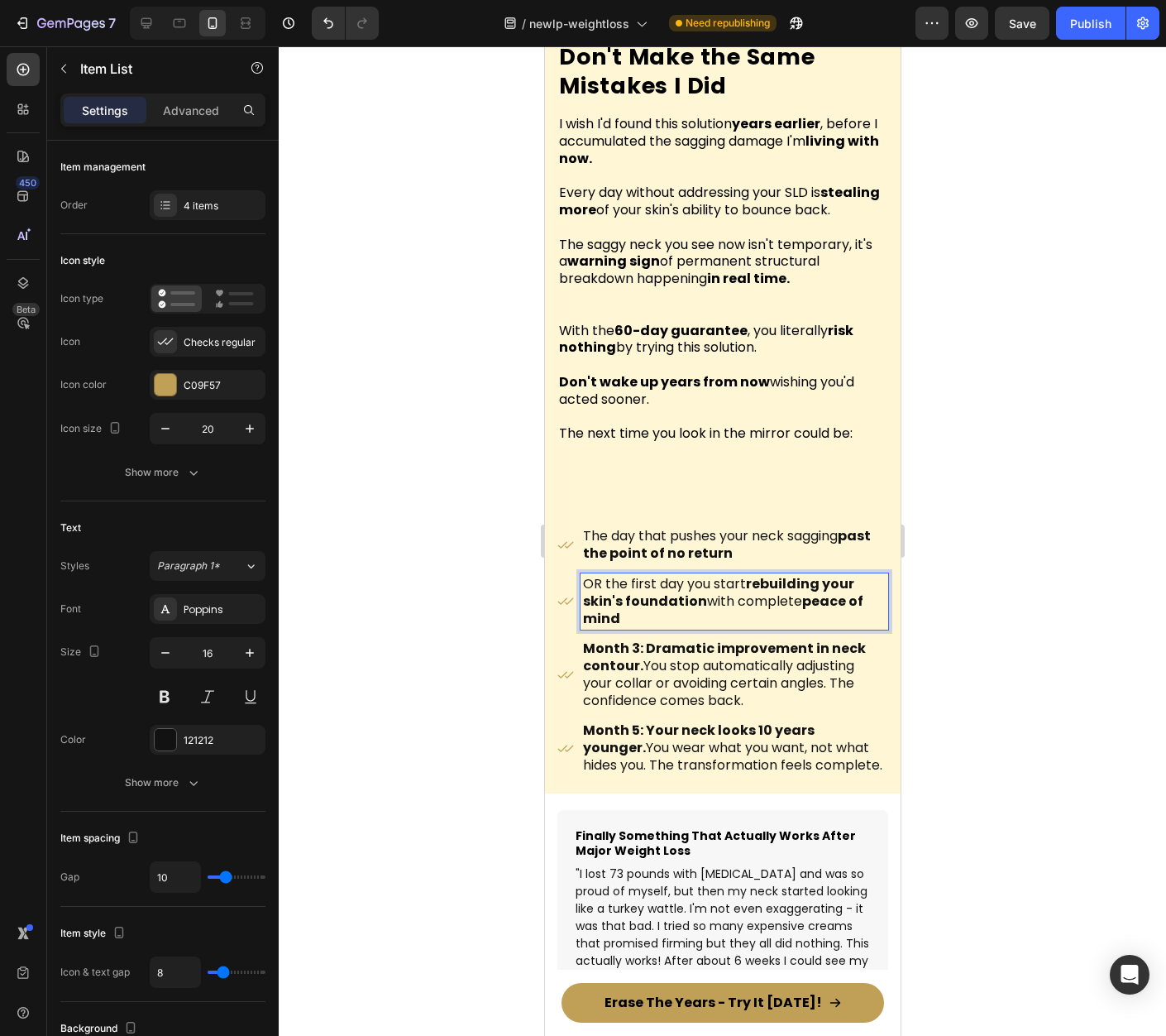
click at [696, 666] on p "Month 3: Dramatic improvement in neck contour. You stop automatically adjusting…" at bounding box center [734, 674] width 303 height 69
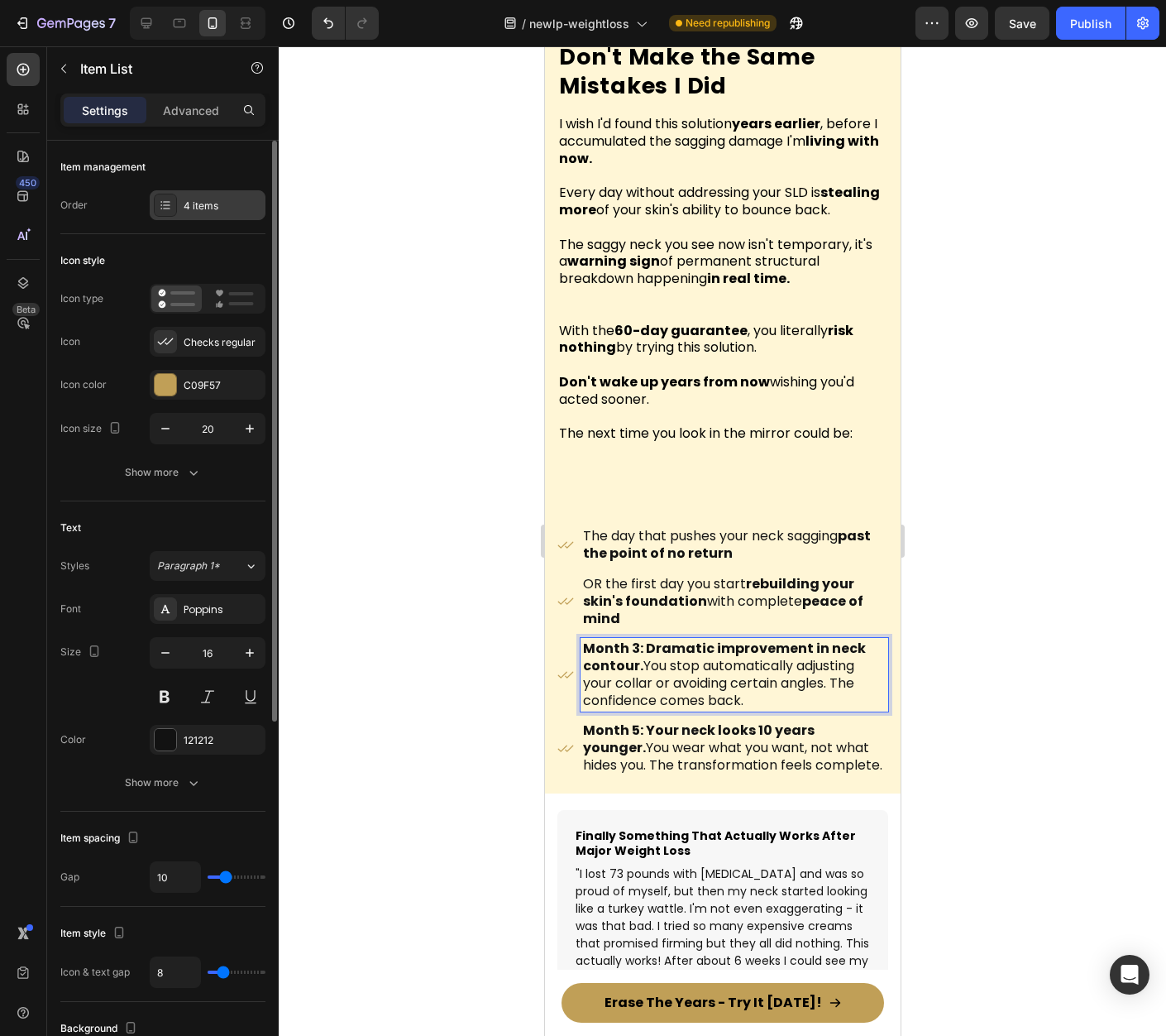
click at [210, 214] on div "4 items" at bounding box center [208, 205] width 115 height 30
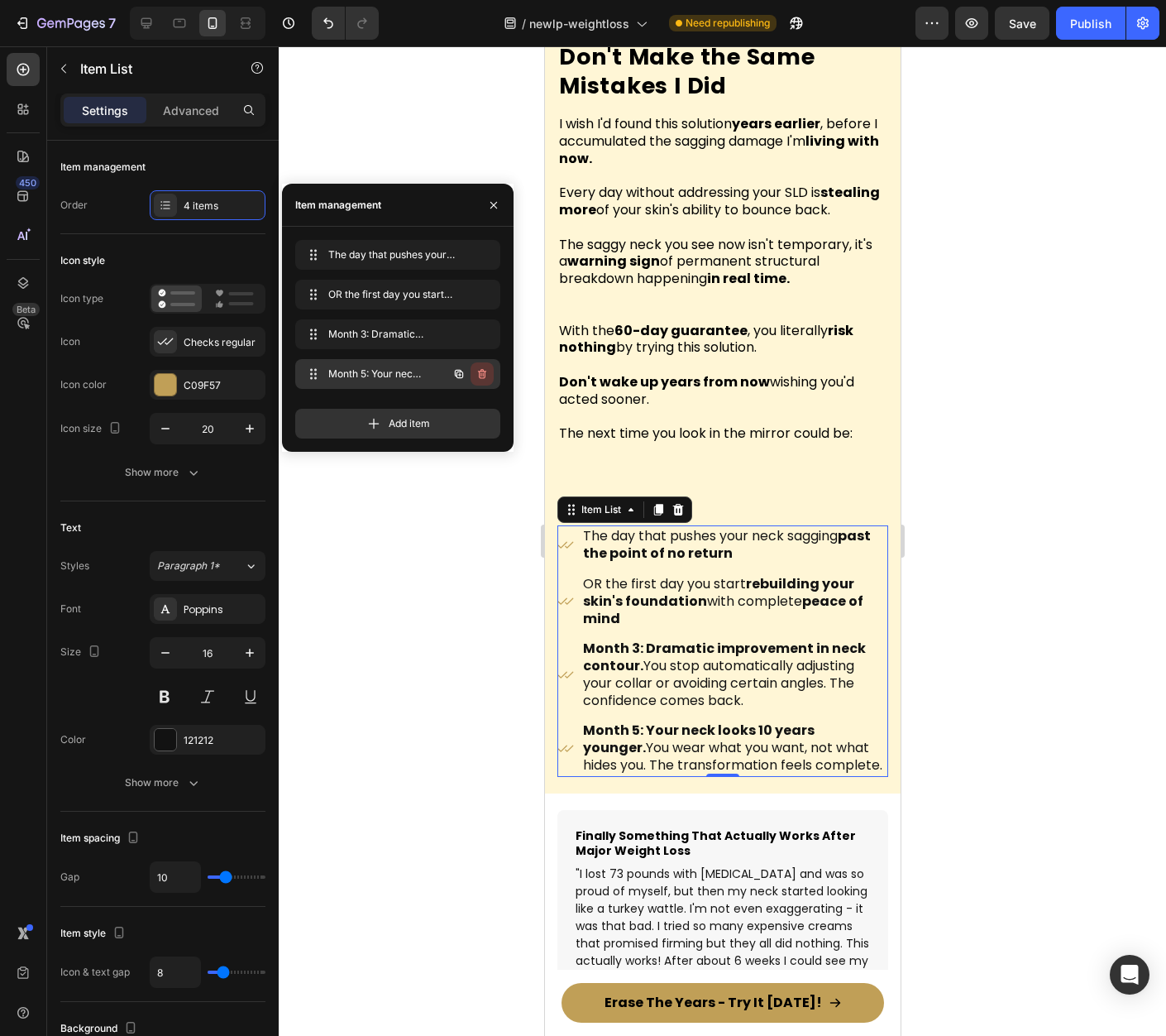
click at [482, 378] on icon "button" at bounding box center [481, 373] width 13 height 13
click at [483, 378] on div "Delete" at bounding box center [470, 374] width 31 height 15
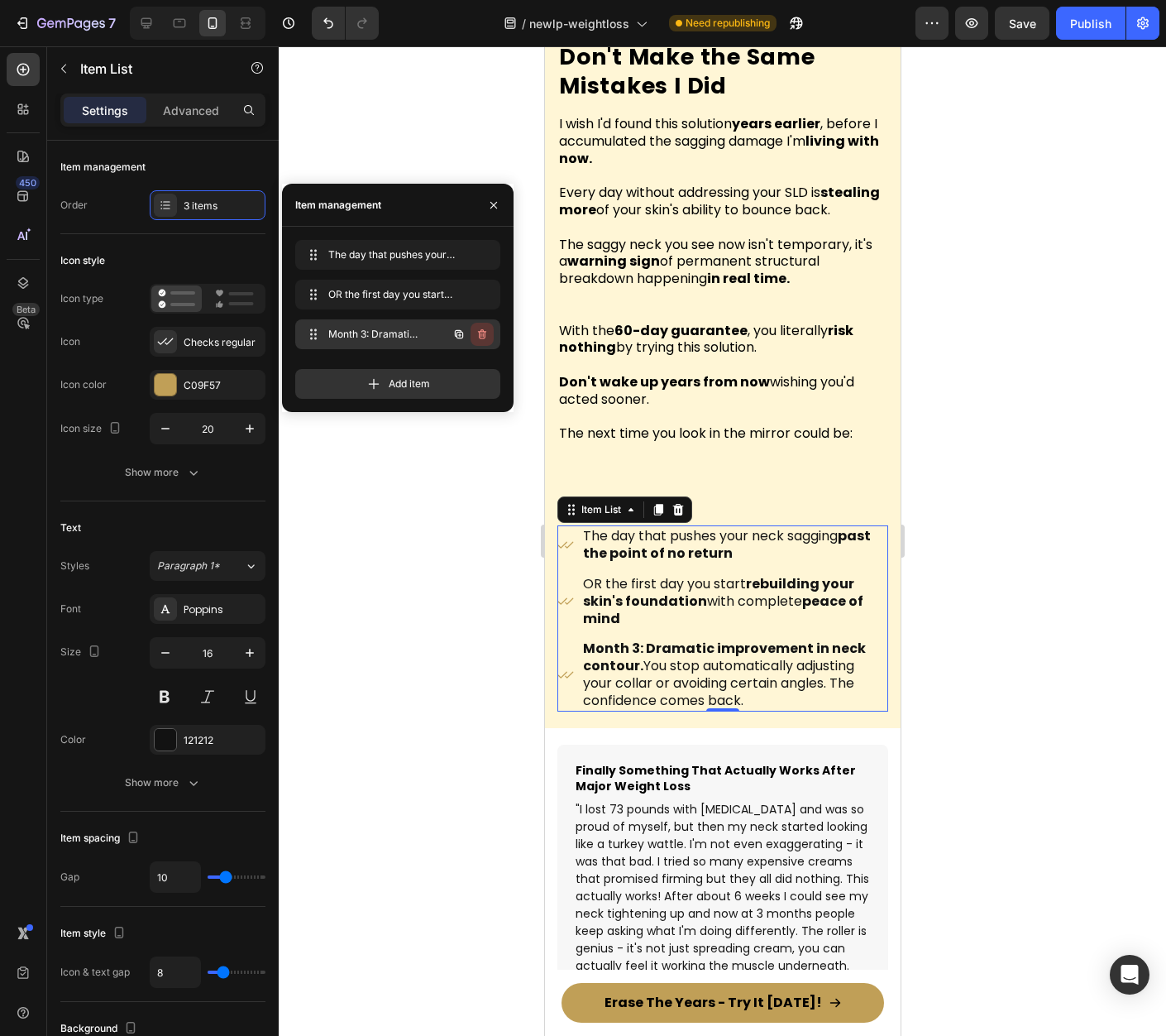
click at [478, 333] on icon "button" at bounding box center [481, 333] width 13 height 13
click at [479, 334] on div "Delete" at bounding box center [470, 334] width 31 height 15
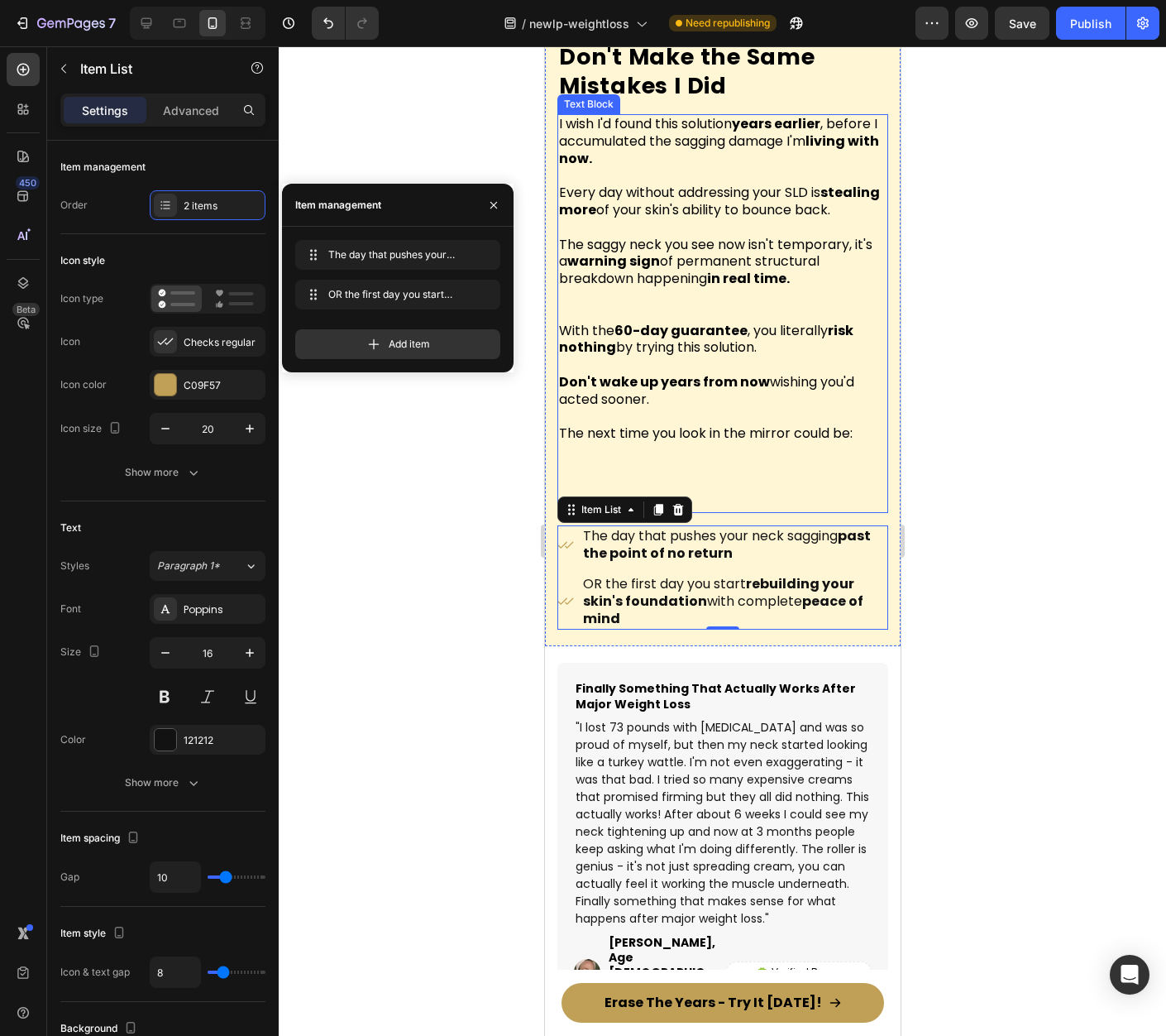
click at [776, 473] on p "Rich Text Editor. Editing area: main" at bounding box center [722, 468] width 327 height 17
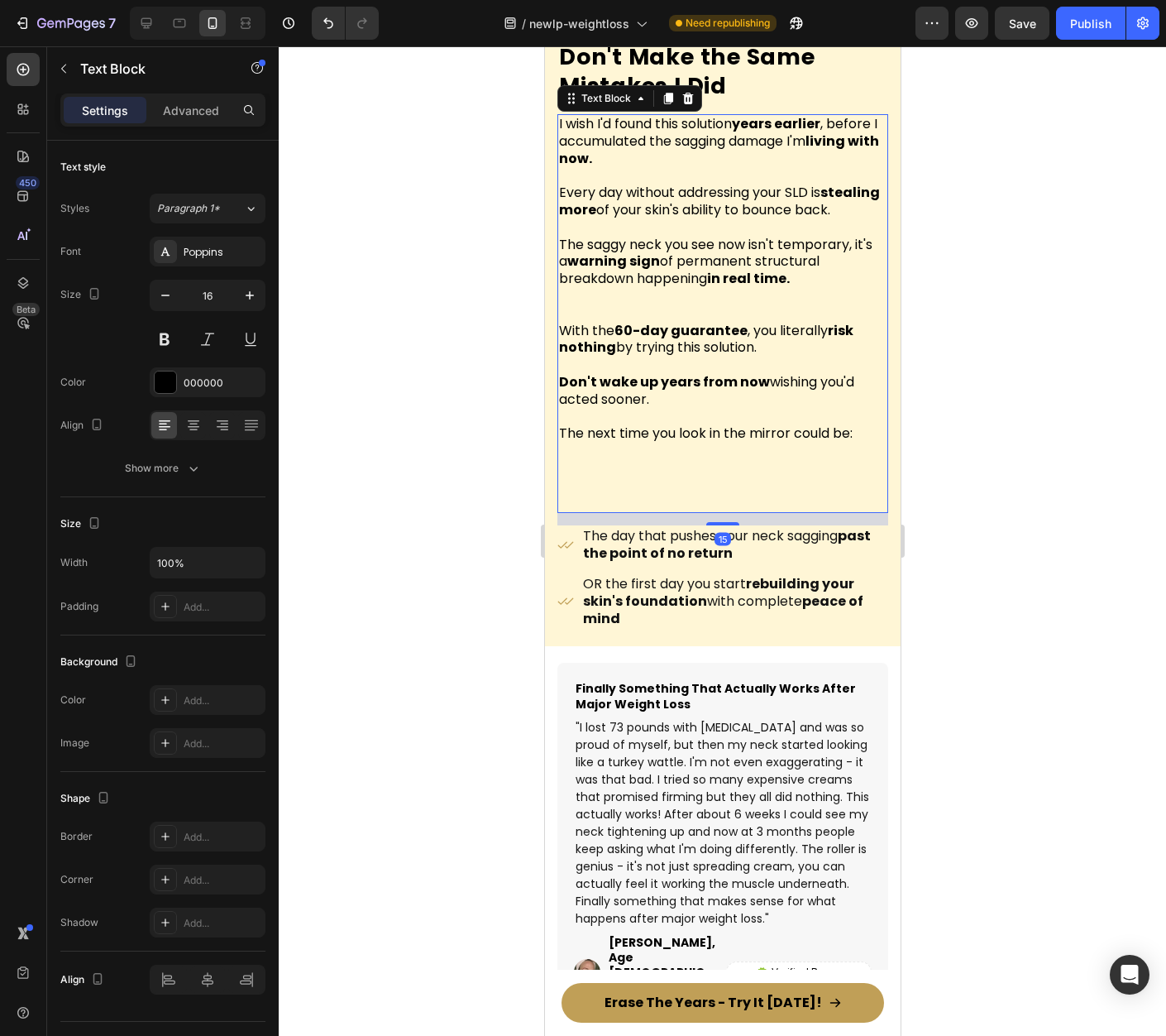
click at [557, 483] on div "I wish I'd found this solution years earlier , before I accumulated the sagging…" at bounding box center [722, 313] width 331 height 399
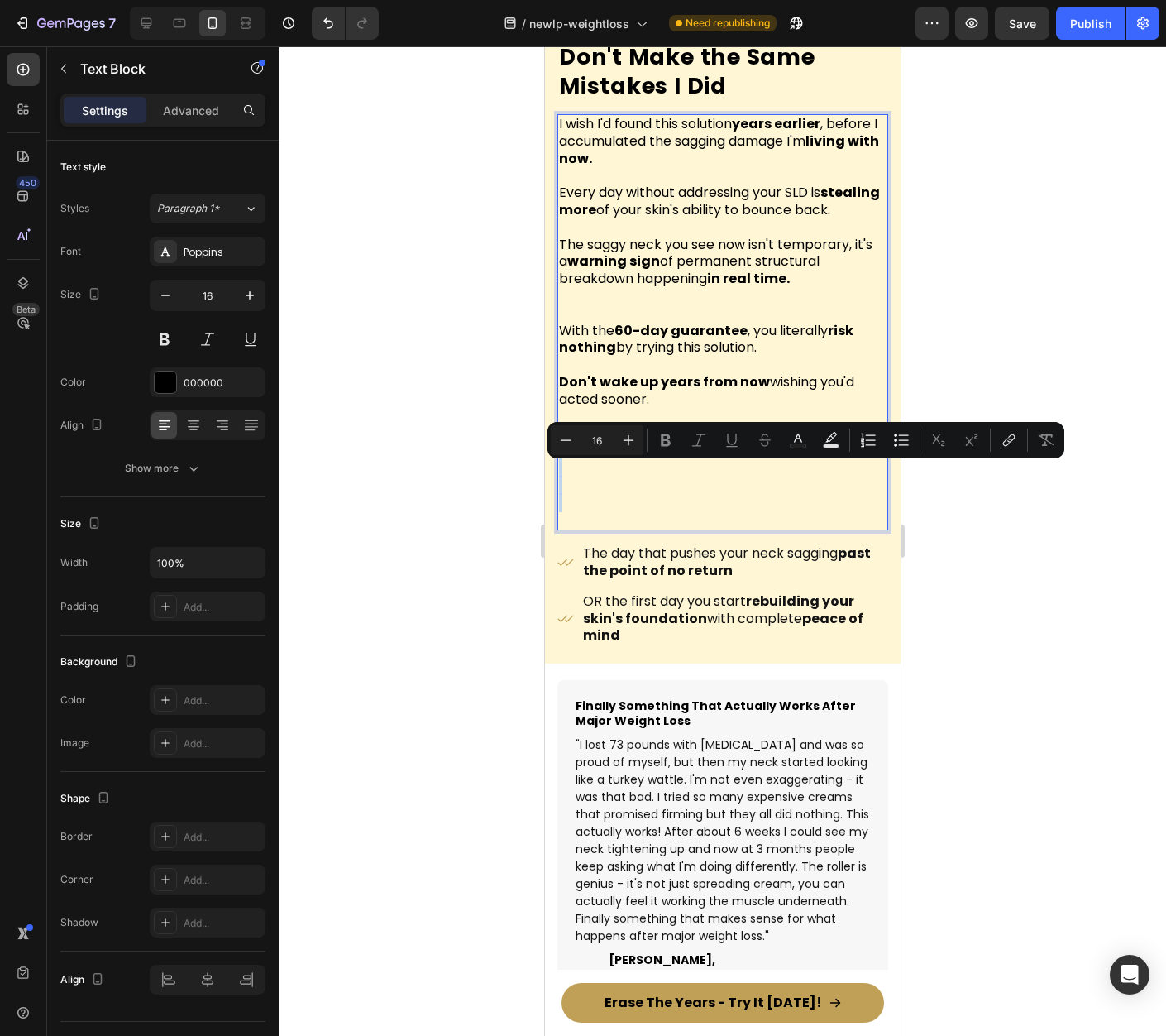
drag, startPoint x: 572, startPoint y: 525, endPoint x: 568, endPoint y: 473, distance: 52.2
click at [568, 473] on div "I wish I'd found this solution years earlier , before I accumulated the sagging…" at bounding box center [722, 322] width 331 height 417
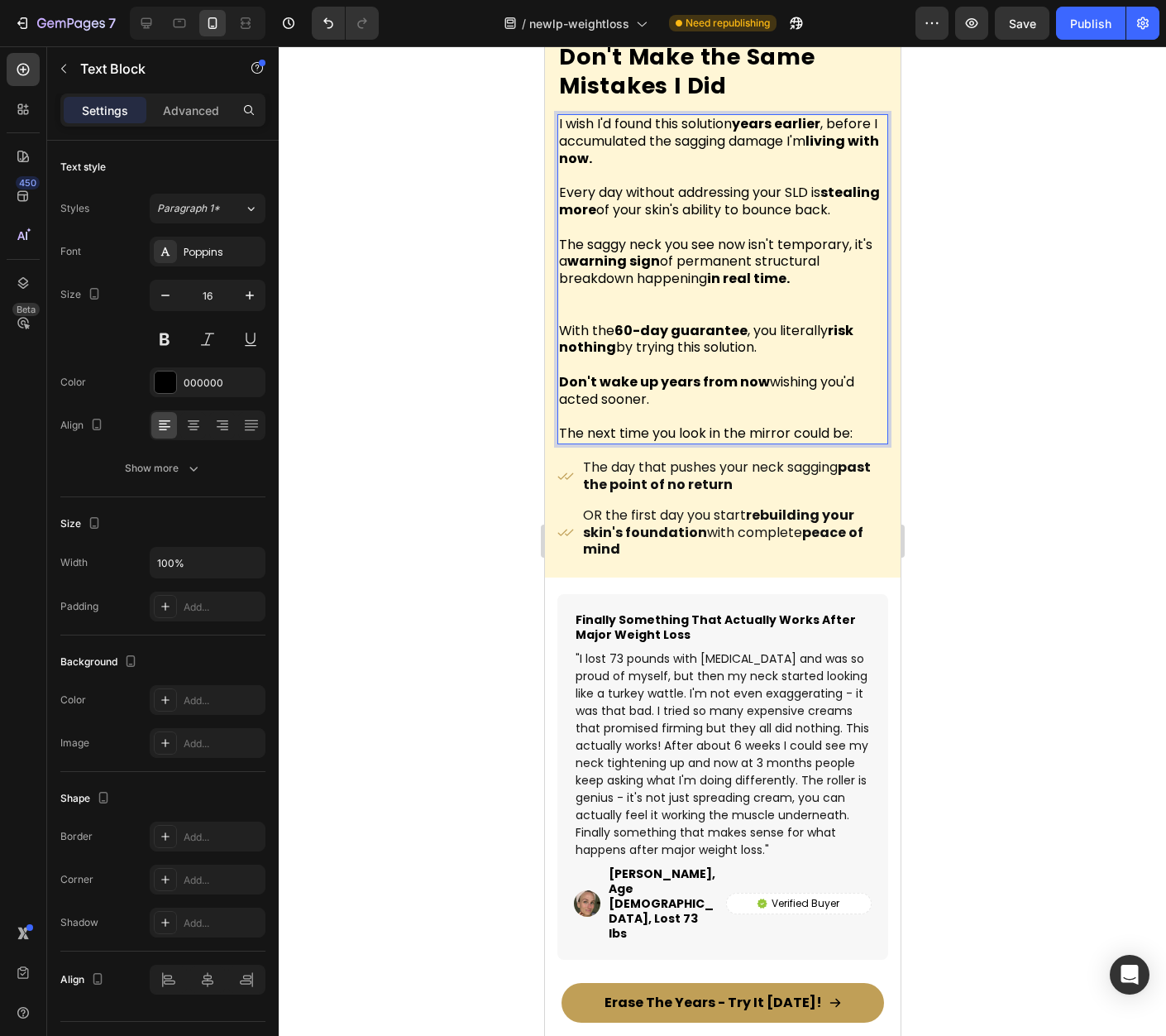
click at [1004, 449] on div at bounding box center [722, 541] width 888 height 989
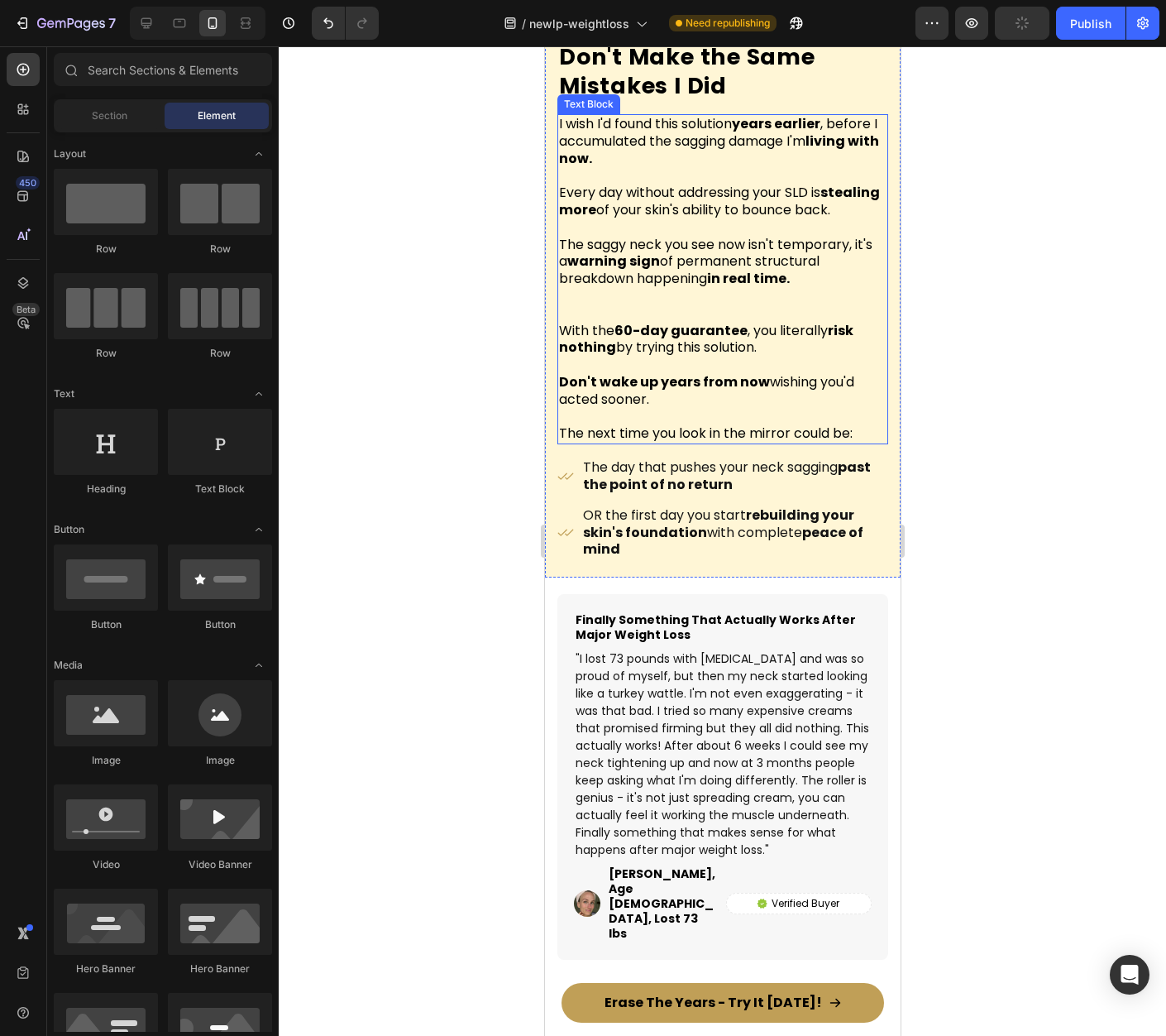
click at [760, 417] on p "The next time you look in the mirror could be:" at bounding box center [722, 426] width 327 height 35
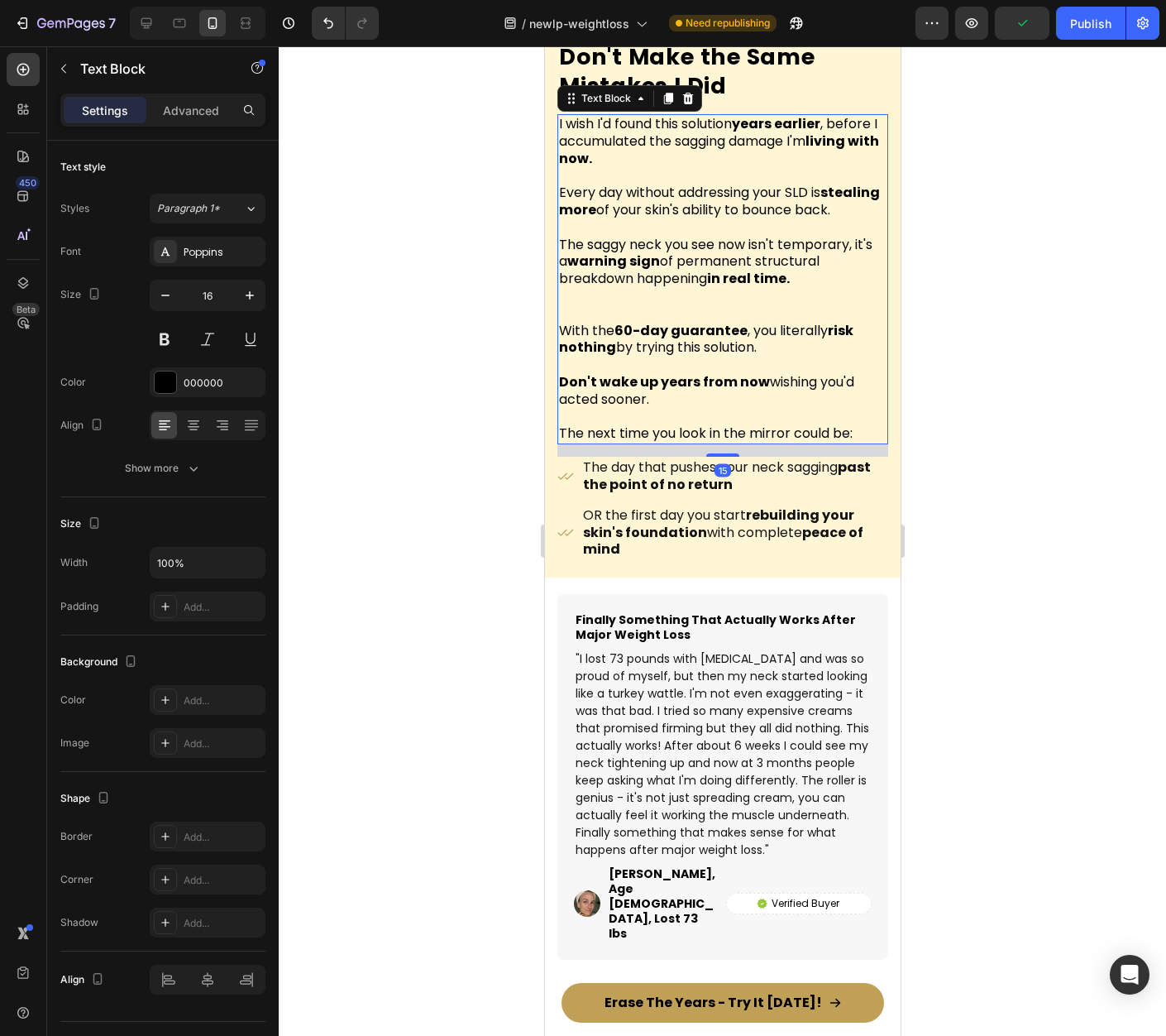
drag, startPoint x: 727, startPoint y: 460, endPoint x: 765, endPoint y: 408, distance: 64.4
click at [737, 437] on div "I wish I'd found this solution years earlier , before I accumulated the sagging…" at bounding box center [722, 279] width 331 height 330
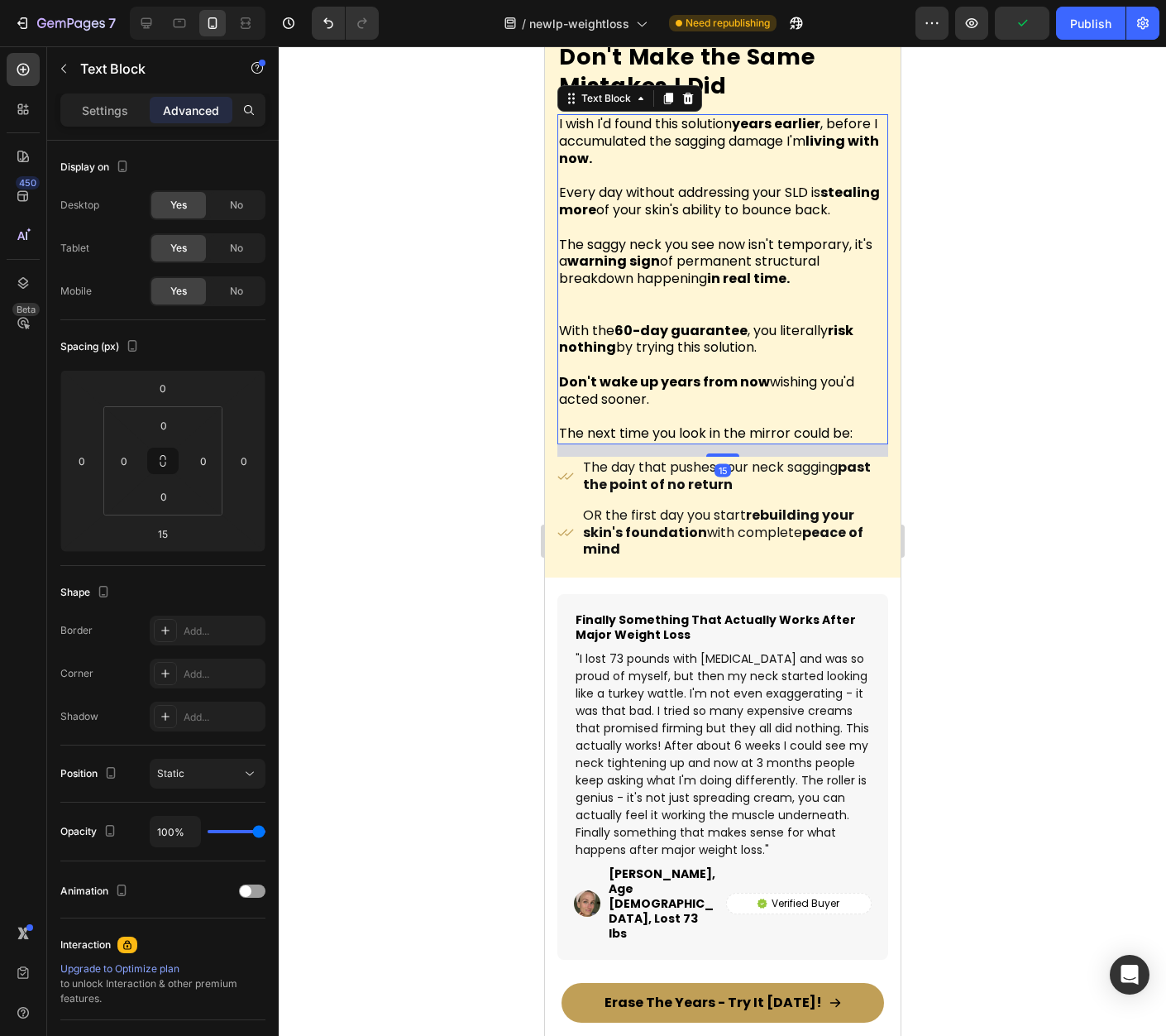
click at [1070, 397] on div at bounding box center [722, 541] width 888 height 989
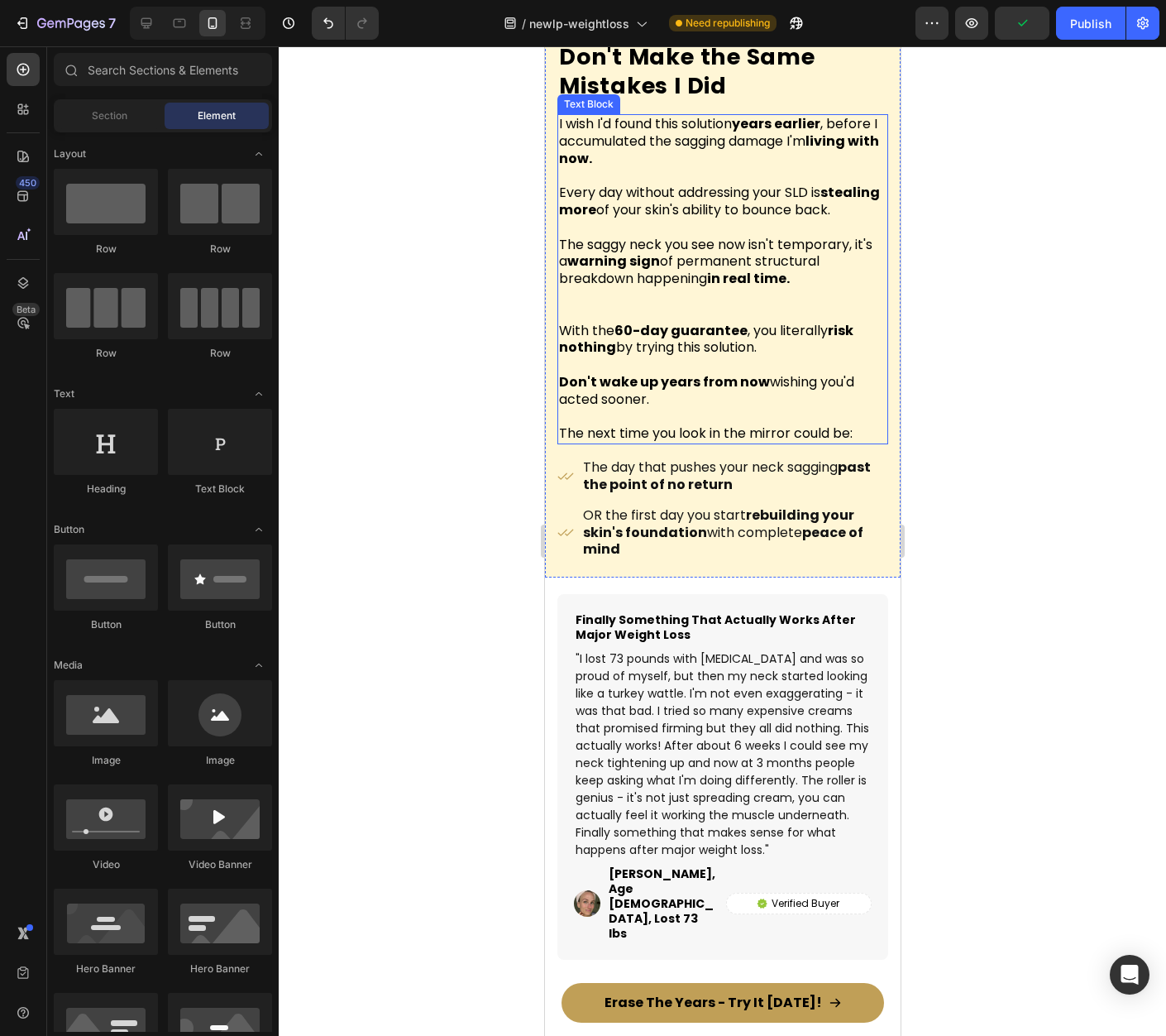
click at [703, 436] on p "The next time you look in the mirror could be:" at bounding box center [722, 426] width 327 height 35
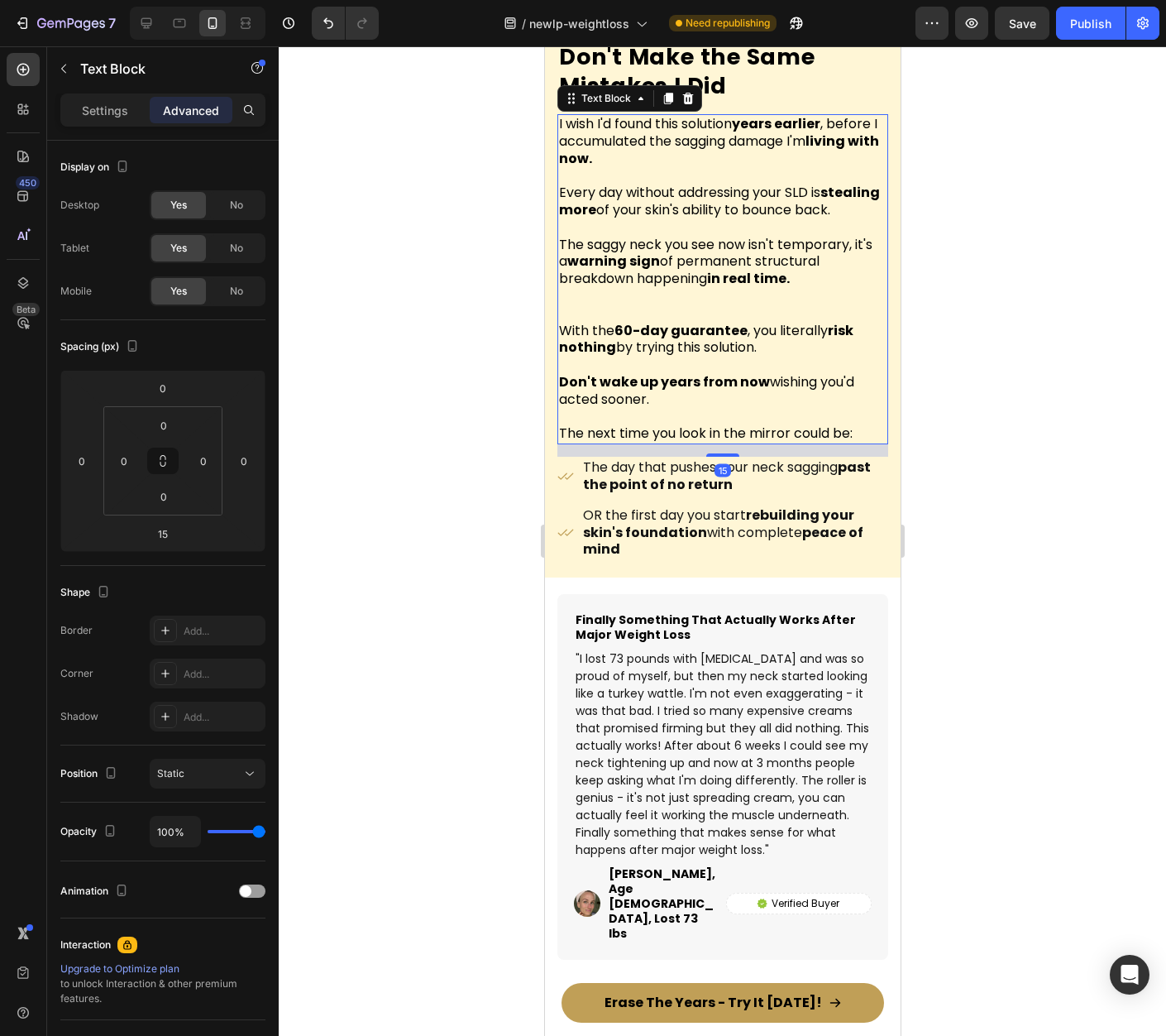
drag, startPoint x: 721, startPoint y: 458, endPoint x: 723, endPoint y: 402, distance: 56.0
click at [723, 405] on div "I wish I'd found this solution years earlier , before I accumulated the sagging…" at bounding box center [722, 279] width 331 height 330
type input "0"
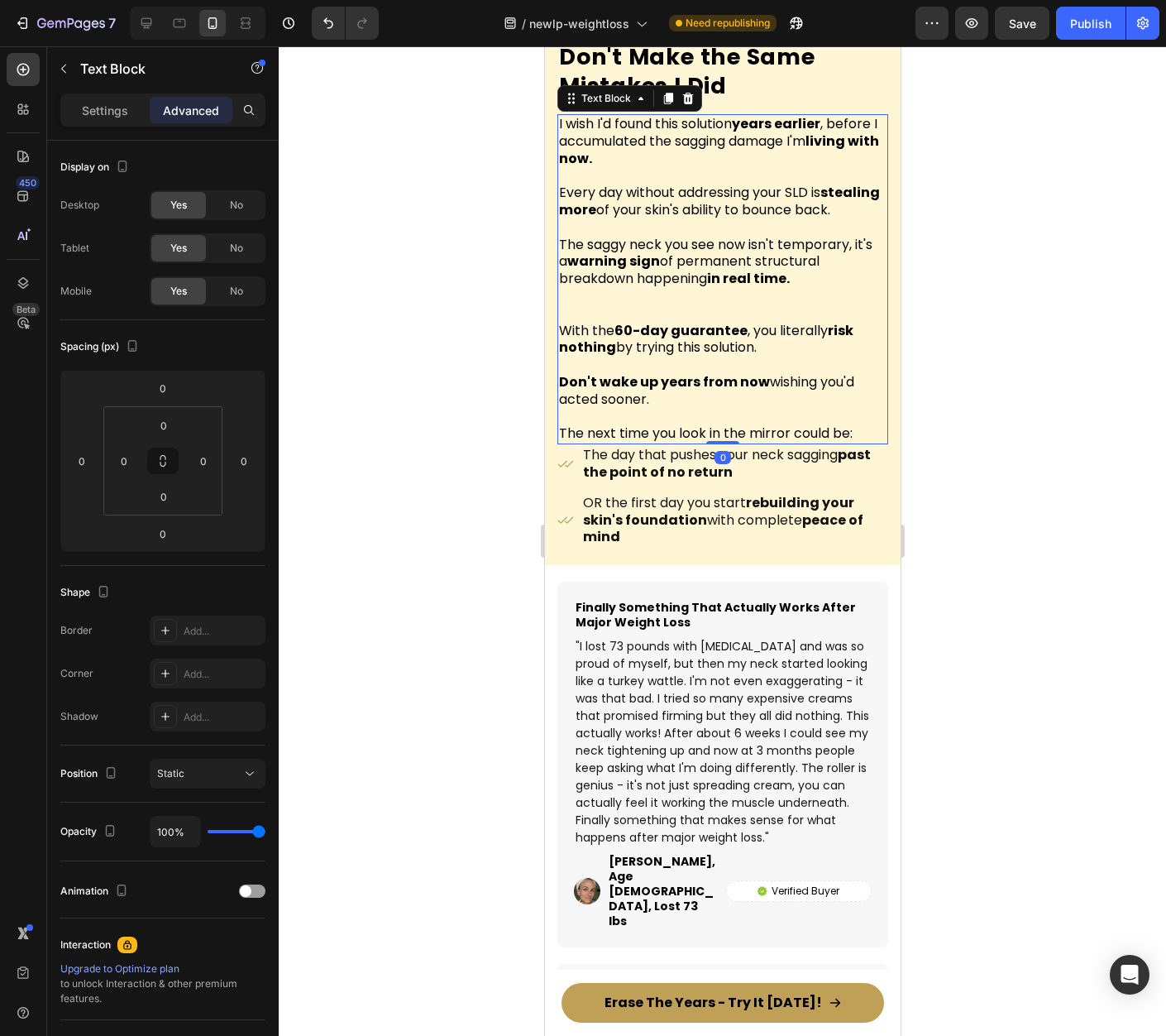
click at [995, 410] on div at bounding box center [722, 541] width 888 height 989
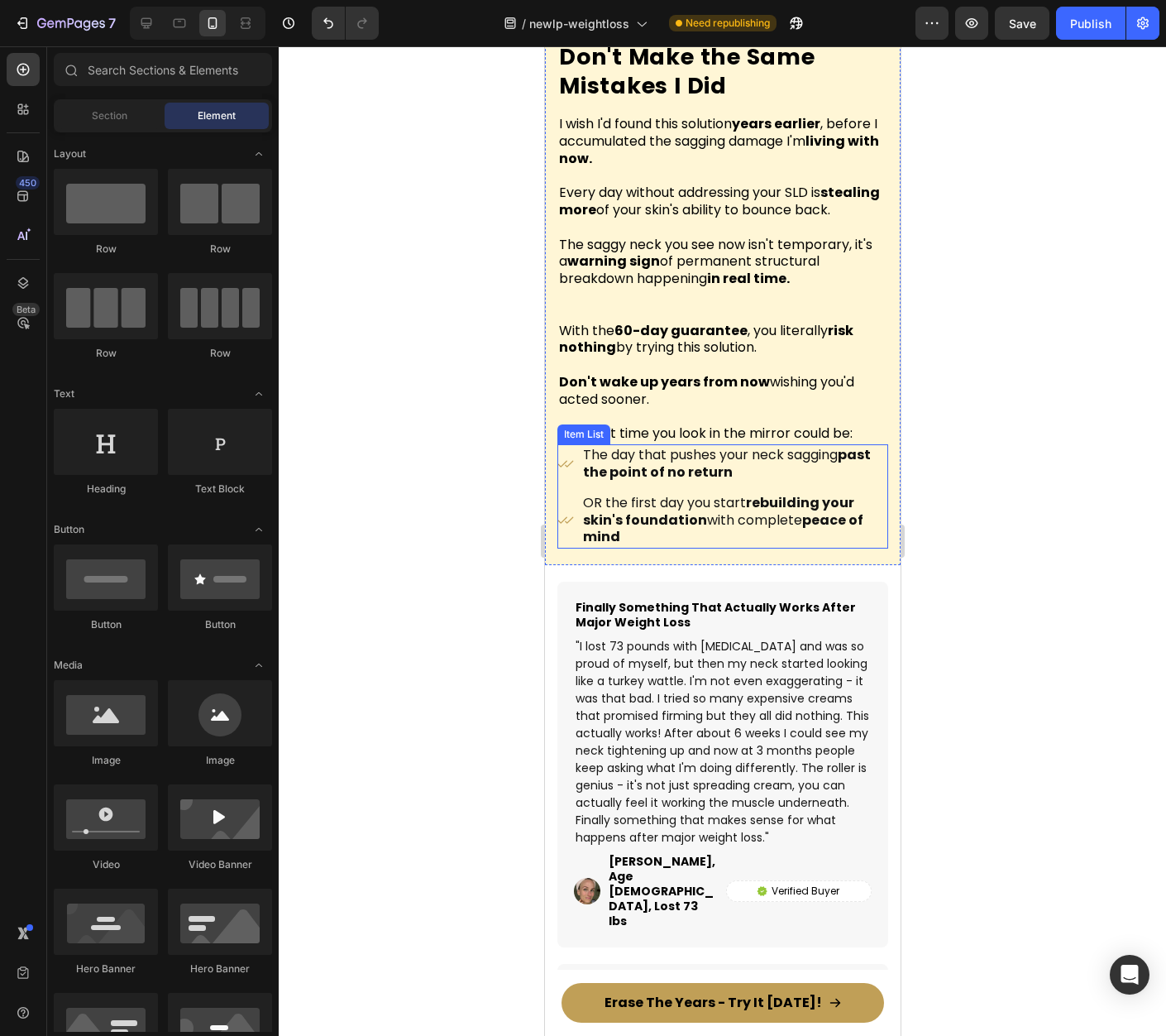
click at [730, 532] on p "OR the first day you start rebuilding your skin's foundation with complete peac…" at bounding box center [734, 521] width 303 height 52
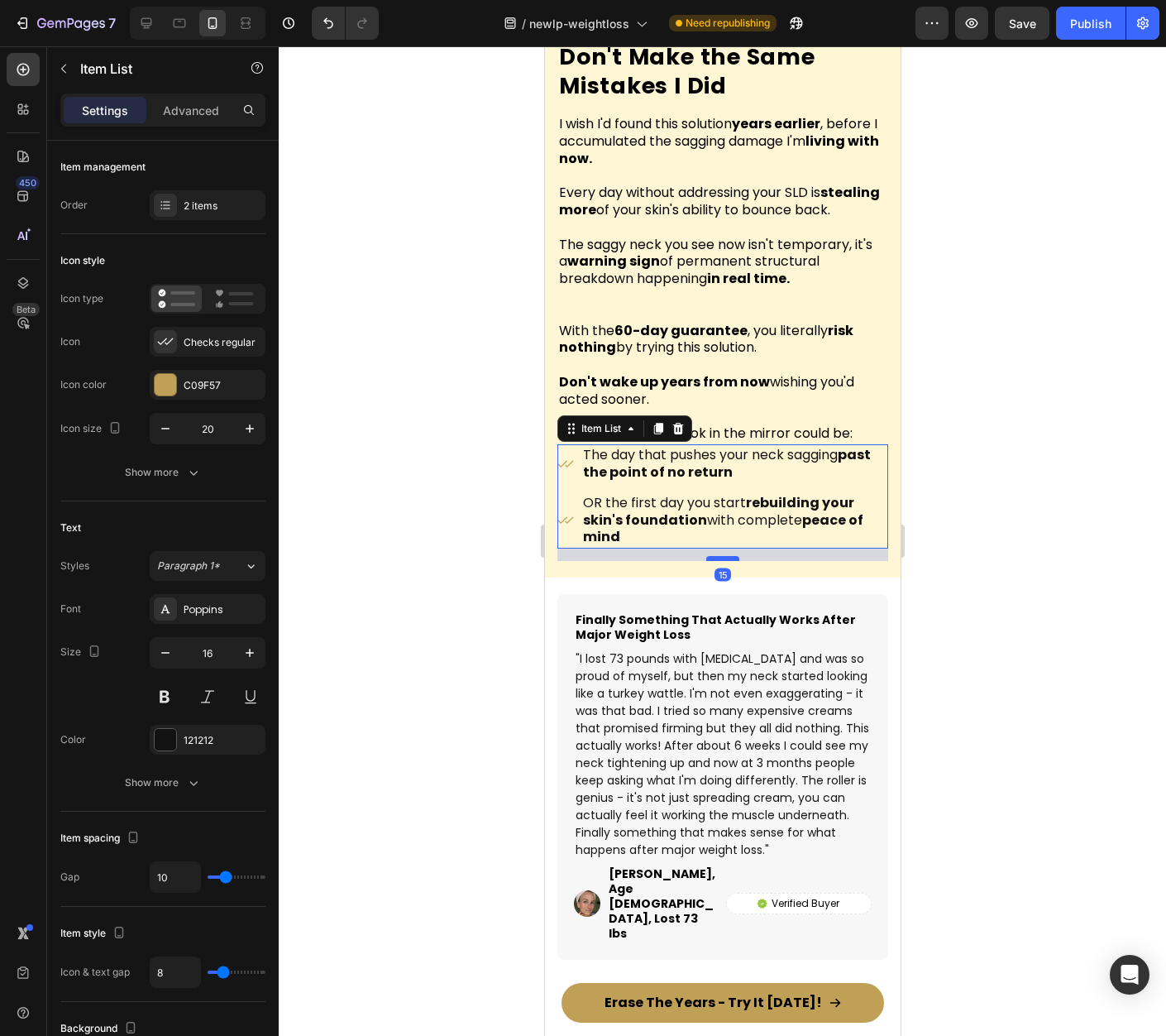
drag, startPoint x: 723, startPoint y: 551, endPoint x: 724, endPoint y: 564, distance: 13.0
click at [724, 561] on div at bounding box center [722, 558] width 33 height 5
type input "100%"
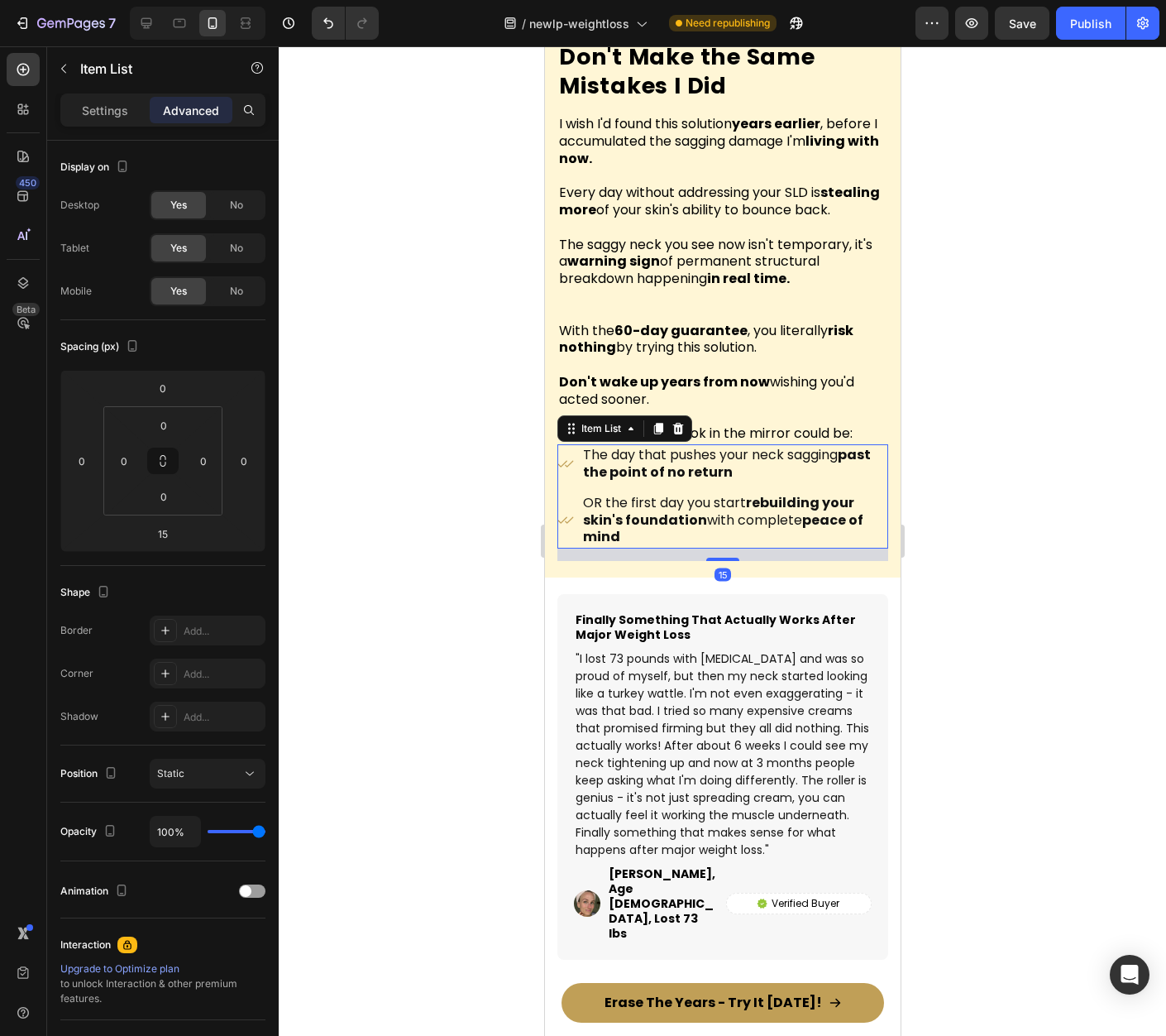
click at [962, 515] on div at bounding box center [722, 541] width 888 height 989
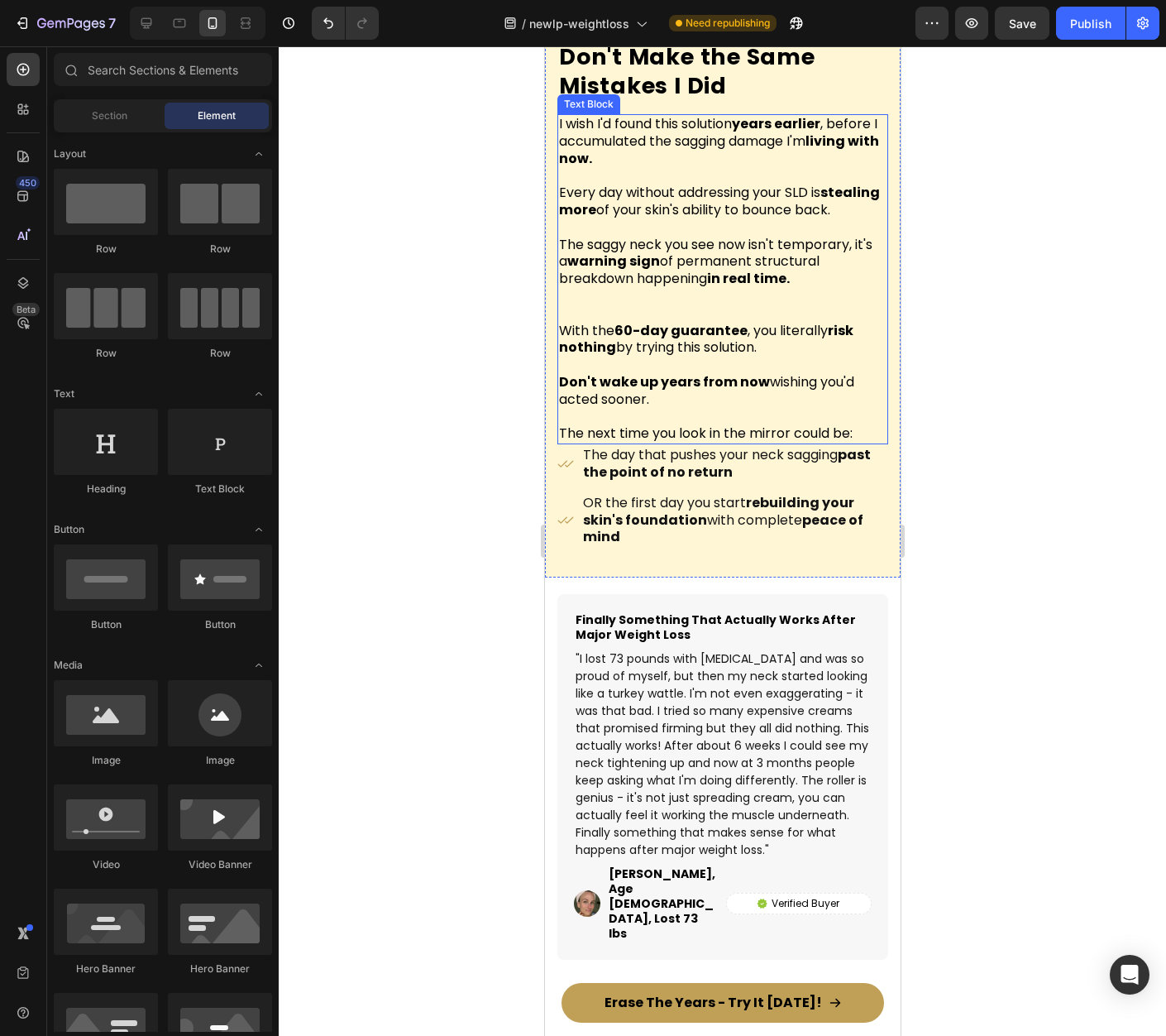
click at [797, 434] on p "The next time you look in the mirror could be:" at bounding box center [722, 426] width 327 height 35
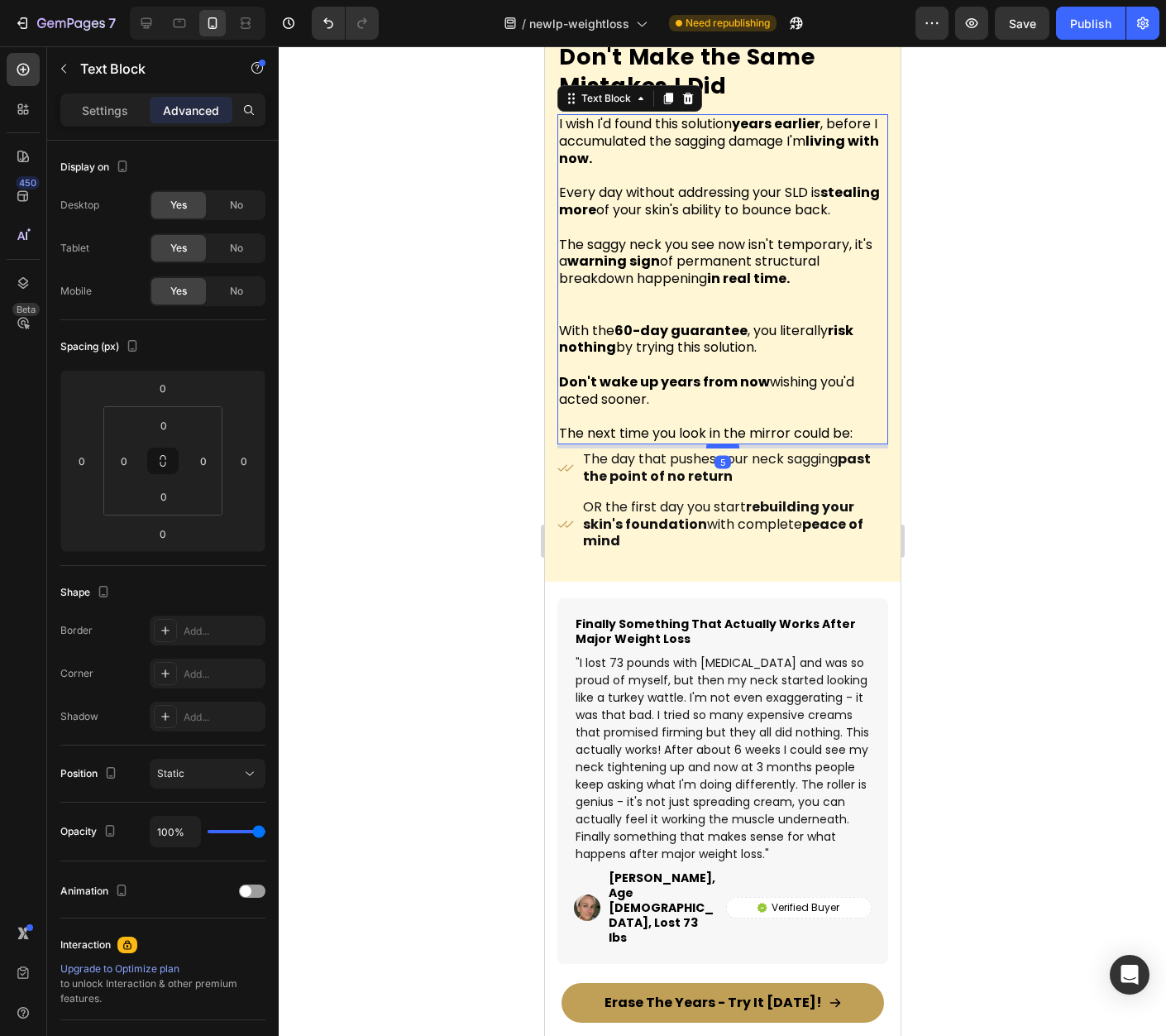
click at [718, 448] on div at bounding box center [722, 445] width 33 height 5
type input "5"
click at [957, 435] on div at bounding box center [722, 541] width 888 height 989
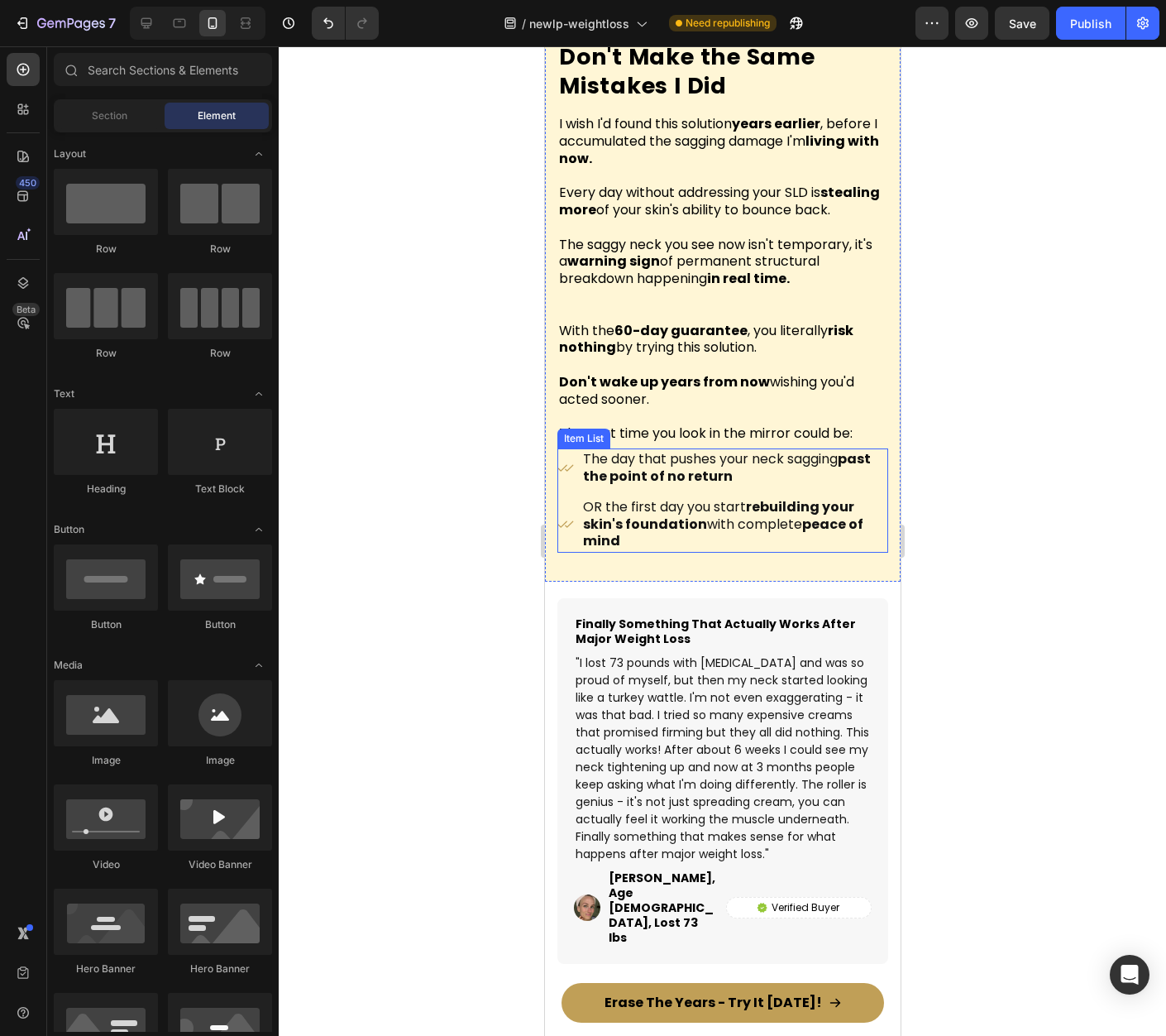
click at [682, 484] on strong "past the point of no return" at bounding box center [727, 467] width 288 height 37
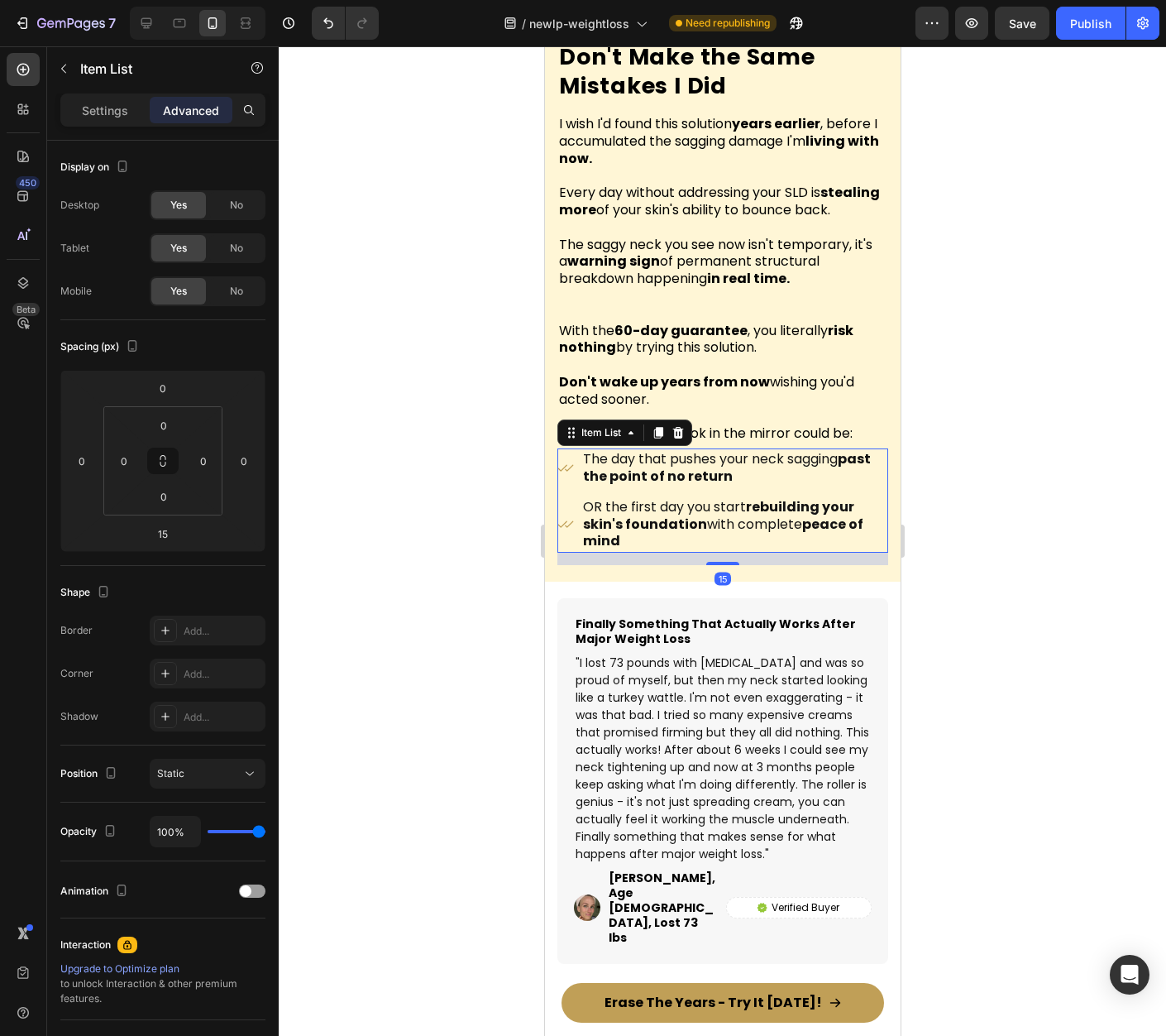
drag, startPoint x: 569, startPoint y: 505, endPoint x: 679, endPoint y: 486, distance: 111.6
click at [569, 505] on div "OR the first day you start rebuilding your skin's foundation with complete peac…" at bounding box center [722, 524] width 331 height 57
click at [110, 86] on div "Item List" at bounding box center [141, 68] width 189 height 43
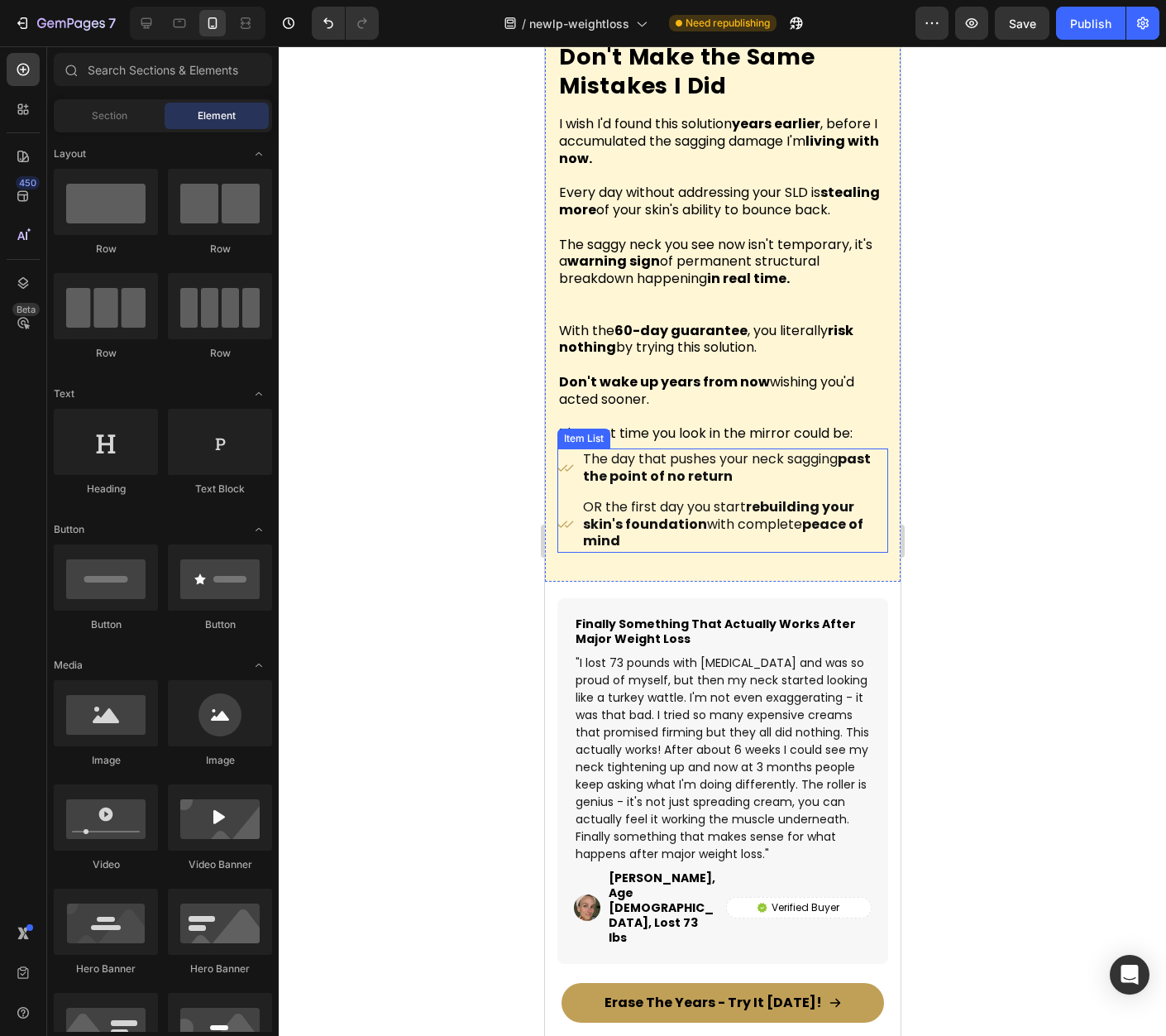
click at [564, 498] on div "The day that pushes your neck sagging past the point of no return OR the first …" at bounding box center [722, 500] width 331 height 104
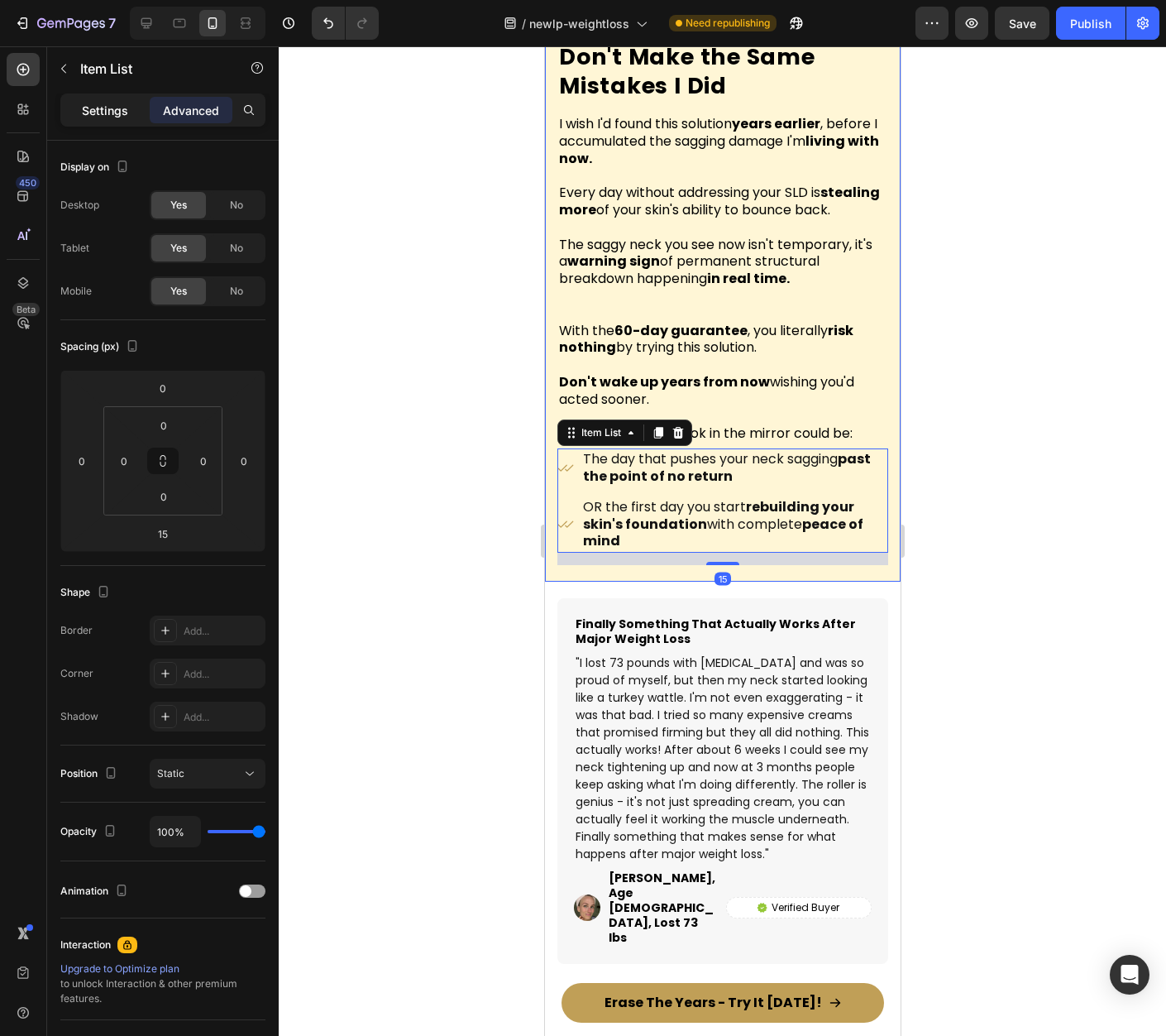
click at [126, 120] on div "Settings" at bounding box center [104, 109] width 83 height 27
type input "8"
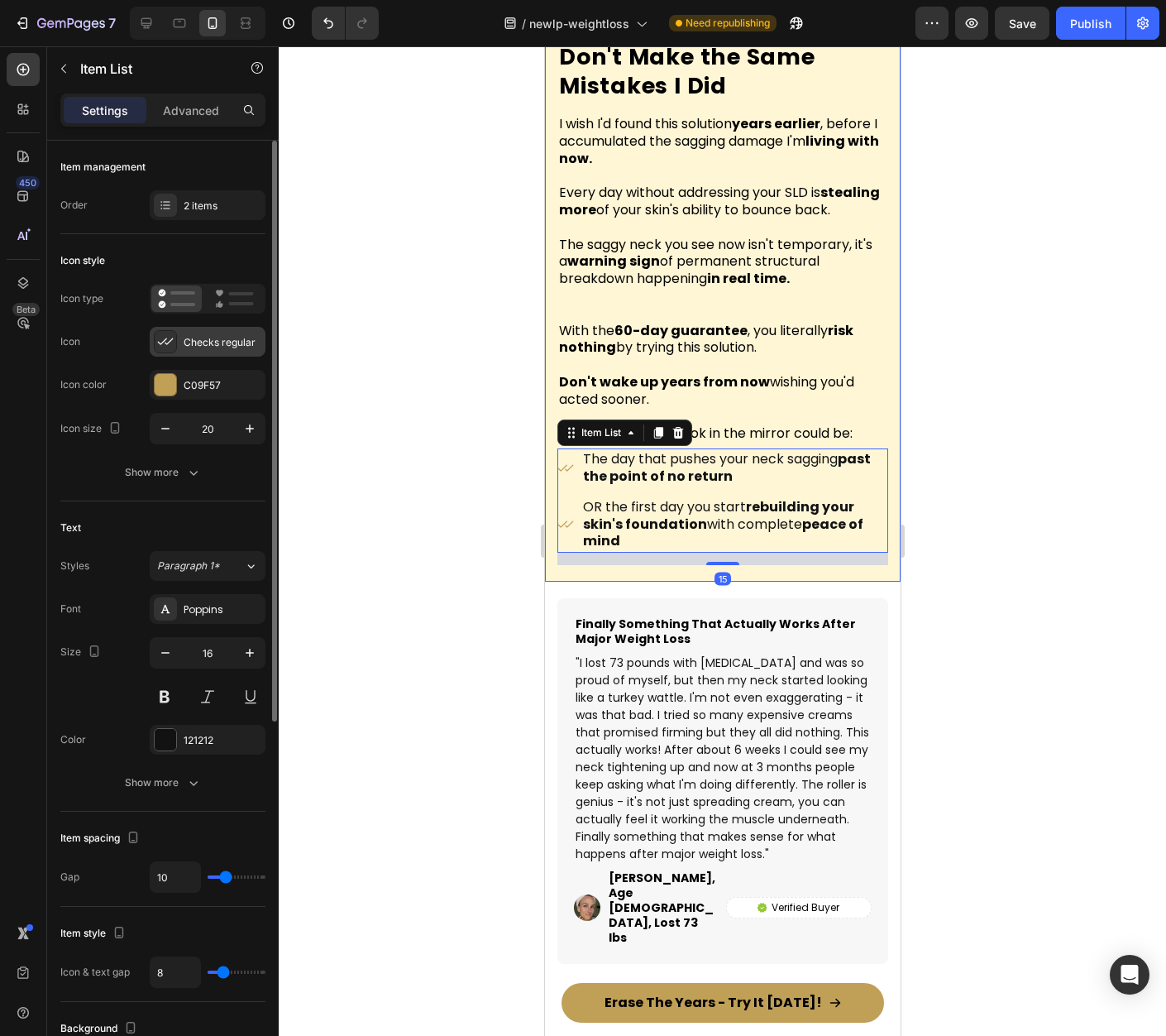
click at [224, 344] on div "Checks regular" at bounding box center [223, 342] width 78 height 15
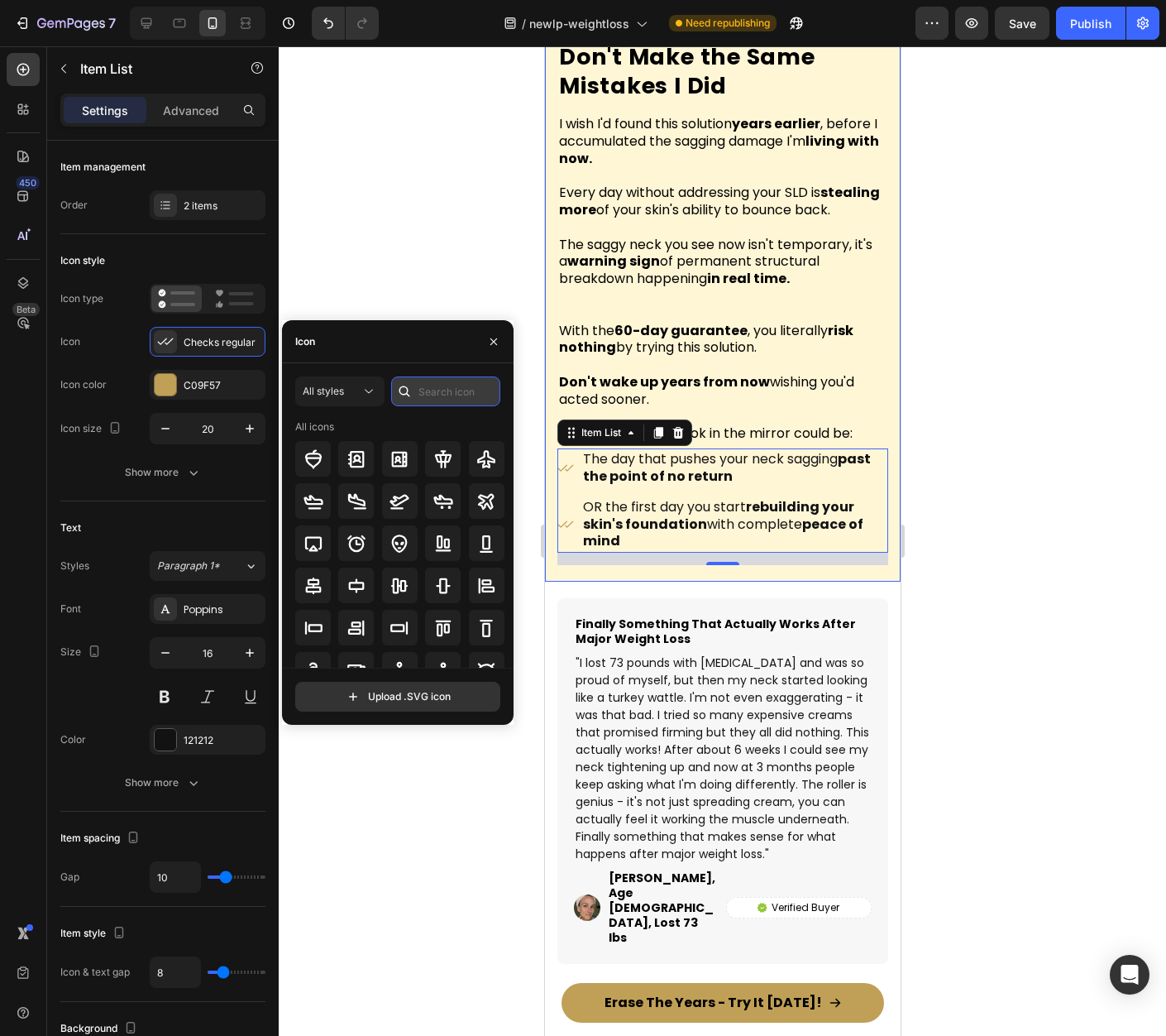
click at [429, 395] on input "text" at bounding box center [446, 392] width 109 height 30
type input "point"
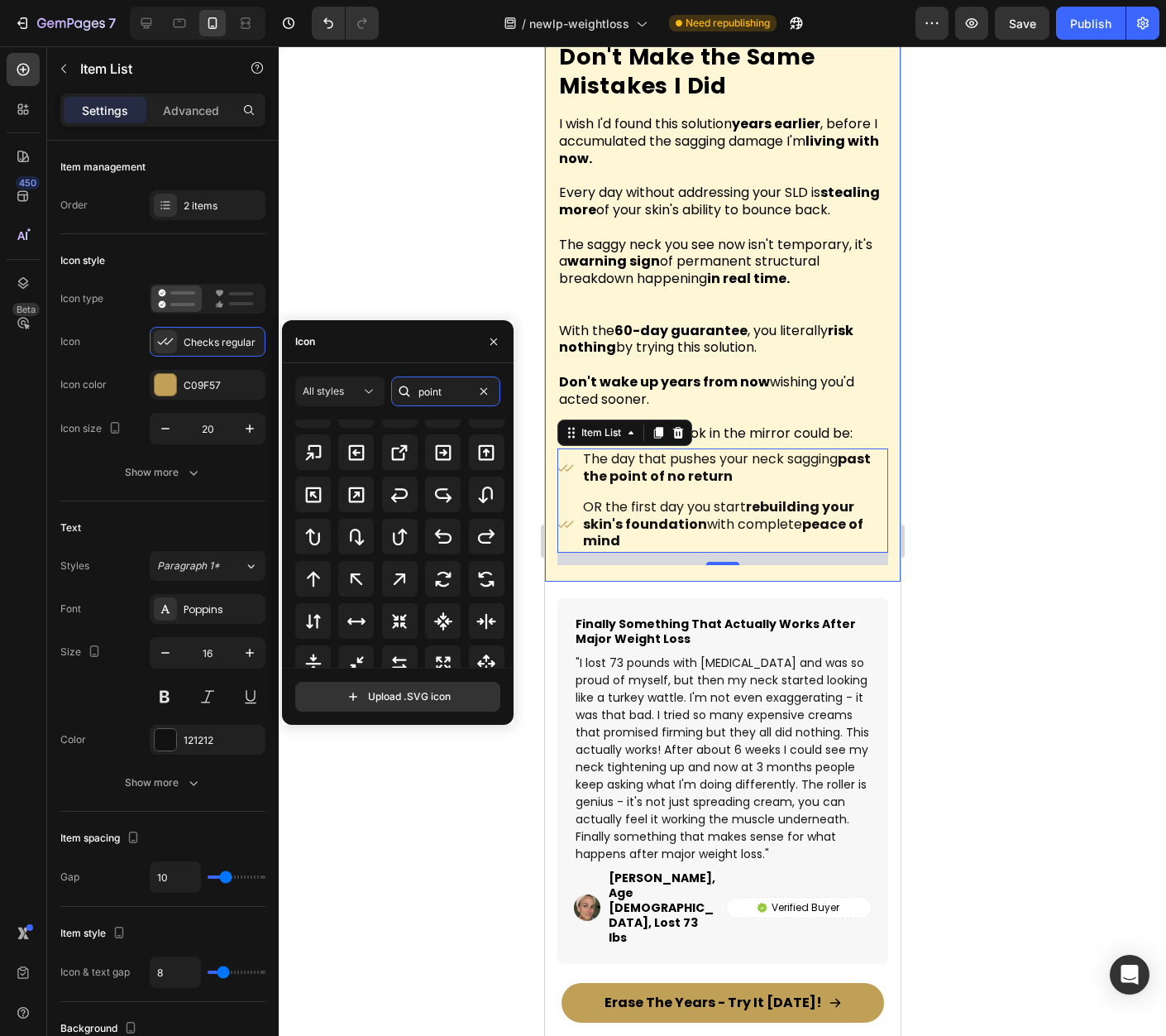
scroll to position [466, 0]
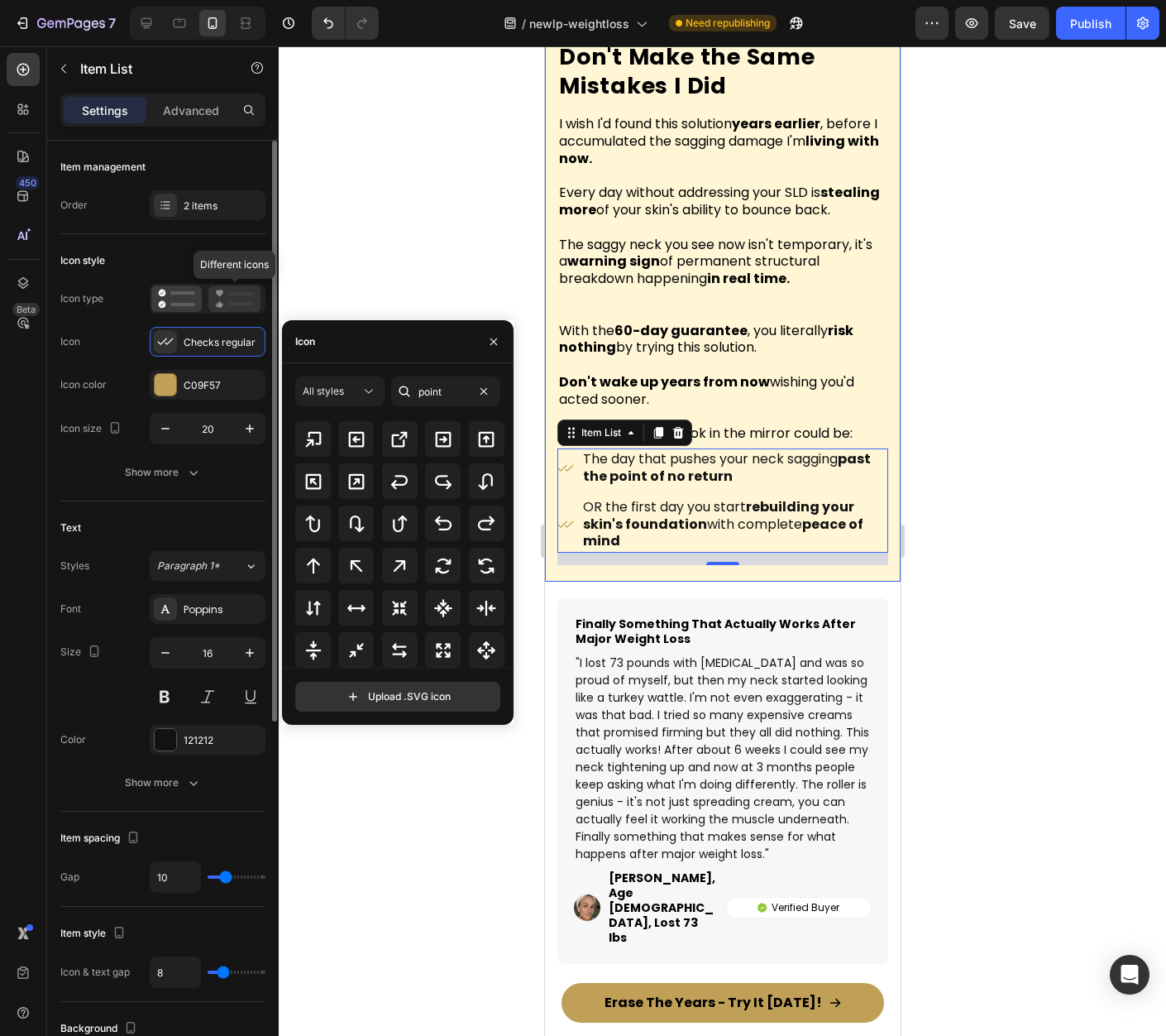
click at [236, 302] on rect at bounding box center [241, 303] width 25 height 3
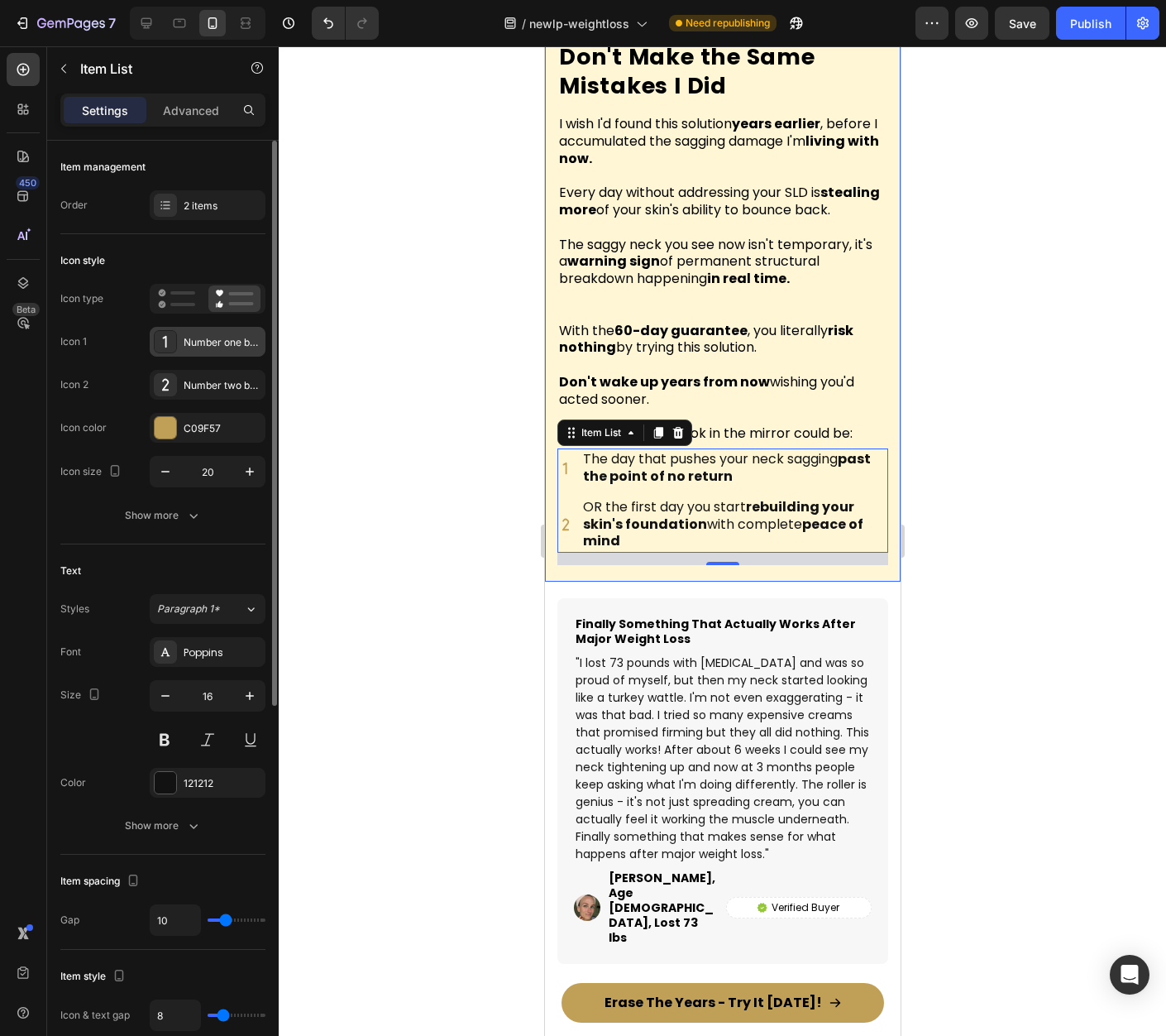
click at [195, 338] on div "Number one bold" at bounding box center [223, 342] width 78 height 15
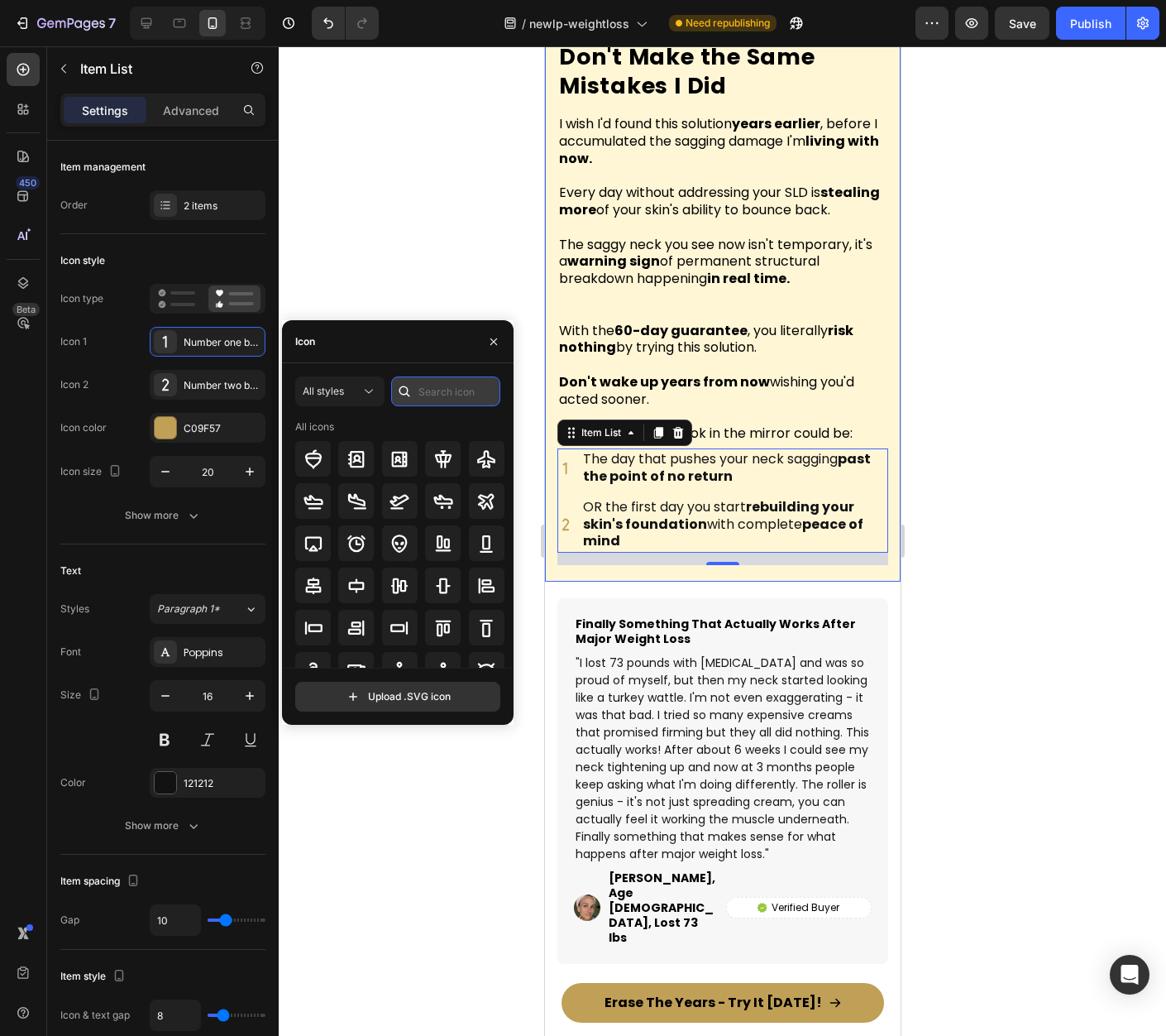
click at [453, 398] on input "text" at bounding box center [446, 392] width 109 height 30
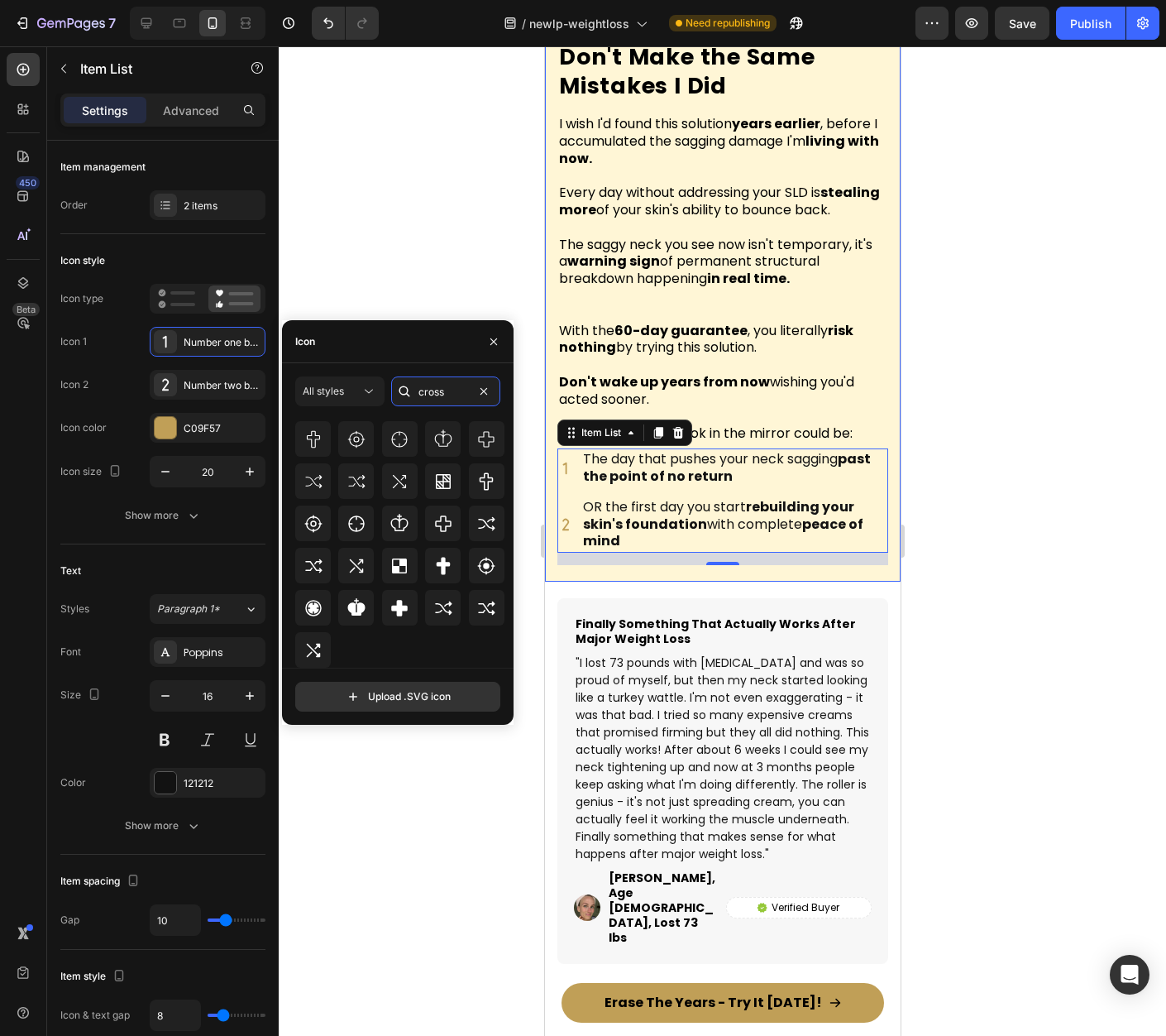
scroll to position [0, 0]
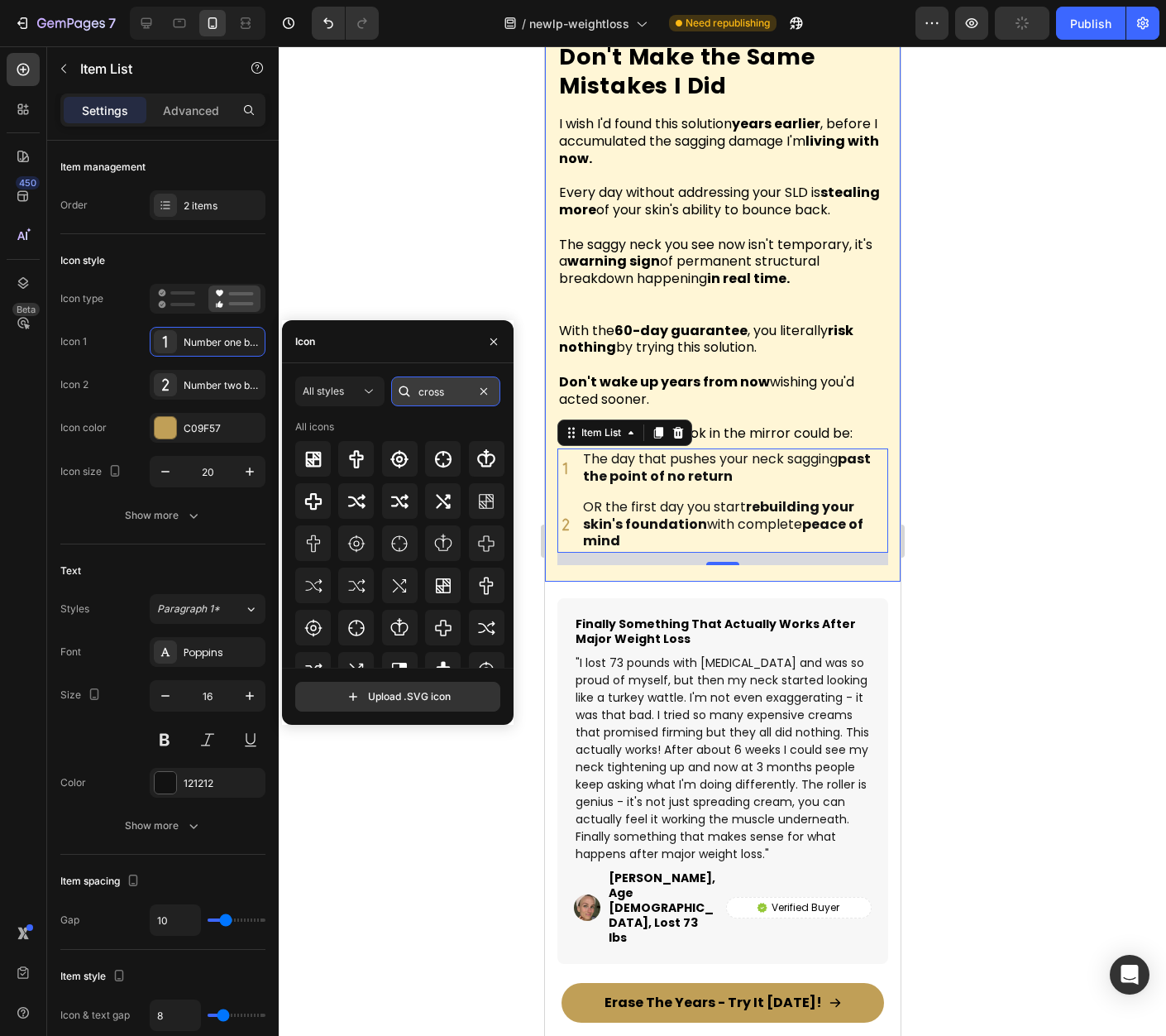
click at [421, 394] on input "cross" at bounding box center [446, 392] width 109 height 30
type input "c"
type input "no"
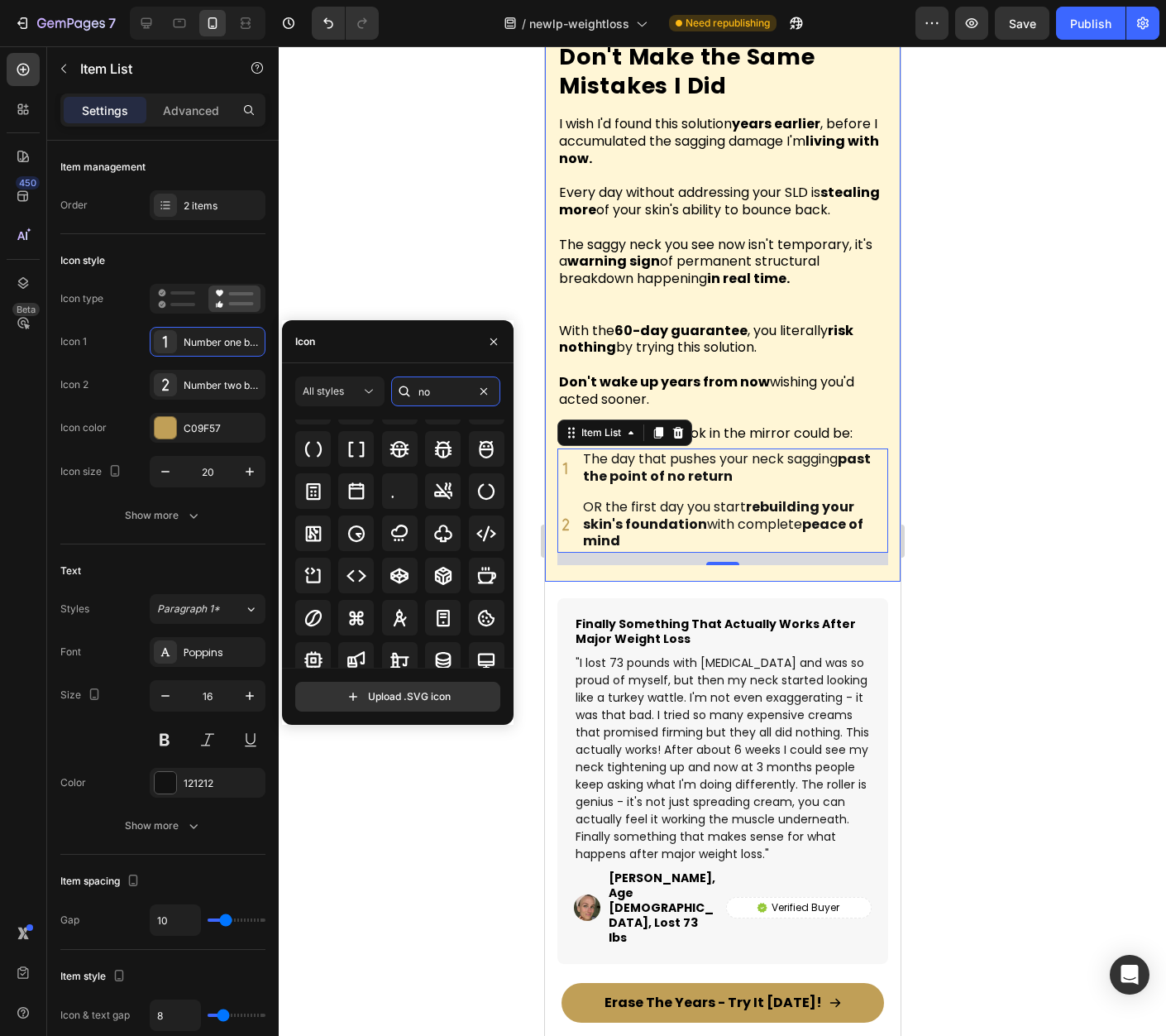
scroll to position [226, 0]
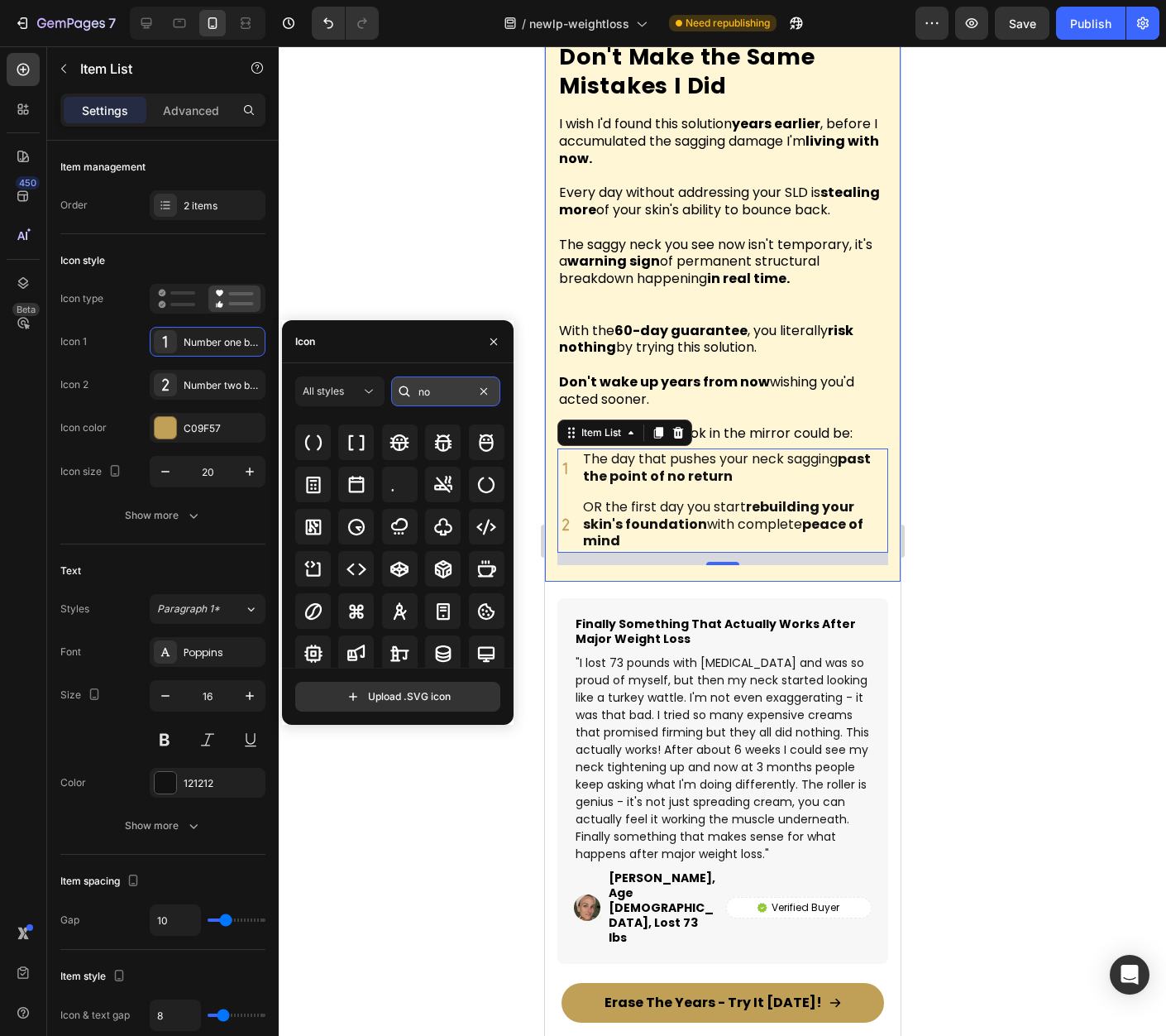
drag, startPoint x: 460, startPoint y: 395, endPoint x: 419, endPoint y: 392, distance: 41.1
click at [419, 392] on input "no" at bounding box center [446, 392] width 109 height 30
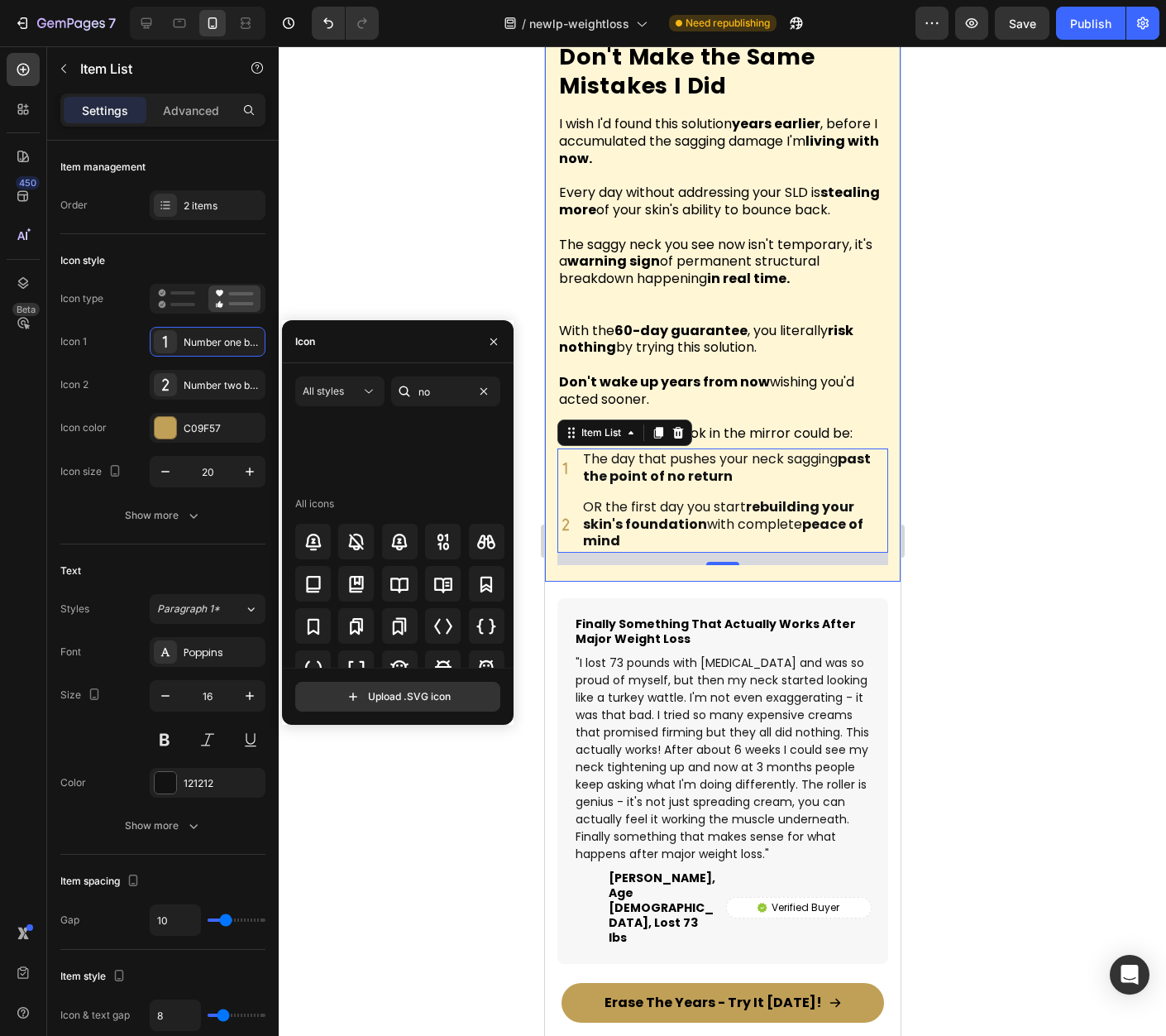
scroll to position [226, 0]
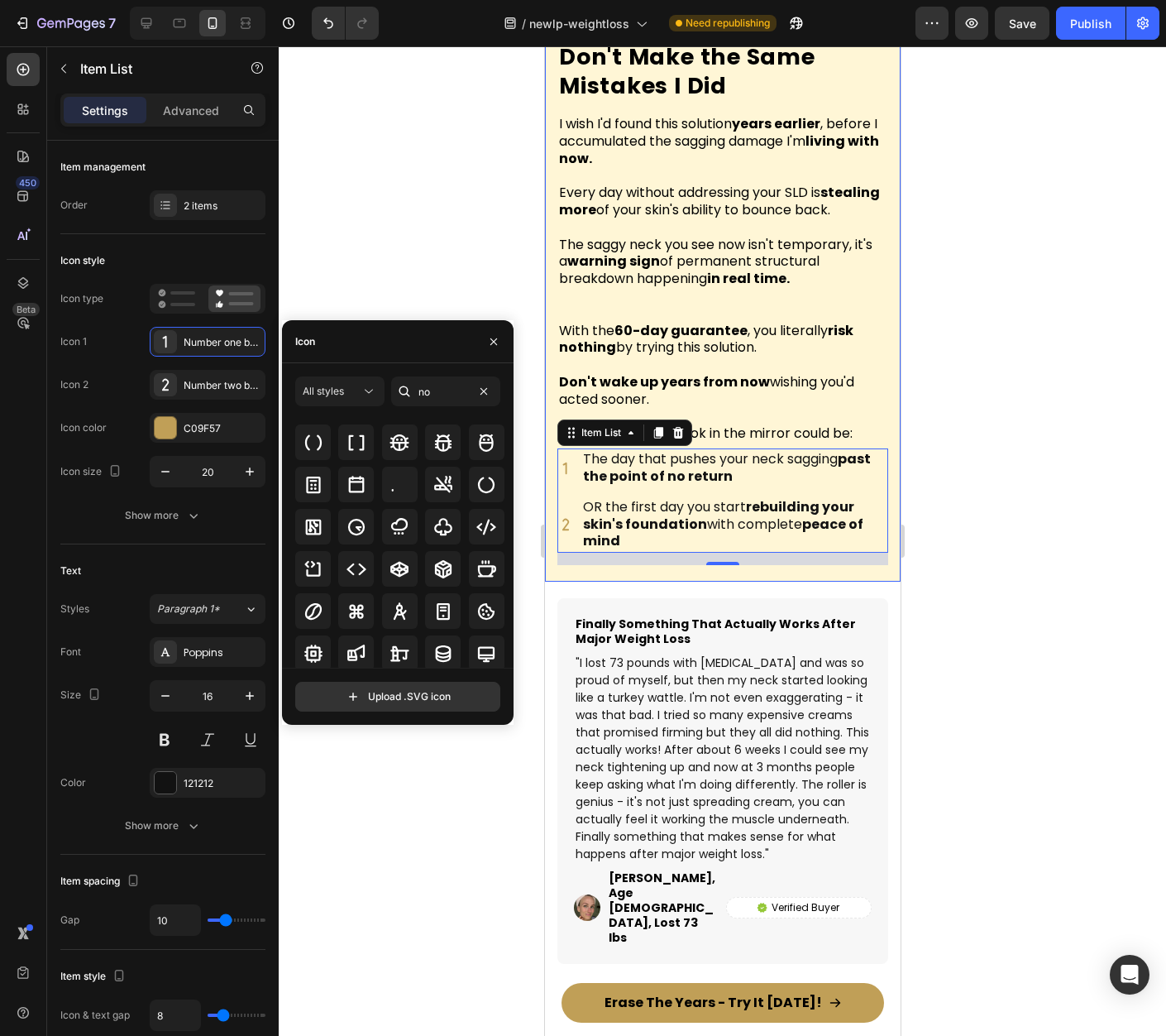
type input "c"
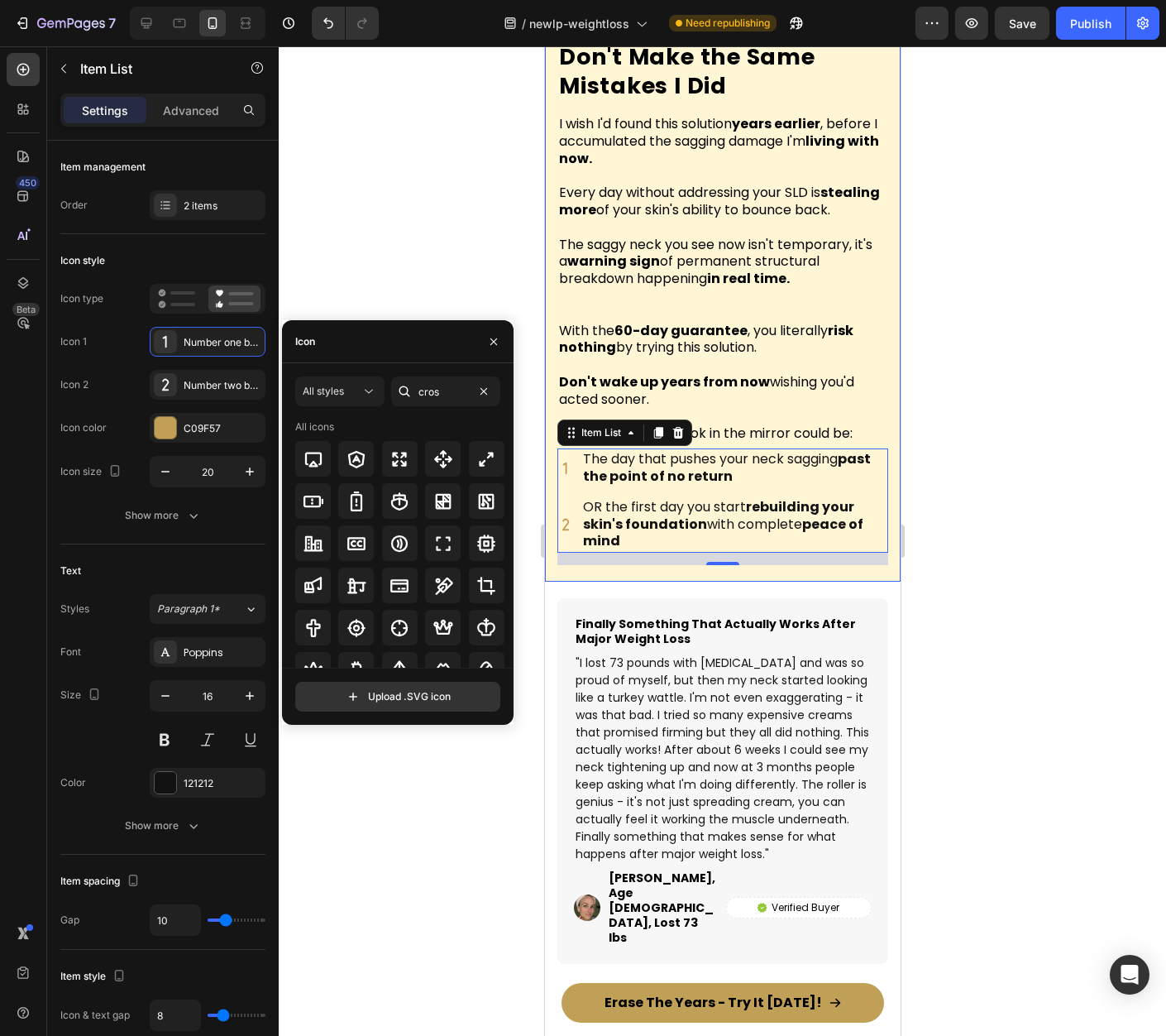
type input "cross"
click at [427, 385] on input "cross" at bounding box center [446, 392] width 109 height 30
click at [428, 386] on input "cross" at bounding box center [446, 392] width 109 height 30
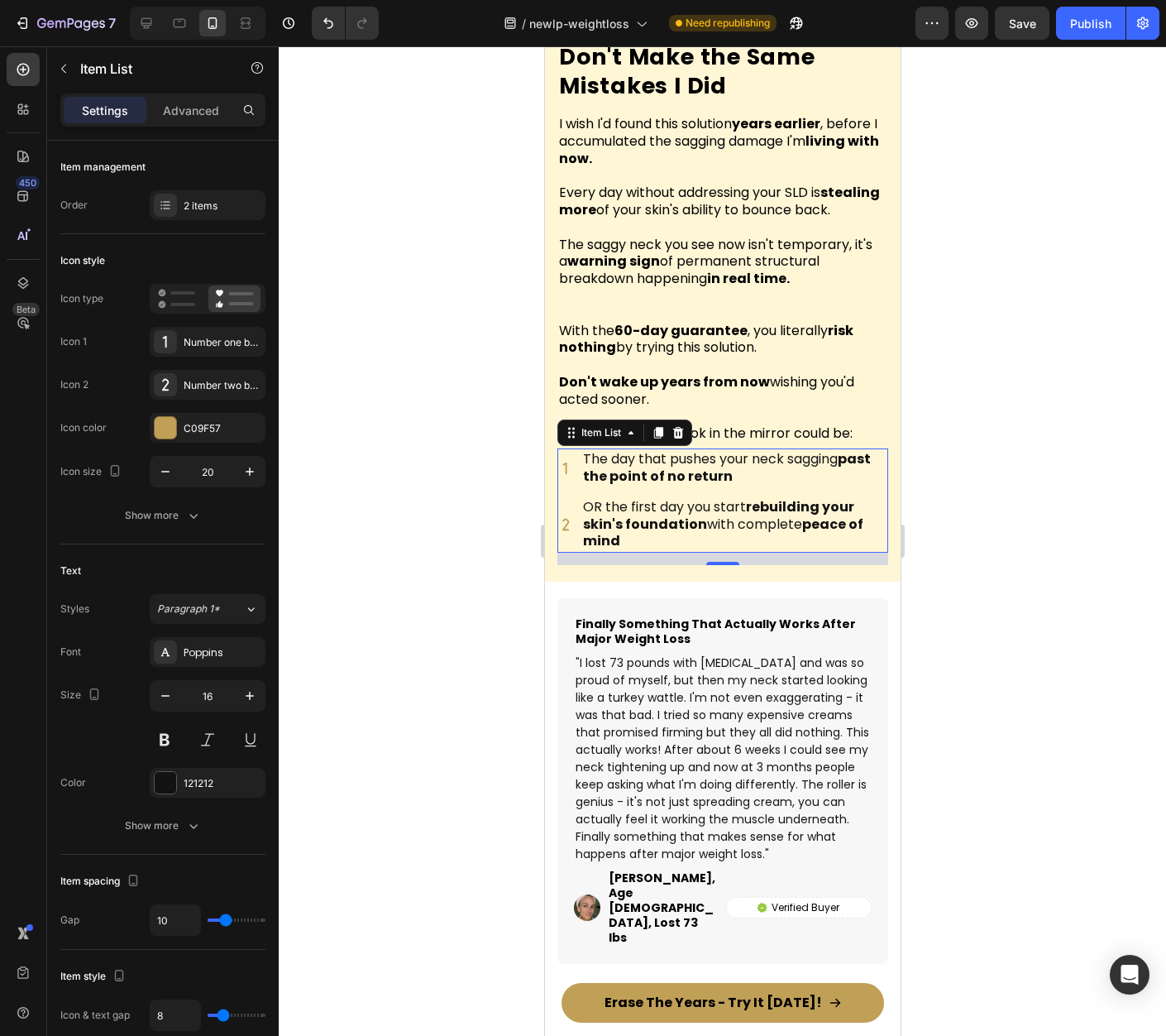
click at [1052, 293] on div at bounding box center [722, 541] width 888 height 989
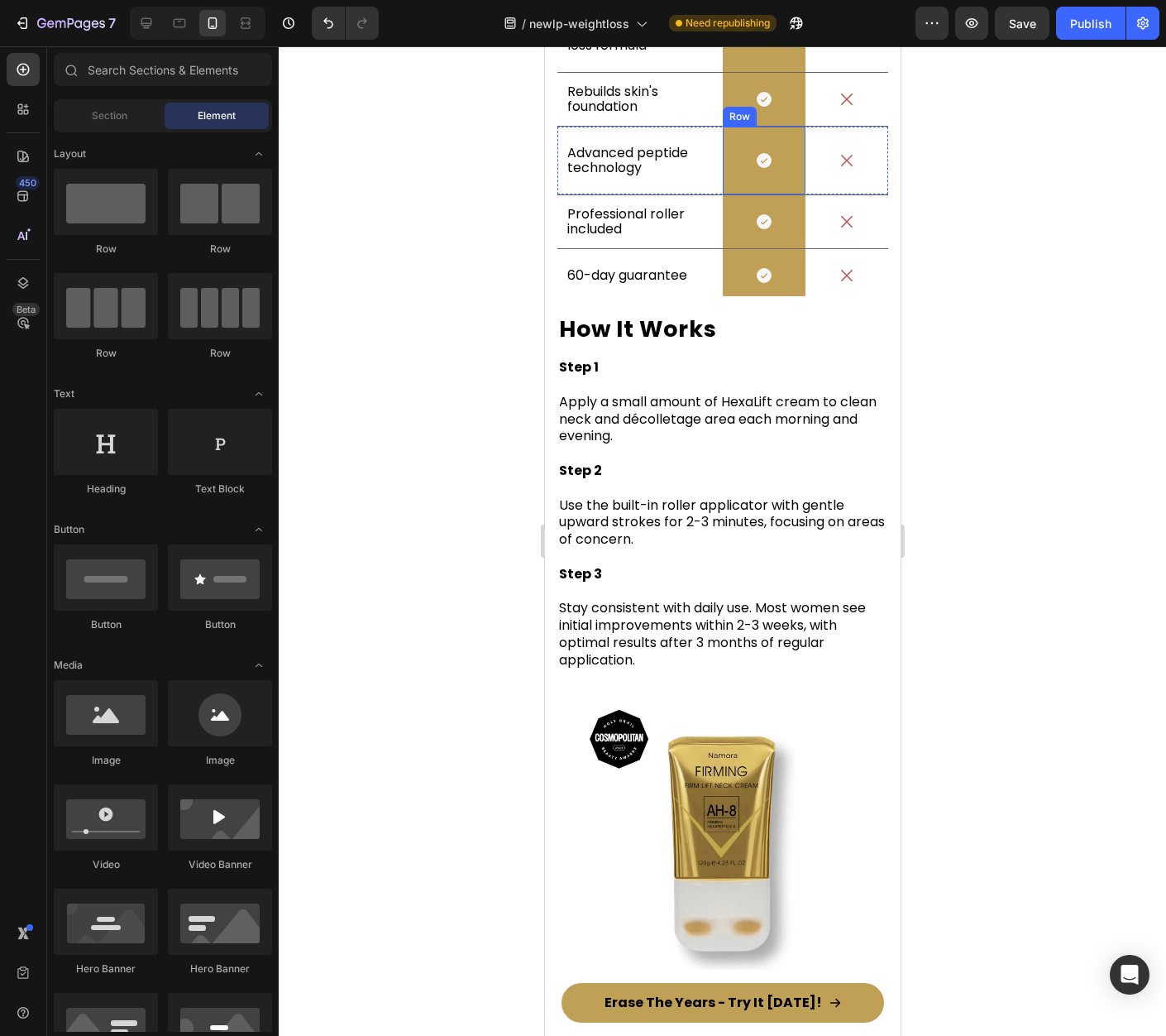
scroll to position [10058, 0]
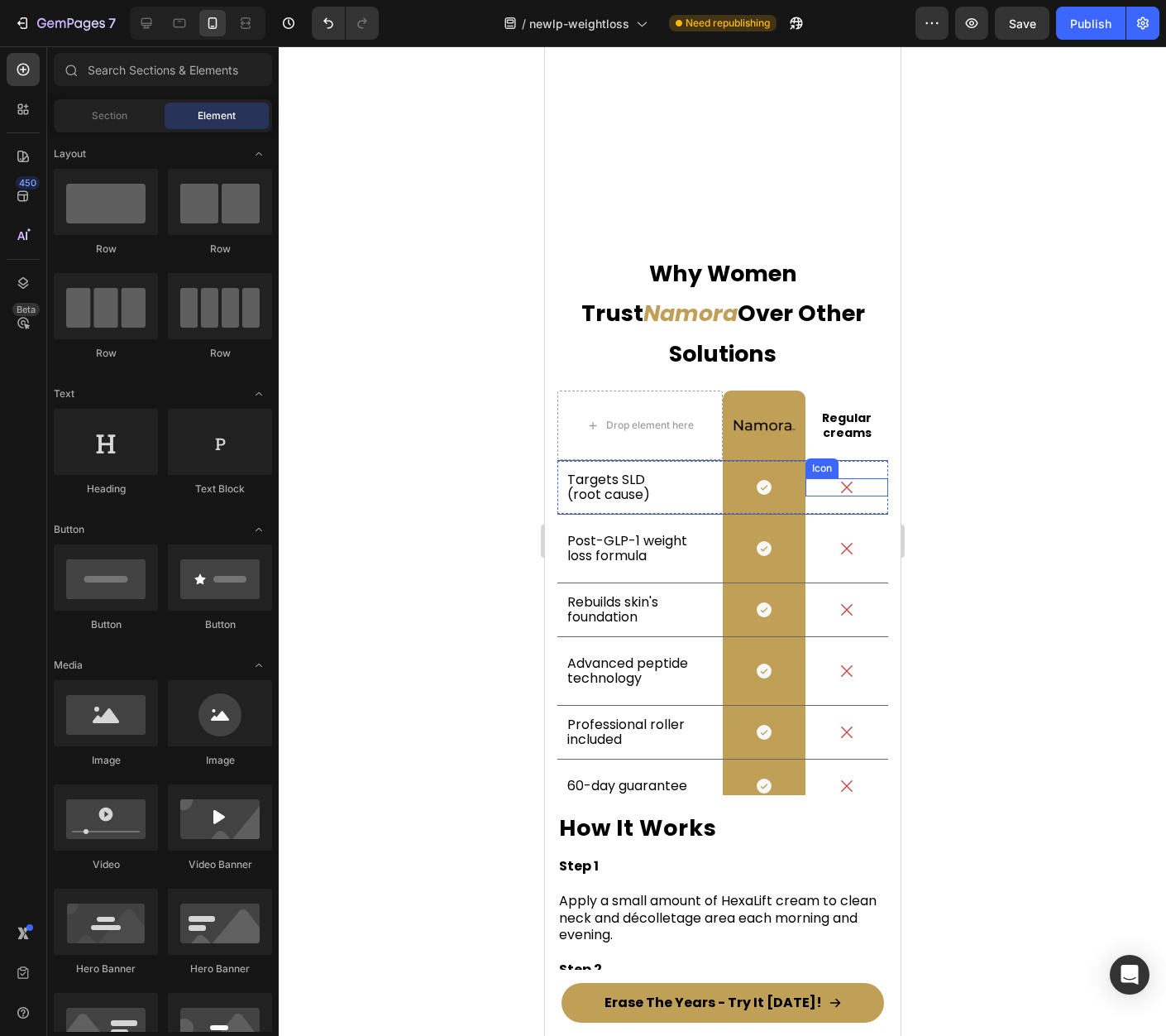
click at [840, 478] on icon at bounding box center [846, 487] width 18 height 18
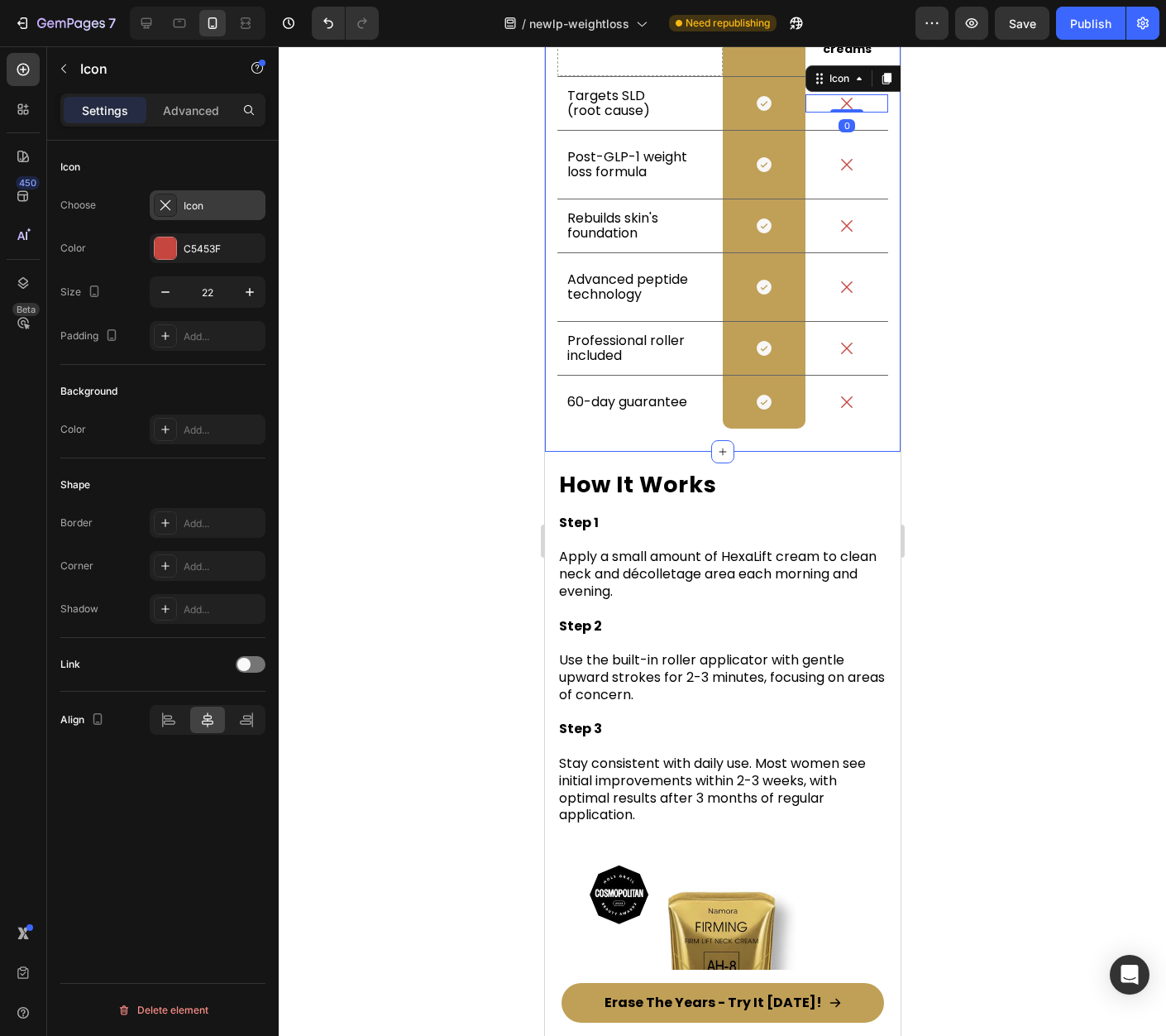
click at [205, 199] on div "Icon" at bounding box center [223, 206] width 78 height 15
click at [1009, 526] on div at bounding box center [722, 541] width 888 height 989
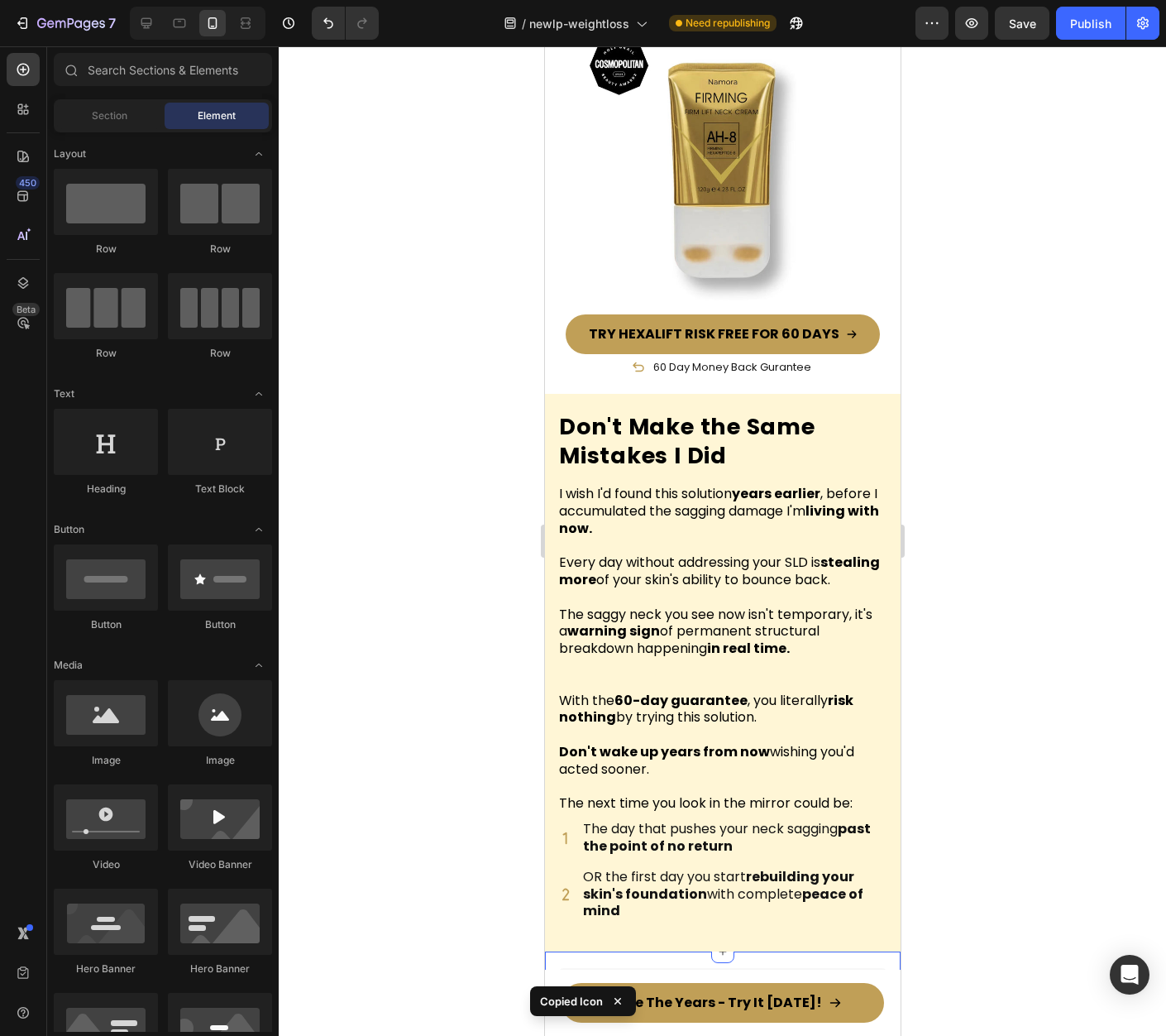
scroll to position [11572, 0]
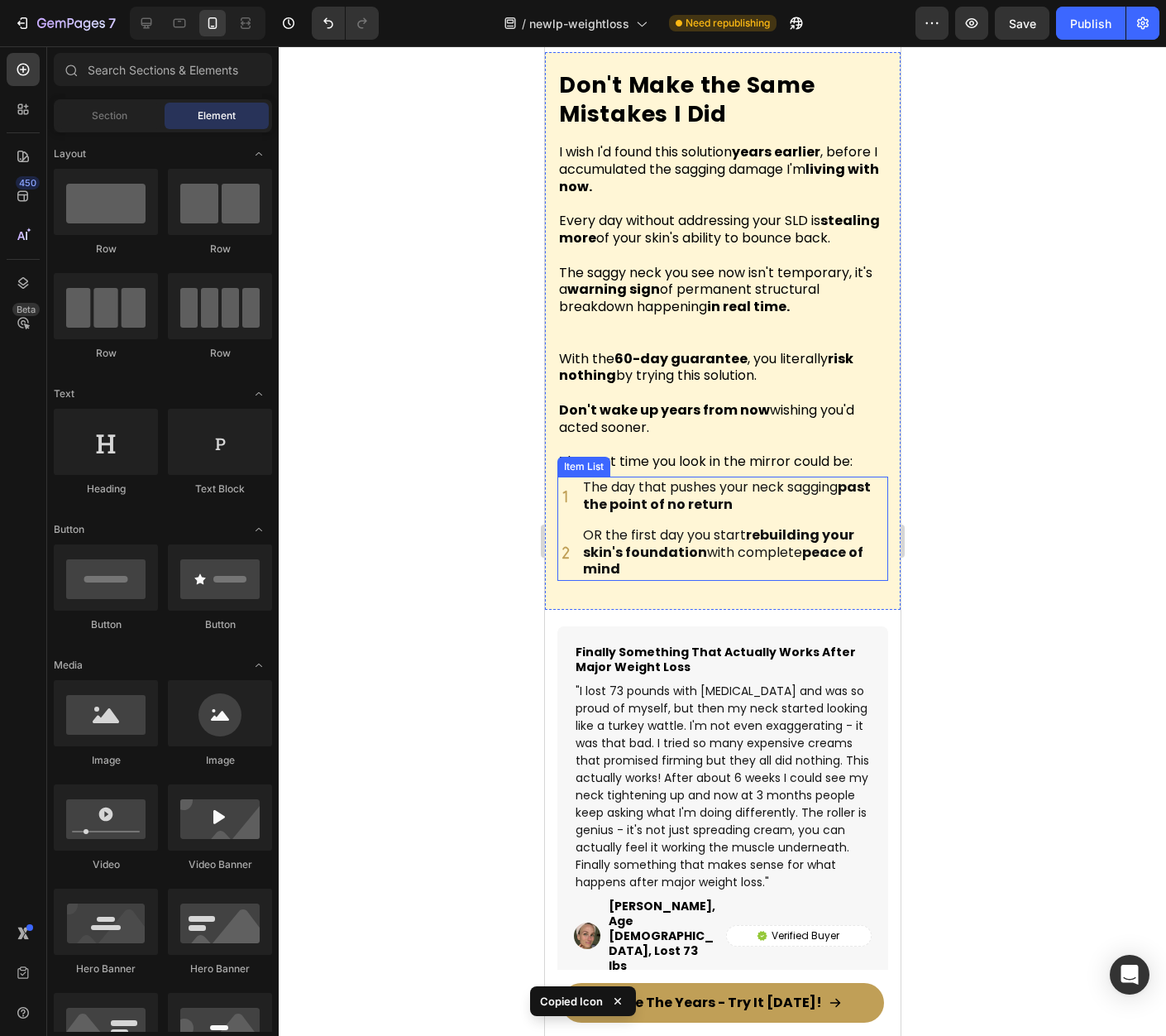
click at [572, 516] on div "The day that pushes your neck sagging past the point of no return" at bounding box center [722, 496] width 331 height 40
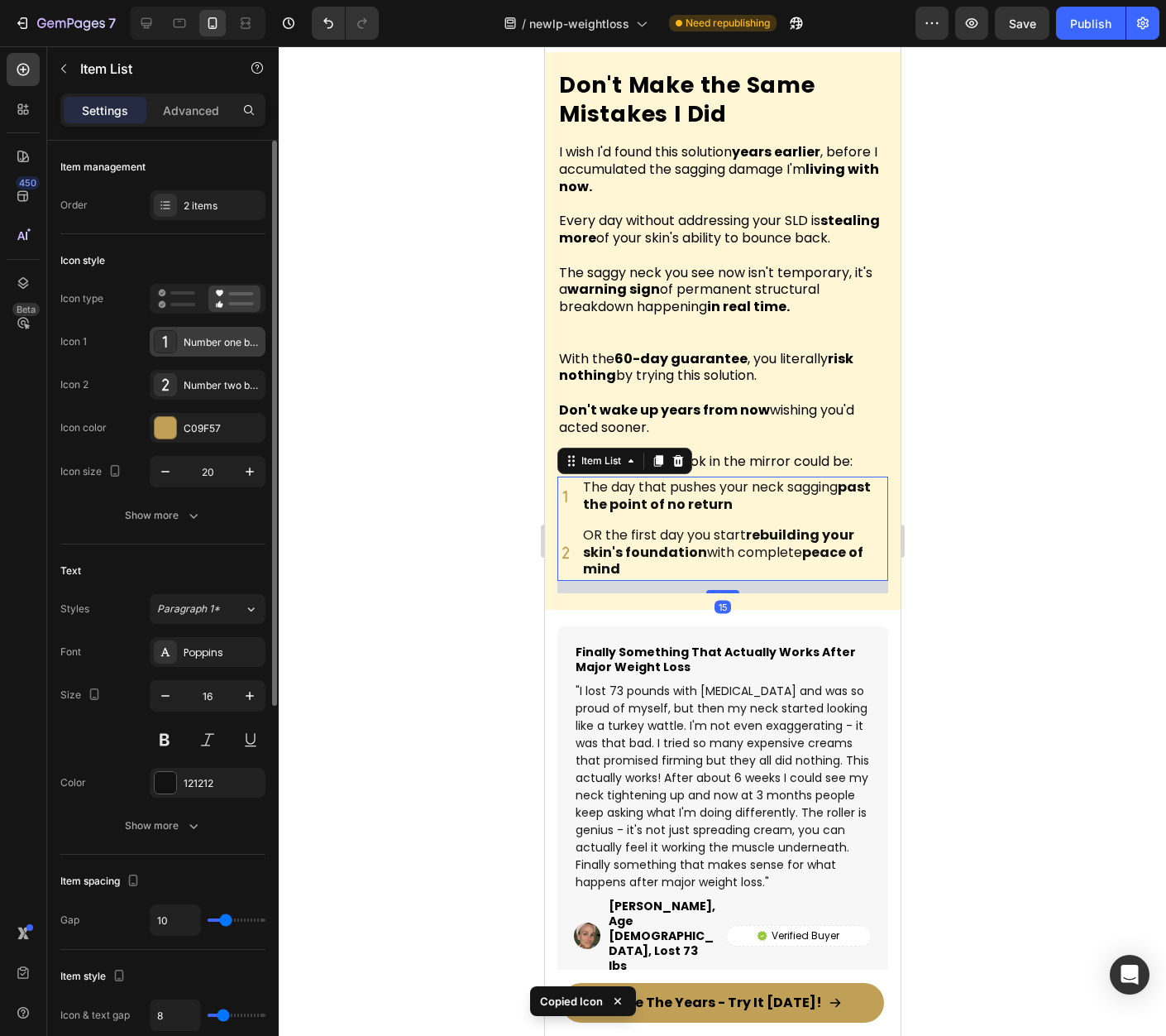
click at [216, 339] on div "Number one bold" at bounding box center [223, 342] width 78 height 15
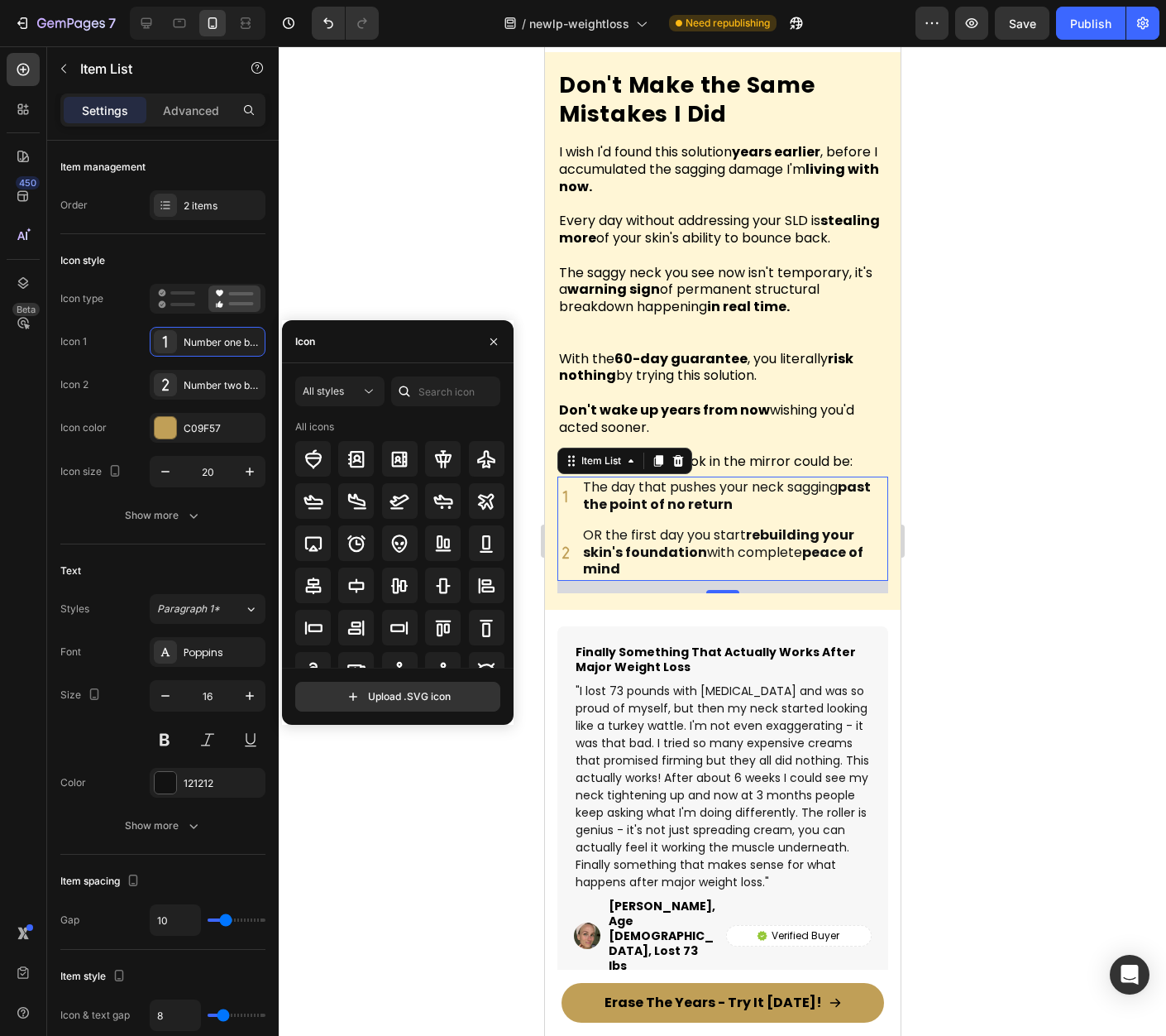
click at [331, 335] on div "Icon" at bounding box center [398, 341] width 232 height 43
click at [474, 389] on input "text" at bounding box center [446, 392] width 109 height 30
paste input "Copy element from Gempages!"
type input "Copy element from Gempages!"
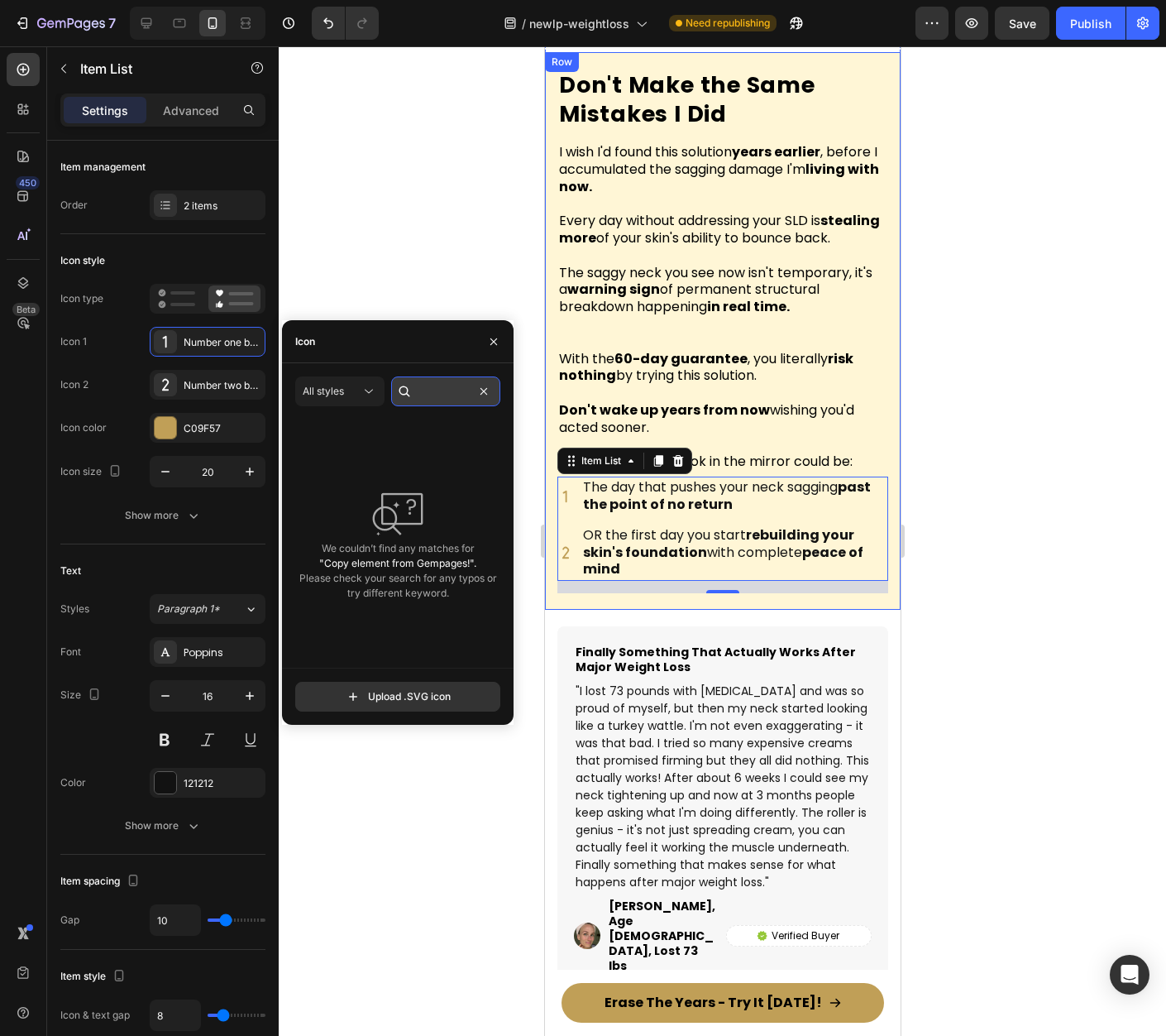
click at [434, 389] on input "Copy element from Gempages!" at bounding box center [446, 392] width 109 height 30
drag, startPoint x: 430, startPoint y: 390, endPoint x: 394, endPoint y: 392, distance: 36.1
click at [394, 392] on div "Copy element from Gempages!" at bounding box center [446, 392] width 109 height 30
click at [432, 392] on input "Copy element from Gempages!" at bounding box center [446, 392] width 109 height 30
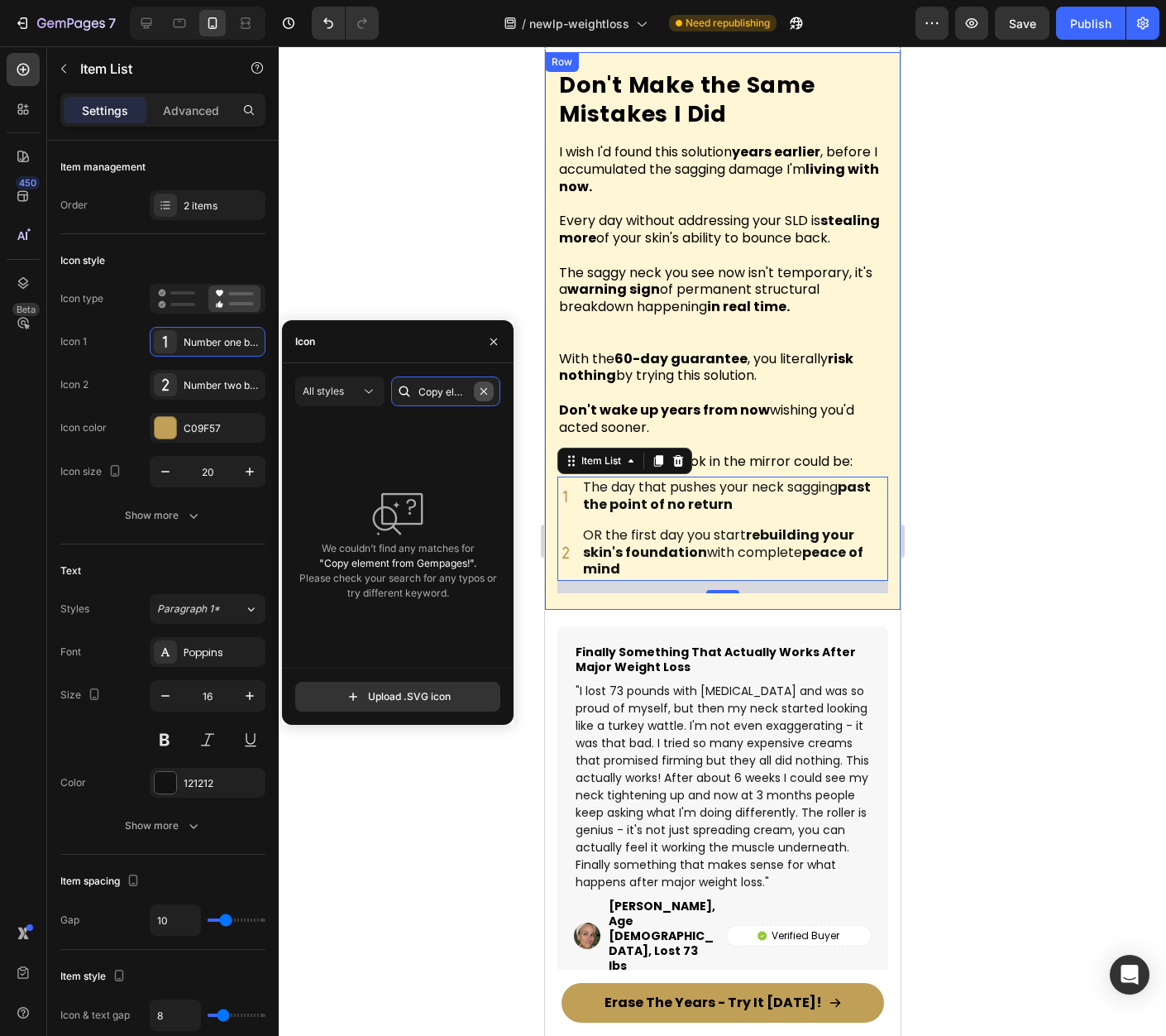
drag, startPoint x: 434, startPoint y: 392, endPoint x: 489, endPoint y: 393, distance: 55.0
click at [492, 393] on div "Copy element from Gempages!" at bounding box center [446, 392] width 109 height 30
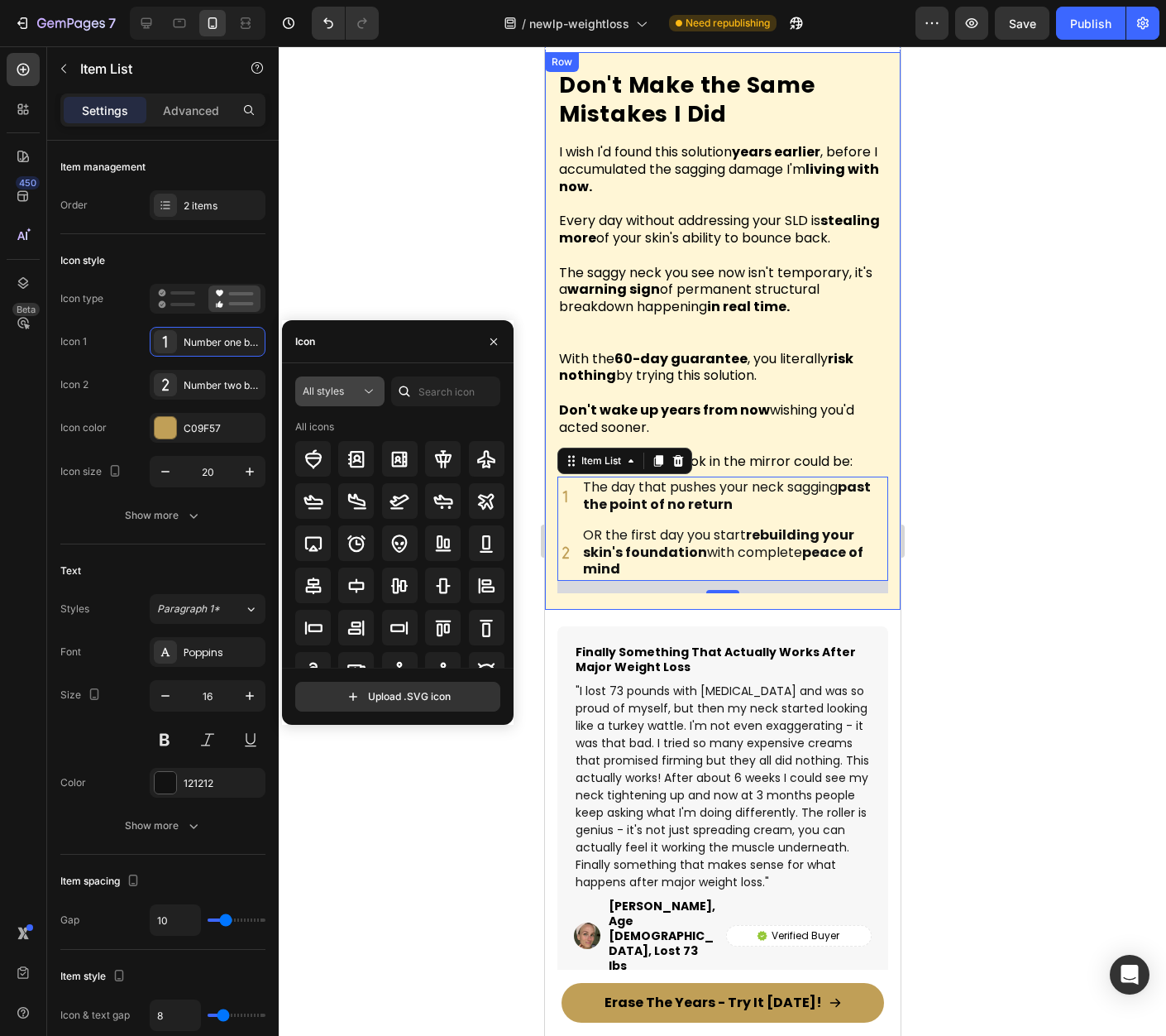
click at [348, 397] on div "All styles" at bounding box center [332, 391] width 58 height 15
click at [416, 402] on div at bounding box center [405, 392] width 27 height 30
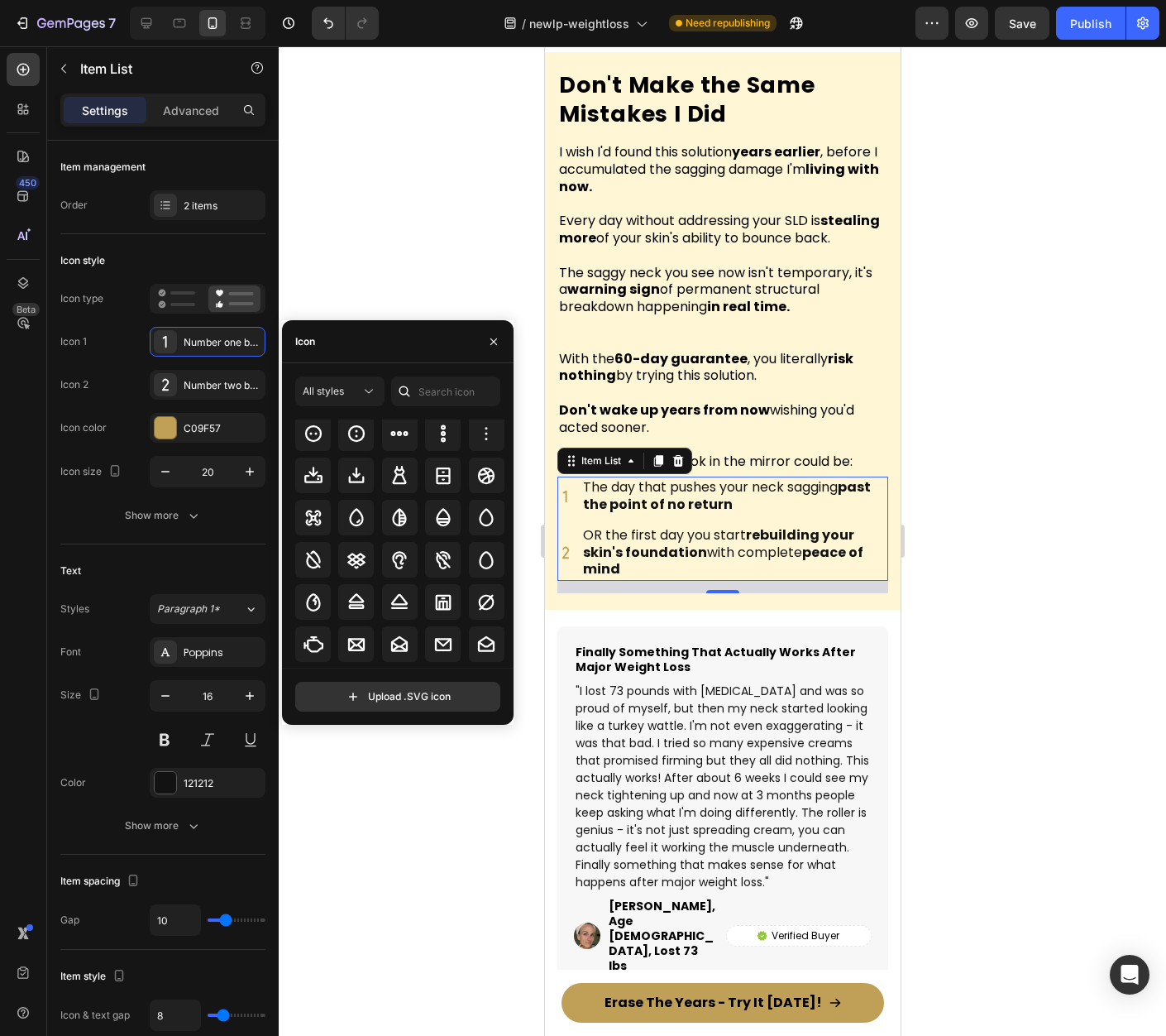
scroll to position [3652, 0]
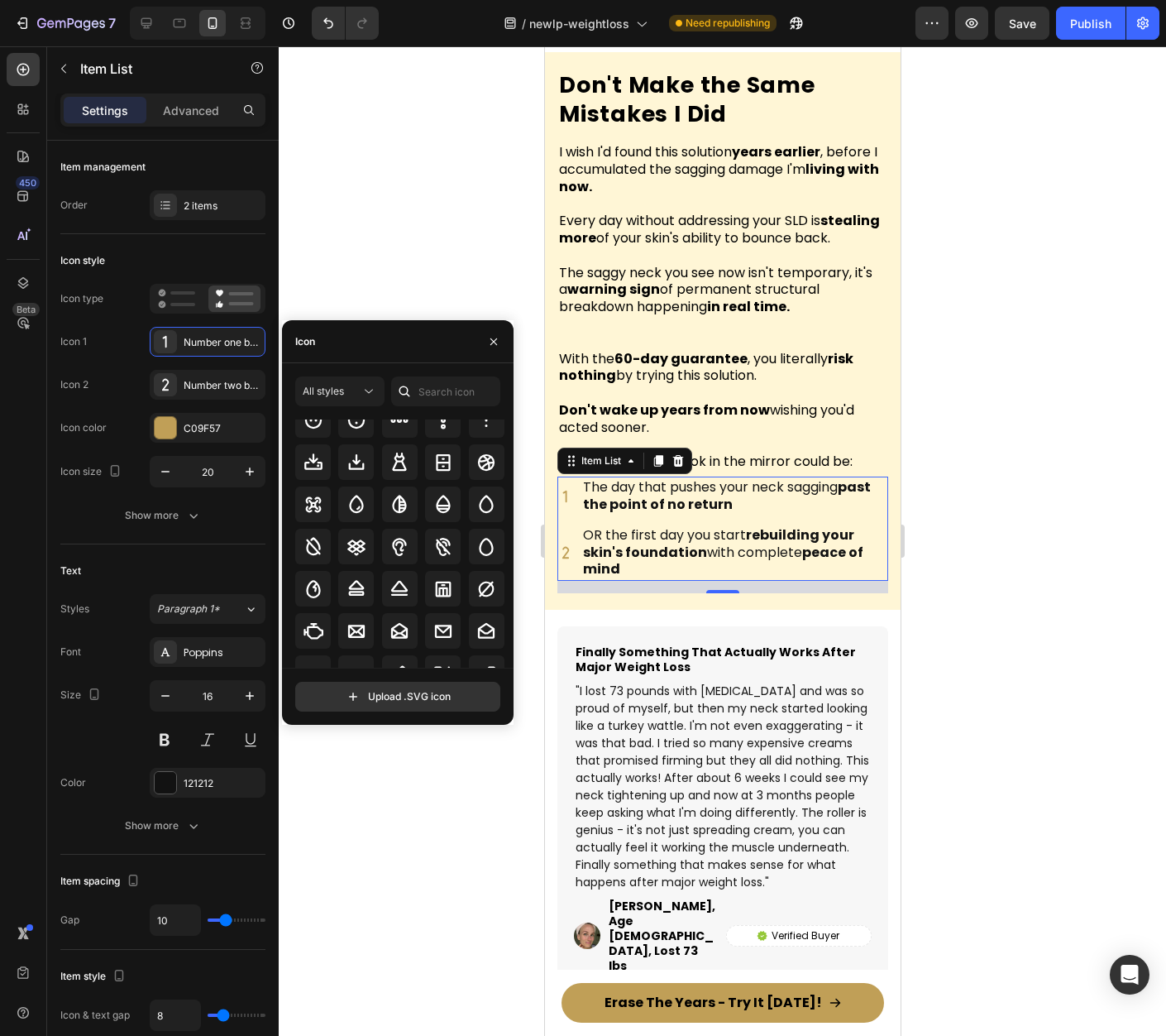
click at [512, 655] on div "All styles All icons Upload .SVG icon" at bounding box center [398, 544] width 232 height 335
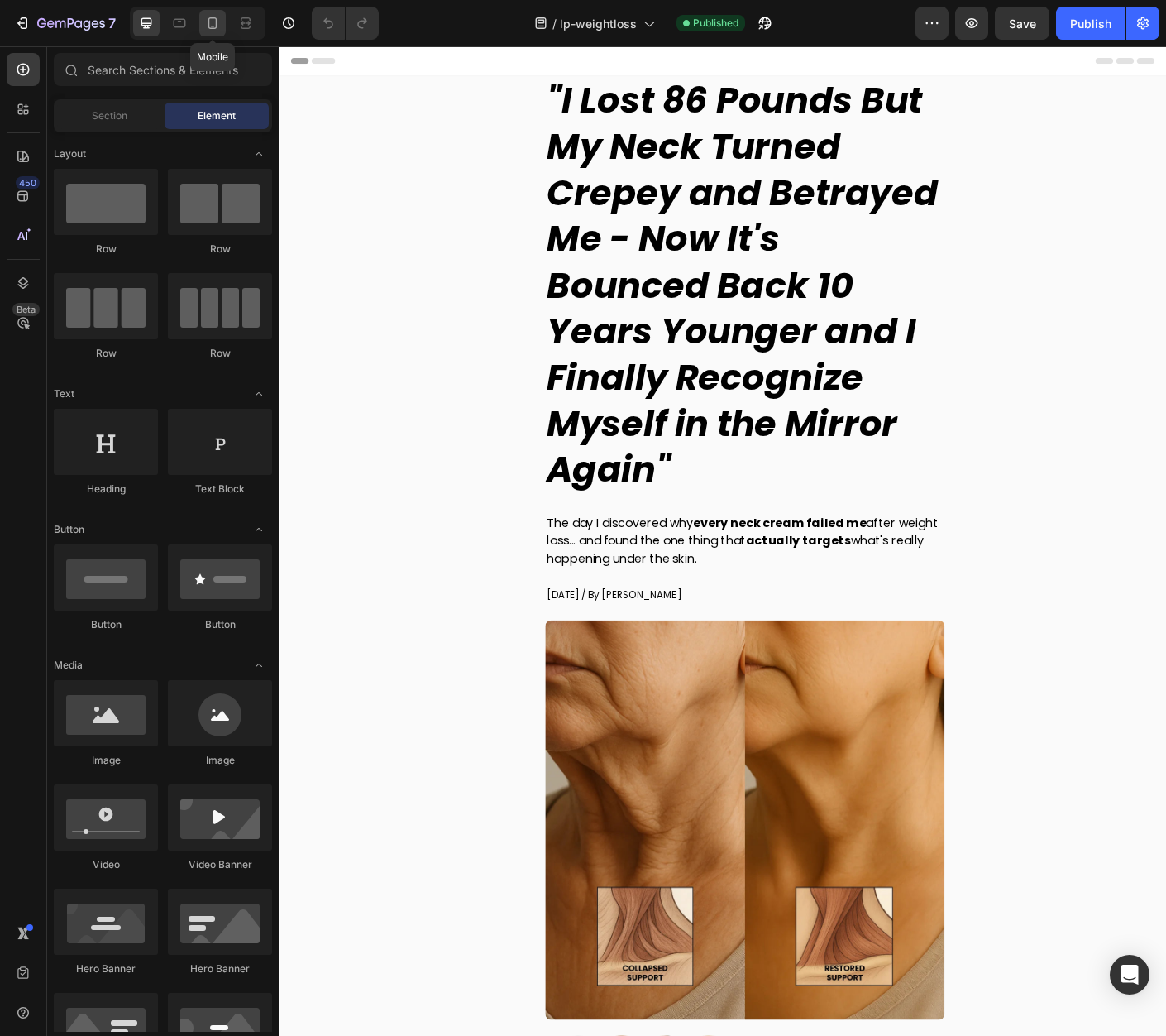
drag, startPoint x: 210, startPoint y: 27, endPoint x: 275, endPoint y: 288, distance: 269.0
click at [210, 27] on icon at bounding box center [213, 23] width 17 height 17
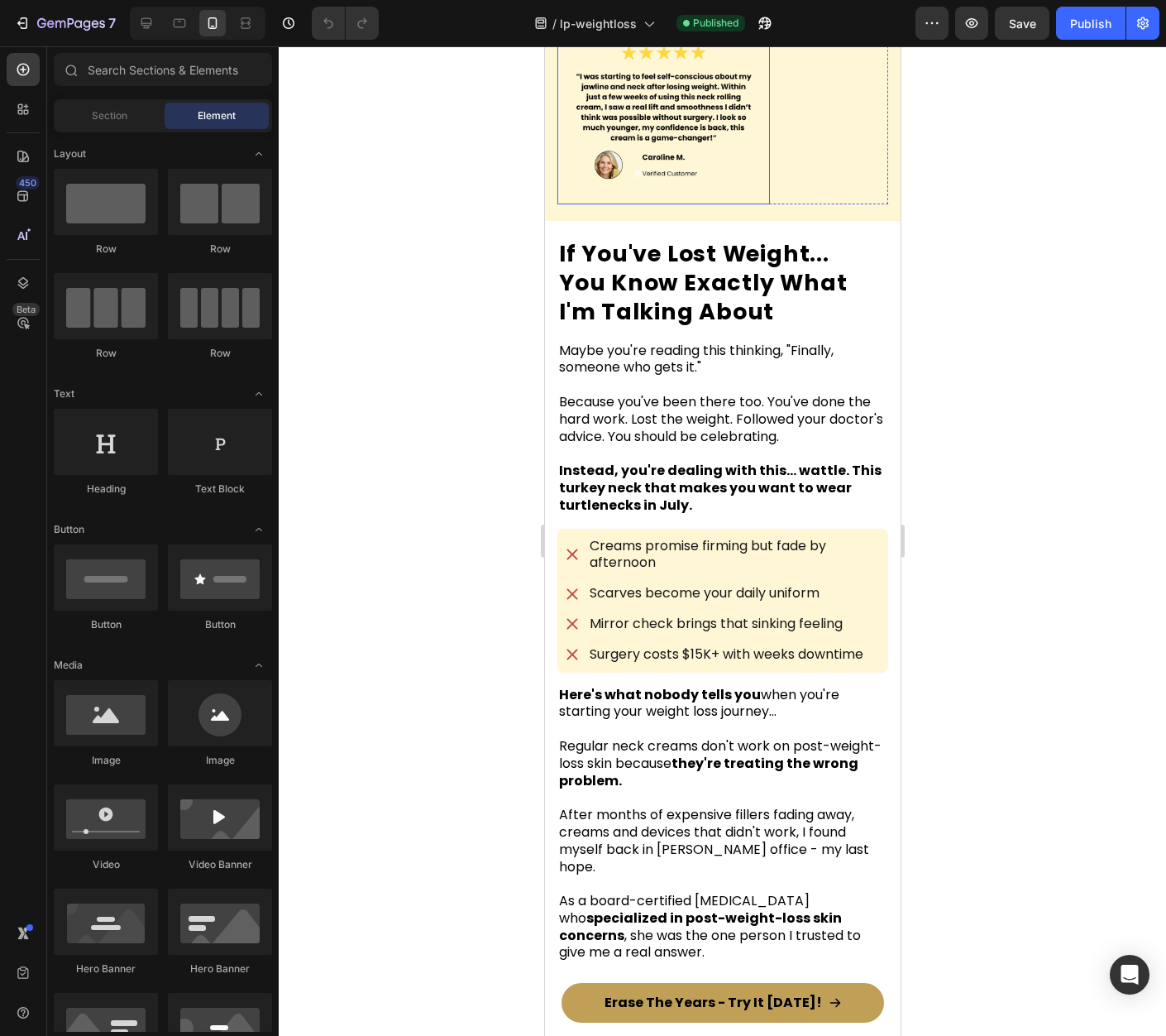
scroll to position [1709, 0]
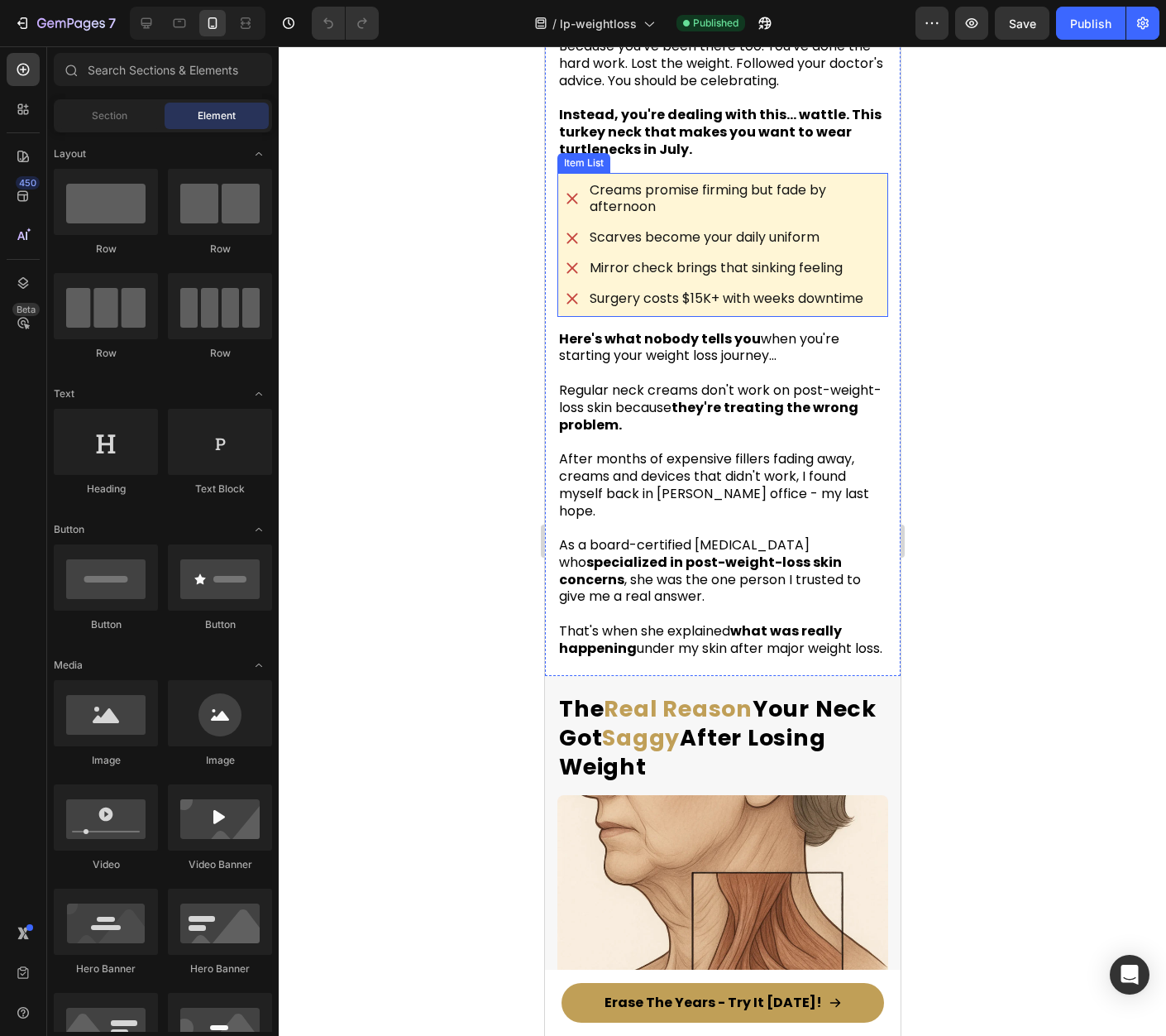
click at [579, 276] on icon at bounding box center [572, 267] width 17 height 17
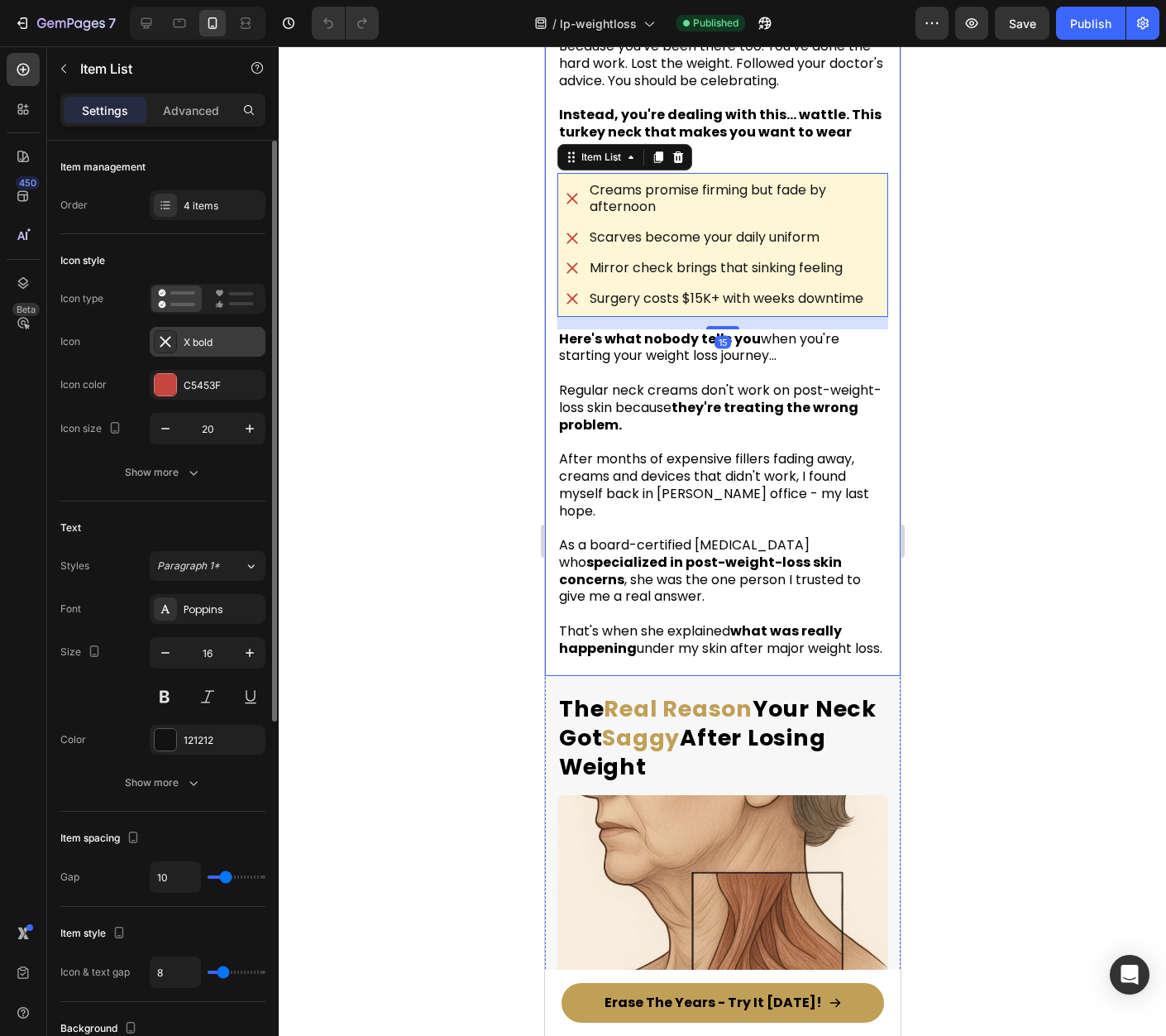
click at [205, 345] on div "X bold" at bounding box center [223, 342] width 78 height 15
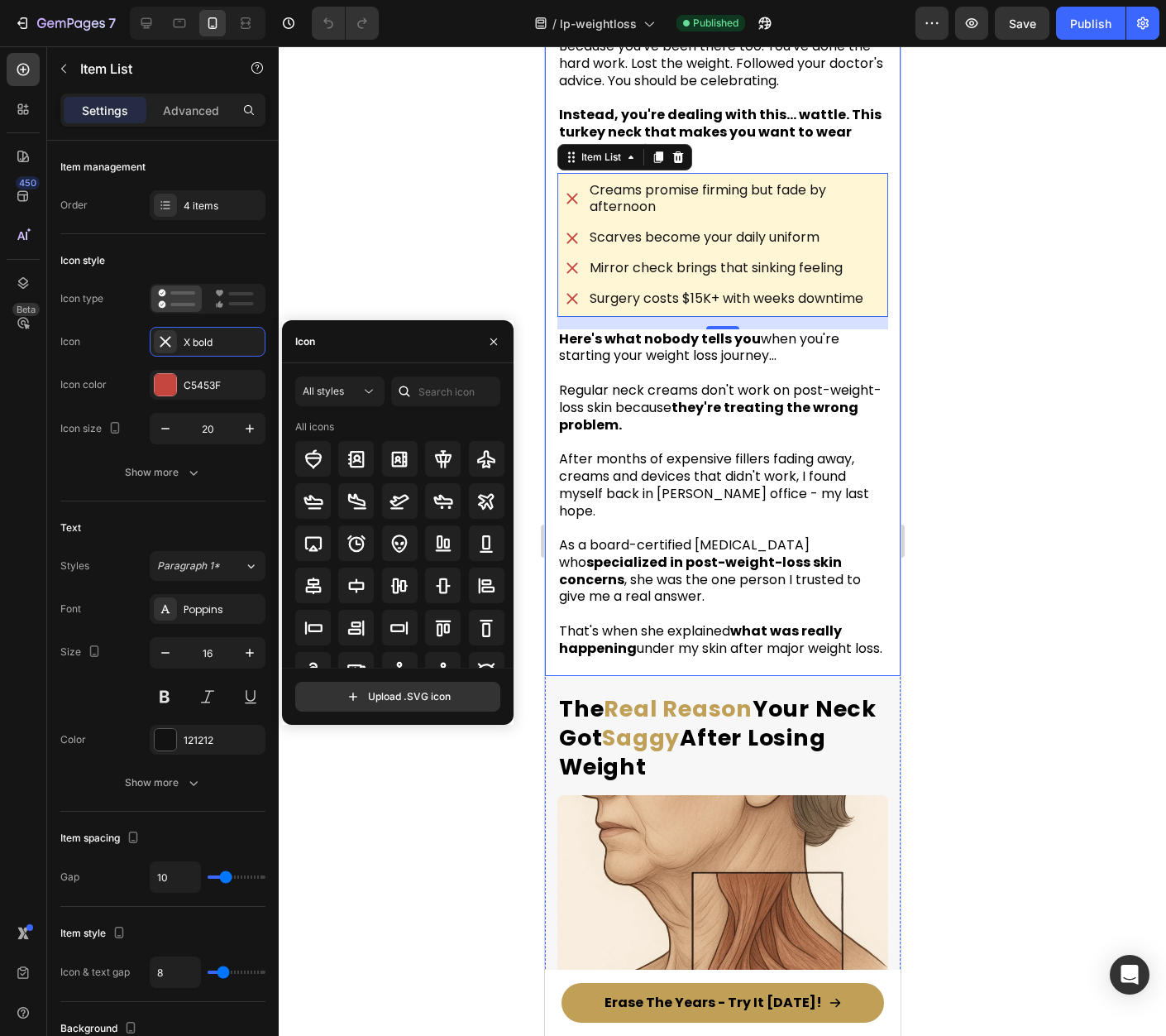
click at [440, 212] on div at bounding box center [722, 541] width 888 height 989
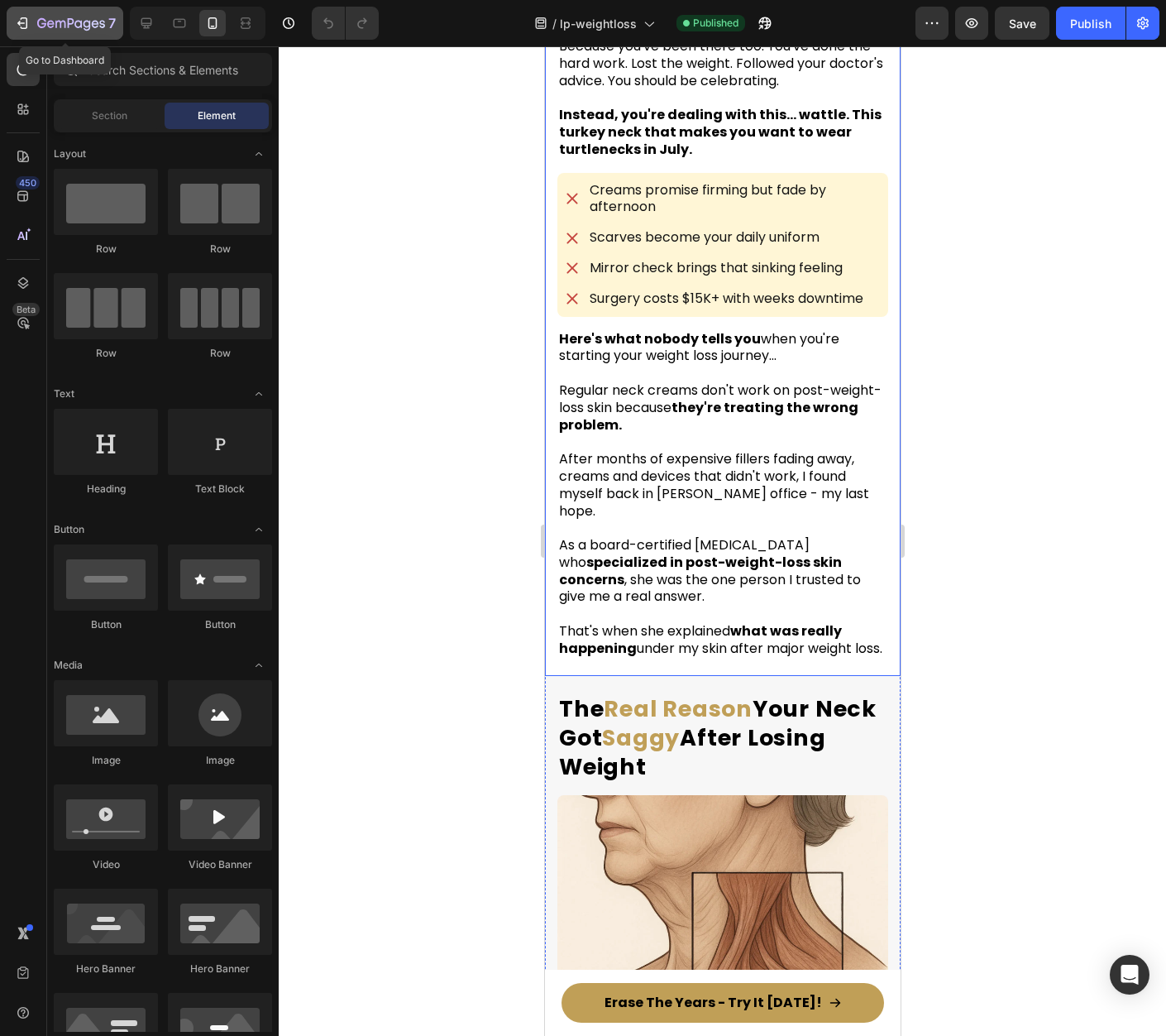
click at [56, 28] on icon "button" at bounding box center [71, 24] width 68 height 14
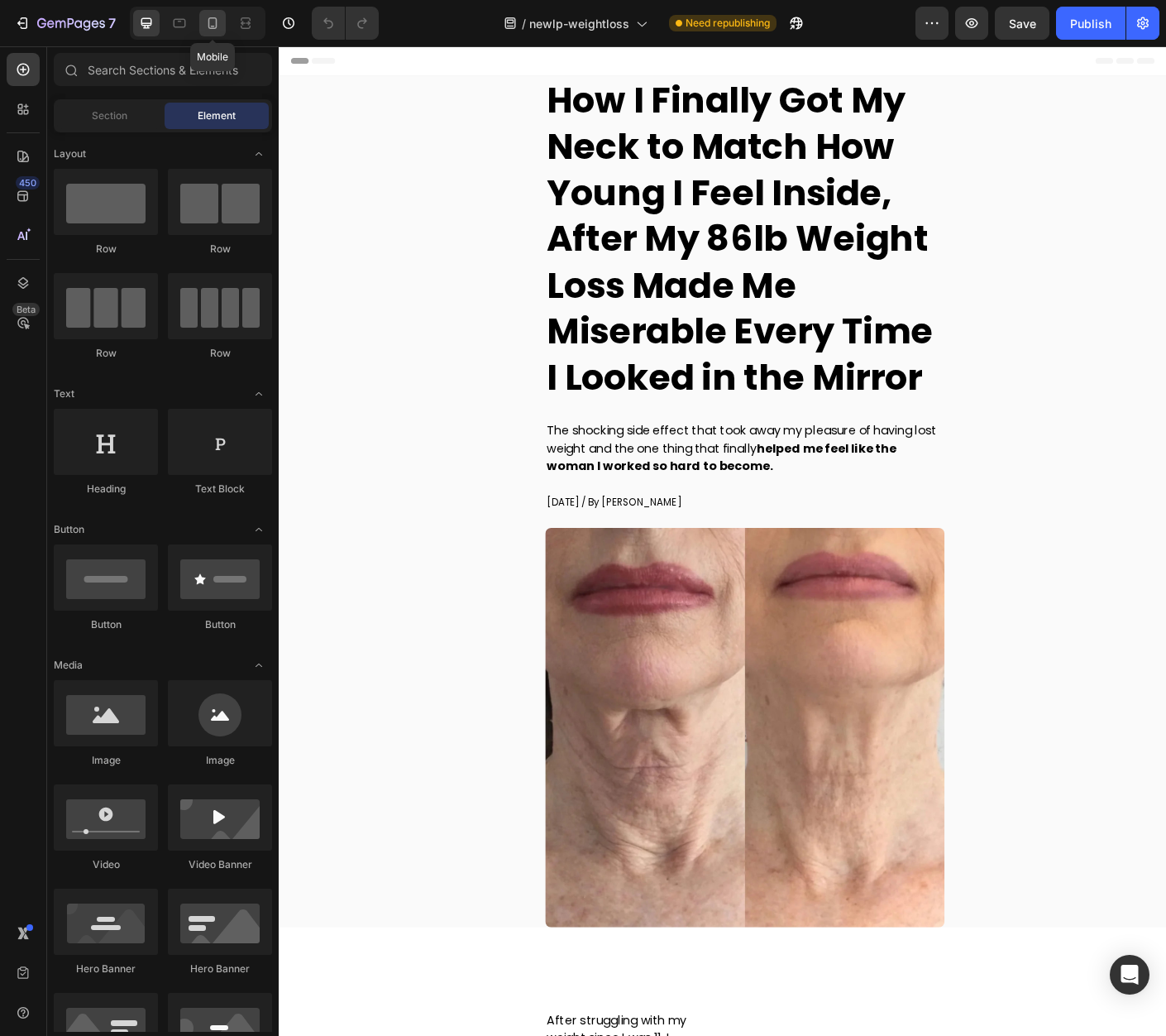
click at [211, 28] on icon at bounding box center [213, 23] width 9 height 12
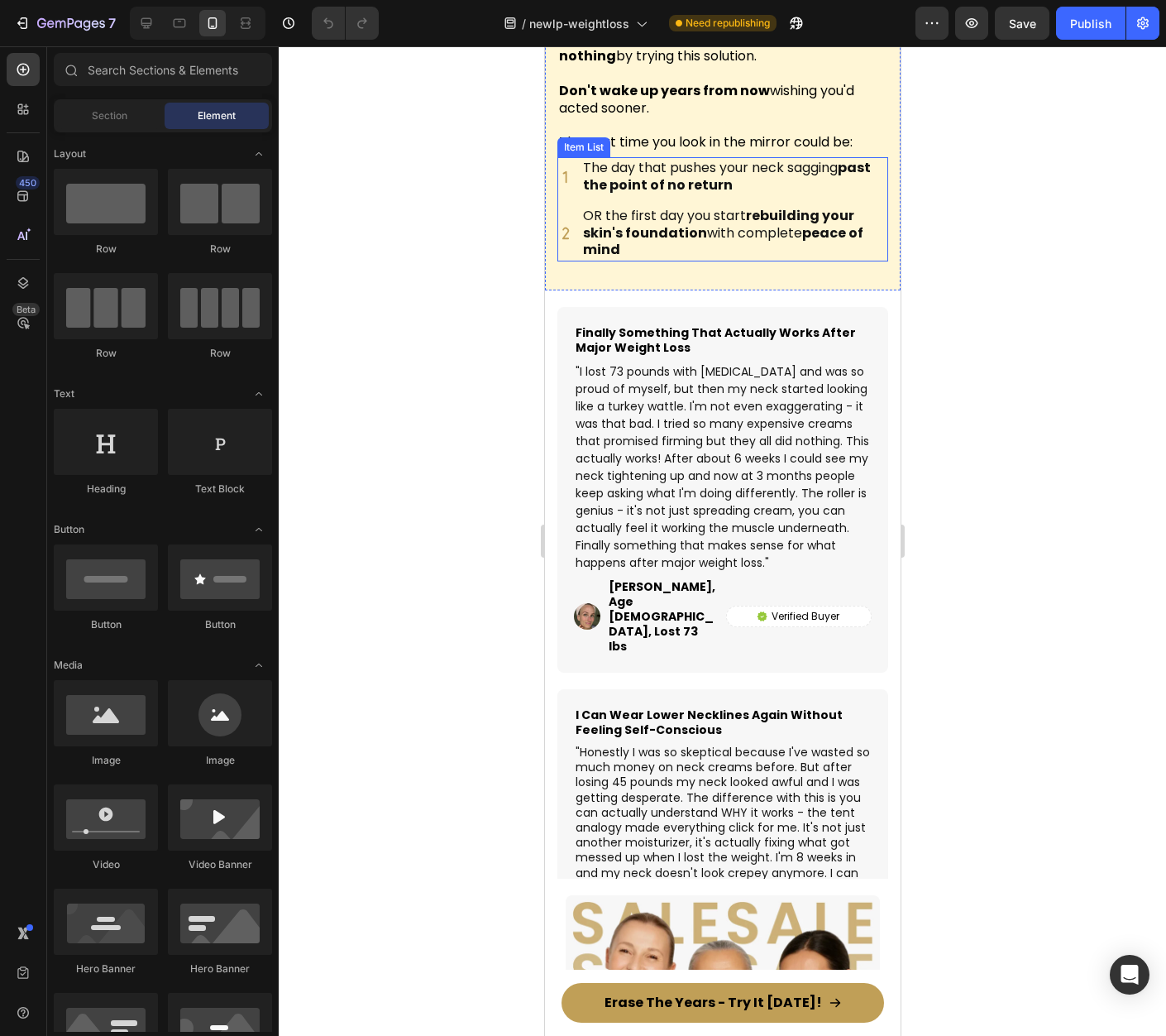
scroll to position [11129, 0]
click at [574, 183] on div "The day that pushes your neck sagging past the point of no return" at bounding box center [722, 178] width 331 height 40
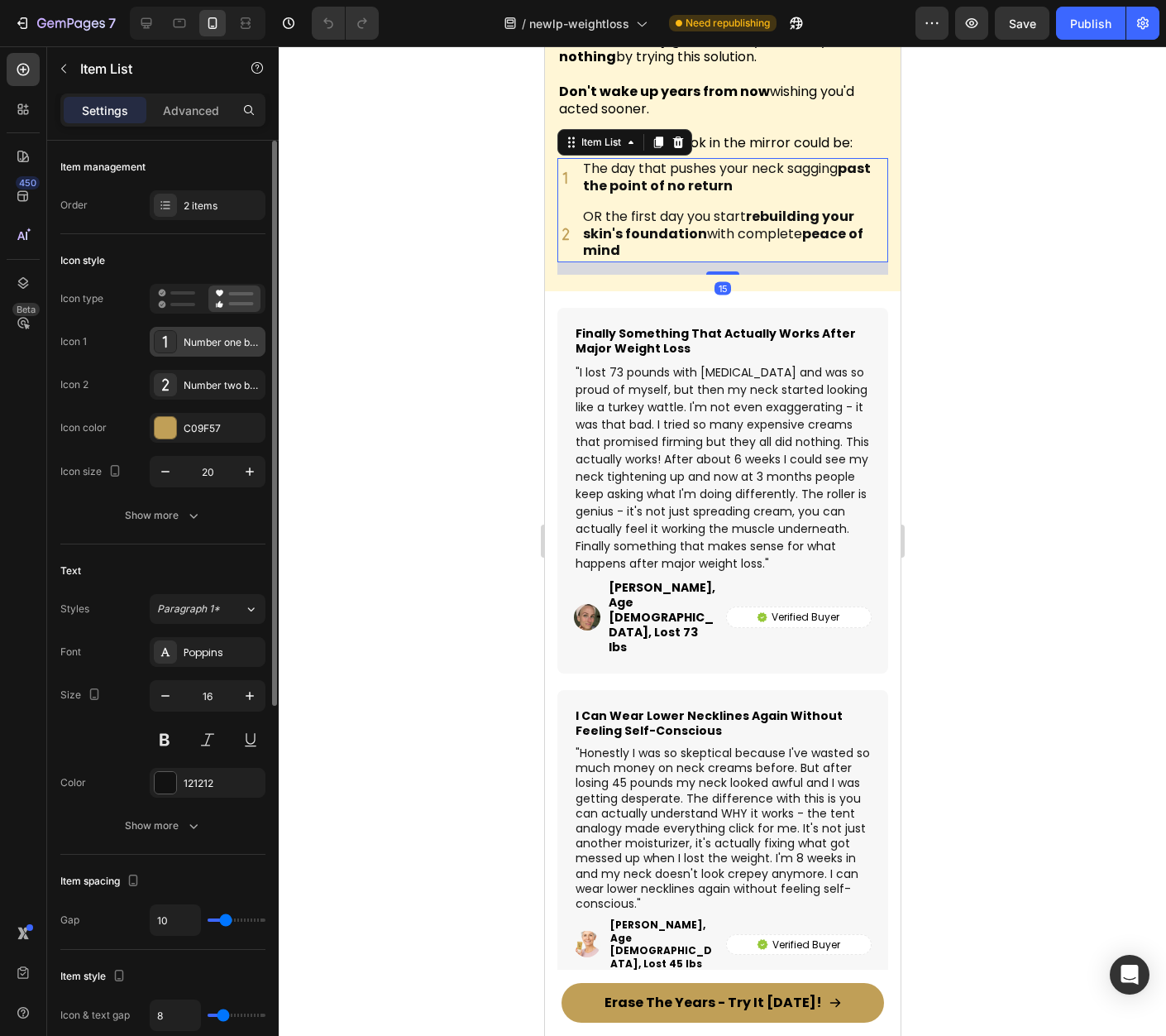
click at [194, 329] on div "Number one bold" at bounding box center [208, 342] width 115 height 30
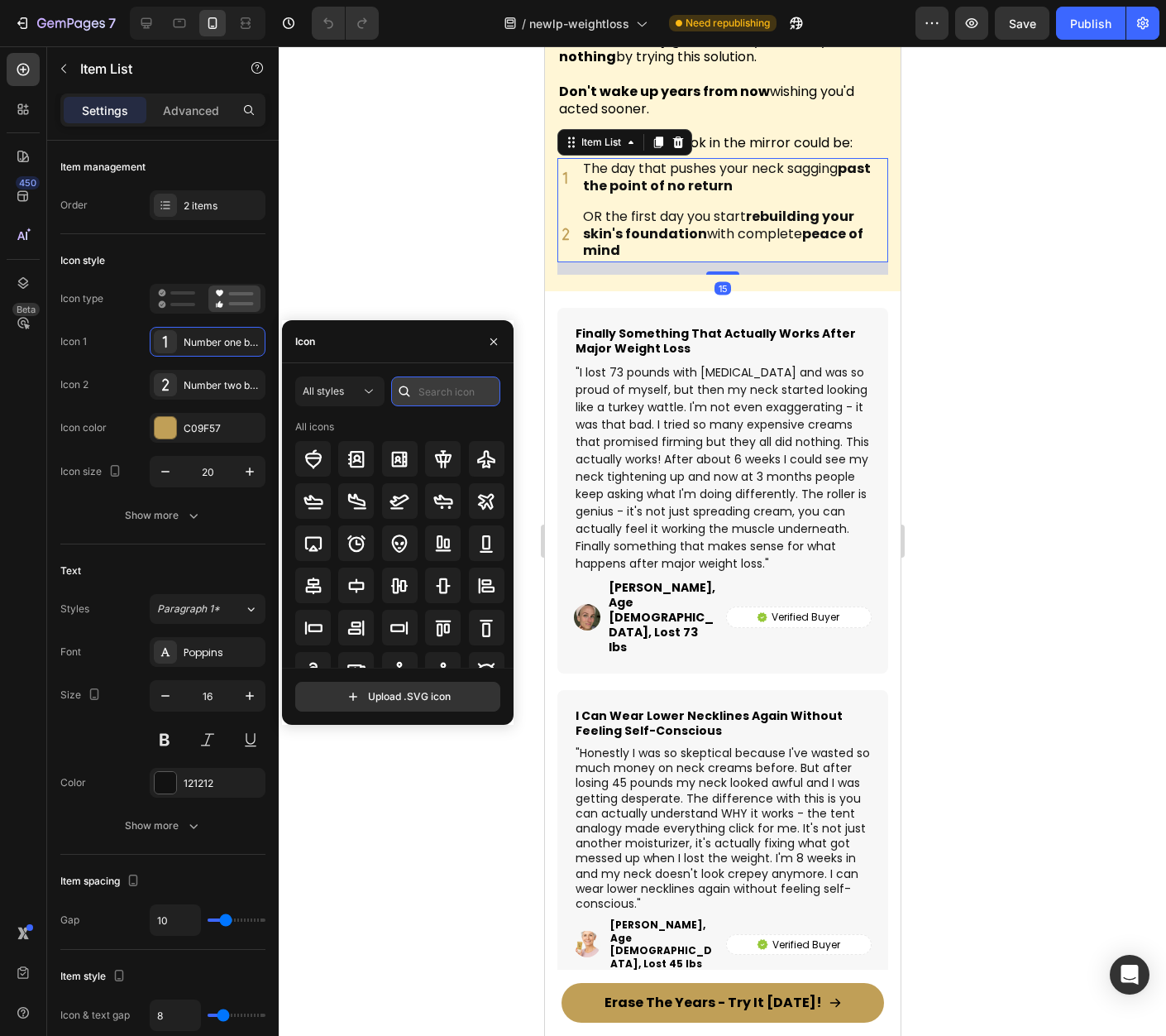
click at [427, 398] on input "text" at bounding box center [446, 392] width 109 height 30
type input "X"
click at [452, 403] on input "X" at bounding box center [446, 392] width 109 height 30
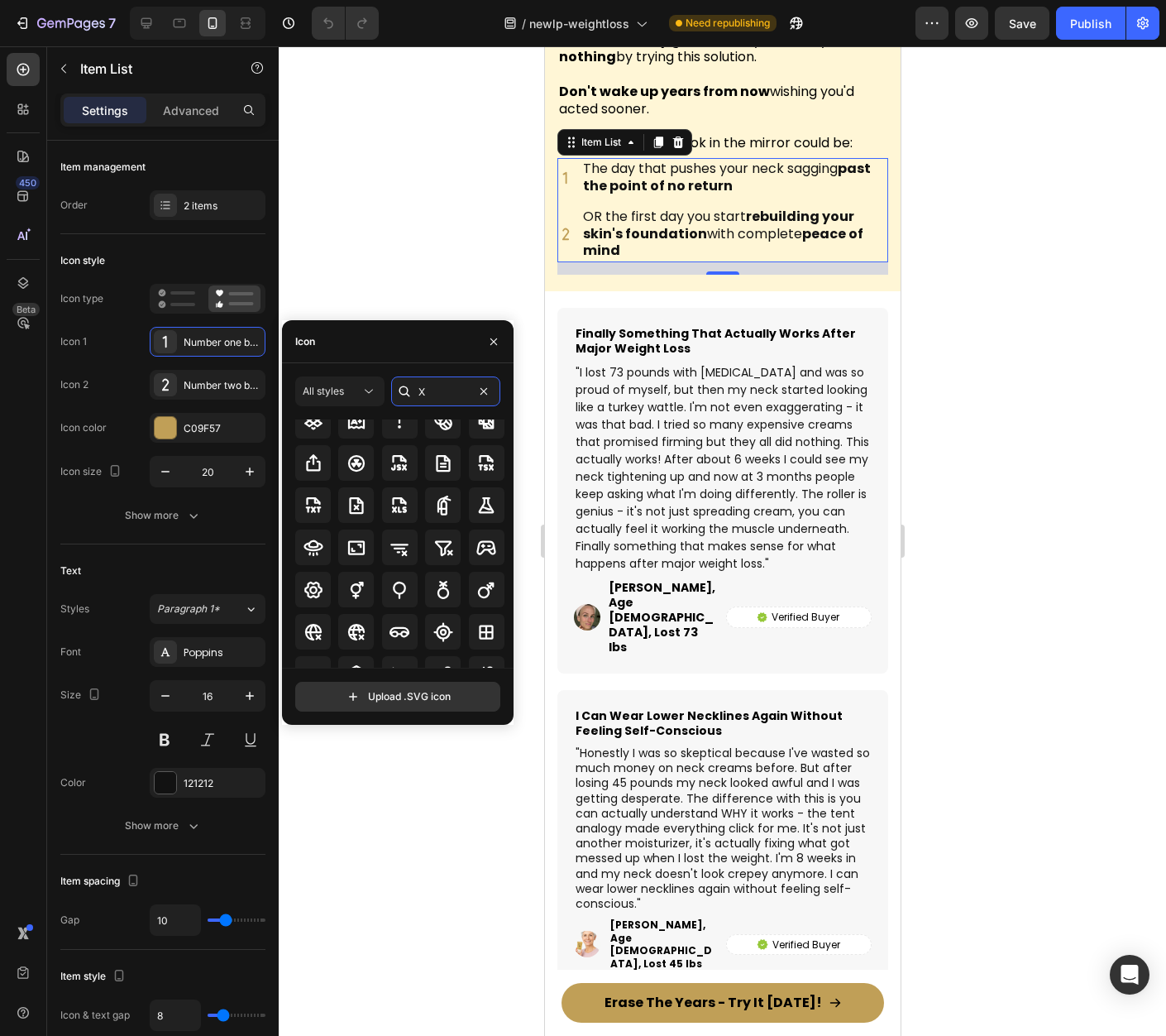
scroll to position [0, 0]
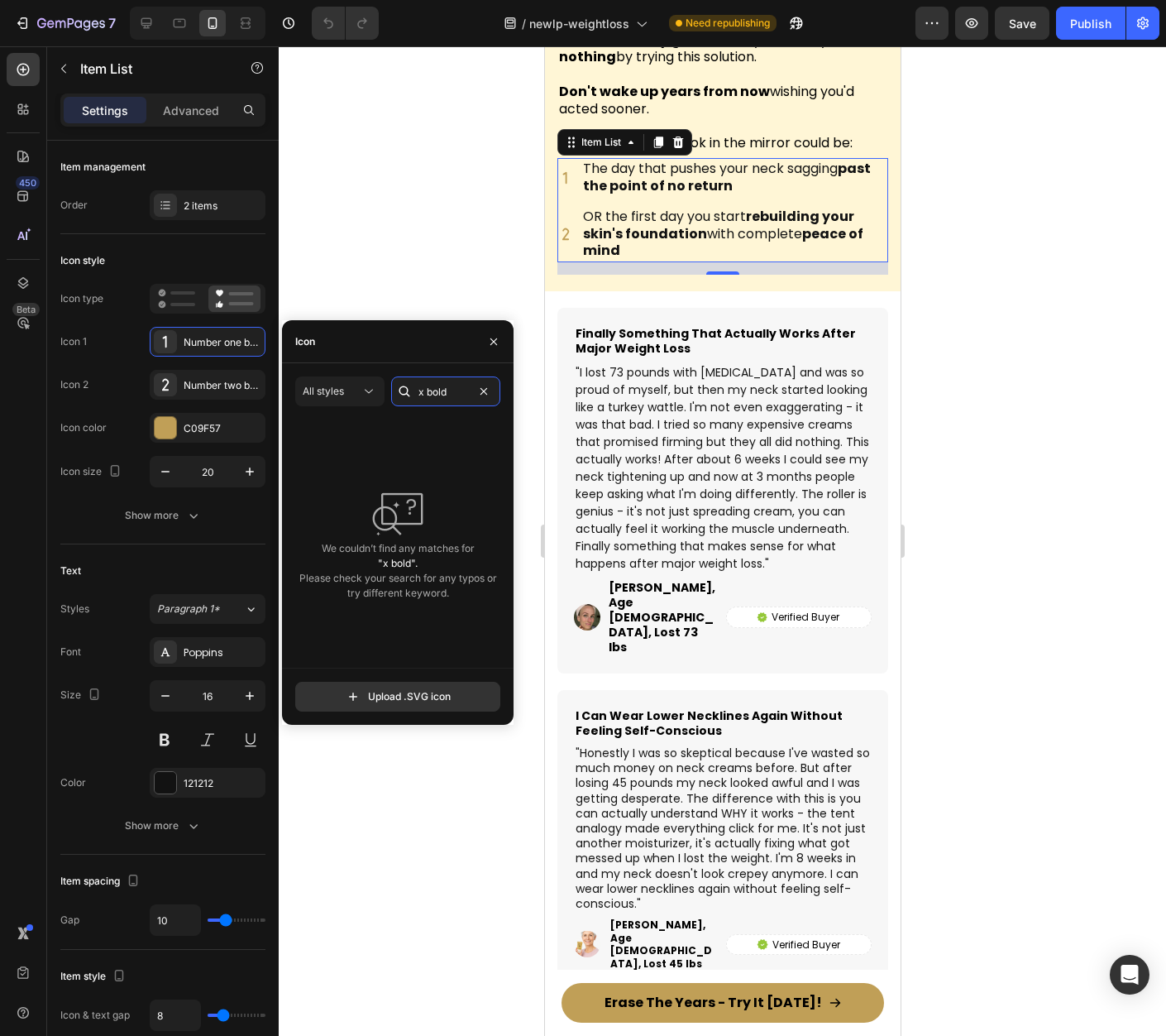
drag, startPoint x: 421, startPoint y: 395, endPoint x: 412, endPoint y: 396, distance: 9.1
click at [412, 396] on div "x bold" at bounding box center [446, 392] width 109 height 30
click at [423, 387] on input "boldX" at bounding box center [446, 392] width 109 height 30
click at [420, 388] on input "X bold" at bounding box center [446, 392] width 109 height 30
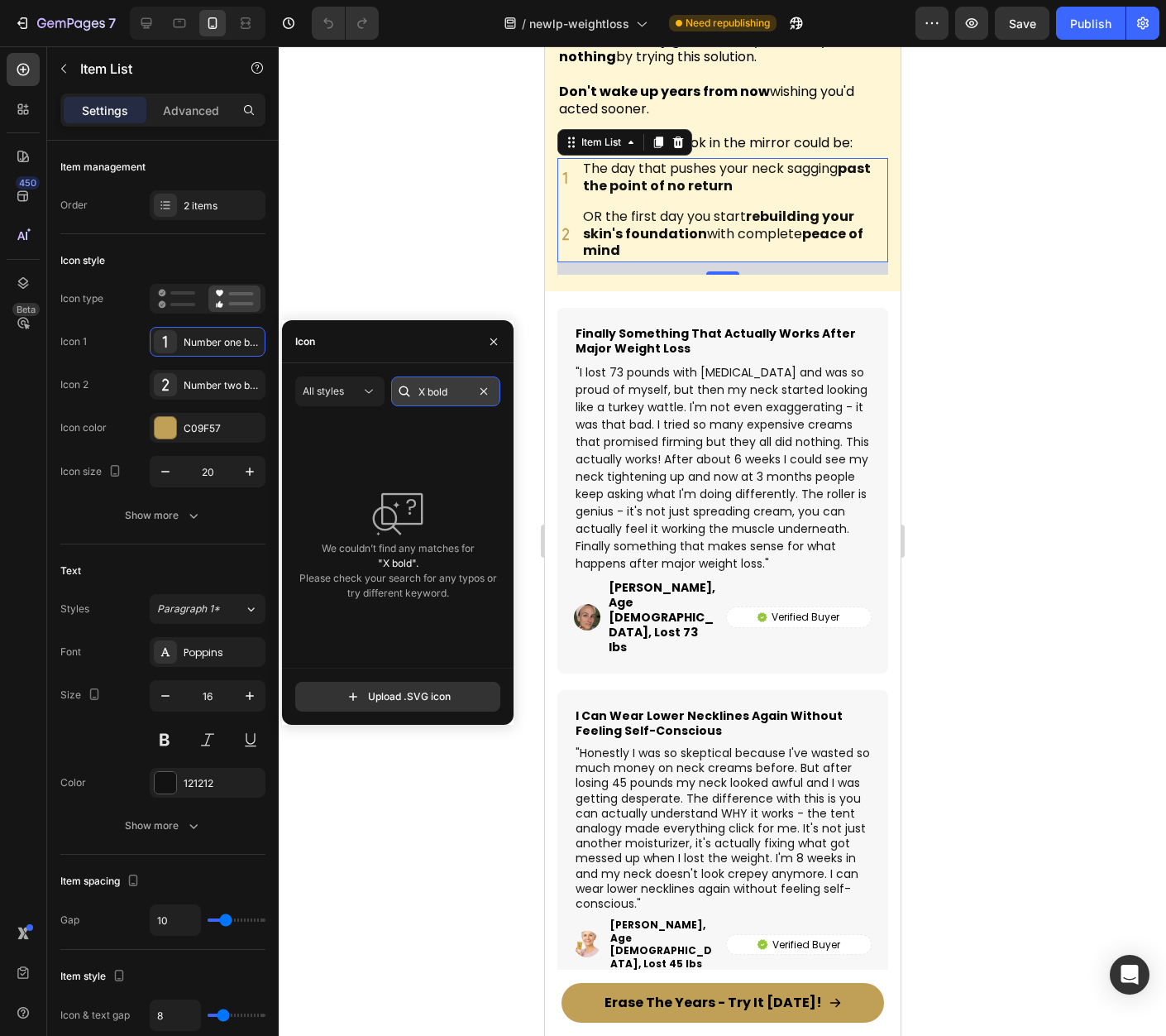
click at [450, 389] on input "X bold" at bounding box center [446, 392] width 109 height 30
click at [448, 391] on input "X bold" at bounding box center [446, 392] width 109 height 30
click at [441, 397] on input "X bold" at bounding box center [446, 392] width 109 height 30
type input "X"
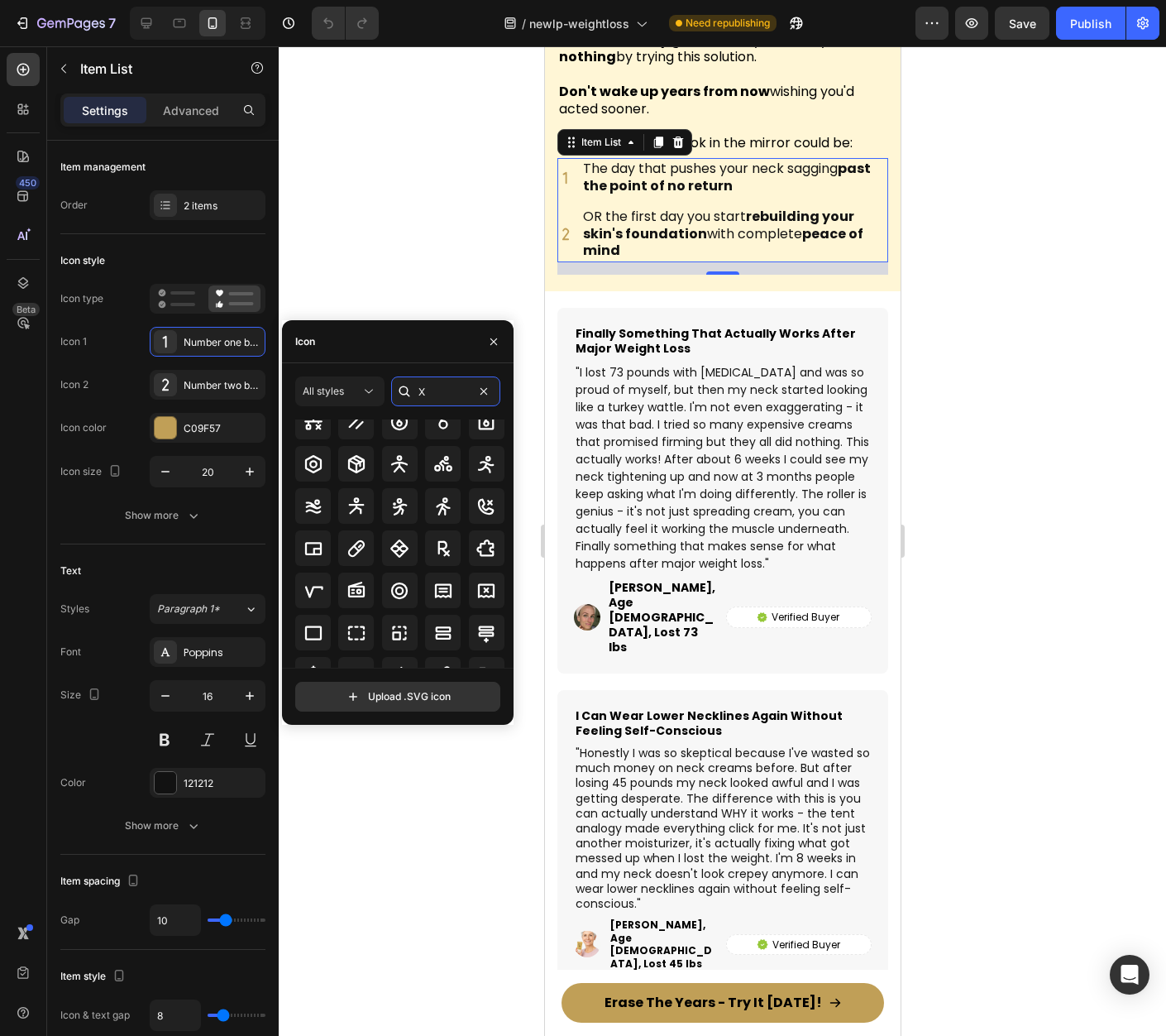
scroll to position [921, 0]
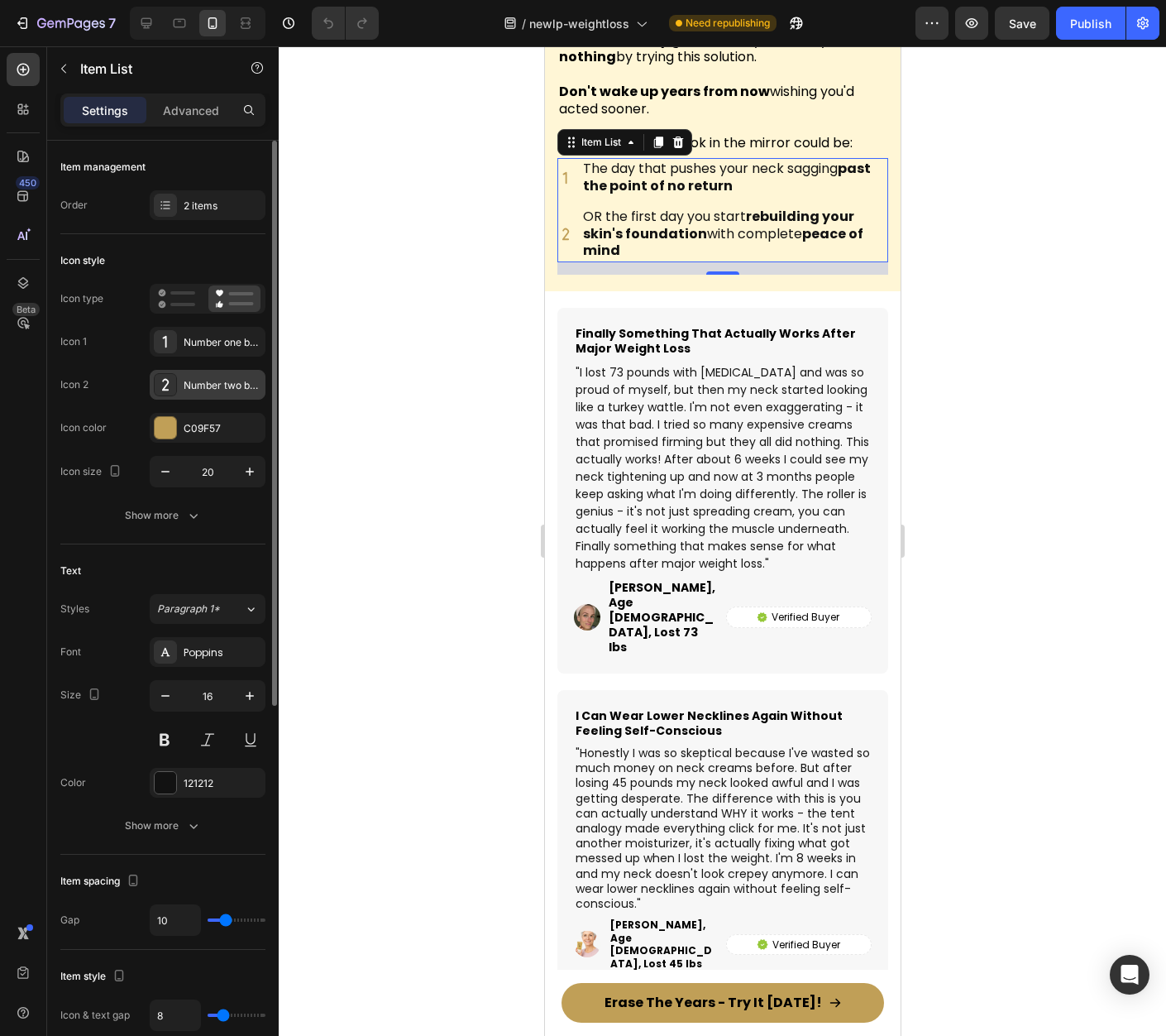
click at [180, 382] on div "Number two bold" at bounding box center [208, 385] width 115 height 30
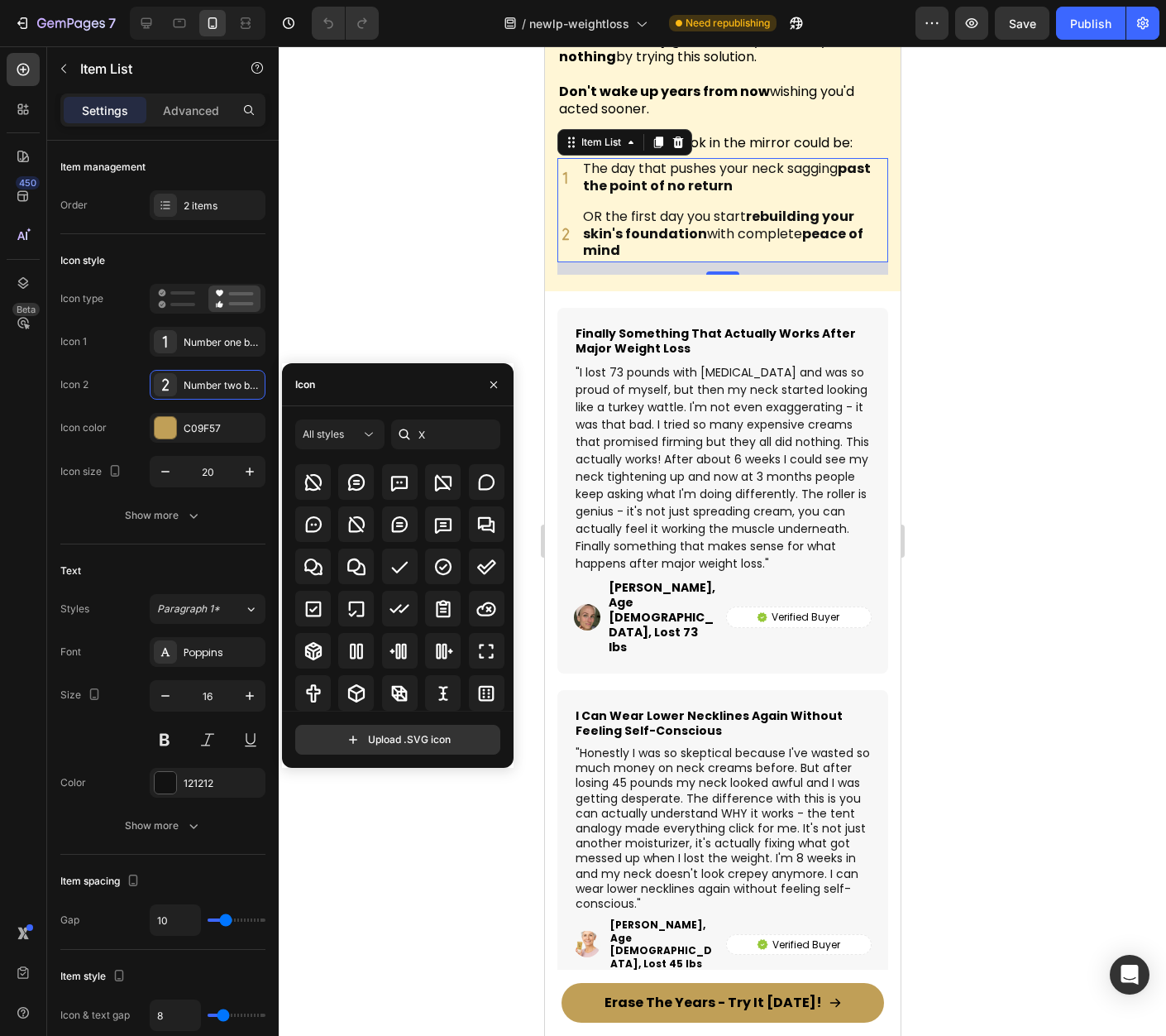
scroll to position [310, 0]
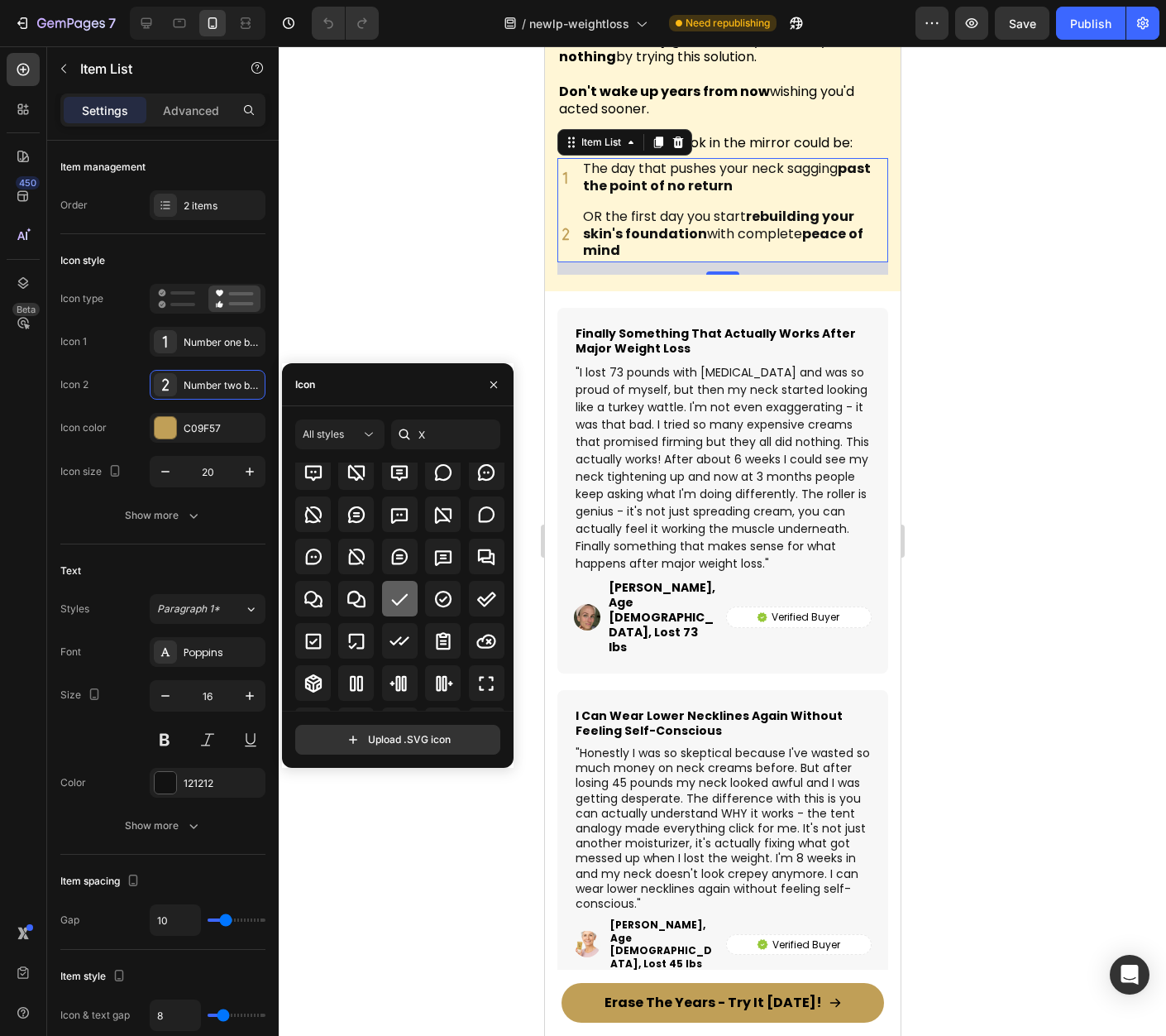
click at [402, 602] on icon at bounding box center [400, 599] width 20 height 20
click at [567, 186] on icon at bounding box center [565, 178] width 17 height 17
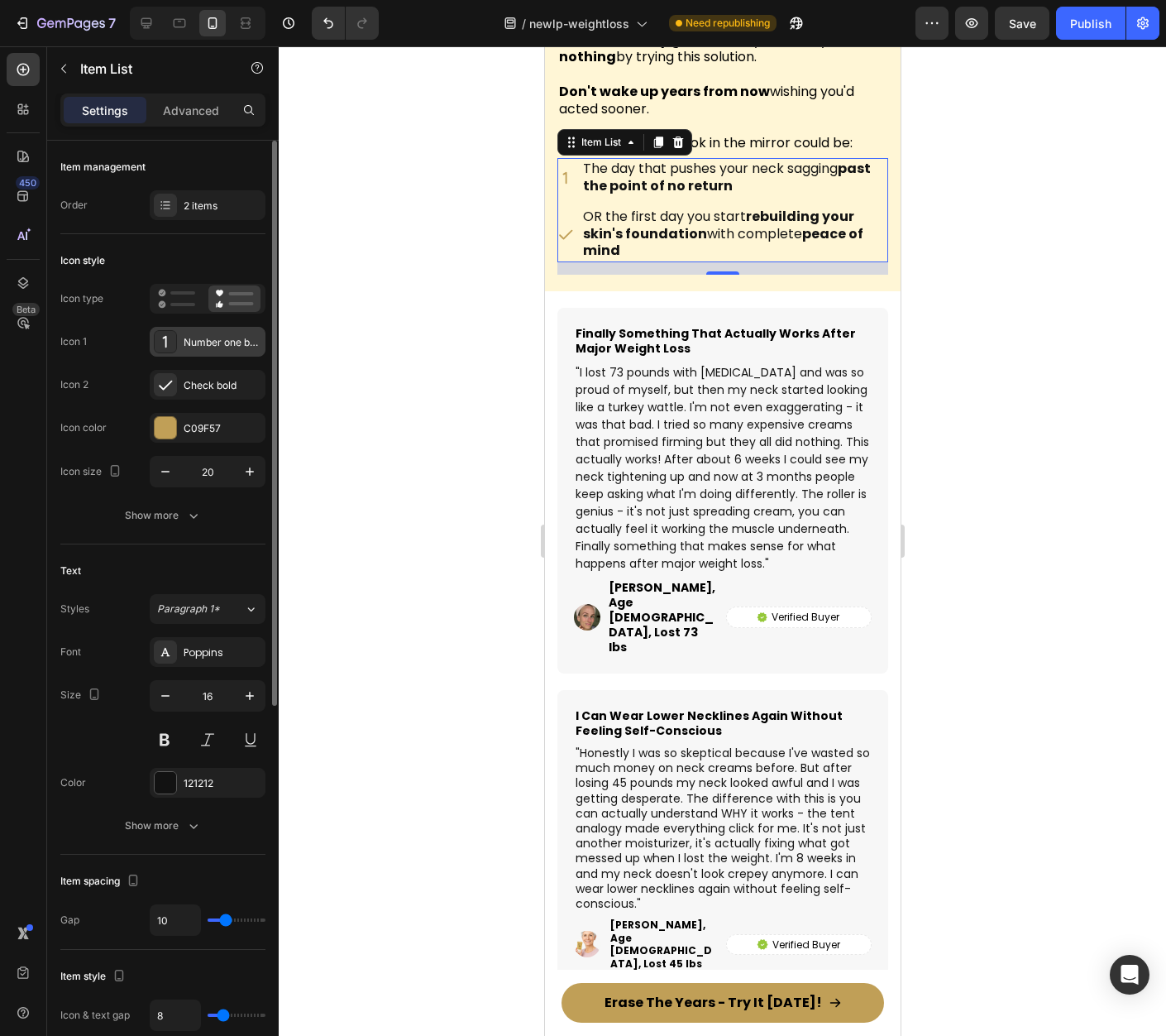
click at [217, 341] on div "Number one bold" at bounding box center [223, 342] width 78 height 15
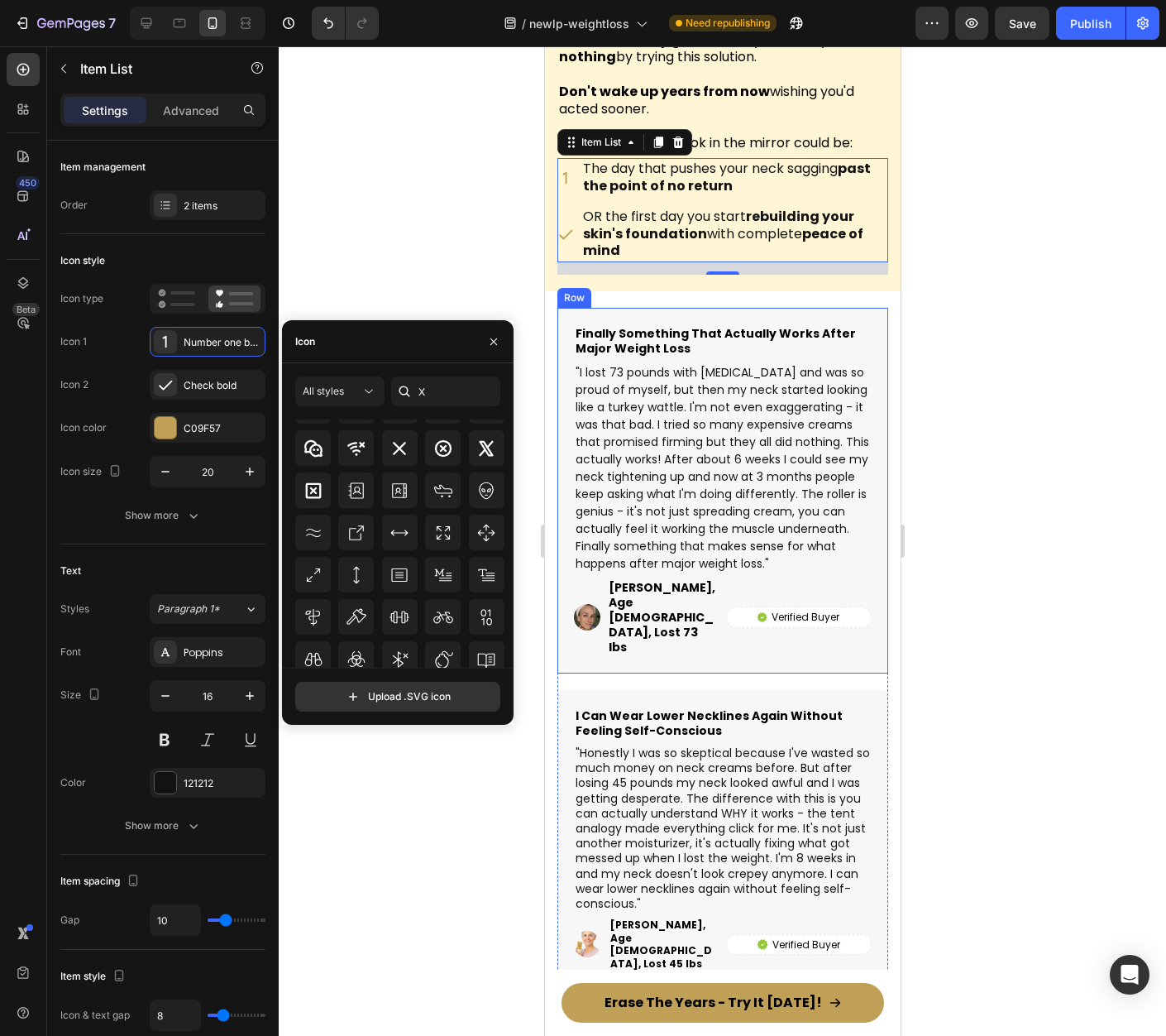
scroll to position [1477, 0]
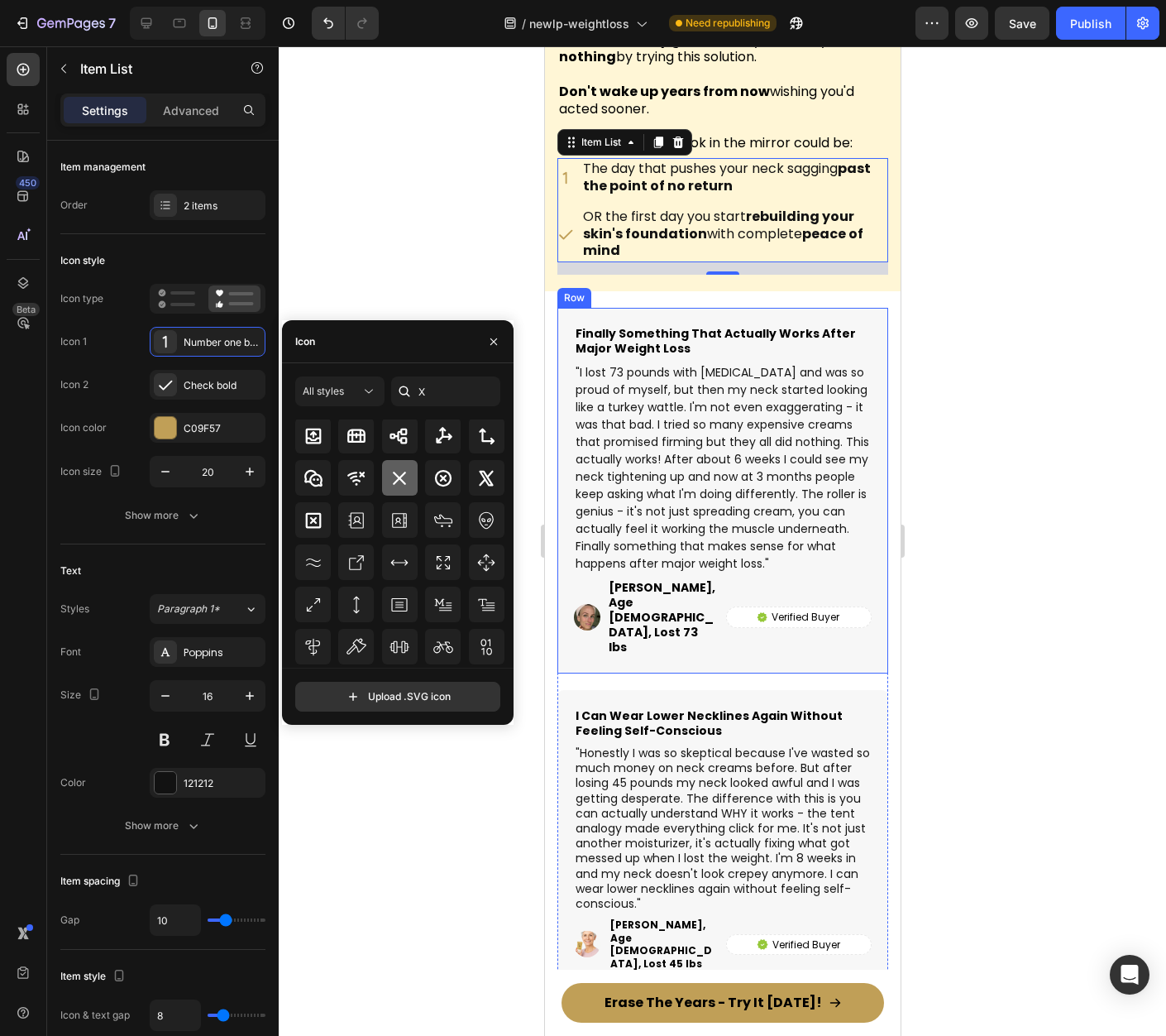
click at [402, 482] on icon at bounding box center [399, 477] width 13 height 13
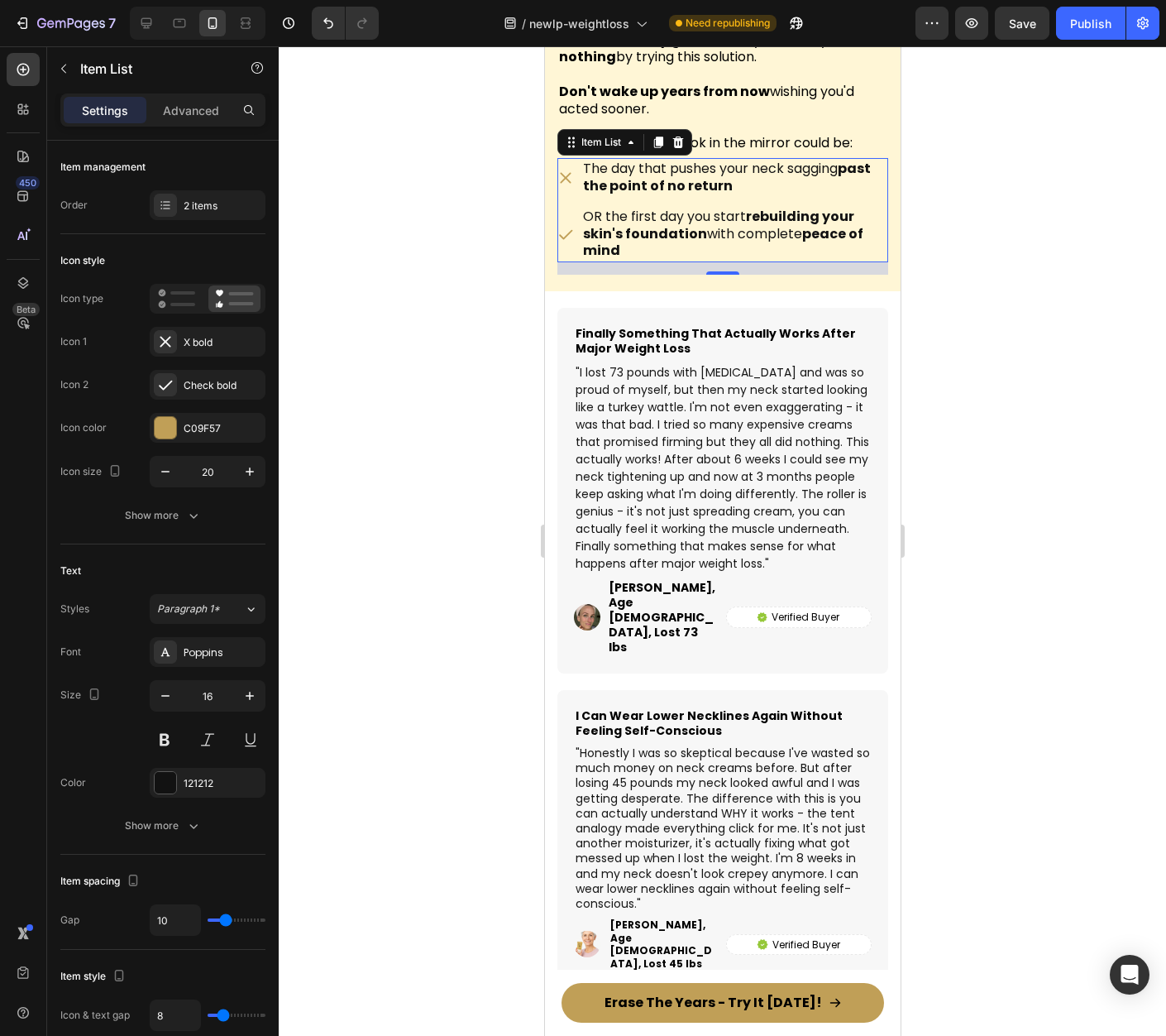
click at [1056, 394] on div at bounding box center [722, 541] width 888 height 989
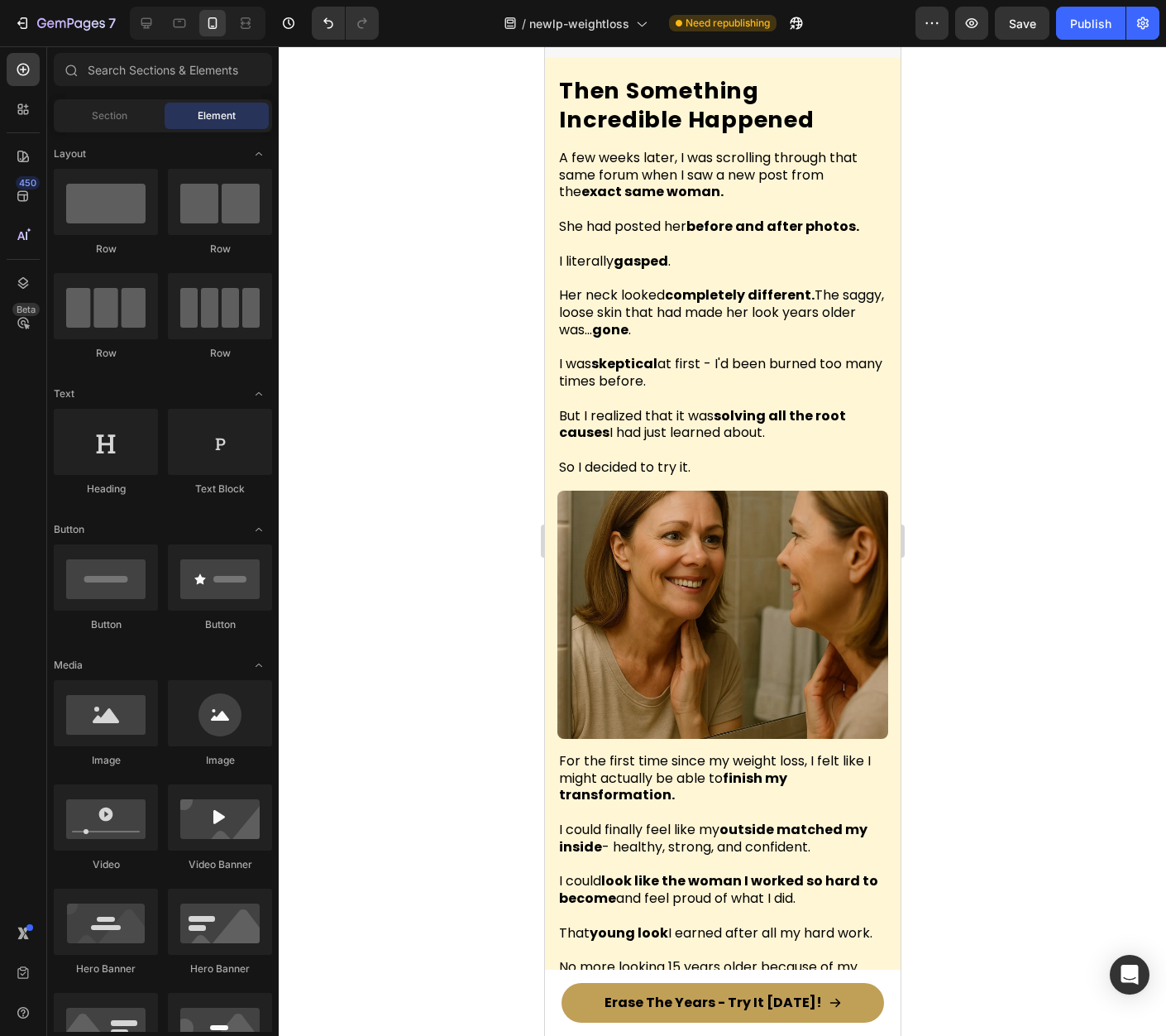
scroll to position [4572, 0]
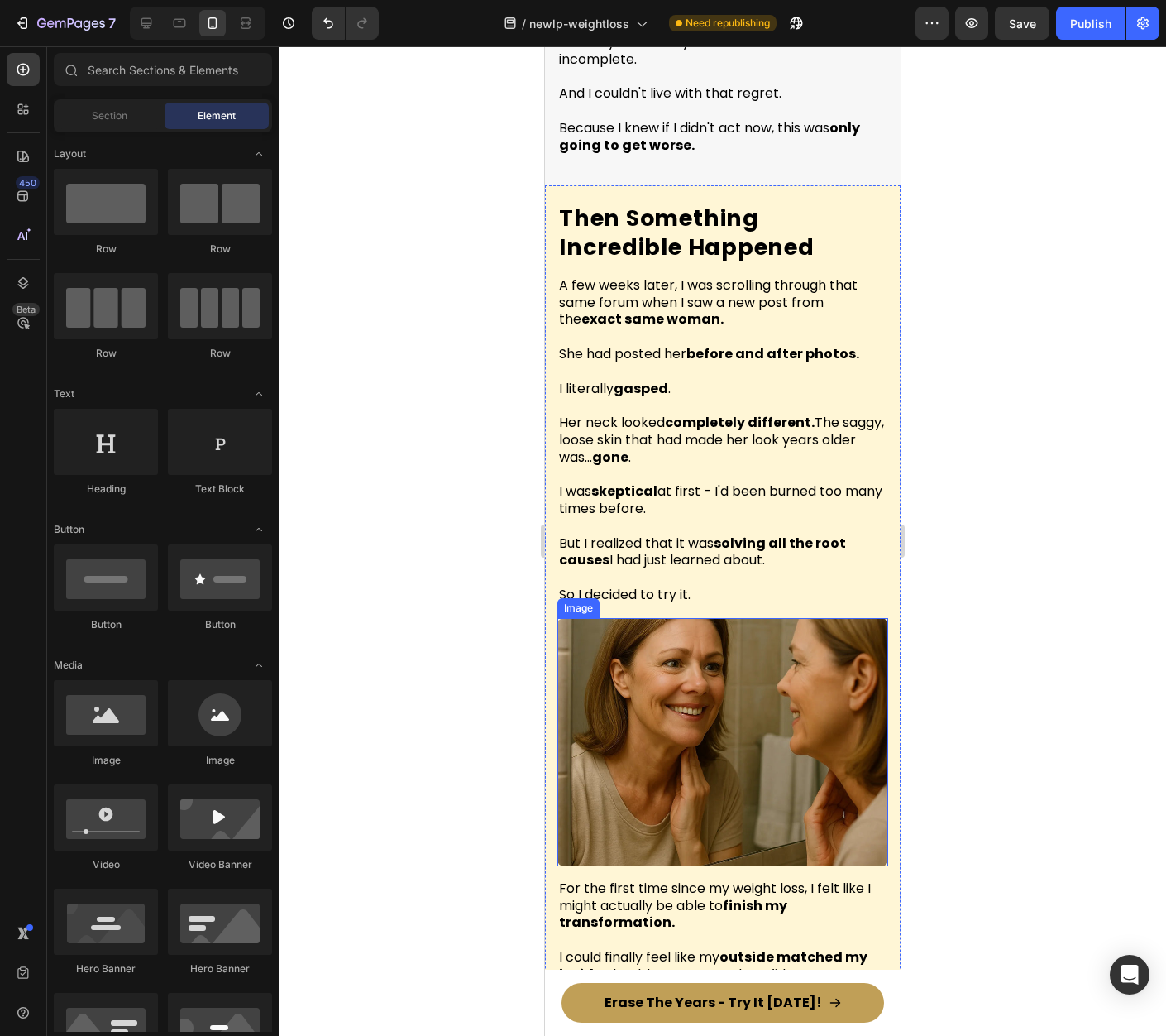
click at [746, 683] on img at bounding box center [722, 743] width 331 height 249
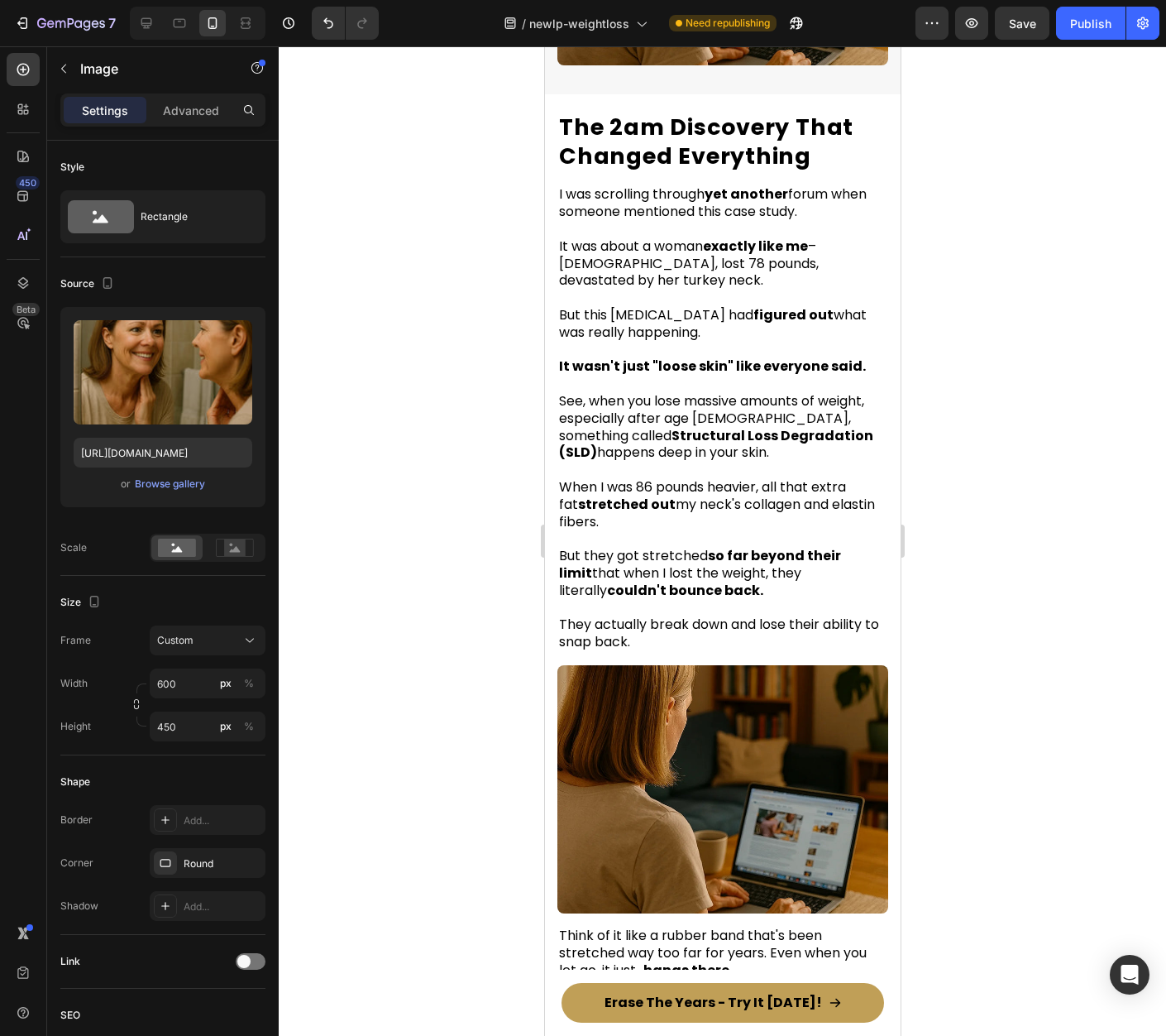
click at [1090, 532] on div at bounding box center [722, 541] width 888 height 989
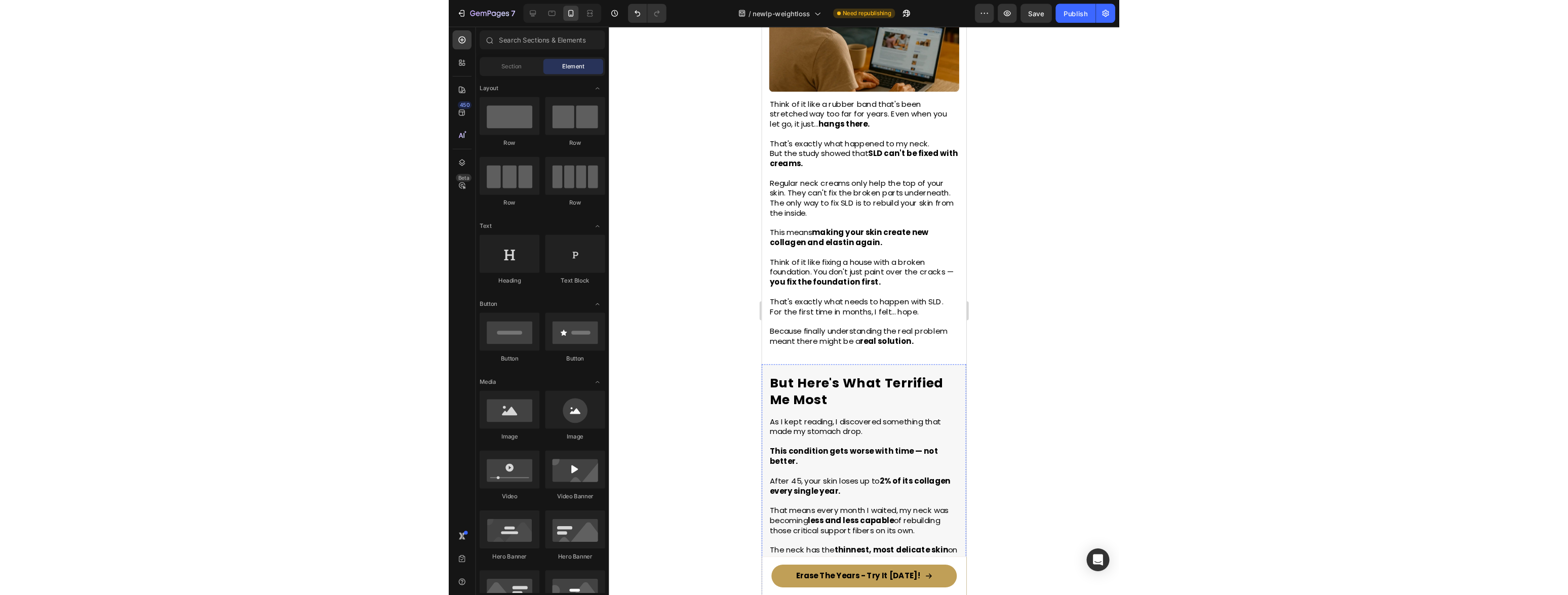
scroll to position [1629, 0]
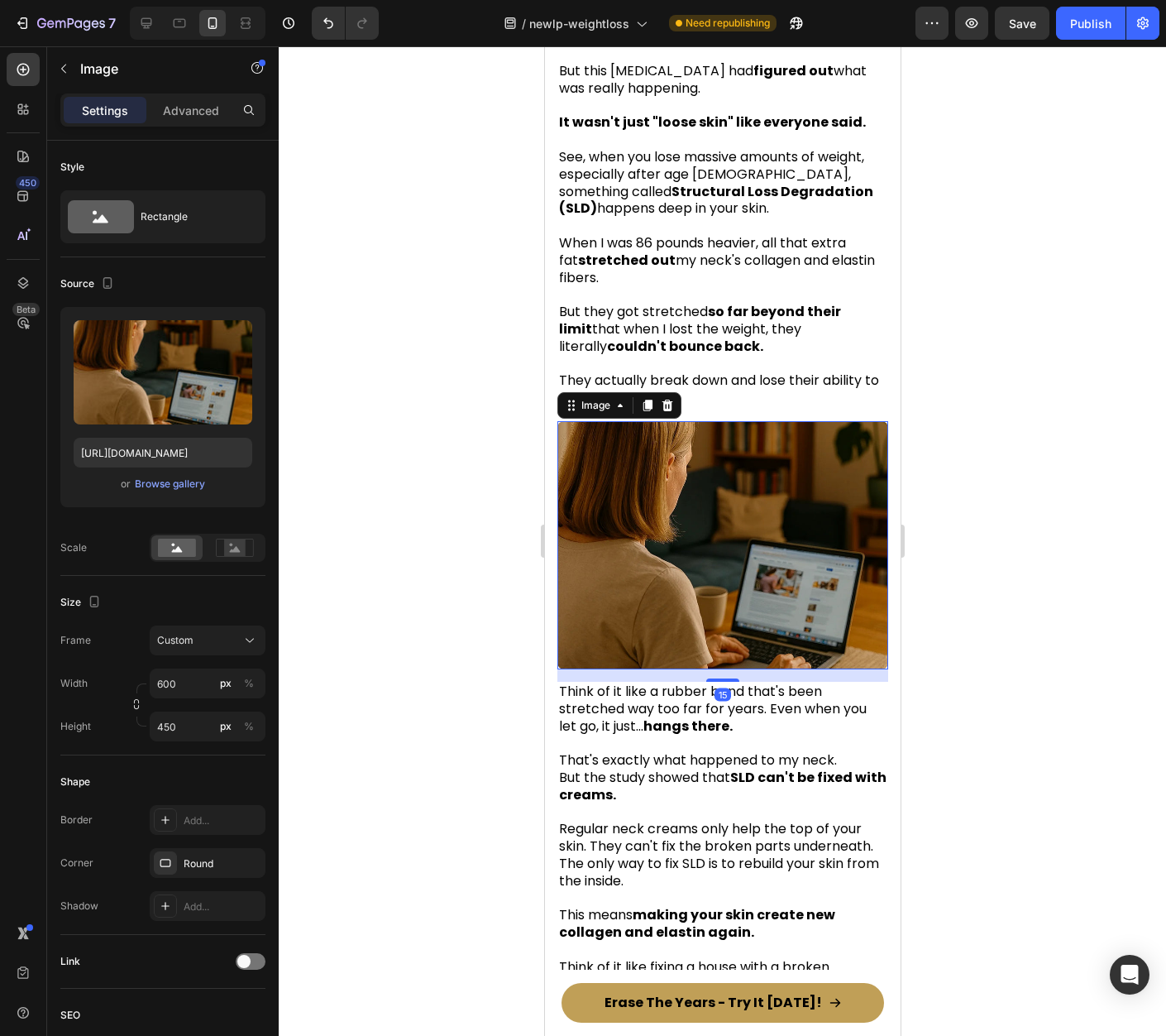
click at [732, 500] on img at bounding box center [722, 546] width 331 height 249
click at [192, 479] on div "Browse gallery" at bounding box center [170, 483] width 71 height 15
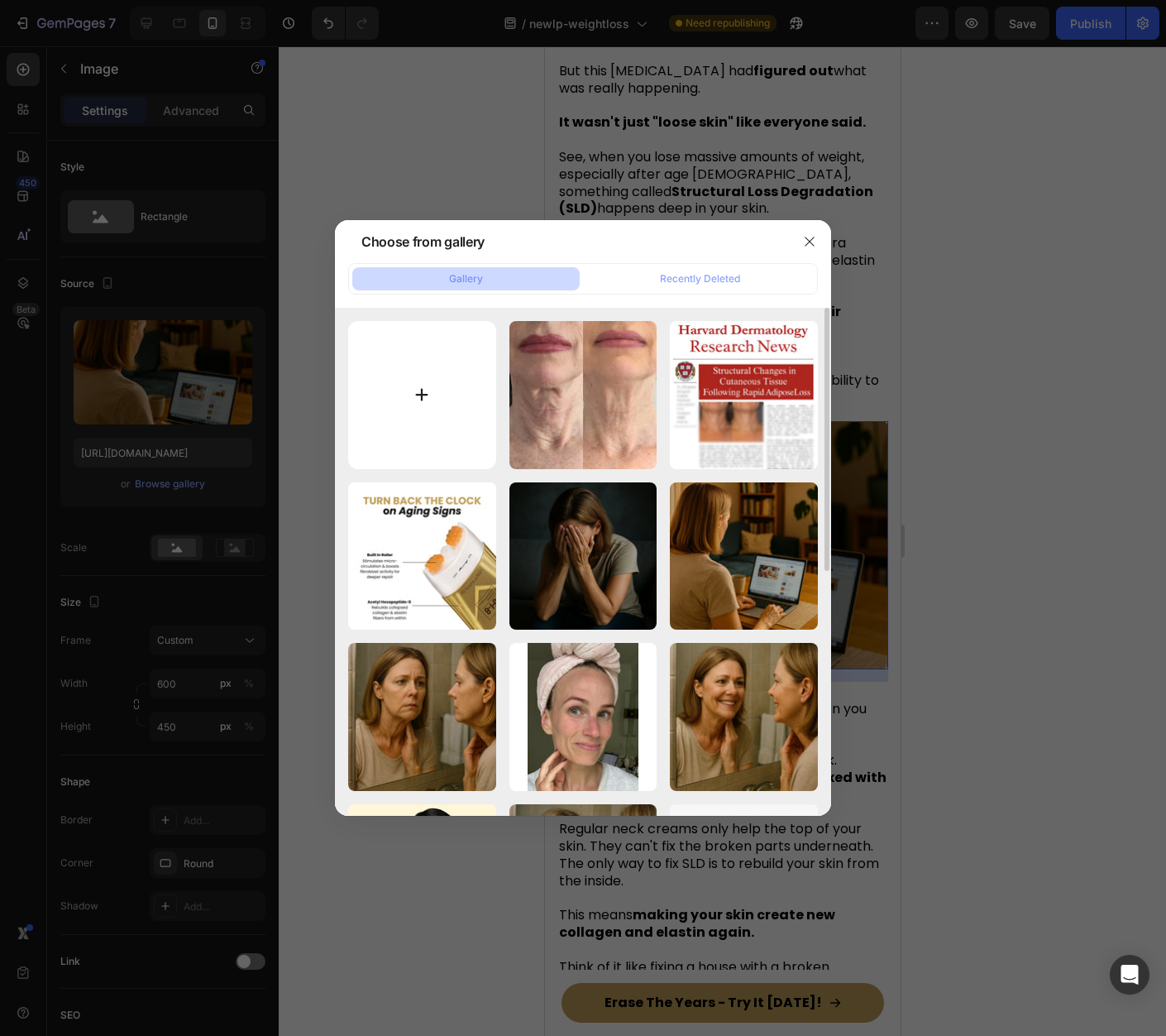
click at [416, 375] on input "file" at bounding box center [421, 395] width 148 height 148
type input "C:\fakepath\collagen.webp"
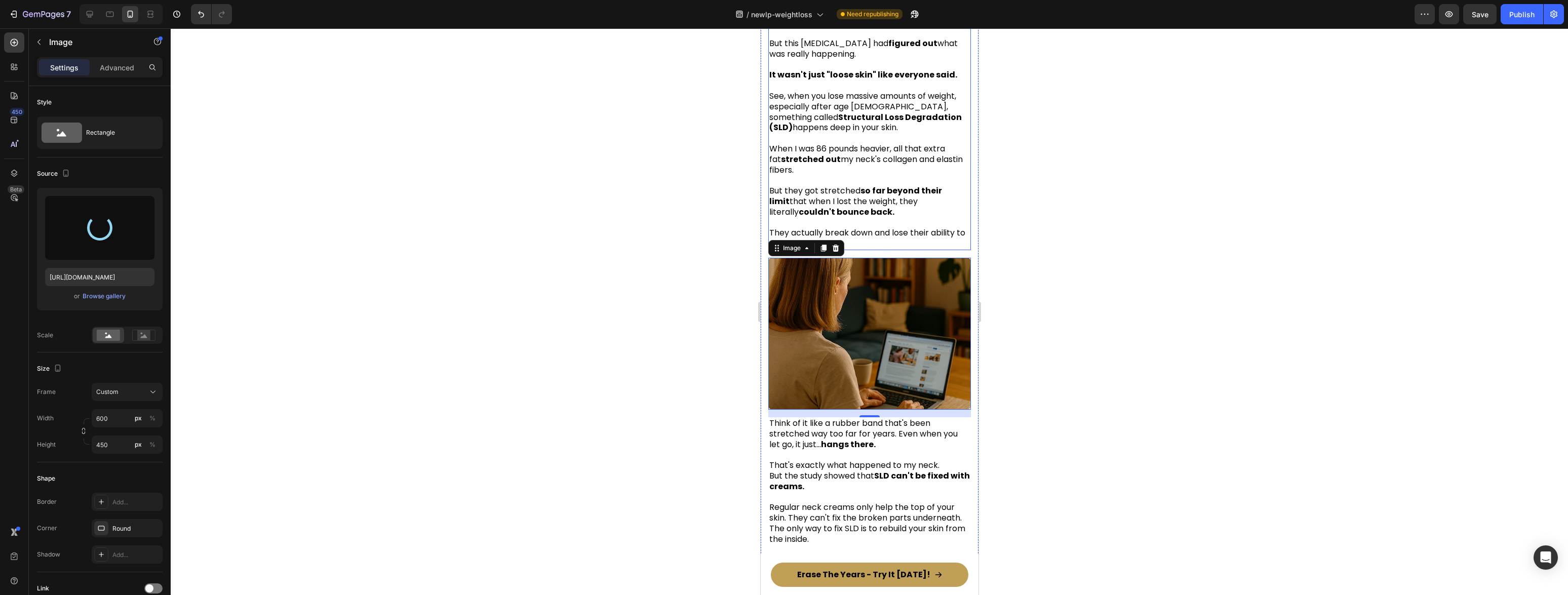
type input "[URL][DOMAIN_NAME]"
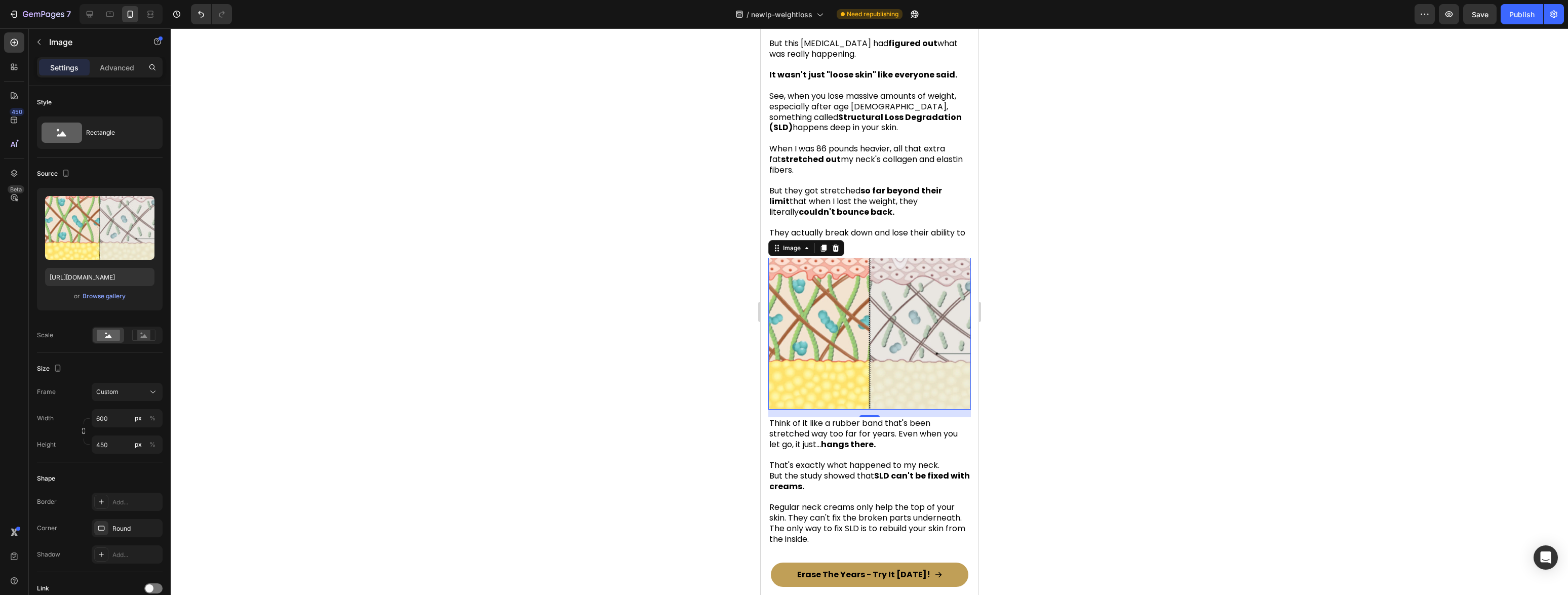
click at [713, 300] on div at bounding box center [869, 311] width 1398 height 566
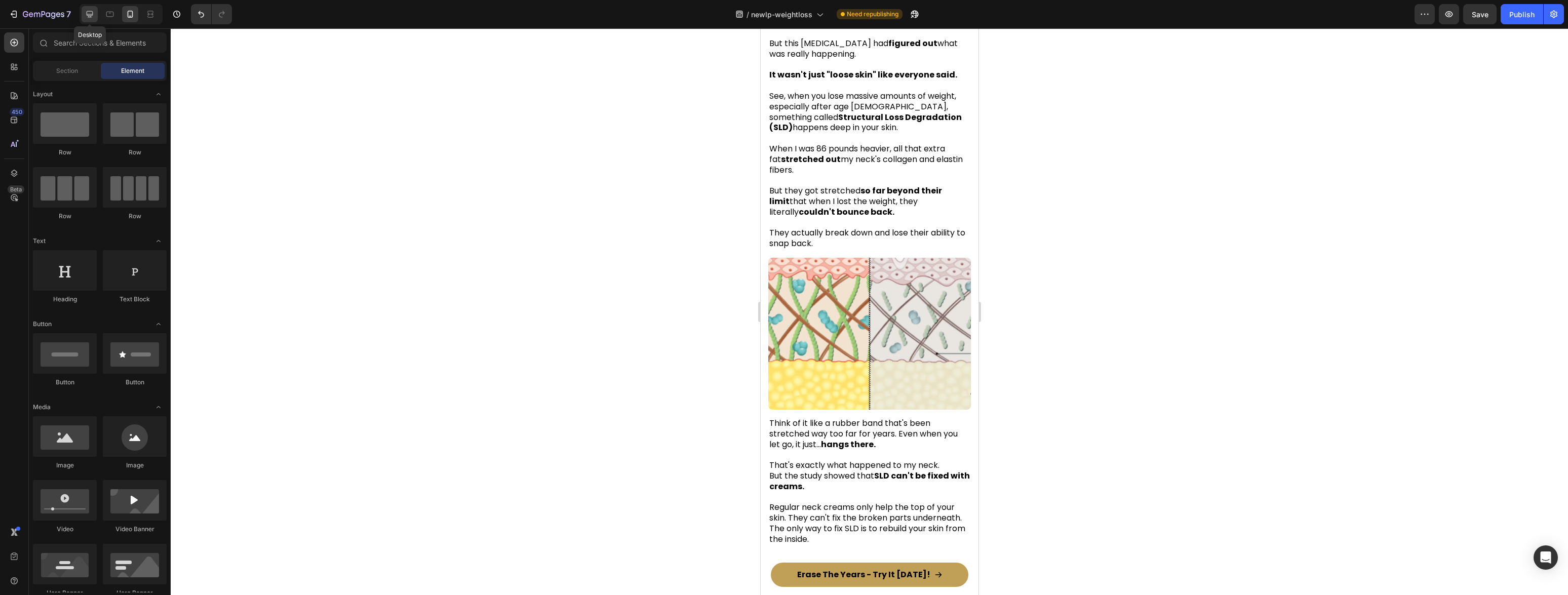
click at [94, 19] on icon at bounding box center [89, 14] width 10 height 10
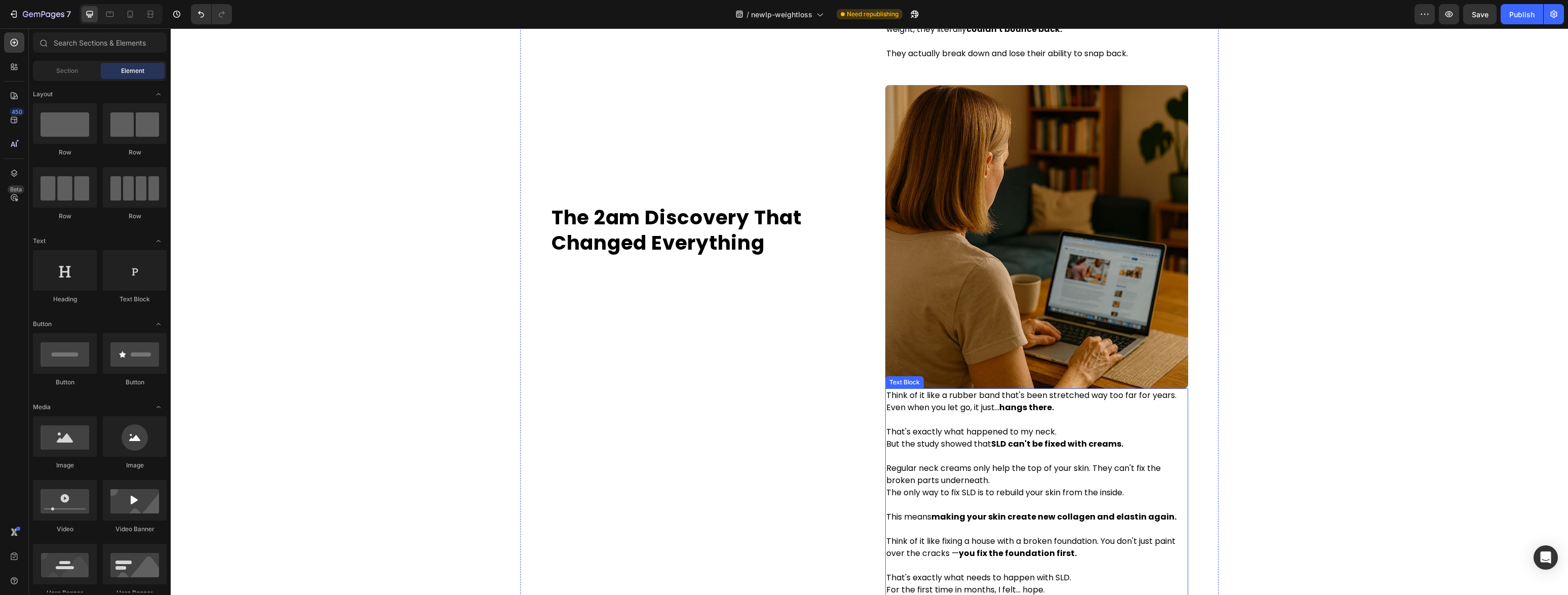
scroll to position [1923, 0]
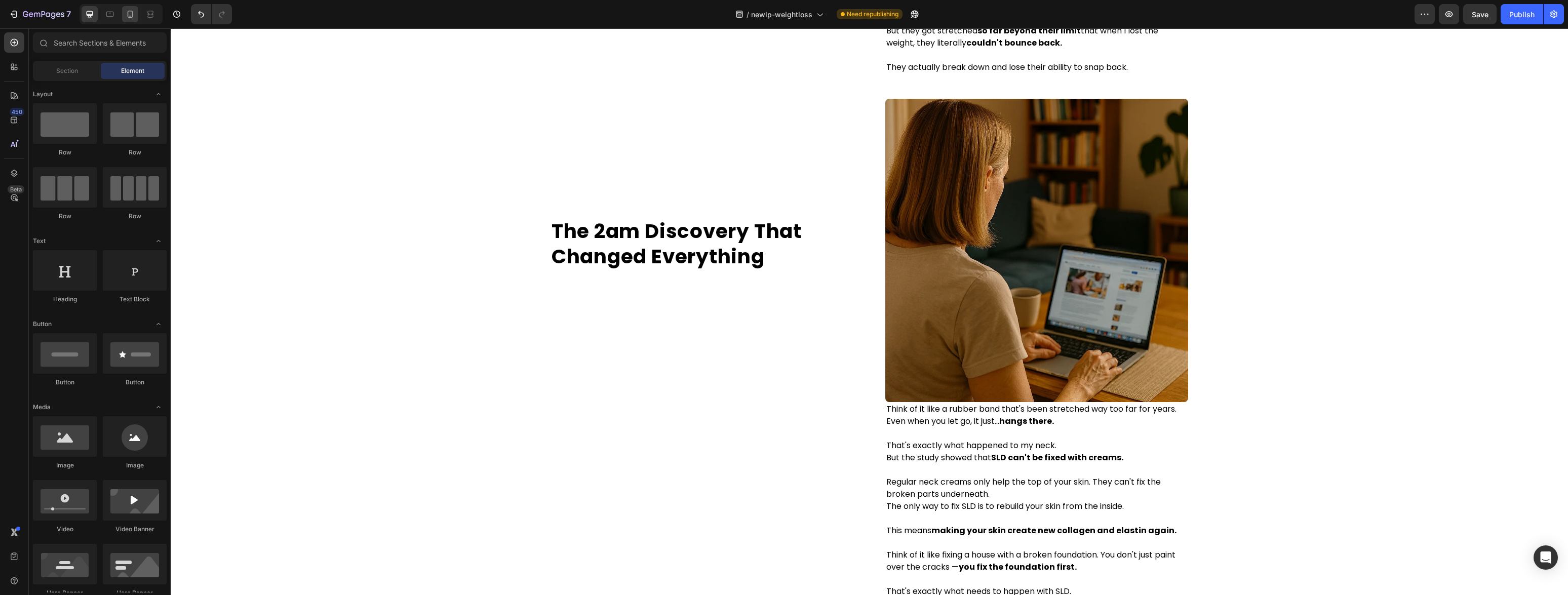
click at [129, 19] on div at bounding box center [130, 14] width 16 height 16
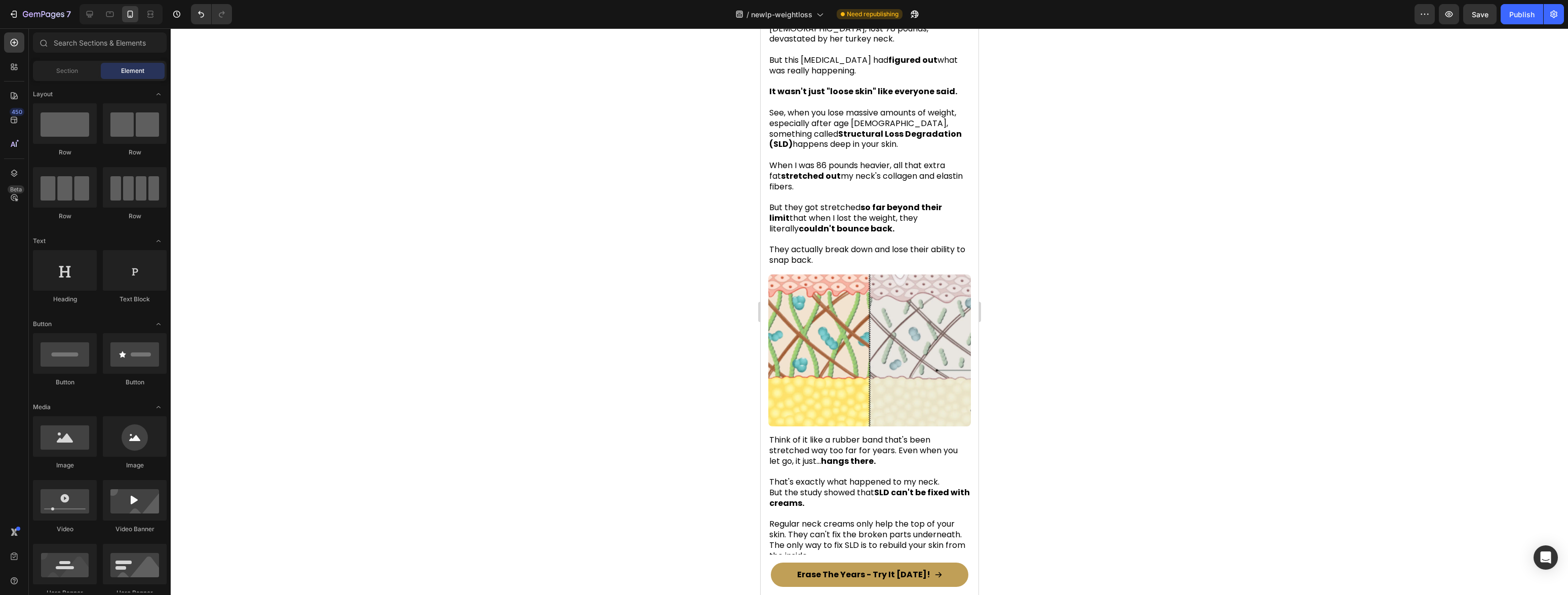
scroll to position [1621, 0]
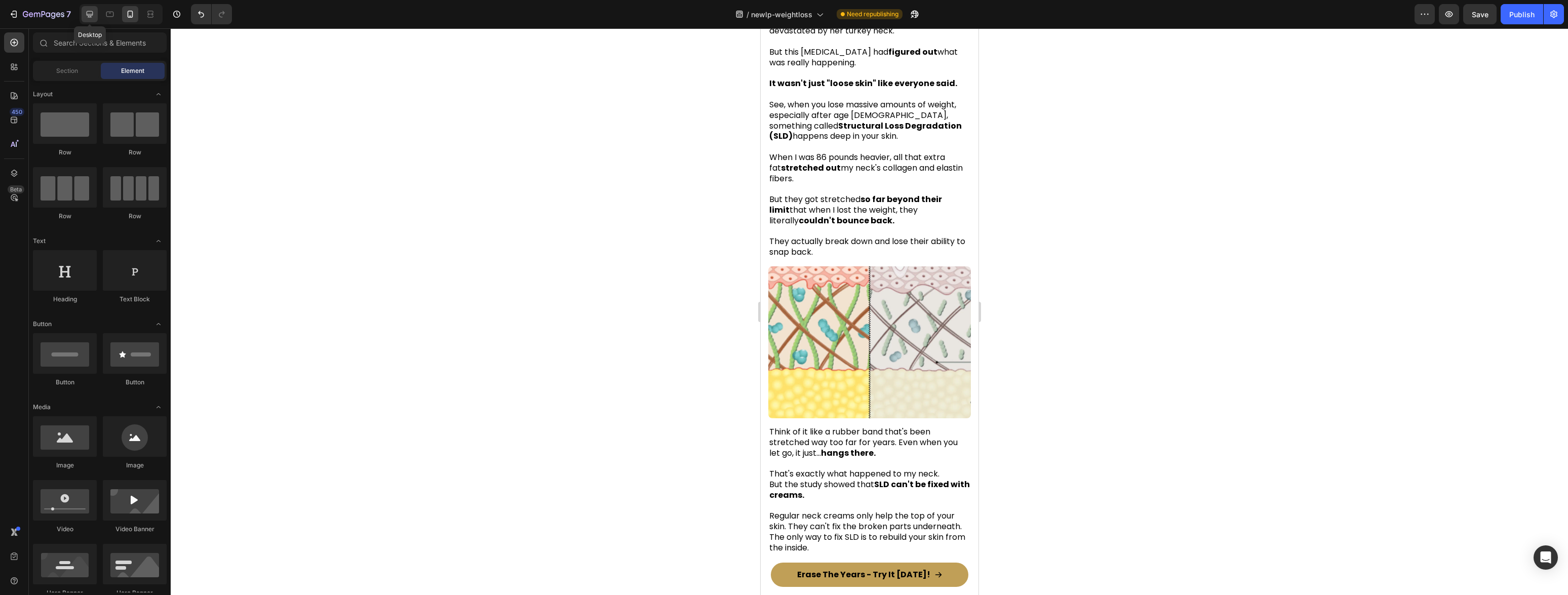
click at [93, 15] on icon at bounding box center [89, 14] width 10 height 10
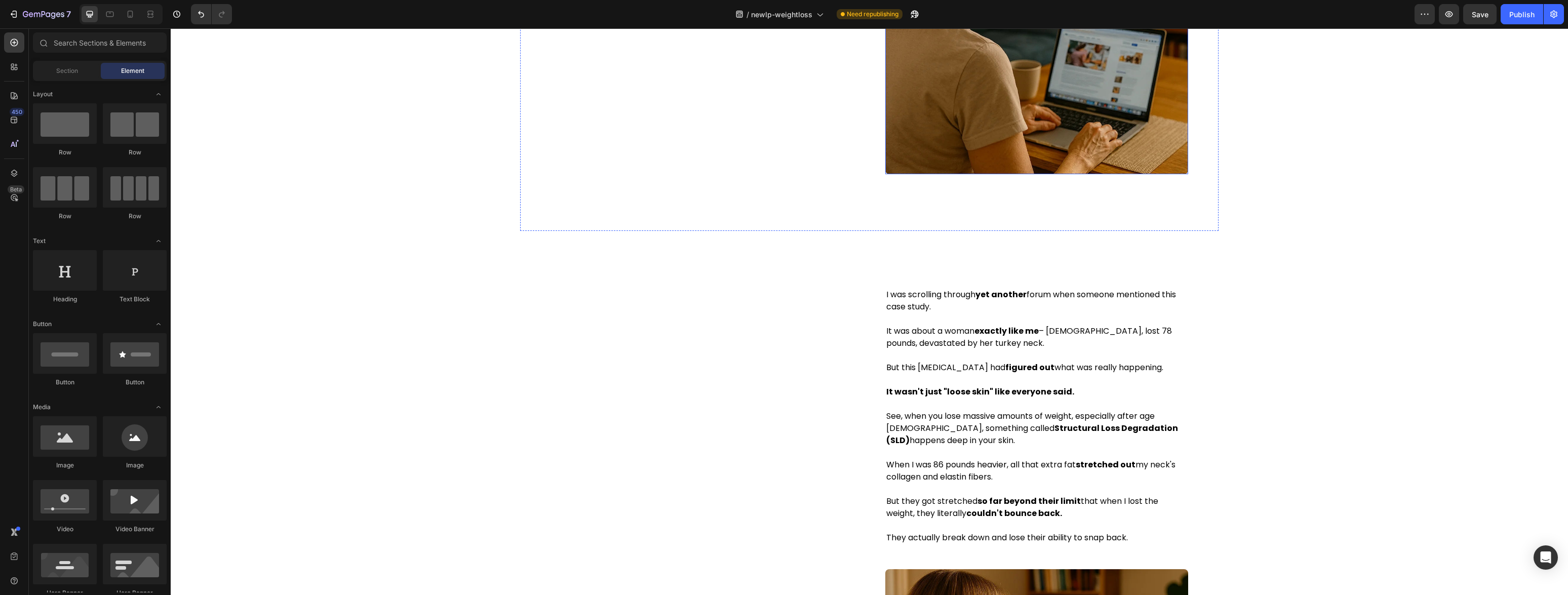
scroll to position [1762, 0]
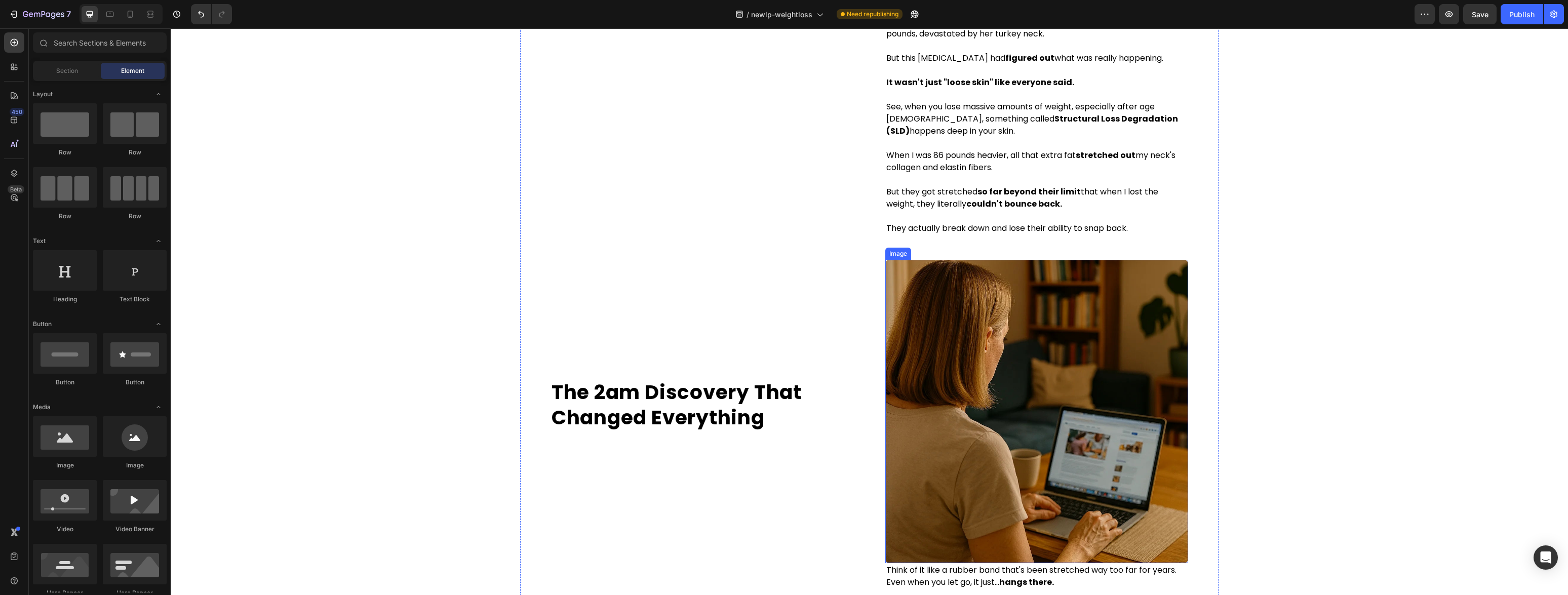
click at [713, 348] on img at bounding box center [1037, 411] width 303 height 303
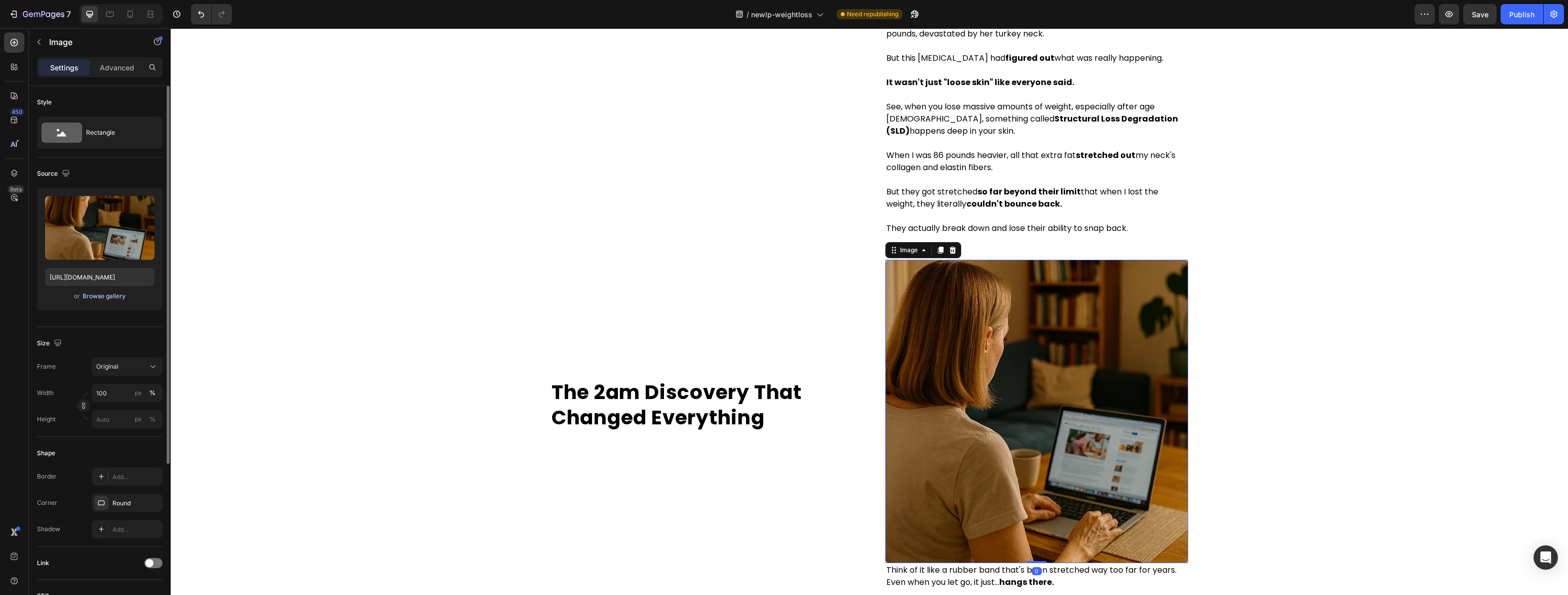
click at [105, 300] on div "Browse gallery" at bounding box center [104, 296] width 43 height 9
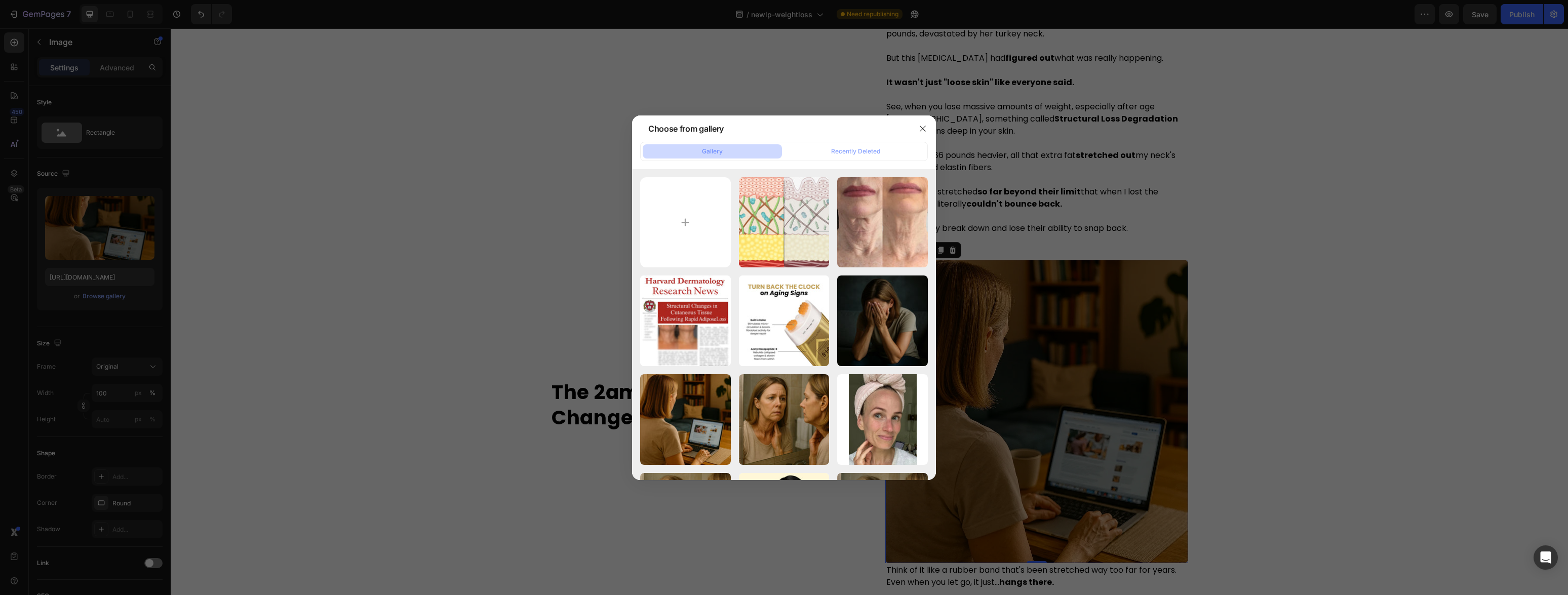
drag, startPoint x: 796, startPoint y: 223, endPoint x: 968, endPoint y: 218, distance: 172.1
click at [0, 0] on div "collagen.webp 73.03 kb" at bounding box center [0, 0] width 0 height 0
type input "[URL][DOMAIN_NAME]"
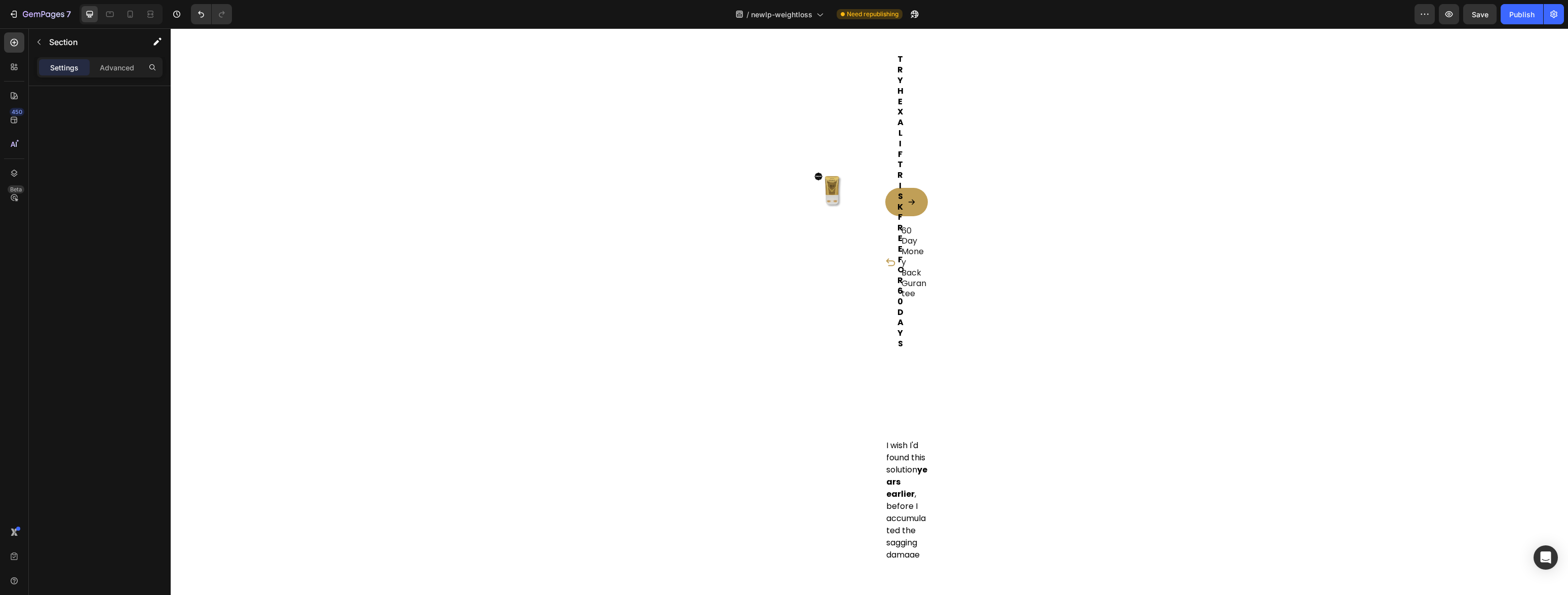
scroll to position [7812, 0]
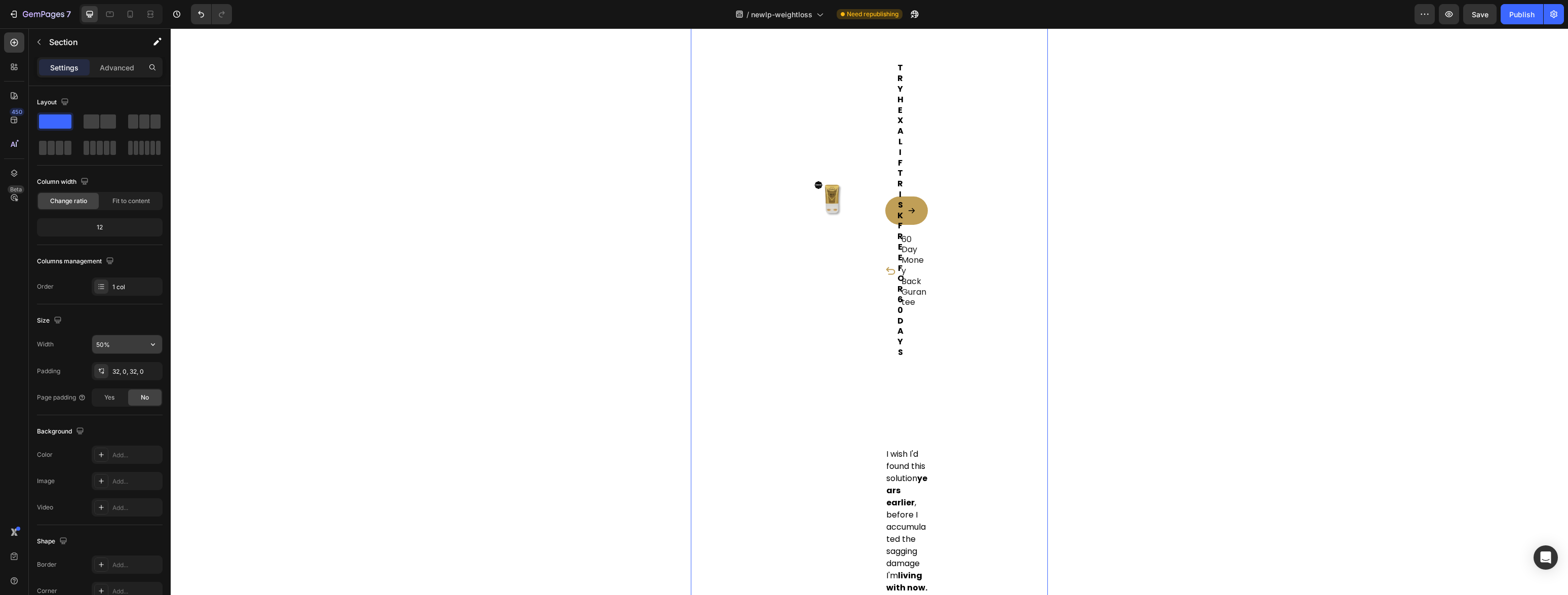
click at [112, 343] on input "50%" at bounding box center [127, 344] width 70 height 18
click at [143, 348] on input "50%" at bounding box center [127, 344] width 70 height 18
click at [151, 347] on icon "button" at bounding box center [153, 344] width 10 height 10
click at [114, 373] on p "Full 100%" at bounding box center [124, 370] width 58 height 9
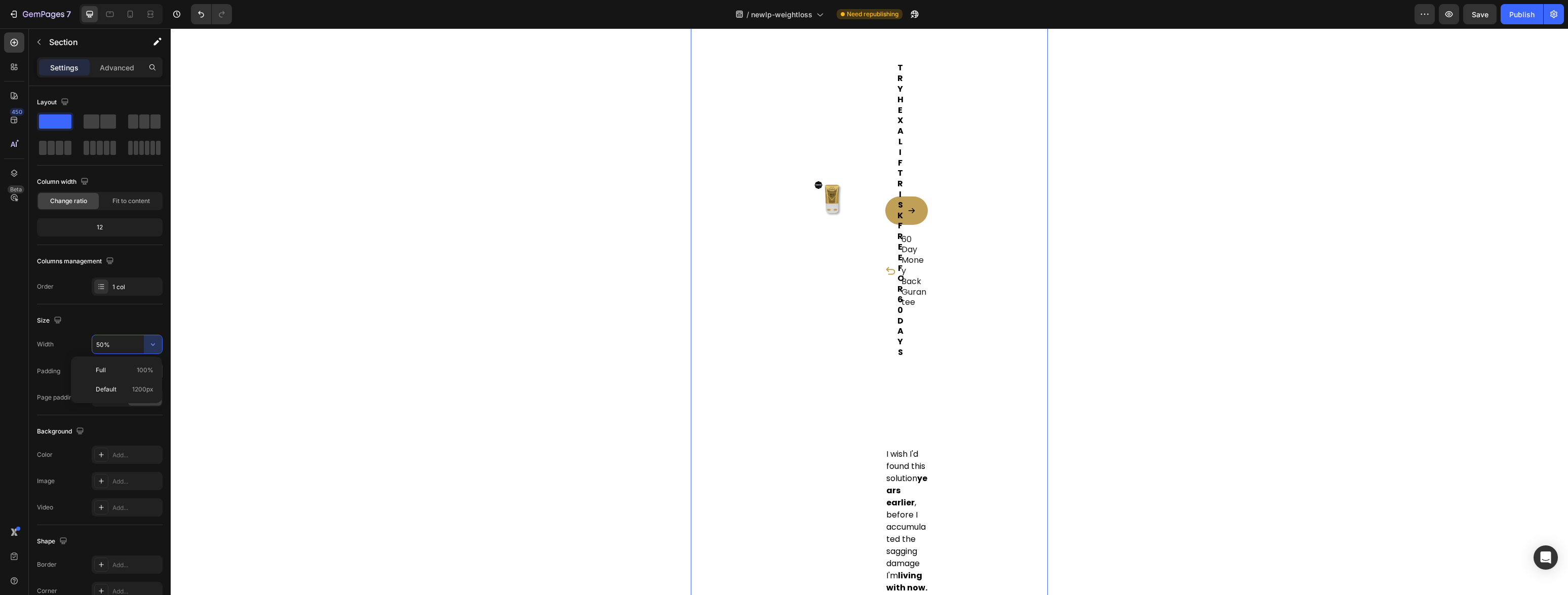
type input "100%"
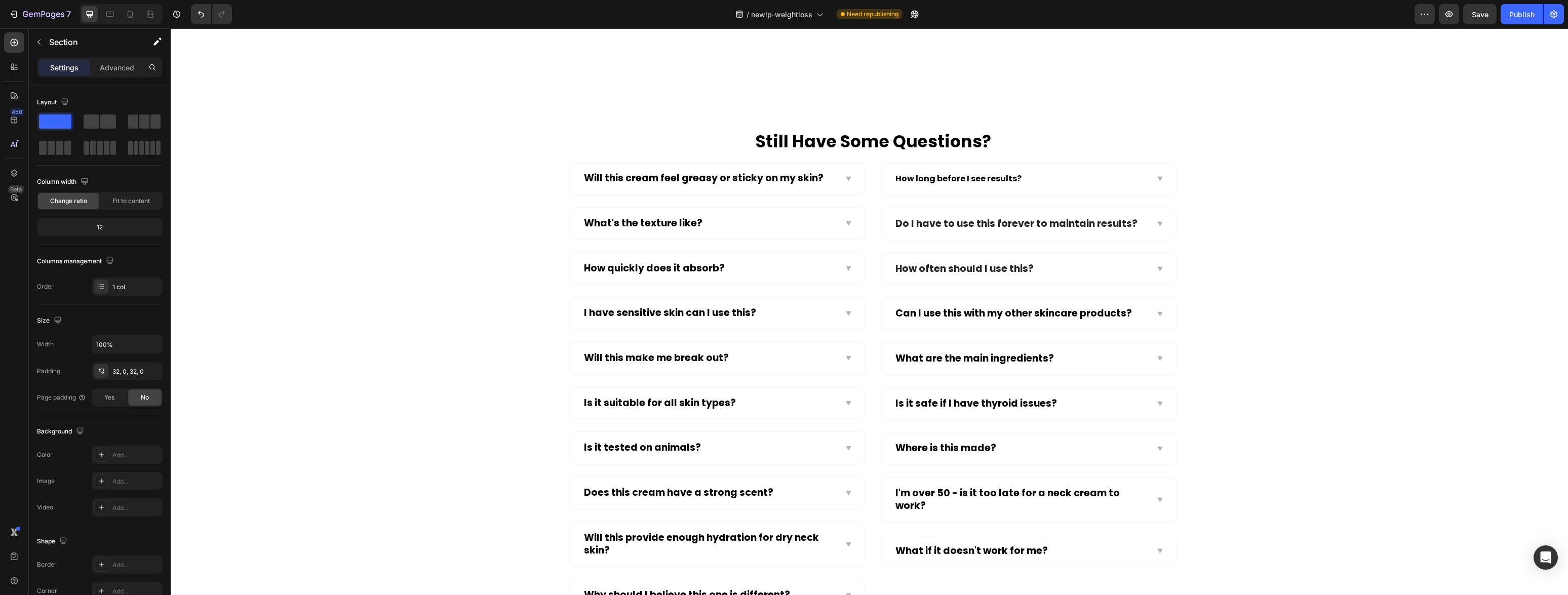
scroll to position [9226, 0]
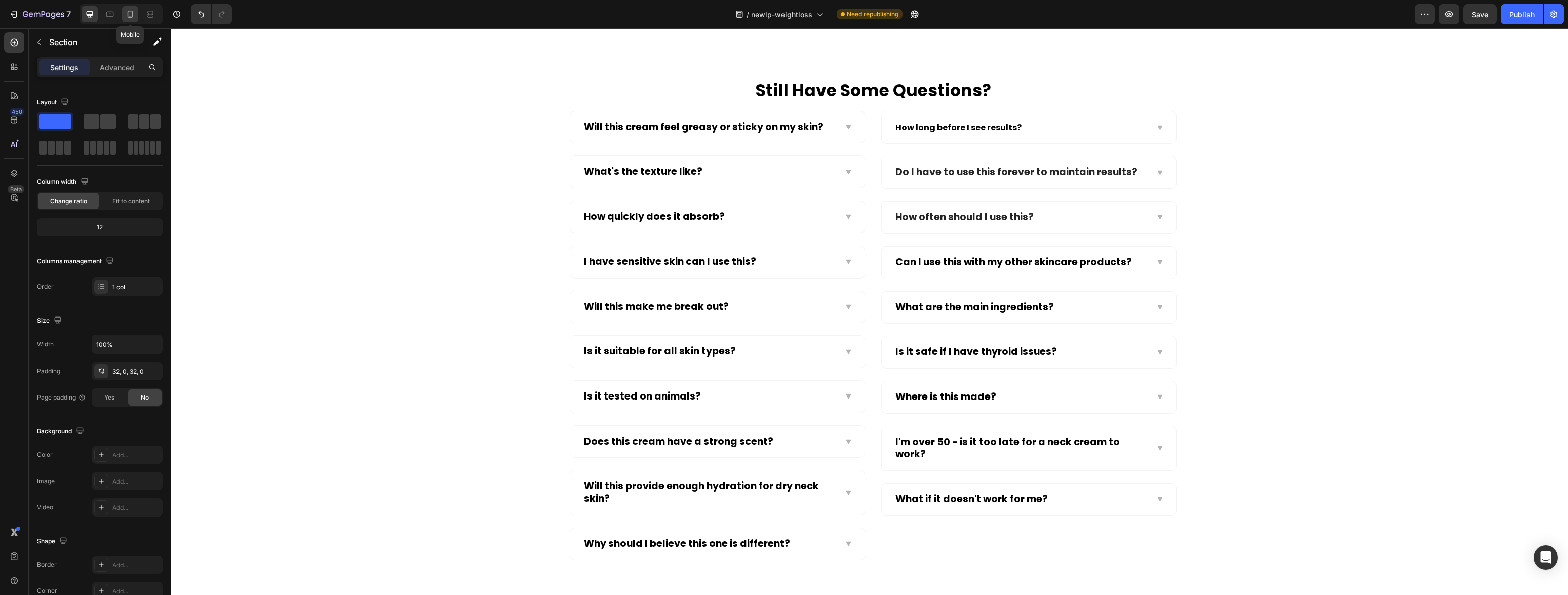
drag, startPoint x: 122, startPoint y: 16, endPoint x: 131, endPoint y: 18, distance: 9.2
click at [122, 16] on div at bounding box center [130, 14] width 16 height 16
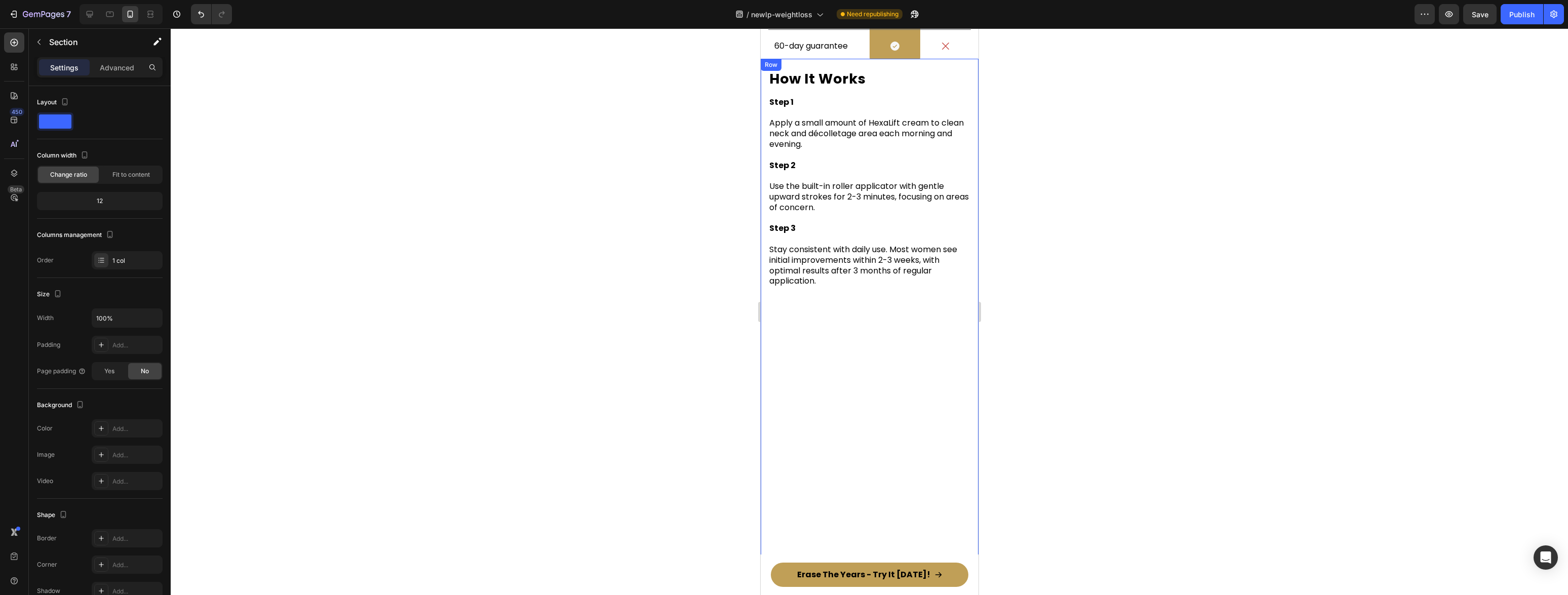
scroll to position [7497, 0]
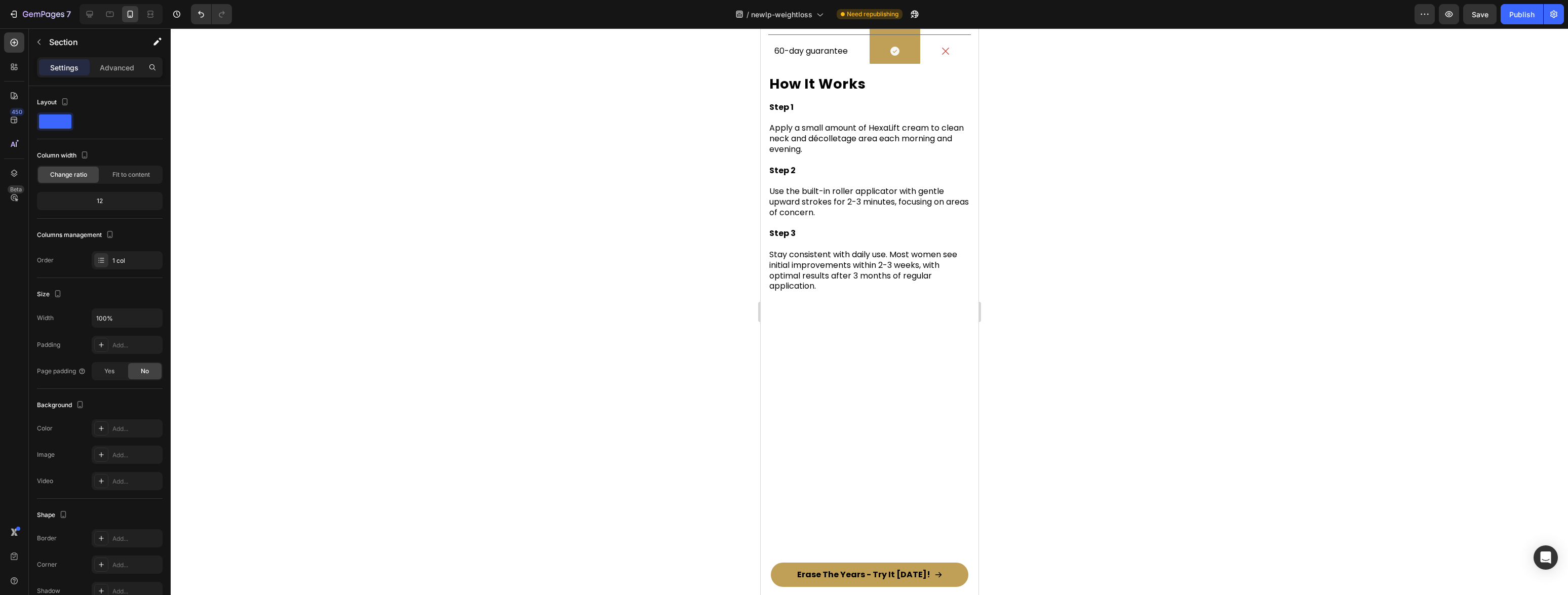
click at [713, 354] on div at bounding box center [869, 311] width 1398 height 566
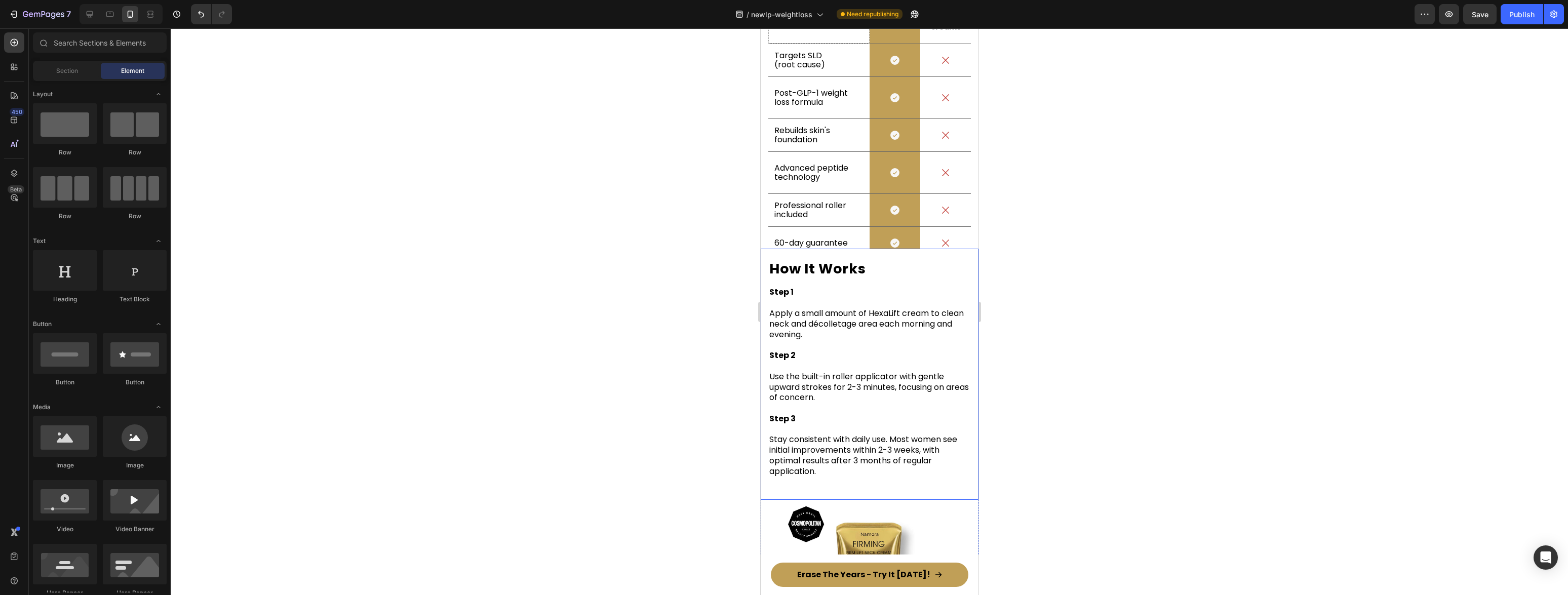
scroll to position [5768, 0]
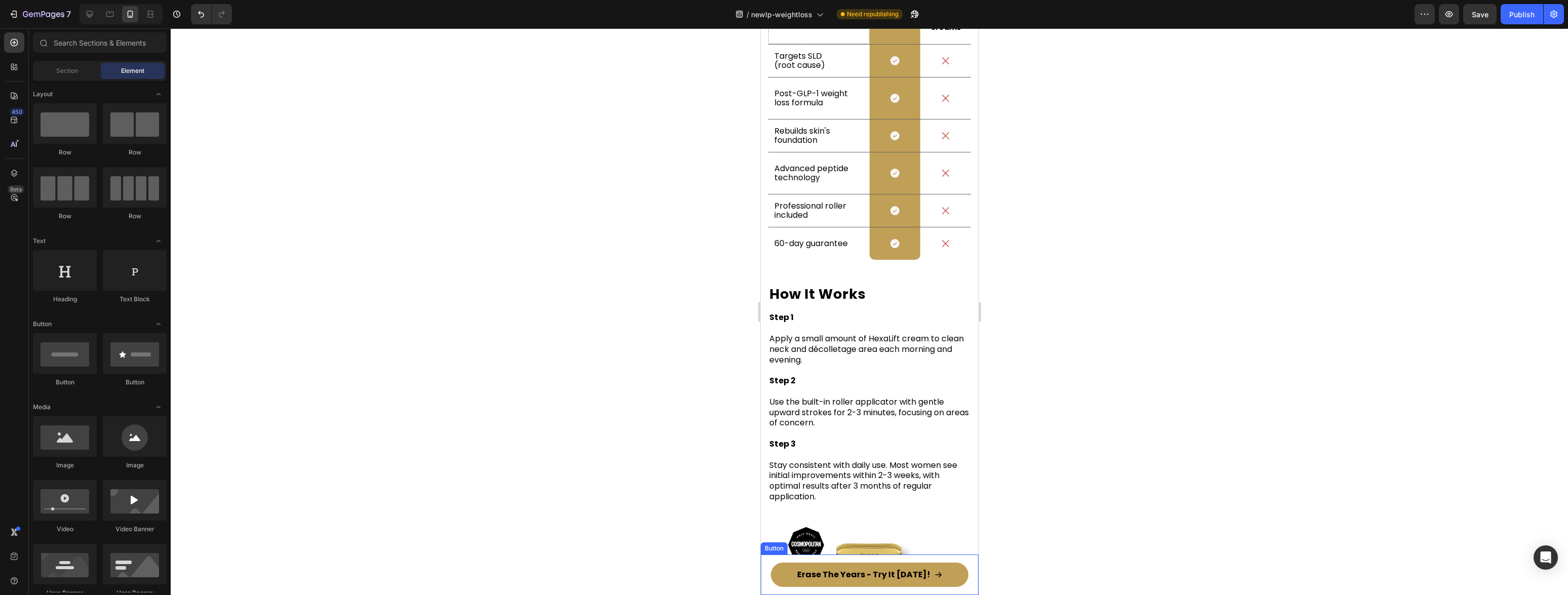
click at [713, 582] on div "Erase The Years - Try It [DATE]! Button" at bounding box center [869, 574] width 218 height 41
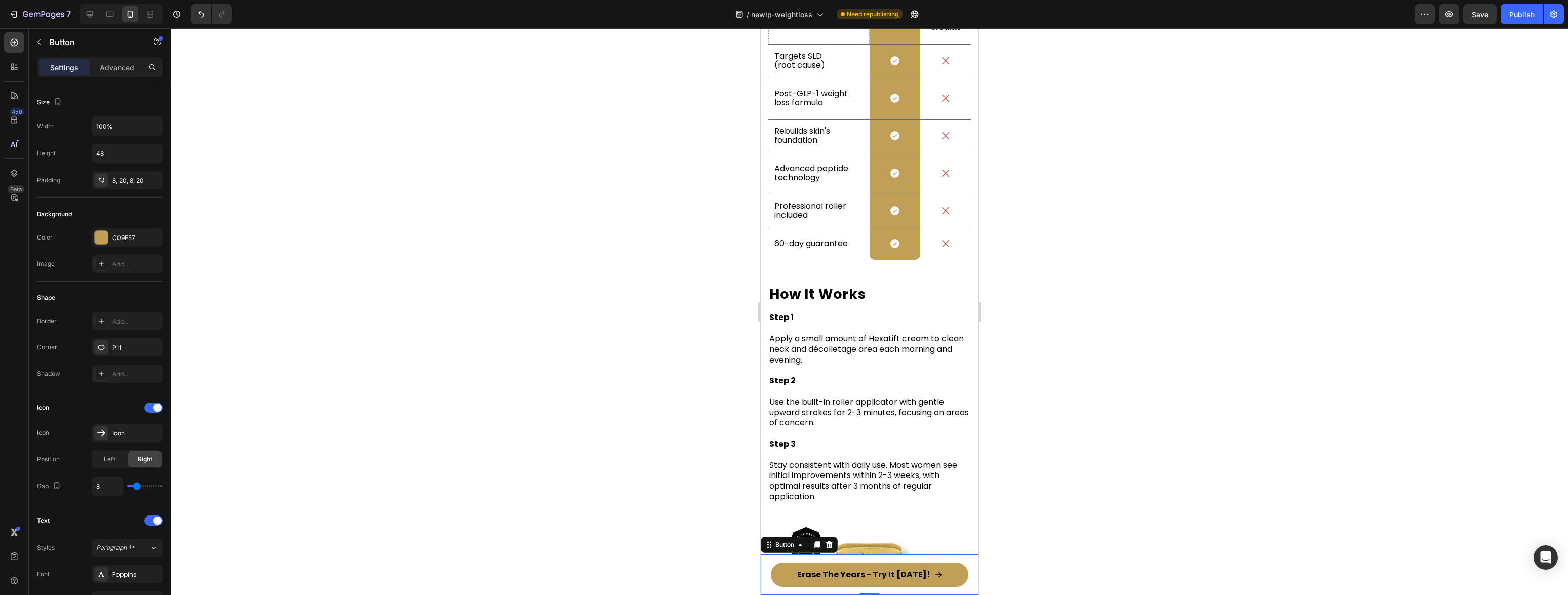
drag, startPoint x: 828, startPoint y: 547, endPoint x: 861, endPoint y: 543, distance: 33.2
click at [713, 547] on icon at bounding box center [828, 545] width 7 height 7
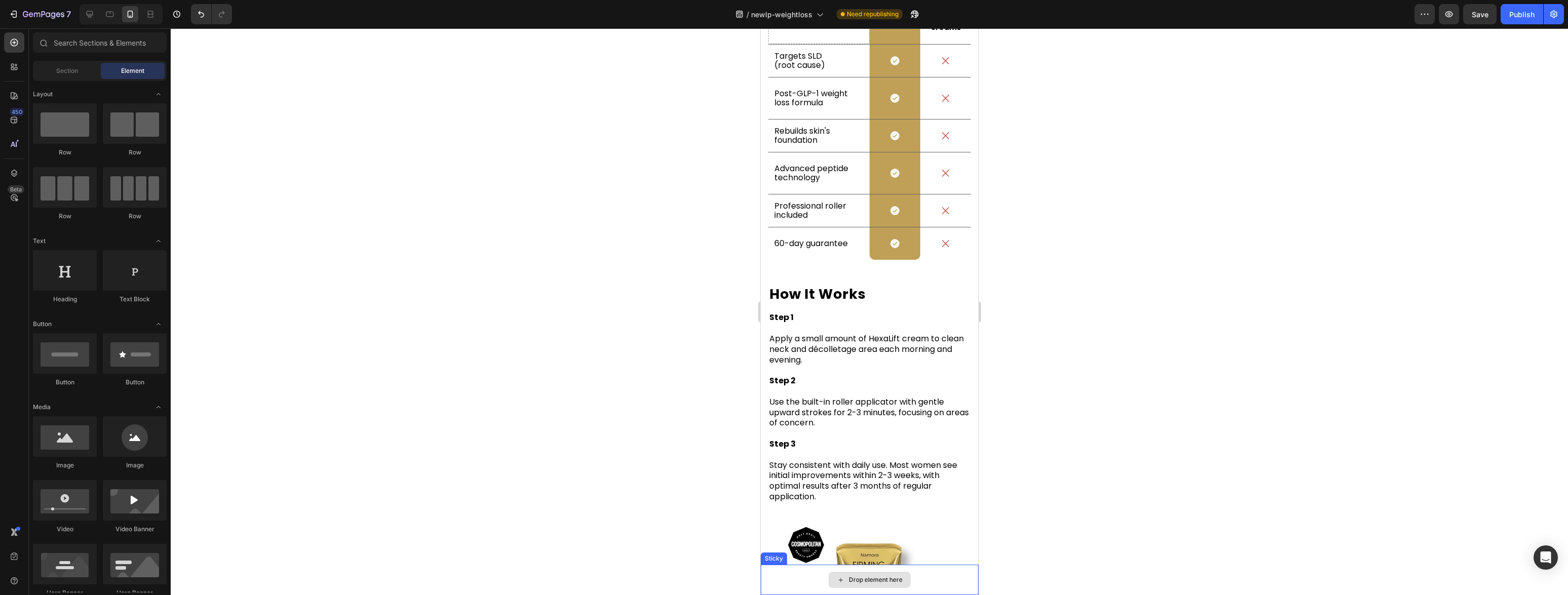
click at [713, 574] on div "Drop element here" at bounding box center [869, 580] width 218 height 30
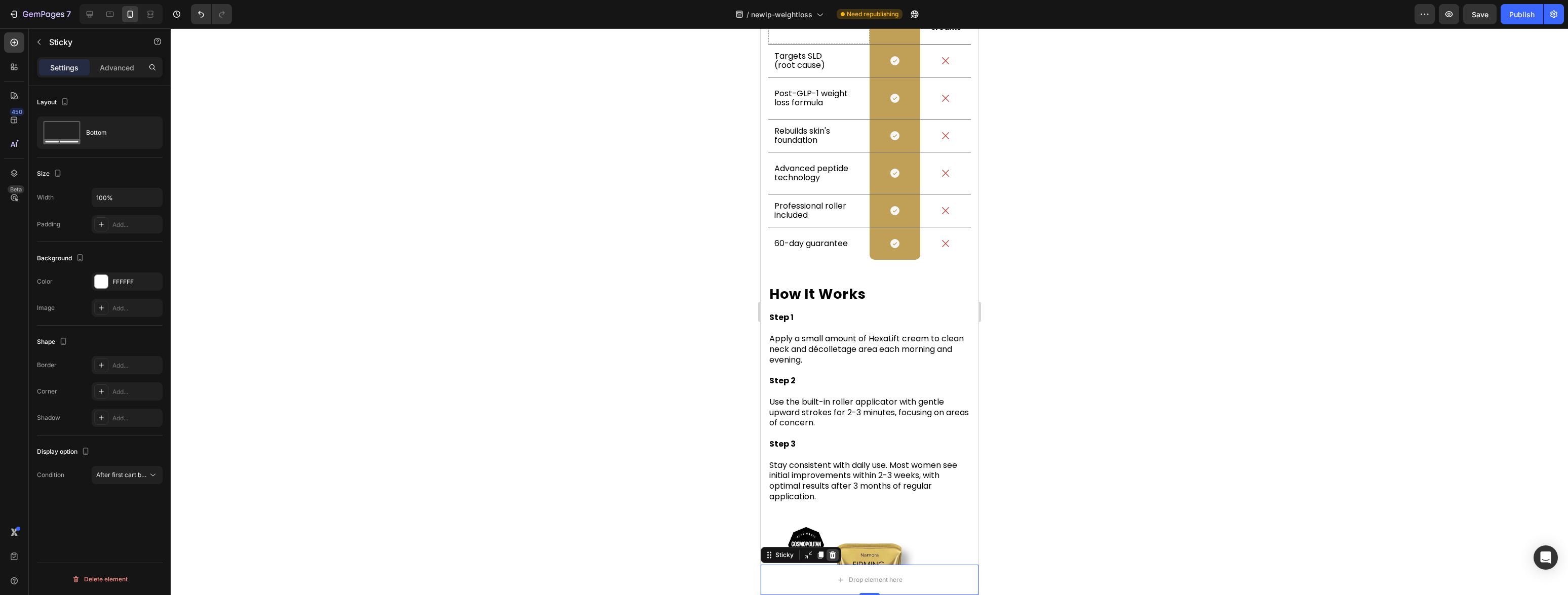
click at [713, 552] on icon at bounding box center [832, 555] width 7 height 7
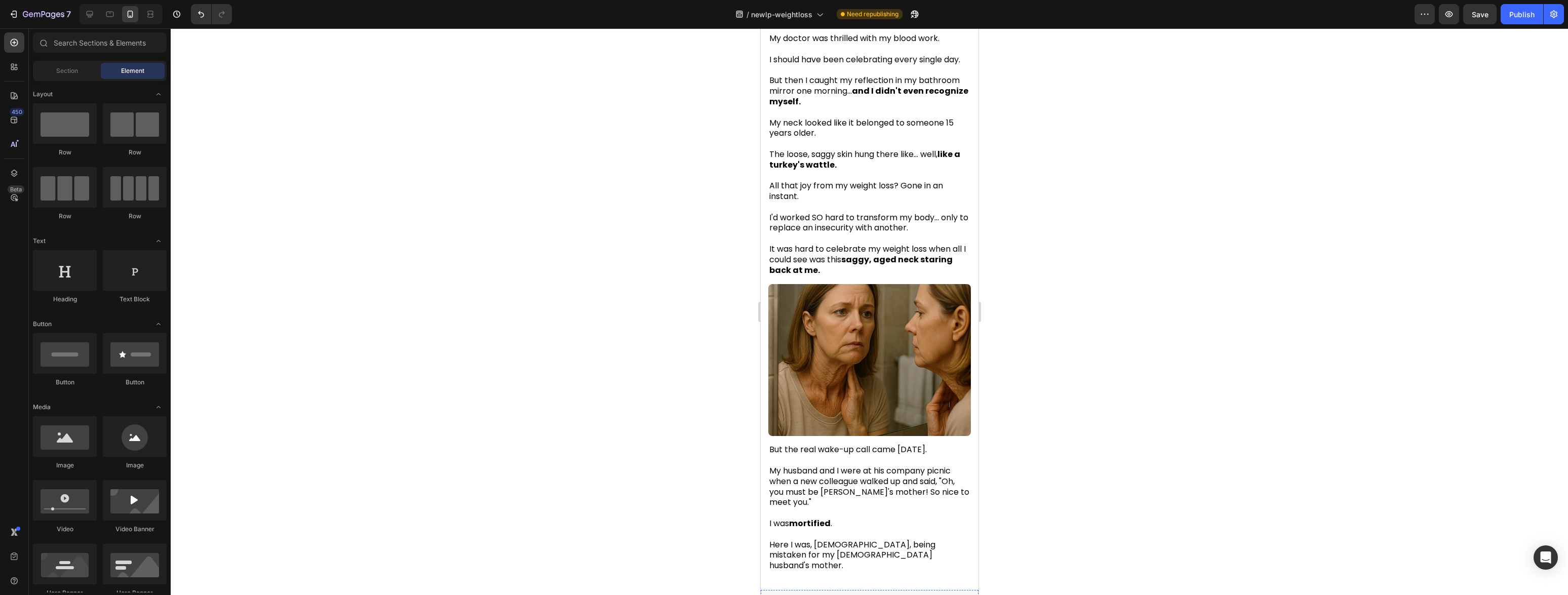
scroll to position [0, 0]
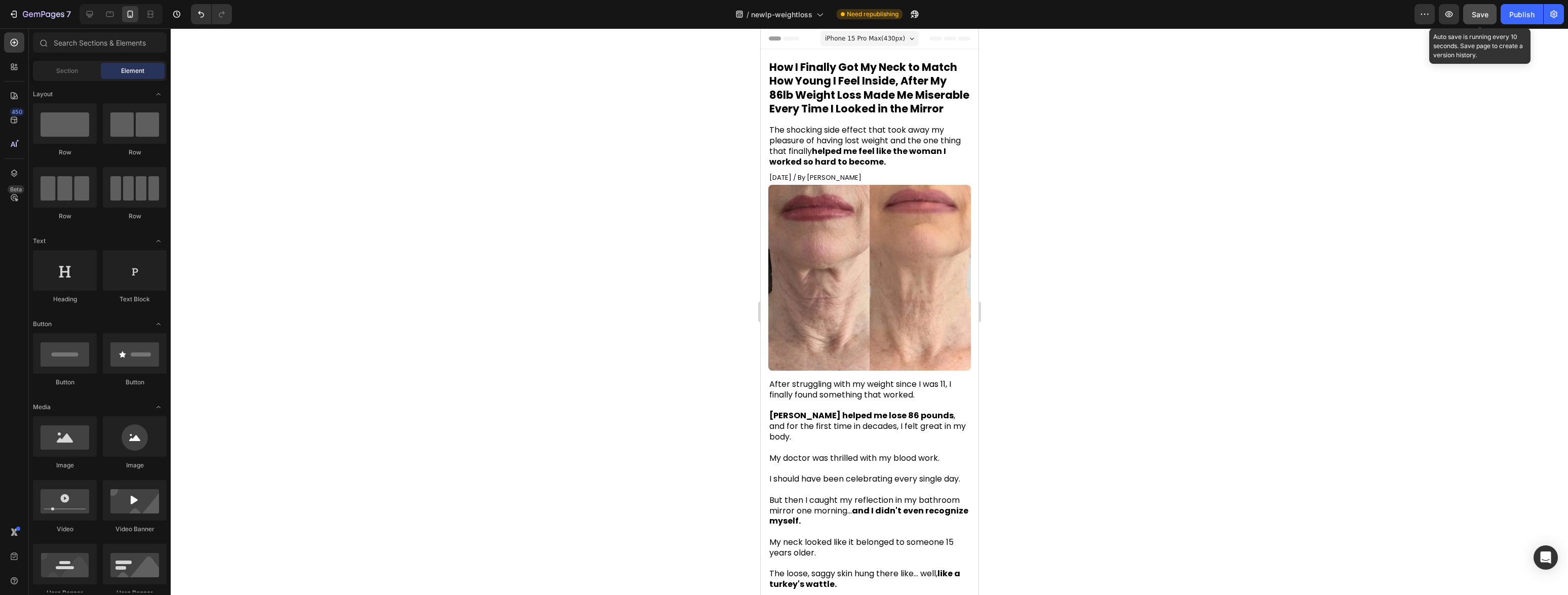
click at [713, 16] on span "Save" at bounding box center [1480, 15] width 16 height 9
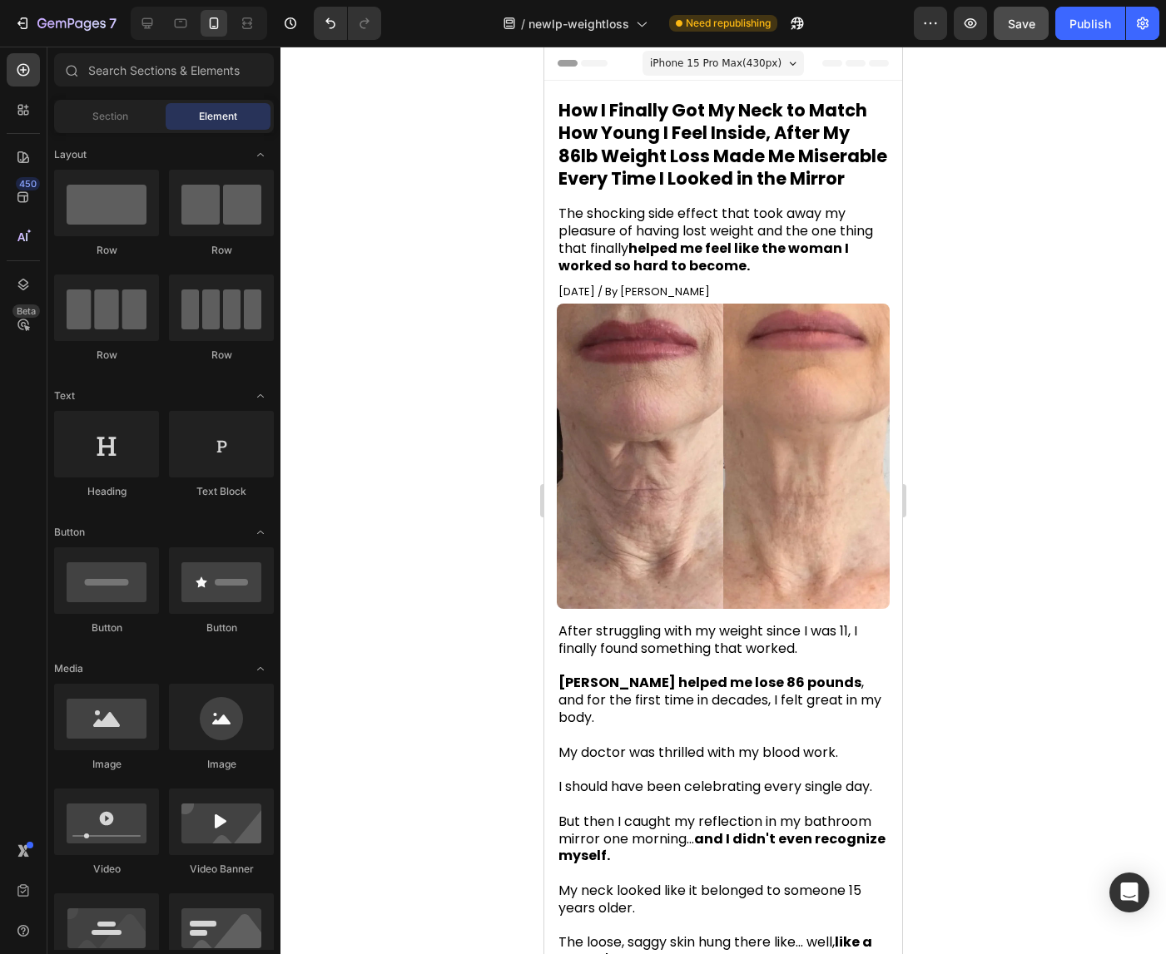
click at [1043, 404] on div at bounding box center [722, 501] width 885 height 908
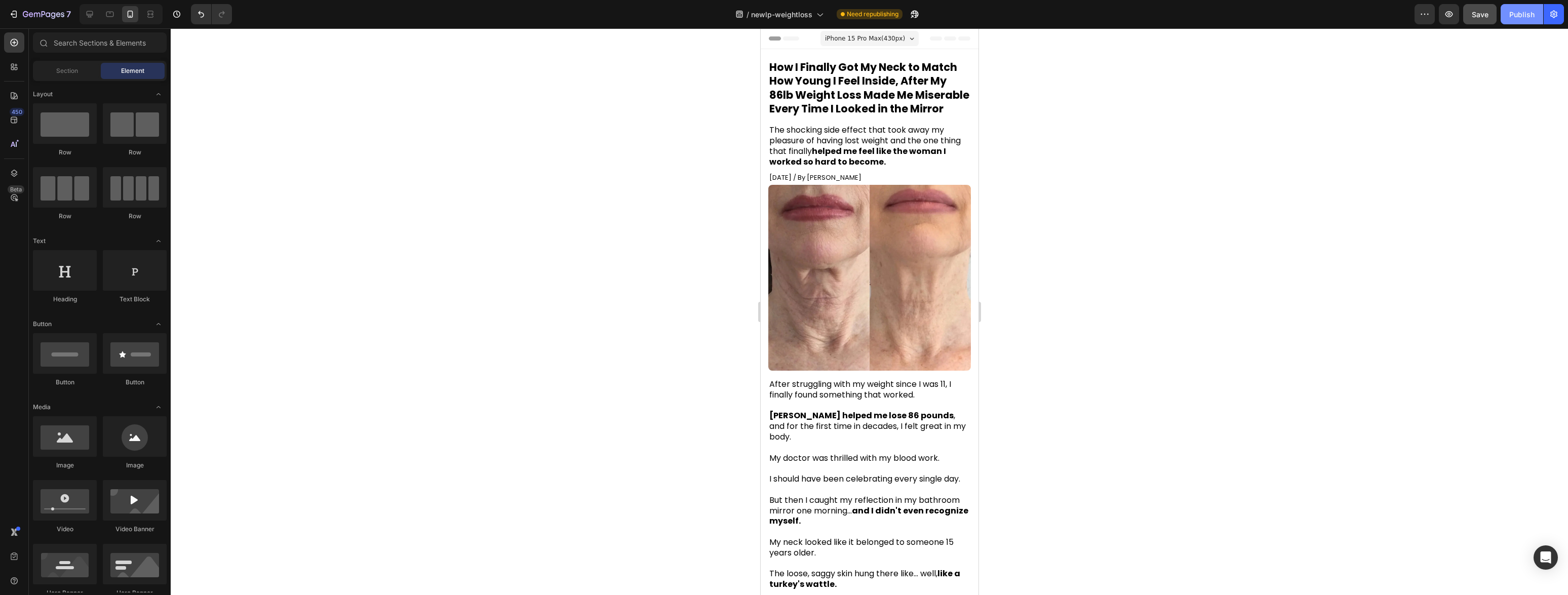
click at [713, 15] on div "Publish" at bounding box center [1522, 14] width 26 height 10
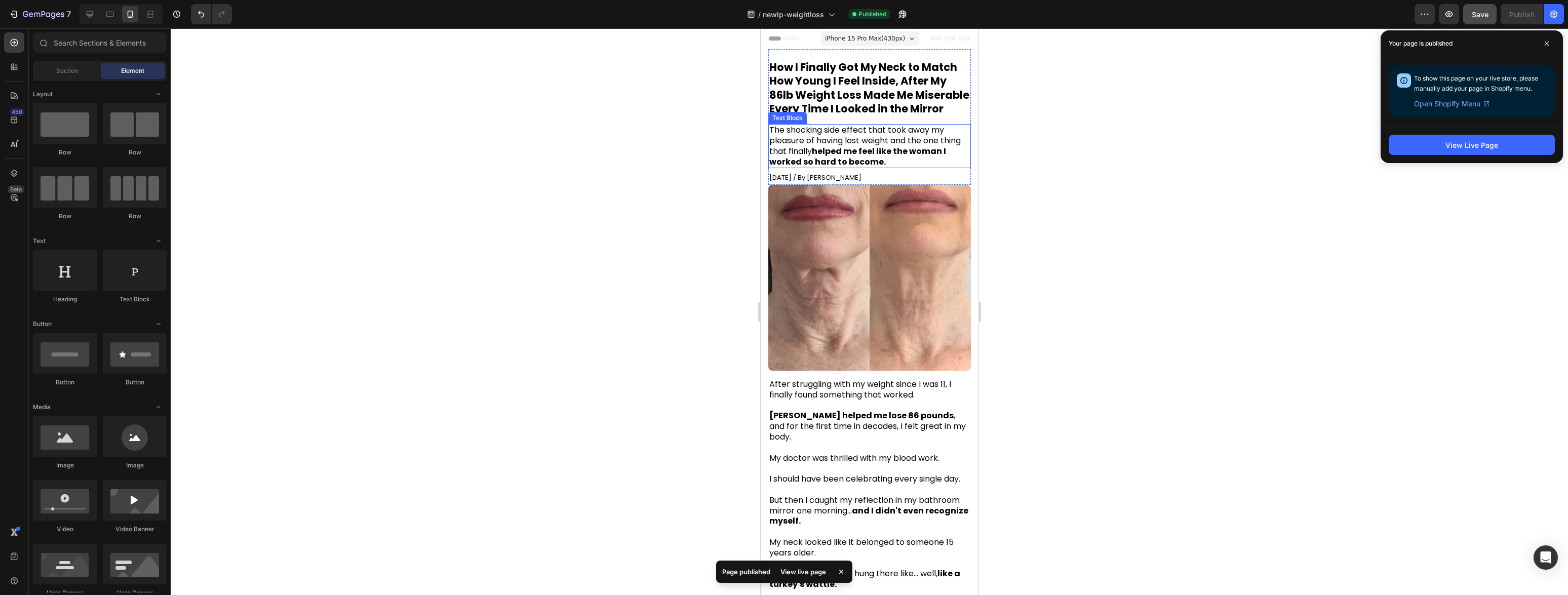
click at [713, 194] on div at bounding box center [869, 311] width 1398 height 566
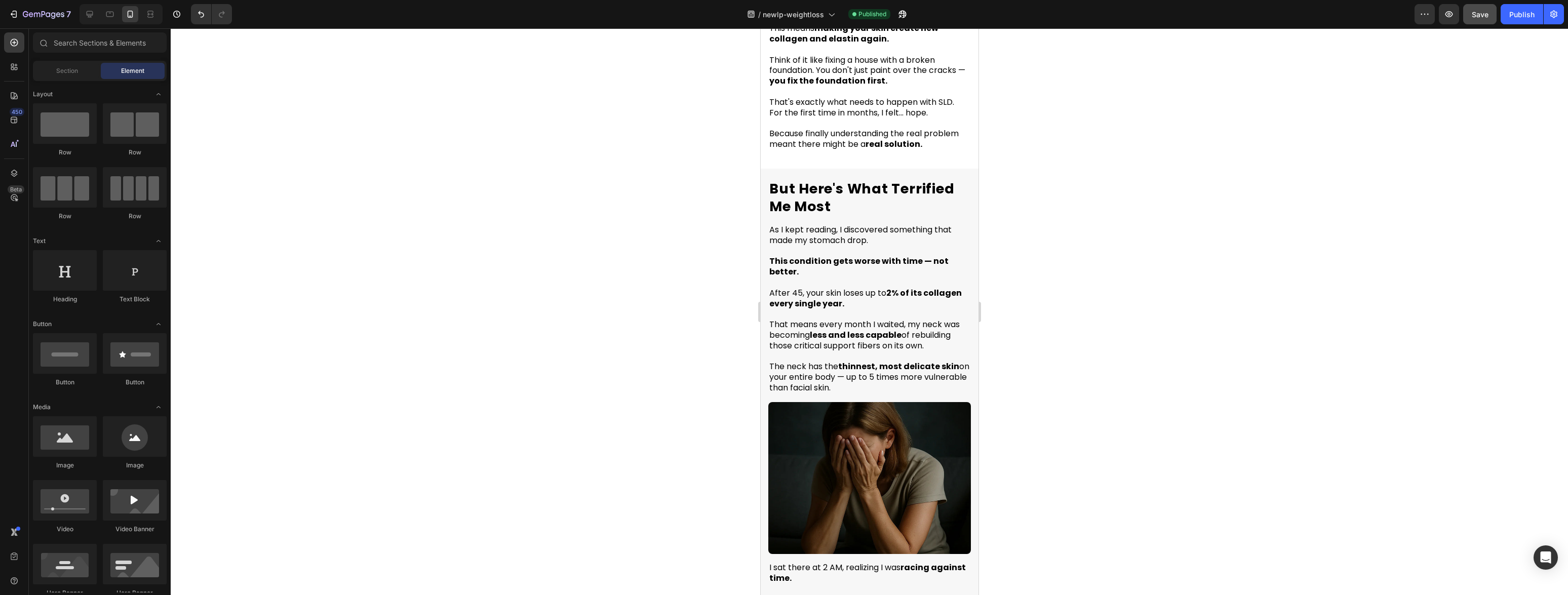
scroll to position [2464, 0]
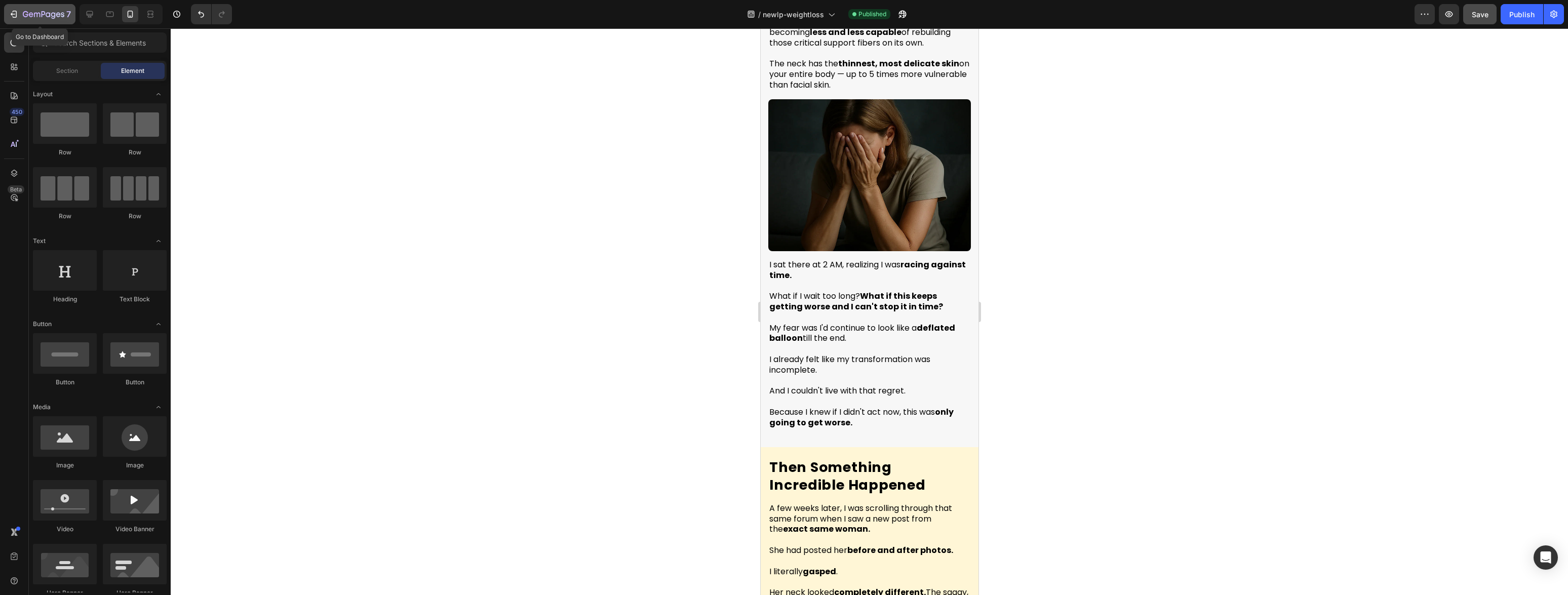
click at [22, 14] on div "7" at bounding box center [40, 14] width 62 height 12
